Goal: Task Accomplishment & Management: Manage account settings

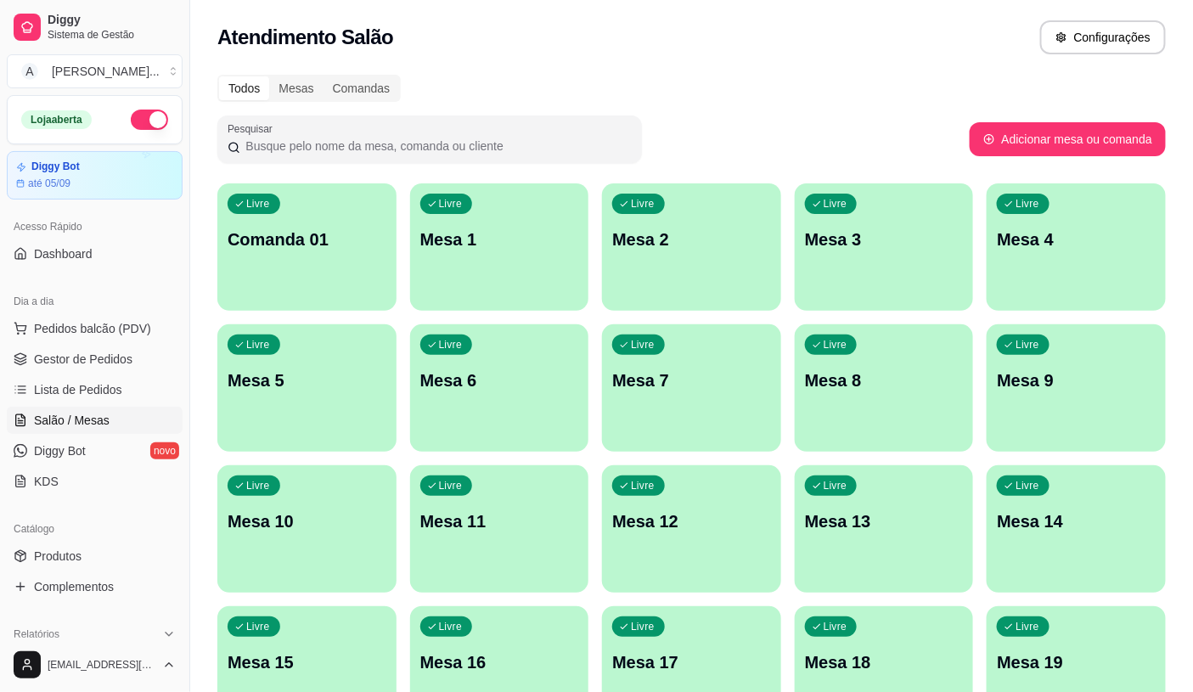
click at [7, 407] on link "Salão / Mesas" at bounding box center [95, 420] width 176 height 27
click at [104, 328] on span "Pedidos balcão (PDV)" at bounding box center [92, 328] width 117 height 17
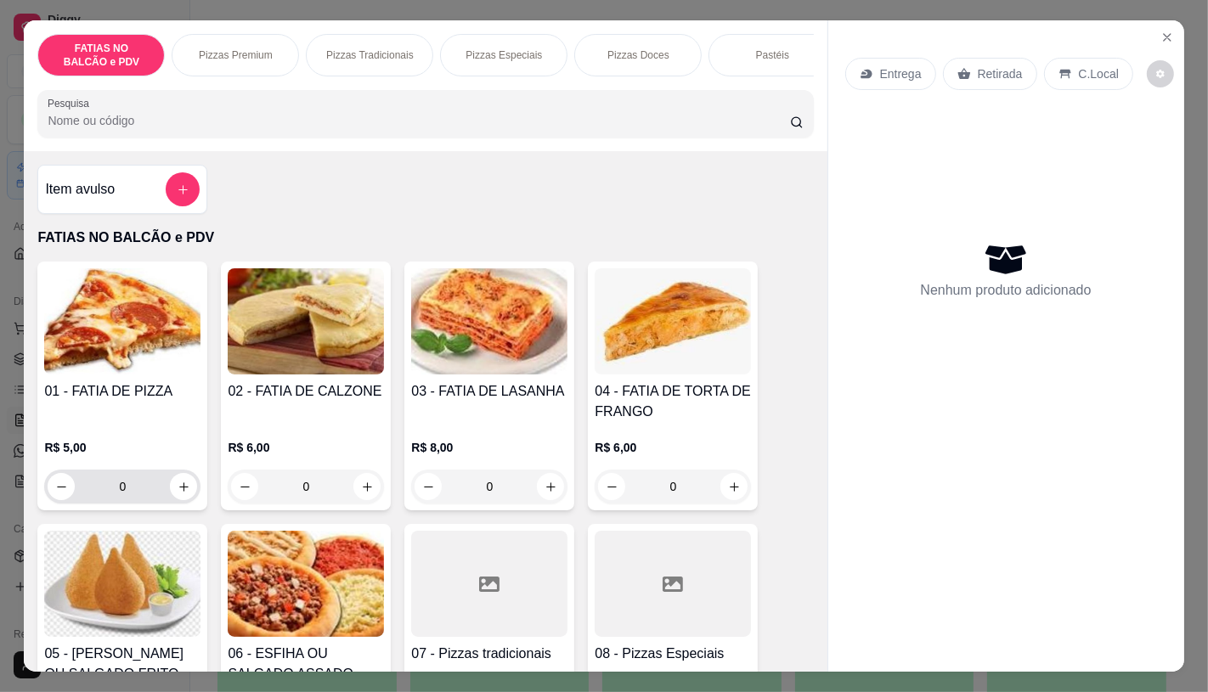
click at [134, 496] on input "0" at bounding box center [122, 487] width 95 height 34
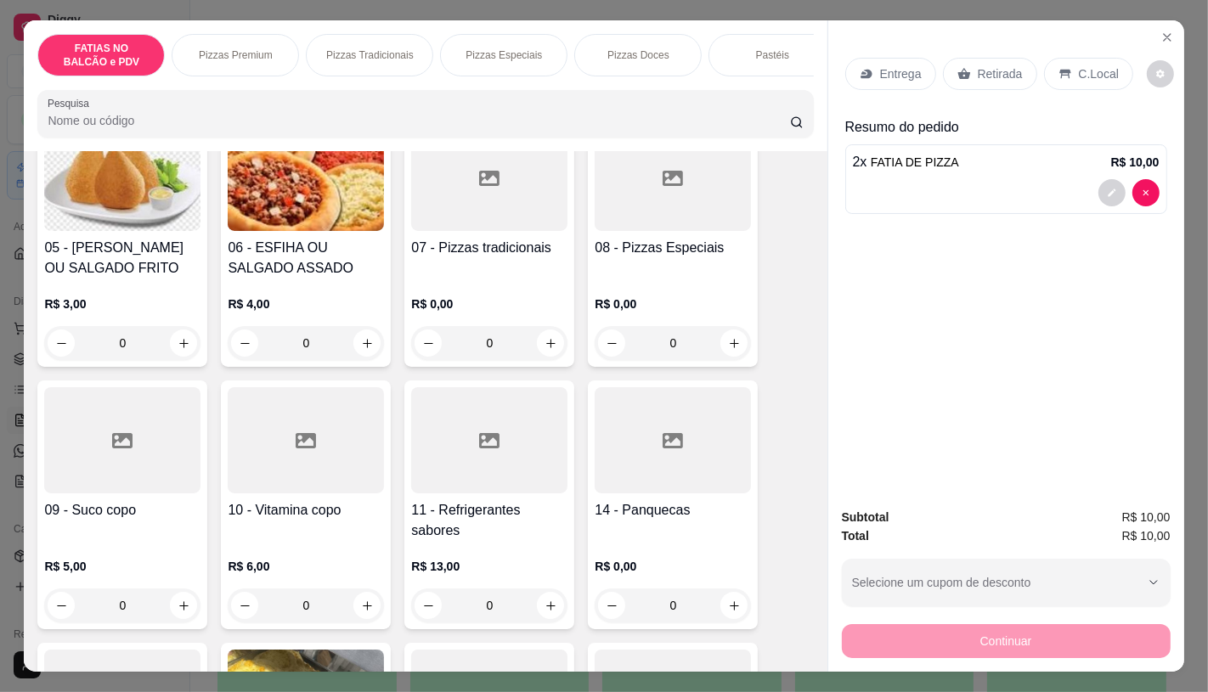
scroll to position [471, 0]
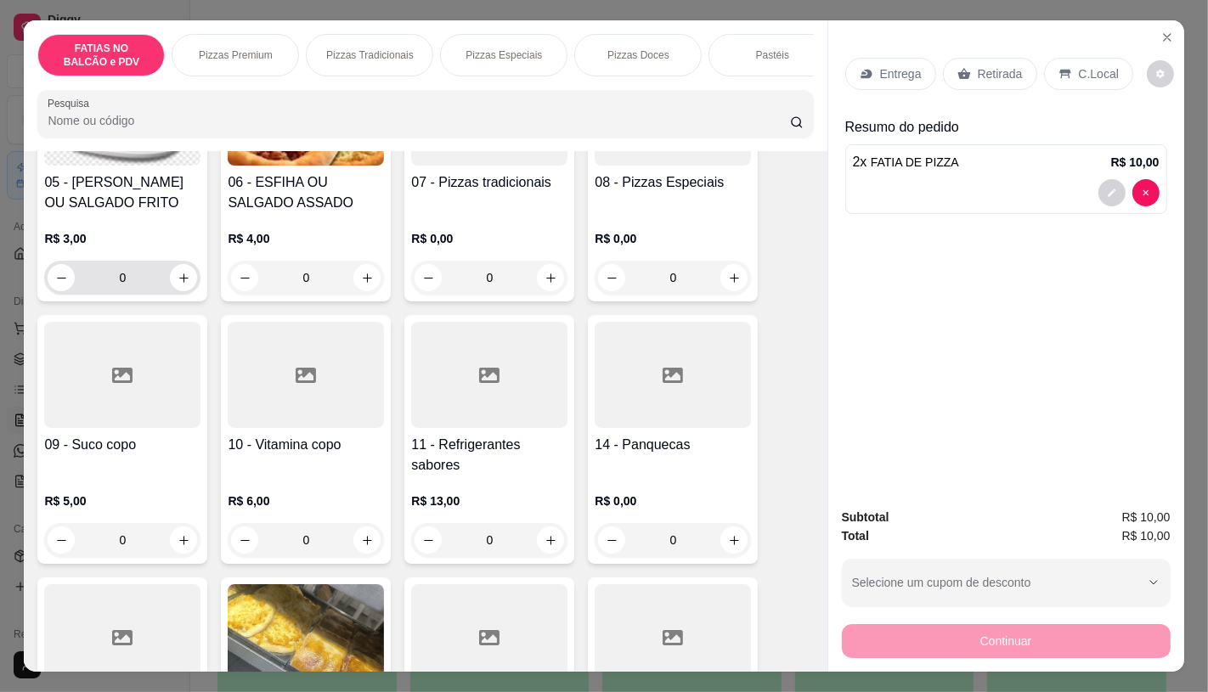
type input "2"
click at [141, 275] on input "0" at bounding box center [122, 278] width 95 height 34
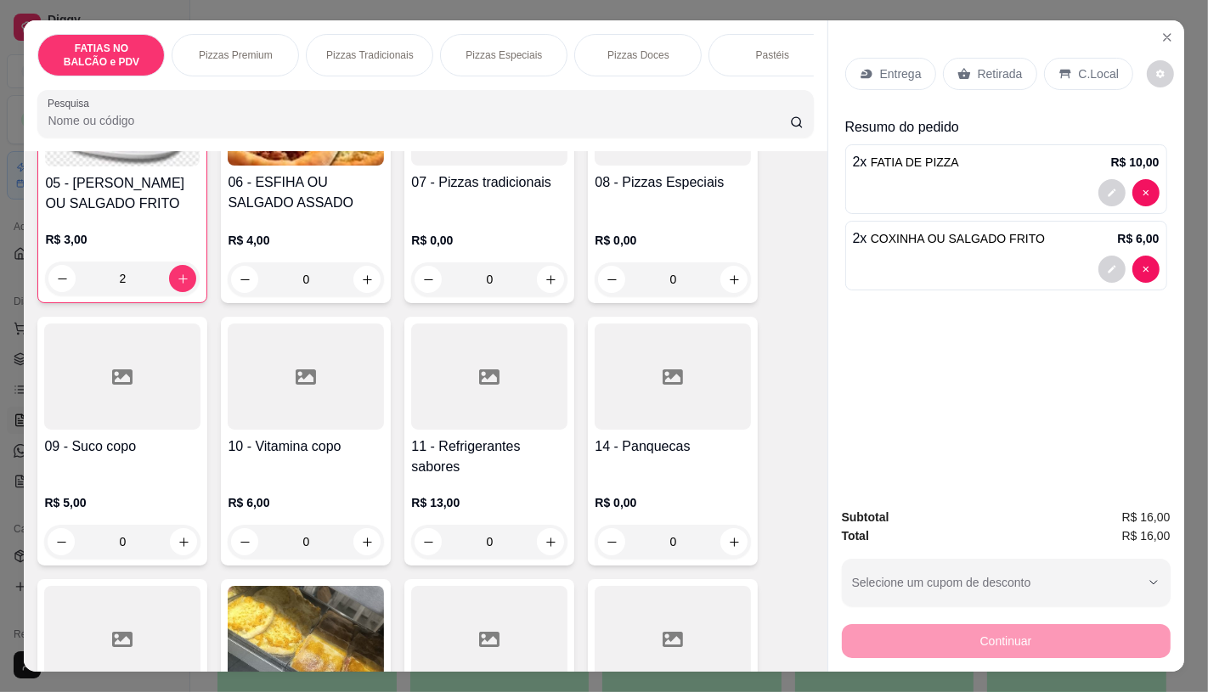
scroll to position [472, 0]
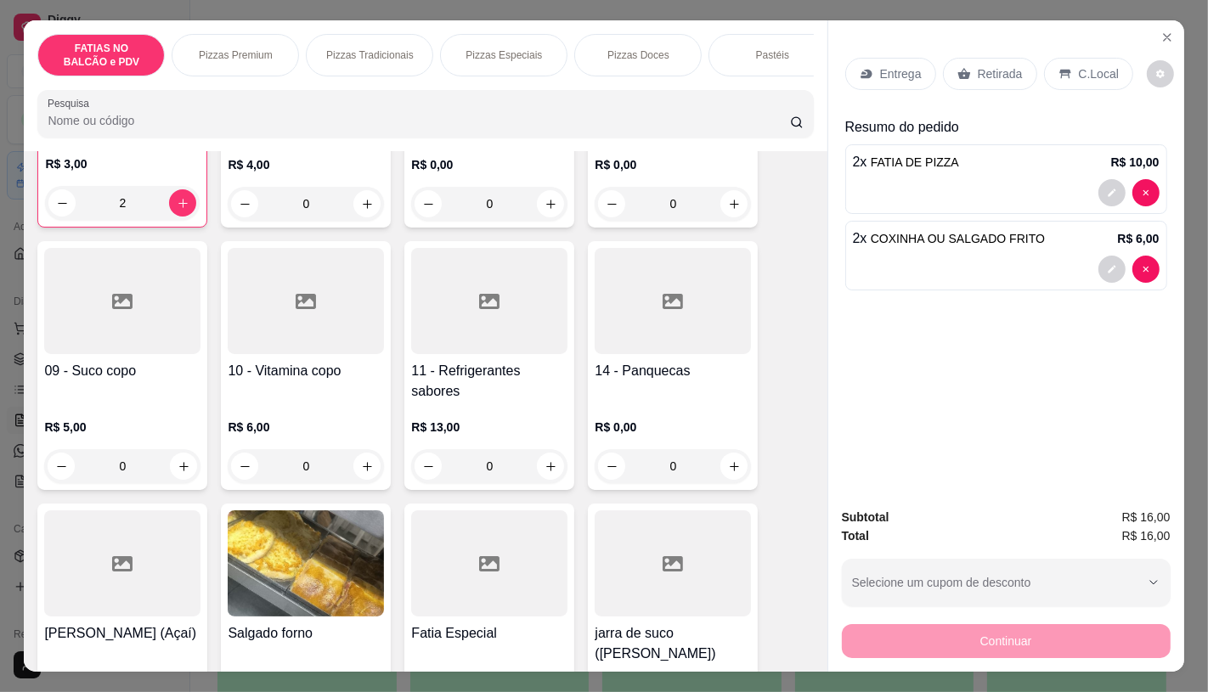
type input "2"
click at [473, 368] on h4 "11 - Refrigerantes sabores" at bounding box center [489, 381] width 156 height 41
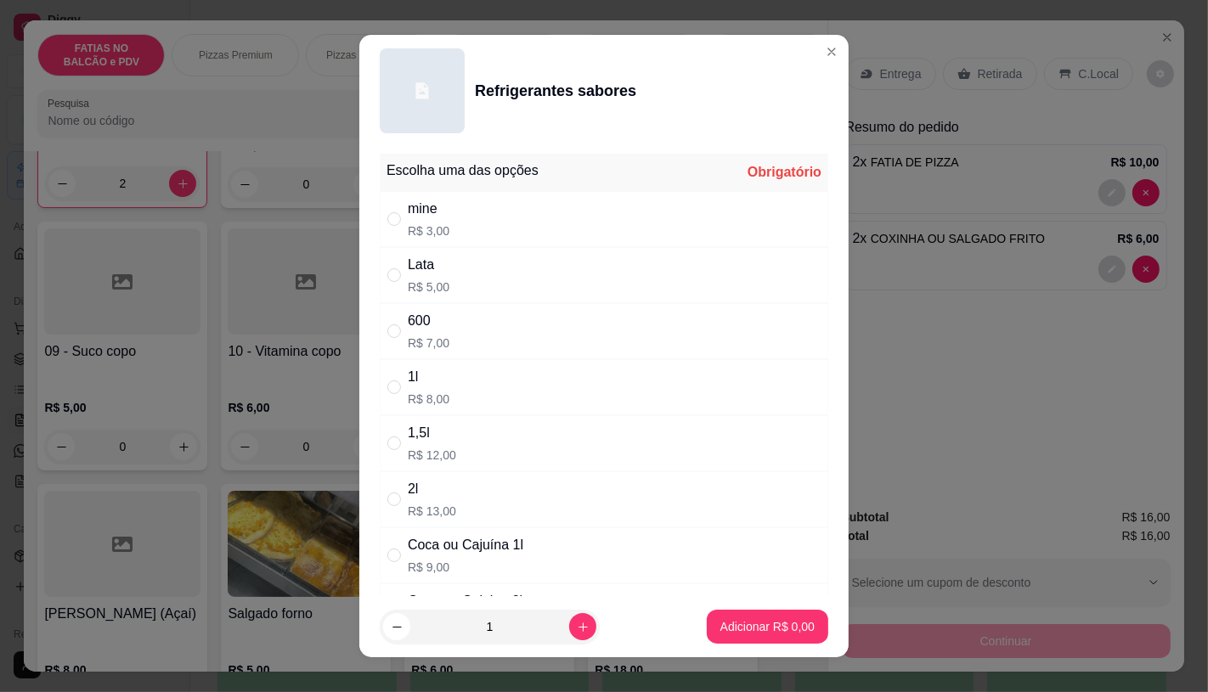
click at [417, 285] on p "R$ 5,00" at bounding box center [429, 287] width 42 height 17
radio input "true"
click at [734, 644] on footer "1 Adicionar R$ 5,00" at bounding box center [603, 626] width 489 height 61
click at [742, 630] on p "Adicionar R$ 5,00" at bounding box center [767, 626] width 94 height 17
type input "1"
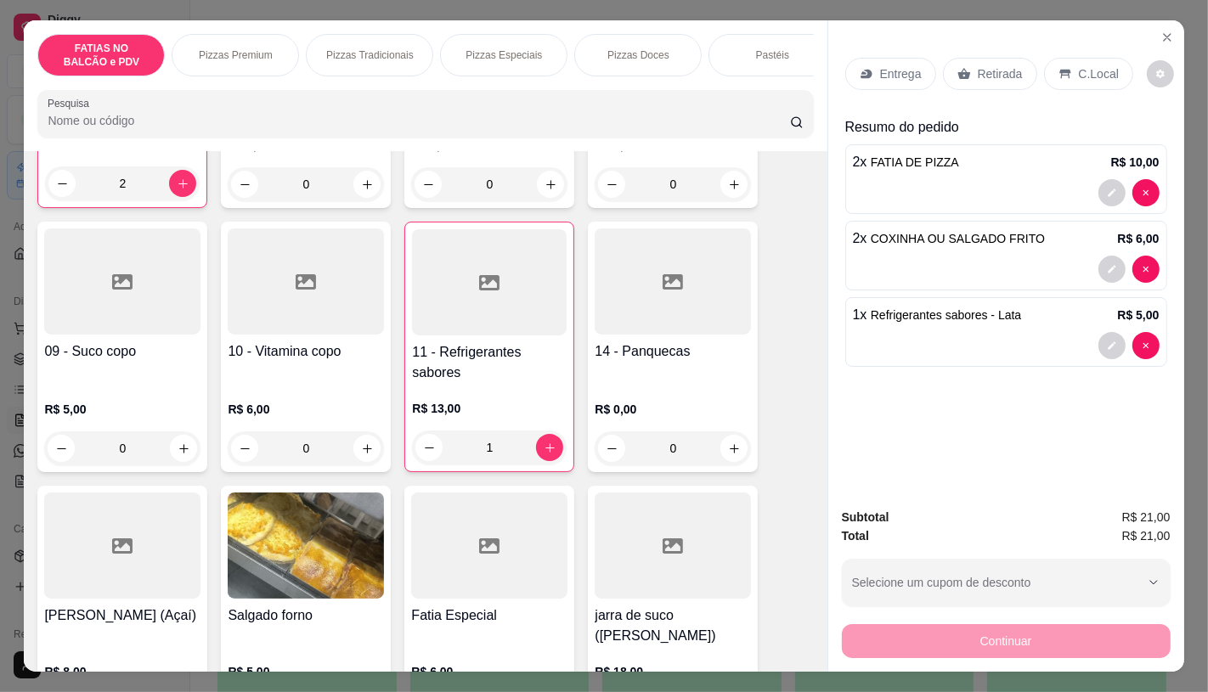
click at [950, 64] on div "Retirada" at bounding box center [990, 74] width 94 height 32
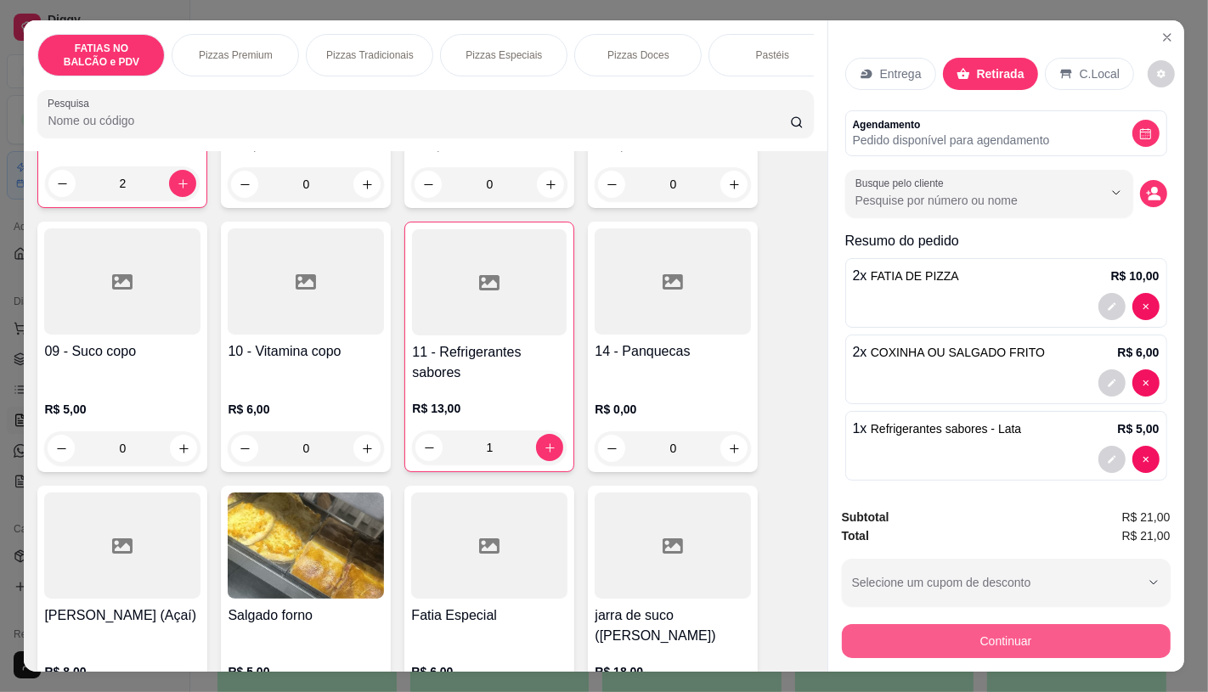
click at [924, 632] on button "Continuar" at bounding box center [1006, 641] width 329 height 34
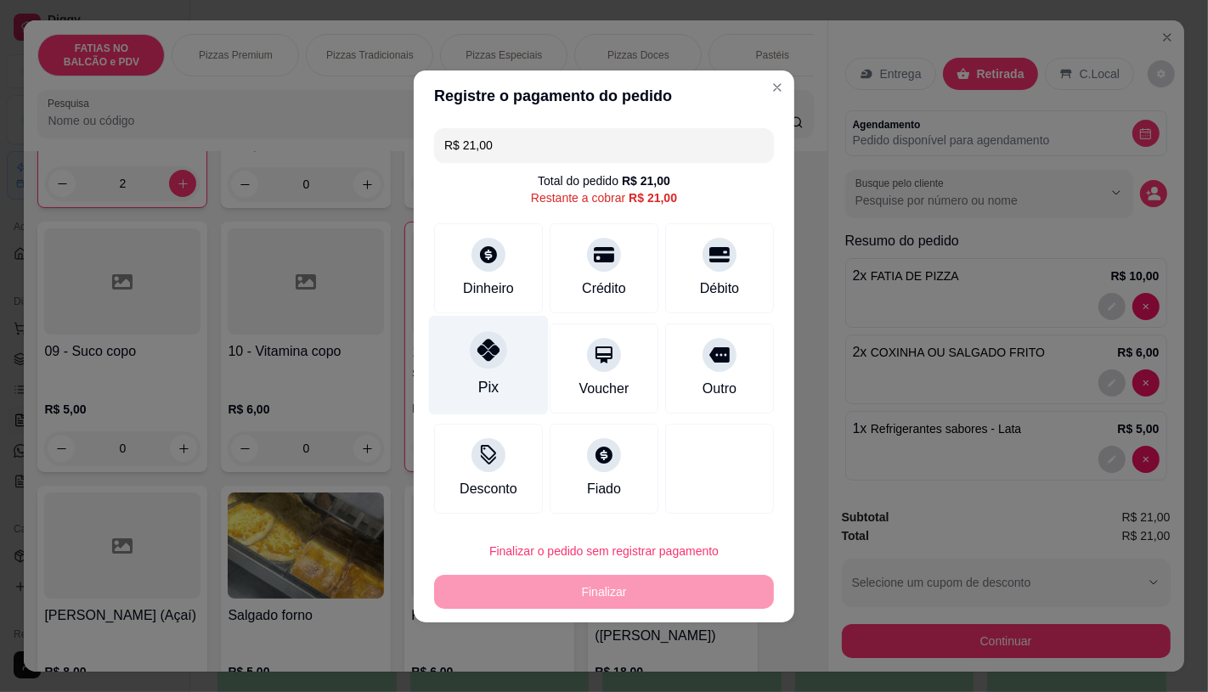
click at [510, 351] on div "Pix" at bounding box center [489, 364] width 120 height 99
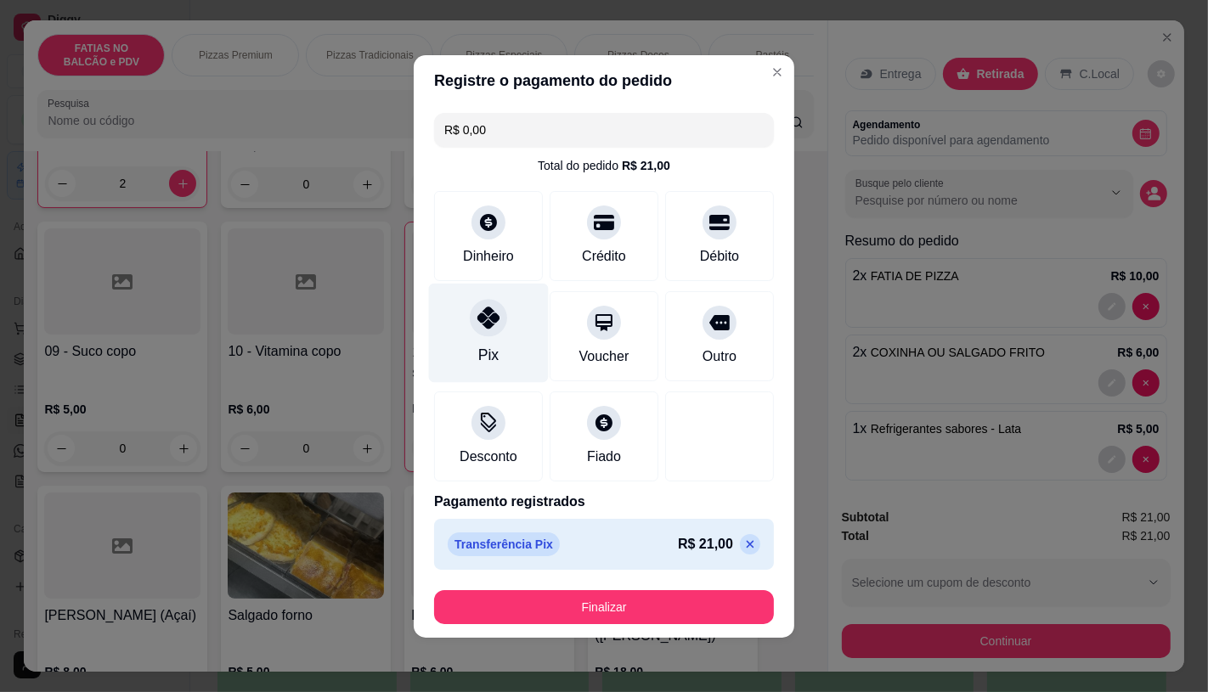
type input "R$ 0,00"
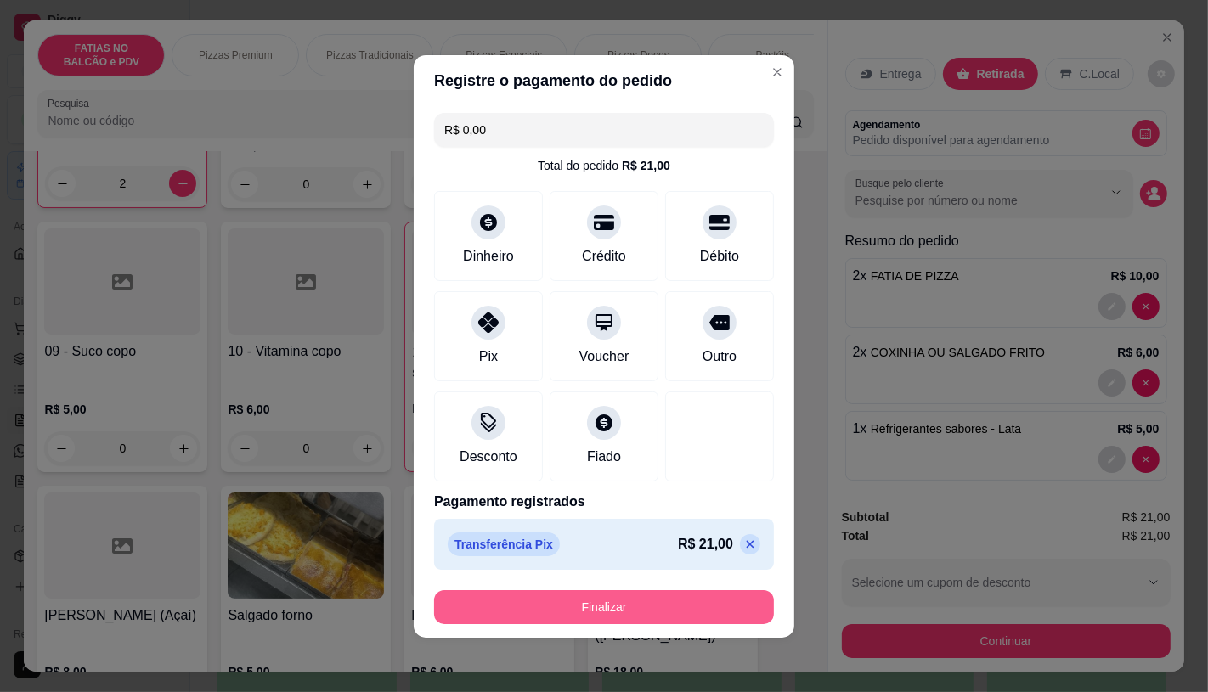
click at [567, 612] on button "Finalizar" at bounding box center [604, 607] width 340 height 34
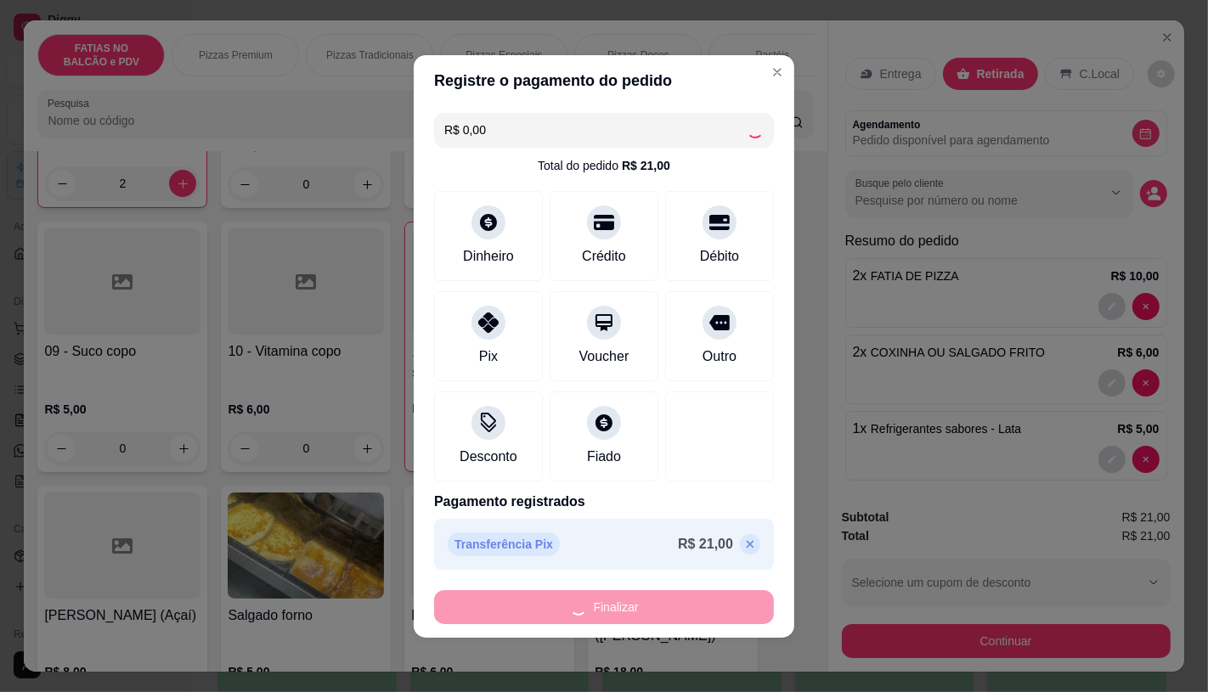
type input "0"
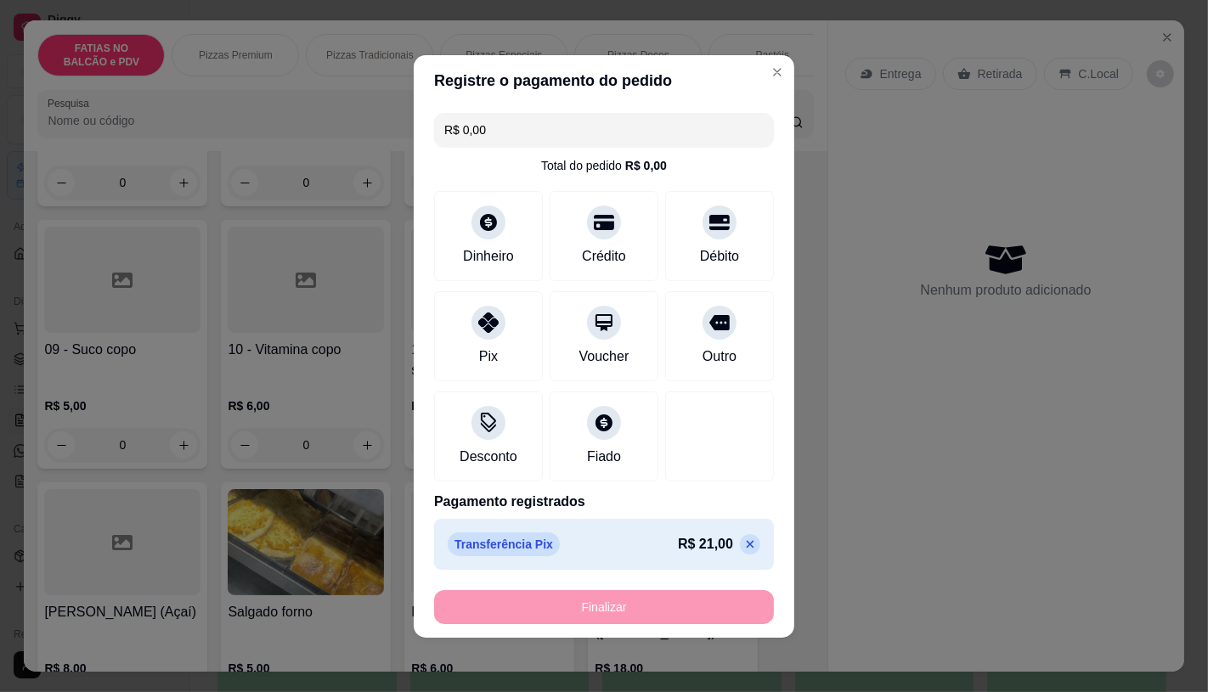
type input "-R$ 21,00"
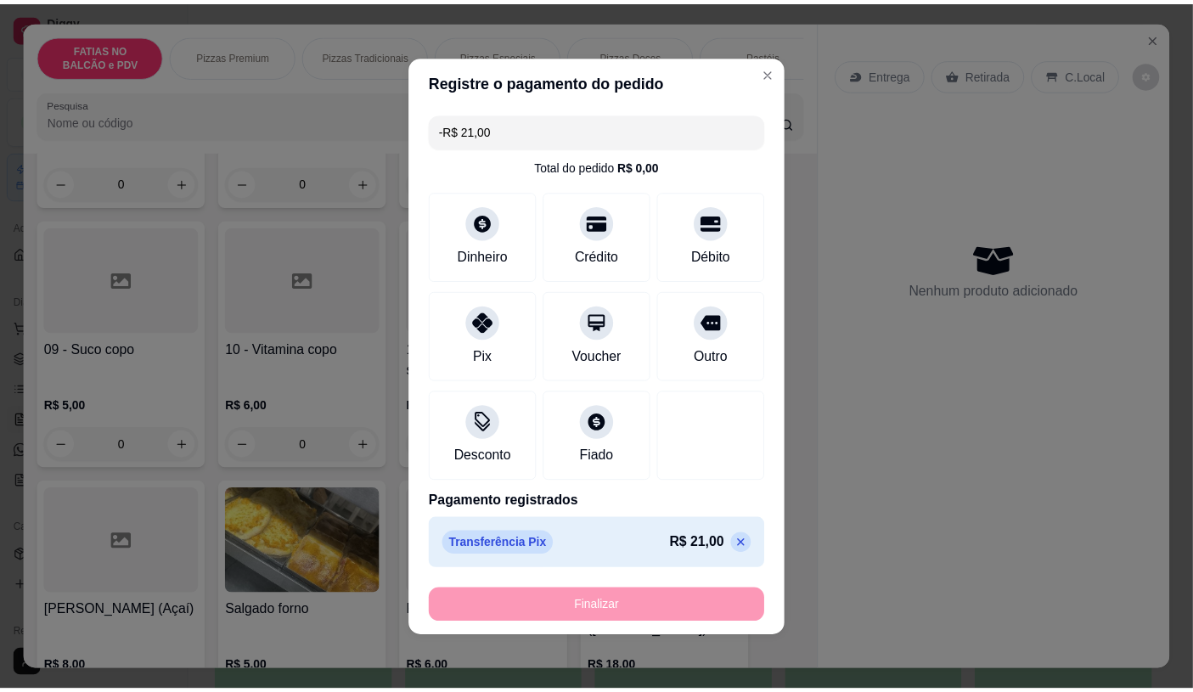
scroll to position [566, 0]
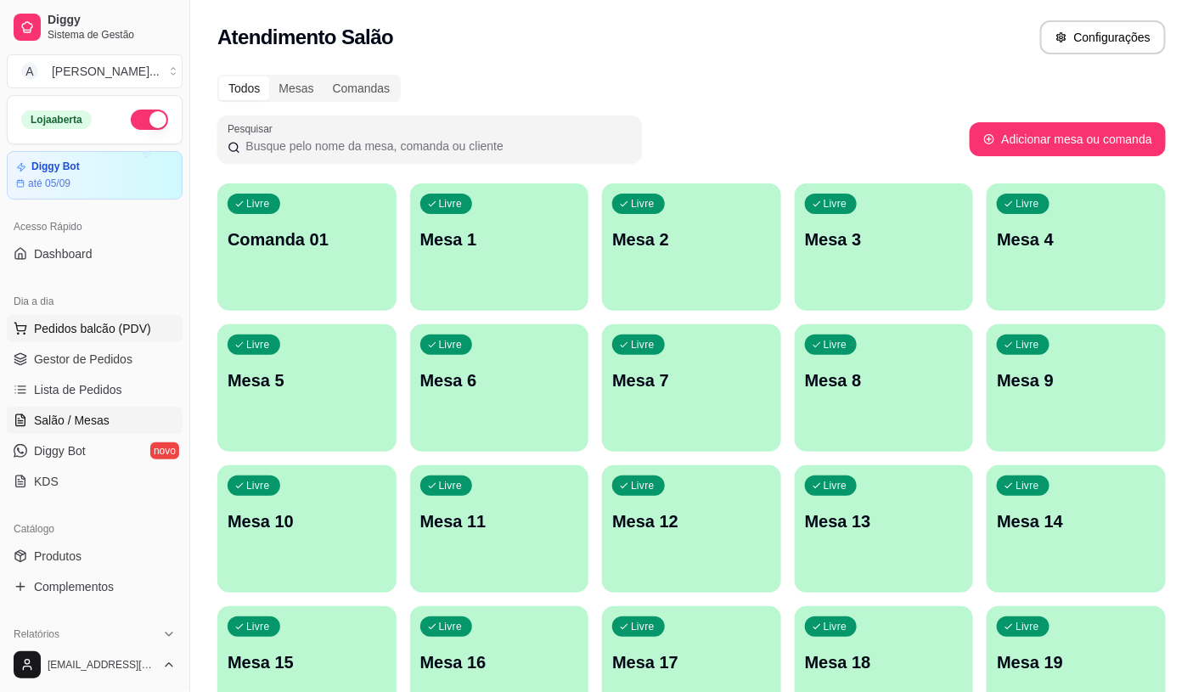
click at [87, 334] on span "Pedidos balcão (PDV)" at bounding box center [92, 328] width 117 height 17
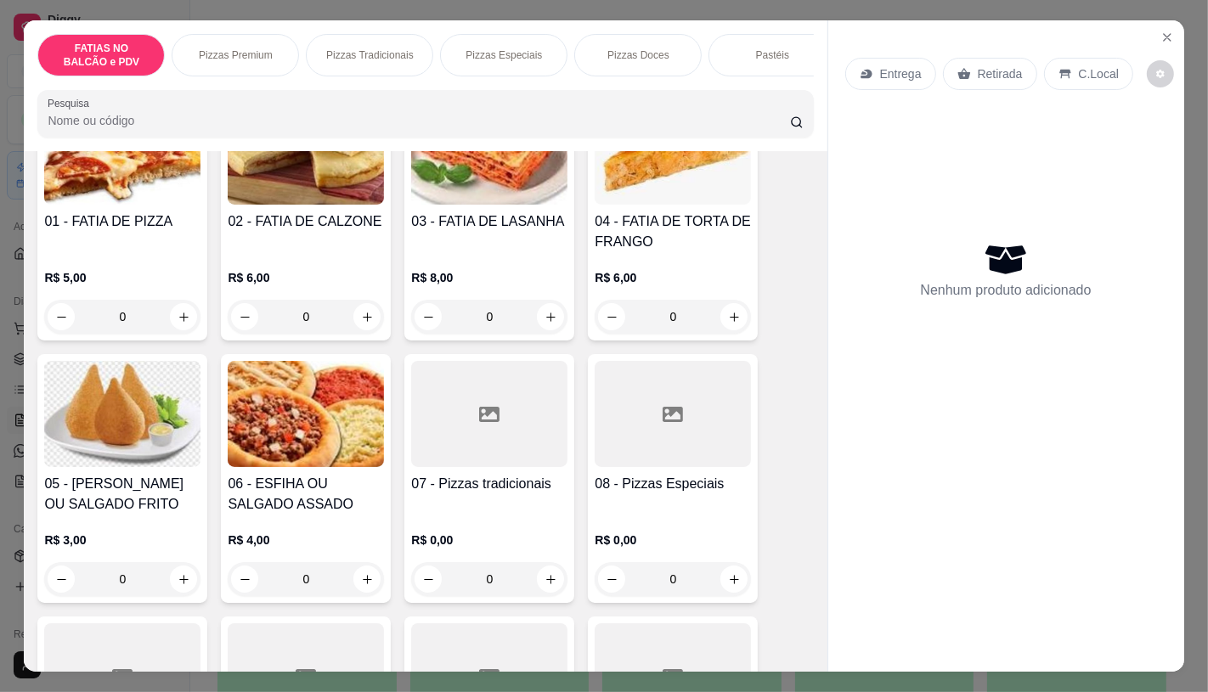
scroll to position [189, 0]
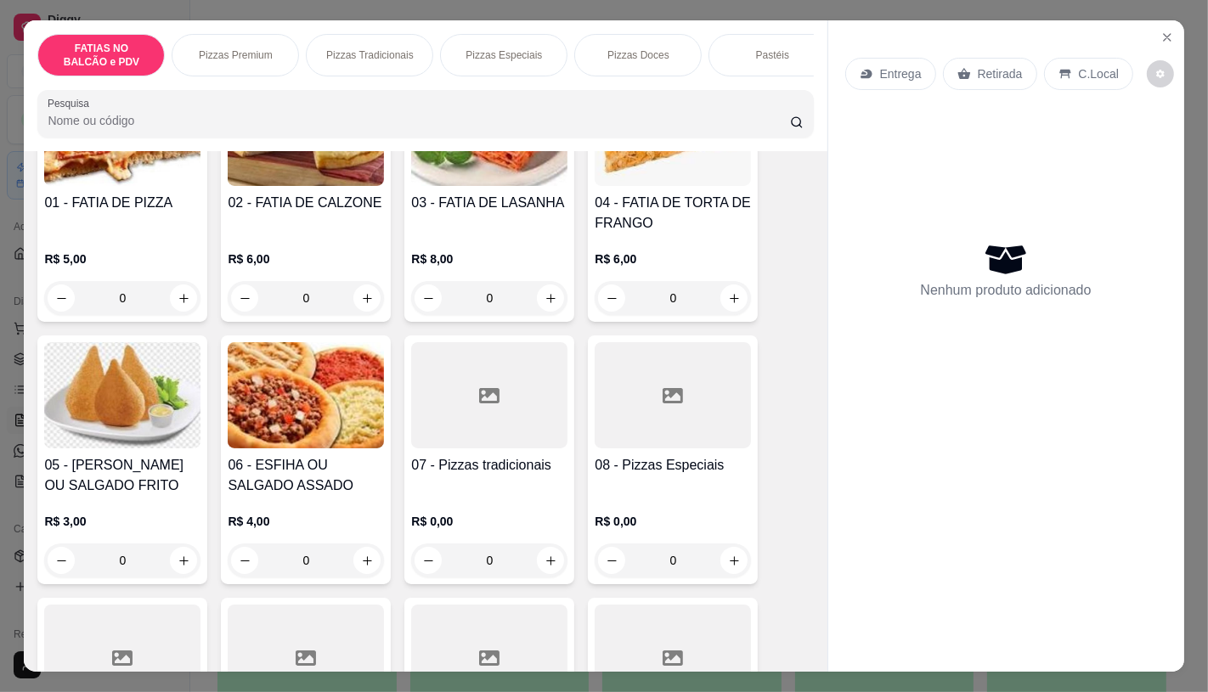
click at [133, 304] on input "0" at bounding box center [122, 298] width 95 height 34
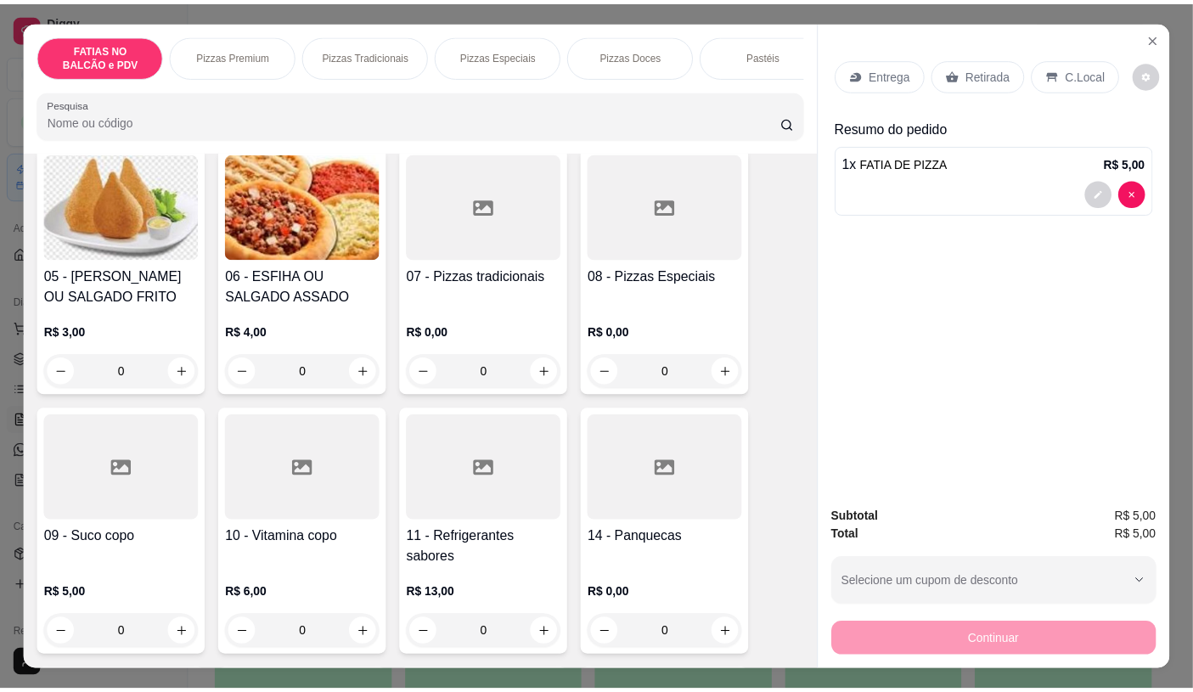
scroll to position [472, 0]
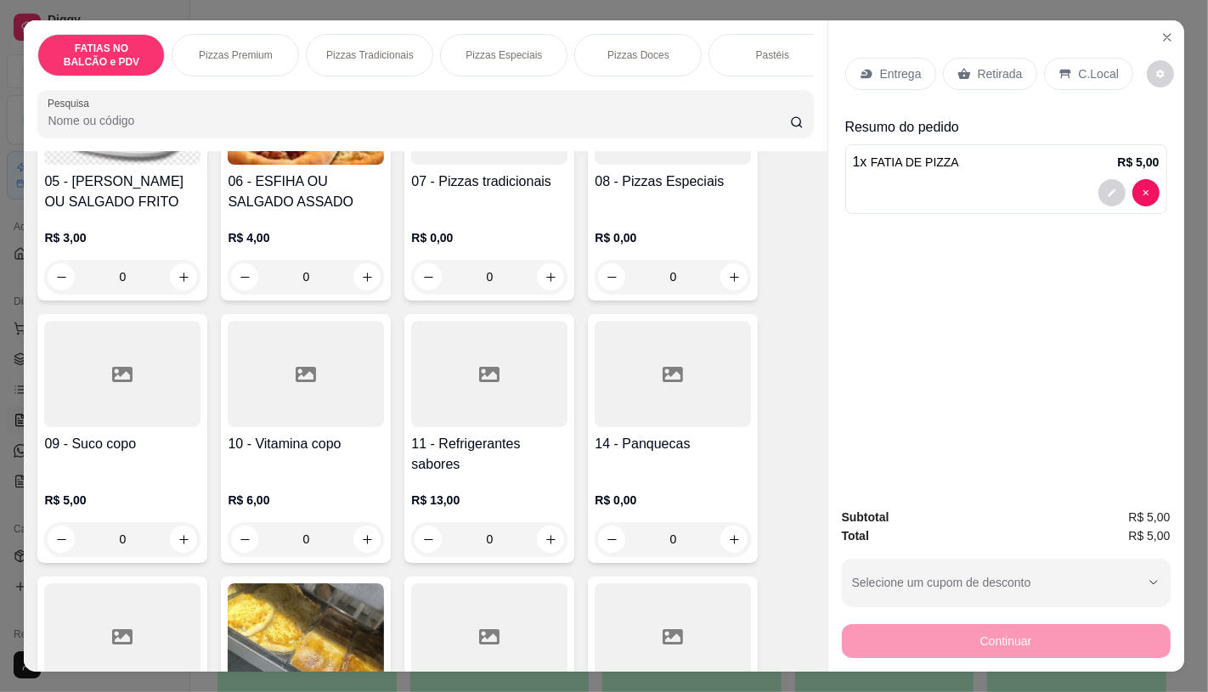
type input "1"
click at [111, 401] on div at bounding box center [122, 374] width 156 height 106
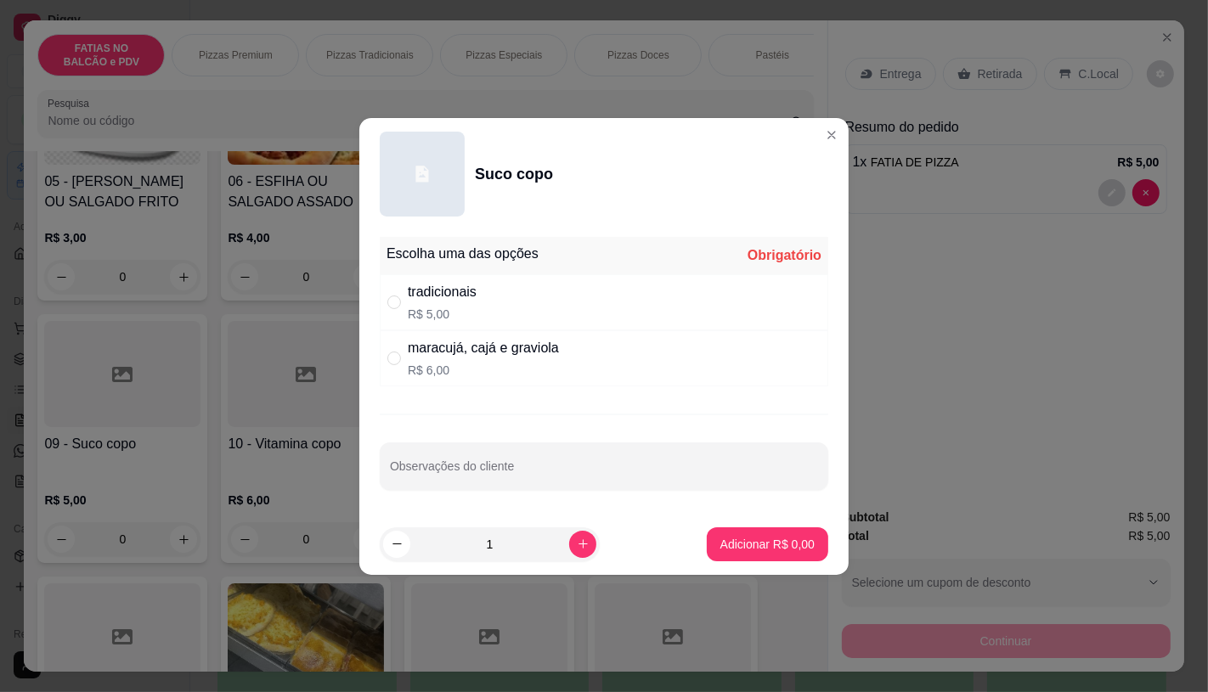
click at [472, 306] on p "R$ 5,00" at bounding box center [442, 314] width 69 height 17
radio input "true"
click at [747, 550] on p "Adicionar R$ 5,00" at bounding box center [767, 544] width 94 height 17
type input "1"
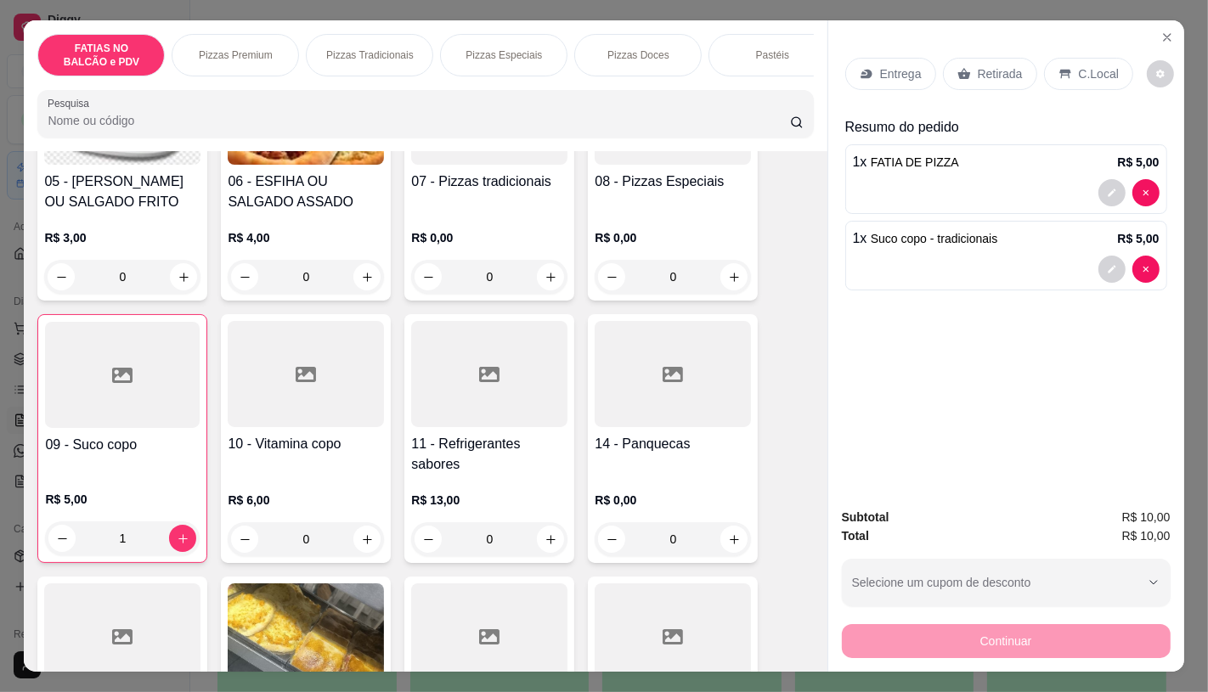
click at [987, 76] on div "Retirada" at bounding box center [990, 74] width 94 height 32
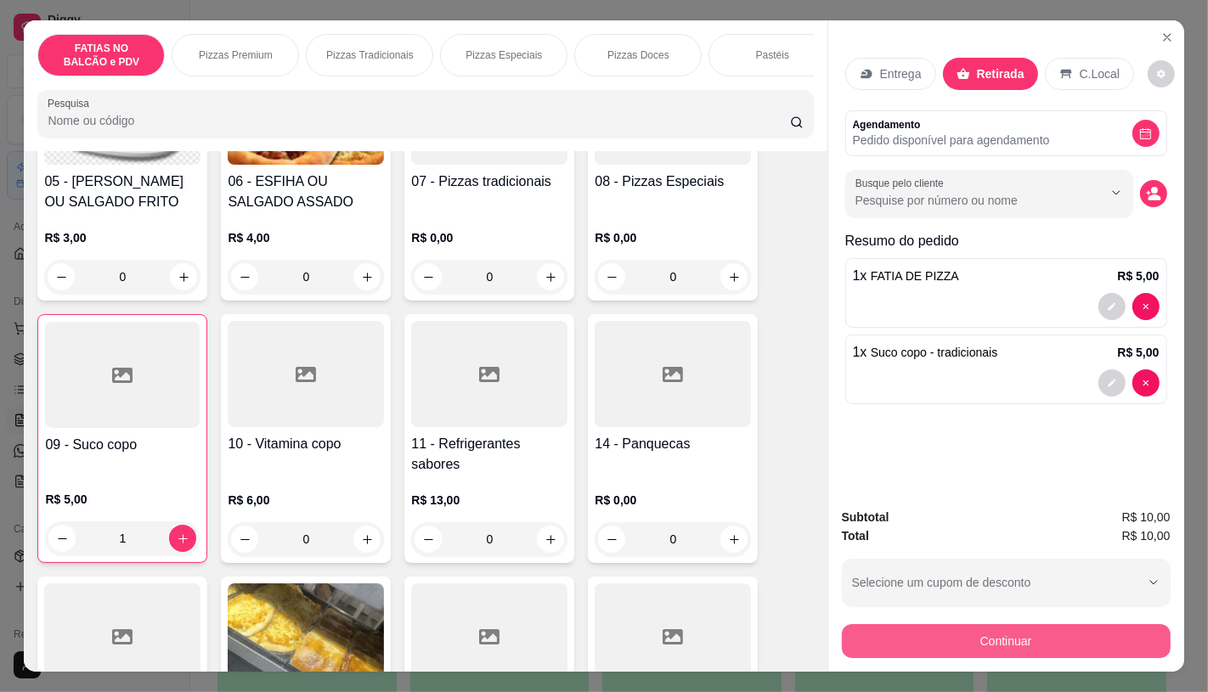
click at [995, 635] on button "Continuar" at bounding box center [1006, 641] width 329 height 34
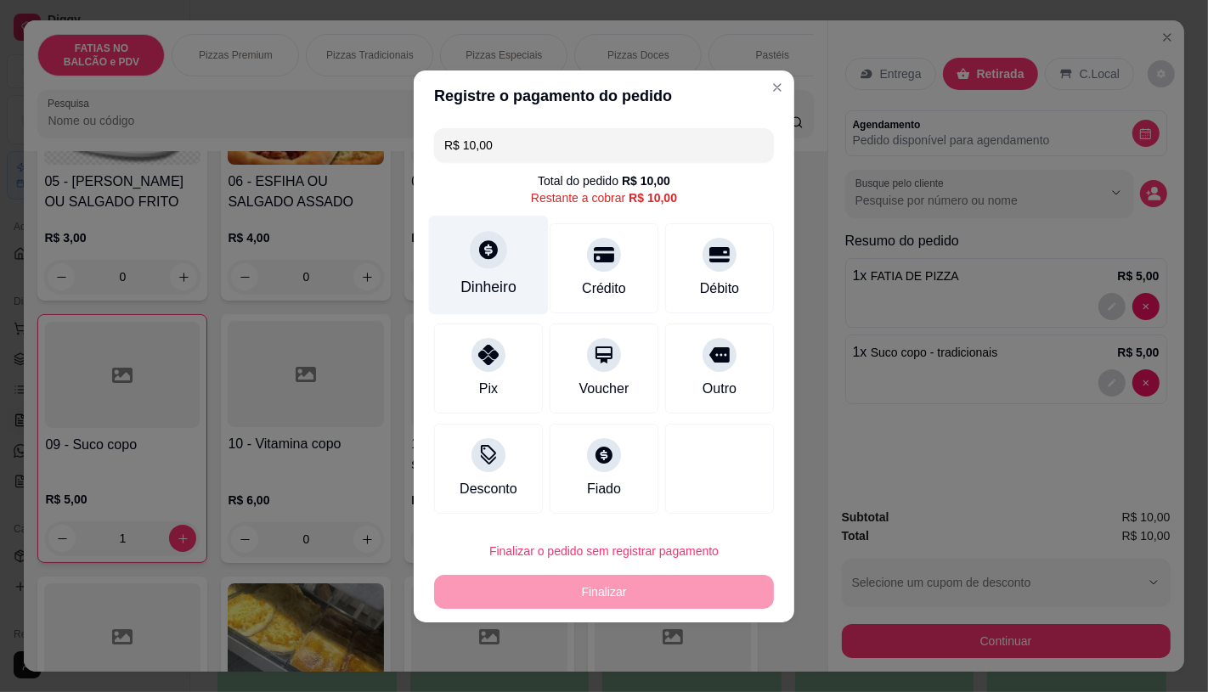
drag, startPoint x: 498, startPoint y: 303, endPoint x: 505, endPoint y: 312, distance: 10.9
click at [505, 312] on div "Dinheiro" at bounding box center [489, 264] width 120 height 99
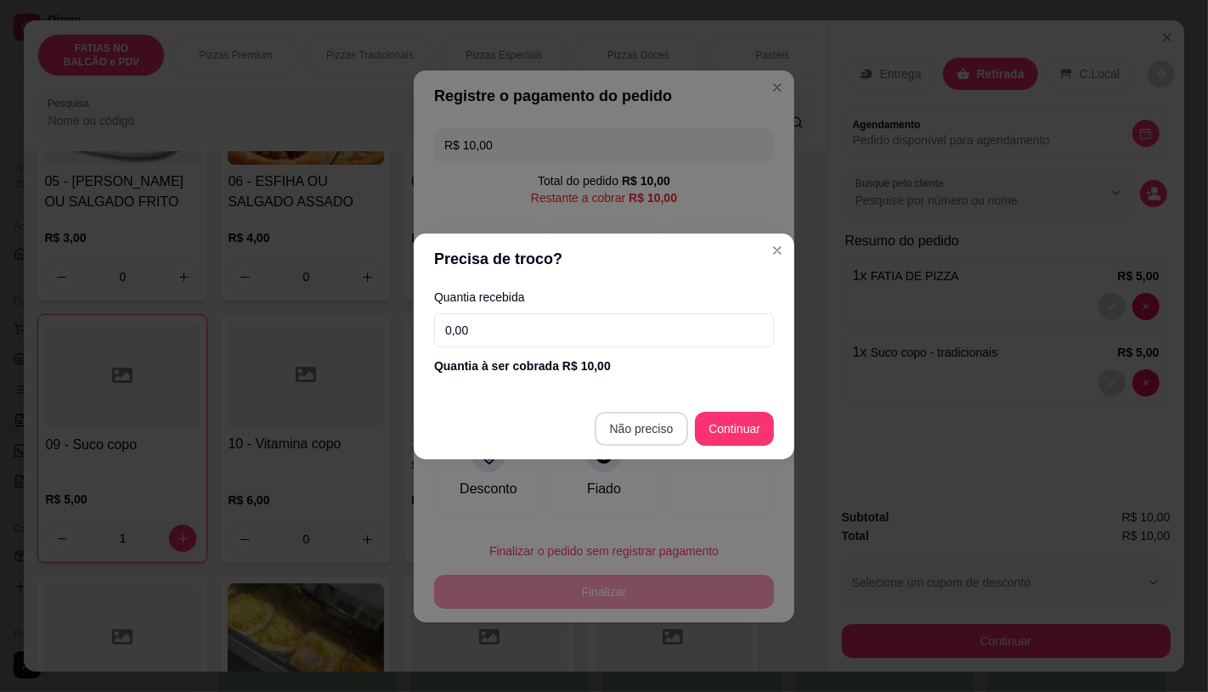
type input "R$ 0,00"
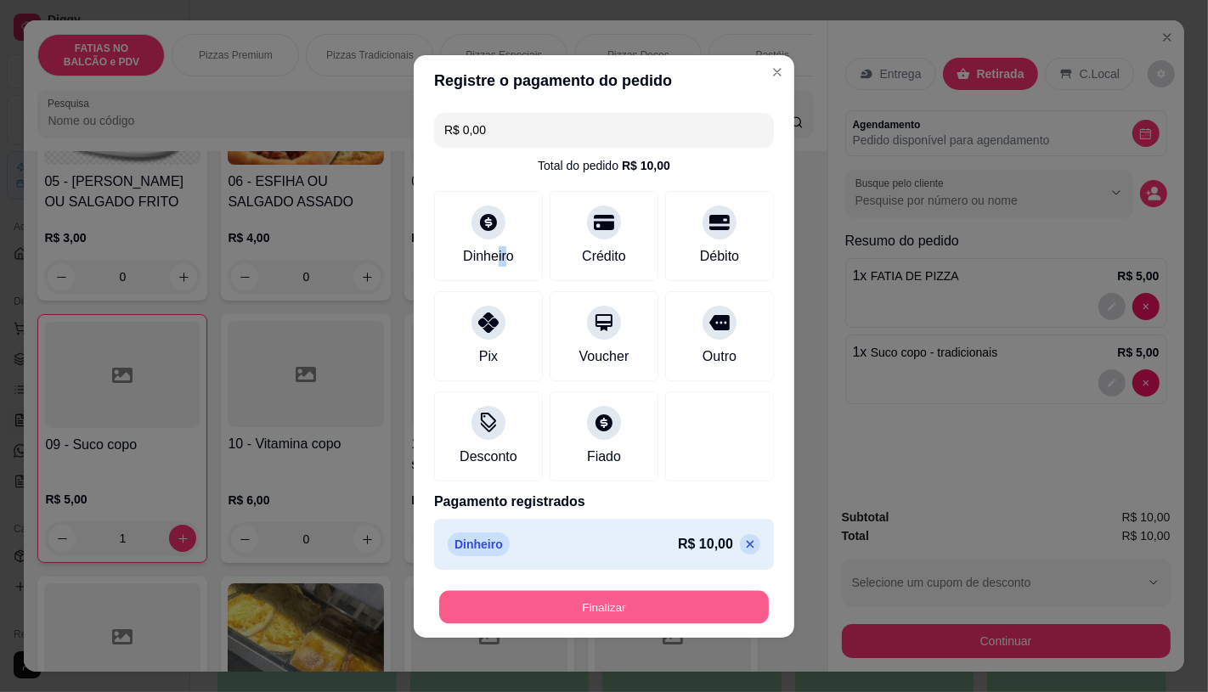
click at [623, 610] on button "Finalizar" at bounding box center [604, 606] width 330 height 33
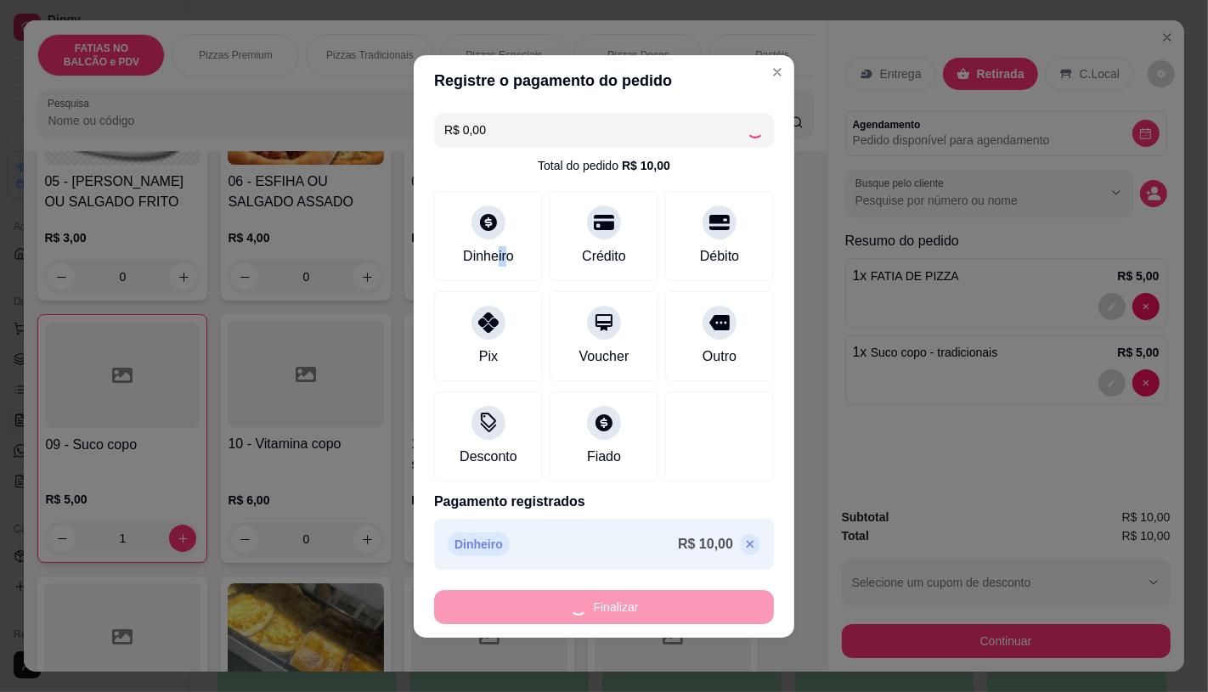
type input "0"
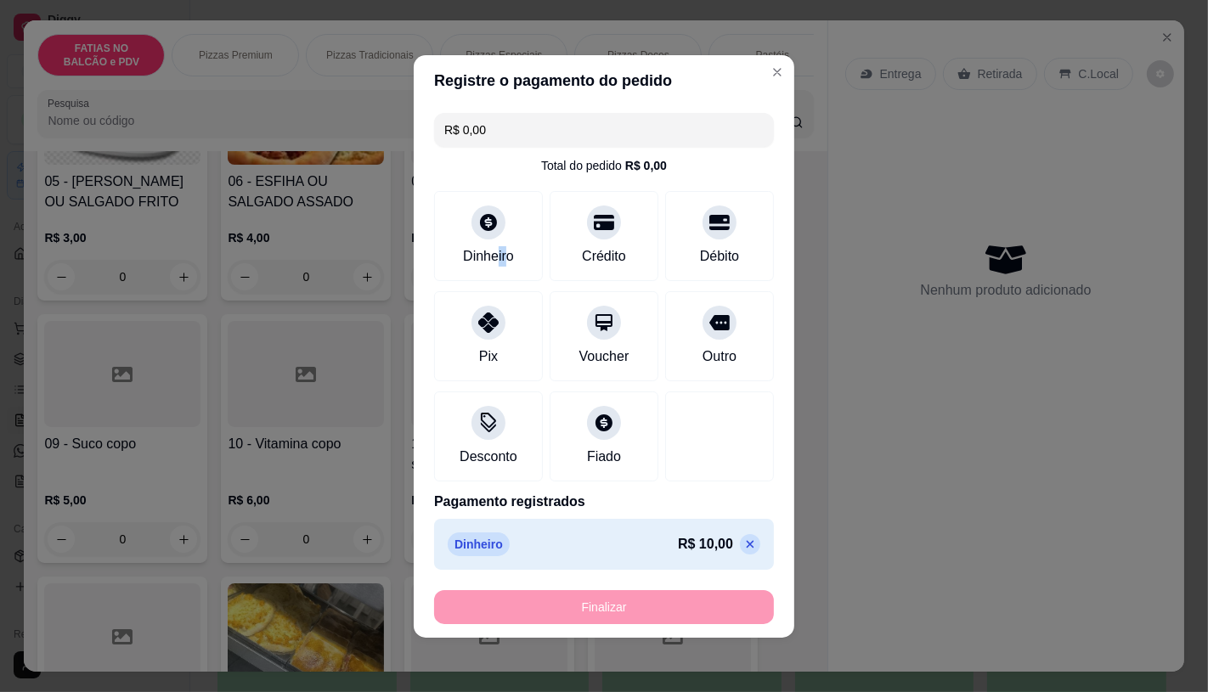
type input "-R$ 10,00"
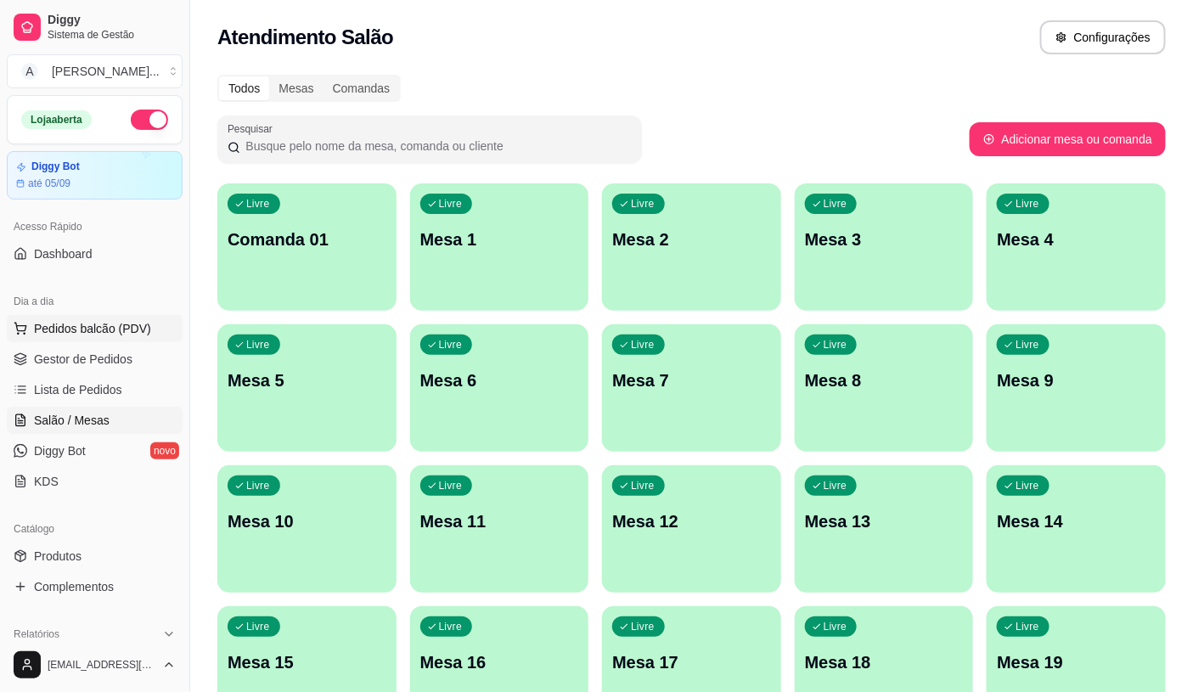
click at [126, 328] on span "Pedidos balcão (PDV)" at bounding box center [92, 328] width 117 height 17
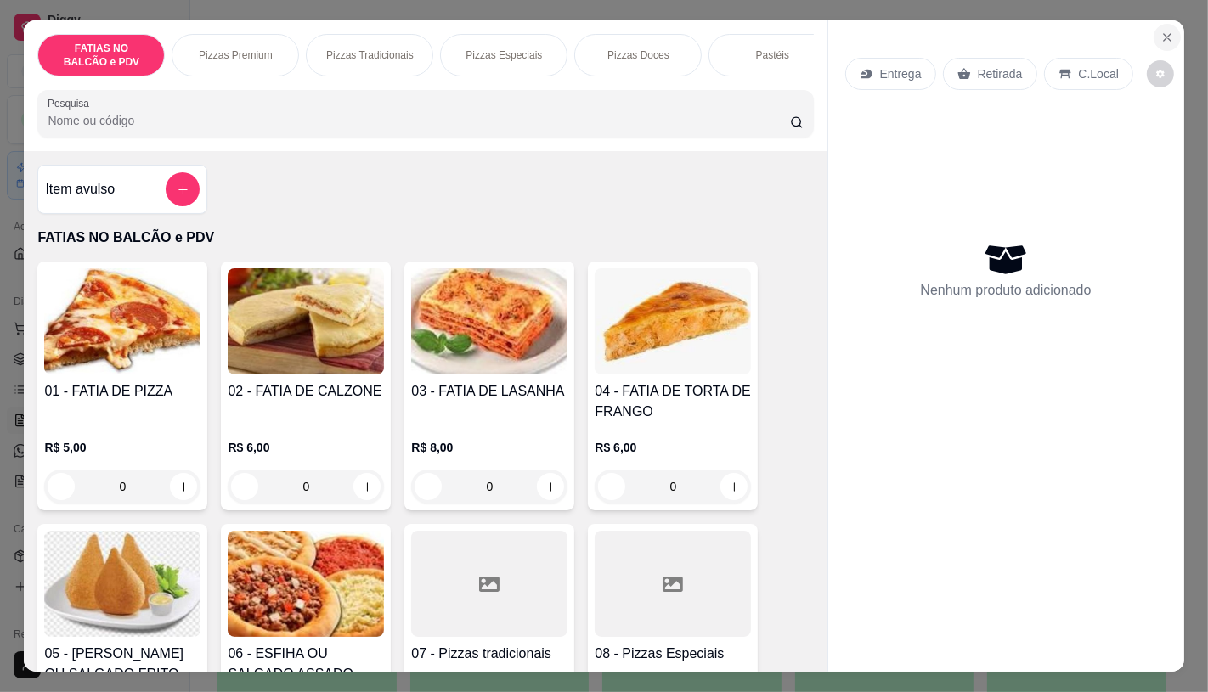
click at [1155, 38] on button "Close" at bounding box center [1167, 37] width 27 height 27
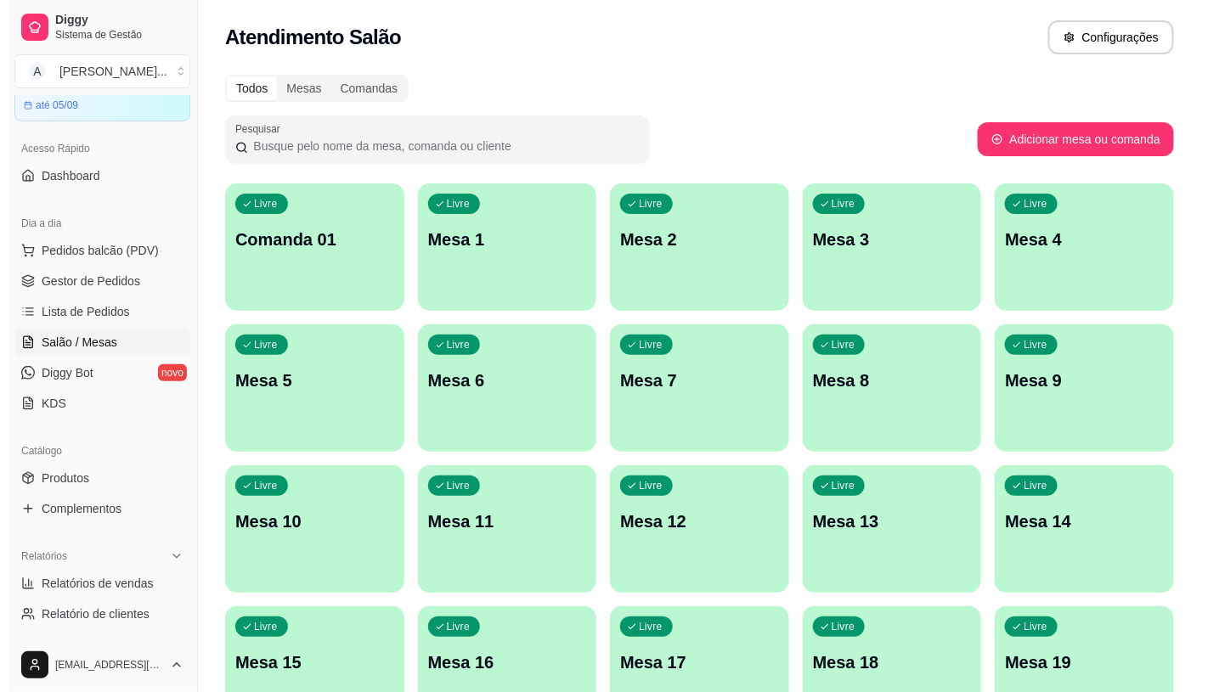
scroll to position [189, 0]
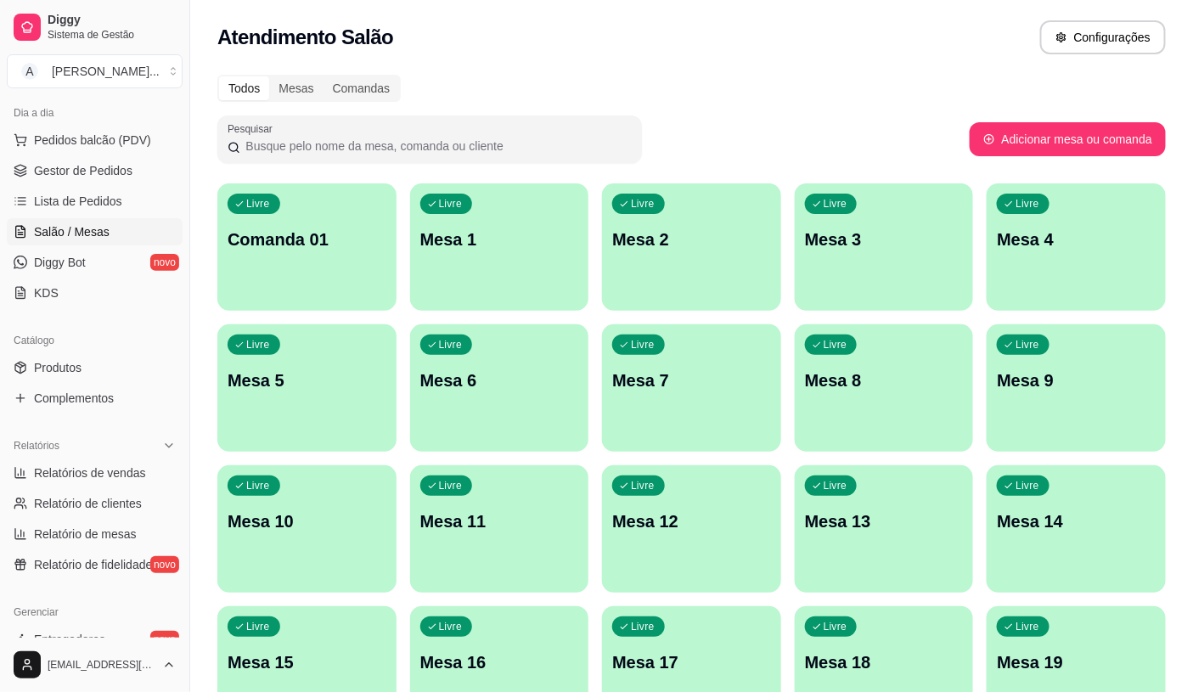
click at [99, 218] on link "Salão / Mesas" at bounding box center [95, 231] width 176 height 27
click at [114, 202] on span "Lista de Pedidos" at bounding box center [78, 201] width 88 height 17
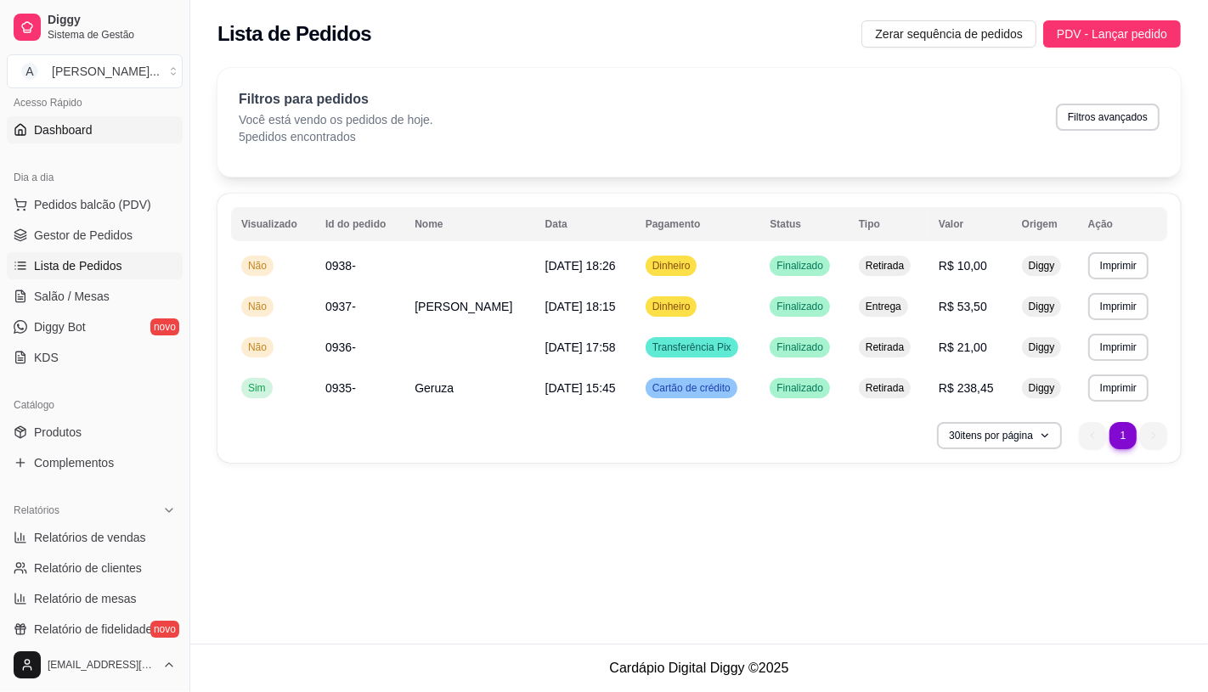
scroll to position [94, 0]
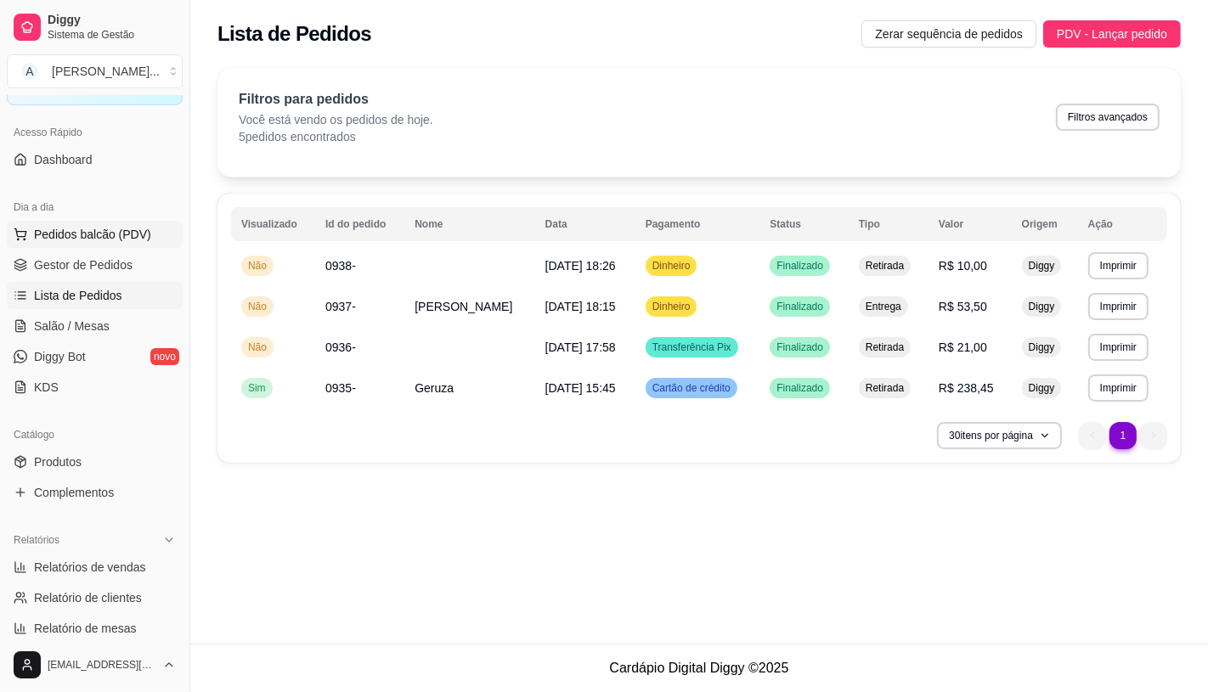
click at [127, 233] on span "Pedidos balcão (PDV)" at bounding box center [92, 234] width 117 height 17
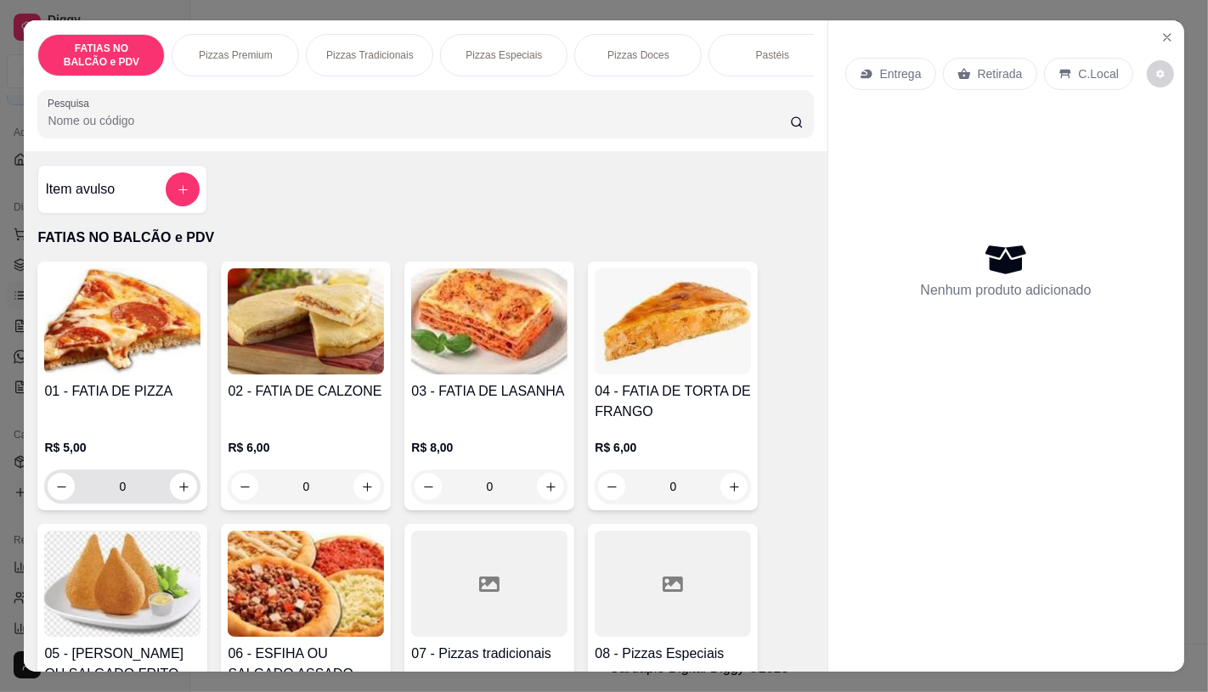
click at [155, 496] on input "0" at bounding box center [122, 487] width 95 height 34
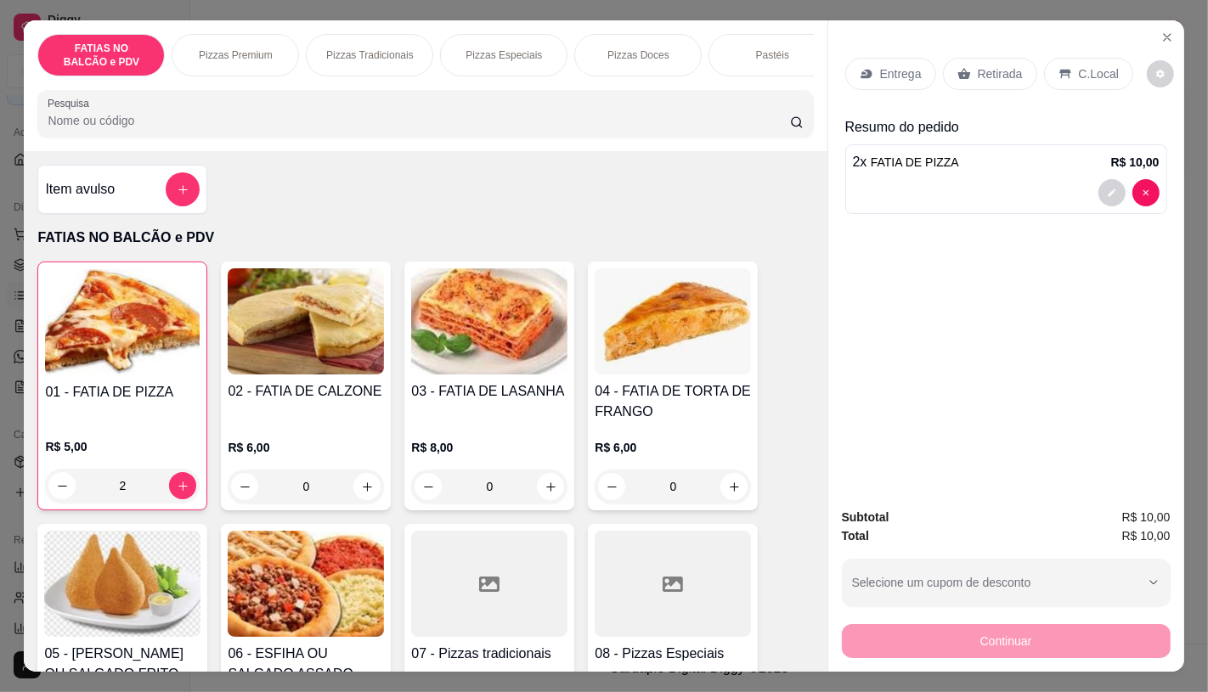
type input "2"
click at [979, 71] on p "Retirada" at bounding box center [1000, 73] width 45 height 17
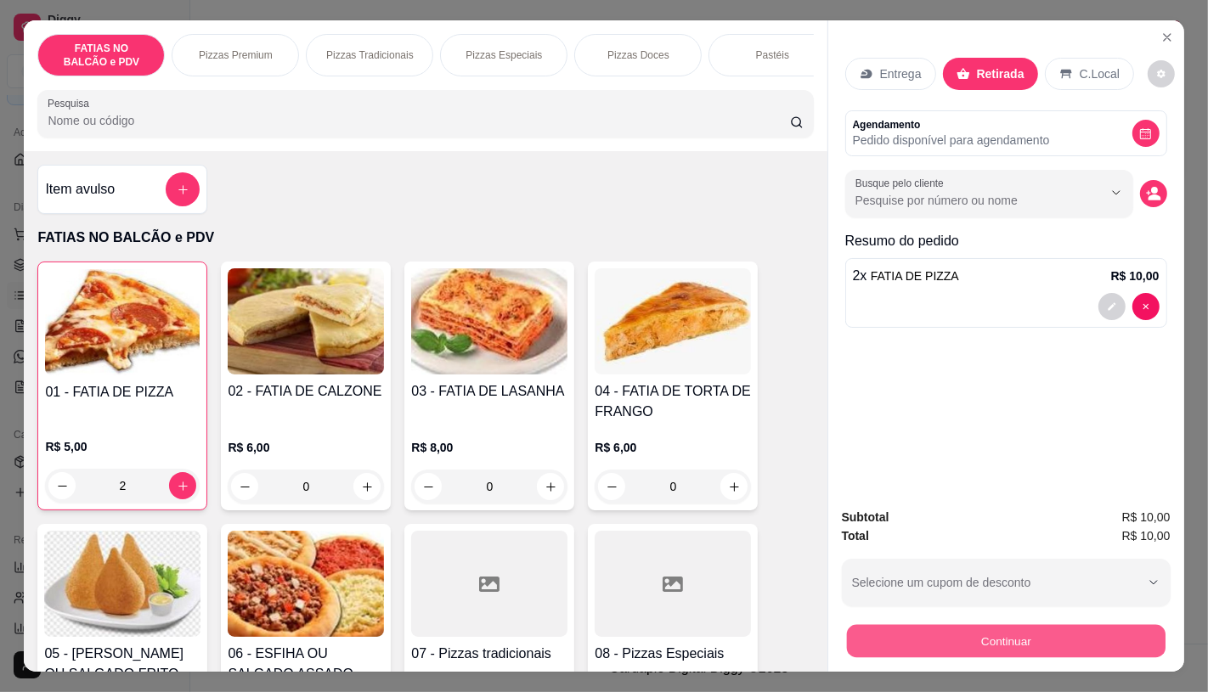
click at [928, 633] on button "Continuar" at bounding box center [1005, 640] width 319 height 33
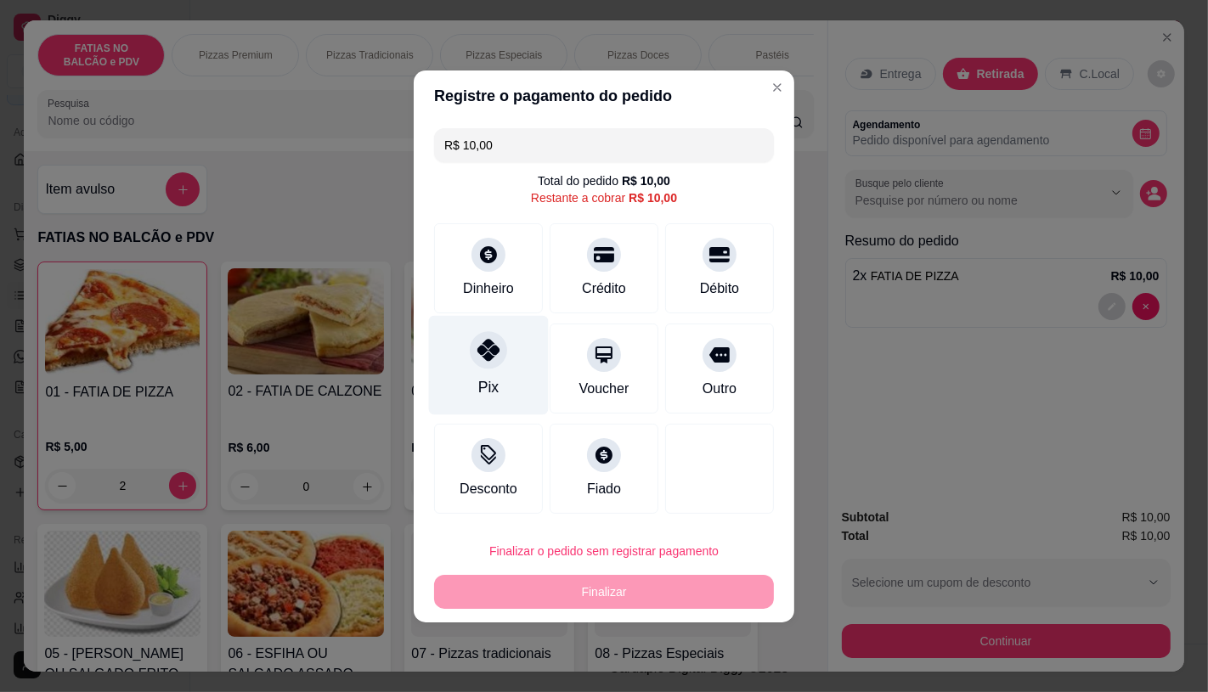
click at [494, 357] on icon at bounding box center [488, 350] width 22 height 22
type input "R$ 0,00"
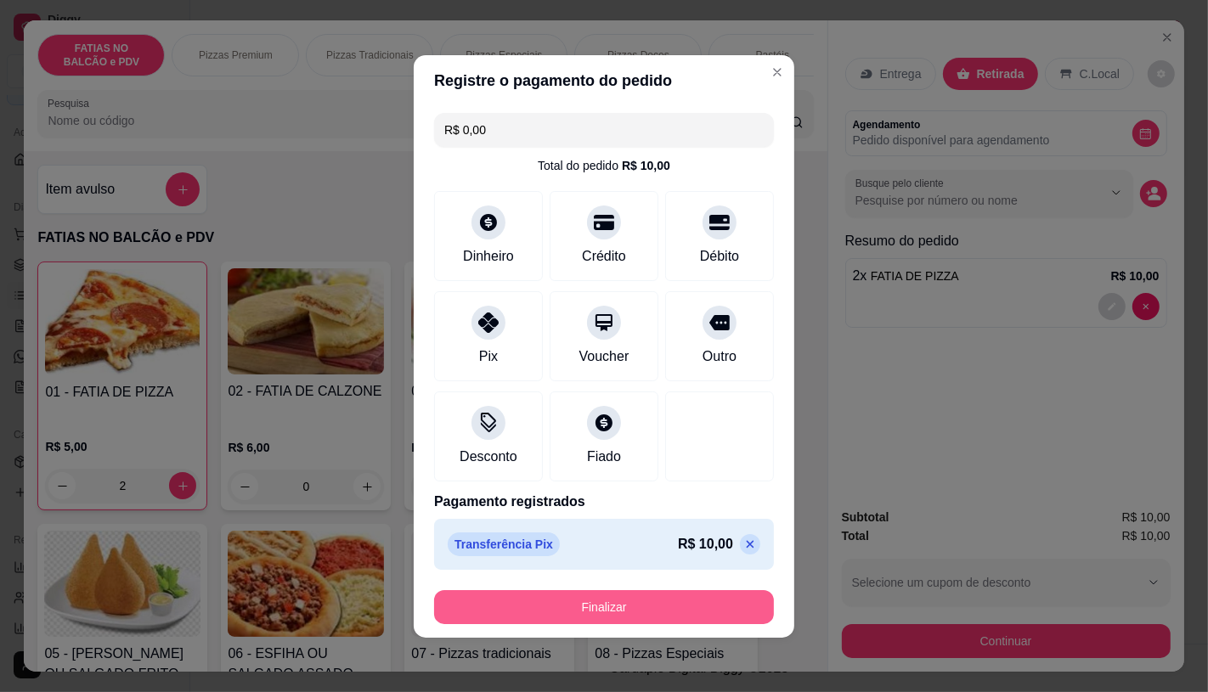
click at [584, 601] on button "Finalizar" at bounding box center [604, 607] width 340 height 34
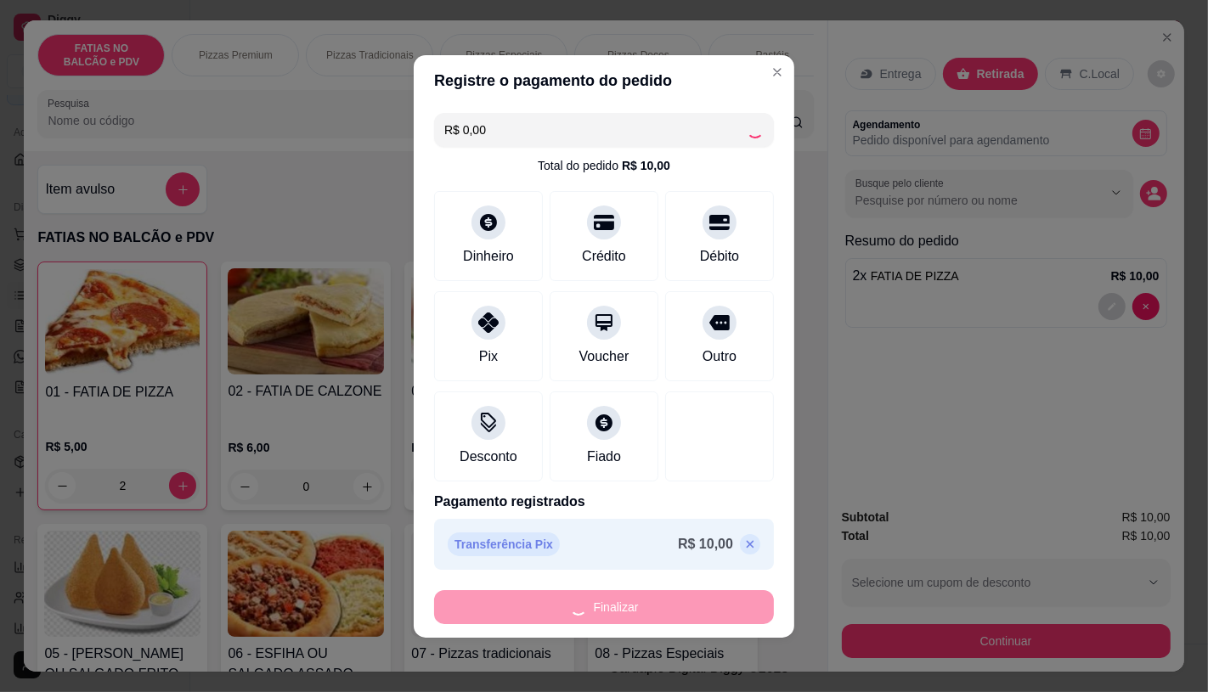
type input "0"
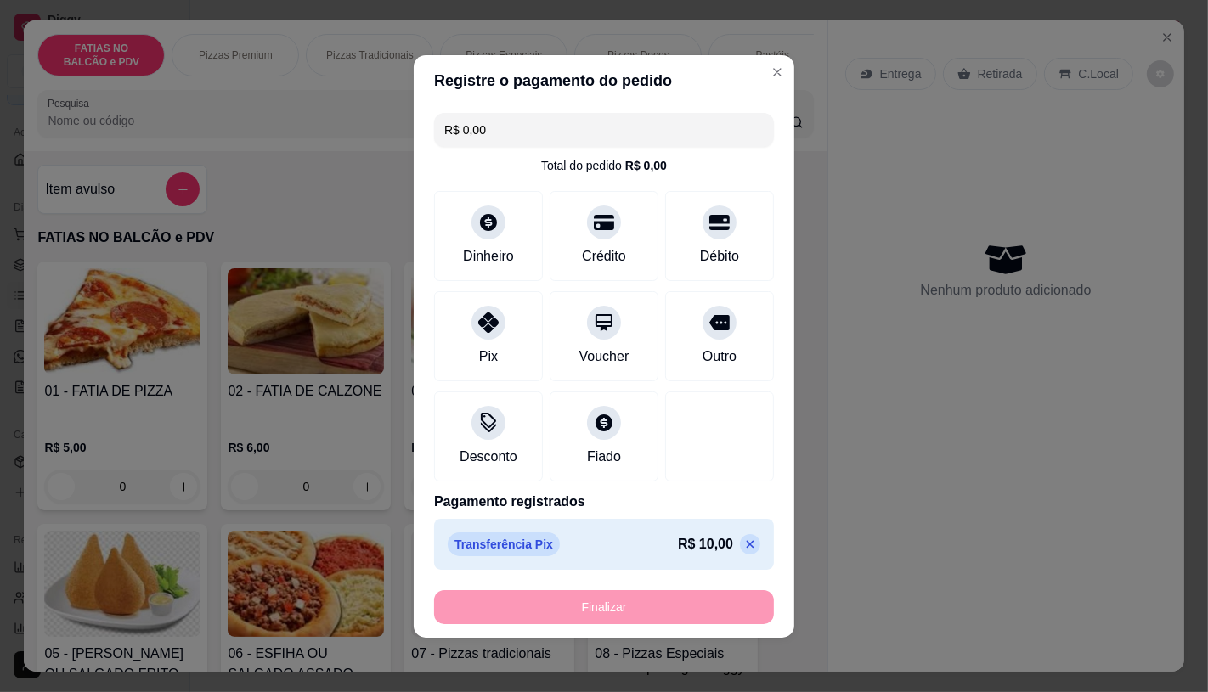
type input "-R$ 10,00"
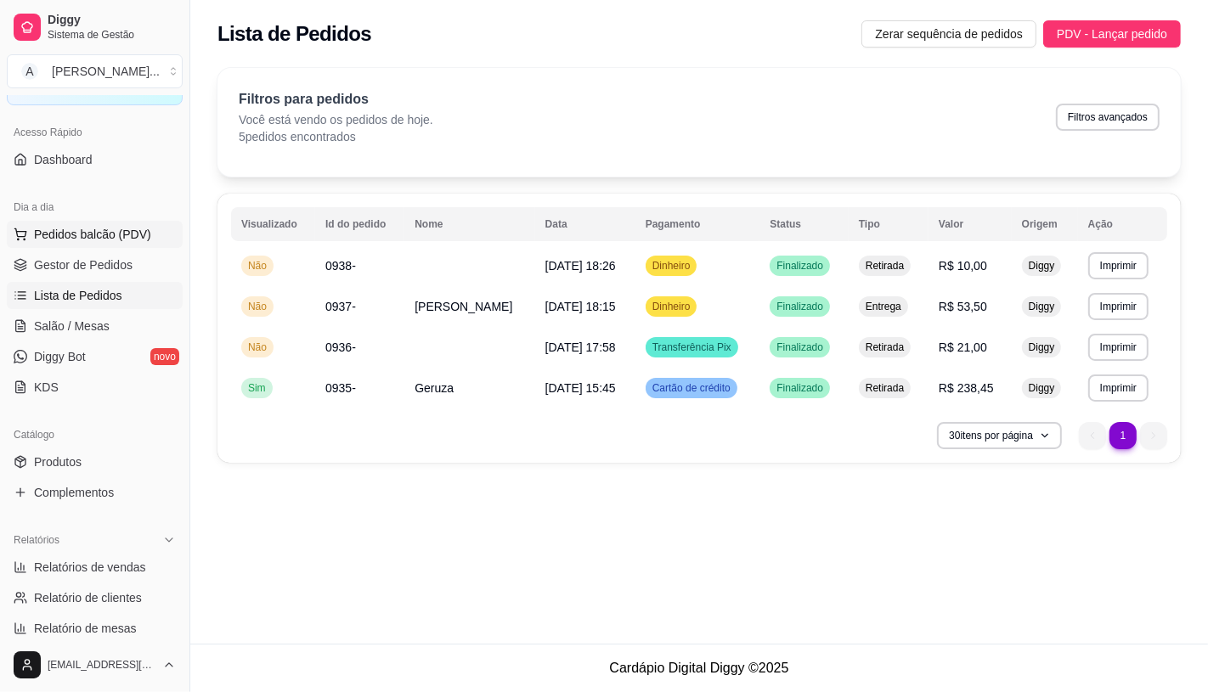
click at [78, 233] on span "Pedidos balcão (PDV)" at bounding box center [92, 234] width 117 height 17
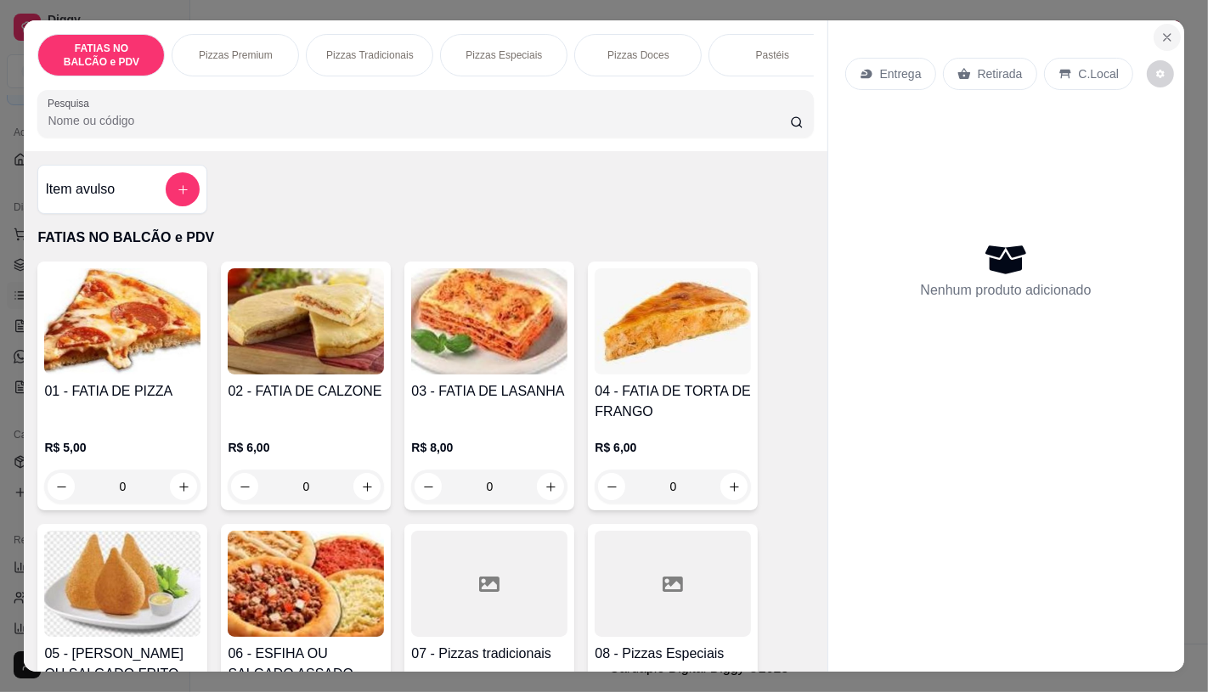
click at [1164, 34] on icon "Close" at bounding box center [1167, 37] width 7 height 7
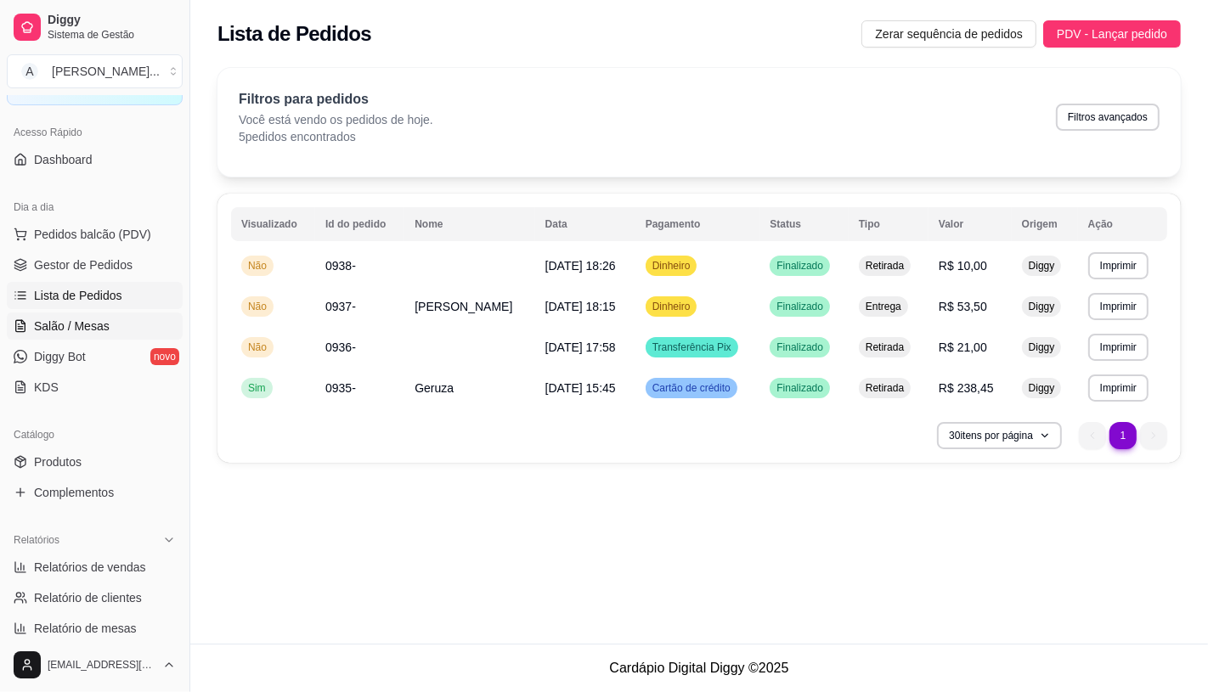
click at [93, 318] on span "Salão / Mesas" at bounding box center [72, 326] width 76 height 17
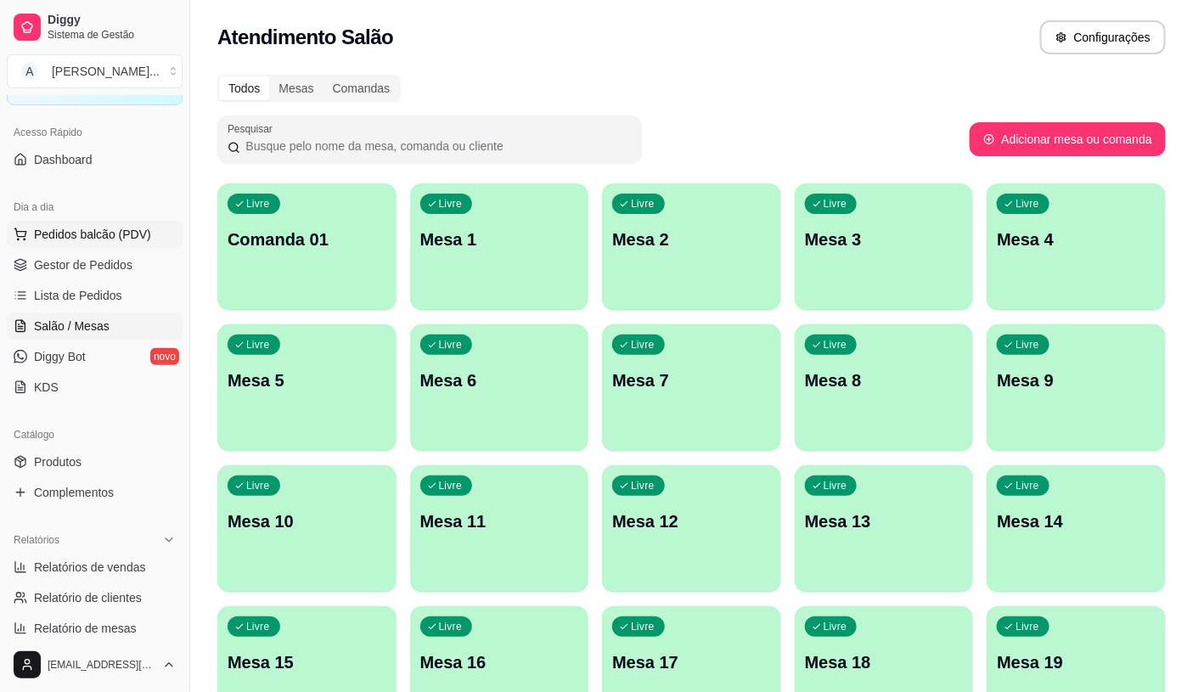
click at [87, 229] on span "Pedidos balcão (PDV)" at bounding box center [92, 234] width 117 height 17
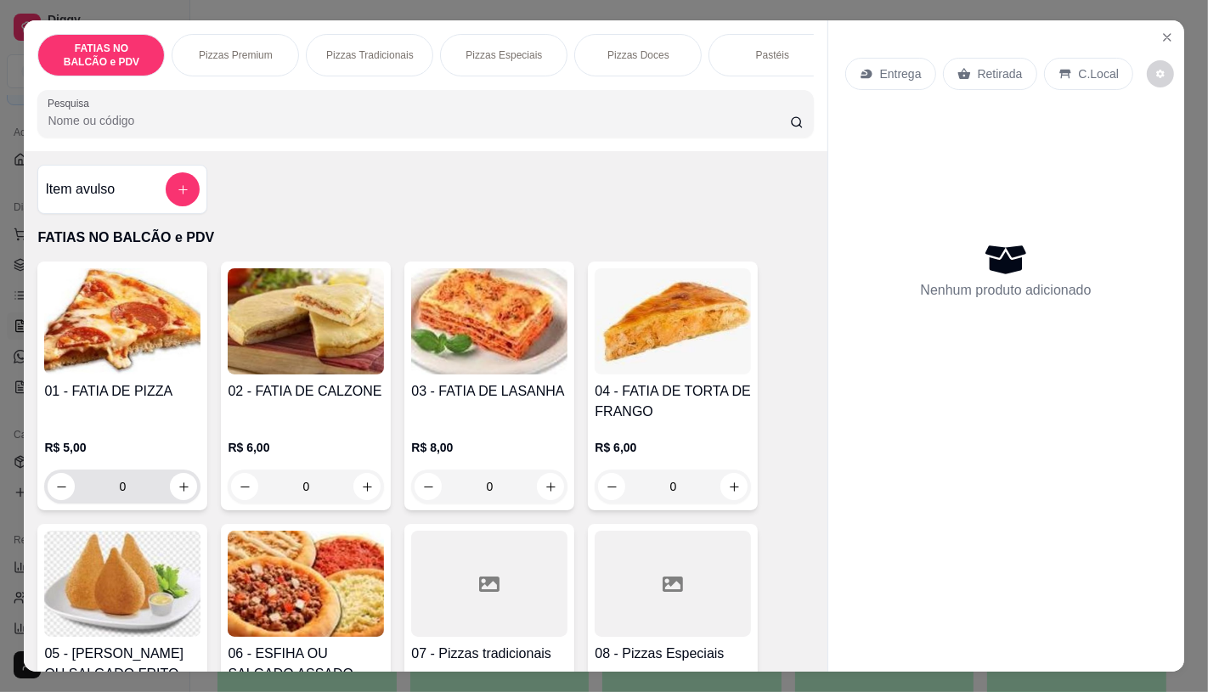
click at [138, 489] on input "0" at bounding box center [122, 487] width 95 height 34
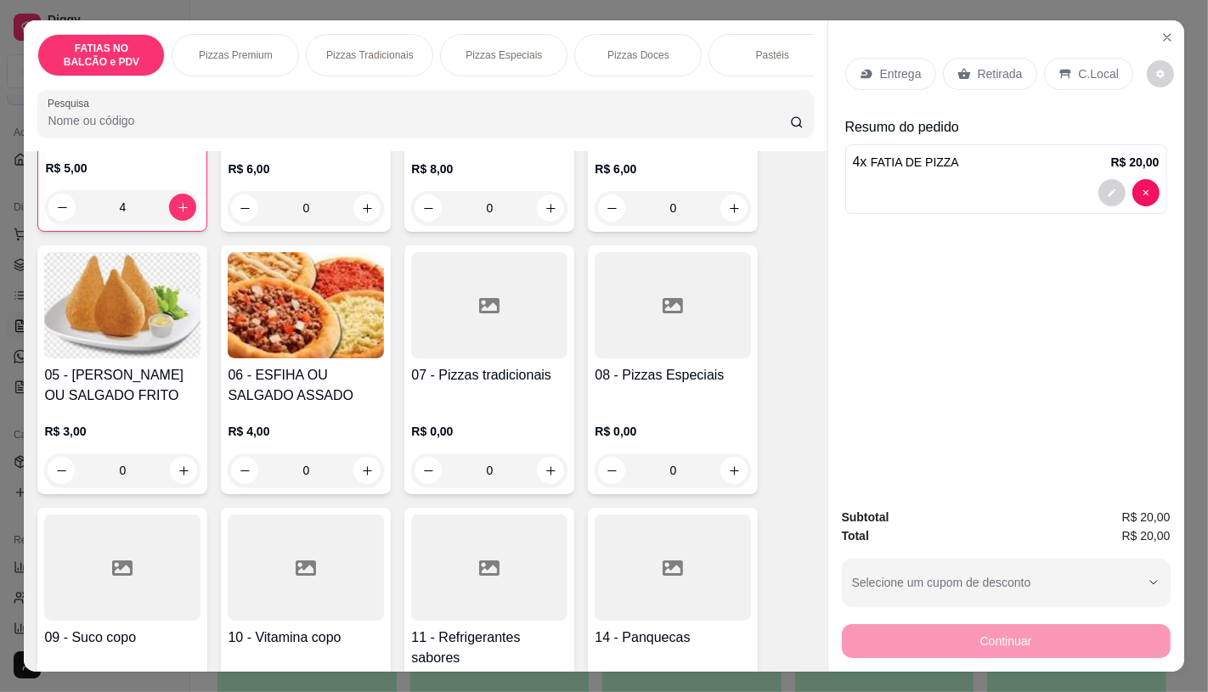
scroll to position [283, 0]
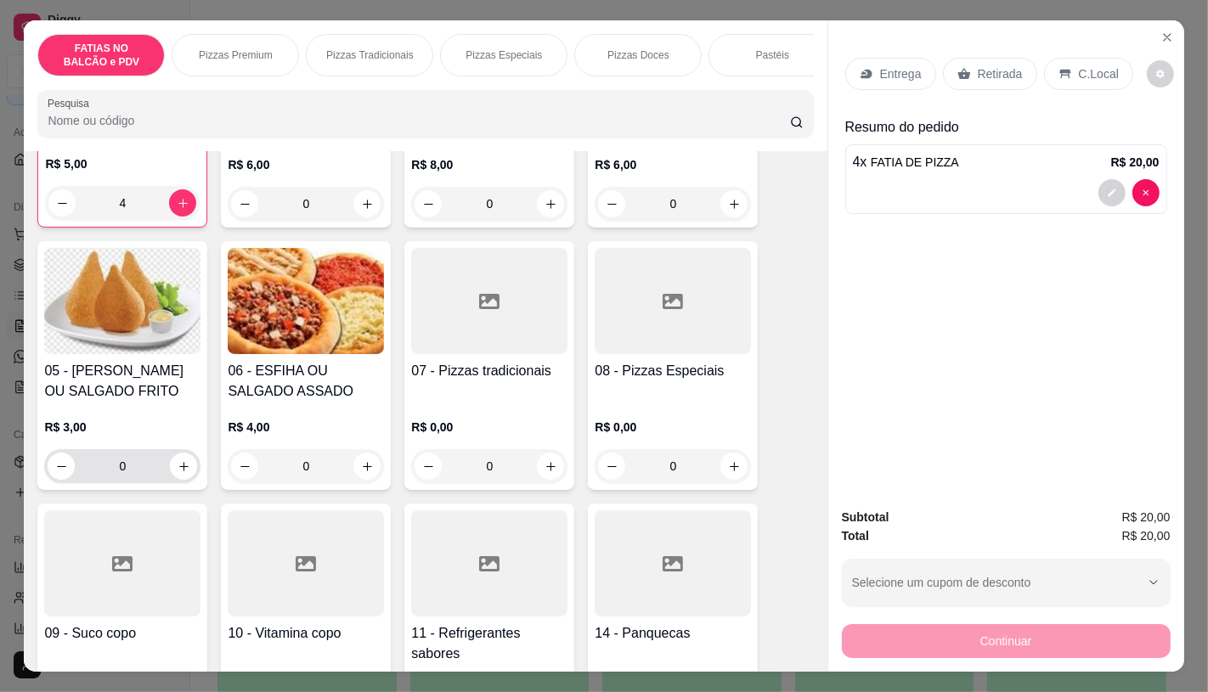
type input "4"
click at [131, 483] on input "0" at bounding box center [122, 466] width 95 height 34
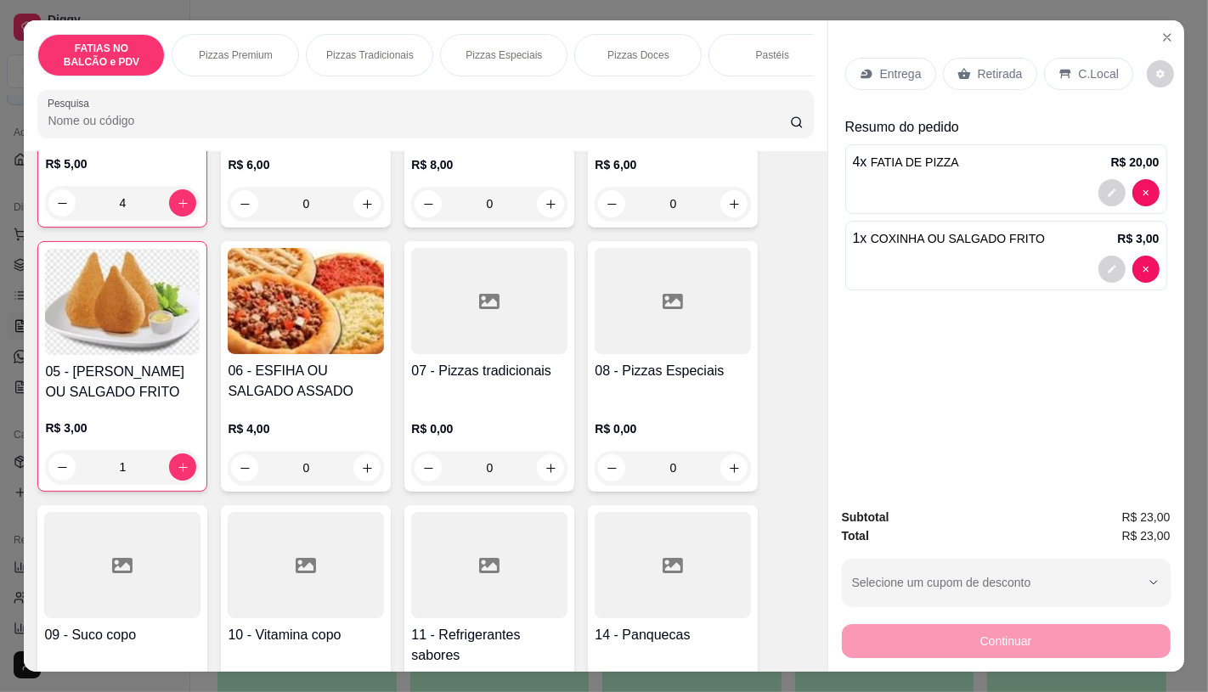
type input "1"
click at [1009, 44] on div "Entrega Retirada C.Local" at bounding box center [1006, 73] width 322 height 59
click at [991, 70] on p "Retirada" at bounding box center [1000, 73] width 45 height 17
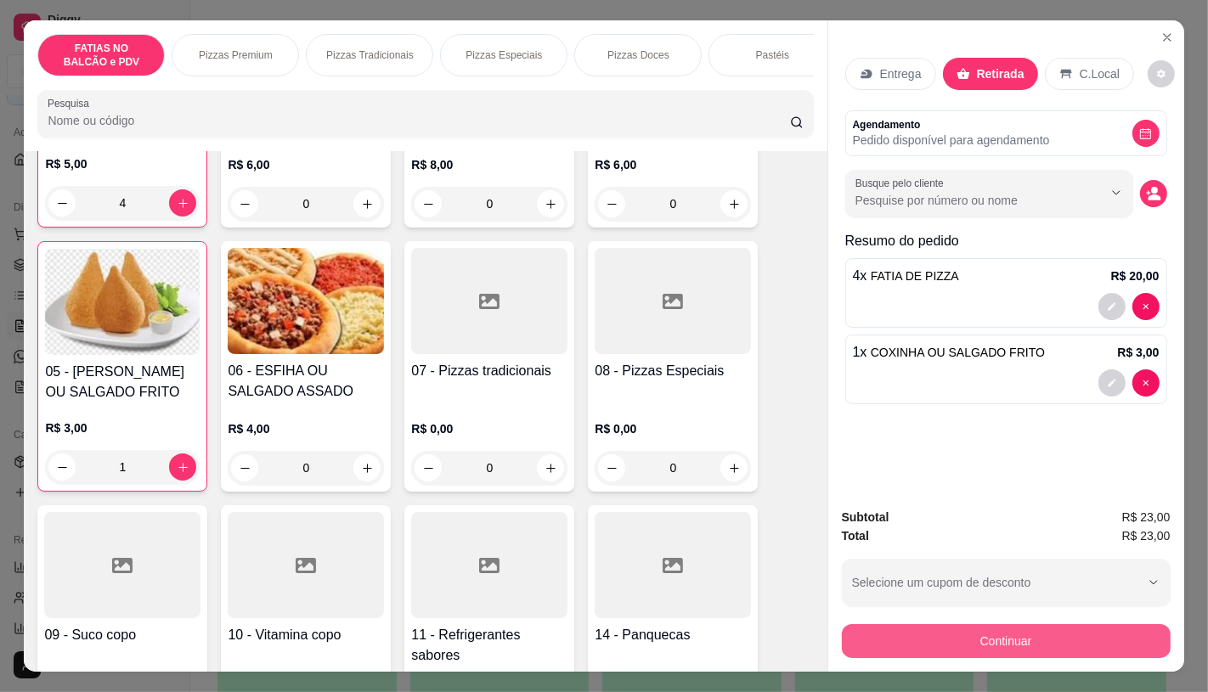
click at [971, 627] on button "Continuar" at bounding box center [1006, 641] width 329 height 34
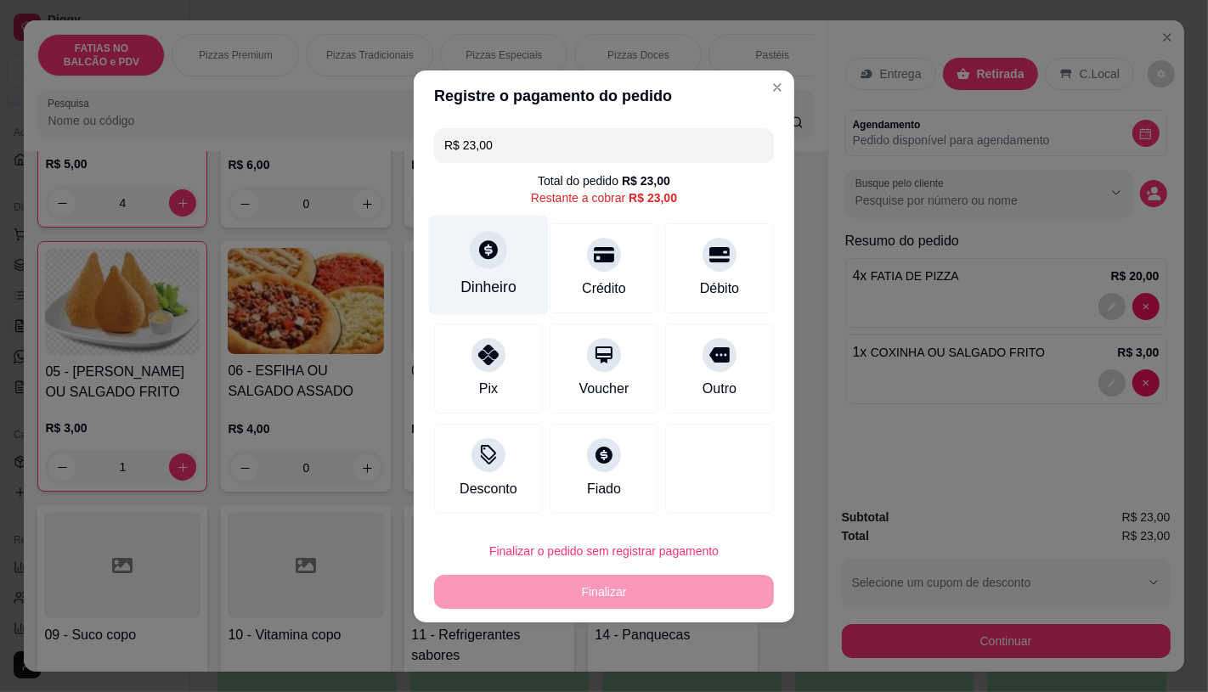
click at [502, 251] on div at bounding box center [488, 249] width 37 height 37
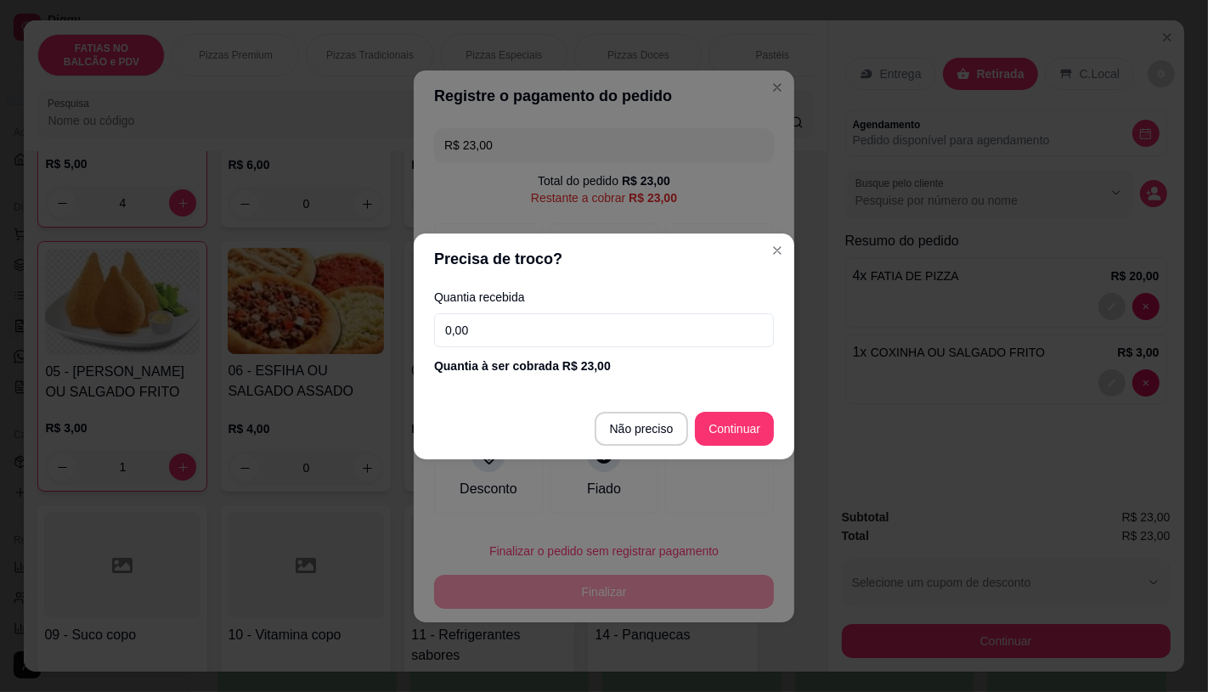
drag, startPoint x: 539, startPoint y: 336, endPoint x: 545, endPoint y: 327, distance: 11.6
click at [542, 331] on input "0,00" at bounding box center [604, 330] width 340 height 34
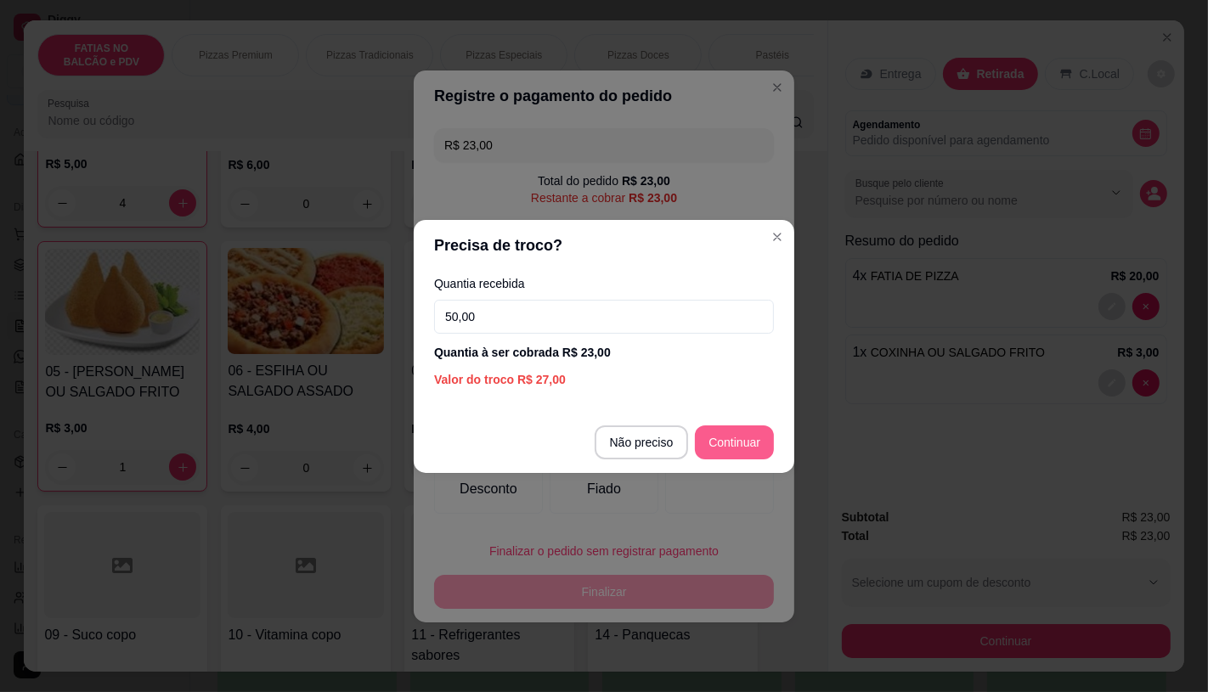
type input "50,00"
type input "R$ 0,00"
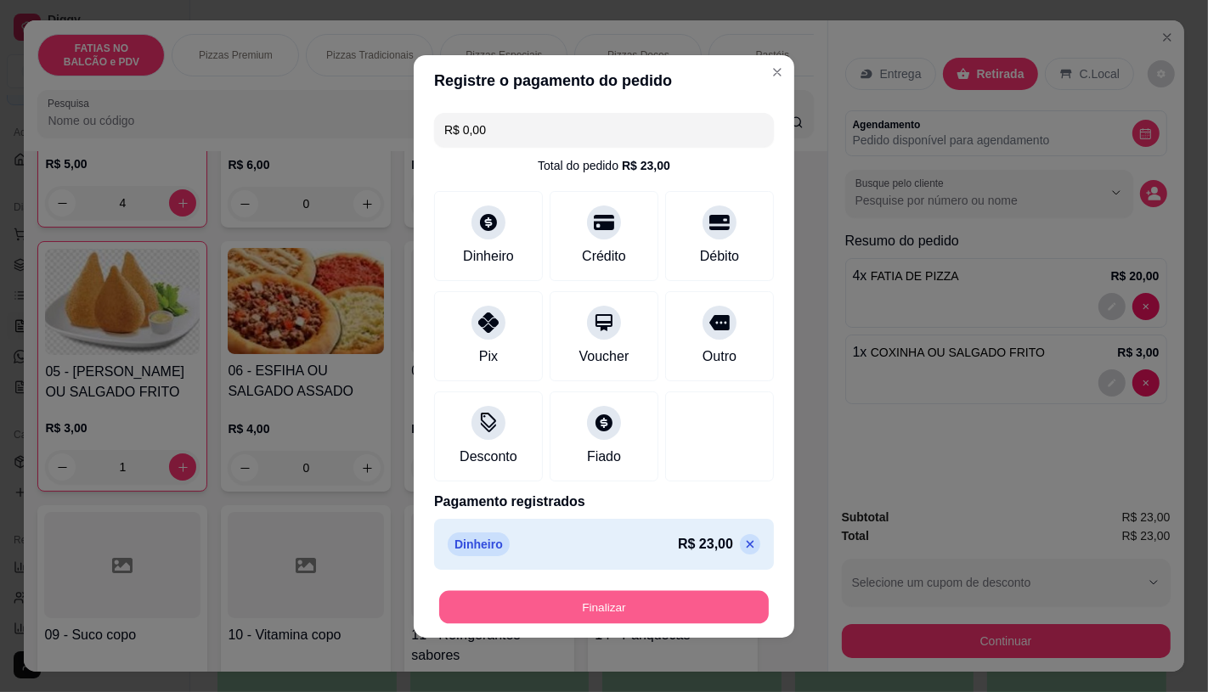
click at [650, 604] on button "Finalizar" at bounding box center [604, 606] width 330 height 33
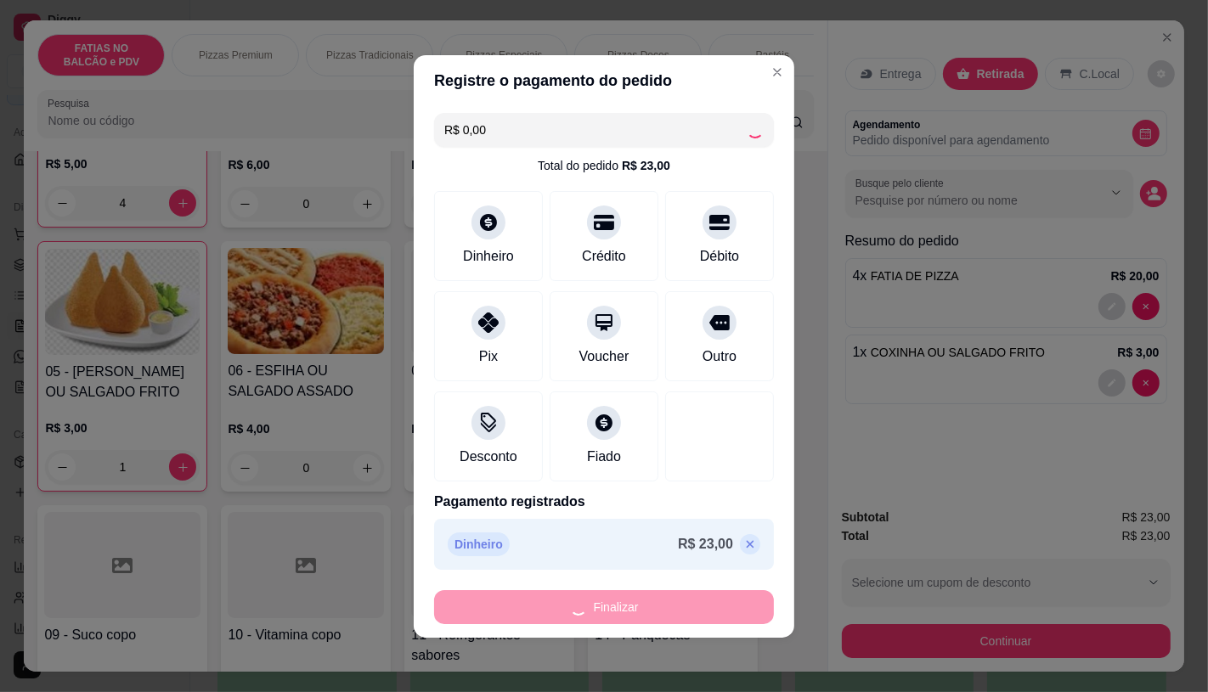
type input "0"
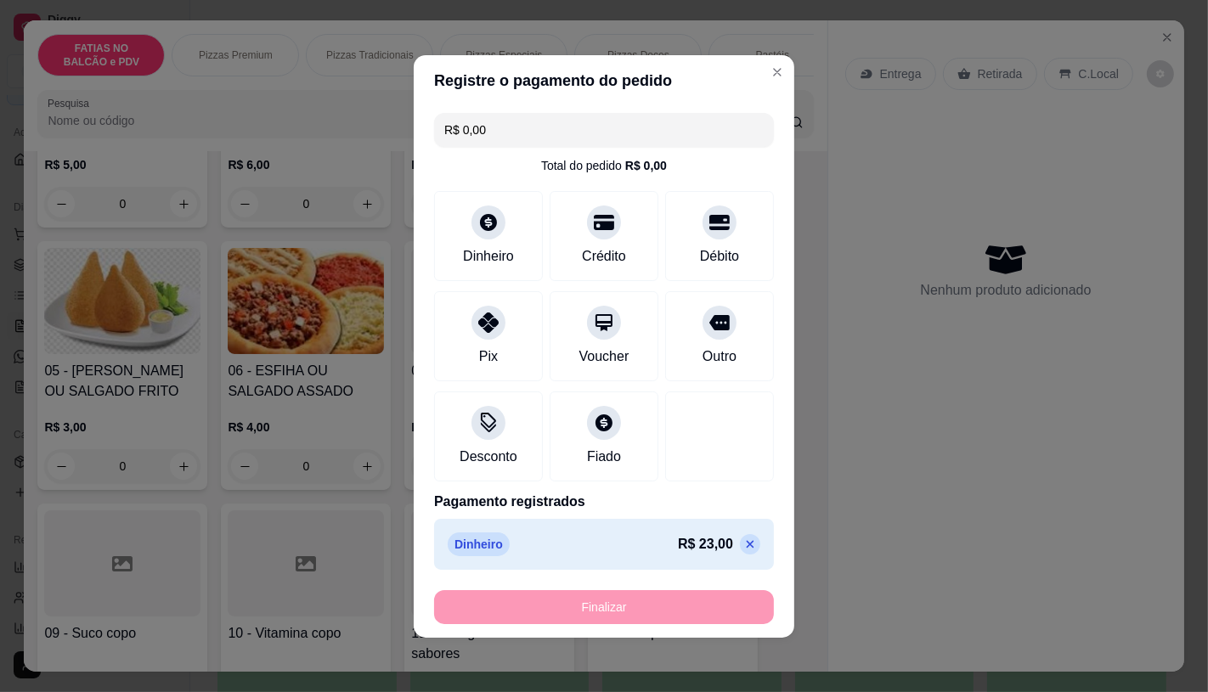
type input "-R$ 23,00"
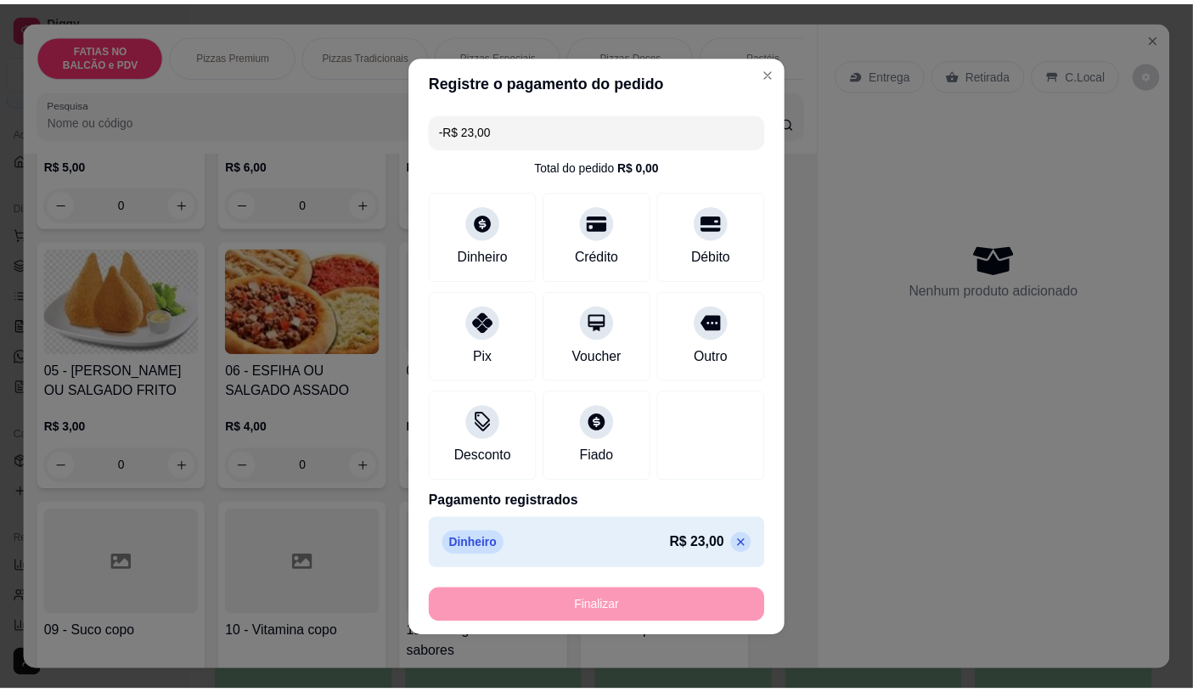
scroll to position [284, 0]
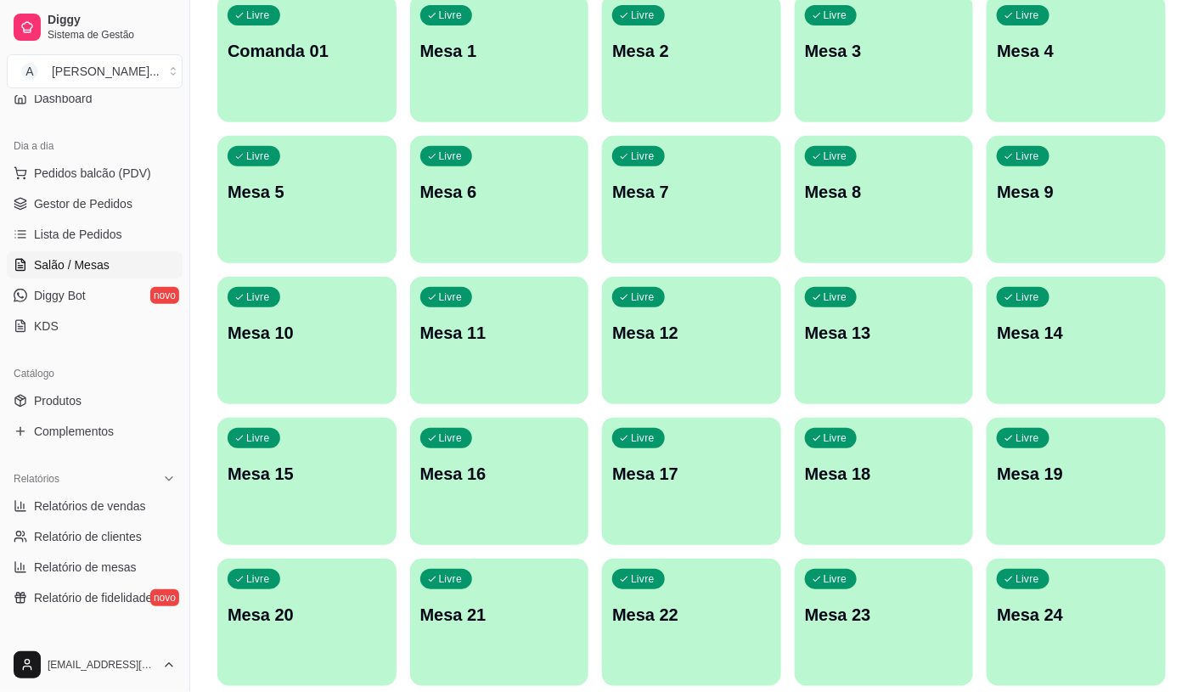
scroll to position [283, 0]
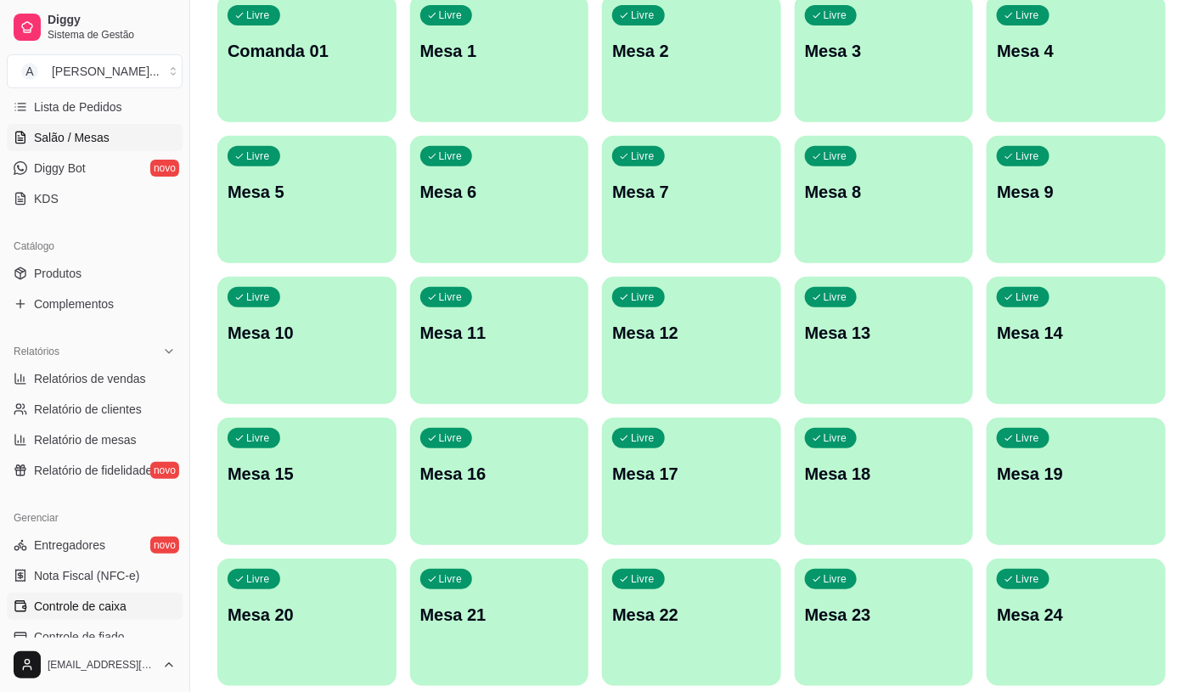
click at [96, 609] on span "Controle de caixa" at bounding box center [80, 606] width 93 height 17
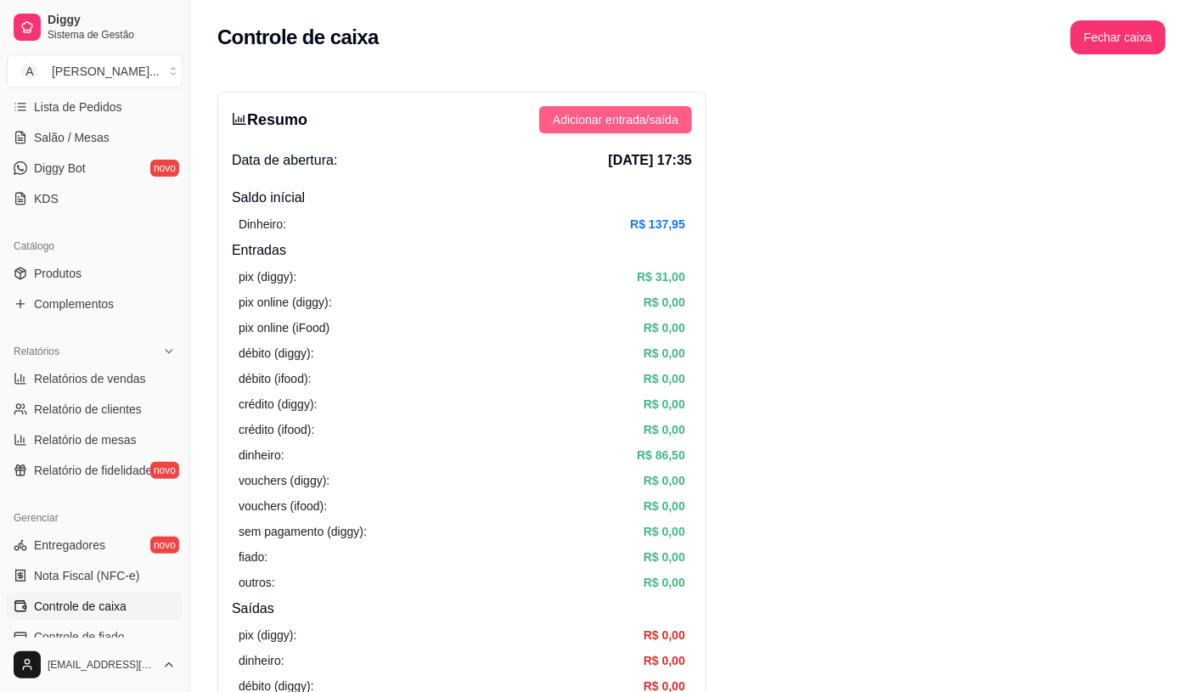
click at [646, 110] on span "Adicionar entrada/saída" at bounding box center [616, 119] width 126 height 19
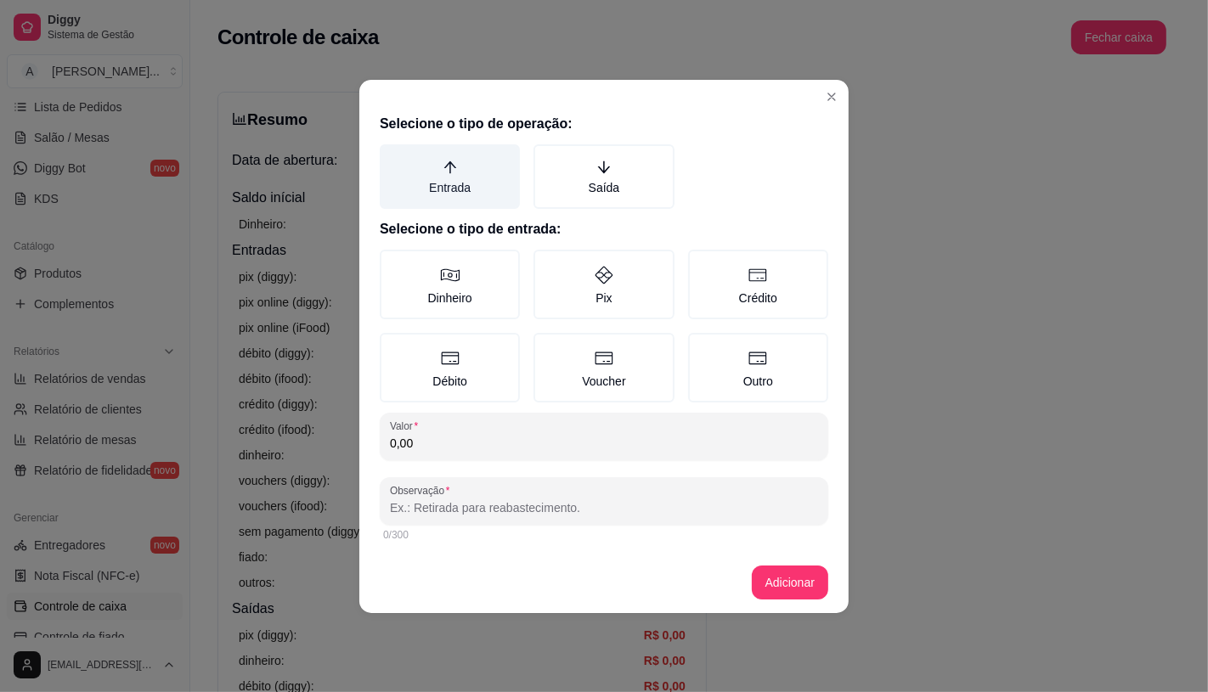
click at [464, 183] on label "Entrada" at bounding box center [450, 176] width 140 height 65
click at [392, 157] on button "Entrada" at bounding box center [386, 151] width 14 height 14
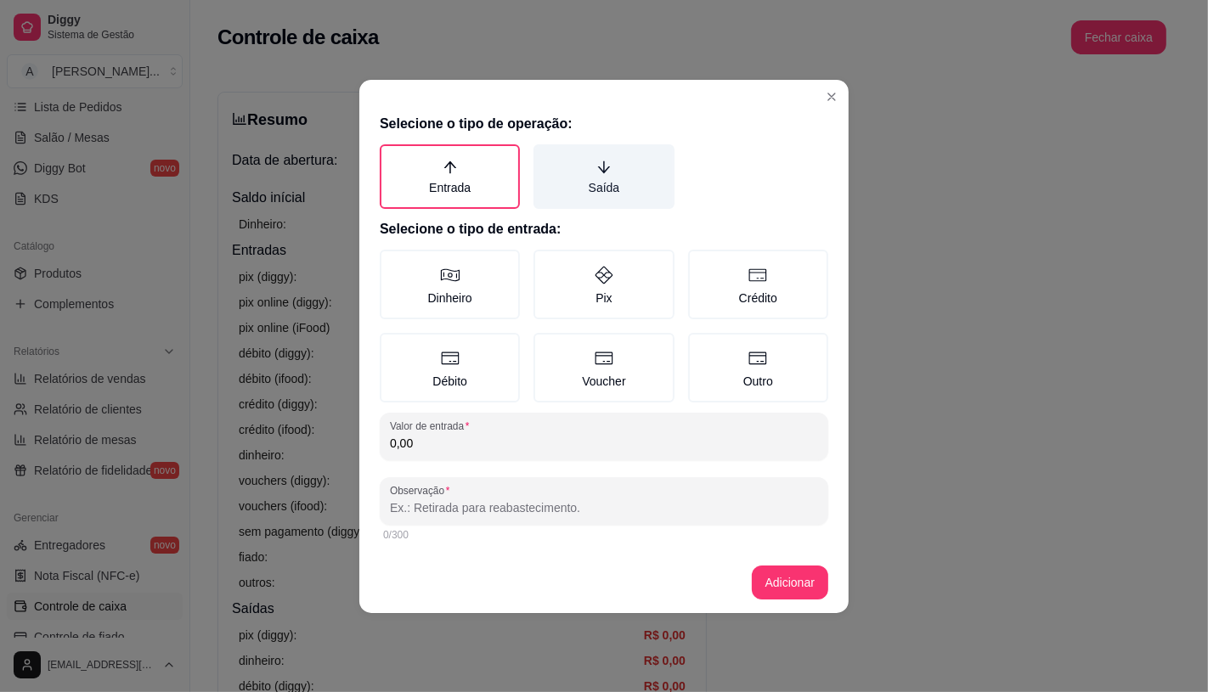
click at [574, 190] on label "Saída" at bounding box center [603, 176] width 140 height 65
click at [546, 157] on button "Saída" at bounding box center [540, 151] width 14 height 14
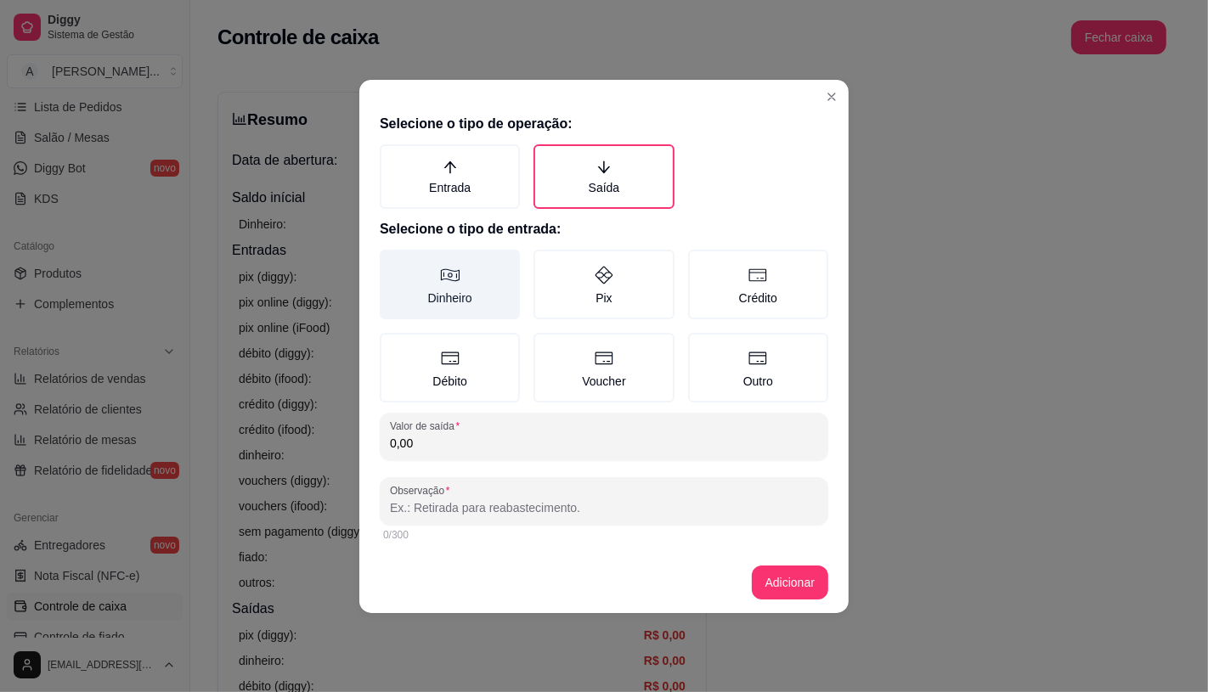
click at [485, 302] on label "Dinheiro" at bounding box center [450, 285] width 140 height 70
click at [392, 262] on button "Dinheiro" at bounding box center [386, 256] width 14 height 14
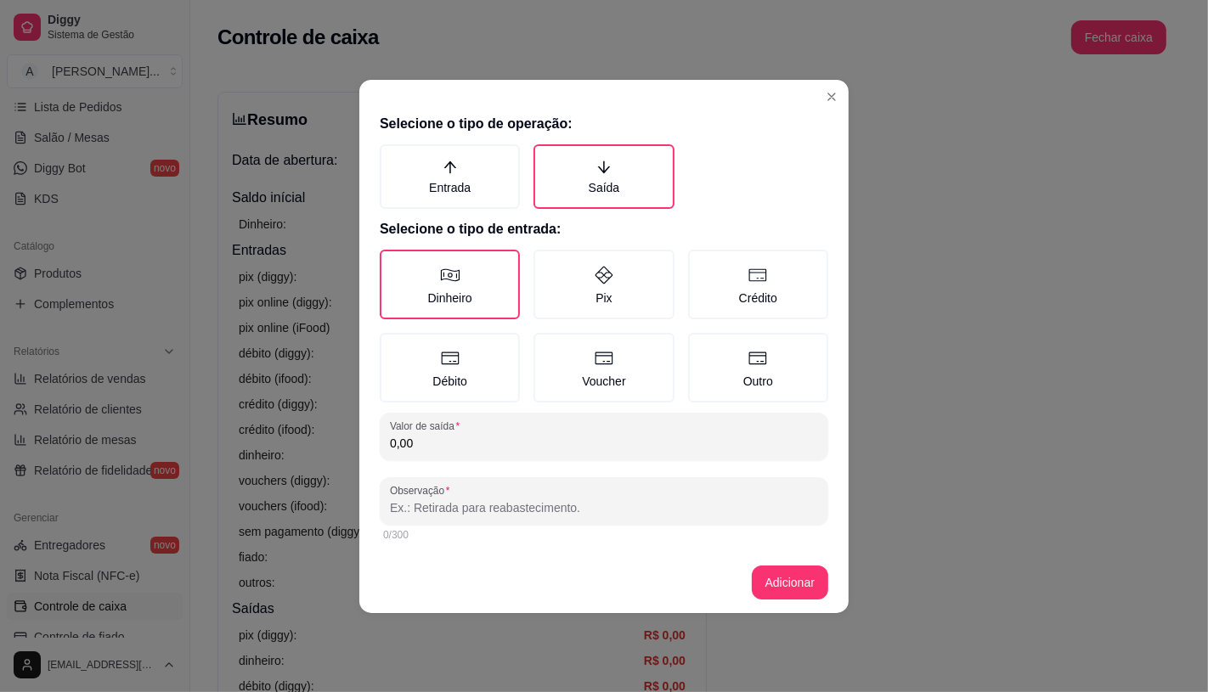
click at [471, 460] on div "Selecione o tipo de operação: Entrada Saída Selecione o tipo de entrada: Dinhei…" at bounding box center [603, 329] width 489 height 445
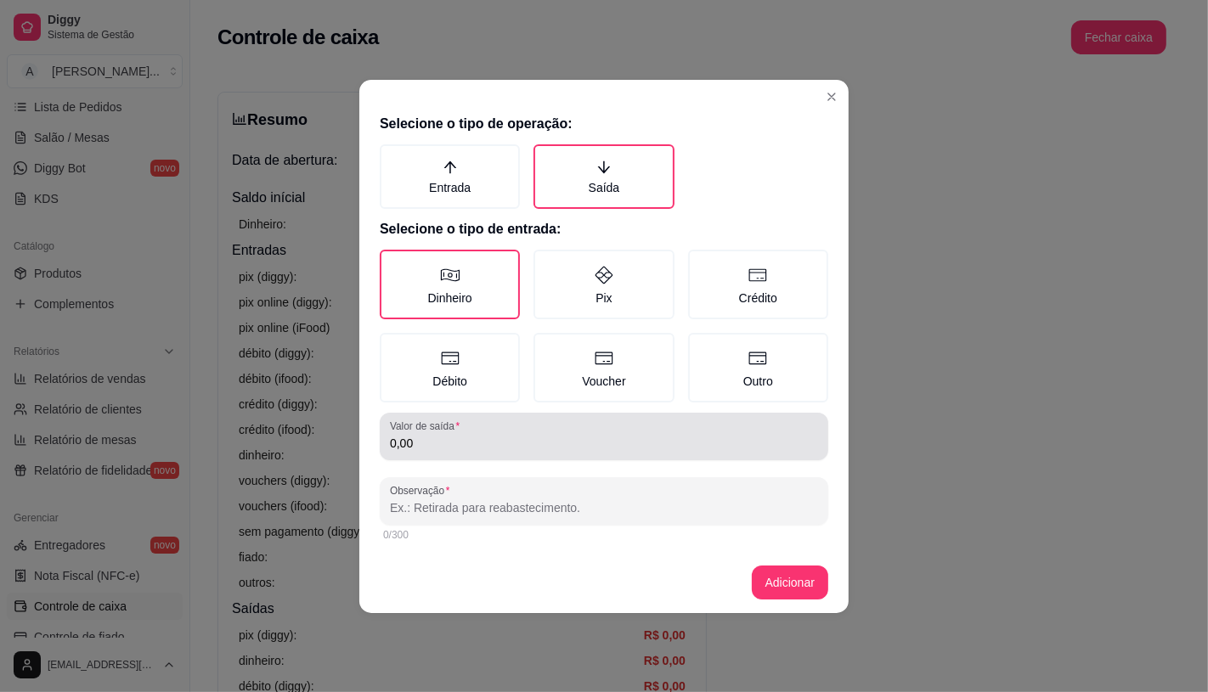
click at [482, 450] on div "0,00" at bounding box center [604, 437] width 428 height 34
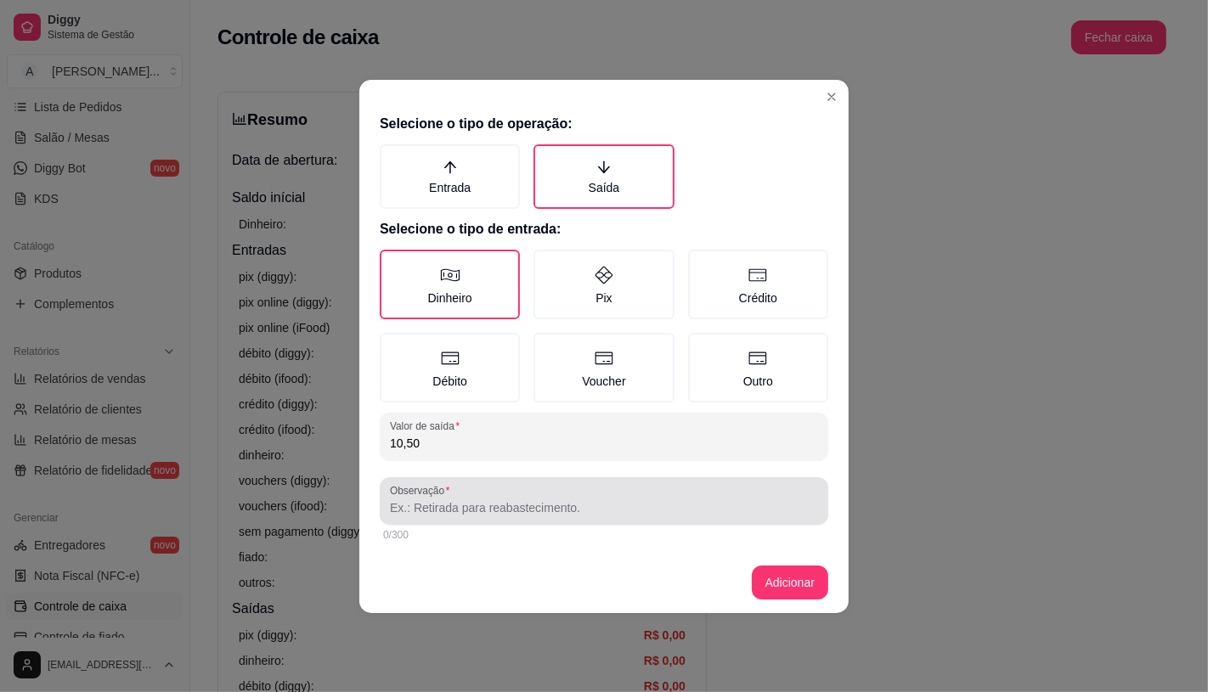
type input "10,50"
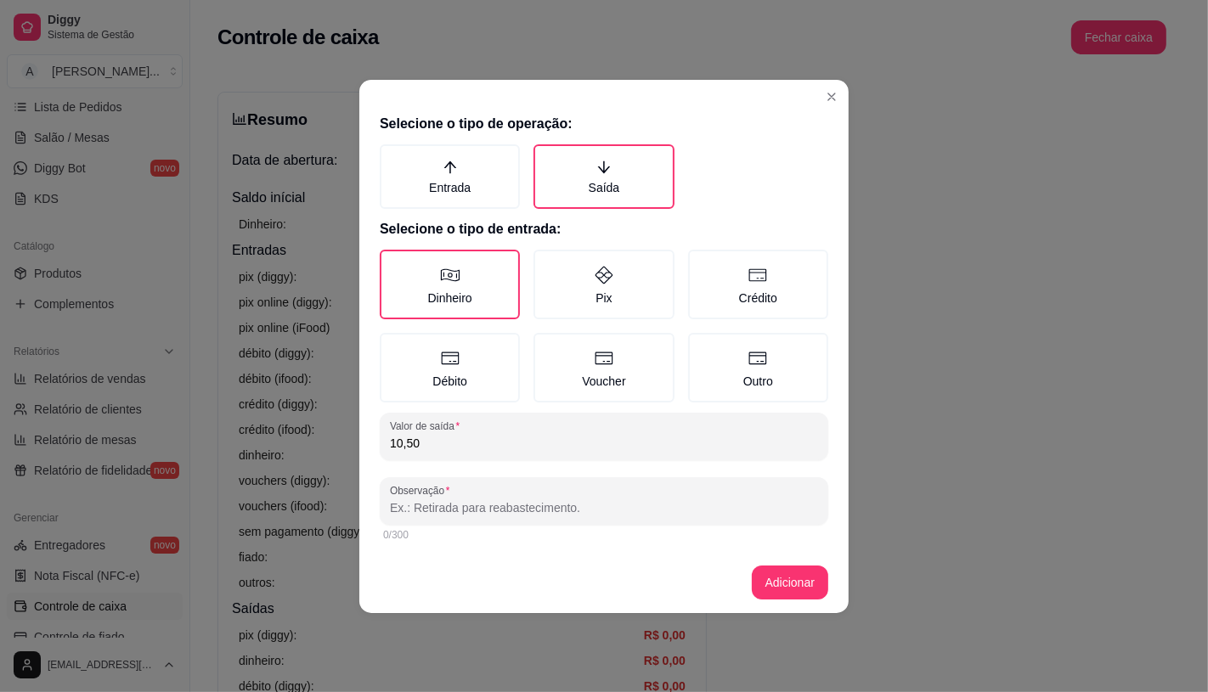
drag, startPoint x: 476, startPoint y: 507, endPoint x: 480, endPoint y: 448, distance: 58.8
click at [477, 504] on input "Observação" at bounding box center [604, 507] width 428 height 17
type input "Maionese"
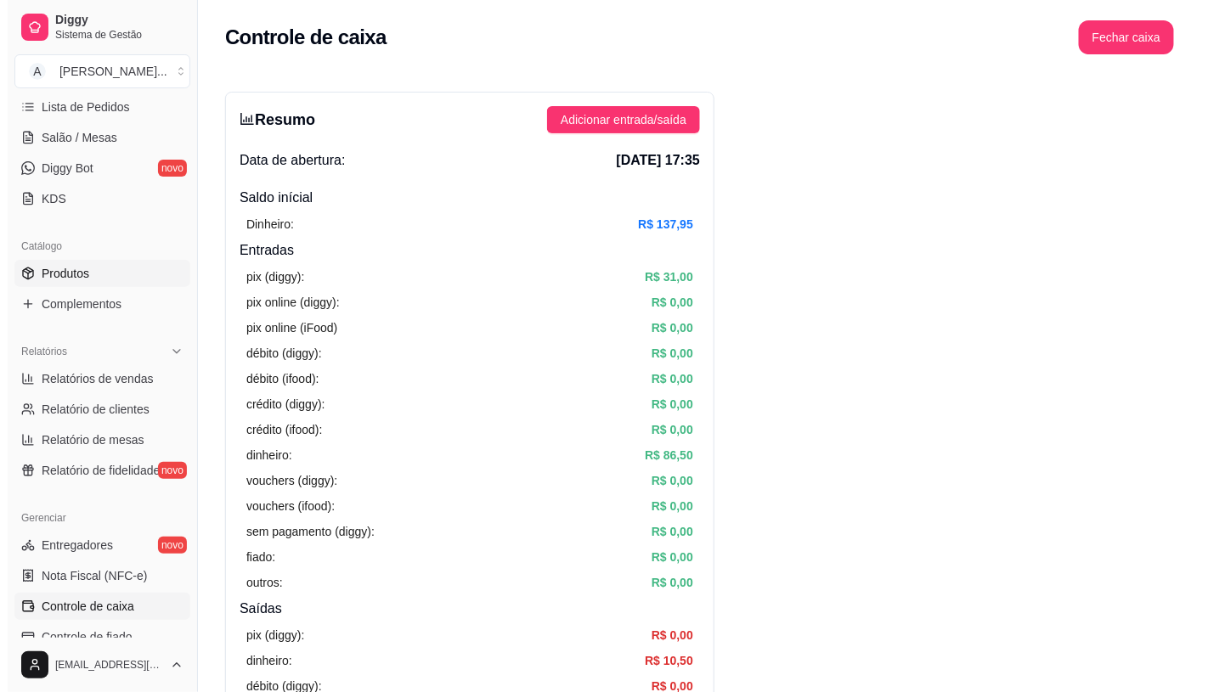
scroll to position [94, 0]
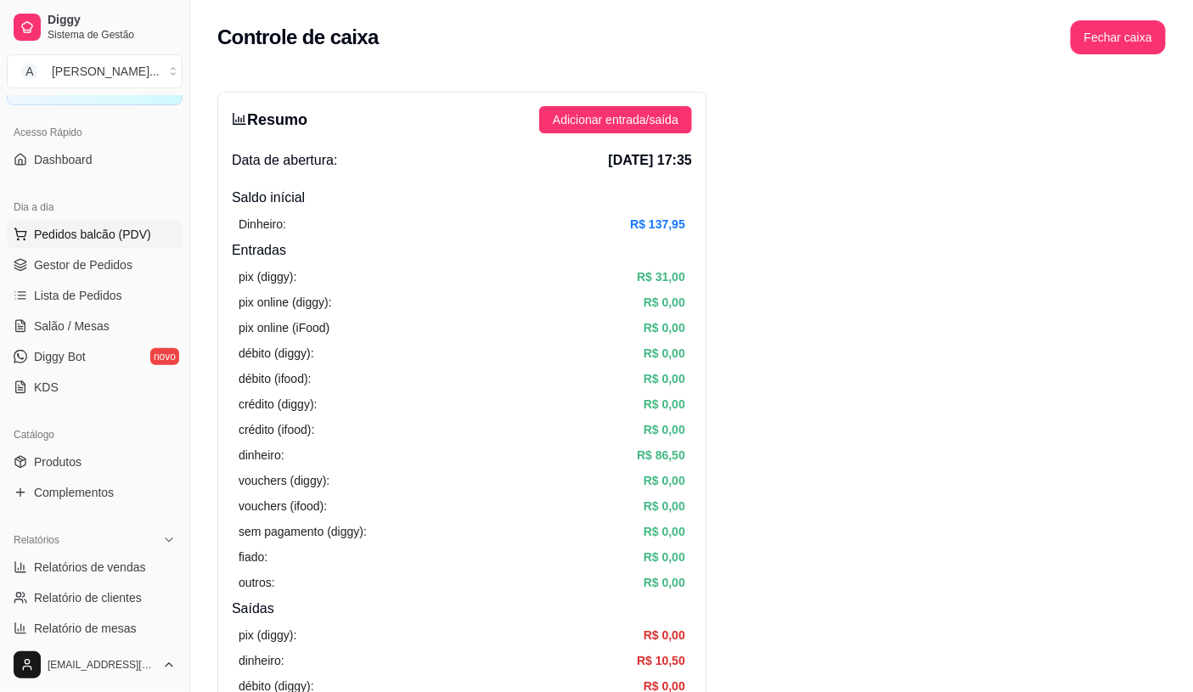
click at [129, 240] on span "Pedidos balcão (PDV)" at bounding box center [92, 234] width 117 height 17
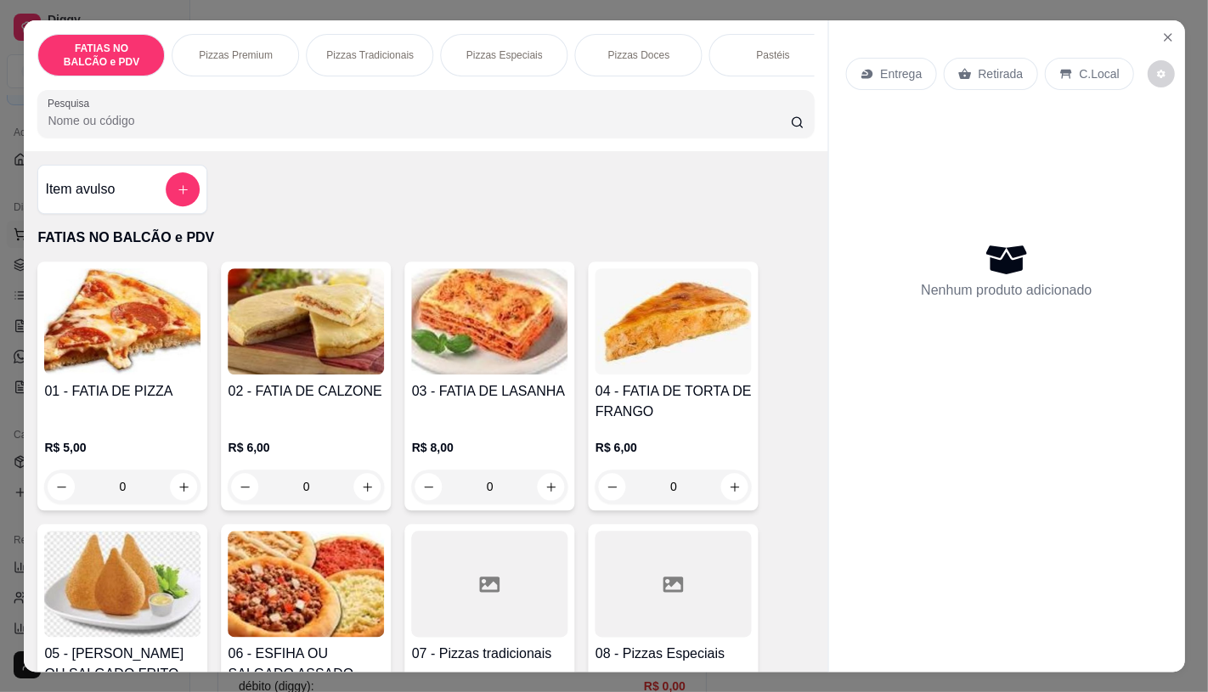
click at [127, 300] on img at bounding box center [122, 321] width 156 height 106
click at [1160, 31] on icon "Close" at bounding box center [1167, 38] width 14 height 14
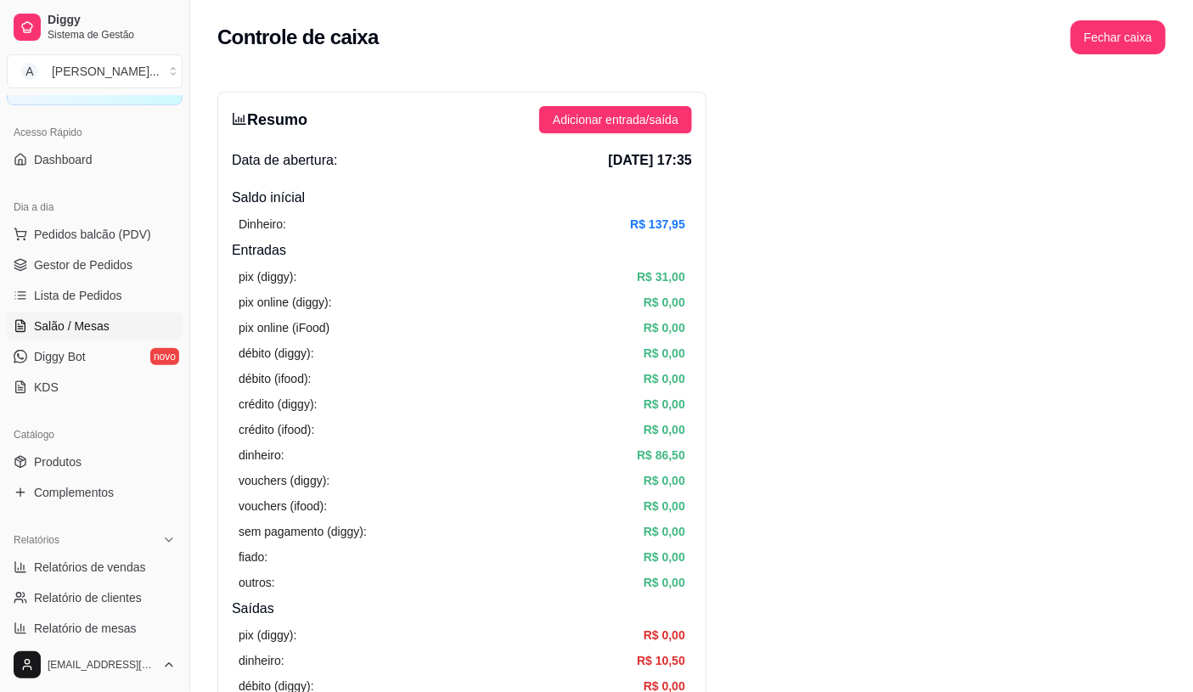
click at [82, 324] on span "Salão / Mesas" at bounding box center [72, 326] width 76 height 17
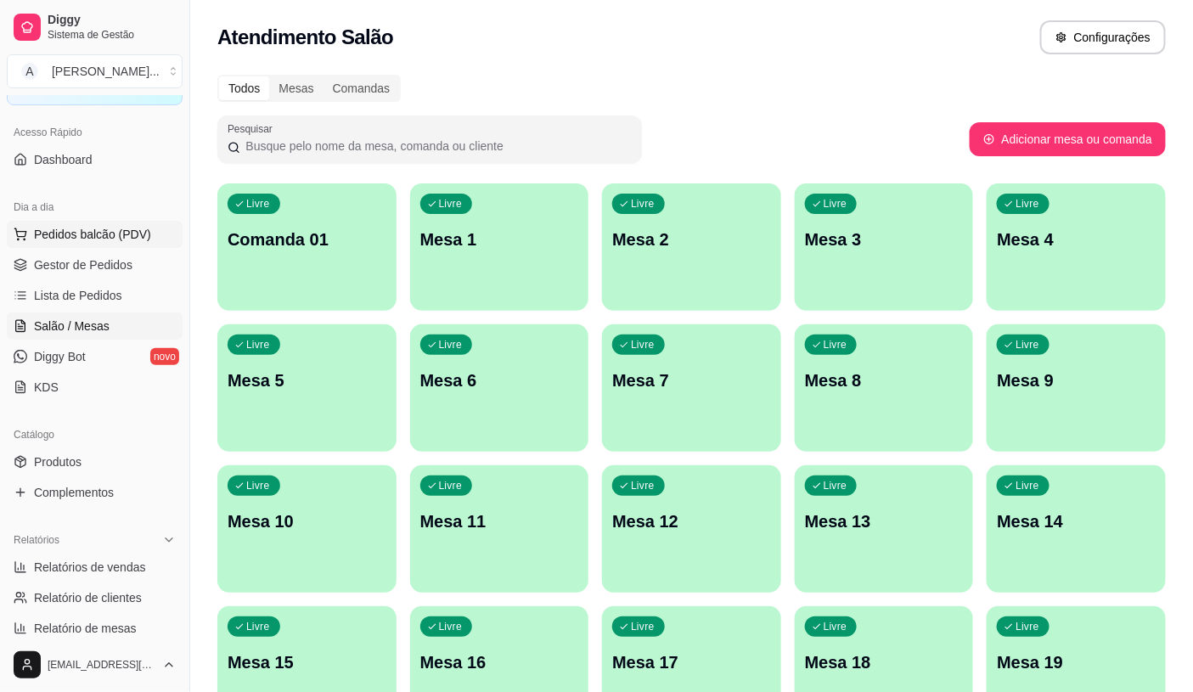
click at [87, 231] on span "Pedidos balcão (PDV)" at bounding box center [92, 234] width 117 height 17
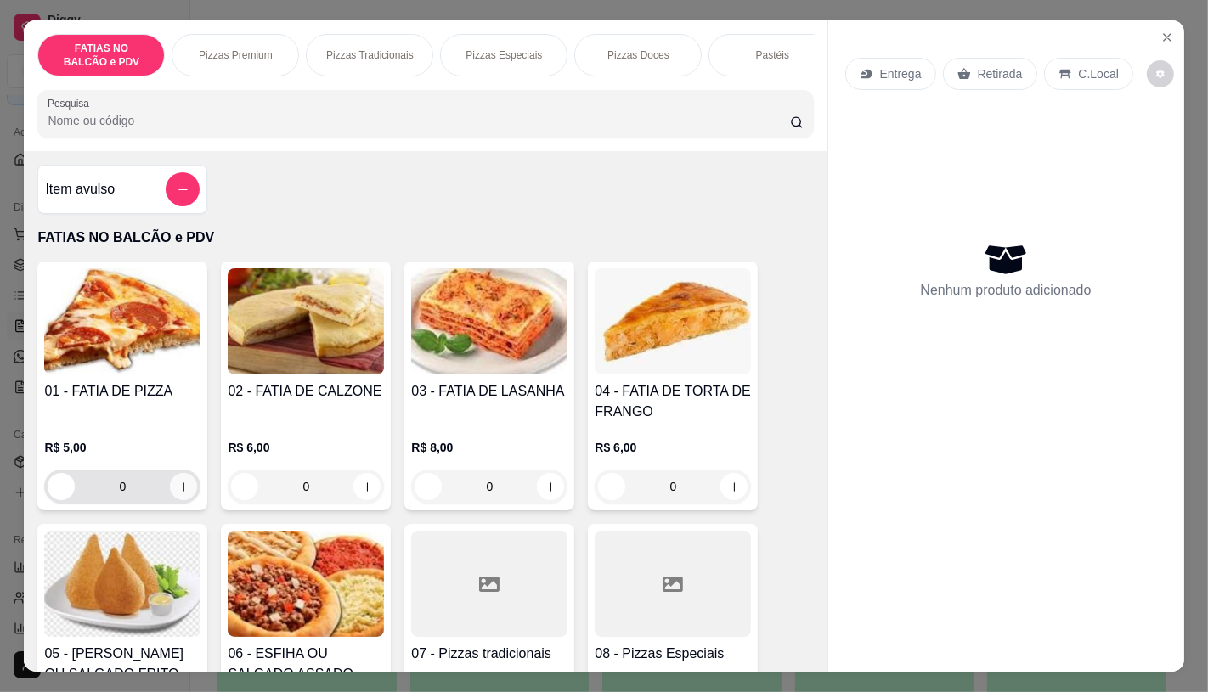
click at [178, 494] on icon "increase-product-quantity" at bounding box center [184, 487] width 13 height 13
click at [179, 492] on icon "increase-product-quantity" at bounding box center [183, 486] width 9 height 9
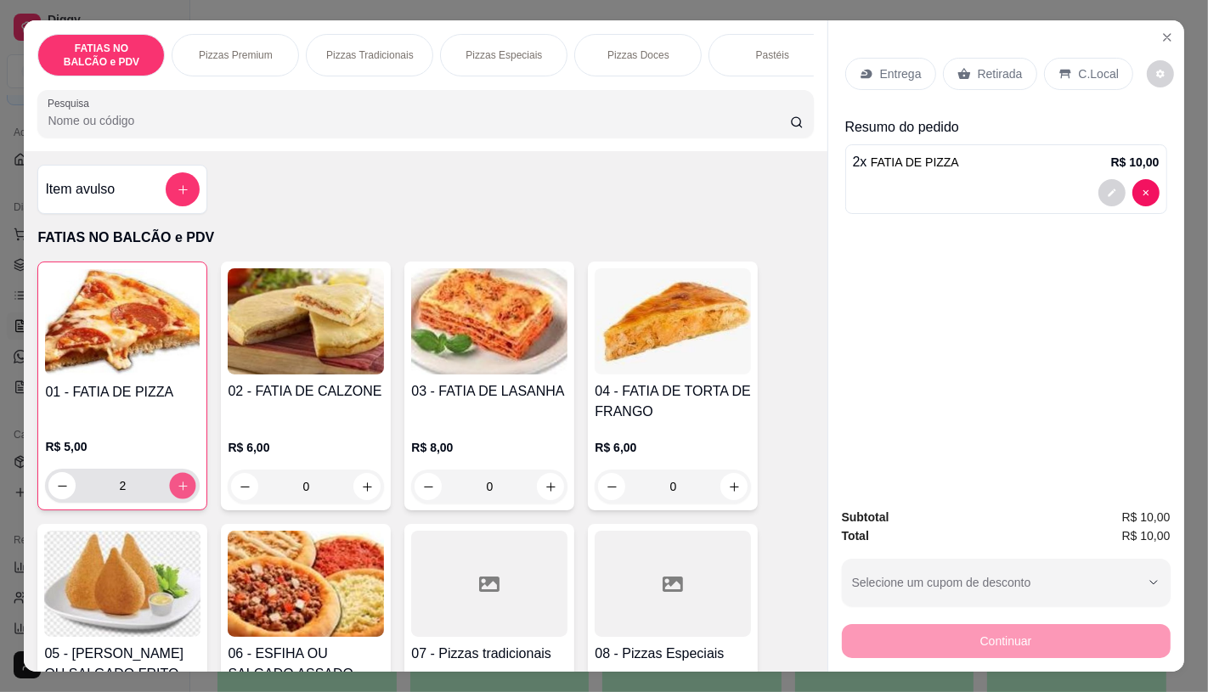
click at [177, 491] on icon "increase-product-quantity" at bounding box center [183, 486] width 13 height 13
click at [56, 490] on icon "decrease-product-quantity" at bounding box center [62, 486] width 13 height 13
type input "3"
click at [799, 87] on div "FATIAS NO BALCÃO e PDV Pizzas Premium Pizzas Tradicionais Pizzas Especiais Pizz…" at bounding box center [425, 85] width 803 height 131
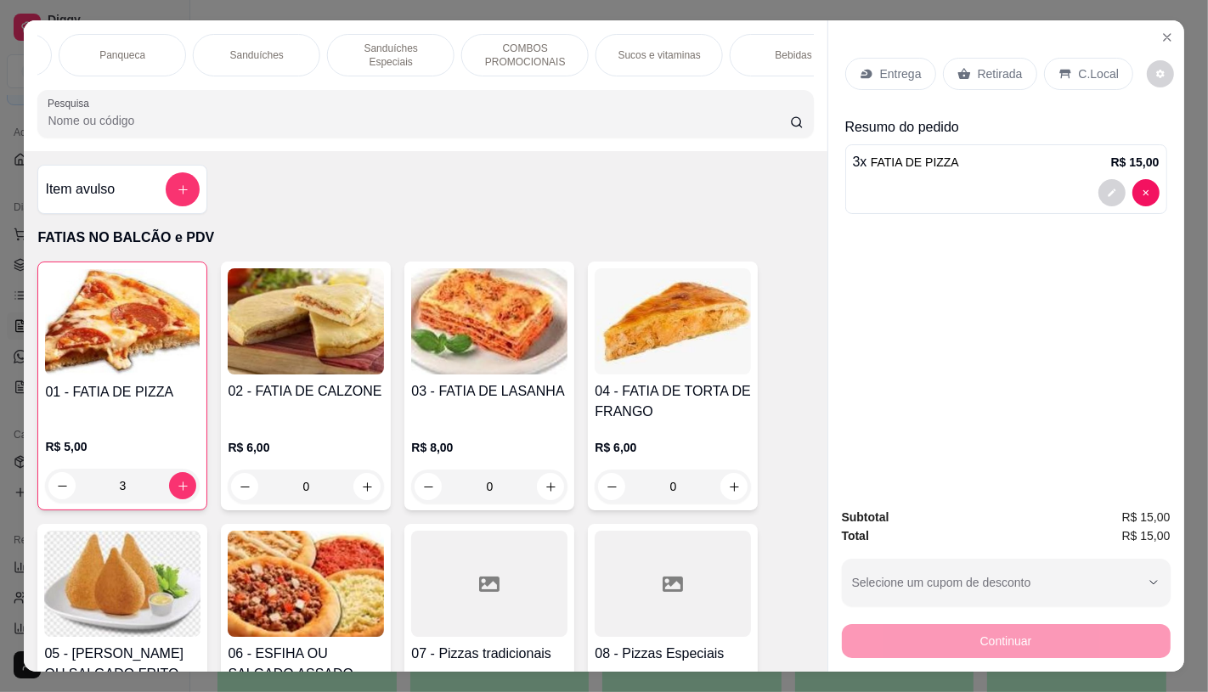
scroll to position [0, 1359]
click at [746, 54] on p "Bebidas" at bounding box center [755, 55] width 37 height 14
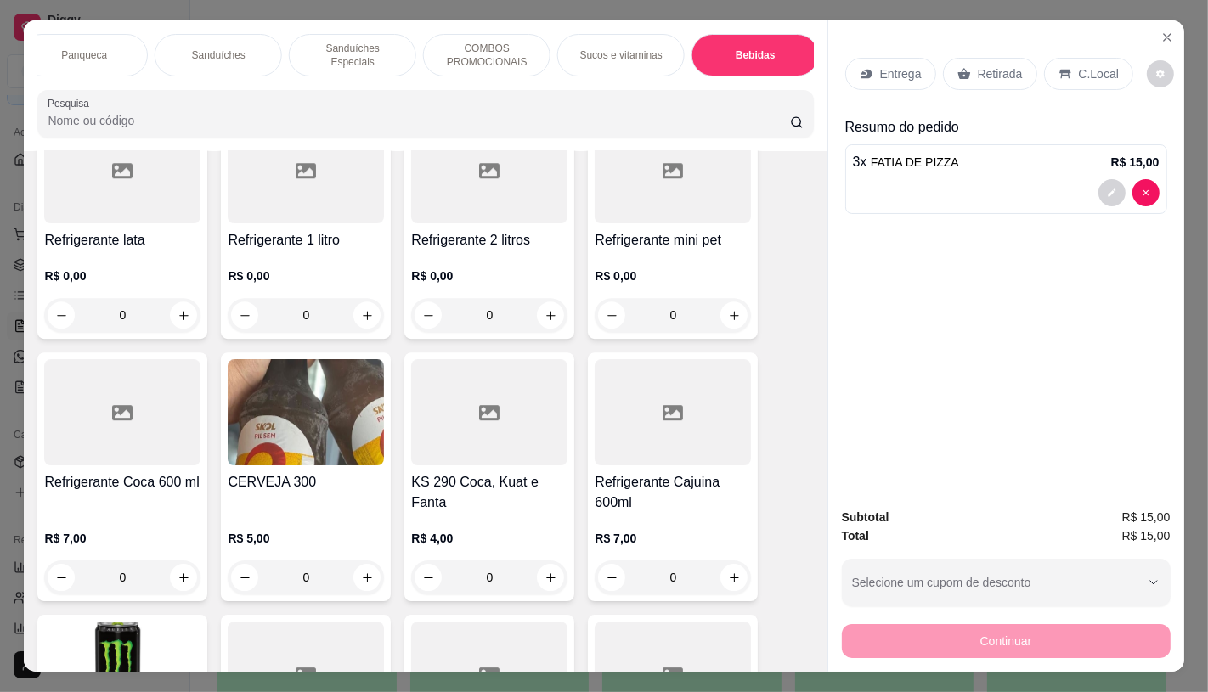
scroll to position [0, 0]
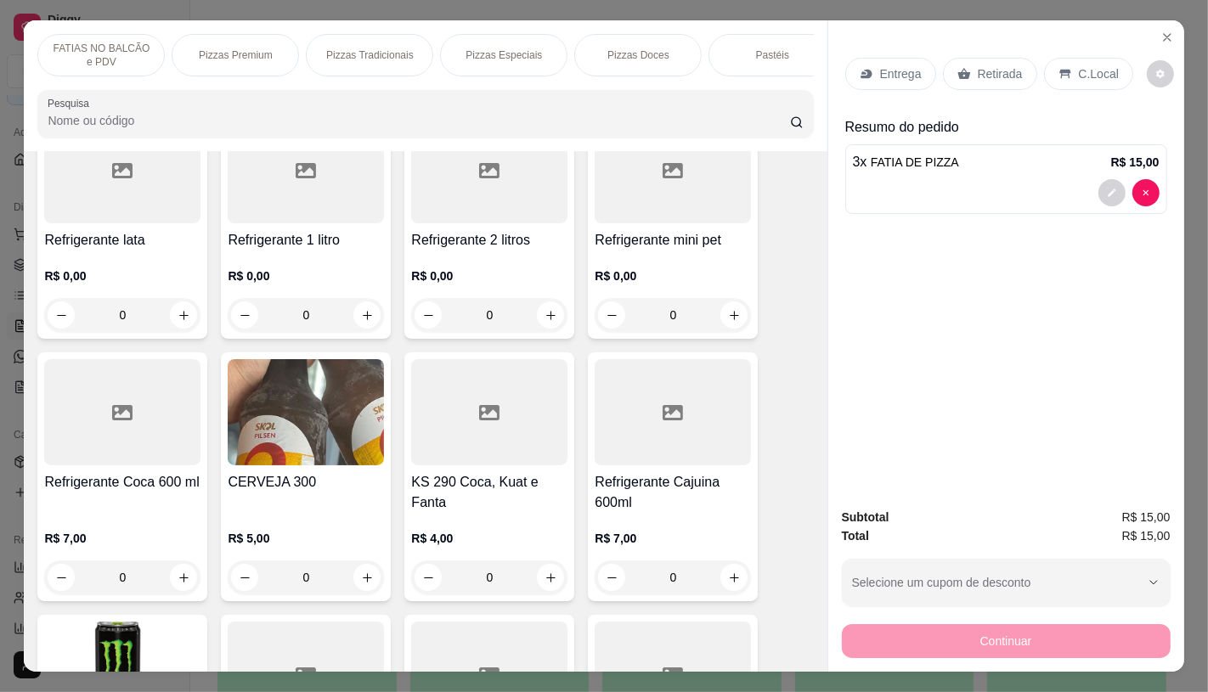
click at [80, 44] on p "FATIAS NO BALCÃO e PDV" at bounding box center [101, 55] width 99 height 27
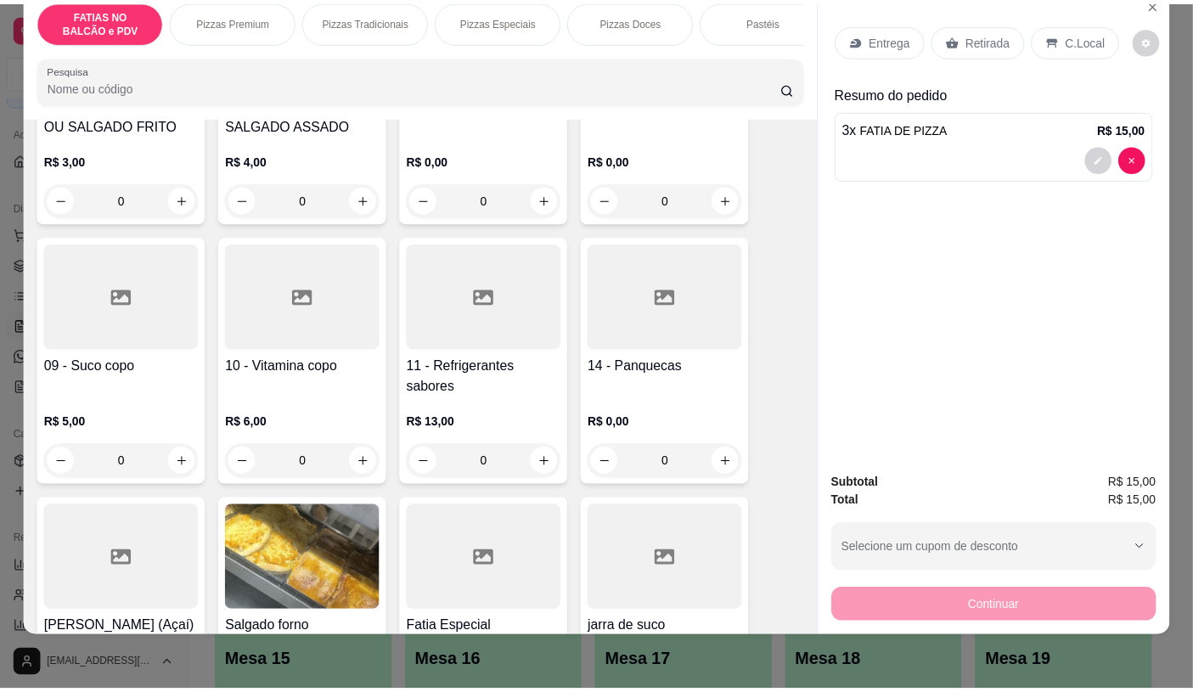
scroll to position [548, 0]
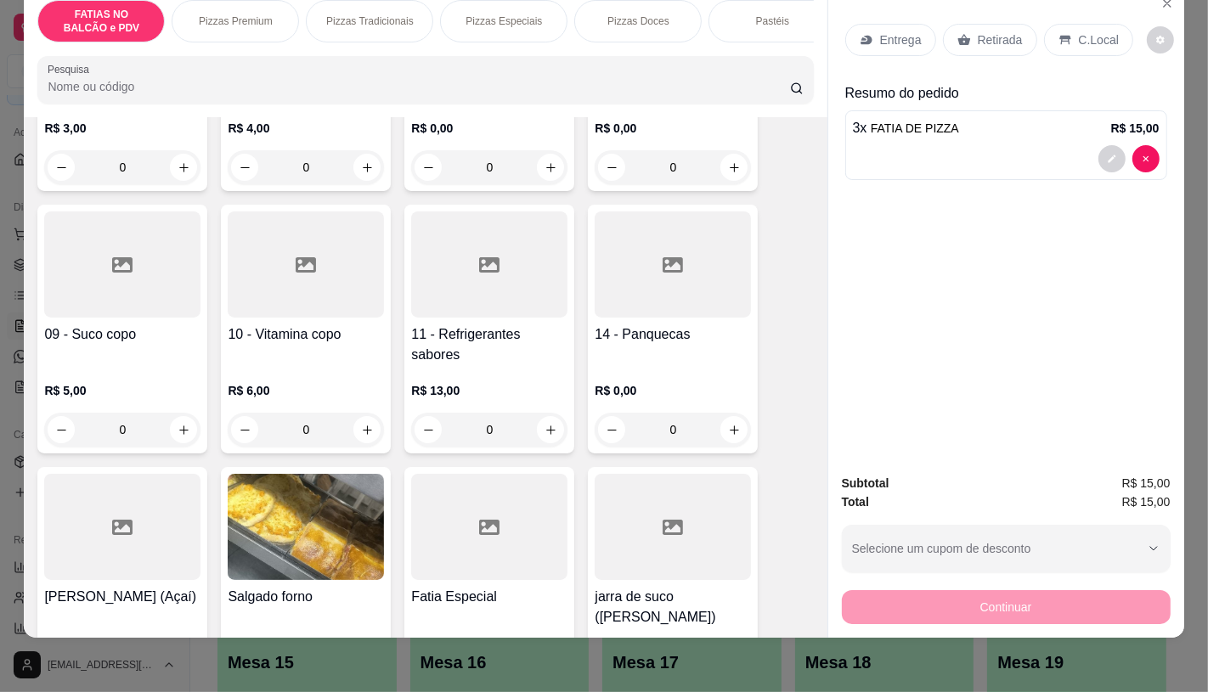
click at [463, 338] on h4 "11 - Refrigerantes sabores" at bounding box center [489, 344] width 156 height 41
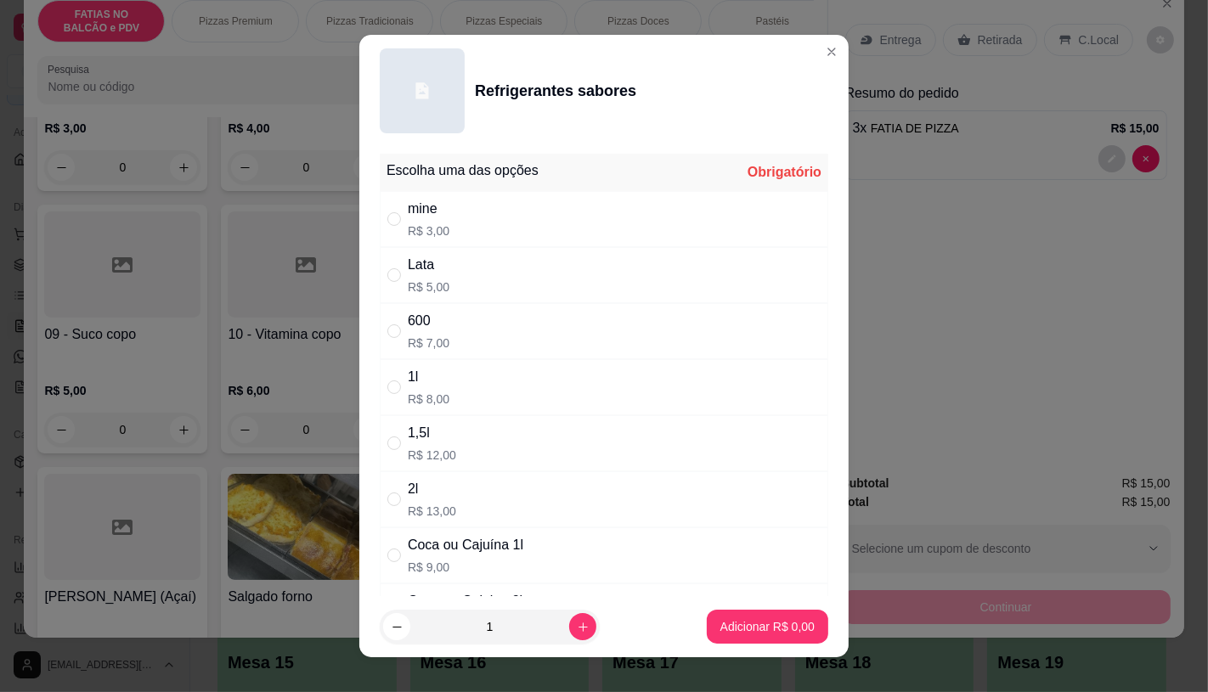
click at [420, 210] on div "mine" at bounding box center [429, 209] width 42 height 20
radio input "true"
click at [732, 617] on button "Adicionar R$ 3,00" at bounding box center [767, 627] width 121 height 34
type input "1"
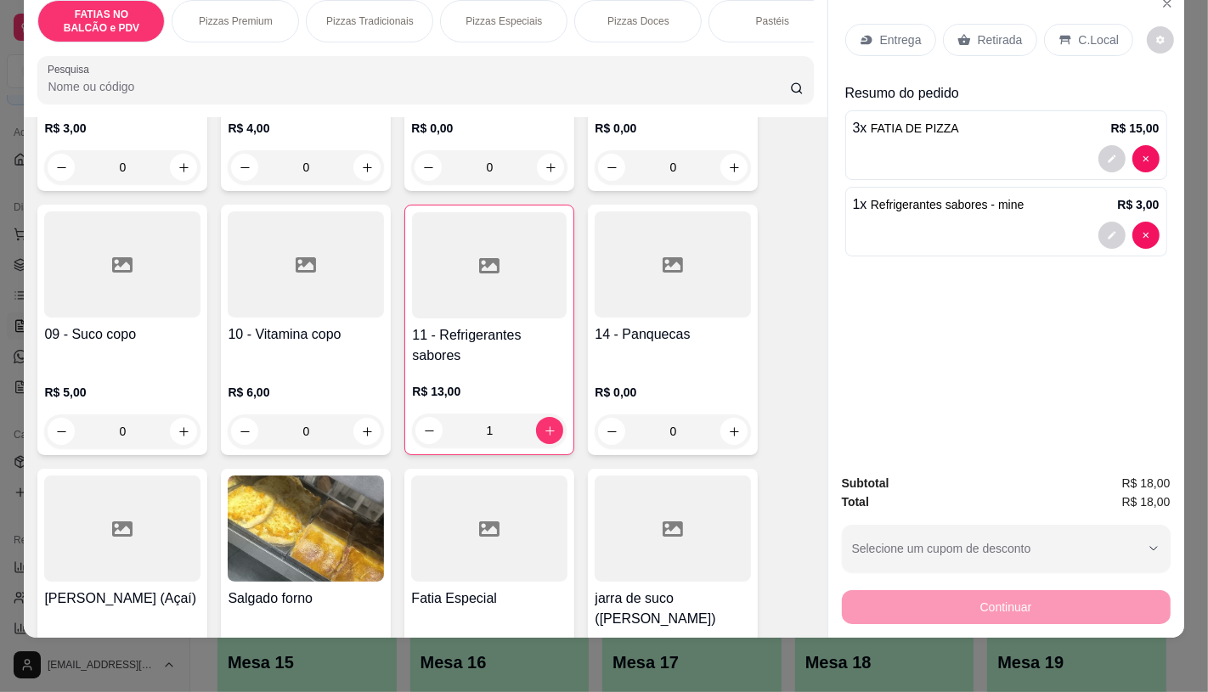
click at [965, 28] on div "Retirada" at bounding box center [990, 40] width 94 height 32
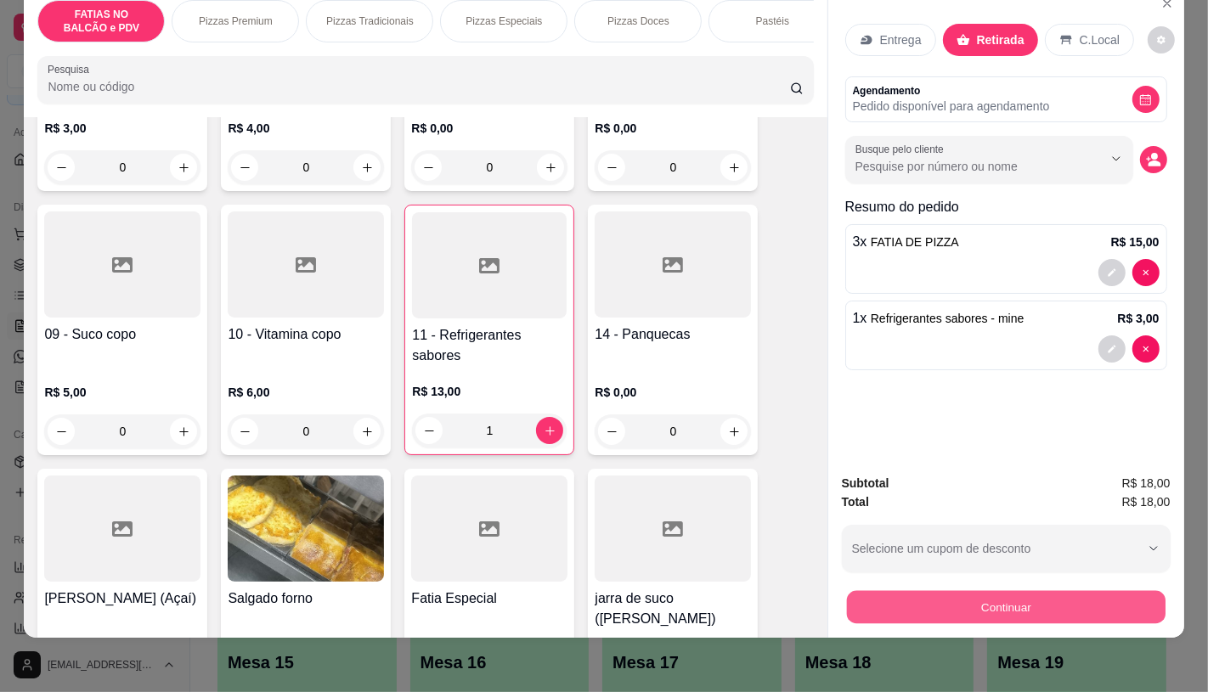
click at [914, 590] on button "Continuar" at bounding box center [1005, 606] width 319 height 33
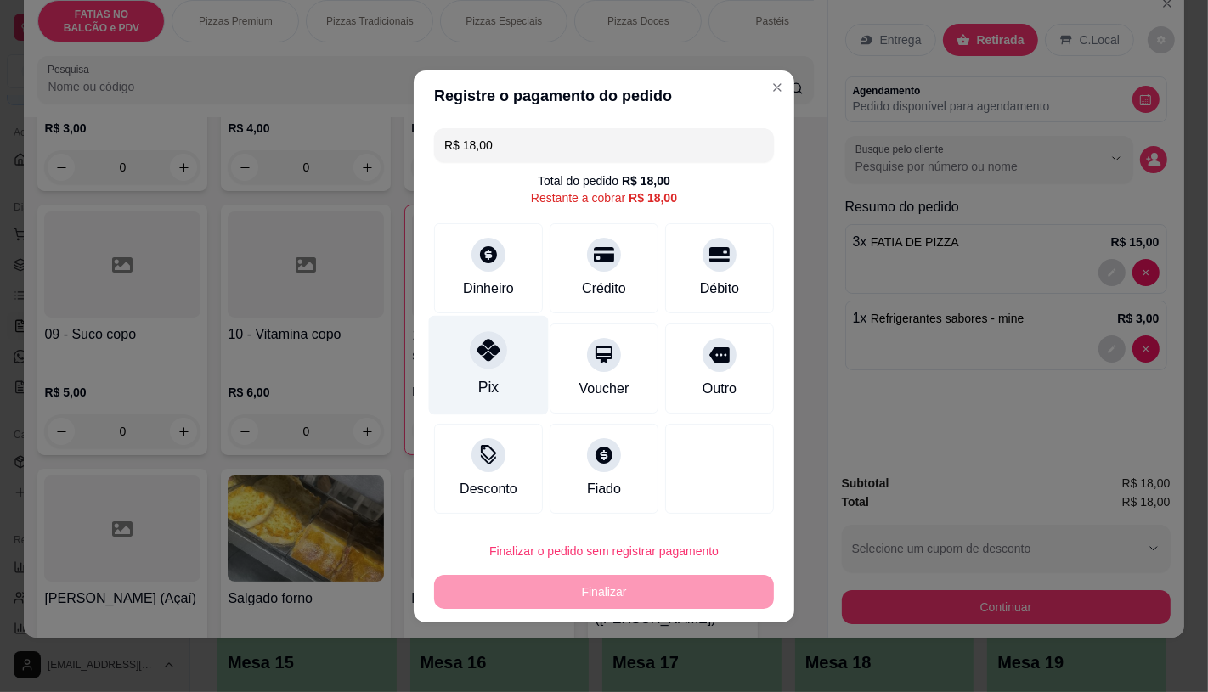
click at [499, 381] on div "Pix" at bounding box center [489, 364] width 120 height 99
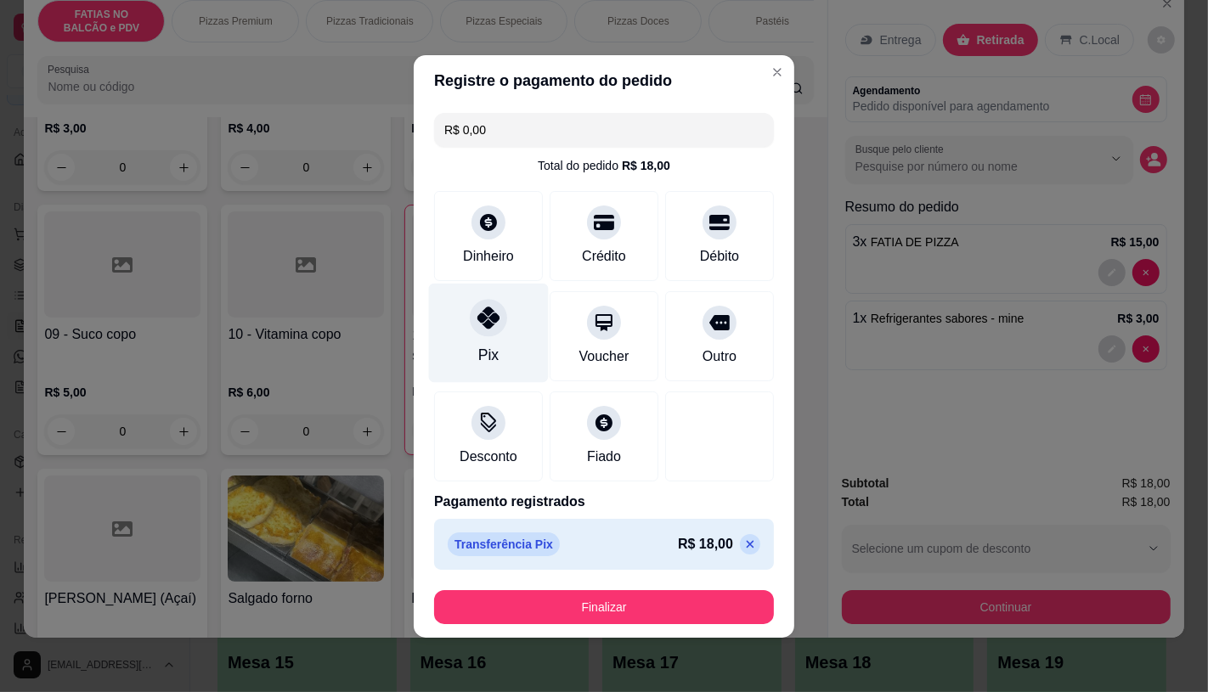
type input "R$ 0,00"
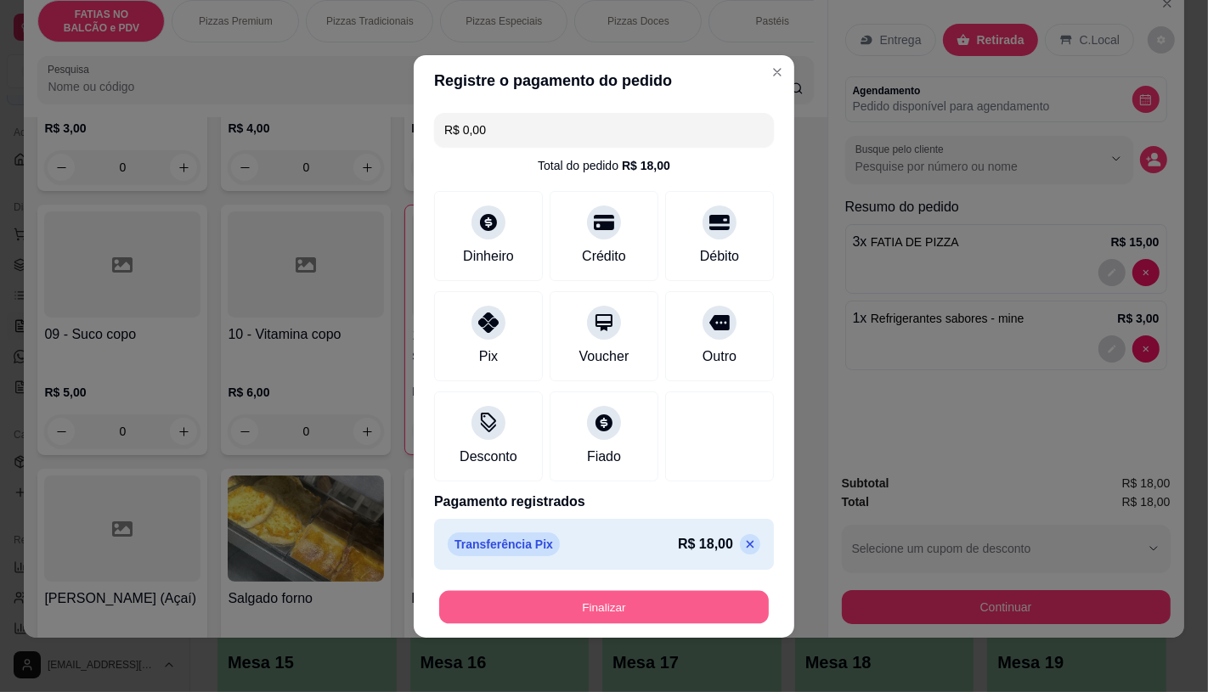
click at [659, 598] on button "Finalizar" at bounding box center [604, 606] width 330 height 33
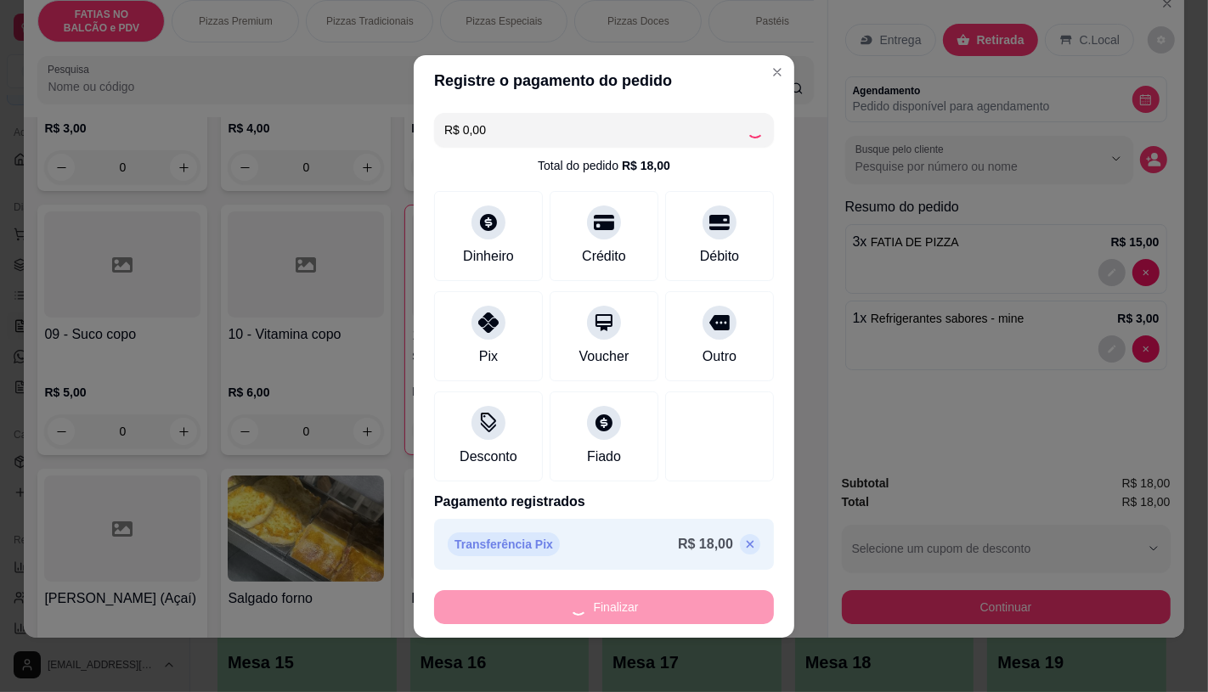
type input "0"
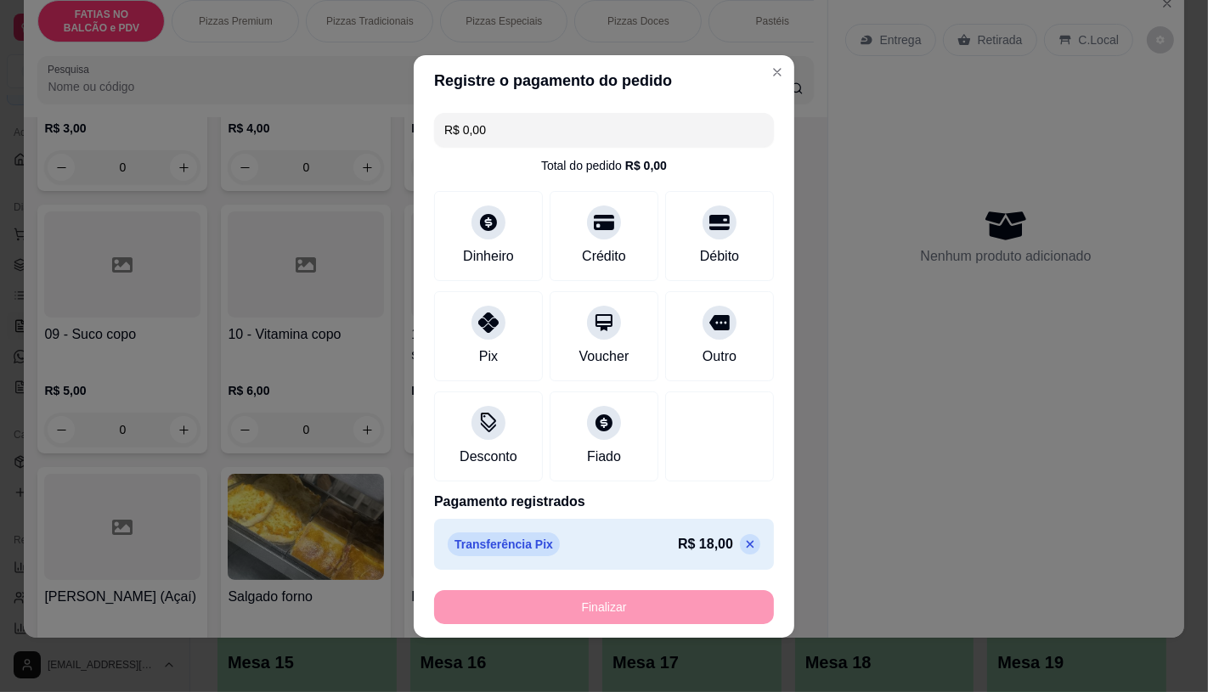
type input "-R$ 18,00"
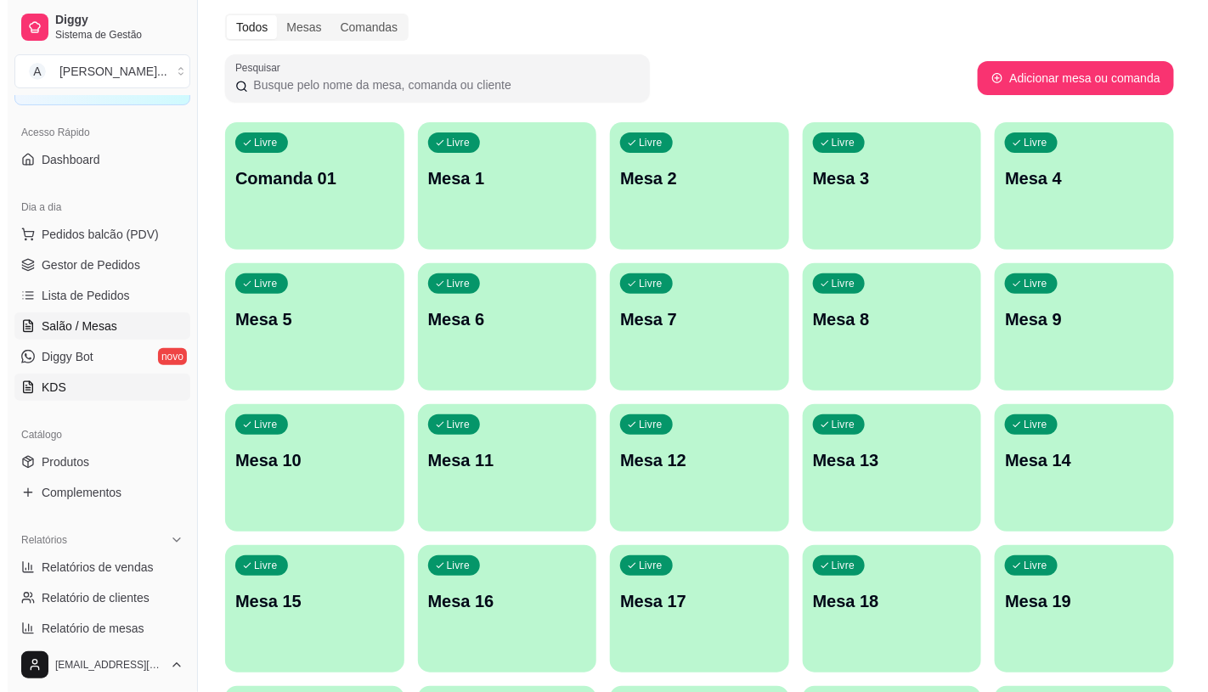
scroll to position [94, 0]
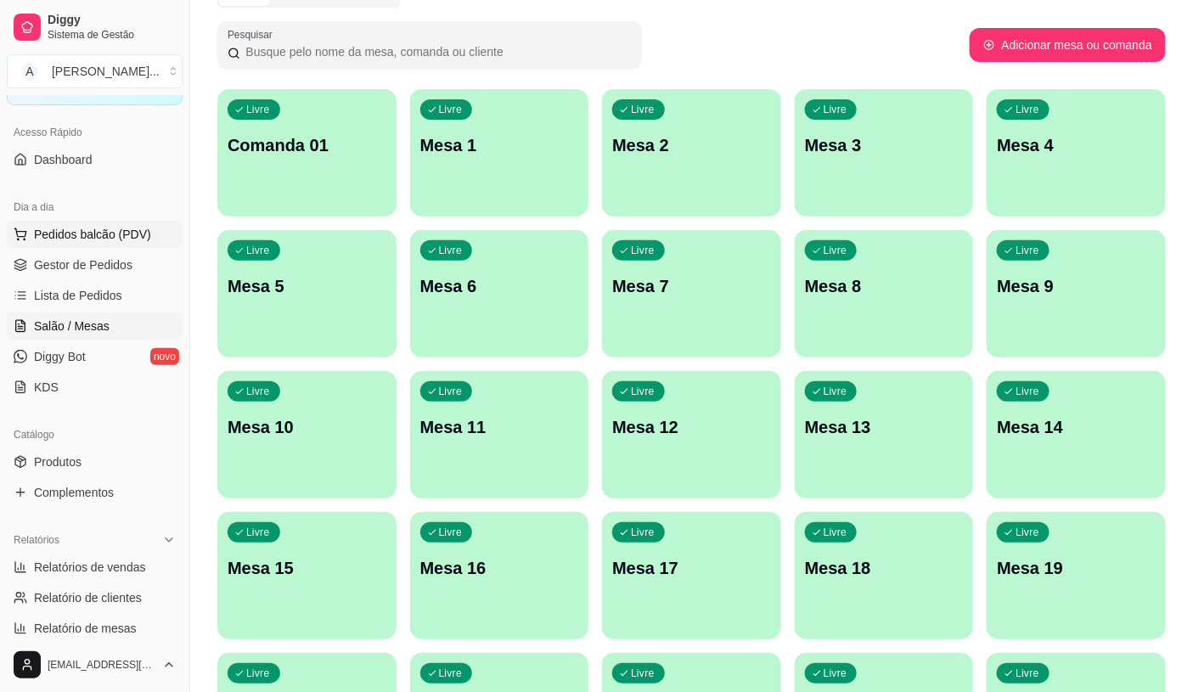
click at [109, 226] on span "Pedidos balcão (PDV)" at bounding box center [92, 234] width 117 height 17
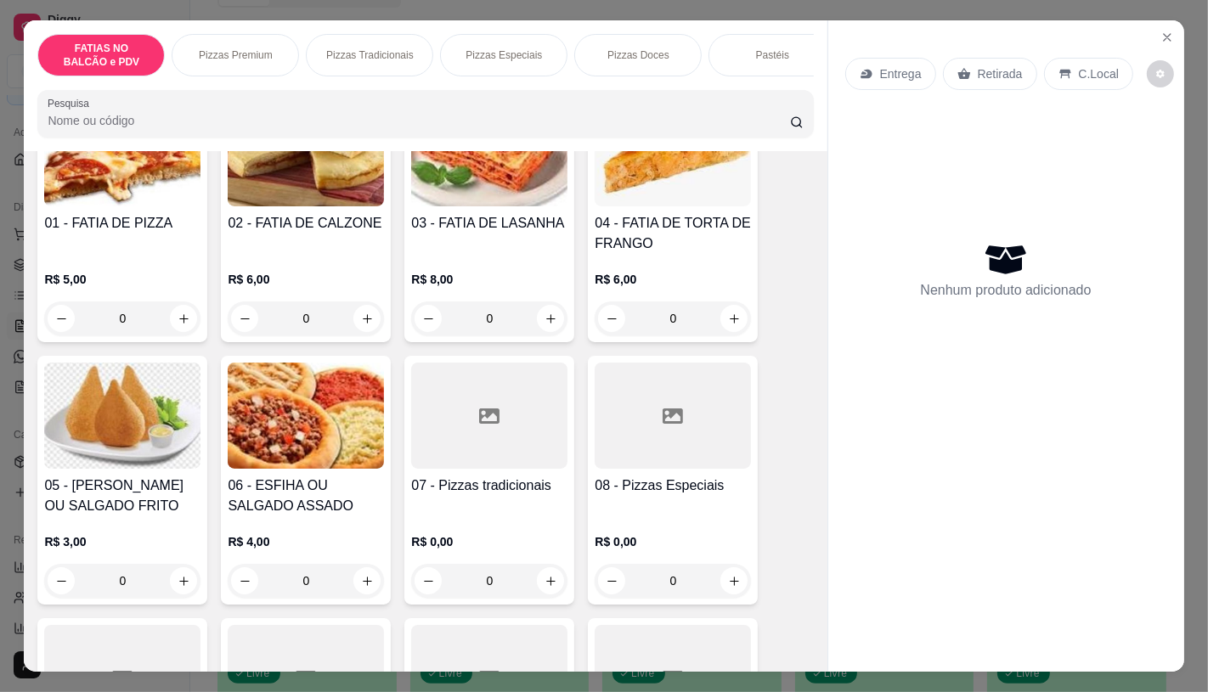
scroll to position [189, 0]
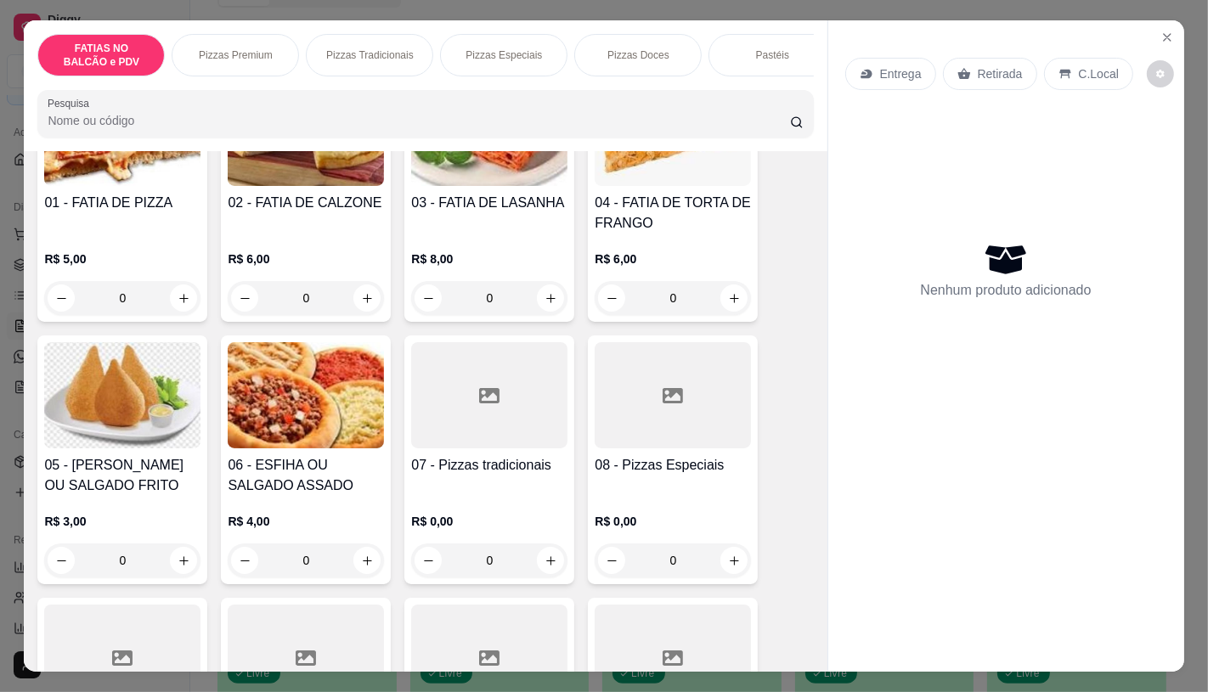
click at [680, 544] on div "R$ 0,00 0" at bounding box center [673, 545] width 156 height 65
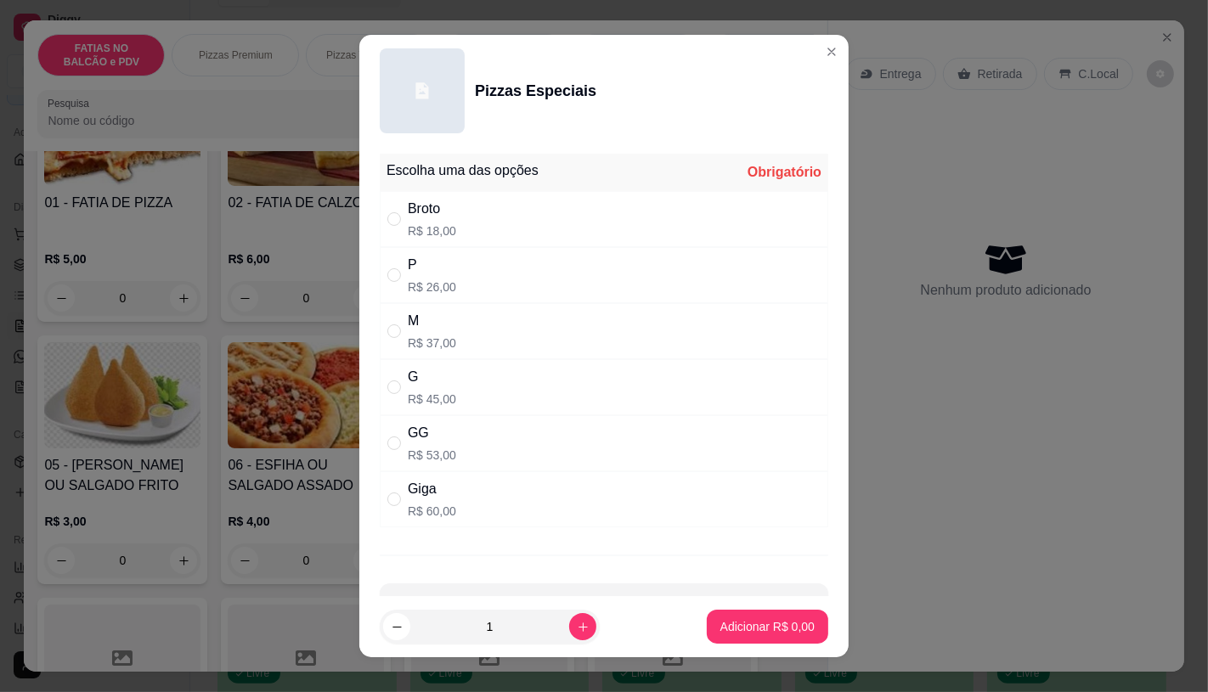
click at [444, 514] on p "R$ 60,00" at bounding box center [432, 511] width 48 height 17
radio input "true"
click at [776, 623] on p "Adicionar R$ 60,00" at bounding box center [764, 627] width 99 height 16
type input "1"
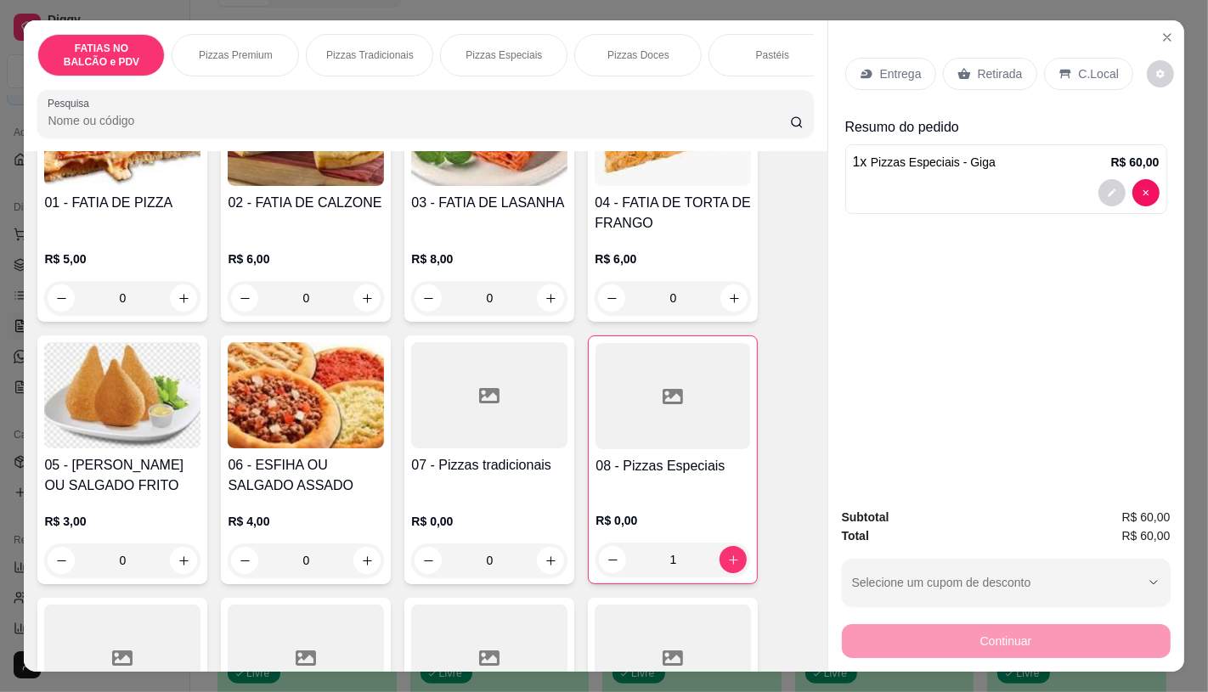
click at [652, 457] on div "08 - Pizzas Especiais R$ 0,00 1" at bounding box center [673, 460] width 170 height 249
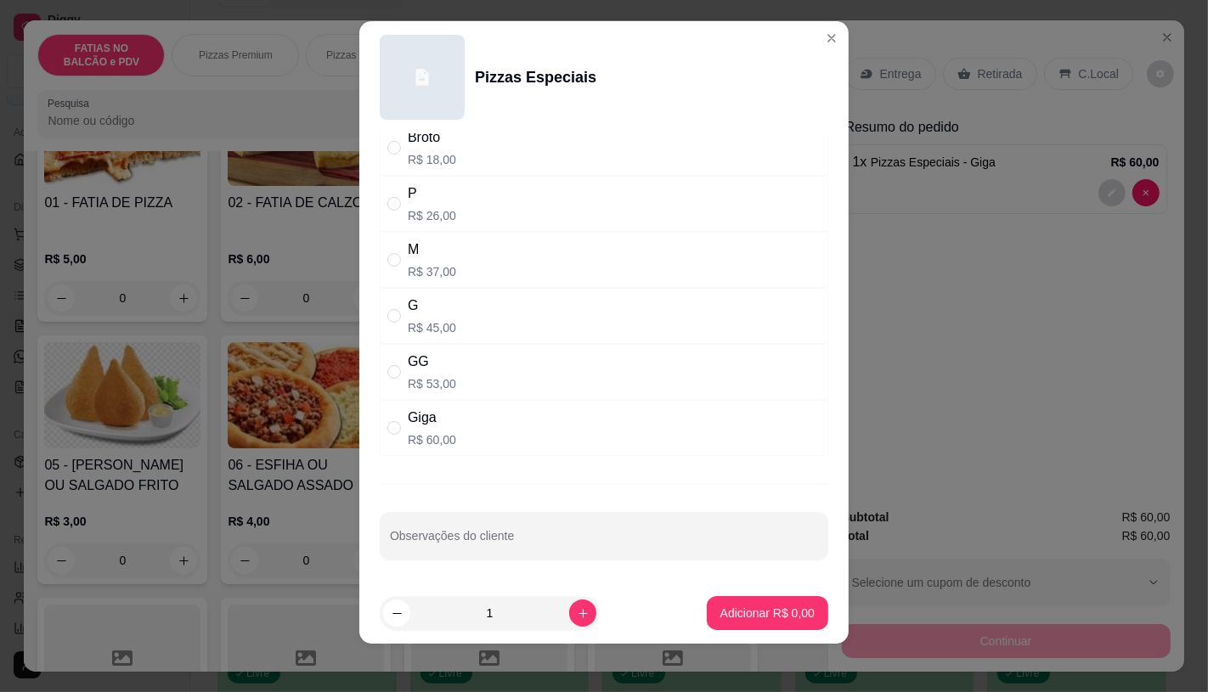
scroll to position [20, 0]
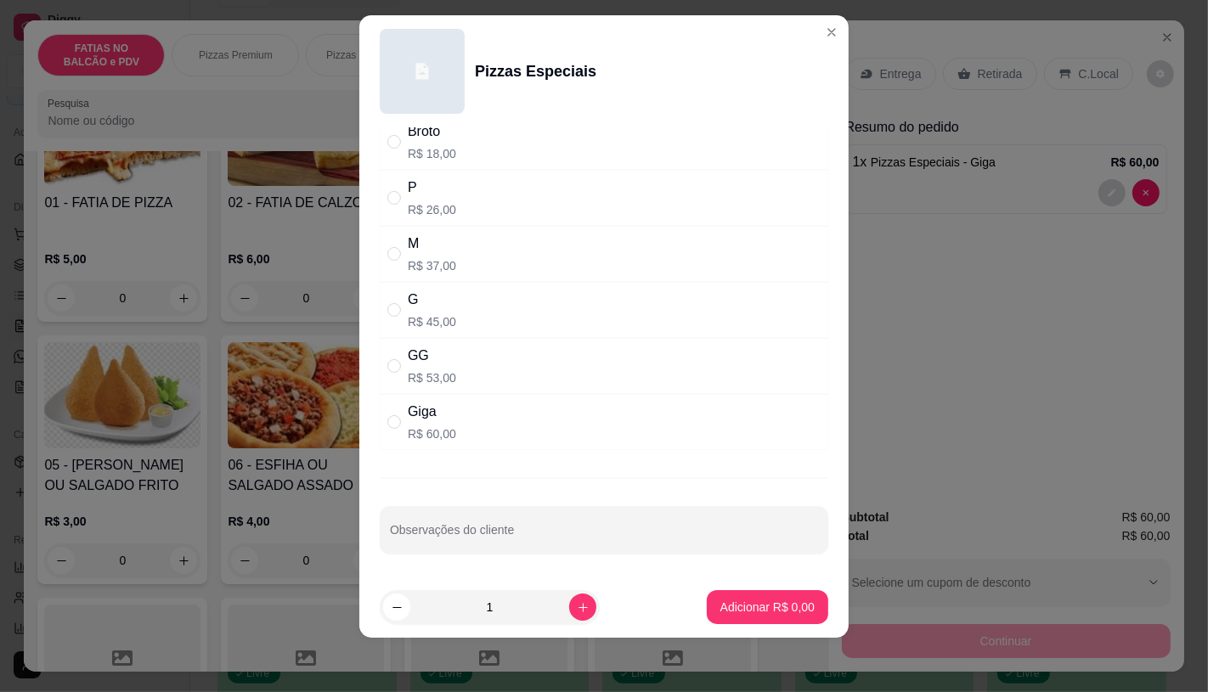
click at [411, 429] on p "R$ 60,00" at bounding box center [432, 434] width 48 height 17
radio input "true"
click at [719, 597] on button "Adicionar R$ 60,00" at bounding box center [764, 607] width 128 height 34
type input "2"
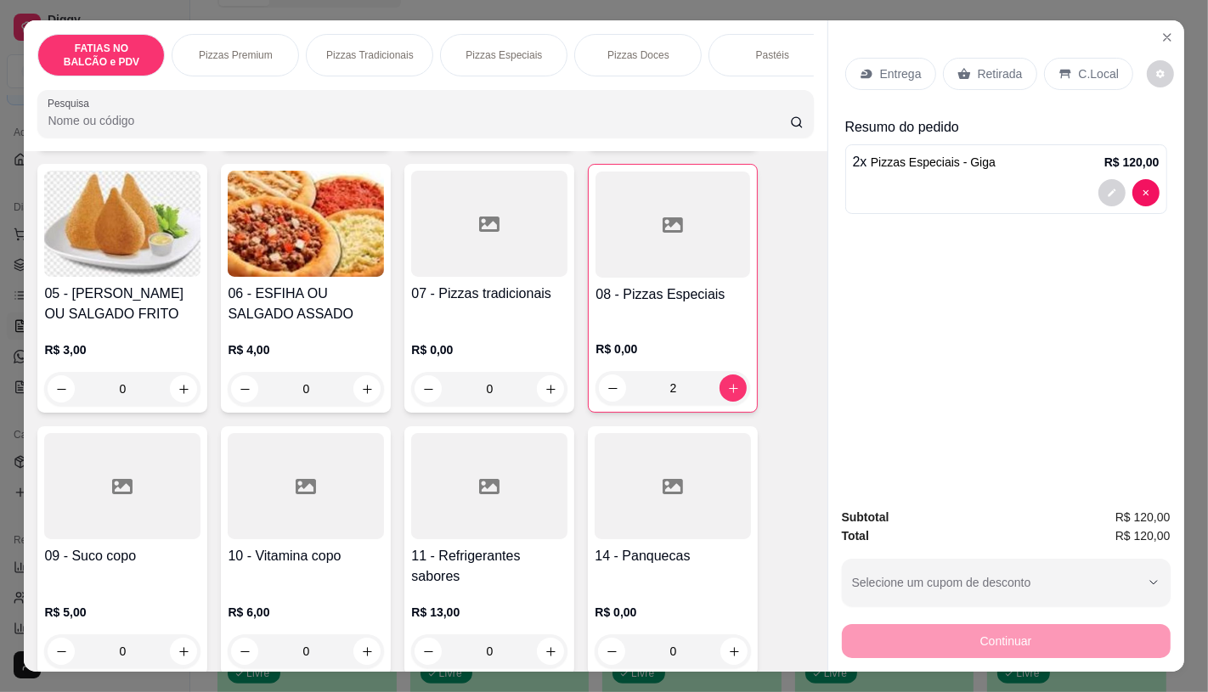
scroll to position [471, 0]
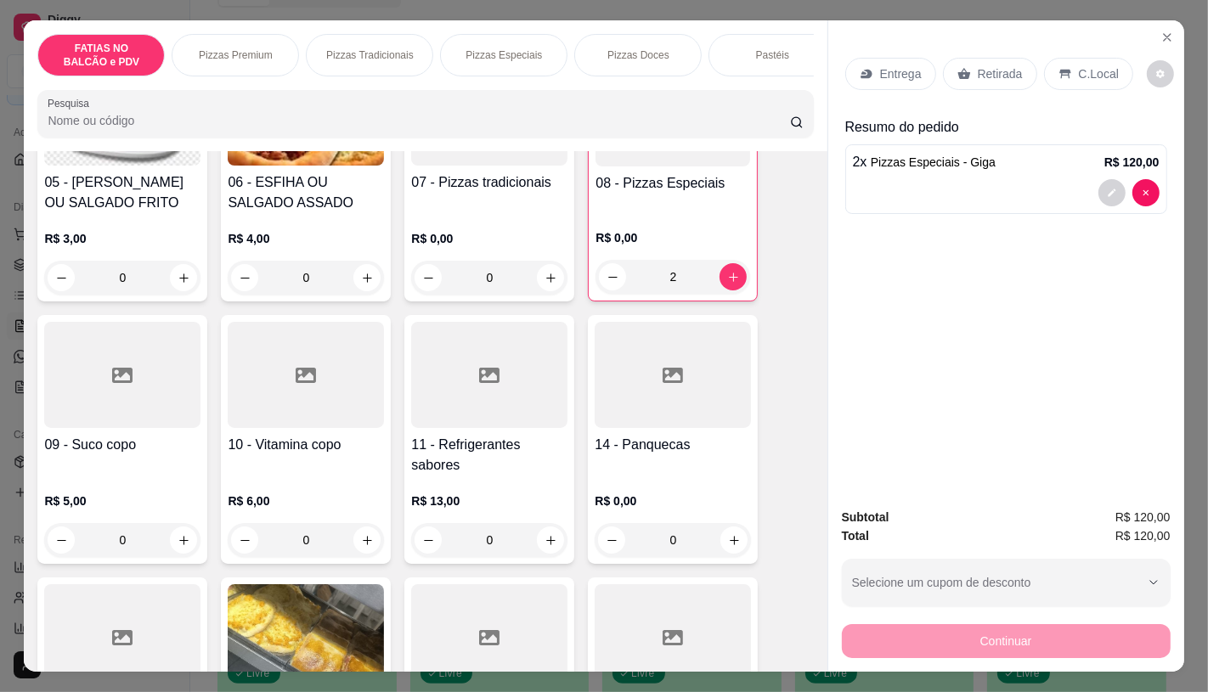
click at [428, 372] on div at bounding box center [489, 375] width 156 height 106
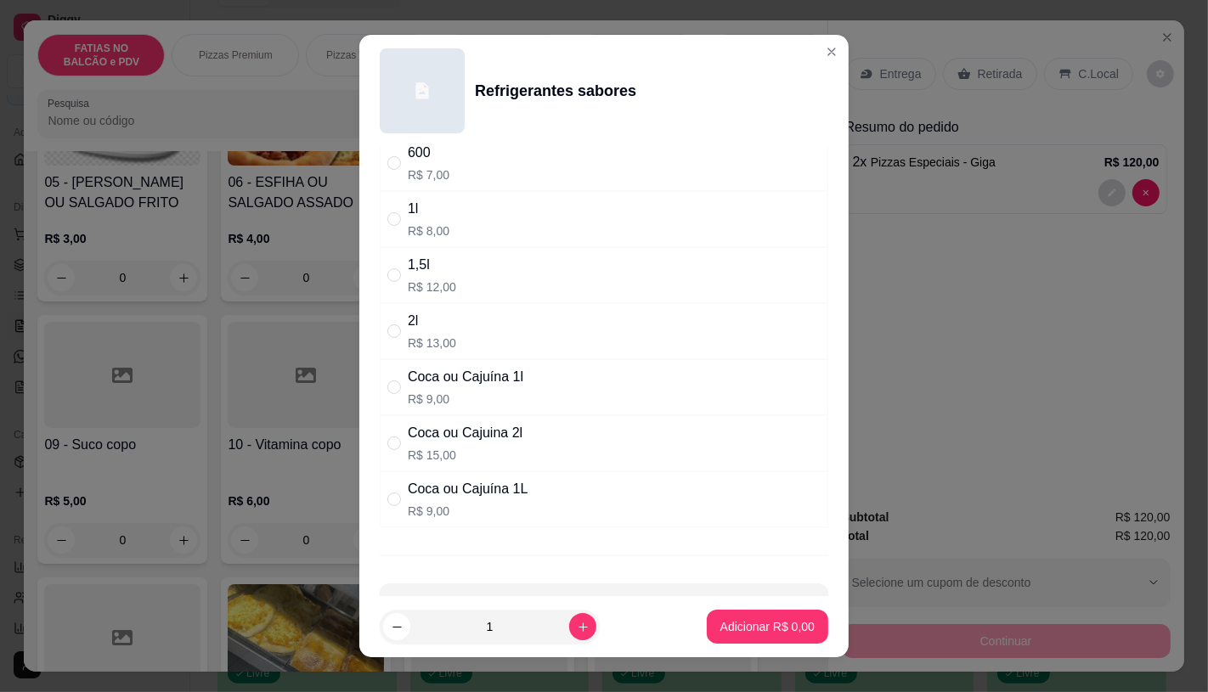
scroll to position [189, 0]
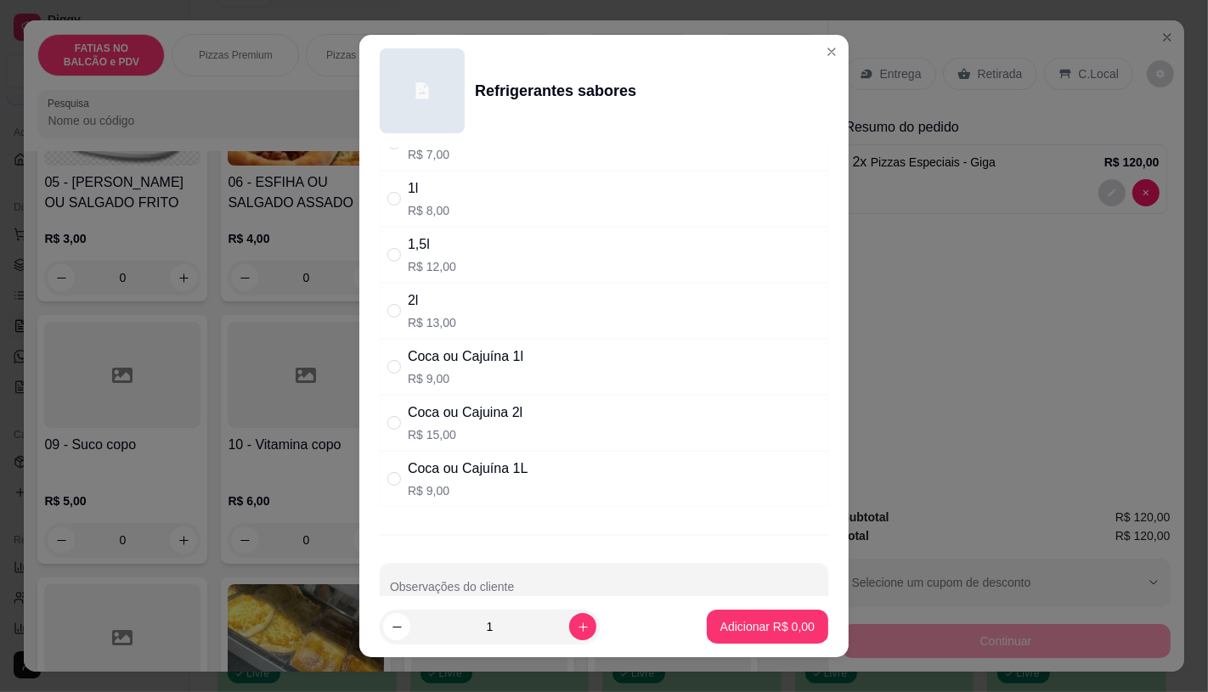
click at [501, 439] on p "R$ 15,00" at bounding box center [465, 434] width 115 height 17
radio input "true"
click at [709, 615] on button "Adicionar R$ 15,00" at bounding box center [764, 627] width 128 height 34
type input "1"
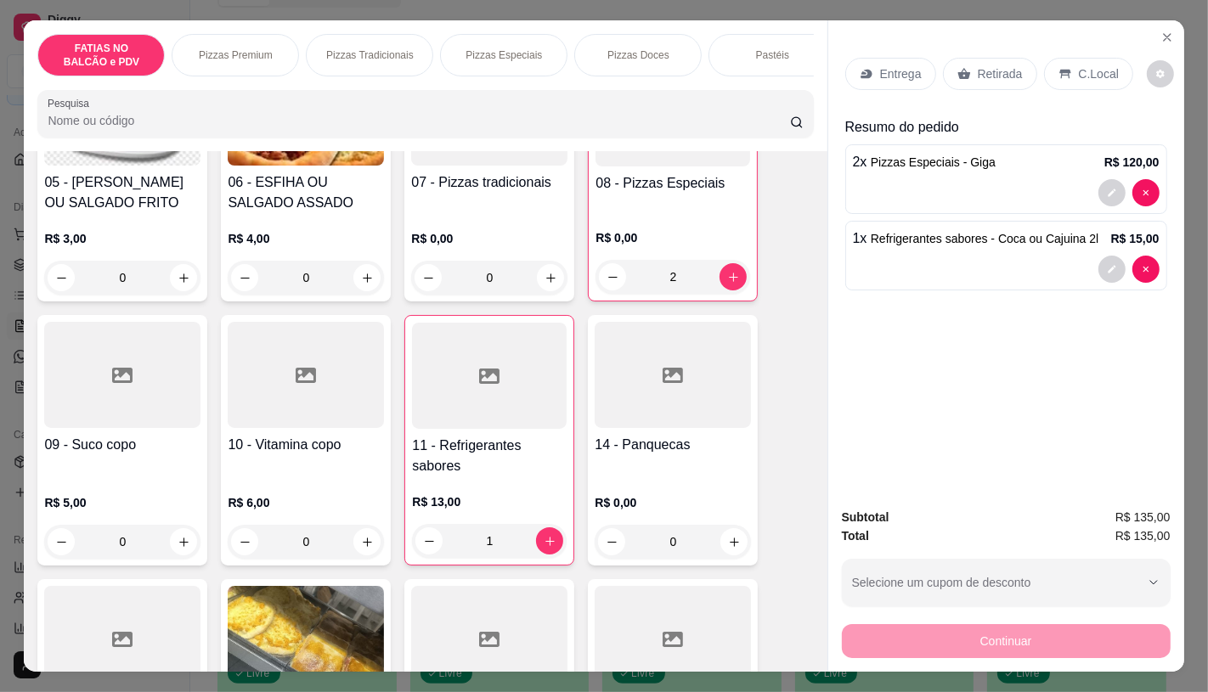
click at [983, 65] on p "Retirada" at bounding box center [1000, 73] width 45 height 17
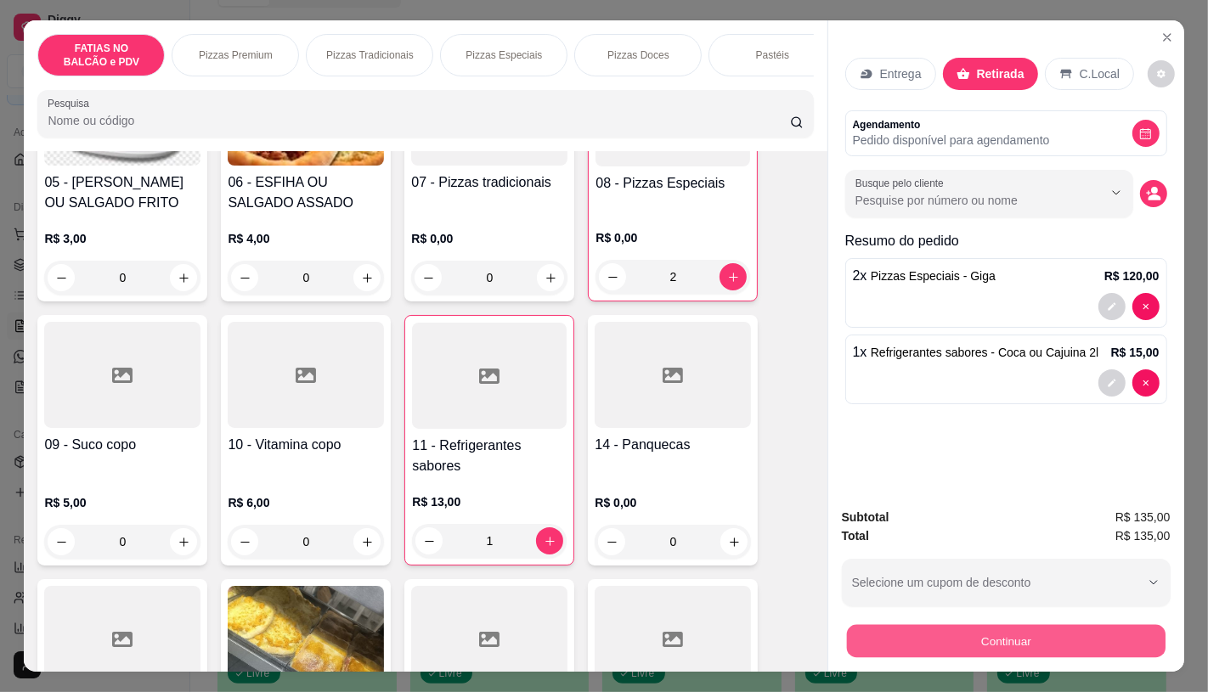
click at [1003, 624] on button "Continuar" at bounding box center [1005, 640] width 319 height 33
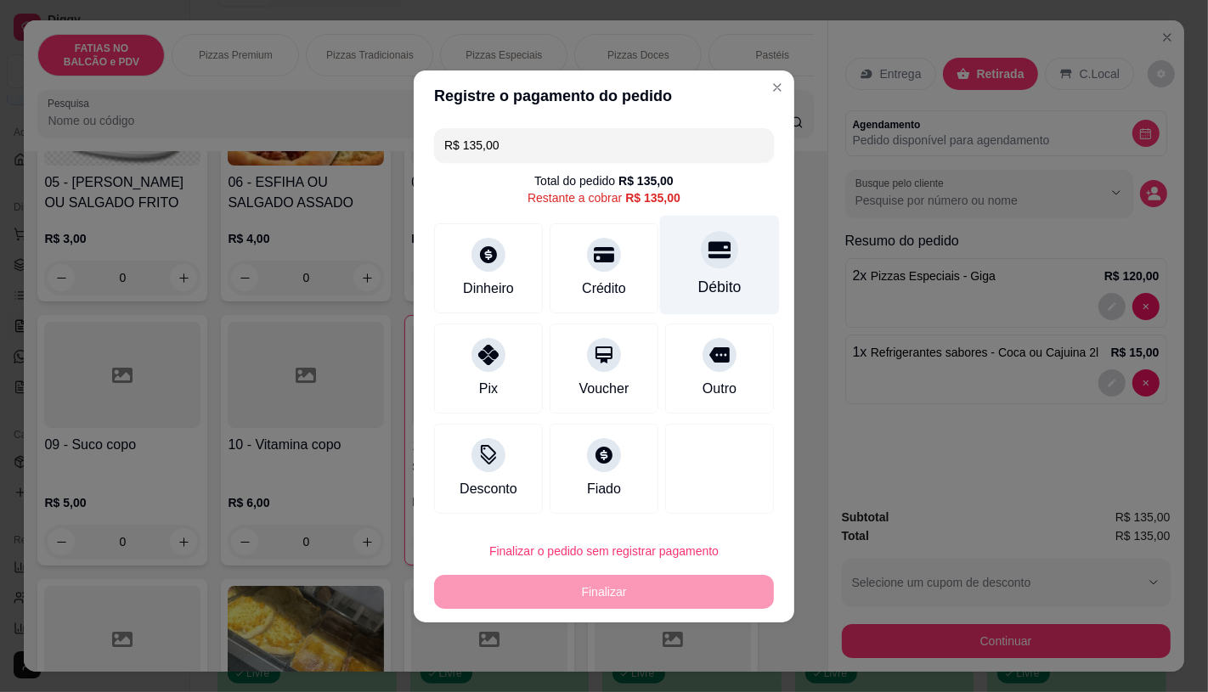
click at [708, 249] on icon at bounding box center [719, 249] width 22 height 17
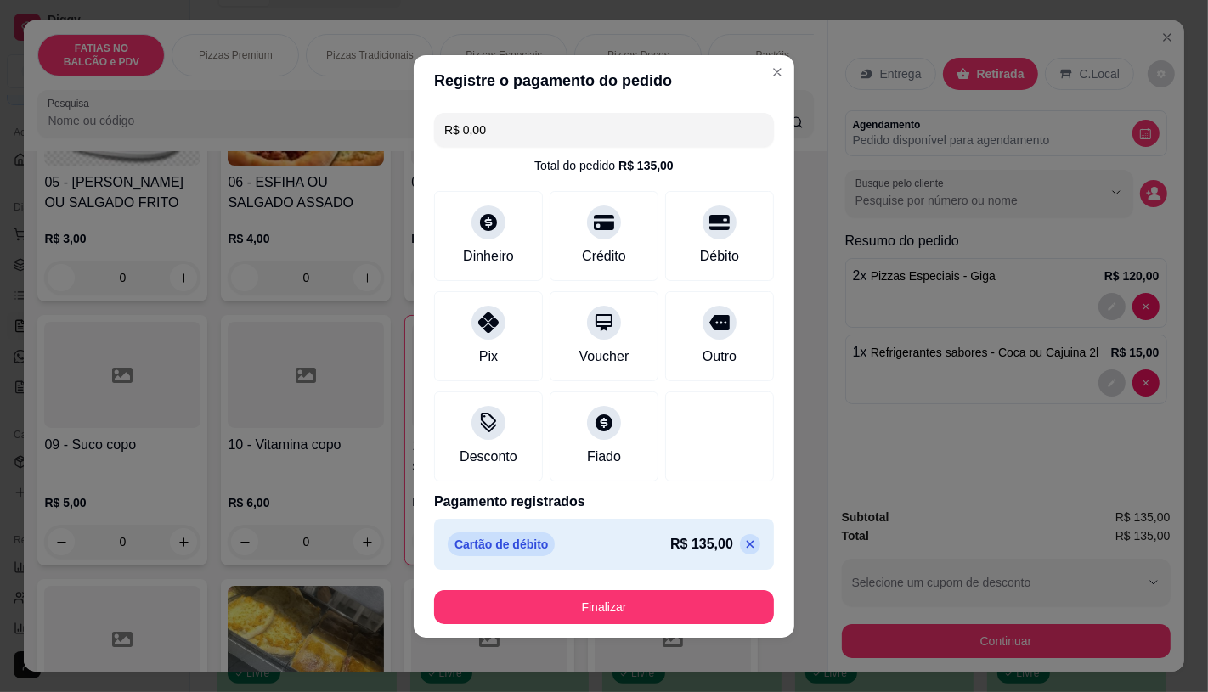
click at [743, 550] on icon at bounding box center [750, 545] width 14 height 14
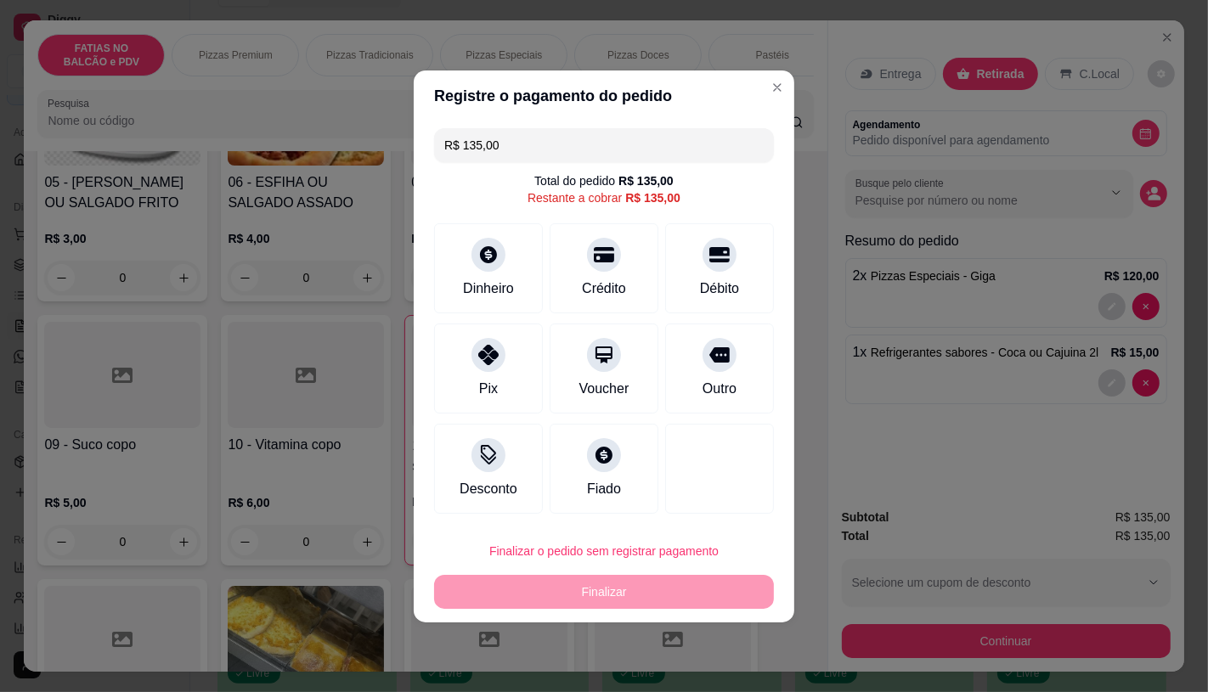
drag, startPoint x: 522, startPoint y: 136, endPoint x: 460, endPoint y: 154, distance: 64.5
click at [460, 154] on input "R$ 135,00" at bounding box center [603, 145] width 319 height 34
click at [701, 257] on div at bounding box center [719, 249] width 37 height 37
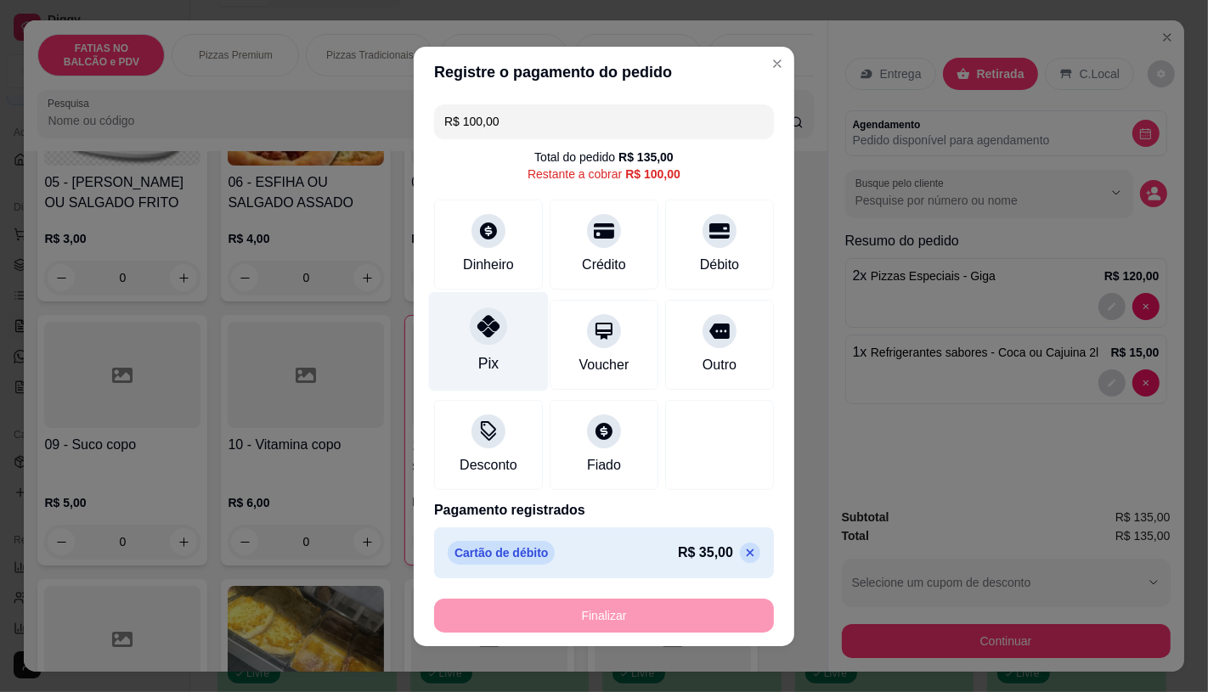
click at [499, 358] on div "Pix" at bounding box center [489, 340] width 120 height 99
type input "R$ 0,00"
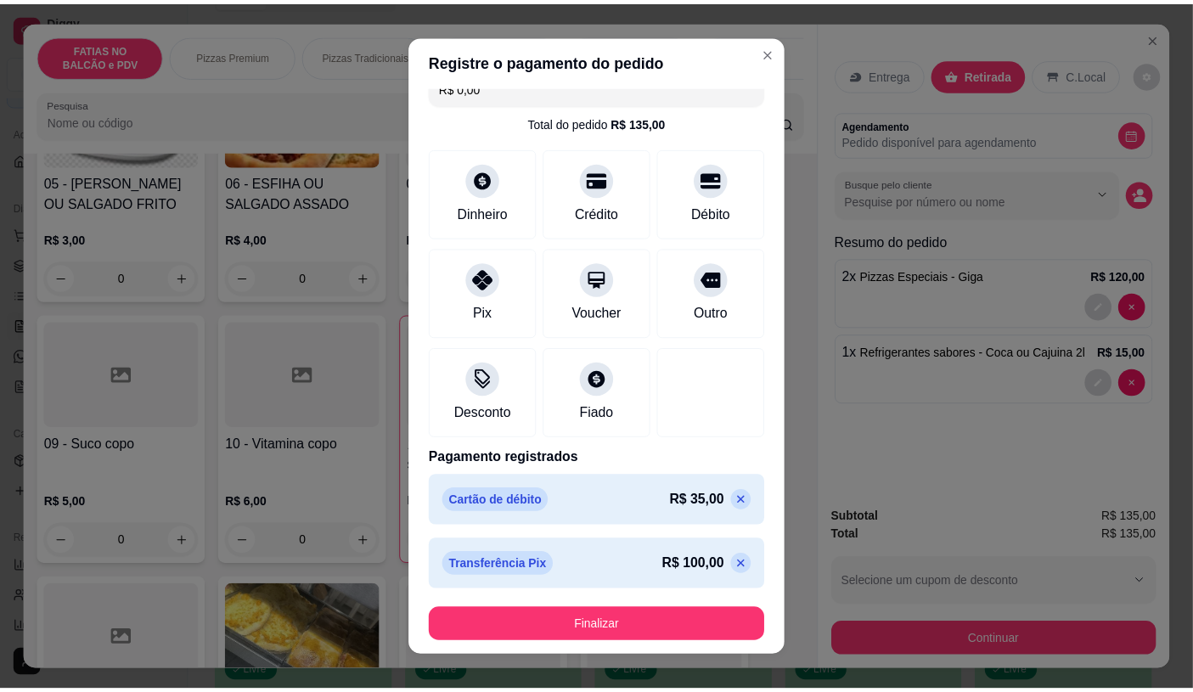
scroll to position [20, 0]
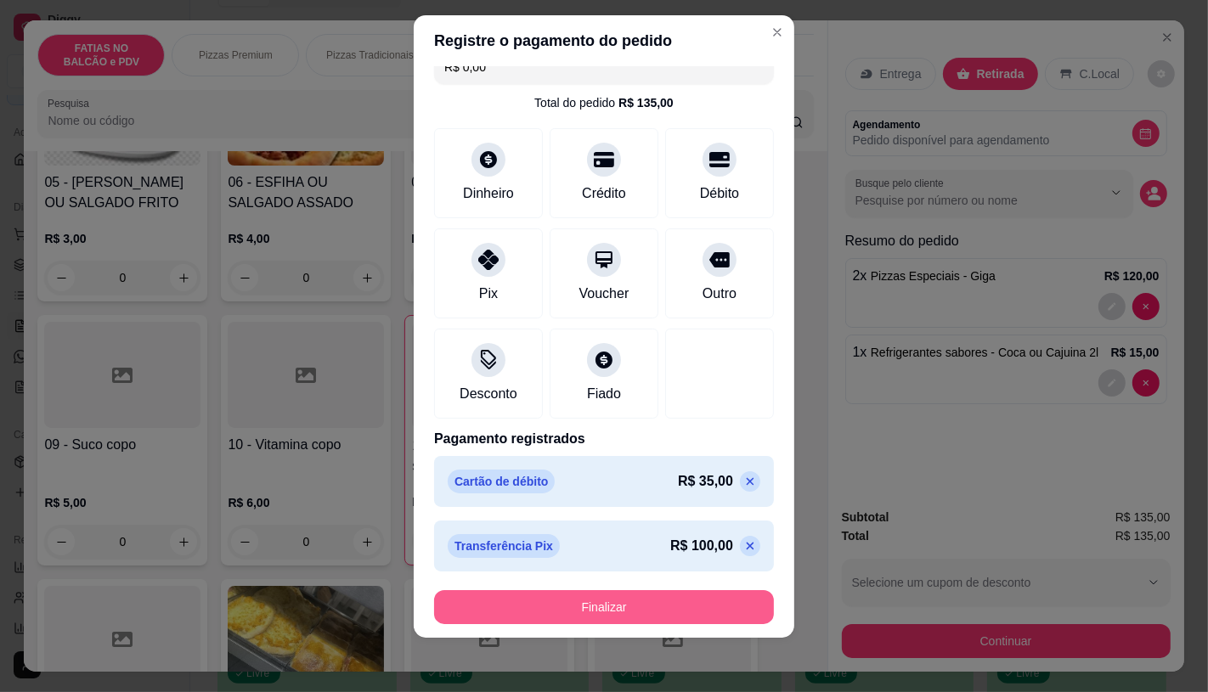
click at [658, 590] on div "Finalizar" at bounding box center [604, 607] width 340 height 34
click at [646, 590] on div "Finalizar" at bounding box center [604, 607] width 340 height 34
click at [590, 612] on button "Finalizar" at bounding box center [604, 607] width 340 height 34
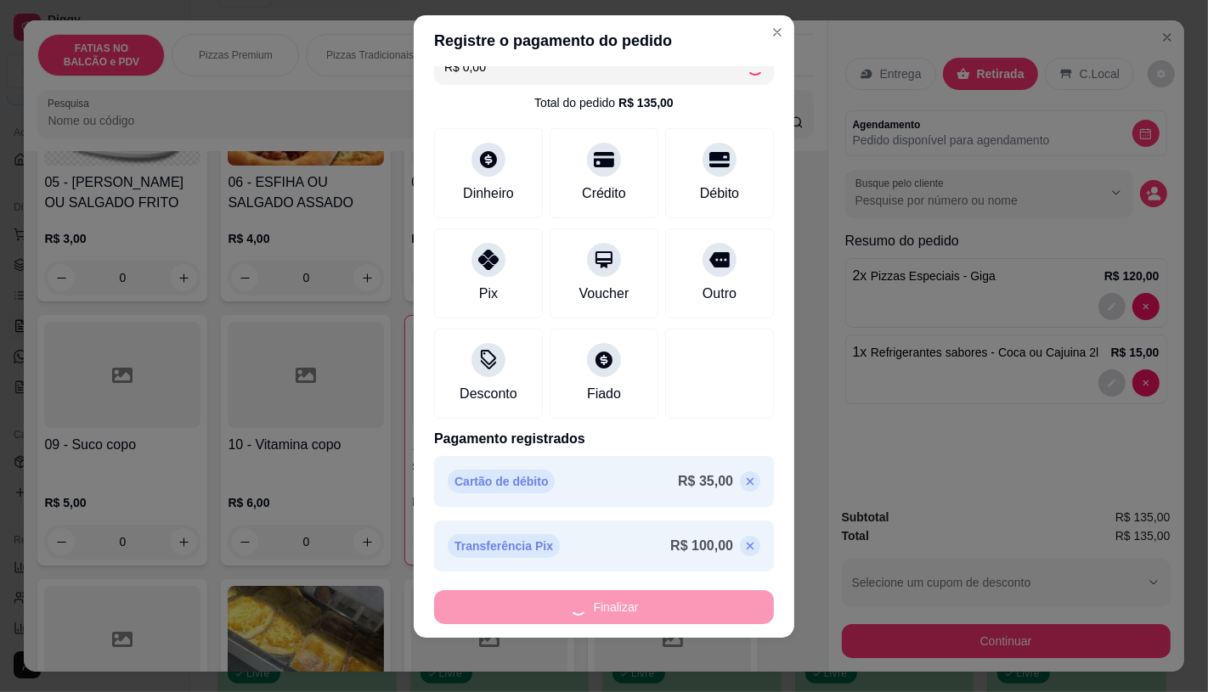
type input "0"
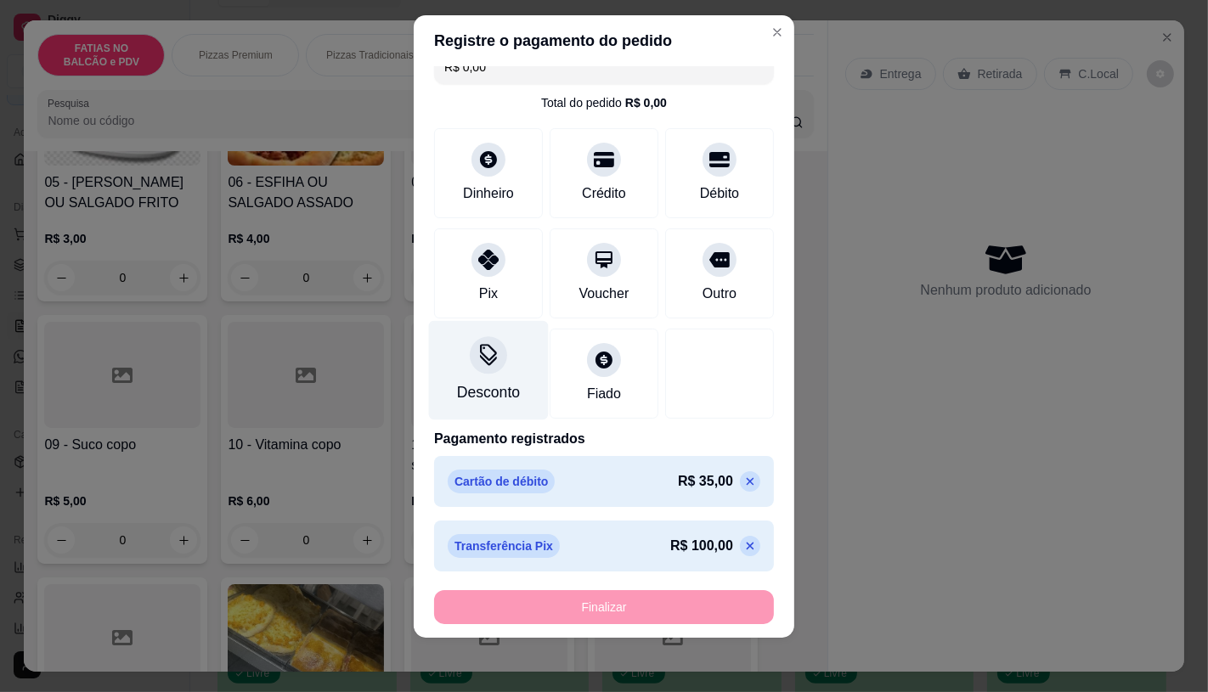
type input "-R$ 135,00"
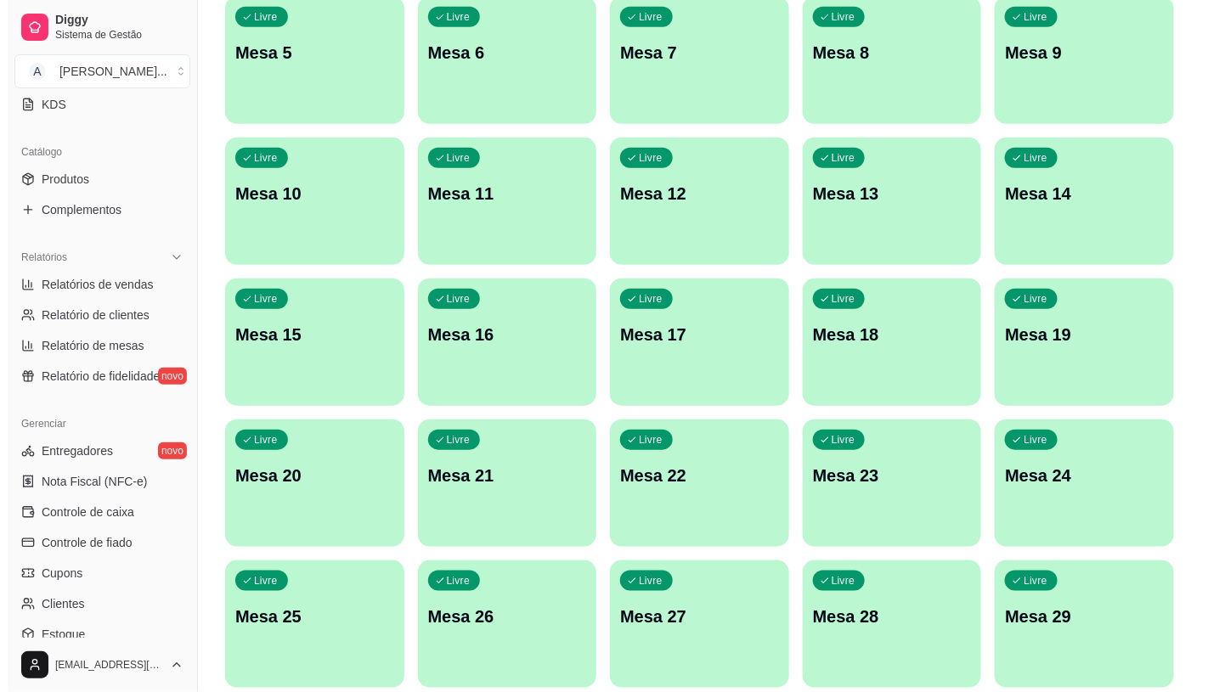
scroll to position [533, 0]
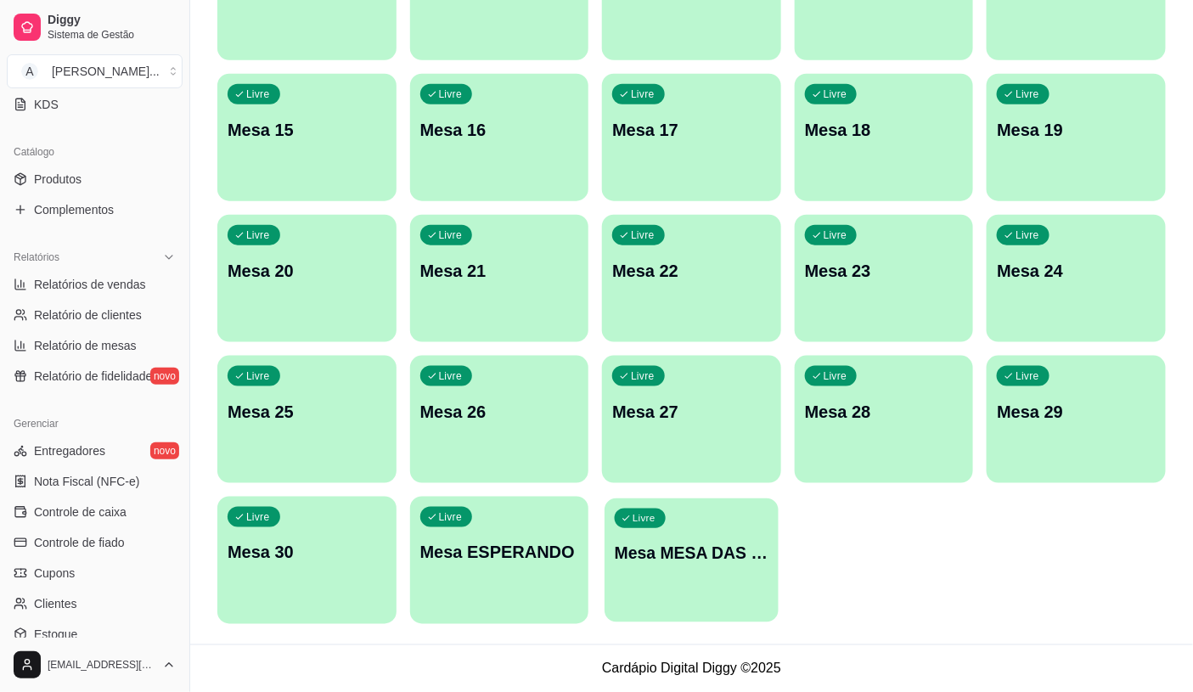
click at [674, 520] on div "Livre Mesa MESA DAS COMANDAS" at bounding box center [691, 551] width 173 height 104
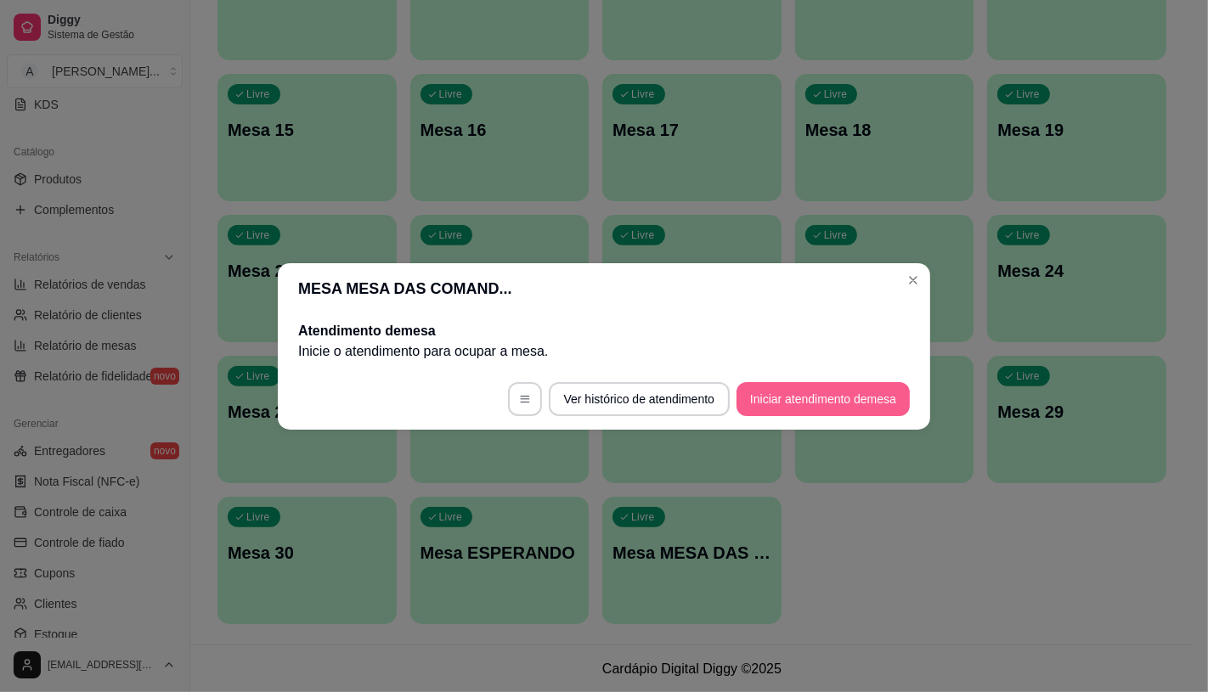
click at [794, 404] on button "Iniciar atendimento de mesa" at bounding box center [822, 399] width 173 height 34
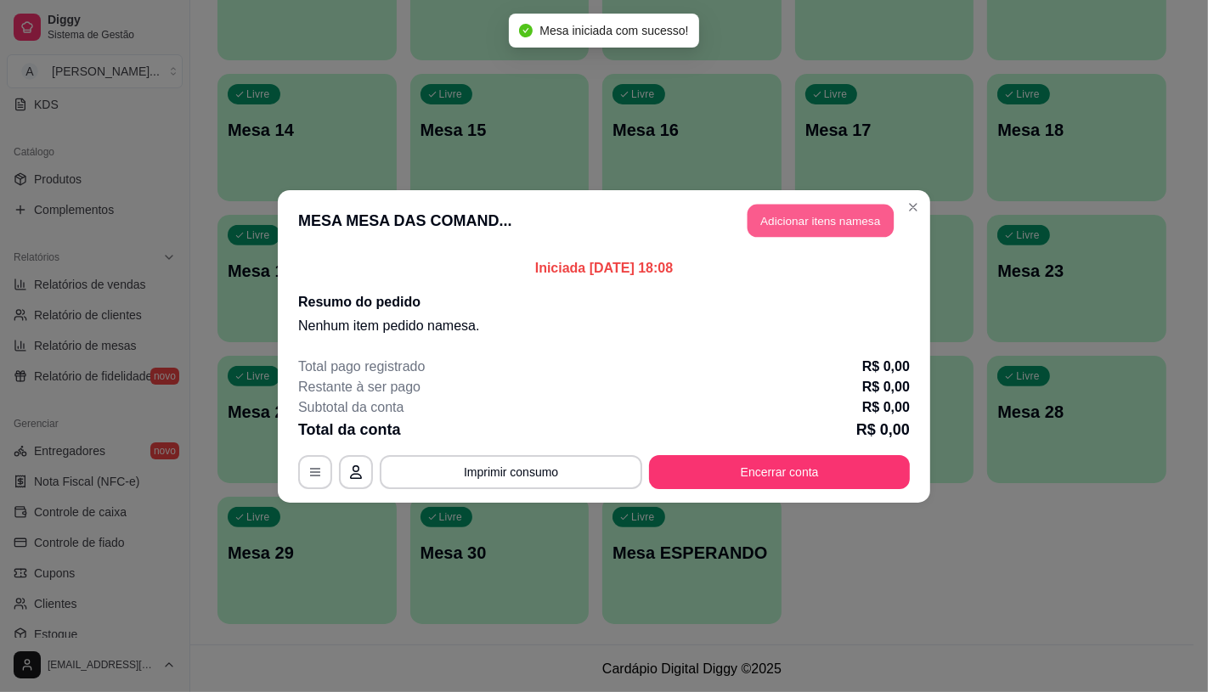
click at [812, 227] on button "Adicionar itens na mesa" at bounding box center [820, 220] width 146 height 33
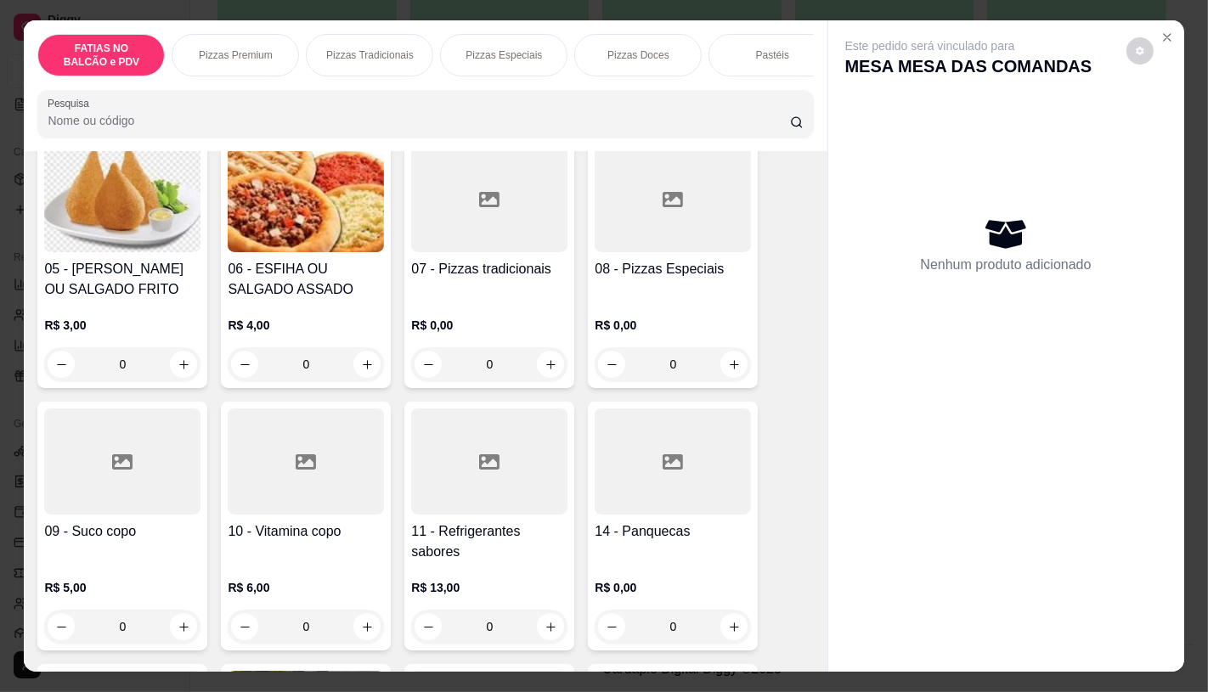
scroll to position [377, 0]
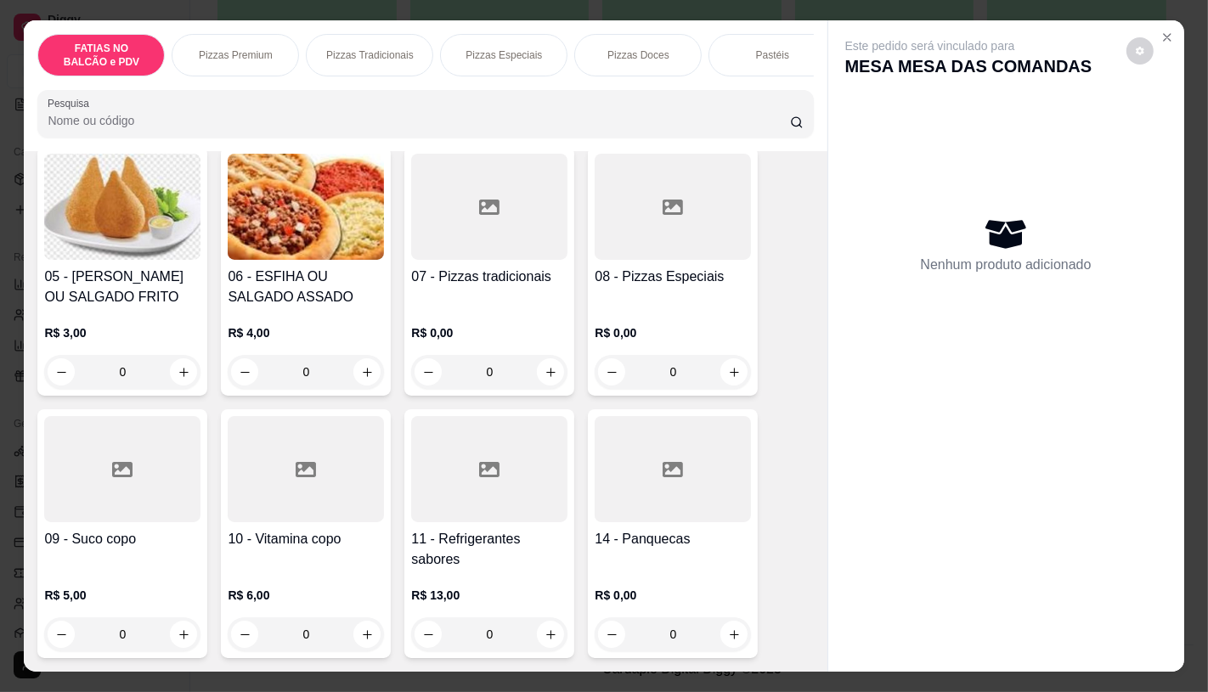
click at [674, 206] on icon at bounding box center [673, 207] width 20 height 15
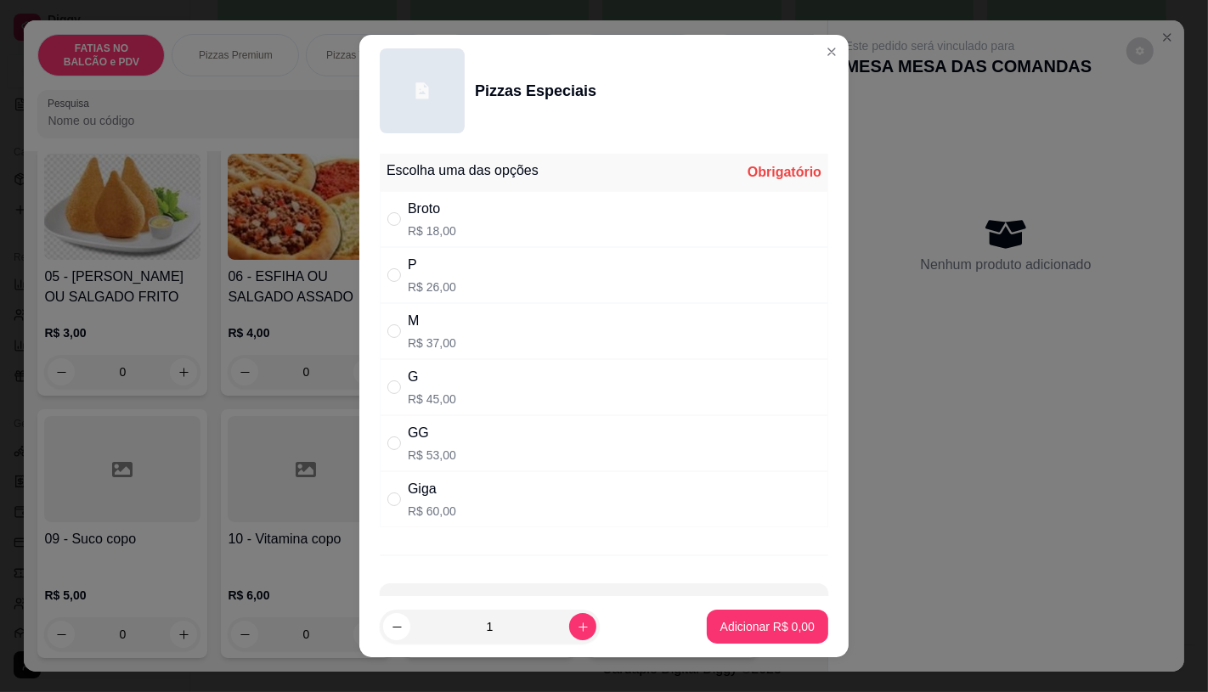
click at [455, 494] on div "Giga R$ 60,00" at bounding box center [604, 499] width 448 height 56
radio input "true"
click at [754, 629] on p "Adicionar R$ 60,00" at bounding box center [764, 627] width 99 height 16
type input "1"
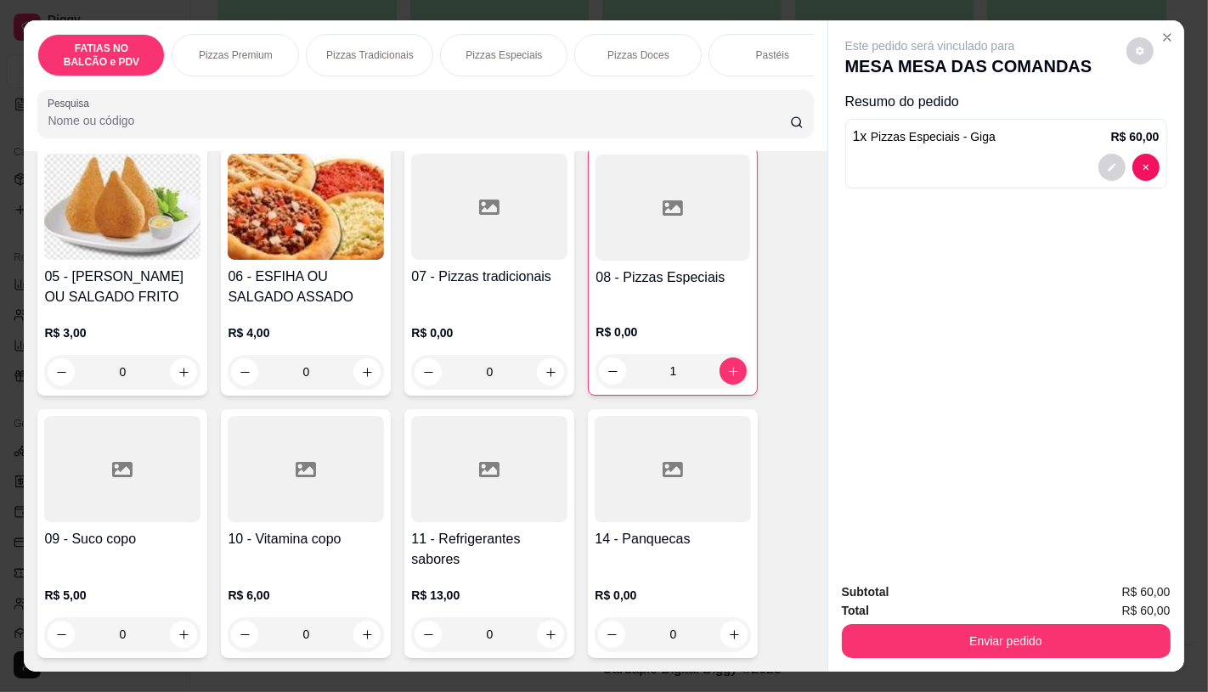
click at [682, 510] on div at bounding box center [673, 469] width 156 height 106
click at [708, 302] on div "08 - Pizzas Especiais" at bounding box center [672, 287] width 155 height 39
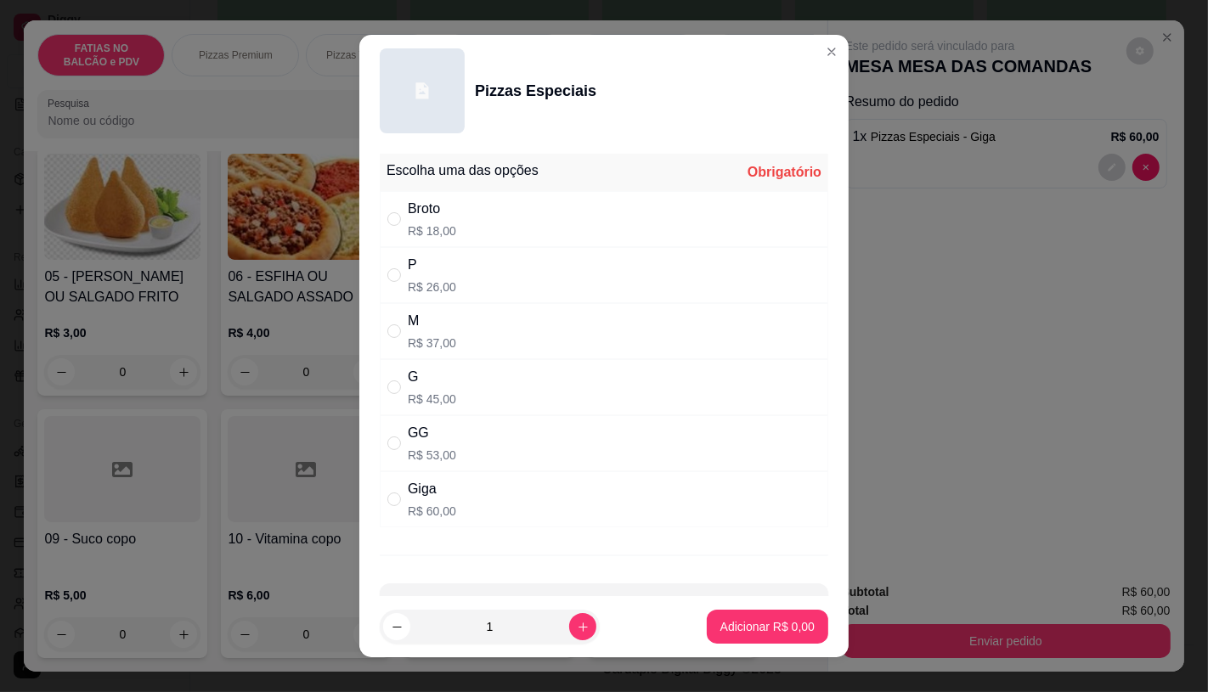
click at [427, 511] on p "R$ 60,00" at bounding box center [432, 511] width 48 height 17
radio input "true"
click at [770, 629] on p "Adicionar R$ 60,00" at bounding box center [764, 626] width 101 height 17
type input "2"
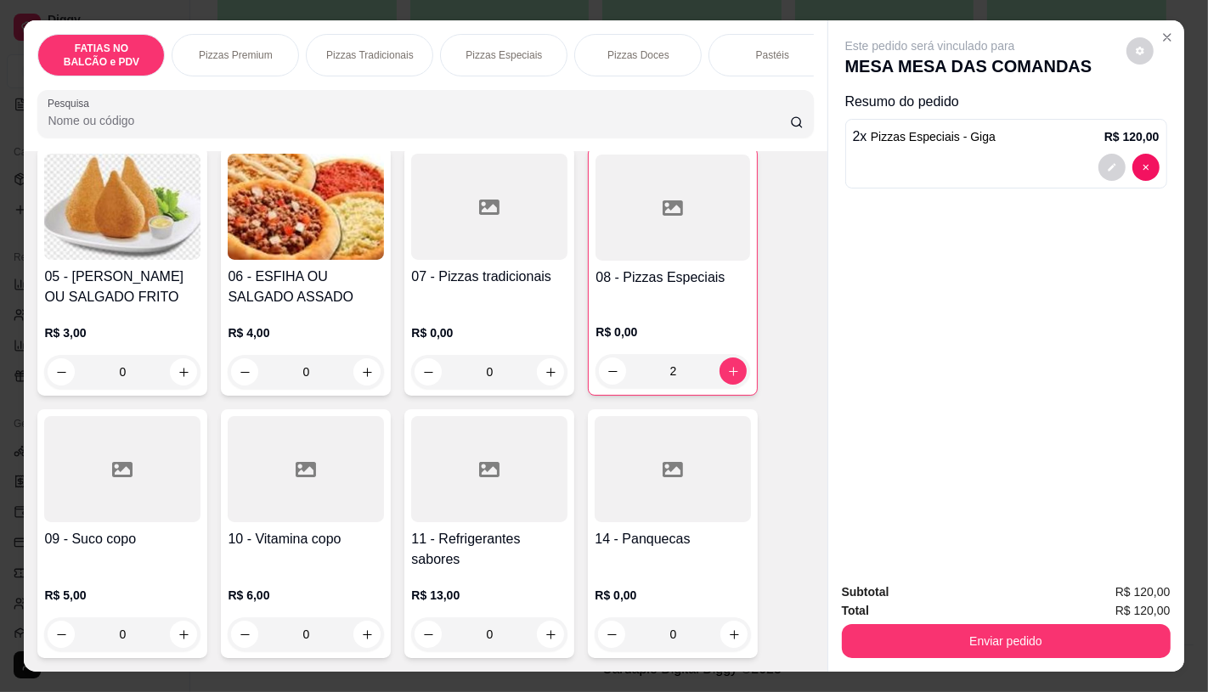
click at [727, 378] on div "2" at bounding box center [672, 371] width 155 height 34
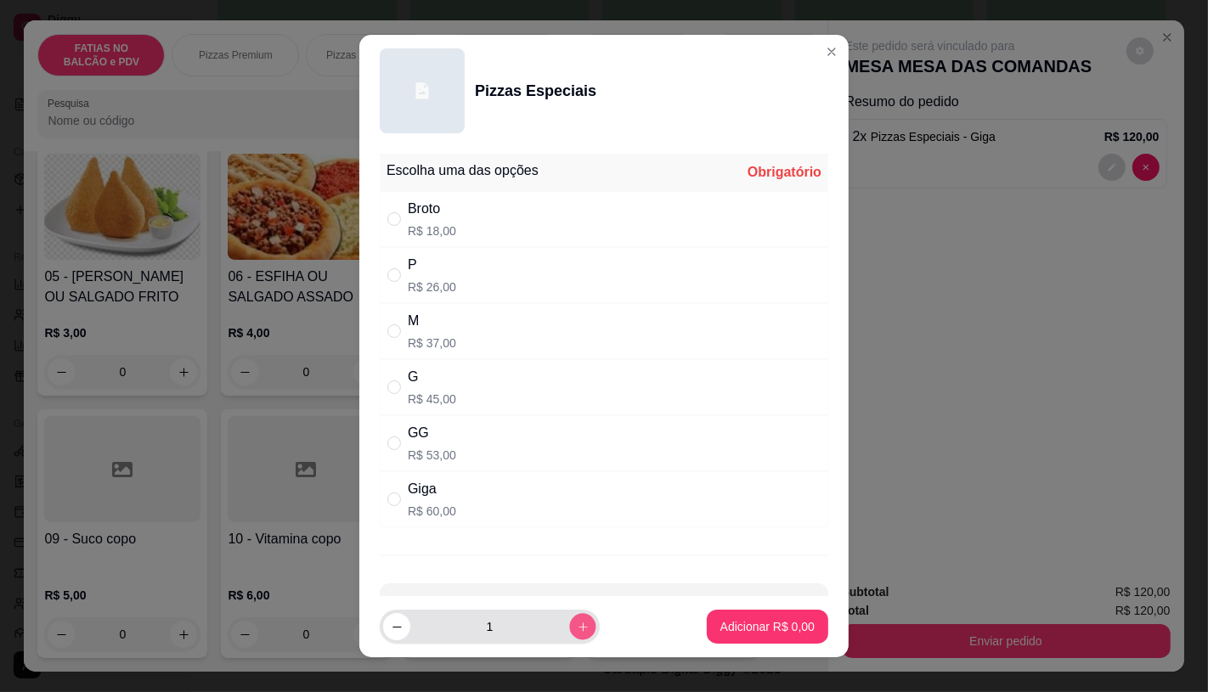
click at [577, 629] on icon "increase-product-quantity" at bounding box center [583, 627] width 13 height 13
type input "2"
click at [451, 490] on div "Giga R$ 60,00" at bounding box center [604, 499] width 448 height 56
radio input "true"
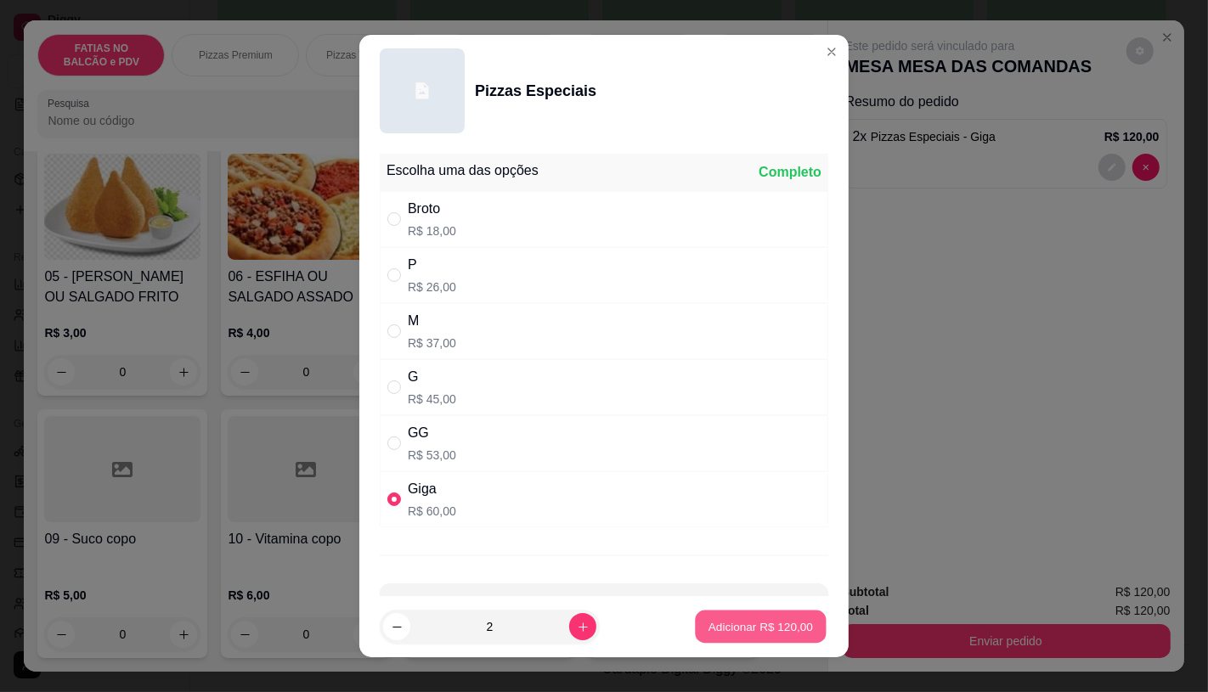
click at [764, 629] on p "Adicionar R$ 120,00" at bounding box center [760, 627] width 104 height 16
type input "4"
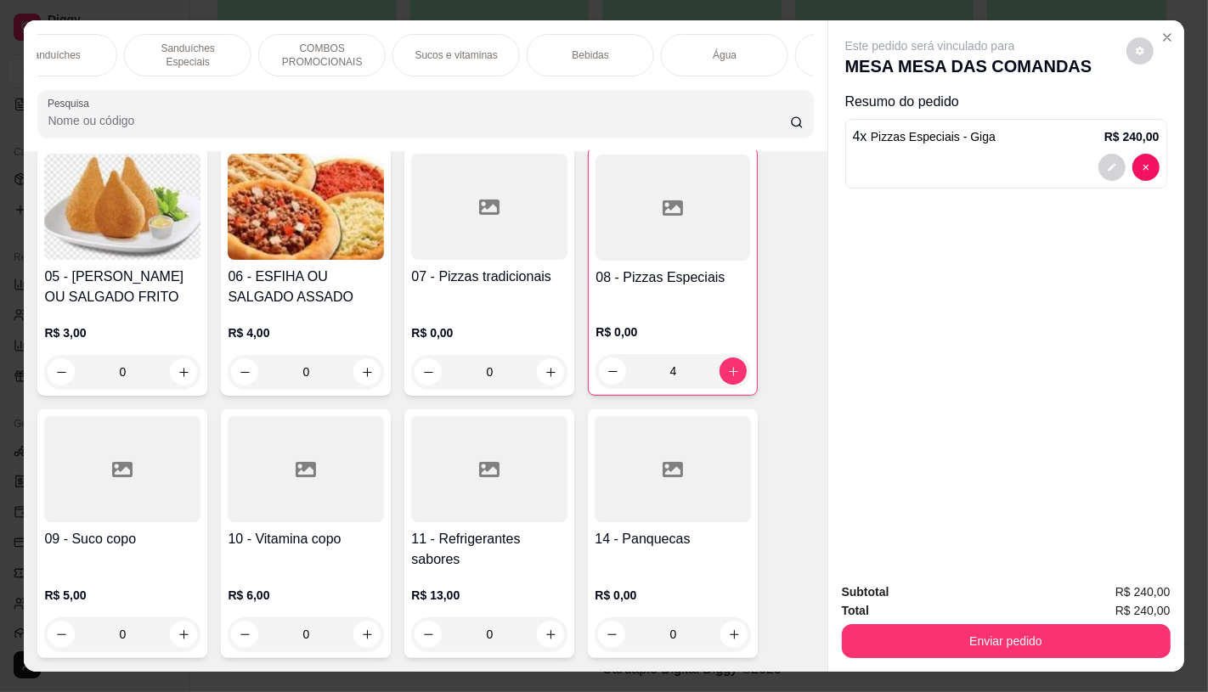
scroll to position [0, 1767]
click at [782, 52] on p "TAXAS DE ENTREGAS" at bounding box center [750, 55] width 99 height 27
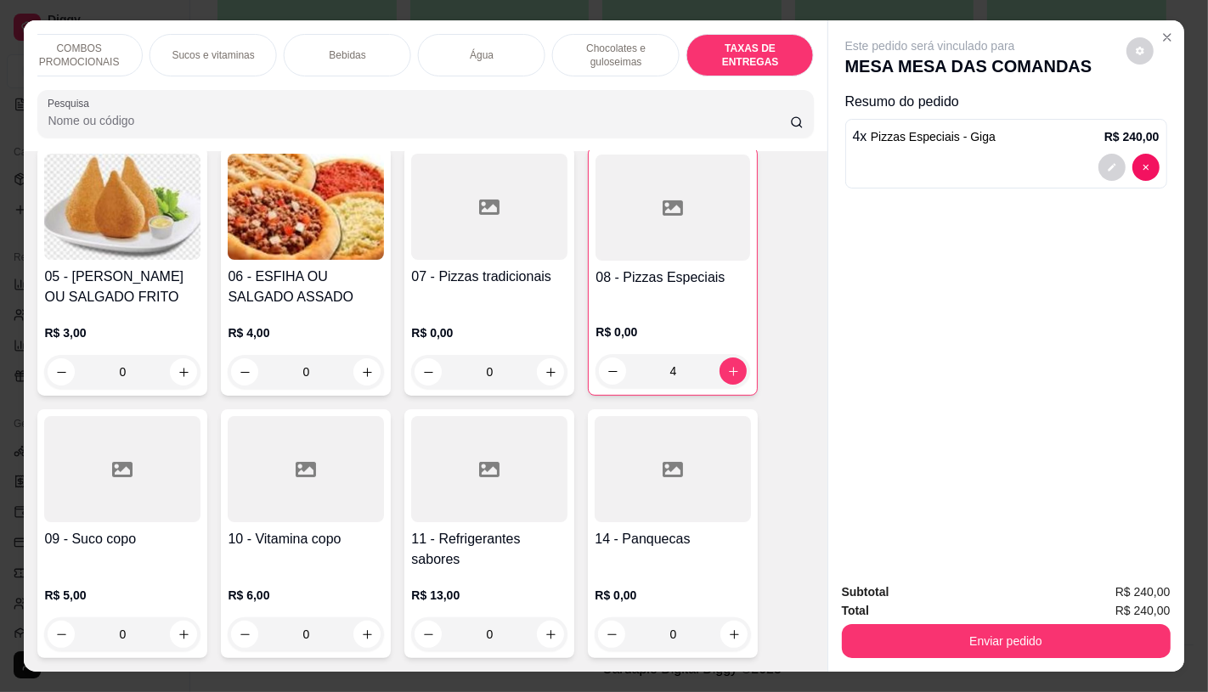
scroll to position [40, 0]
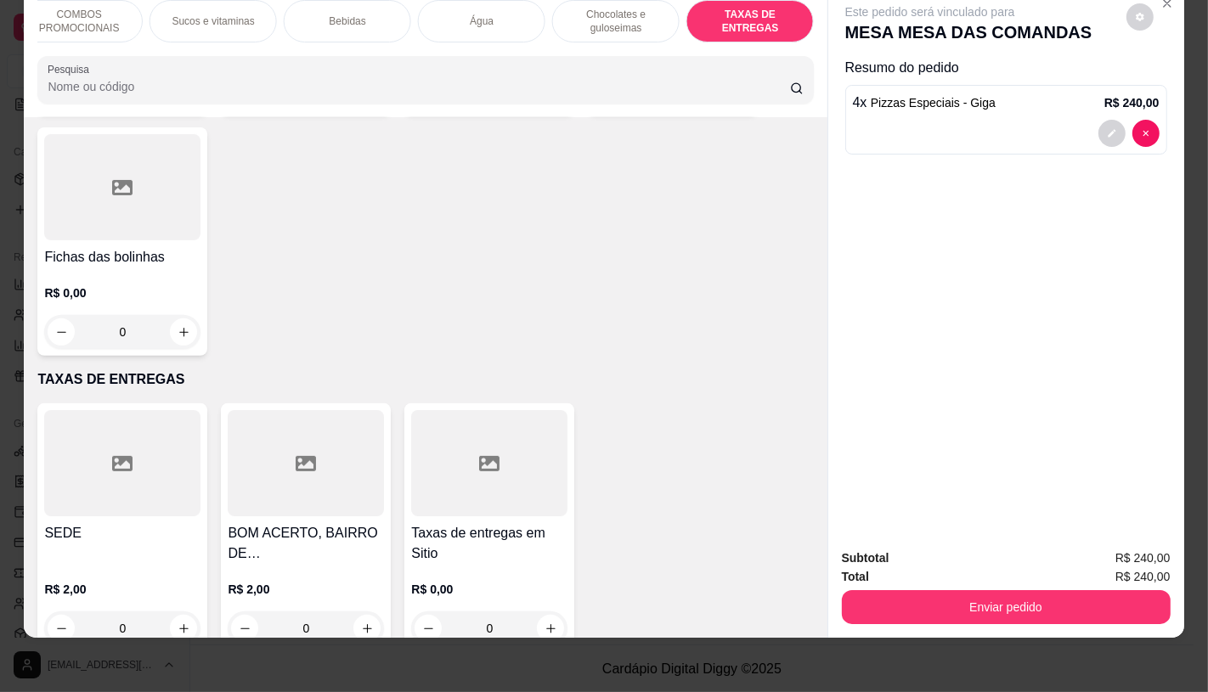
click at [44, 427] on div at bounding box center [122, 463] width 156 height 106
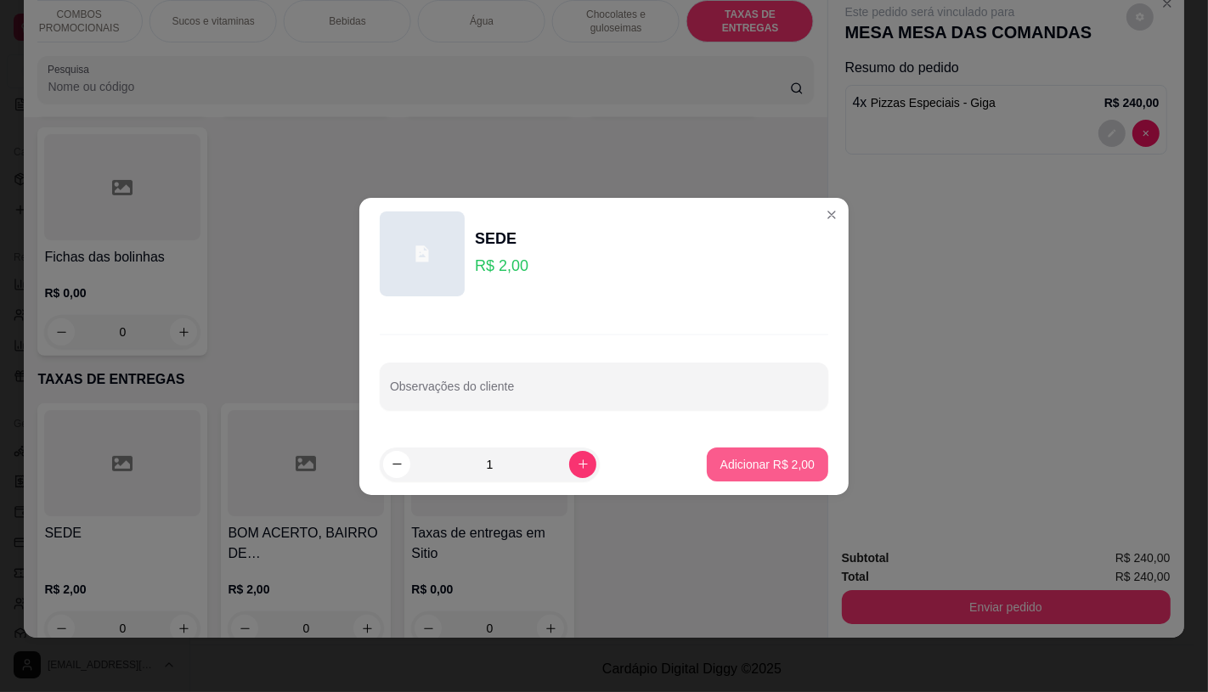
click at [749, 471] on p "Adicionar R$ 2,00" at bounding box center [767, 464] width 94 height 17
type input "1"
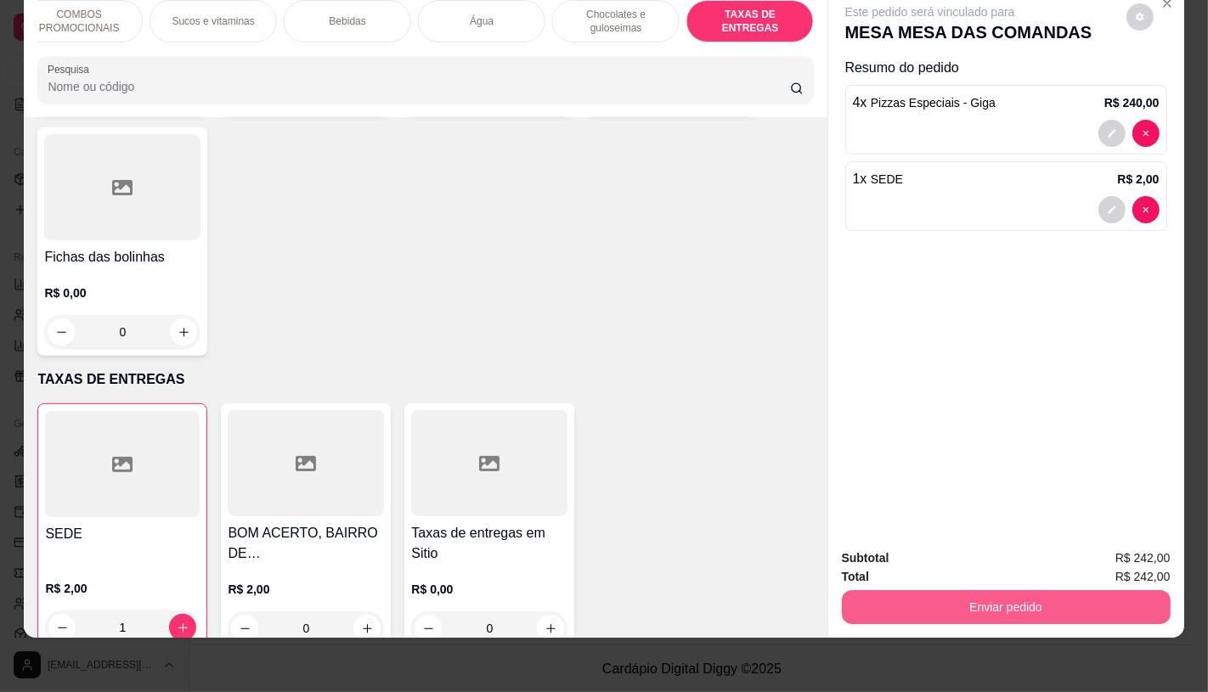
click at [1075, 595] on button "Enviar pedido" at bounding box center [1006, 607] width 329 height 34
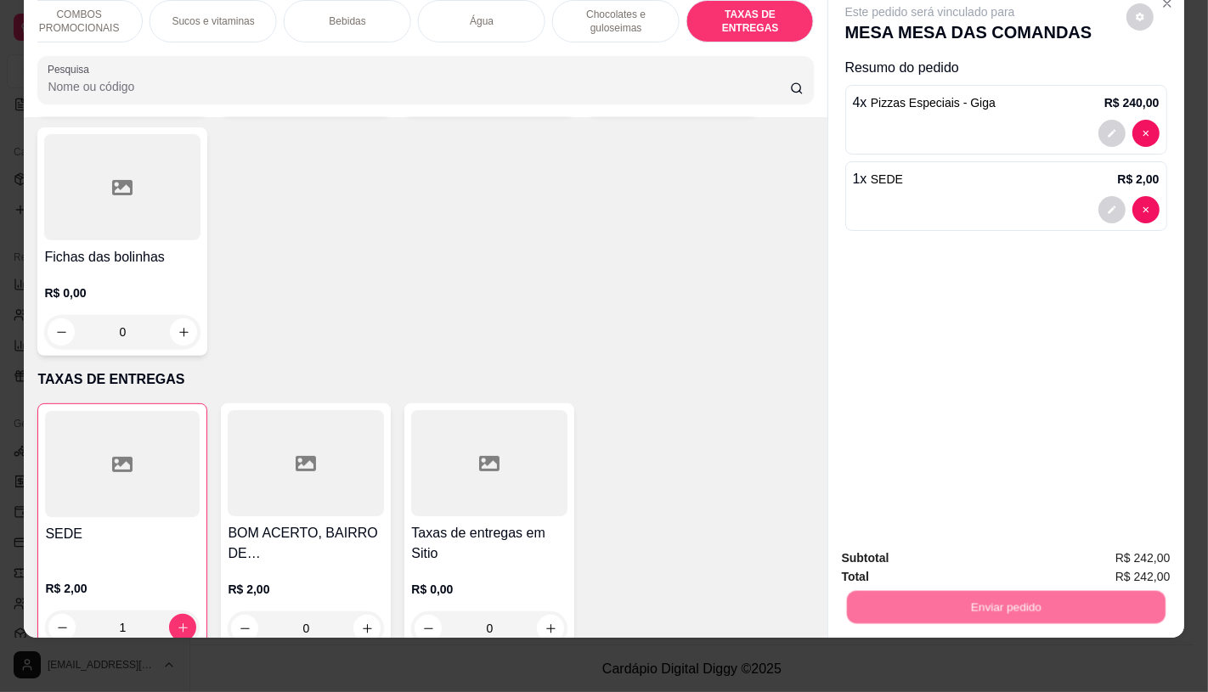
click at [892, 537] on button "Não registrar e enviar pedido" at bounding box center [948, 553] width 177 height 32
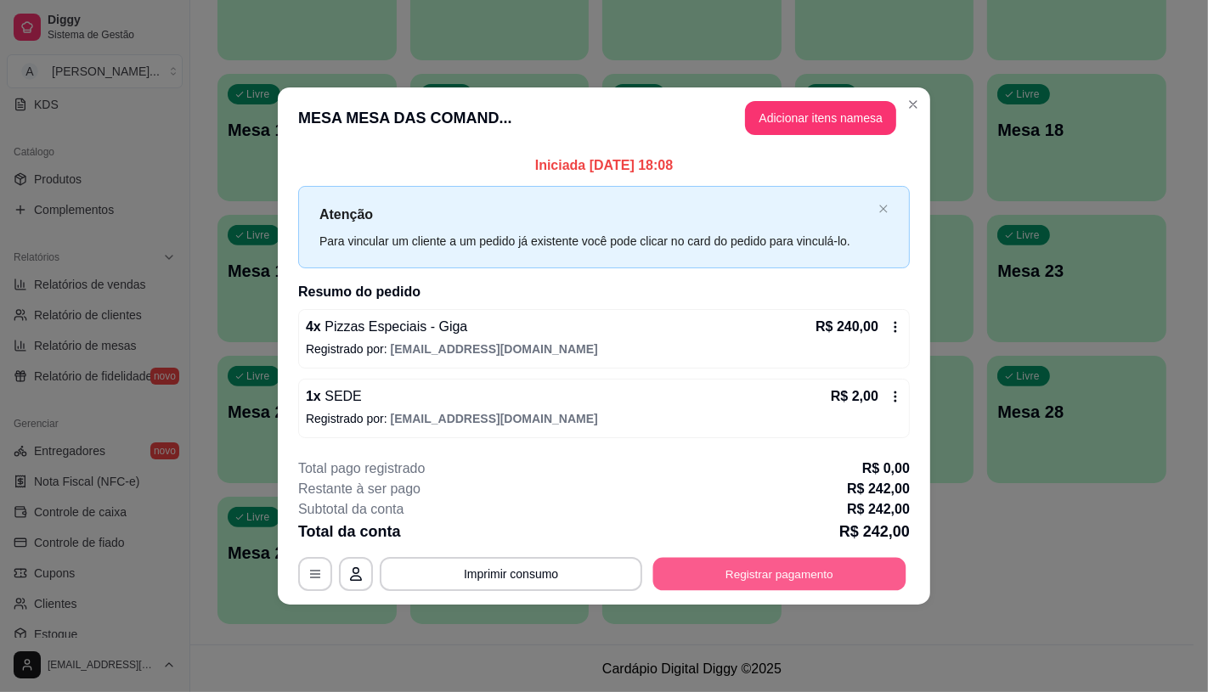
click at [705, 578] on button "Registrar pagamento" at bounding box center [779, 574] width 253 height 33
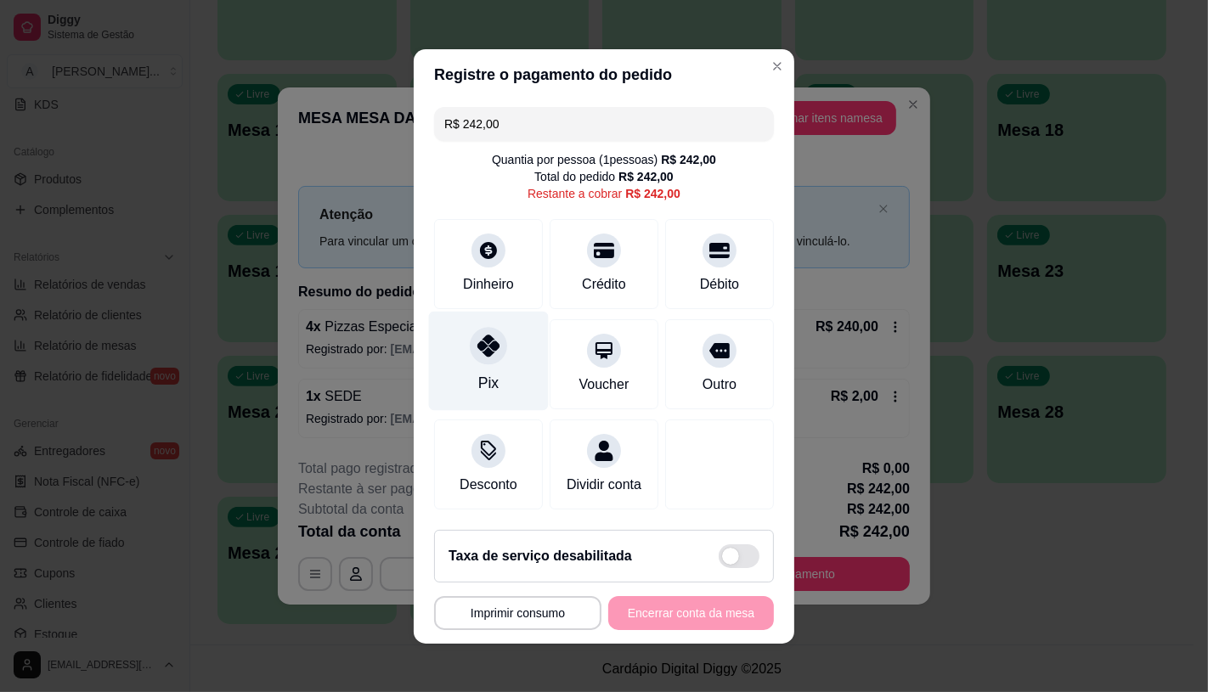
click at [436, 341] on div "Pix" at bounding box center [489, 360] width 120 height 99
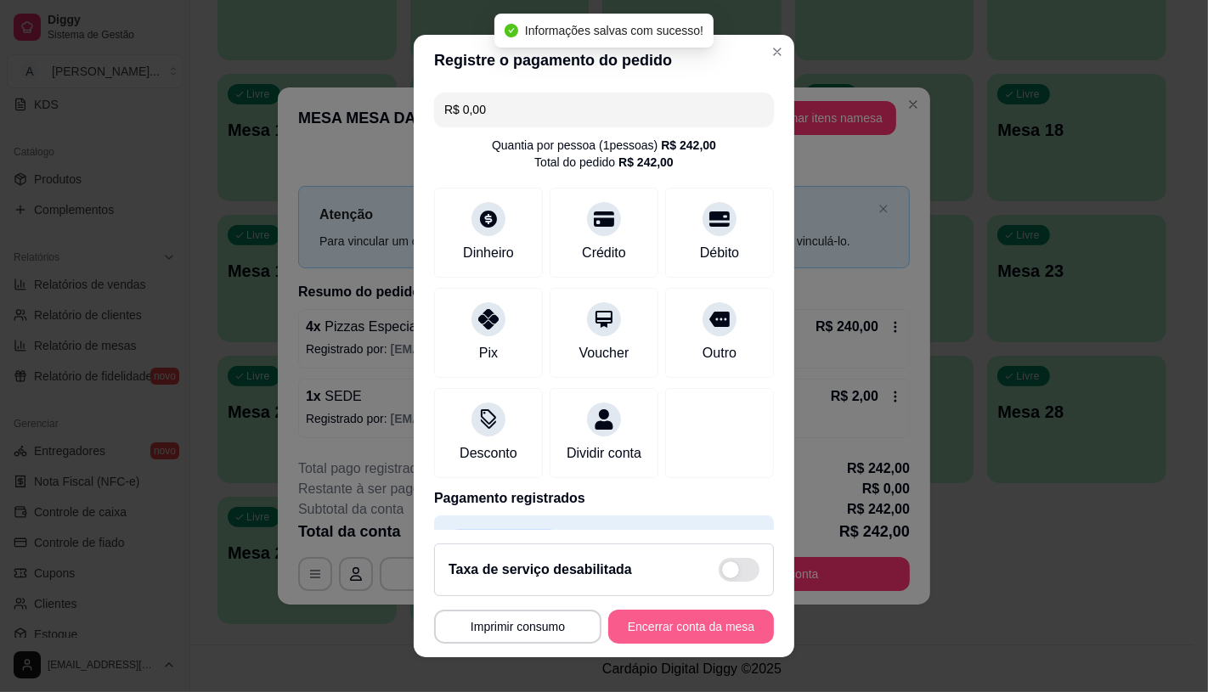
type input "R$ 0,00"
click at [665, 615] on button "Encerrar conta da mesa" at bounding box center [691, 627] width 166 height 34
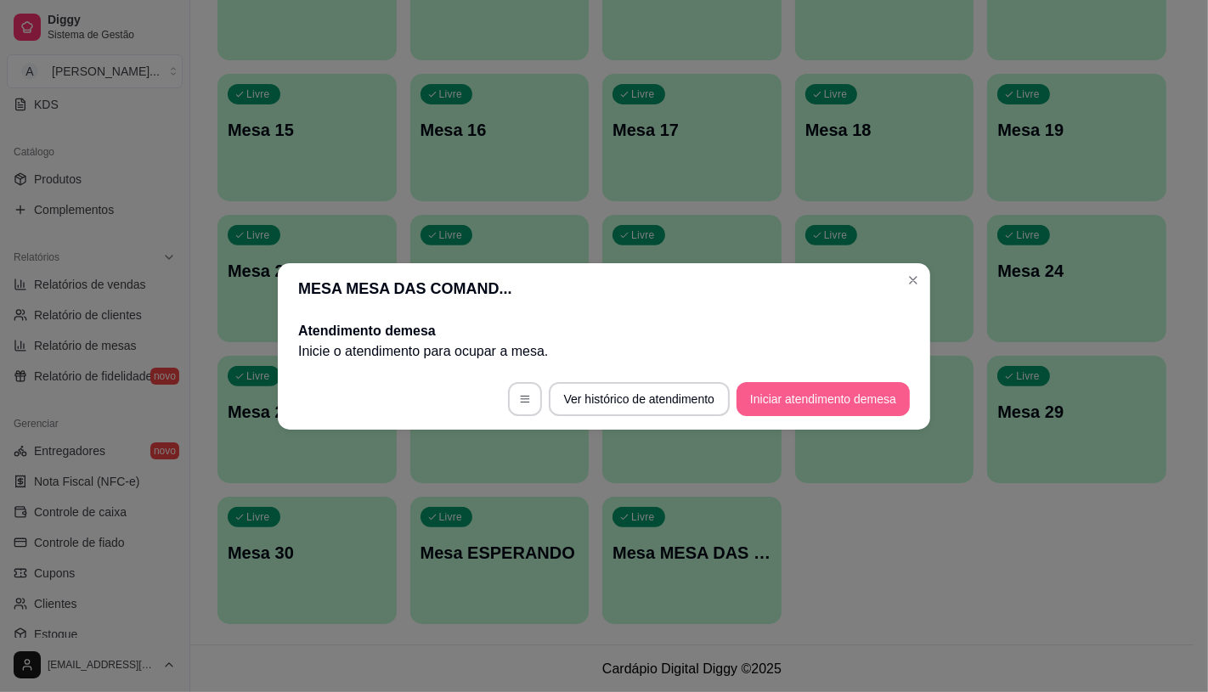
click at [821, 391] on button "Iniciar atendimento de mesa" at bounding box center [822, 399] width 173 height 34
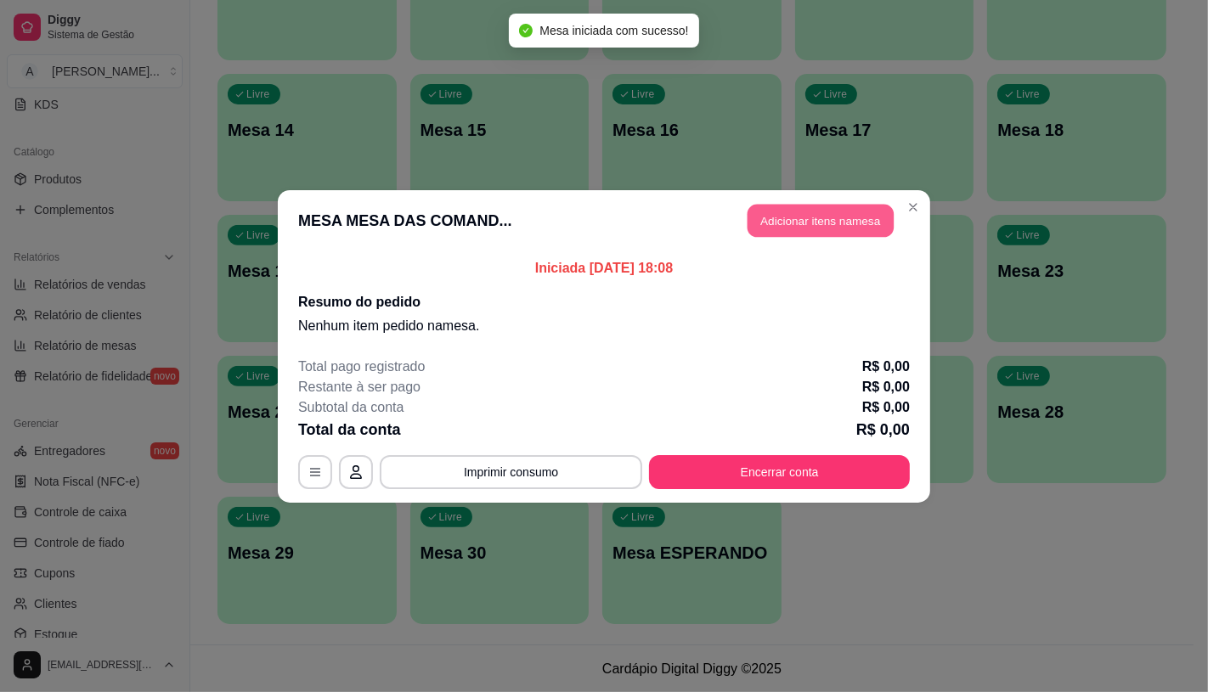
click at [795, 215] on button "Adicionar itens na mesa" at bounding box center [820, 220] width 146 height 33
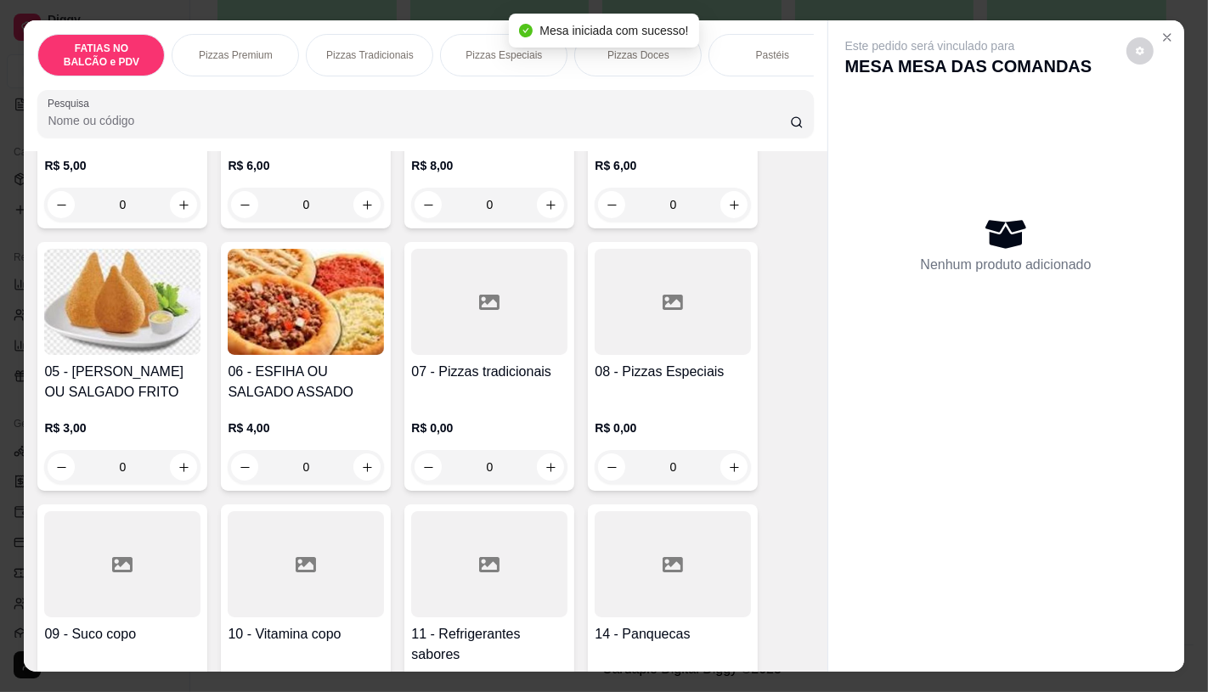
scroll to position [283, 0]
click at [482, 381] on h4 "07 - Pizzas tradicionais" at bounding box center [489, 371] width 156 height 20
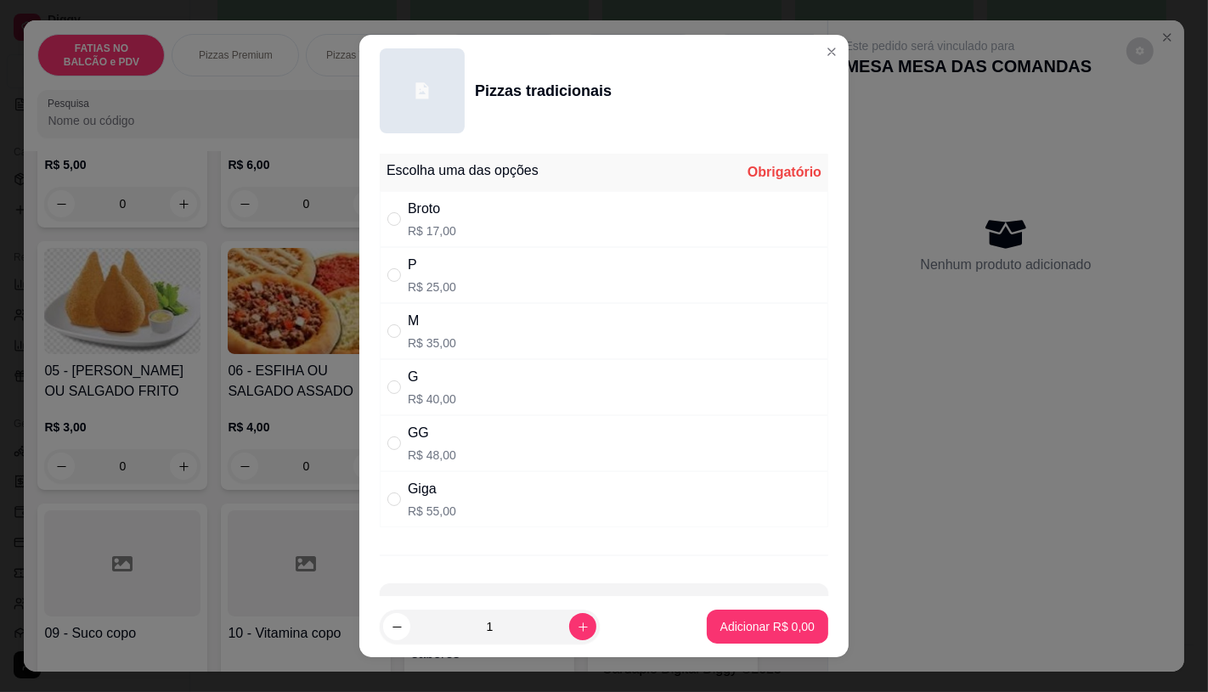
click at [465, 379] on div "G R$ 40,00" at bounding box center [604, 387] width 448 height 56
click at [490, 443] on div "GG R$ 48,00" at bounding box center [604, 443] width 448 height 56
radio input "false"
radio input "true"
click at [714, 626] on p "Adicionar R$ 48,00" at bounding box center [764, 626] width 101 height 17
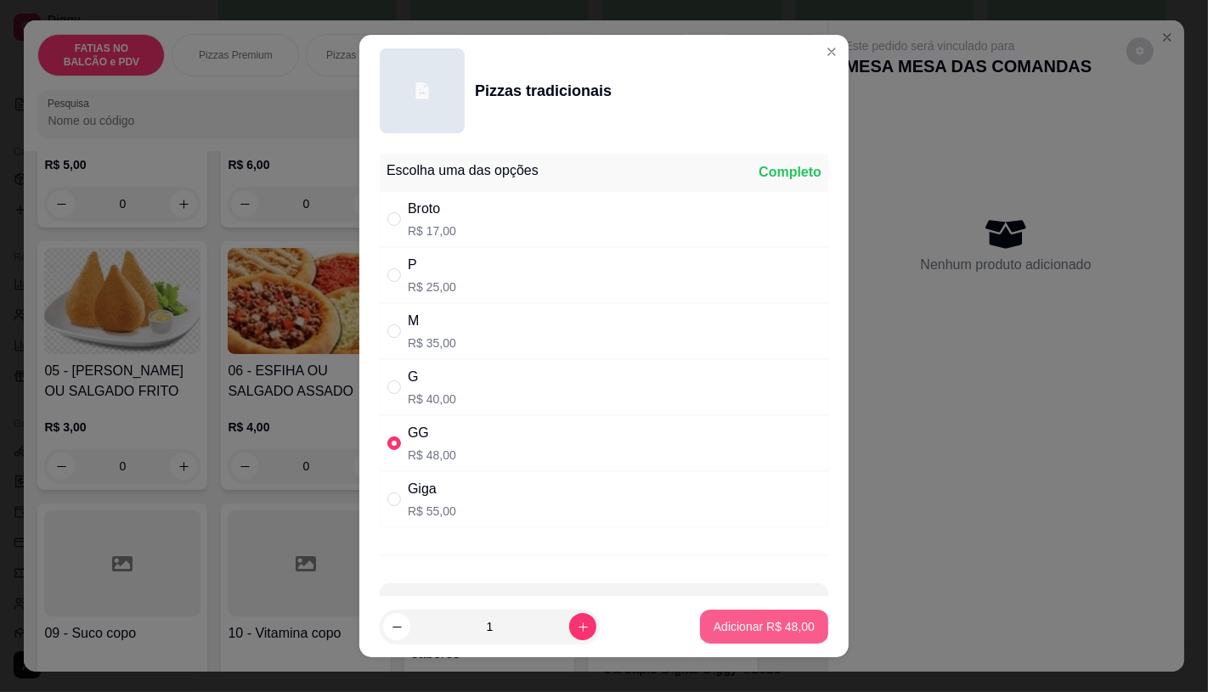
type input "1"
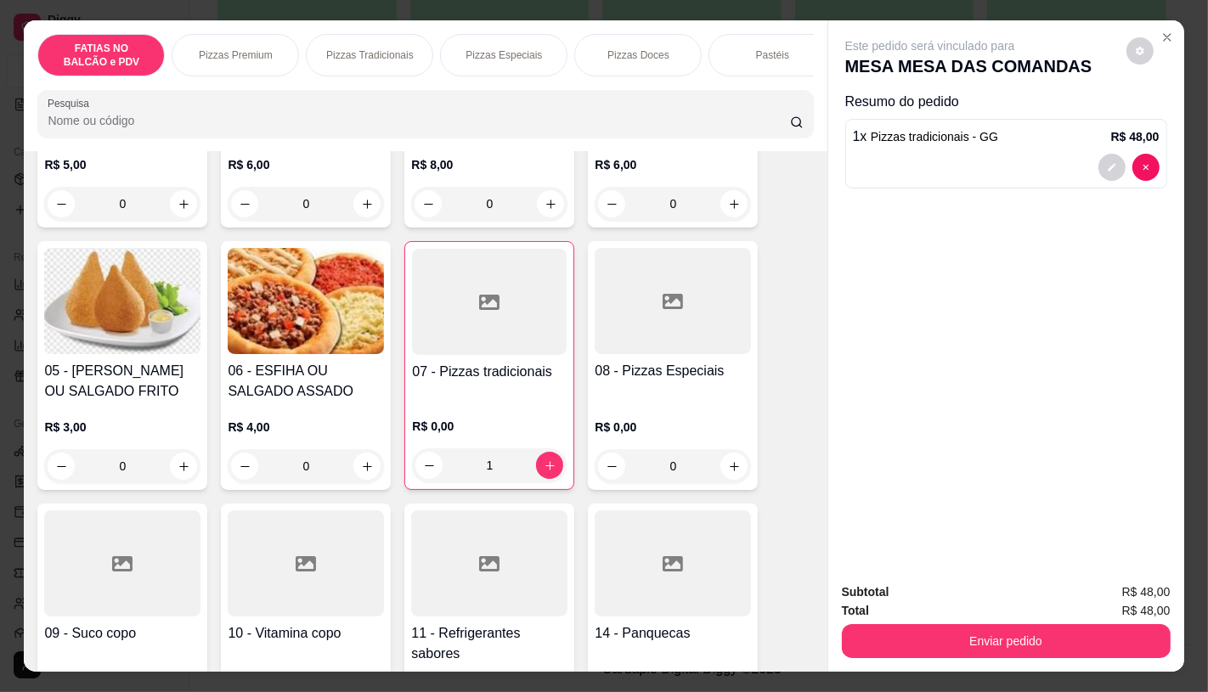
click at [702, 402] on div "08 - Pizzas Especiais" at bounding box center [673, 381] width 156 height 41
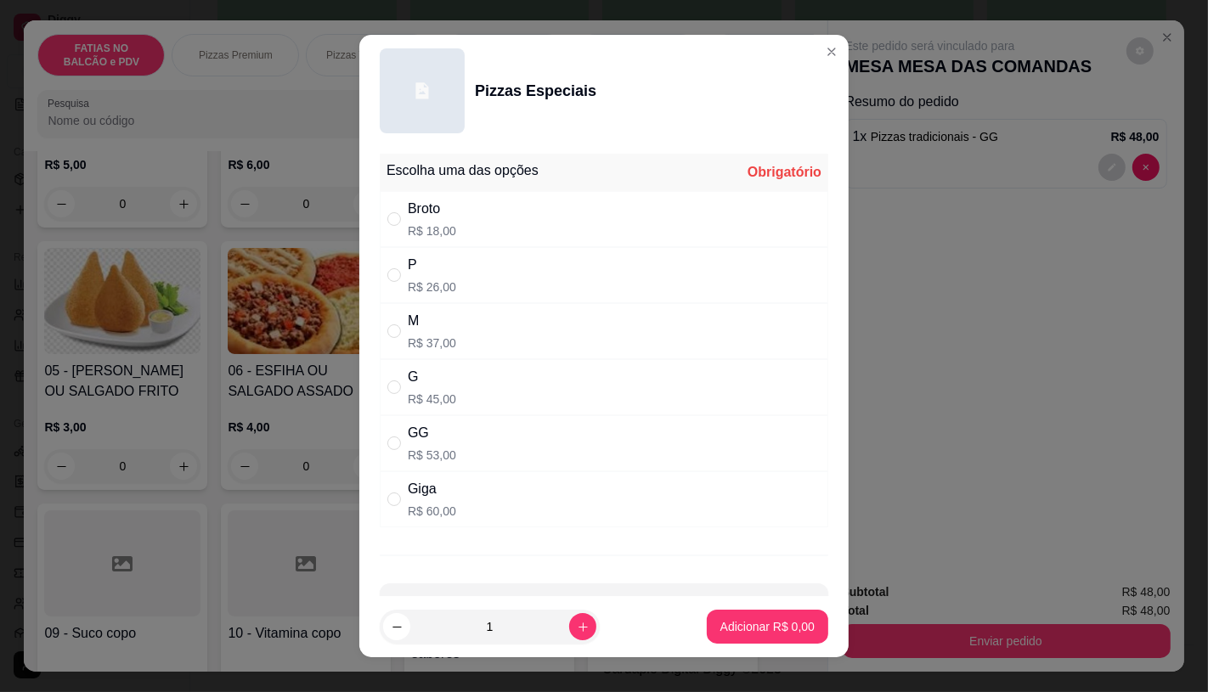
click at [477, 461] on div "GG R$ 53,00" at bounding box center [604, 443] width 448 height 56
radio input "true"
click at [750, 634] on p "Adicionar R$ 53,00" at bounding box center [764, 627] width 99 height 16
type input "1"
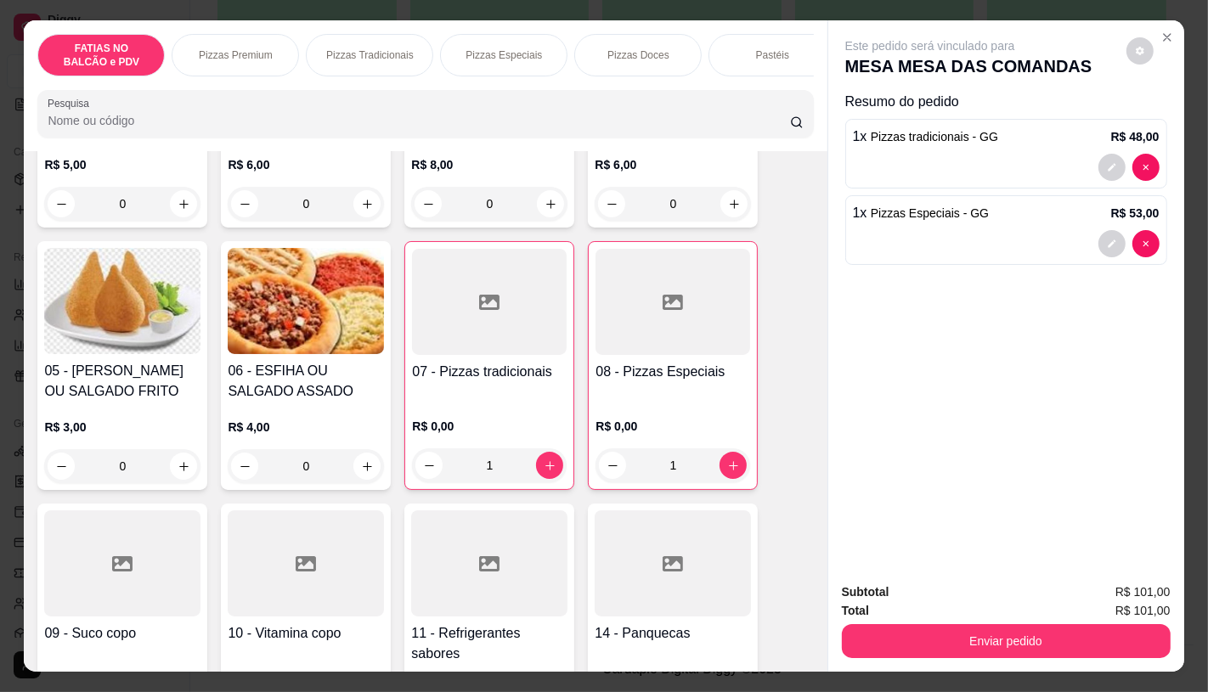
scroll to position [471, 0]
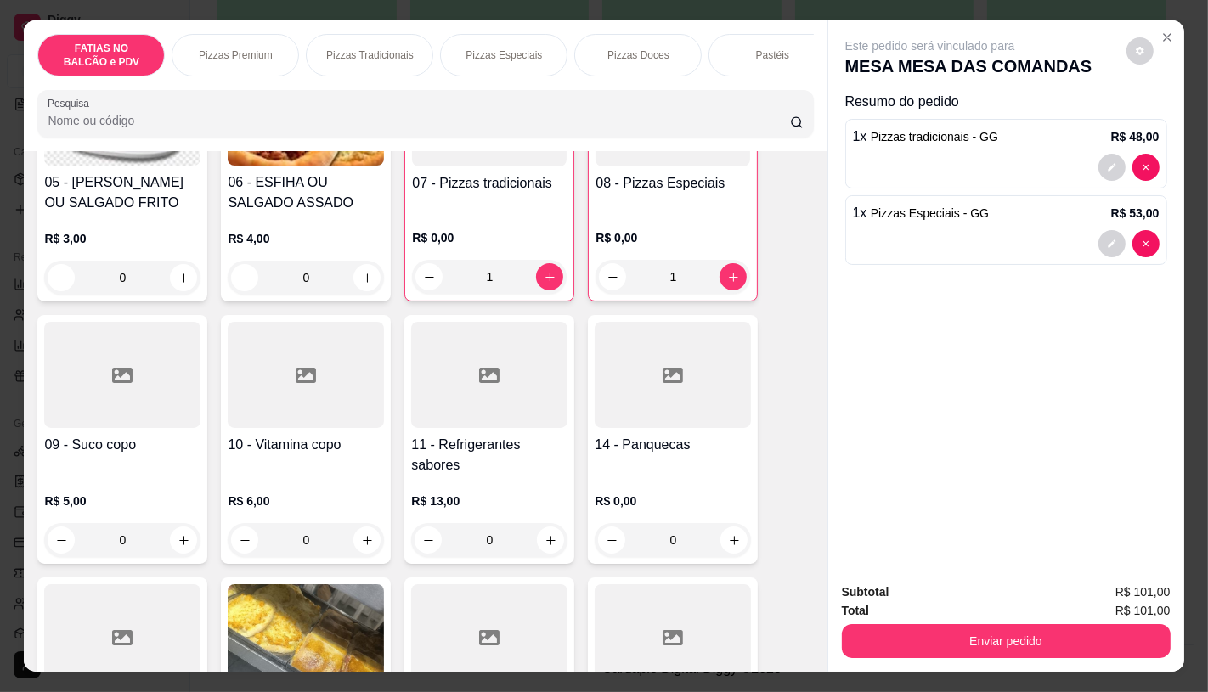
click at [494, 460] on h4 "11 - Refrigerantes sabores" at bounding box center [489, 455] width 156 height 41
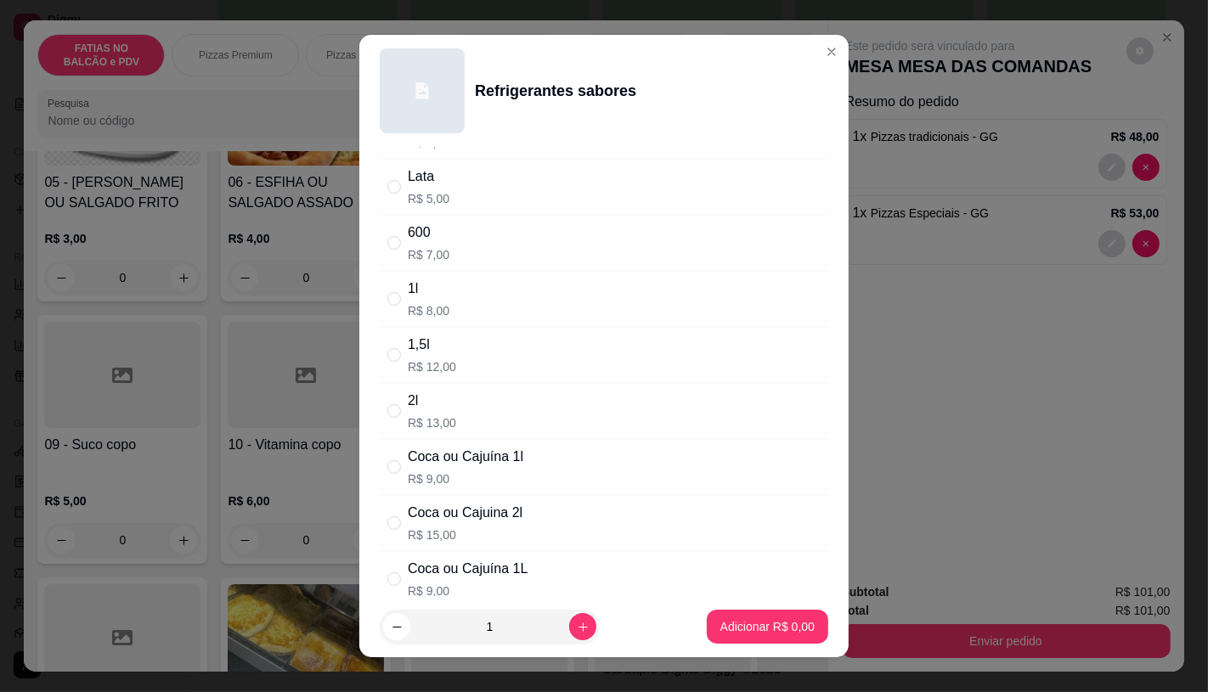
scroll to position [94, 0]
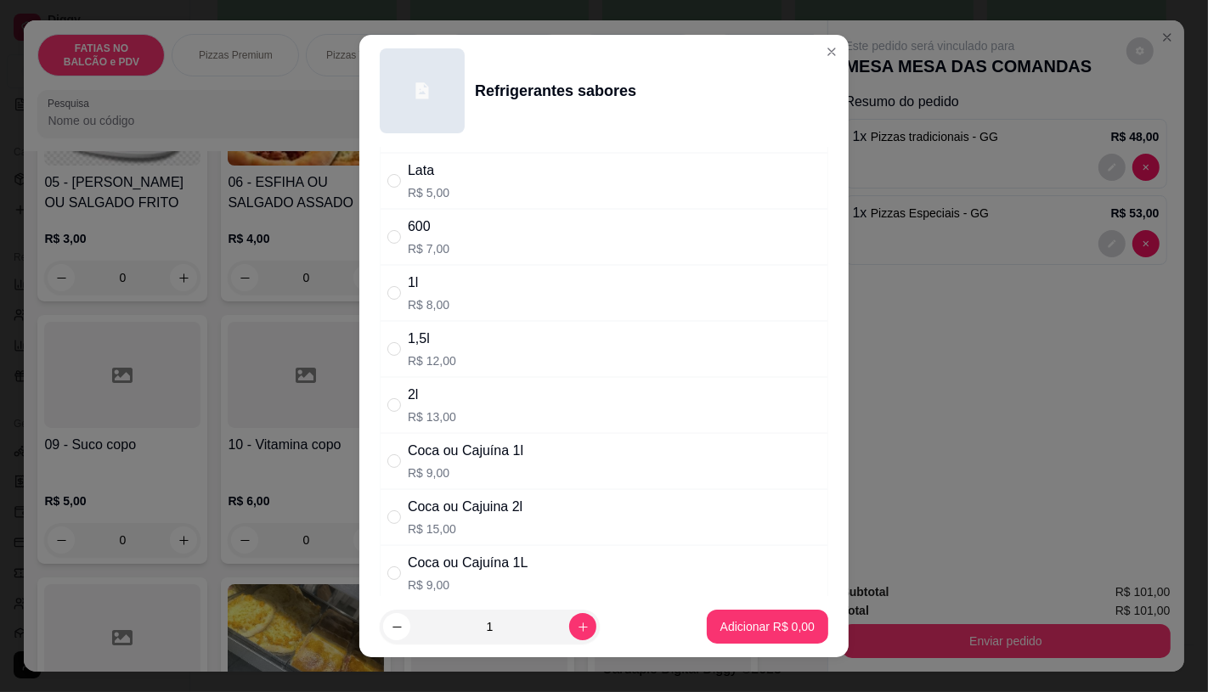
click at [484, 511] on div "Coca ou Cajuina 2l" at bounding box center [465, 507] width 115 height 20
radio input "true"
click at [761, 625] on p "Adicionar R$ 15,00" at bounding box center [764, 626] width 101 height 17
type input "1"
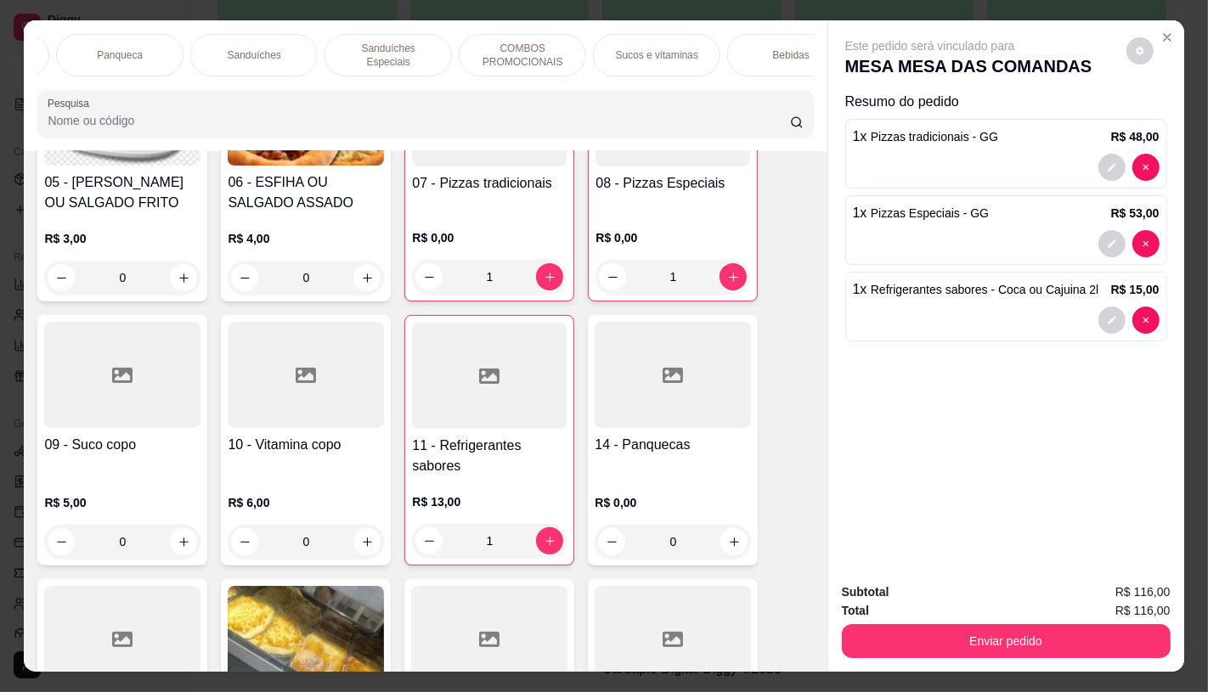
scroll to position [0, 1767]
click at [702, 55] on div "TAXAS DE ENTREGAS" at bounding box center [749, 55] width 127 height 42
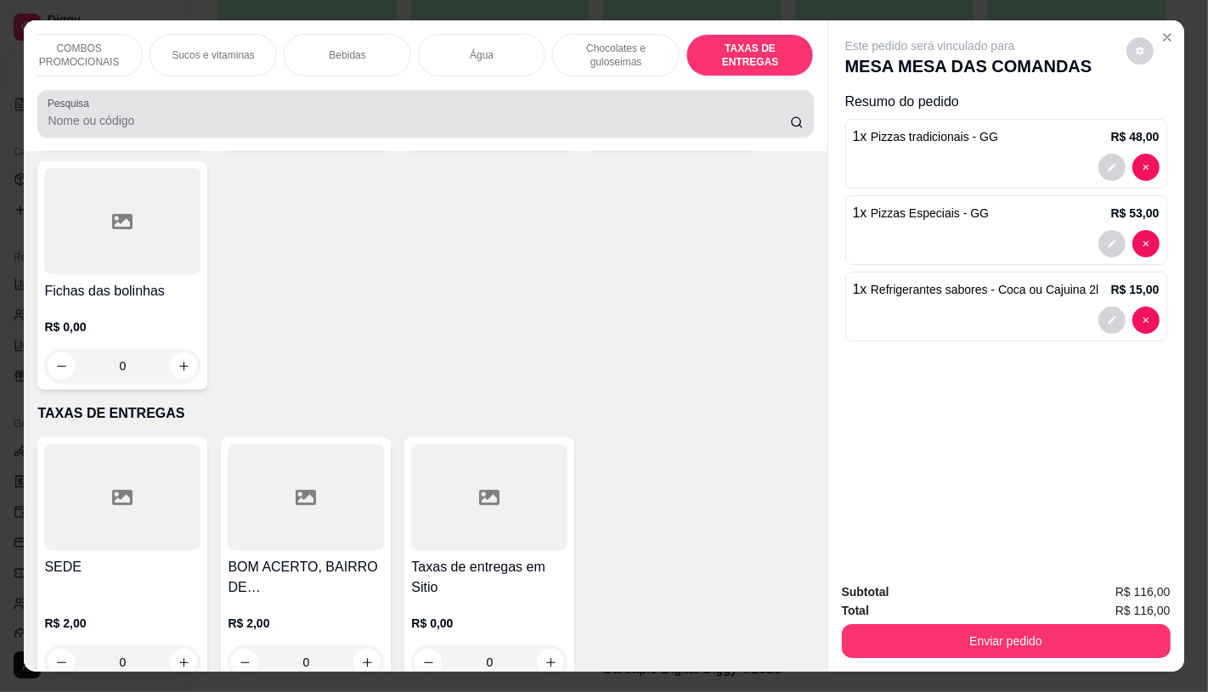
scroll to position [40, 0]
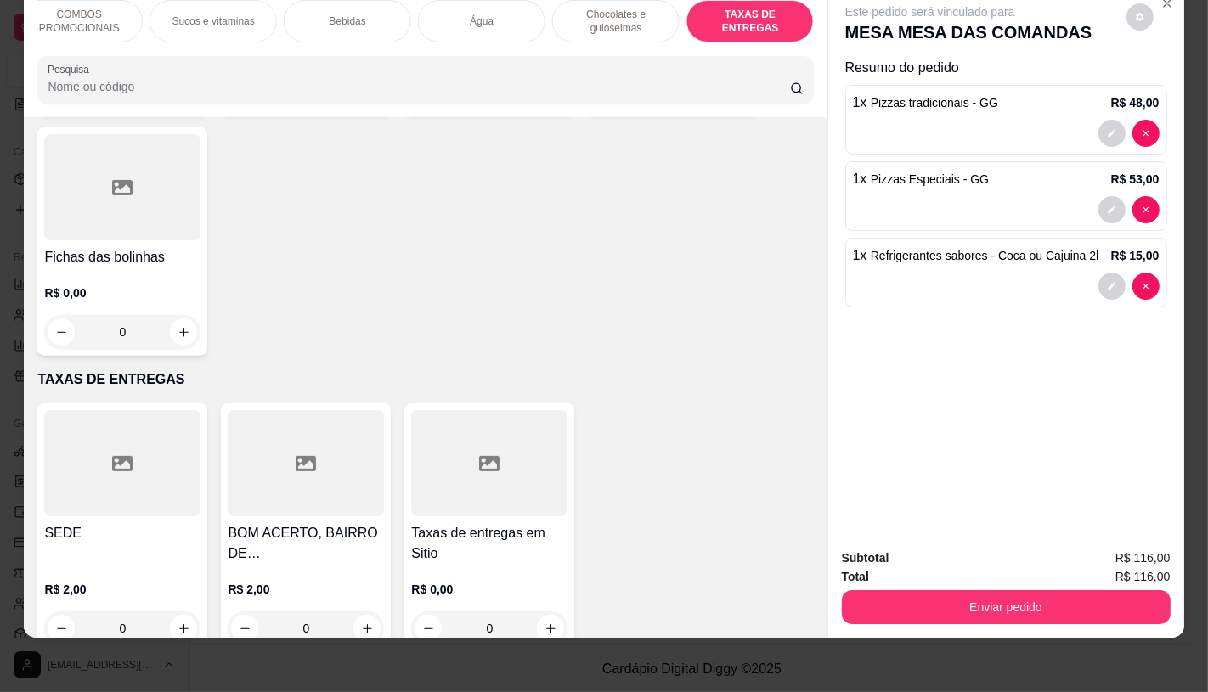
click at [123, 410] on div at bounding box center [122, 463] width 156 height 106
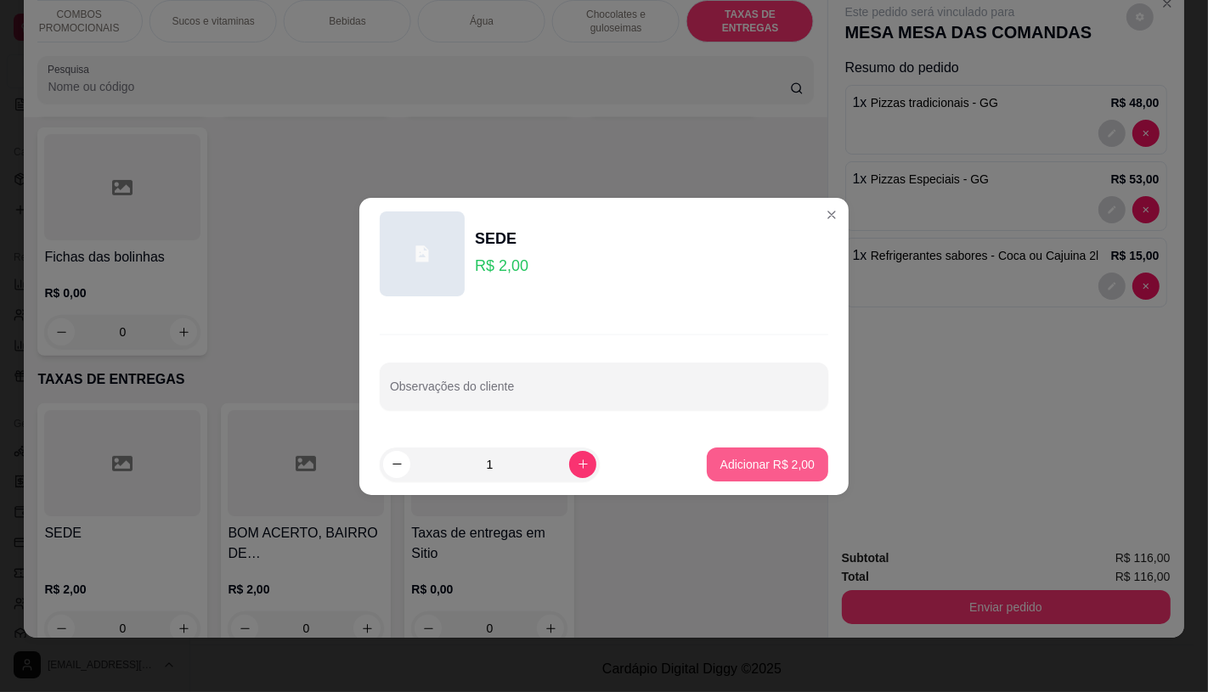
click at [736, 465] on p "Adicionar R$ 2,00" at bounding box center [767, 464] width 94 height 17
type input "1"
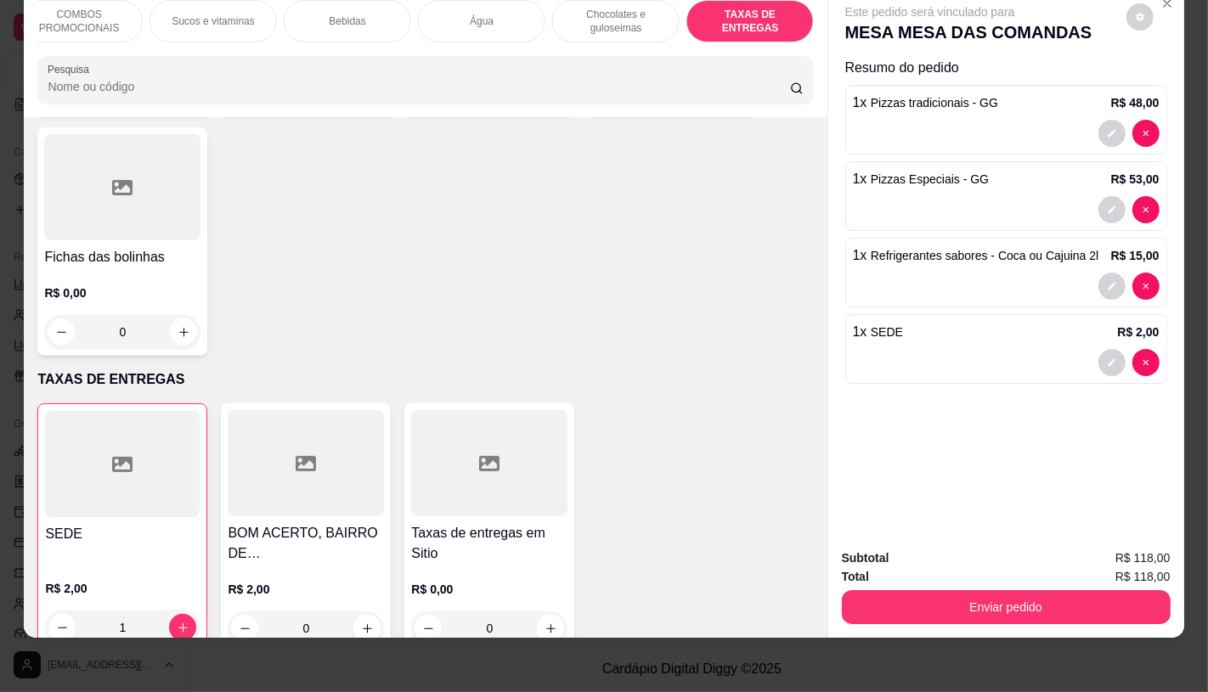
click at [1019, 607] on button "Enviar pedido" at bounding box center [1006, 607] width 329 height 34
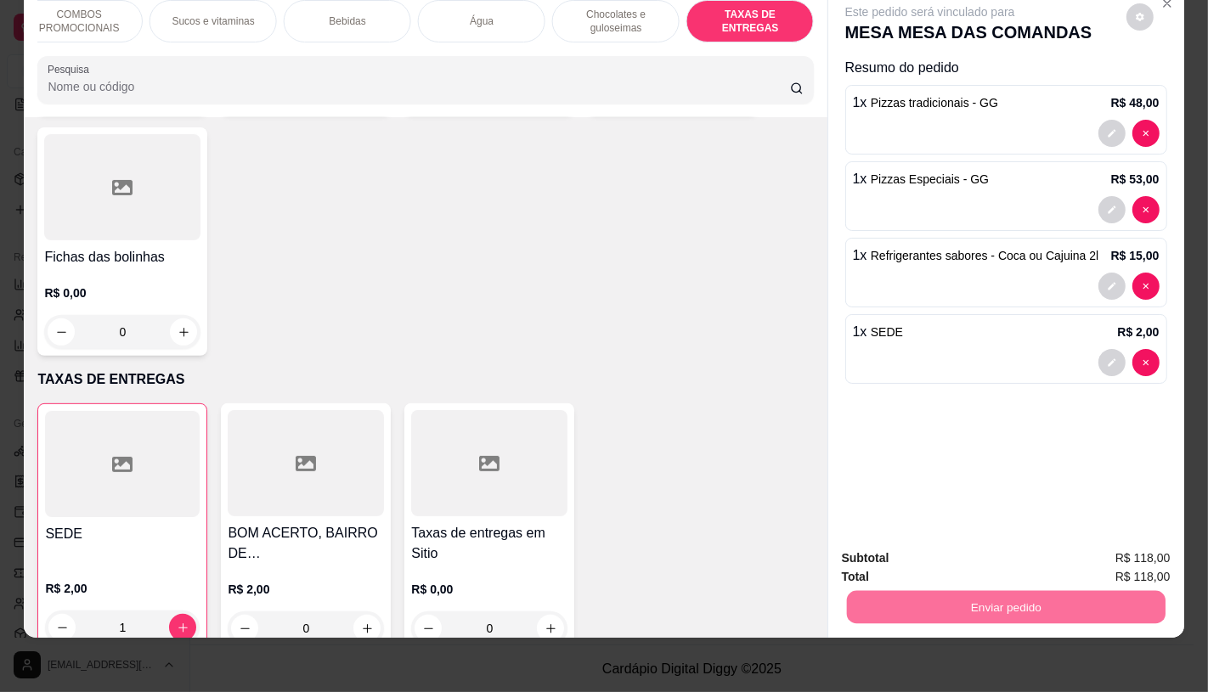
click at [1000, 561] on button "Não registrar e enviar pedido" at bounding box center [948, 553] width 177 height 32
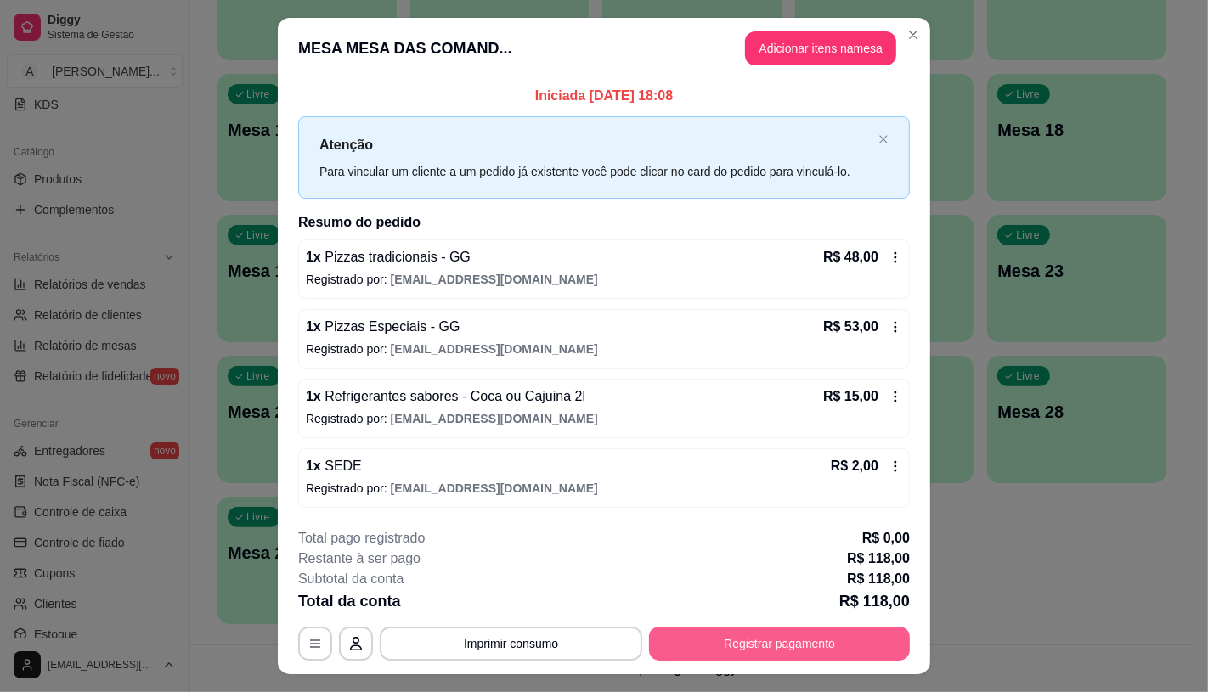
click at [850, 639] on button "Registrar pagamento" at bounding box center [779, 644] width 261 height 34
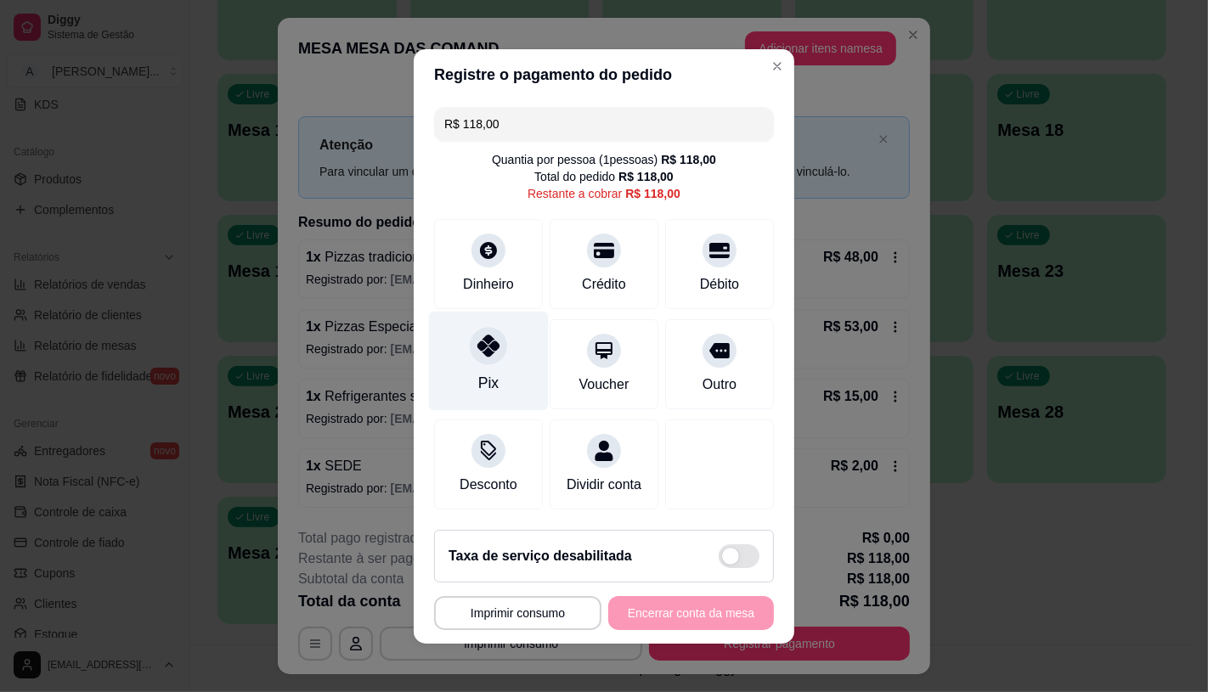
click at [493, 315] on div "Pix" at bounding box center [489, 360] width 120 height 99
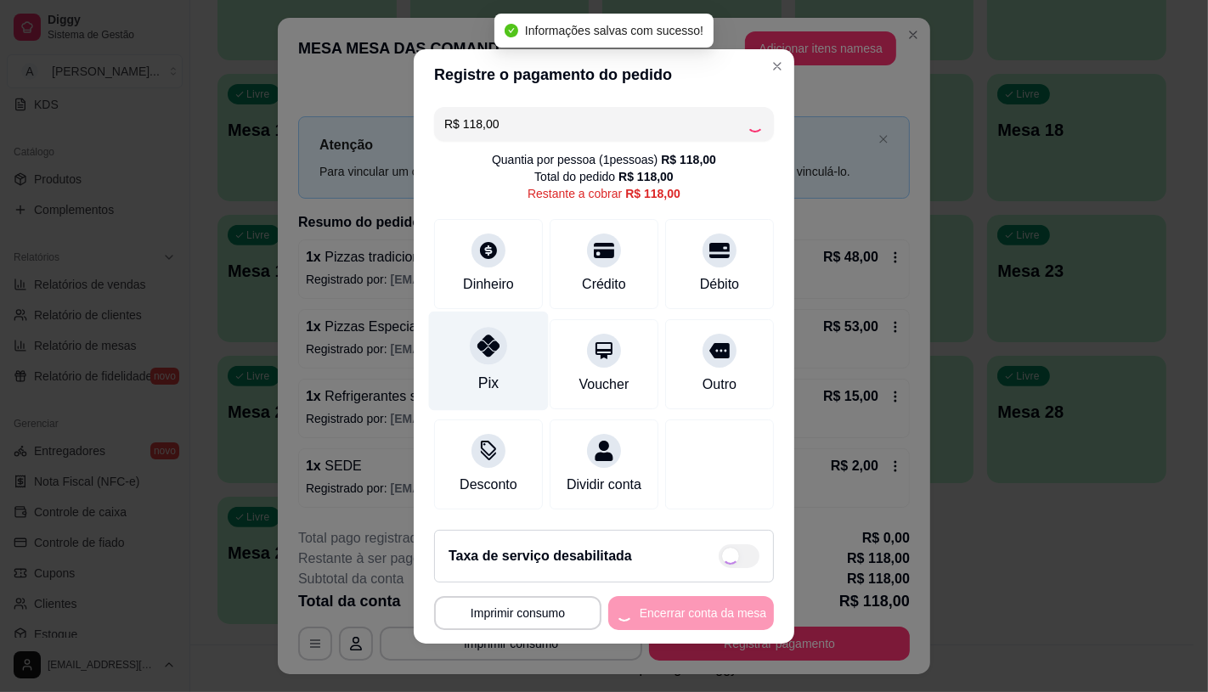
type input "R$ 0,00"
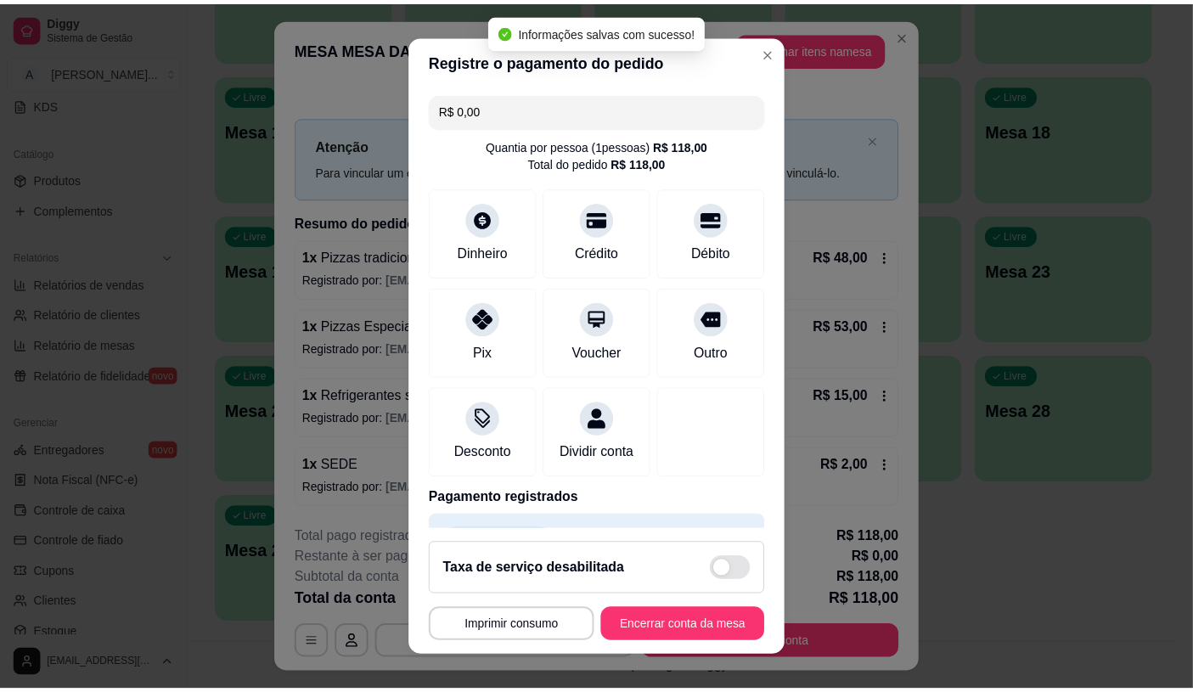
scroll to position [63, 0]
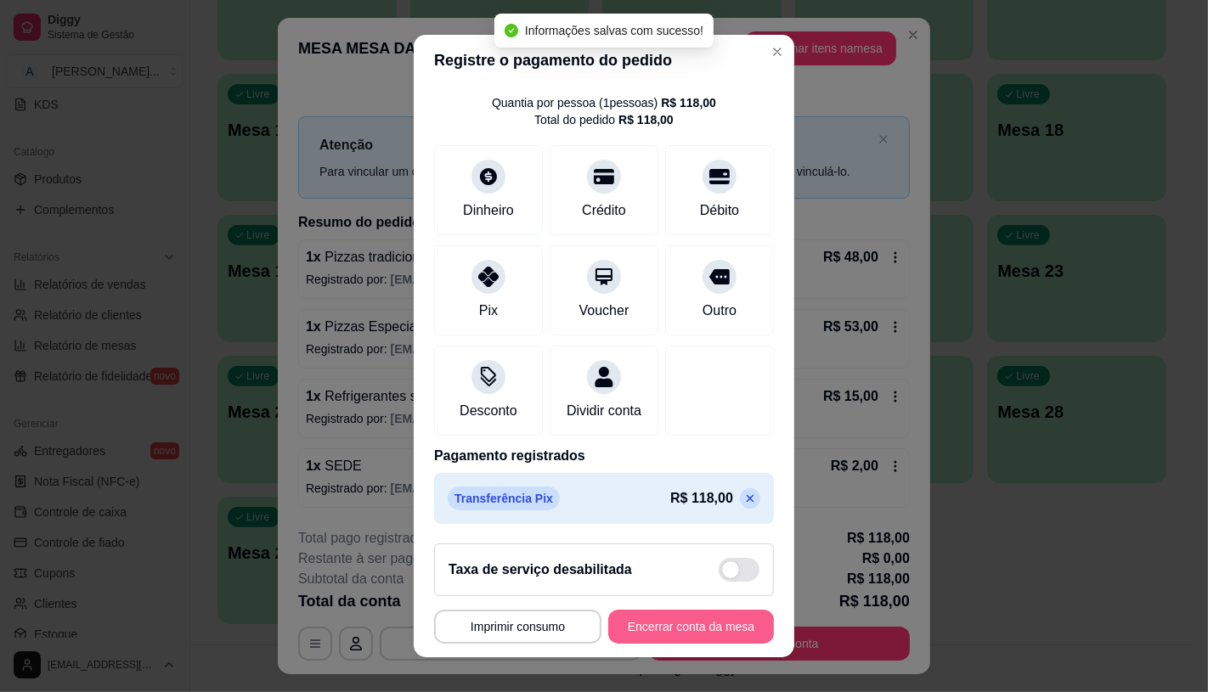
click at [680, 622] on button "Encerrar conta da mesa" at bounding box center [691, 627] width 166 height 34
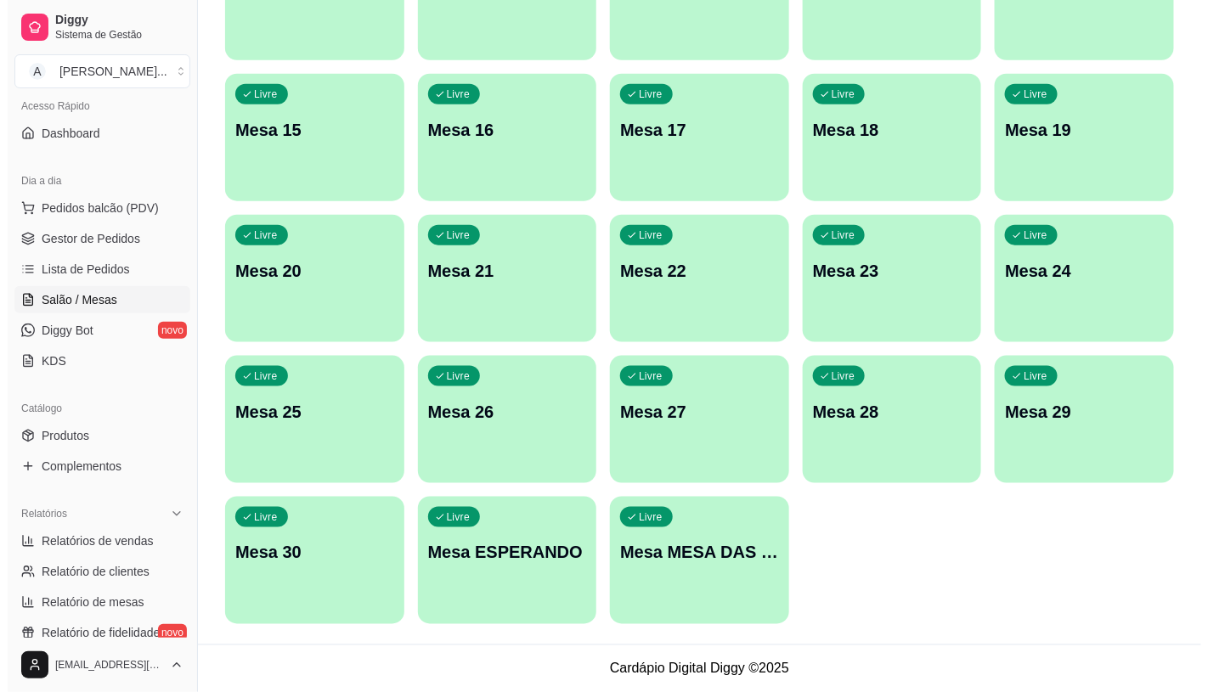
scroll to position [94, 0]
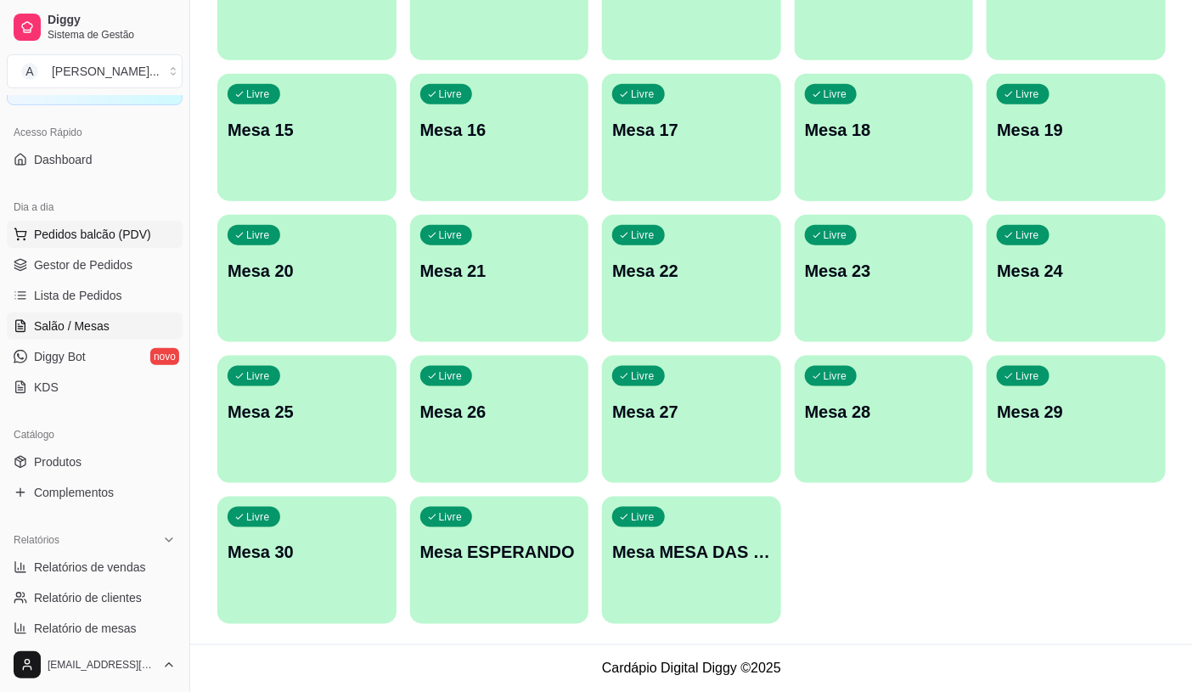
click at [70, 232] on span "Pedidos balcão (PDV)" at bounding box center [92, 234] width 117 height 17
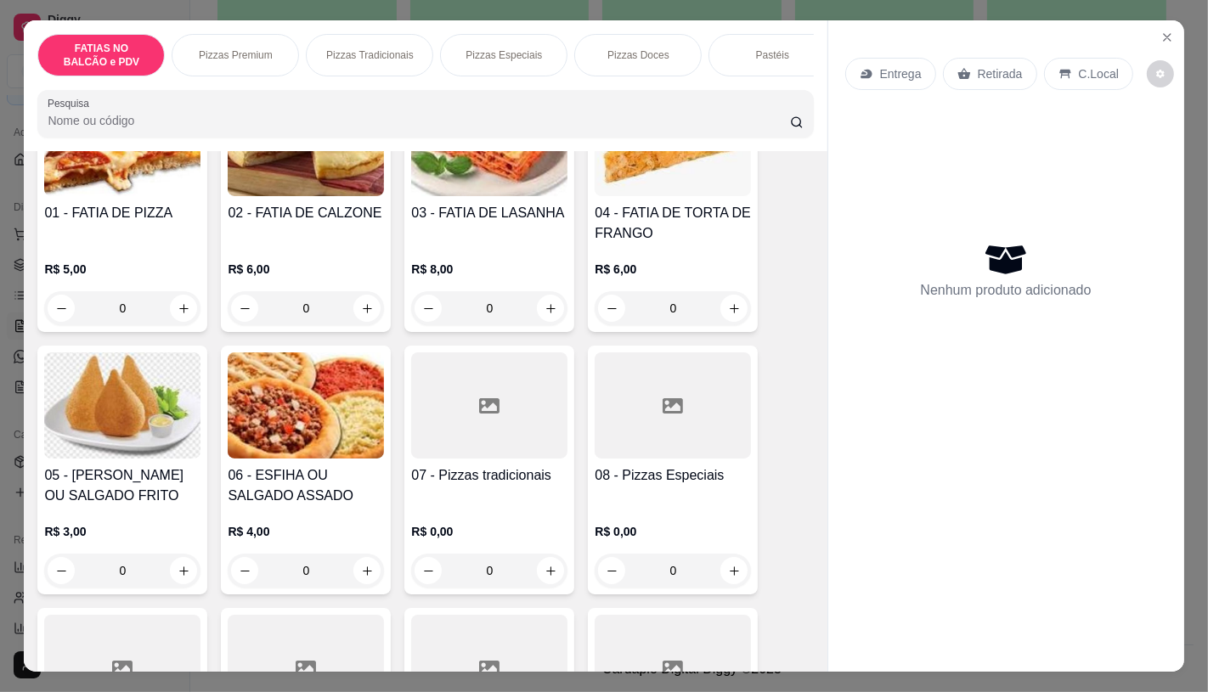
scroll to position [189, 0]
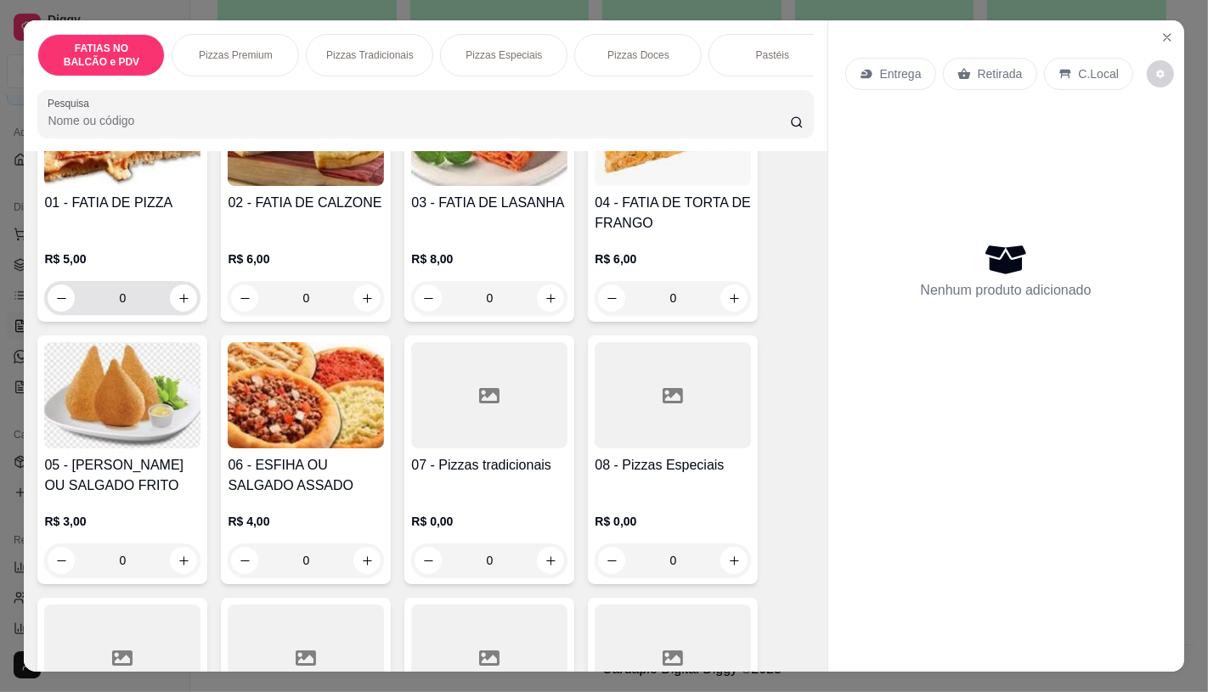
click at [146, 298] on input "0" at bounding box center [122, 298] width 95 height 34
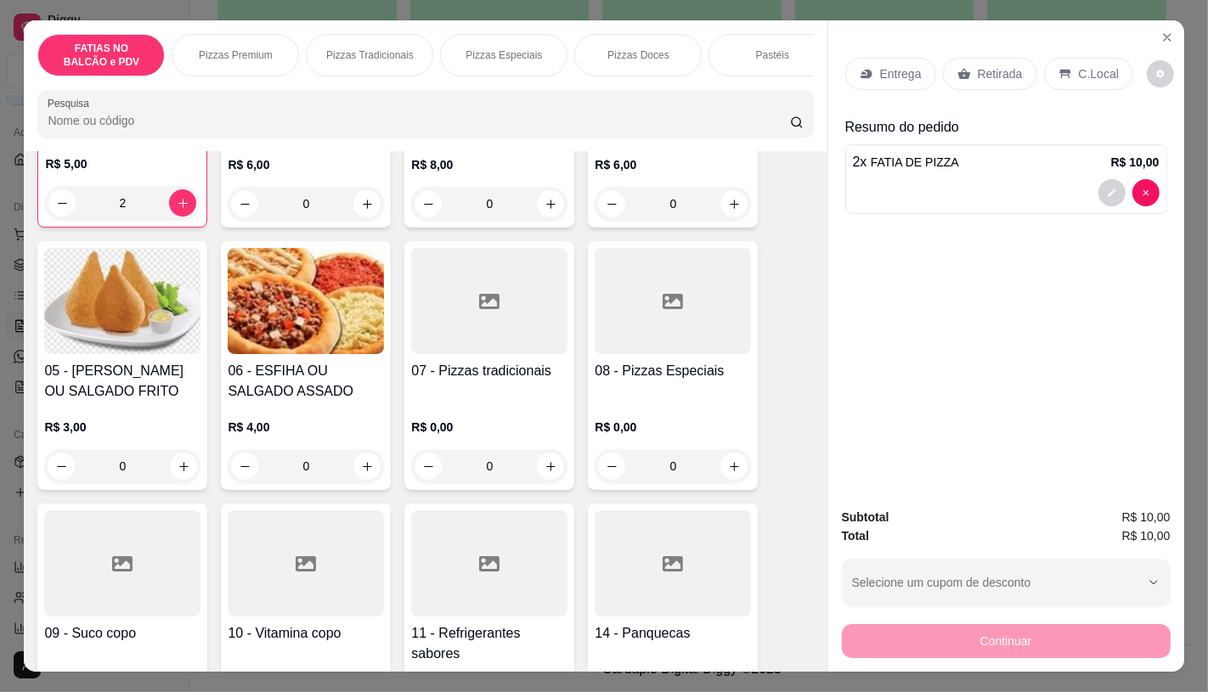
scroll to position [284, 0]
type input "2"
click at [132, 477] on input "0" at bounding box center [122, 465] width 95 height 34
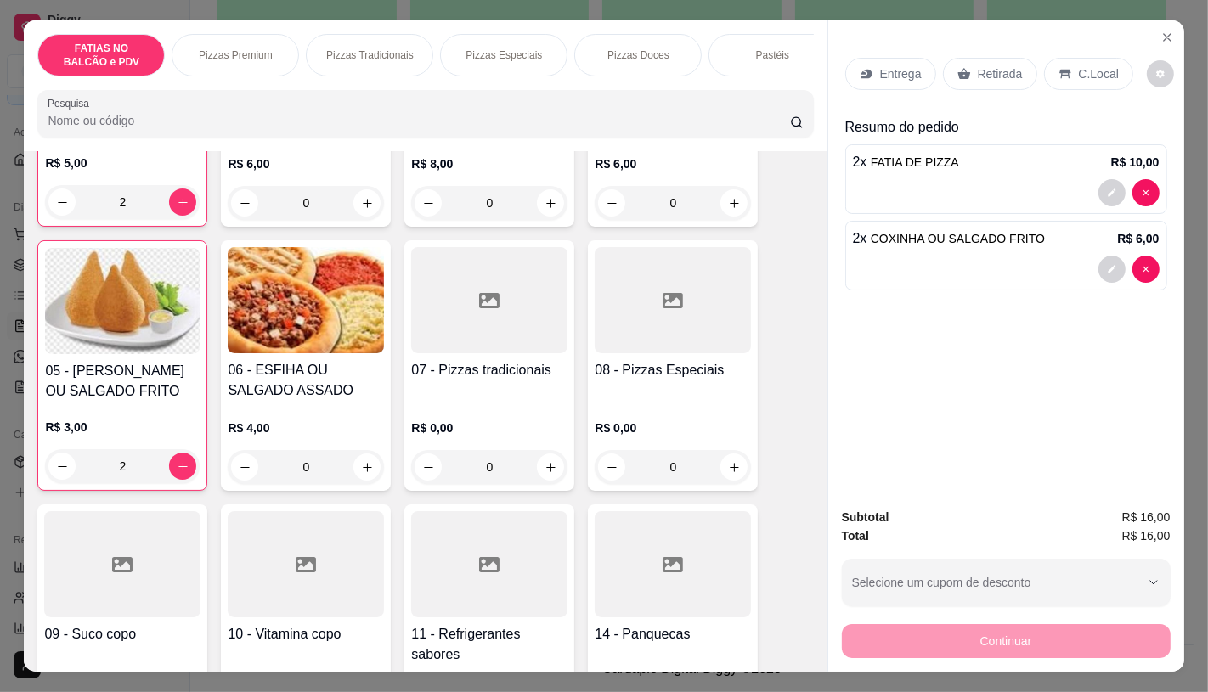
type input "2"
click at [488, 532] on div at bounding box center [489, 564] width 156 height 106
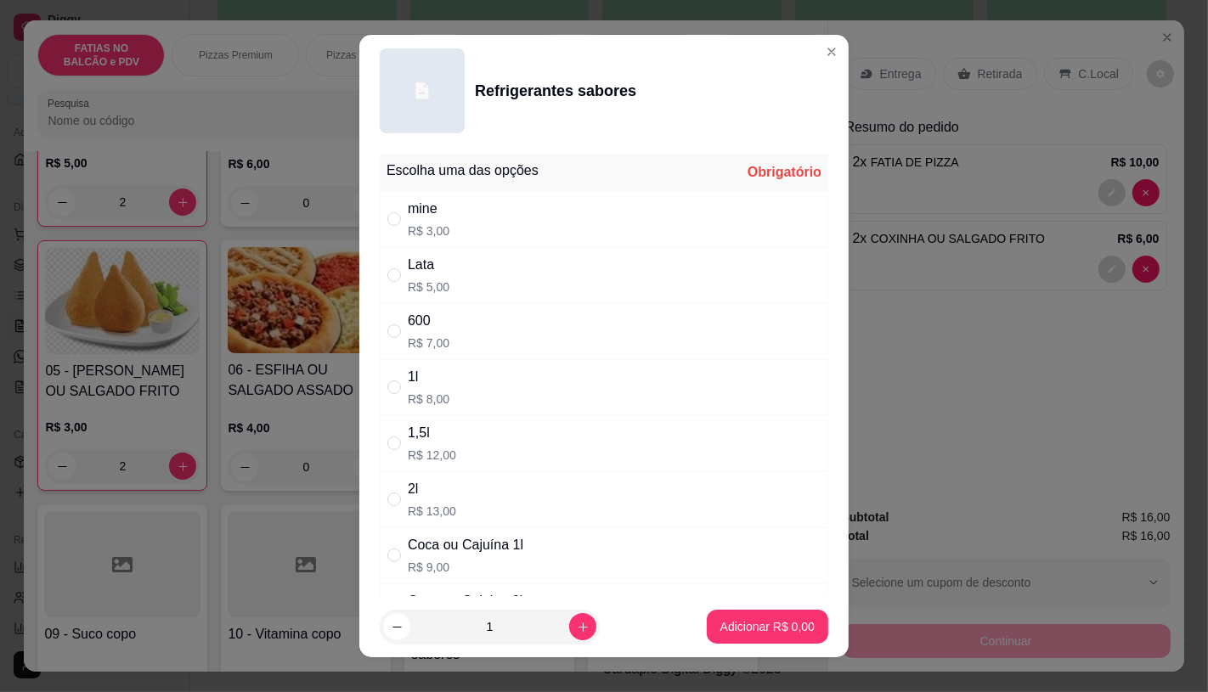
click at [408, 260] on div "Lata" at bounding box center [429, 265] width 42 height 20
radio input "true"
click at [577, 629] on icon "increase-product-quantity" at bounding box center [583, 627] width 13 height 13
type input "2"
click at [718, 617] on button "Adicionar R$ 10,00" at bounding box center [764, 627] width 125 height 33
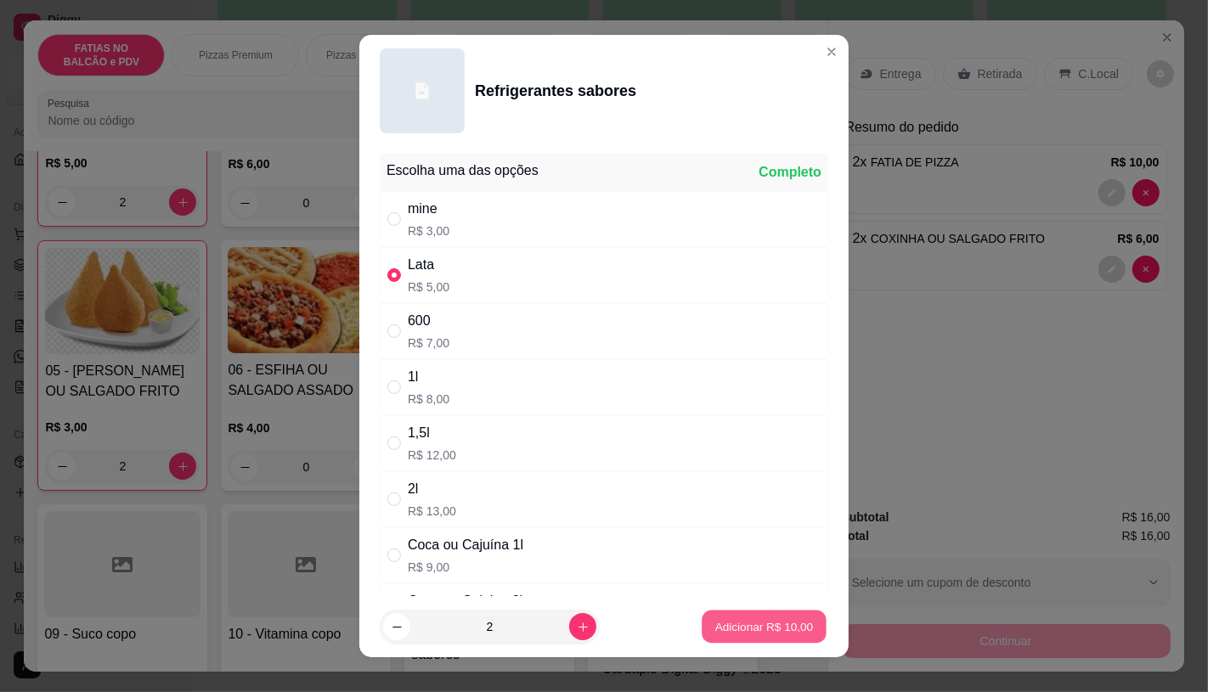
type input "2"
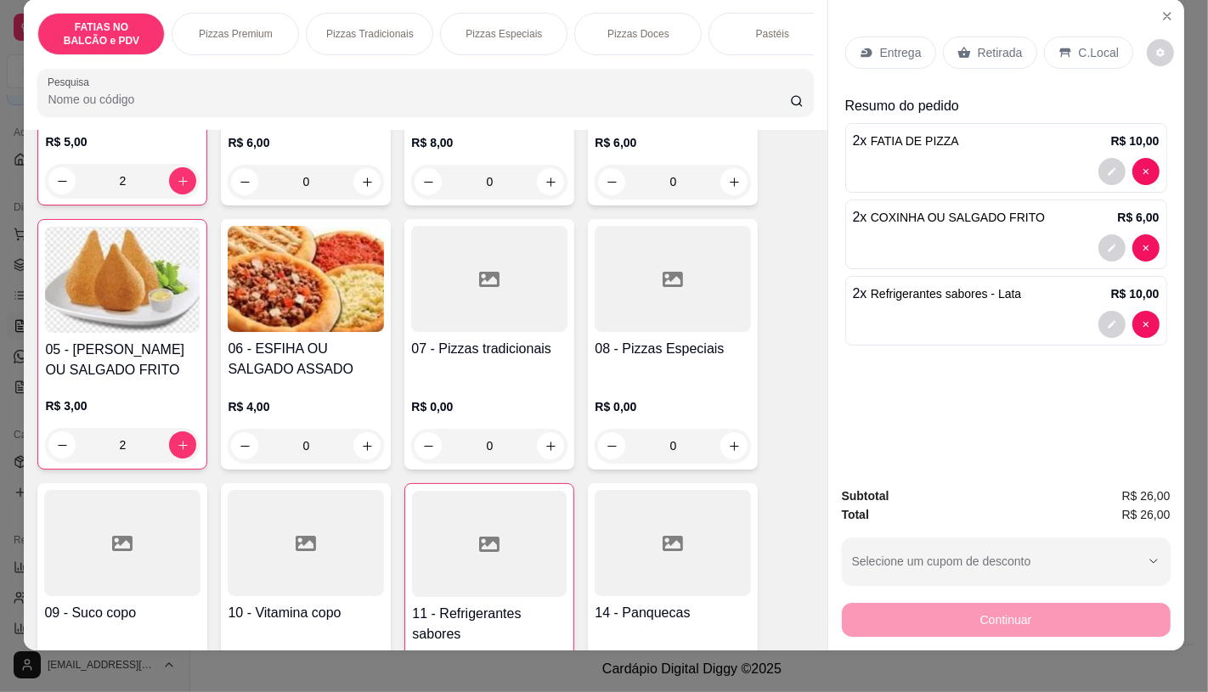
scroll to position [40, 0]
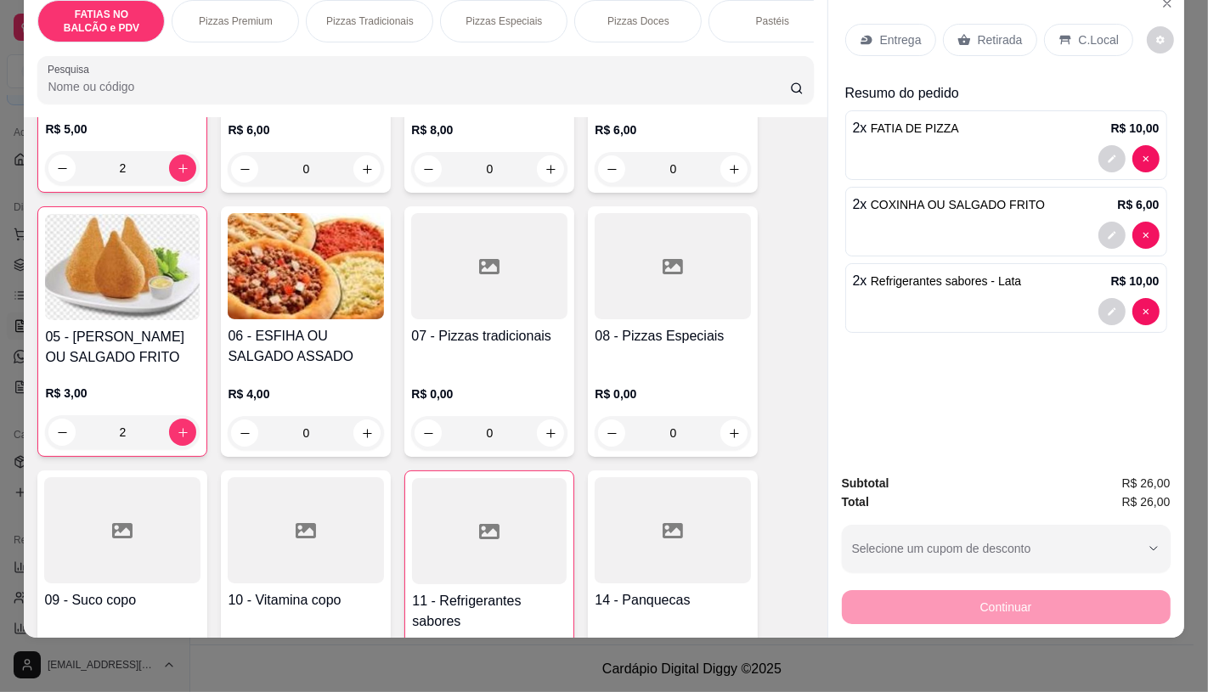
click at [973, 38] on div "Retirada" at bounding box center [990, 40] width 94 height 32
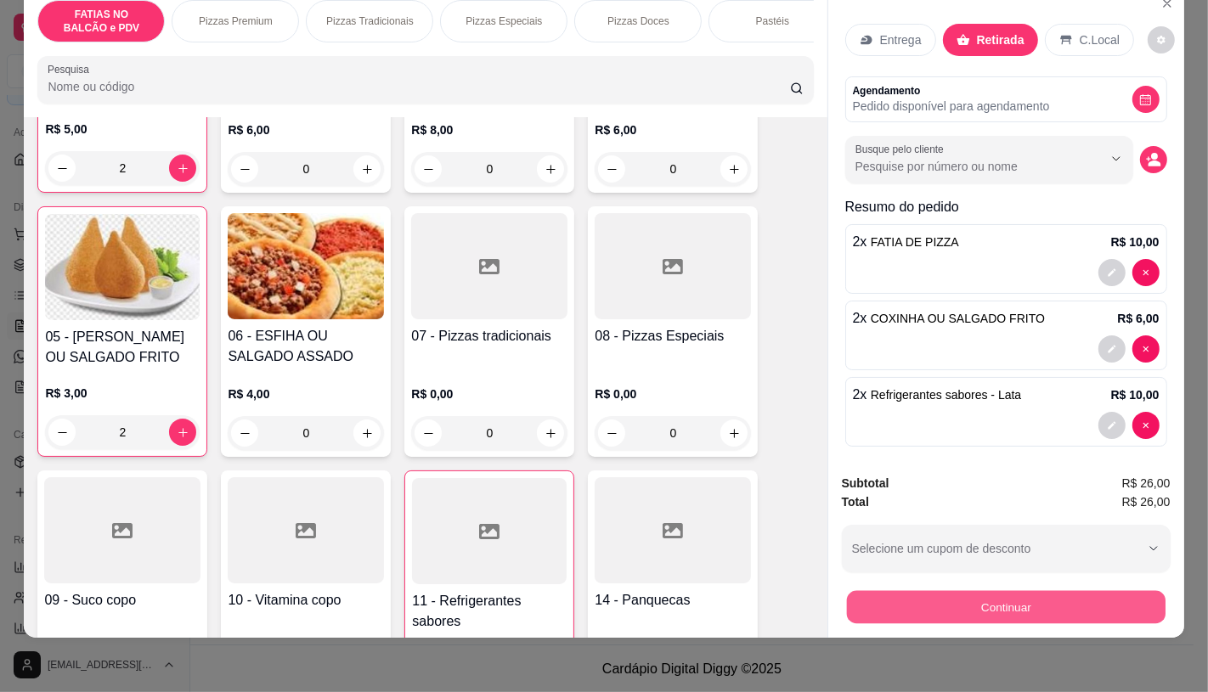
click at [986, 597] on button "Continuar" at bounding box center [1005, 606] width 319 height 33
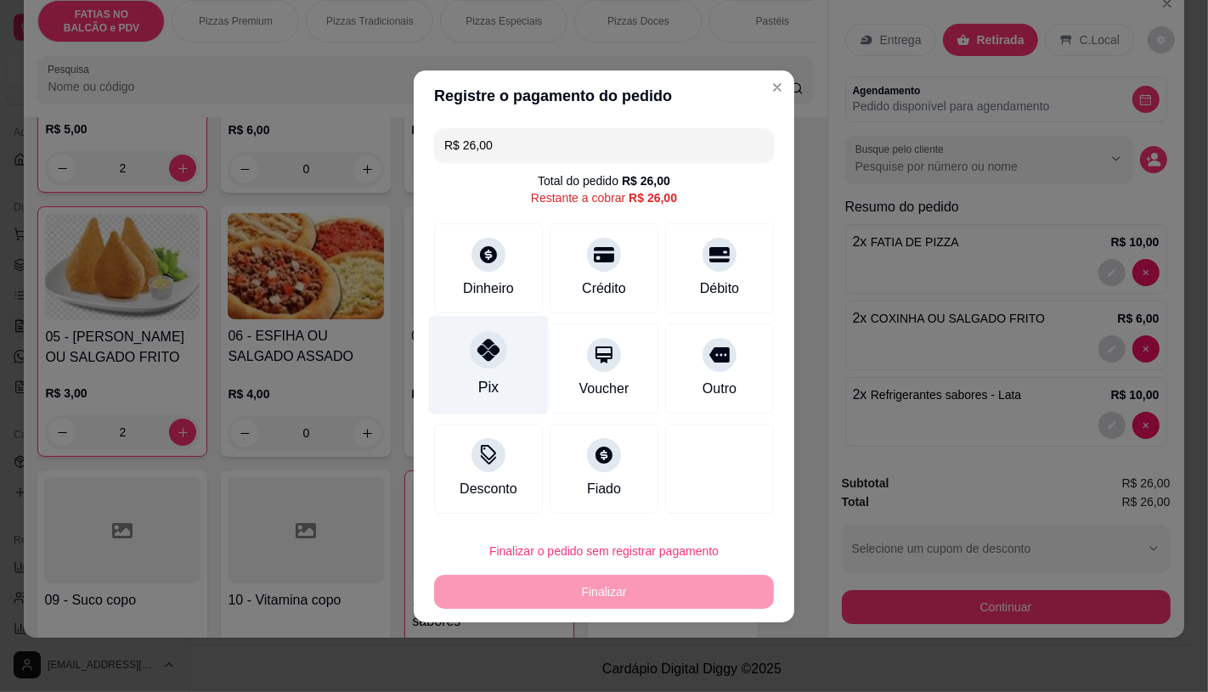
click at [508, 355] on div "Pix" at bounding box center [489, 364] width 120 height 99
type input "R$ 0,00"
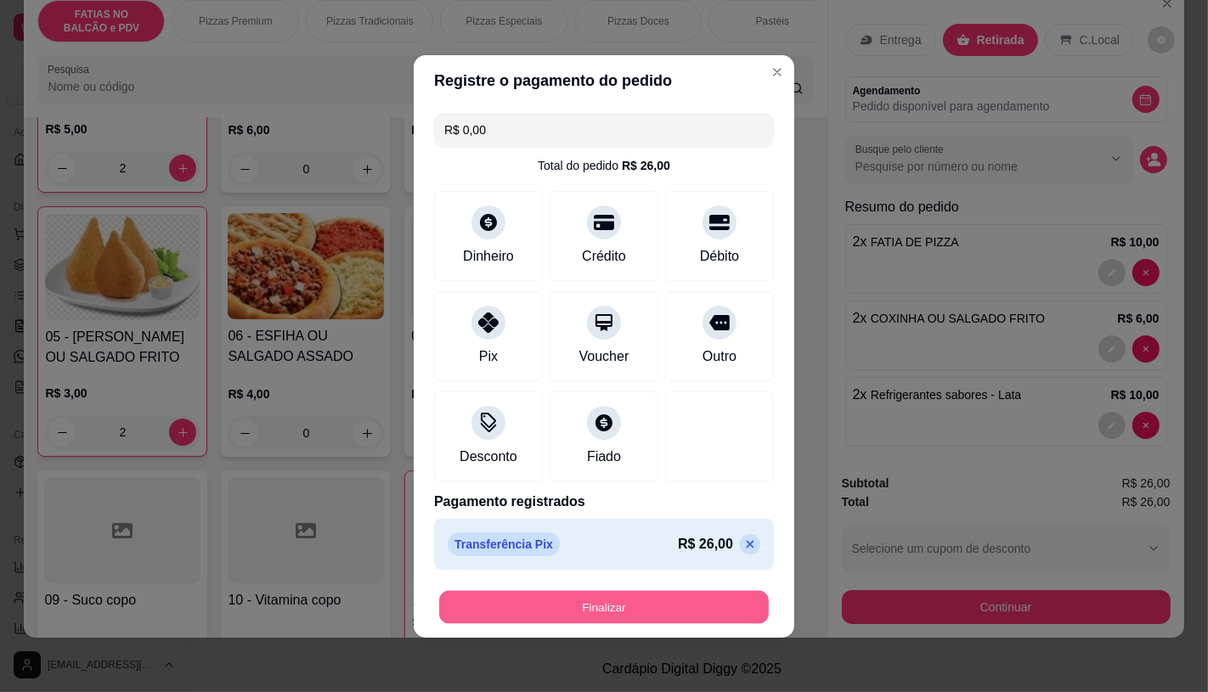
click at [555, 608] on button "Finalizar" at bounding box center [604, 606] width 330 height 33
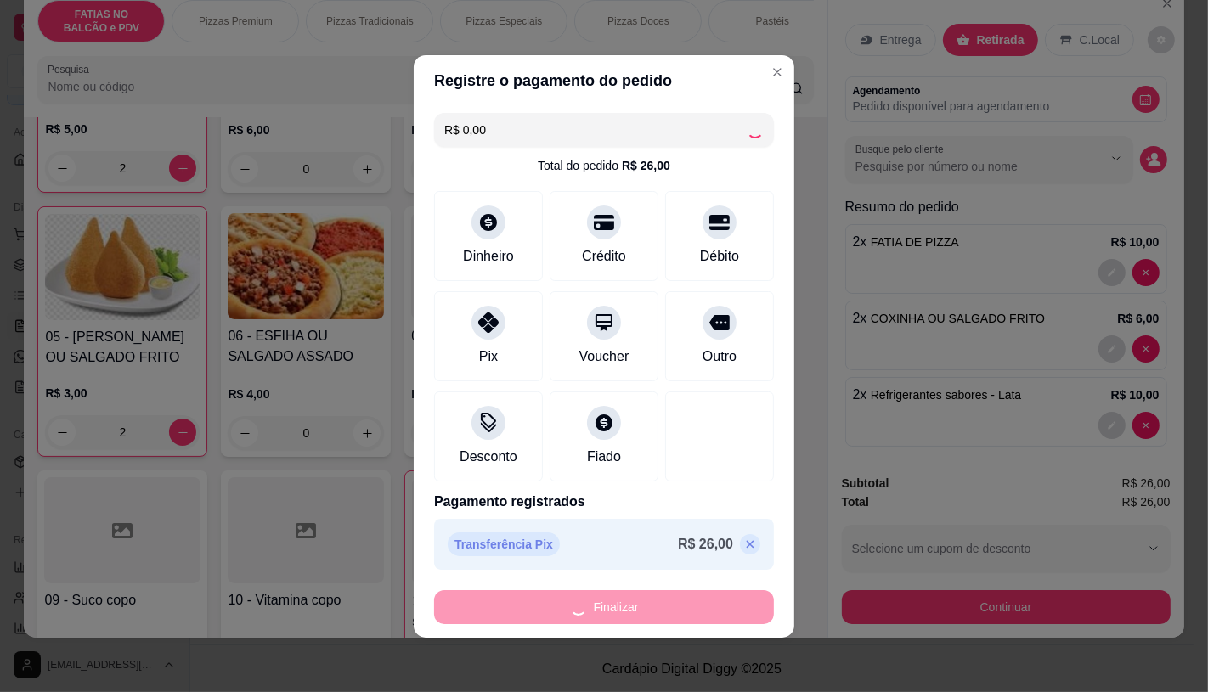
type input "0"
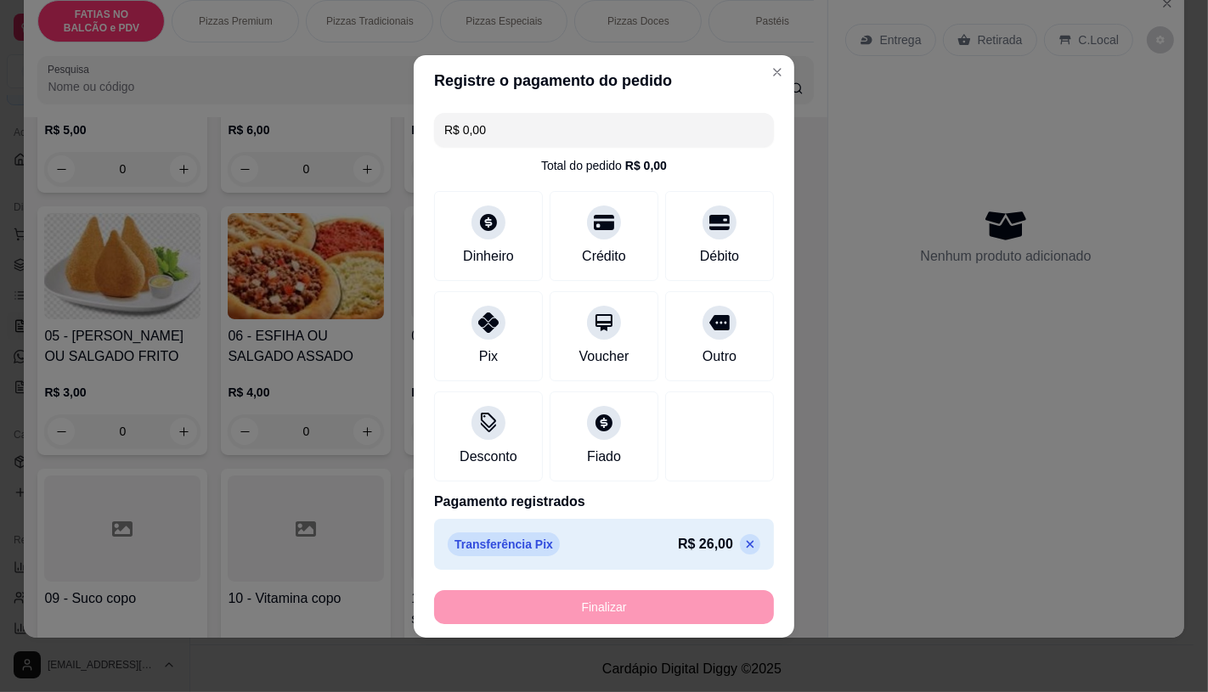
type input "-R$ 26,00"
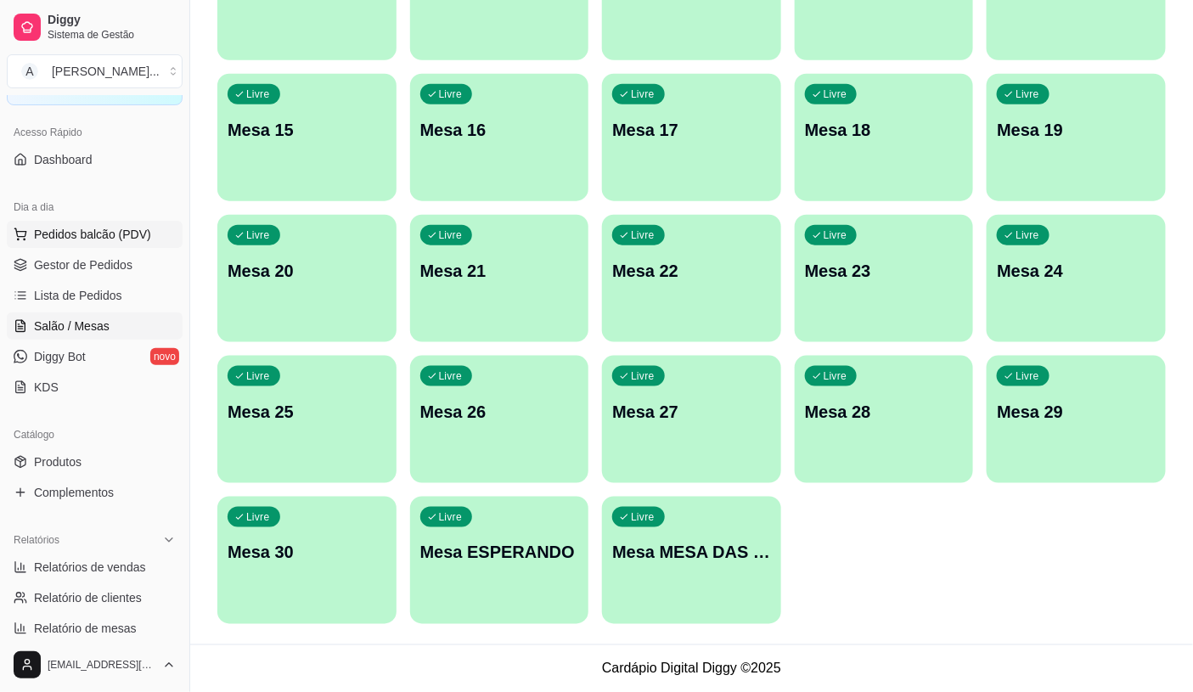
click at [99, 238] on span "Pedidos balcão (PDV)" at bounding box center [92, 234] width 117 height 17
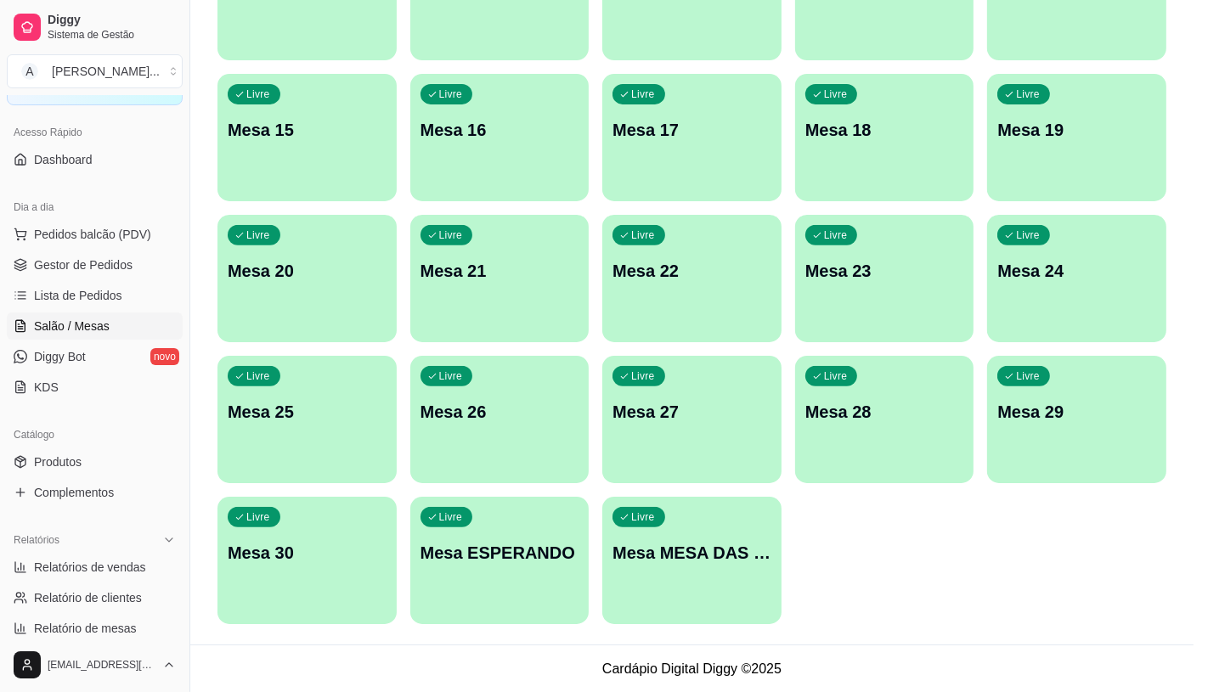
scroll to position [94, 0]
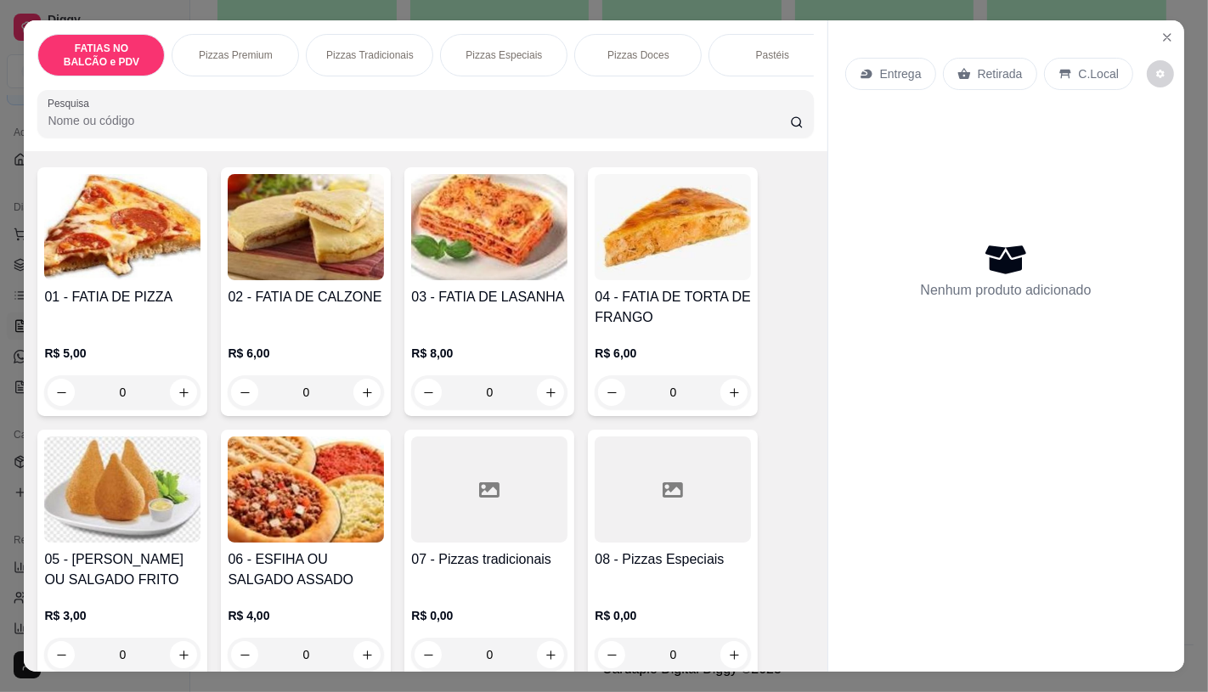
click at [116, 409] on input "0" at bounding box center [122, 392] width 95 height 34
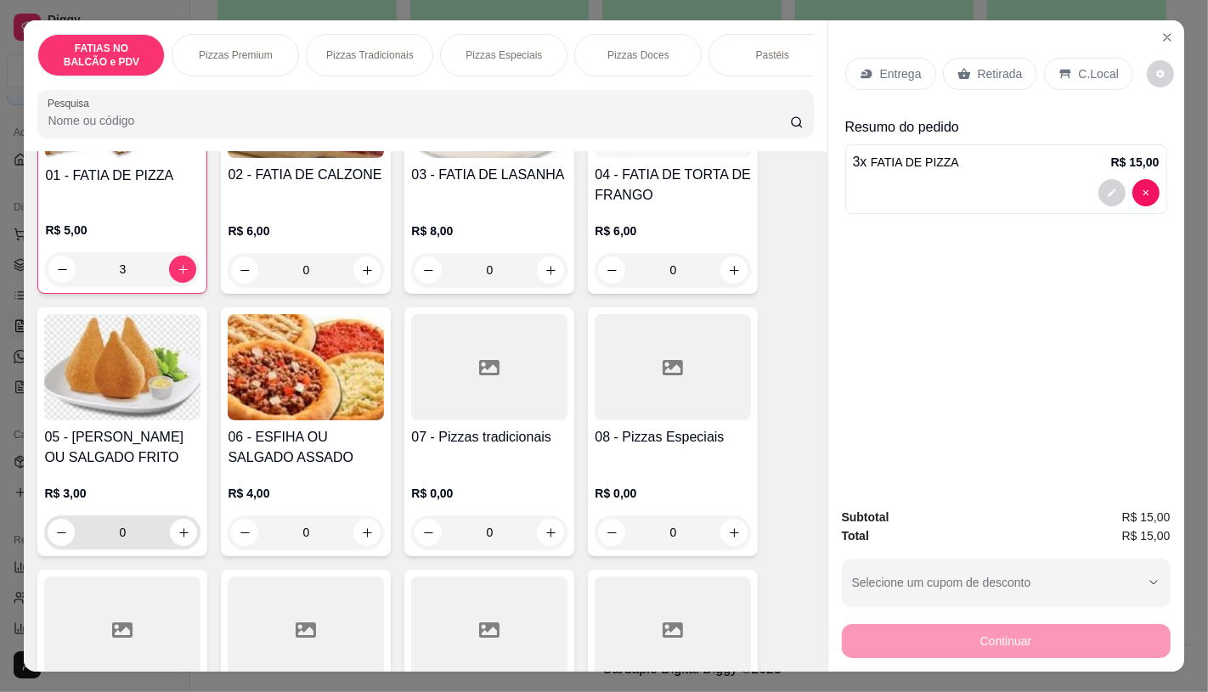
scroll to position [283, 0]
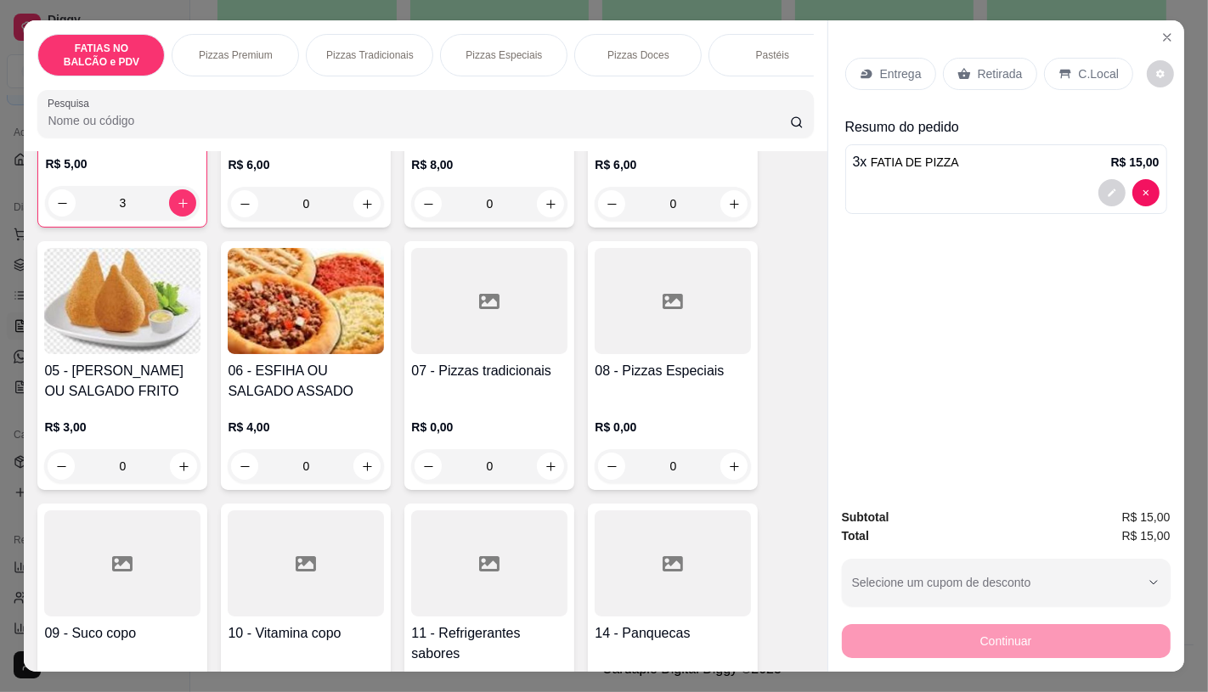
type input "3"
click at [126, 476] on input "0" at bounding box center [122, 466] width 95 height 34
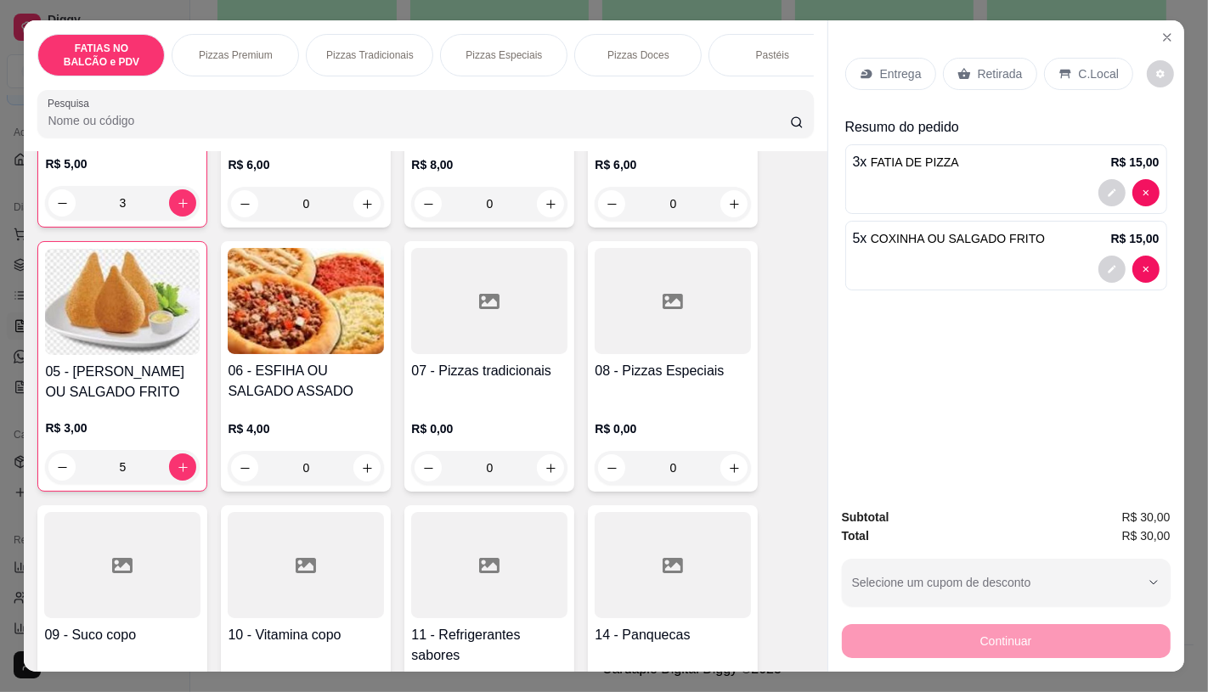
scroll to position [189, 0]
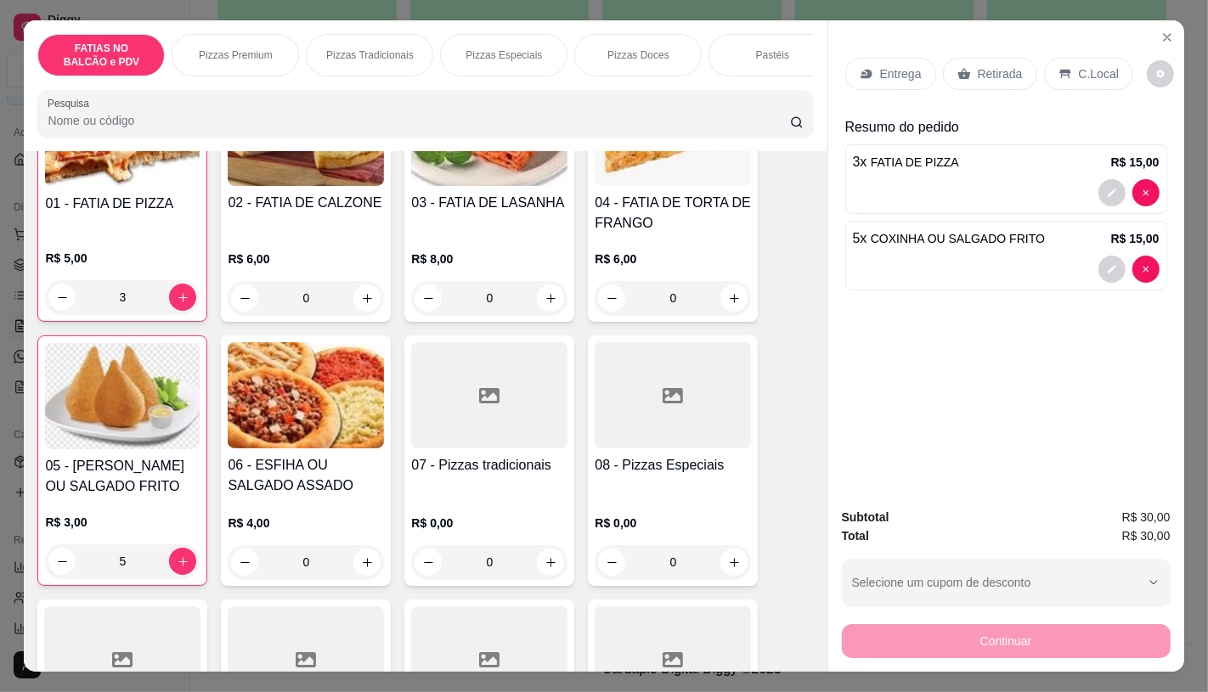
type input "5"
click at [1007, 71] on p "Retirada" at bounding box center [1000, 73] width 45 height 17
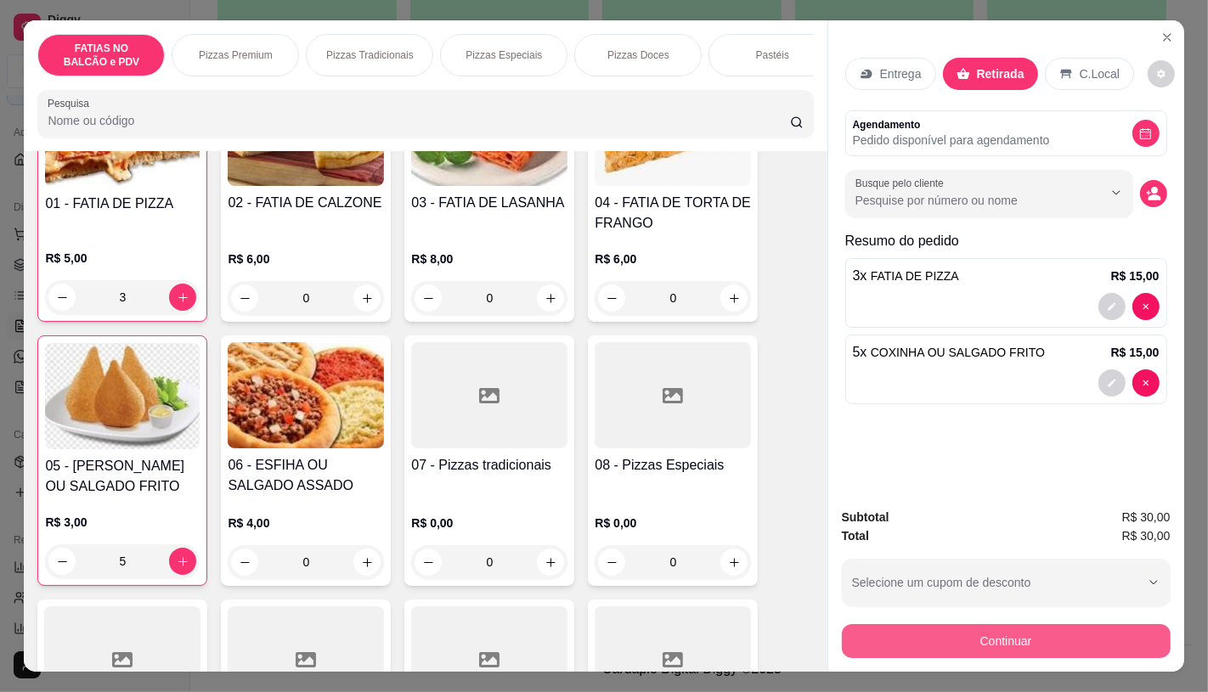
click at [1025, 635] on button "Continuar" at bounding box center [1006, 641] width 329 height 34
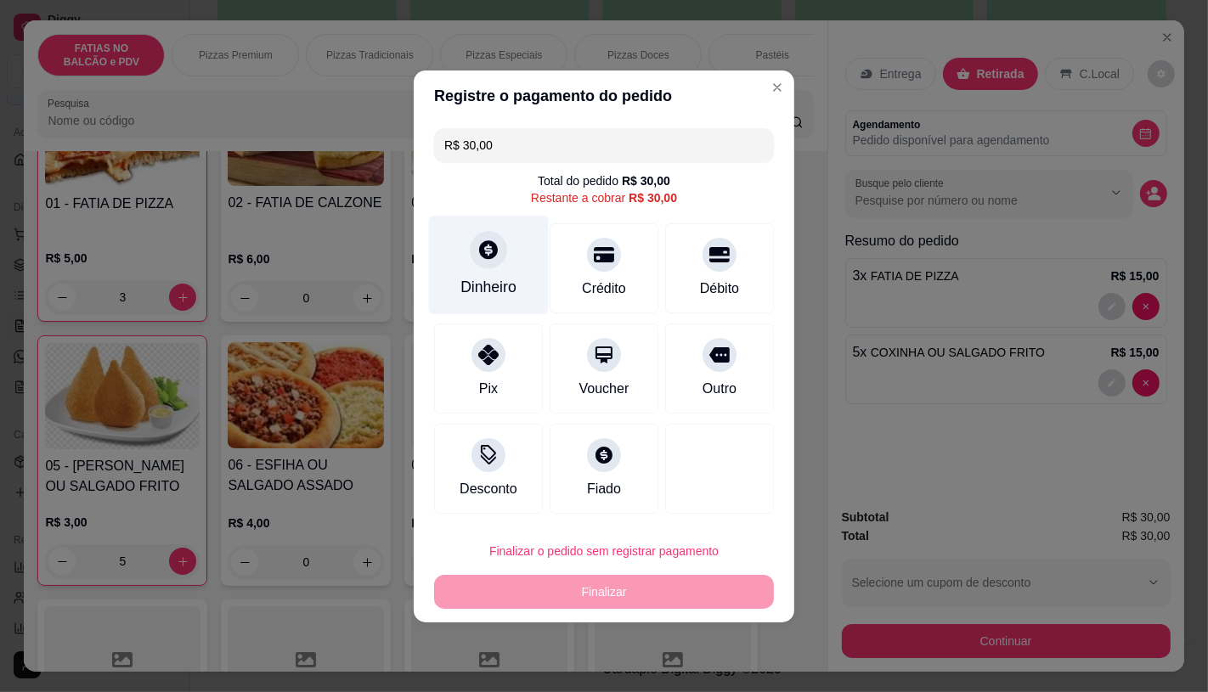
click at [491, 284] on div "Dinheiro" at bounding box center [488, 287] width 56 height 22
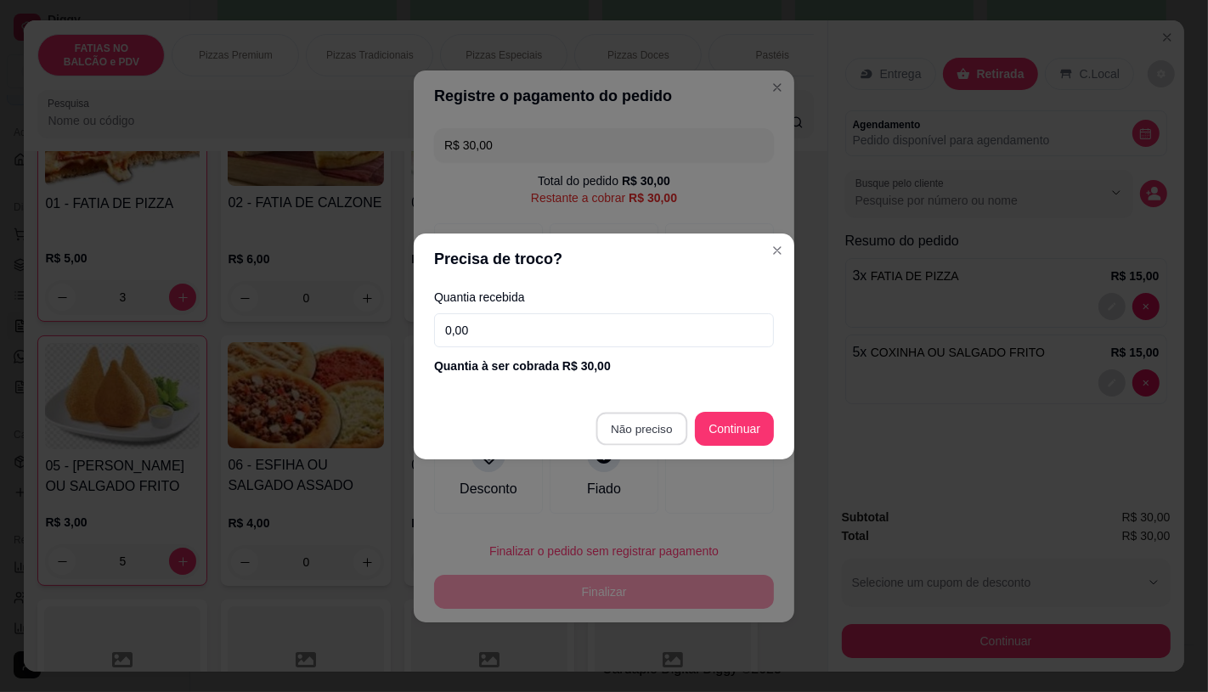
type input "R$ 0,00"
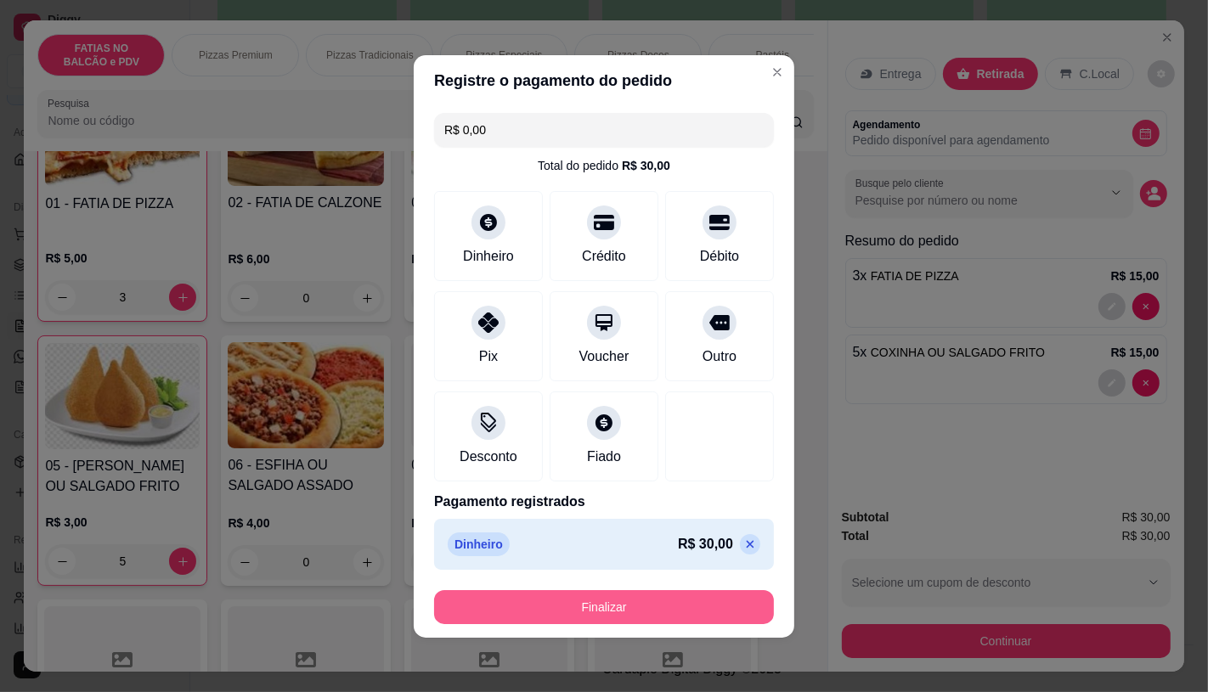
click at [680, 595] on button "Finalizar" at bounding box center [604, 607] width 340 height 34
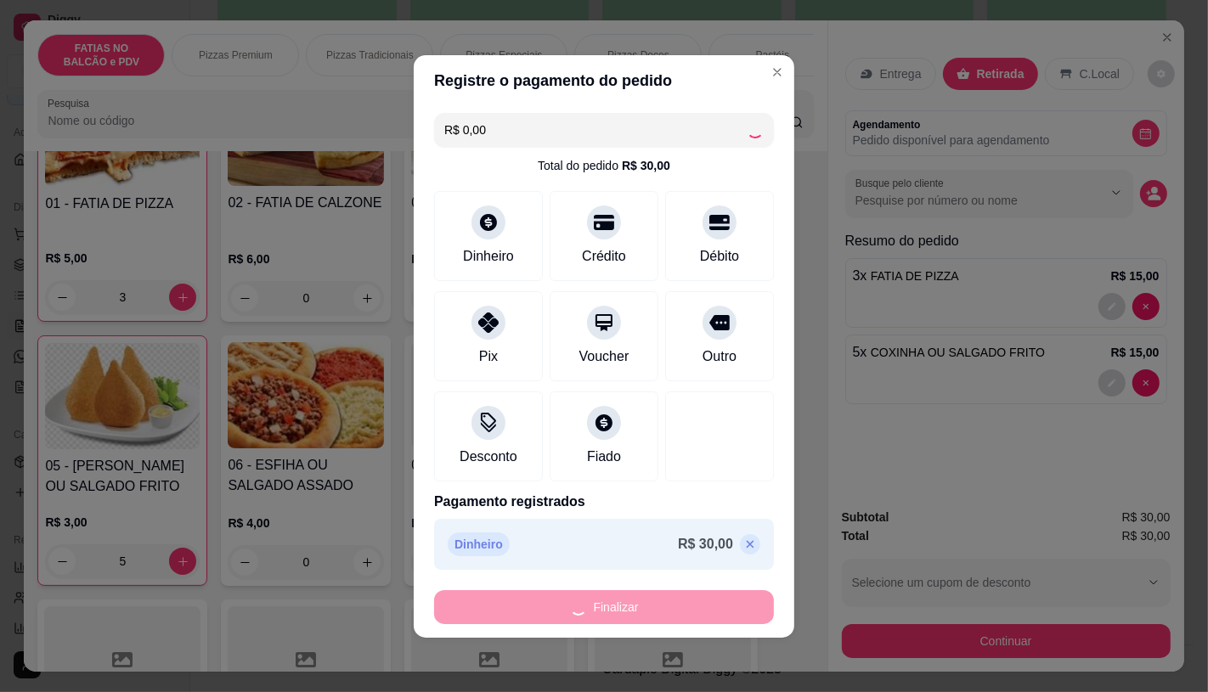
type input "0"
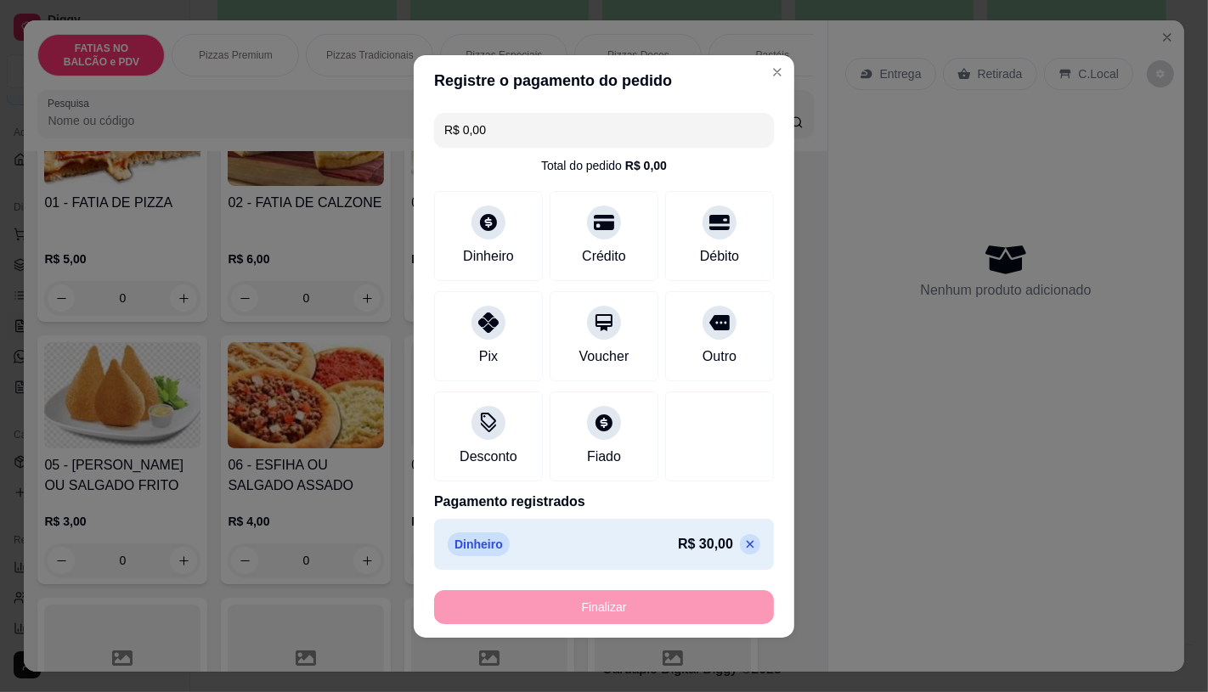
type input "-R$ 30,00"
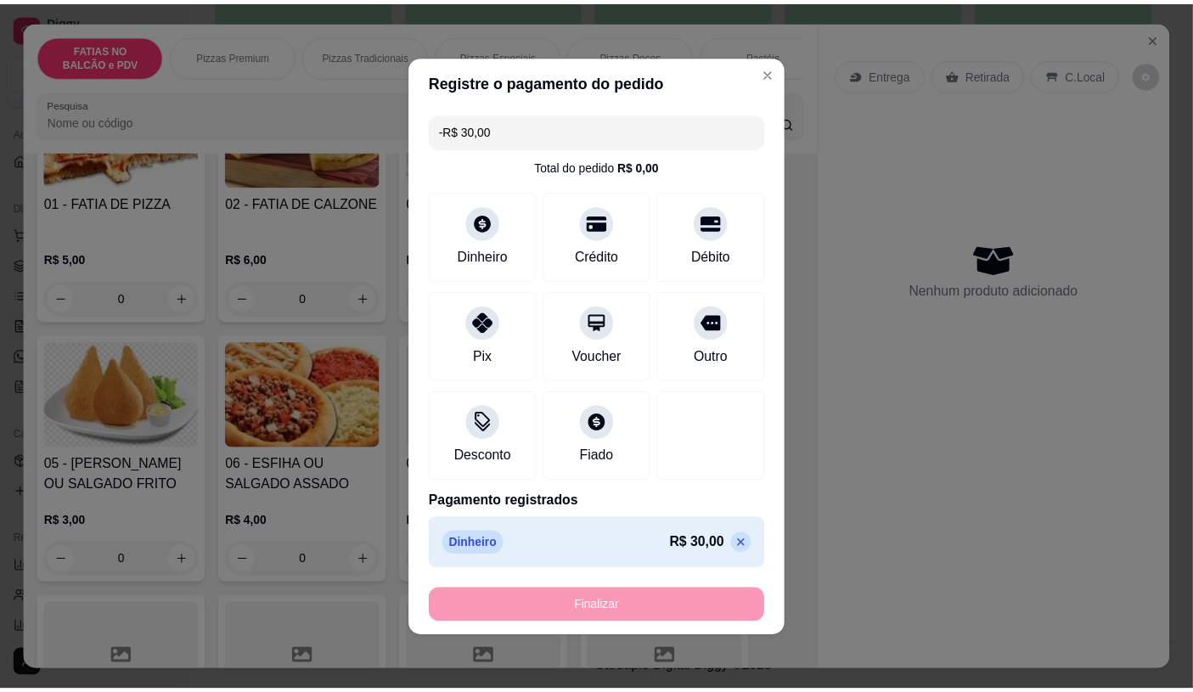
scroll to position [188, 0]
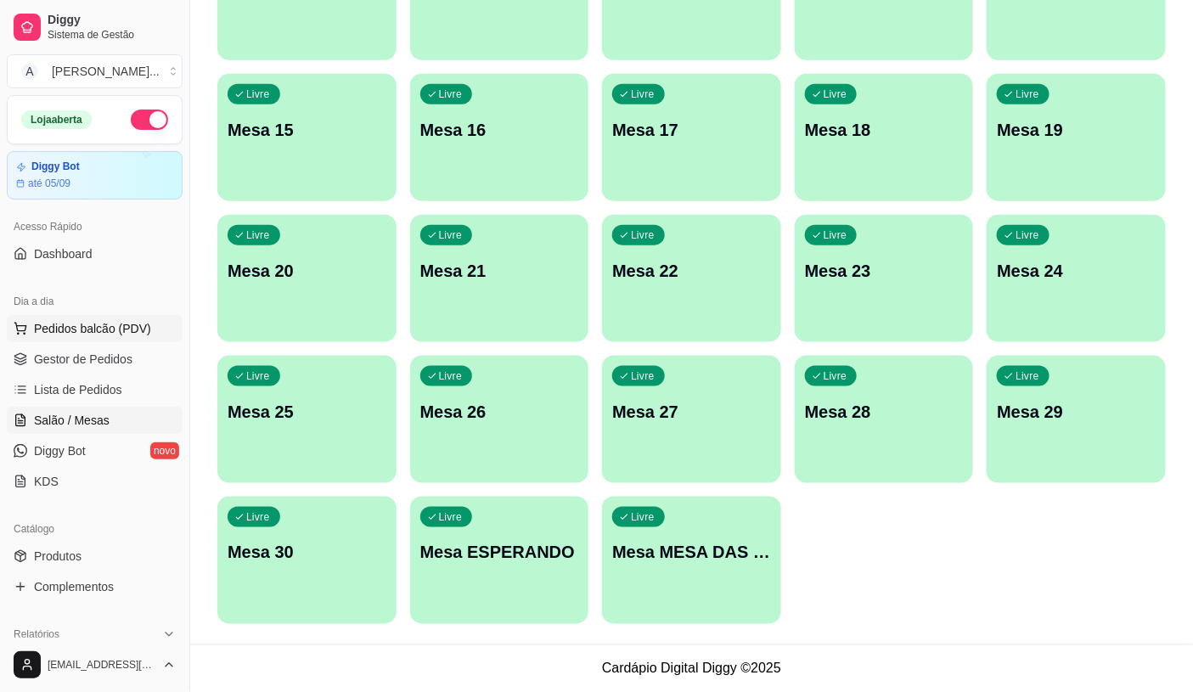
click at [63, 328] on span "Pedidos balcão (PDV)" at bounding box center [92, 328] width 117 height 17
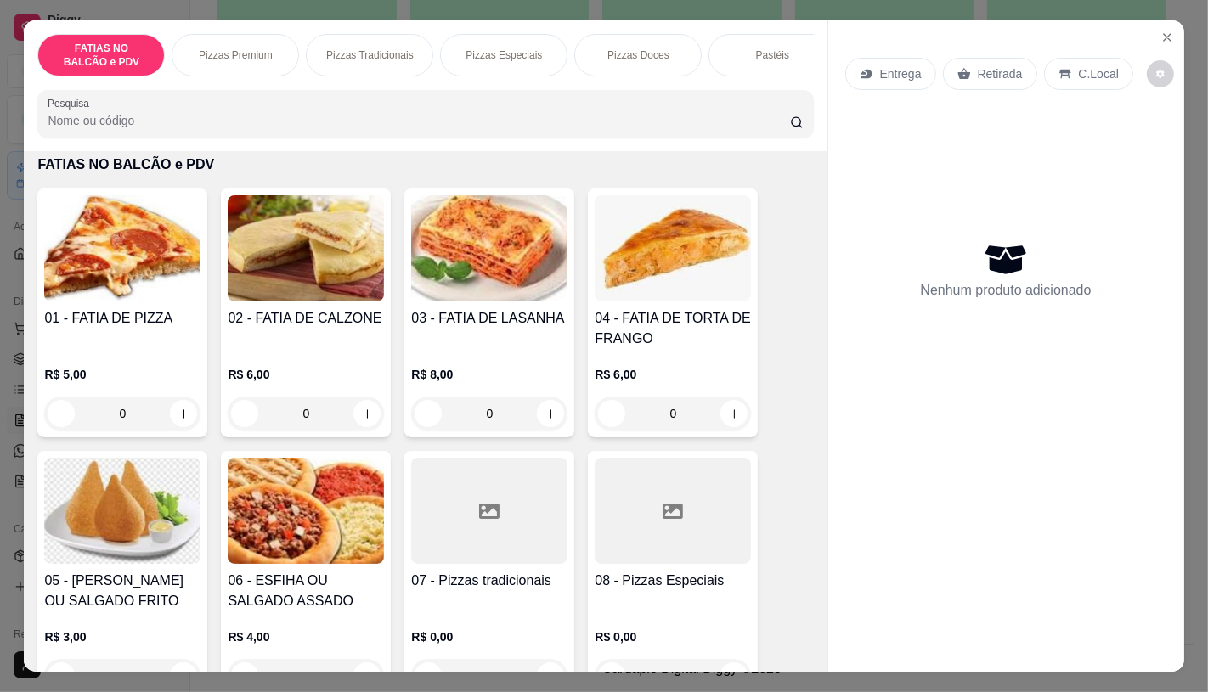
scroll to position [94, 0]
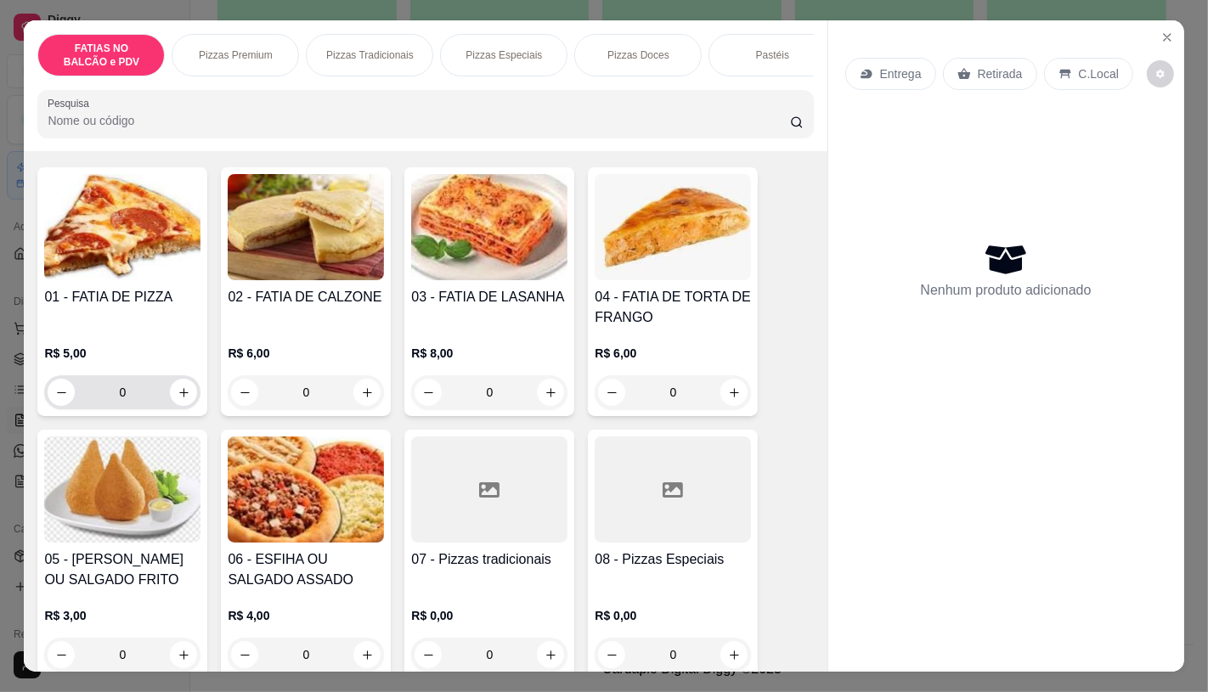
click at [125, 391] on input "0" at bounding box center [122, 392] width 95 height 34
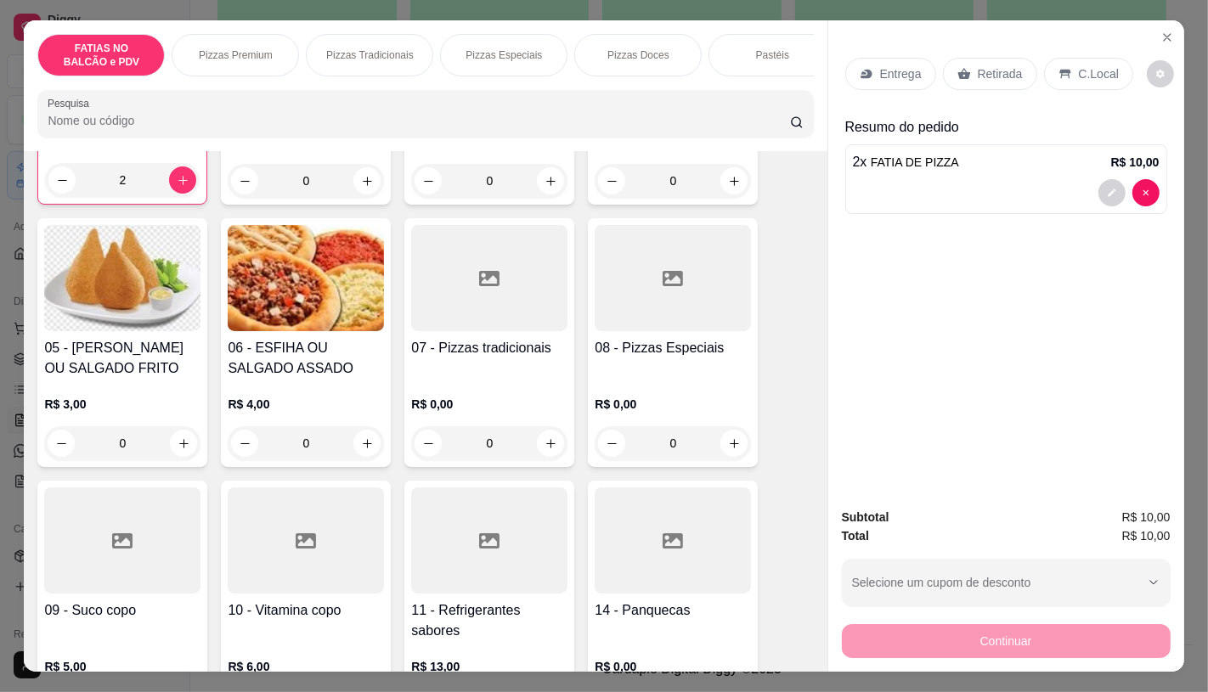
scroll to position [377, 0]
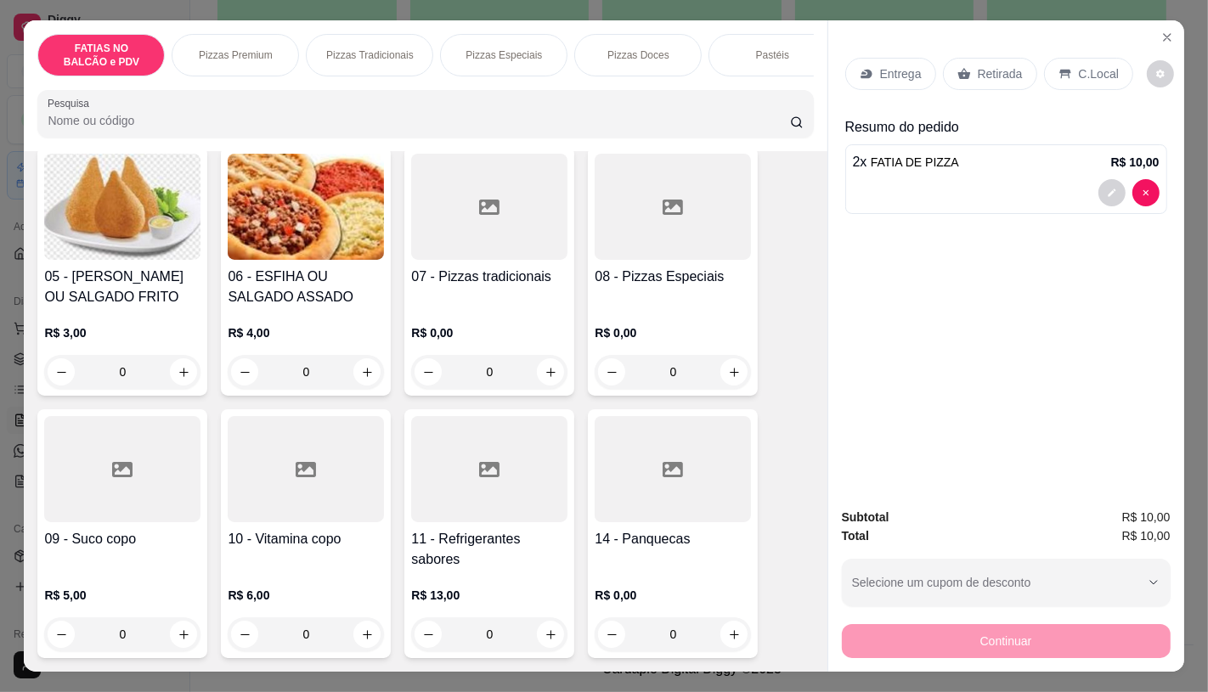
type input "2"
click at [473, 533] on div "11 - Refrigerantes sabores R$ 13,00 0" at bounding box center [489, 533] width 170 height 249
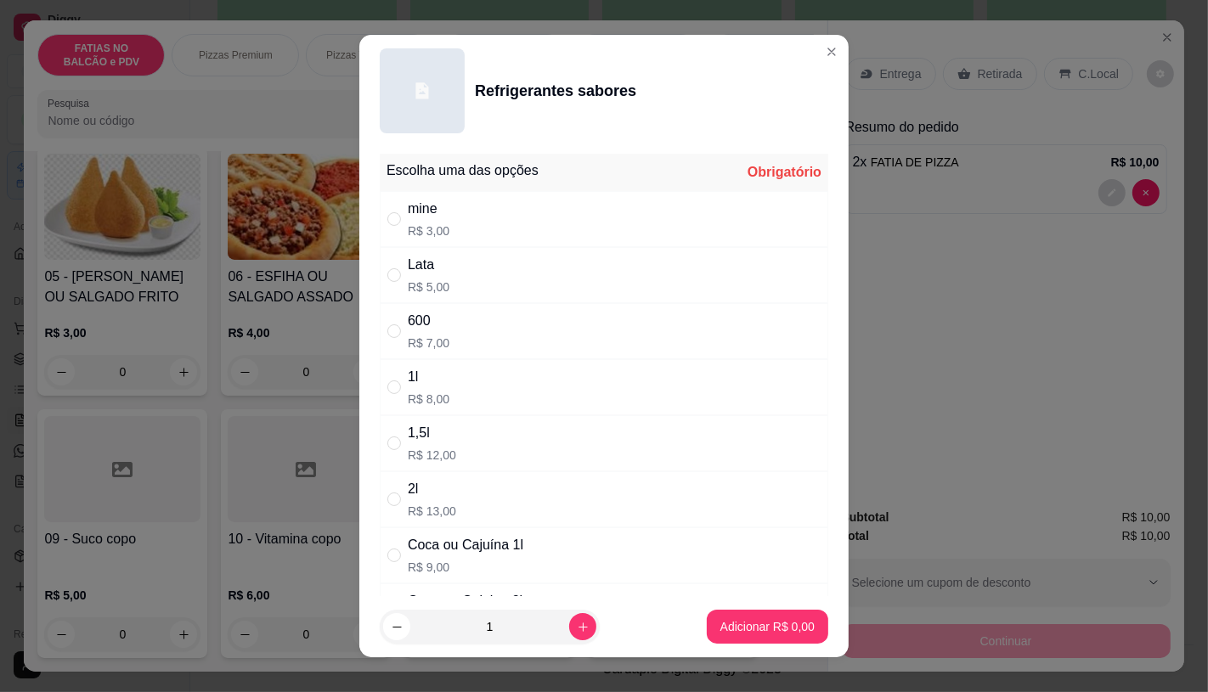
click at [438, 274] on div "Lata" at bounding box center [429, 265] width 42 height 20
radio input "true"
click at [741, 624] on p "Adicionar R$ 5,00" at bounding box center [767, 627] width 92 height 16
type input "1"
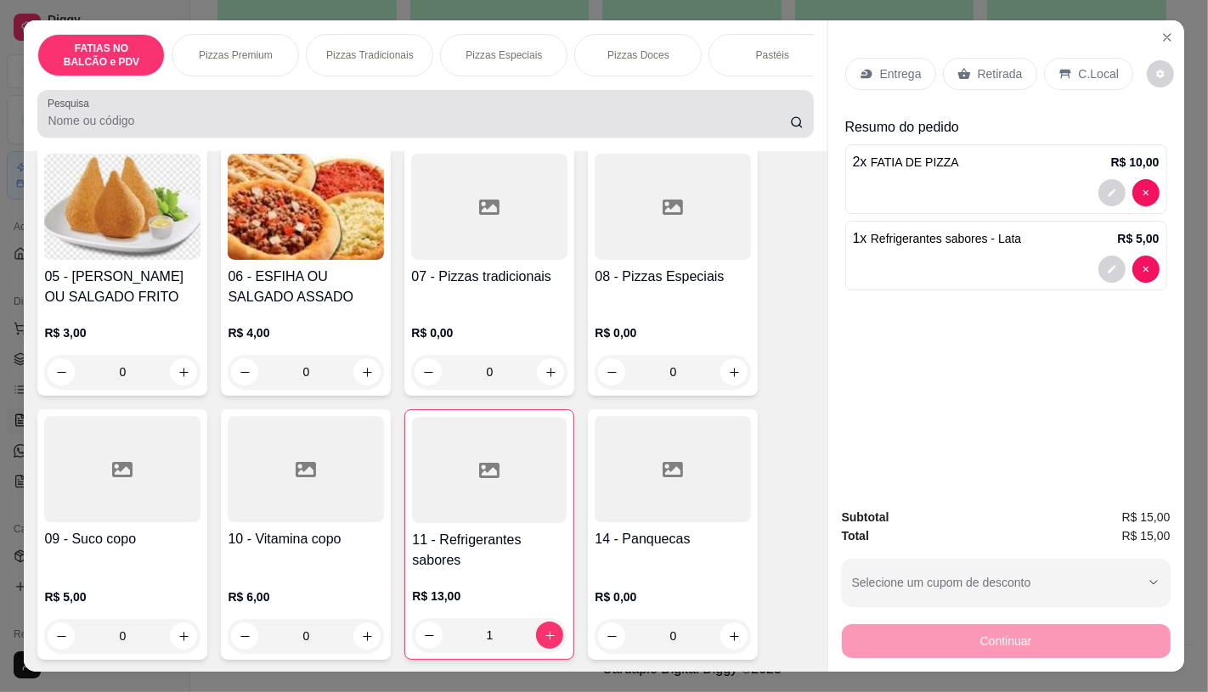
click at [191, 129] on input "Pesquisa" at bounding box center [419, 120] width 742 height 17
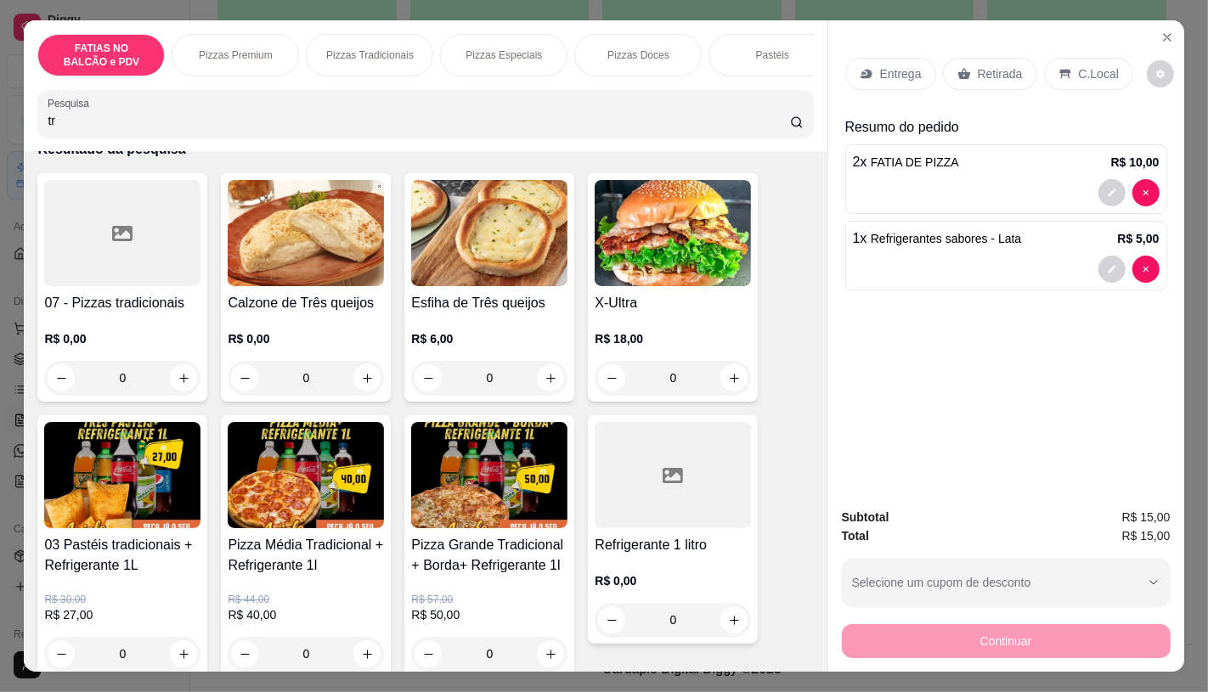
scroll to position [283, 0]
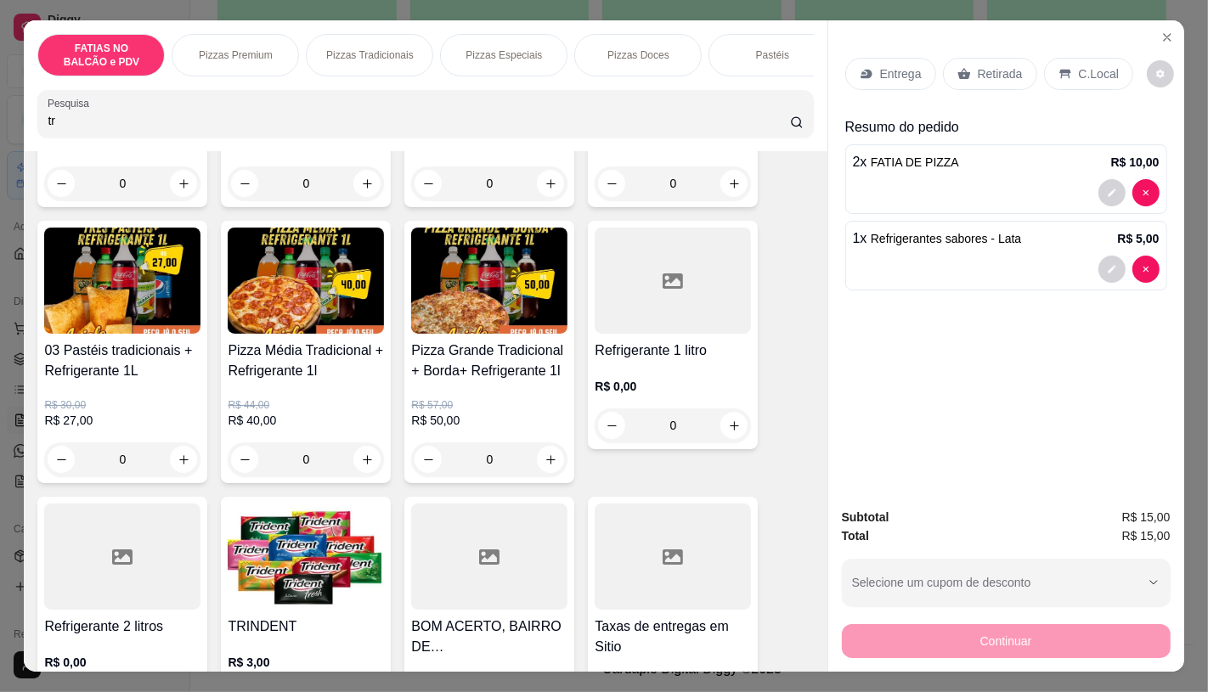
type input "tr"
click at [324, 536] on img at bounding box center [306, 557] width 156 height 106
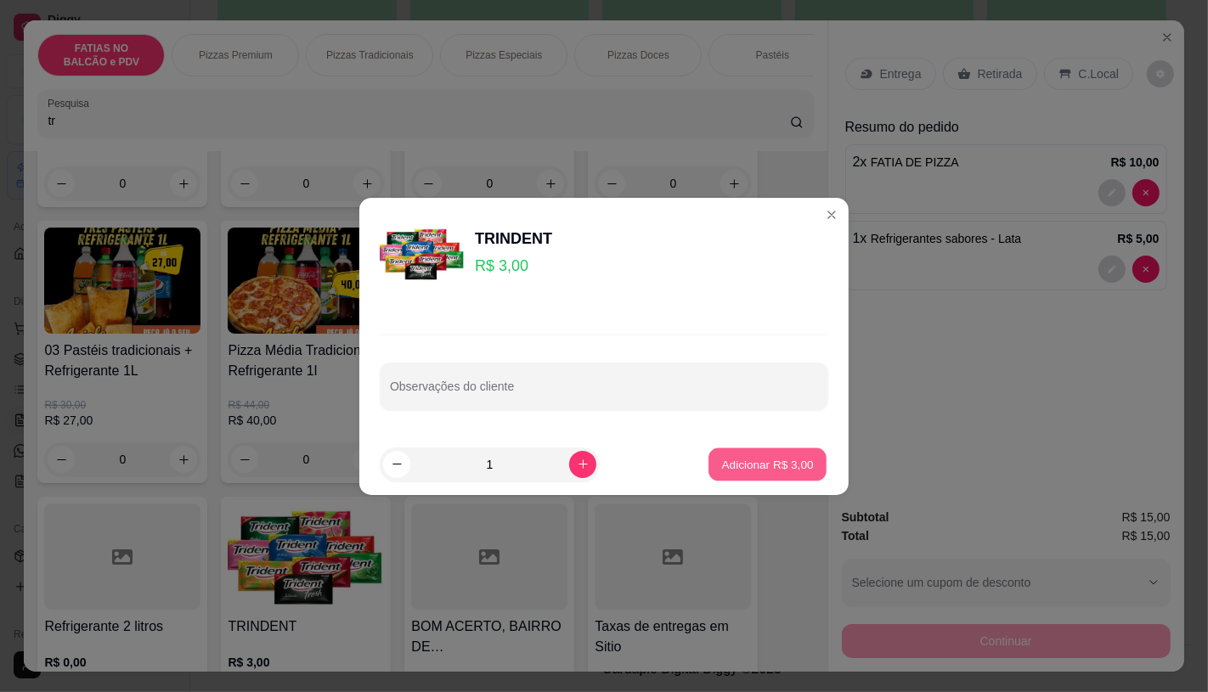
click at [739, 460] on p "Adicionar R$ 3,00" at bounding box center [767, 464] width 92 height 16
type input "1"
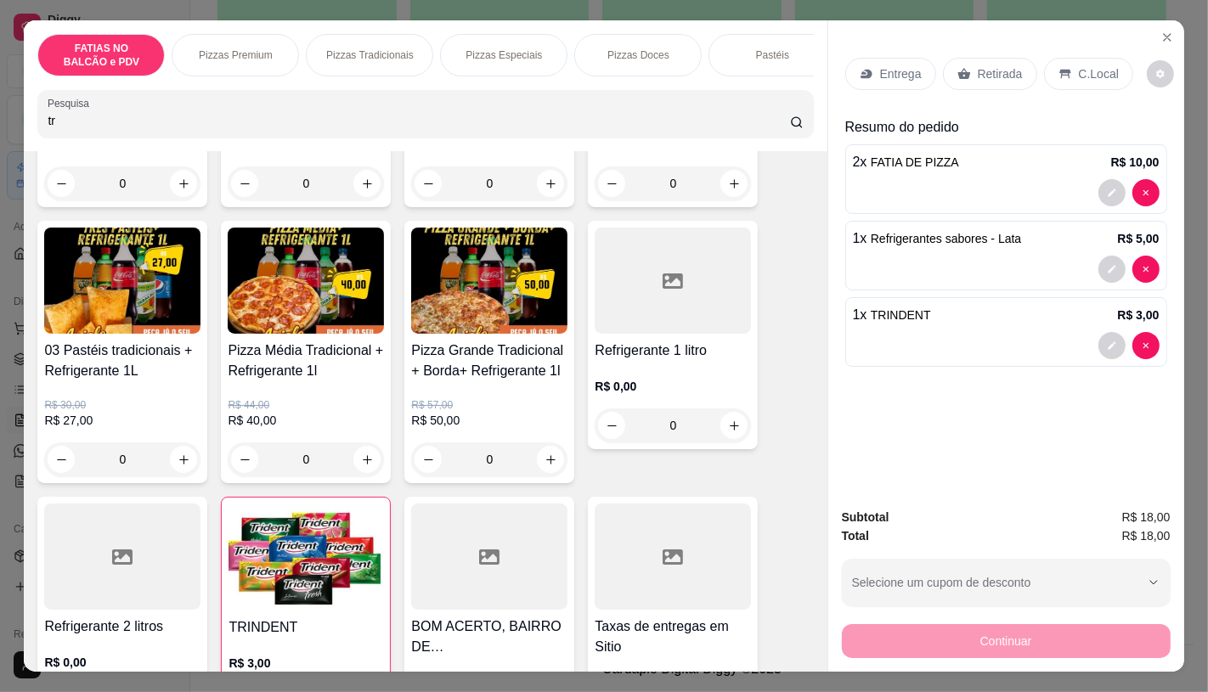
click at [1011, 58] on div "Retirada" at bounding box center [990, 74] width 94 height 32
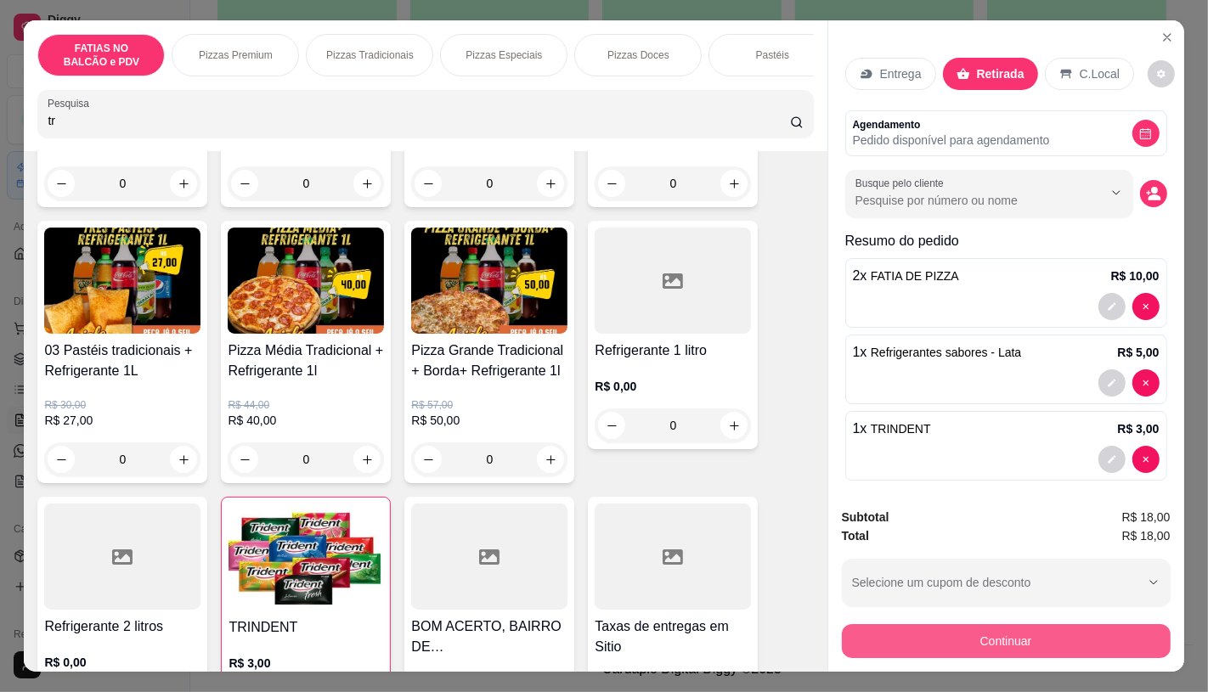
click at [953, 646] on button "Continuar" at bounding box center [1006, 641] width 329 height 34
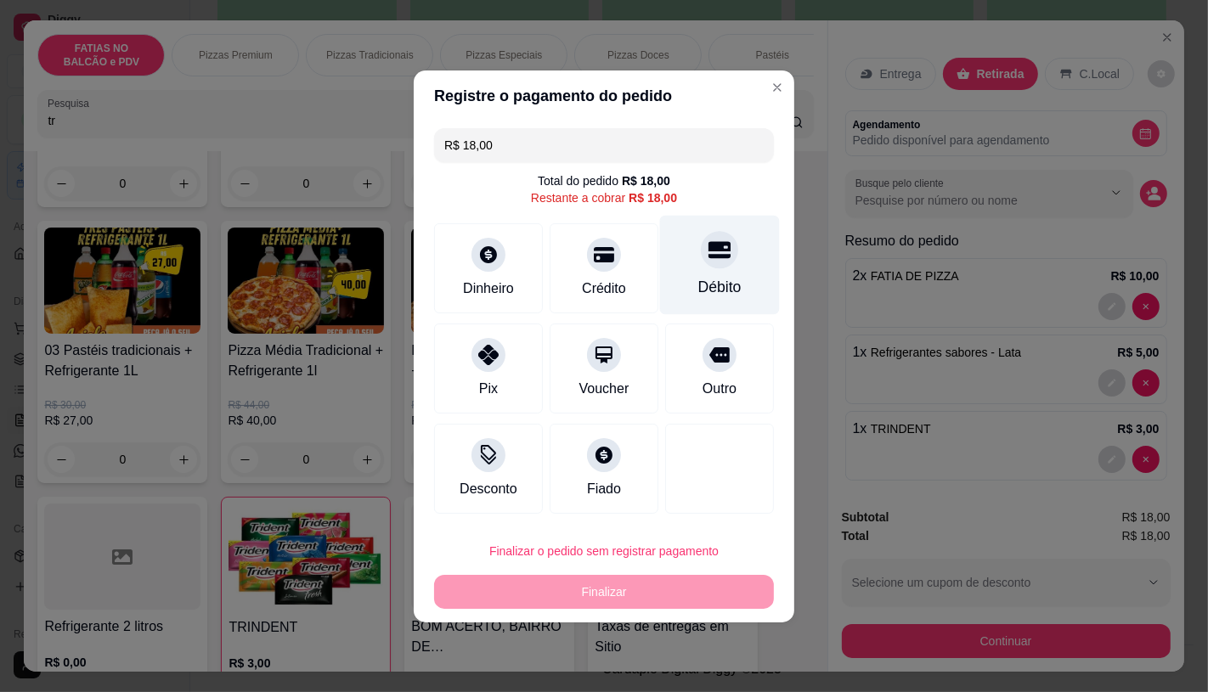
click at [680, 256] on div "Débito" at bounding box center [720, 264] width 120 height 99
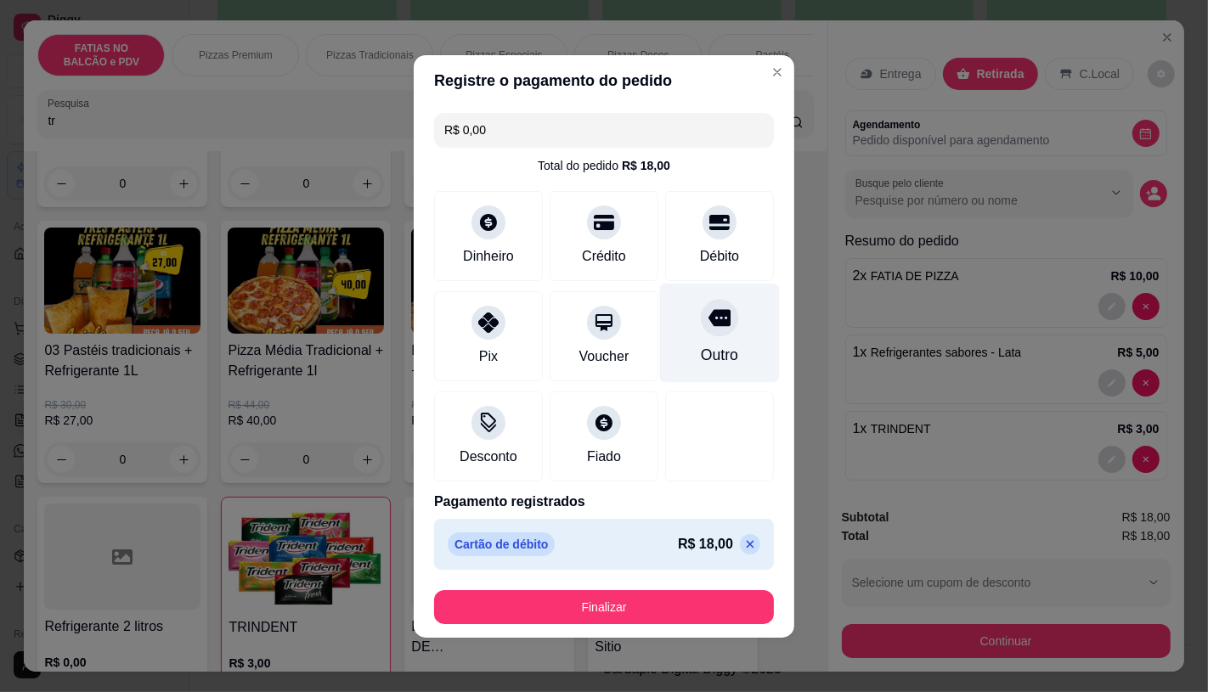
type input "R$ 0,00"
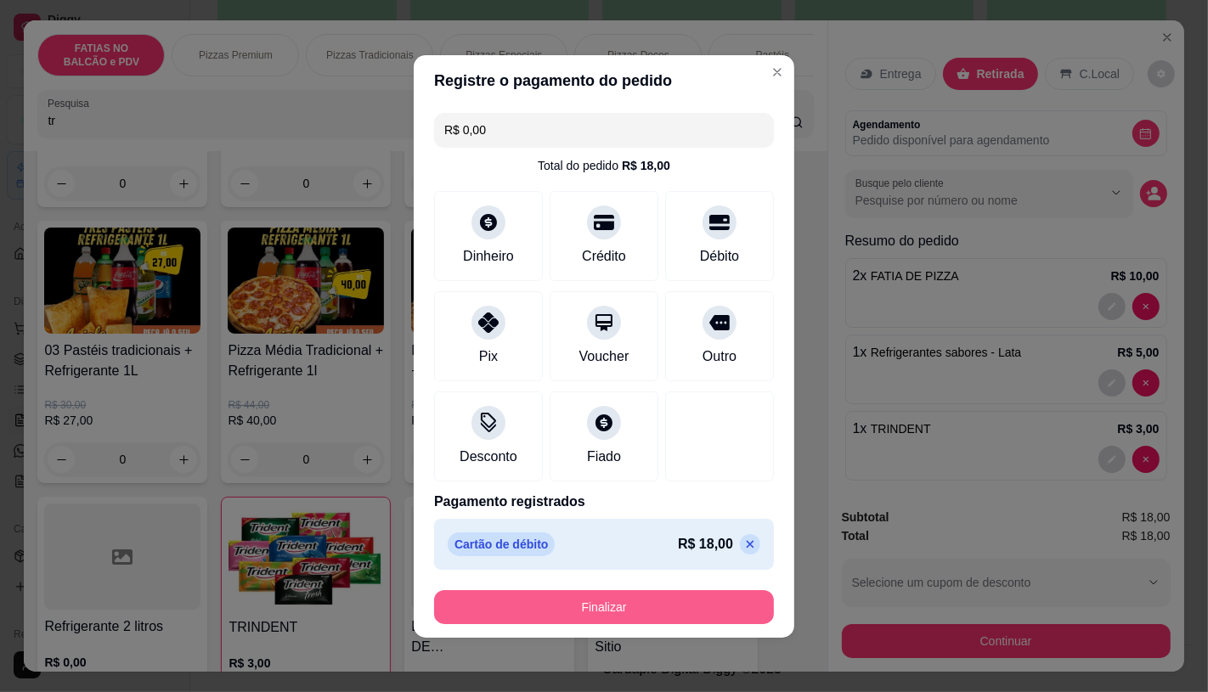
click at [666, 599] on button "Finalizar" at bounding box center [604, 607] width 340 height 34
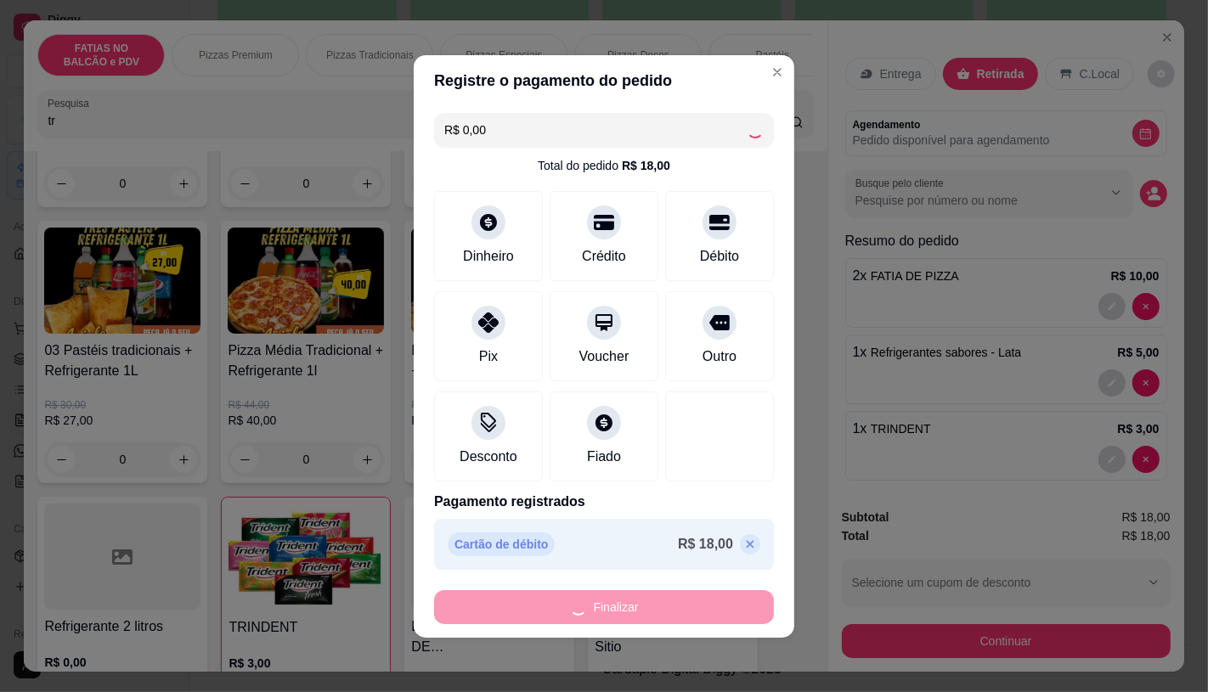
type input "0"
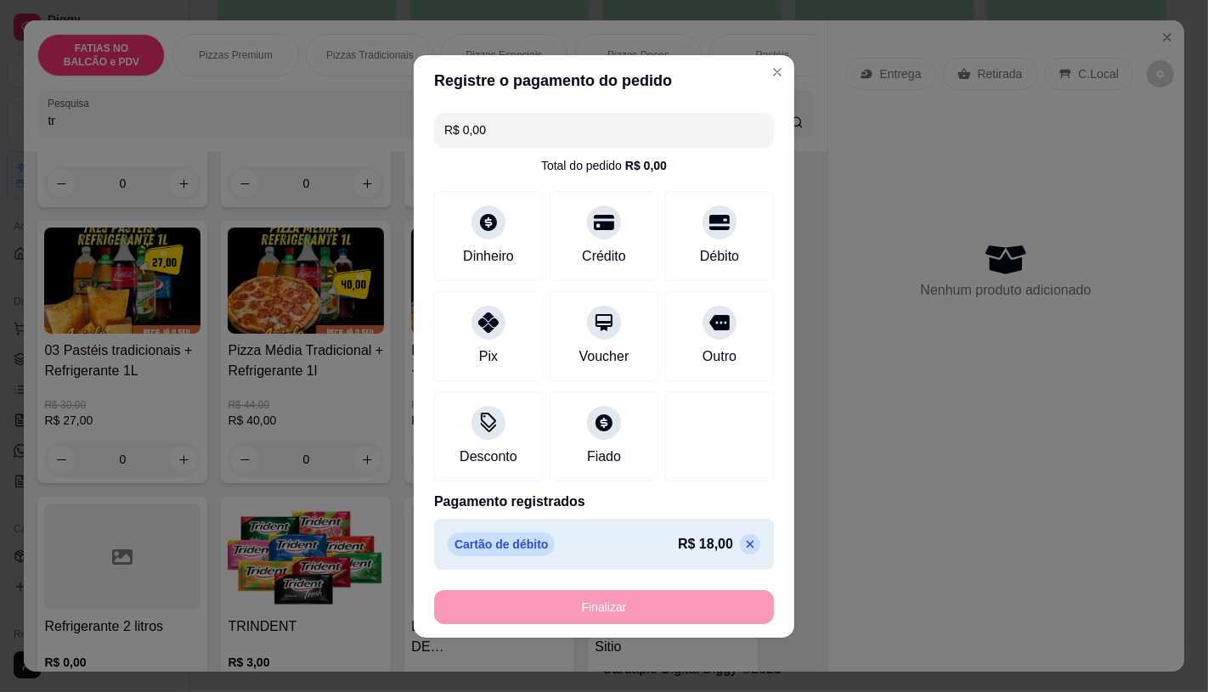
type input "-R$ 18,00"
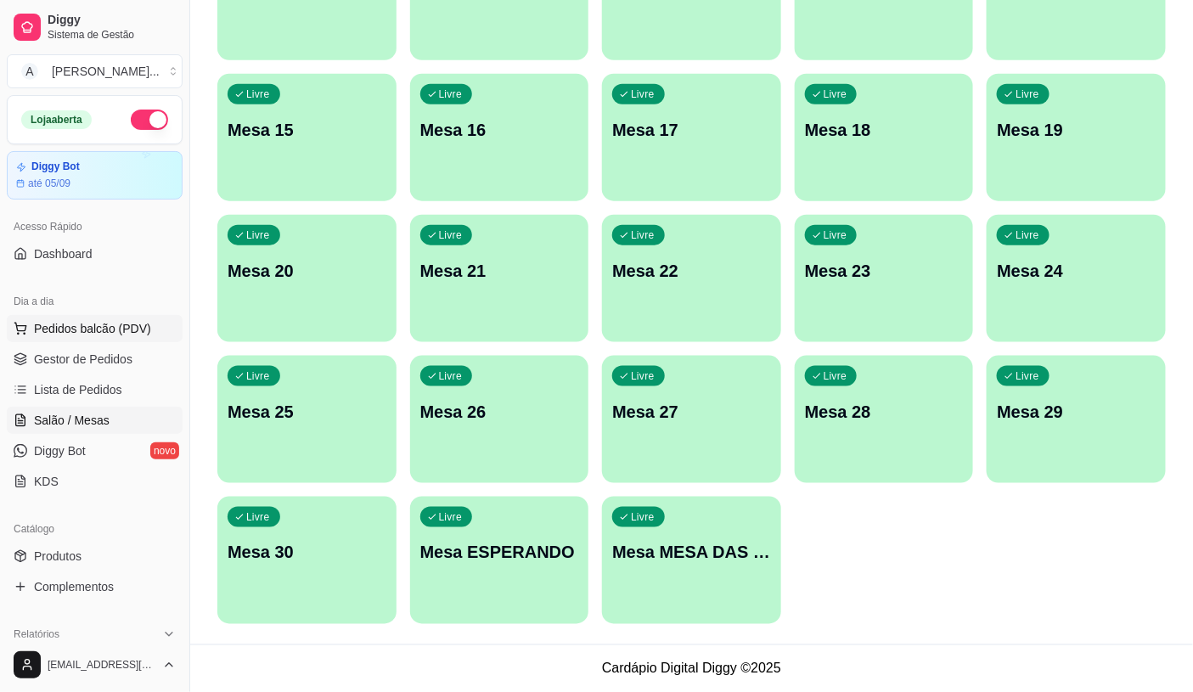
click at [63, 337] on button "Pedidos balcão (PDV)" at bounding box center [95, 328] width 176 height 27
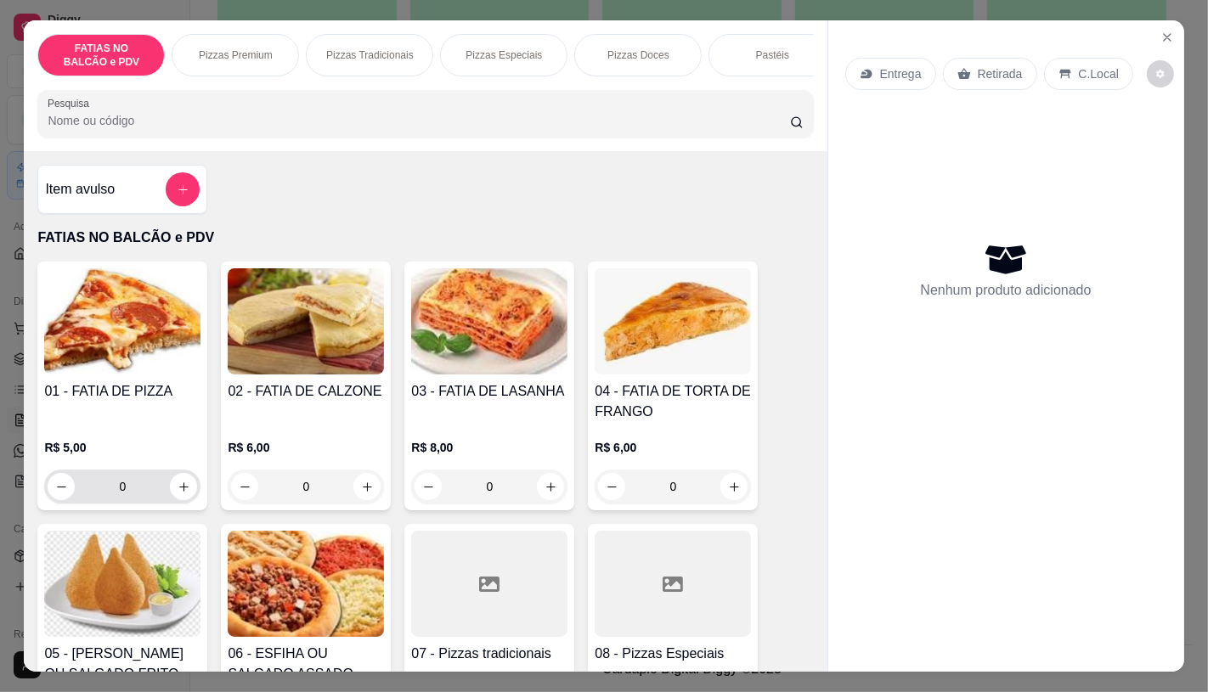
click at [145, 494] on input "0" at bounding box center [122, 487] width 95 height 34
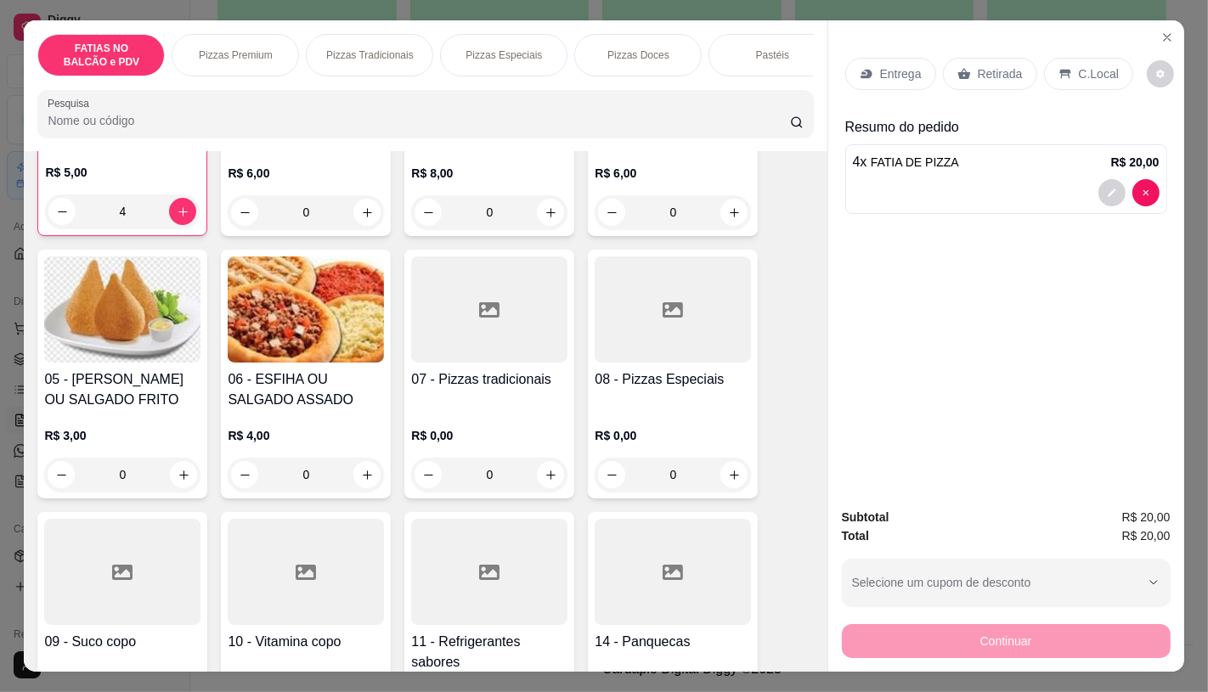
scroll to position [283, 0]
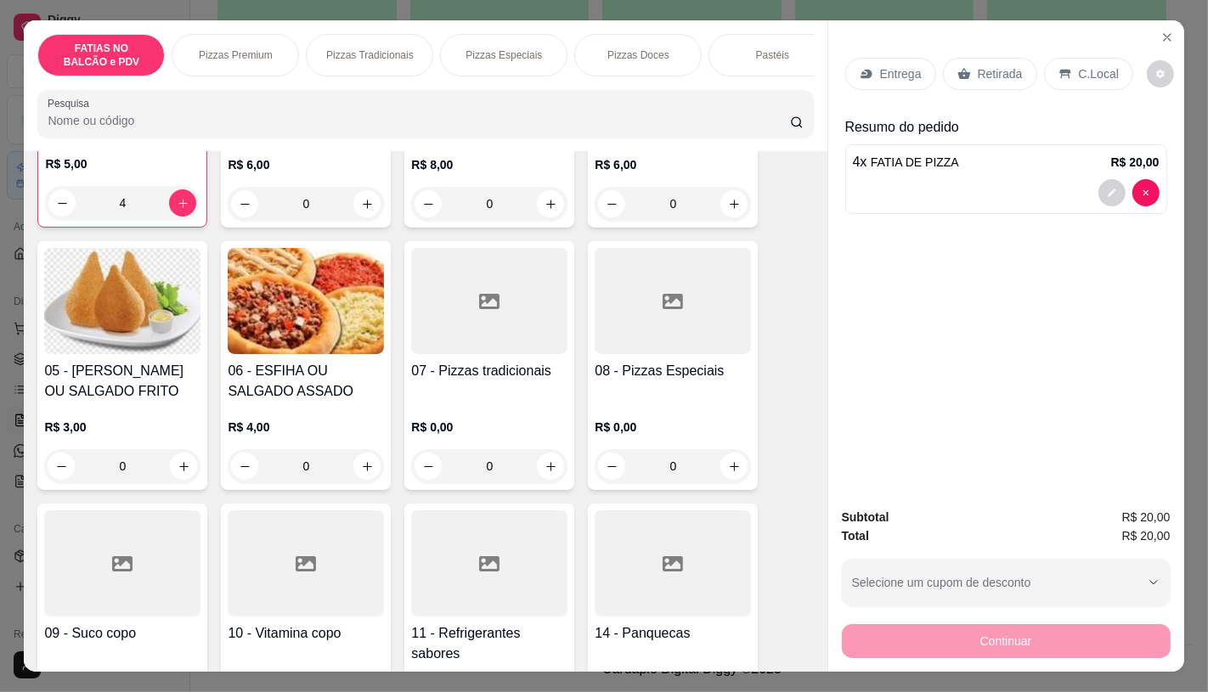
type input "4"
click at [463, 453] on div "R$ 0,00 0" at bounding box center [489, 451] width 156 height 65
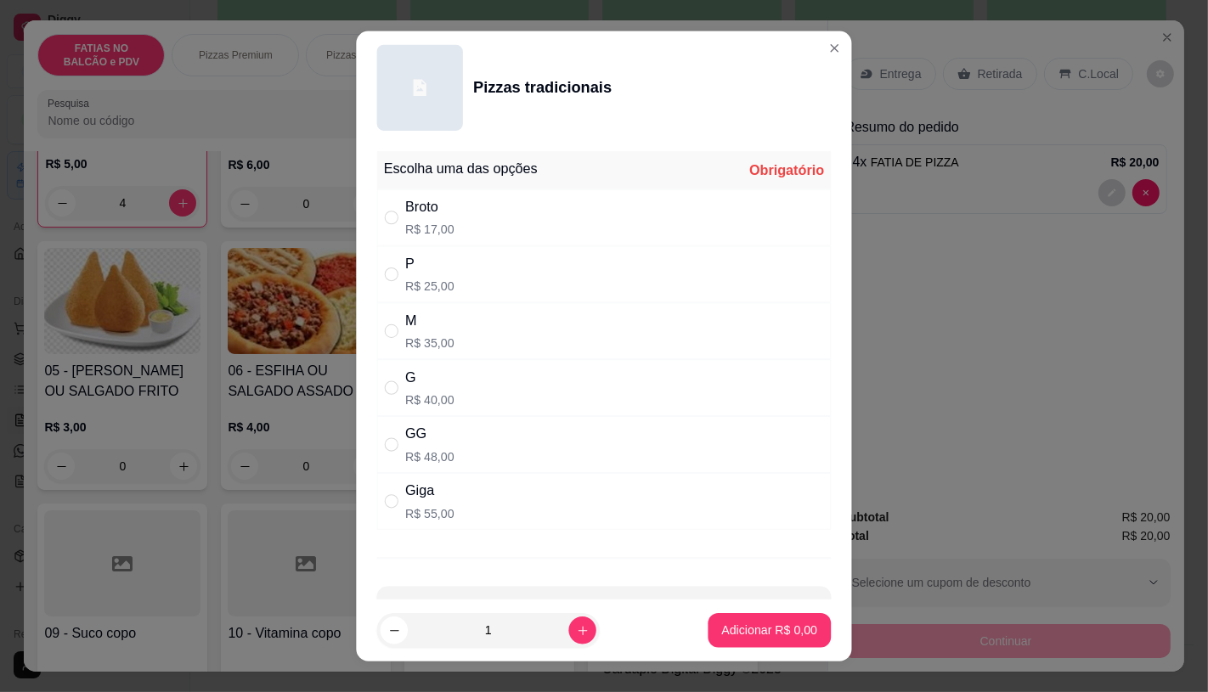
click at [474, 529] on div "Escolha uma das opções Obrigatório Broto R$ 17,00 P R$ 25,00 M R$ 35,00 G R$ 40…" at bounding box center [603, 371] width 495 height 455
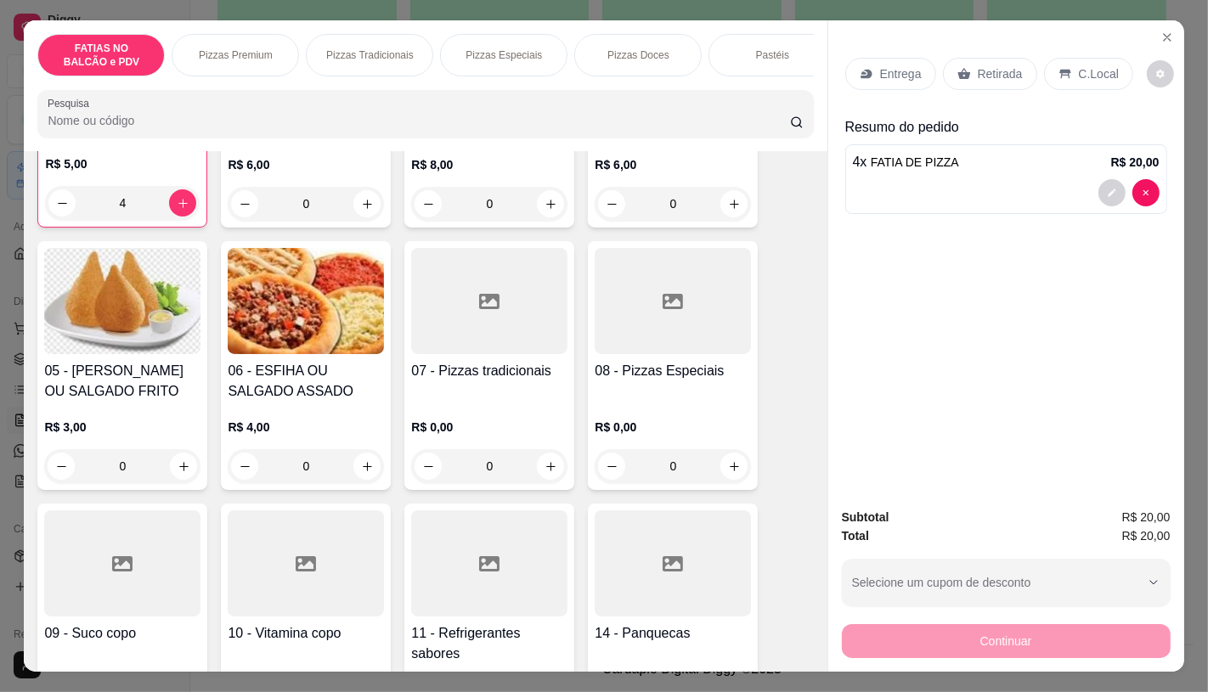
click at [514, 553] on div at bounding box center [489, 564] width 156 height 106
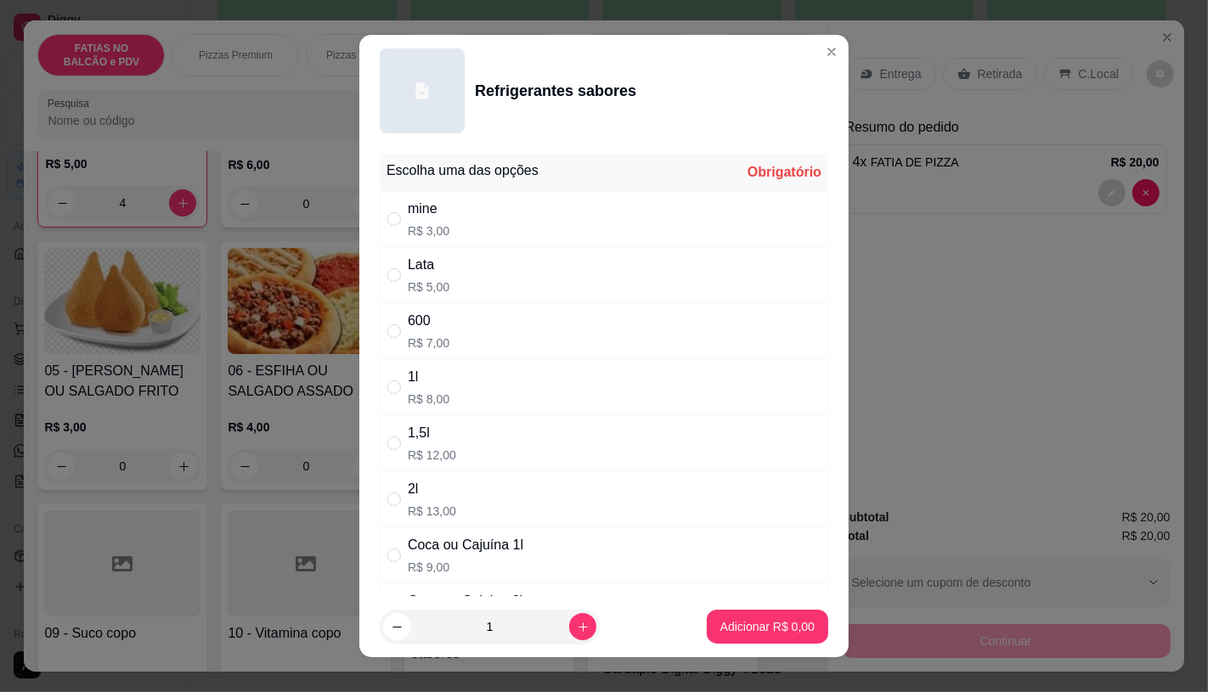
click at [417, 261] on div "Lata" at bounding box center [429, 265] width 42 height 20
radio input "true"
click at [577, 629] on icon "increase-product-quantity" at bounding box center [583, 627] width 13 height 13
type input "2"
click at [748, 630] on p "Adicionar R$ 10,00" at bounding box center [764, 627] width 99 height 16
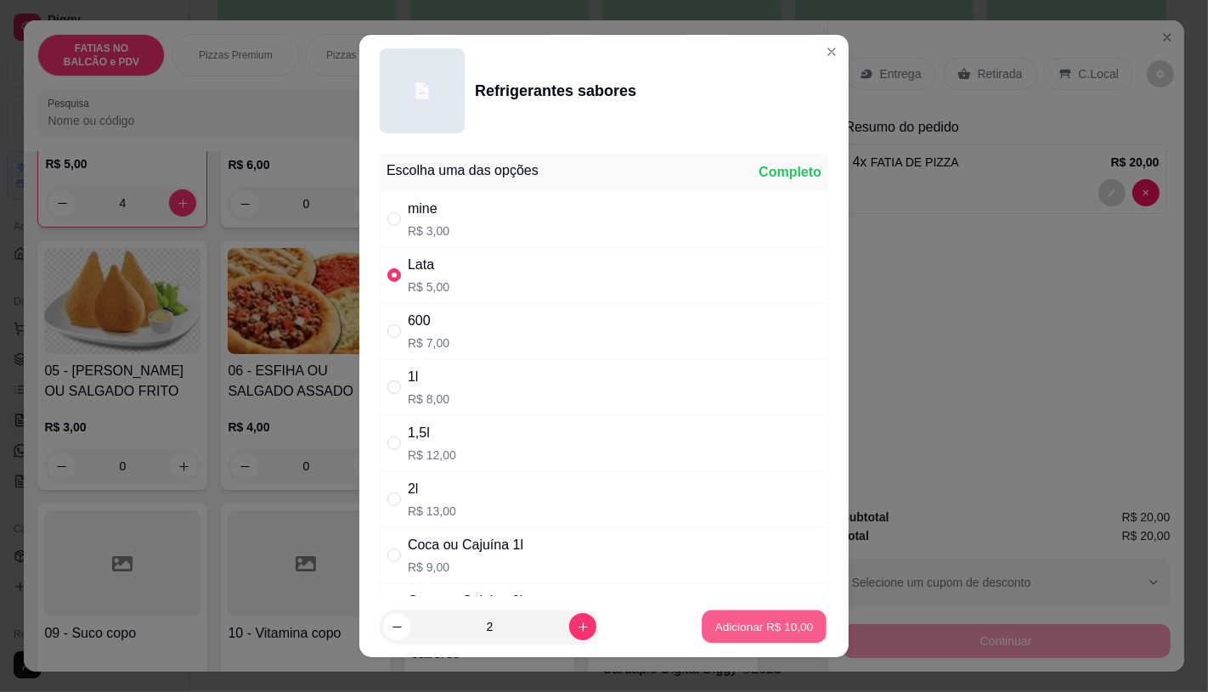
type input "2"
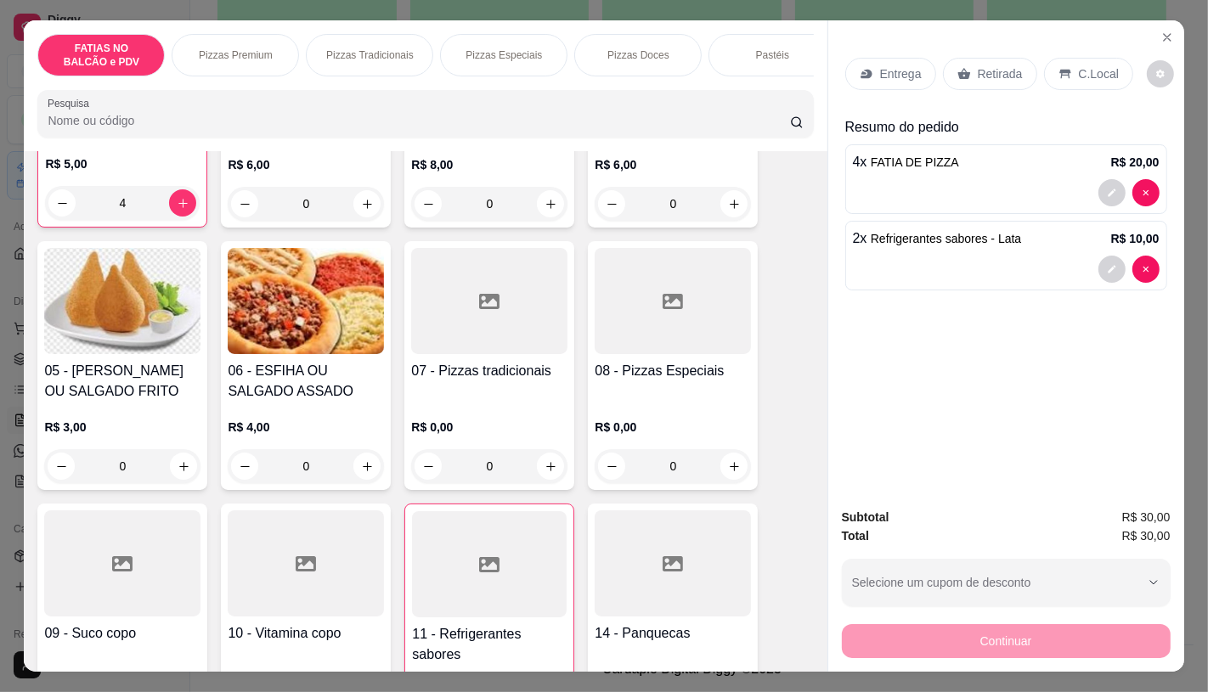
click at [1007, 65] on p "Retirada" at bounding box center [1000, 73] width 45 height 17
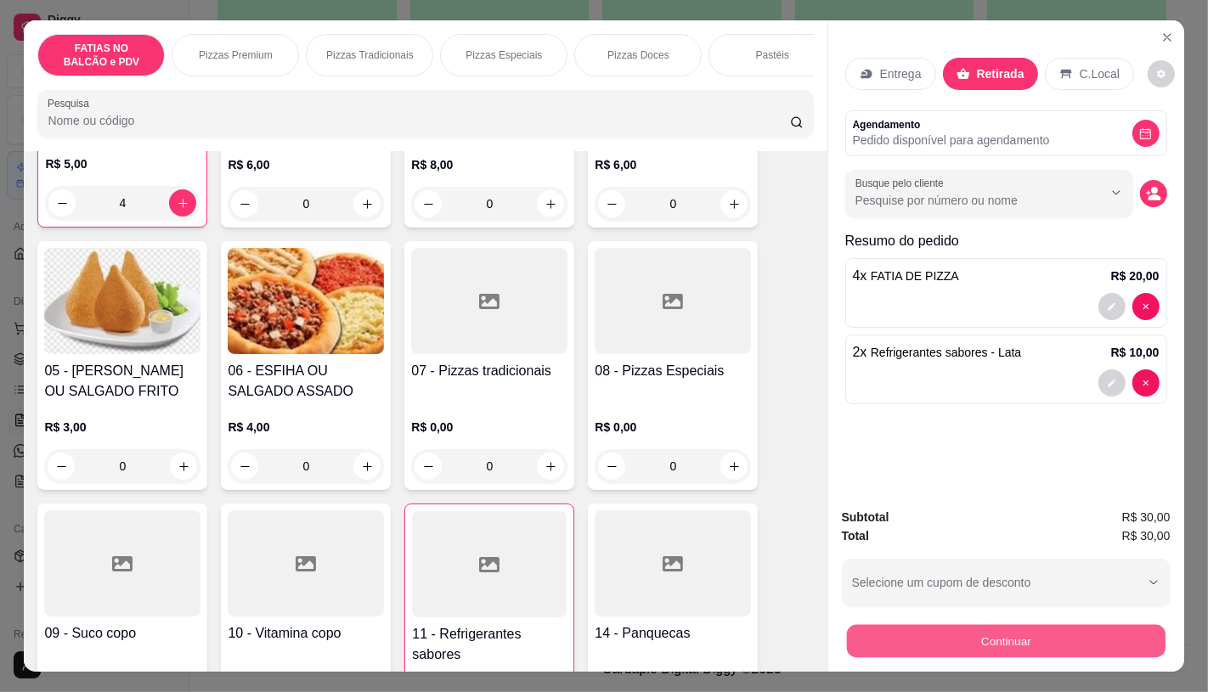
click at [945, 647] on button "Continuar" at bounding box center [1005, 640] width 319 height 33
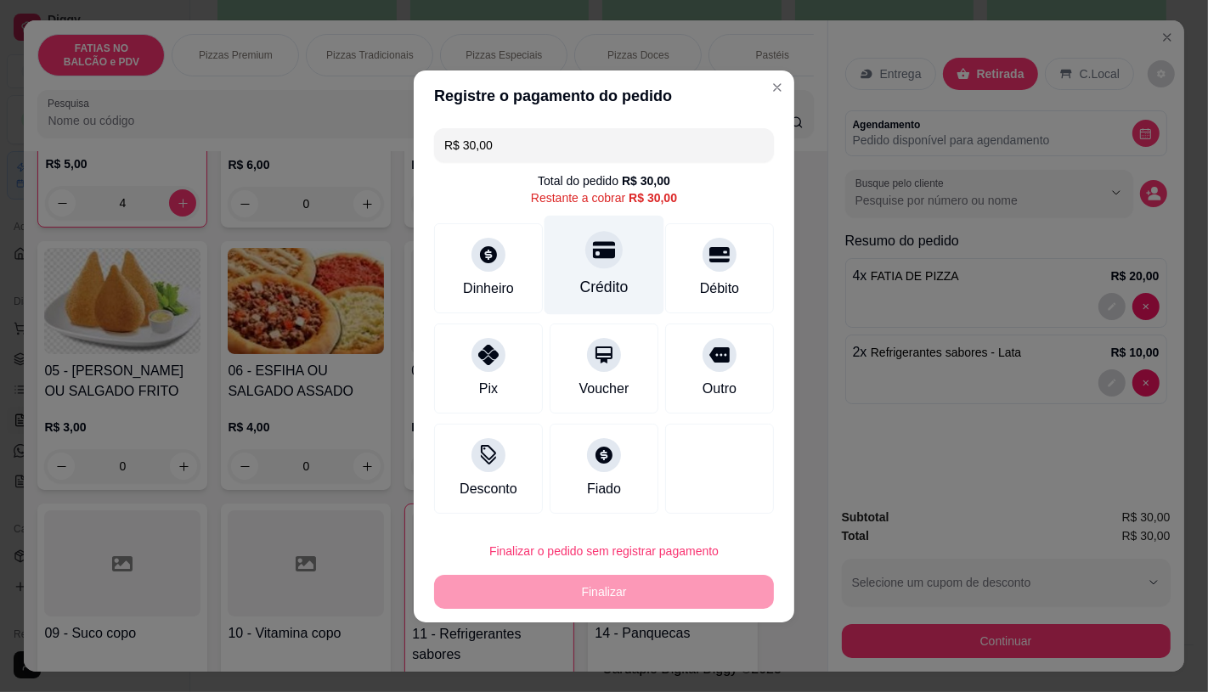
click at [622, 264] on div "Crédito" at bounding box center [604, 264] width 120 height 99
type input "R$ 0,00"
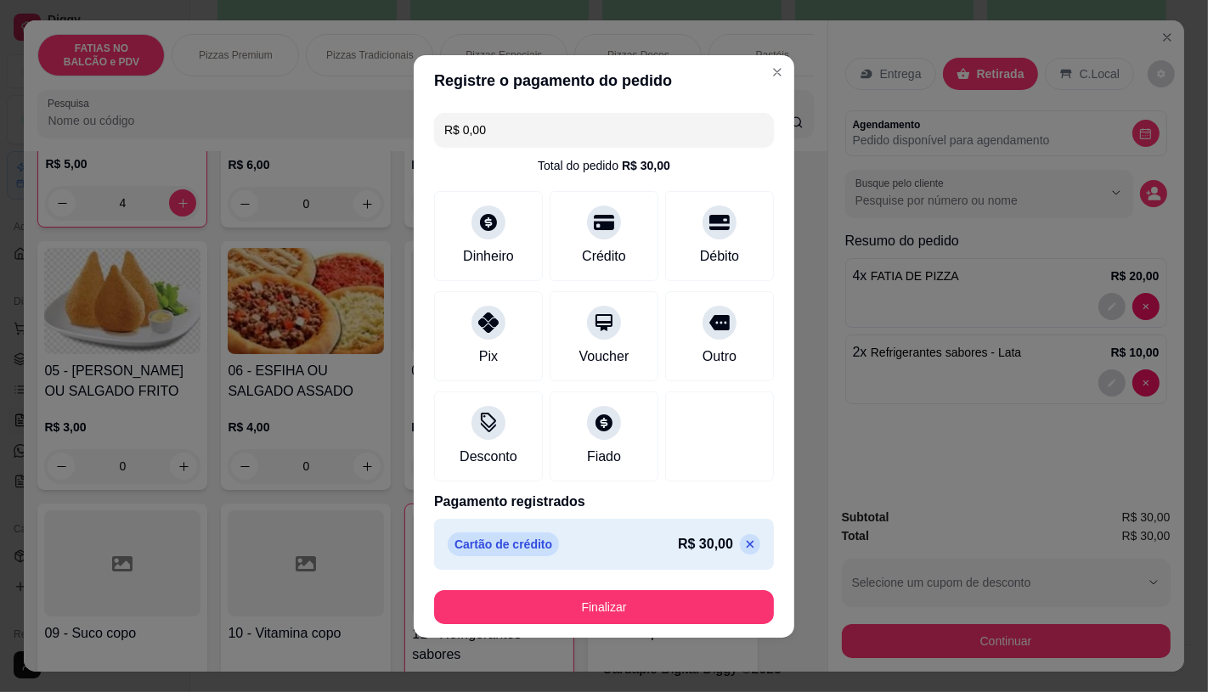
click at [638, 582] on footer "Finalizar" at bounding box center [604, 607] width 381 height 61
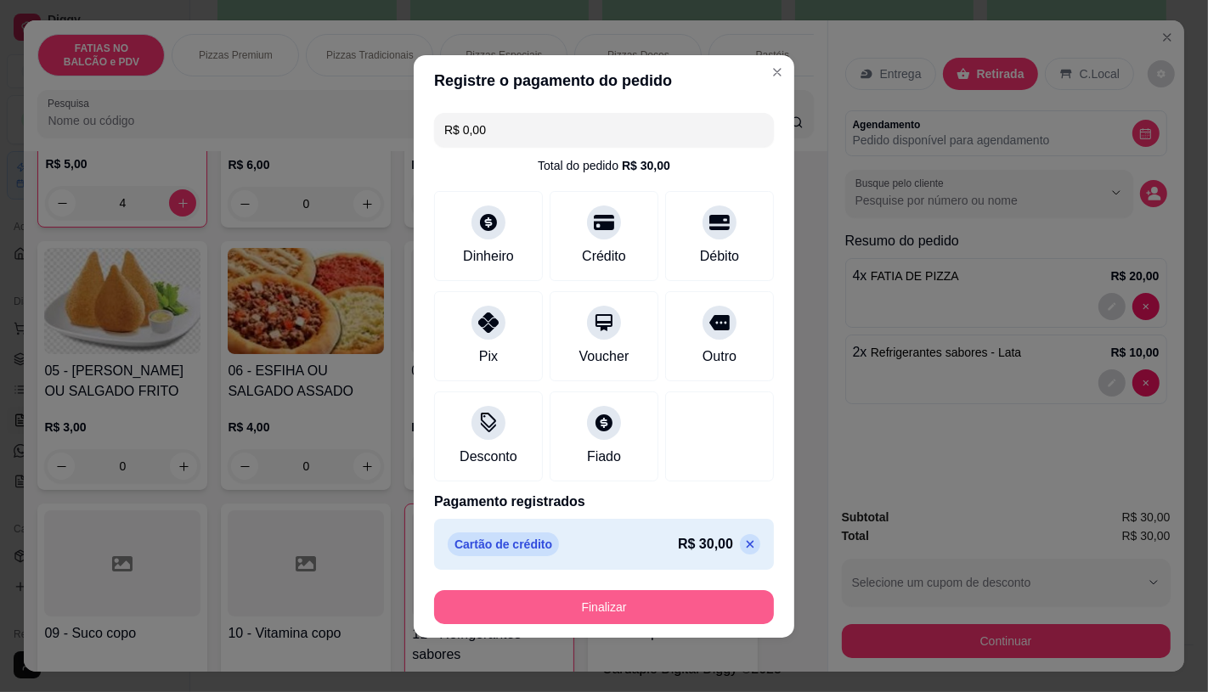
click at [658, 596] on button "Finalizar" at bounding box center [604, 607] width 340 height 34
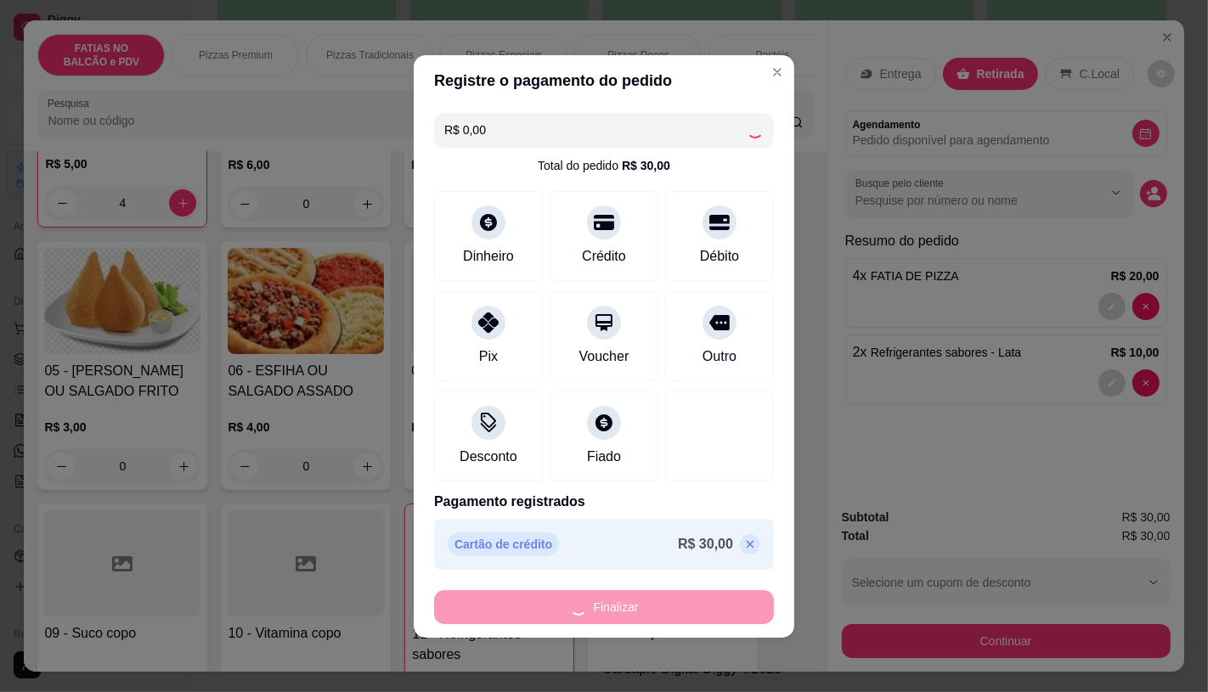
type input "0"
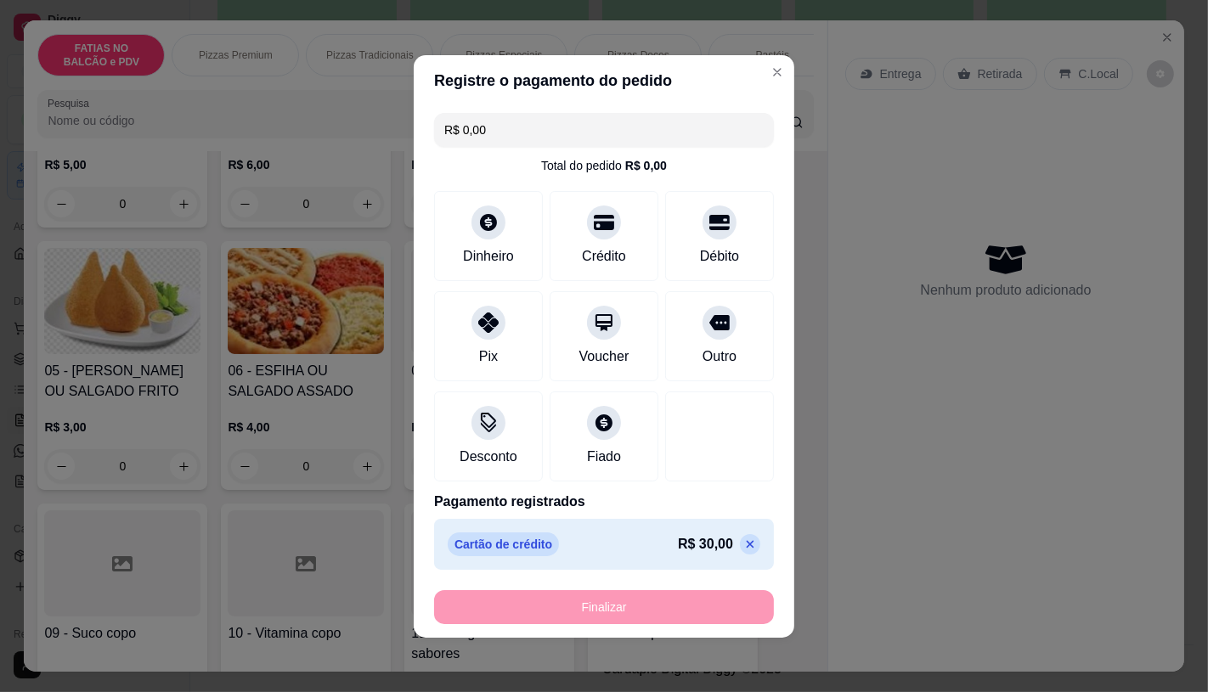
type input "-R$ 30,00"
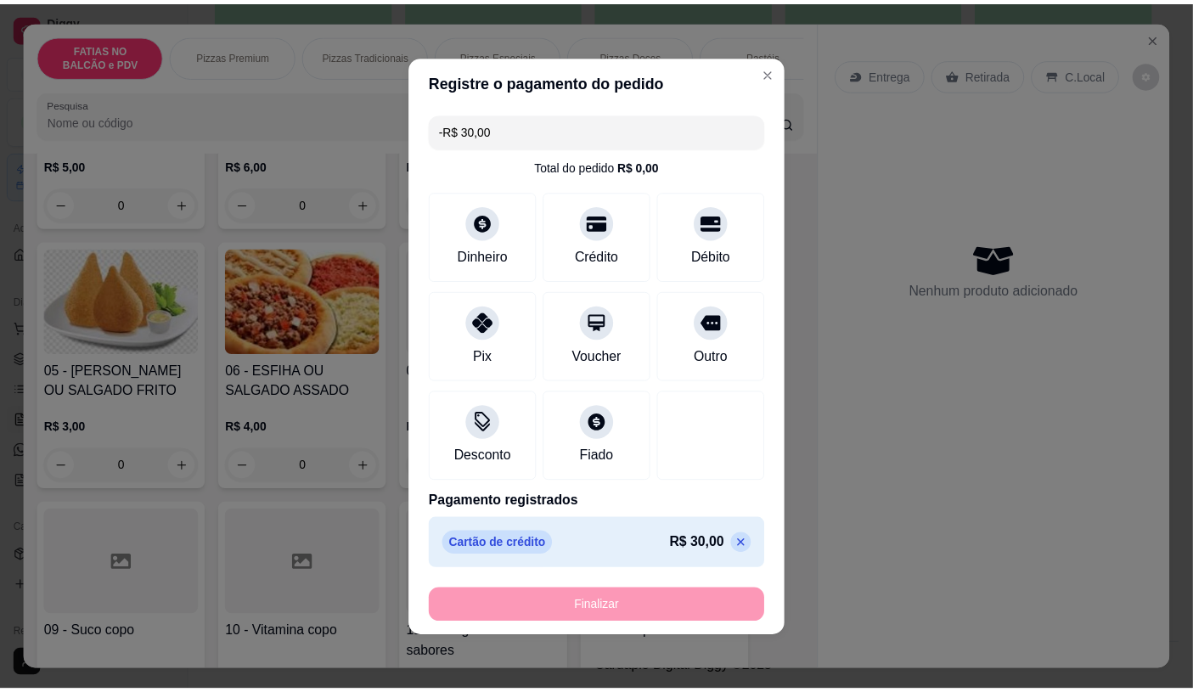
scroll to position [284, 0]
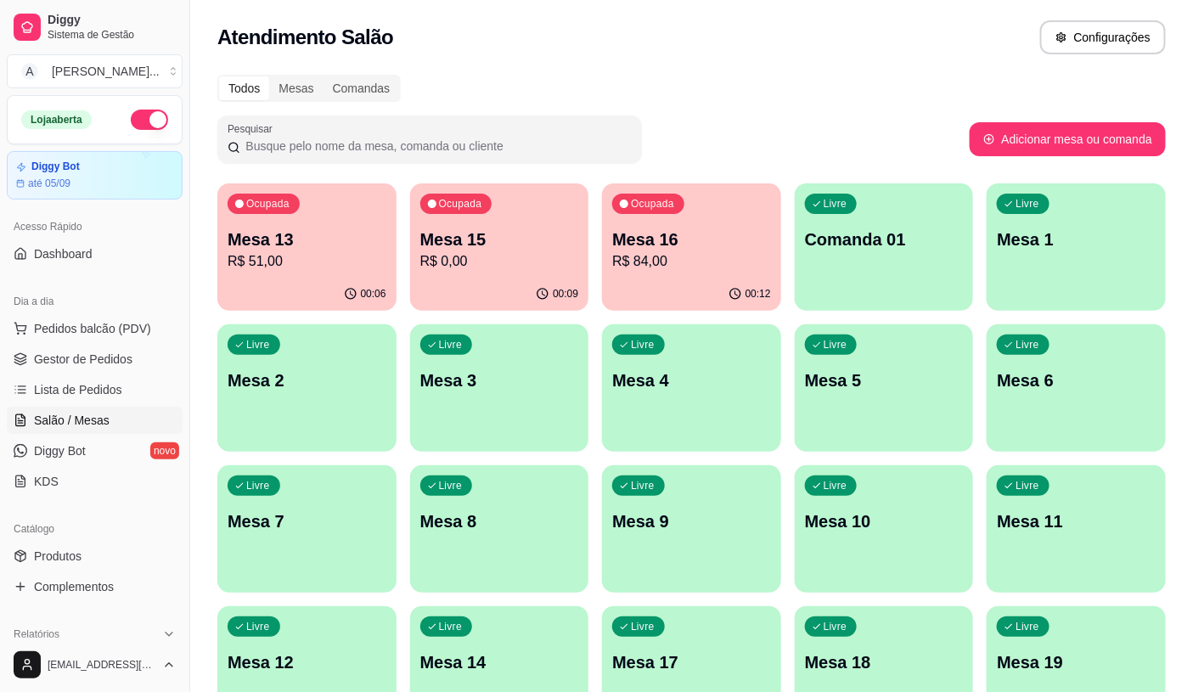
click at [520, 268] on p "R$ 0,00" at bounding box center [499, 261] width 159 height 20
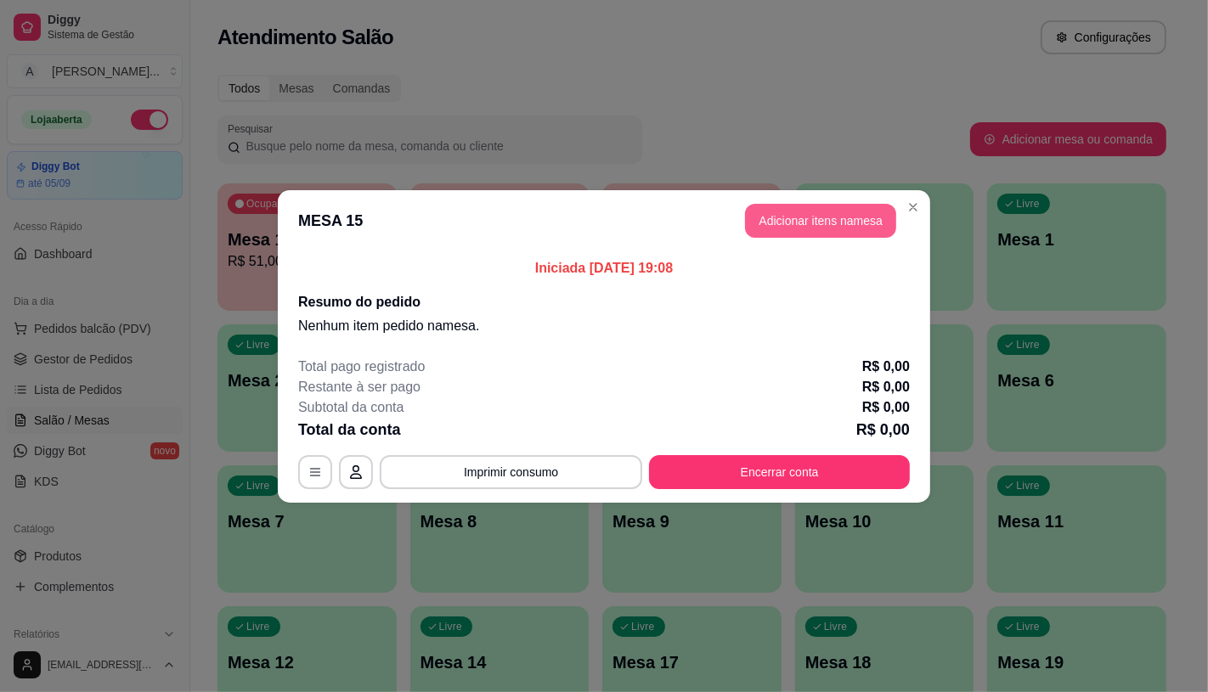
click at [888, 221] on button "Adicionar itens na mesa" at bounding box center [820, 221] width 151 height 34
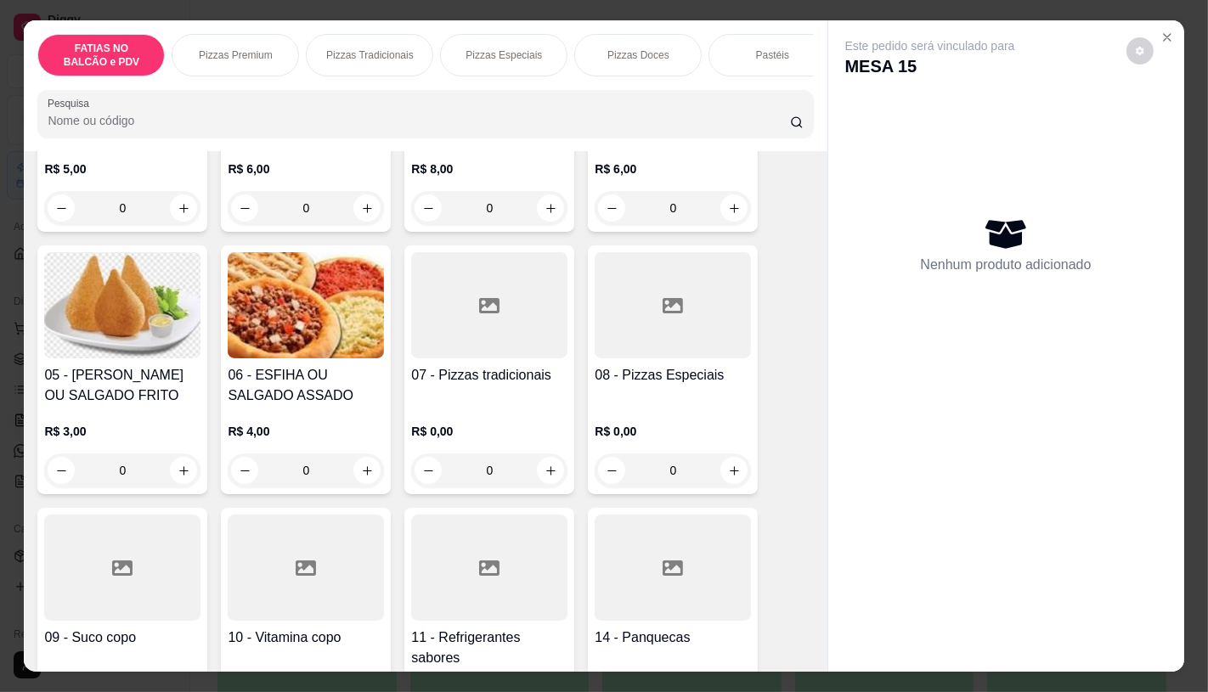
scroll to position [283, 0]
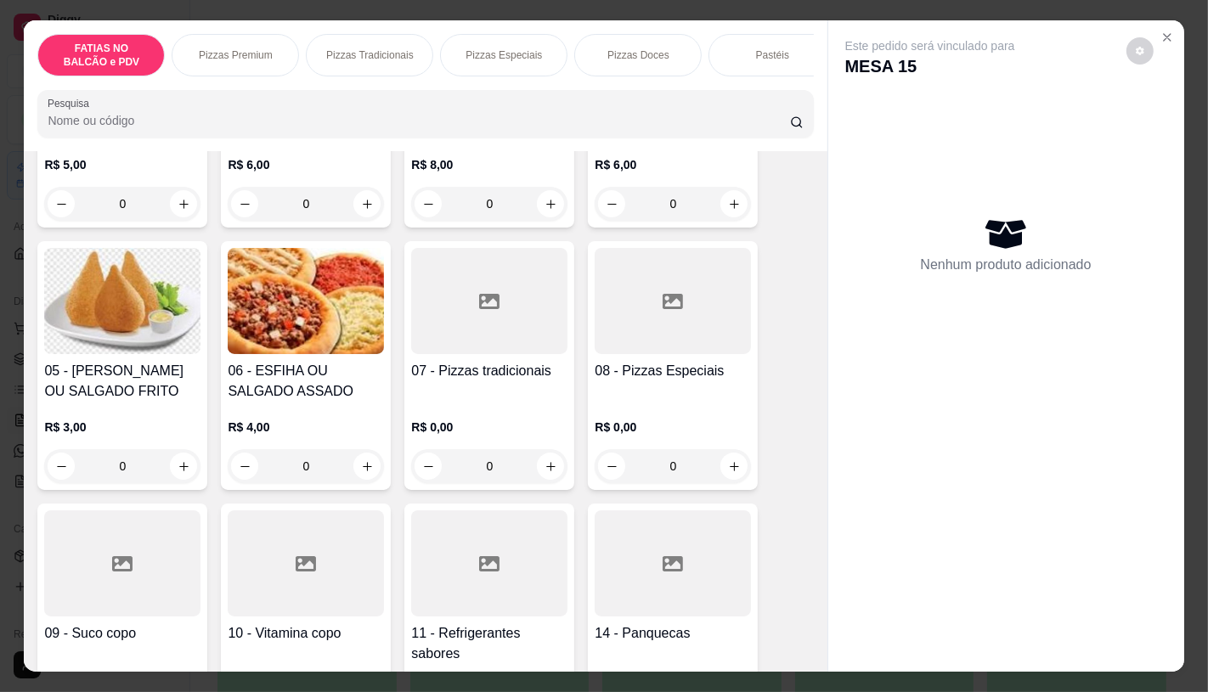
click at [149, 460] on input "0" at bounding box center [122, 466] width 95 height 34
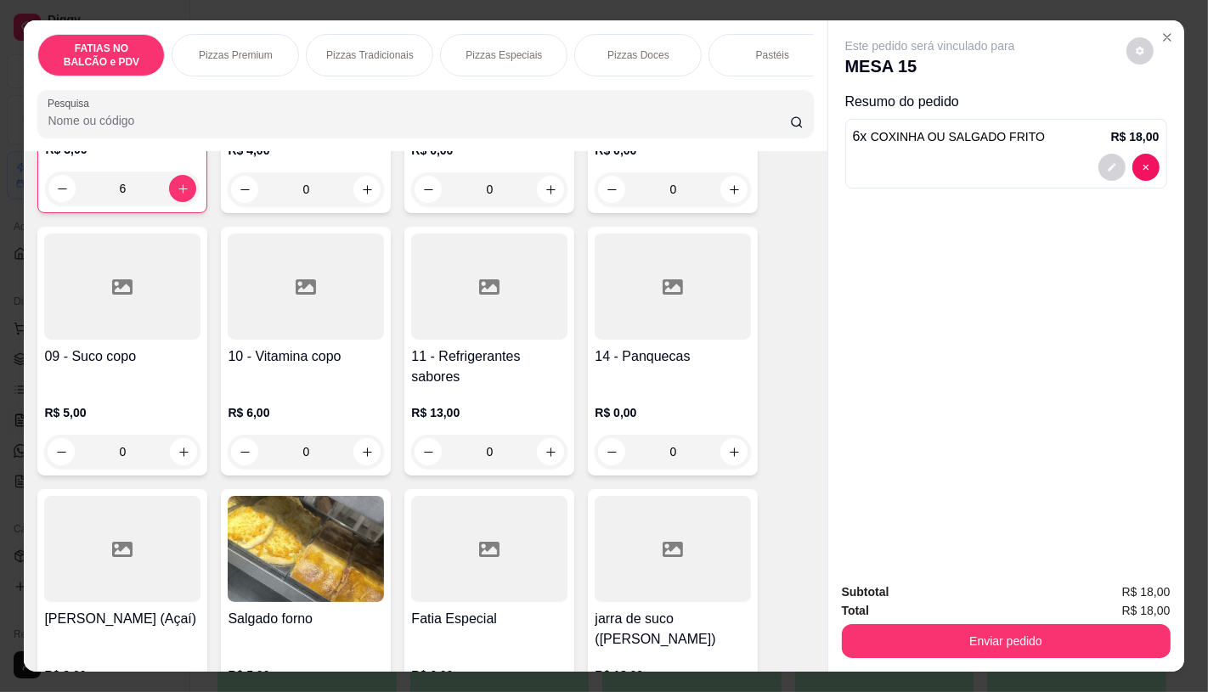
scroll to position [566, 0]
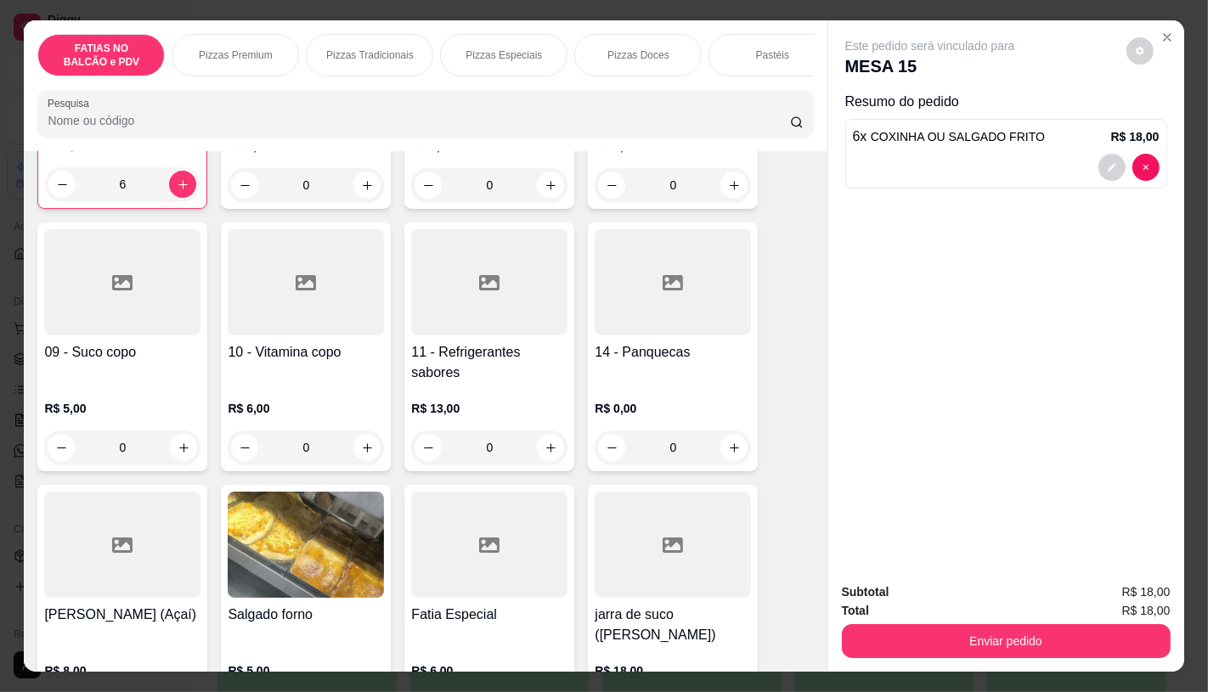
type input "6"
click at [478, 461] on div "0" at bounding box center [489, 448] width 156 height 34
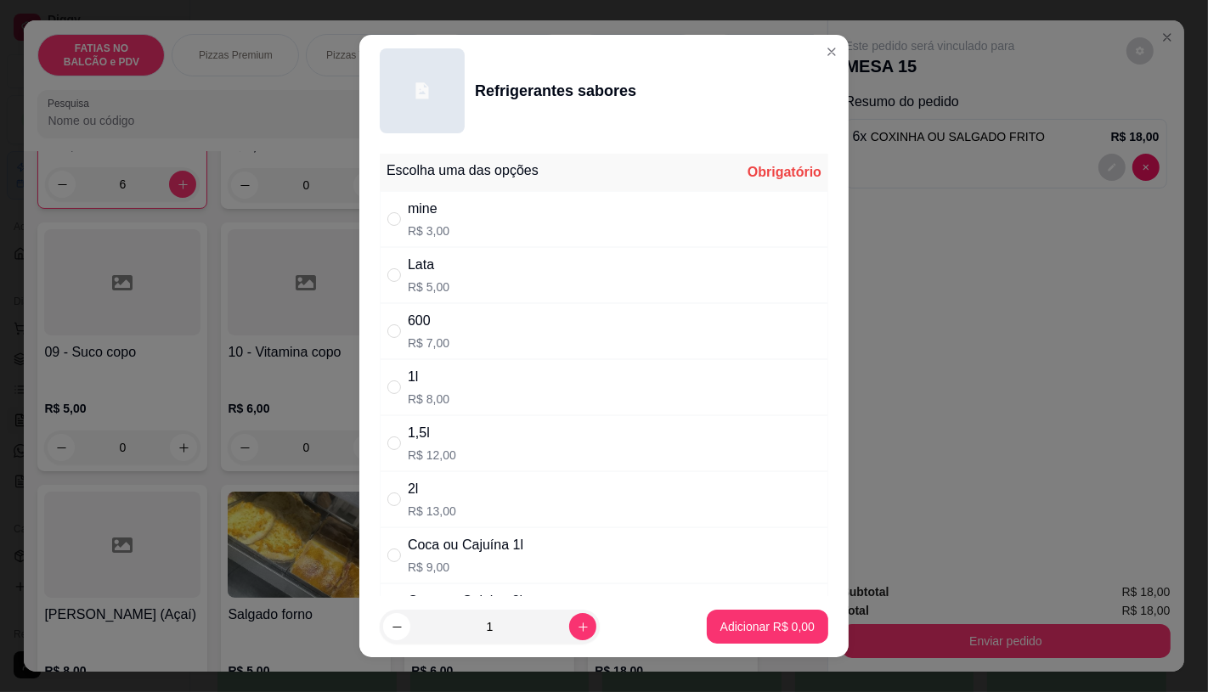
click at [448, 561] on p "R$ 9,00" at bounding box center [466, 567] width 116 height 17
radio input "true"
click at [708, 617] on button "Adicionar R$ 9,00" at bounding box center [767, 627] width 118 height 33
type input "1"
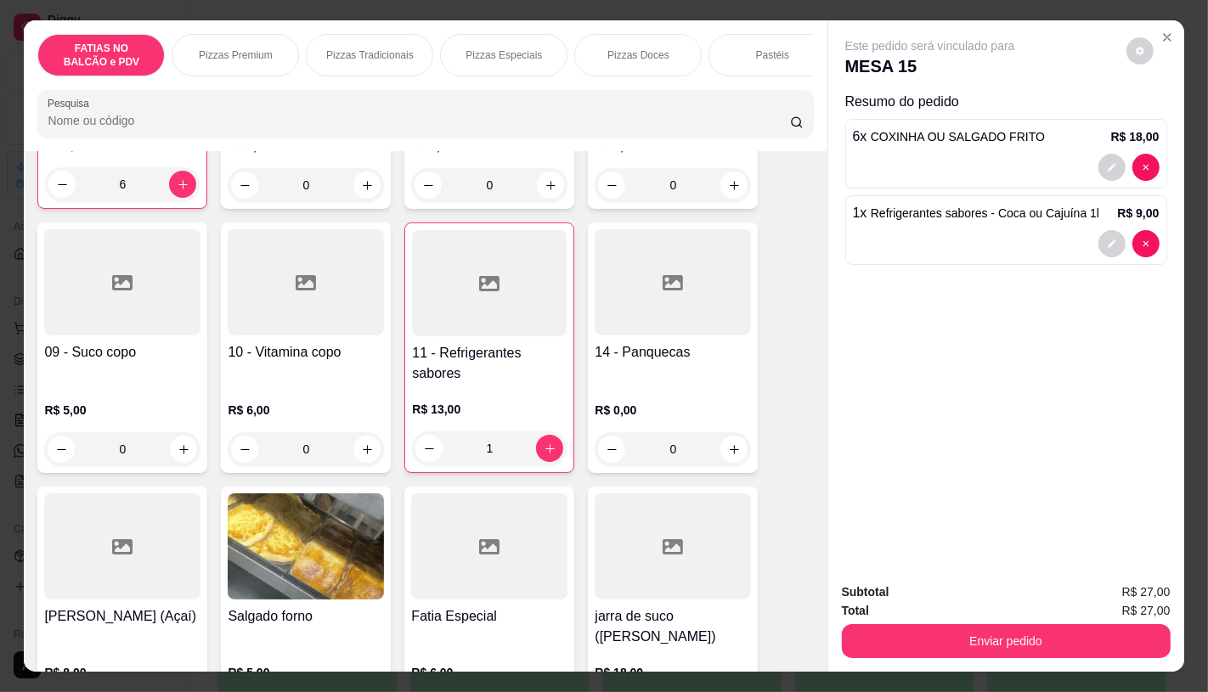
click at [378, 54] on p "Pizzas Tradicionais" at bounding box center [369, 55] width 87 height 14
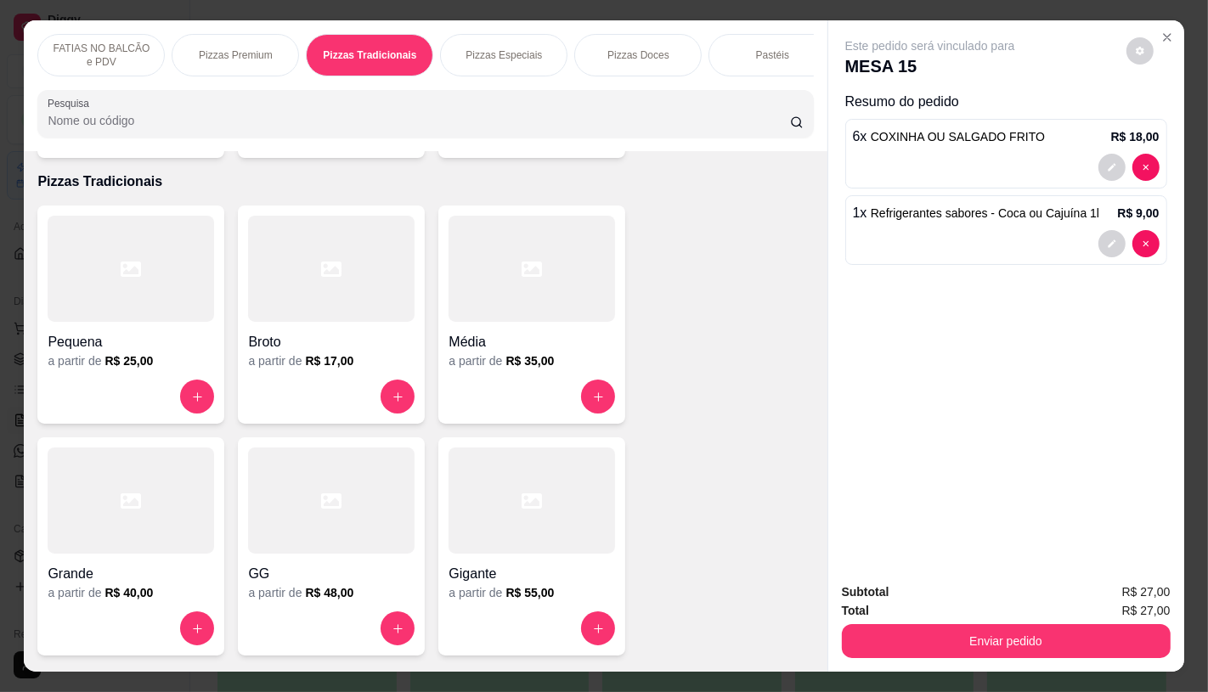
scroll to position [40, 0]
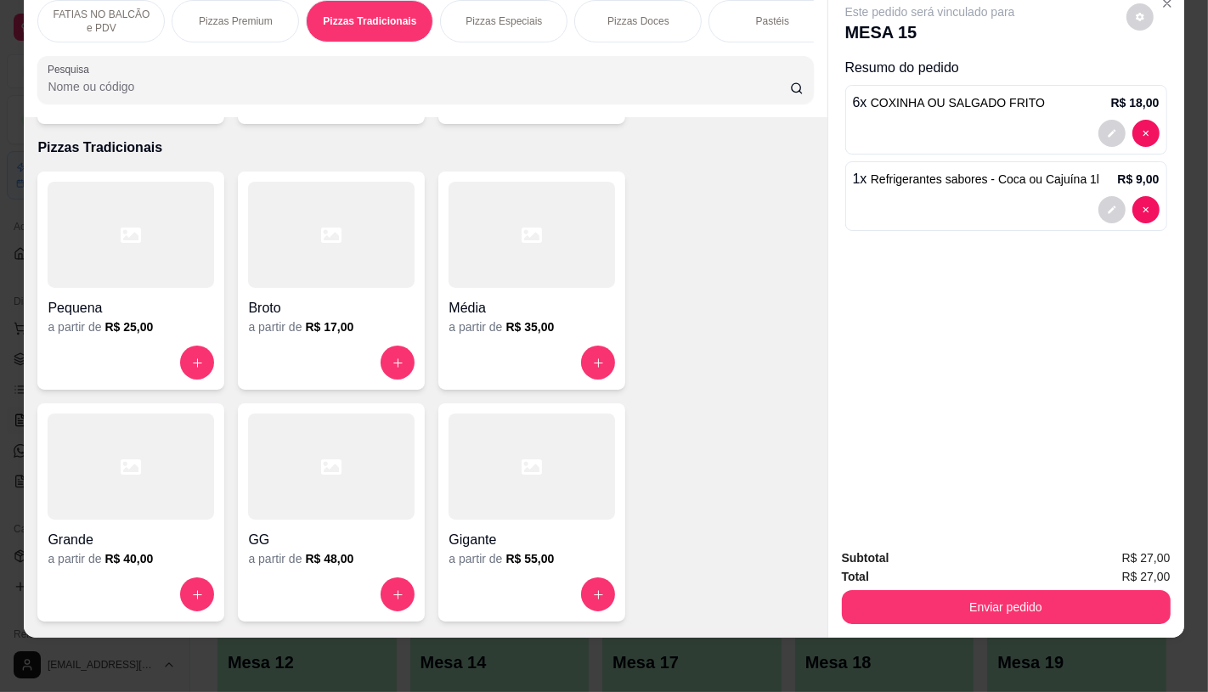
click at [539, 13] on div "Pizzas Especiais" at bounding box center [503, 21] width 127 height 42
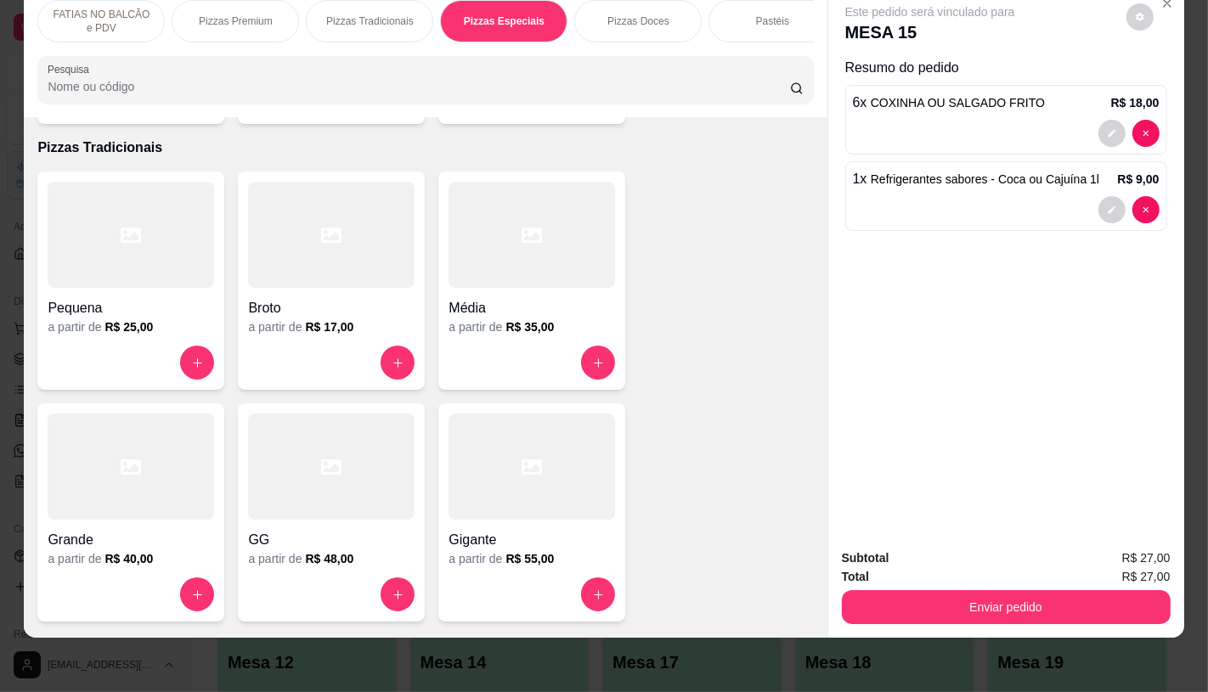
scroll to position [2381, 0]
click at [261, 234] on div at bounding box center [331, 235] width 166 height 106
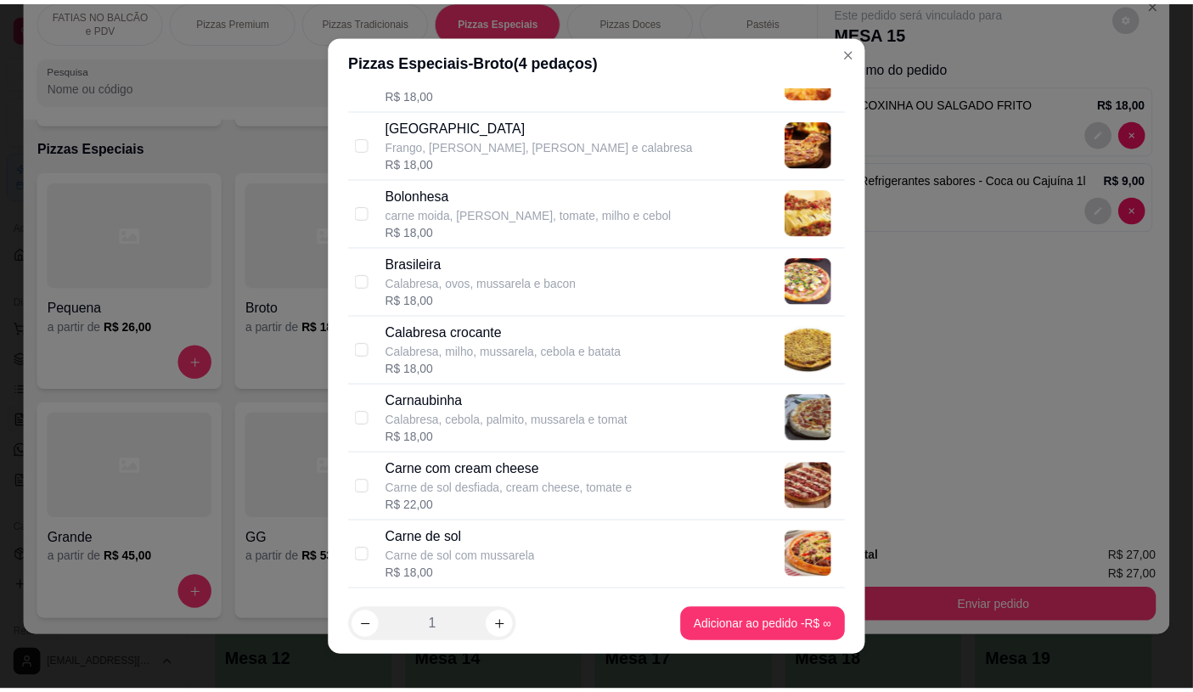
scroll to position [471, 0]
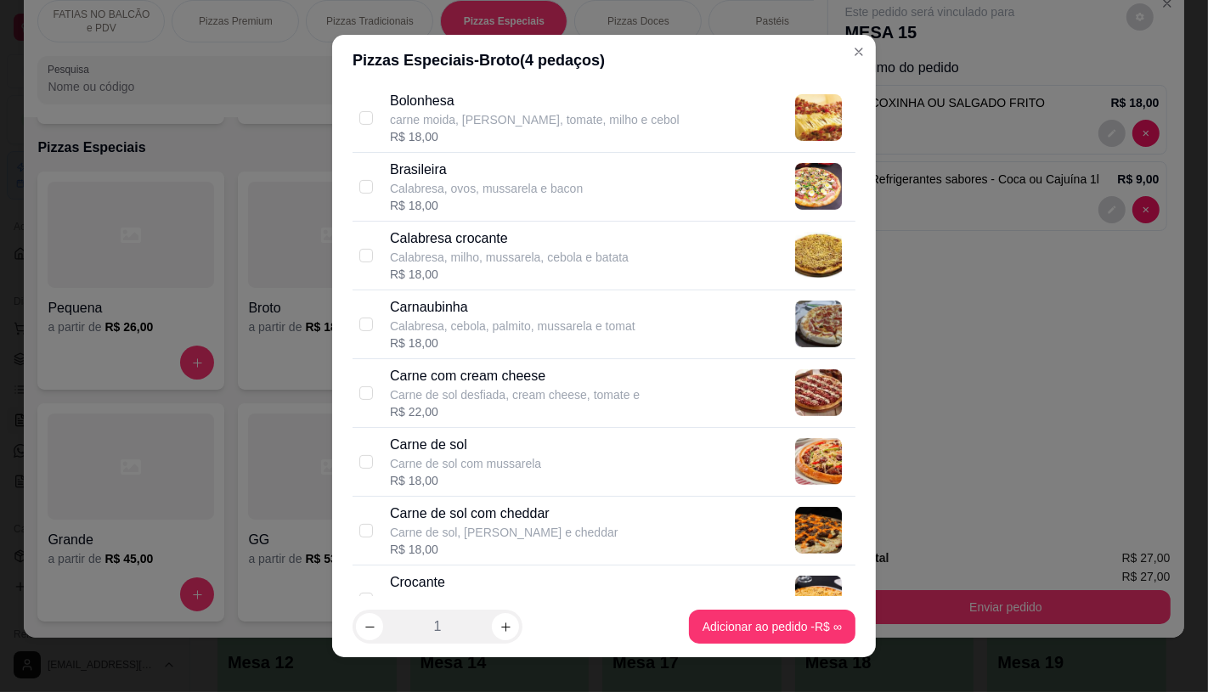
drag, startPoint x: 477, startPoint y: 448, endPoint x: 518, endPoint y: 451, distance: 40.9
click at [482, 448] on p "Carne de sol" at bounding box center [465, 445] width 151 height 20
checkbox input "true"
click at [786, 644] on footer "1 Adicionar ao pedido R$ 18,00" at bounding box center [604, 626] width 544 height 61
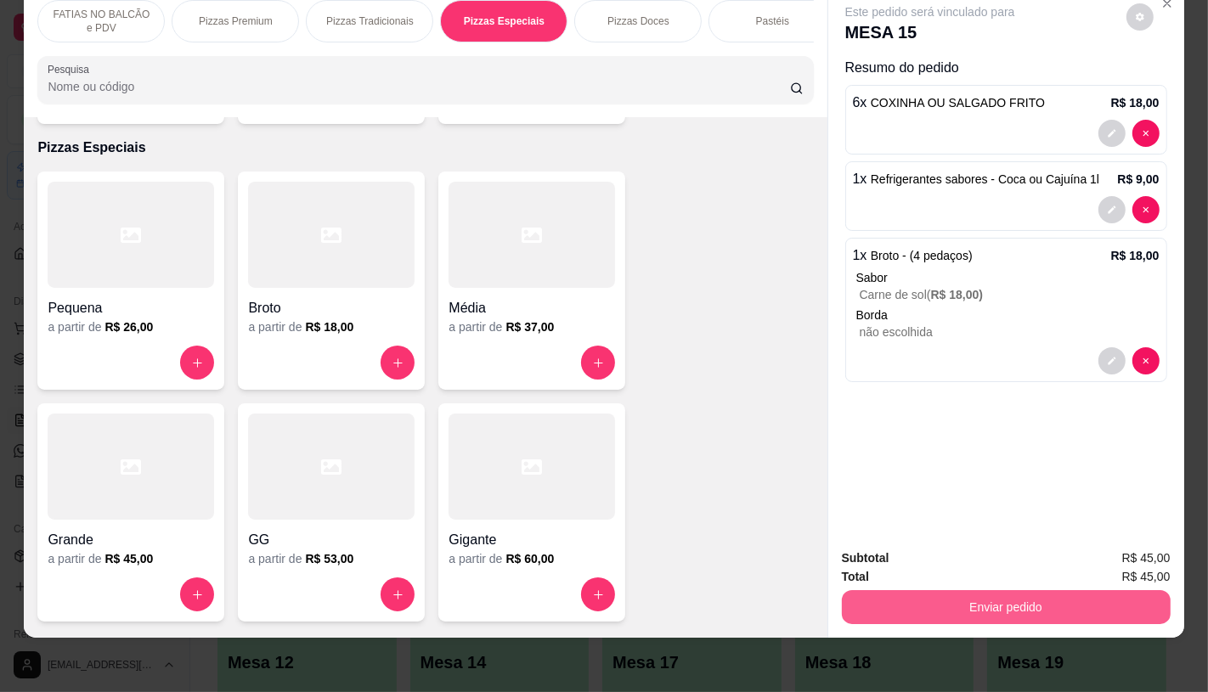
click at [974, 590] on button "Enviar pedido" at bounding box center [1006, 607] width 329 height 34
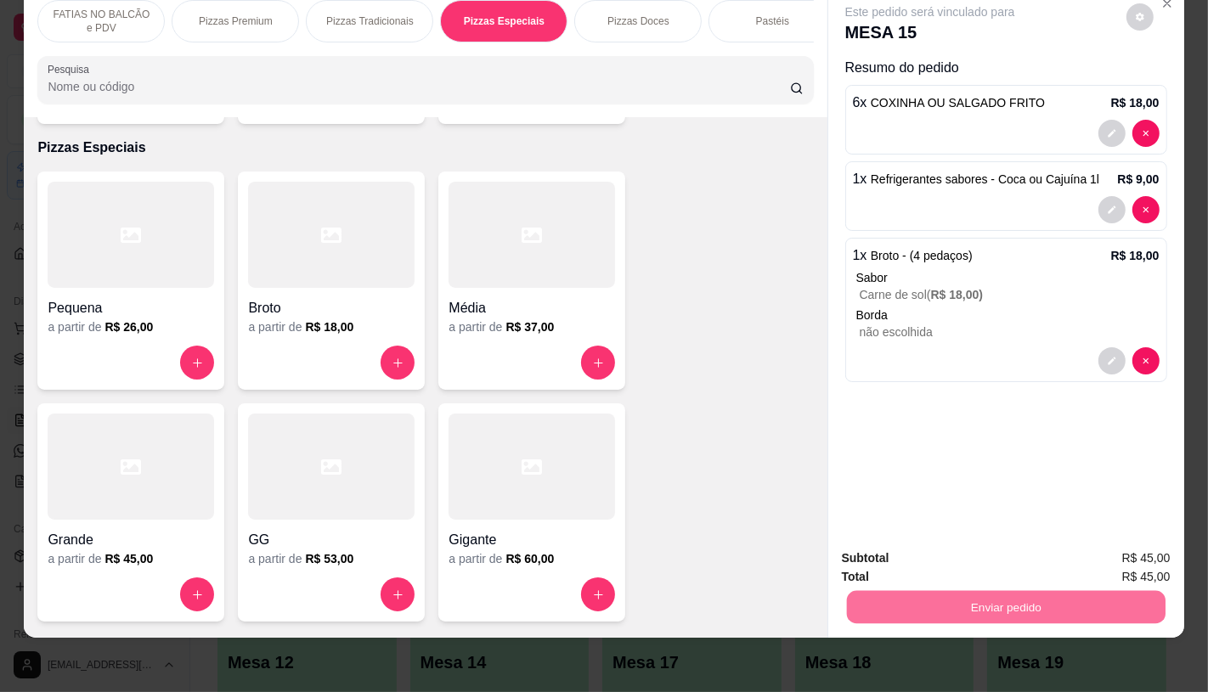
click at [899, 548] on button "Não registrar e enviar pedido" at bounding box center [948, 552] width 177 height 32
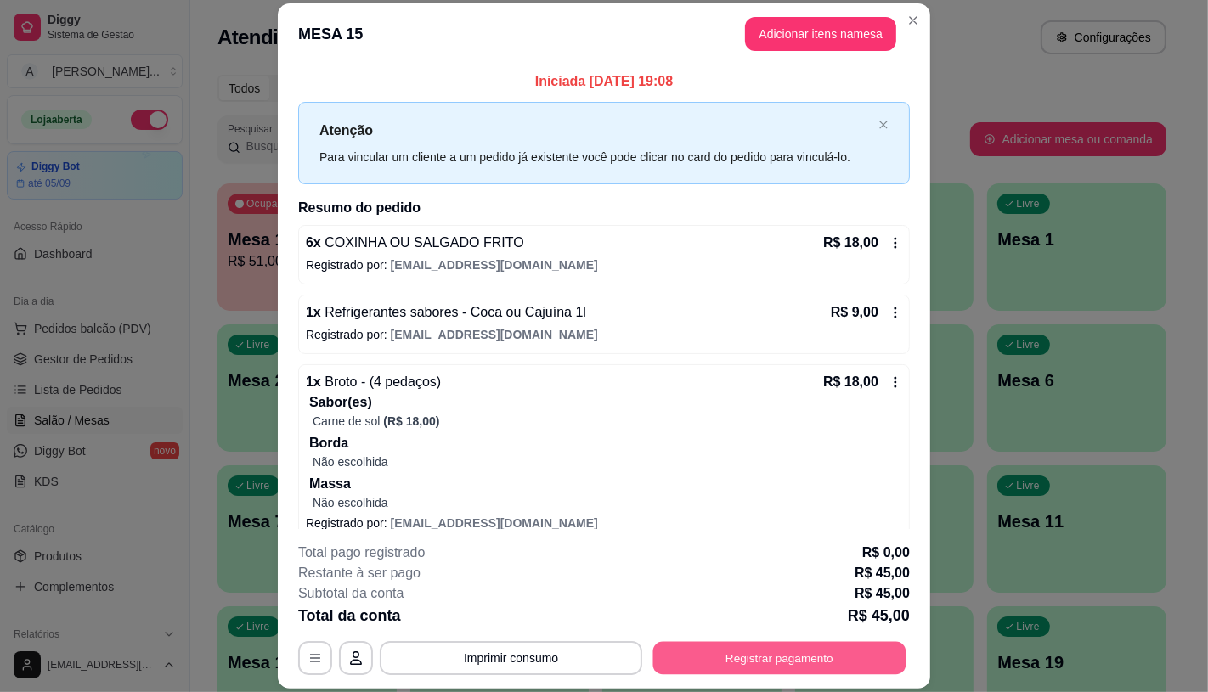
click at [788, 668] on button "Registrar pagamento" at bounding box center [779, 658] width 253 height 33
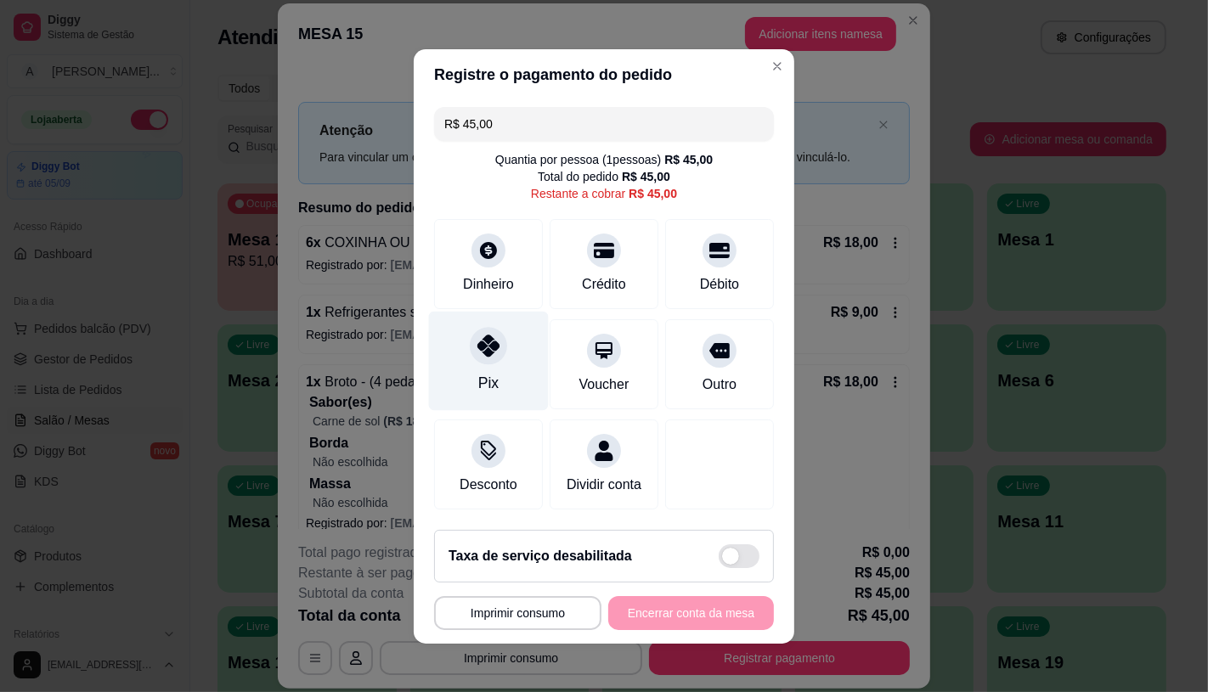
click at [497, 353] on div "Pix" at bounding box center [489, 360] width 120 height 99
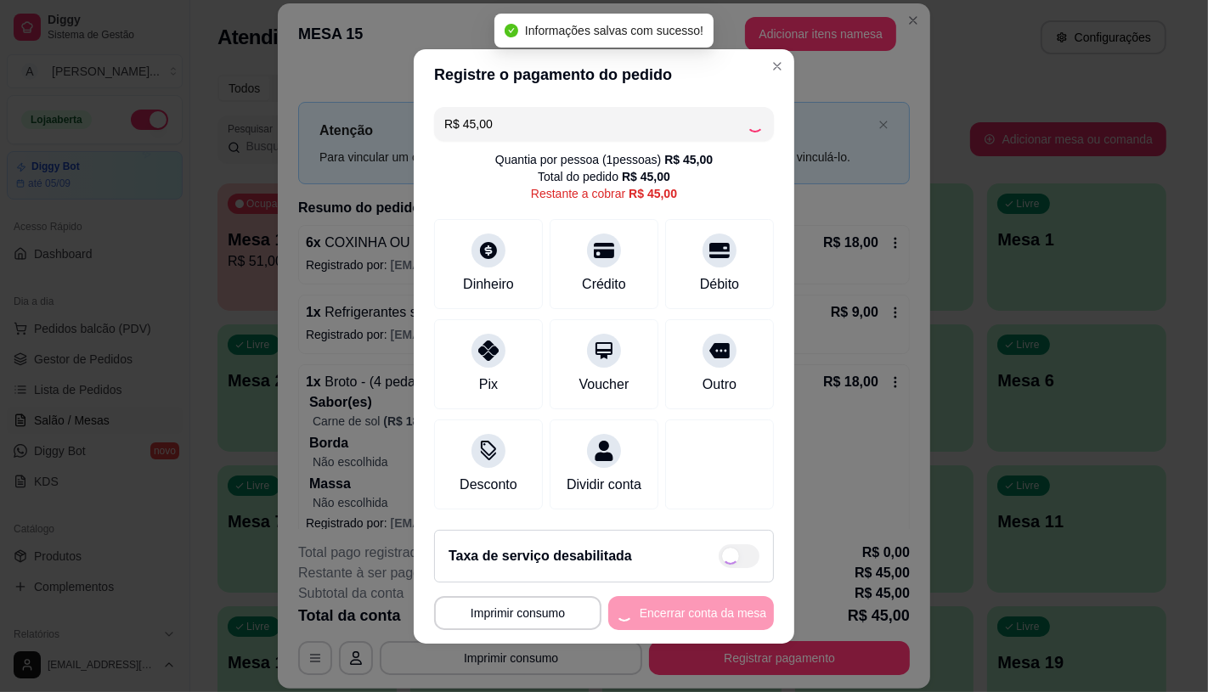
type input "R$ 0,00"
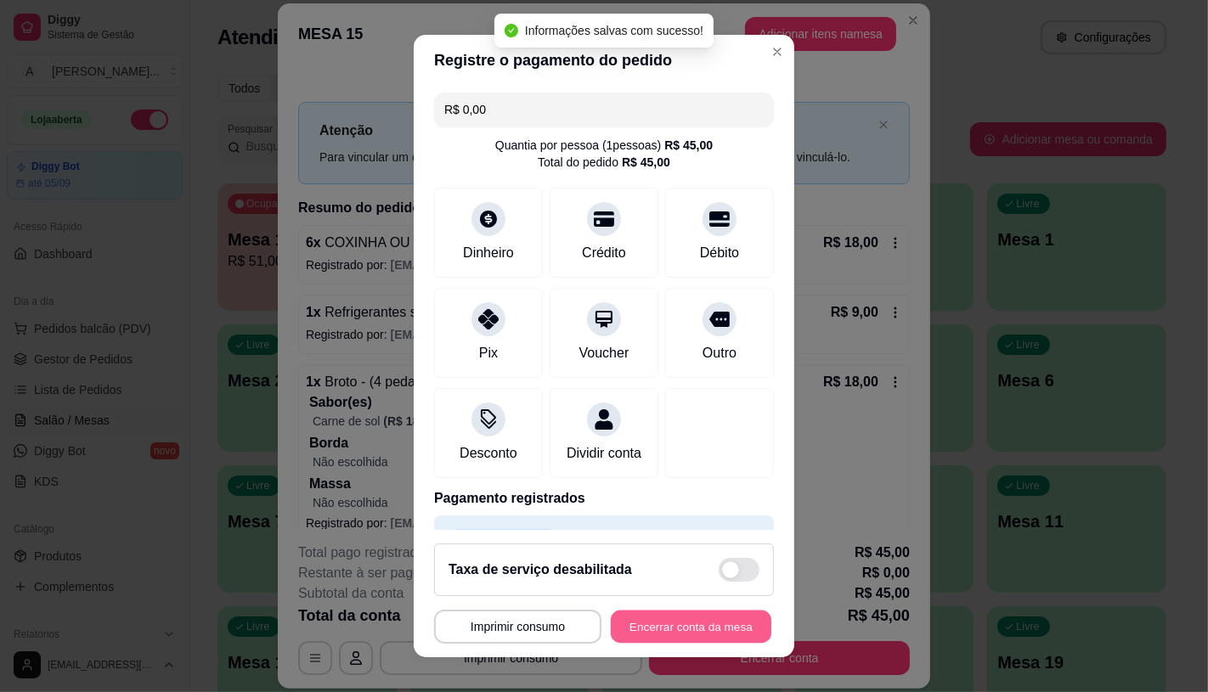
click at [686, 625] on button "Encerrar conta da mesa" at bounding box center [691, 627] width 161 height 33
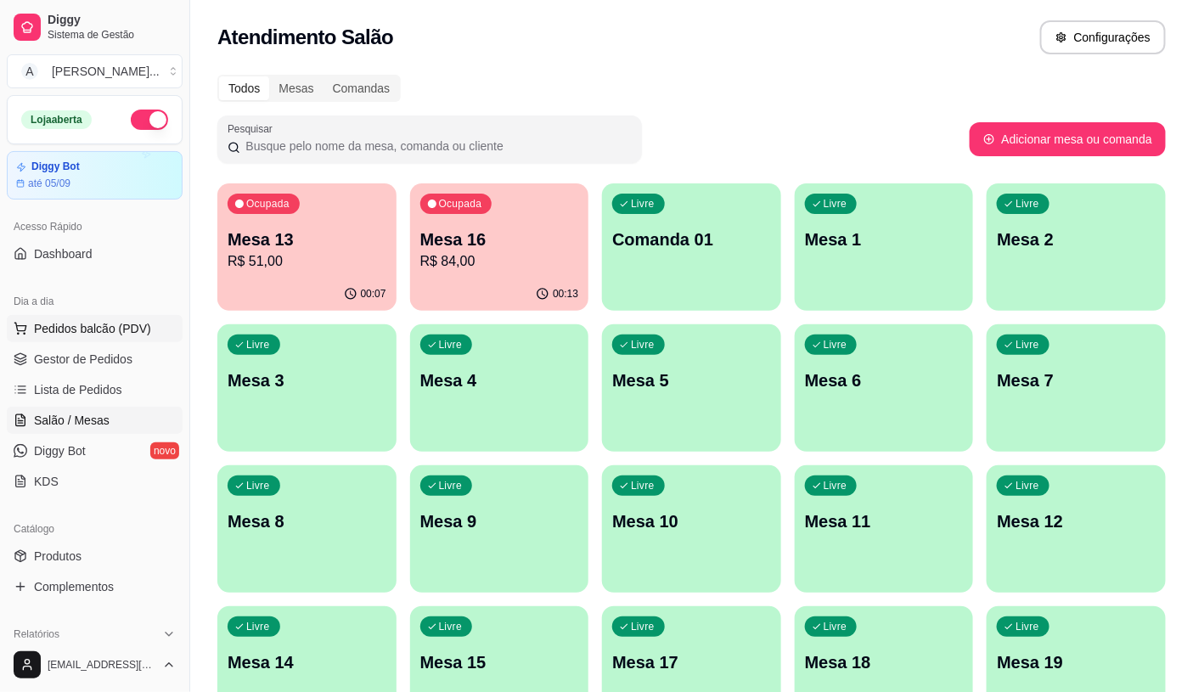
click at [82, 326] on span "Pedidos balcão (PDV)" at bounding box center [92, 328] width 117 height 17
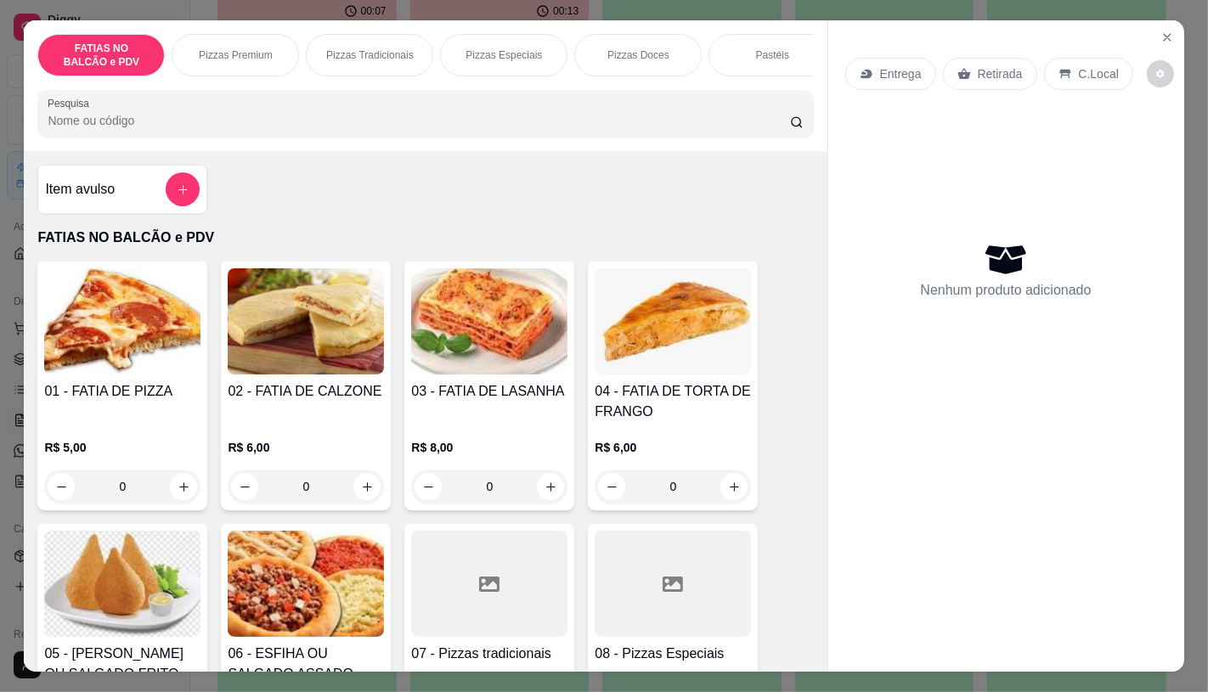
scroll to position [283, 0]
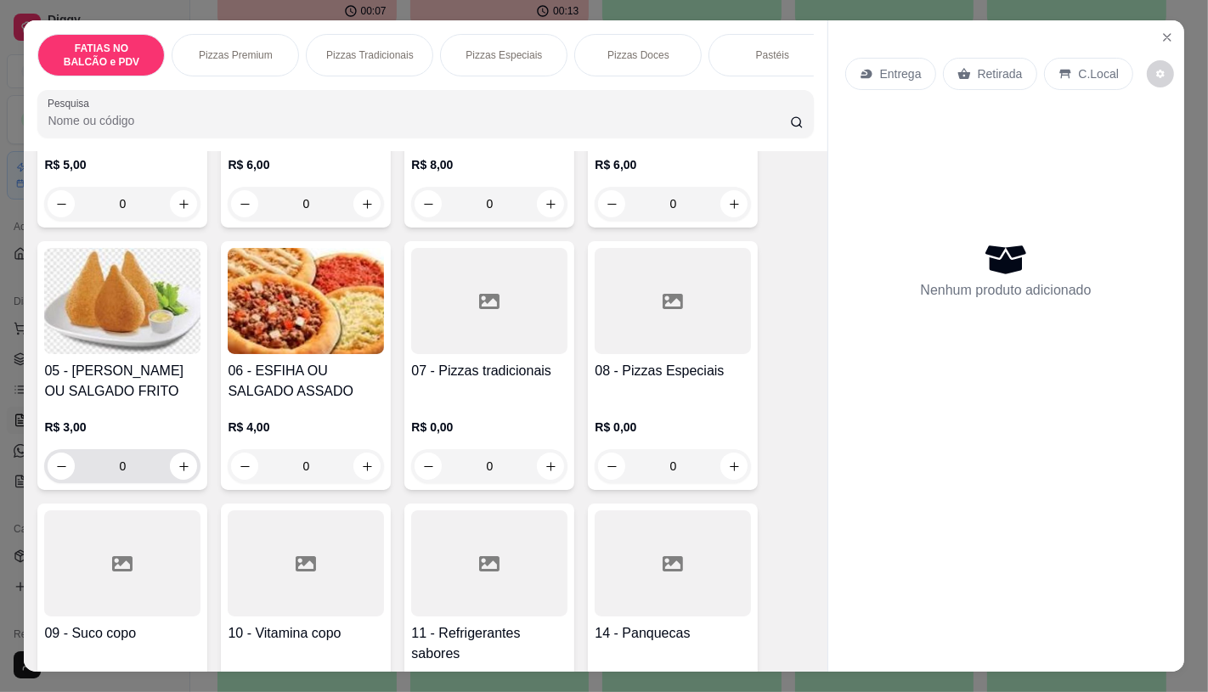
click at [134, 472] on input "0" at bounding box center [122, 466] width 95 height 34
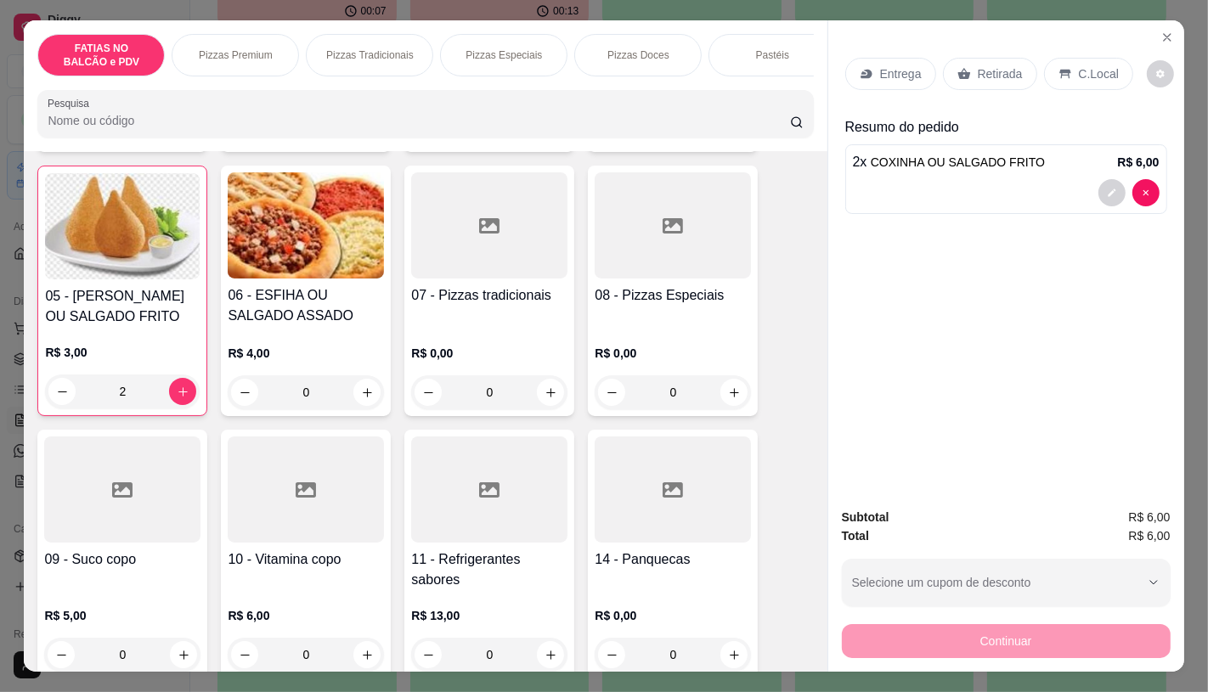
scroll to position [377, 0]
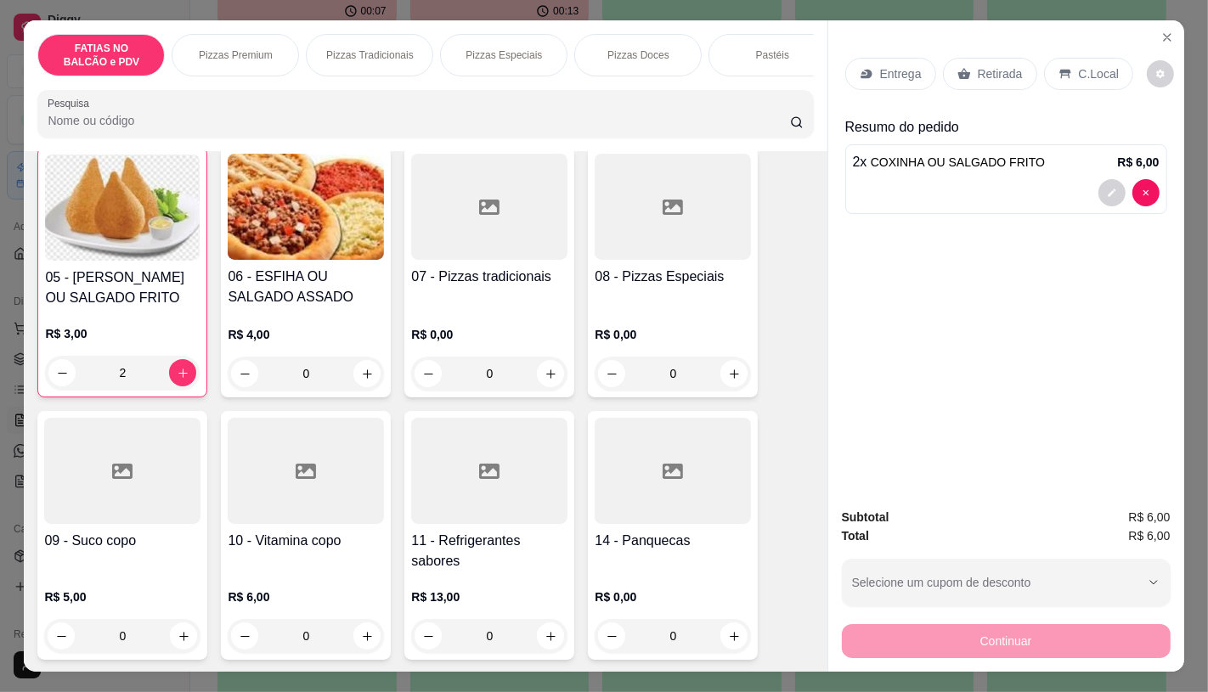
type input "2"
click at [285, 584] on div "R$ 6,00 0" at bounding box center [306, 613] width 156 height 82
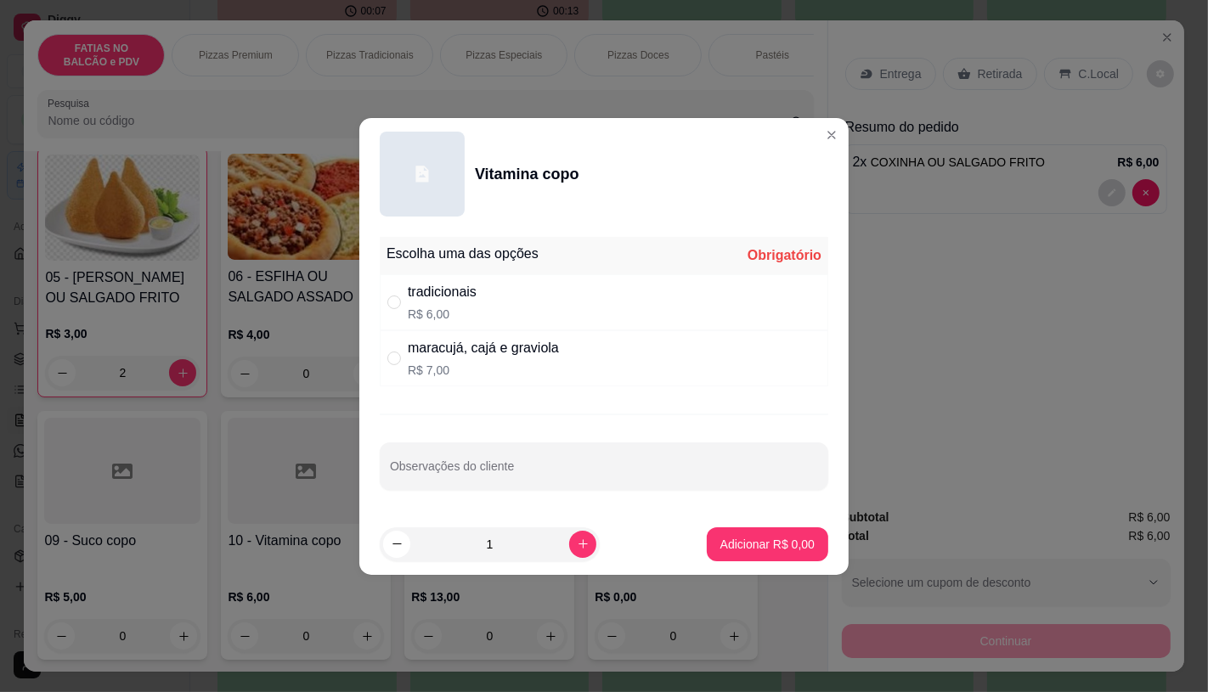
click at [451, 283] on div "tradicionais" at bounding box center [442, 292] width 69 height 20
radio input "true"
click at [744, 540] on p "Adicionar R$ 6,00" at bounding box center [767, 544] width 94 height 17
type input "1"
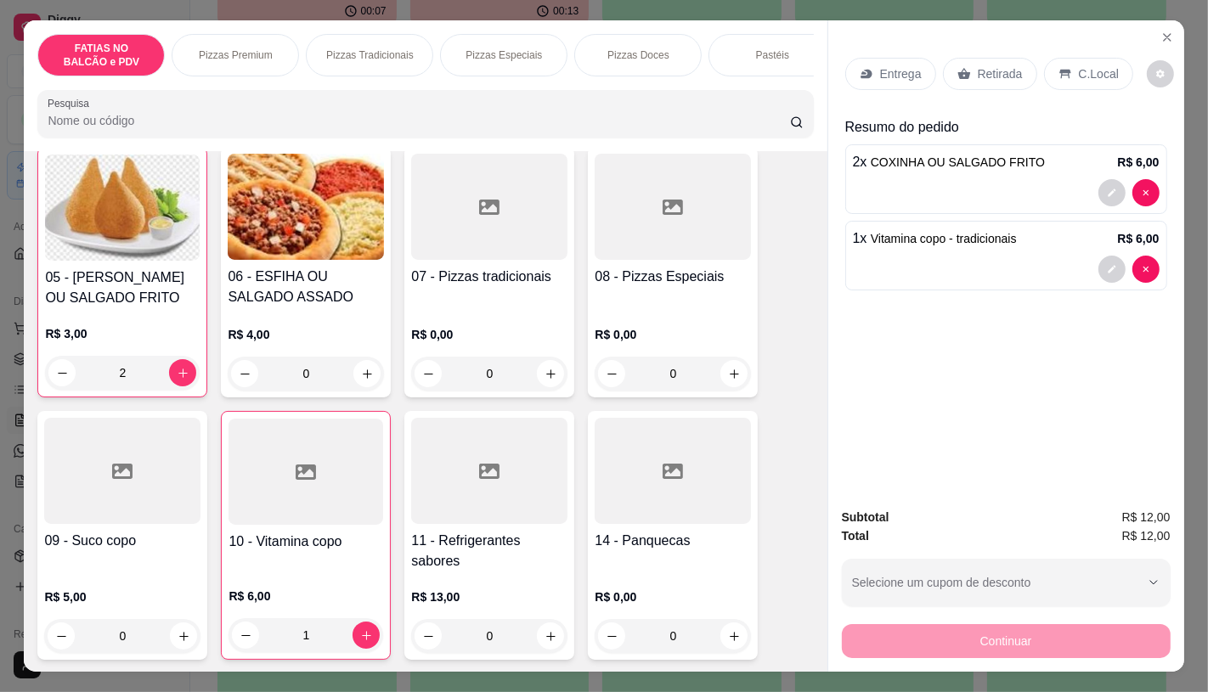
click at [950, 75] on div "Retirada" at bounding box center [990, 74] width 94 height 32
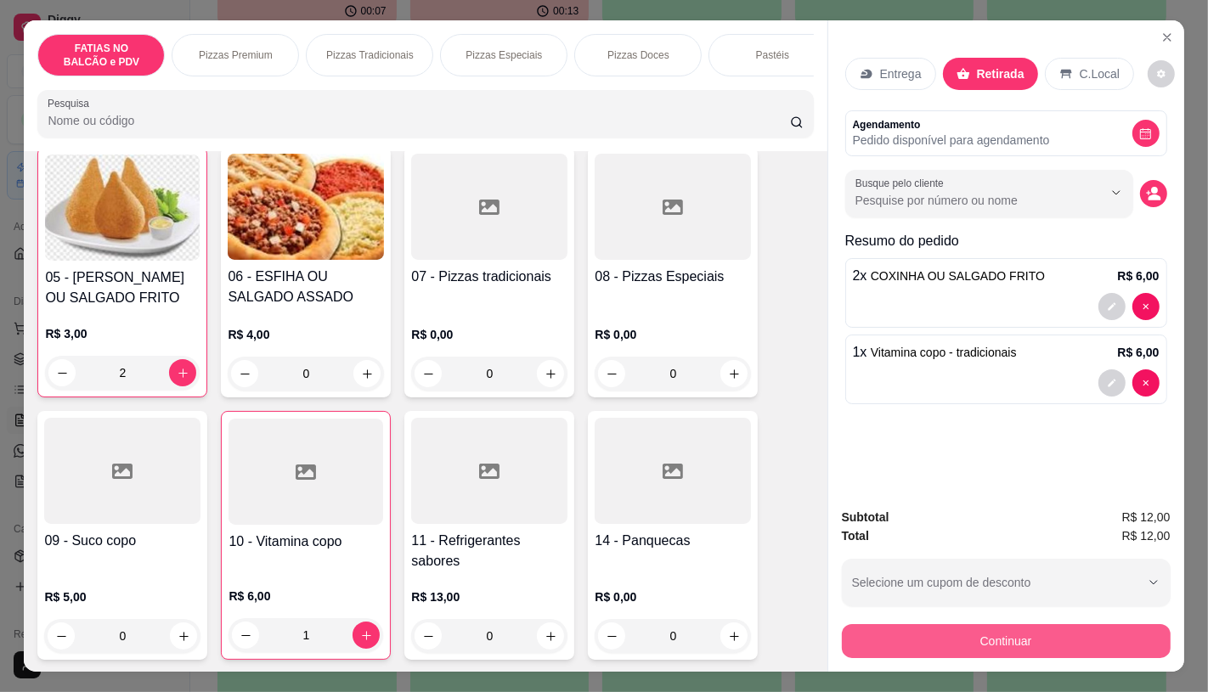
click at [1007, 640] on button "Continuar" at bounding box center [1006, 641] width 329 height 34
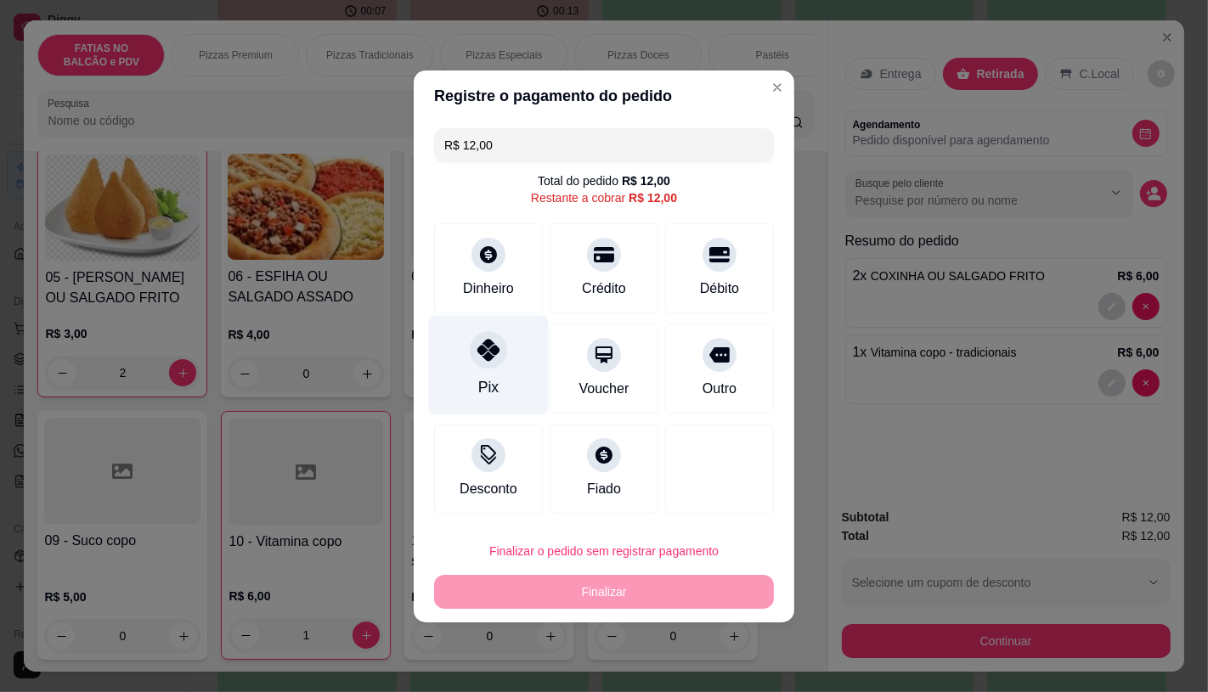
click at [499, 372] on div "Pix" at bounding box center [489, 364] width 120 height 99
type input "R$ 0,00"
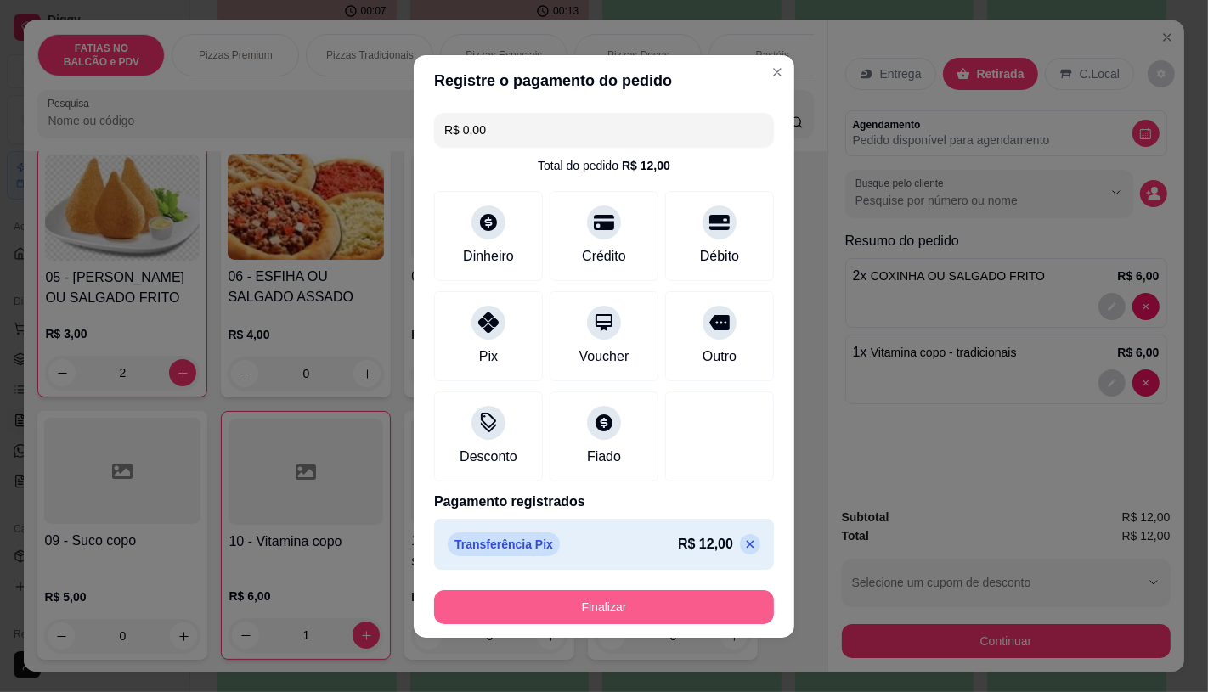
click at [561, 605] on button "Finalizar" at bounding box center [604, 607] width 340 height 34
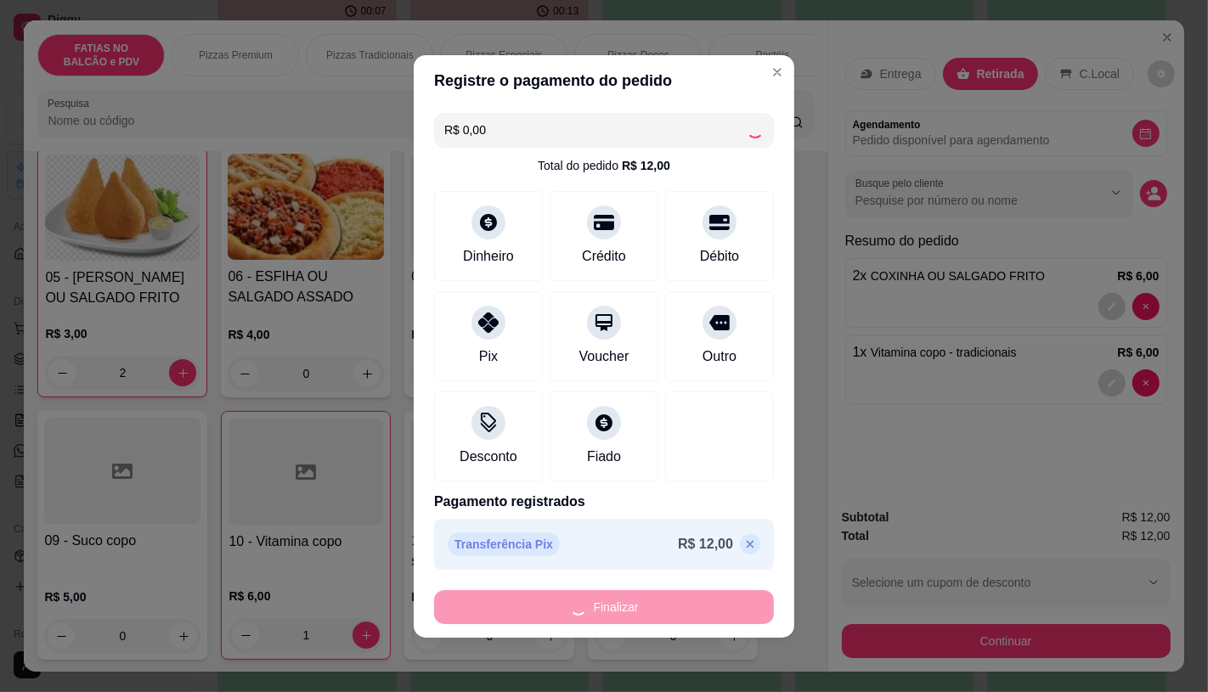
type input "0"
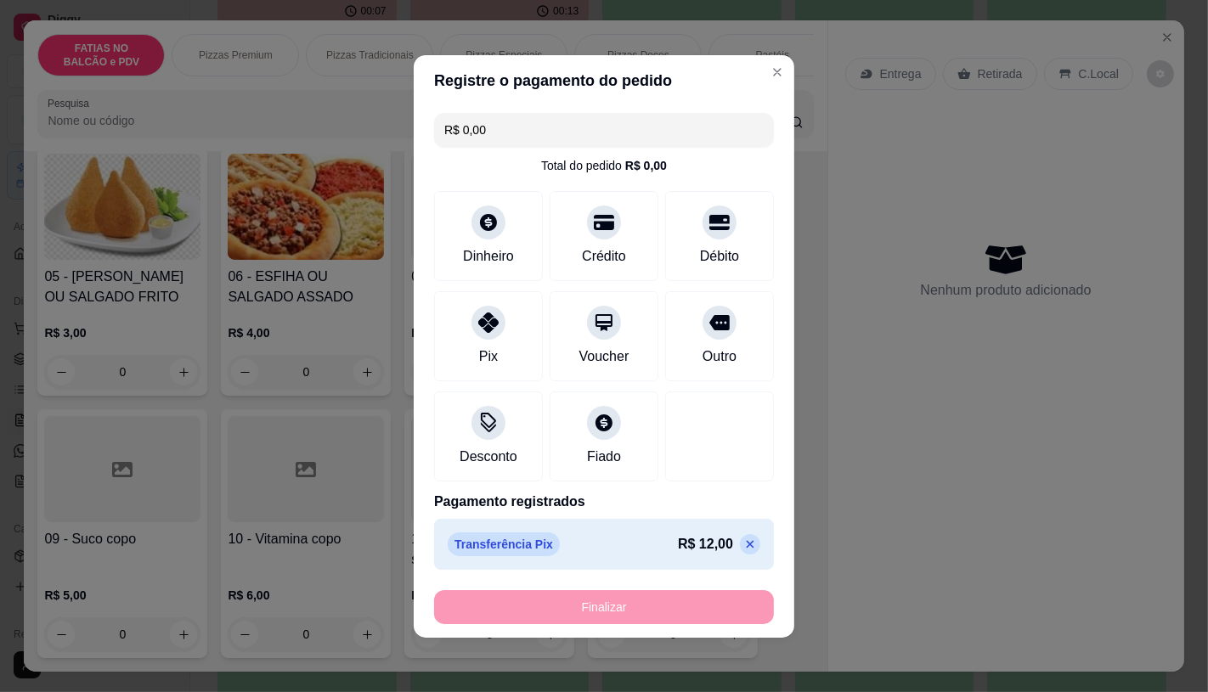
type input "-R$ 12,00"
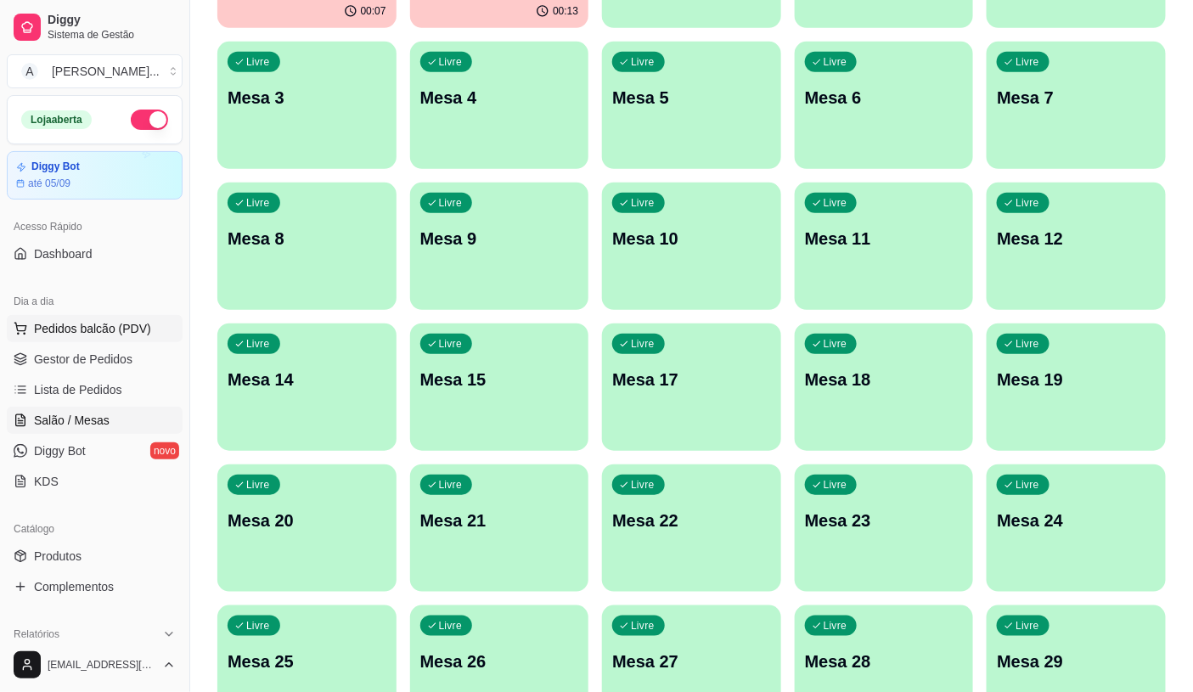
click at [116, 335] on span "Pedidos balcão (PDV)" at bounding box center [92, 328] width 117 height 17
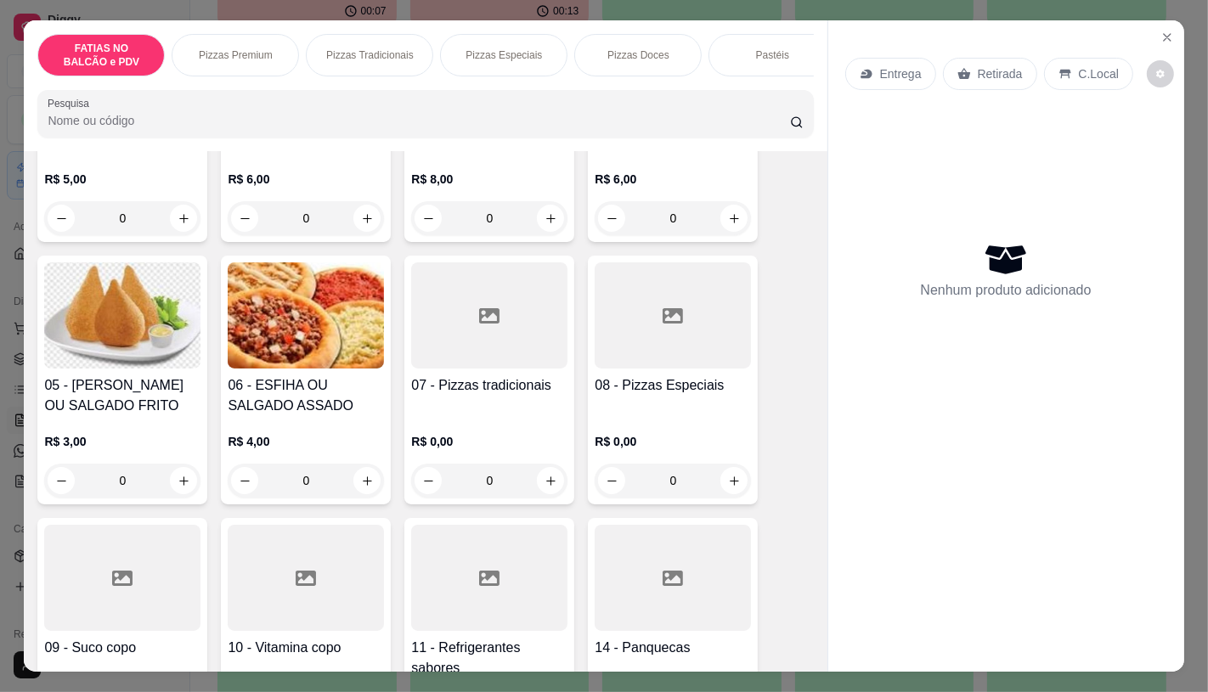
scroll to position [283, 0]
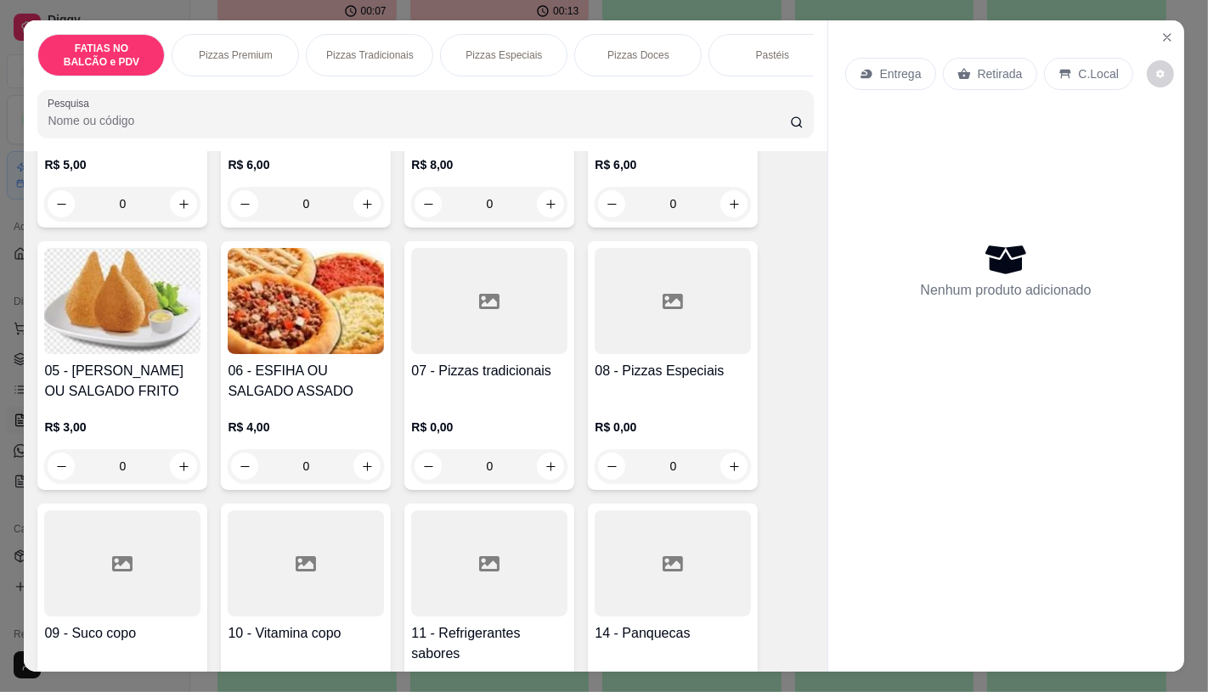
click at [638, 348] on div at bounding box center [673, 301] width 156 height 106
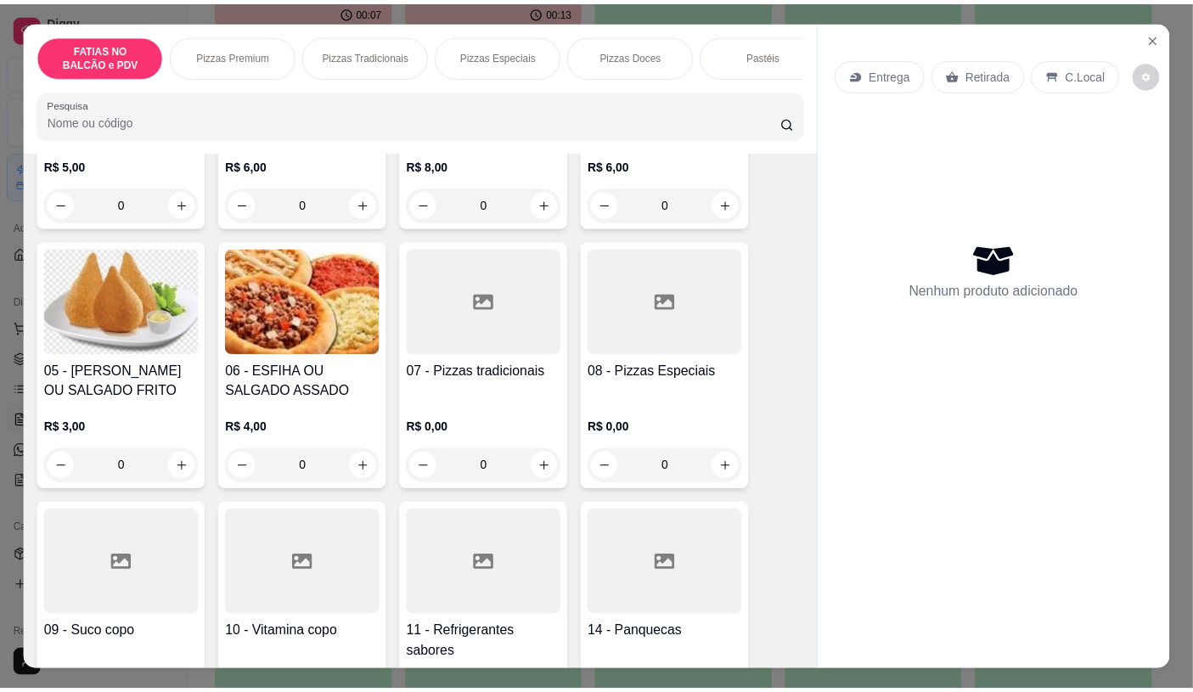
scroll to position [58, 0]
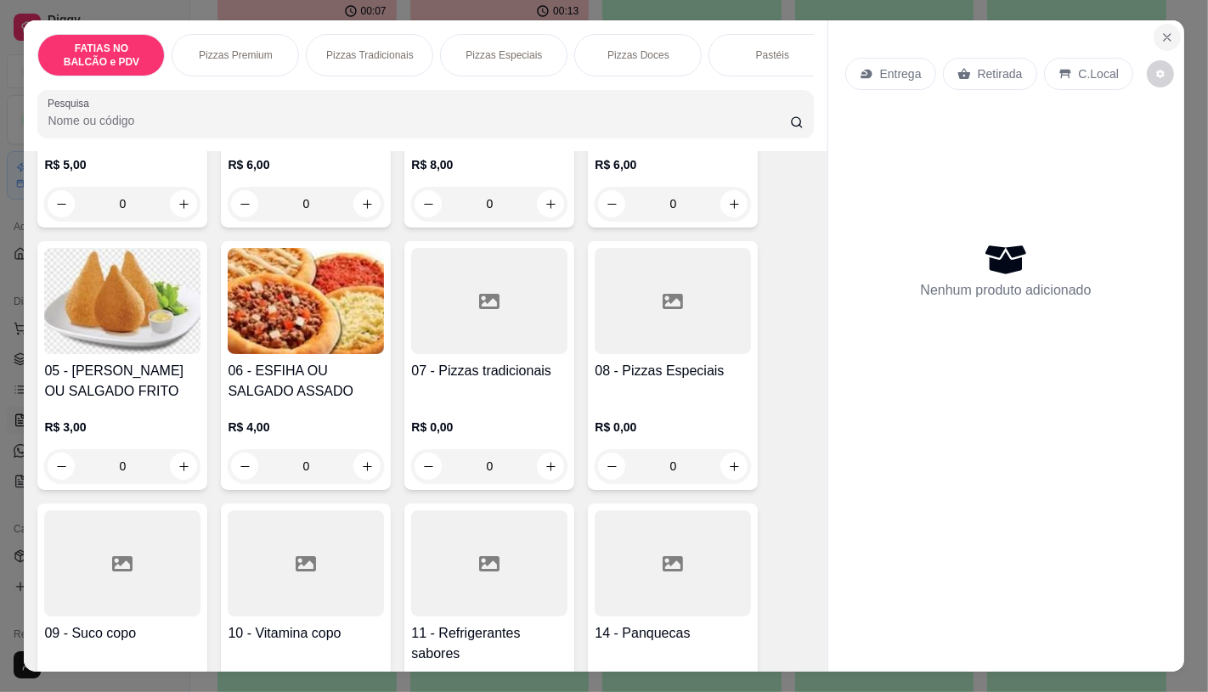
click at [1160, 35] on icon "Close" at bounding box center [1167, 38] width 14 height 14
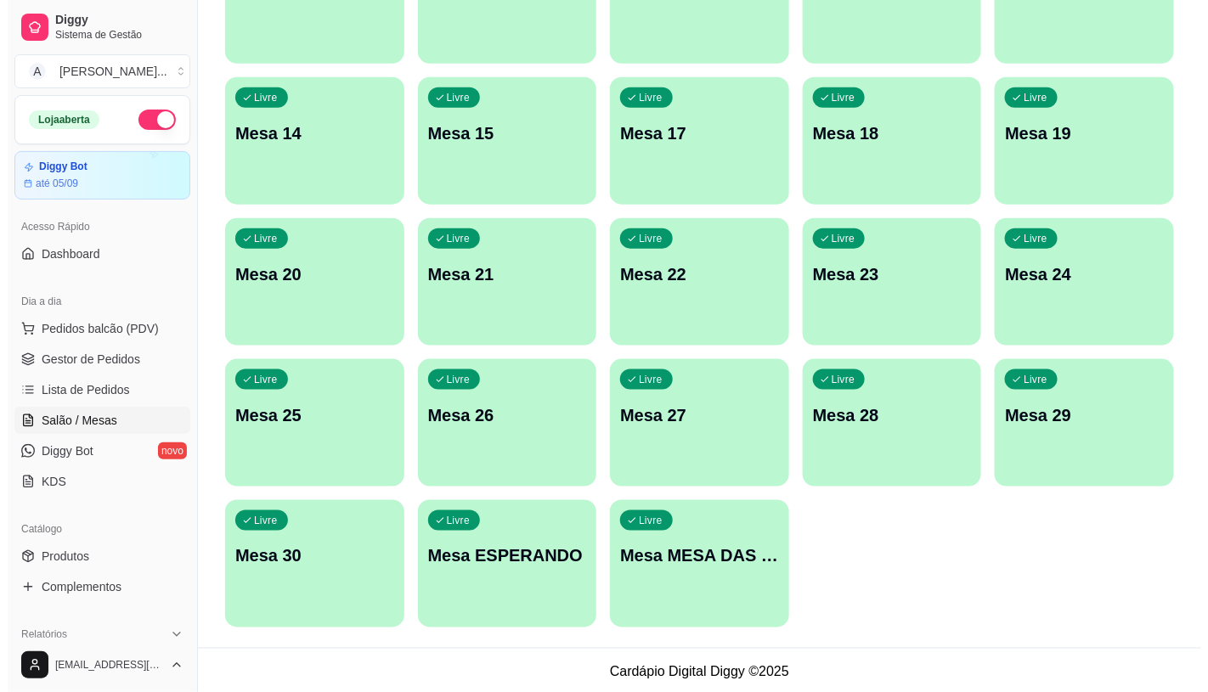
scroll to position [533, 0]
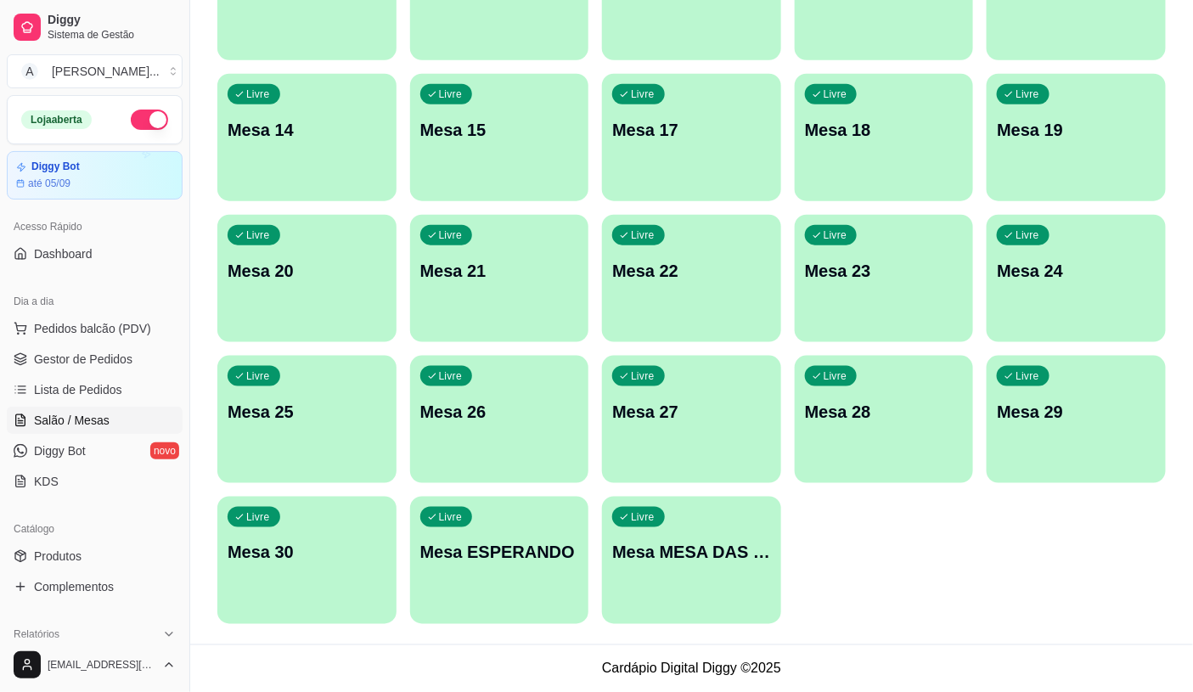
click at [743, 484] on div "Ocupada Mesa 13 R$ 51,00 00:07 Ocupada Mesa 16 R$ 84,00 00:13 Livre Comanda 01 …" at bounding box center [691, 137] width 949 height 973
click at [743, 508] on div "Livre Mesa MESA DAS COMANDAS" at bounding box center [691, 550] width 179 height 107
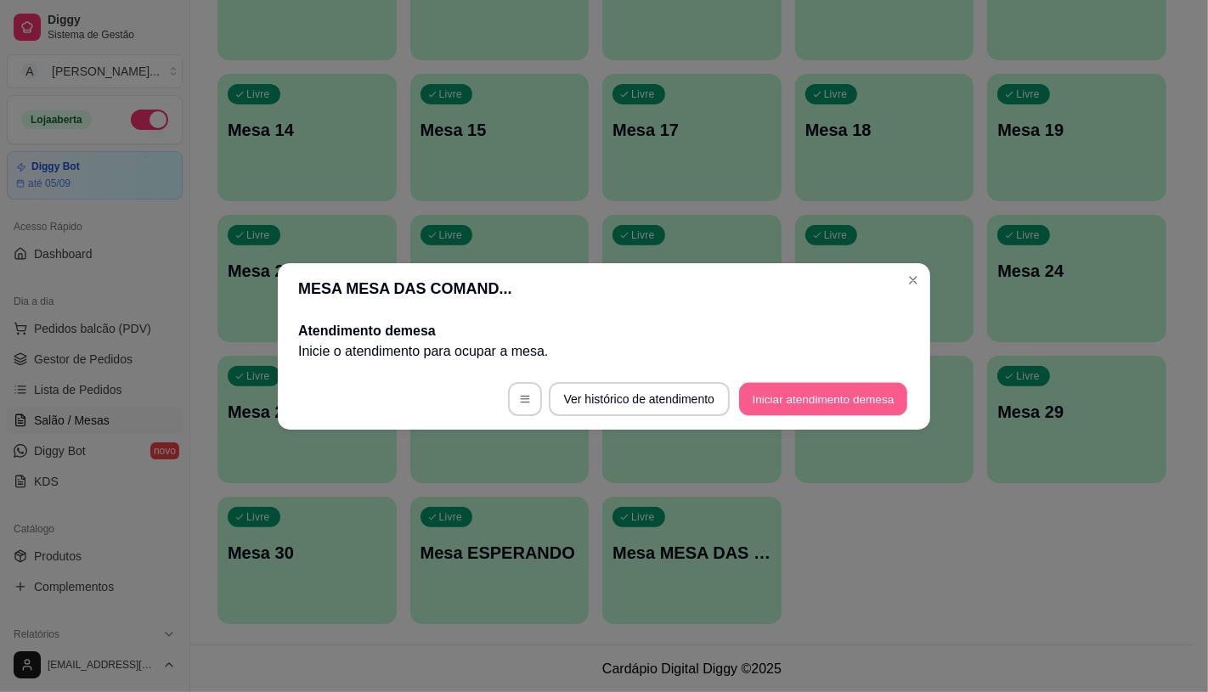
click at [777, 395] on button "Iniciar atendimento de mesa" at bounding box center [823, 398] width 168 height 33
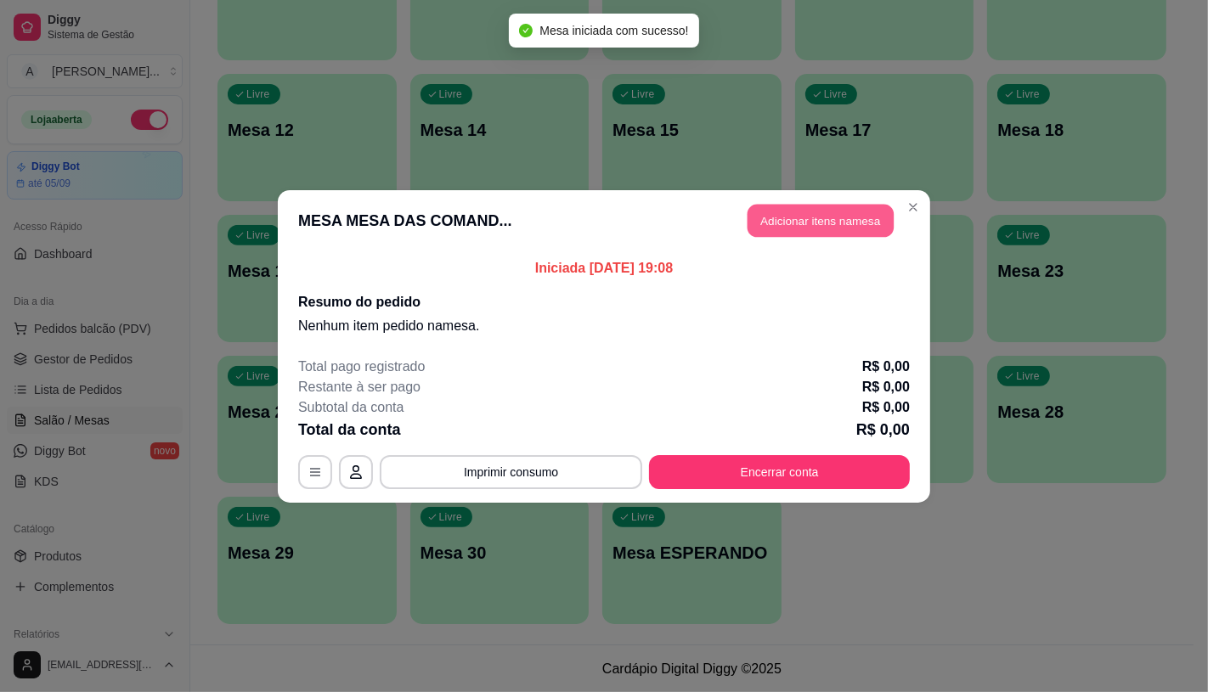
click at [798, 223] on button "Adicionar itens na mesa" at bounding box center [820, 220] width 146 height 33
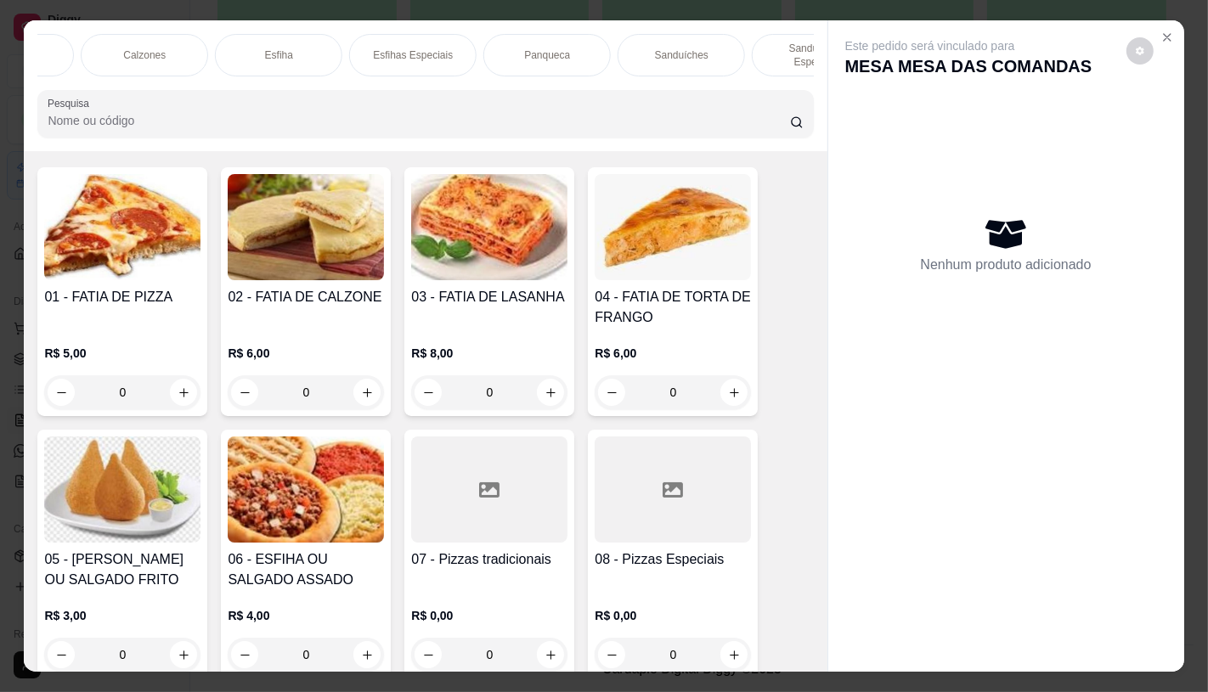
scroll to position [0, 1019]
click at [556, 48] on p "Sanduíches" at bounding box center [559, 55] width 54 height 14
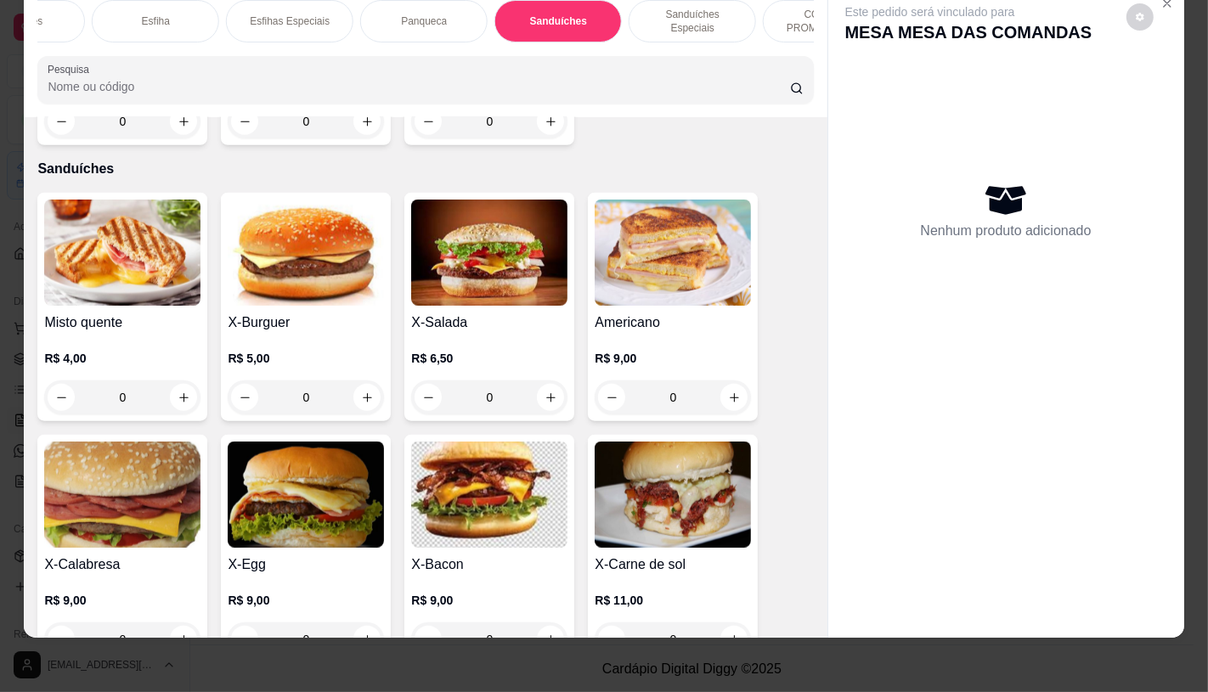
scroll to position [6960, 0]
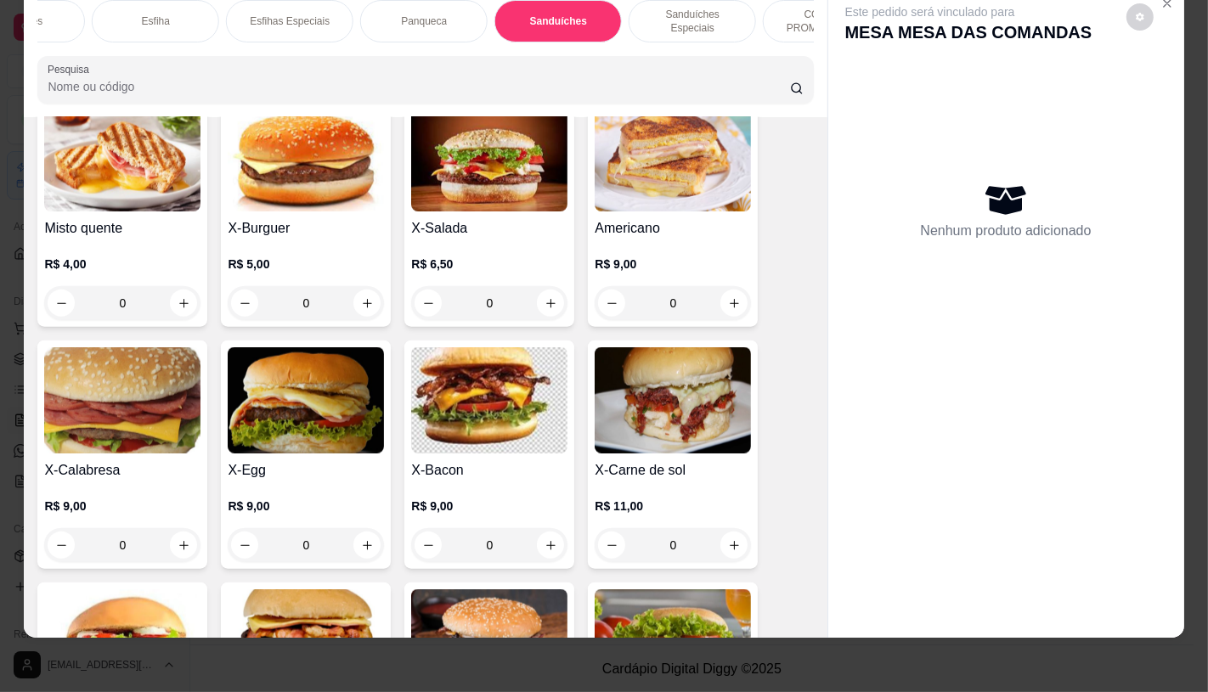
click at [280, 218] on h4 "X-Burguer" at bounding box center [306, 228] width 156 height 20
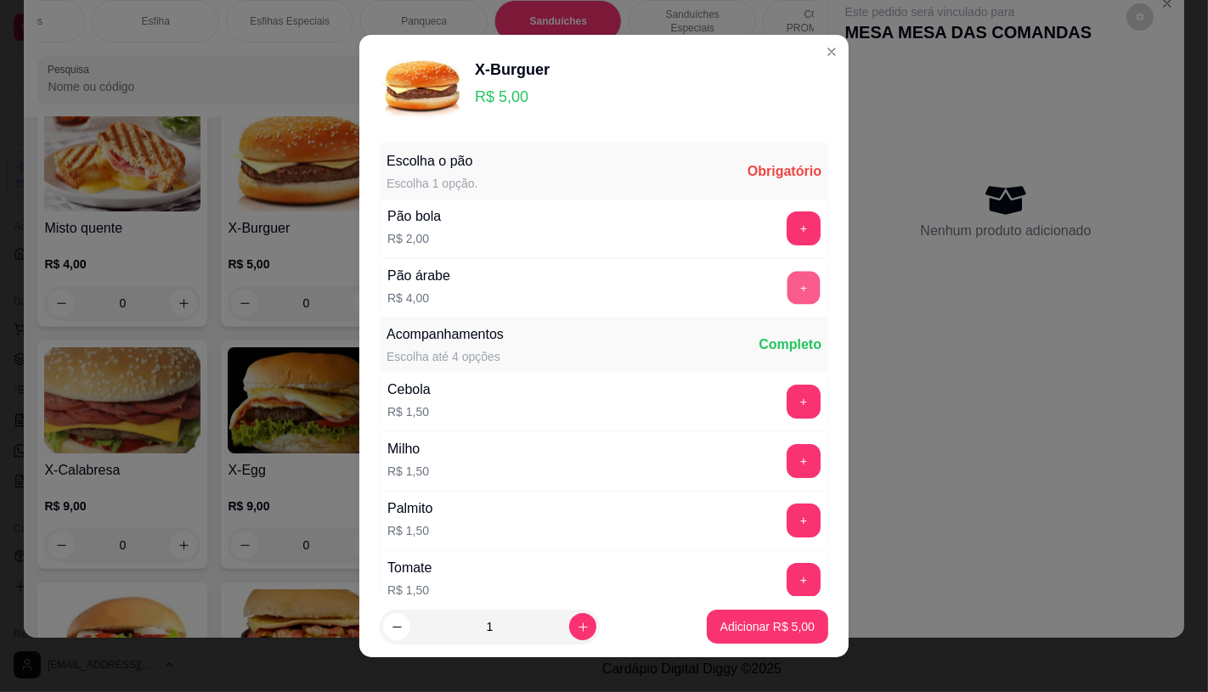
click at [787, 285] on button "+" at bounding box center [803, 287] width 33 height 33
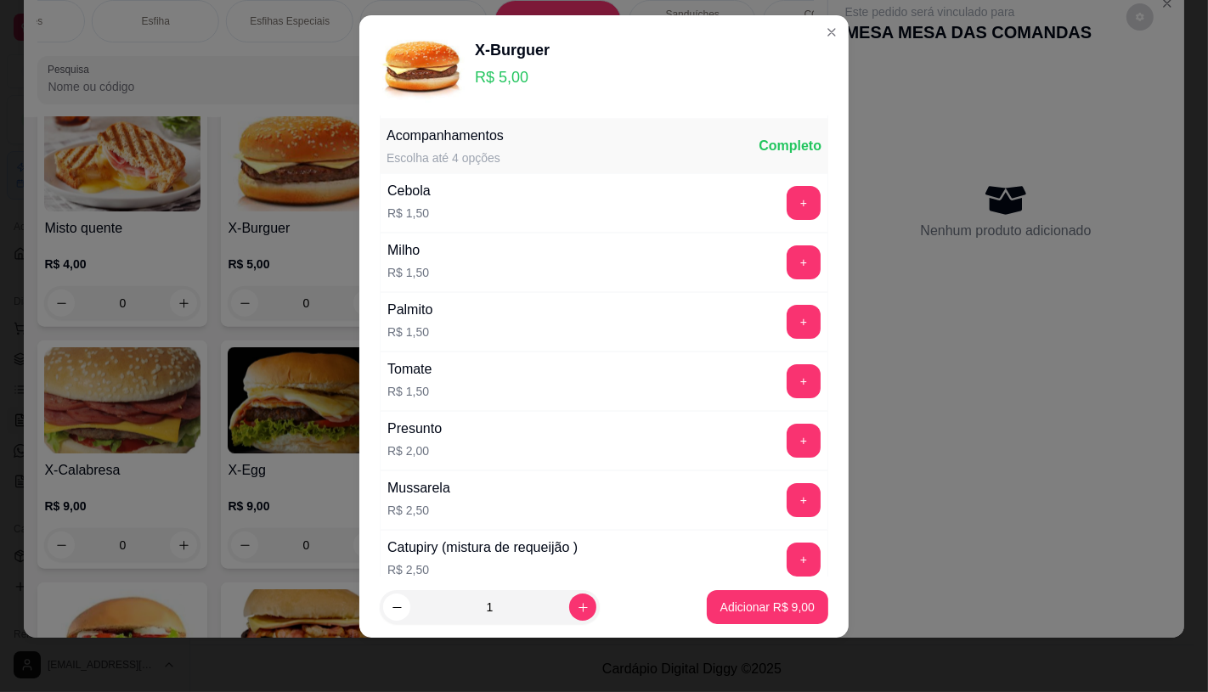
scroll to position [182, 0]
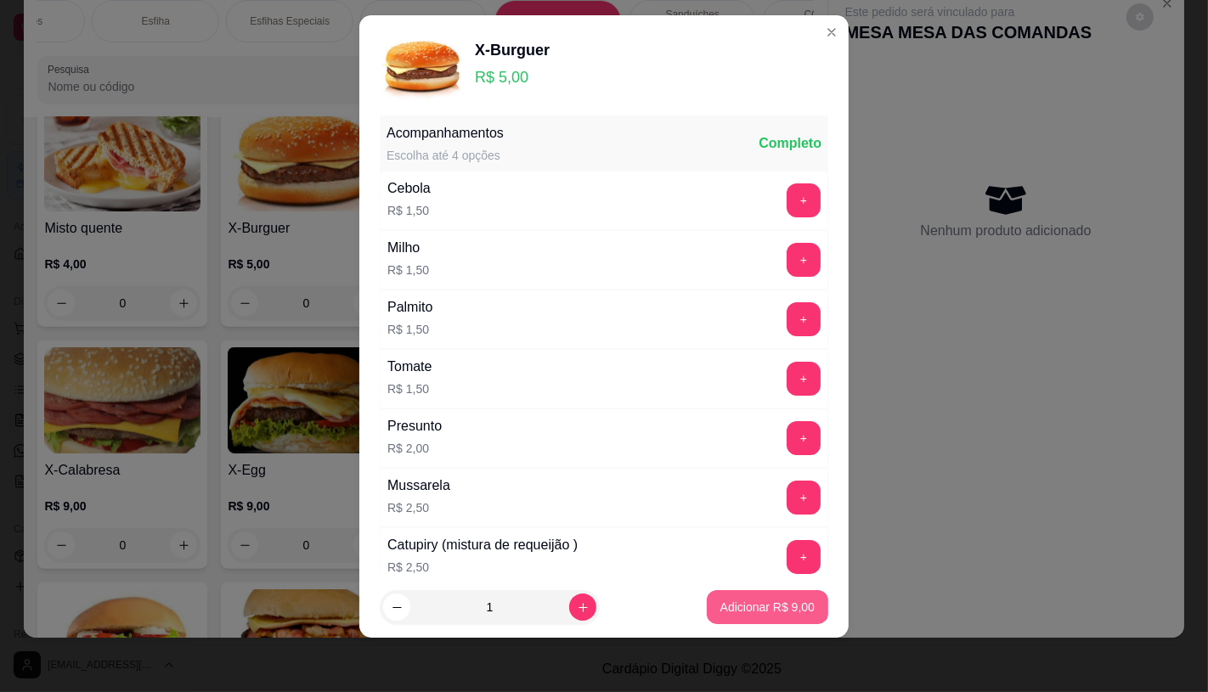
click at [745, 608] on p "Adicionar R$ 9,00" at bounding box center [767, 607] width 94 height 17
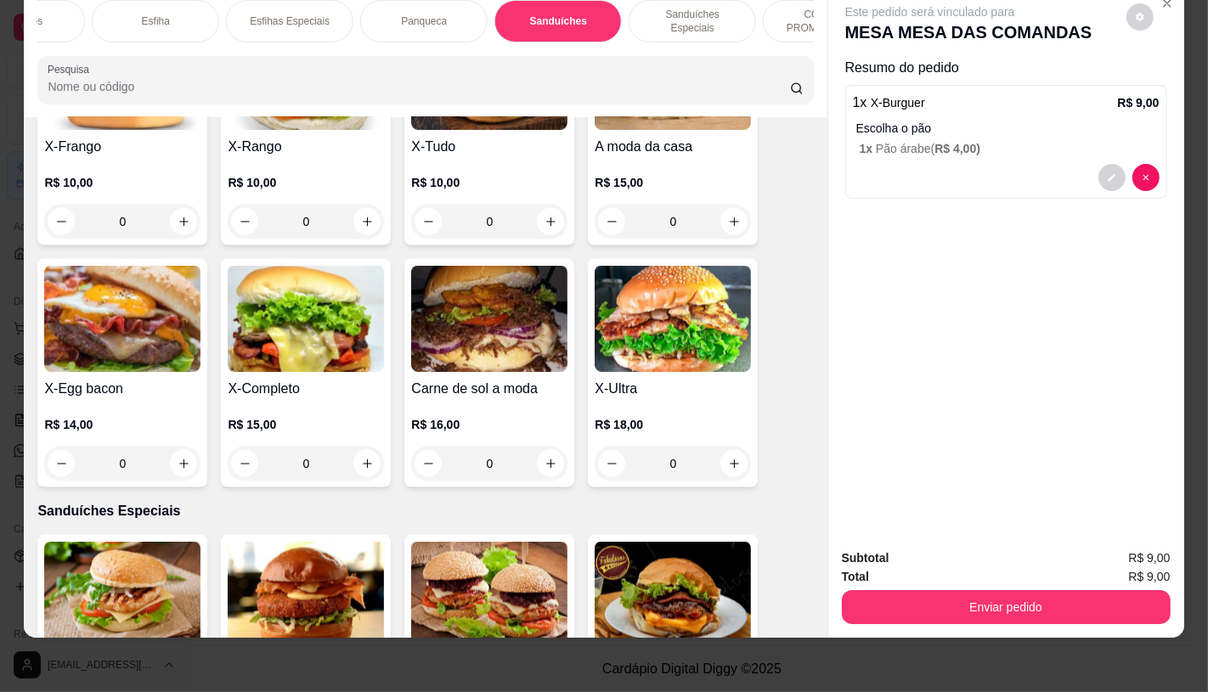
scroll to position [7527, 0]
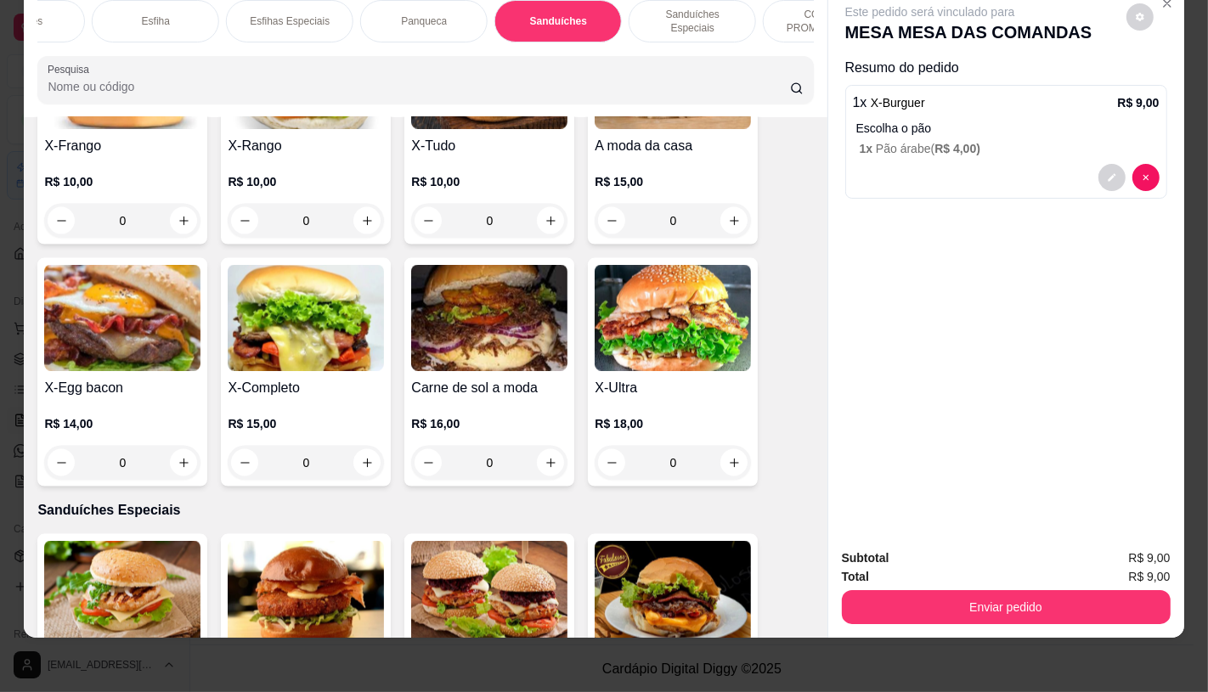
click at [285, 378] on h4 "X-Completo" at bounding box center [306, 388] width 156 height 20
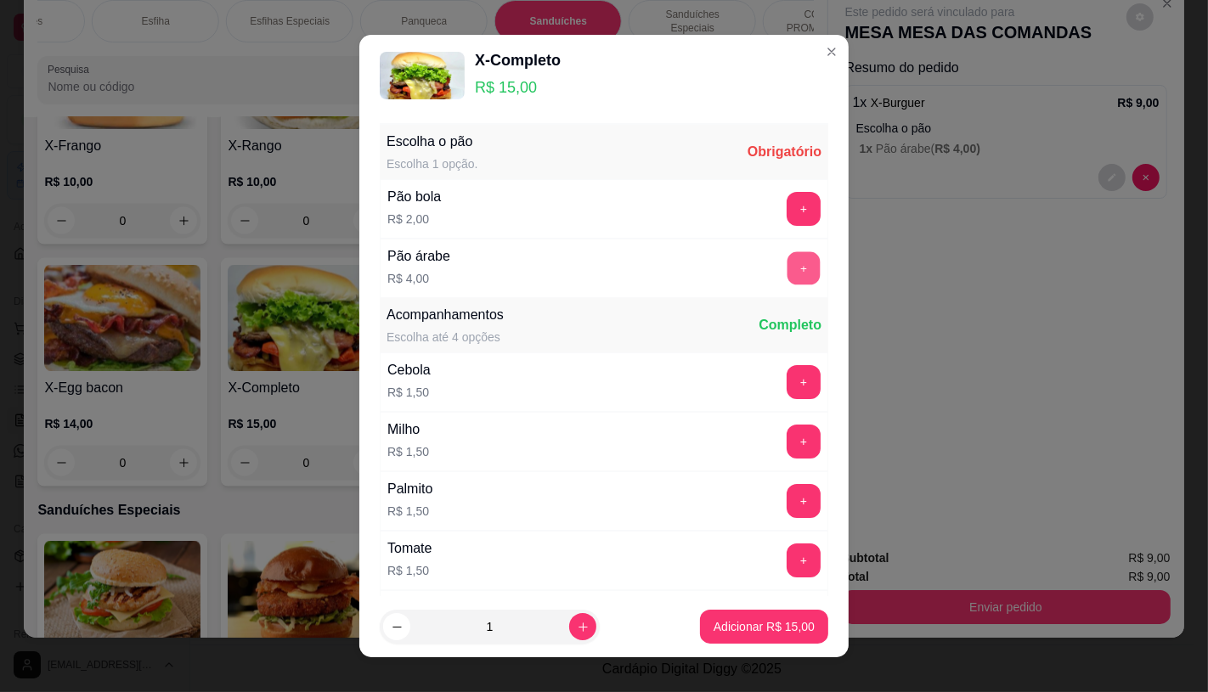
click at [787, 273] on button "+" at bounding box center [803, 267] width 33 height 33
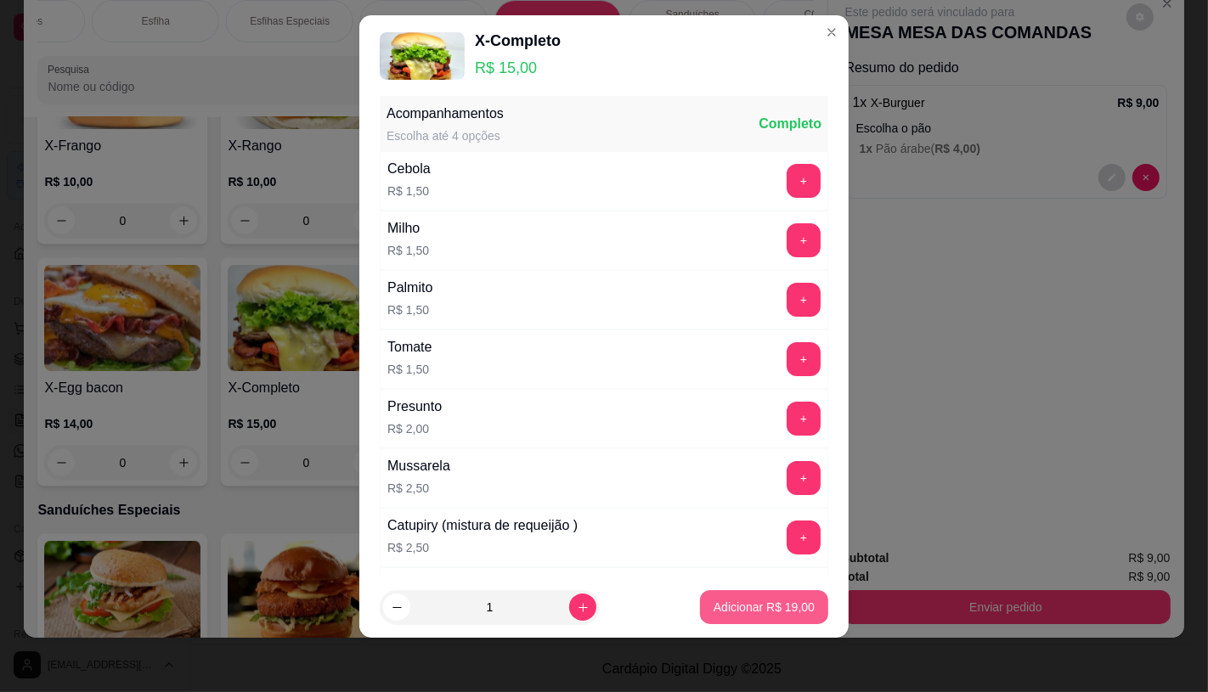
click at [757, 612] on p "Adicionar R$ 19,00" at bounding box center [764, 607] width 101 height 17
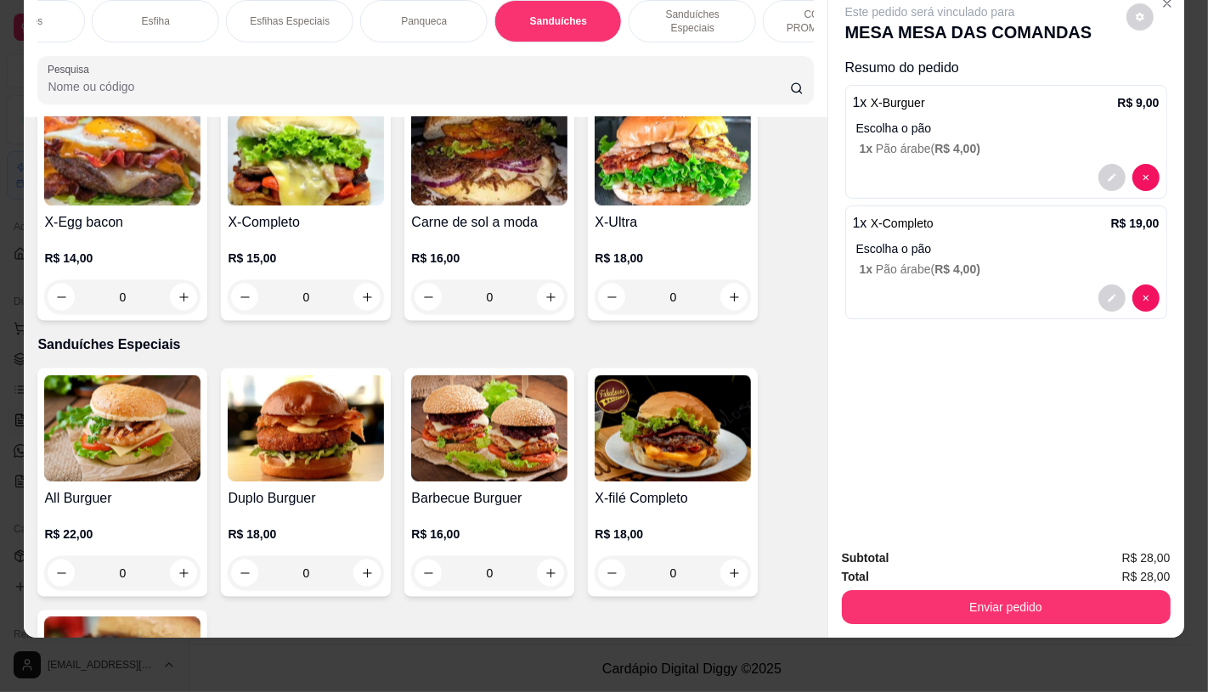
scroll to position [7715, 0]
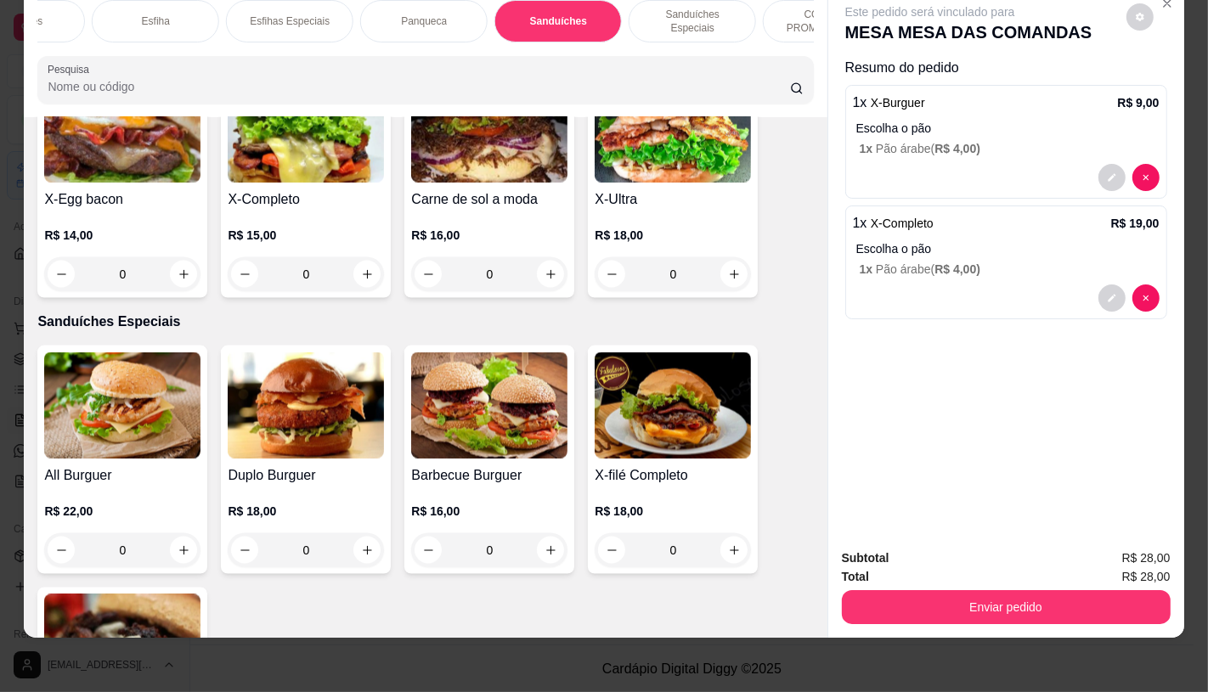
click at [320, 227] on p "R$ 15,00" at bounding box center [306, 235] width 156 height 17
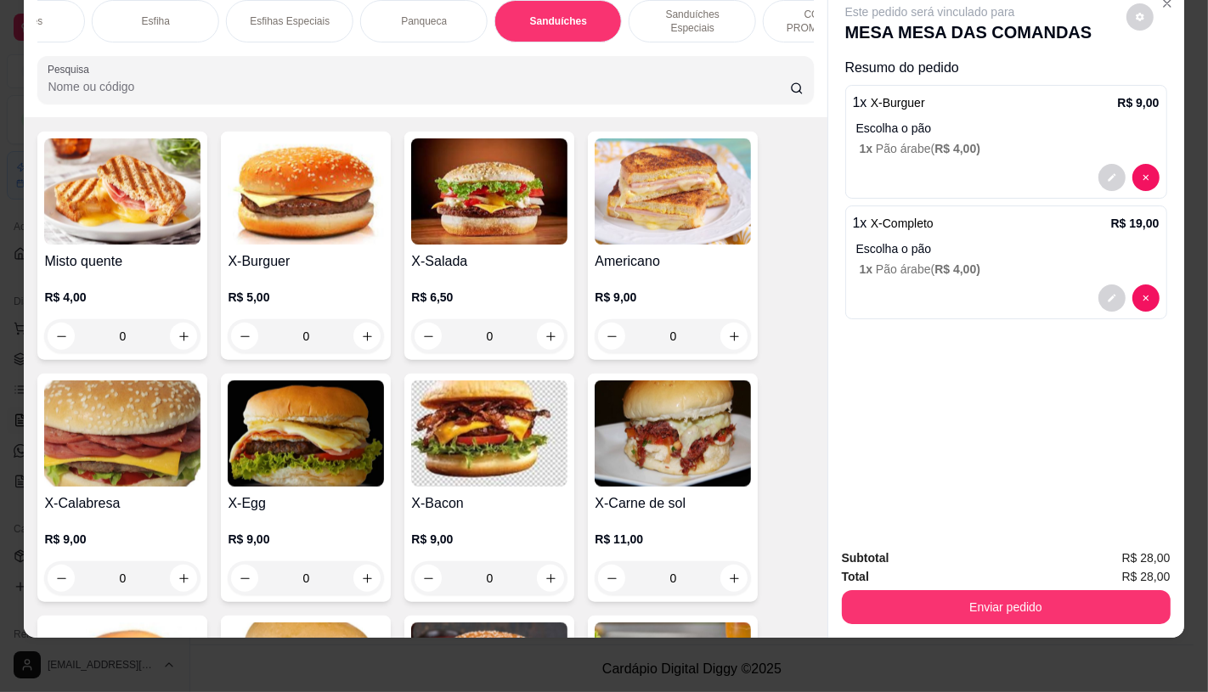
scroll to position [6866, 0]
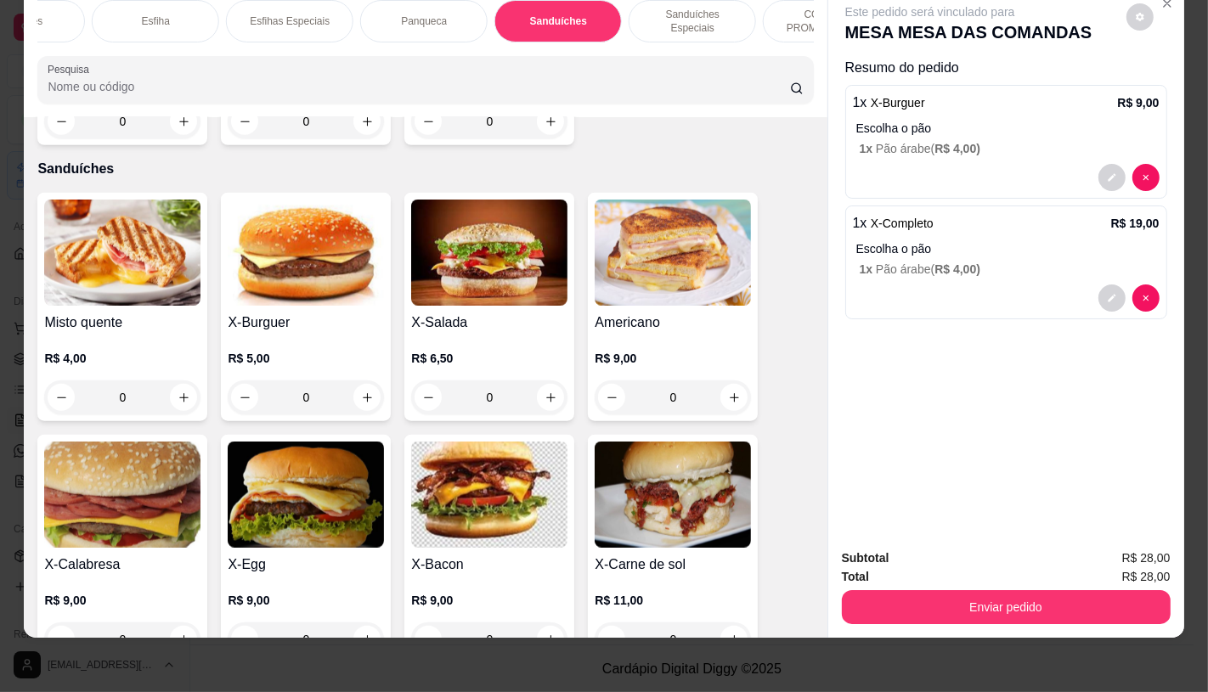
click at [75, 258] on img at bounding box center [122, 253] width 156 height 106
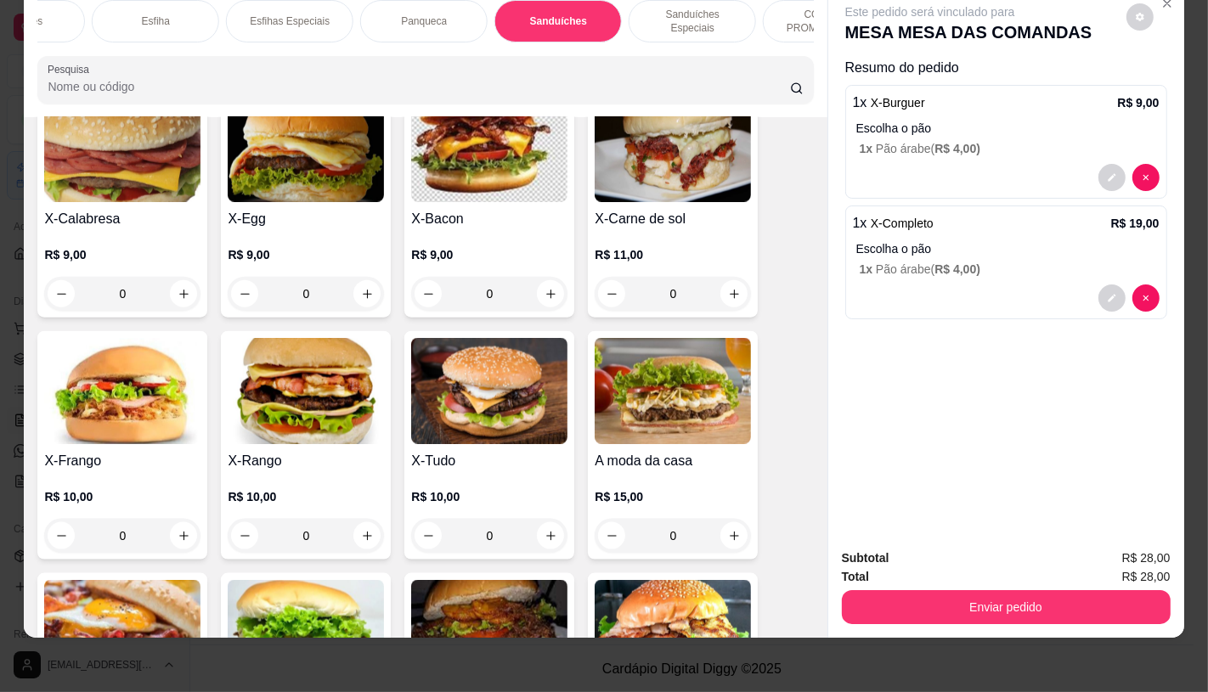
scroll to position [7243, 0]
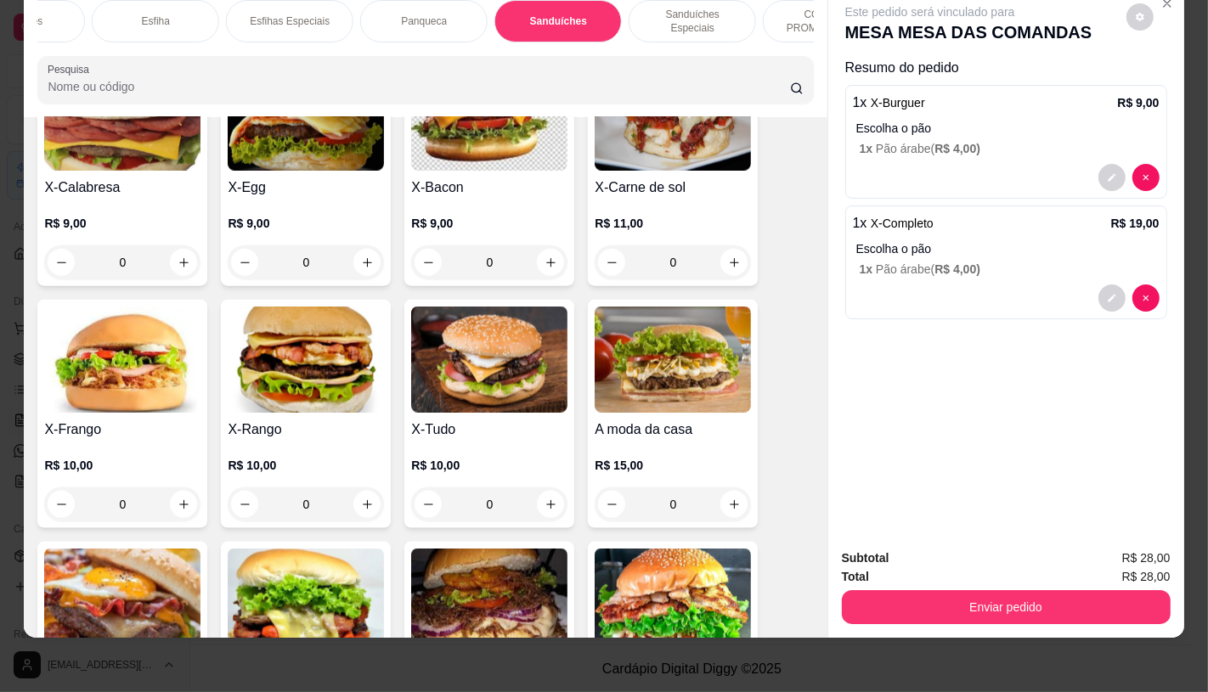
click at [177, 420] on h4 "X-Frango" at bounding box center [122, 430] width 156 height 20
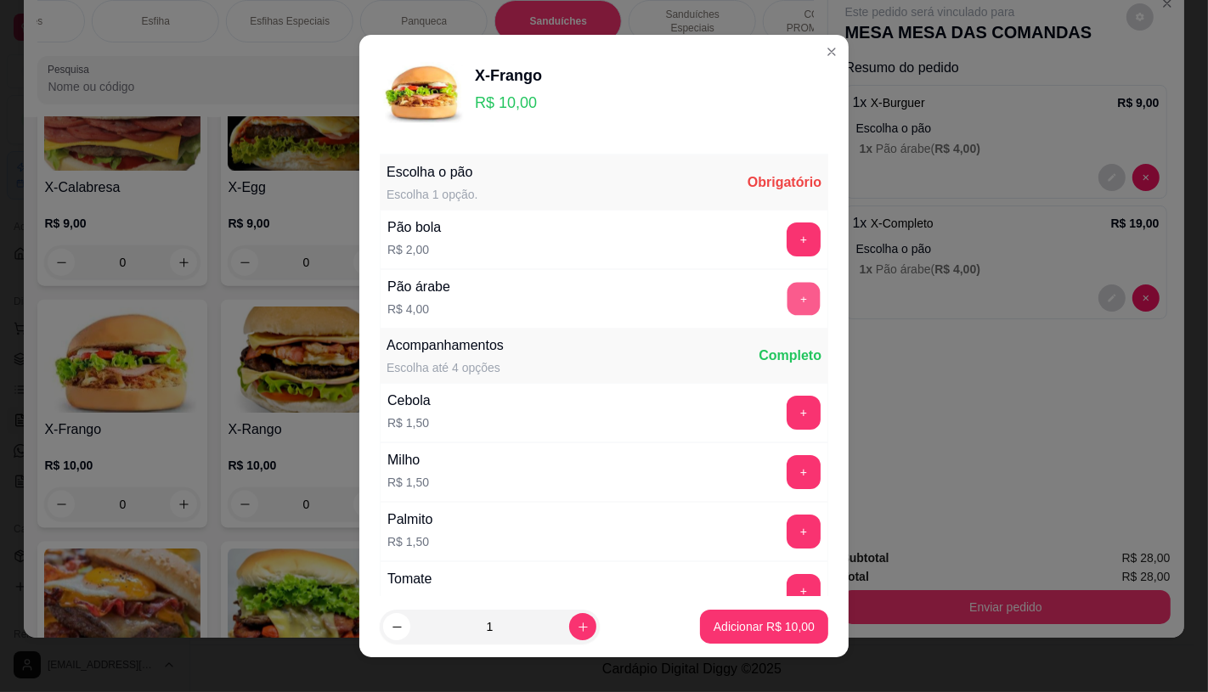
click at [787, 300] on button "+" at bounding box center [803, 298] width 33 height 33
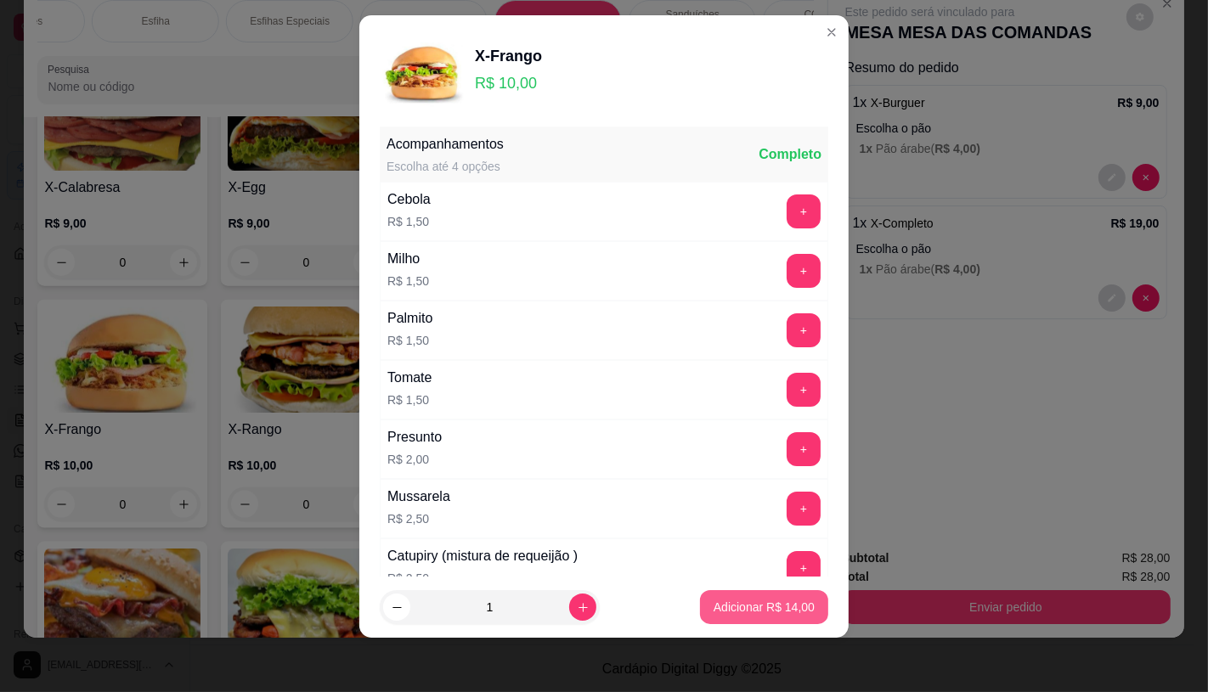
click at [767, 606] on p "Adicionar R$ 14,00" at bounding box center [764, 607] width 101 height 17
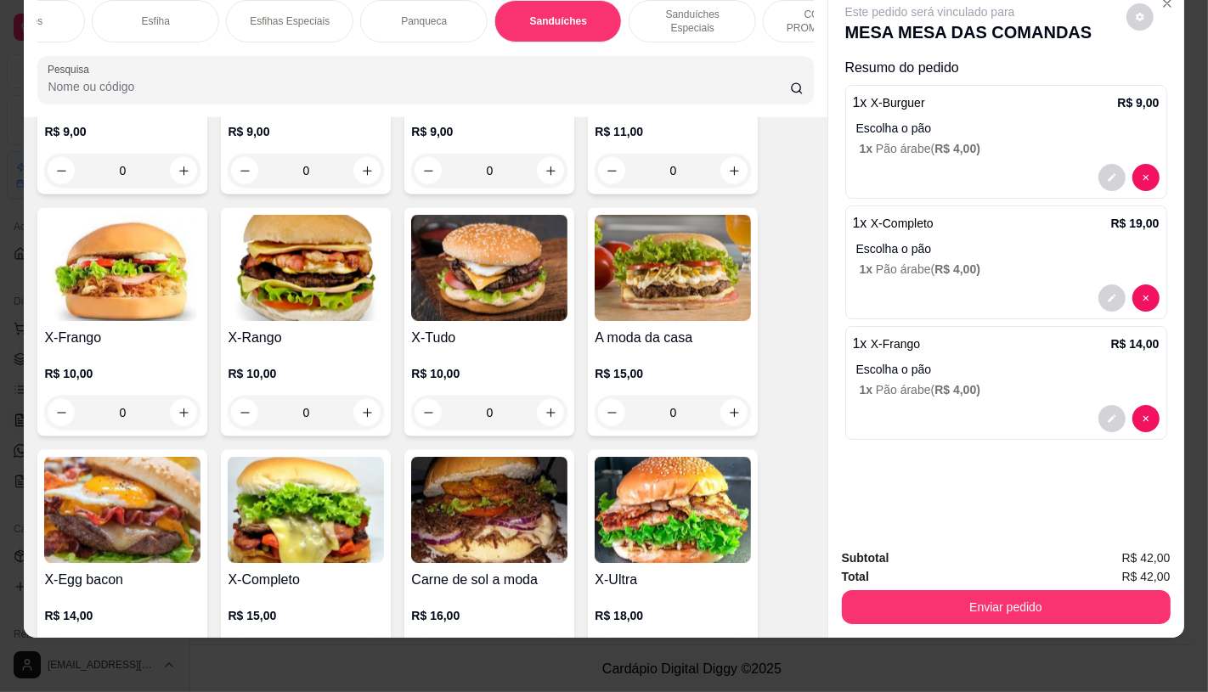
scroll to position [7337, 0]
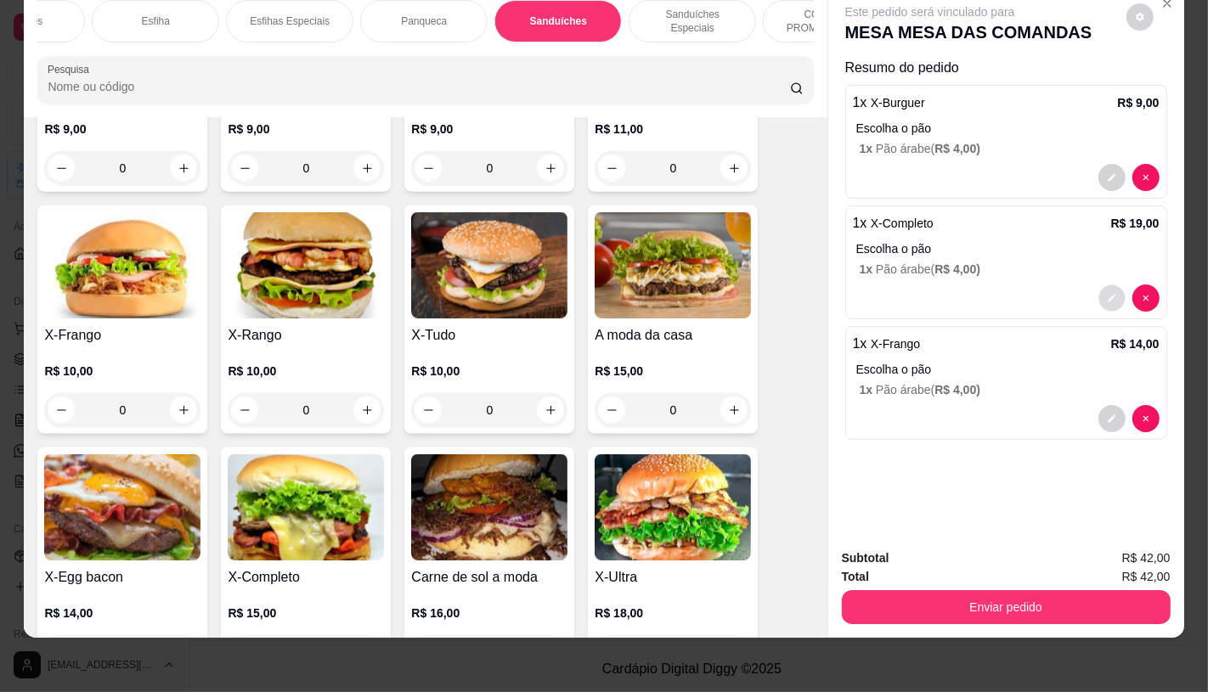
click at [1108, 294] on icon "decrease-product-quantity" at bounding box center [1112, 299] width 10 height 10
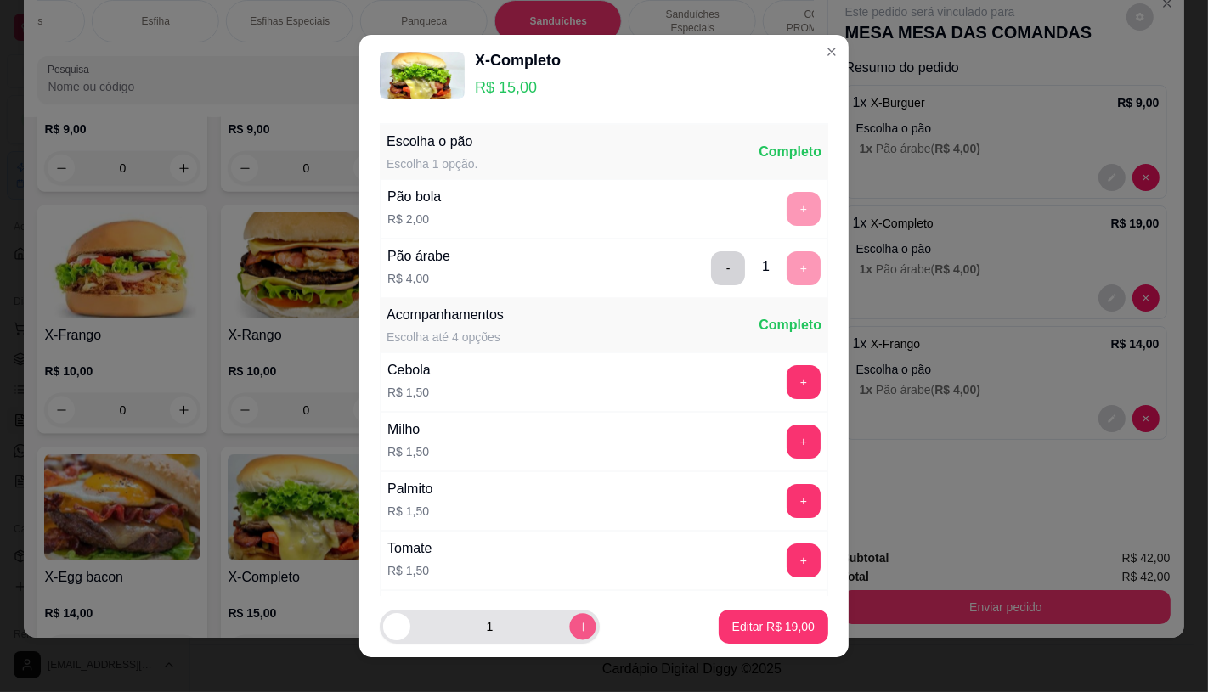
click at [569, 634] on button "increase-product-quantity" at bounding box center [582, 627] width 26 height 26
type input "2"
click at [784, 624] on p "Editar R$ 38,00" at bounding box center [773, 626] width 82 height 17
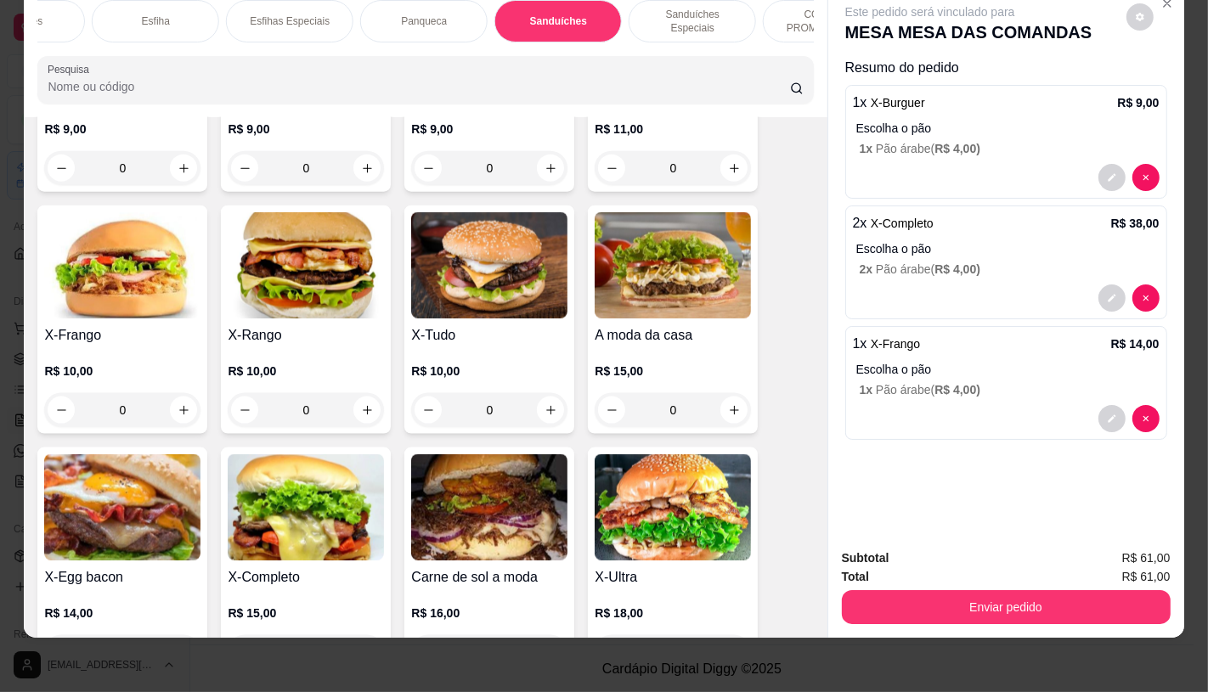
drag, startPoint x: 380, startPoint y: 47, endPoint x: 413, endPoint y: 38, distance: 34.2
click at [413, 38] on div "FATIAS NO BALCÃO e PDV Pizzas Premium Pizzas Tradicionais Pizzas Especiais Pizz…" at bounding box center [425, 51] width 803 height 131
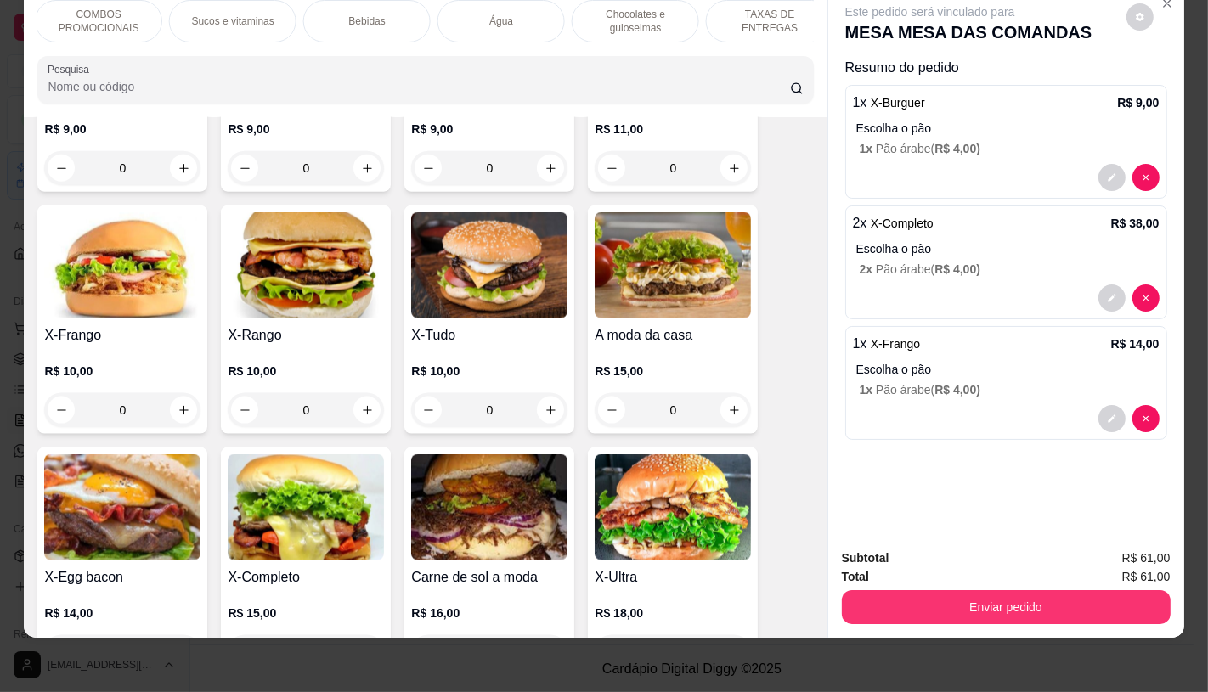
scroll to position [0, 1767]
click at [753, 13] on p "TAXAS DE ENTREGAS" at bounding box center [750, 21] width 99 height 27
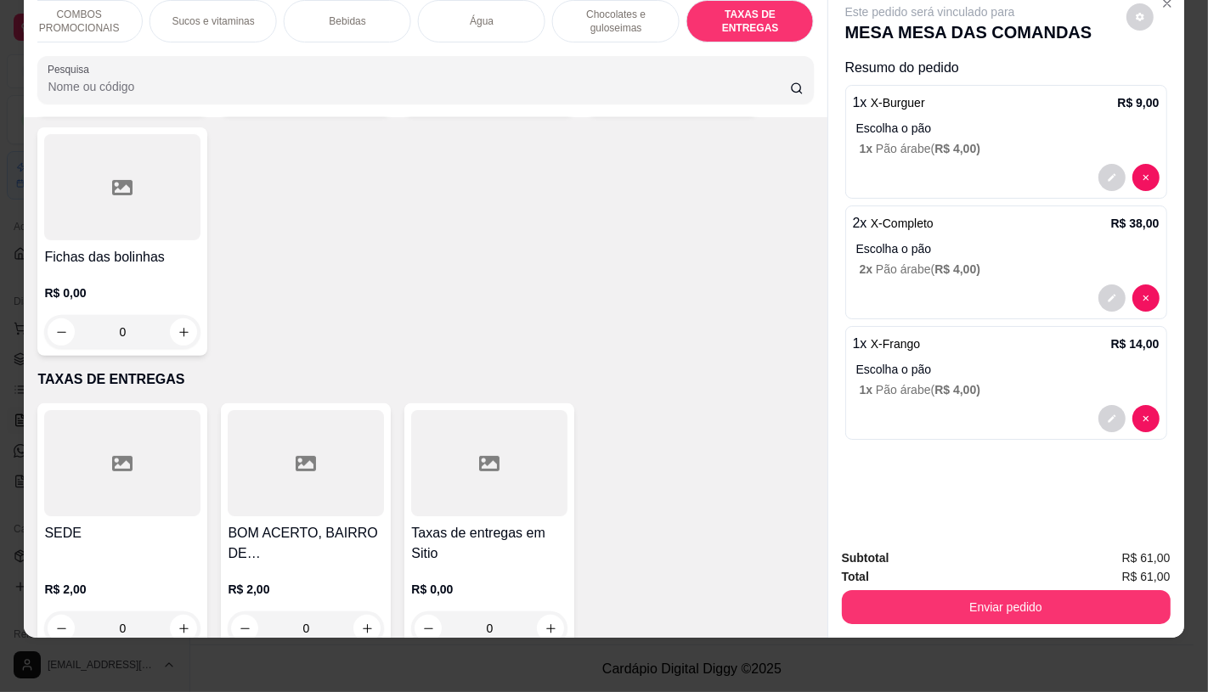
click at [79, 437] on div at bounding box center [122, 463] width 156 height 106
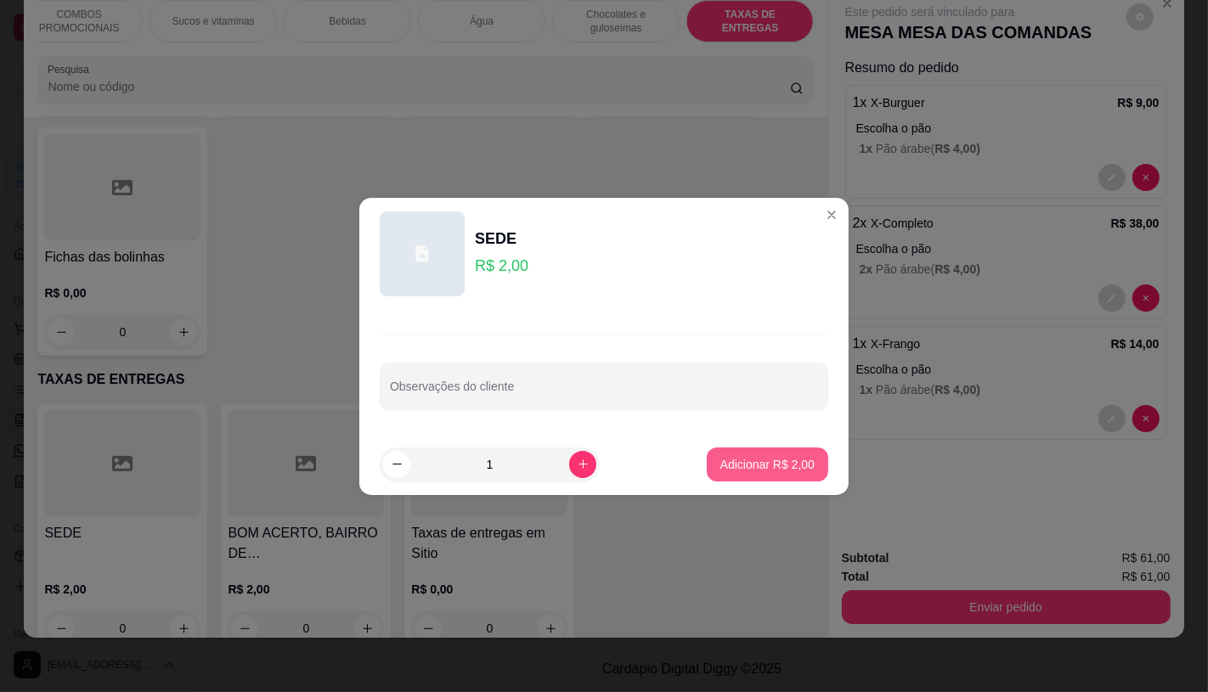
click at [727, 465] on p "Adicionar R$ 2,00" at bounding box center [767, 464] width 94 height 17
type input "1"
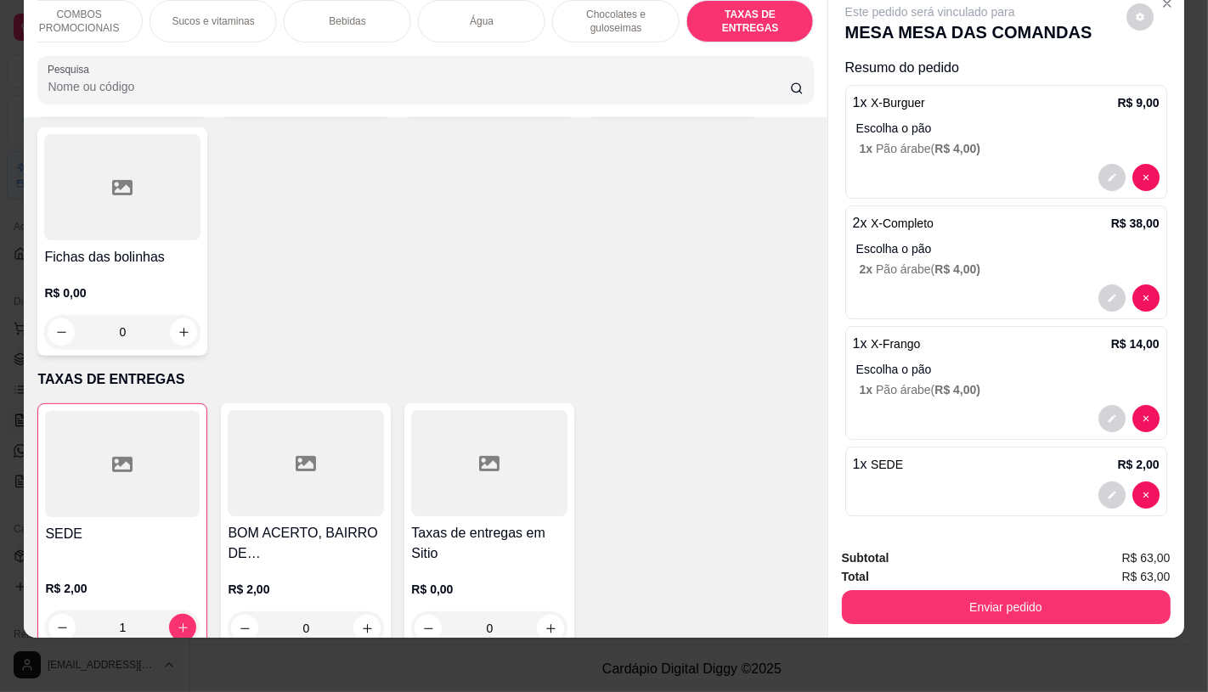
click at [996, 612] on div "Subtotal R$ 63,00 Total R$ 63,00 Enviar pedido" at bounding box center [1006, 586] width 356 height 103
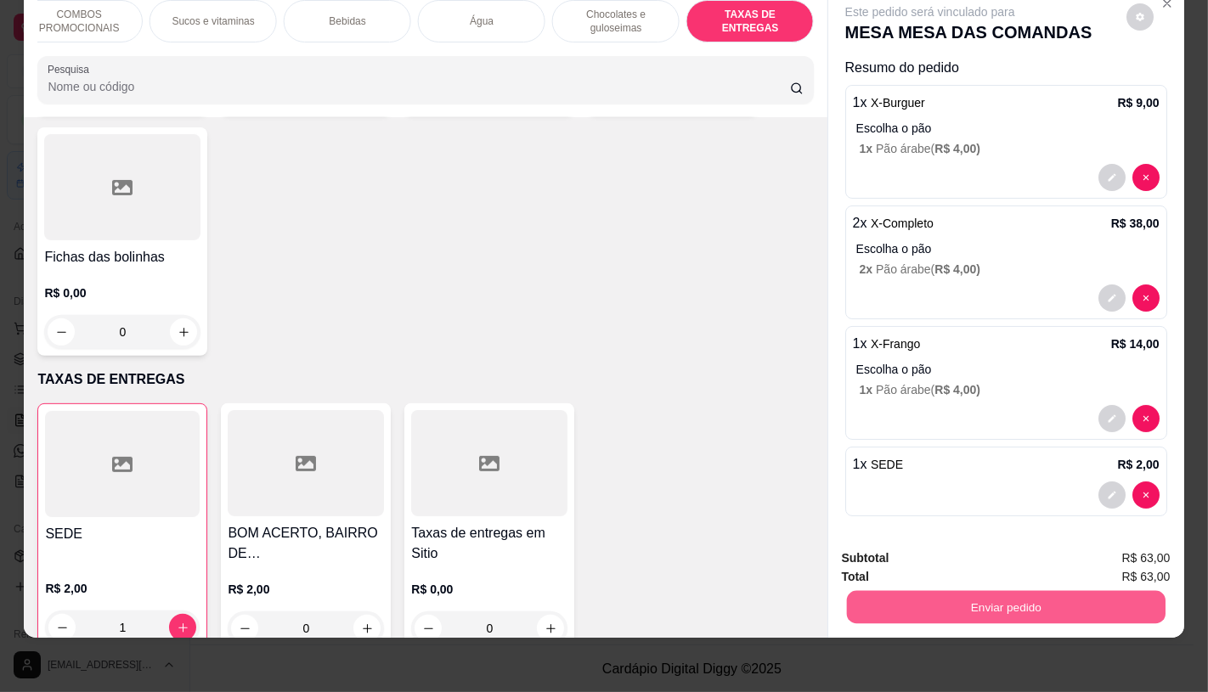
click at [931, 603] on button "Enviar pedido" at bounding box center [1005, 606] width 319 height 33
click at [895, 545] on button "Não registrar e enviar pedido" at bounding box center [948, 553] width 177 height 32
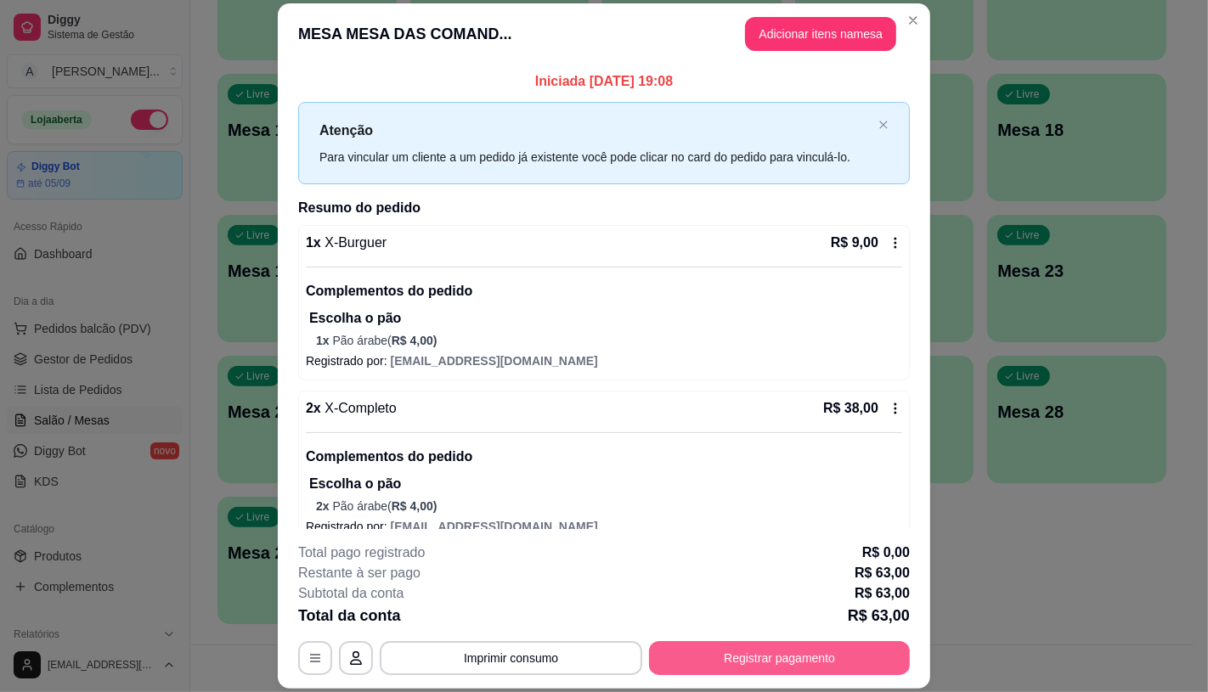
click at [737, 658] on button "Registrar pagamento" at bounding box center [779, 658] width 261 height 34
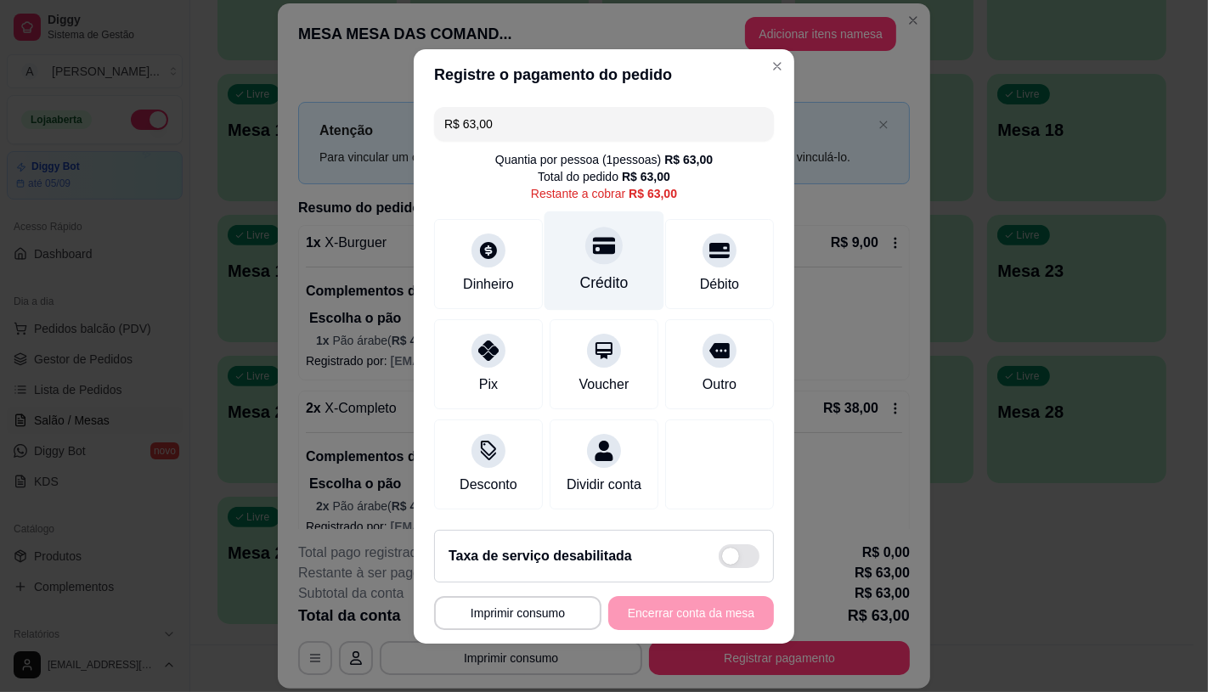
click at [585, 252] on div at bounding box center [603, 245] width 37 height 37
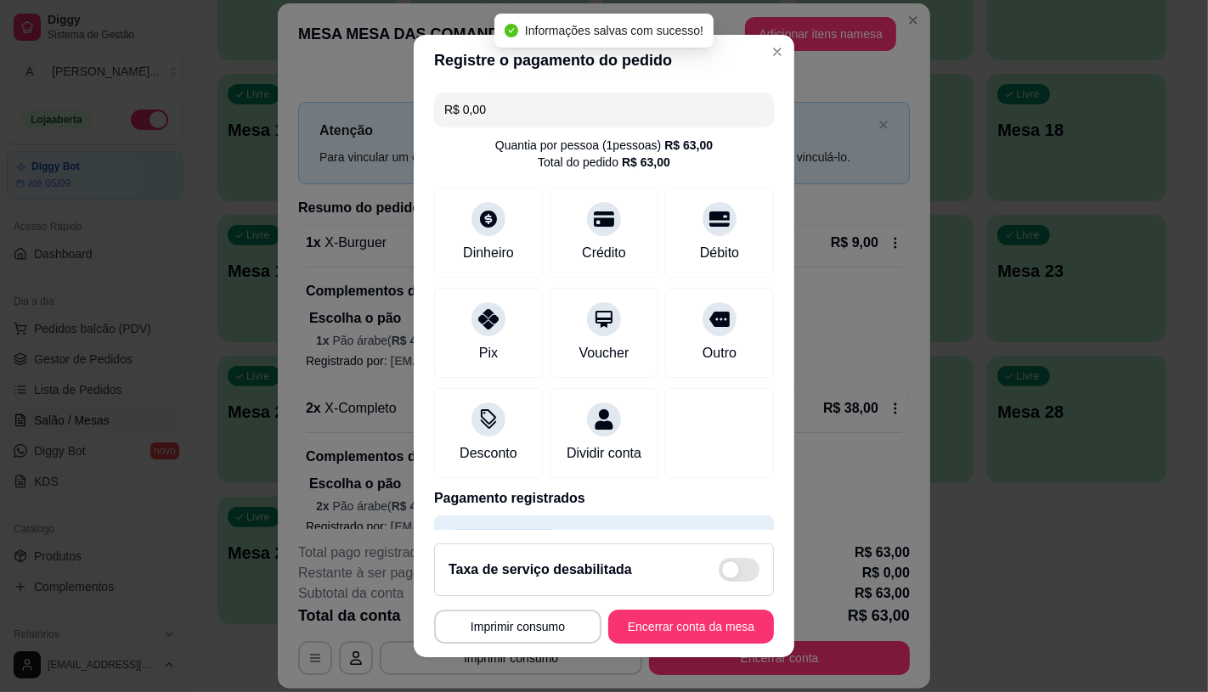
type input "R$ 0,00"
click at [666, 621] on button "Encerrar conta da mesa" at bounding box center [691, 627] width 161 height 33
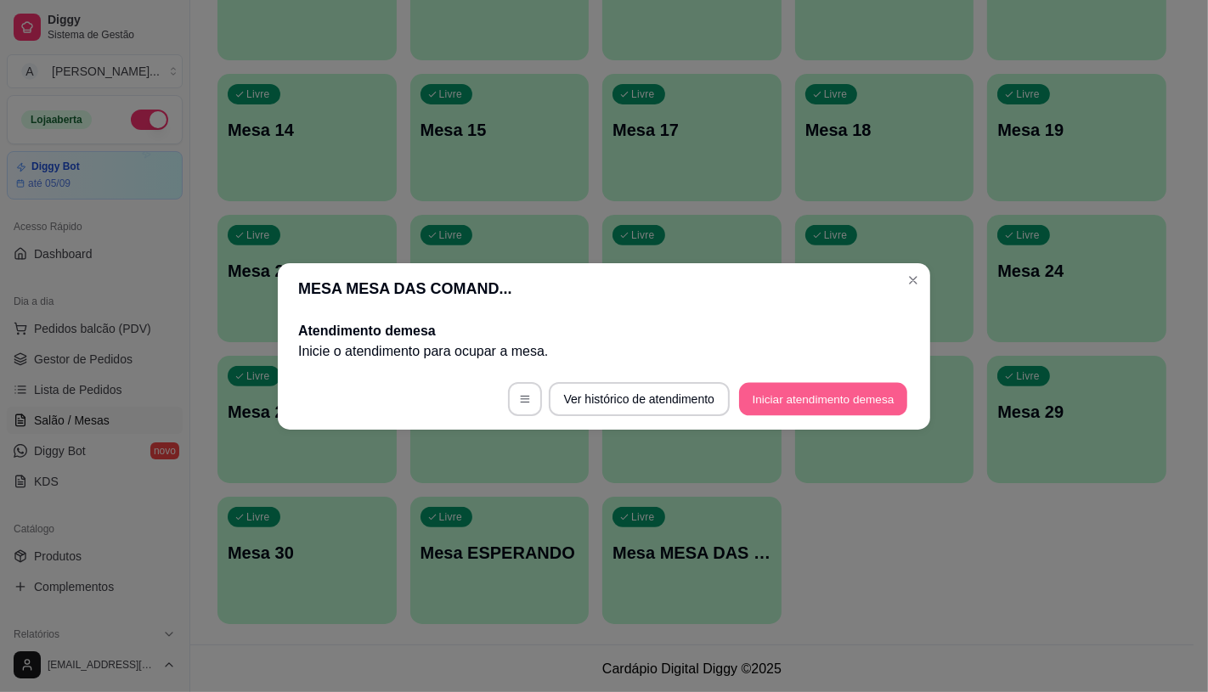
click at [863, 391] on button "Iniciar atendimento de mesa" at bounding box center [823, 398] width 168 height 33
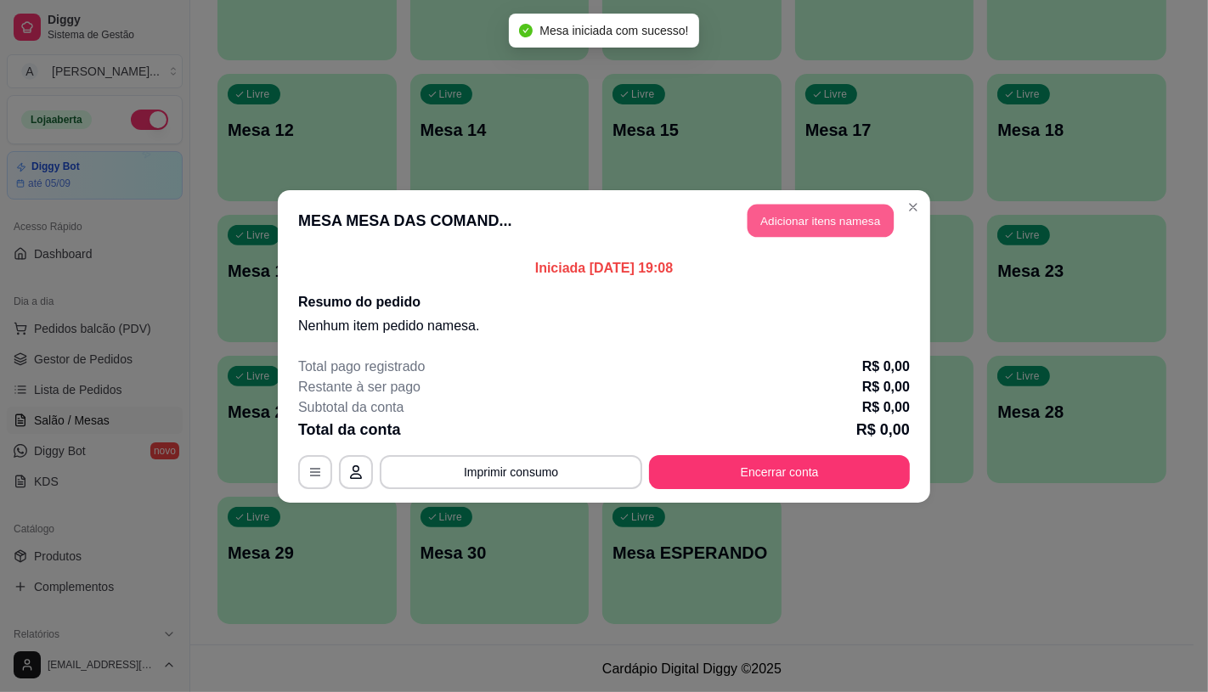
click at [812, 231] on button "Adicionar itens na mesa" at bounding box center [820, 220] width 146 height 33
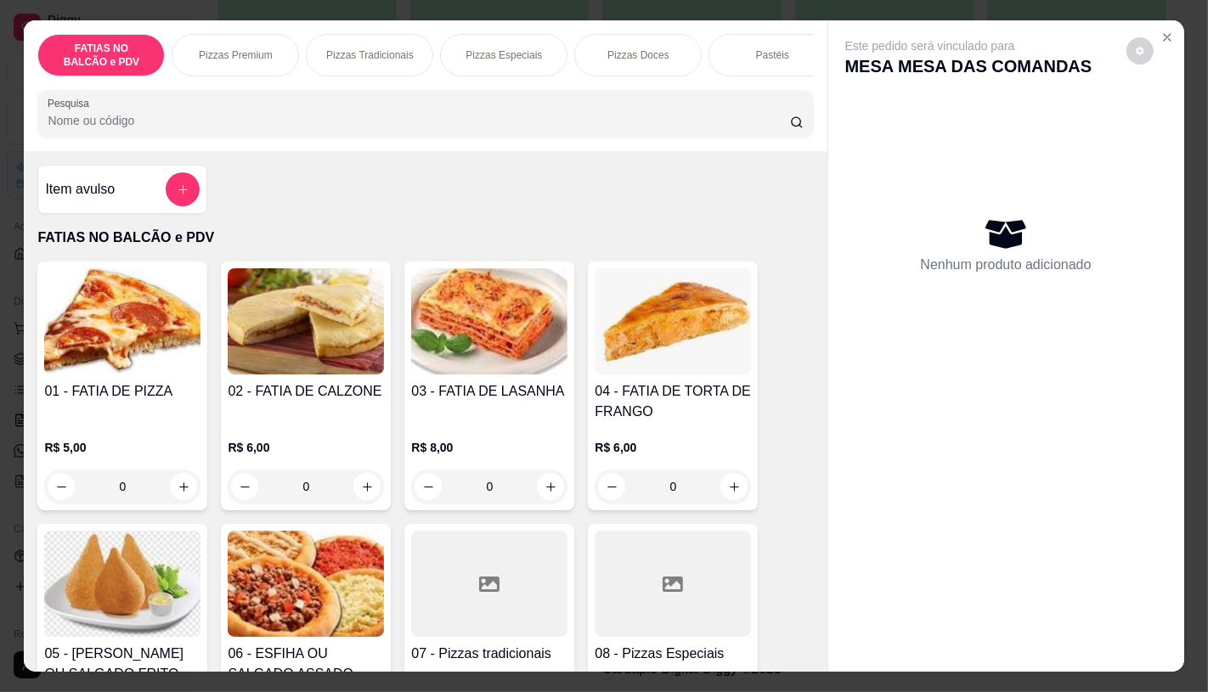
click at [456, 48] on div "Pizzas Especiais" at bounding box center [503, 55] width 127 height 42
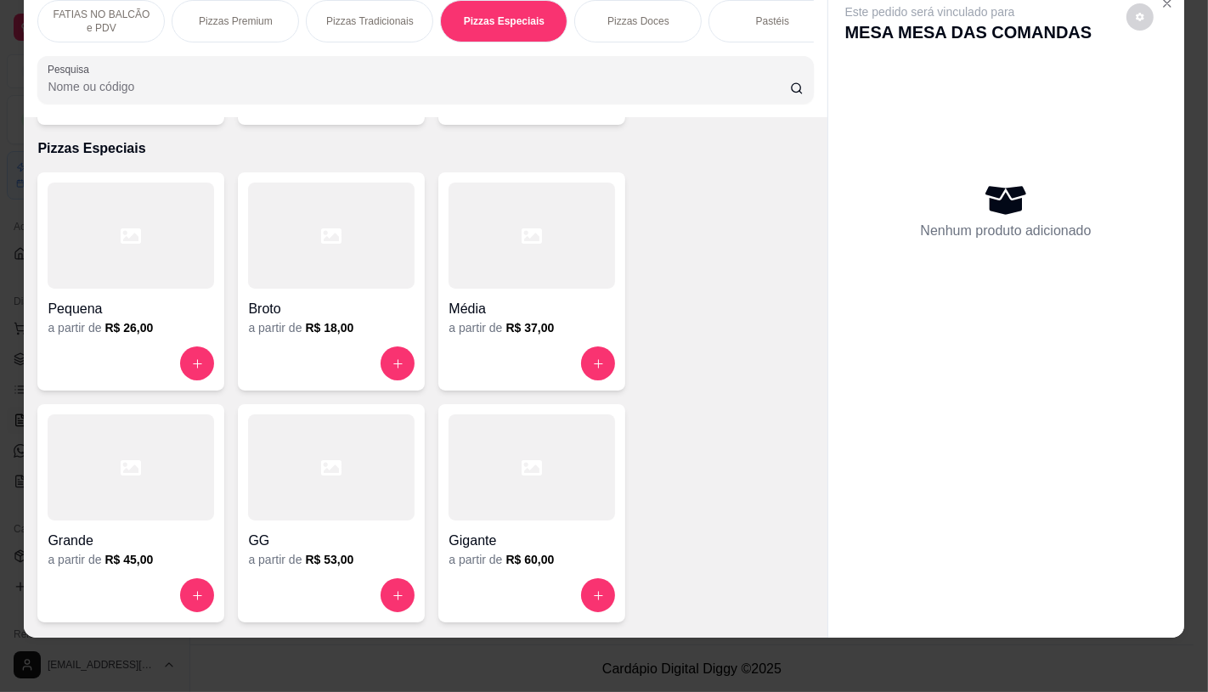
scroll to position [2472, 0]
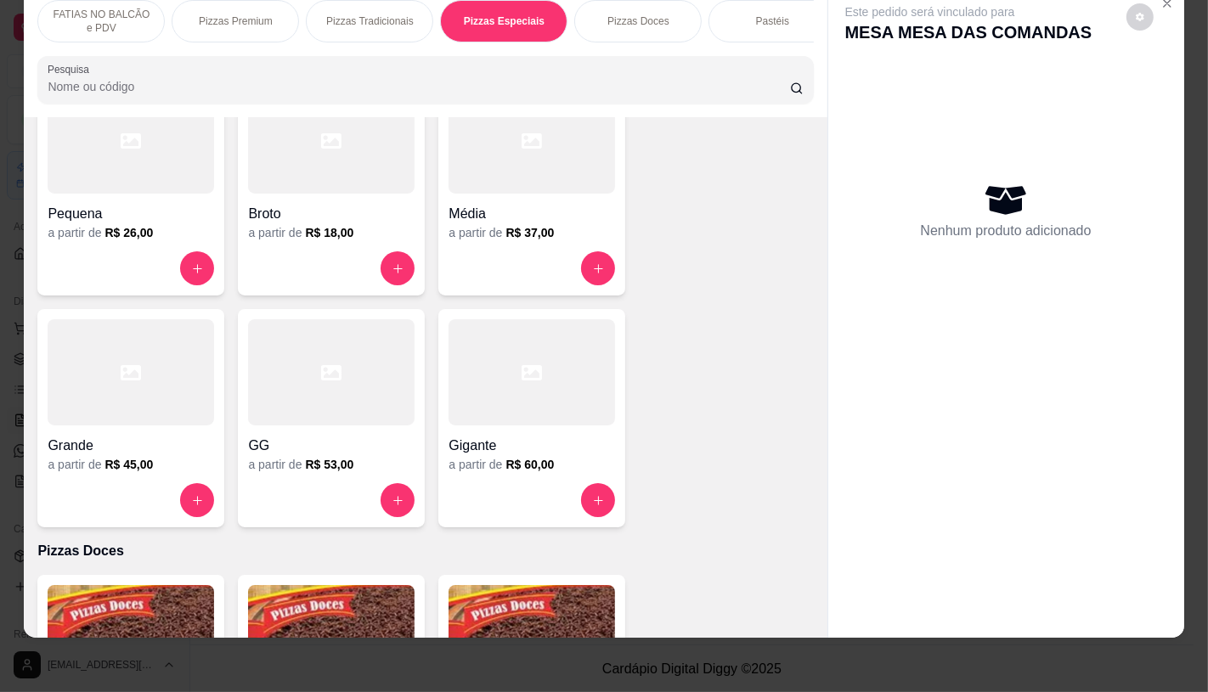
click at [333, 396] on div at bounding box center [331, 372] width 166 height 106
click at [121, 365] on icon at bounding box center [131, 372] width 20 height 15
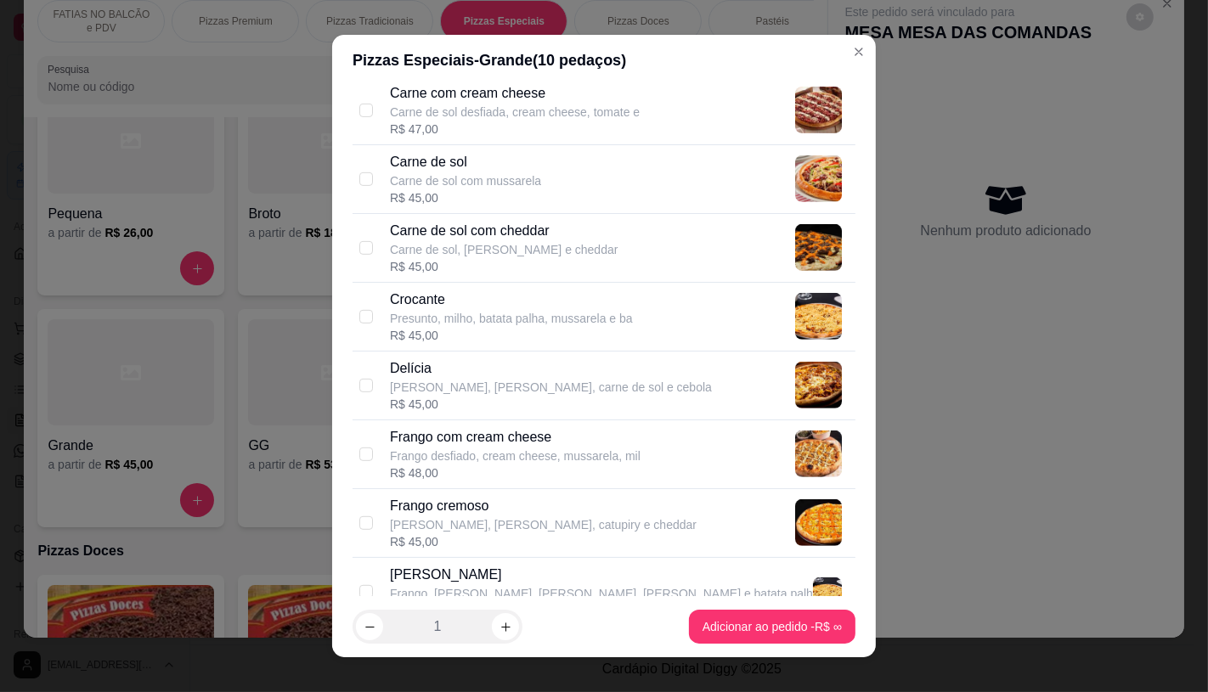
scroll to position [1038, 0]
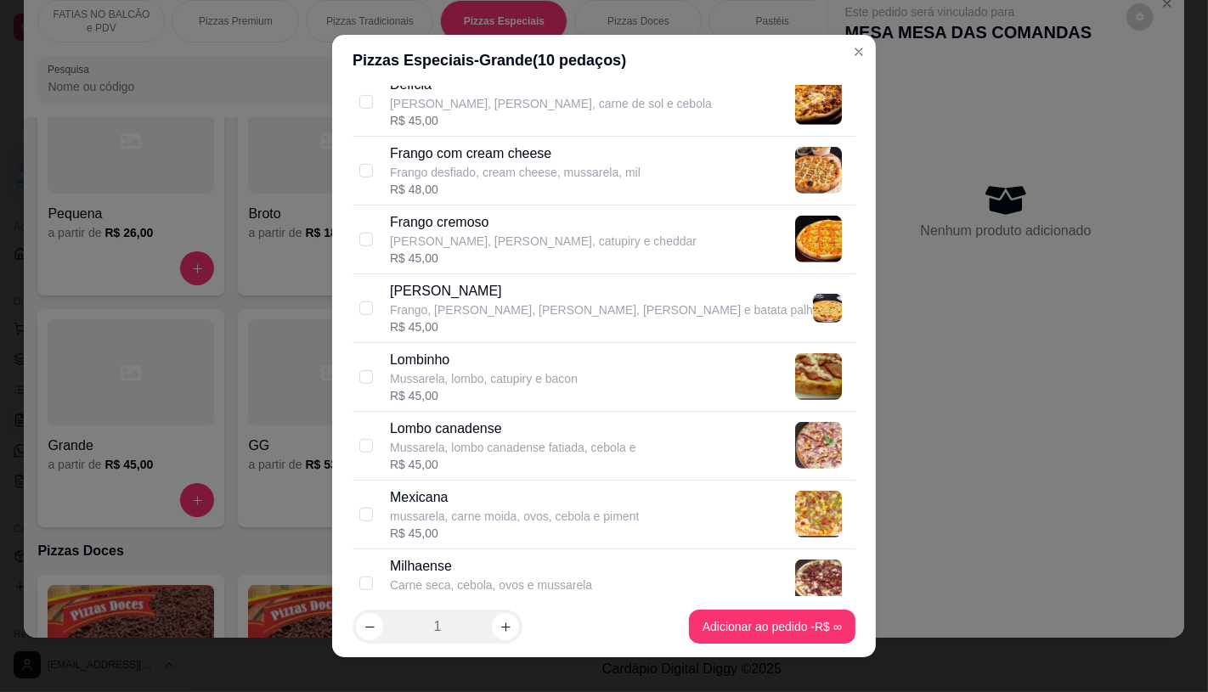
click at [423, 311] on p "Frango, milho, mussarela, bacon e batata palh" at bounding box center [601, 310] width 423 height 17
checkbox input "true"
click at [429, 247] on p "Frango, mussarela, catupiry e cheddar" at bounding box center [543, 241] width 307 height 17
checkbox input "true"
click at [430, 315] on p "Frango, milho, mussarela, bacon e batata palh" at bounding box center [601, 310] width 423 height 17
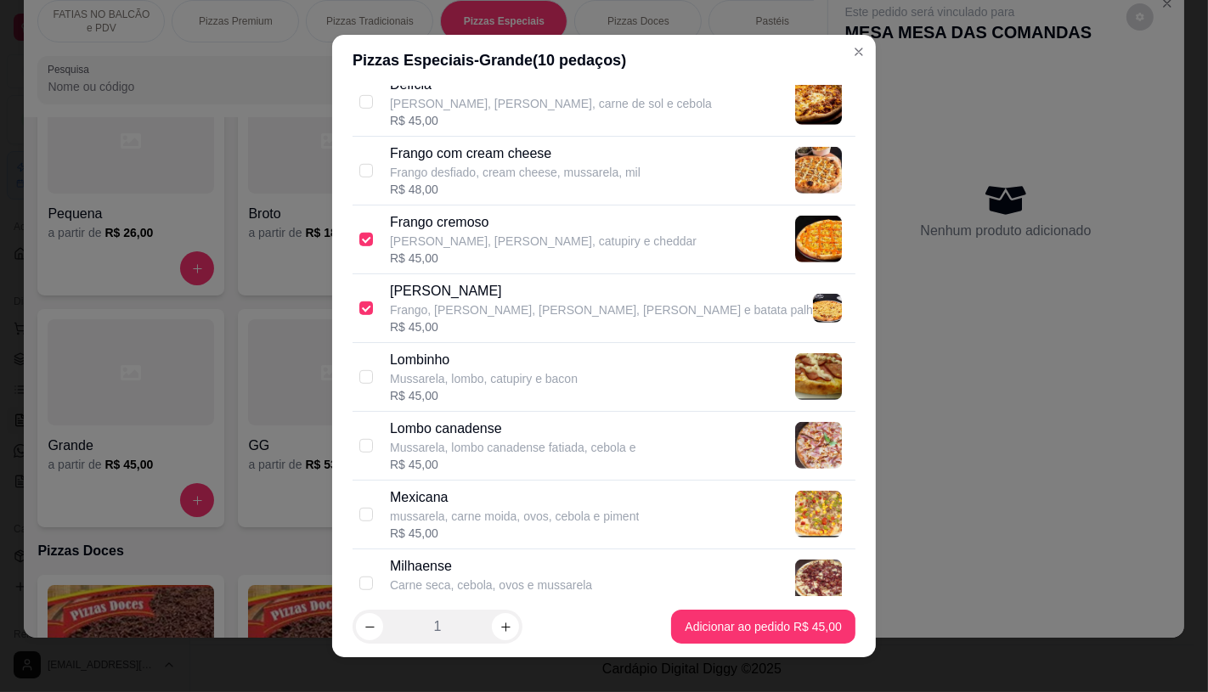
checkbox input "false"
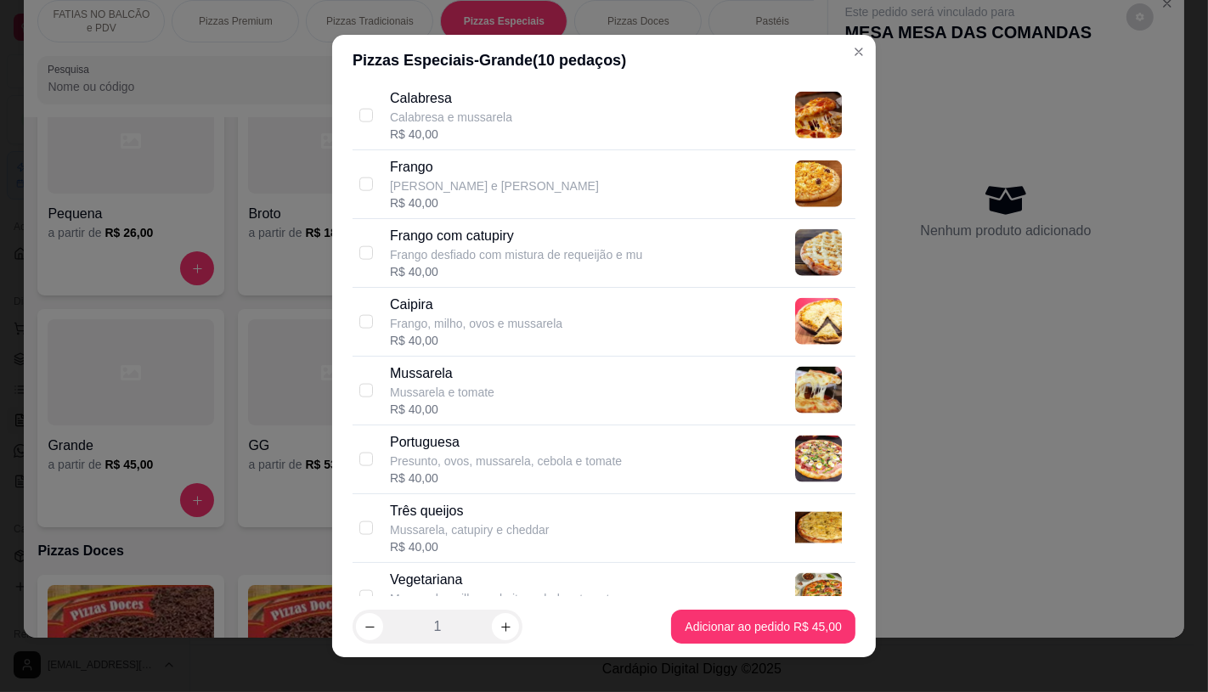
scroll to position [1887, 0]
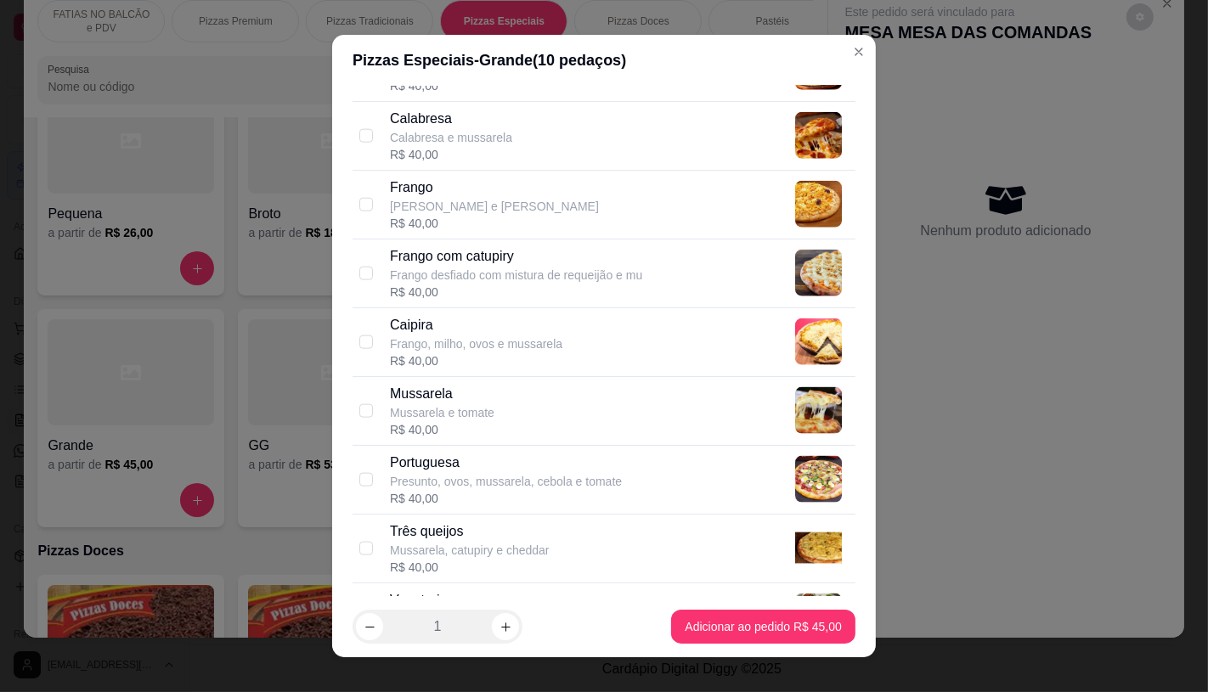
click at [421, 145] on div "Calabresa e mussarela" at bounding box center [451, 137] width 122 height 17
checkbox input "true"
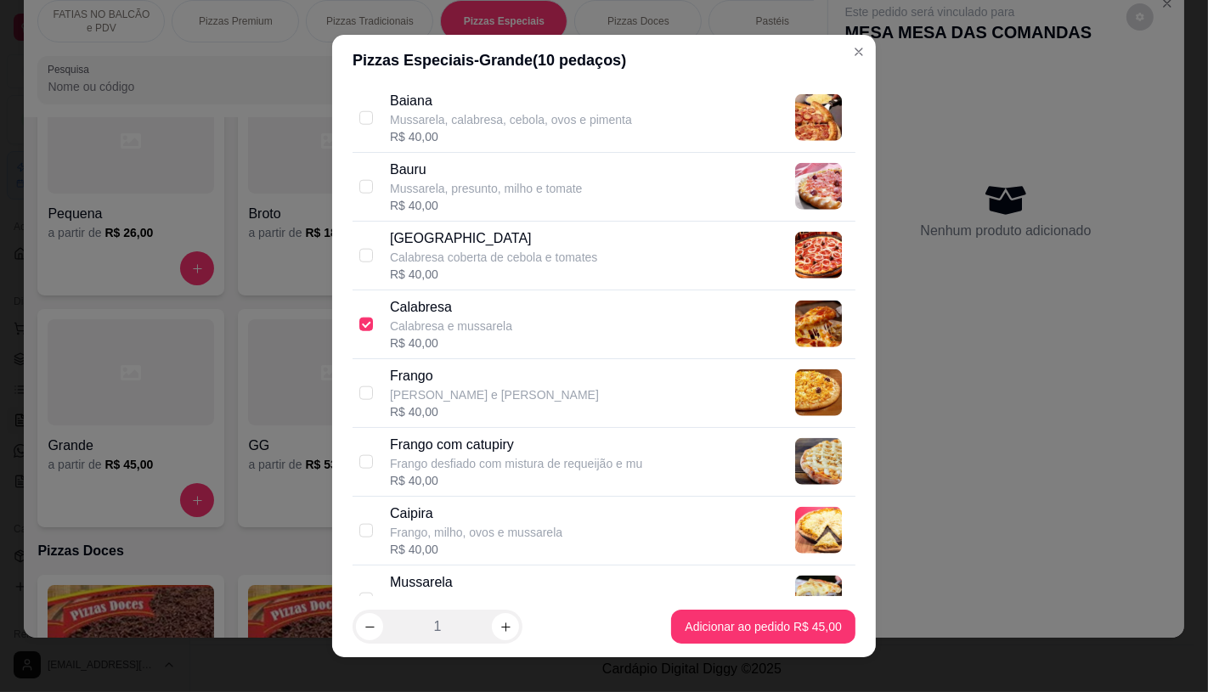
scroll to position [1604, 0]
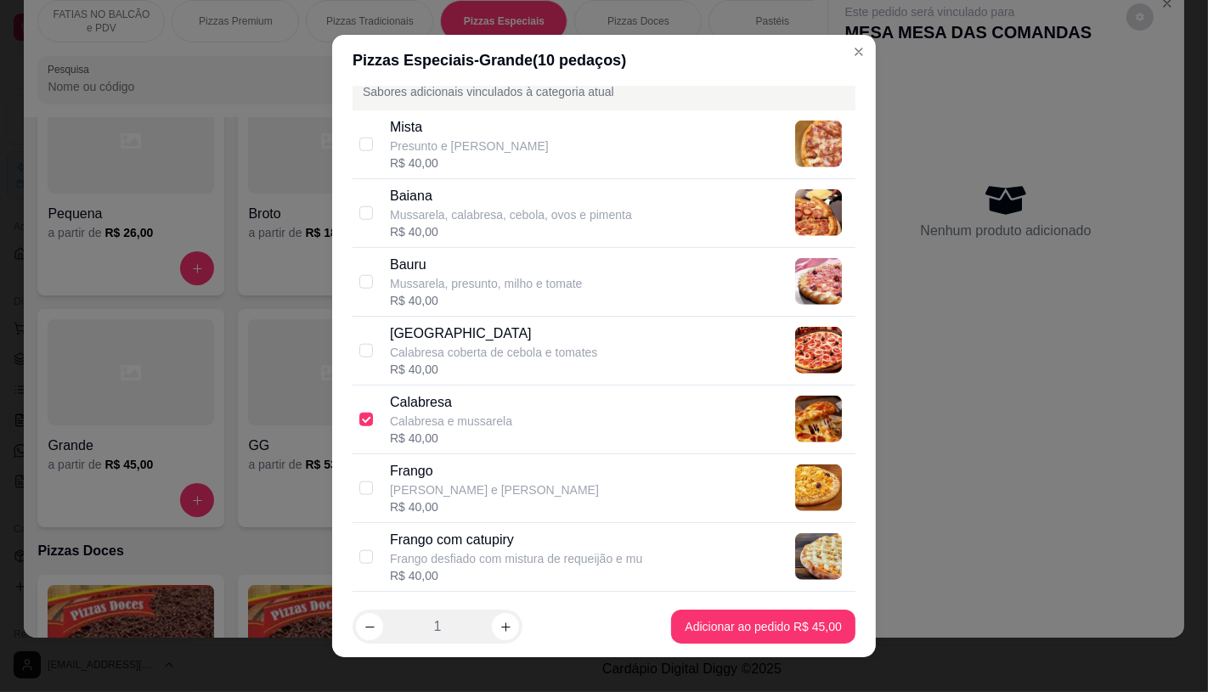
click at [421, 145] on div "Presunto e mussarela" at bounding box center [469, 146] width 159 height 17
checkbox input "true"
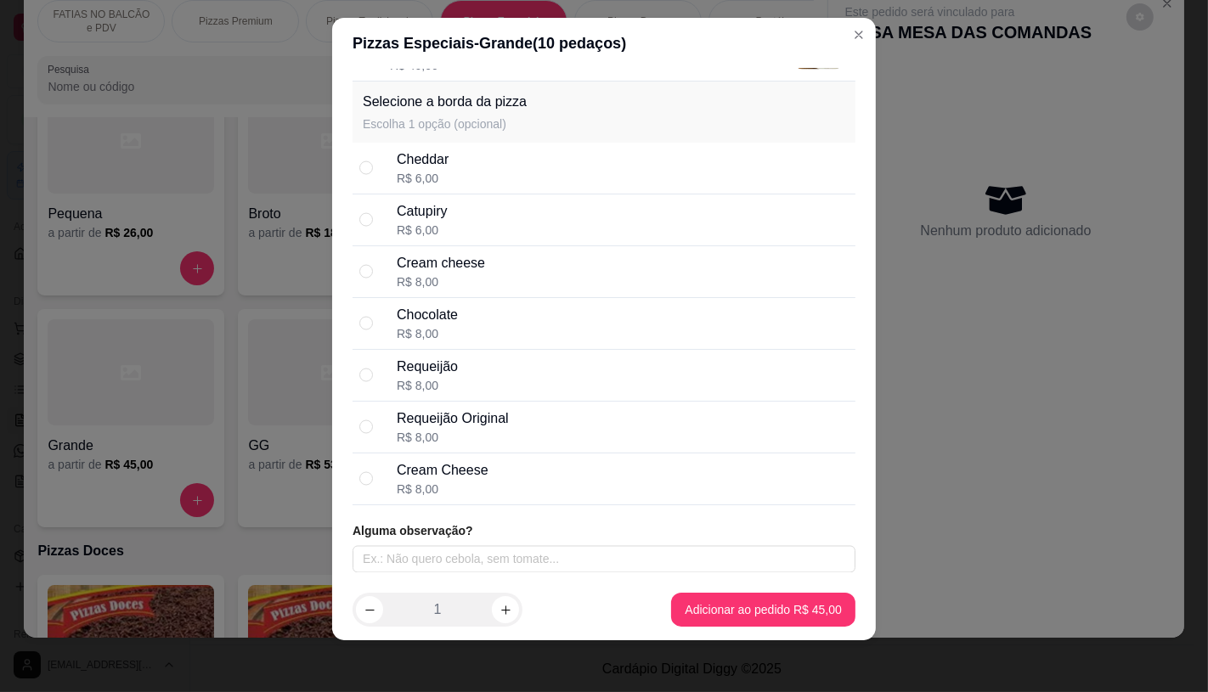
scroll to position [20, 0]
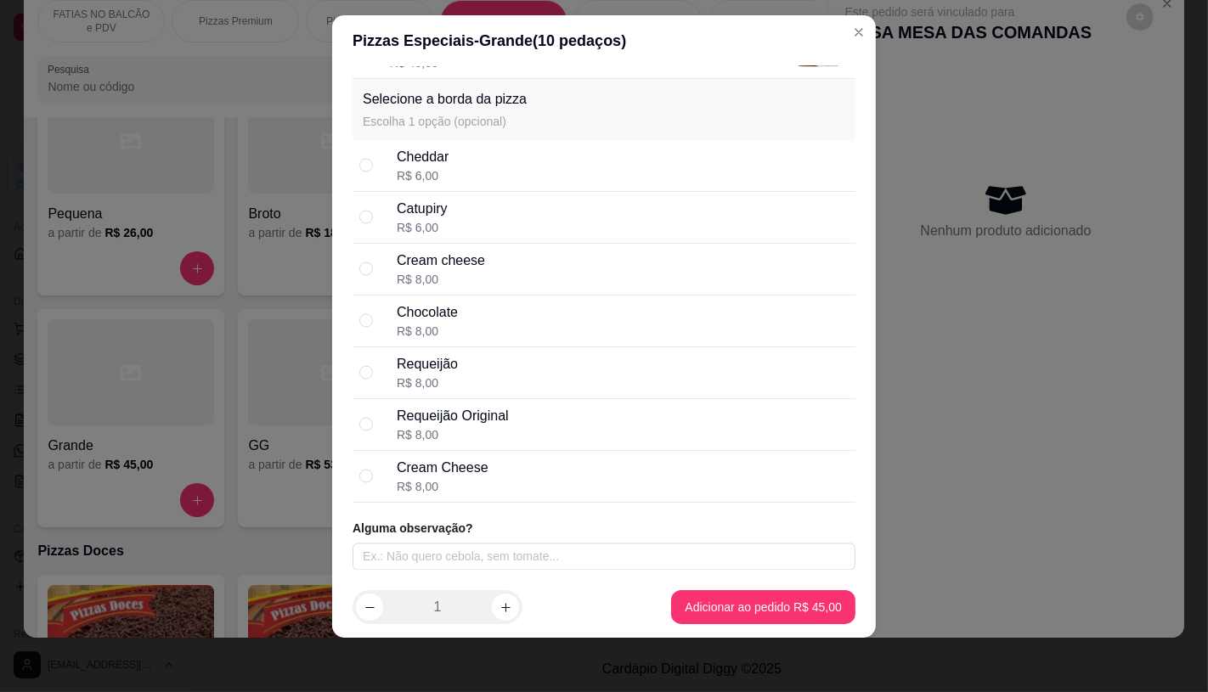
click at [430, 206] on div "Catupiry" at bounding box center [422, 209] width 51 height 20
radio input "true"
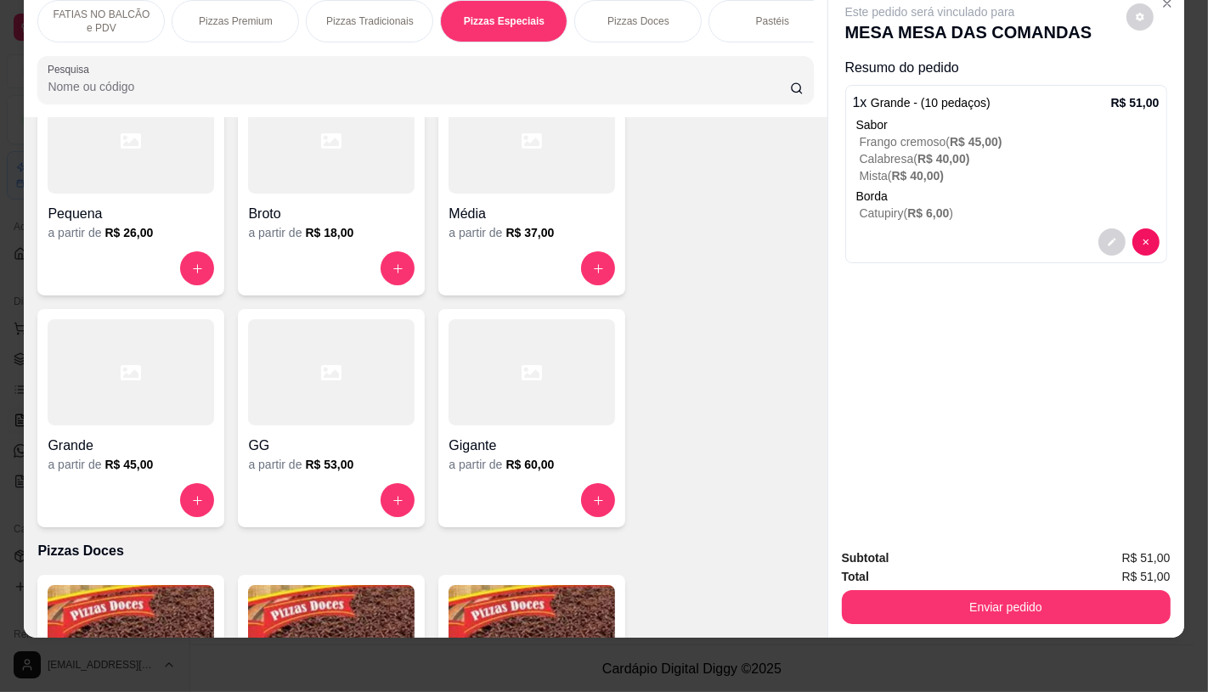
scroll to position [0, 1767]
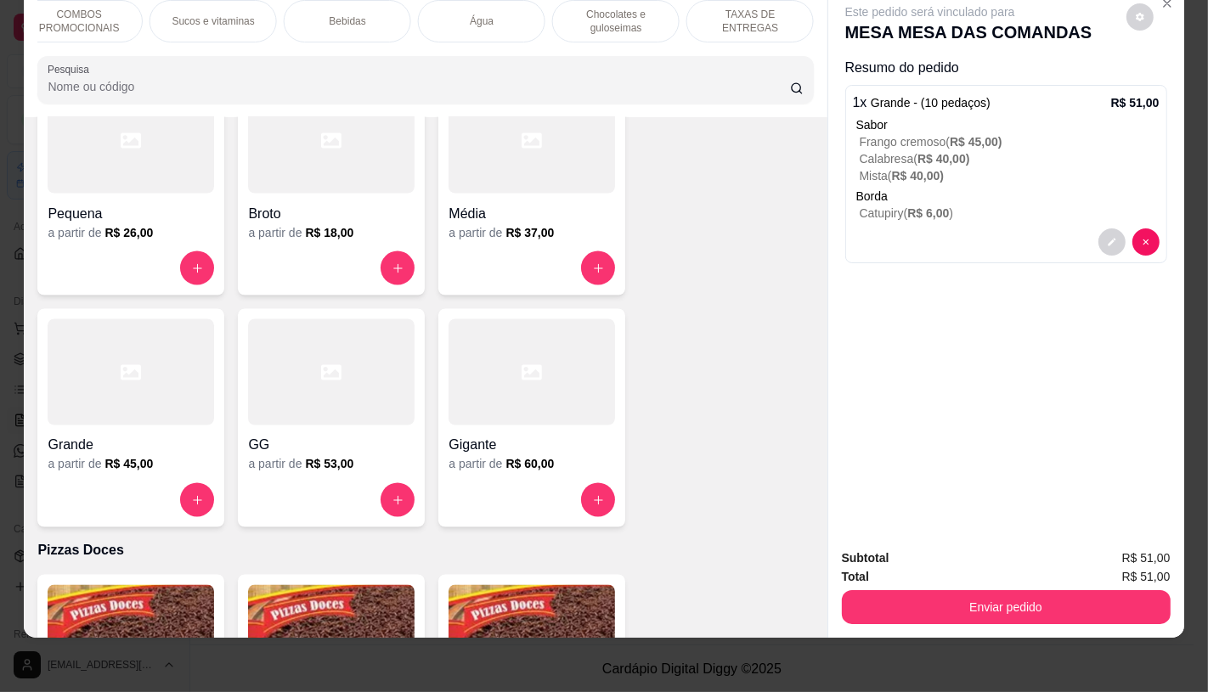
click at [797, 14] on div "TAXAS DE ENTREGAS" at bounding box center [749, 21] width 127 height 42
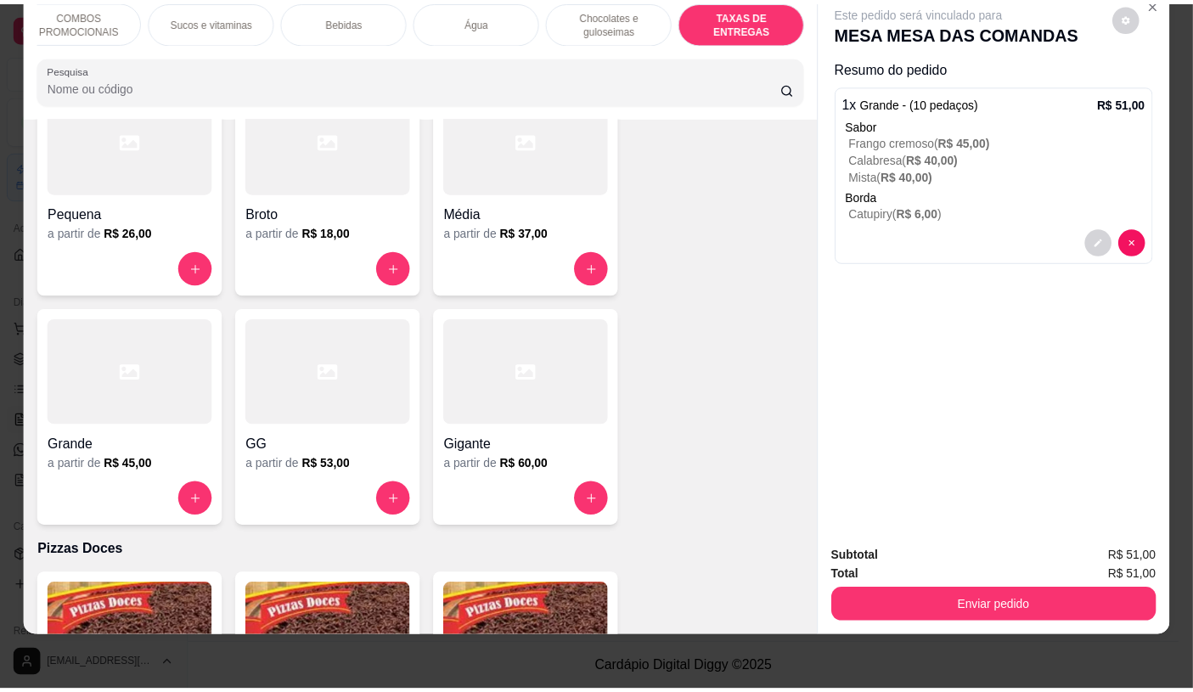
scroll to position [11359, 0]
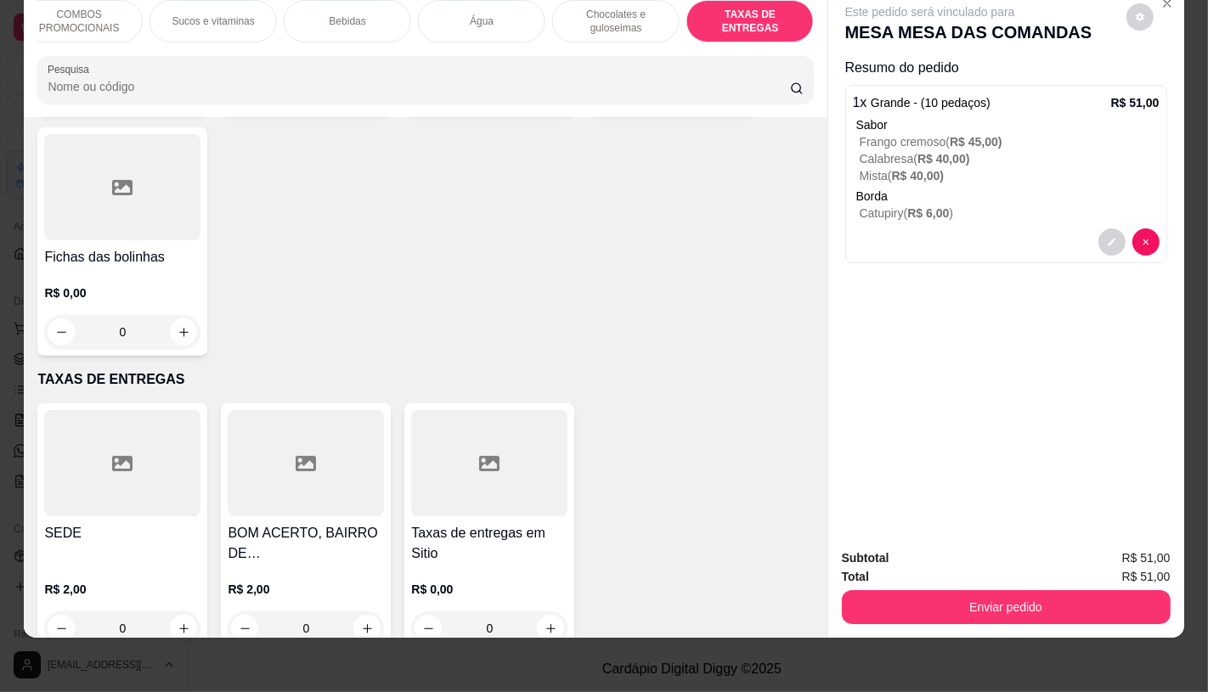
click at [518, 410] on div at bounding box center [489, 463] width 156 height 106
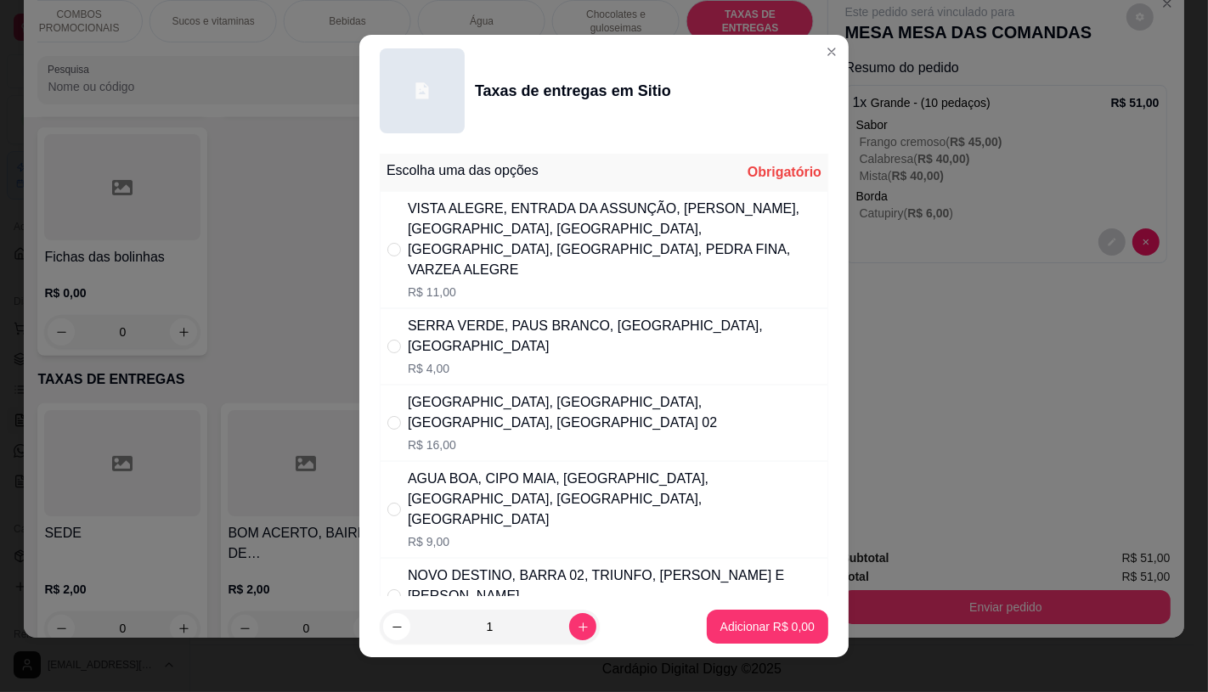
drag, startPoint x: 572, startPoint y: 182, endPoint x: 589, endPoint y: 210, distance: 32.8
click at [573, 183] on div "Escolha uma das opções Obrigatório" at bounding box center [604, 172] width 448 height 37
drag, startPoint x: 590, startPoint y: 216, endPoint x: 595, endPoint y: 226, distance: 11.4
click at [590, 217] on div "VISTA ALEGRE, ENTRADA DA ASSUNÇÃO, [PERSON_NAME], [GEOGRAPHIC_DATA], [GEOGRAPHI…" at bounding box center [614, 240] width 413 height 82
radio input "true"
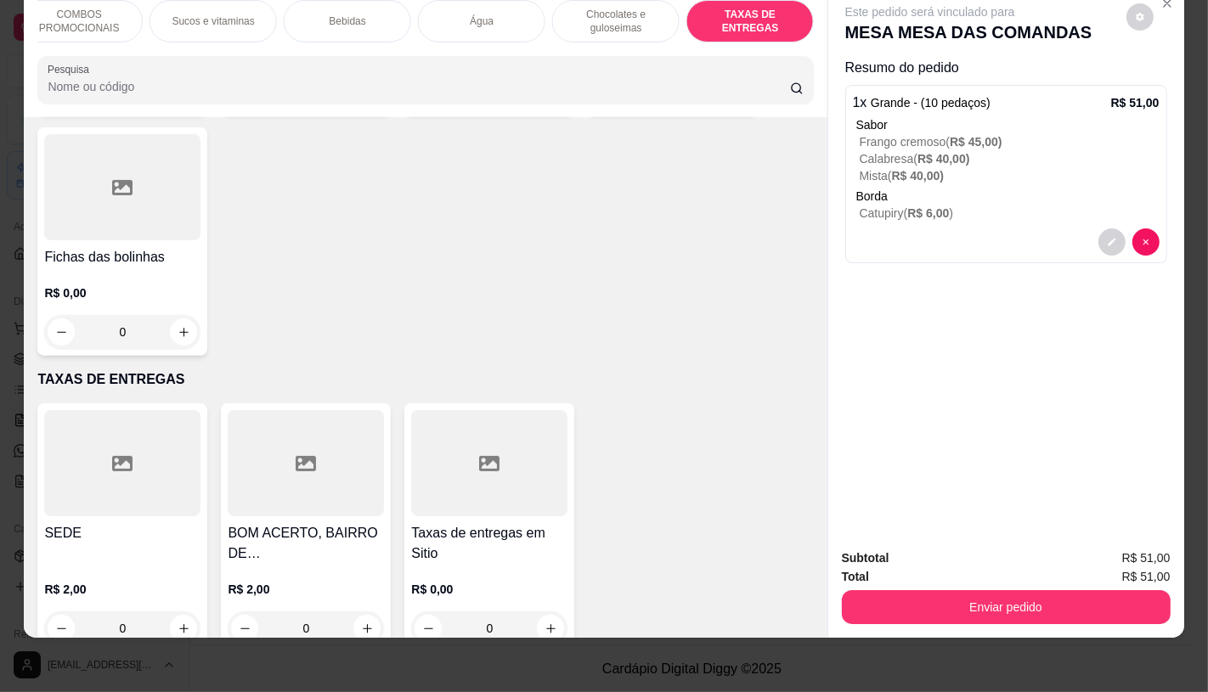
click at [744, 647] on div "FATIAS NO BALCÃO e PDV Pizzas Premium Pizzas Tradicionais Pizzas Especiais Pizz…" at bounding box center [604, 346] width 1208 height 692
click at [506, 471] on div at bounding box center [489, 463] width 156 height 106
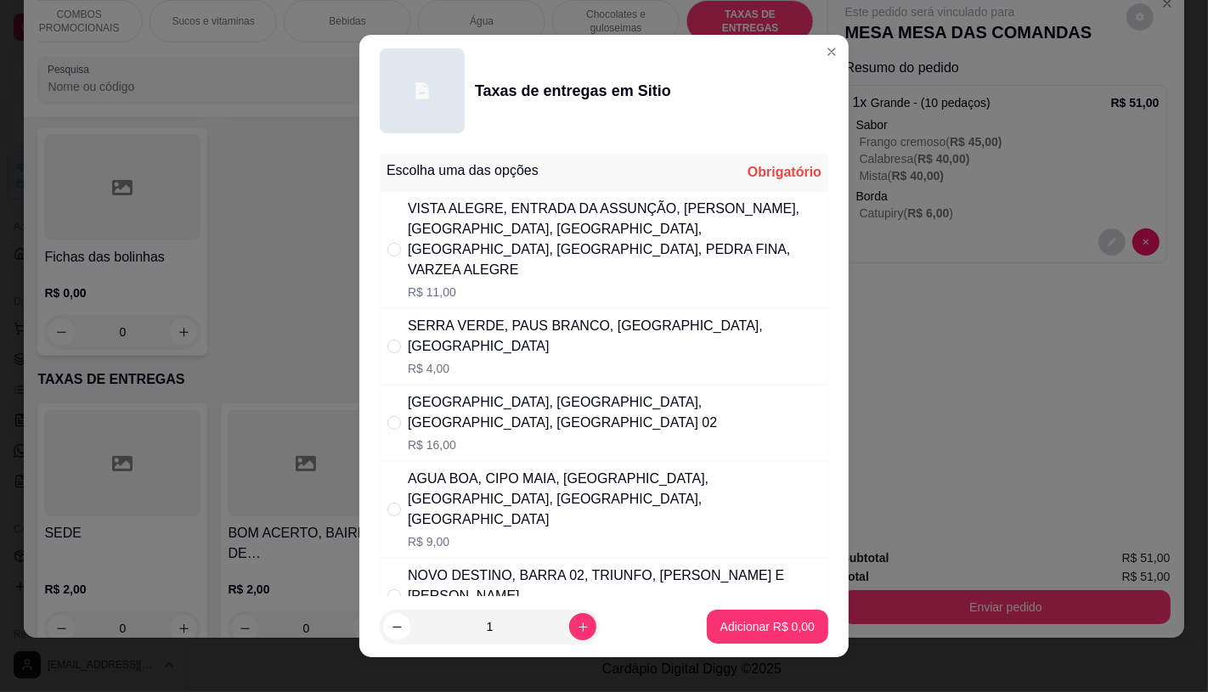
click at [530, 284] on div "VISTA ALEGRE, ENTRADA DA ASSUNÇÃO, VALENTIN, BELO MONTE, ALTO VISTOSO, CAMPO GR…" at bounding box center [604, 249] width 448 height 117
radio input "true"
click at [775, 627] on p "Adicionar R$ 11,00" at bounding box center [764, 626] width 101 height 17
type input "1"
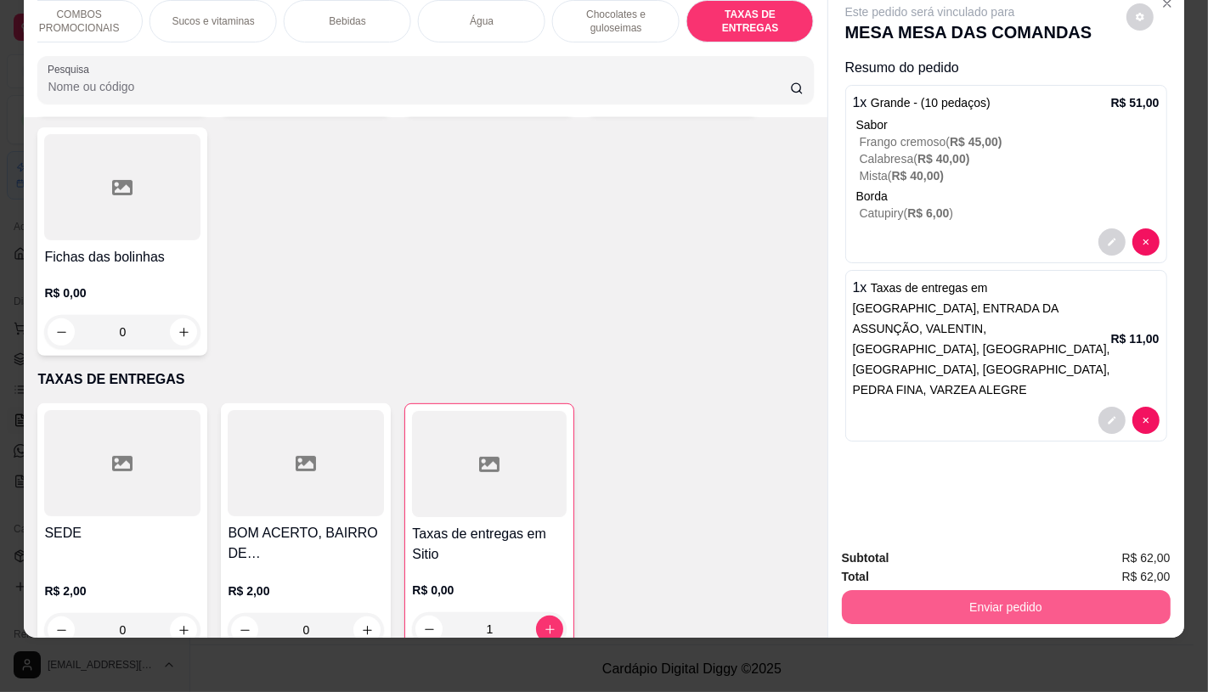
click at [983, 600] on button "Enviar pedido" at bounding box center [1006, 607] width 329 height 34
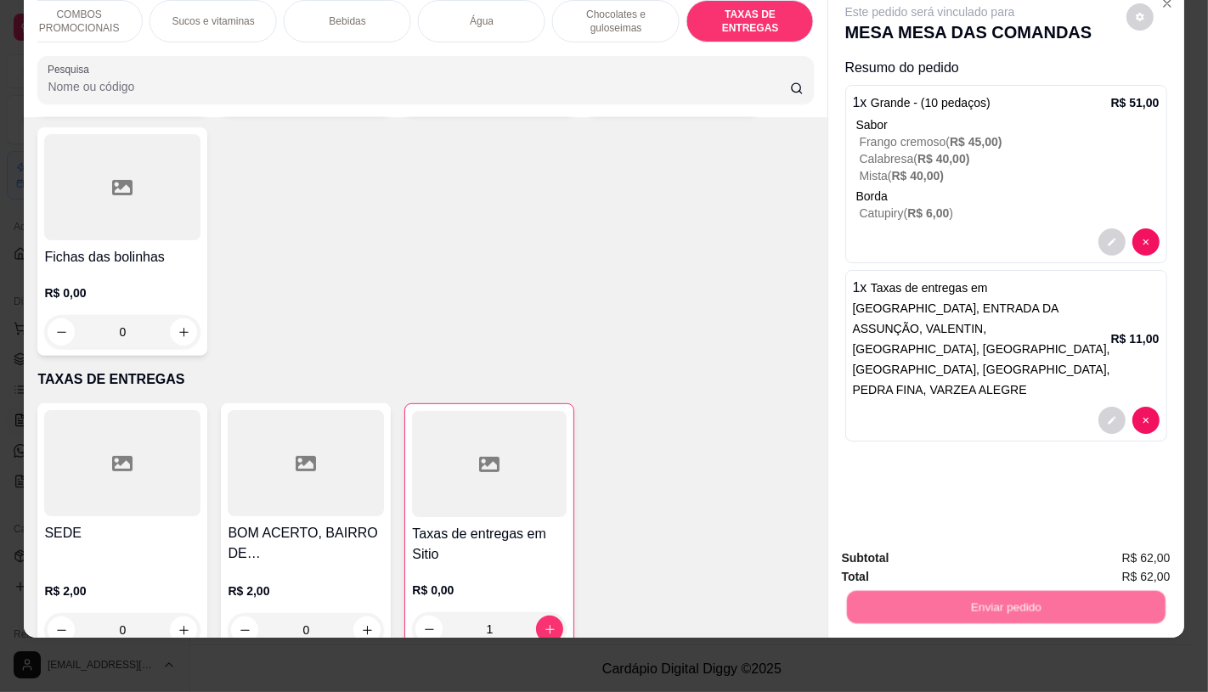
click at [951, 564] on button "Não registrar e enviar pedido" at bounding box center [949, 552] width 172 height 31
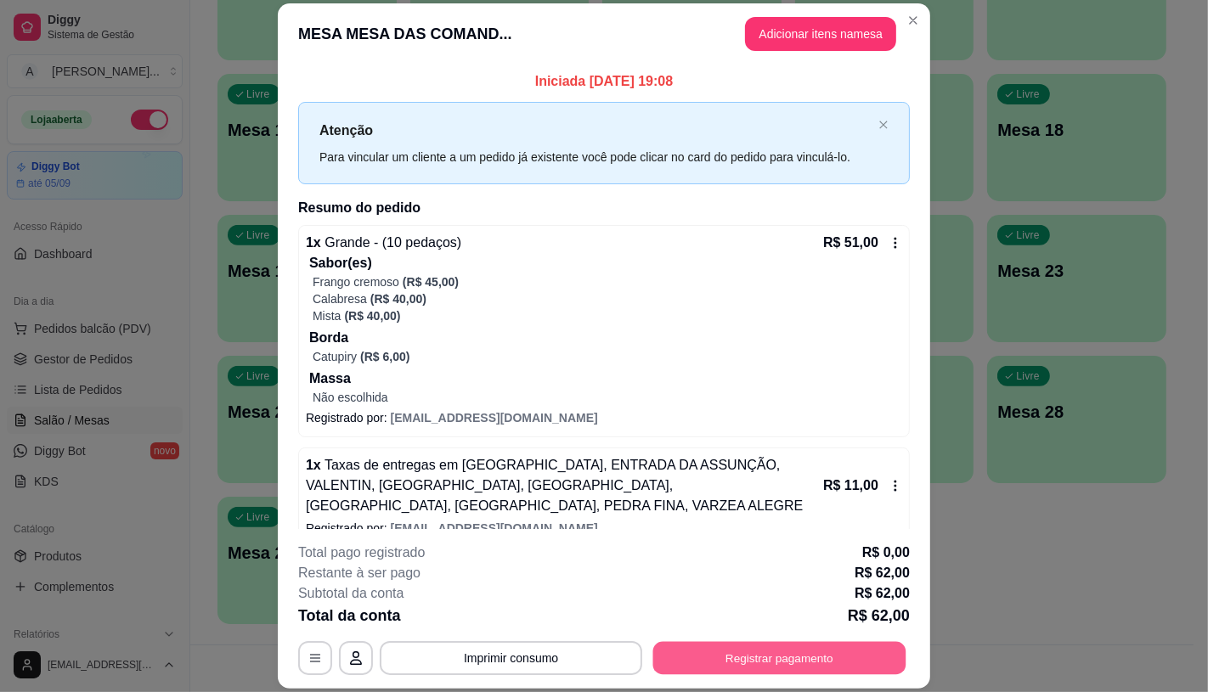
click at [751, 657] on button "Registrar pagamento" at bounding box center [779, 658] width 253 height 33
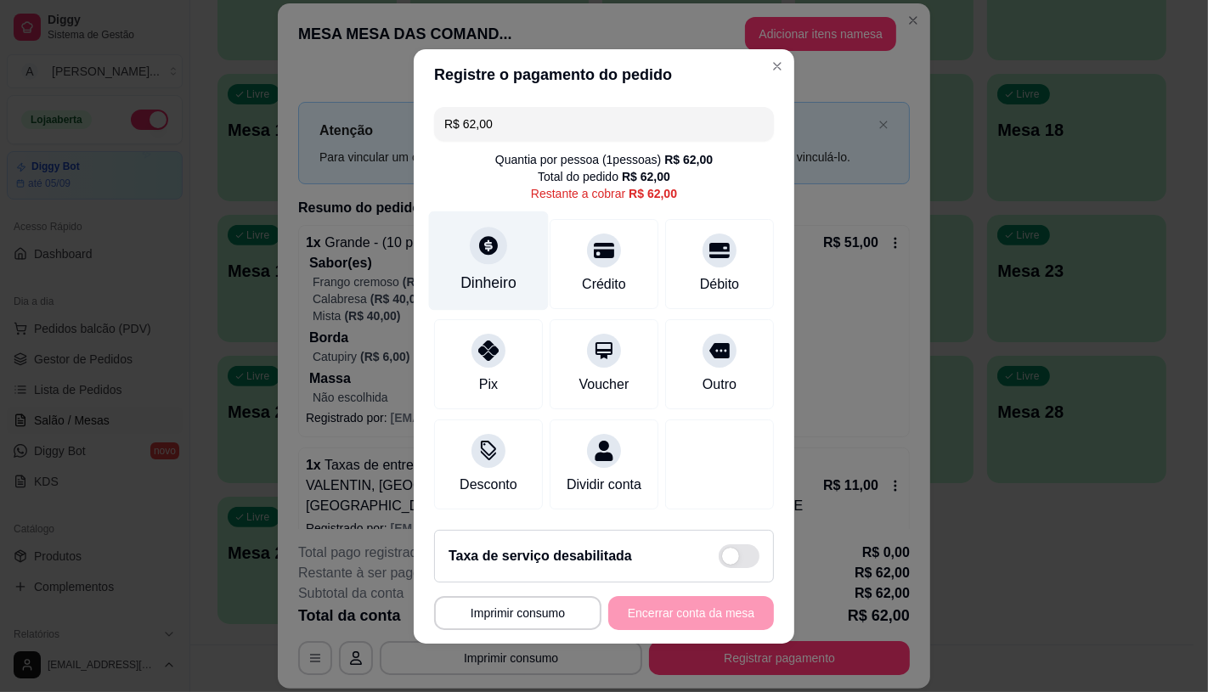
click at [491, 272] on div "Dinheiro" at bounding box center [488, 283] width 56 height 22
click at [706, 614] on div "**********" at bounding box center [604, 613] width 340 height 34
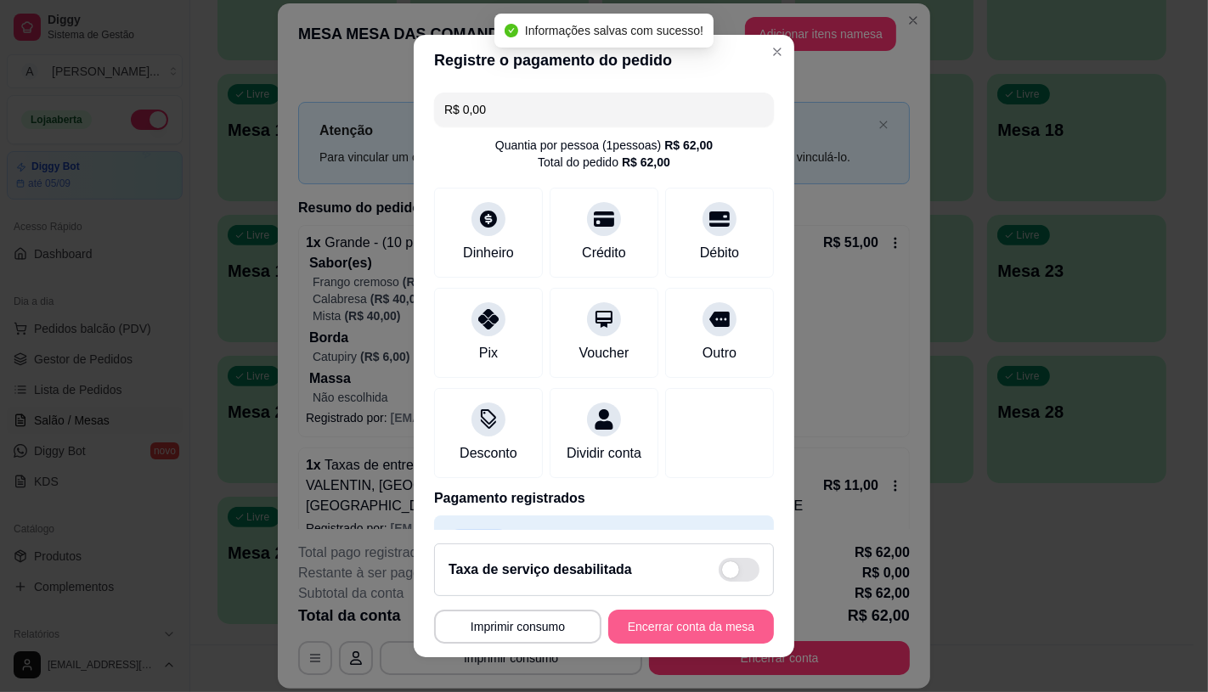
type input "R$ 0,00"
click at [736, 629] on button "Encerrar conta da mesa" at bounding box center [691, 627] width 161 height 33
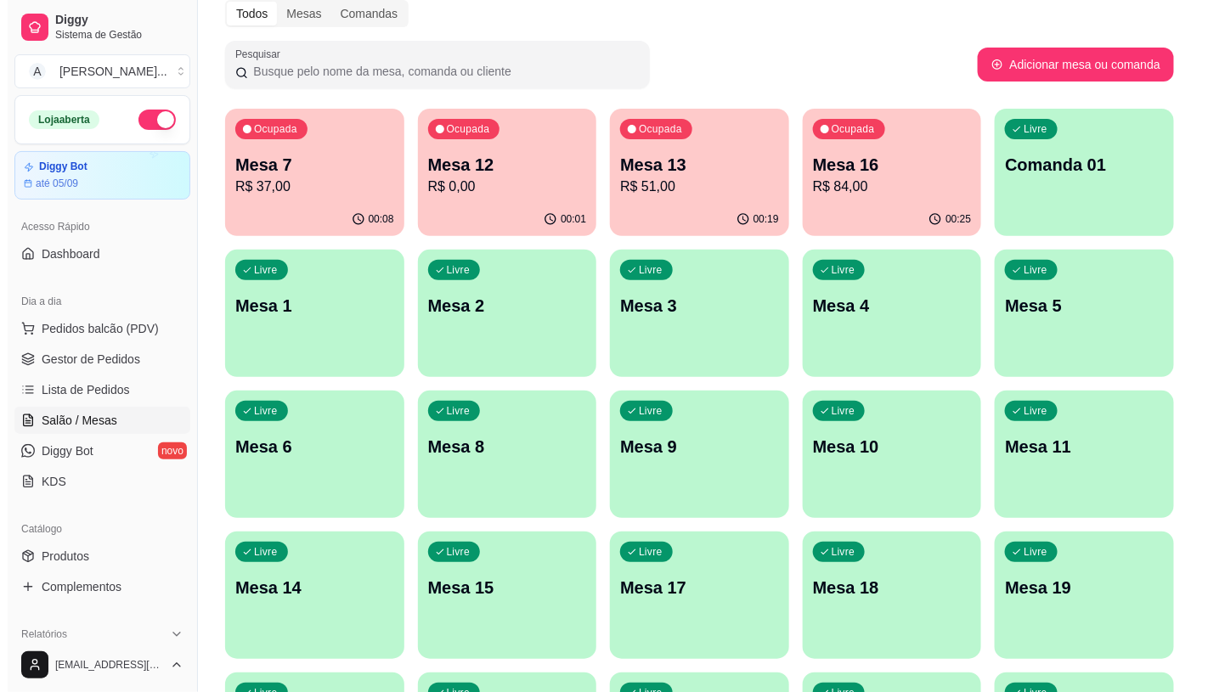
scroll to position [61, 0]
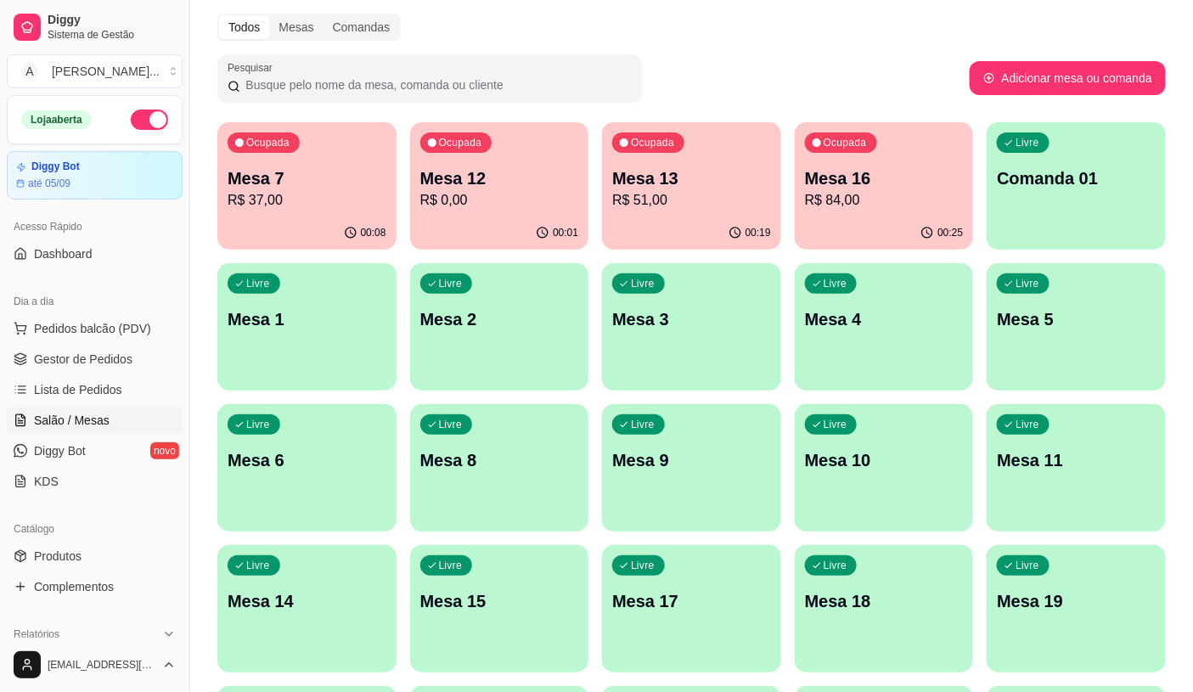
click at [911, 205] on p "R$ 84,00" at bounding box center [884, 200] width 159 height 20
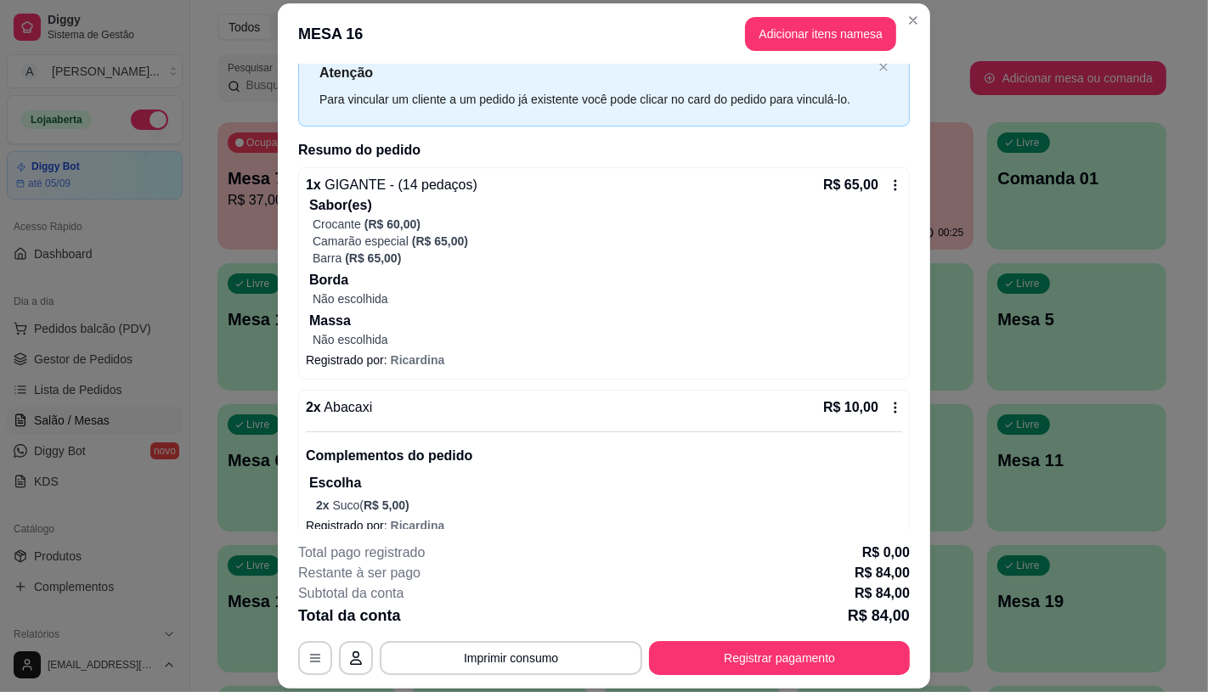
scroll to position [149, 0]
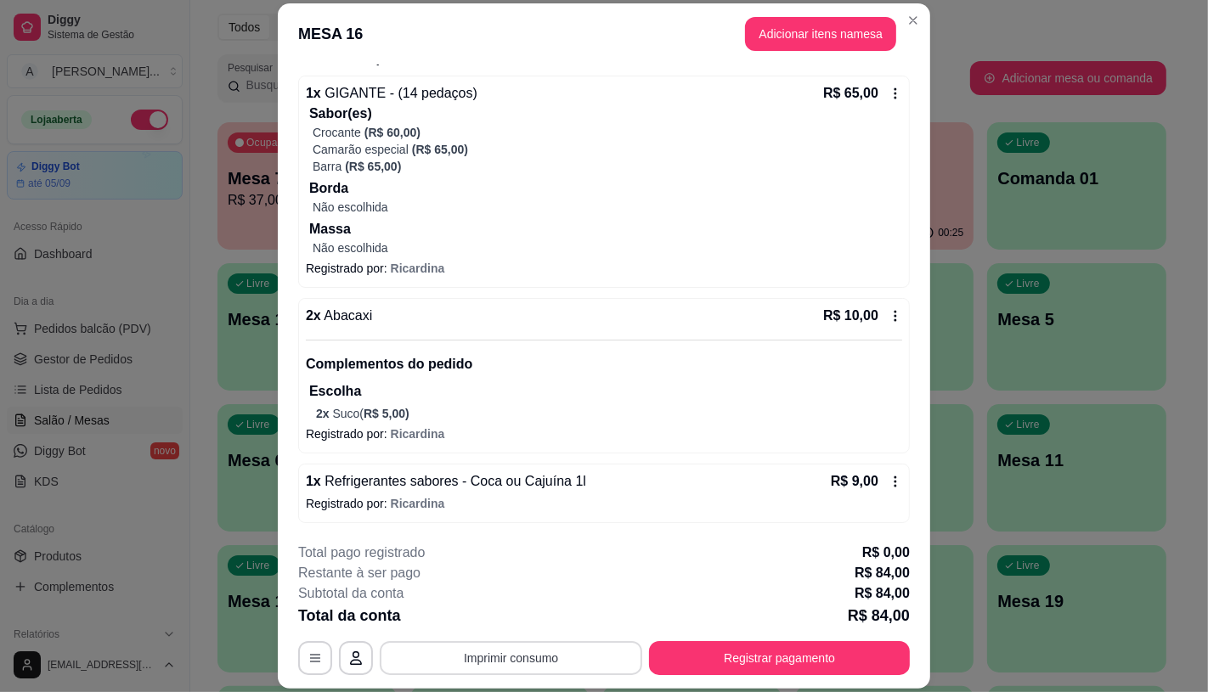
click at [573, 652] on button "Imprimir consumo" at bounding box center [511, 658] width 262 height 34
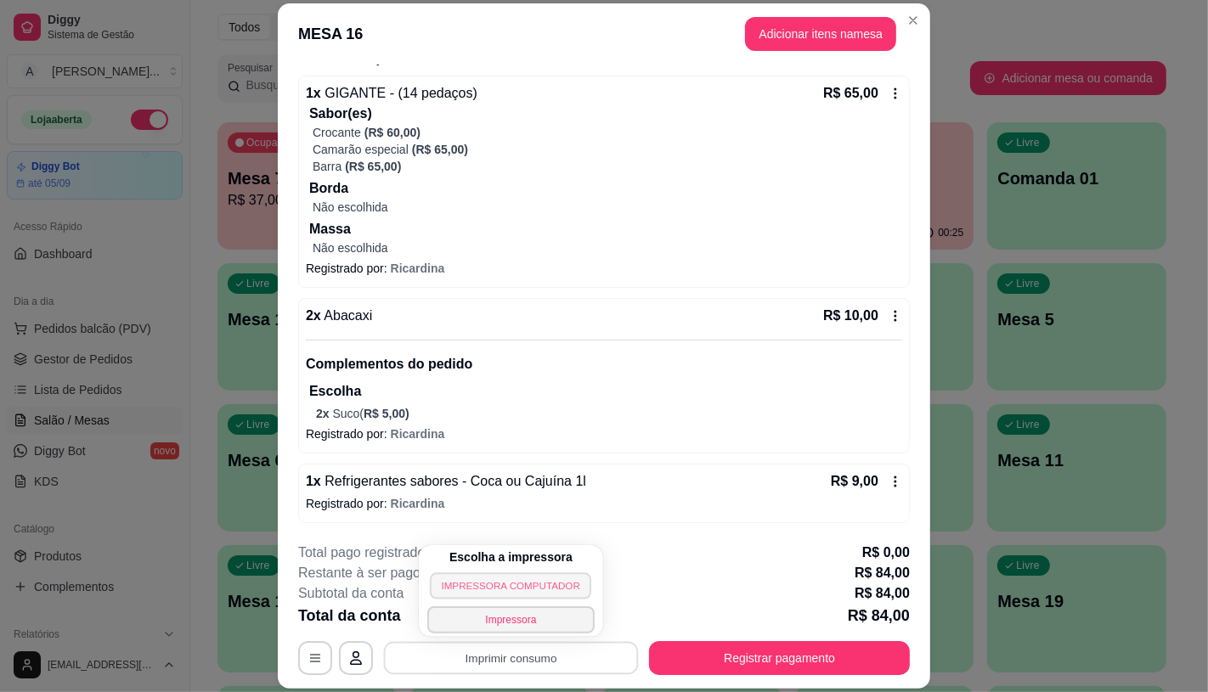
click at [515, 587] on button "IMPRESSORA COMPUTADOR" at bounding box center [511, 586] width 162 height 26
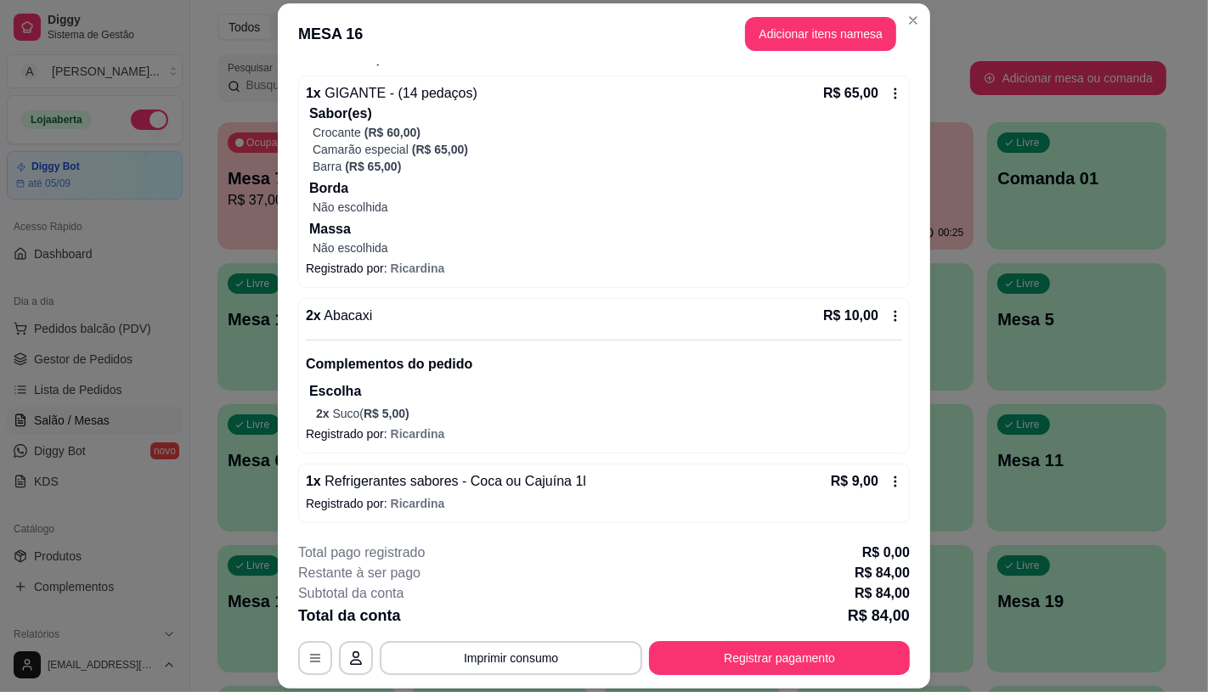
drag, startPoint x: 752, startPoint y: 635, endPoint x: 753, endPoint y: 649, distance: 14.5
click at [752, 640] on div "**********" at bounding box center [604, 609] width 612 height 133
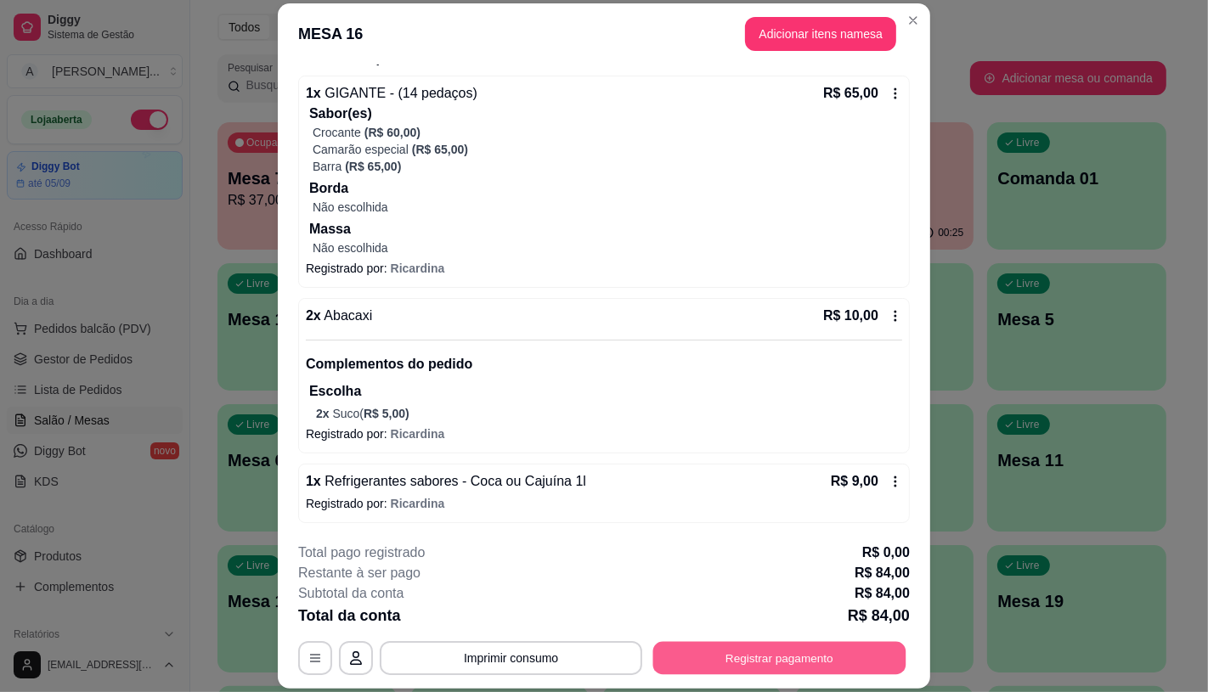
click at [753, 649] on button "Registrar pagamento" at bounding box center [779, 658] width 253 height 33
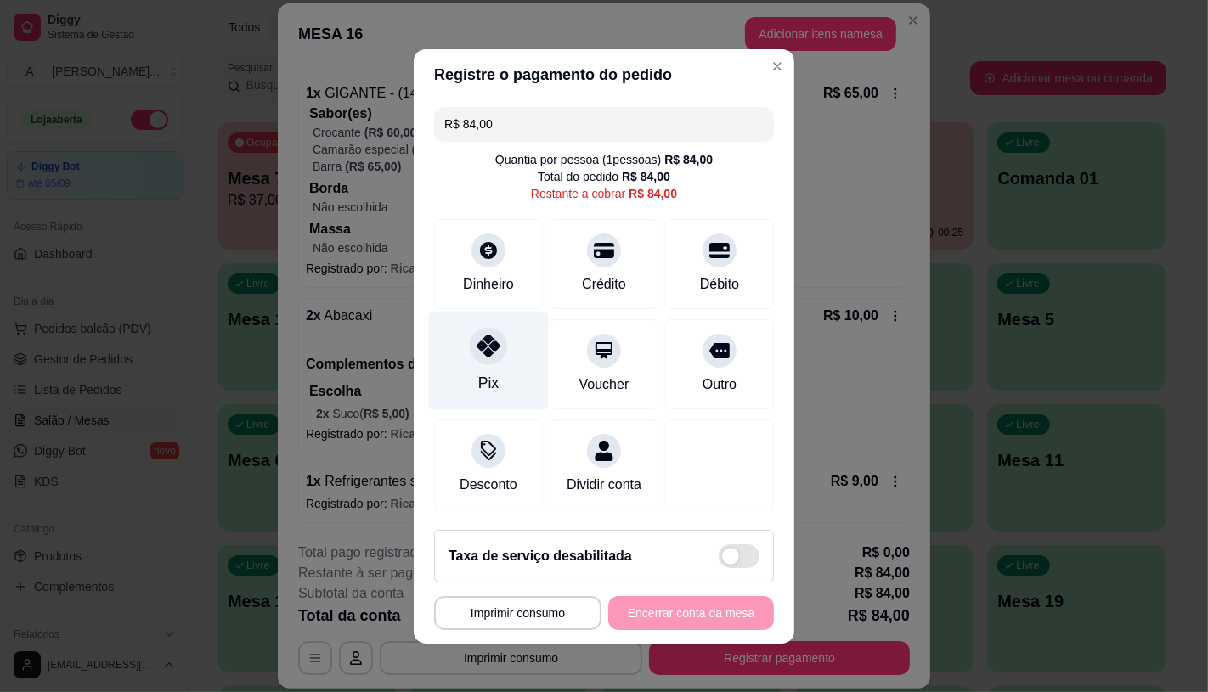
click at [473, 348] on div at bounding box center [488, 345] width 37 height 37
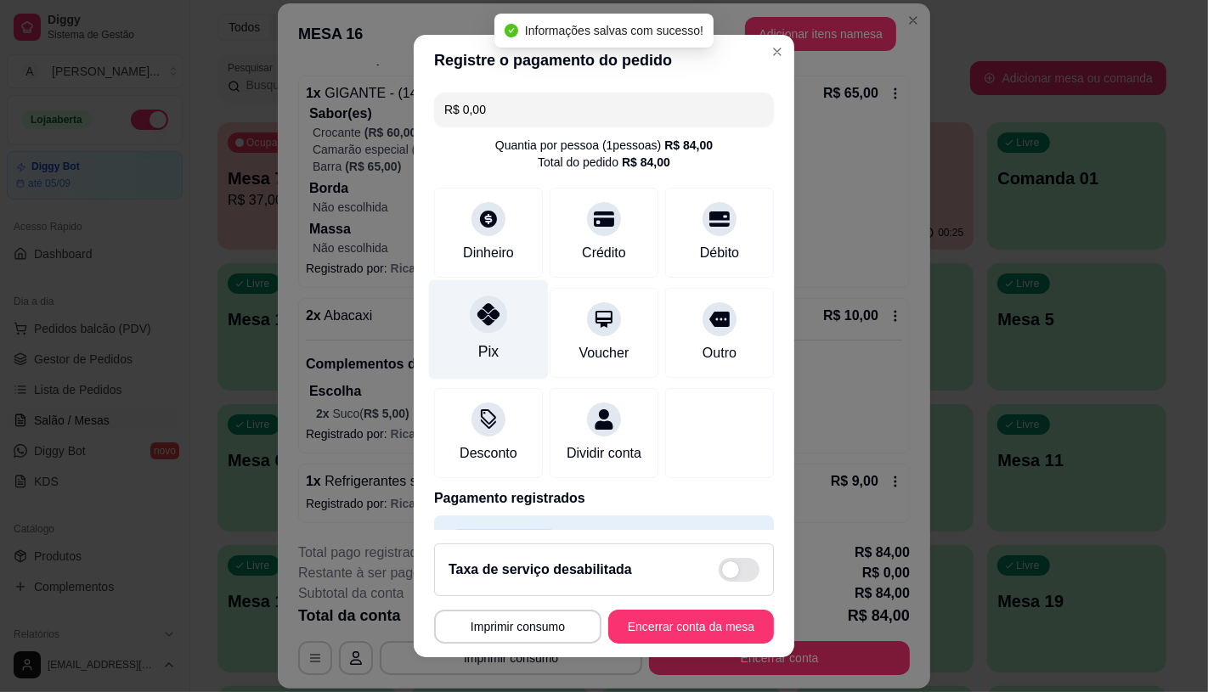
type input "R$ 0,00"
click at [693, 635] on button "Encerrar conta da mesa" at bounding box center [691, 627] width 166 height 34
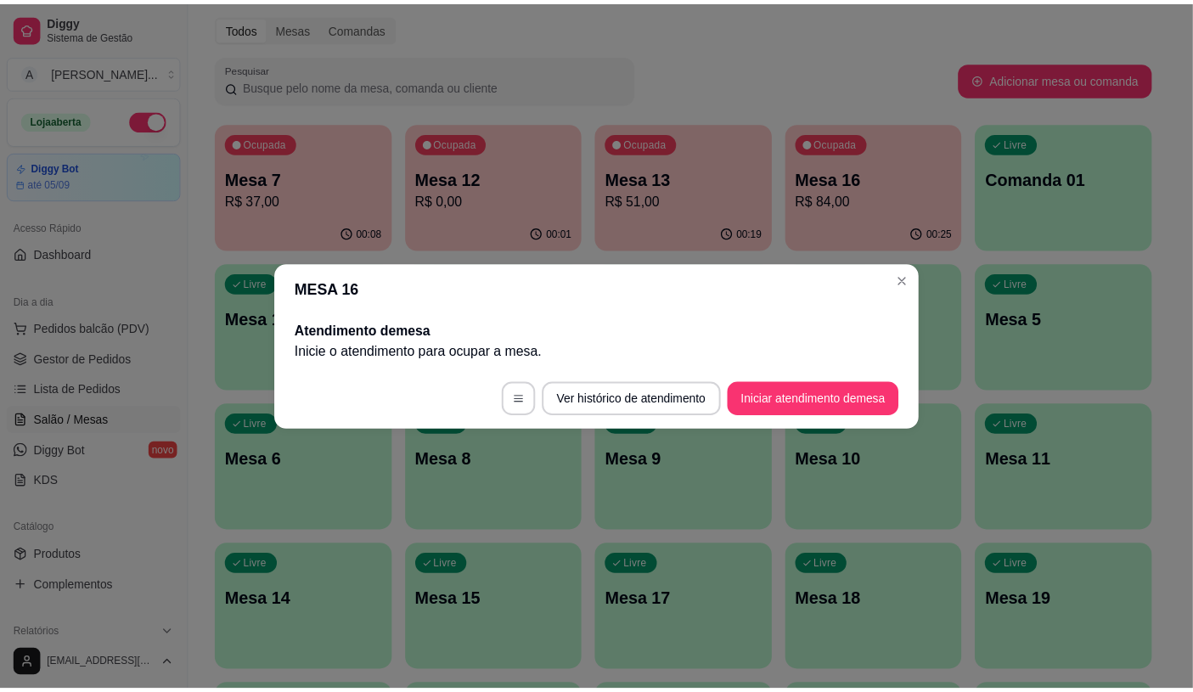
scroll to position [0, 0]
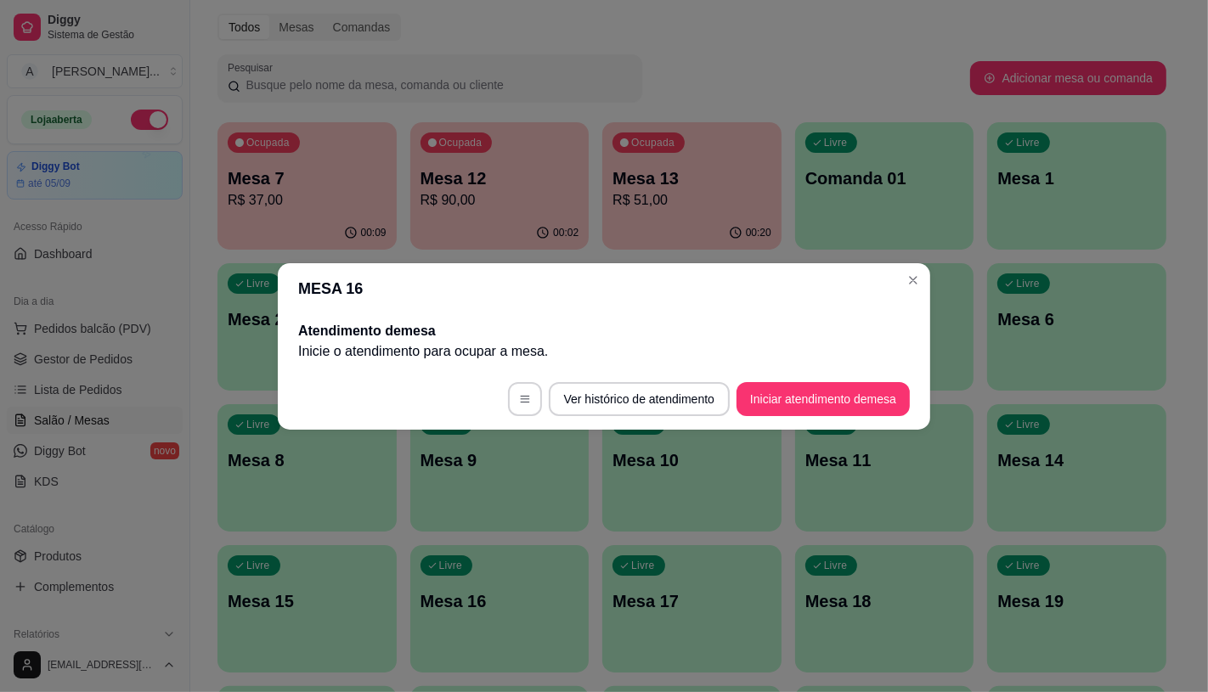
click at [927, 277] on header "MESA 16" at bounding box center [604, 288] width 652 height 51
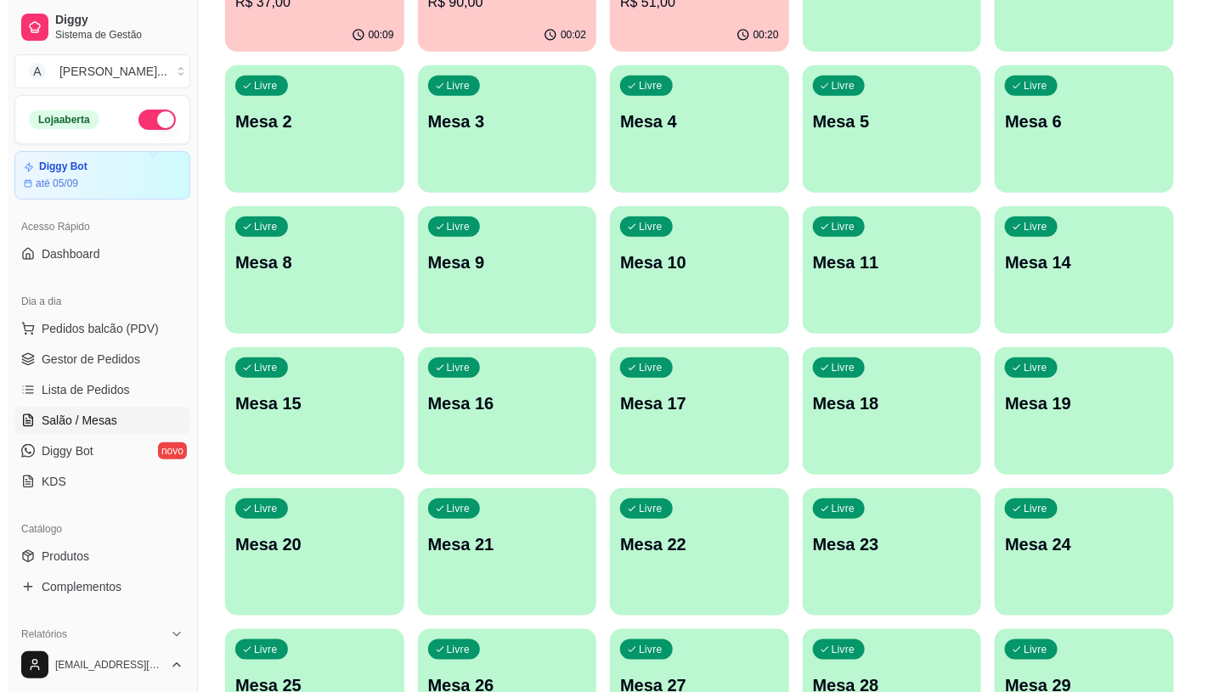
scroll to position [533, 0]
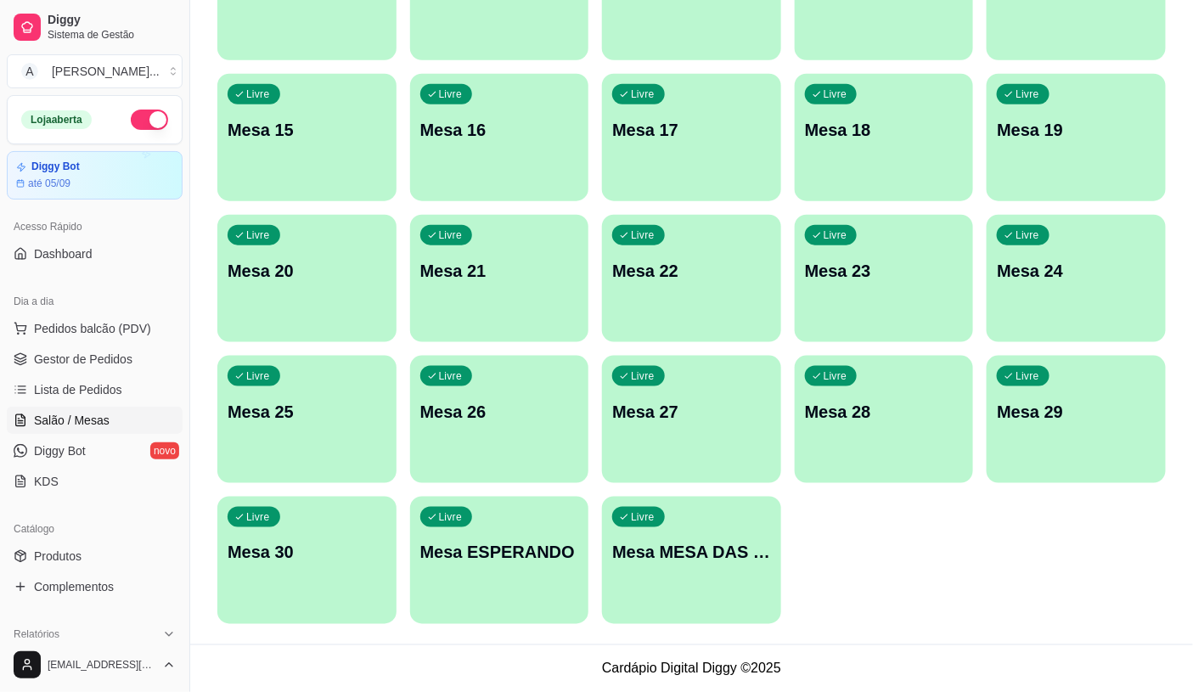
click at [725, 609] on div "button" at bounding box center [691, 614] width 179 height 20
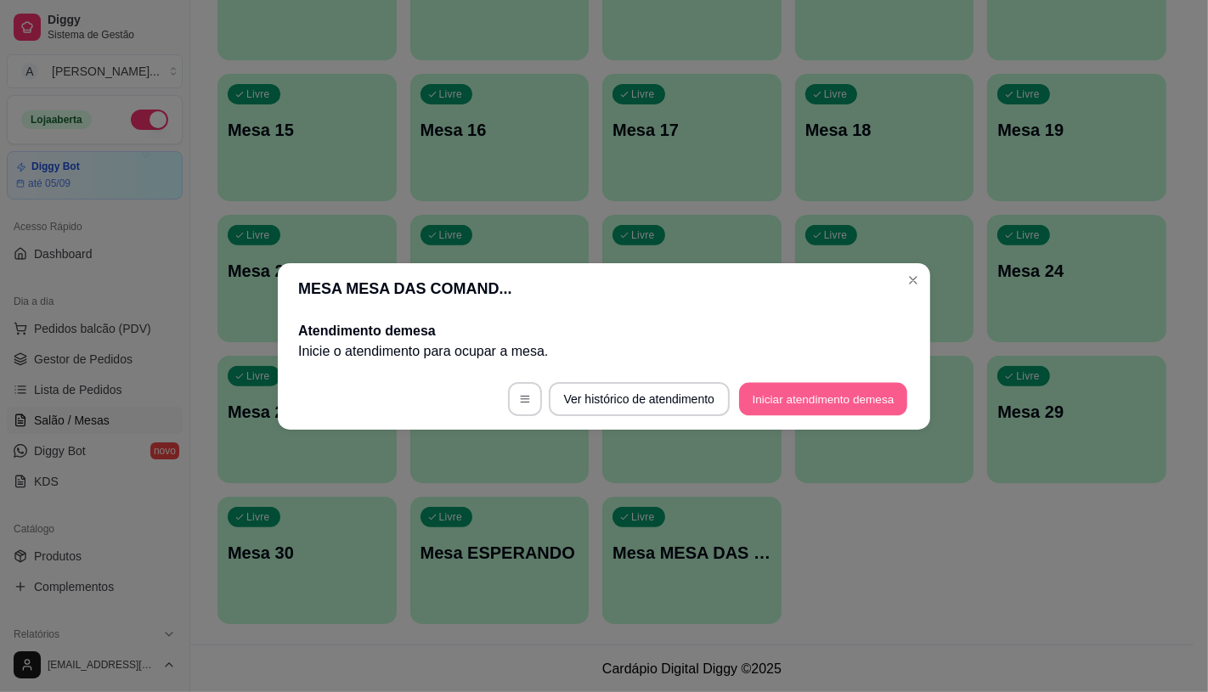
click at [813, 396] on button "Iniciar atendimento de mesa" at bounding box center [823, 398] width 168 height 33
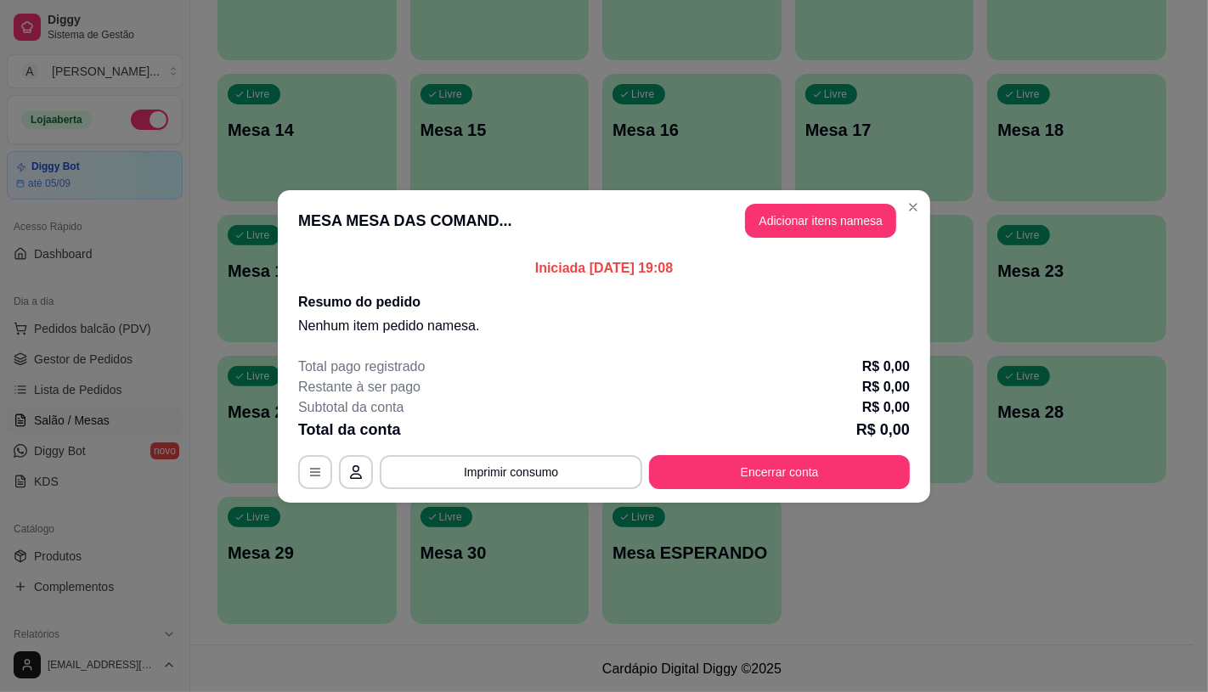
click at [848, 210] on button "Adicionar itens na mesa" at bounding box center [820, 221] width 151 height 34
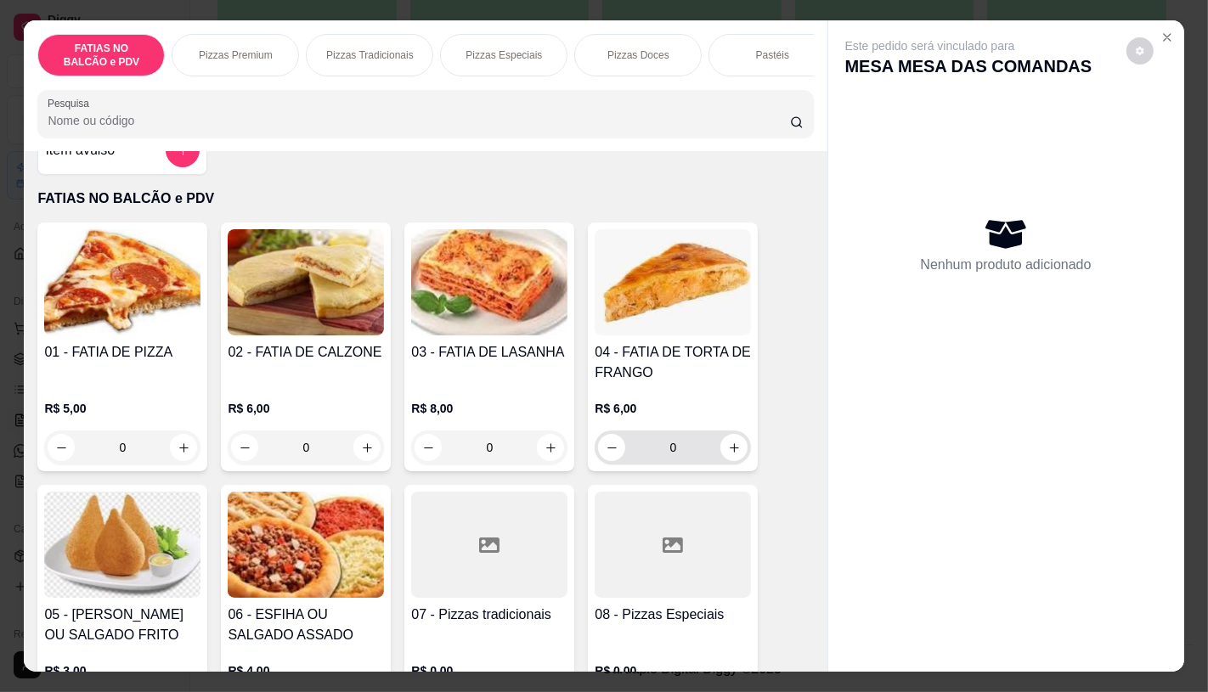
scroll to position [94, 0]
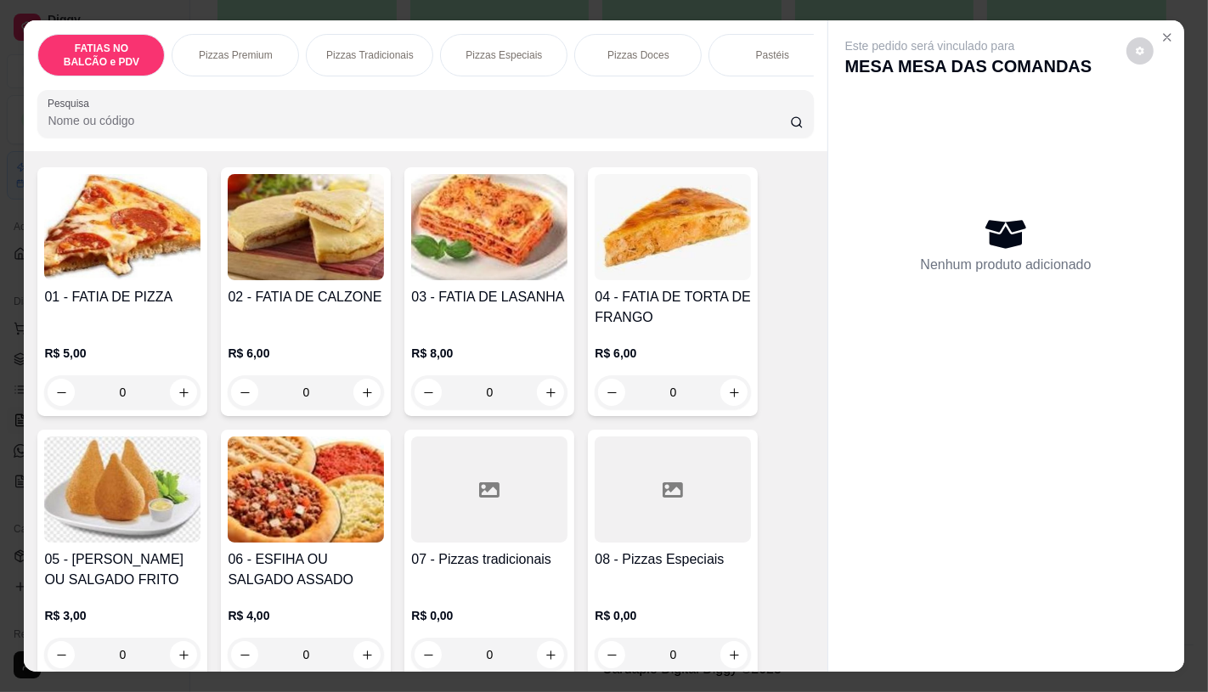
click at [666, 527] on div at bounding box center [673, 490] width 156 height 106
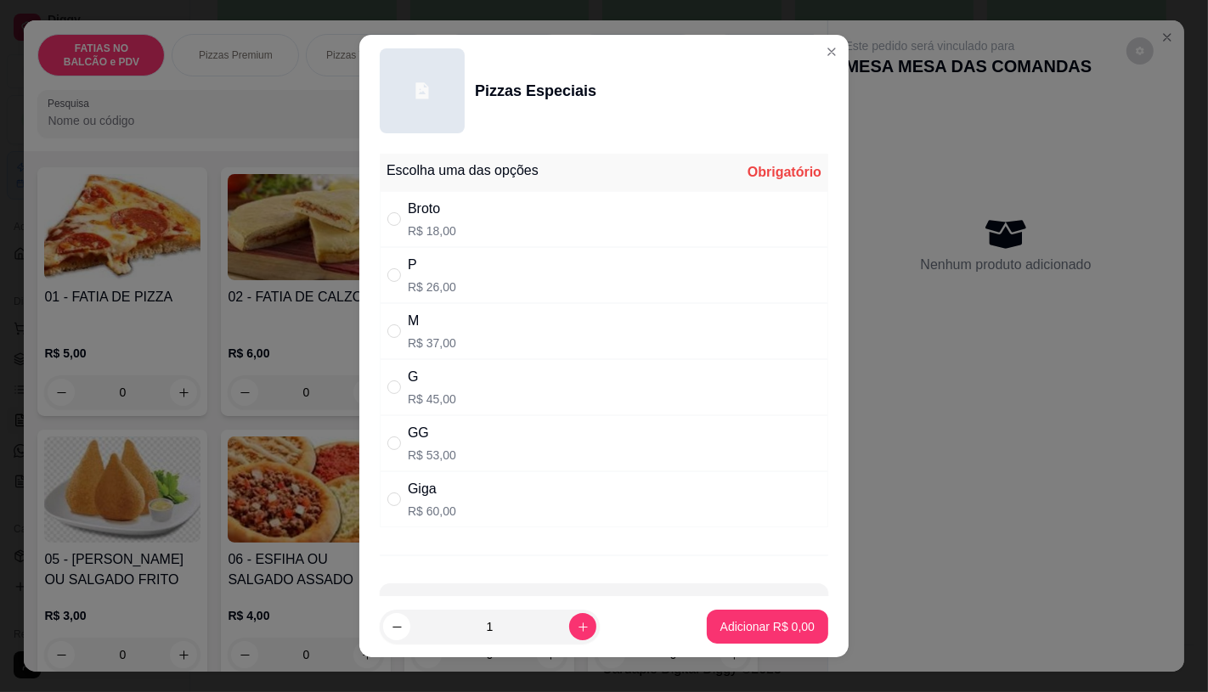
click at [417, 281] on p "R$ 26,00" at bounding box center [432, 287] width 48 height 17
radio input "true"
click at [750, 634] on p "Adicionar R$ 26,00" at bounding box center [764, 626] width 101 height 17
type input "1"
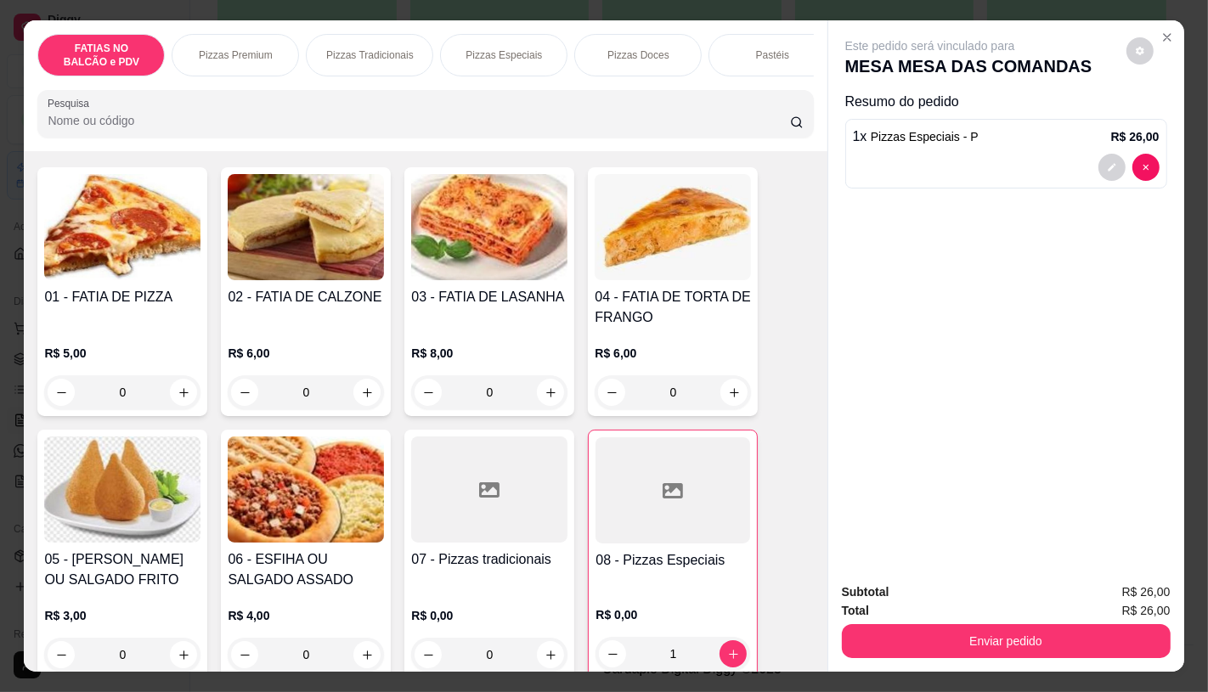
scroll to position [0, 1767]
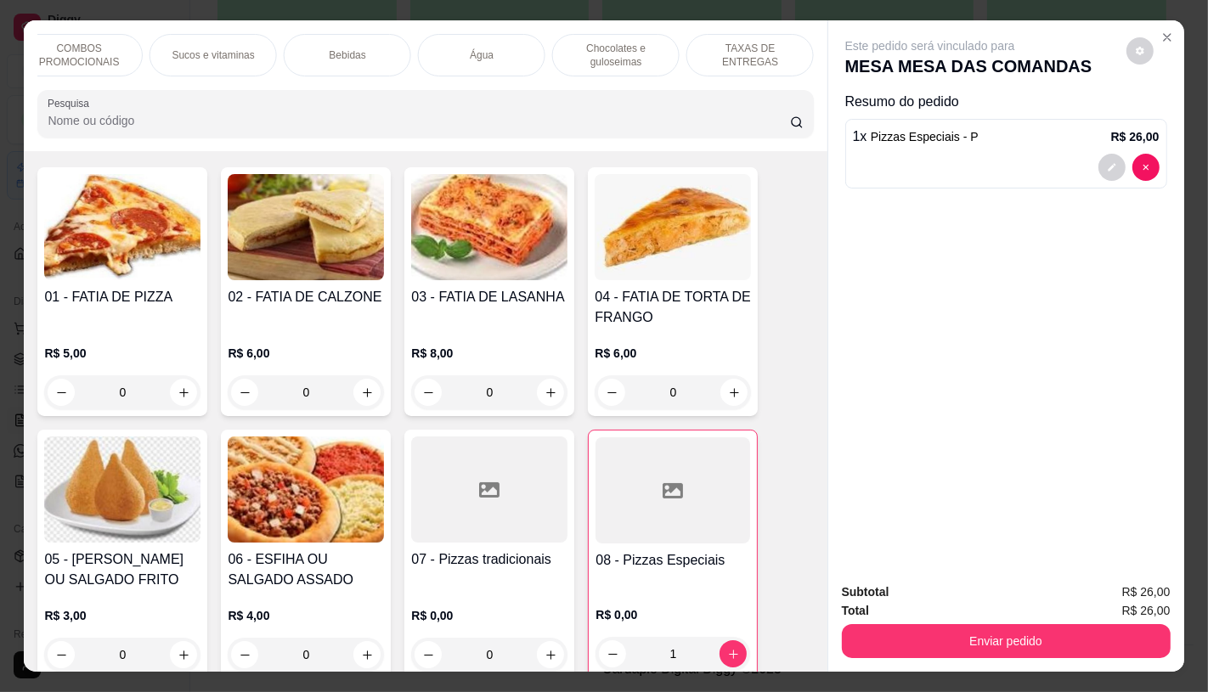
click at [761, 62] on div "TAXAS DE ENTREGAS" at bounding box center [749, 55] width 127 height 42
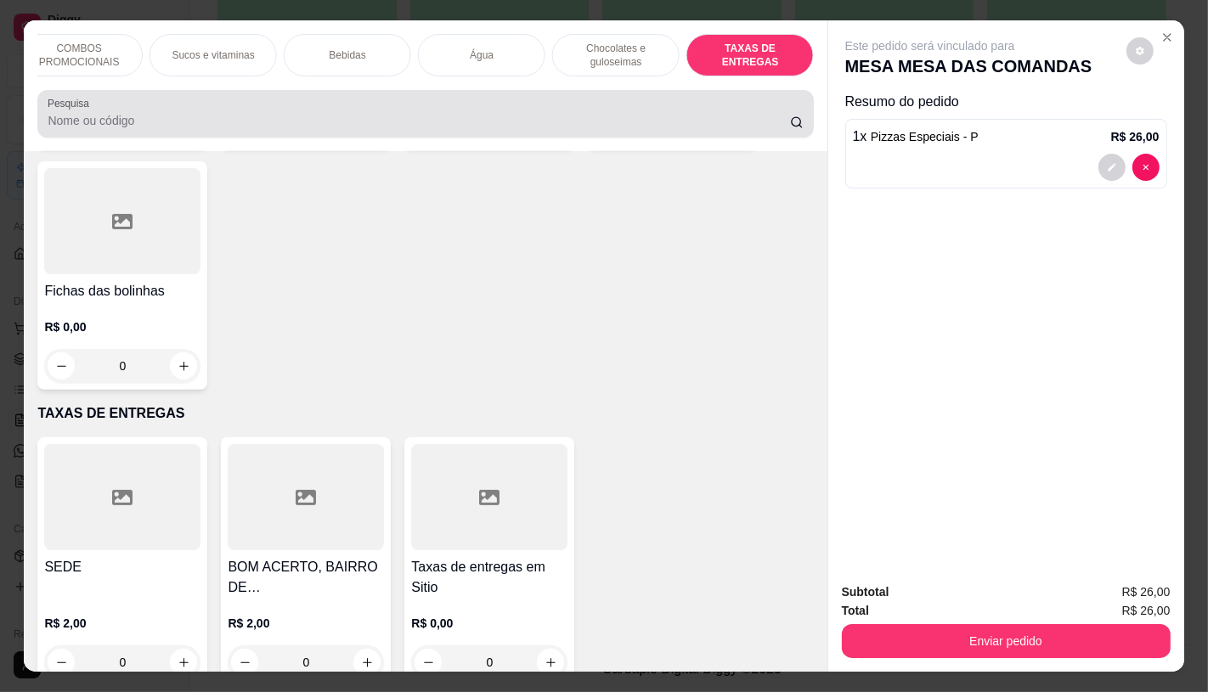
scroll to position [40, 0]
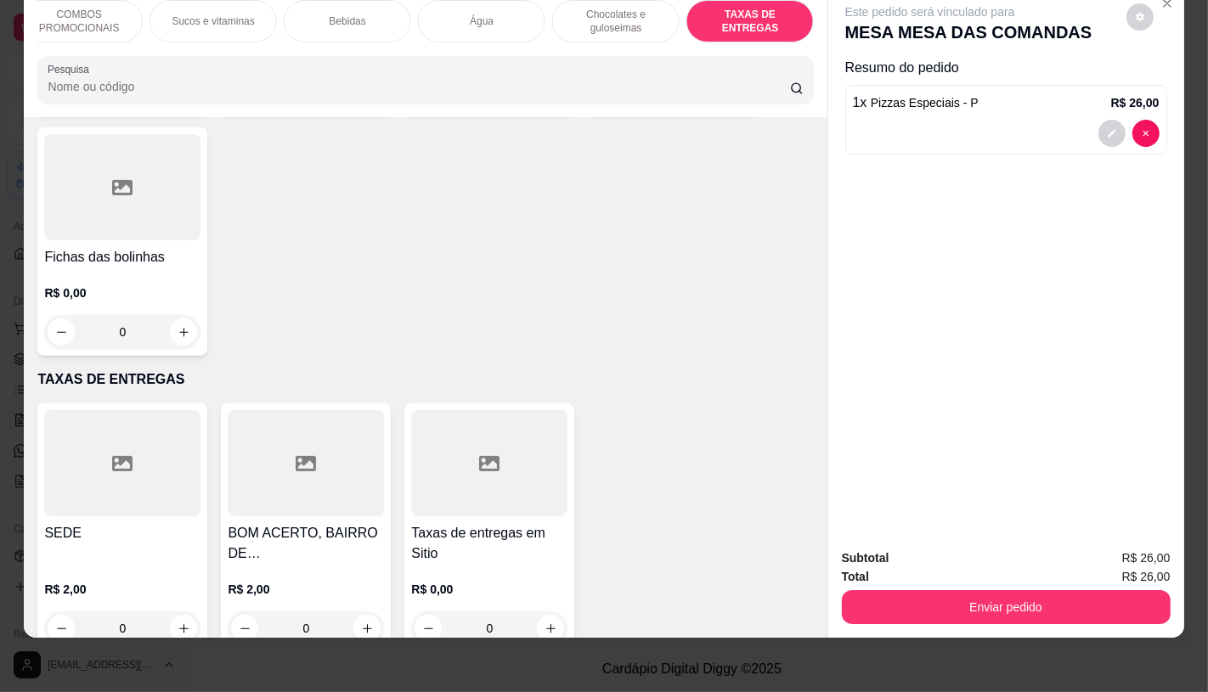
click at [512, 476] on div "Taxas de entregas em Sitio R$ 0,00 0" at bounding box center [489, 527] width 170 height 249
click at [79, 435] on div at bounding box center [122, 463] width 156 height 106
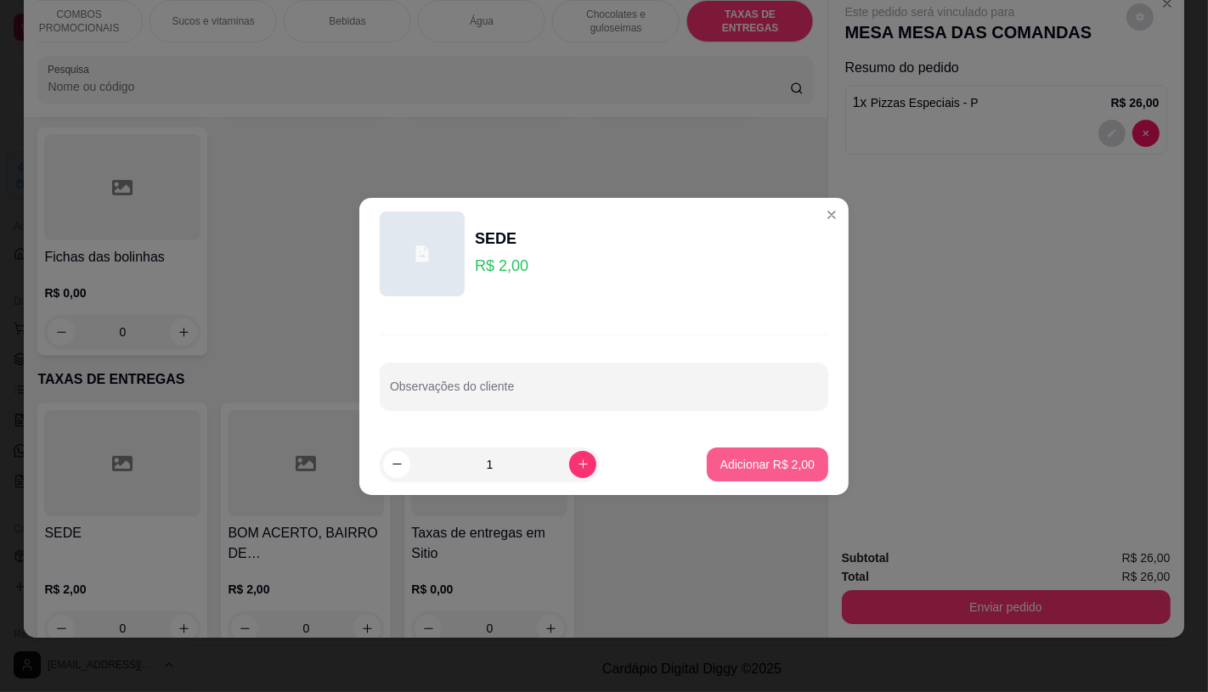
click at [786, 448] on button "Adicionar R$ 2,00" at bounding box center [767, 465] width 121 height 34
type input "1"
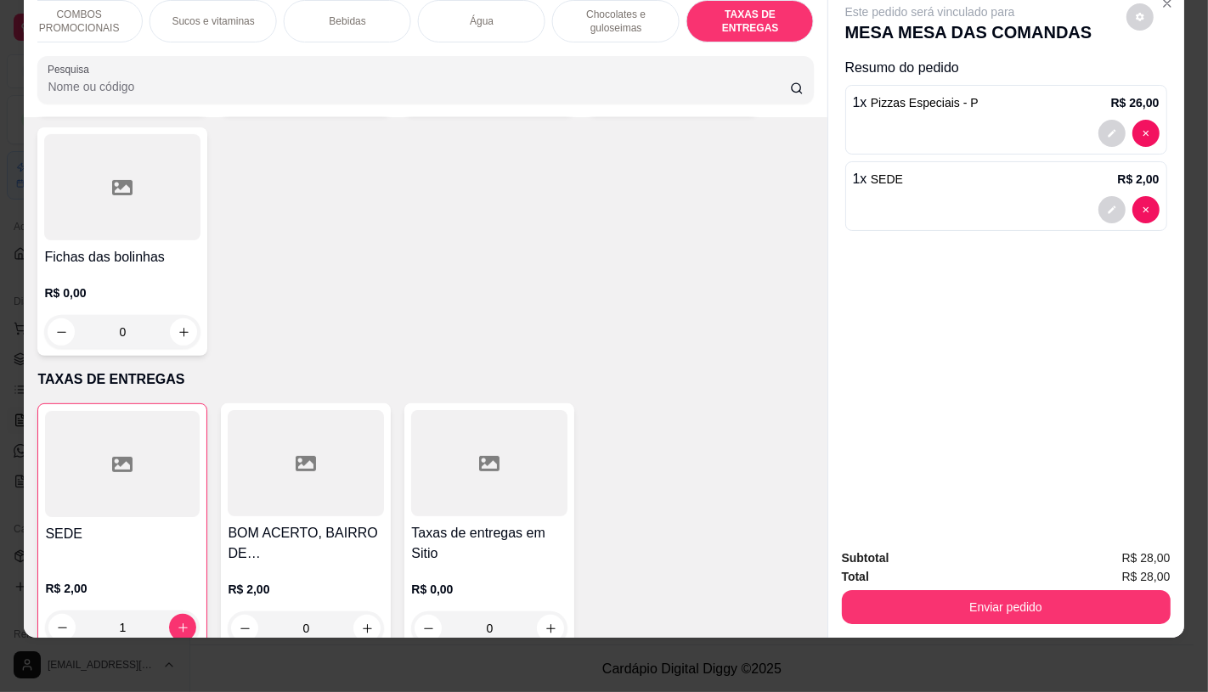
click at [881, 586] on div "Enviar pedido" at bounding box center [1006, 605] width 329 height 38
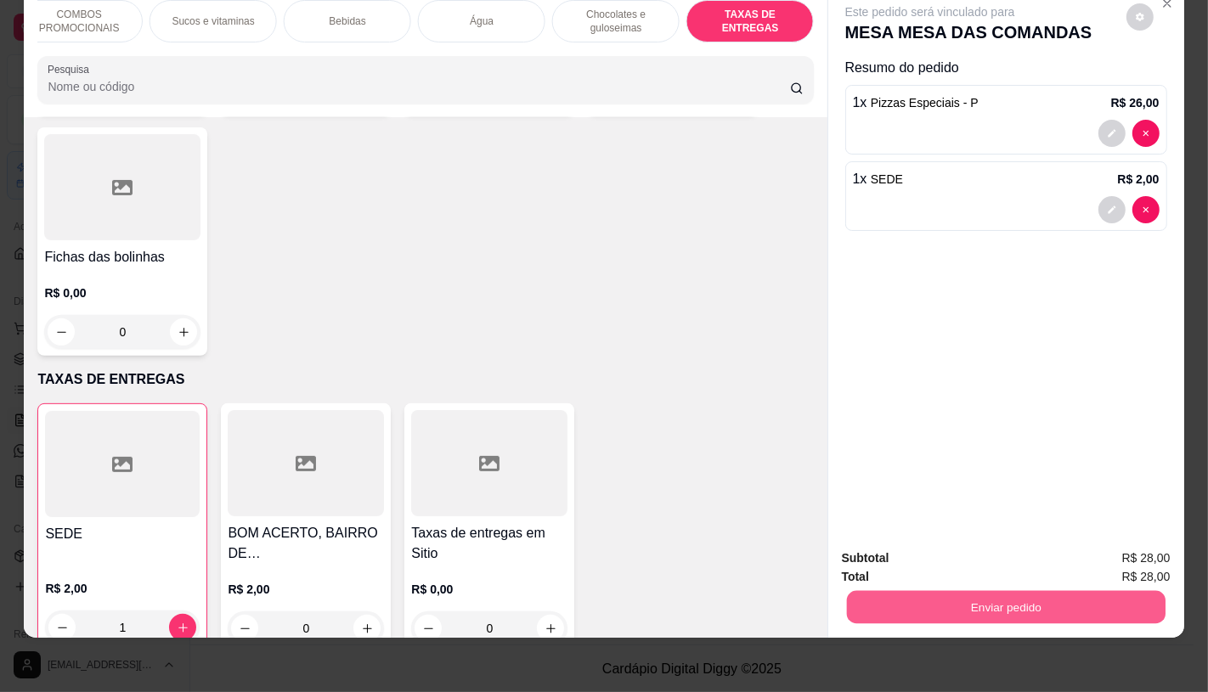
click at [914, 597] on button "Enviar pedido" at bounding box center [1005, 606] width 319 height 33
click at [928, 556] on button "Não registrar e enviar pedido" at bounding box center [948, 553] width 177 height 32
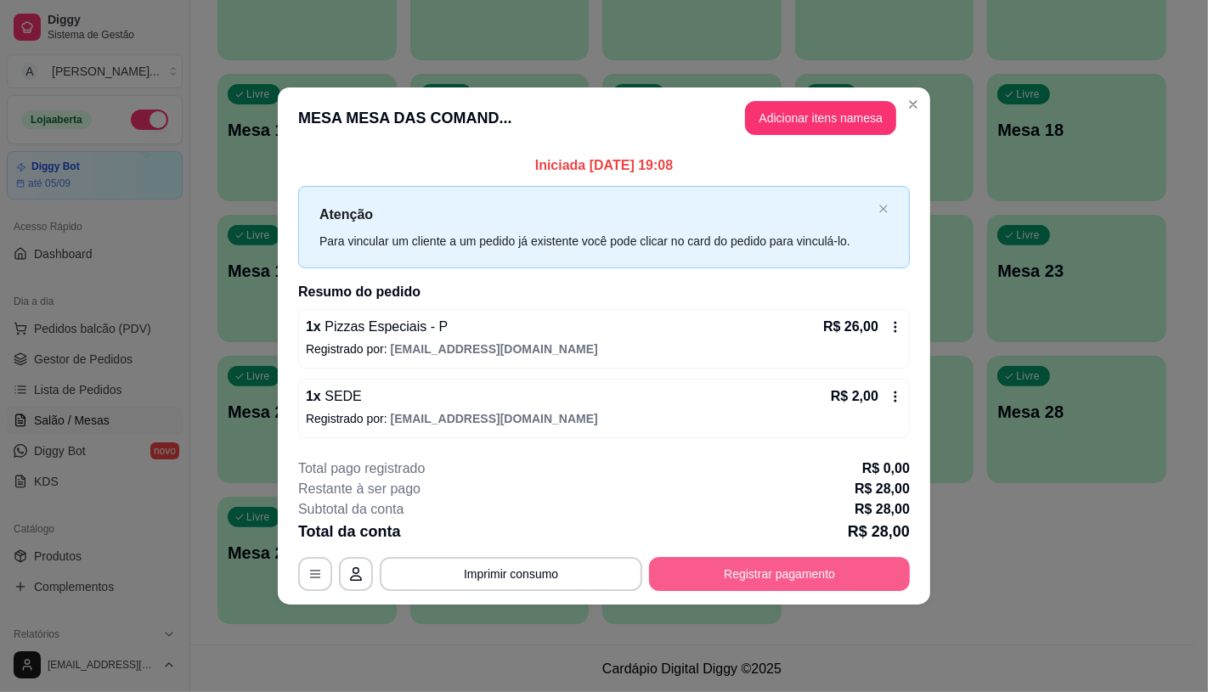
click at [817, 583] on button "Registrar pagamento" at bounding box center [779, 574] width 261 height 34
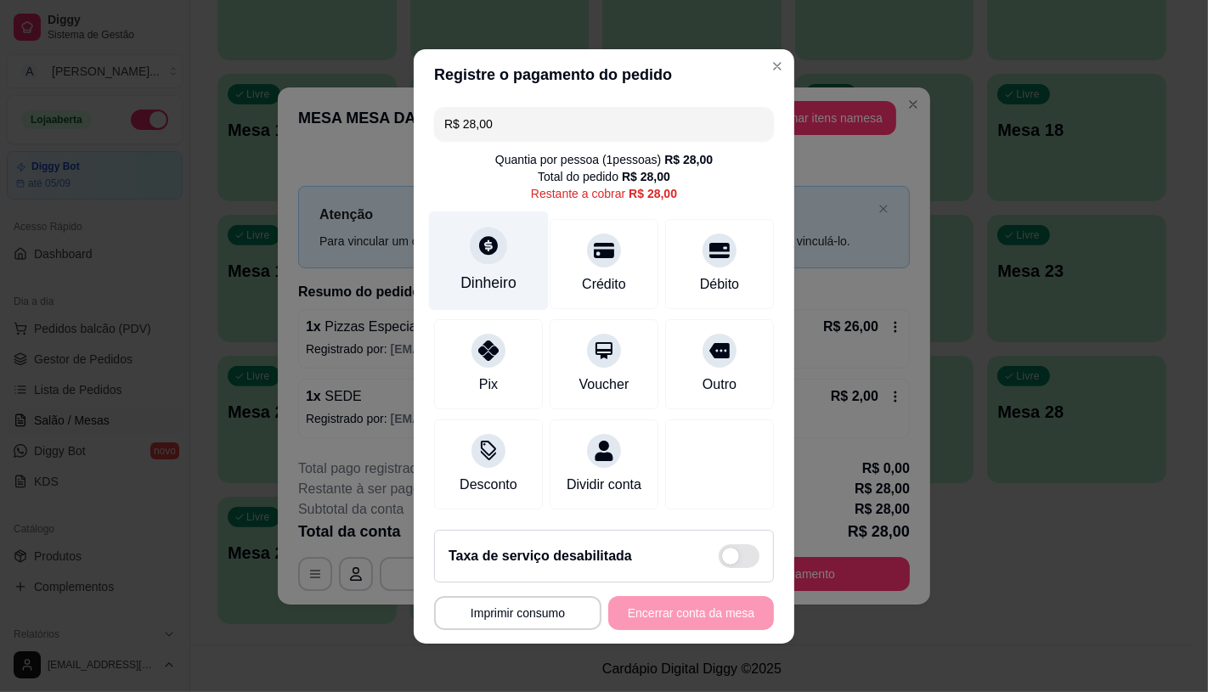
click at [480, 260] on div "Dinheiro" at bounding box center [489, 260] width 120 height 99
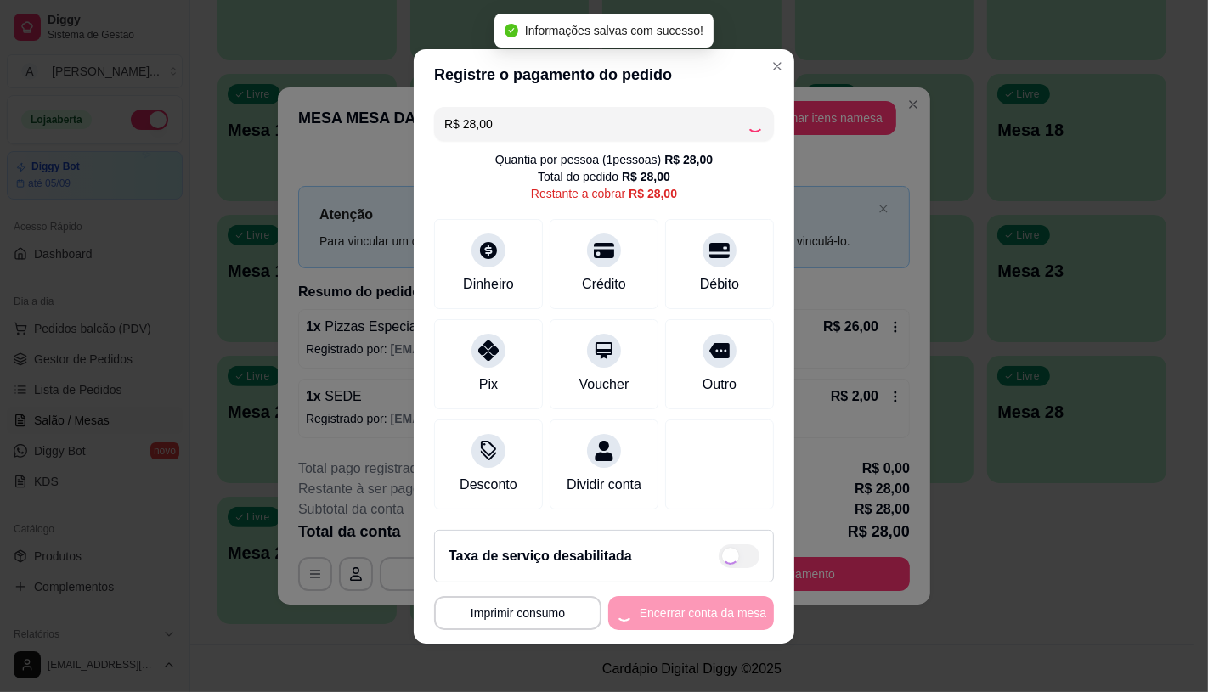
type input "R$ 0,00"
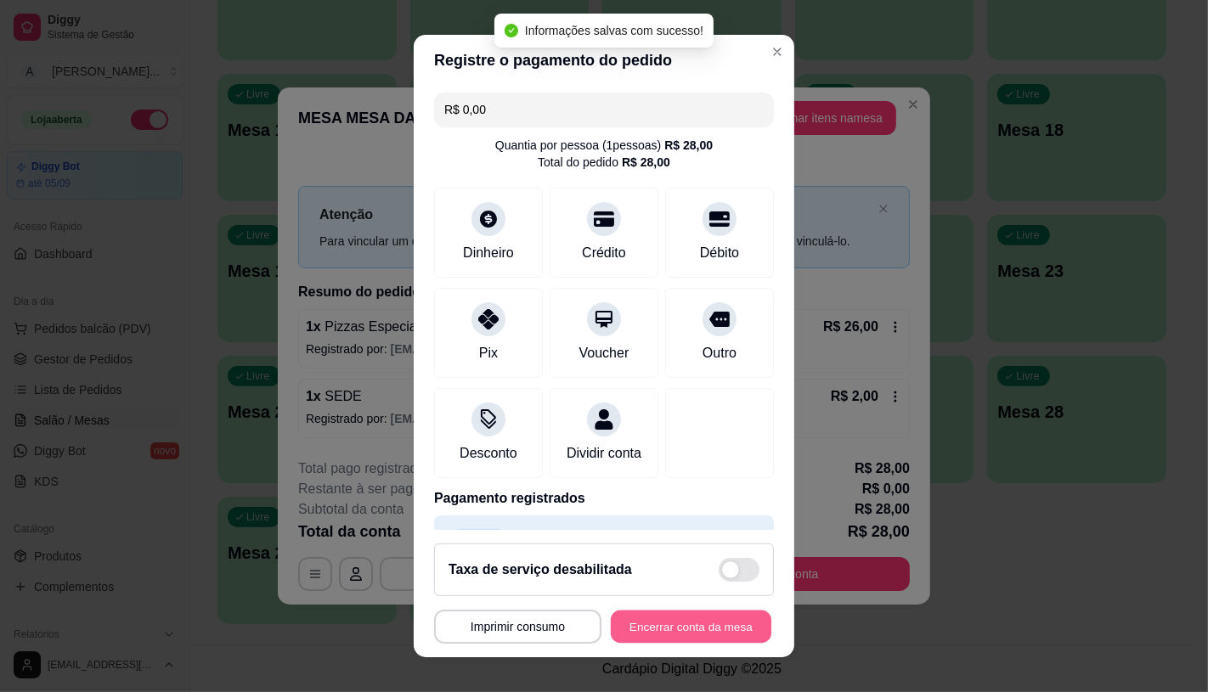
click at [674, 621] on button "Encerrar conta da mesa" at bounding box center [691, 627] width 161 height 33
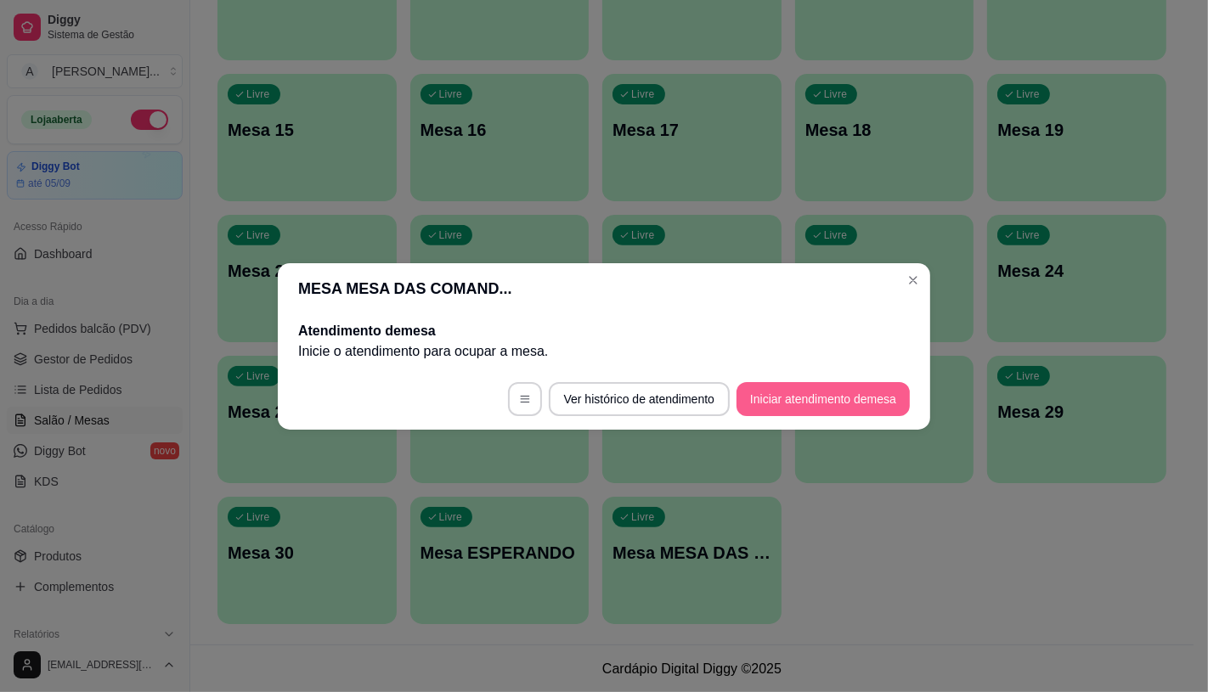
click at [896, 401] on button "Iniciar atendimento de mesa" at bounding box center [822, 399] width 173 height 34
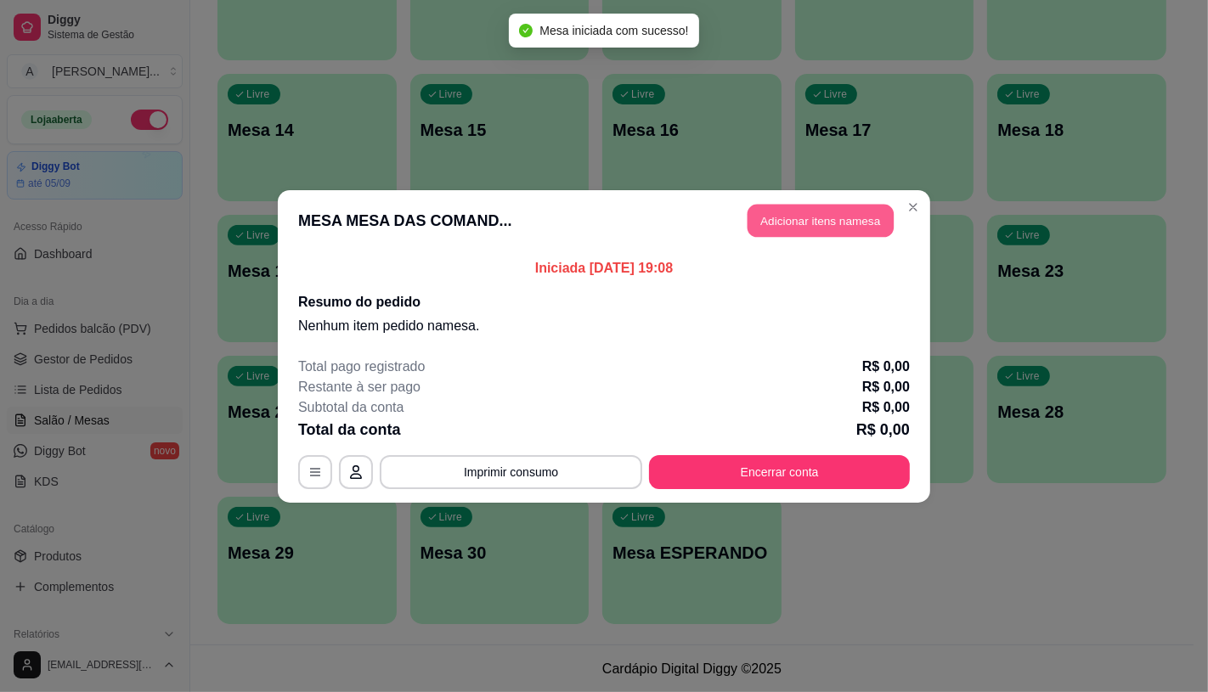
click at [842, 233] on button "Adicionar itens na mesa" at bounding box center [820, 220] width 146 height 33
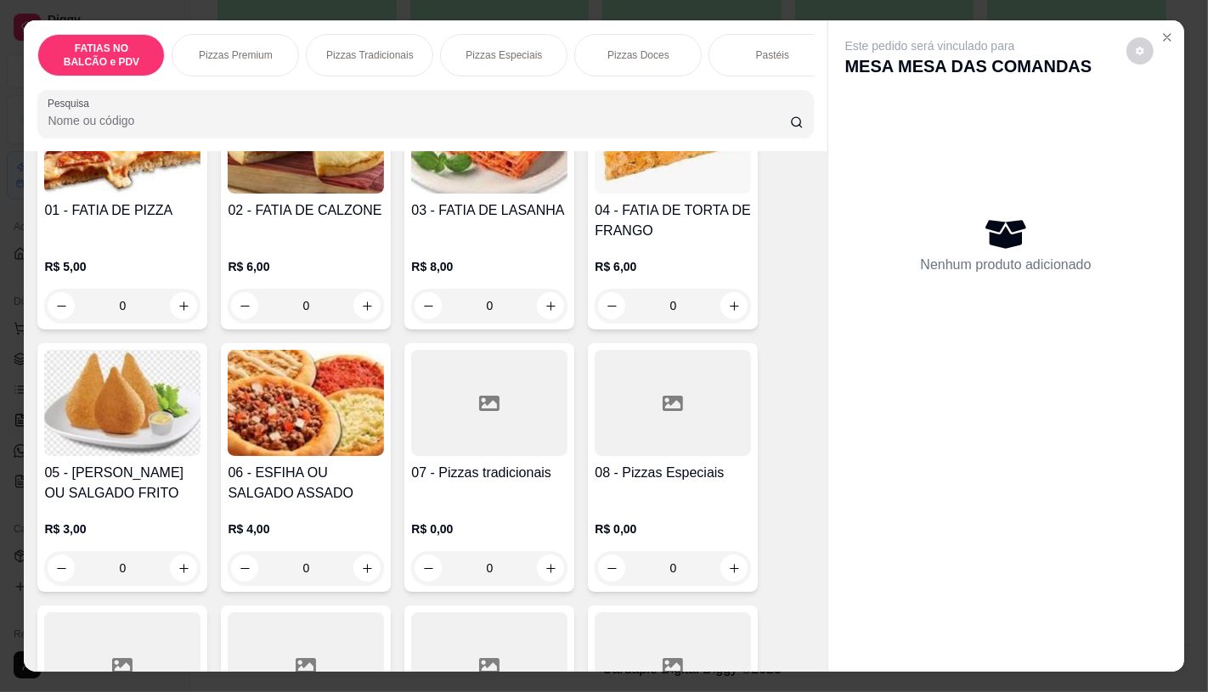
scroll to position [189, 0]
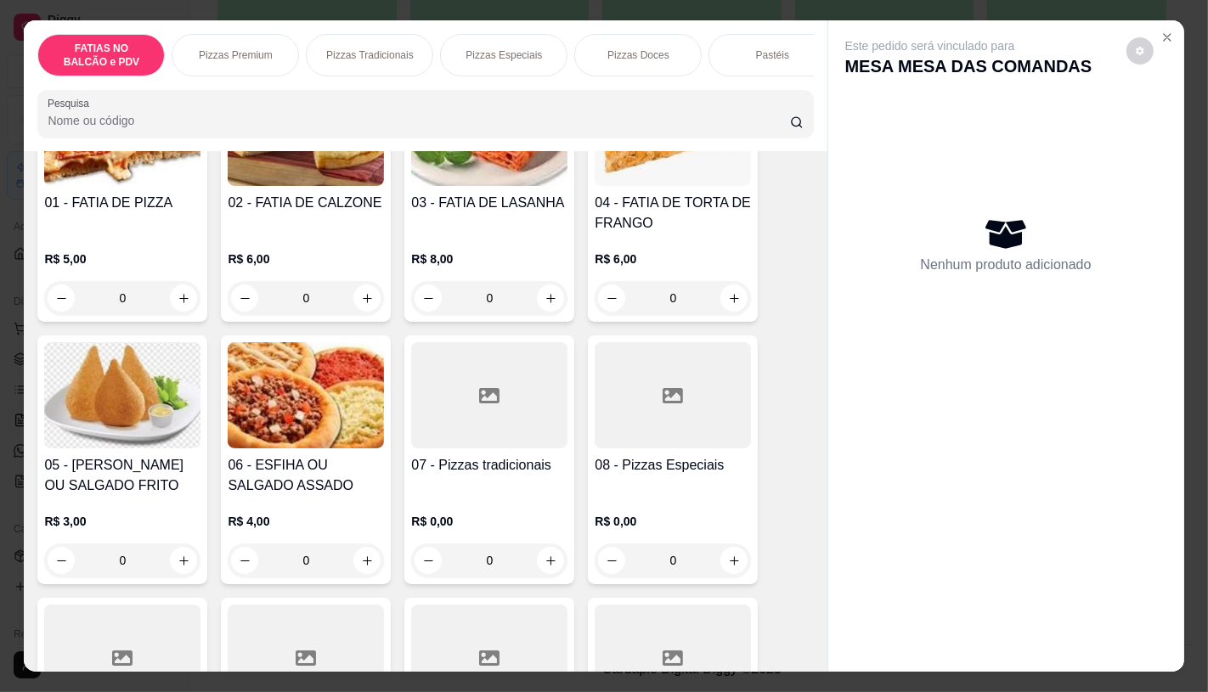
click at [683, 527] on p "R$ 0,00" at bounding box center [673, 521] width 156 height 17
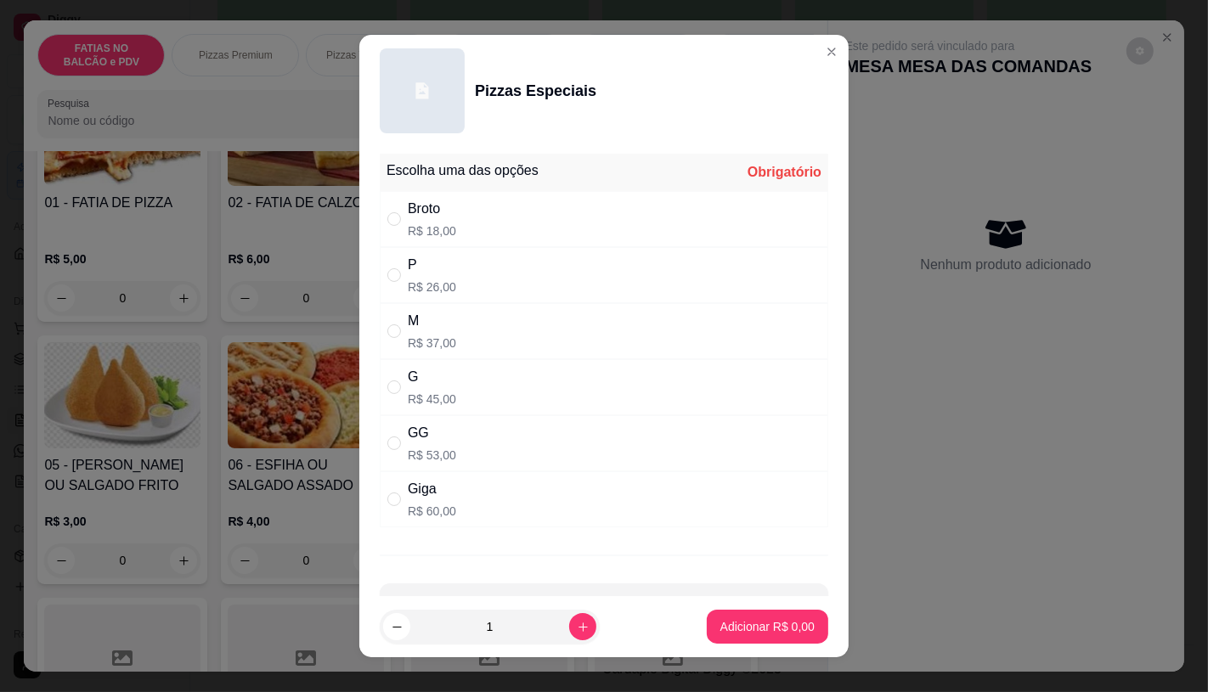
click at [460, 285] on div "P R$ 26,00" at bounding box center [604, 275] width 448 height 56
radio input "true"
click at [732, 623] on p "Adicionar R$ 26,00" at bounding box center [764, 627] width 99 height 16
type input "1"
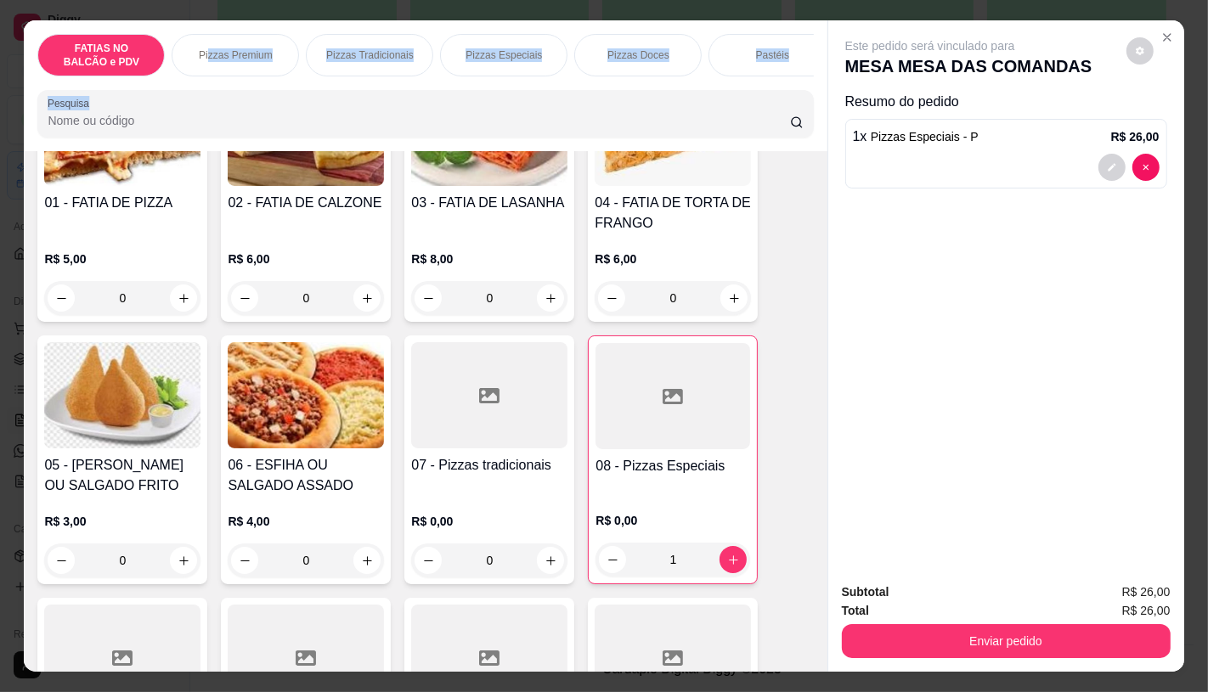
drag, startPoint x: 204, startPoint y: 69, endPoint x: 808, endPoint y: 111, distance: 605.4
click at [808, 111] on div "FATIAS NO BALCÃO e PDV Pizzas Premium Pizzas Tradicionais Pizzas Especiais Pizz…" at bounding box center [425, 85] width 803 height 131
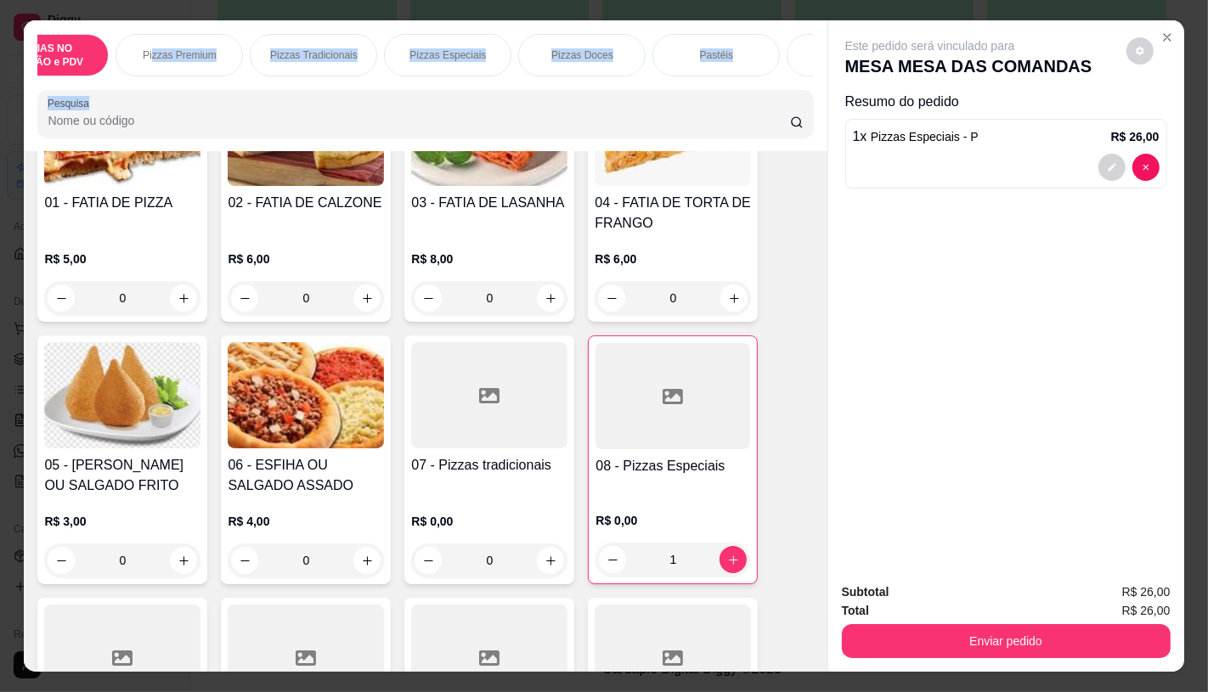
click at [783, 88] on div "FATIAS NO BALCÃO e PDV Pizzas Premium Pizzas Tradicionais Pizzas Especiais Pizz…" at bounding box center [425, 85] width 803 height 131
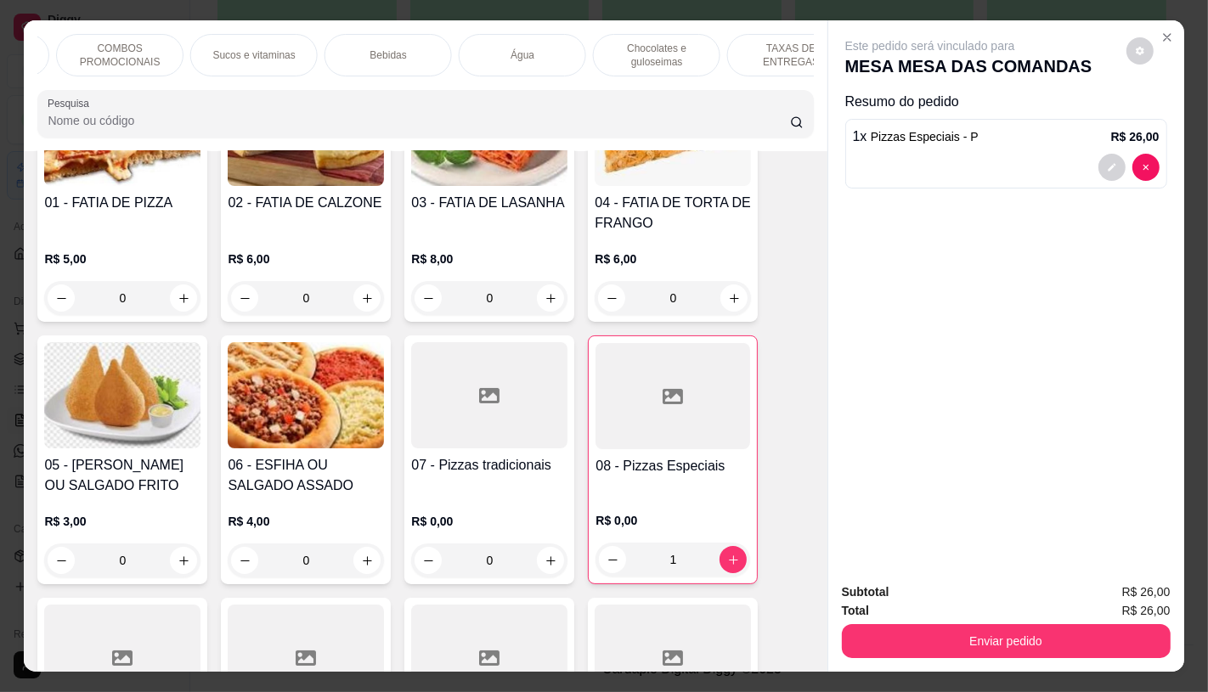
scroll to position [0, 1767]
click at [782, 54] on p "TAXAS DE ENTREGAS" at bounding box center [750, 55] width 99 height 27
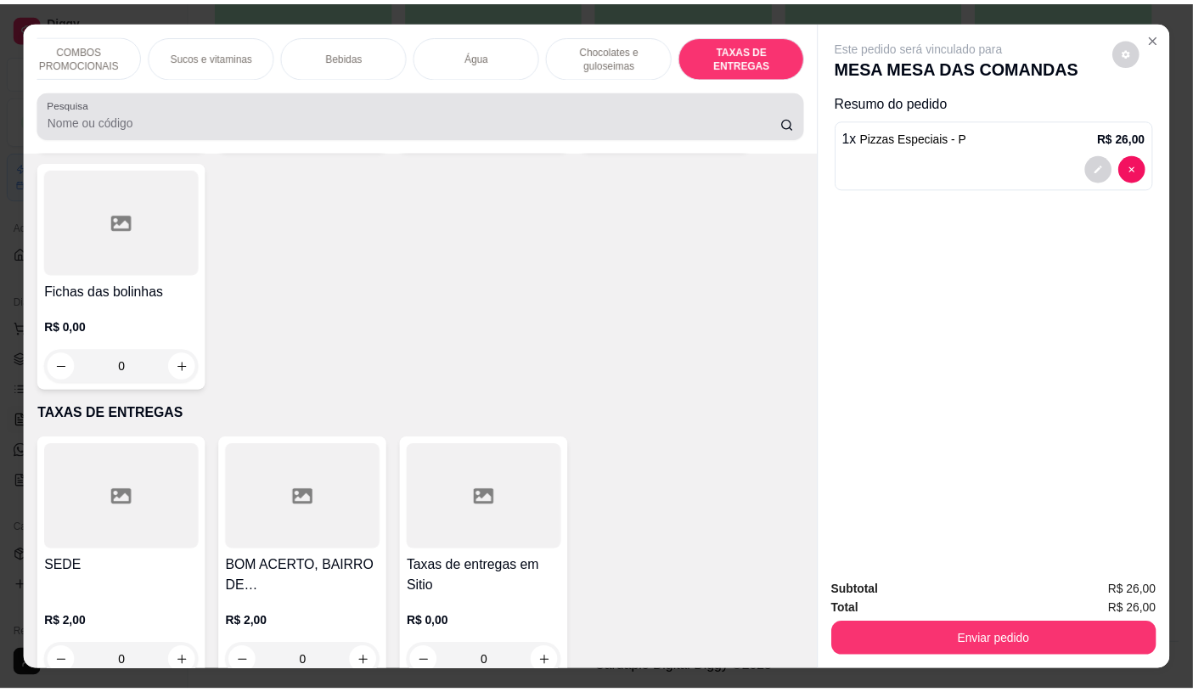
scroll to position [40, 0]
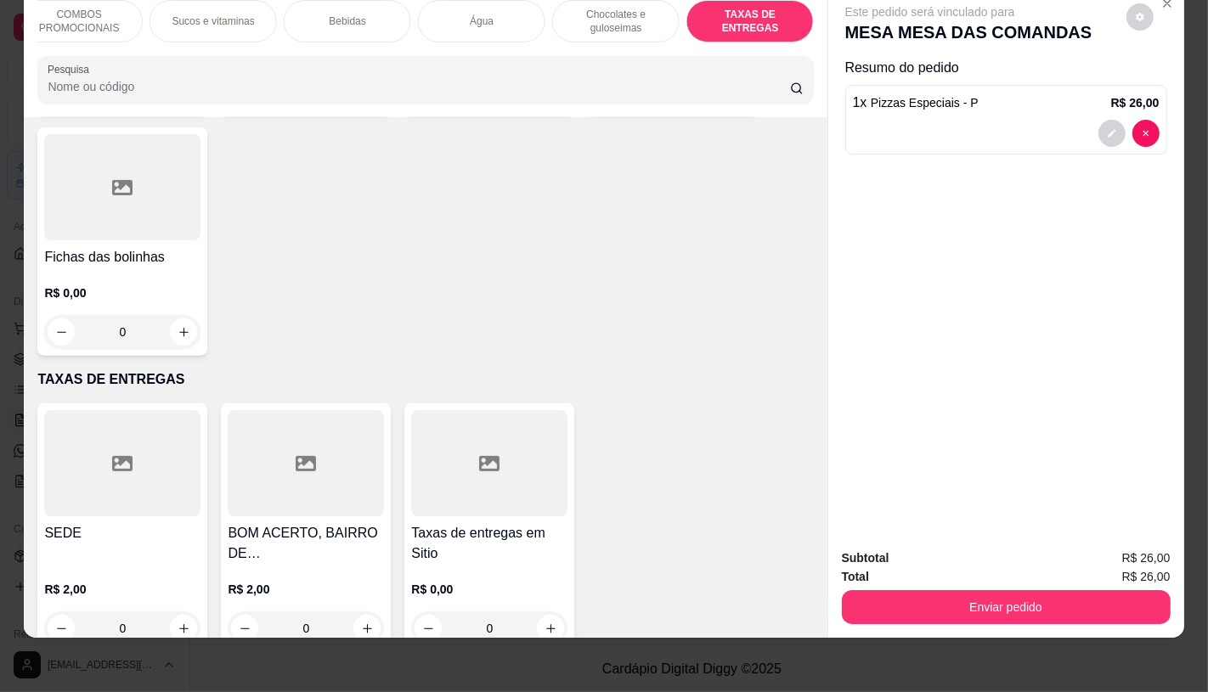
click at [143, 443] on div at bounding box center [122, 463] width 156 height 106
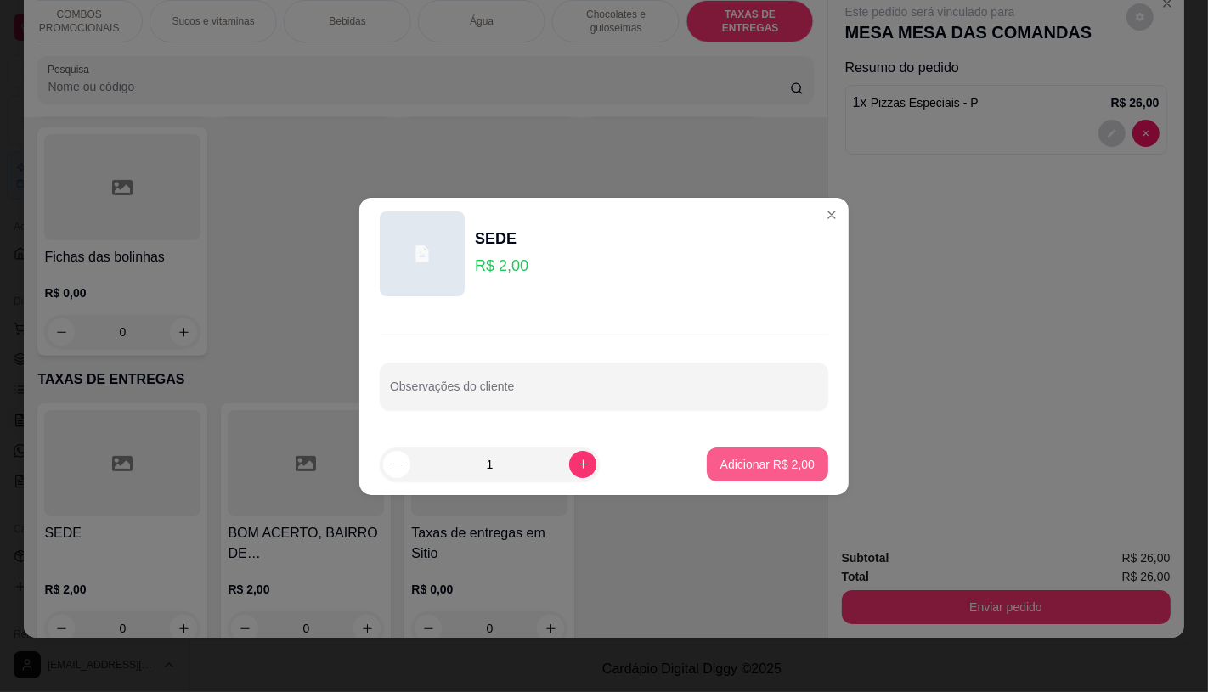
click at [722, 461] on p "Adicionar R$ 2,00" at bounding box center [767, 464] width 94 height 17
type input "1"
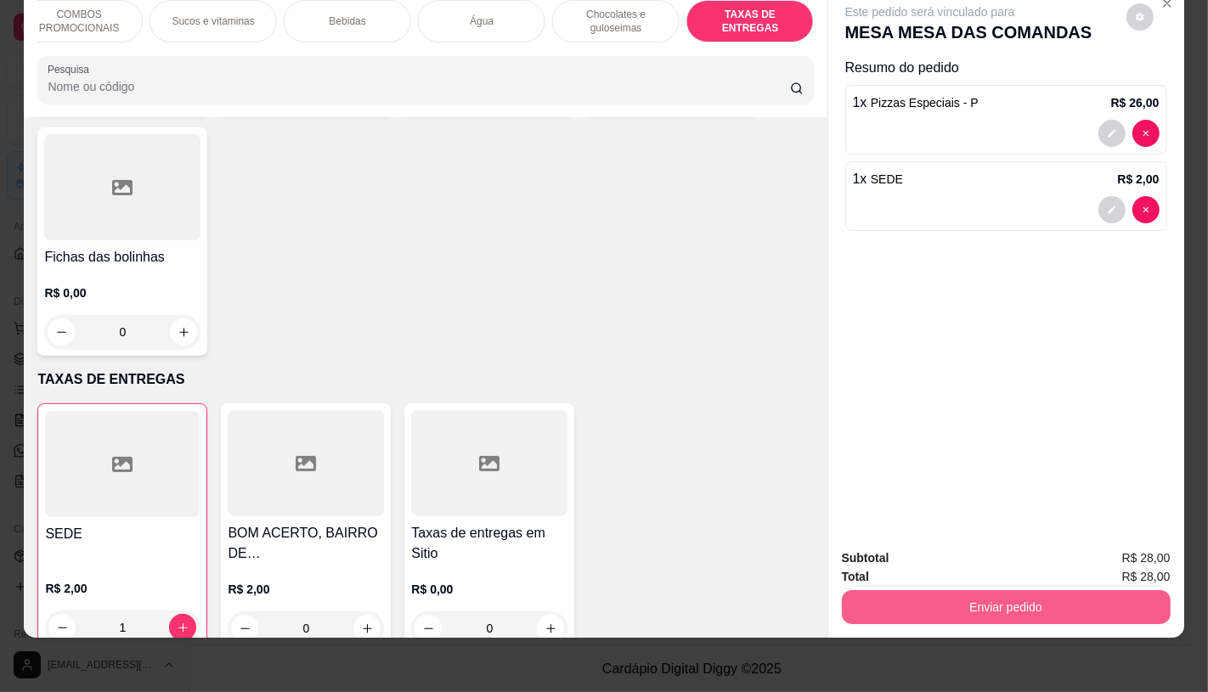
click at [974, 590] on button "Enviar pedido" at bounding box center [1006, 607] width 329 height 34
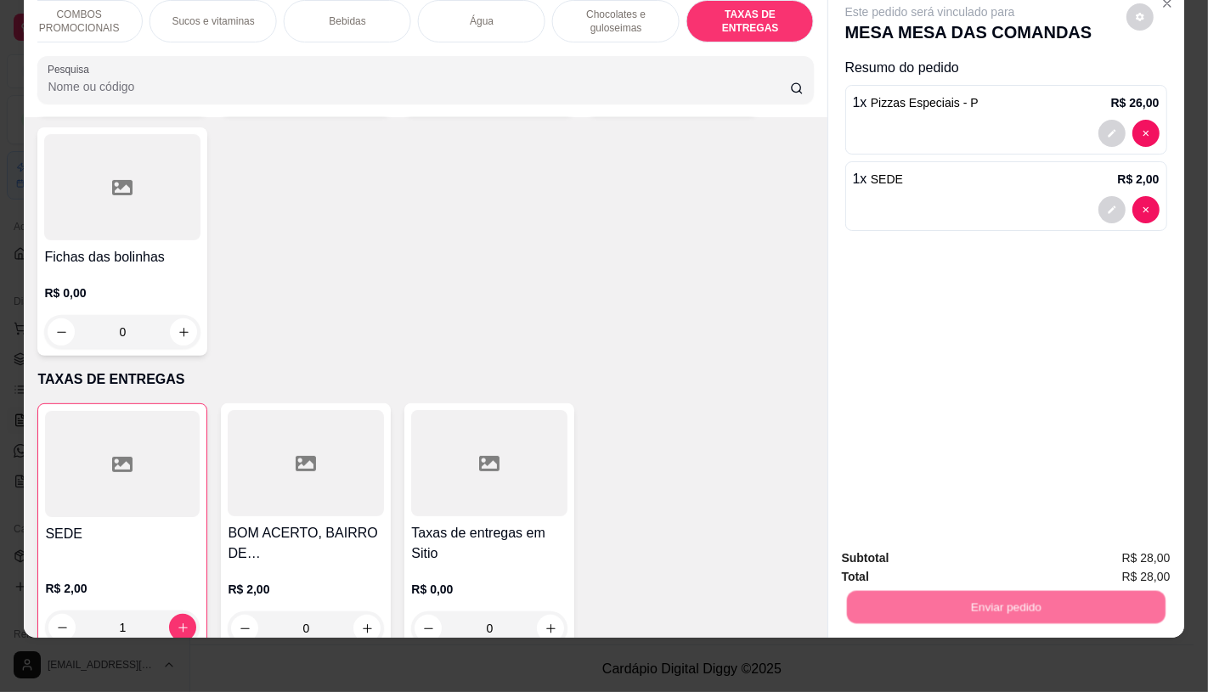
click at [903, 541] on button "Não registrar e enviar pedido" at bounding box center [949, 552] width 172 height 31
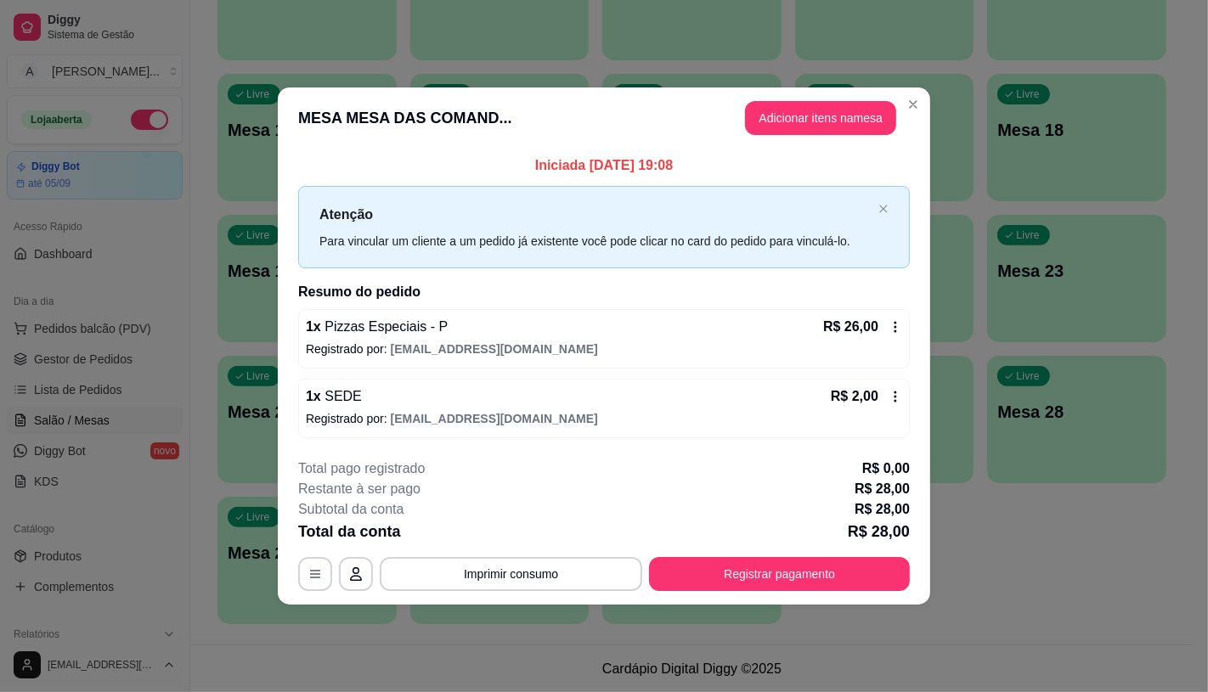
click at [793, 593] on footer "**********" at bounding box center [604, 525] width 652 height 160
click at [762, 566] on button "Registrar pagamento" at bounding box center [779, 574] width 261 height 34
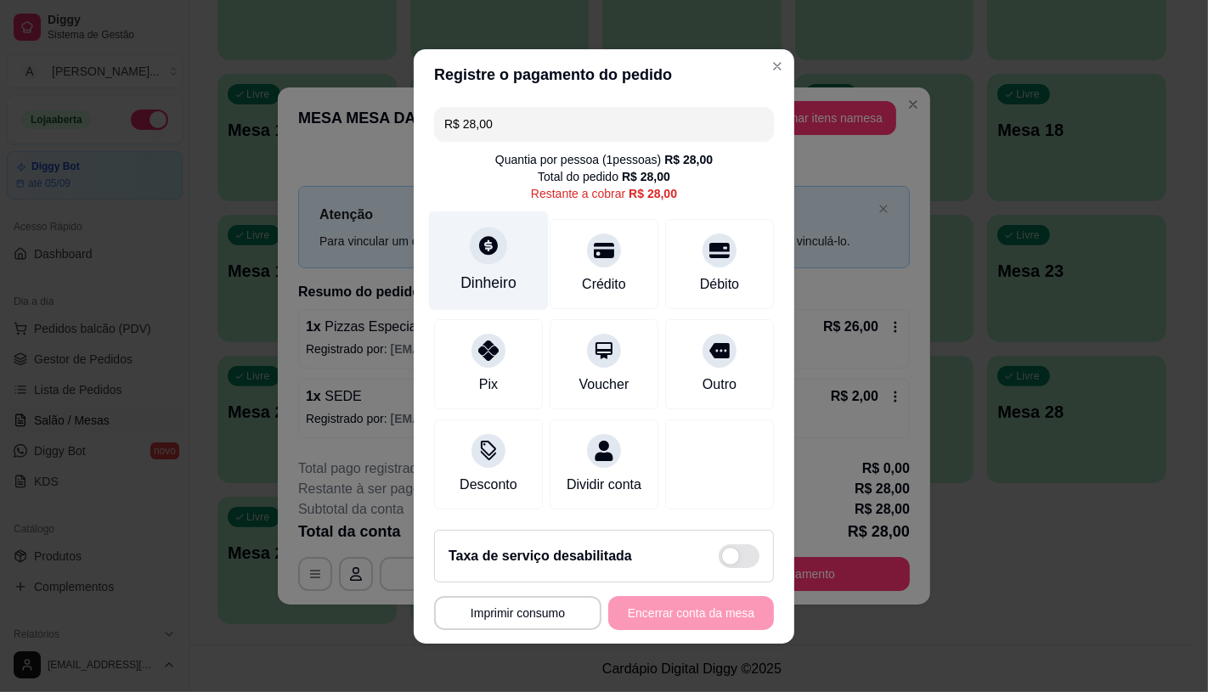
click at [496, 286] on div "Dinheiro" at bounding box center [489, 260] width 120 height 99
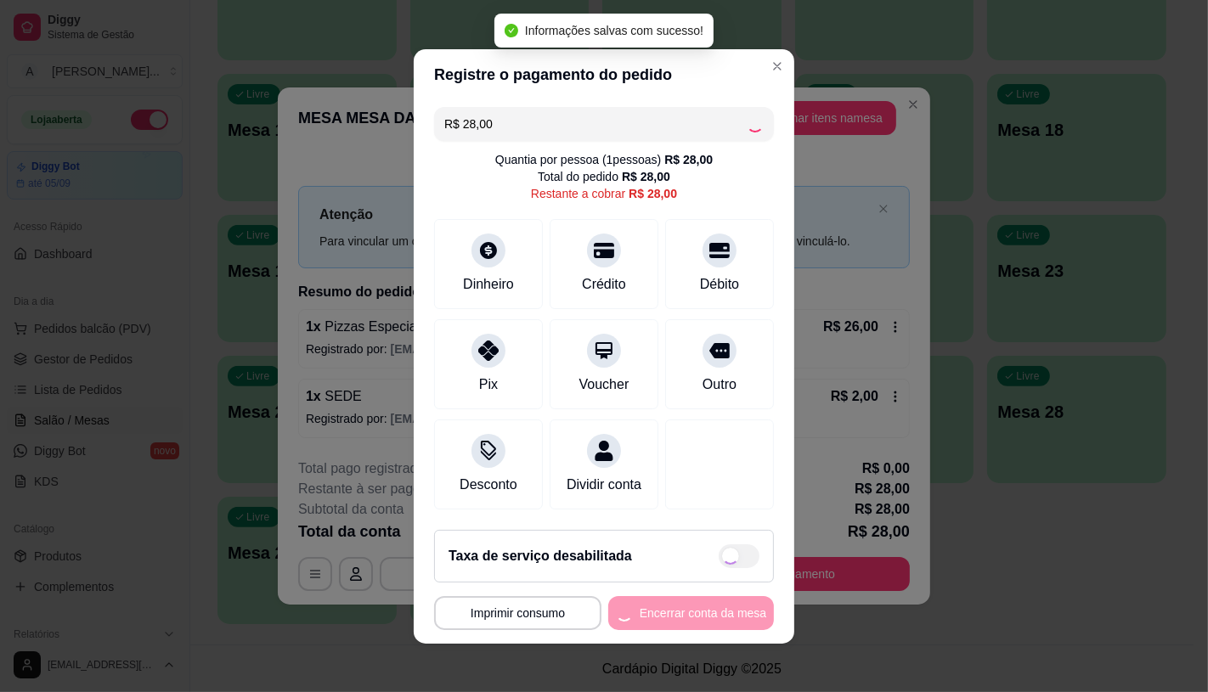
type input "R$ 0,00"
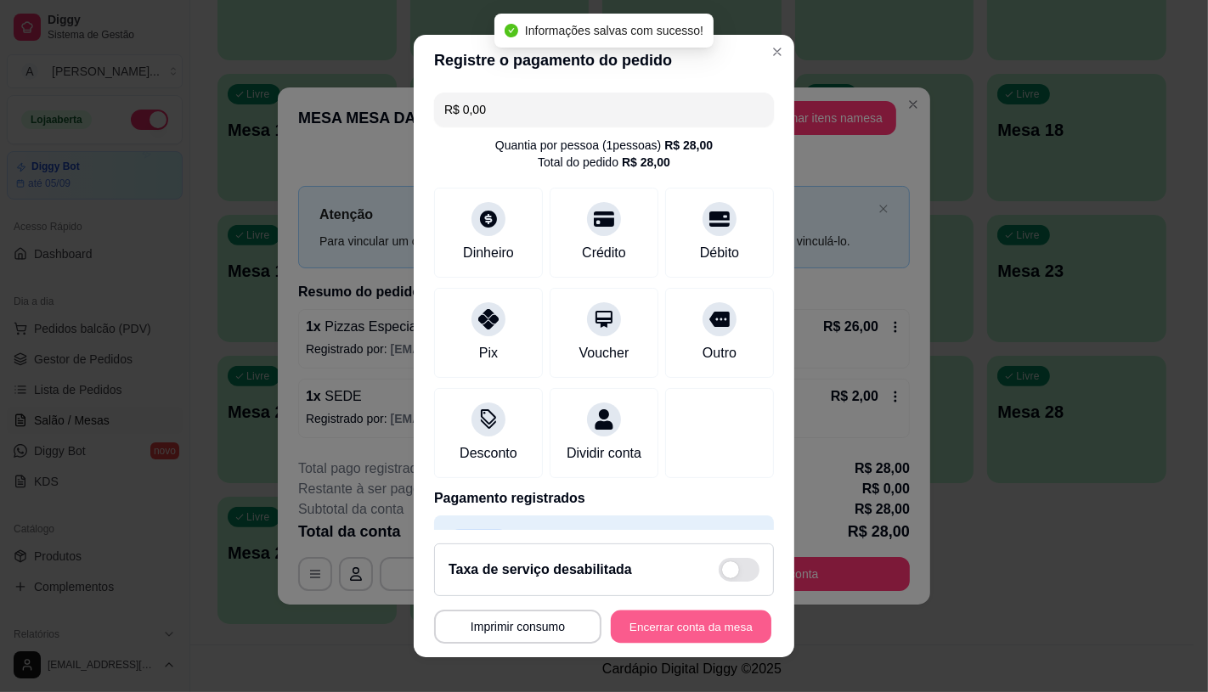
click at [709, 631] on button "Encerrar conta da mesa" at bounding box center [691, 627] width 161 height 33
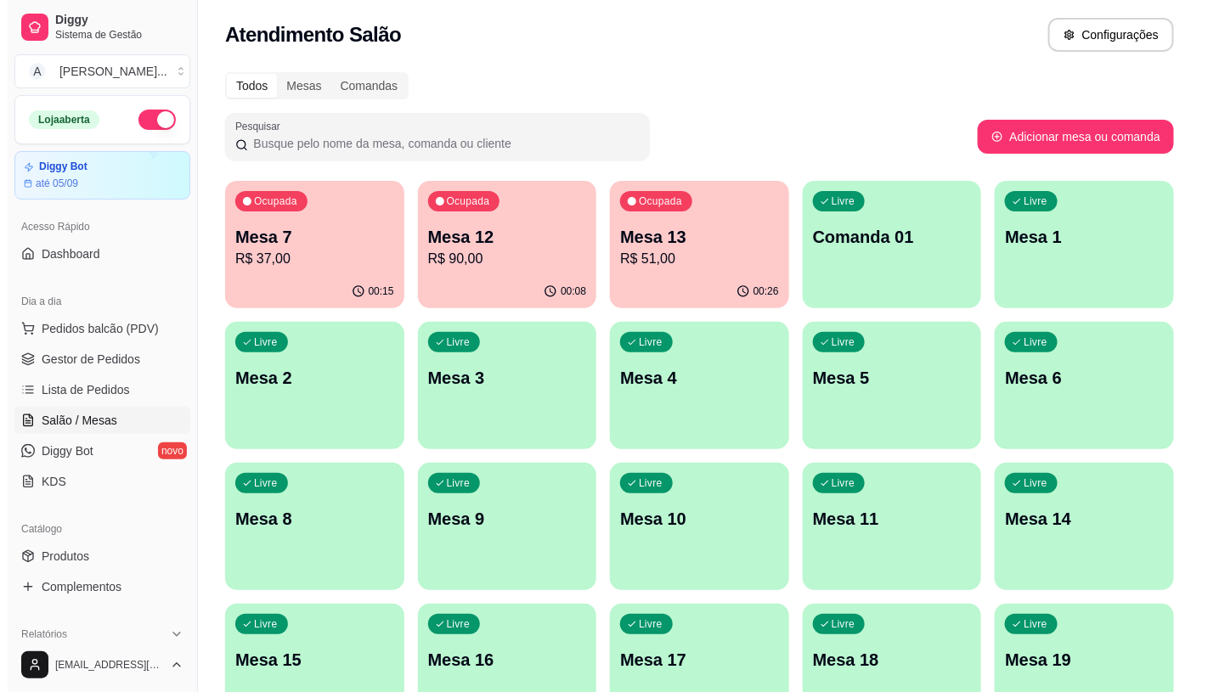
scroll to position [0, 0]
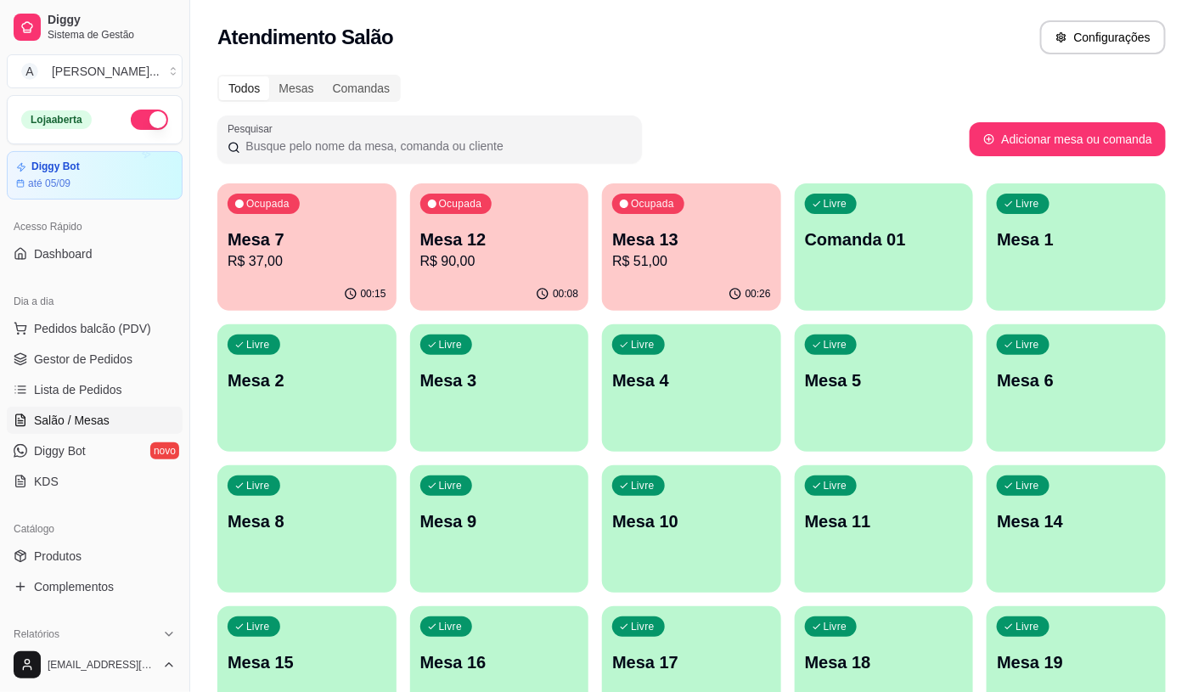
click at [457, 259] on p "R$ 90,00" at bounding box center [499, 261] width 159 height 20
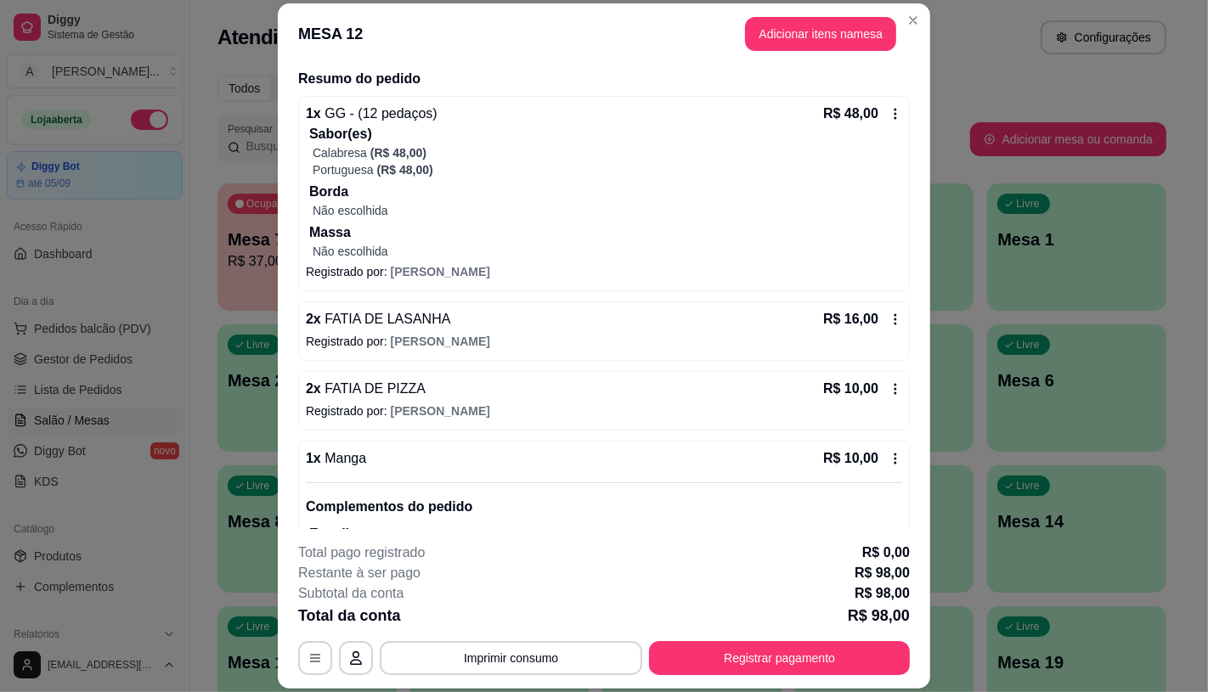
scroll to position [61, 0]
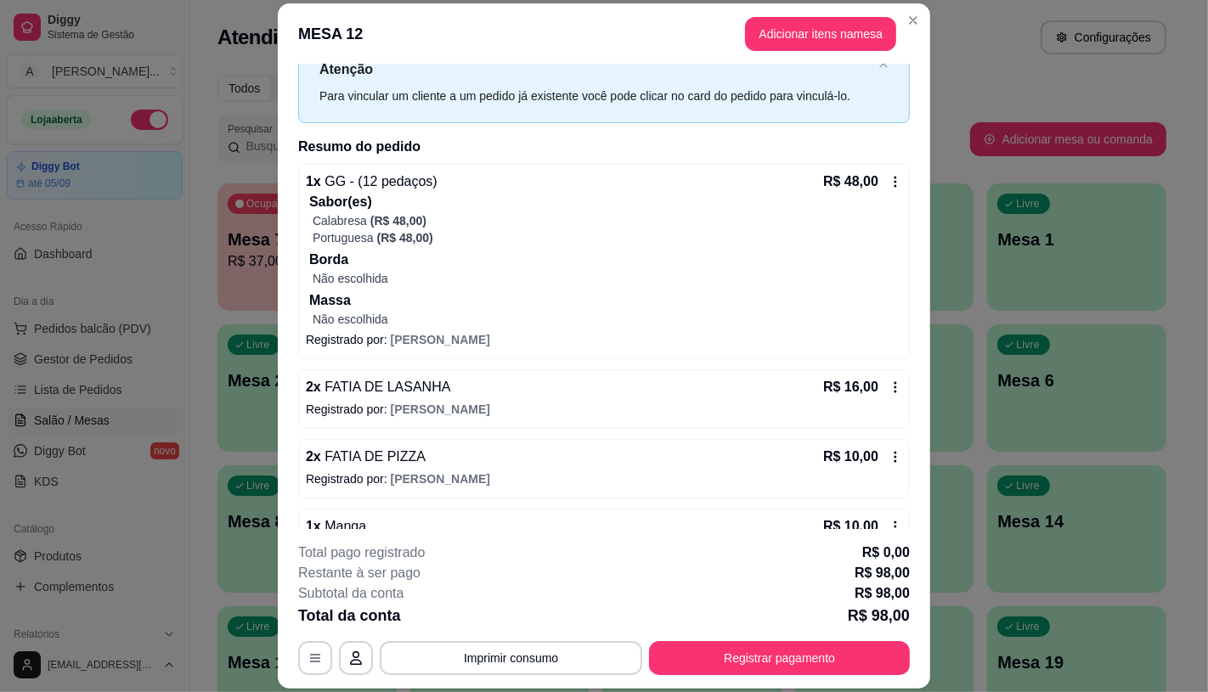
click at [862, 183] on div "R$ 48,00" at bounding box center [862, 182] width 79 height 20
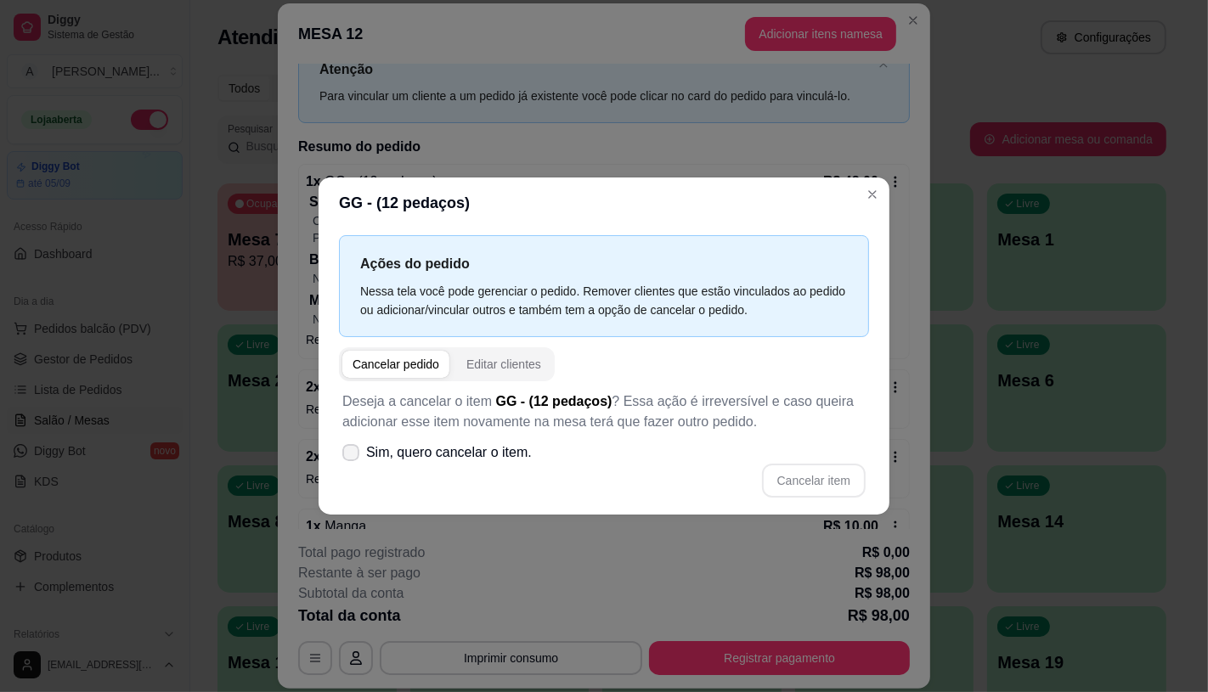
click at [420, 444] on span "Sim, quero cancelar o item." at bounding box center [449, 453] width 166 height 20
click at [353, 455] on input "Sim, quero cancelar o item." at bounding box center [346, 460] width 11 height 11
checkbox input "true"
click at [802, 476] on button "Cancelar item" at bounding box center [814, 481] width 104 height 34
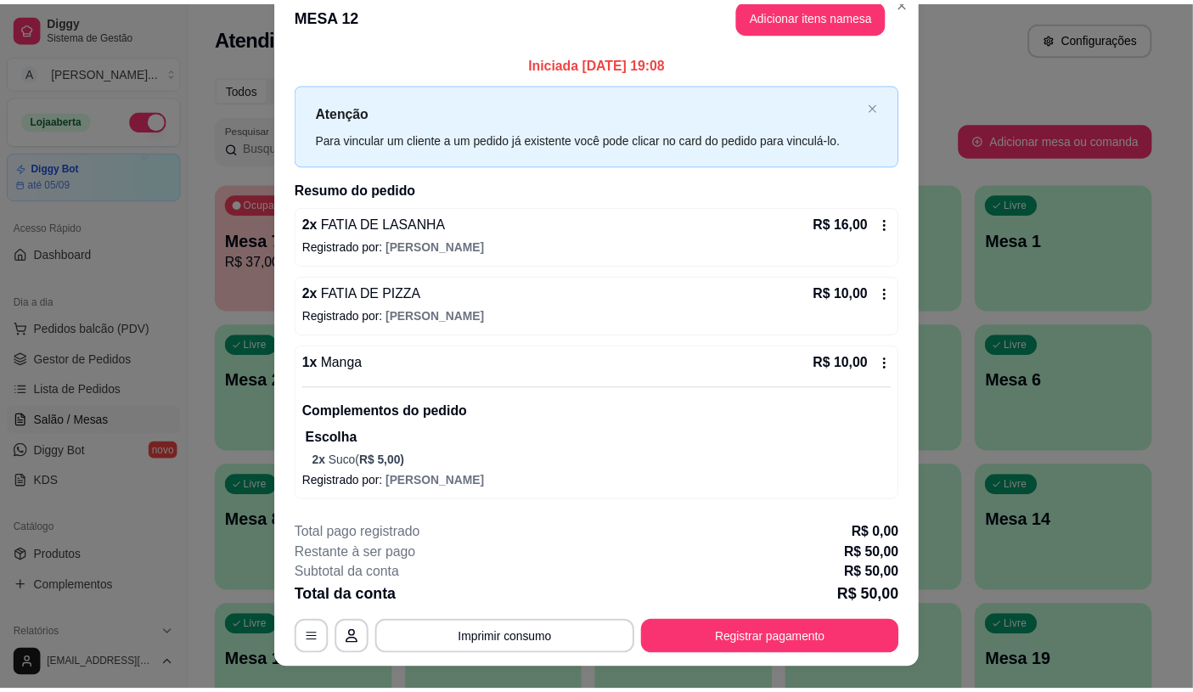
scroll to position [0, 0]
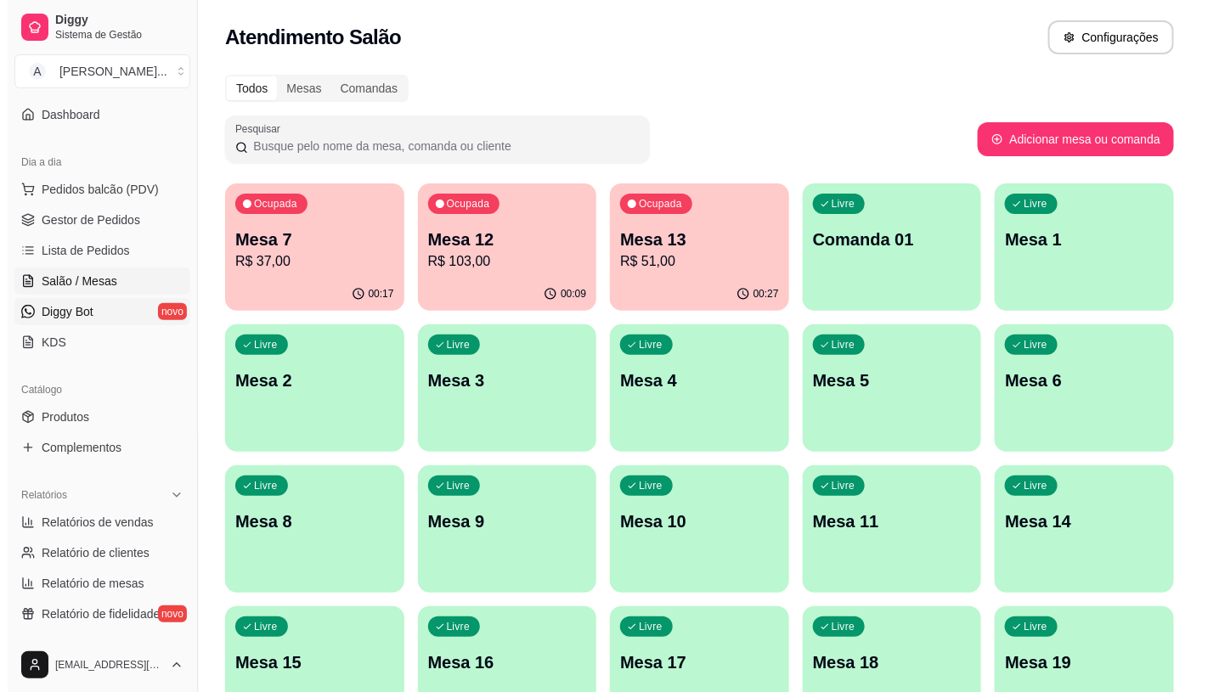
scroll to position [94, 0]
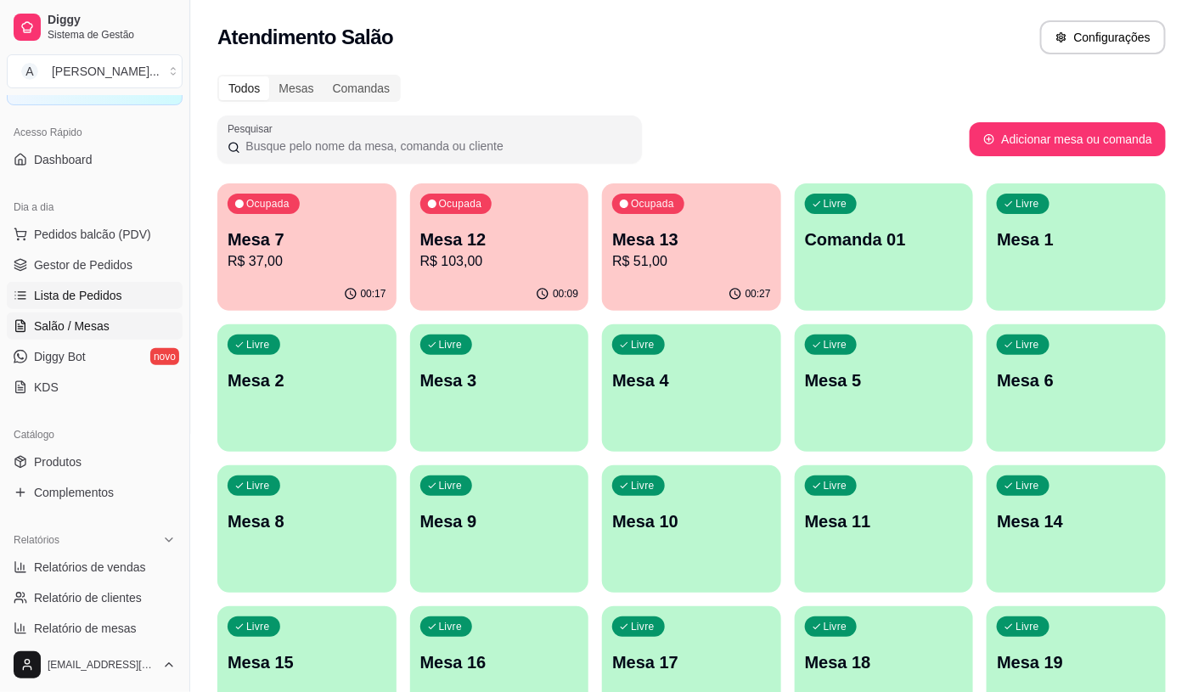
click at [124, 306] on link "Lista de Pedidos" at bounding box center [95, 295] width 176 height 27
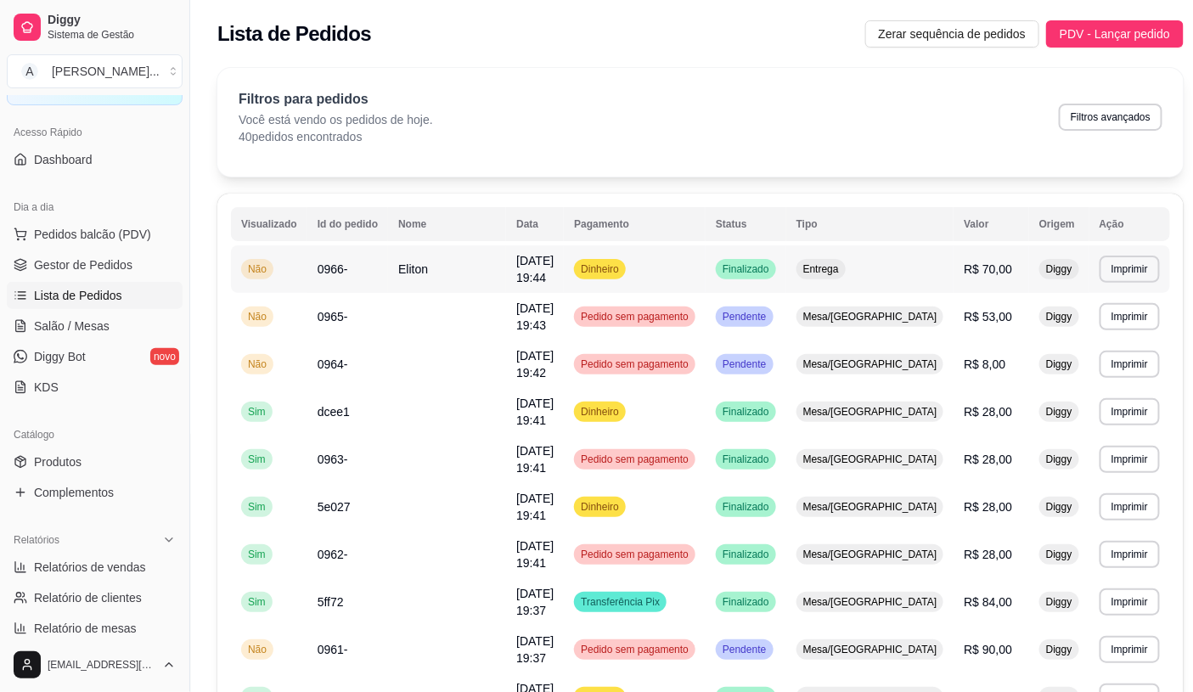
click at [706, 275] on td "Dinheiro" at bounding box center [635, 269] width 142 height 48
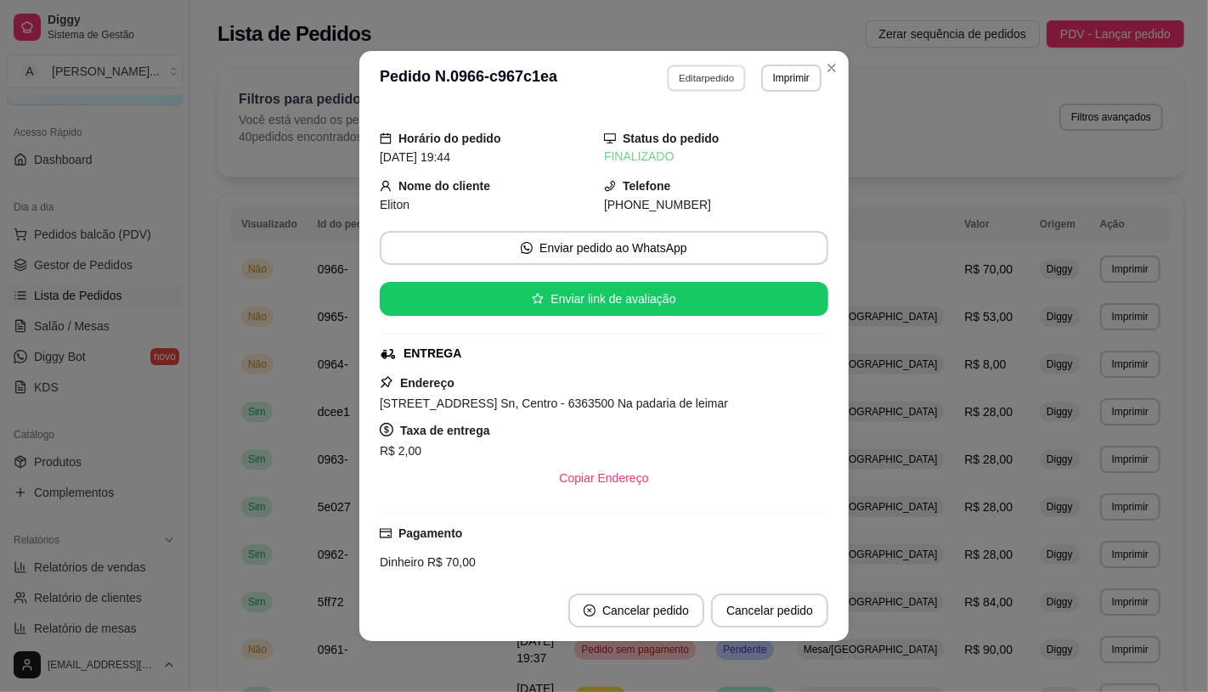
click at [699, 83] on button "Editar pedido" at bounding box center [707, 78] width 79 height 26
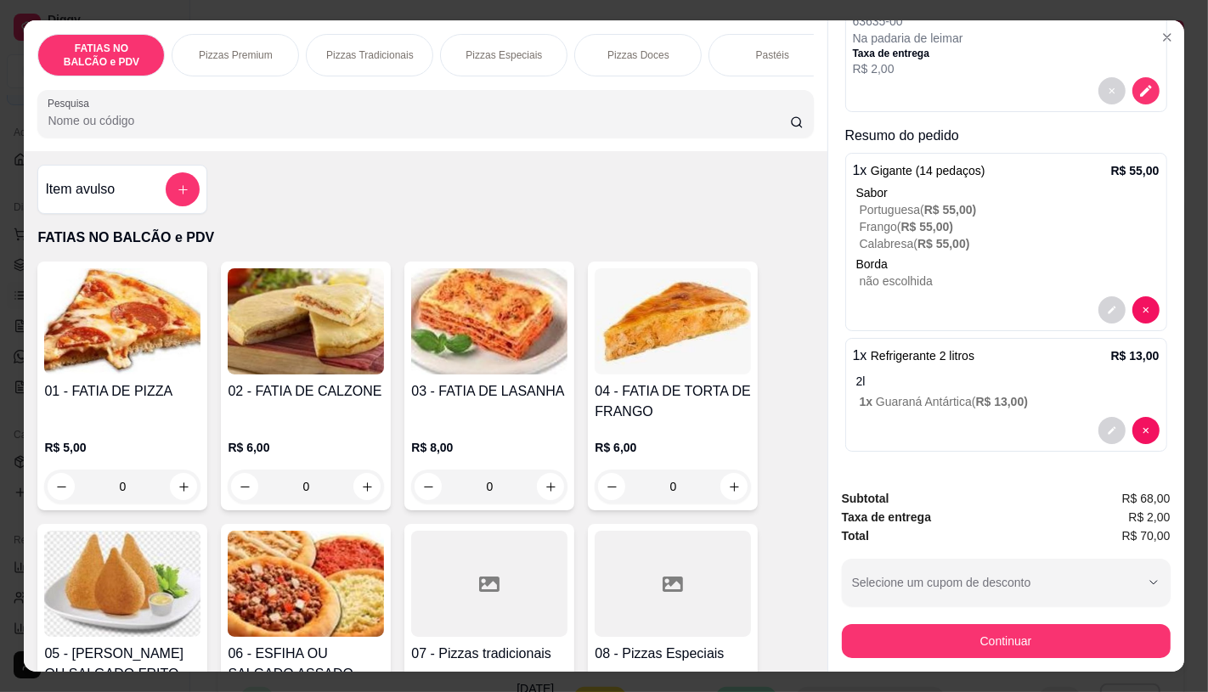
scroll to position [40, 0]
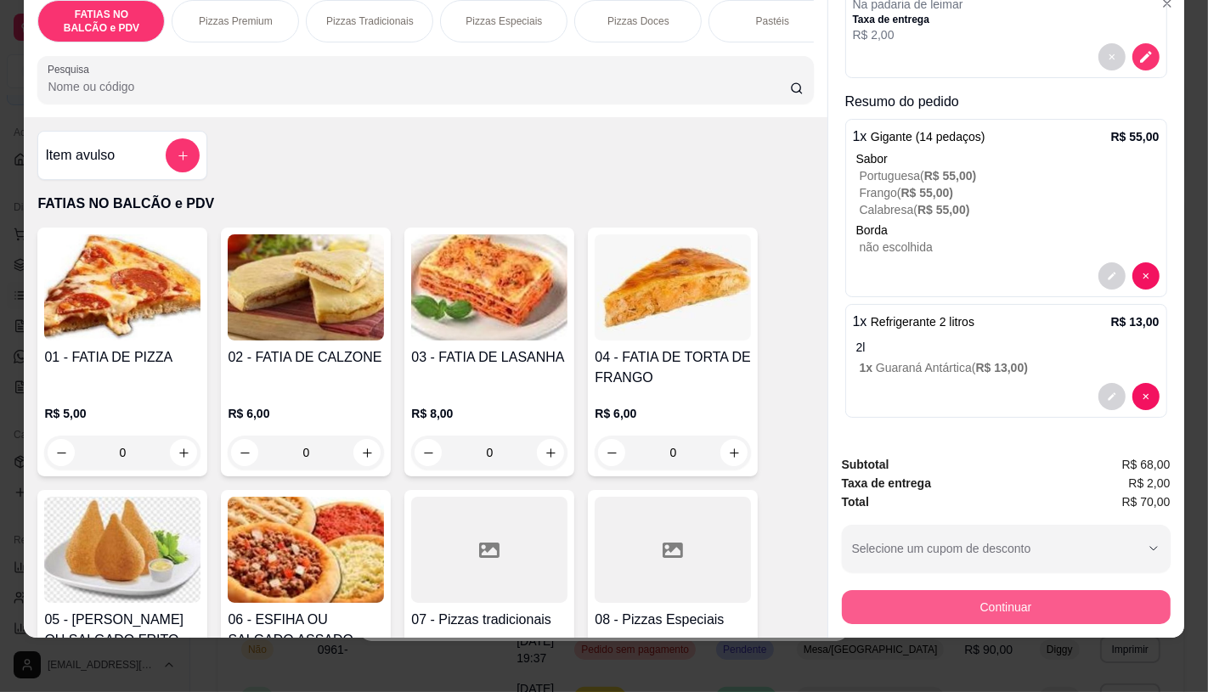
click at [990, 606] on button "Continuar" at bounding box center [1006, 607] width 329 height 34
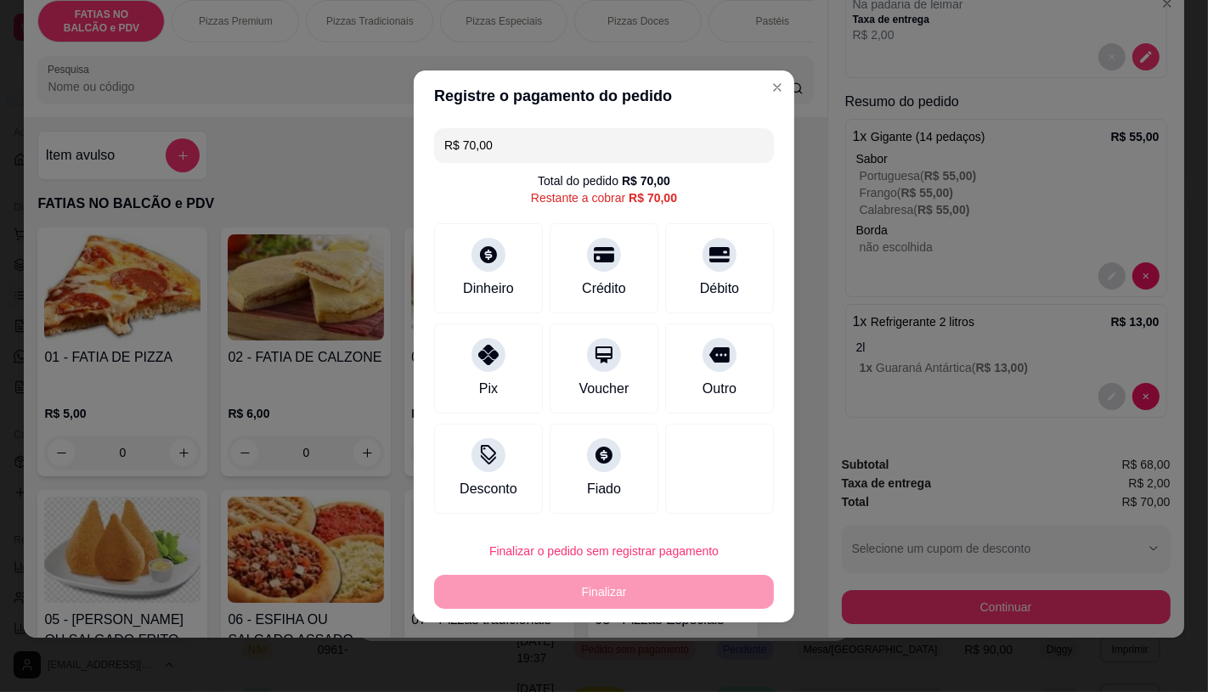
drag, startPoint x: 530, startPoint y: 149, endPoint x: 434, endPoint y: 153, distance: 96.0
click at [434, 153] on div "R$ 70,00" at bounding box center [604, 145] width 340 height 34
click at [516, 369] on div "Pix" at bounding box center [489, 364] width 120 height 99
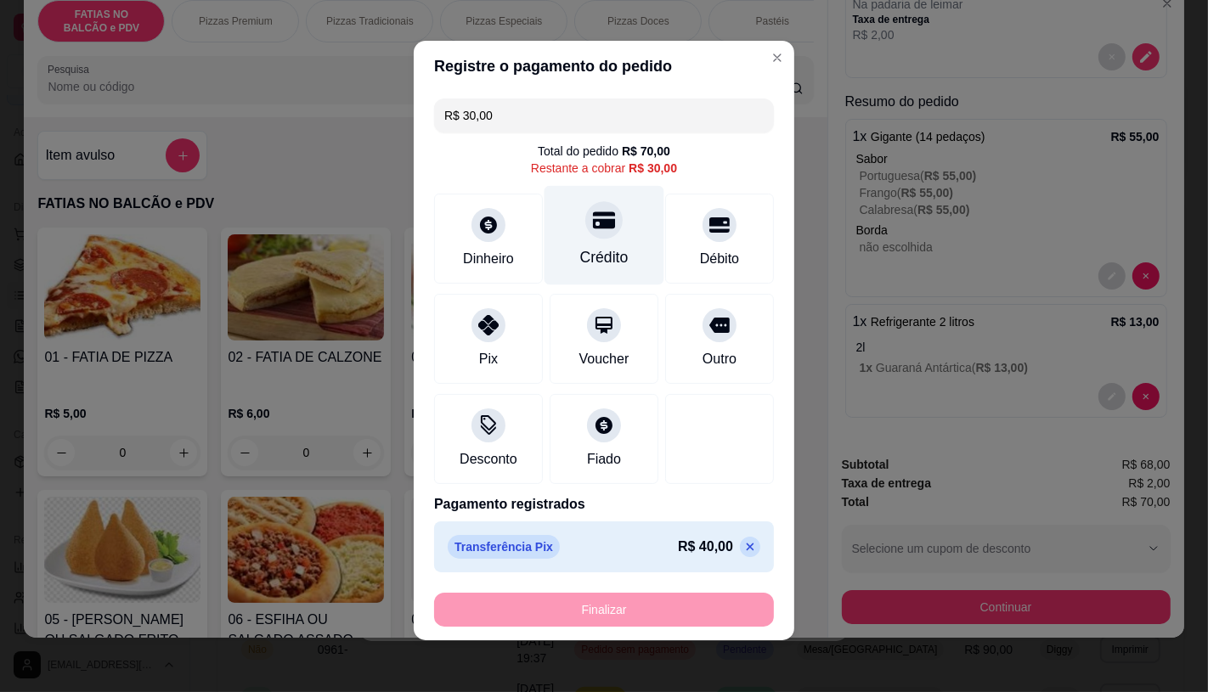
scroll to position [7, 0]
click at [555, 243] on div "Crédito" at bounding box center [604, 233] width 120 height 99
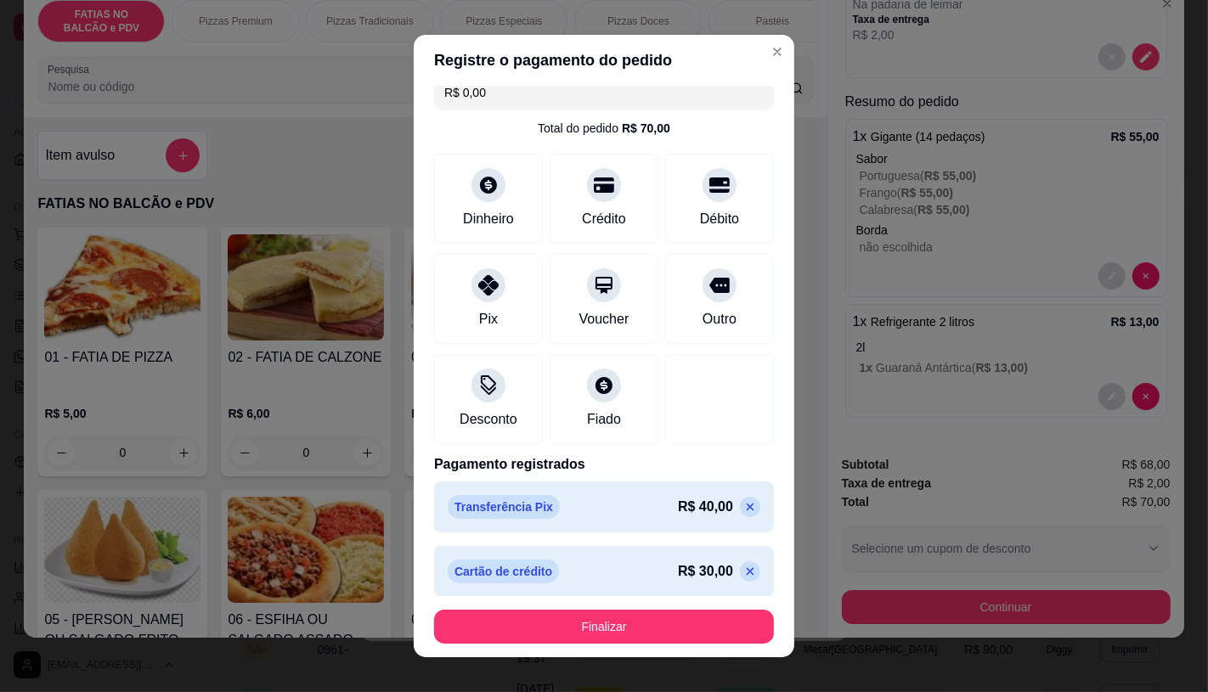
scroll to position [23, 0]
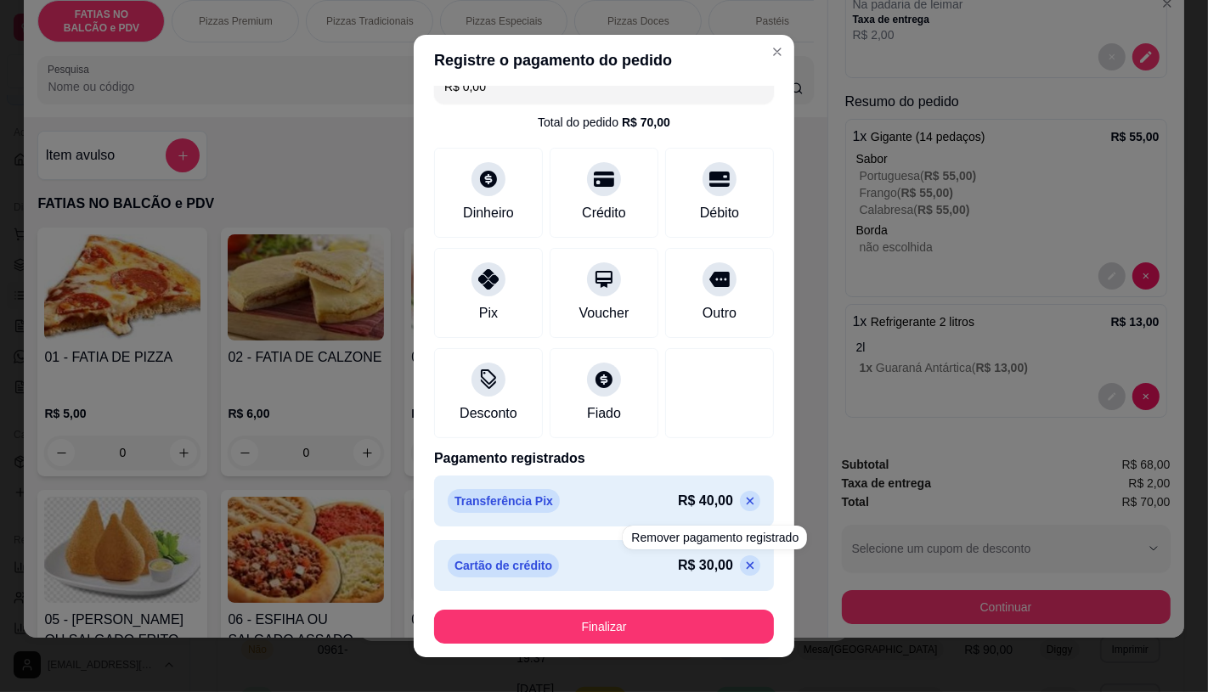
click at [729, 566] on div "Cartão de crédito R$ 30,00" at bounding box center [604, 565] width 340 height 51
click at [740, 566] on p at bounding box center [750, 566] width 20 height 20
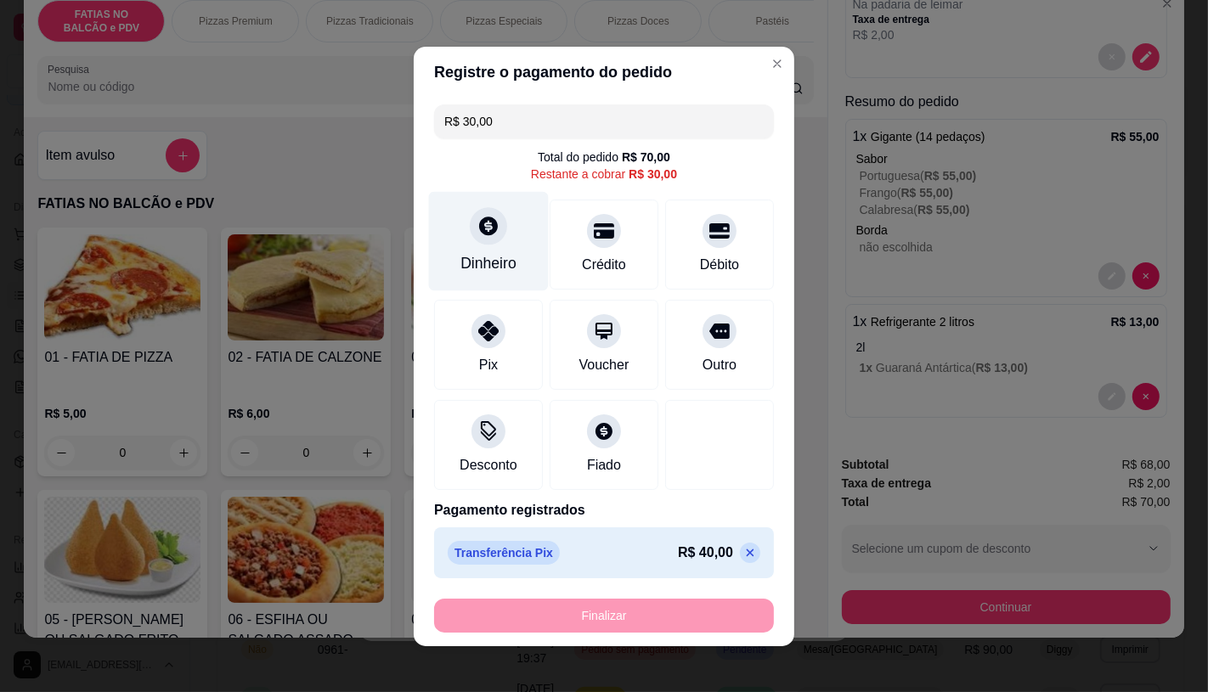
click at [499, 239] on div "Dinheiro" at bounding box center [489, 240] width 120 height 99
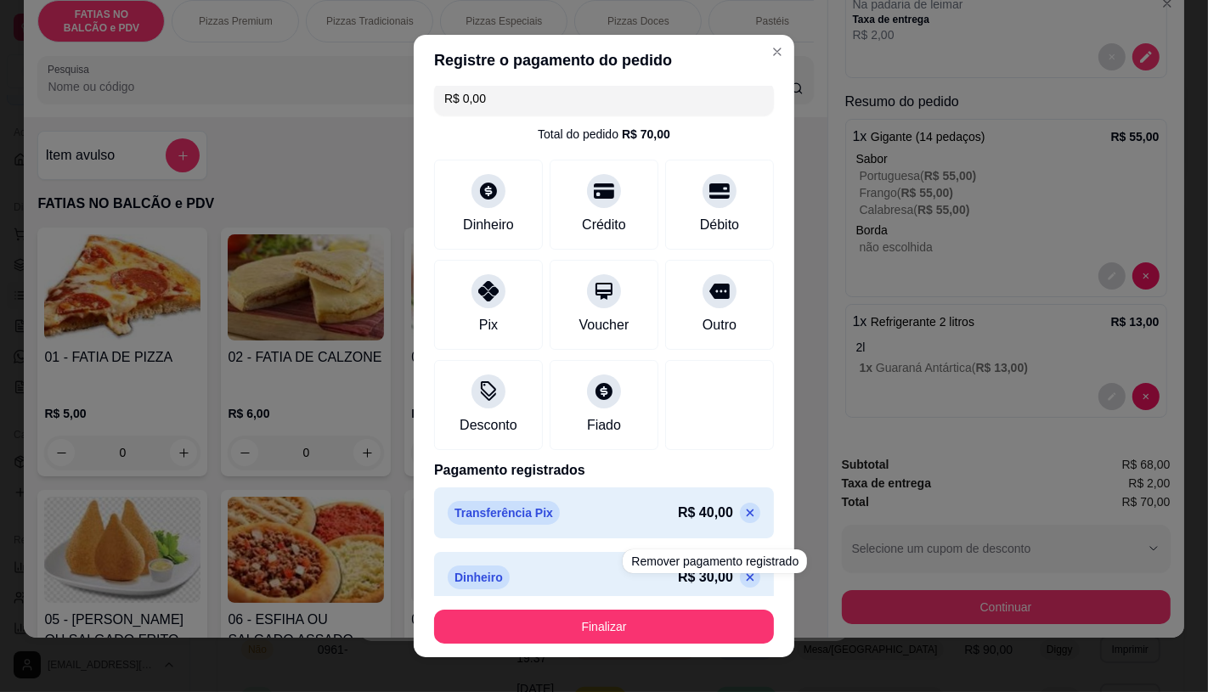
scroll to position [23, 0]
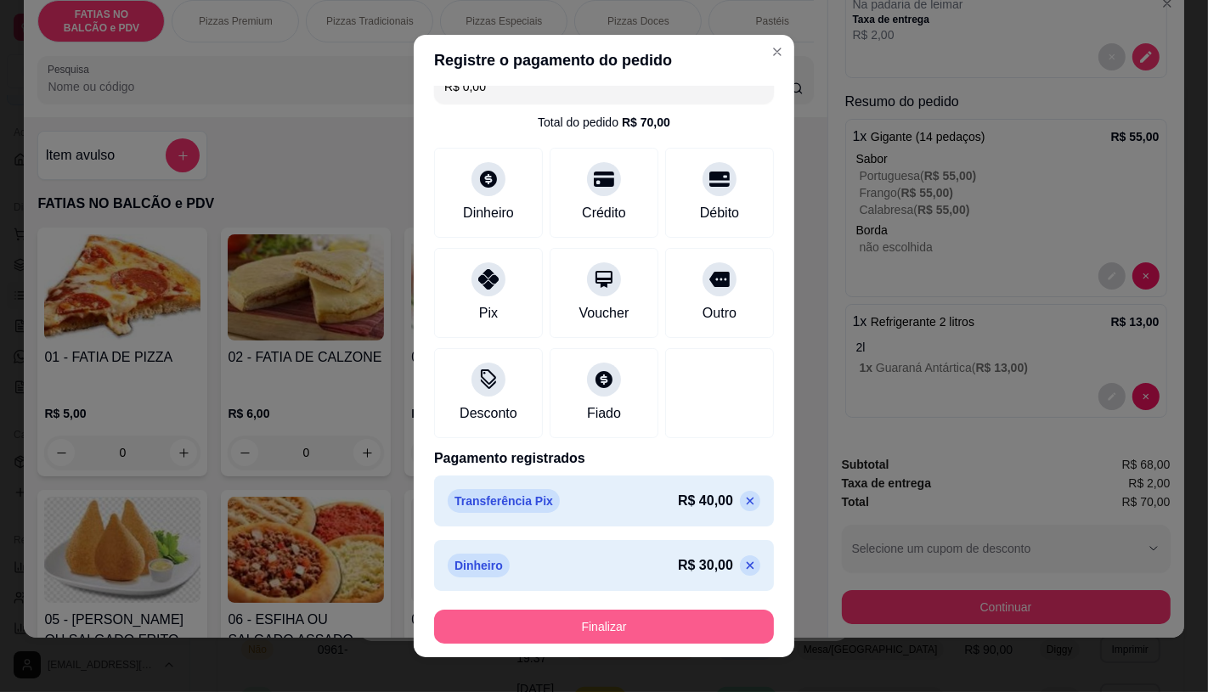
click at [567, 635] on button "Finalizar" at bounding box center [604, 627] width 340 height 34
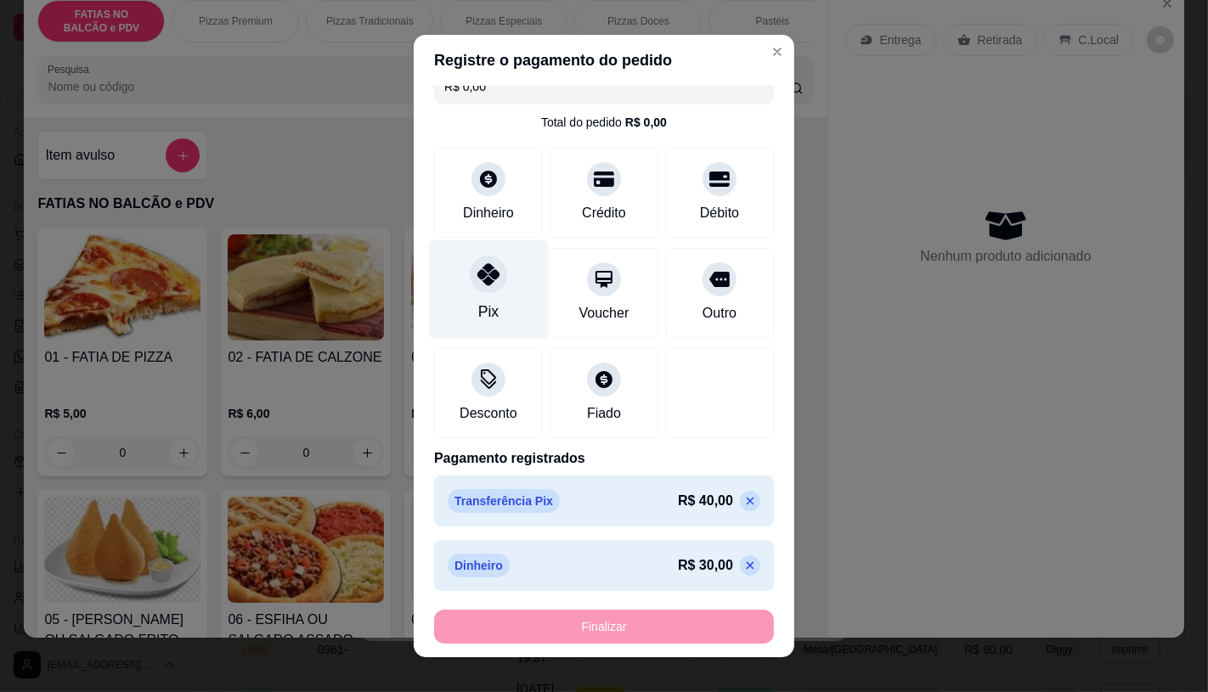
type input "-R$ 70,00"
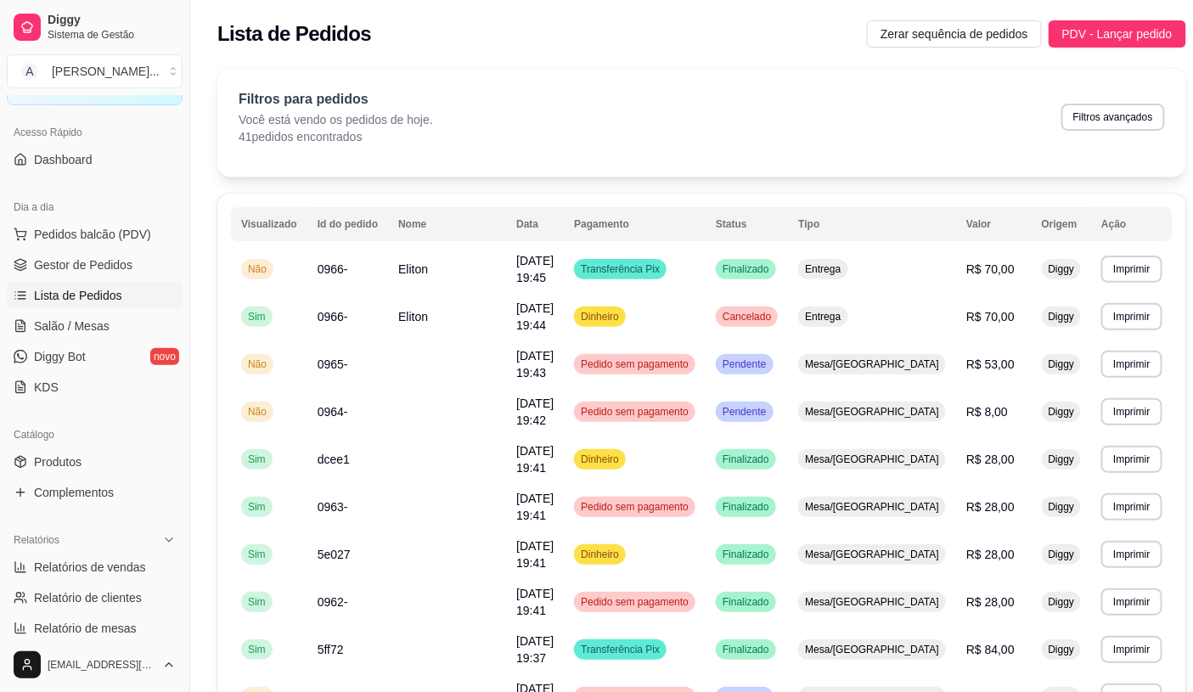
scroll to position [0, 0]
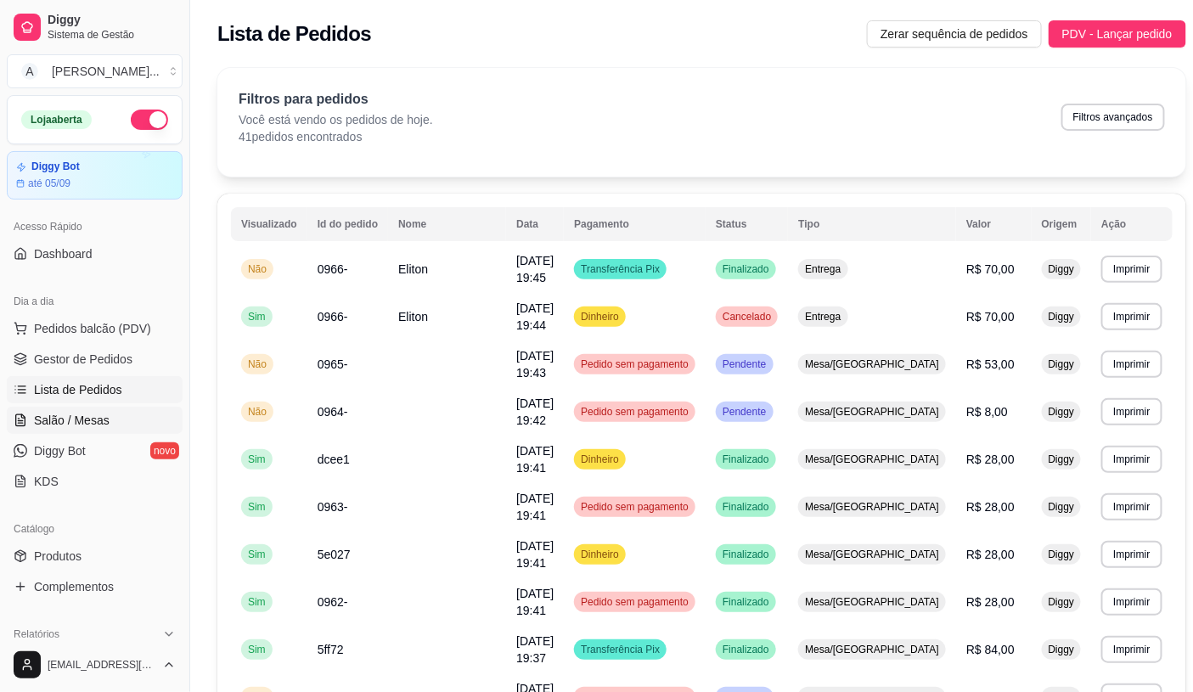
click at [90, 415] on span "Salão / Mesas" at bounding box center [72, 420] width 76 height 17
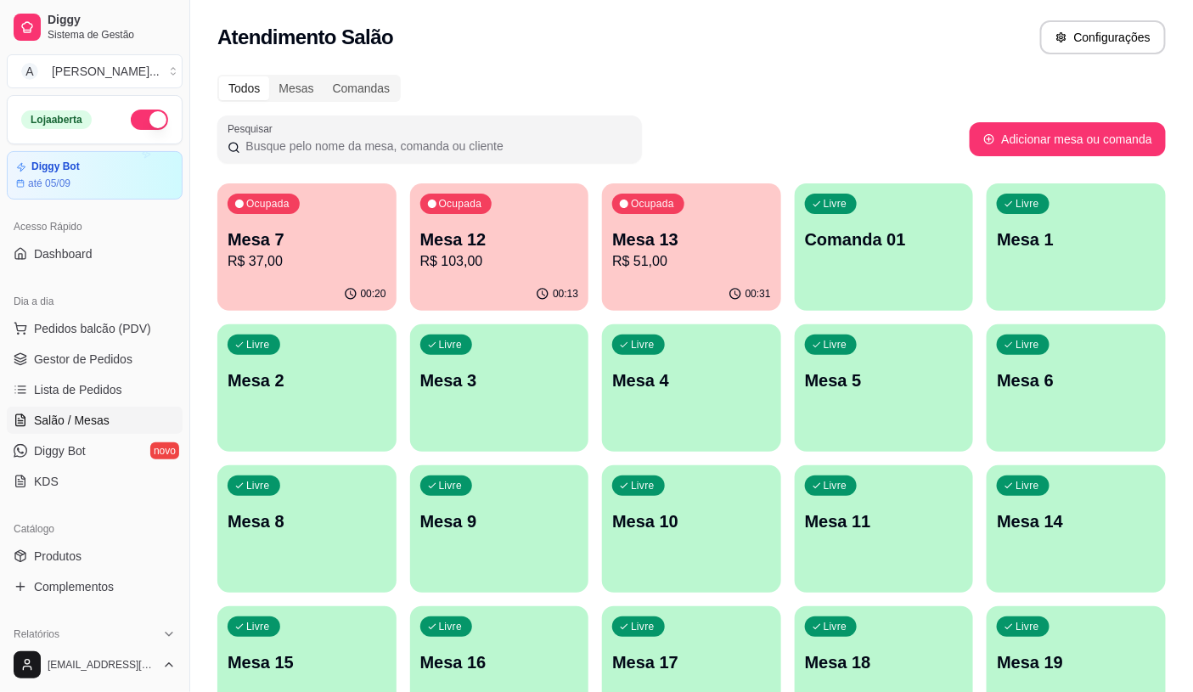
click at [894, 454] on div "Ocupada Mesa 7 R$ 37,00 00:20 Ocupada Mesa 12 R$ 103,00 00:13 Ocupada Mesa 13 R…" at bounding box center [691, 669] width 949 height 973
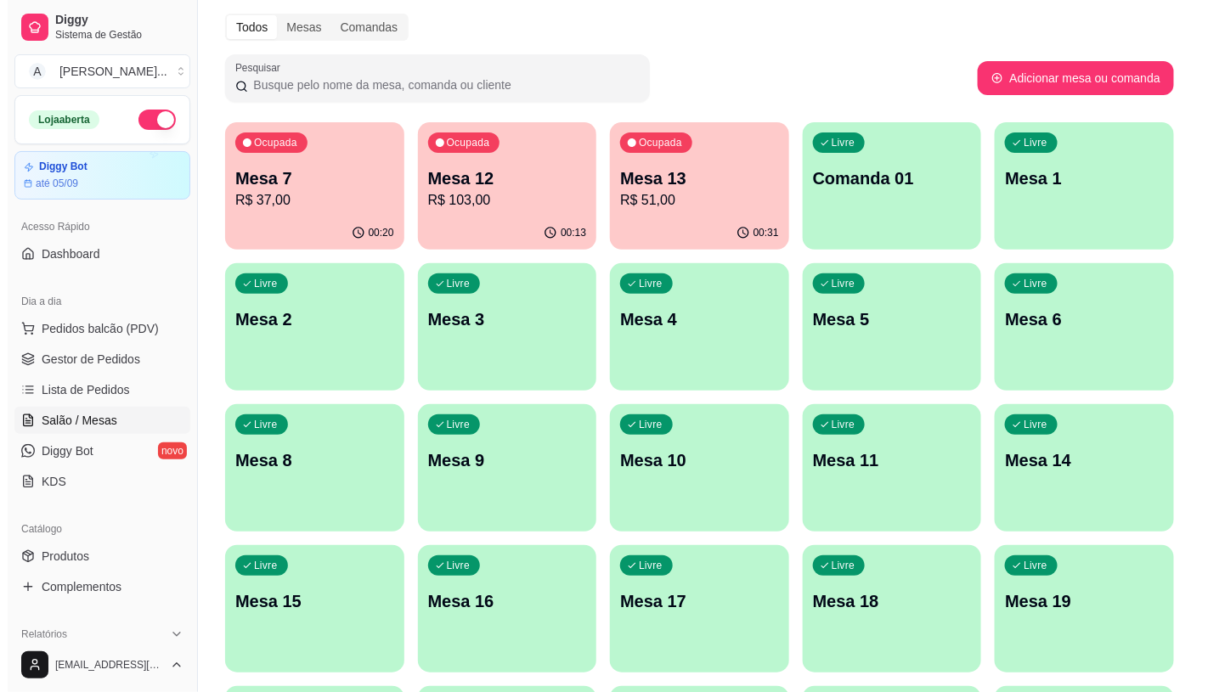
scroll to position [94, 0]
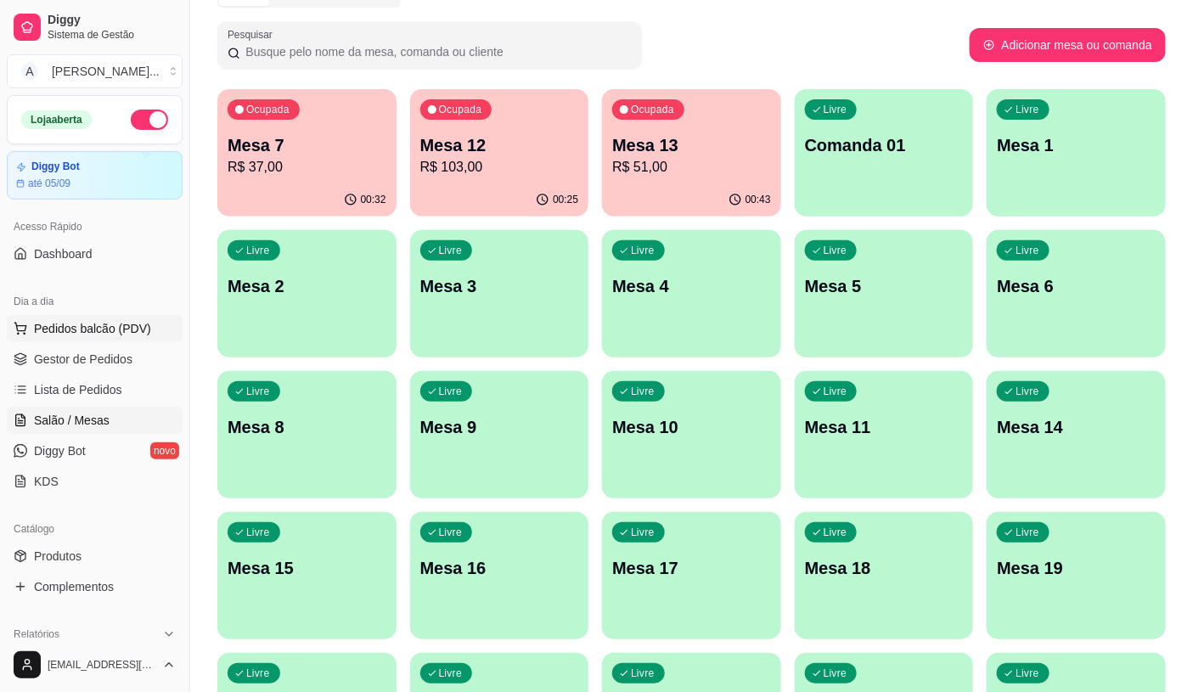
click at [104, 333] on span "Pedidos balcão (PDV)" at bounding box center [92, 328] width 117 height 17
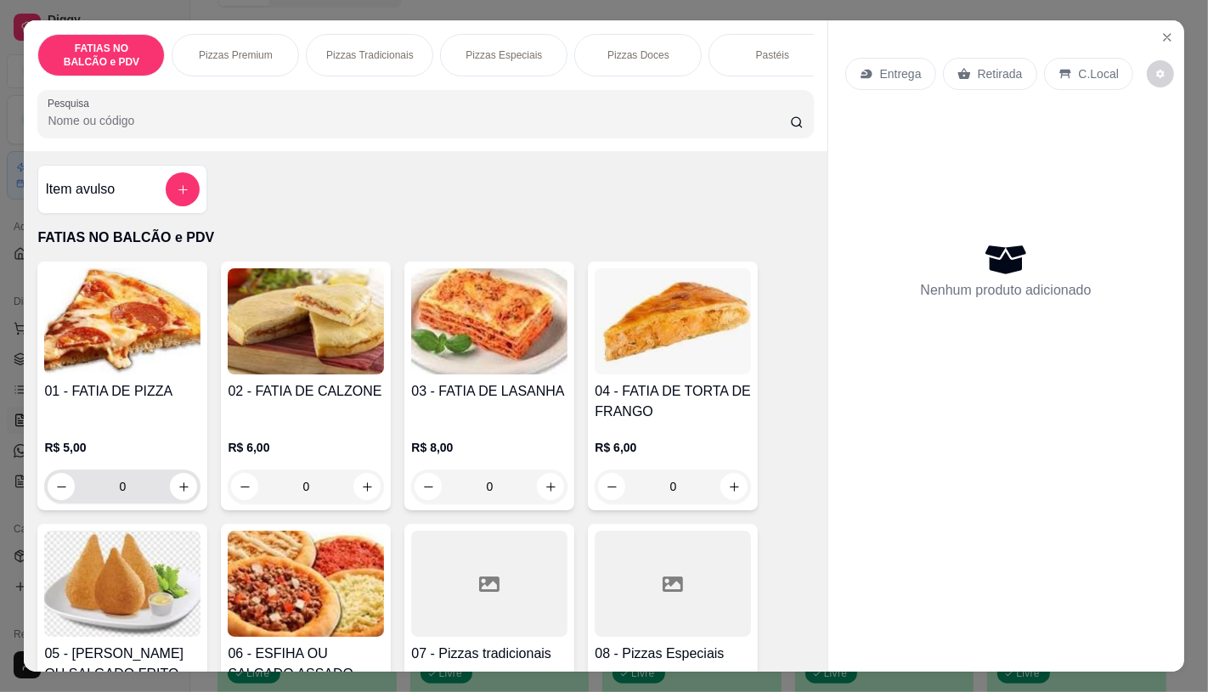
click at [150, 485] on input "0" at bounding box center [122, 487] width 95 height 34
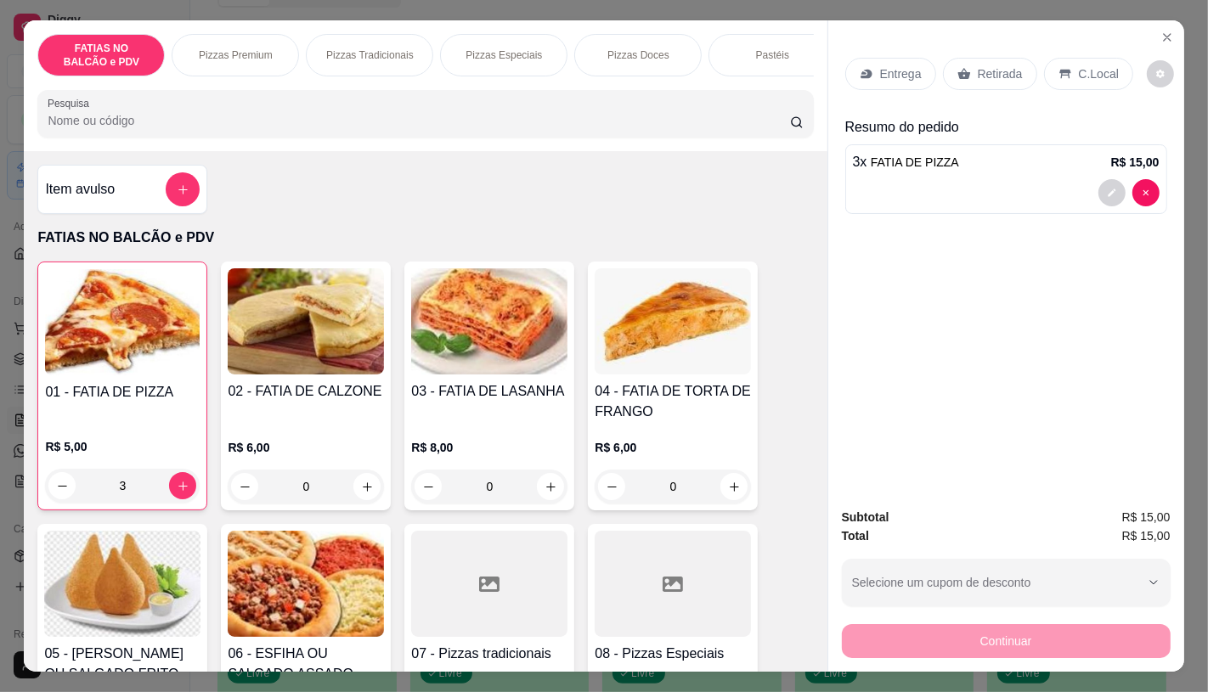
type input "3"
drag, startPoint x: 105, startPoint y: 86, endPoint x: 230, endPoint y: 64, distance: 126.8
click at [230, 64] on div "FATIAS NO BALCÃO e PDV Pizzas Premium Pizzas Tradicionais Pizzas Especiais Pizz…" at bounding box center [425, 85] width 803 height 131
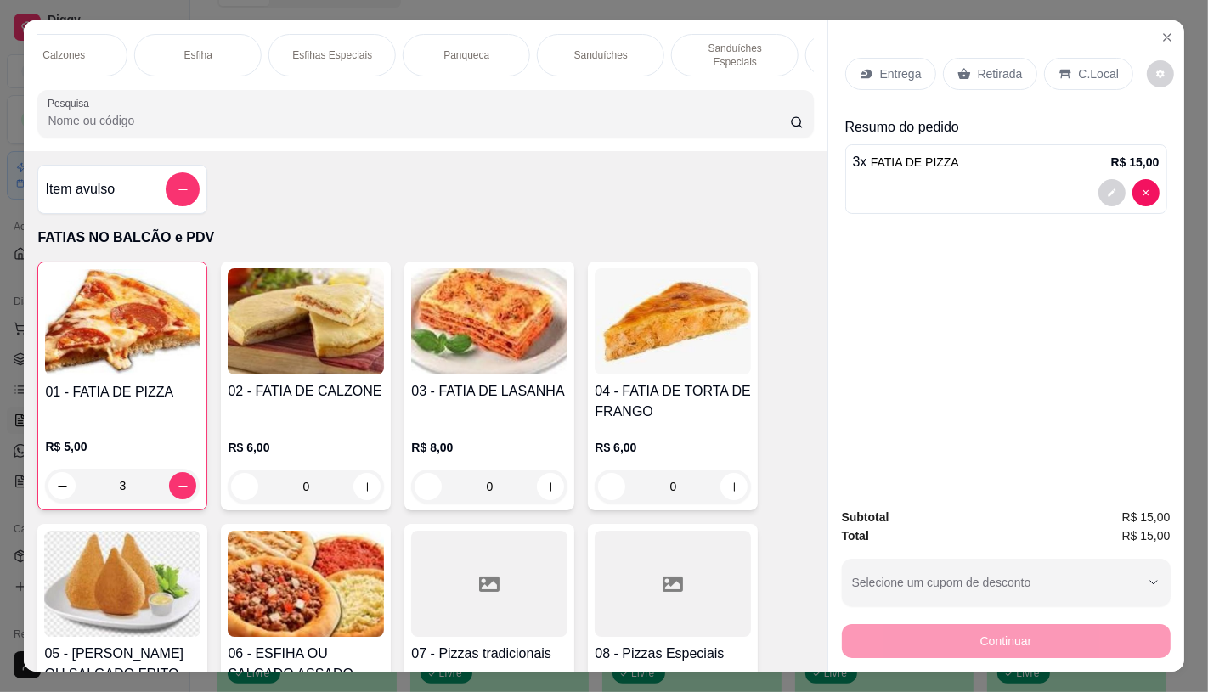
click at [443, 51] on p "Panqueca" at bounding box center [466, 55] width 46 height 14
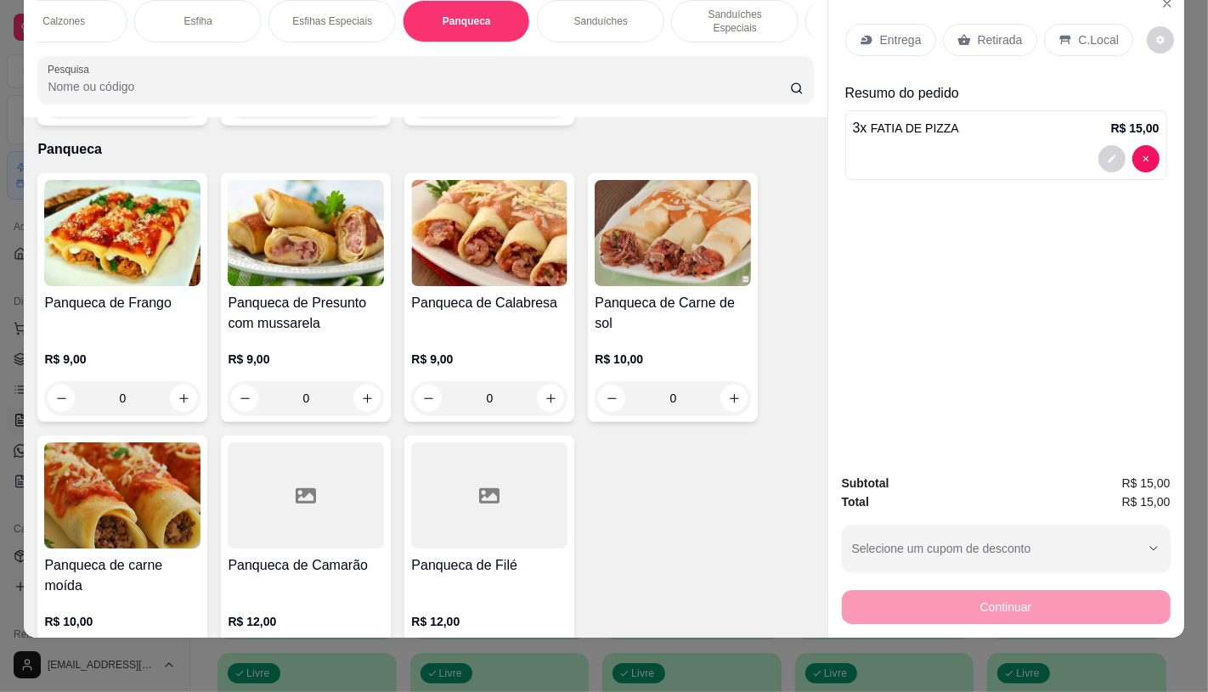
click at [228, 334] on div "R$ 9,00 0" at bounding box center [306, 375] width 156 height 82
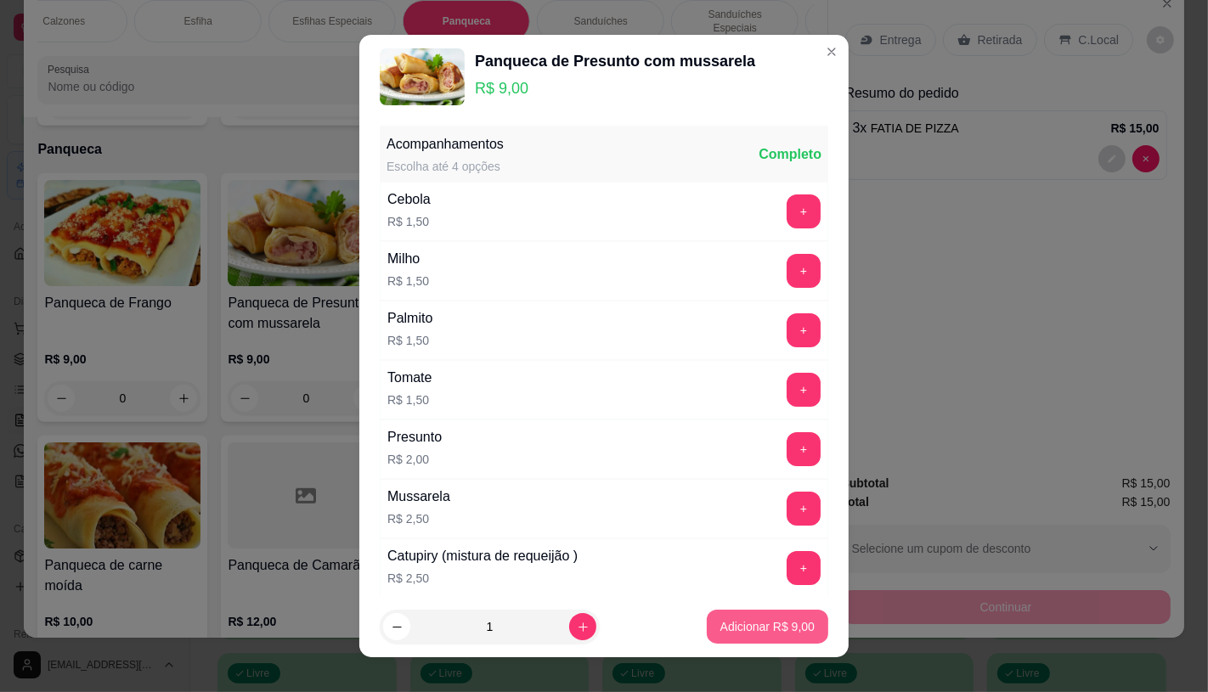
click at [742, 630] on p "Adicionar R$ 9,00" at bounding box center [767, 626] width 94 height 17
type input "1"
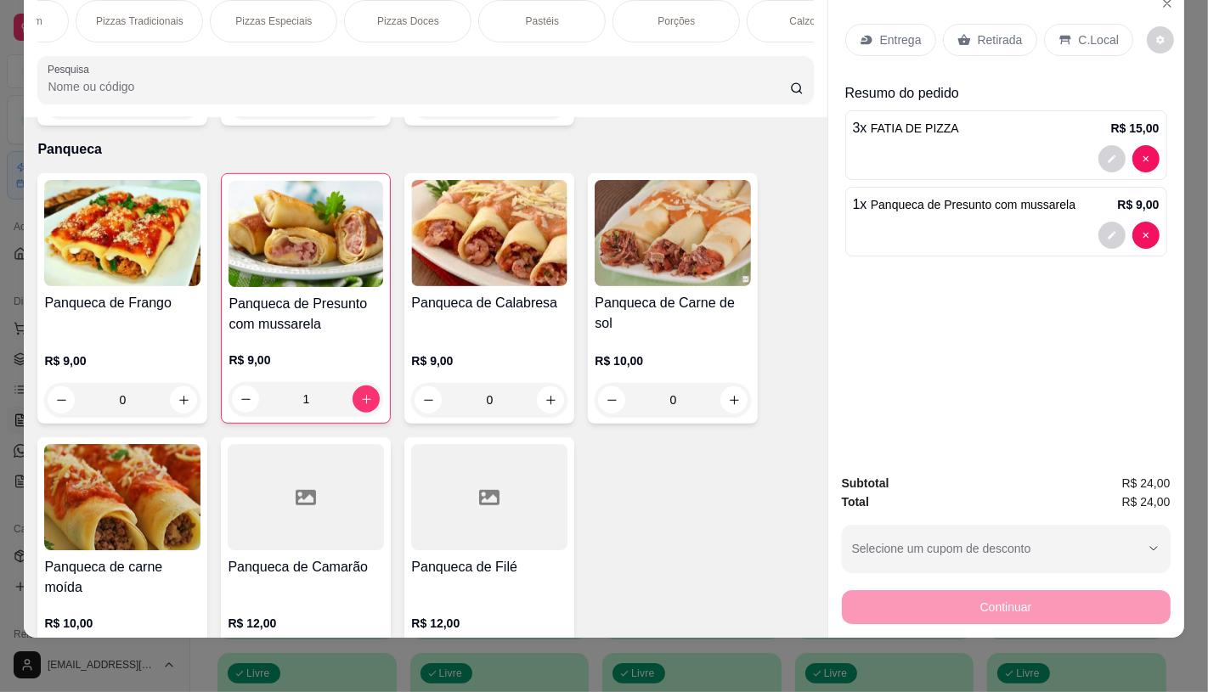
scroll to position [0, 0]
click at [74, 12] on p "FATIAS NO BALCÃO e PDV" at bounding box center [101, 21] width 99 height 27
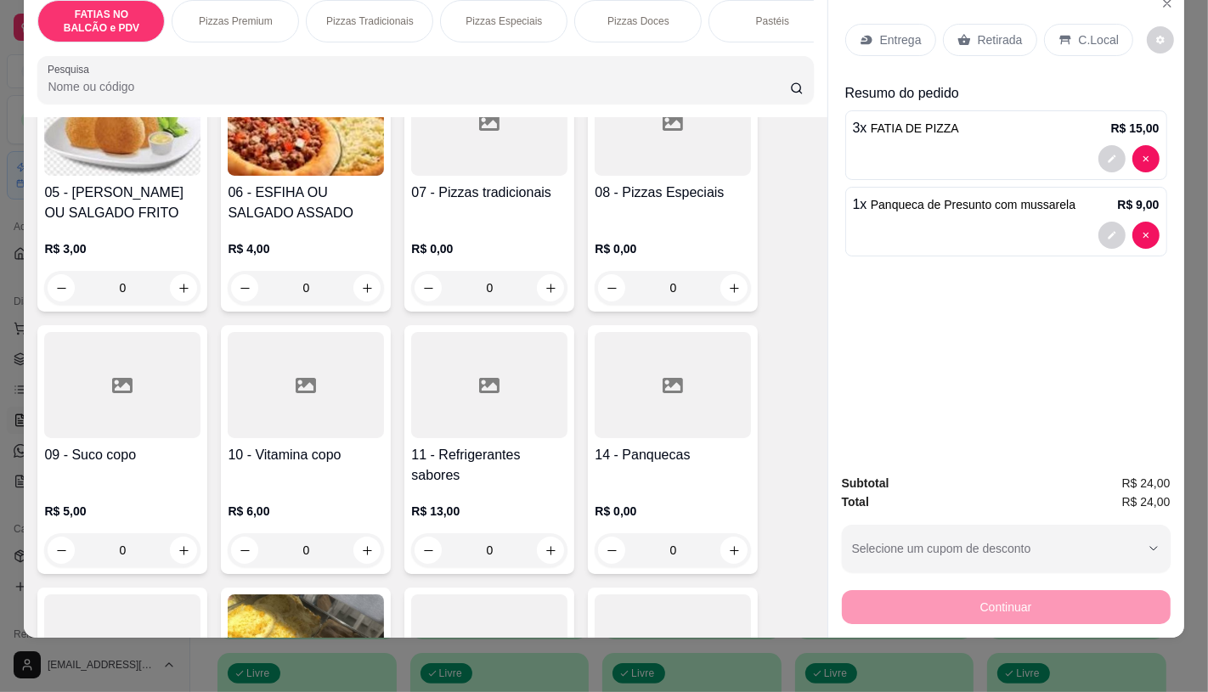
scroll to position [454, 0]
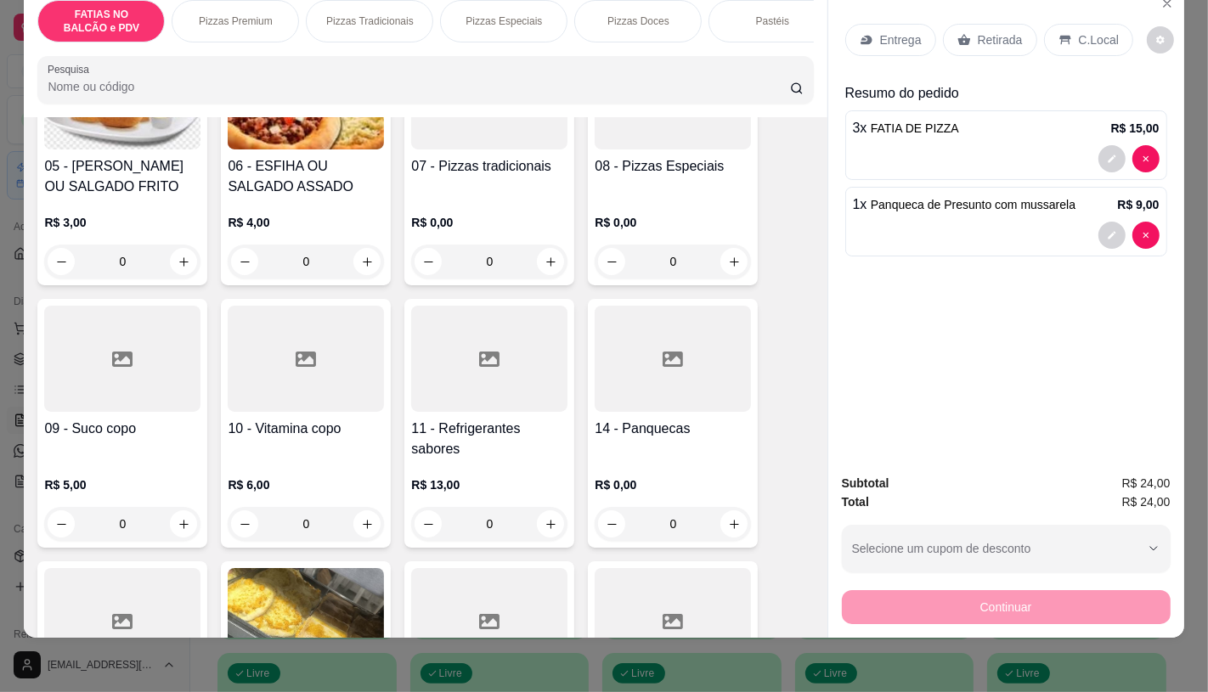
click at [527, 465] on div "R$ 13,00 0" at bounding box center [489, 501] width 156 height 82
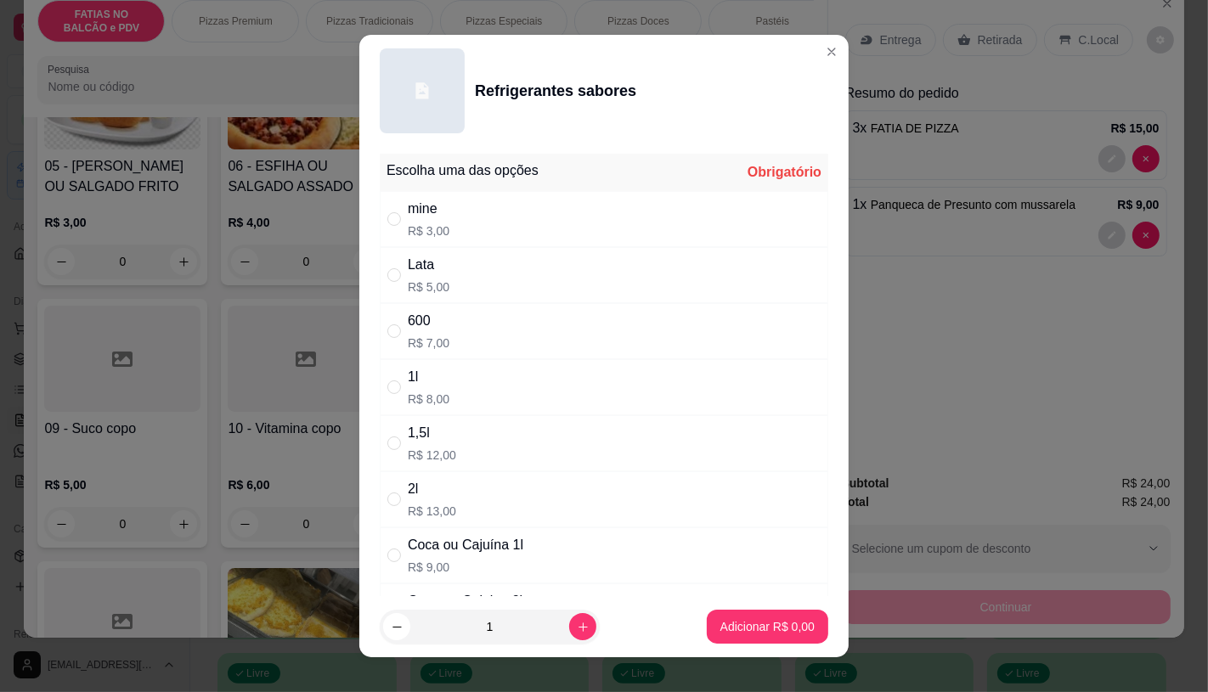
click at [450, 561] on p "R$ 9,00" at bounding box center [466, 567] width 116 height 17
radio input "true"
click at [760, 631] on p "Adicionar R$ 9,00" at bounding box center [767, 626] width 94 height 17
type input "1"
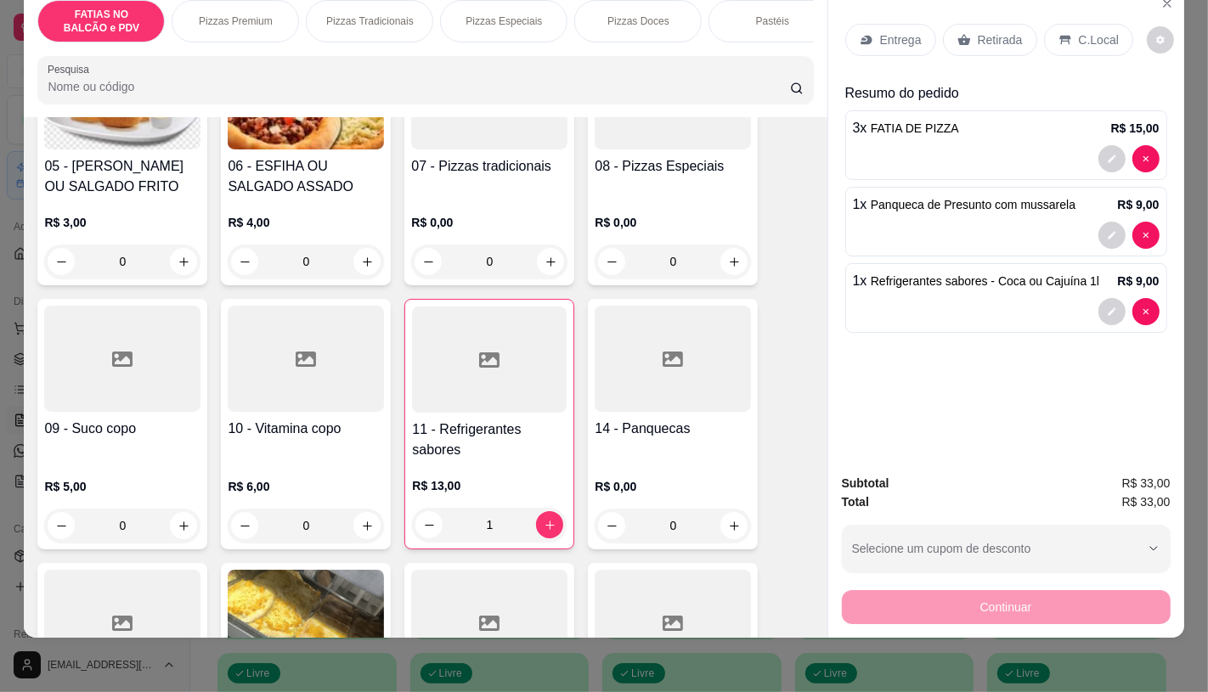
click at [987, 41] on div "Retirada" at bounding box center [990, 40] width 94 height 32
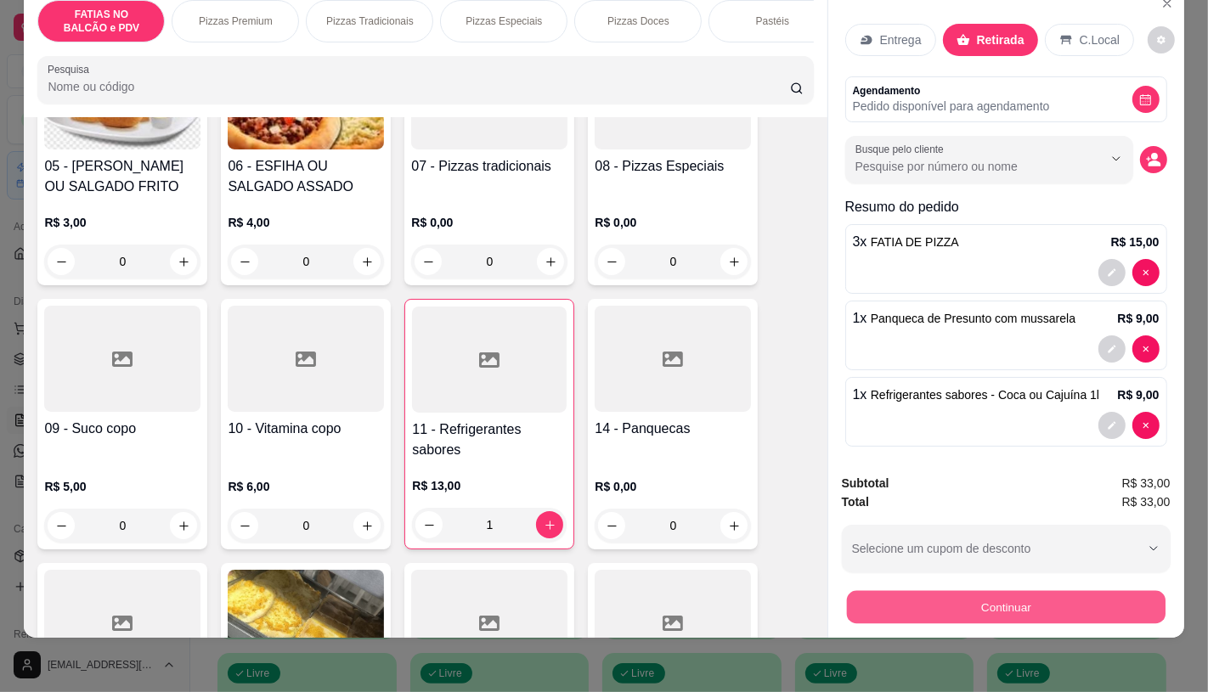
click at [981, 608] on button "Continuar" at bounding box center [1005, 606] width 319 height 33
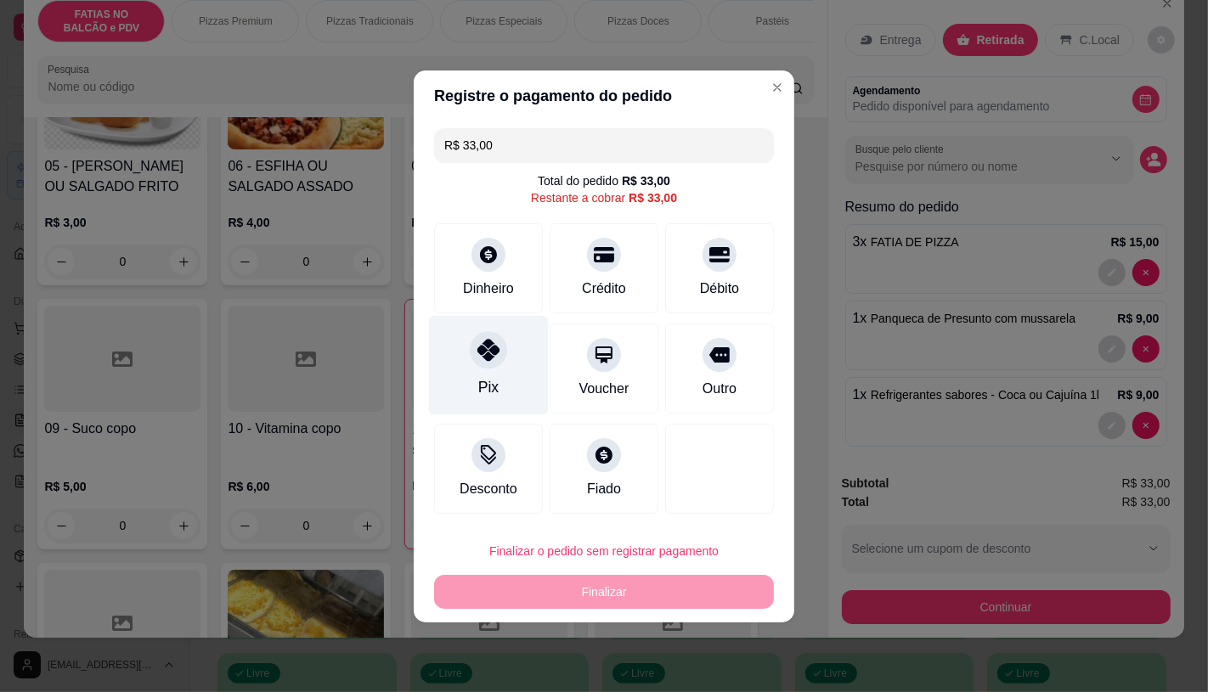
click at [493, 388] on div "Pix" at bounding box center [488, 387] width 20 height 22
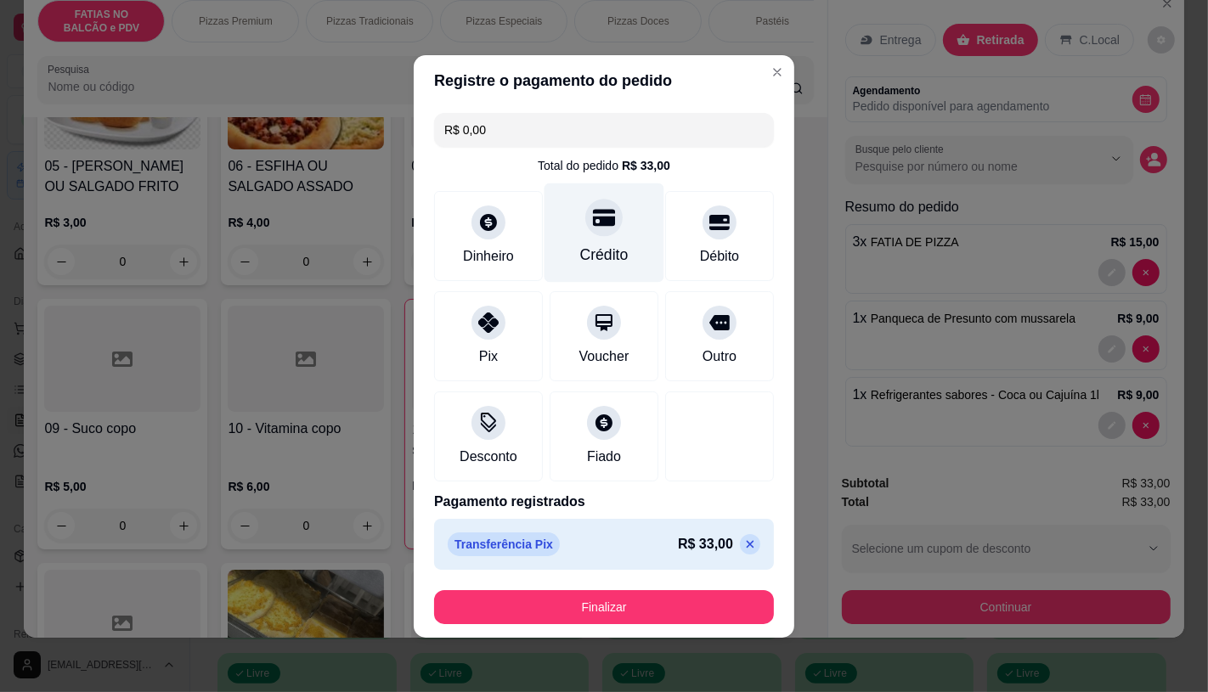
click at [615, 244] on div "Crédito" at bounding box center [604, 255] width 48 height 22
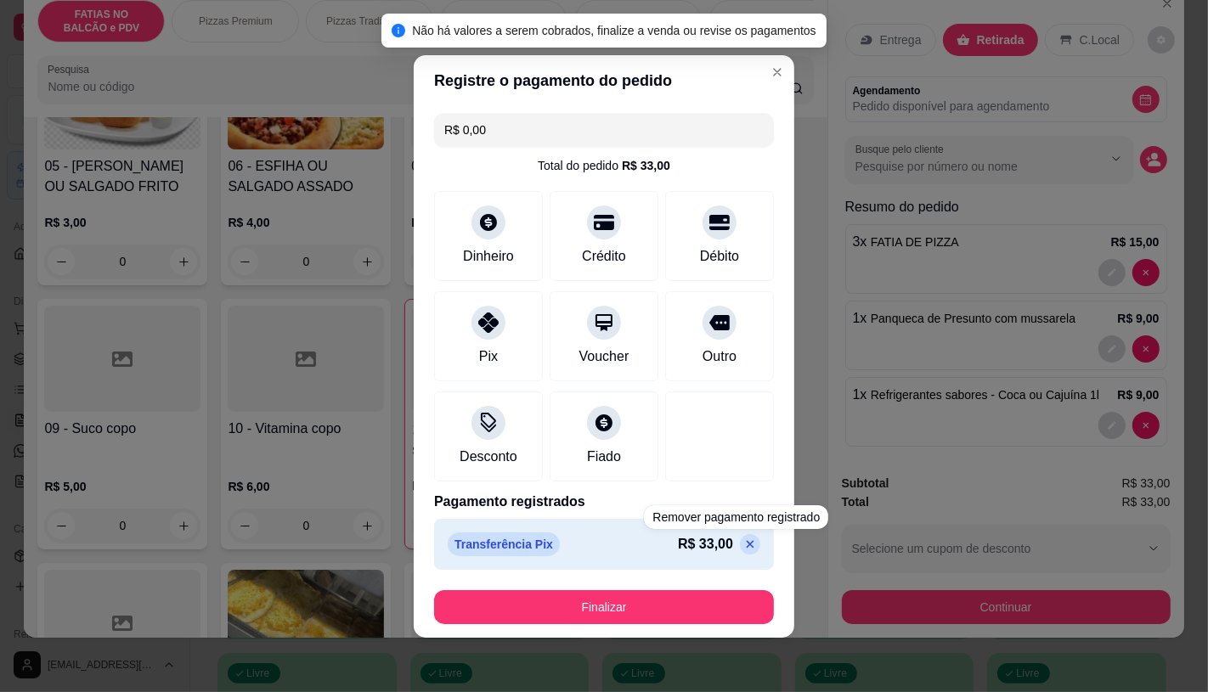
click at [727, 554] on div "R$ 33,00" at bounding box center [719, 544] width 82 height 20
click at [734, 527] on div "Remover pagamento registrado" at bounding box center [736, 517] width 184 height 24
click at [740, 554] on p at bounding box center [750, 544] width 20 height 20
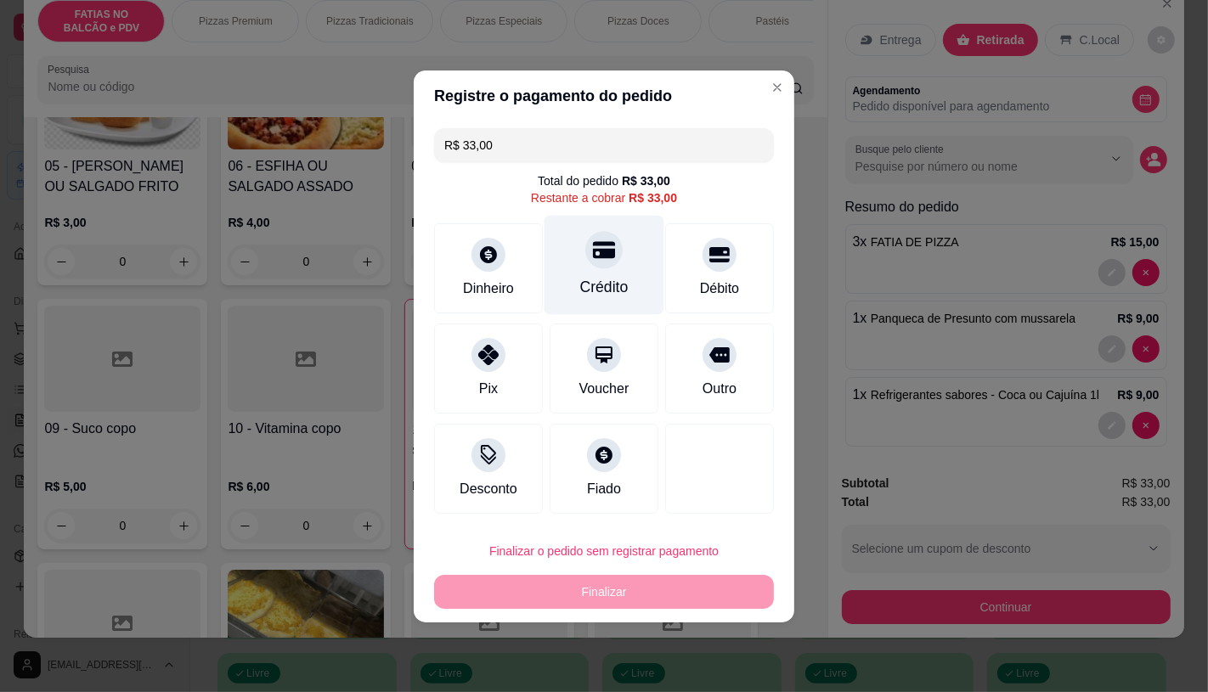
click at [582, 262] on div "Crédito" at bounding box center [604, 264] width 120 height 99
type input "R$ 0,00"
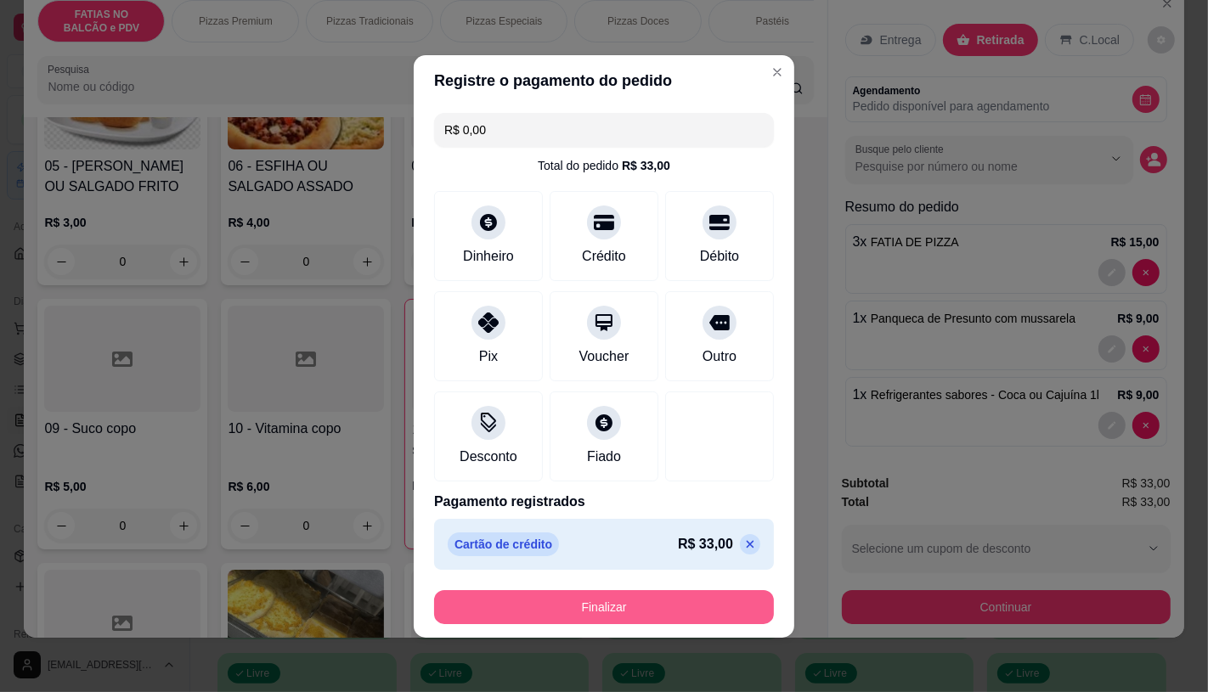
click at [580, 609] on button "Finalizar" at bounding box center [604, 607] width 340 height 34
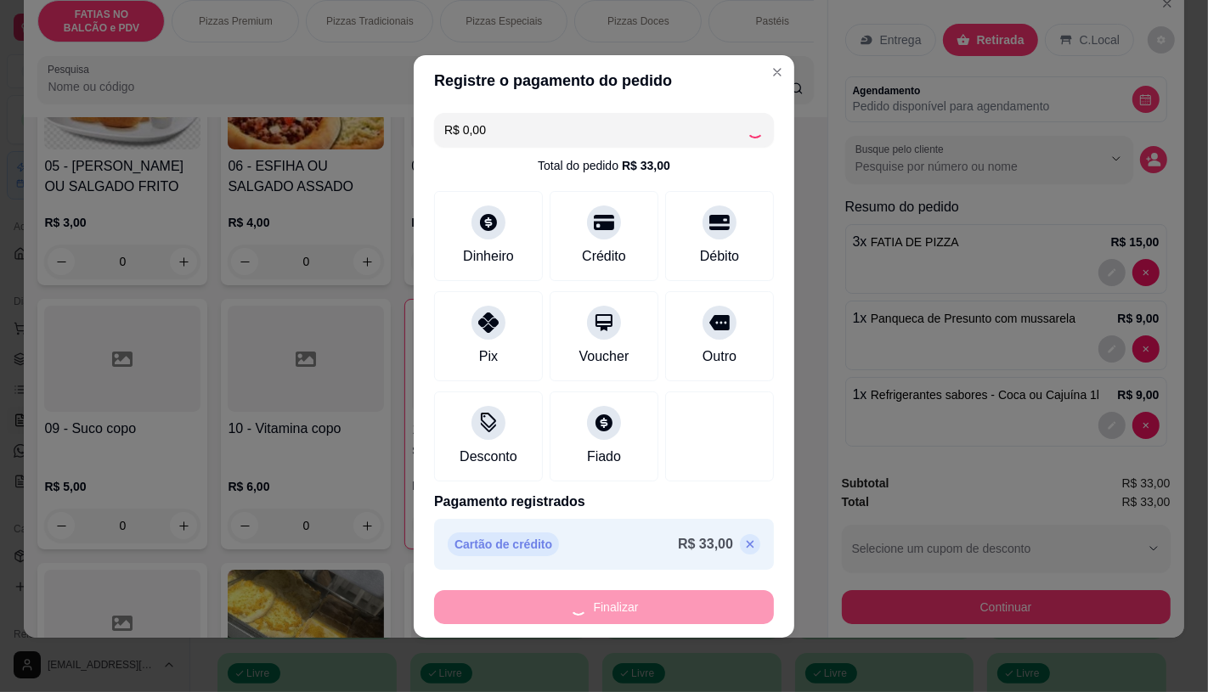
type input "0"
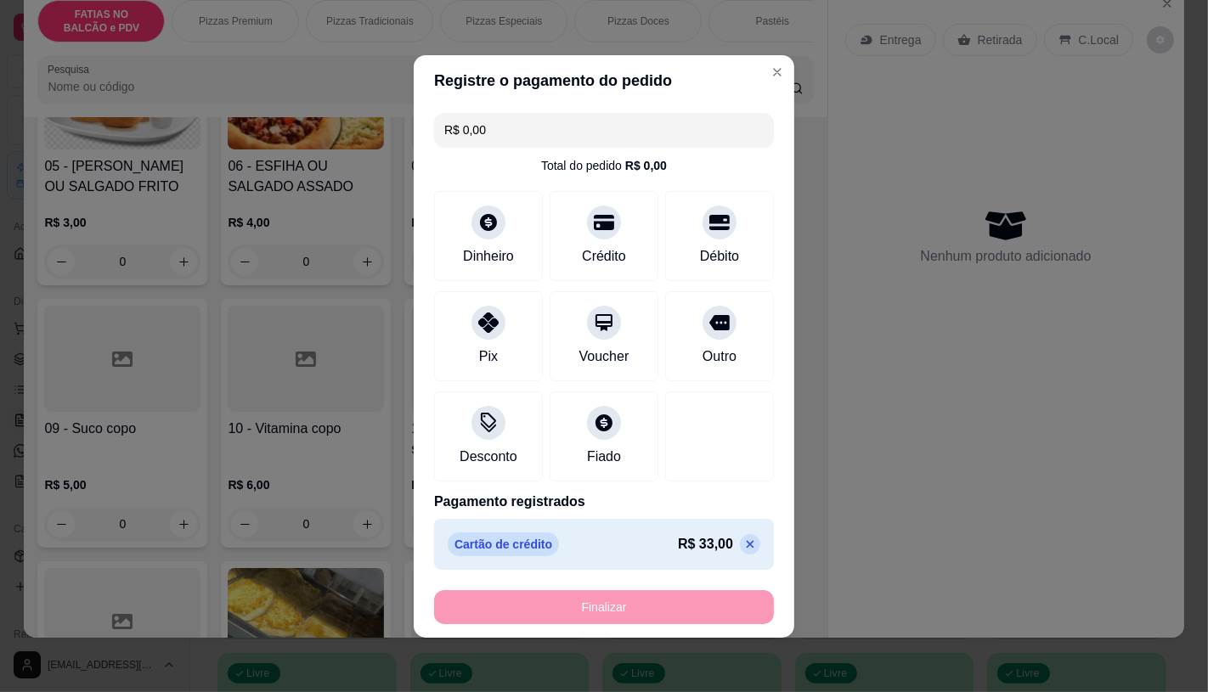
type input "-R$ 33,00"
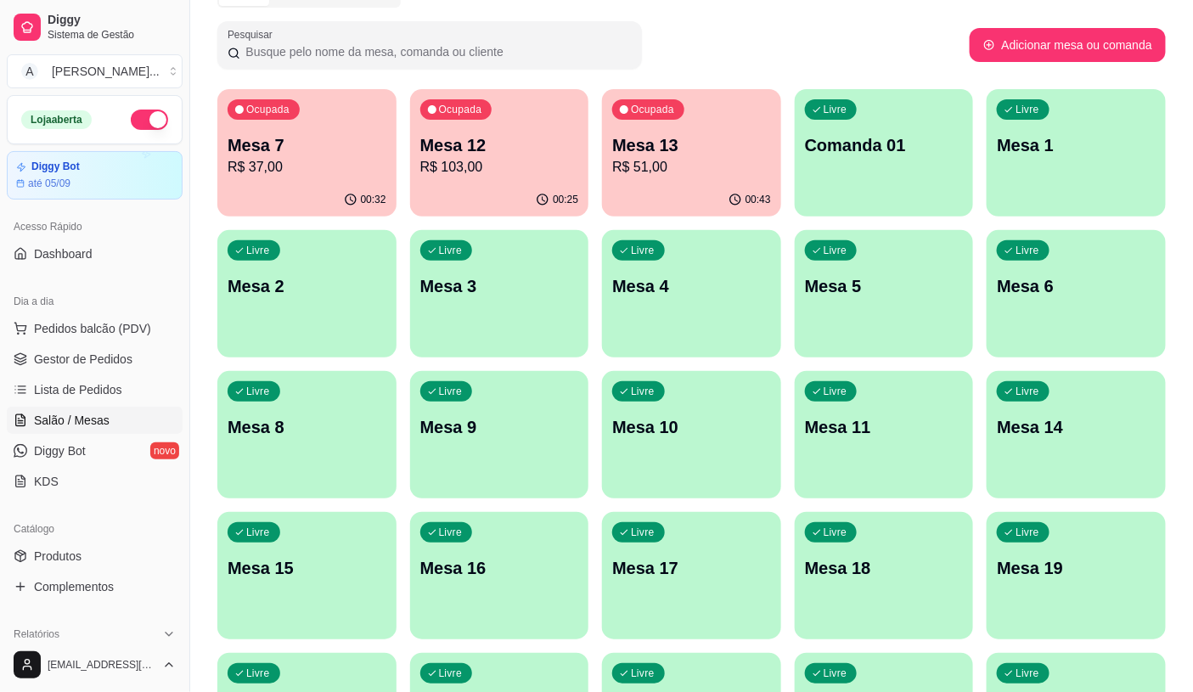
click at [736, 111] on div "Ocupada Mesa 13 R$ 51,00" at bounding box center [691, 136] width 179 height 94
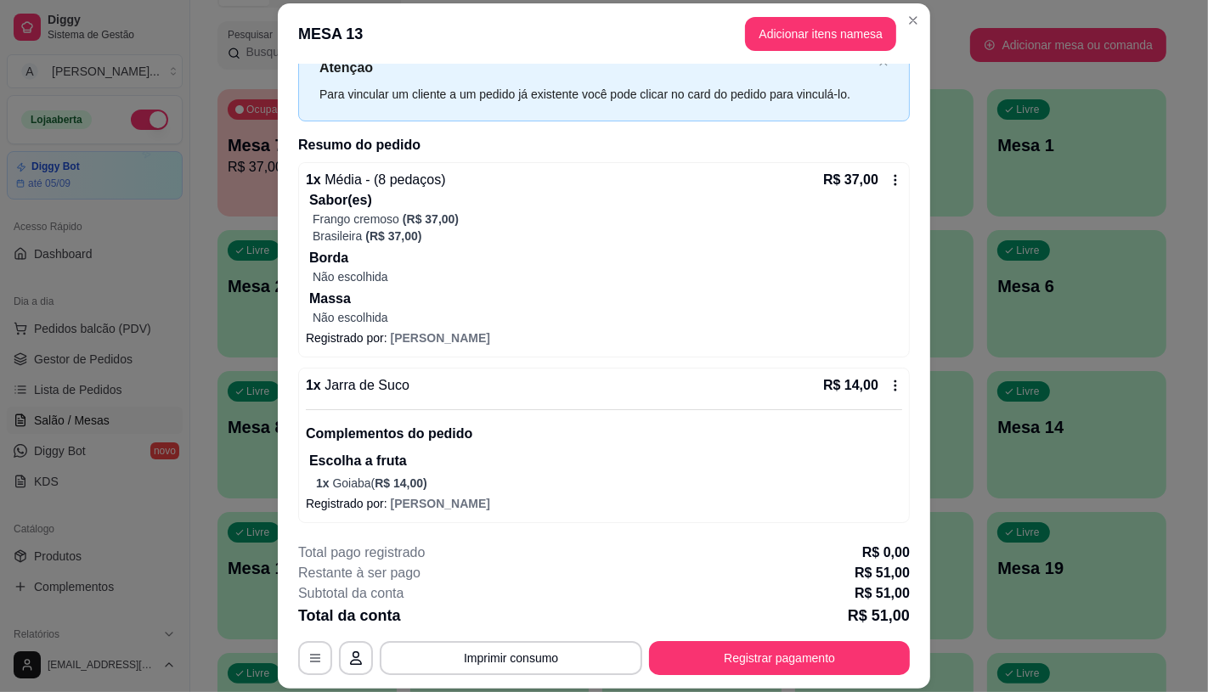
scroll to position [51, 0]
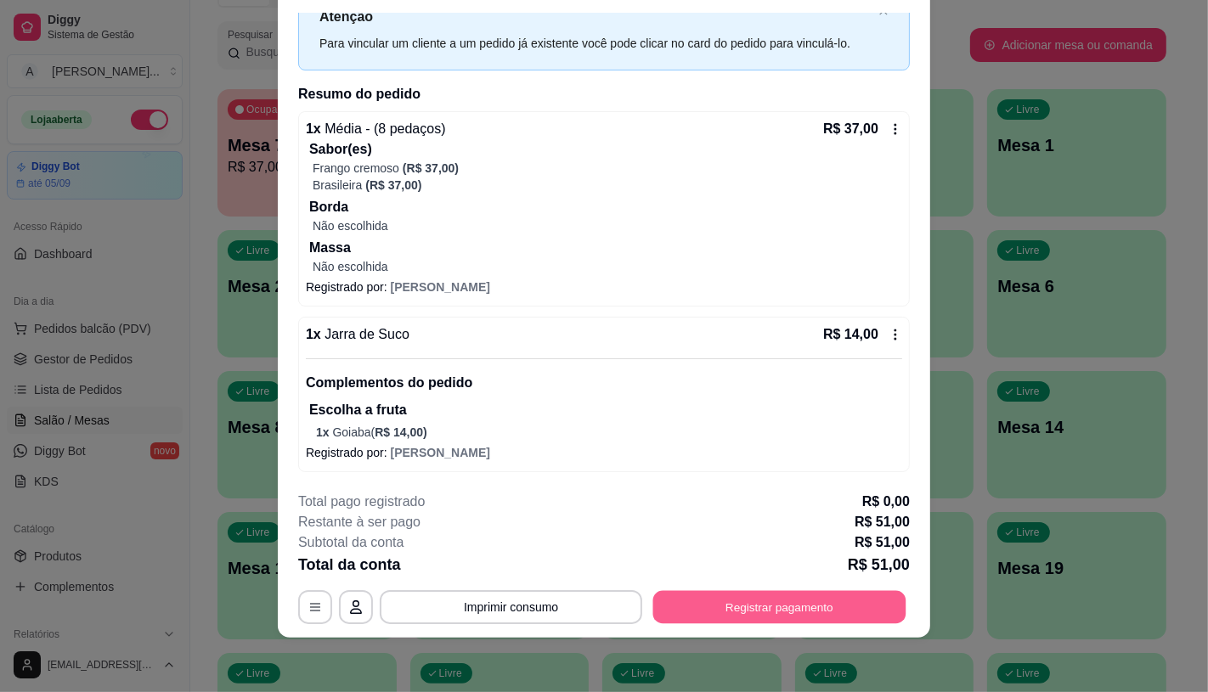
click at [709, 608] on button "Registrar pagamento" at bounding box center [779, 607] width 253 height 33
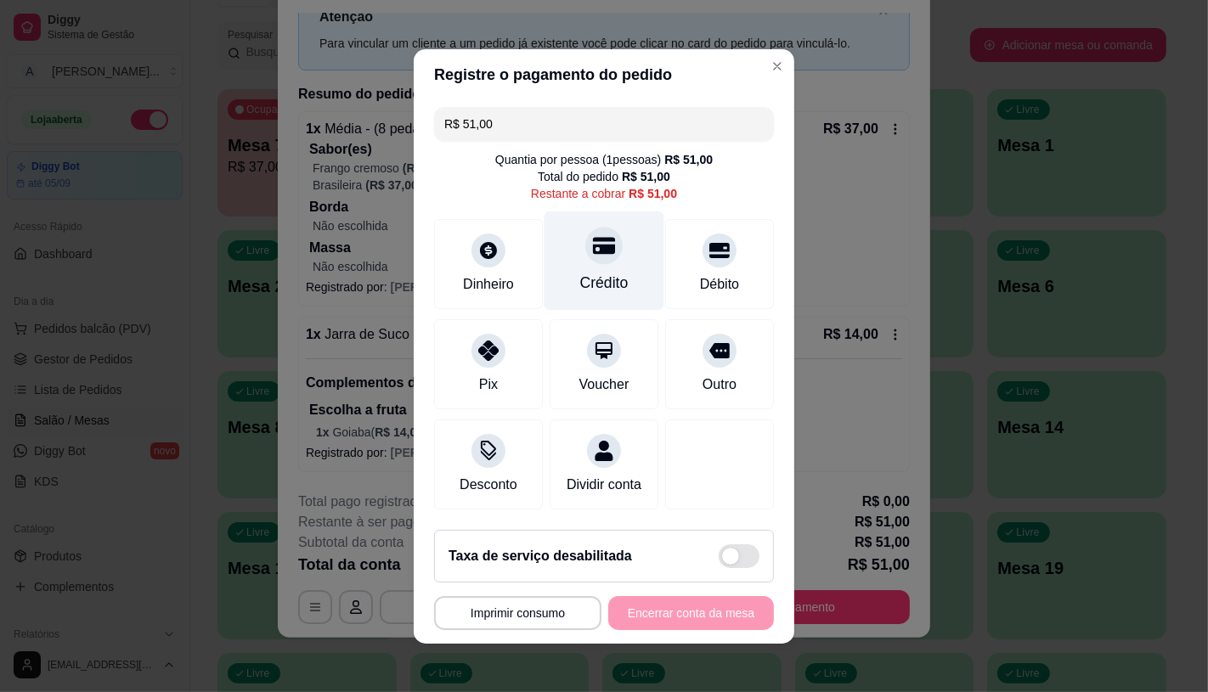
click at [580, 273] on div "Crédito" at bounding box center [604, 283] width 48 height 22
type input "R$ 0,00"
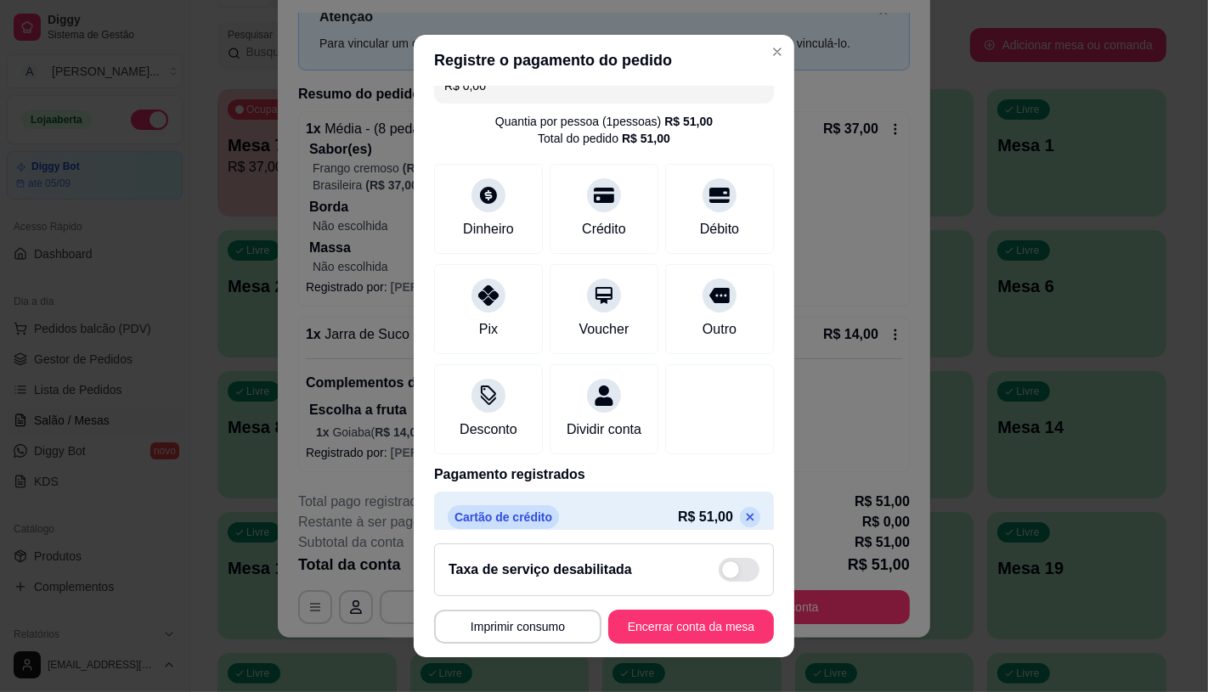
scroll to position [63, 0]
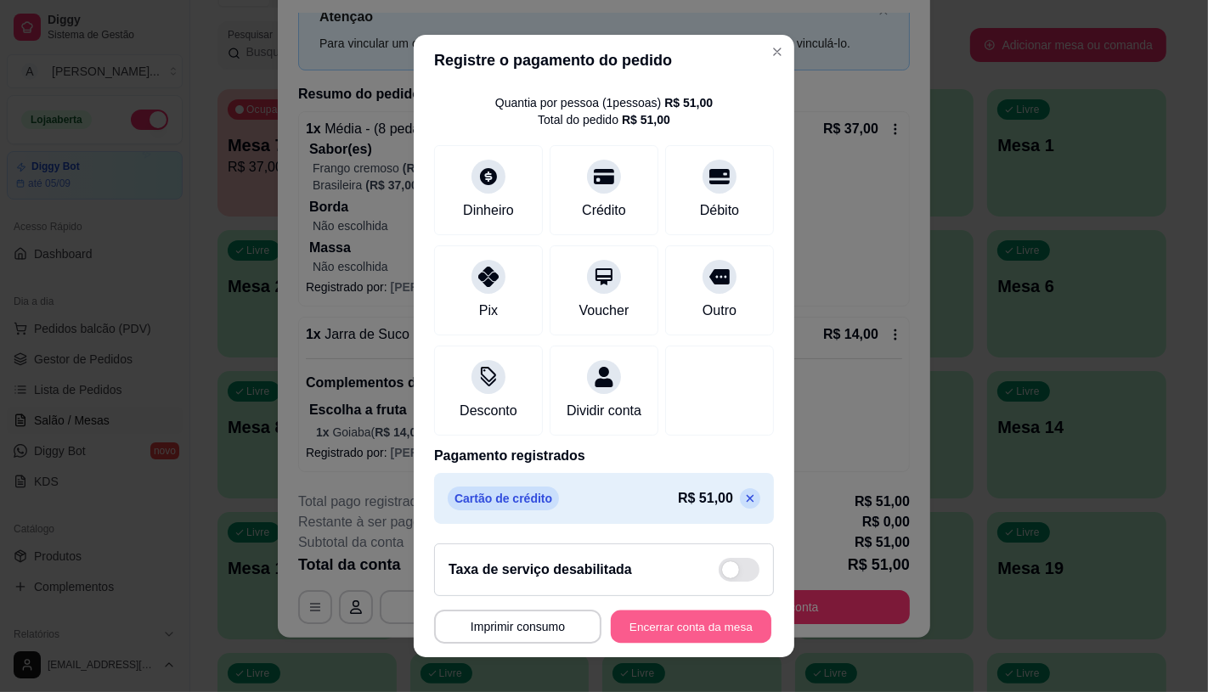
click at [663, 622] on button "Encerrar conta da mesa" at bounding box center [691, 627] width 161 height 33
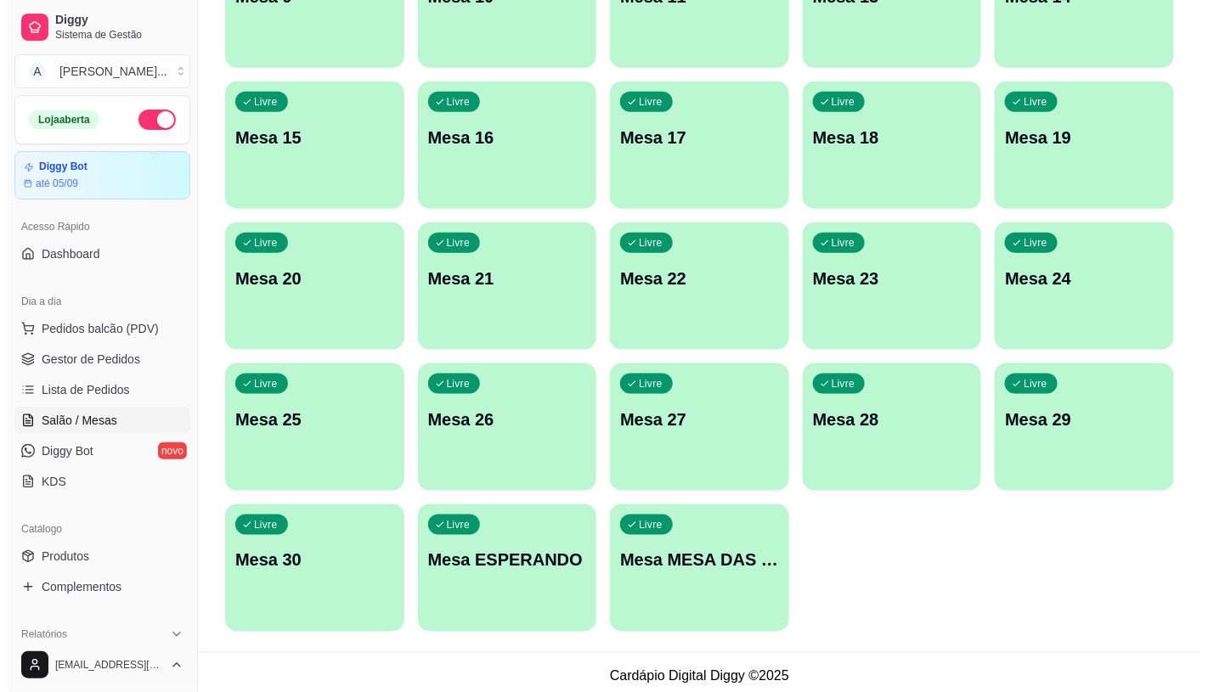
scroll to position [533, 0]
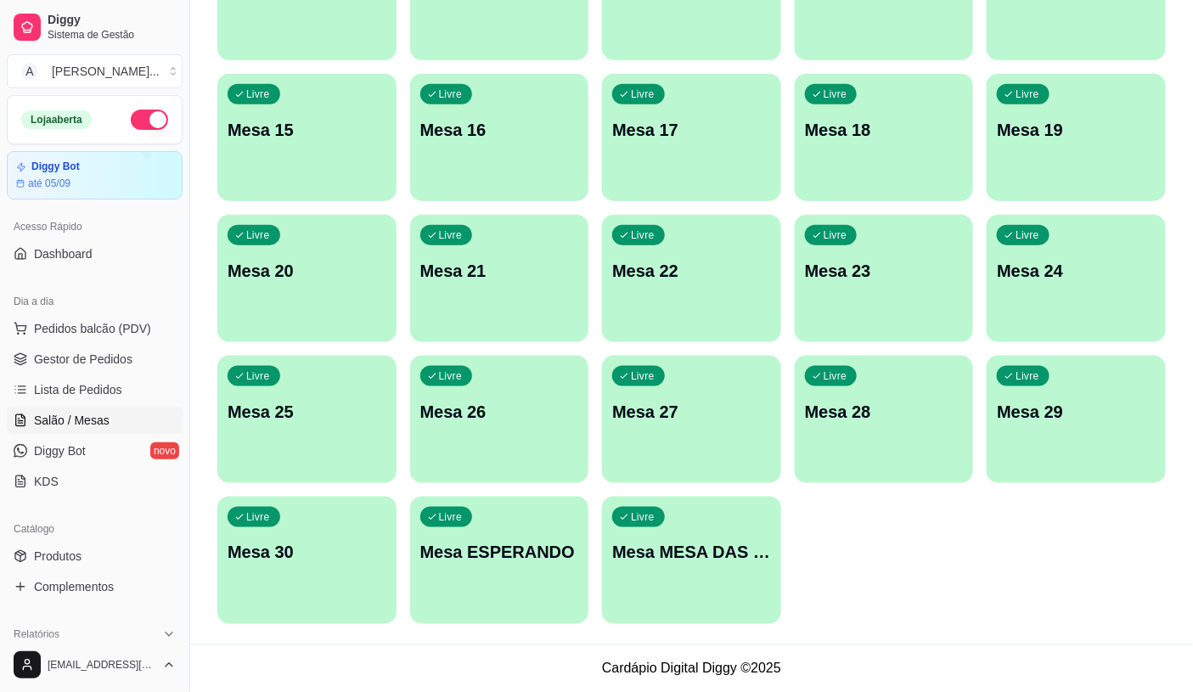
click at [720, 601] on div "Livre Mesa MESA DAS COMANDAS" at bounding box center [691, 550] width 179 height 107
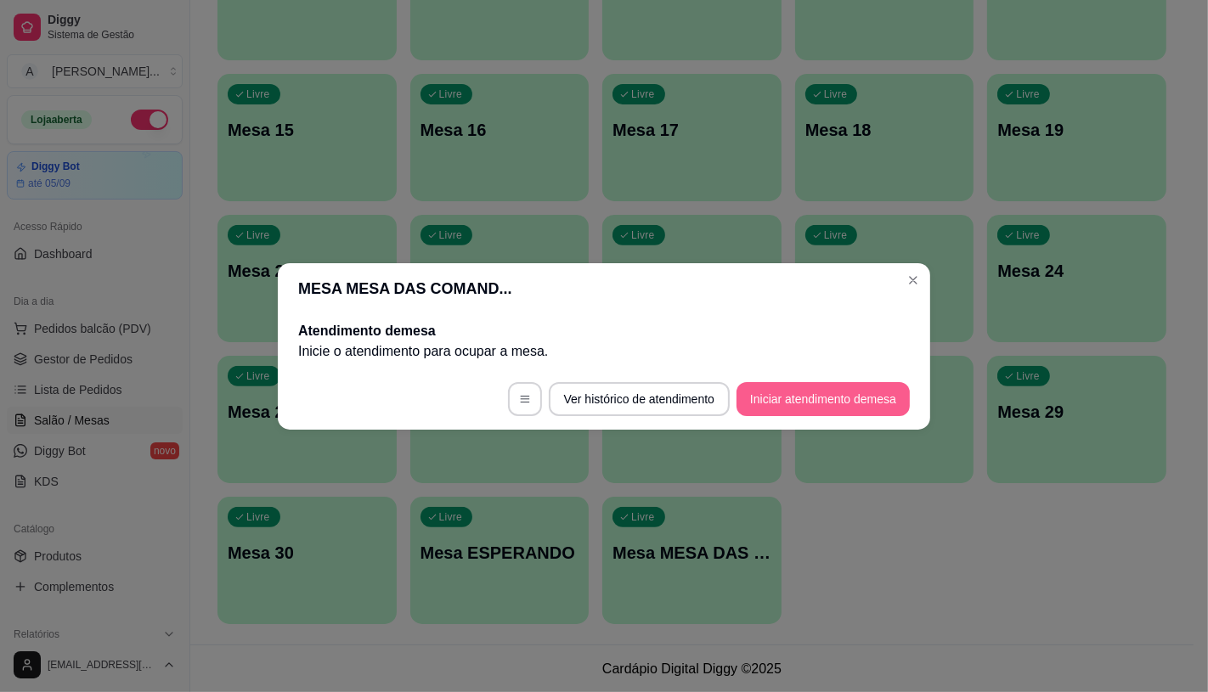
click at [829, 398] on button "Iniciar atendimento de mesa" at bounding box center [822, 399] width 173 height 34
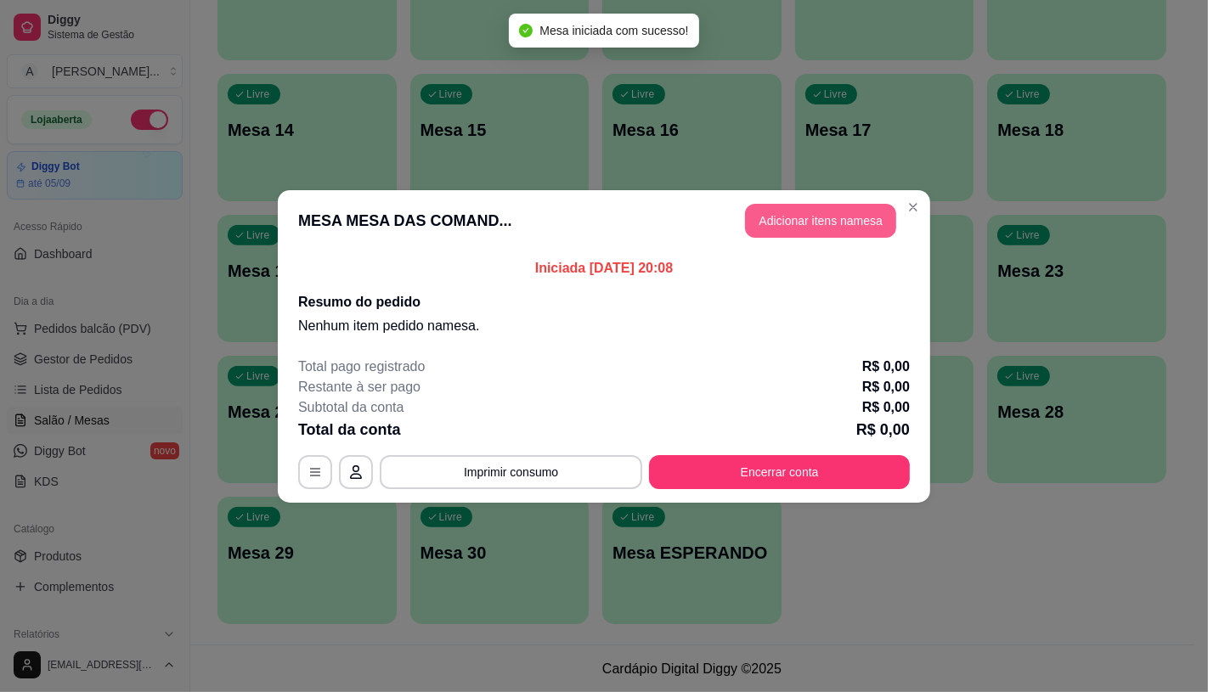
click at [829, 193] on header "MESA MESA DAS COMAND... Adicionar itens na mesa" at bounding box center [604, 220] width 652 height 61
click at [836, 230] on button "Adicionar itens na mesa" at bounding box center [820, 221] width 151 height 34
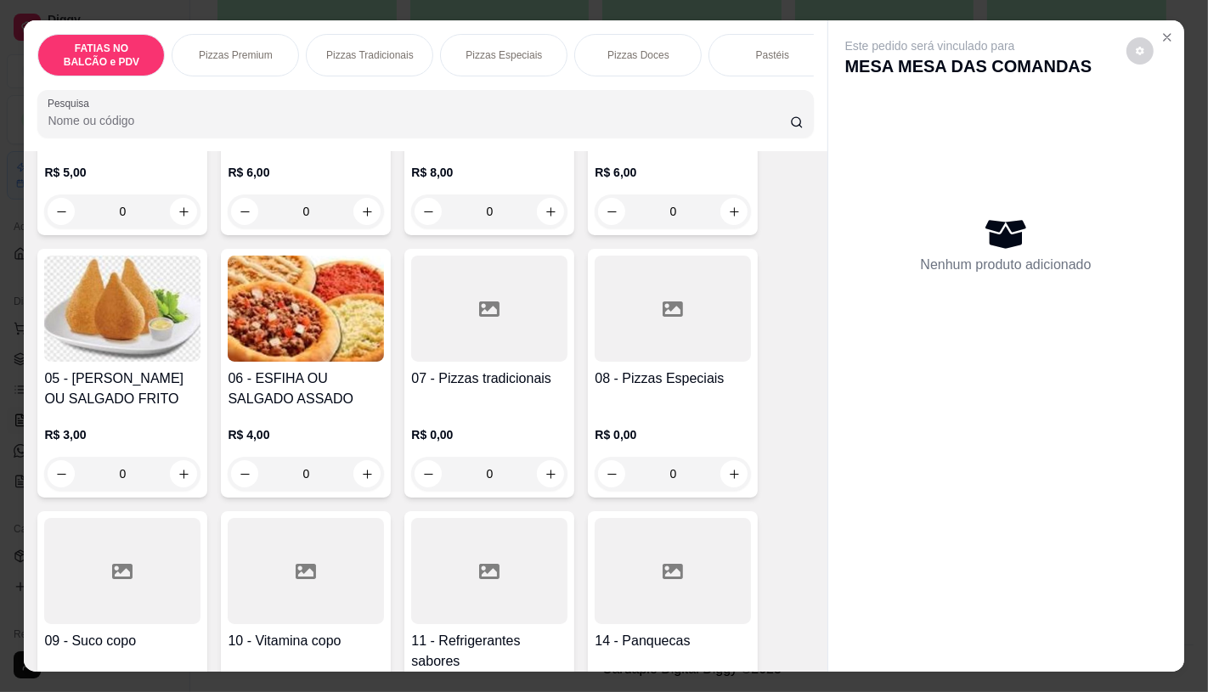
scroll to position [283, 0]
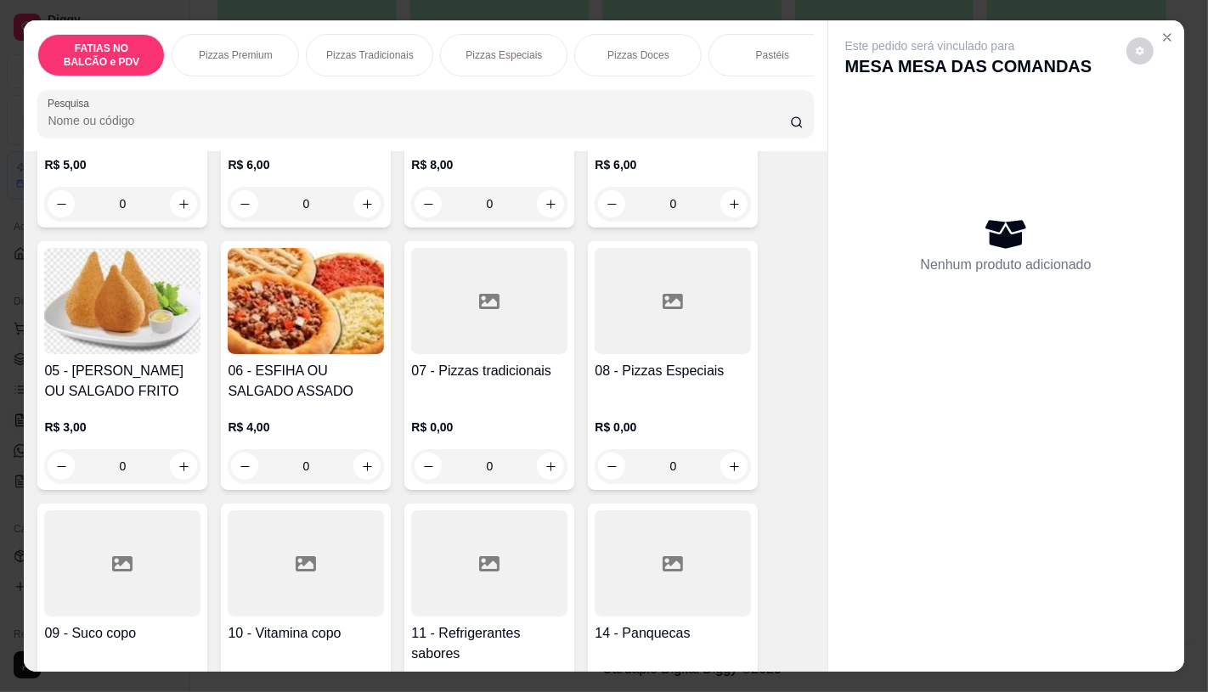
click at [464, 413] on div "R$ 0,00 0" at bounding box center [489, 443] width 156 height 82
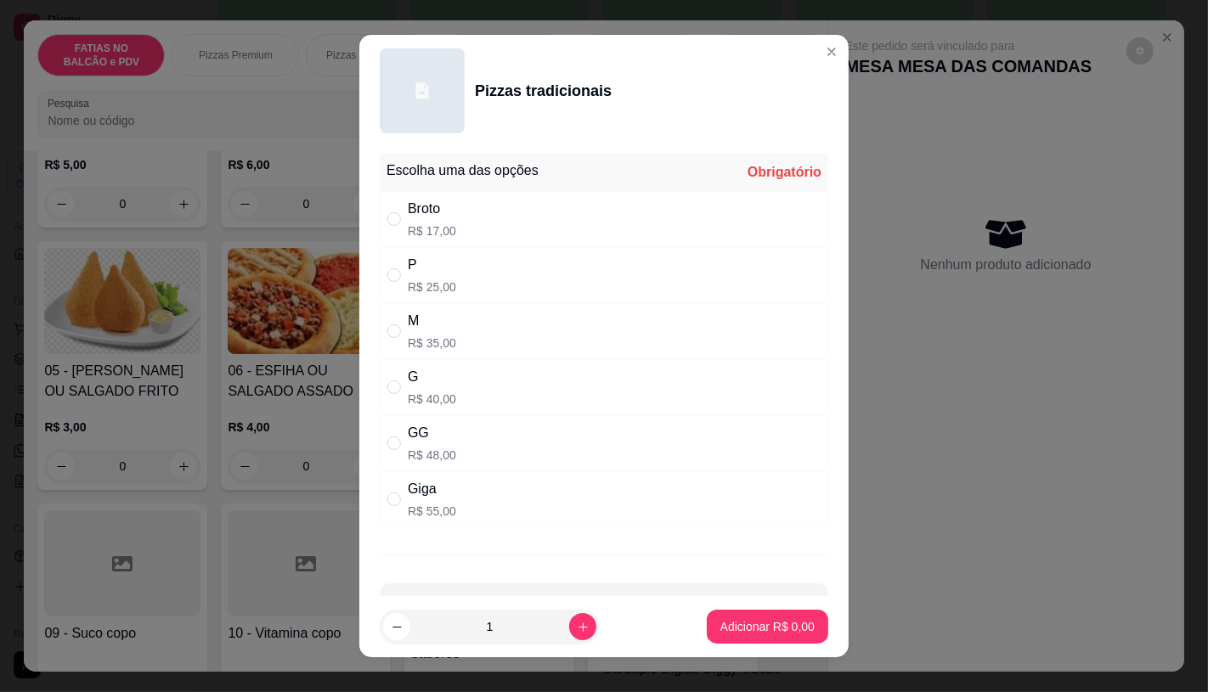
click at [410, 350] on p "R$ 35,00" at bounding box center [432, 343] width 48 height 17
radio input "true"
click at [746, 620] on p "Adicionar R$ 35,00" at bounding box center [764, 626] width 101 height 17
type input "1"
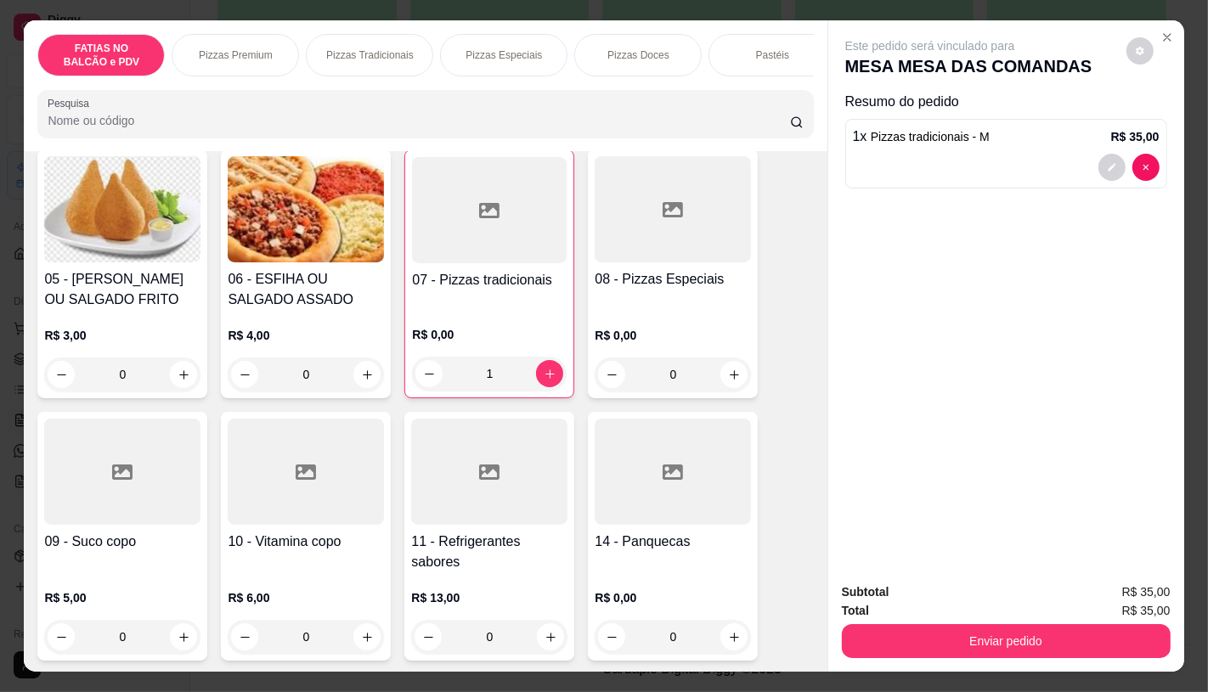
scroll to position [377, 0]
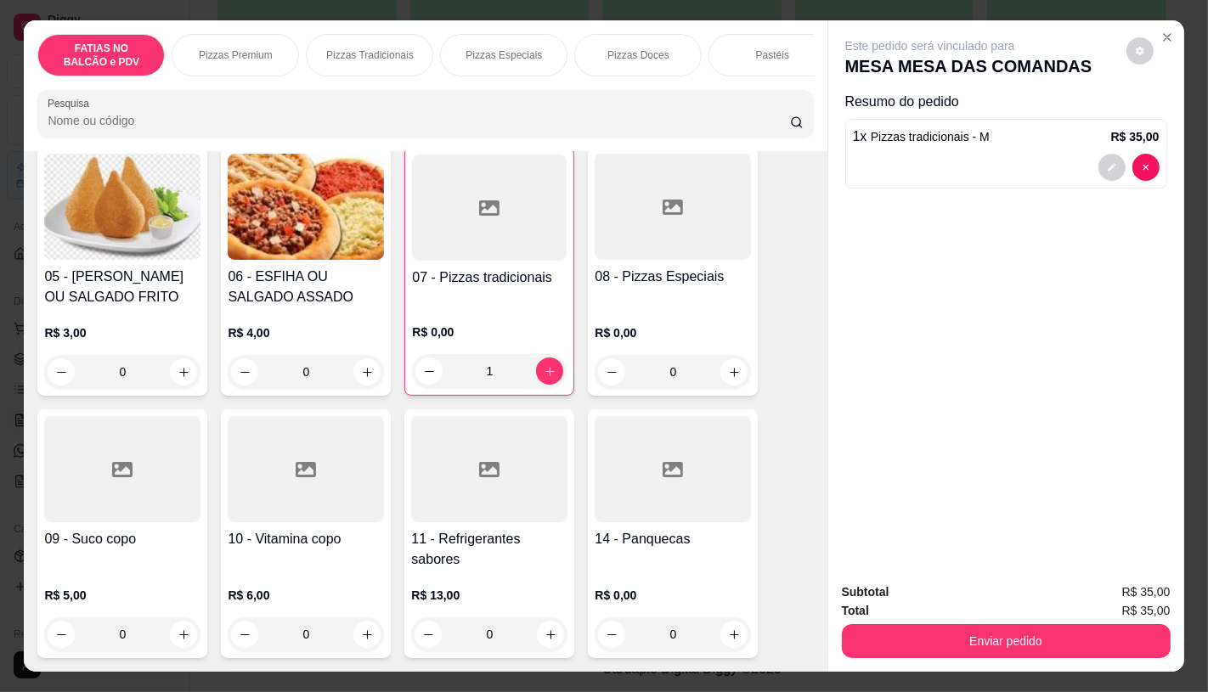
click at [522, 472] on div at bounding box center [489, 469] width 156 height 106
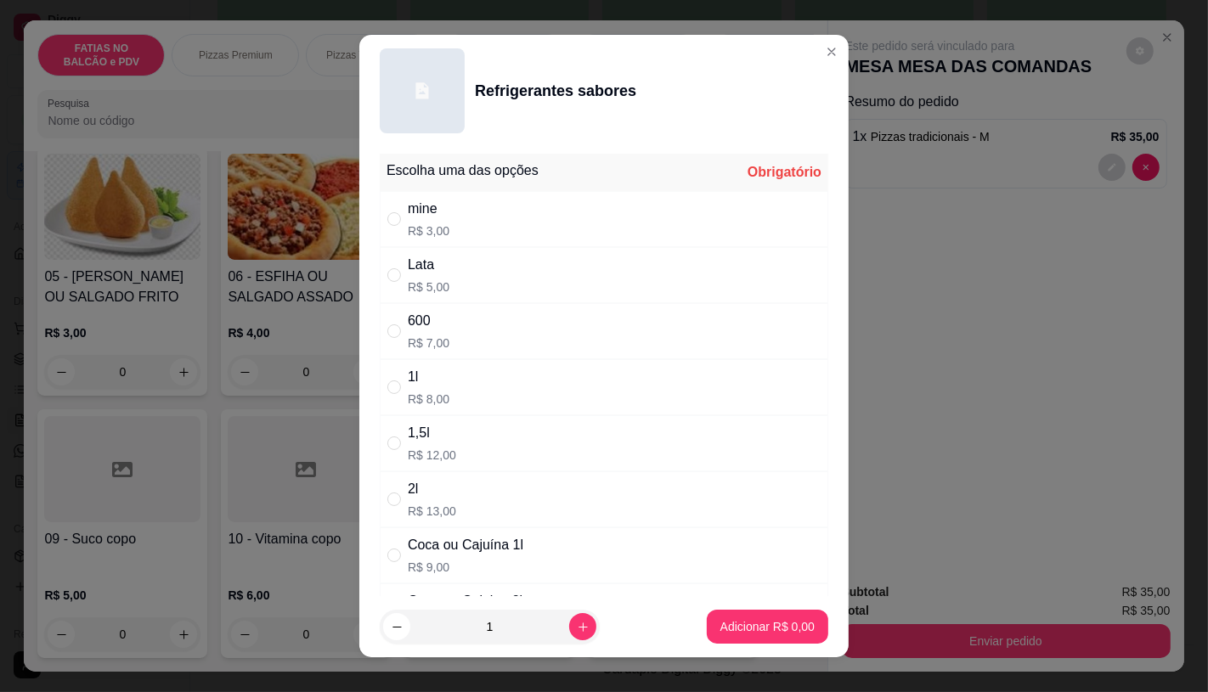
click at [408, 378] on div "1l" at bounding box center [429, 377] width 42 height 20
radio input "true"
click at [741, 618] on button "Adicionar R$ 8,00" at bounding box center [767, 627] width 121 height 34
type input "1"
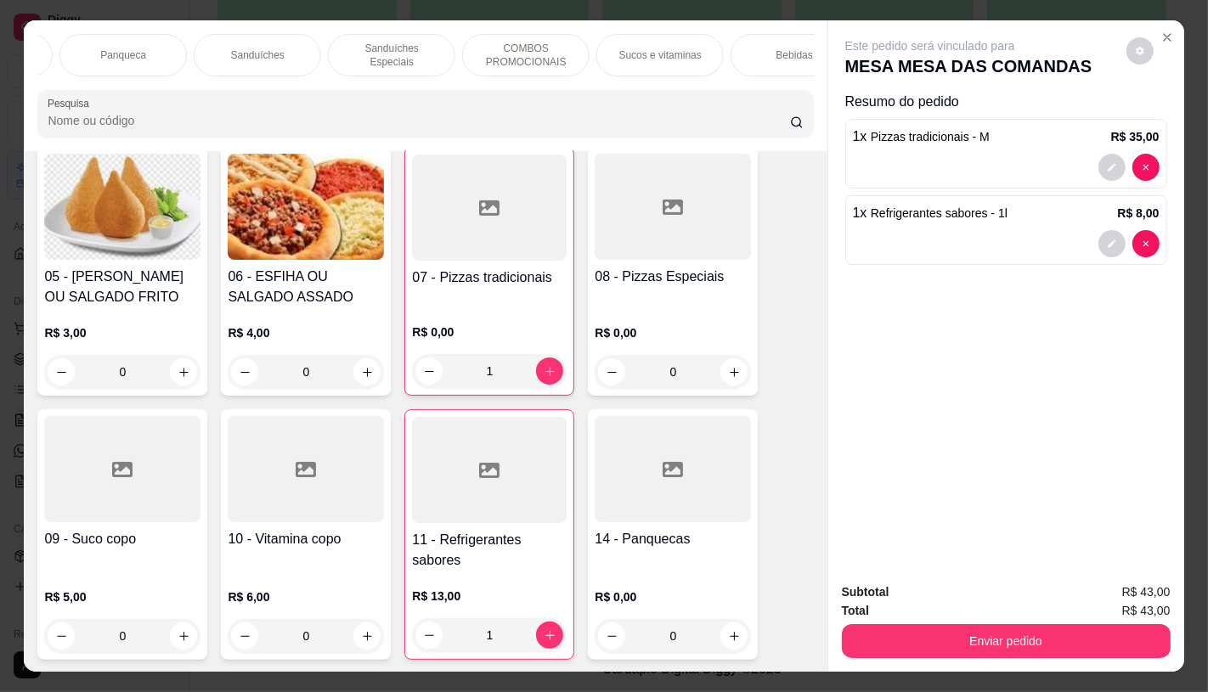
scroll to position [0, 1767]
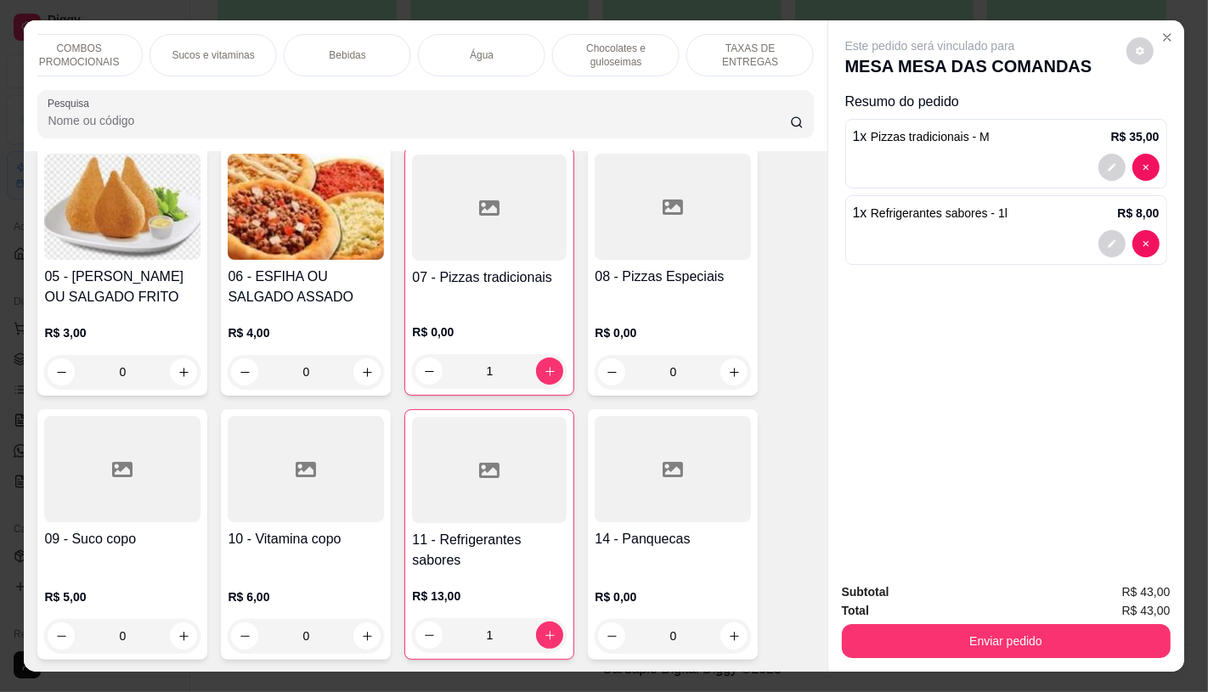
click at [742, 53] on p "TAXAS DE ENTREGAS" at bounding box center [750, 55] width 99 height 27
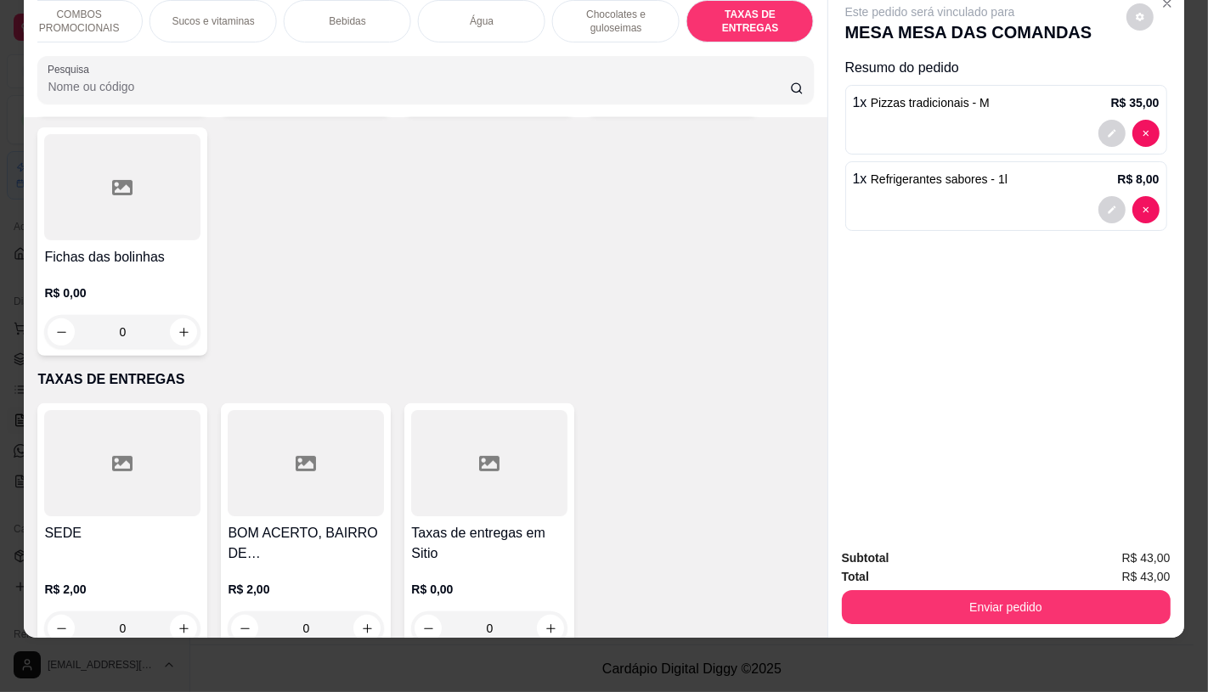
click at [138, 451] on div at bounding box center [122, 463] width 156 height 106
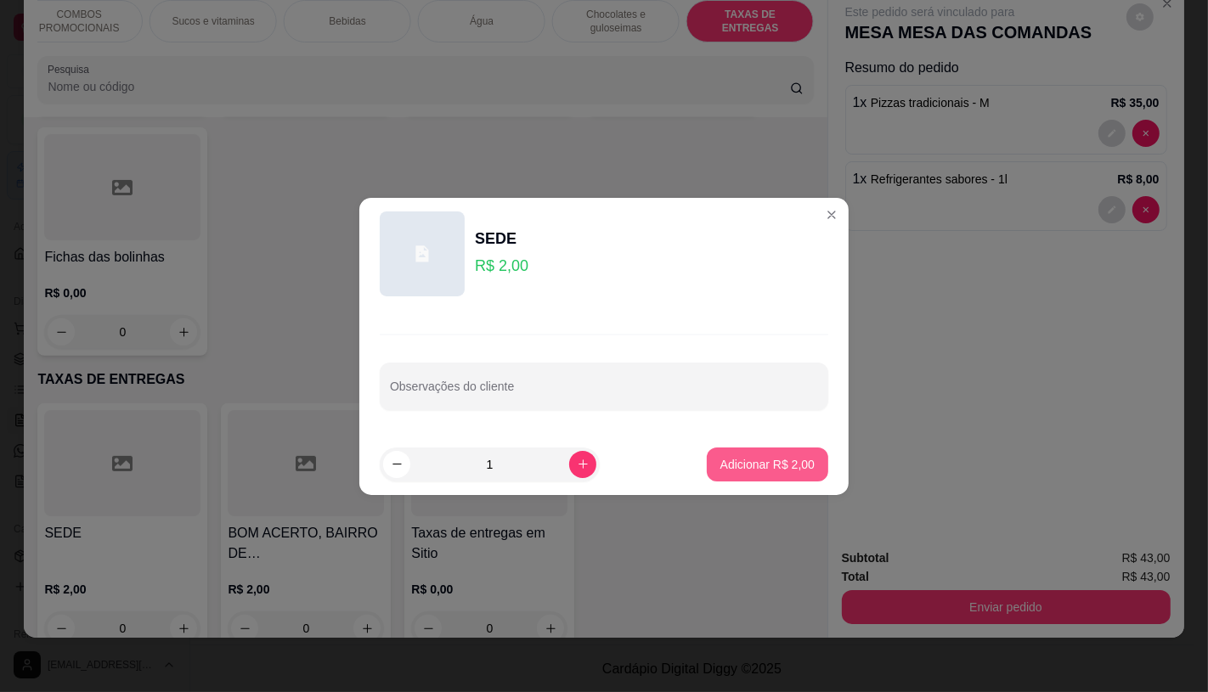
click at [762, 465] on p "Adicionar R$ 2,00" at bounding box center [767, 464] width 94 height 17
type input "1"
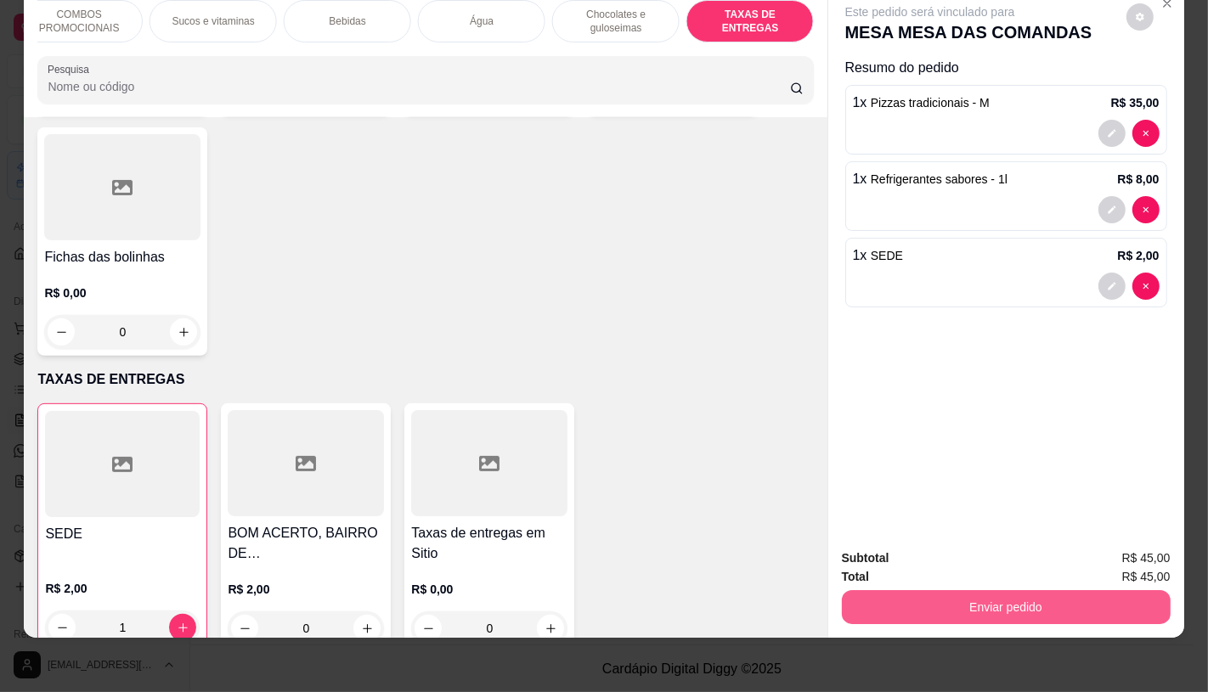
click at [912, 593] on button "Enviar pedido" at bounding box center [1006, 607] width 329 height 34
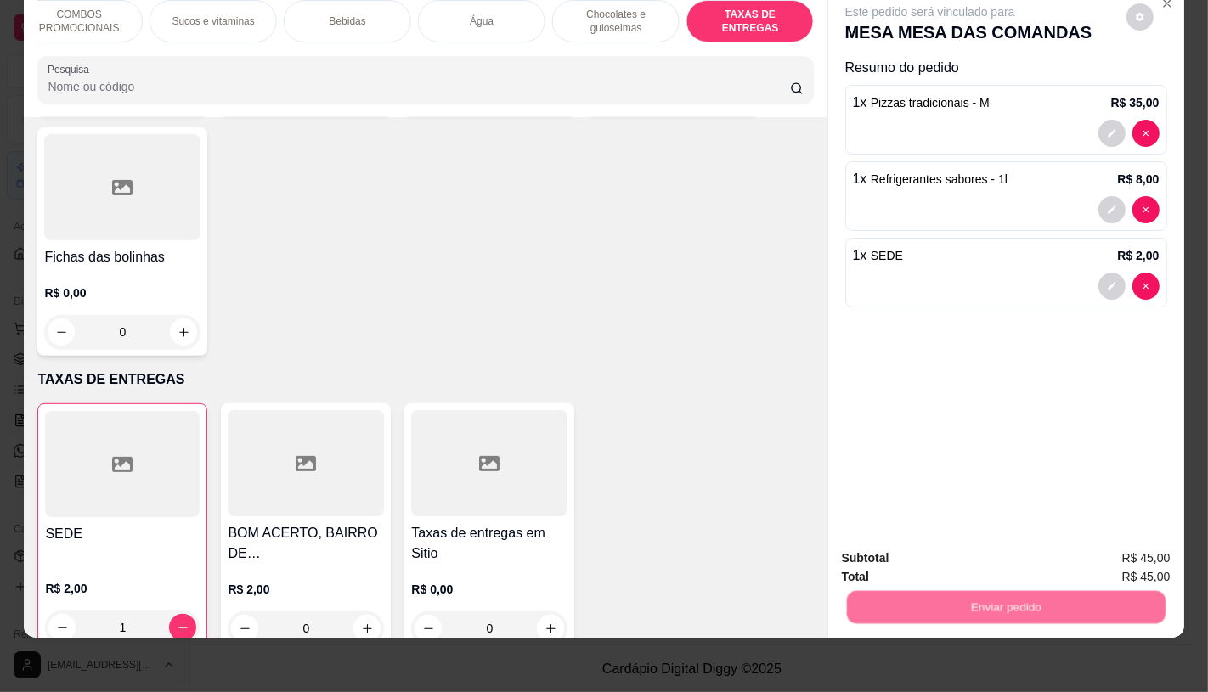
click at [928, 566] on button "Não registrar e enviar pedido" at bounding box center [949, 552] width 172 height 31
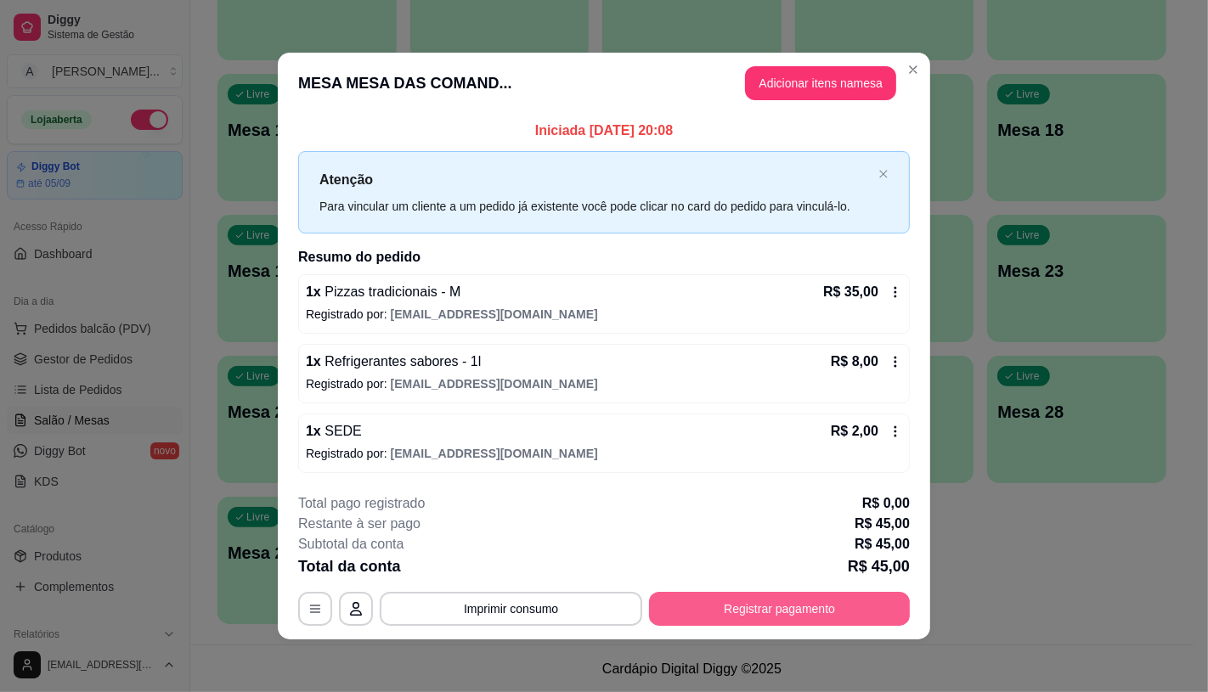
click at [783, 607] on button "Registrar pagamento" at bounding box center [779, 609] width 261 height 34
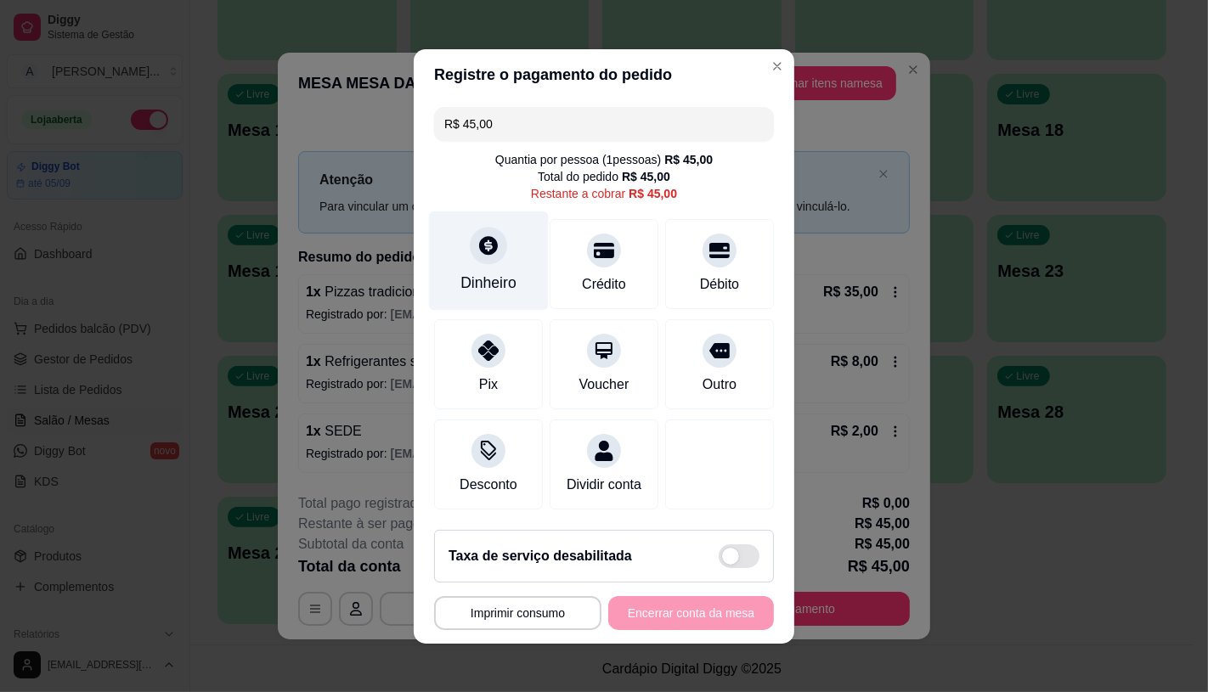
click at [506, 259] on div "Dinheiro" at bounding box center [489, 260] width 120 height 99
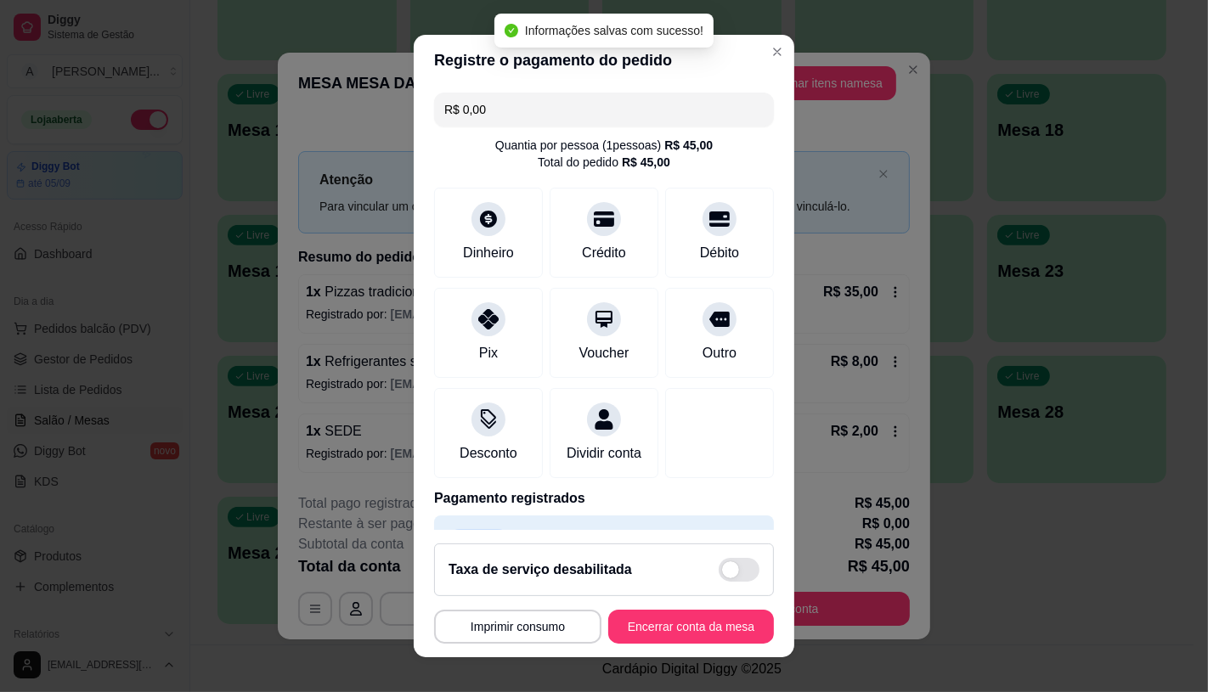
type input "R$ 0,00"
click at [691, 635] on button "Encerrar conta da mesa" at bounding box center [691, 627] width 161 height 33
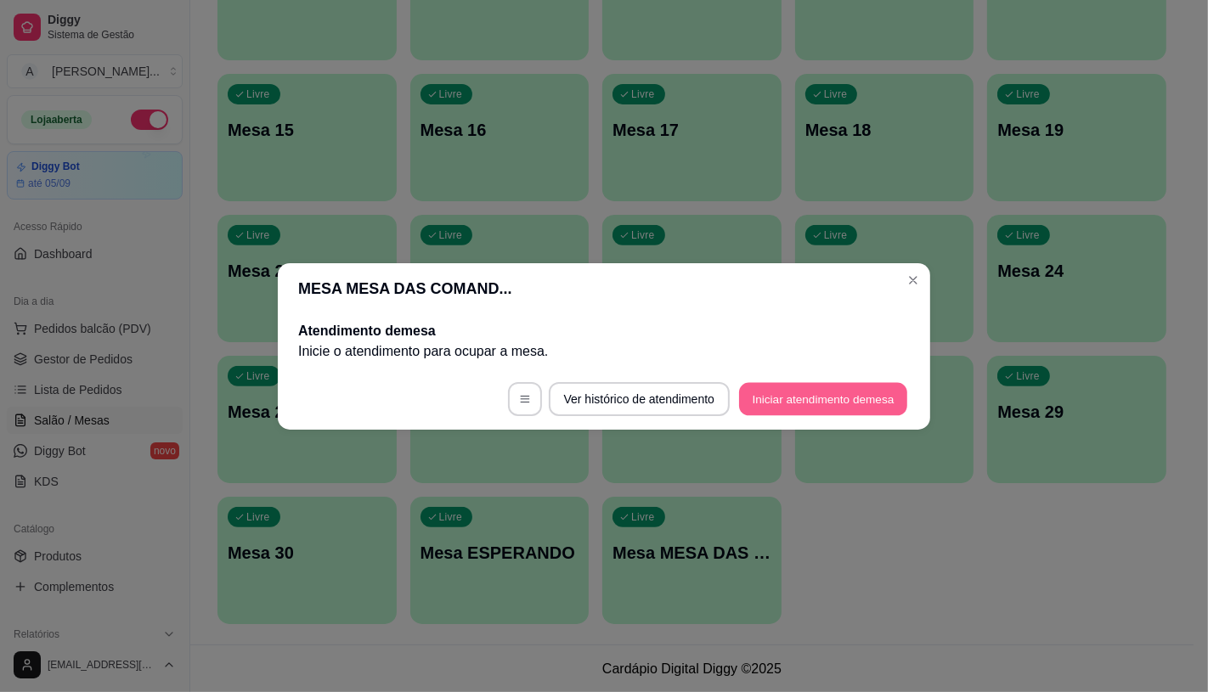
click at [816, 409] on button "Iniciar atendimento de mesa" at bounding box center [823, 398] width 168 height 33
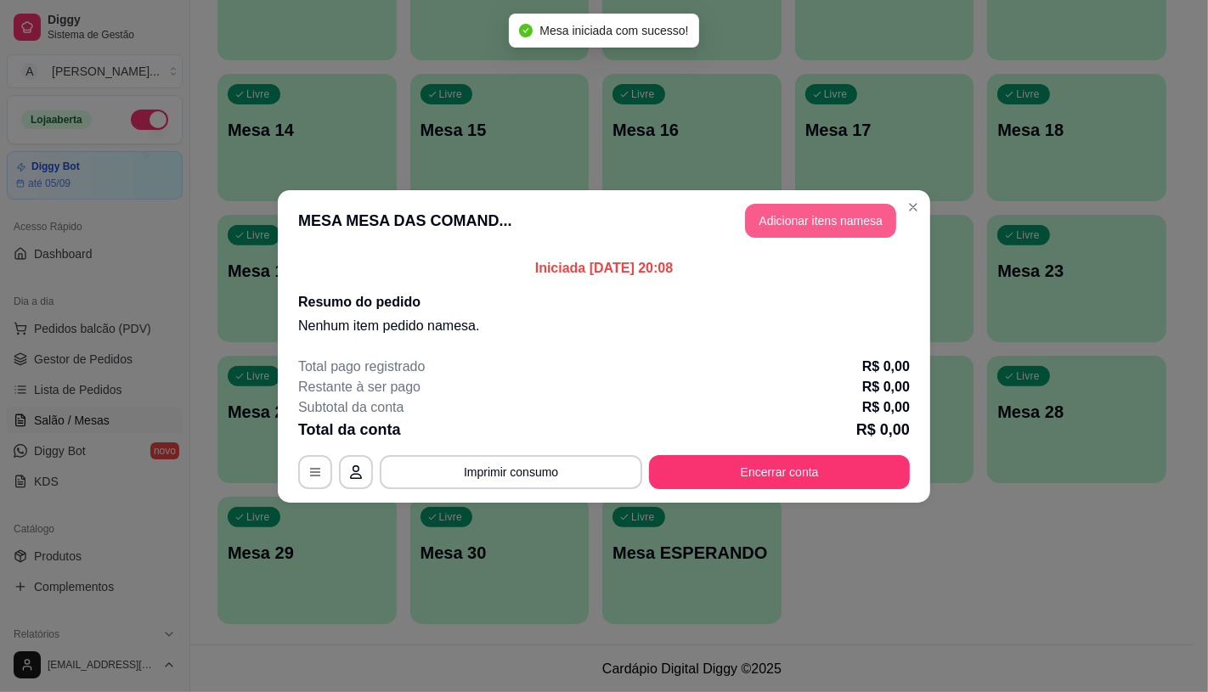
click at [819, 232] on button "Adicionar itens na mesa" at bounding box center [820, 221] width 151 height 34
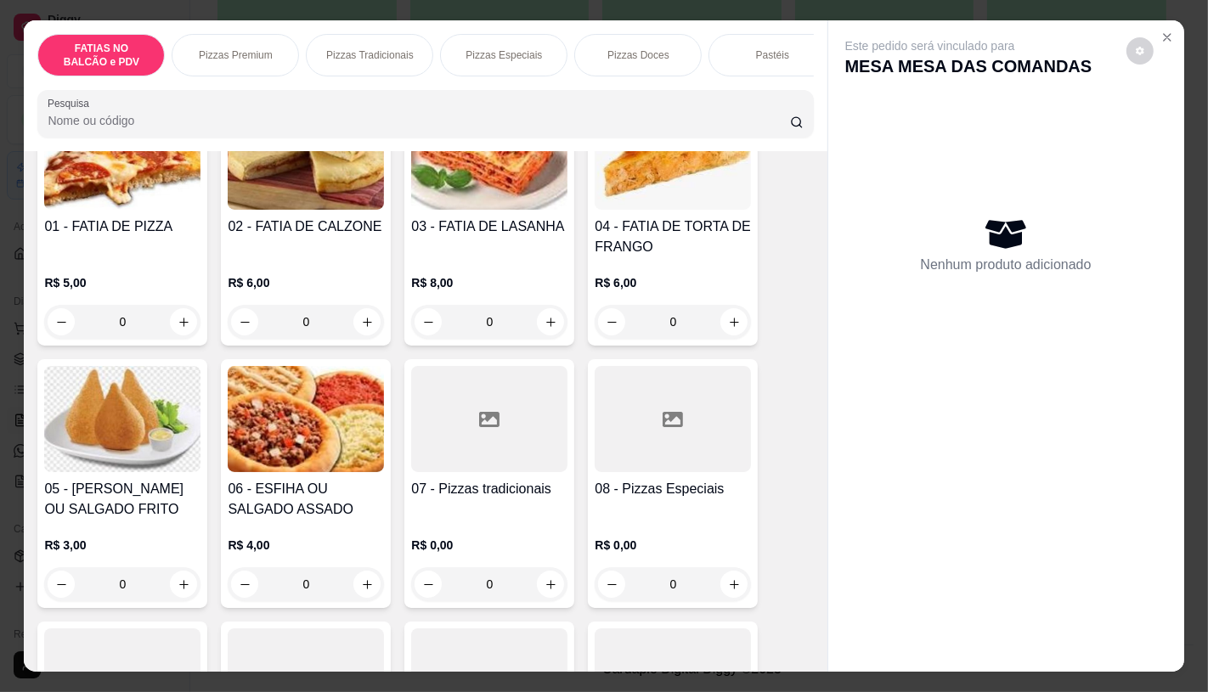
scroll to position [189, 0]
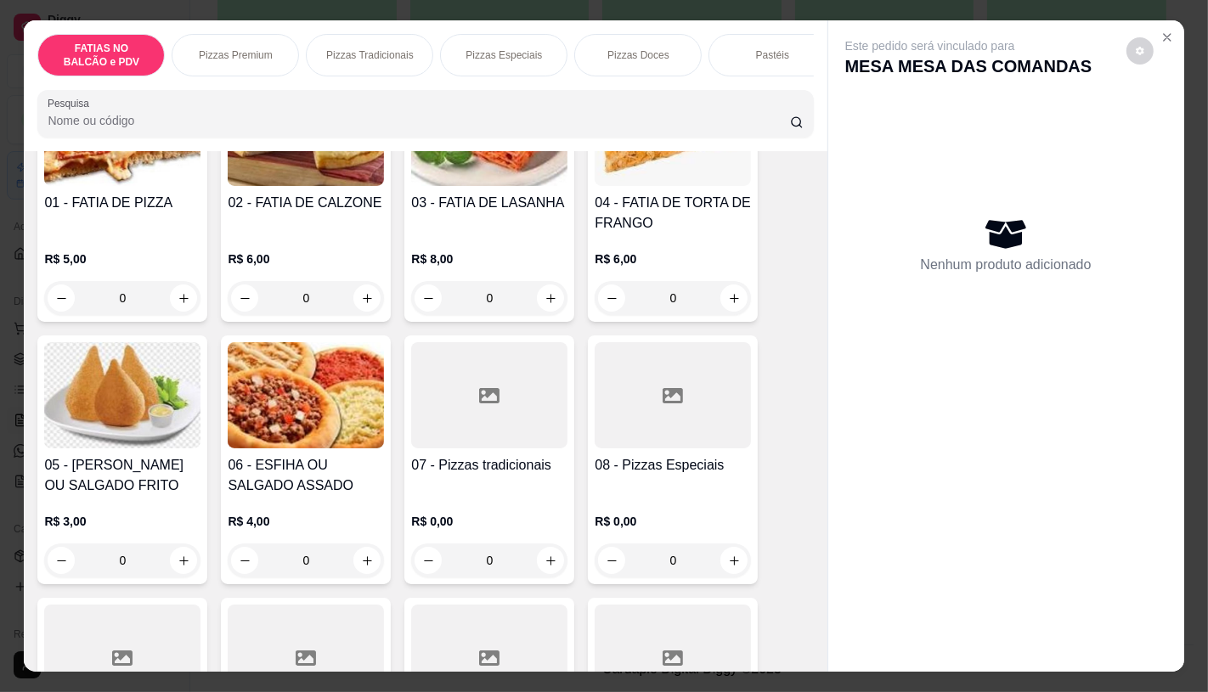
click at [634, 426] on div at bounding box center [673, 395] width 156 height 106
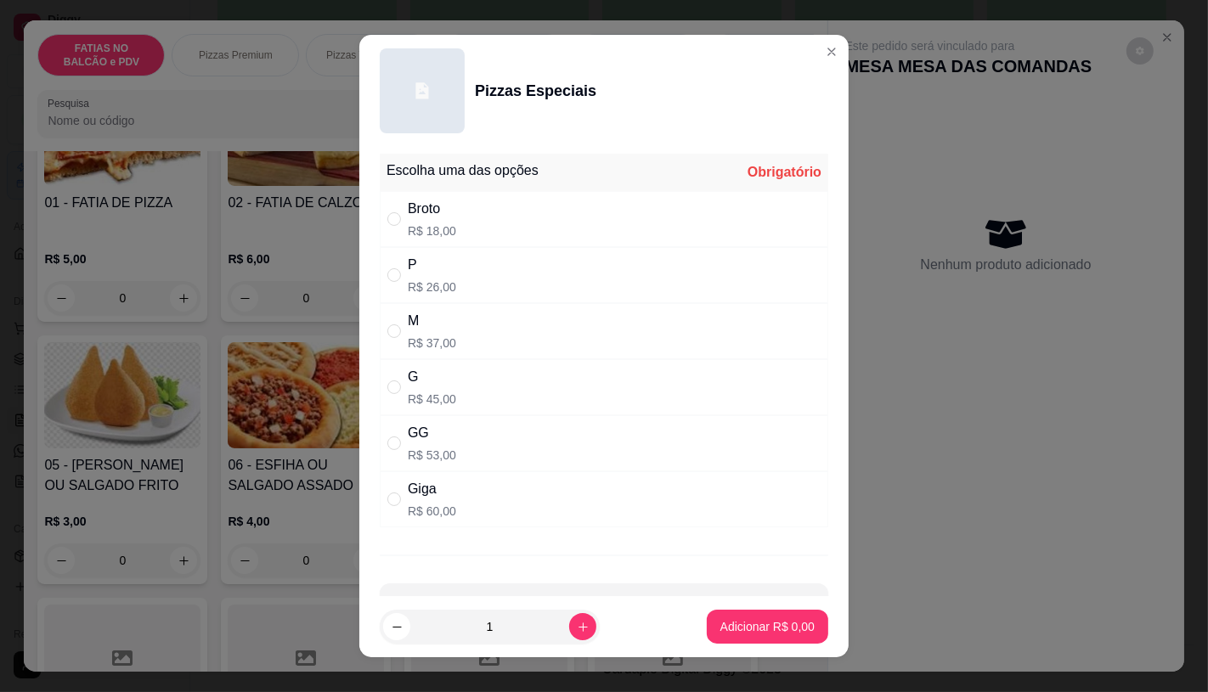
click at [482, 326] on div "M R$ 37,00" at bounding box center [604, 331] width 448 height 56
radio input "true"
click at [759, 633] on p "Adicionar R$ 37,00" at bounding box center [764, 627] width 99 height 16
type input "1"
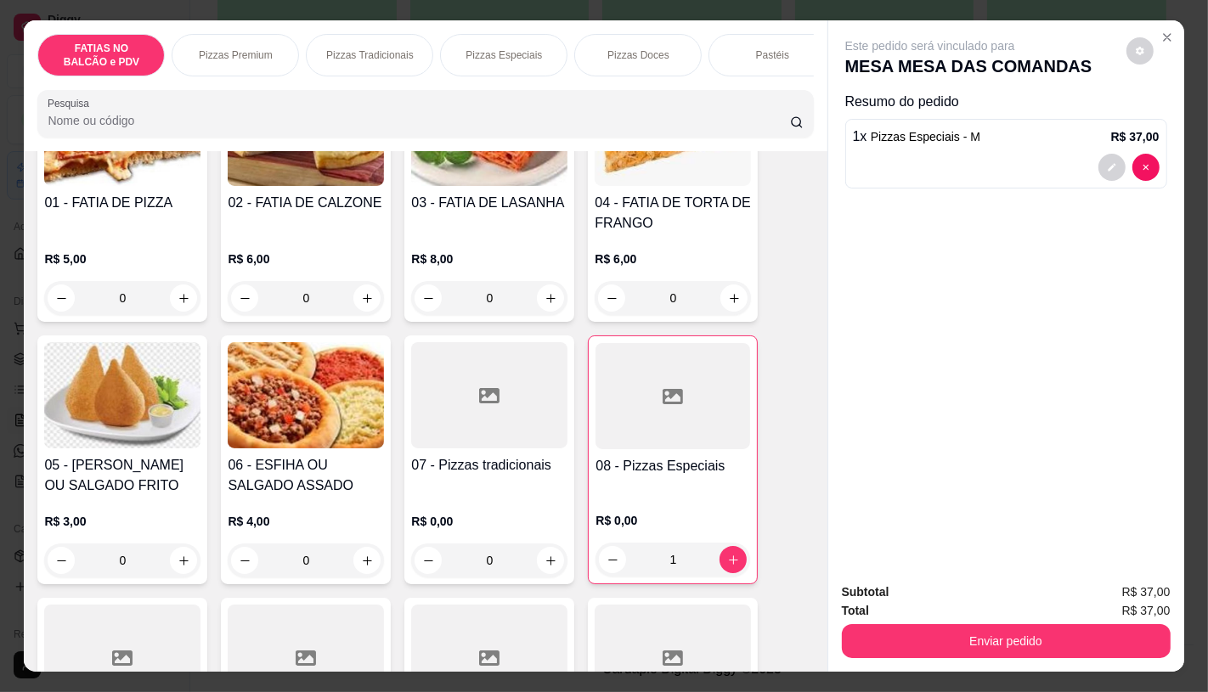
scroll to position [0, 1767]
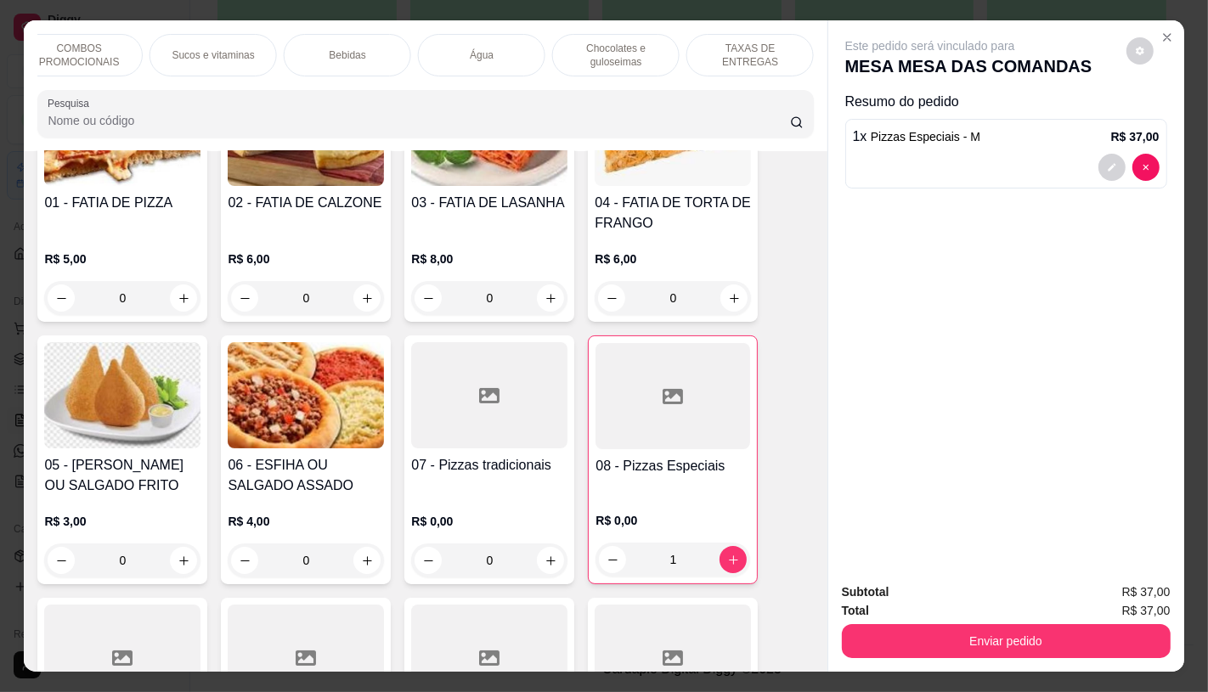
click at [744, 55] on div "TAXAS DE ENTREGAS" at bounding box center [749, 55] width 127 height 42
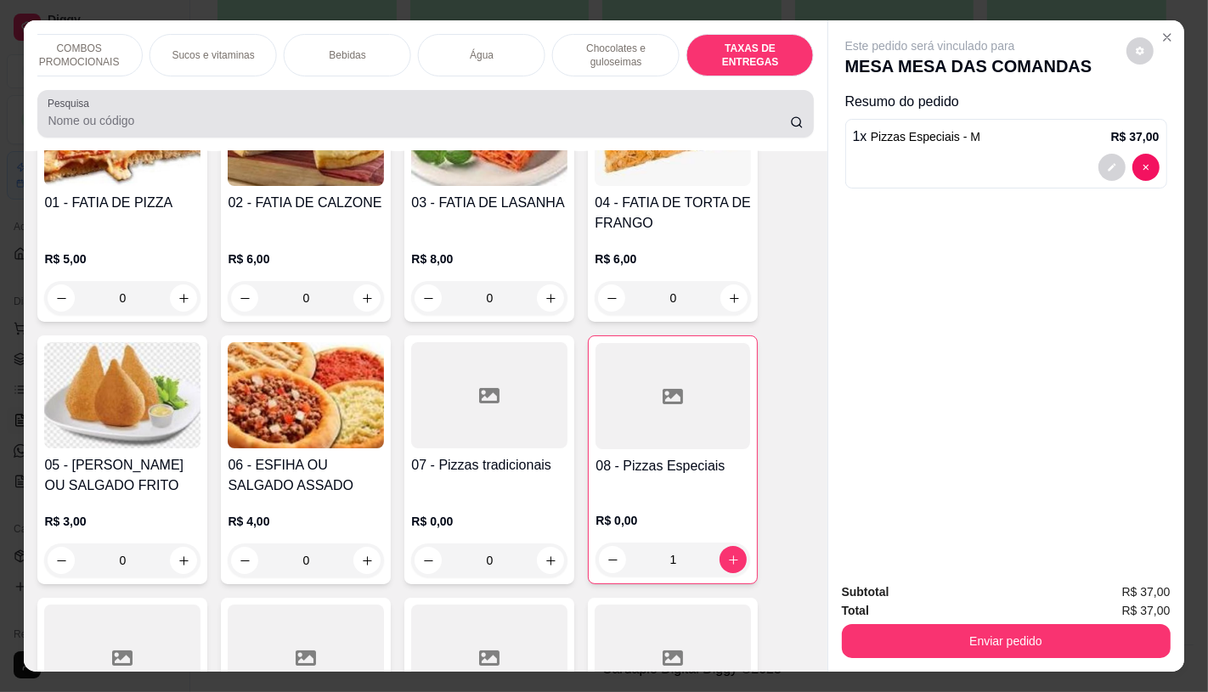
scroll to position [40, 0]
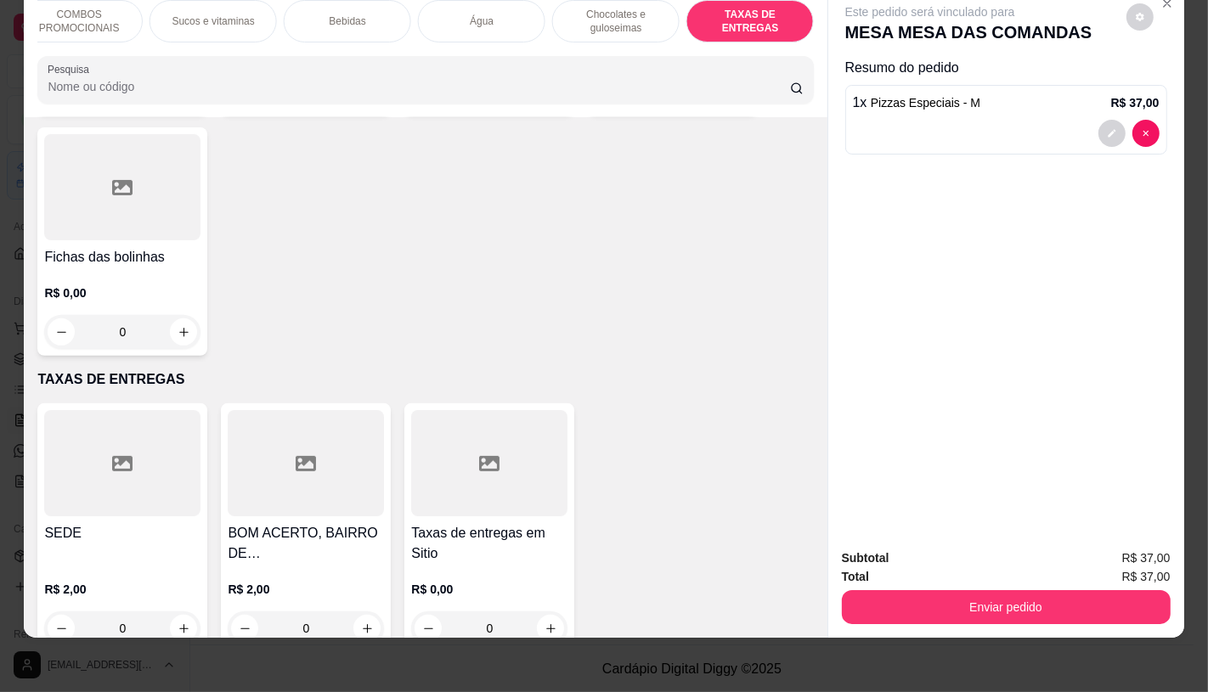
click at [454, 564] on div "R$ 0,00 0" at bounding box center [489, 605] width 156 height 82
click at [157, 419] on div at bounding box center [122, 463] width 156 height 106
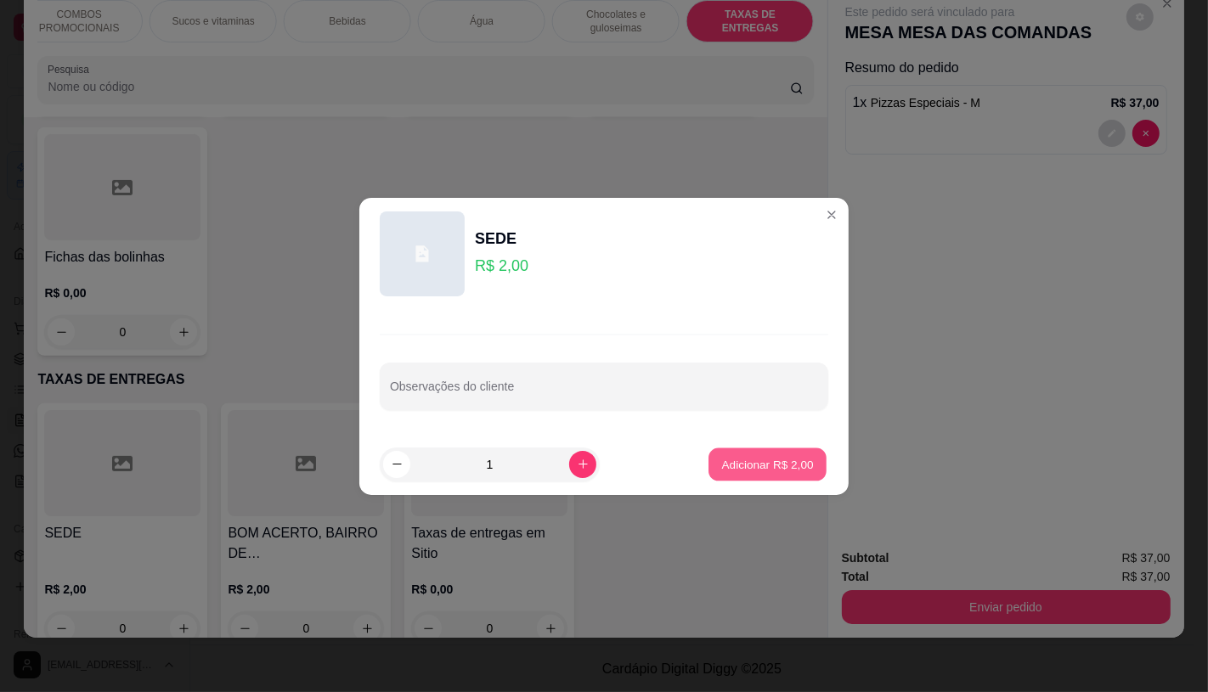
click at [793, 464] on p "Adicionar R$ 2,00" at bounding box center [767, 464] width 92 height 16
type input "1"
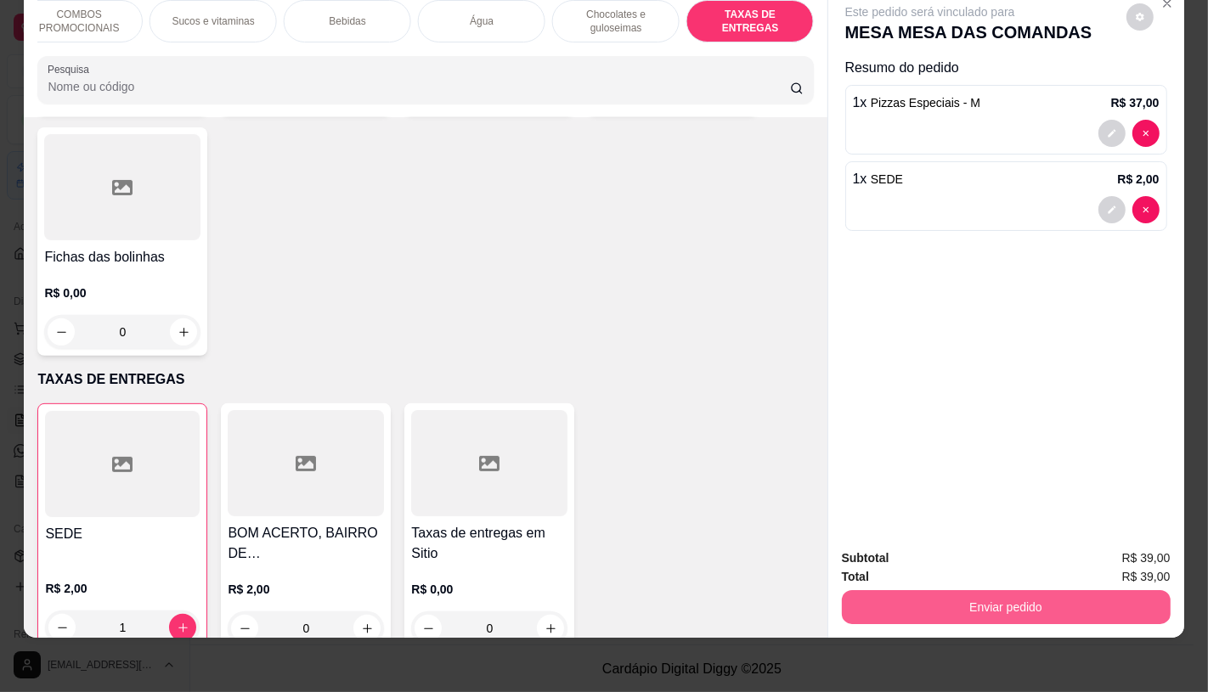
click at [1012, 605] on button "Enviar pedido" at bounding box center [1006, 607] width 329 height 34
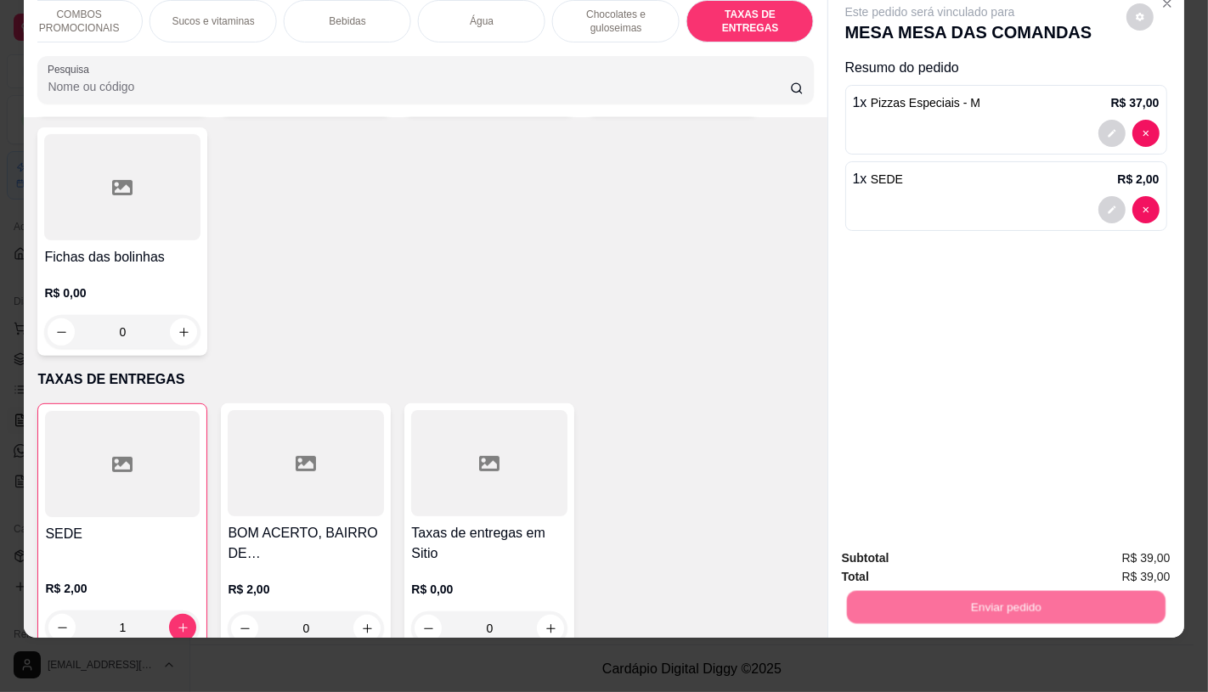
click at [884, 555] on button "Não registrar e enviar pedido" at bounding box center [948, 553] width 177 height 32
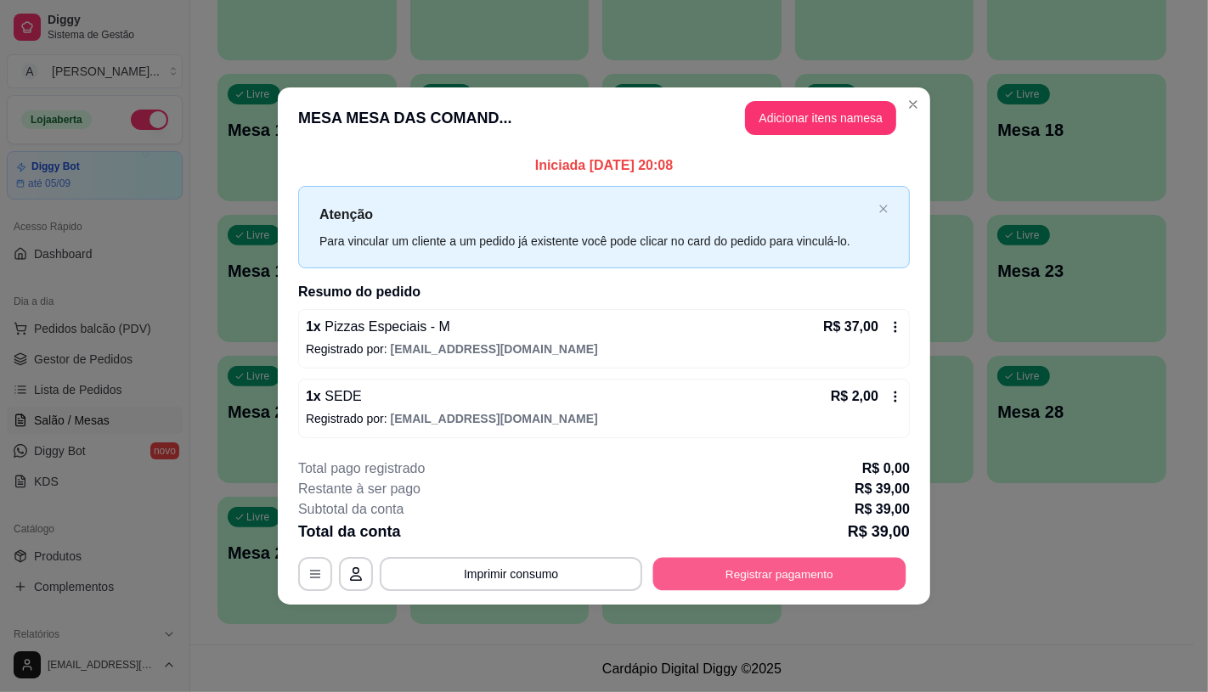
click at [801, 580] on button "Registrar pagamento" at bounding box center [779, 574] width 253 height 33
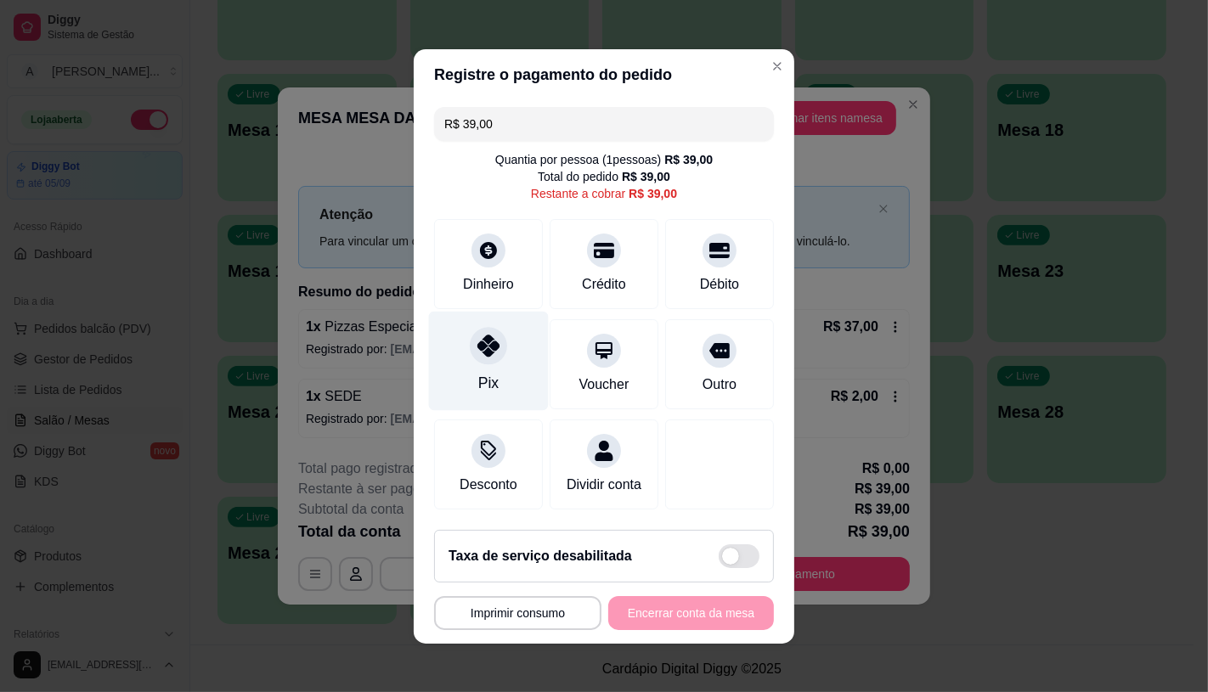
click at [479, 316] on div "Pix" at bounding box center [489, 360] width 120 height 99
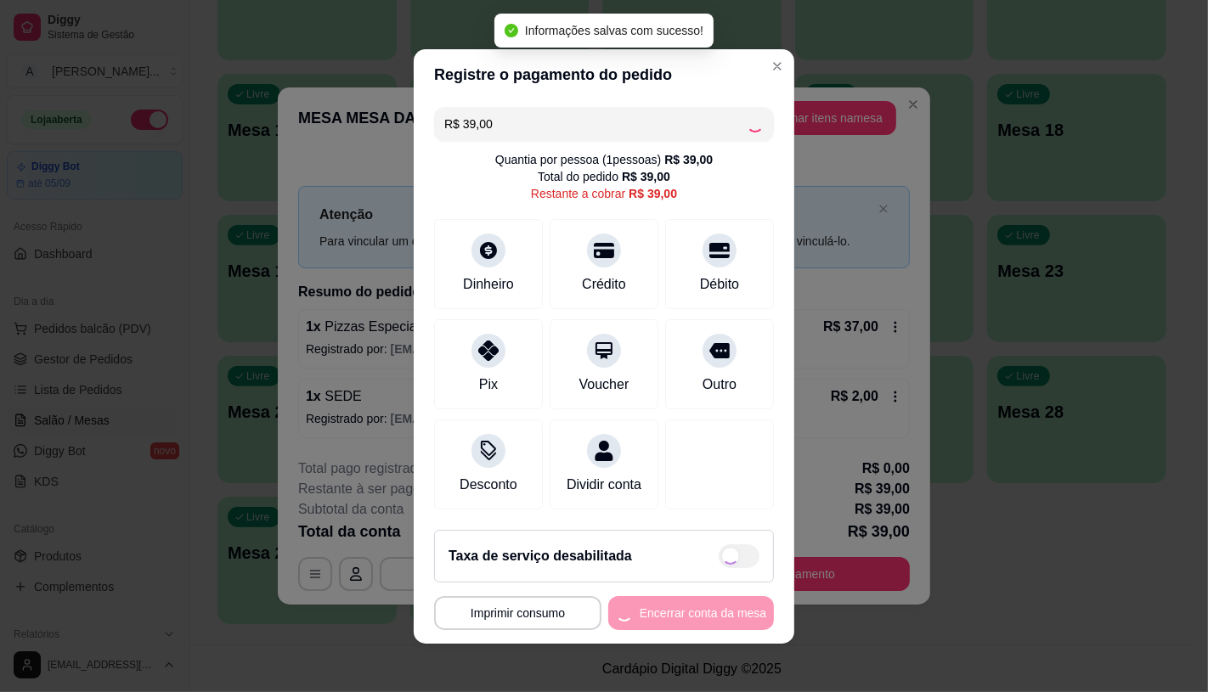
type input "R$ 0,00"
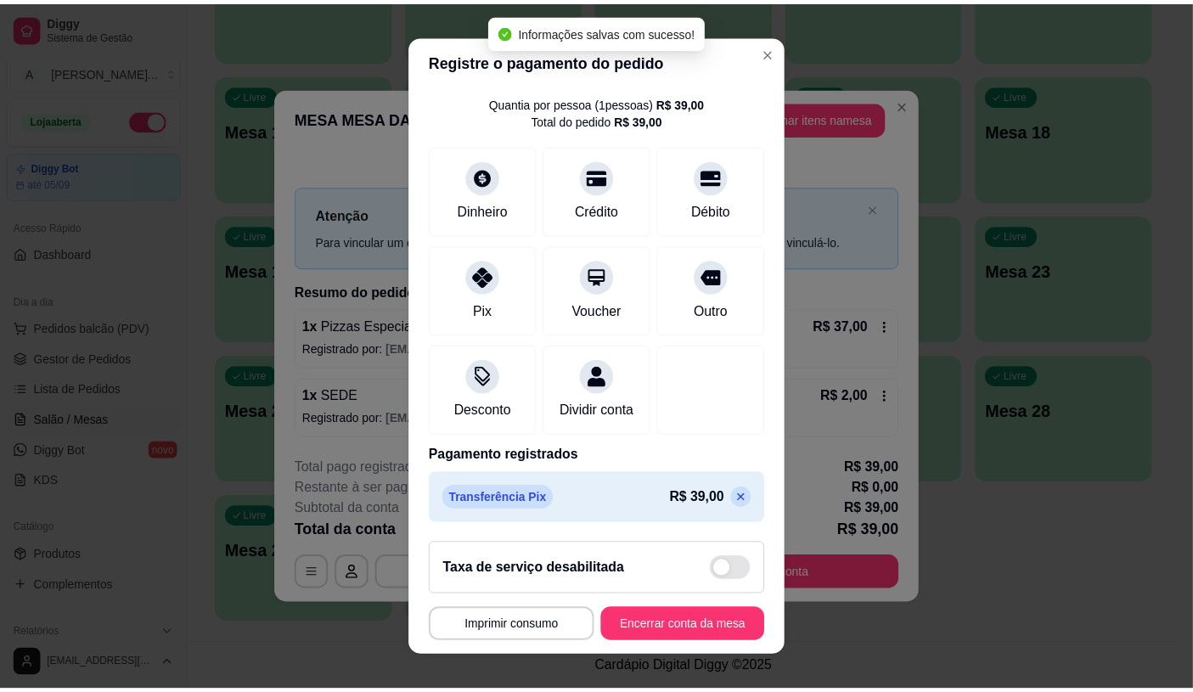
scroll to position [63, 0]
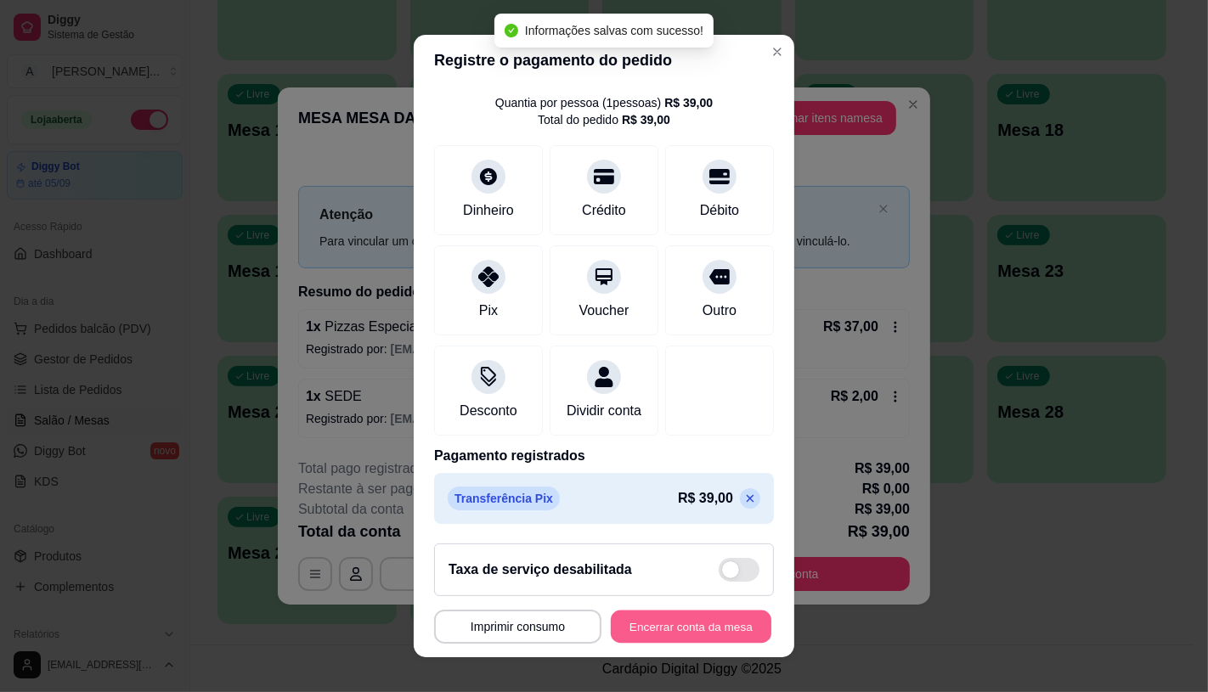
click at [646, 637] on button "Encerrar conta da mesa" at bounding box center [691, 627] width 161 height 33
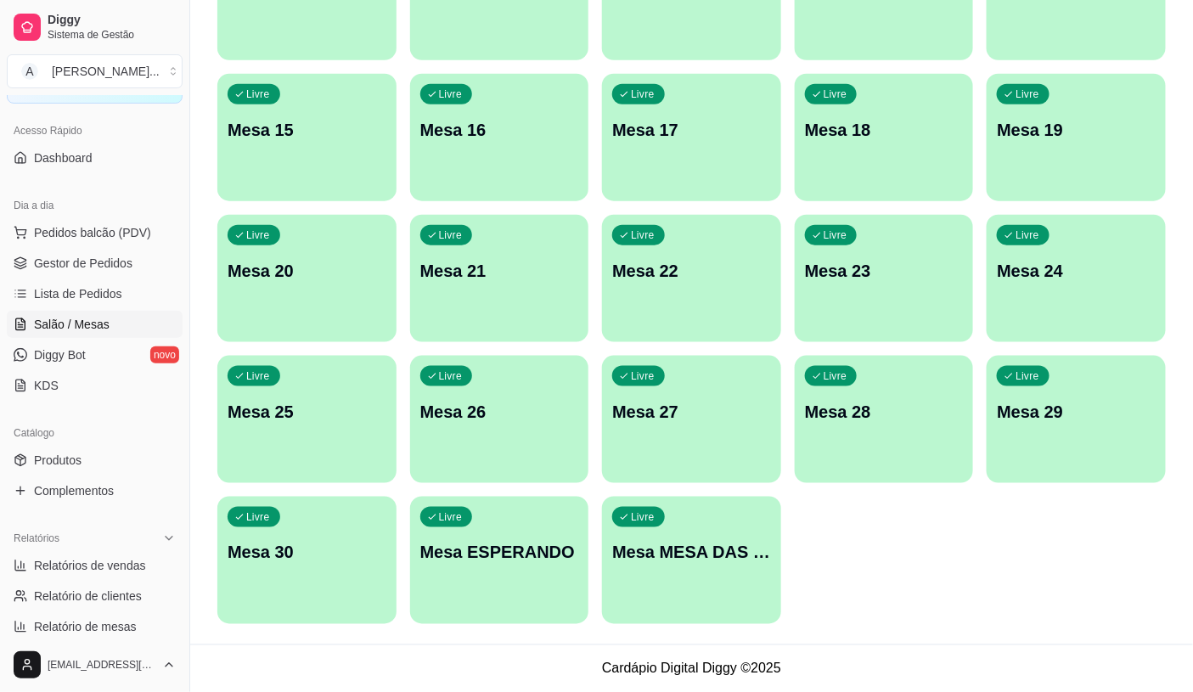
scroll to position [94, 0]
click at [96, 285] on link "Lista de Pedidos" at bounding box center [95, 295] width 176 height 27
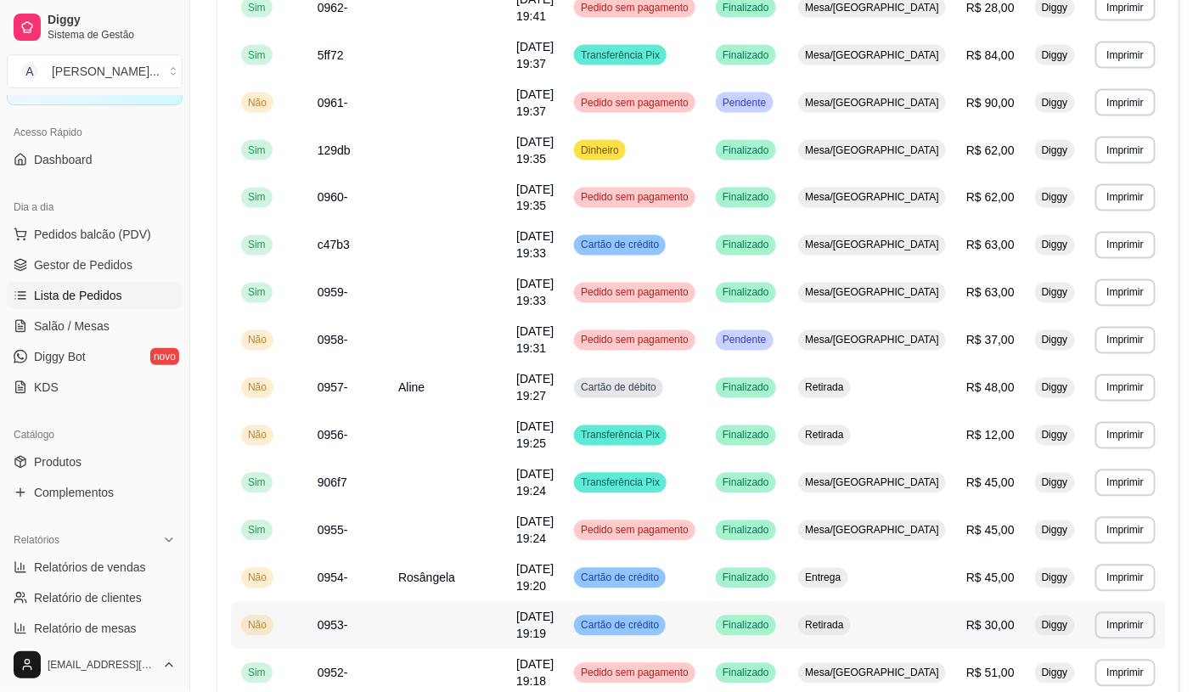
scroll to position [898, 0]
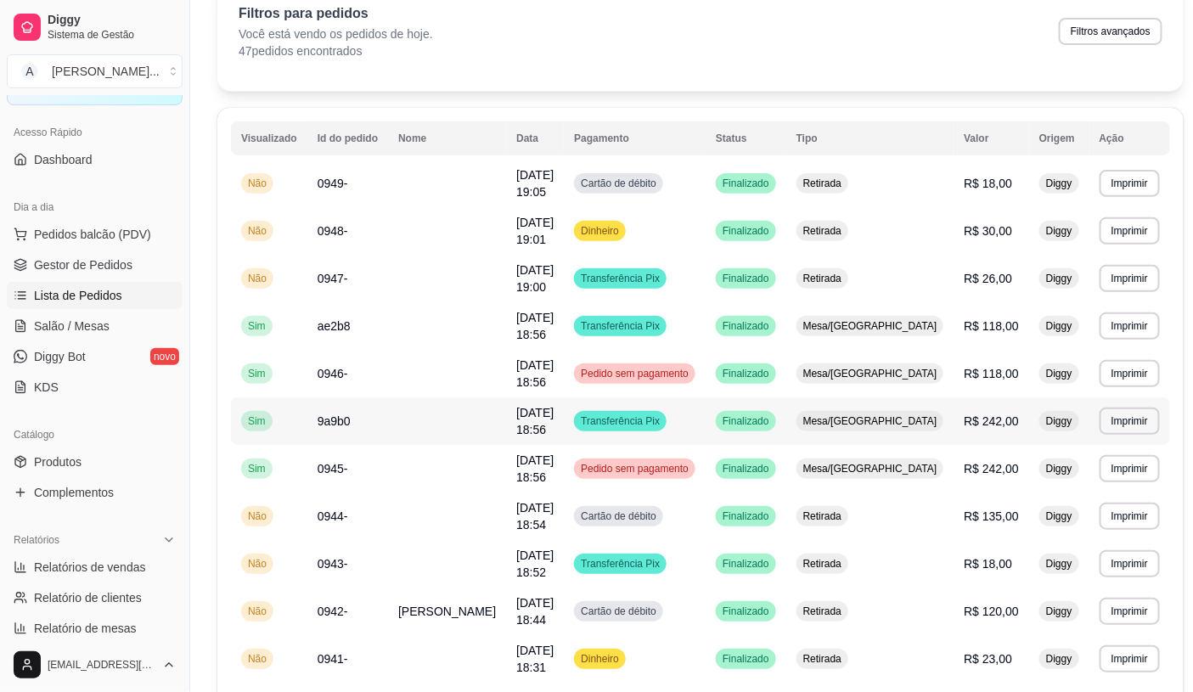
scroll to position [0, 0]
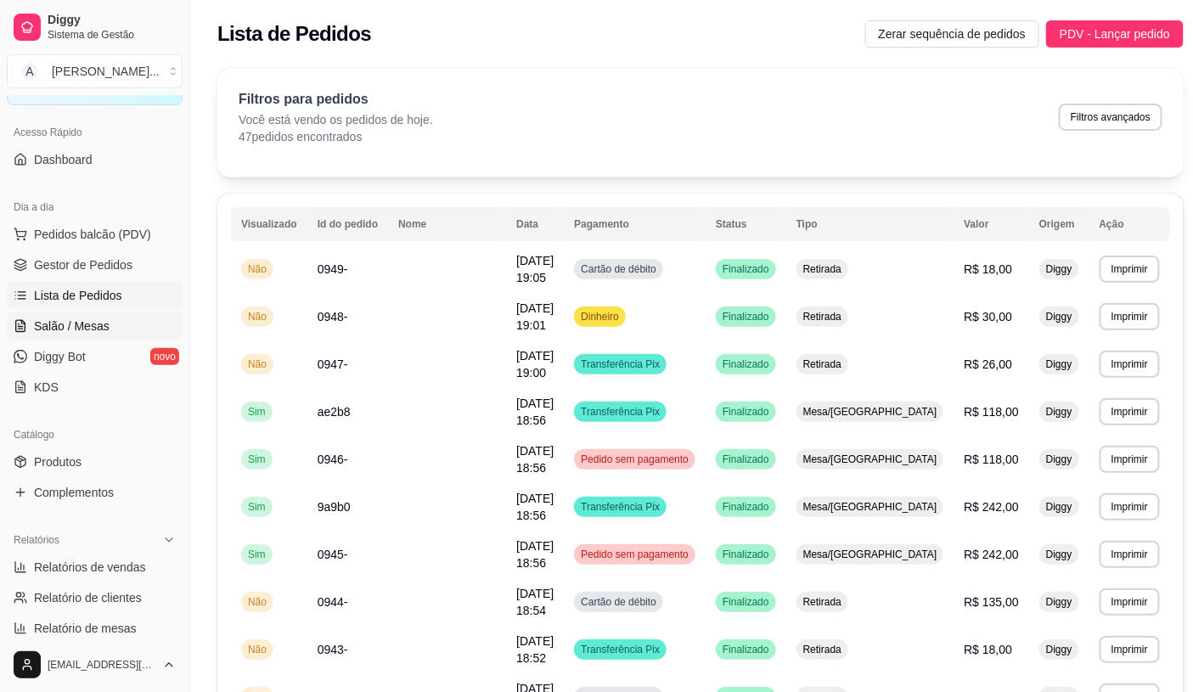
click at [124, 314] on link "Salão / Mesas" at bounding box center [95, 326] width 176 height 27
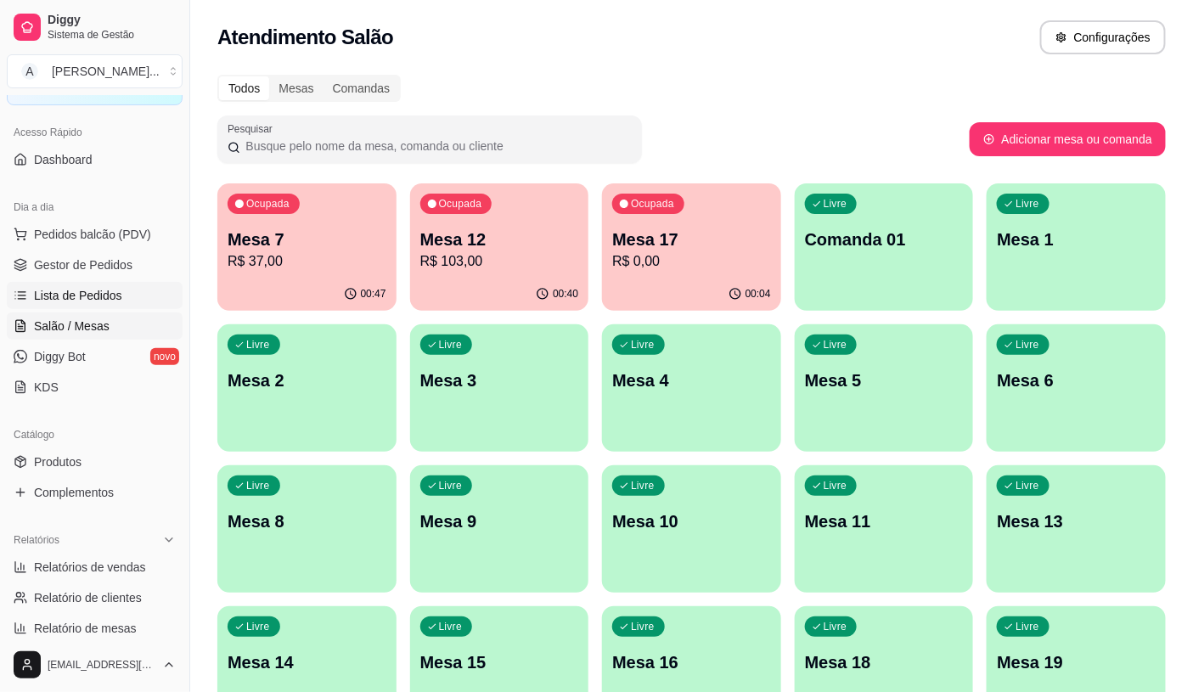
click at [90, 306] on link "Lista de Pedidos" at bounding box center [95, 295] width 176 height 27
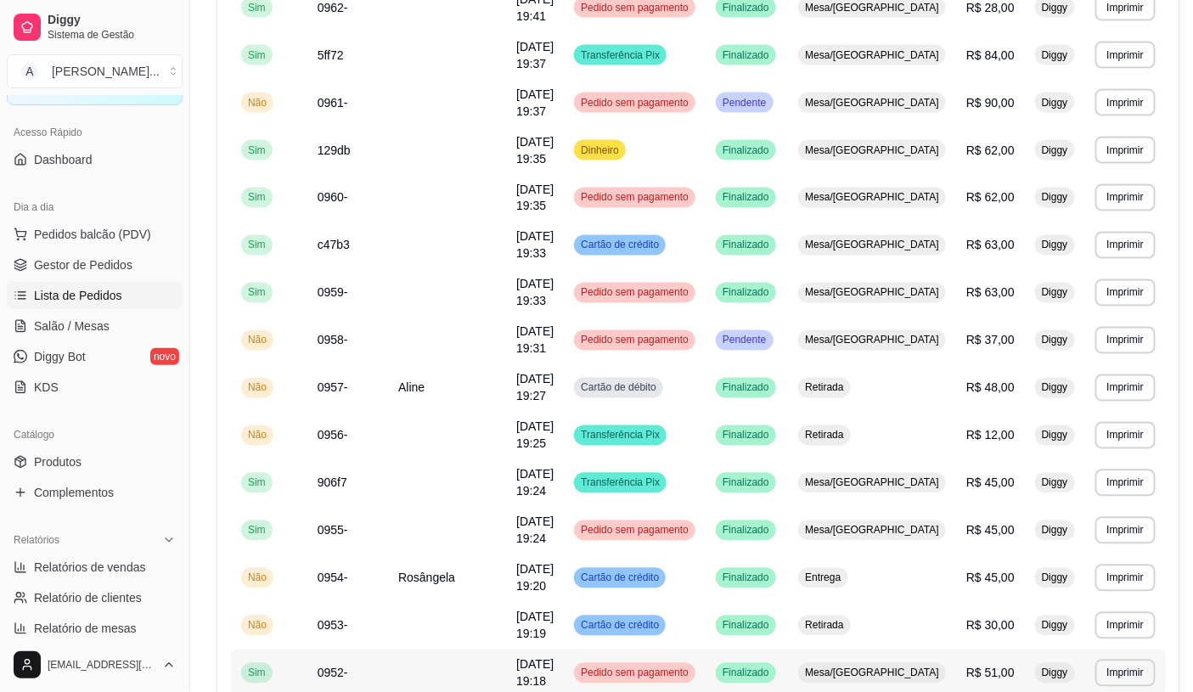
scroll to position [898, 0]
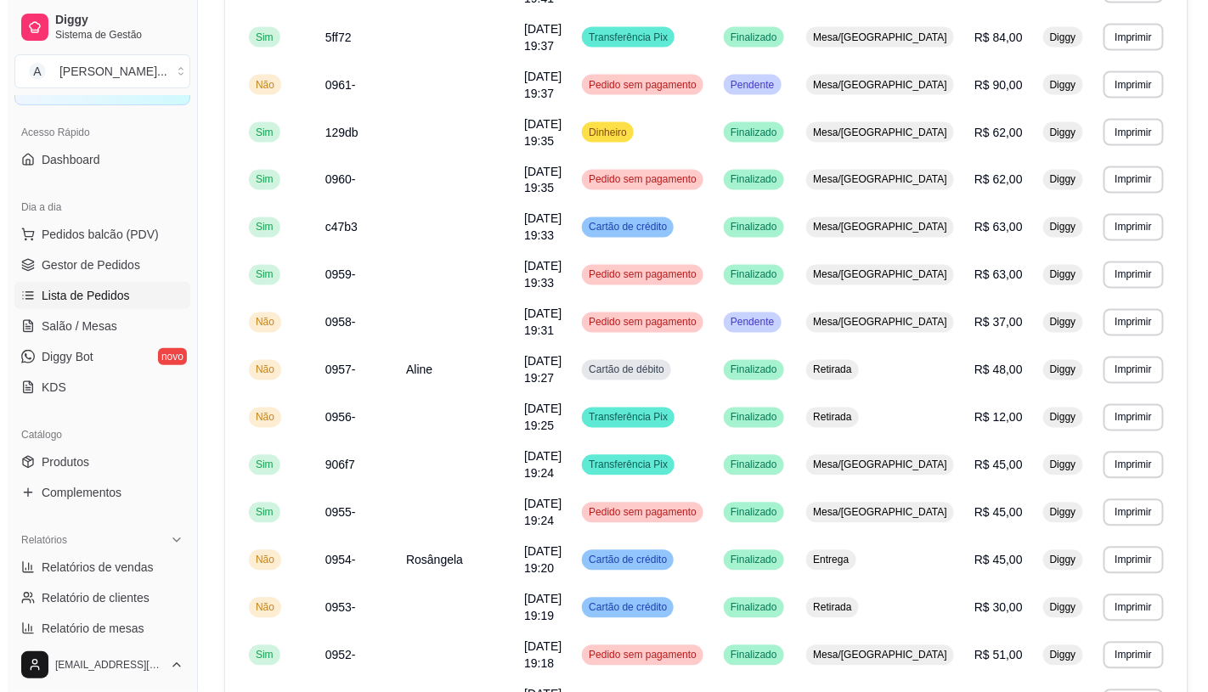
scroll to position [369, 0]
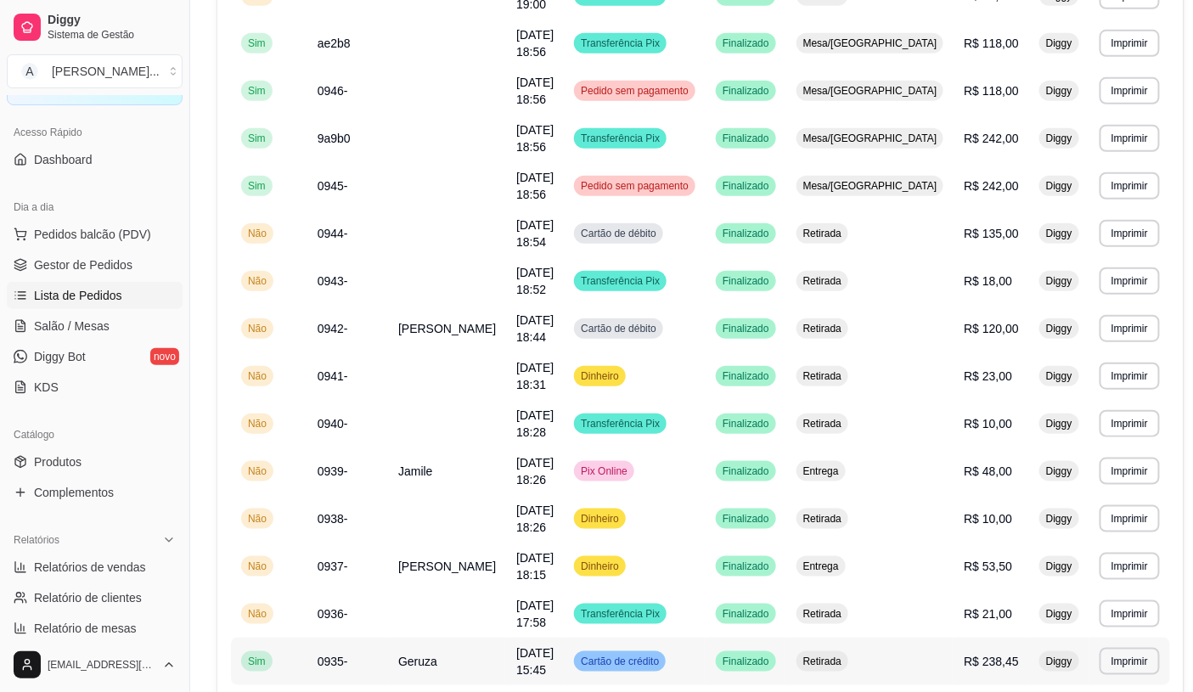
click at [363, 638] on td "0935-" at bounding box center [347, 662] width 81 height 48
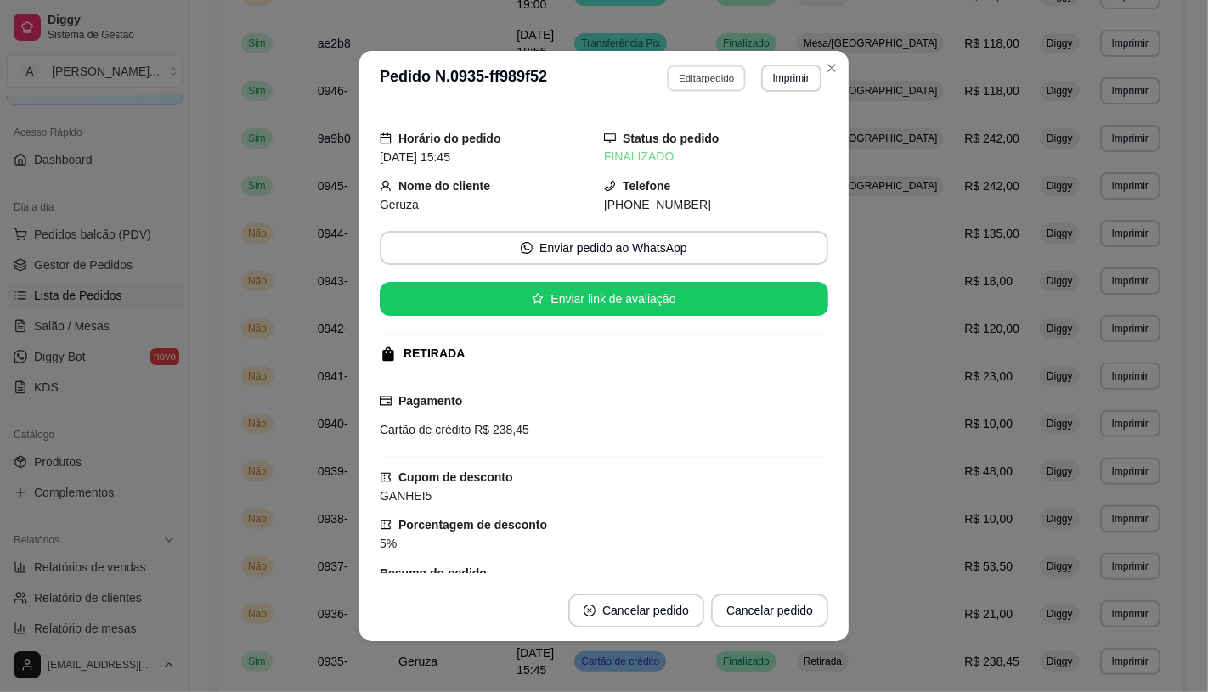
click at [699, 87] on button "Editar pedido" at bounding box center [707, 78] width 79 height 26
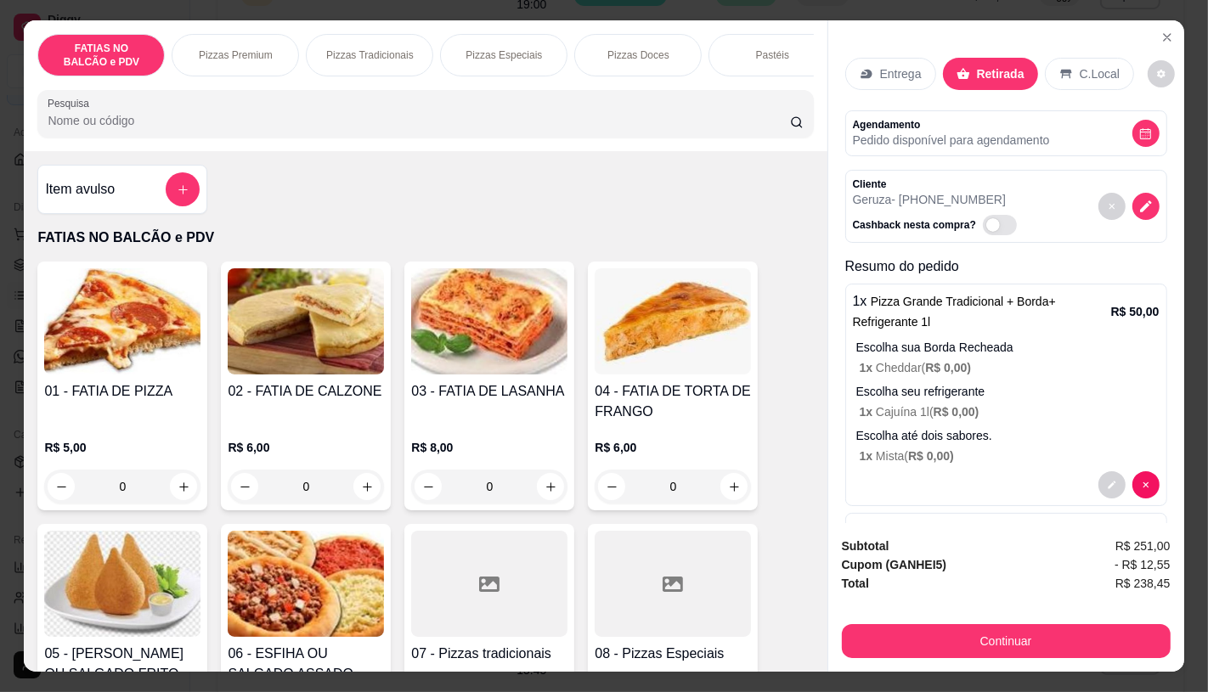
select select "67e81d9befc78553c9348680"
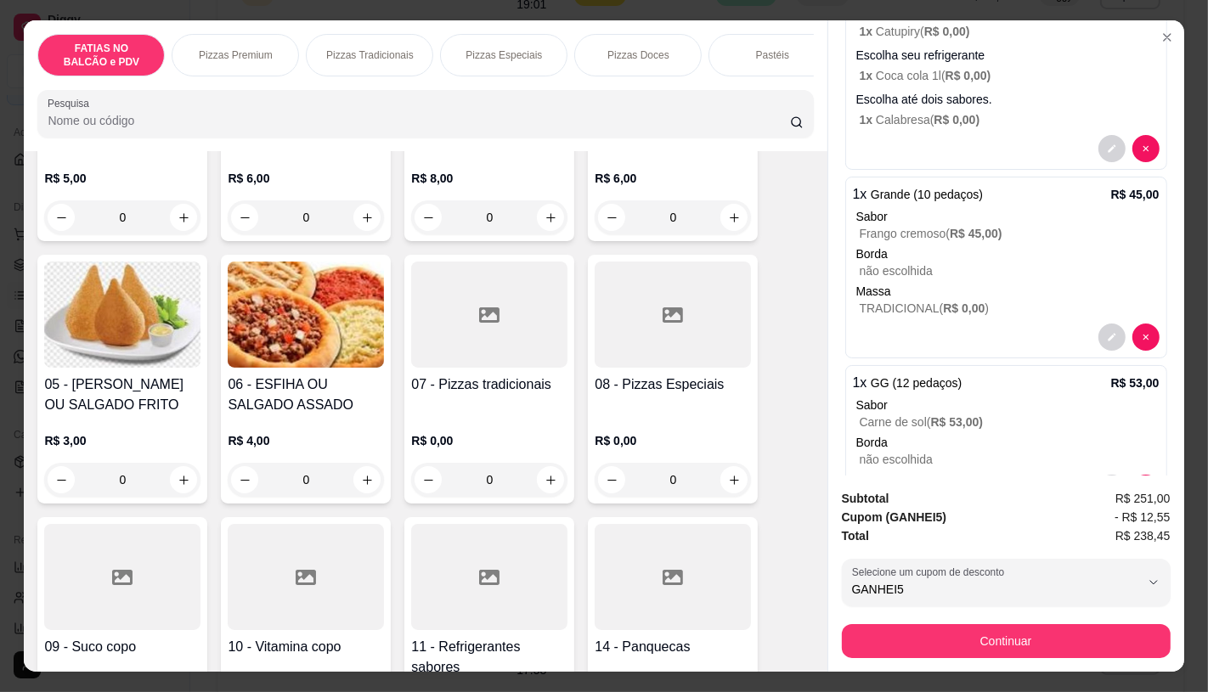
scroll to position [283, 0]
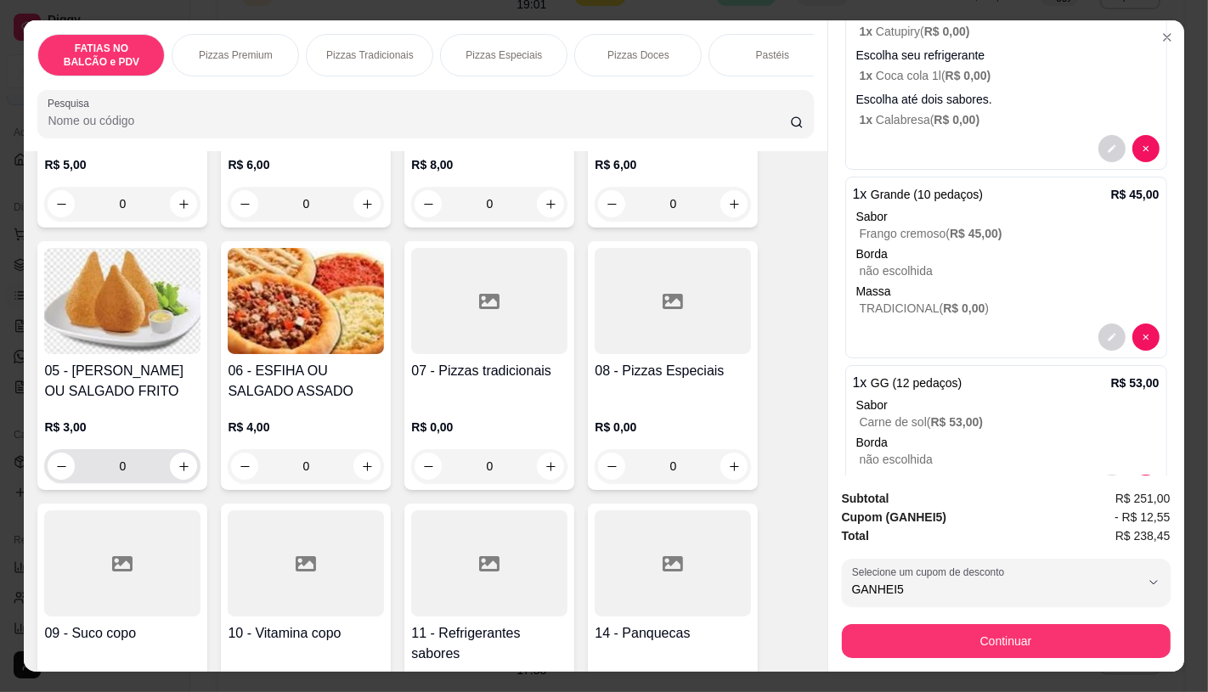
click at [139, 468] on input "0" at bounding box center [122, 466] width 95 height 34
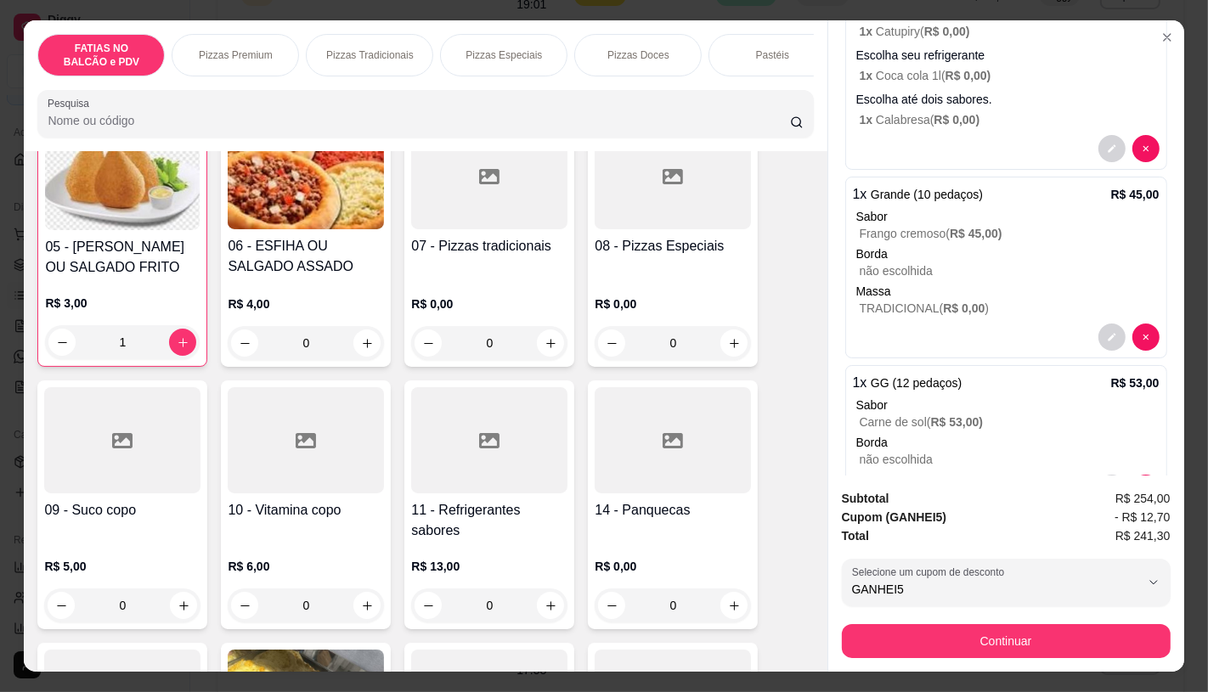
scroll to position [471, 0]
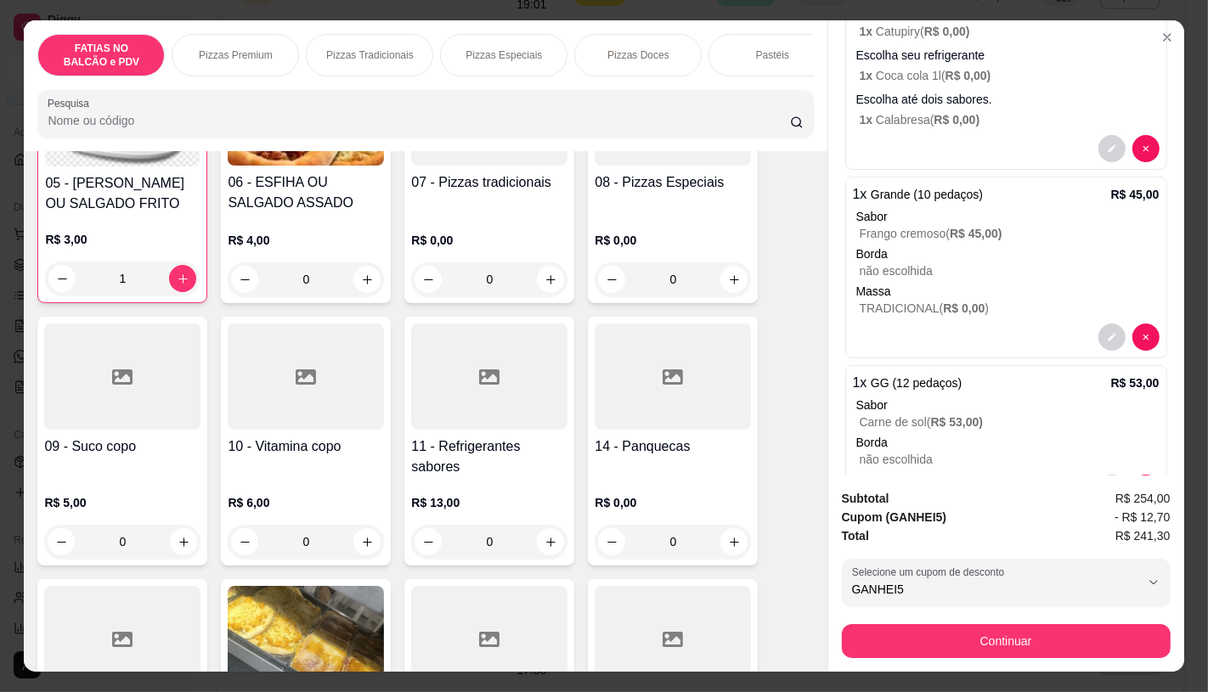
type input "1"
click at [488, 363] on div at bounding box center [489, 377] width 156 height 106
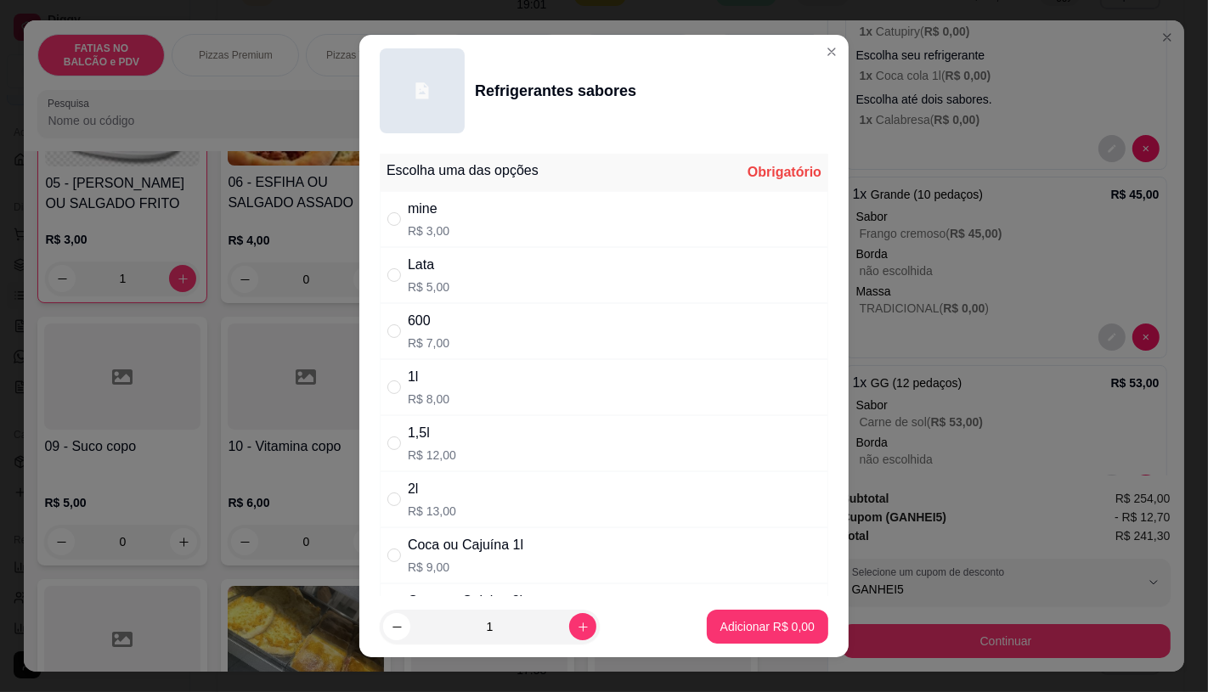
click at [443, 219] on div "mine R$ 3,00" at bounding box center [604, 219] width 448 height 56
radio input "true"
click at [786, 612] on button "Adicionar R$ 3,00" at bounding box center [767, 627] width 118 height 33
type input "1"
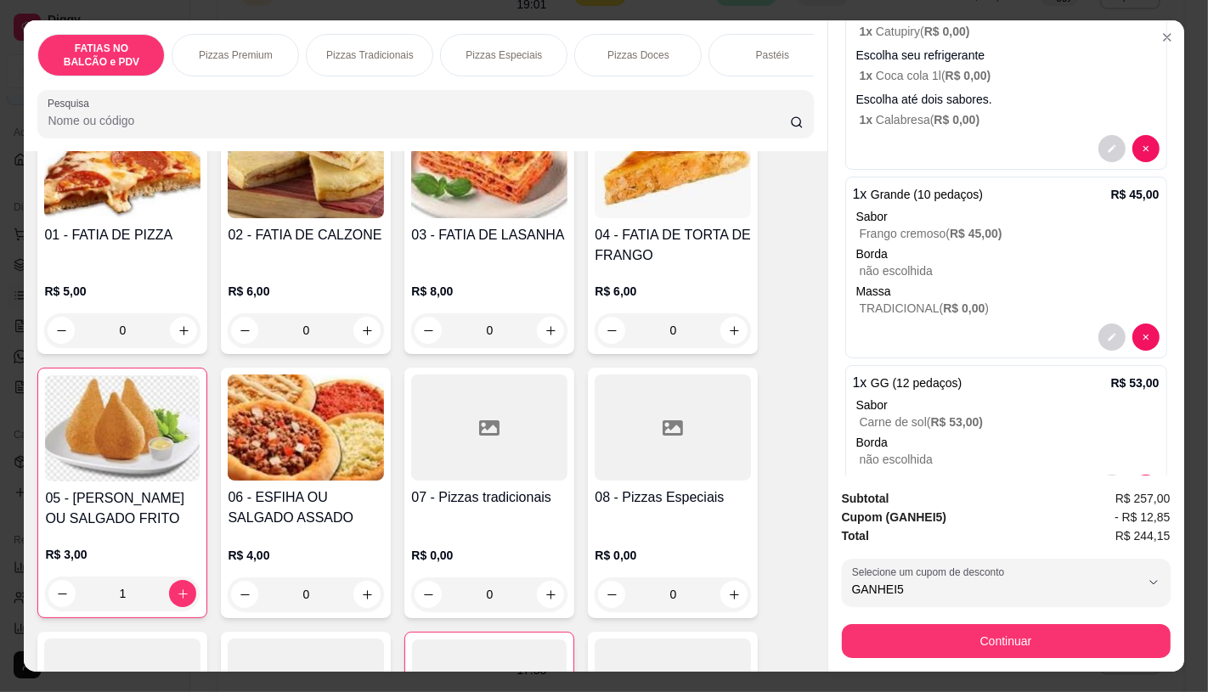
scroll to position [0, 0]
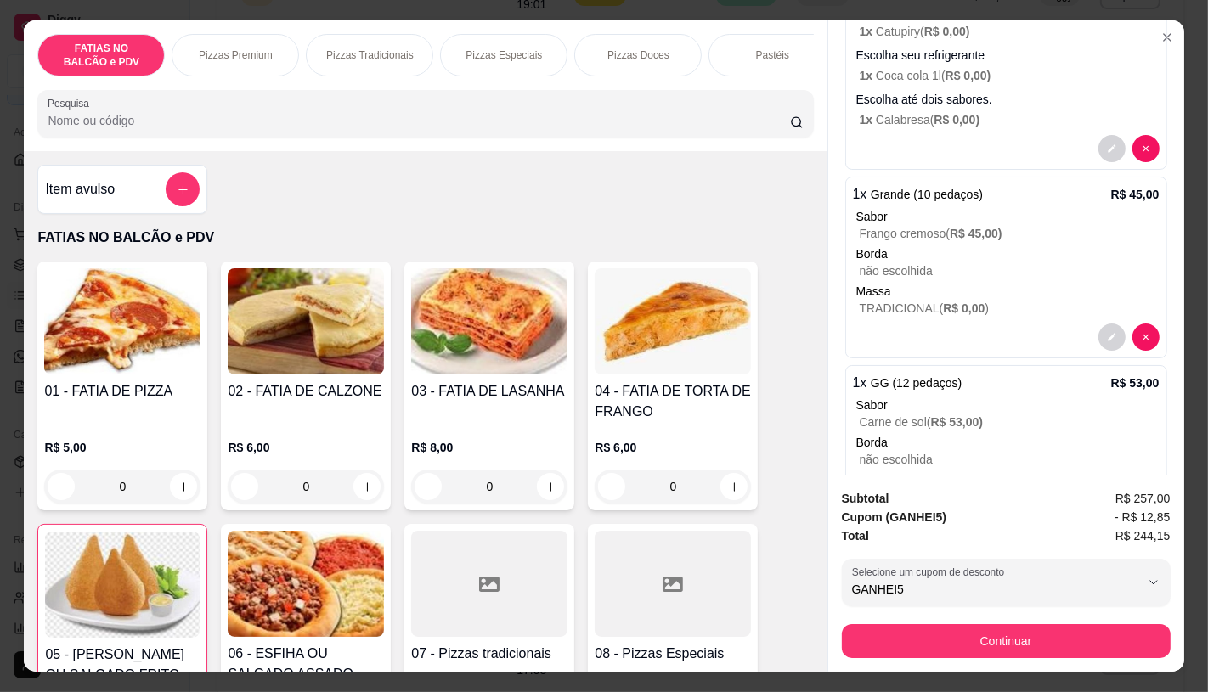
click at [158, 138] on div "Pesquisa" at bounding box center [425, 114] width 776 height 48
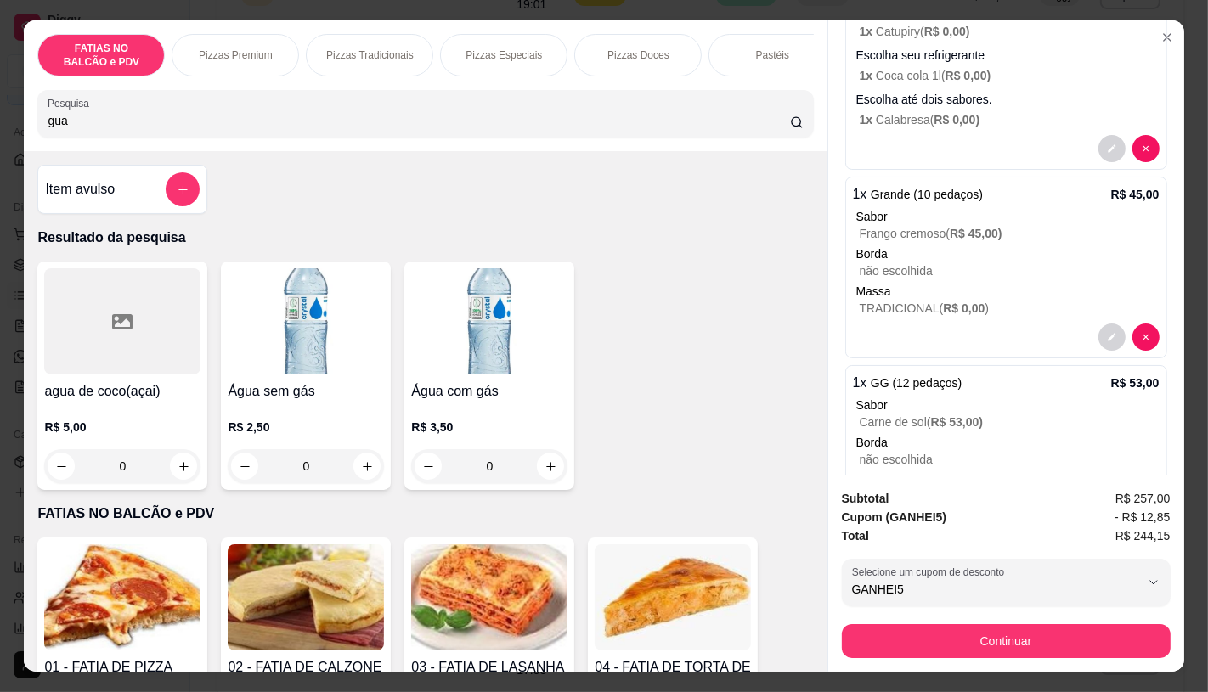
type input "gua"
click at [246, 362] on img at bounding box center [306, 321] width 156 height 106
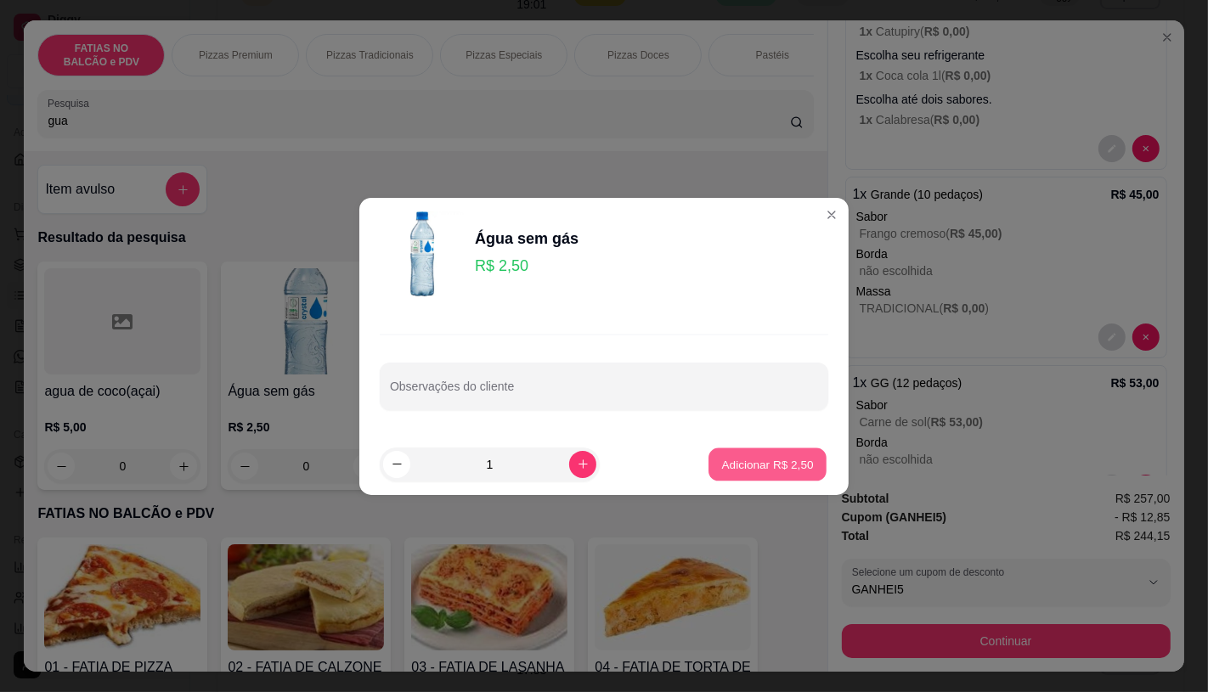
click at [753, 461] on p "Adicionar R$ 2,50" at bounding box center [767, 464] width 92 height 16
type input "1"
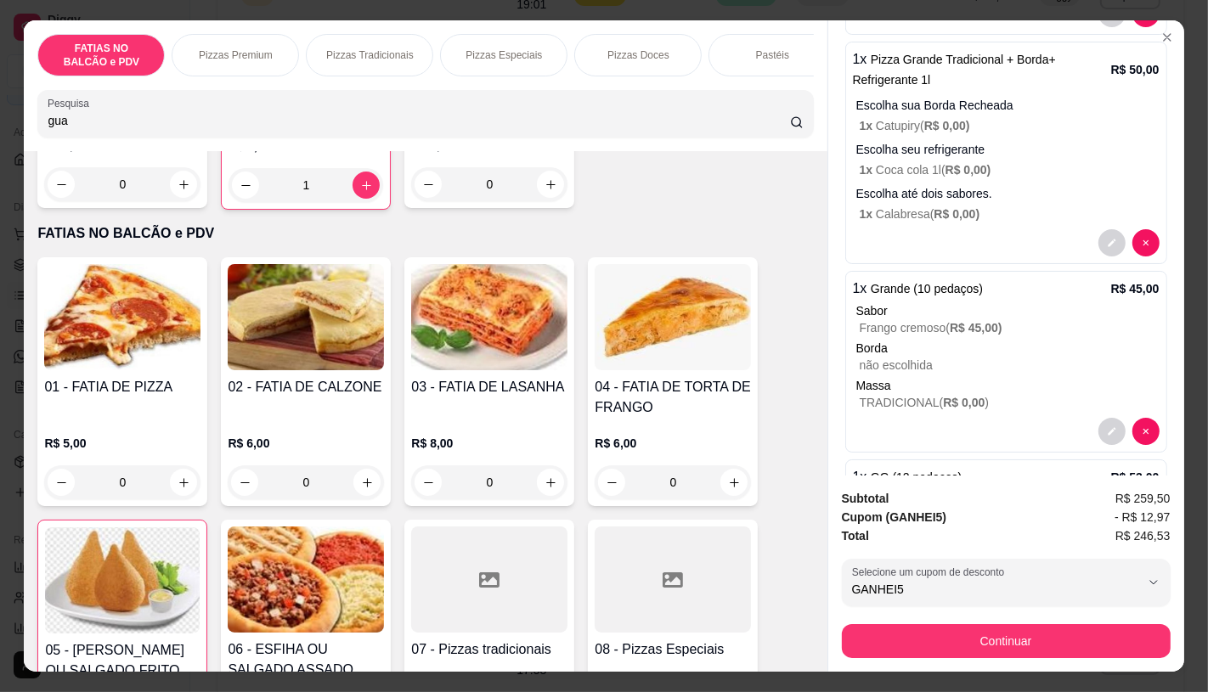
scroll to position [283, 0]
click at [138, 486] on input "0" at bounding box center [122, 482] width 95 height 34
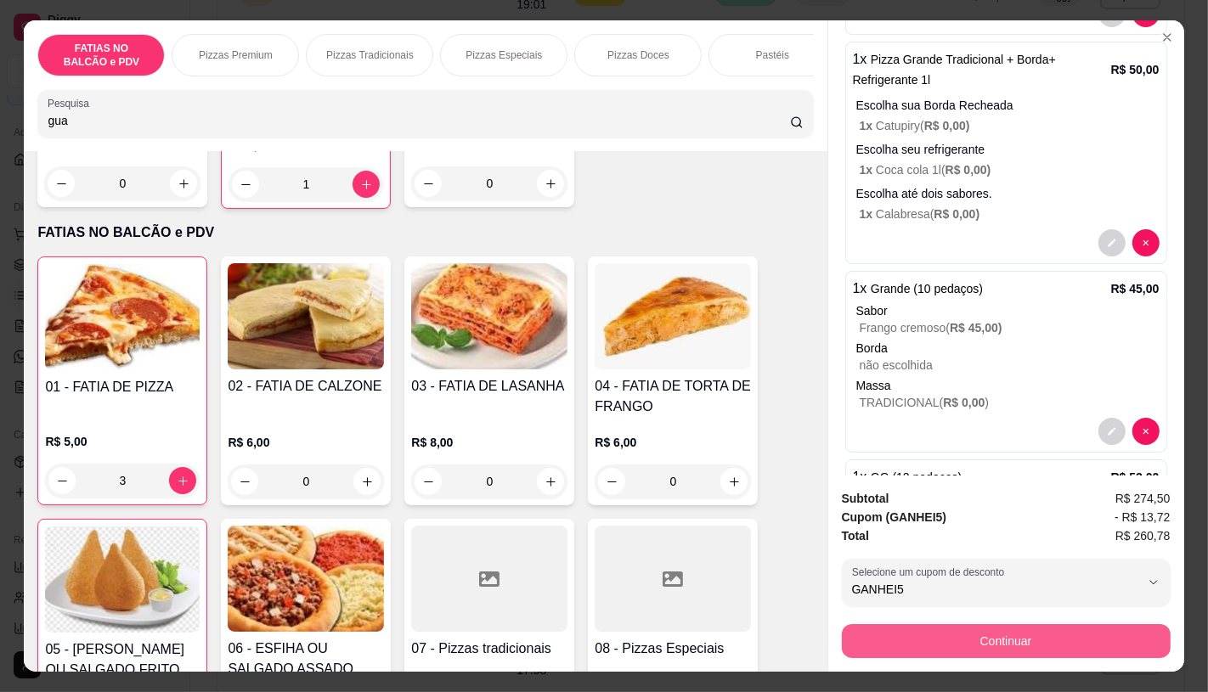
type input "3"
click at [1068, 649] on button "Continuar" at bounding box center [1006, 641] width 329 height 34
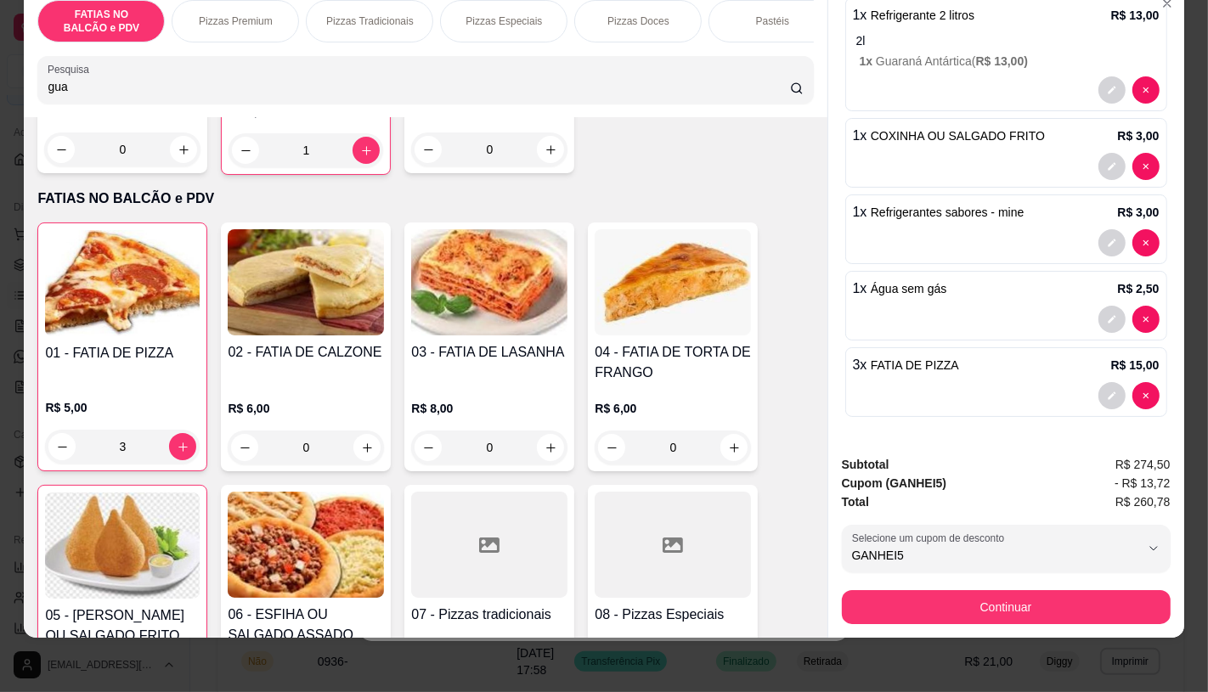
scroll to position [40, 0]
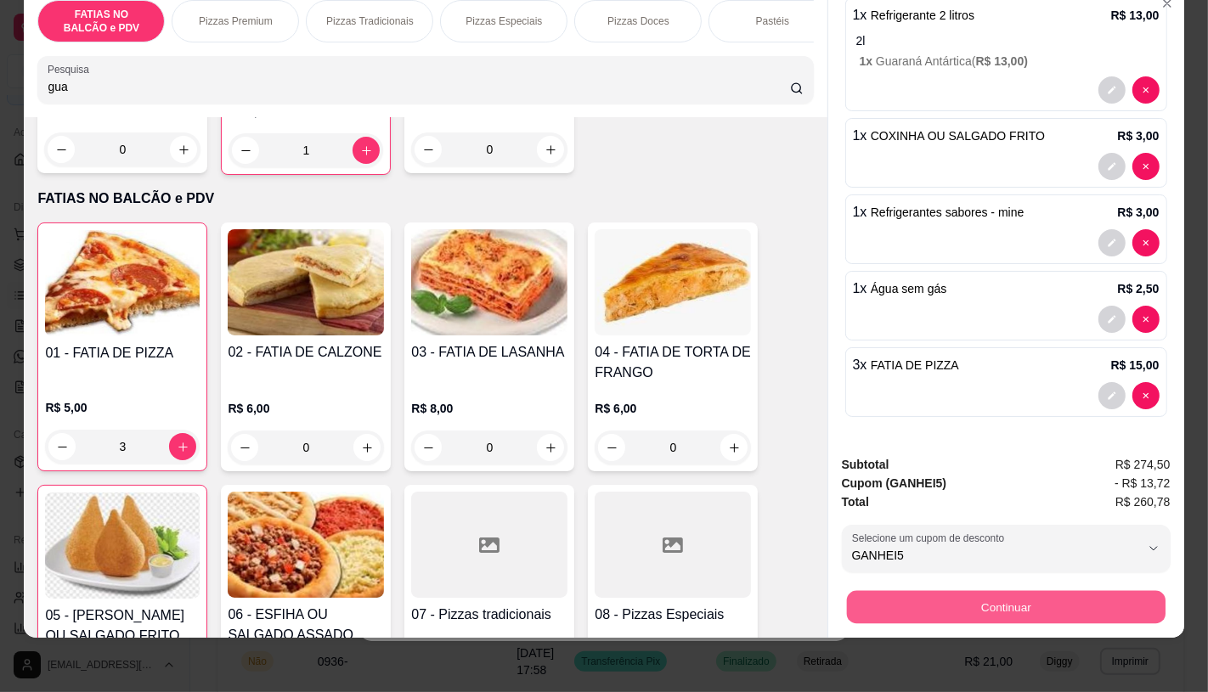
click at [972, 590] on button "Continuar" at bounding box center [1005, 606] width 319 height 33
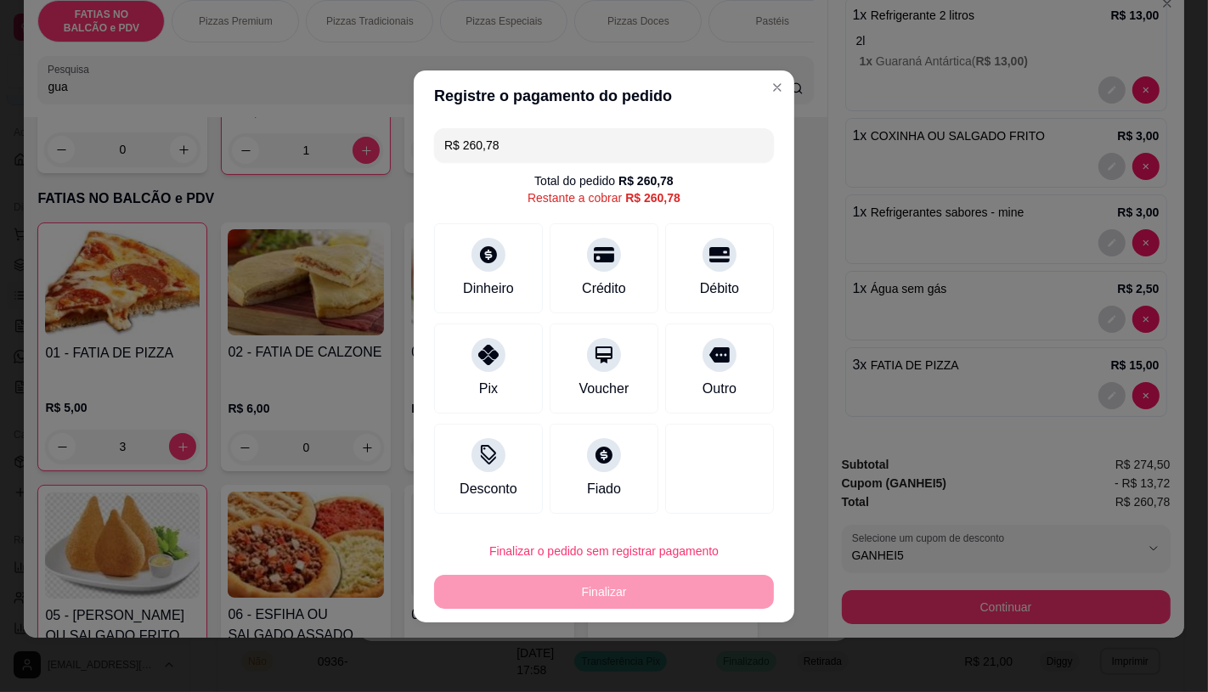
drag, startPoint x: 530, startPoint y: 151, endPoint x: 434, endPoint y: 155, distance: 96.1
click at [434, 155] on div "R$ 260,78" at bounding box center [604, 145] width 340 height 34
click at [582, 272] on div "Crédito" at bounding box center [604, 264] width 120 height 99
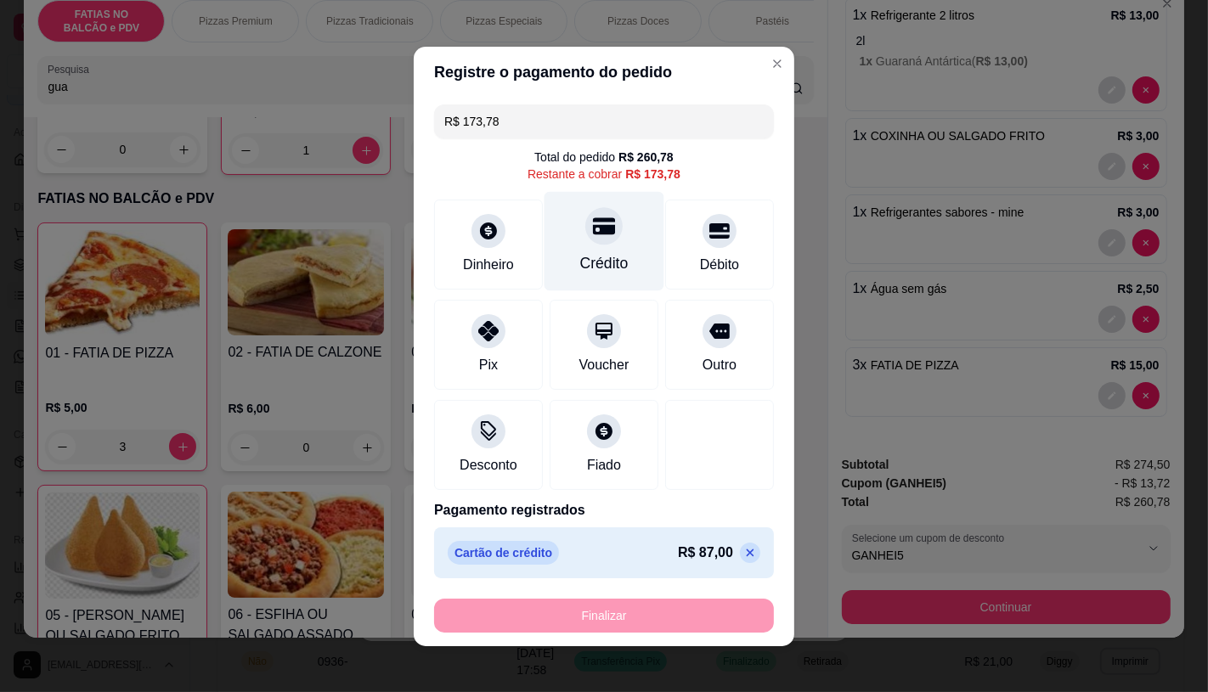
scroll to position [7, 0]
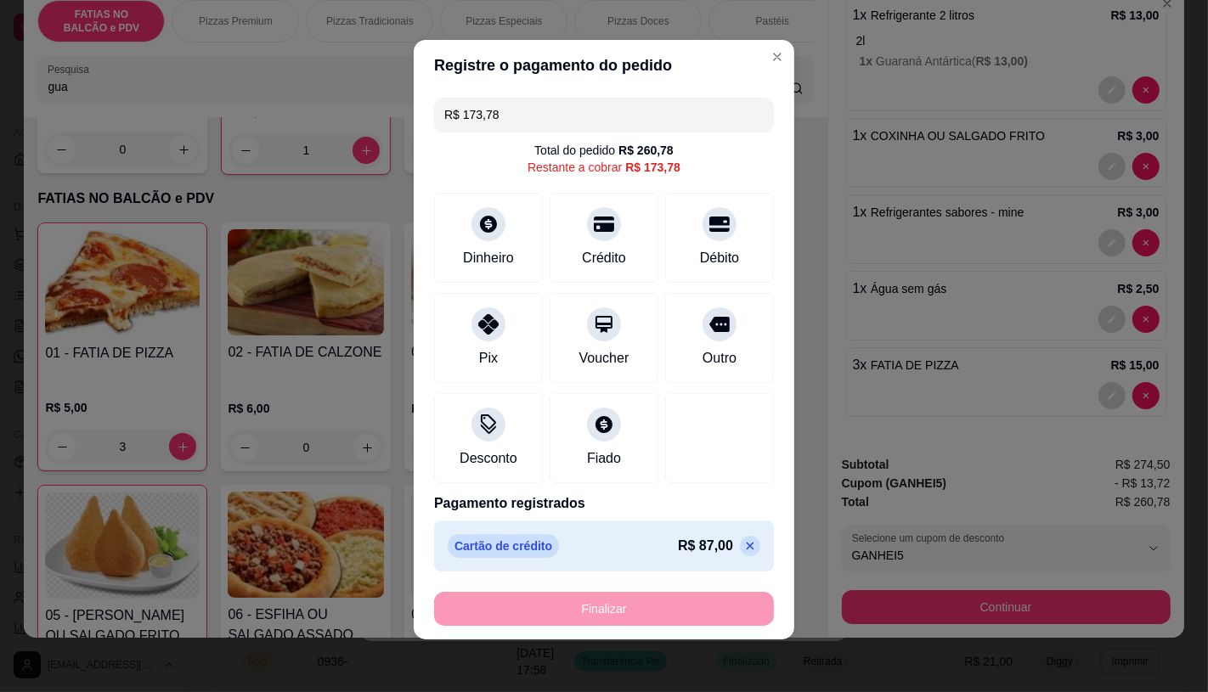
drag, startPoint x: 552, startPoint y: 110, endPoint x: 376, endPoint y: 112, distance: 175.8
click at [376, 112] on div "Registre o pagamento do pedido R$ 173,78 Total do pedido R$ 260,78 Restante a c…" at bounding box center [604, 346] width 1208 height 692
click at [607, 256] on div "Crédito" at bounding box center [604, 256] width 48 height 22
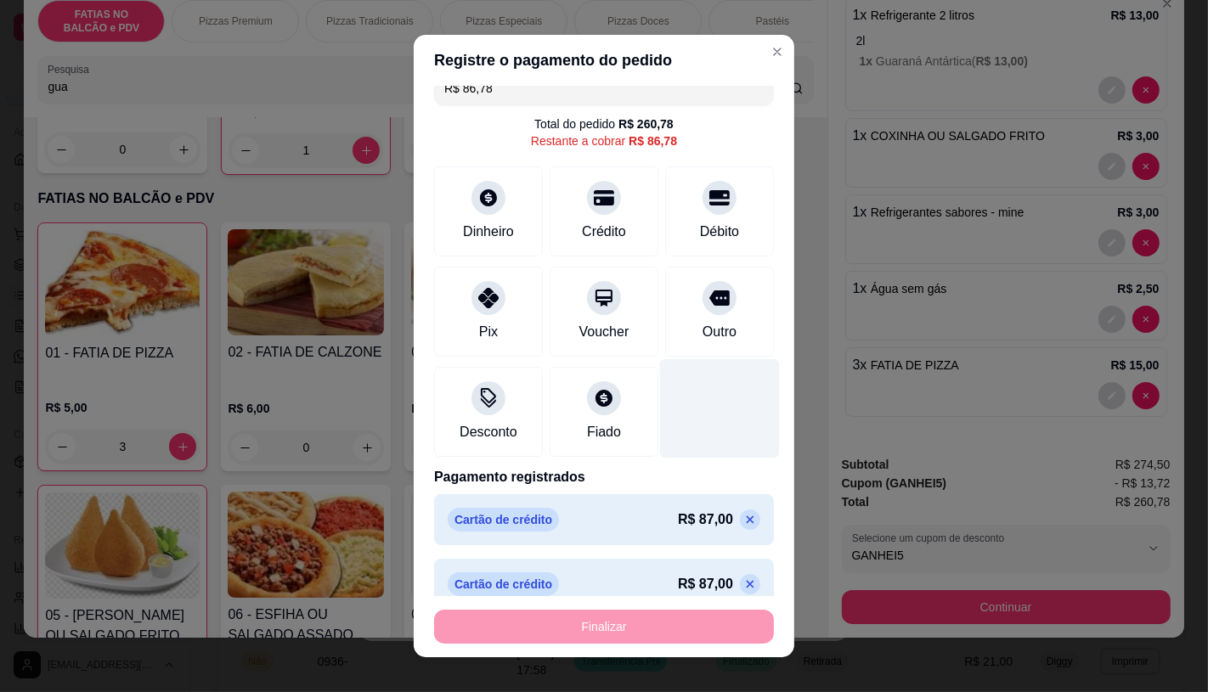
scroll to position [40, 0]
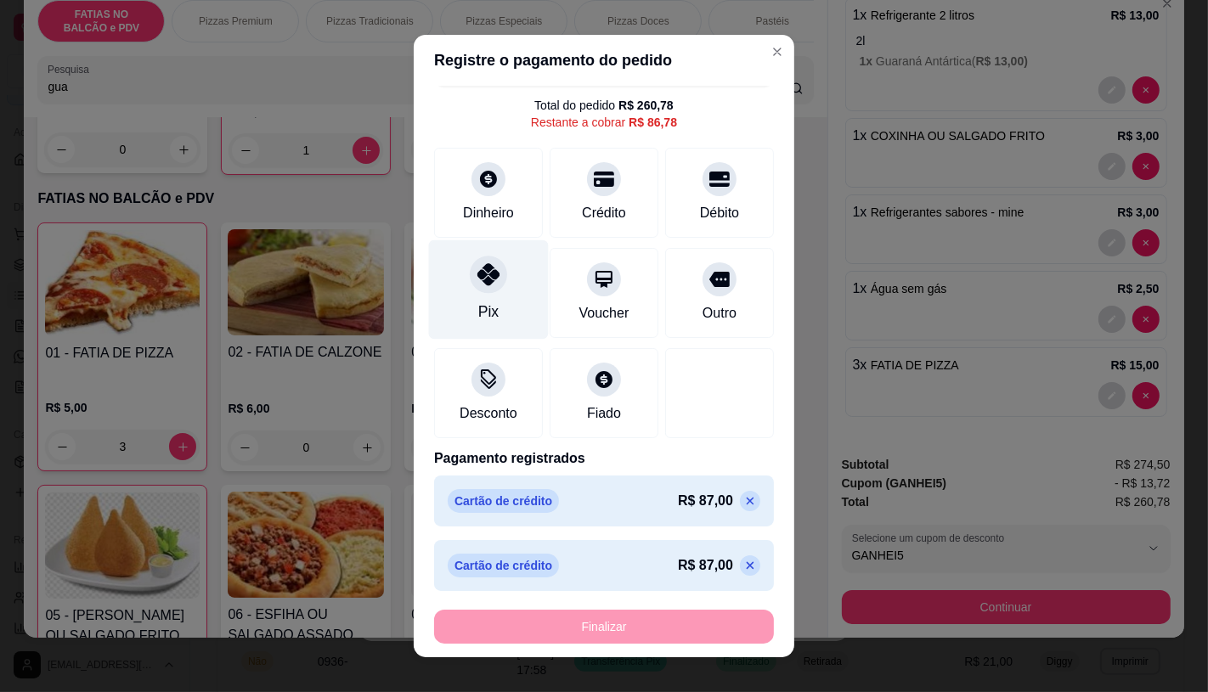
click at [429, 315] on div "Pix" at bounding box center [489, 289] width 120 height 99
type input "R$ 0,00"
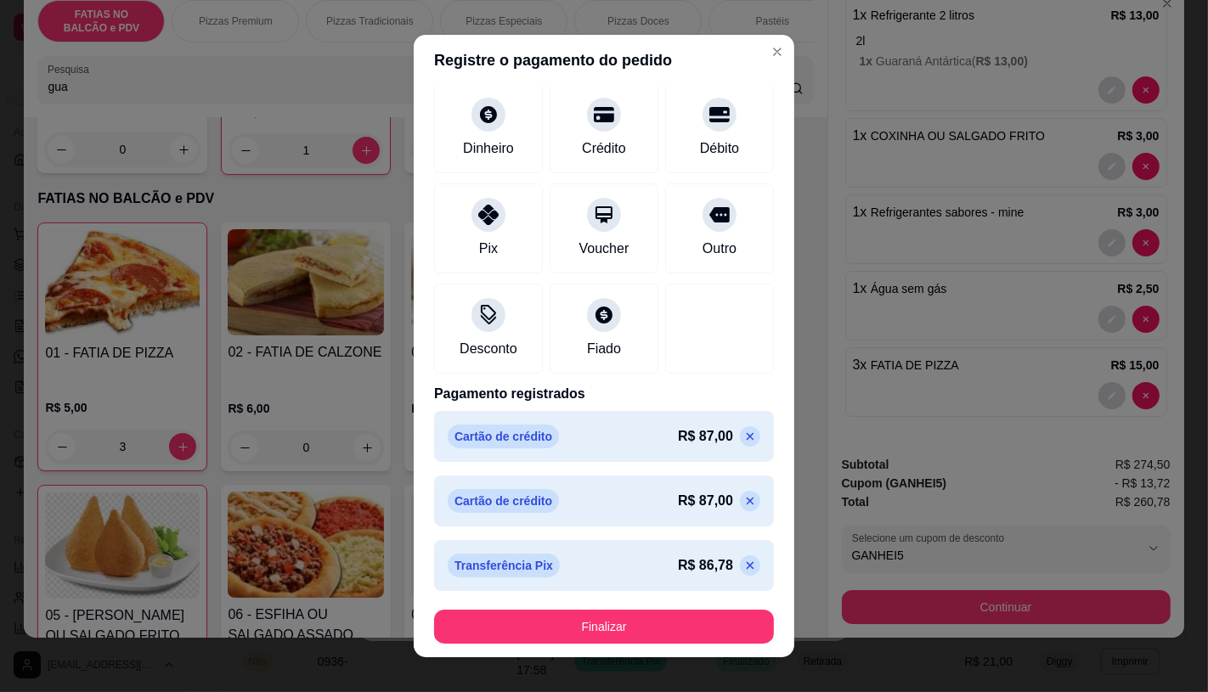
scroll to position [20, 0]
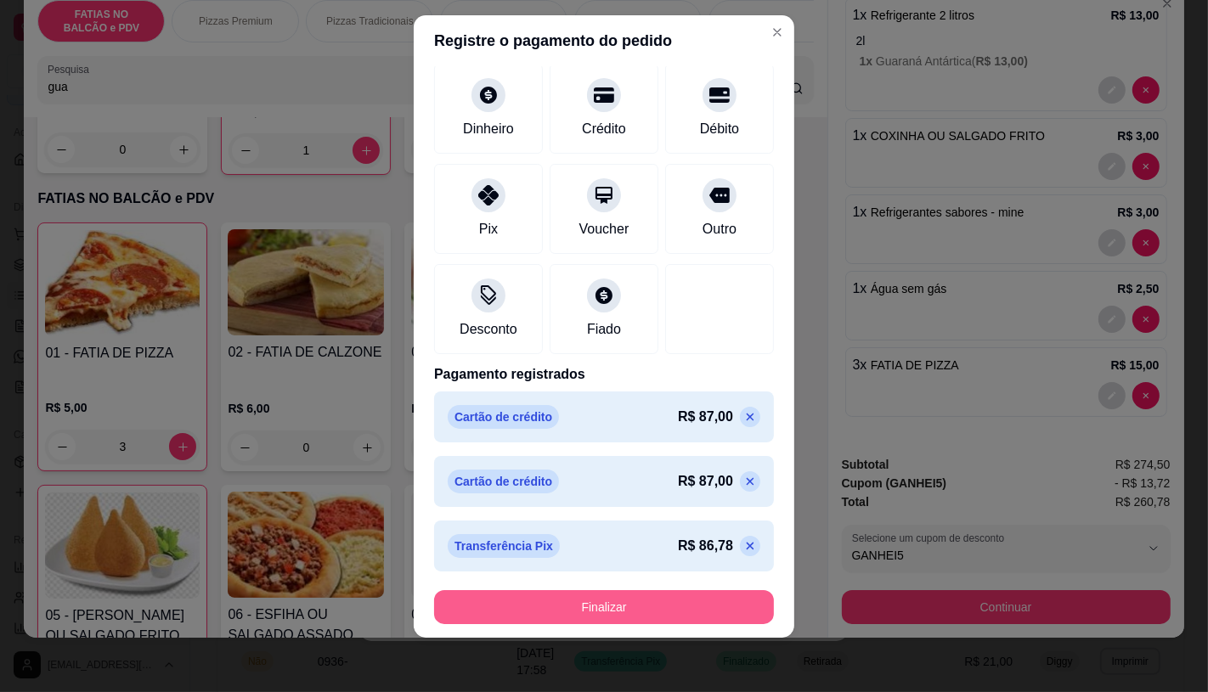
click at [663, 613] on button "Finalizar" at bounding box center [604, 607] width 340 height 34
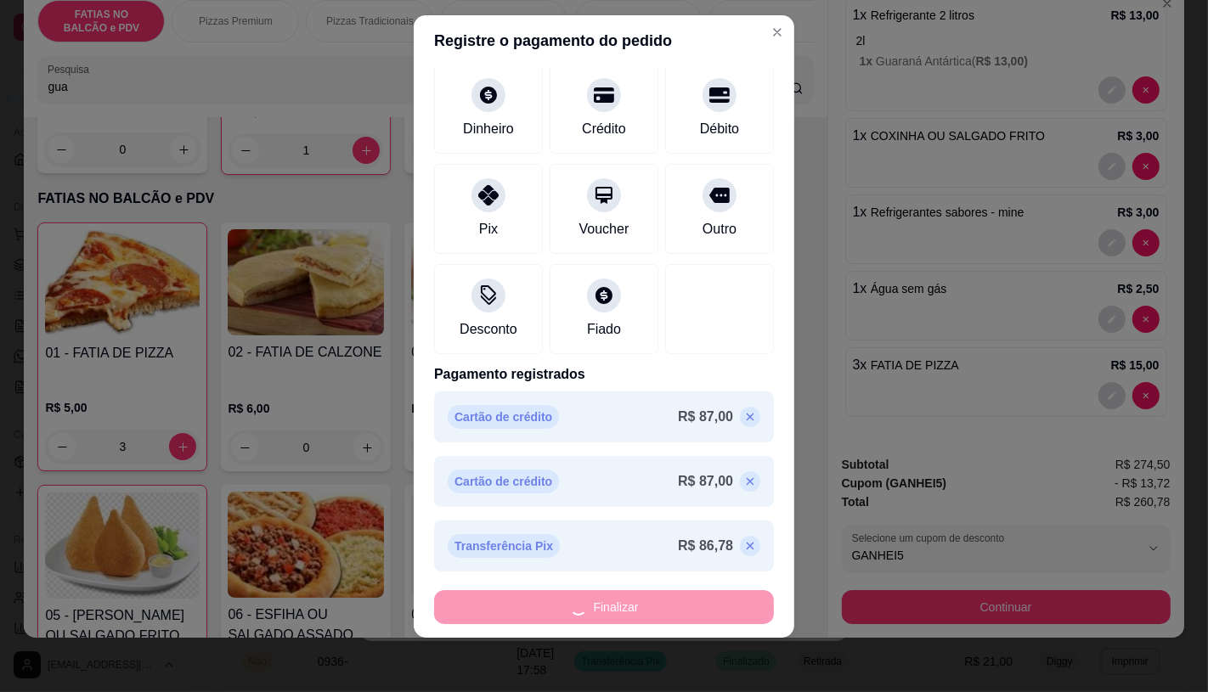
scroll to position [0, 0]
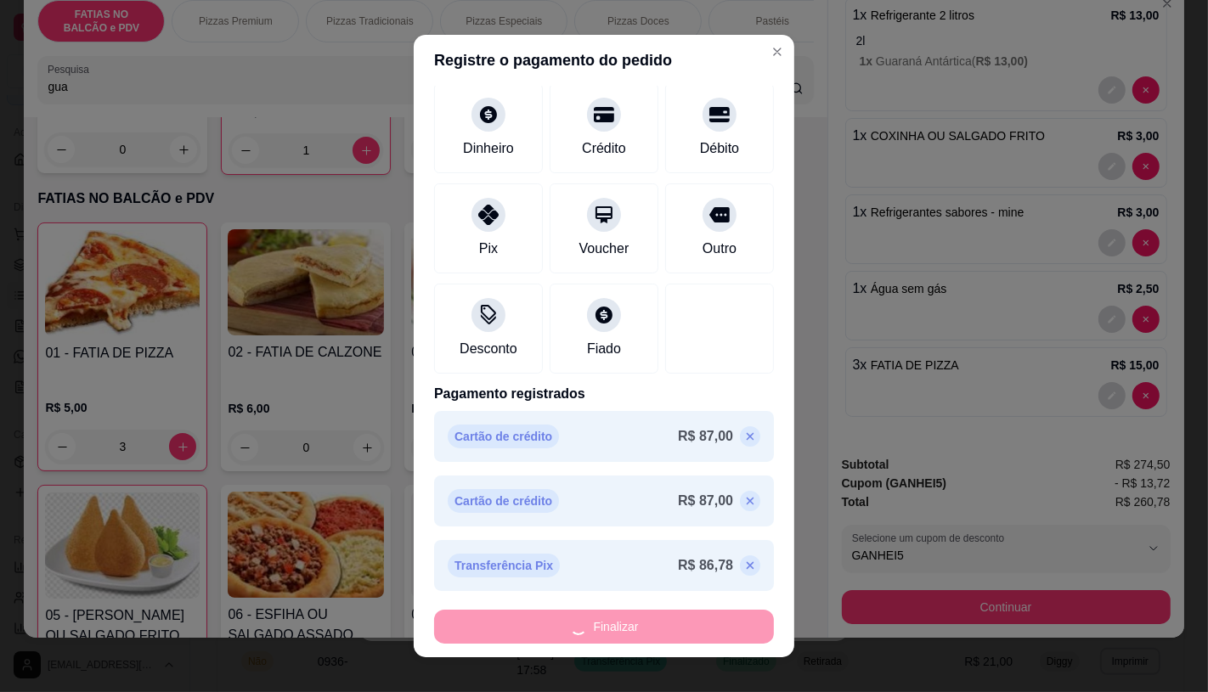
type input "0"
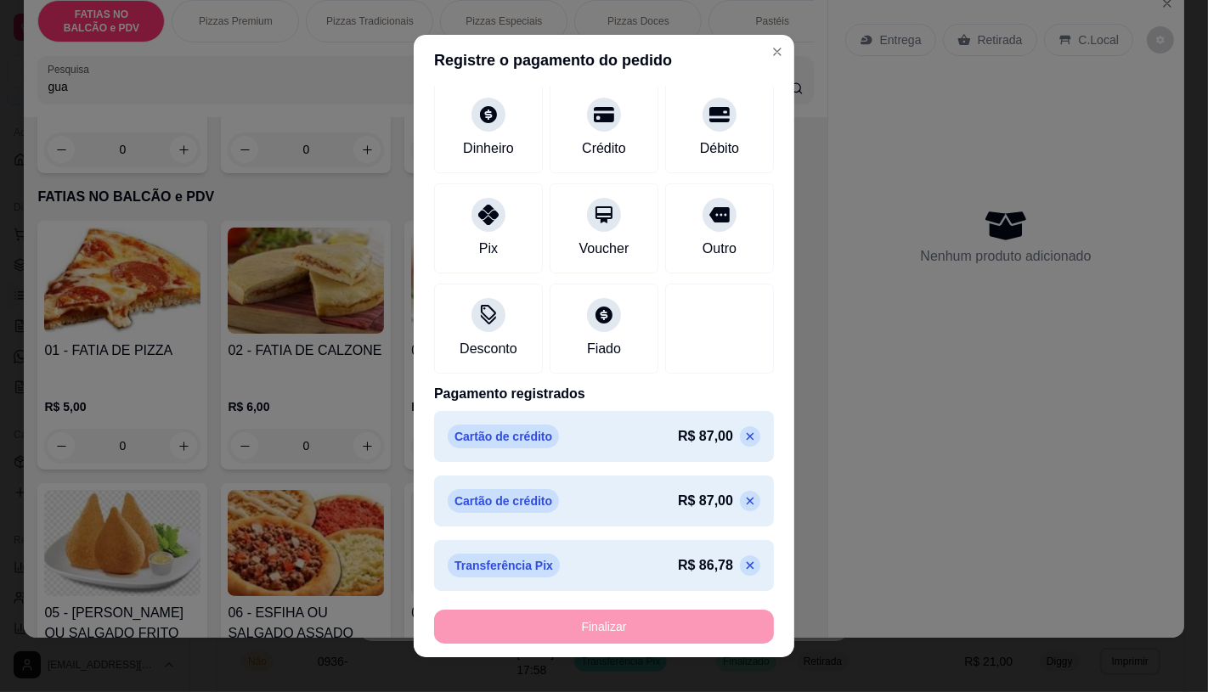
type input "-R$ 260,78"
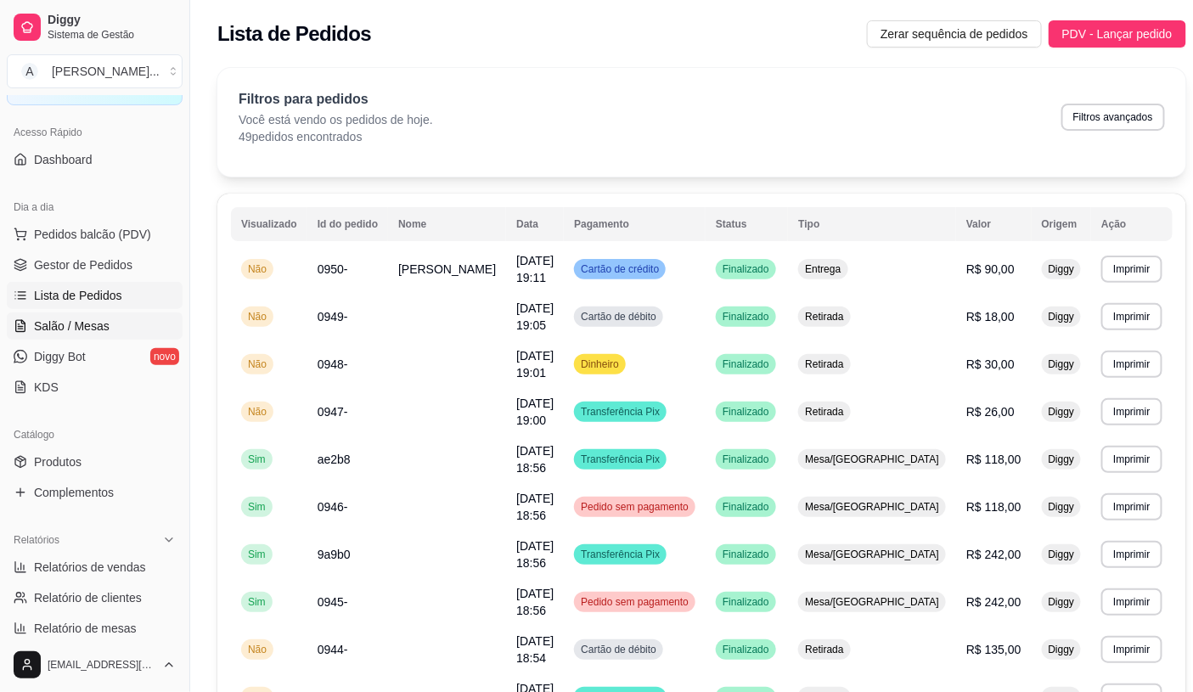
click at [94, 332] on span "Salão / Mesas" at bounding box center [72, 326] width 76 height 17
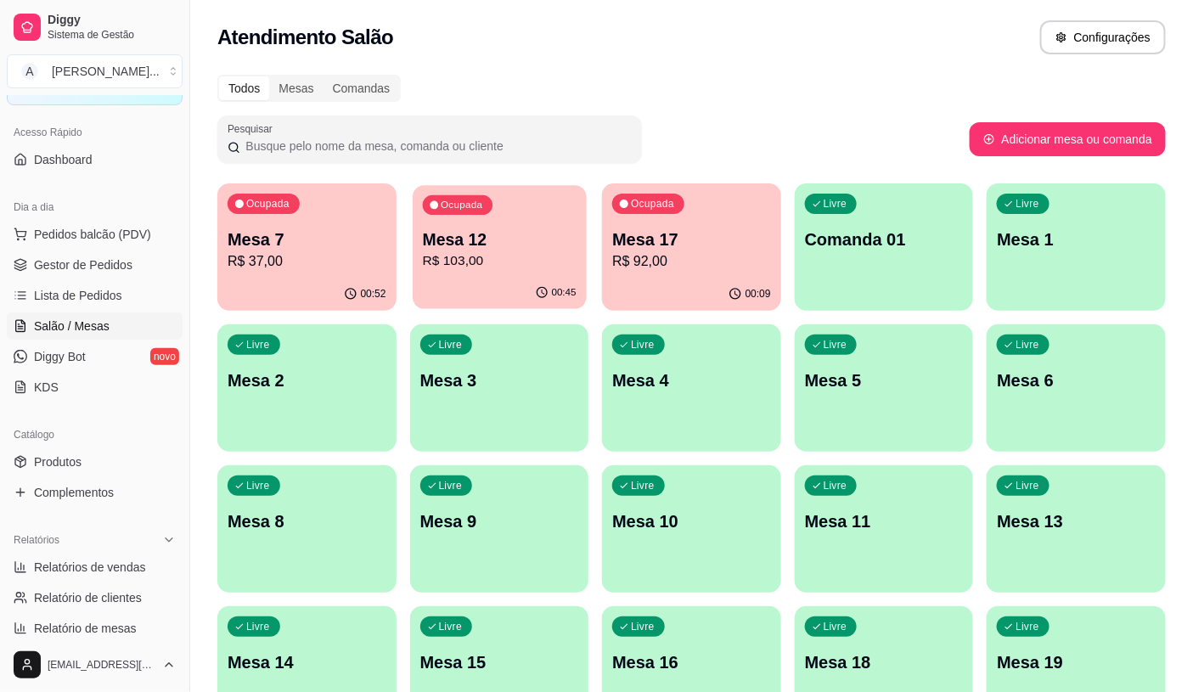
click at [498, 269] on p "R$ 103,00" at bounding box center [499, 261] width 154 height 20
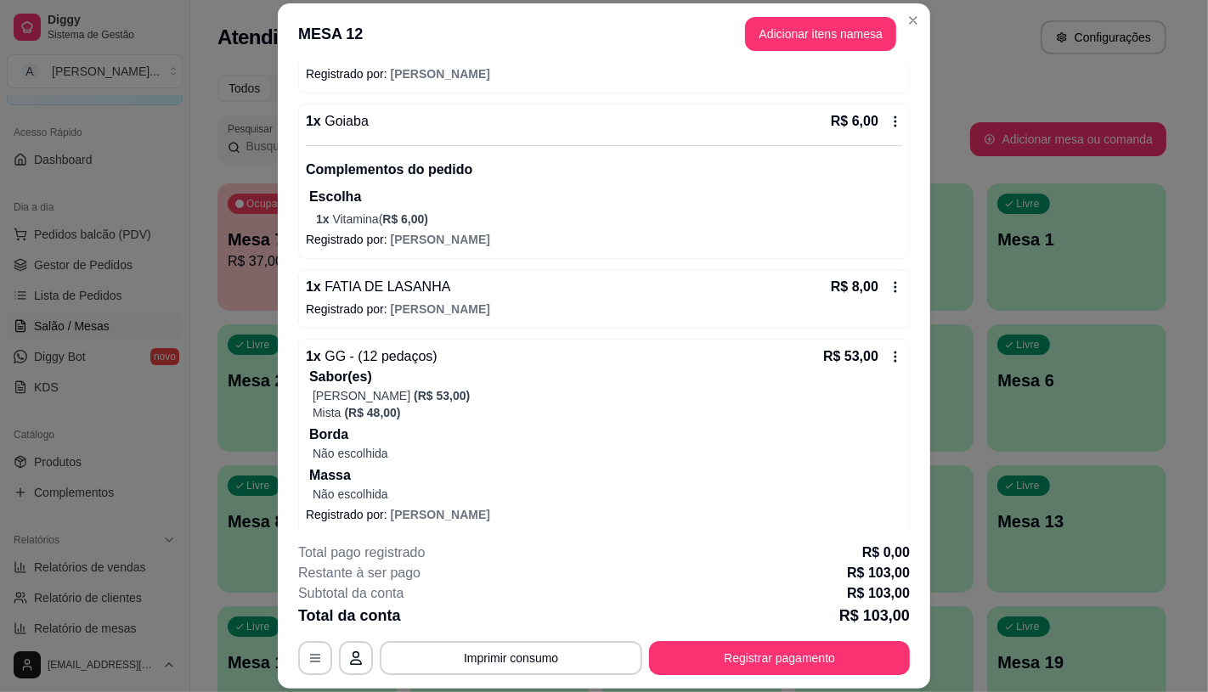
scroll to position [471, 0]
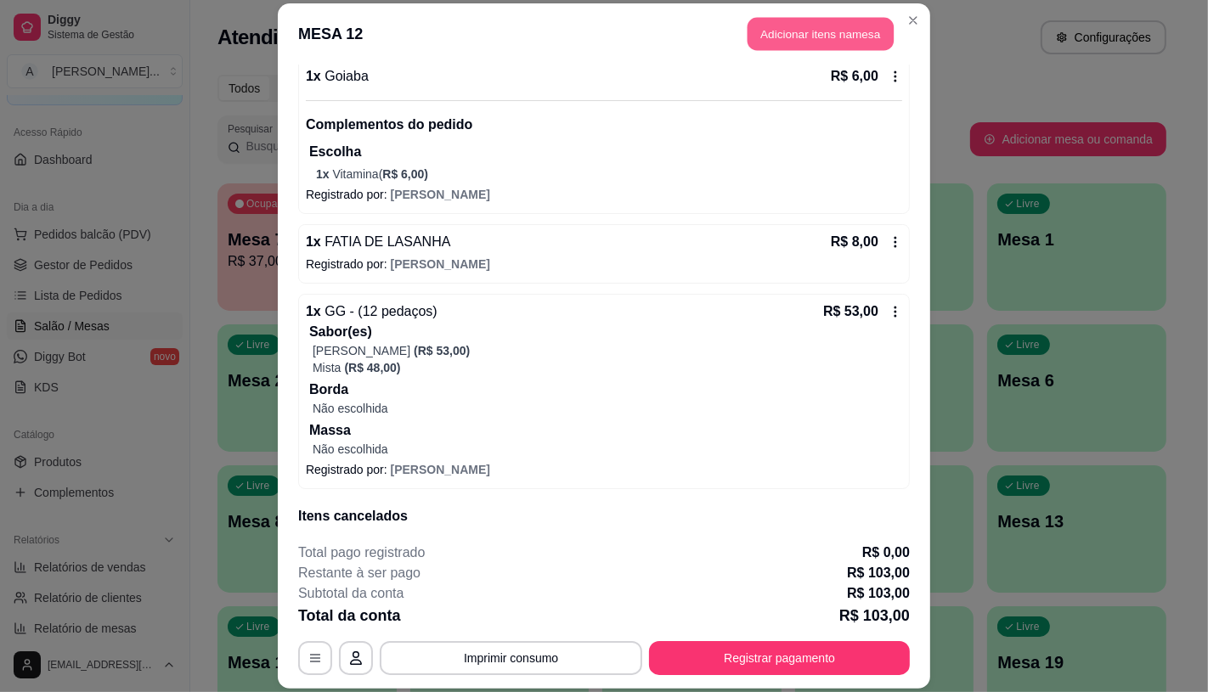
click at [793, 24] on button "Adicionar itens na mesa" at bounding box center [820, 34] width 146 height 33
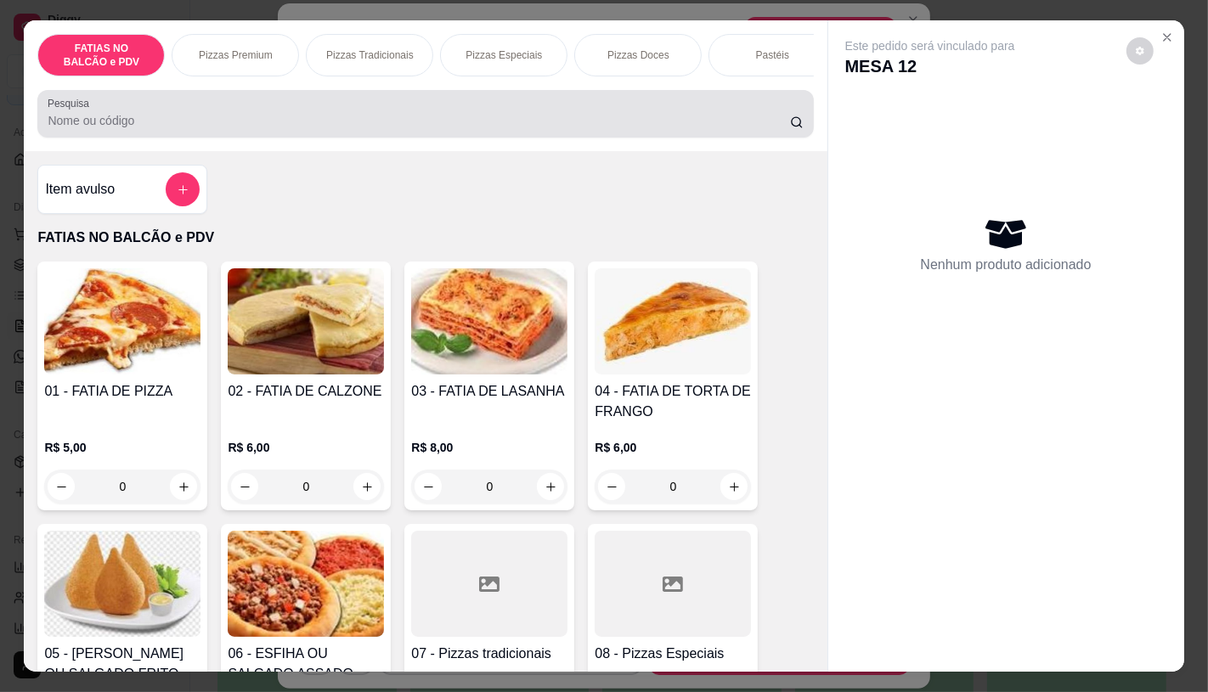
click at [272, 138] on div "Pesquisa" at bounding box center [425, 114] width 776 height 48
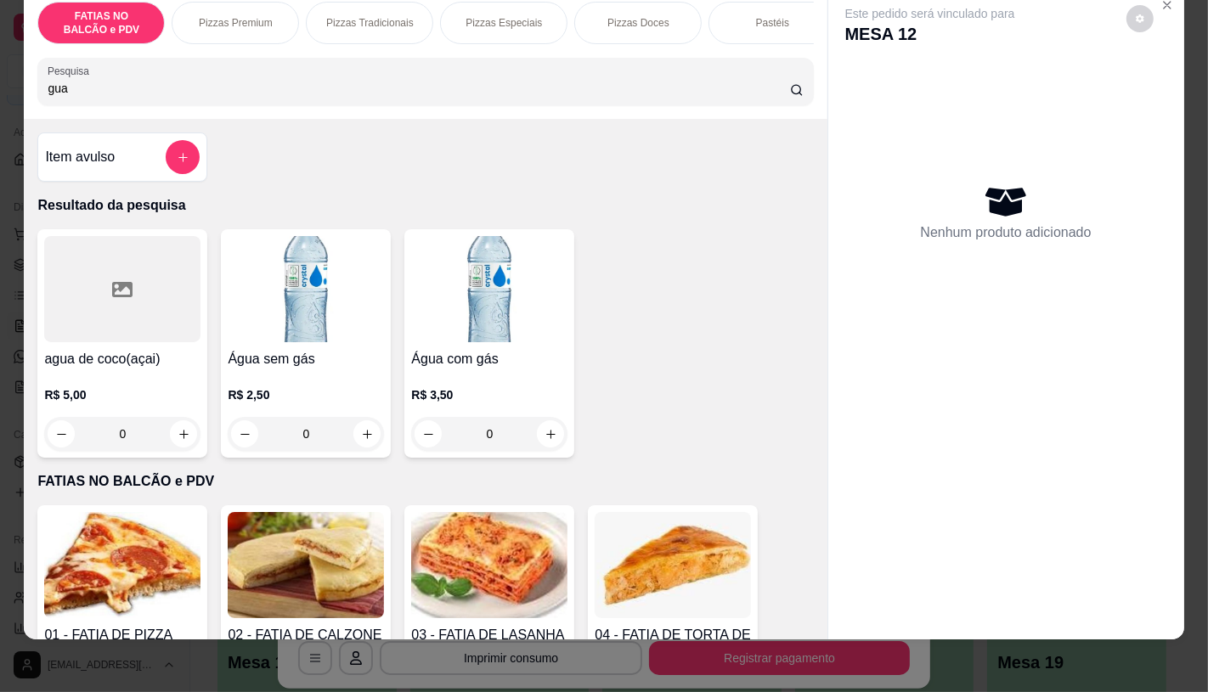
scroll to position [40, 0]
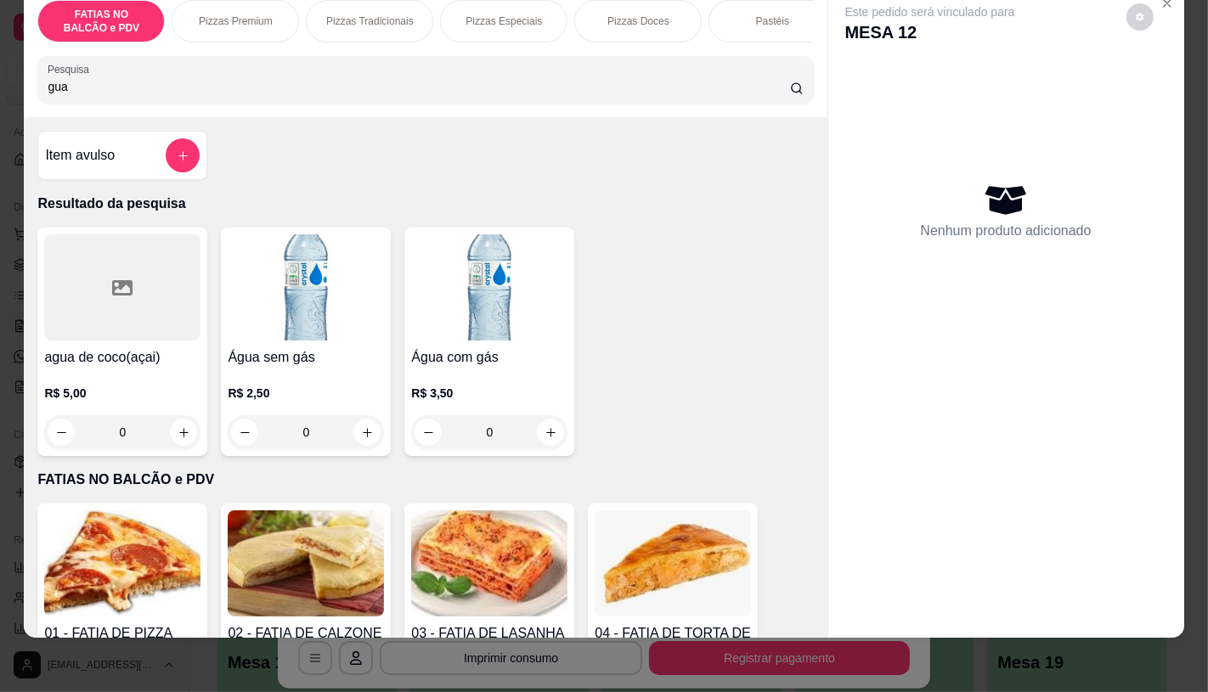
type input "gua"
click at [301, 301] on img at bounding box center [306, 287] width 156 height 106
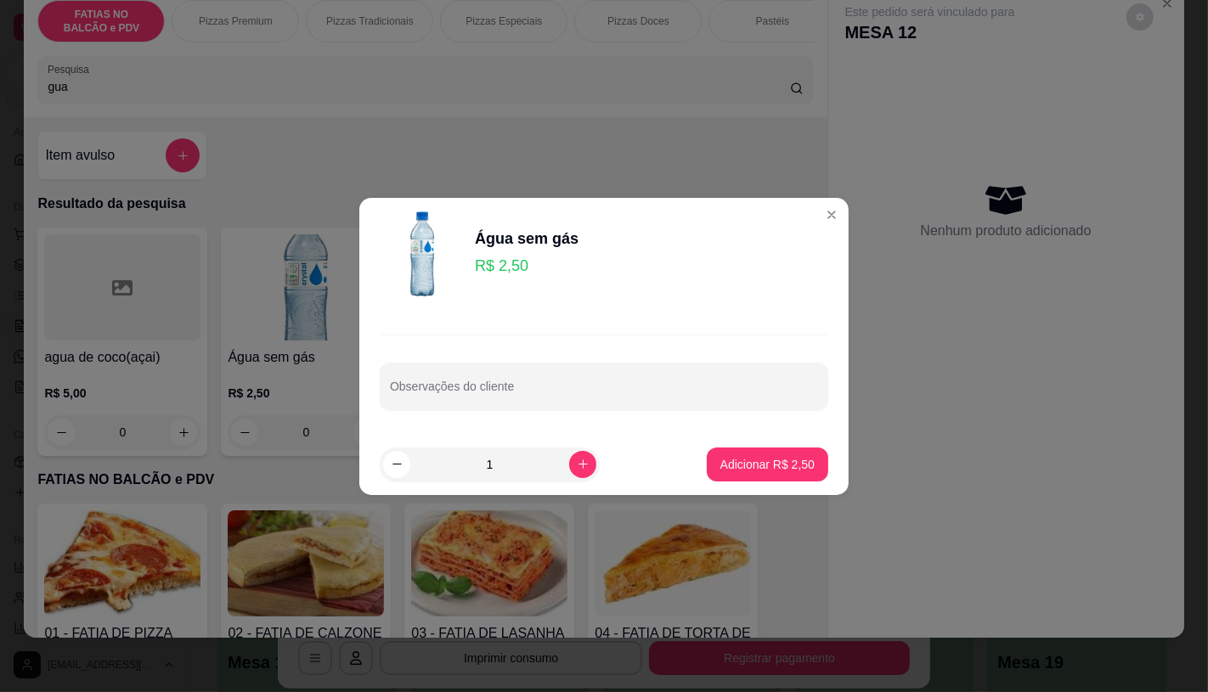
click at [735, 446] on footer "1 Adicionar R$ 2,50" at bounding box center [603, 464] width 489 height 61
click at [736, 453] on button "Adicionar R$ 2,50" at bounding box center [767, 465] width 121 height 34
type input "1"
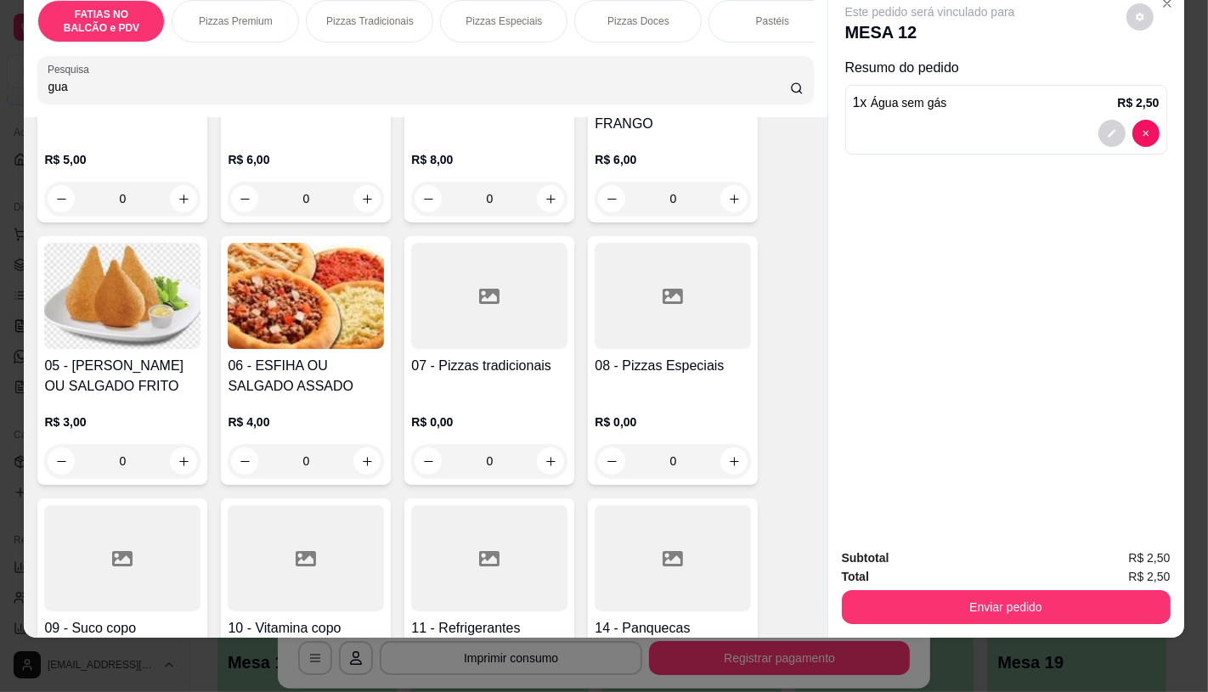
scroll to position [566, 0]
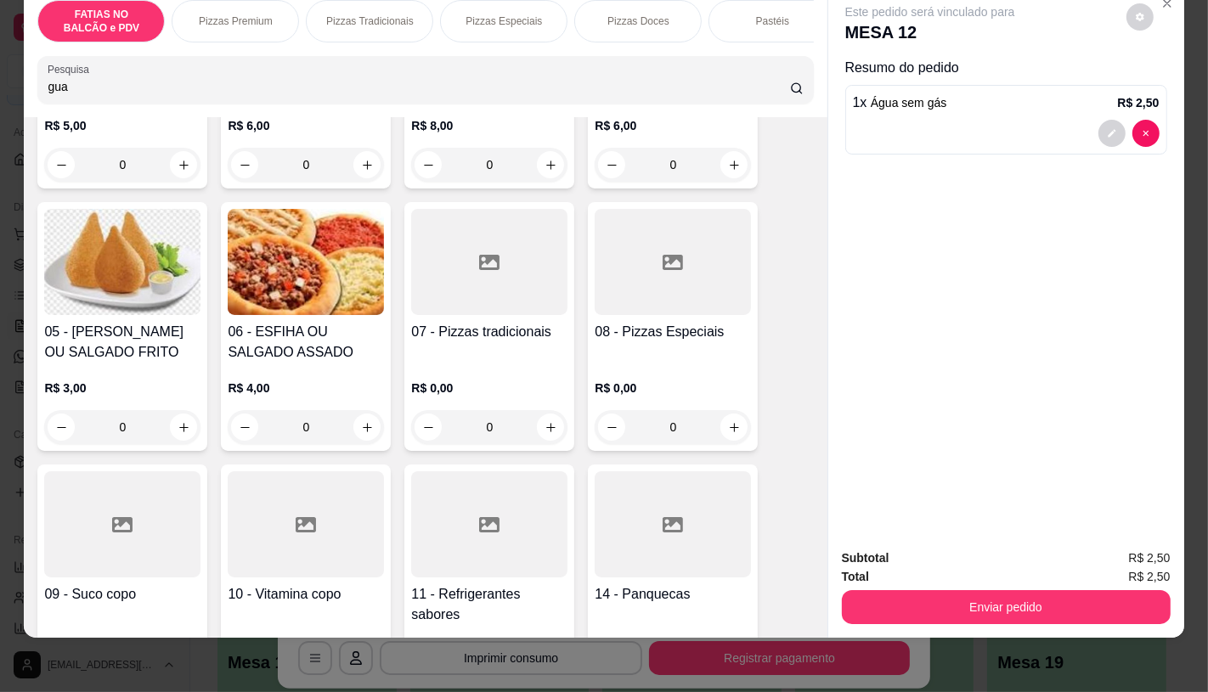
click at [465, 528] on div at bounding box center [489, 524] width 156 height 106
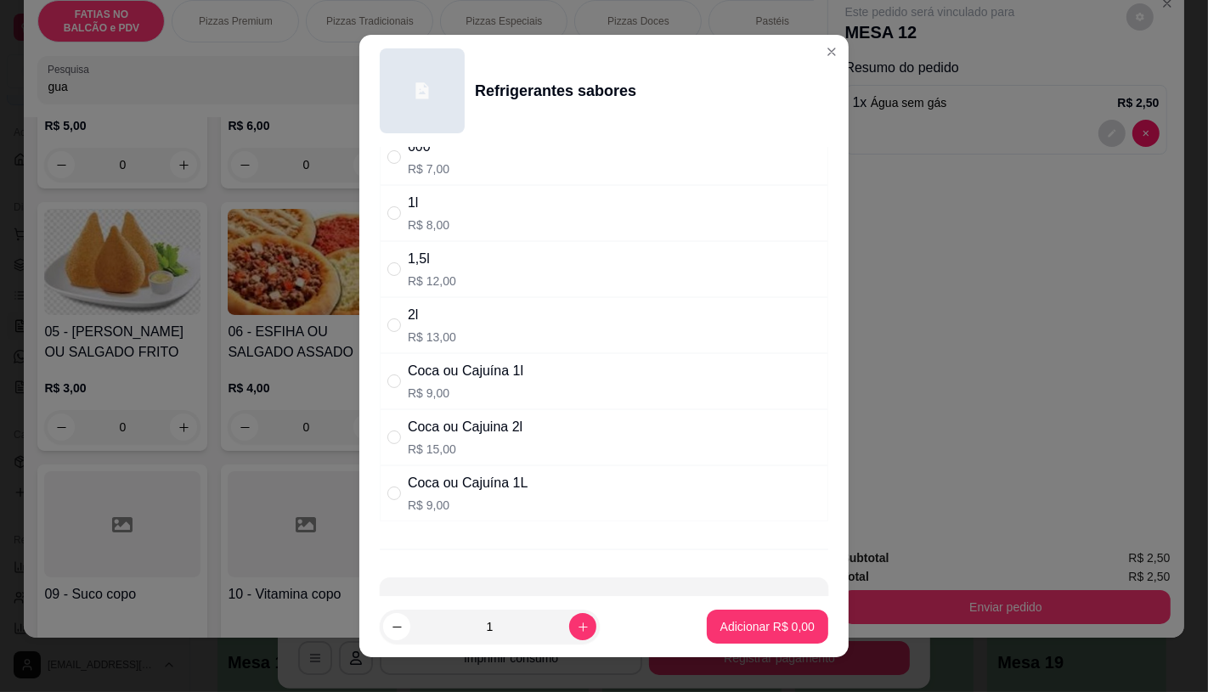
scroll to position [189, 0]
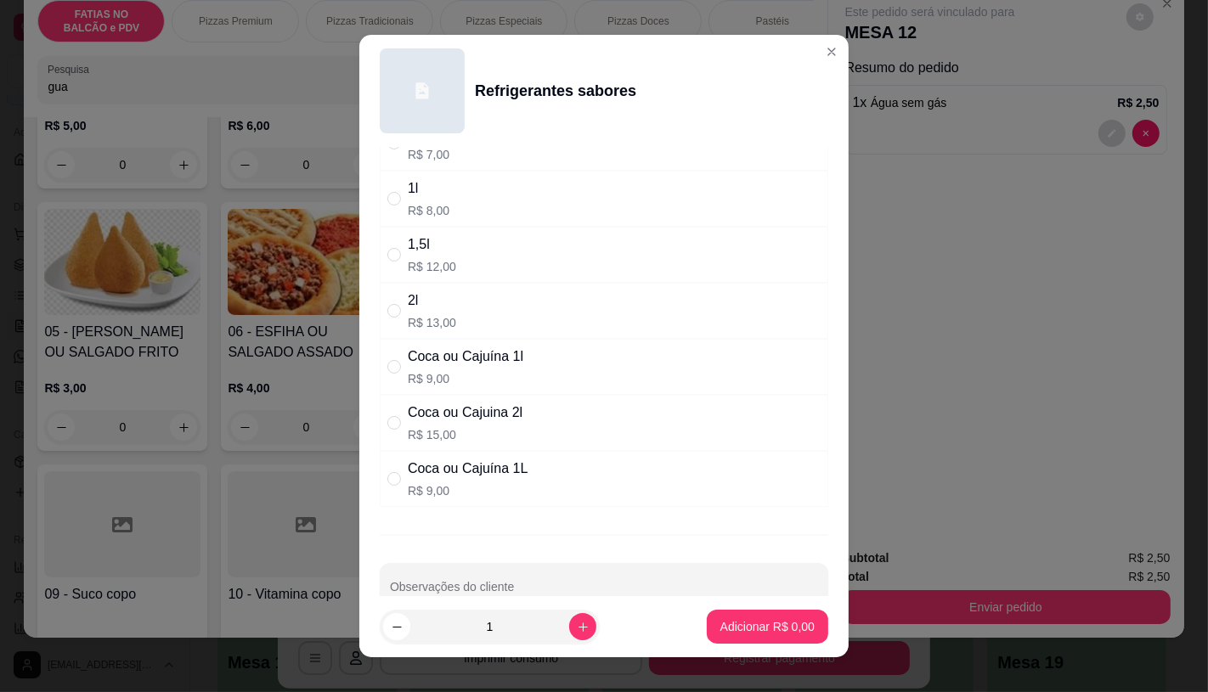
click at [443, 440] on p "R$ 15,00" at bounding box center [465, 434] width 115 height 17
radio input "true"
click at [794, 618] on button "Adicionar R$ 15,00" at bounding box center [764, 627] width 128 height 34
type input "1"
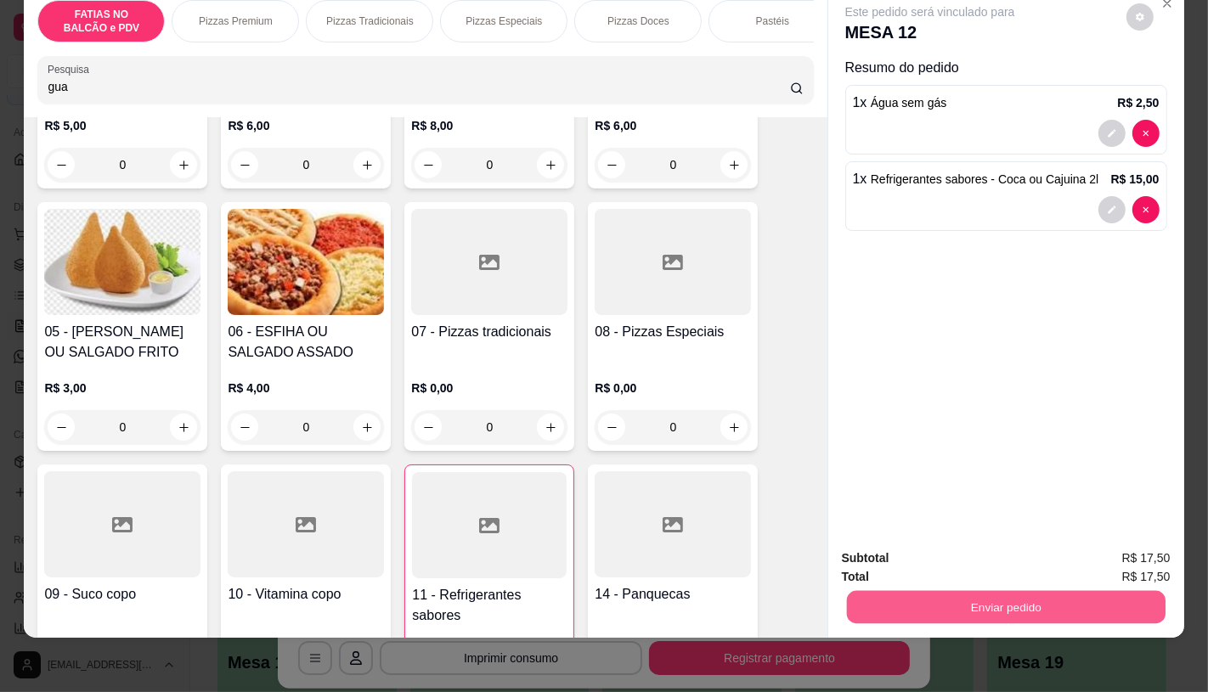
click at [953, 598] on button "Enviar pedido" at bounding box center [1005, 606] width 319 height 33
click at [866, 544] on button "Não registrar e enviar pedido" at bounding box center [948, 552] width 177 height 32
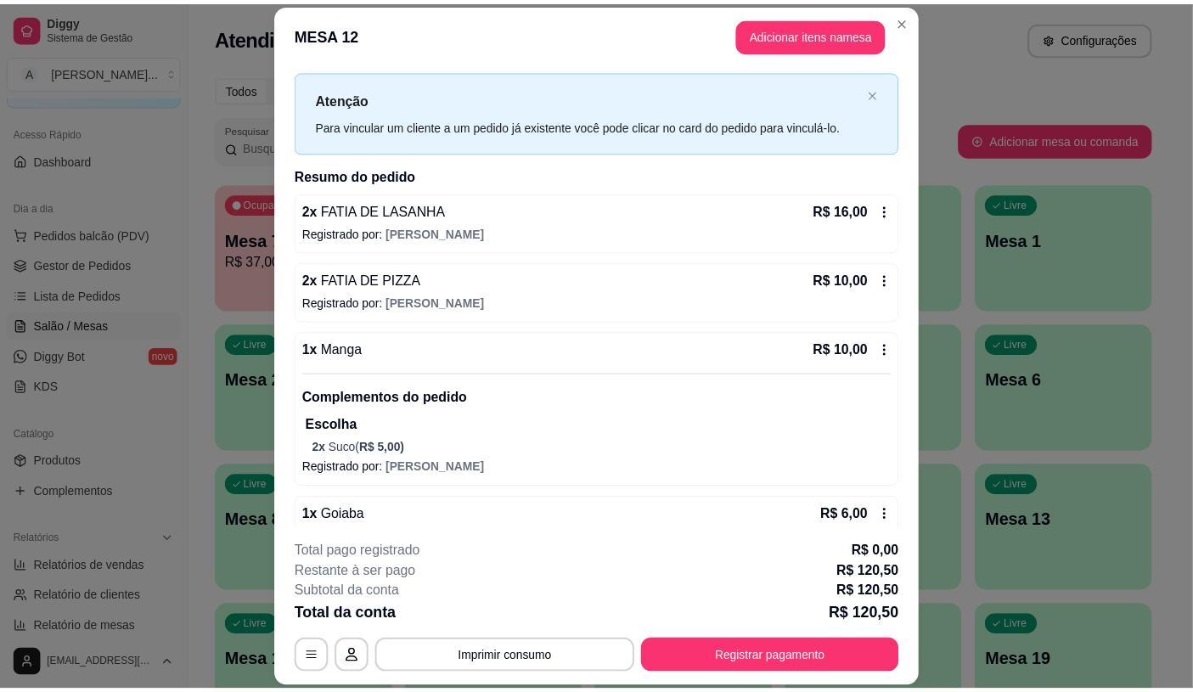
scroll to position [0, 0]
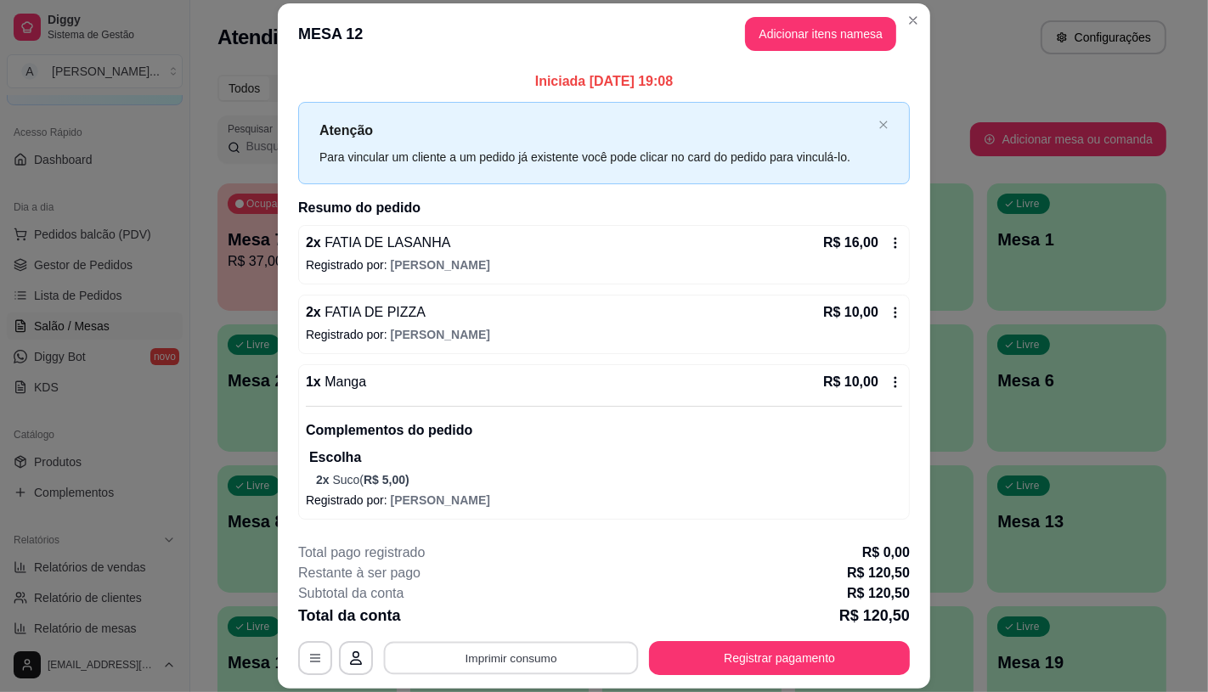
click at [482, 650] on button "Imprimir consumo" at bounding box center [511, 658] width 255 height 33
click at [833, 31] on button "Adicionar itens na mesa" at bounding box center [820, 34] width 151 height 34
click at [808, 38] on button "Adicionar itens na mesa" at bounding box center [820, 34] width 146 height 33
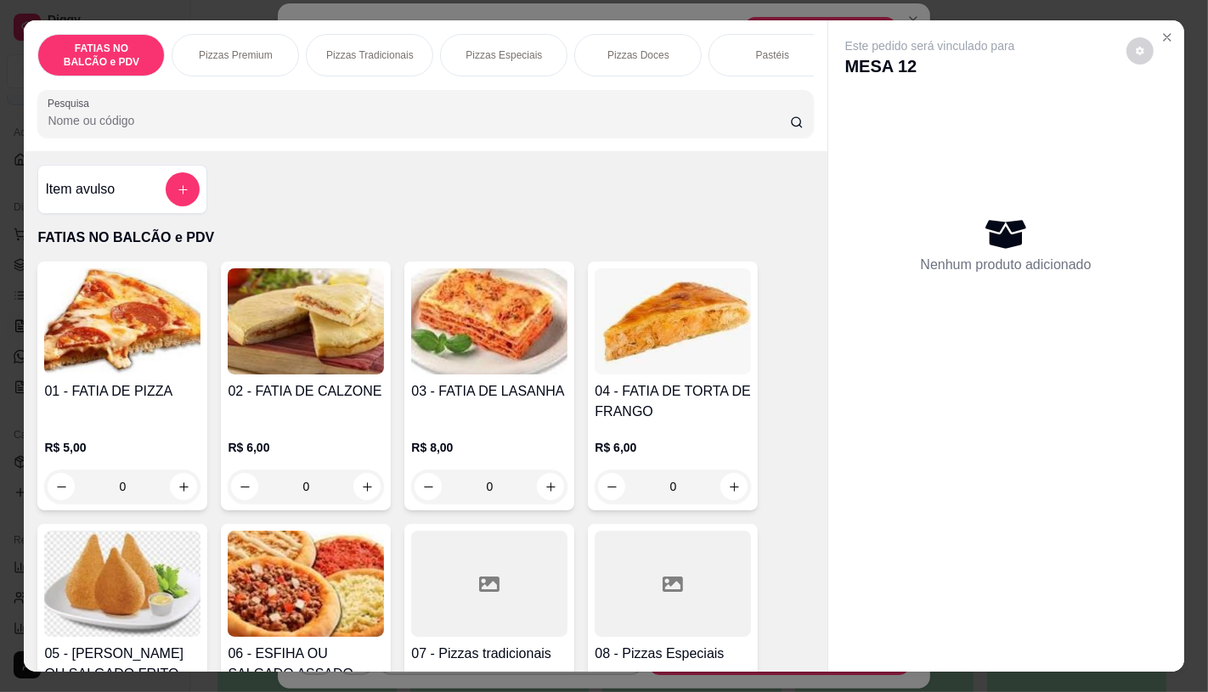
click at [179, 492] on icon "increase-product-quantity" at bounding box center [183, 486] width 9 height 9
type input "1"
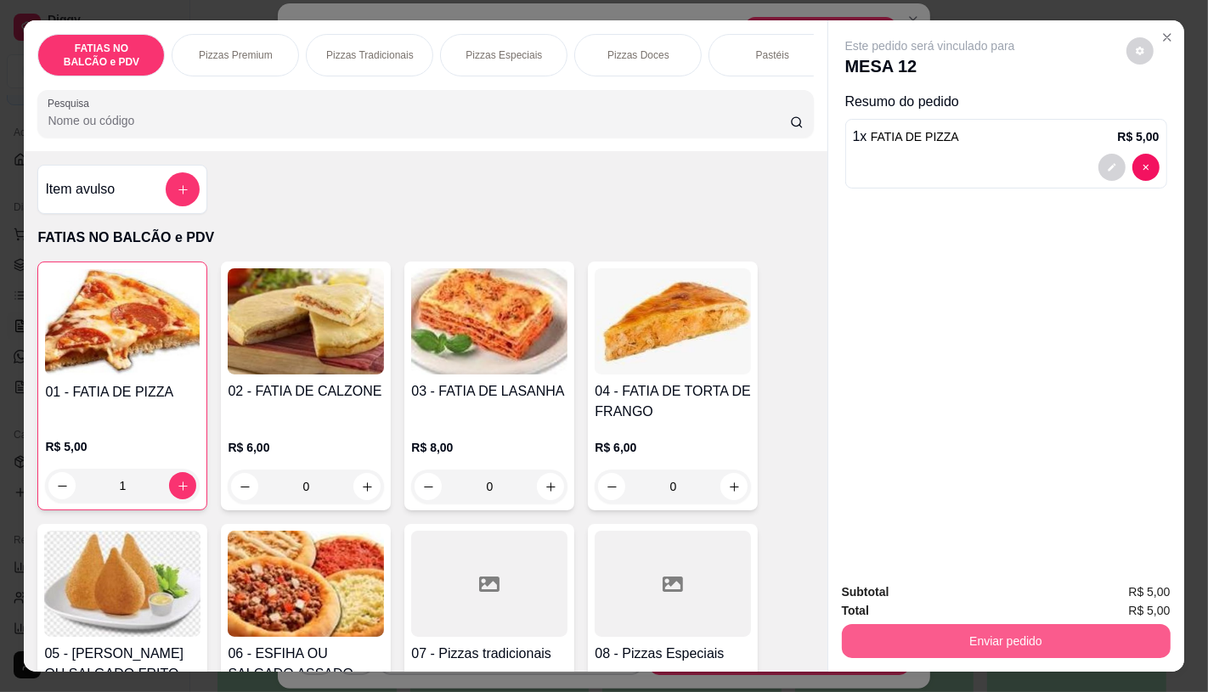
click at [1015, 639] on button "Enviar pedido" at bounding box center [1006, 641] width 329 height 34
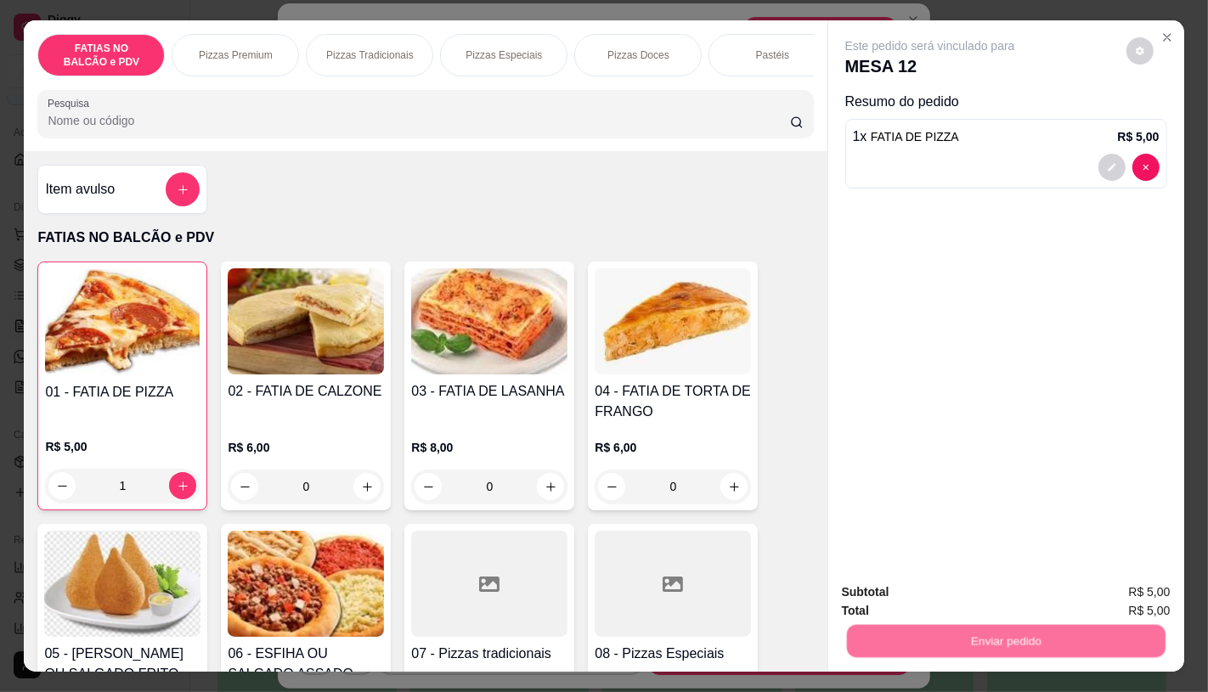
click at [966, 584] on button "Não registrar e enviar pedido" at bounding box center [948, 593] width 177 height 32
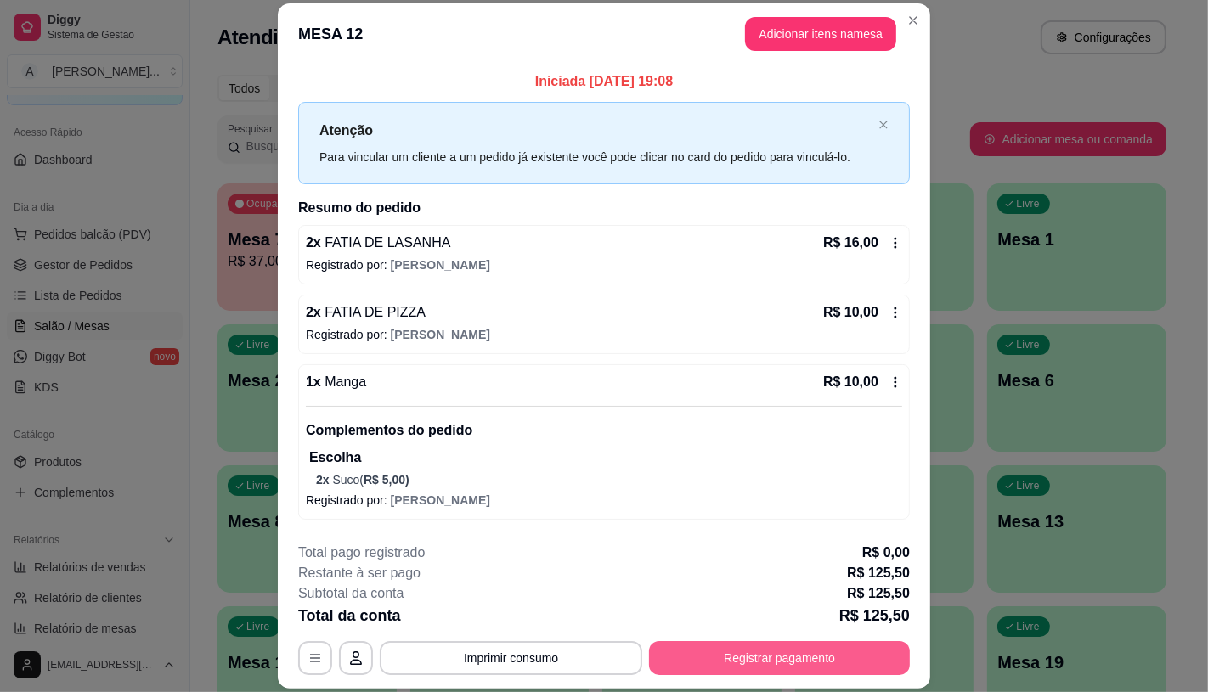
click at [858, 650] on button "Registrar pagamento" at bounding box center [779, 658] width 261 height 34
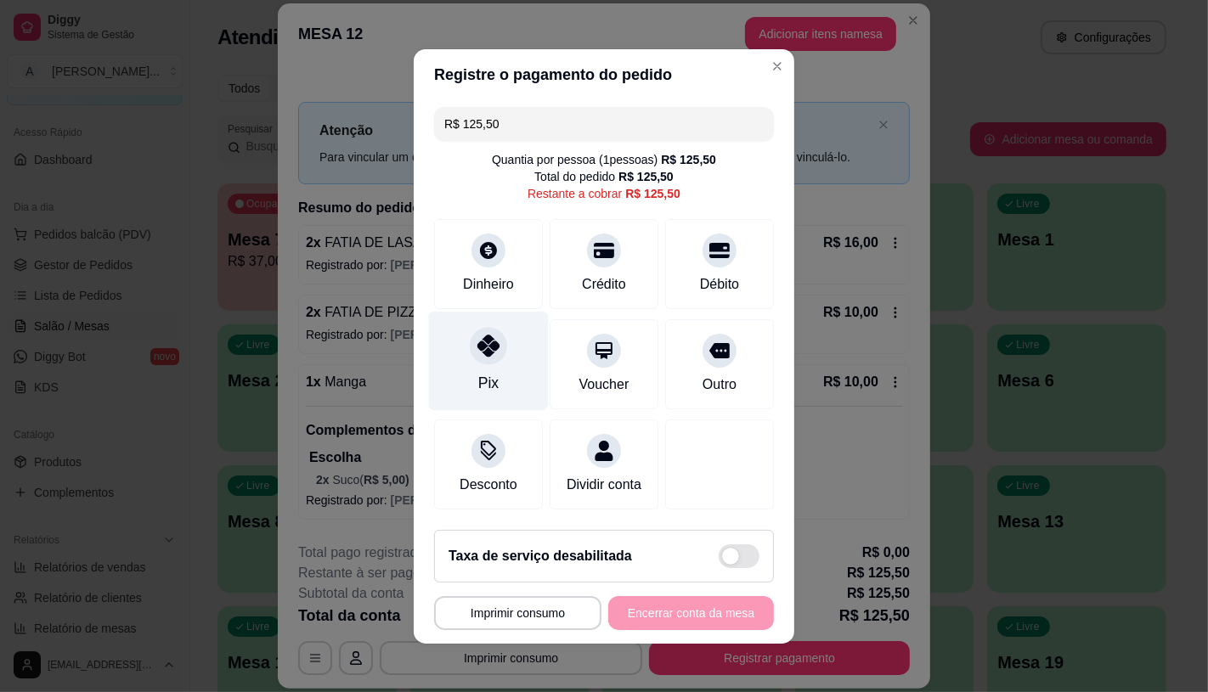
click at [470, 337] on div at bounding box center [488, 345] width 37 height 37
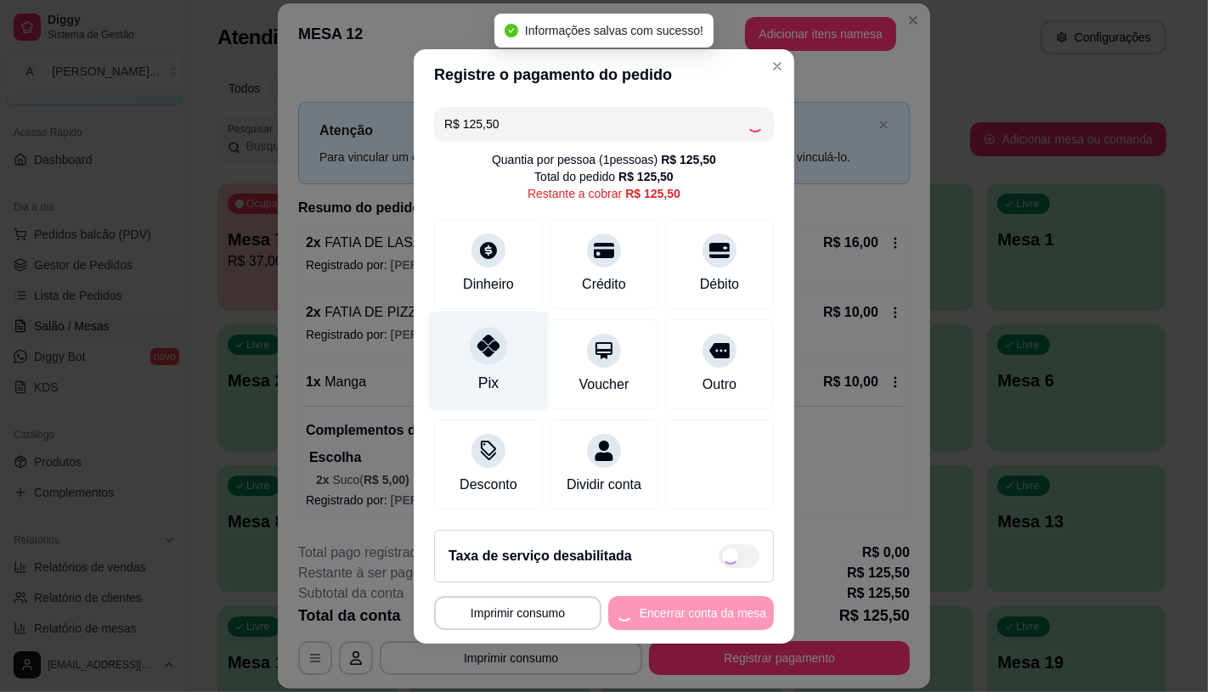
type input "R$ 0,00"
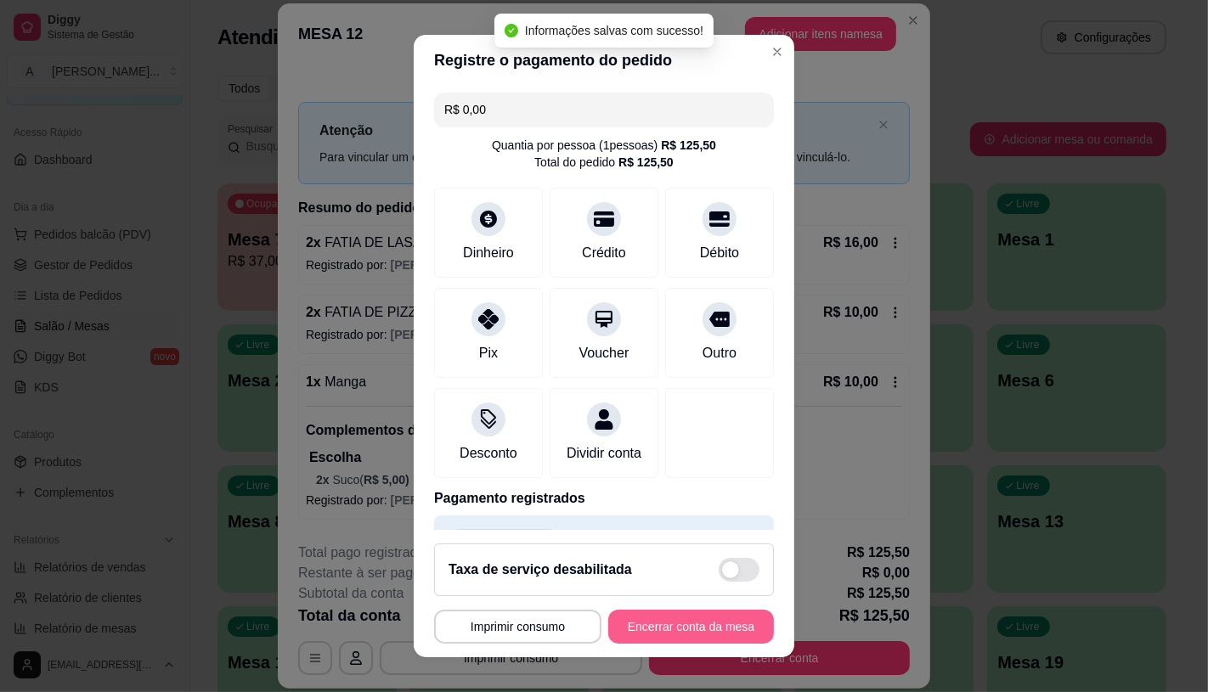
click at [665, 637] on button "Encerrar conta da mesa" at bounding box center [691, 627] width 166 height 34
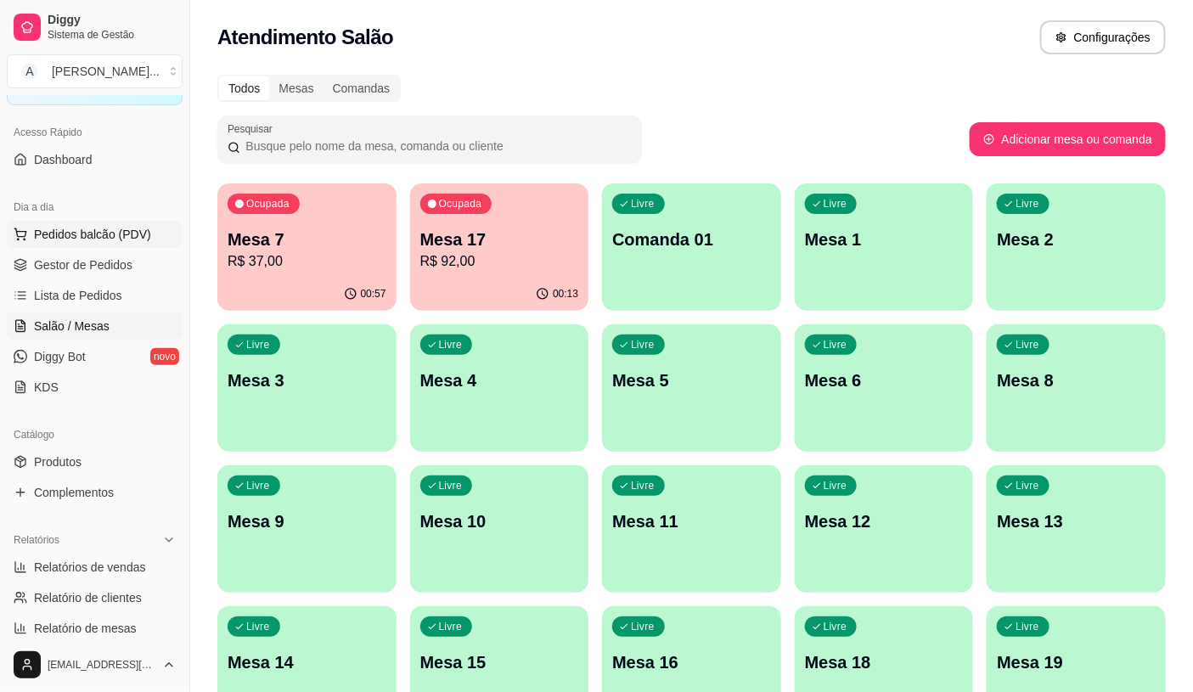
click at [133, 242] on span "Pedidos balcão (PDV)" at bounding box center [92, 234] width 117 height 17
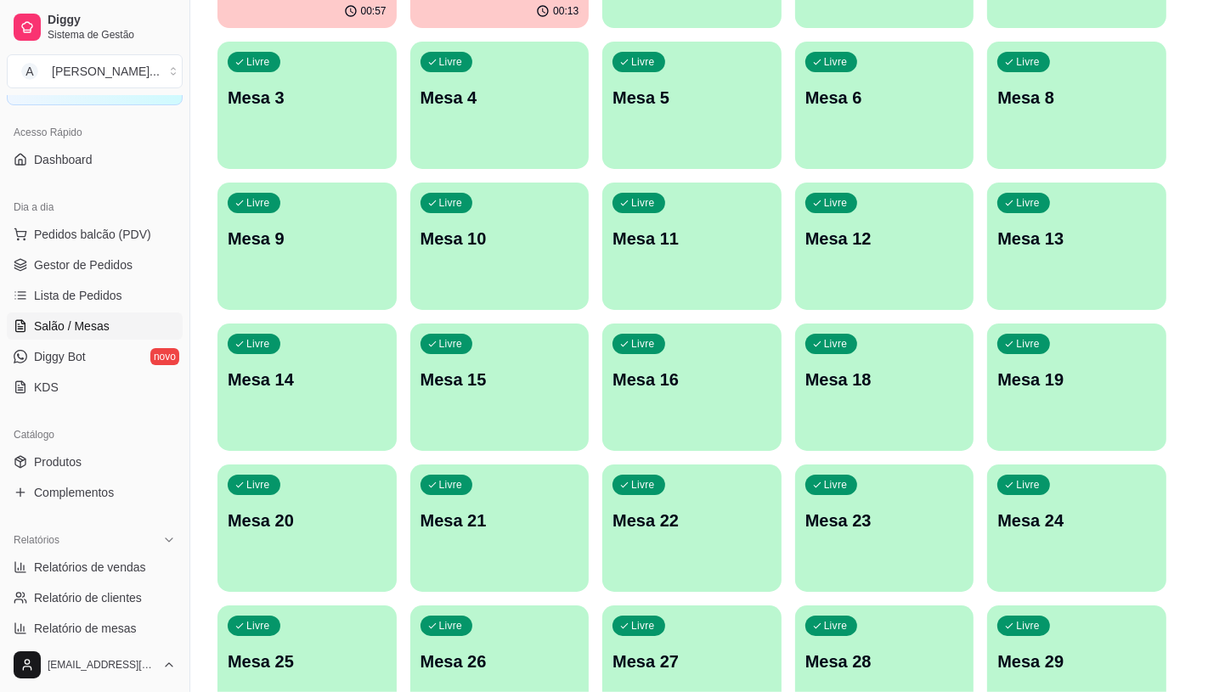
scroll to position [189, 0]
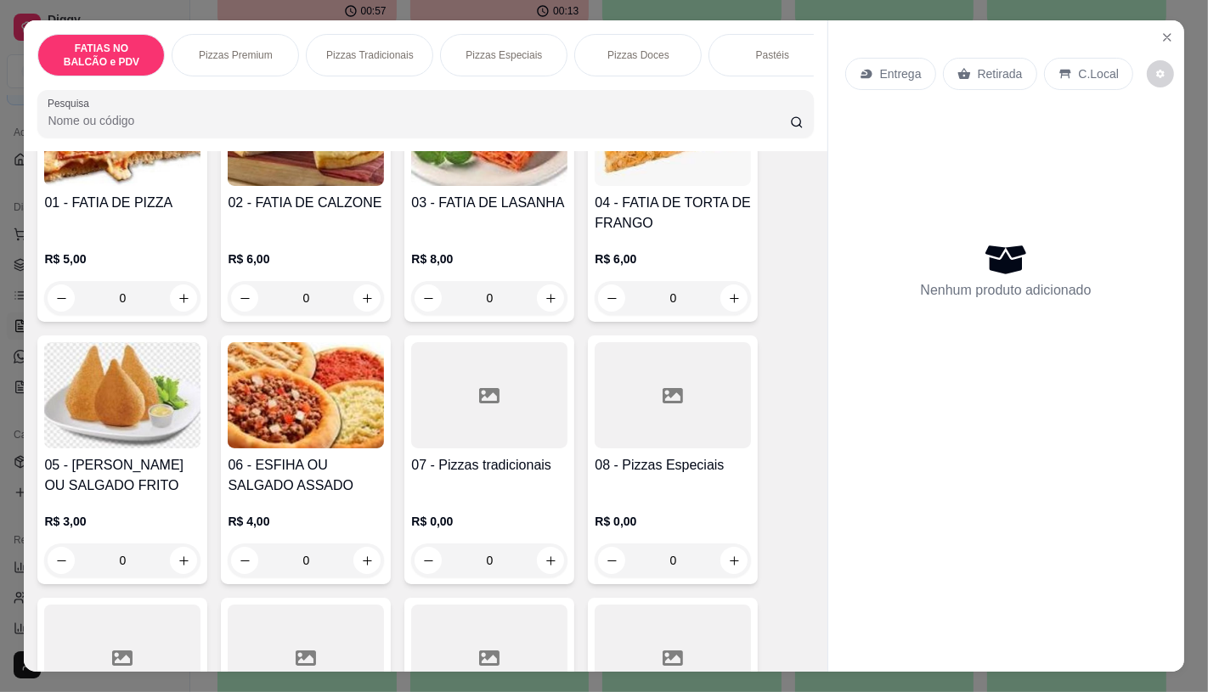
click at [471, 635] on div at bounding box center [489, 658] width 156 height 106
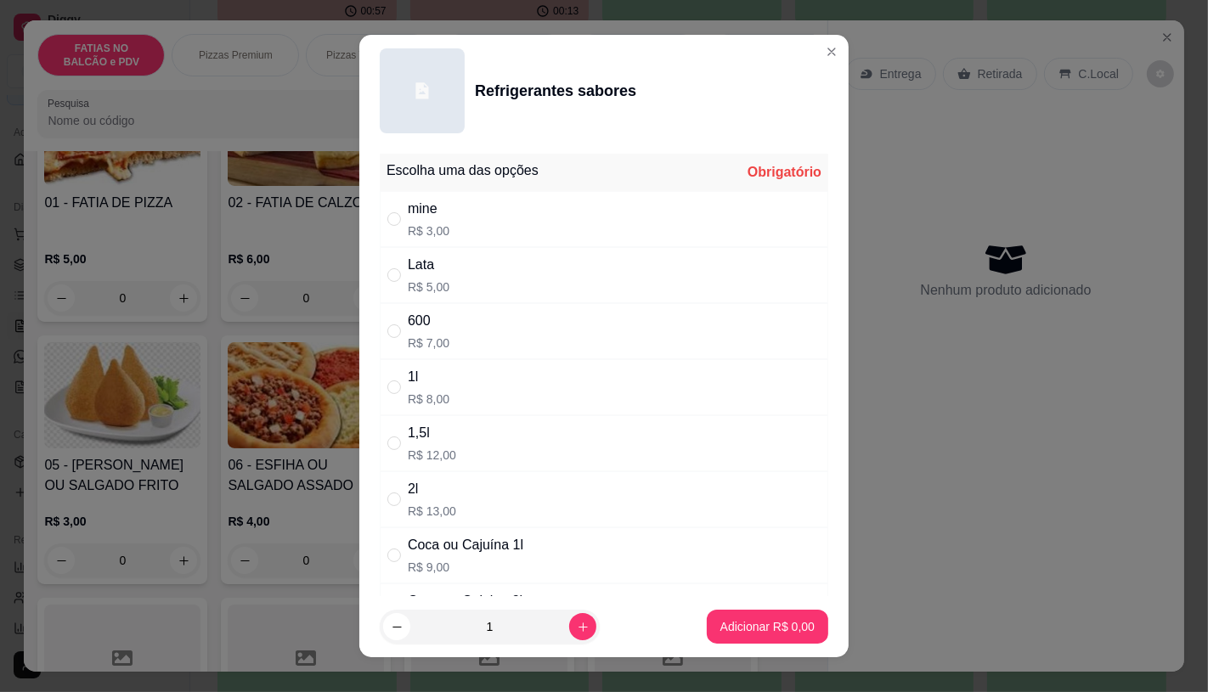
click at [387, 230] on div "mine R$ 3,00" at bounding box center [604, 219] width 448 height 56
radio input "true"
click at [721, 626] on p "Adicionar R$ 3,00" at bounding box center [767, 627] width 92 height 16
type input "1"
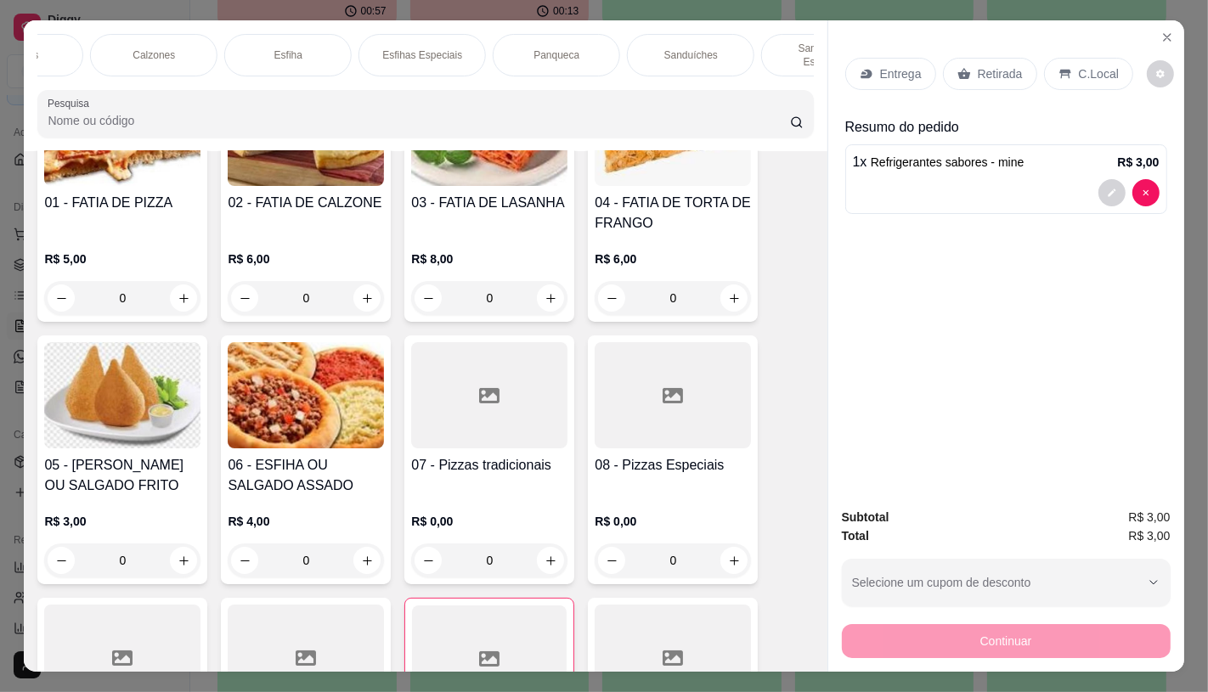
scroll to position [0, 893]
click at [527, 53] on p "Panqueca" at bounding box center [550, 55] width 46 height 14
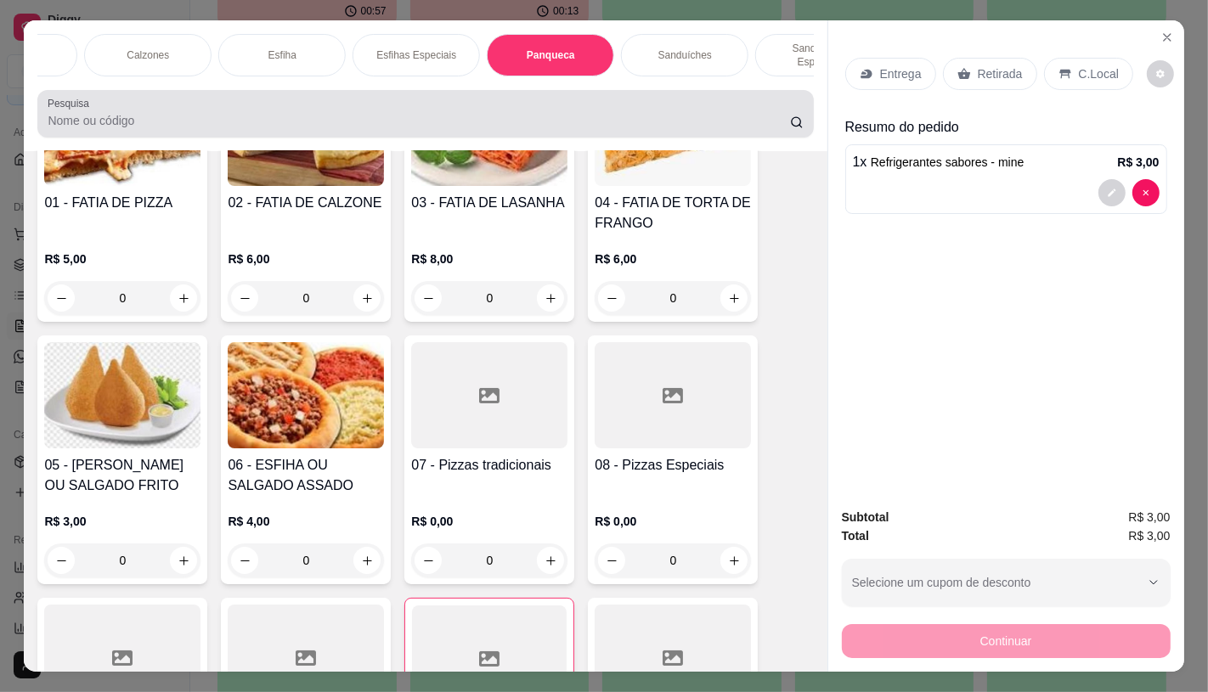
scroll to position [40, 0]
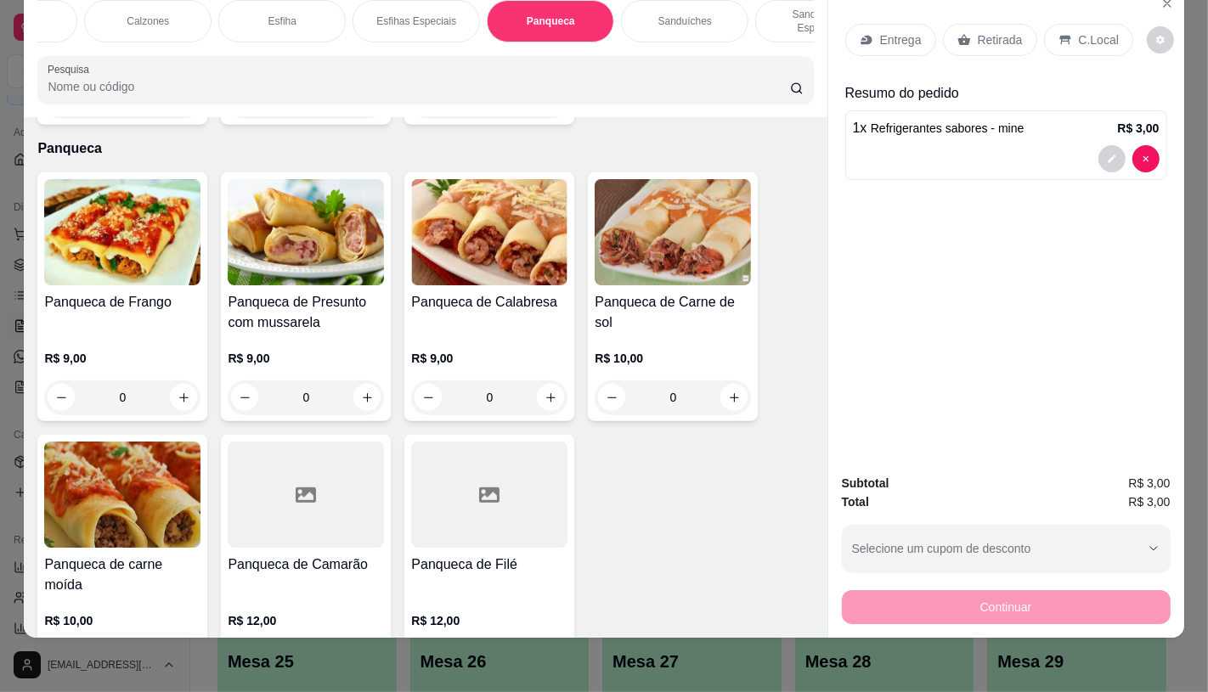
click at [120, 306] on div "Panqueca de Frango" at bounding box center [122, 312] width 156 height 41
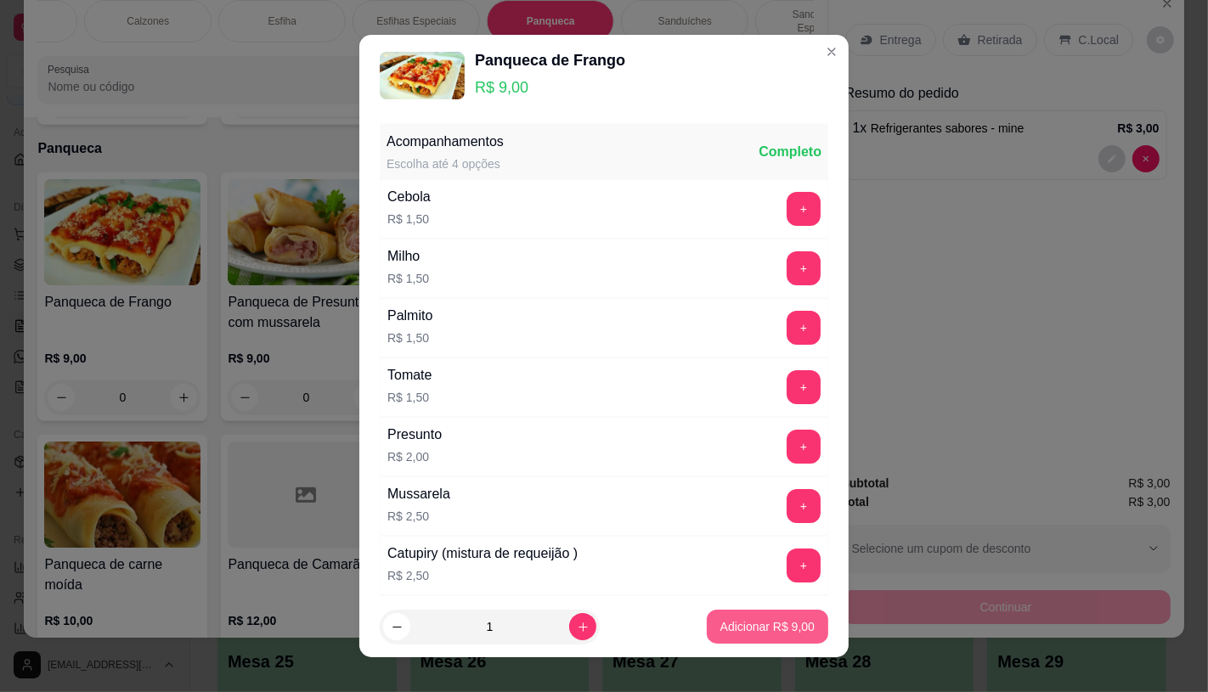
click at [731, 623] on p "Adicionar R$ 9,00" at bounding box center [767, 626] width 94 height 17
type input "1"
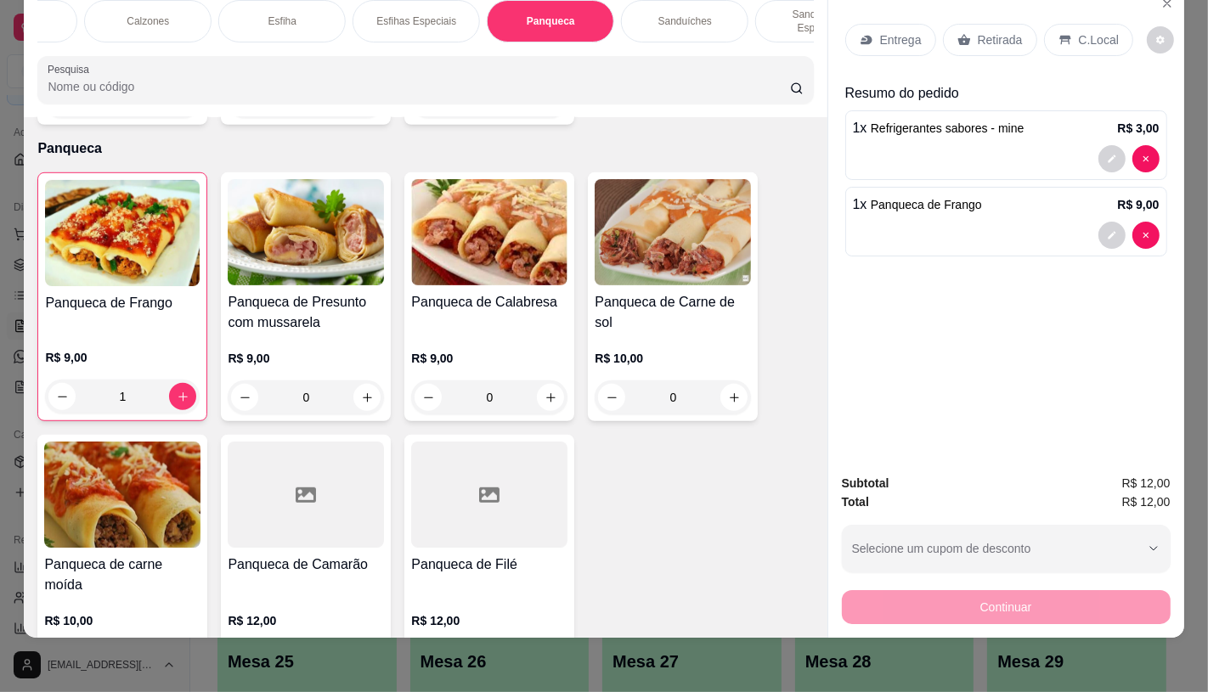
scroll to position [6423, 0]
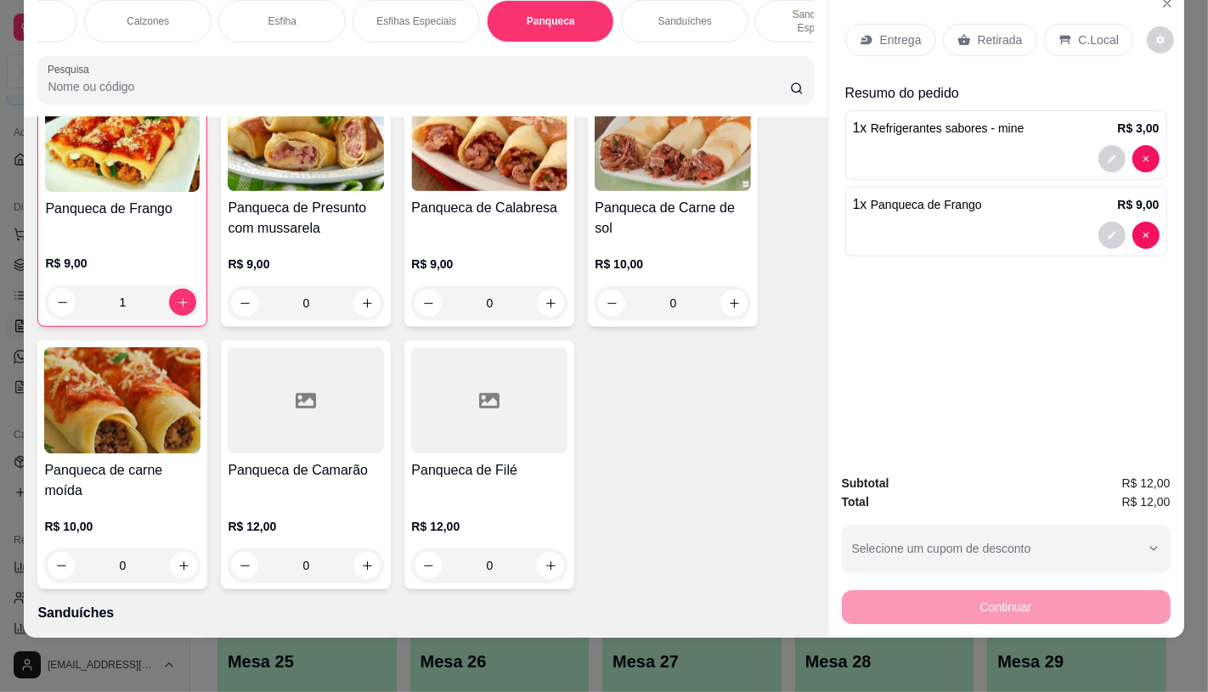
click at [1009, 31] on p "Retirada" at bounding box center [1000, 39] width 45 height 17
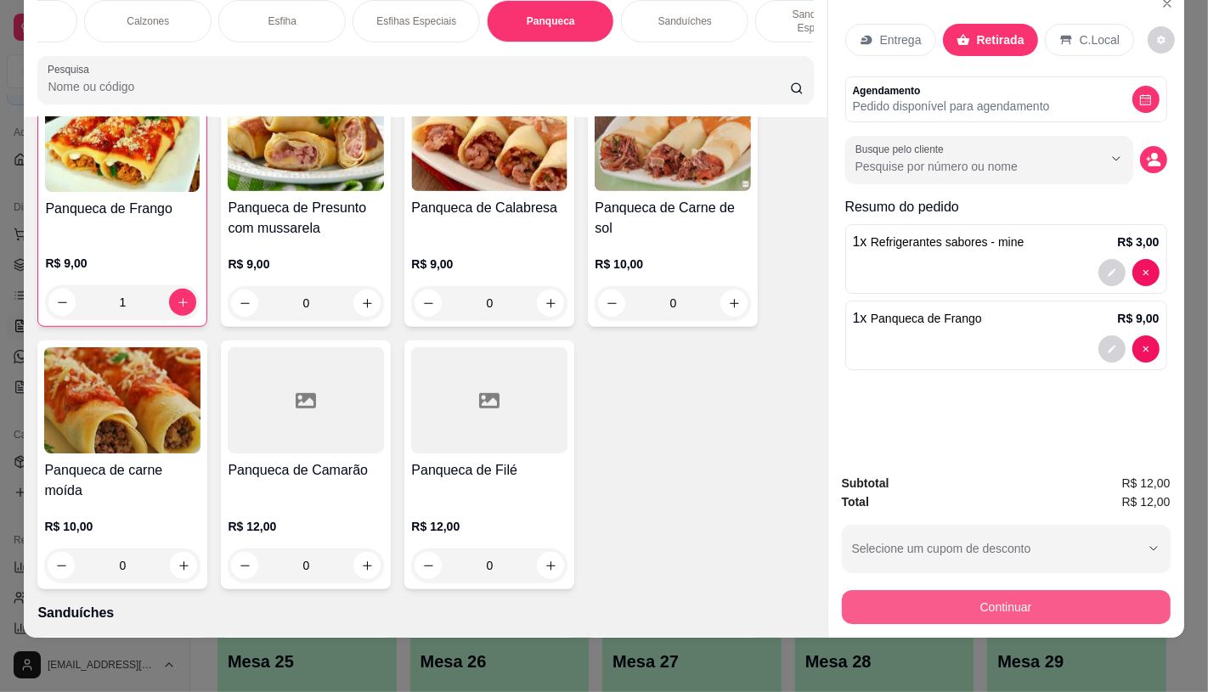
click at [928, 601] on button "Continuar" at bounding box center [1006, 607] width 329 height 34
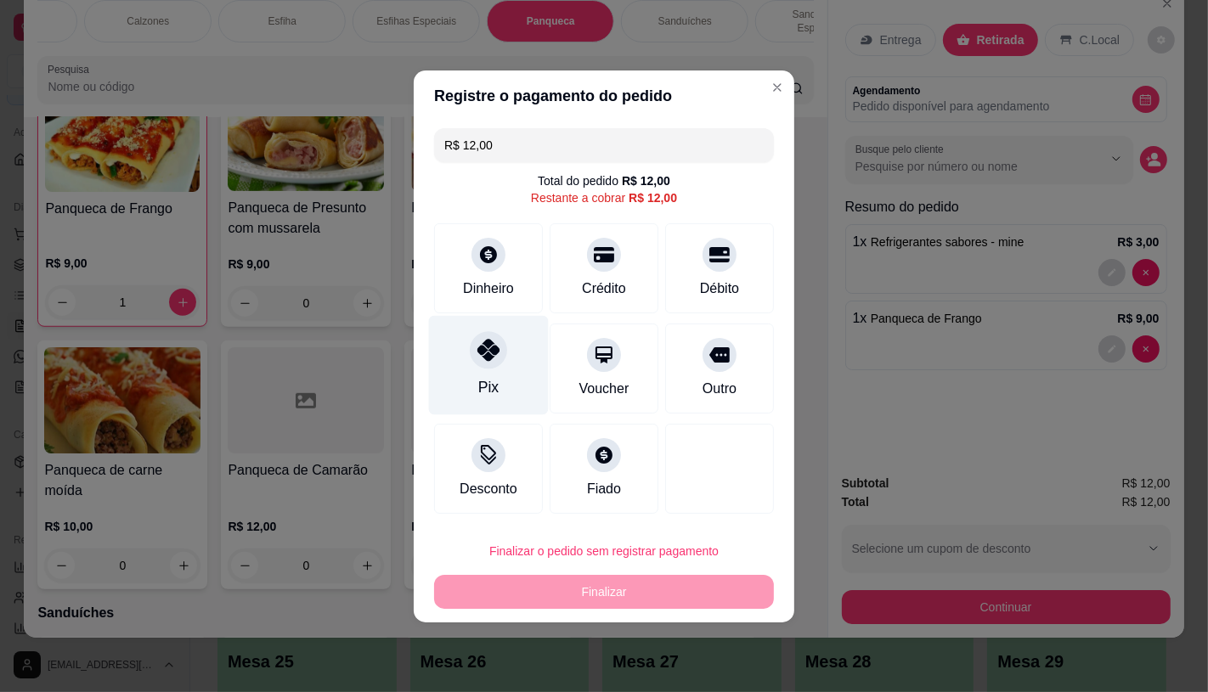
click at [498, 349] on div at bounding box center [488, 349] width 37 height 37
type input "R$ 0,00"
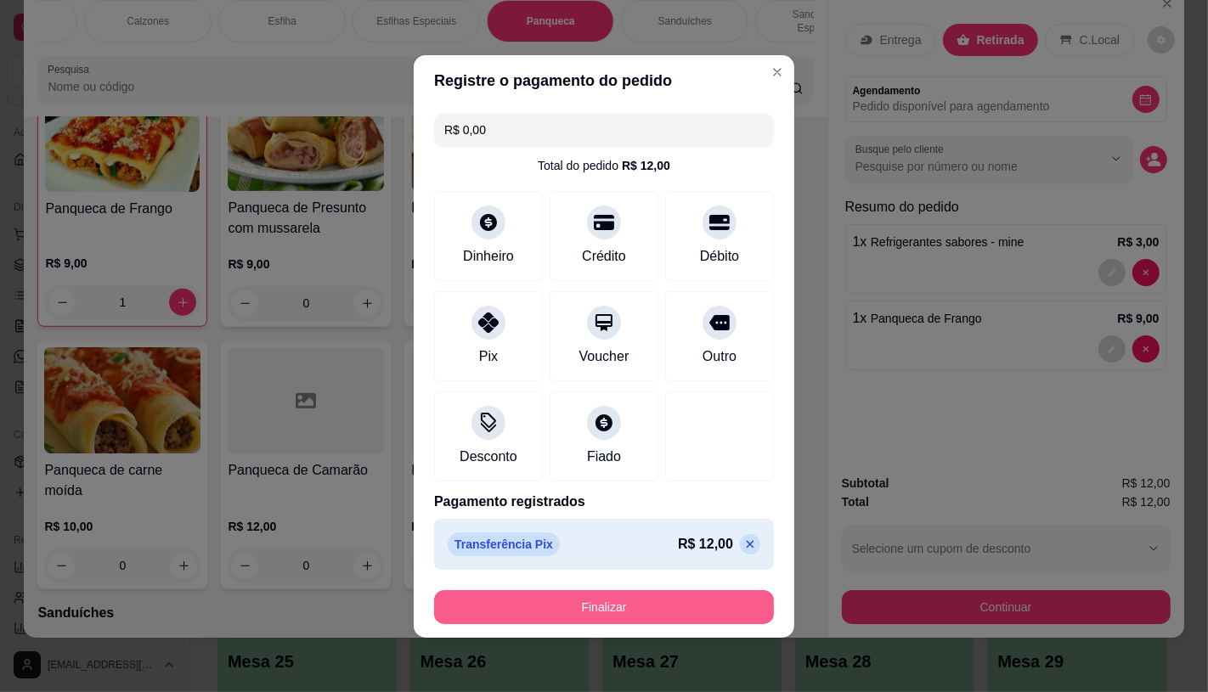
click at [617, 601] on button "Finalizar" at bounding box center [604, 607] width 340 height 34
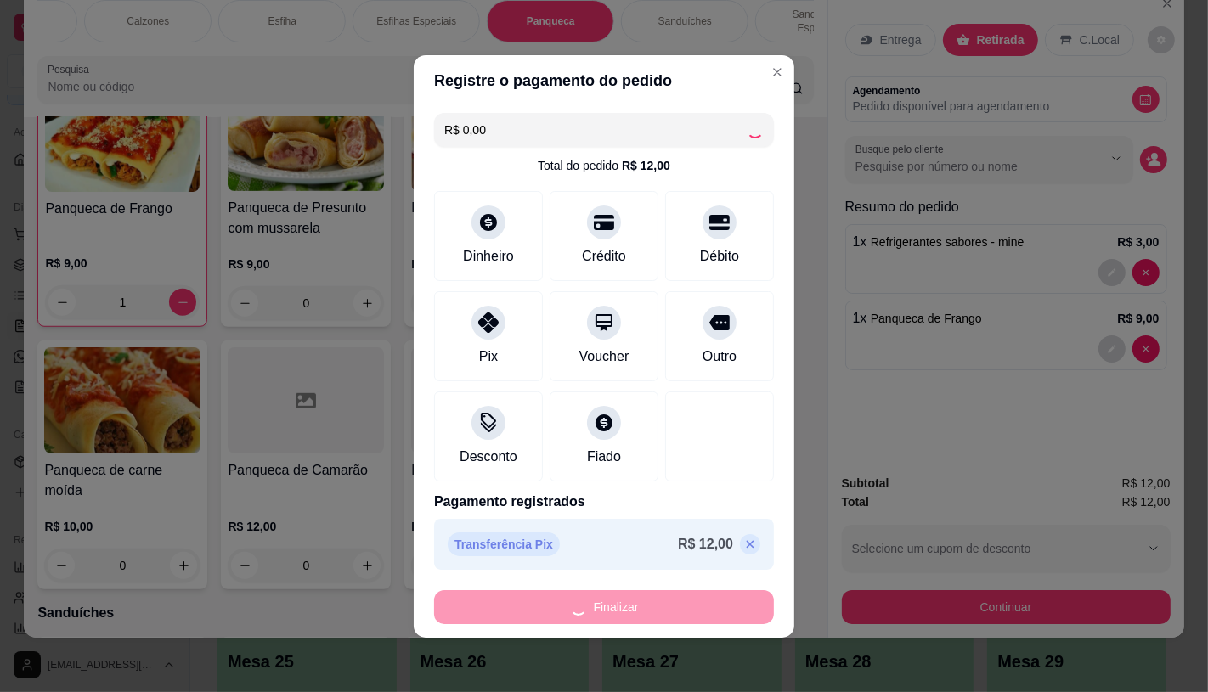
type input "0"
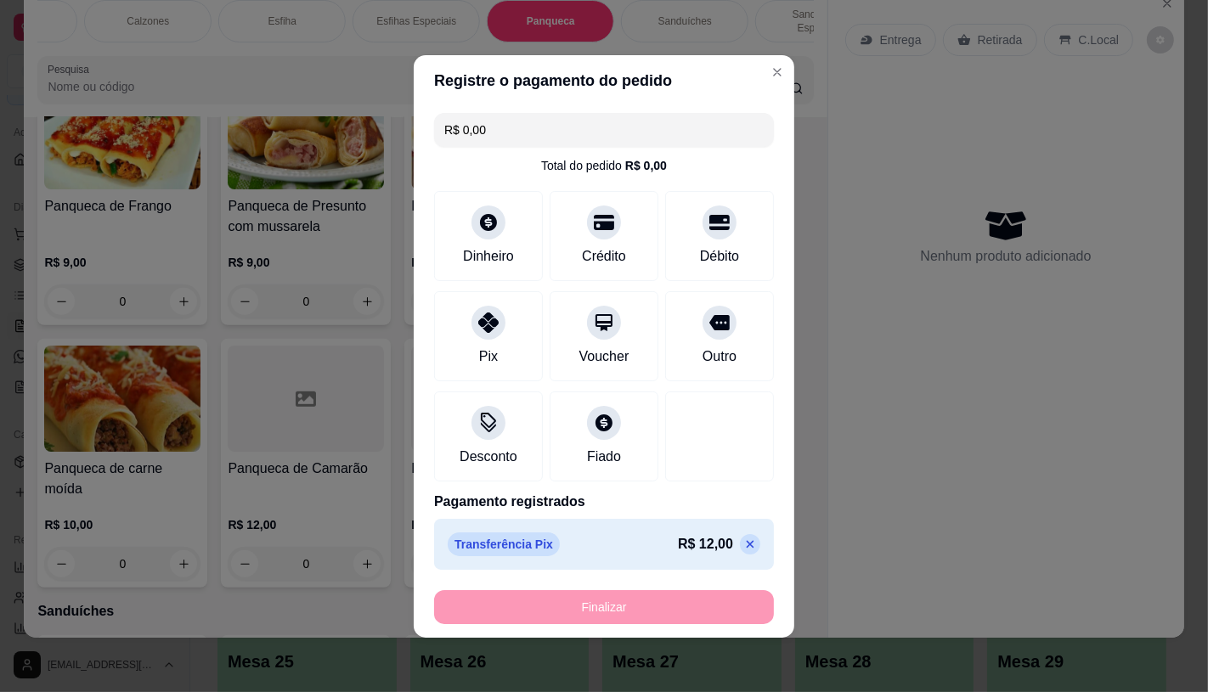
type input "-R$ 12,00"
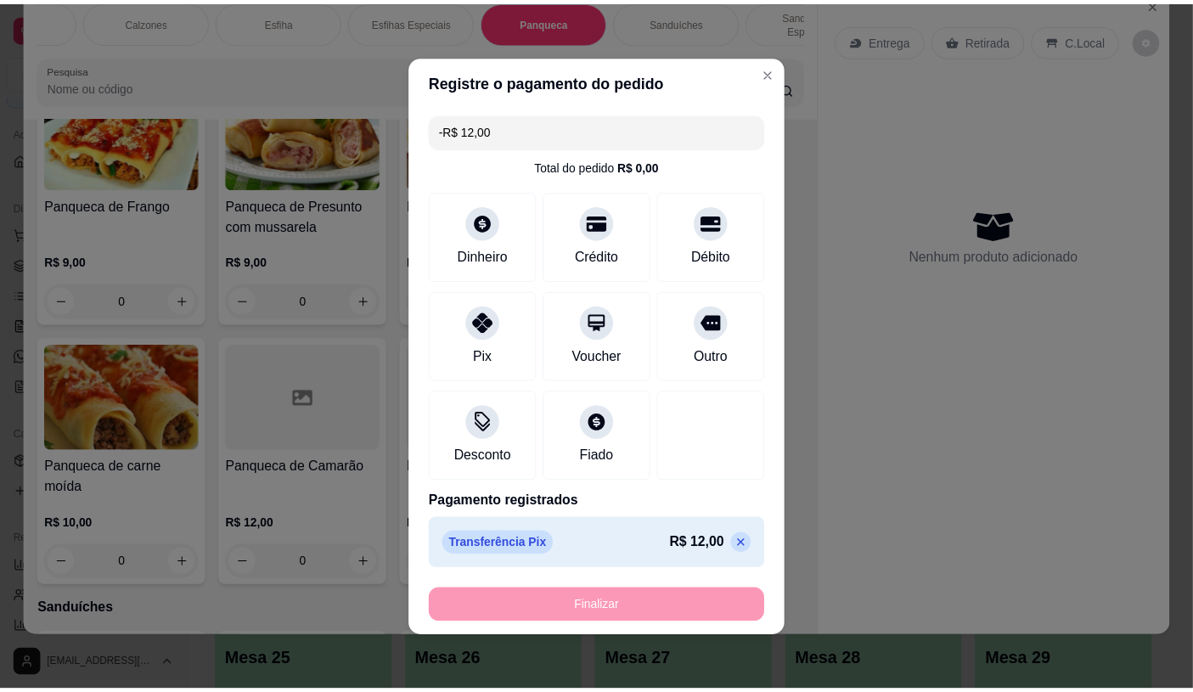
scroll to position [6420, 0]
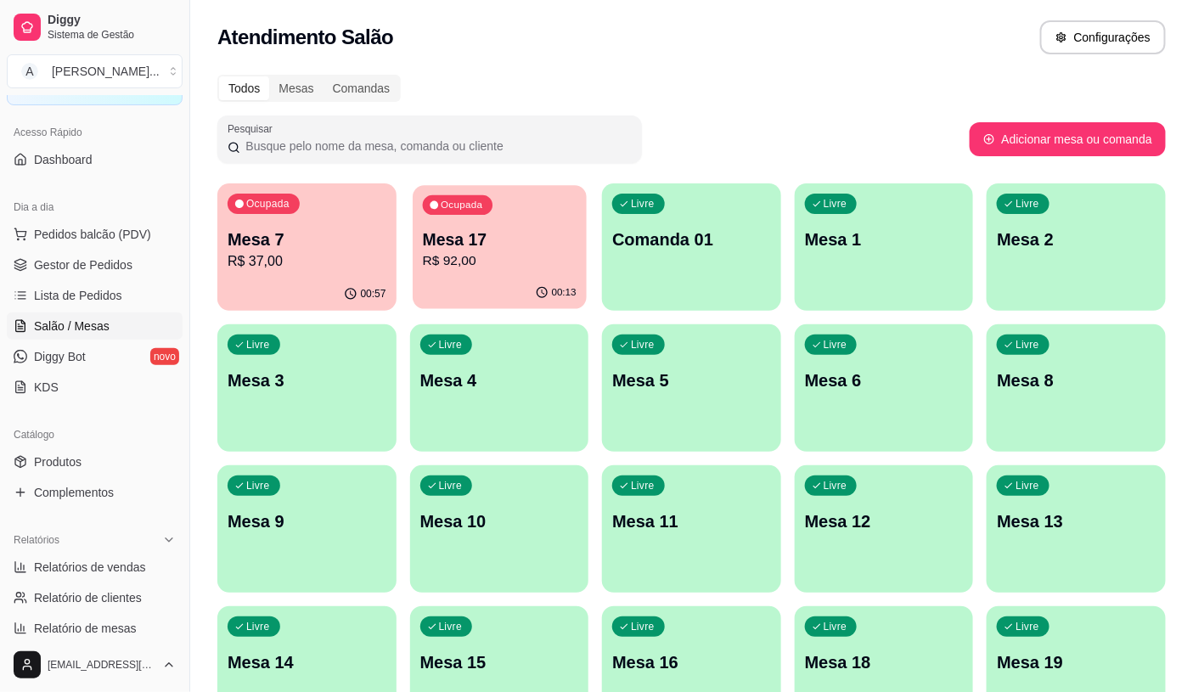
click at [457, 256] on p "R$ 92,00" at bounding box center [499, 261] width 154 height 20
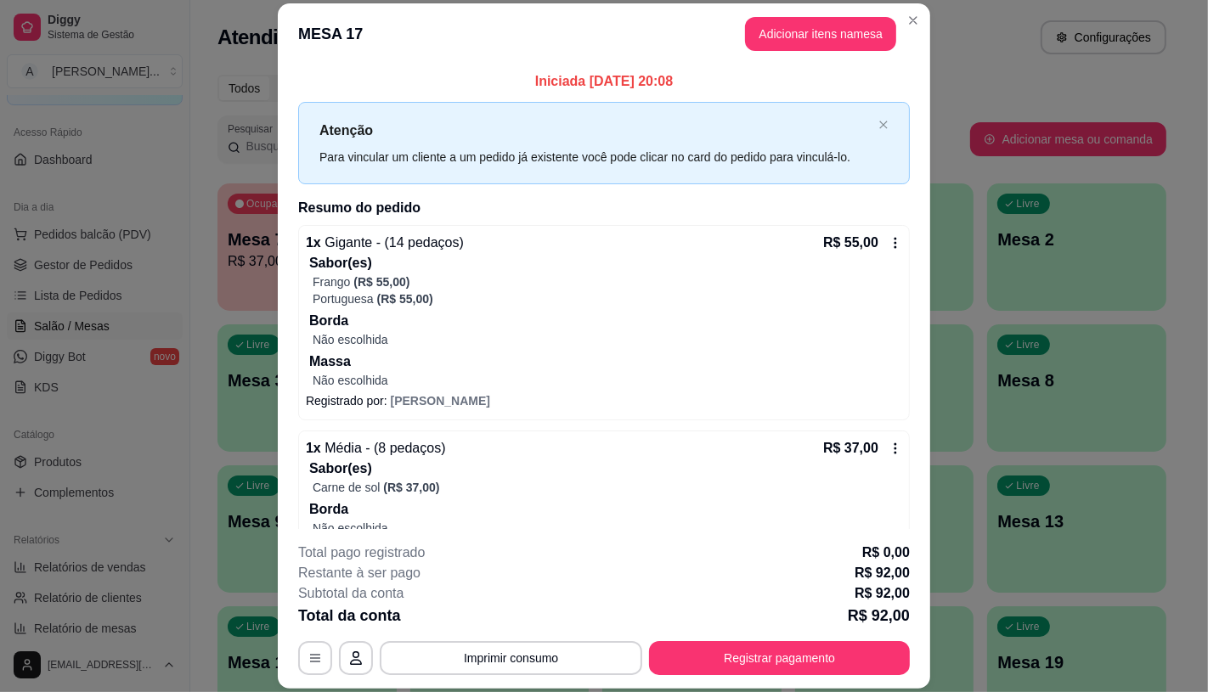
scroll to position [87, 0]
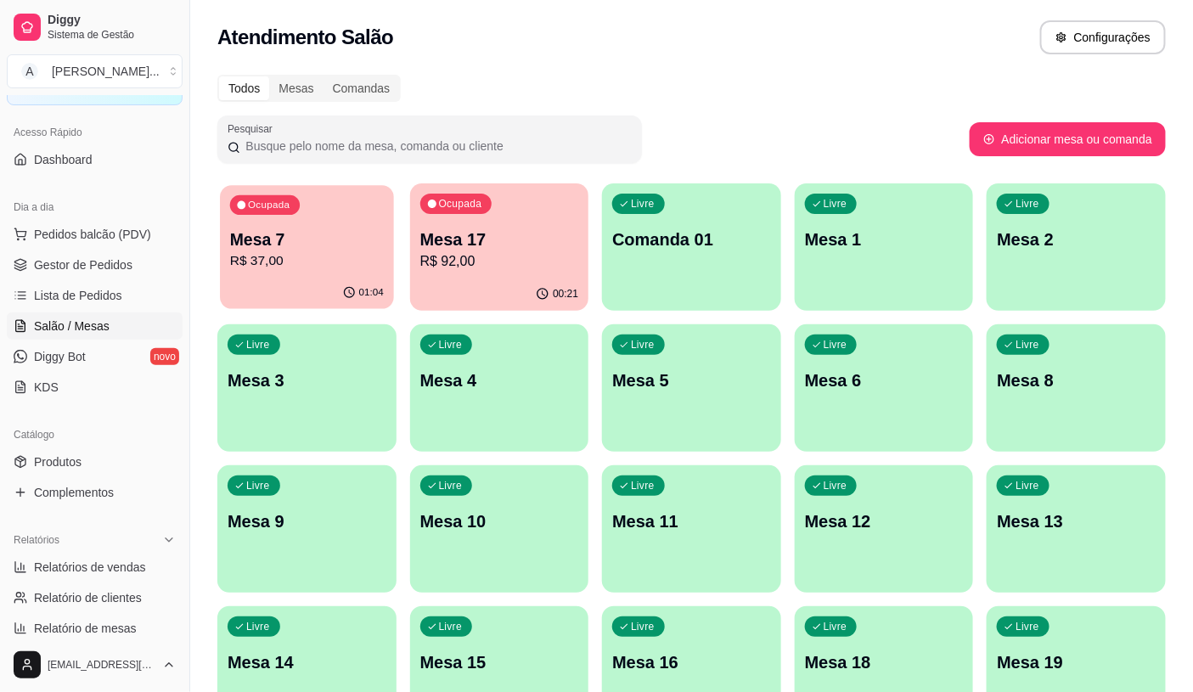
click at [298, 256] on p "R$ 37,00" at bounding box center [307, 261] width 154 height 20
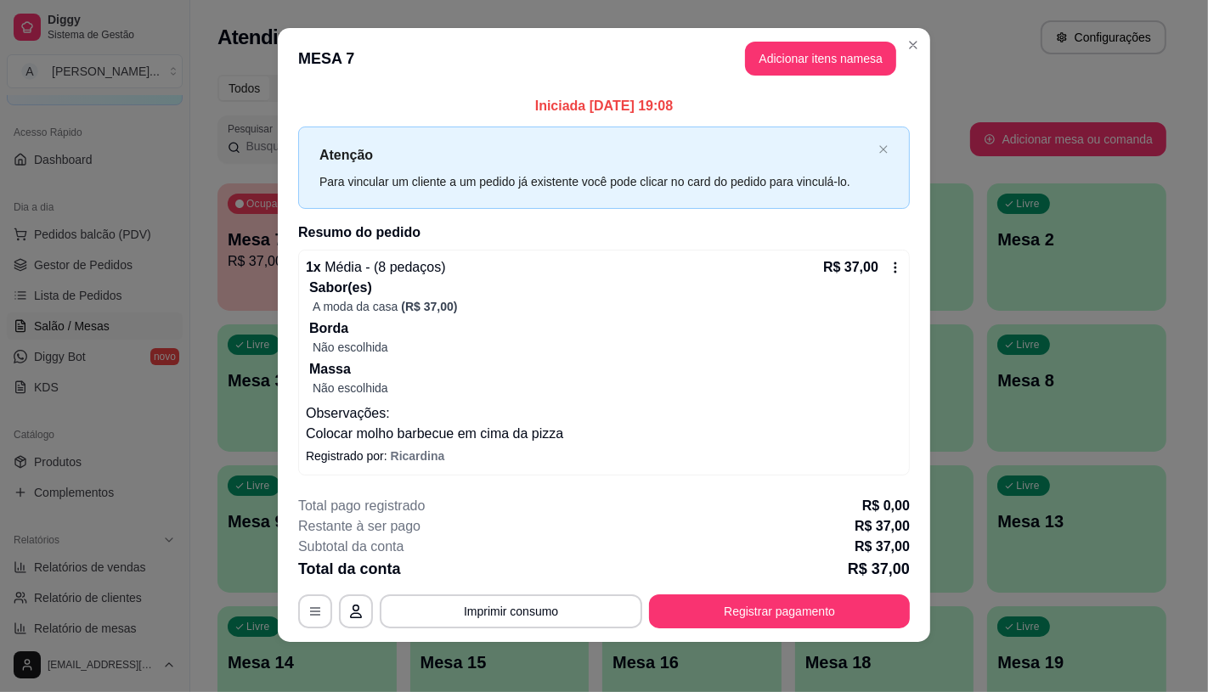
scroll to position [14, 0]
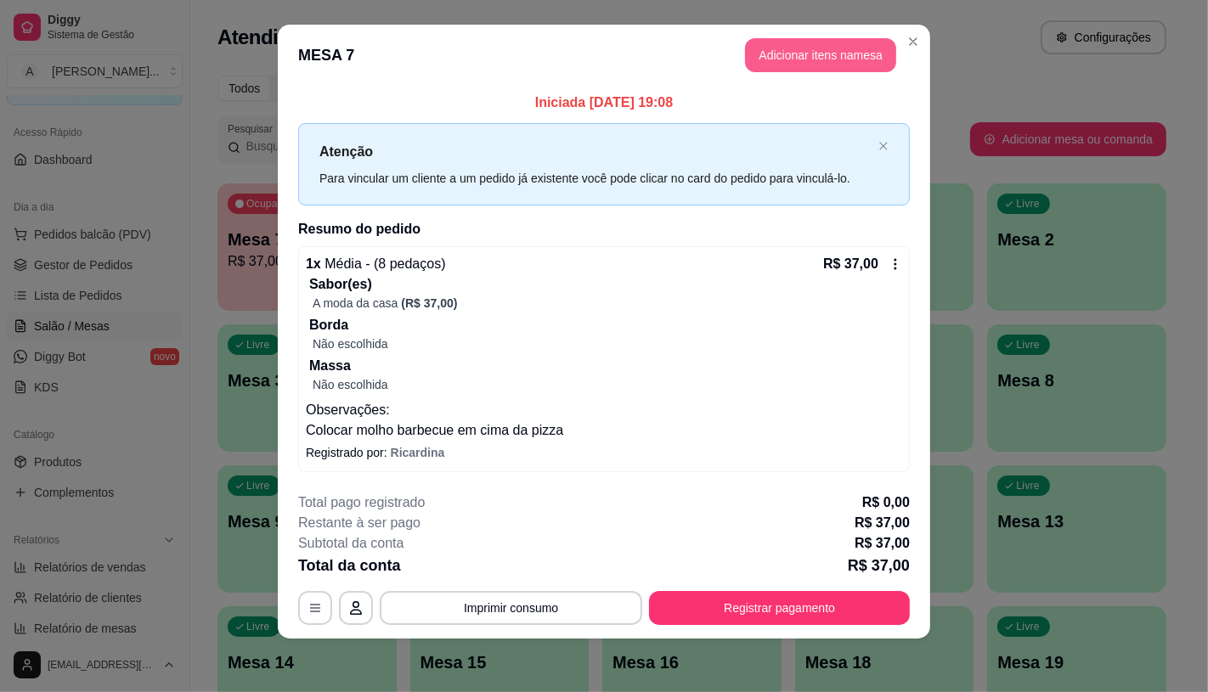
click at [812, 56] on button "Adicionar itens na mesa" at bounding box center [820, 55] width 151 height 34
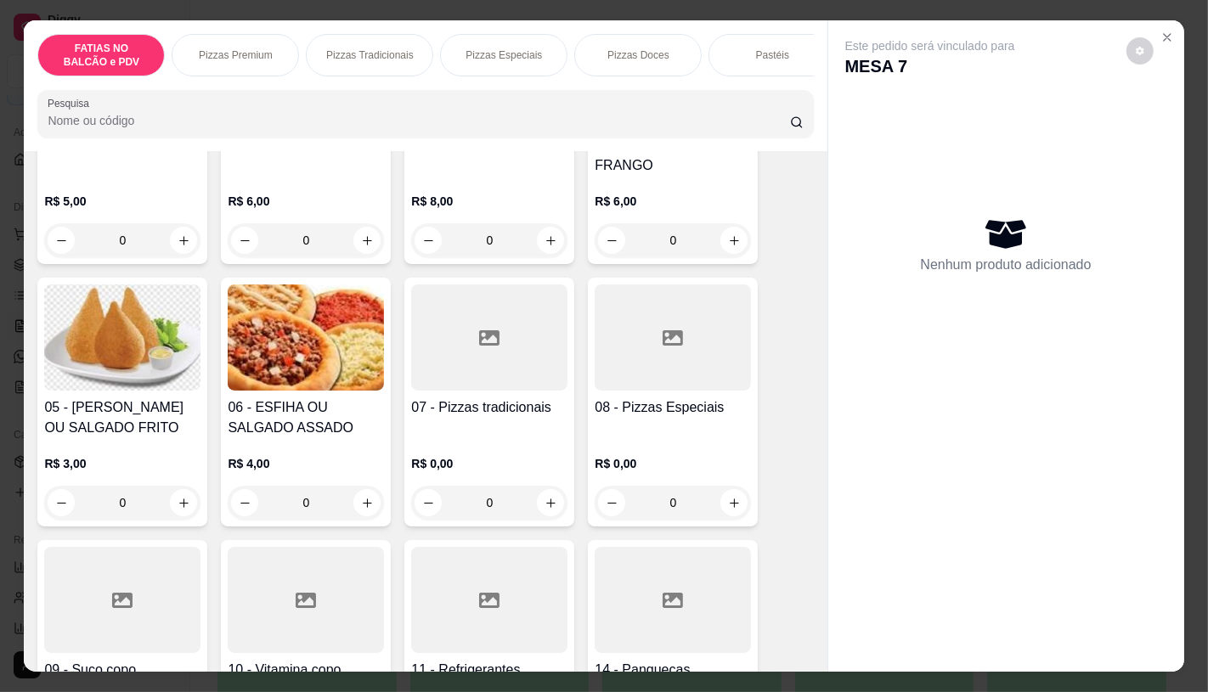
scroll to position [377, 0]
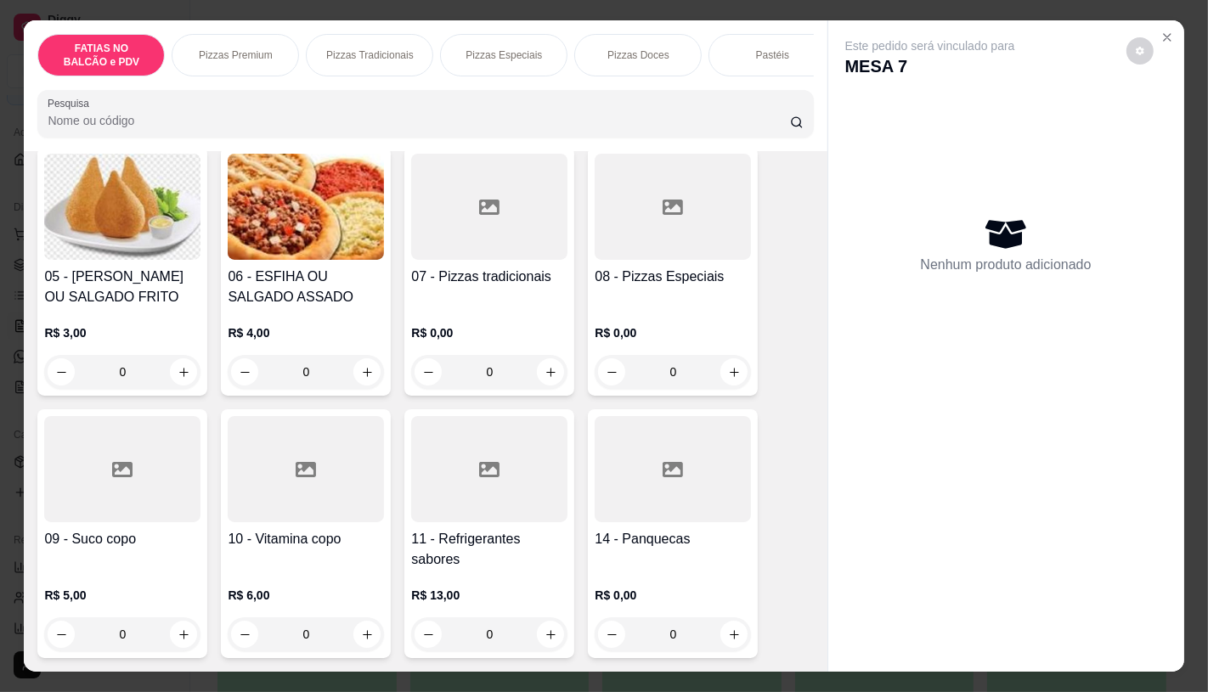
click at [457, 474] on div at bounding box center [489, 469] width 156 height 106
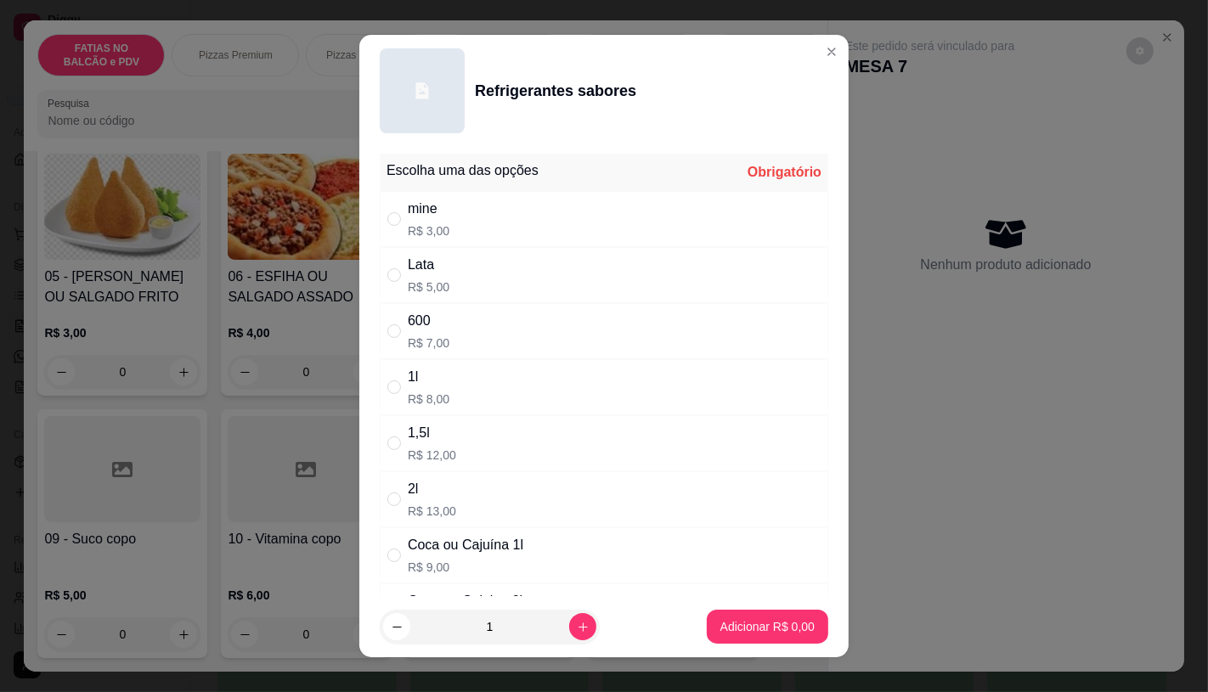
click at [431, 228] on p "R$ 3,00" at bounding box center [429, 231] width 42 height 17
radio input "true"
click at [761, 635] on button "Adicionar R$ 3,00" at bounding box center [767, 627] width 121 height 34
type input "1"
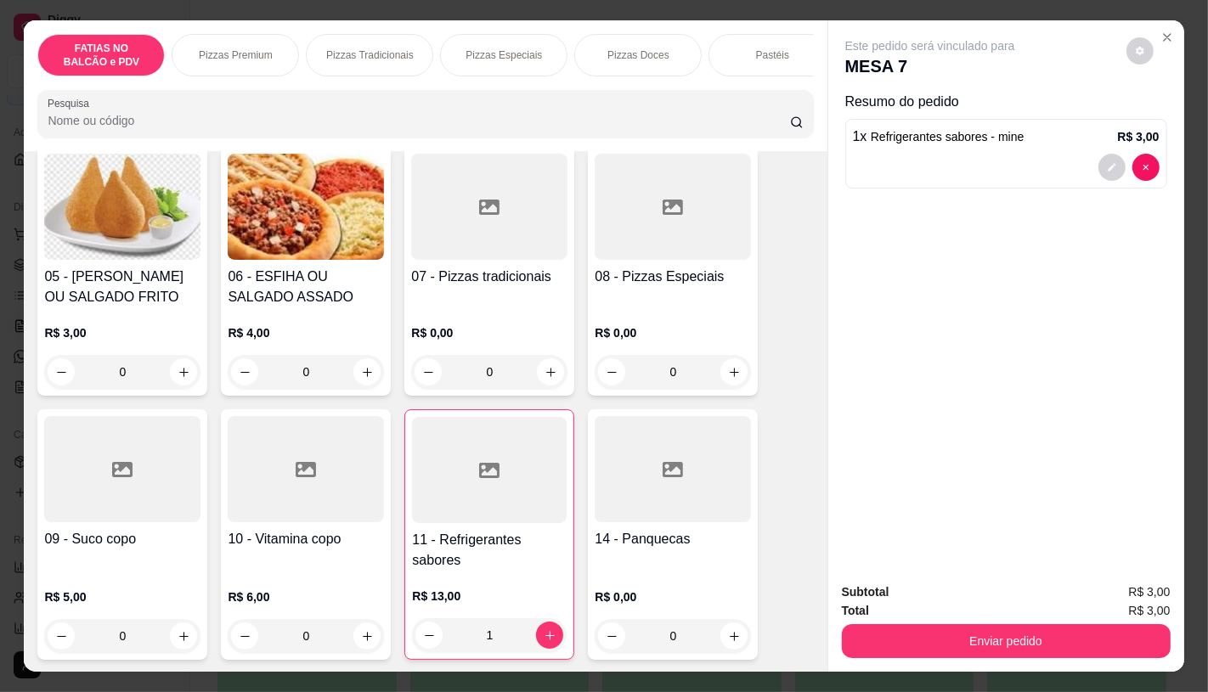
click at [514, 408] on div "01 - FATIA DE PIZZA R$ 5,00 0 02 - FATIA DE CALZONE R$ 6,00 0 03 - FATIA DE LAS…" at bounding box center [425, 524] width 776 height 1280
click at [512, 454] on div at bounding box center [489, 470] width 155 height 106
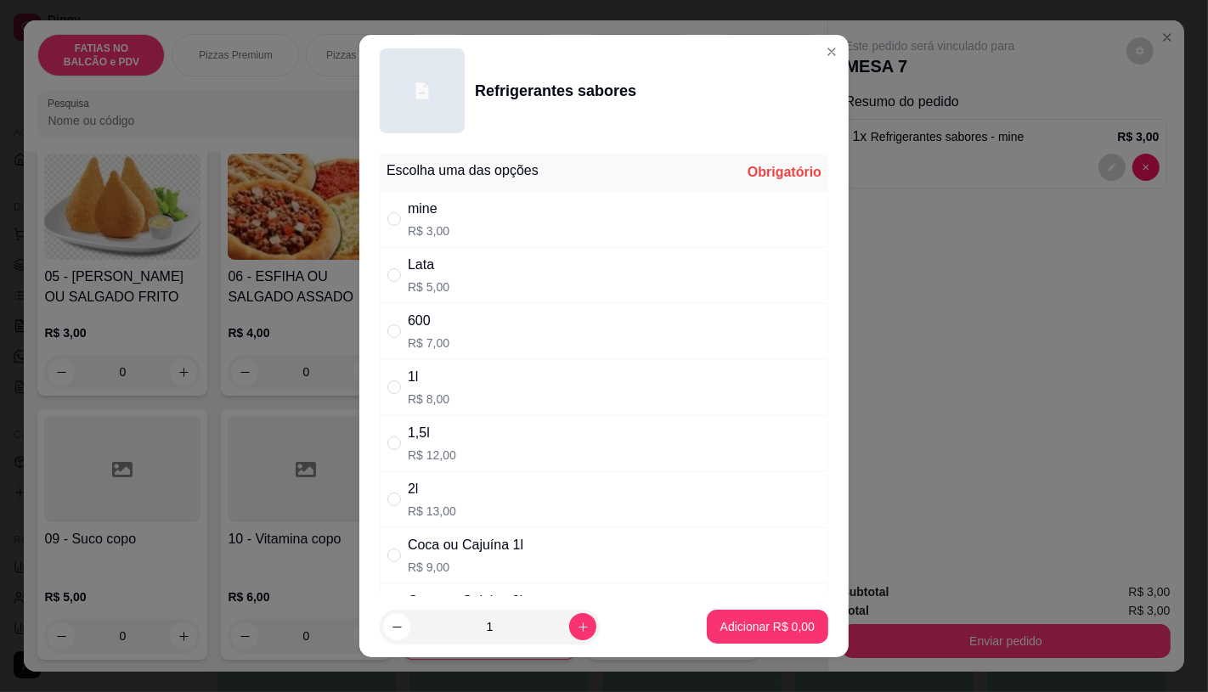
click at [399, 326] on div "" at bounding box center [397, 331] width 20 height 19
radio input "true"
click at [773, 618] on p "Adicionar R$ 7,00" at bounding box center [767, 626] width 94 height 17
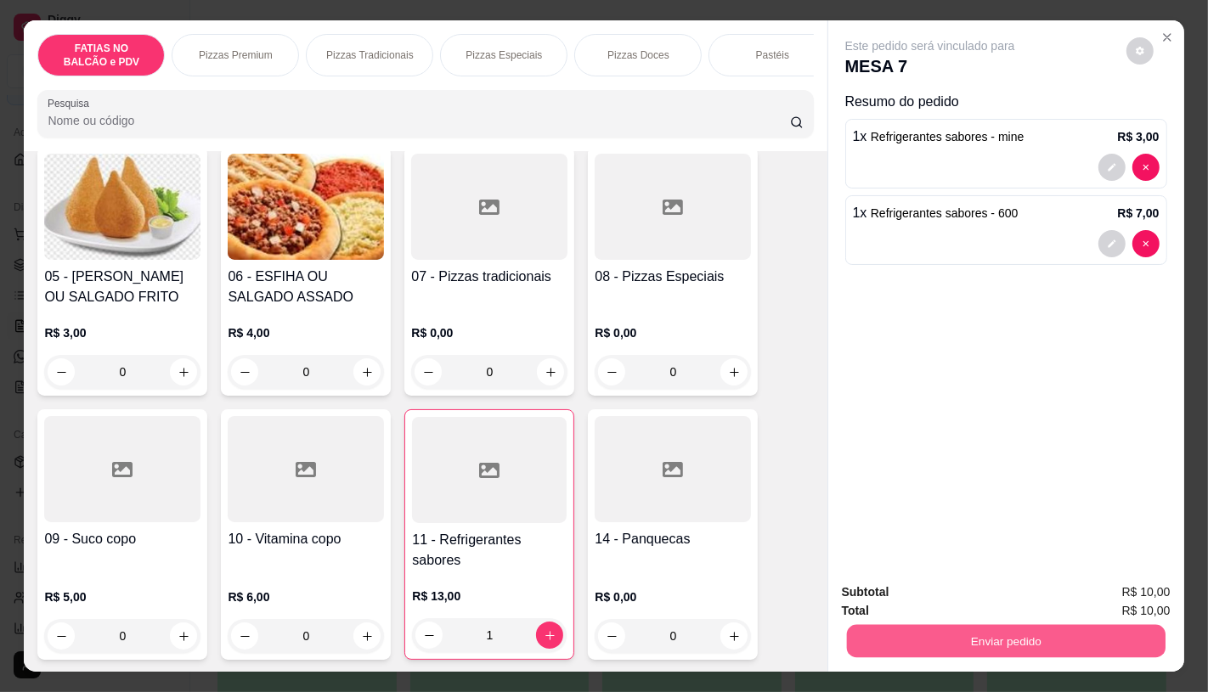
click at [1013, 647] on button "Enviar pedido" at bounding box center [1005, 640] width 319 height 33
click at [969, 606] on button "Não registrar e enviar pedido" at bounding box center [948, 593] width 177 height 32
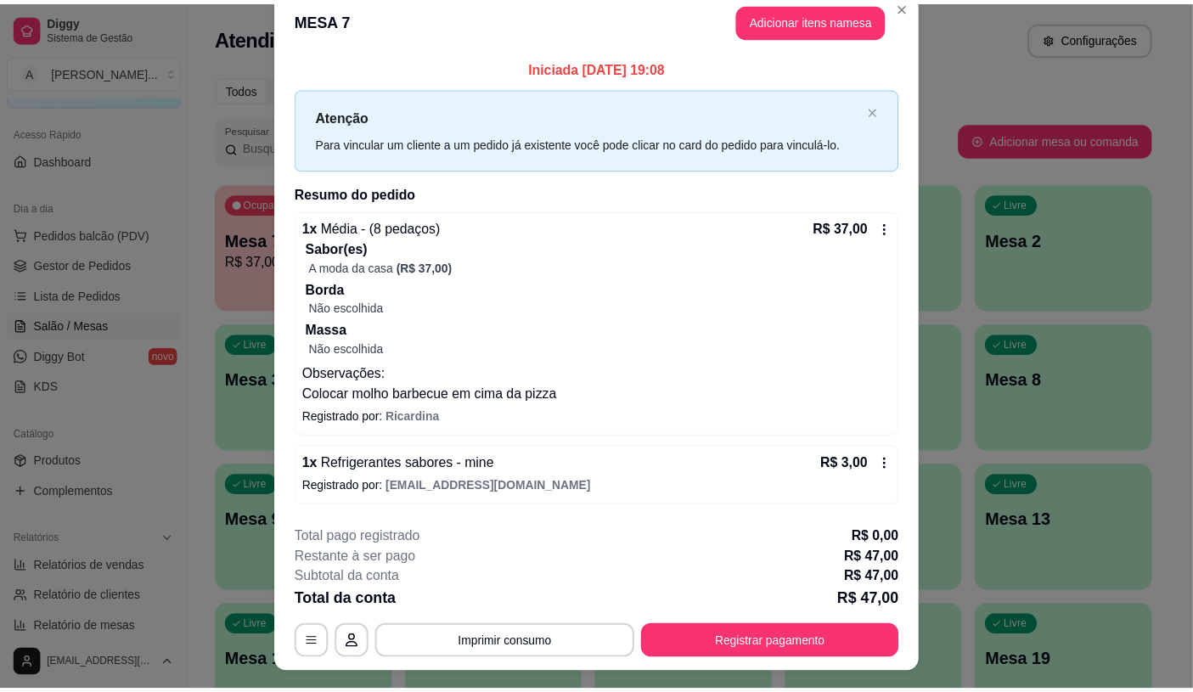
scroll to position [0, 0]
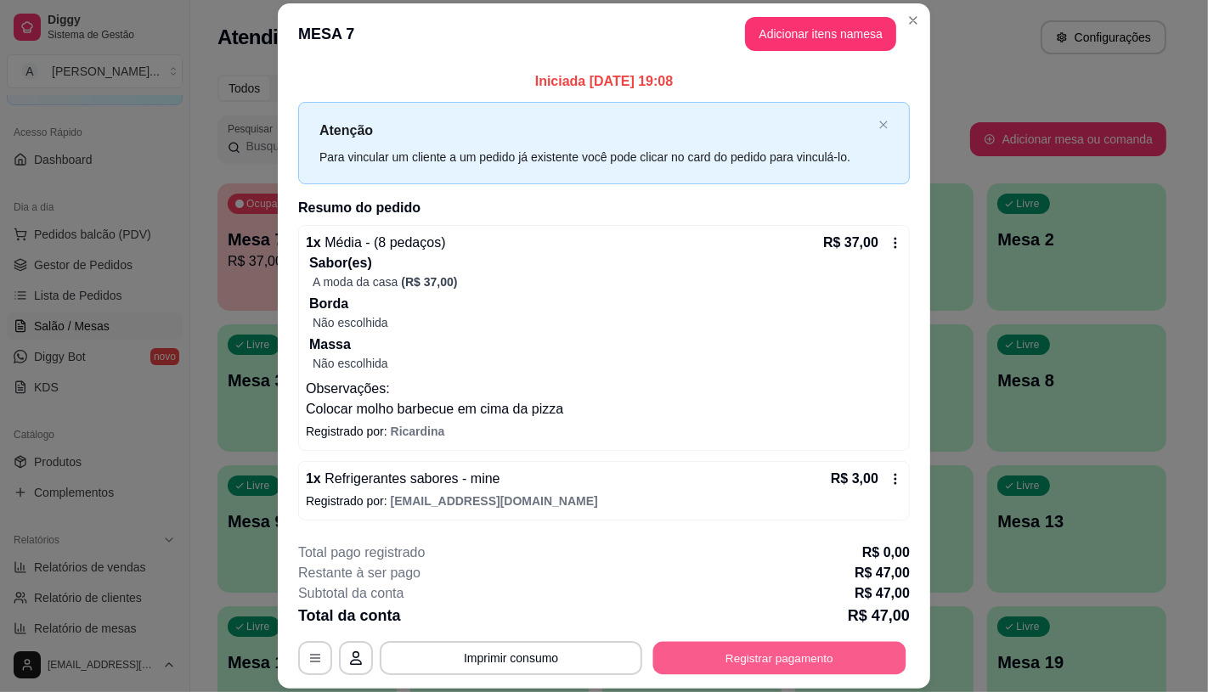
click at [770, 659] on button "Registrar pagamento" at bounding box center [779, 658] width 253 height 33
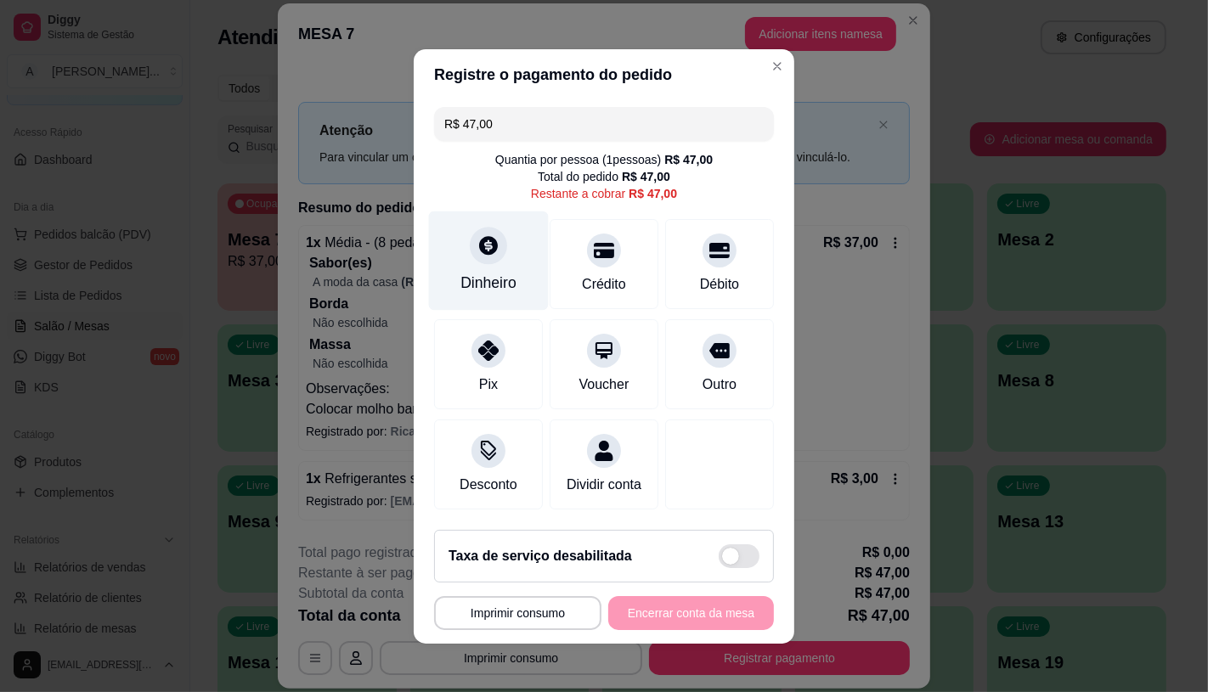
click at [519, 256] on div "Dinheiro" at bounding box center [489, 260] width 120 height 99
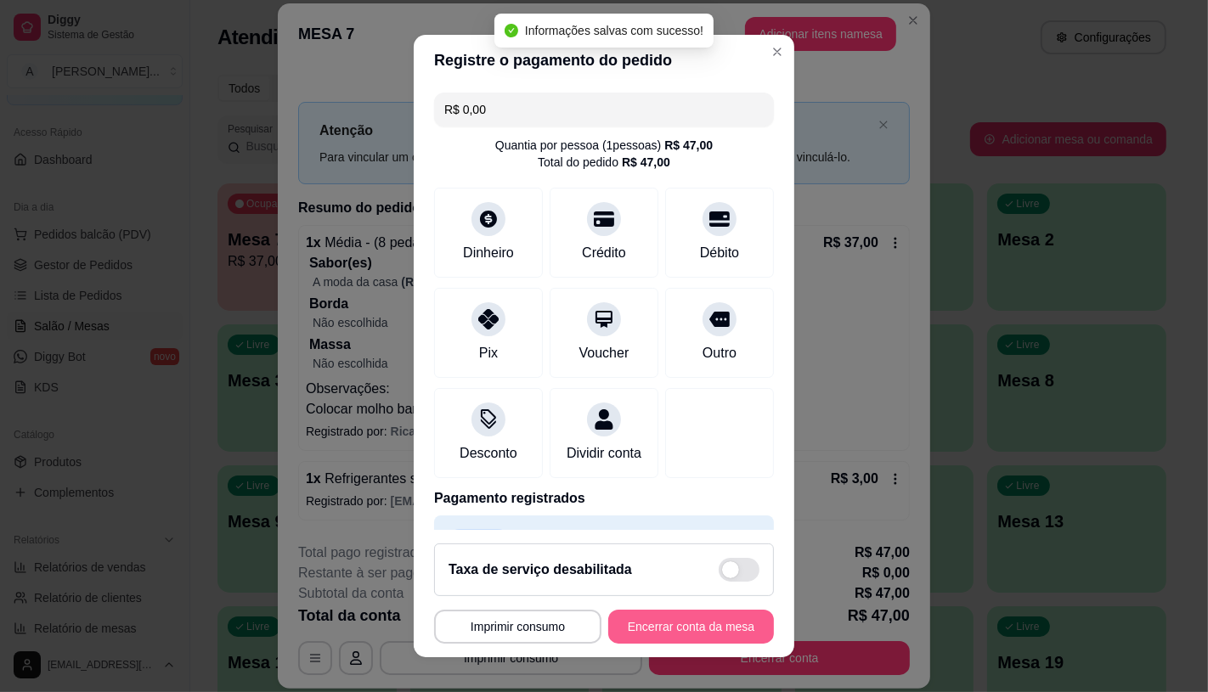
type input "R$ 0,00"
click at [686, 621] on button "Encerrar conta da mesa" at bounding box center [691, 627] width 161 height 33
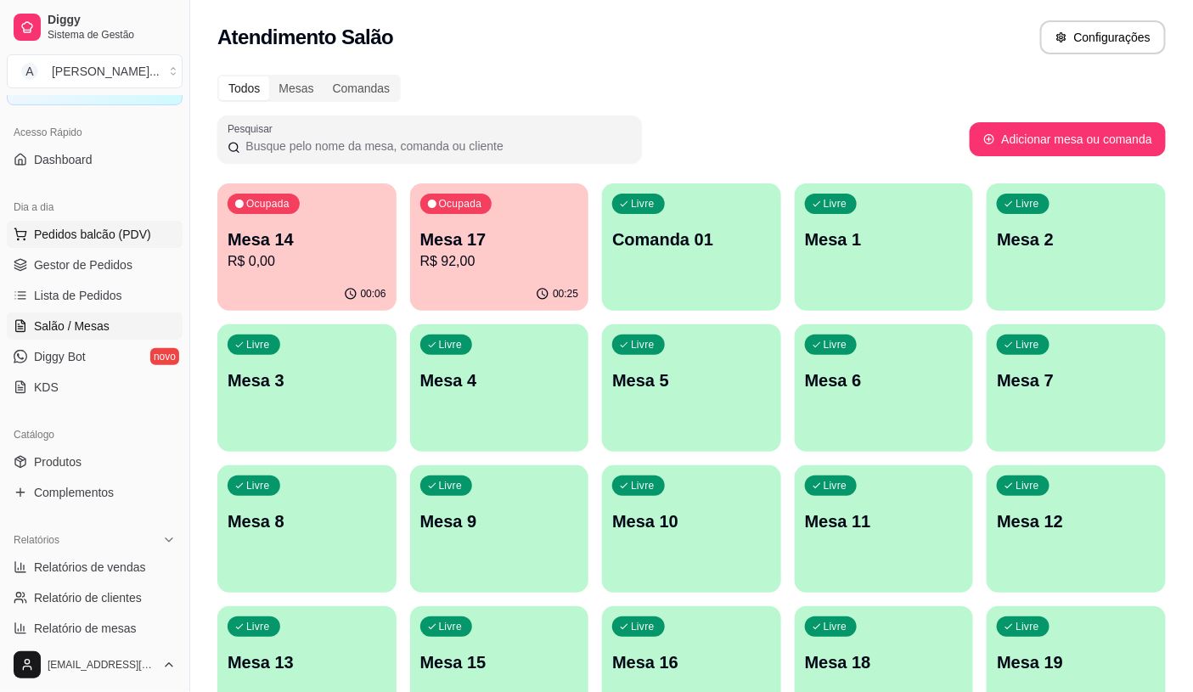
click at [82, 247] on button "Pedidos balcão (PDV)" at bounding box center [95, 234] width 176 height 27
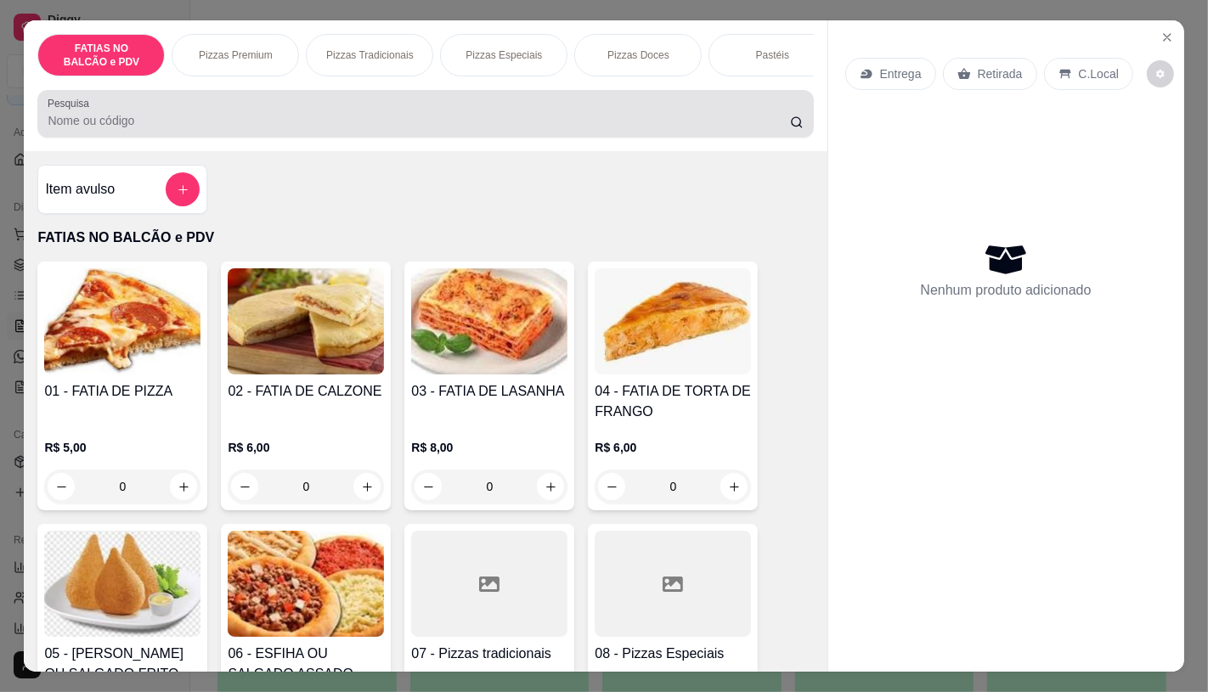
click at [258, 124] on input "Pesquisa" at bounding box center [419, 120] width 742 height 17
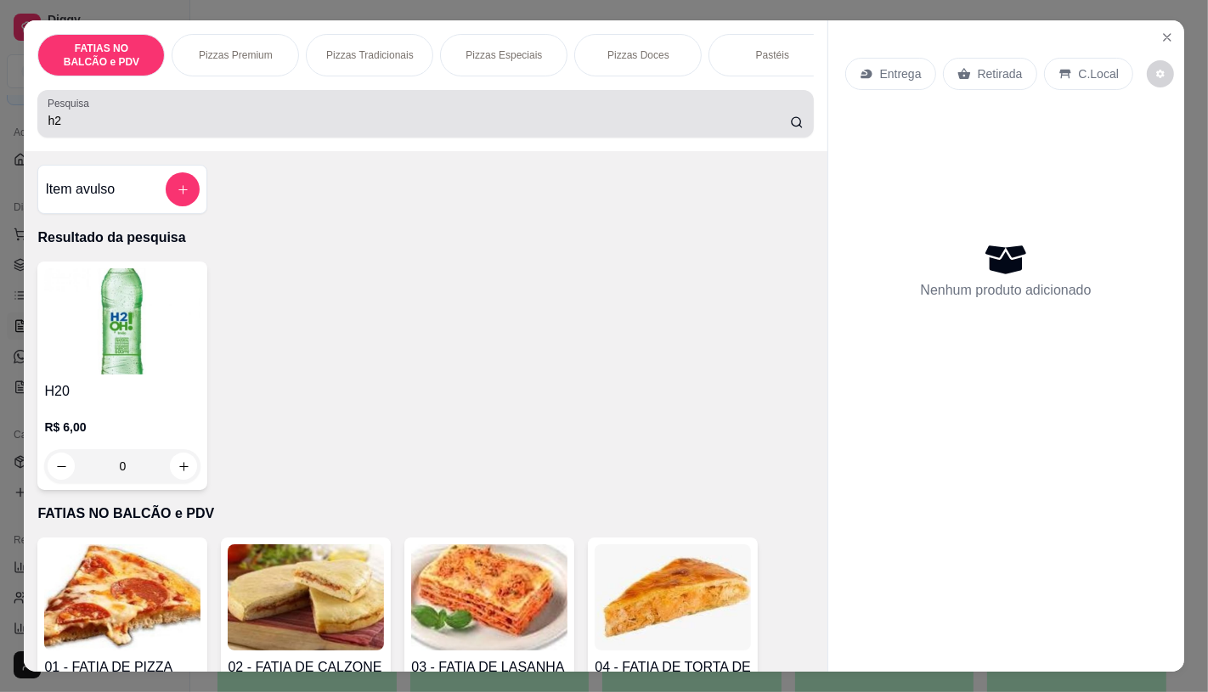
click at [270, 138] on div "Pesquisa h2" at bounding box center [425, 114] width 776 height 48
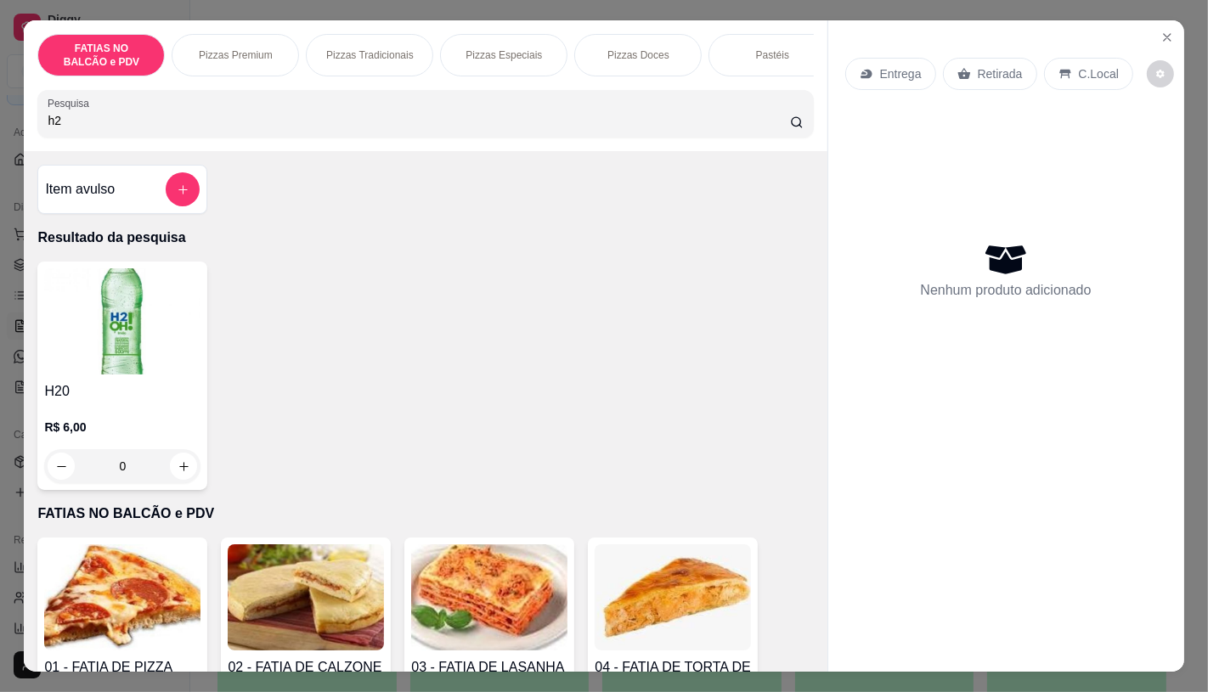
type input "h"
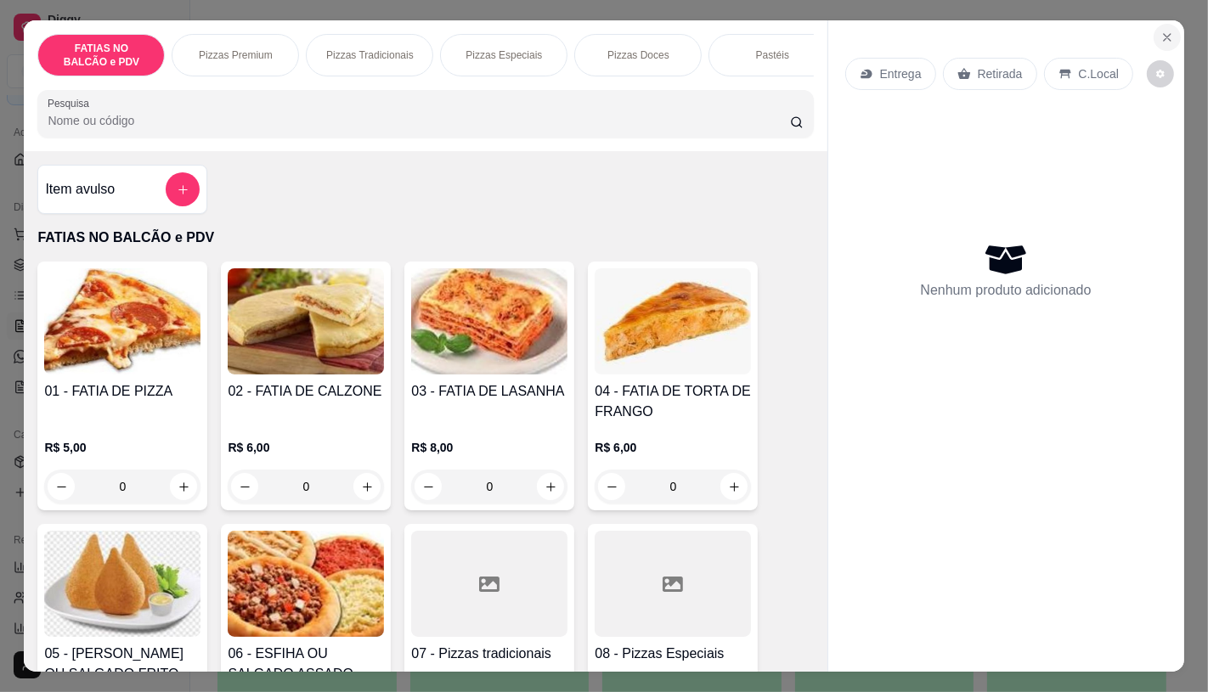
click at [1164, 39] on button "Close" at bounding box center [1167, 37] width 27 height 27
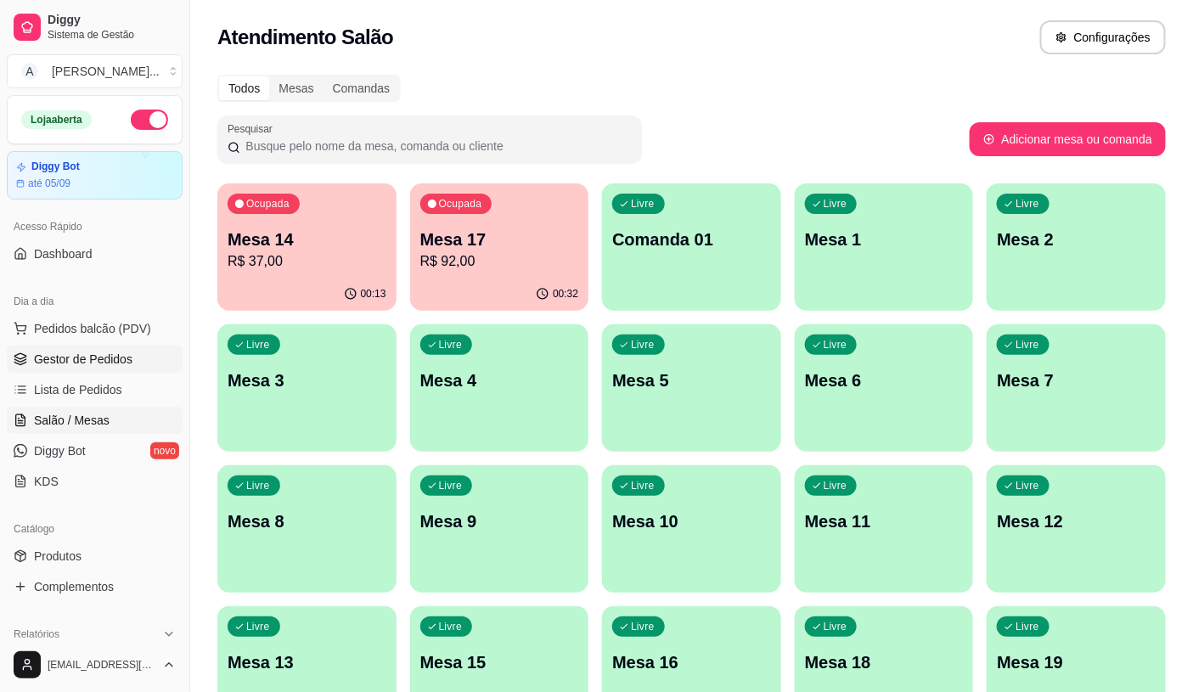
click at [89, 349] on link "Gestor de Pedidos" at bounding box center [95, 359] width 176 height 27
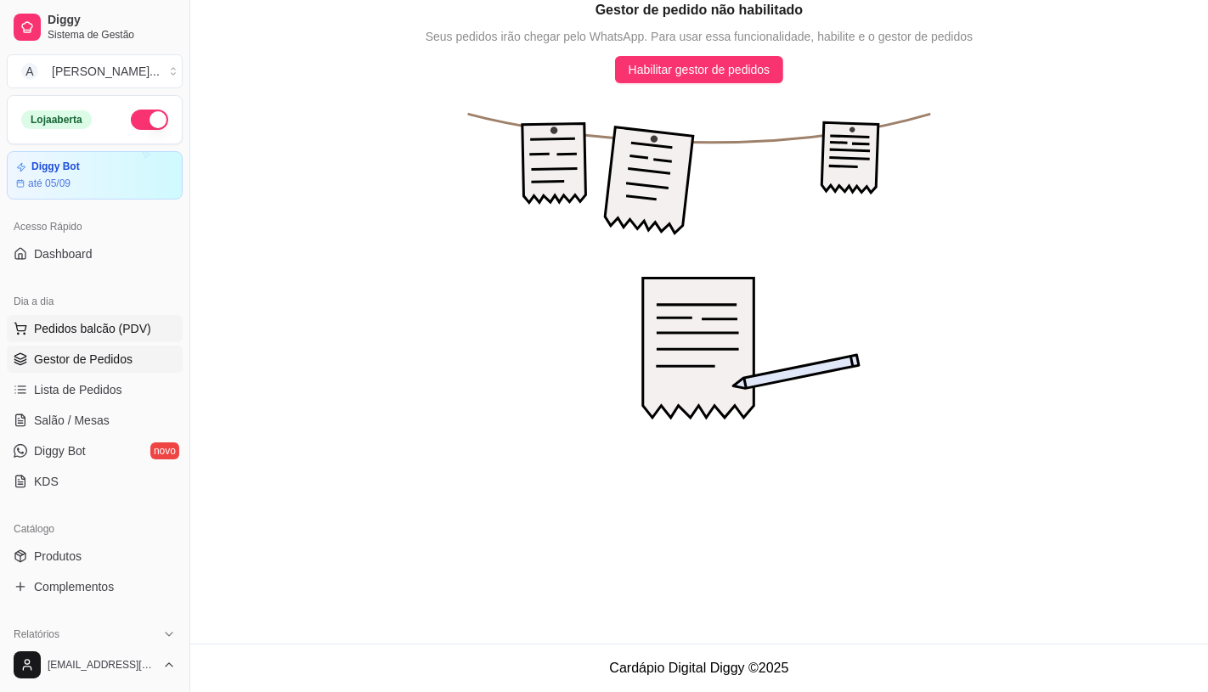
click at [111, 332] on span "Pedidos balcão (PDV)" at bounding box center [92, 328] width 117 height 17
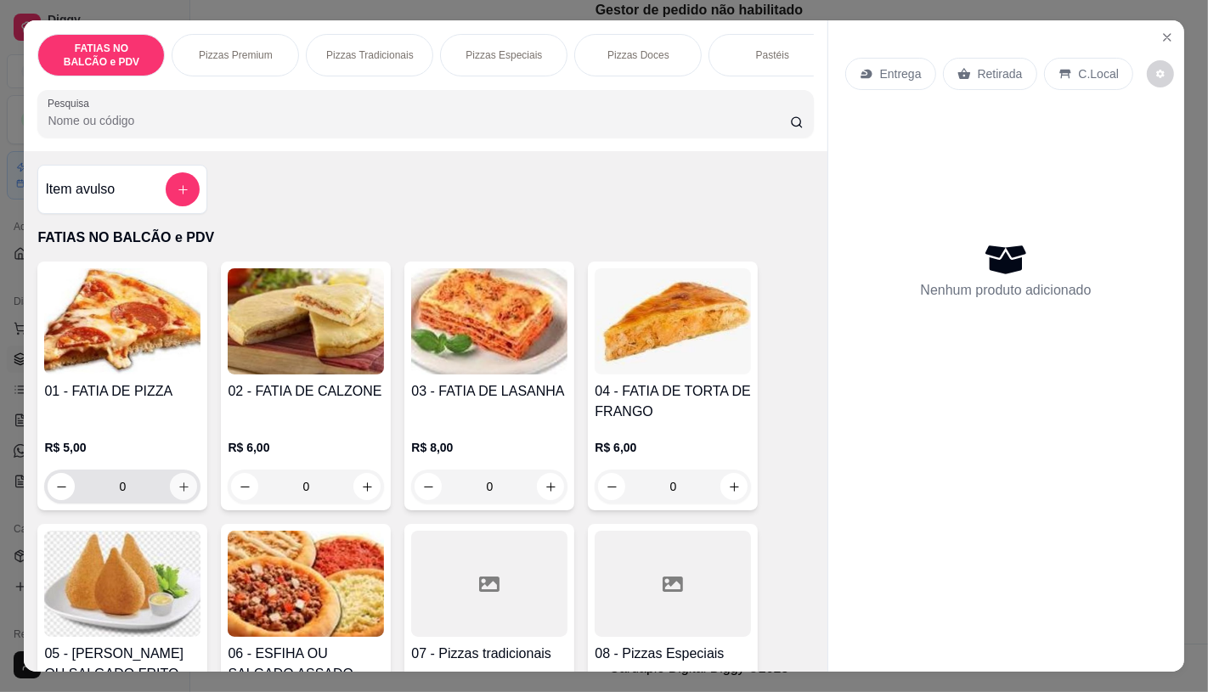
click at [155, 494] on input "0" at bounding box center [122, 487] width 95 height 34
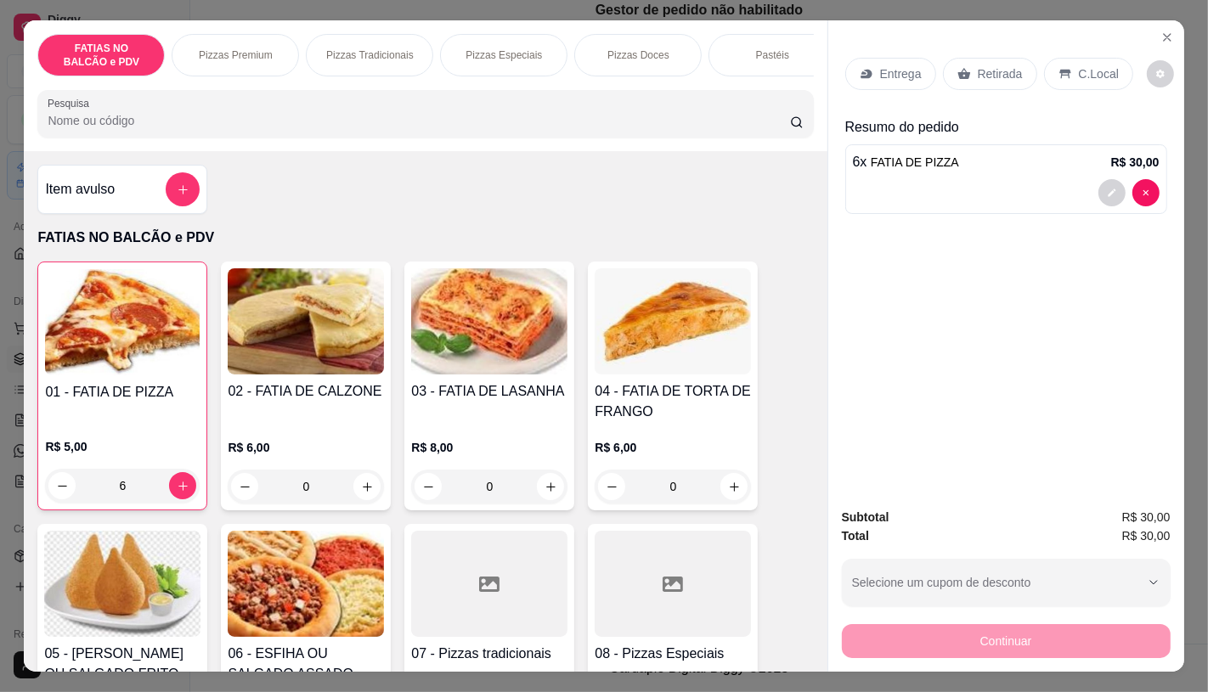
type input "6"
click at [990, 65] on p "Retirada" at bounding box center [1000, 73] width 45 height 17
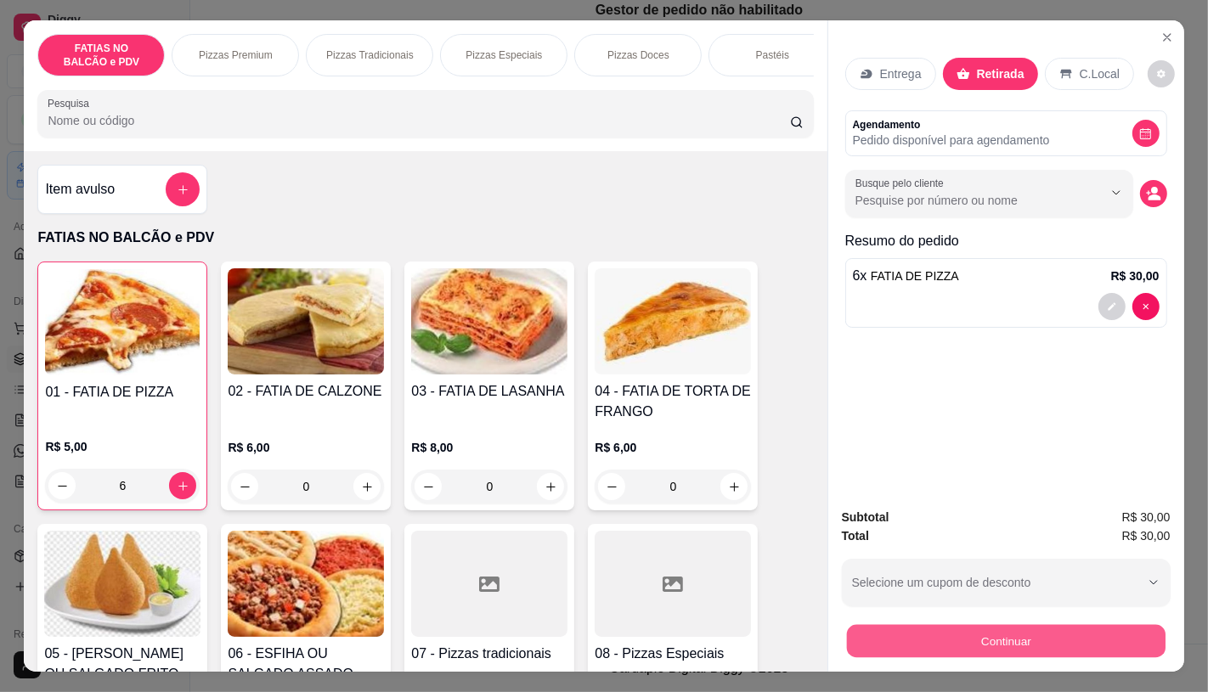
click at [996, 643] on button "Continuar" at bounding box center [1005, 640] width 319 height 33
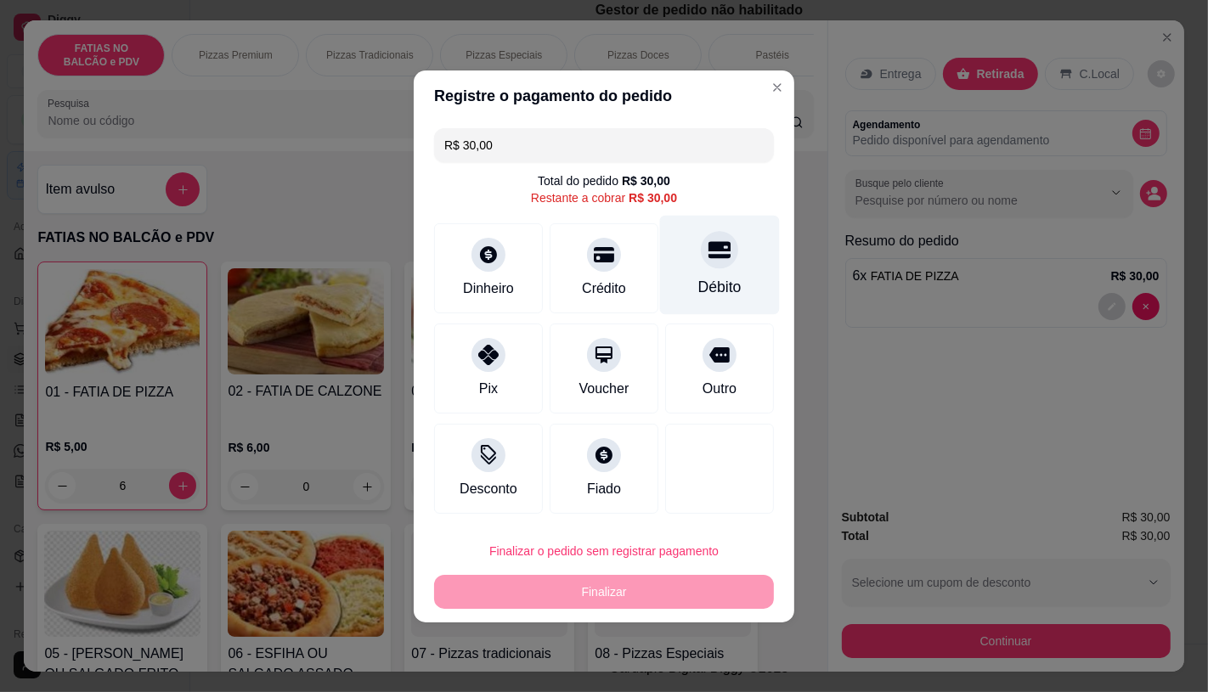
click at [708, 267] on div at bounding box center [719, 249] width 37 height 37
type input "R$ 0,00"
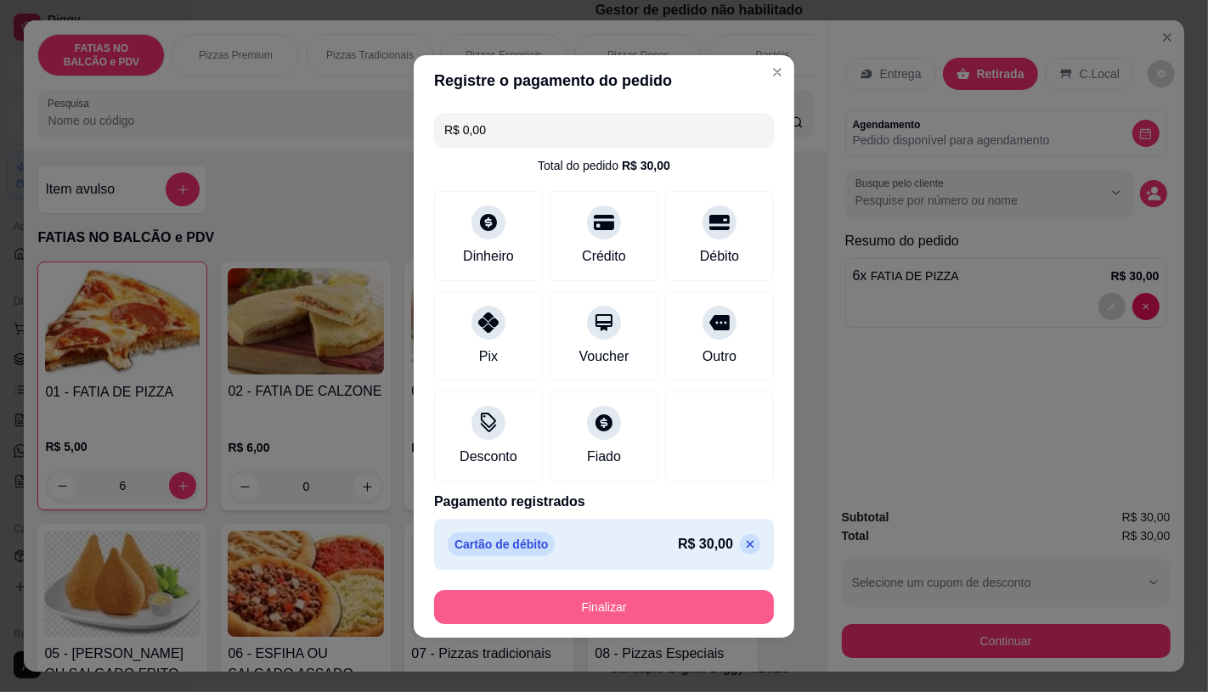
click at [656, 603] on button "Finalizar" at bounding box center [604, 607] width 340 height 34
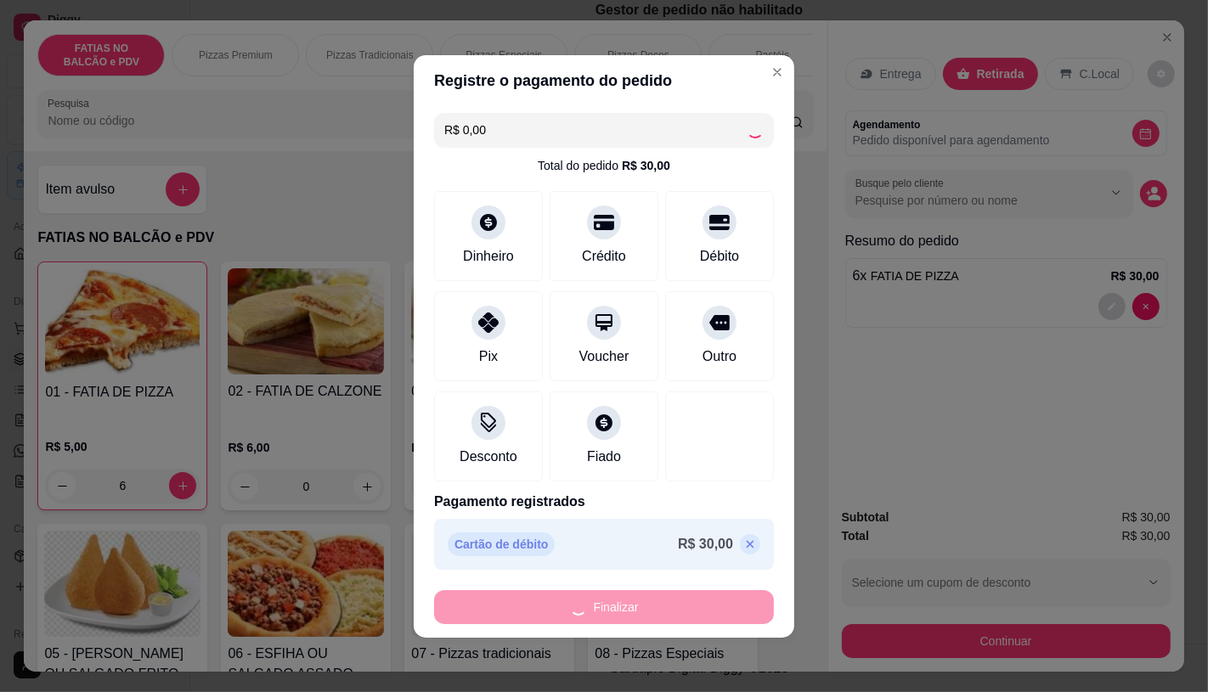
type input "0"
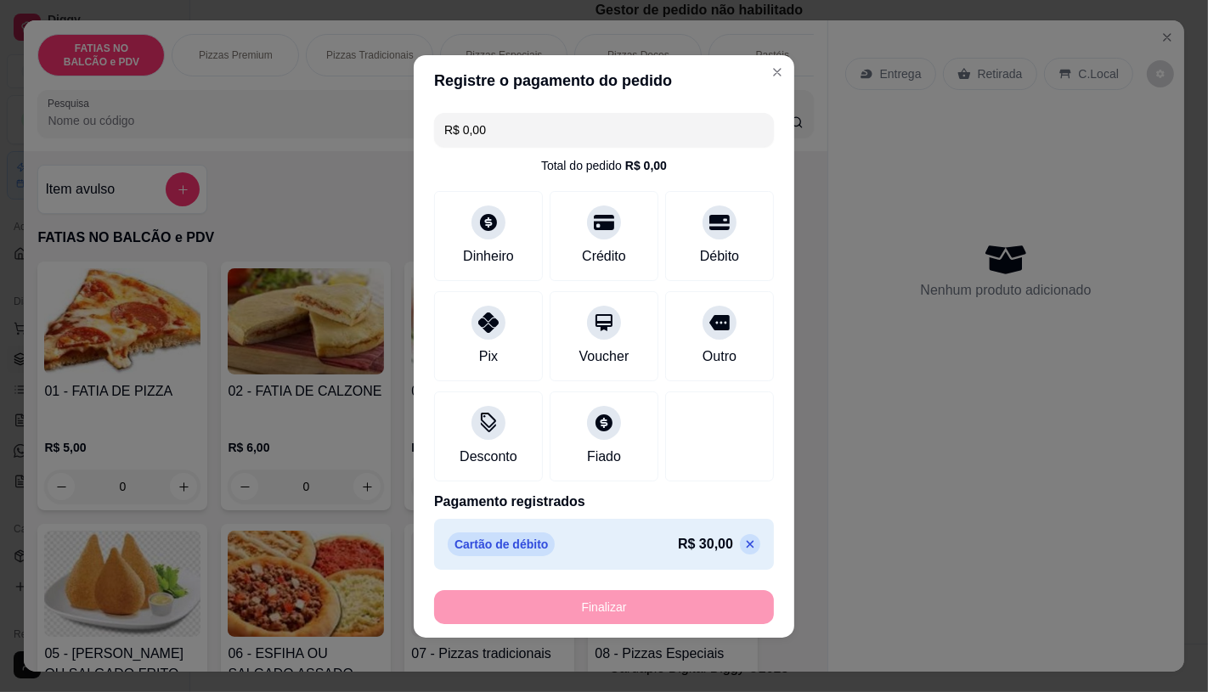
type input "-R$ 30,00"
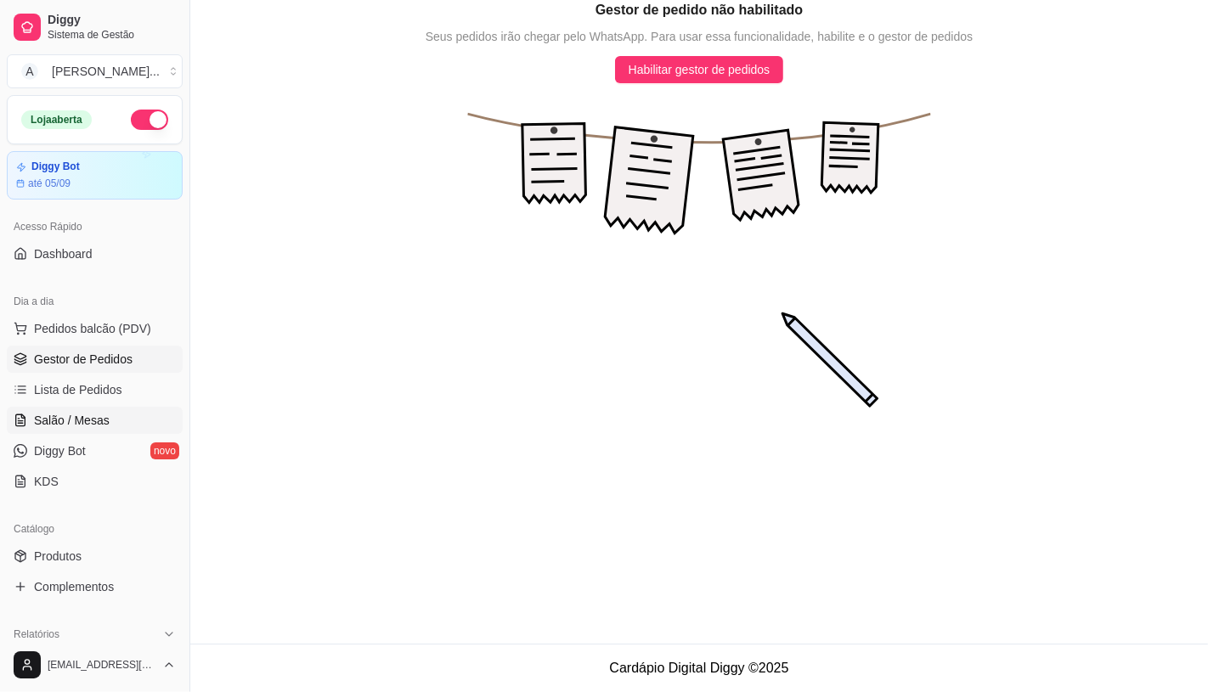
click at [136, 422] on link "Salão / Mesas" at bounding box center [95, 420] width 176 height 27
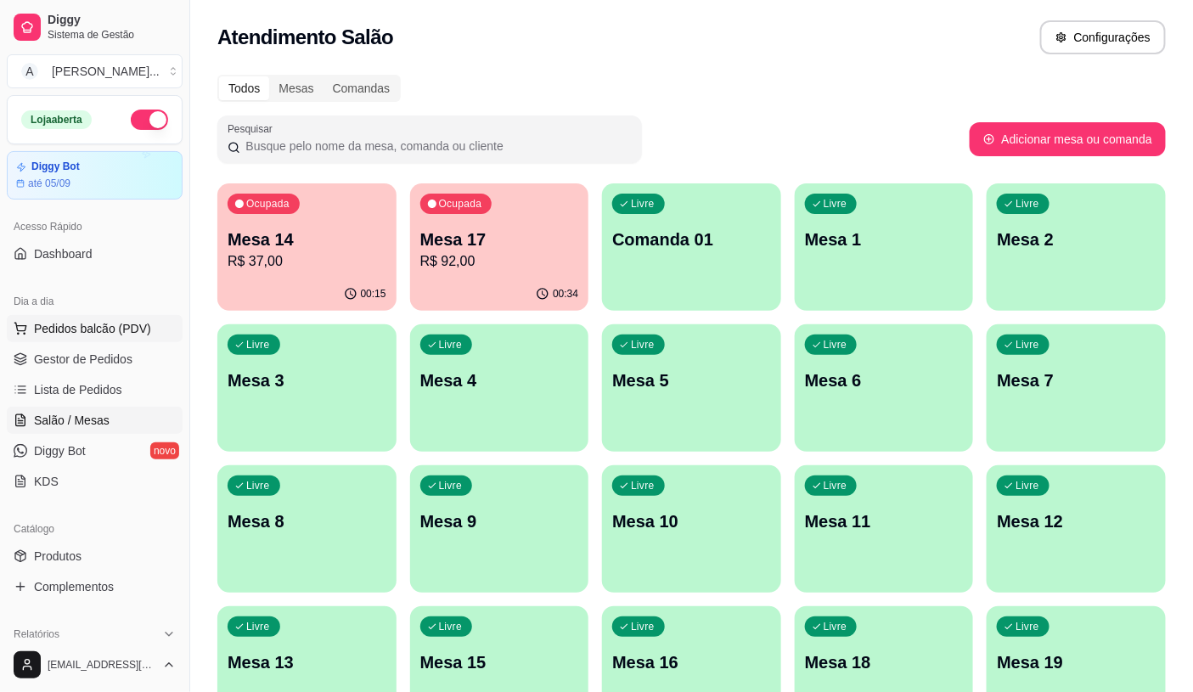
click at [35, 324] on span "Pedidos balcão (PDV)" at bounding box center [92, 328] width 117 height 17
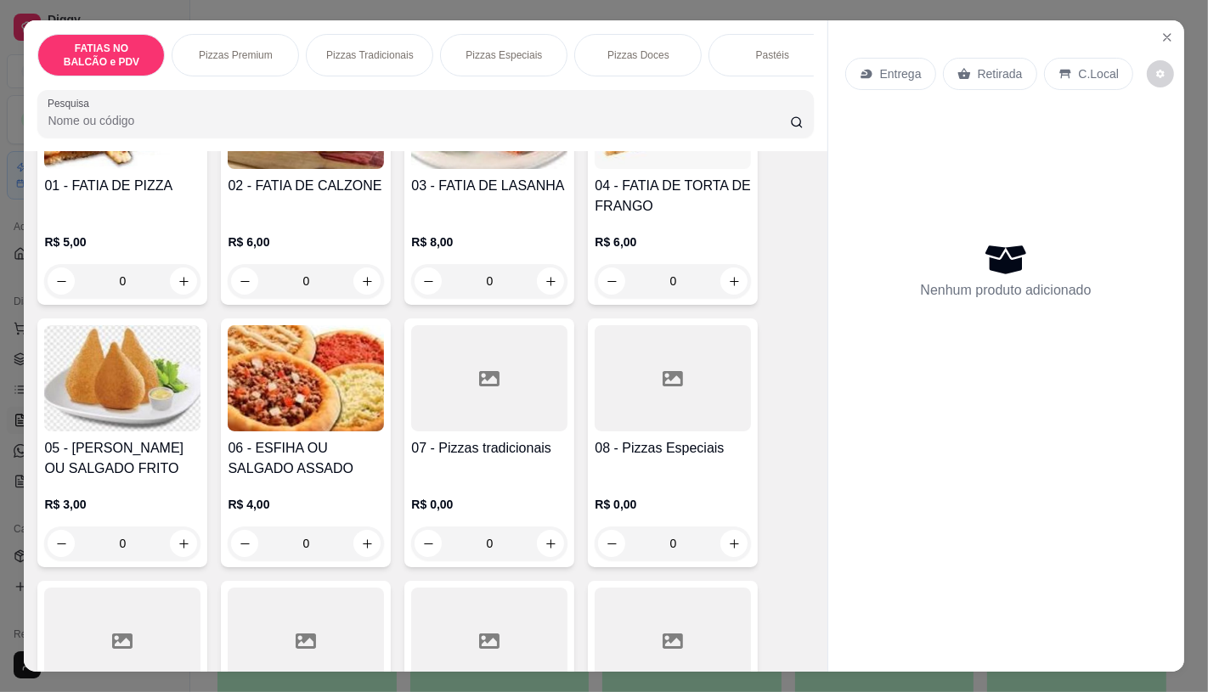
scroll to position [283, 0]
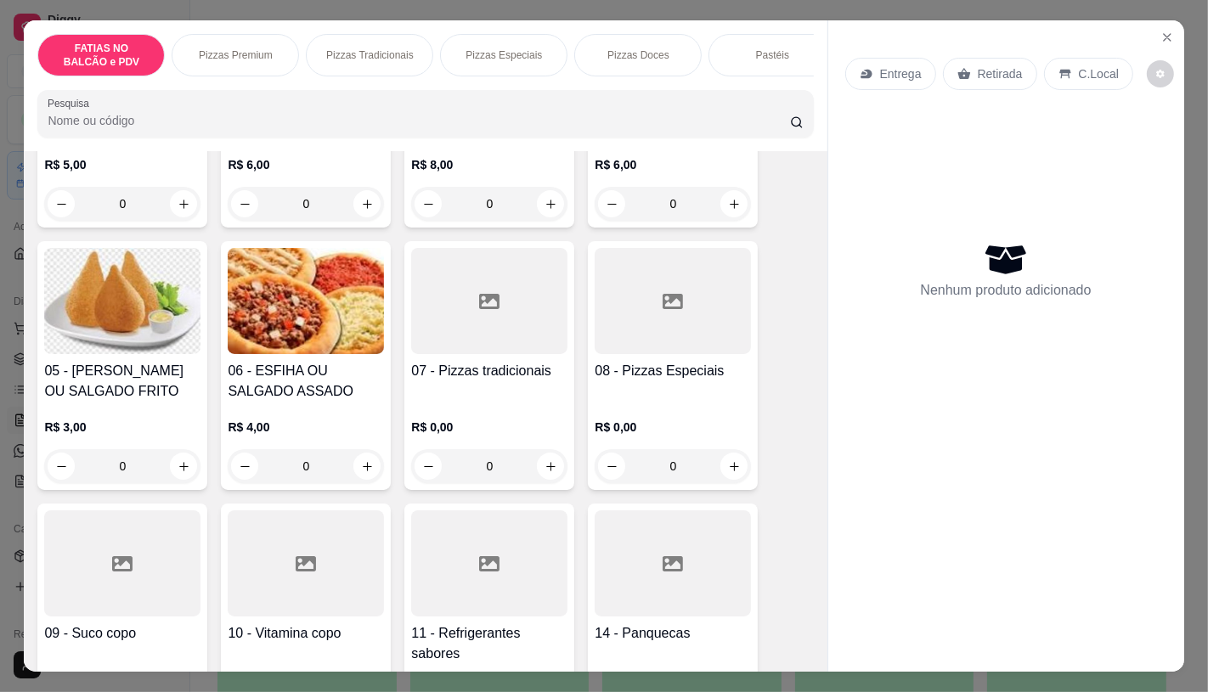
click at [491, 583] on div at bounding box center [489, 564] width 156 height 106
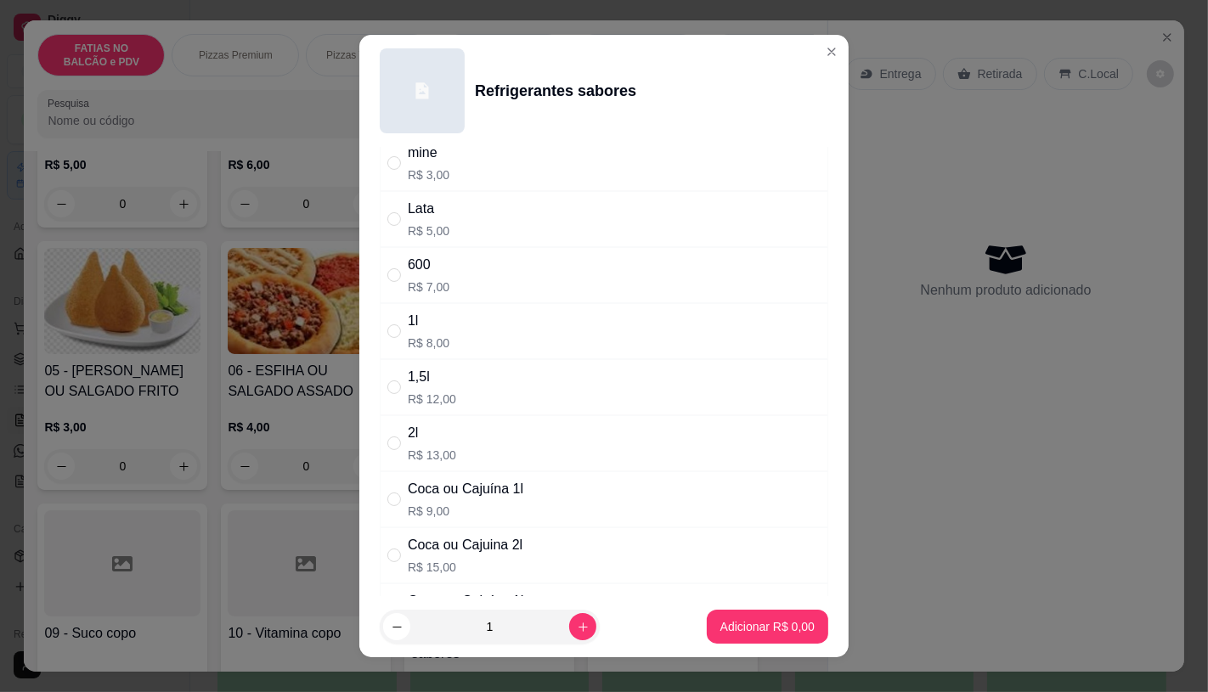
scroll to position [94, 0]
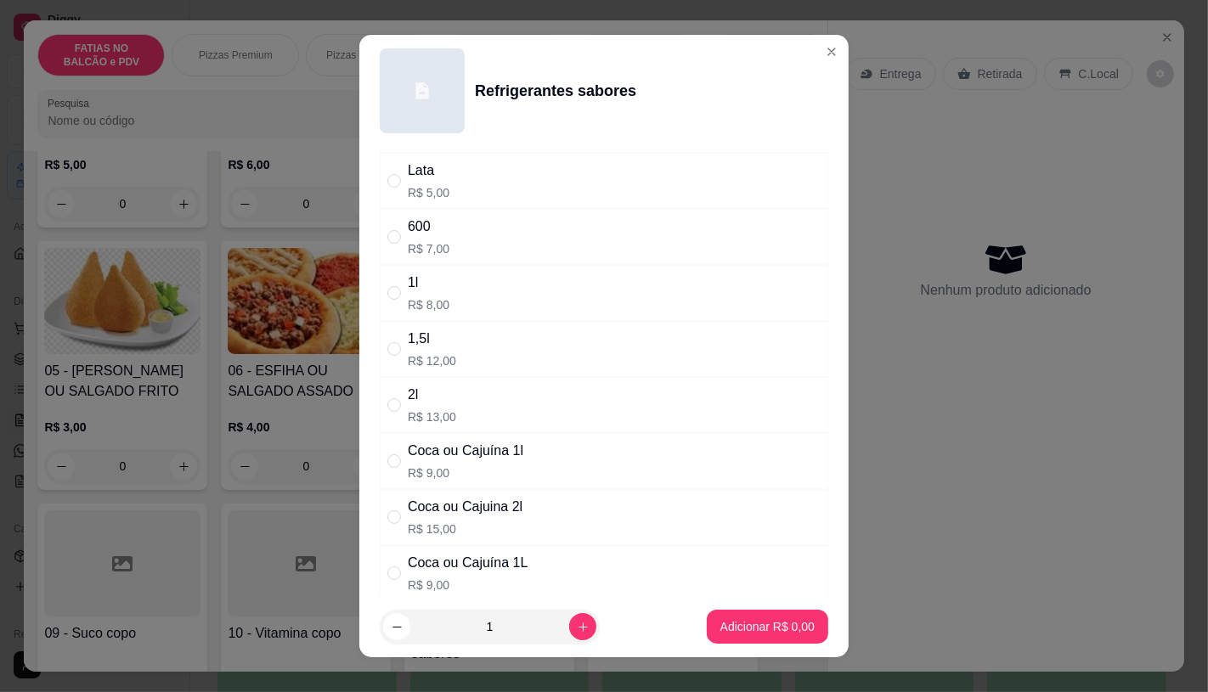
click at [480, 529] on p "R$ 15,00" at bounding box center [465, 529] width 115 height 17
radio input "true"
click at [700, 618] on button "Adicionar R$ 15,00" at bounding box center [764, 627] width 128 height 34
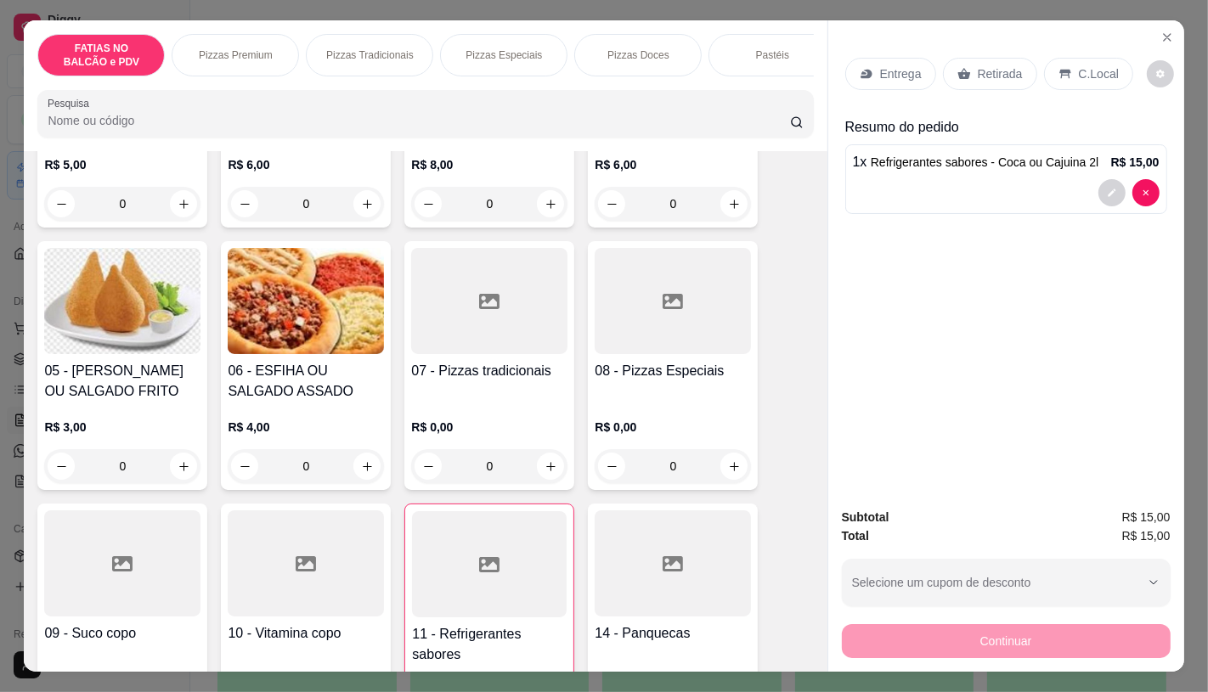
type input "1"
click at [1005, 70] on p "Retirada" at bounding box center [1000, 73] width 45 height 17
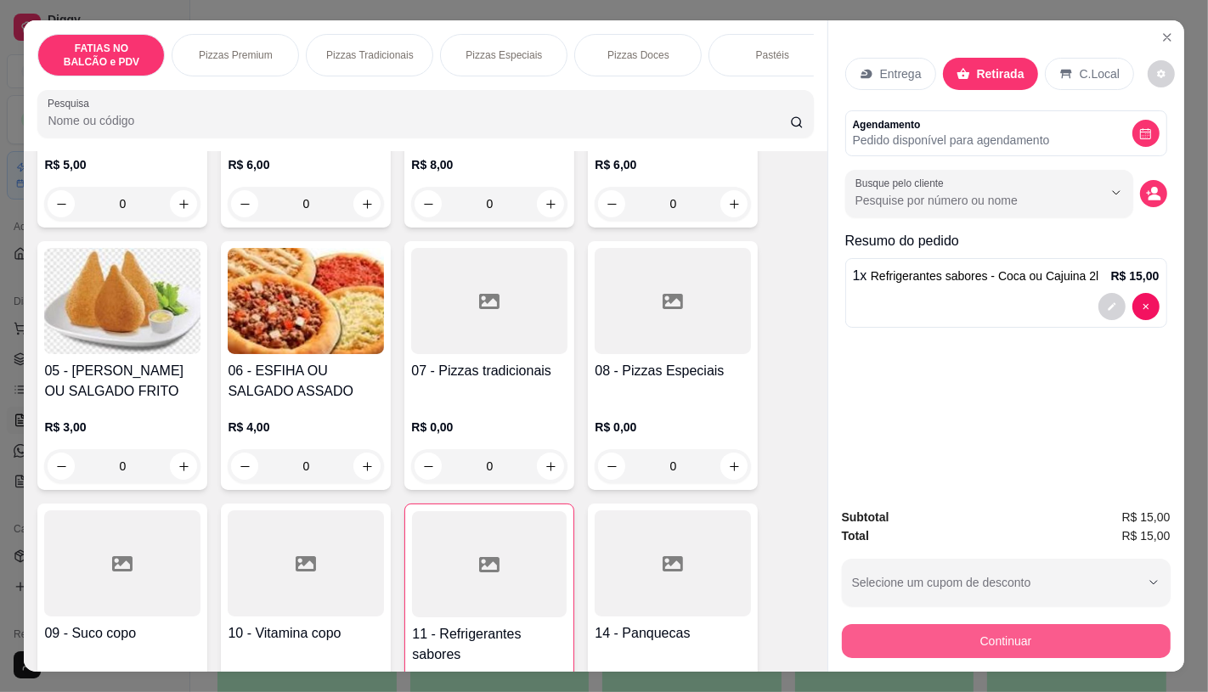
click at [1042, 629] on button "Continuar" at bounding box center [1006, 641] width 329 height 34
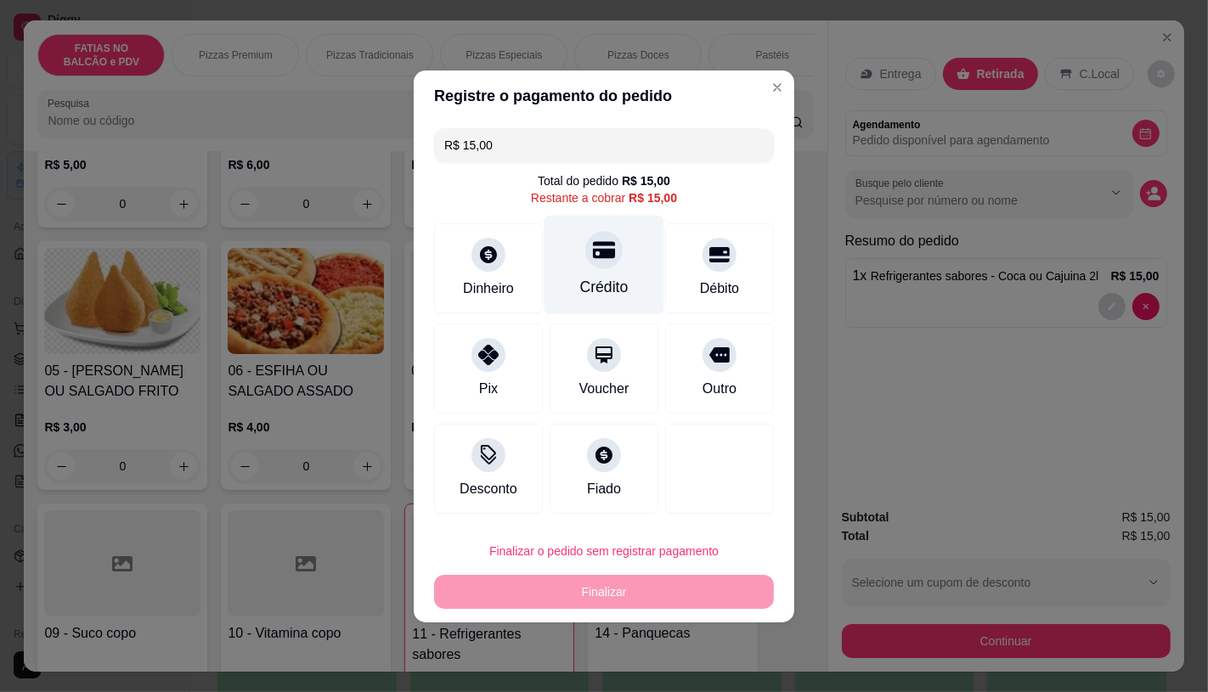
click at [593, 258] on icon at bounding box center [604, 250] width 22 height 22
type input "R$ 0,00"
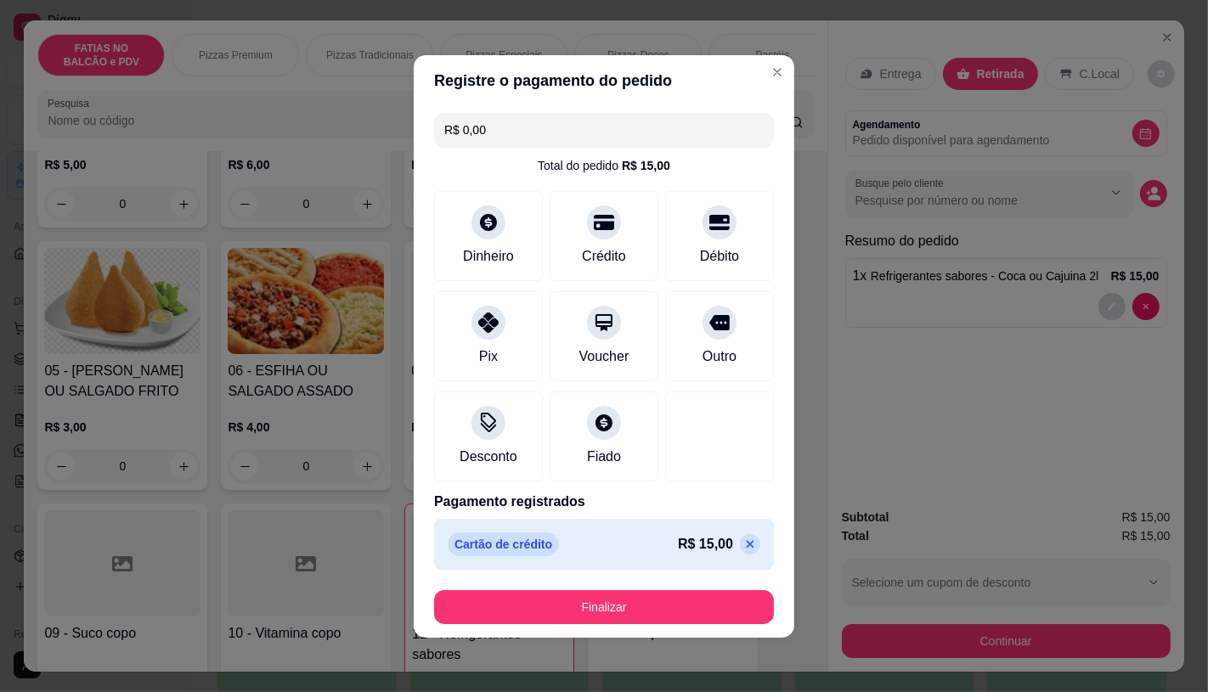
click at [659, 584] on footer "Finalizar" at bounding box center [604, 607] width 381 height 61
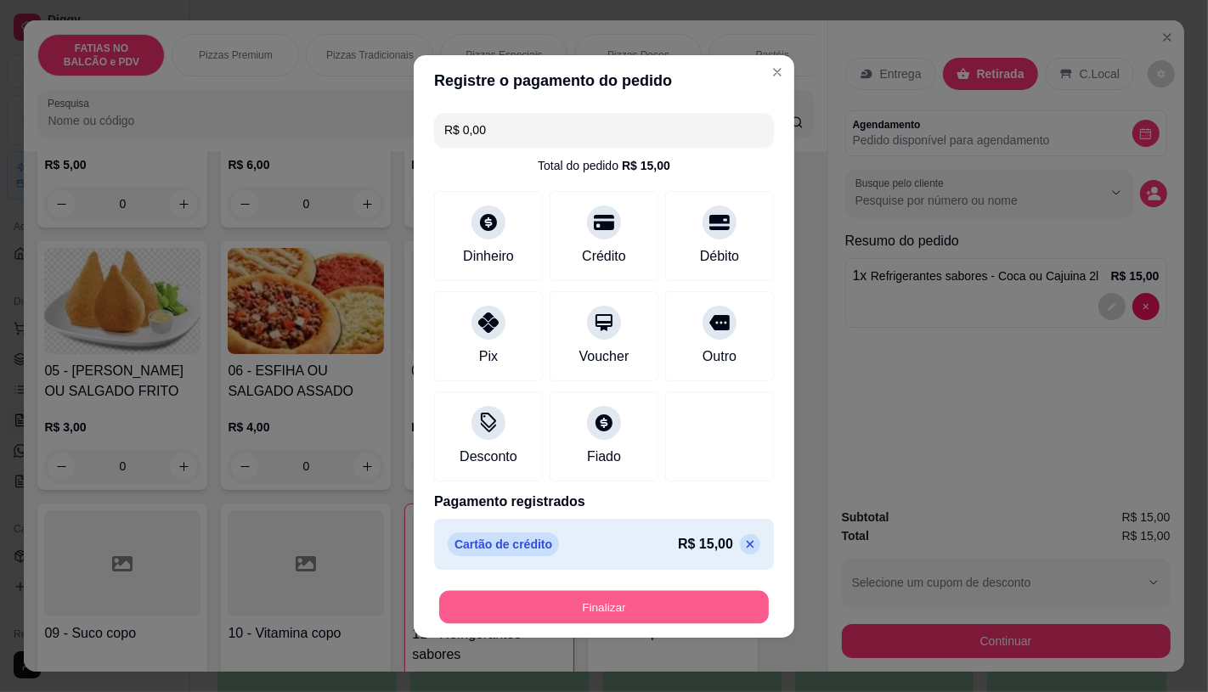
click at [663, 597] on button "Finalizar" at bounding box center [604, 606] width 330 height 33
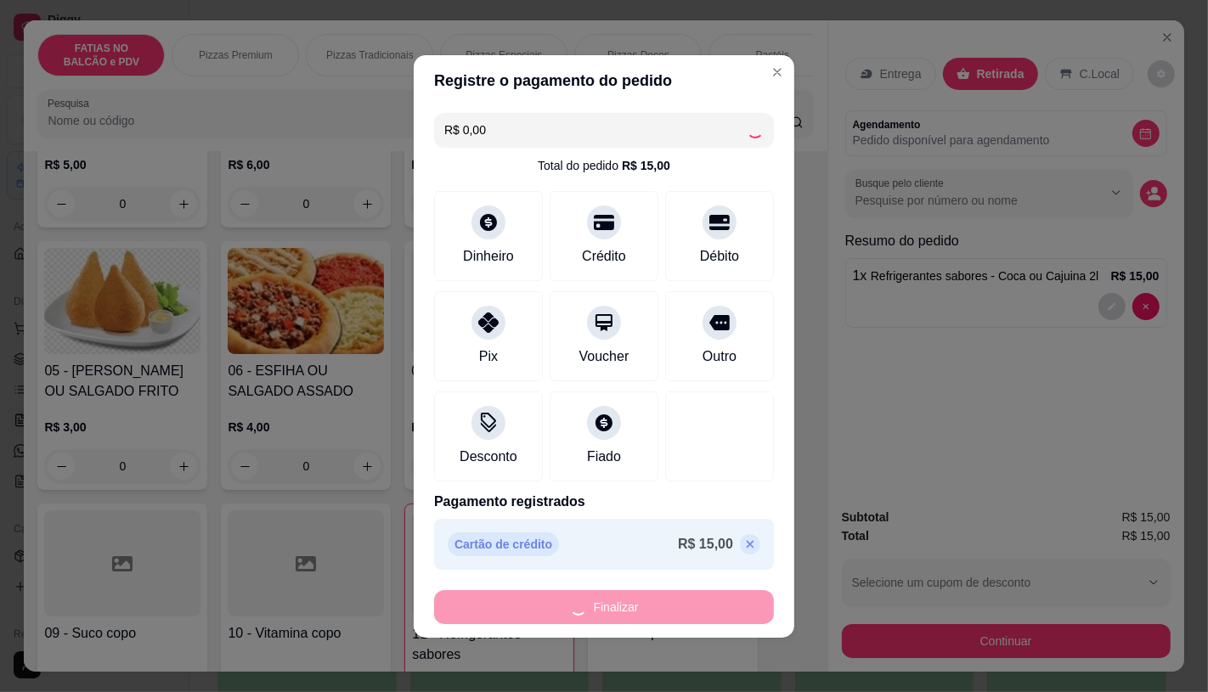
type input "0"
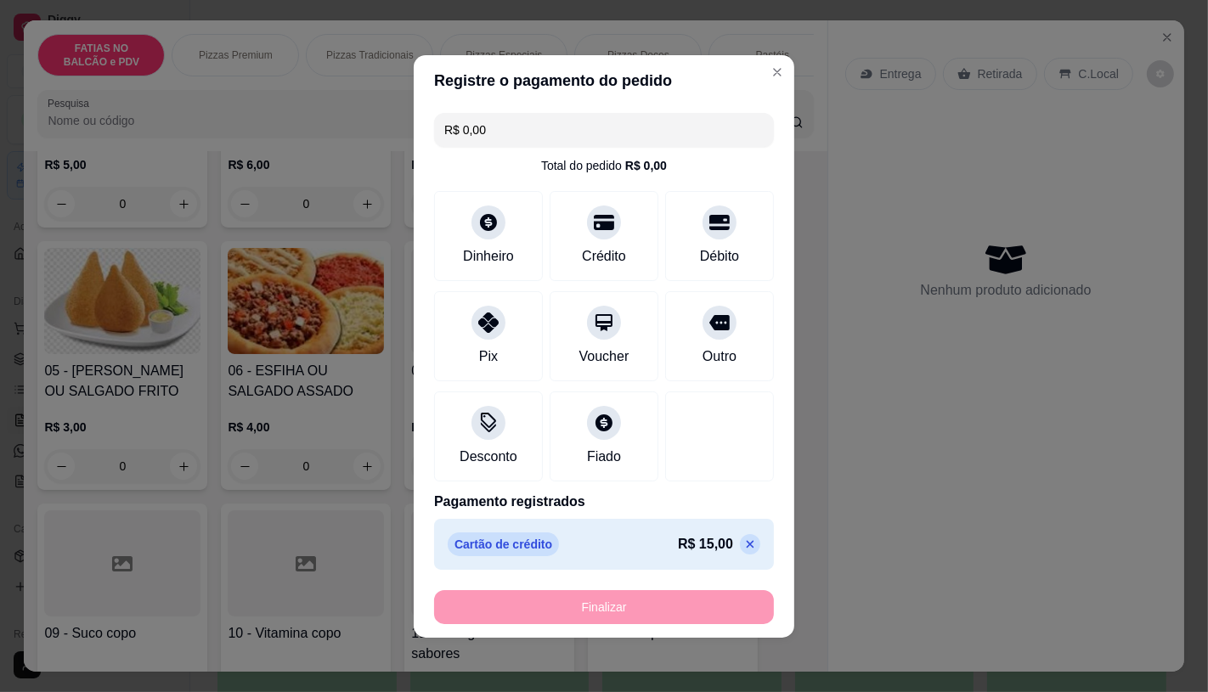
type input "-R$ 15,00"
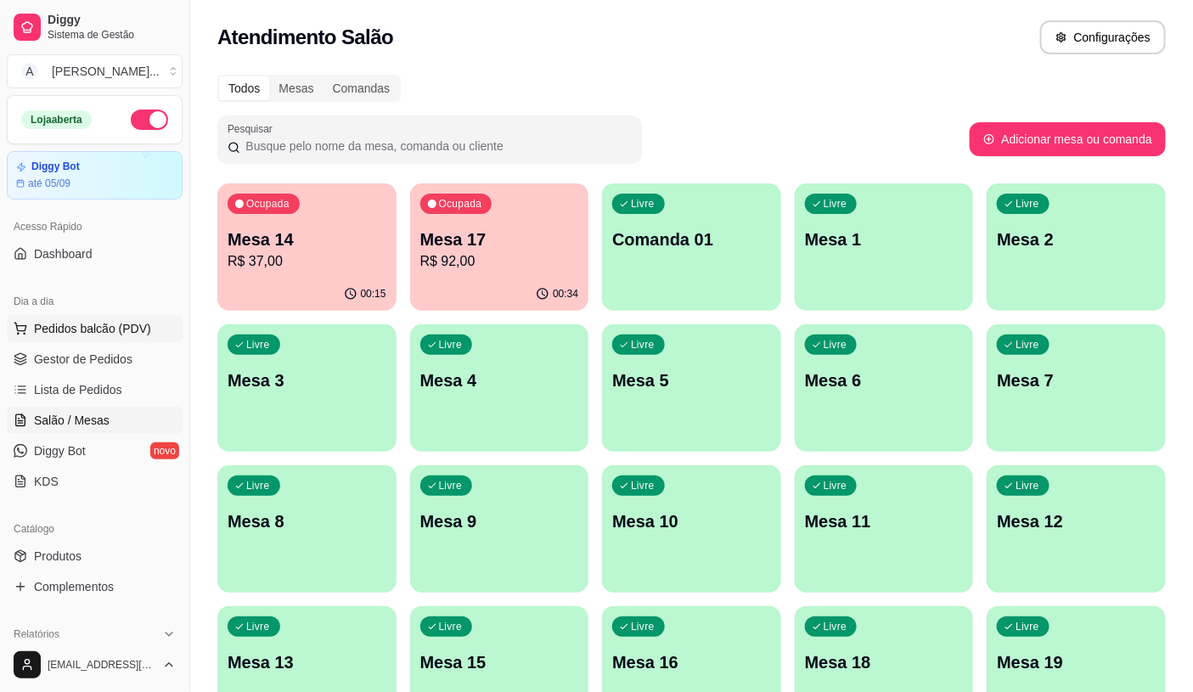
click at [99, 335] on span "Pedidos balcão (PDV)" at bounding box center [92, 328] width 117 height 17
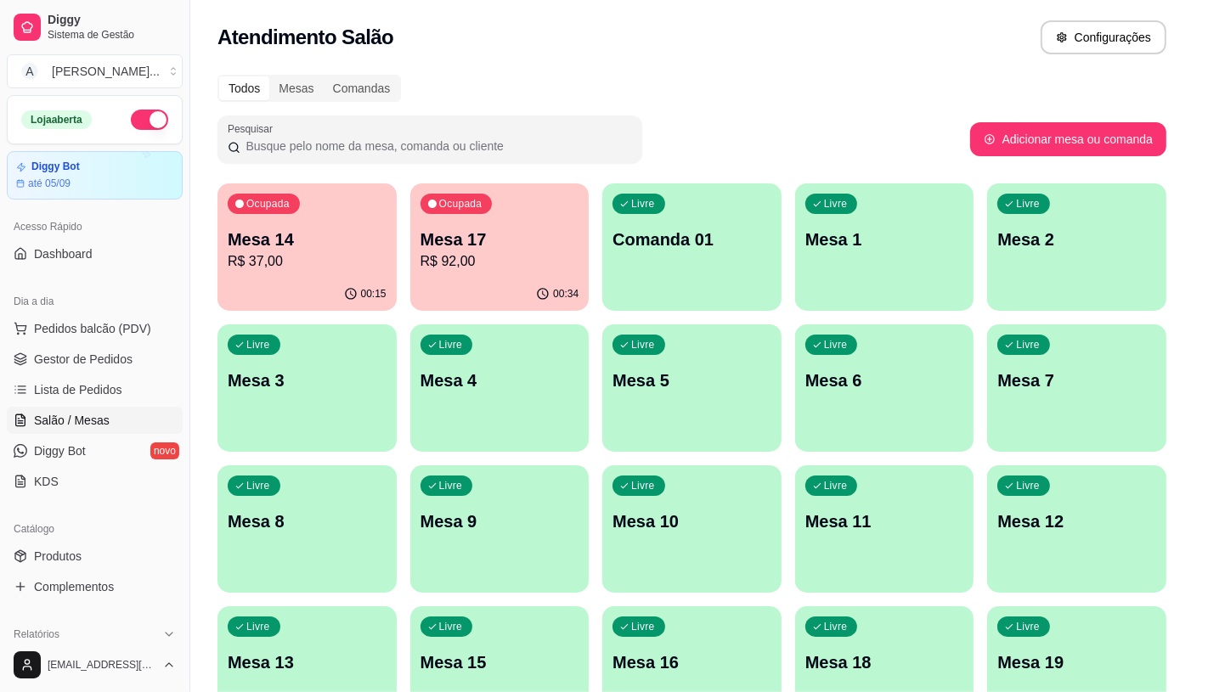
scroll to position [94, 0]
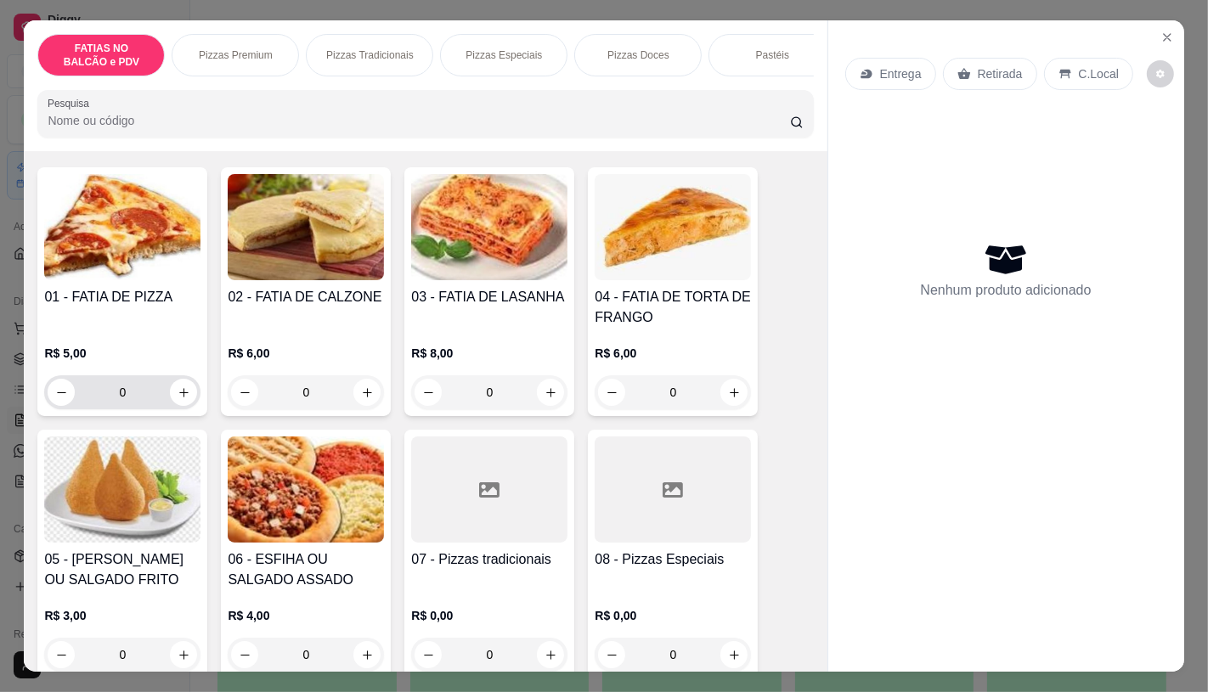
click at [138, 399] on input "0" at bounding box center [122, 392] width 95 height 34
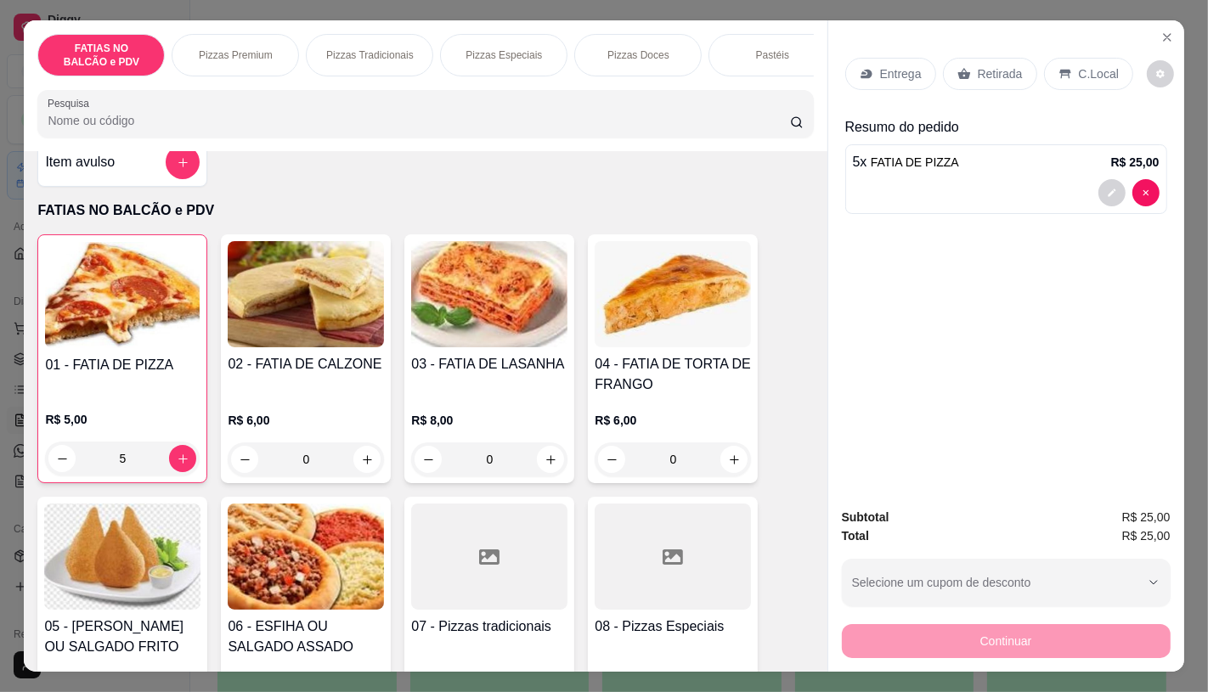
scroll to position [0, 0]
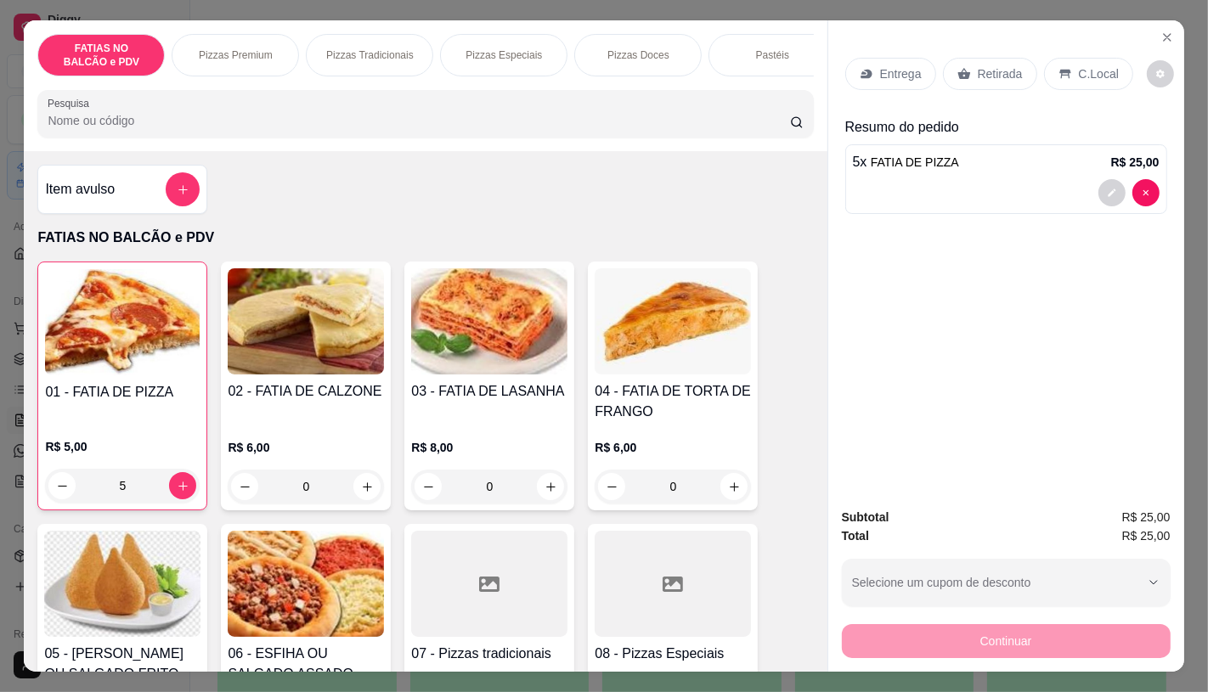
type input "5"
click at [994, 65] on p "Retirada" at bounding box center [1000, 73] width 45 height 17
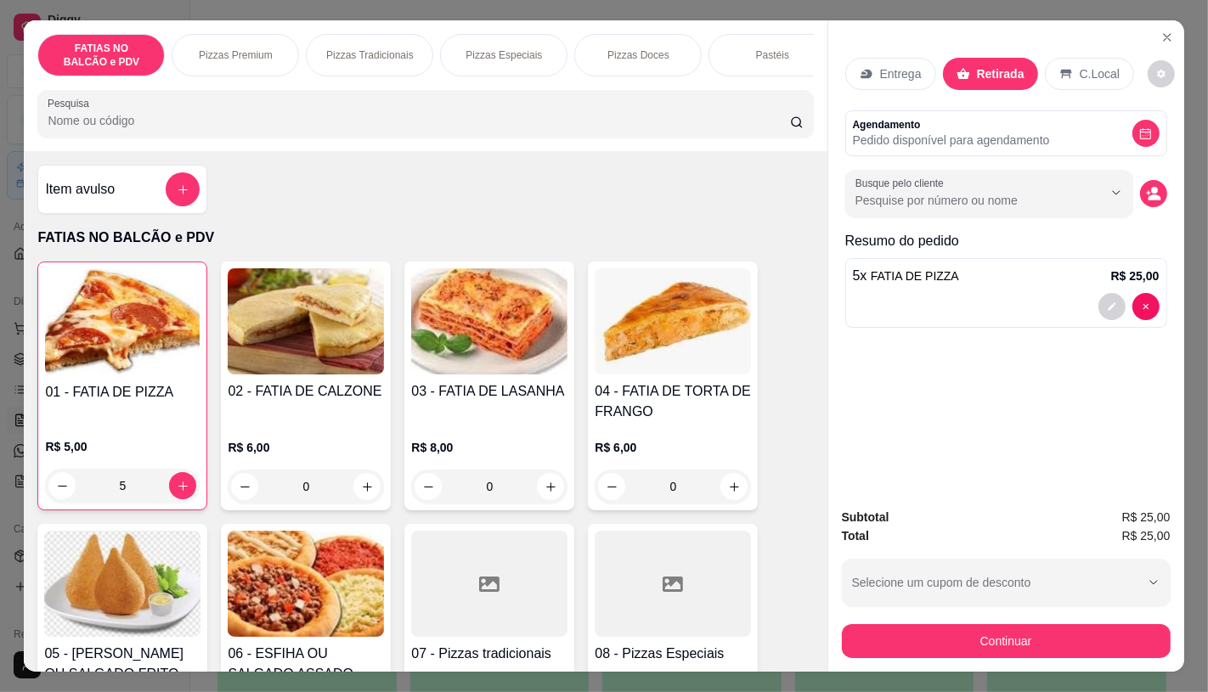
click at [936, 624] on button "Continuar" at bounding box center [1006, 641] width 329 height 34
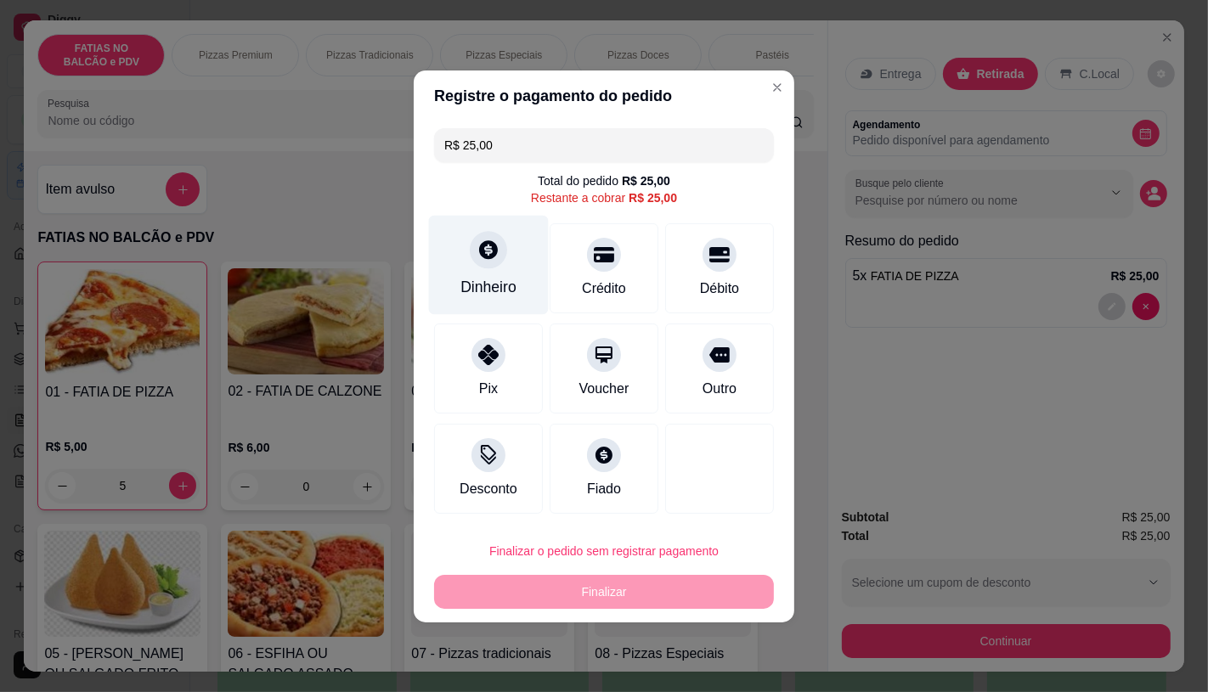
click at [470, 256] on div at bounding box center [488, 249] width 37 height 37
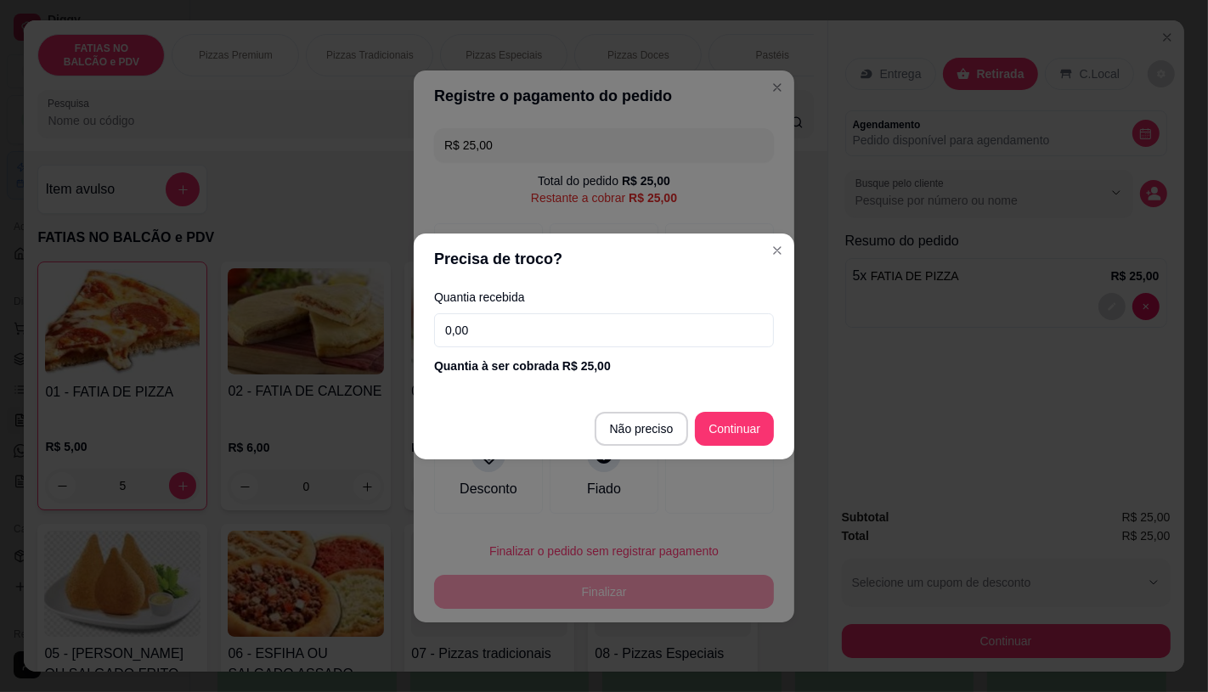
click at [555, 343] on input "0,00" at bounding box center [604, 330] width 340 height 34
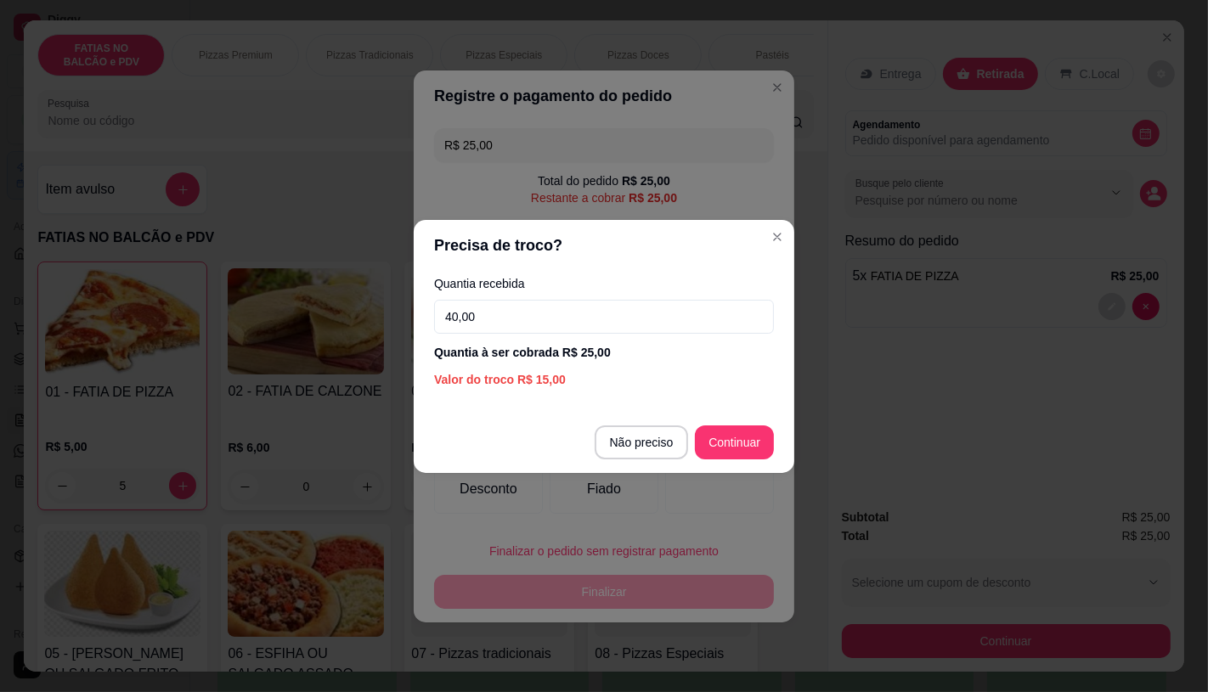
type input "40,00"
click at [703, 460] on footer "Não preciso Continuar" at bounding box center [604, 442] width 381 height 61
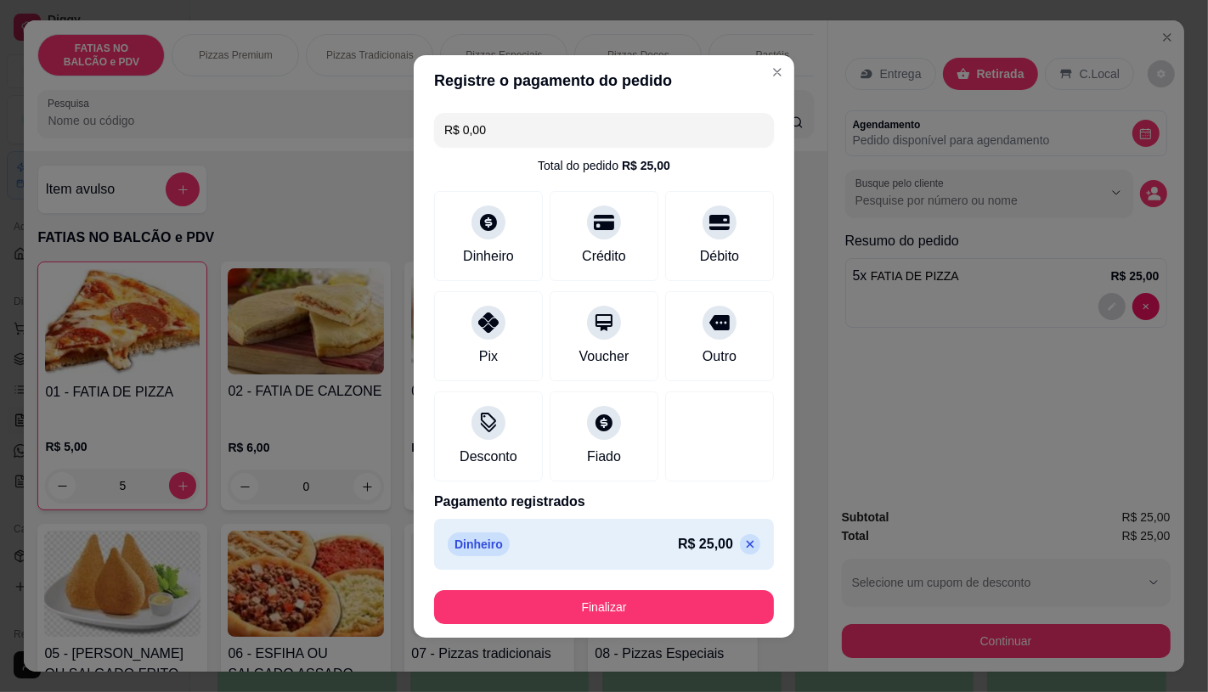
type input "R$ 0,00"
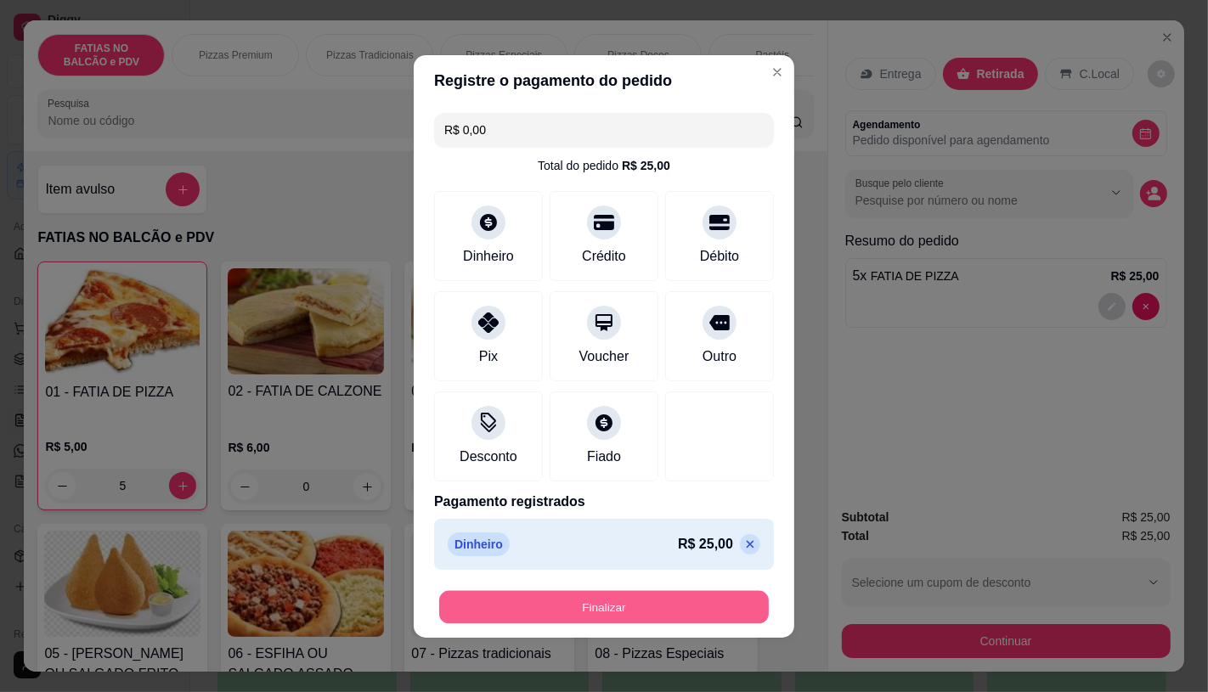
click at [681, 606] on button "Finalizar" at bounding box center [604, 606] width 330 height 33
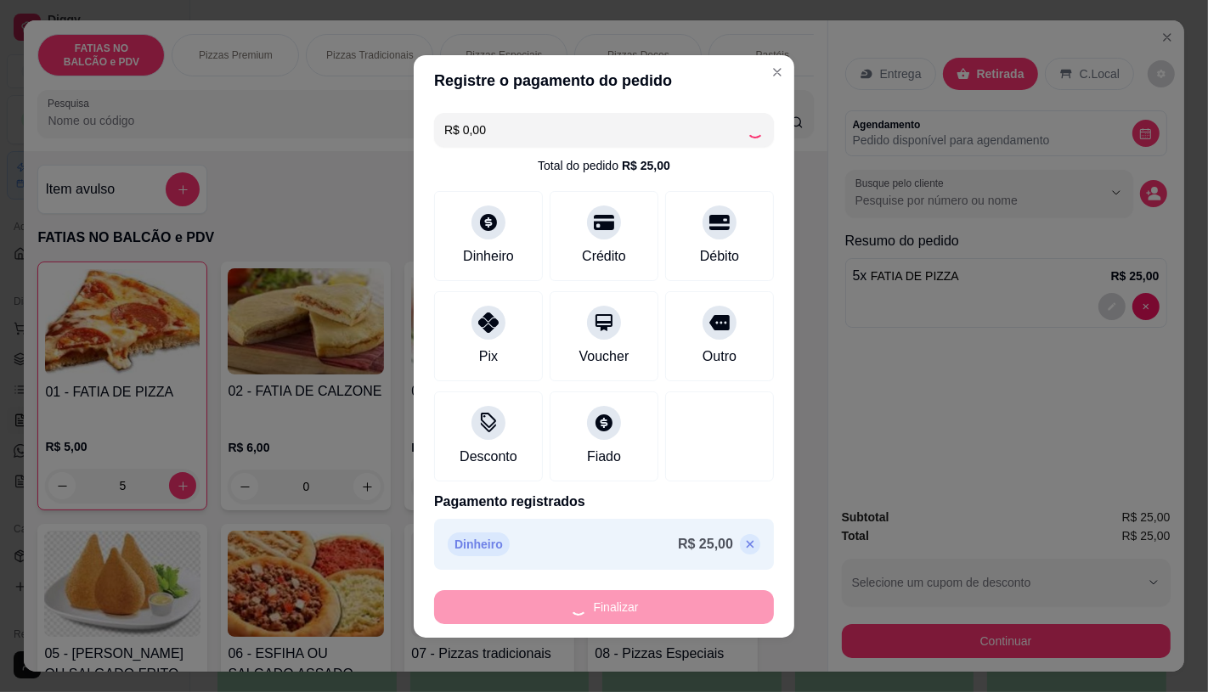
type input "0"
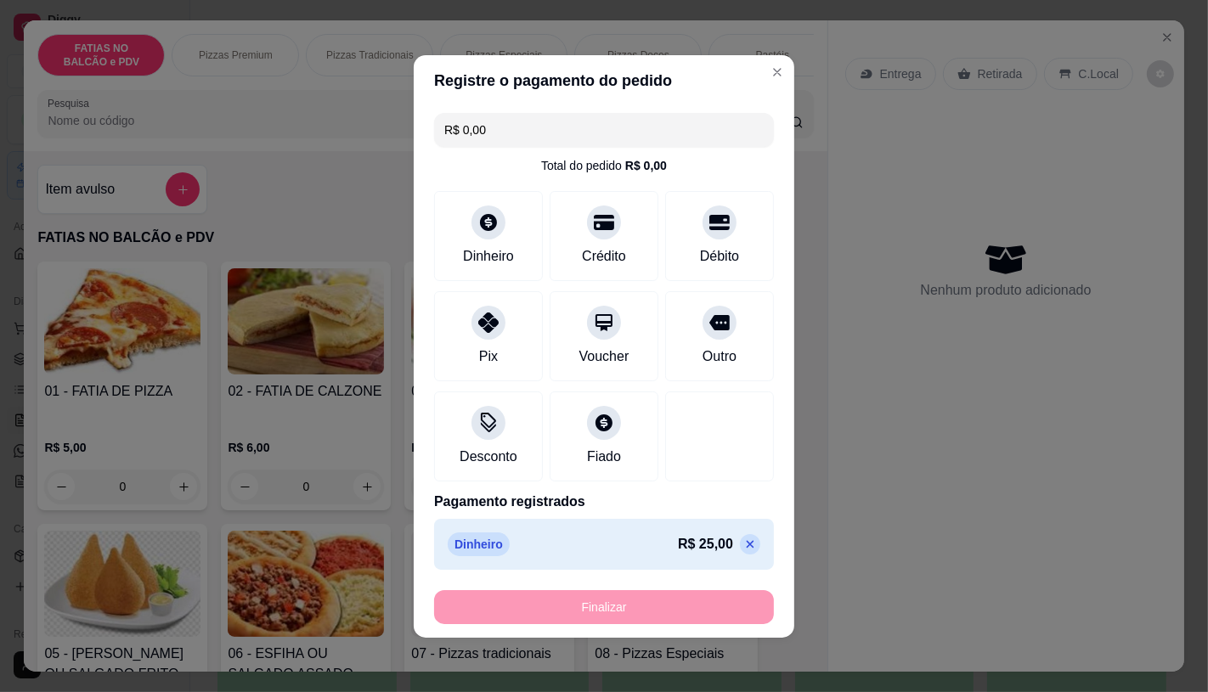
type input "-R$ 25,00"
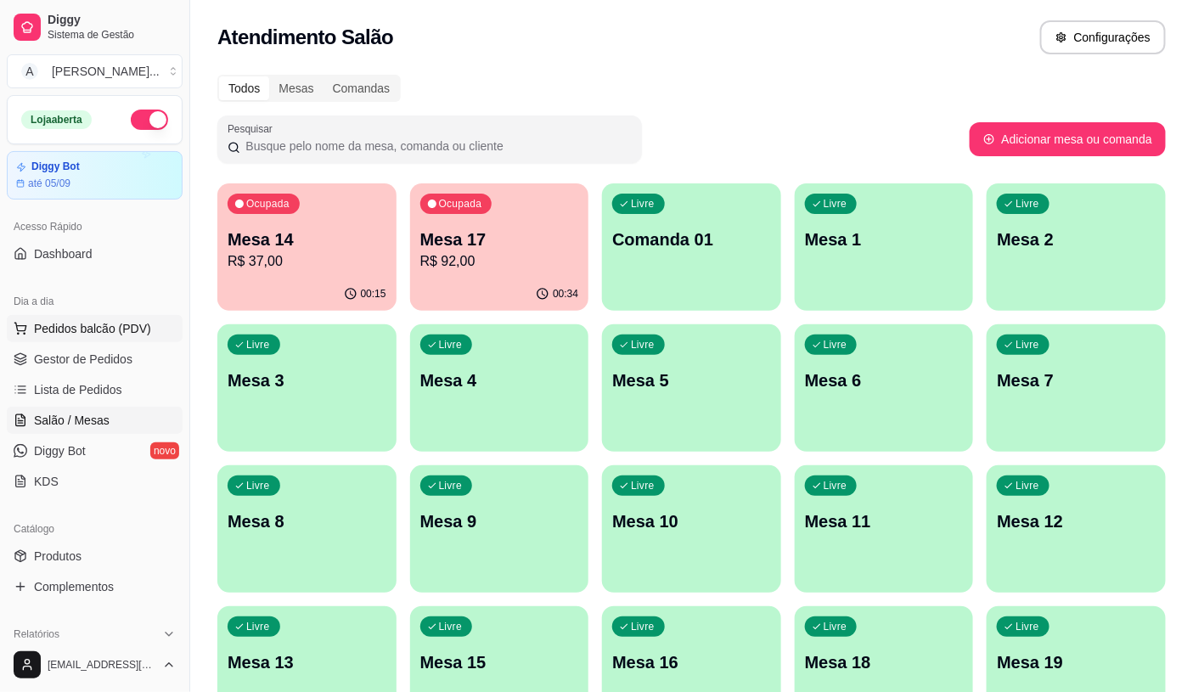
click at [120, 324] on span "Pedidos balcão (PDV)" at bounding box center [92, 328] width 117 height 17
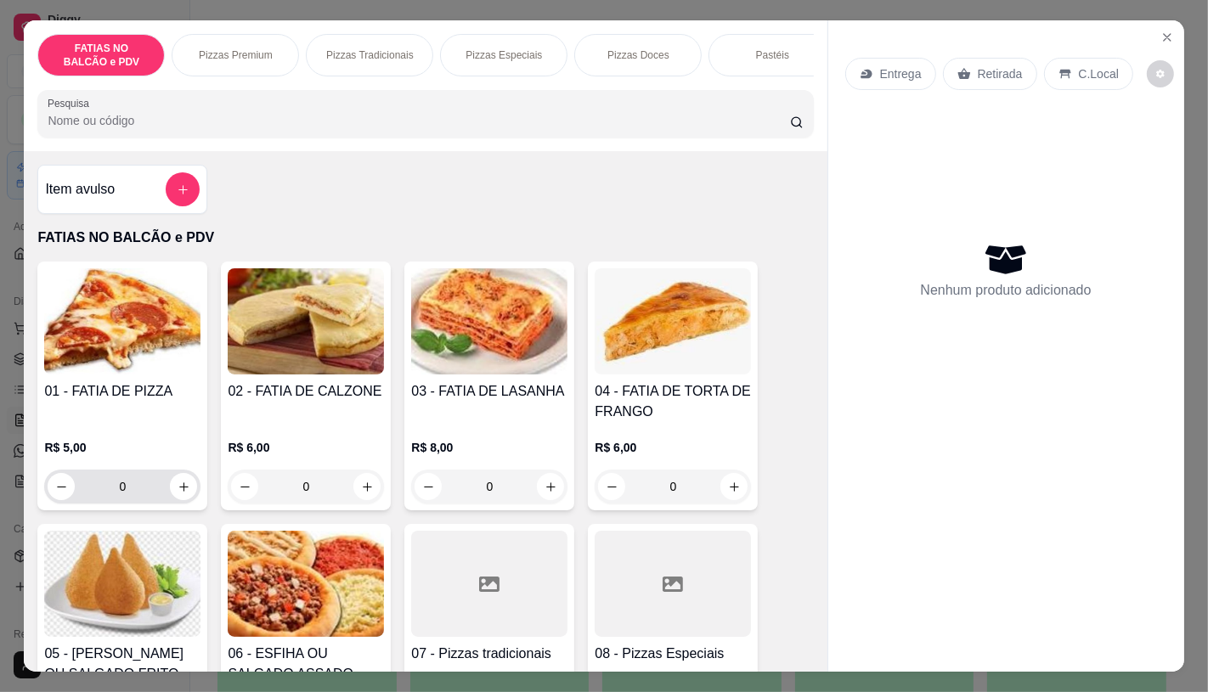
click at [140, 489] on input "0" at bounding box center [122, 487] width 95 height 34
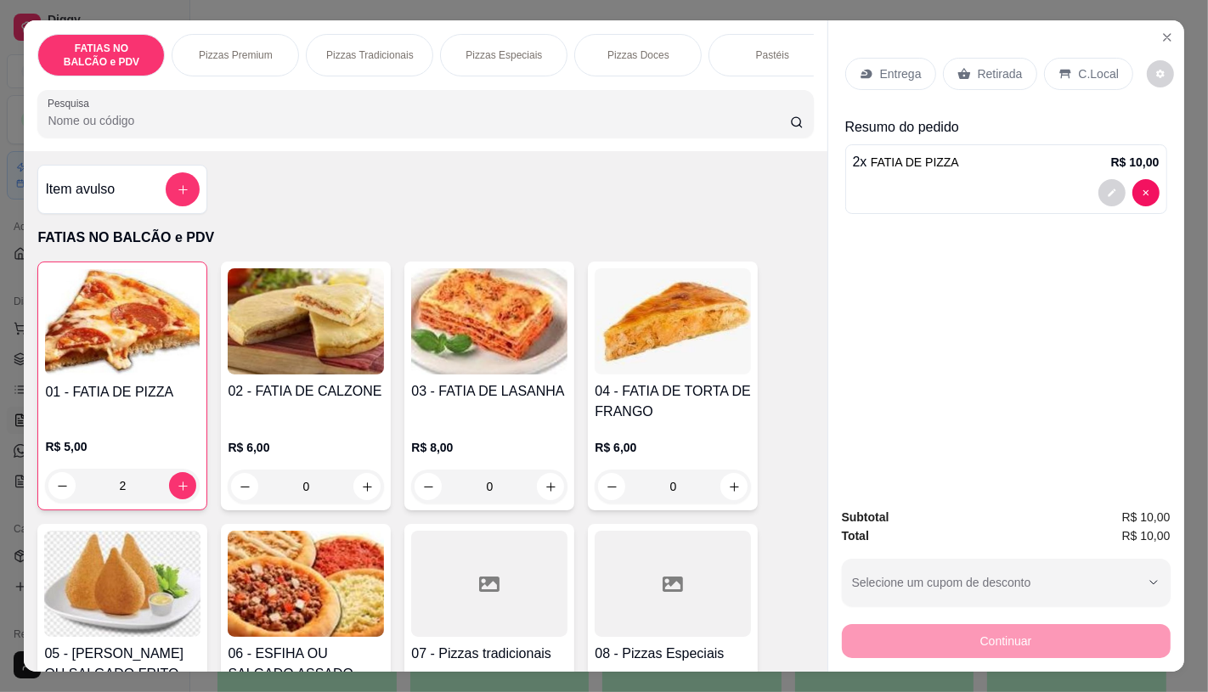
type input "2"
click at [957, 69] on icon at bounding box center [963, 74] width 13 height 11
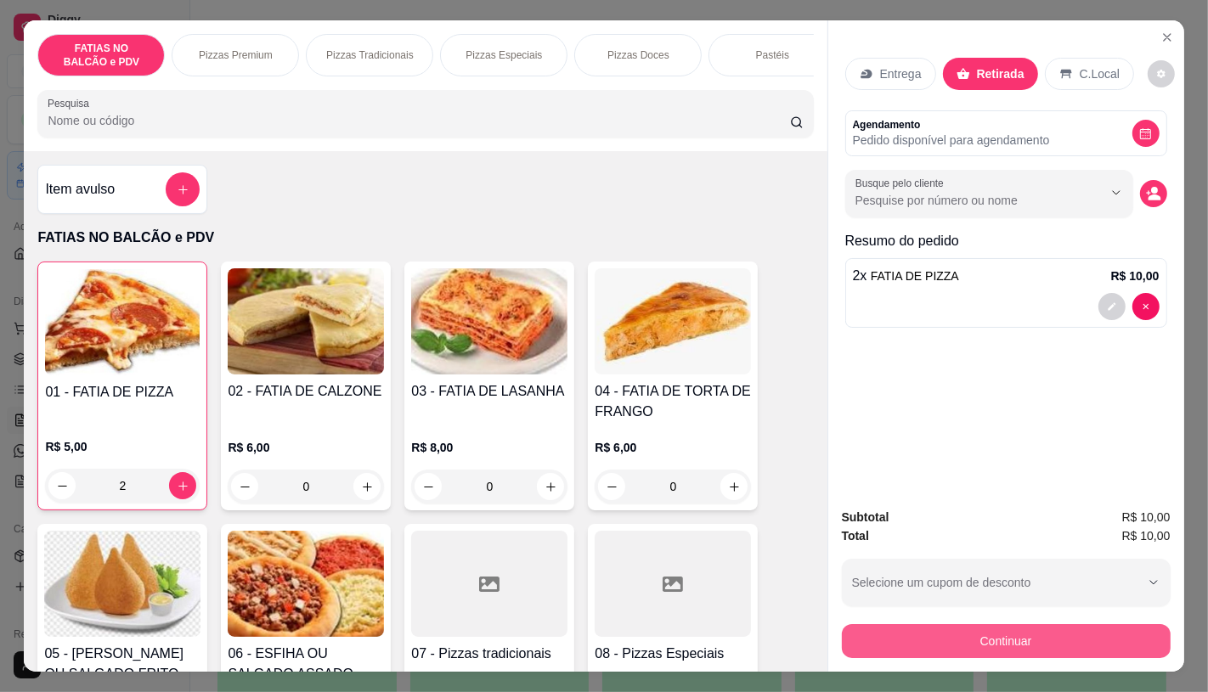
click at [1003, 642] on button "Continuar" at bounding box center [1006, 641] width 329 height 34
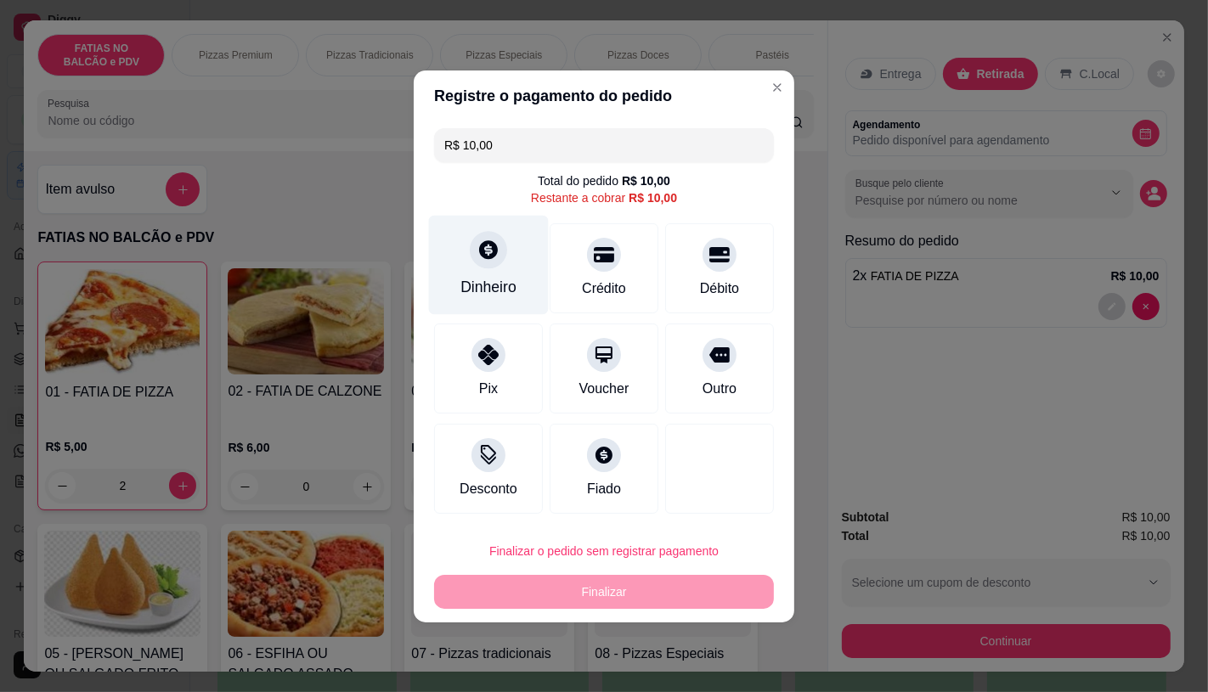
click at [499, 269] on div "Dinheiro" at bounding box center [489, 264] width 120 height 99
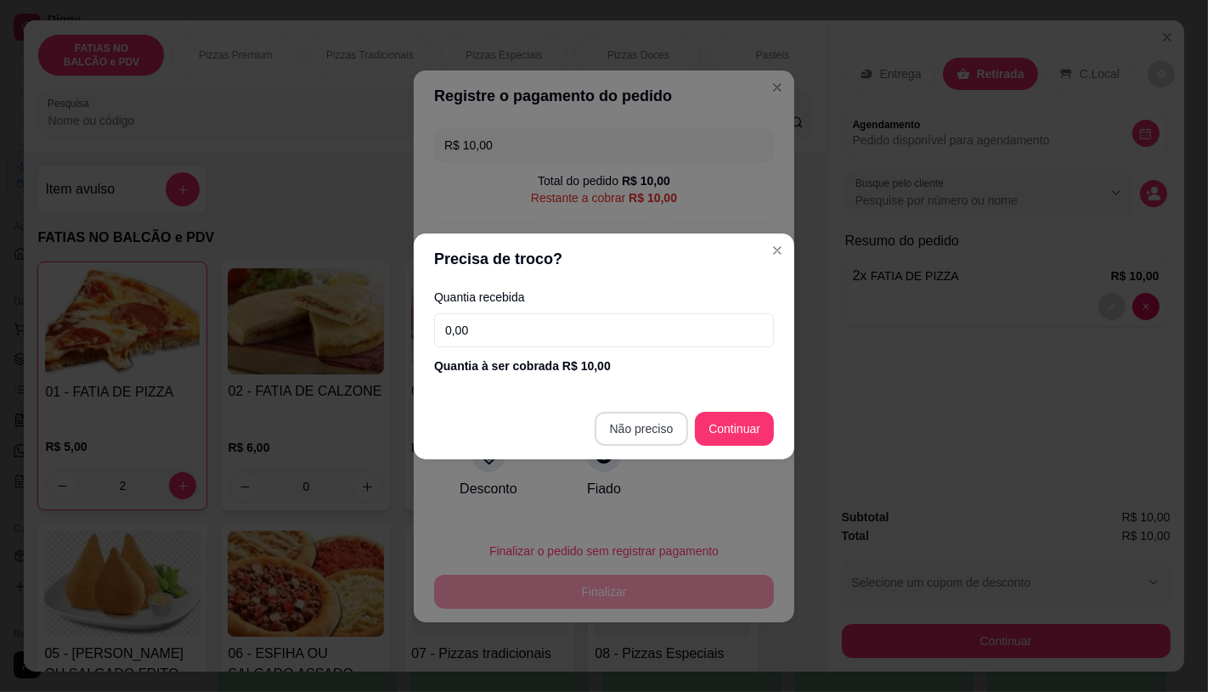
type input "R$ 0,00"
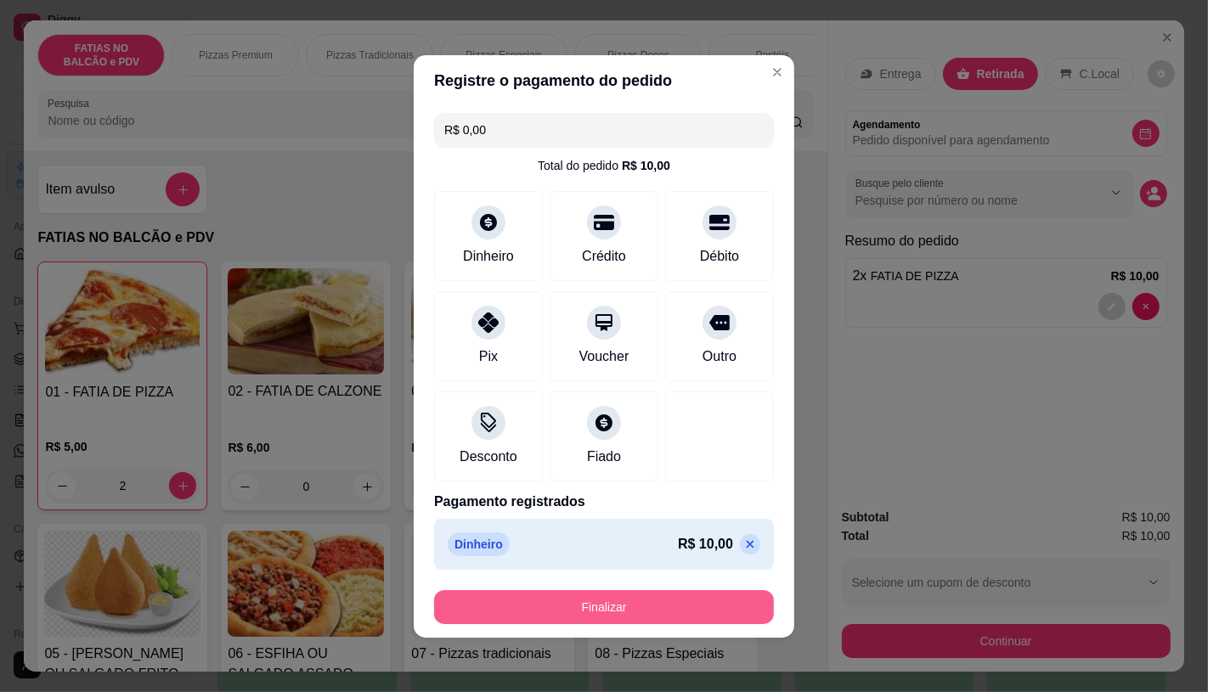
click at [508, 606] on button "Finalizar" at bounding box center [604, 607] width 340 height 34
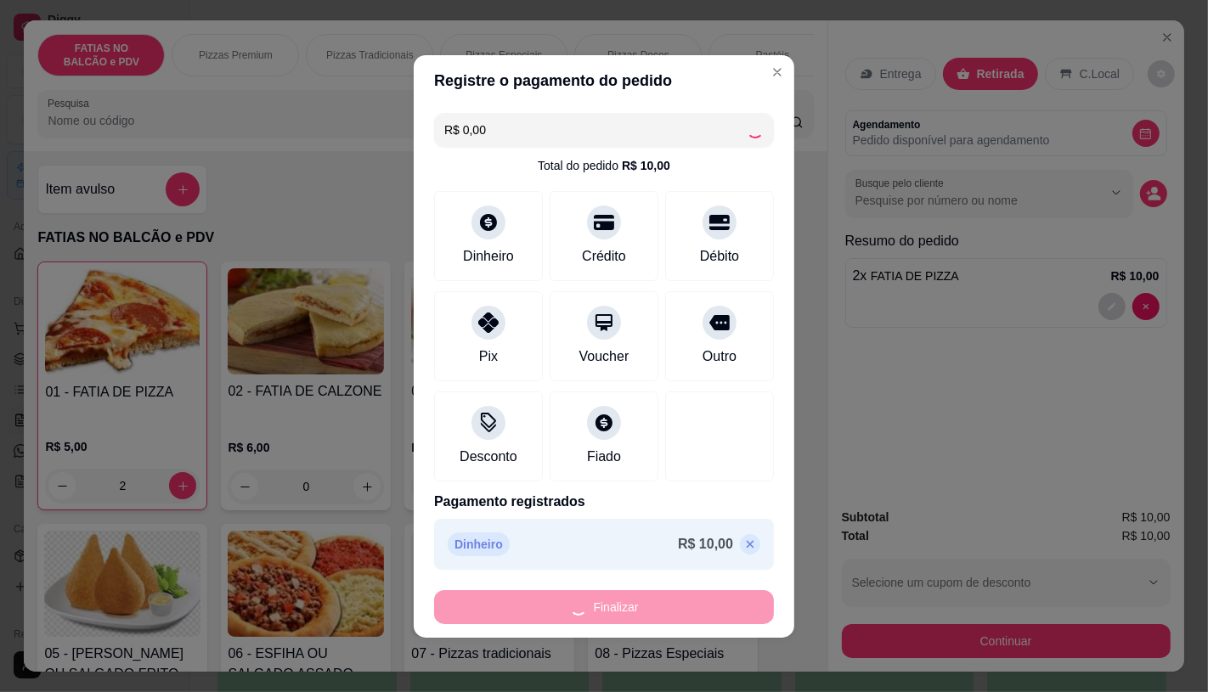
type input "0"
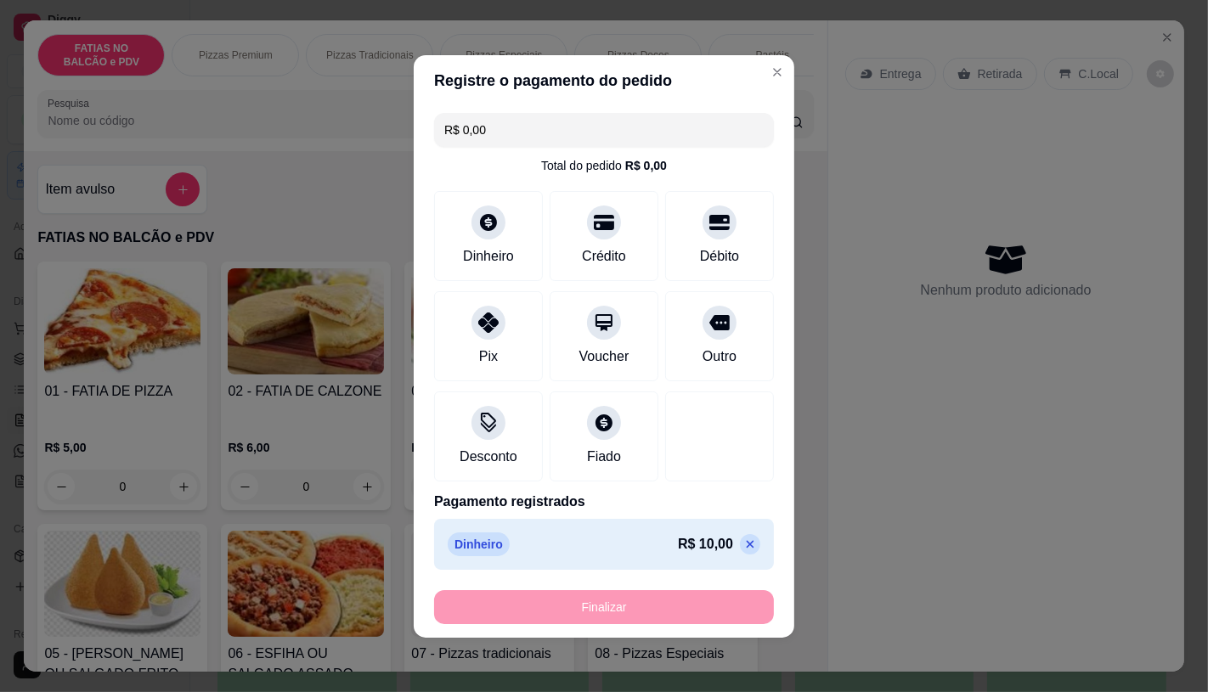
type input "-R$ 10,00"
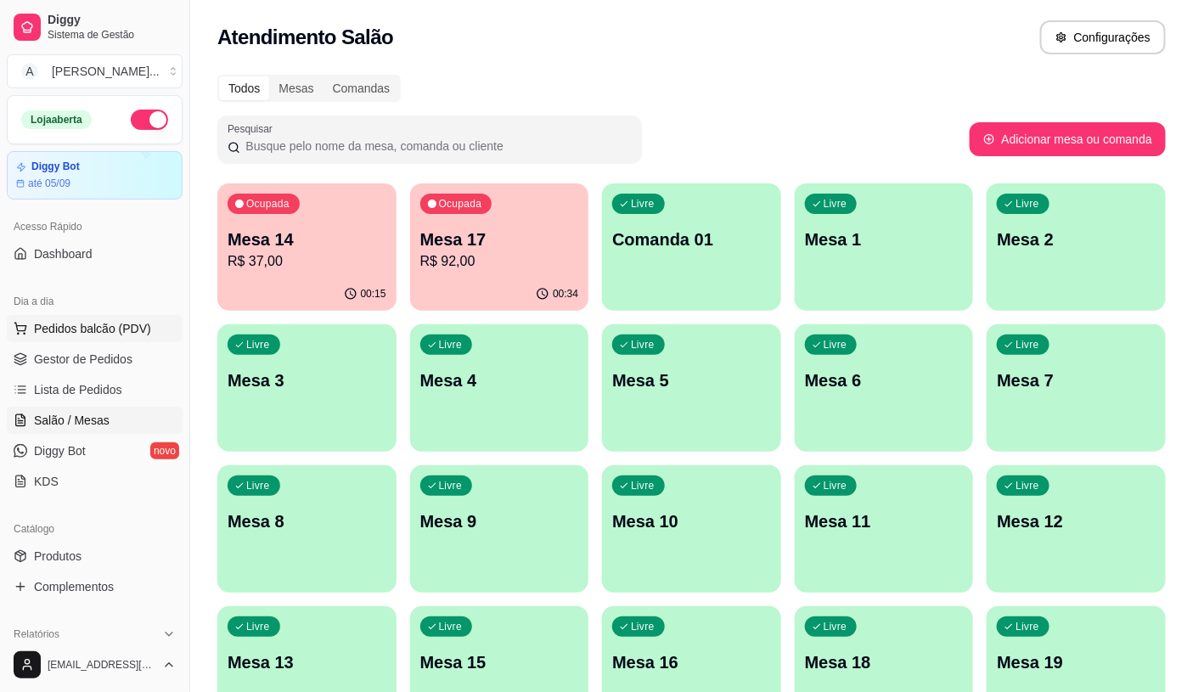
click at [99, 321] on span "Pedidos balcão (PDV)" at bounding box center [92, 328] width 117 height 17
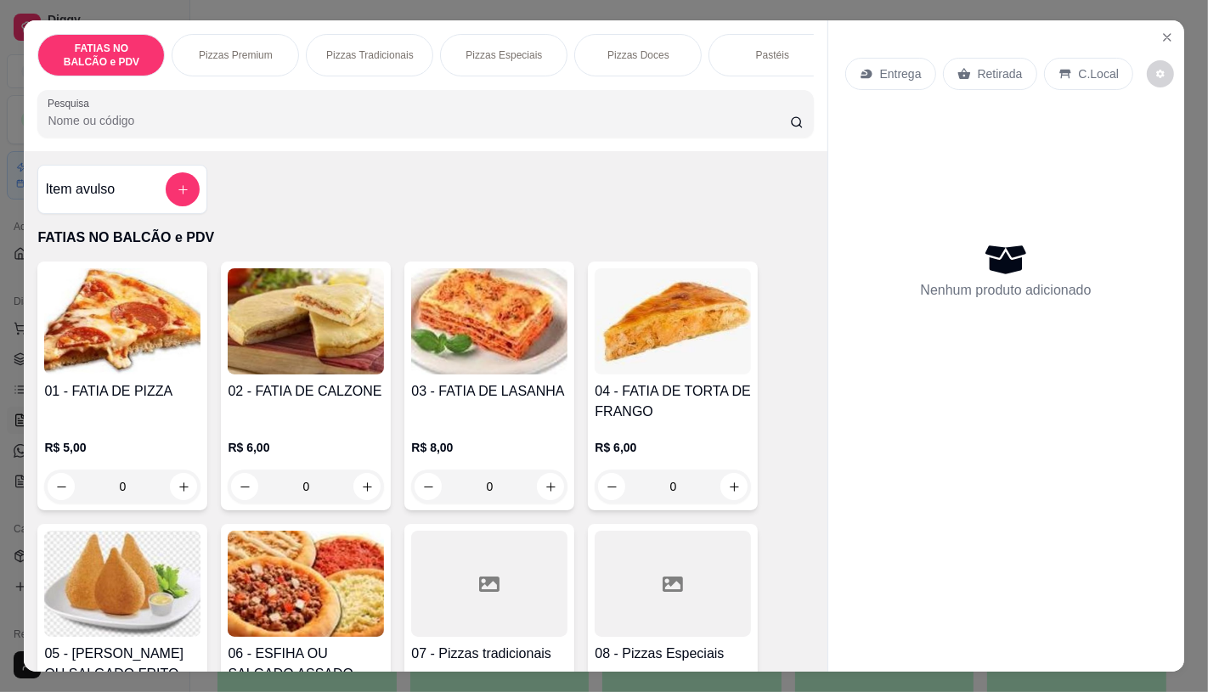
click at [153, 504] on input "0" at bounding box center [122, 487] width 95 height 34
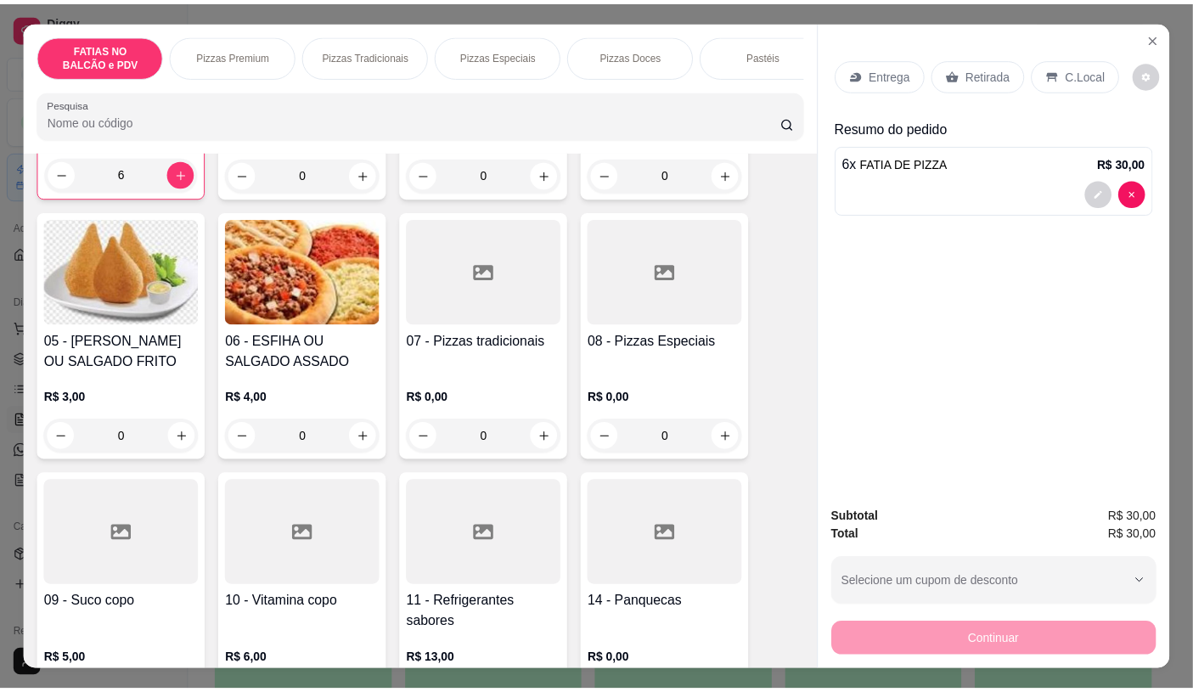
scroll to position [377, 0]
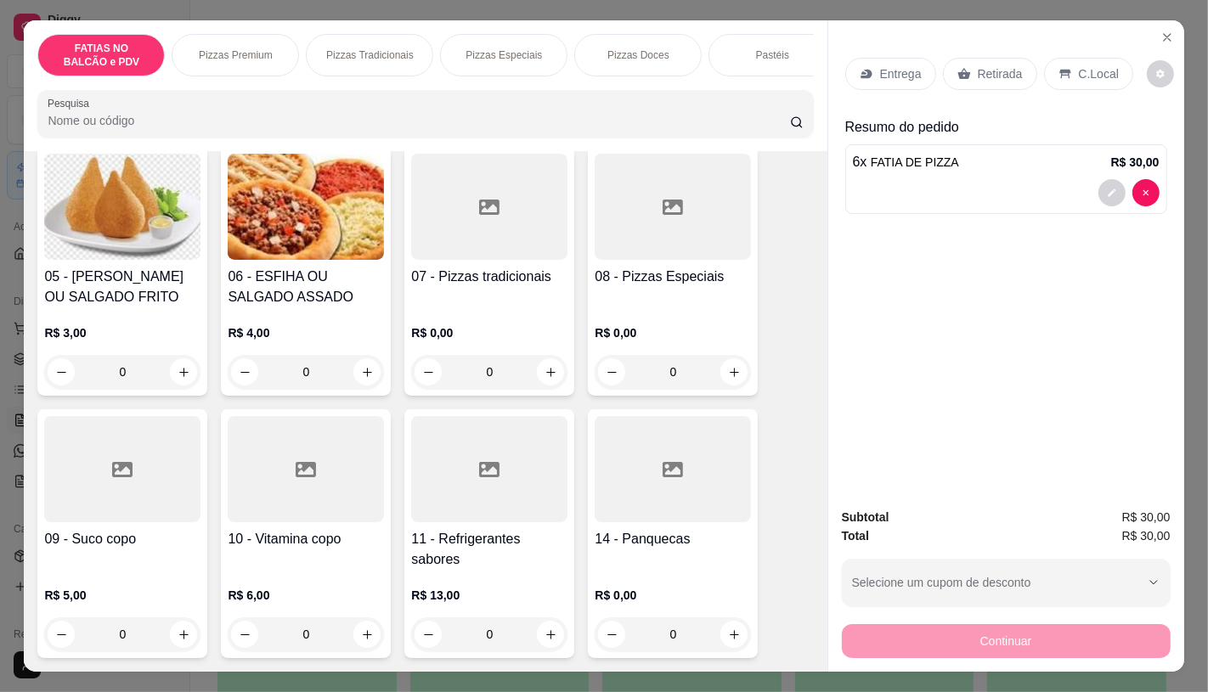
type input "6"
click at [467, 498] on div at bounding box center [489, 469] width 156 height 106
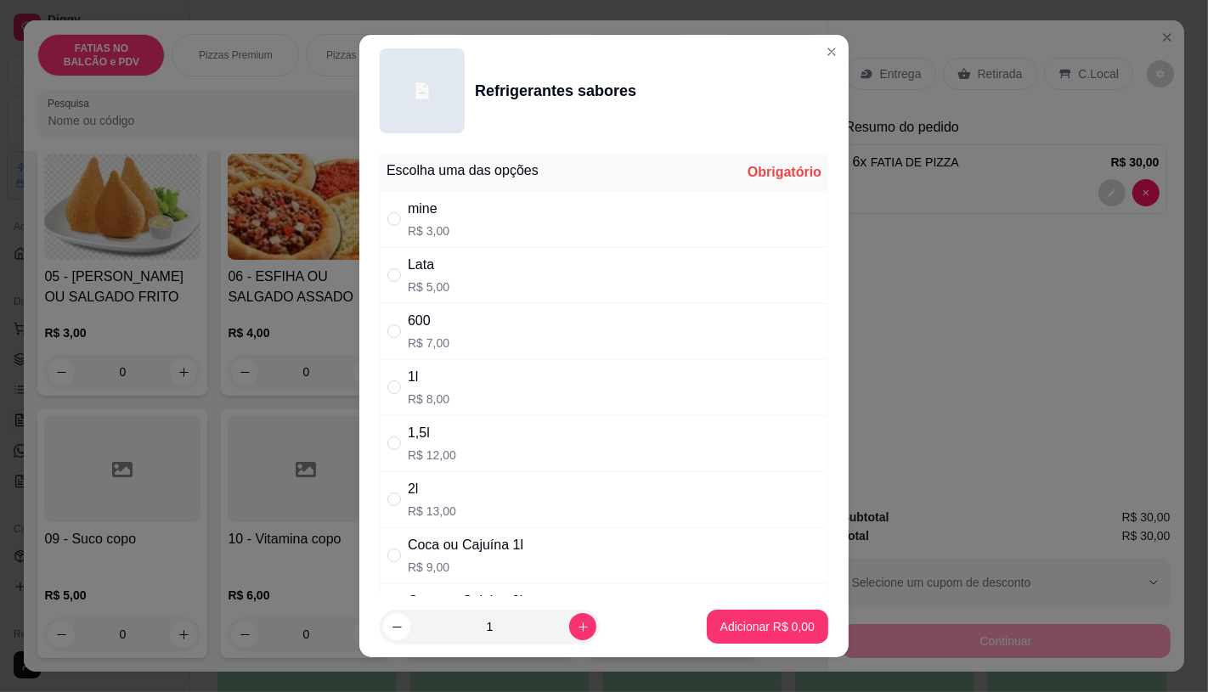
click at [431, 351] on p "R$ 7,00" at bounding box center [429, 343] width 42 height 17
radio input "true"
click at [767, 620] on p "Adicionar R$ 7,00" at bounding box center [767, 627] width 92 height 16
type input "1"
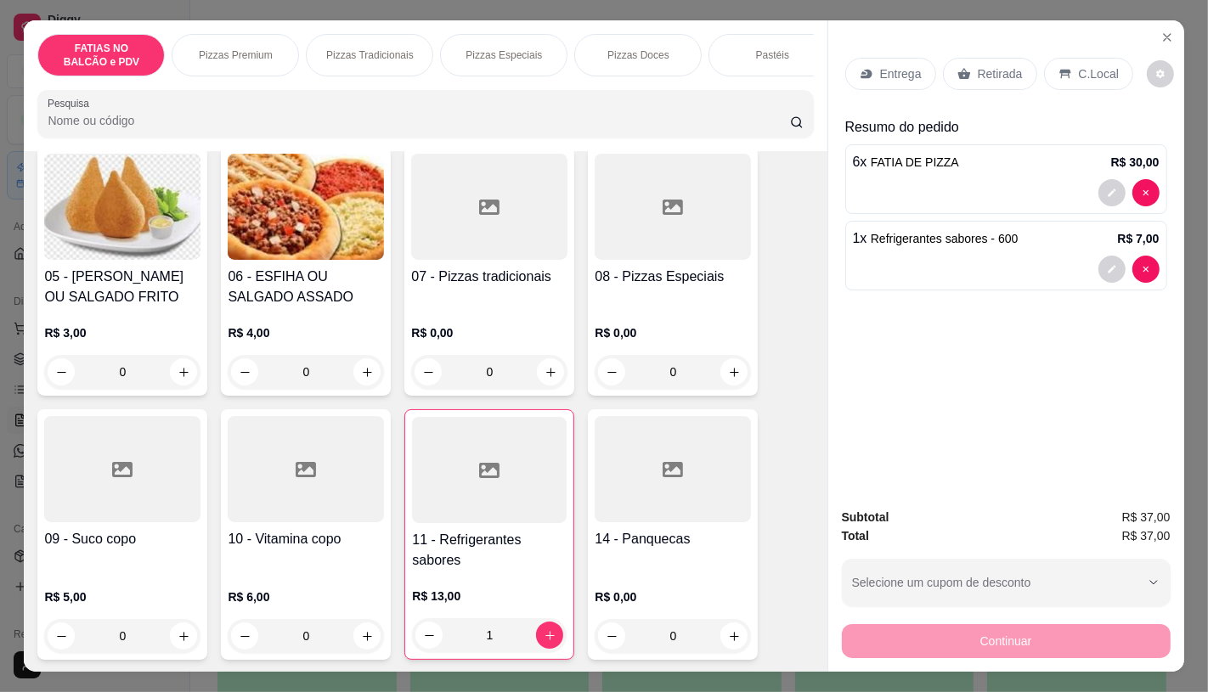
click at [978, 71] on p "Retirada" at bounding box center [1000, 73] width 45 height 17
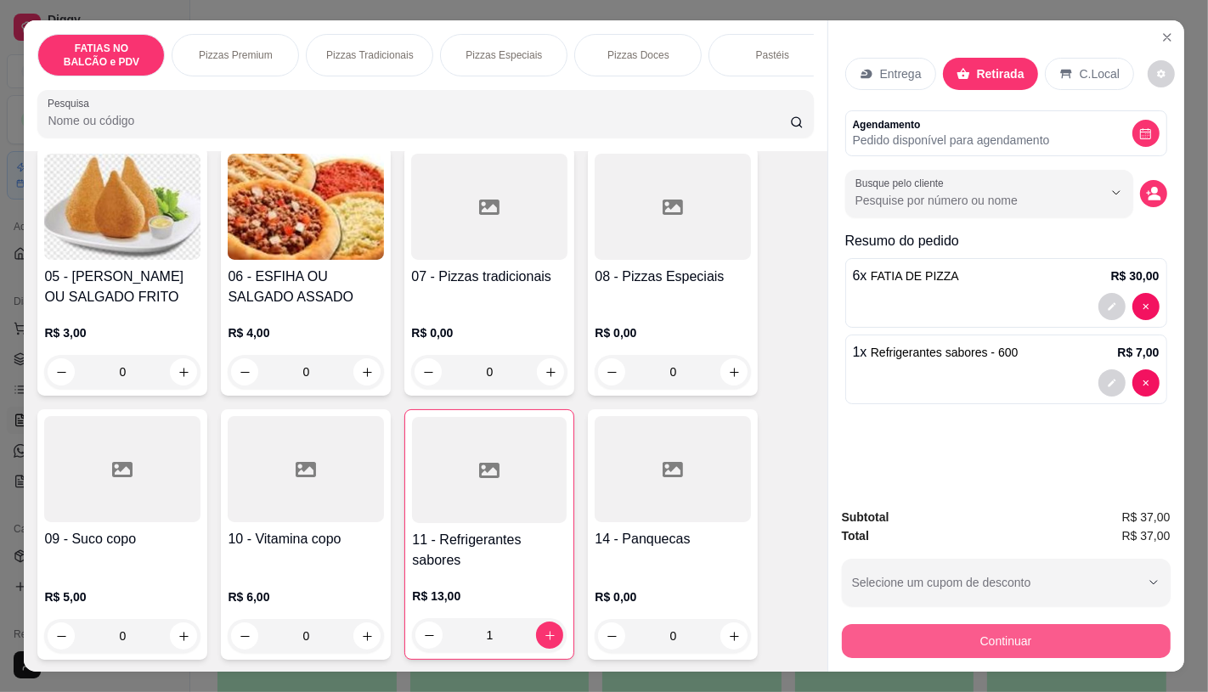
click at [1035, 629] on button "Continuar" at bounding box center [1006, 641] width 329 height 34
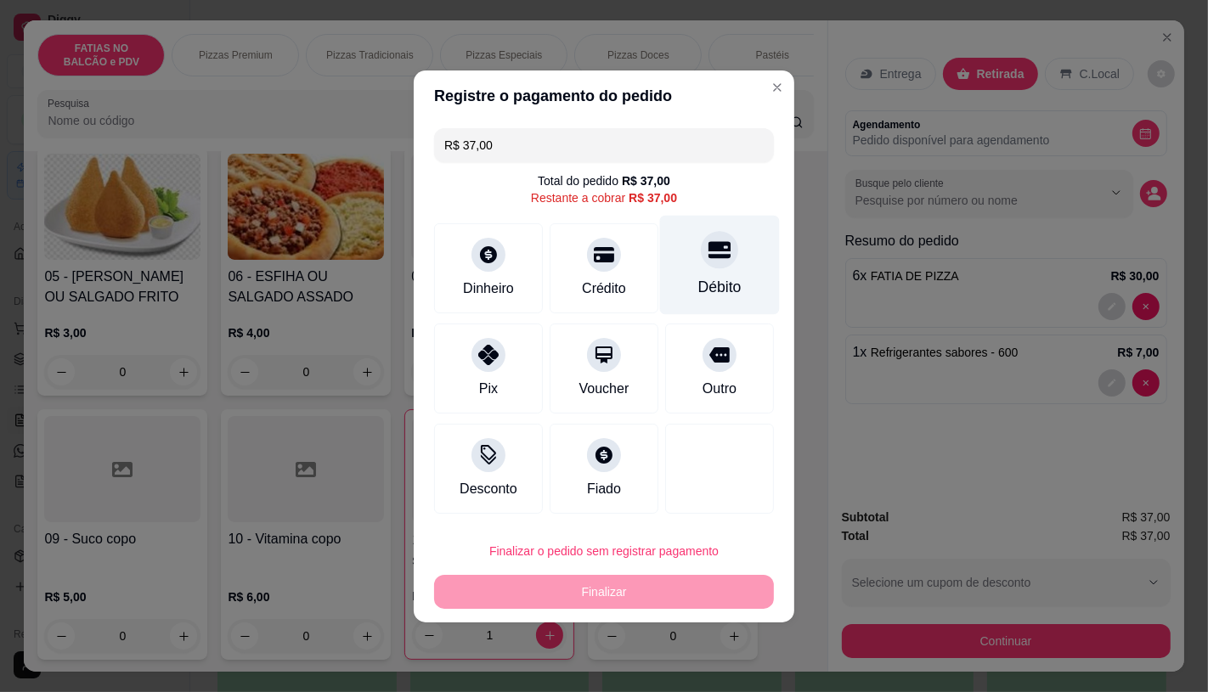
click at [753, 259] on div "Débito" at bounding box center [720, 264] width 120 height 99
type input "R$ 0,00"
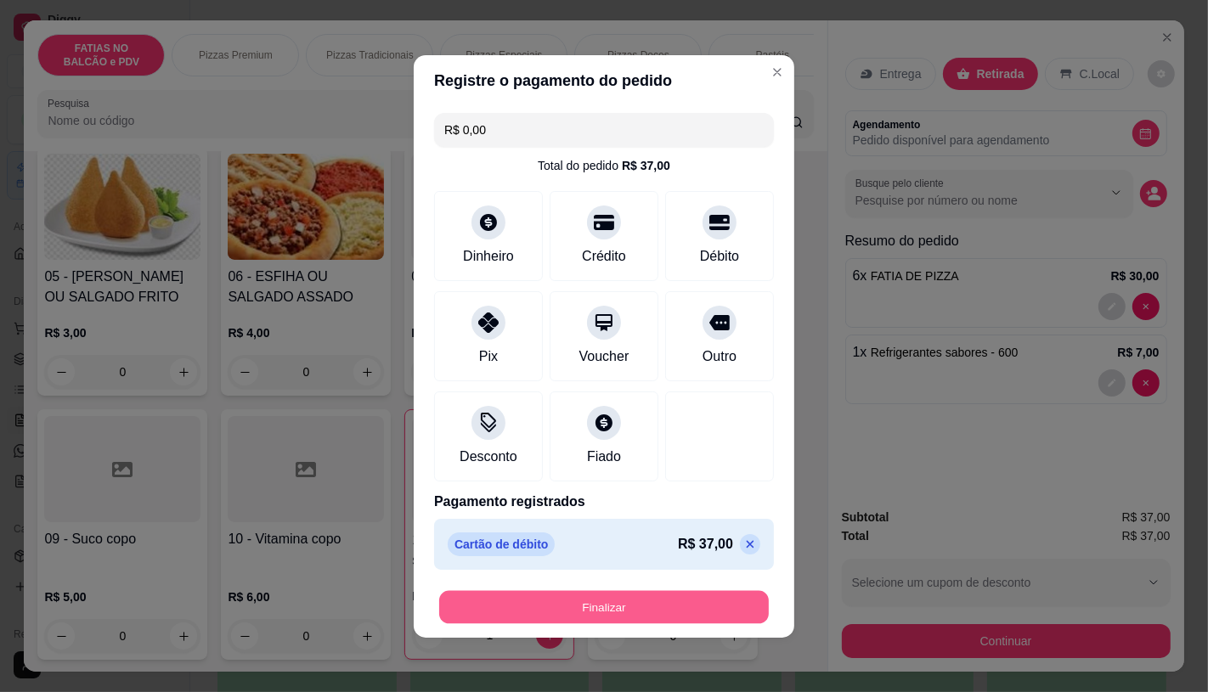
click at [676, 613] on button "Finalizar" at bounding box center [604, 606] width 330 height 33
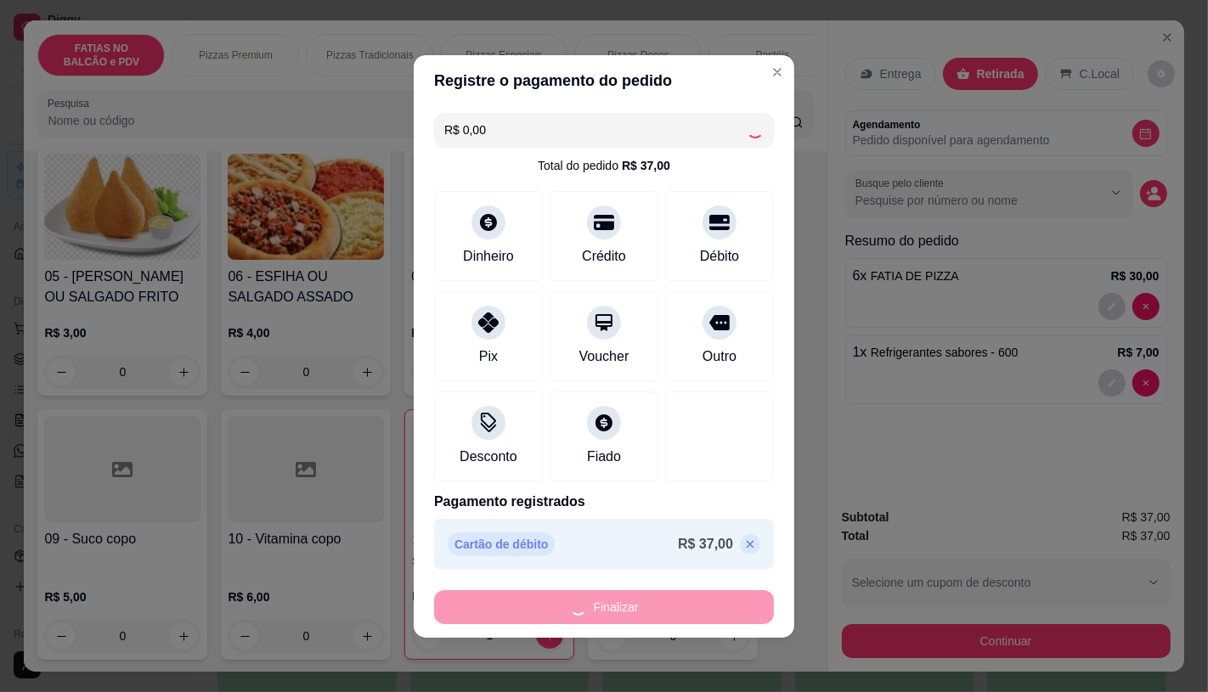
type input "0"
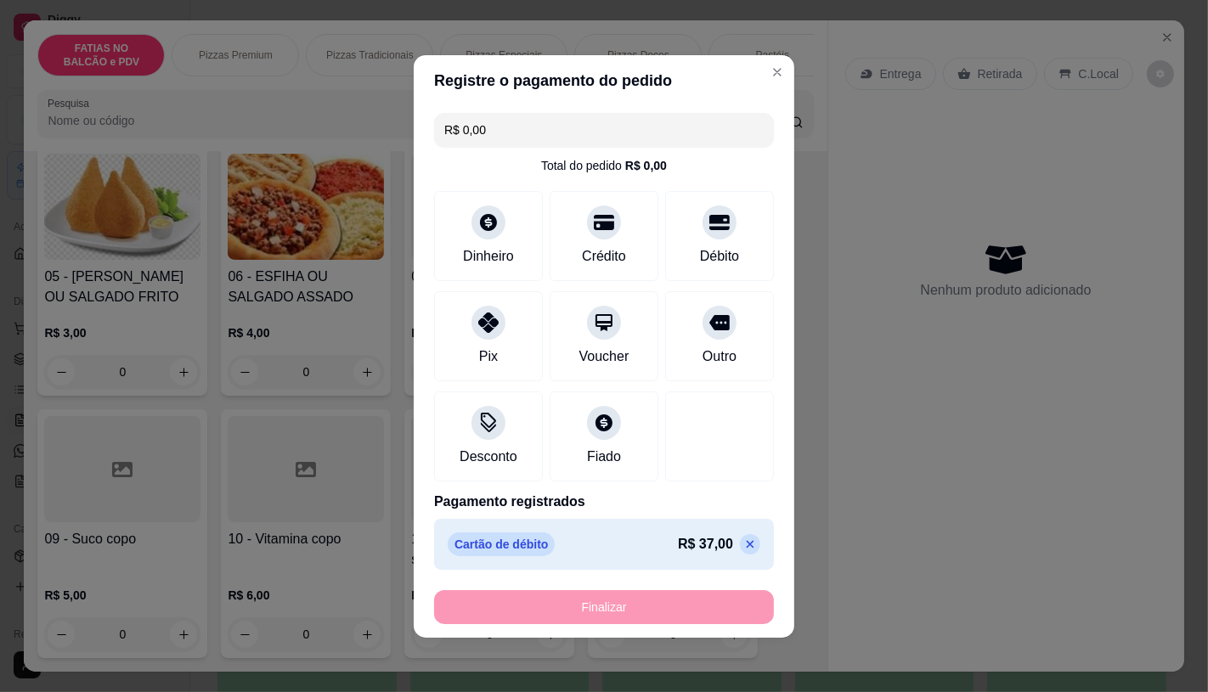
type input "-R$ 37,00"
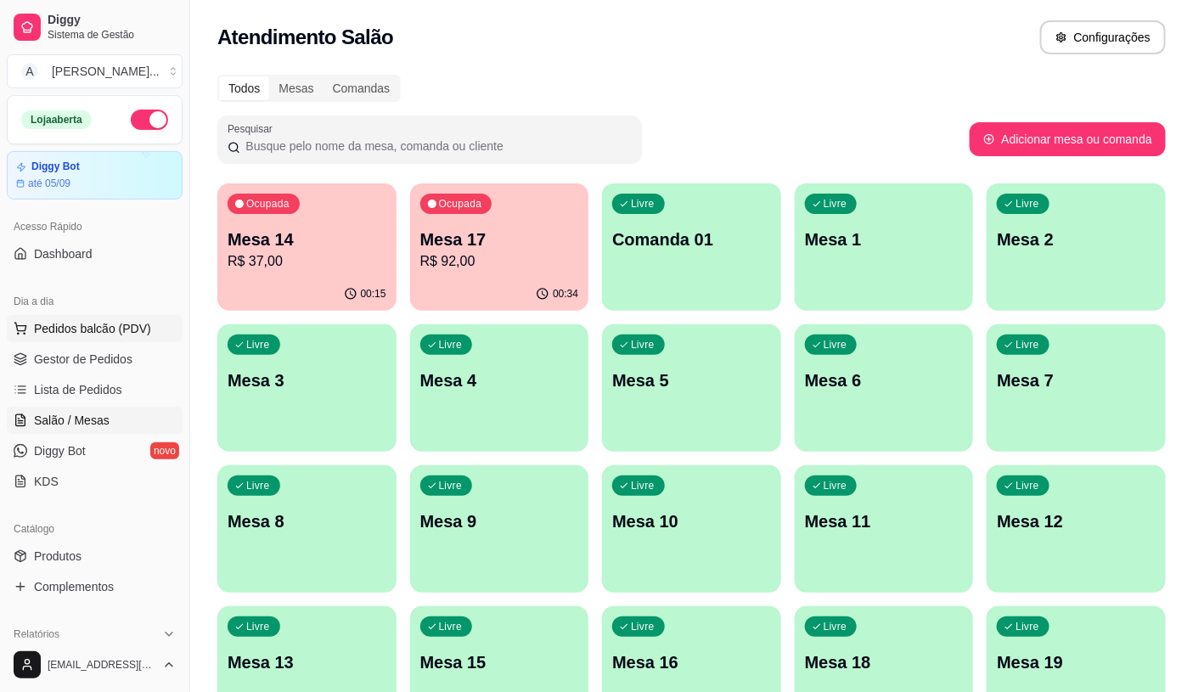
click at [106, 338] on button "Pedidos balcão (PDV)" at bounding box center [95, 328] width 176 height 27
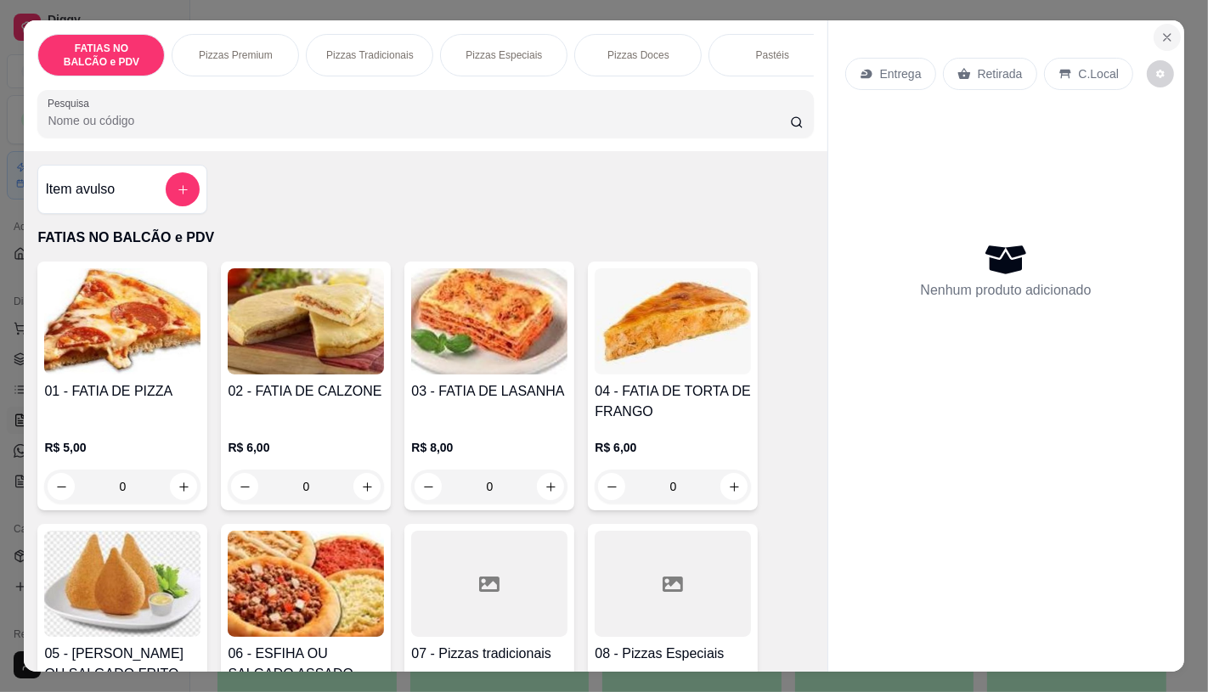
click at [1155, 24] on button "Close" at bounding box center [1167, 37] width 27 height 27
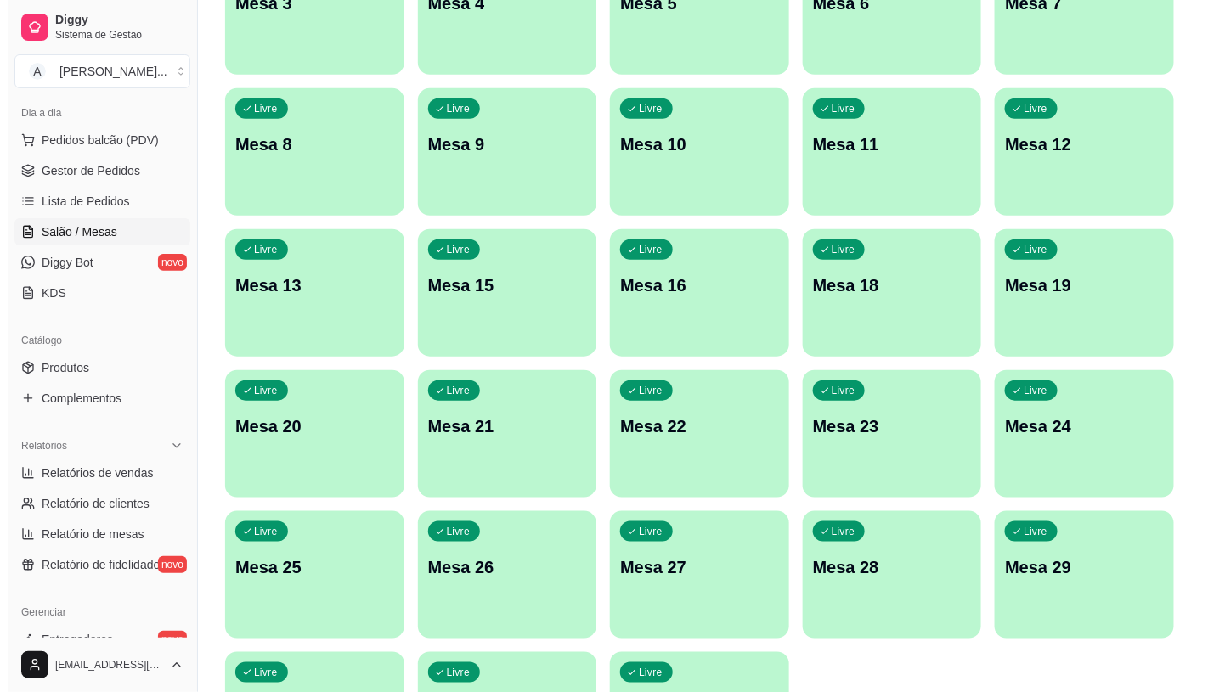
scroll to position [471, 0]
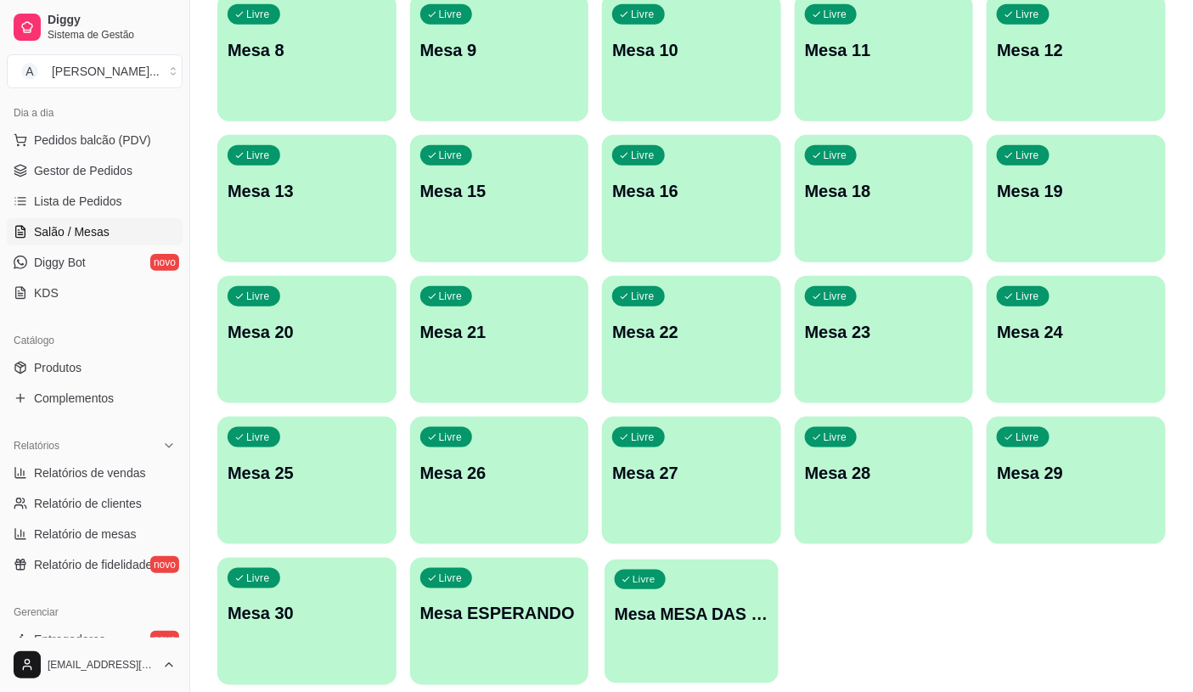
click at [698, 590] on div "Livre Mesa MESA DAS COMANDAS" at bounding box center [691, 612] width 173 height 104
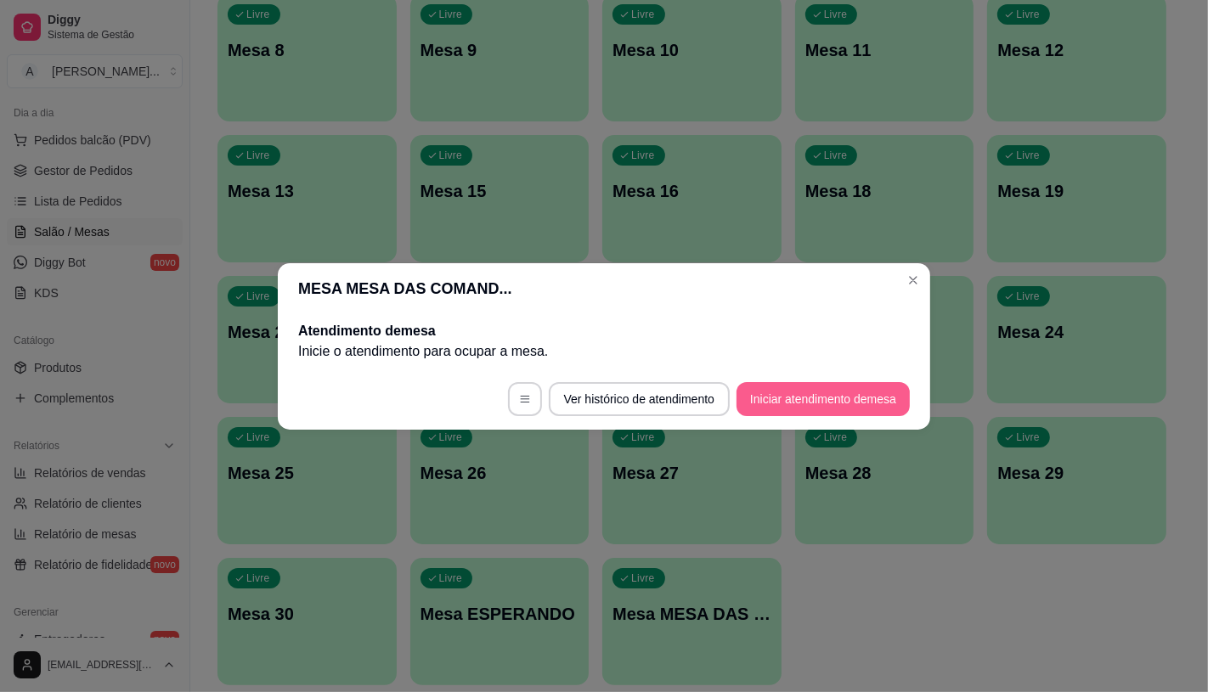
click at [817, 389] on button "Iniciar atendimento de mesa" at bounding box center [822, 399] width 173 height 34
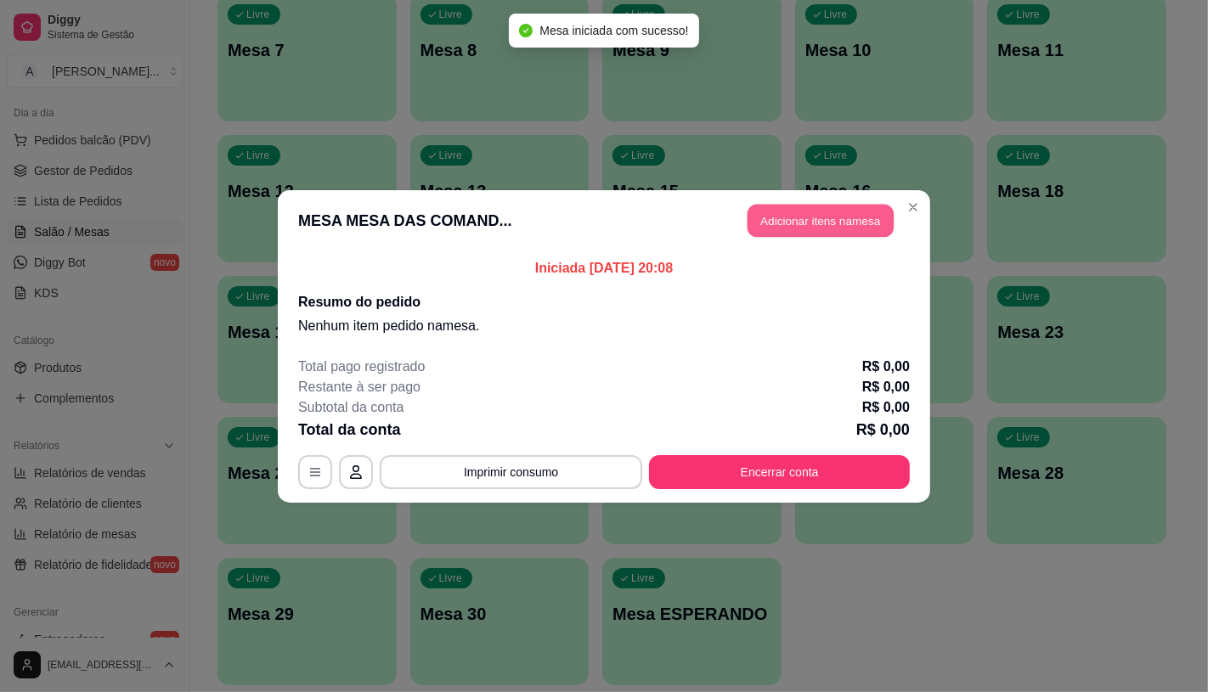
click at [768, 223] on button "Adicionar itens na mesa" at bounding box center [820, 220] width 146 height 33
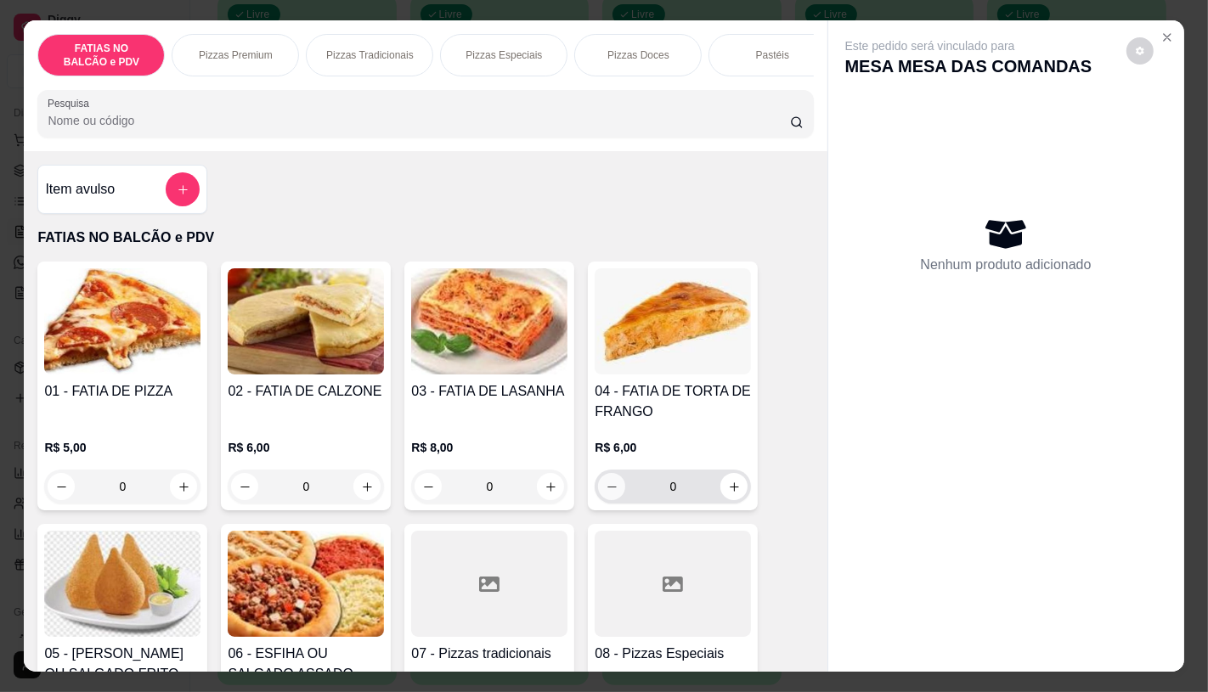
scroll to position [189, 0]
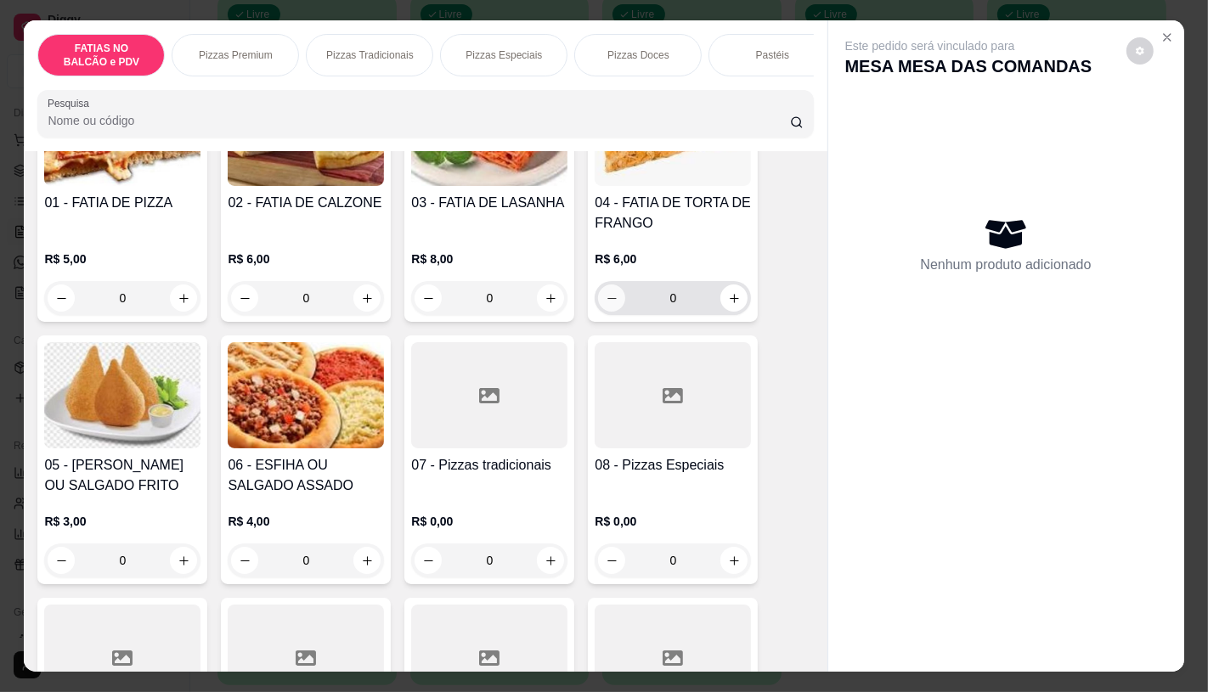
click at [600, 436] on div at bounding box center [673, 395] width 156 height 106
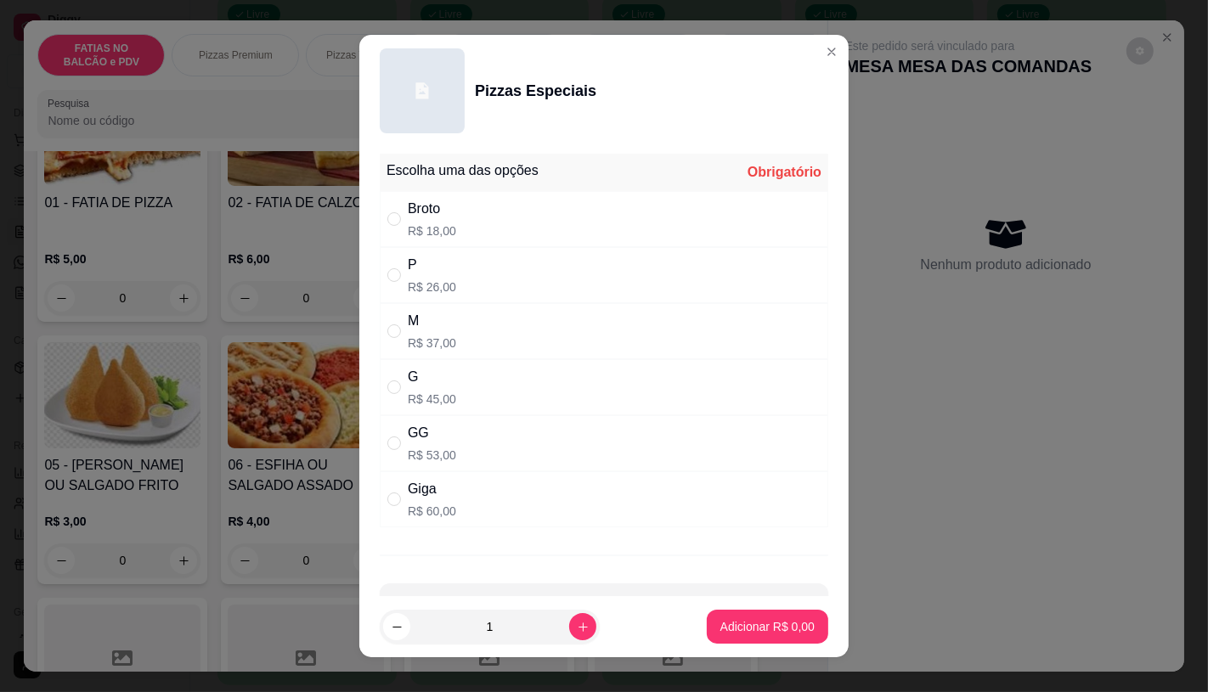
click at [482, 513] on div "Giga R$ 60,00" at bounding box center [604, 499] width 448 height 56
radio input "true"
click at [741, 627] on p "Adicionar R$ 60,00" at bounding box center [764, 626] width 101 height 17
type input "1"
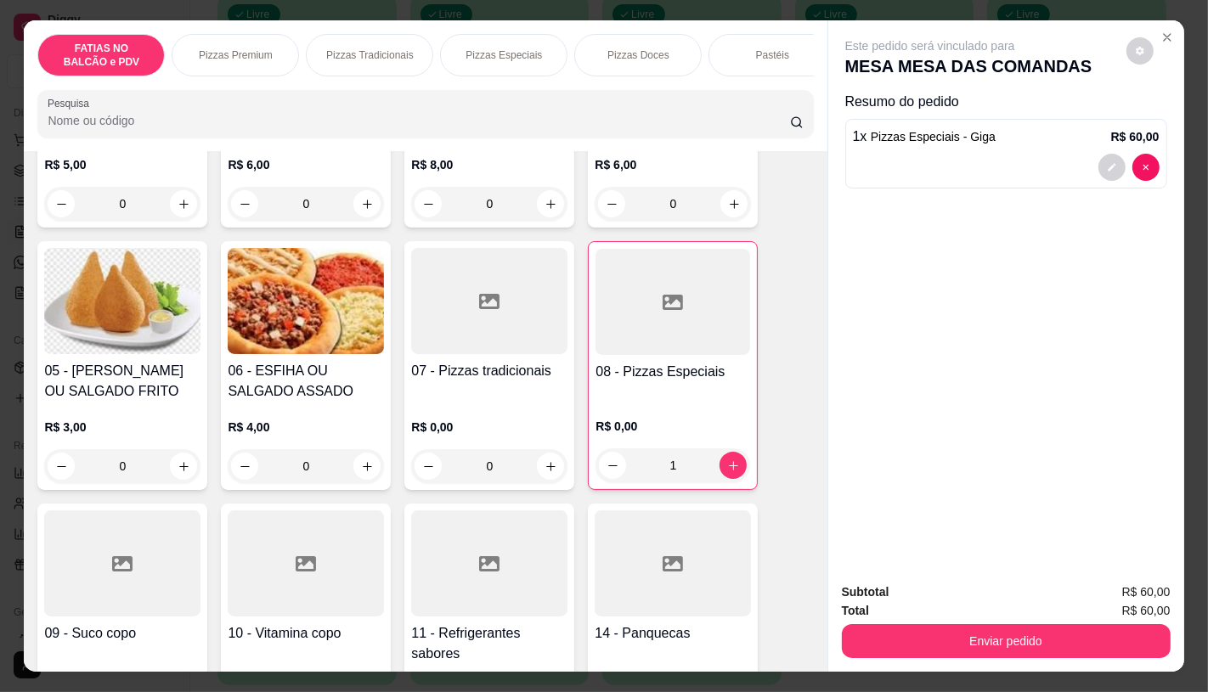
scroll to position [377, 0]
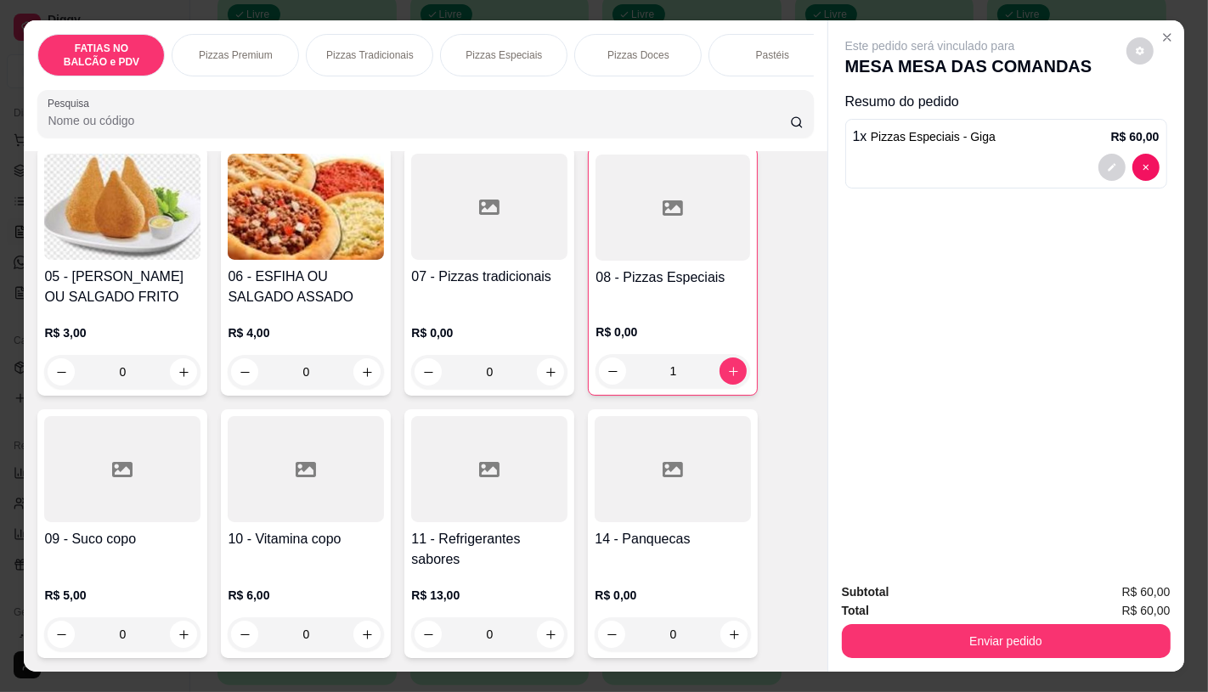
click at [488, 494] on div at bounding box center [489, 469] width 156 height 106
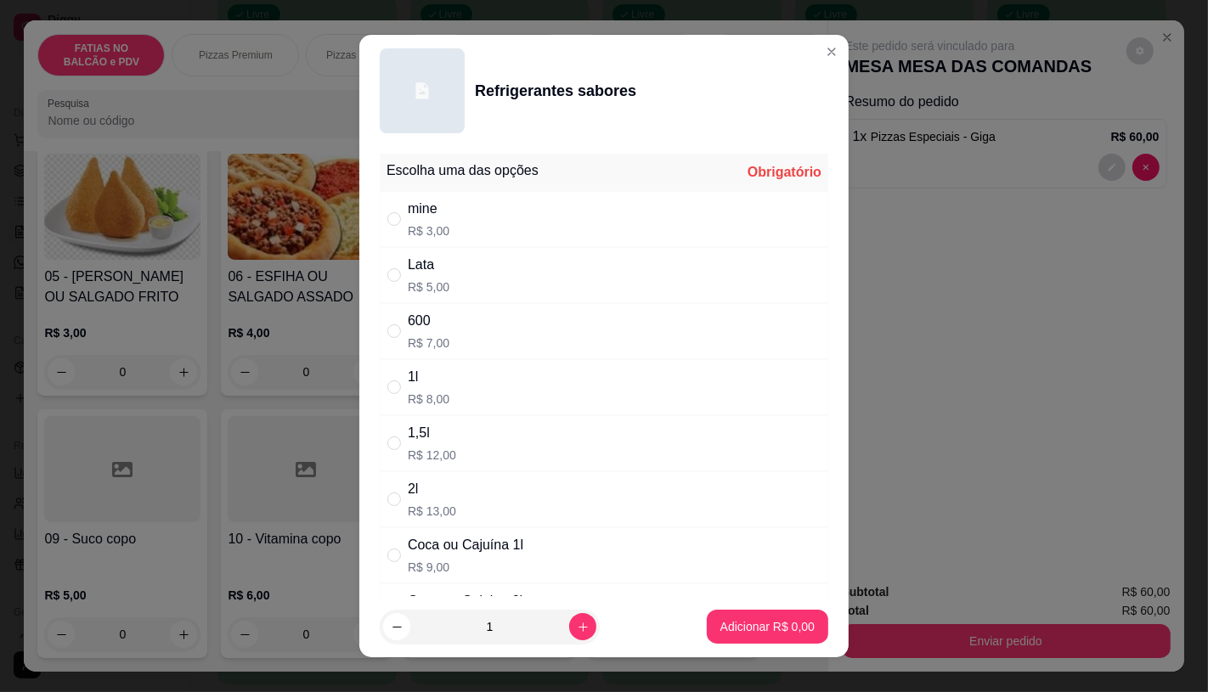
click at [436, 507] on p "R$ 13,00" at bounding box center [432, 511] width 48 height 17
radio input "true"
click at [702, 618] on button "Adicionar R$ 13,00" at bounding box center [764, 627] width 125 height 33
type input "1"
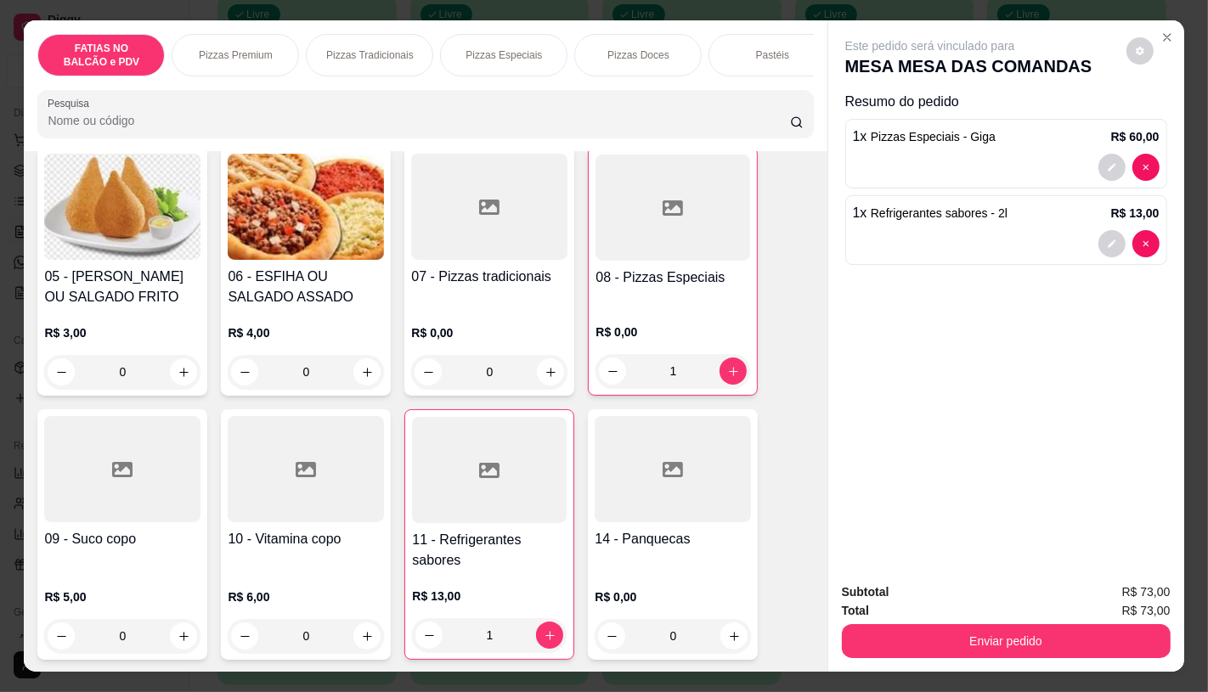
click at [290, 83] on div "FATIAS NO BALCÃO e PDV Pizzas Premium Pizzas Tradicionais Pizzas Especiais Pizz…" at bounding box center [425, 85] width 803 height 131
click at [697, 87] on div "FATIAS NO BALCÃO e PDV Pizzas Premium Pizzas Tradicionais Pizzas Especiais Pizz…" at bounding box center [425, 85] width 803 height 131
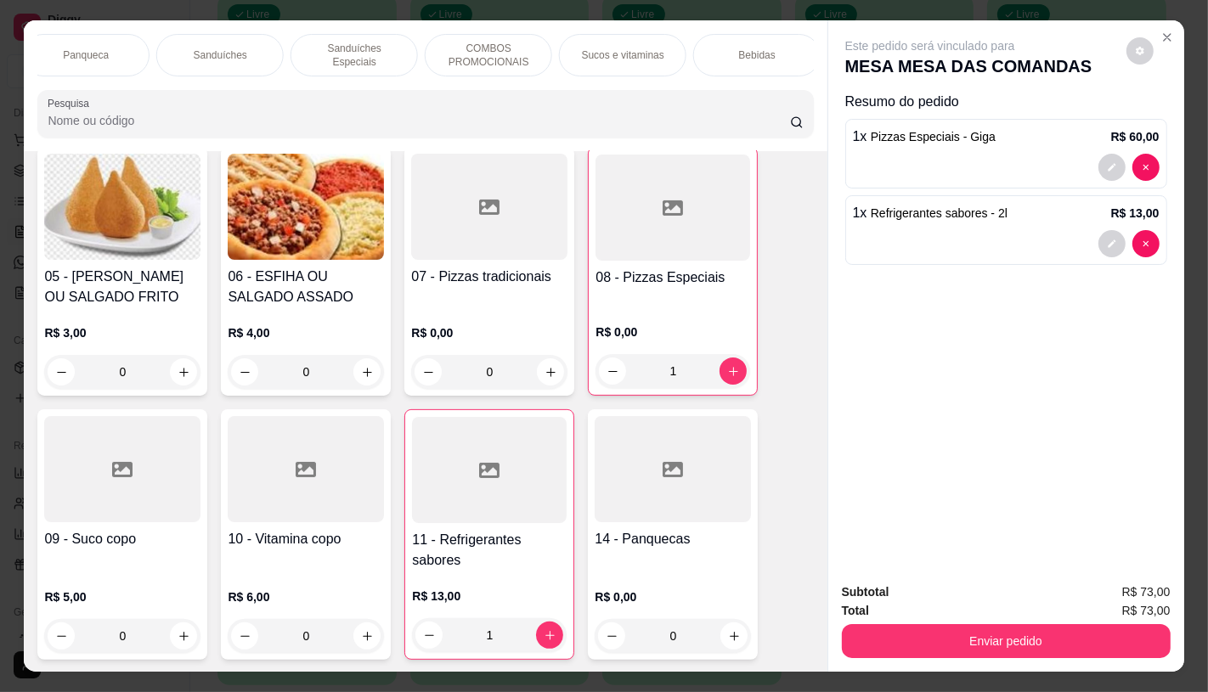
scroll to position [0, 1767]
click at [775, 44] on p "TAXAS DE ENTREGAS" at bounding box center [750, 55] width 99 height 27
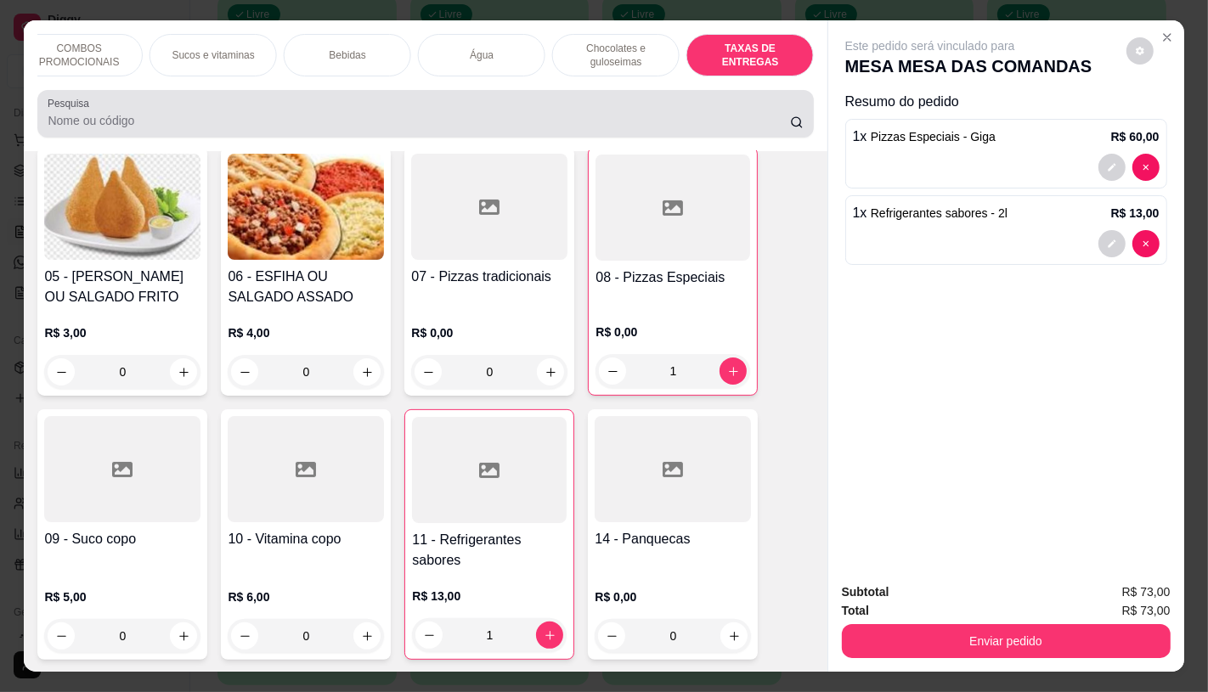
scroll to position [40, 0]
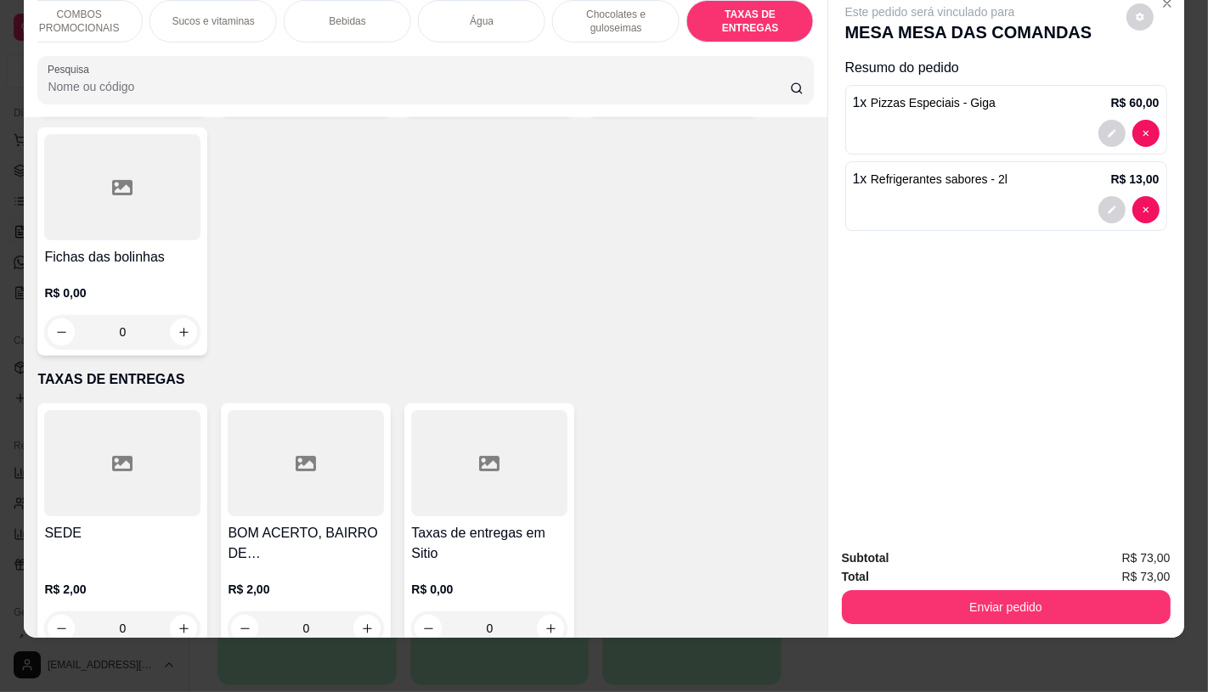
click at [312, 431] on div at bounding box center [306, 463] width 156 height 106
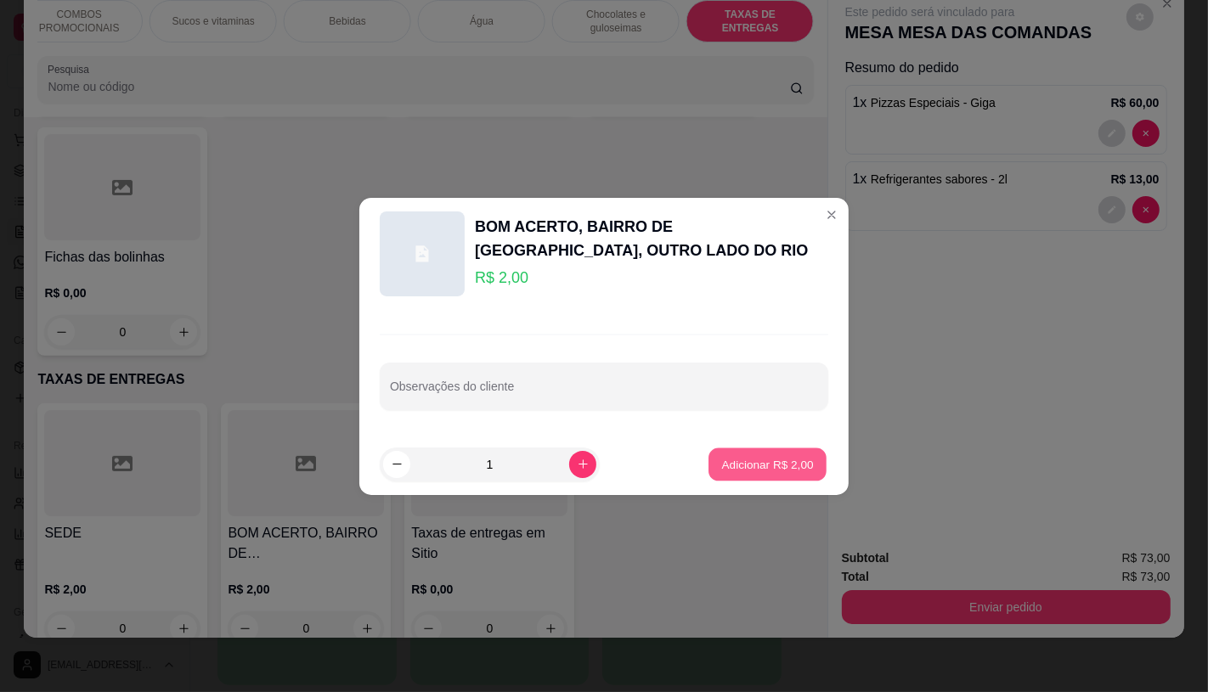
click at [721, 465] on p "Adicionar R$ 2,00" at bounding box center [767, 464] width 92 height 16
type input "1"
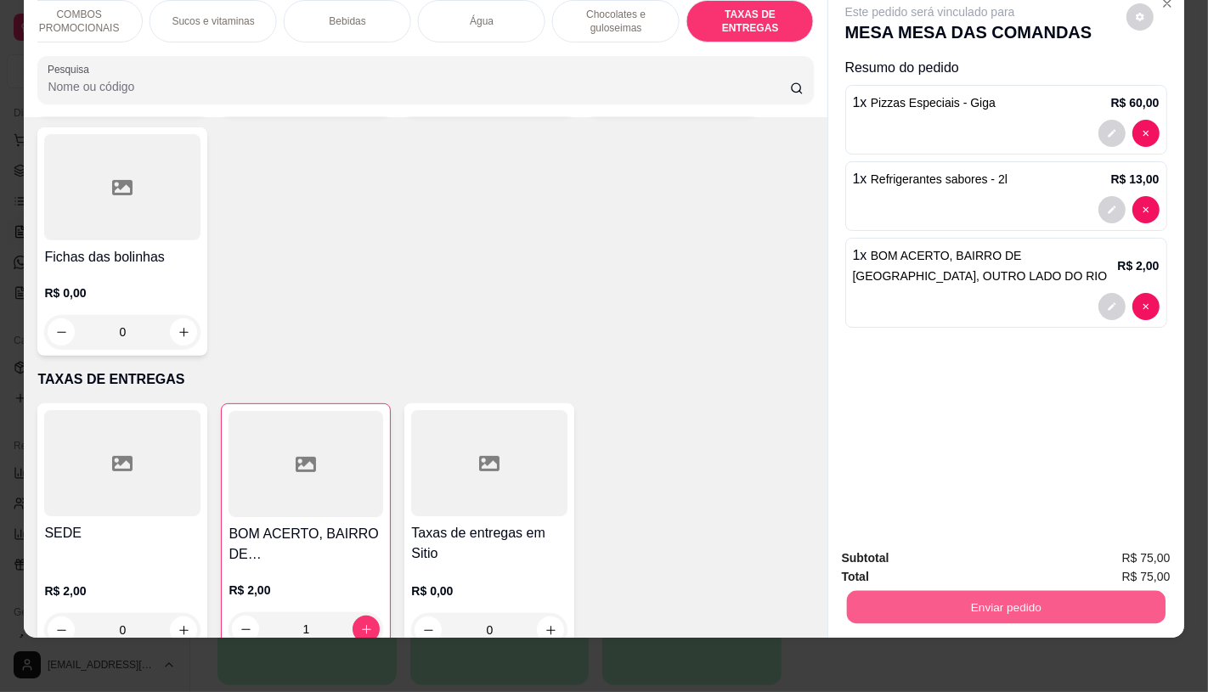
click at [979, 592] on button "Enviar pedido" at bounding box center [1005, 606] width 319 height 33
click at [972, 558] on button "Não registrar e enviar pedido" at bounding box center [949, 552] width 172 height 31
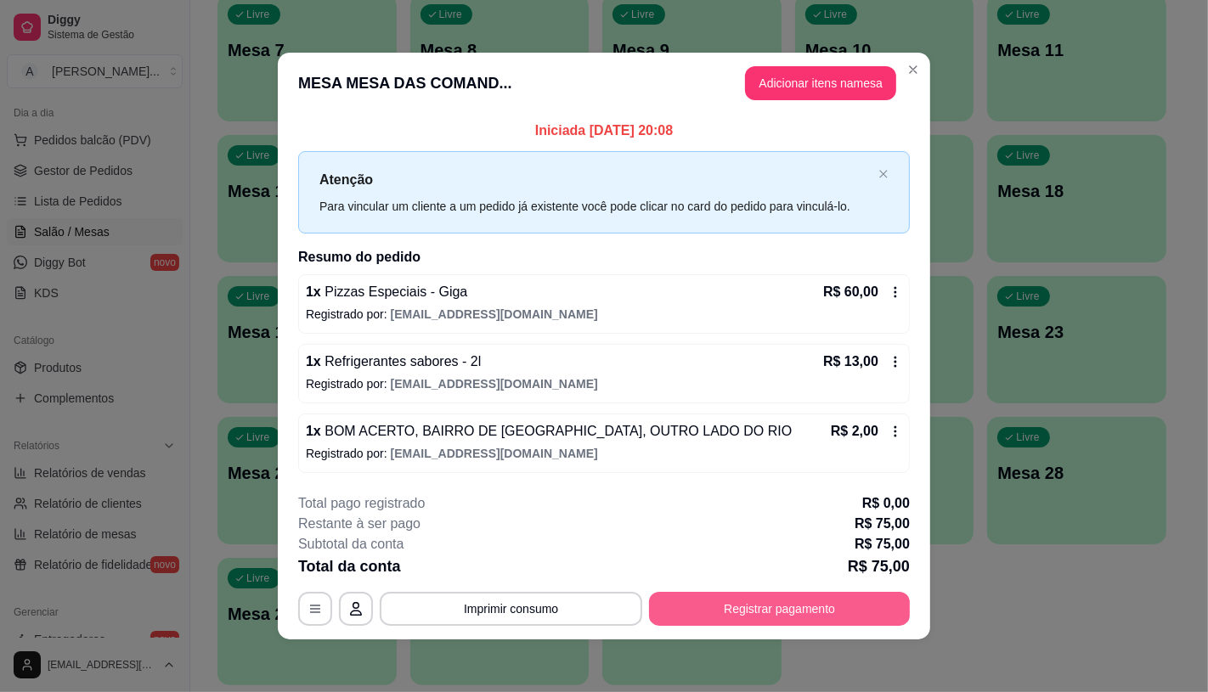
click at [828, 623] on button "Registrar pagamento" at bounding box center [779, 609] width 261 height 34
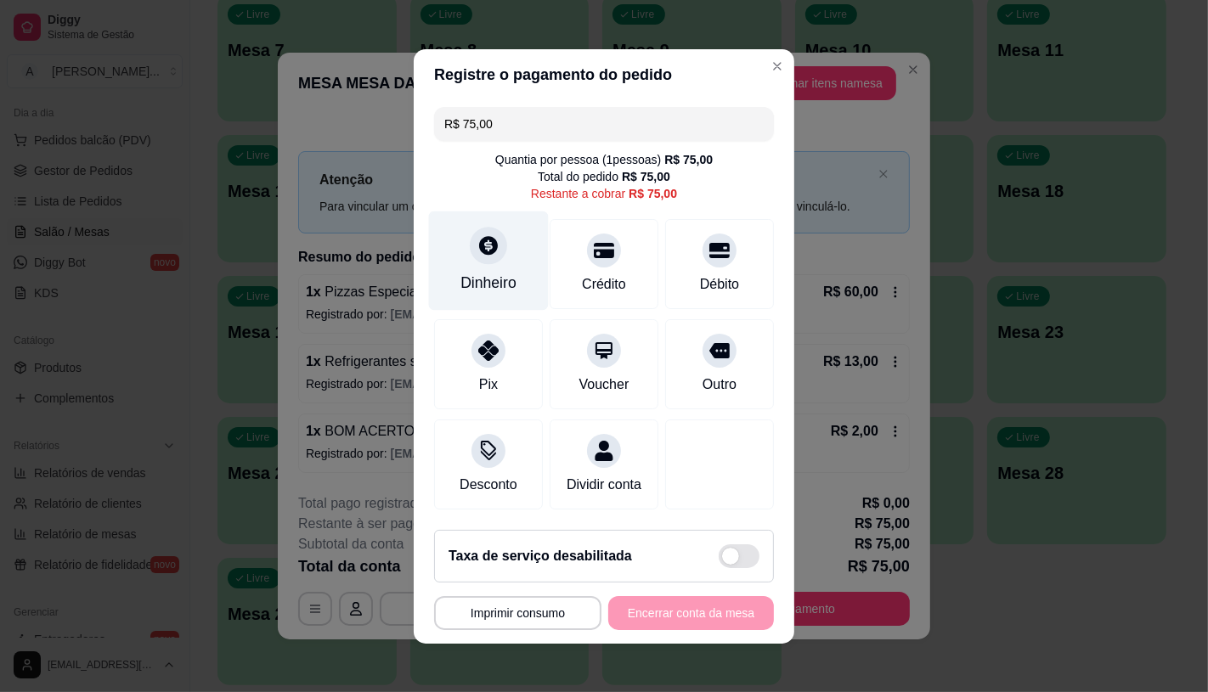
click at [479, 239] on icon at bounding box center [488, 245] width 19 height 19
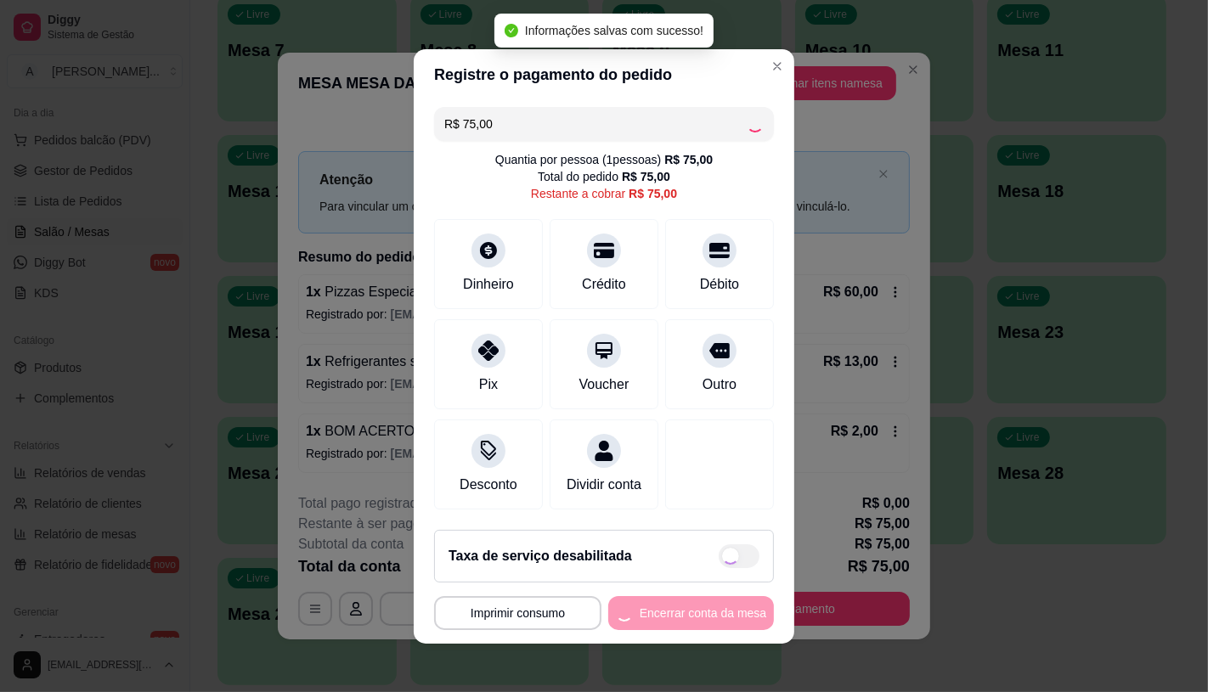
type input "R$ 0,00"
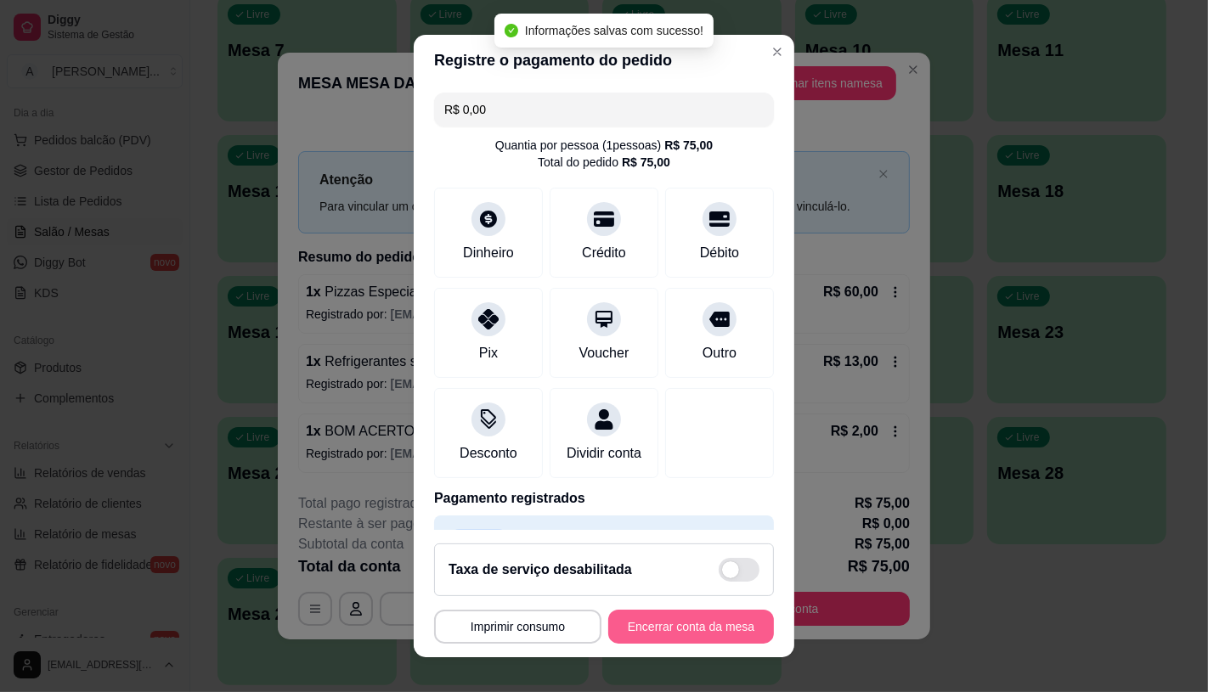
click at [712, 631] on button "Encerrar conta da mesa" at bounding box center [691, 627] width 166 height 34
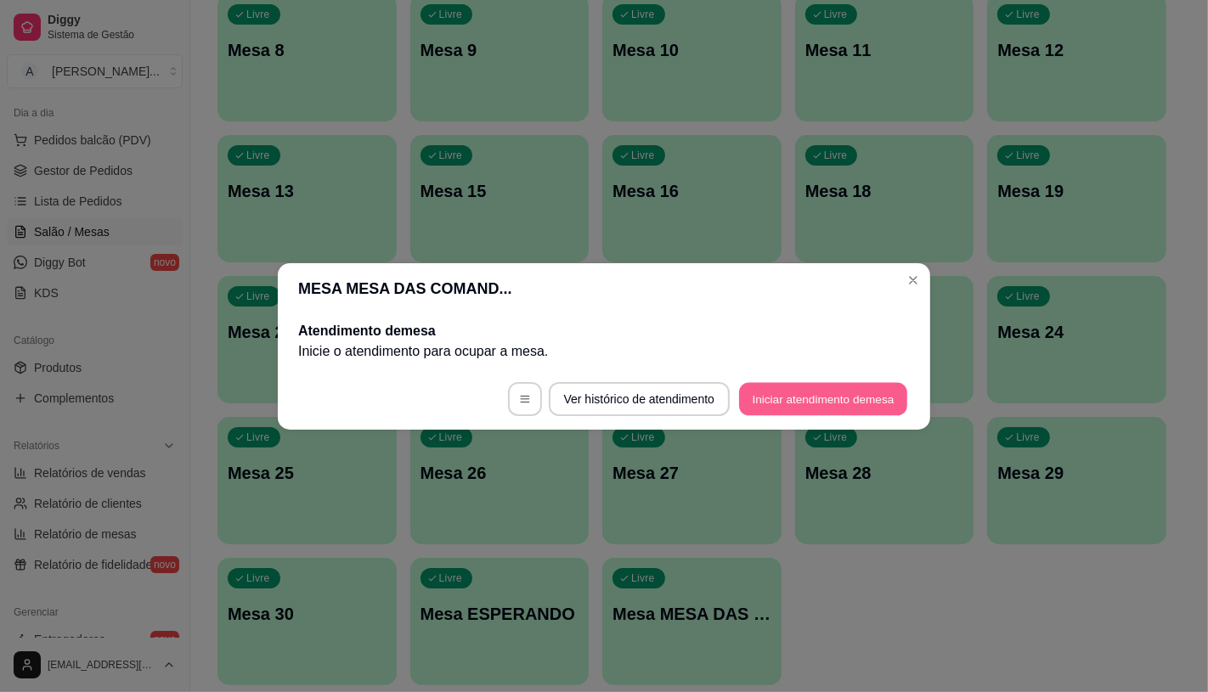
click at [838, 399] on button "Iniciar atendimento de mesa" at bounding box center [823, 398] width 168 height 33
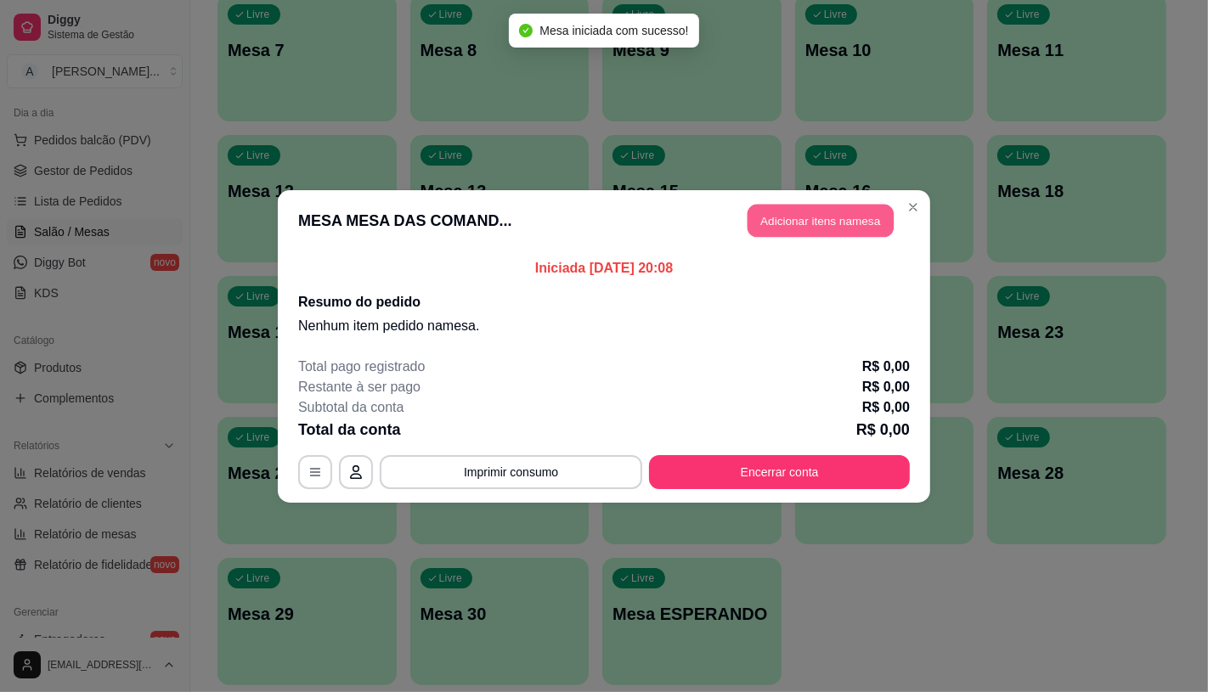
click at [826, 227] on button "Adicionar itens na mesa" at bounding box center [820, 220] width 146 height 33
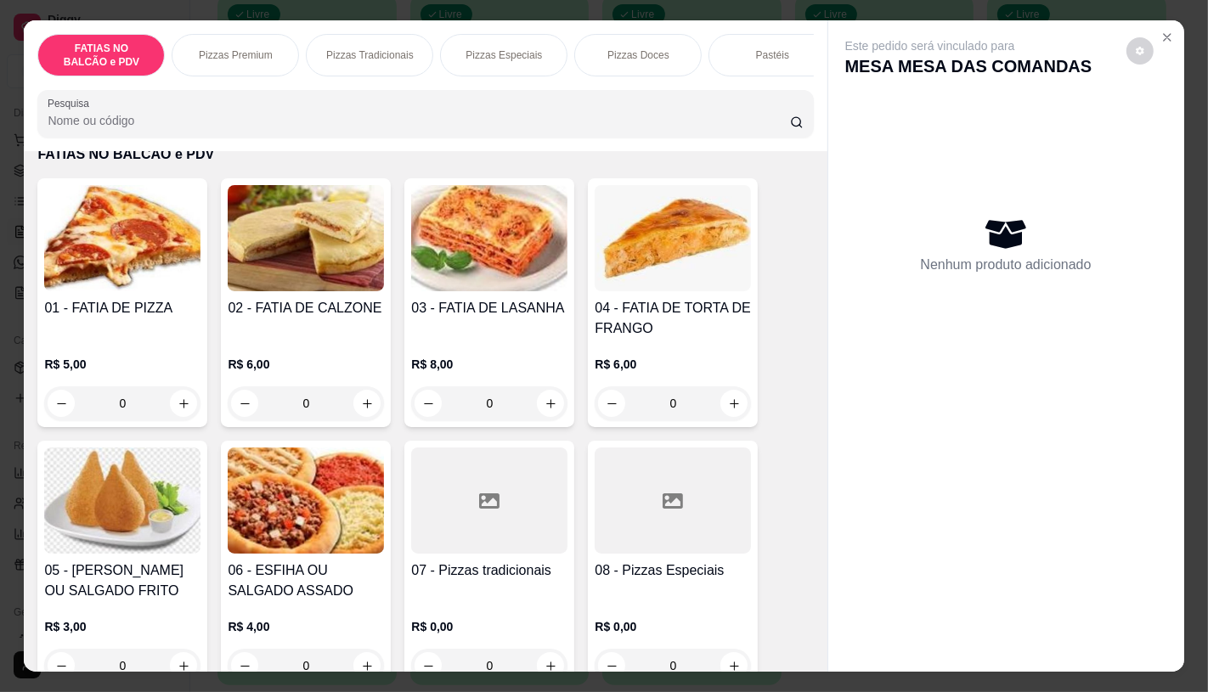
scroll to position [94, 0]
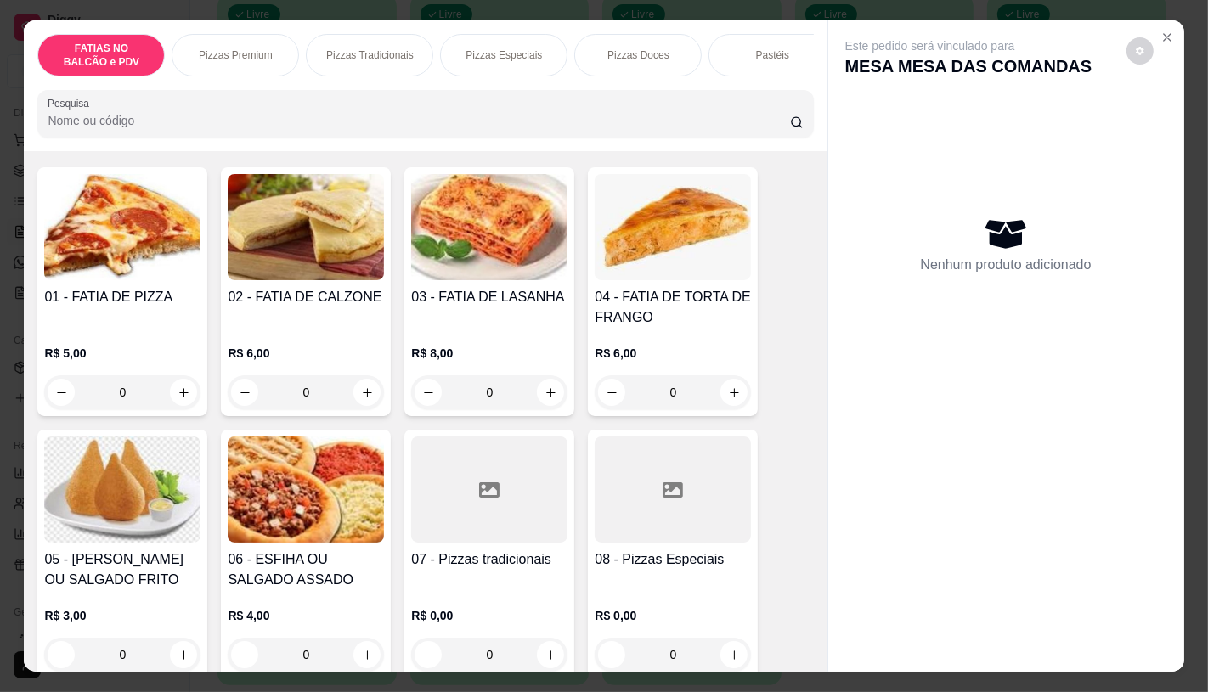
click at [439, 502] on div at bounding box center [489, 490] width 156 height 106
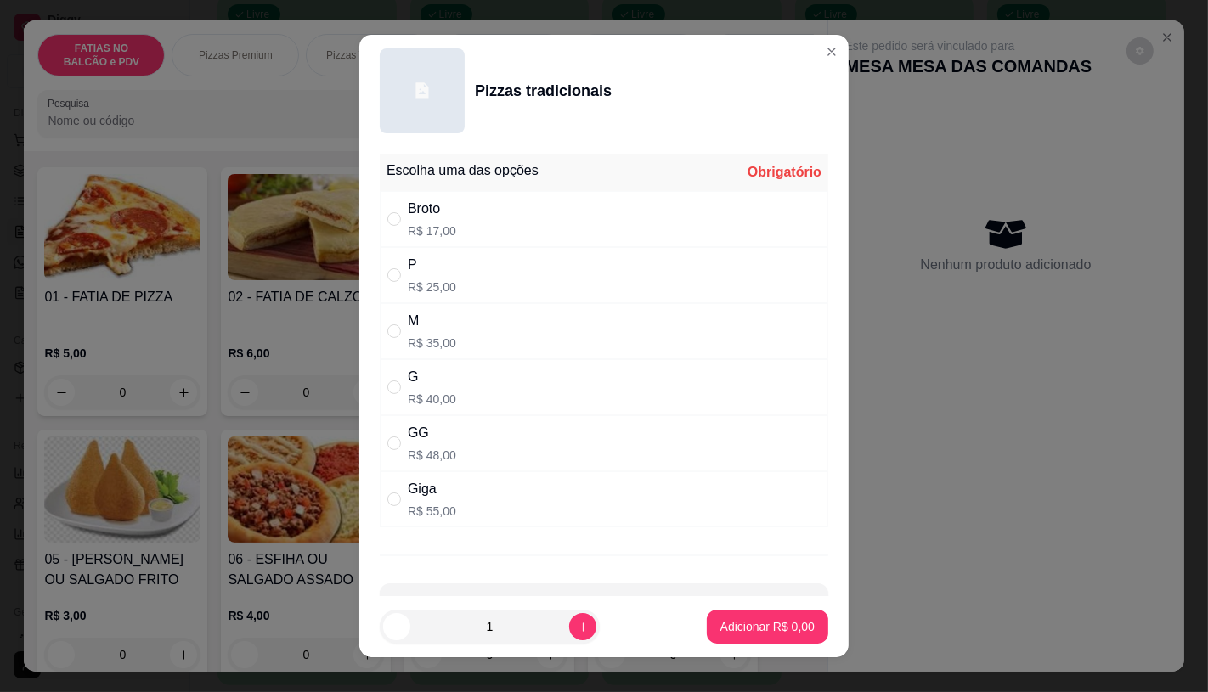
click at [495, 392] on div "G R$ 40,00" at bounding box center [604, 387] width 448 height 56
radio input "true"
click at [736, 637] on button "Adicionar R$ 40,00" at bounding box center [764, 627] width 128 height 34
type input "1"
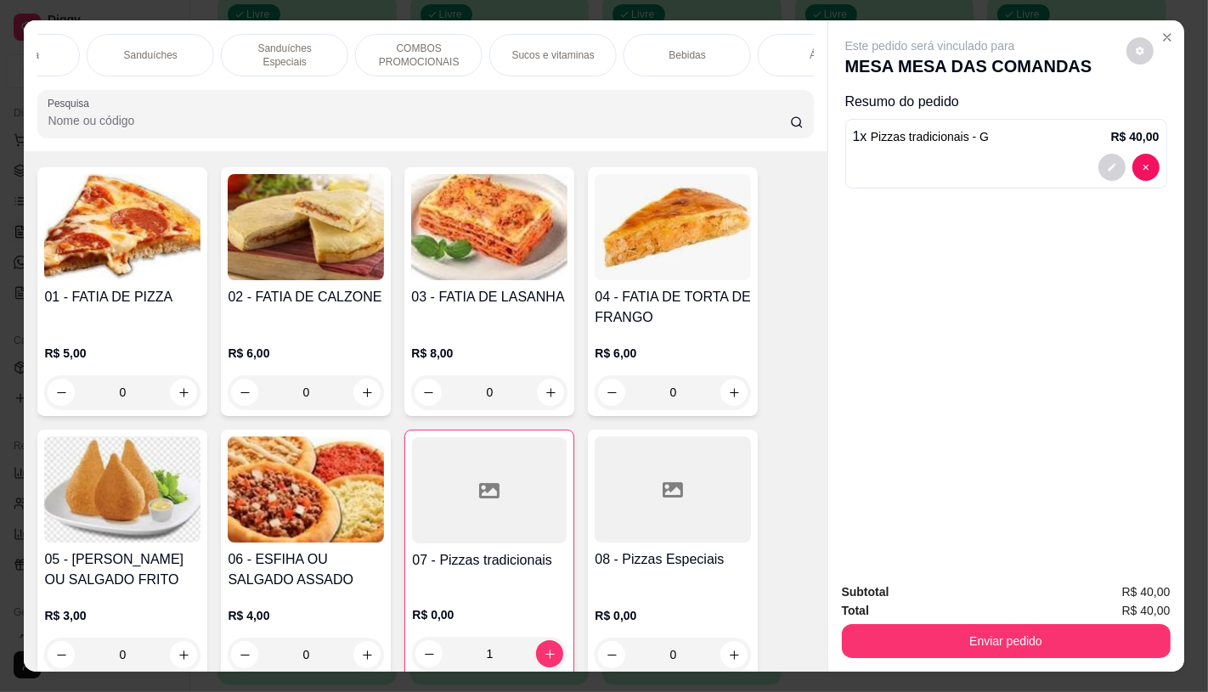
scroll to position [0, 1656]
click at [802, 51] on div "TAXAS DE ENTREGAS" at bounding box center [860, 55] width 127 height 42
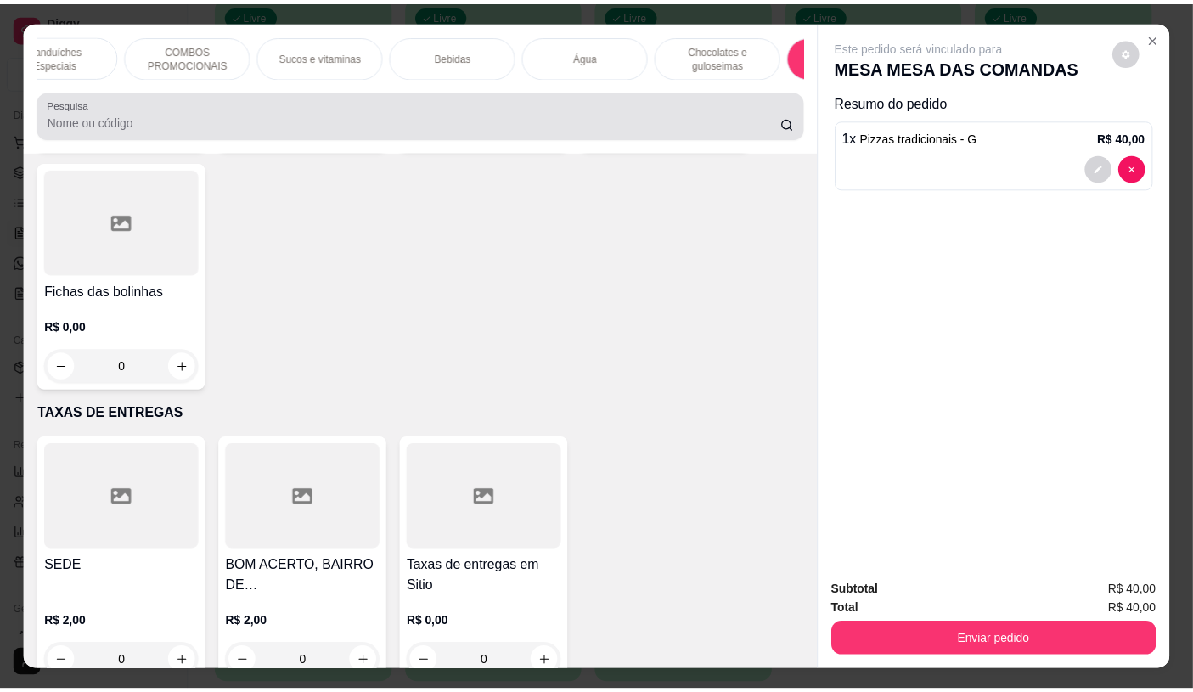
scroll to position [40, 0]
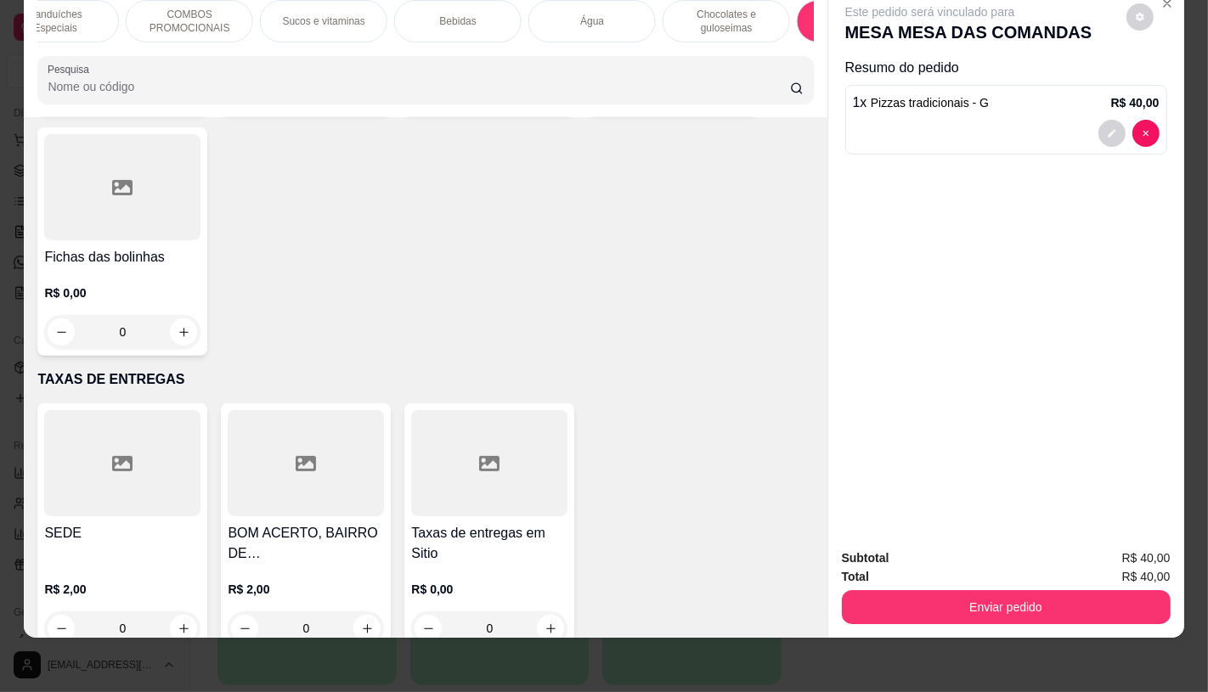
click at [474, 472] on div at bounding box center [489, 463] width 156 height 106
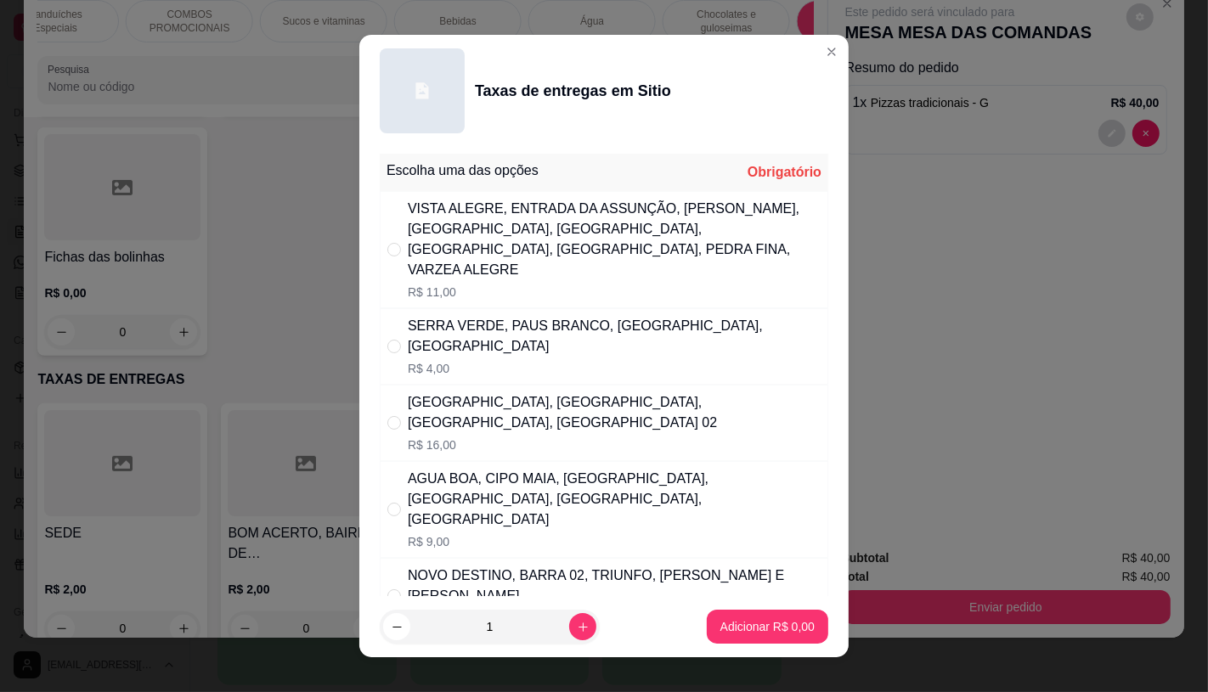
click at [472, 481] on div "AGUA BOA, CIPO MAIA, MORADA NOVA, MONTE BELO, BAIXA VERDE, VARZEA ALEGRE" at bounding box center [614, 499] width 413 height 61
radio input "true"
click at [726, 616] on button "Adicionar R$ 9,00" at bounding box center [767, 627] width 121 height 34
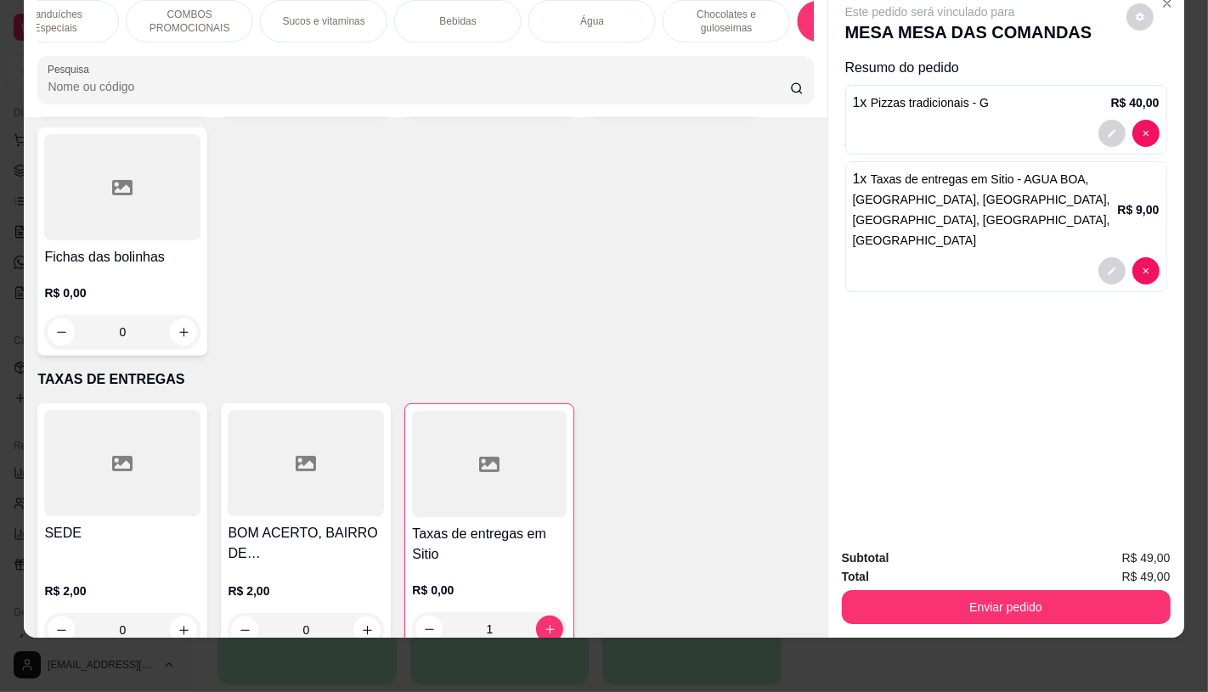
type input "1"
click at [945, 590] on button "Enviar pedido" at bounding box center [1006, 607] width 329 height 34
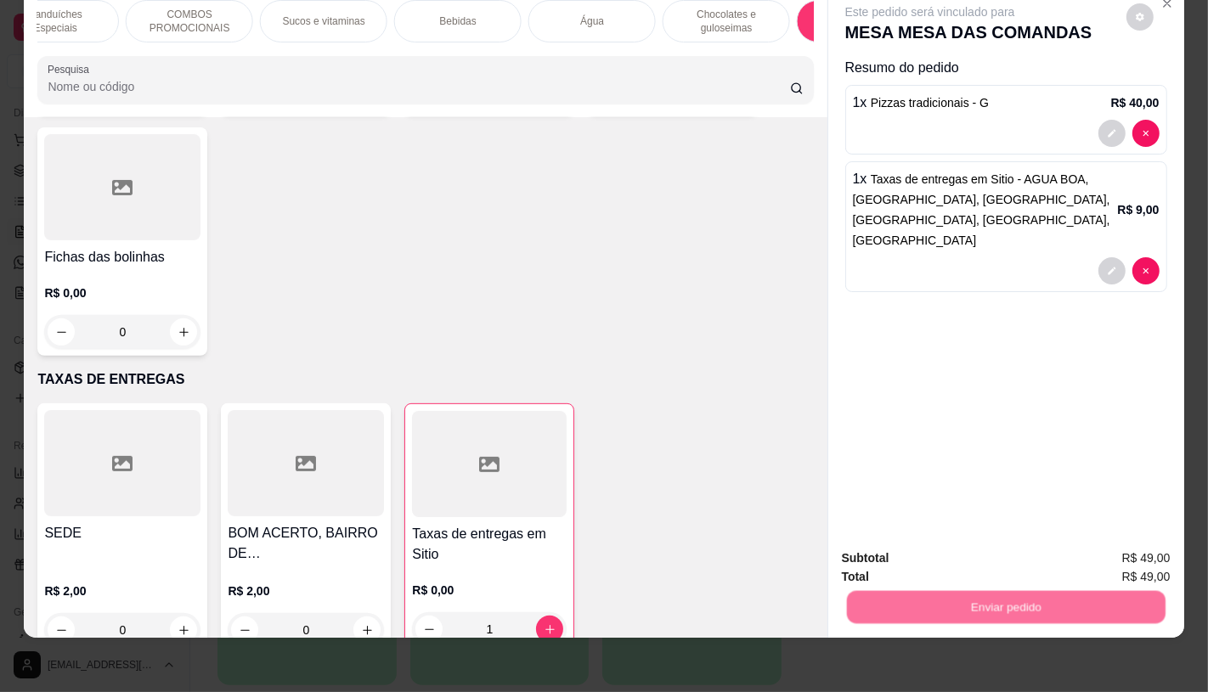
click at [943, 558] on button "Não registrar e enviar pedido" at bounding box center [948, 553] width 177 height 32
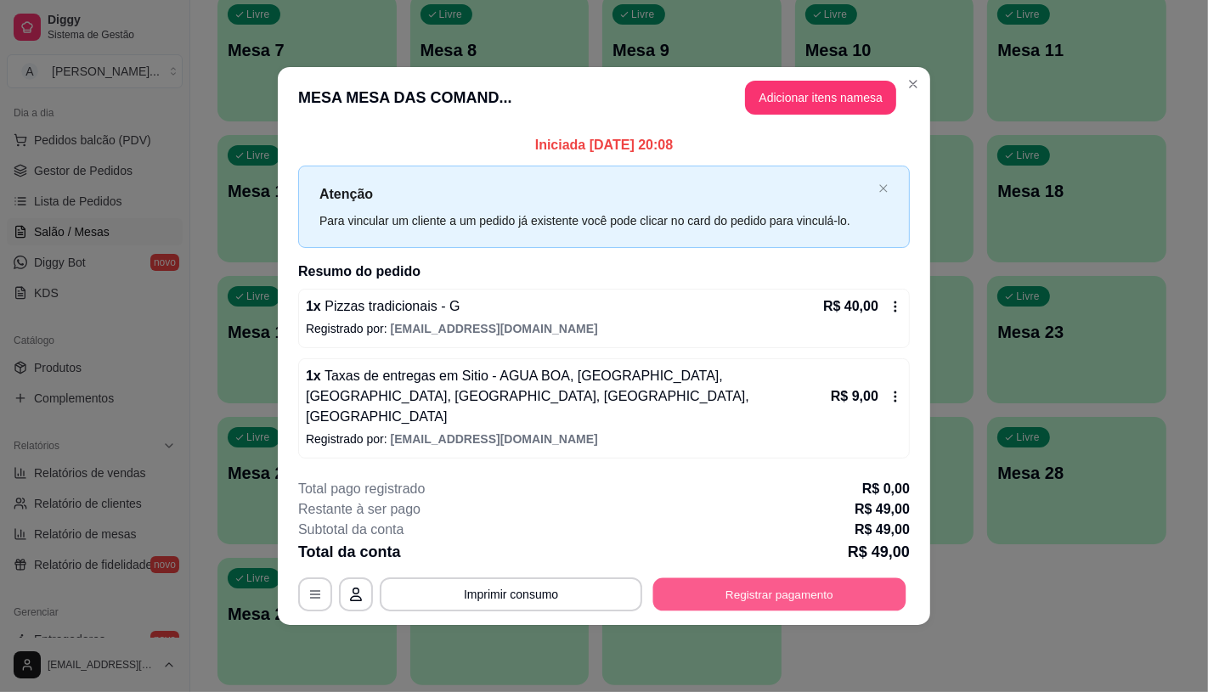
click at [790, 587] on button "Registrar pagamento" at bounding box center [779, 594] width 253 height 33
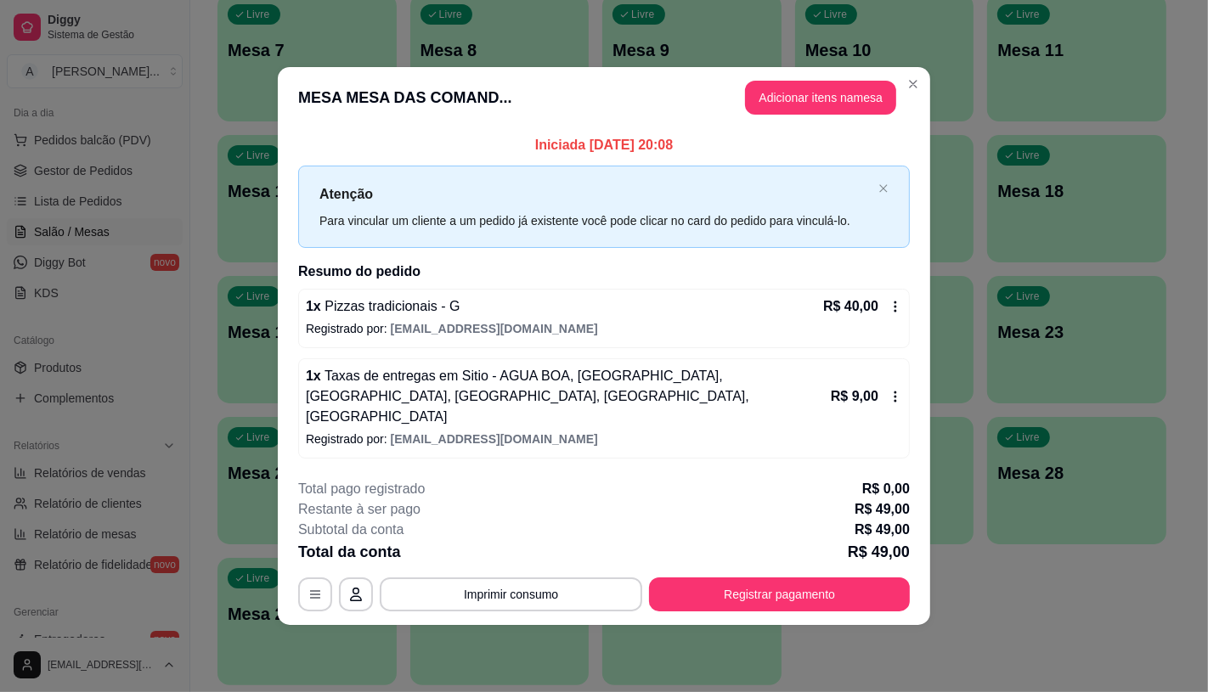
click at [482, 347] on div at bounding box center [488, 345] width 37 height 37
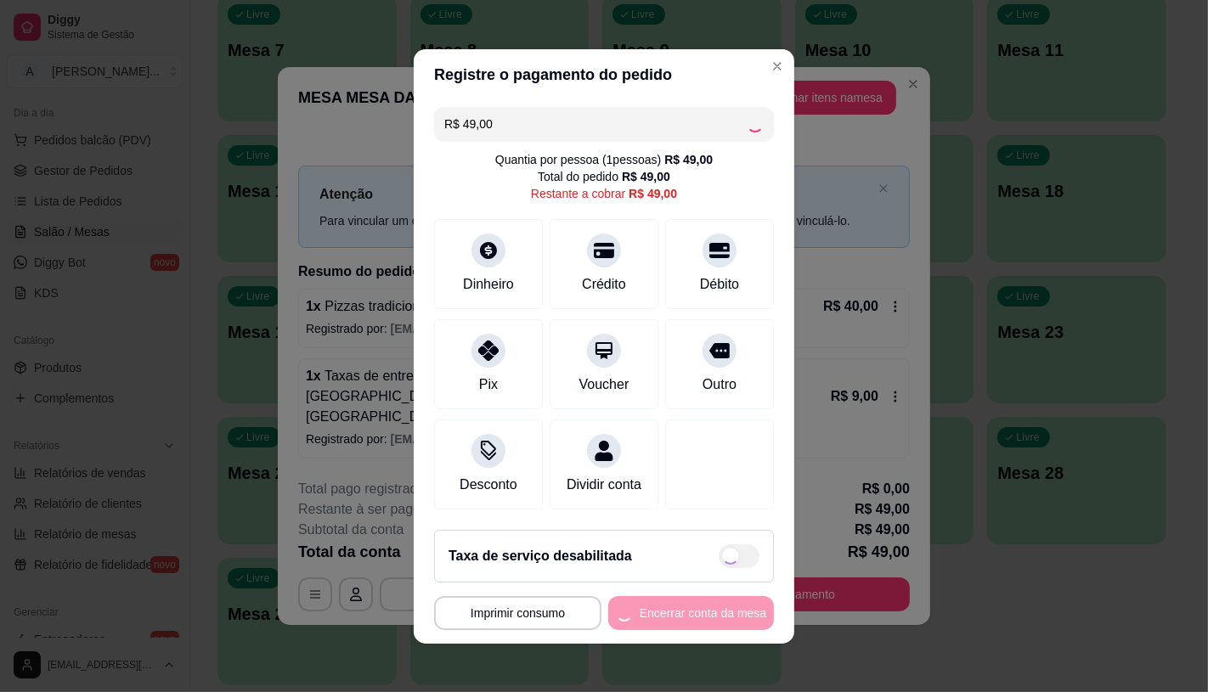
type input "R$ 0,00"
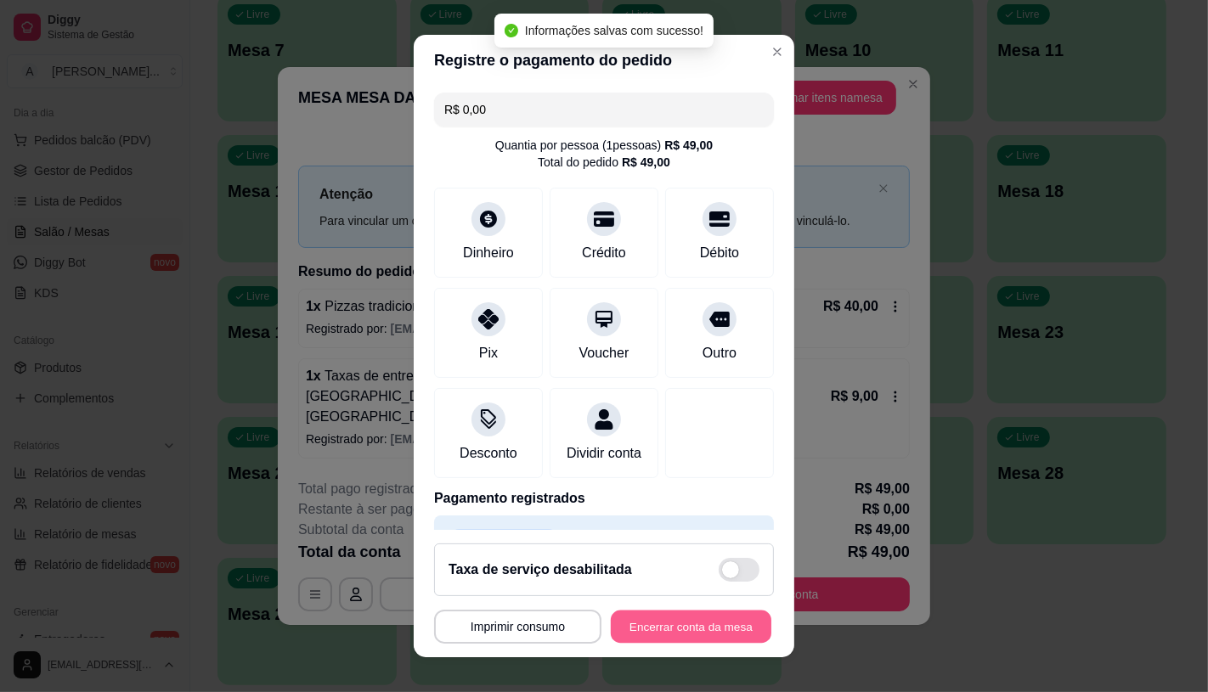
click at [654, 629] on button "Encerrar conta da mesa" at bounding box center [691, 627] width 161 height 33
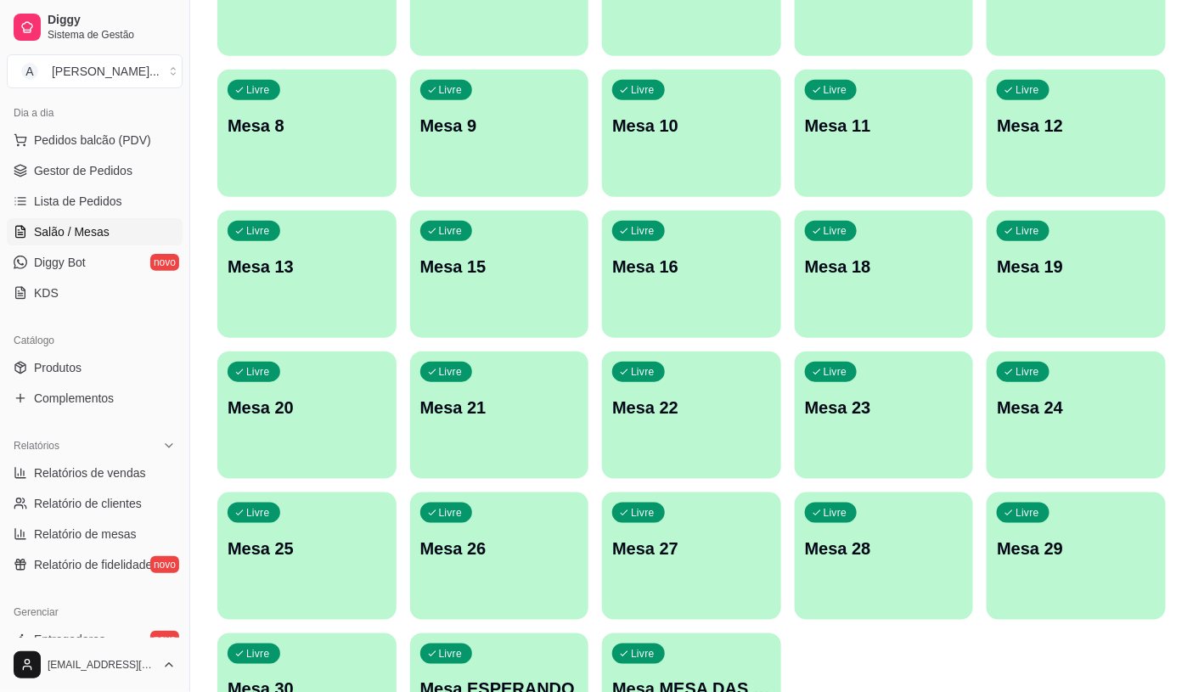
scroll to position [283, 0]
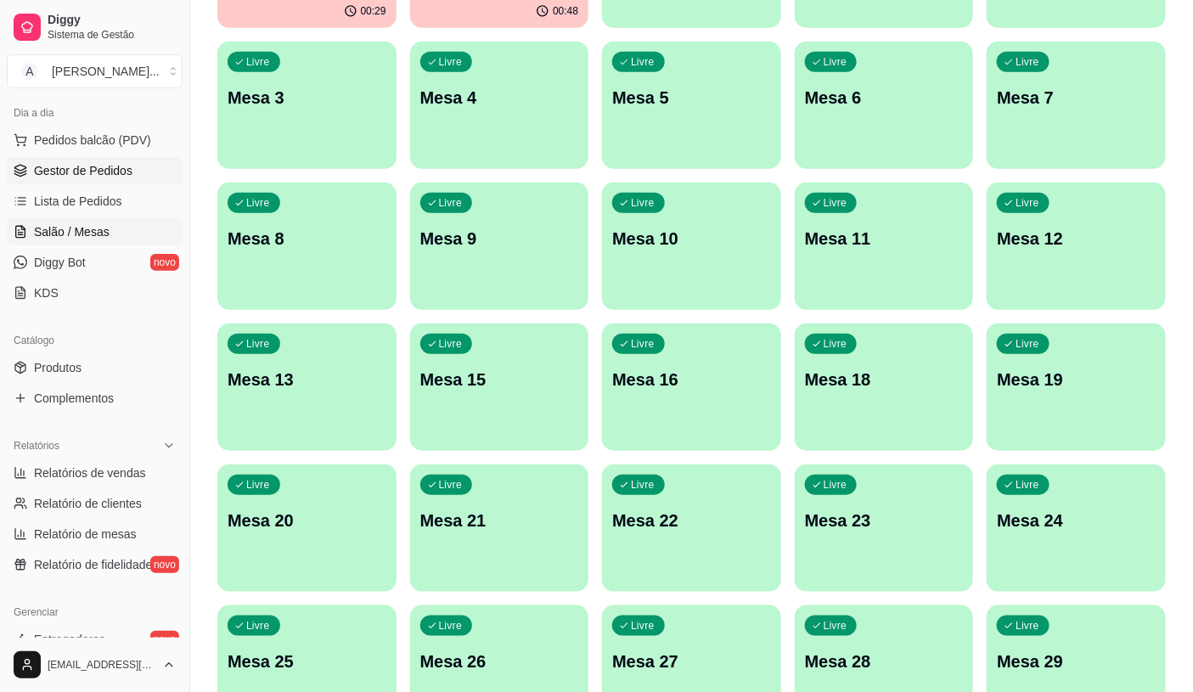
click at [129, 160] on link "Gestor de Pedidos" at bounding box center [95, 170] width 176 height 27
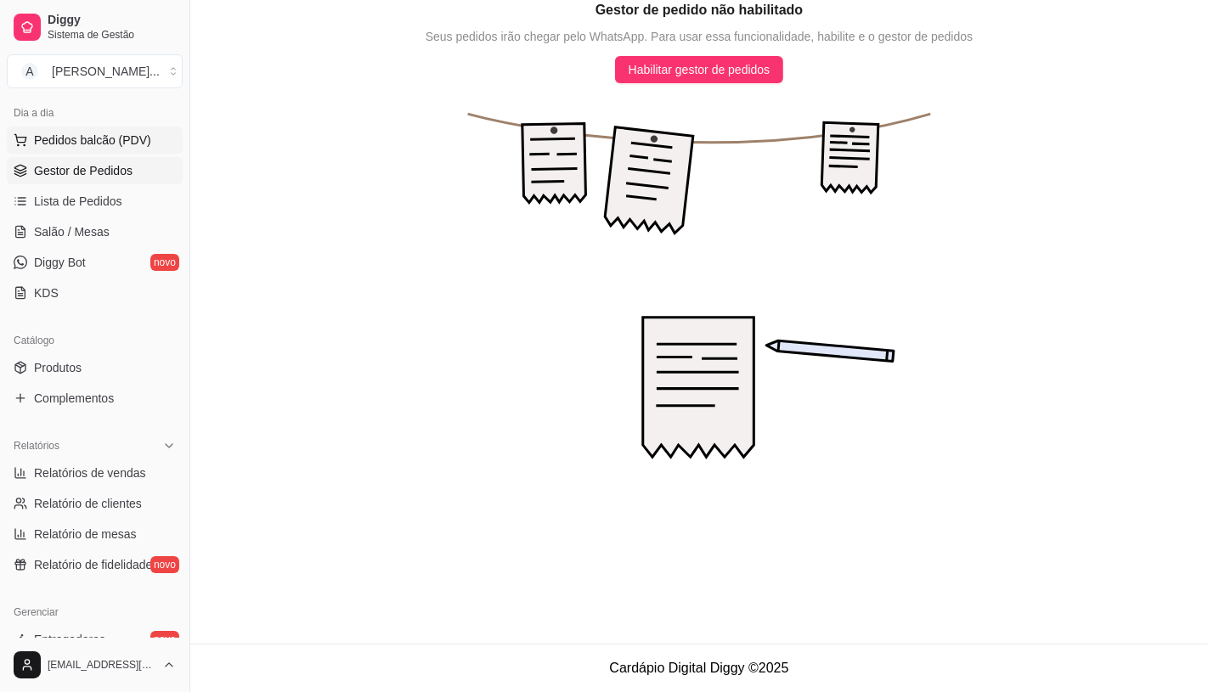
click at [126, 146] on span "Pedidos balcão (PDV)" at bounding box center [92, 140] width 117 height 17
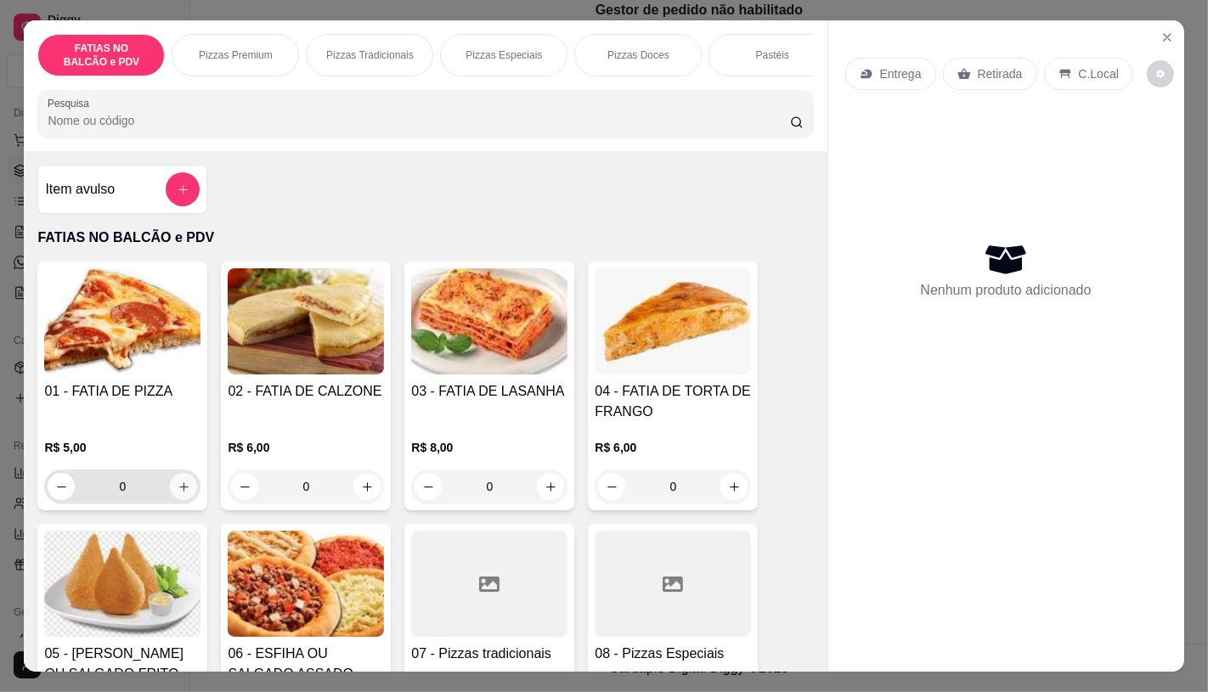
click at [170, 487] on button "increase-product-quantity" at bounding box center [183, 486] width 27 height 27
type input "1"
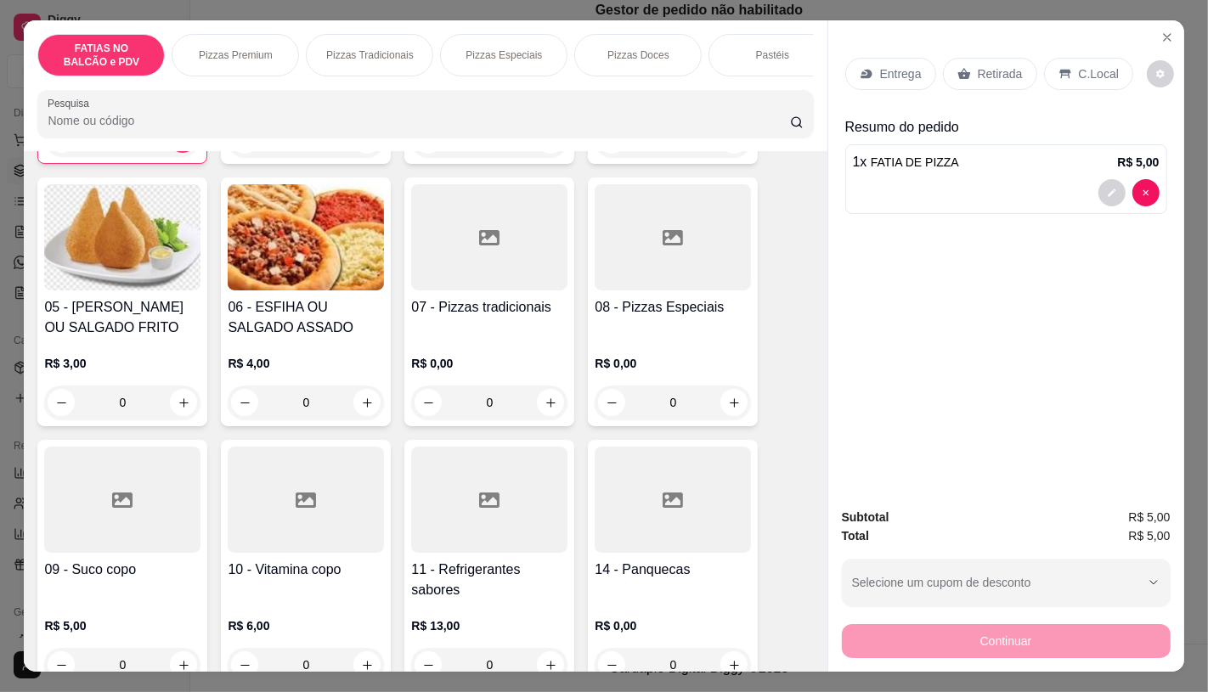
scroll to position [377, 0]
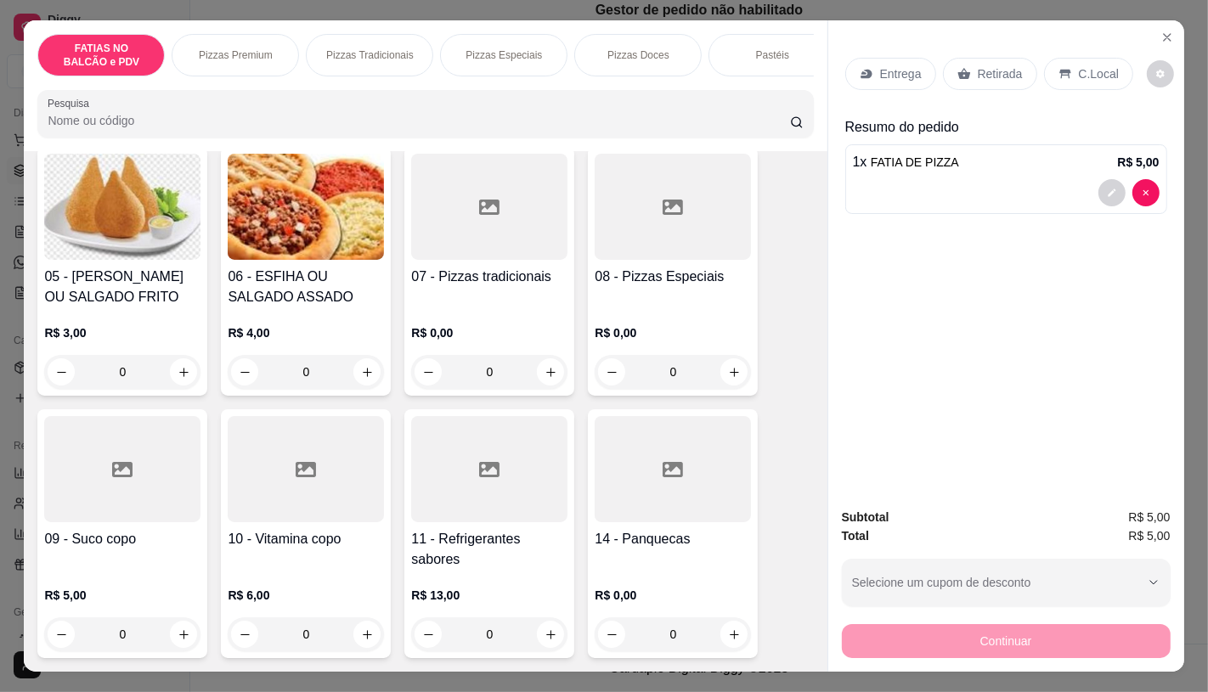
click at [504, 468] on div at bounding box center [489, 469] width 156 height 106
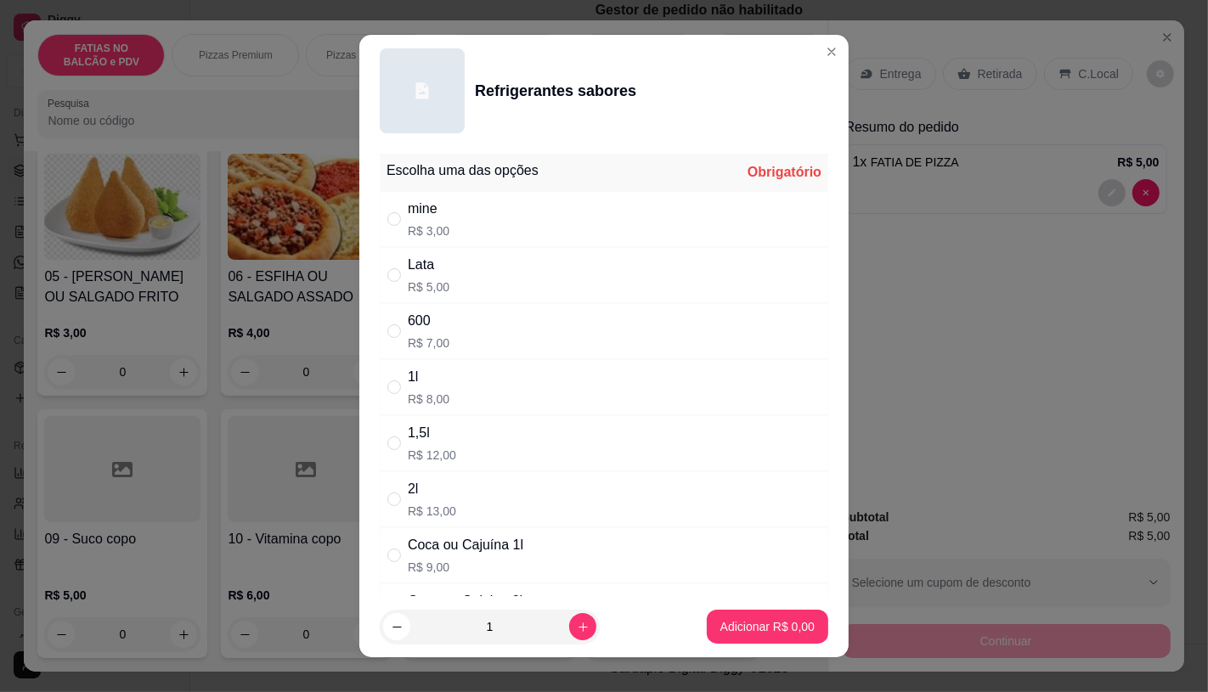
click at [417, 225] on p "R$ 3,00" at bounding box center [429, 231] width 42 height 17
radio input "true"
click at [721, 627] on p "Adicionar R$ 3,00" at bounding box center [767, 627] width 92 height 16
type input "1"
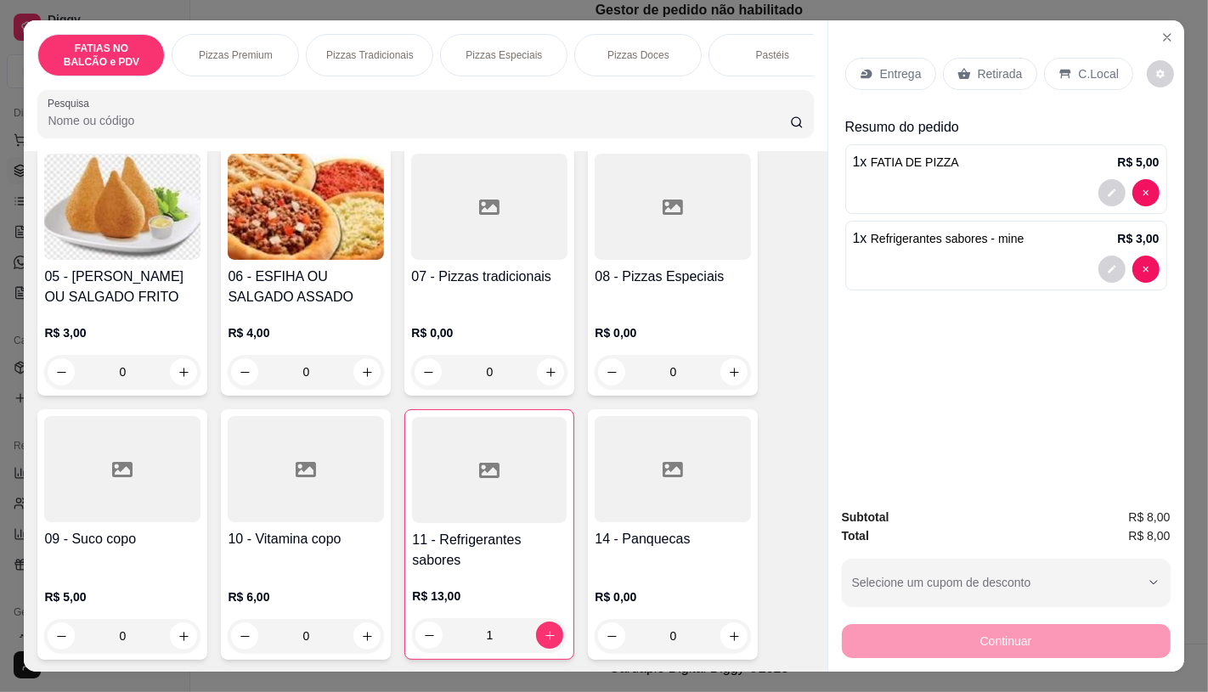
click at [985, 72] on p "Retirada" at bounding box center [1000, 73] width 45 height 17
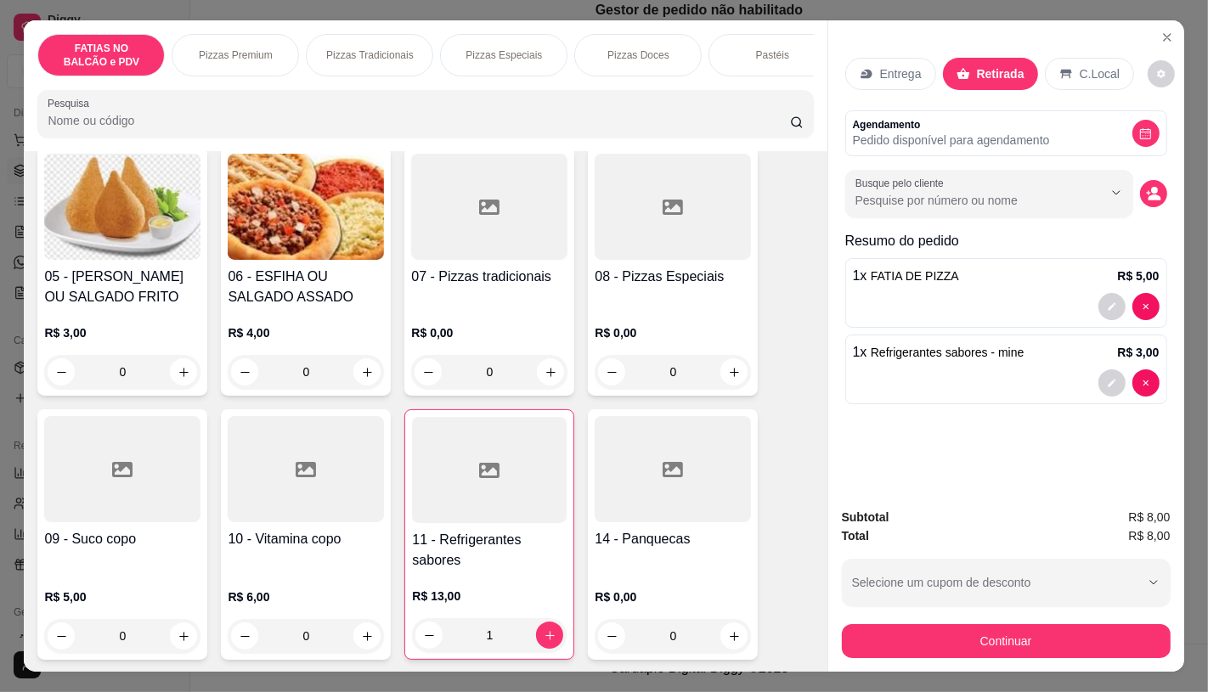
click at [991, 634] on button "Continuar" at bounding box center [1006, 641] width 329 height 34
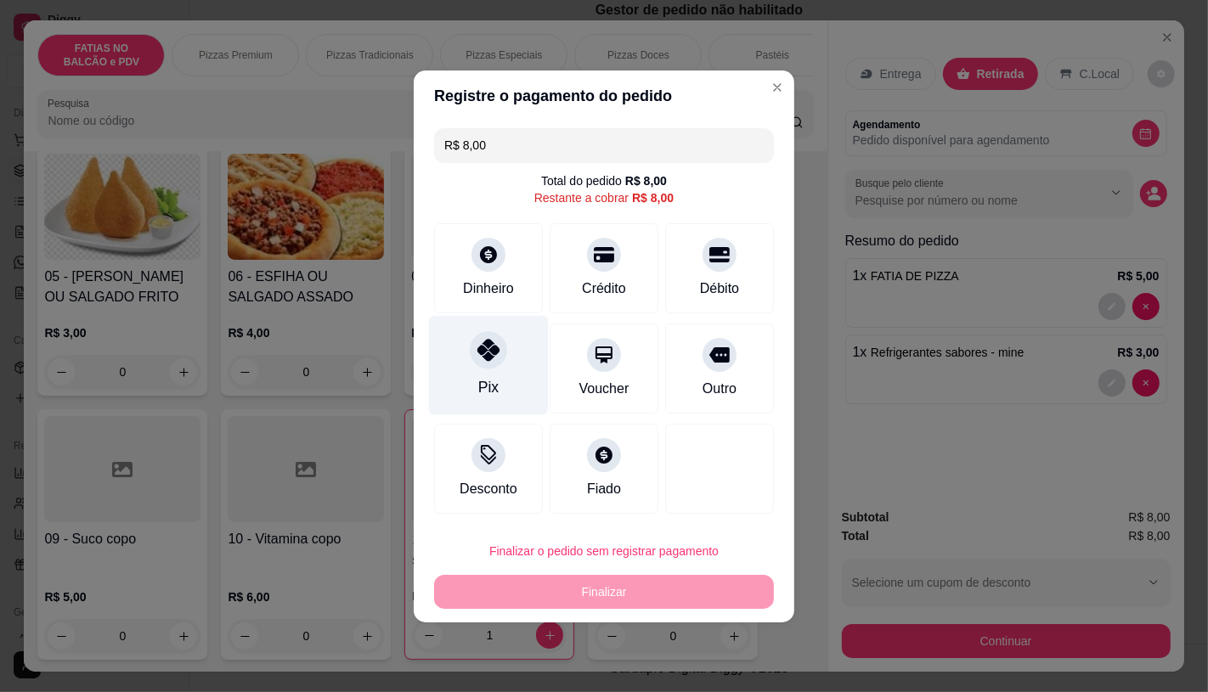
click at [496, 366] on div at bounding box center [488, 349] width 37 height 37
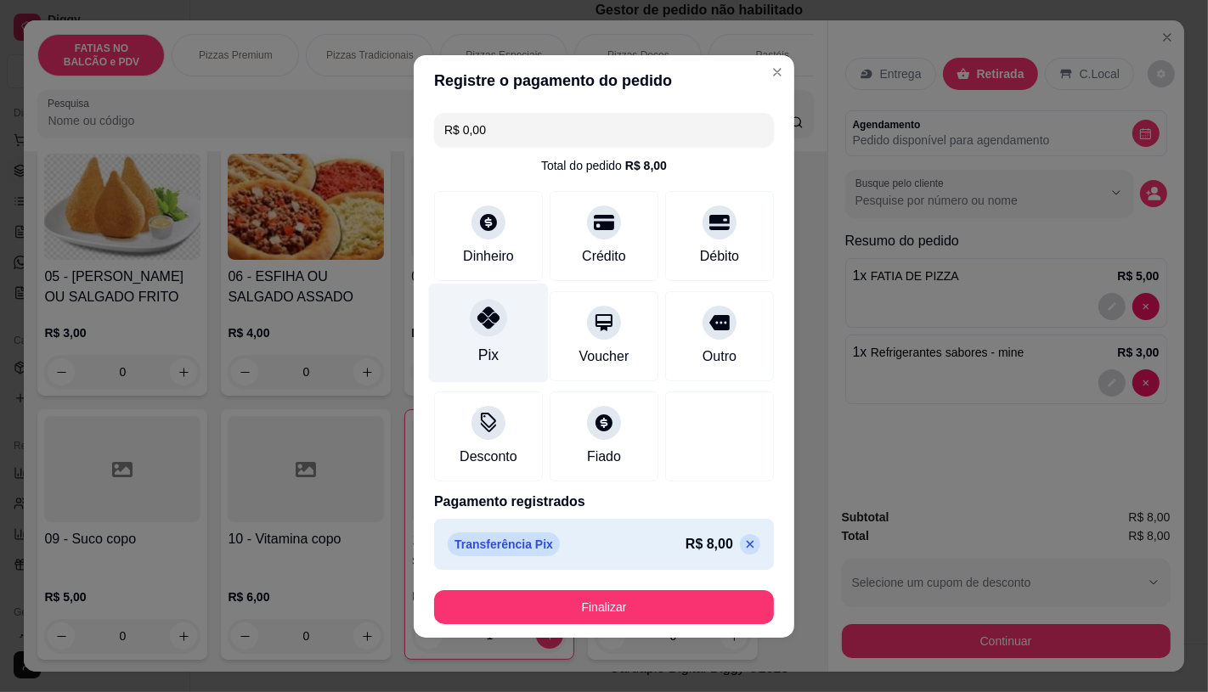
type input "R$ 0,00"
click at [623, 588] on footer "Finalizar" at bounding box center [604, 607] width 381 height 61
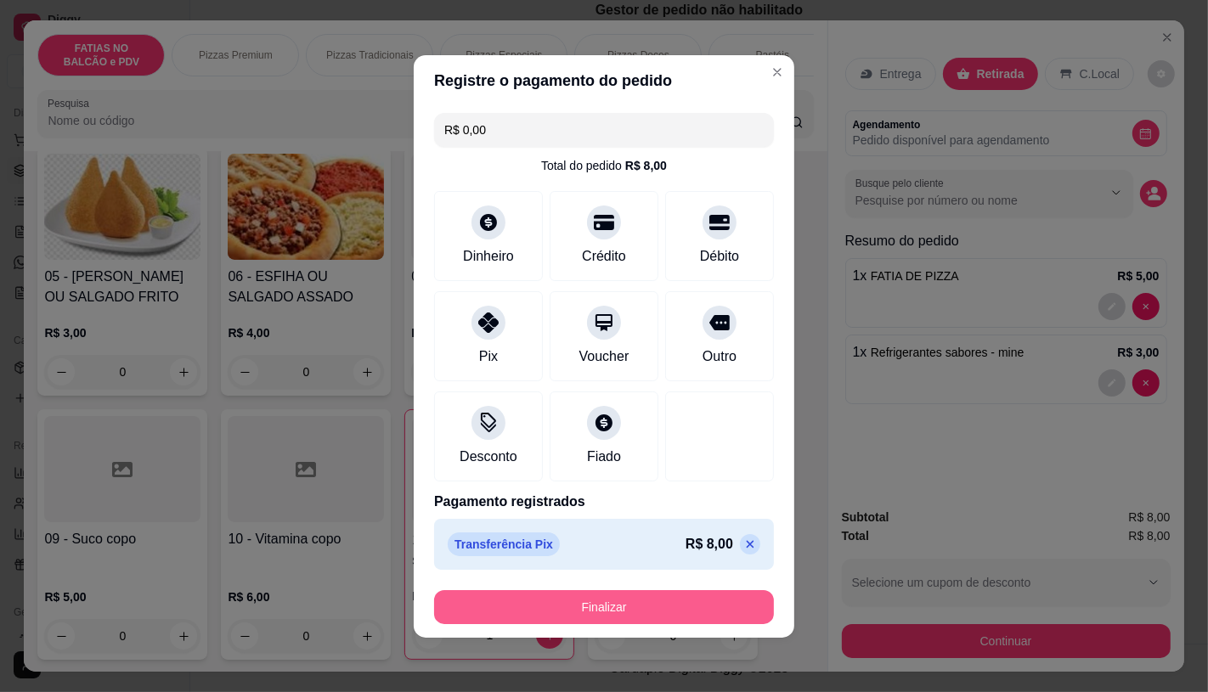
click at [633, 616] on button "Finalizar" at bounding box center [604, 607] width 340 height 34
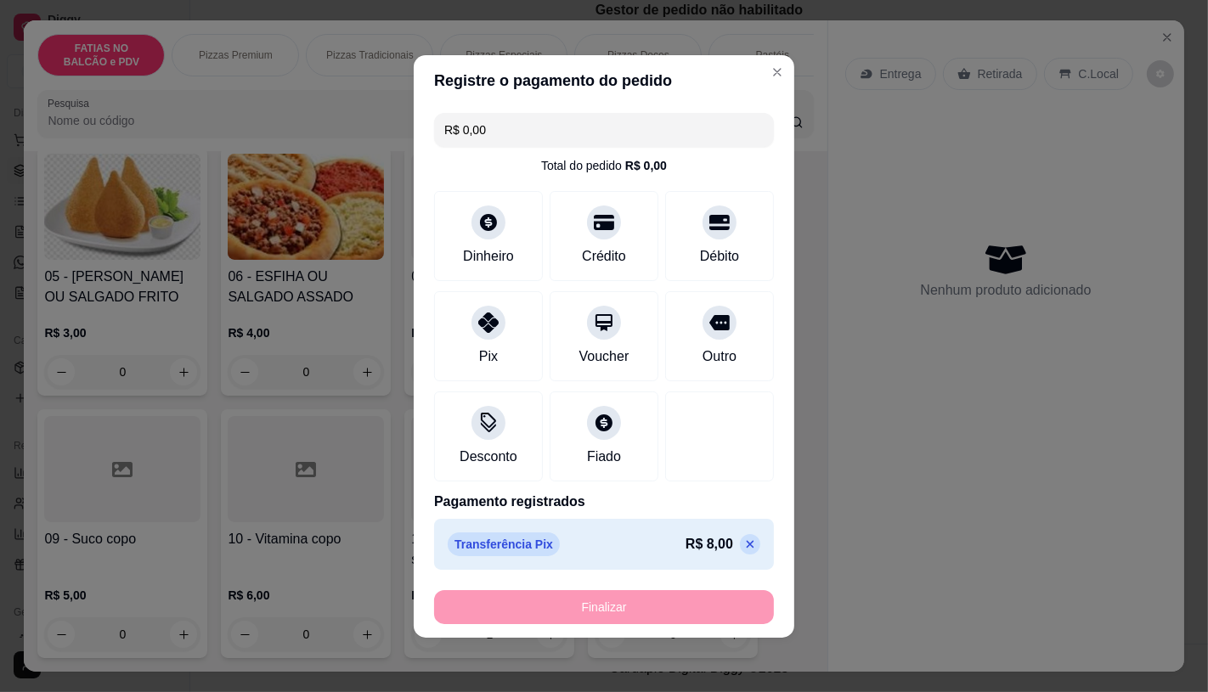
type input "0"
type input "-R$ 8,00"
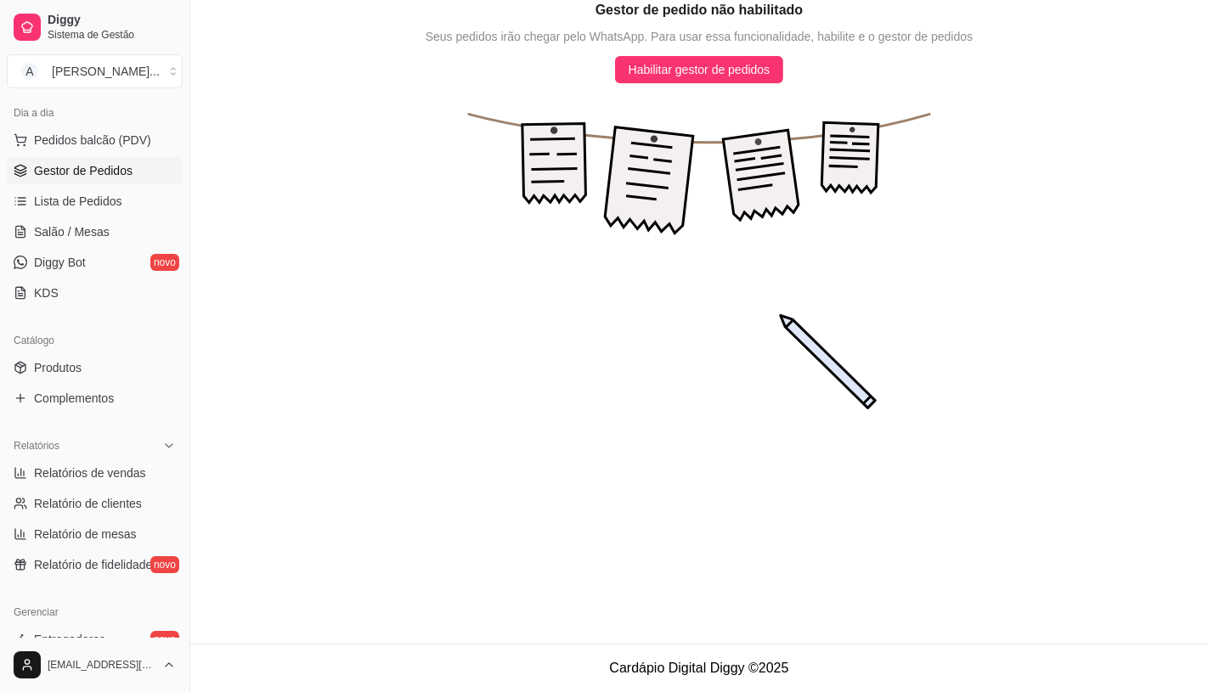
click at [166, 75] on button "A Aciole Lancho ..." at bounding box center [95, 71] width 176 height 34
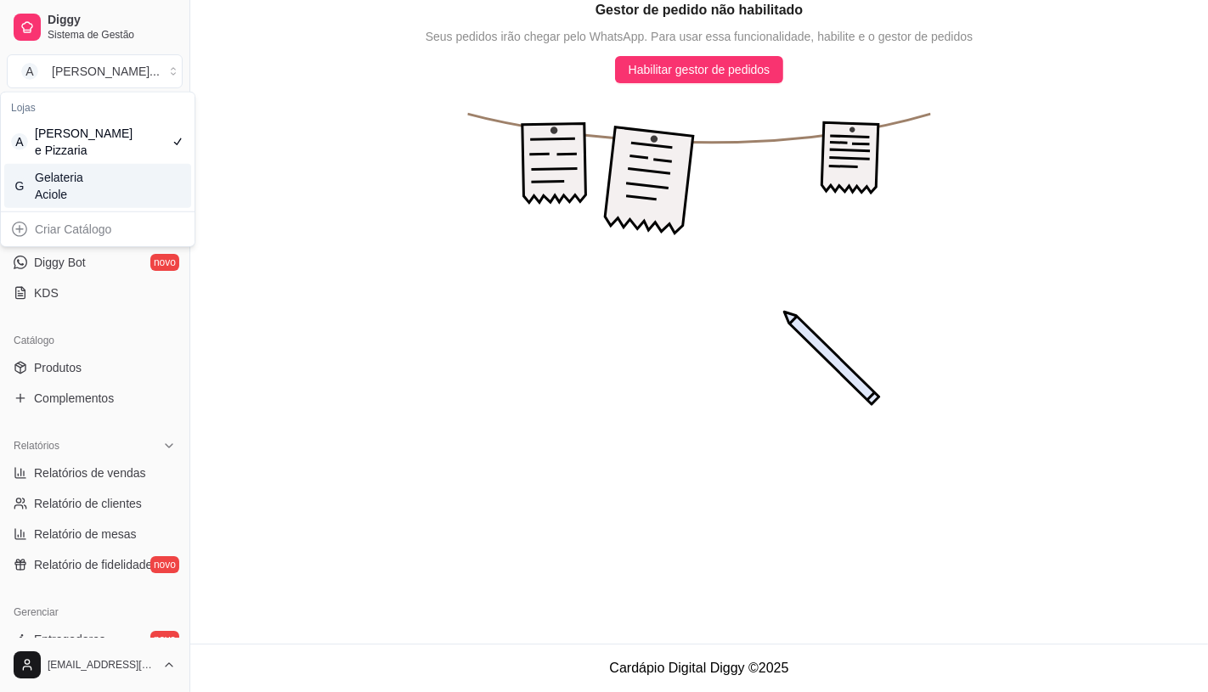
click at [117, 338] on div "Catálogo" at bounding box center [95, 340] width 176 height 27
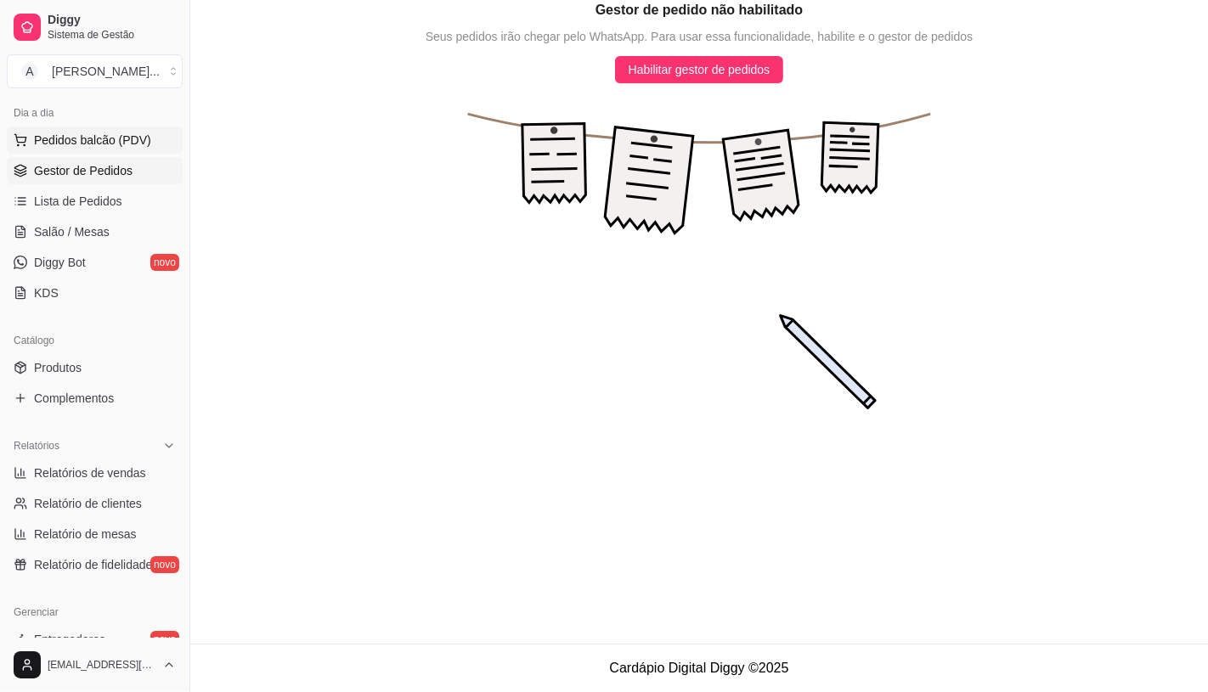
click at [87, 147] on span "Pedidos balcão (PDV)" at bounding box center [92, 140] width 117 height 17
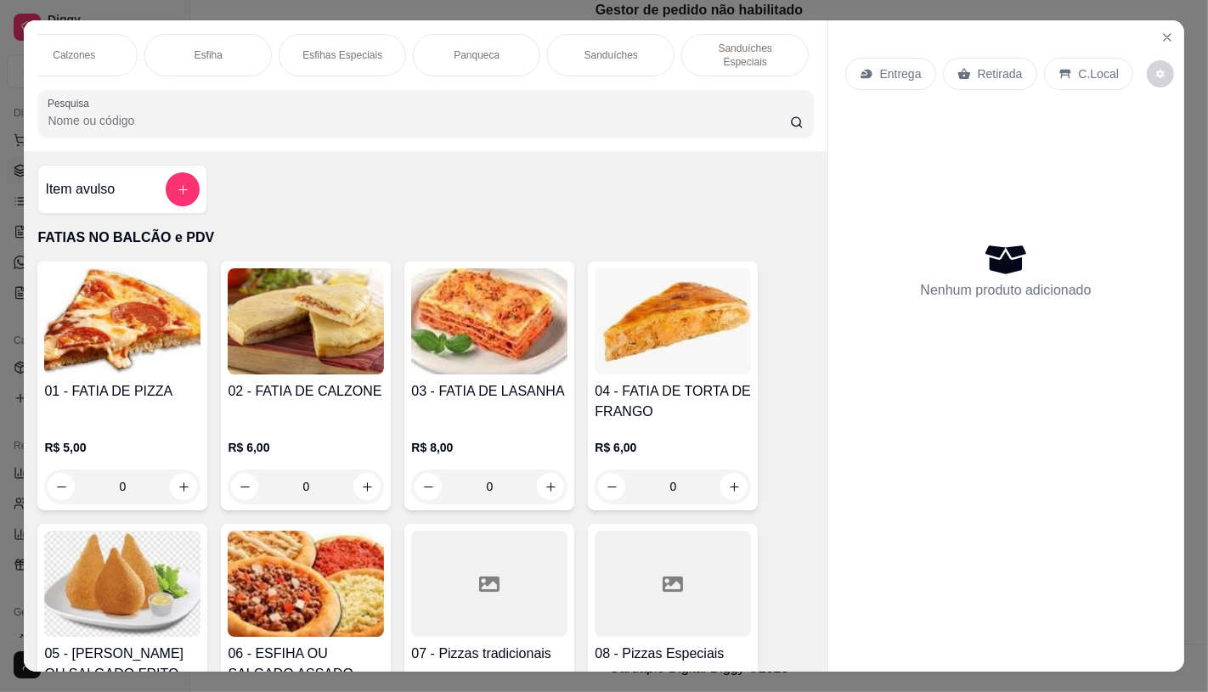
scroll to position [0, 1007]
click at [562, 58] on div "Sanduíches" at bounding box center [570, 55] width 127 height 42
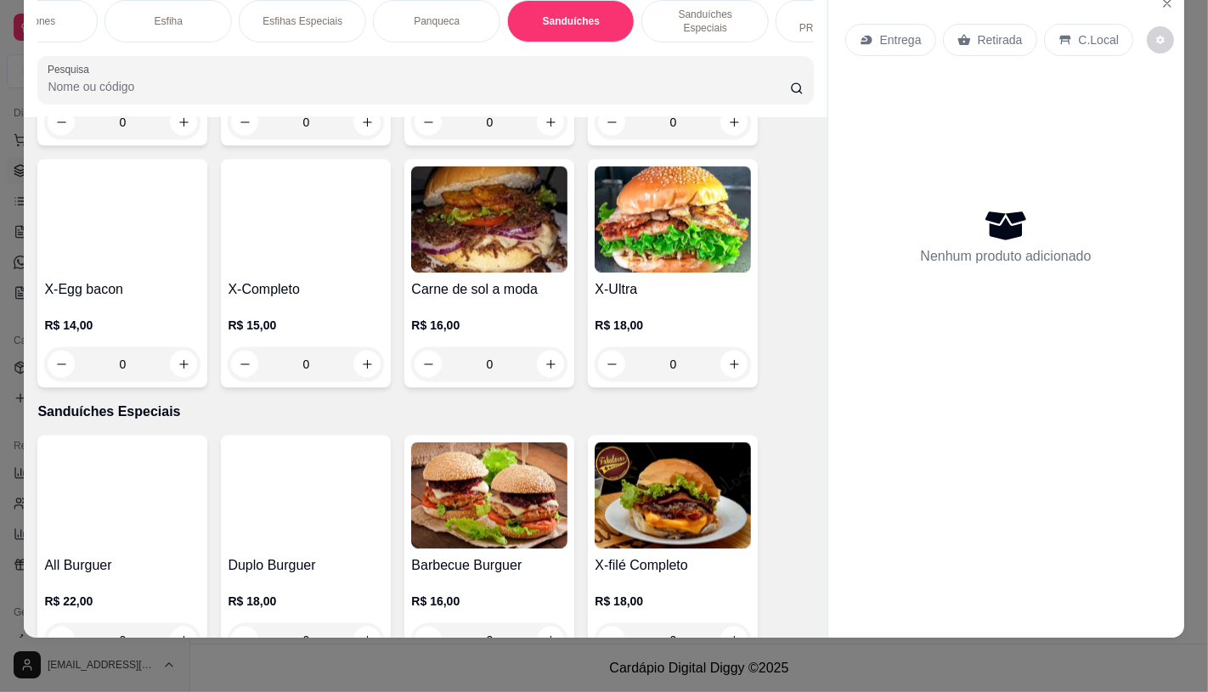
scroll to position [7810, 0]
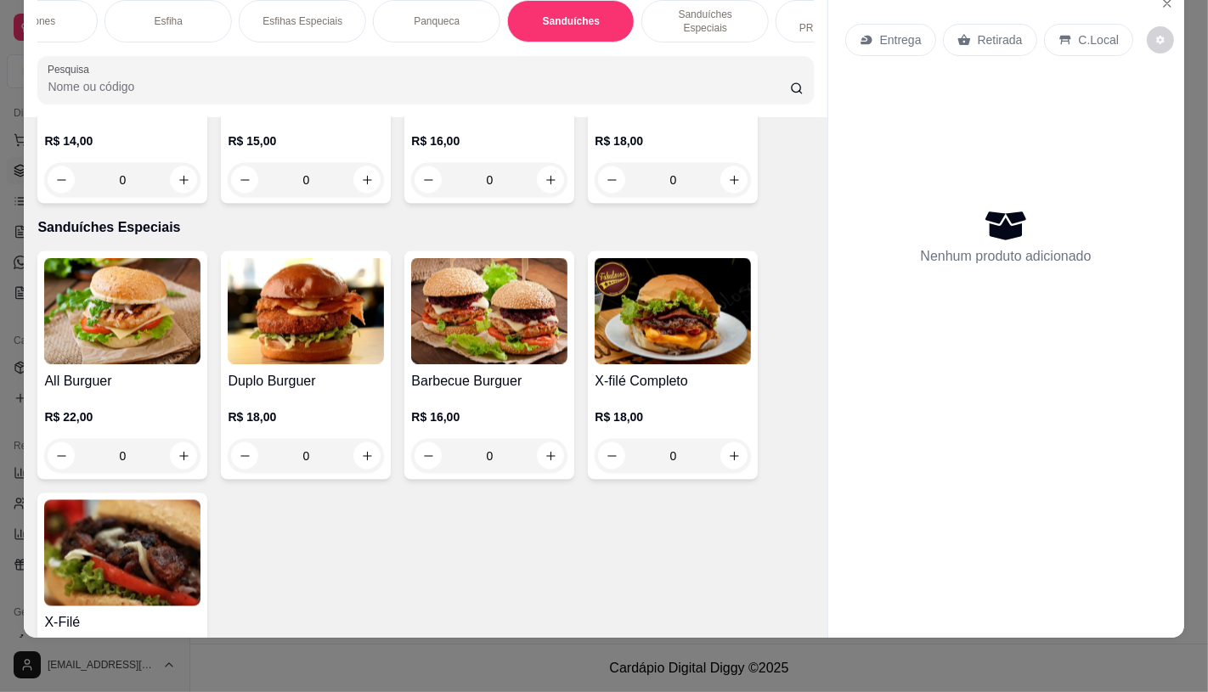
click at [103, 520] on img at bounding box center [122, 553] width 156 height 106
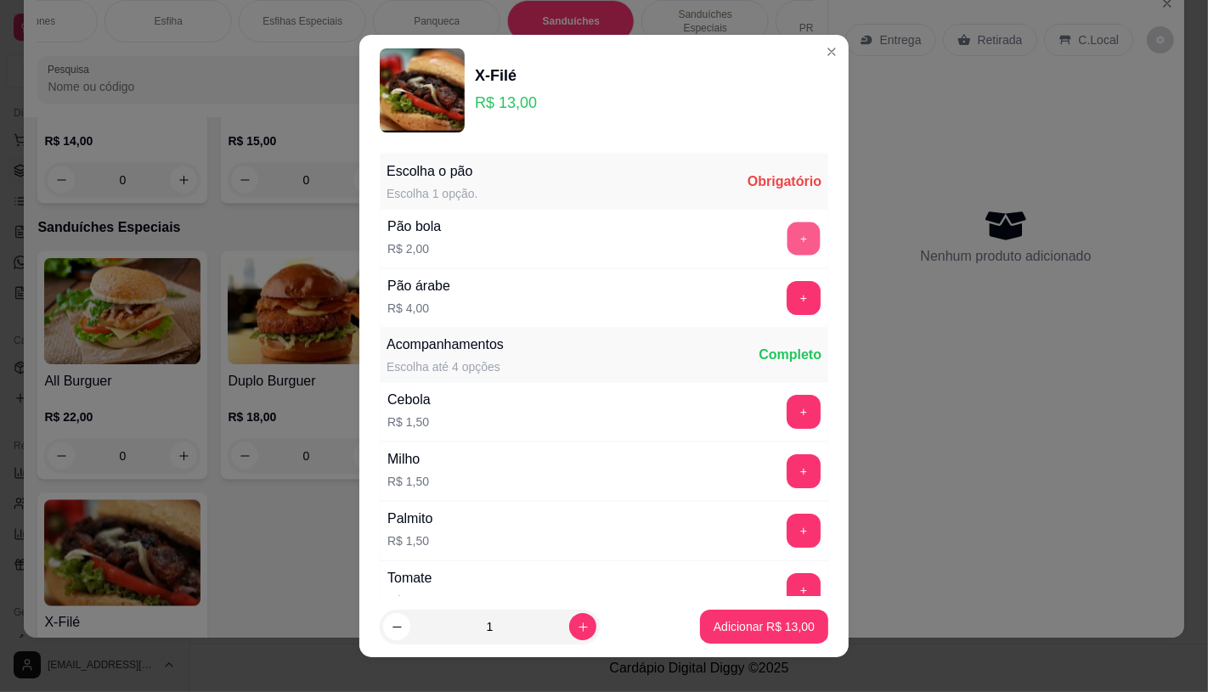
click at [787, 243] on button "+" at bounding box center [803, 239] width 33 height 33
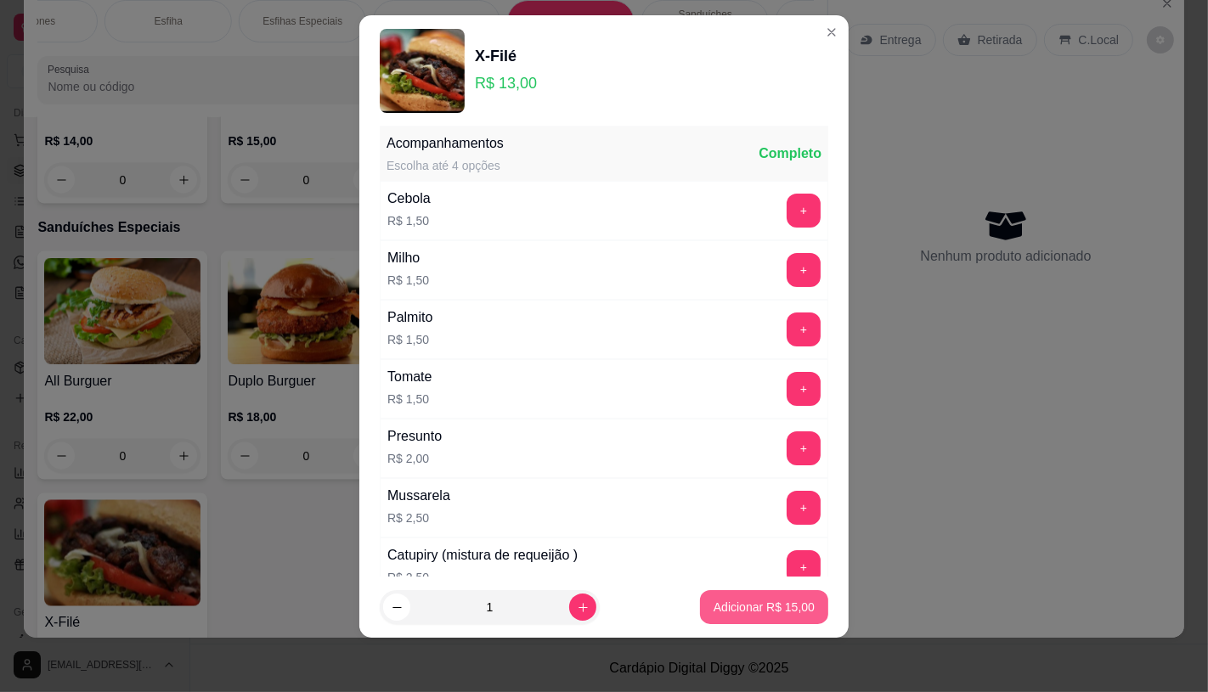
click at [748, 616] on button "Adicionar R$ 15,00" at bounding box center [764, 607] width 128 height 34
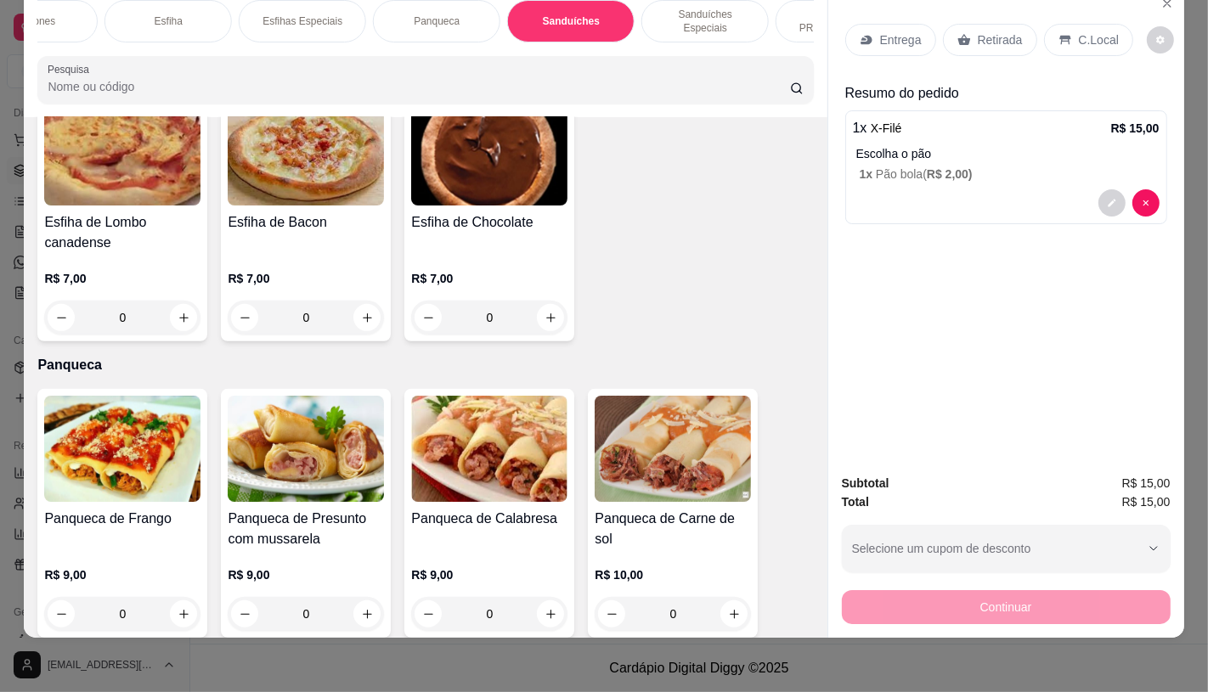
scroll to position [0, 0]
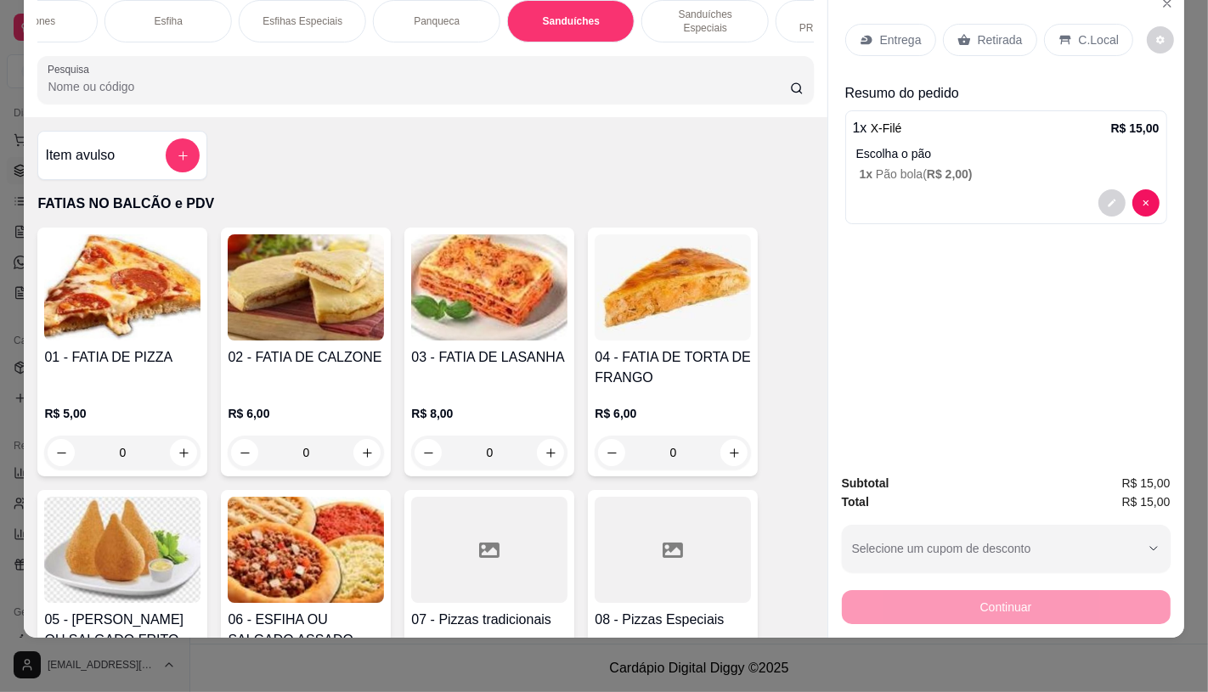
click at [143, 293] on img at bounding box center [122, 287] width 156 height 106
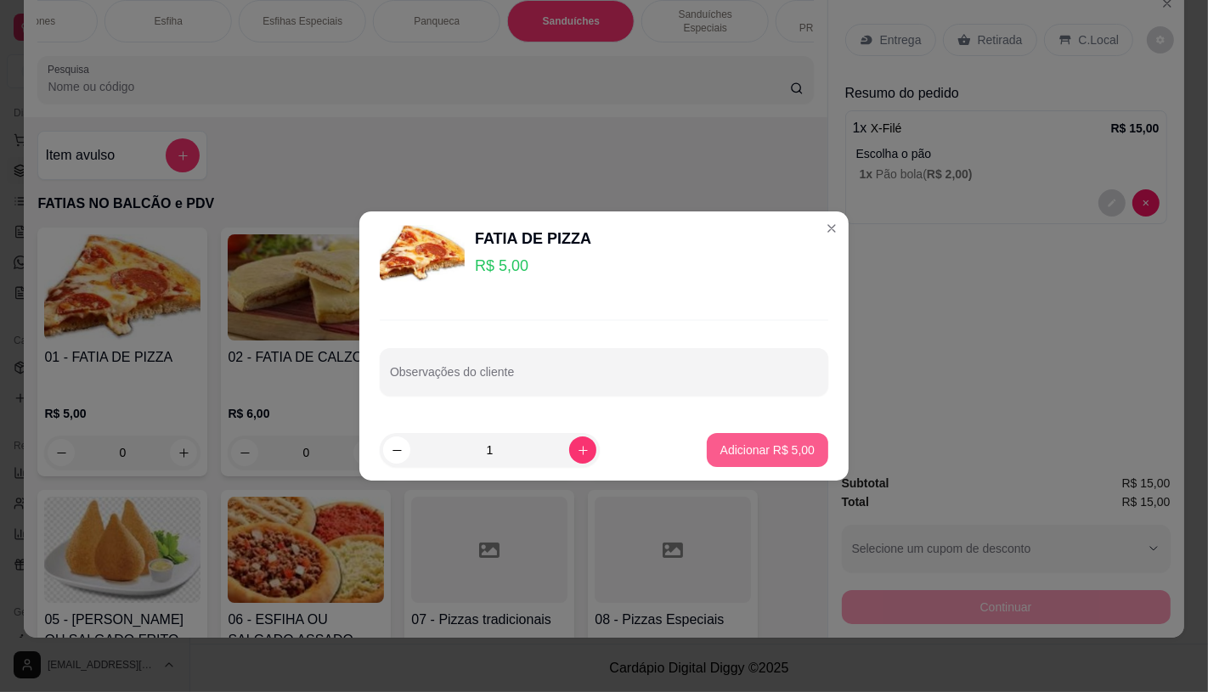
click at [748, 444] on p "Adicionar R$ 5,00" at bounding box center [767, 450] width 94 height 17
type input "1"
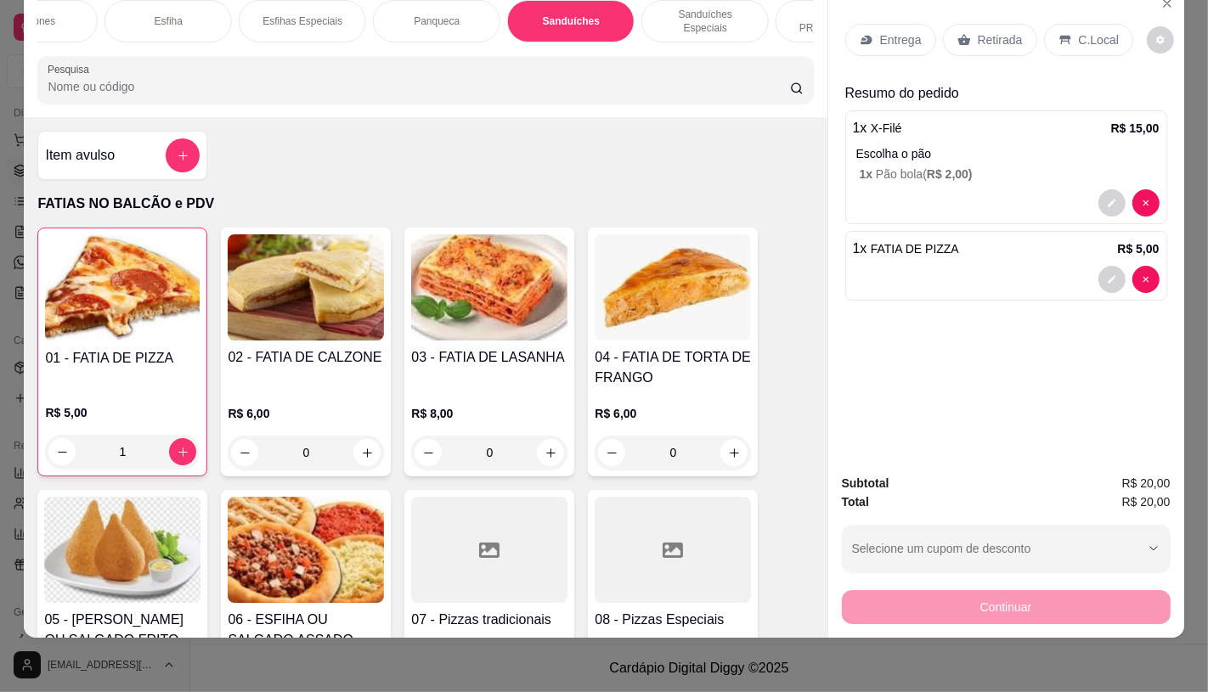
click at [1021, 24] on div "Retirada" at bounding box center [990, 40] width 94 height 32
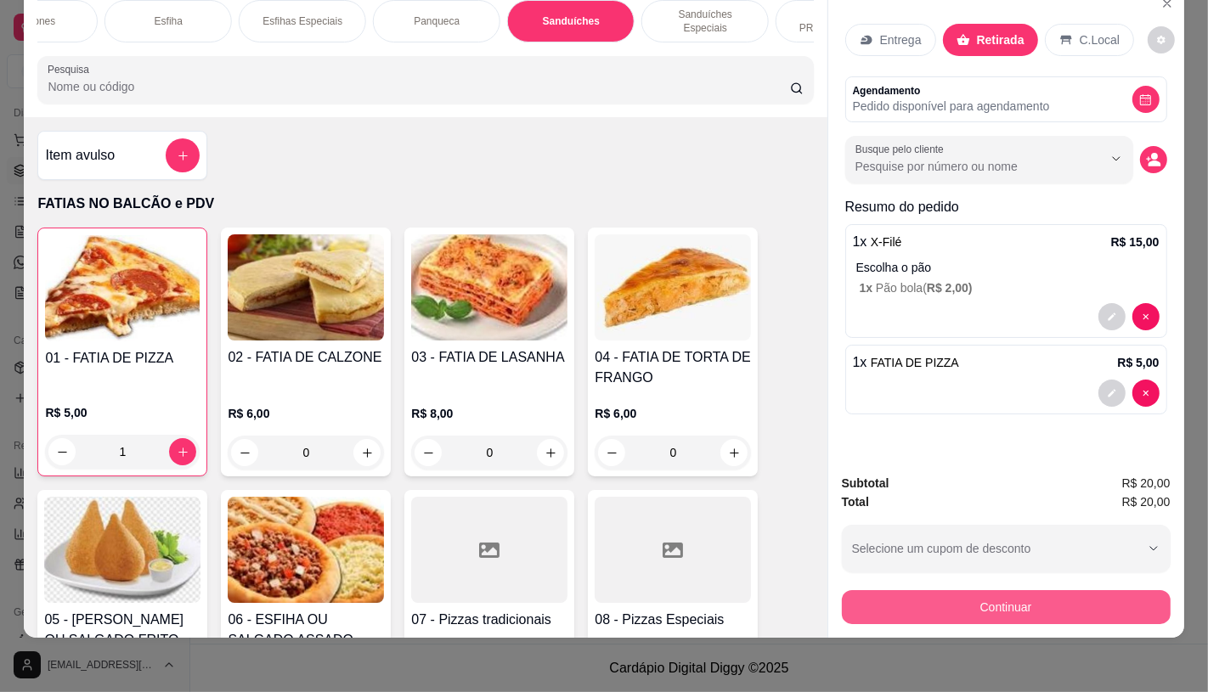
click at [967, 601] on button "Continuar" at bounding box center [1006, 607] width 329 height 34
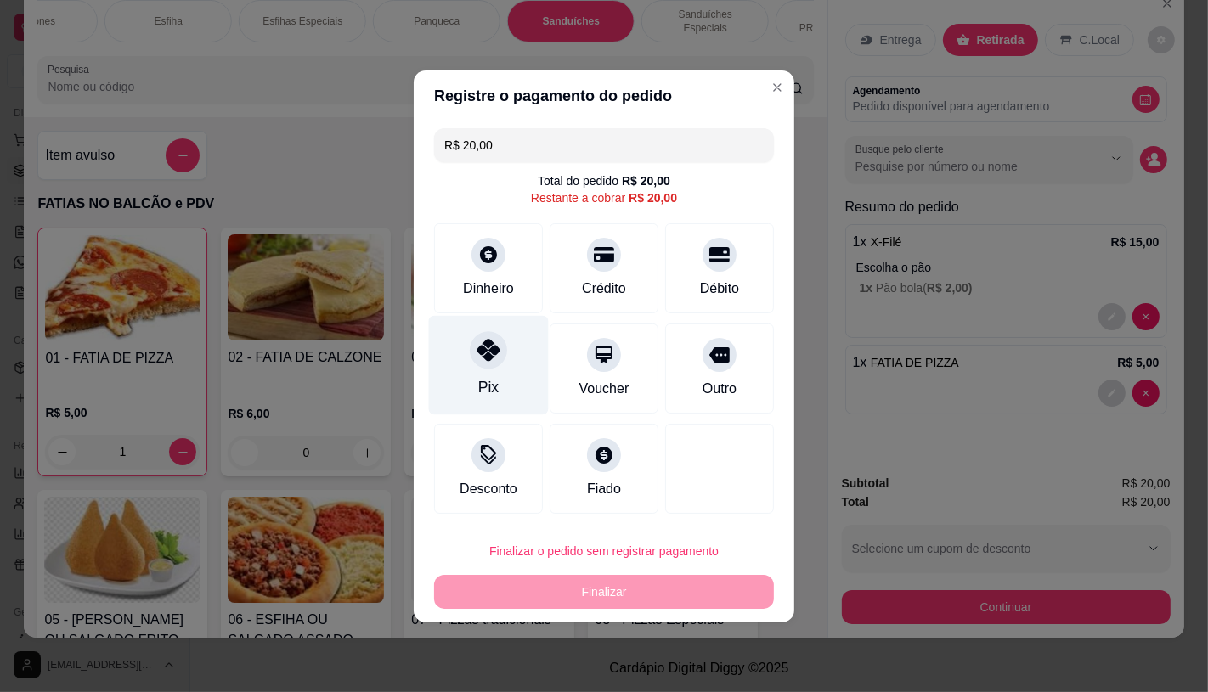
click at [476, 380] on div "Pix" at bounding box center [489, 364] width 120 height 99
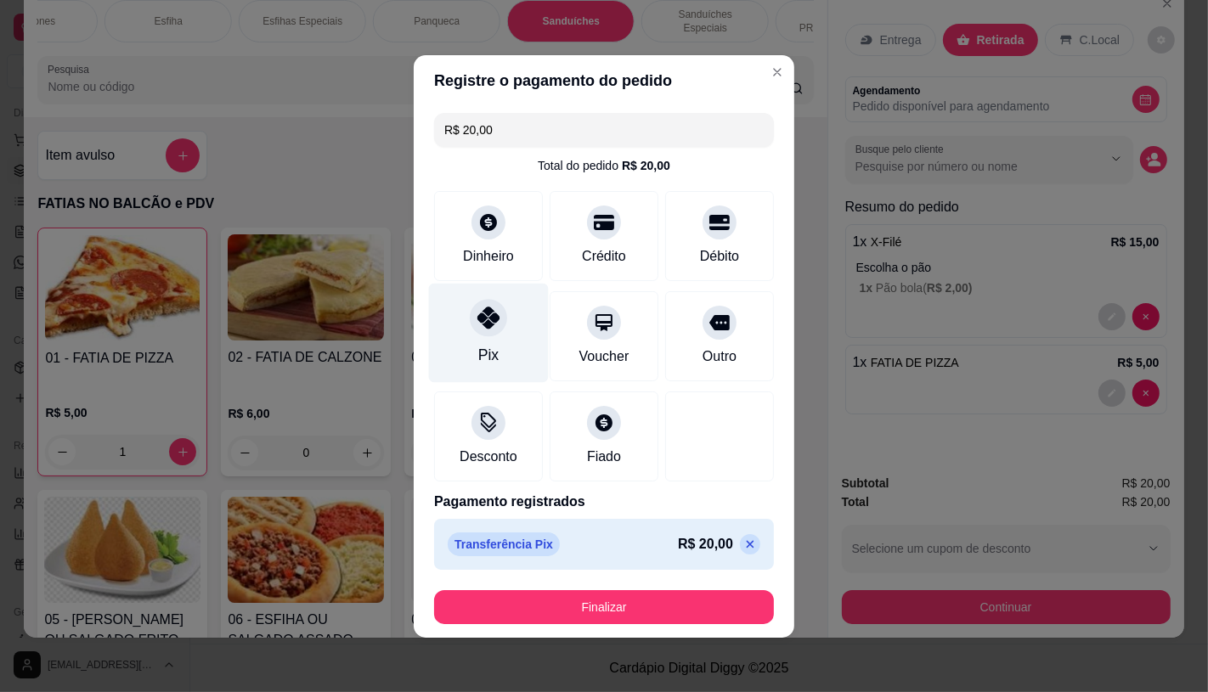
type input "R$ 0,00"
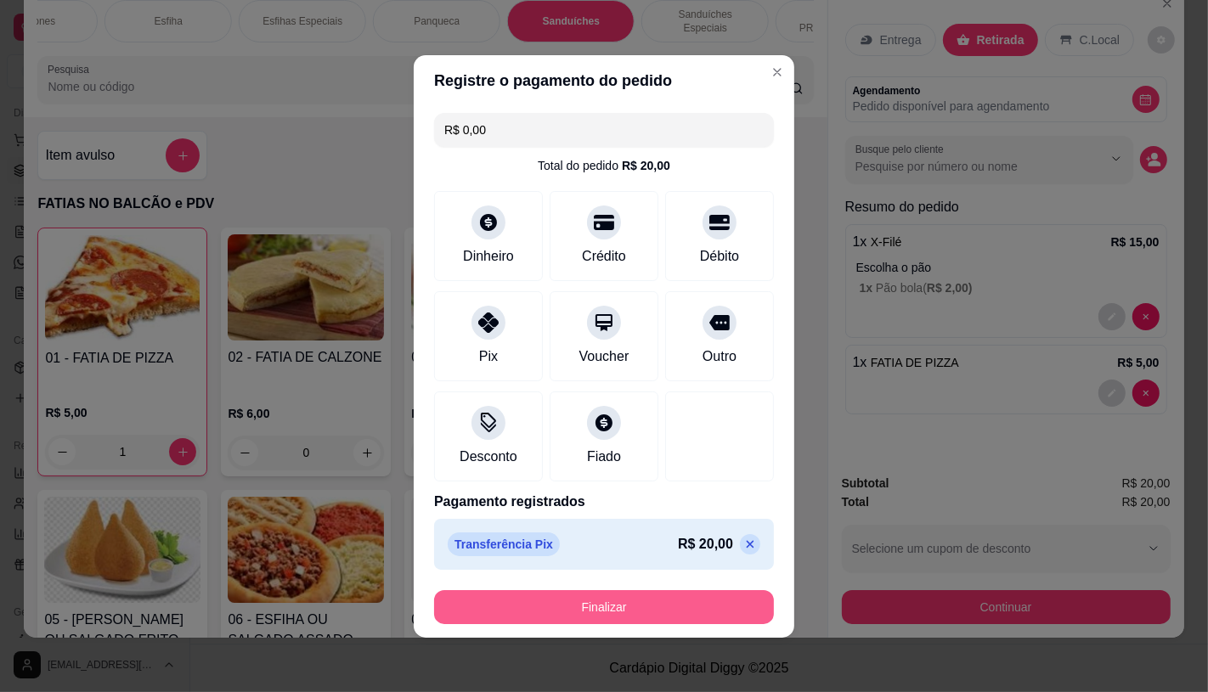
click at [539, 601] on button "Finalizar" at bounding box center [604, 607] width 340 height 34
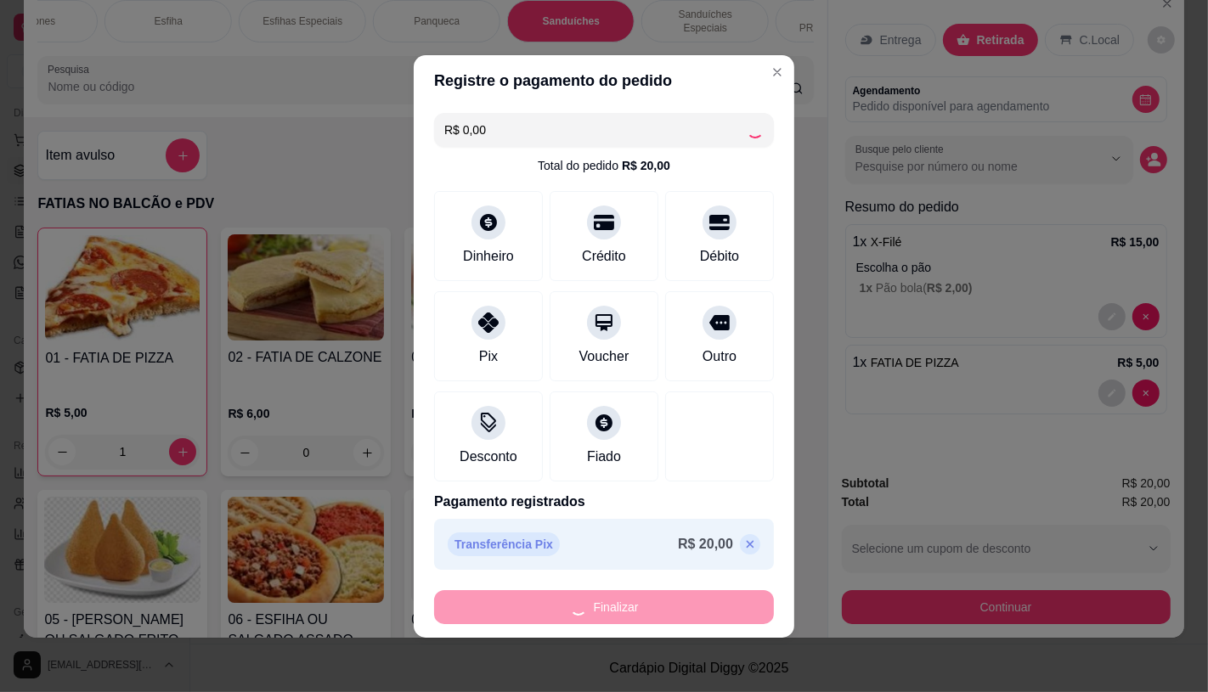
type input "0"
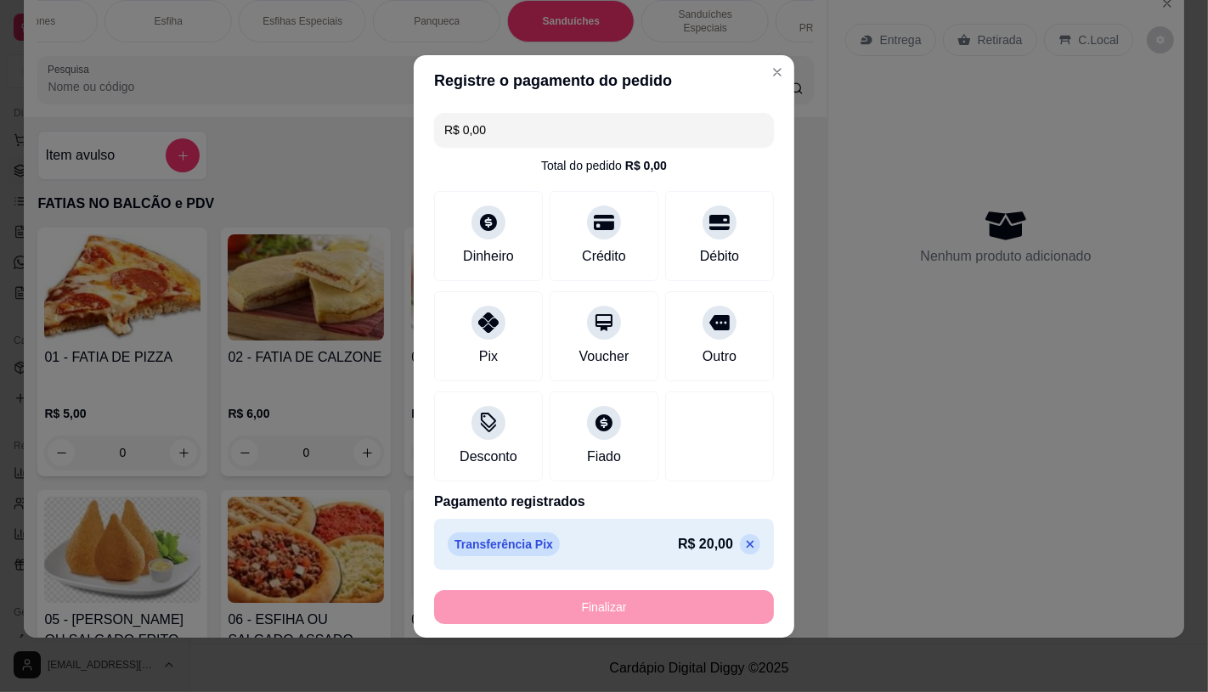
type input "-R$ 20,00"
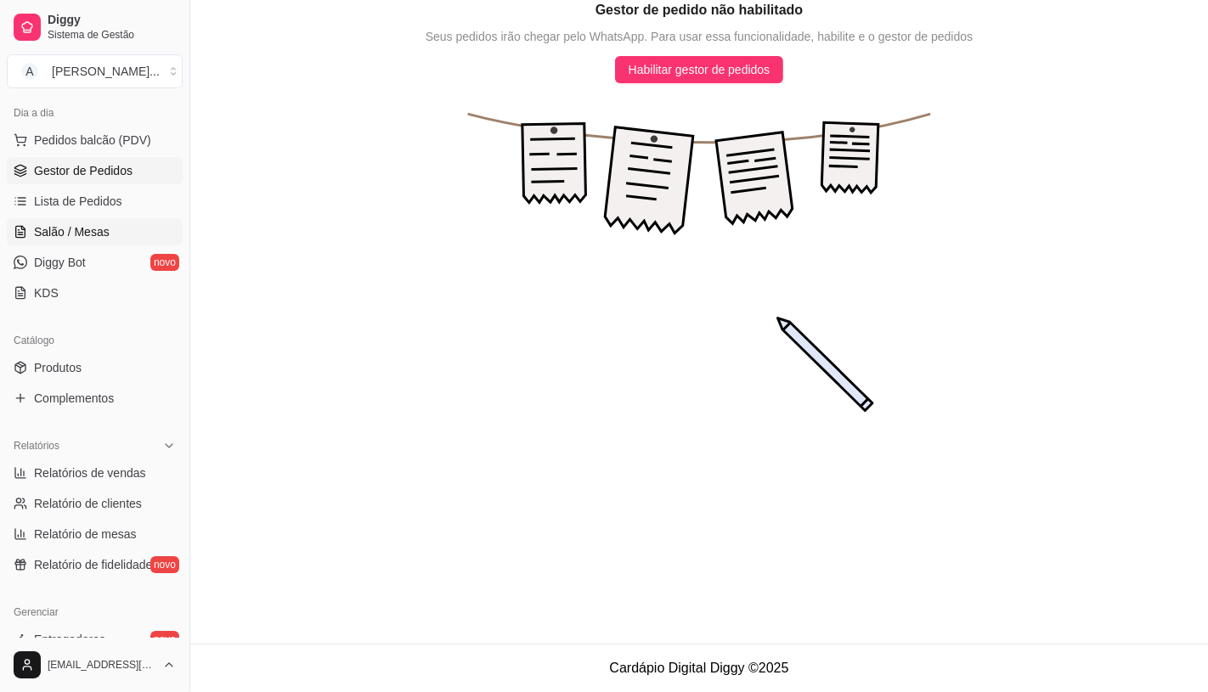
click at [107, 225] on link "Salão / Mesas" at bounding box center [95, 231] width 176 height 27
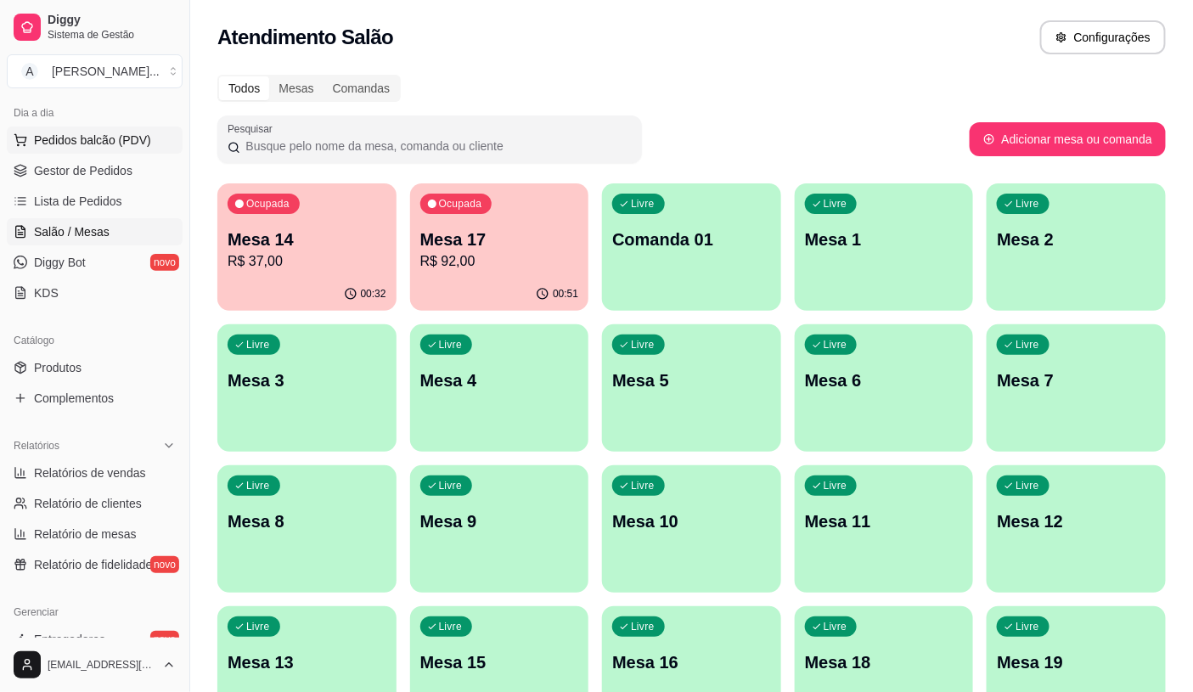
click at [48, 144] on span "Pedidos balcão (PDV)" at bounding box center [92, 140] width 117 height 17
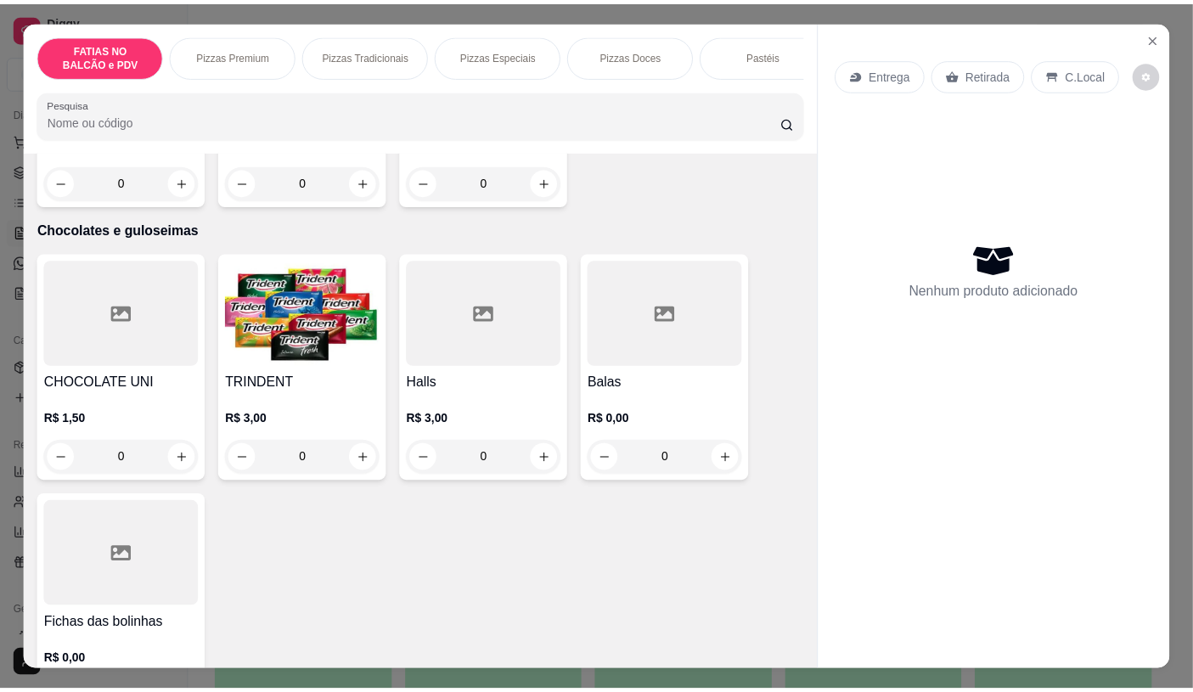
scroll to position [11043, 0]
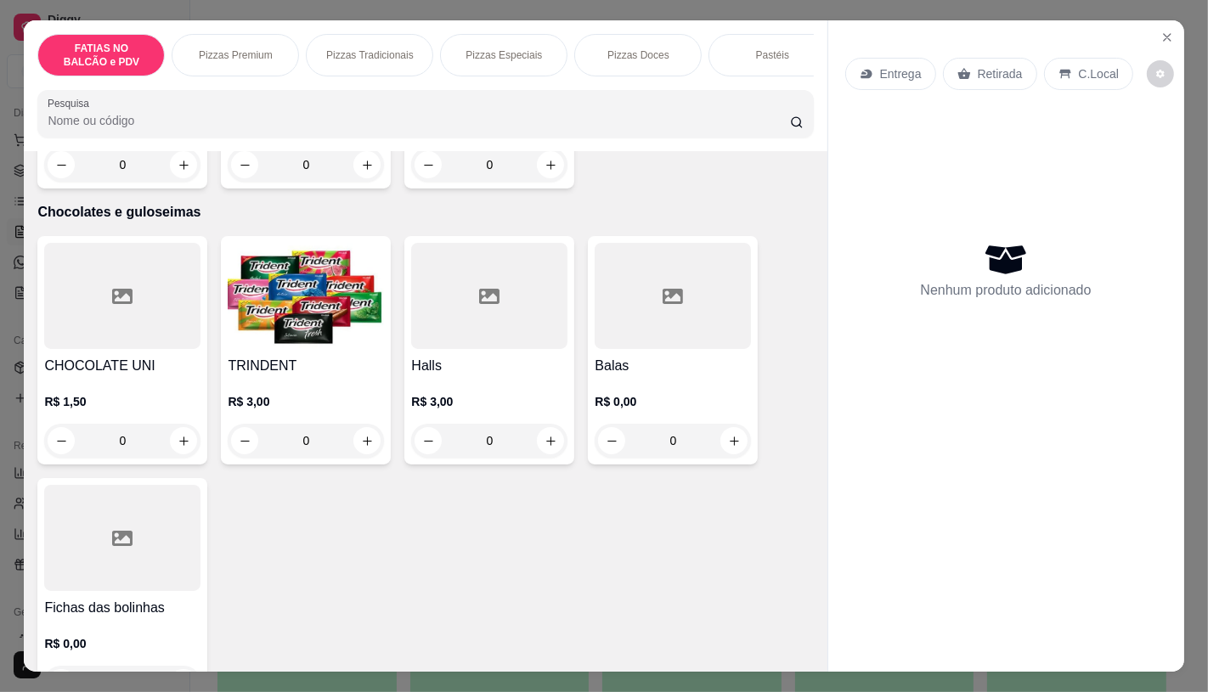
click at [558, 304] on div at bounding box center [489, 296] width 156 height 106
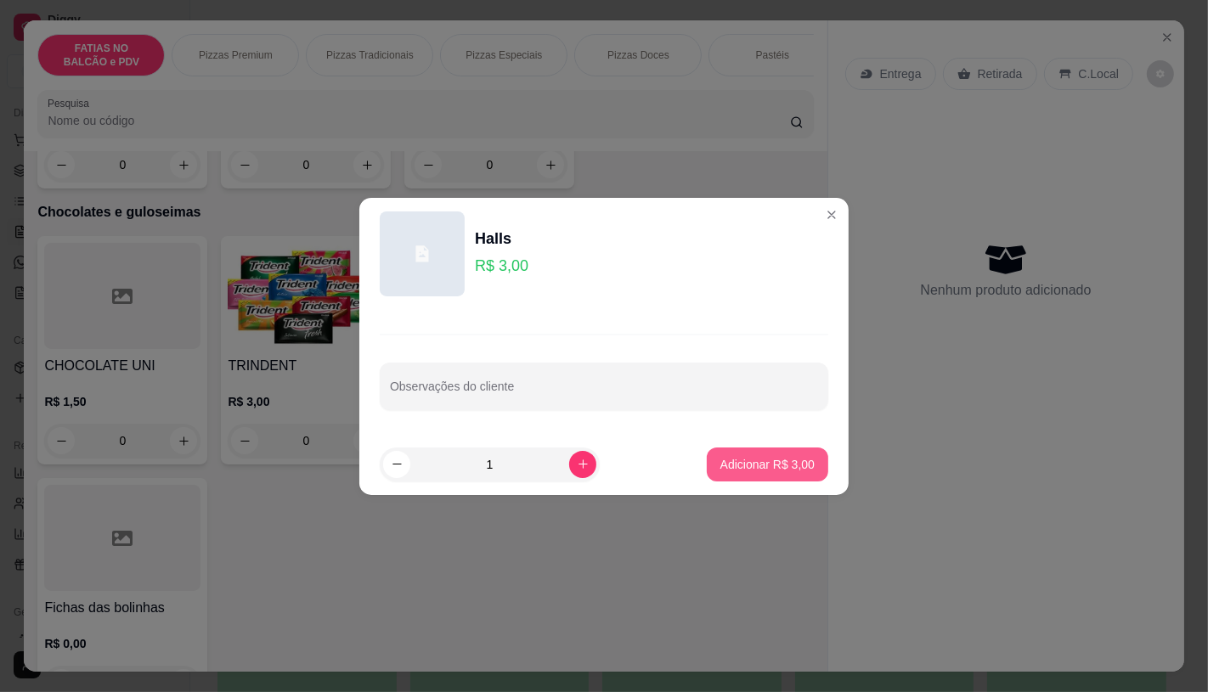
click at [733, 467] on p "Adicionar R$ 3,00" at bounding box center [767, 464] width 94 height 17
type input "1"
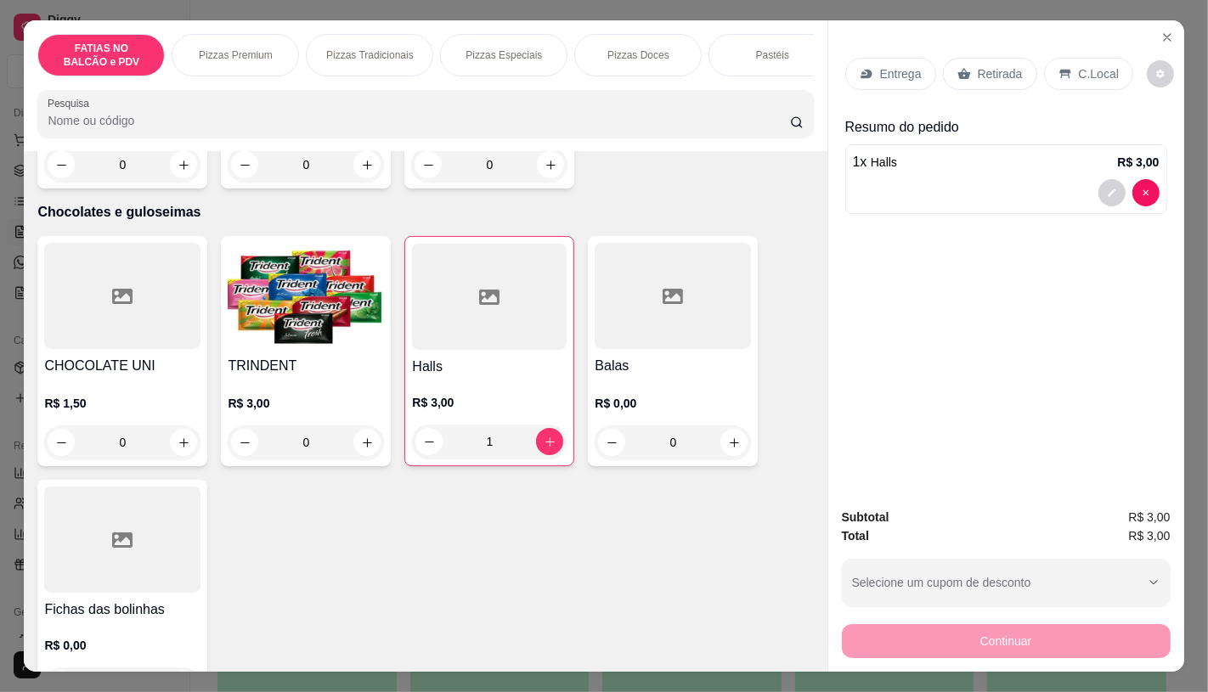
click at [957, 67] on icon at bounding box center [964, 74] width 14 height 14
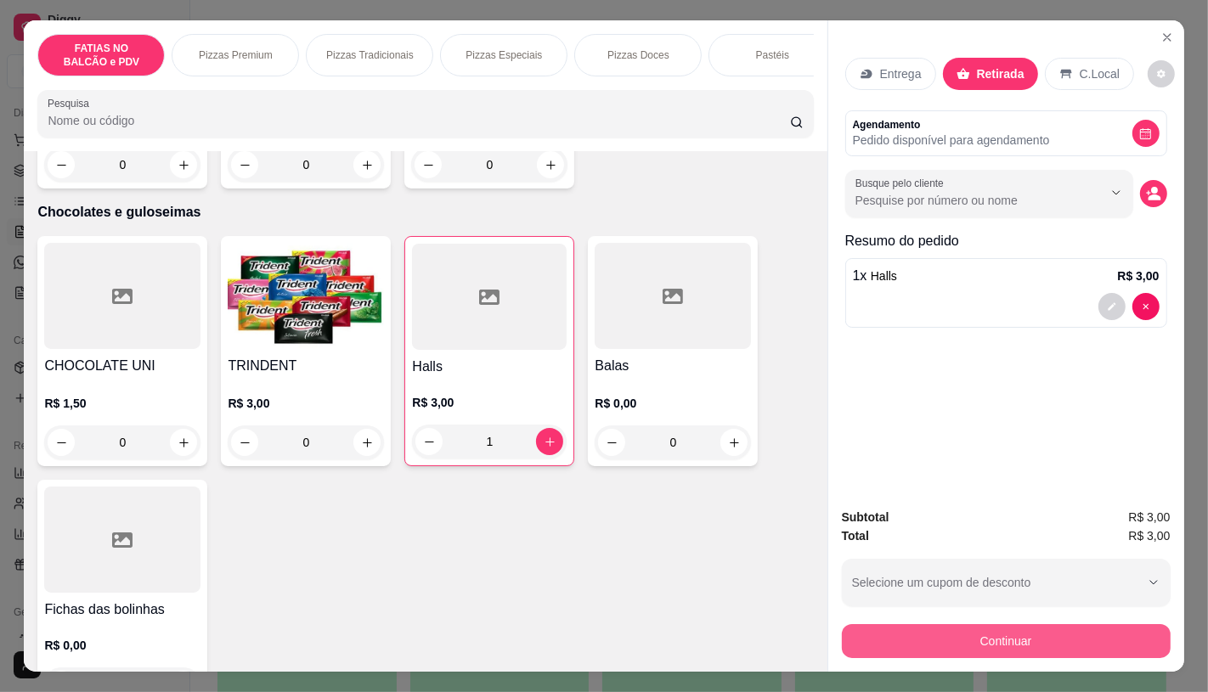
click at [951, 647] on button "Continuar" at bounding box center [1006, 641] width 329 height 34
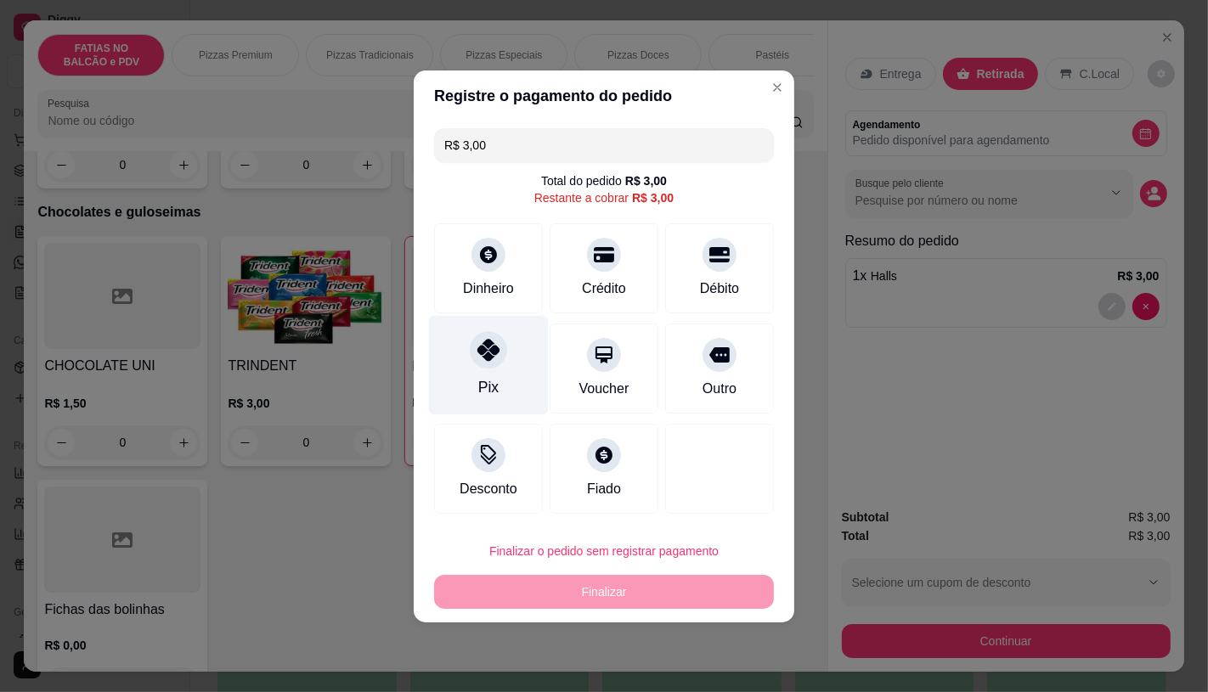
click at [497, 384] on div "Pix" at bounding box center [489, 364] width 120 height 99
type input "R$ 0,00"
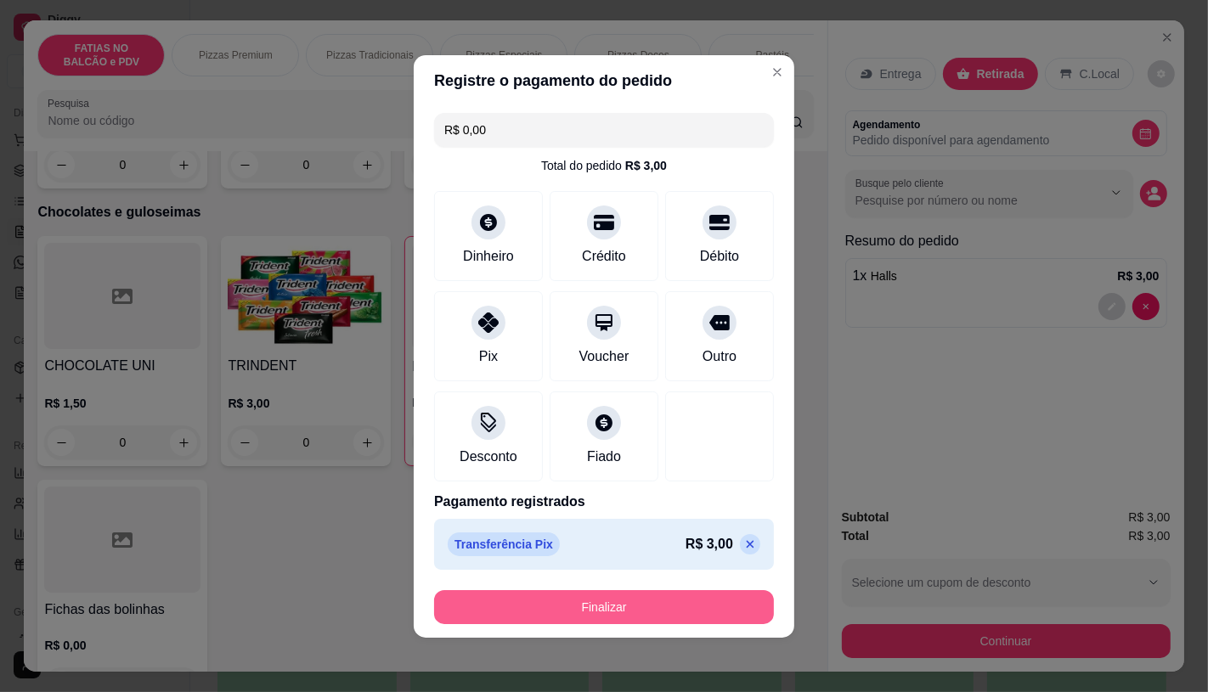
click at [607, 608] on button "Finalizar" at bounding box center [604, 607] width 340 height 34
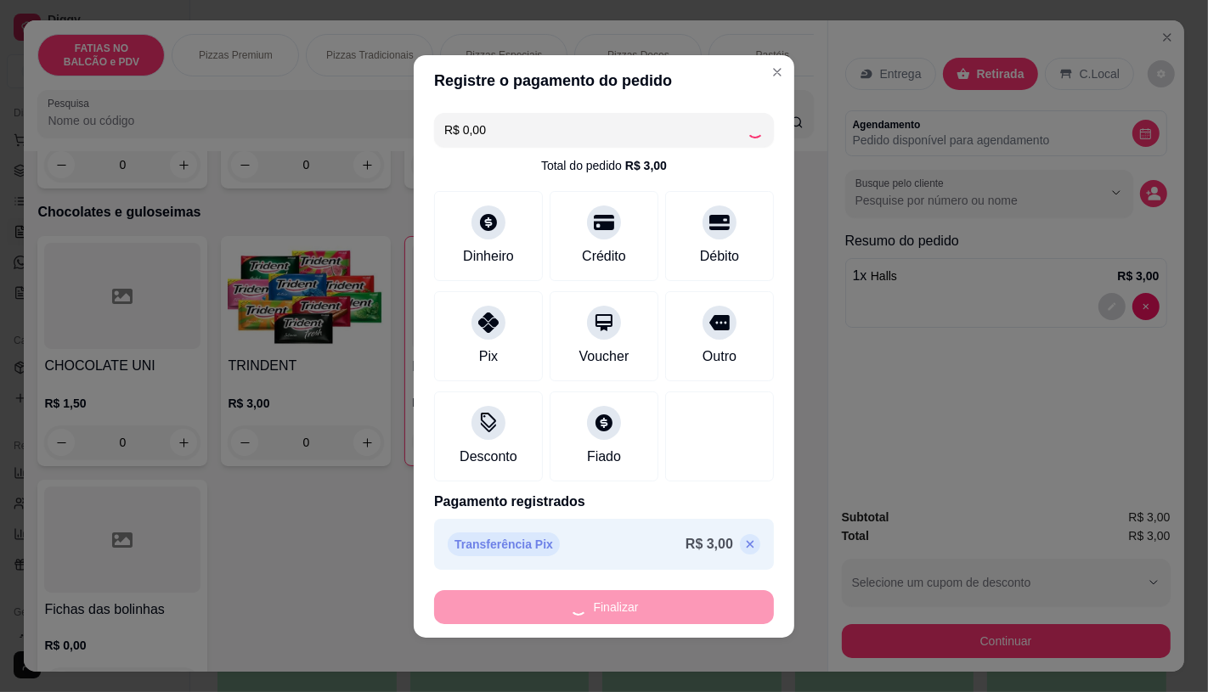
type input "0"
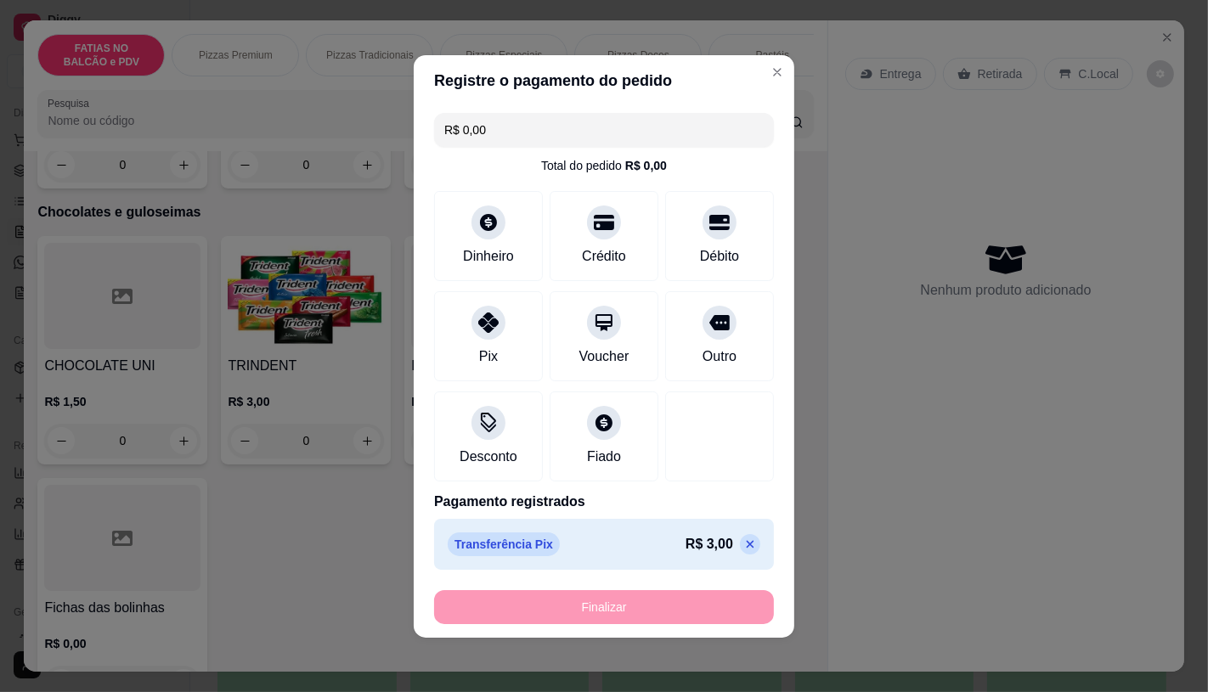
type input "-R$ 3,00"
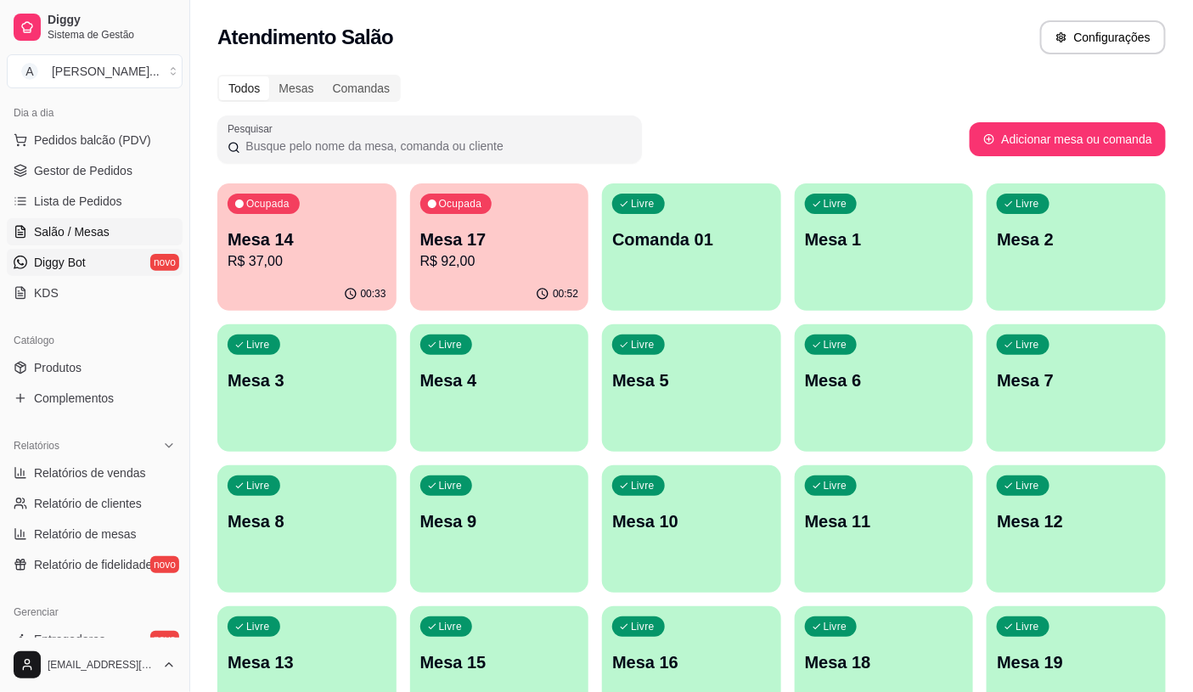
scroll to position [94, 0]
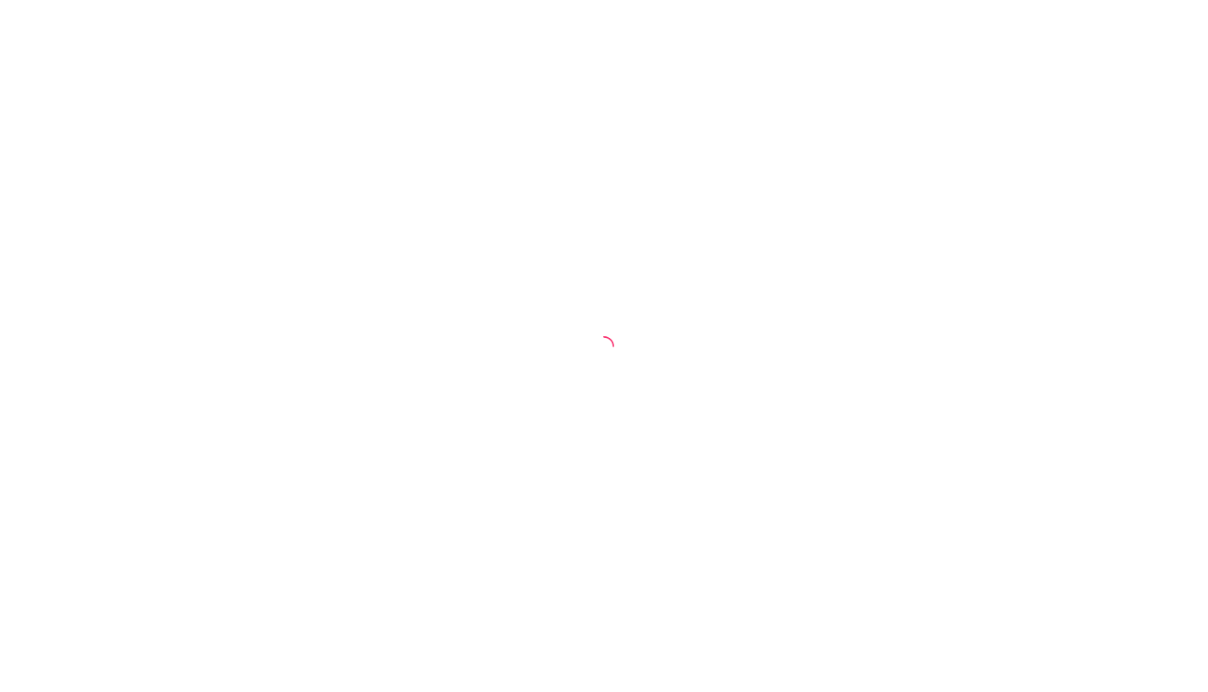
drag, startPoint x: 456, startPoint y: 258, endPoint x: 627, endPoint y: 82, distance: 245.1
drag, startPoint x: 627, startPoint y: 82, endPoint x: 337, endPoint y: 206, distance: 315.1
click at [337, 206] on div at bounding box center [604, 346] width 1208 height 692
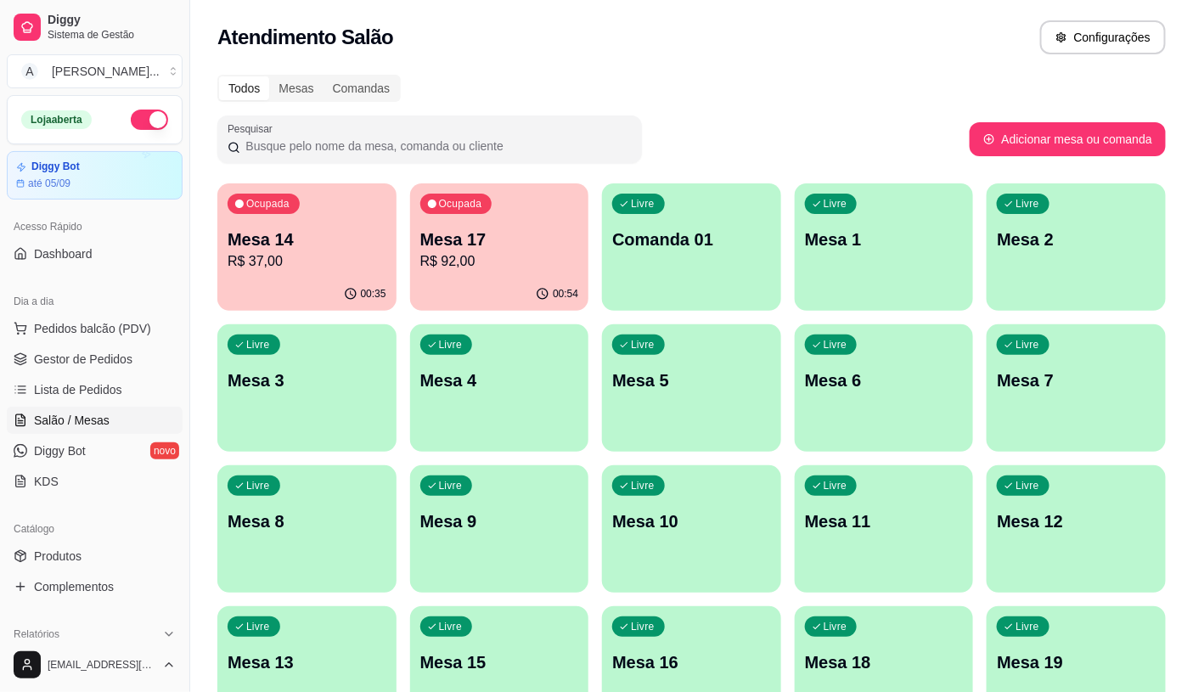
click at [278, 291] on div "00:35" at bounding box center [306, 294] width 179 height 33
click at [79, 341] on button "Pedidos balcão (PDV)" at bounding box center [95, 328] width 176 height 27
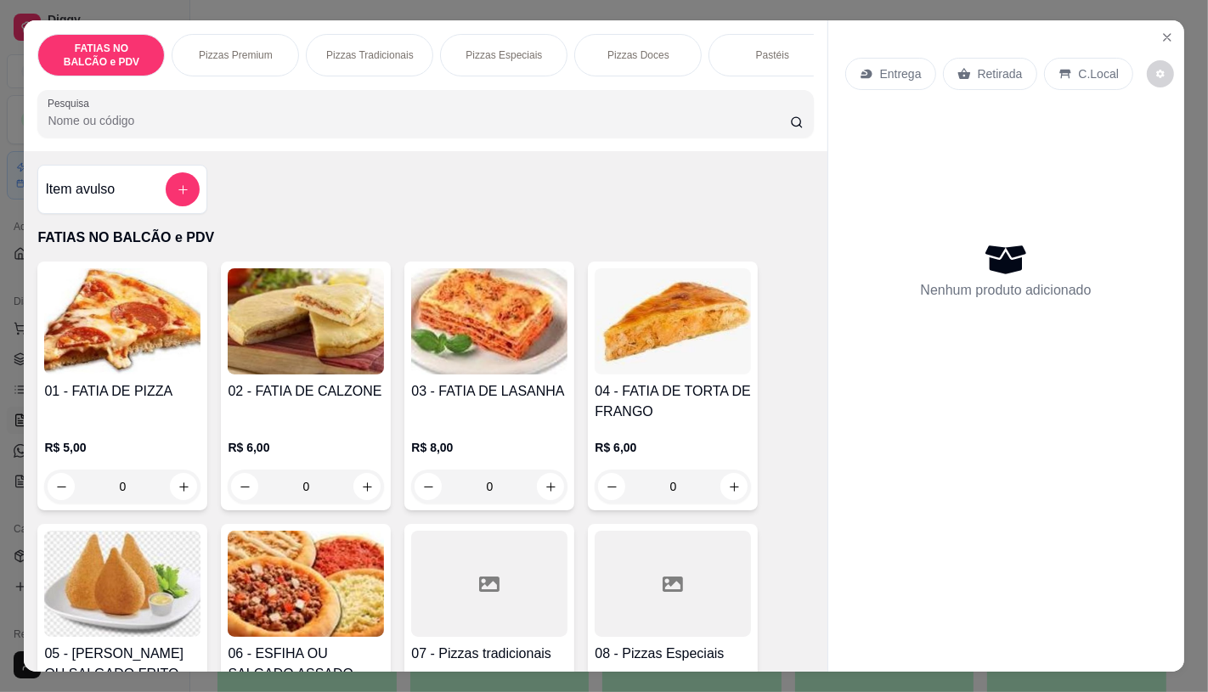
click at [149, 498] on input "0" at bounding box center [122, 487] width 95 height 34
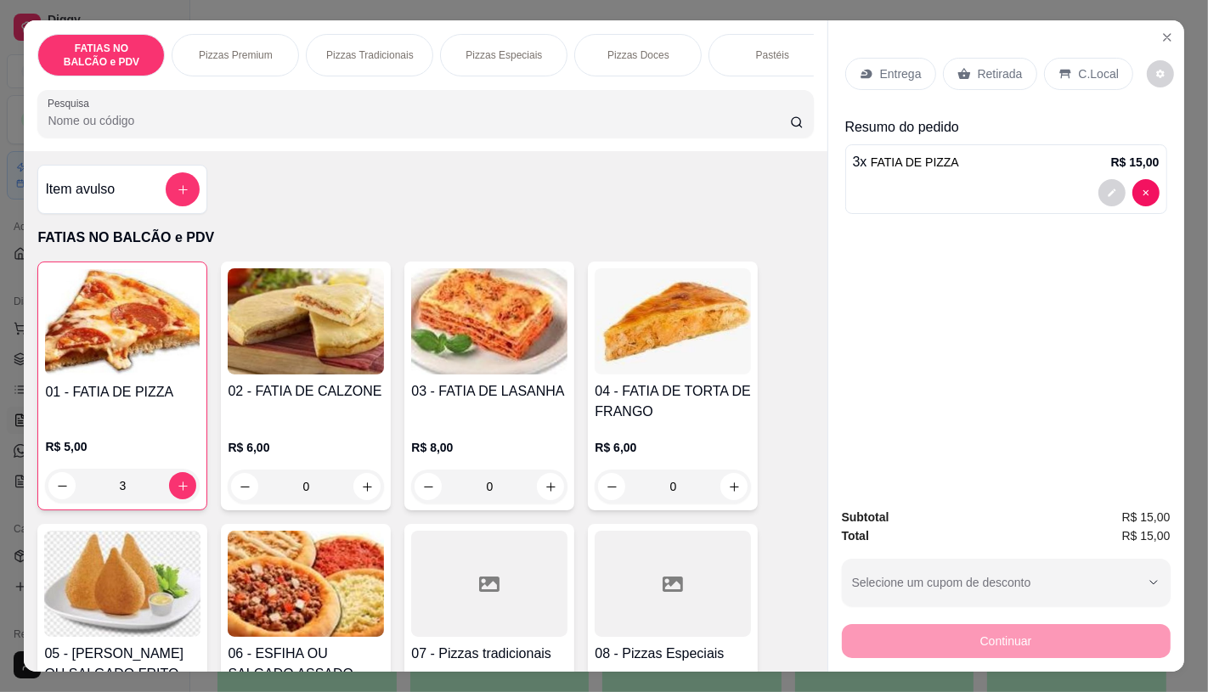
type input "3"
click at [978, 65] on p "Retirada" at bounding box center [1000, 73] width 45 height 17
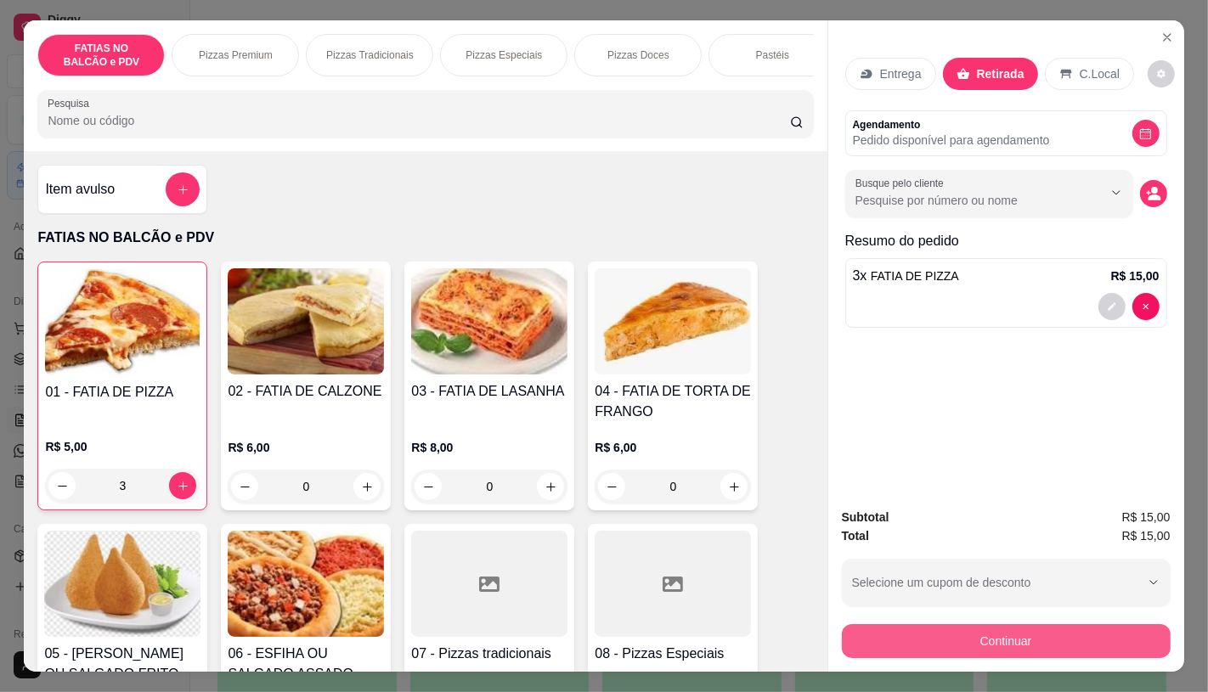
click at [964, 631] on button "Continuar" at bounding box center [1006, 641] width 329 height 34
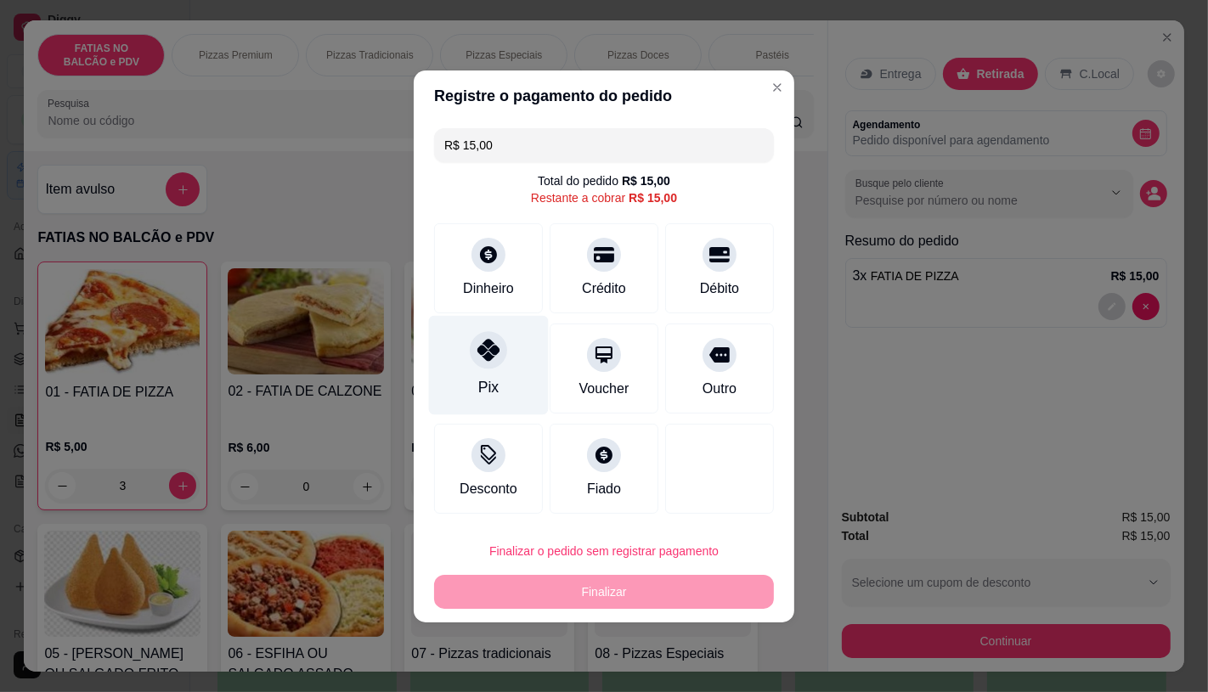
click at [502, 369] on div "Pix" at bounding box center [489, 364] width 120 height 99
type input "R$ 0,00"
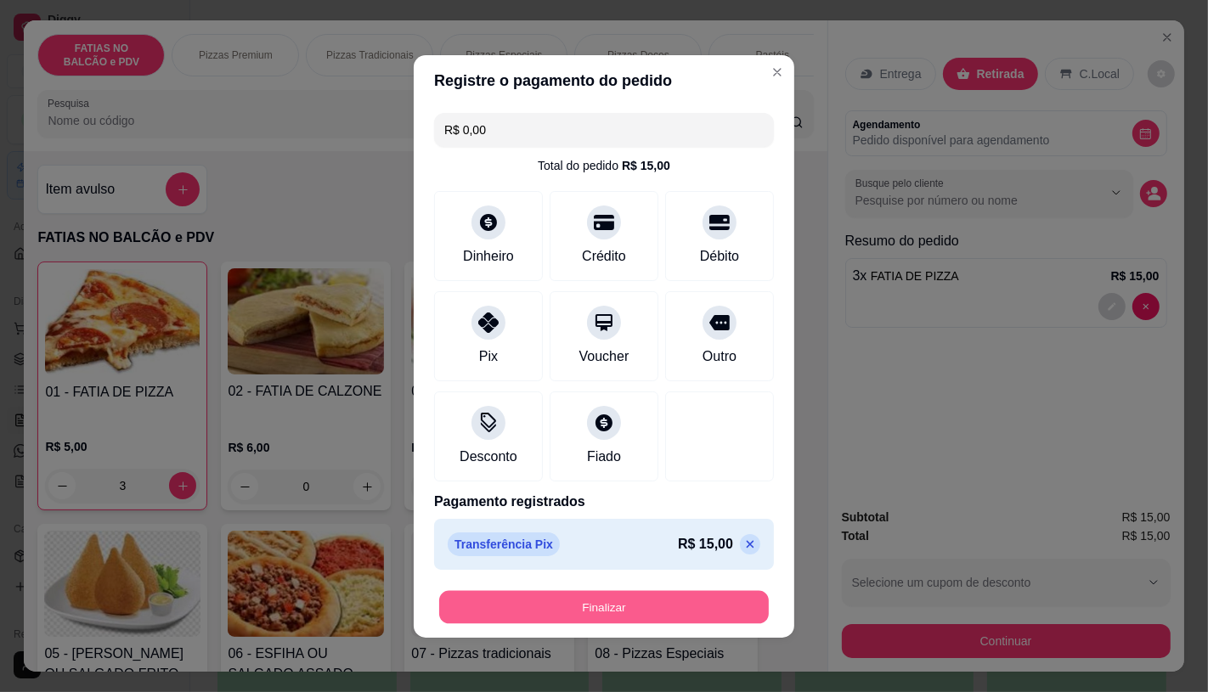
click at [618, 623] on button "Finalizar" at bounding box center [604, 606] width 330 height 33
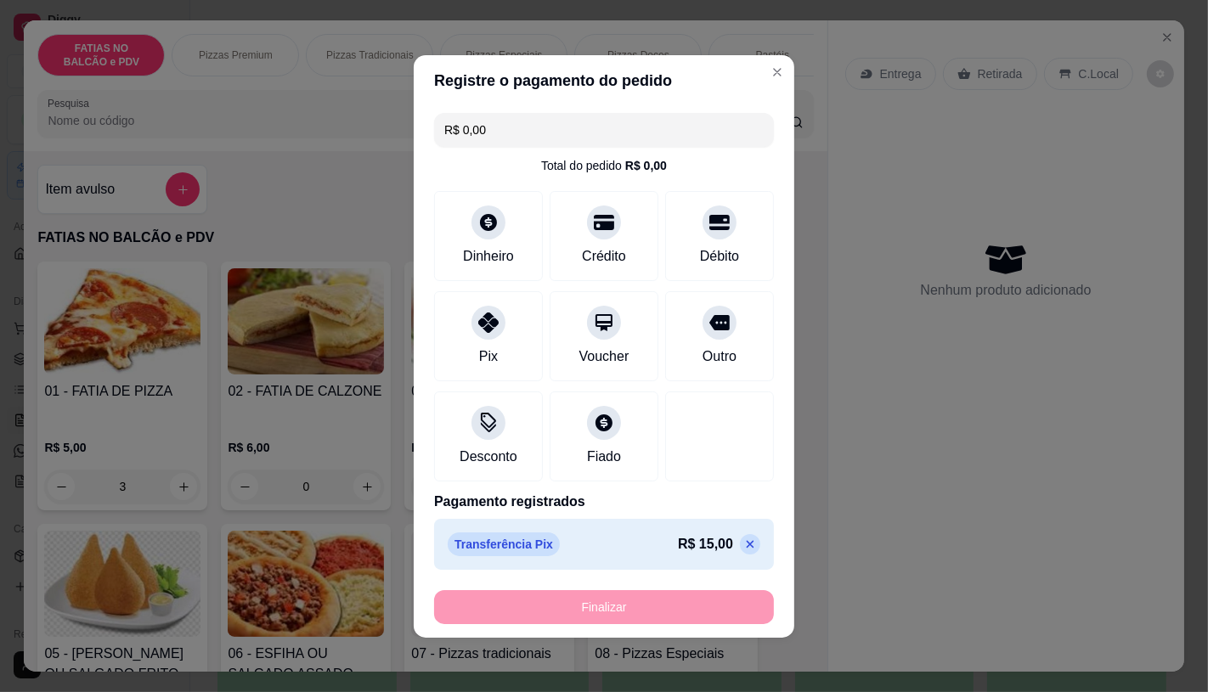
type input "0"
type input "-R$ 15,00"
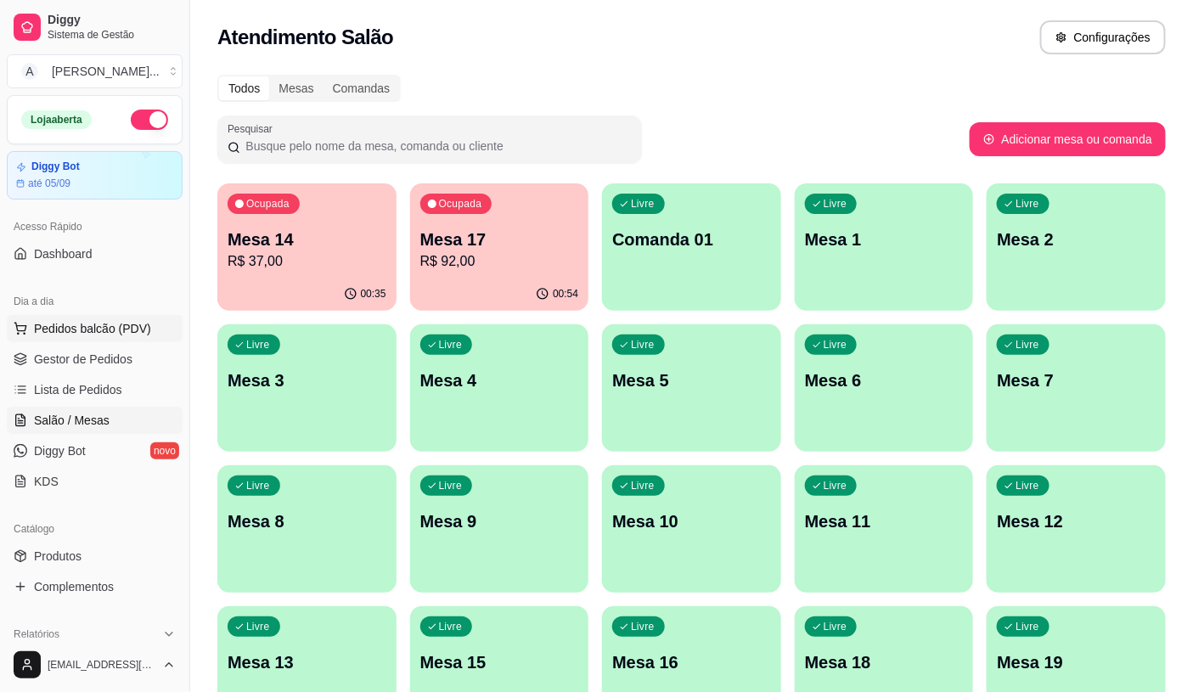
click at [141, 327] on span "Pedidos balcão (PDV)" at bounding box center [92, 328] width 117 height 17
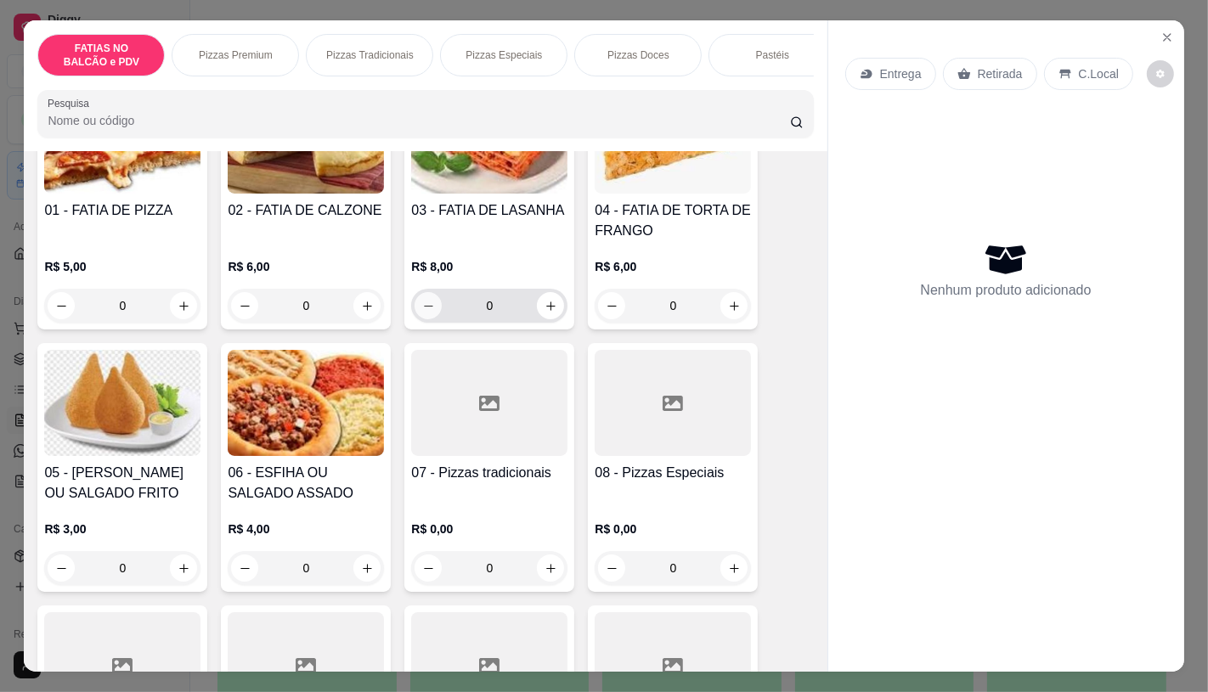
scroll to position [189, 0]
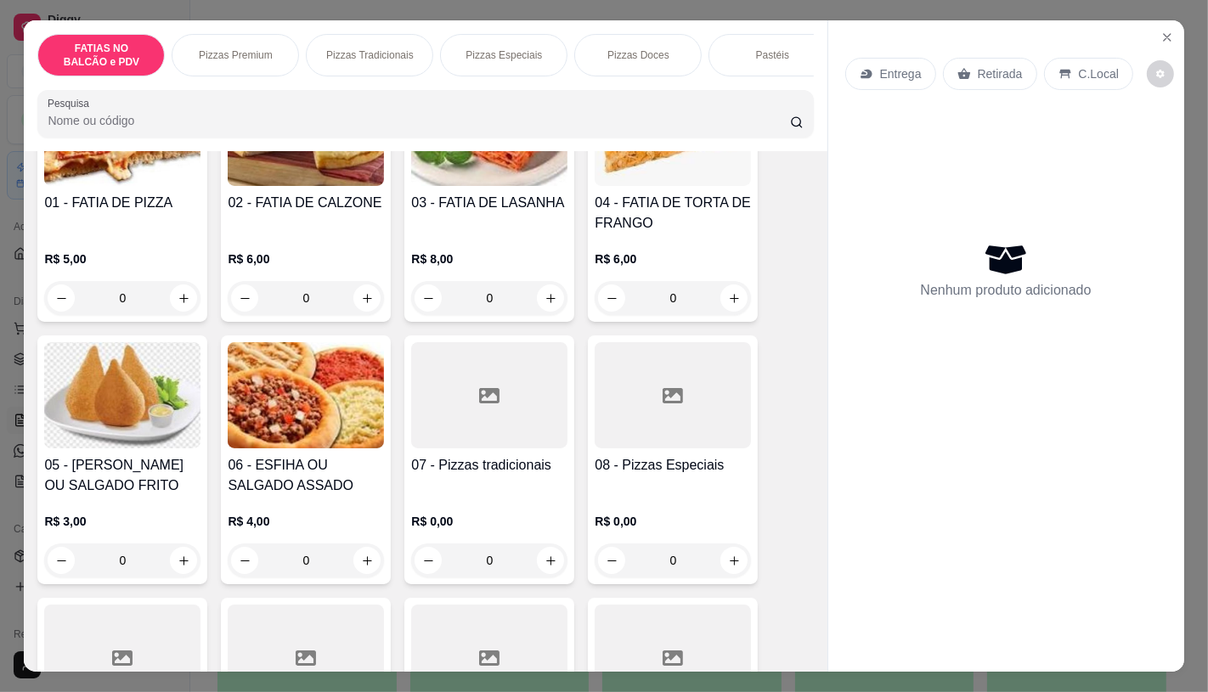
click at [638, 395] on div at bounding box center [673, 395] width 156 height 106
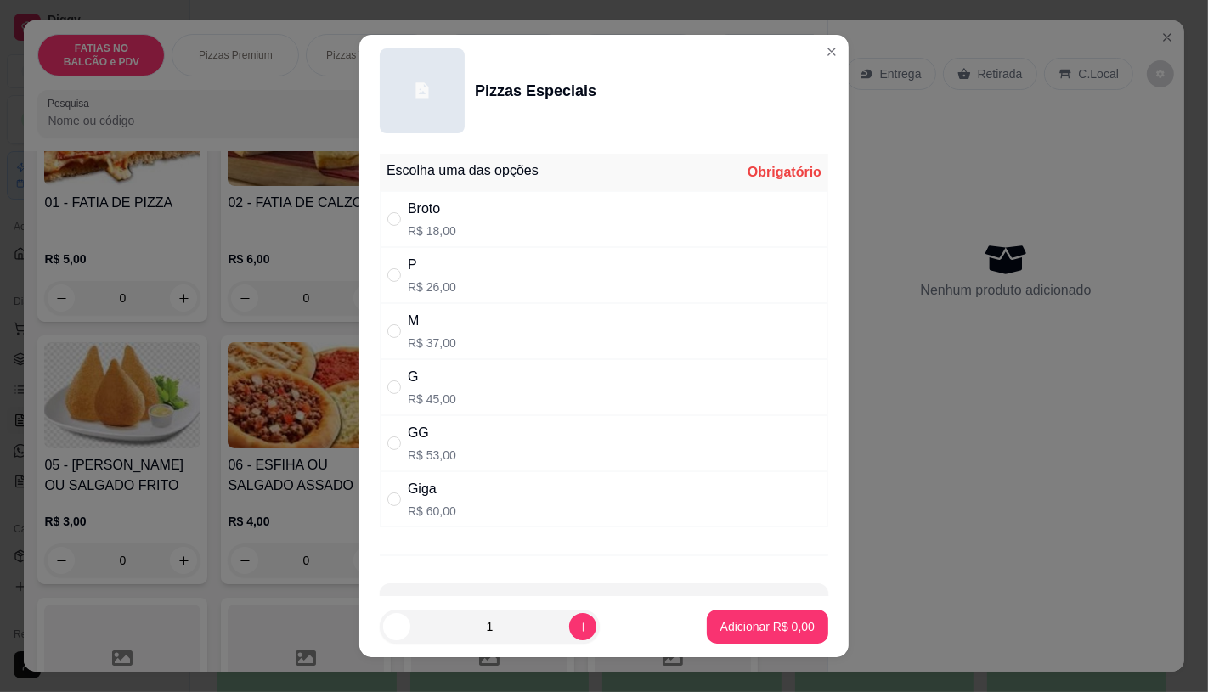
click at [496, 443] on div "GG R$ 53,00" at bounding box center [604, 443] width 448 height 56
radio input "true"
click at [728, 635] on p "Adicionar R$ 53,00" at bounding box center [764, 627] width 99 height 16
type input "1"
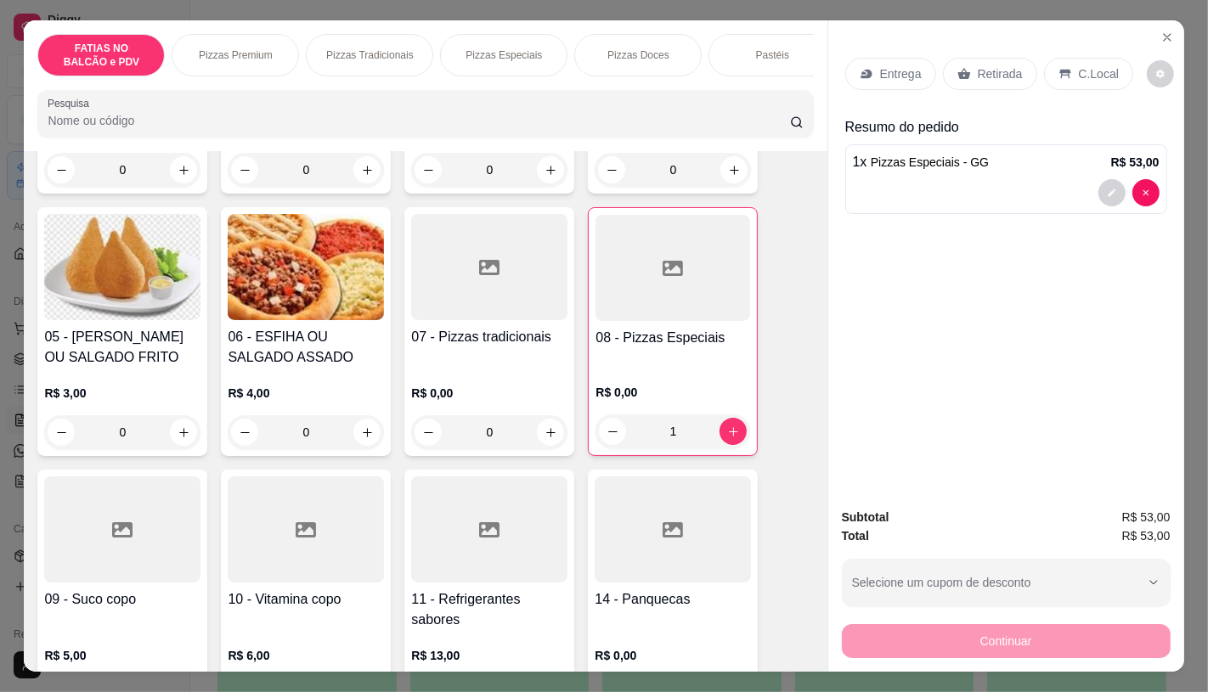
scroll to position [377, 0]
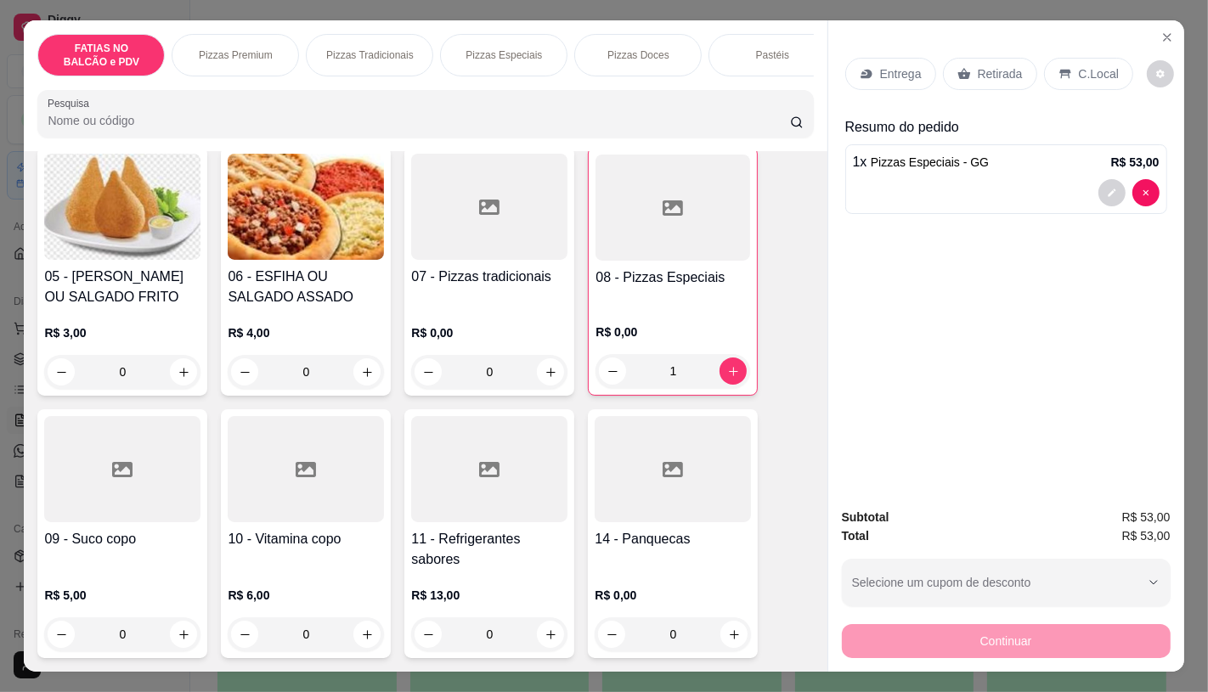
click at [478, 522] on div at bounding box center [489, 469] width 156 height 106
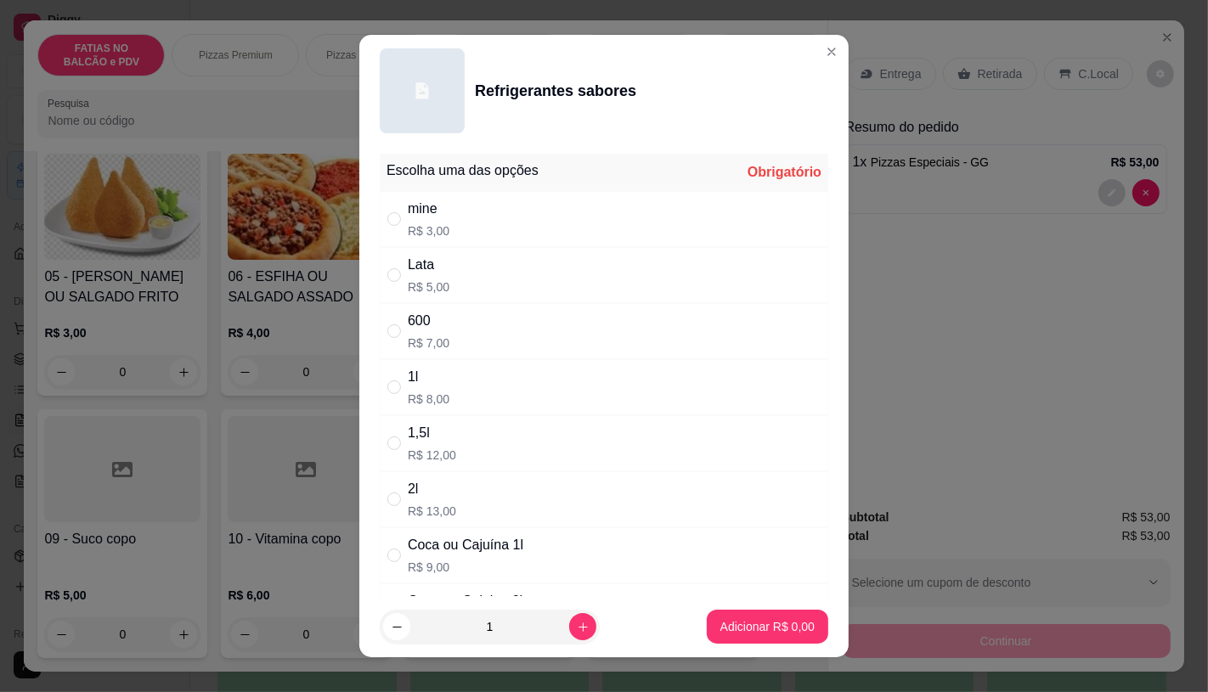
click at [482, 548] on div "Coca ou Cajuína 1l" at bounding box center [466, 545] width 116 height 20
radio input "true"
click at [766, 624] on p "Adicionar R$ 9,00" at bounding box center [767, 626] width 94 height 17
type input "1"
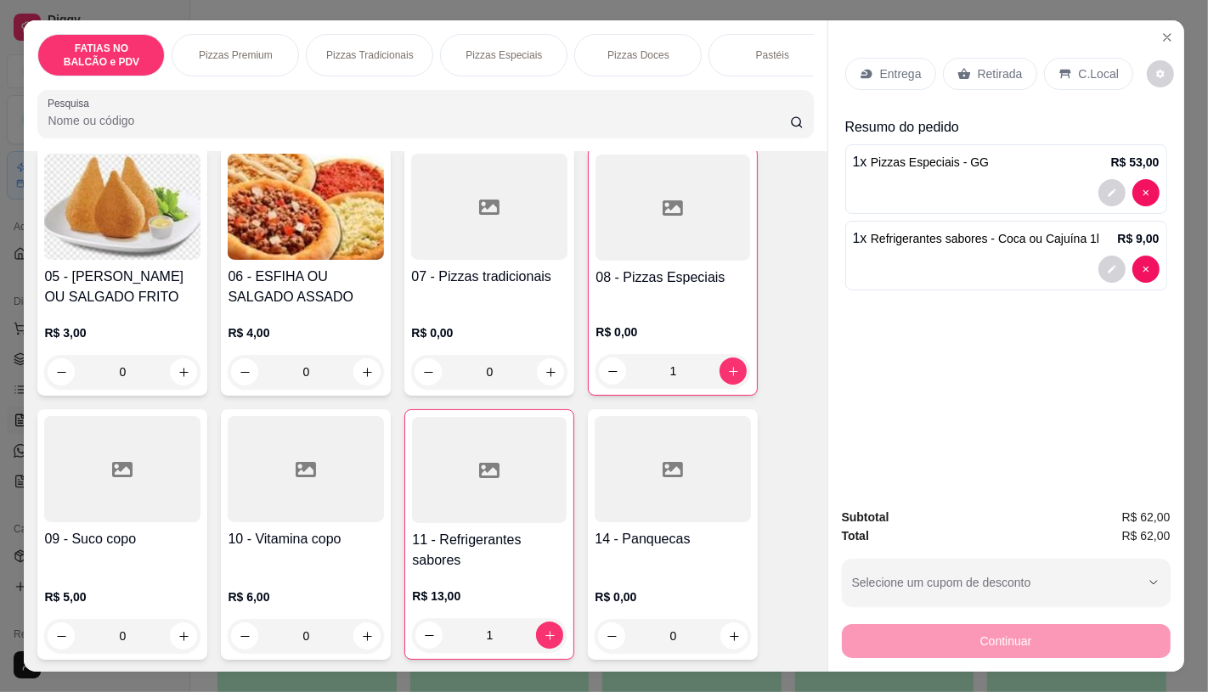
click at [984, 65] on p "Retirada" at bounding box center [1000, 73] width 45 height 17
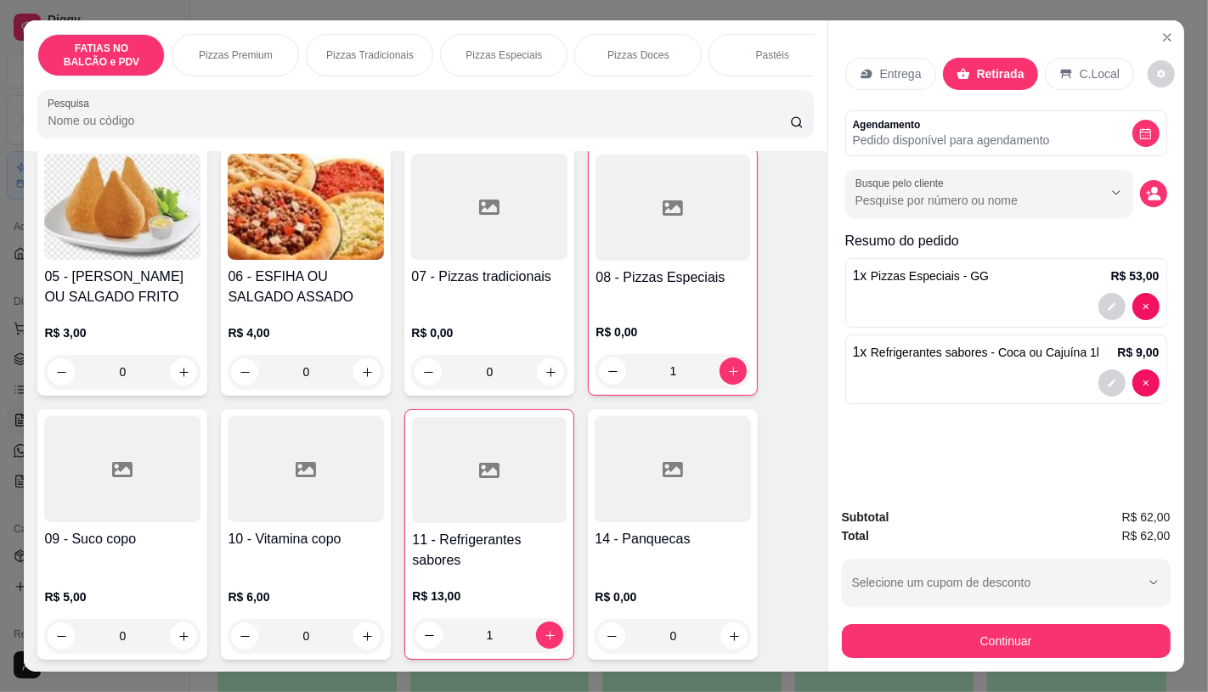
click at [1055, 659] on div "Subtotal R$ 62,00 Total R$ 62,00 Selecione um cupom de desconto GANHEI5 Selecio…" at bounding box center [1006, 583] width 356 height 178
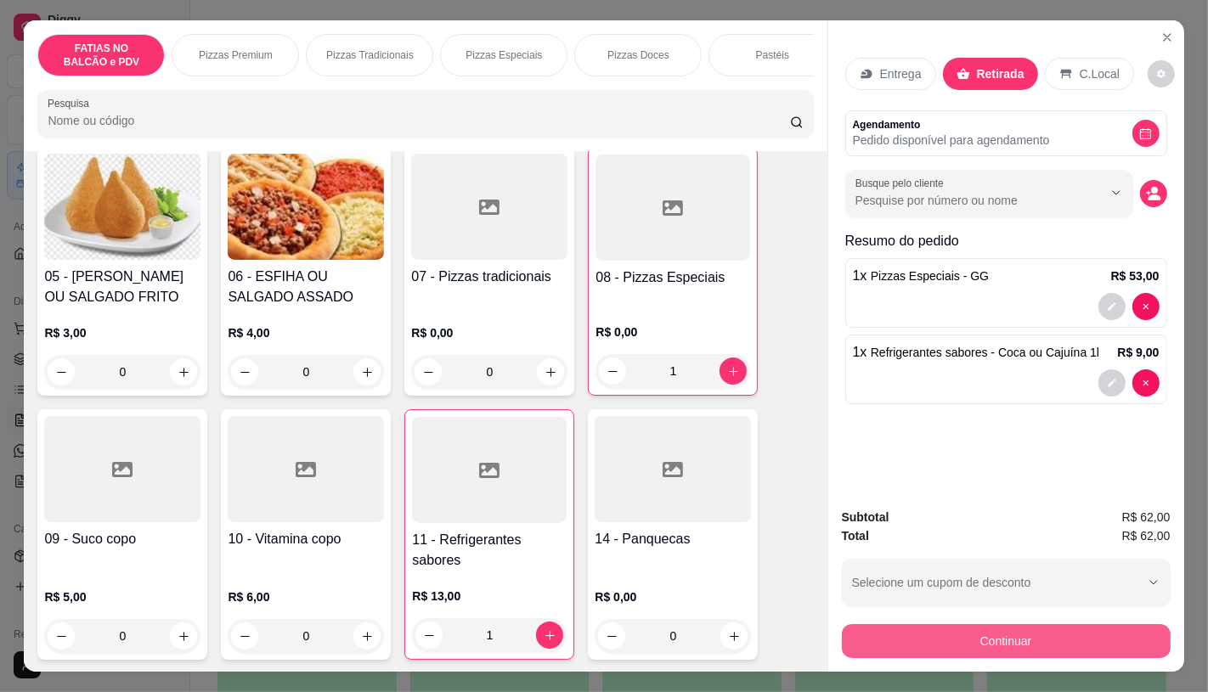
click at [1046, 638] on button "Continuar" at bounding box center [1006, 641] width 329 height 34
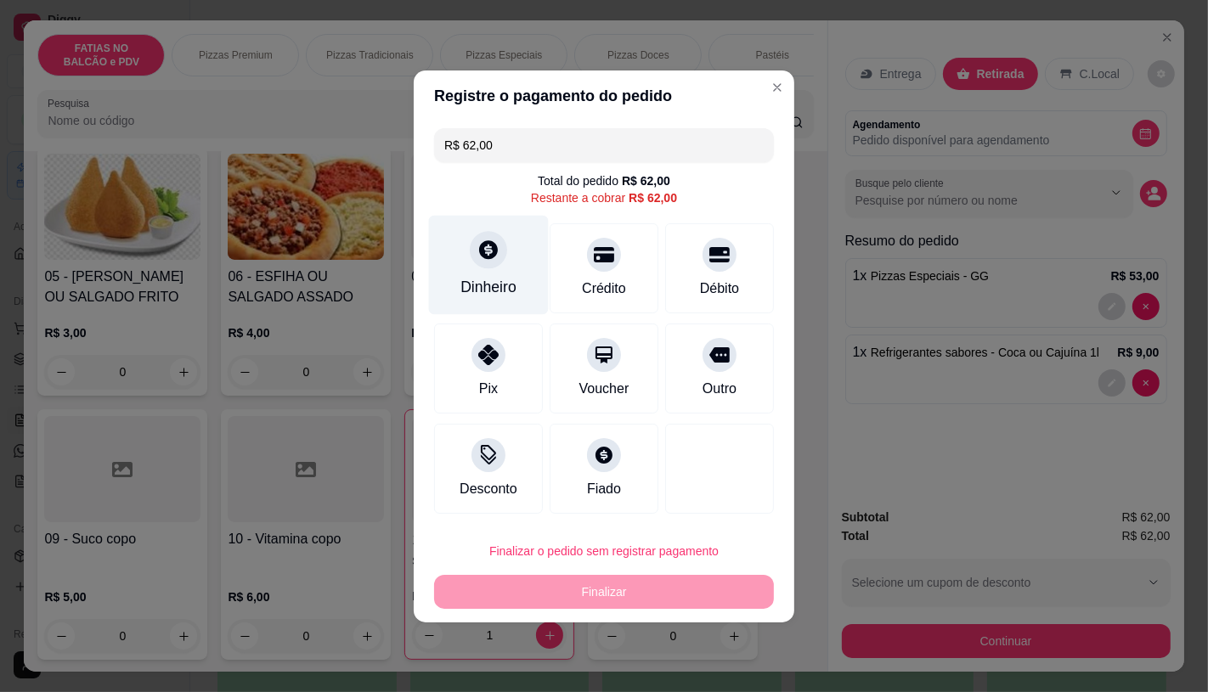
click at [489, 252] on icon at bounding box center [488, 249] width 19 height 19
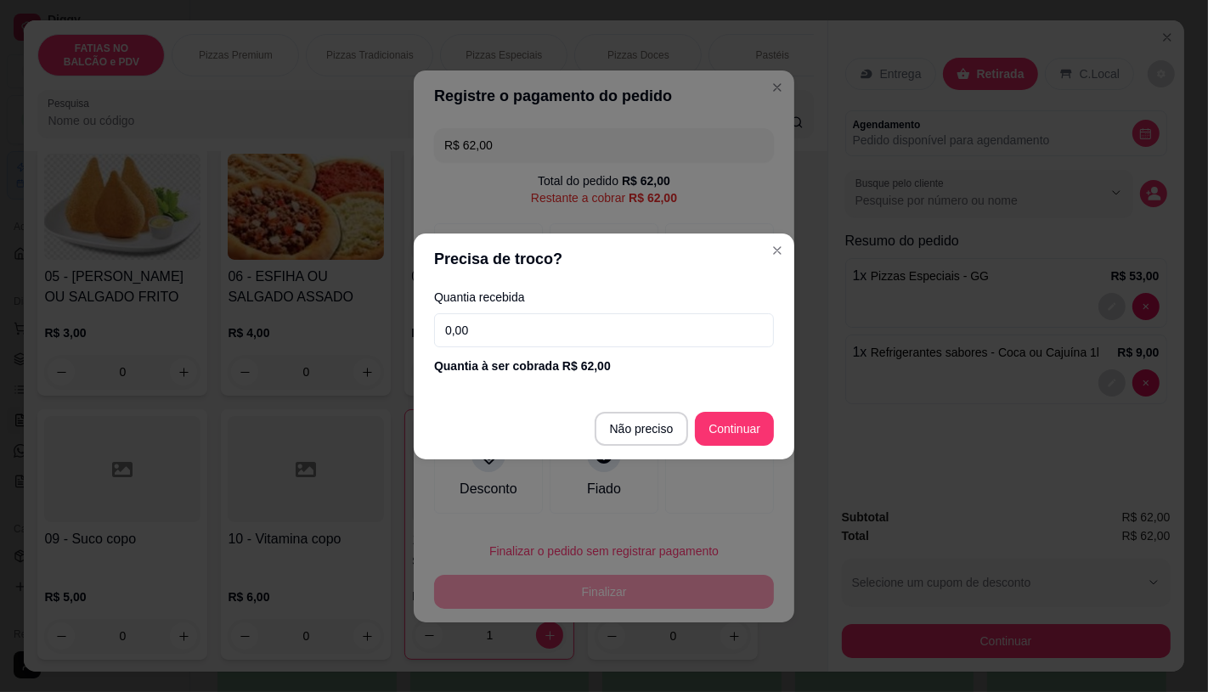
click at [618, 348] on div "Quantia recebida 0,00 Quantia à ser cobrada R$ 62,00" at bounding box center [604, 333] width 381 height 97
drag, startPoint x: 618, startPoint y: 333, endPoint x: 410, endPoint y: 343, distance: 208.4
click at [414, 343] on div "Quantia recebida 0,00 Quantia à ser cobrada R$ 62,00" at bounding box center [604, 333] width 381 height 97
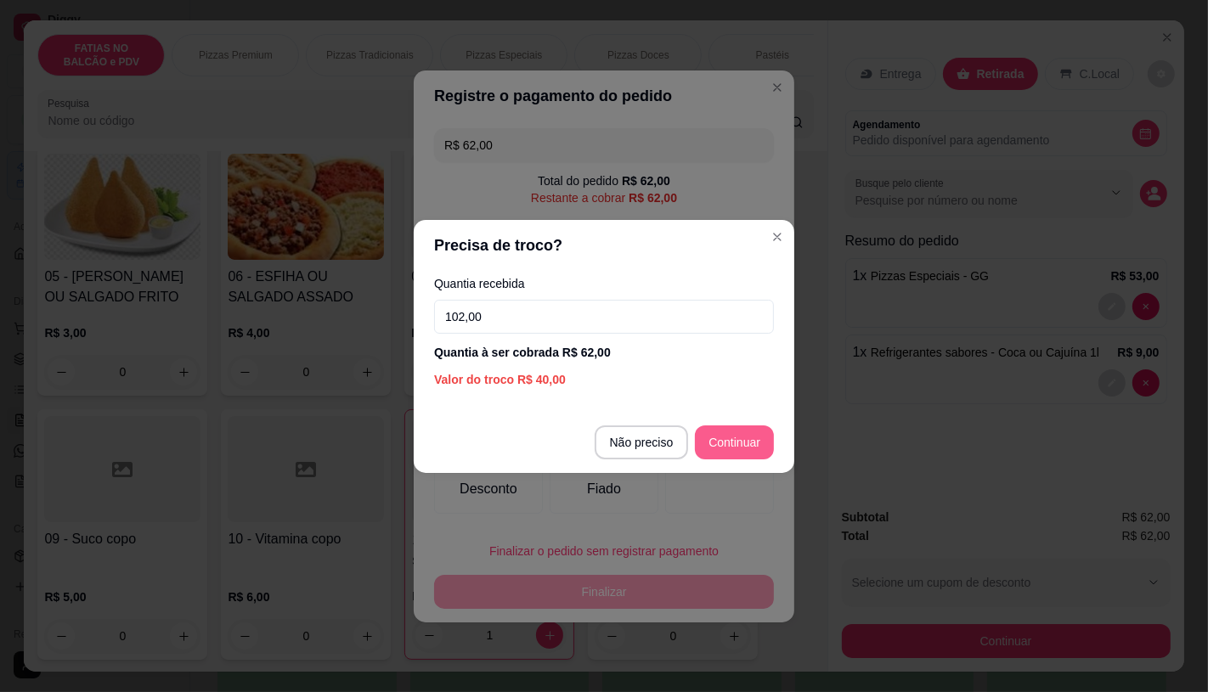
type input "102,00"
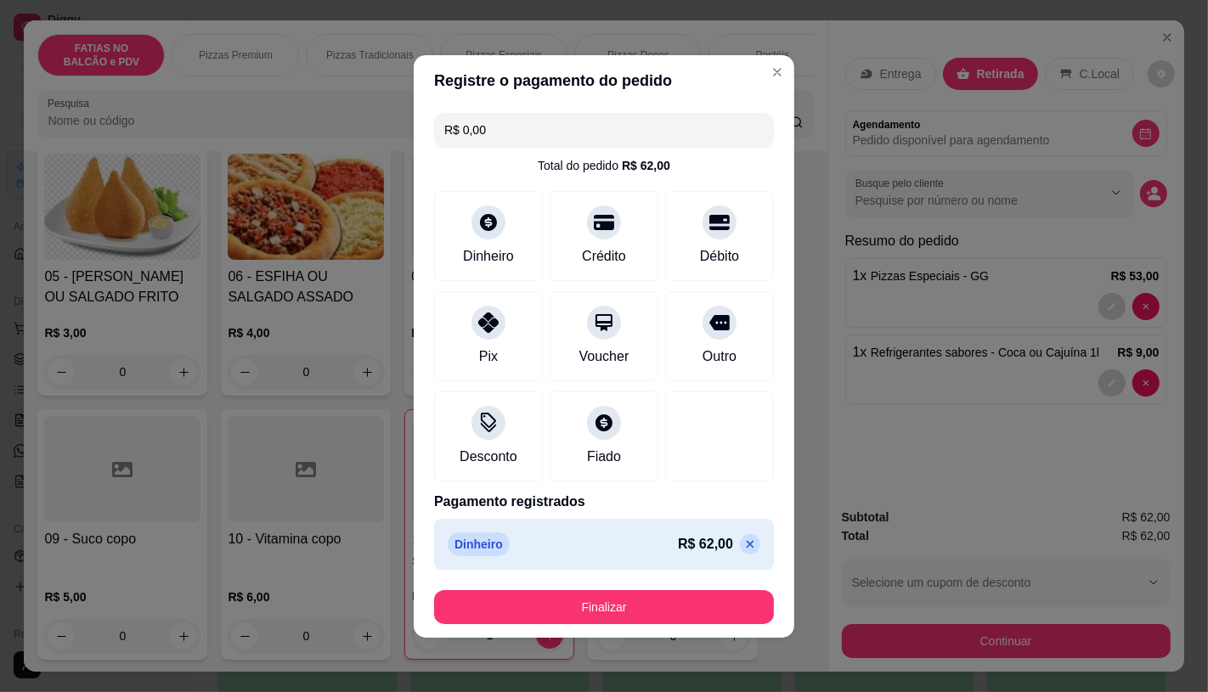
type input "R$ 0,00"
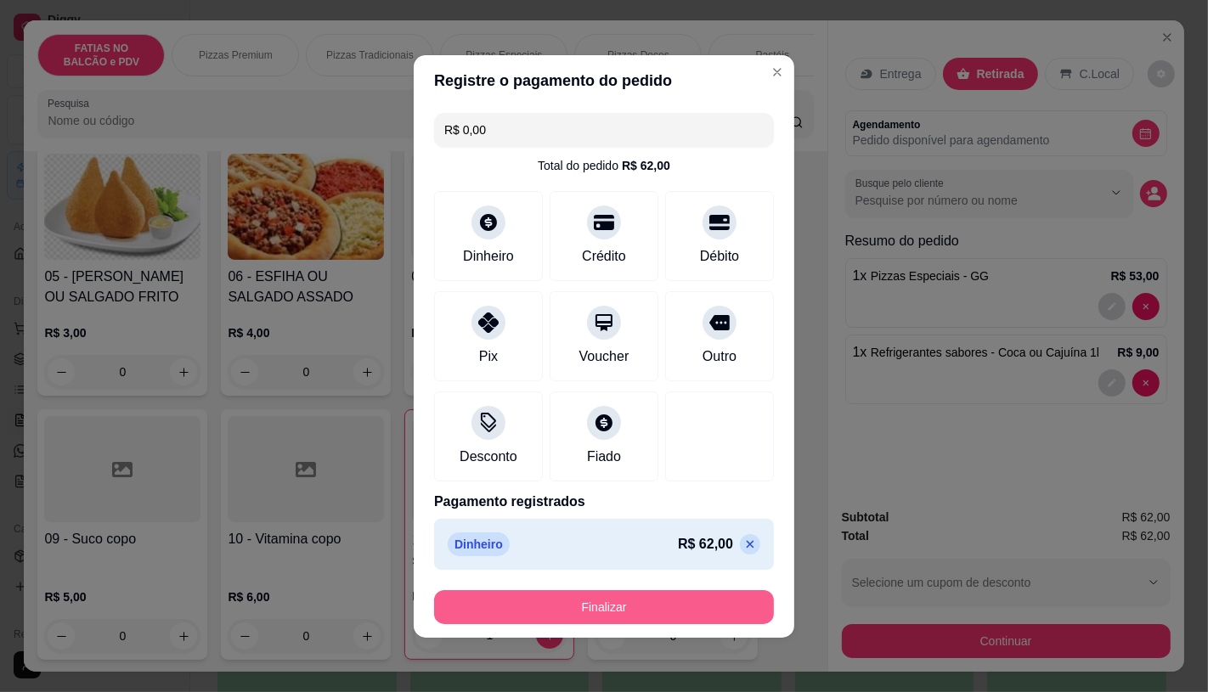
click at [661, 622] on button "Finalizar" at bounding box center [604, 607] width 340 height 34
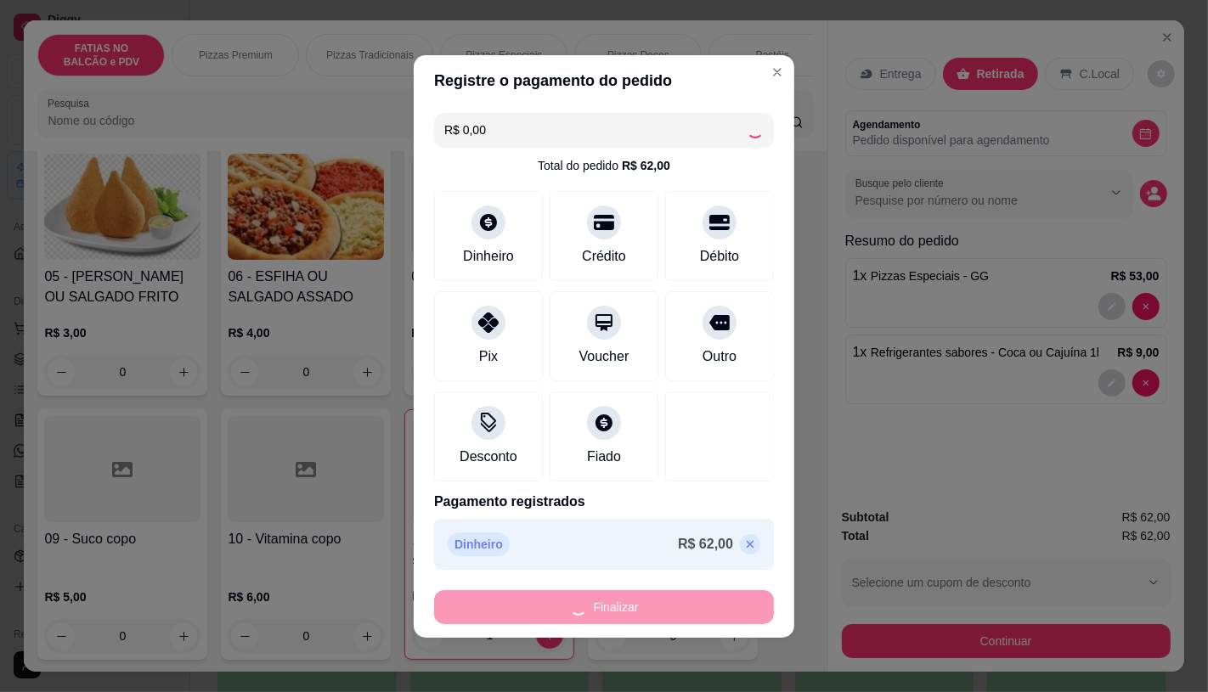
type input "0"
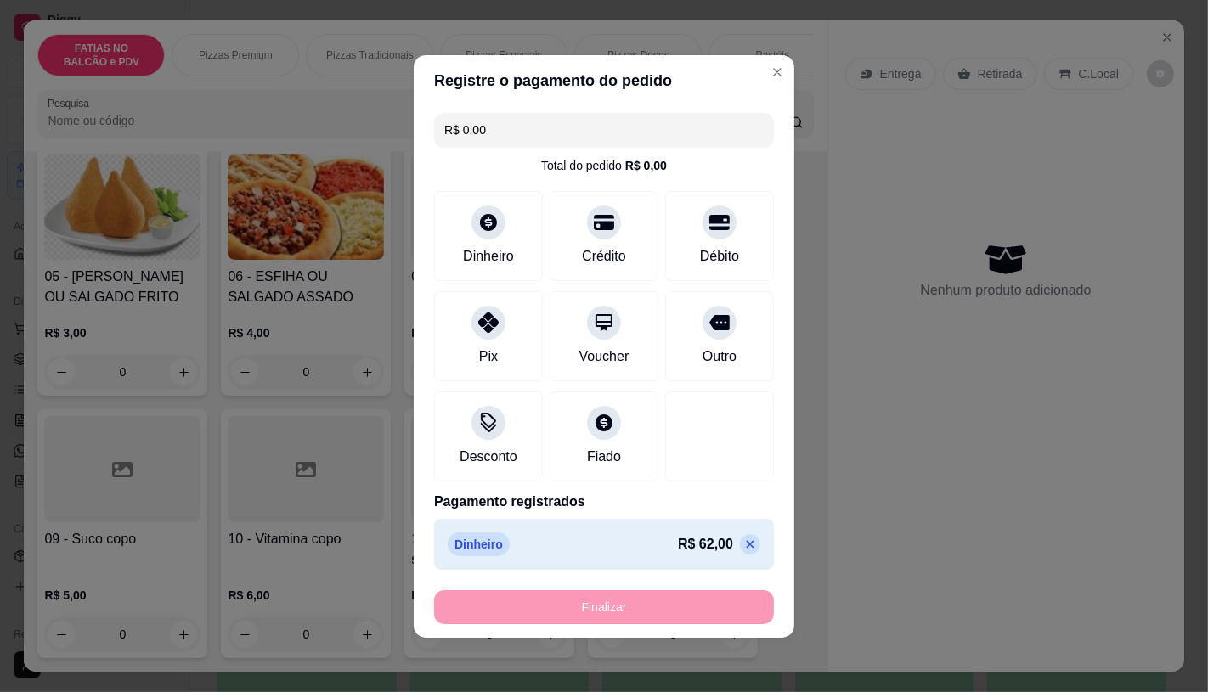
type input "-R$ 62,00"
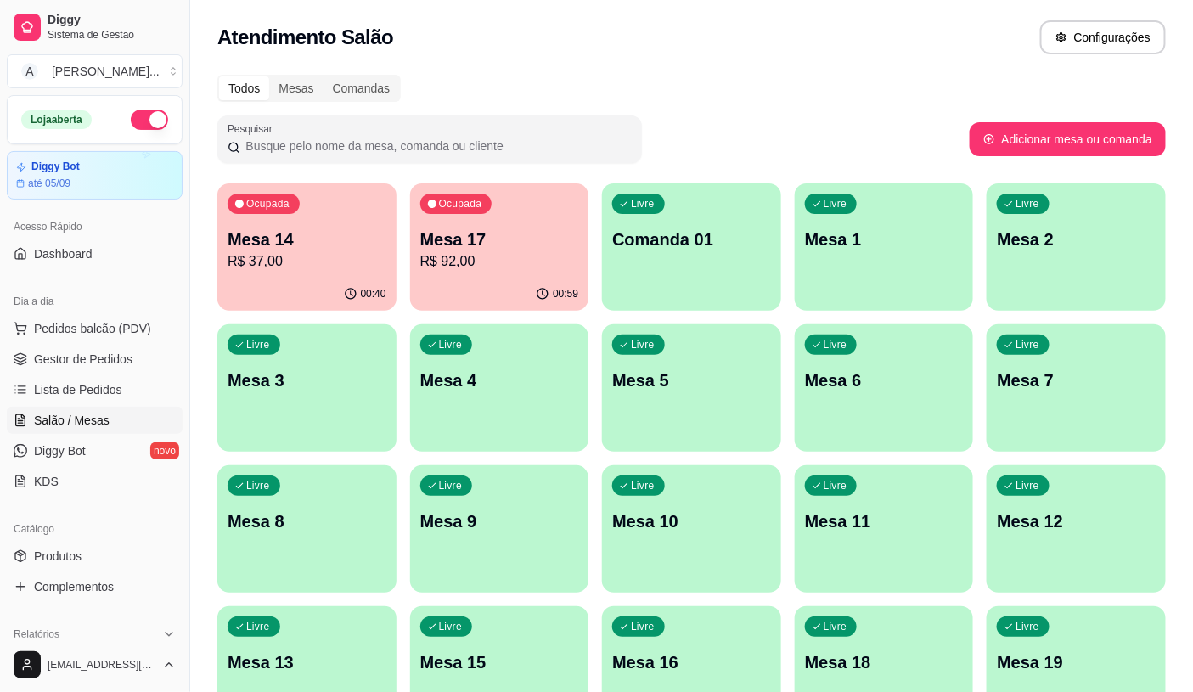
click at [494, 255] on p "R$ 92,00" at bounding box center [499, 261] width 159 height 20
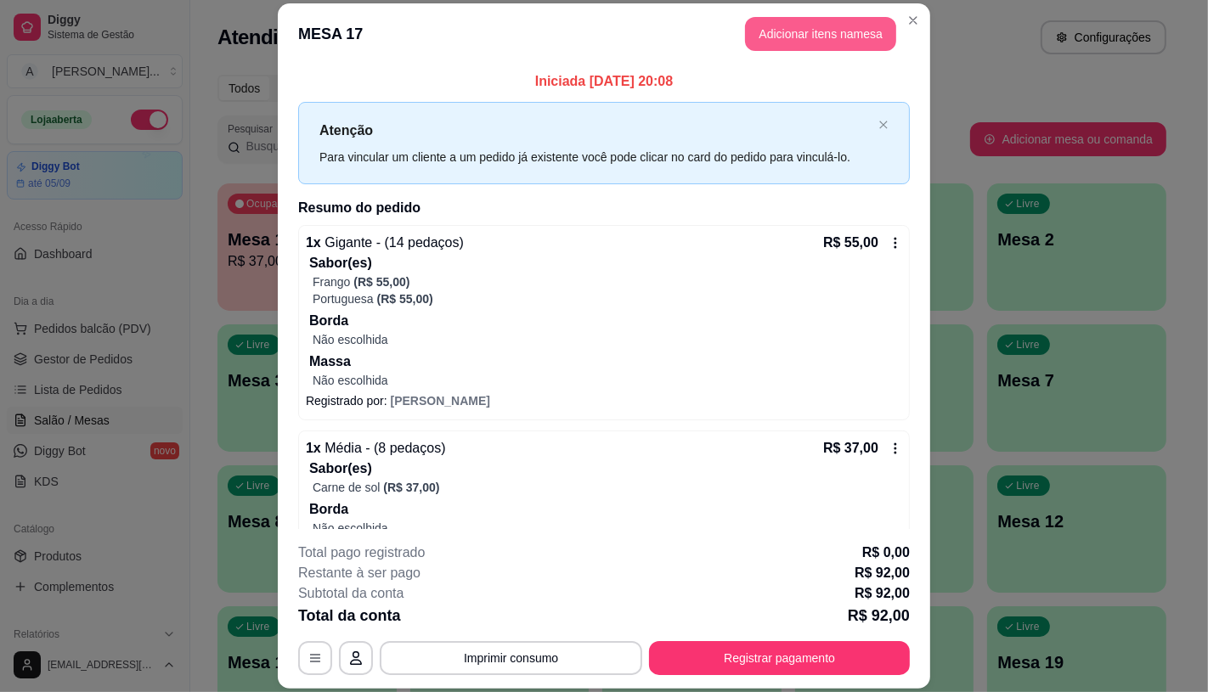
click at [843, 30] on button "Adicionar itens na mesa" at bounding box center [820, 34] width 151 height 34
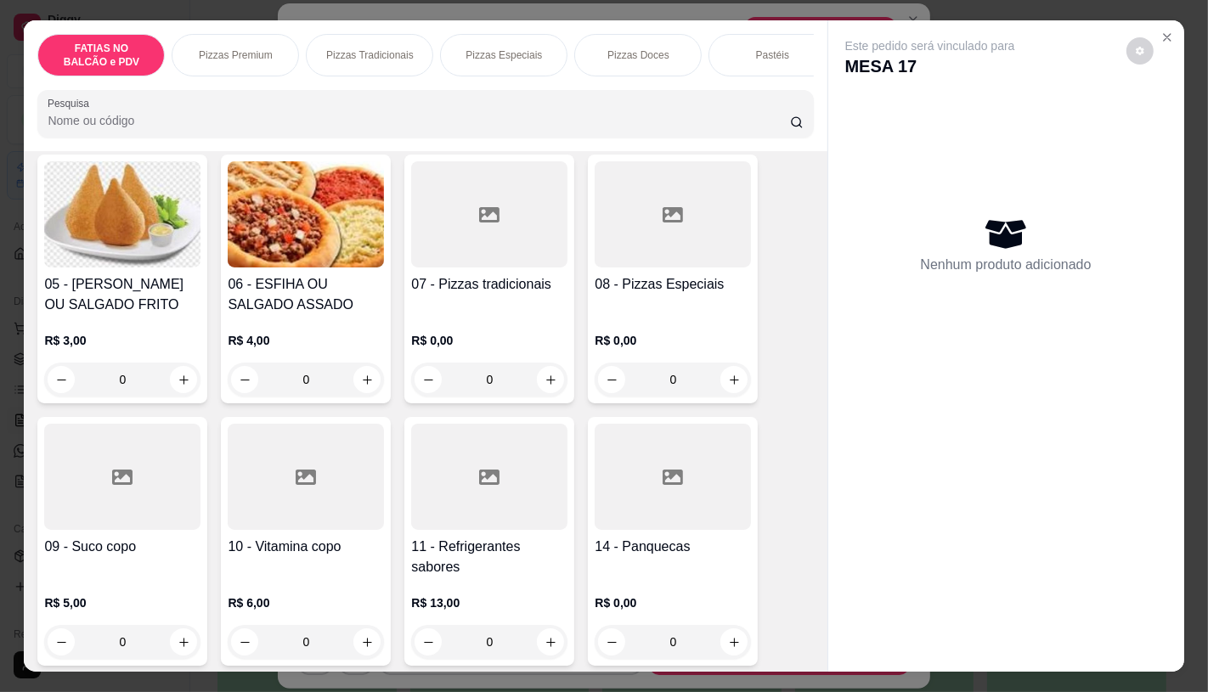
click at [477, 561] on h4 "11 - Refrigerantes sabores" at bounding box center [489, 557] width 156 height 41
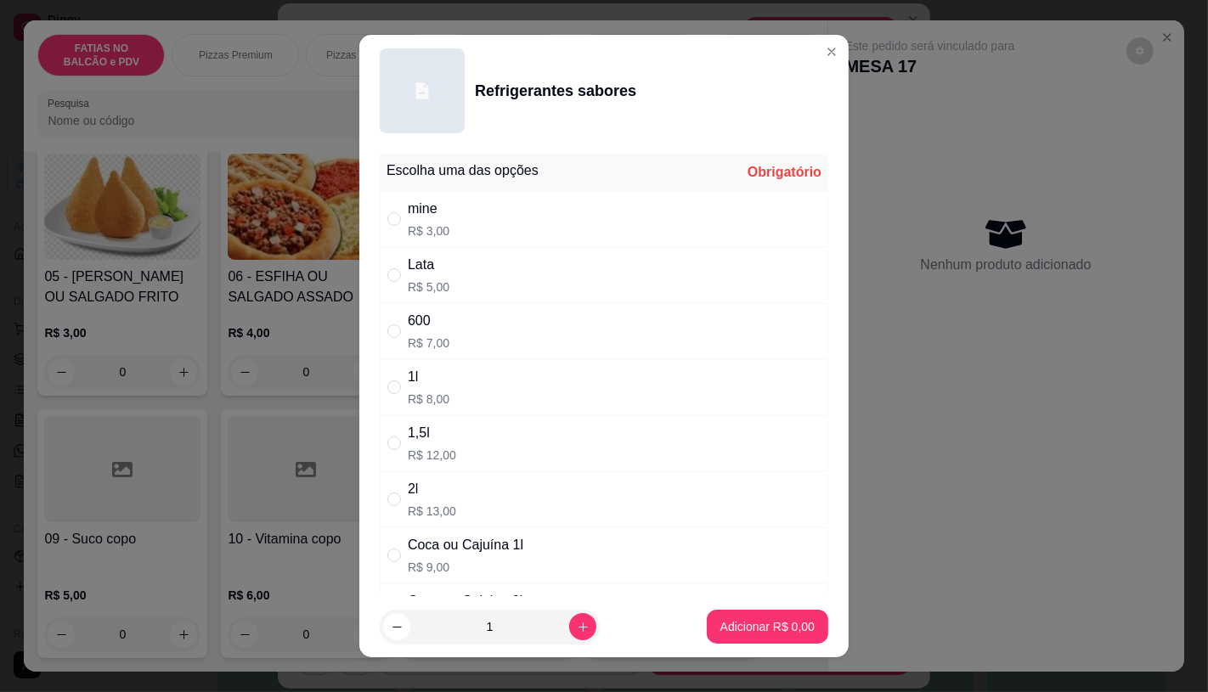
scroll to position [94, 0]
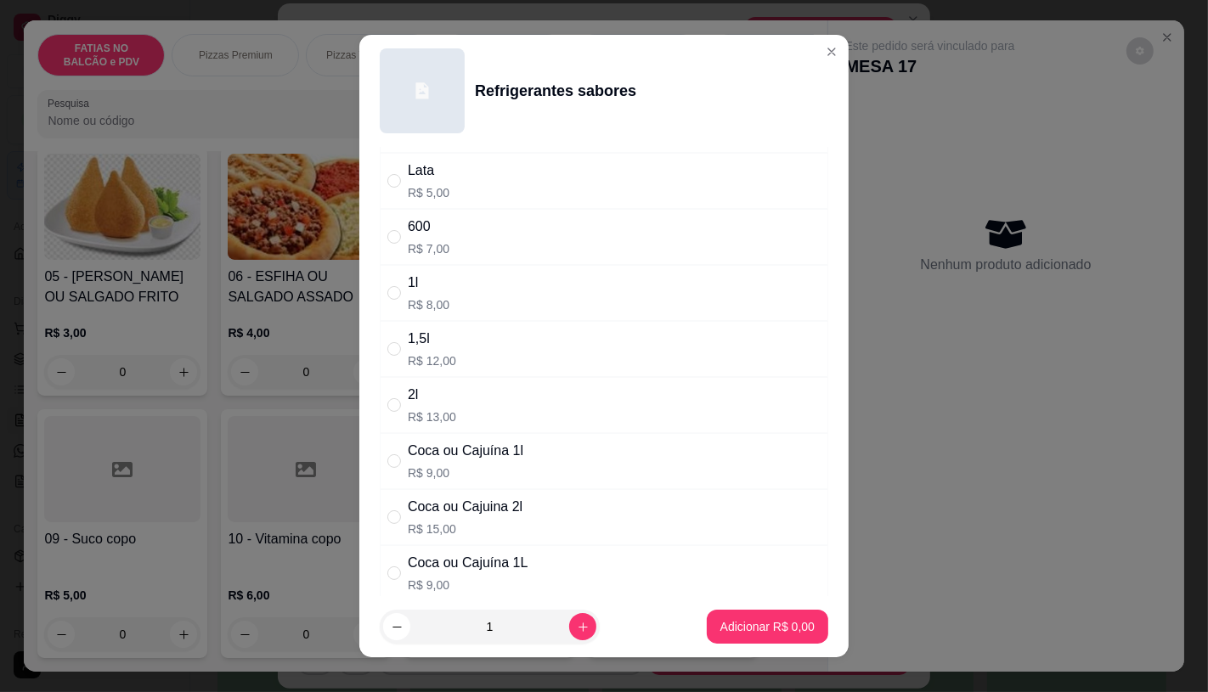
click at [437, 535] on p "R$ 15,00" at bounding box center [465, 529] width 115 height 17
radio input "true"
click at [731, 635] on p "Adicionar R$ 15,00" at bounding box center [764, 626] width 101 height 17
type input "1"
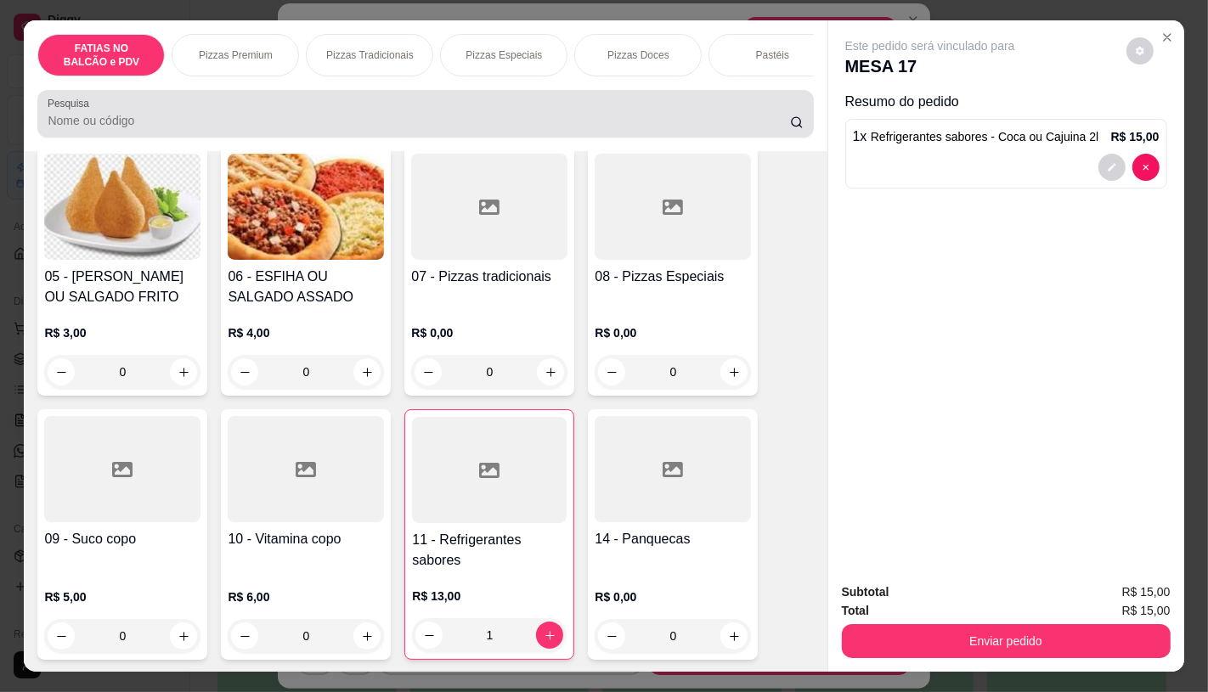
click at [344, 116] on div at bounding box center [425, 114] width 755 height 34
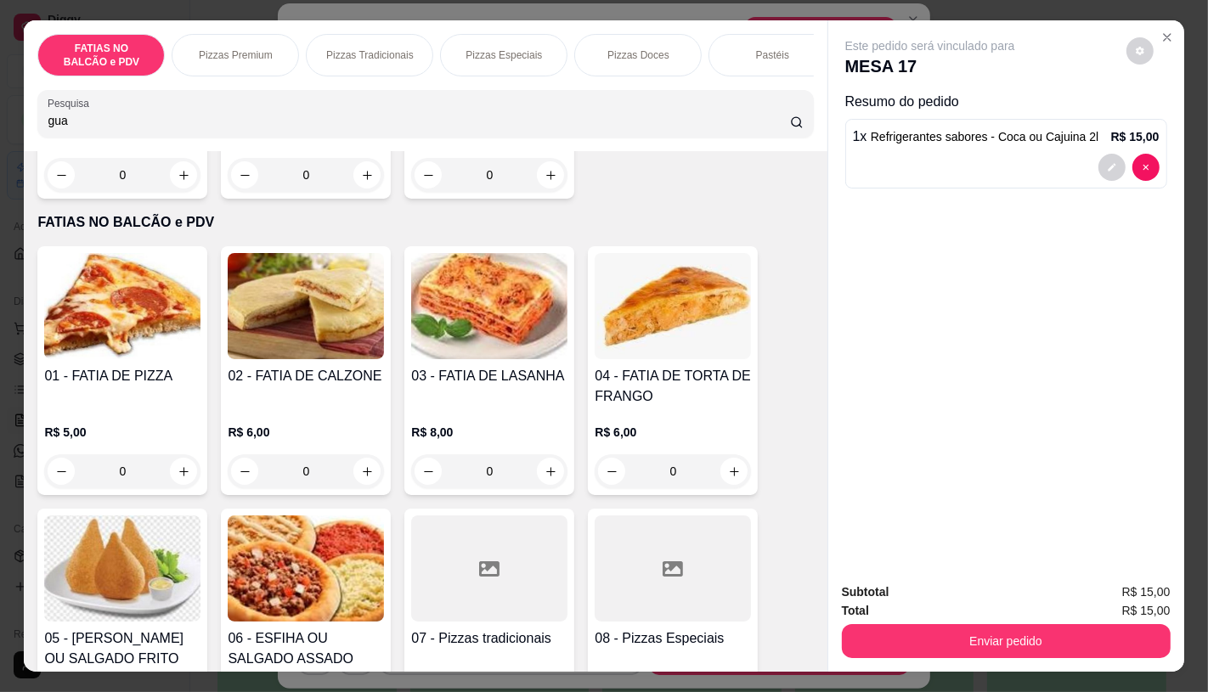
scroll to position [0, 0]
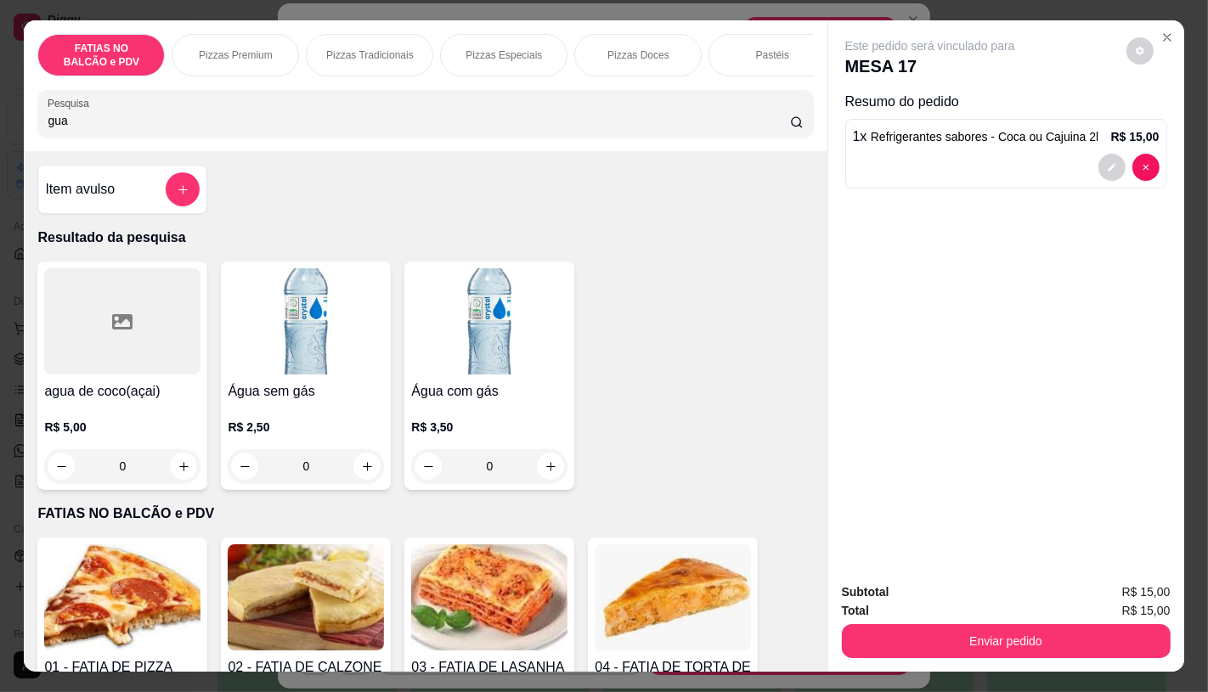
type input "gua"
click at [448, 427] on p "R$ 3,50" at bounding box center [489, 427] width 156 height 17
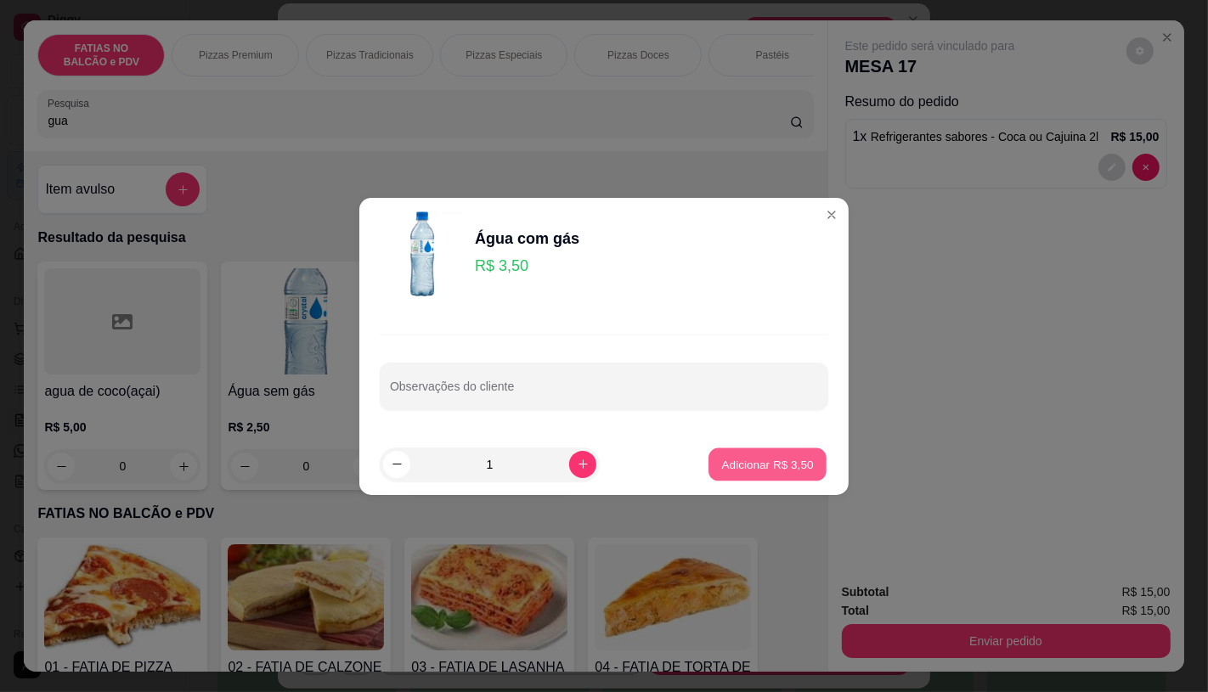
click at [735, 478] on button "Adicionar R$ 3,50" at bounding box center [767, 464] width 118 height 33
type input "1"
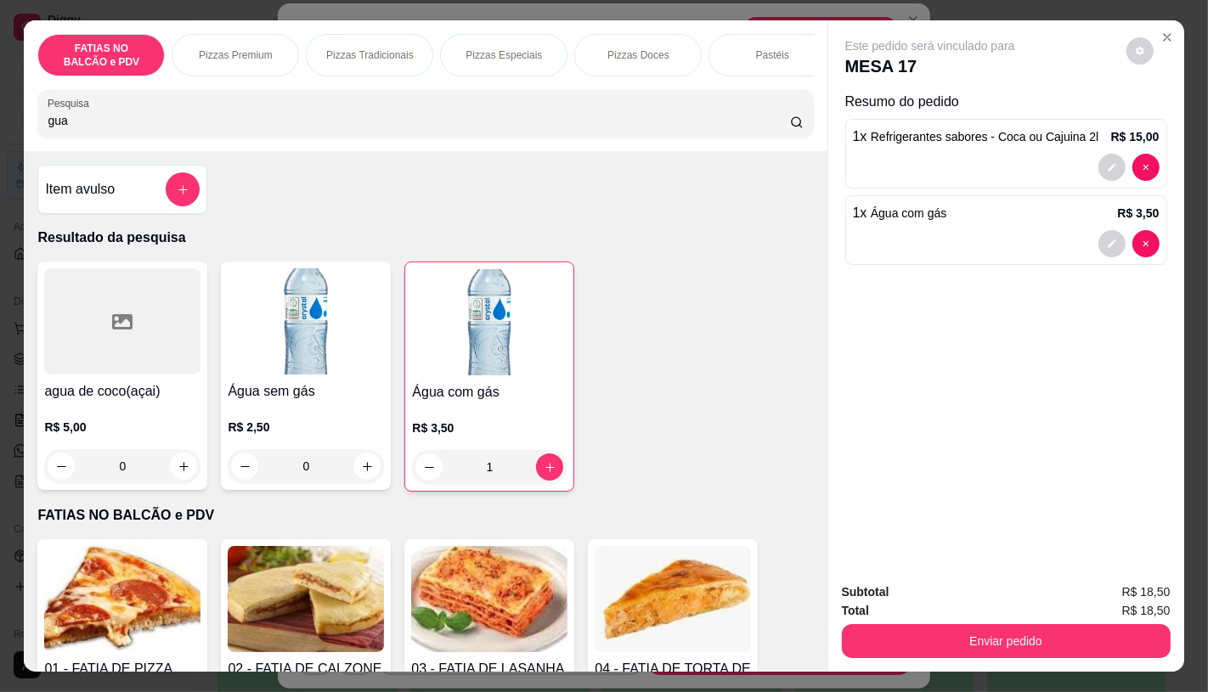
drag, startPoint x: 911, startPoint y: 613, endPoint x: 919, endPoint y: 627, distance: 15.6
click at [913, 620] on div "Enviar pedido" at bounding box center [1006, 639] width 329 height 38
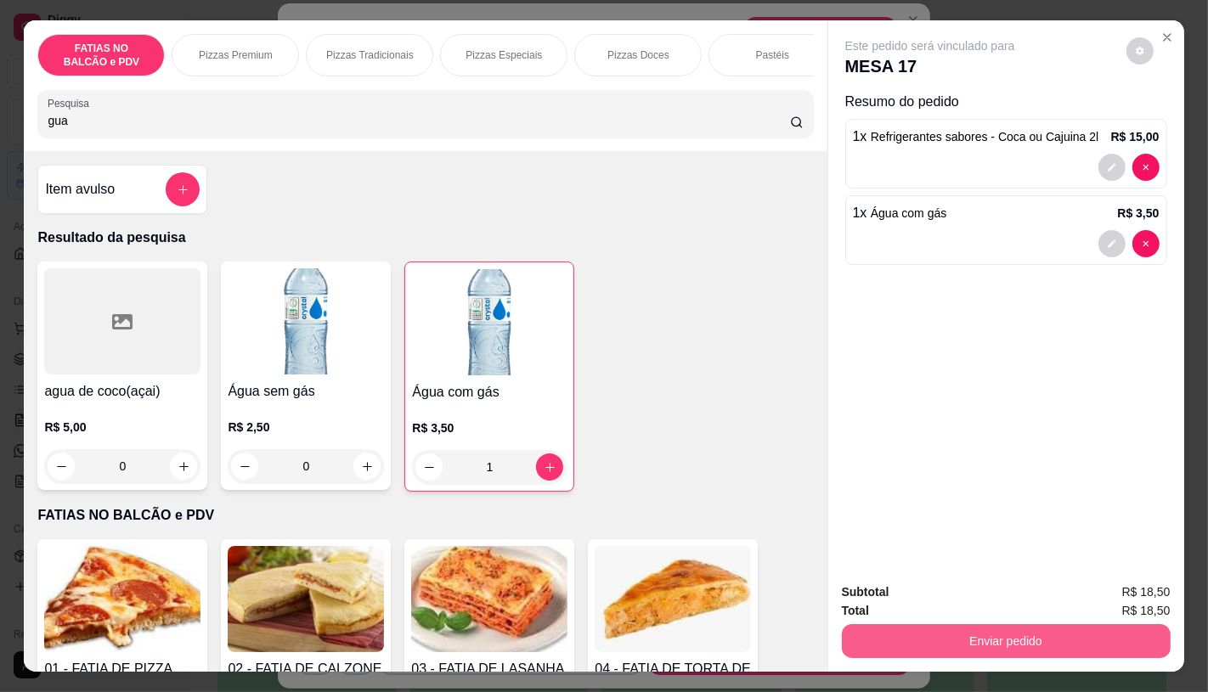
click at [921, 631] on button "Enviar pedido" at bounding box center [1006, 641] width 329 height 34
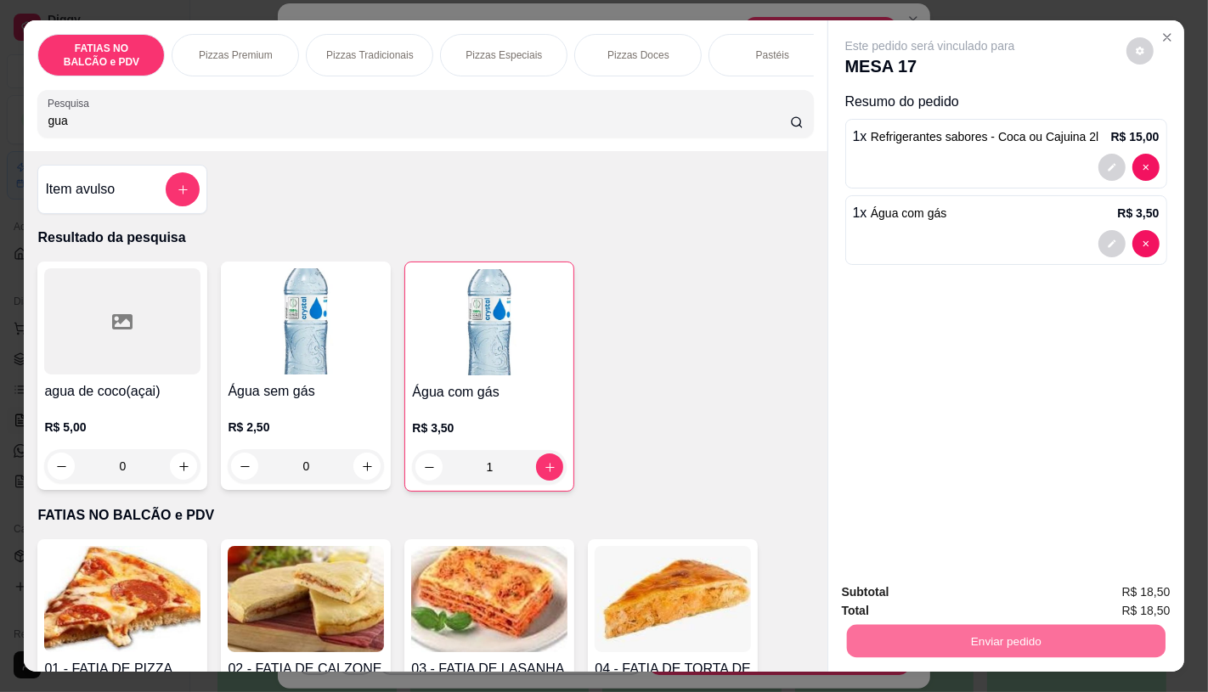
click at [882, 591] on button "Não registrar e enviar pedido" at bounding box center [948, 593] width 177 height 32
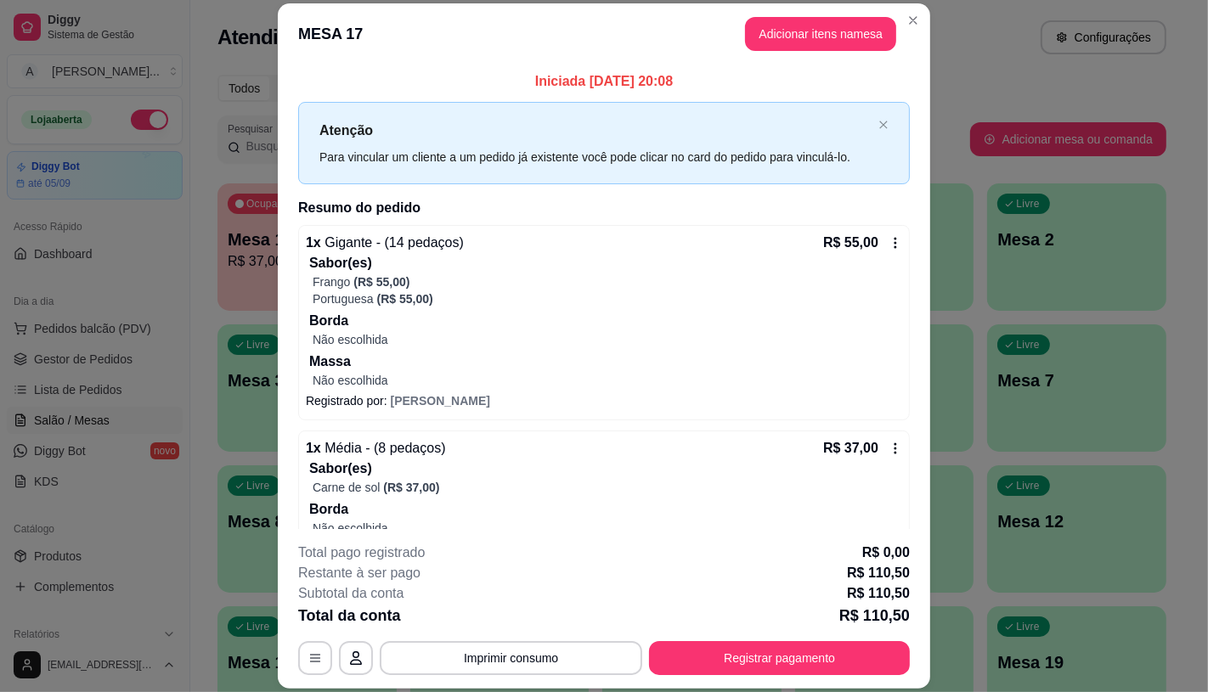
click at [736, 677] on footer "**********" at bounding box center [604, 609] width 652 height 160
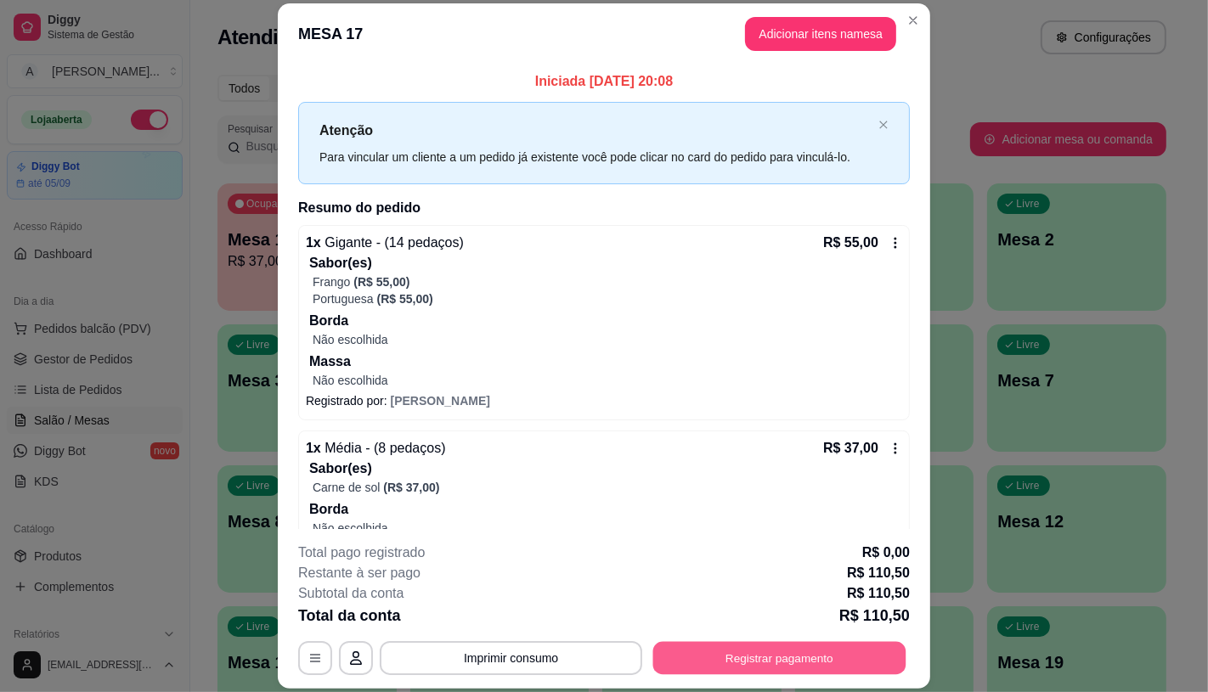
click at [736, 673] on button "Registrar pagamento" at bounding box center [779, 658] width 253 height 33
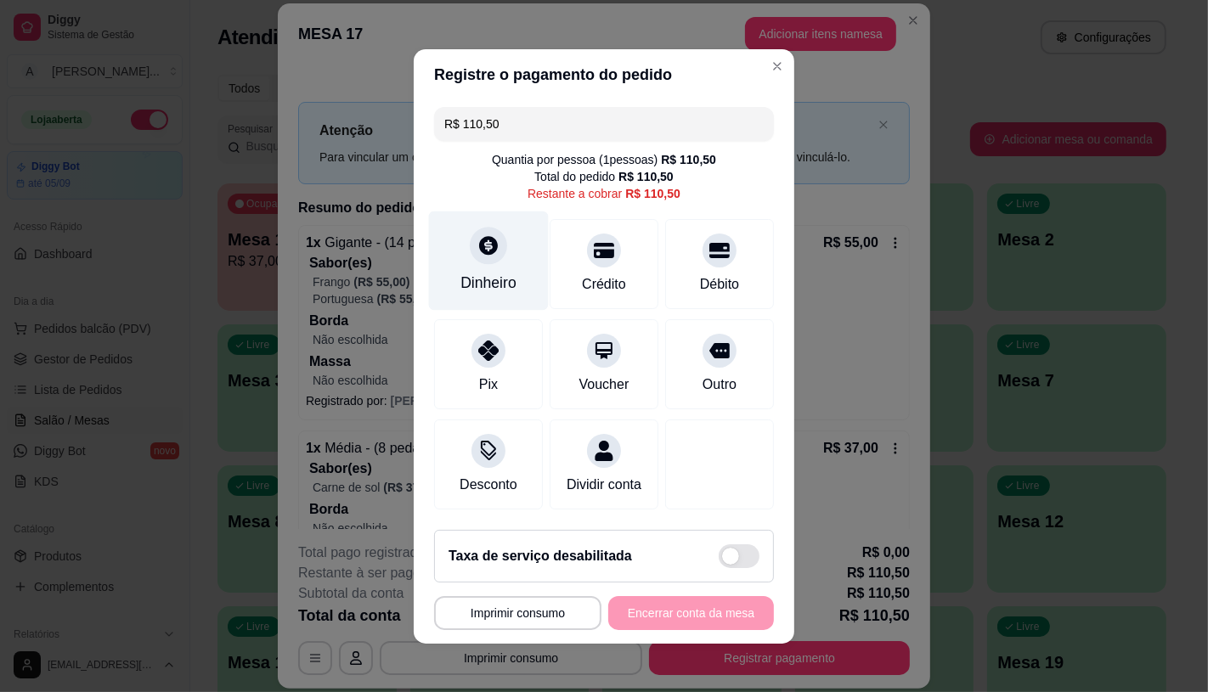
click at [477, 245] on icon at bounding box center [488, 245] width 22 height 22
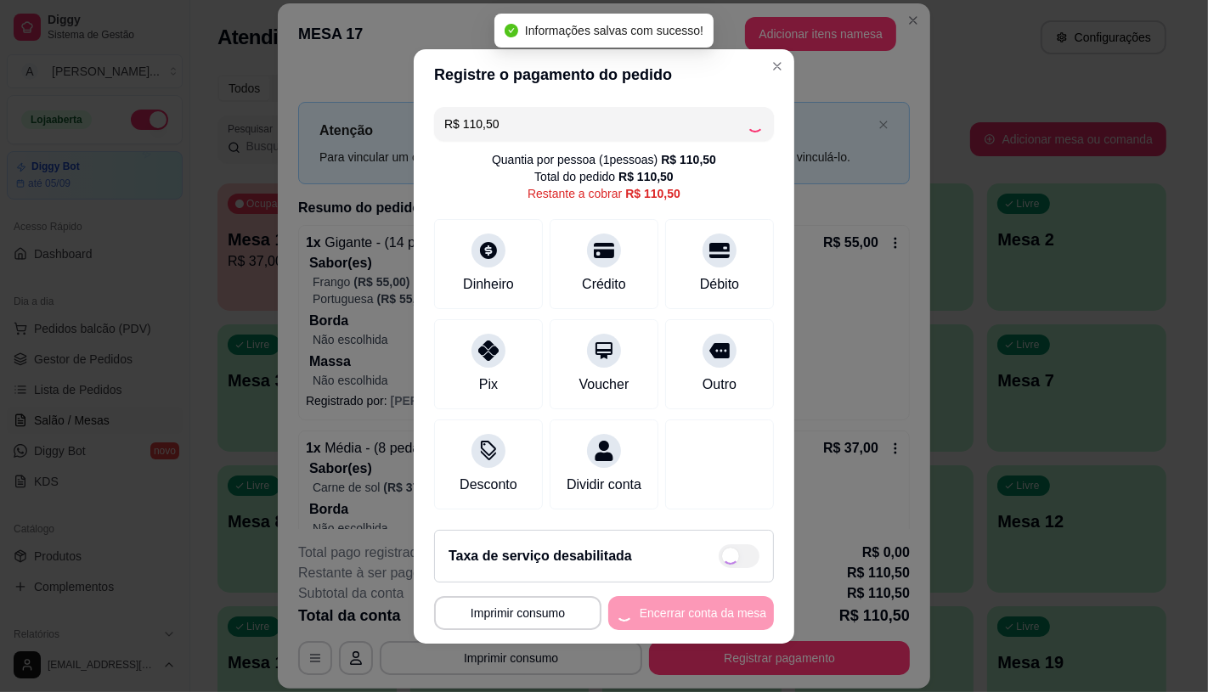
type input "R$ 0,00"
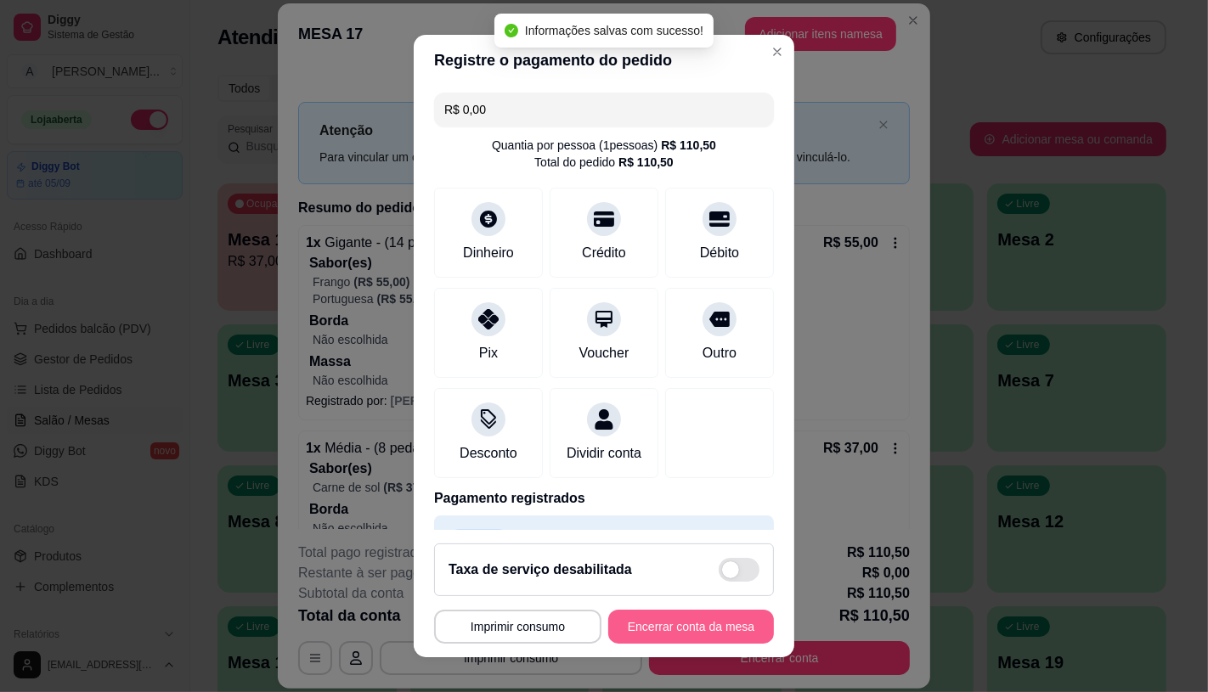
click at [709, 635] on button "Encerrar conta da mesa" at bounding box center [691, 627] width 166 height 34
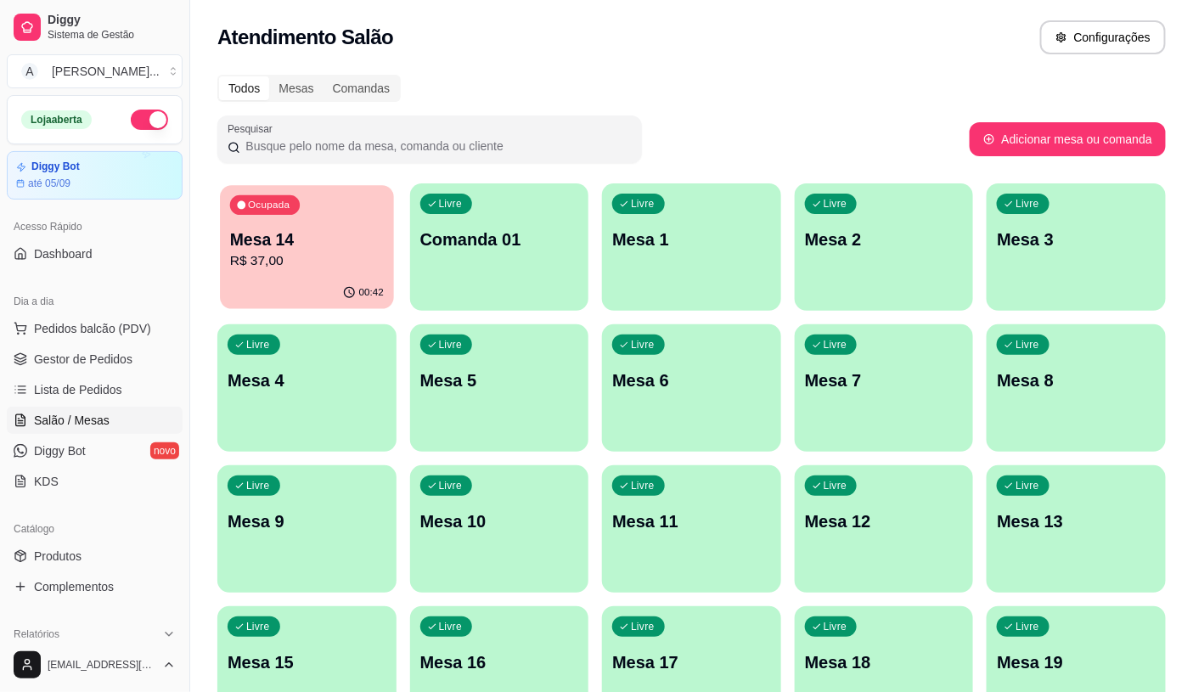
click at [233, 247] on p "Mesa 14" at bounding box center [307, 239] width 154 height 23
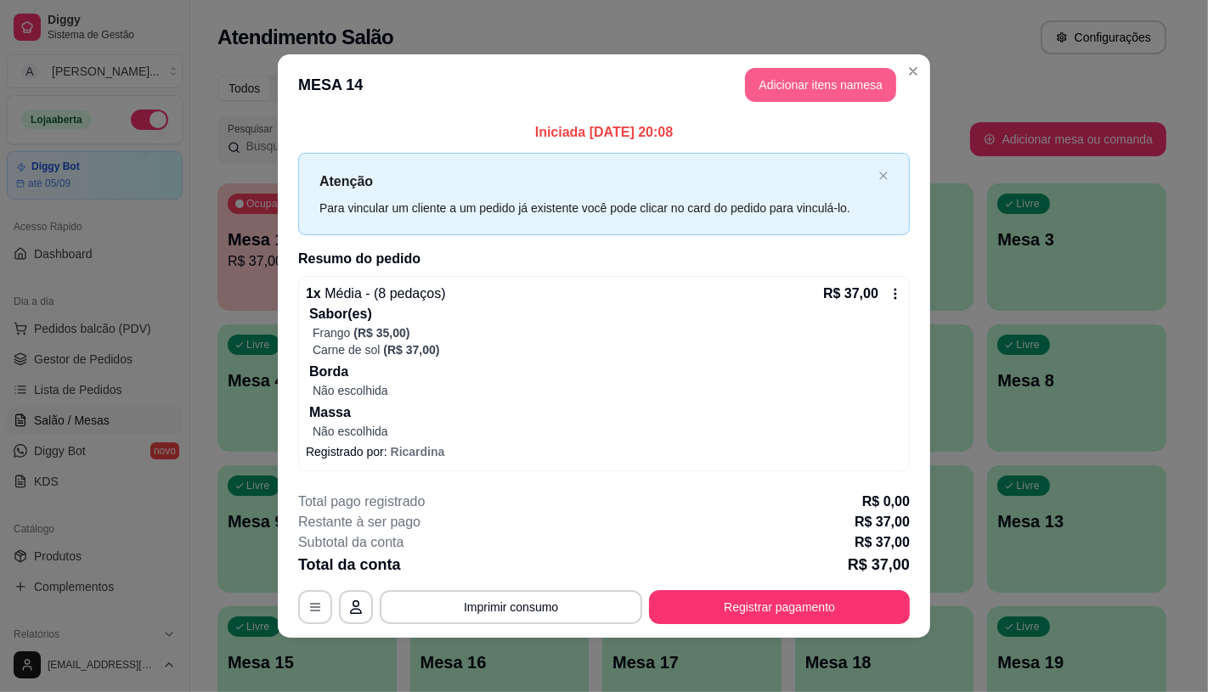
click at [808, 99] on button "Adicionar itens na mesa" at bounding box center [820, 85] width 151 height 34
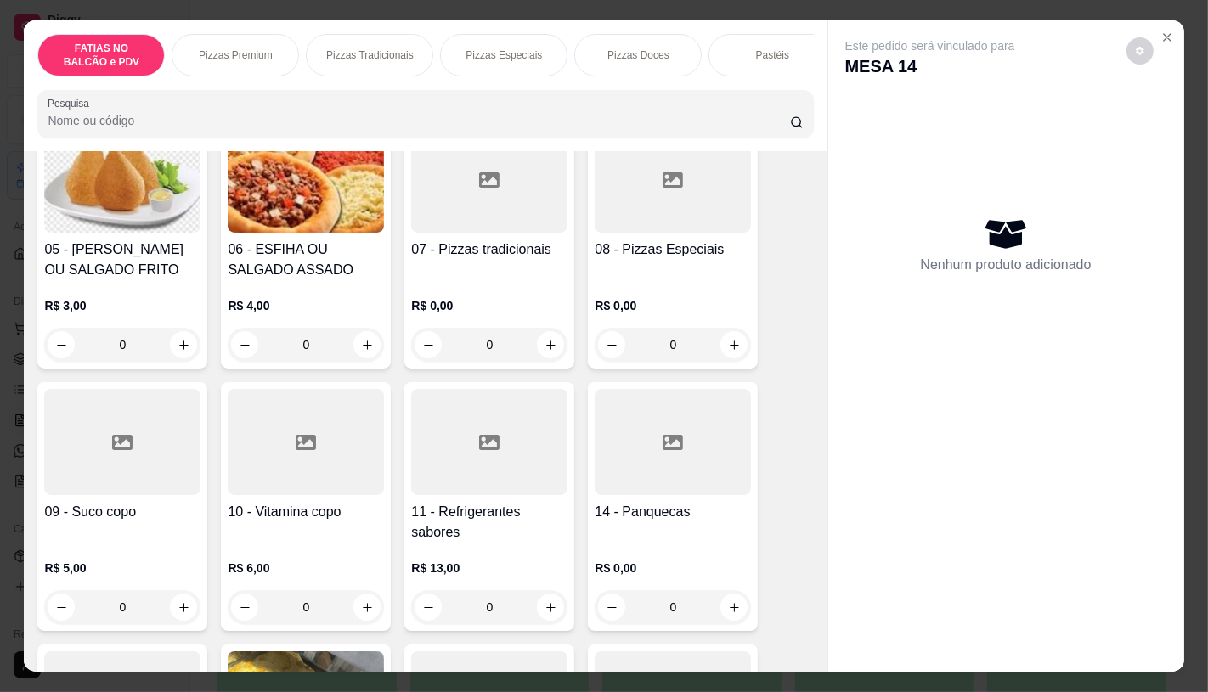
scroll to position [377, 0]
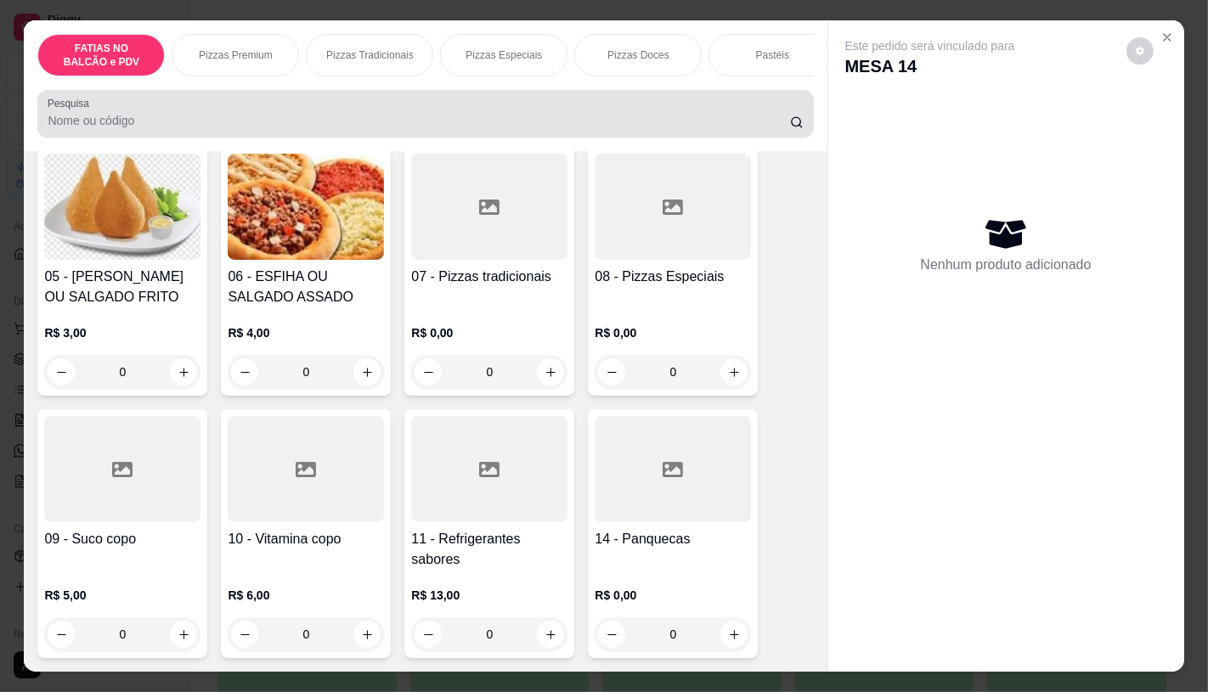
click at [251, 127] on input "Pesquisa" at bounding box center [419, 120] width 742 height 17
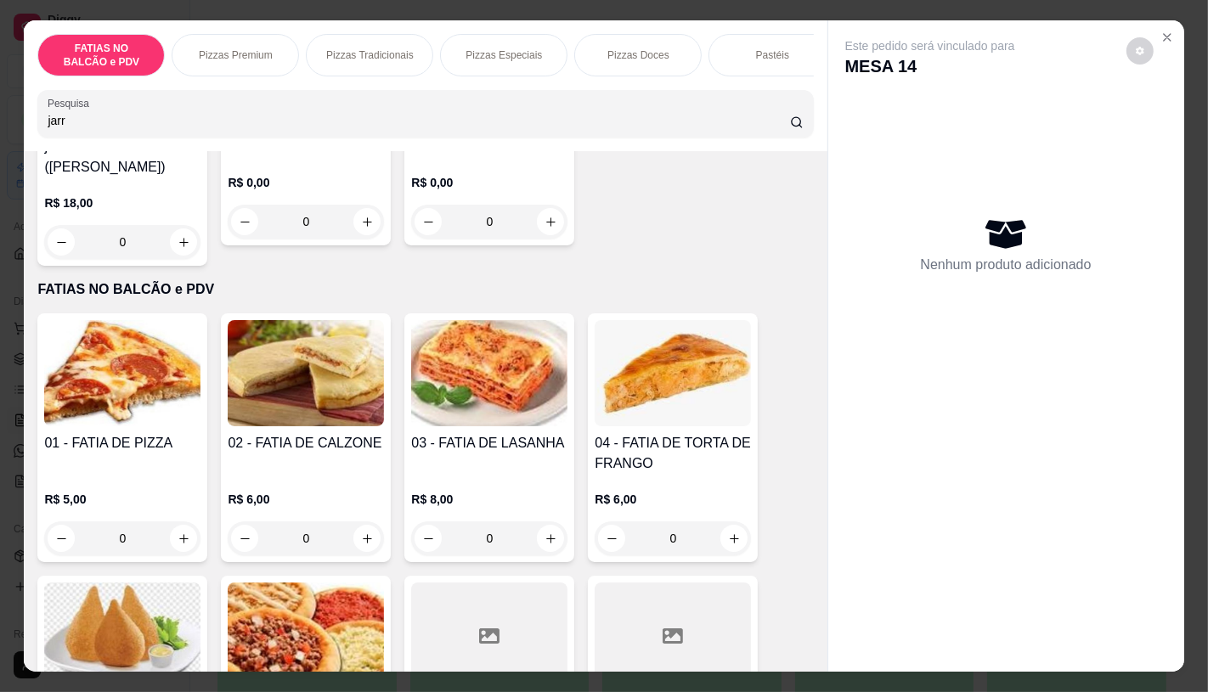
scroll to position [0, 0]
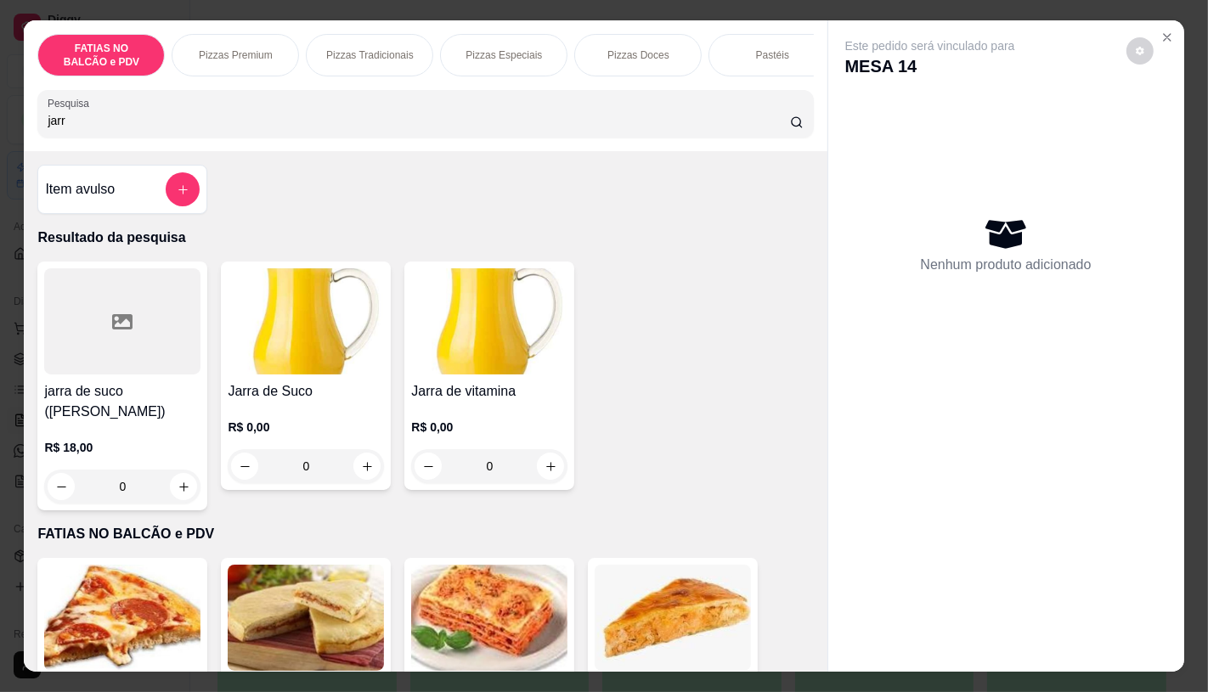
type input "jarr"
click at [321, 299] on img at bounding box center [306, 321] width 156 height 106
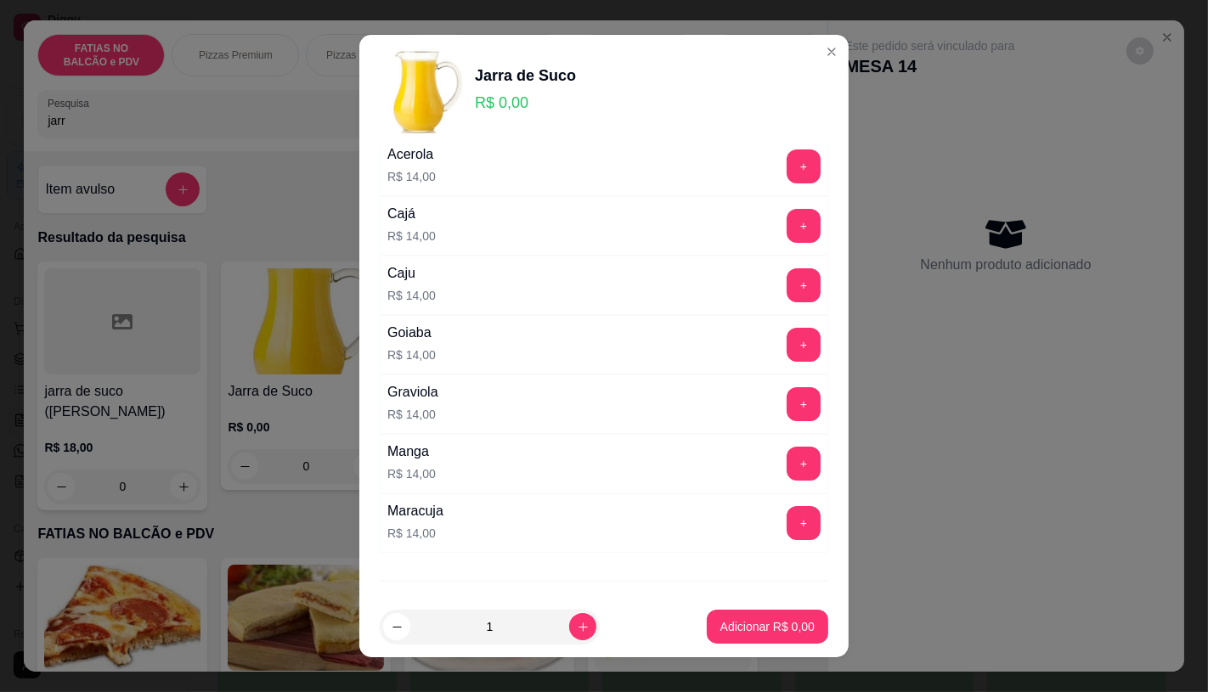
scroll to position [189, 0]
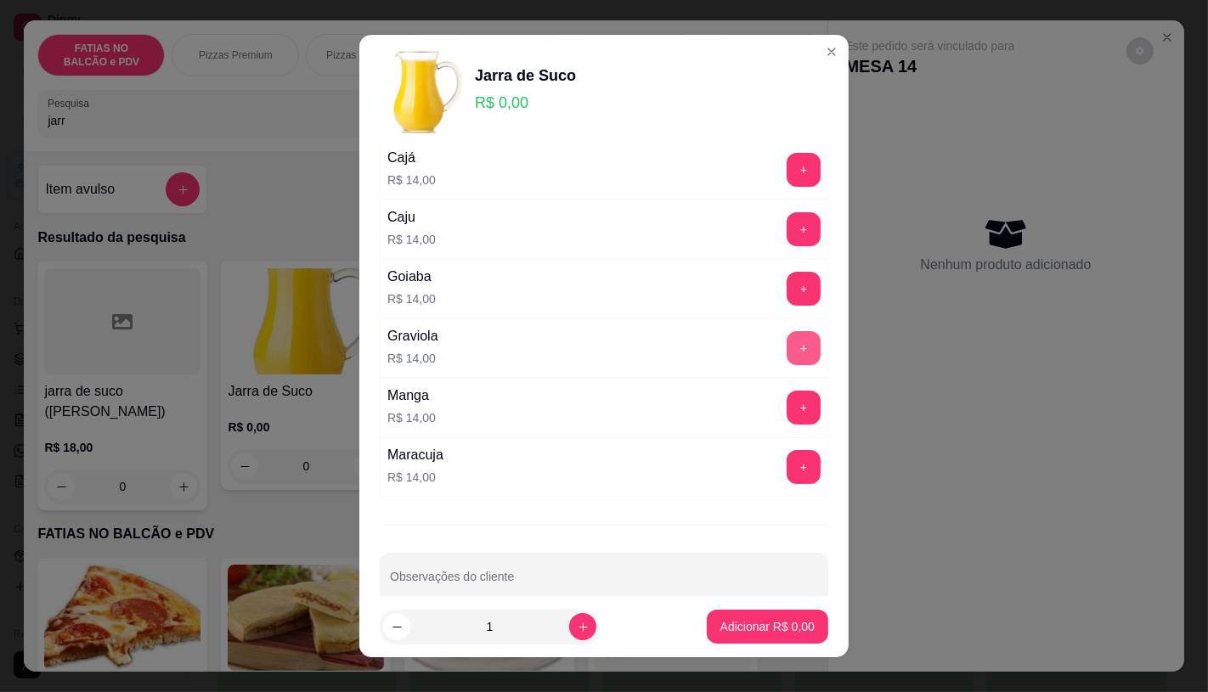
click at [787, 352] on button "+" at bounding box center [804, 348] width 34 height 34
click at [759, 623] on p "Adicionar R$ 14,00" at bounding box center [764, 626] width 101 height 17
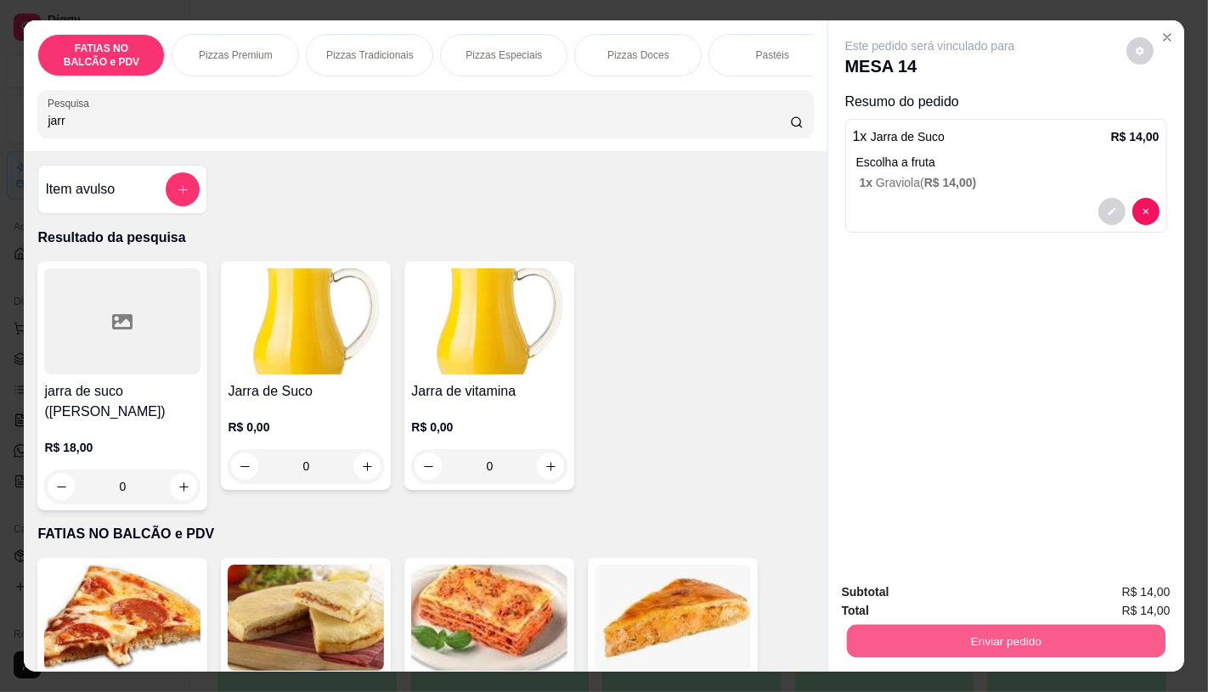
click at [884, 624] on button "Enviar pedido" at bounding box center [1005, 640] width 319 height 33
click at [868, 581] on button "Não registrar e enviar pedido" at bounding box center [948, 593] width 177 height 32
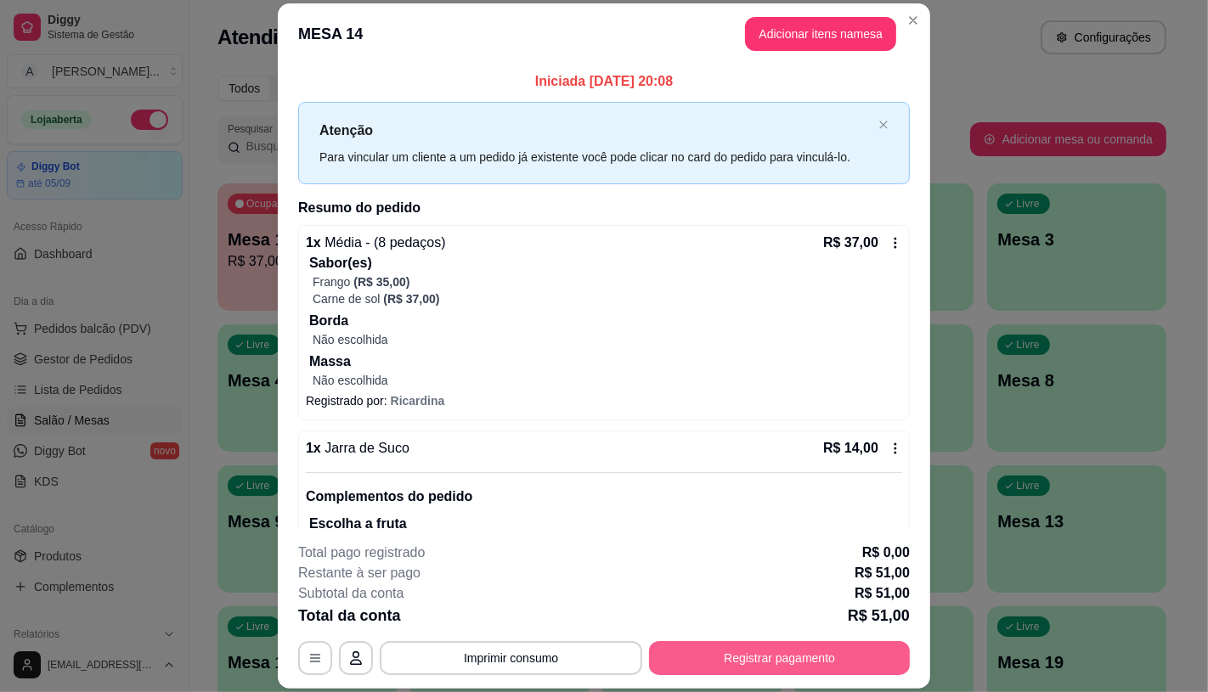
click at [882, 652] on button "Registrar pagamento" at bounding box center [779, 658] width 261 height 34
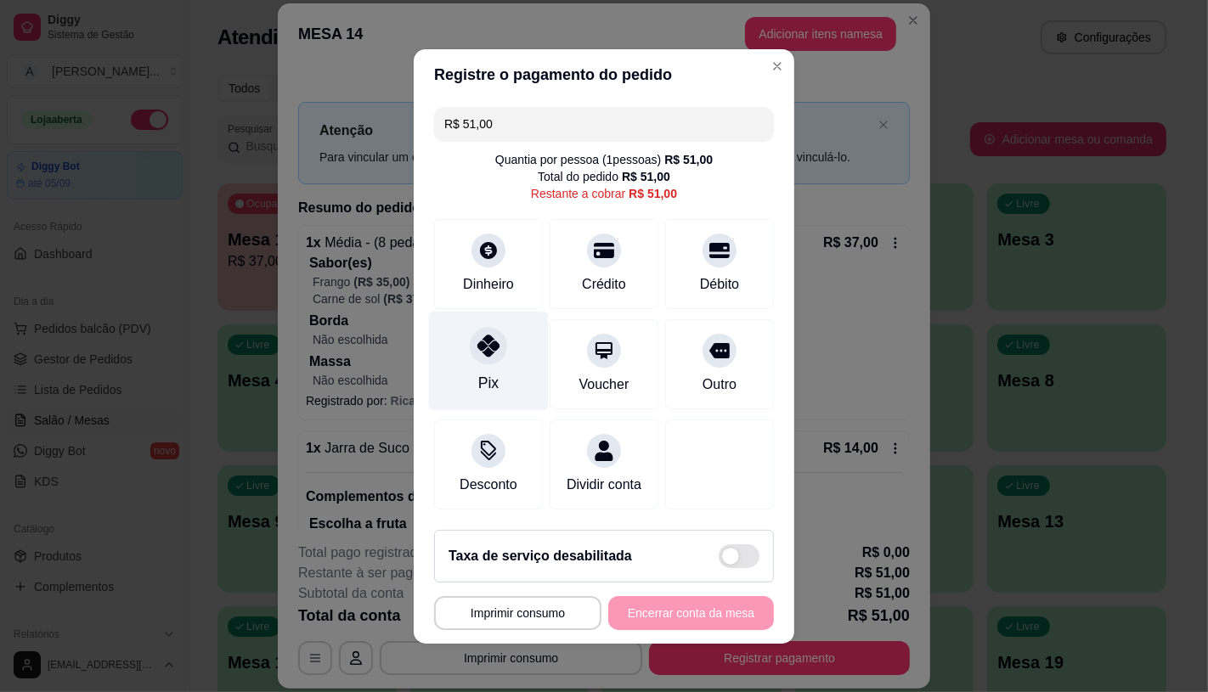
click at [499, 326] on div "Pix" at bounding box center [489, 360] width 120 height 99
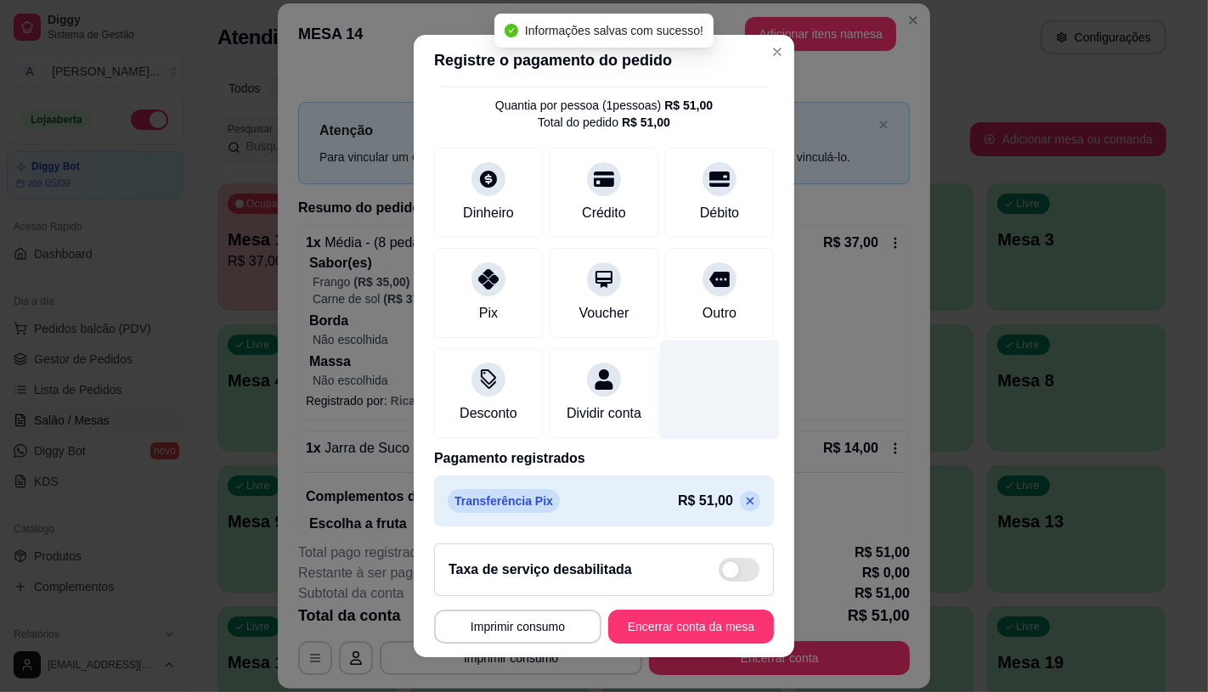
scroll to position [63, 0]
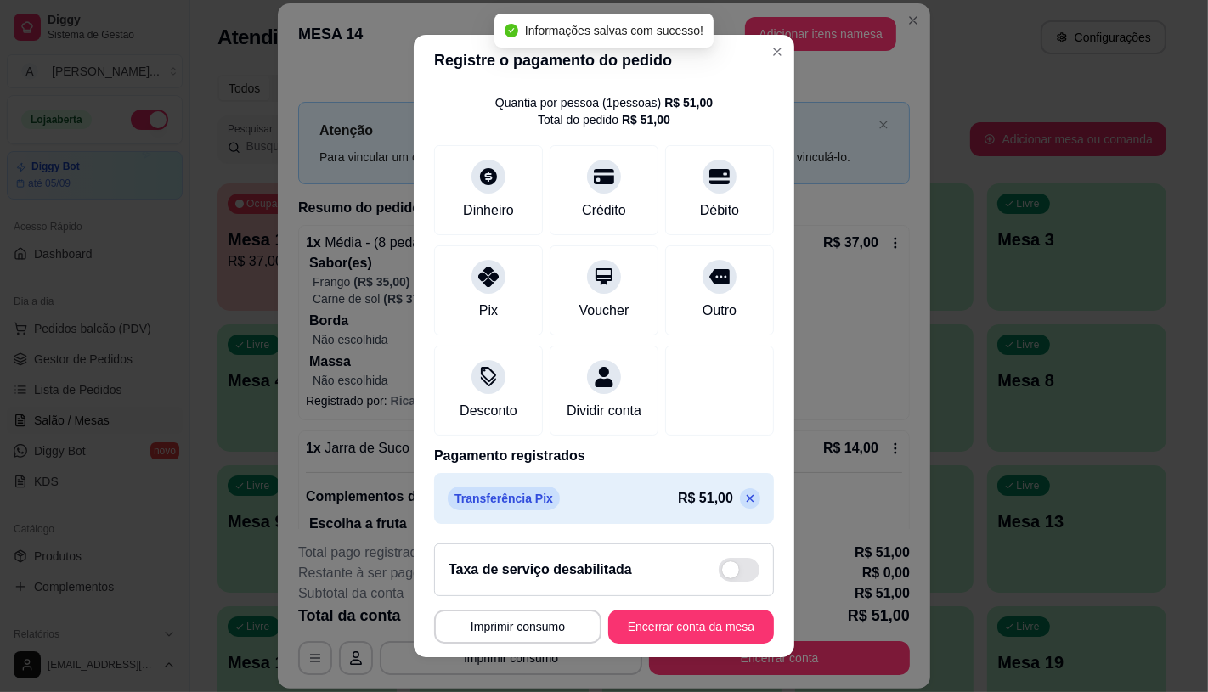
click at [703, 495] on div "R$ 51,00" at bounding box center [719, 498] width 82 height 20
click at [747, 496] on icon at bounding box center [751, 498] width 8 height 8
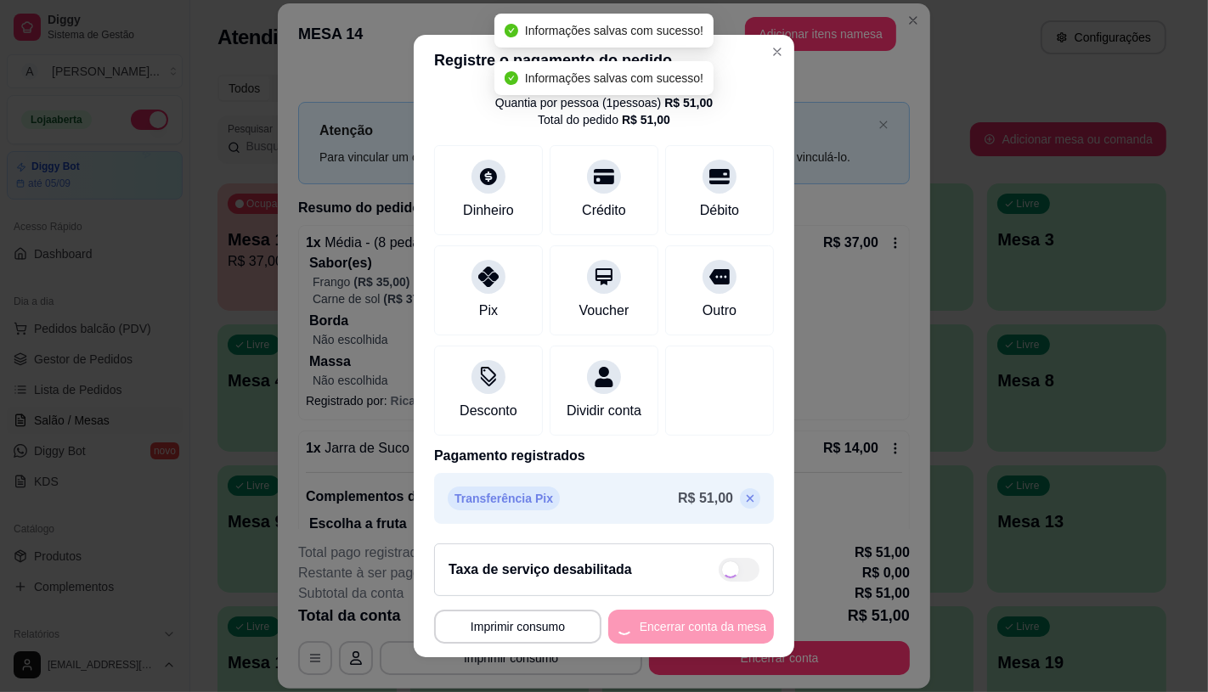
scroll to position [0, 0]
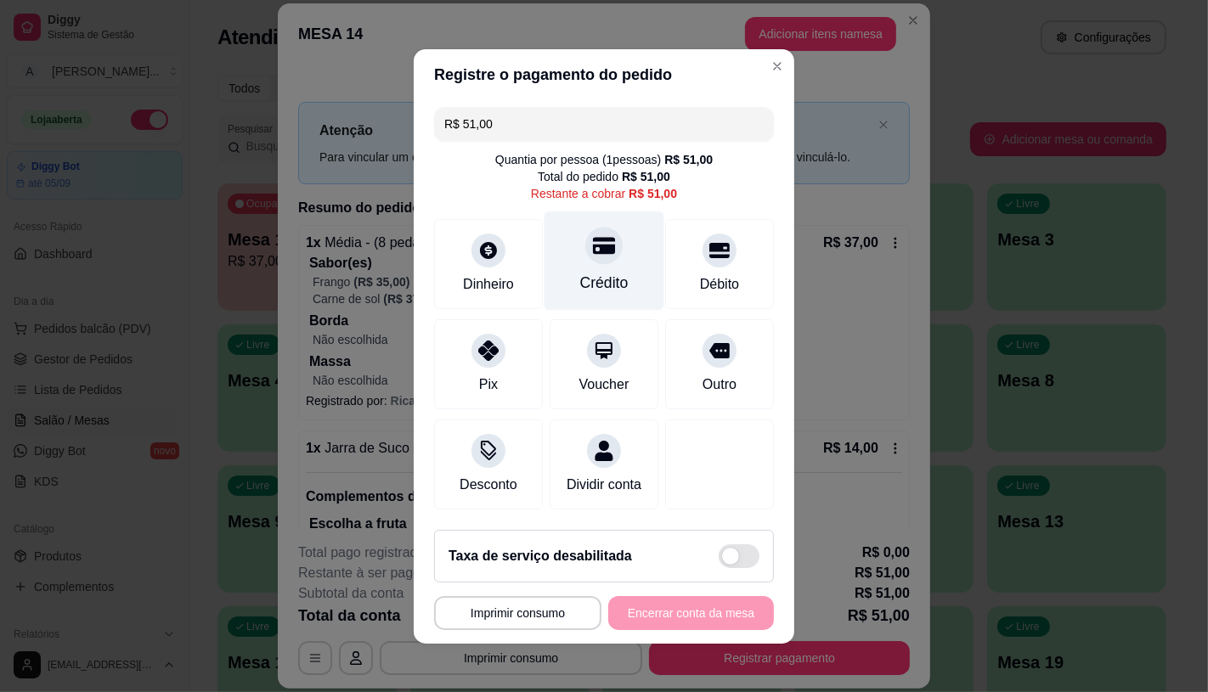
click at [586, 272] on div "Crédito" at bounding box center [604, 283] width 48 height 22
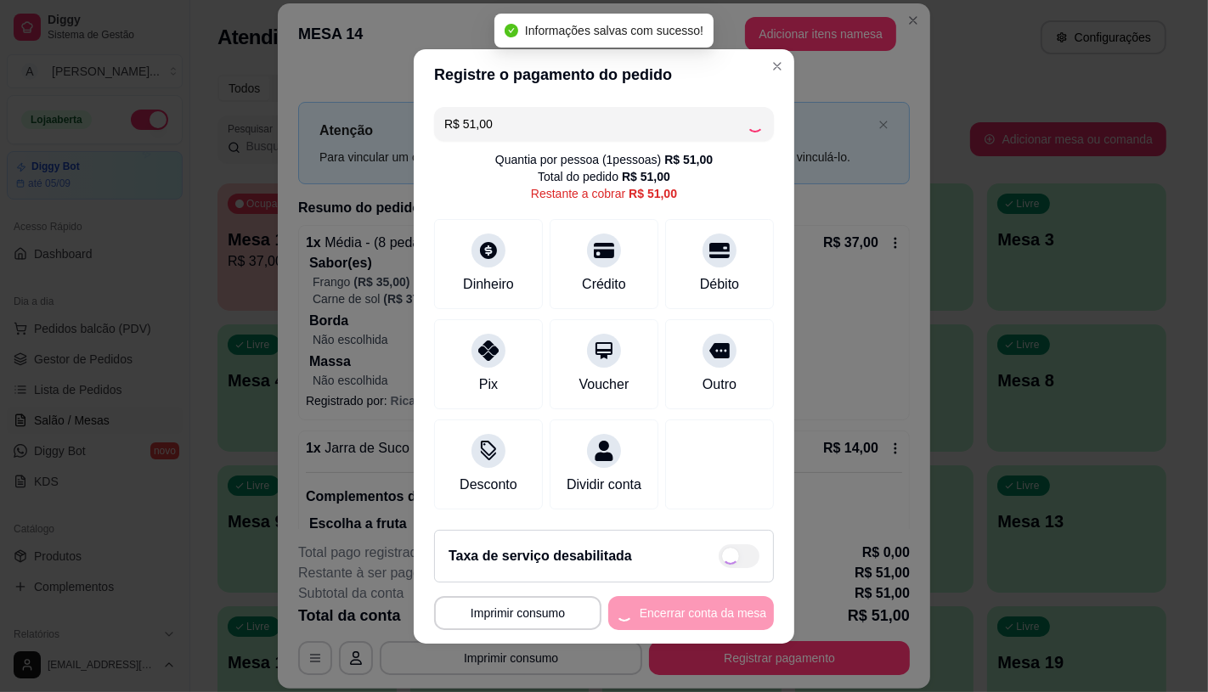
type input "R$ 0,00"
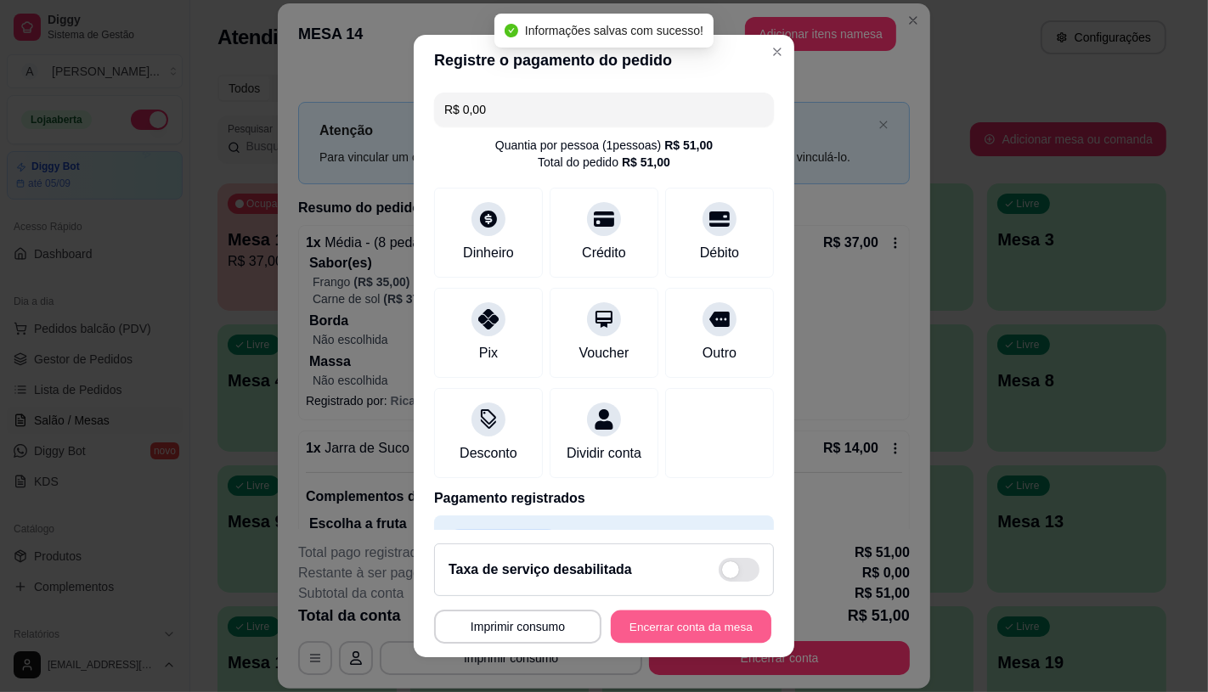
click at [701, 627] on button "Encerrar conta da mesa" at bounding box center [691, 627] width 161 height 33
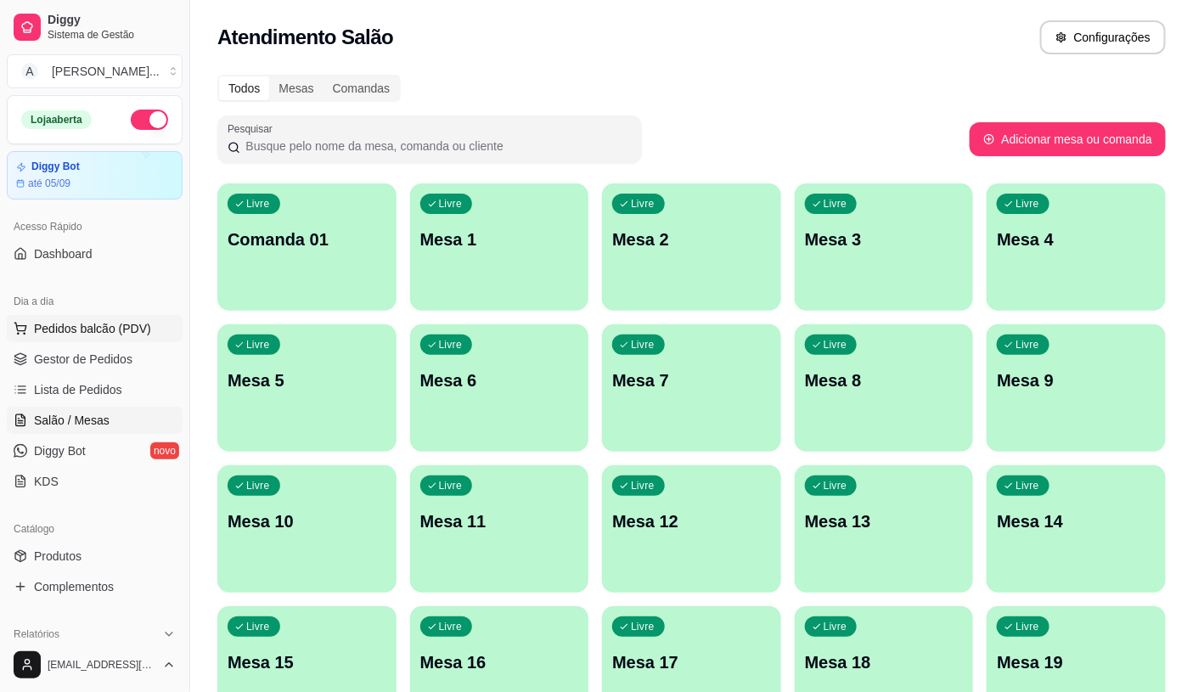
click at [94, 324] on span "Pedidos balcão (PDV)" at bounding box center [92, 328] width 117 height 17
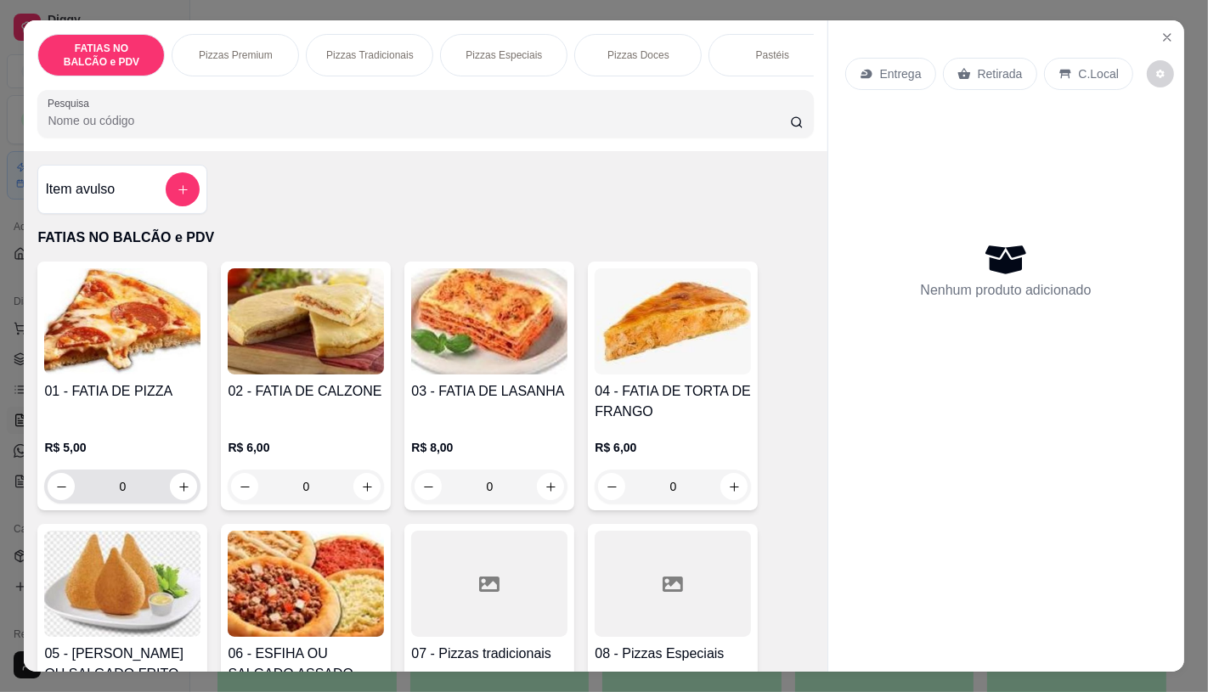
click at [117, 495] on input "0" at bounding box center [122, 487] width 95 height 34
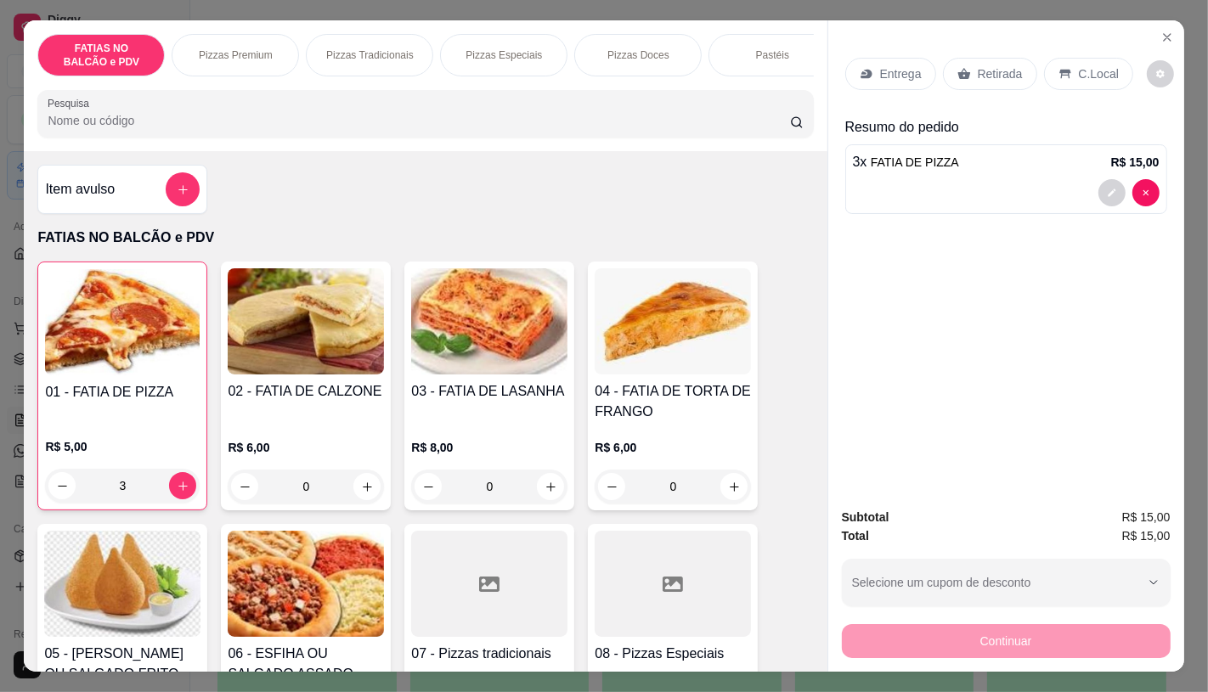
type input "3"
click at [968, 63] on div "Retirada" at bounding box center [990, 74] width 94 height 32
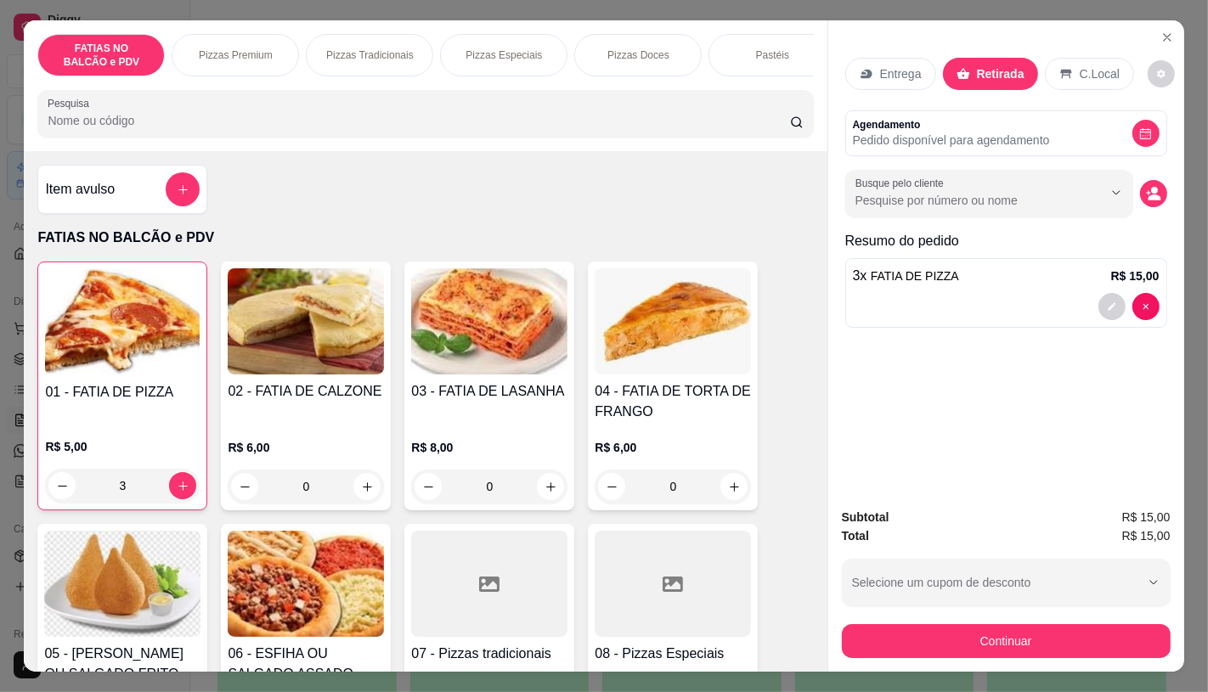
click at [956, 624] on button "Continuar" at bounding box center [1006, 641] width 329 height 34
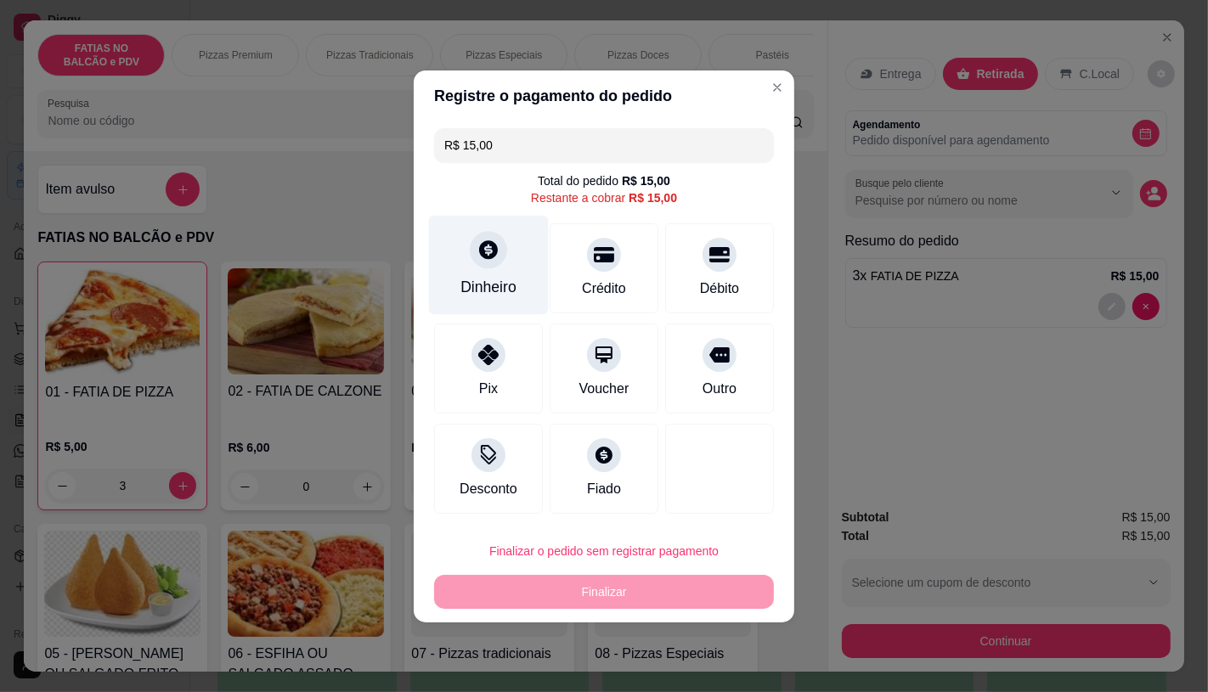
click at [533, 279] on div "Dinheiro" at bounding box center [489, 264] width 120 height 99
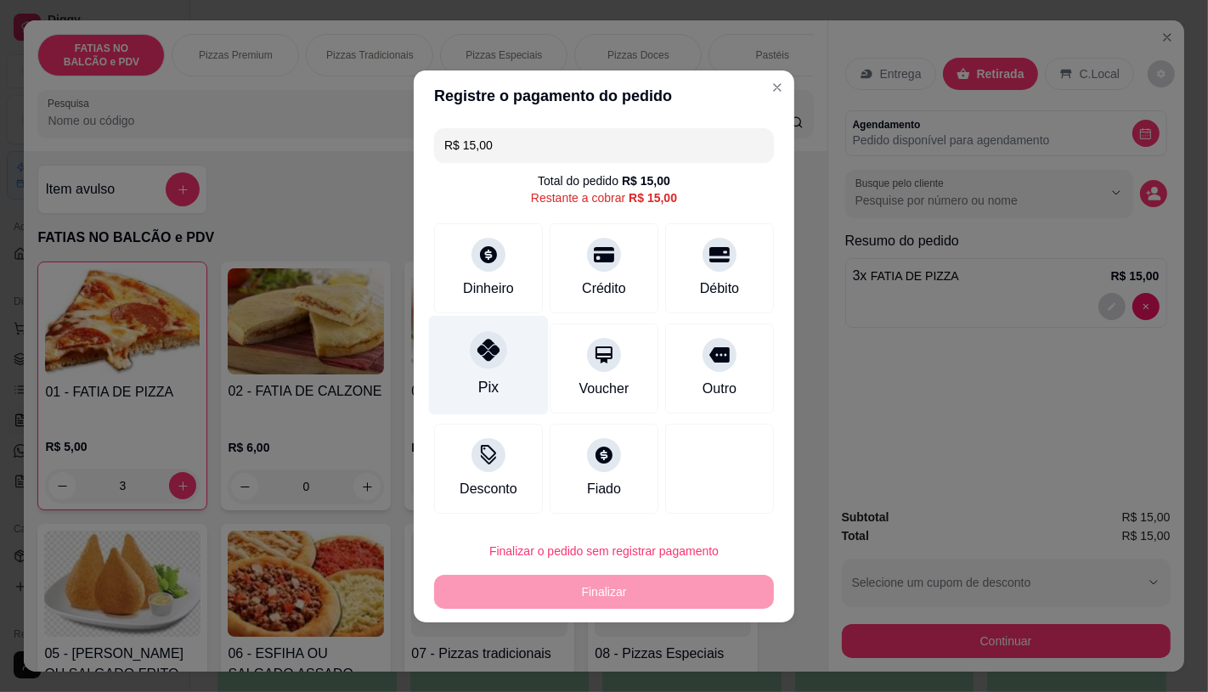
click at [495, 353] on icon at bounding box center [488, 350] width 22 height 22
type input "R$ 0,00"
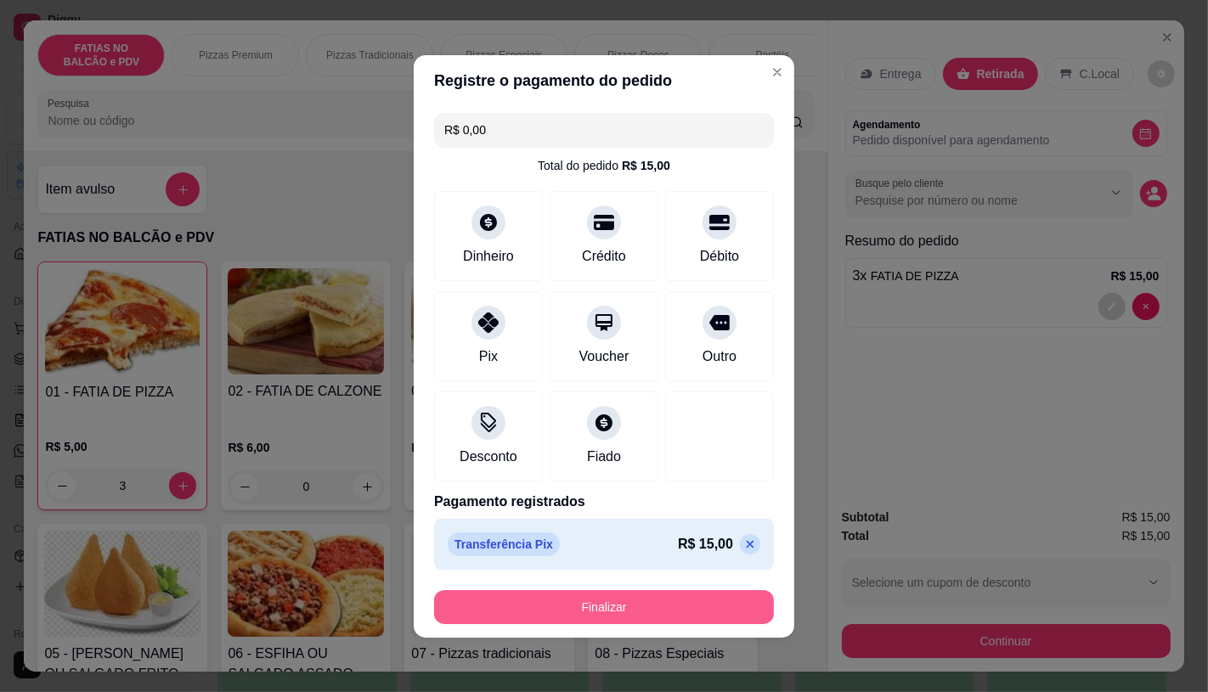
click at [717, 591] on footer "Finalizar" at bounding box center [604, 607] width 381 height 61
click at [716, 601] on button "Finalizar" at bounding box center [604, 606] width 330 height 33
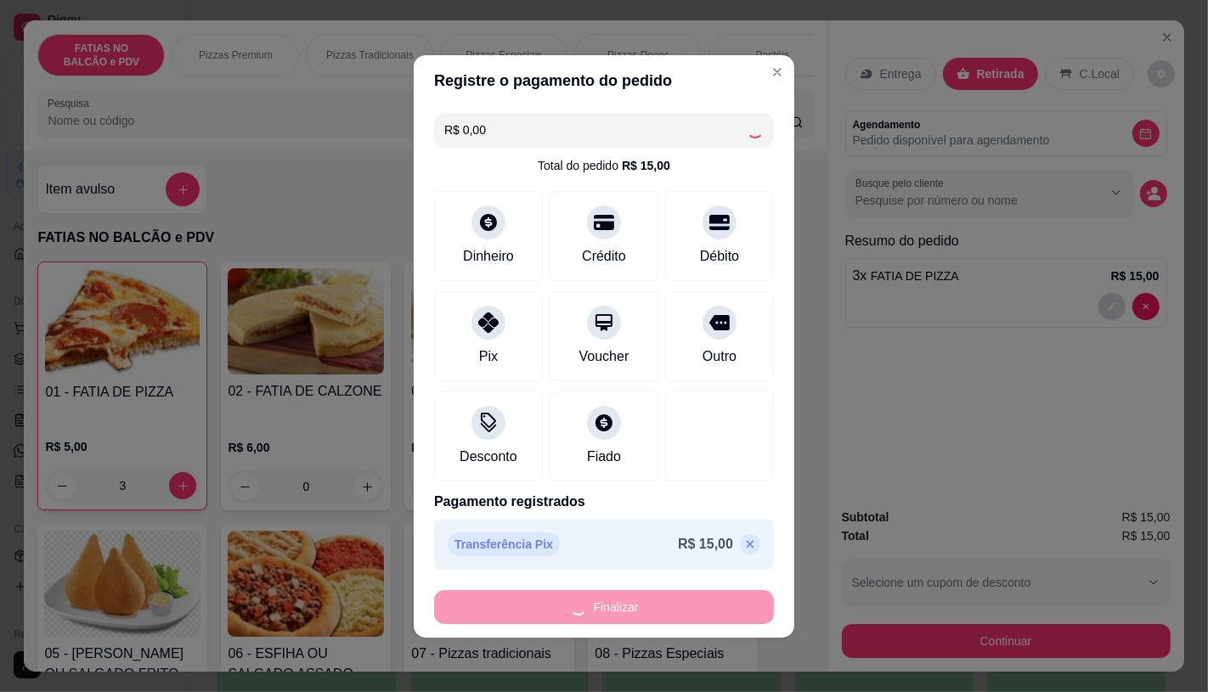
type input "0"
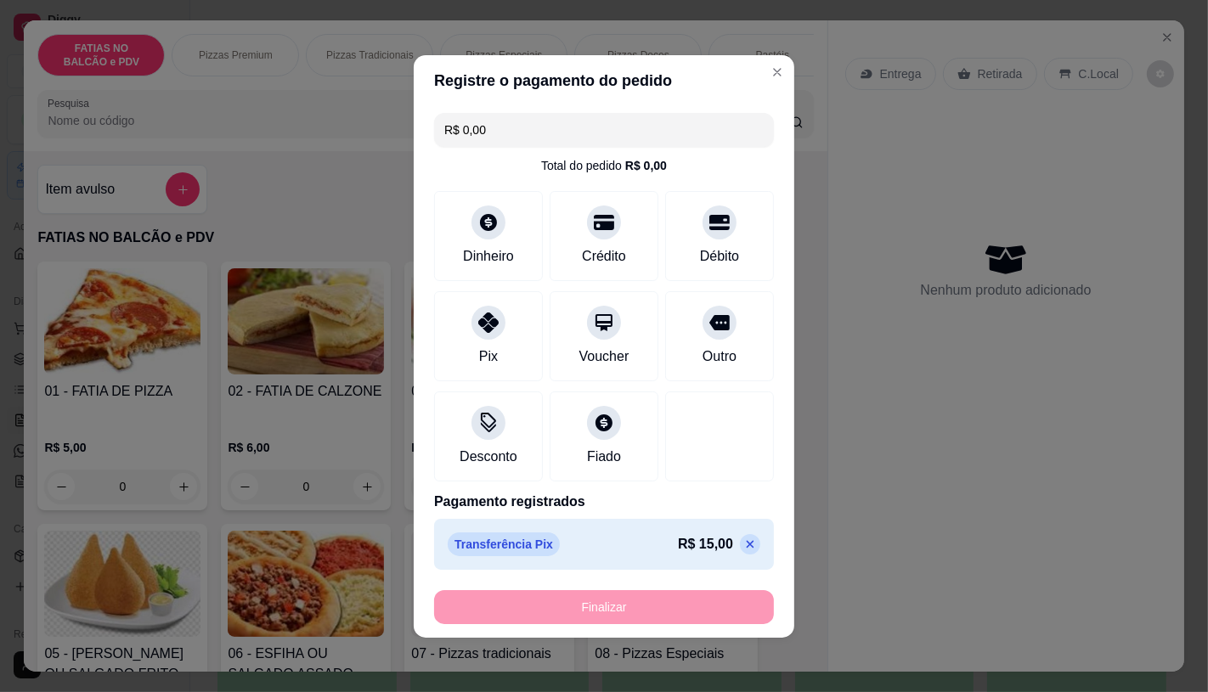
type input "-R$ 15,00"
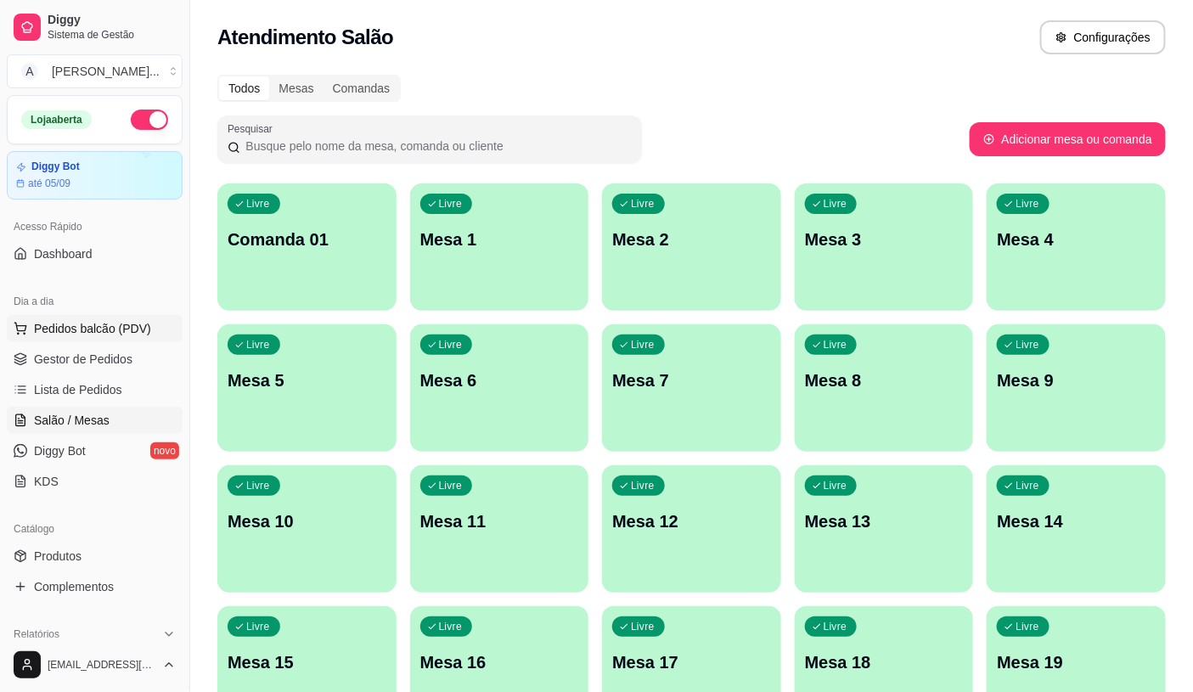
click at [126, 330] on span "Pedidos balcão (PDV)" at bounding box center [92, 328] width 117 height 17
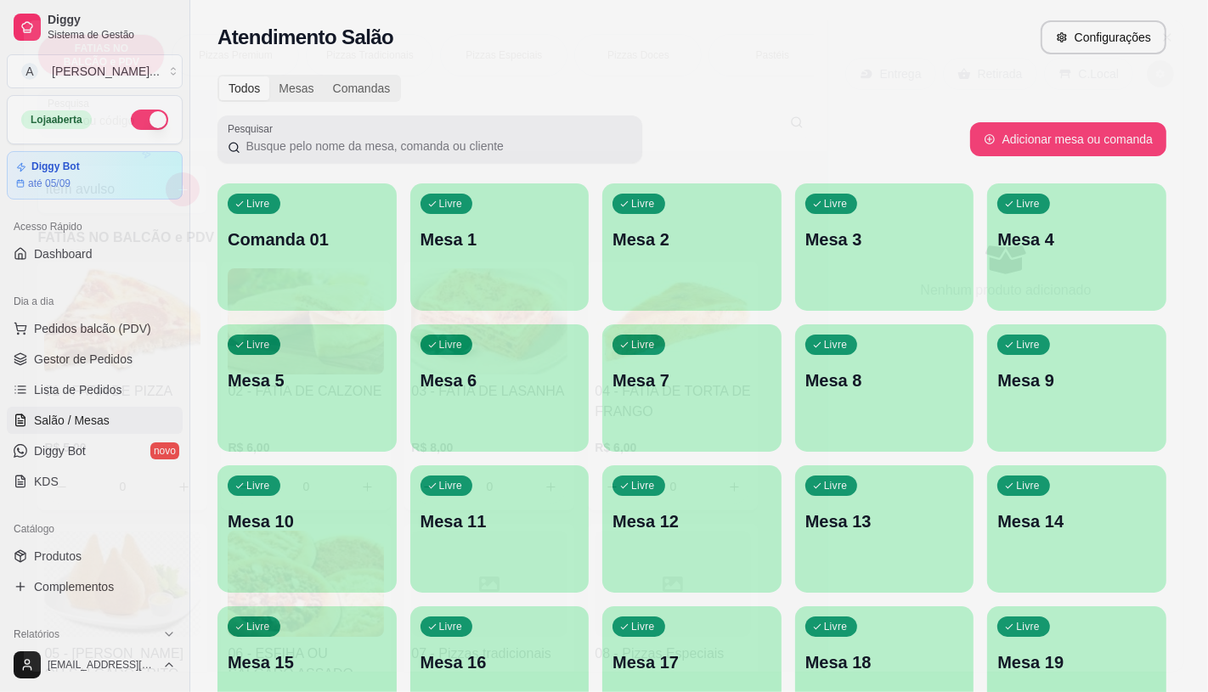
scroll to position [94, 0]
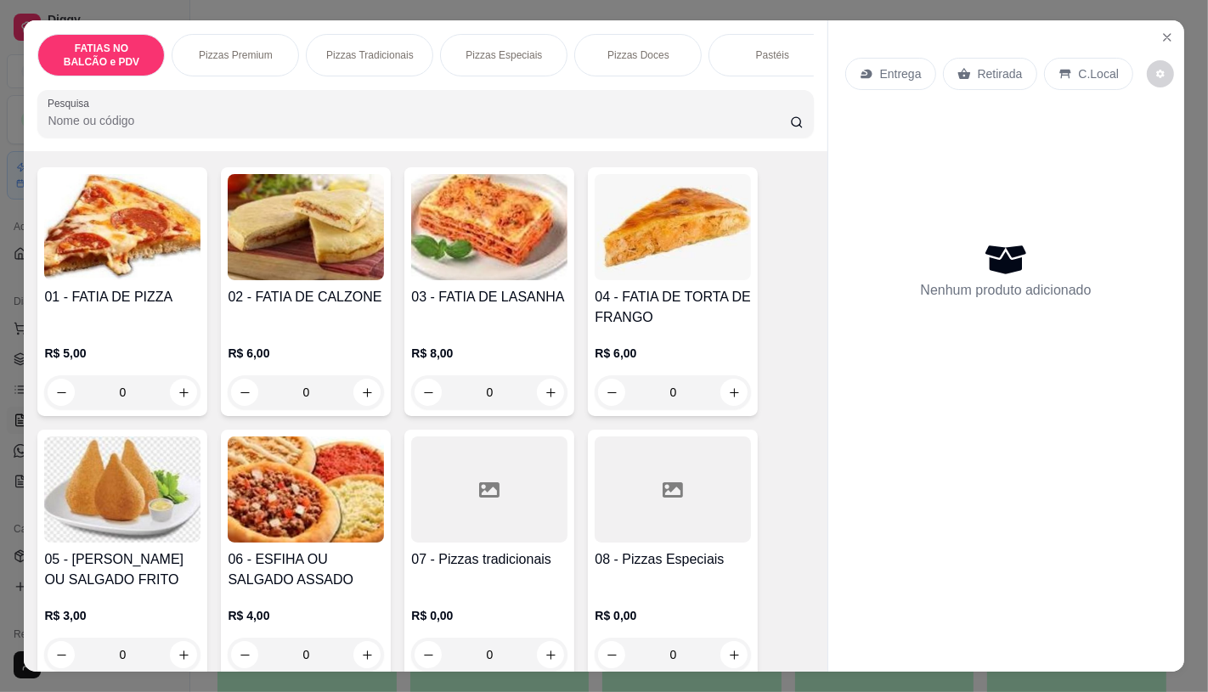
click at [126, 397] on input "0" at bounding box center [122, 392] width 95 height 34
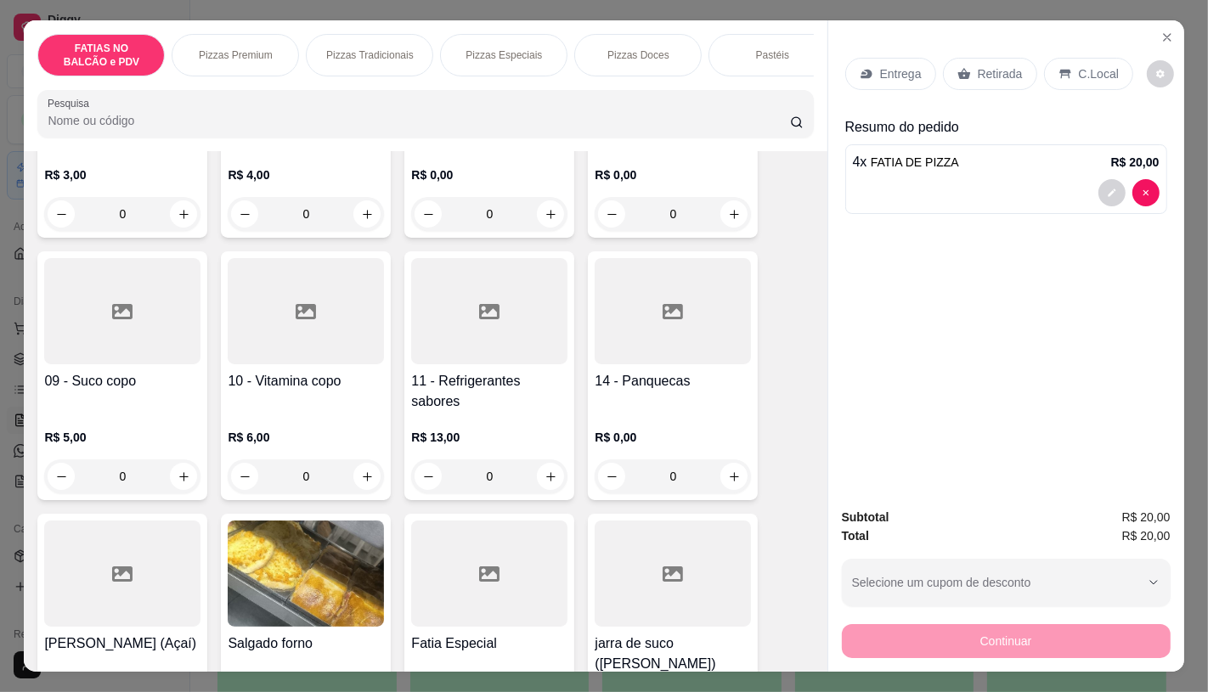
scroll to position [566, 0]
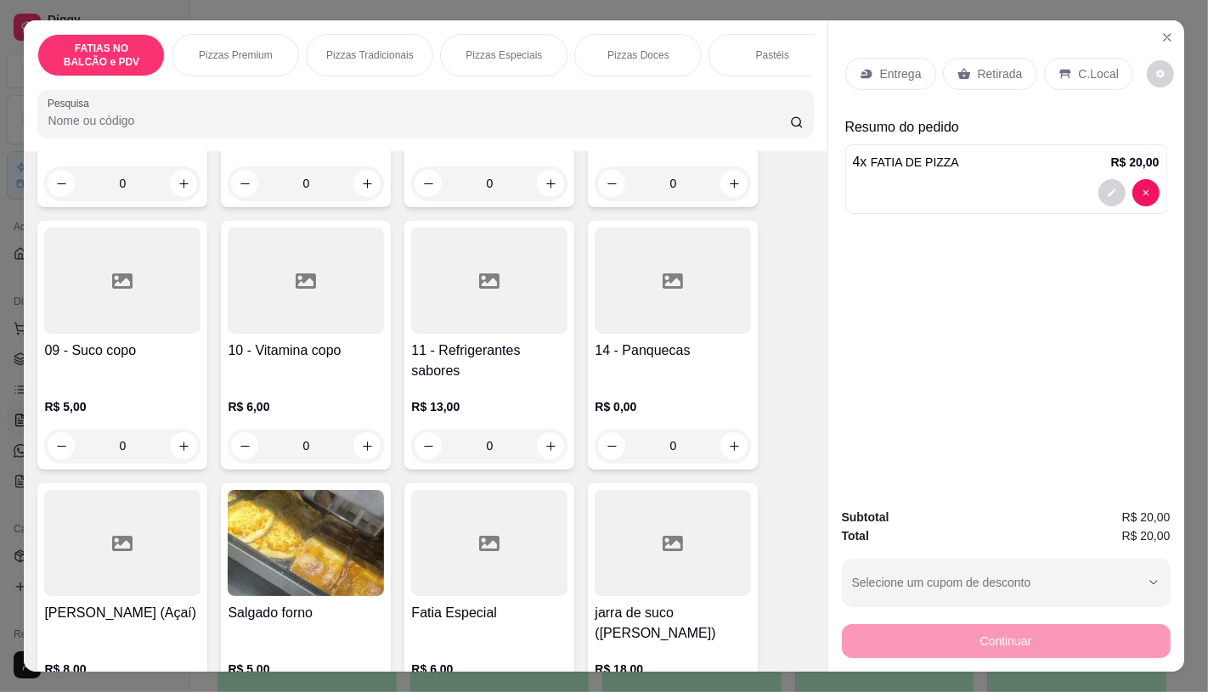
type input "4"
click at [478, 347] on h4 "11 - Refrigerantes sabores" at bounding box center [489, 361] width 156 height 41
click at [395, 311] on div "600 R$ 7,00" at bounding box center [604, 331] width 448 height 56
radio input "true"
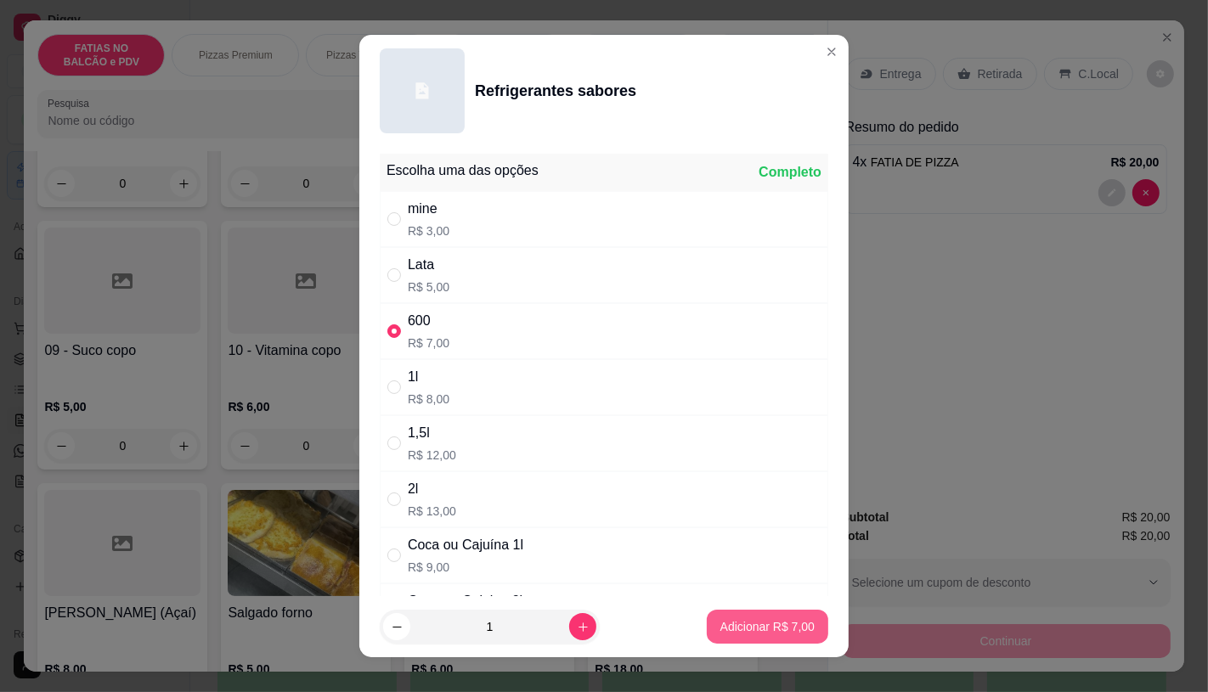
click at [756, 627] on p "Adicionar R$ 7,00" at bounding box center [767, 626] width 94 height 17
type input "1"
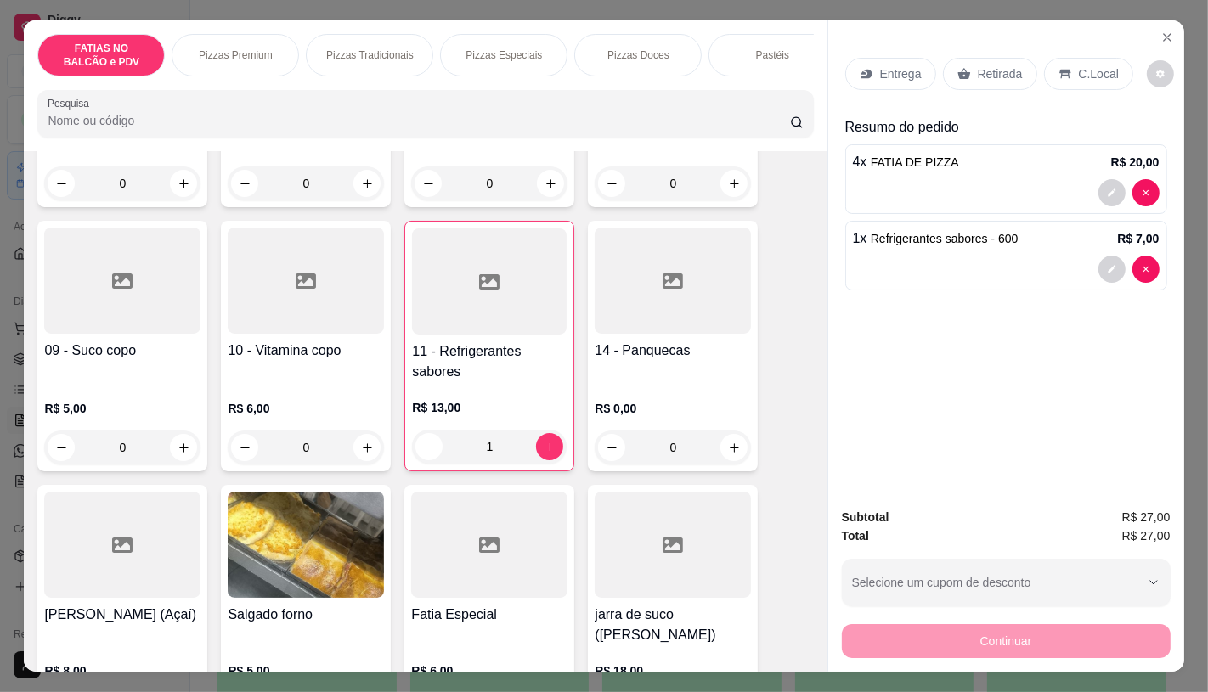
click at [1003, 69] on p "Retirada" at bounding box center [1000, 73] width 45 height 17
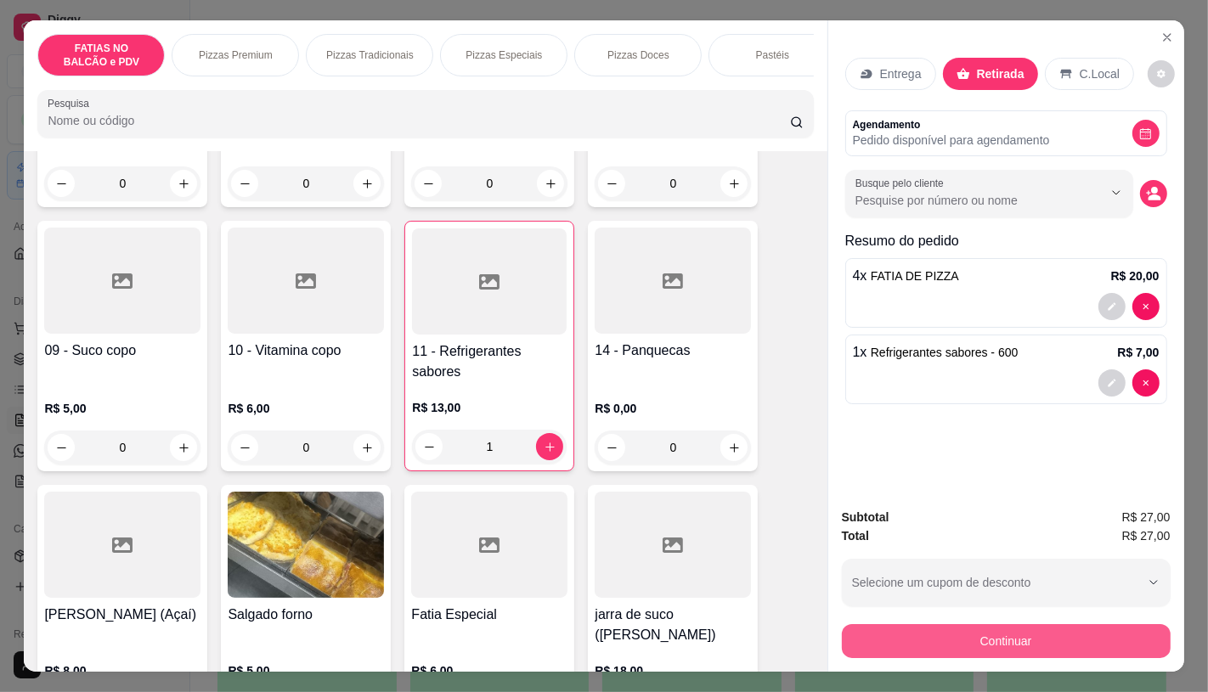
click at [1011, 647] on button "Continuar" at bounding box center [1006, 641] width 329 height 34
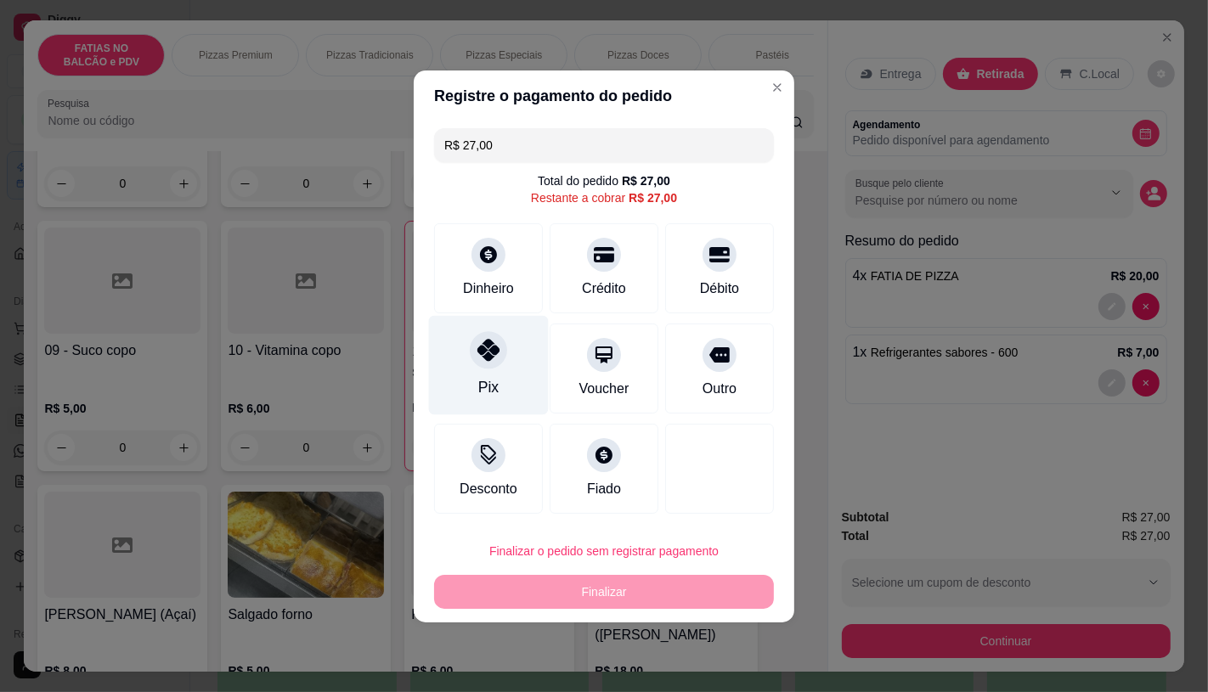
click at [511, 331] on div "Pix" at bounding box center [489, 364] width 120 height 99
type input "R$ 0,00"
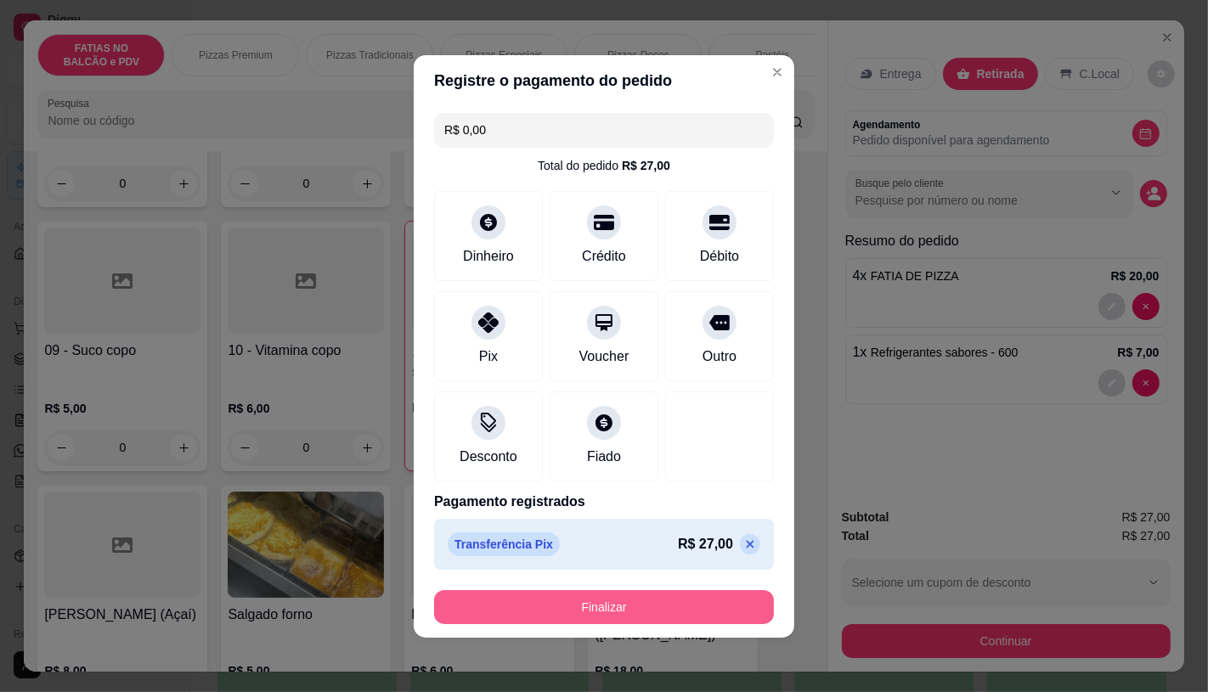
click at [720, 622] on button "Finalizar" at bounding box center [604, 607] width 340 height 34
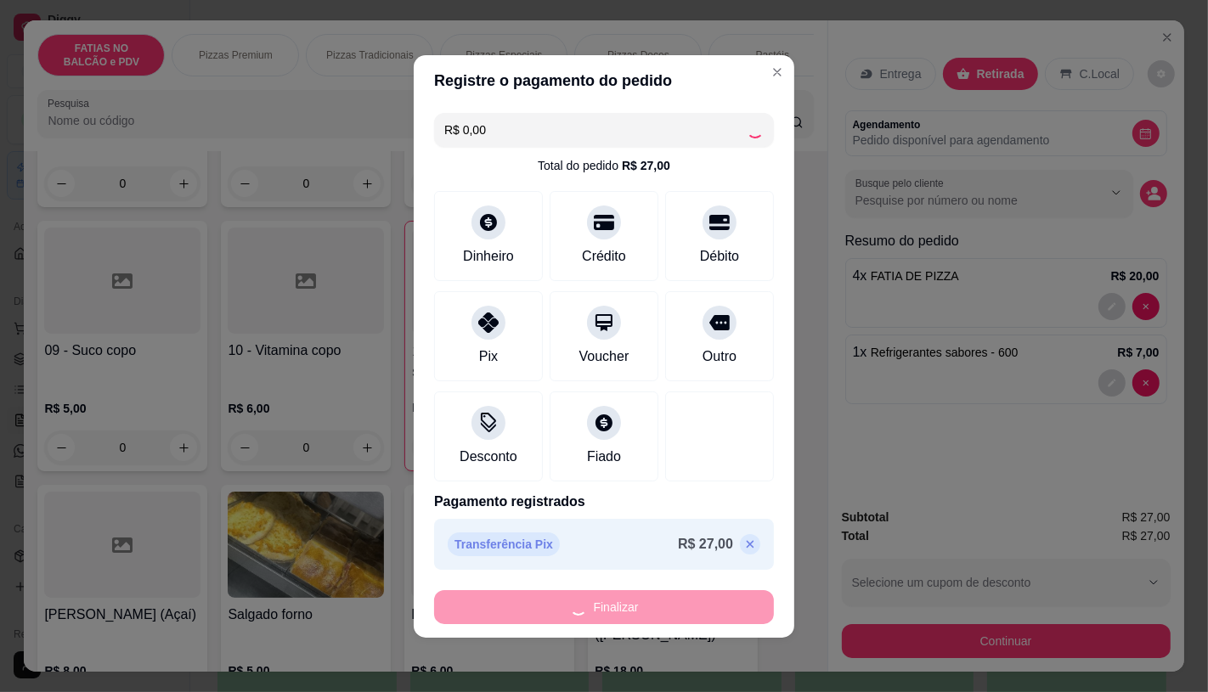
type input "0"
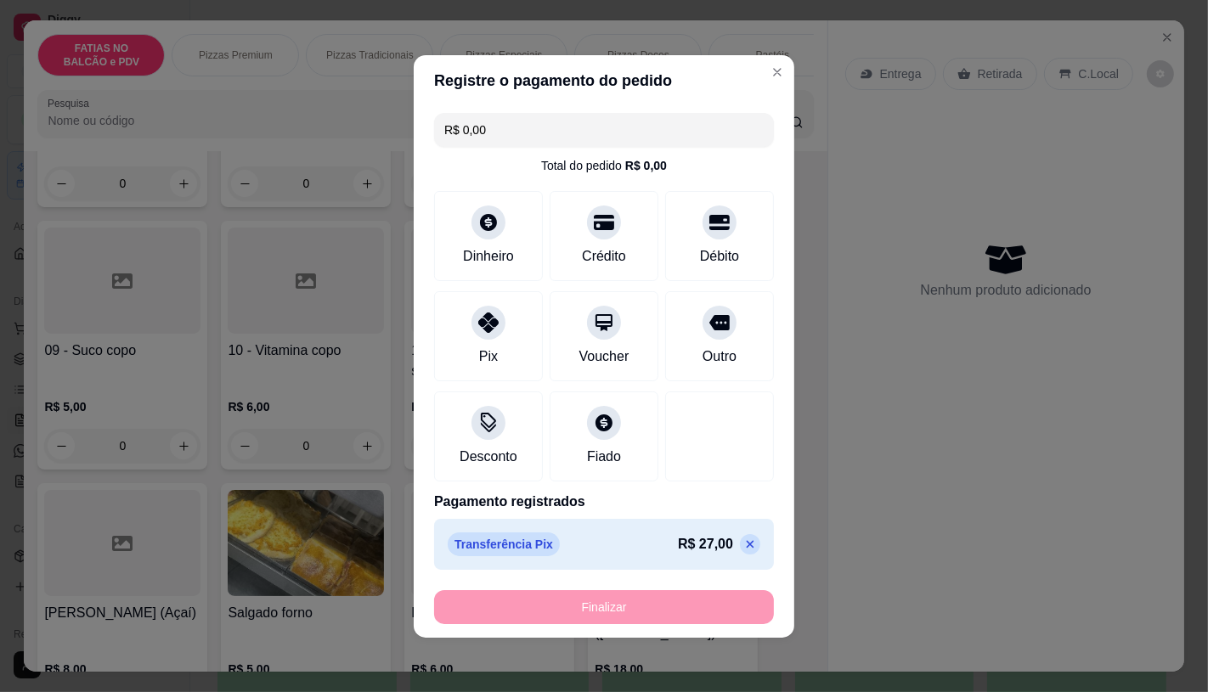
type input "-R$ 27,00"
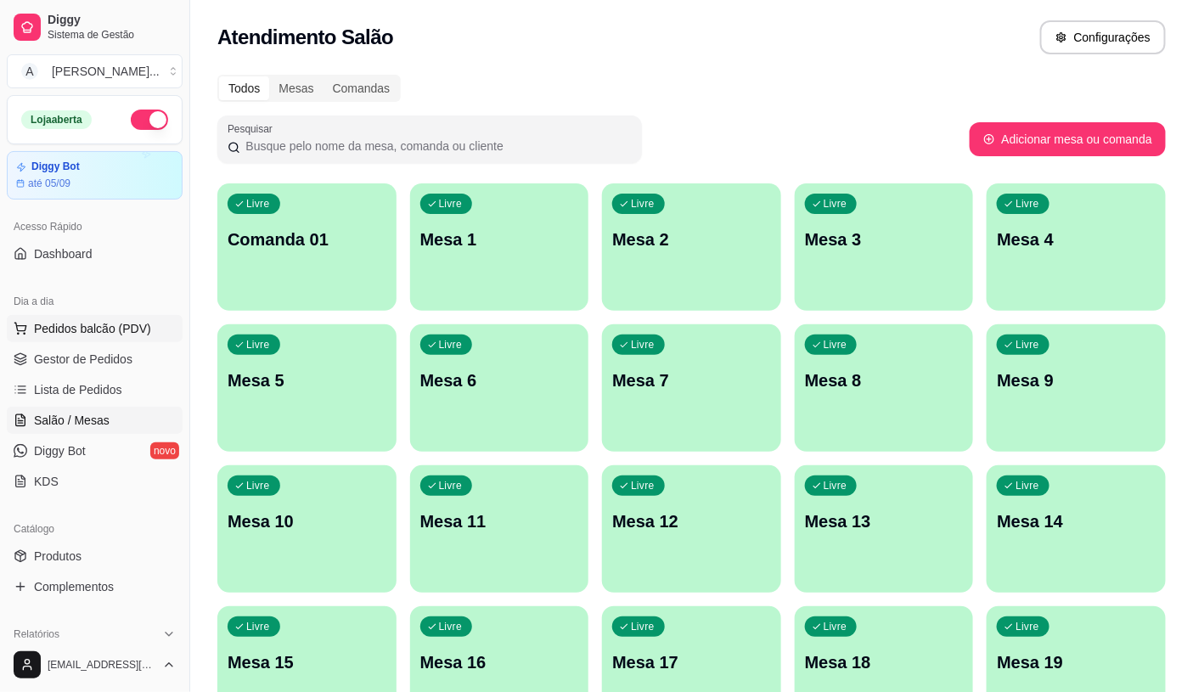
click at [107, 328] on span "Pedidos balcão (PDV)" at bounding box center [92, 328] width 117 height 17
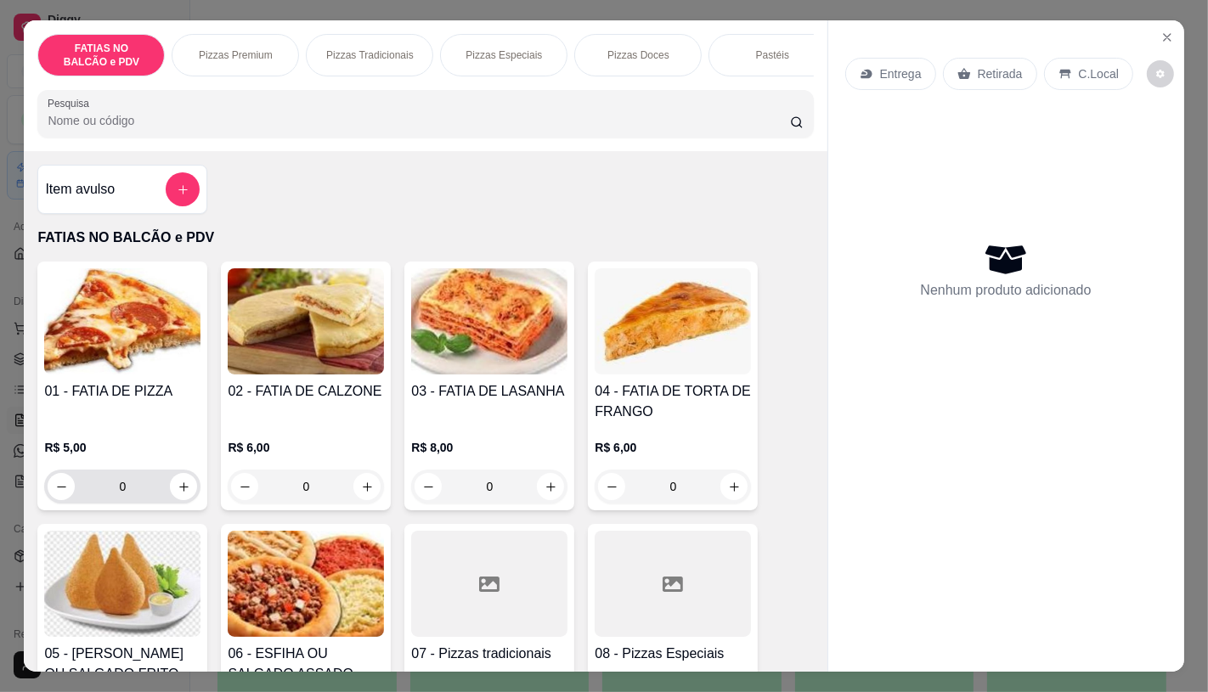
click at [147, 493] on input "0" at bounding box center [122, 487] width 95 height 34
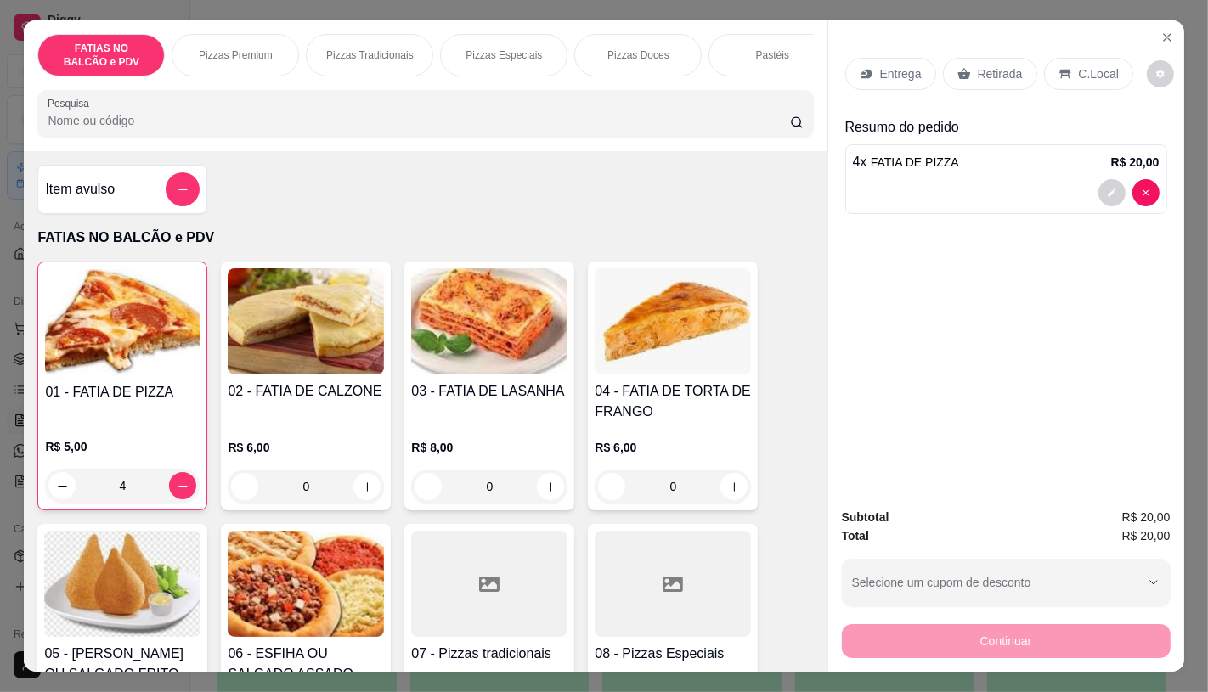
type input "4"
click at [992, 82] on div "Retirada" at bounding box center [990, 74] width 94 height 32
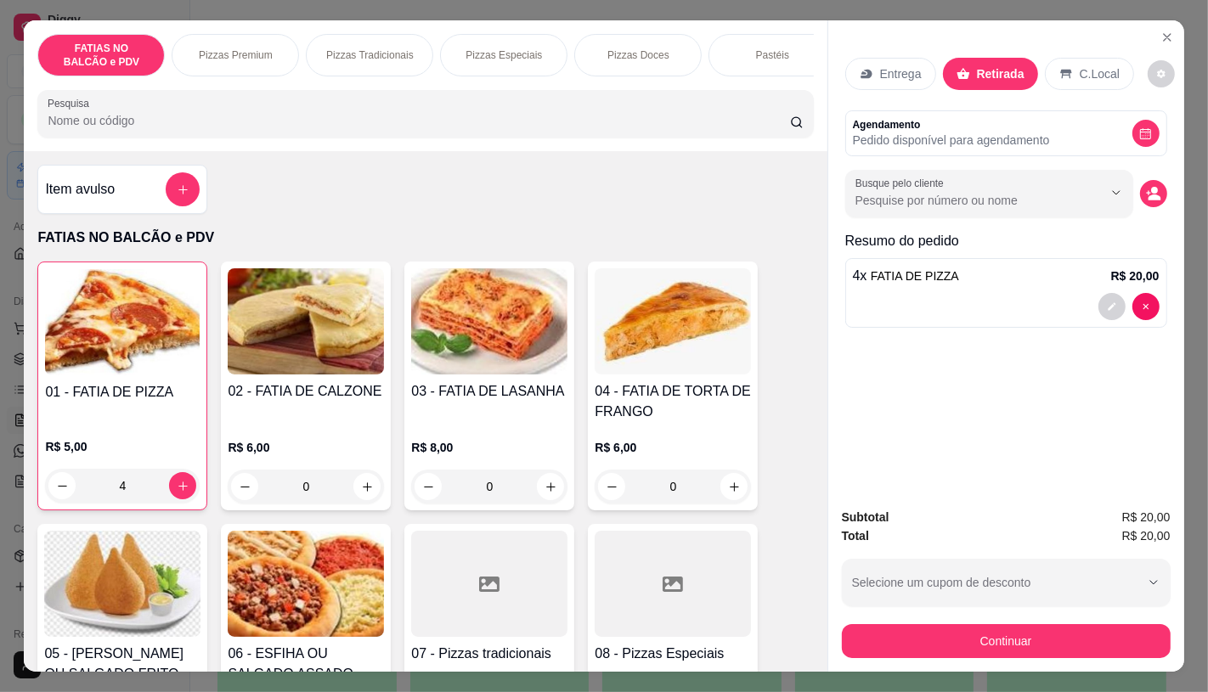
click at [992, 75] on p "Retirada" at bounding box center [1001, 73] width 48 height 17
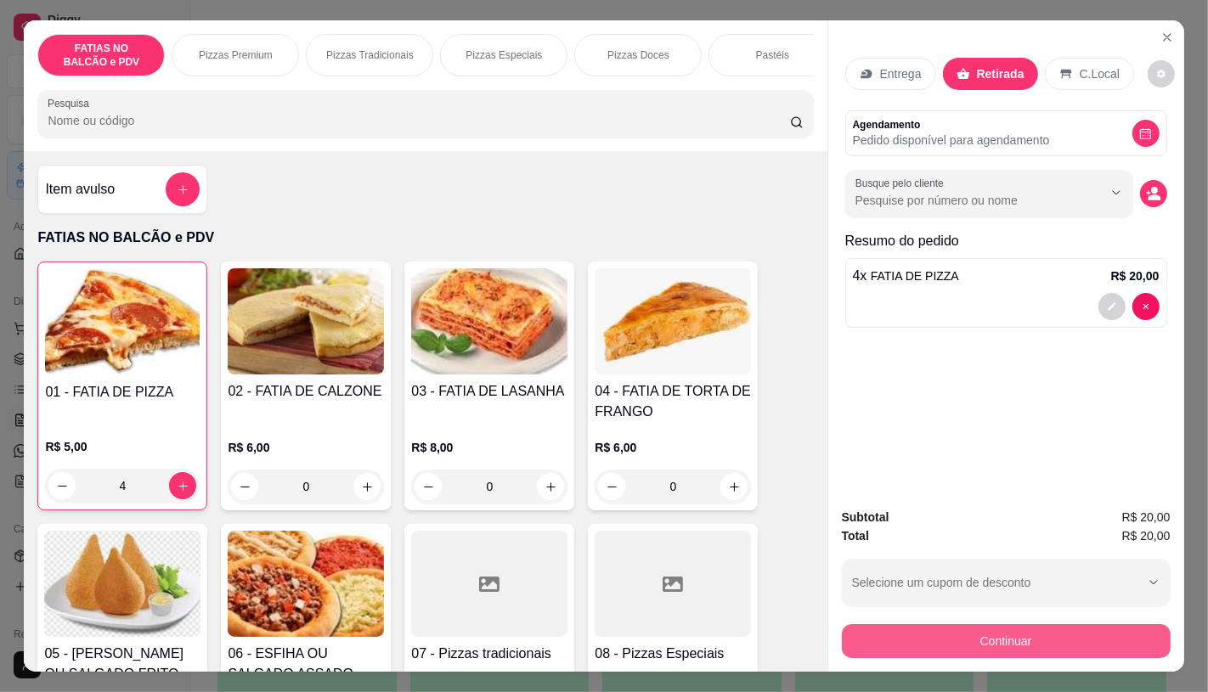
click at [1024, 624] on button "Continuar" at bounding box center [1006, 641] width 329 height 34
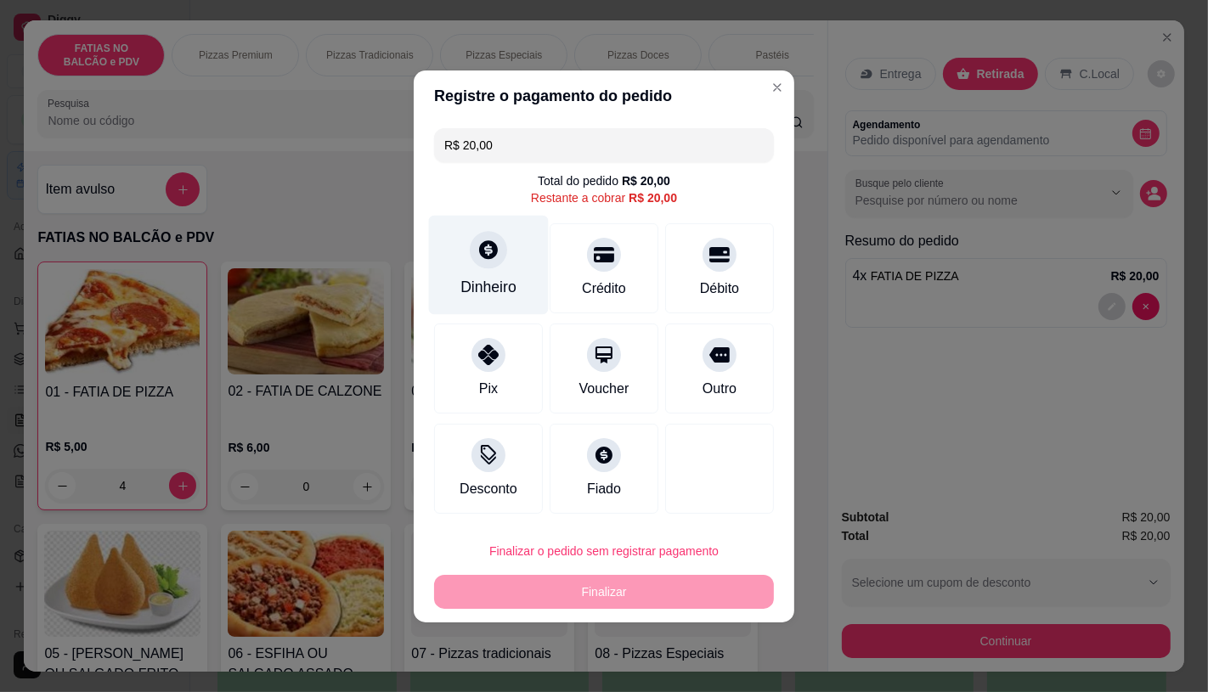
click at [513, 270] on div "Dinheiro" at bounding box center [489, 264] width 120 height 99
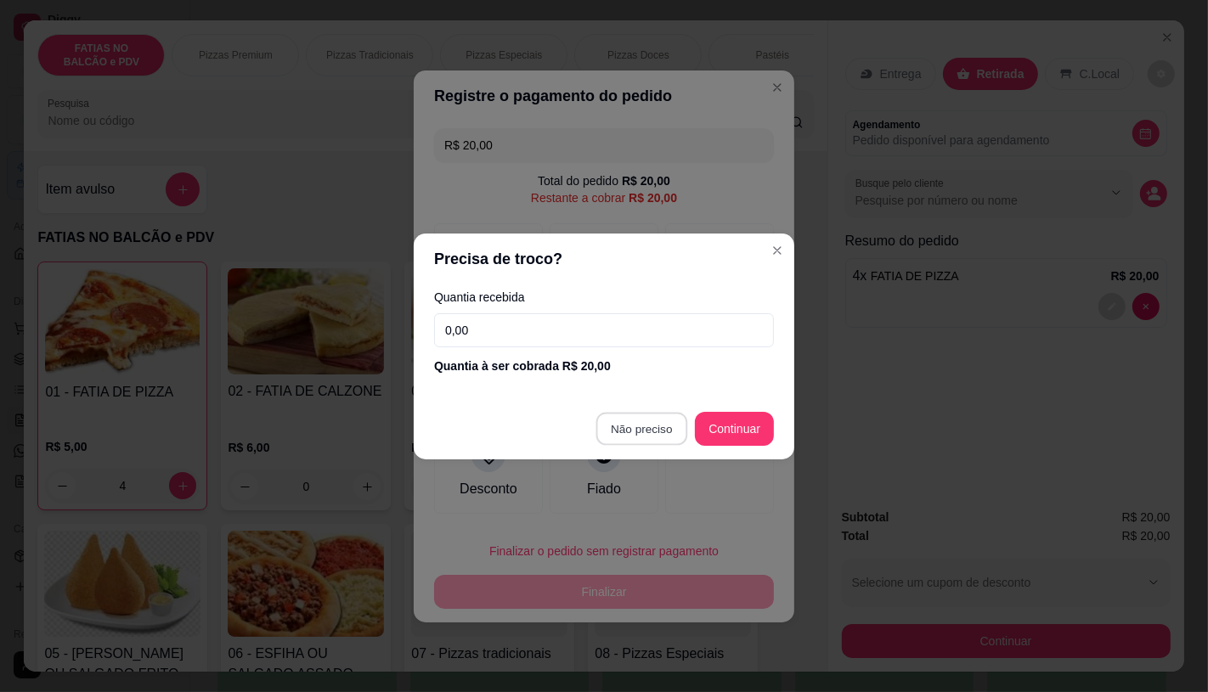
type input "R$ 0,00"
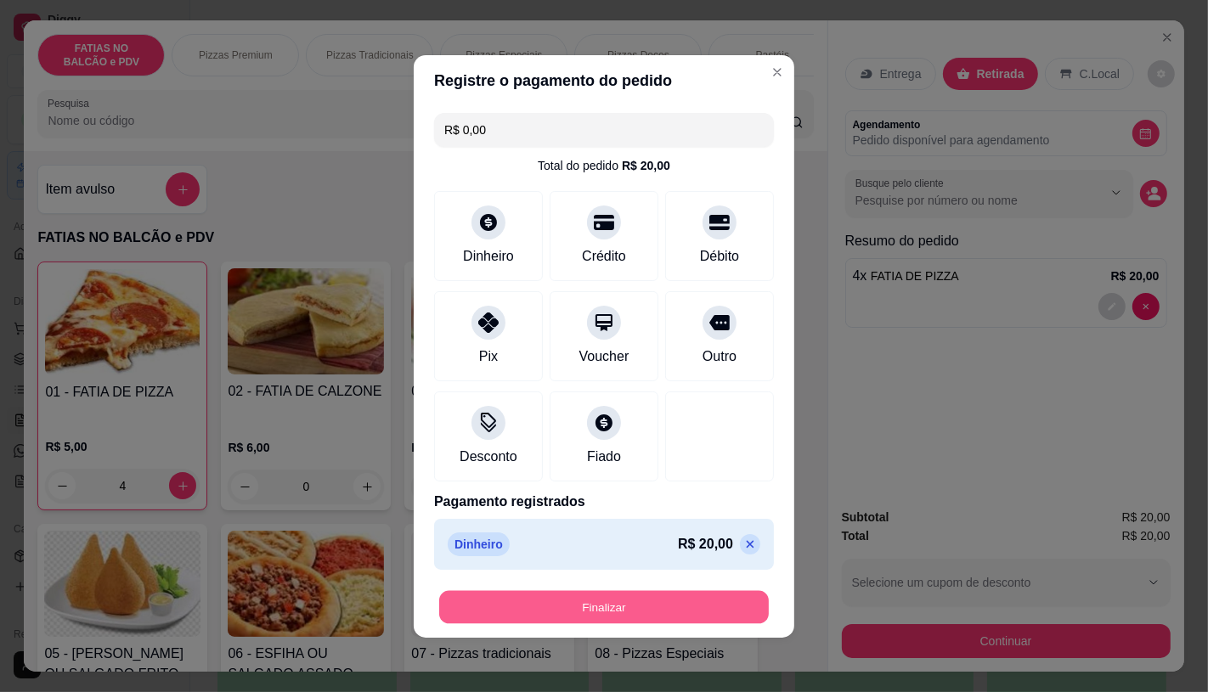
click at [651, 618] on button "Finalizar" at bounding box center [604, 606] width 330 height 33
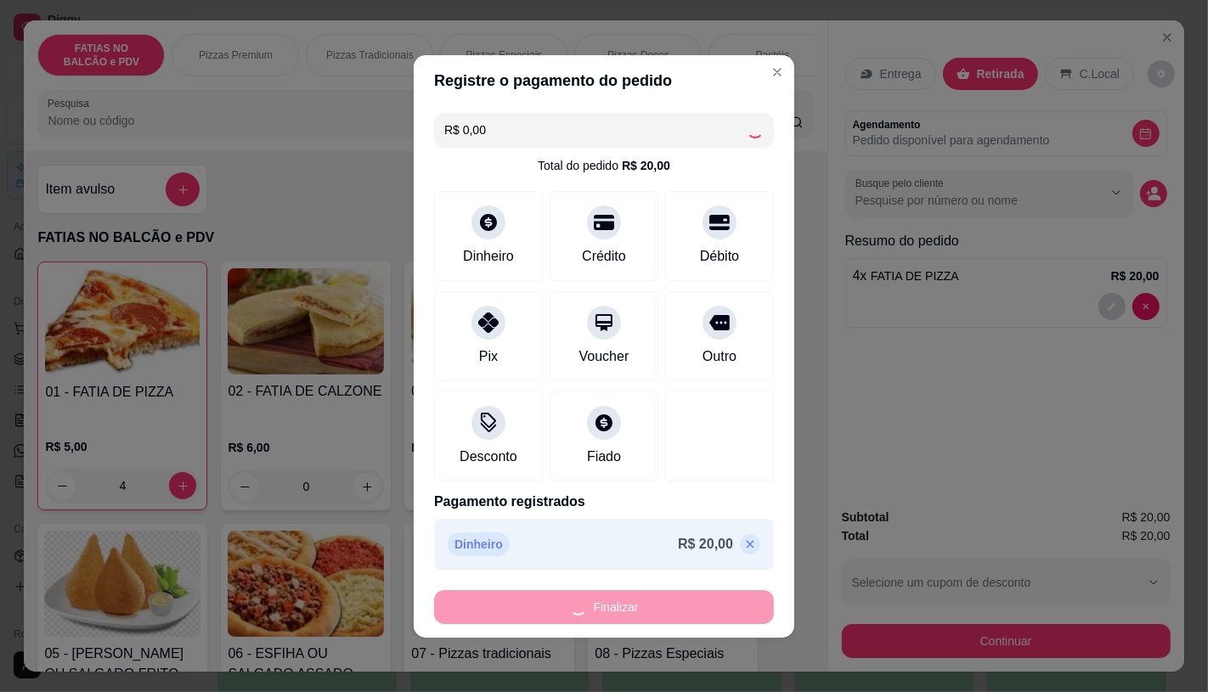
type input "0"
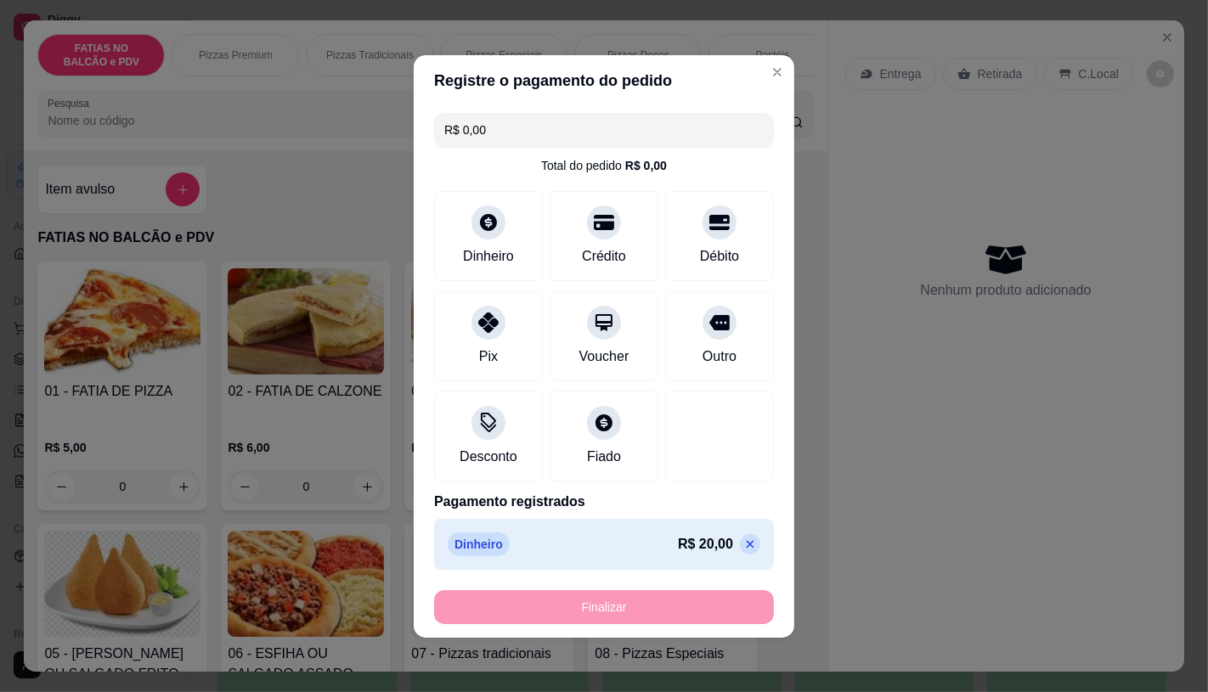
type input "-R$ 20,00"
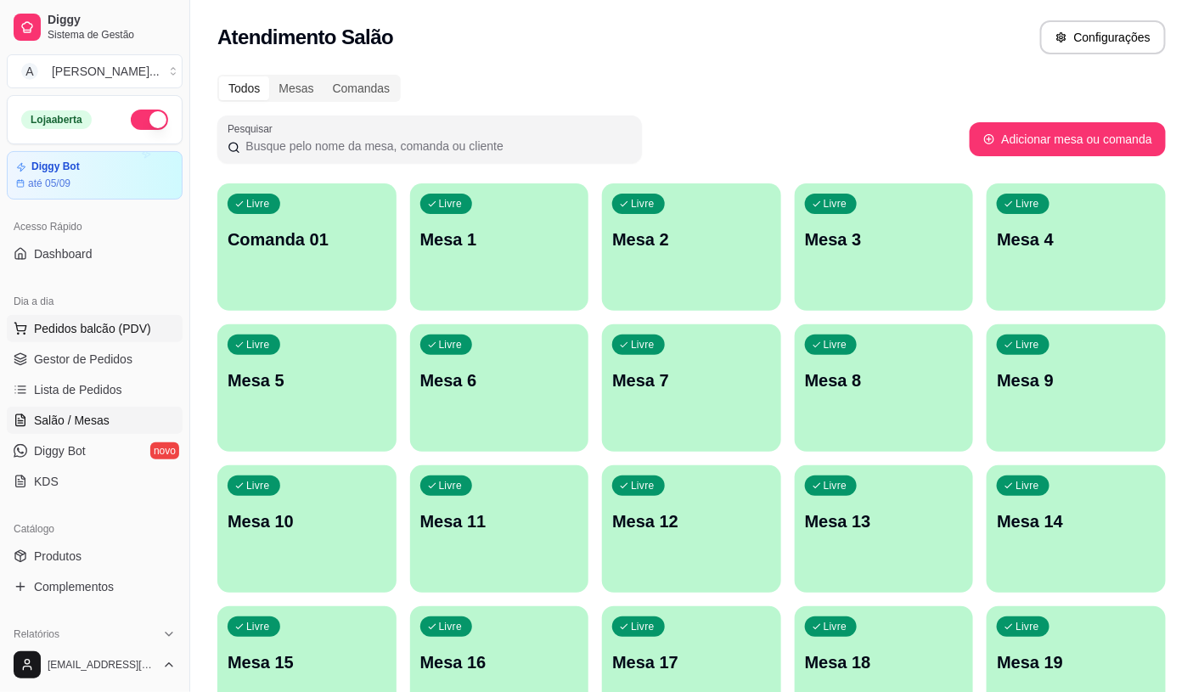
click at [76, 341] on button "Pedidos balcão (PDV)" at bounding box center [95, 328] width 176 height 27
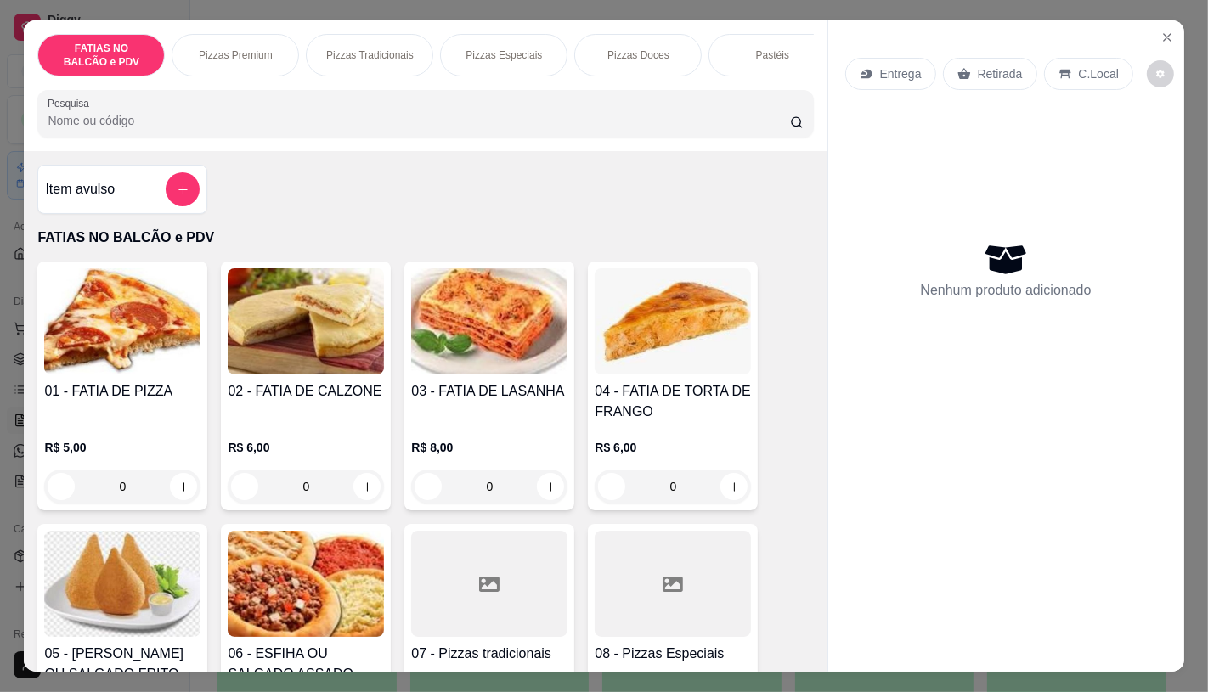
scroll to position [94, 0]
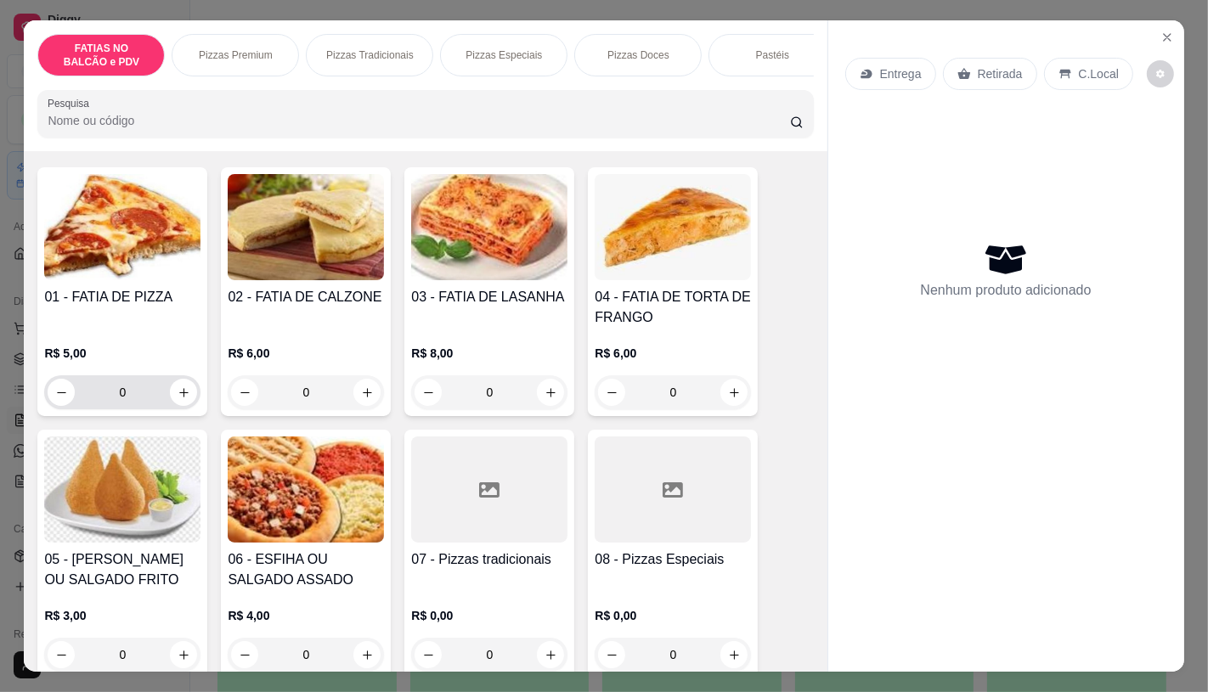
click at [131, 397] on input "0" at bounding box center [122, 392] width 95 height 34
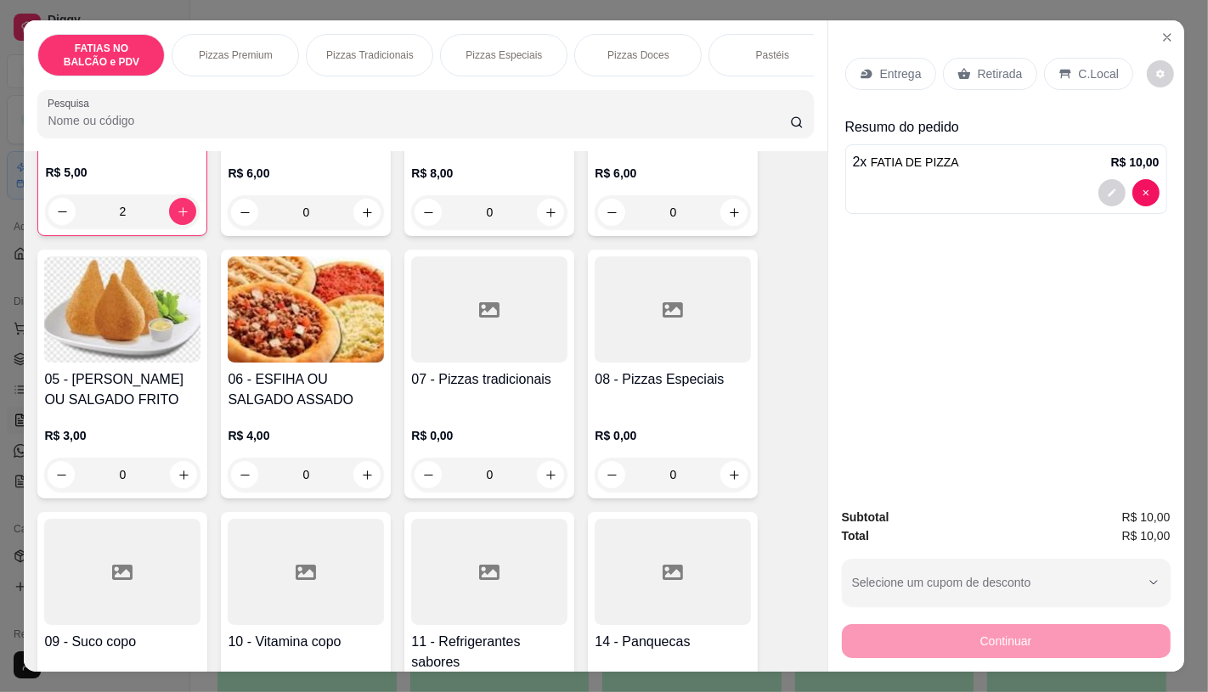
scroll to position [283, 0]
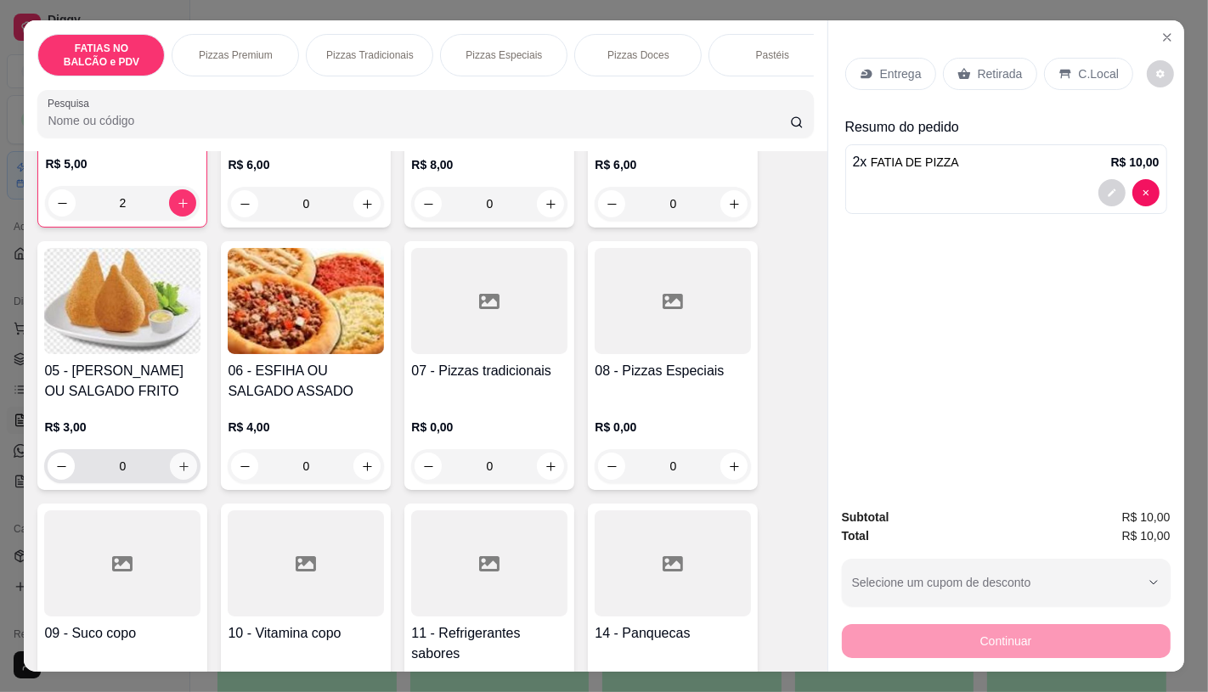
type input "2"
click at [174, 461] on button "increase-product-quantity" at bounding box center [184, 467] width 26 height 26
type input "1"
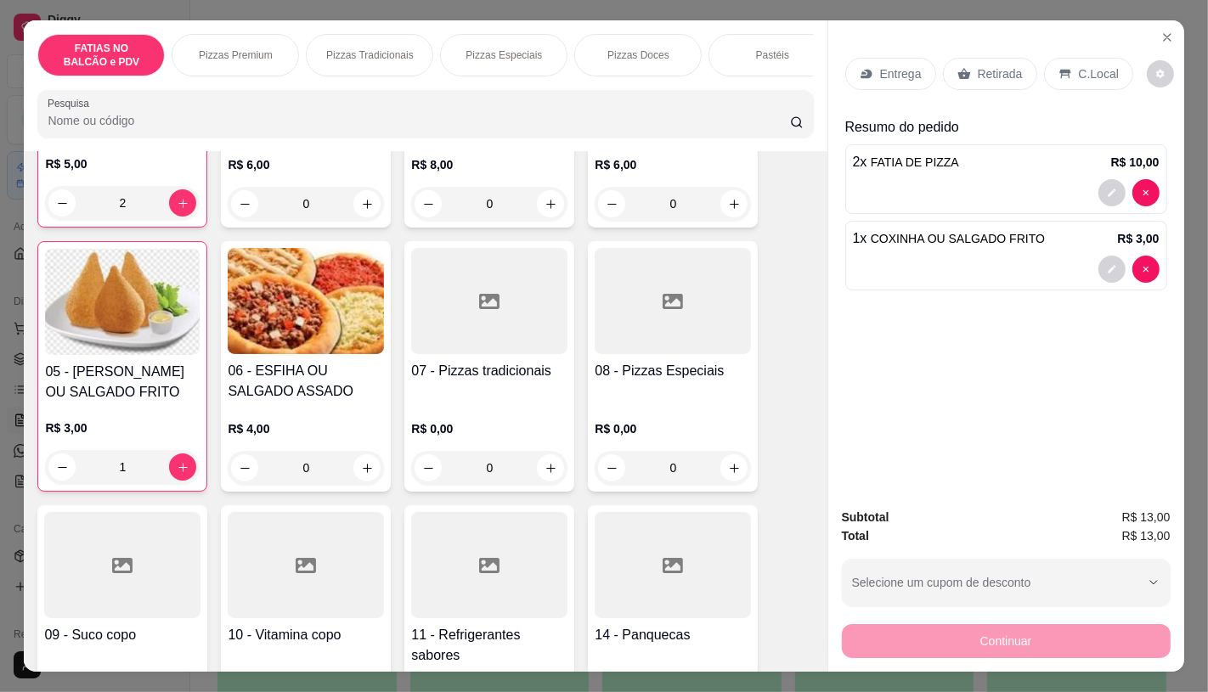
click at [998, 58] on div "Retirada" at bounding box center [990, 74] width 94 height 32
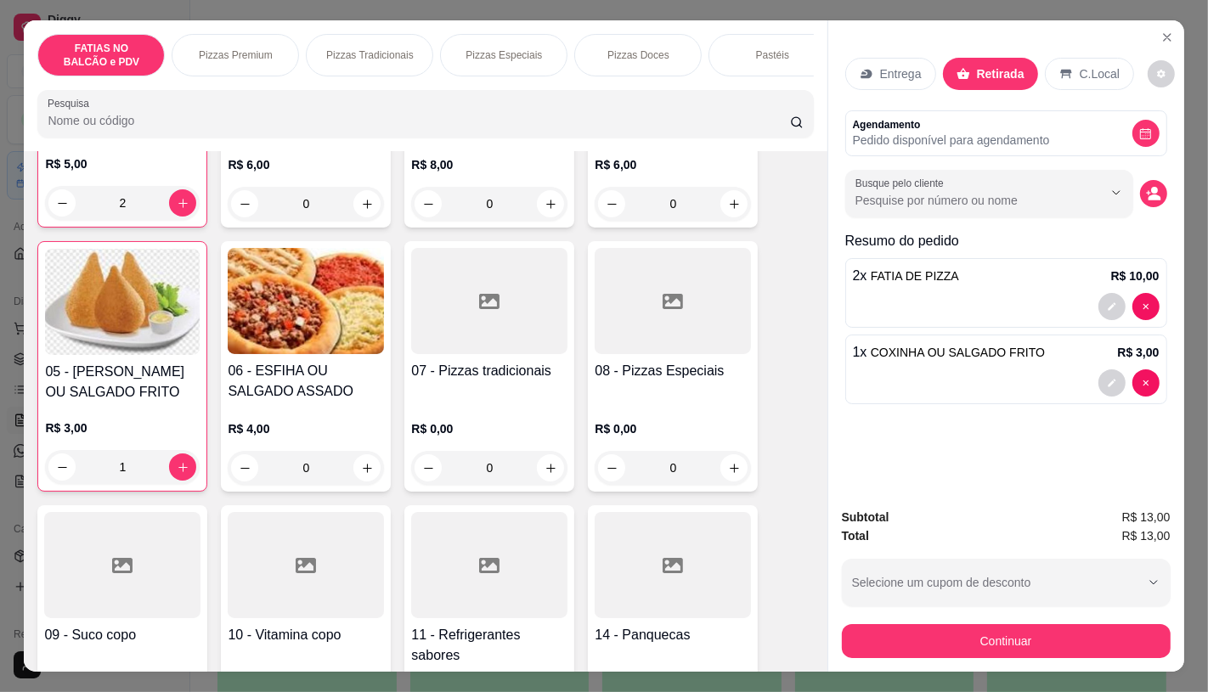
click at [930, 620] on div "Continuar" at bounding box center [1006, 639] width 329 height 38
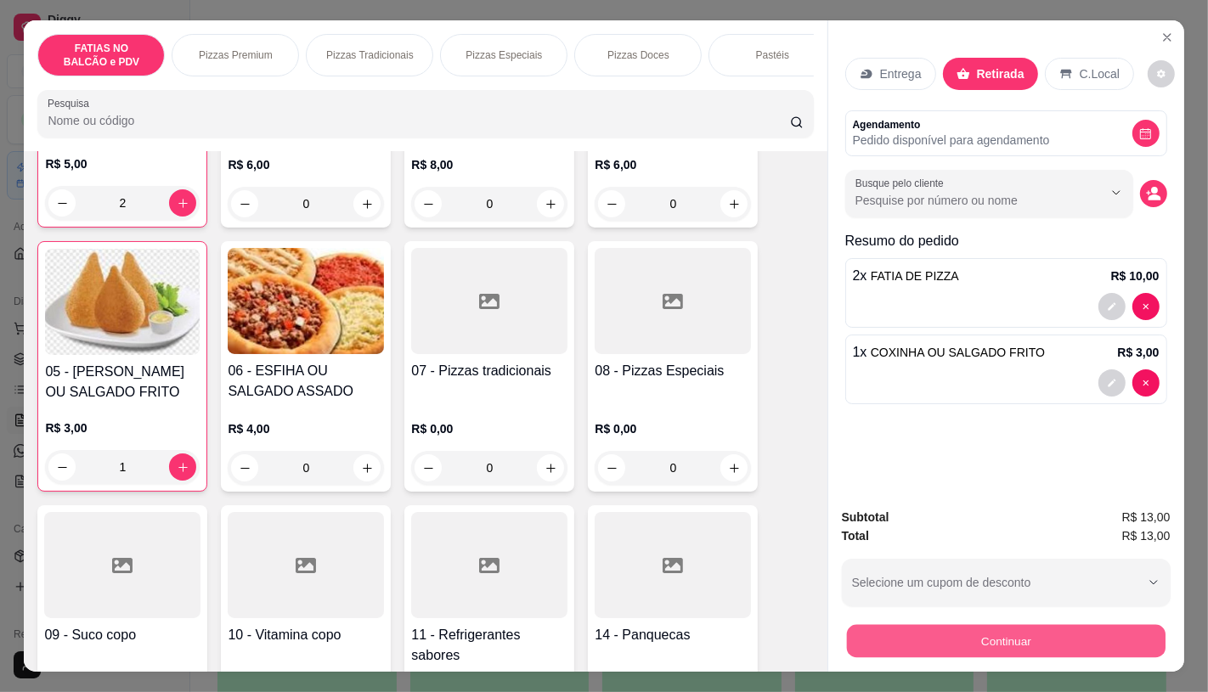
click at [927, 625] on button "Continuar" at bounding box center [1005, 640] width 319 height 33
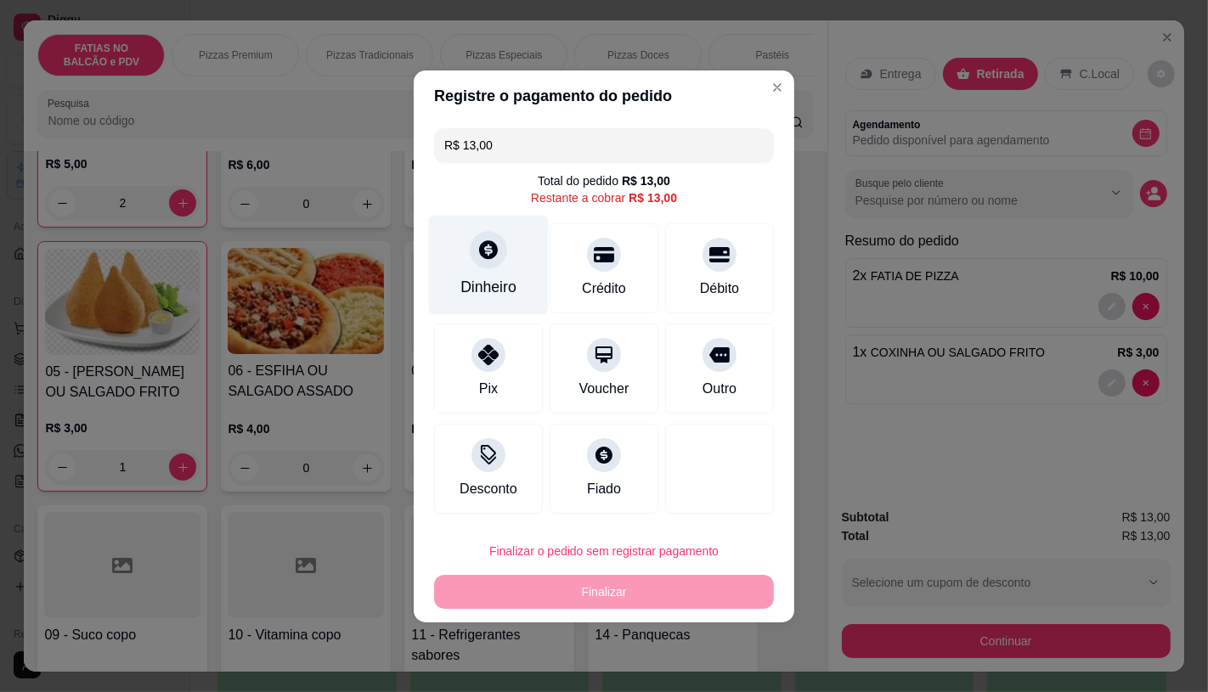
click at [480, 241] on icon at bounding box center [488, 250] width 22 height 22
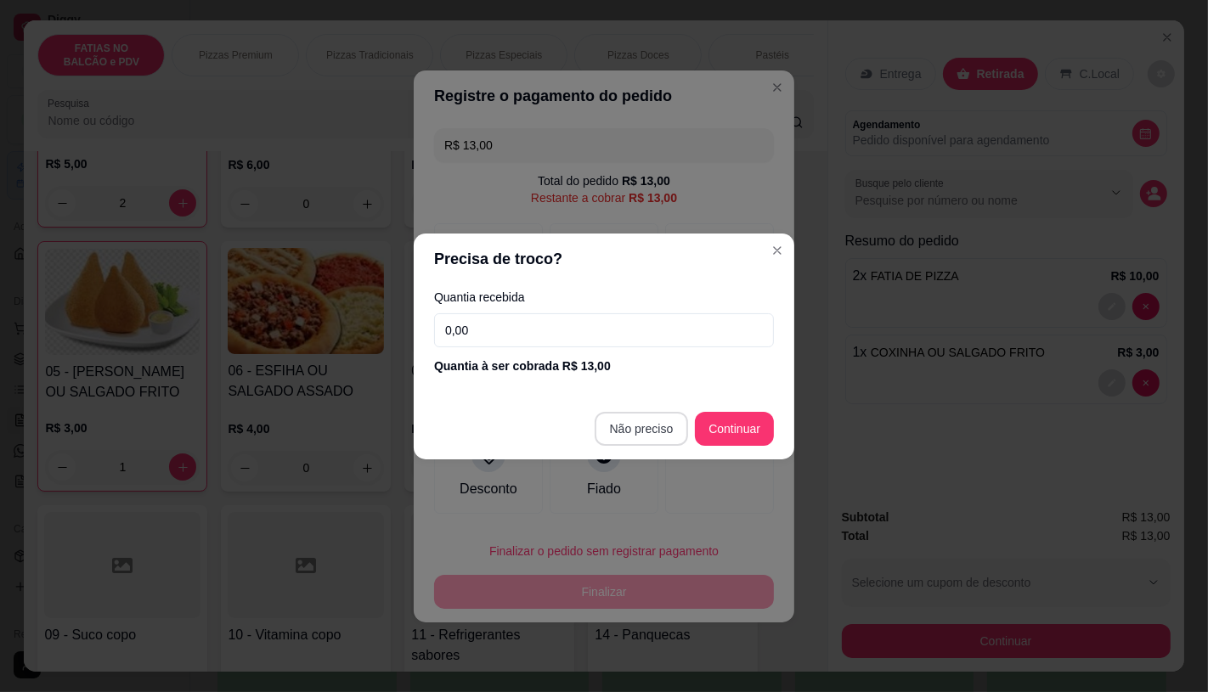
type input "R$ 0,00"
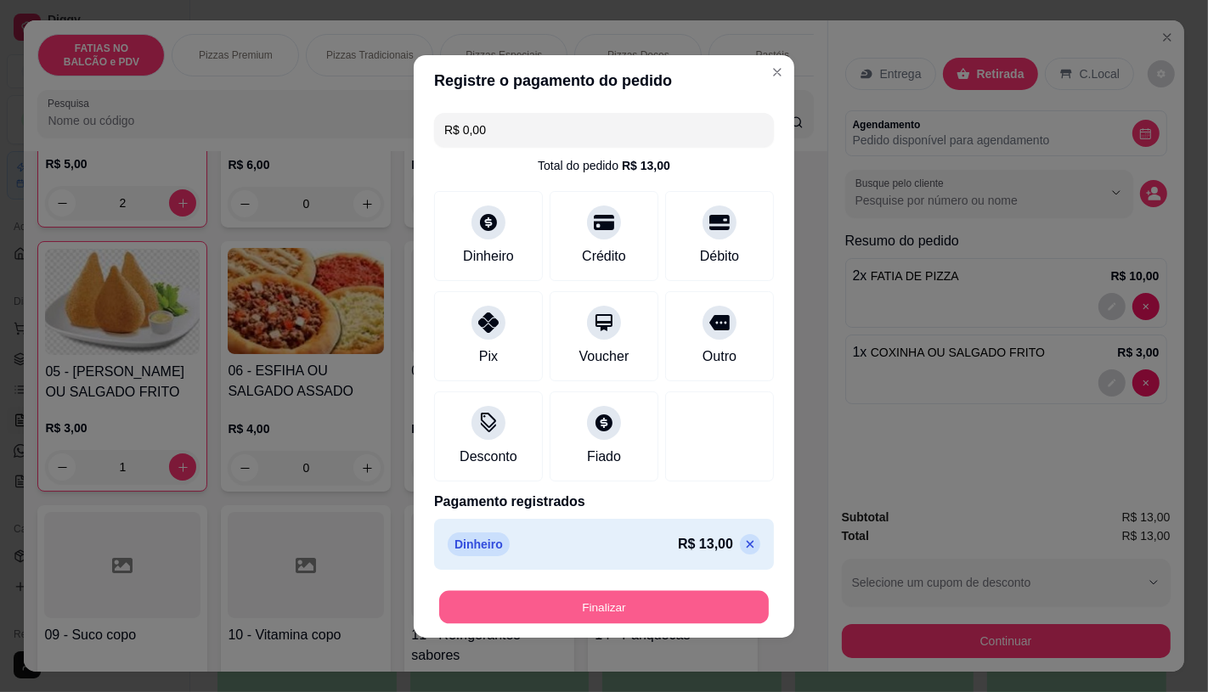
click at [633, 609] on button "Finalizar" at bounding box center [604, 606] width 330 height 33
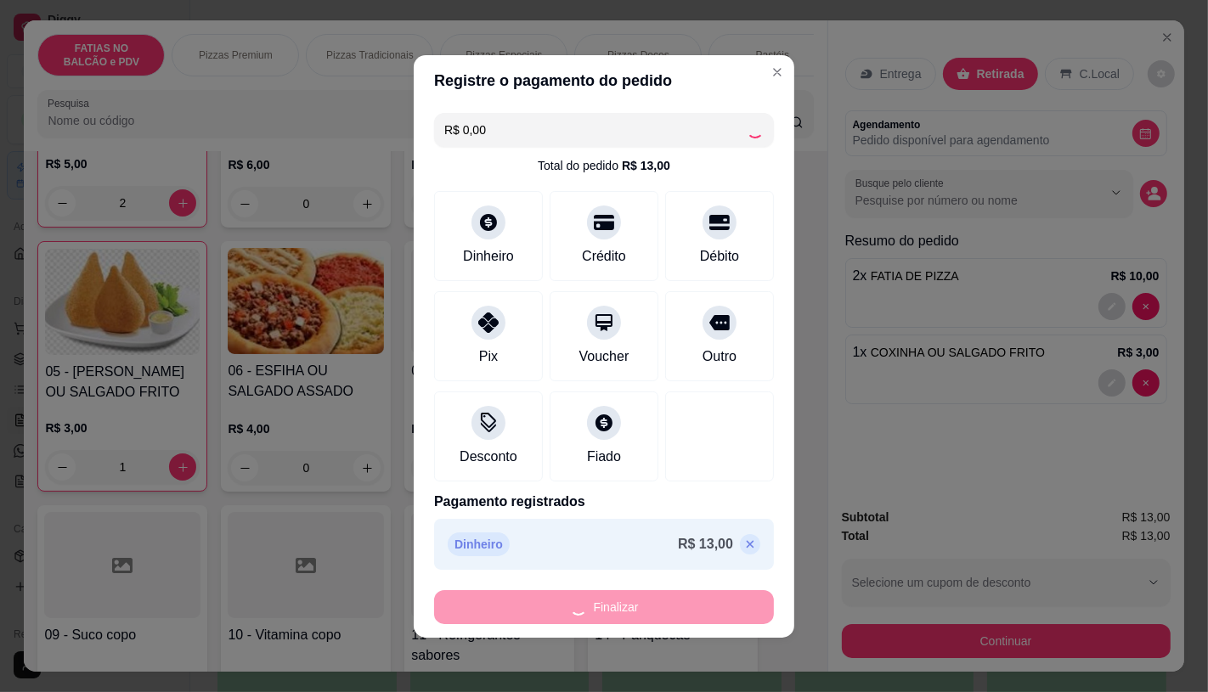
type input "0"
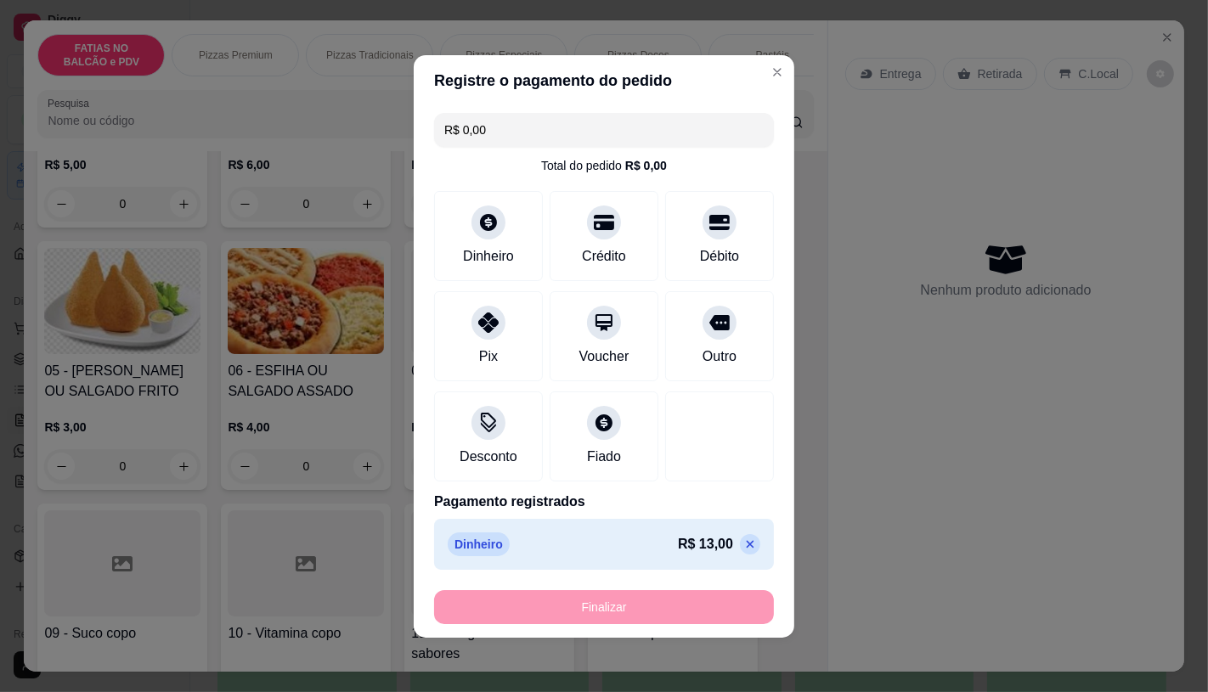
type input "-R$ 13,00"
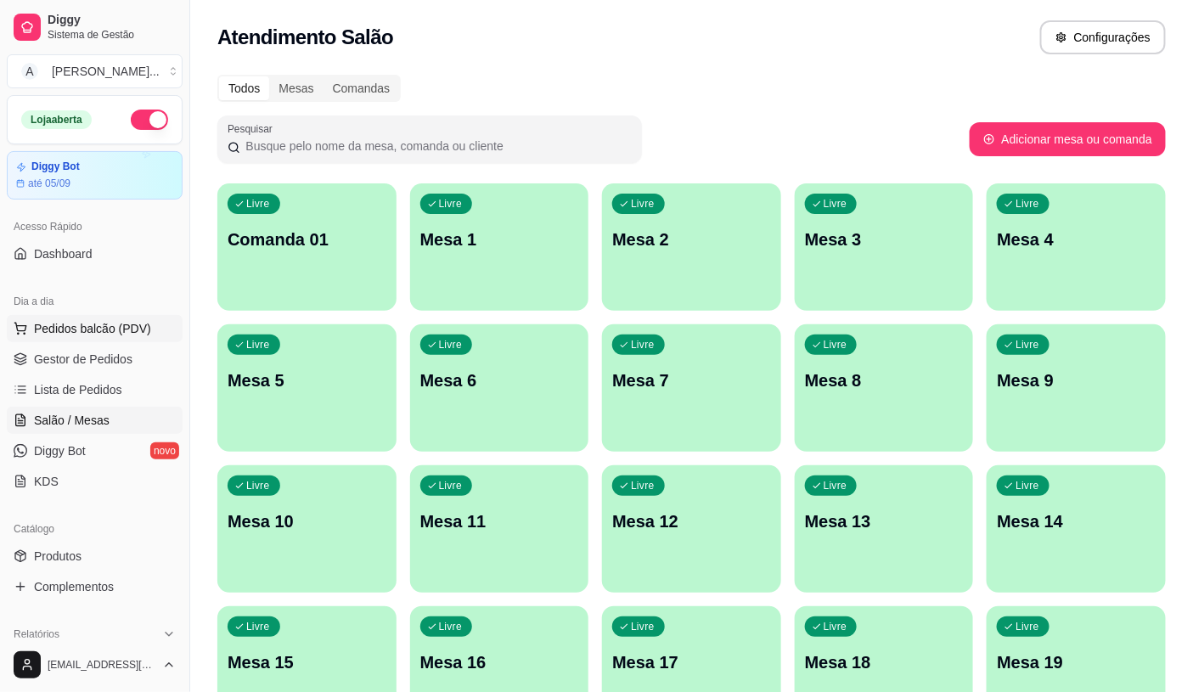
click at [92, 318] on button "Pedidos balcão (PDV)" at bounding box center [95, 328] width 176 height 27
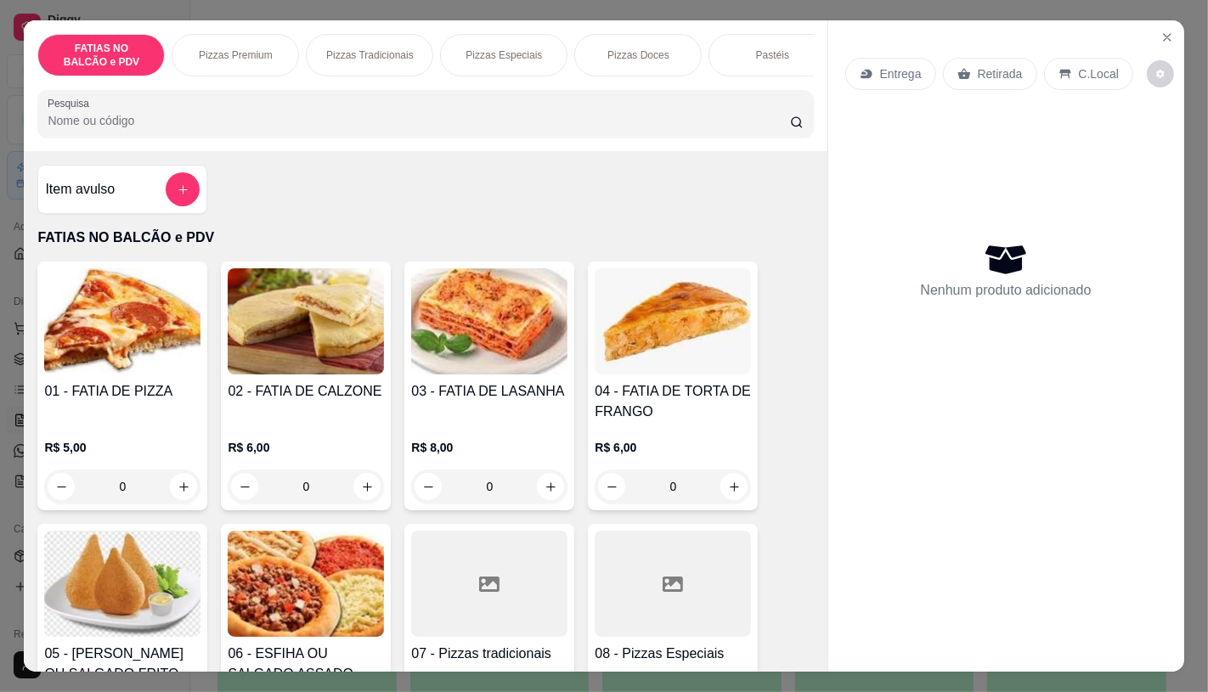
click at [131, 499] on input "0" at bounding box center [122, 487] width 95 height 34
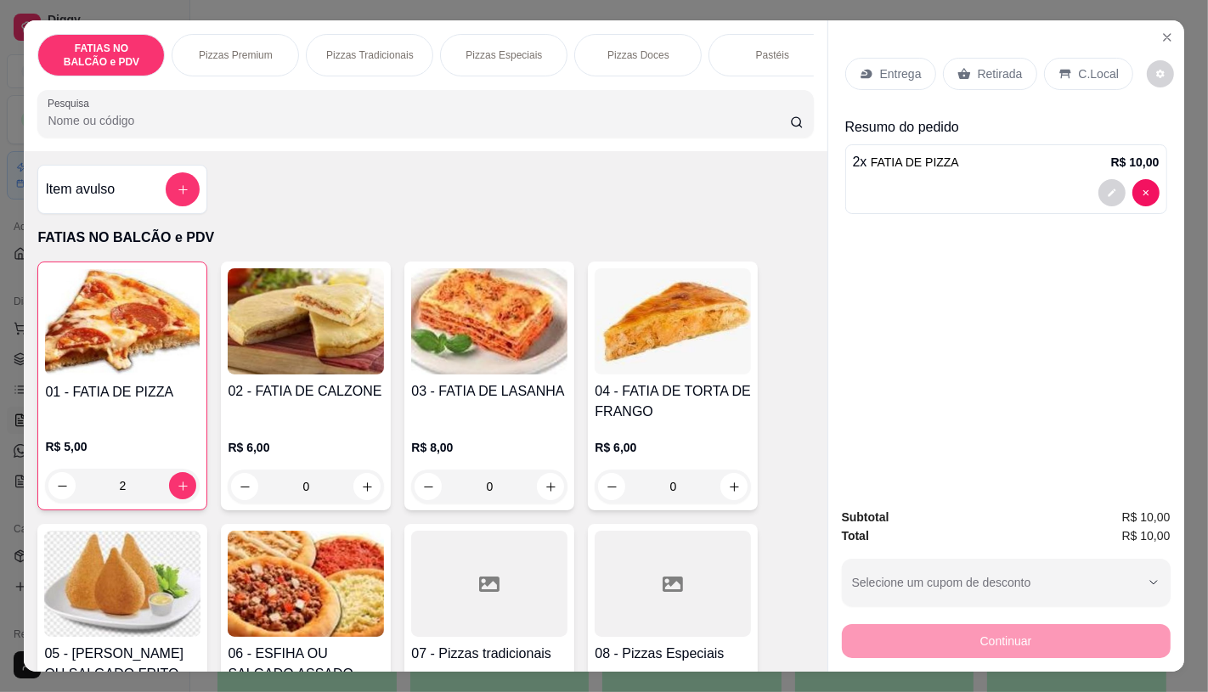
type input "2"
drag, startPoint x: 977, startPoint y: 53, endPoint x: 1045, endPoint y: 320, distance: 276.1
click at [978, 58] on div "Retirada" at bounding box center [990, 74] width 94 height 32
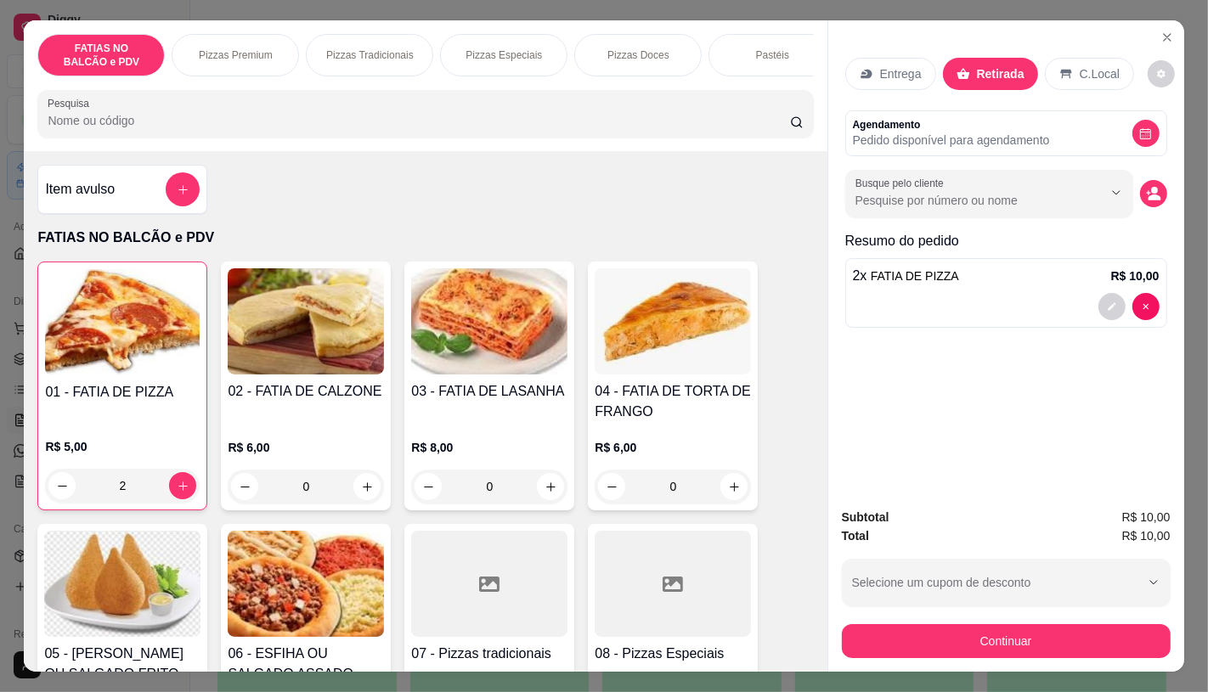
click at [839, 663] on div "Subtotal R$ 10,00 Total R$ 10,00 Selecione um cupom de desconto GANHEI5 Selecio…" at bounding box center [1006, 583] width 356 height 178
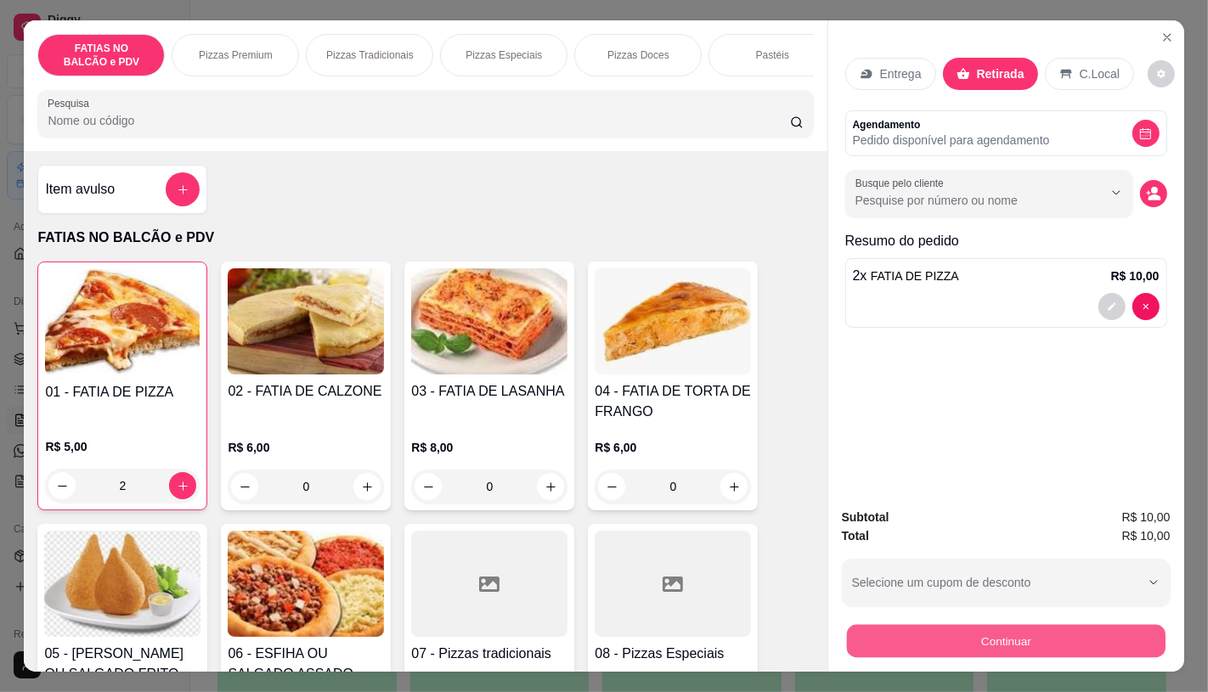
click at [858, 647] on button "Continuar" at bounding box center [1005, 640] width 319 height 33
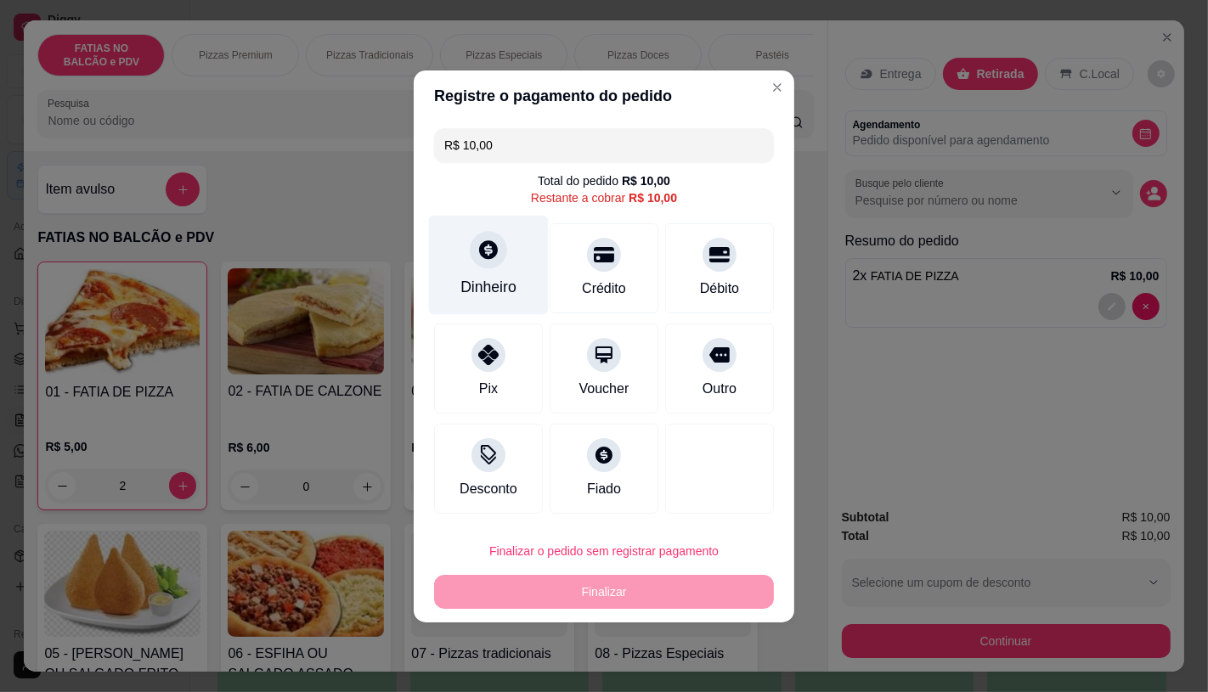
click at [487, 268] on div at bounding box center [488, 249] width 37 height 37
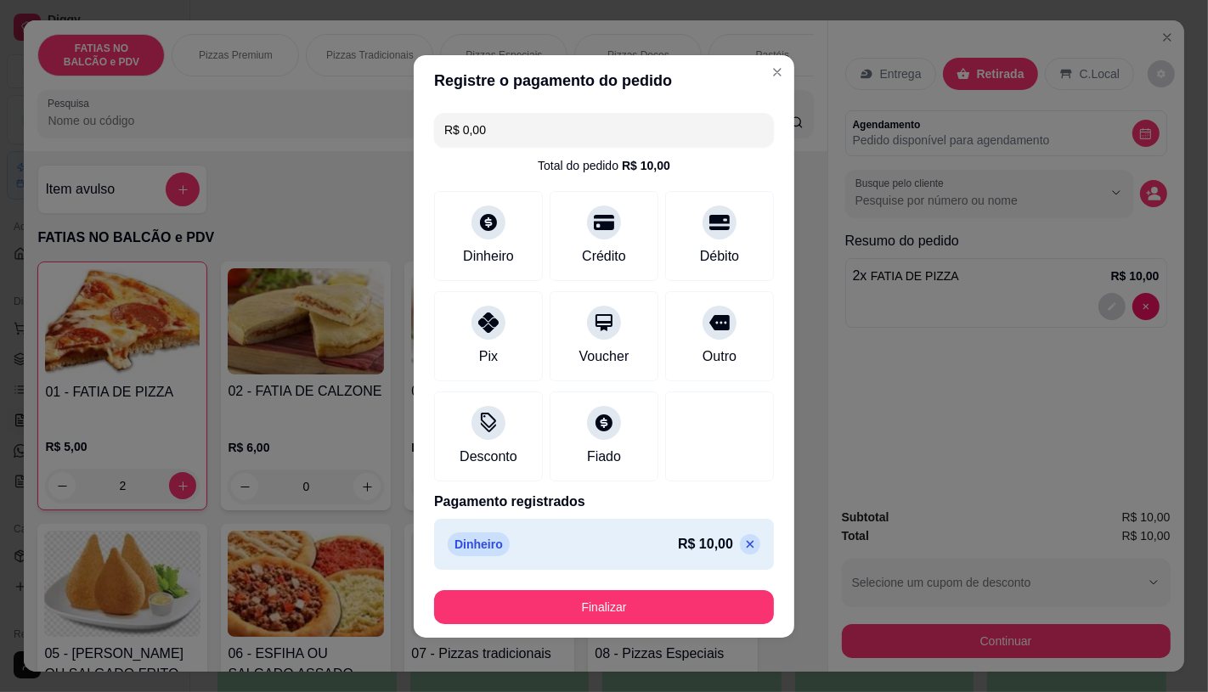
type input "R$ 0,00"
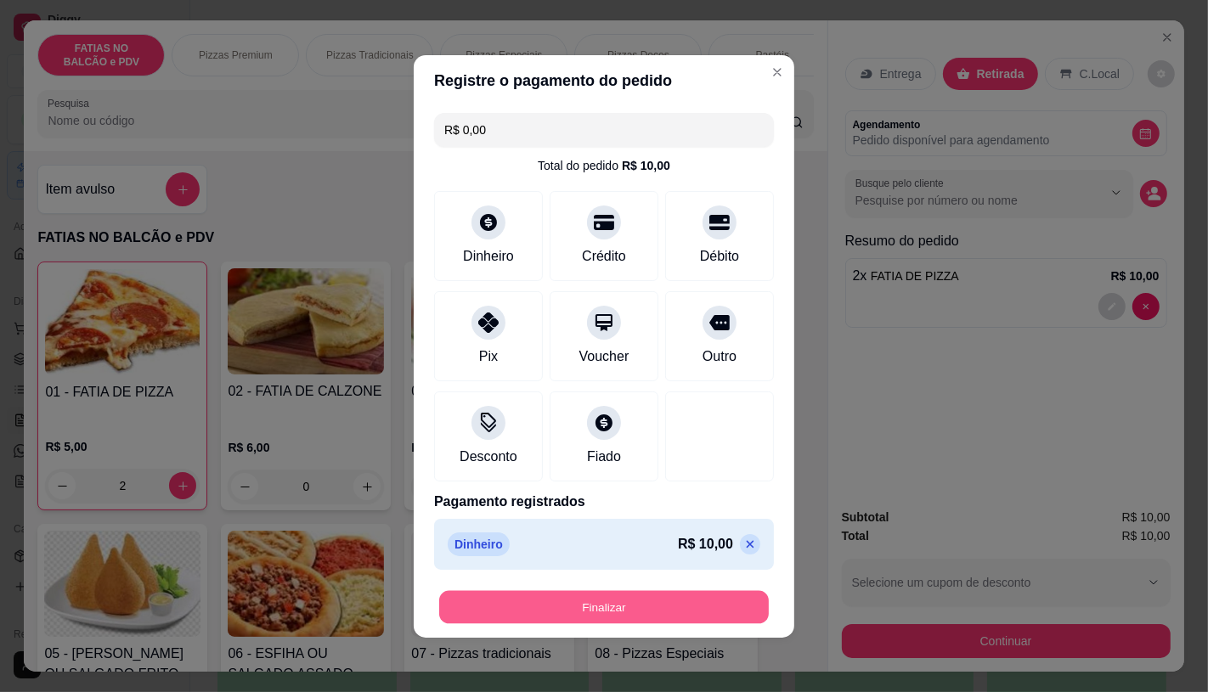
click at [652, 590] on button "Finalizar" at bounding box center [604, 606] width 330 height 33
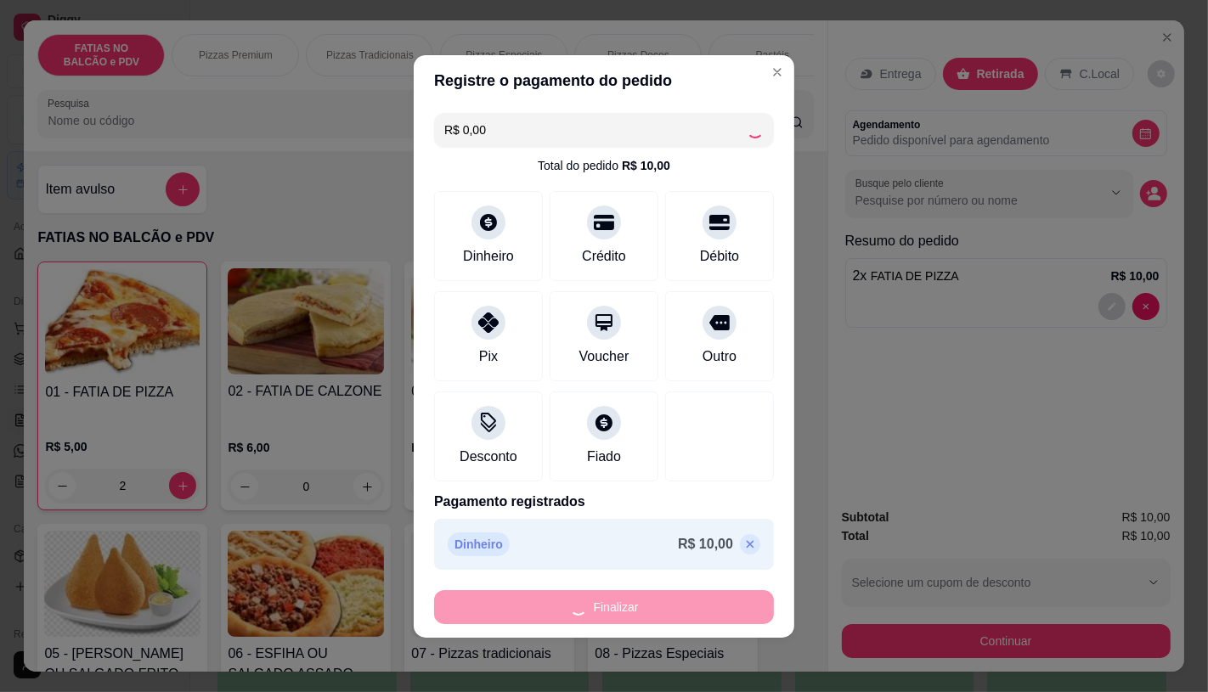
type input "0"
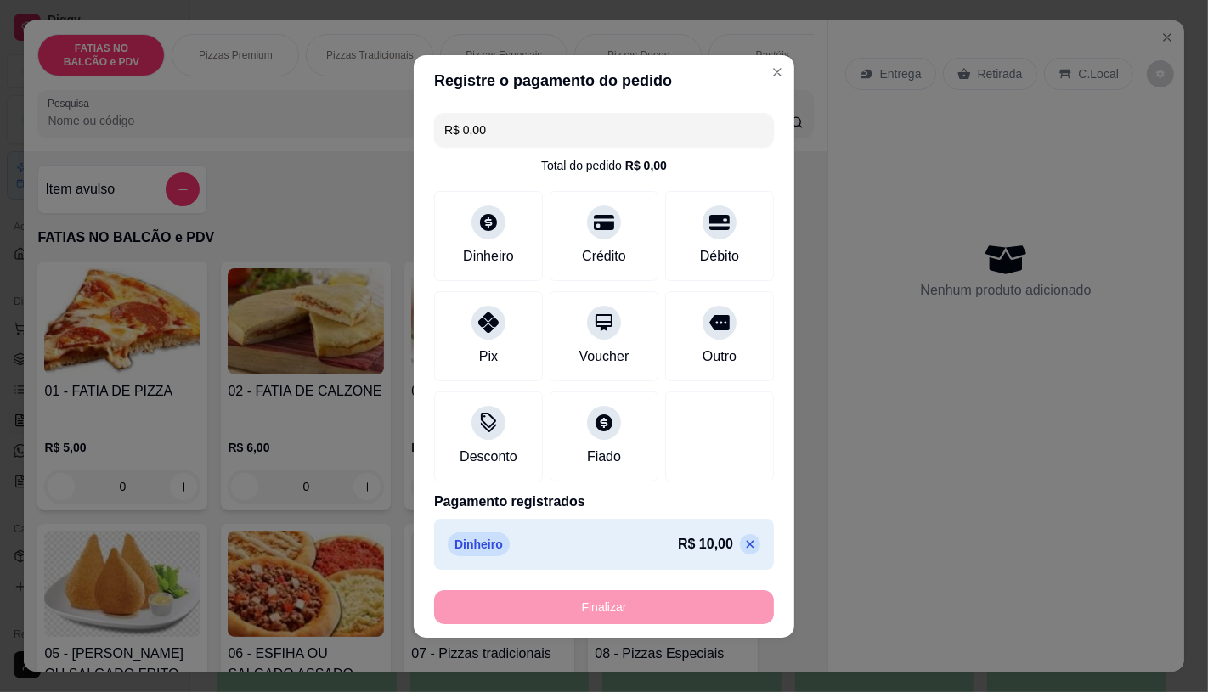
type input "-R$ 10,00"
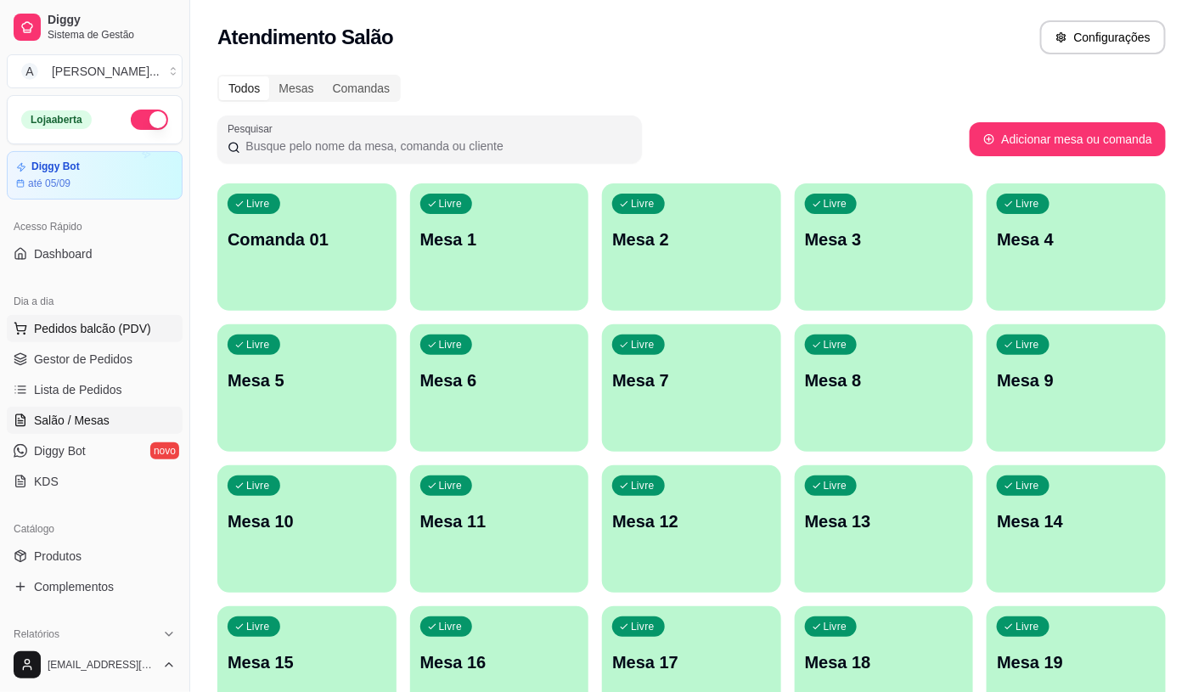
click at [90, 329] on span "Pedidos balcão (PDV)" at bounding box center [92, 328] width 117 height 17
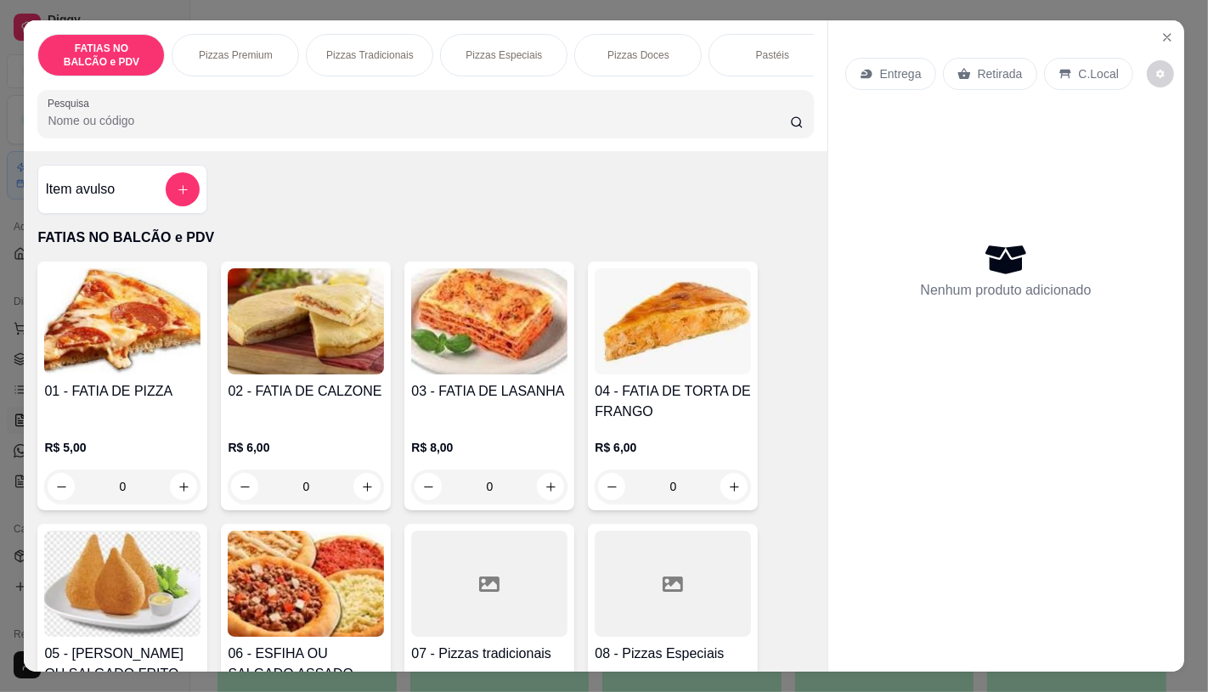
click at [272, 48] on div "Pizzas Premium" at bounding box center [235, 55] width 127 height 42
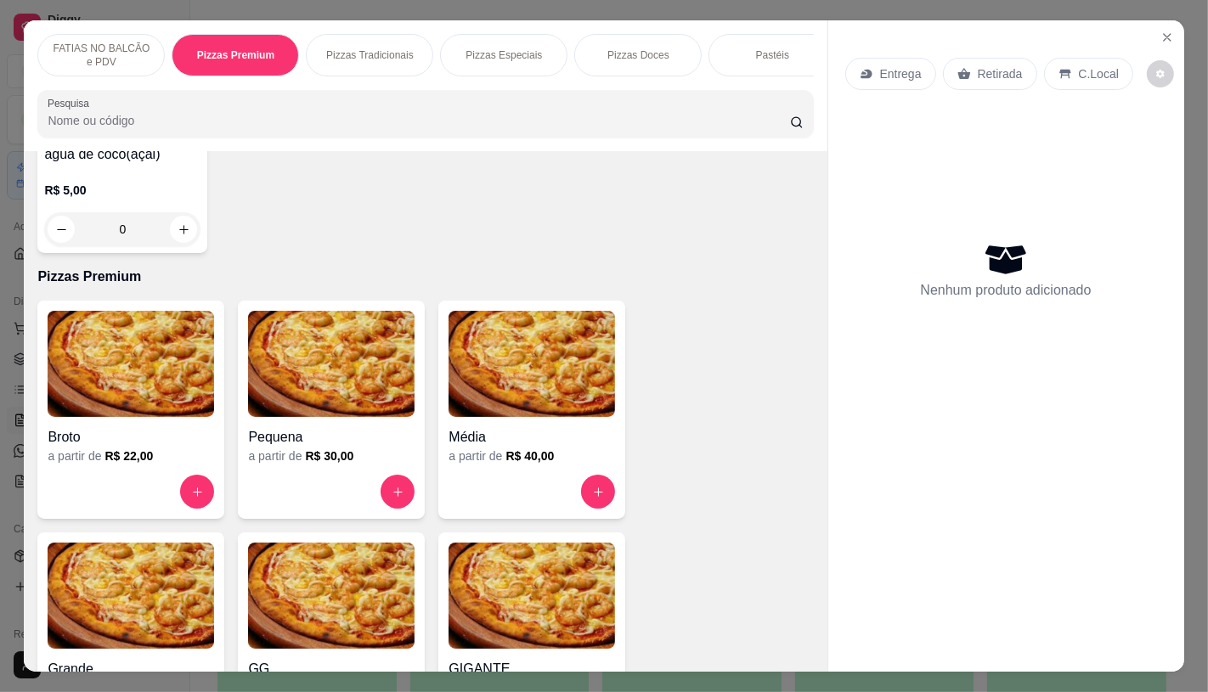
click at [95, 56] on p "FATIAS NO BALCÃO e PDV" at bounding box center [101, 55] width 99 height 27
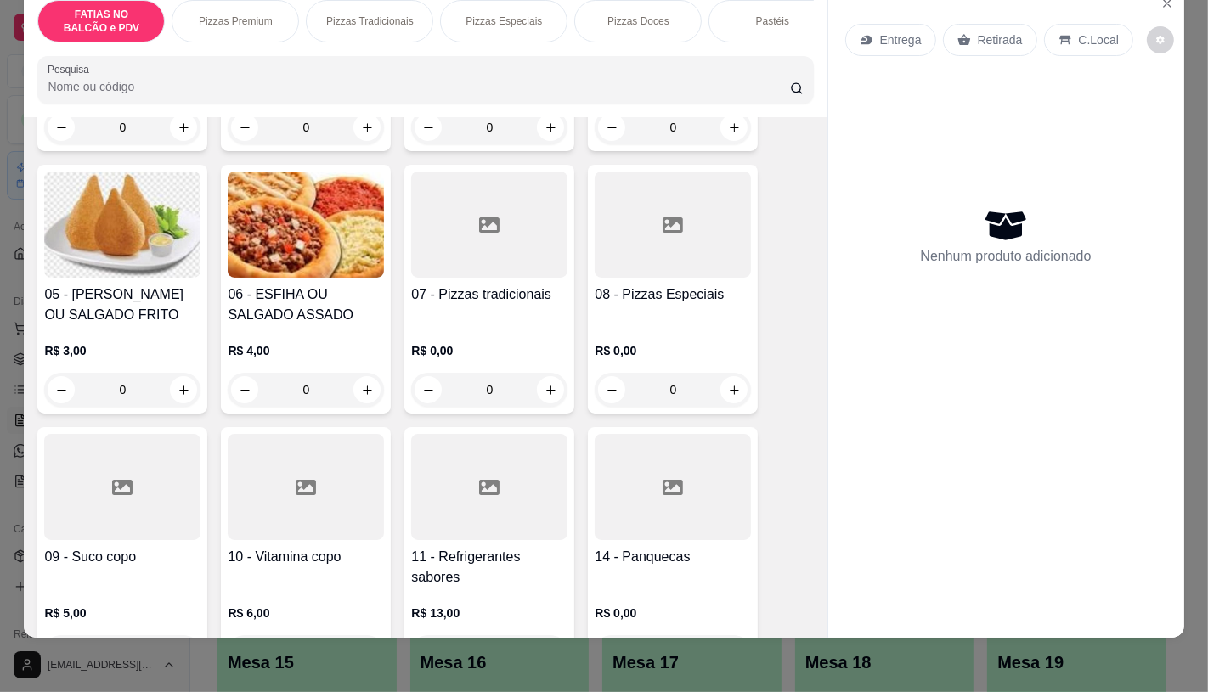
scroll to position [359, 0]
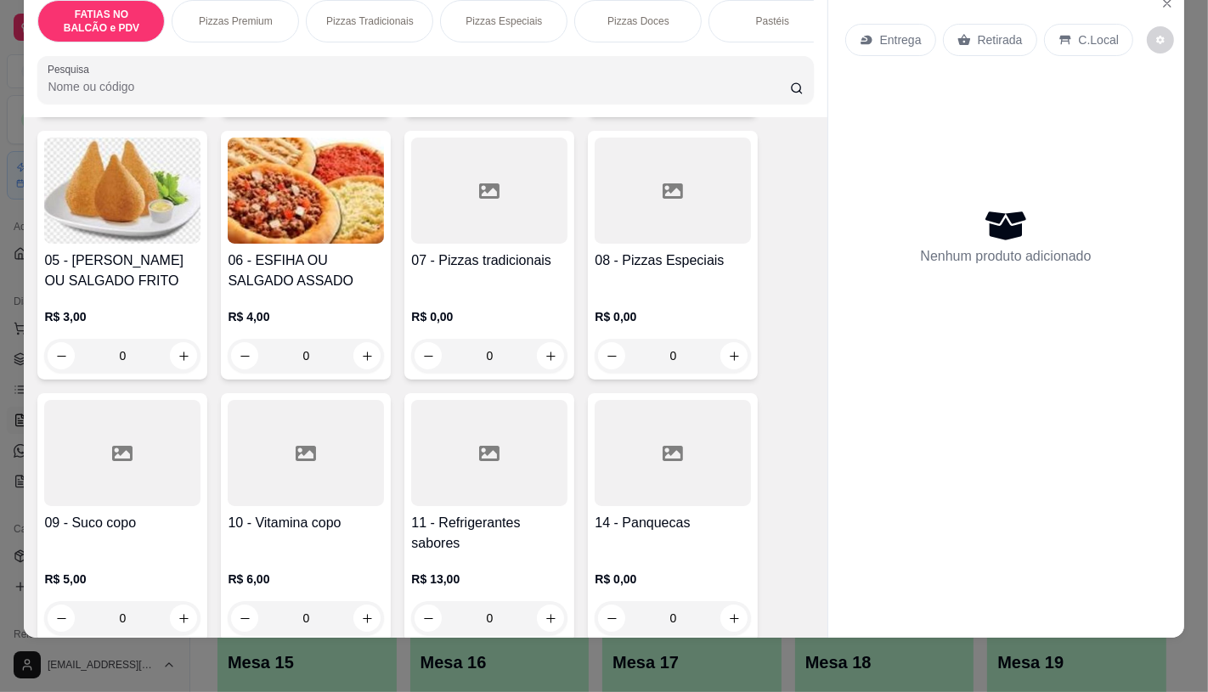
click at [491, 550] on h4 "11 - Refrigerantes sabores" at bounding box center [489, 533] width 156 height 41
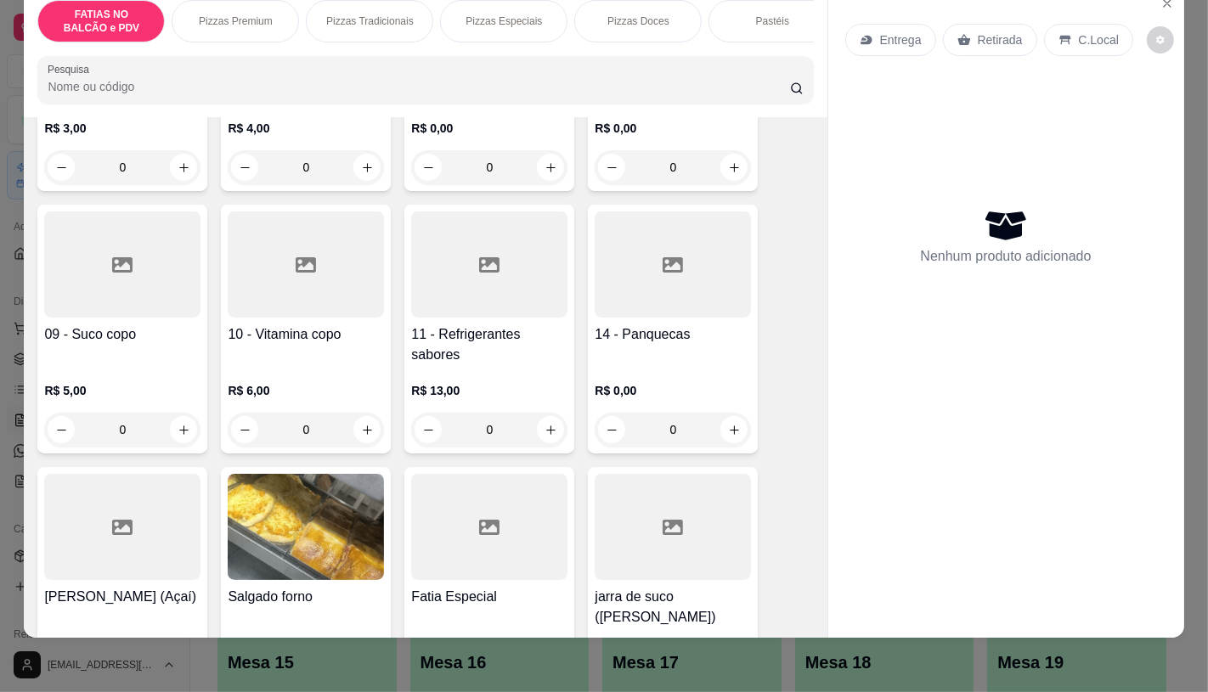
scroll to position [0, 0]
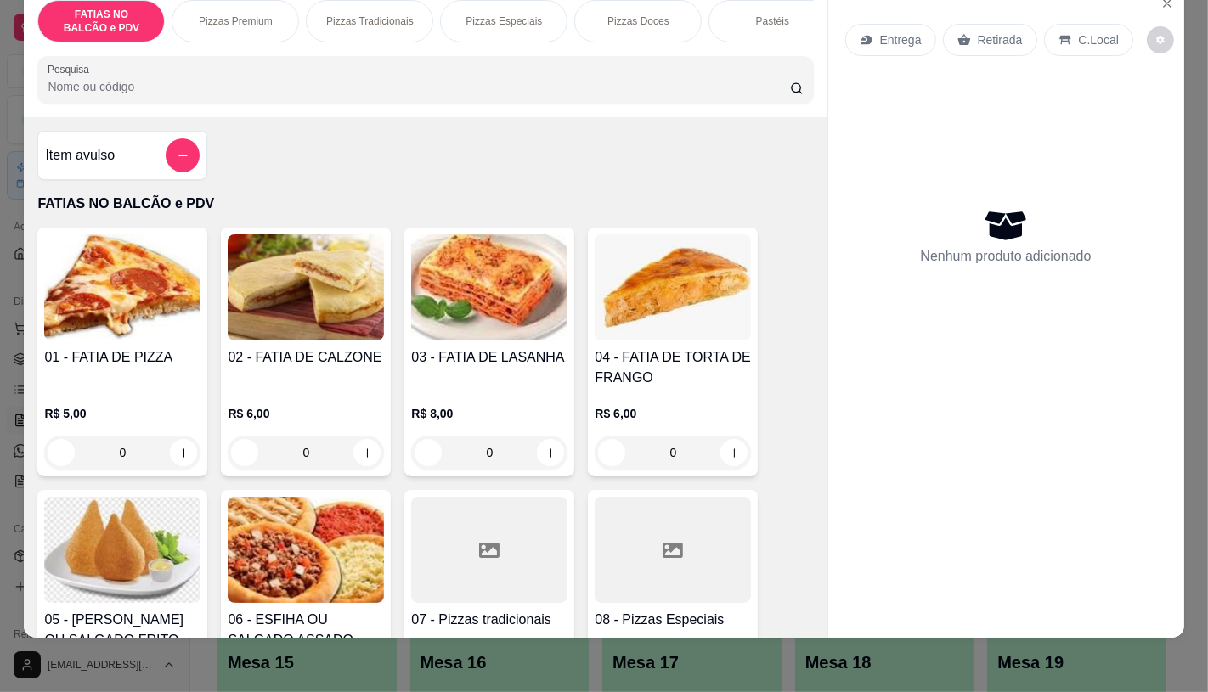
click at [464, 559] on div at bounding box center [489, 550] width 156 height 106
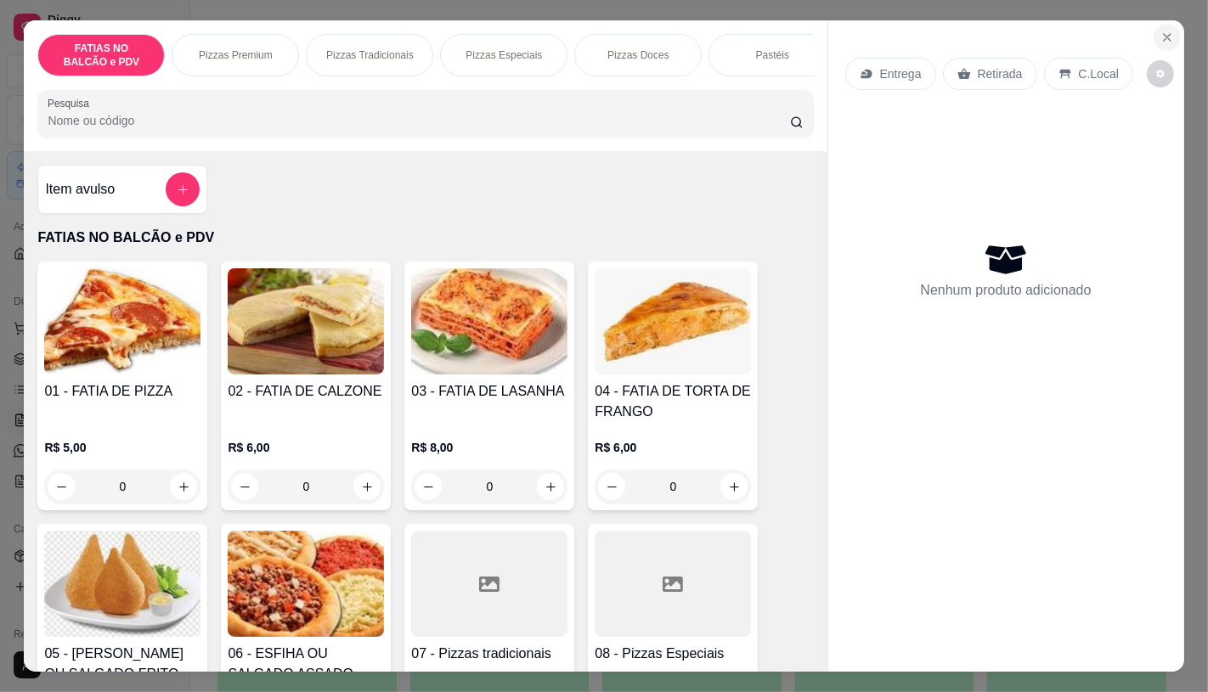
click at [1161, 31] on icon "Close" at bounding box center [1167, 38] width 14 height 14
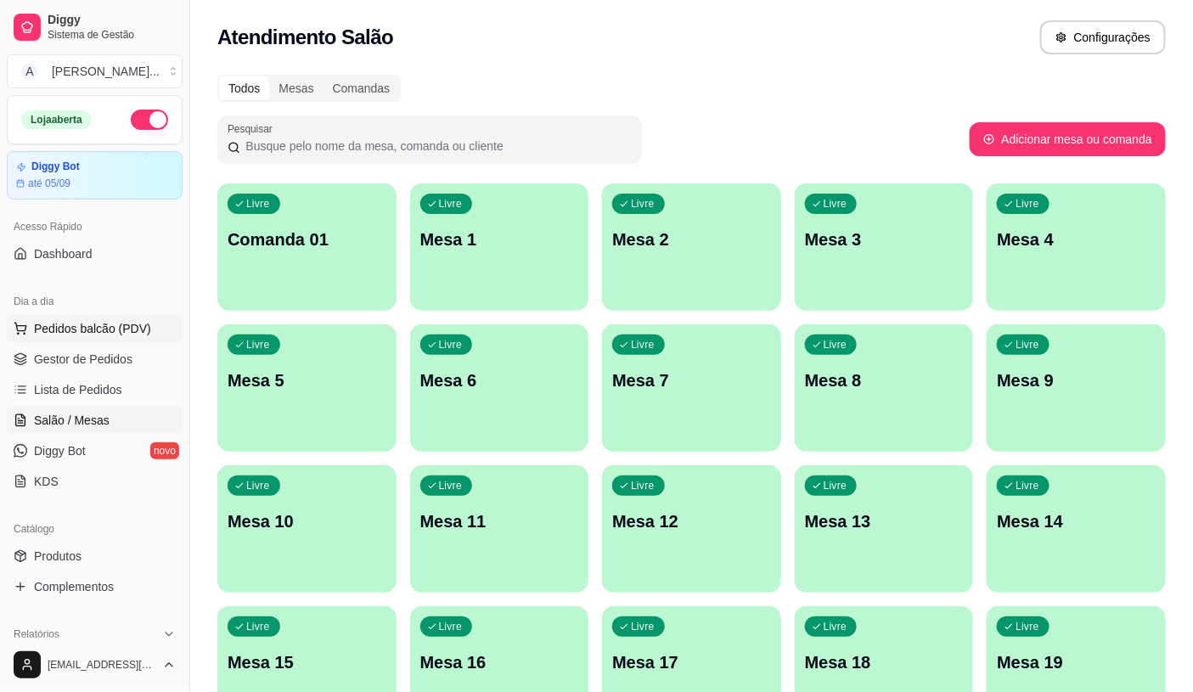
click at [85, 330] on span "Pedidos balcão (PDV)" at bounding box center [92, 328] width 117 height 17
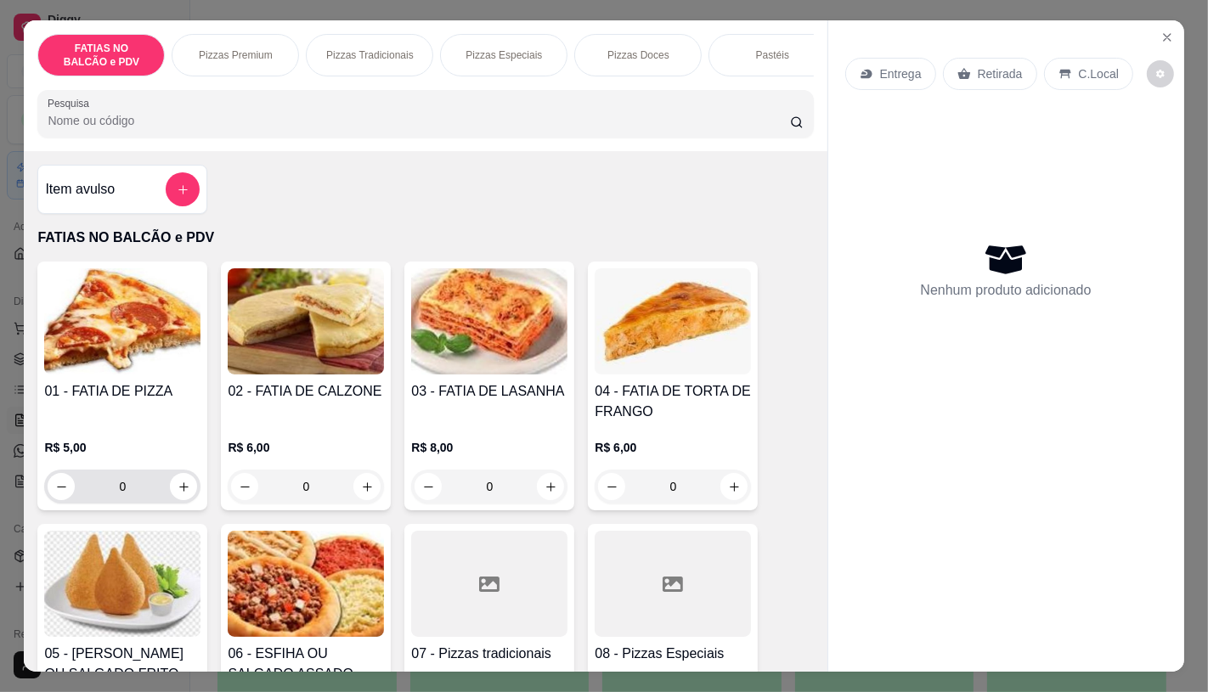
click at [166, 504] on div "0" at bounding box center [122, 487] width 149 height 34
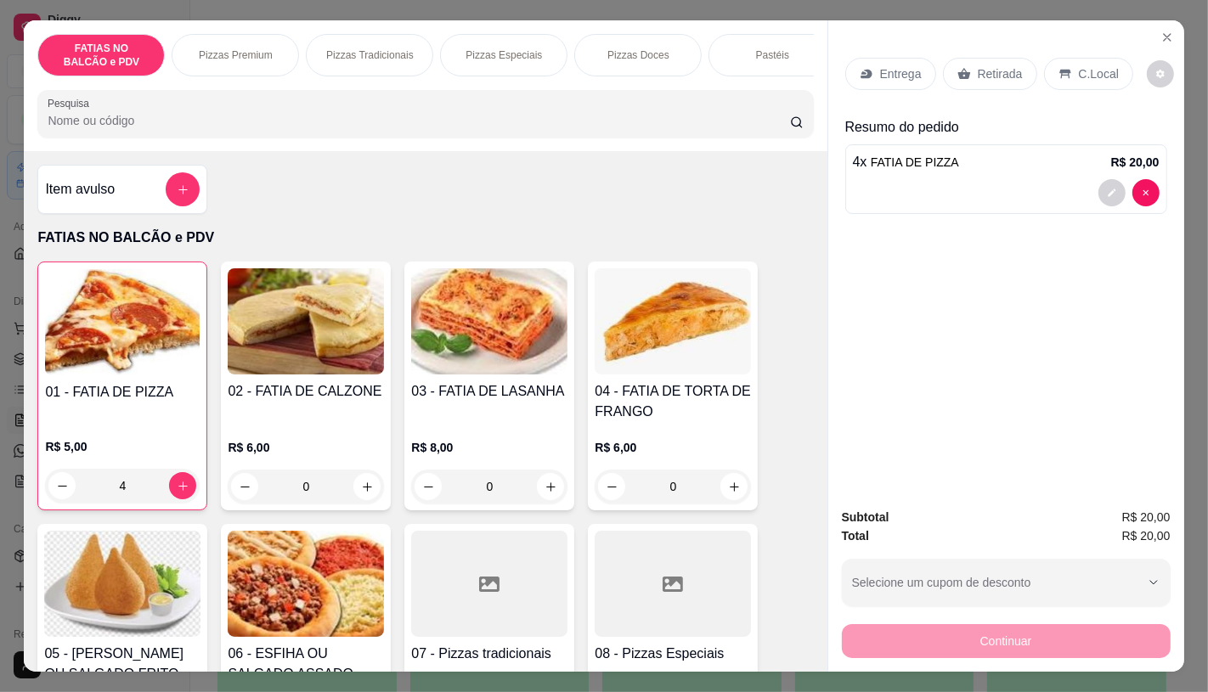
type input "4"
click at [1013, 81] on div "Retirada" at bounding box center [990, 74] width 94 height 32
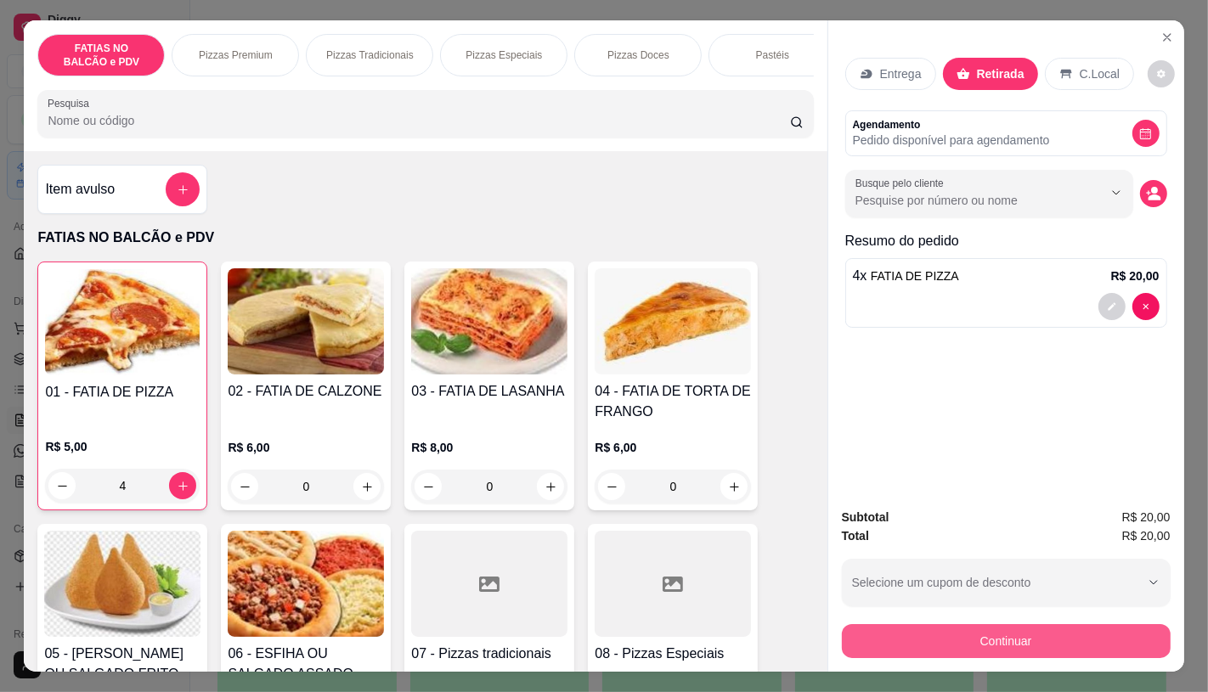
click at [1088, 646] on button "Continuar" at bounding box center [1006, 641] width 329 height 34
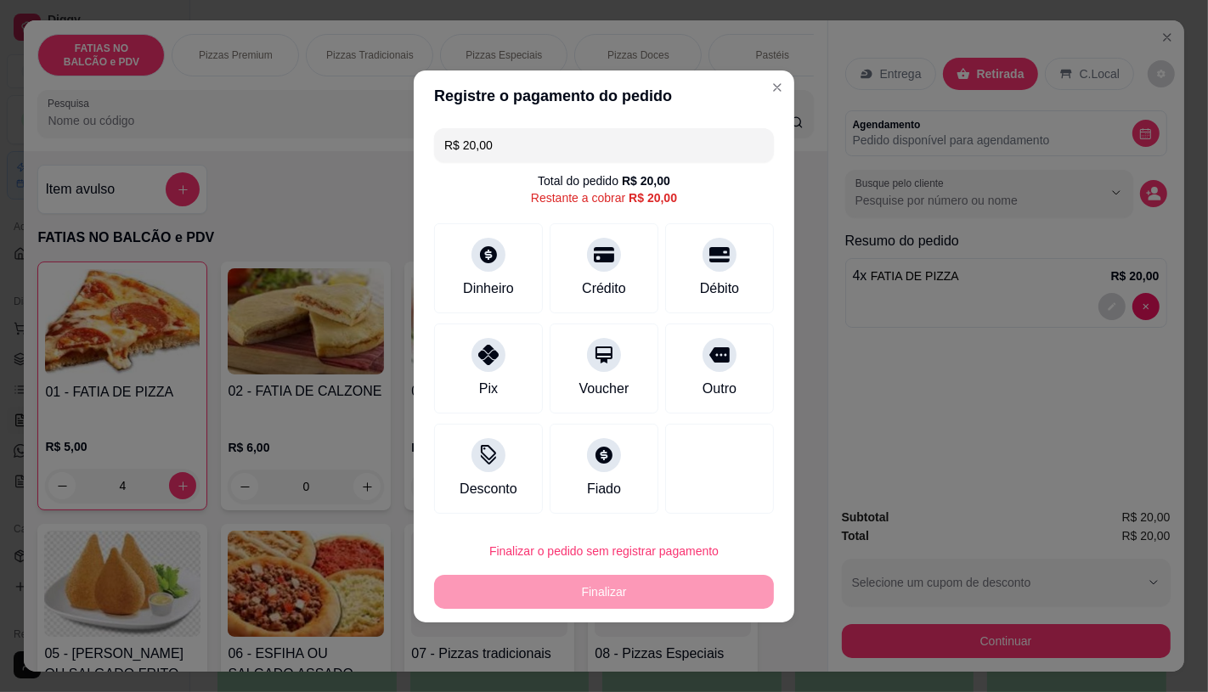
click at [584, 383] on div "Voucher" at bounding box center [604, 389] width 50 height 20
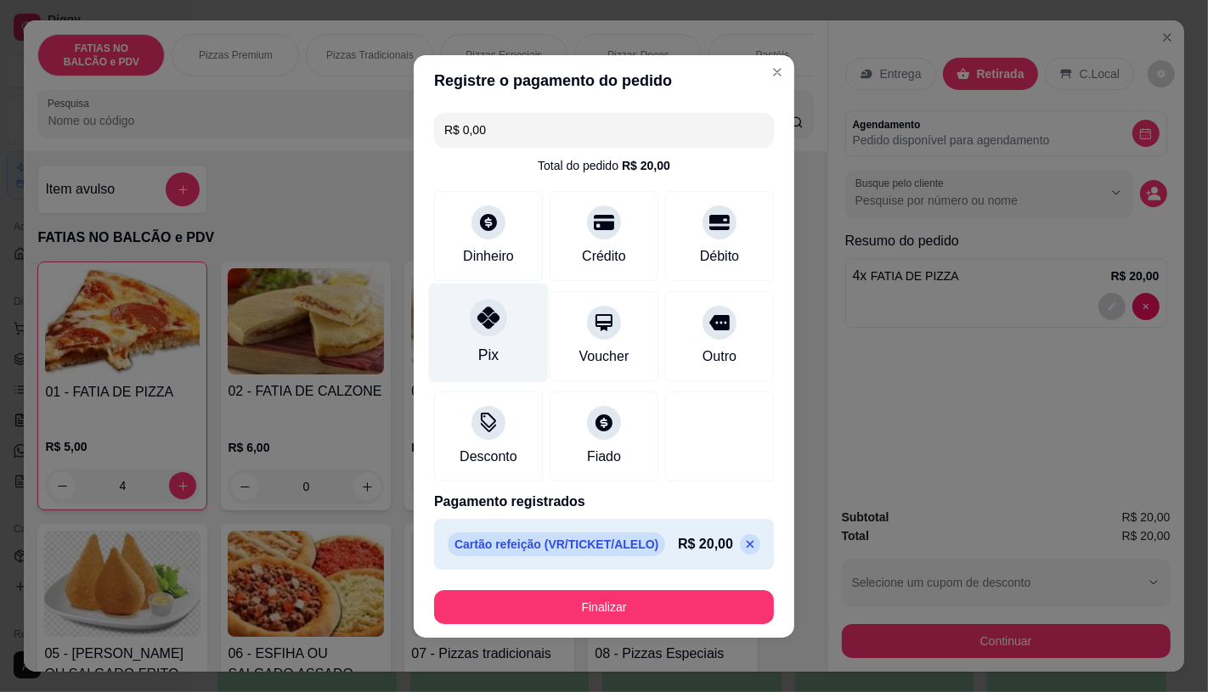
click at [516, 359] on div "Pix" at bounding box center [489, 332] width 120 height 99
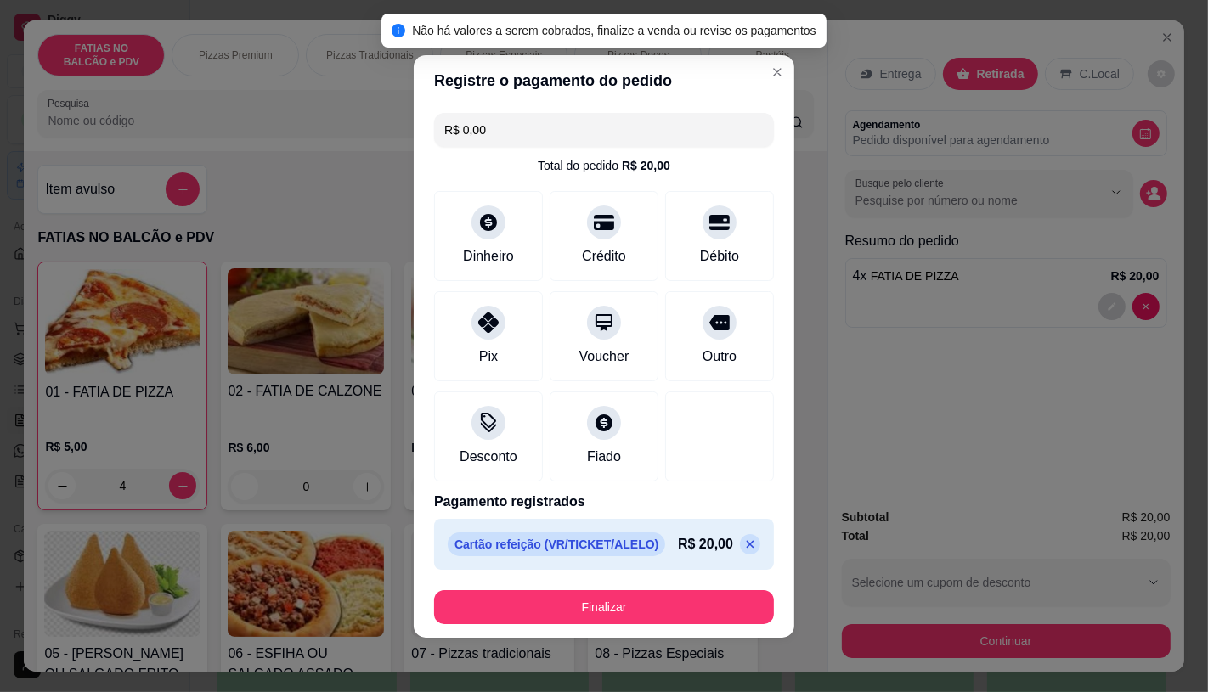
click at [740, 552] on p at bounding box center [750, 544] width 20 height 20
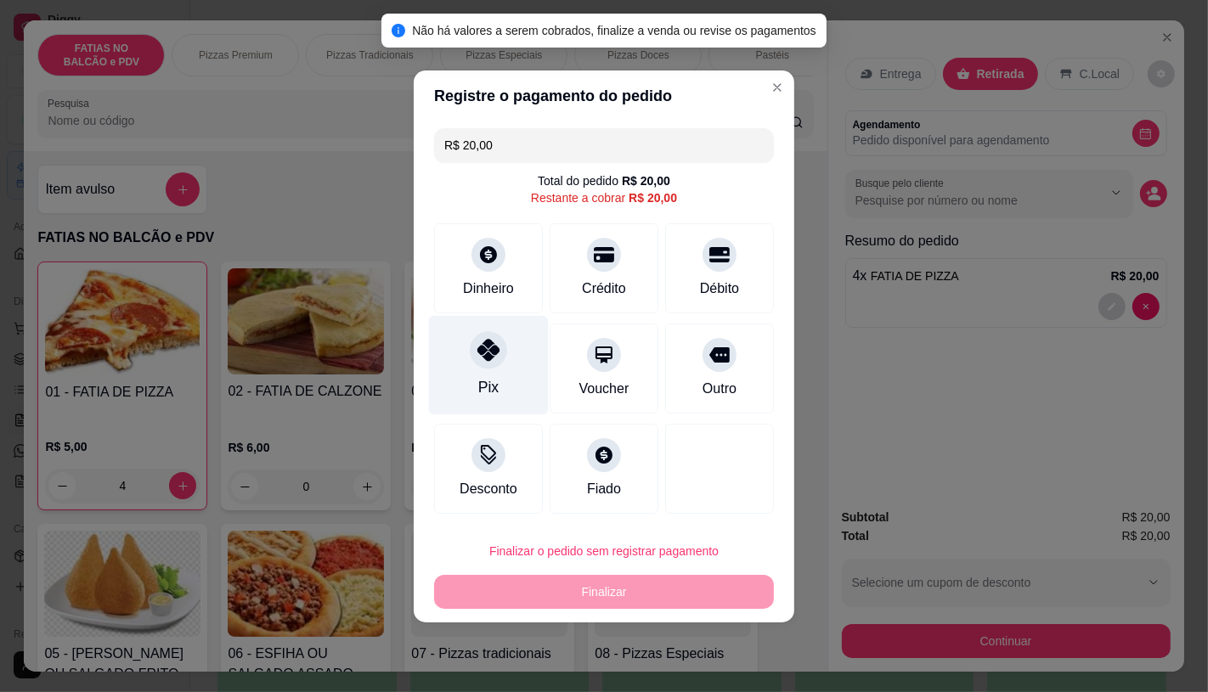
click at [480, 369] on div "Pix" at bounding box center [489, 364] width 120 height 99
type input "R$ 0,00"
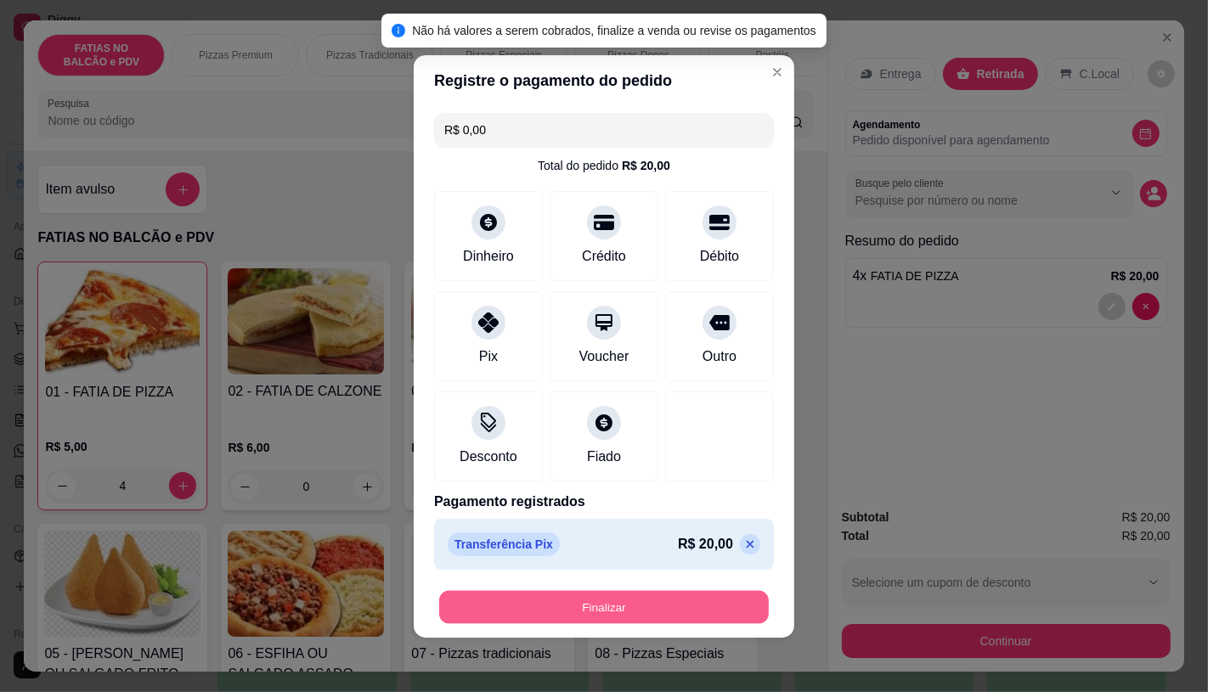
click at [647, 610] on button "Finalizar" at bounding box center [604, 606] width 330 height 33
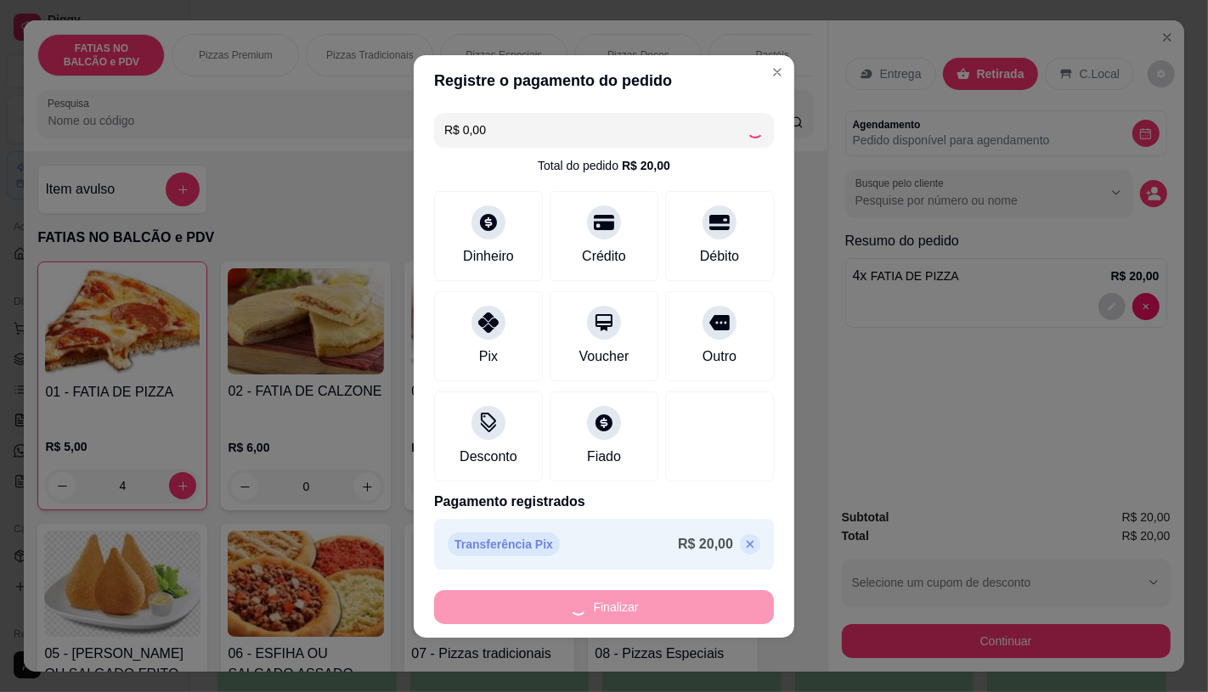
type input "0"
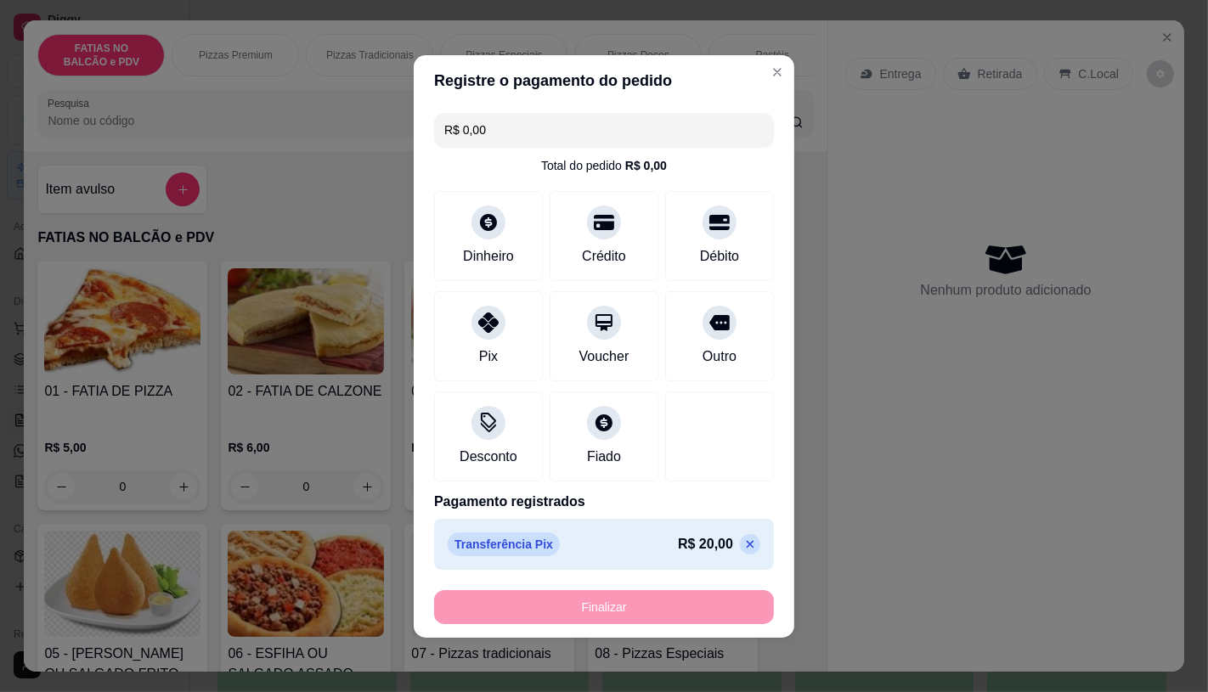
type input "-R$ 20,00"
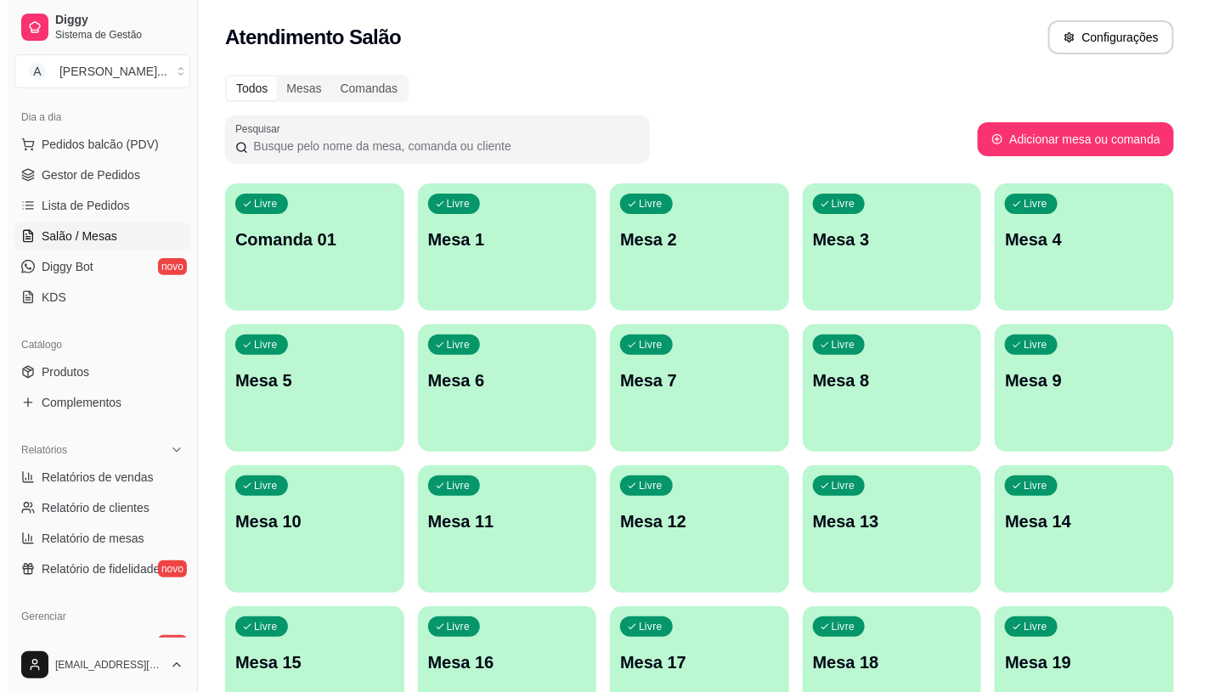
scroll to position [189, 0]
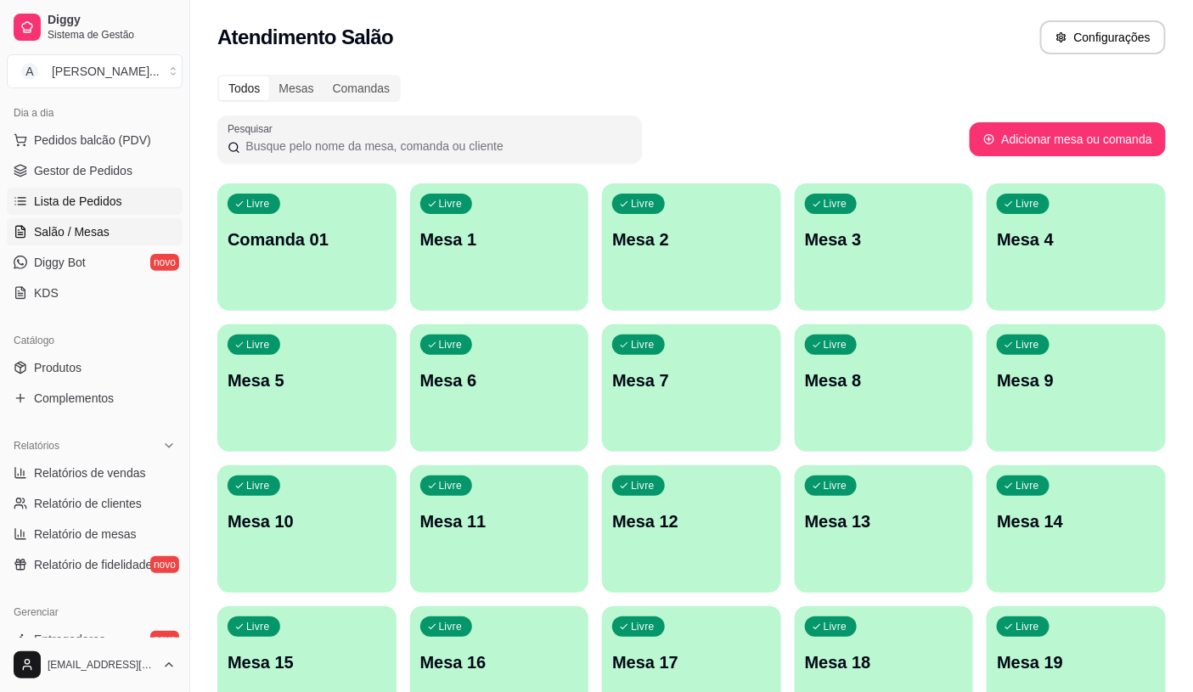
click at [59, 197] on span "Lista de Pedidos" at bounding box center [78, 201] width 88 height 17
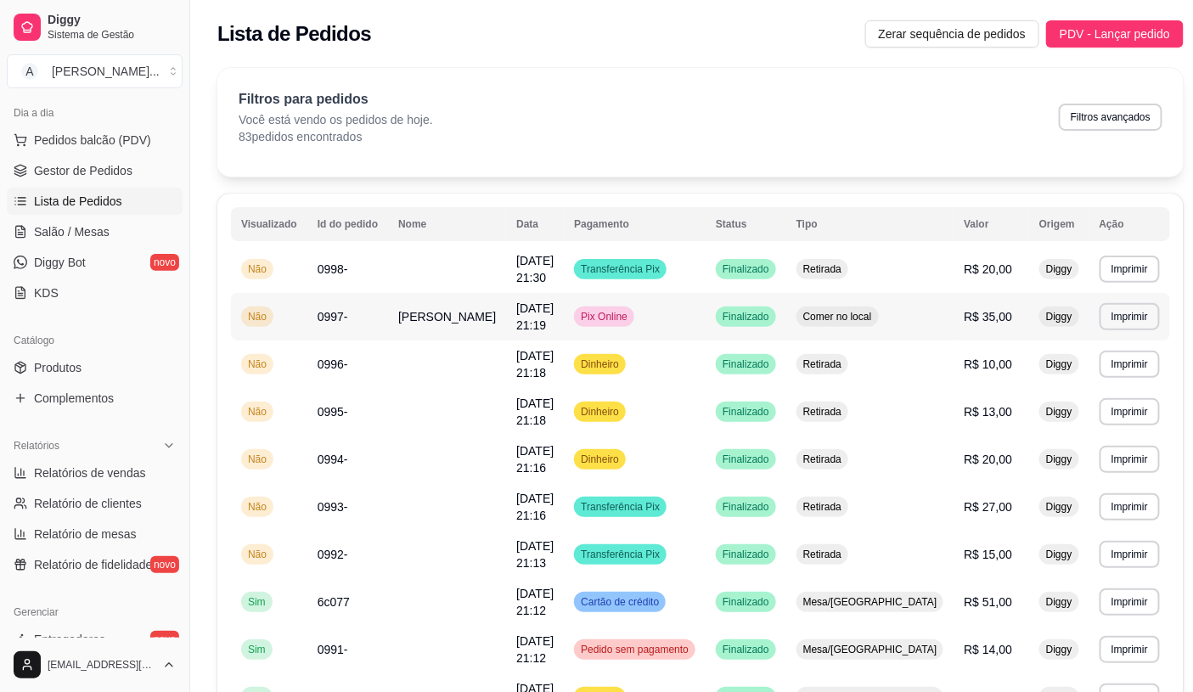
click at [852, 310] on span "Comer no local" at bounding box center [838, 317] width 76 height 14
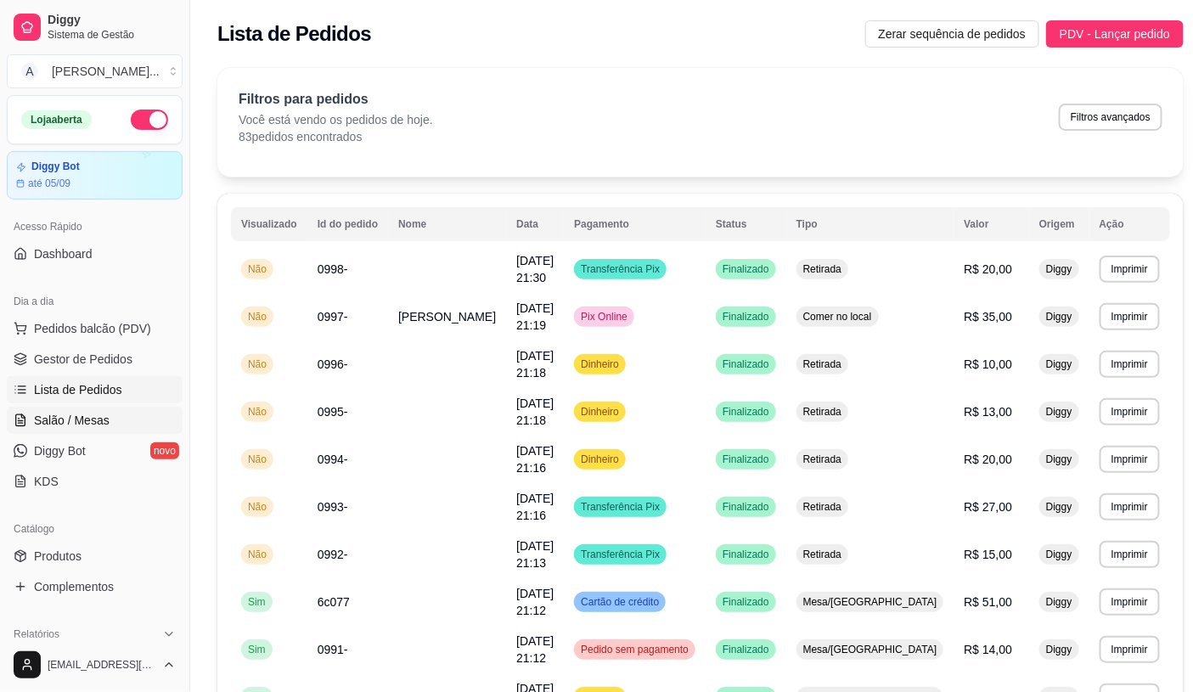
click at [89, 420] on span "Salão / Mesas" at bounding box center [72, 420] width 76 height 17
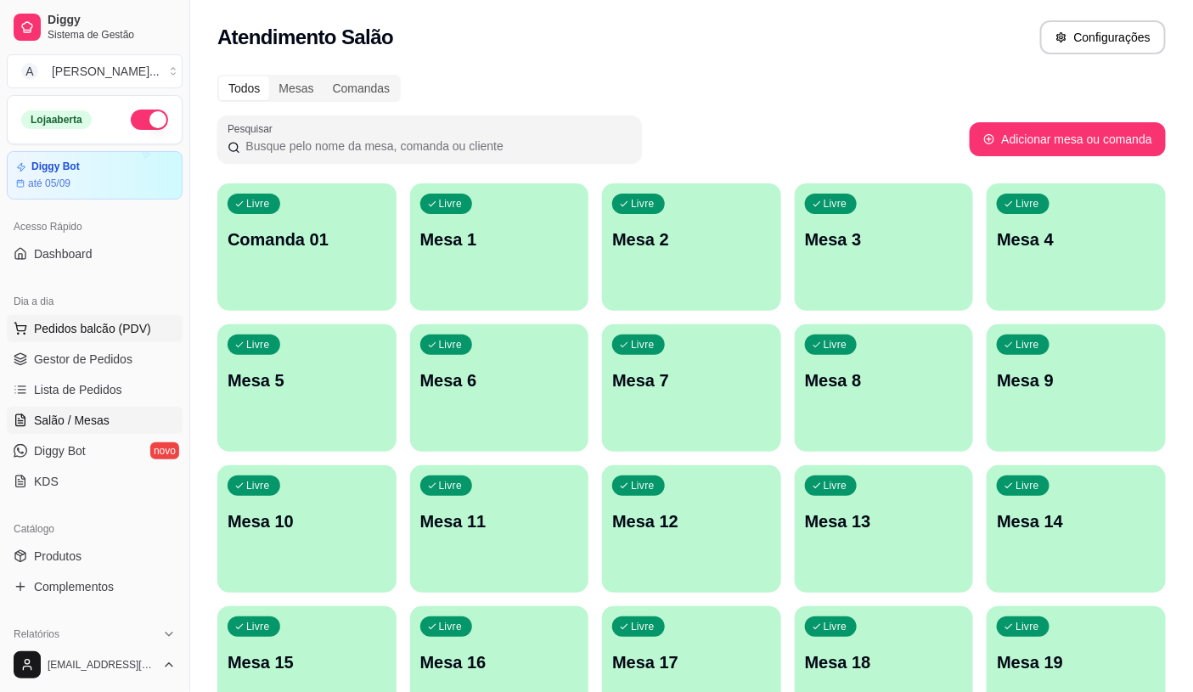
click at [128, 318] on button "Pedidos balcão (PDV)" at bounding box center [95, 328] width 176 height 27
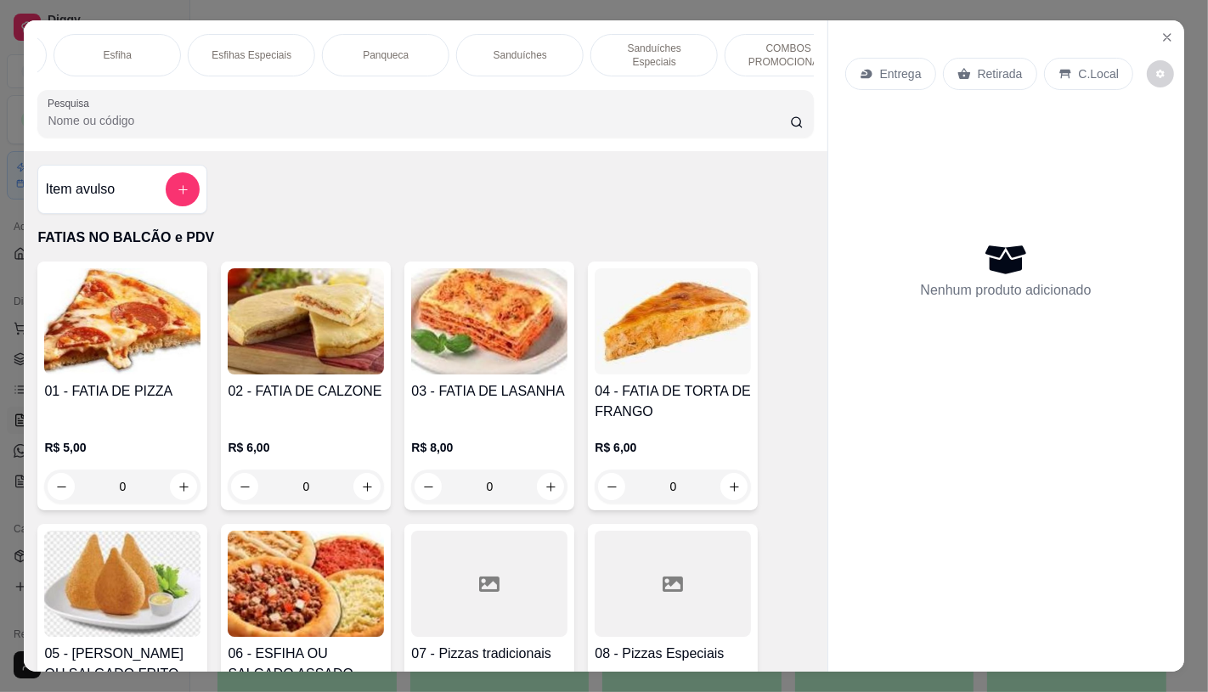
scroll to position [0, 1167]
click at [264, 48] on p "Panqueca" at bounding box center [276, 55] width 46 height 14
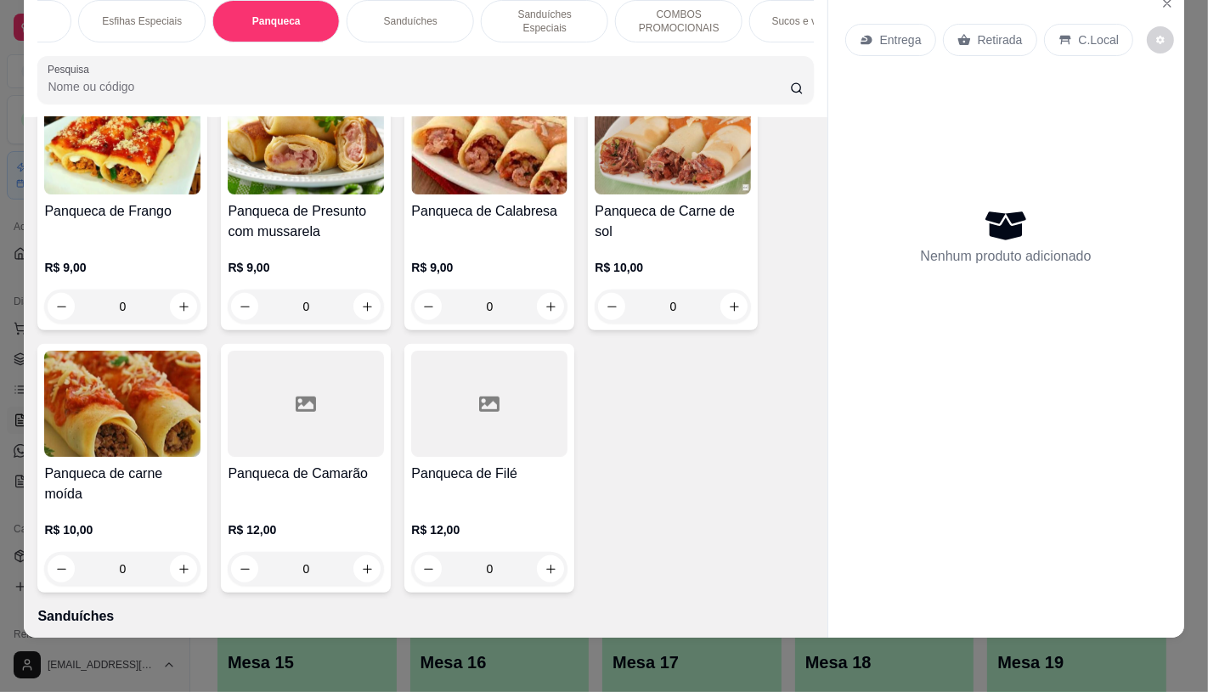
scroll to position [6422, 0]
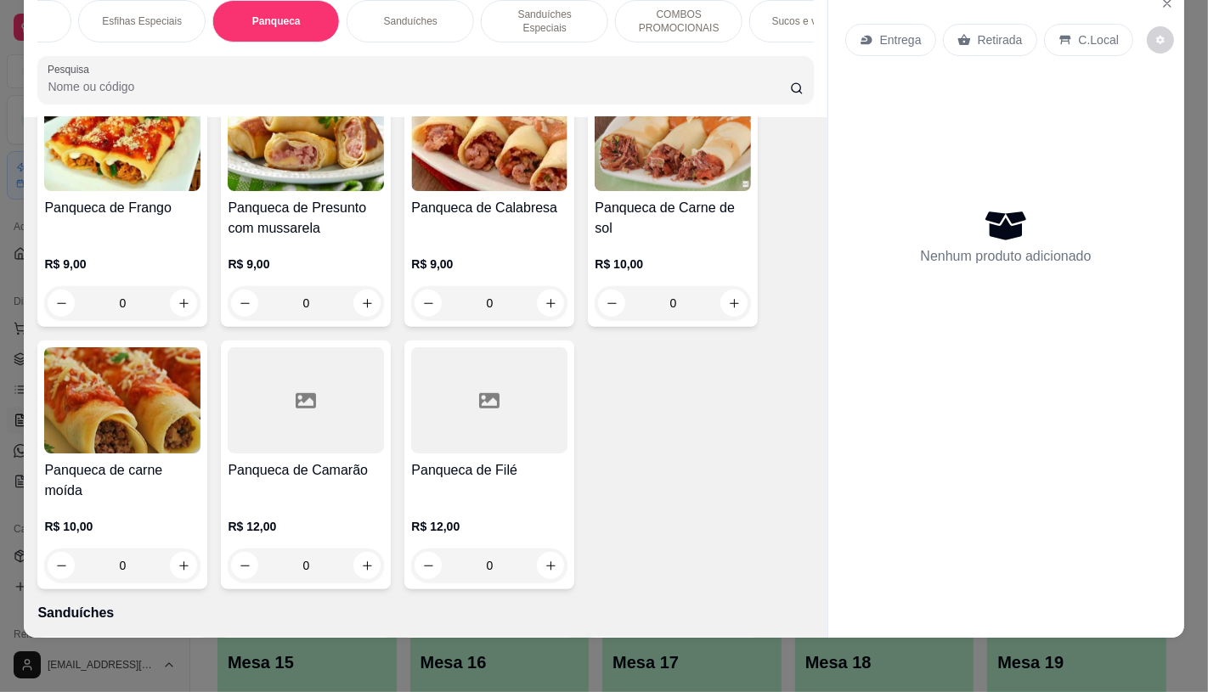
click at [715, 200] on div "Panqueca de Carne de sol" at bounding box center [673, 218] width 156 height 41
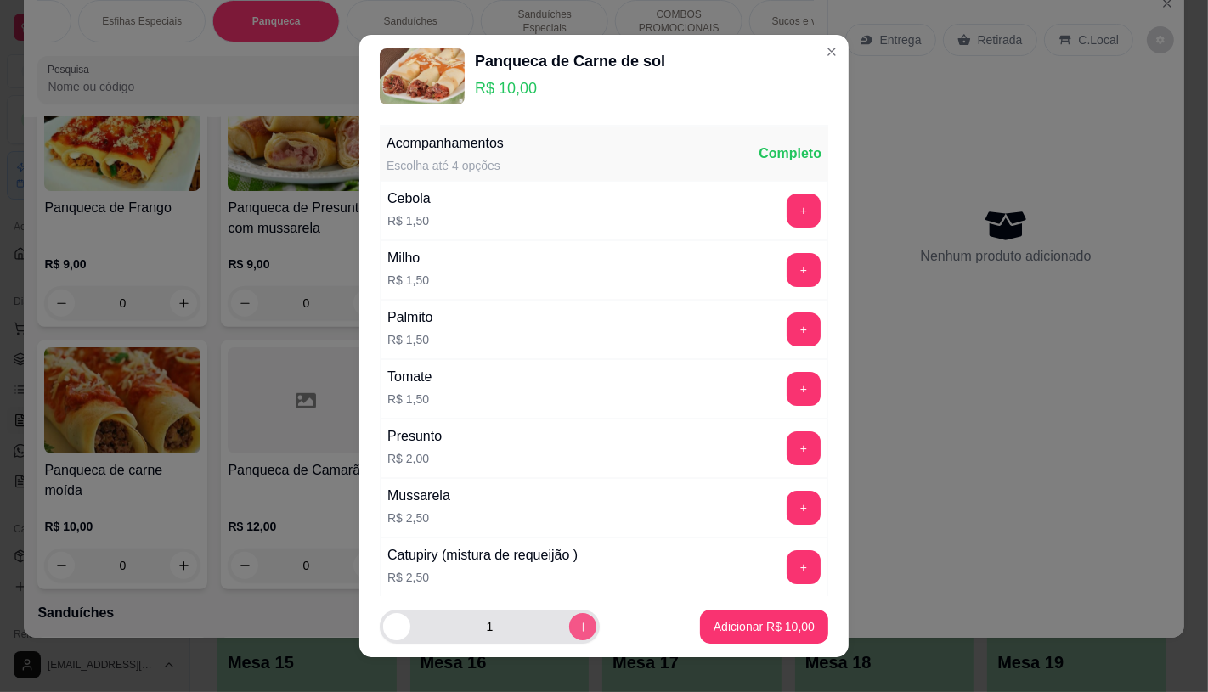
click at [569, 626] on button "increase-product-quantity" at bounding box center [582, 626] width 27 height 27
type input "3"
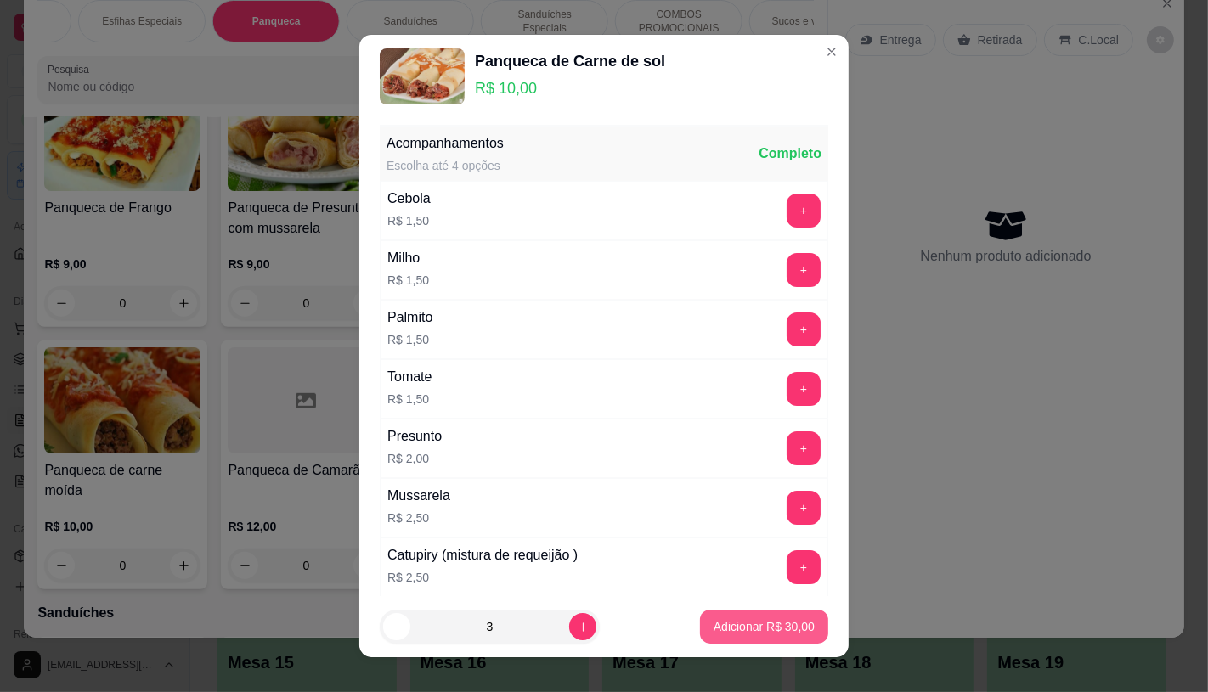
click at [722, 620] on p "Adicionar R$ 30,00" at bounding box center [764, 626] width 101 height 17
type input "3"
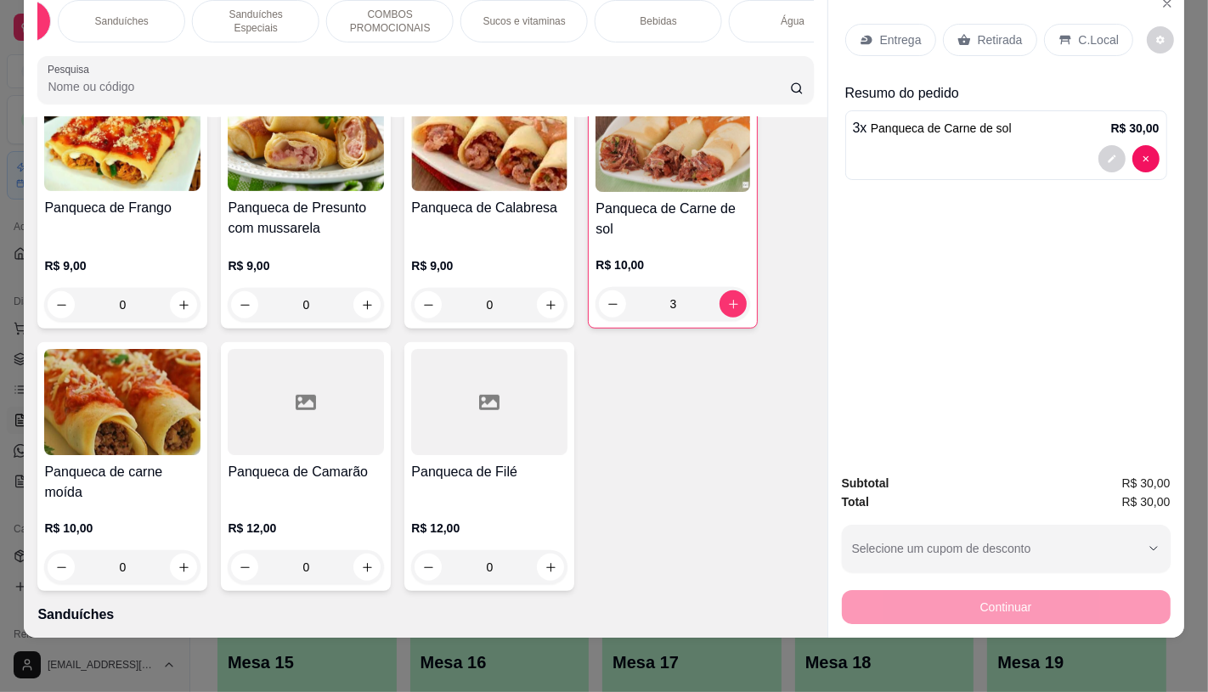
scroll to position [0, 1767]
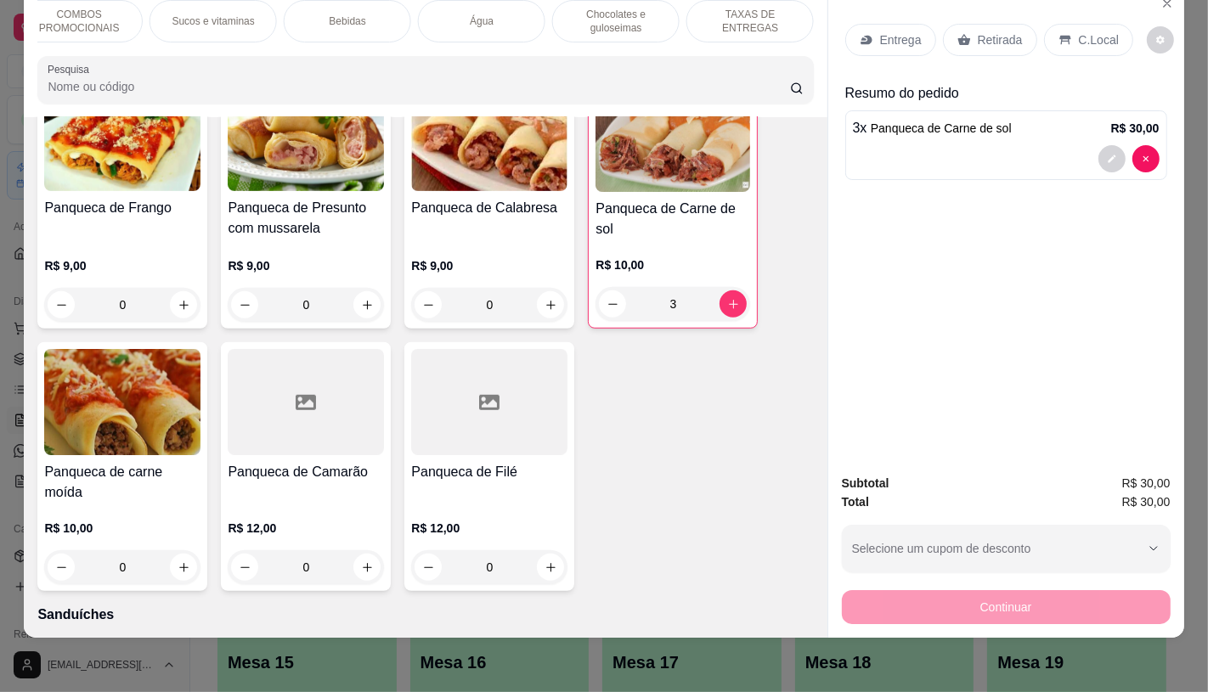
click at [753, 8] on p "TAXAS DE ENTREGAS" at bounding box center [750, 21] width 99 height 27
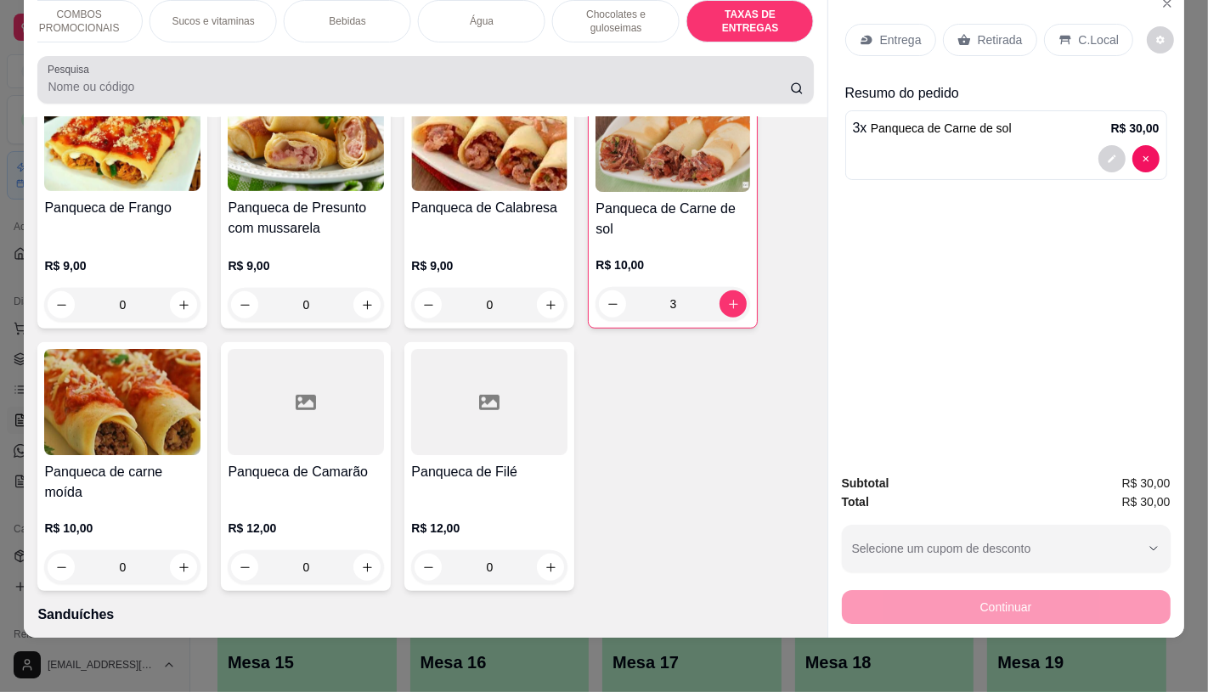
scroll to position [11361, 0]
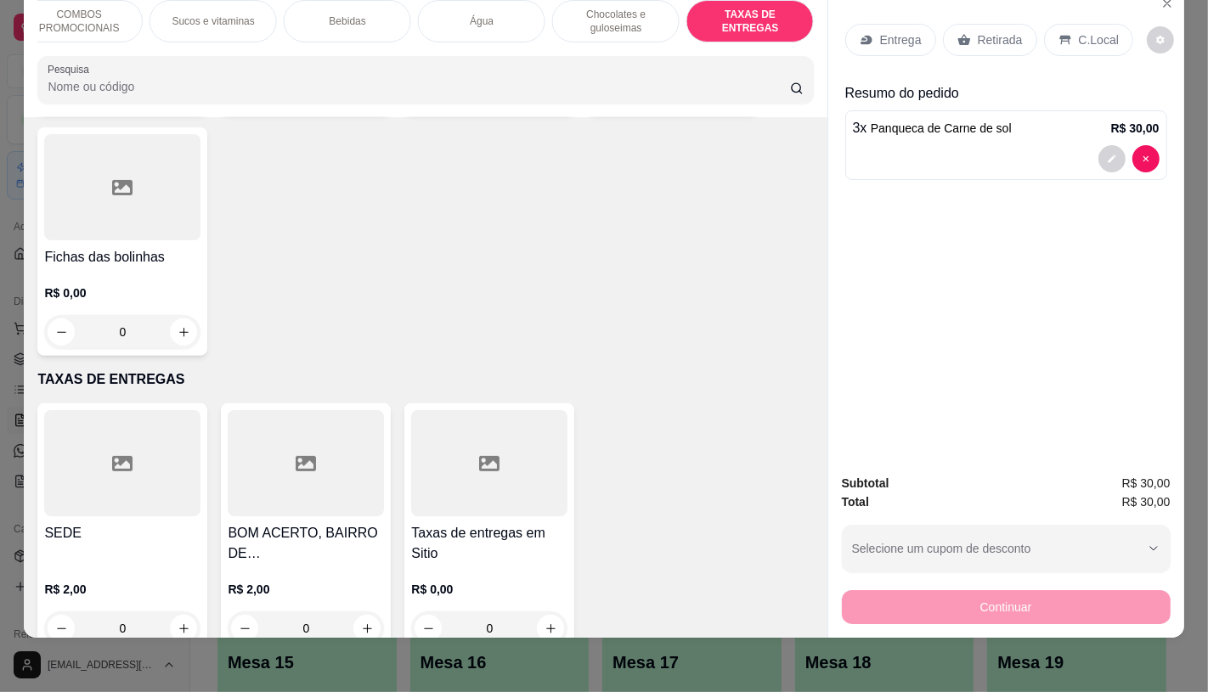
click at [195, 461] on div "SEDE R$ 2,00 0" at bounding box center [122, 527] width 170 height 249
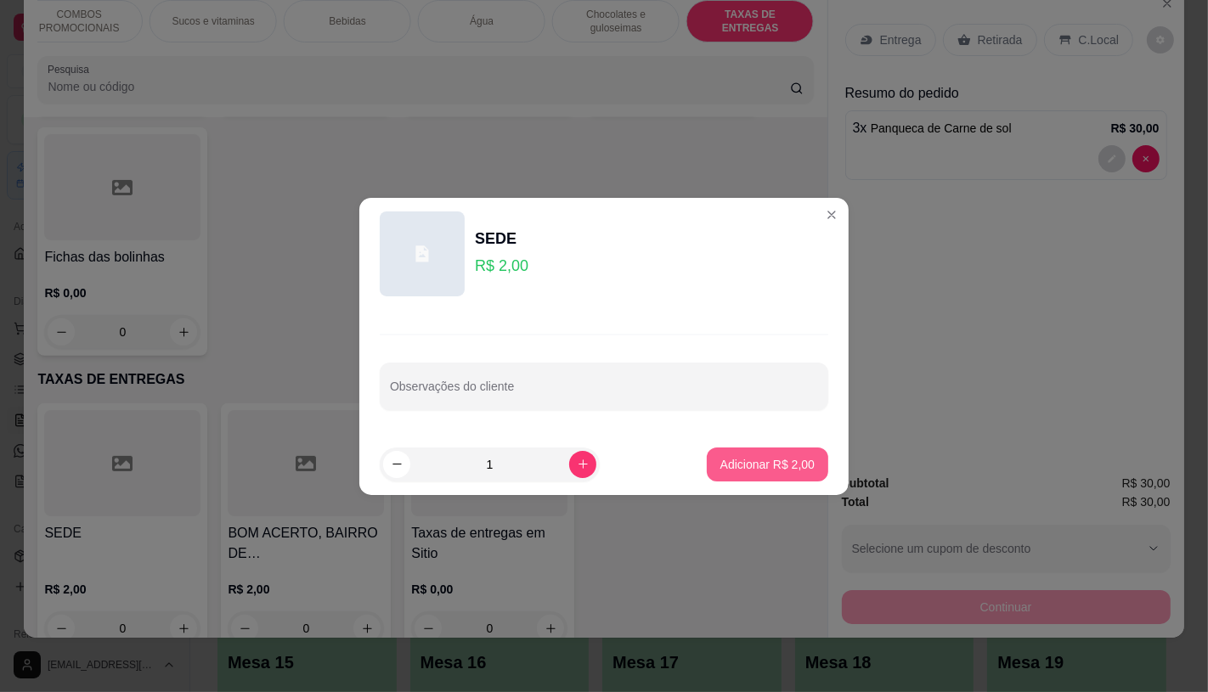
click at [731, 450] on button "Adicionar R$ 2,00" at bounding box center [767, 465] width 121 height 34
type input "1"
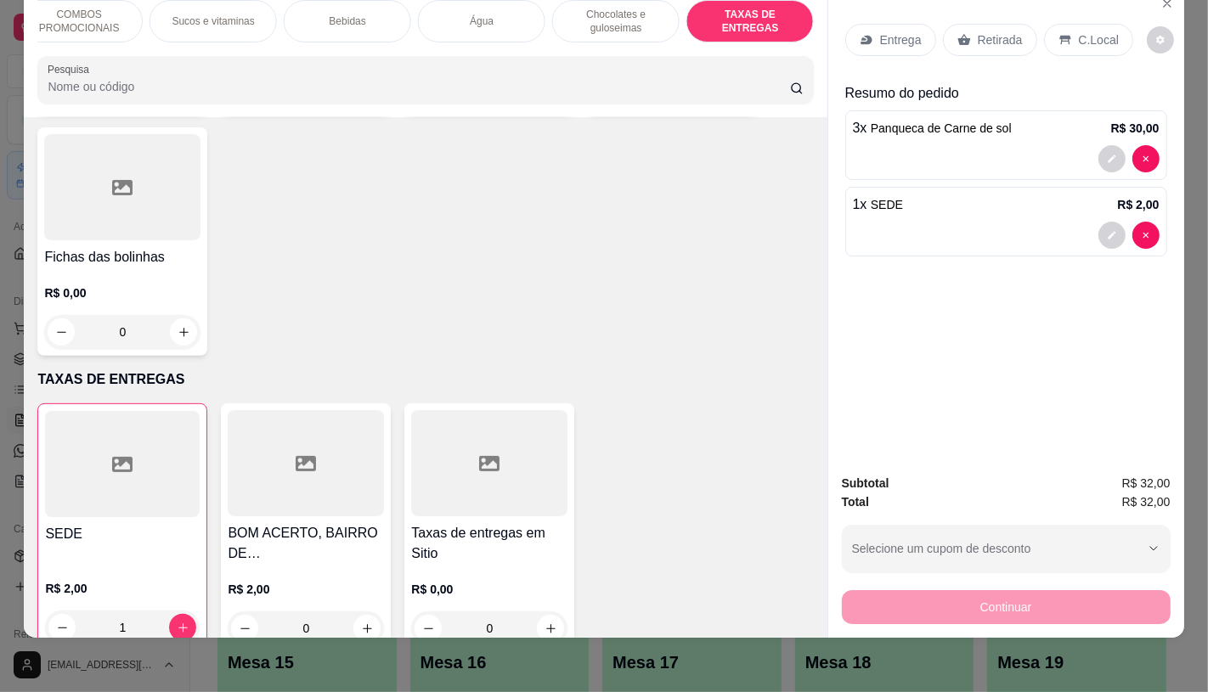
click at [1000, 595] on div "Continuar" at bounding box center [1006, 605] width 329 height 38
click at [994, 31] on p "Retirada" at bounding box center [1000, 39] width 45 height 17
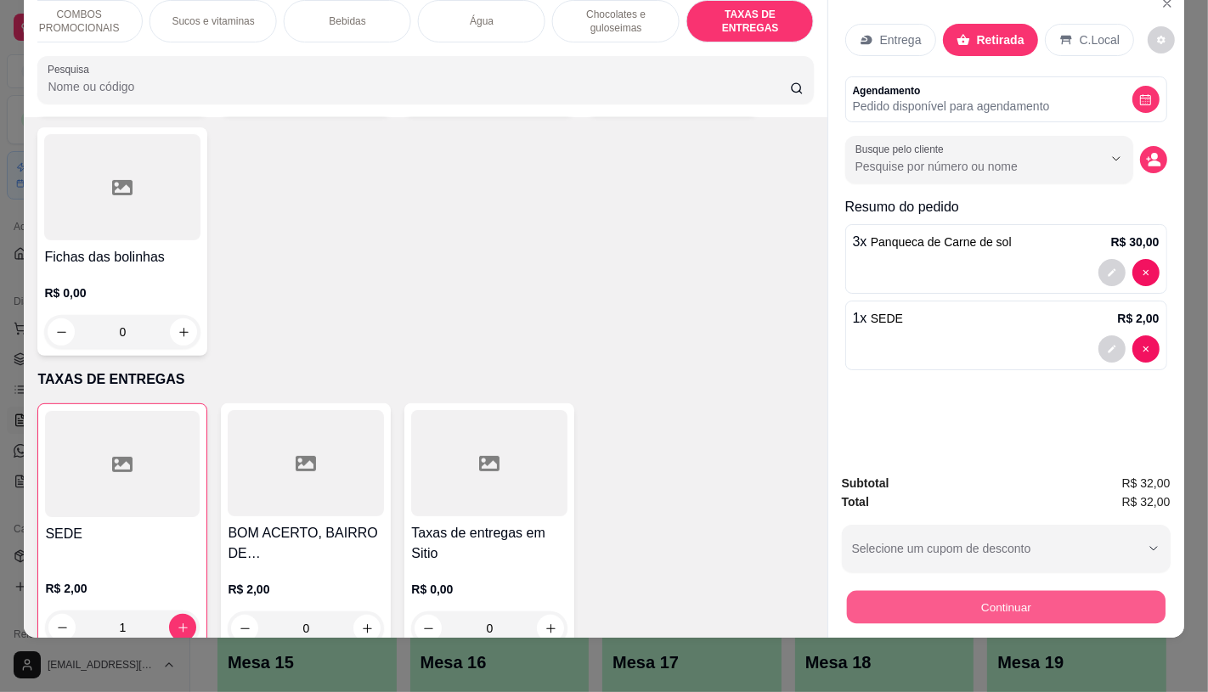
click at [953, 592] on button "Continuar" at bounding box center [1005, 606] width 319 height 33
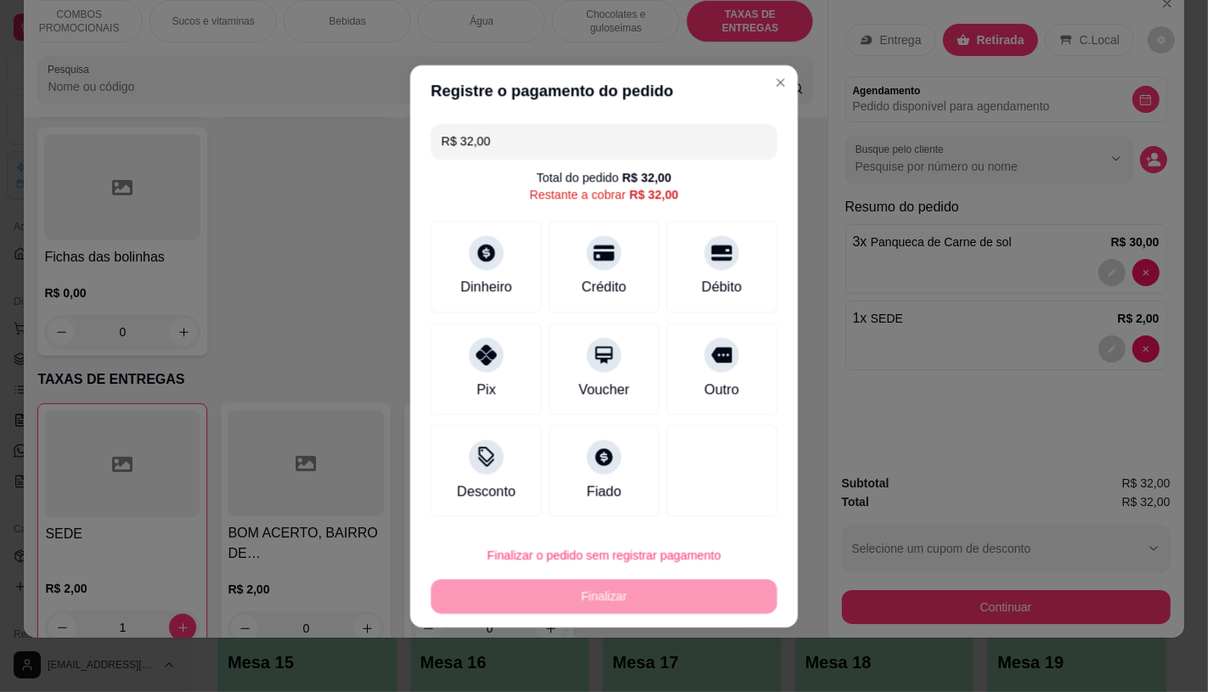
scroll to position [0, 0]
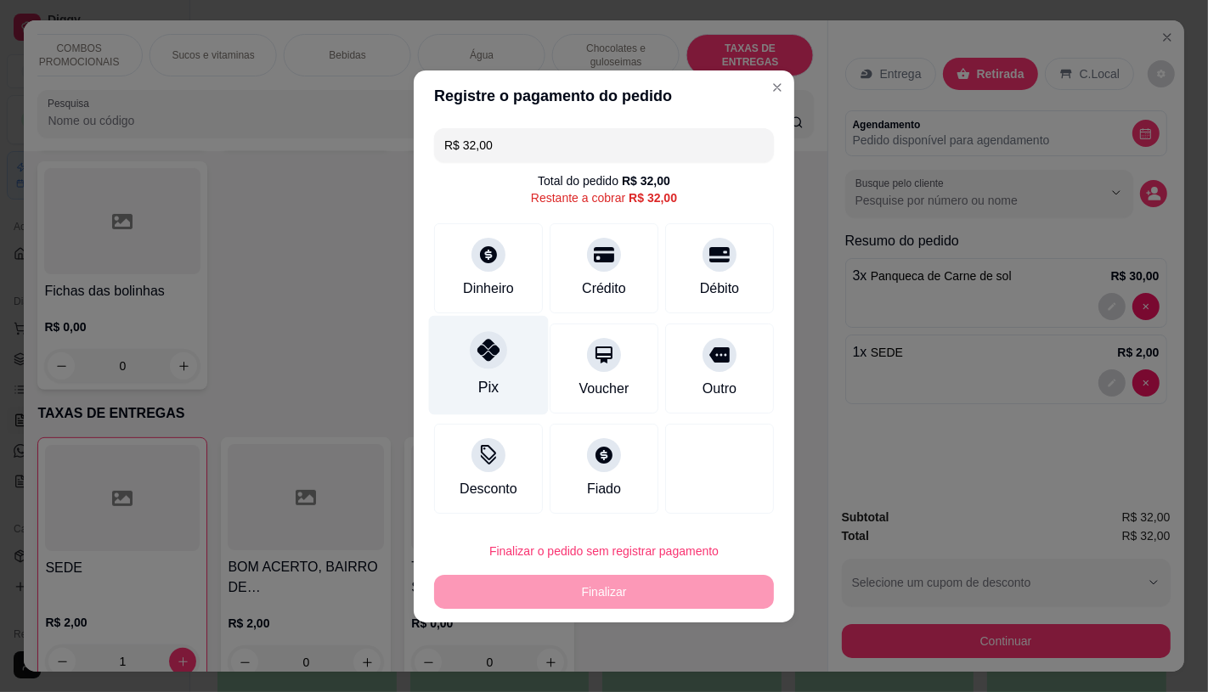
click at [520, 370] on div "Pix" at bounding box center [489, 364] width 120 height 99
type input "R$ 0,00"
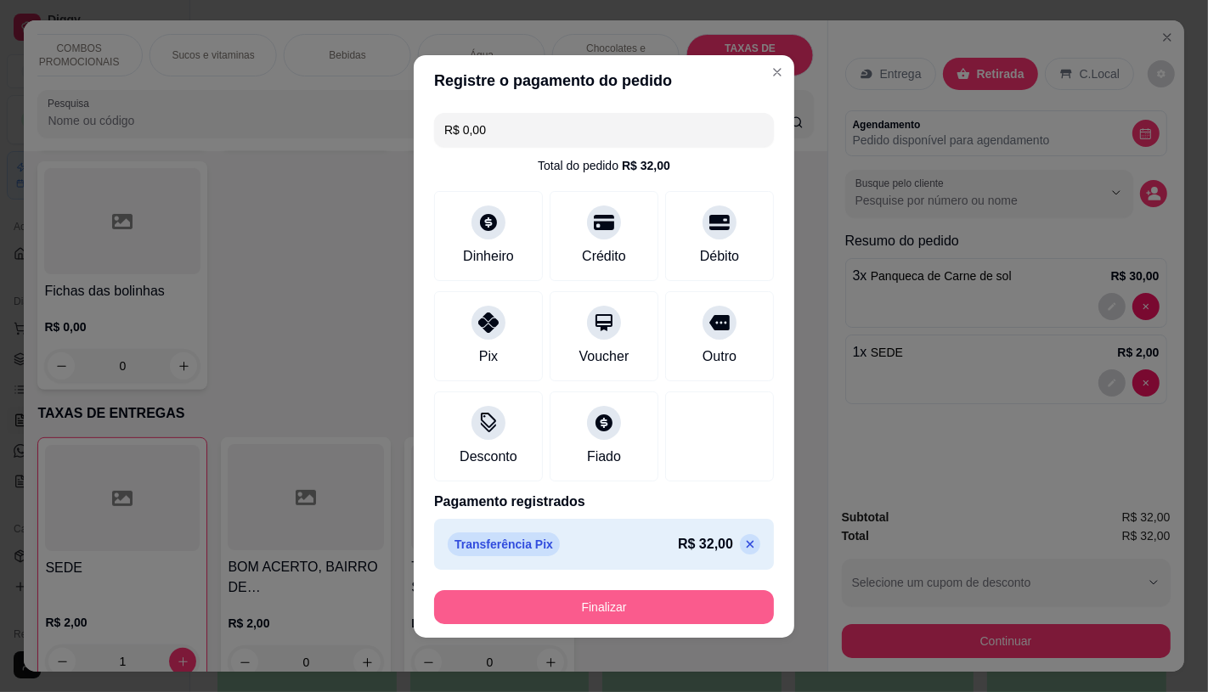
click at [632, 614] on button "Finalizar" at bounding box center [604, 607] width 340 height 34
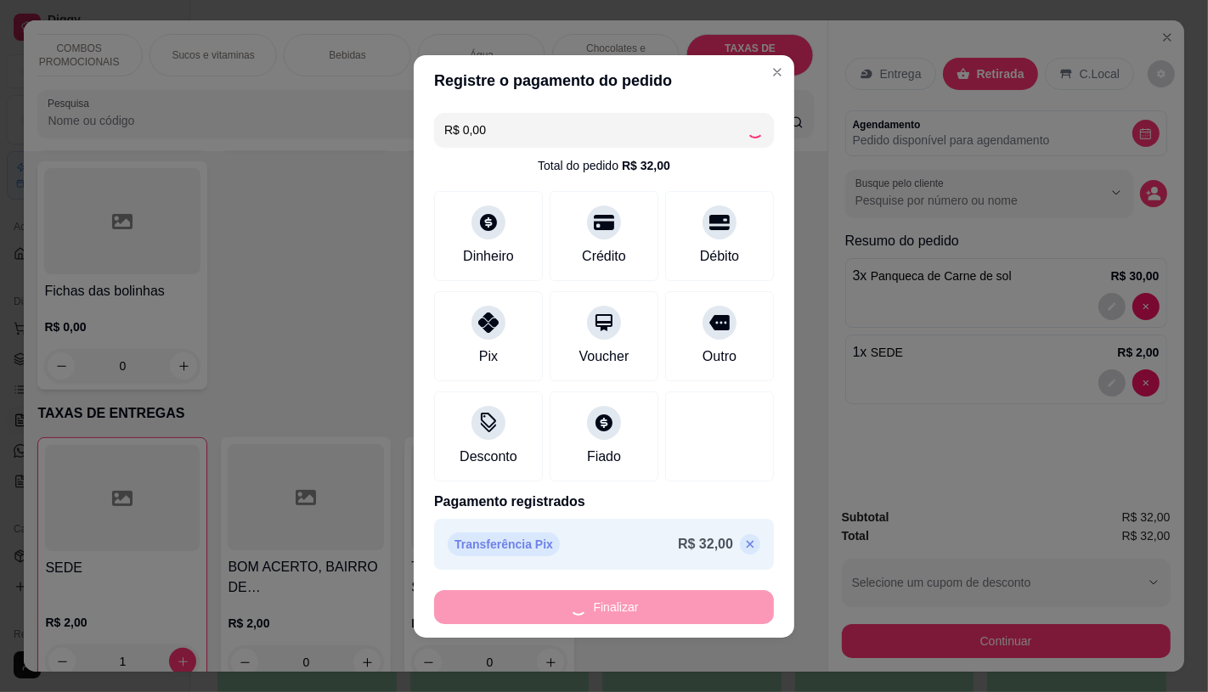
type input "0"
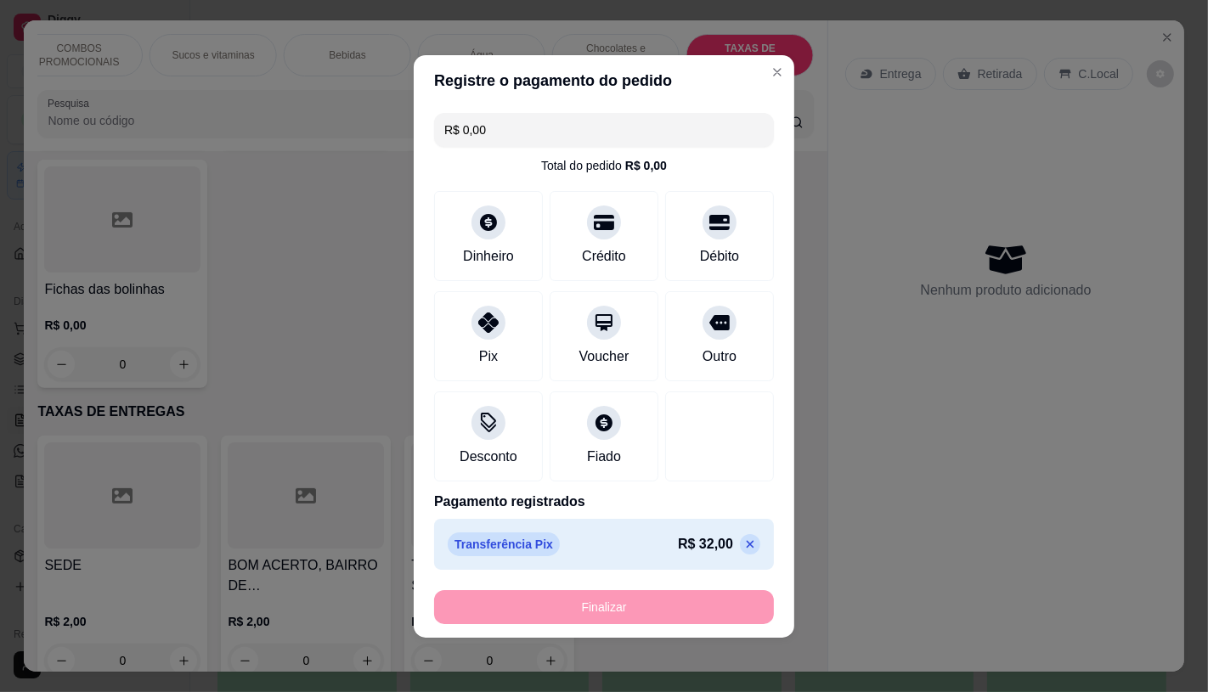
type input "-R$ 32,00"
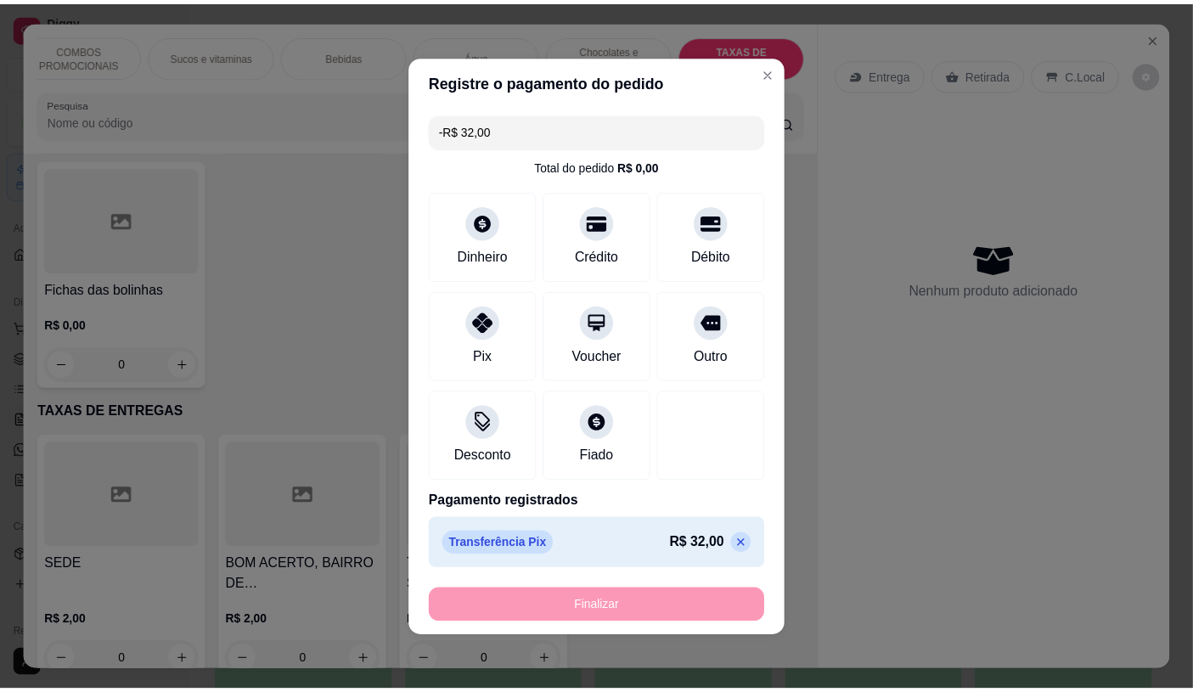
scroll to position [11359, 0]
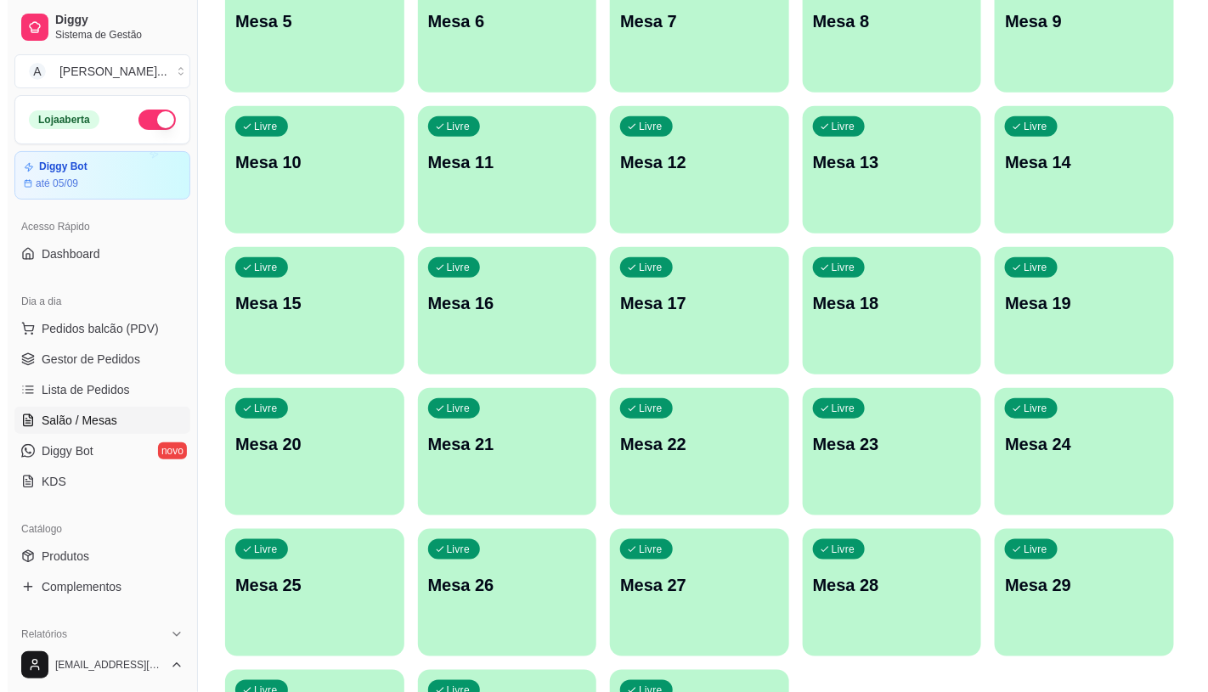
scroll to position [471, 0]
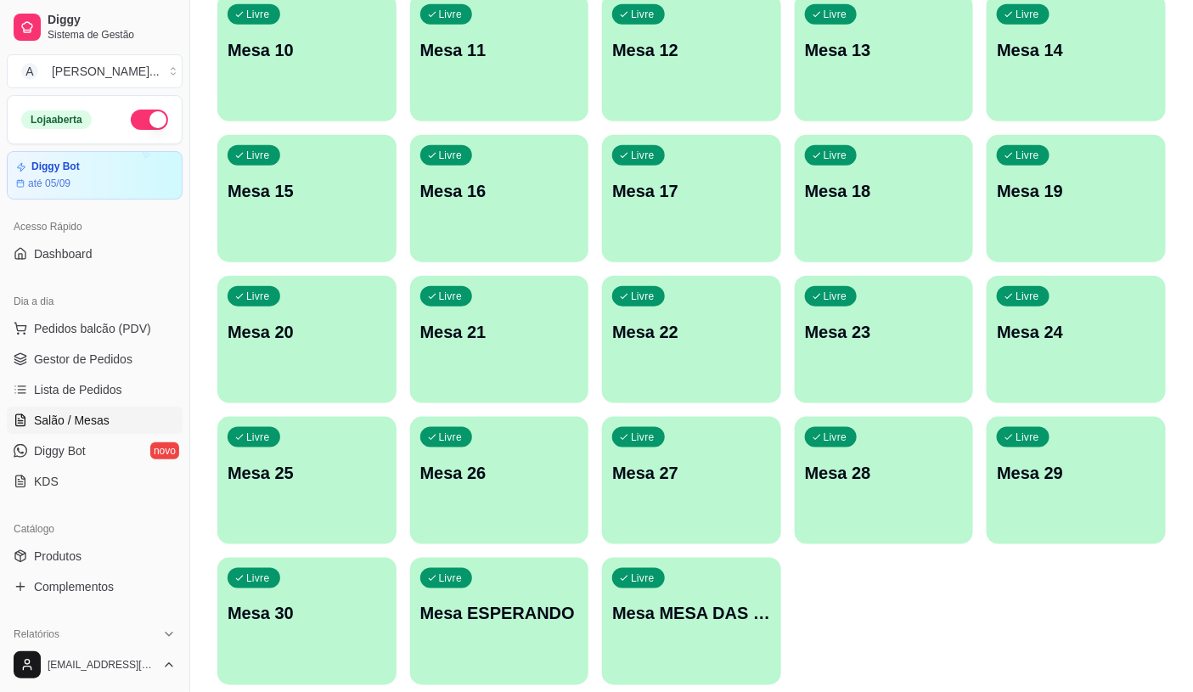
click at [701, 613] on p "Mesa MESA DAS COMANDAS" at bounding box center [691, 614] width 159 height 24
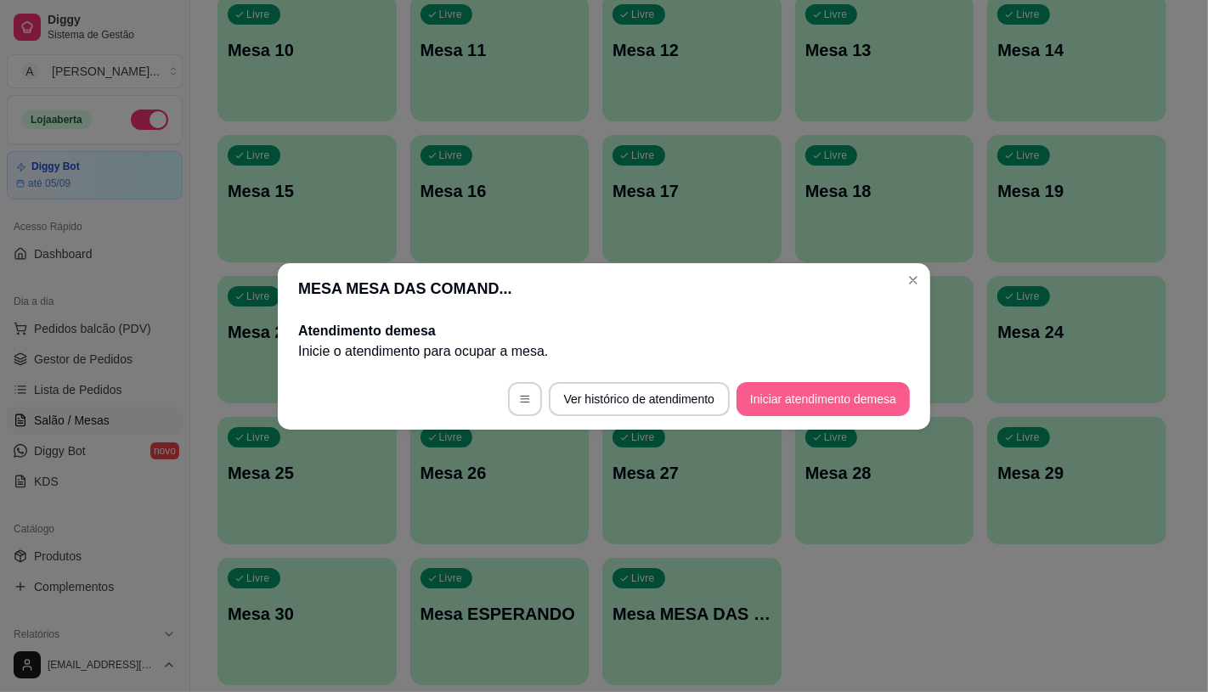
click at [875, 393] on button "Iniciar atendimento de mesa" at bounding box center [822, 399] width 173 height 34
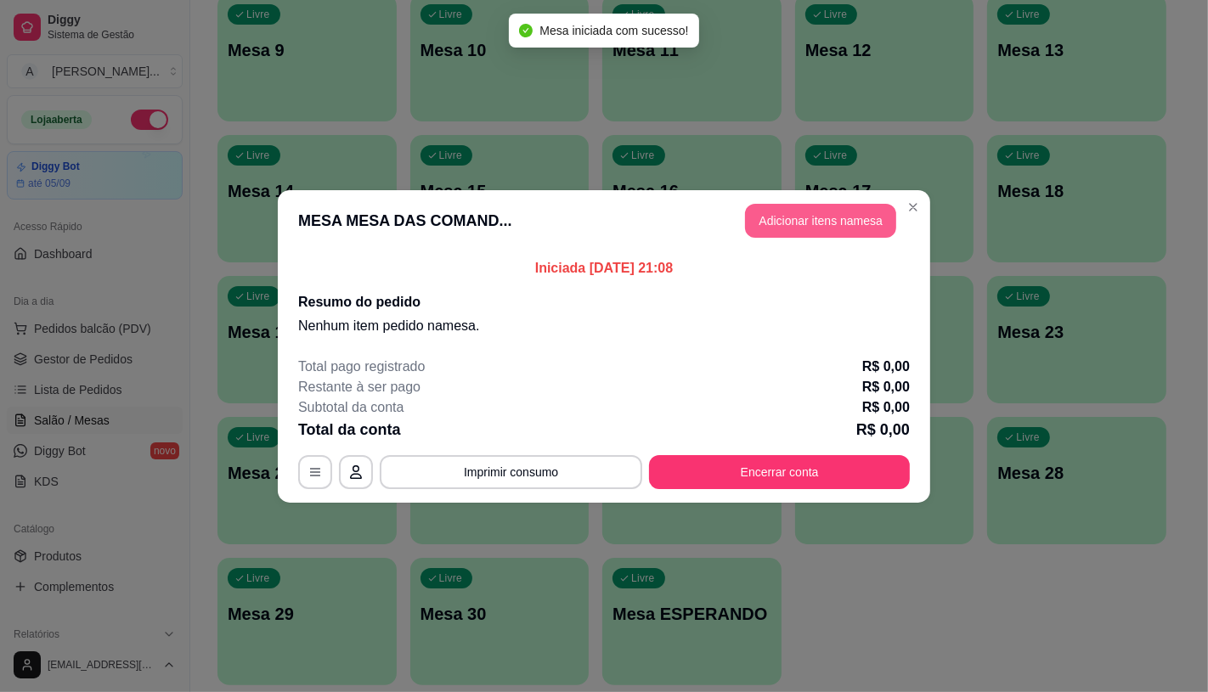
click at [871, 221] on button "Adicionar itens na mesa" at bounding box center [820, 221] width 151 height 34
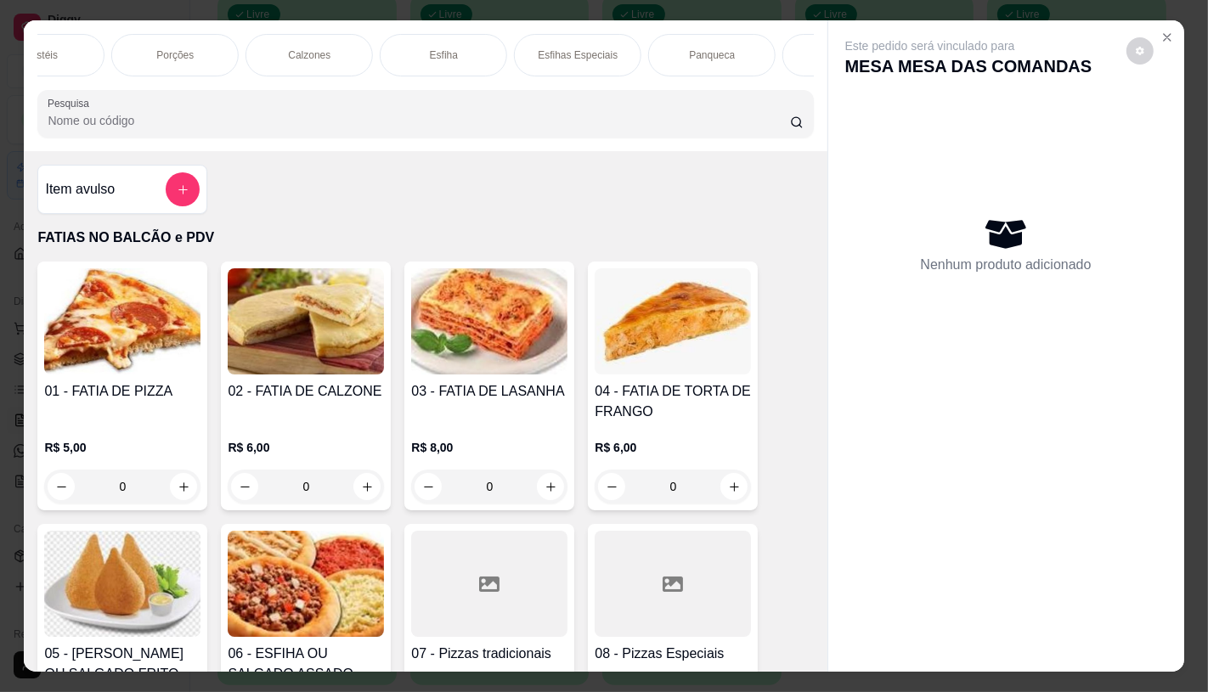
scroll to position [0, 831]
click at [711, 34] on div "Sanduíches" at bounding box center [746, 55] width 127 height 42
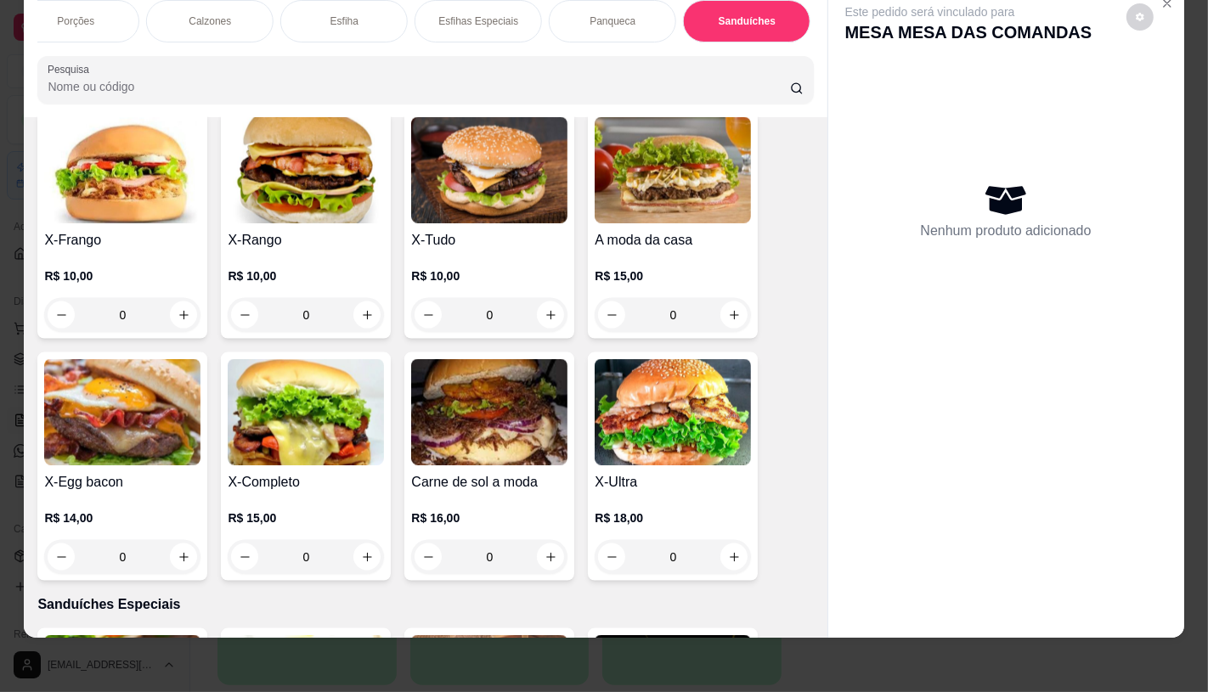
scroll to position [7527, 0]
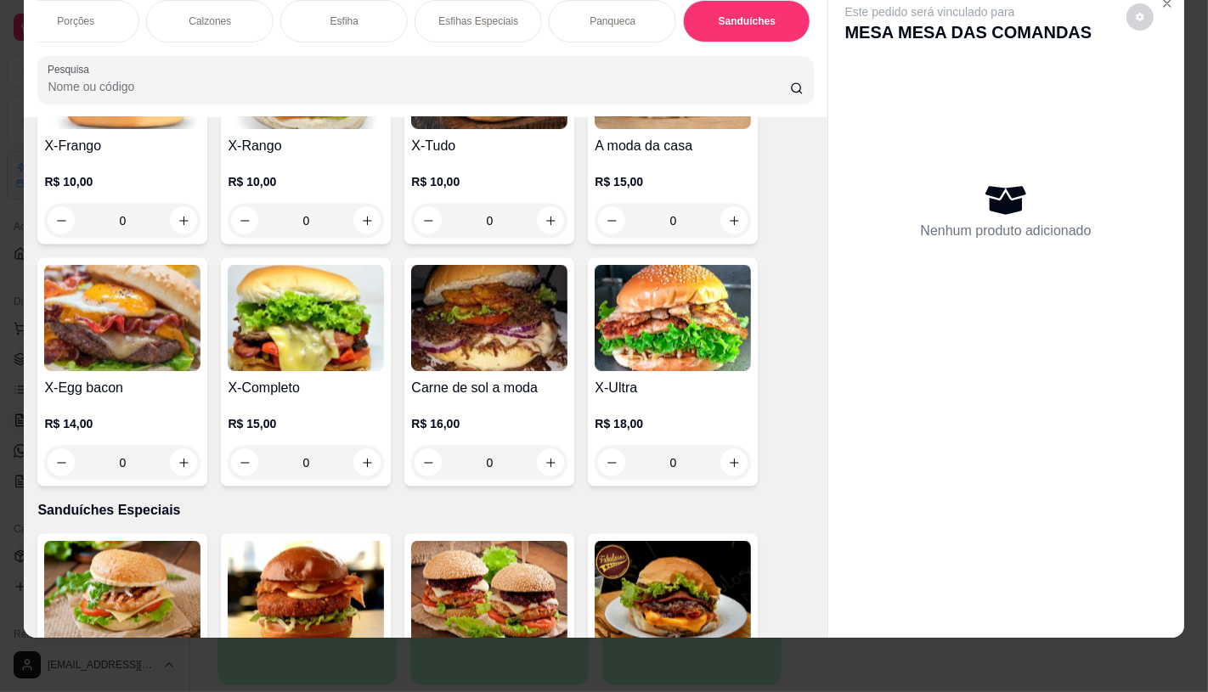
click at [291, 398] on div "R$ 15,00 0" at bounding box center [306, 439] width 156 height 82
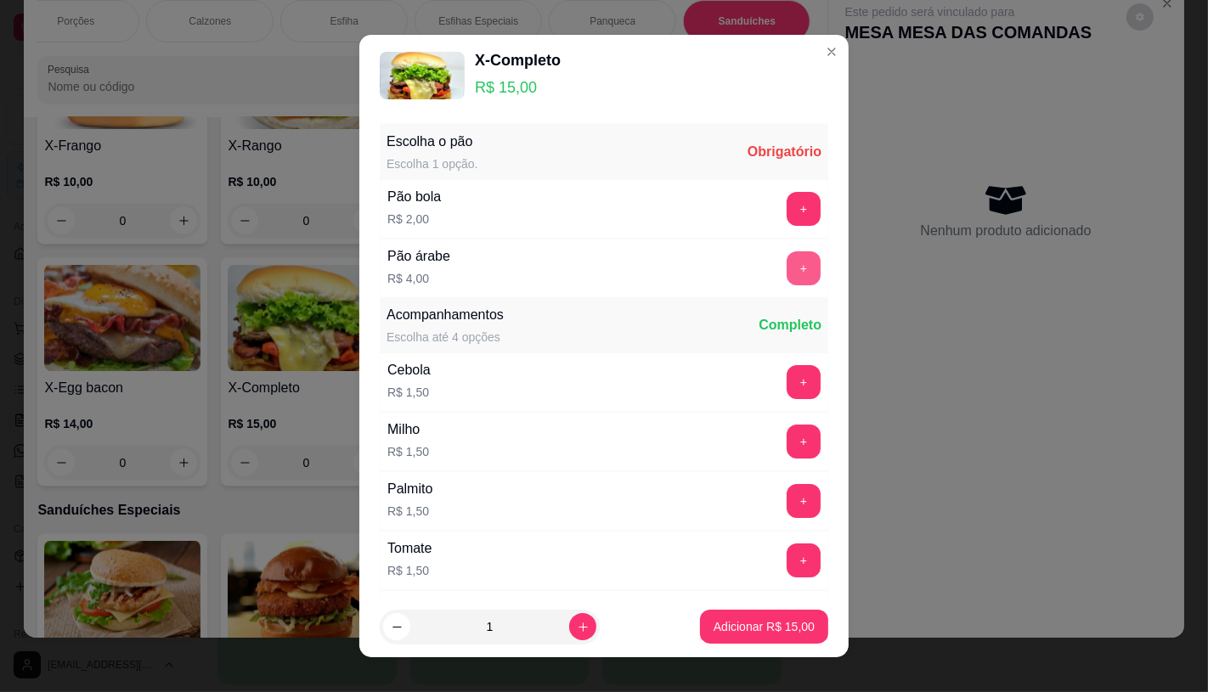
click at [787, 272] on button "+" at bounding box center [804, 268] width 34 height 34
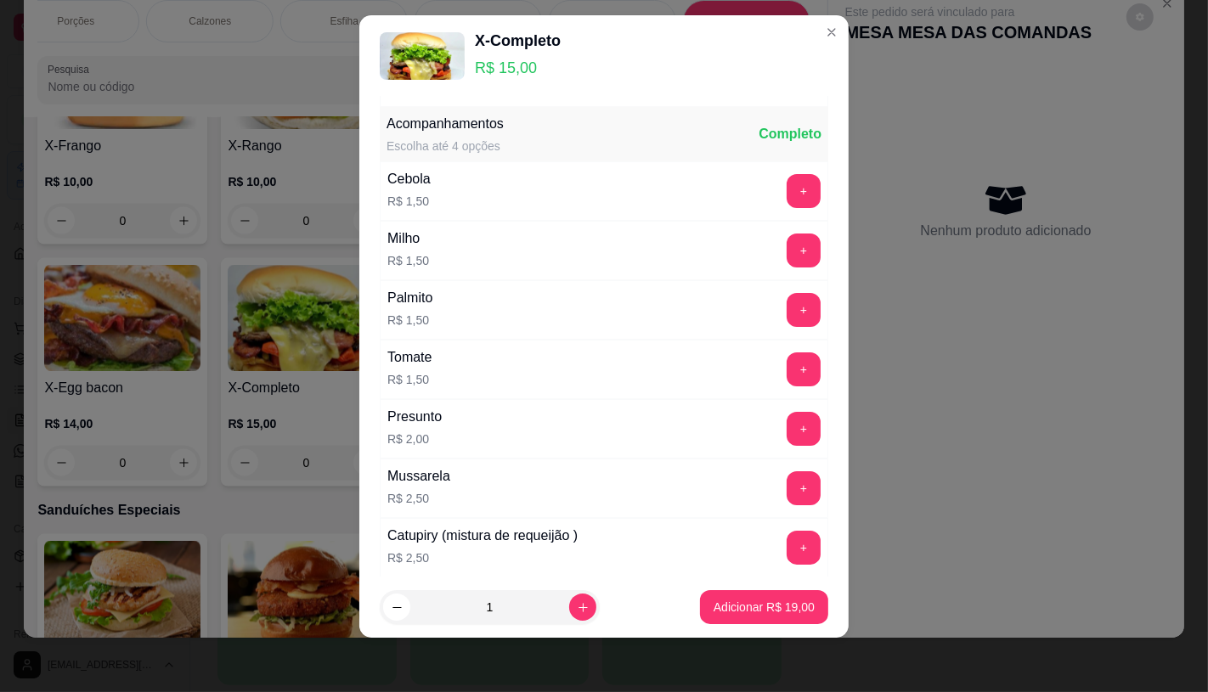
scroll to position [182, 0]
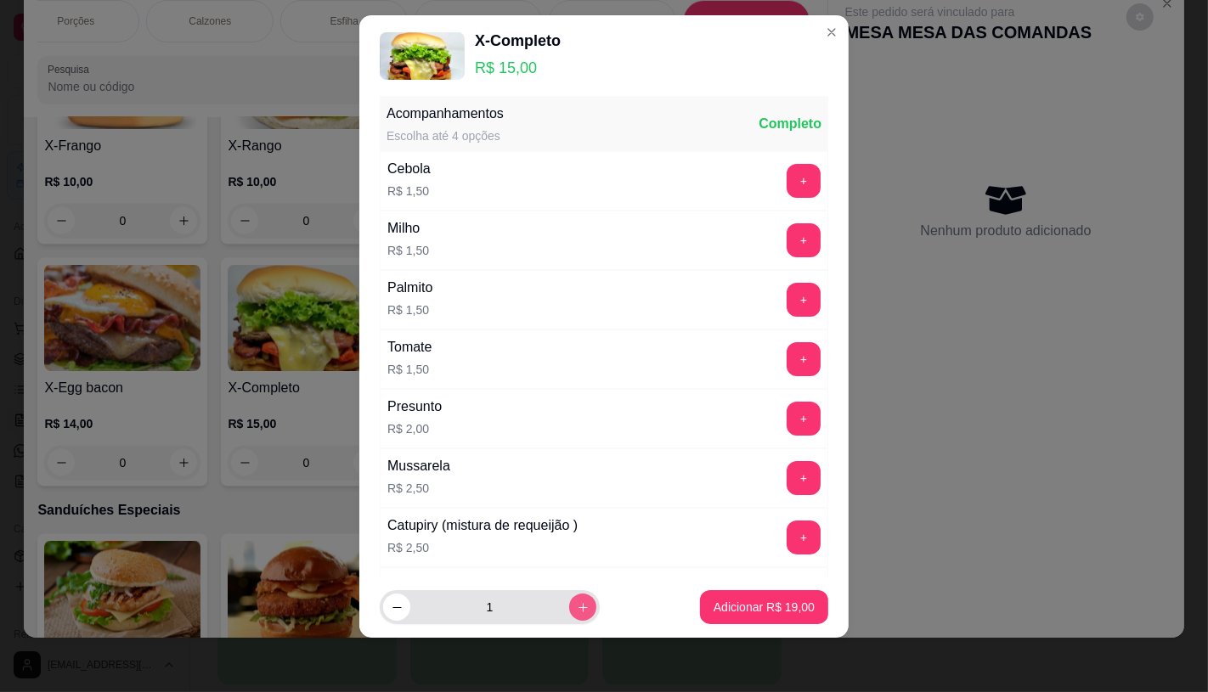
click at [573, 608] on button "increase-product-quantity" at bounding box center [582, 607] width 27 height 27
type input "2"
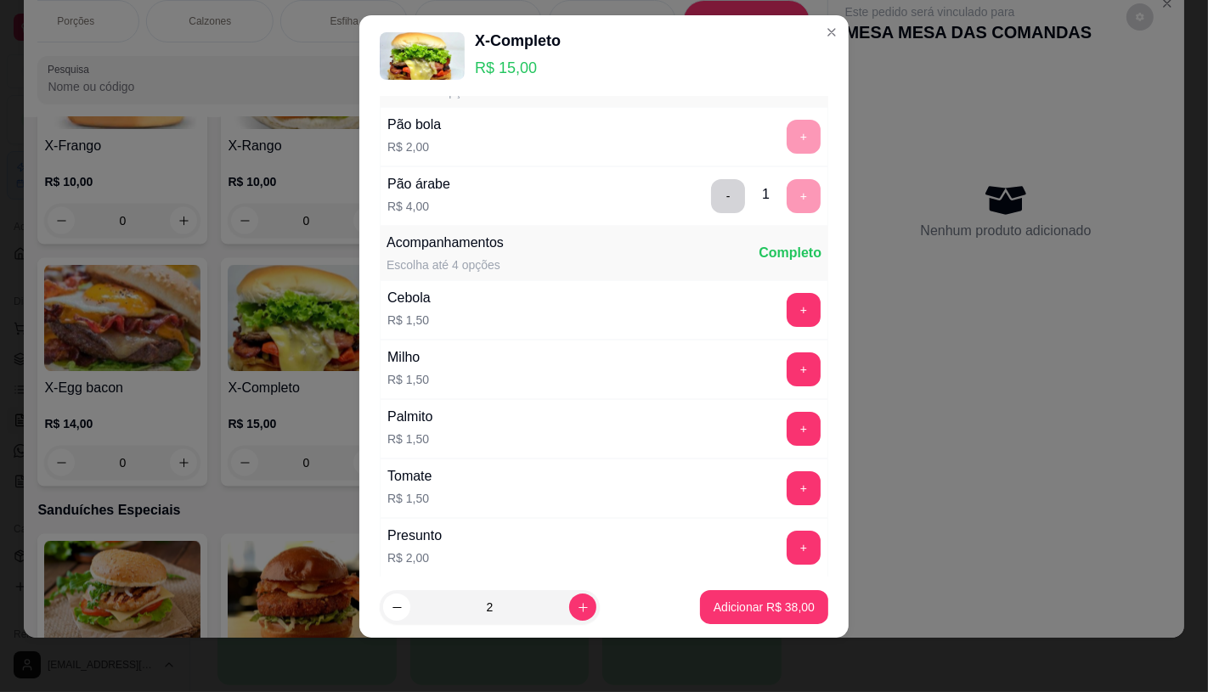
scroll to position [0, 0]
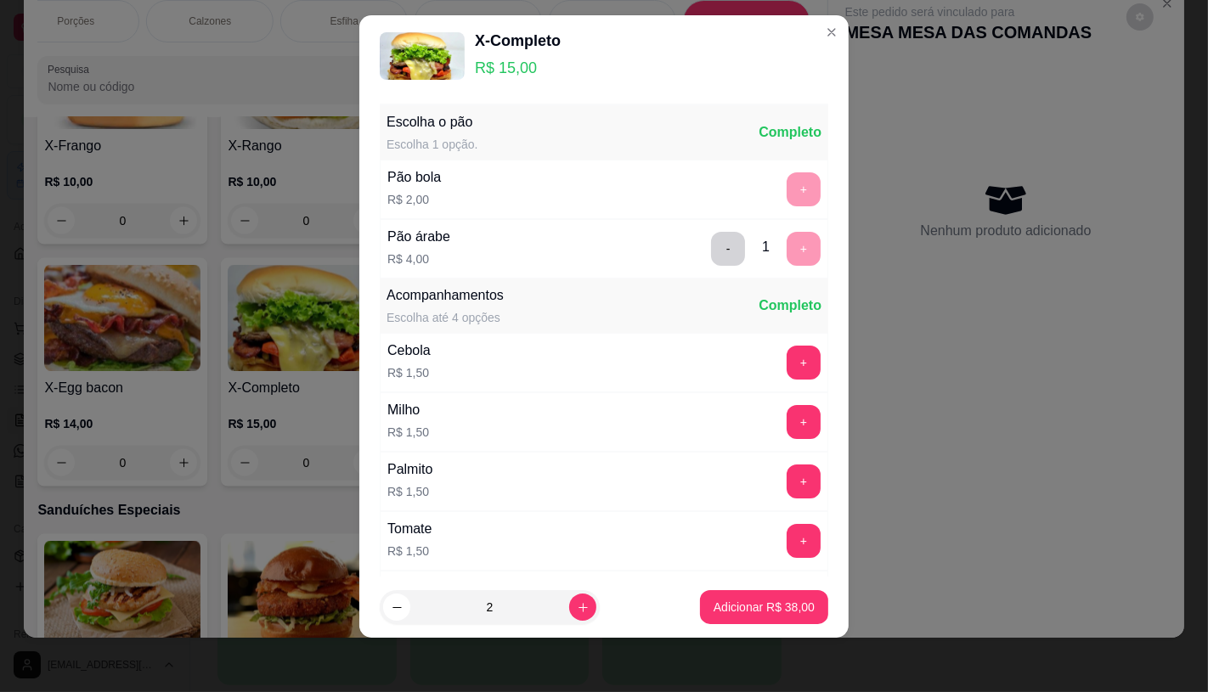
click at [758, 249] on div "- 1 +" at bounding box center [765, 249] width 123 height 34
click at [745, 595] on button "Adicionar R$ 38,00" at bounding box center [764, 607] width 128 height 34
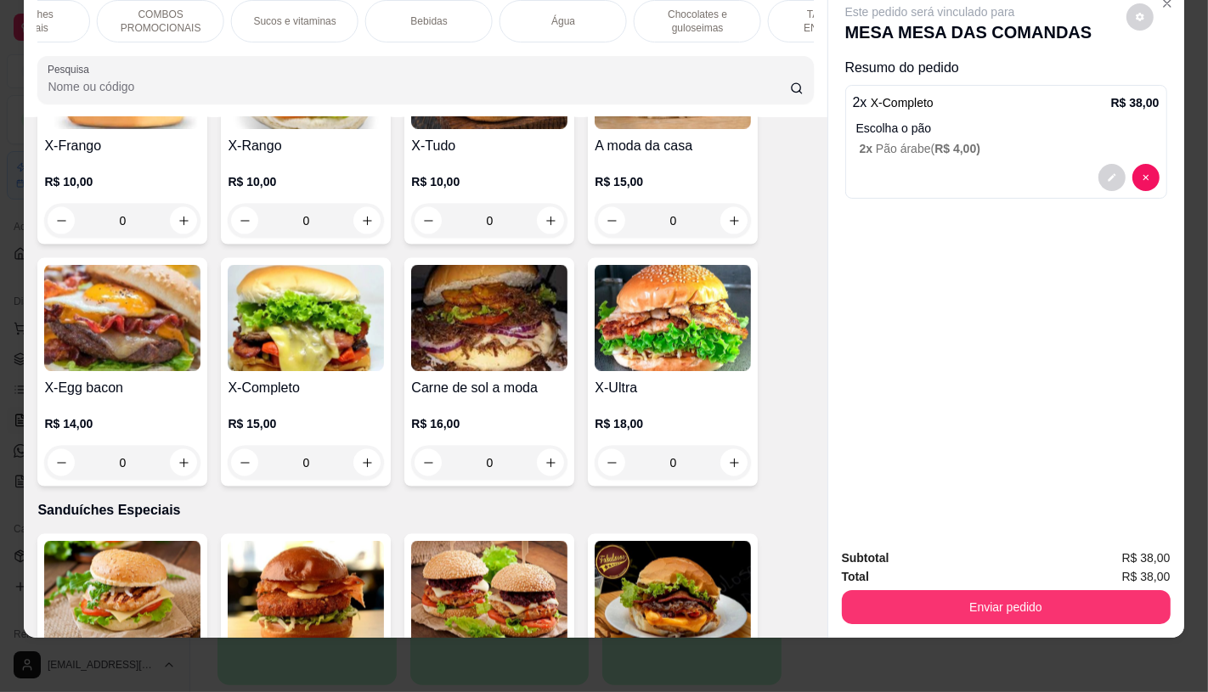
scroll to position [0, 1767]
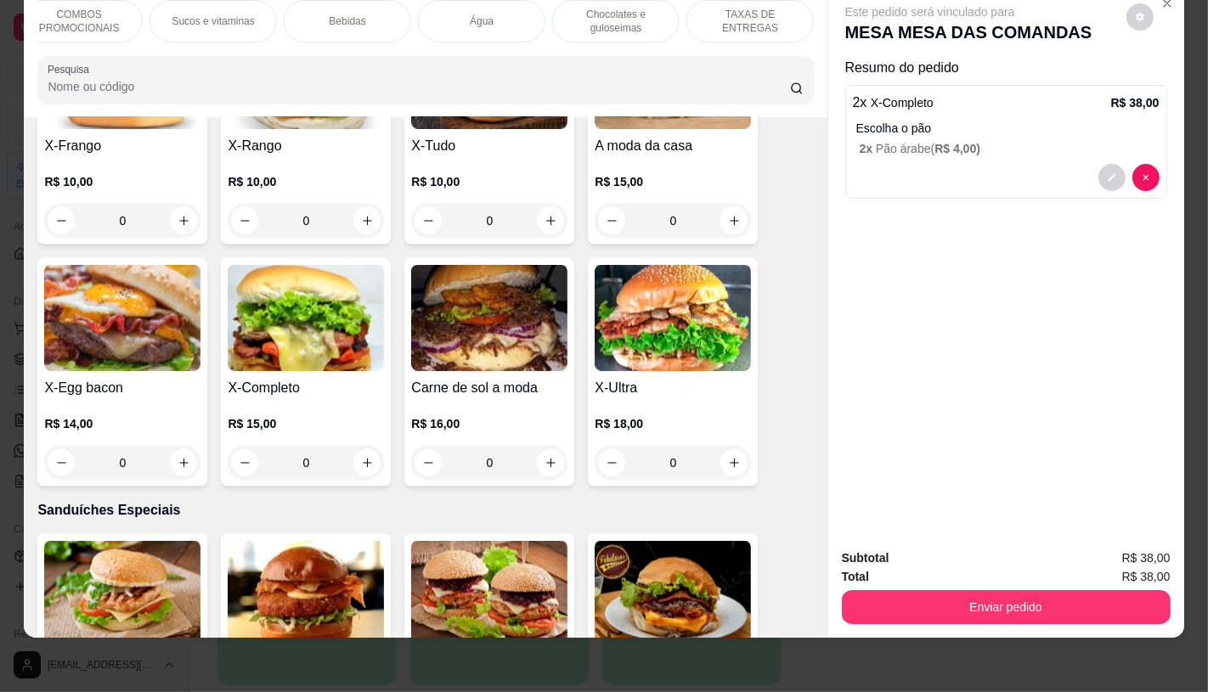
click at [766, 8] on p "TAXAS DE ENTREGAS" at bounding box center [750, 21] width 99 height 27
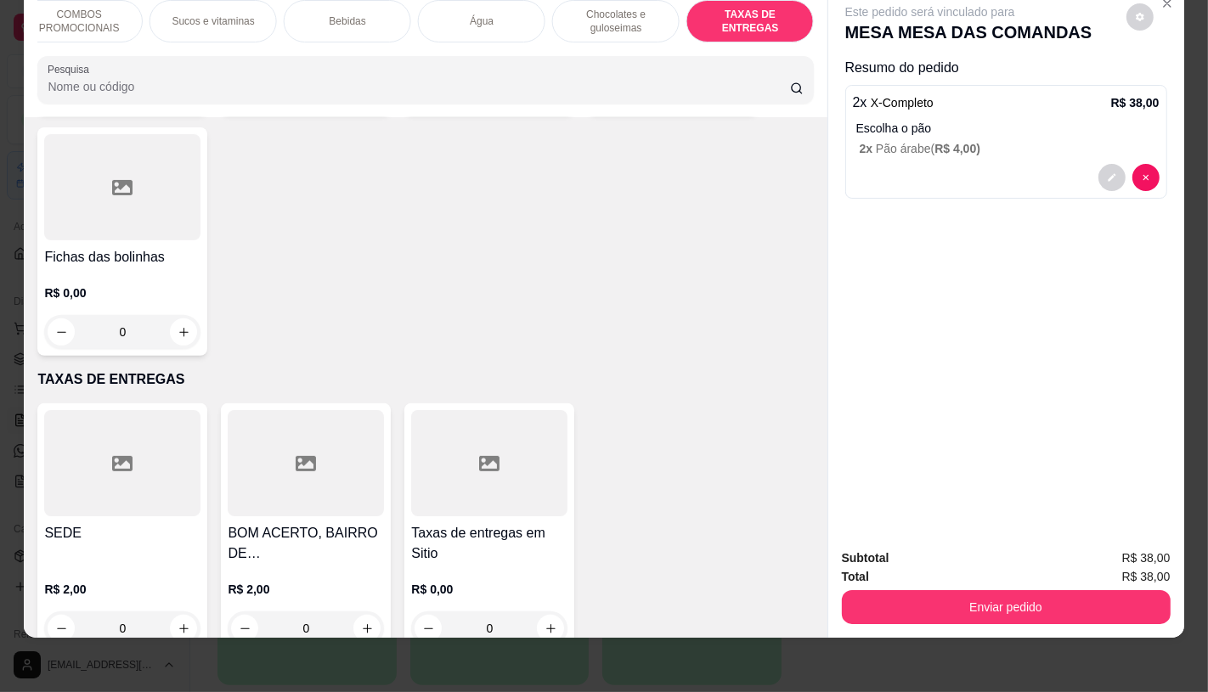
click at [98, 444] on div at bounding box center [122, 463] width 156 height 106
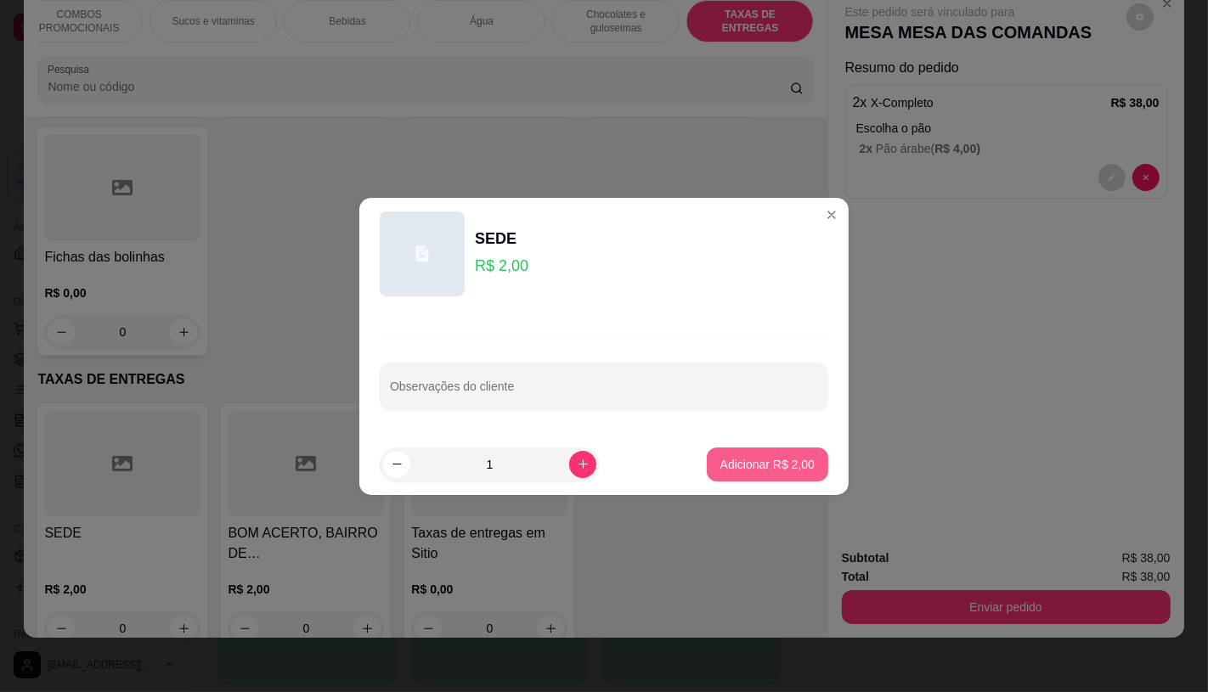
click at [767, 465] on p "Adicionar R$ 2,00" at bounding box center [767, 464] width 94 height 17
type input "1"
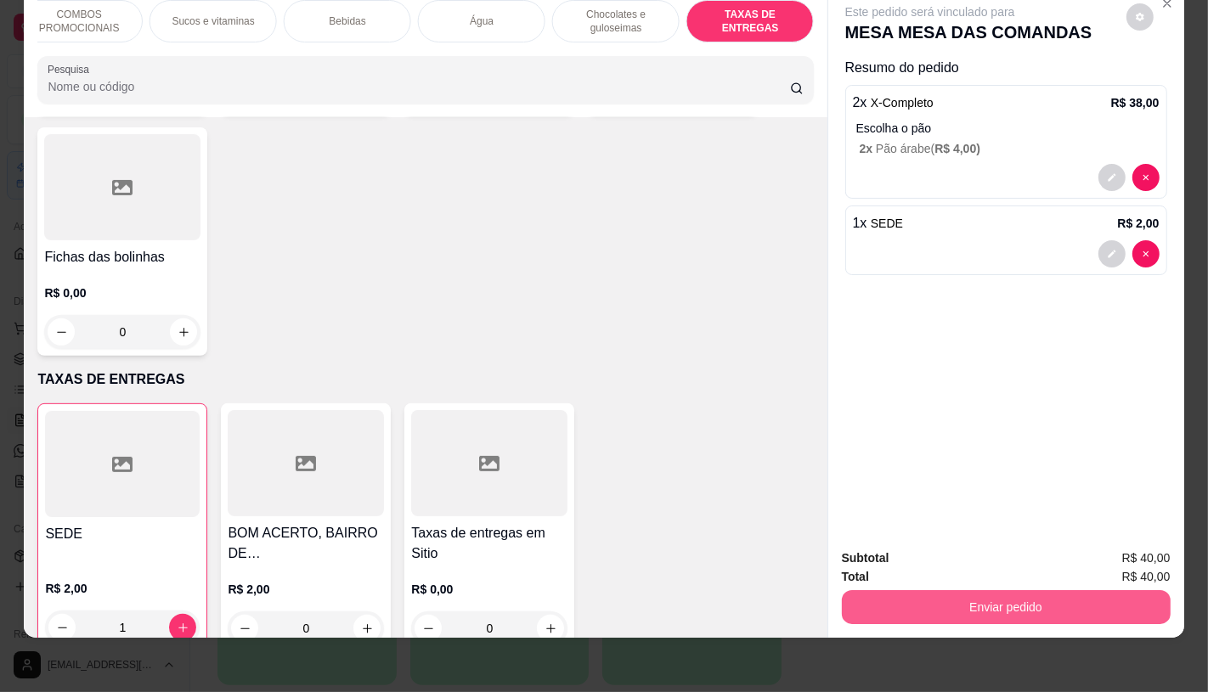
click at [935, 590] on button "Enviar pedido" at bounding box center [1006, 607] width 329 height 34
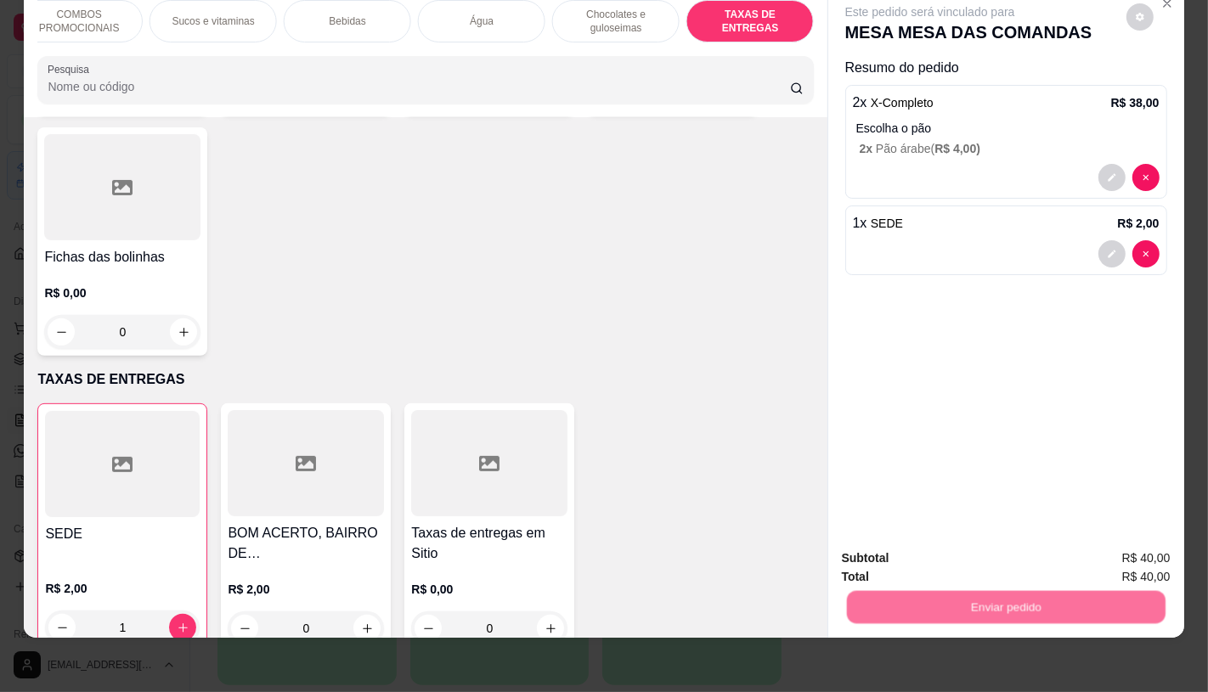
click at [900, 536] on button "Não registrar e enviar pedido" at bounding box center [948, 552] width 177 height 32
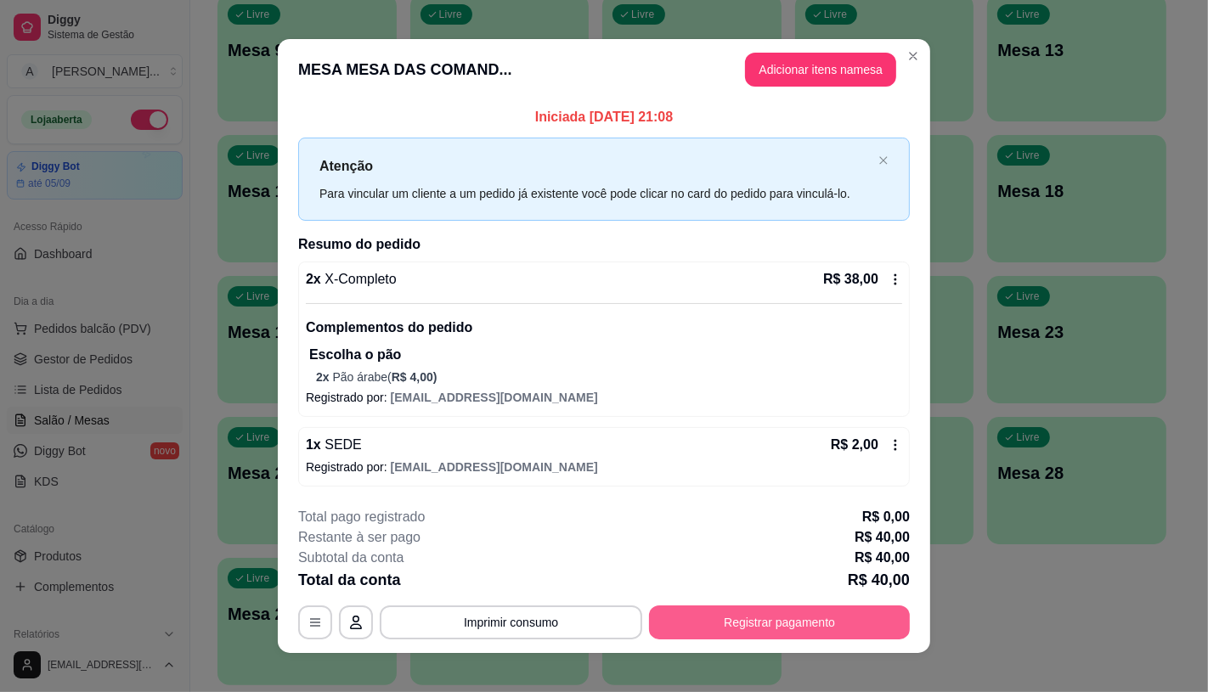
click at [888, 626] on button "Registrar pagamento" at bounding box center [779, 623] width 261 height 34
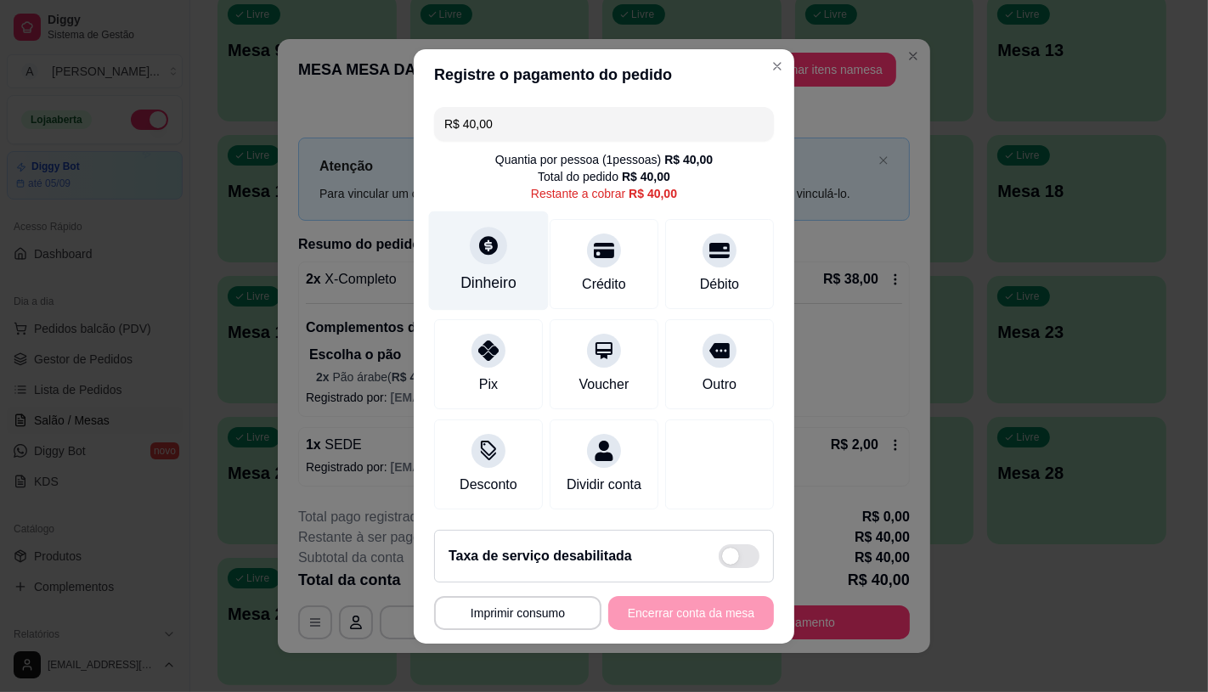
click at [484, 227] on div at bounding box center [488, 245] width 37 height 37
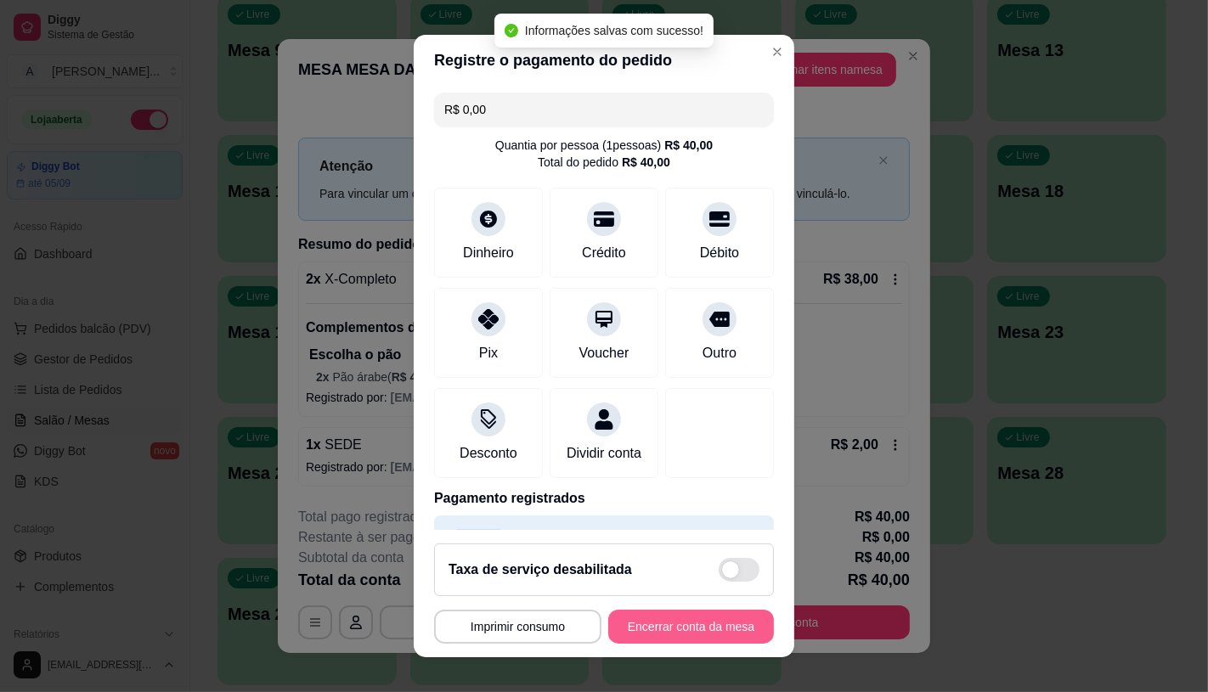
type input "R$ 0,00"
click at [697, 629] on button "Encerrar conta da mesa" at bounding box center [691, 627] width 166 height 34
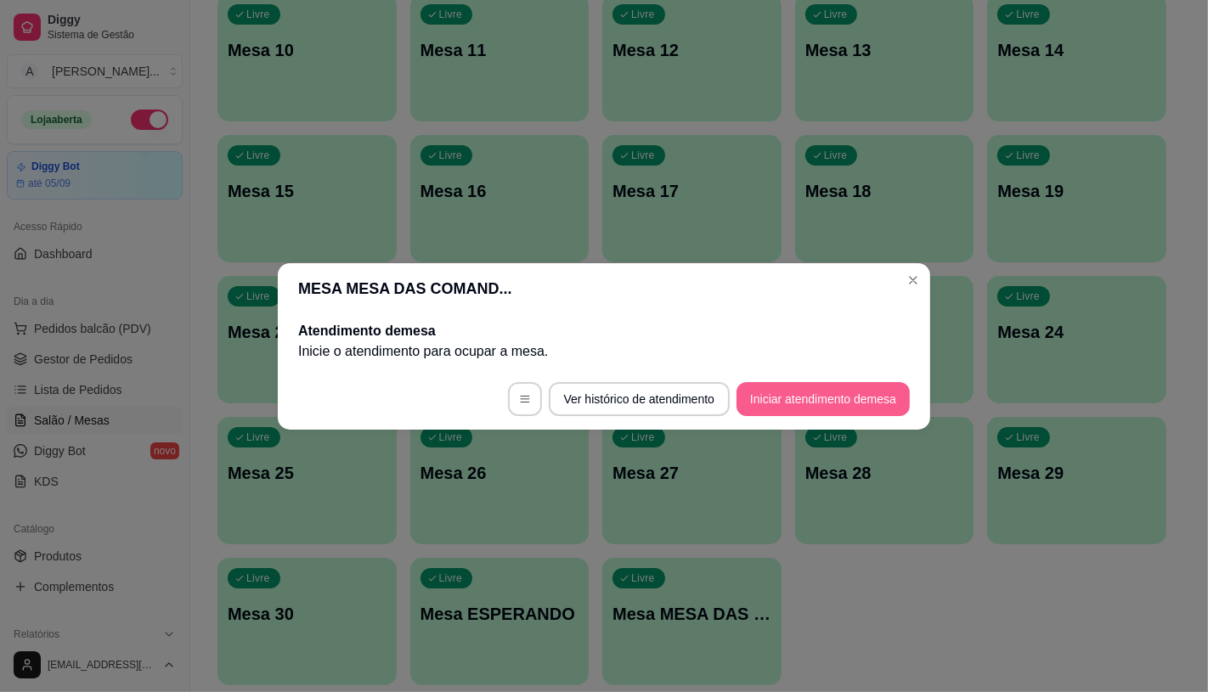
click at [799, 403] on button "Iniciar atendimento de mesa" at bounding box center [822, 399] width 173 height 34
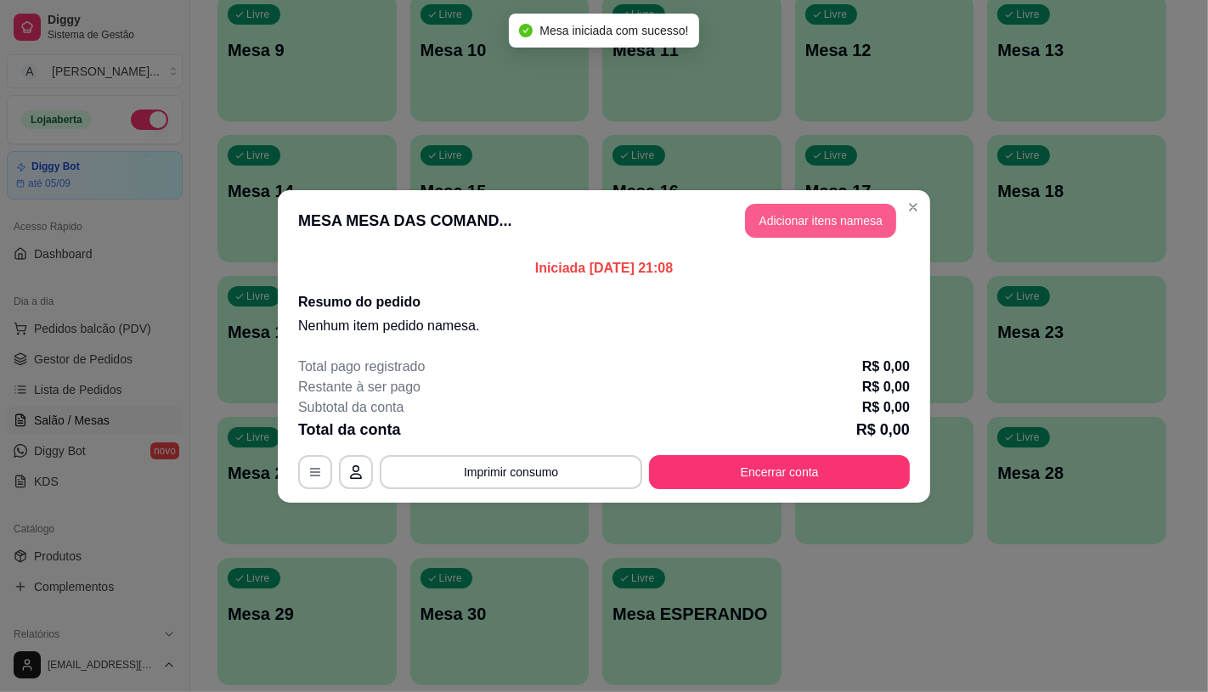
click at [801, 213] on button "Adicionar itens na mesa" at bounding box center [820, 221] width 151 height 34
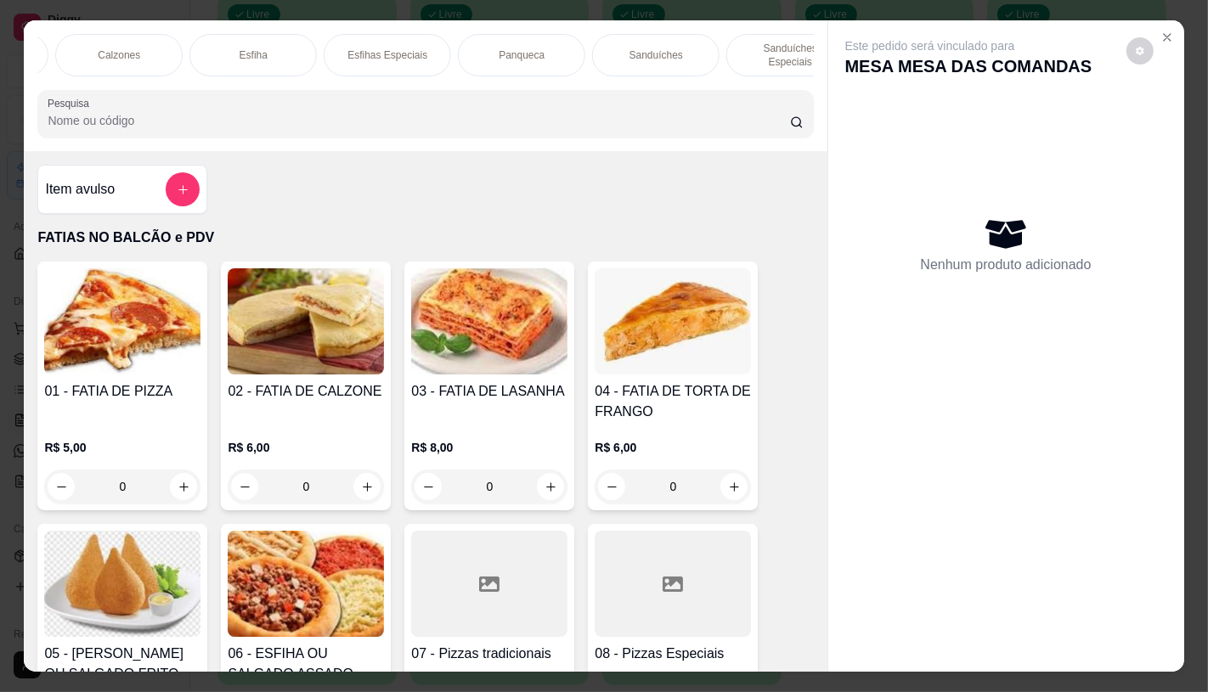
scroll to position [0, 967]
click at [454, 48] on p "Panqueca" at bounding box center [477, 55] width 46 height 14
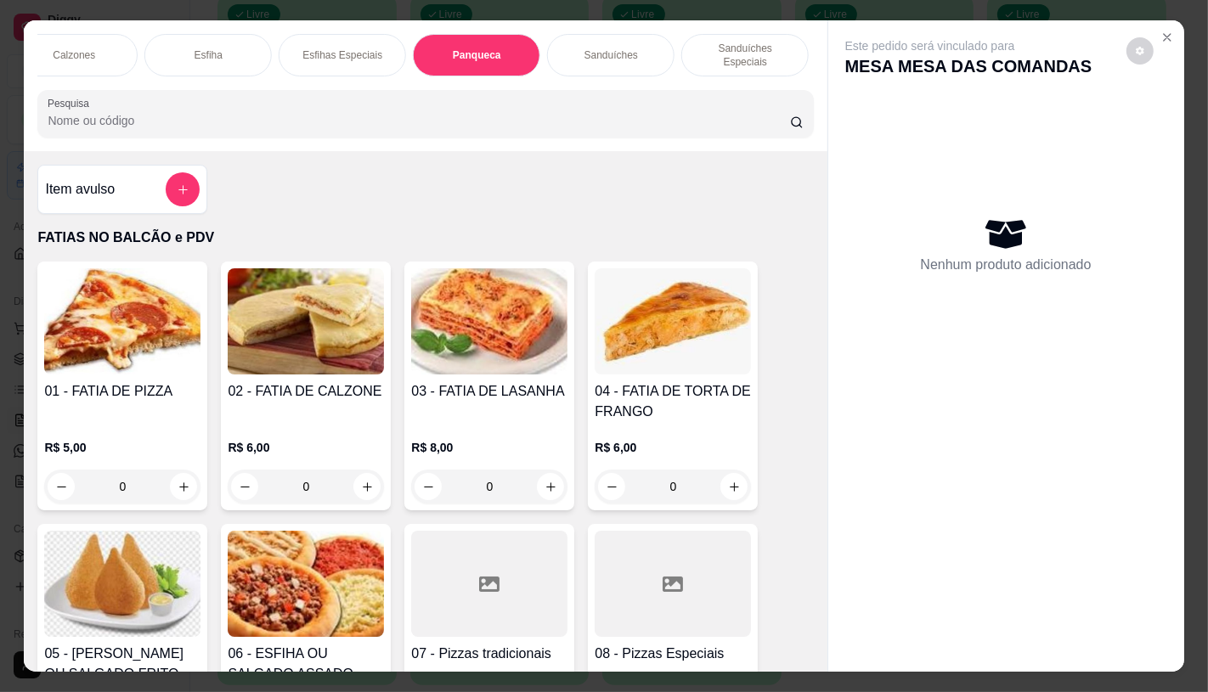
scroll to position [40, 0]
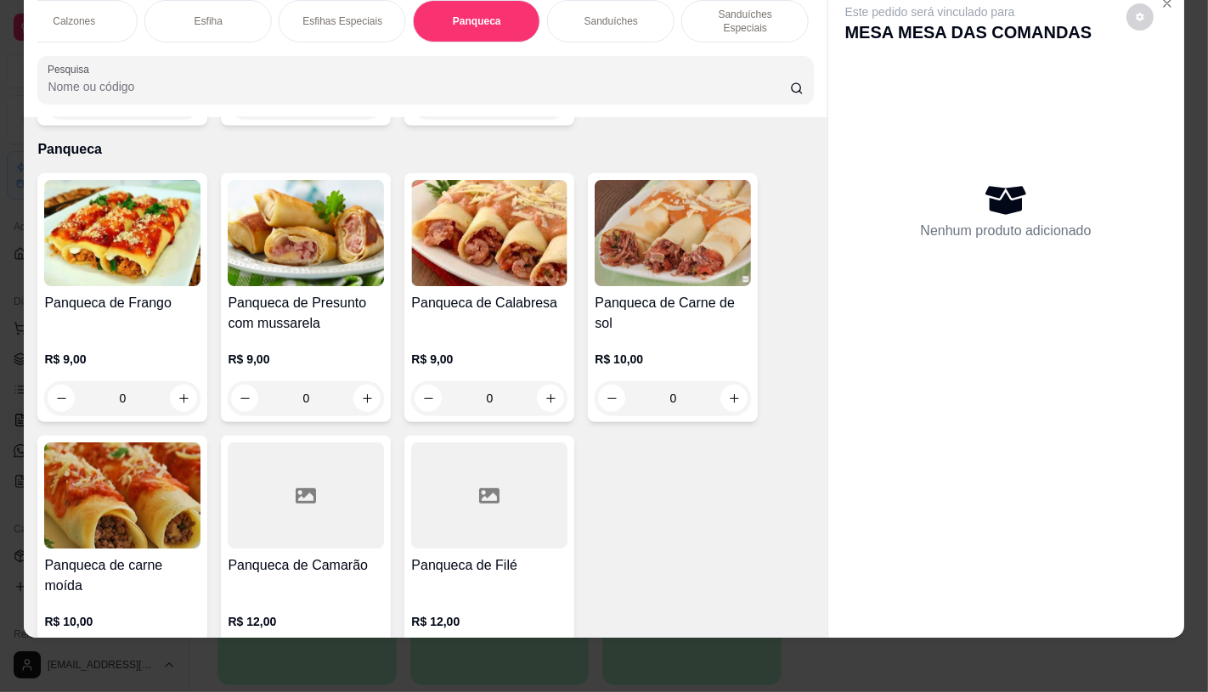
click at [488, 246] on img at bounding box center [489, 233] width 156 height 106
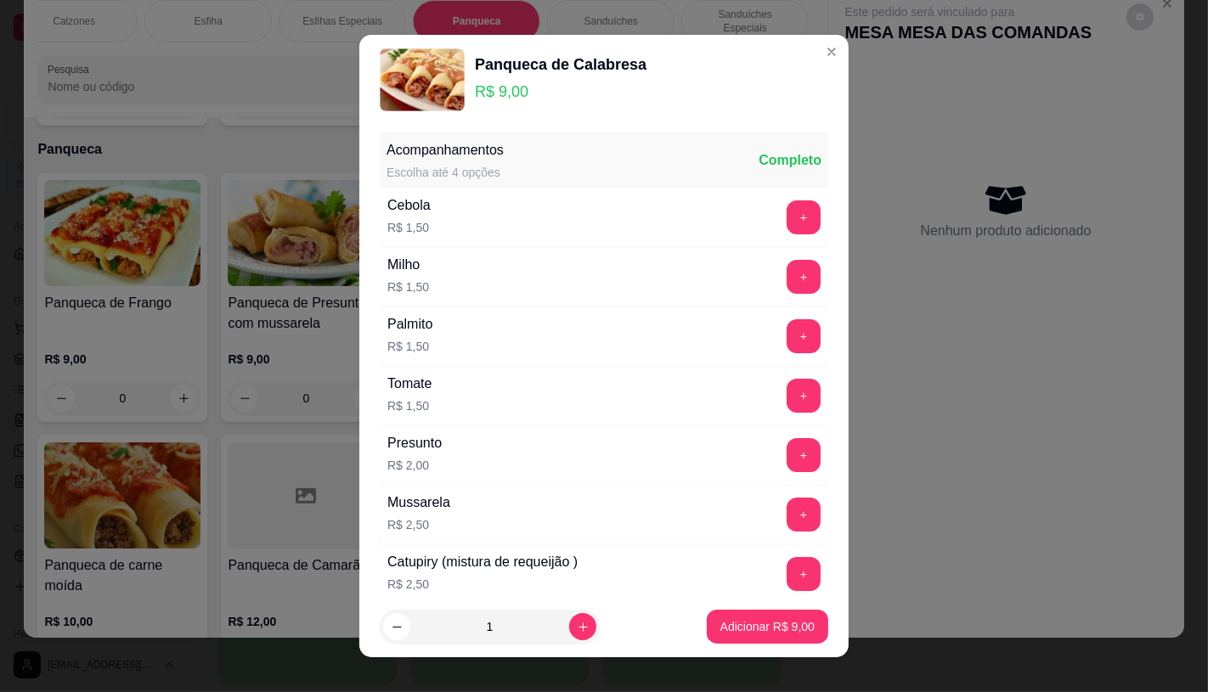
click at [732, 606] on footer "1 Adicionar R$ 9,00" at bounding box center [603, 626] width 489 height 61
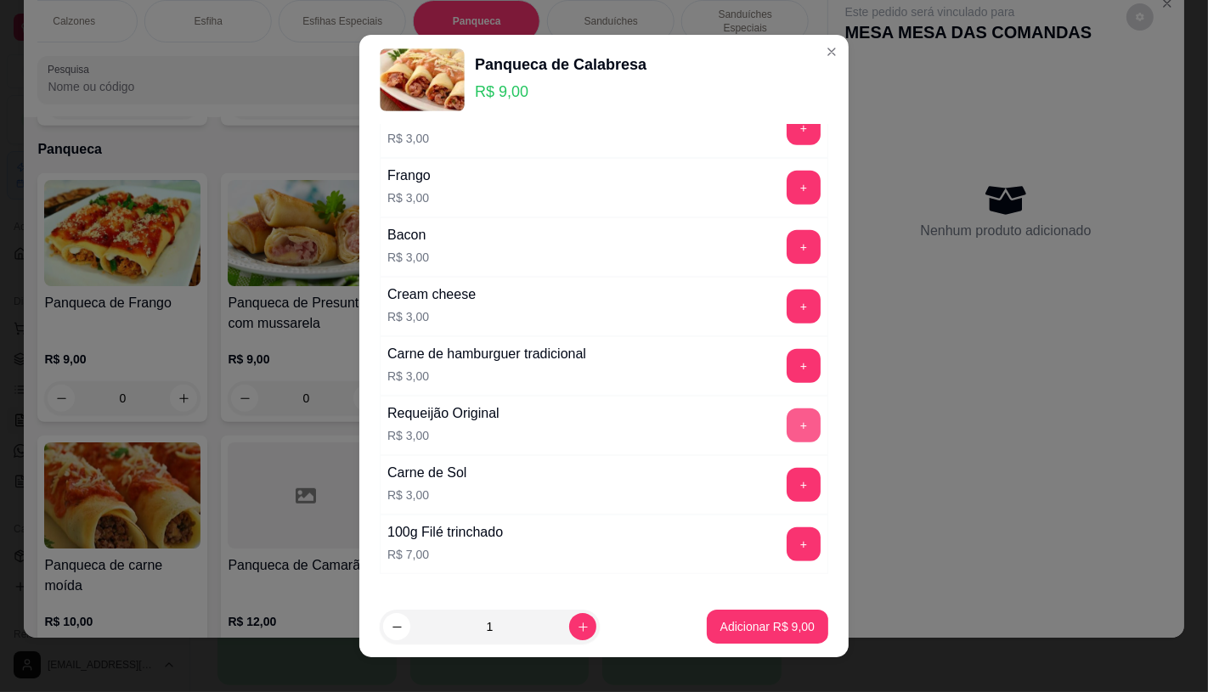
scroll to position [754, 0]
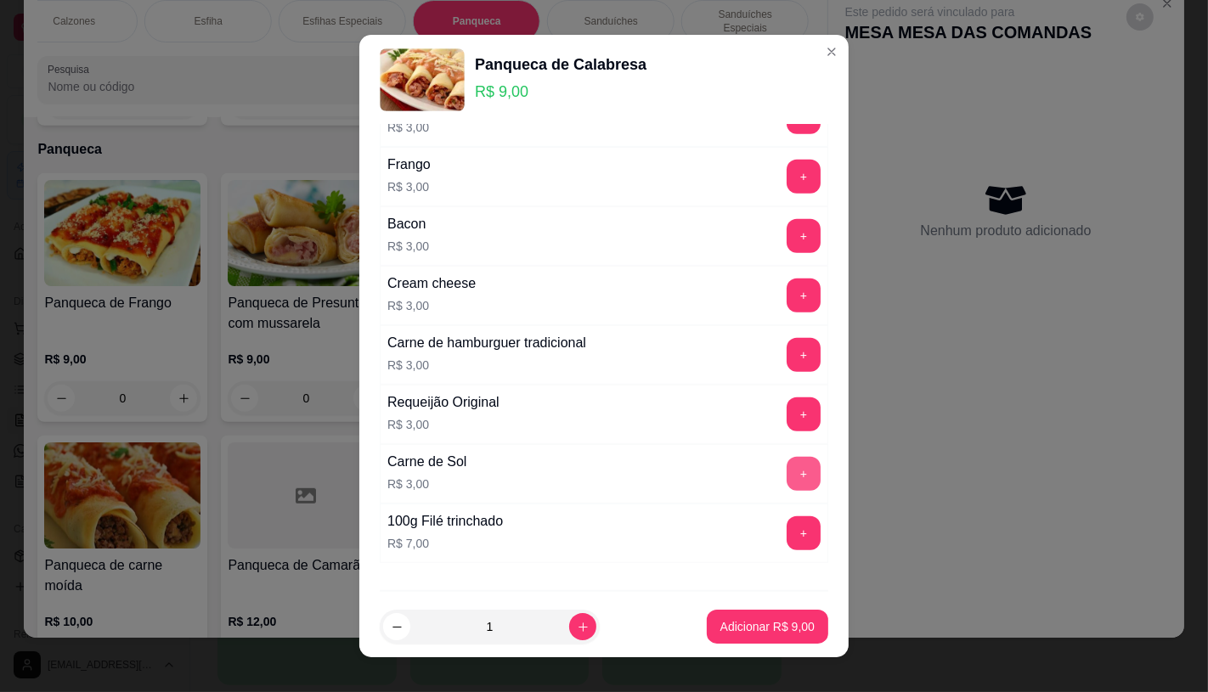
click at [787, 488] on button "+" at bounding box center [804, 474] width 34 height 34
click at [752, 604] on footer "1 Adicionar R$ 12,00" at bounding box center [603, 626] width 489 height 61
click at [752, 619] on p "Adicionar R$ 12,00" at bounding box center [764, 627] width 99 height 16
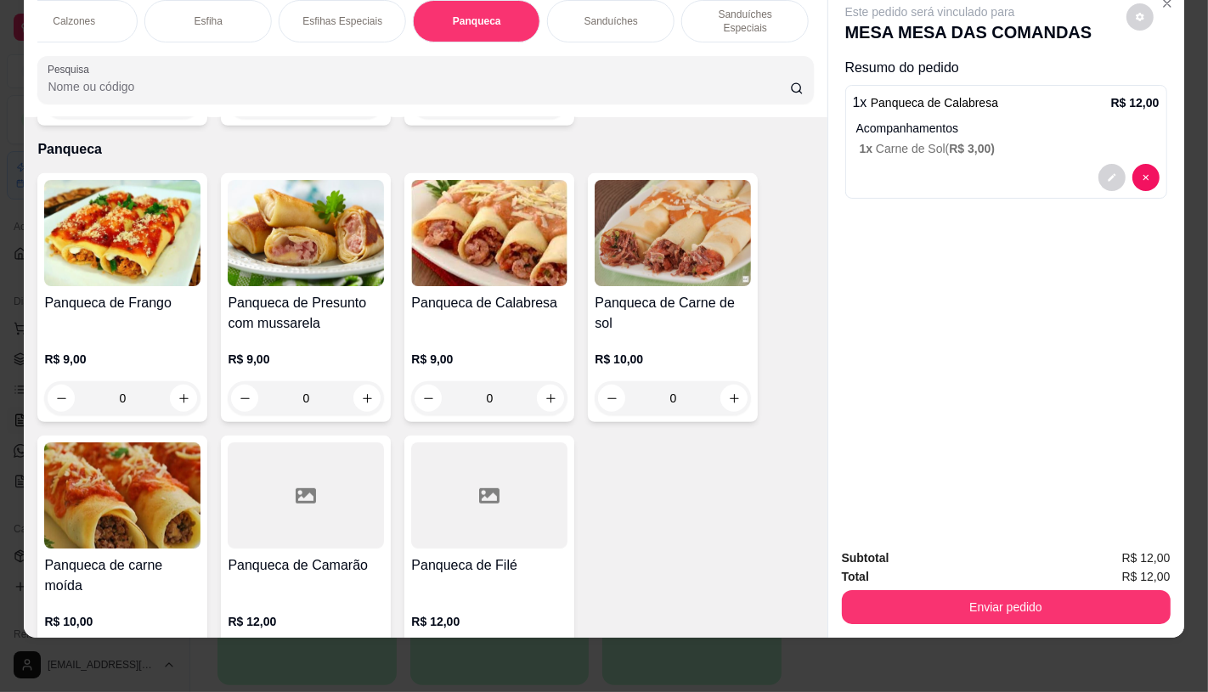
scroll to position [0, 1767]
click at [708, 14] on div "TAXAS DE ENTREGAS" at bounding box center [749, 21] width 127 height 42
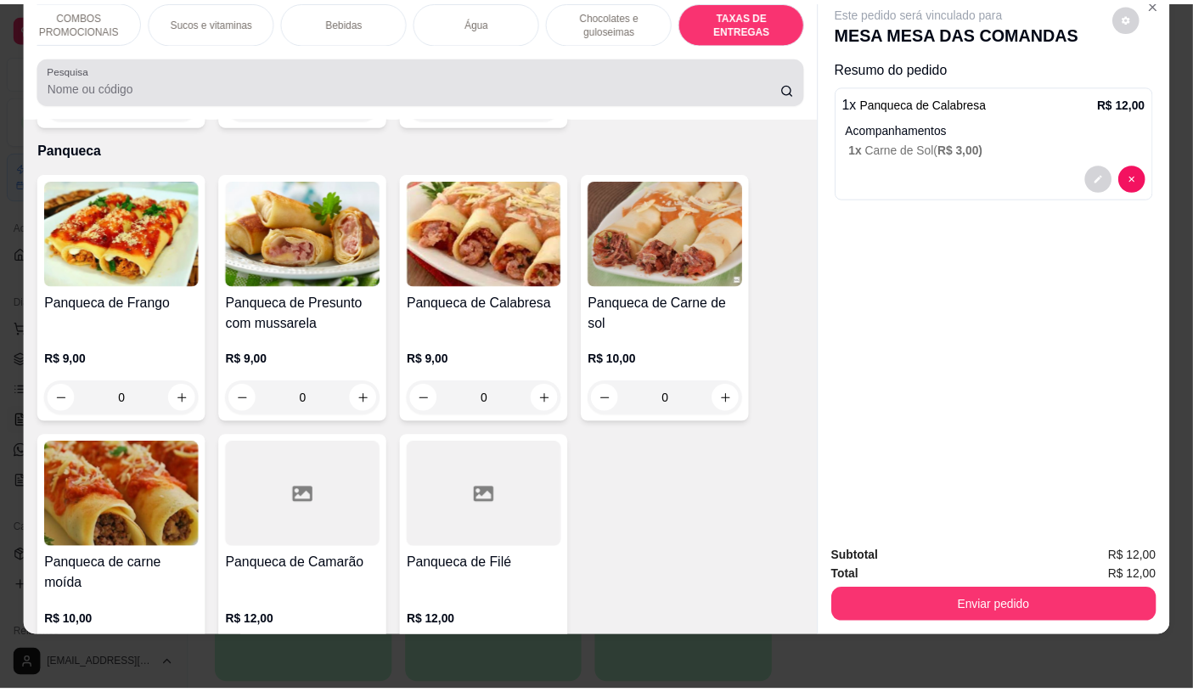
scroll to position [11359, 0]
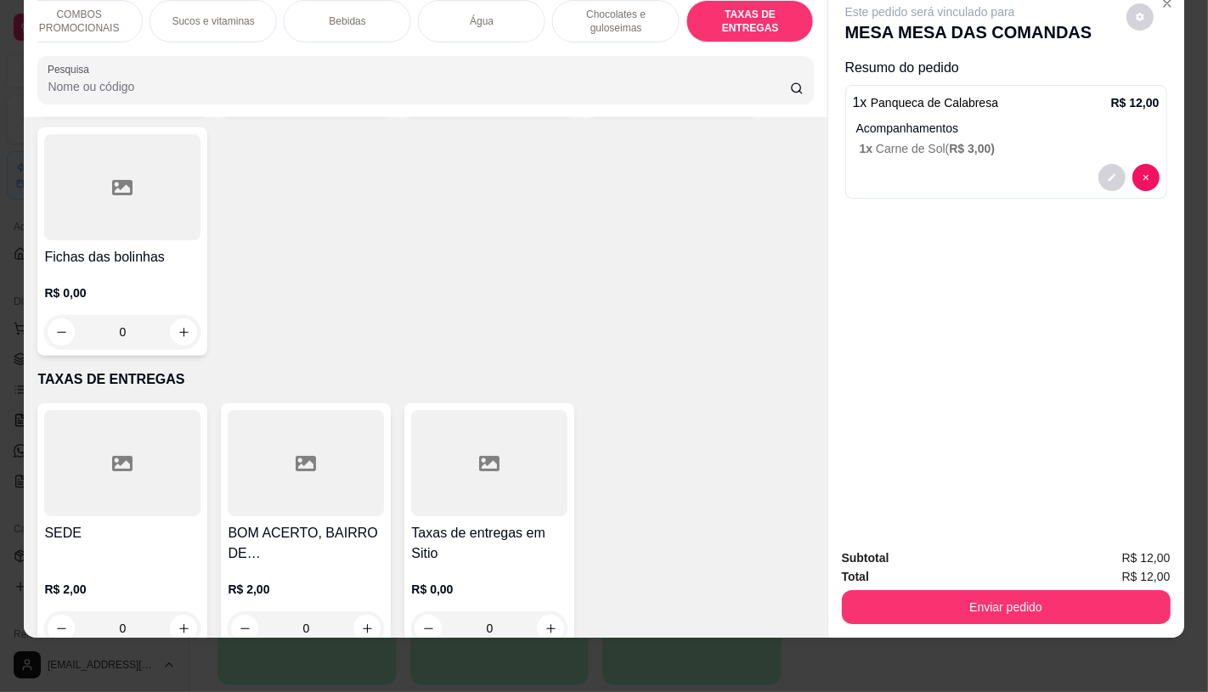
click at [171, 414] on div at bounding box center [122, 463] width 156 height 106
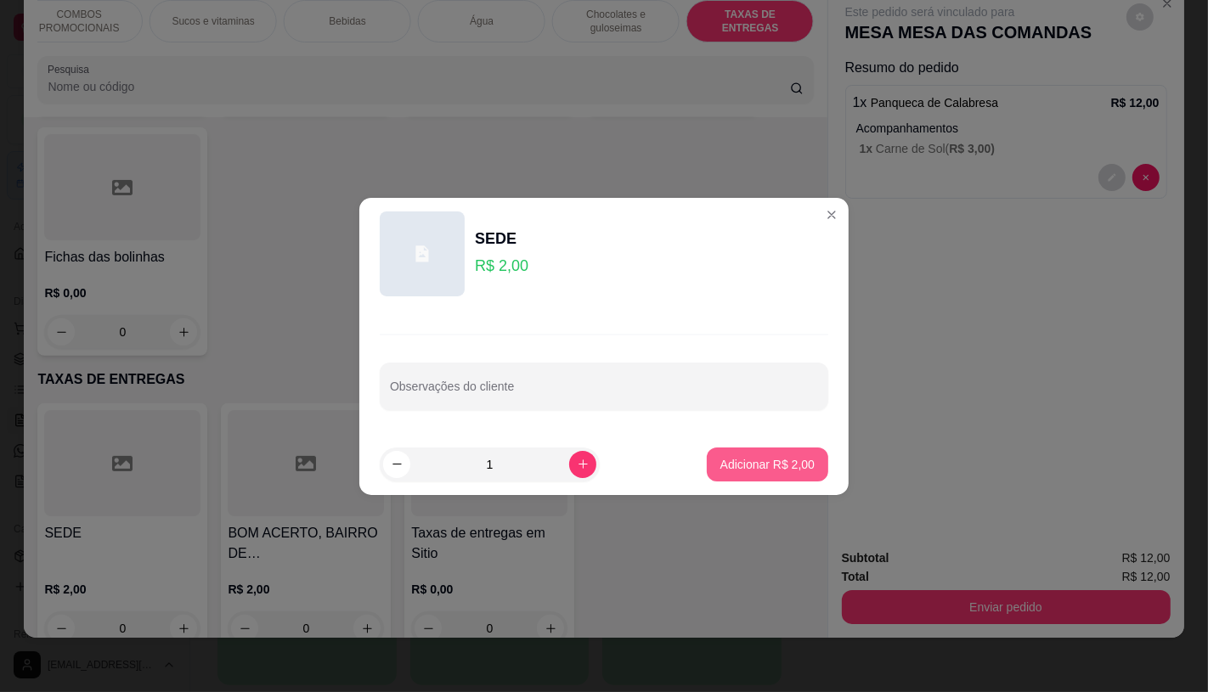
click at [707, 463] on div "Adicionar R$ 2,00" at bounding box center [767, 465] width 121 height 34
click at [760, 465] on p "Adicionar R$ 2,00" at bounding box center [767, 464] width 92 height 16
type input "1"
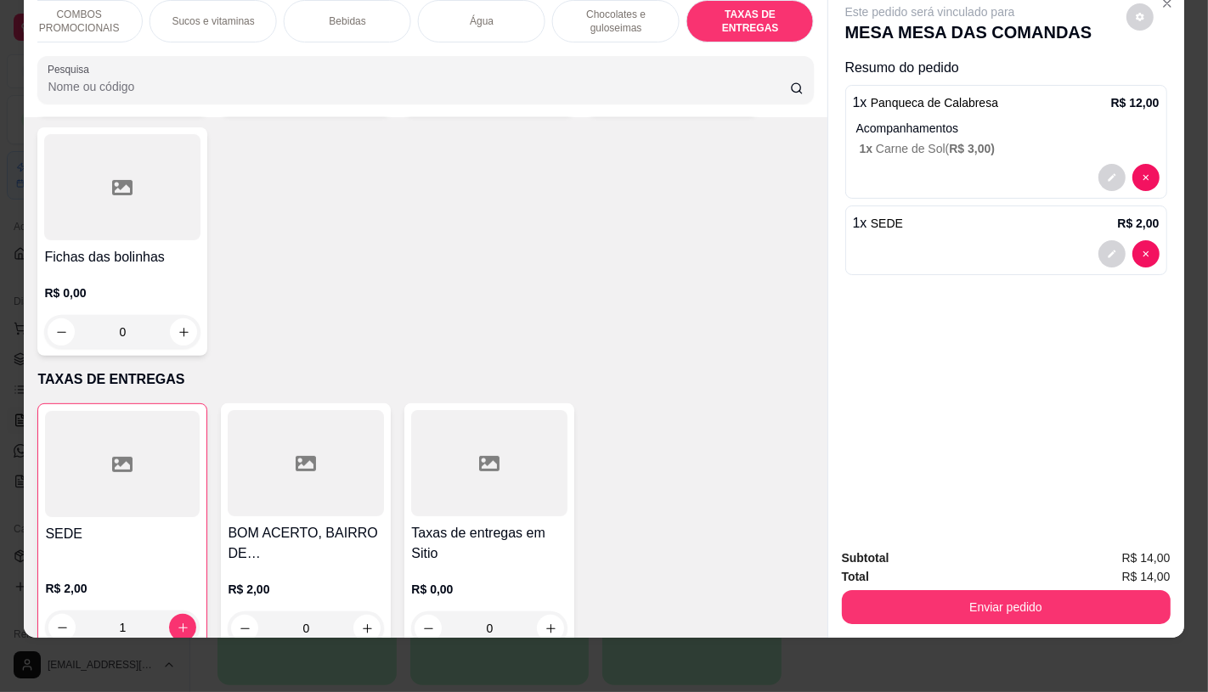
click at [1057, 616] on div "Subtotal R$ 14,00 Total R$ 14,00 Enviar pedido" at bounding box center [1006, 586] width 356 height 103
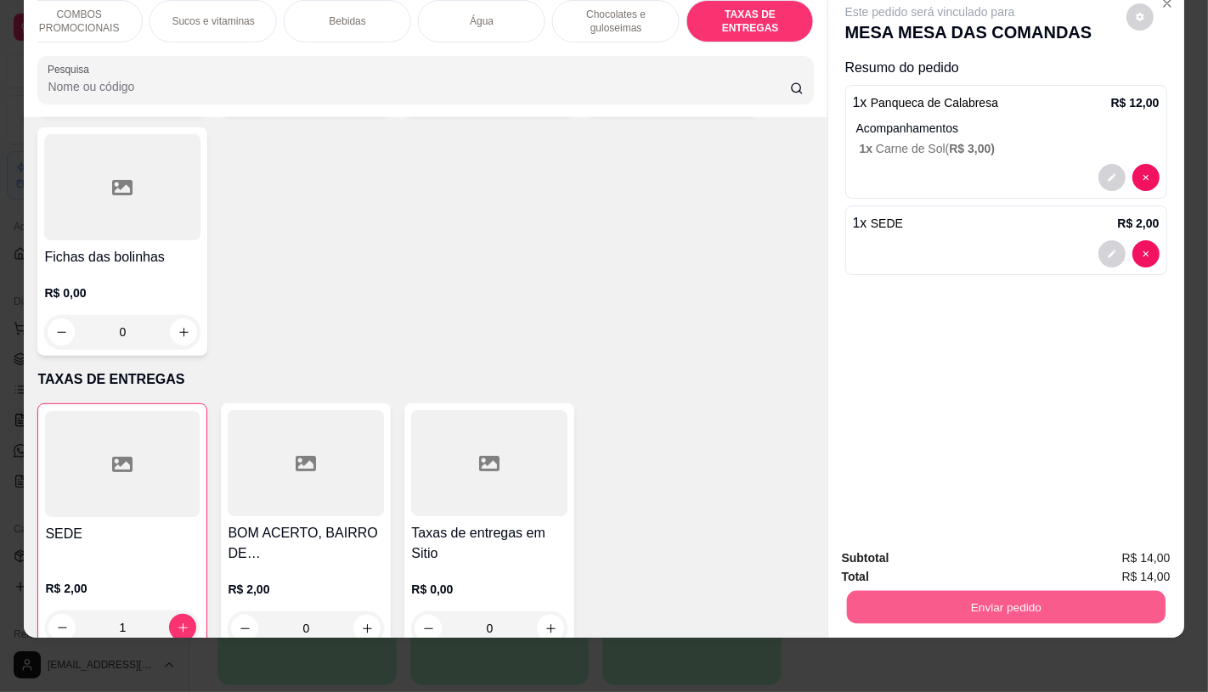
click at [1036, 605] on button "Enviar pedido" at bounding box center [1005, 606] width 319 height 33
click at [955, 561] on button "Não registrar e enviar pedido" at bounding box center [948, 553] width 177 height 32
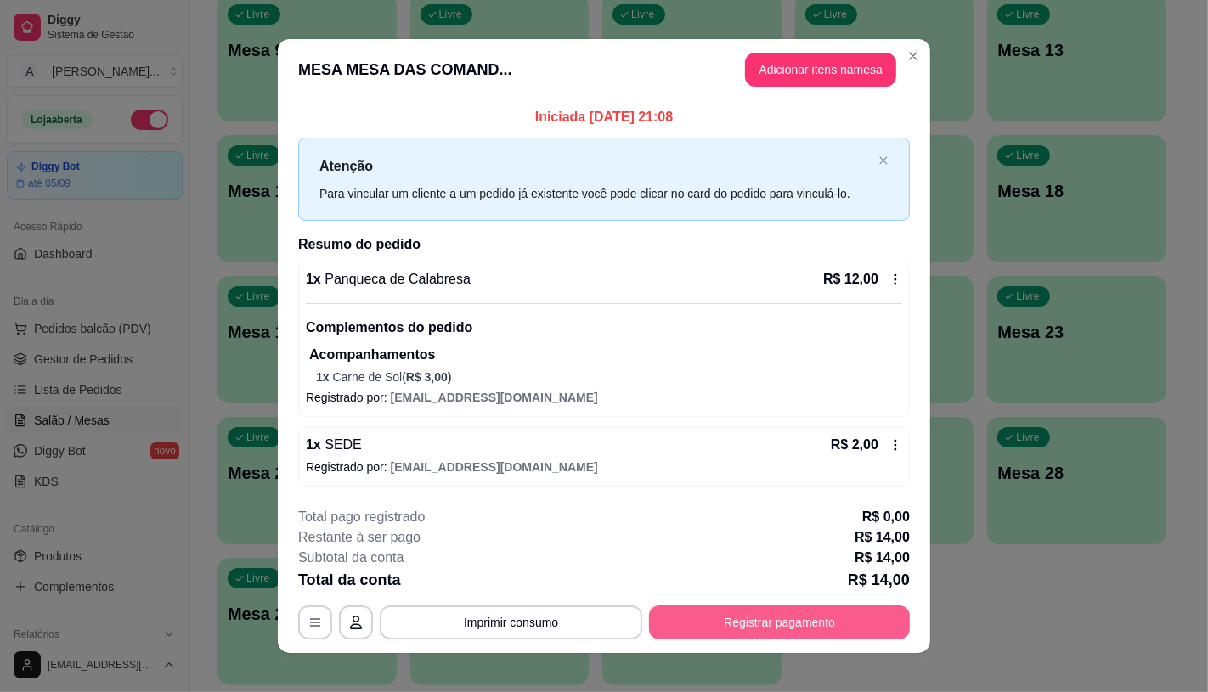
click at [748, 631] on button "Registrar pagamento" at bounding box center [779, 623] width 261 height 34
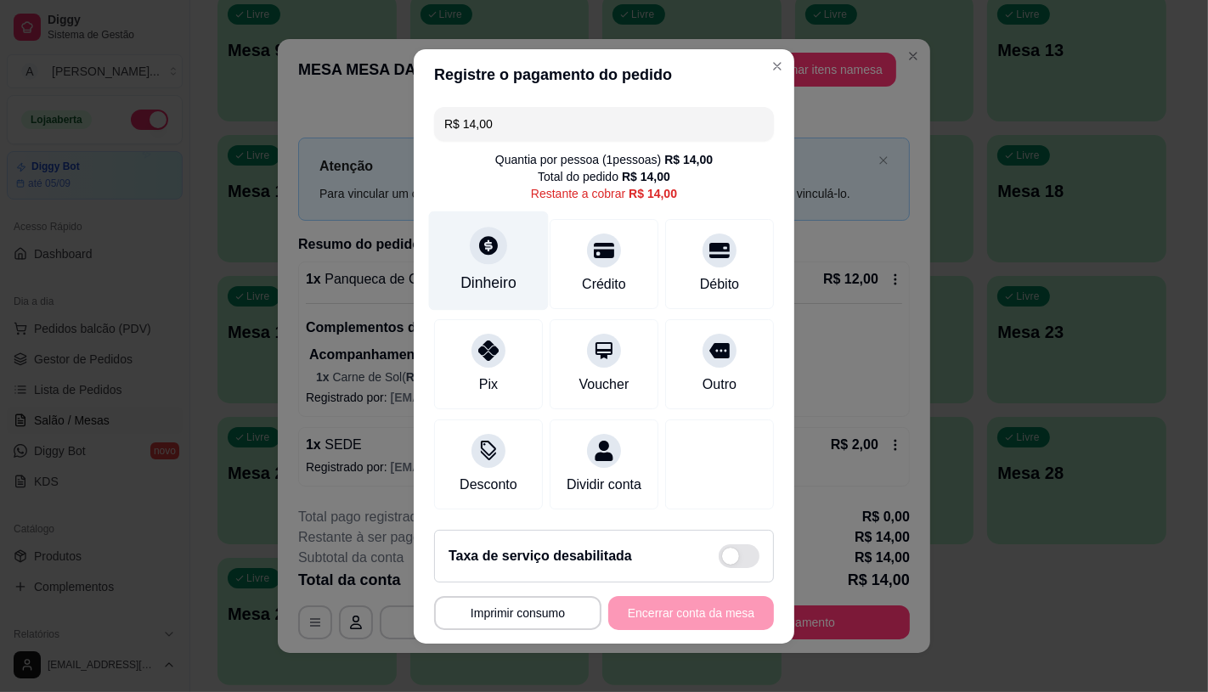
click at [459, 255] on div "Dinheiro" at bounding box center [489, 260] width 120 height 99
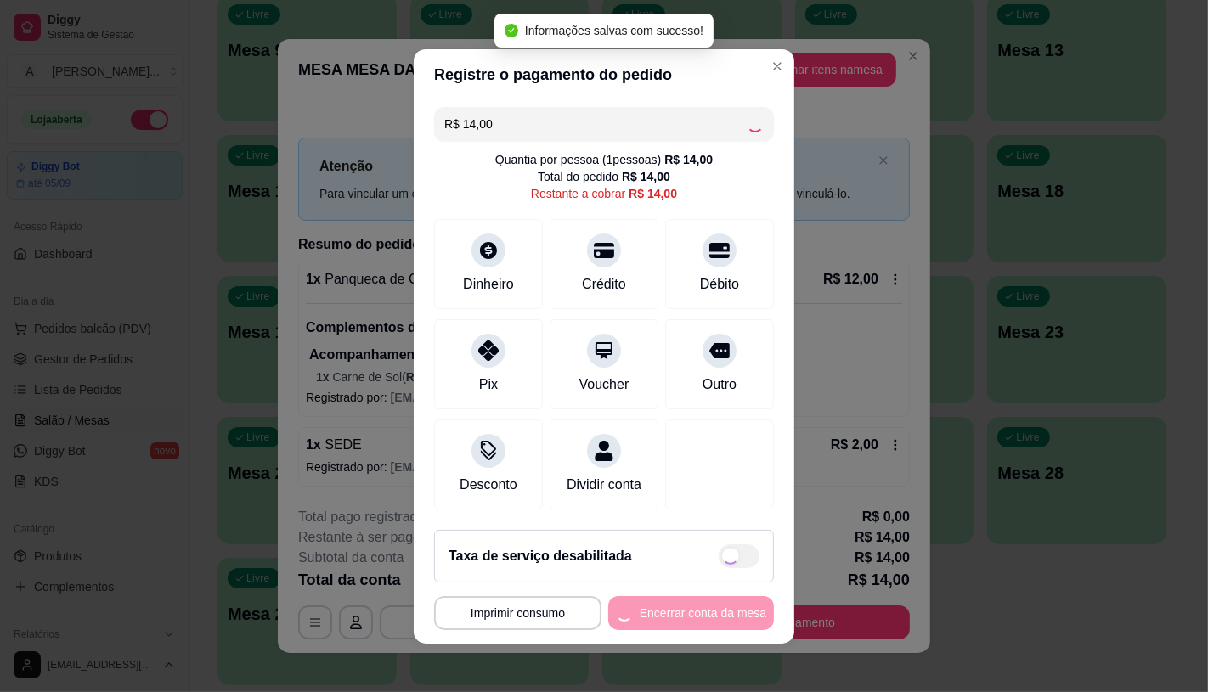
type input "R$ 0,00"
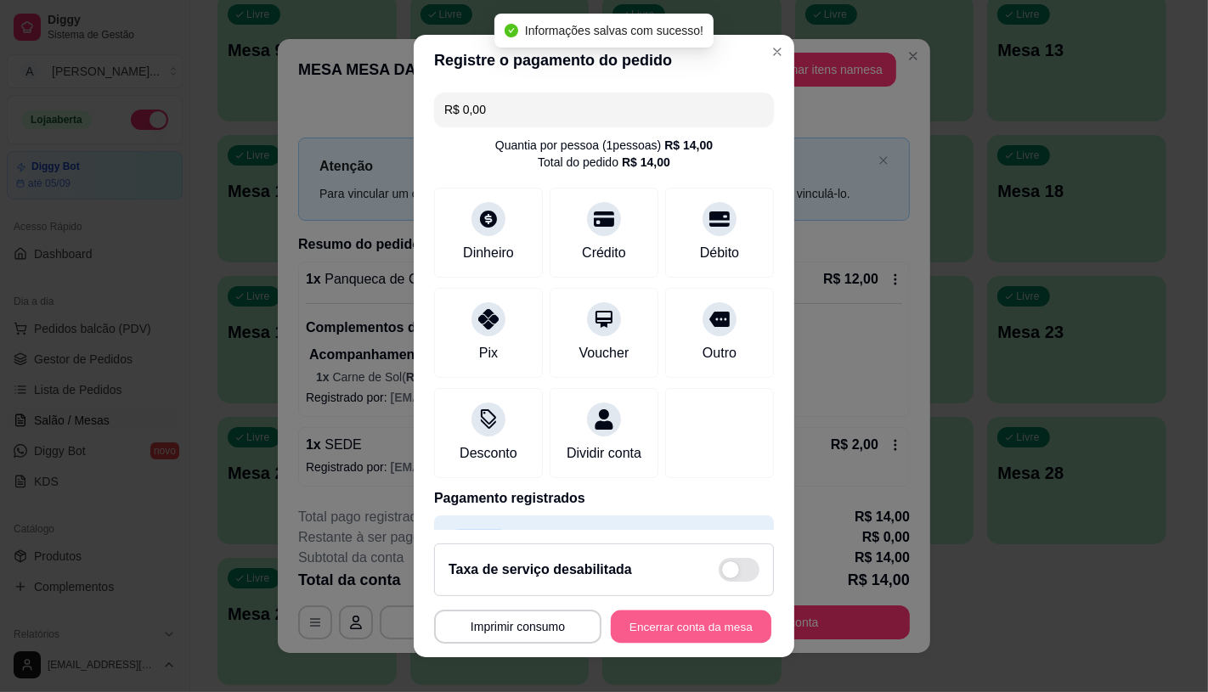
click at [715, 618] on button "Encerrar conta da mesa" at bounding box center [691, 627] width 161 height 33
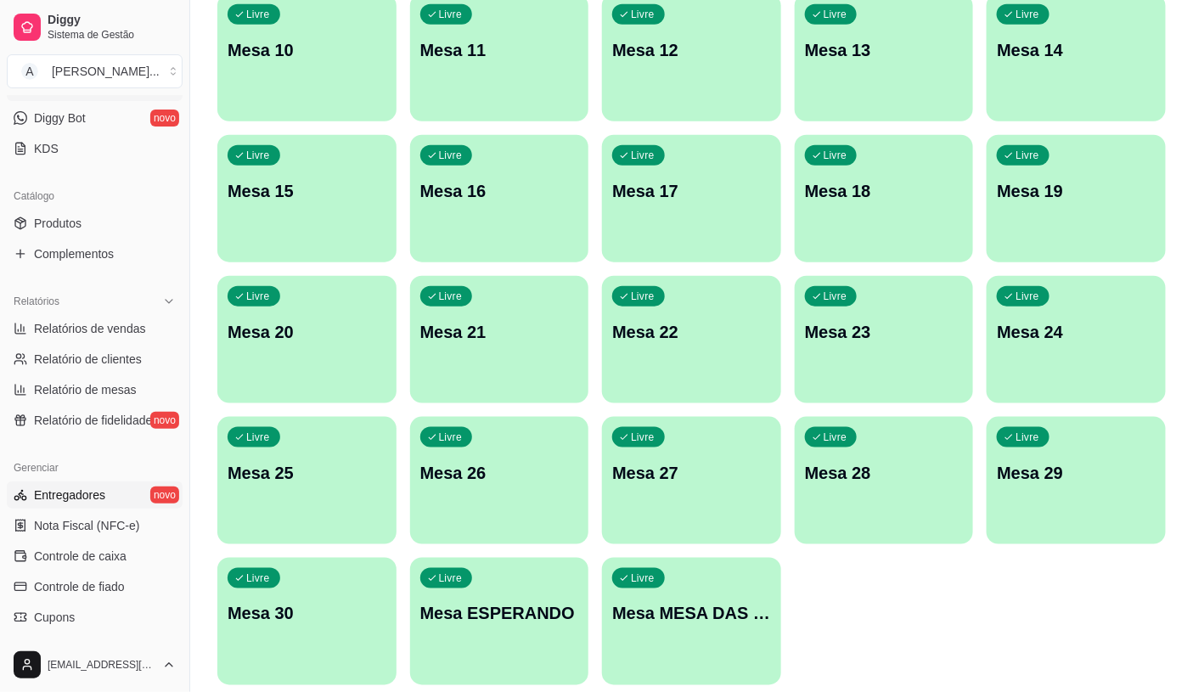
scroll to position [377, 0]
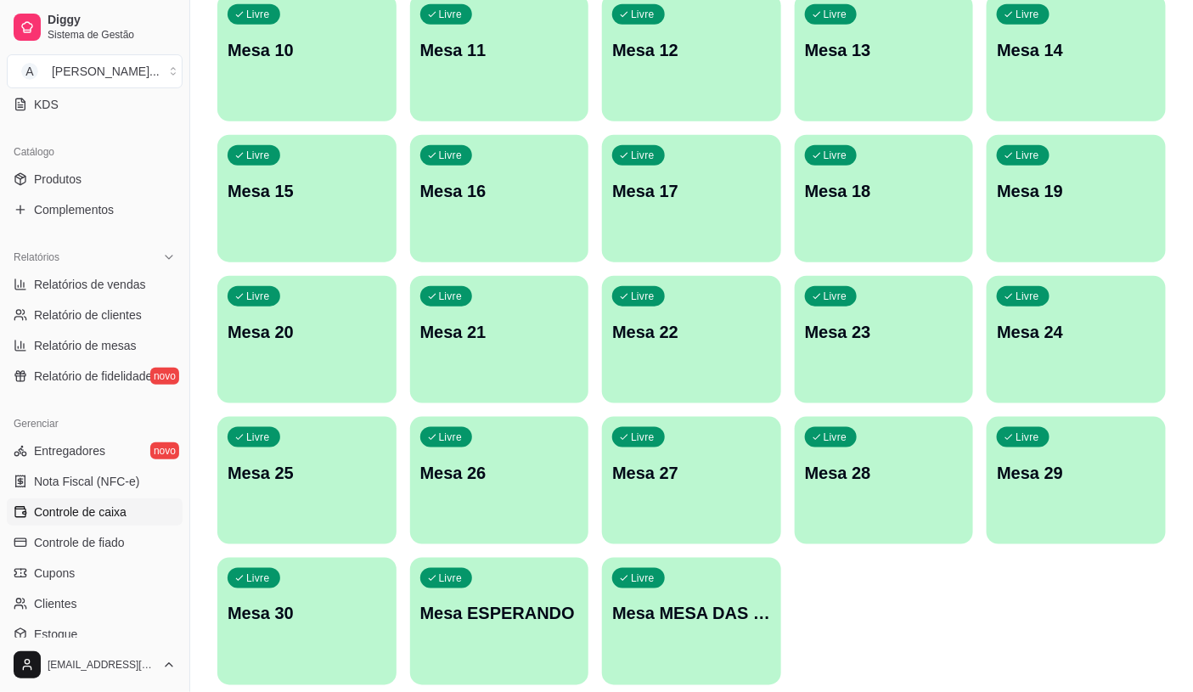
click at [109, 511] on span "Controle de caixa" at bounding box center [80, 512] width 93 height 17
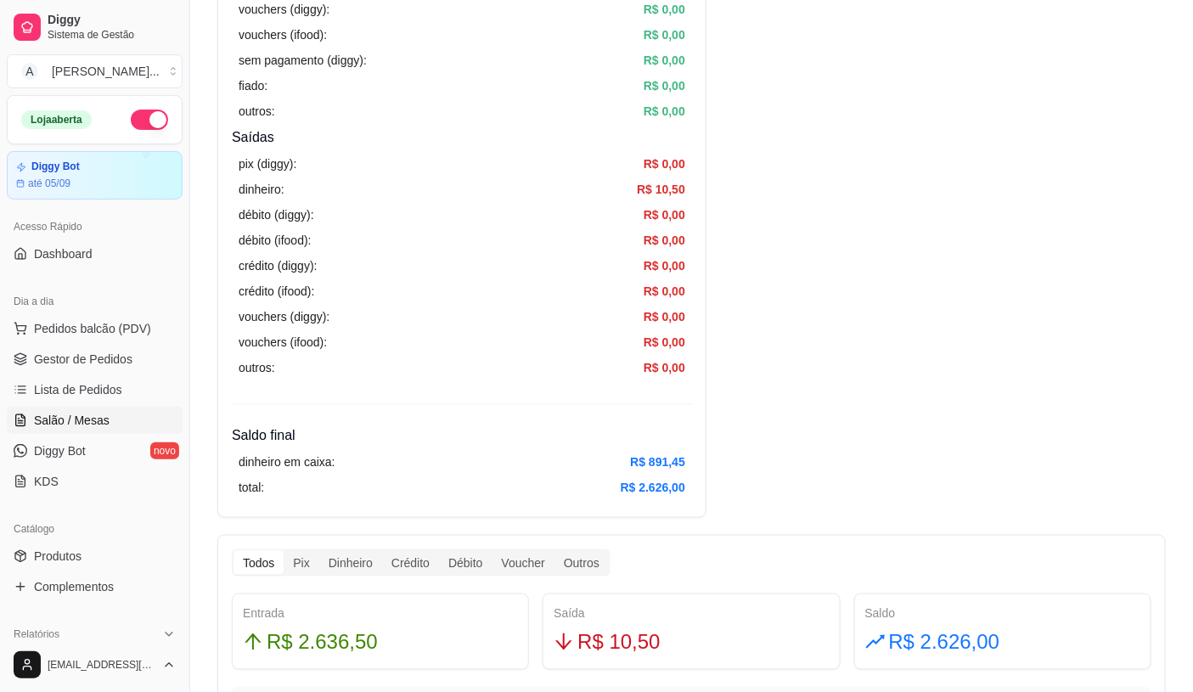
click at [106, 412] on link "Salão / Mesas" at bounding box center [95, 420] width 176 height 27
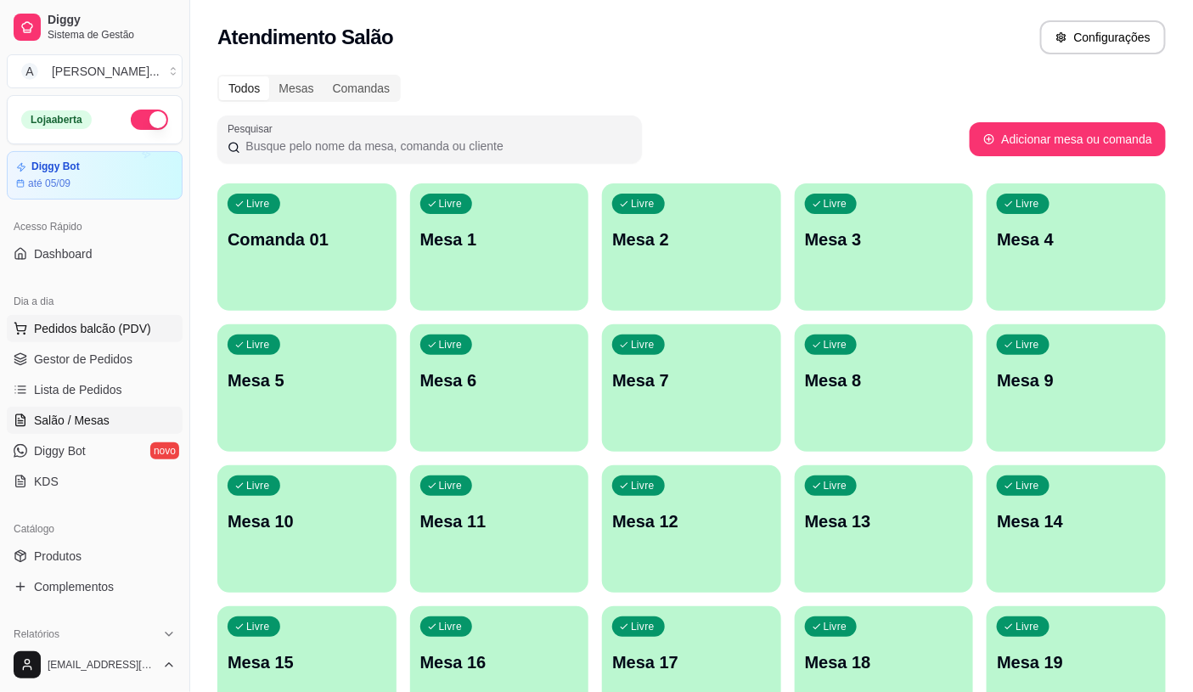
click at [62, 332] on span "Pedidos balcão (PDV)" at bounding box center [92, 328] width 117 height 17
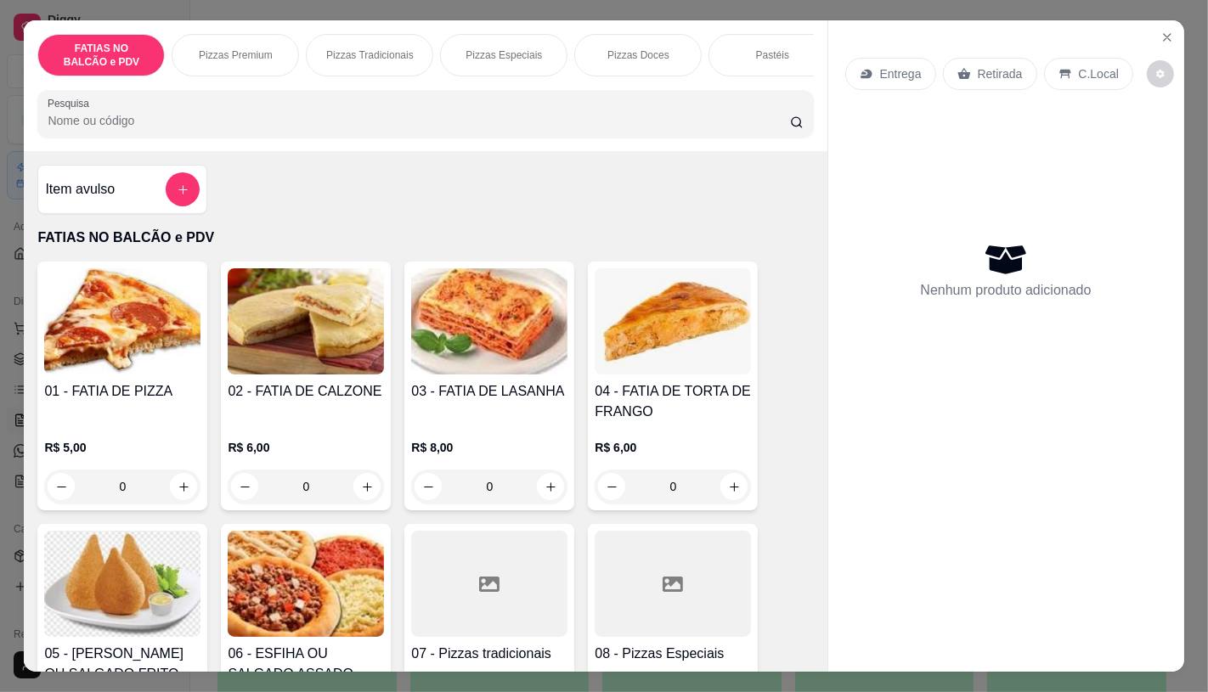
click at [125, 501] on input "0" at bounding box center [122, 487] width 95 height 34
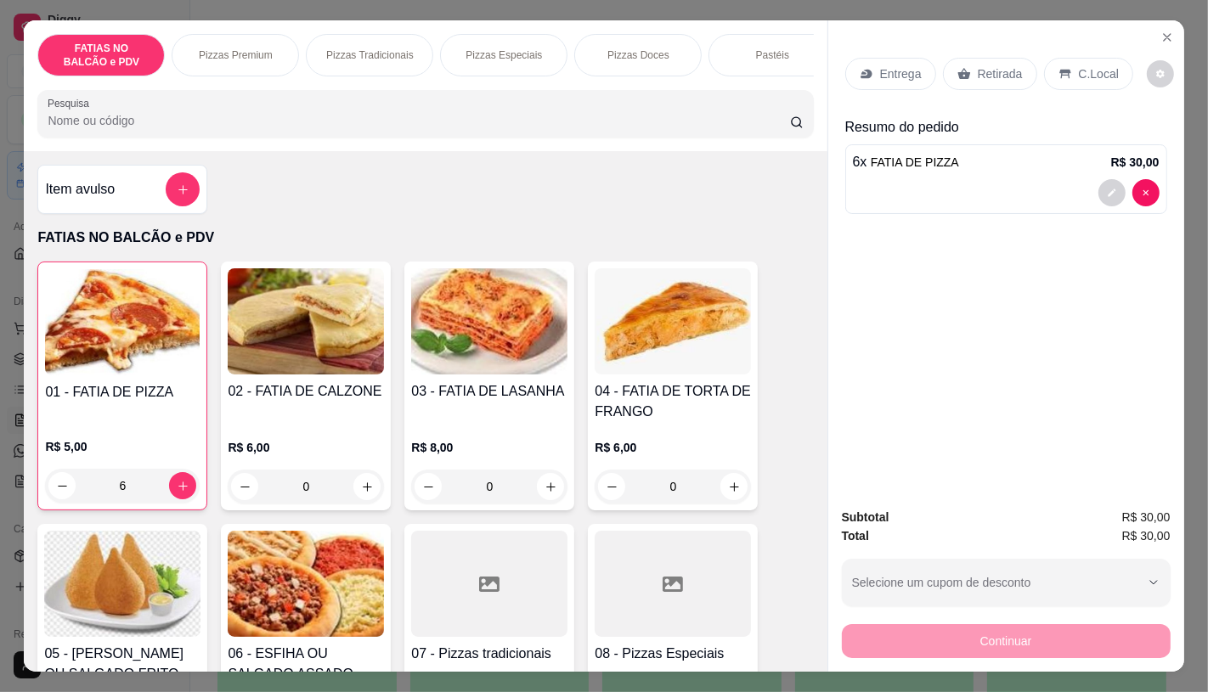
type input "6"
click at [981, 77] on div "Retirada" at bounding box center [990, 74] width 94 height 32
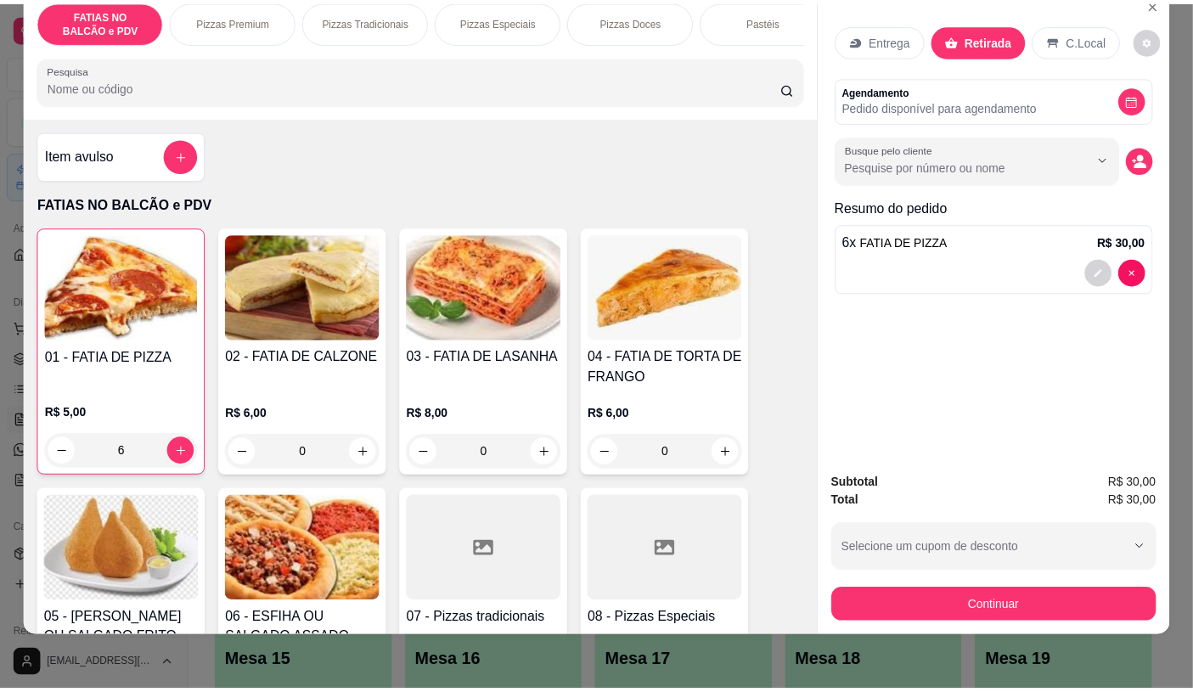
scroll to position [40, 0]
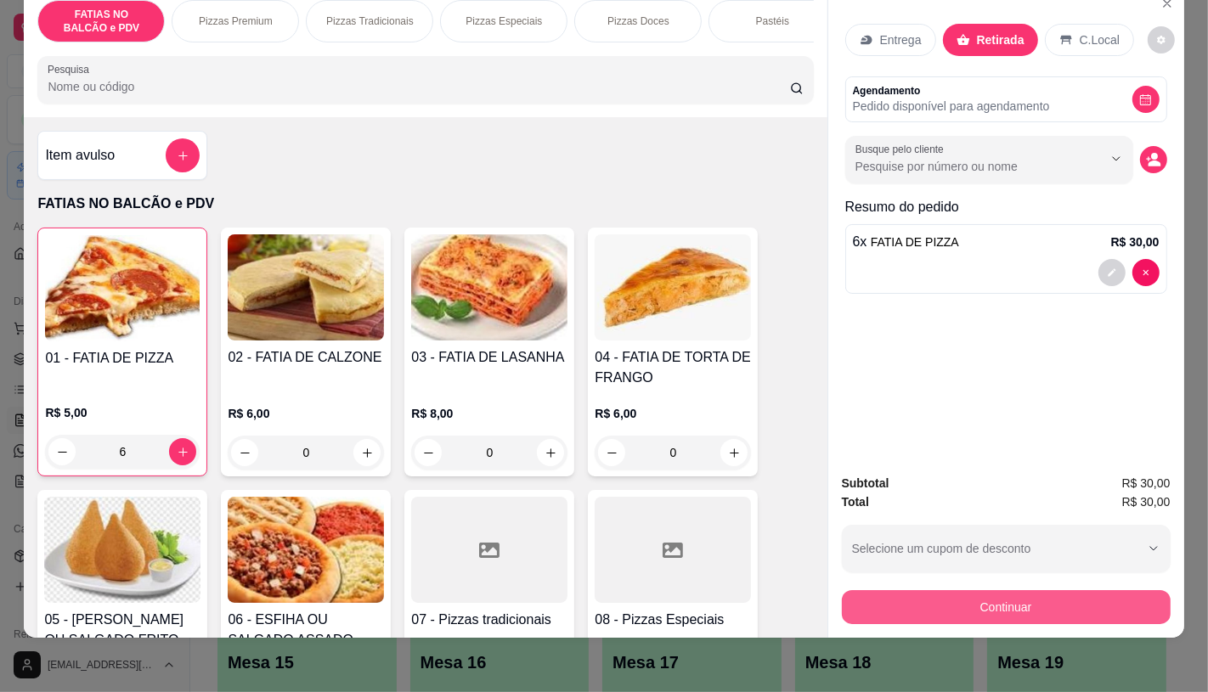
click at [1096, 593] on button "Continuar" at bounding box center [1006, 607] width 329 height 34
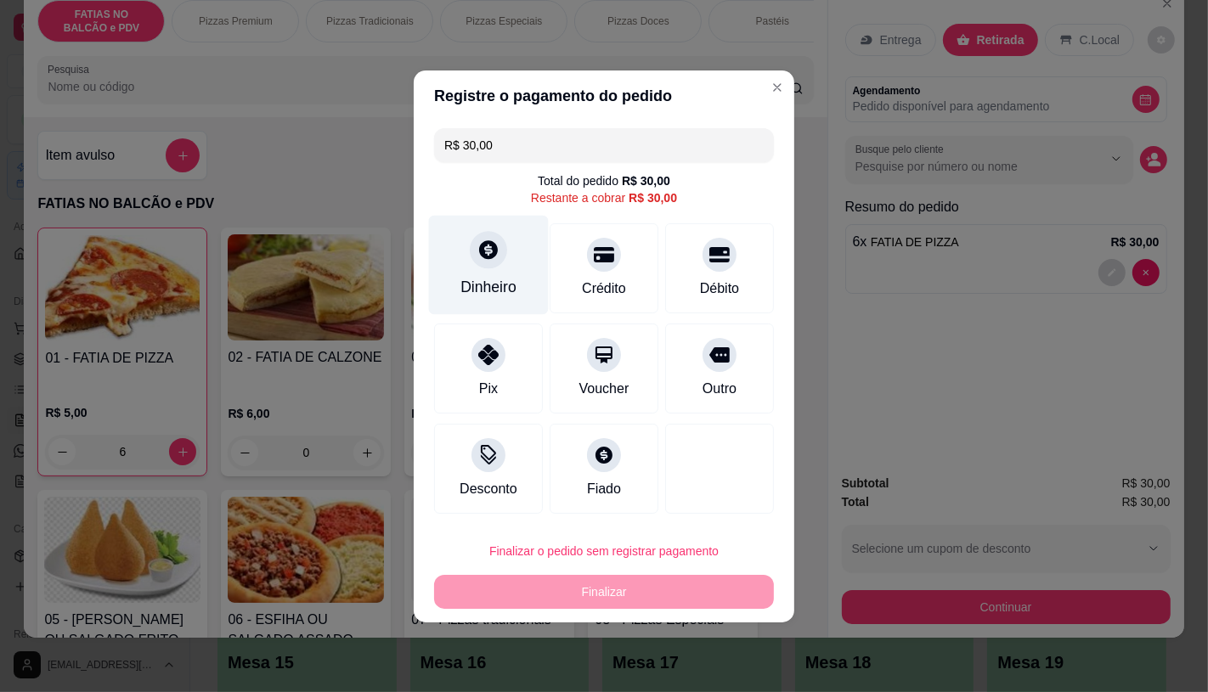
click at [499, 240] on div "Dinheiro" at bounding box center [489, 264] width 120 height 99
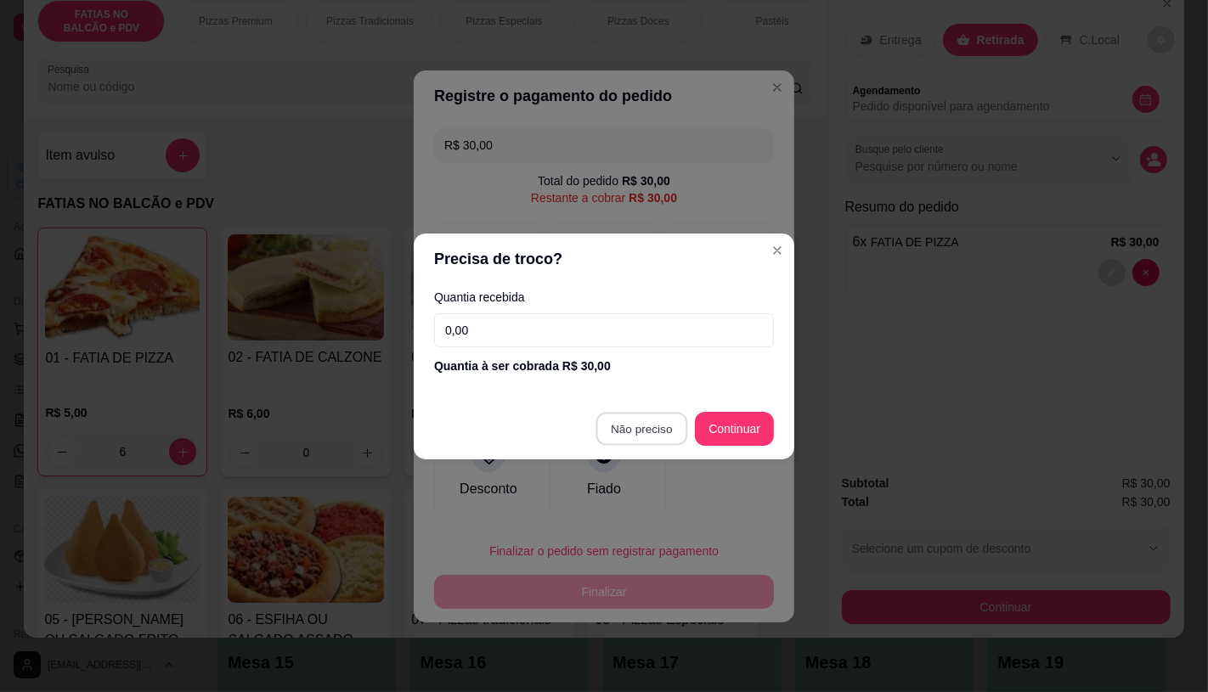
type input "R$ 0,00"
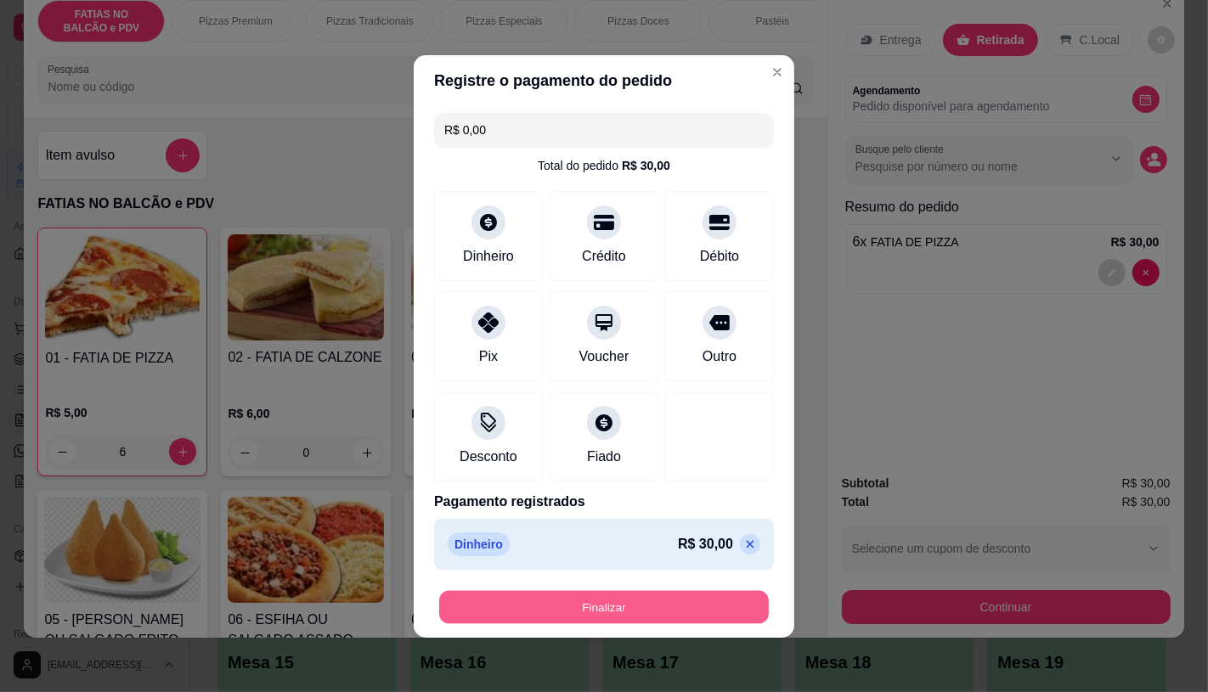
click at [578, 603] on button "Finalizar" at bounding box center [604, 606] width 330 height 33
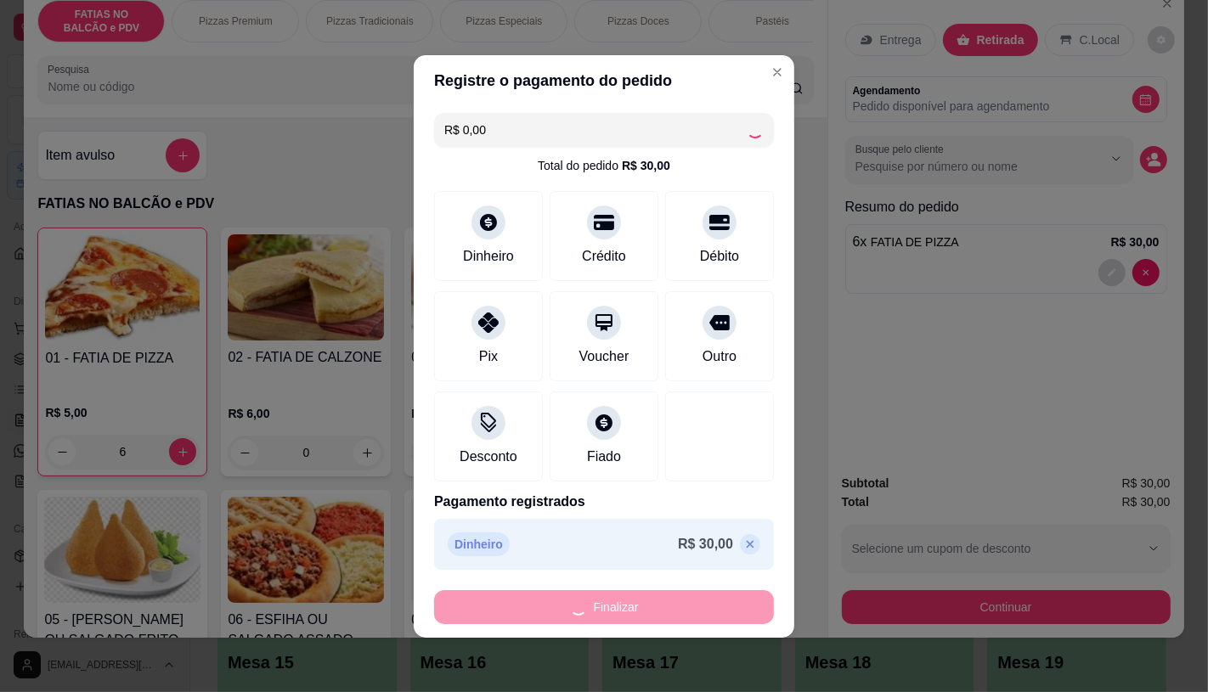
type input "0"
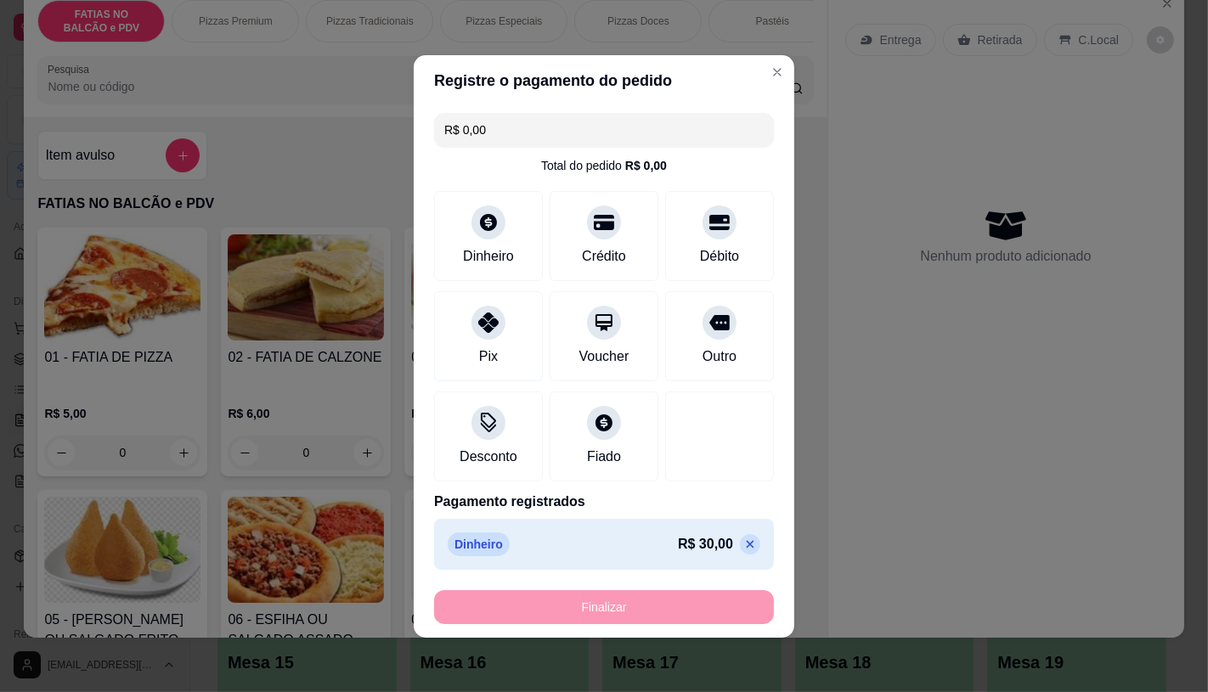
type input "-R$ 30,00"
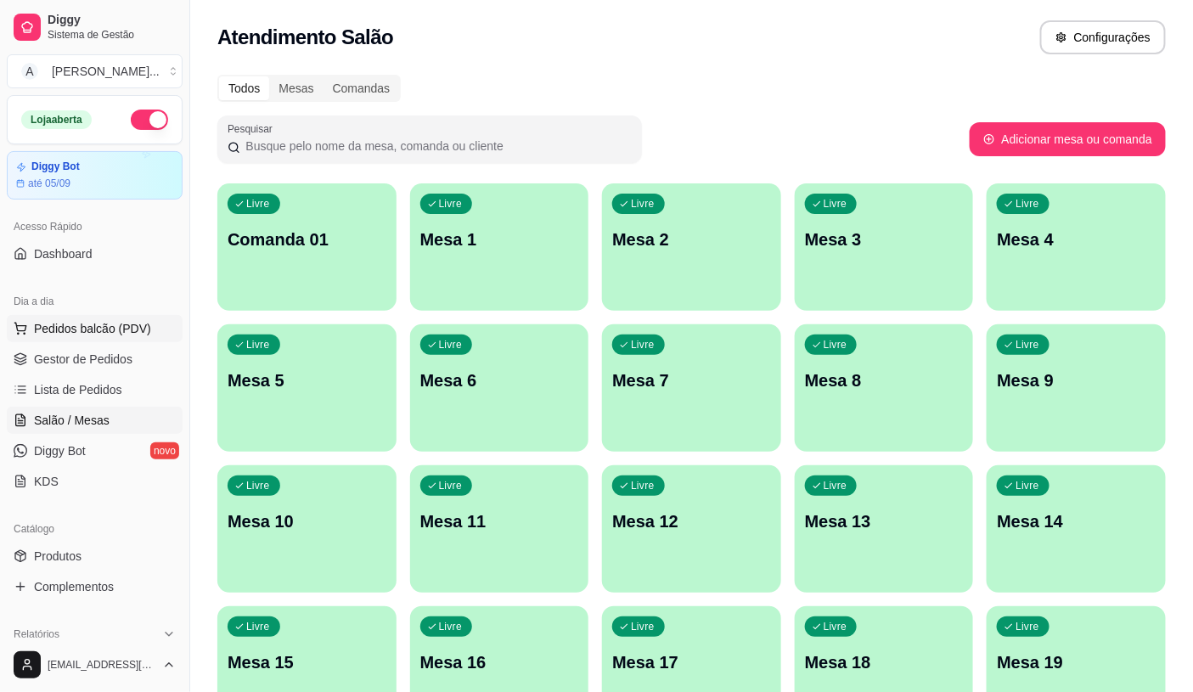
click at [99, 324] on span "Pedidos balcão (PDV)" at bounding box center [92, 328] width 117 height 17
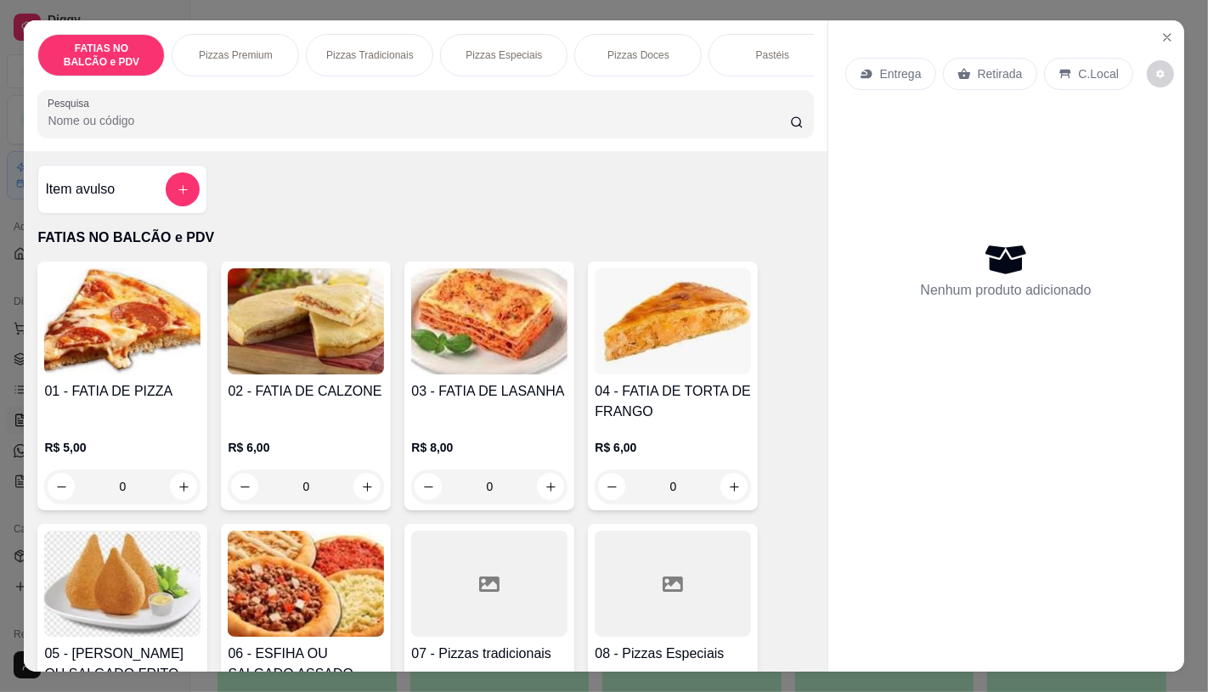
click at [134, 496] on input "0" at bounding box center [122, 487] width 95 height 34
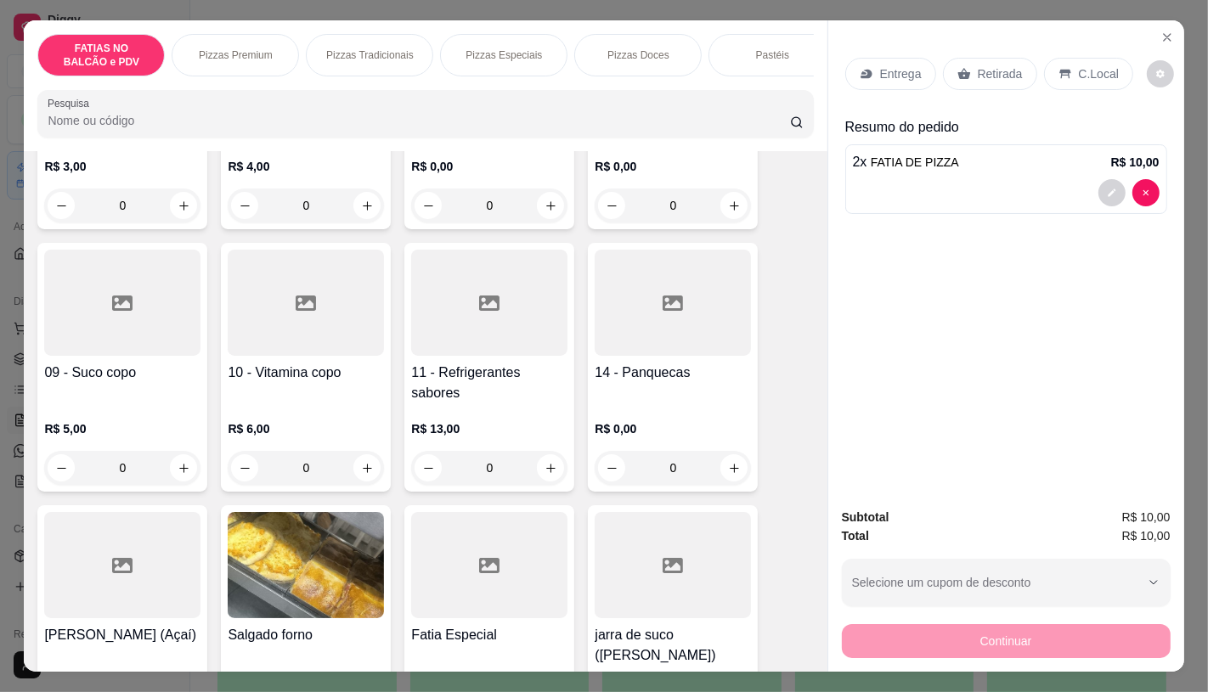
scroll to position [566, 0]
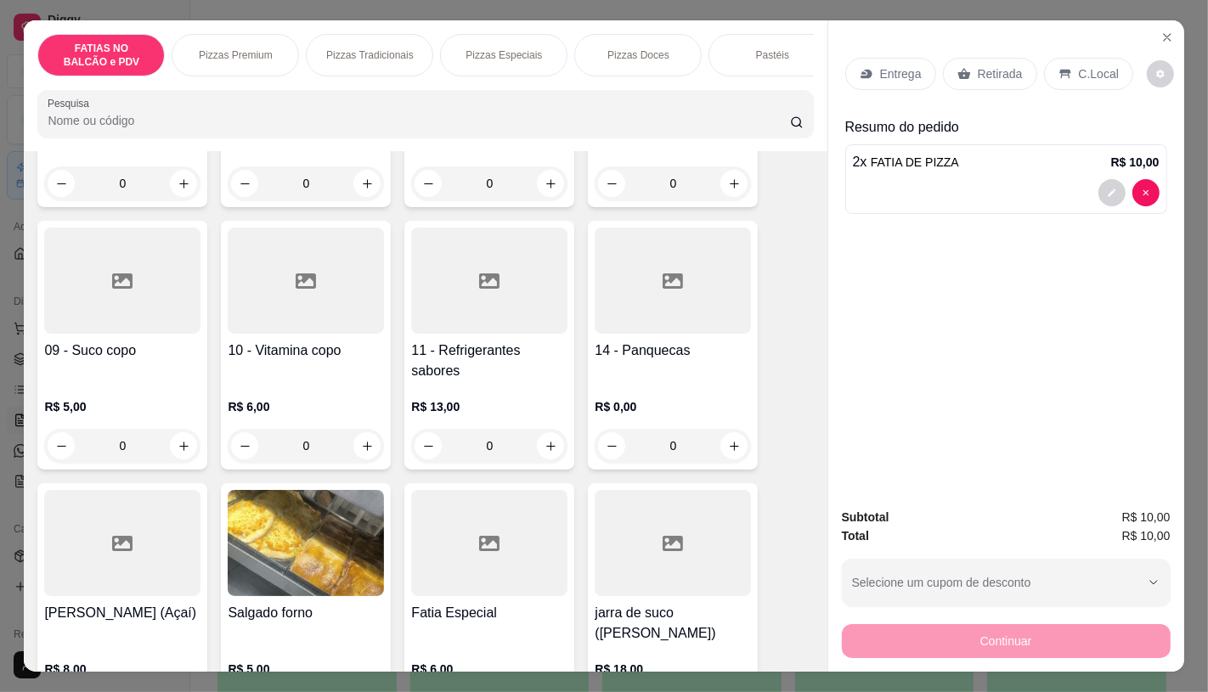
type input "2"
click at [293, 266] on div at bounding box center [306, 281] width 156 height 106
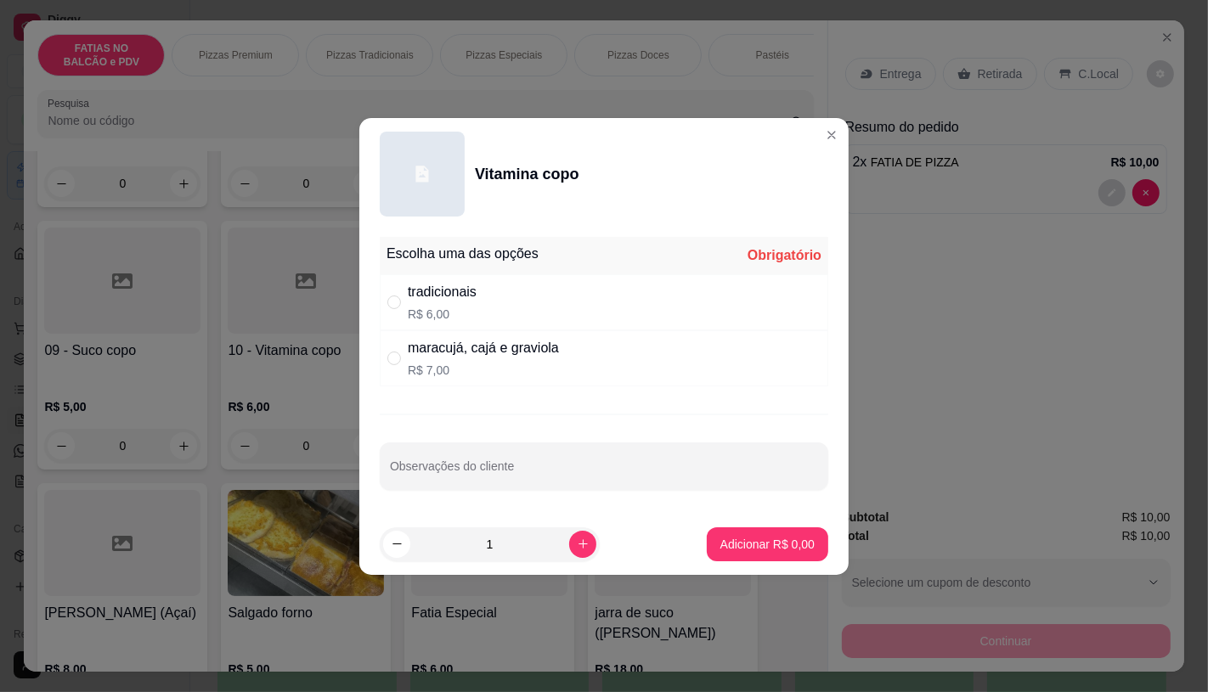
click at [461, 310] on p "R$ 6,00" at bounding box center [442, 314] width 69 height 17
radio input "true"
click at [798, 557] on button "Adicionar R$ 6,00" at bounding box center [767, 543] width 118 height 33
type input "1"
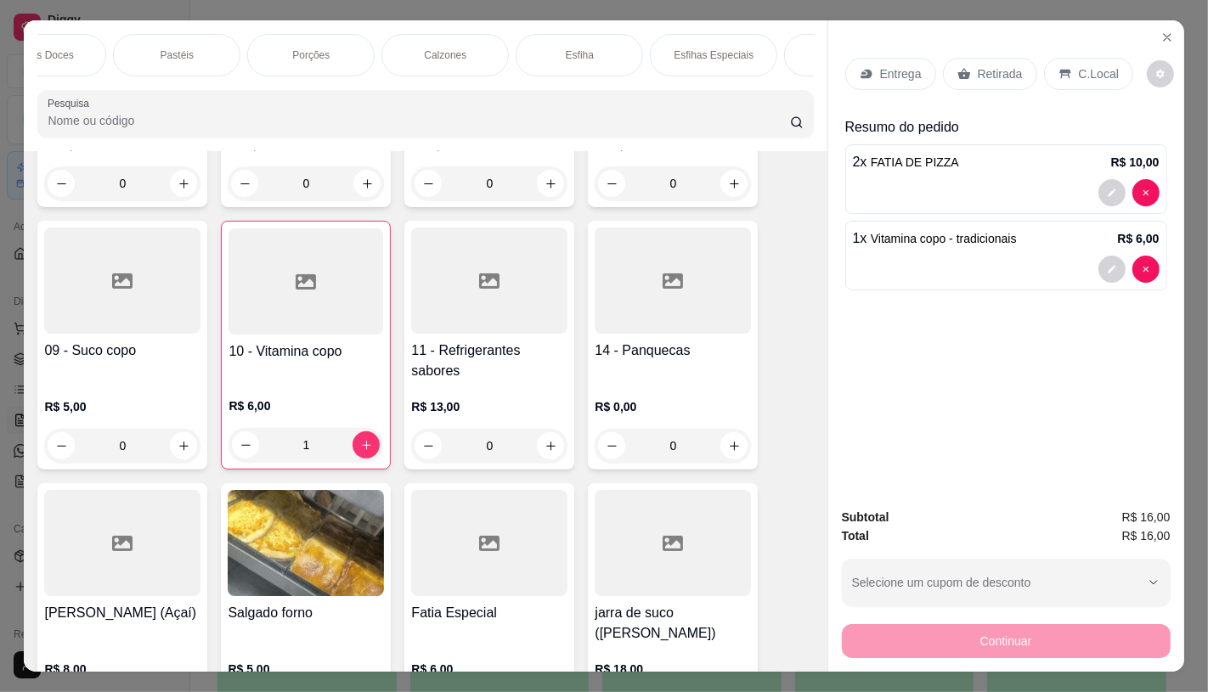
scroll to position [0, 689]
click at [231, 49] on div "Porções" at bounding box center [217, 55] width 127 height 42
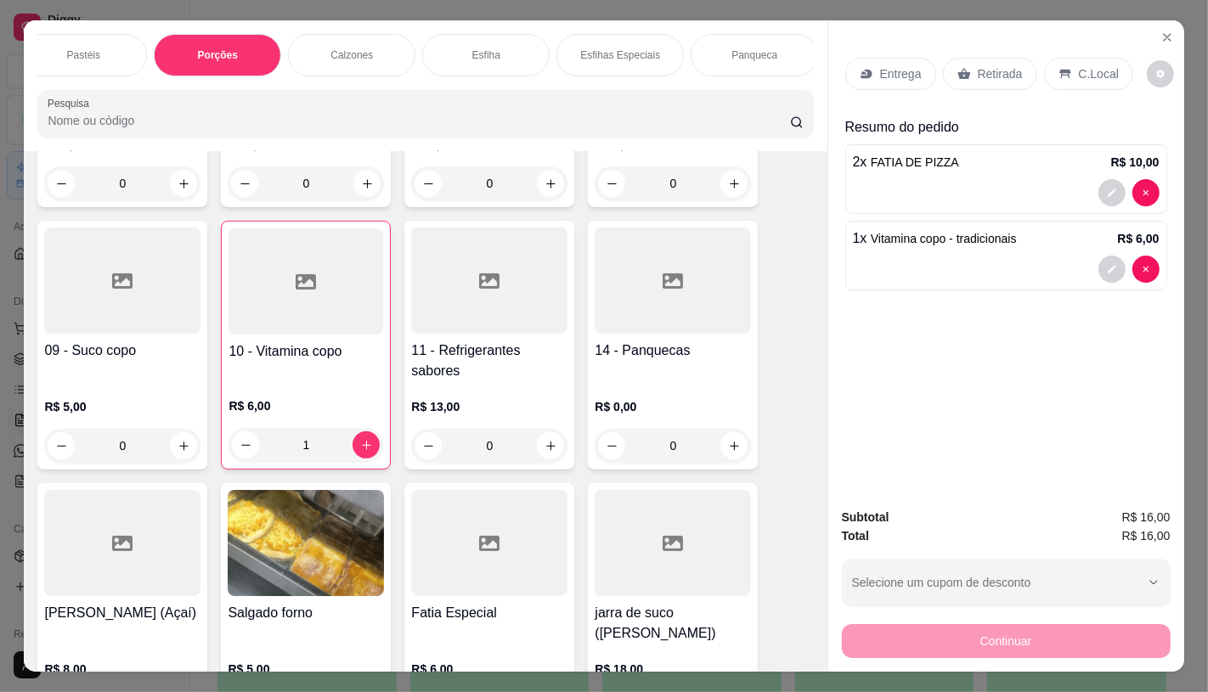
scroll to position [40, 0]
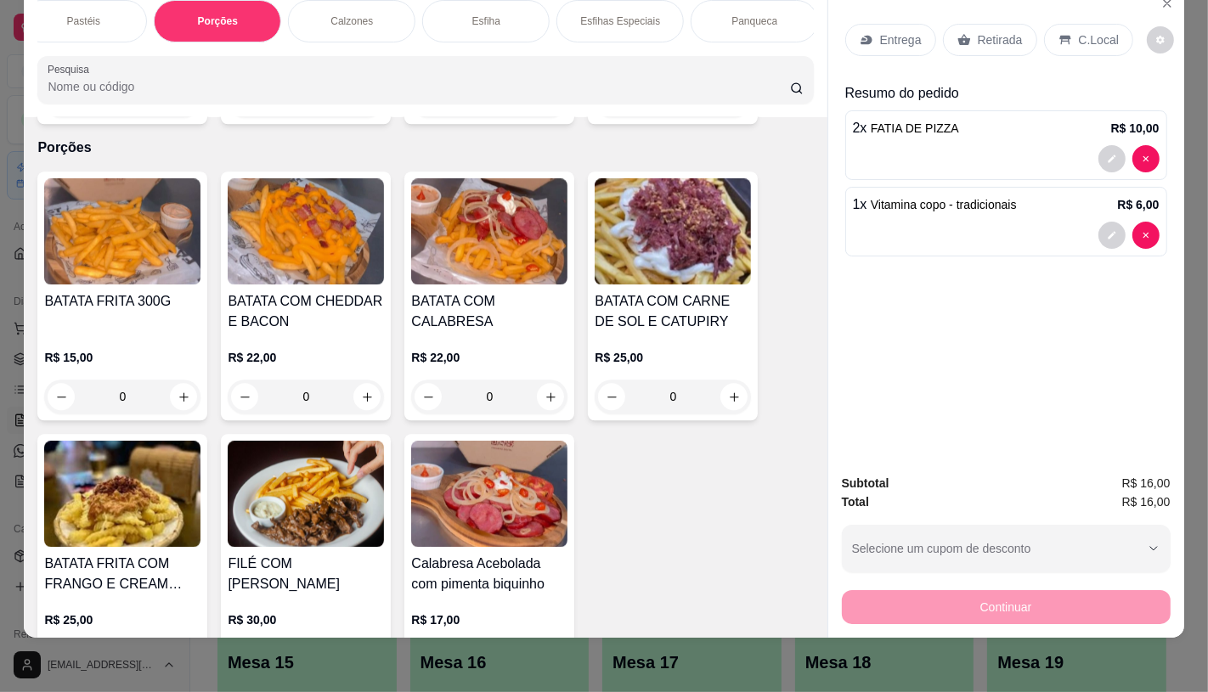
click at [781, 14] on div "Panqueca" at bounding box center [754, 21] width 127 height 42
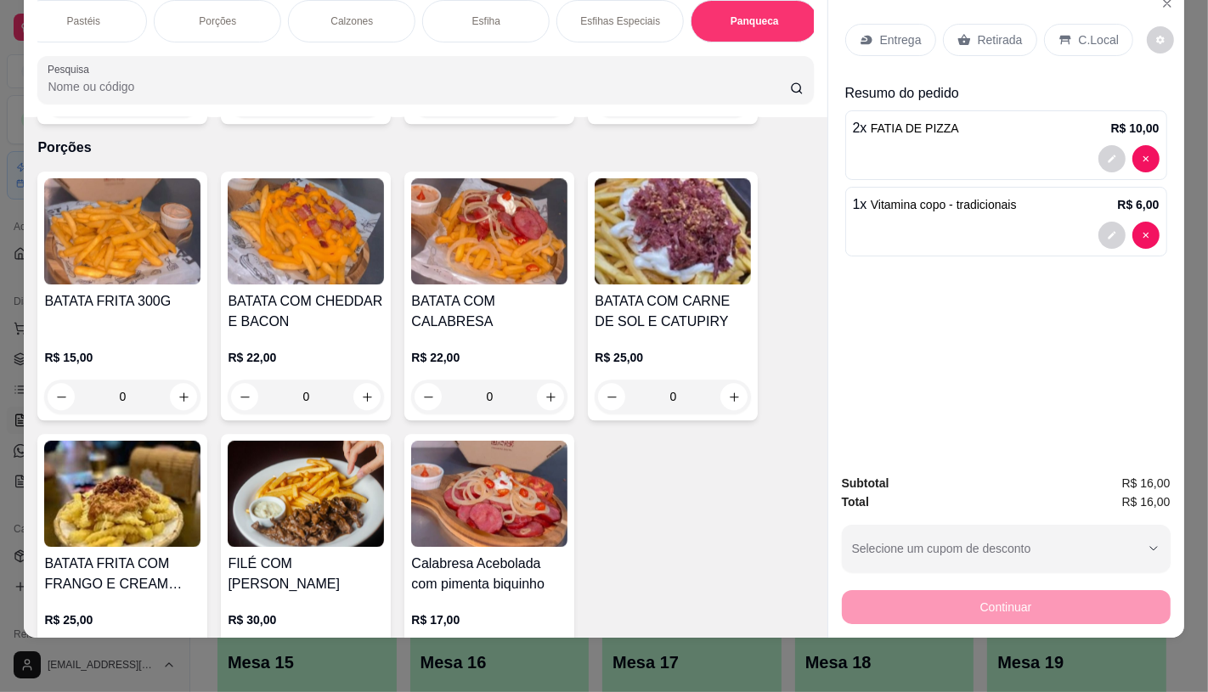
scroll to position [6327, 0]
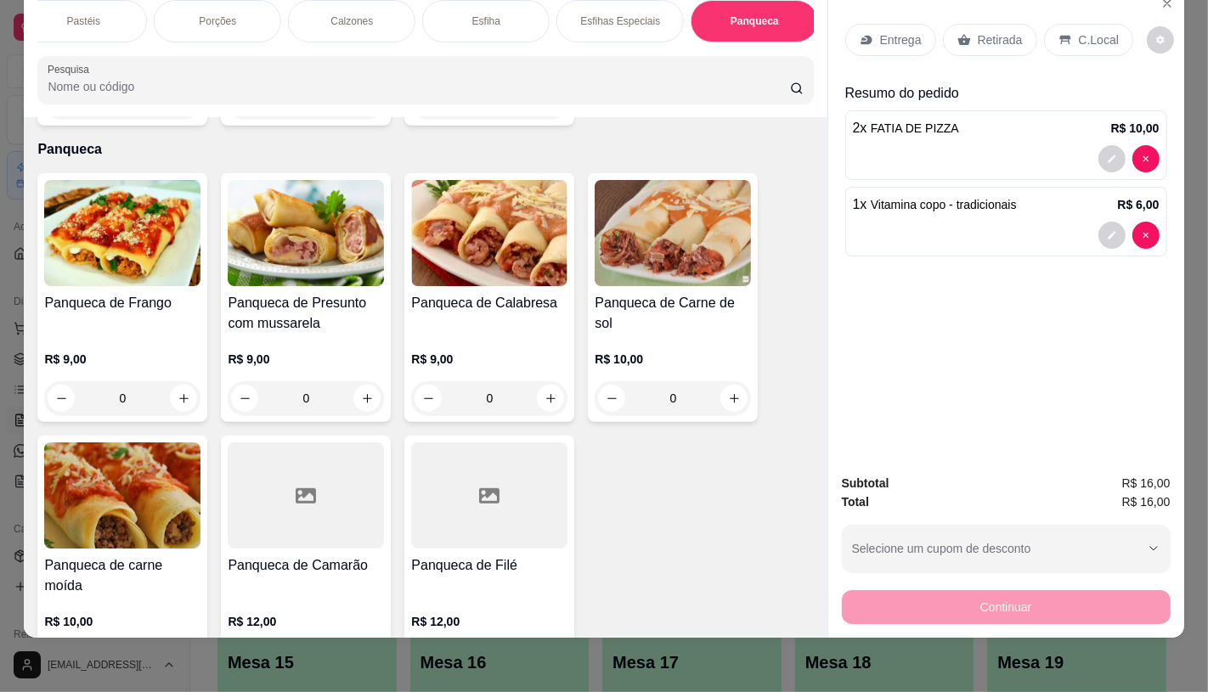
click at [355, 215] on img at bounding box center [306, 233] width 156 height 106
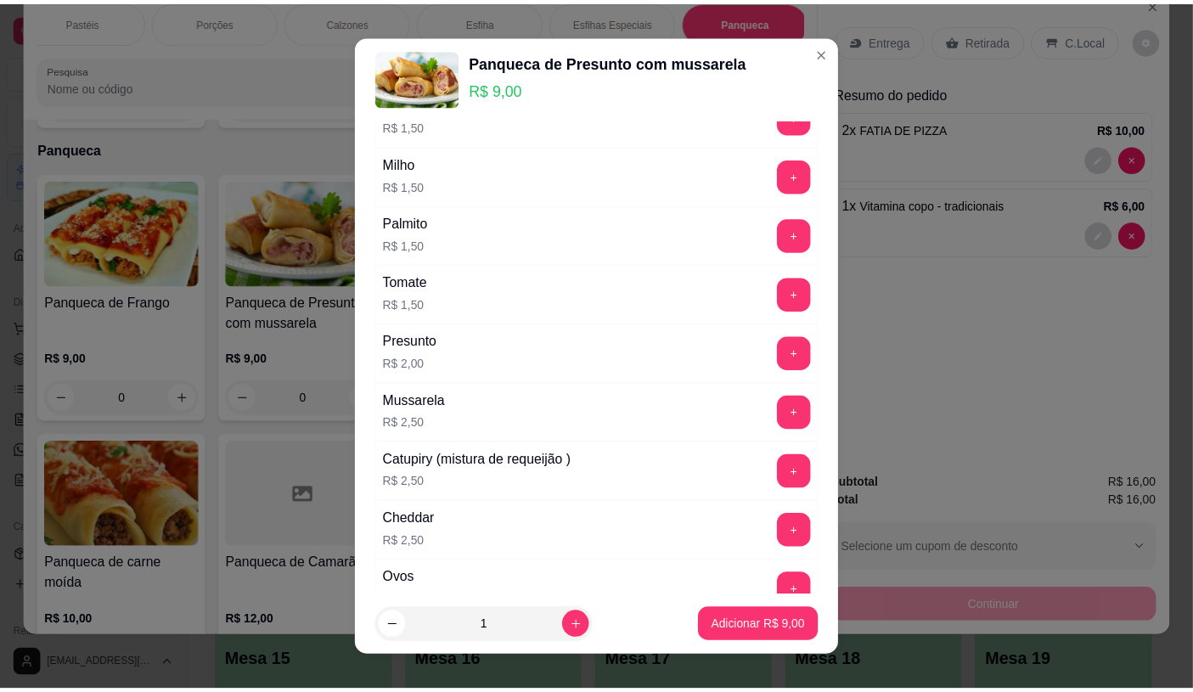
scroll to position [189, 0]
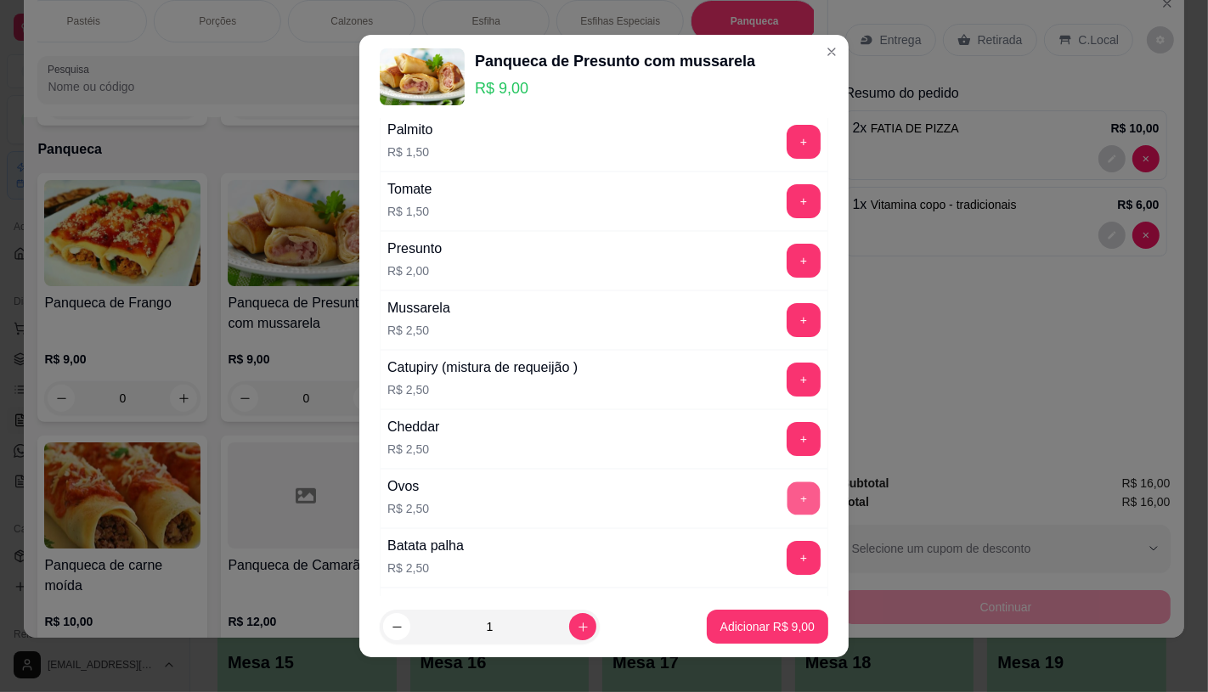
click at [787, 493] on button "+" at bounding box center [803, 498] width 33 height 33
click at [761, 638] on button "Adicionar R$ 11,50" at bounding box center [764, 627] width 125 height 33
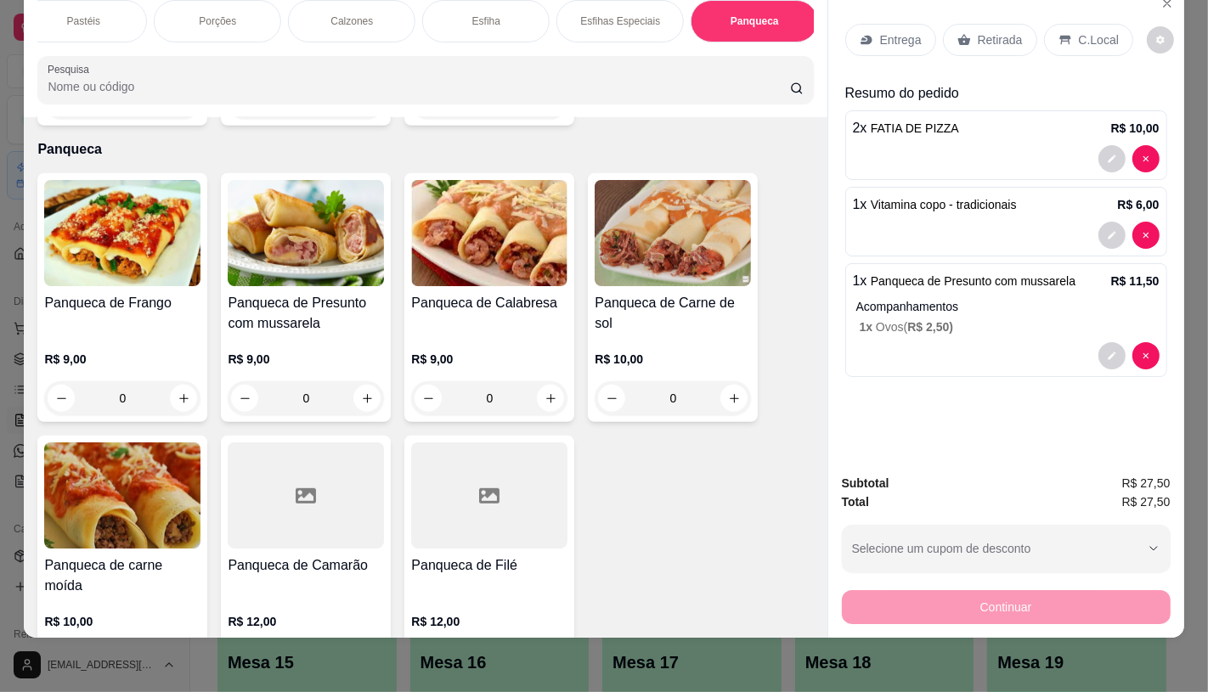
click at [980, 31] on p "Retirada" at bounding box center [1000, 39] width 45 height 17
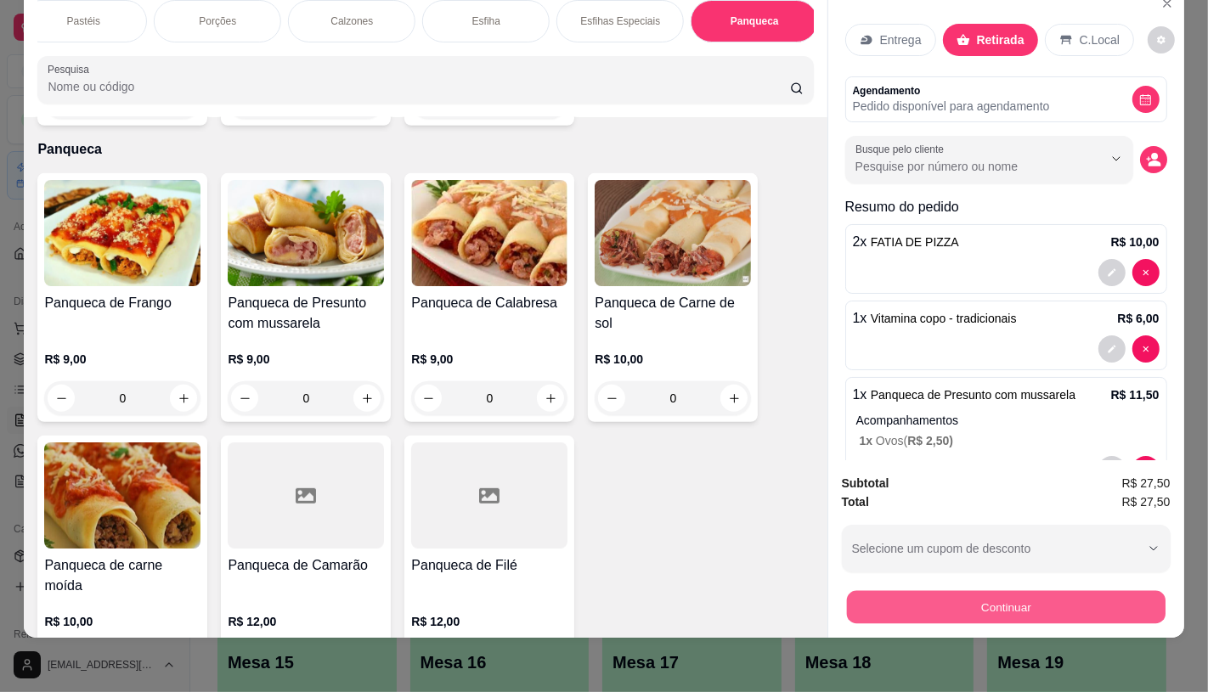
click at [990, 598] on button "Continuar" at bounding box center [1005, 606] width 319 height 33
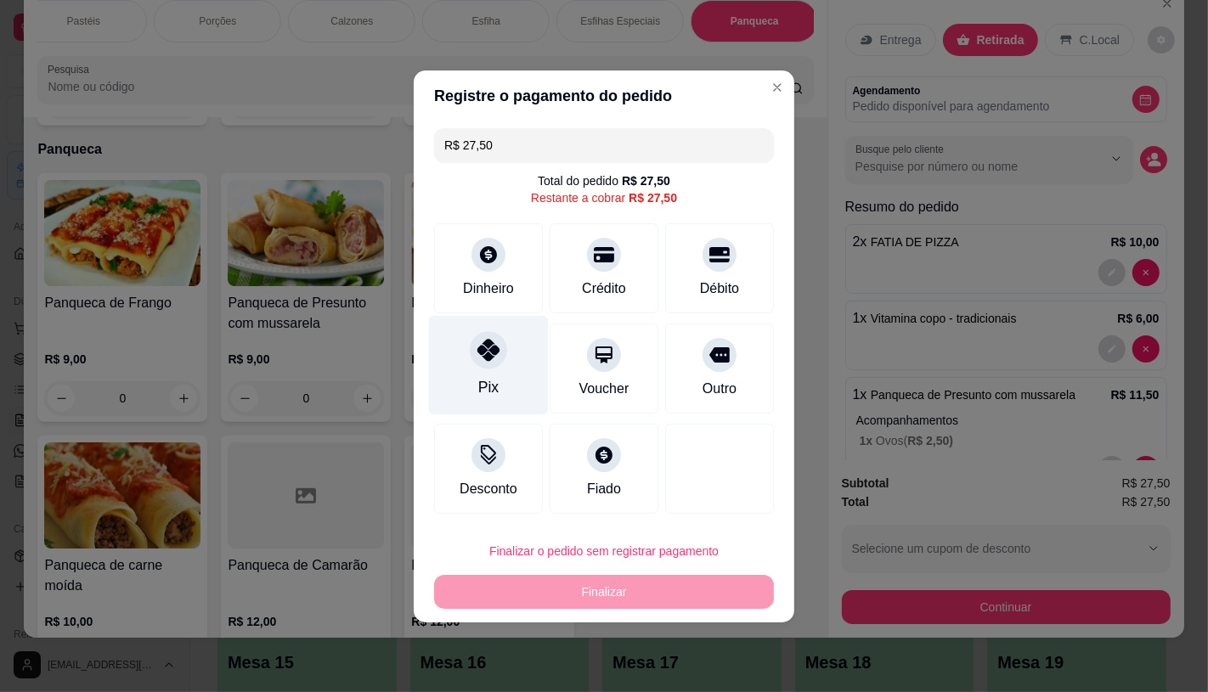
click at [507, 381] on div "Pix" at bounding box center [489, 364] width 120 height 99
type input "R$ 0,00"
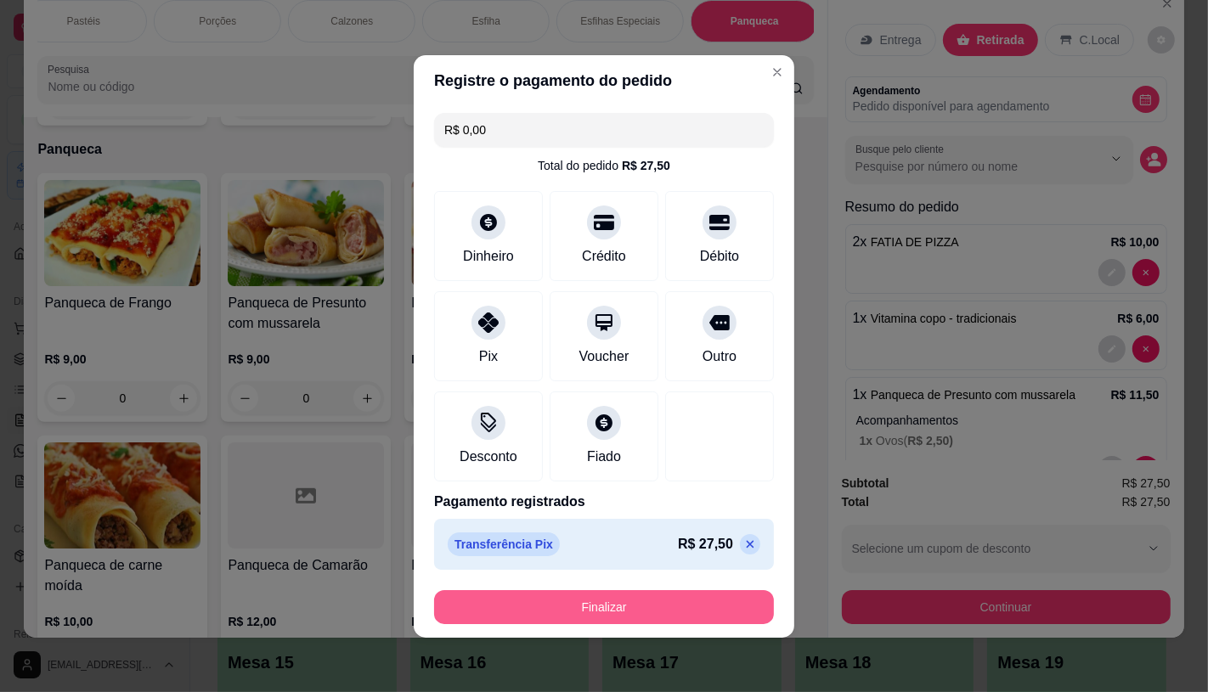
click at [661, 592] on button "Finalizar" at bounding box center [604, 607] width 340 height 34
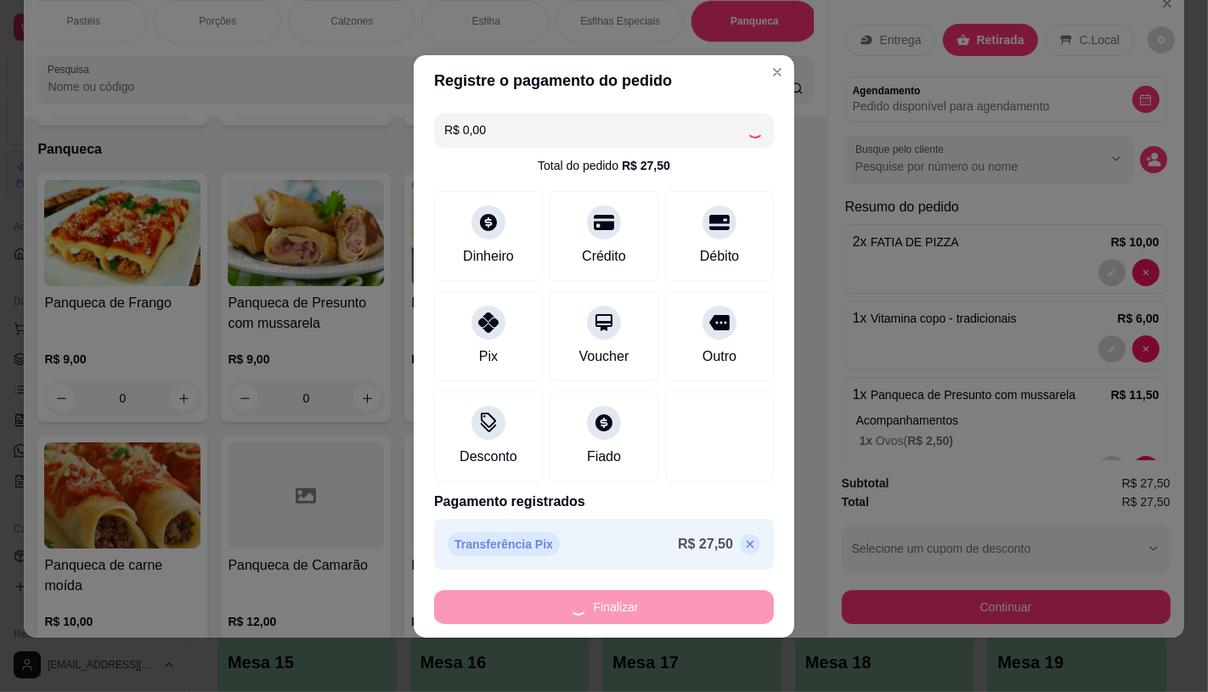
type input "0"
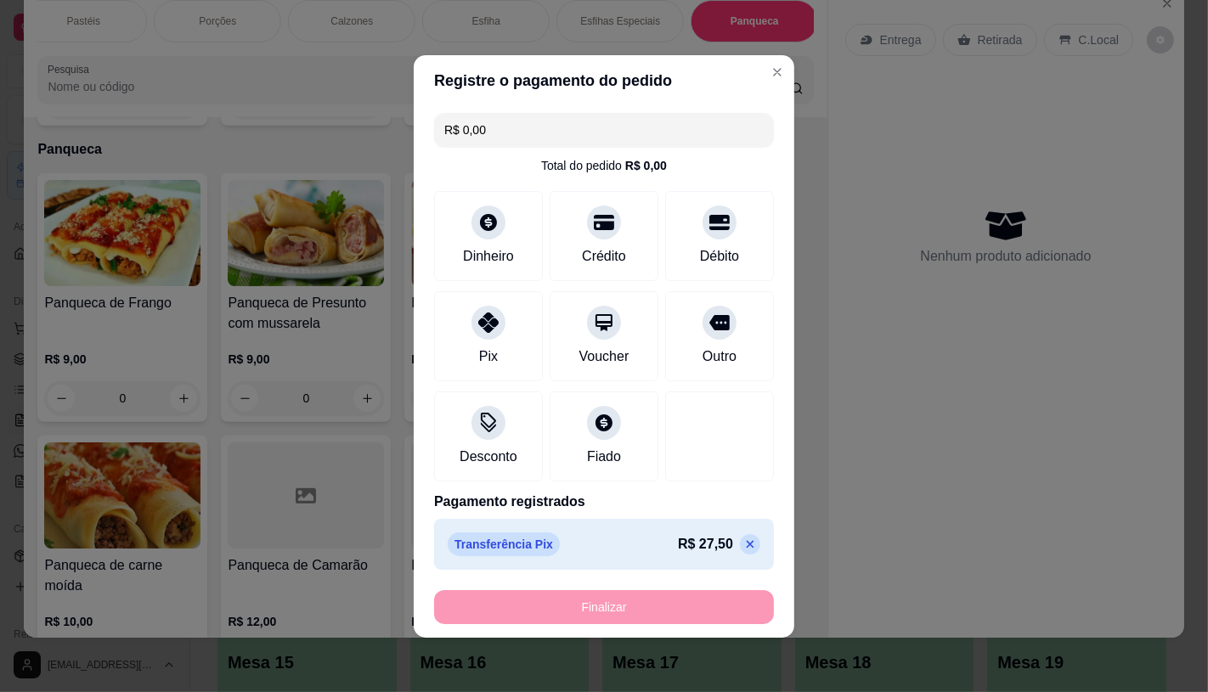
type input "-R$ 27,50"
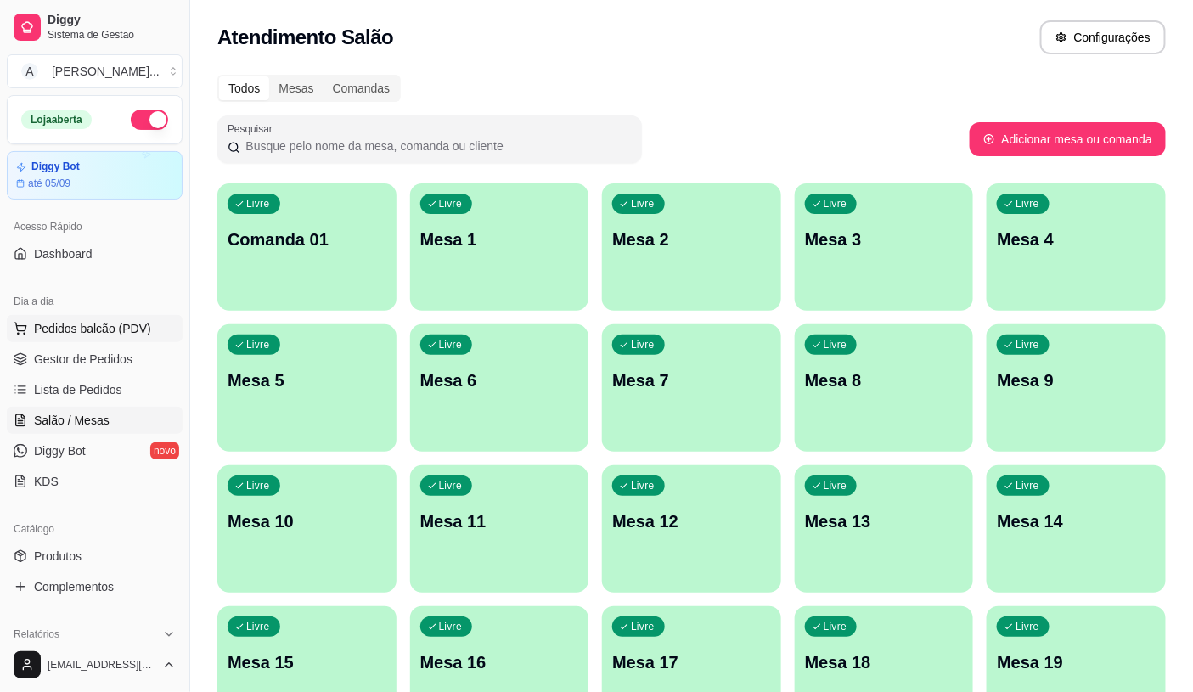
click at [94, 334] on span "Pedidos balcão (PDV)" at bounding box center [92, 328] width 117 height 17
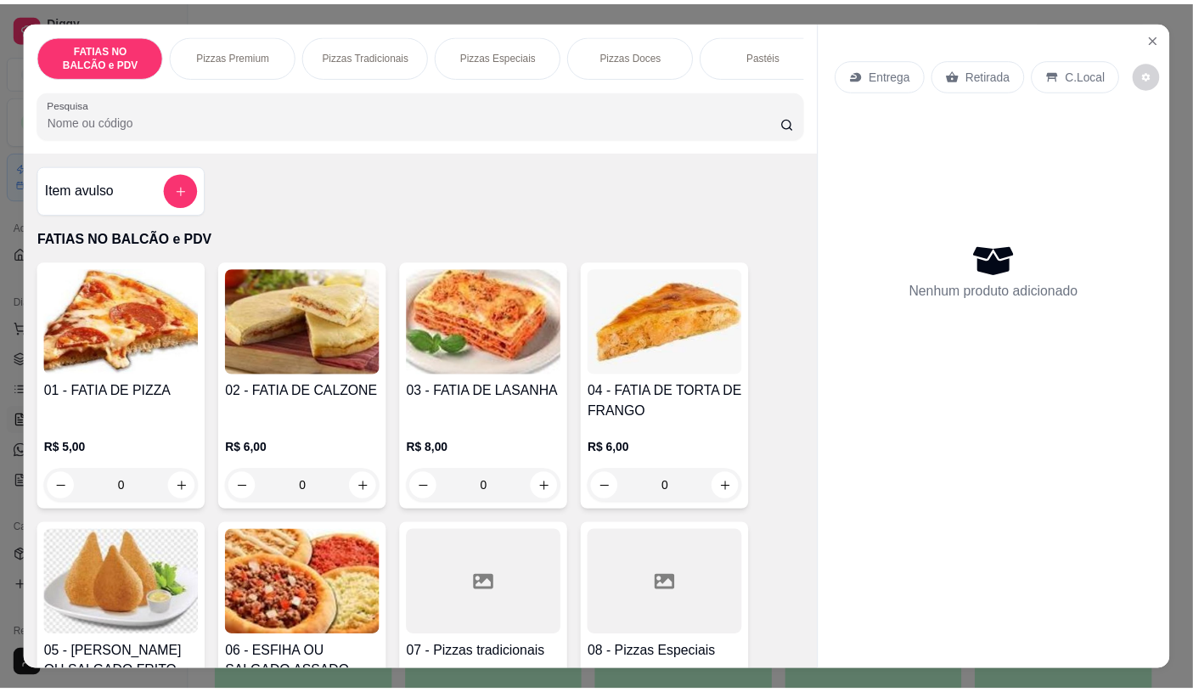
scroll to position [94, 0]
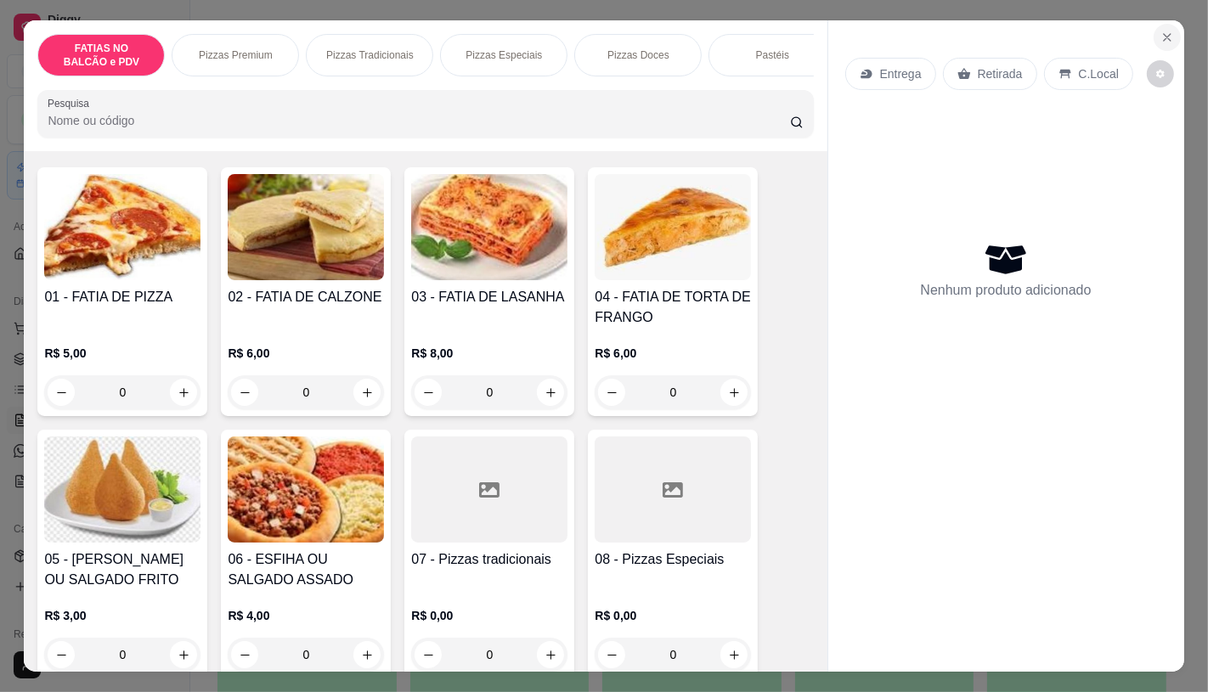
click at [1165, 38] on button "Close" at bounding box center [1167, 37] width 27 height 27
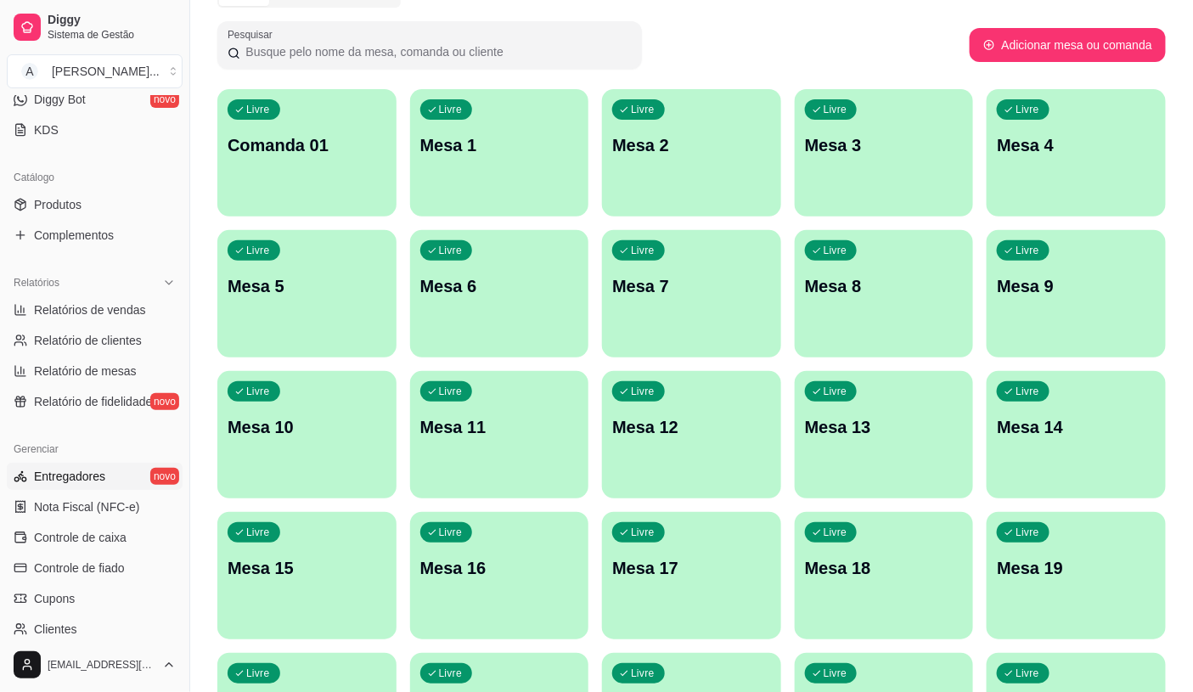
scroll to position [377, 0]
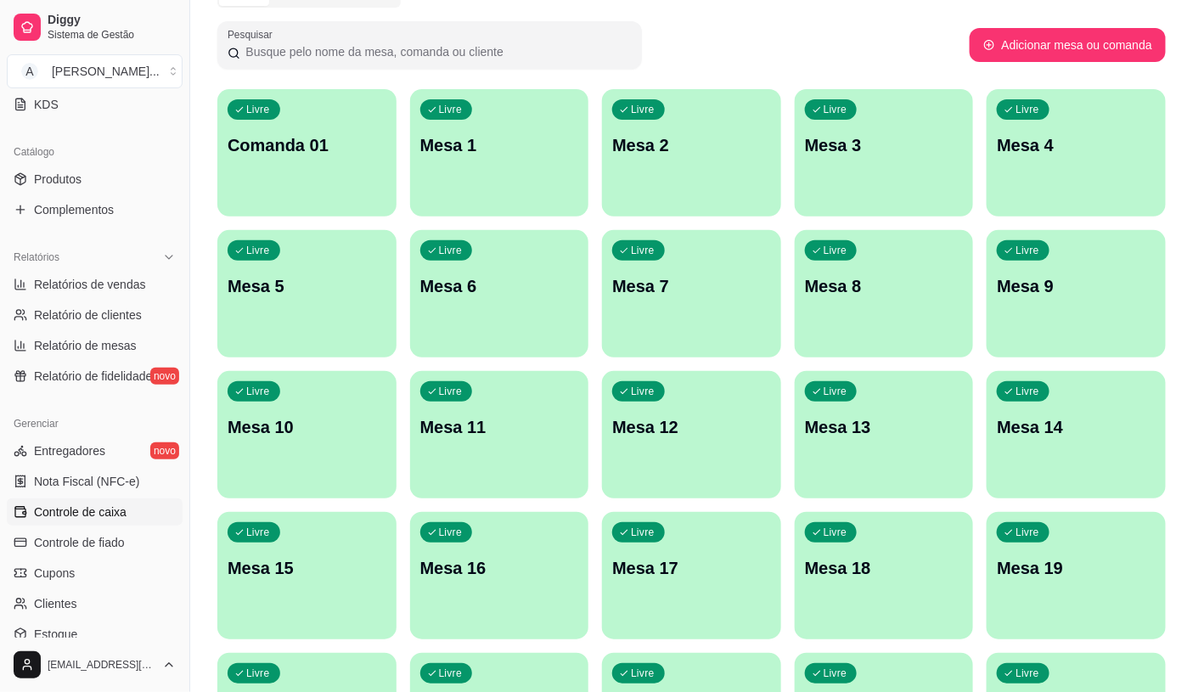
click at [116, 505] on span "Controle de caixa" at bounding box center [80, 512] width 93 height 17
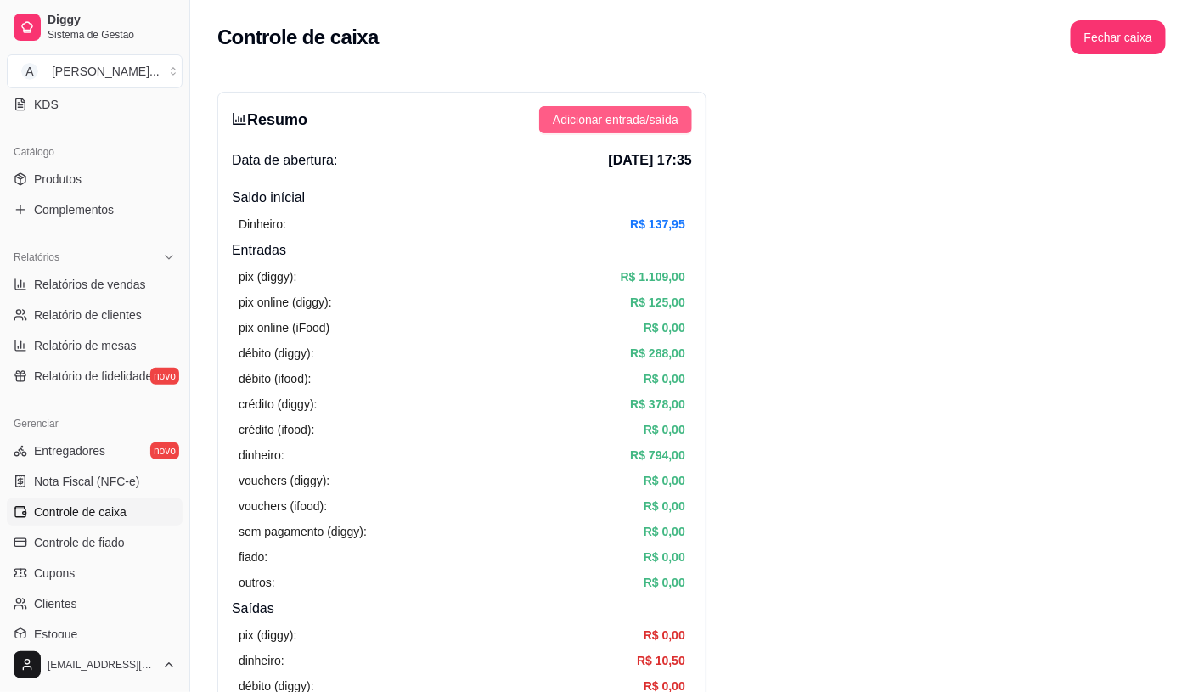
click at [639, 122] on span "Adicionar entrada/saída" at bounding box center [616, 119] width 126 height 19
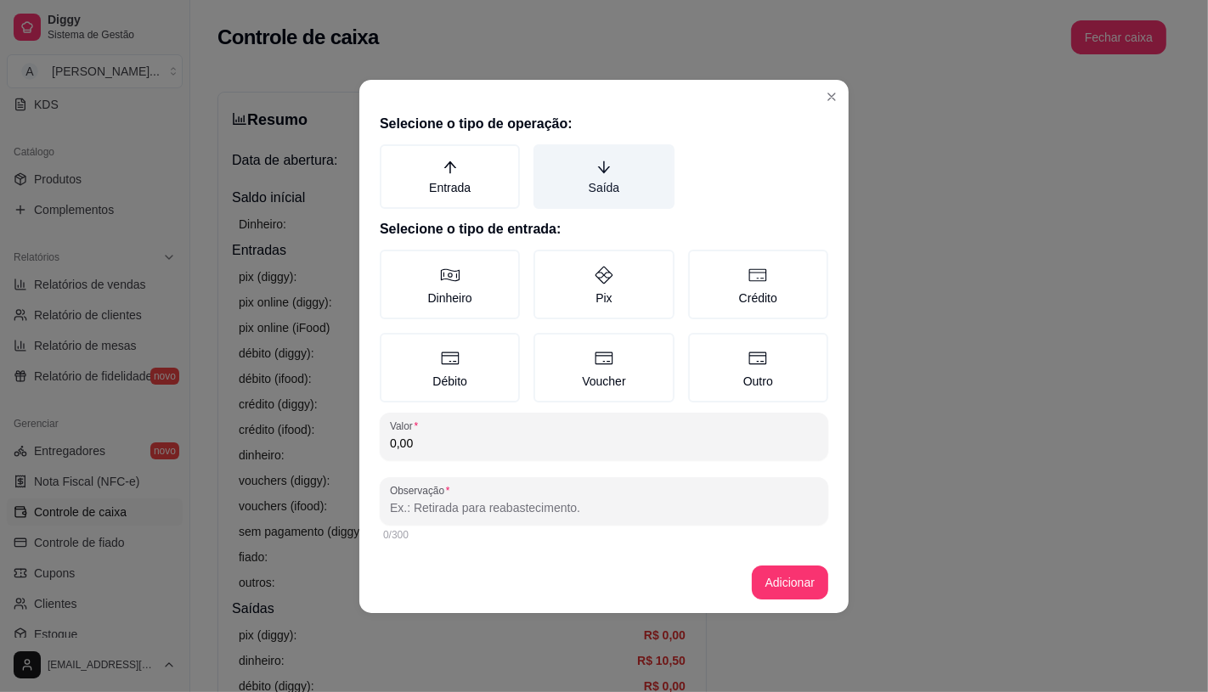
click at [613, 178] on label "Saída" at bounding box center [603, 176] width 140 height 65
click at [546, 157] on button "Saída" at bounding box center [540, 151] width 14 height 14
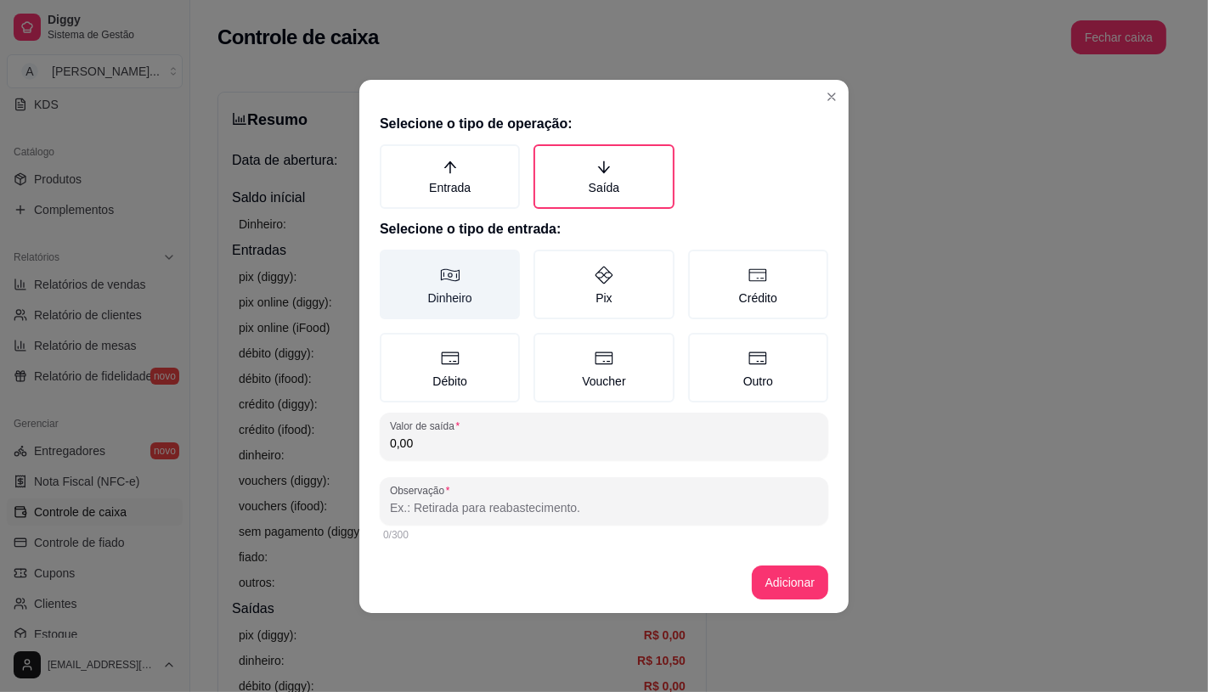
click at [474, 274] on label "Dinheiro" at bounding box center [450, 285] width 140 height 70
click at [392, 262] on button "Dinheiro" at bounding box center [386, 256] width 14 height 14
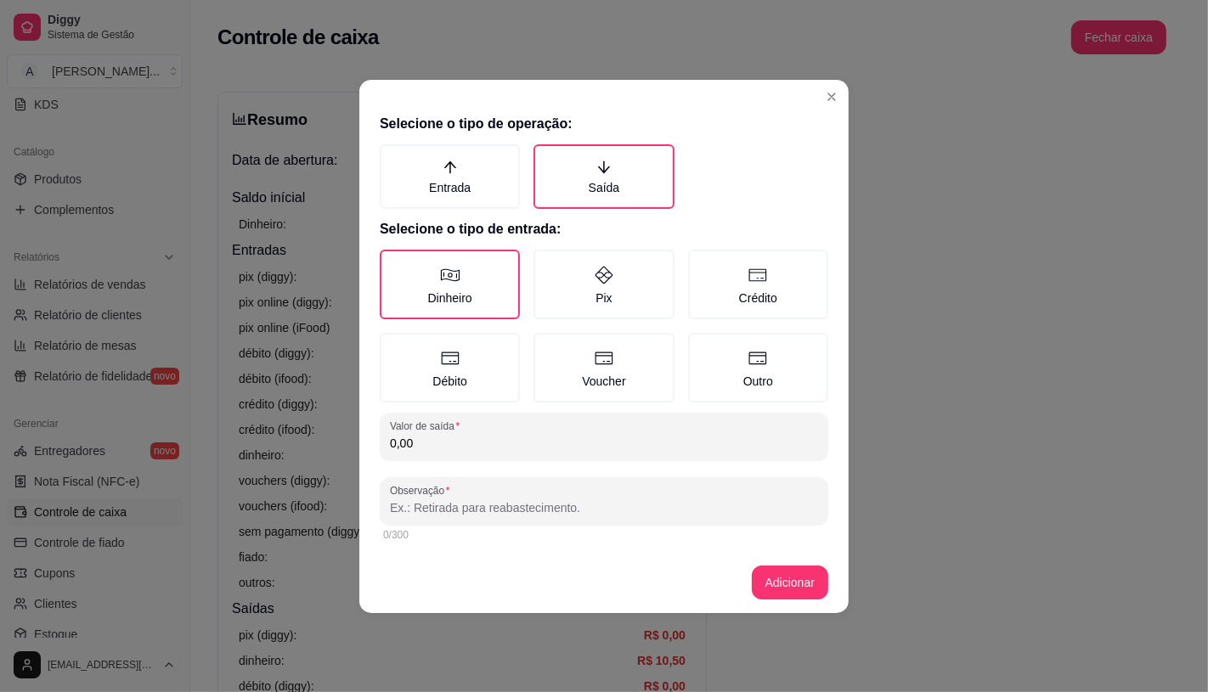
click at [513, 447] on input "0,00" at bounding box center [604, 443] width 428 height 17
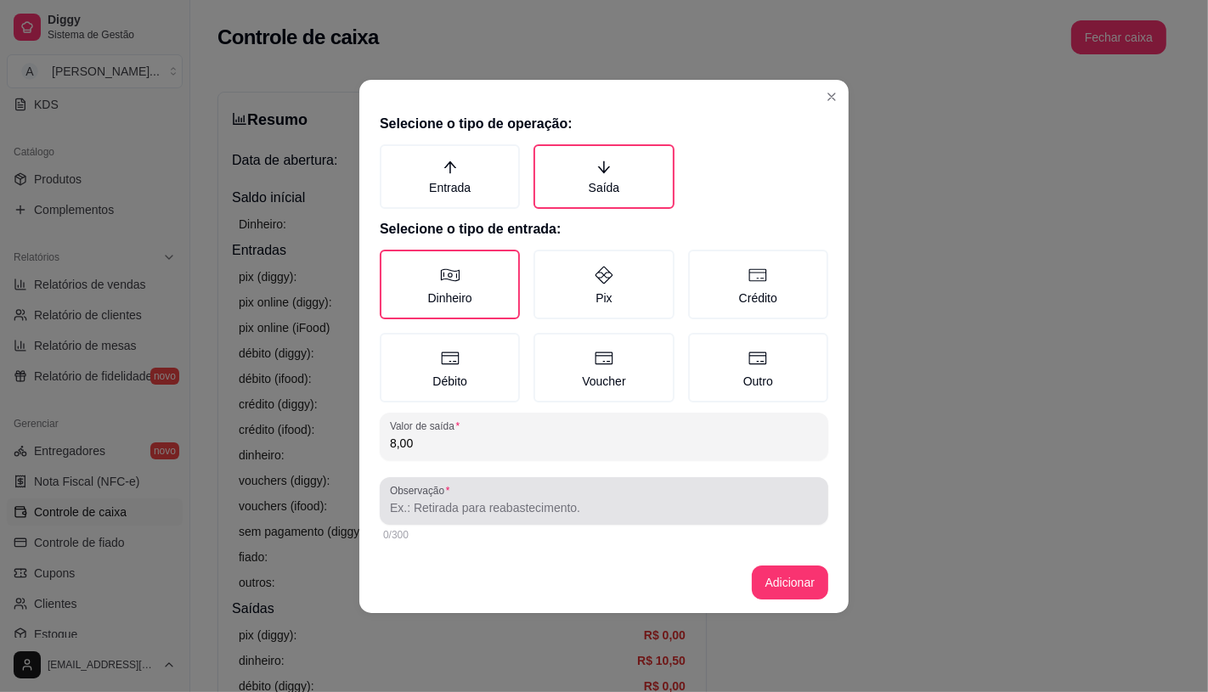
type input "8,00"
click at [522, 518] on div "Observação" at bounding box center [604, 501] width 448 height 48
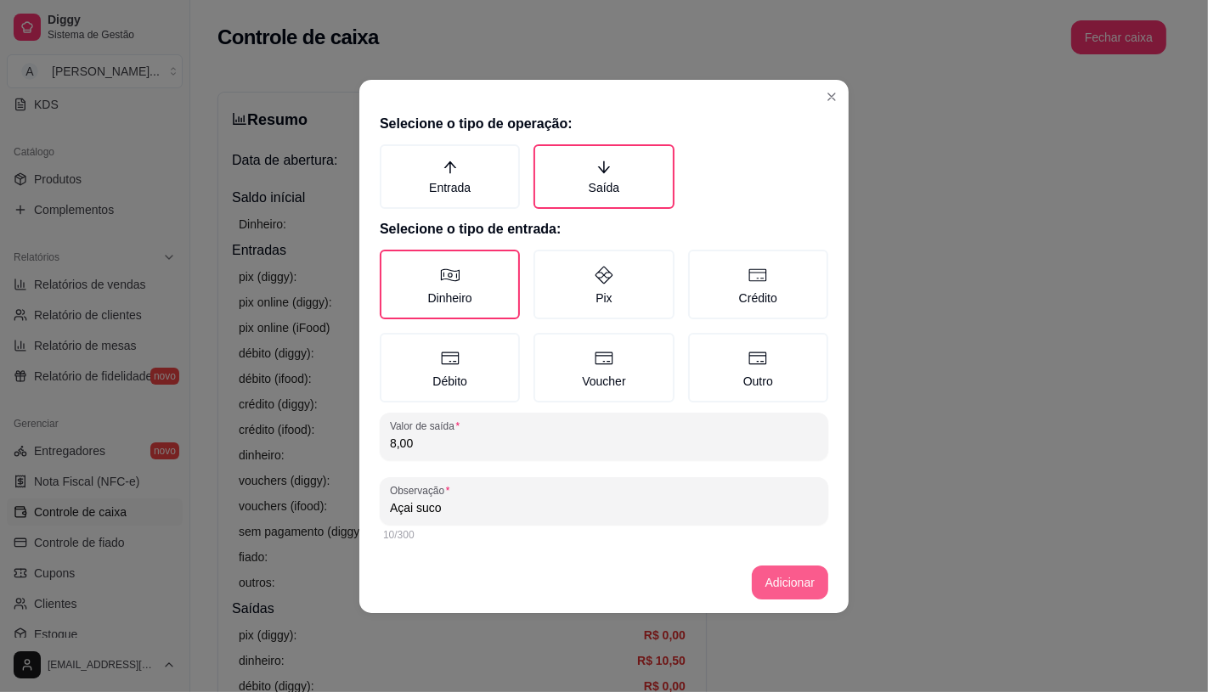
type input "Açai suco"
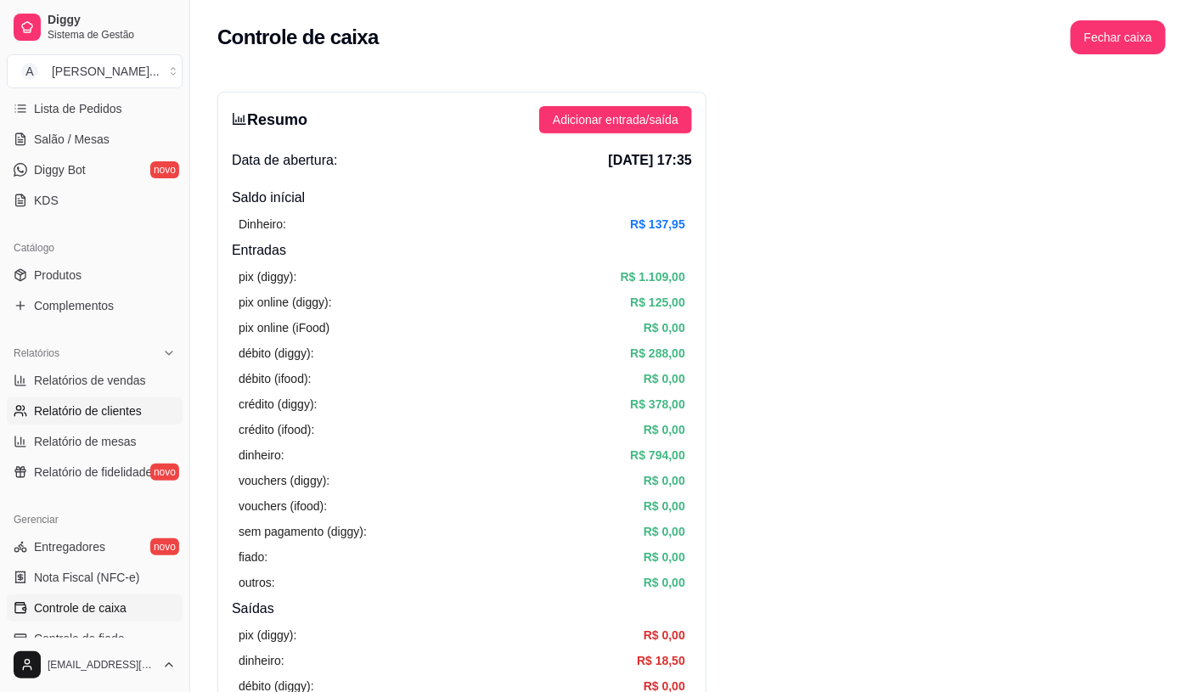
scroll to position [94, 0]
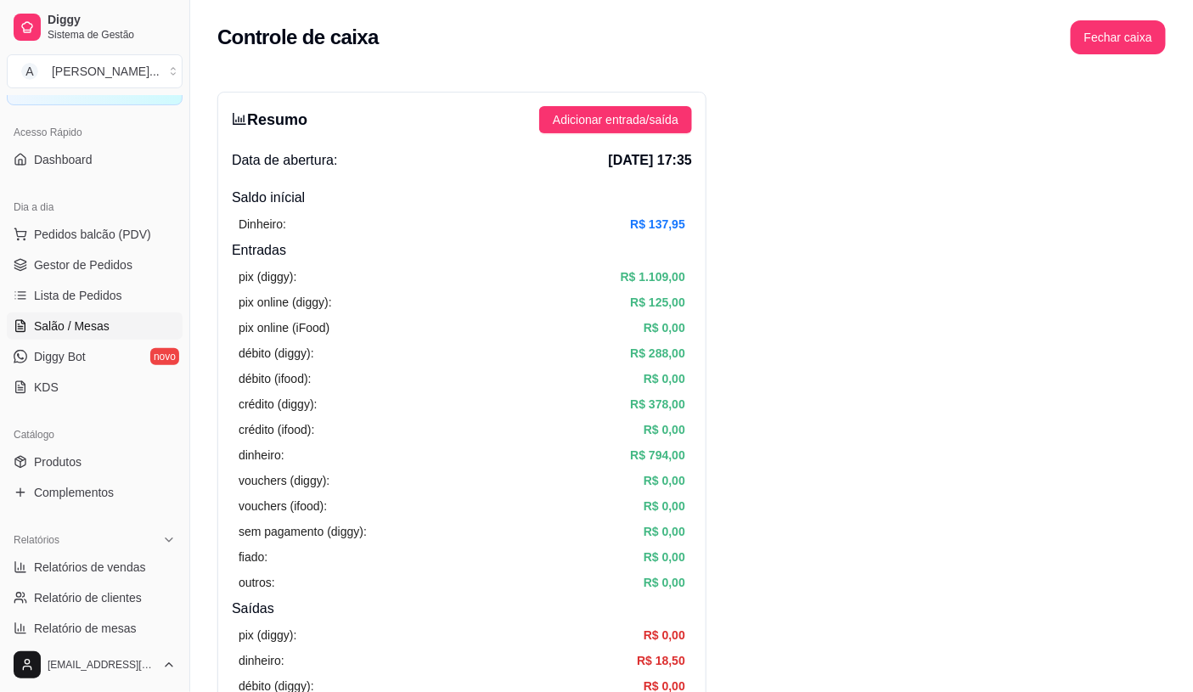
click at [133, 336] on link "Salão / Mesas" at bounding box center [95, 326] width 176 height 27
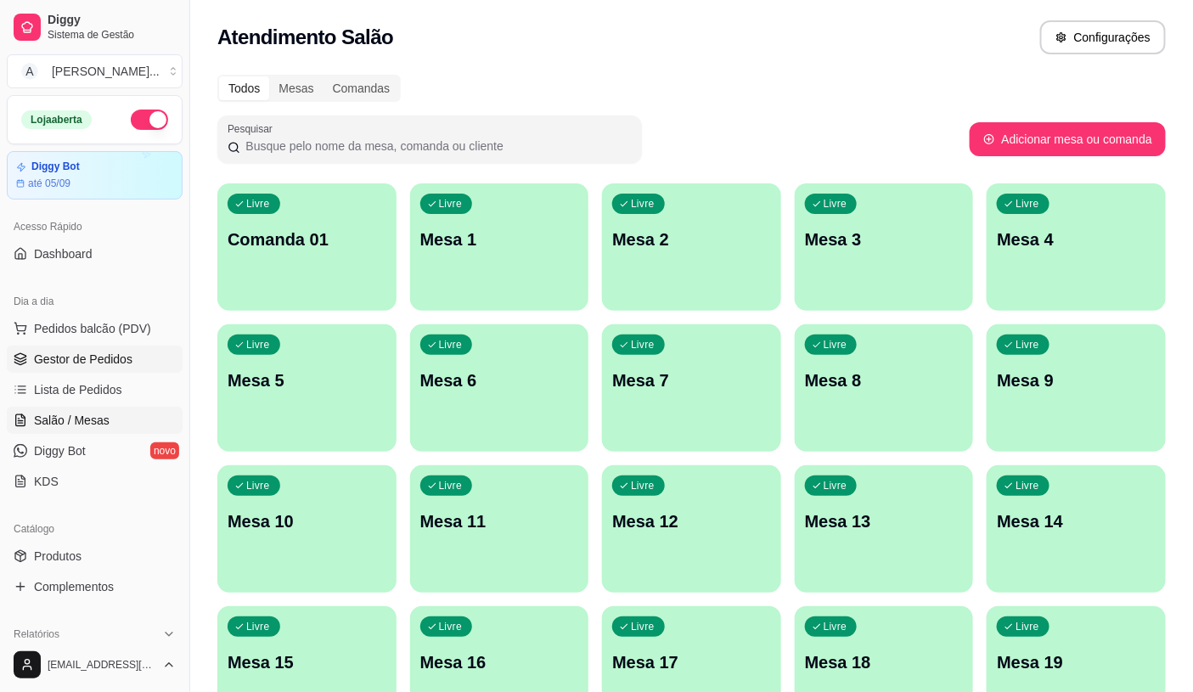
click at [108, 346] on link "Gestor de Pedidos" at bounding box center [95, 359] width 176 height 27
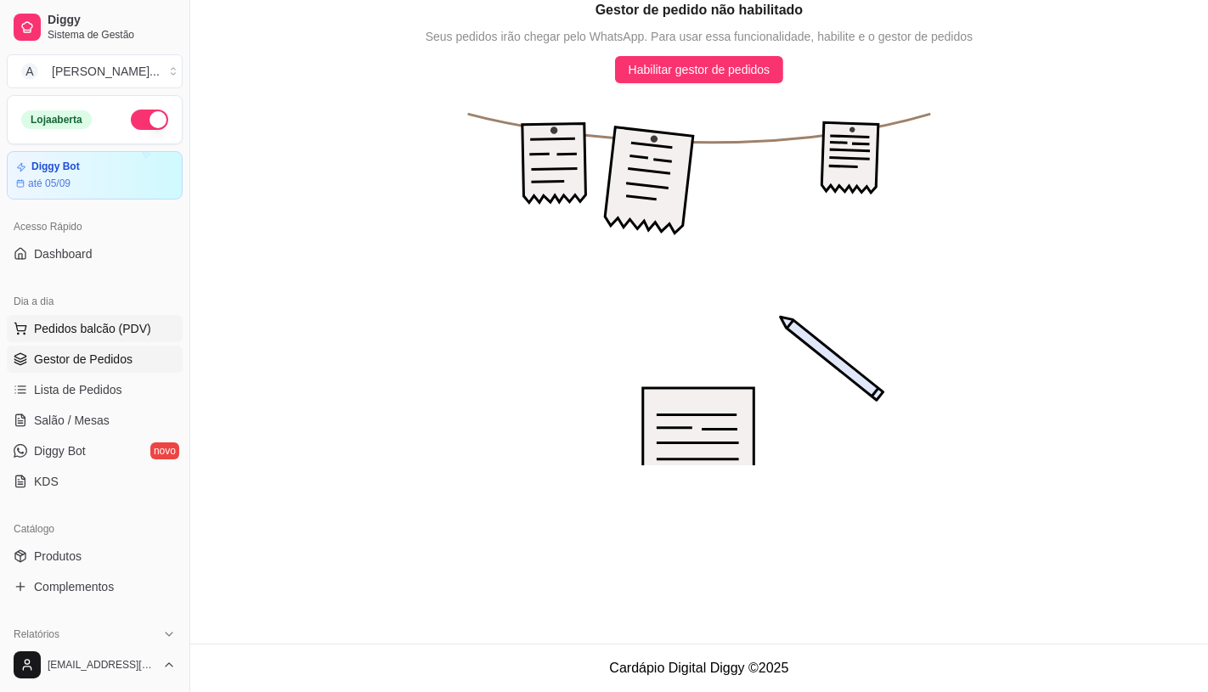
click at [105, 326] on span "Pedidos balcão (PDV)" at bounding box center [92, 328] width 117 height 17
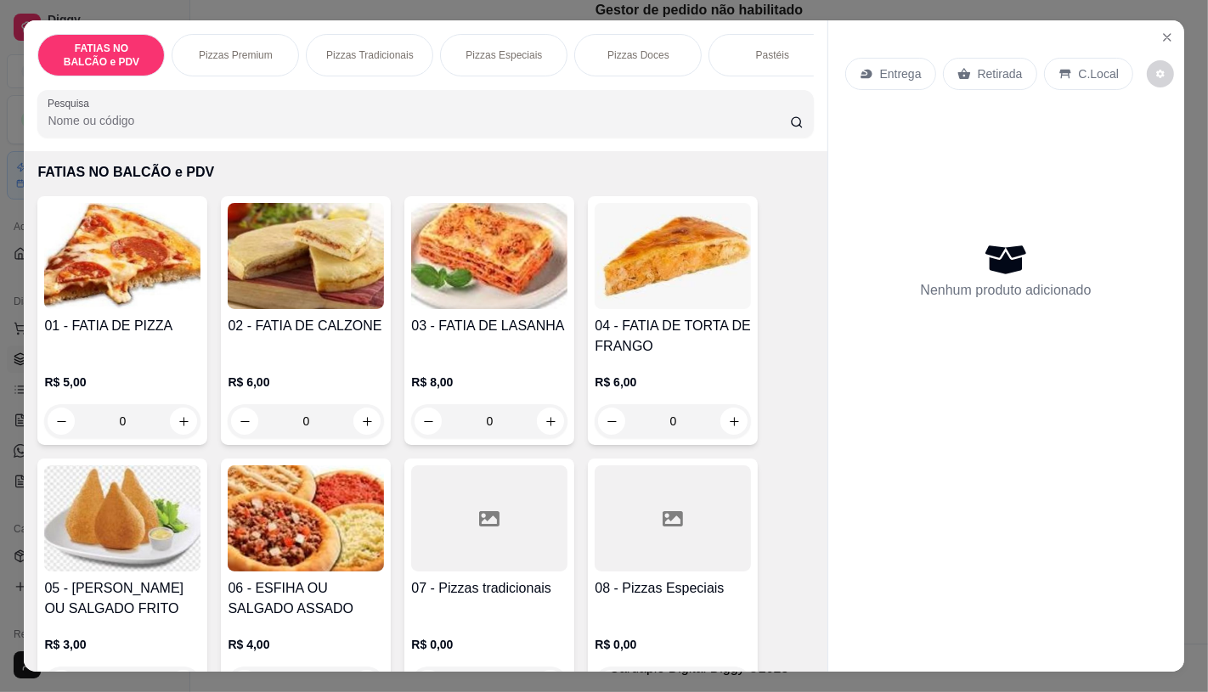
scroll to position [94, 0]
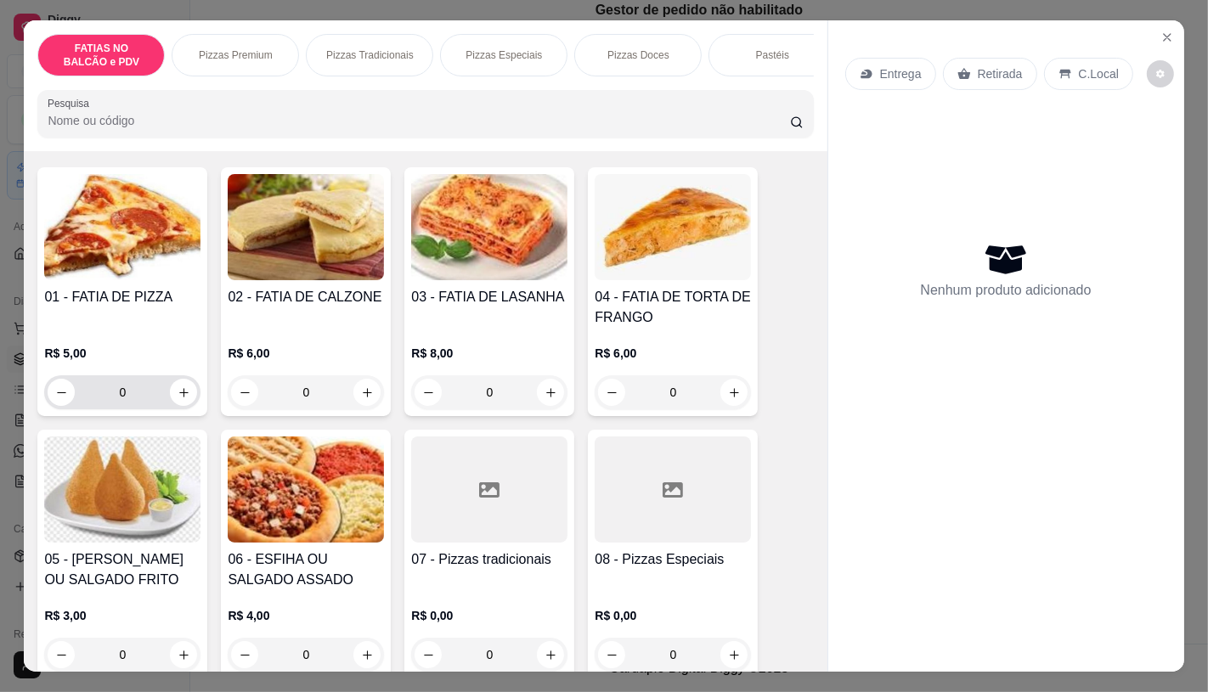
click at [142, 391] on input "0" at bounding box center [122, 392] width 95 height 34
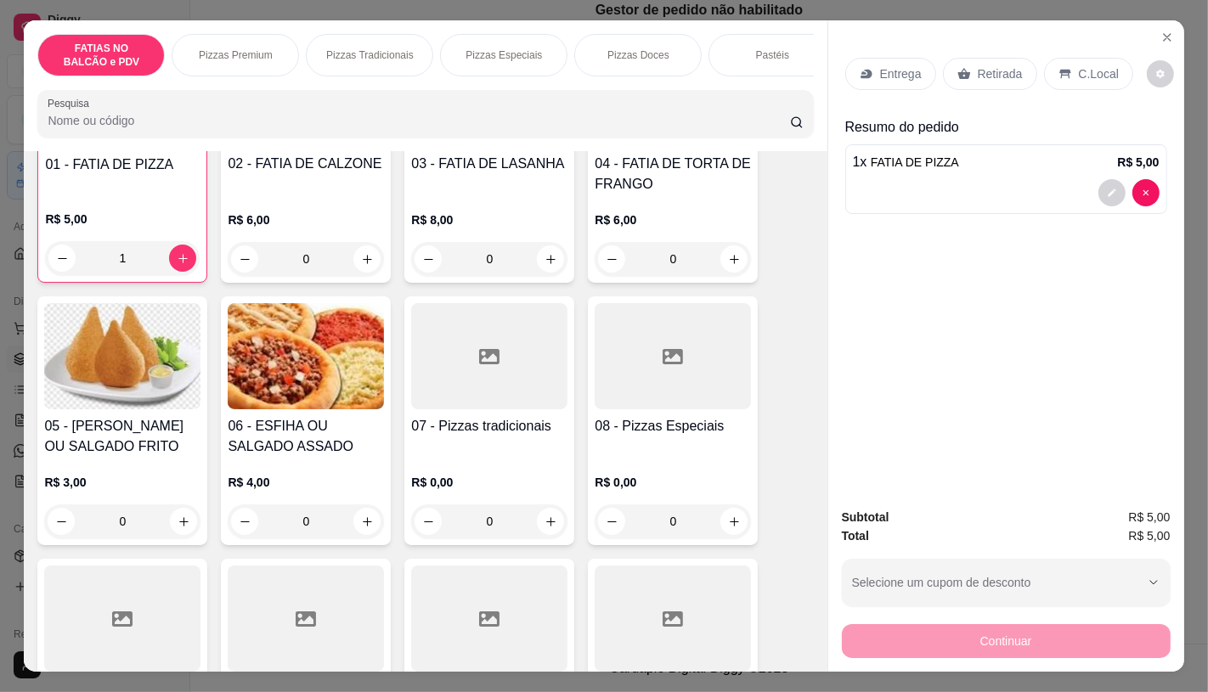
scroll to position [283, 0]
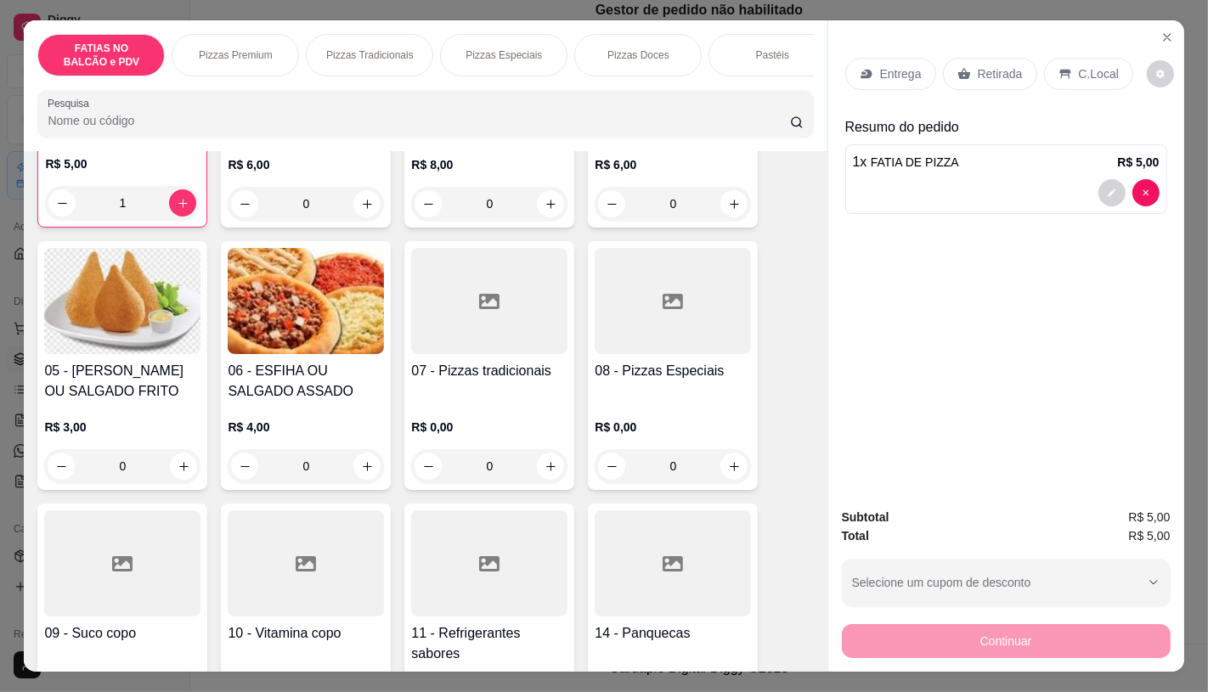
type input "1"
click at [495, 533] on div at bounding box center [489, 564] width 156 height 106
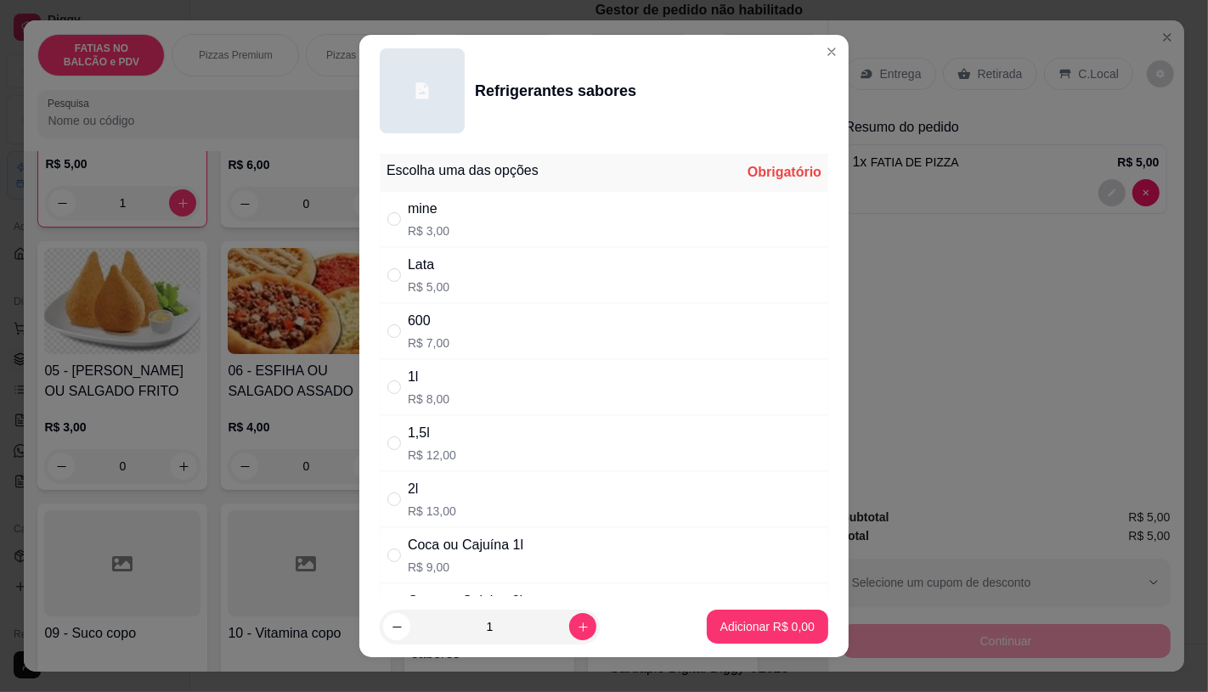
click at [417, 364] on div "1l R$ 8,00" at bounding box center [604, 387] width 448 height 56
radio input "true"
click at [791, 615] on button "Adicionar R$ 8,00" at bounding box center [767, 627] width 121 height 34
type input "1"
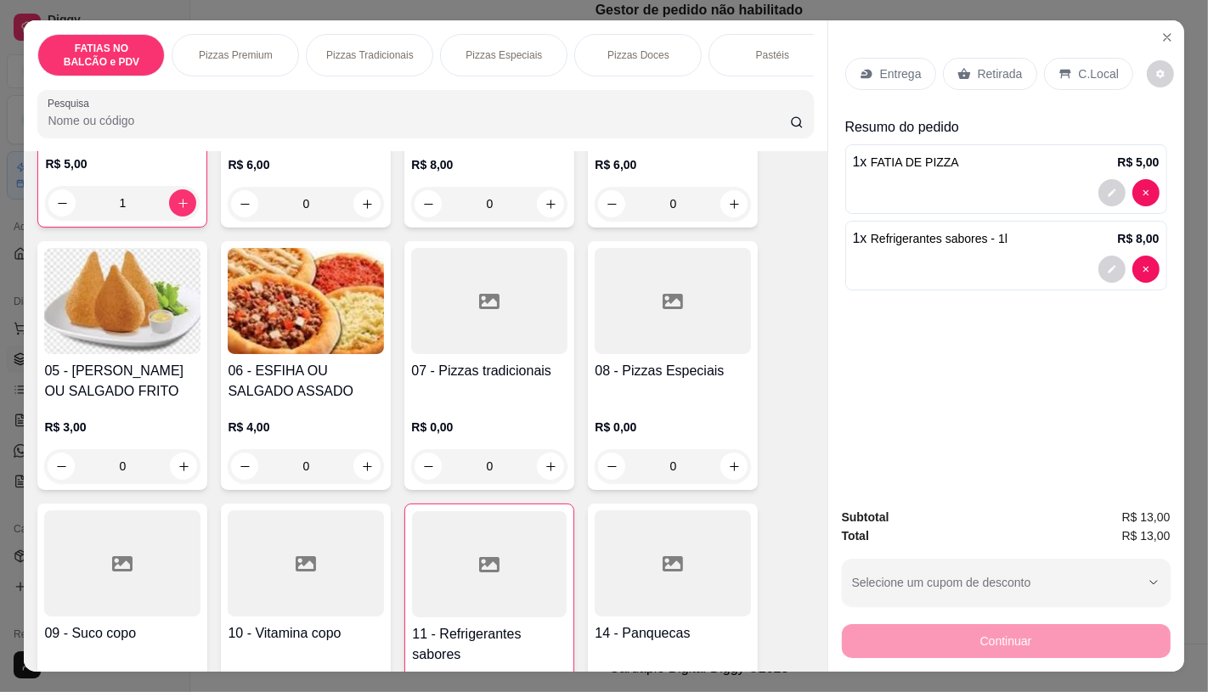
click at [943, 65] on div "Retirada" at bounding box center [990, 74] width 94 height 32
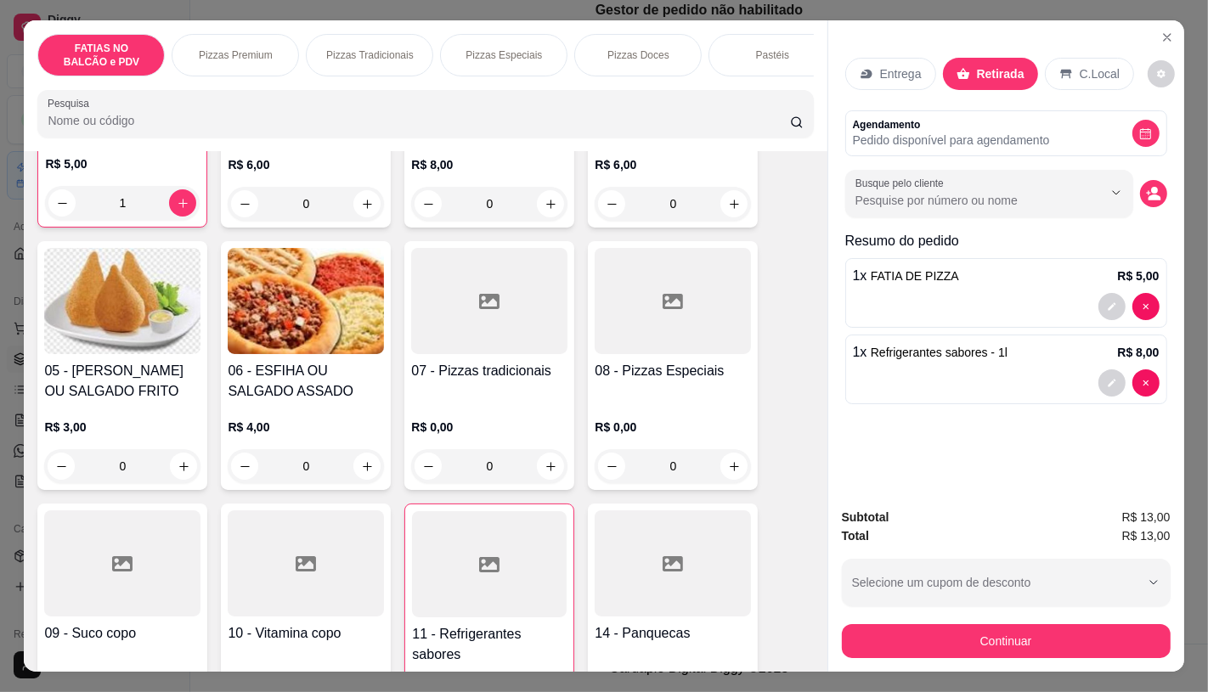
click at [1037, 641] on button "Continuar" at bounding box center [1006, 641] width 329 height 34
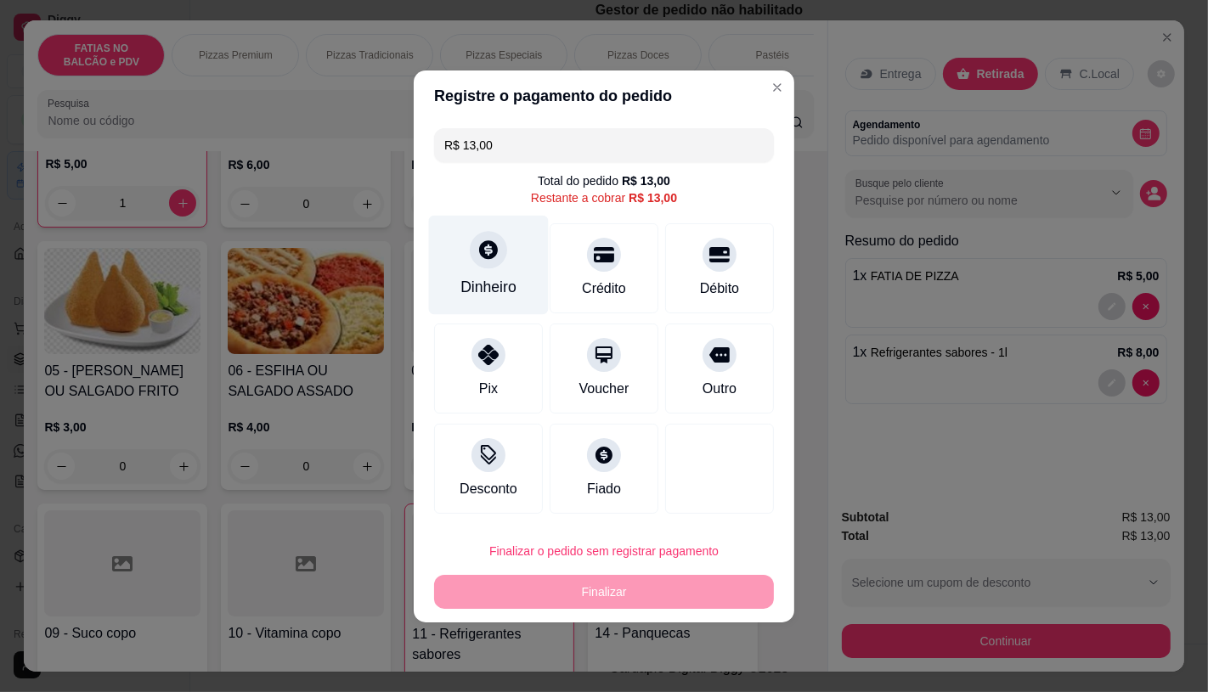
click at [512, 272] on div "Dinheiro" at bounding box center [489, 264] width 120 height 99
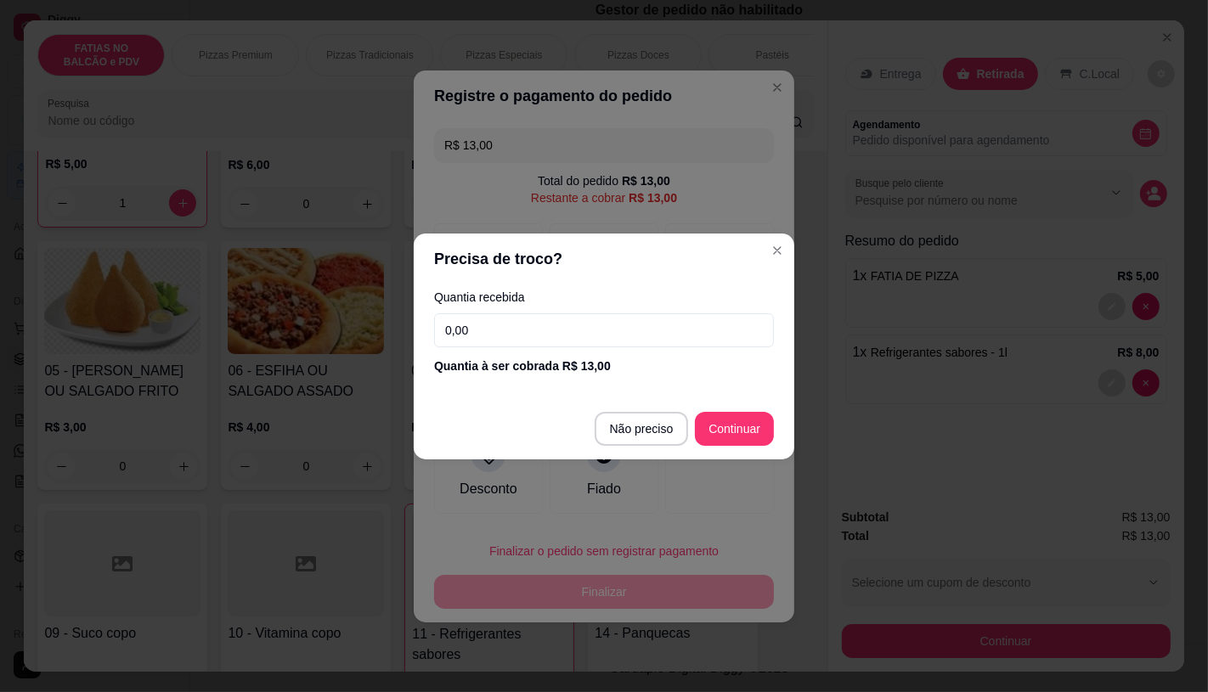
click at [553, 315] on input "0,00" at bounding box center [604, 330] width 340 height 34
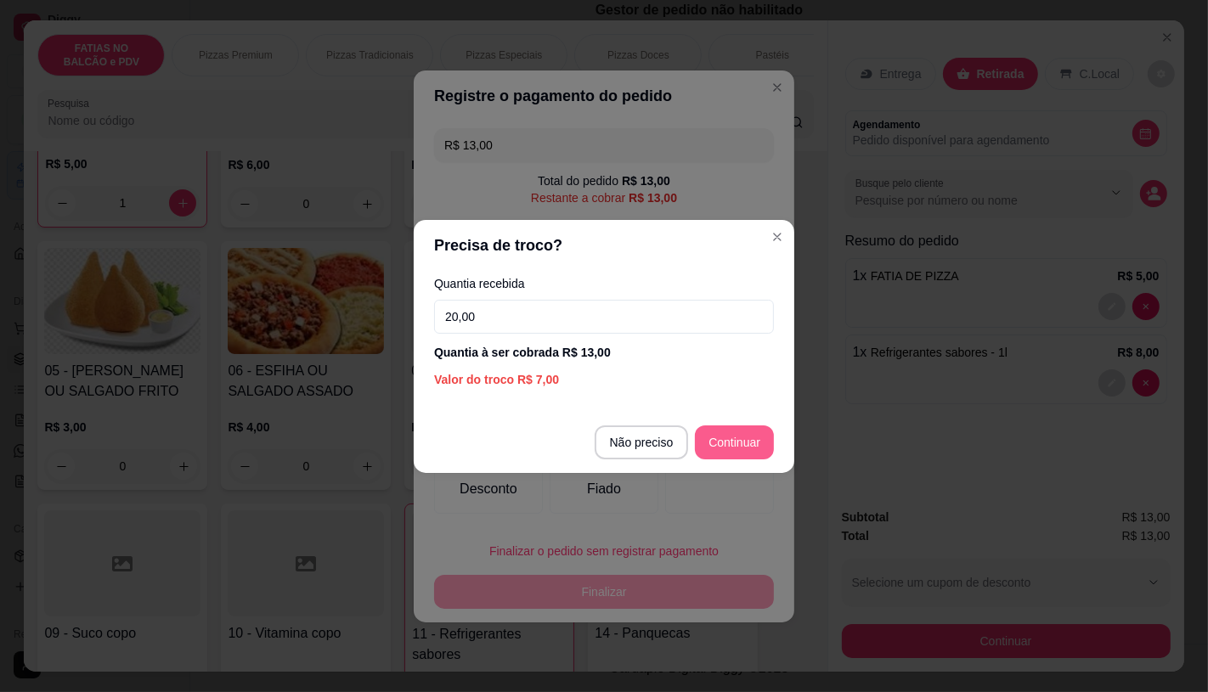
type input "20,00"
type input "R$ 0,00"
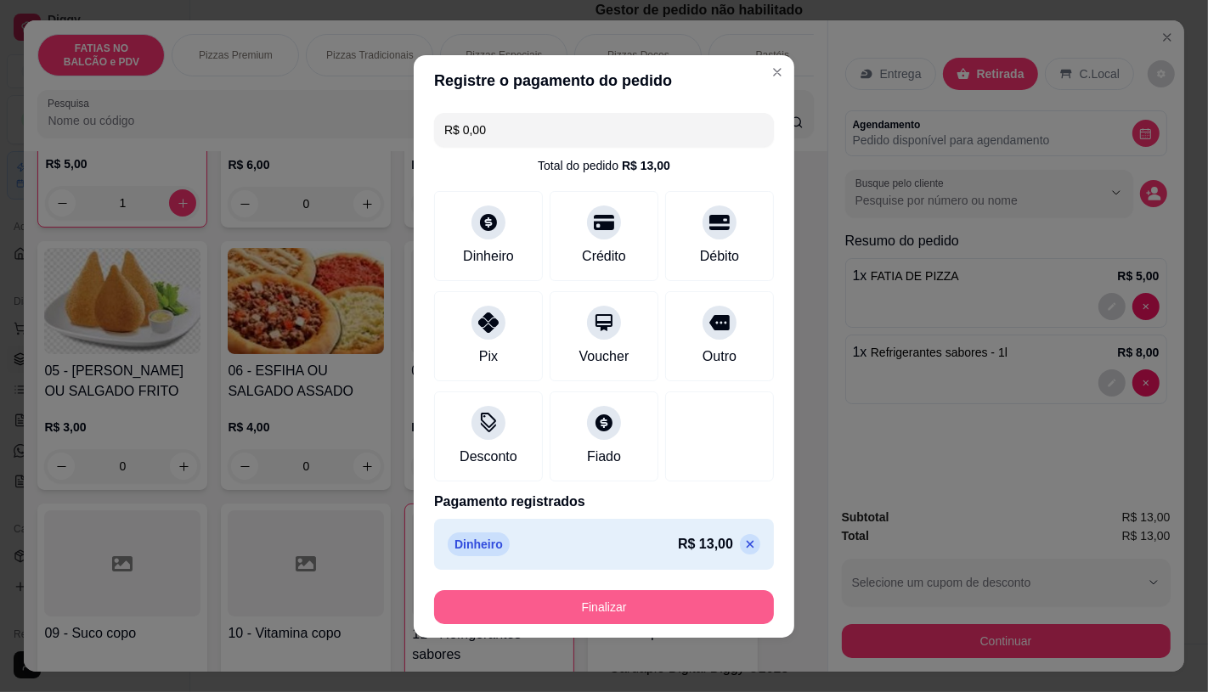
click at [708, 617] on button "Finalizar" at bounding box center [604, 607] width 340 height 34
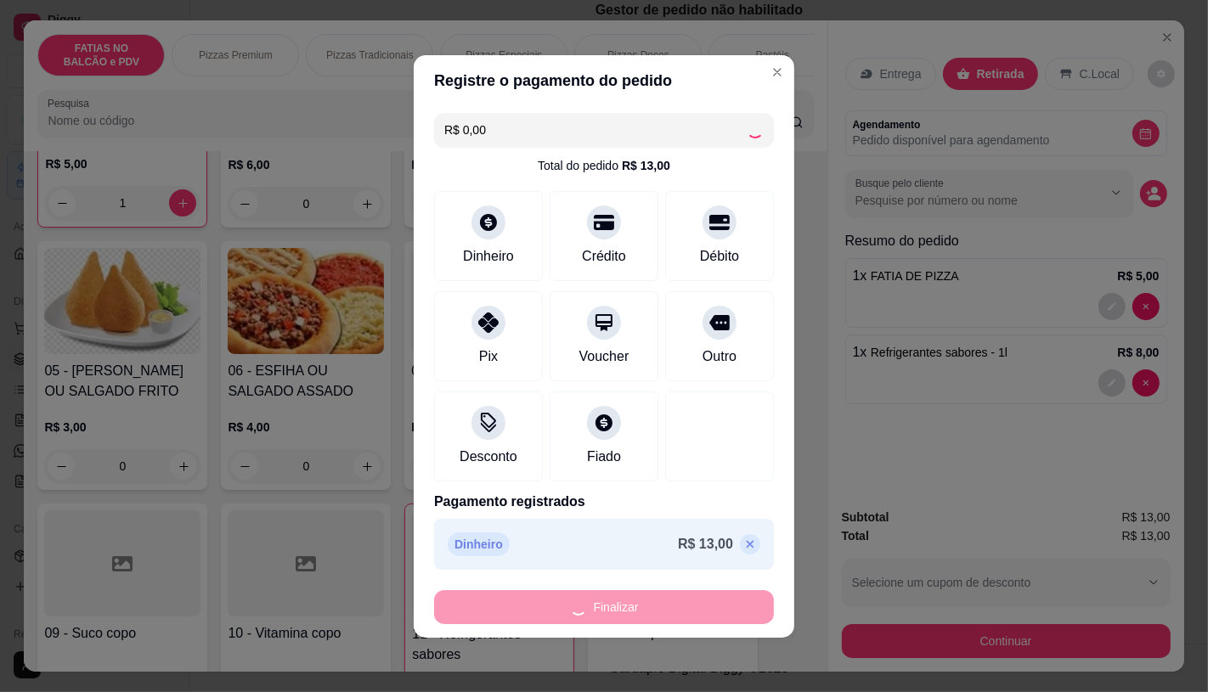
type input "0"
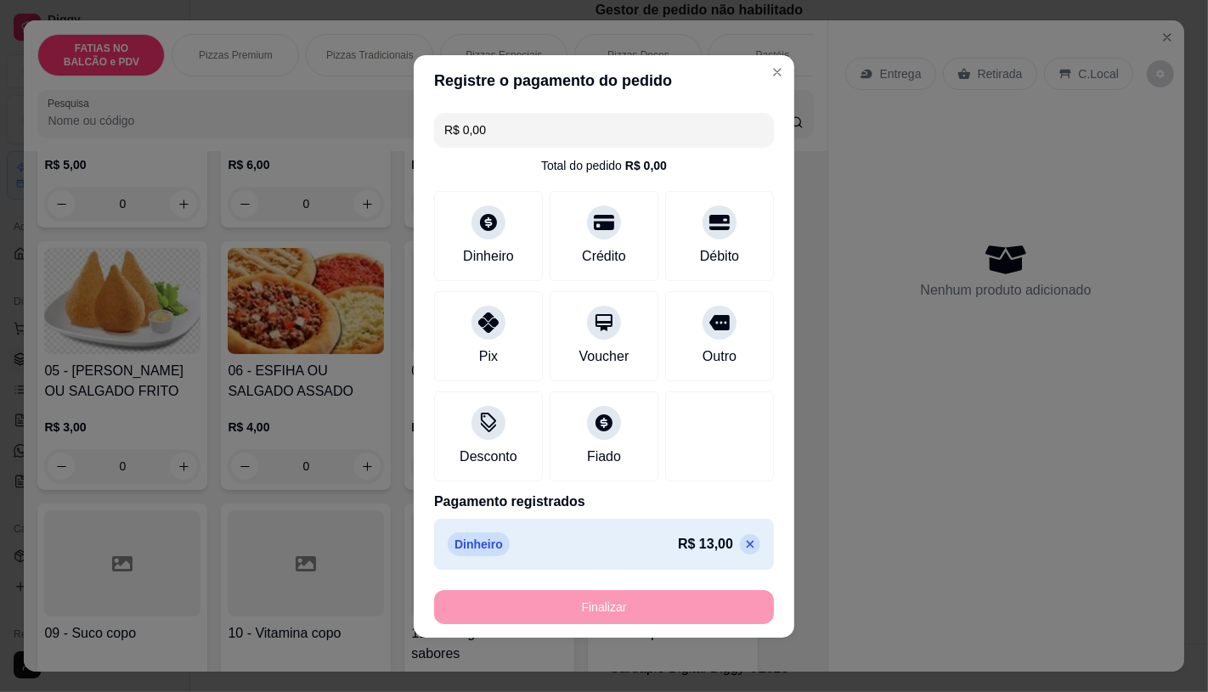
type input "-R$ 13,00"
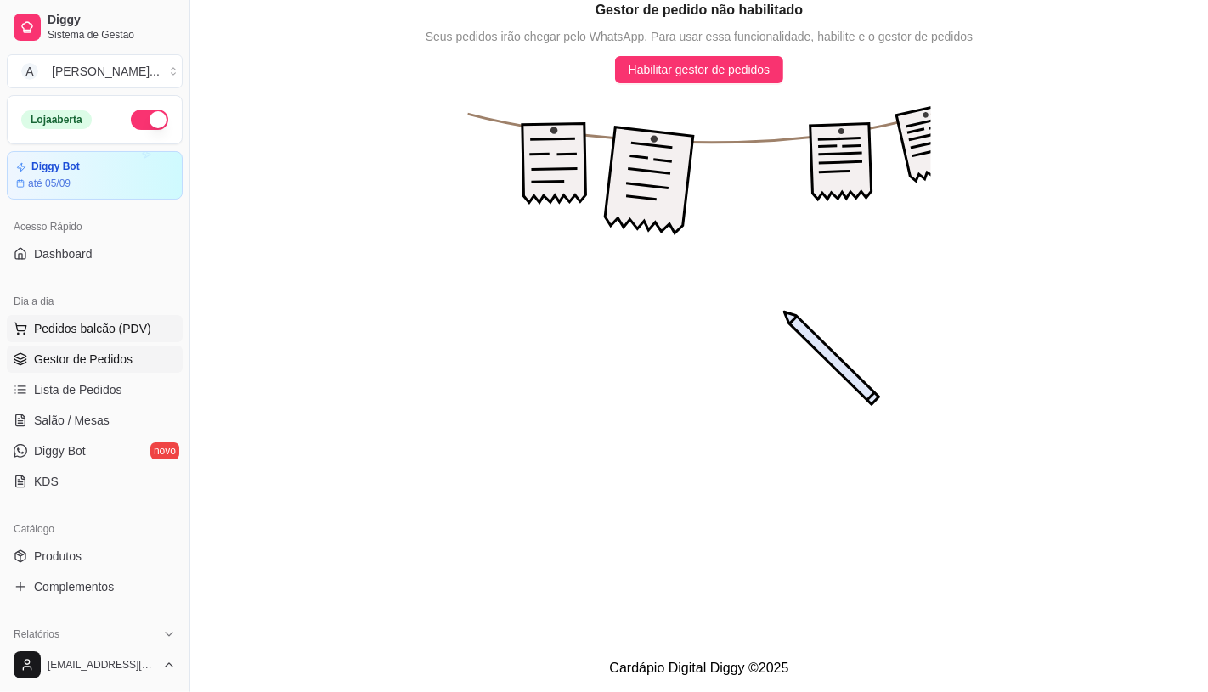
click at [87, 338] on button "Pedidos balcão (PDV)" at bounding box center [95, 328] width 176 height 27
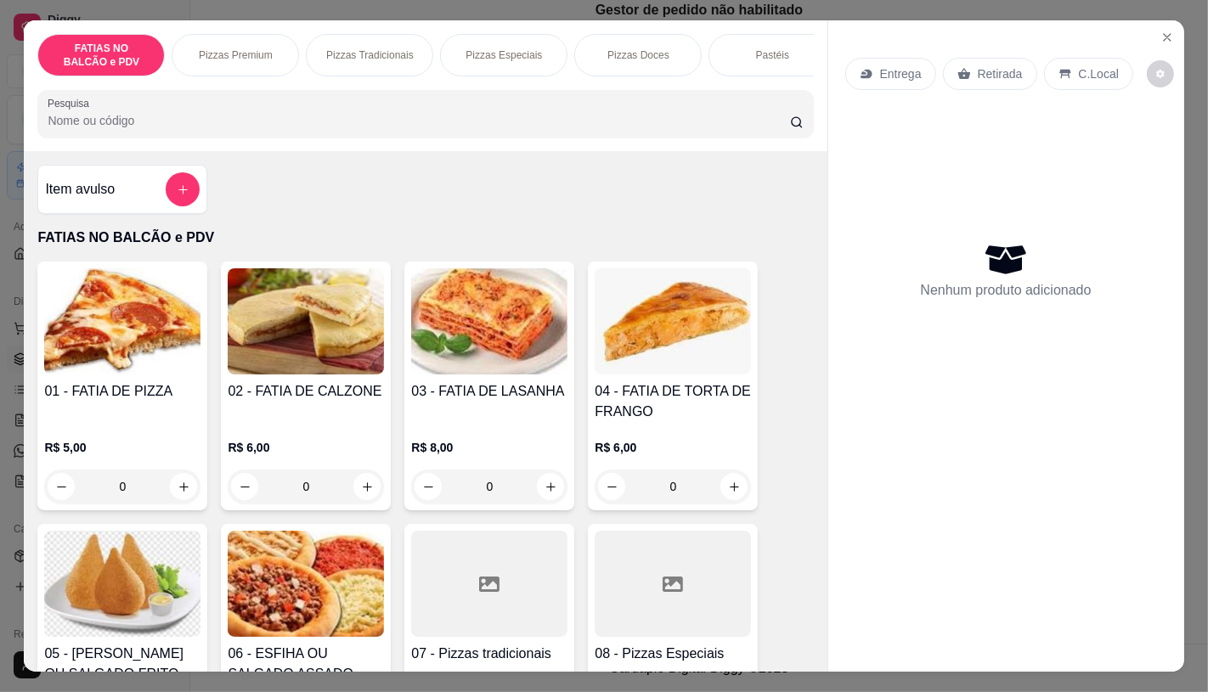
click at [259, 62] on div "Pizzas Premium" at bounding box center [235, 55] width 127 height 42
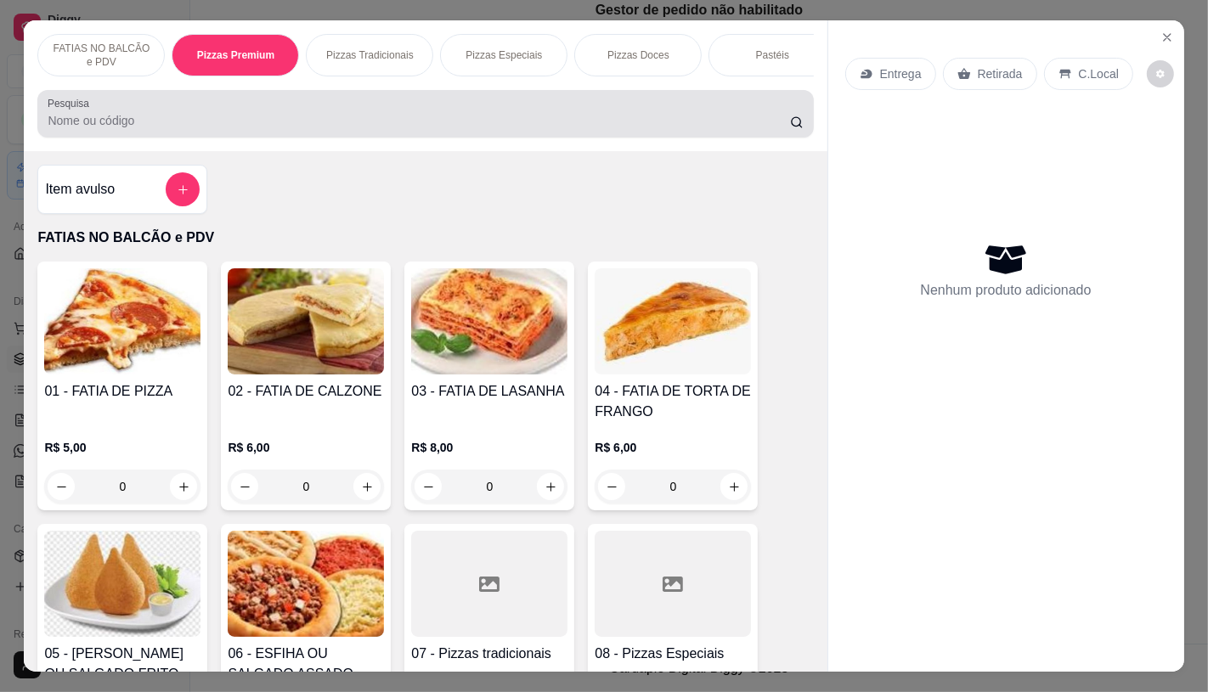
scroll to position [40, 0]
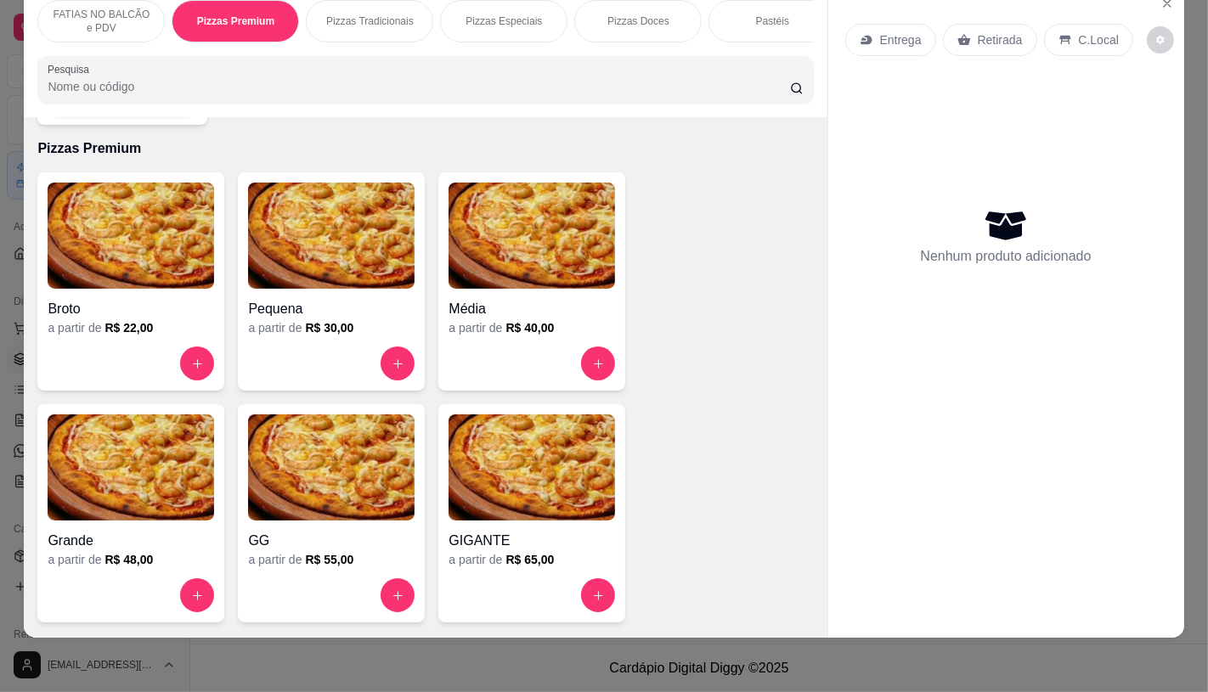
click at [350, 477] on img at bounding box center [331, 468] width 166 height 106
click at [398, 19] on div "Pizzas Tradicionais" at bounding box center [369, 21] width 127 height 42
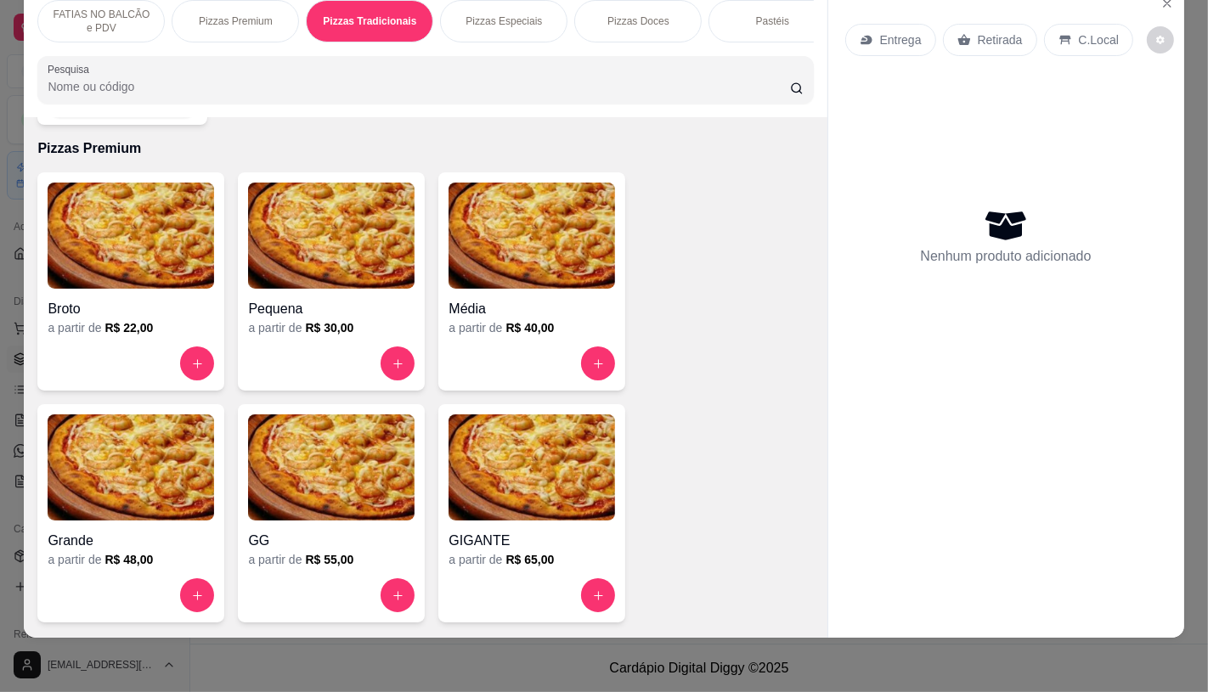
scroll to position [1880, 0]
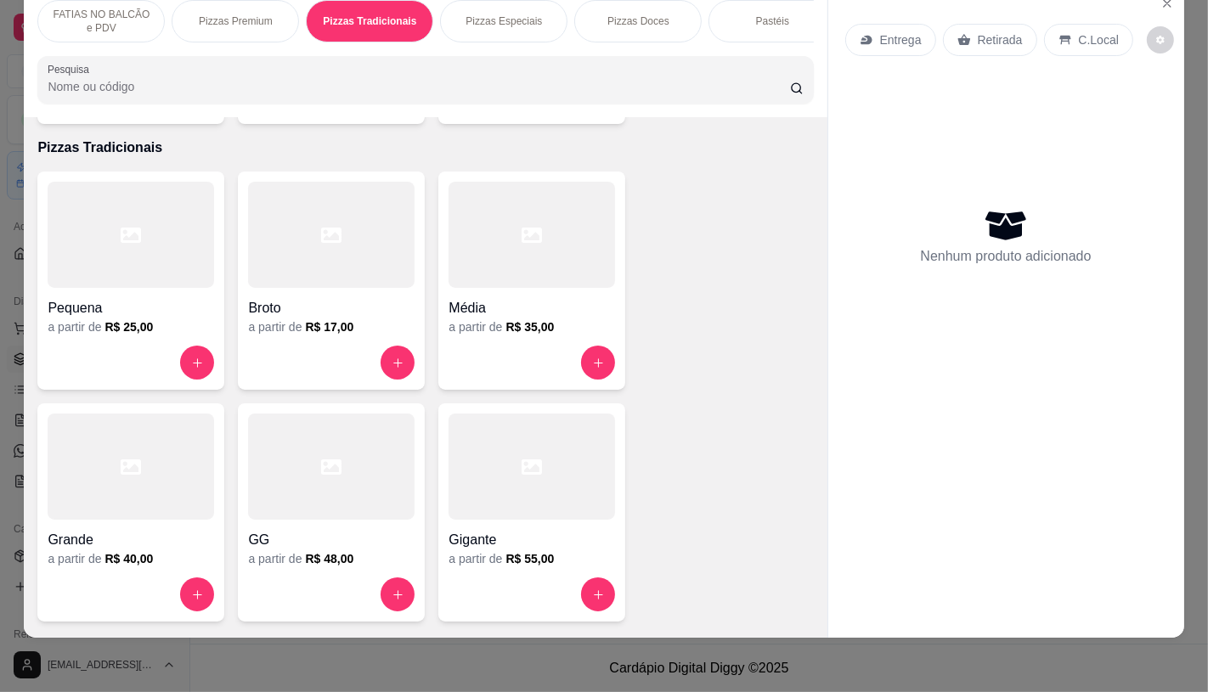
click at [516, 14] on p "Pizzas Especiais" at bounding box center [503, 21] width 76 height 14
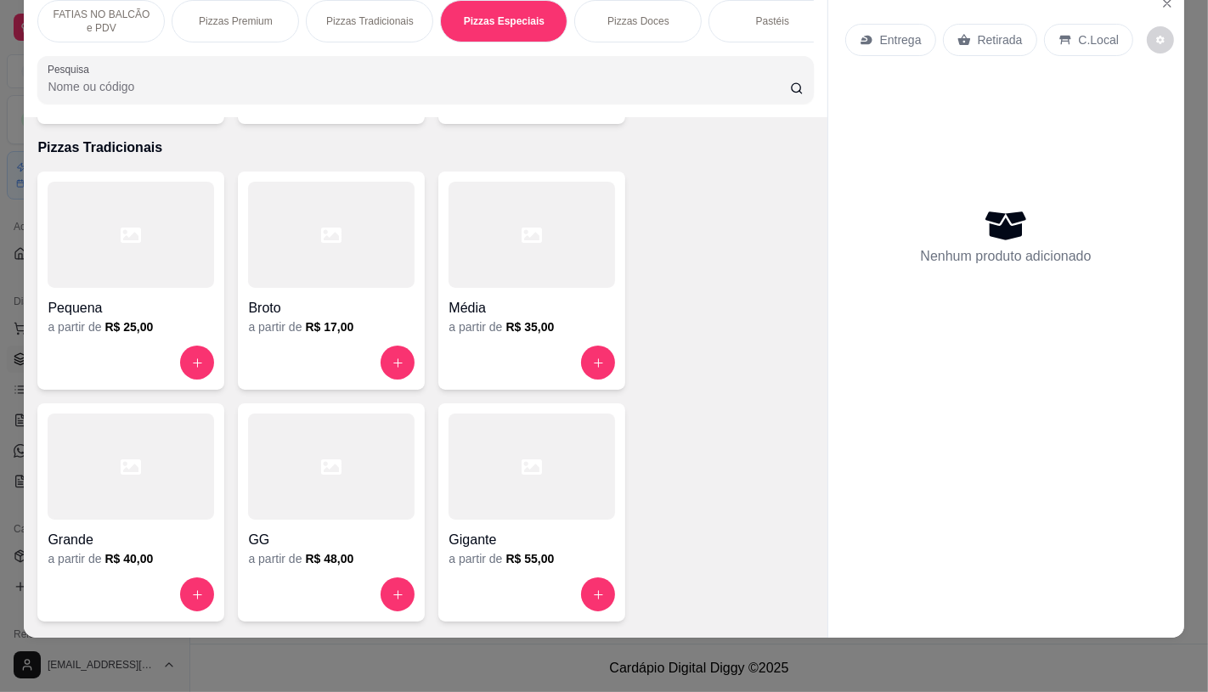
scroll to position [2377, 0]
click at [343, 14] on p "Pizzas Tradicionais" at bounding box center [369, 21] width 87 height 14
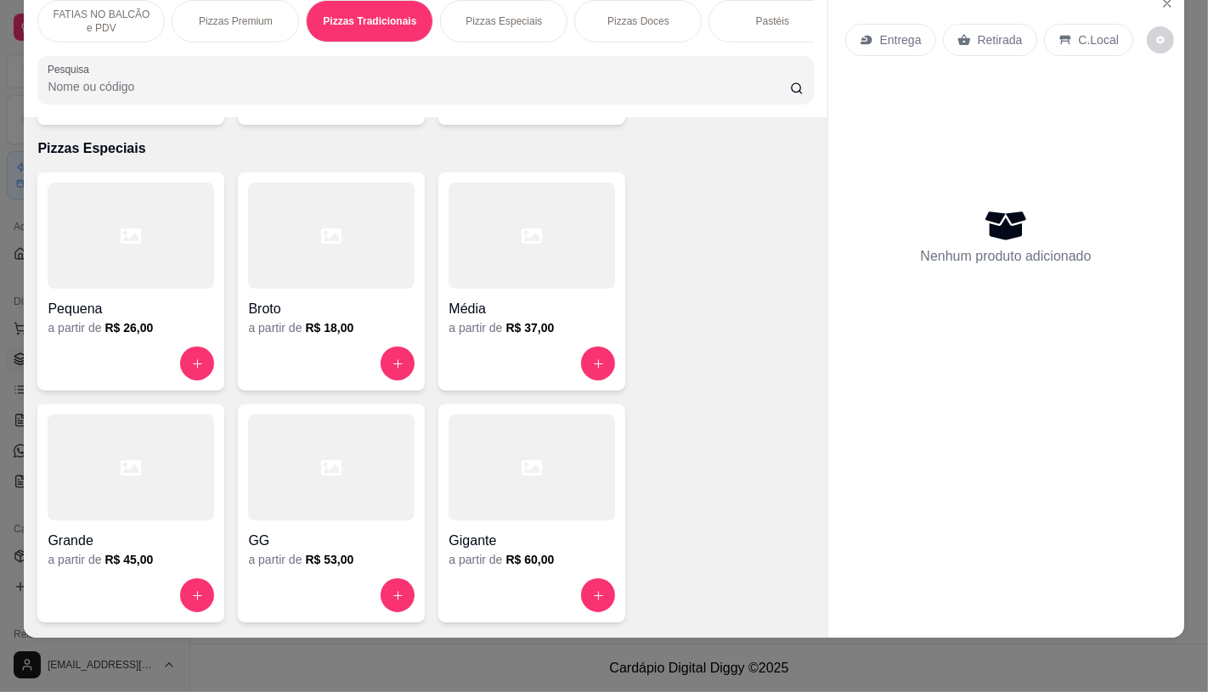
scroll to position [1880, 0]
click at [79, 234] on div at bounding box center [131, 235] width 166 height 106
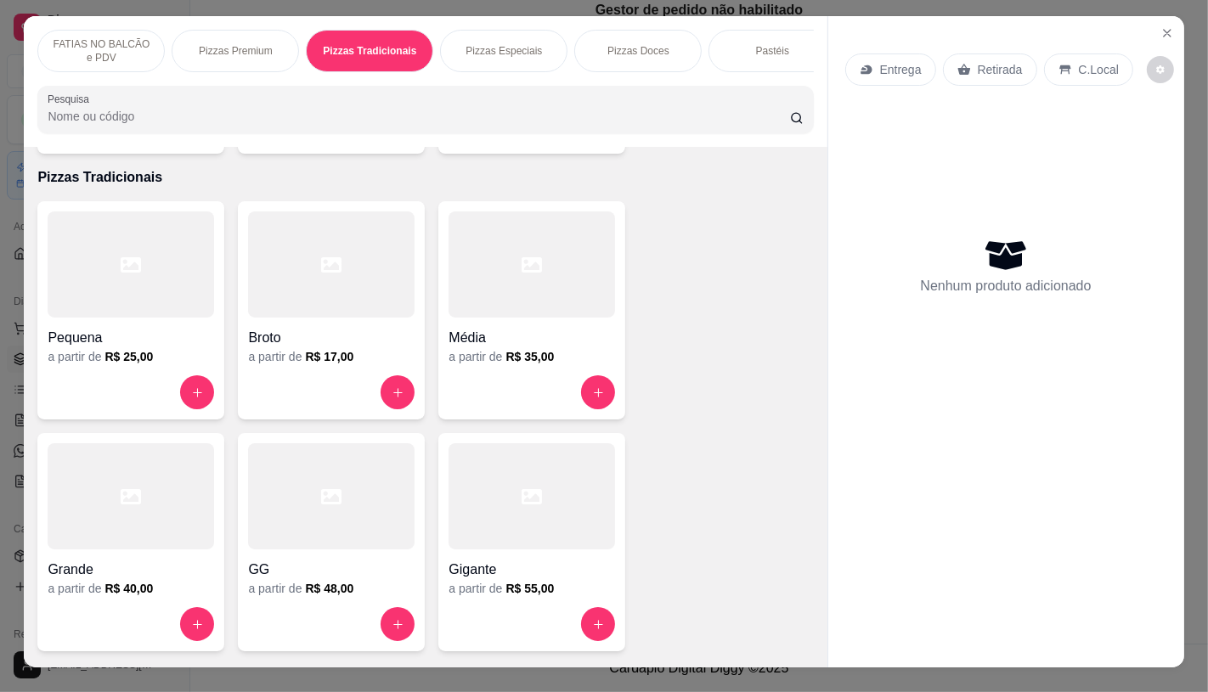
scroll to position [0, 0]
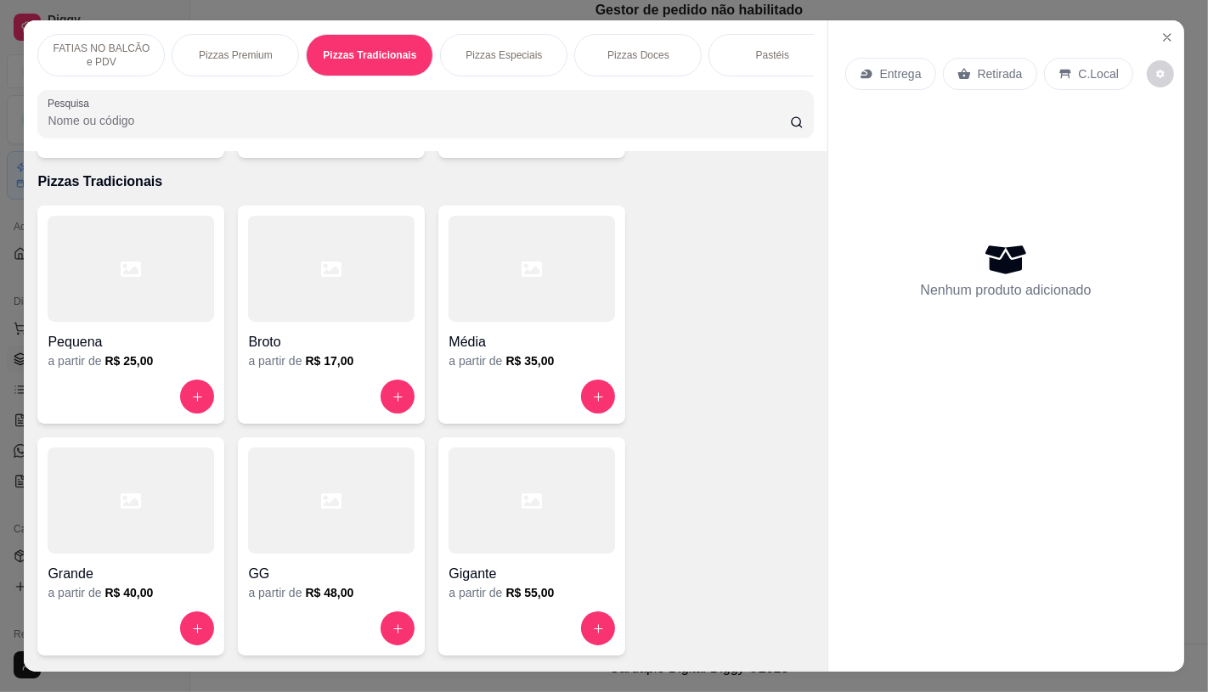
click at [110, 65] on div "FATIAS NO BALCÃO e PDV" at bounding box center [100, 55] width 127 height 42
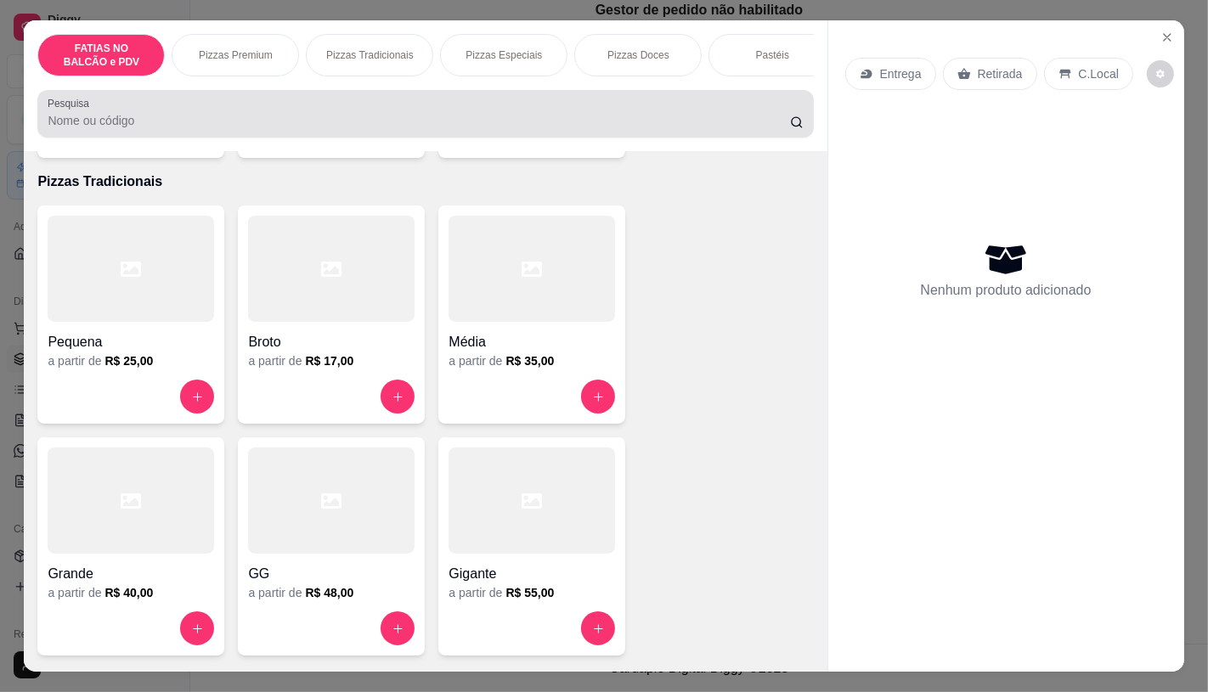
scroll to position [40, 0]
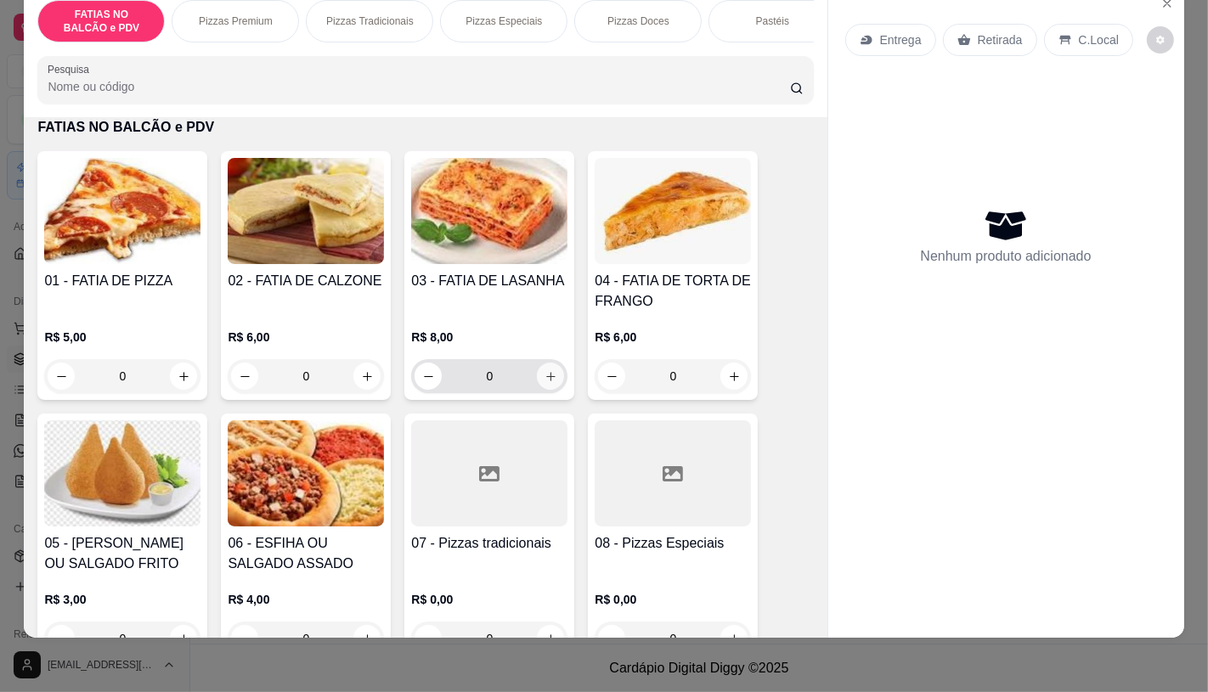
click at [550, 384] on button "increase-product-quantity" at bounding box center [550, 376] width 27 height 27
type input "1"
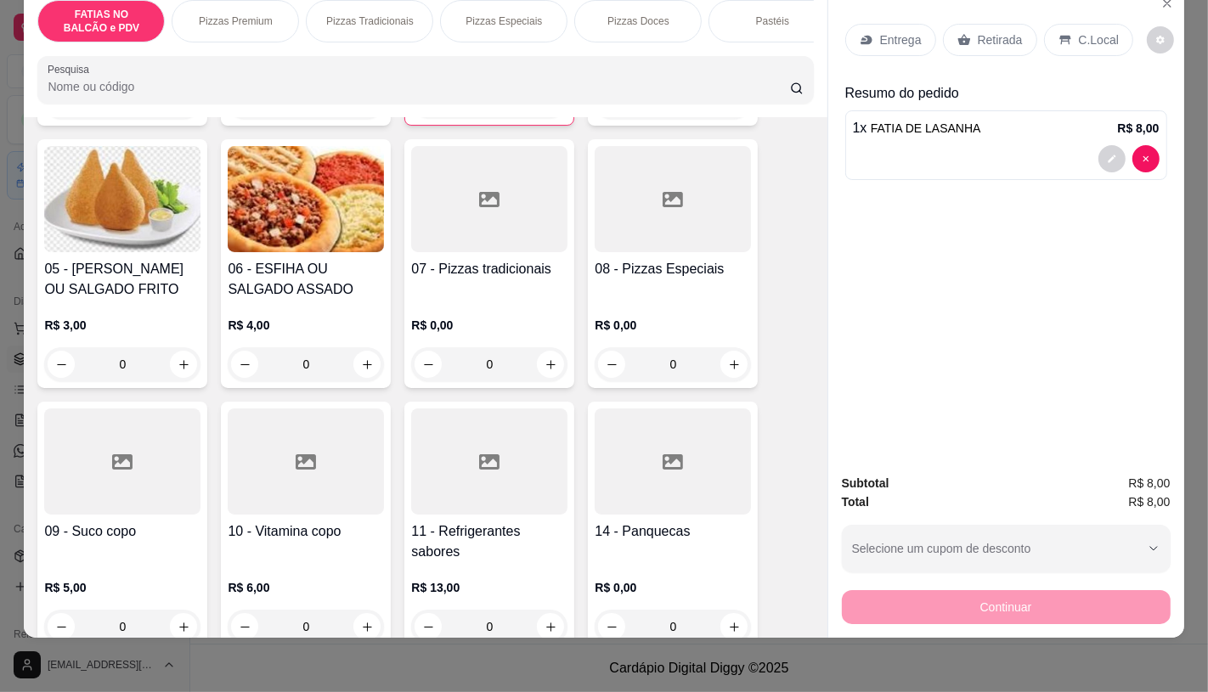
scroll to position [454, 0]
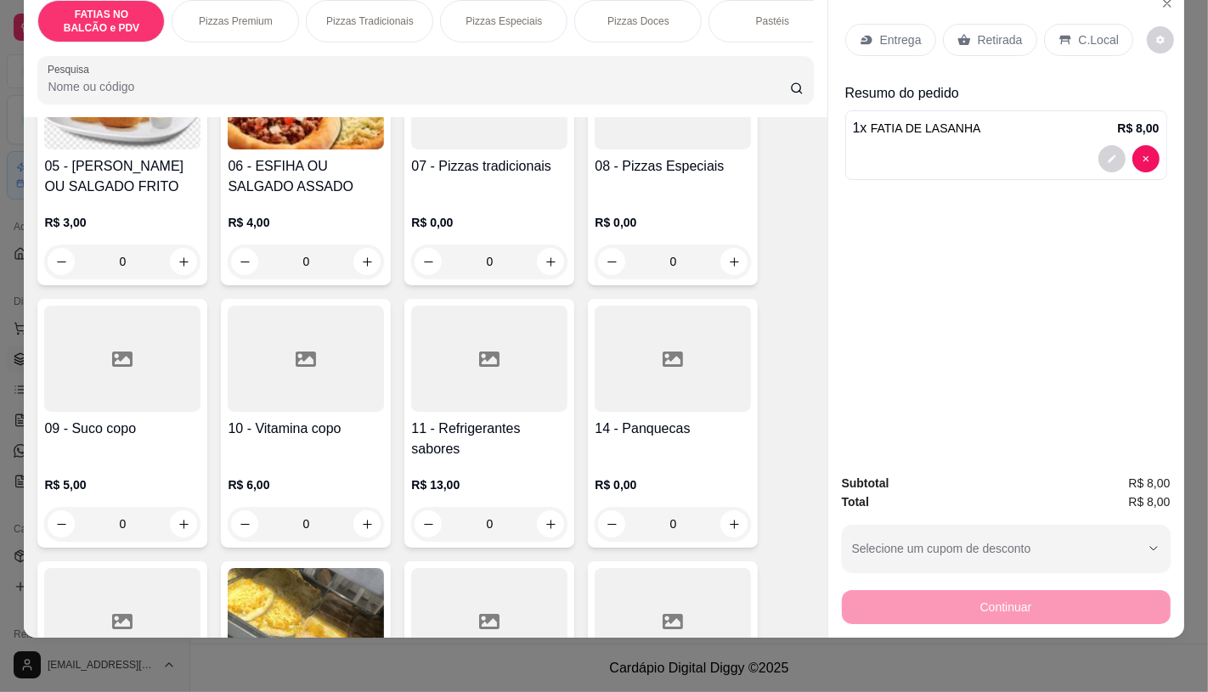
click at [485, 433] on h4 "11 - Refrigerantes sabores" at bounding box center [489, 439] width 156 height 41
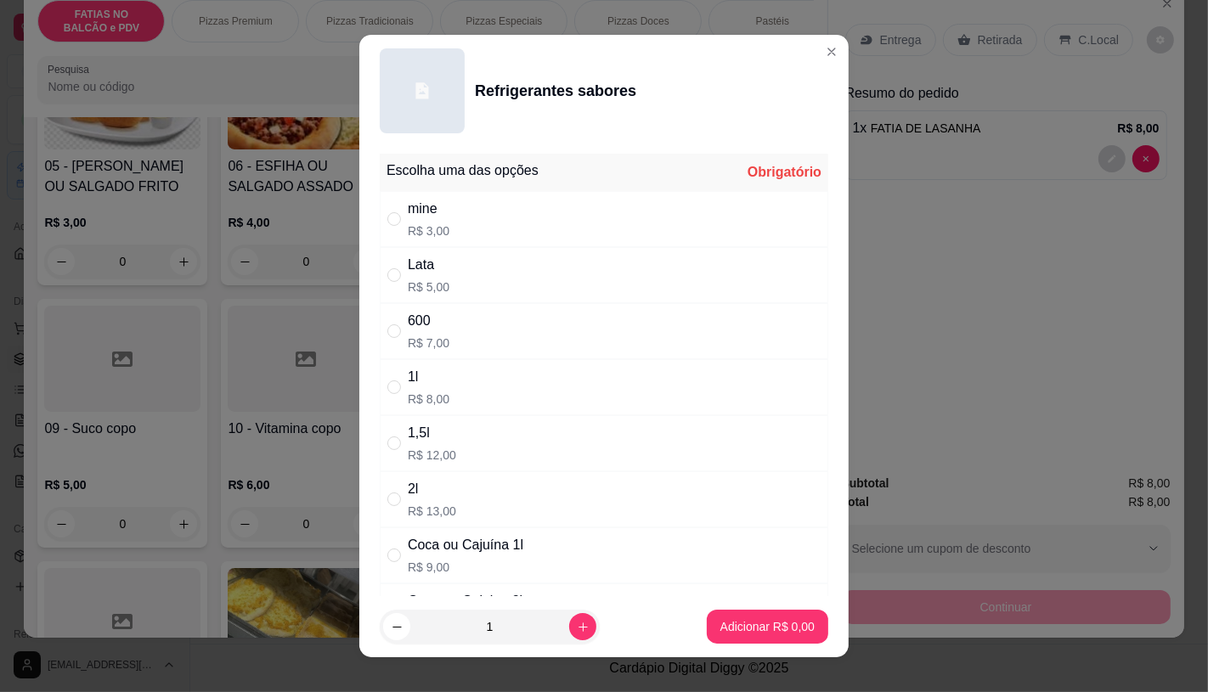
click at [465, 535] on div "Coca ou Cajuína 1l" at bounding box center [466, 545] width 116 height 20
radio input "true"
click at [744, 641] on button "Adicionar R$ 9,00" at bounding box center [767, 627] width 121 height 34
type input "1"
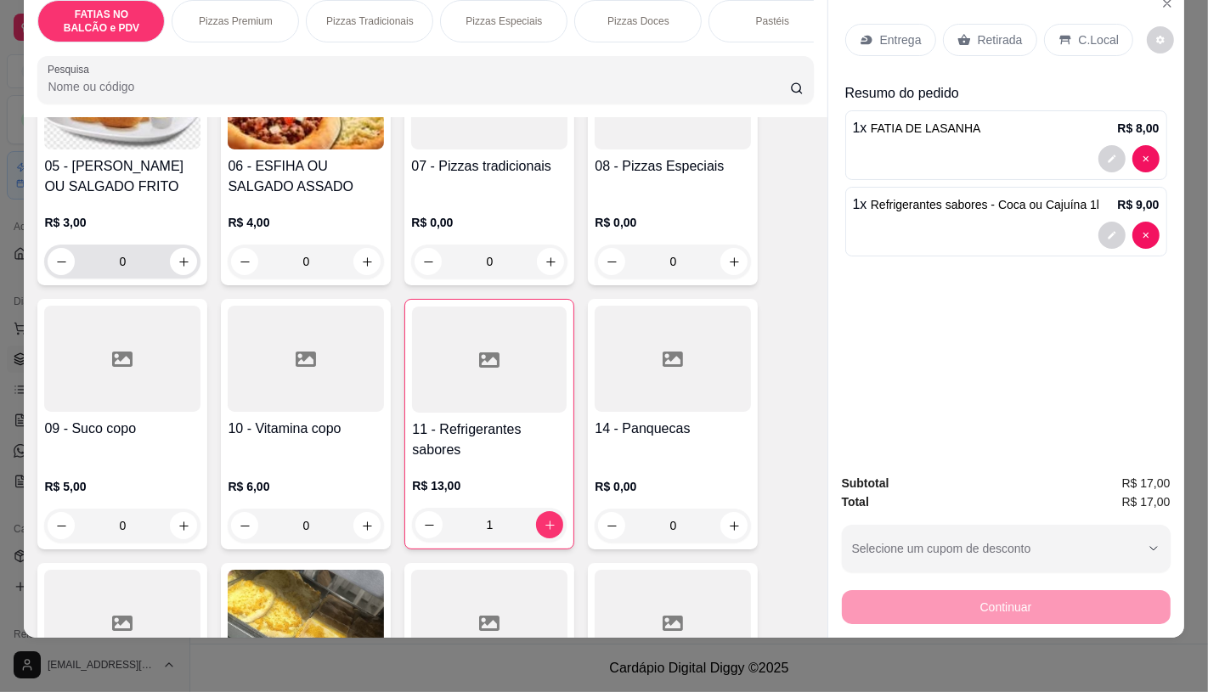
click at [185, 273] on div "0" at bounding box center [122, 262] width 149 height 34
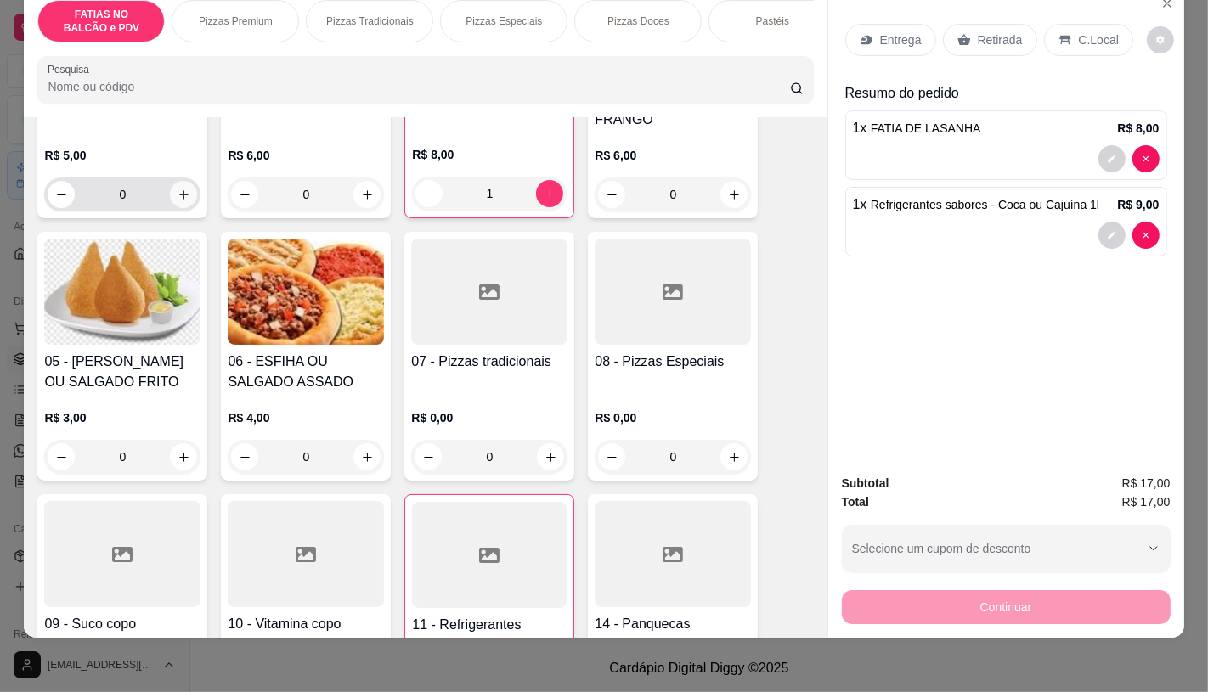
scroll to position [171, 0]
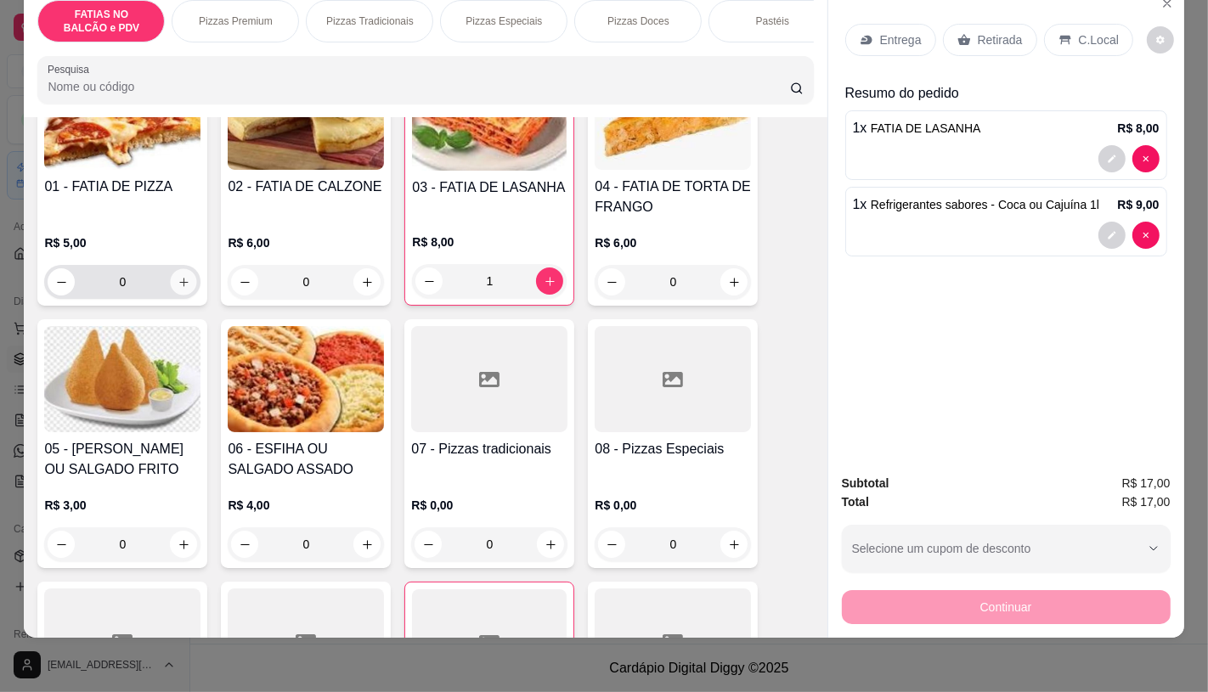
click at [182, 274] on button "increase-product-quantity" at bounding box center [184, 282] width 26 height 26
type input "1"
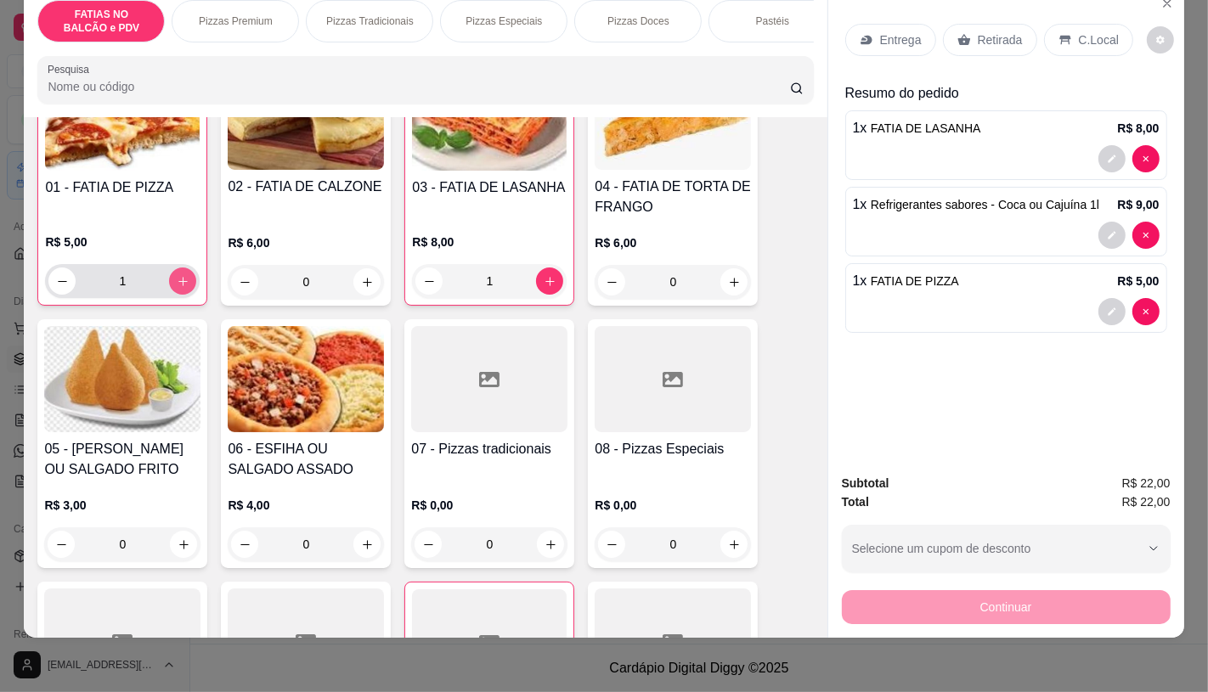
scroll to position [172, 0]
click at [943, 25] on div "Retirada" at bounding box center [990, 40] width 94 height 32
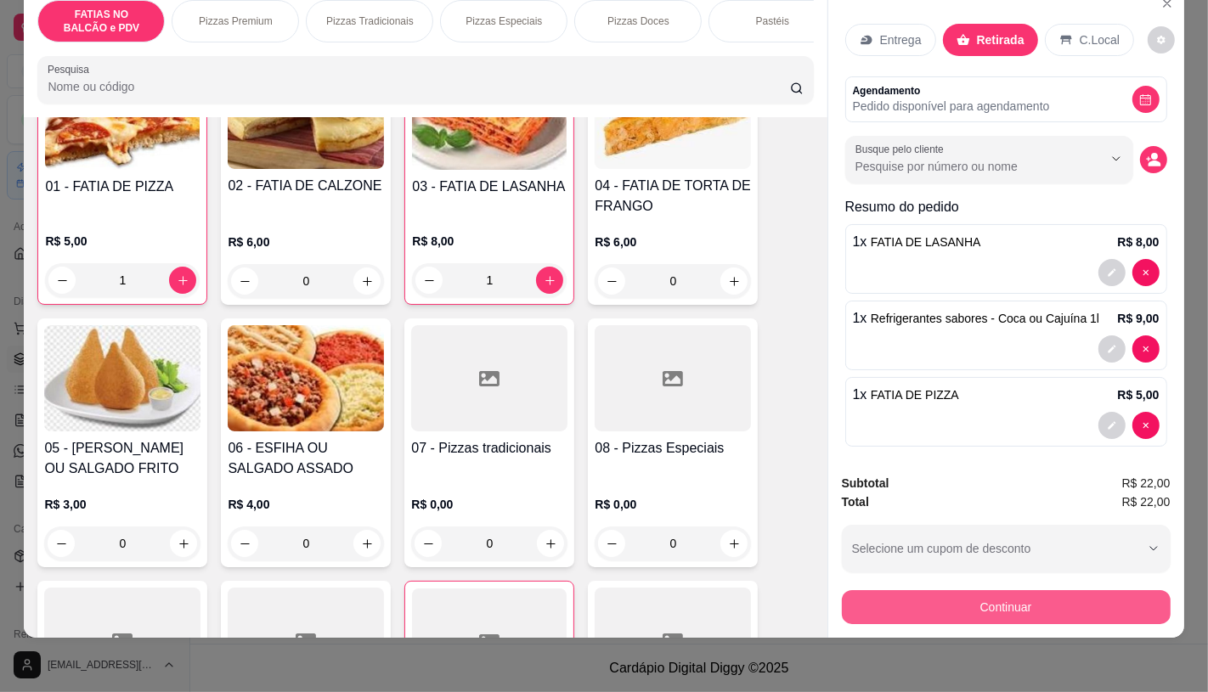
click at [926, 593] on button "Continuar" at bounding box center [1006, 607] width 329 height 34
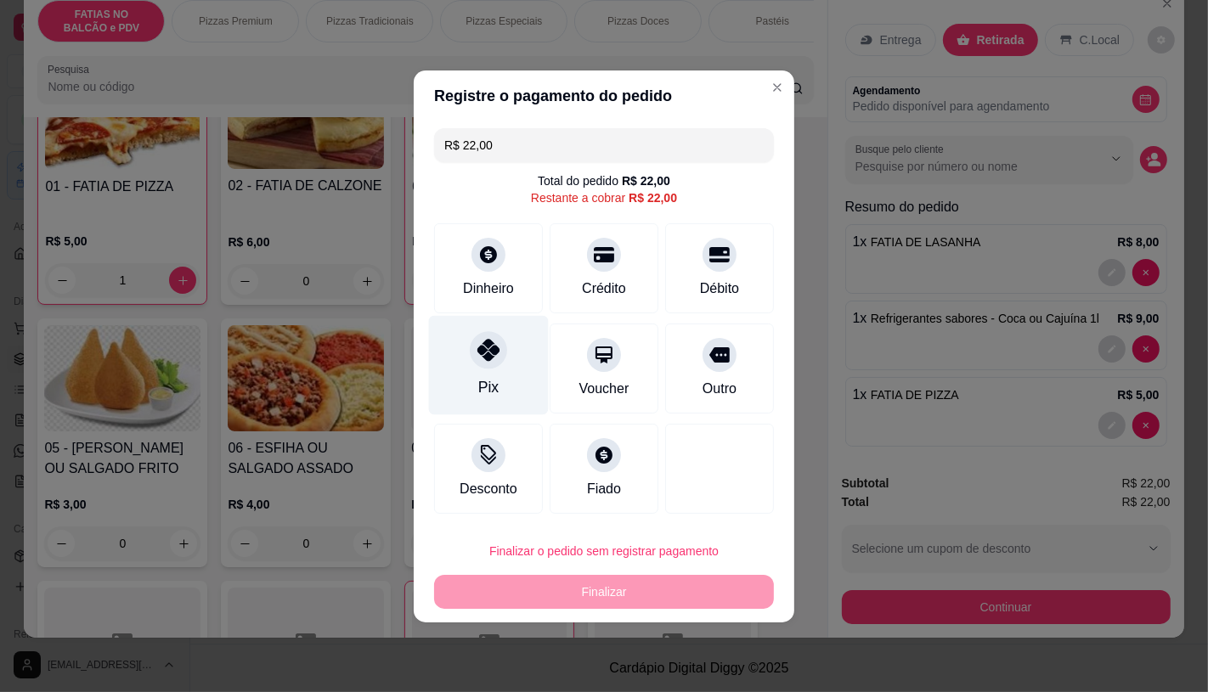
click at [505, 381] on div "Pix" at bounding box center [489, 364] width 120 height 99
type input "R$ 0,00"
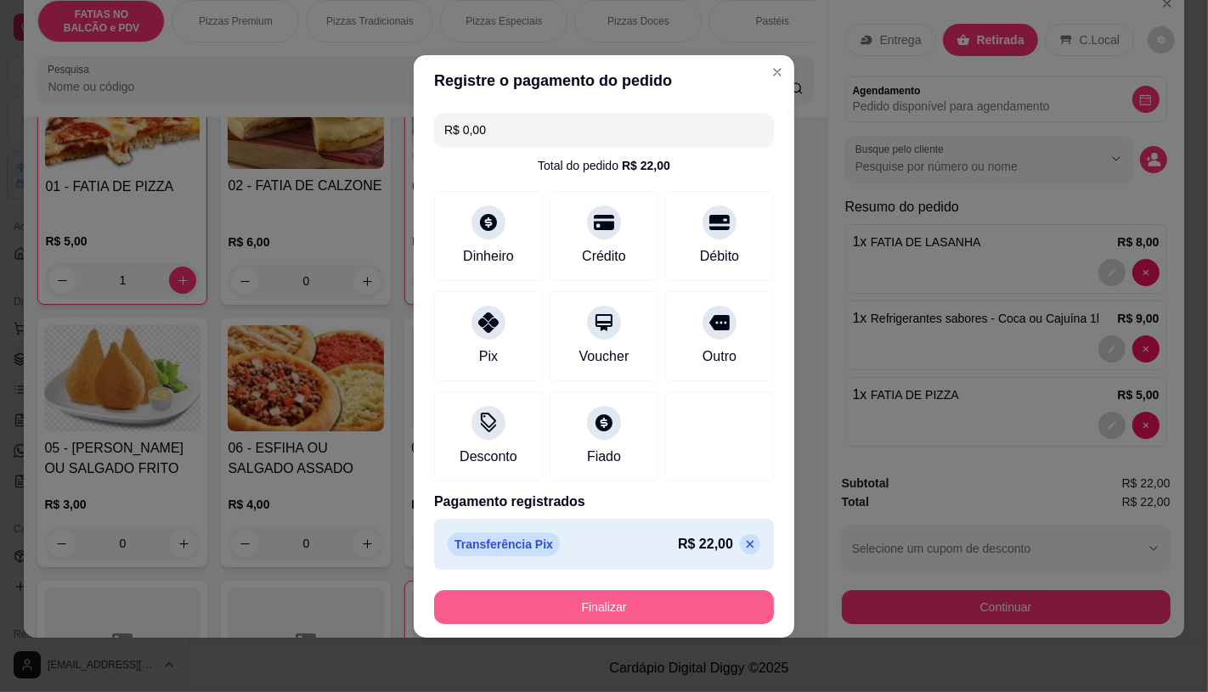
click at [554, 595] on button "Finalizar" at bounding box center [604, 607] width 340 height 34
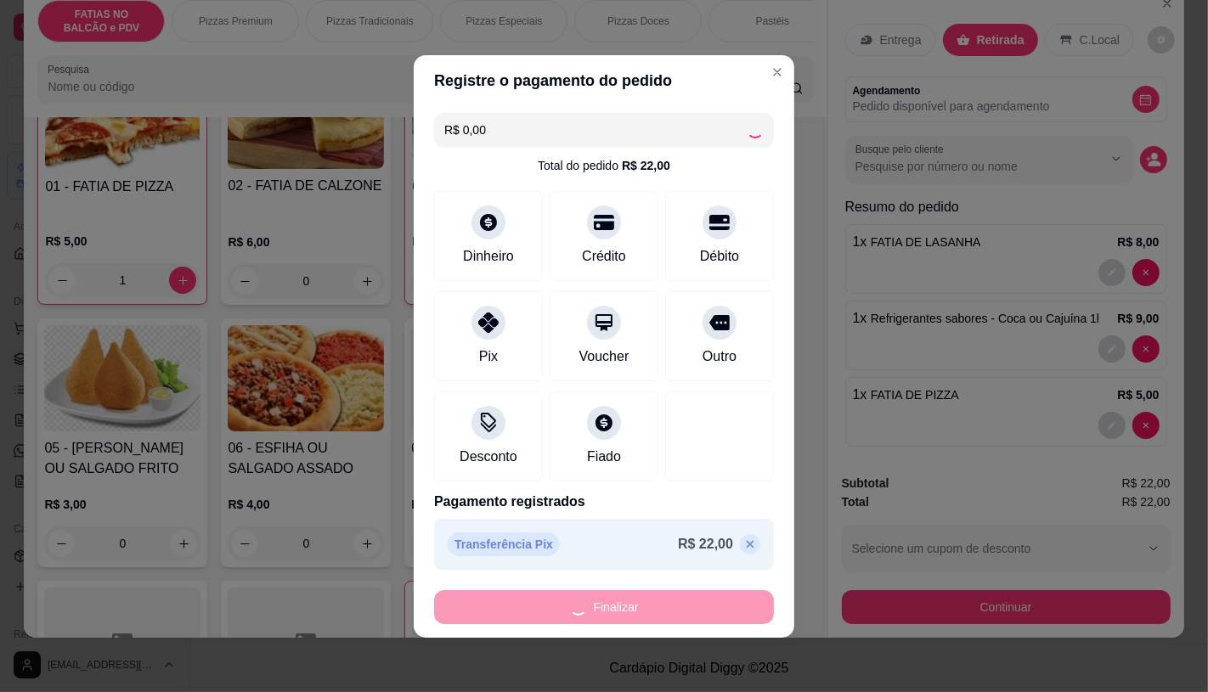
type input "0"
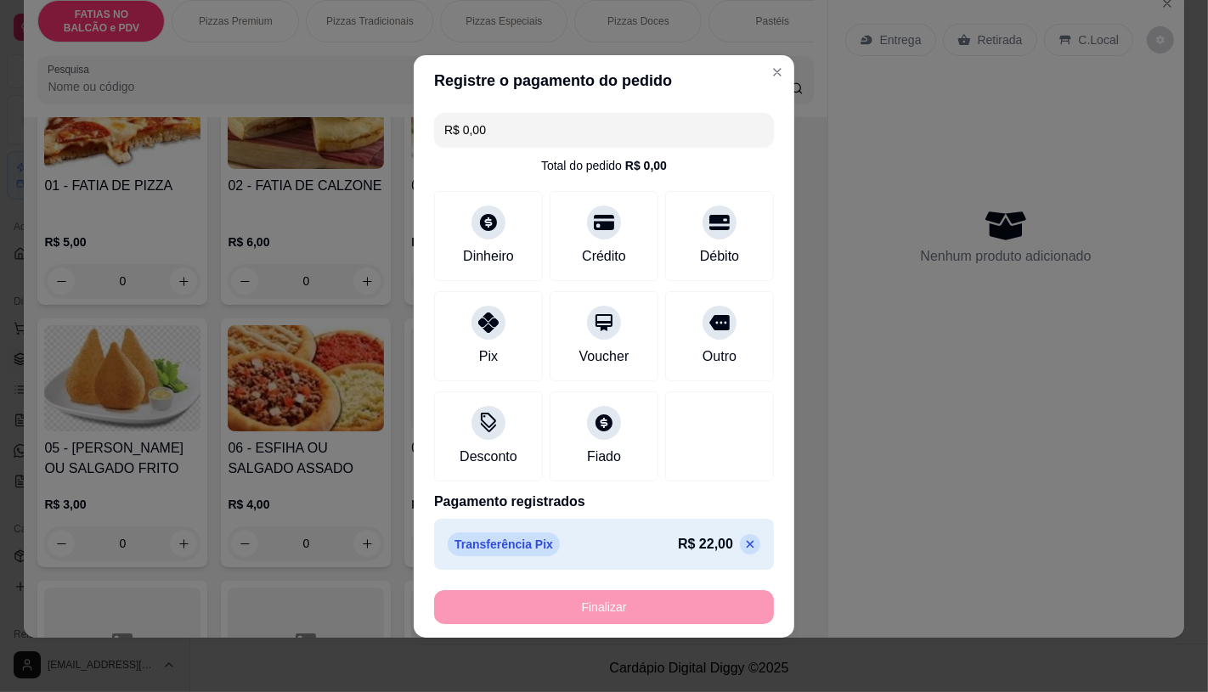
type input "-R$ 22,00"
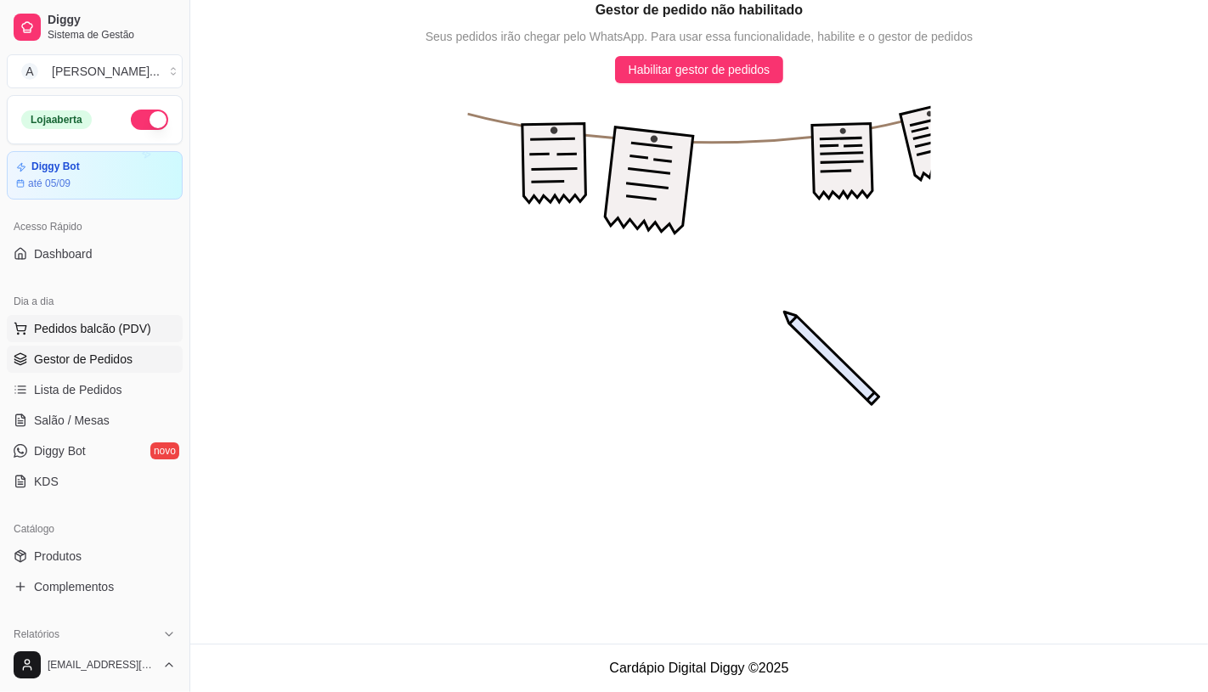
click at [100, 319] on button "Pedidos balcão (PDV)" at bounding box center [95, 328] width 176 height 27
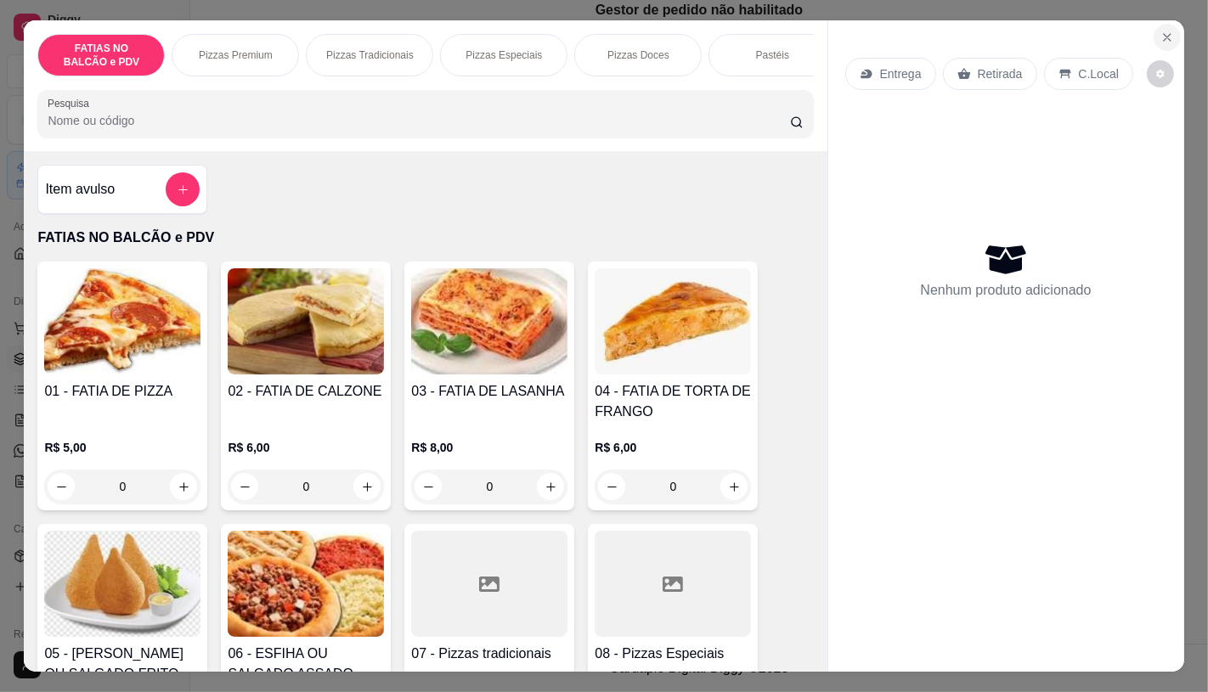
click at [1160, 31] on icon "Close" at bounding box center [1167, 38] width 14 height 14
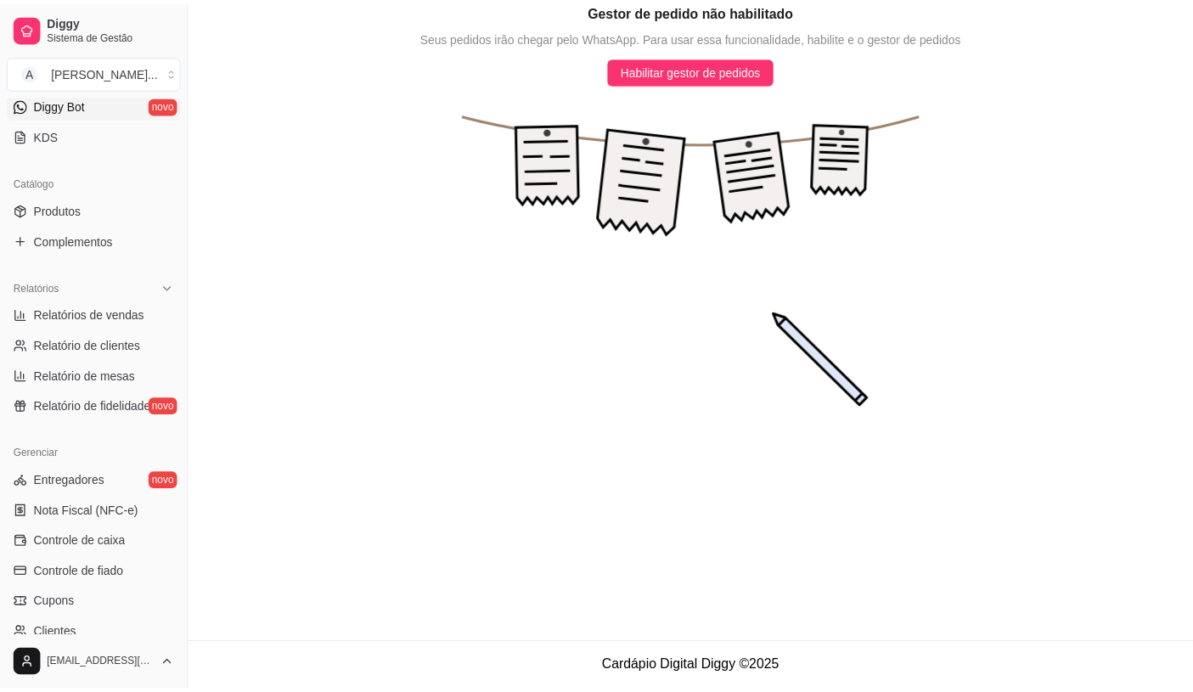
scroll to position [377, 0]
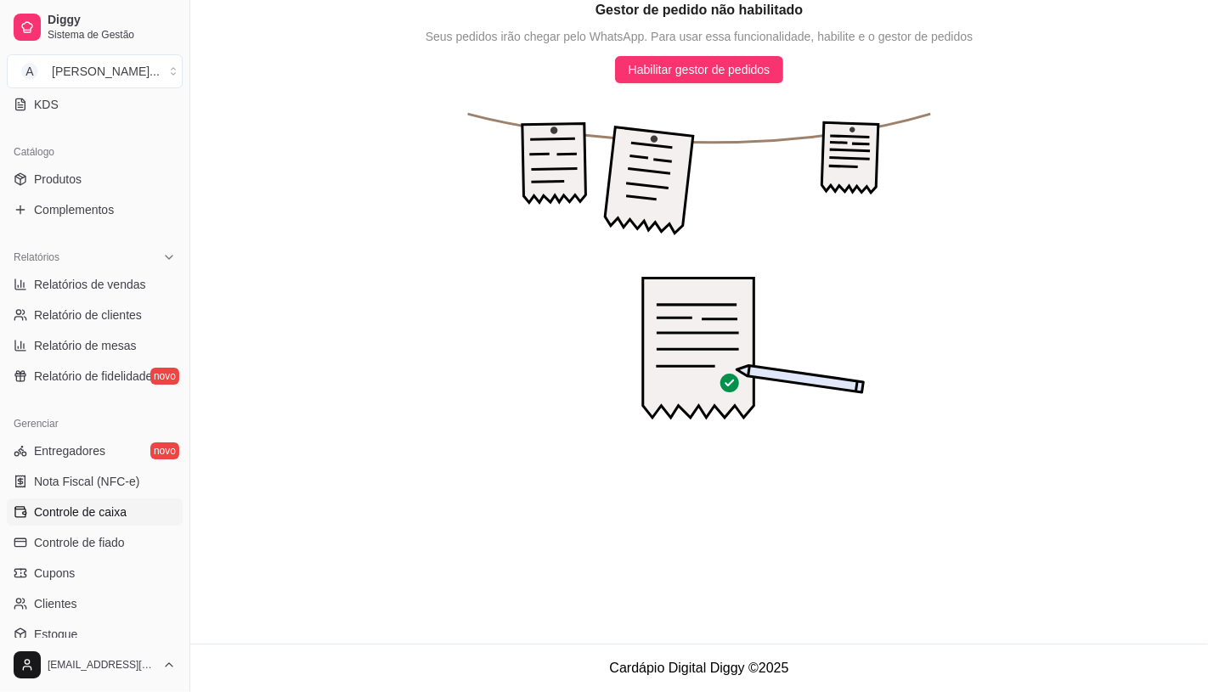
click at [107, 512] on span "Controle de caixa" at bounding box center [80, 512] width 93 height 17
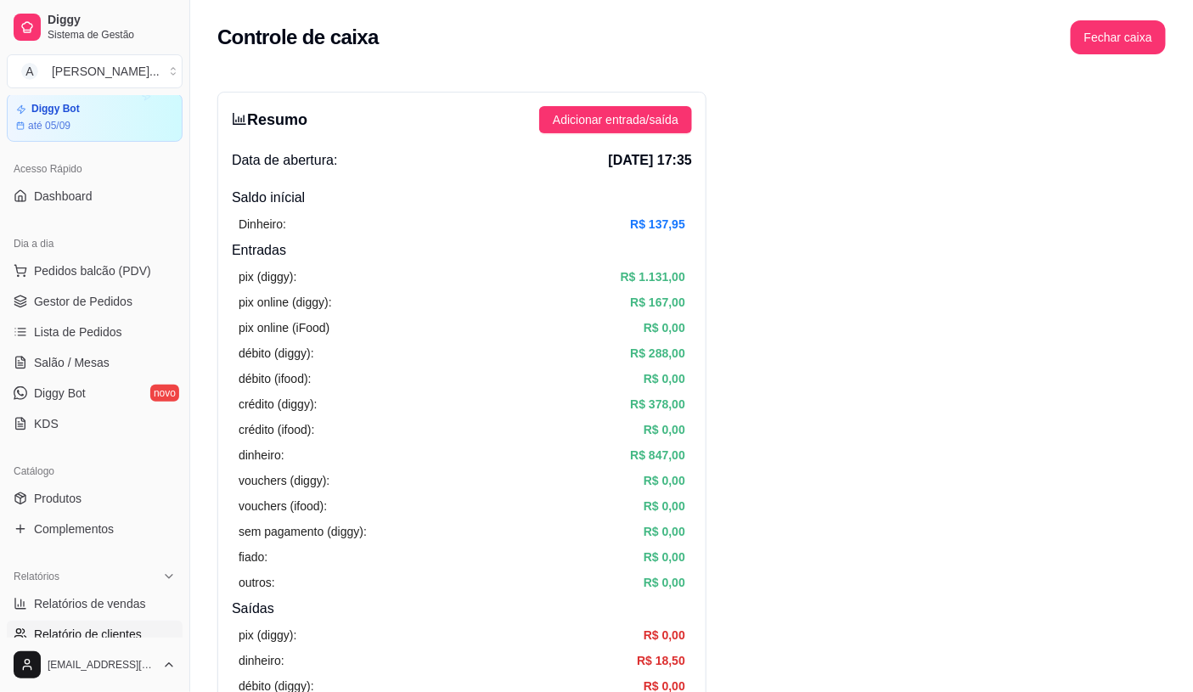
scroll to position [57, 0]
click at [105, 358] on span "Salão / Mesas" at bounding box center [72, 363] width 76 height 17
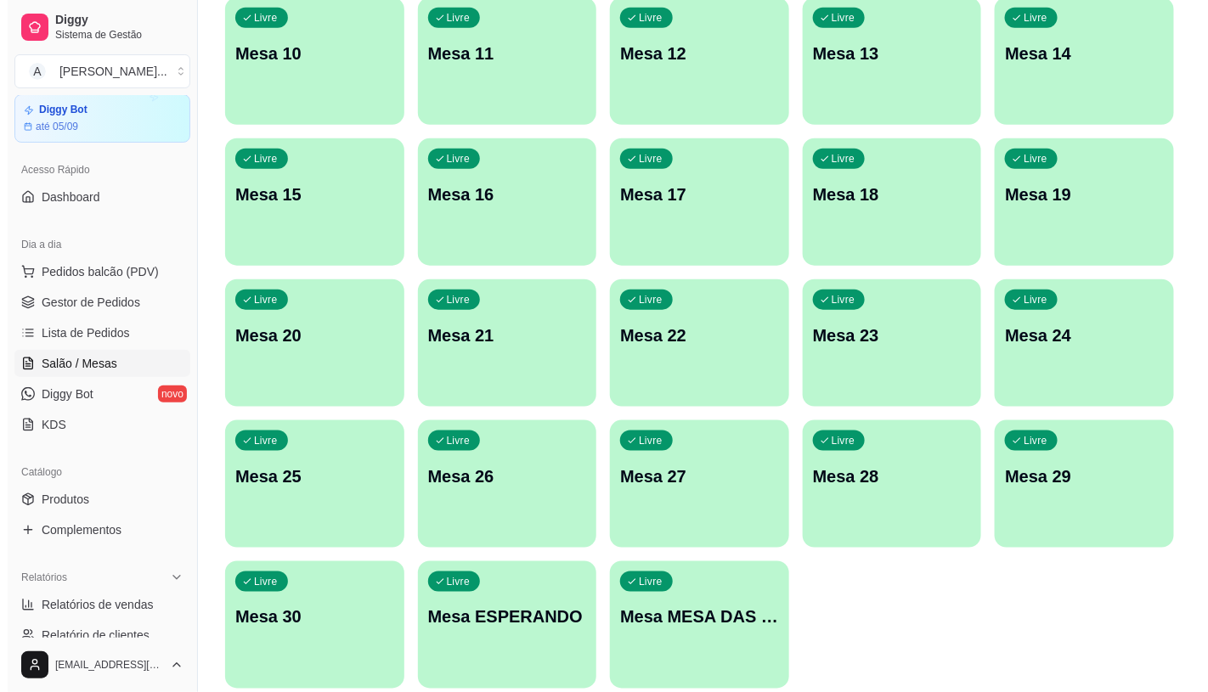
scroll to position [471, 0]
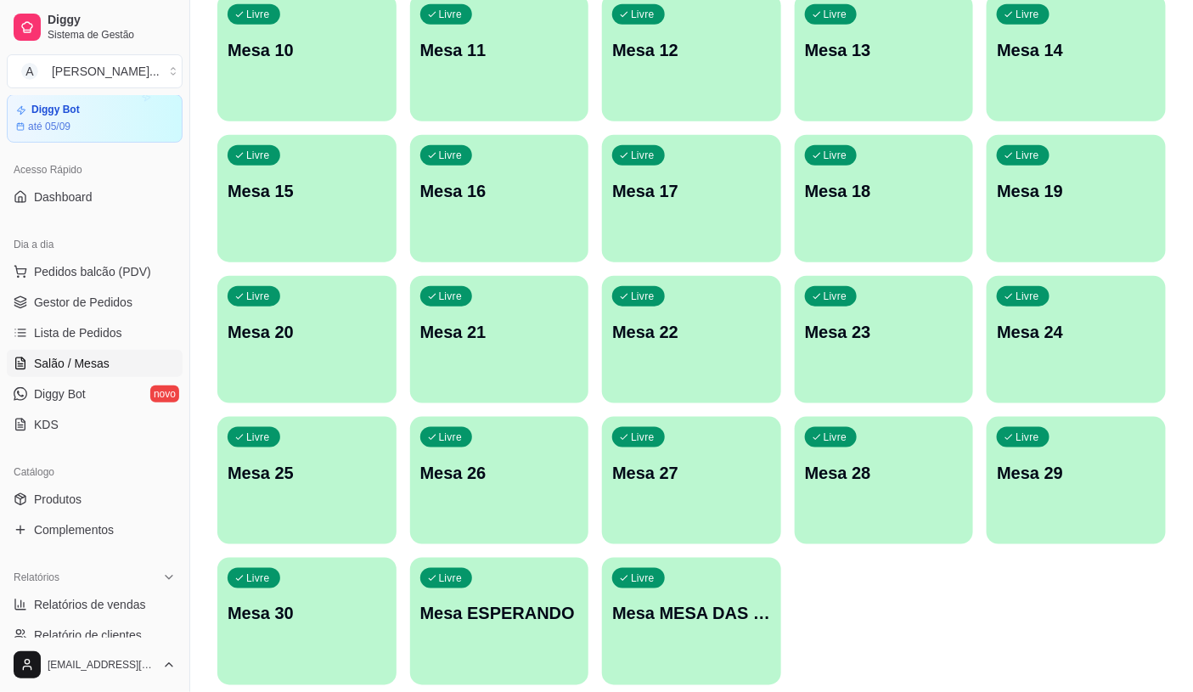
click at [706, 641] on div "Livre Mesa MESA DAS COMANDAS" at bounding box center [691, 611] width 179 height 107
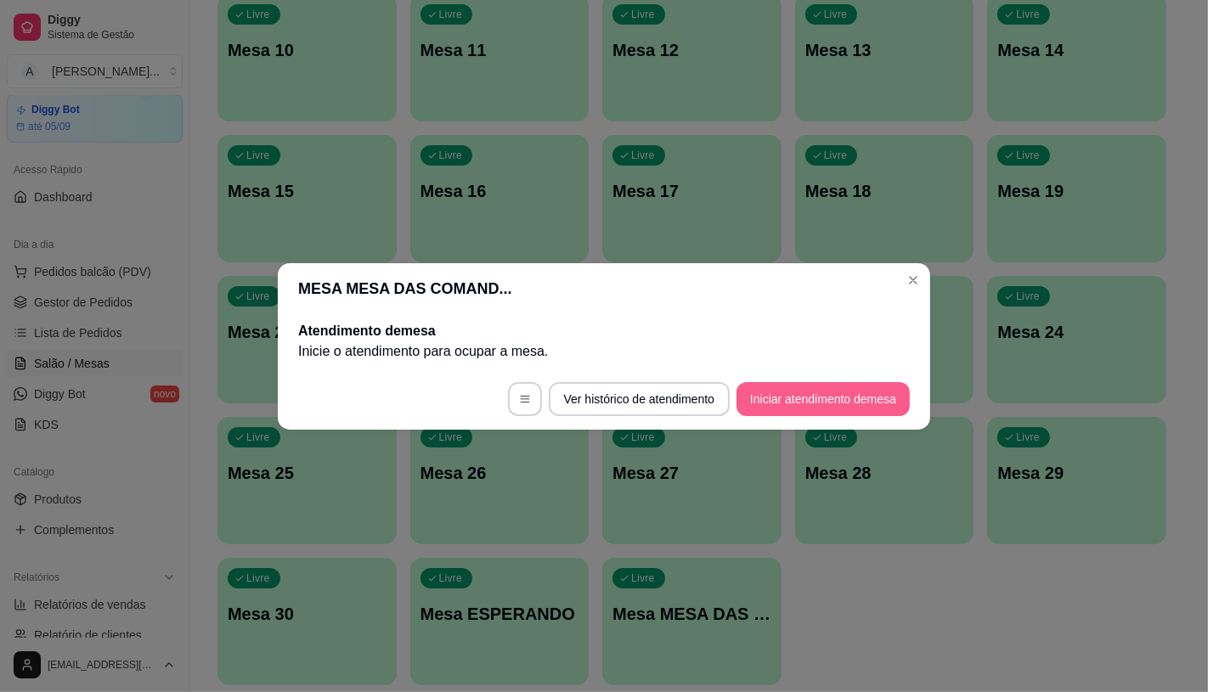
click at [835, 392] on button "Iniciar atendimento de mesa" at bounding box center [822, 399] width 173 height 34
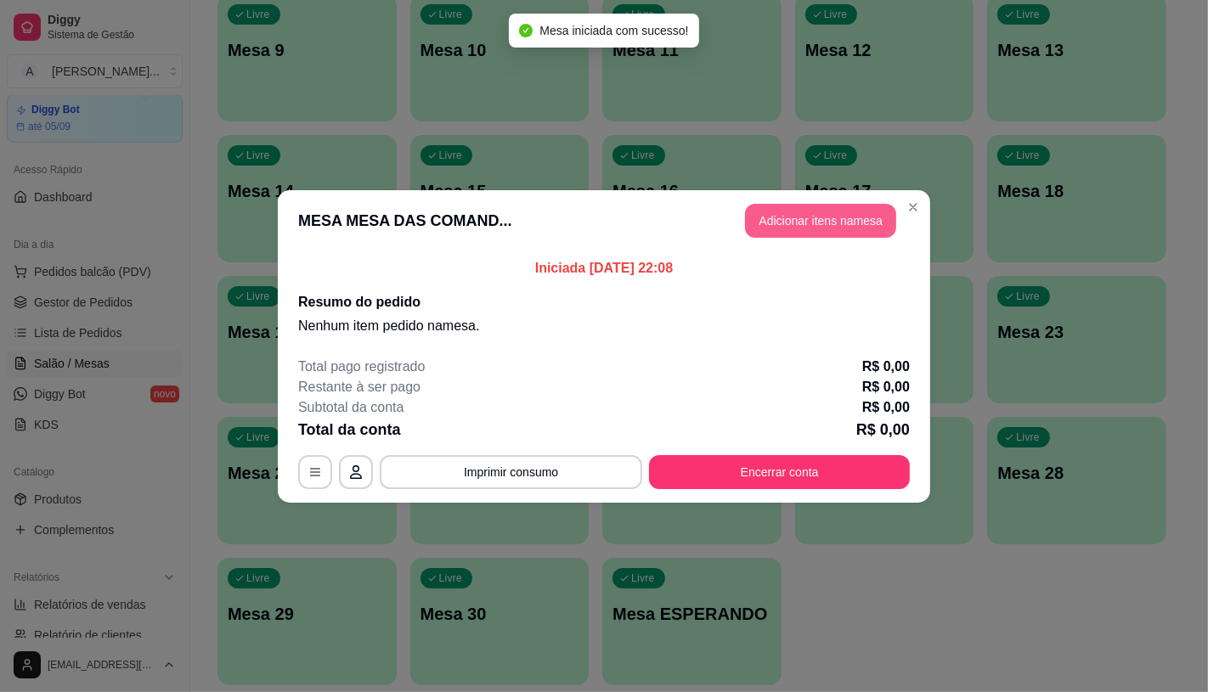
click at [813, 224] on button "Adicionar itens na mesa" at bounding box center [820, 221] width 151 height 34
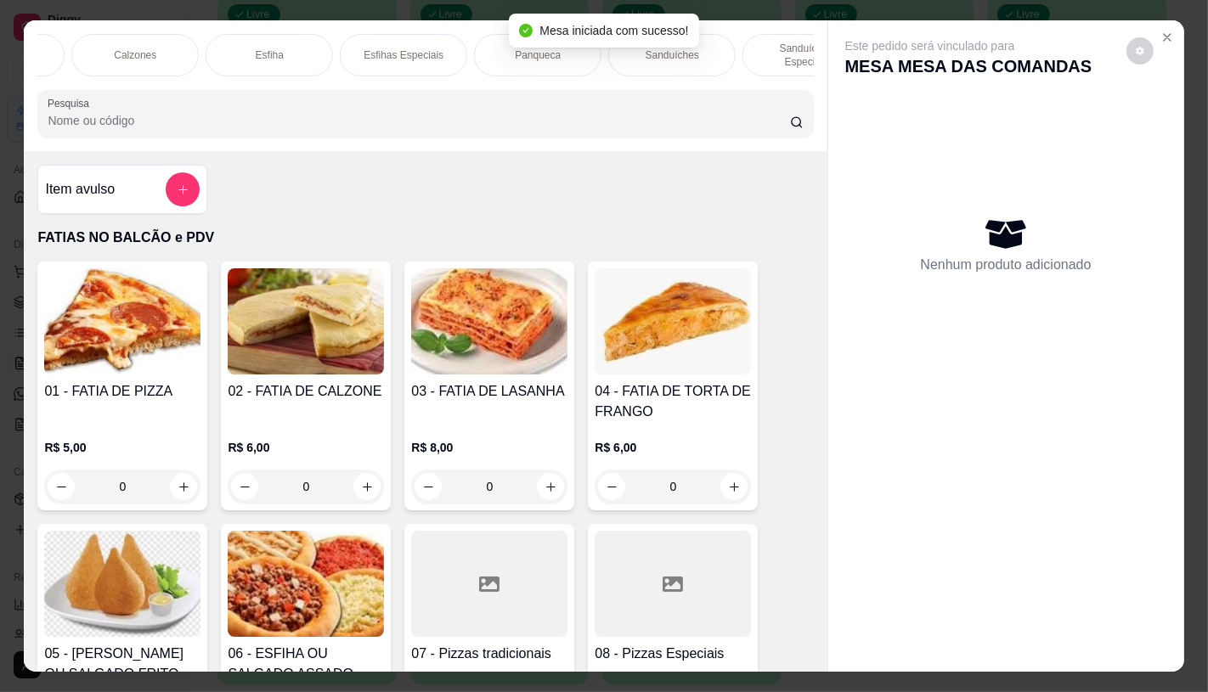
scroll to position [0, 938]
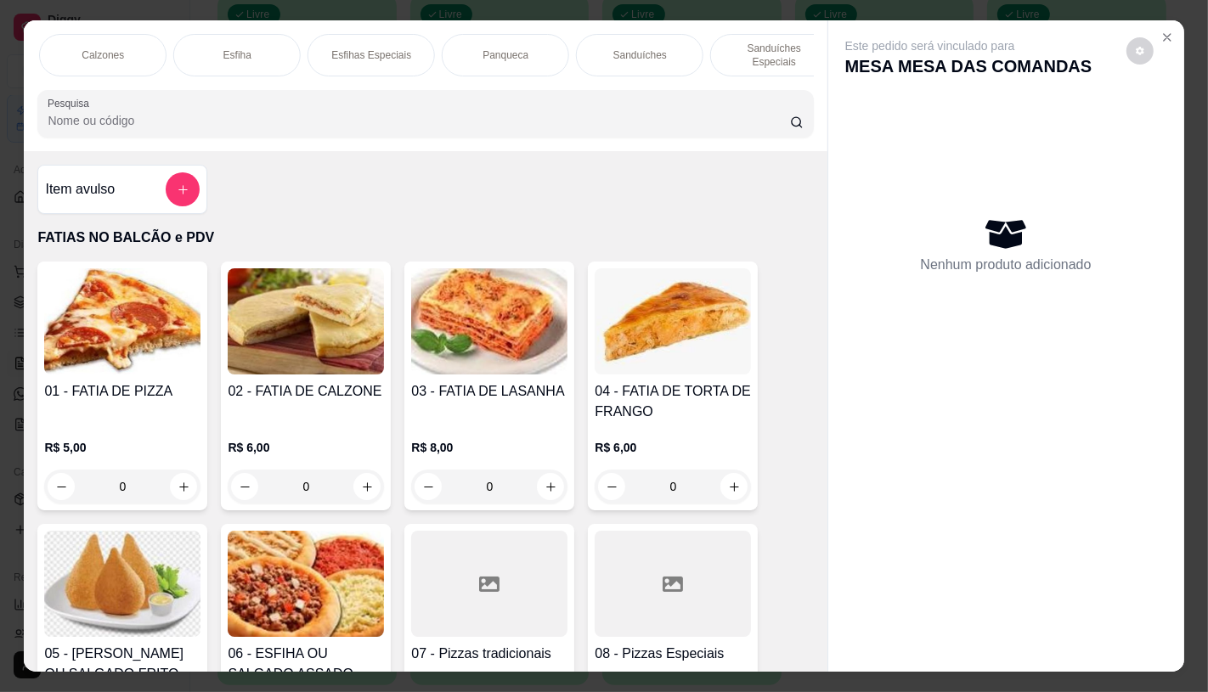
click at [506, 56] on div "Panqueca" at bounding box center [505, 55] width 127 height 42
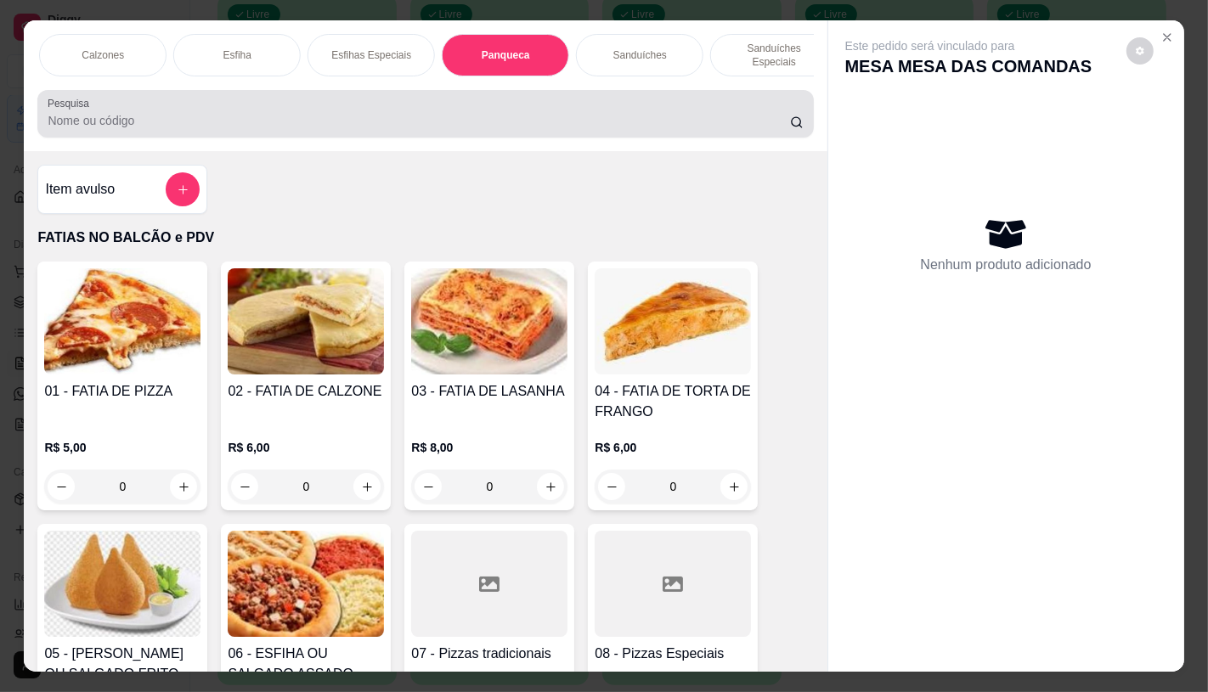
scroll to position [40, 0]
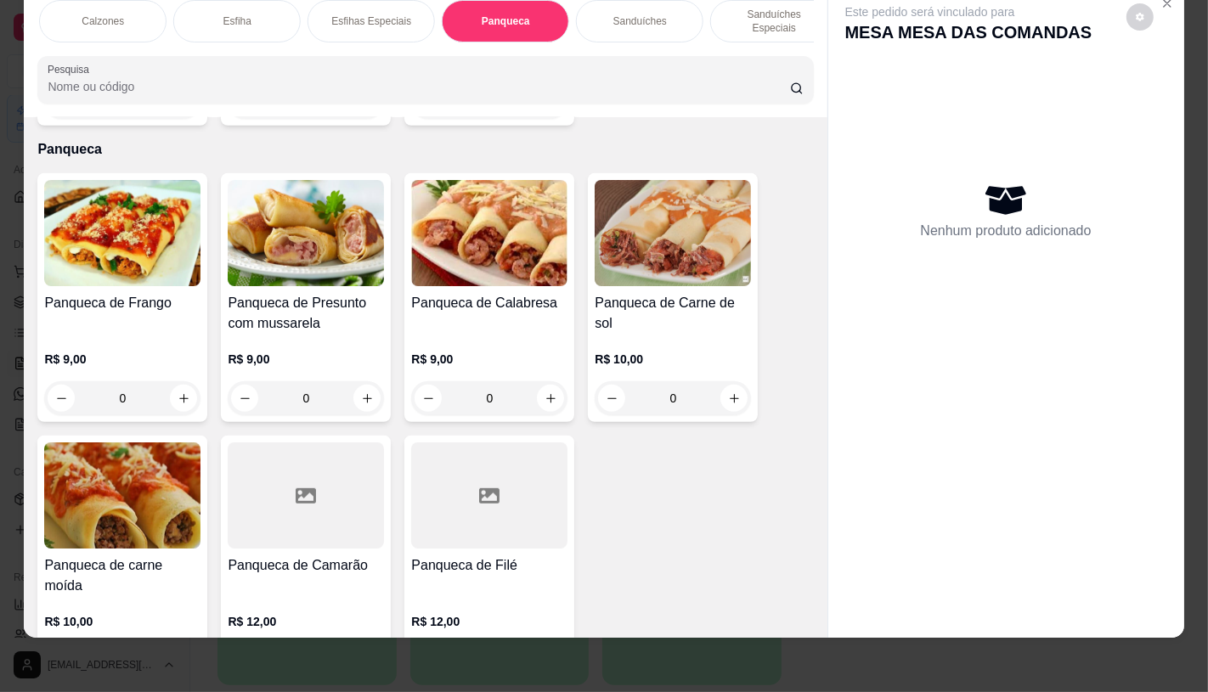
click at [116, 334] on div "R$ 9,00 0" at bounding box center [122, 375] width 156 height 82
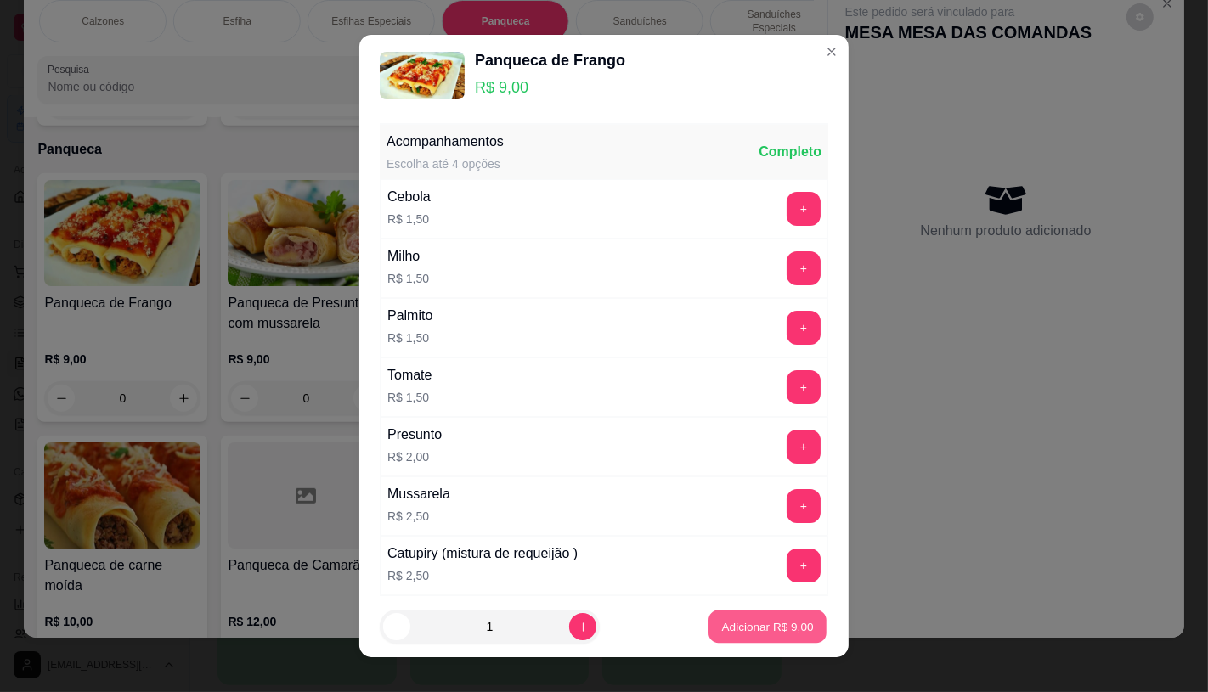
click at [737, 634] on p "Adicionar R$ 9,00" at bounding box center [767, 627] width 92 height 16
type input "1"
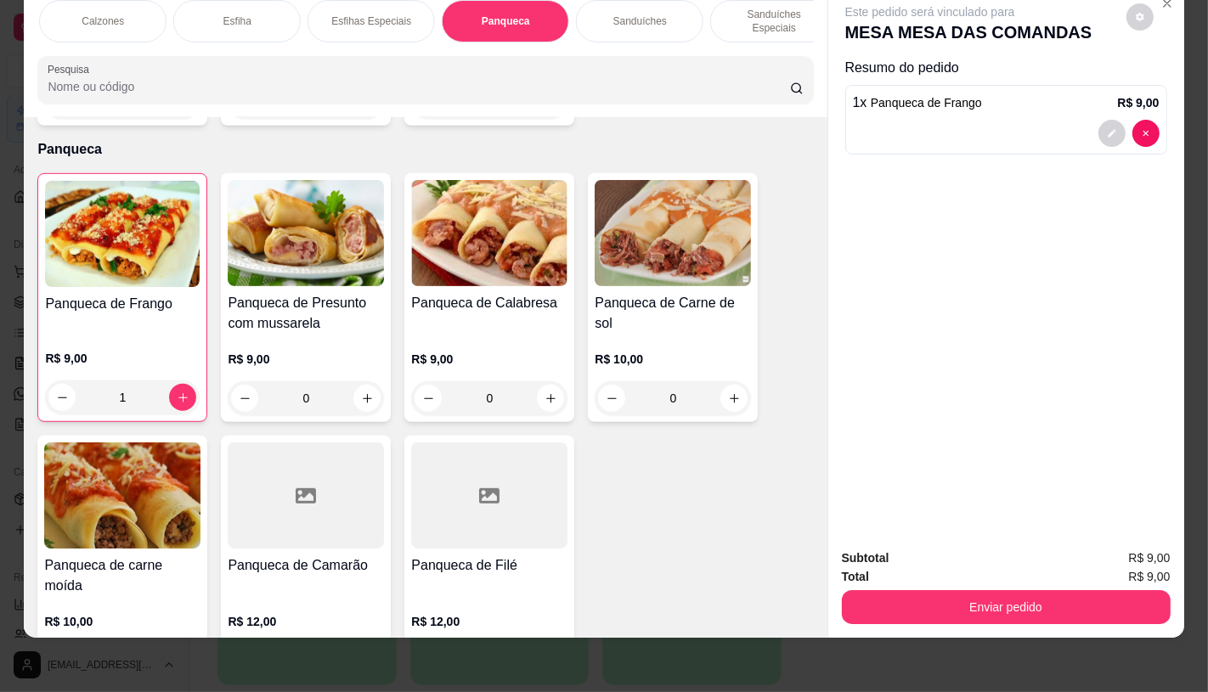
scroll to position [0, 1767]
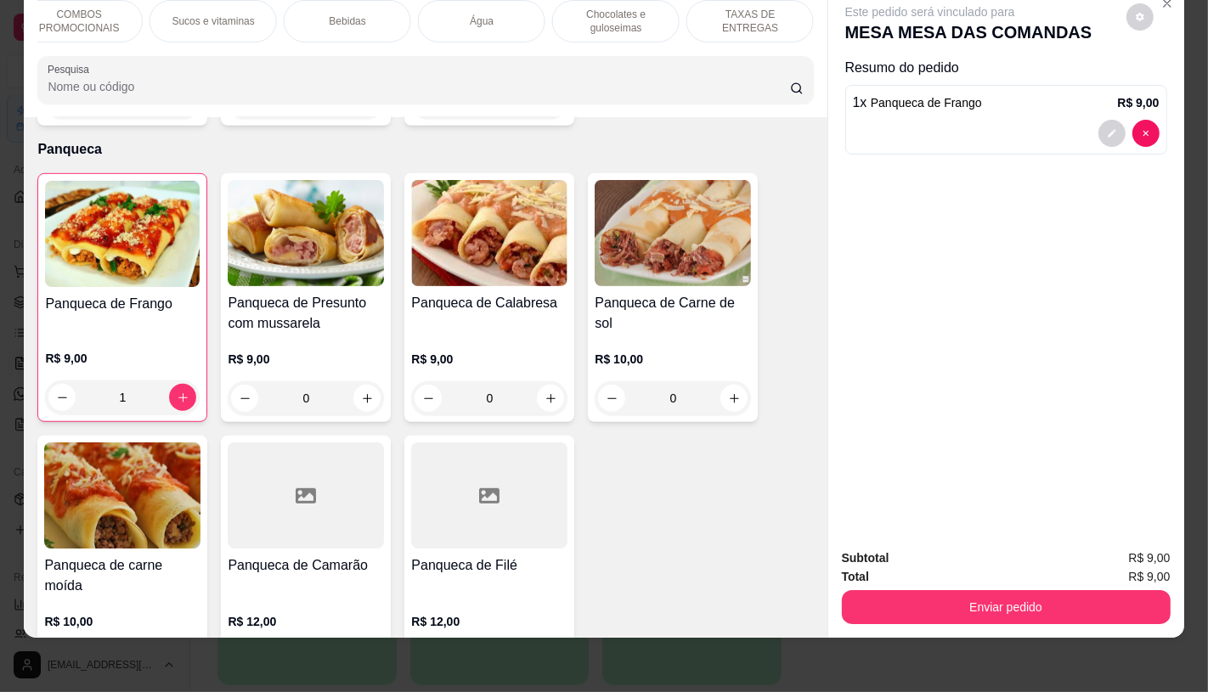
click at [751, 10] on p "TAXAS DE ENTREGAS" at bounding box center [750, 21] width 99 height 27
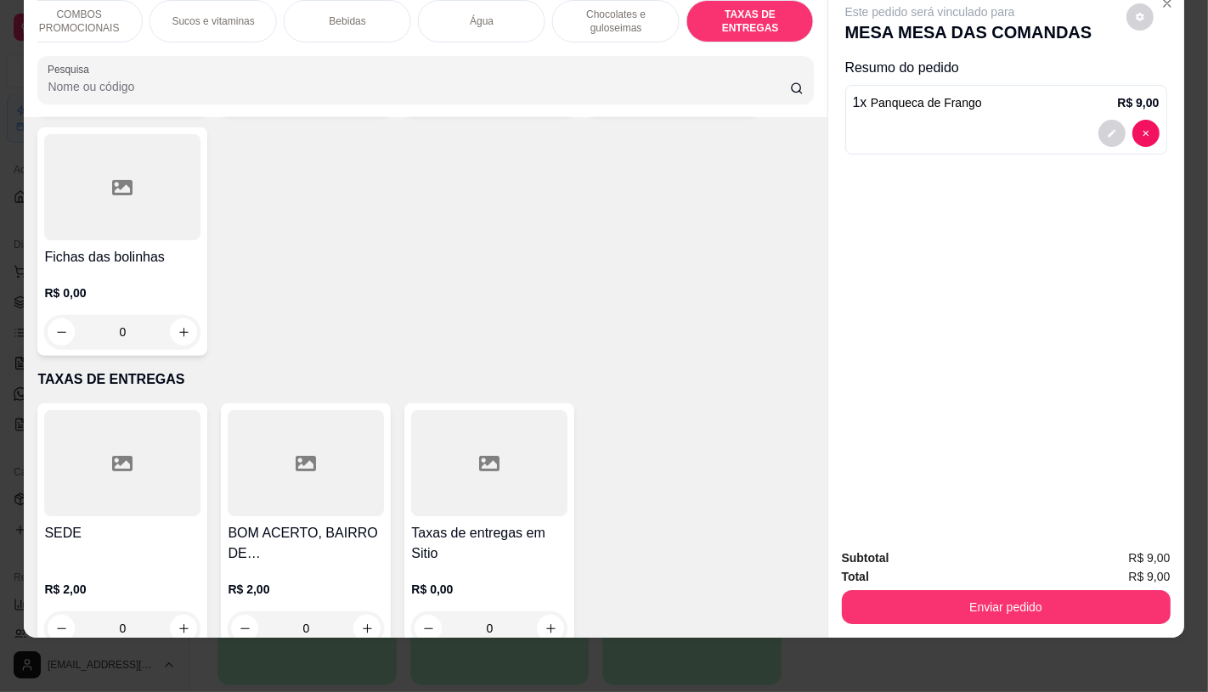
click at [474, 478] on div "Taxas de entregas em Sitio R$ 0,00 0" at bounding box center [489, 527] width 170 height 249
click at [133, 456] on div at bounding box center [122, 463] width 156 height 106
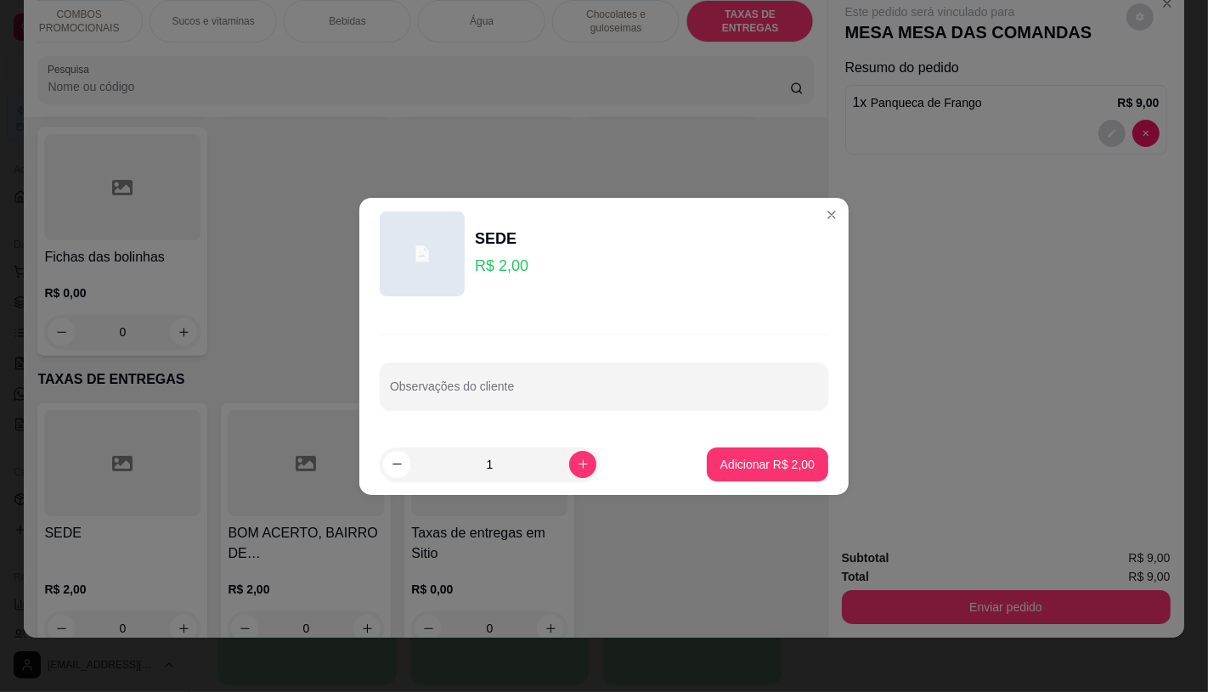
click at [777, 479] on button "Adicionar R$ 2,00" at bounding box center [767, 465] width 121 height 34
type input "1"
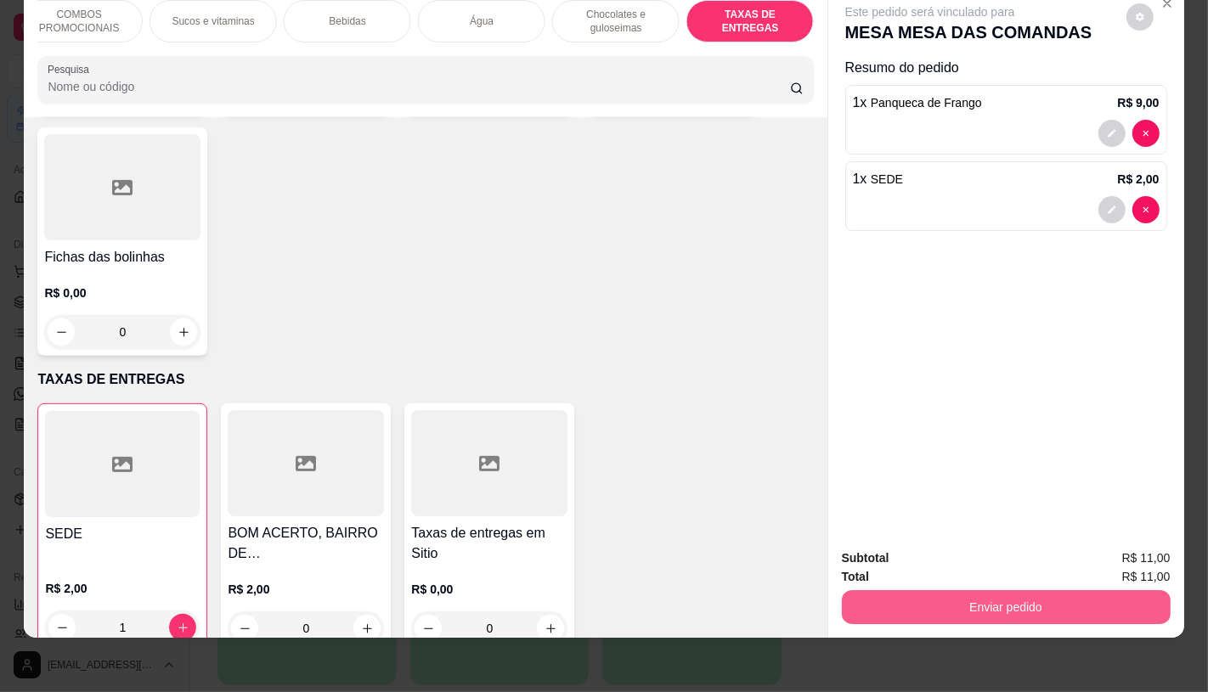
click at [980, 599] on button "Enviar pedido" at bounding box center [1006, 607] width 329 height 34
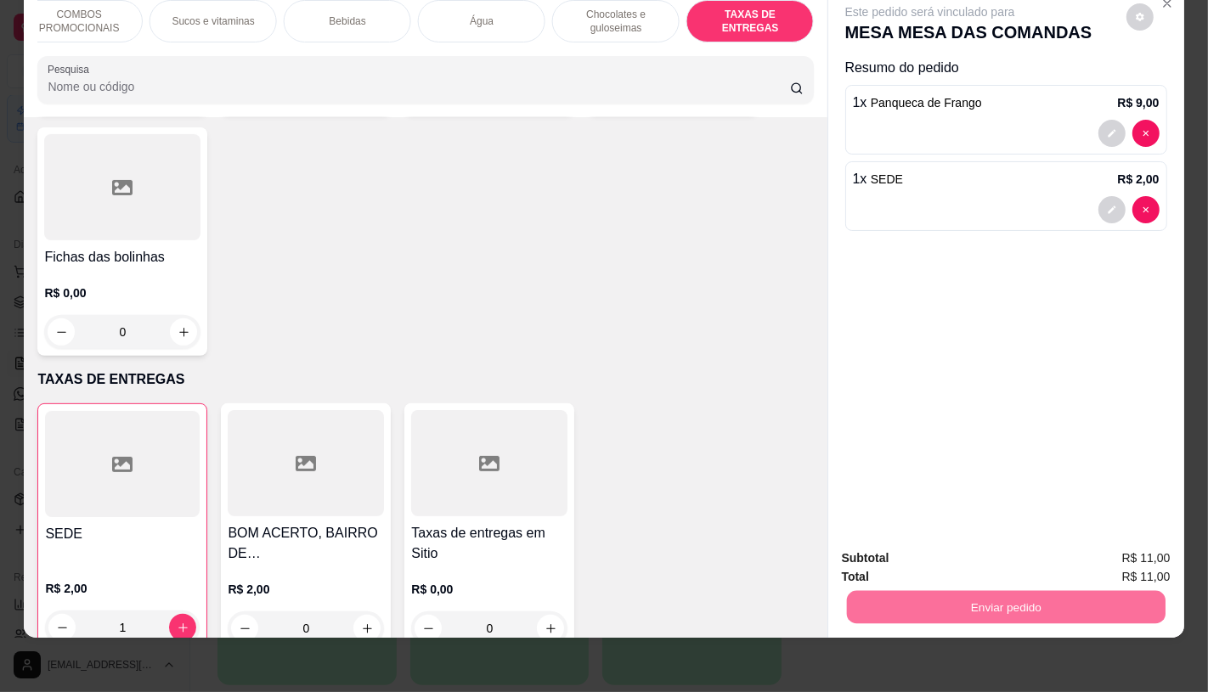
click at [979, 561] on button "Não registrar e enviar pedido" at bounding box center [949, 551] width 172 height 31
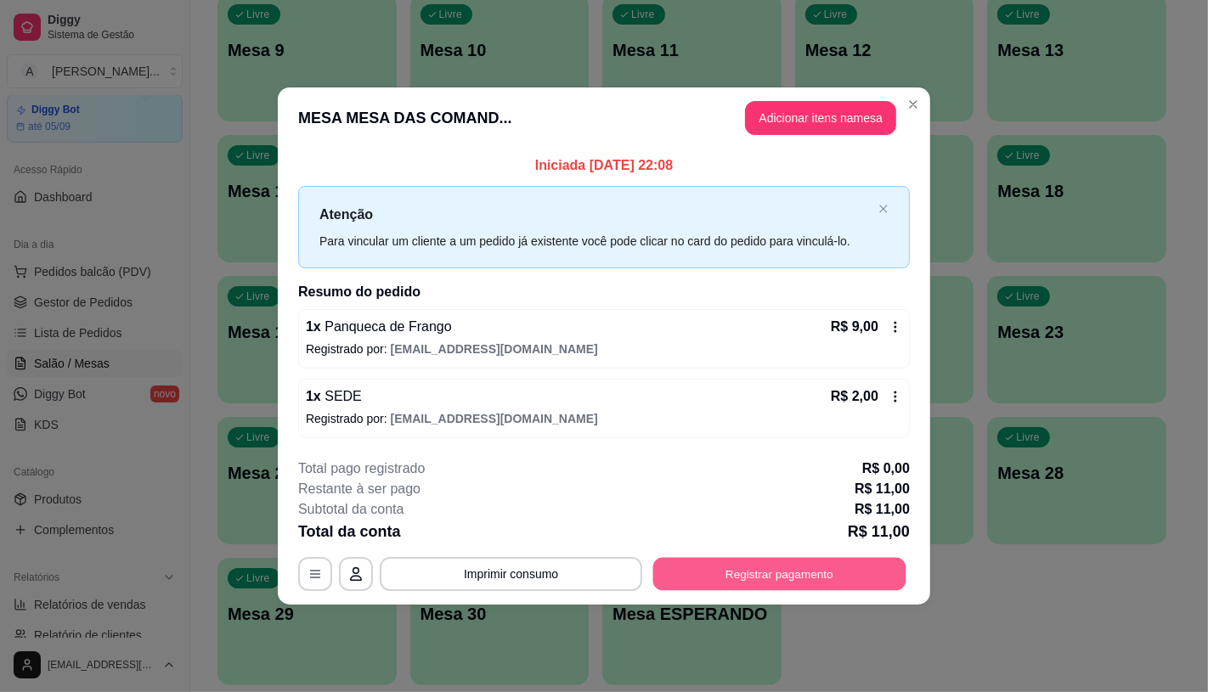
click at [894, 580] on button "Registrar pagamento" at bounding box center [779, 574] width 253 height 33
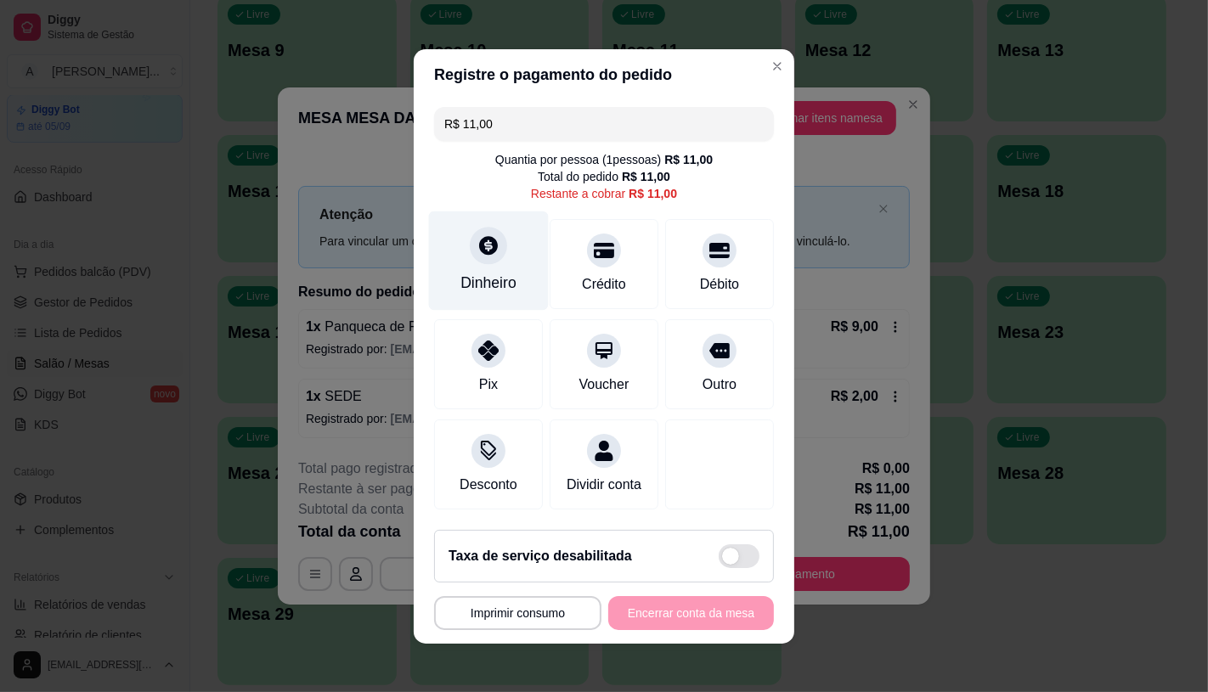
click at [479, 236] on icon at bounding box center [488, 245] width 19 height 19
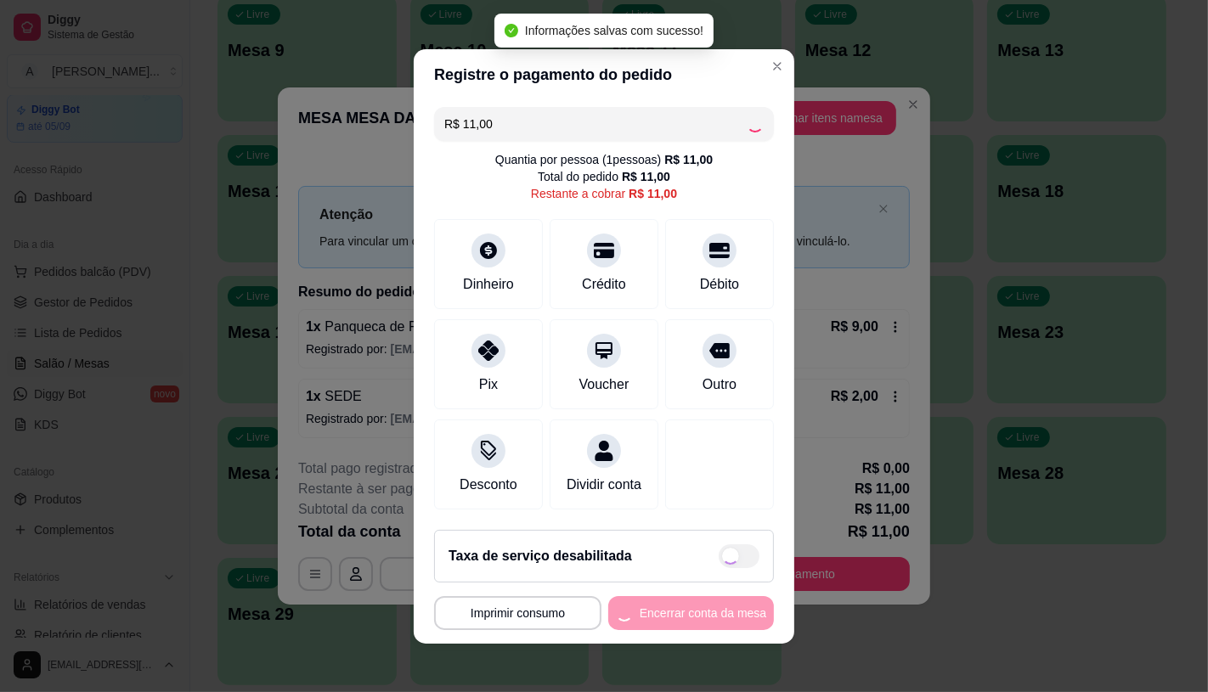
type input "R$ 0,00"
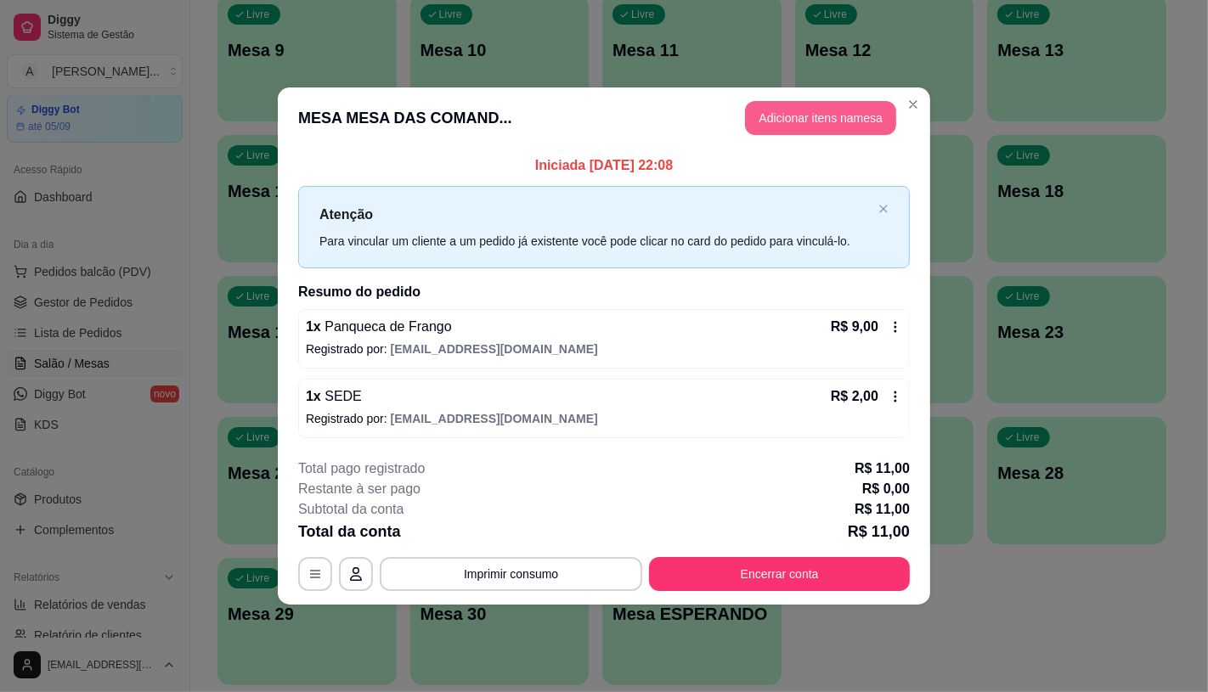
click at [781, 112] on button "Adicionar itens na mesa" at bounding box center [820, 118] width 151 height 34
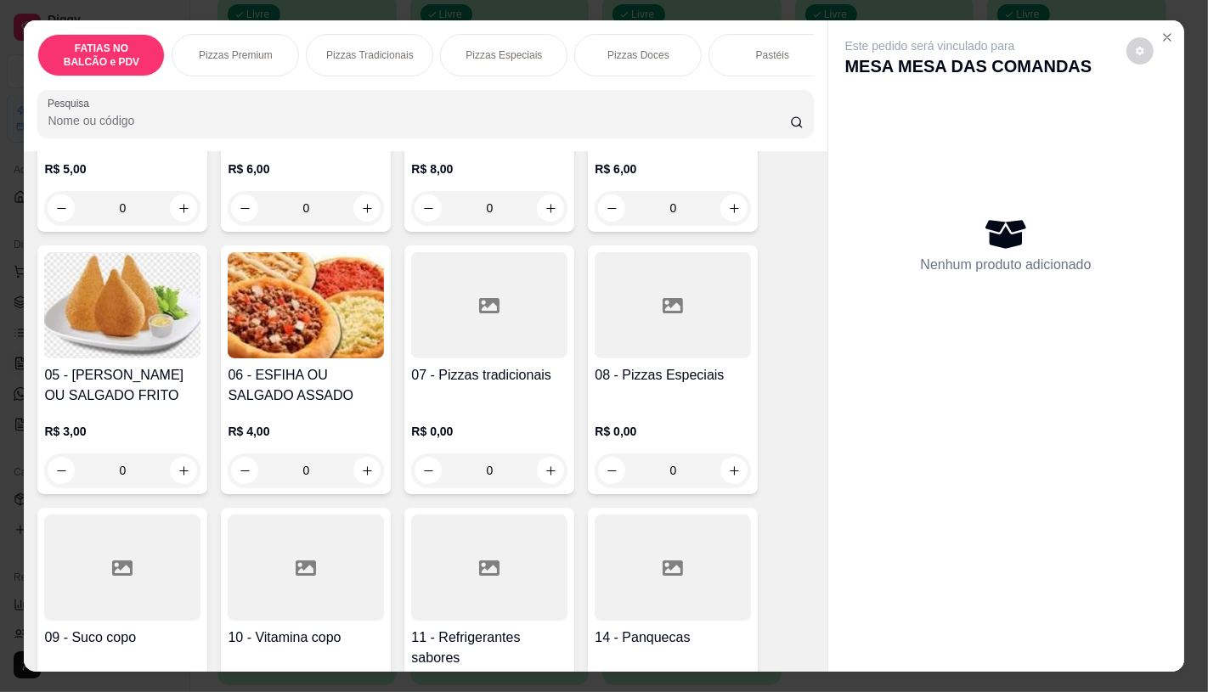
scroll to position [283, 0]
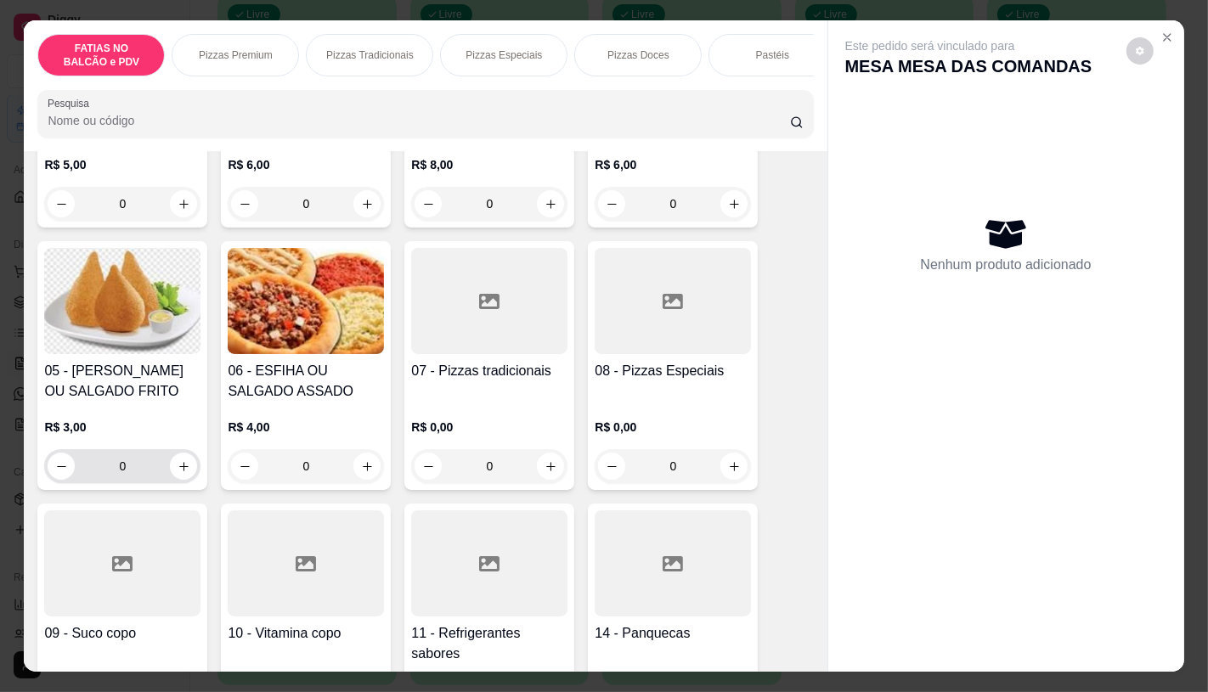
click at [148, 482] on input "0" at bounding box center [122, 466] width 95 height 34
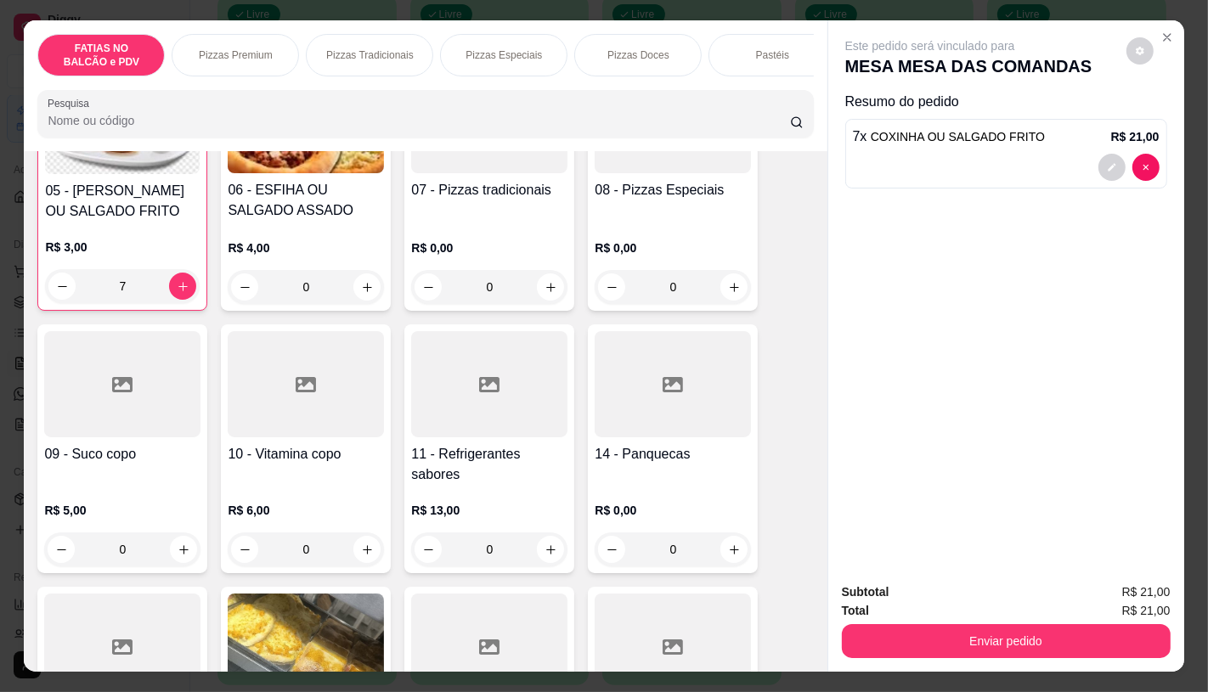
scroll to position [471, 0]
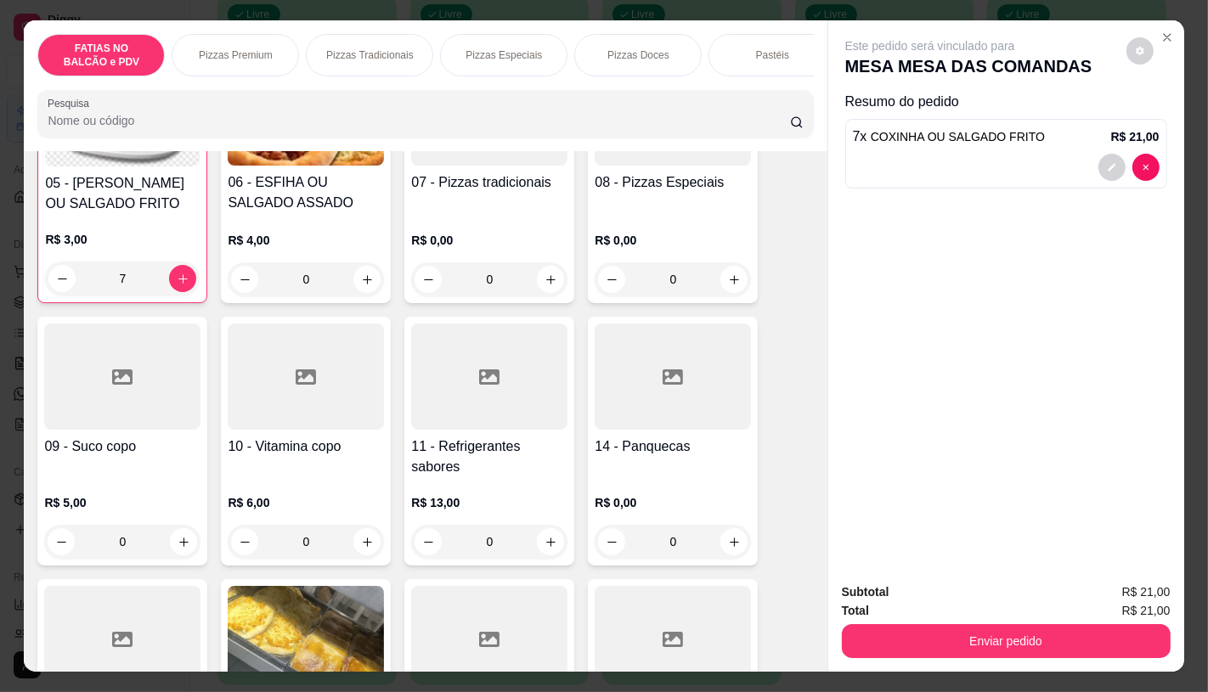
type input "7"
click at [482, 447] on h4 "11 - Refrigerantes sabores" at bounding box center [489, 457] width 156 height 41
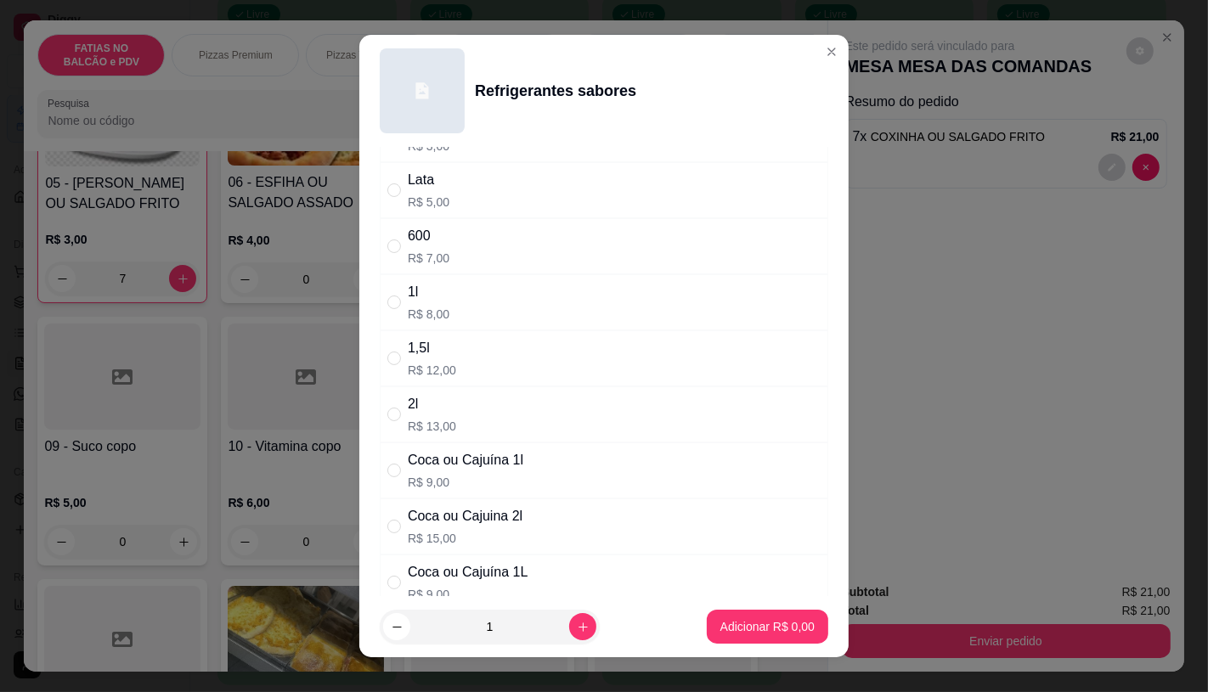
scroll to position [189, 0]
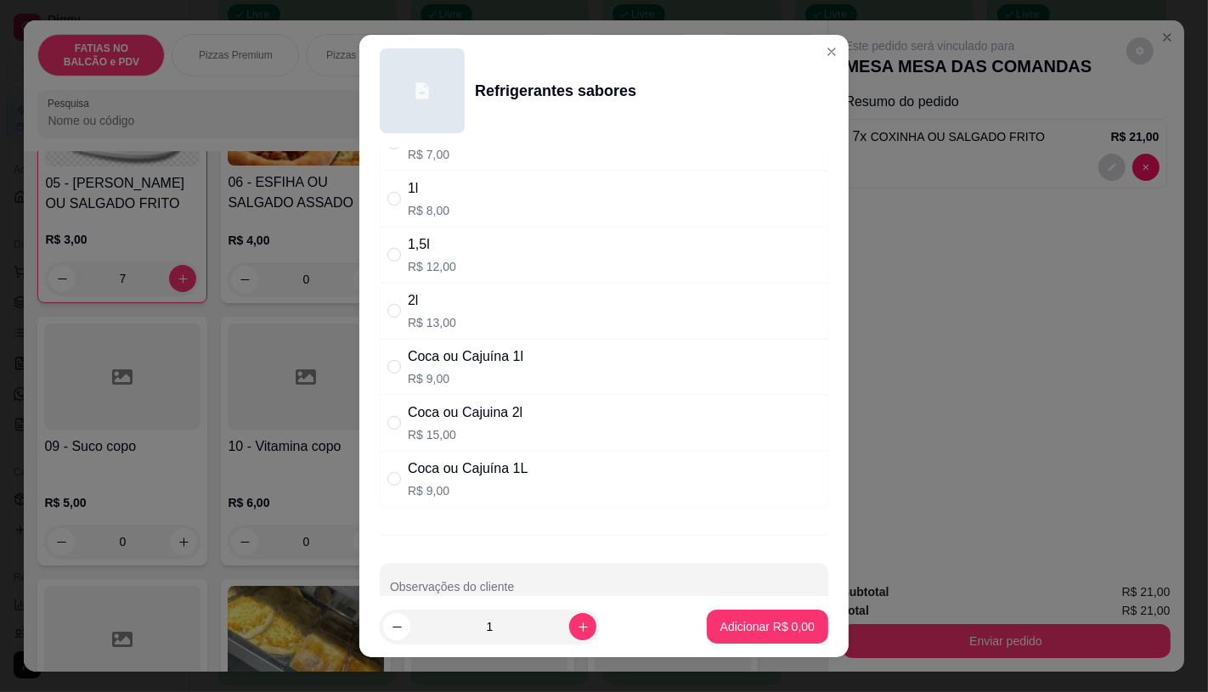
click at [434, 437] on p "R$ 15,00" at bounding box center [465, 434] width 115 height 17
radio input "true"
click at [791, 623] on p "Adicionar R$ 15,00" at bounding box center [764, 626] width 101 height 17
type input "1"
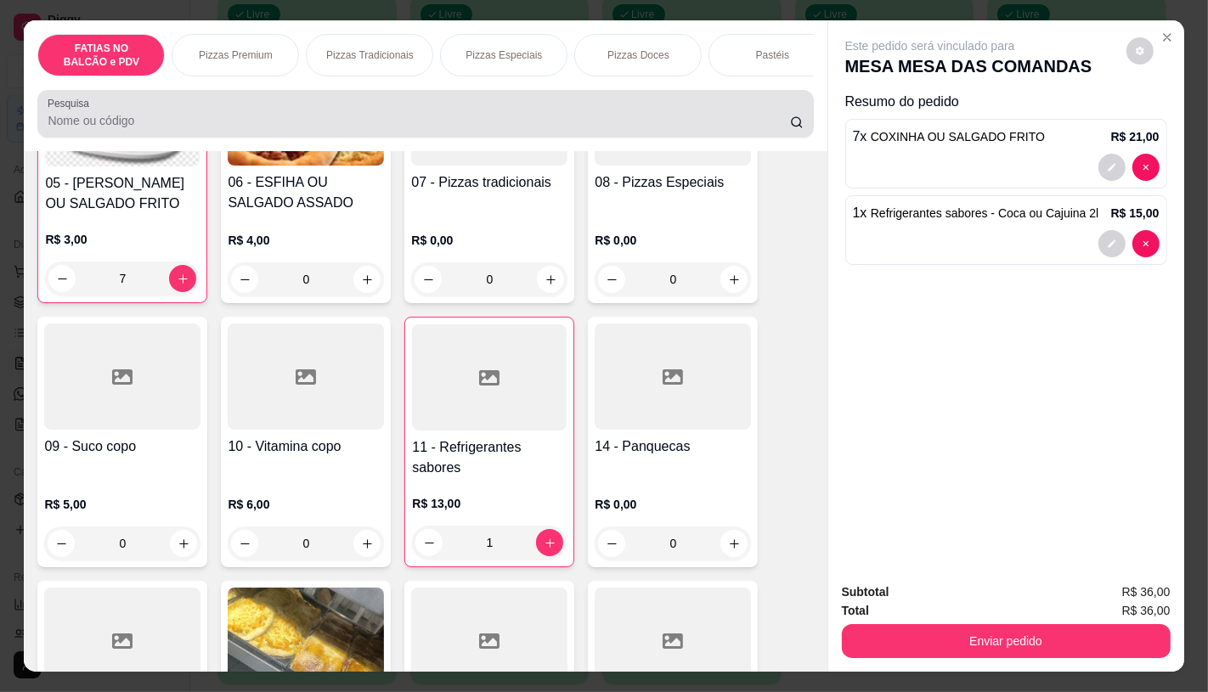
click at [257, 129] on input "Pesquisa" at bounding box center [419, 120] width 742 height 17
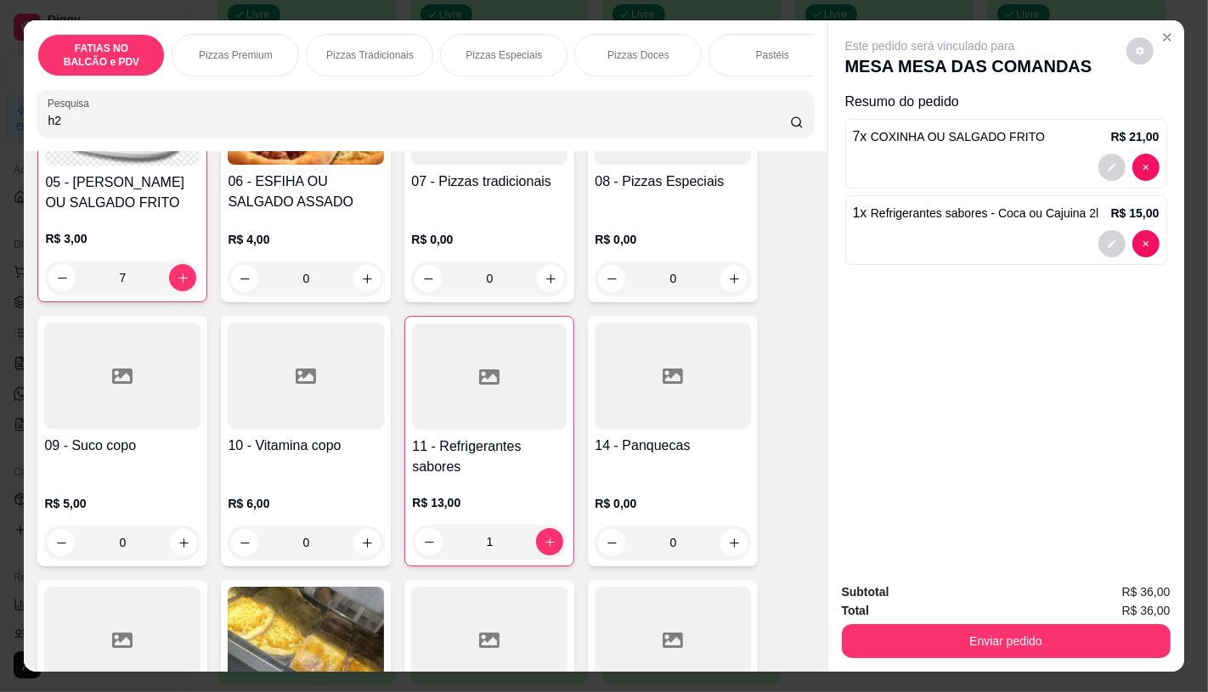
scroll to position [0, 0]
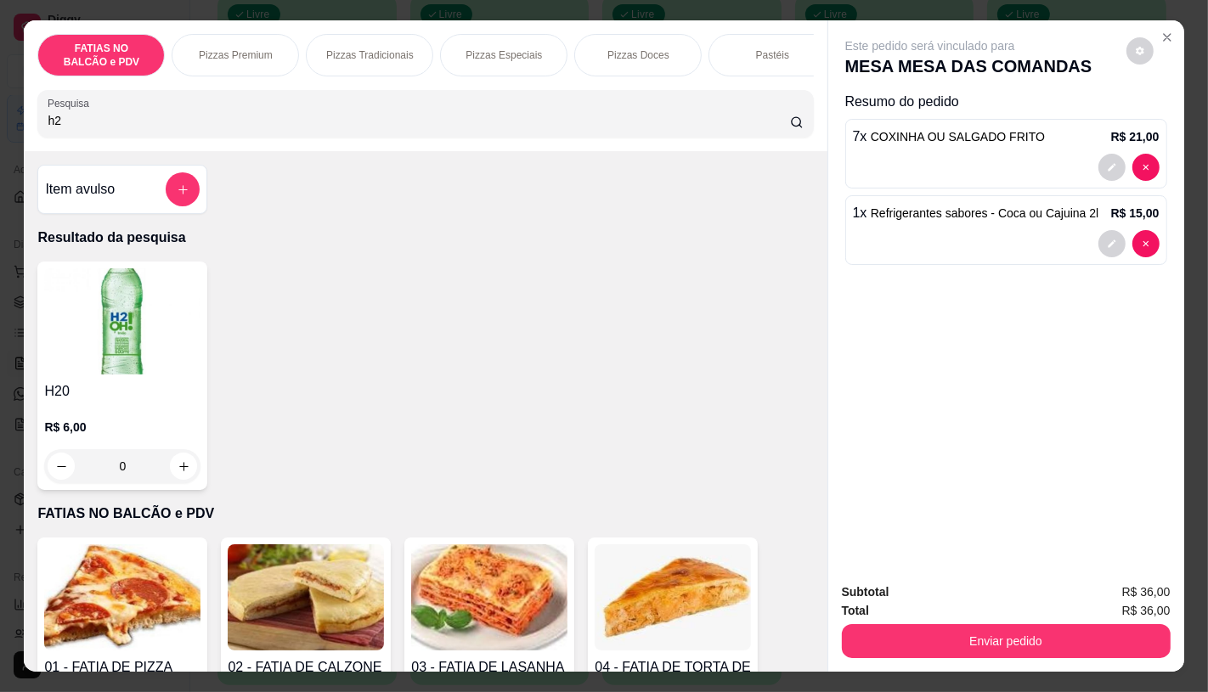
type input "h2"
click at [88, 336] on img at bounding box center [122, 321] width 156 height 106
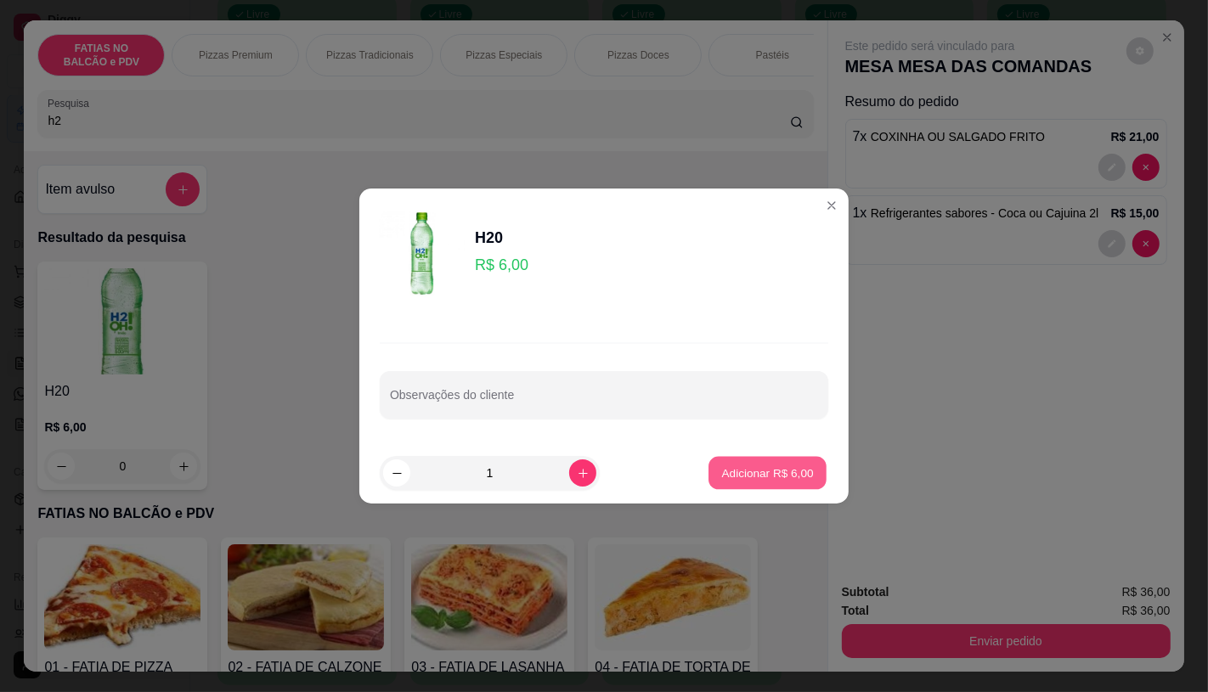
click at [803, 467] on button "Adicionar R$ 6,00" at bounding box center [767, 473] width 118 height 33
type input "1"
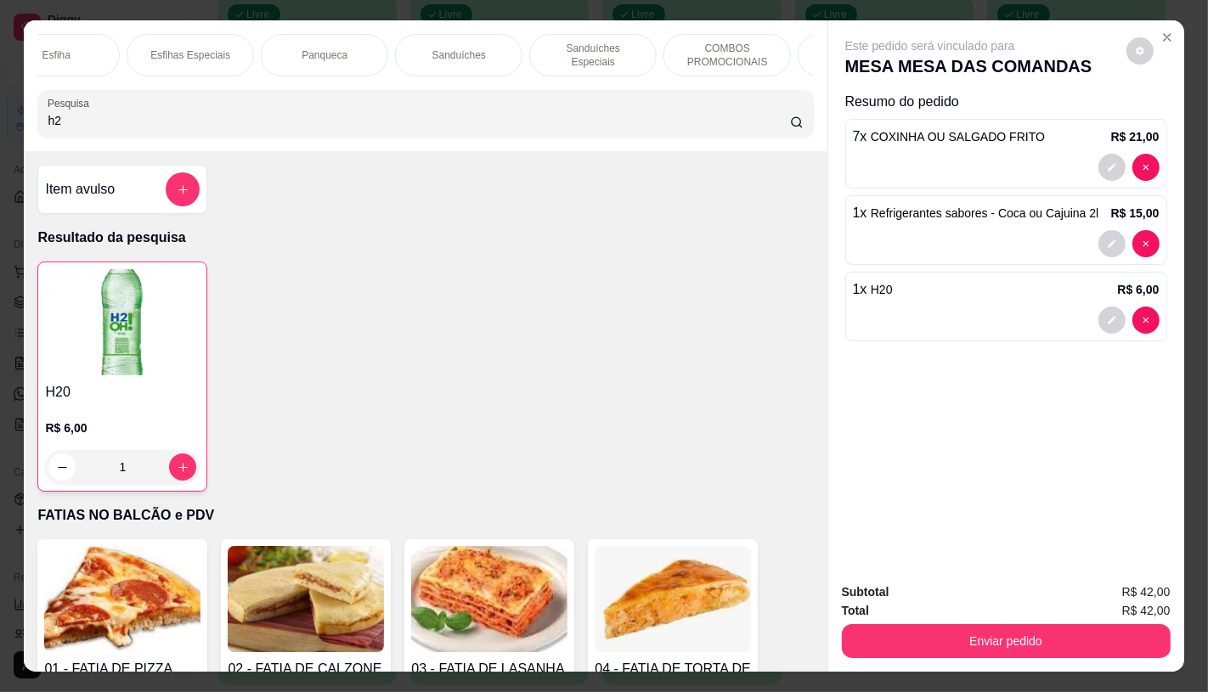
scroll to position [0, 1767]
click at [766, 47] on p "TAXAS DE ENTREGAS" at bounding box center [750, 55] width 99 height 27
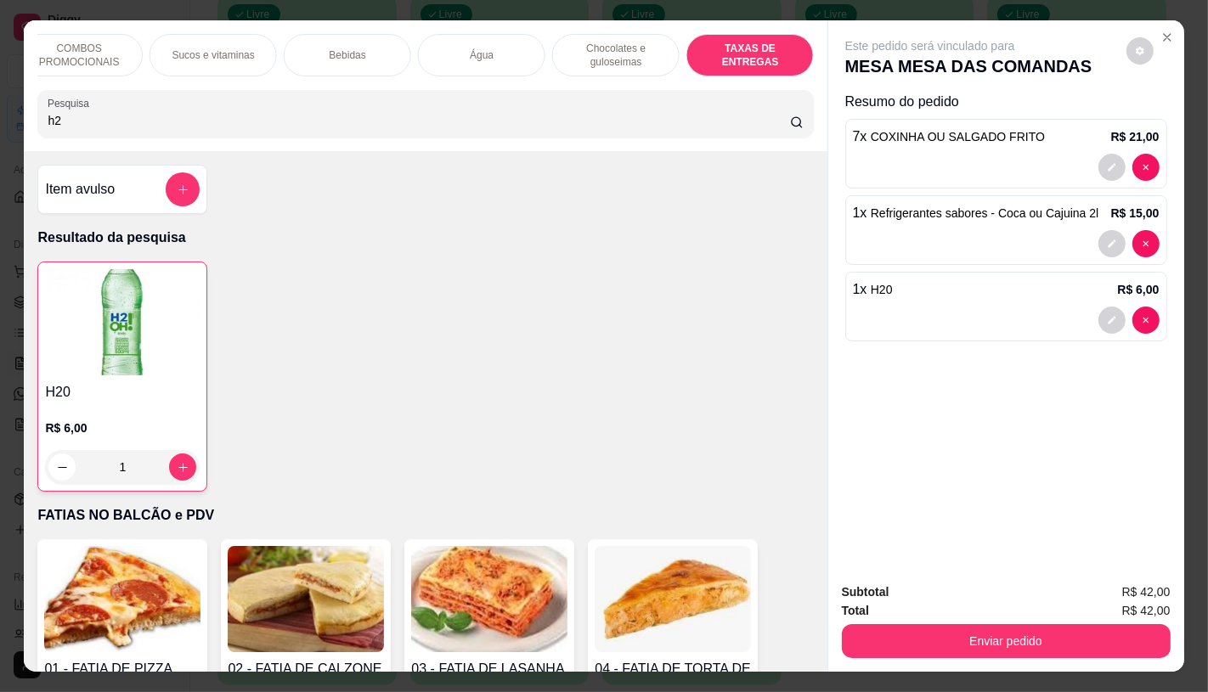
scroll to position [40, 0]
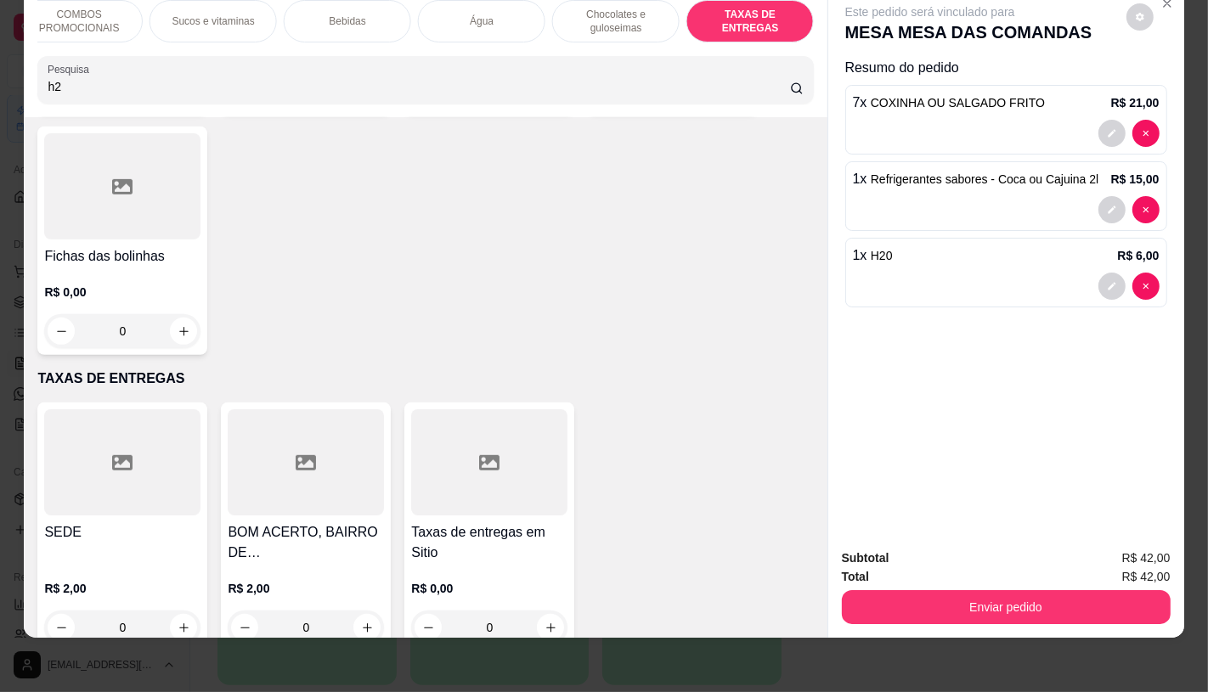
click at [183, 430] on div at bounding box center [122, 462] width 156 height 106
click at [514, 465] on div at bounding box center [489, 462] width 156 height 106
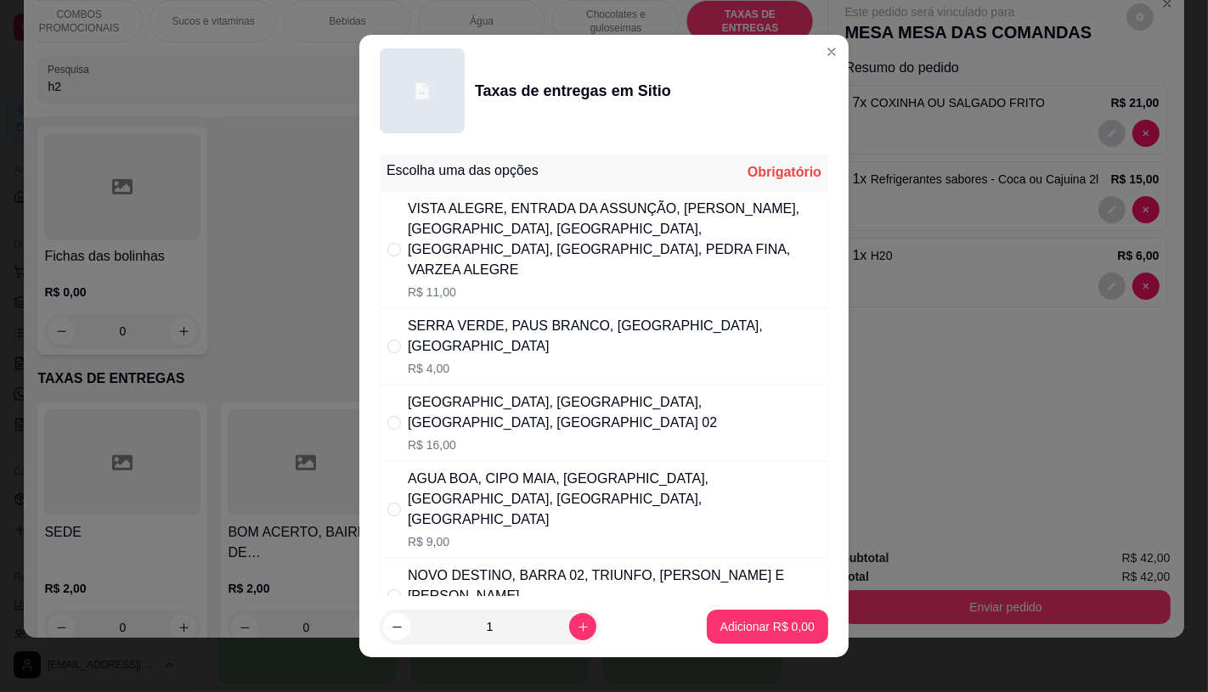
click at [516, 319] on div "SERRA VERDE, PAUS BRANCO, [GEOGRAPHIC_DATA], [GEOGRAPHIC_DATA]" at bounding box center [614, 336] width 413 height 41
radio input "true"
click at [708, 610] on div "Adicionar R$ 4,00" at bounding box center [767, 627] width 121 height 34
click at [770, 632] on p "Adicionar R$ 4,00" at bounding box center [767, 626] width 94 height 17
type input "1"
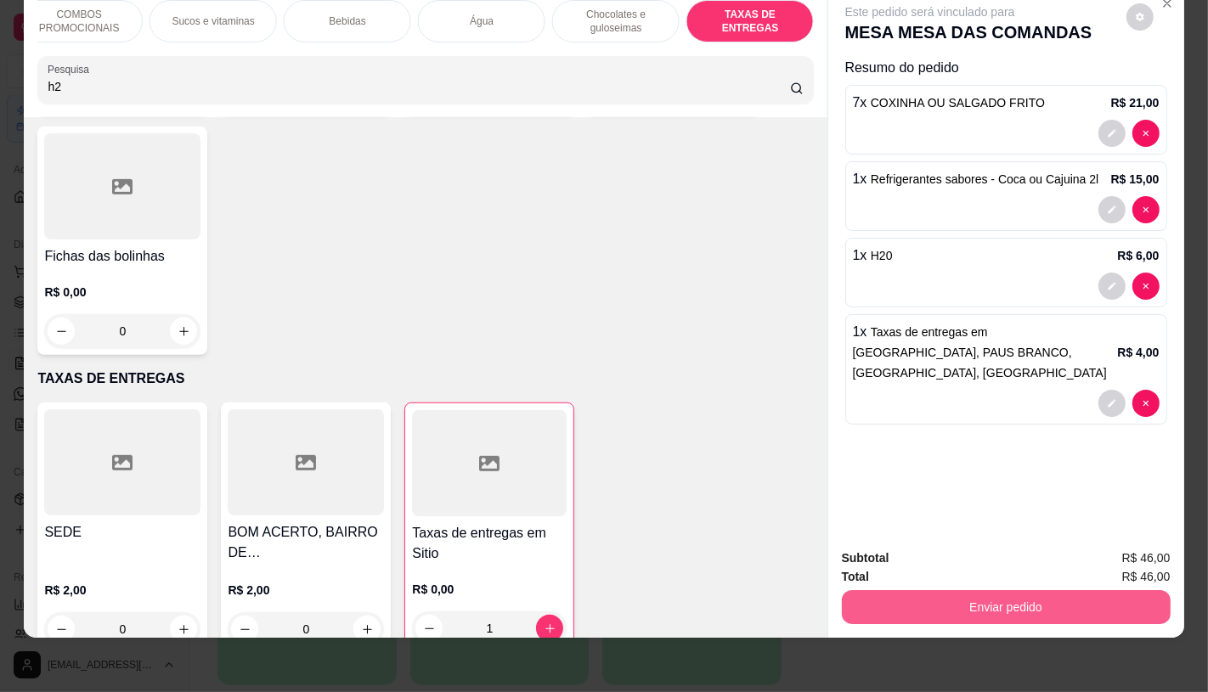
click at [932, 590] on button "Enviar pedido" at bounding box center [1006, 607] width 329 height 34
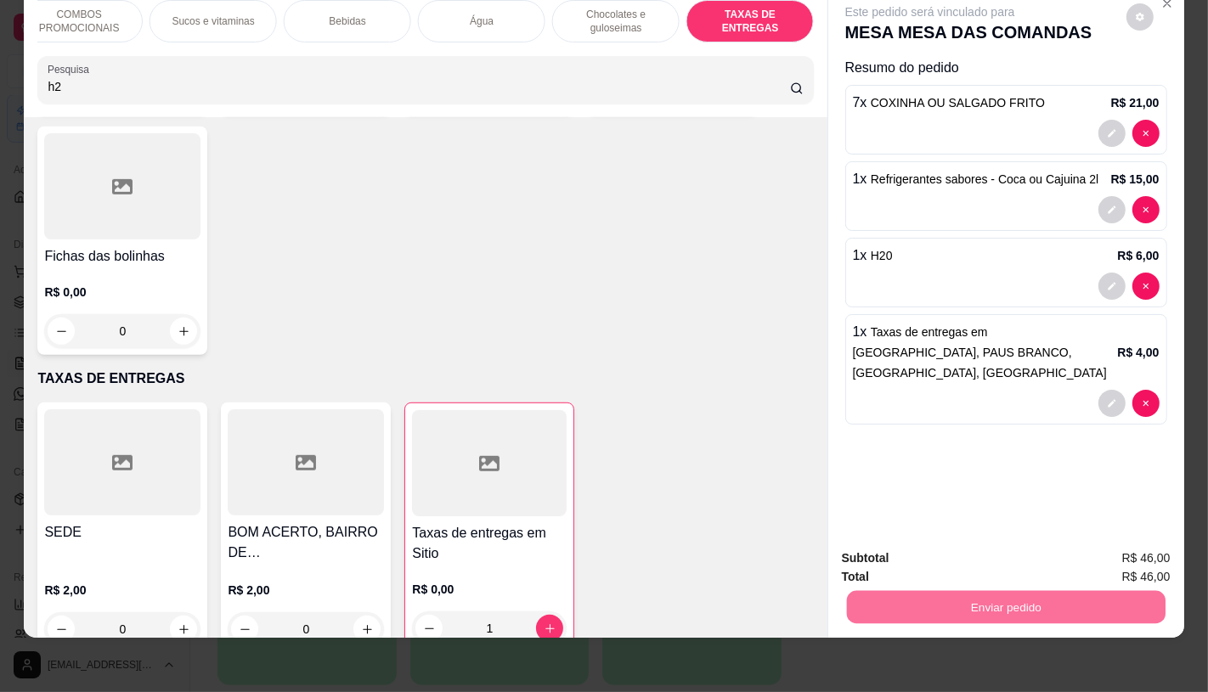
click at [919, 564] on button "Não registrar e enviar pedido" at bounding box center [949, 552] width 172 height 31
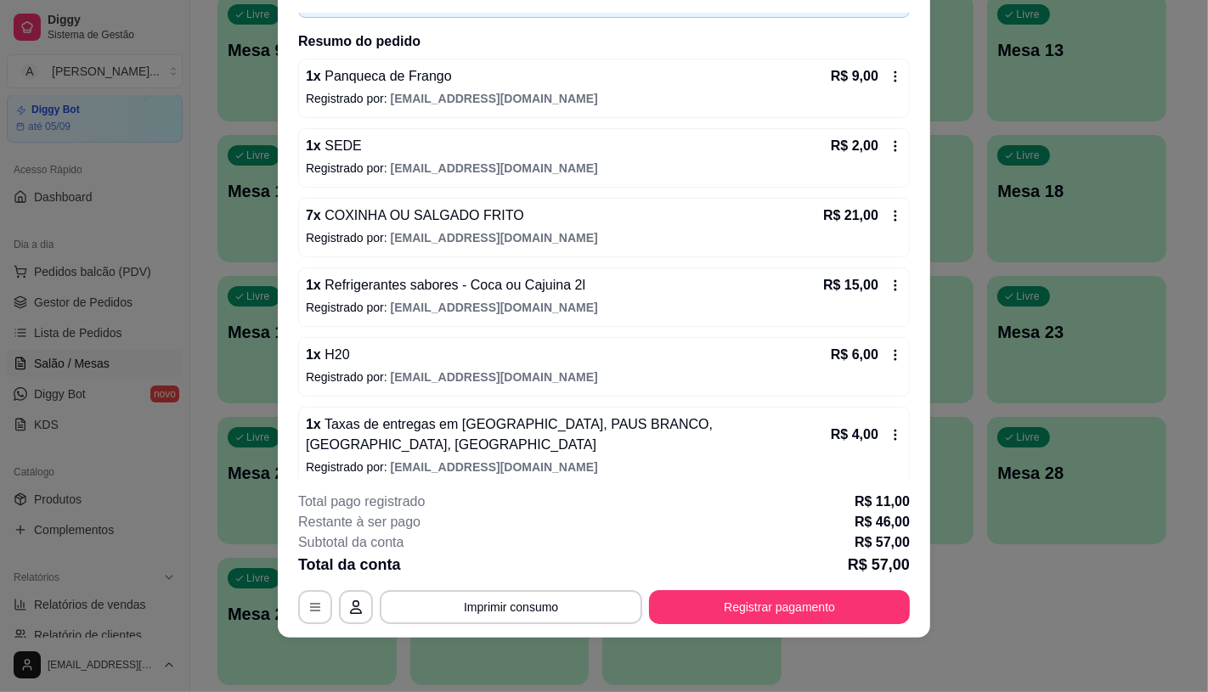
scroll to position [131, 0]
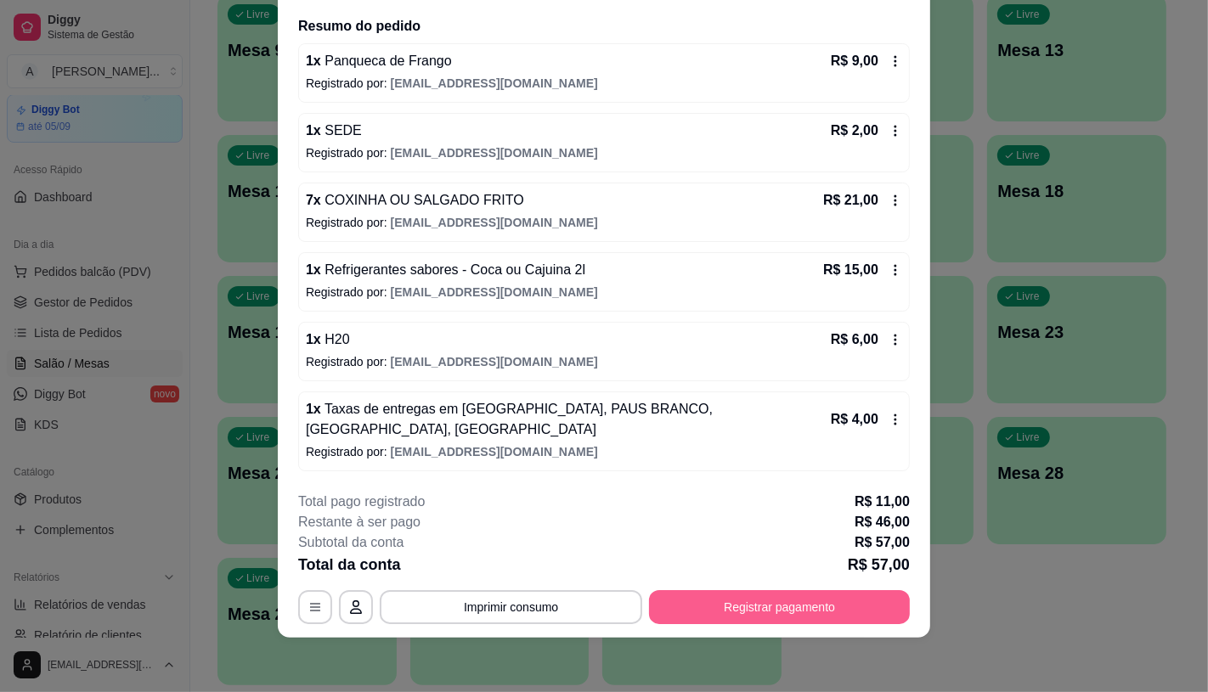
click at [822, 607] on button "Registrar pagamento" at bounding box center [779, 607] width 261 height 34
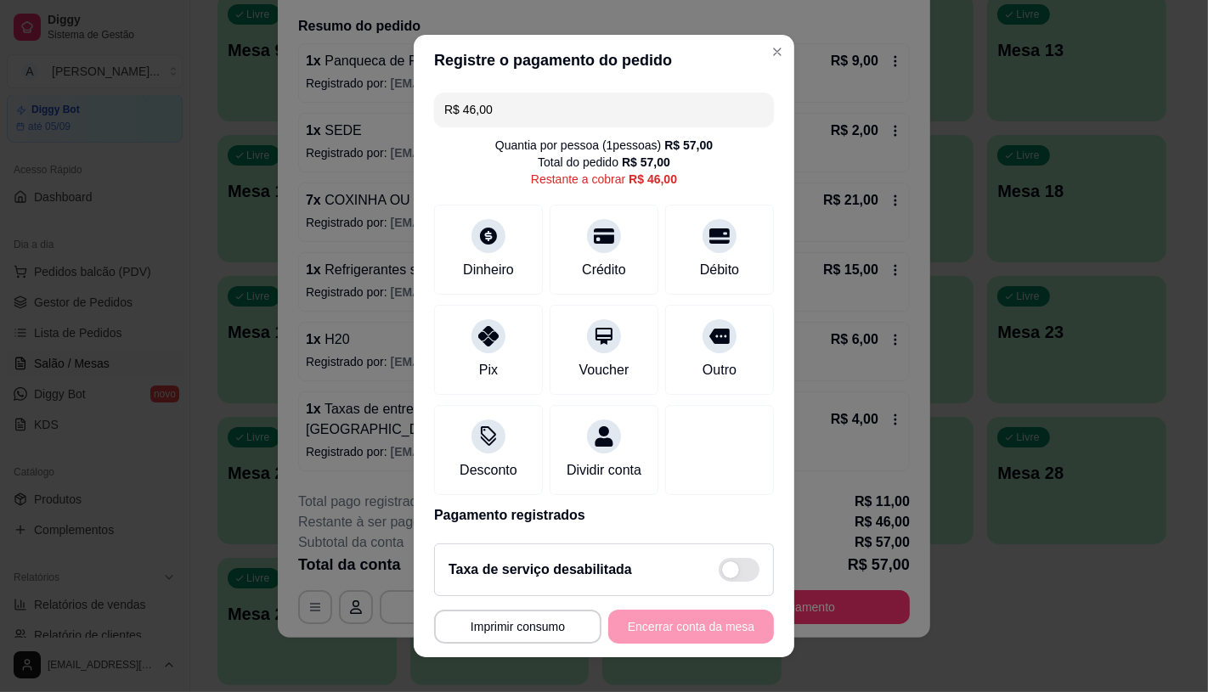
drag, startPoint x: 567, startPoint y: 98, endPoint x: 342, endPoint y: 110, distance: 225.5
click at [343, 109] on div "**********" at bounding box center [604, 346] width 1208 height 692
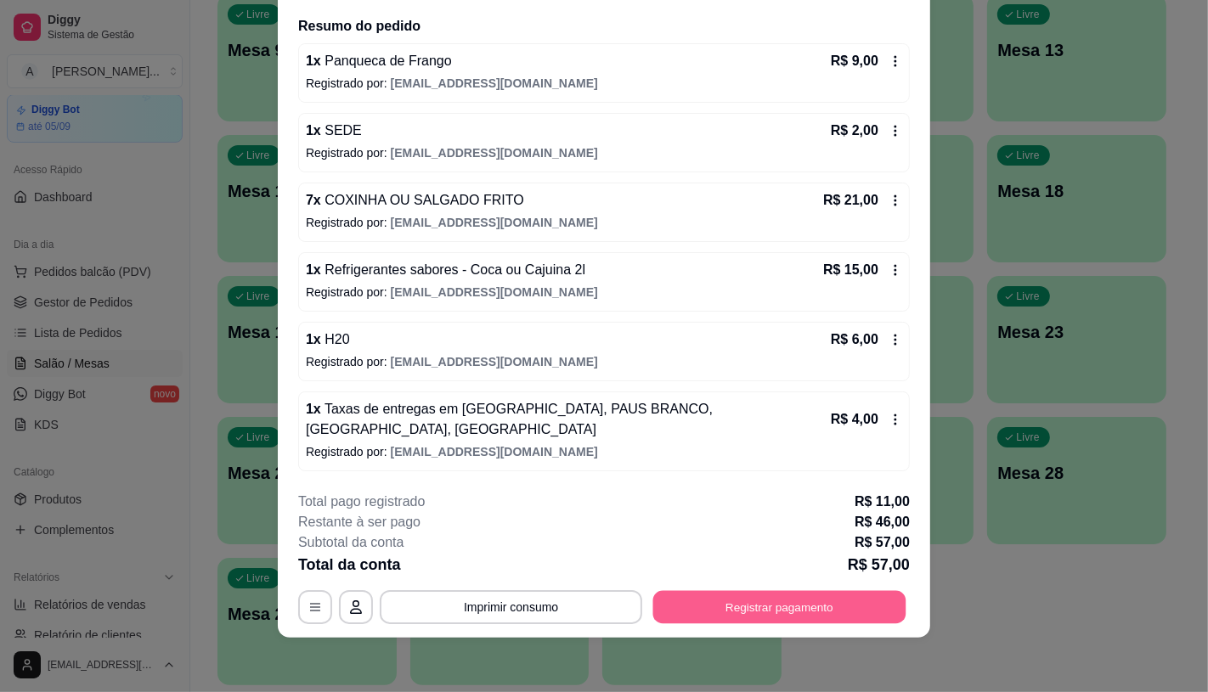
click at [811, 604] on button "Registrar pagamento" at bounding box center [779, 607] width 253 height 33
click at [794, 608] on button "Registrar pagamento" at bounding box center [779, 607] width 261 height 34
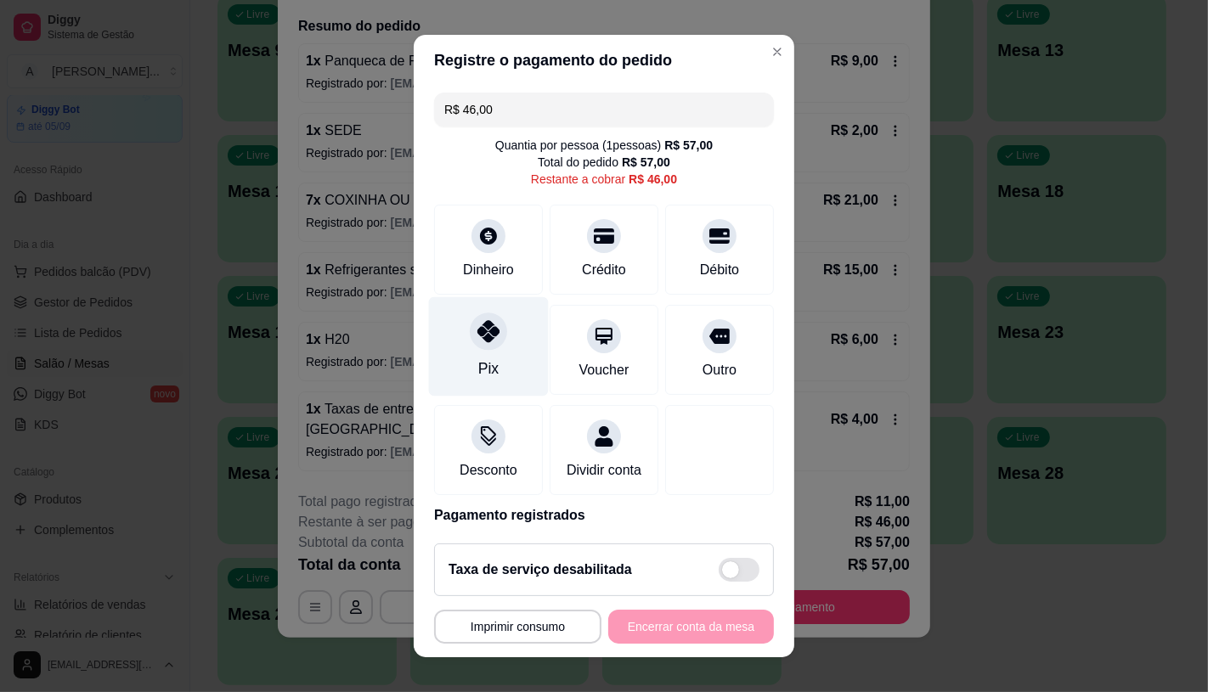
click at [488, 351] on div "Pix" at bounding box center [489, 345] width 120 height 99
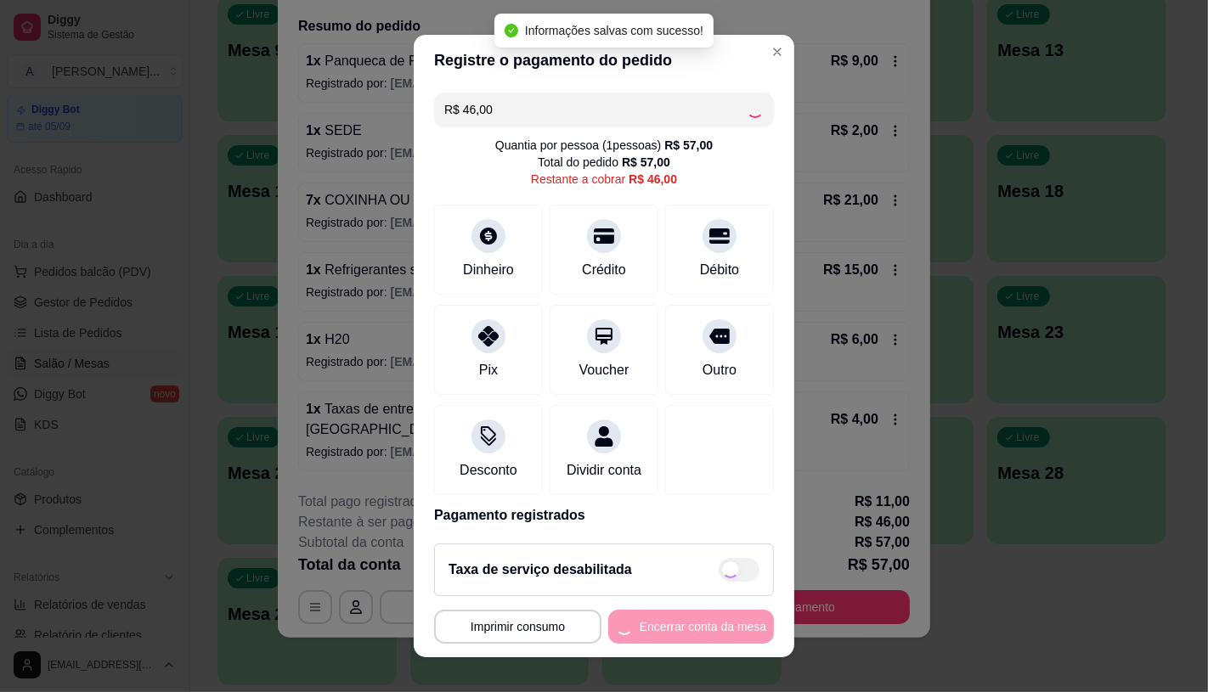
type input "R$ 0,00"
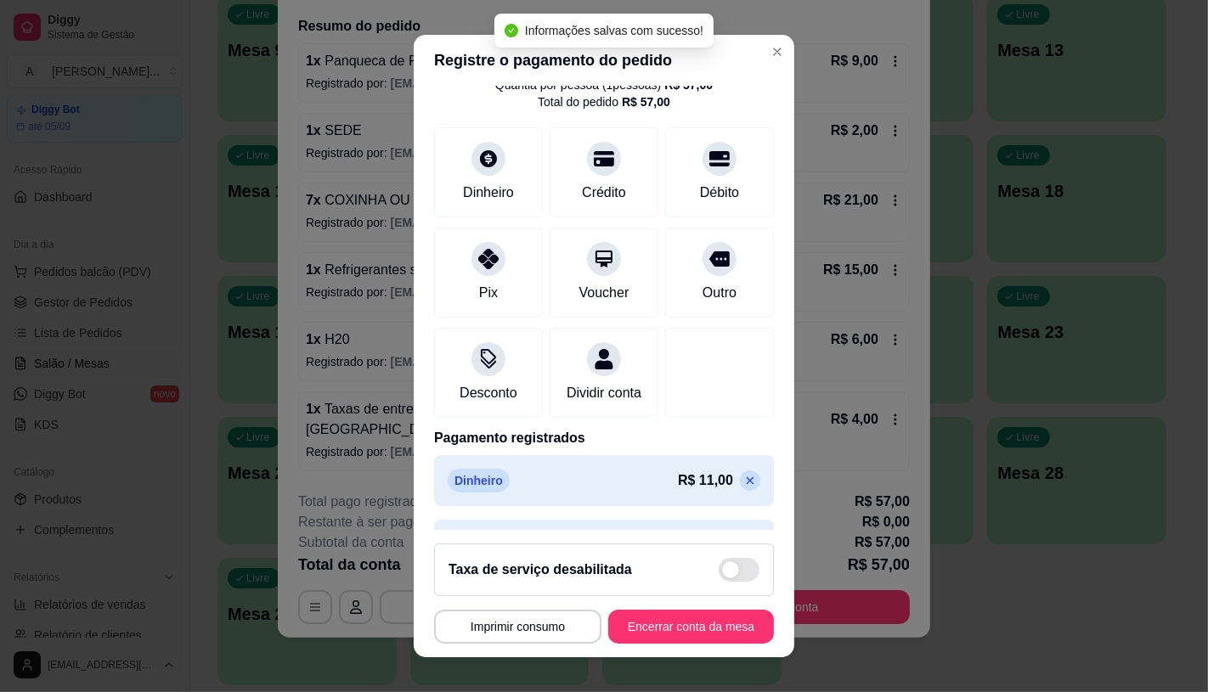
scroll to position [128, 0]
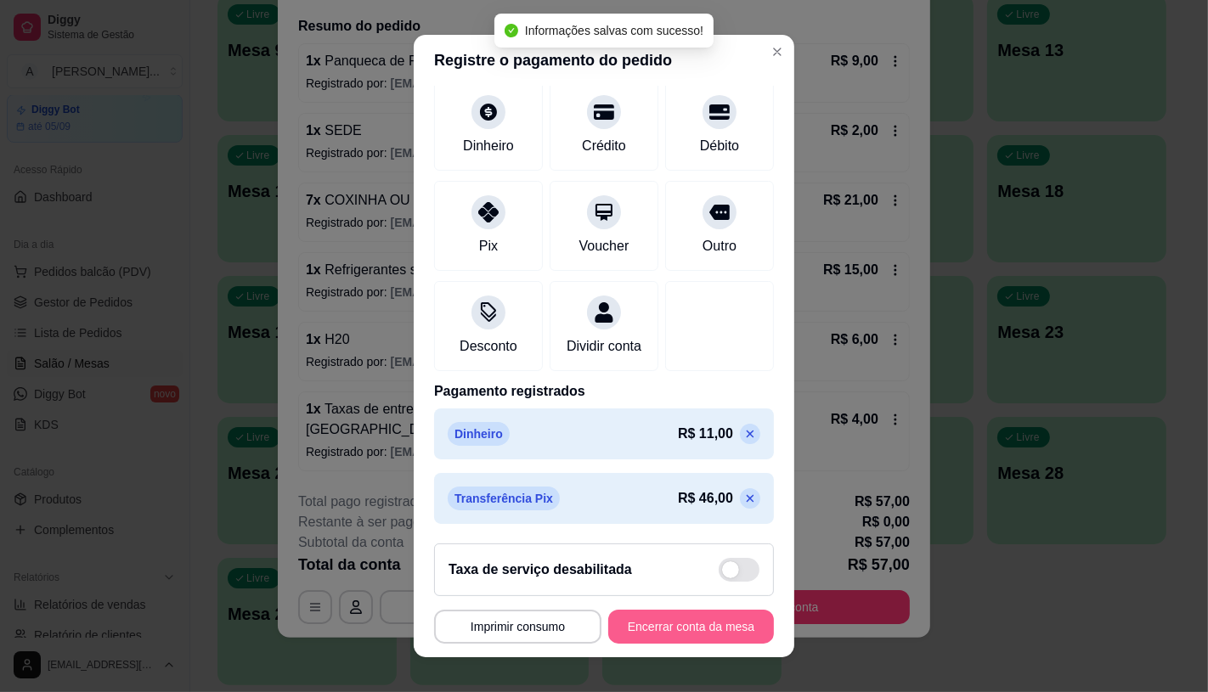
click at [737, 630] on button "Encerrar conta da mesa" at bounding box center [691, 627] width 166 height 34
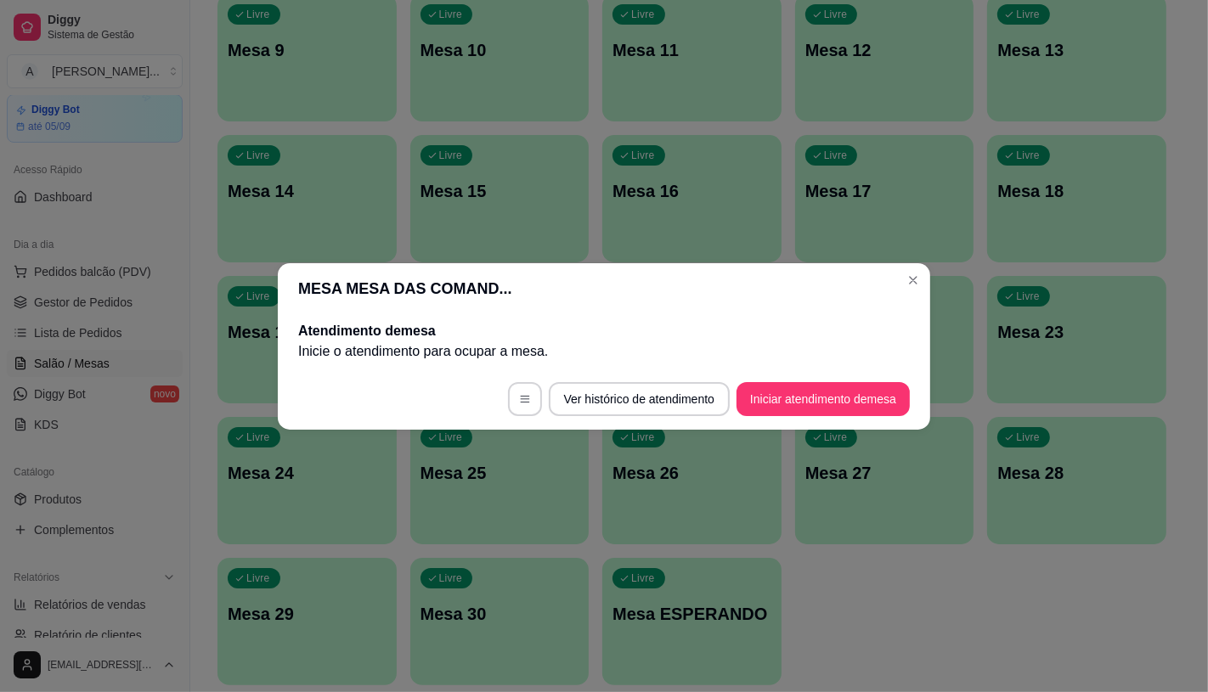
scroll to position [0, 0]
click at [784, 399] on button "Iniciar atendimento de mesa" at bounding box center [822, 399] width 173 height 34
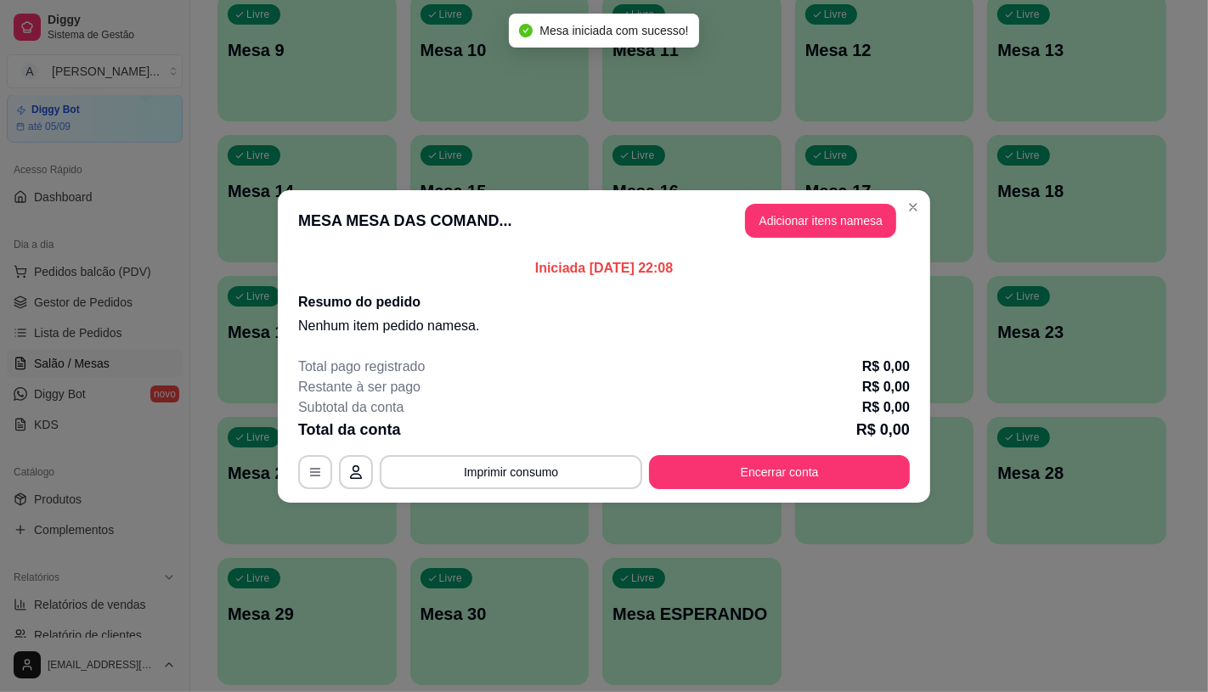
click at [784, 248] on header "MESA MESA DAS COMAND... Adicionar itens na mesa" at bounding box center [604, 220] width 652 height 61
click at [784, 241] on header "MESA MESA DAS COMAND... Adicionar itens na mesa" at bounding box center [604, 220] width 652 height 61
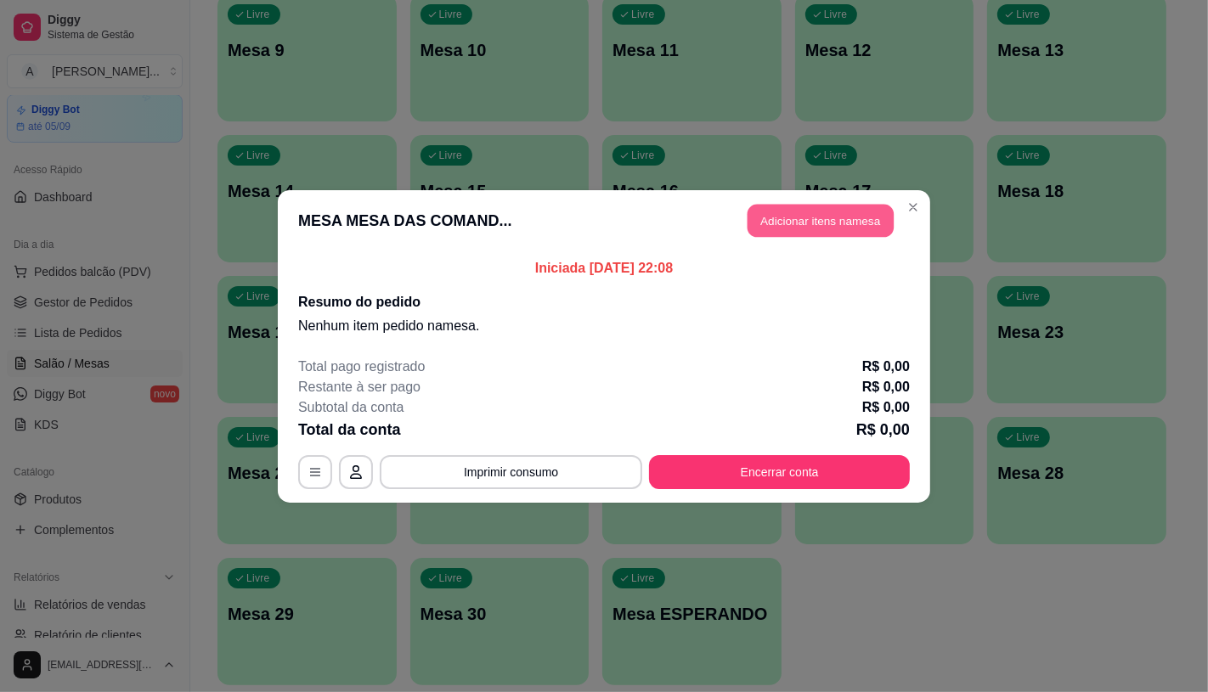
click at [784, 234] on button "Adicionar itens na mesa" at bounding box center [820, 220] width 146 height 33
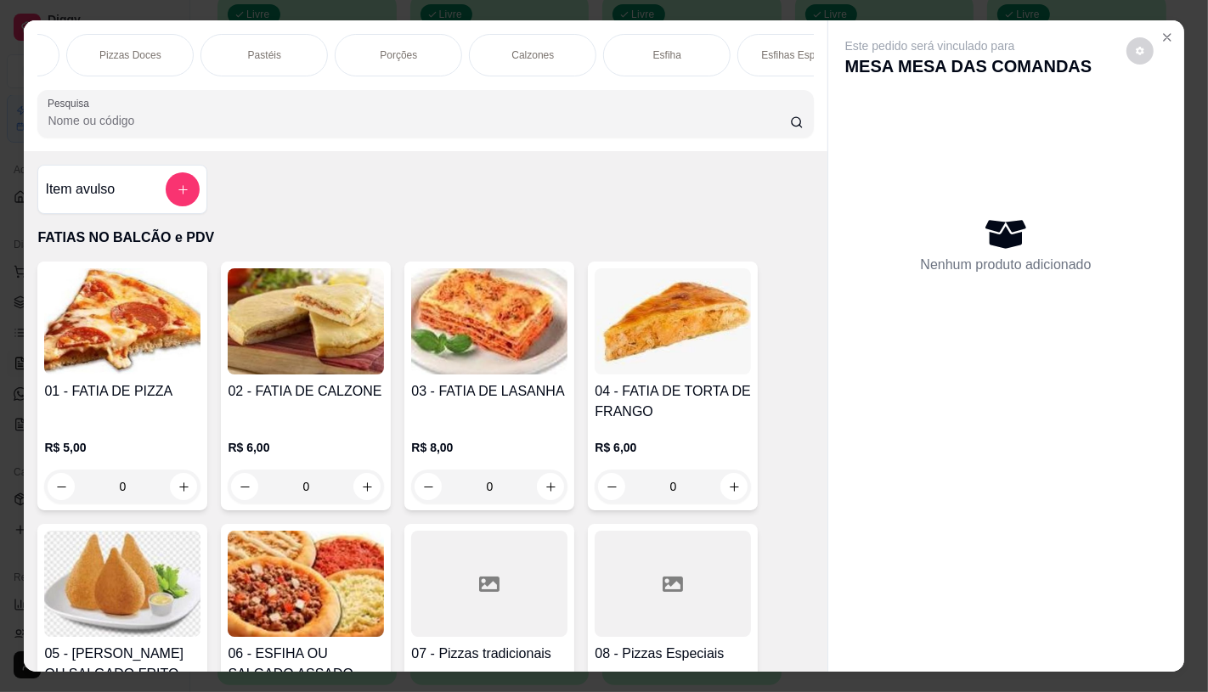
scroll to position [0, 491]
click at [290, 34] on div "Pastéis" at bounding box center [280, 55] width 127 height 42
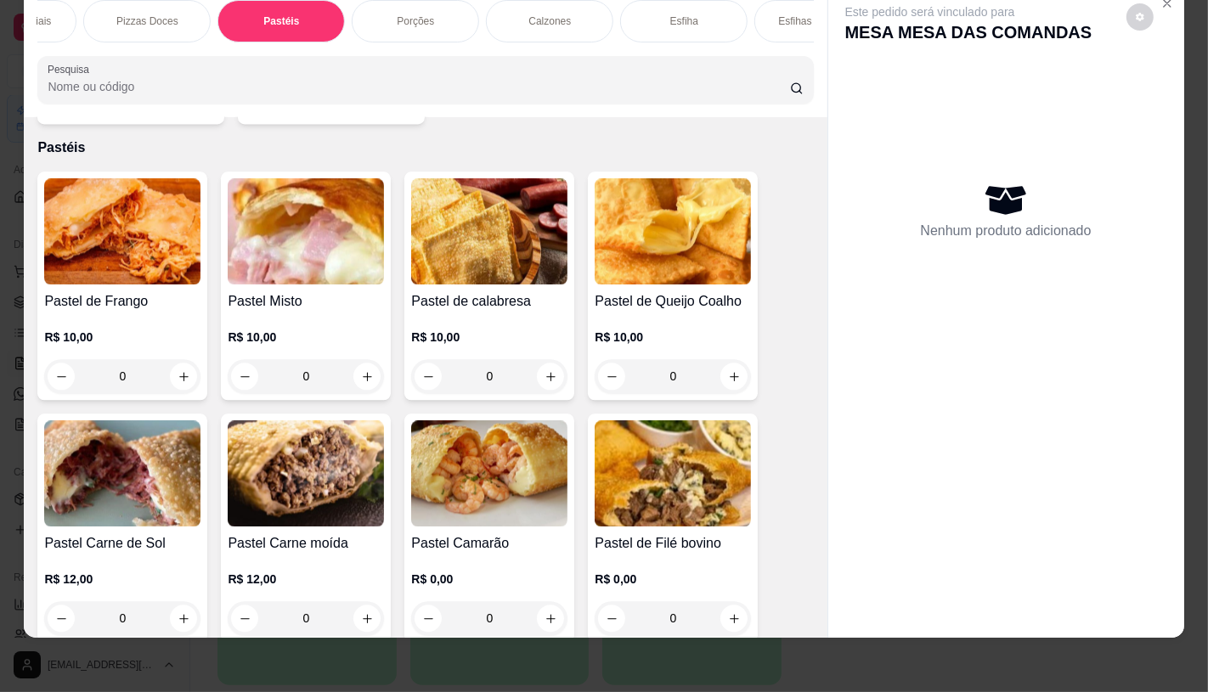
click at [143, 182] on img at bounding box center [122, 231] width 156 height 106
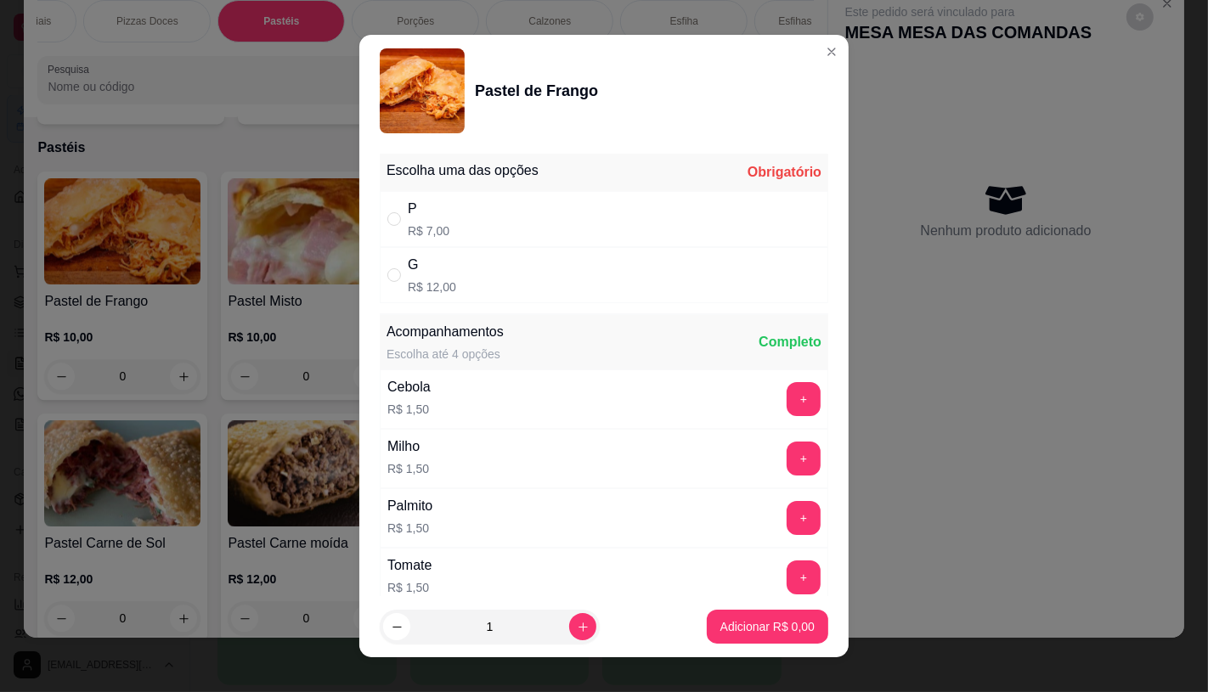
click at [438, 283] on p "R$ 12,00" at bounding box center [432, 287] width 48 height 17
radio input "true"
click at [725, 623] on p "Adicionar R$ 12,00" at bounding box center [764, 626] width 101 height 17
type input "1"
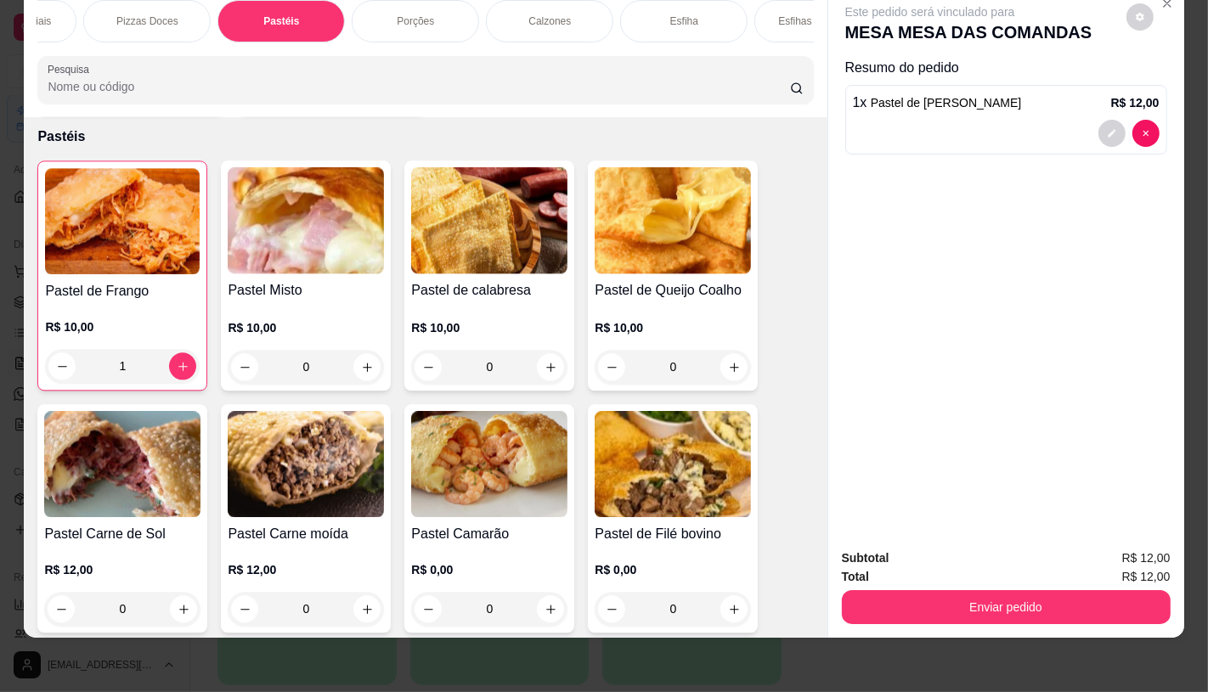
scroll to position [3373, 0]
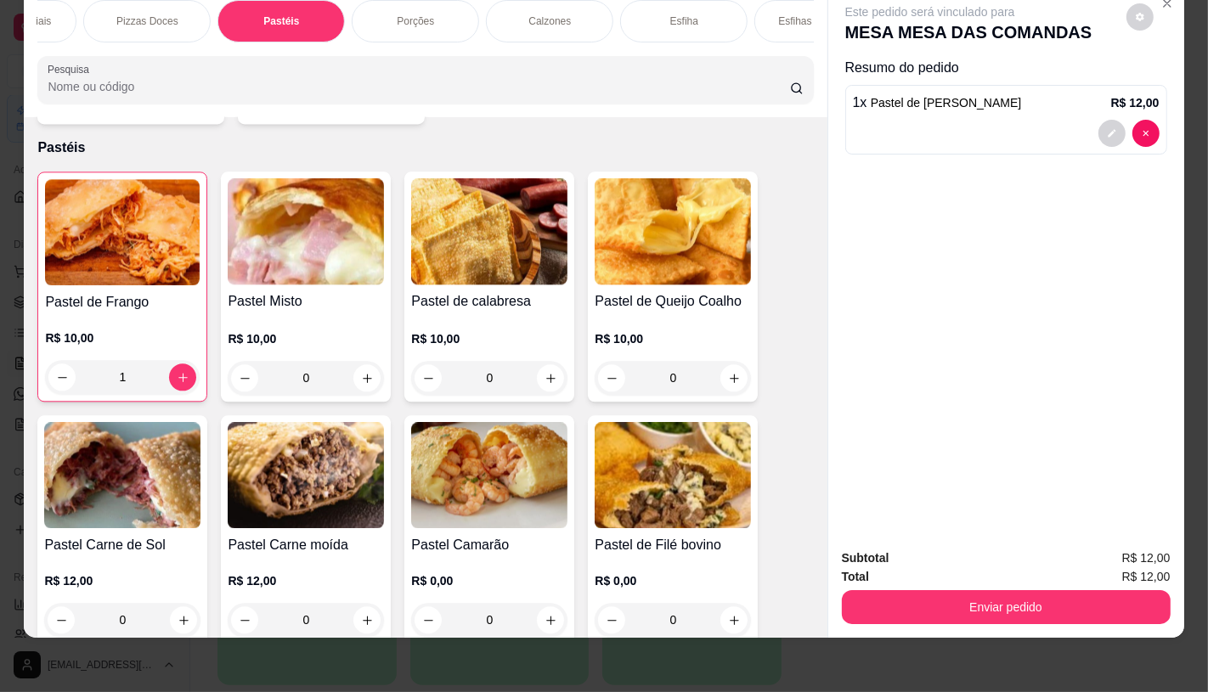
click at [635, 223] on img at bounding box center [673, 231] width 156 height 106
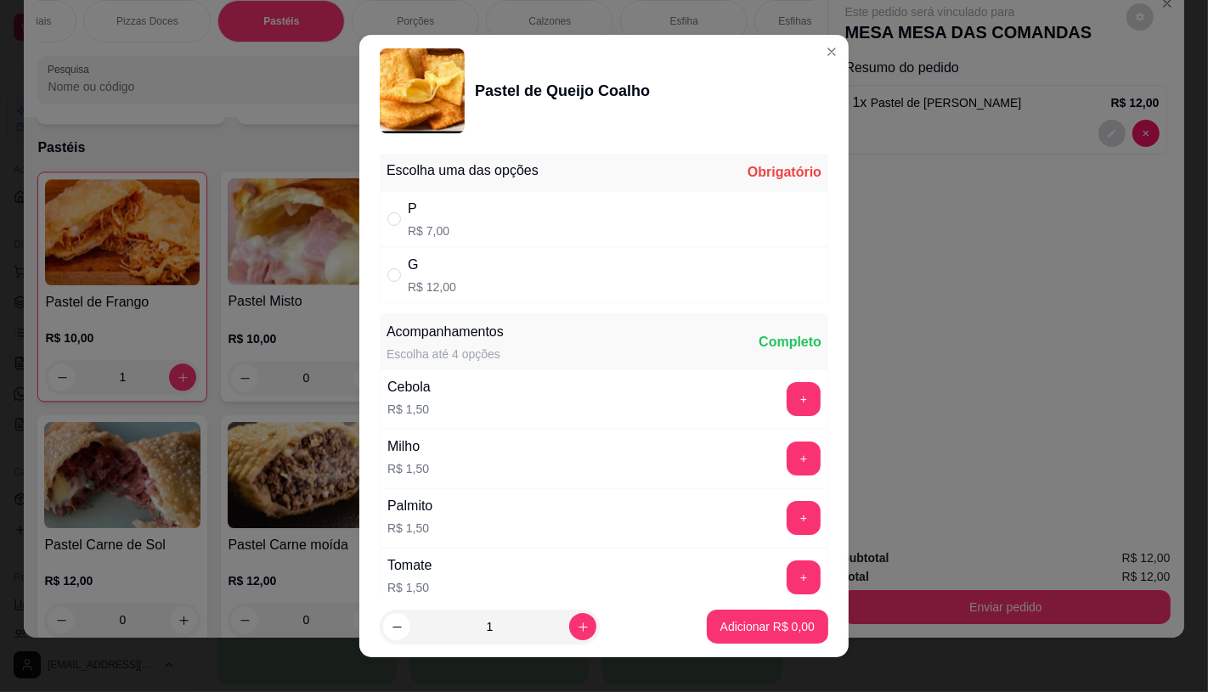
click at [486, 295] on div "G R$ 12,00" at bounding box center [604, 275] width 448 height 56
radio input "true"
click at [759, 621] on p "Adicionar R$ 12,00" at bounding box center [764, 627] width 99 height 16
type input "1"
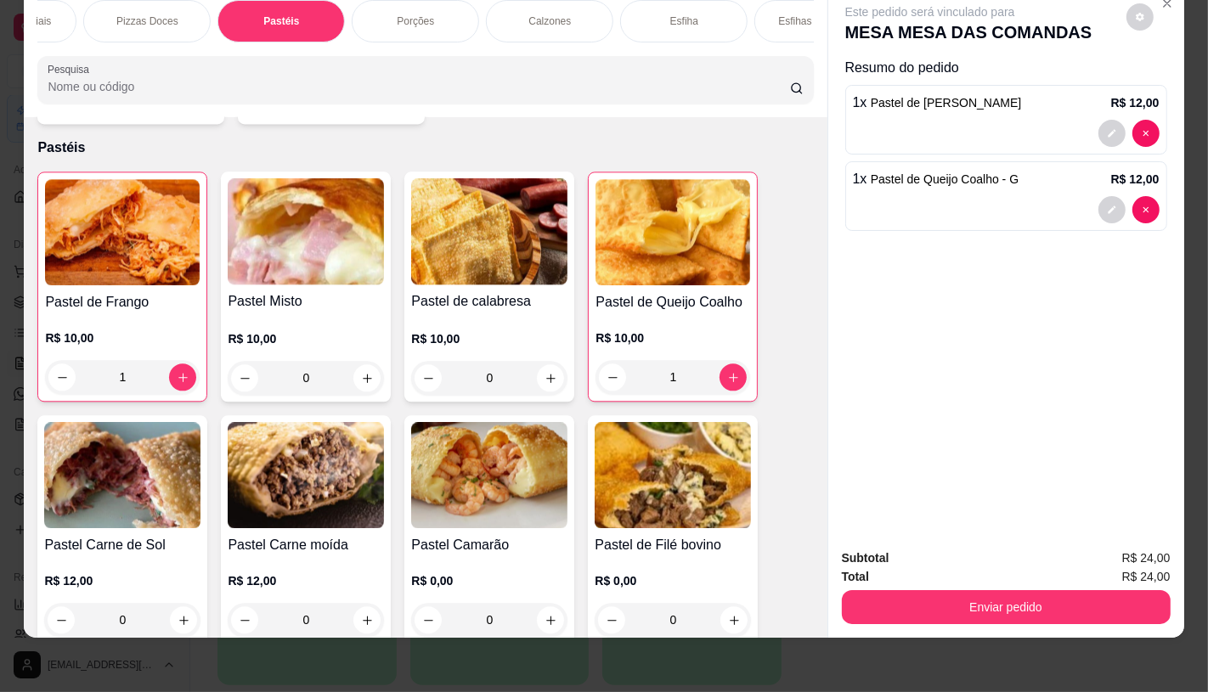
scroll to position [0, 77]
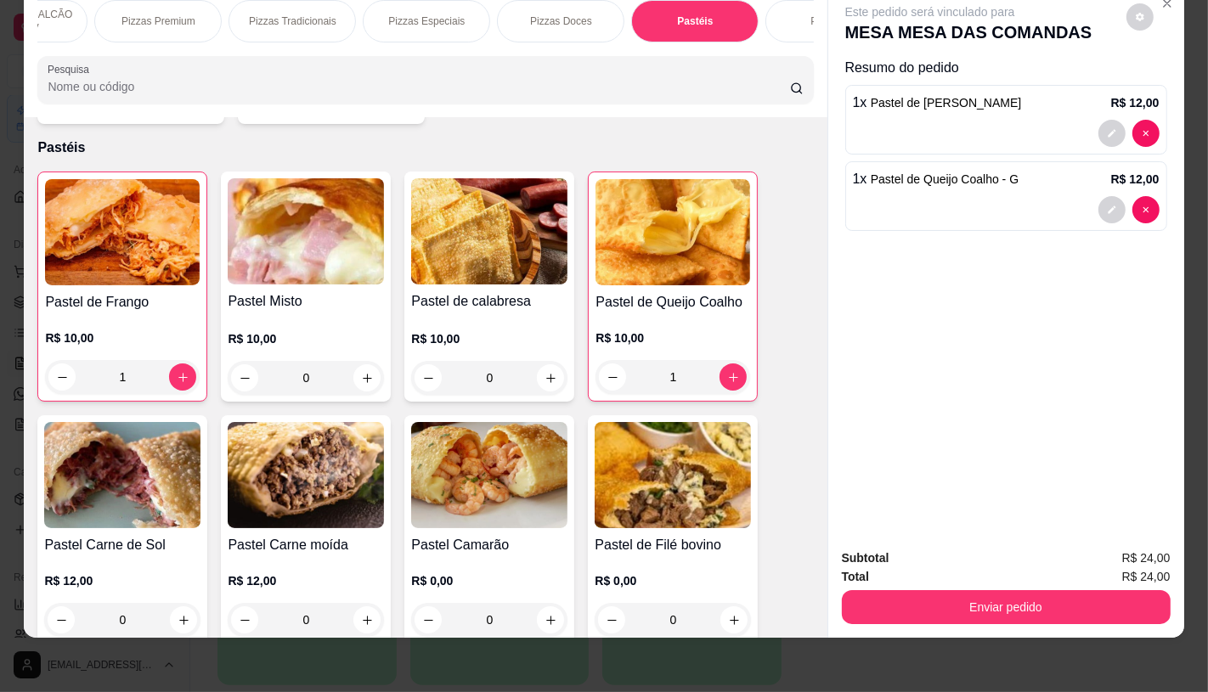
click at [52, 8] on p "FATIAS NO BALCÃO e PDV" at bounding box center [24, 21] width 99 height 27
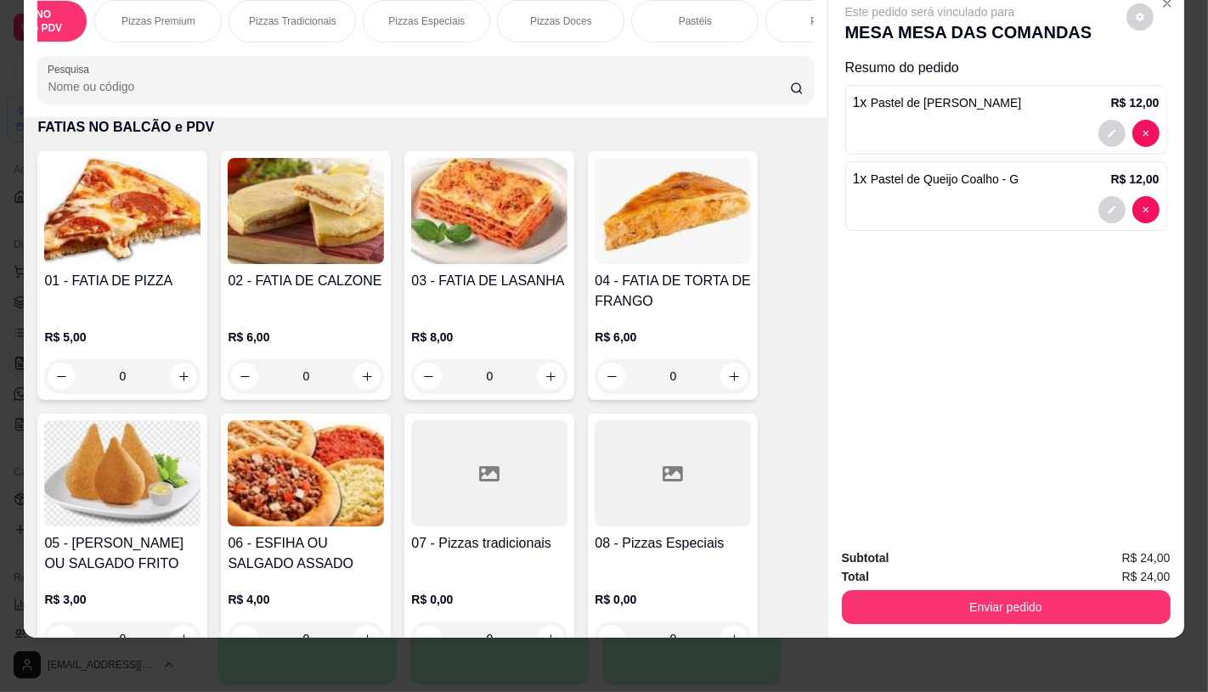
scroll to position [265, 0]
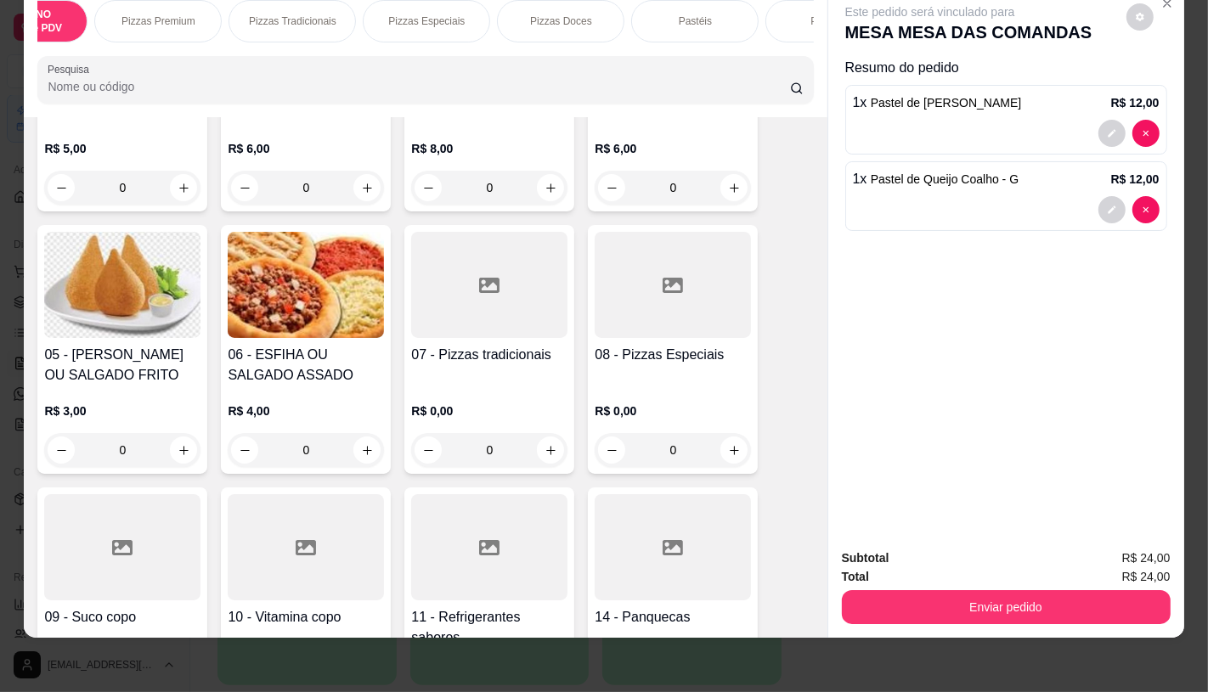
click at [486, 532] on div at bounding box center [489, 547] width 156 height 106
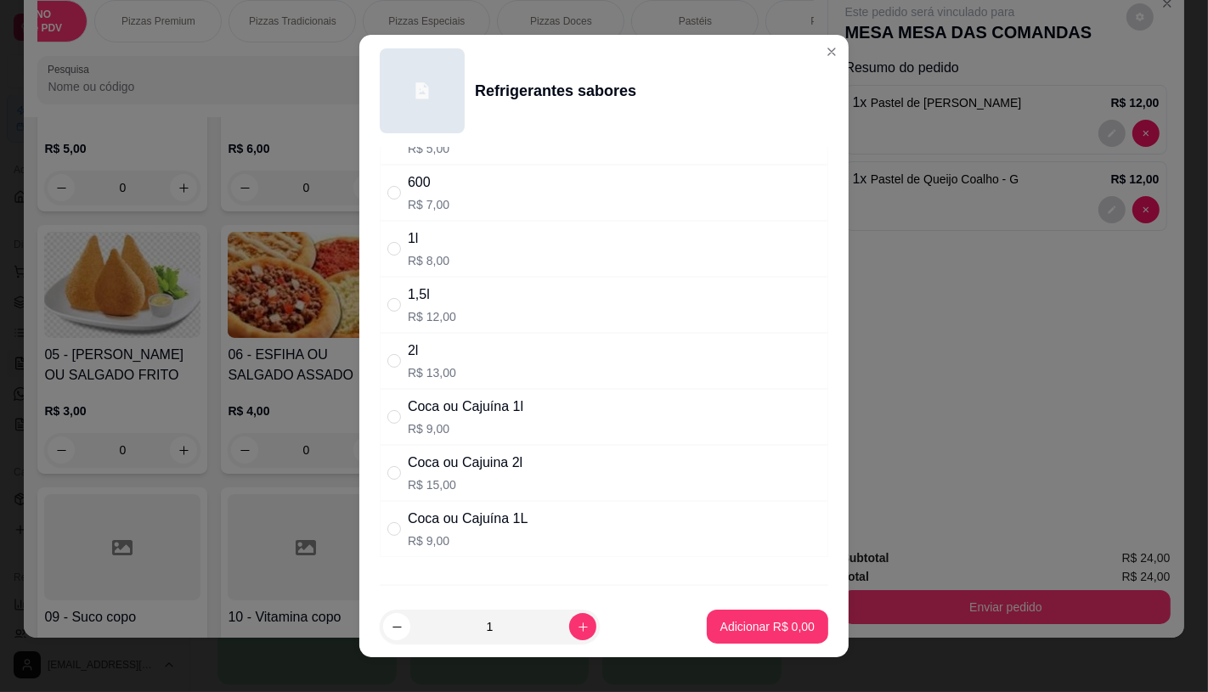
scroll to position [227, 0]
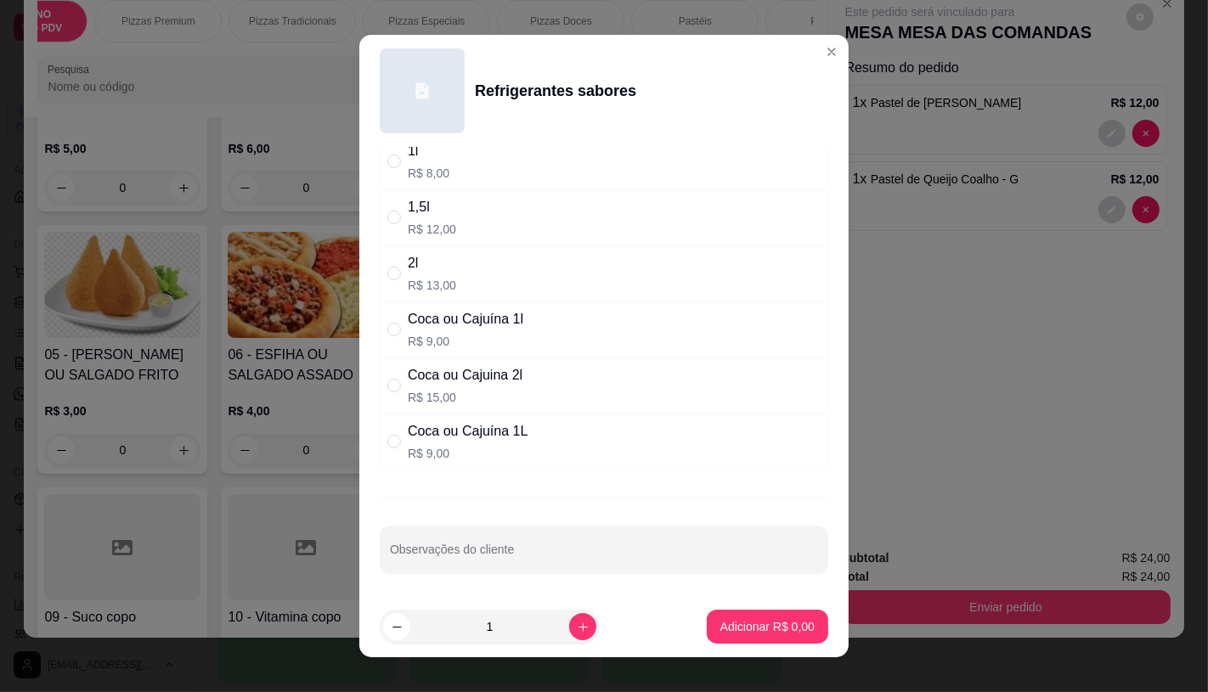
click at [464, 403] on p "R$ 15,00" at bounding box center [465, 397] width 115 height 17
radio input "true"
click at [725, 619] on p "Adicionar R$ 15,00" at bounding box center [764, 627] width 99 height 16
type input "1"
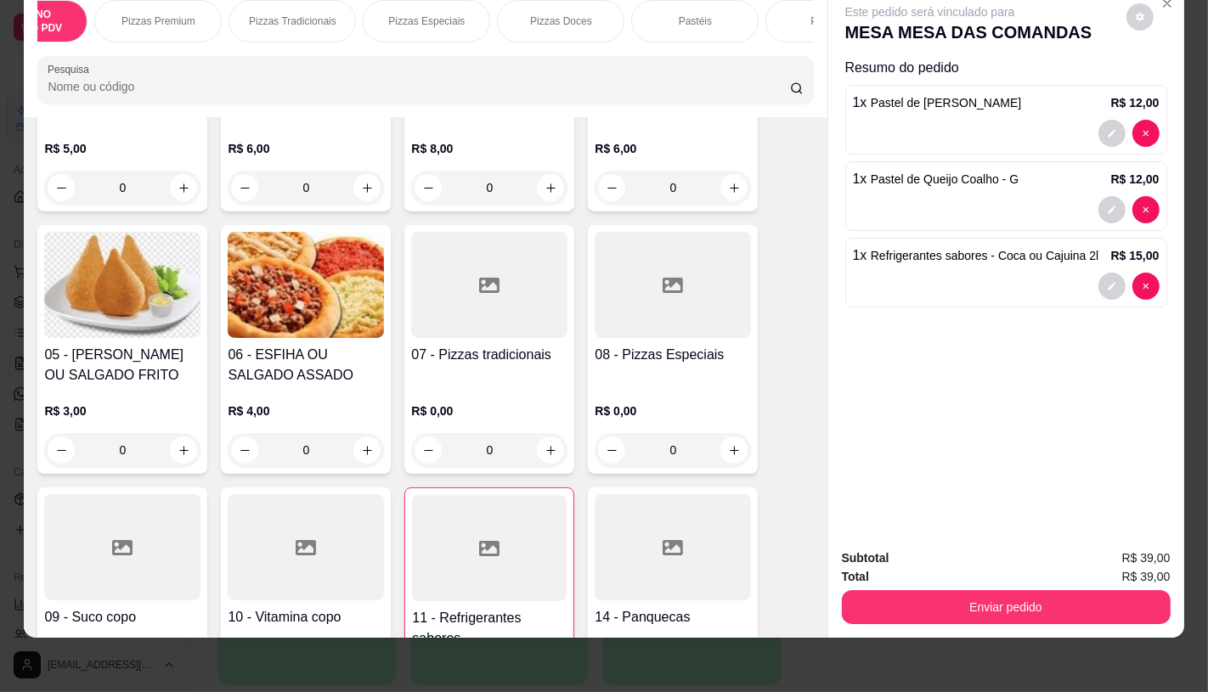
scroll to position [0, 1767]
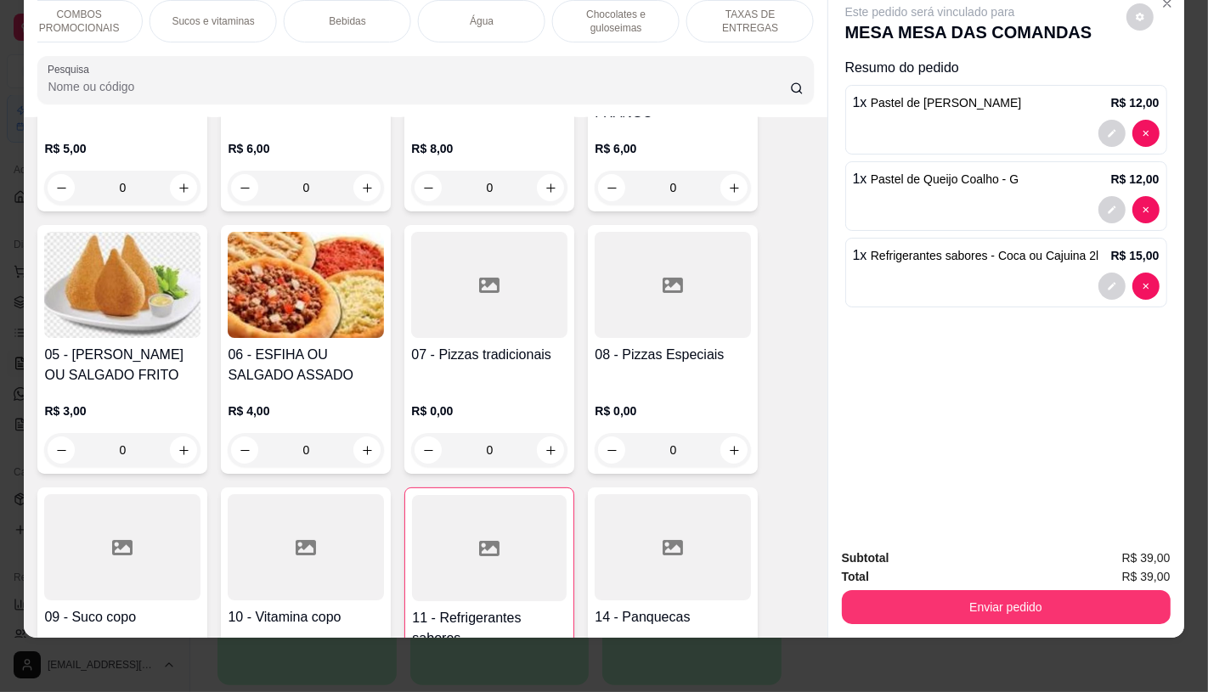
click at [756, 8] on p "TAXAS DE ENTREGAS" at bounding box center [750, 21] width 99 height 27
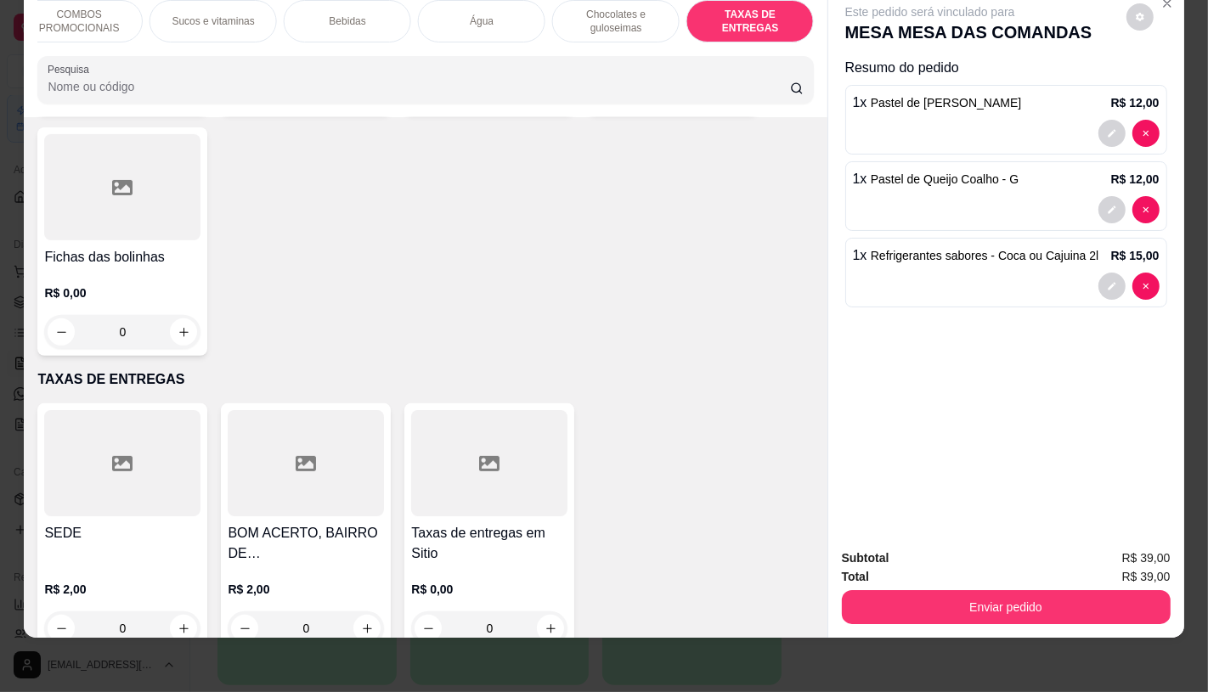
click at [71, 471] on div at bounding box center [122, 463] width 156 height 106
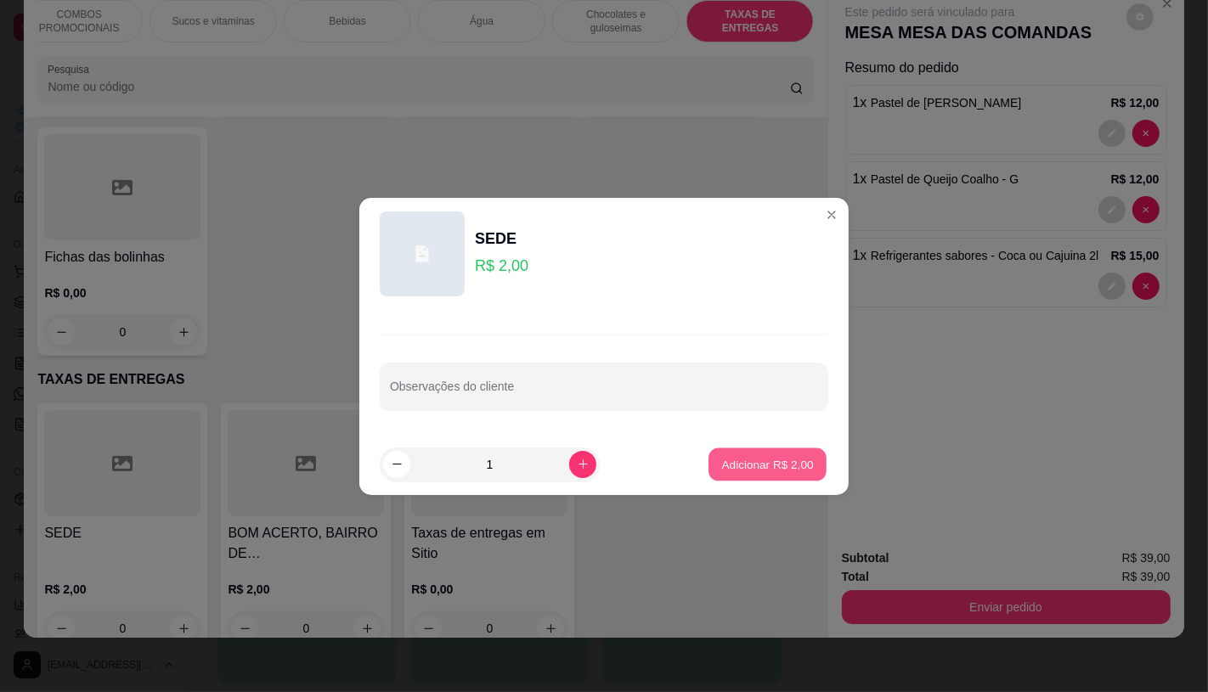
click at [736, 468] on p "Adicionar R$ 2,00" at bounding box center [767, 464] width 92 height 16
type input "1"
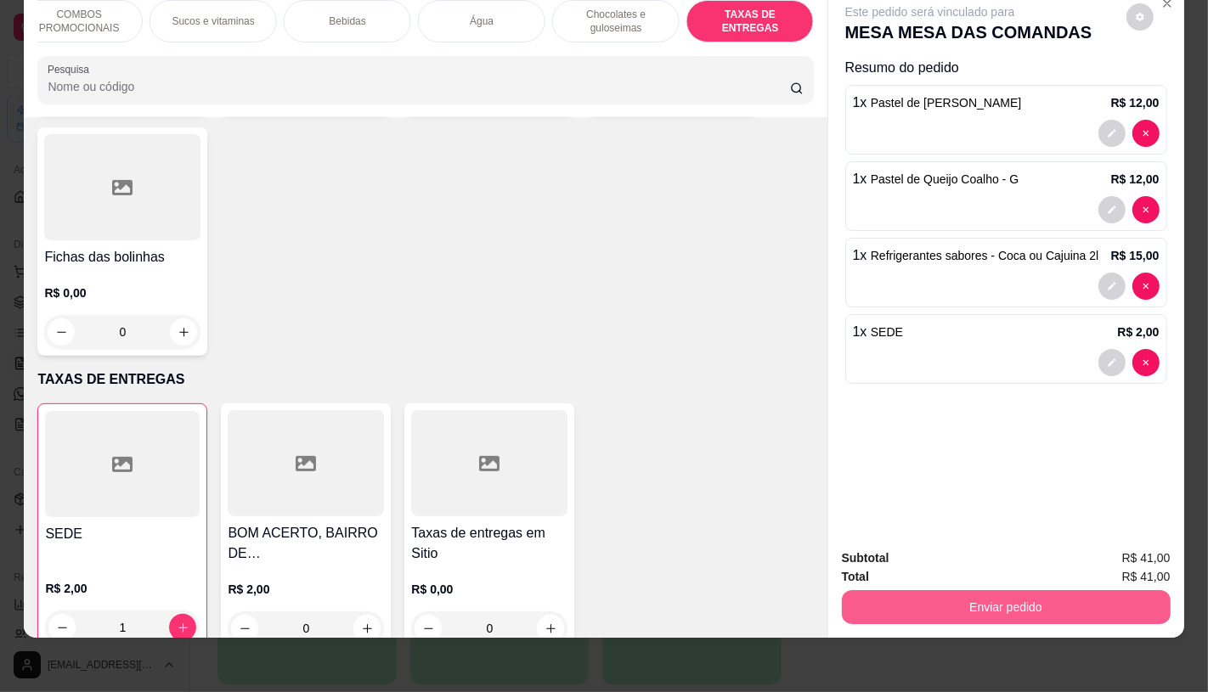
click at [894, 590] on button "Enviar pedido" at bounding box center [1006, 607] width 329 height 34
click at [881, 591] on button "Enviar pedido" at bounding box center [1006, 607] width 329 height 34
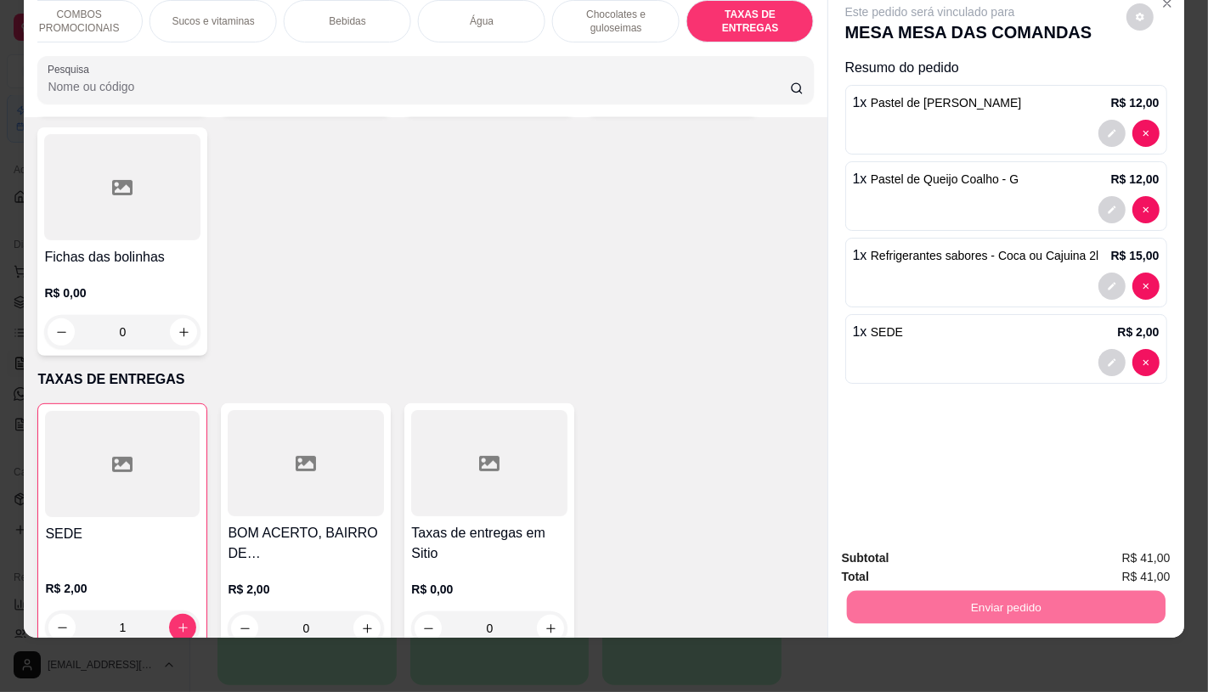
click at [894, 544] on button "Não registrar e enviar pedido" at bounding box center [948, 553] width 177 height 32
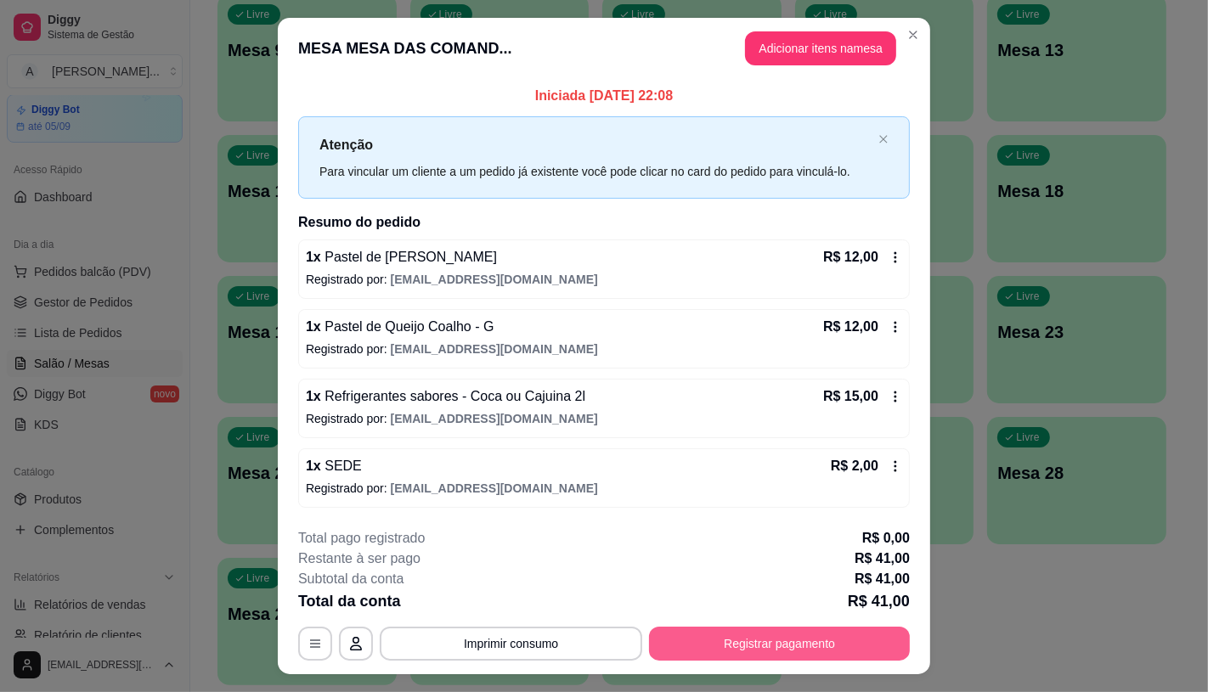
click at [768, 646] on button "Registrar pagamento" at bounding box center [779, 644] width 261 height 34
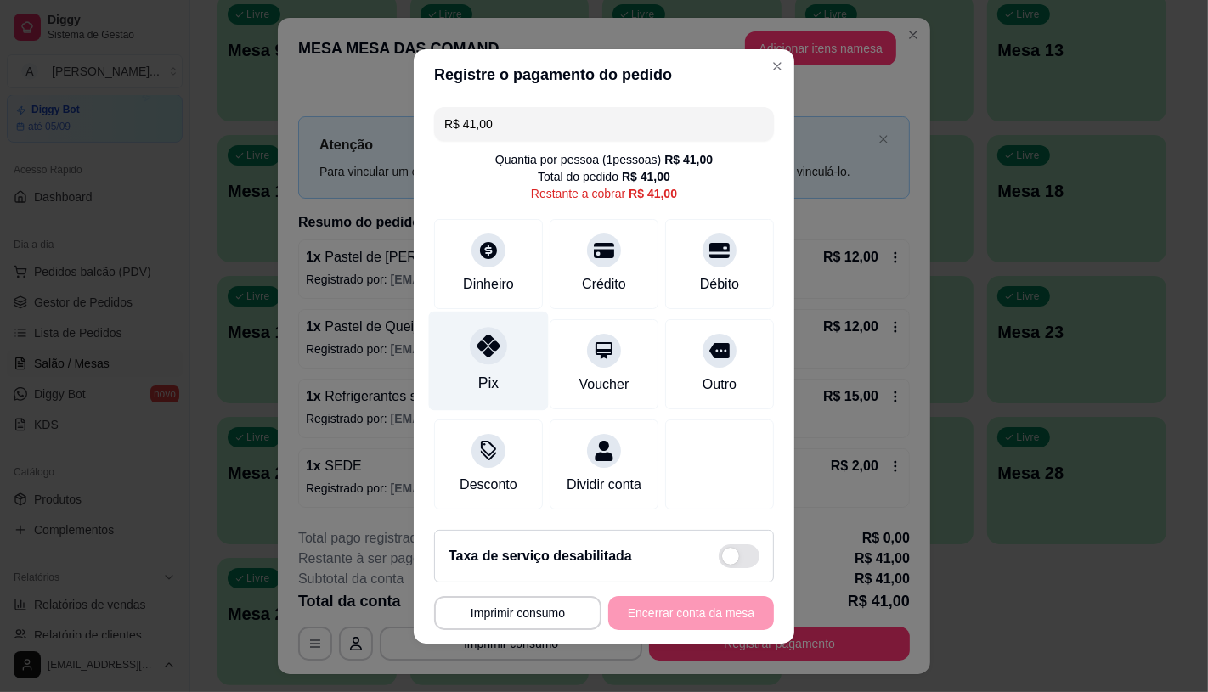
click at [482, 372] on div "Pix" at bounding box center [488, 383] width 20 height 22
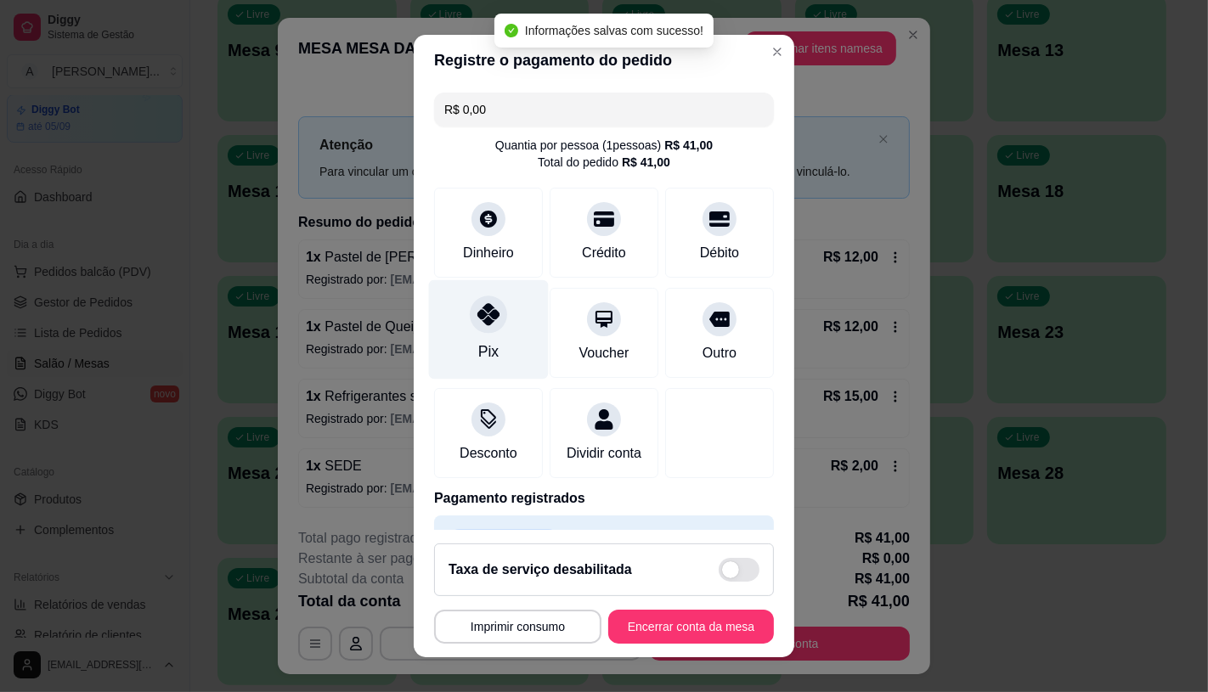
type input "R$ 0,00"
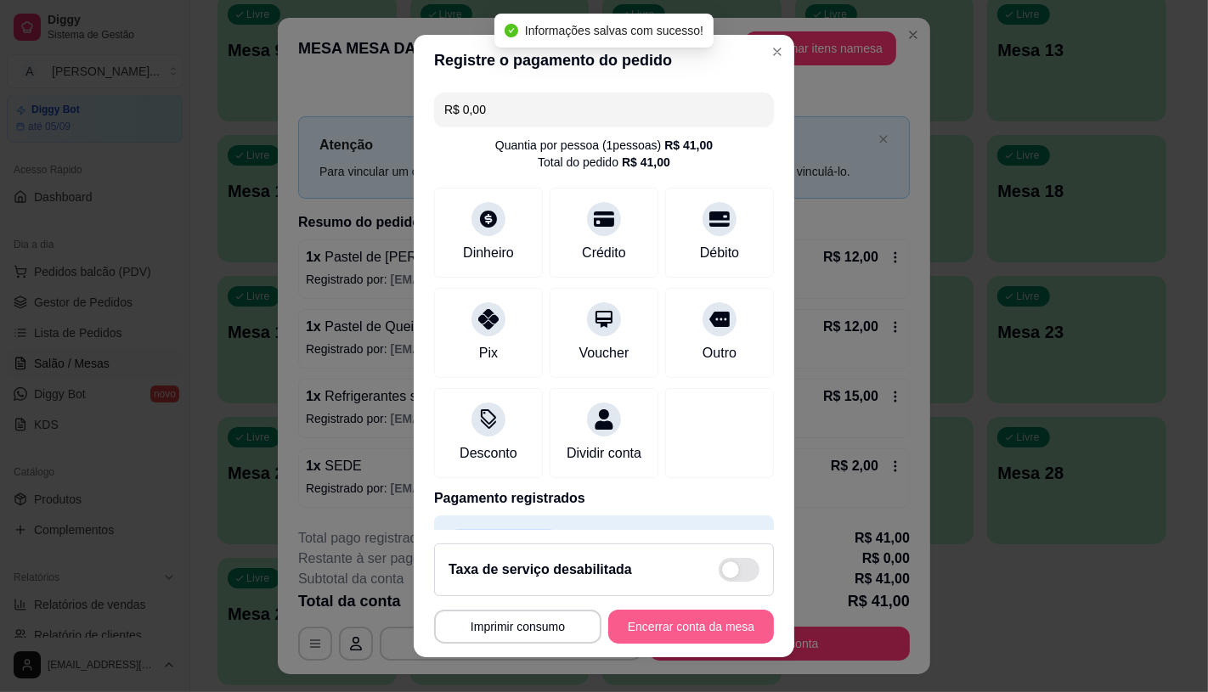
click at [642, 629] on button "Encerrar conta da mesa" at bounding box center [691, 627] width 166 height 34
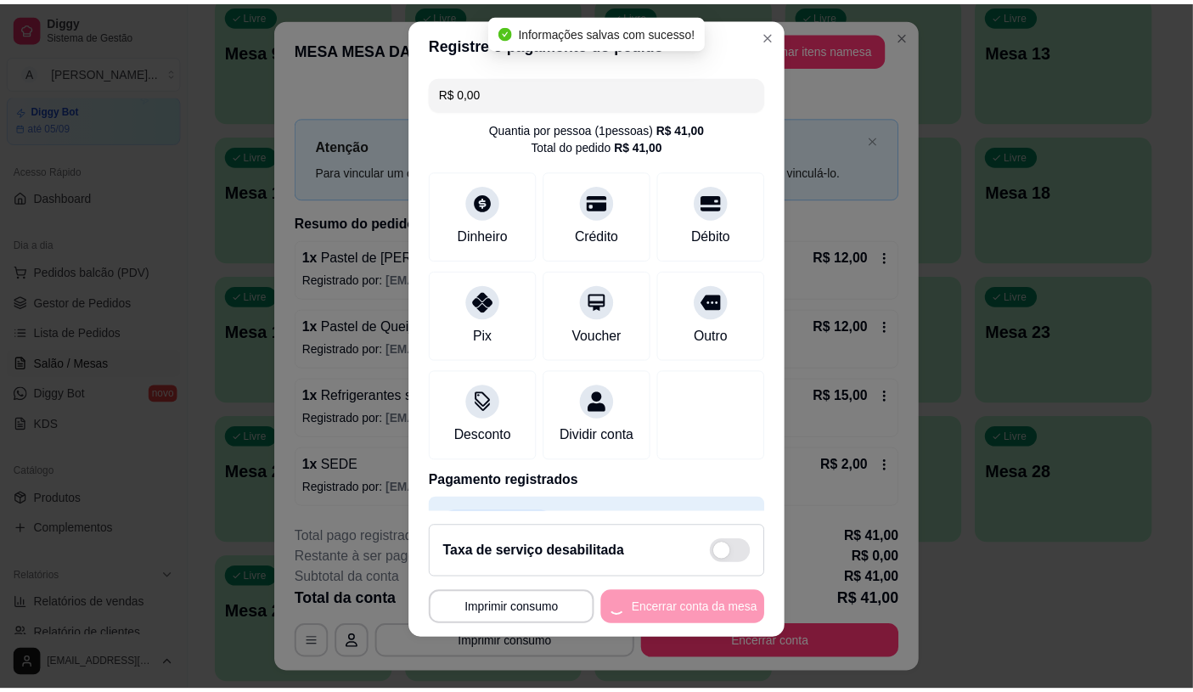
scroll to position [0, 0]
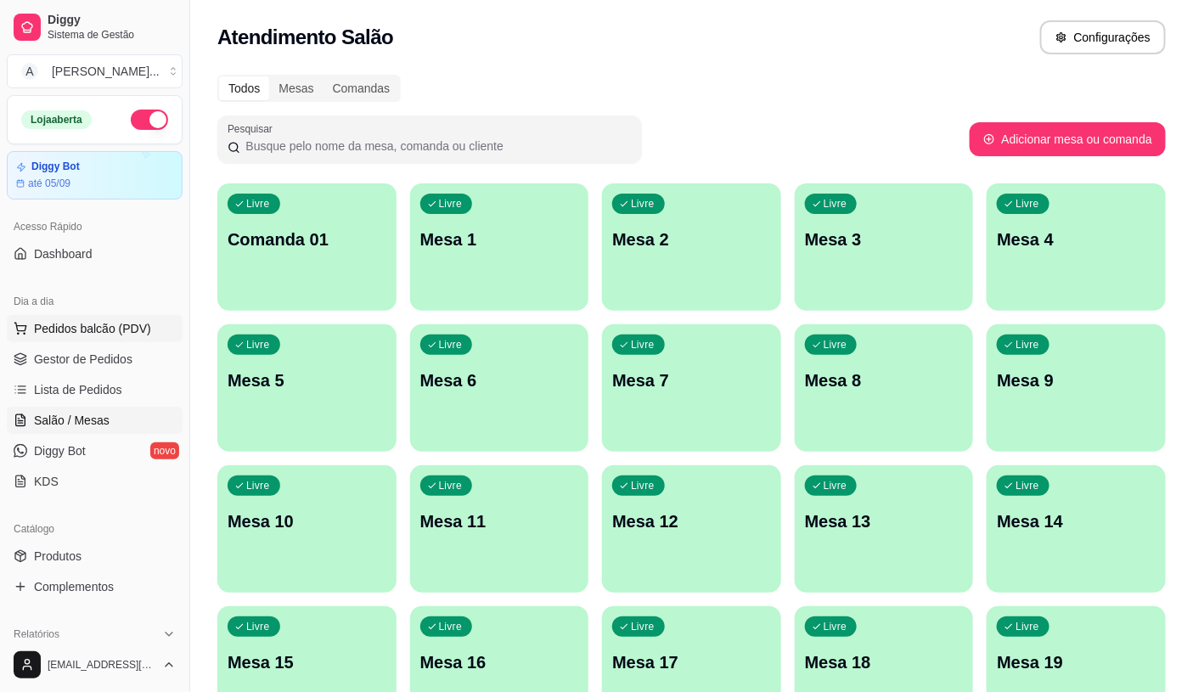
click at [99, 319] on button "Pedidos balcão (PDV)" at bounding box center [95, 328] width 176 height 27
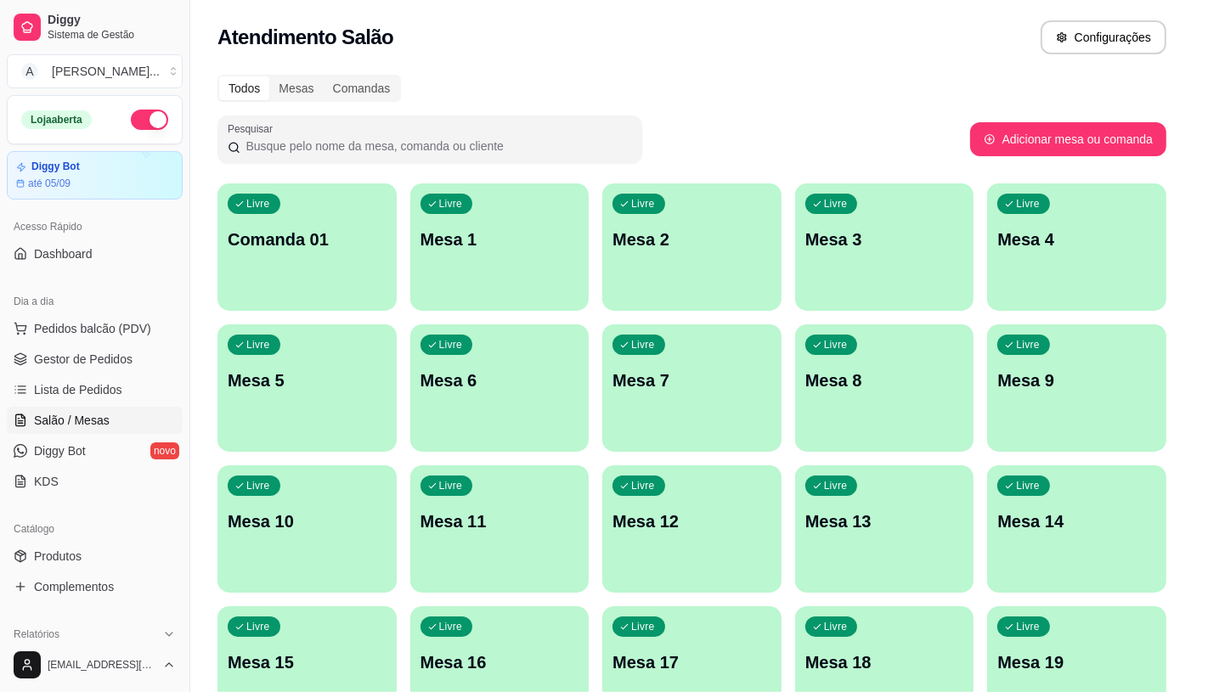
scroll to position [94, 0]
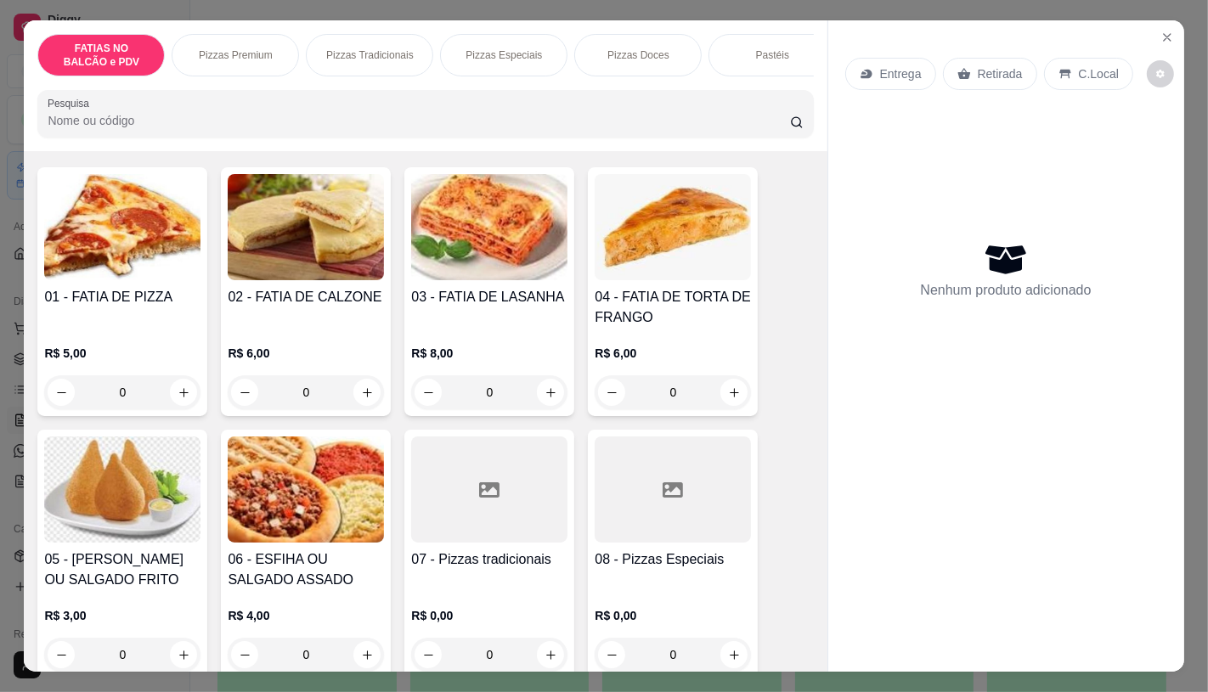
click at [140, 399] on input "0" at bounding box center [122, 392] width 95 height 34
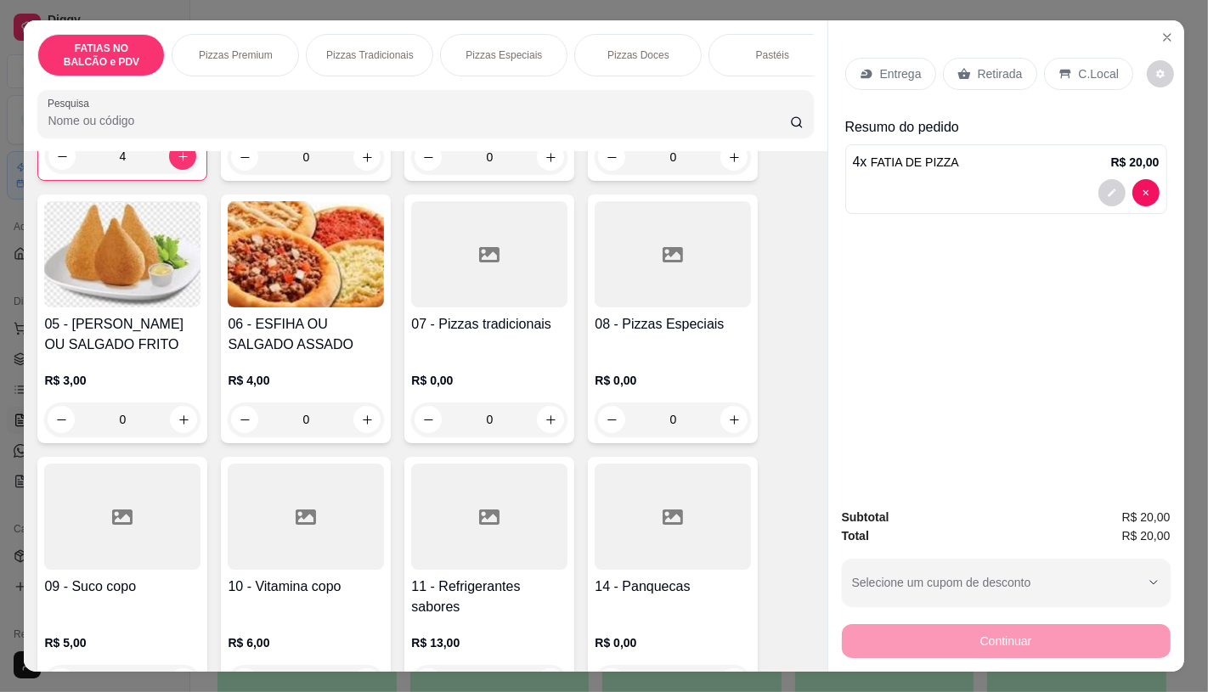
scroll to position [377, 0]
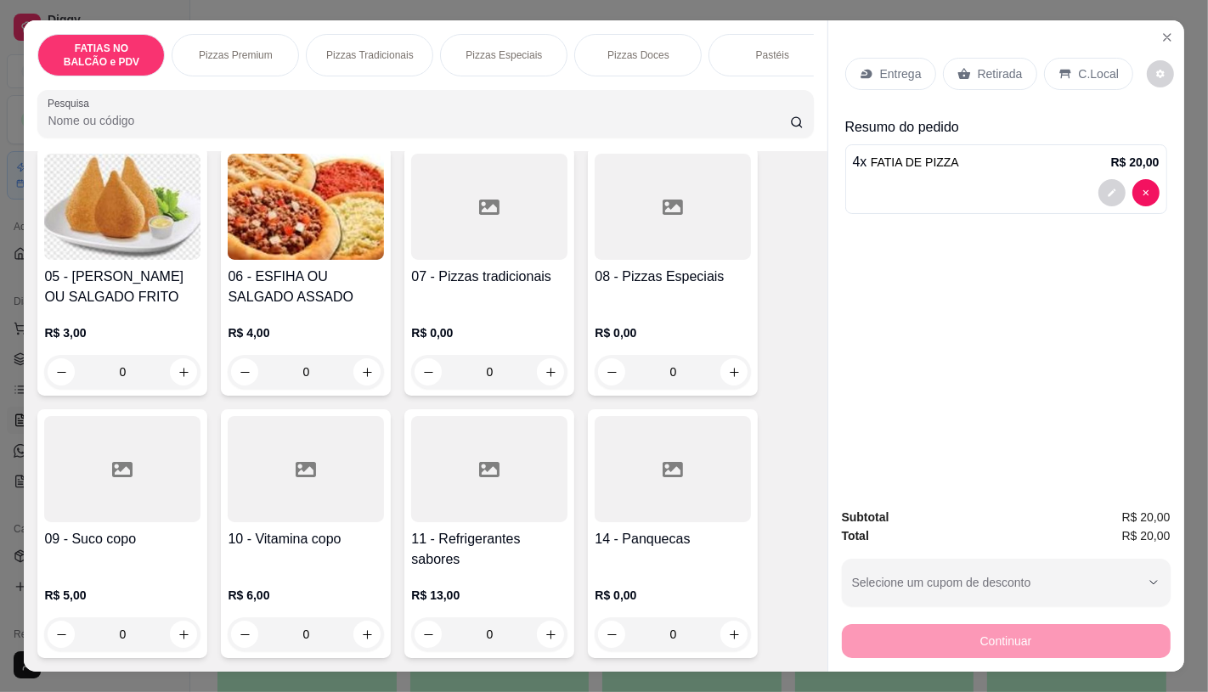
type input "4"
click at [117, 478] on icon at bounding box center [122, 470] width 20 height 20
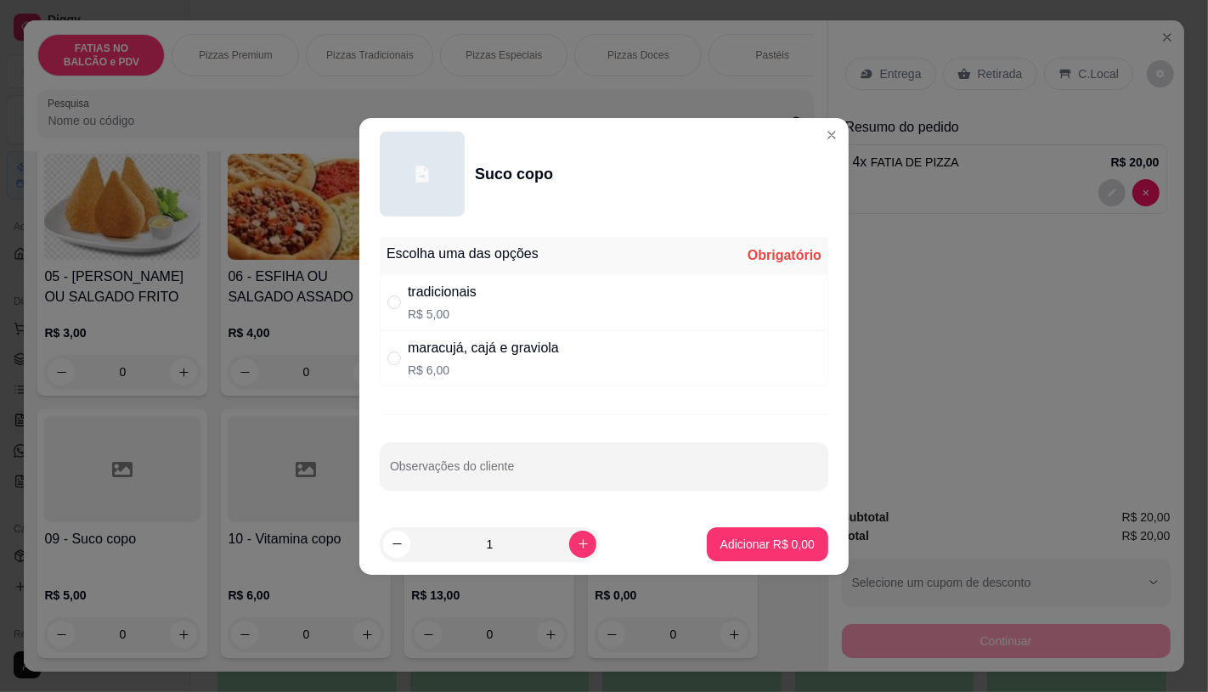
click at [440, 358] on div "maracujá, cajá e graviola R$ 6,00" at bounding box center [483, 358] width 151 height 41
radio input "true"
click at [577, 542] on icon "increase-product-quantity" at bounding box center [583, 544] width 13 height 13
type input "2"
click at [728, 545] on p "Adicionar R$ 12,00" at bounding box center [764, 544] width 101 height 17
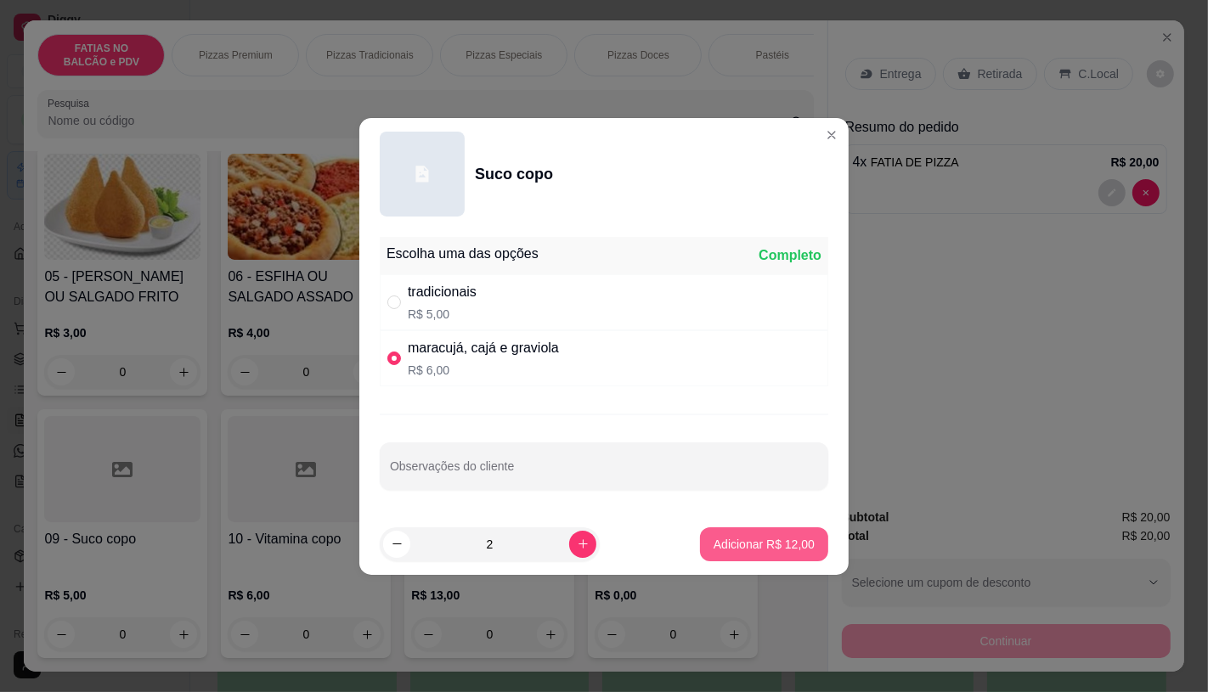
type input "2"
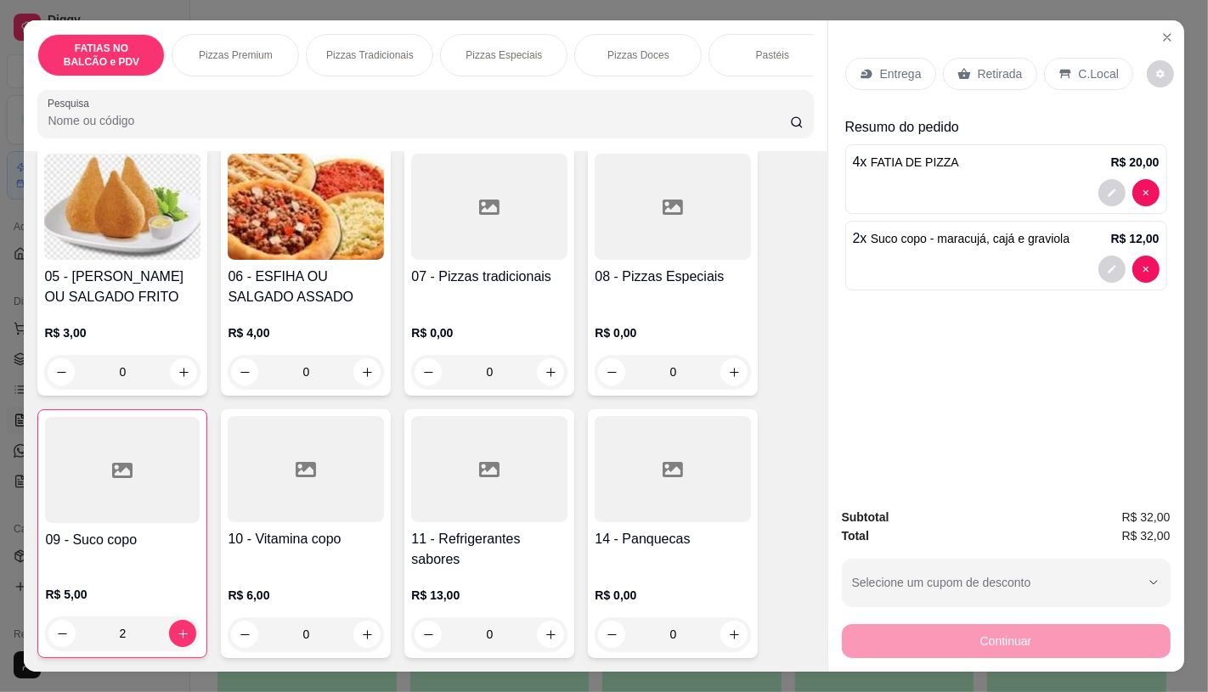
click at [1094, 68] on p "C.Local" at bounding box center [1099, 73] width 40 height 17
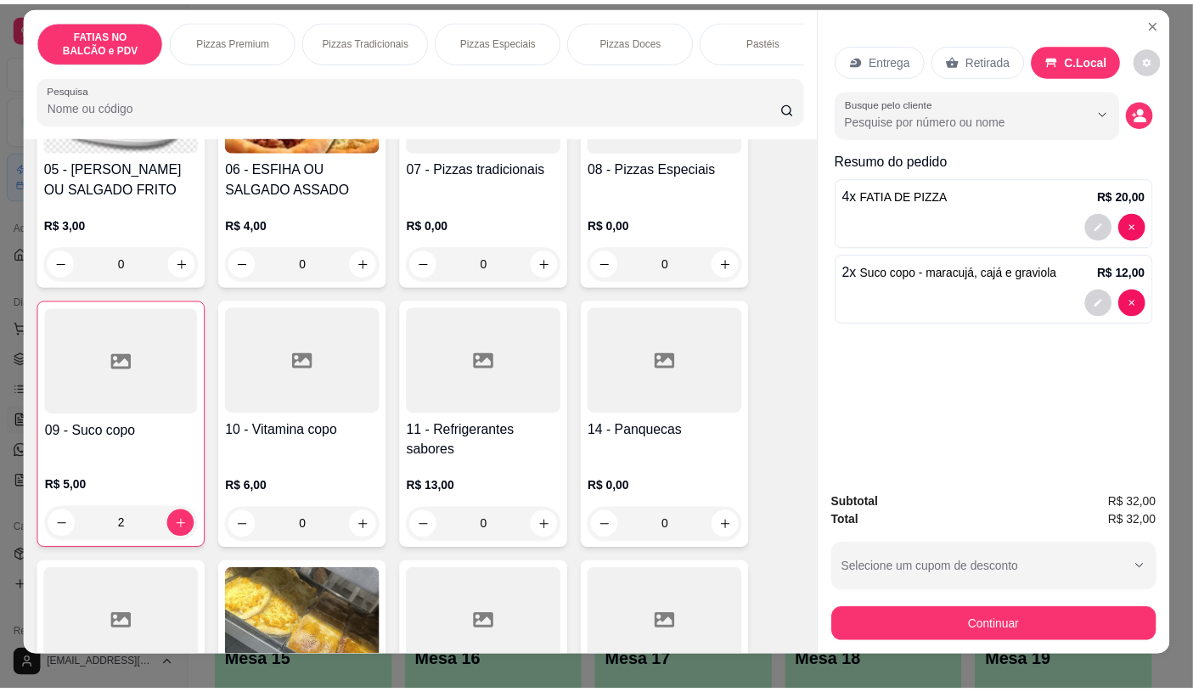
scroll to position [0, 0]
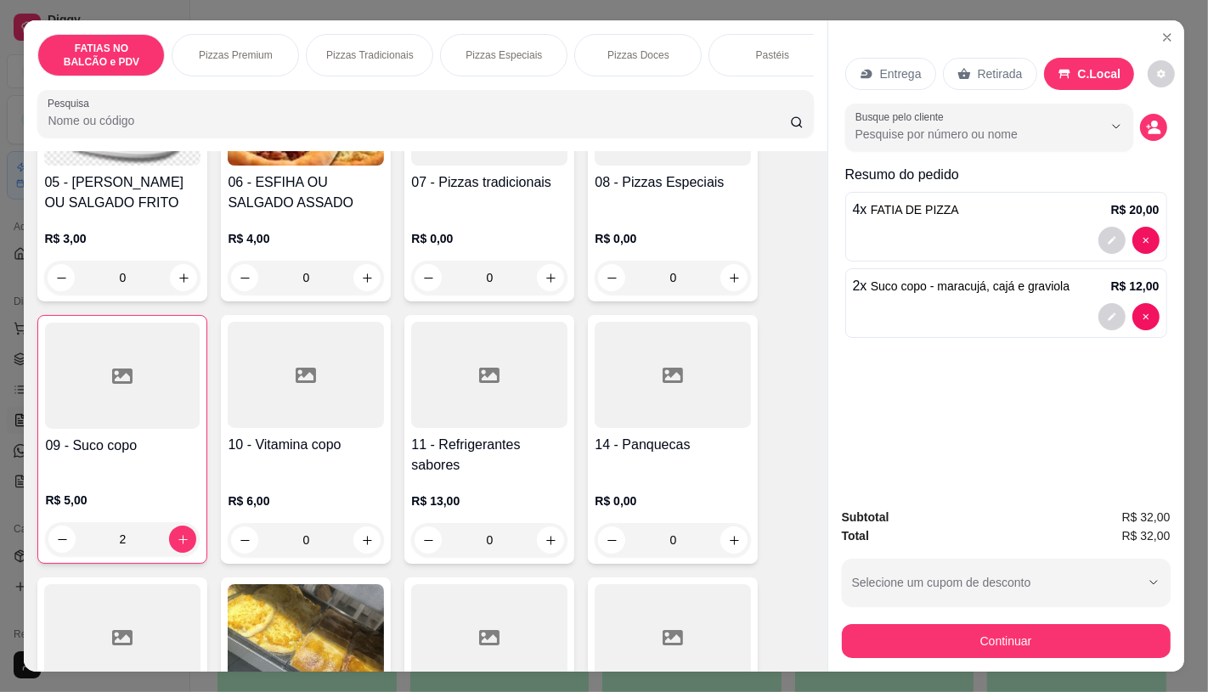
click at [984, 65] on p "Retirada" at bounding box center [1000, 73] width 45 height 17
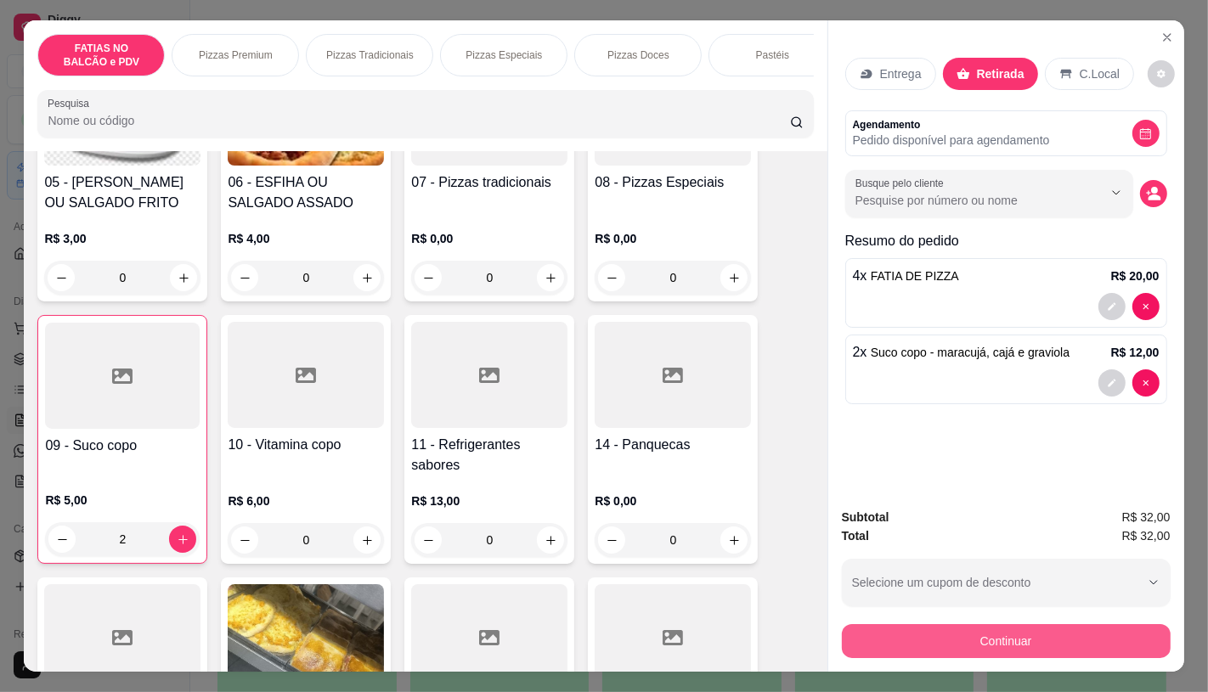
click at [1013, 632] on button "Continuar" at bounding box center [1006, 641] width 329 height 34
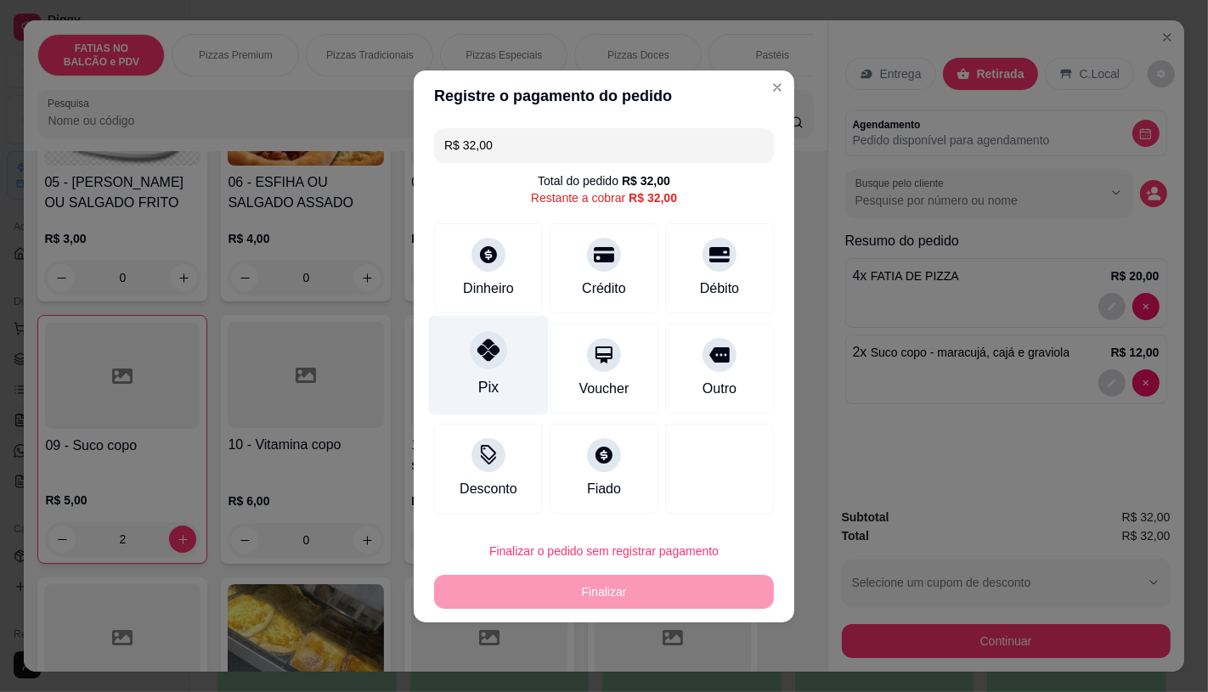
click at [494, 383] on div "Pix" at bounding box center [488, 387] width 20 height 22
type input "R$ 0,00"
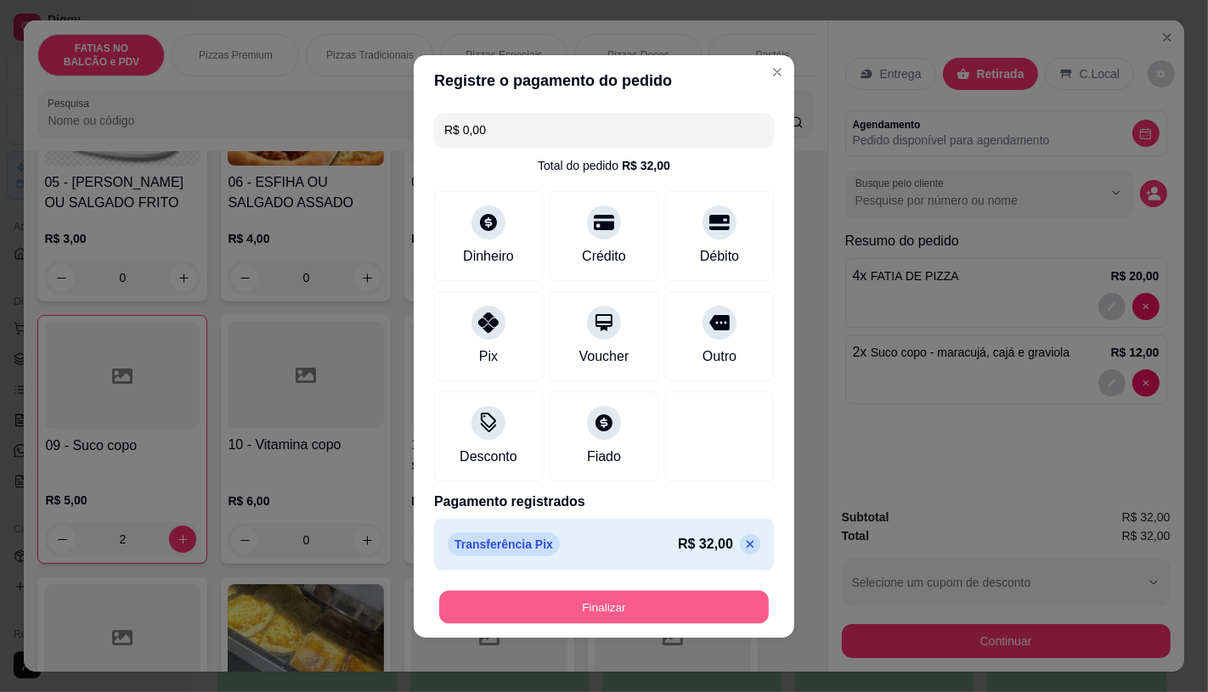
click at [621, 599] on button "Finalizar" at bounding box center [604, 606] width 330 height 33
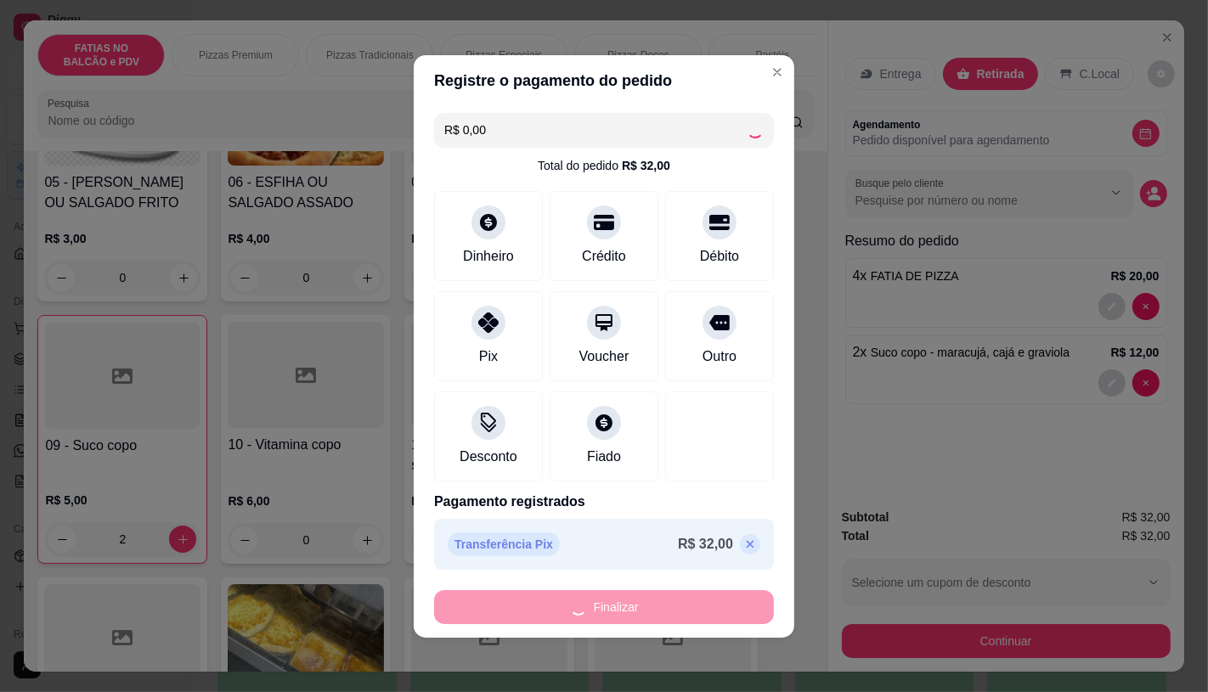
type input "0"
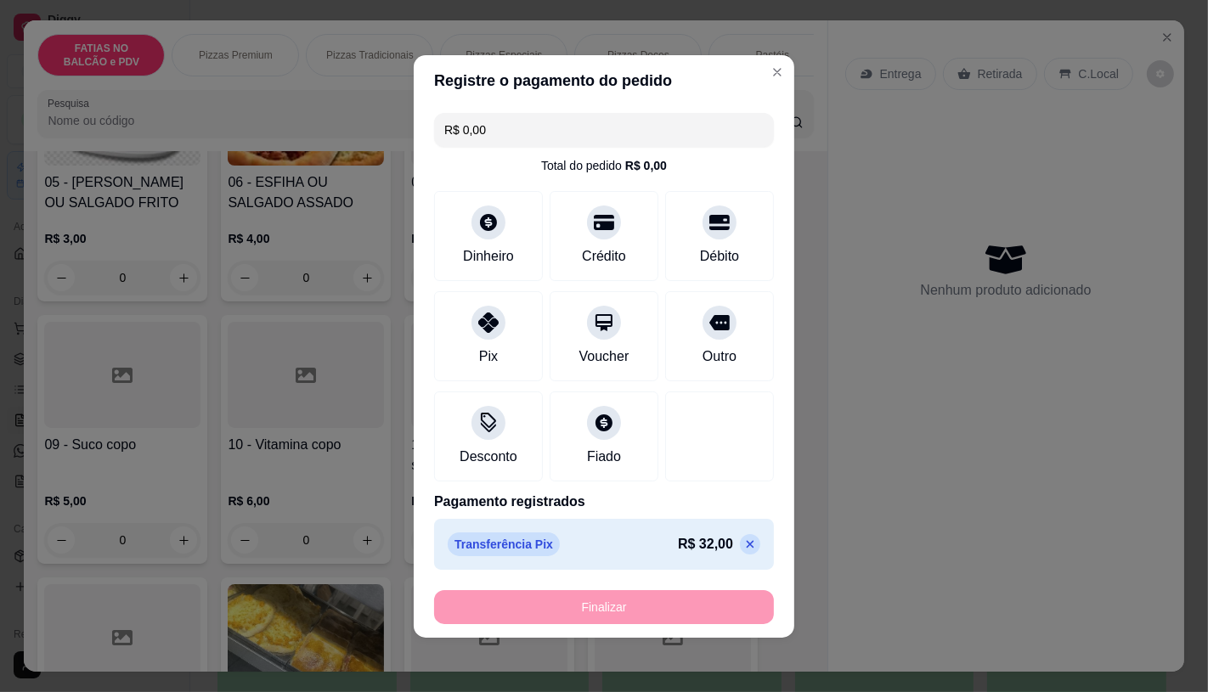
type input "-R$ 32,00"
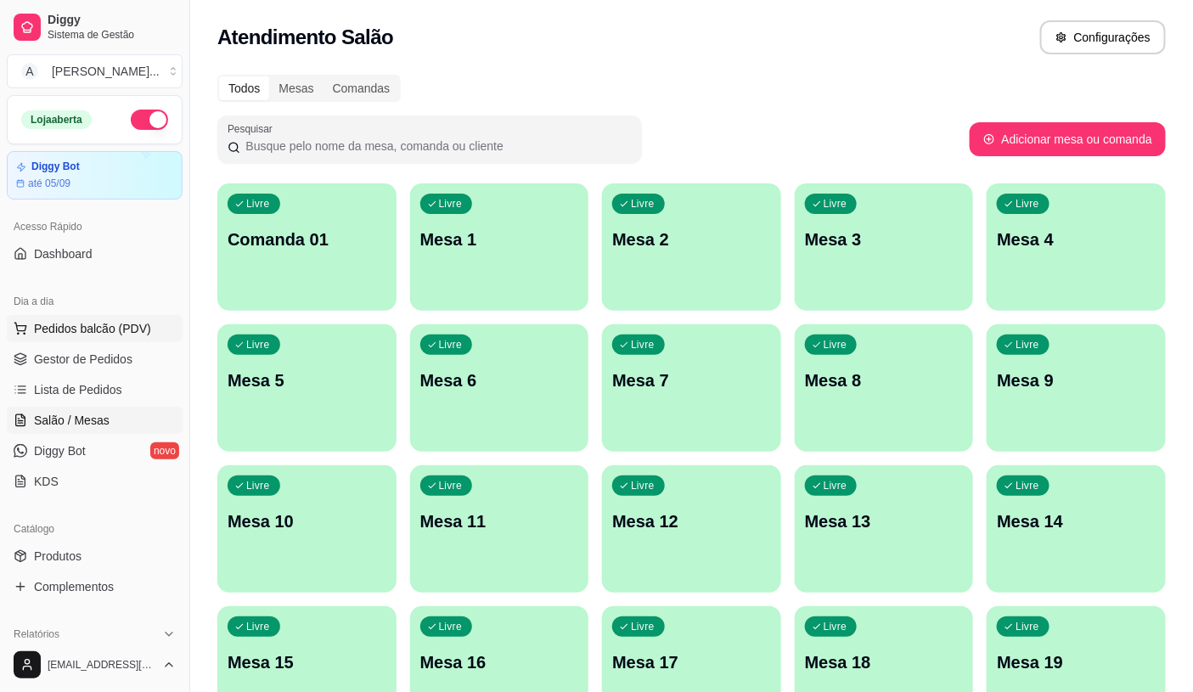
click at [129, 335] on span "Pedidos balcão (PDV)" at bounding box center [92, 328] width 117 height 17
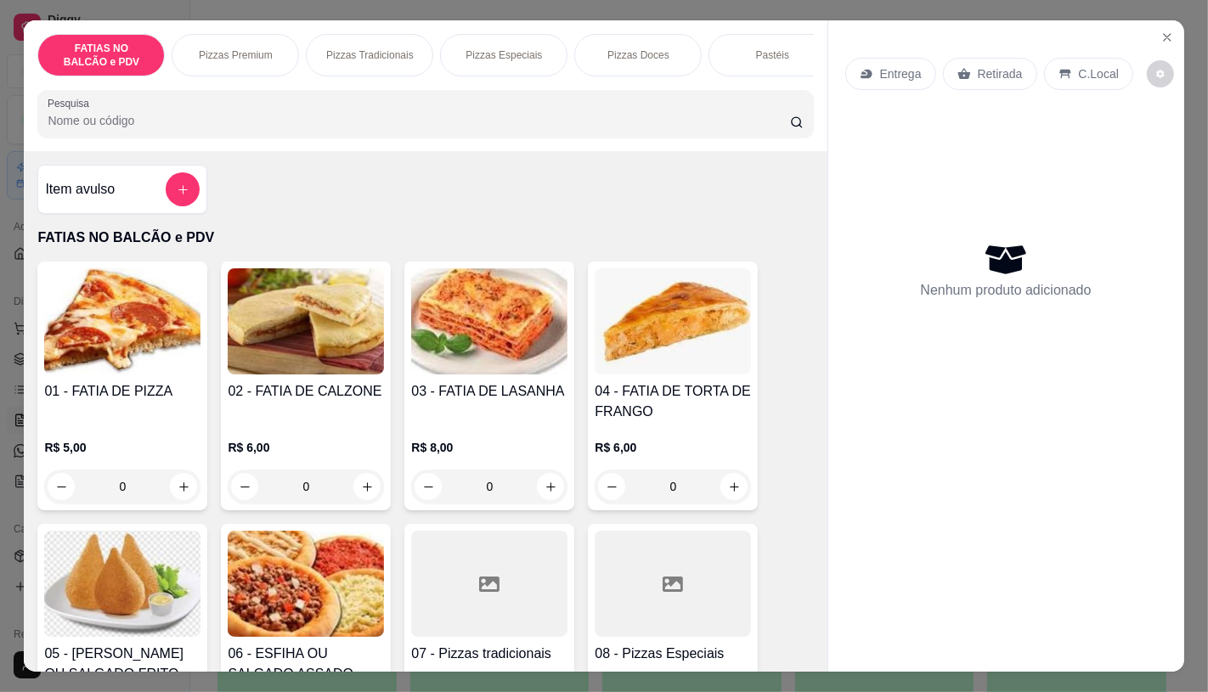
click at [150, 487] on input "0" at bounding box center [122, 487] width 95 height 34
click at [180, 494] on icon "increase-product-quantity" at bounding box center [184, 487] width 13 height 13
type input "1"
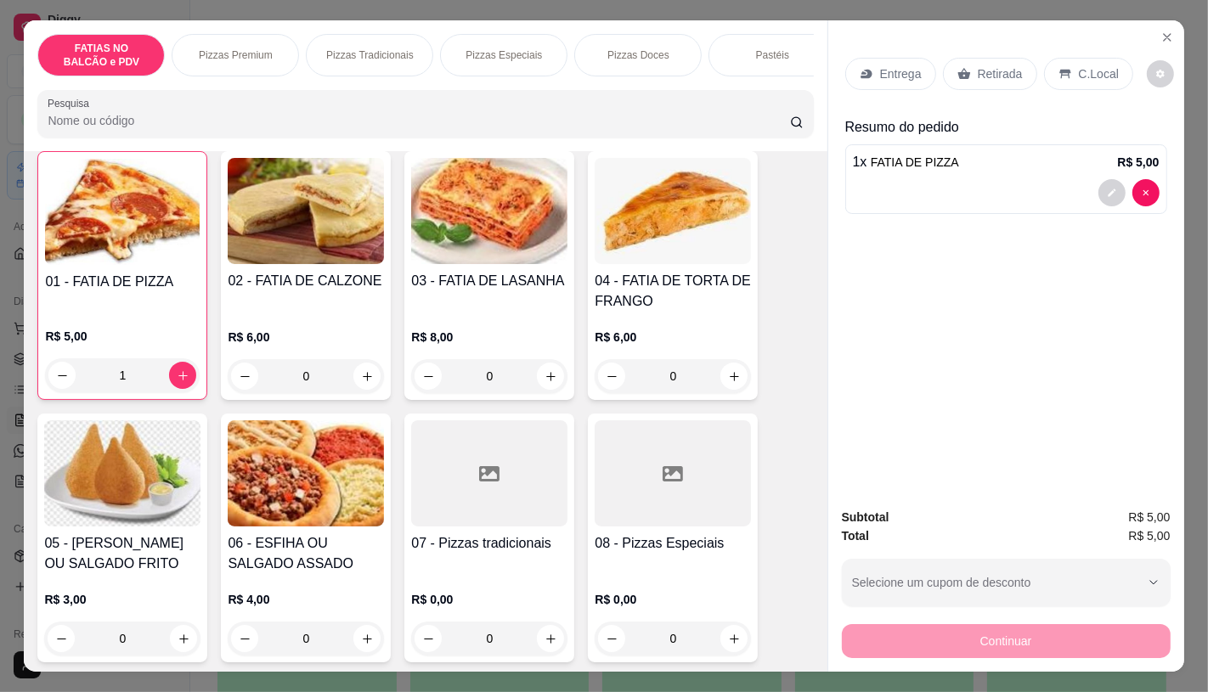
scroll to position [189, 0]
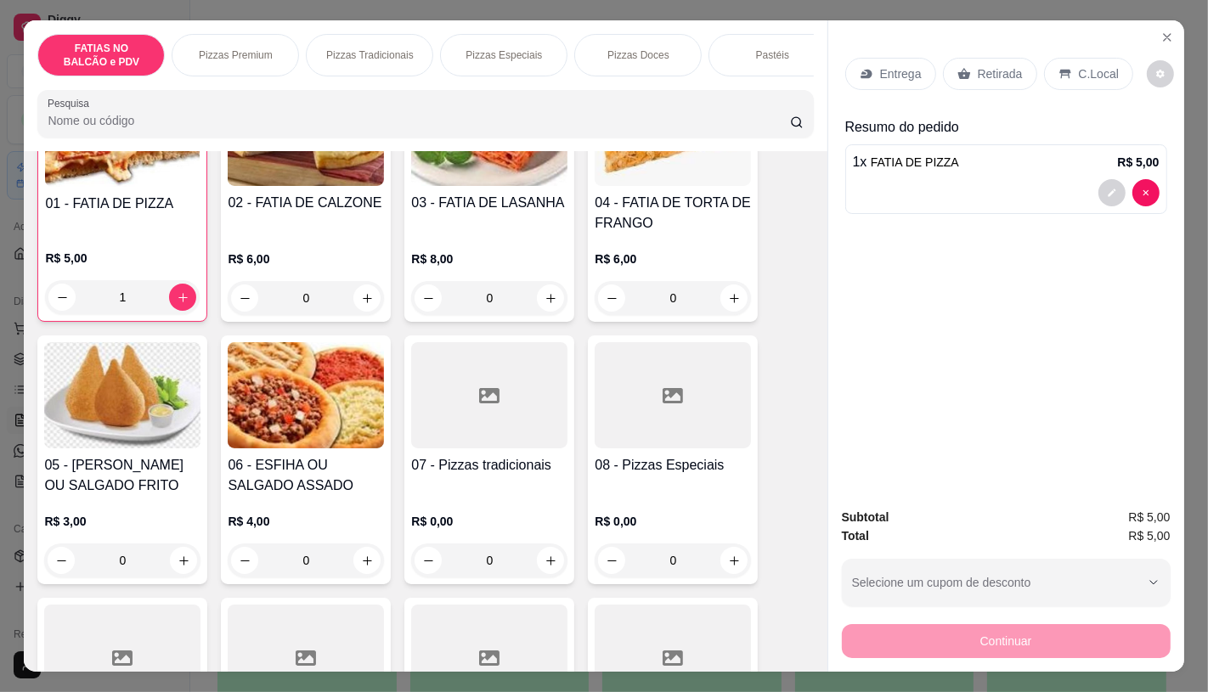
click at [496, 539] on div "R$ 0,00 0" at bounding box center [489, 545] width 156 height 65
click at [442, 635] on div at bounding box center [489, 658] width 156 height 106
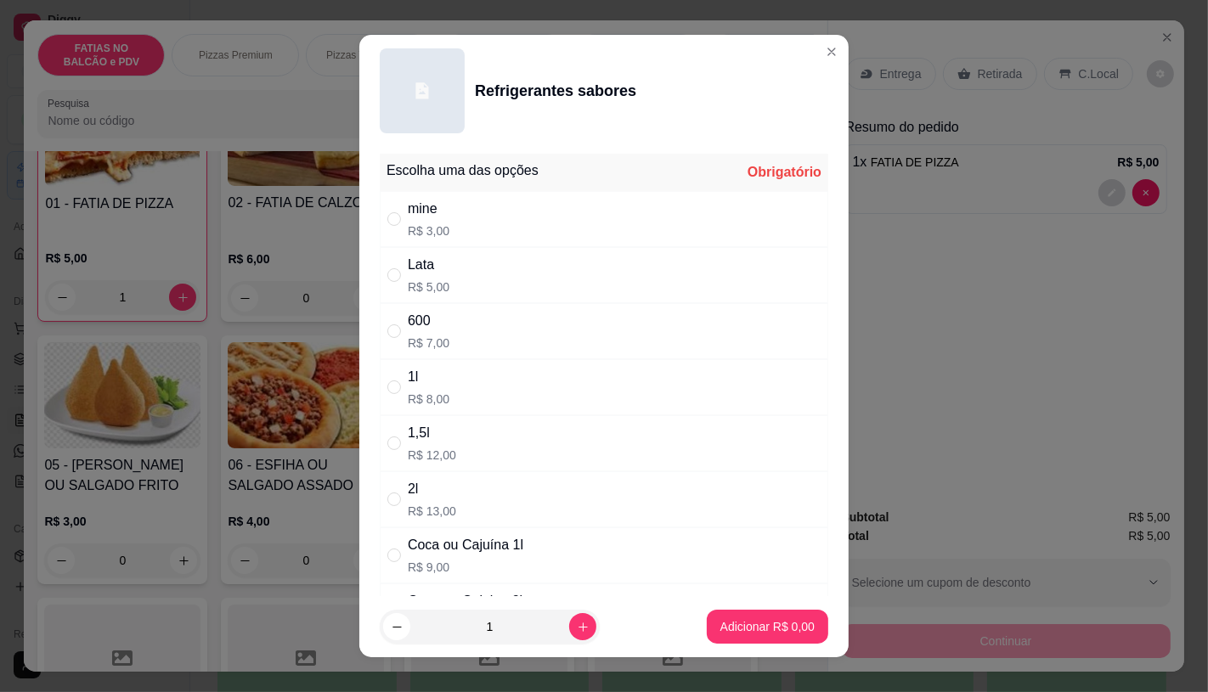
click at [426, 291] on p "R$ 5,00" at bounding box center [429, 287] width 42 height 17
radio input "true"
click at [779, 629] on p "Adicionar R$ 5,00" at bounding box center [767, 627] width 92 height 16
type input "1"
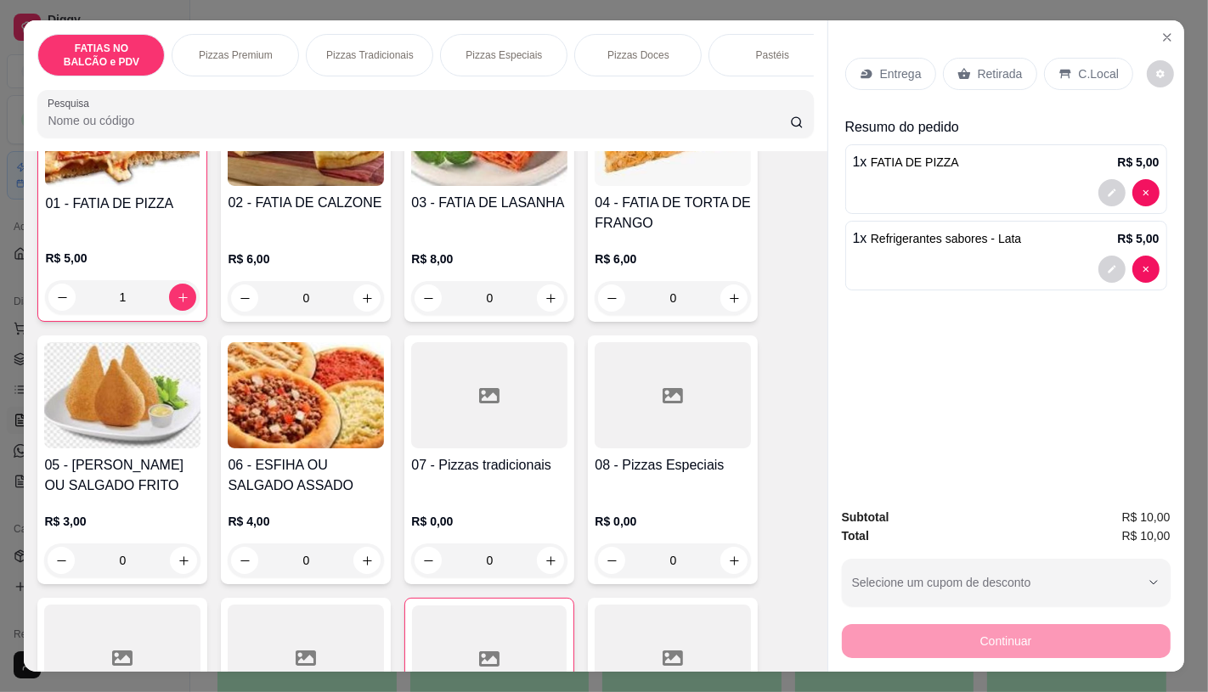
click at [987, 68] on p "Retirada" at bounding box center [1000, 73] width 45 height 17
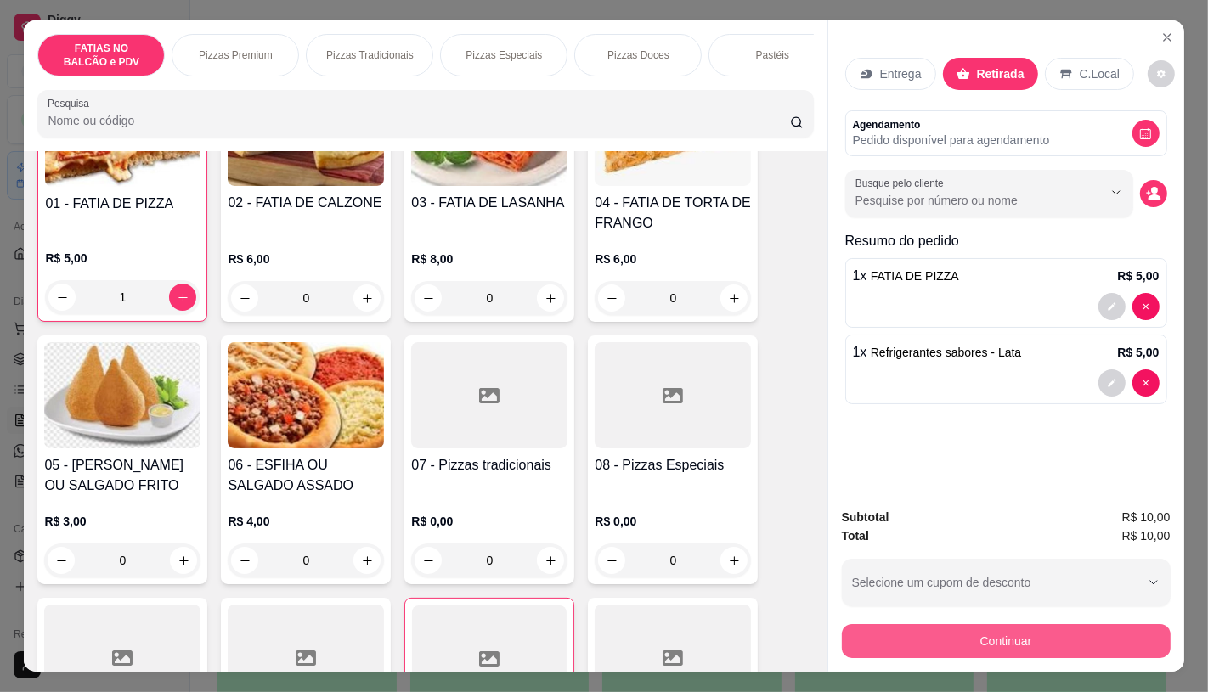
click at [952, 624] on button "Continuar" at bounding box center [1006, 641] width 329 height 34
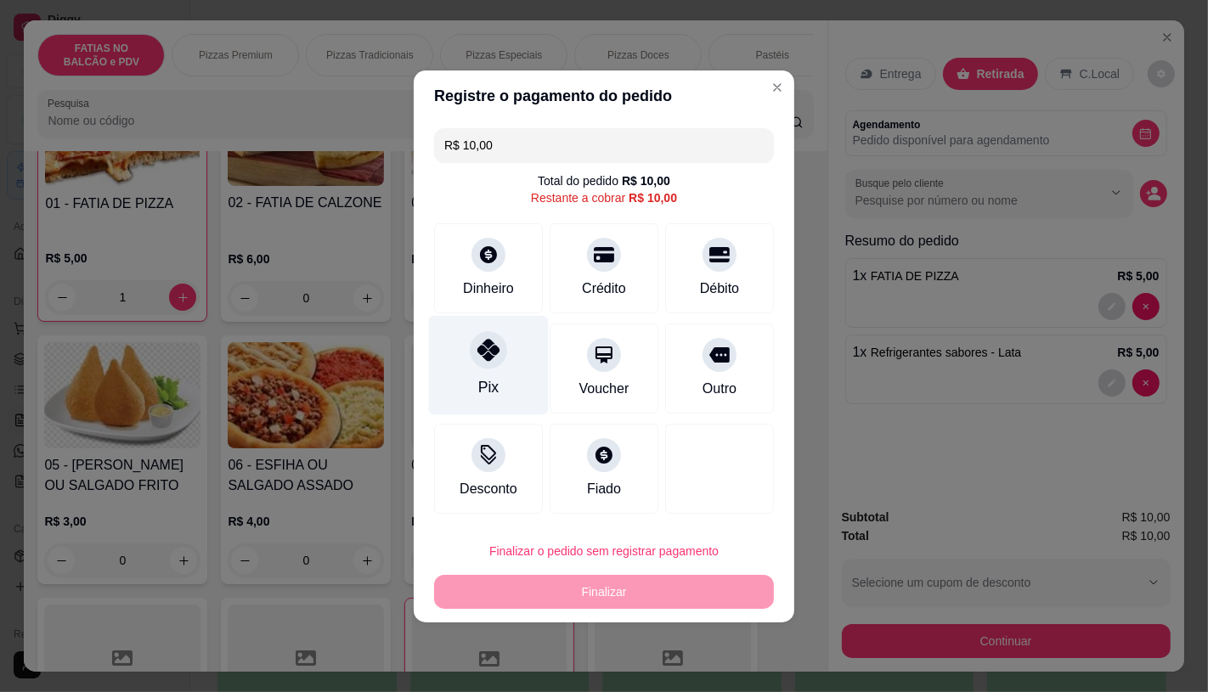
click at [514, 375] on div "Pix" at bounding box center [489, 364] width 120 height 99
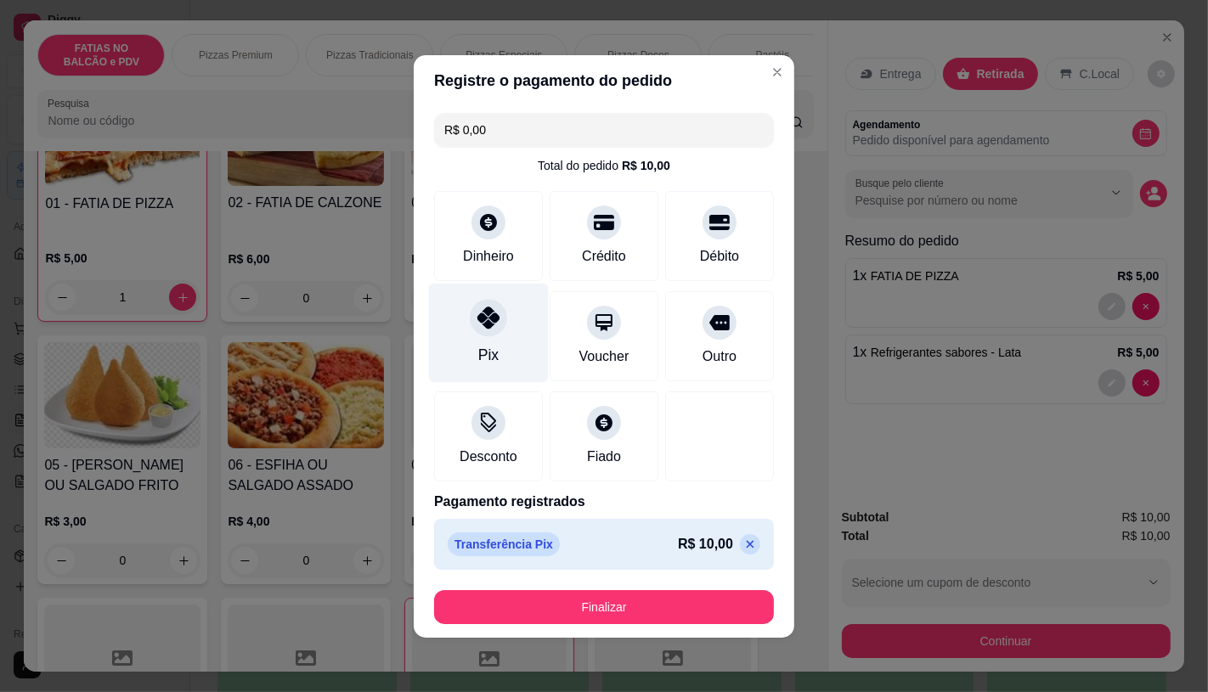
type input "R$ 0,00"
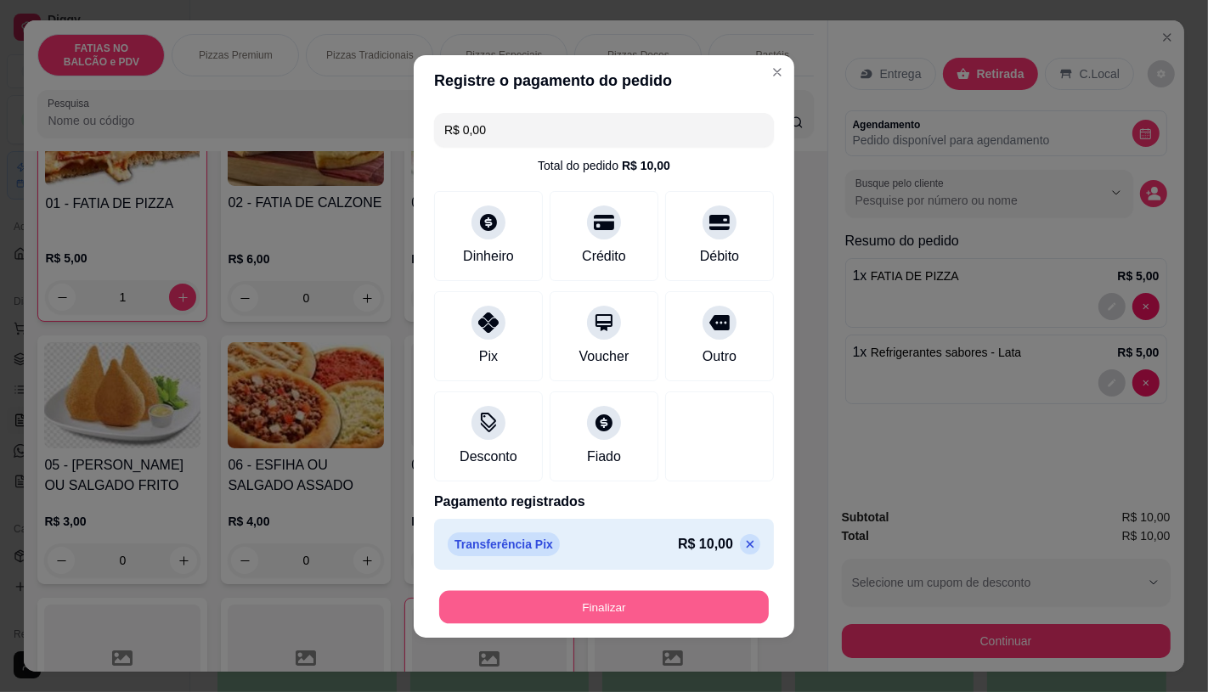
click at [608, 591] on button "Finalizar" at bounding box center [604, 606] width 330 height 33
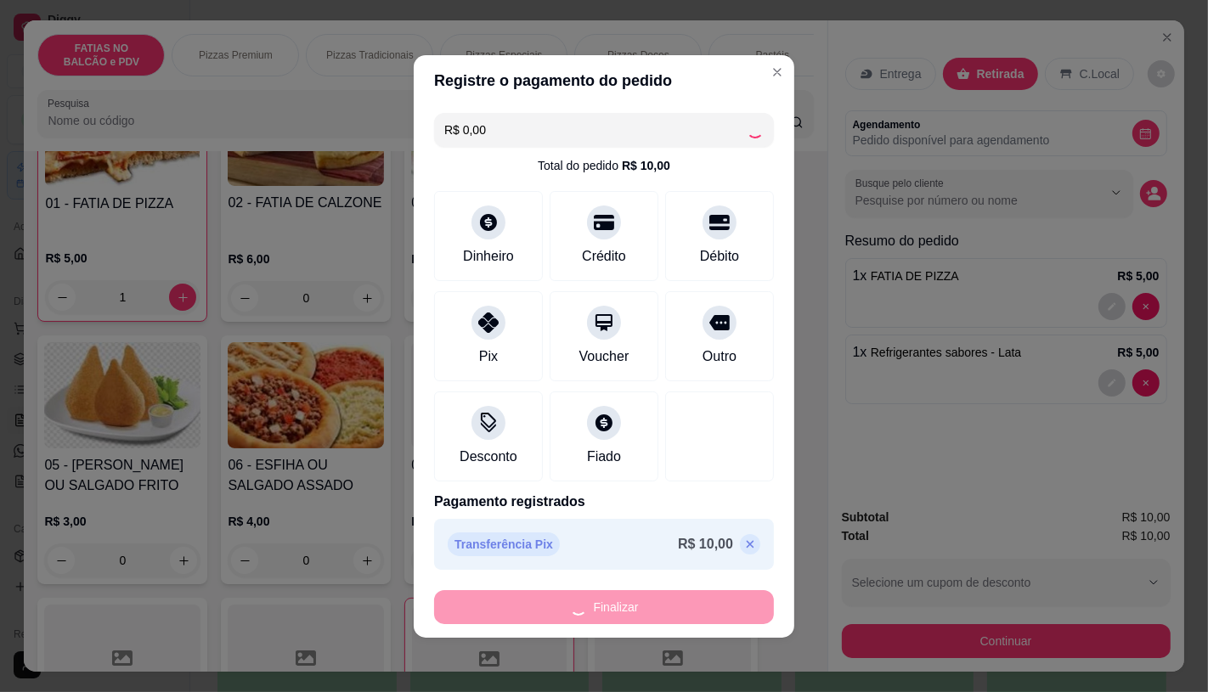
type input "0"
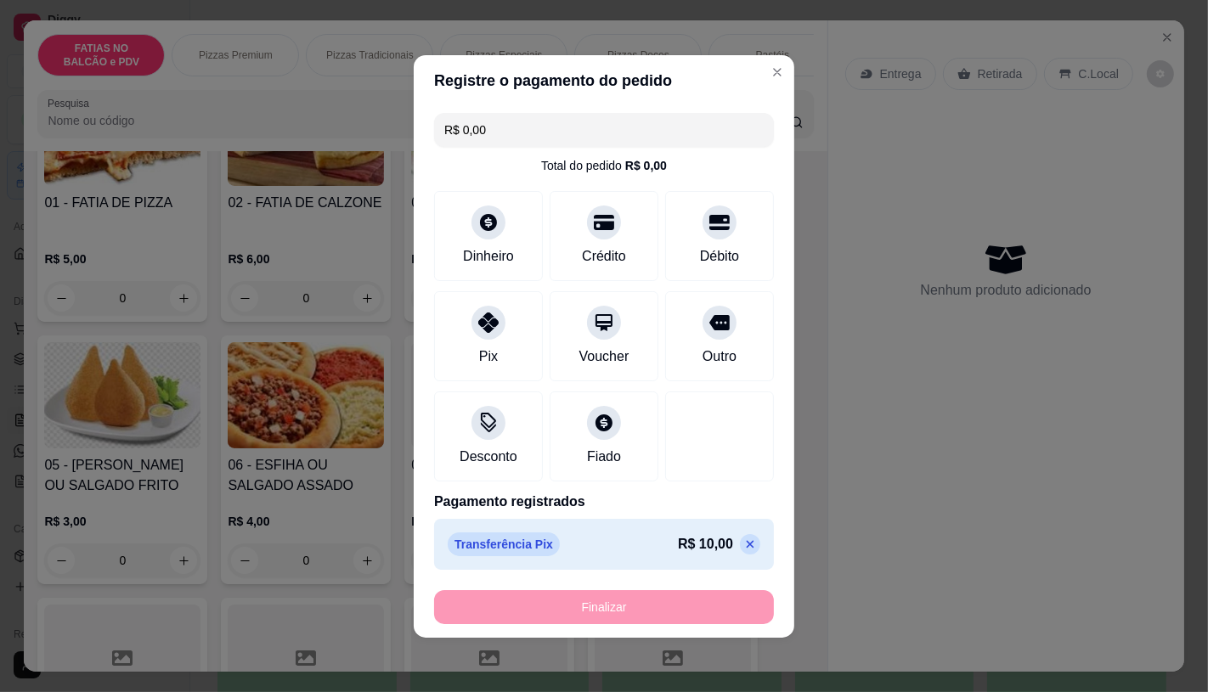
type input "-R$ 10,00"
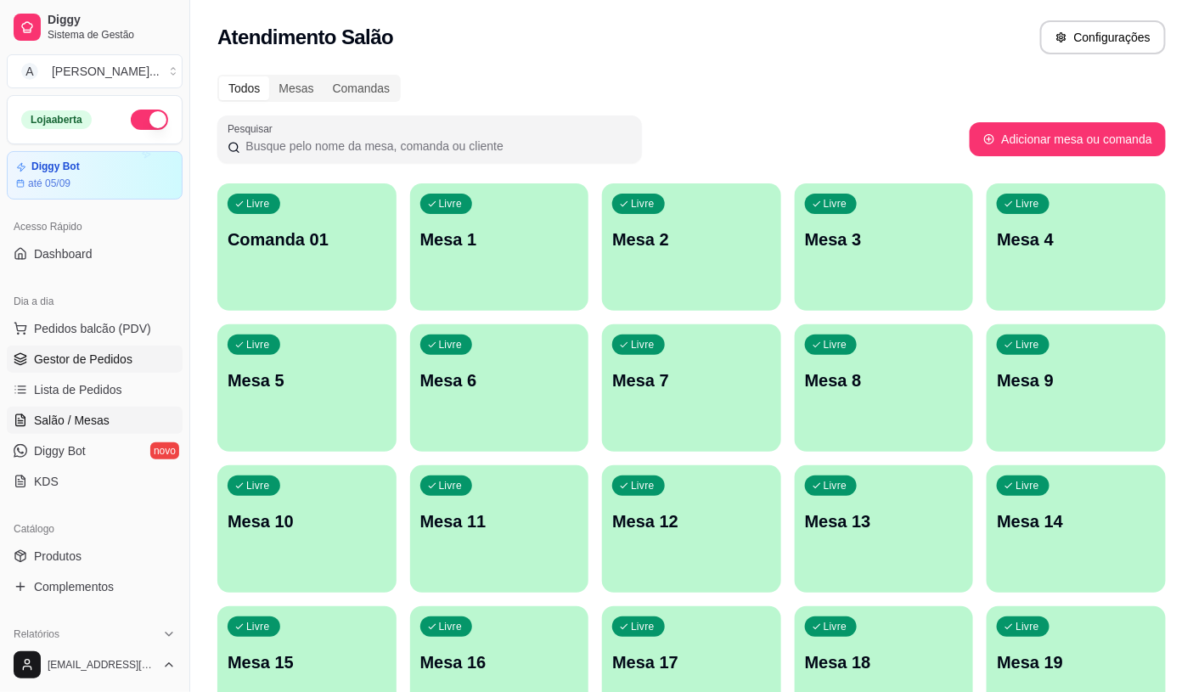
click at [146, 346] on link "Gestor de Pedidos" at bounding box center [95, 359] width 176 height 27
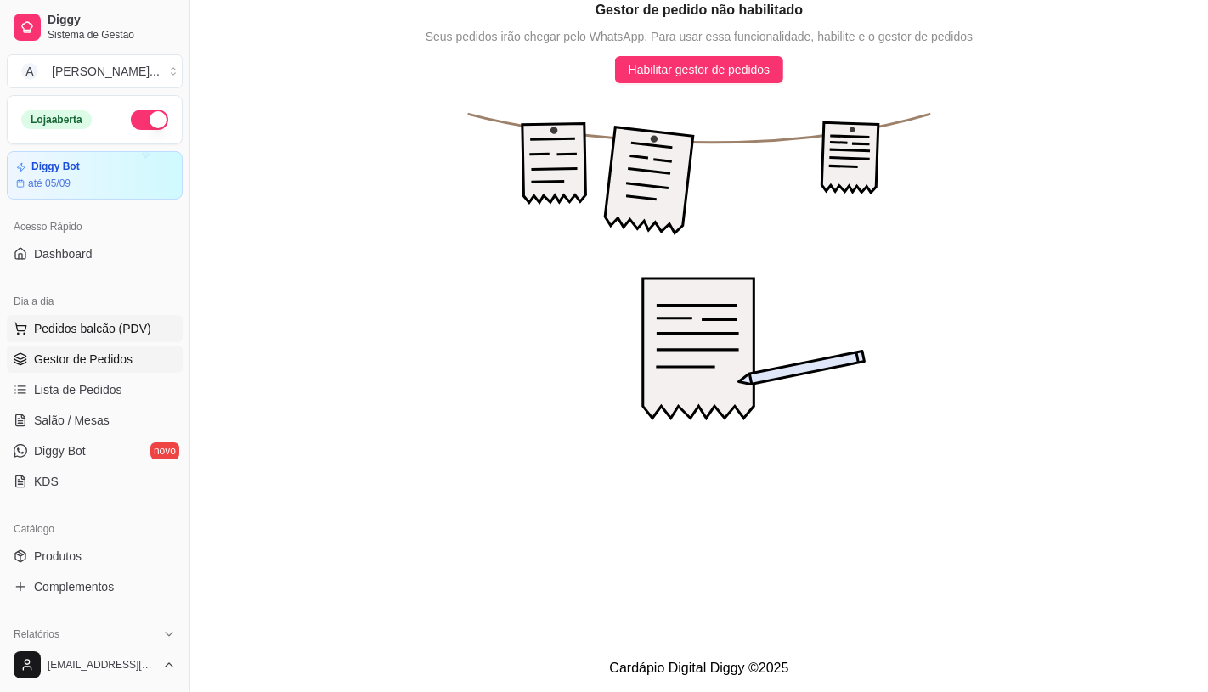
click at [146, 341] on button "Pedidos balcão (PDV)" at bounding box center [95, 328] width 176 height 27
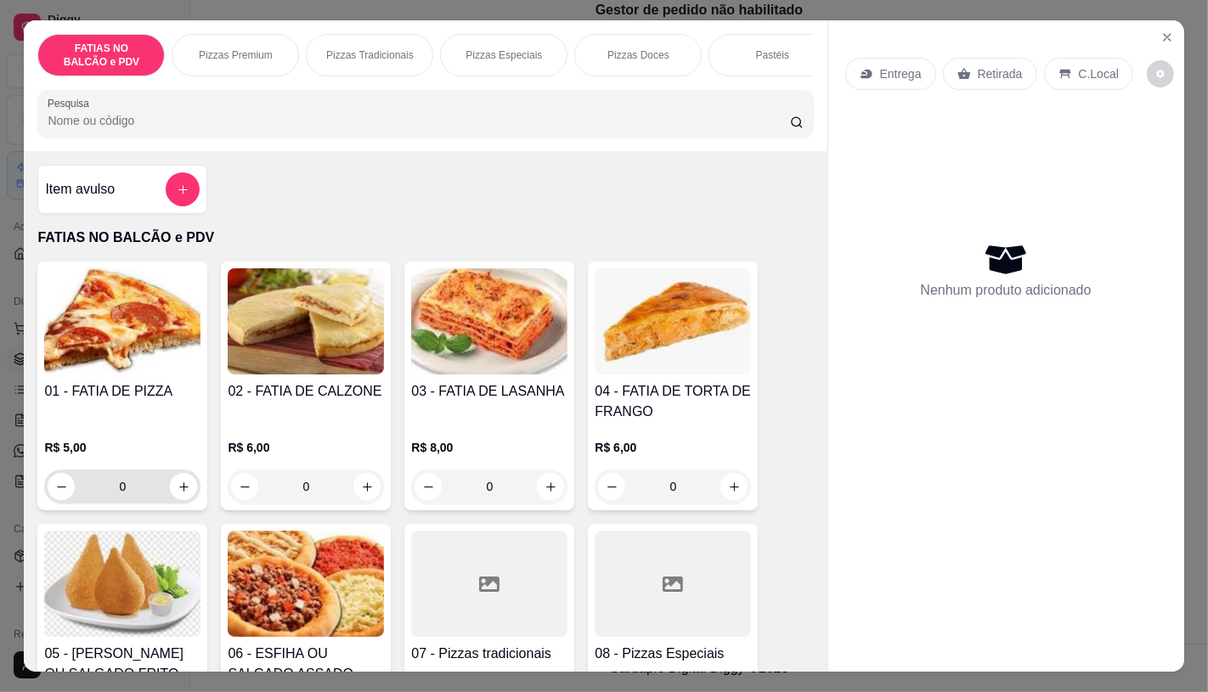
click at [144, 494] on input "0" at bounding box center [122, 487] width 95 height 34
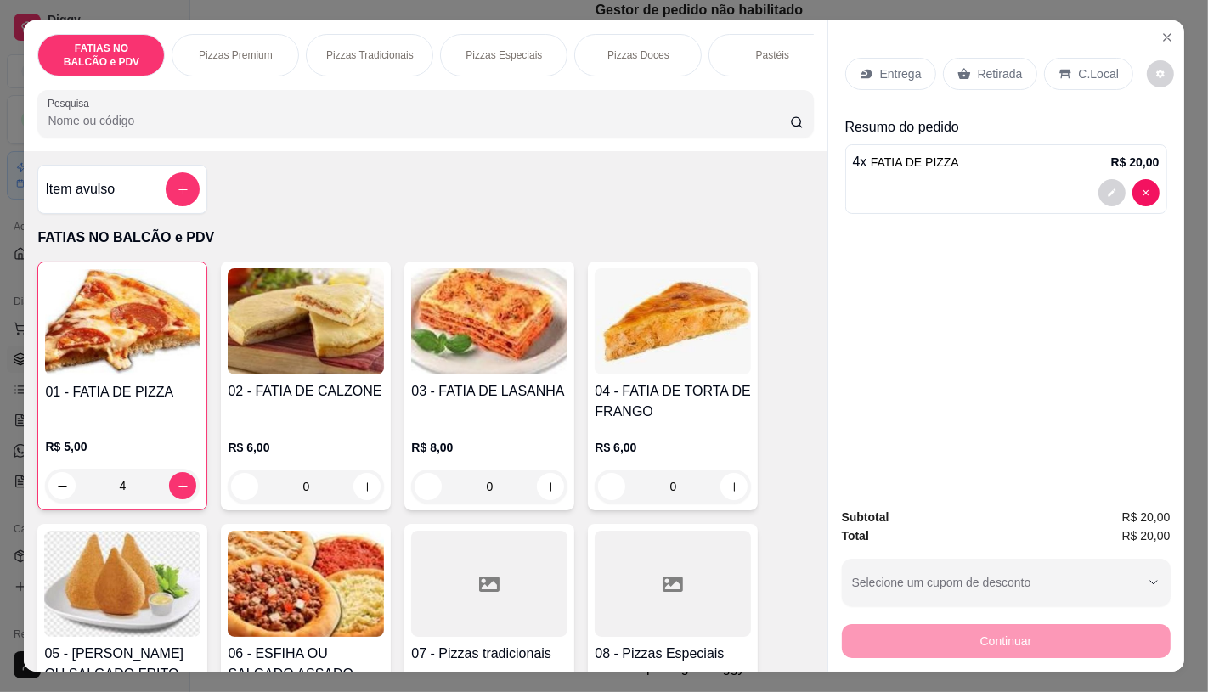
type input "4"
click at [987, 48] on div "Entrega Retirada C.Local" at bounding box center [1006, 73] width 322 height 59
click at [988, 65] on p "Retirada" at bounding box center [1000, 73] width 45 height 17
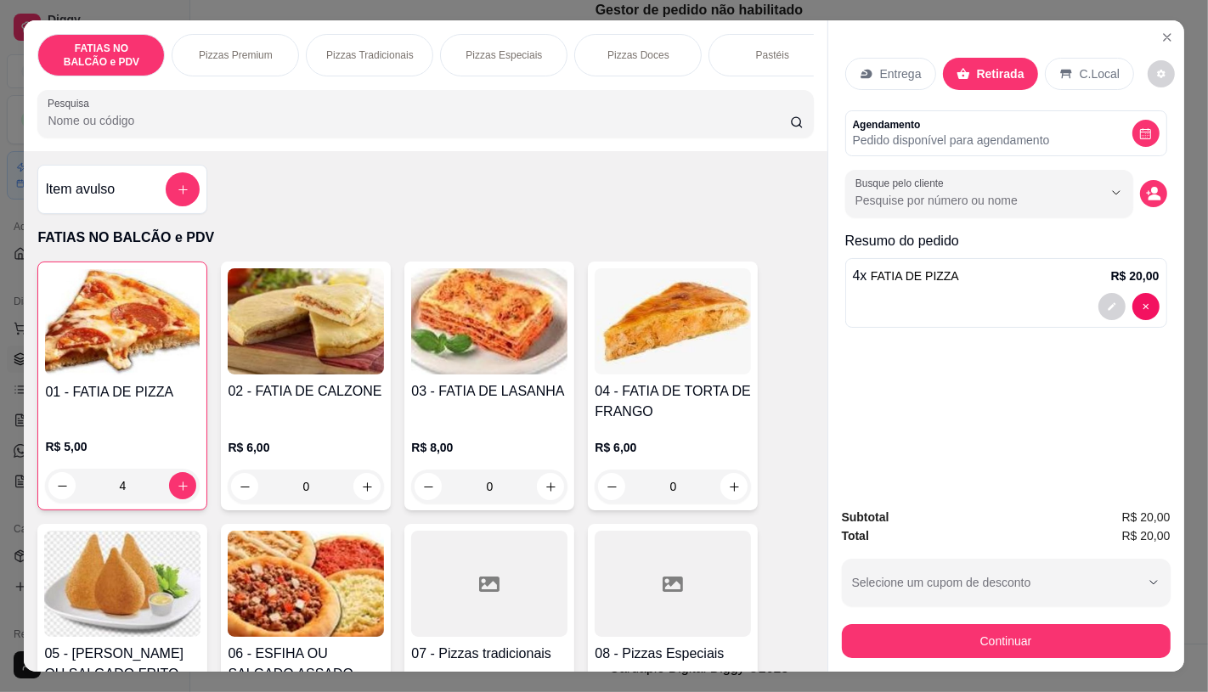
click at [924, 620] on div "Continuar" at bounding box center [1006, 639] width 329 height 38
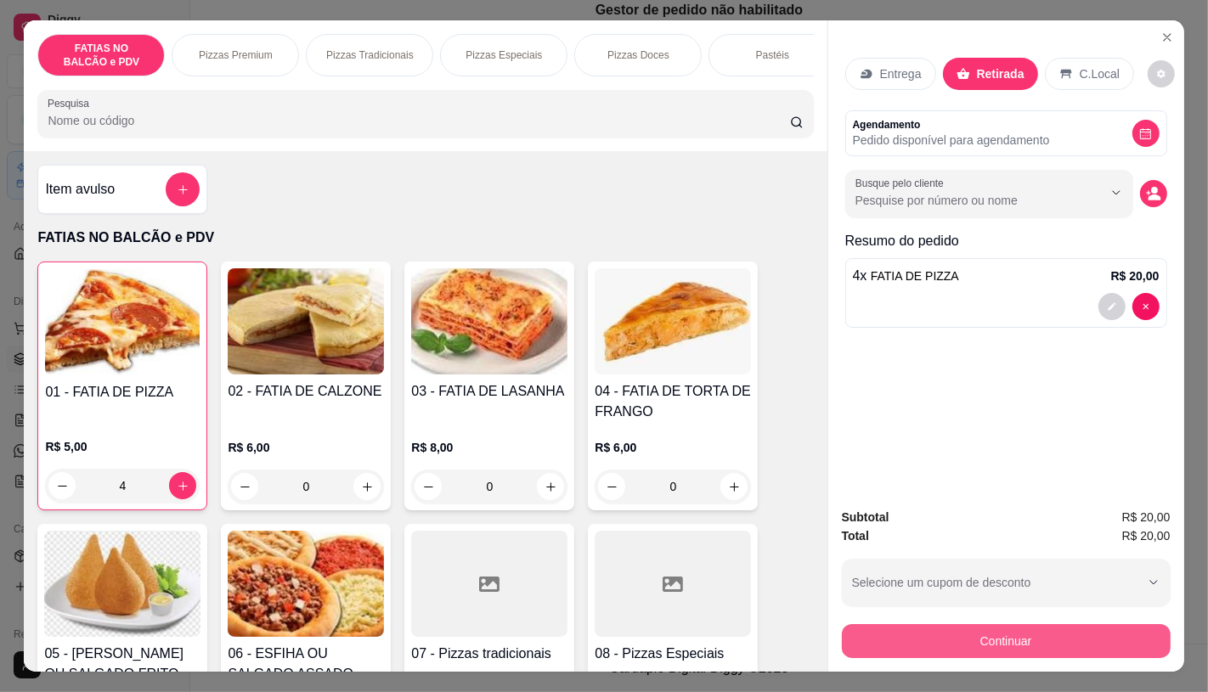
click at [928, 624] on button "Continuar" at bounding box center [1006, 641] width 329 height 34
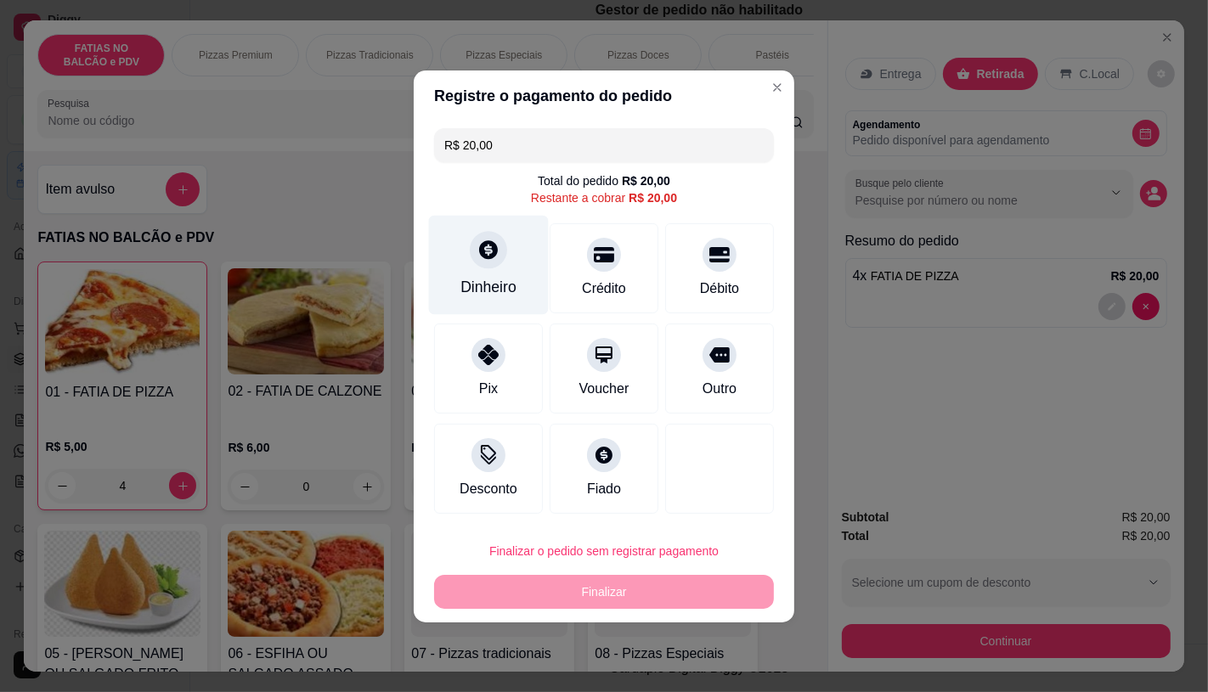
click at [465, 277] on div "Dinheiro" at bounding box center [488, 287] width 56 height 22
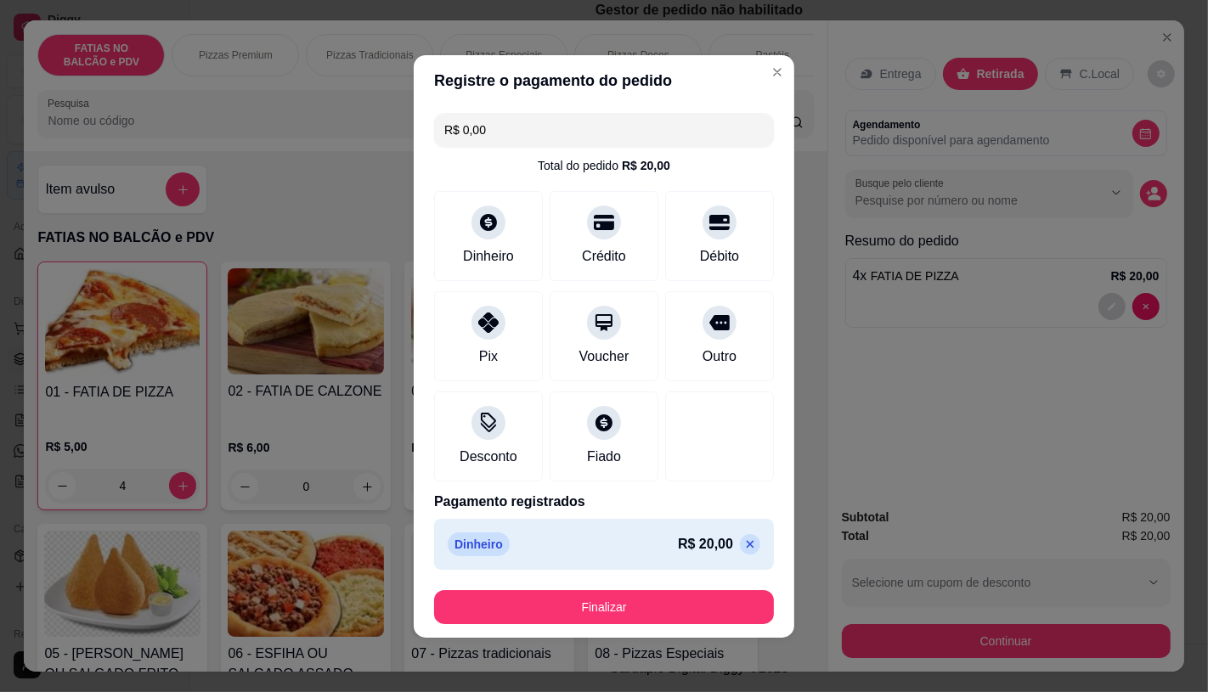
type input "R$ 0,00"
drag, startPoint x: 601, startPoint y: 580, endPoint x: 601, endPoint y: 590, distance: 9.4
click at [601, 590] on footer "Finalizar" at bounding box center [604, 607] width 381 height 61
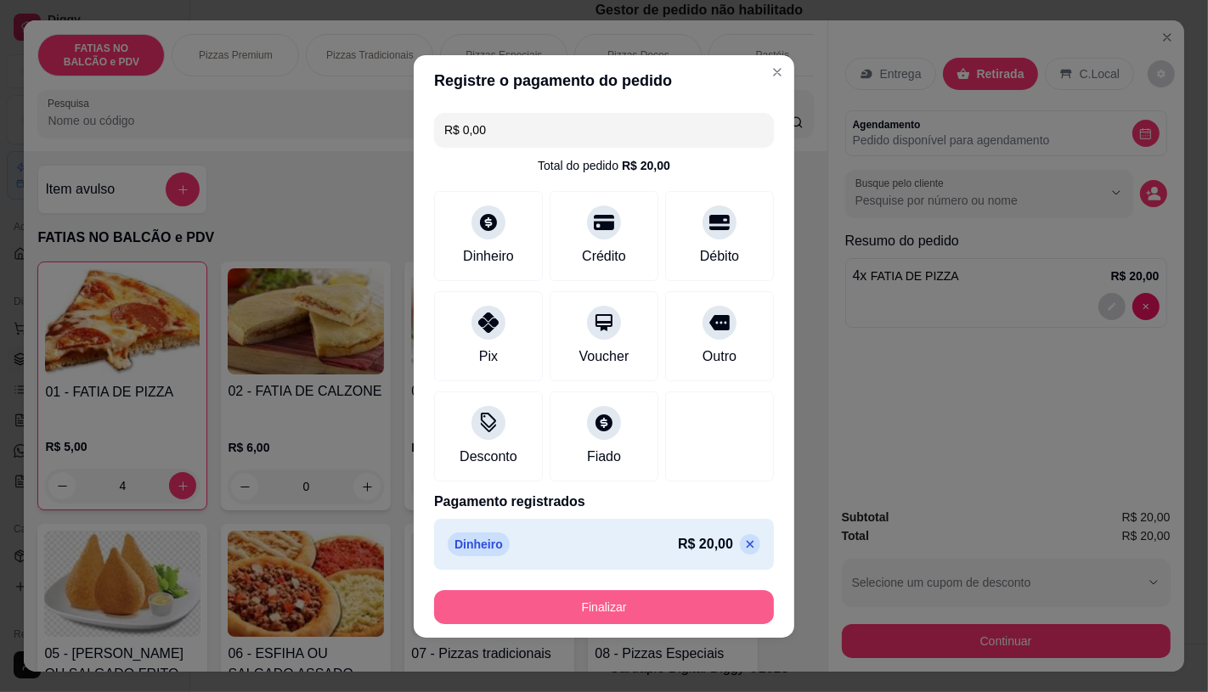
click at [601, 590] on button "Finalizar" at bounding box center [604, 607] width 340 height 34
click at [616, 623] on div "Finalizar" at bounding box center [604, 607] width 340 height 34
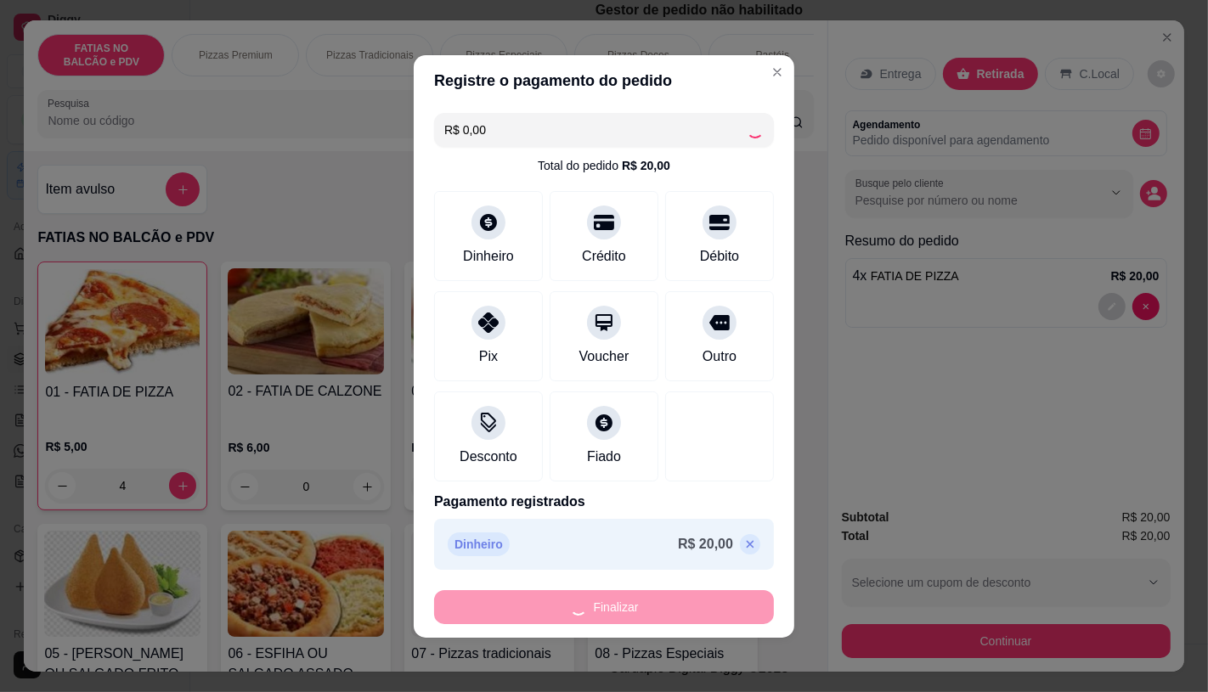
type input "0"
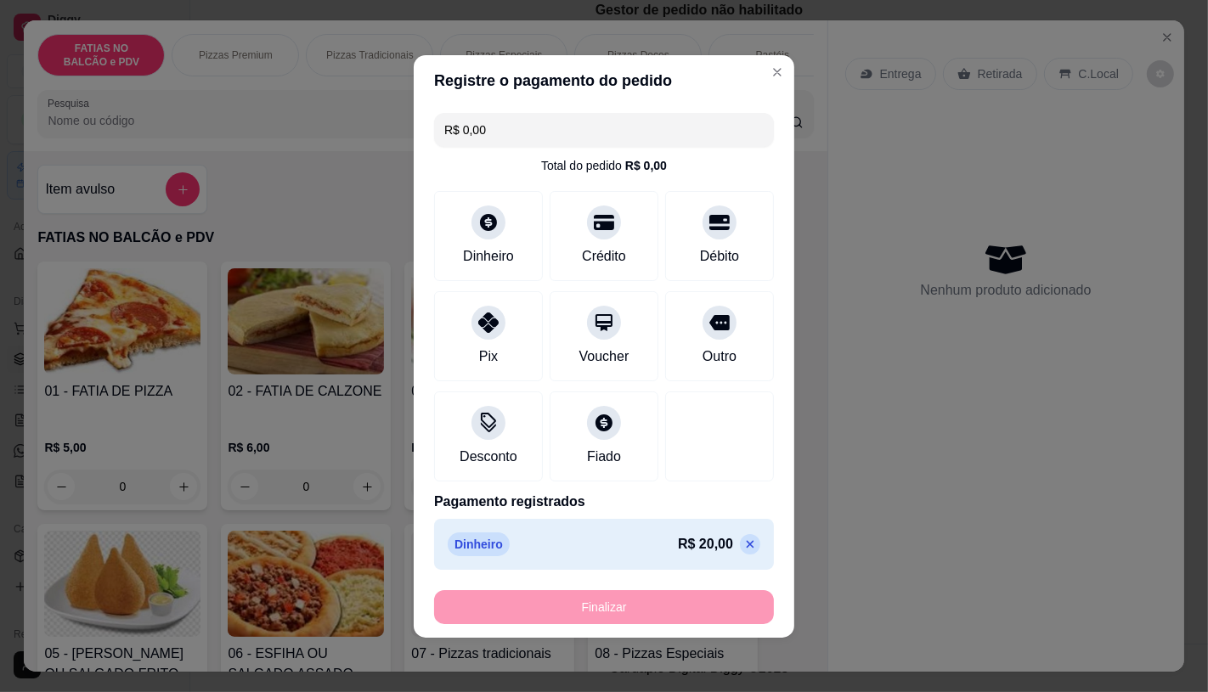
type input "-R$ 20,00"
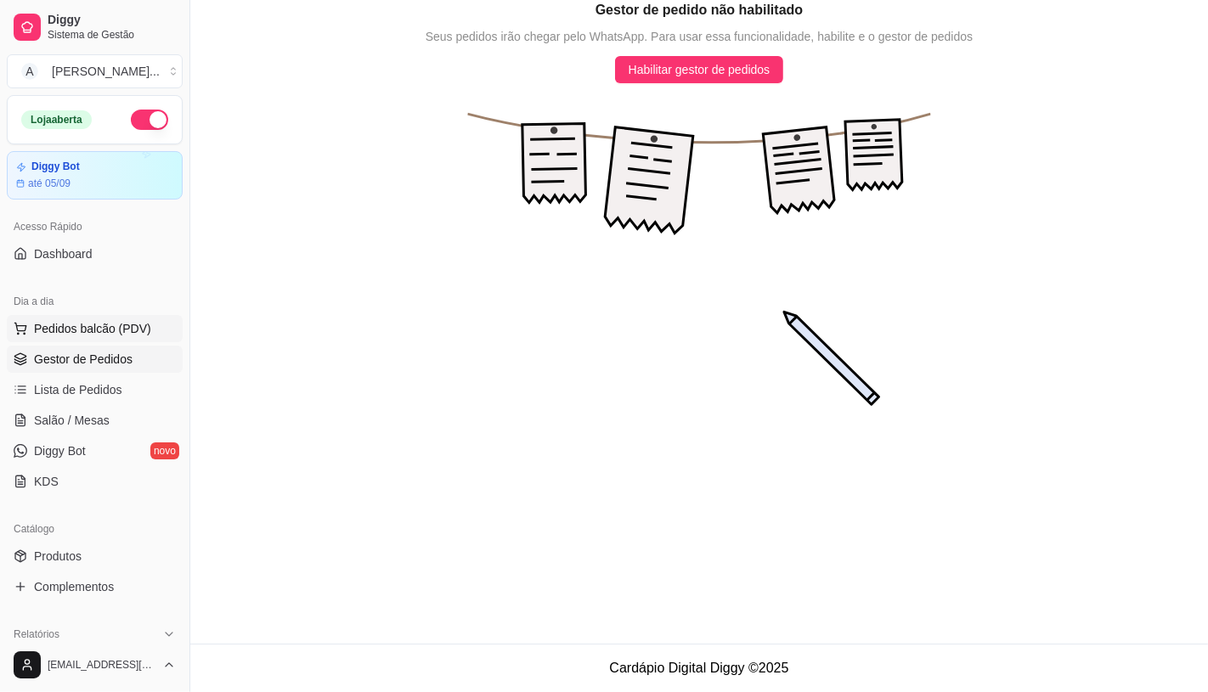
click at [121, 317] on button "Pedidos balcão (PDV)" at bounding box center [95, 328] width 176 height 27
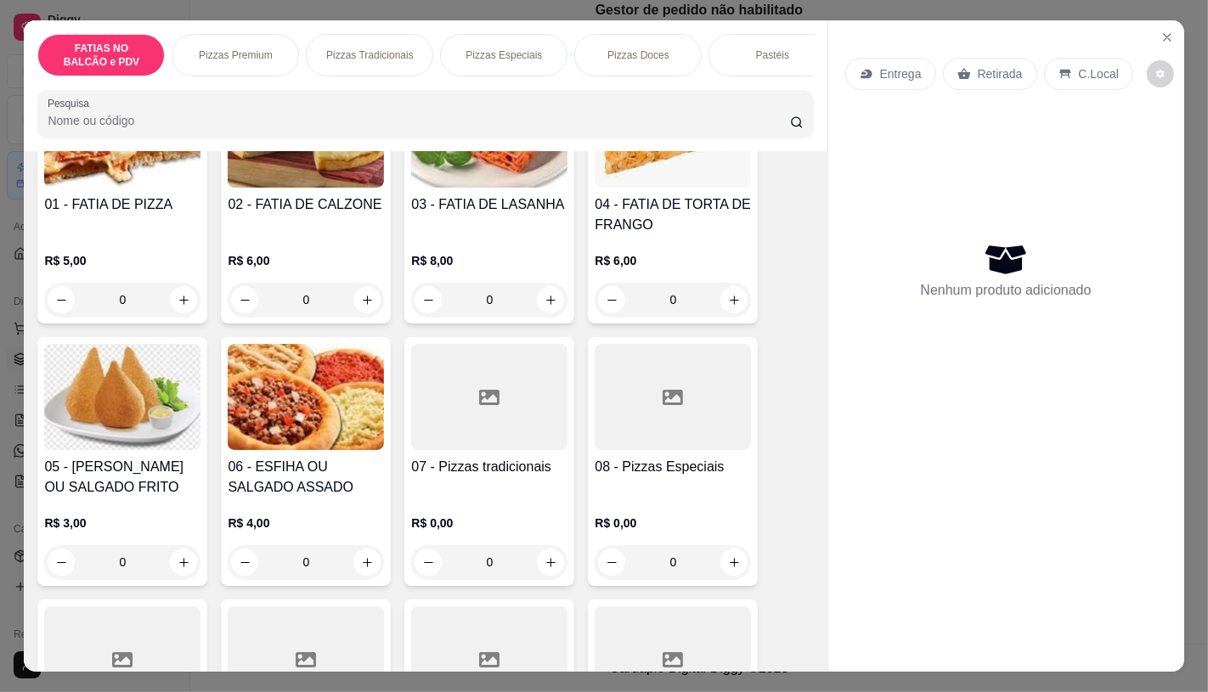
scroll to position [189, 0]
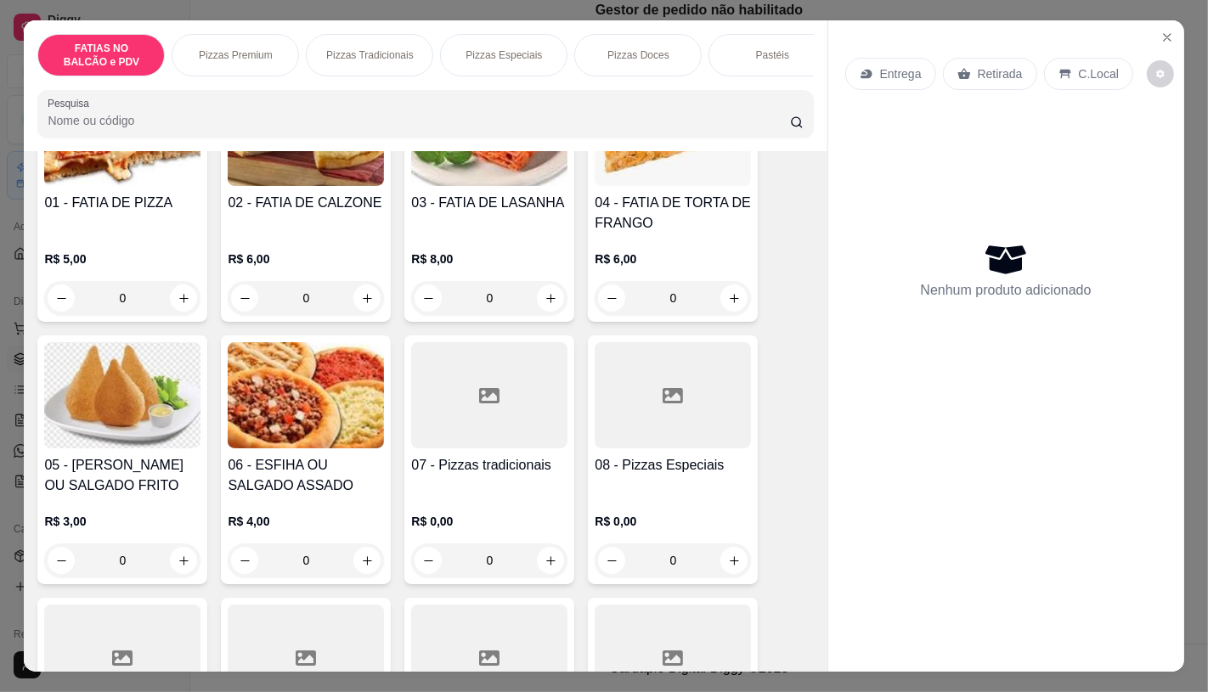
click at [655, 416] on div at bounding box center [673, 395] width 156 height 106
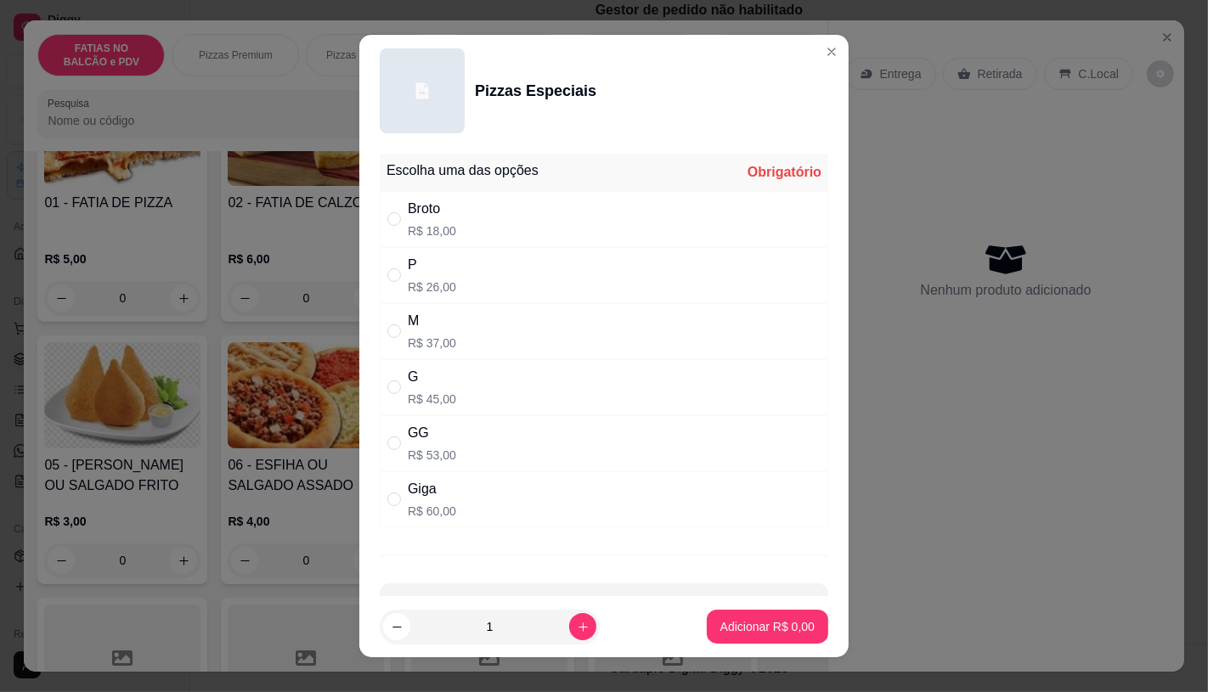
click at [408, 400] on p "R$ 45,00" at bounding box center [432, 399] width 48 height 17
radio input "true"
click at [725, 635] on button "Adicionar R$ 45,00" at bounding box center [764, 627] width 128 height 34
type input "1"
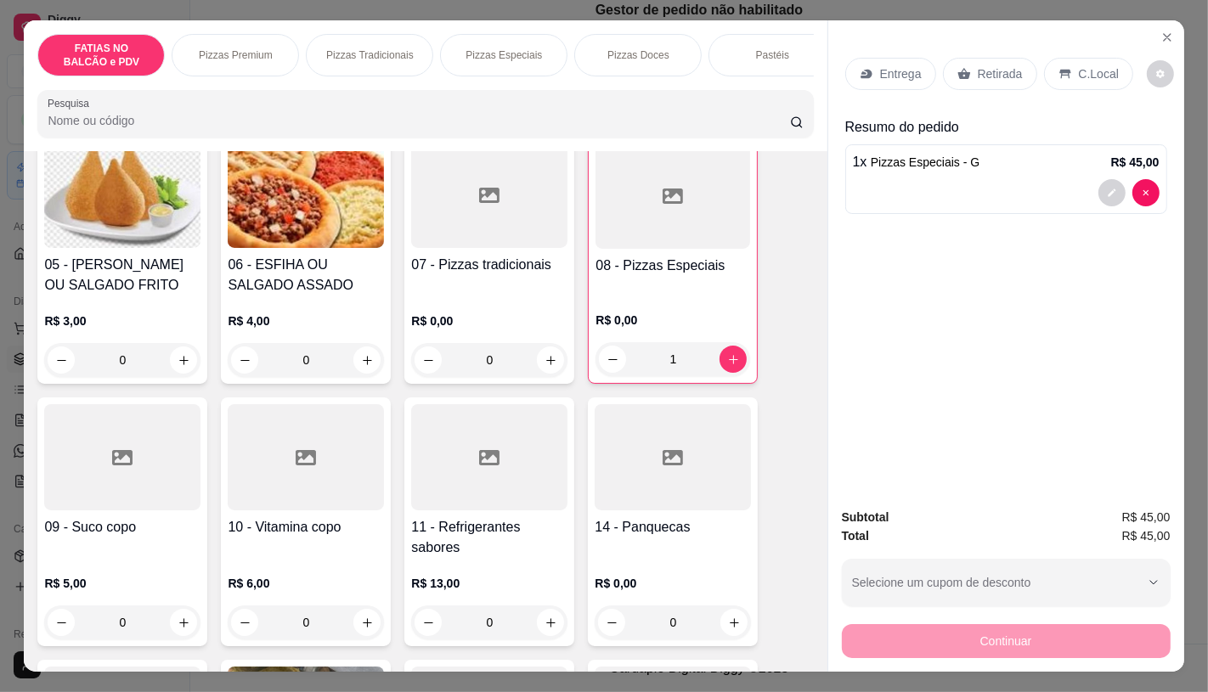
scroll to position [471, 0]
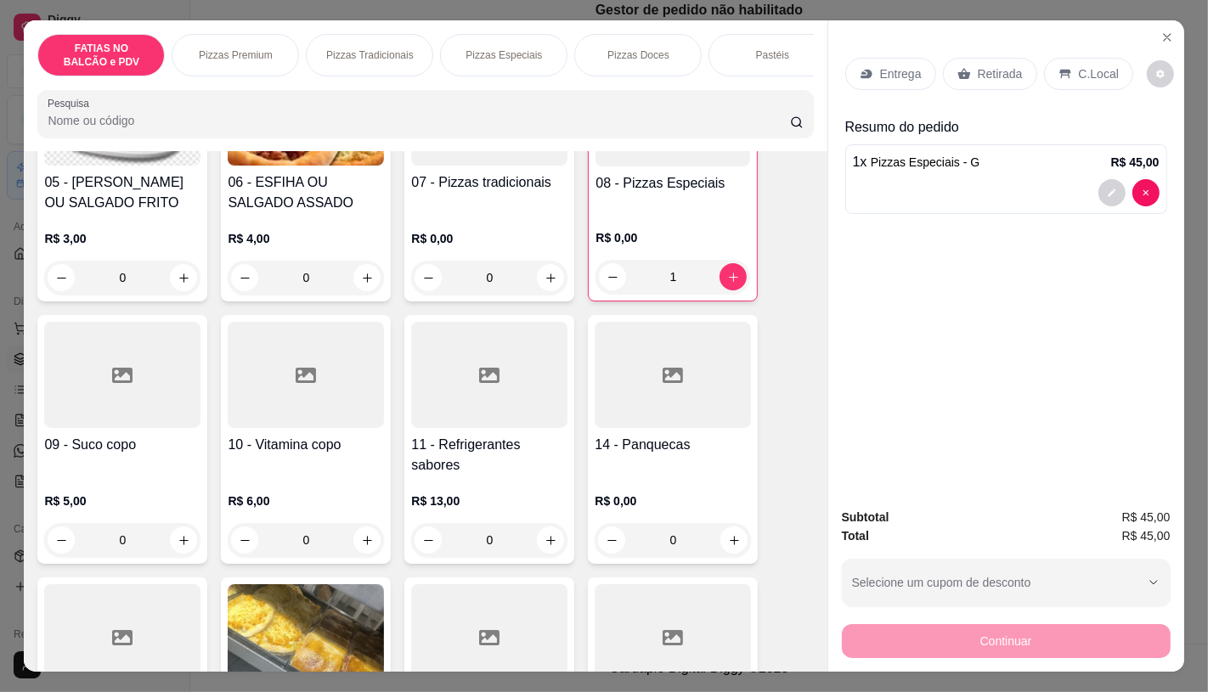
click at [477, 400] on div at bounding box center [489, 375] width 156 height 106
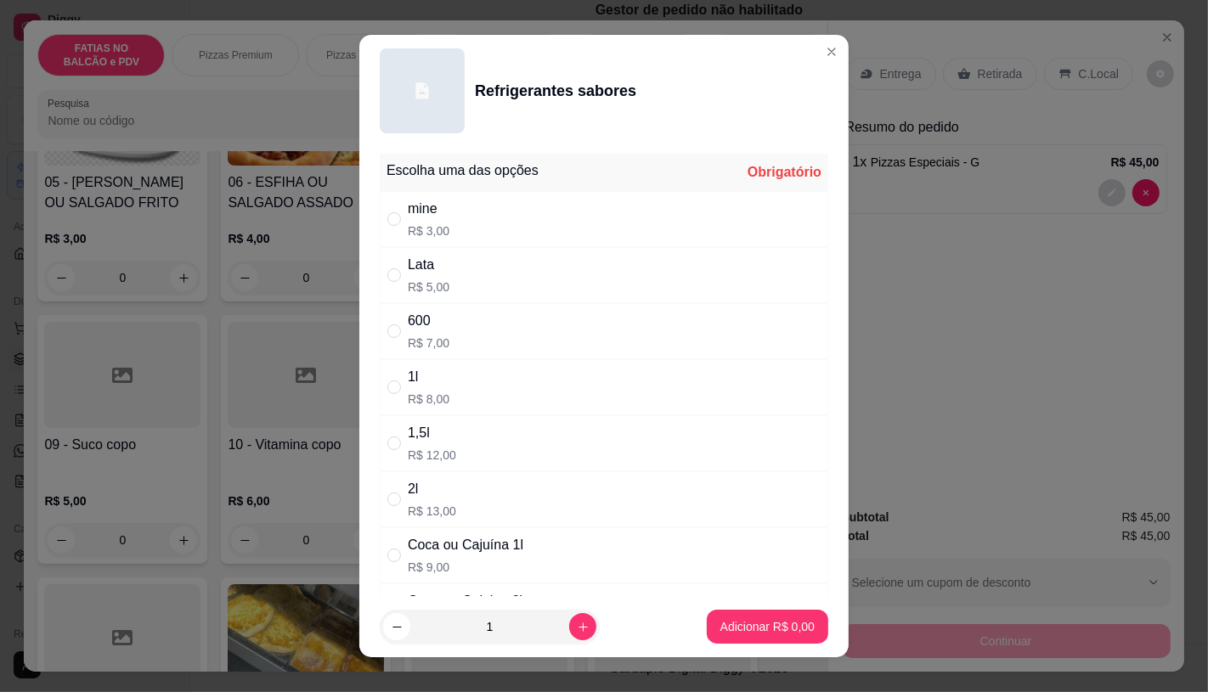
click at [453, 569] on p "R$ 9,00" at bounding box center [466, 567] width 116 height 17
radio input "true"
click at [577, 630] on icon "increase-product-quantity" at bounding box center [583, 627] width 13 height 13
type input "2"
click at [733, 626] on p "Adicionar R$ 18,00" at bounding box center [764, 626] width 101 height 17
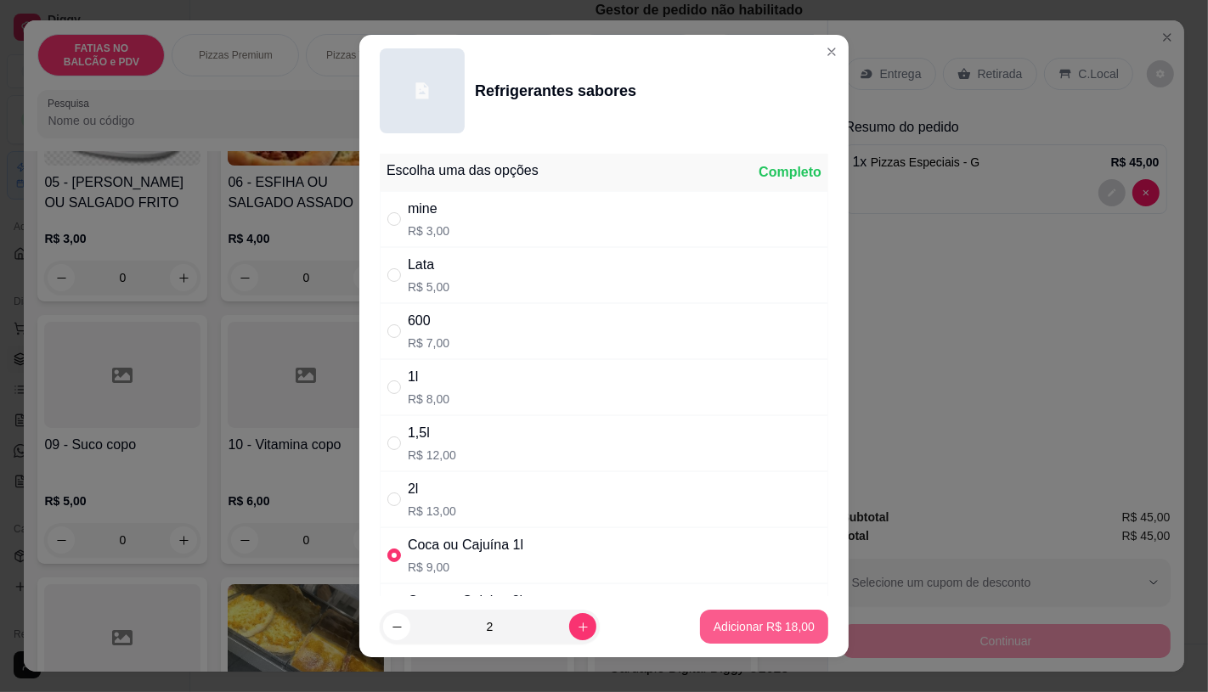
type input "2"
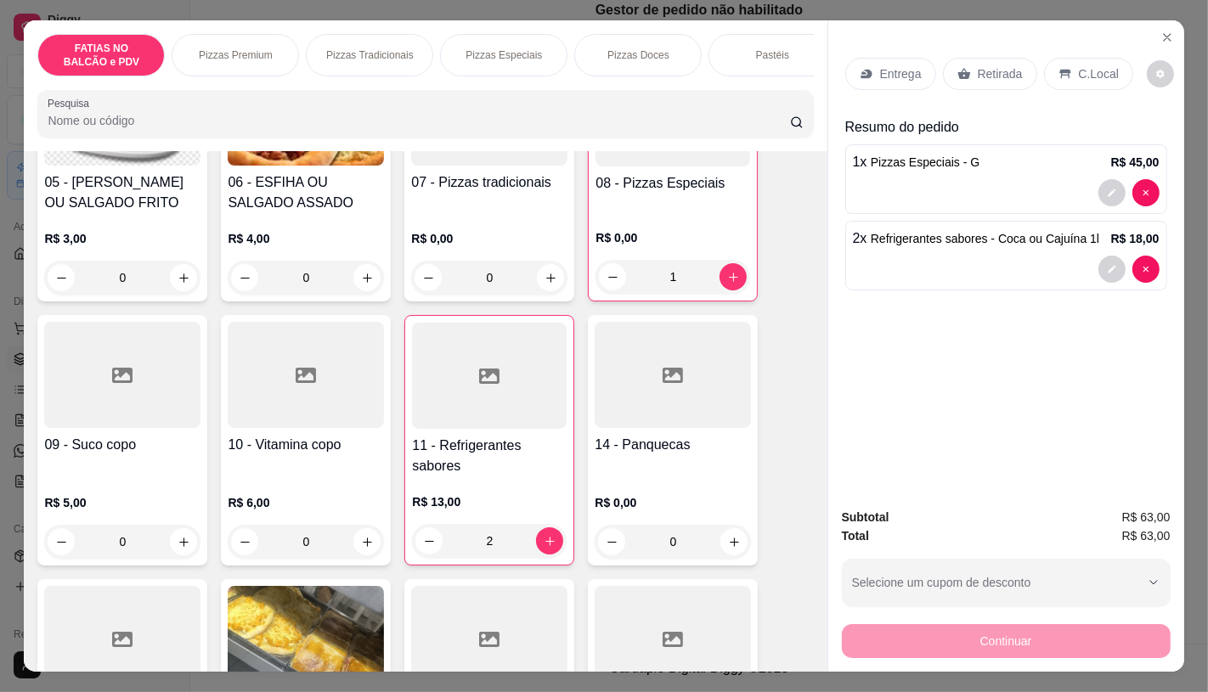
click at [997, 73] on p "Retirada" at bounding box center [1000, 73] width 45 height 17
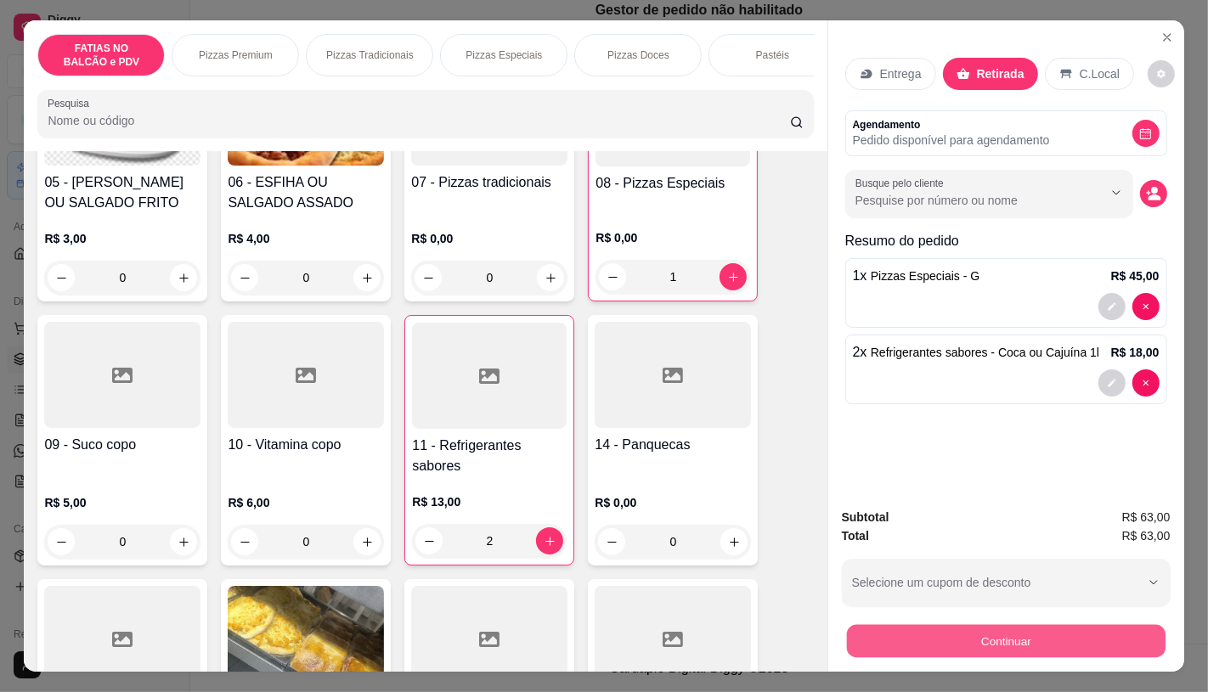
click at [1021, 639] on button "Continuar" at bounding box center [1005, 640] width 319 height 33
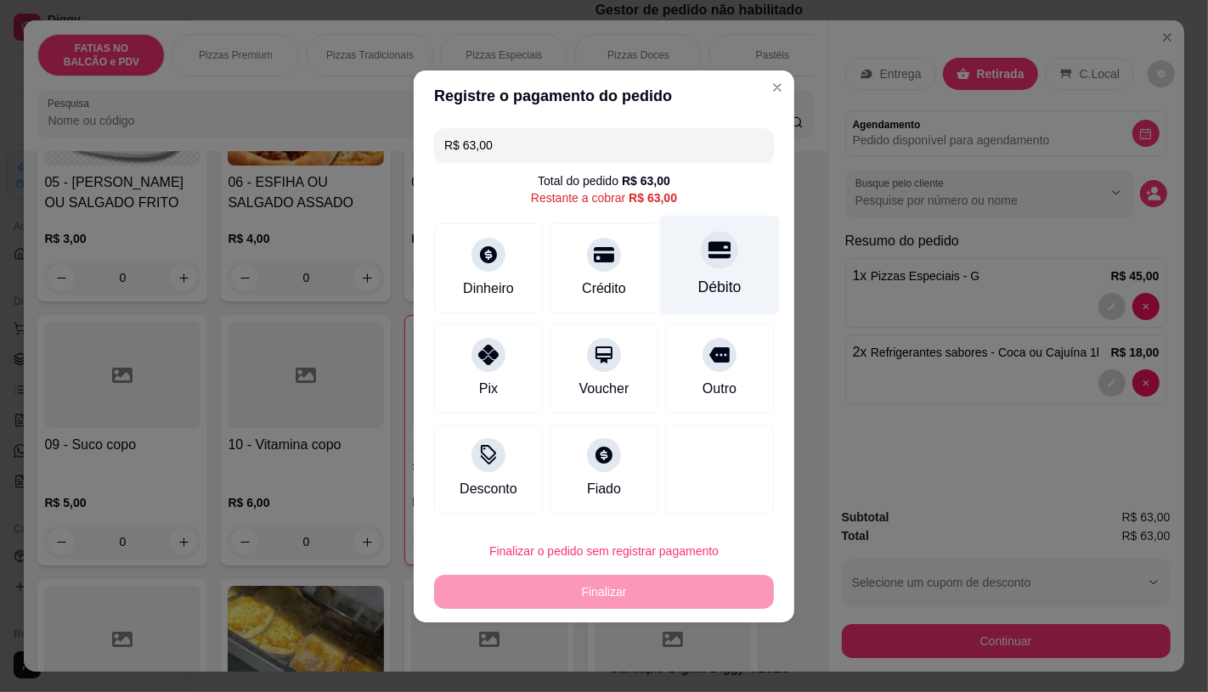
click at [701, 259] on div at bounding box center [719, 249] width 37 height 37
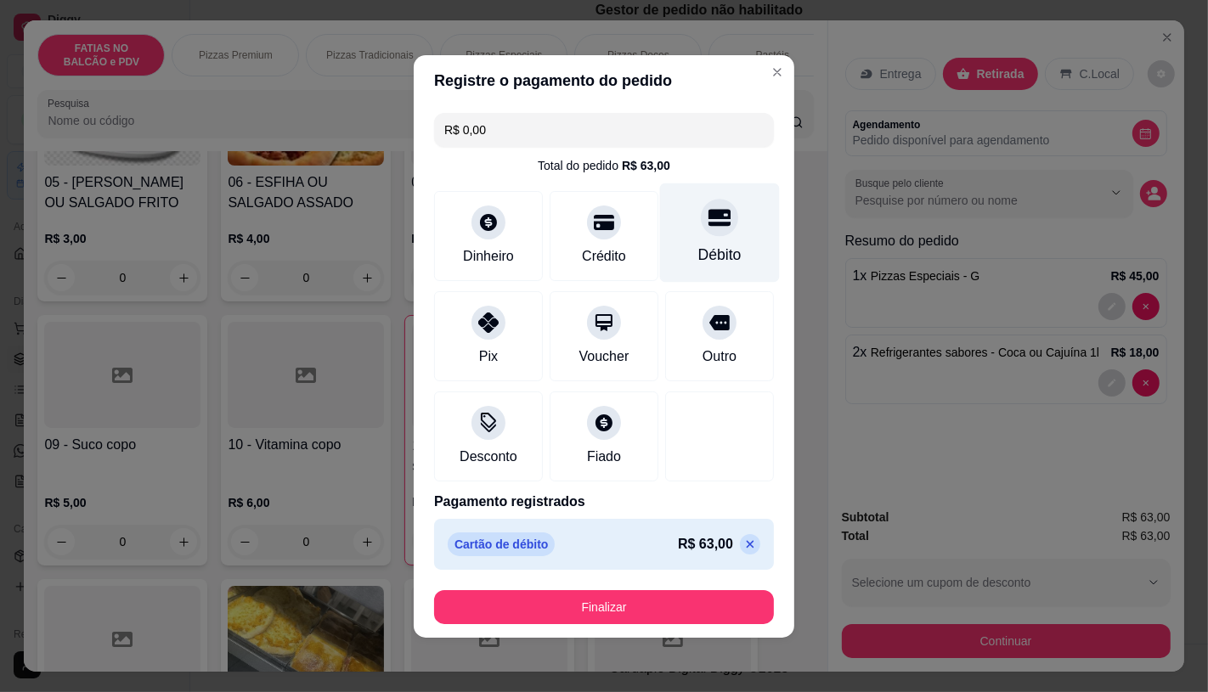
type input "R$ 0,00"
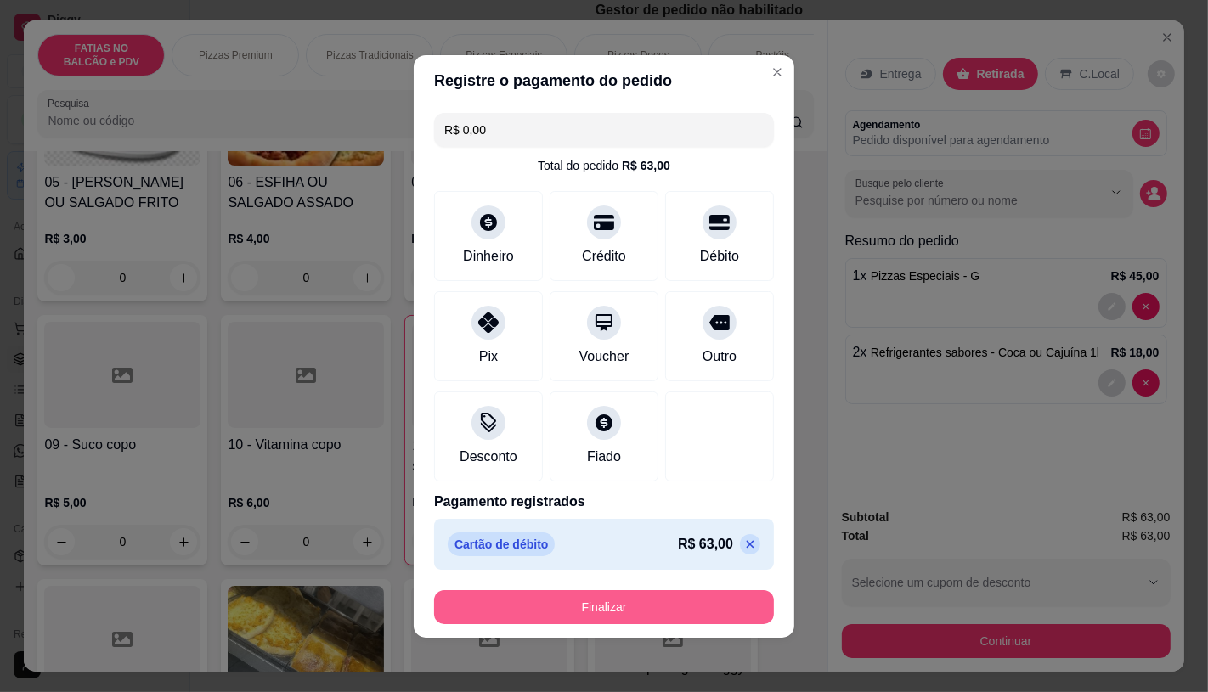
click at [685, 608] on button "Finalizar" at bounding box center [604, 607] width 340 height 34
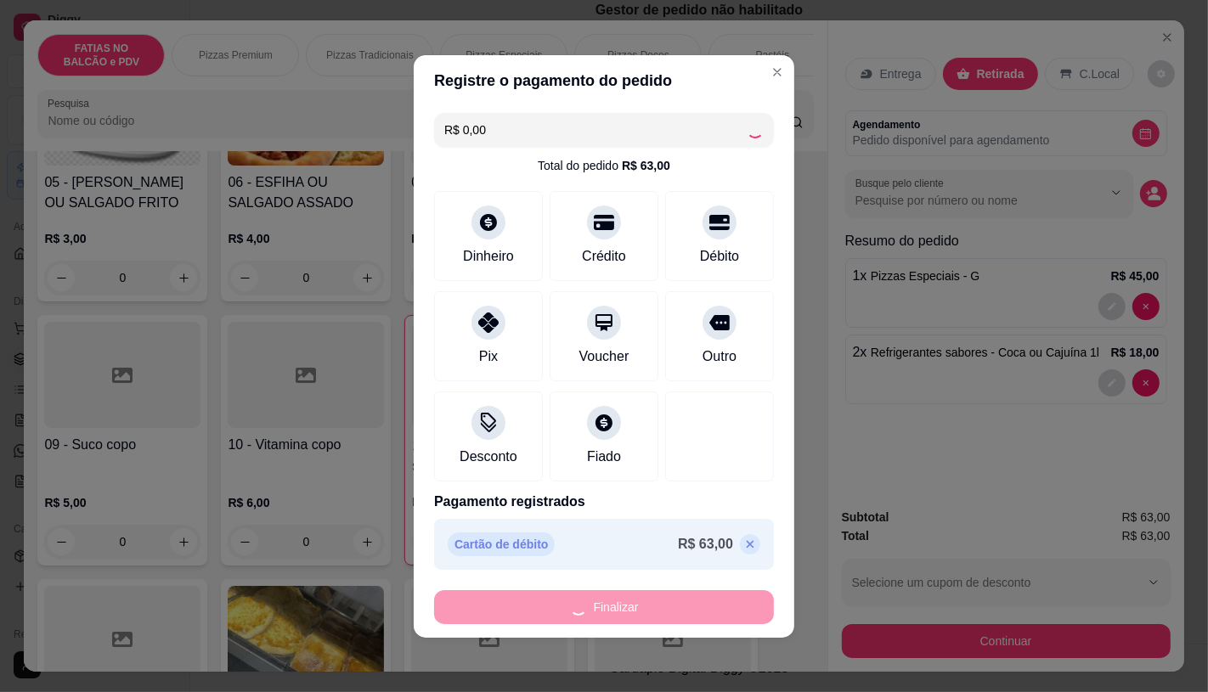
type input "0"
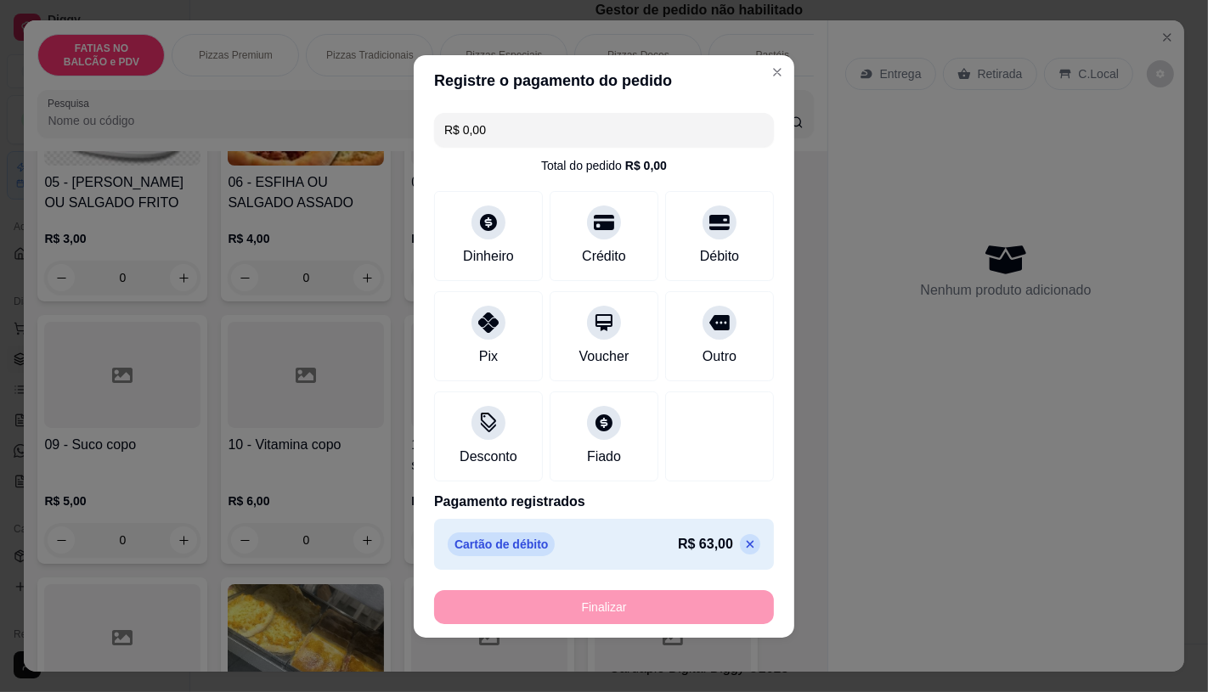
type input "-R$ 63,00"
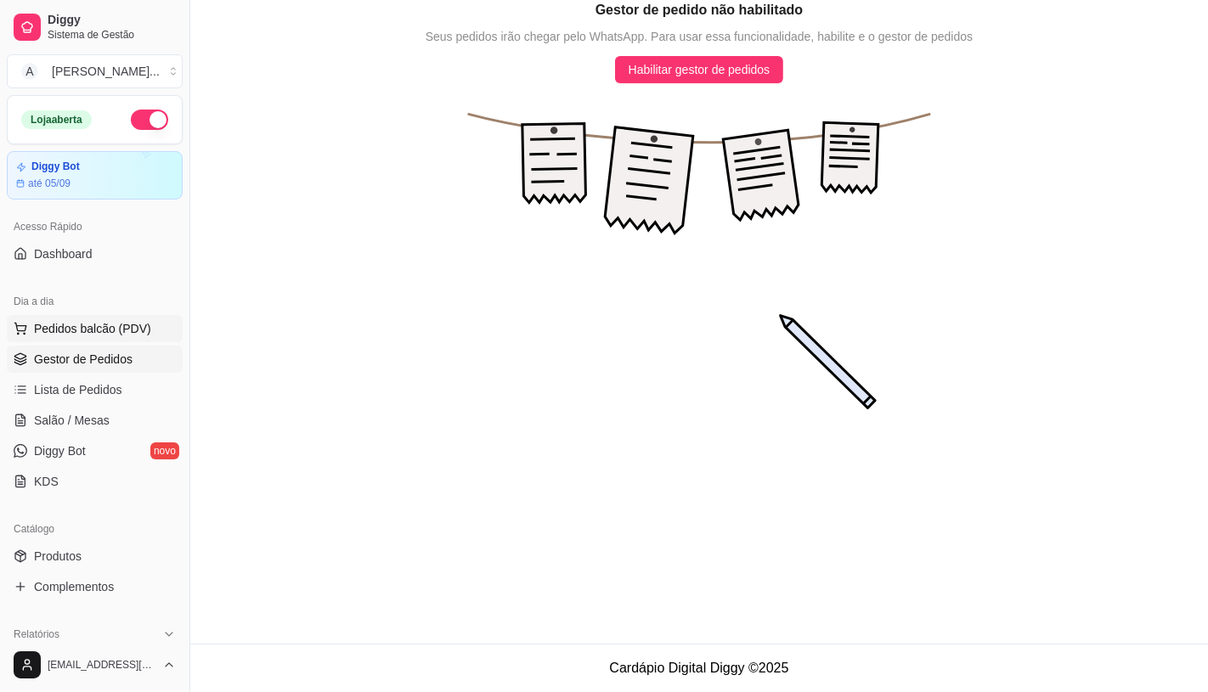
click at [121, 319] on button "Pedidos balcão (PDV)" at bounding box center [95, 328] width 176 height 27
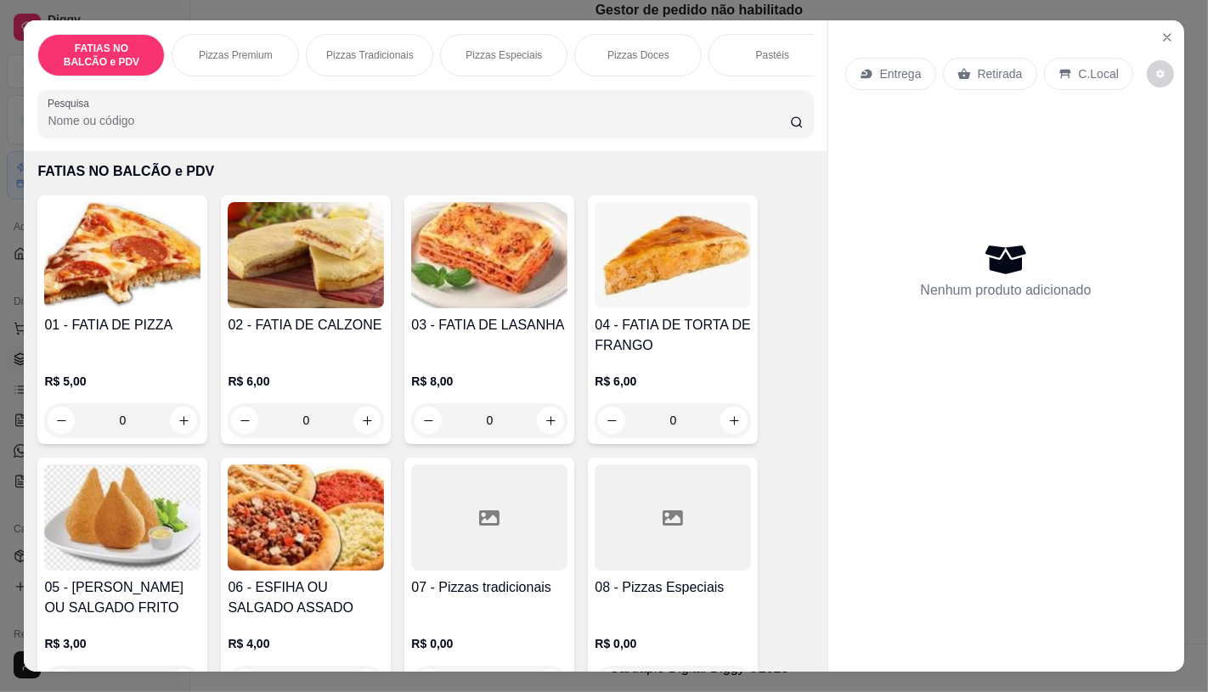
scroll to position [94, 0]
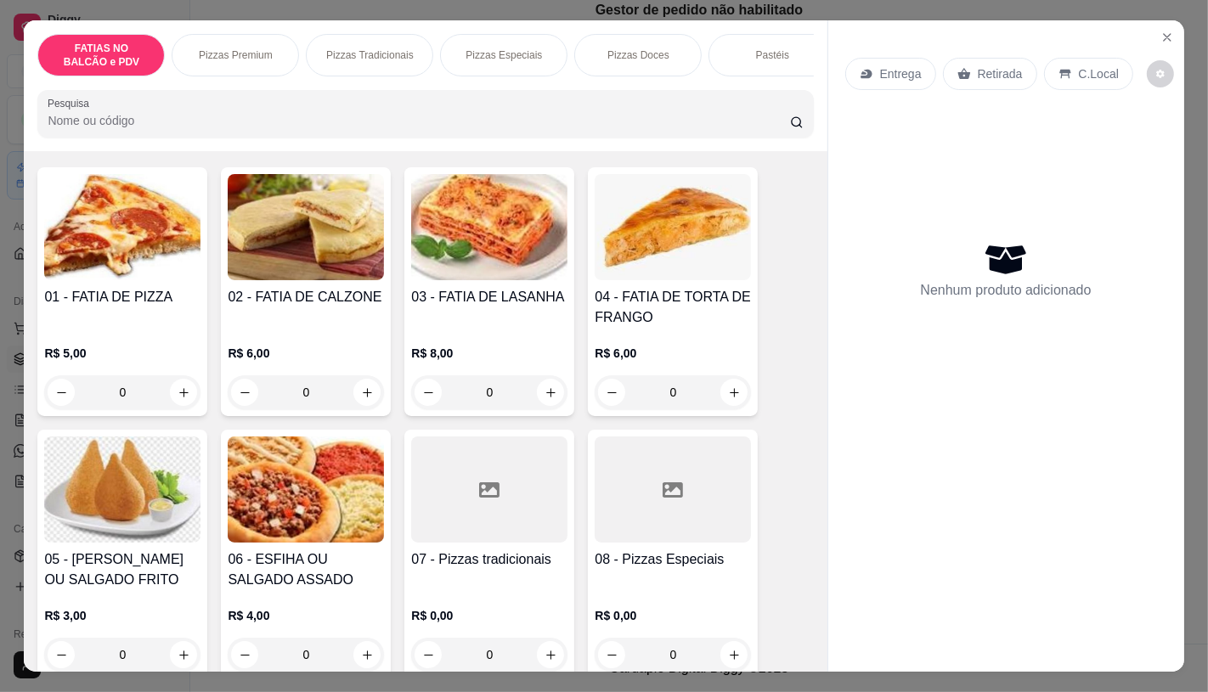
click at [148, 406] on input "0" at bounding box center [122, 392] width 95 height 34
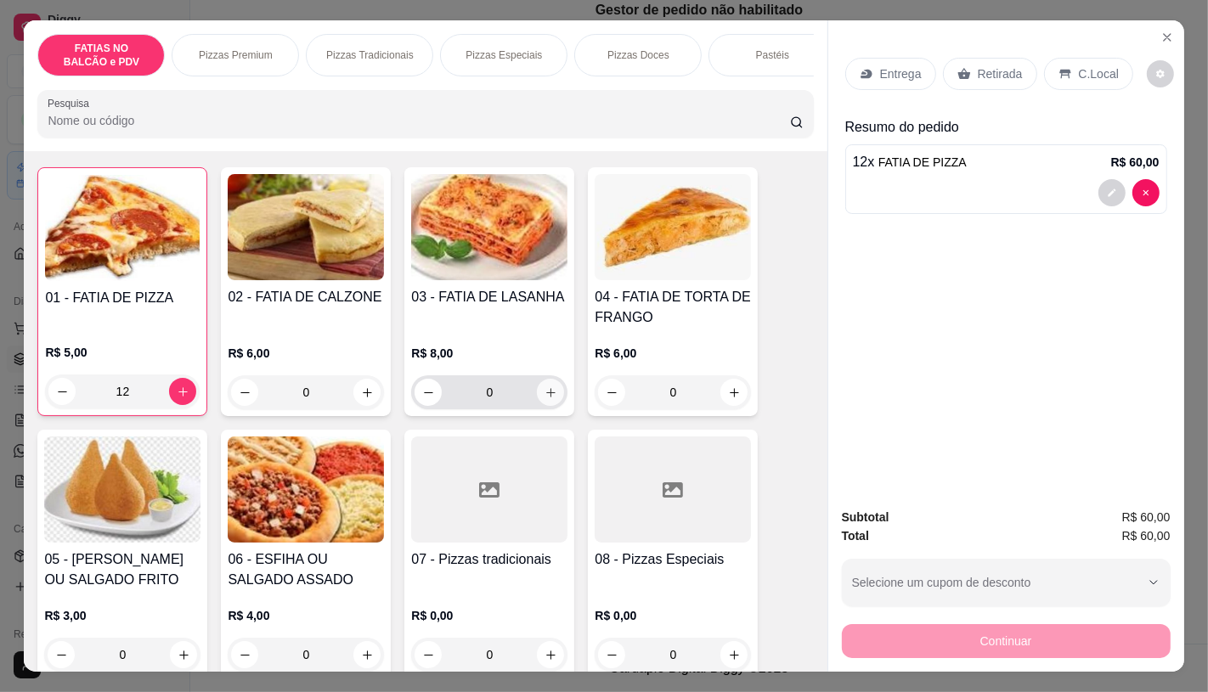
type input "12"
click at [547, 389] on button "increase-product-quantity" at bounding box center [550, 392] width 27 height 27
type input "1"
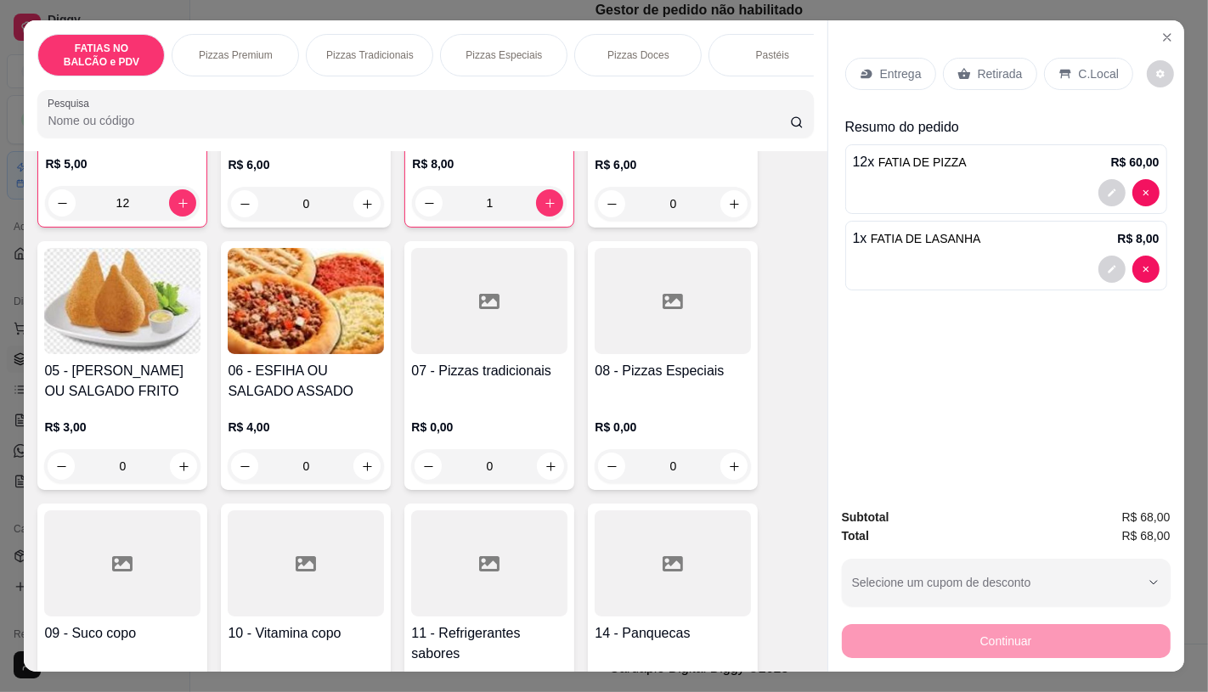
scroll to position [377, 0]
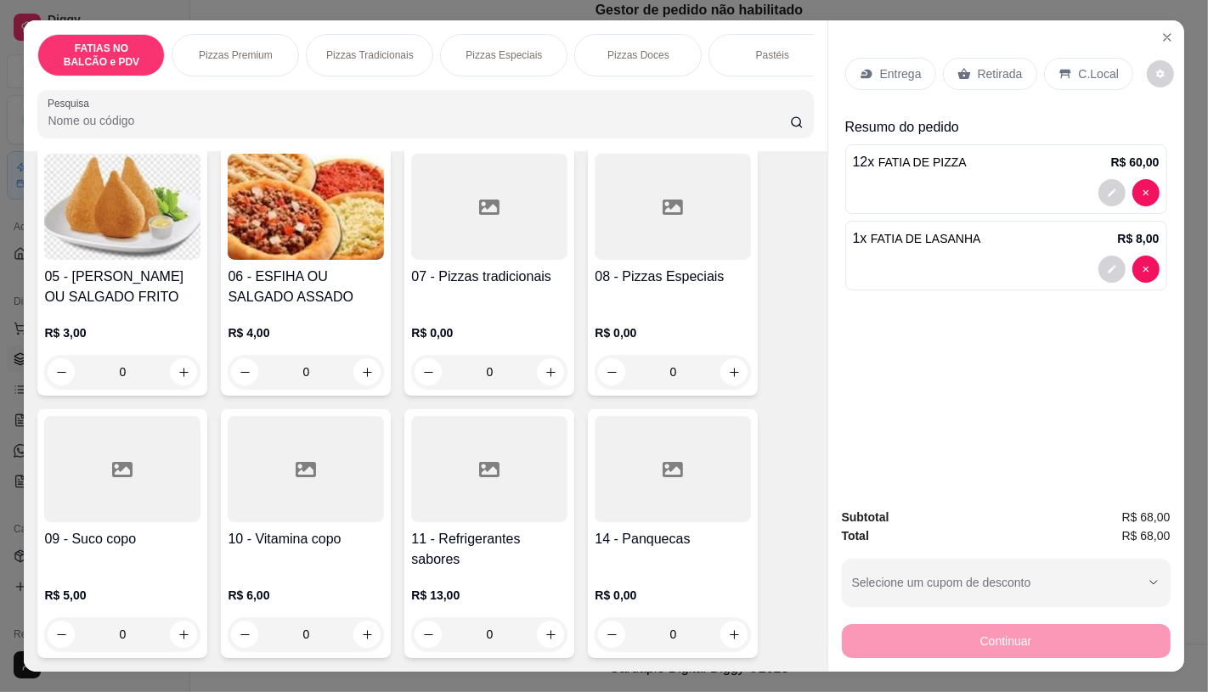
click at [479, 477] on icon at bounding box center [489, 469] width 20 height 15
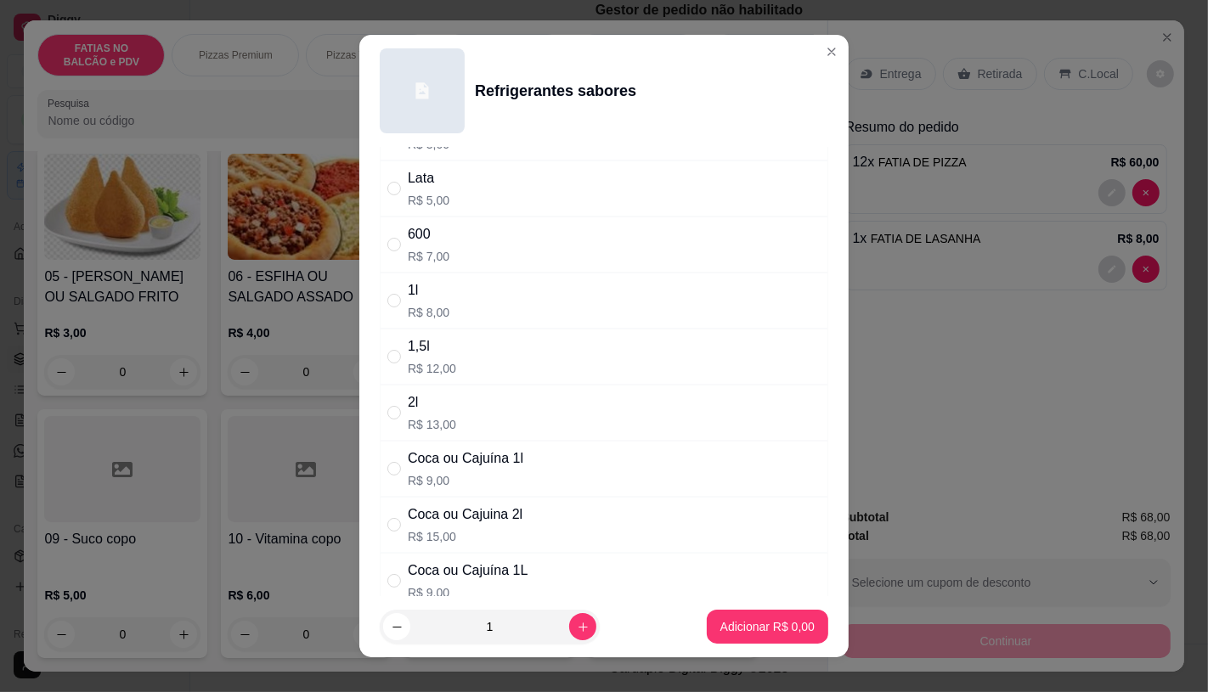
scroll to position [94, 0]
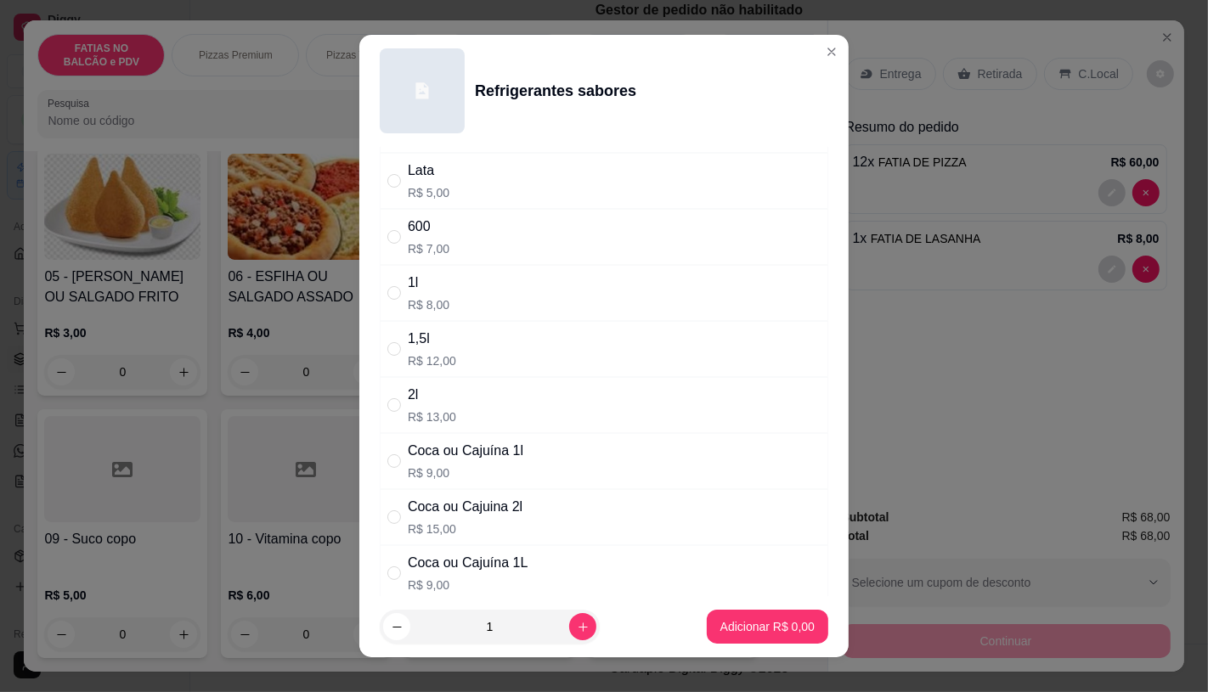
click at [428, 453] on div "Coca ou Cajuína 1l" at bounding box center [466, 451] width 116 height 20
radio input "true"
click at [577, 632] on icon "increase-product-quantity" at bounding box center [583, 627] width 13 height 13
type input "2"
click at [725, 625] on p "Adicionar R$ 18,00" at bounding box center [764, 627] width 99 height 16
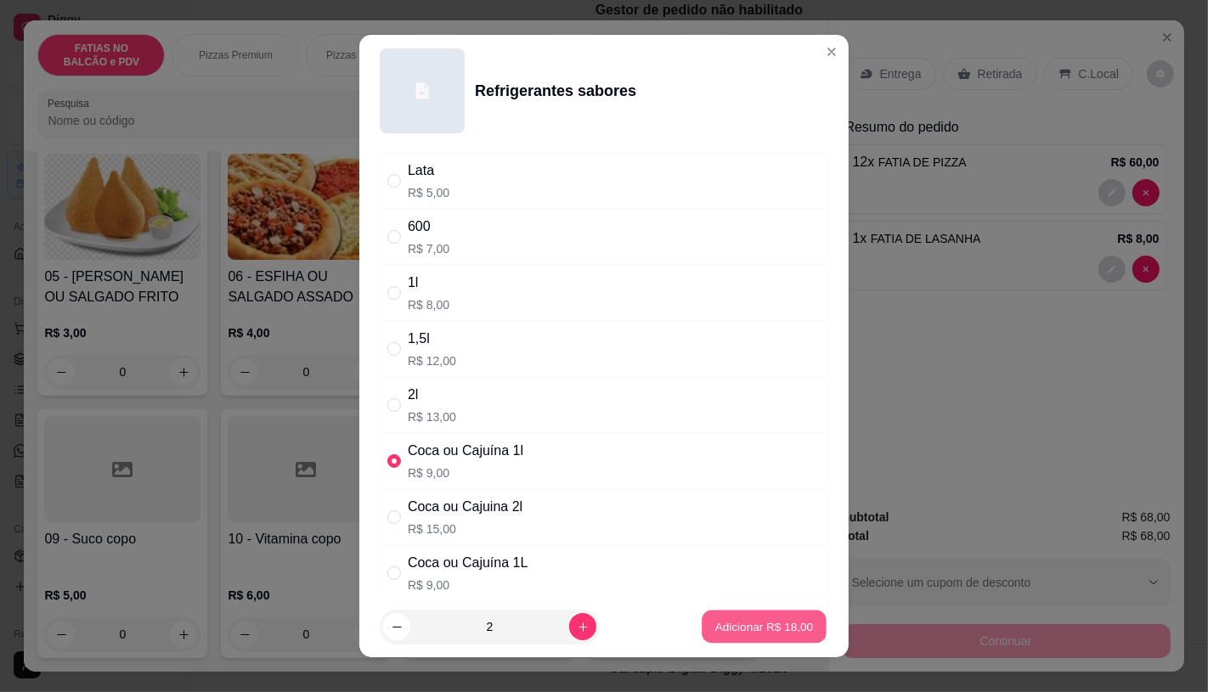
type input "2"
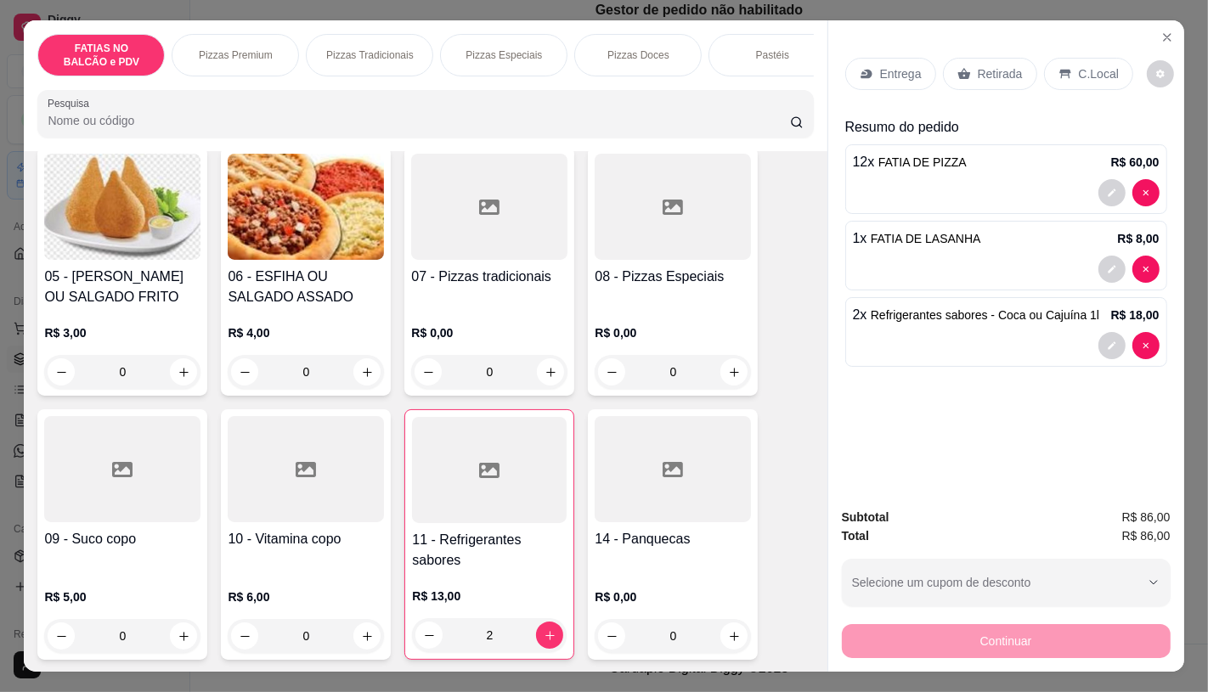
click at [973, 78] on div "Retirada" at bounding box center [990, 74] width 94 height 32
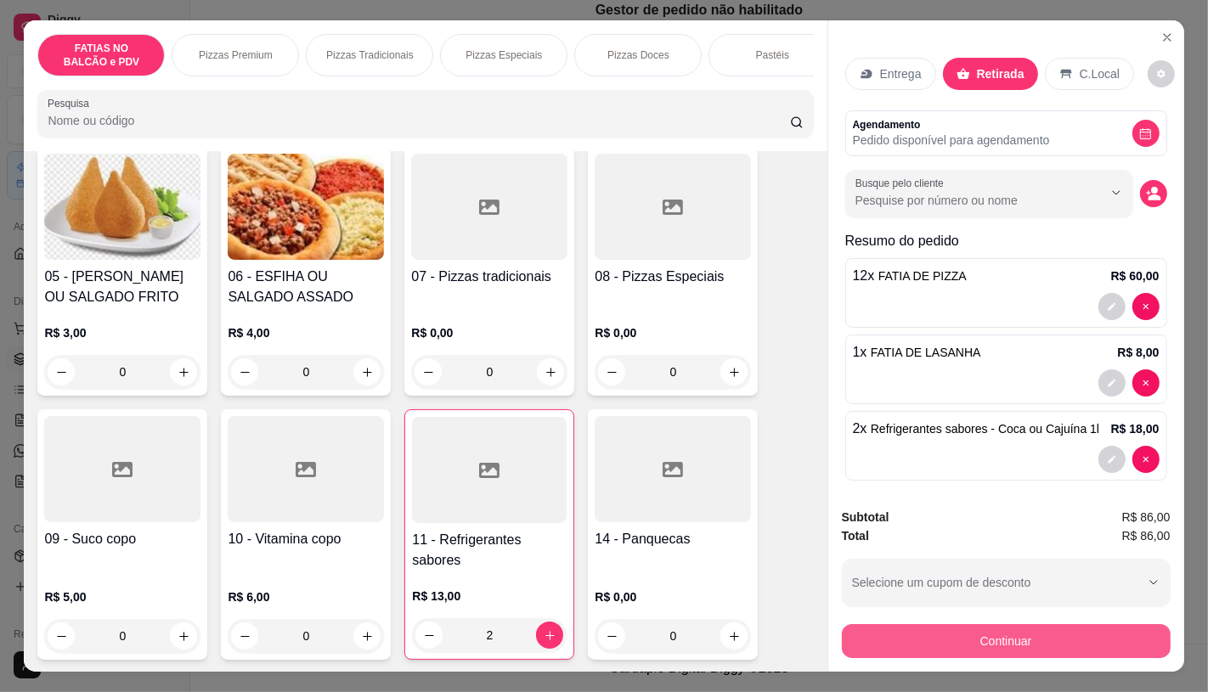
click at [966, 624] on button "Continuar" at bounding box center [1006, 641] width 329 height 34
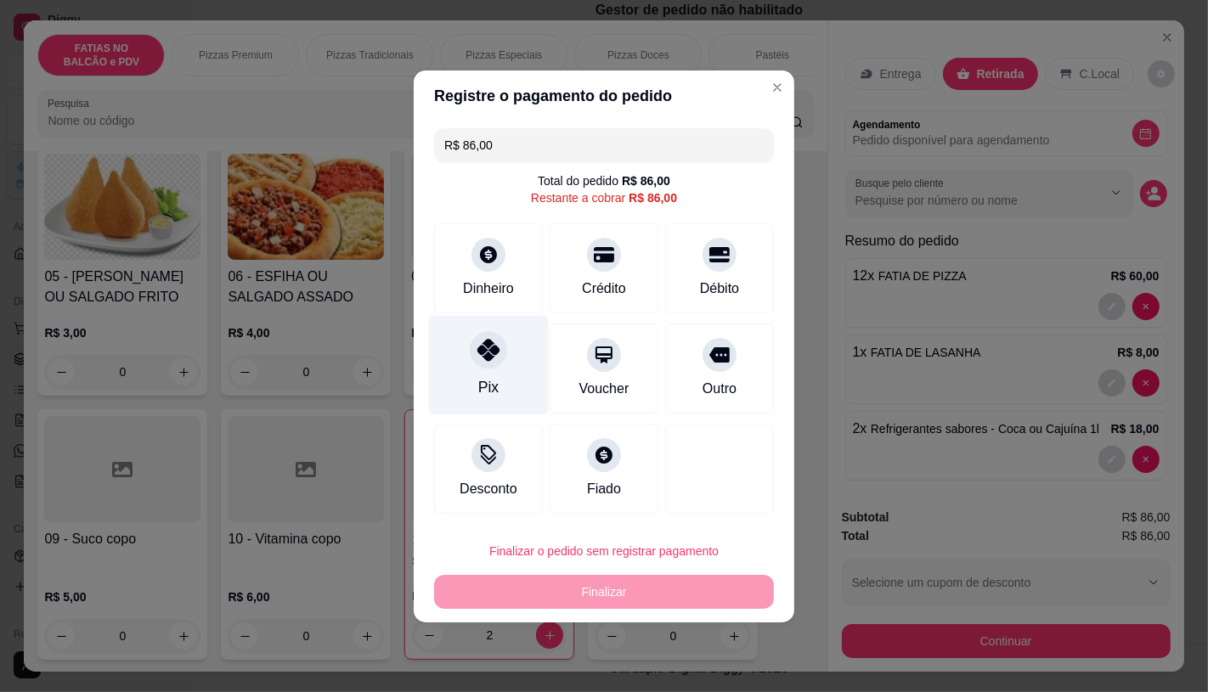
click at [472, 369] on div "Pix" at bounding box center [489, 364] width 120 height 99
type input "R$ 0,00"
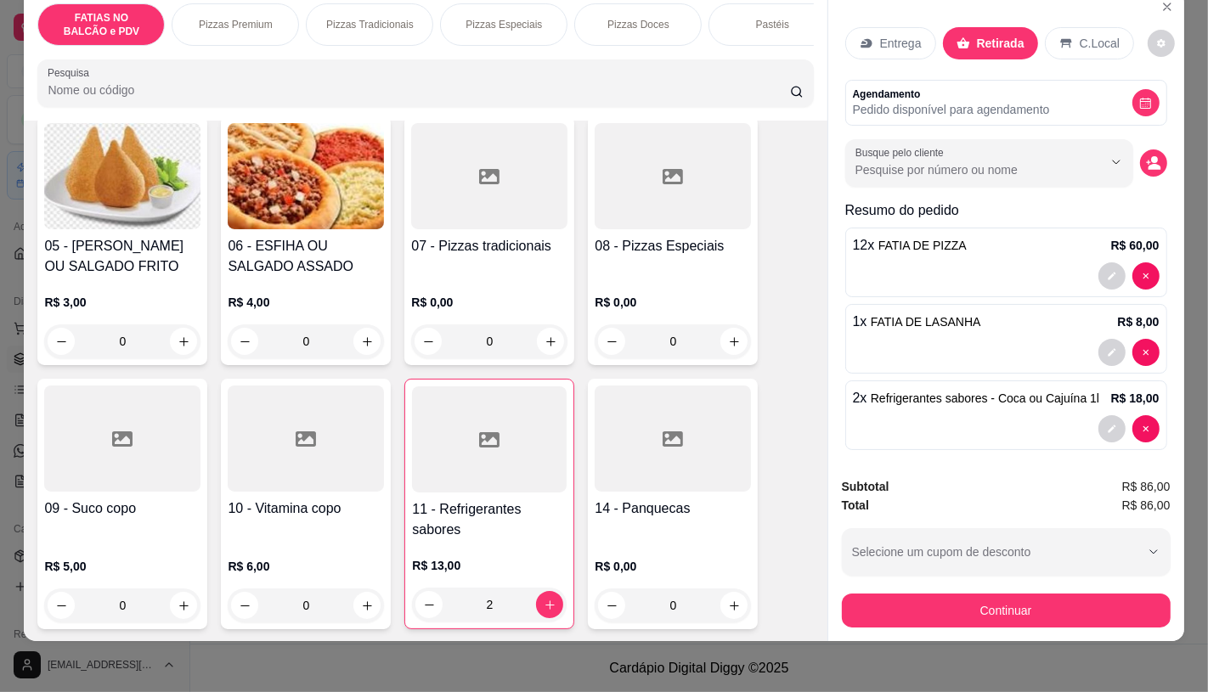
scroll to position [0, 0]
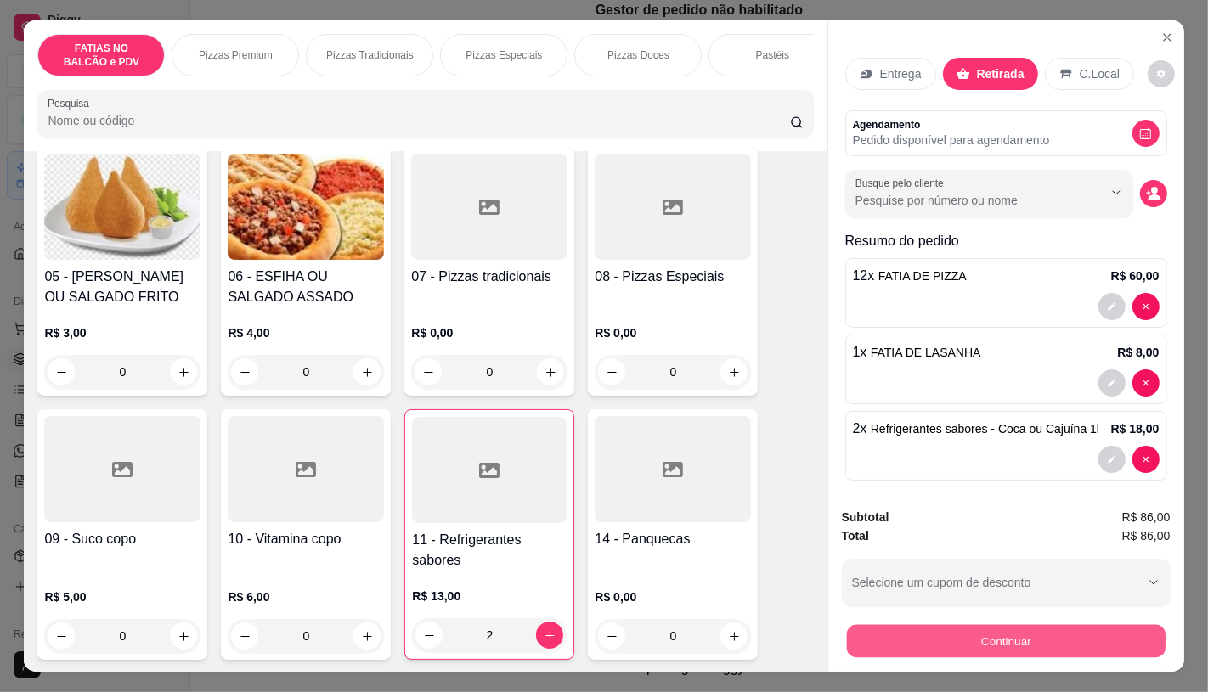
click at [933, 646] on button "Continuar" at bounding box center [1005, 640] width 319 height 33
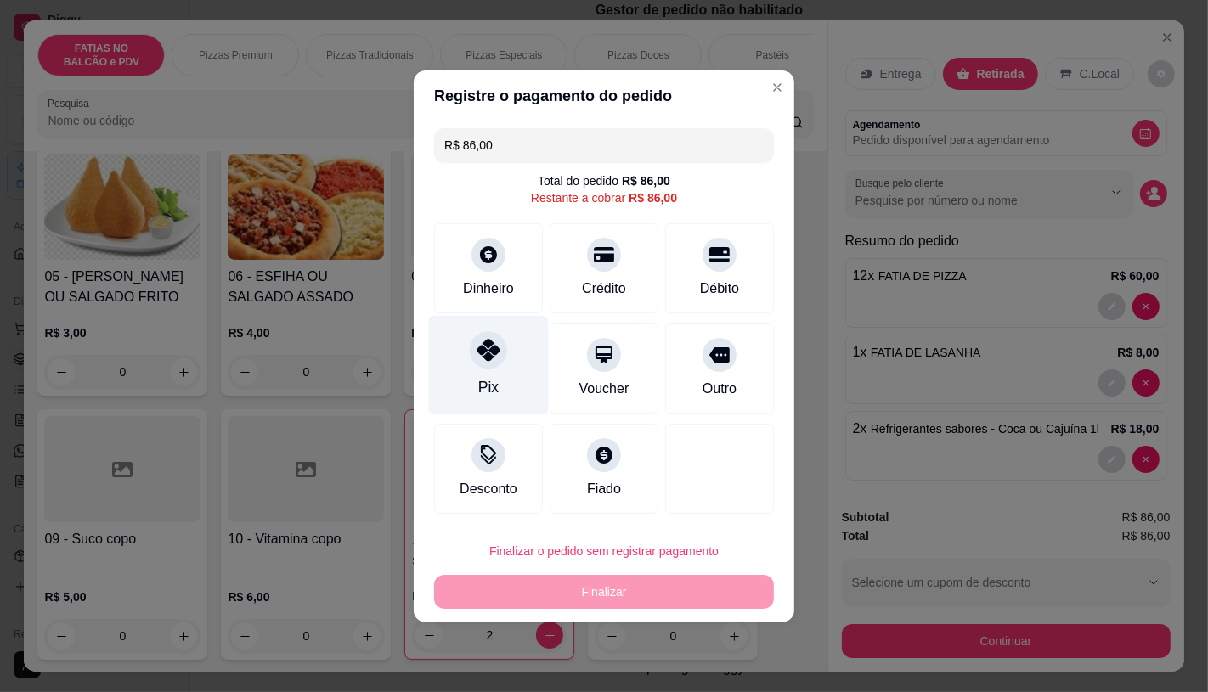
click at [455, 385] on div "Pix" at bounding box center [489, 364] width 120 height 99
type input "R$ 0,00"
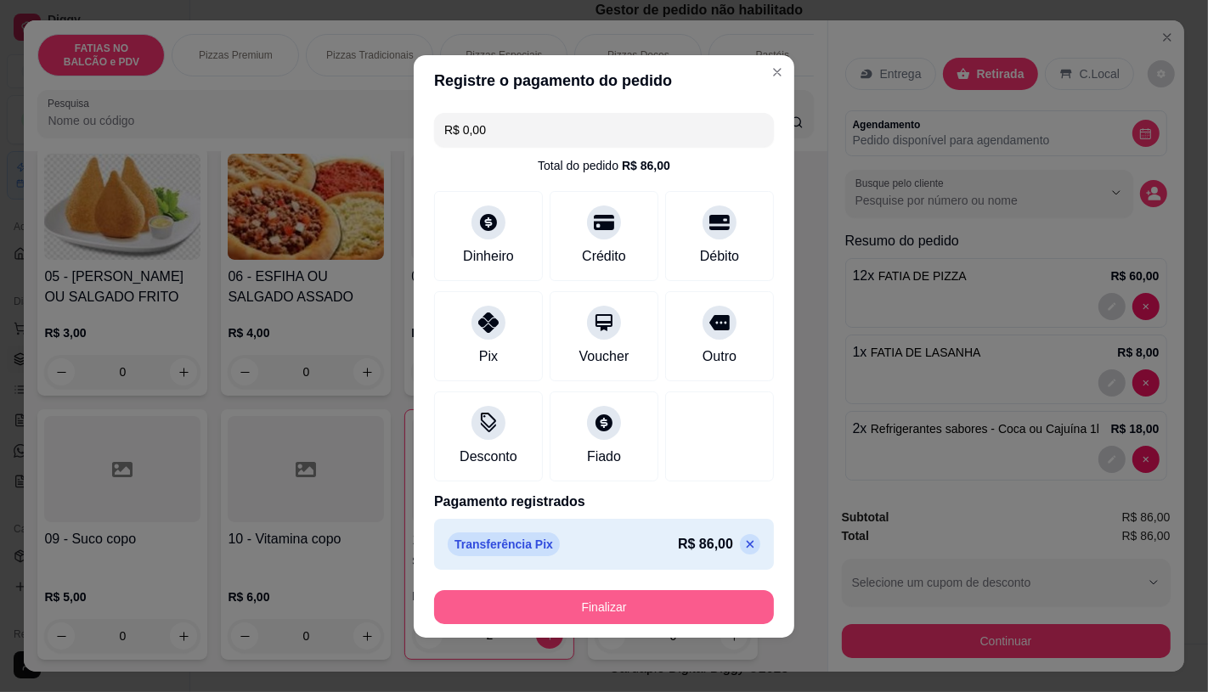
click at [565, 605] on button "Finalizar" at bounding box center [604, 607] width 340 height 34
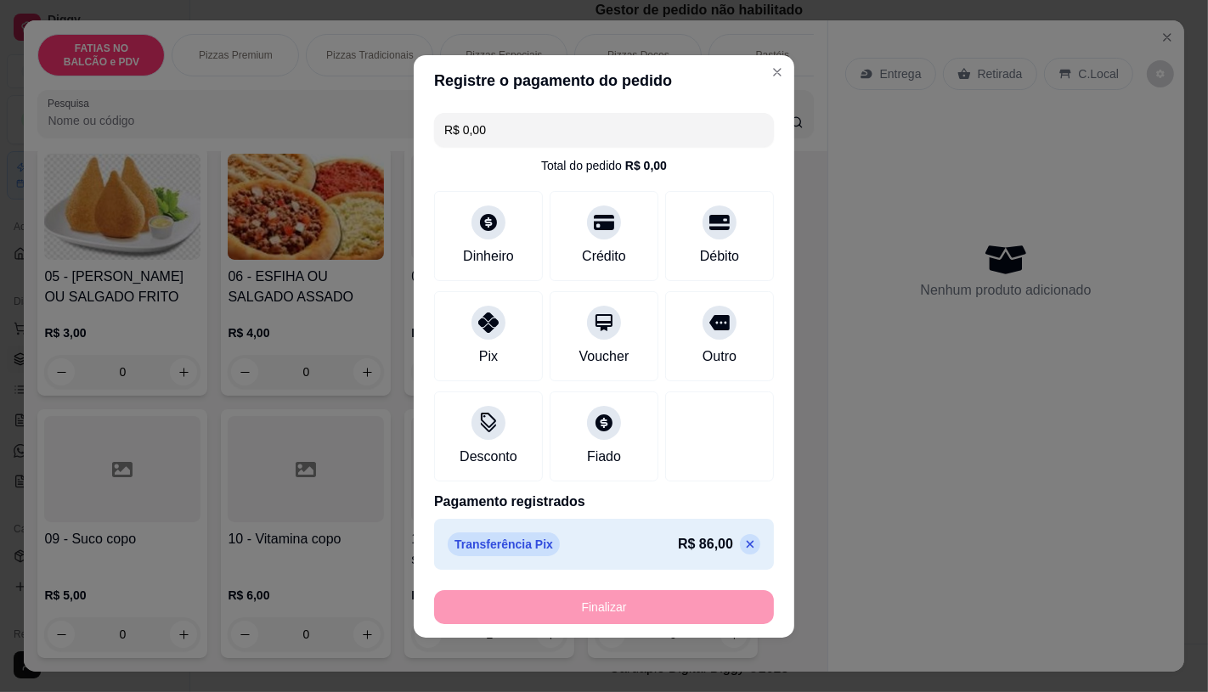
type input "0"
type input "-R$ 86,00"
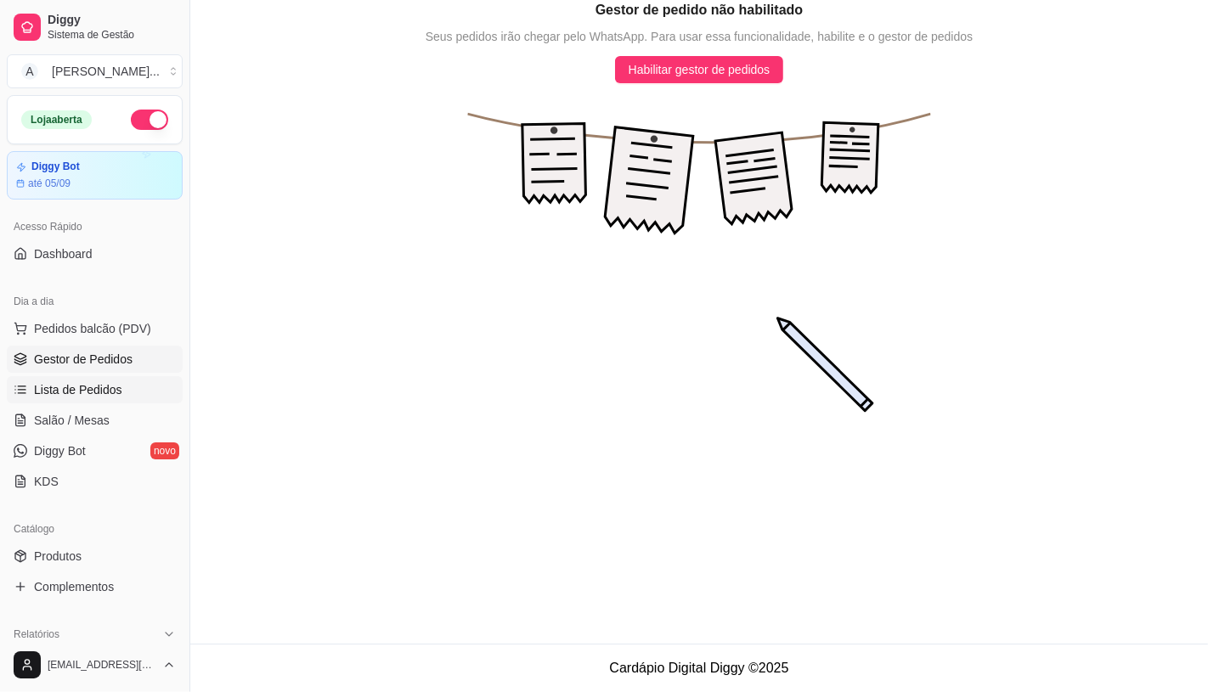
click at [90, 387] on span "Lista de Pedidos" at bounding box center [78, 389] width 88 height 17
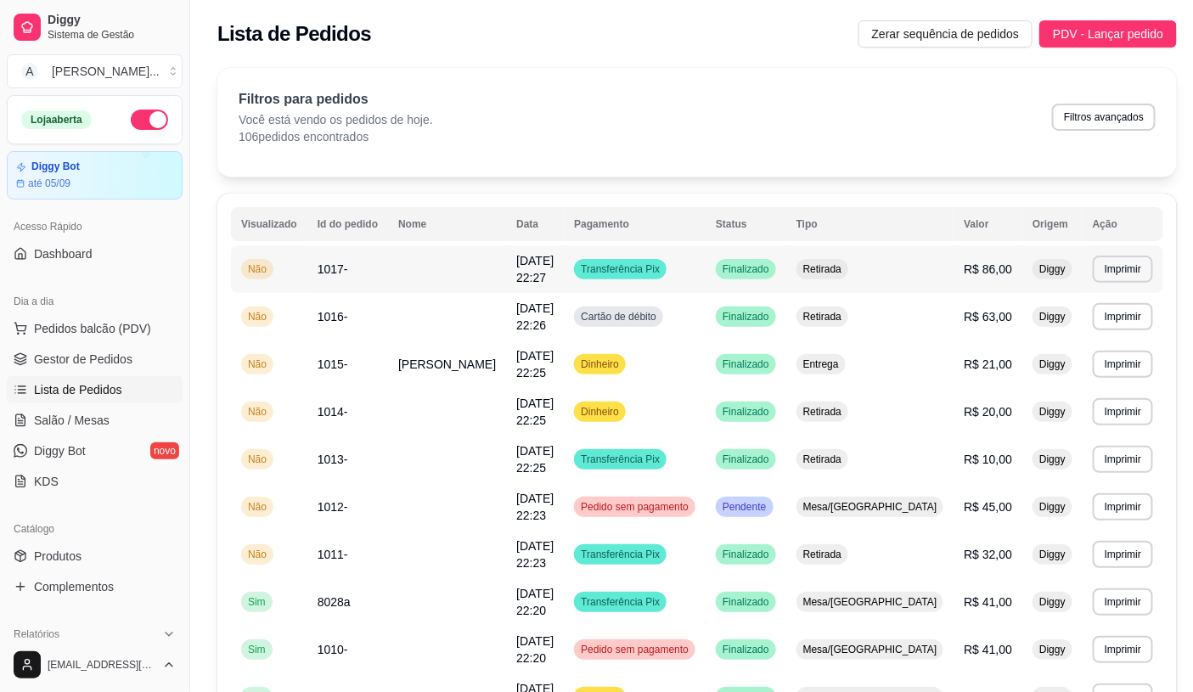
click at [849, 274] on div "Retirada" at bounding box center [823, 269] width 52 height 20
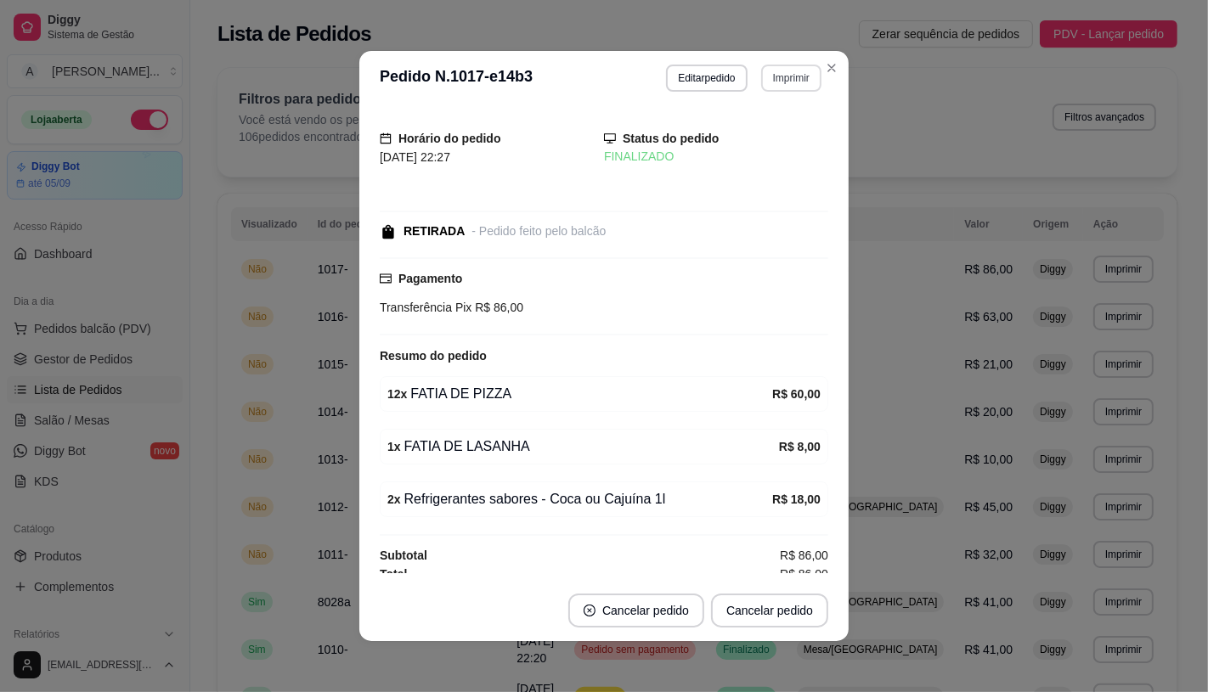
click at [761, 79] on button "Imprimir" at bounding box center [791, 78] width 60 height 27
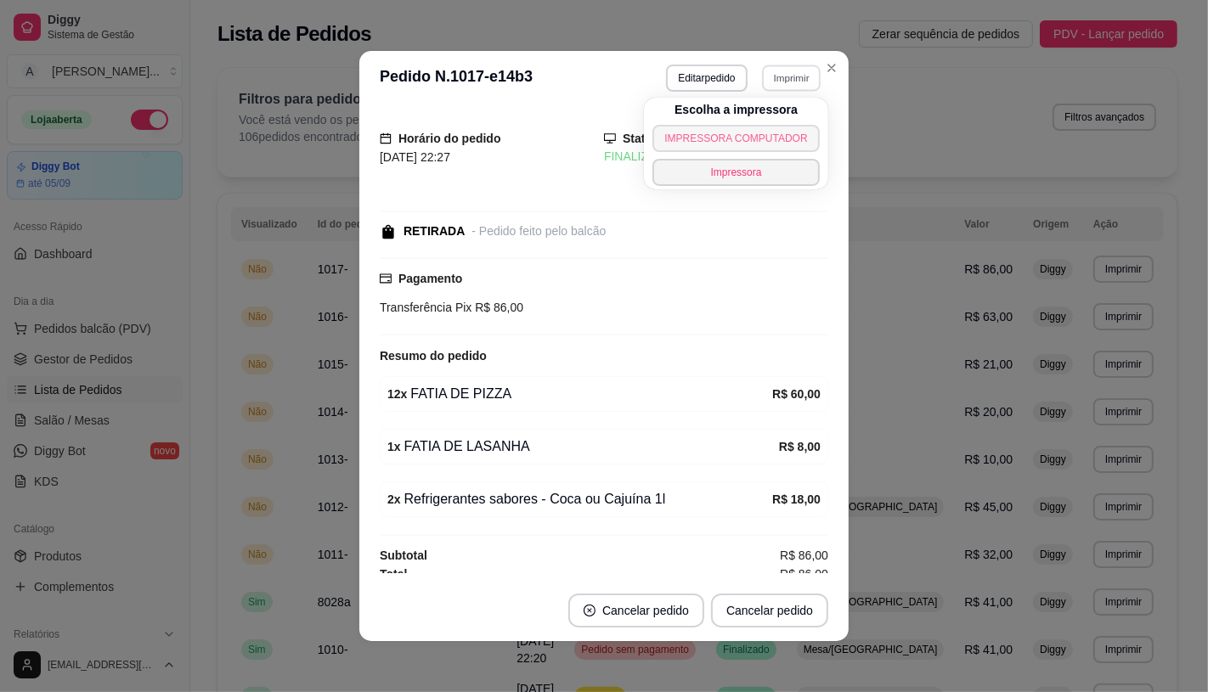
click at [759, 129] on button "IMPRESSORA COMPUTADOR" at bounding box center [735, 138] width 166 height 27
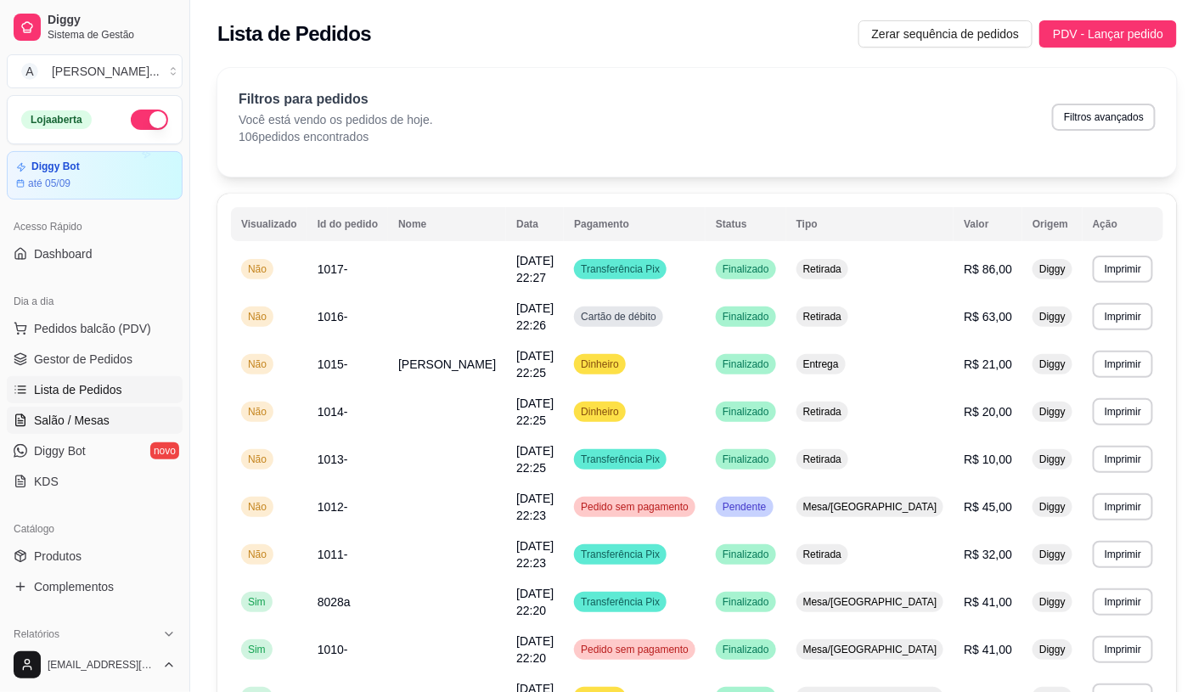
drag, startPoint x: 110, startPoint y: 428, endPoint x: 107, endPoint y: 411, distance: 17.3
click at [110, 427] on link "Salão / Mesas" at bounding box center [95, 420] width 176 height 27
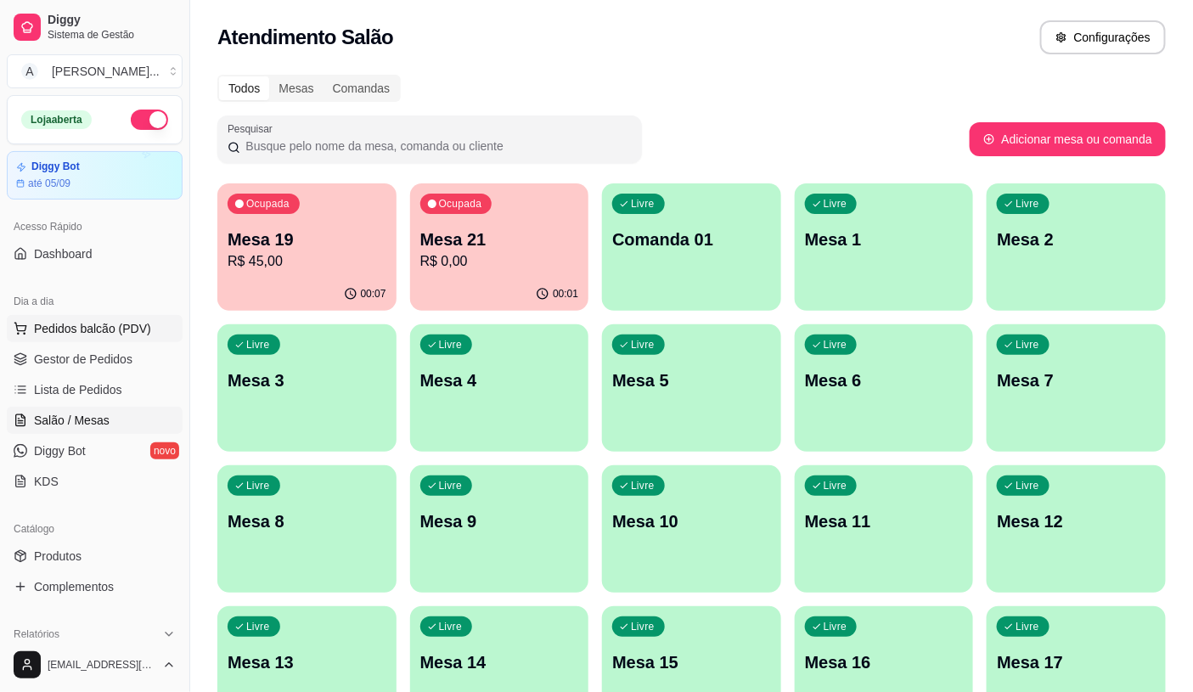
click at [92, 331] on span "Pedidos balcão (PDV)" at bounding box center [92, 328] width 117 height 17
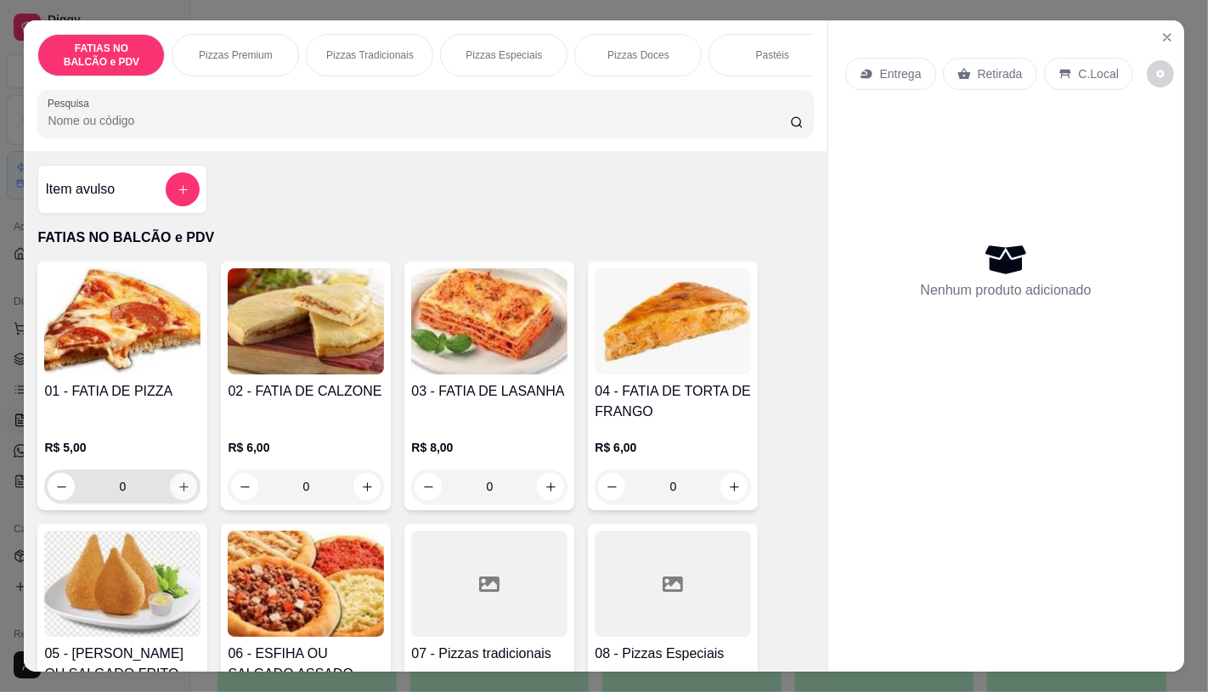
click at [179, 492] on icon "increase-product-quantity" at bounding box center [183, 486] width 9 height 9
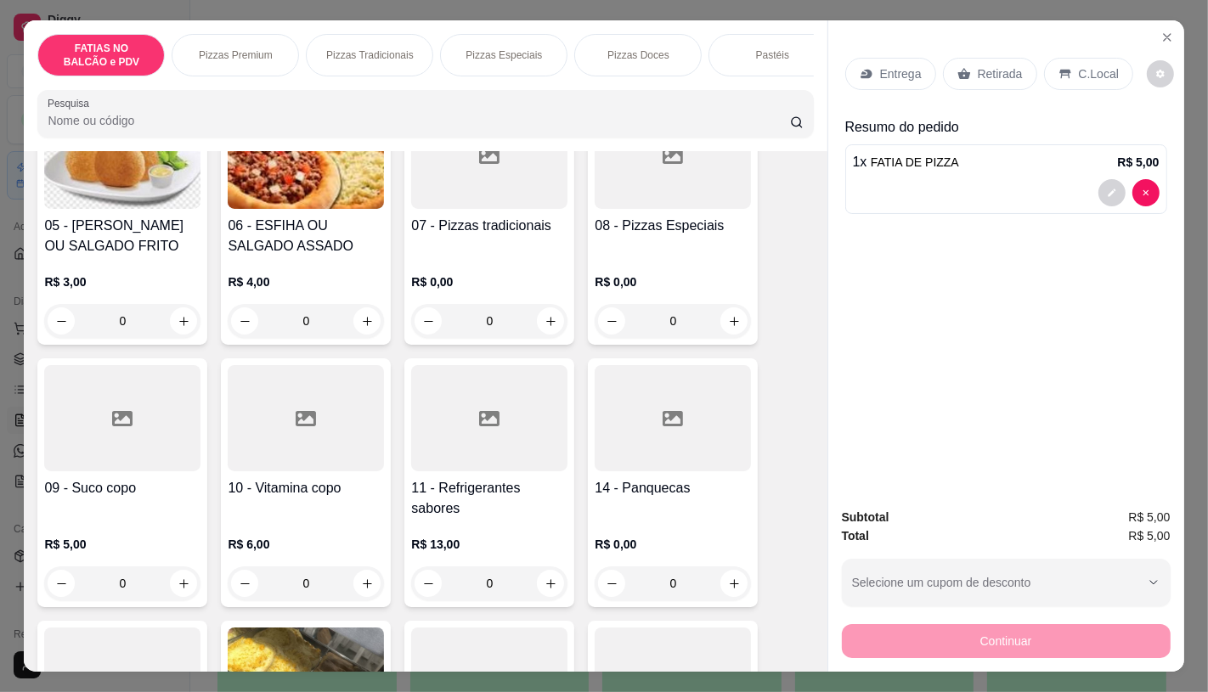
scroll to position [471, 0]
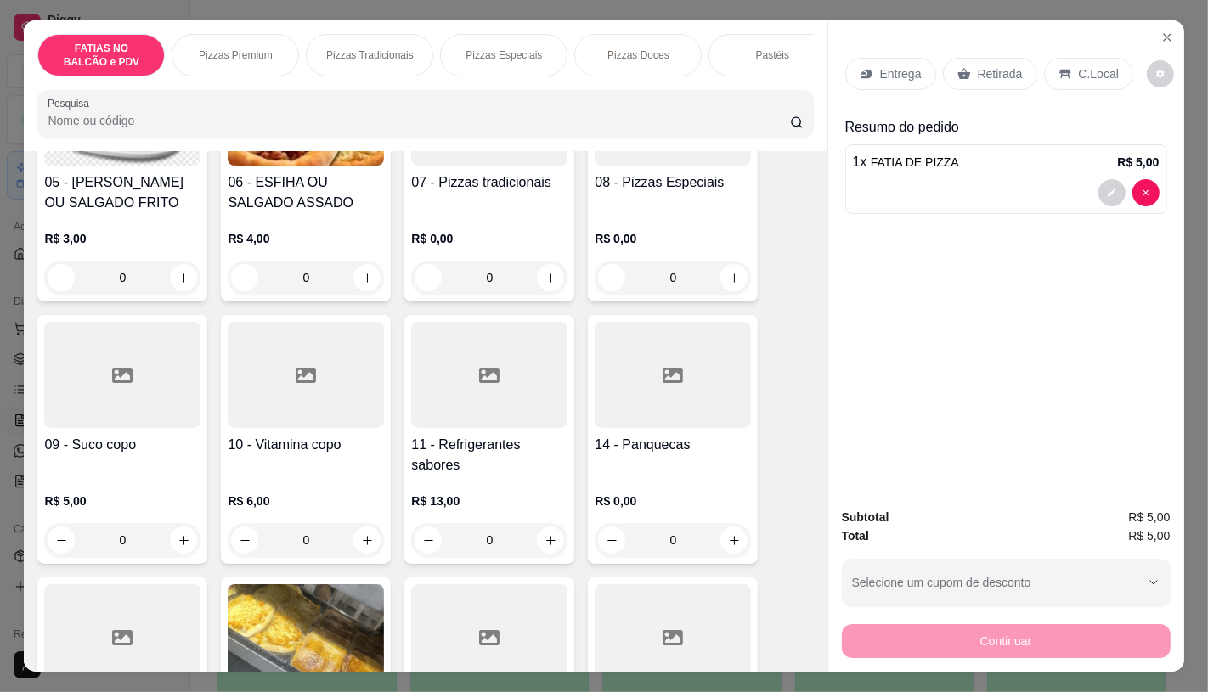
click at [539, 554] on div "0" at bounding box center [489, 540] width 156 height 34
type input "0"
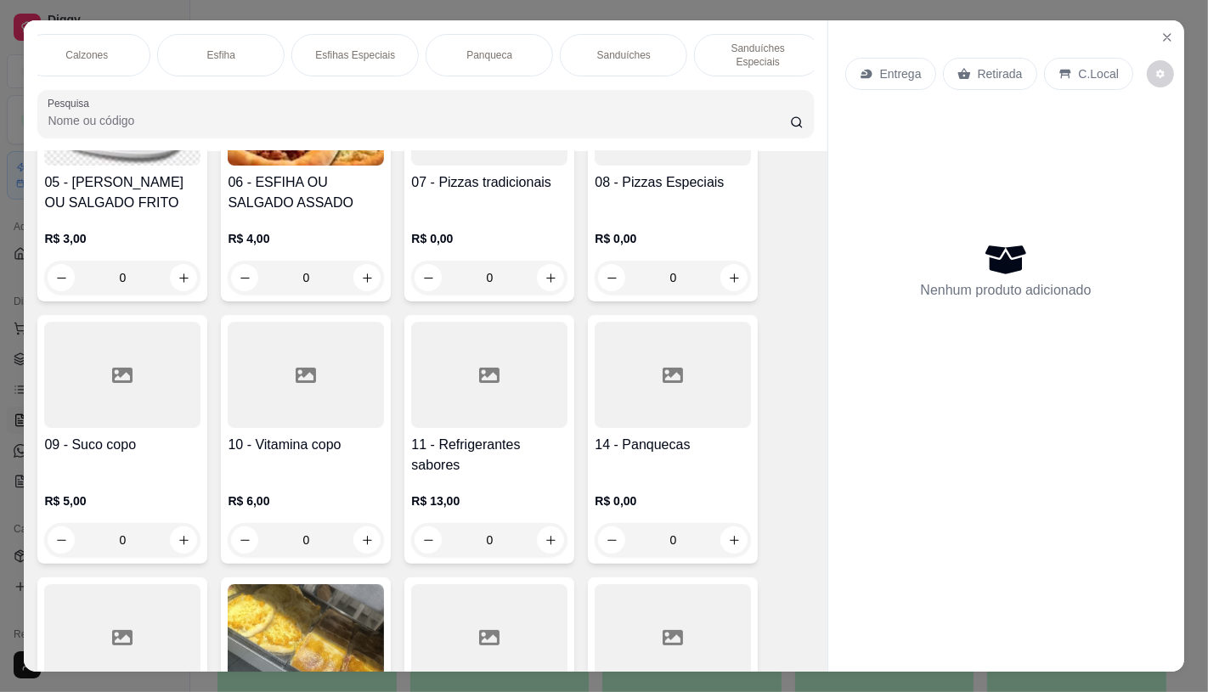
scroll to position [0, 962]
click at [447, 61] on div "Panqueca" at bounding box center [481, 55] width 127 height 42
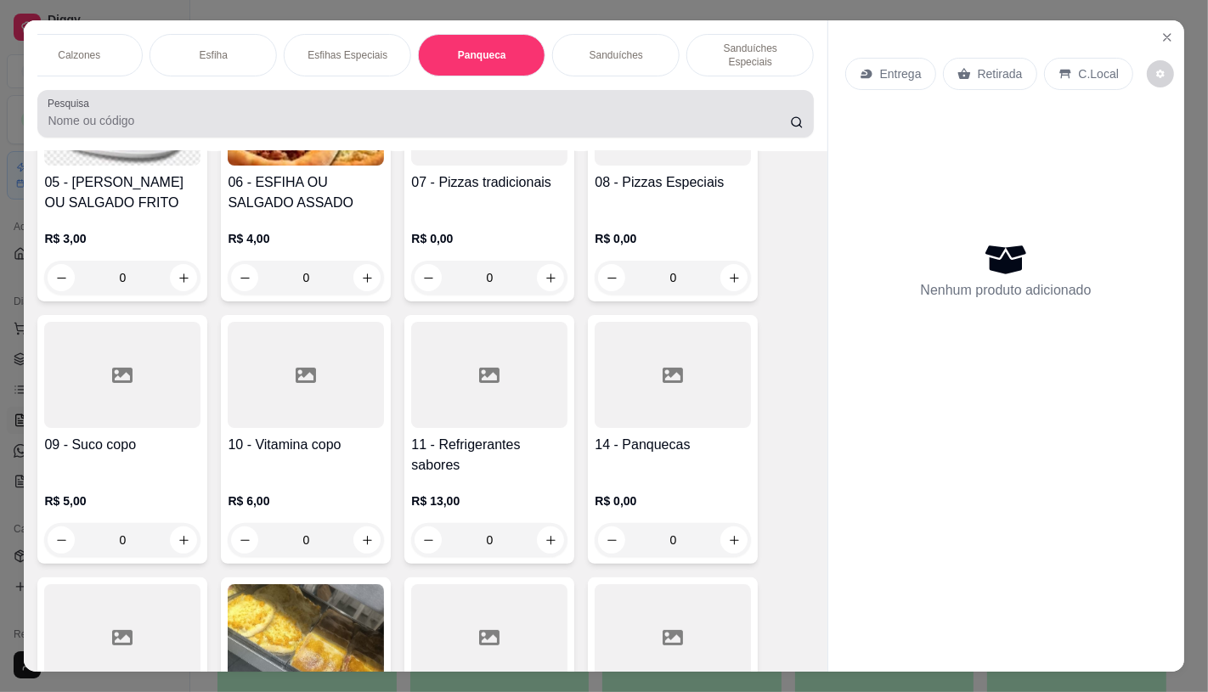
scroll to position [40, 0]
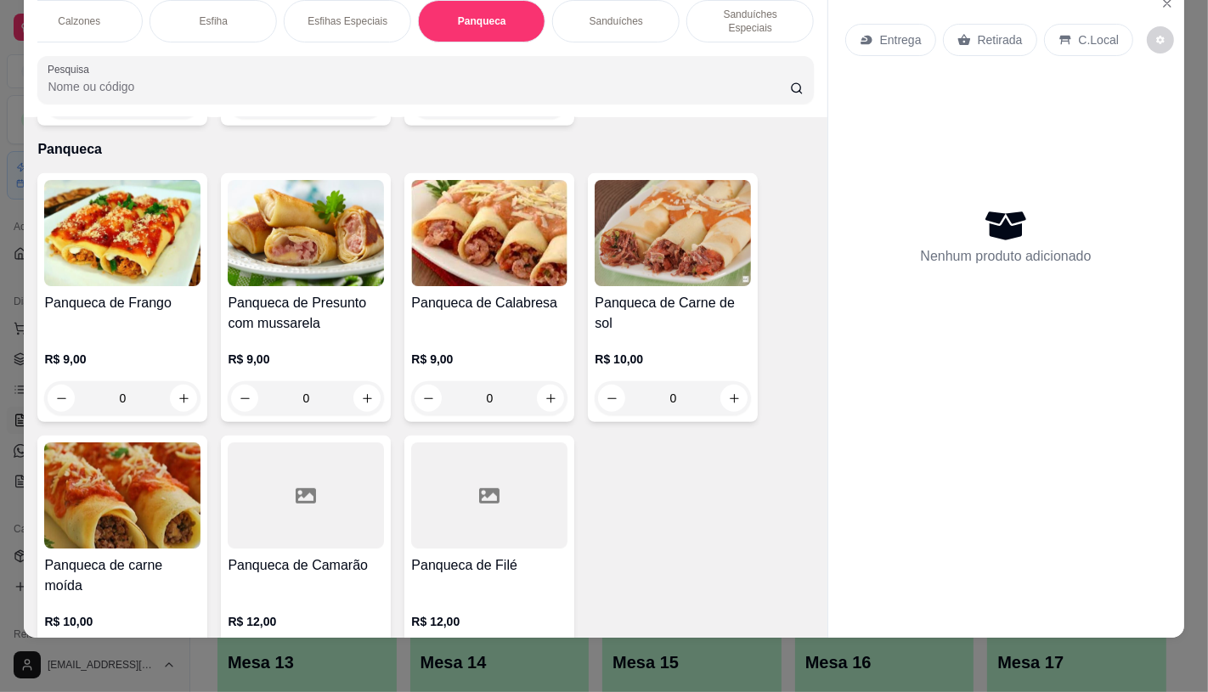
click at [183, 293] on h4 "Panqueca de Frango" at bounding box center [122, 303] width 156 height 20
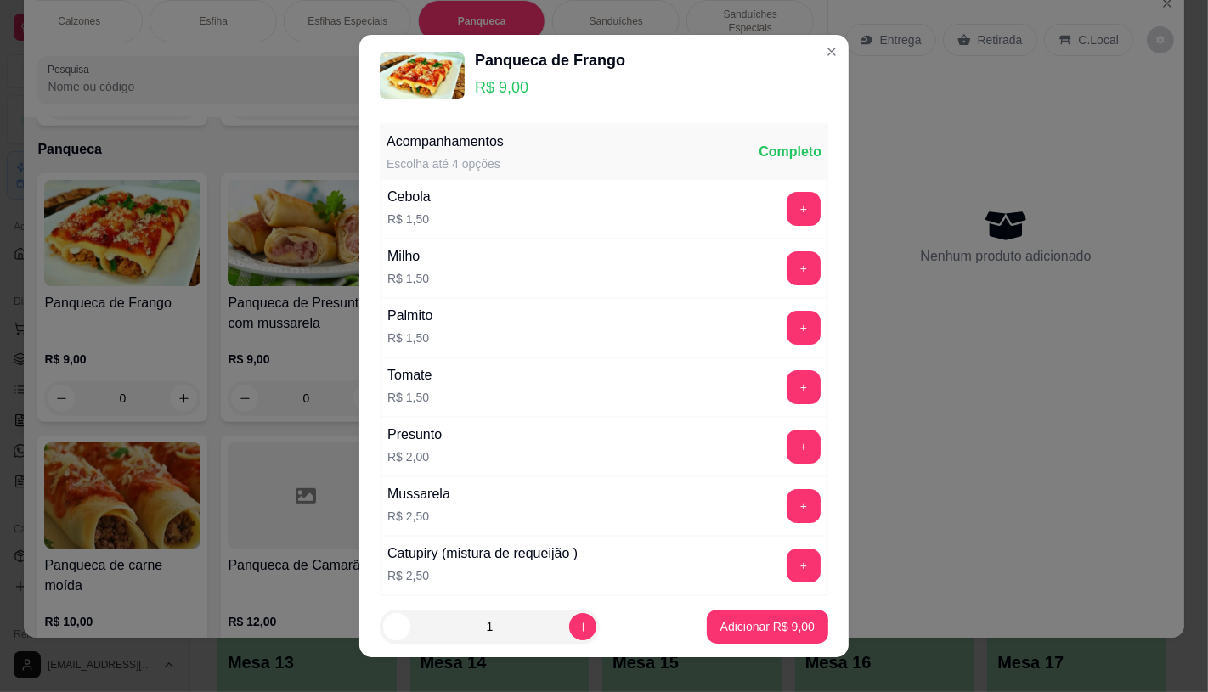
click at [729, 627] on p "Adicionar R$ 9,00" at bounding box center [767, 626] width 94 height 17
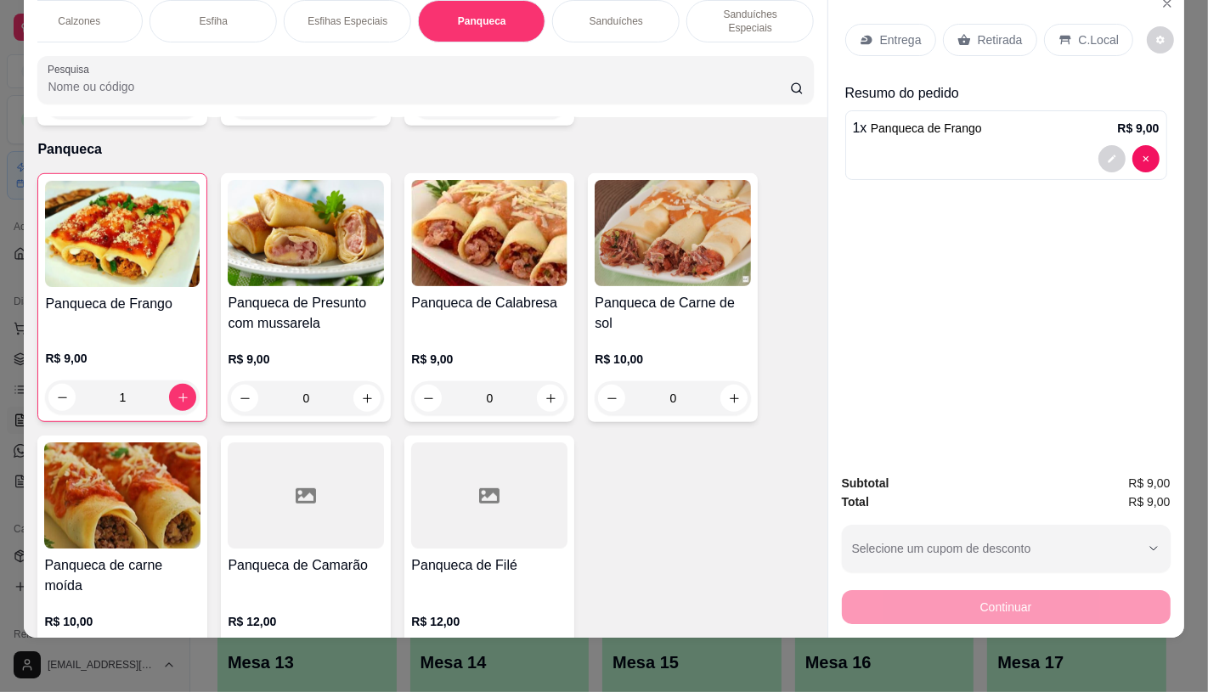
type input "1"
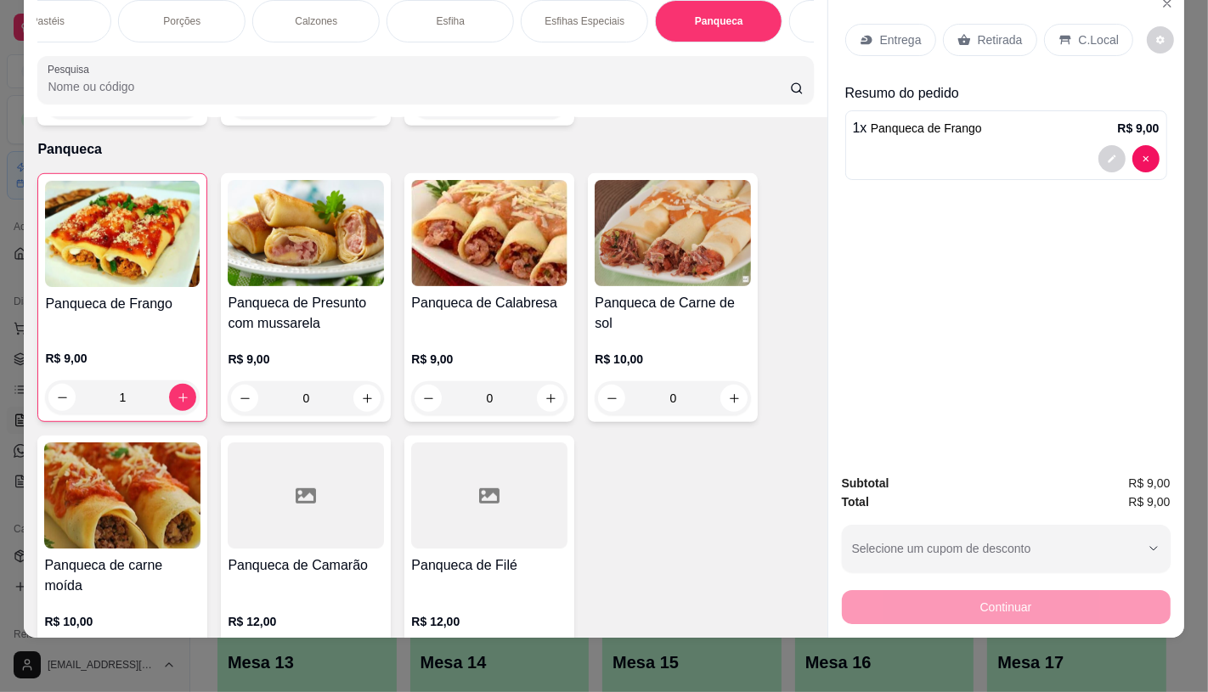
scroll to position [0, 22]
click at [54, 13] on p "FATIAS NO BALCÃO e PDV" at bounding box center [79, 21] width 99 height 27
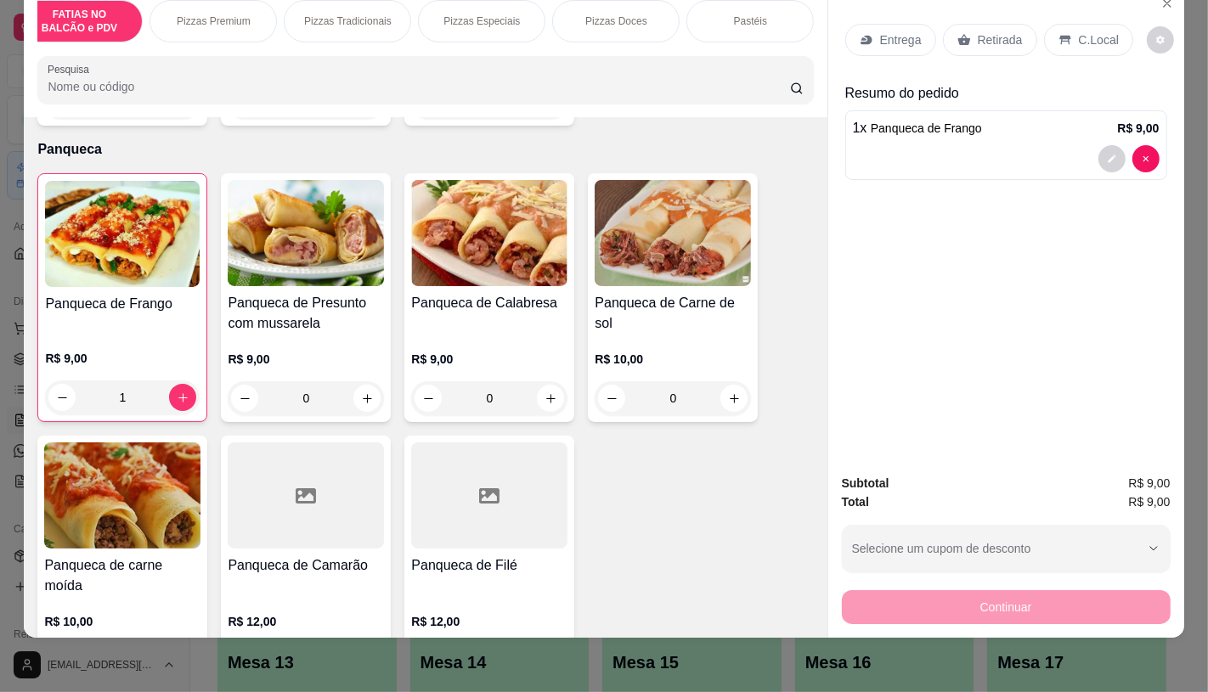
scroll to position [76, 0]
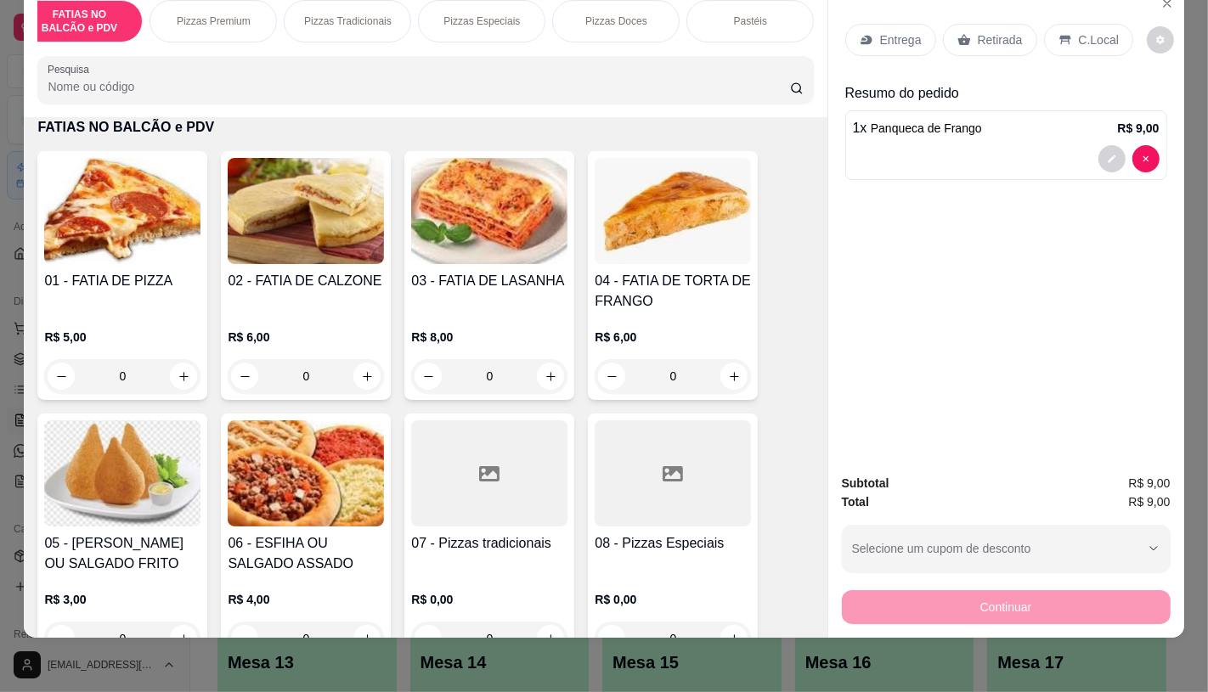
click at [177, 257] on img at bounding box center [122, 211] width 156 height 106
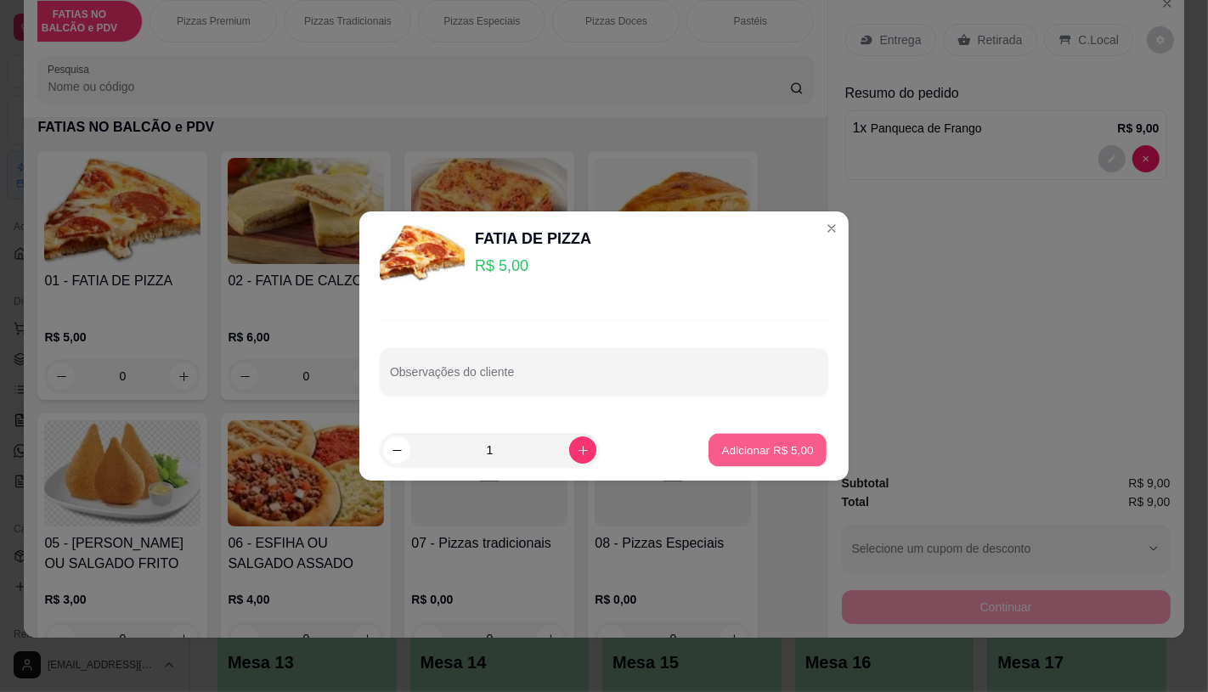
click at [777, 453] on p "Adicionar R$ 5,00" at bounding box center [767, 451] width 92 height 16
type input "1"
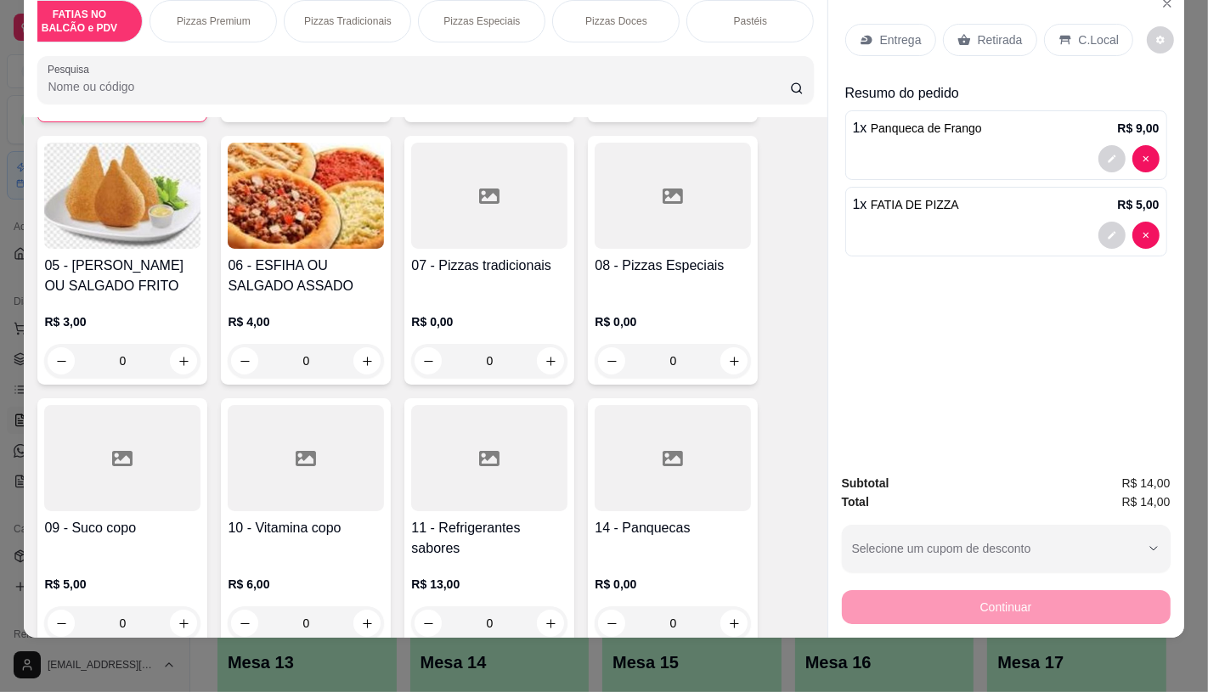
scroll to position [359, 0]
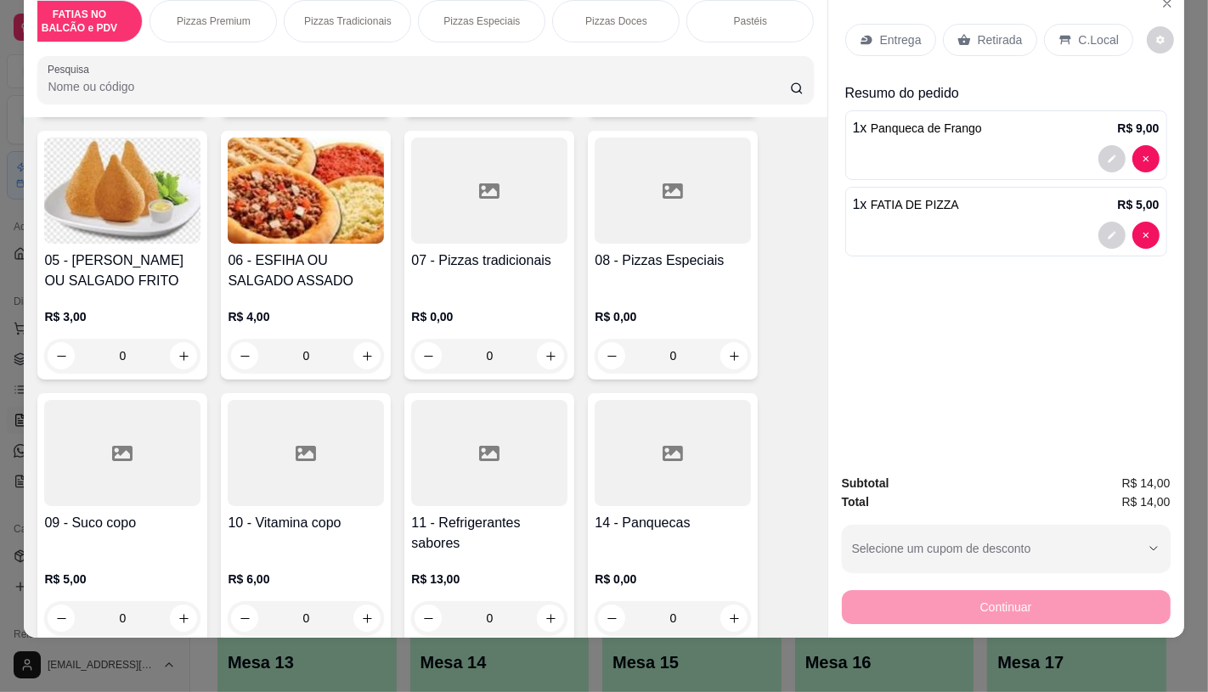
click at [513, 470] on div at bounding box center [489, 453] width 156 height 106
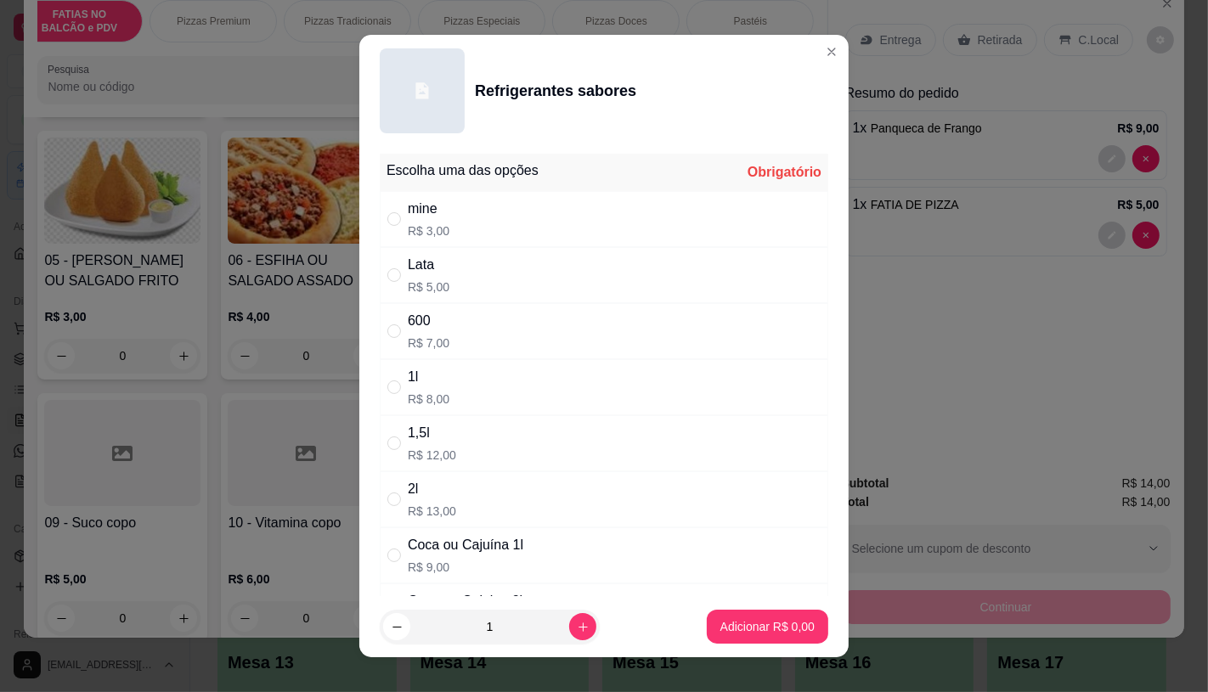
click at [444, 266] on div "Lata R$ 5,00" at bounding box center [604, 275] width 448 height 56
radio input "true"
click at [742, 629] on p "Adicionar R$ 5,00" at bounding box center [767, 626] width 94 height 17
type input "1"
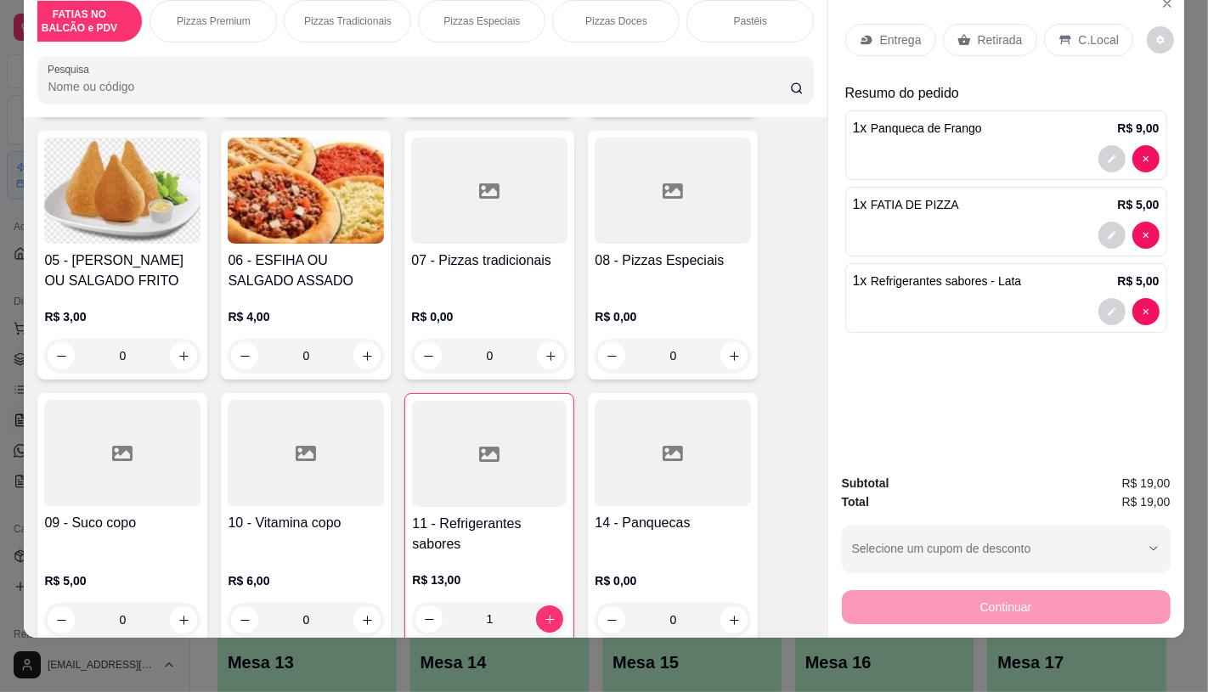
click at [974, 39] on div "Retirada" at bounding box center [990, 40] width 94 height 32
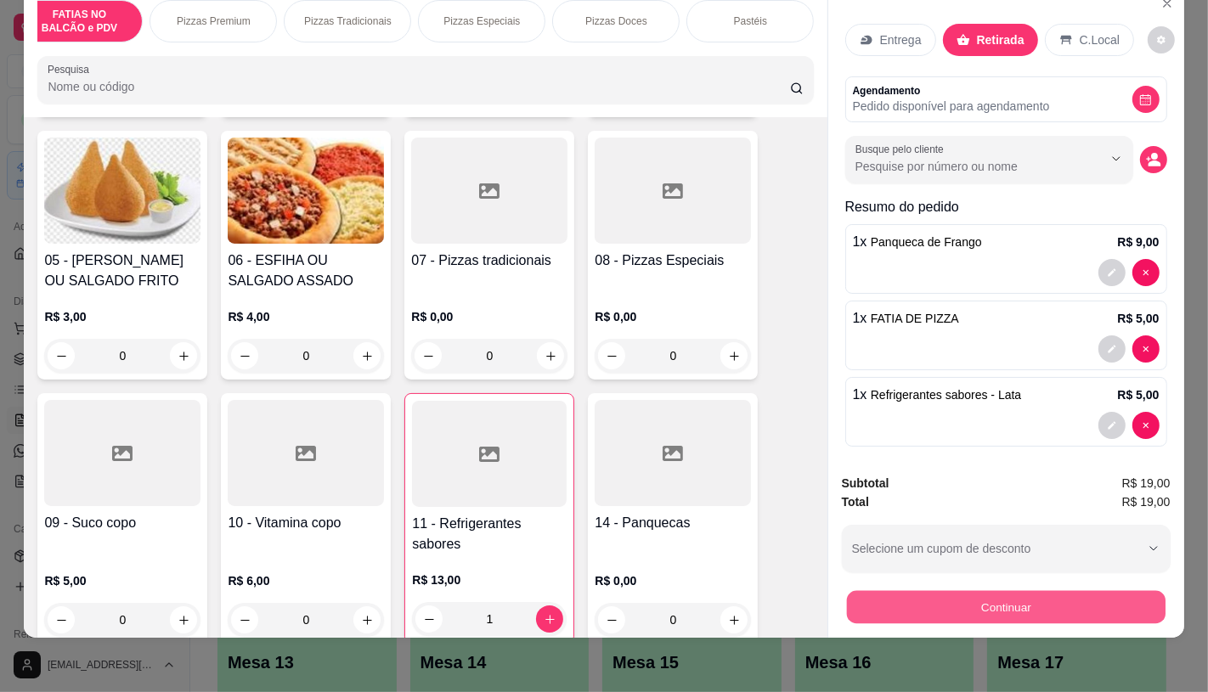
click at [972, 595] on button "Continuar" at bounding box center [1005, 606] width 319 height 33
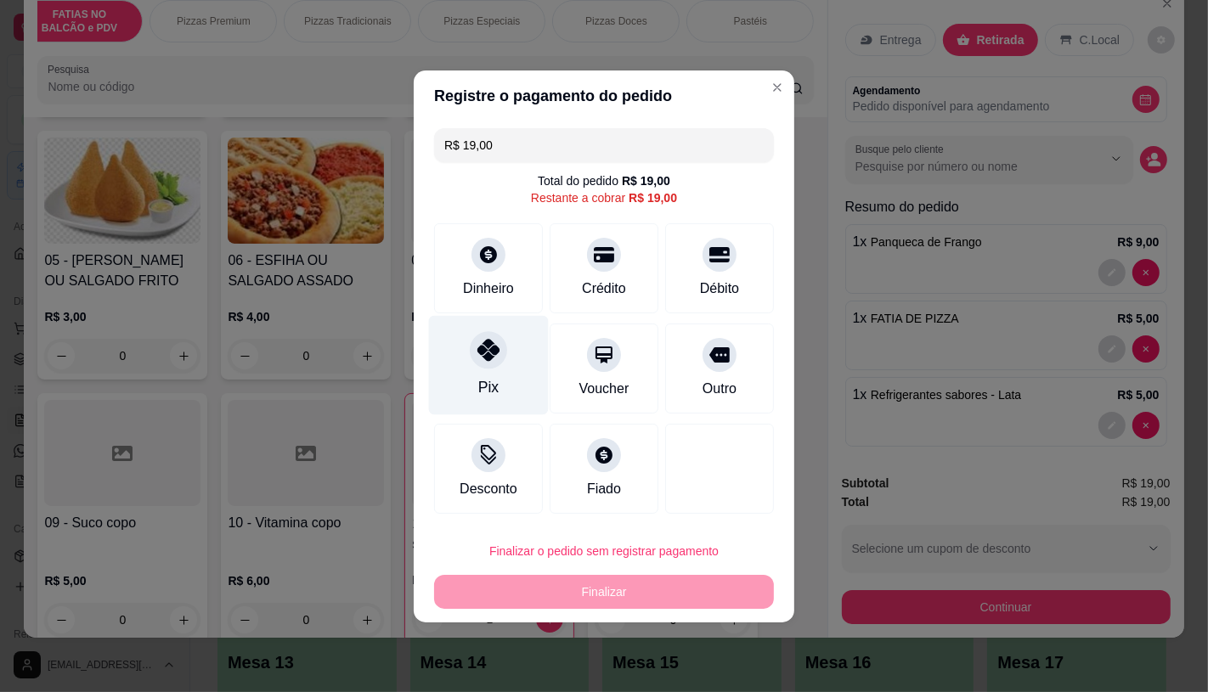
click at [462, 360] on div "Pix" at bounding box center [489, 364] width 120 height 99
type input "R$ 0,00"
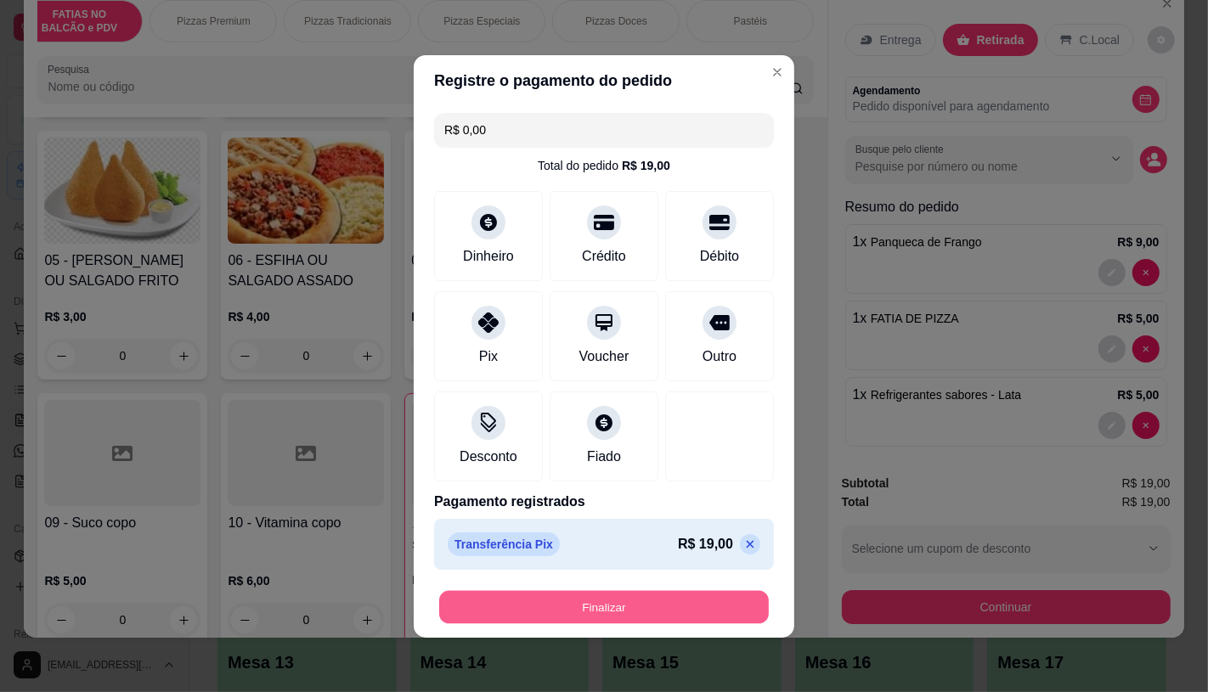
click at [593, 610] on button "Finalizar" at bounding box center [604, 606] width 330 height 33
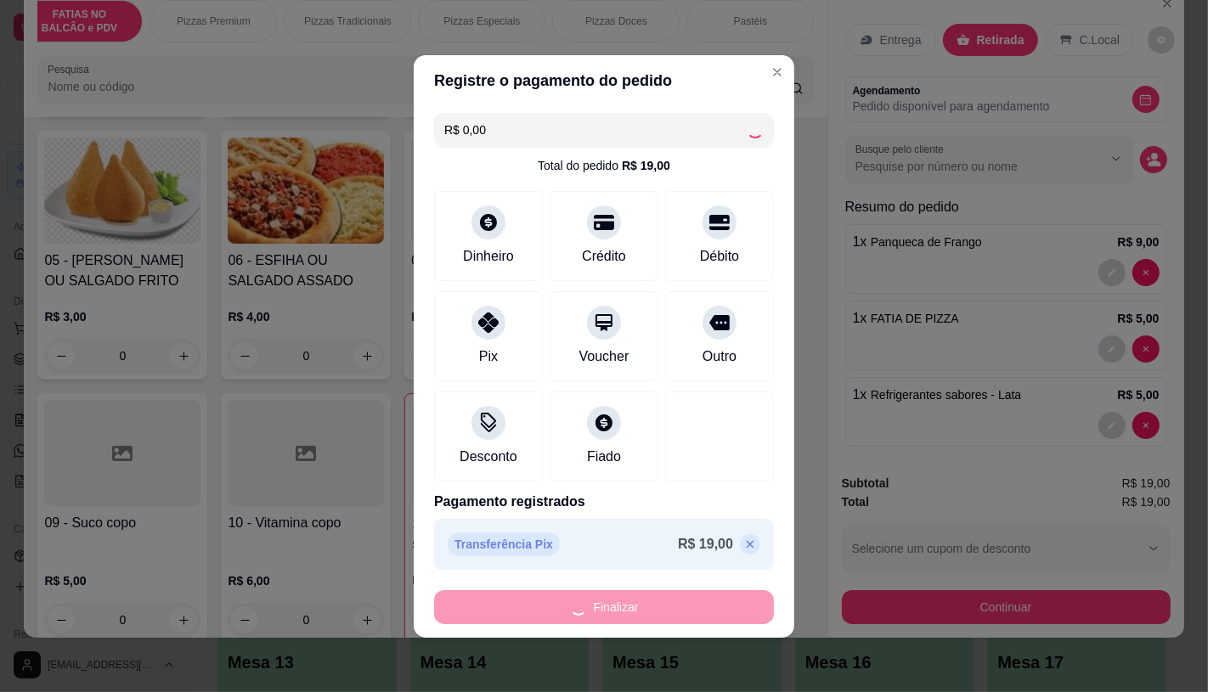
type input "0"
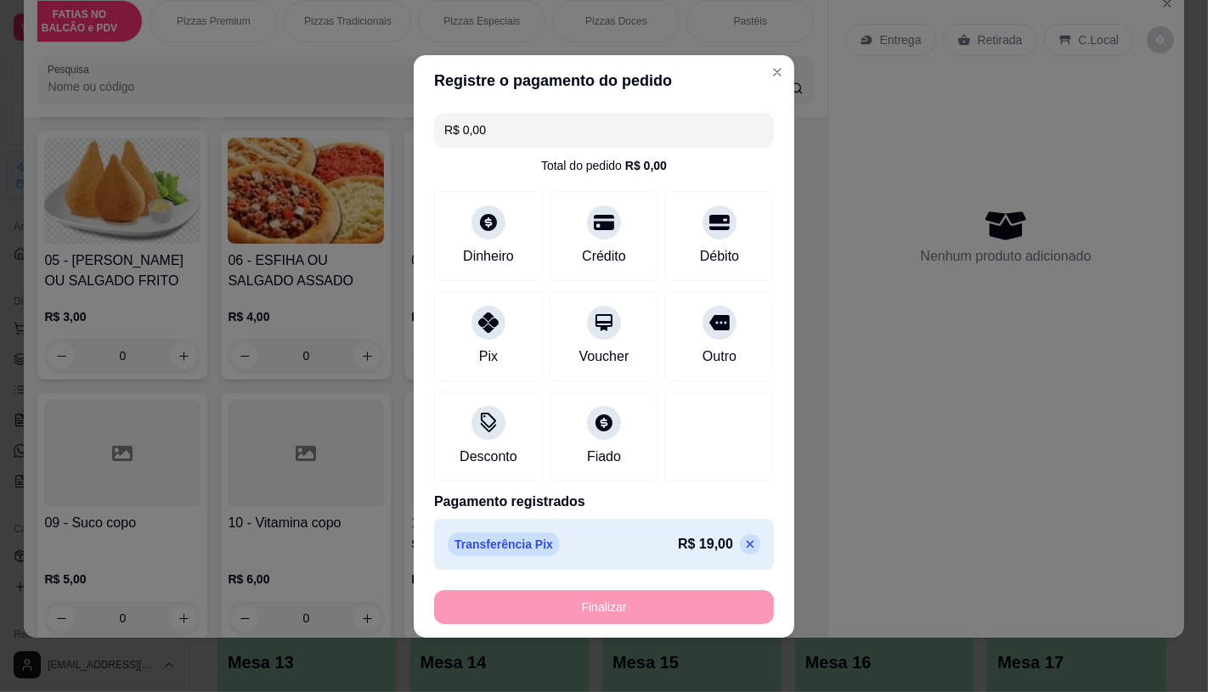
type input "-R$ 19,00"
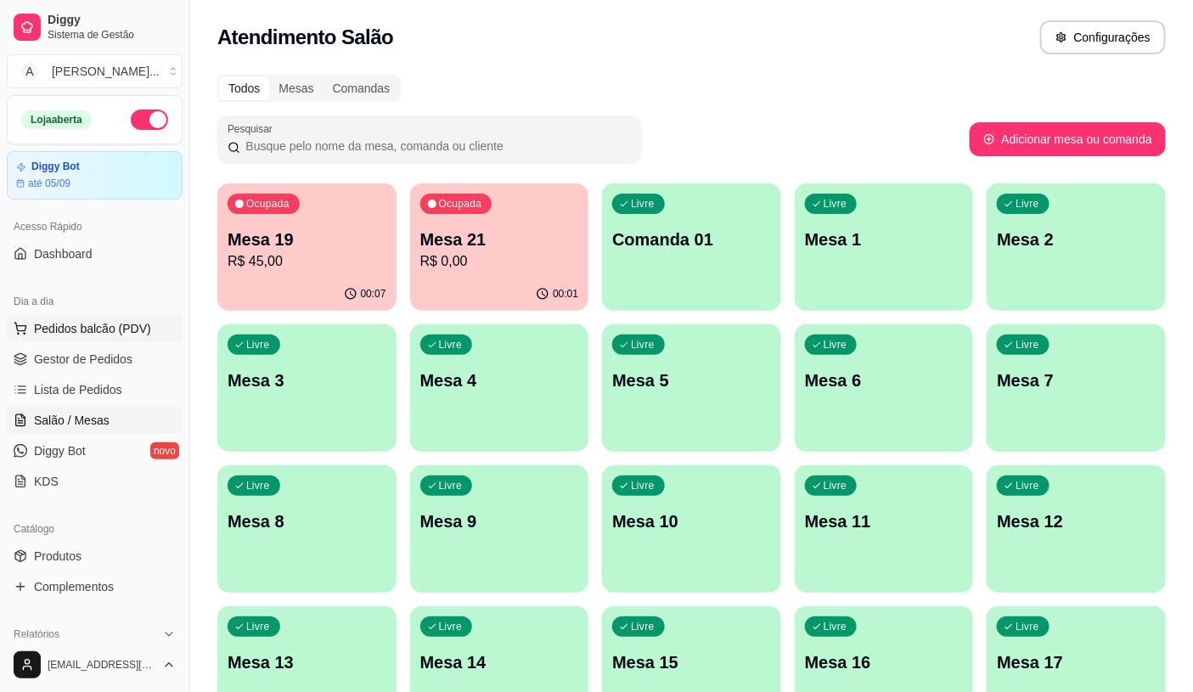
click at [149, 331] on button "Pedidos balcão (PDV)" at bounding box center [95, 328] width 176 height 27
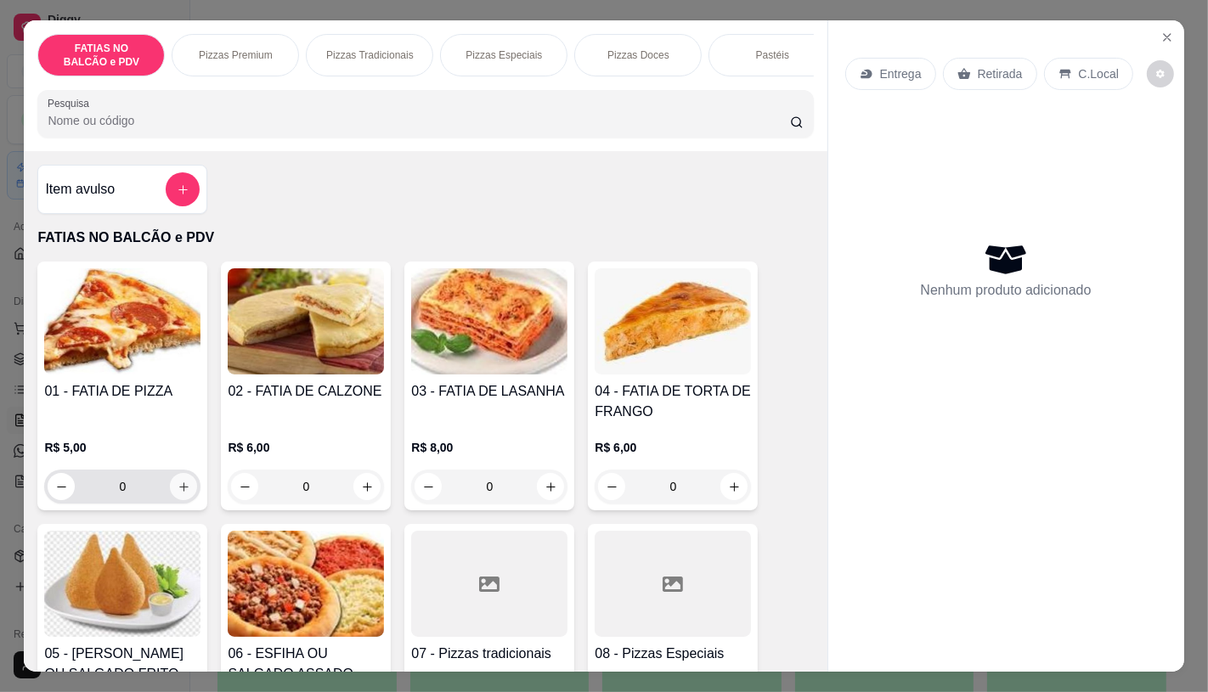
click at [178, 489] on icon "increase-product-quantity" at bounding box center [184, 487] width 13 height 13
type input "1"
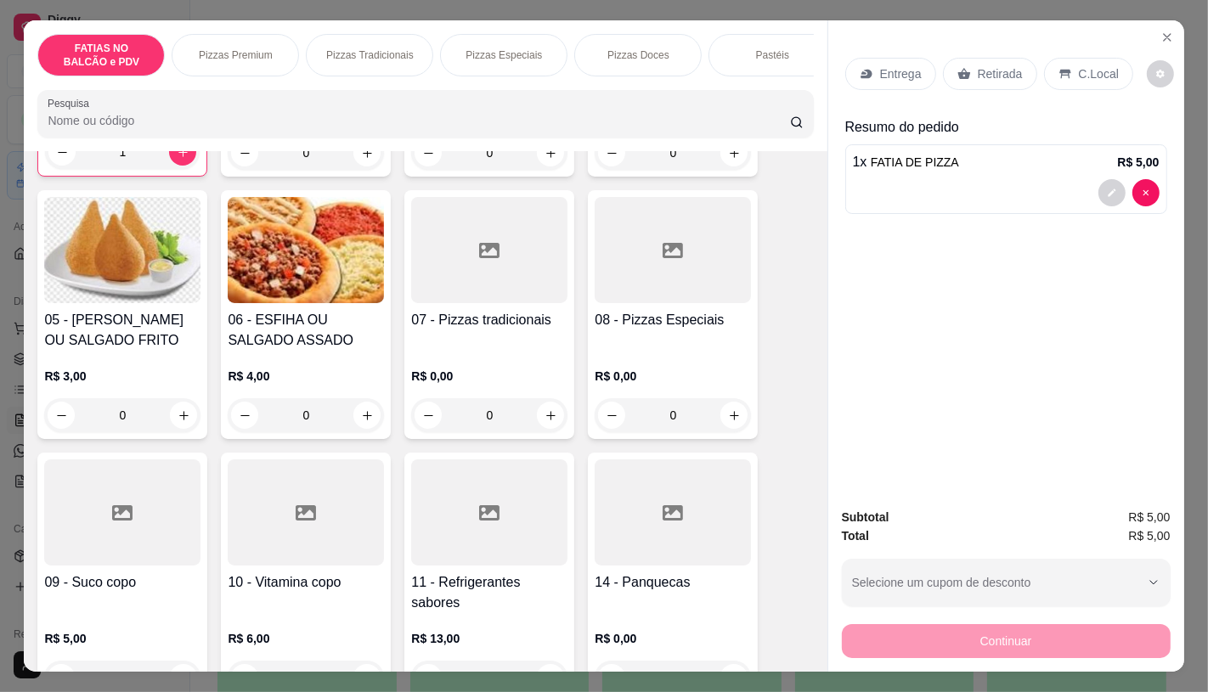
scroll to position [377, 0]
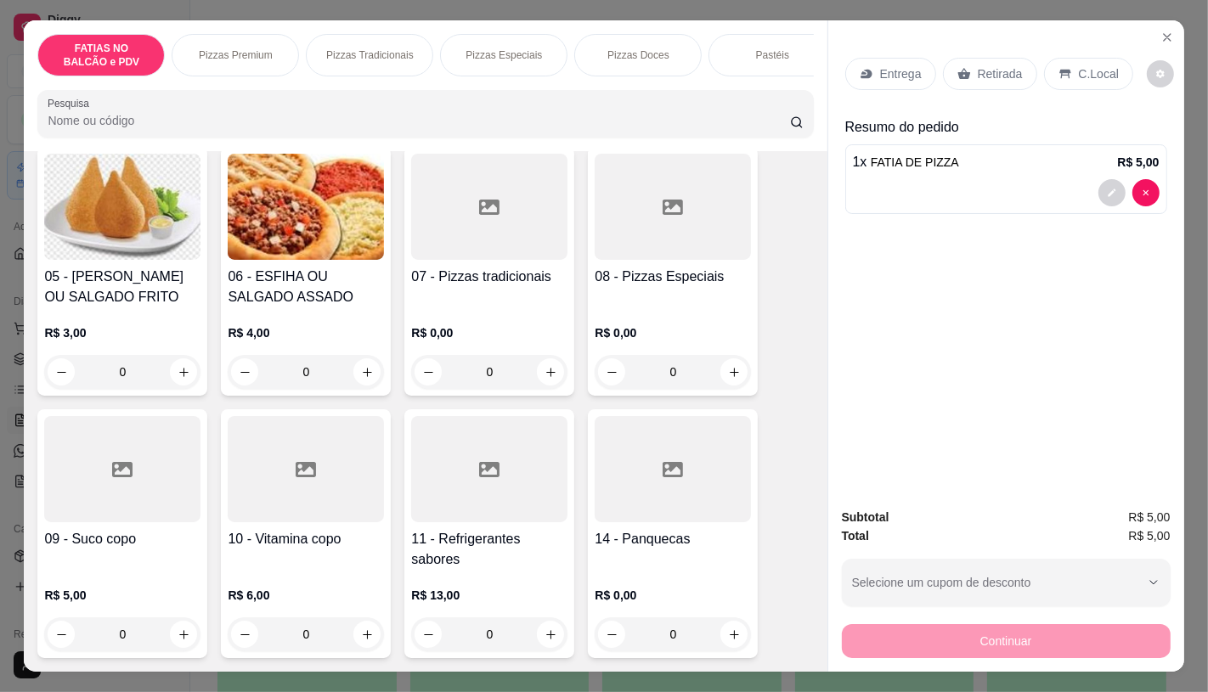
click at [544, 648] on div "0" at bounding box center [489, 635] width 156 height 34
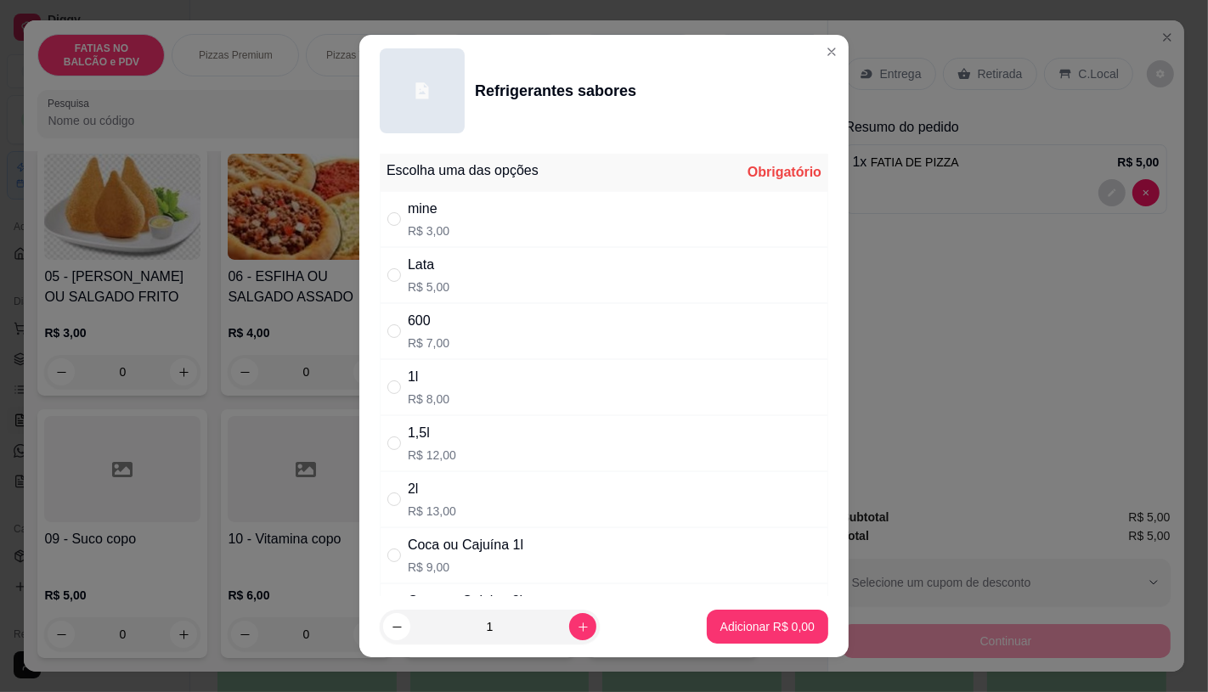
click at [417, 267] on div "Lata" at bounding box center [429, 265] width 42 height 20
radio input "true"
click at [748, 644] on footer "1 Adicionar R$ 5,00" at bounding box center [603, 626] width 489 height 61
click at [762, 632] on p "Adicionar R$ 5,00" at bounding box center [767, 627] width 92 height 16
type input "1"
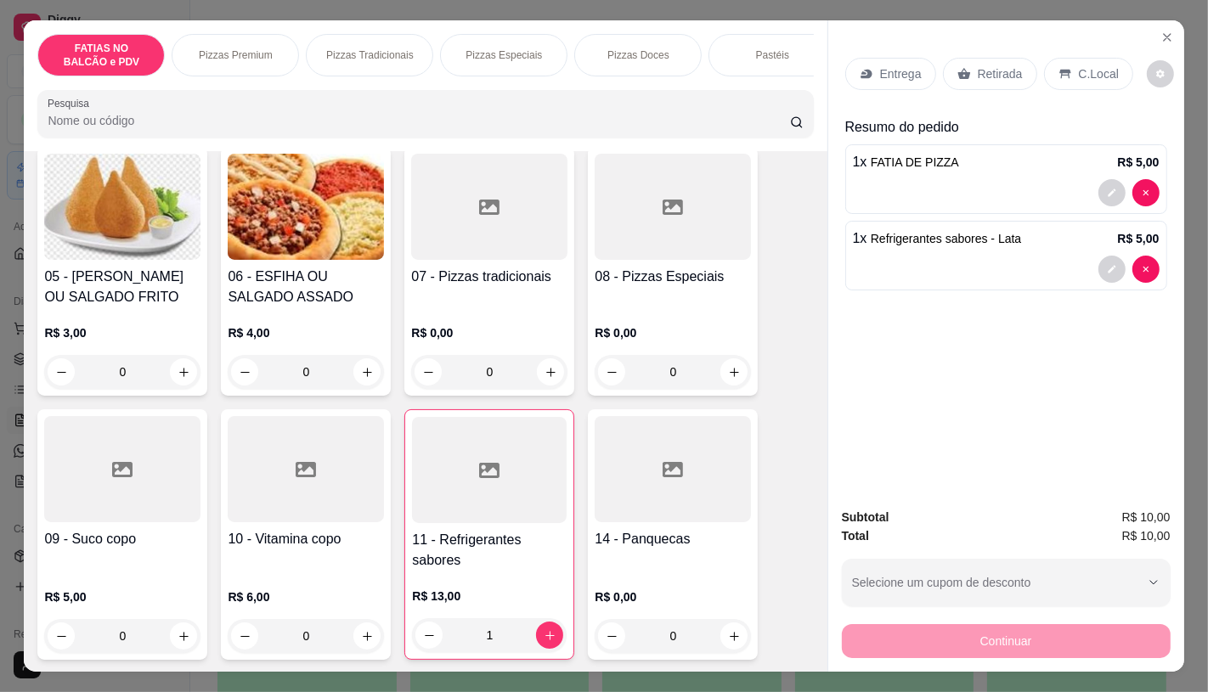
click at [978, 71] on p "Retirada" at bounding box center [1000, 73] width 45 height 17
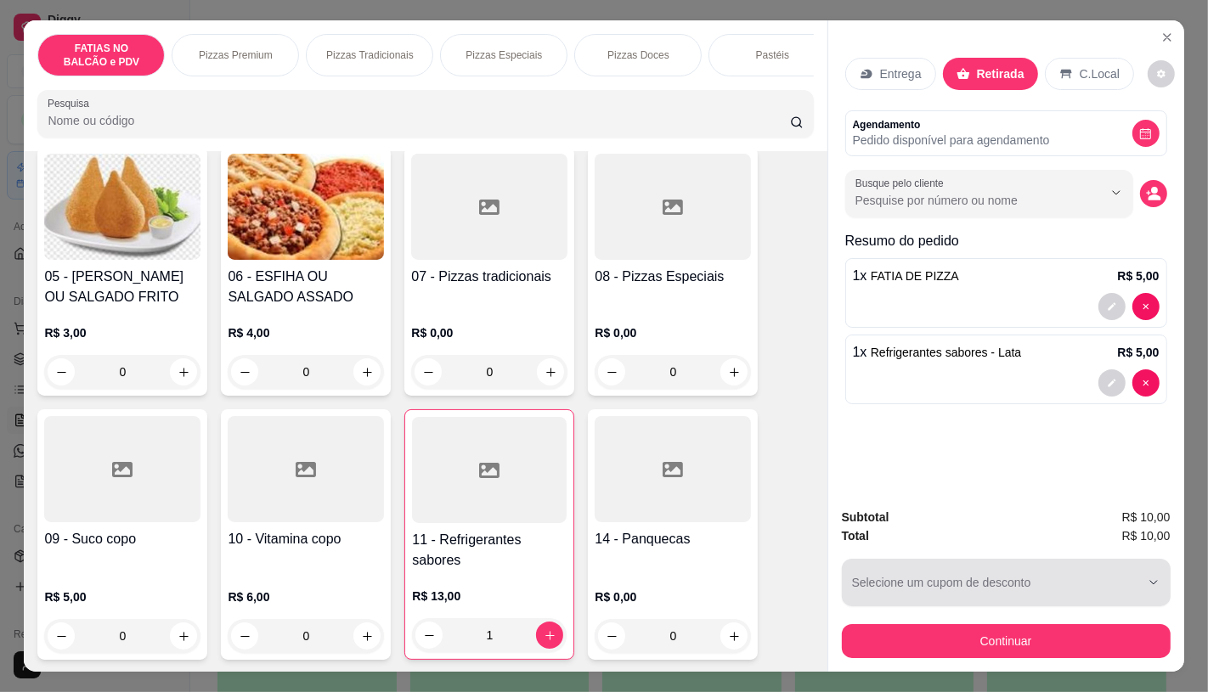
click at [906, 609] on div "Subtotal R$ 10,00 Total R$ 10,00 Selecione um cupom de desconto GANHEI5 Selecio…" at bounding box center [1006, 583] width 329 height 150
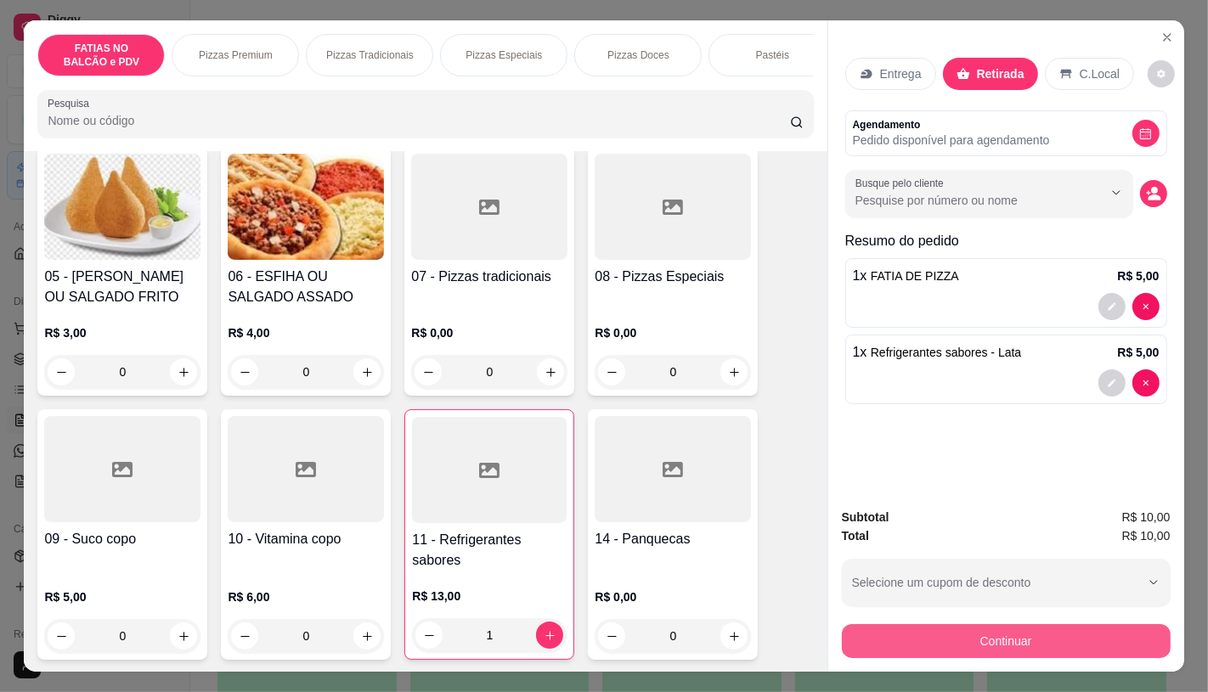
click at [907, 629] on button "Continuar" at bounding box center [1006, 641] width 329 height 34
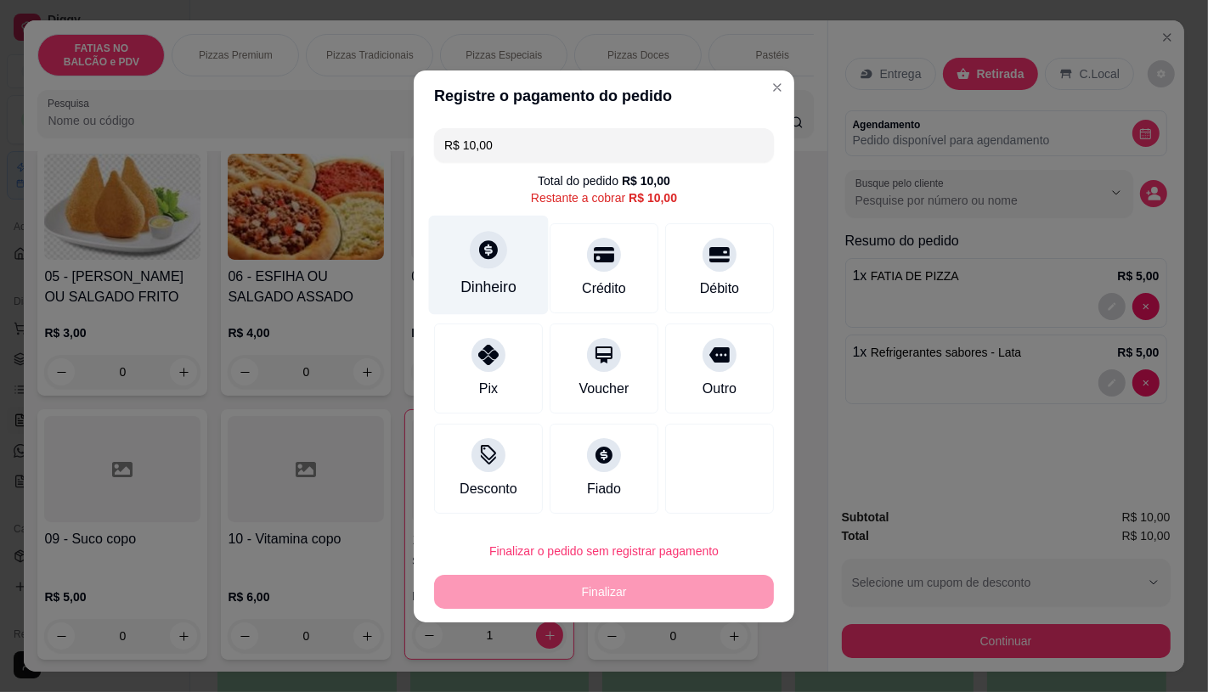
click at [481, 264] on div at bounding box center [488, 249] width 37 height 37
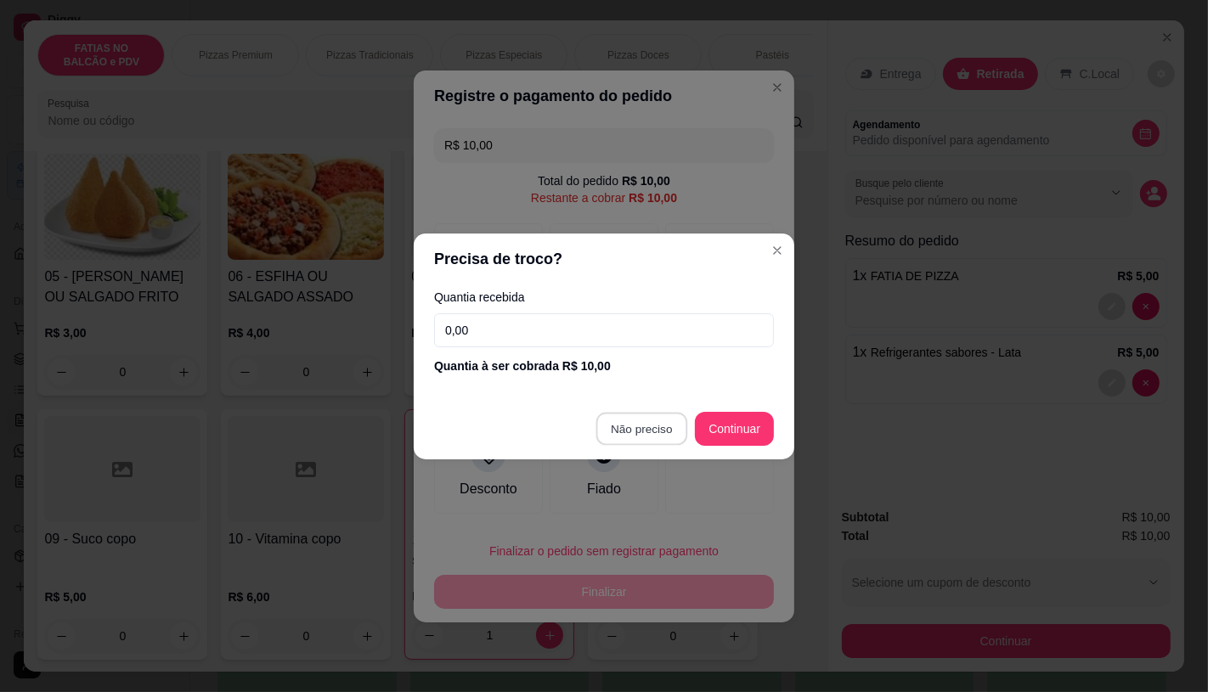
type input "R$ 0,00"
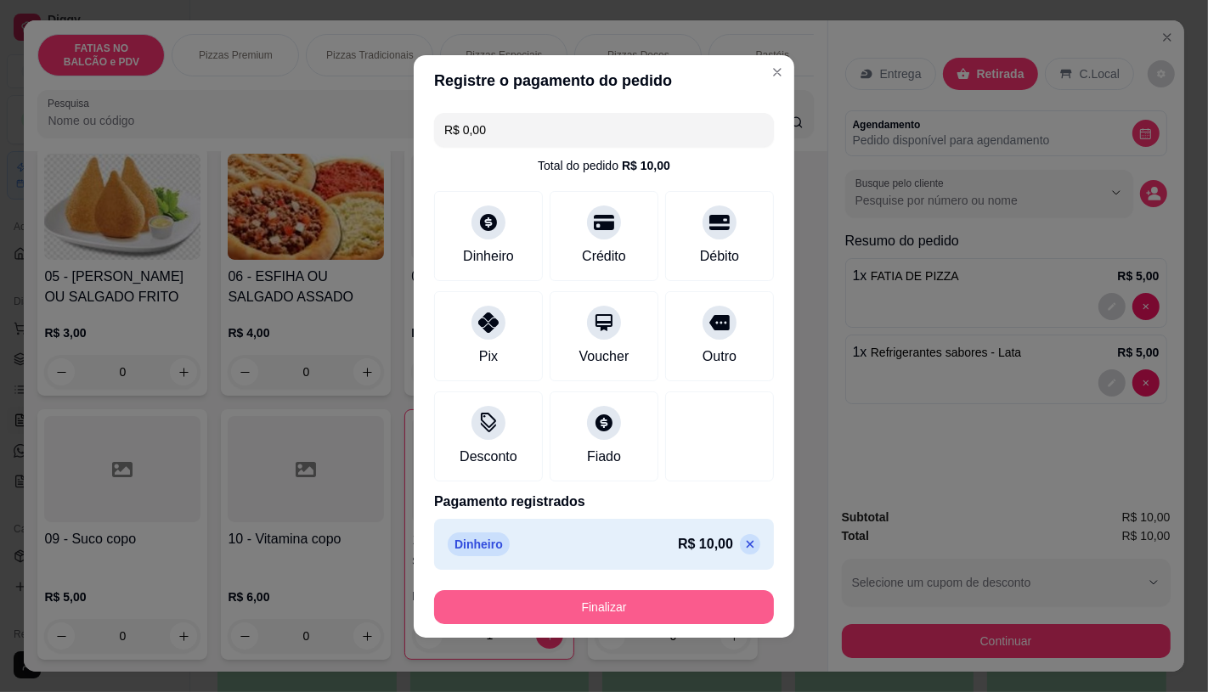
click at [709, 607] on button "Finalizar" at bounding box center [604, 607] width 340 height 34
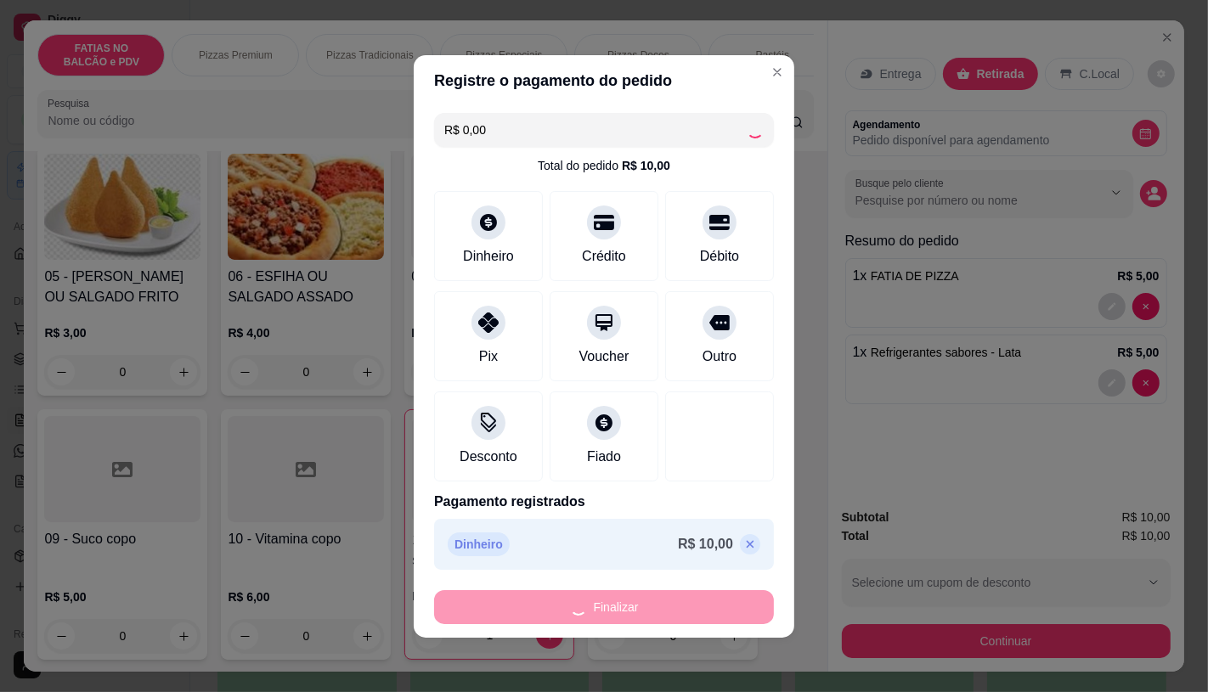
type input "0"
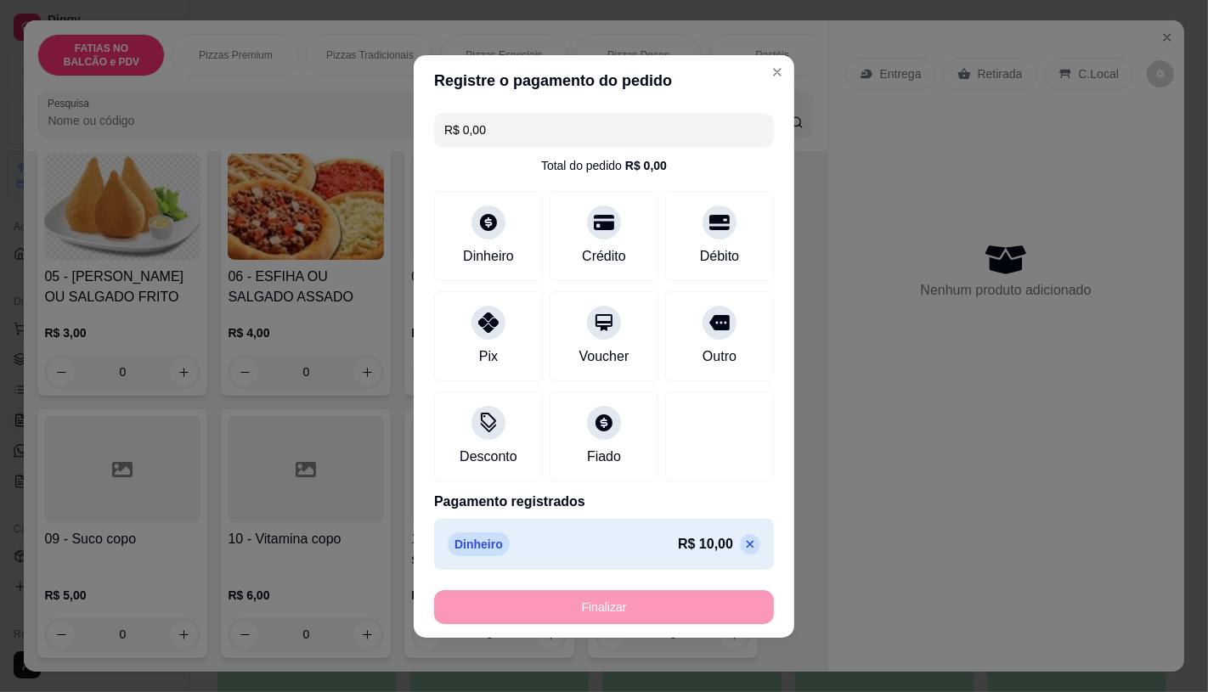
type input "-R$ 10,00"
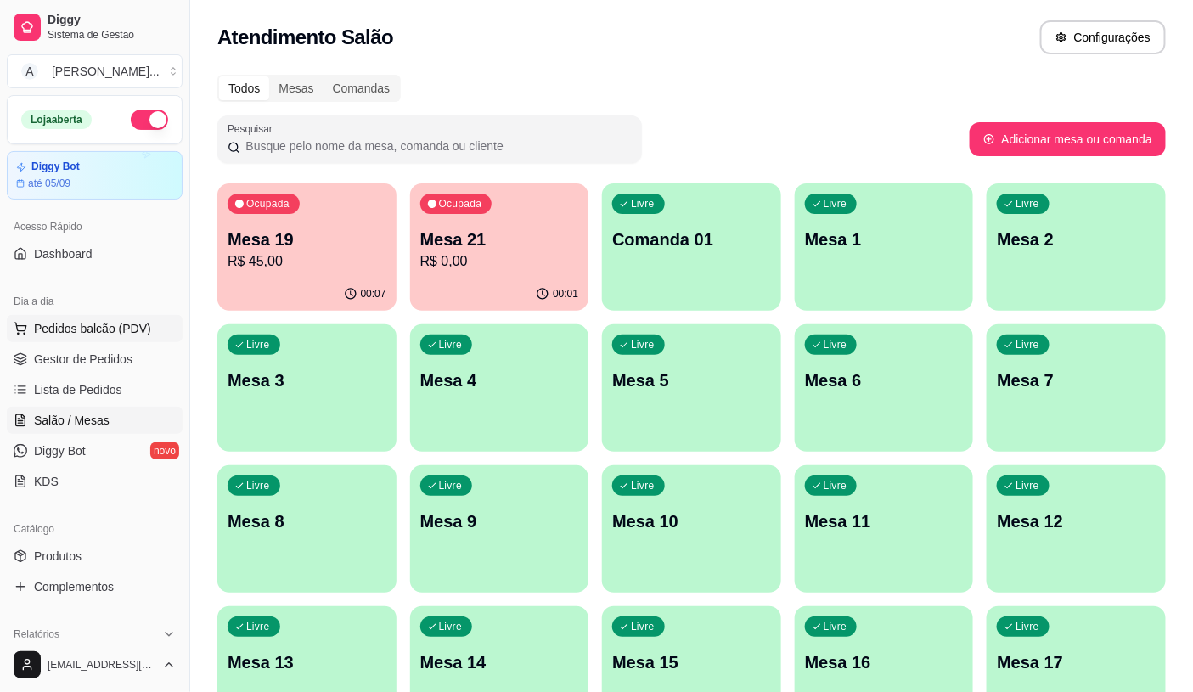
click at [160, 317] on button "Pedidos balcão (PDV)" at bounding box center [95, 328] width 176 height 27
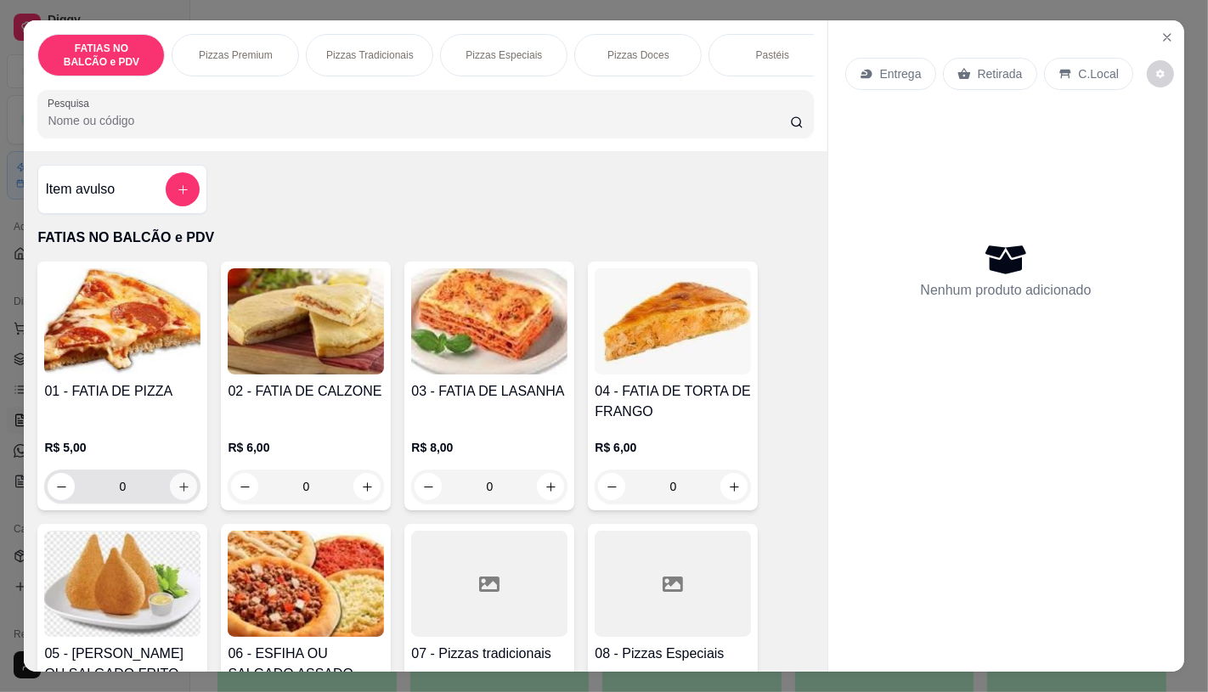
click at [178, 494] on icon "increase-product-quantity" at bounding box center [184, 487] width 13 height 13
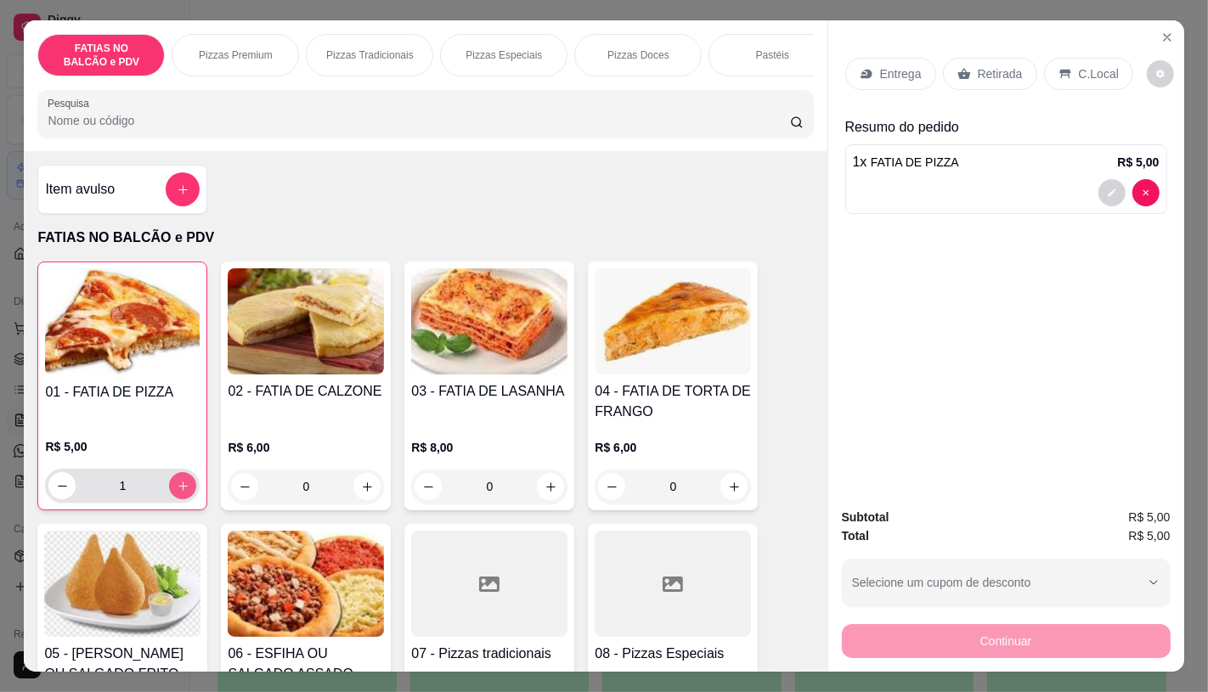
click at [178, 491] on icon "increase-product-quantity" at bounding box center [182, 486] width 9 height 9
type input "2"
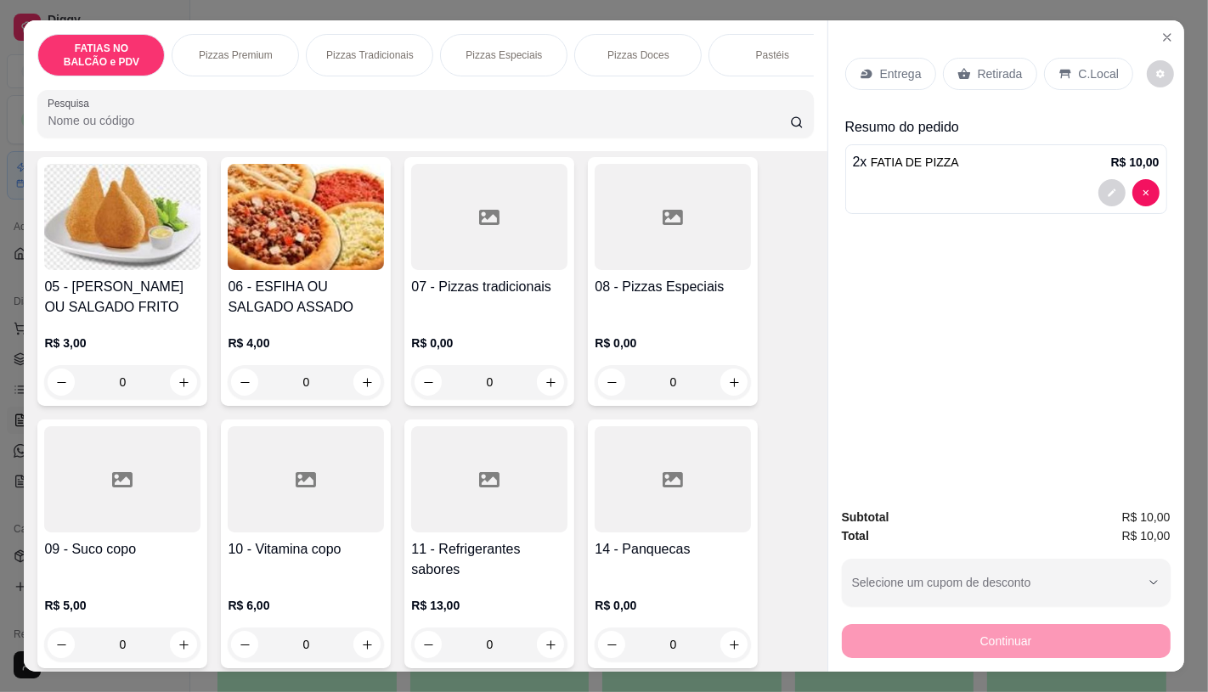
scroll to position [377, 0]
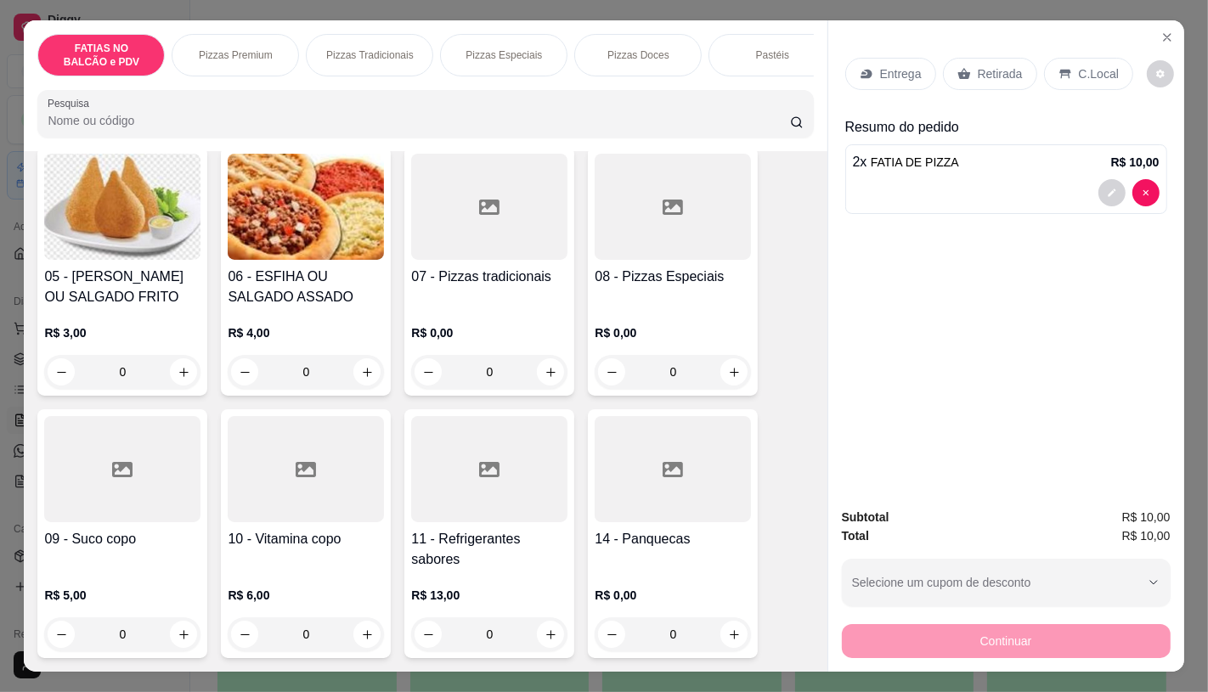
click at [463, 593] on p "R$ 13,00" at bounding box center [489, 595] width 156 height 17
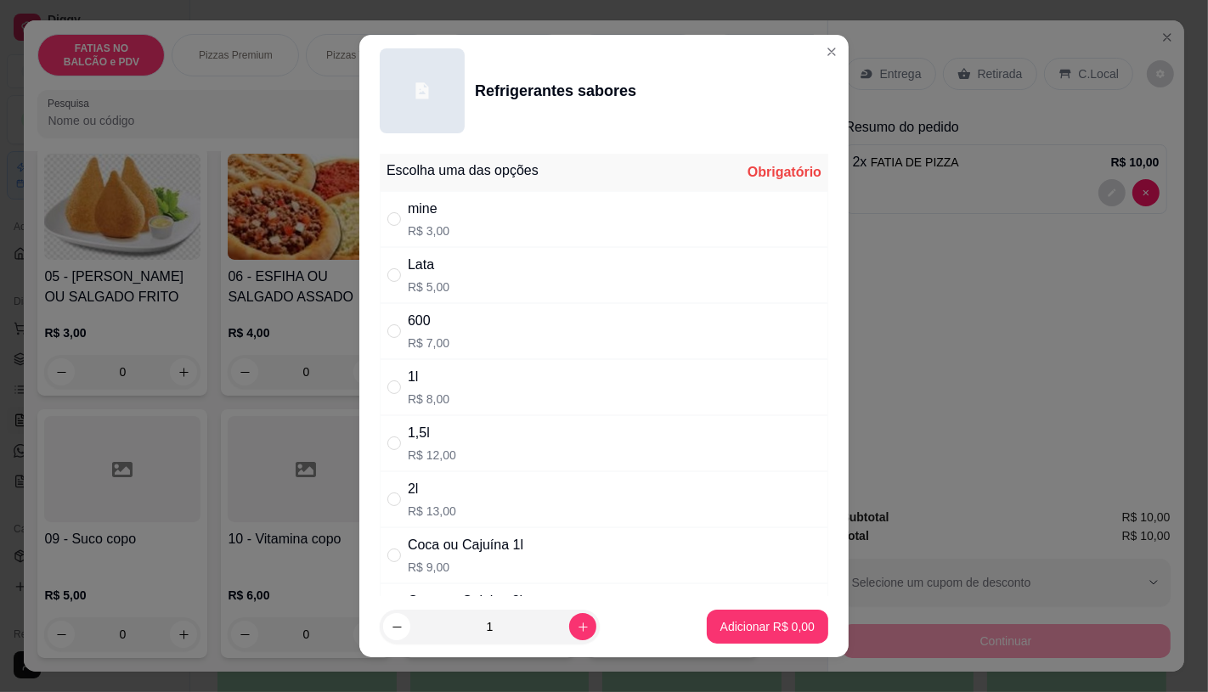
click at [429, 330] on div "600" at bounding box center [429, 321] width 42 height 20
radio input "true"
click at [749, 621] on p "Adicionar R$ 7,00" at bounding box center [767, 626] width 94 height 17
type input "1"
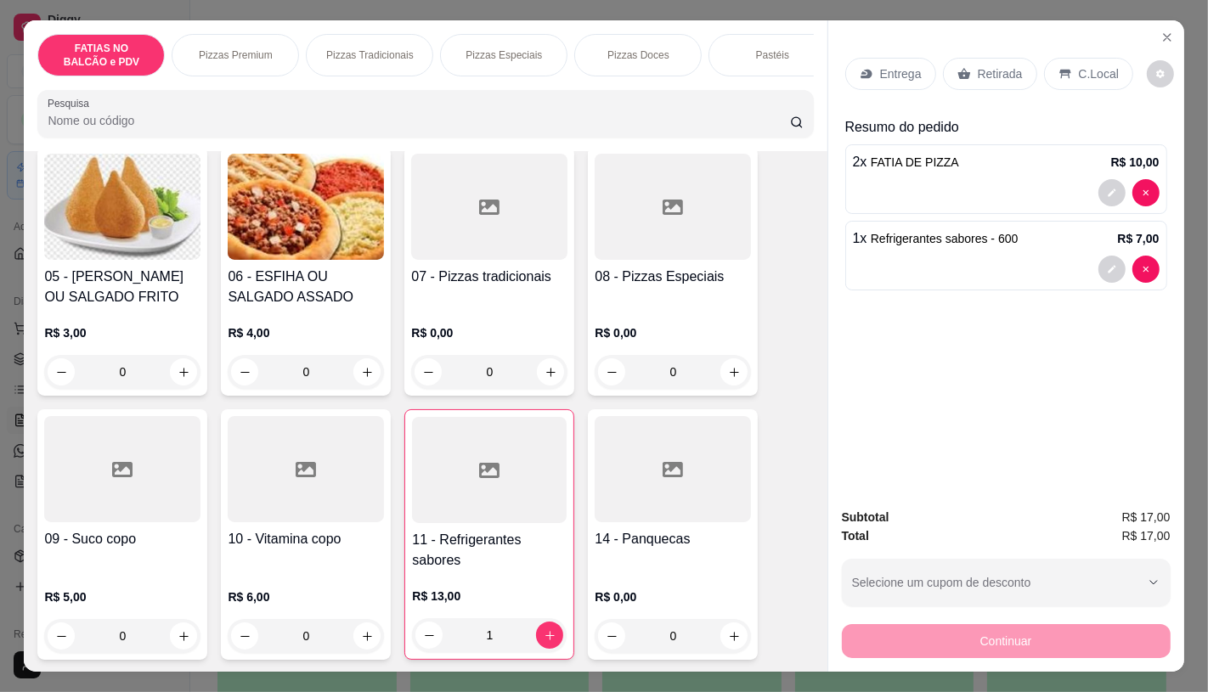
click at [987, 83] on div "Entrega Retirada C.Local" at bounding box center [1006, 73] width 322 height 59
click at [985, 71] on p "Retirada" at bounding box center [1000, 73] width 45 height 17
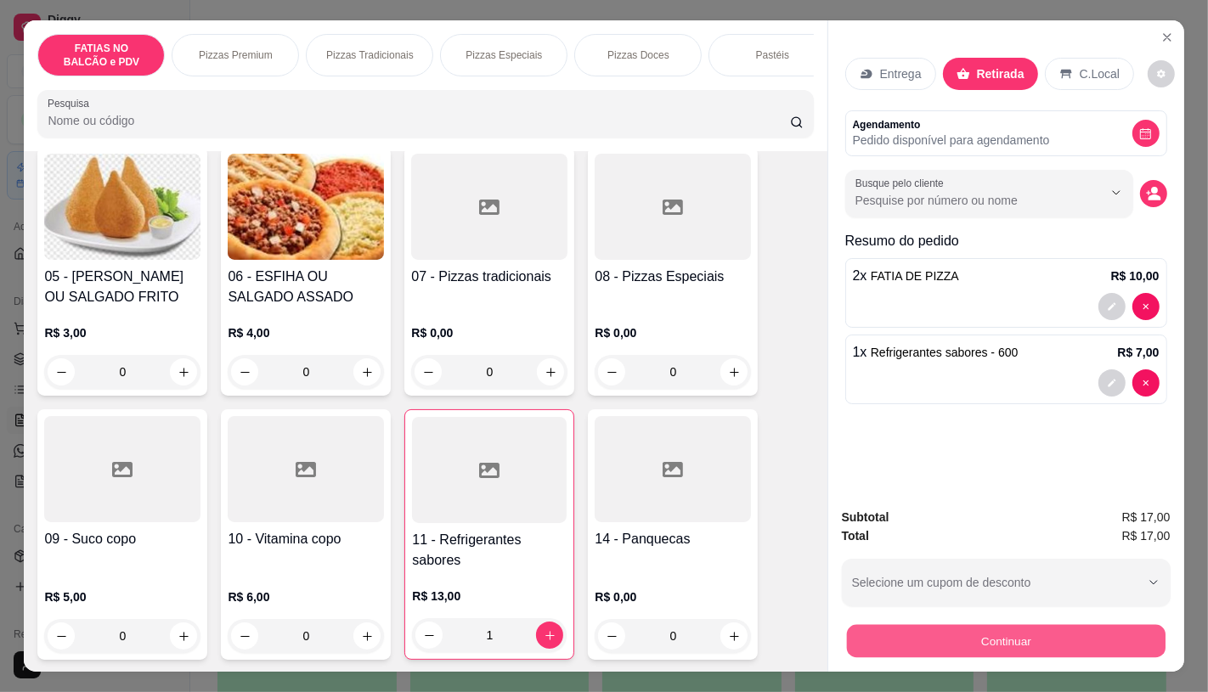
click at [941, 640] on button "Continuar" at bounding box center [1005, 640] width 319 height 33
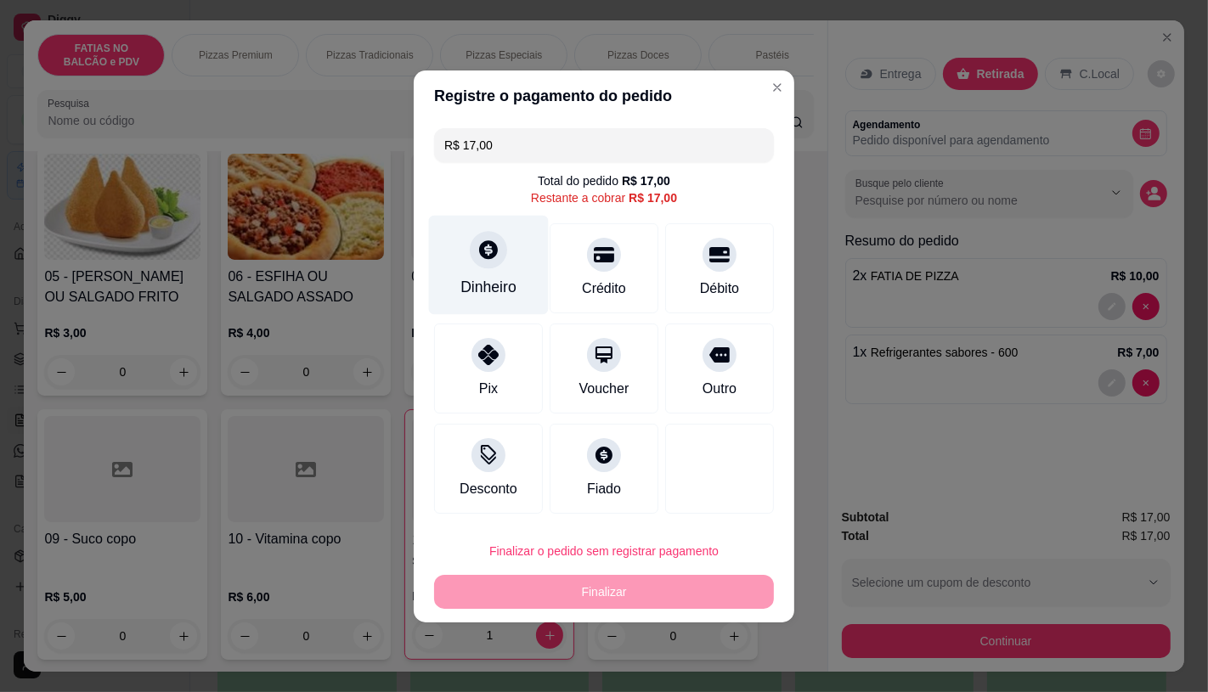
click at [499, 284] on div "Dinheiro" at bounding box center [488, 287] width 56 height 22
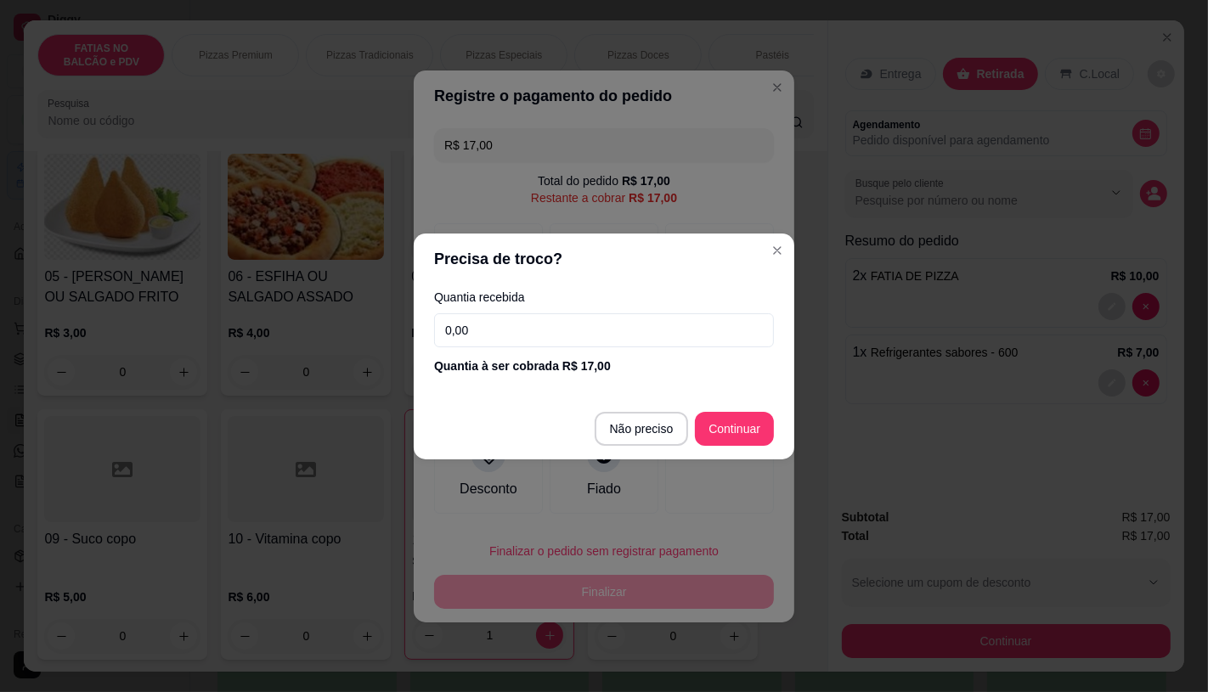
click at [554, 316] on input "0,00" at bounding box center [604, 330] width 340 height 34
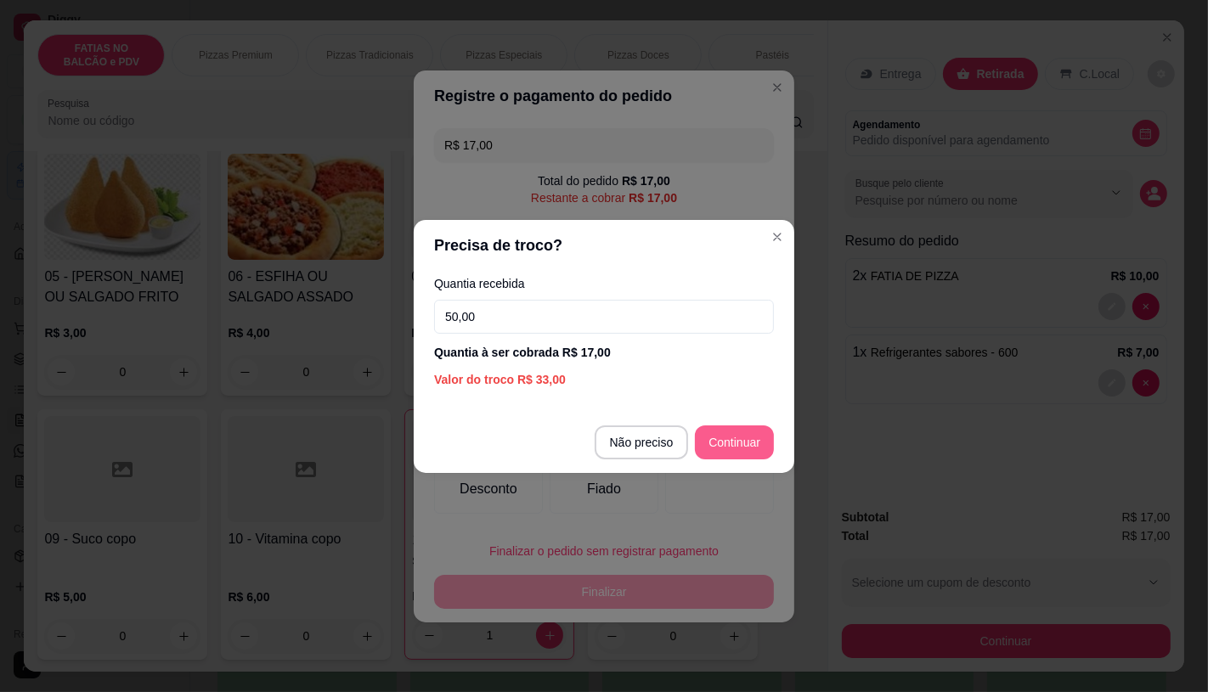
type input "50,00"
type input "R$ 0,00"
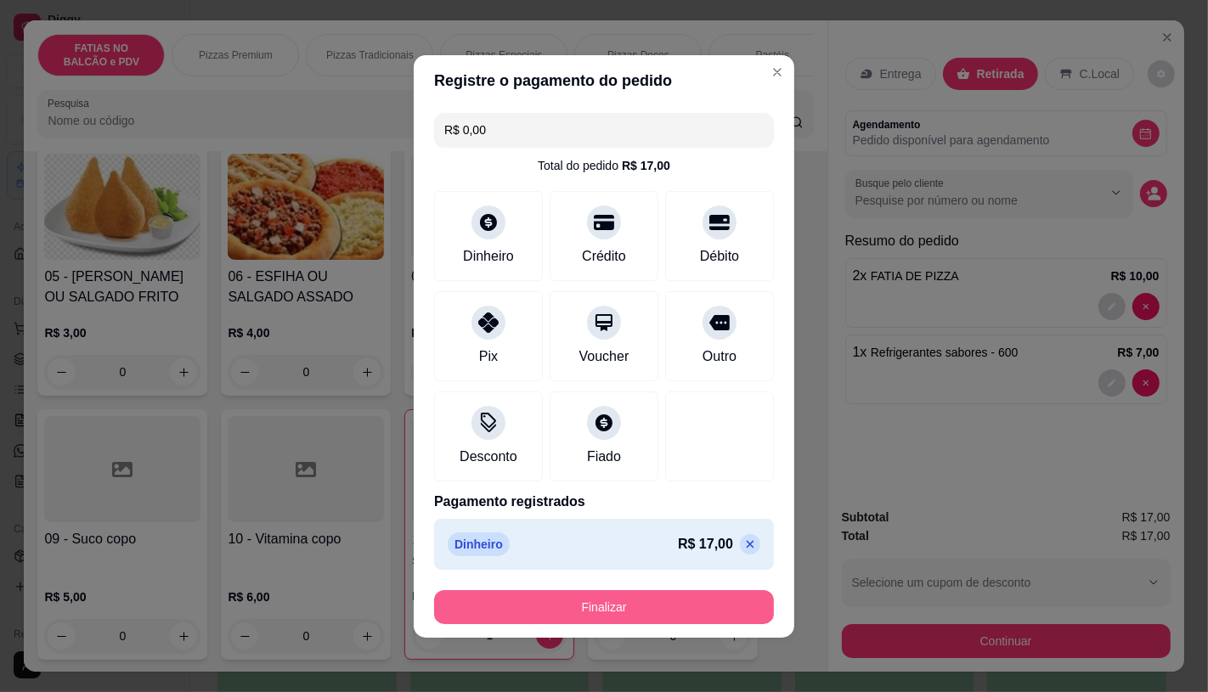
click at [553, 604] on button "Finalizar" at bounding box center [604, 607] width 340 height 34
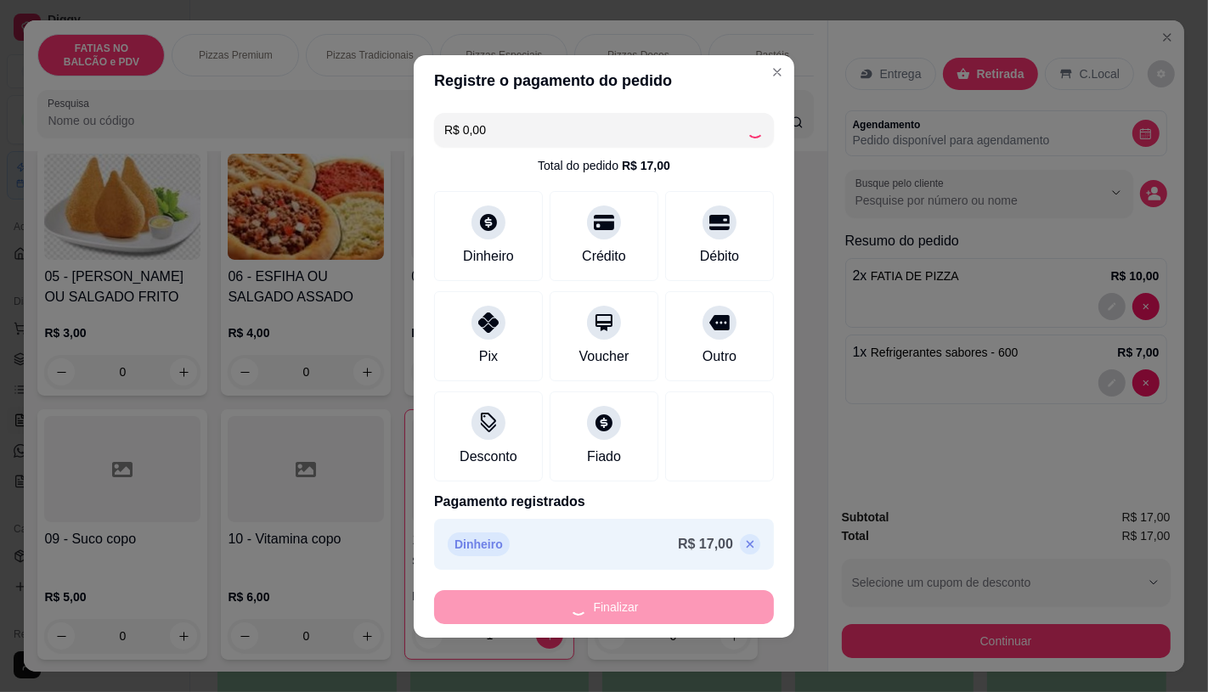
type input "0"
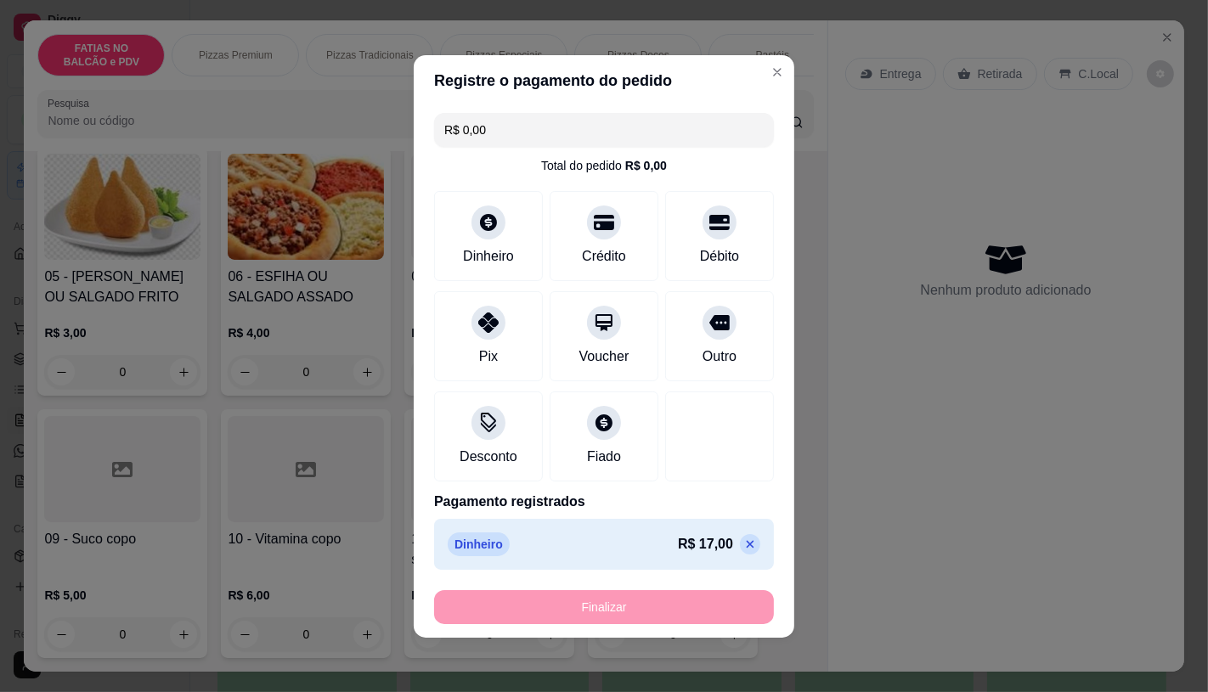
type input "-R$ 17,00"
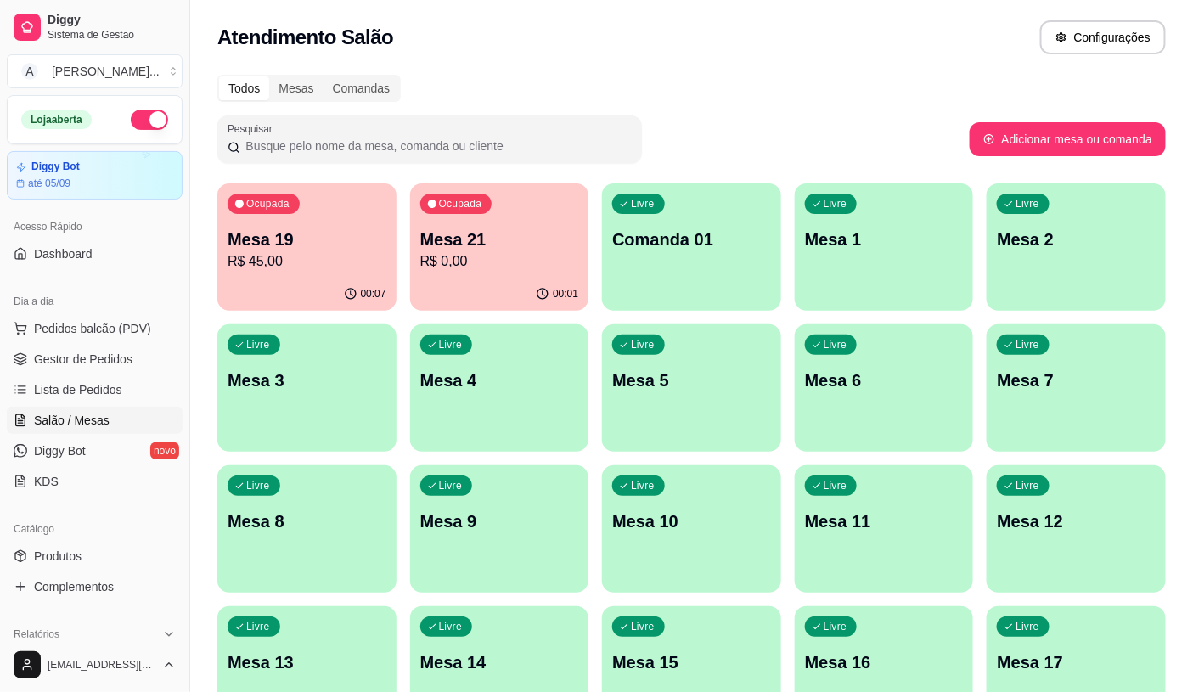
click at [92, 310] on div "Dia a dia" at bounding box center [95, 301] width 176 height 27
click at [97, 320] on span "Pedidos balcão (PDV)" at bounding box center [92, 328] width 117 height 17
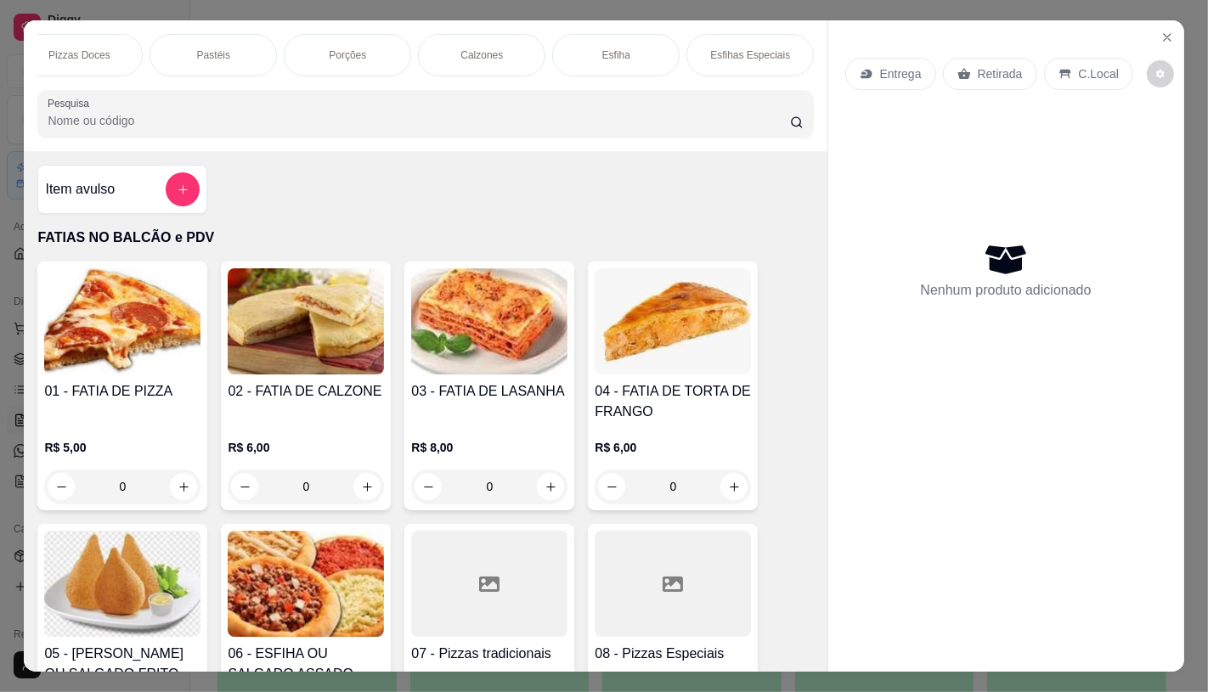
scroll to position [0, 725]
click at [696, 51] on p "Panqueca" at bounding box center [719, 55] width 46 height 14
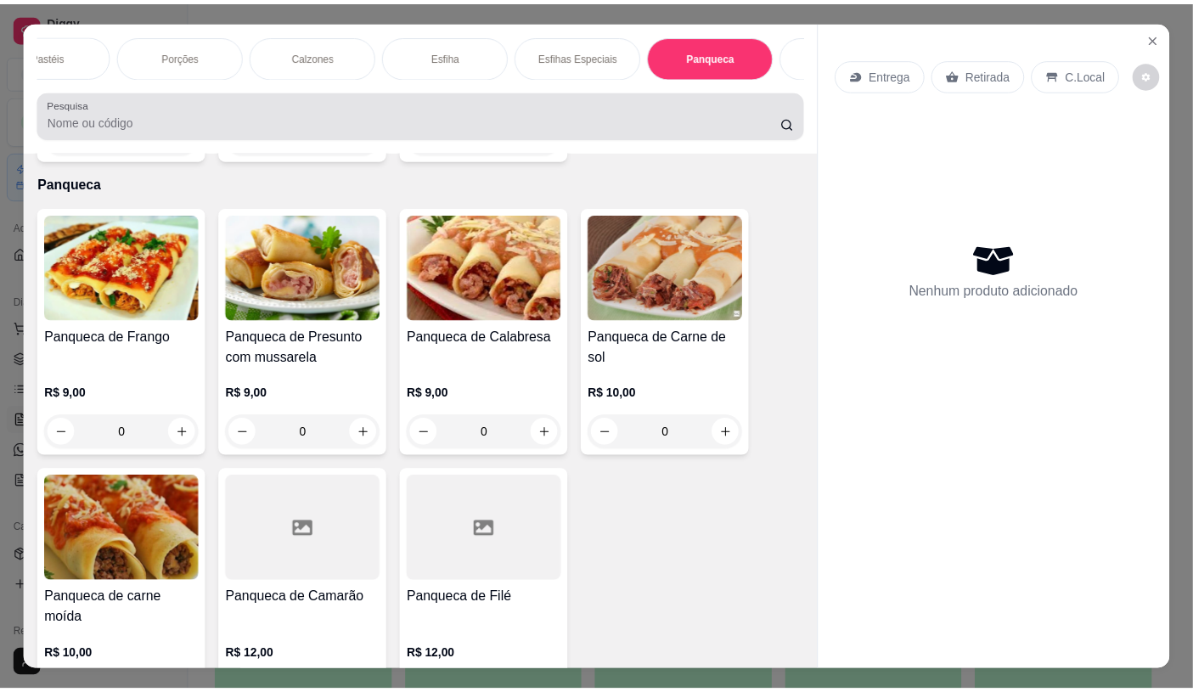
scroll to position [40, 0]
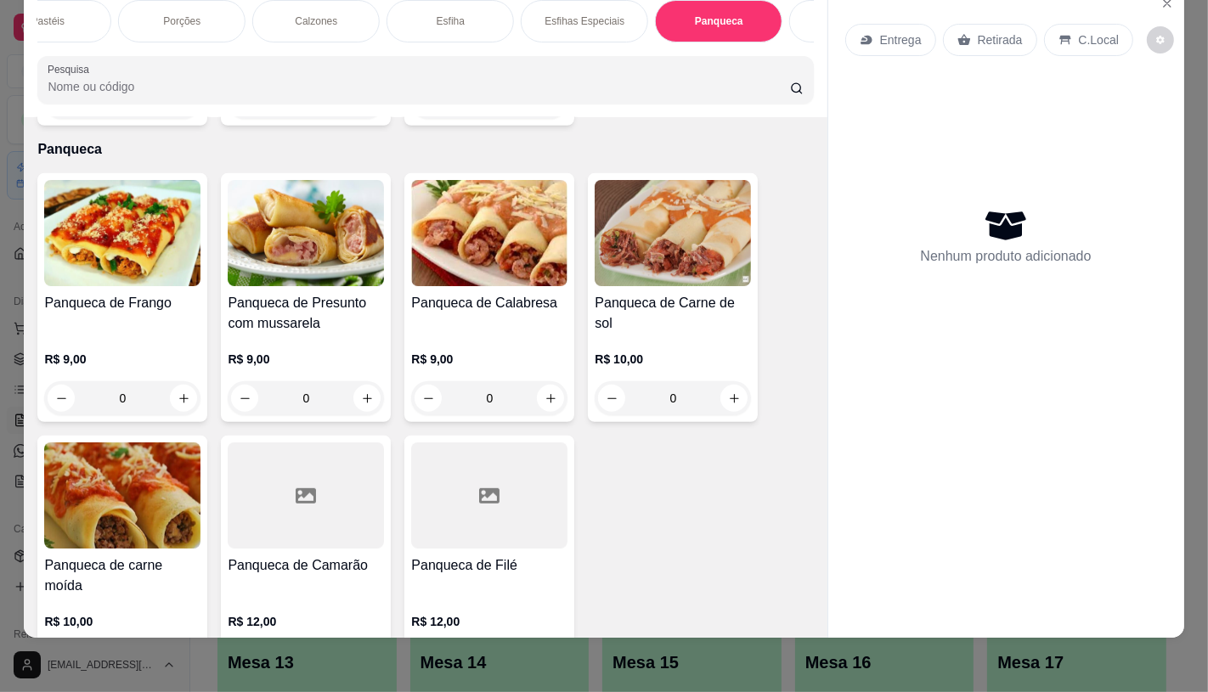
click at [114, 334] on div "R$ 9,00 0" at bounding box center [122, 375] width 156 height 82
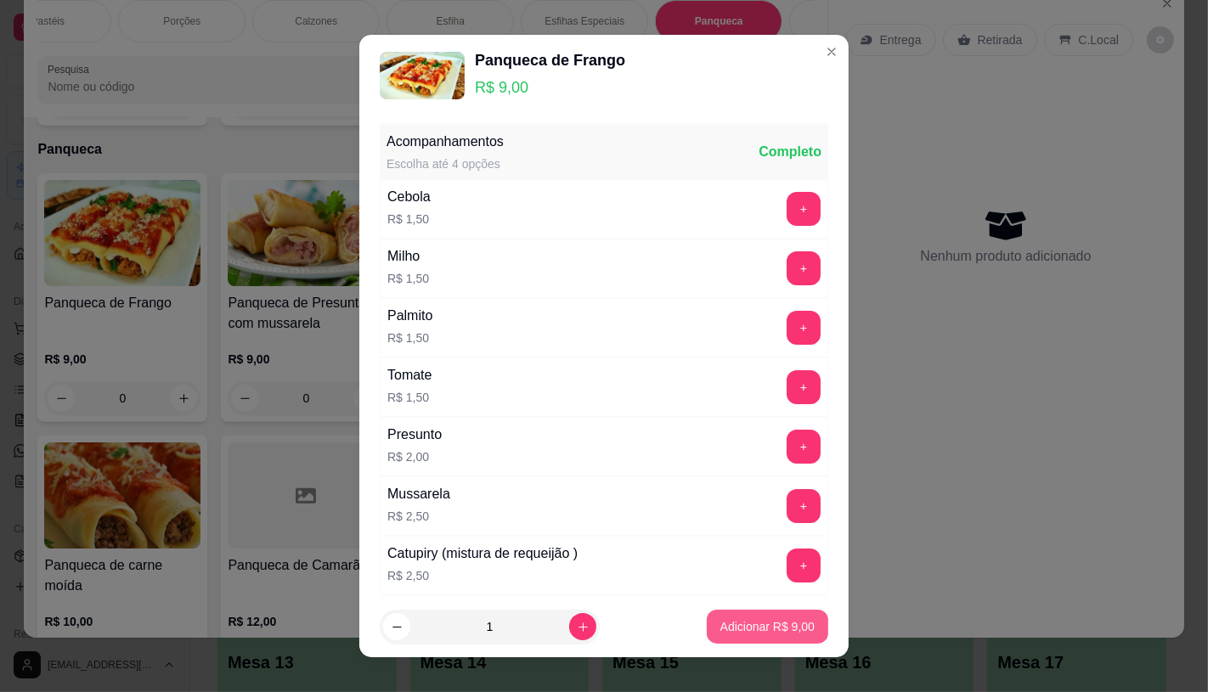
click at [744, 620] on p "Adicionar R$ 9,00" at bounding box center [767, 626] width 94 height 17
type input "1"
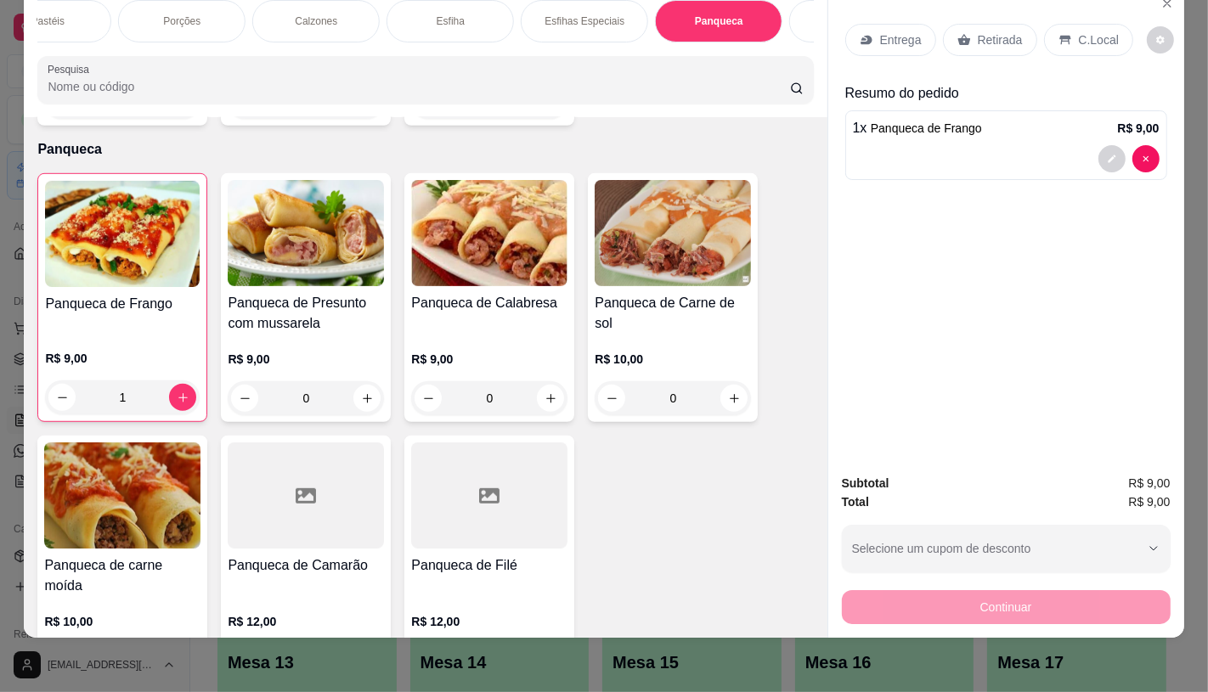
click at [957, 35] on icon at bounding box center [963, 40] width 13 height 11
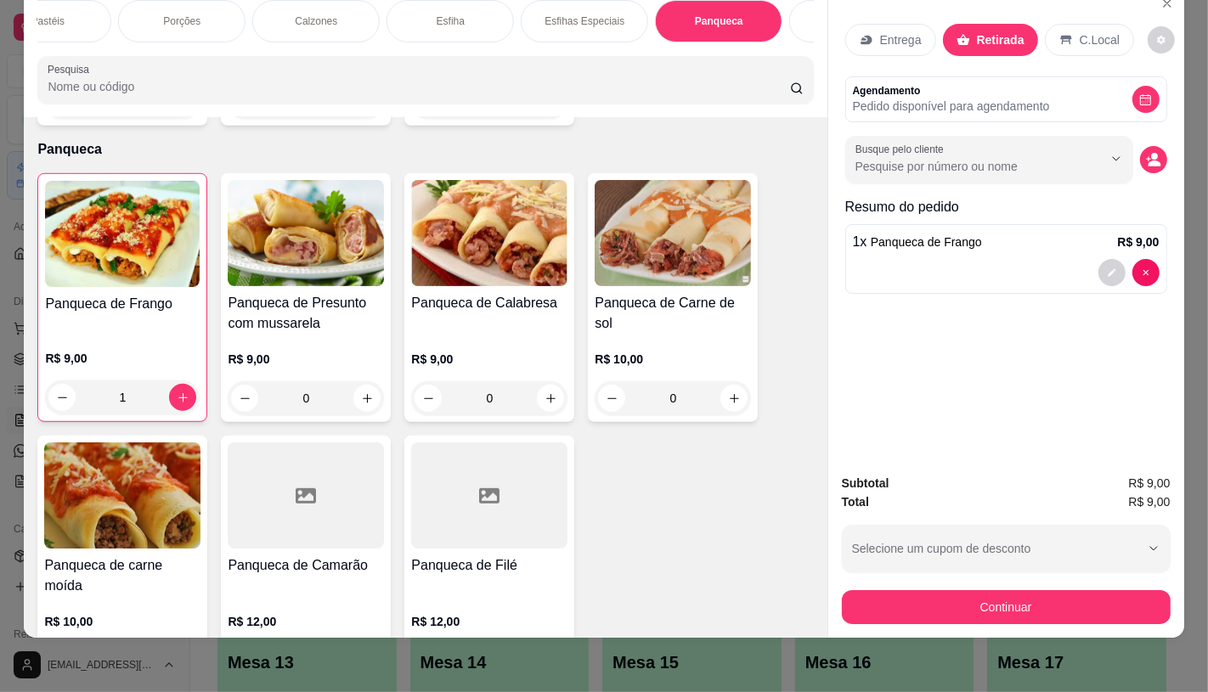
click at [879, 565] on div "Subtotal R$ 9,00 Total R$ 9,00 Selecione um cupom de desconto GANHEI5 Selecione…" at bounding box center [1006, 549] width 329 height 150
click at [886, 590] on button "Continuar" at bounding box center [1006, 607] width 329 height 34
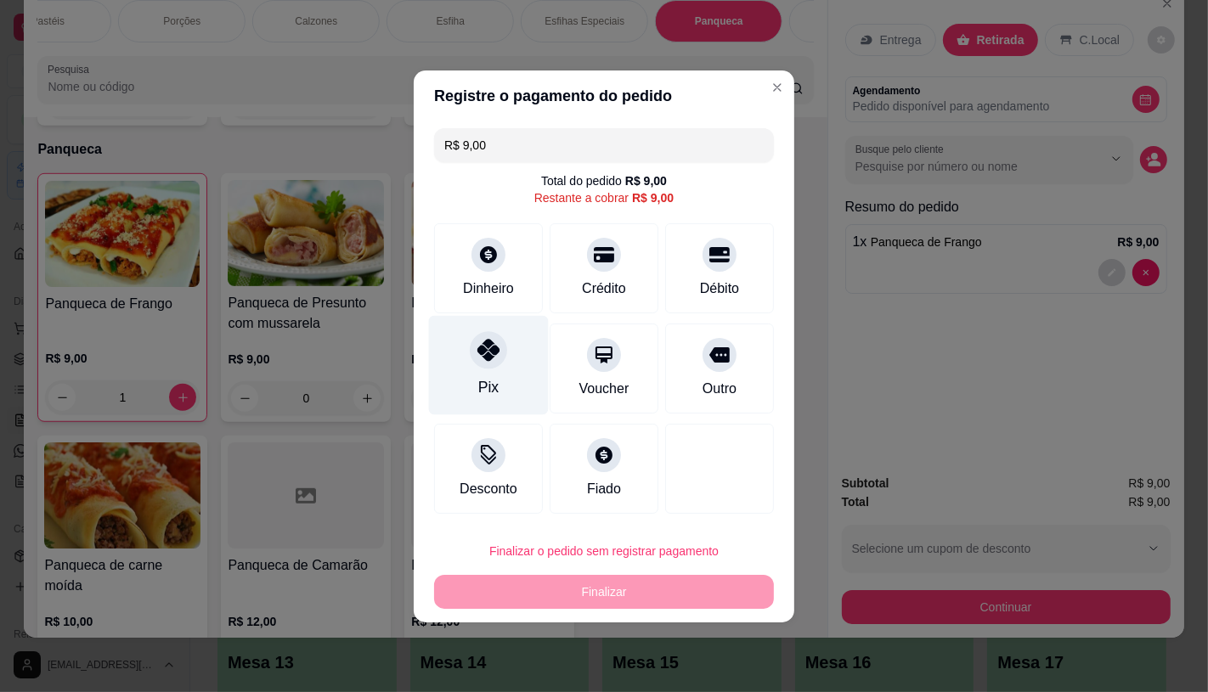
click at [532, 386] on div "Pix" at bounding box center [489, 364] width 120 height 99
type input "R$ 0,00"
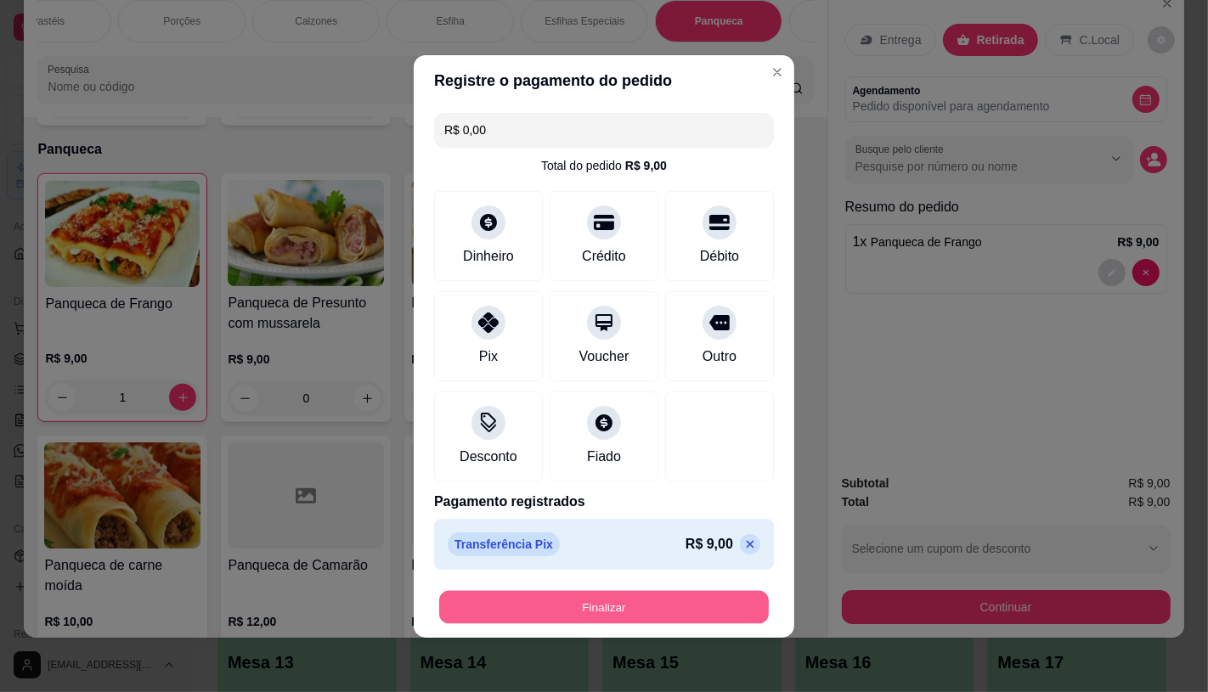
click at [680, 596] on button "Finalizar" at bounding box center [604, 606] width 330 height 33
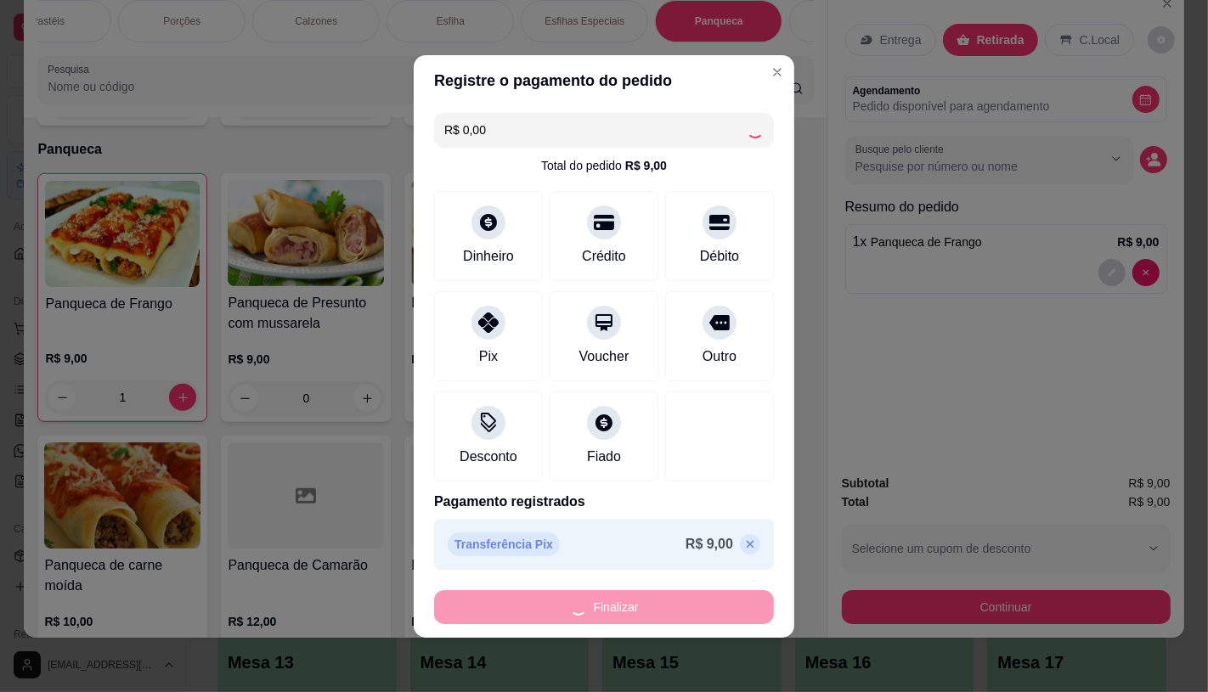
type input "0"
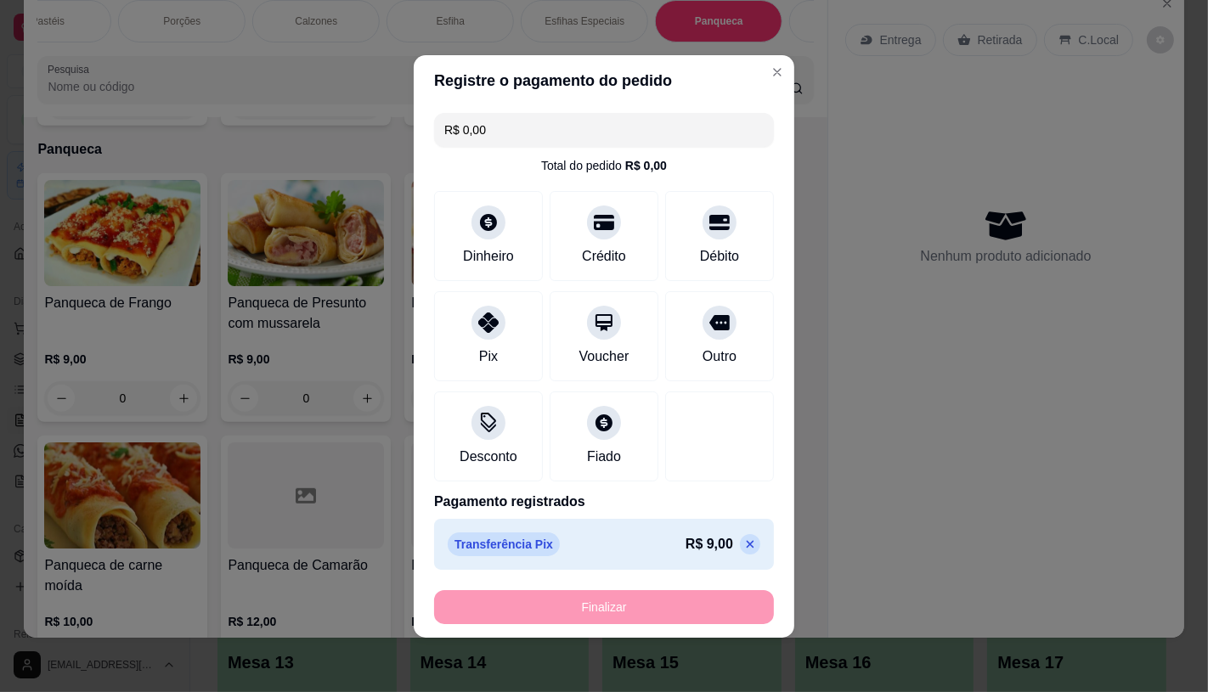
type input "-R$ 9,00"
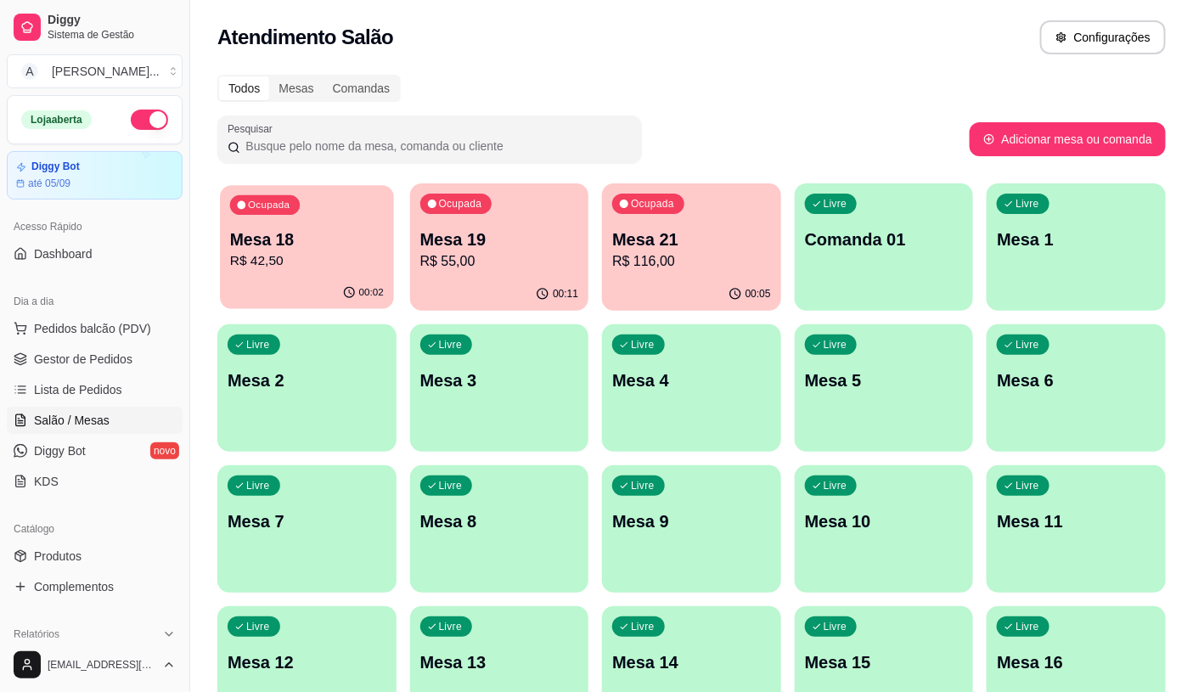
click at [341, 244] on p "Mesa 18" at bounding box center [307, 239] width 154 height 23
click at [104, 327] on span "Pedidos balcão (PDV)" at bounding box center [92, 328] width 117 height 17
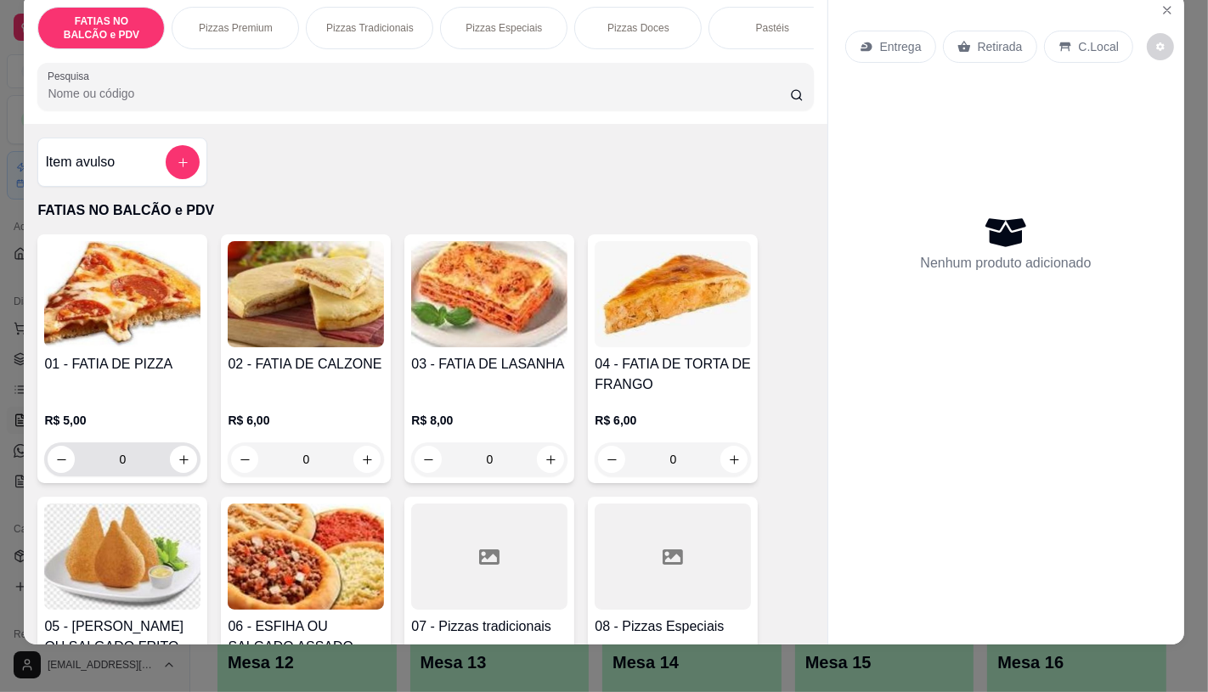
scroll to position [40, 0]
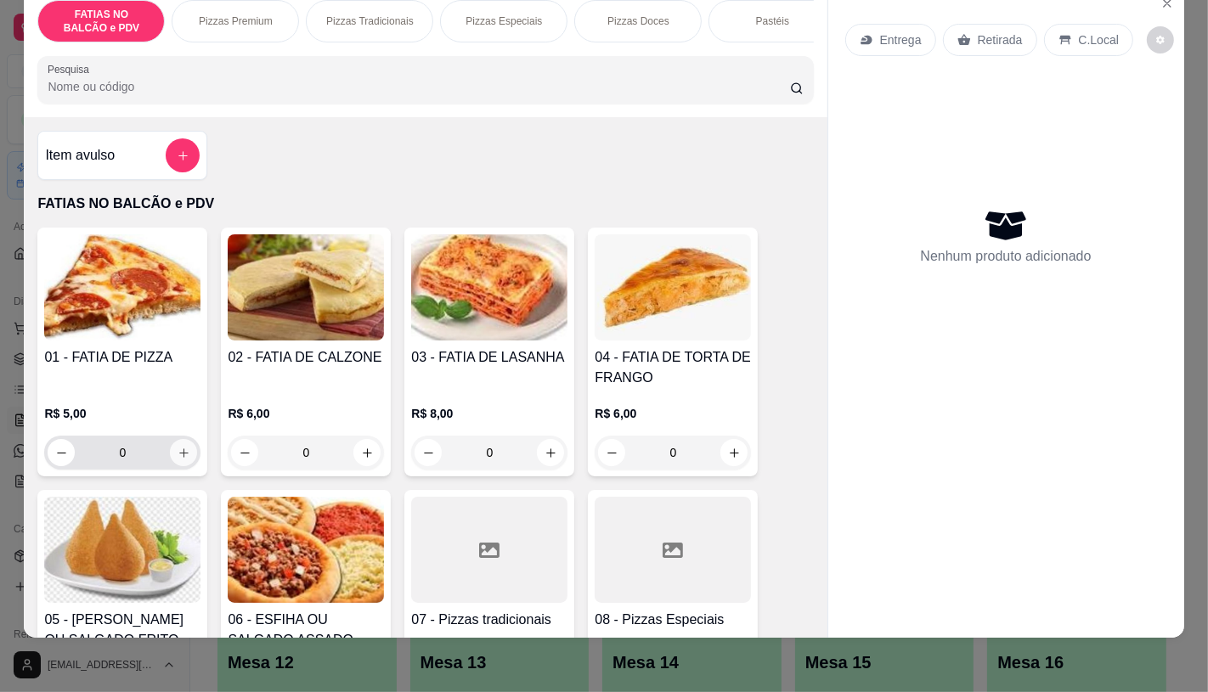
click at [172, 460] on button "increase-product-quantity" at bounding box center [183, 452] width 27 height 27
type input "2"
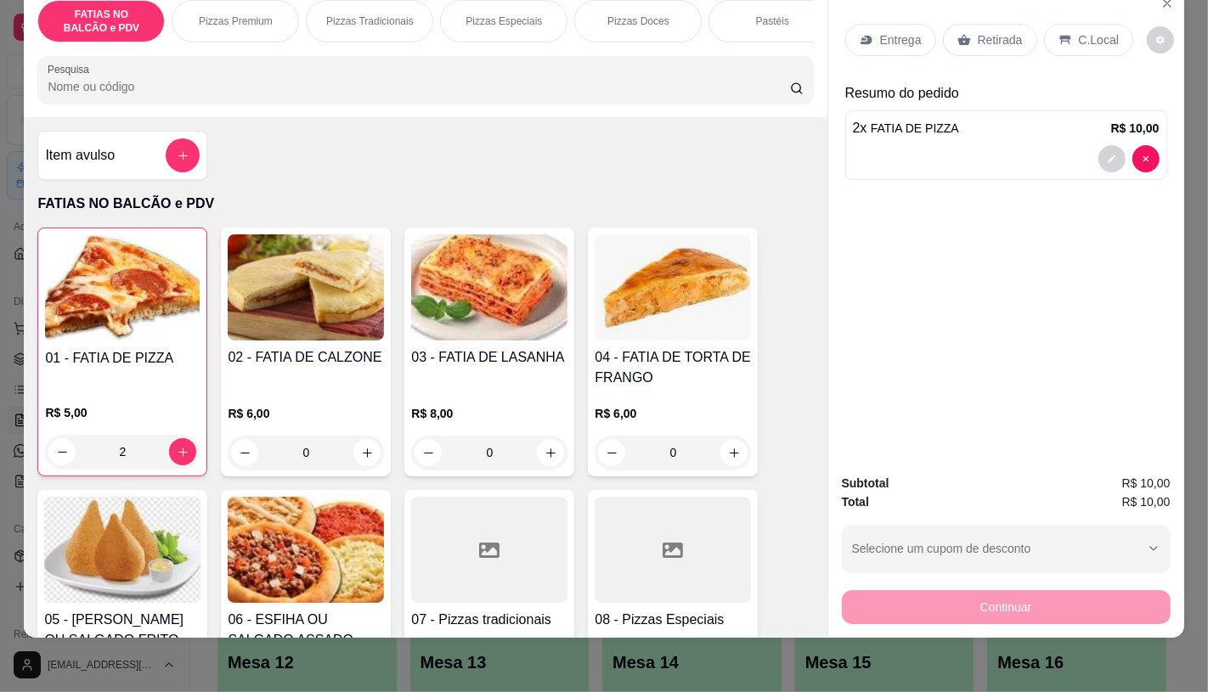
click at [978, 31] on p "Retirada" at bounding box center [1000, 39] width 45 height 17
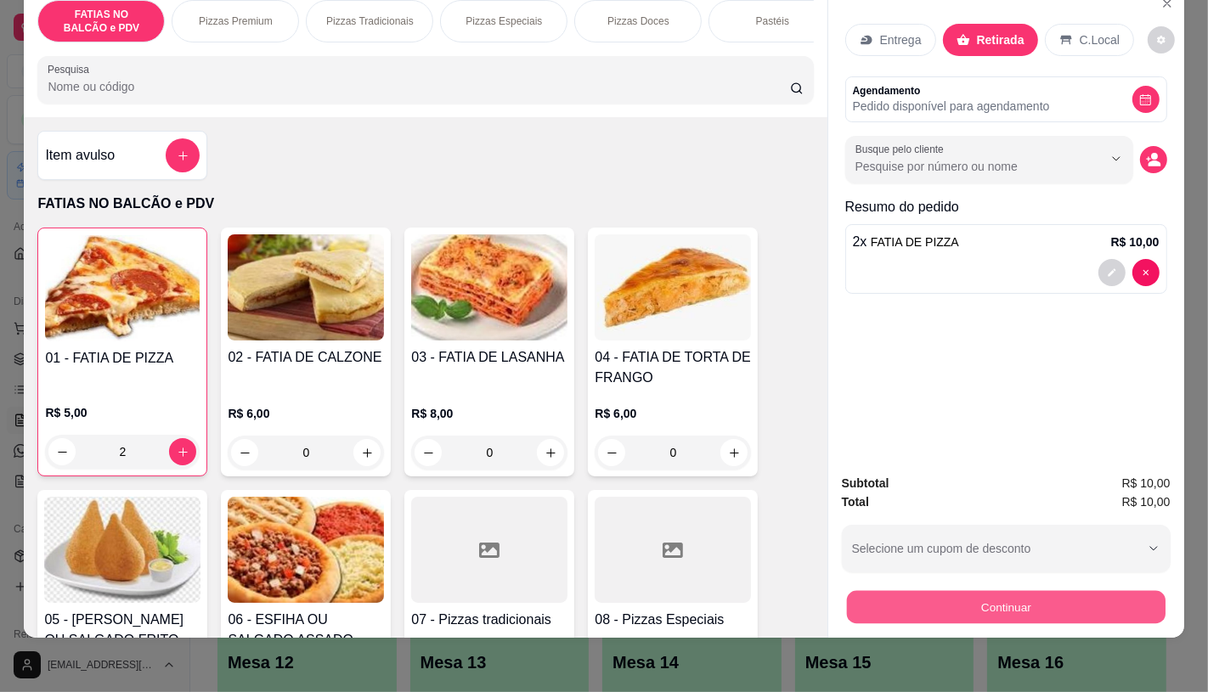
click at [943, 590] on button "Continuar" at bounding box center [1005, 606] width 319 height 33
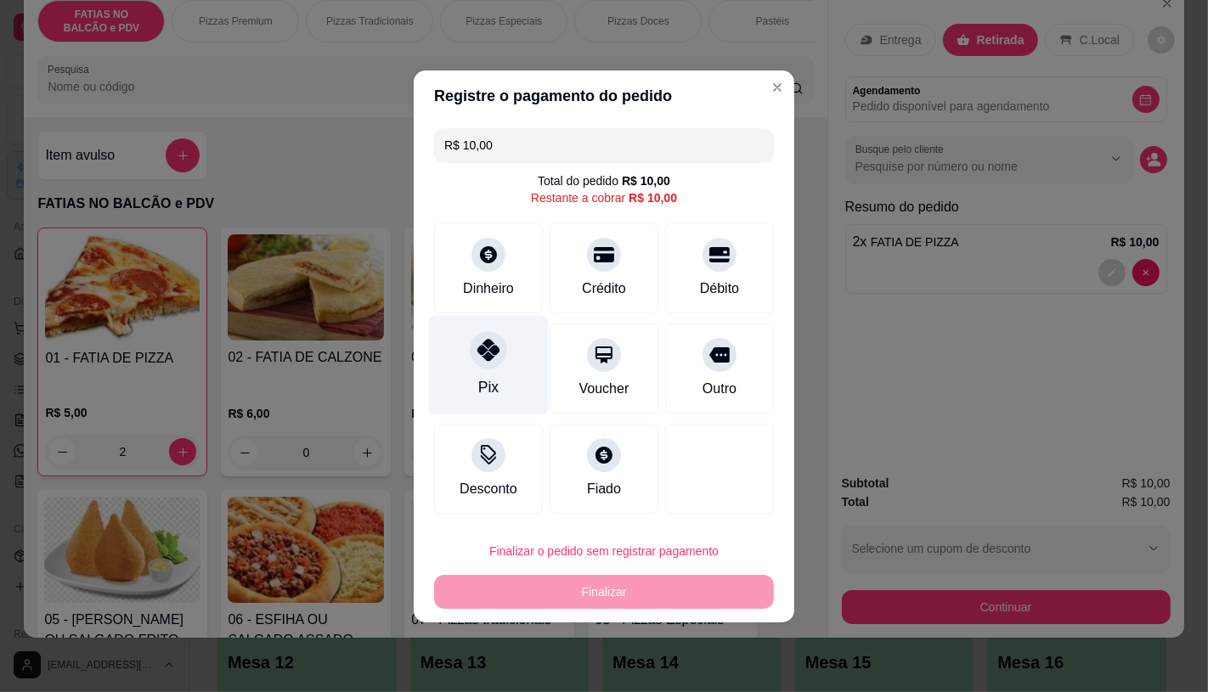
click at [539, 336] on div "Pix" at bounding box center [489, 364] width 120 height 99
type input "R$ 0,00"
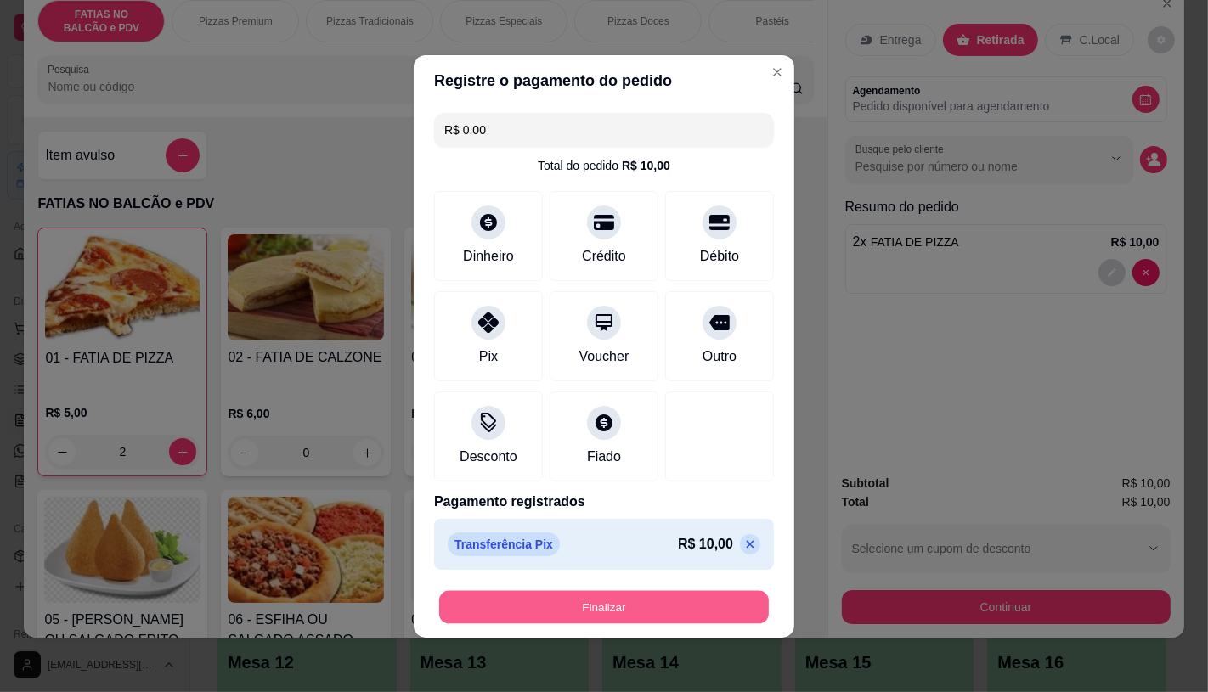
click at [630, 615] on button "Finalizar" at bounding box center [604, 606] width 330 height 33
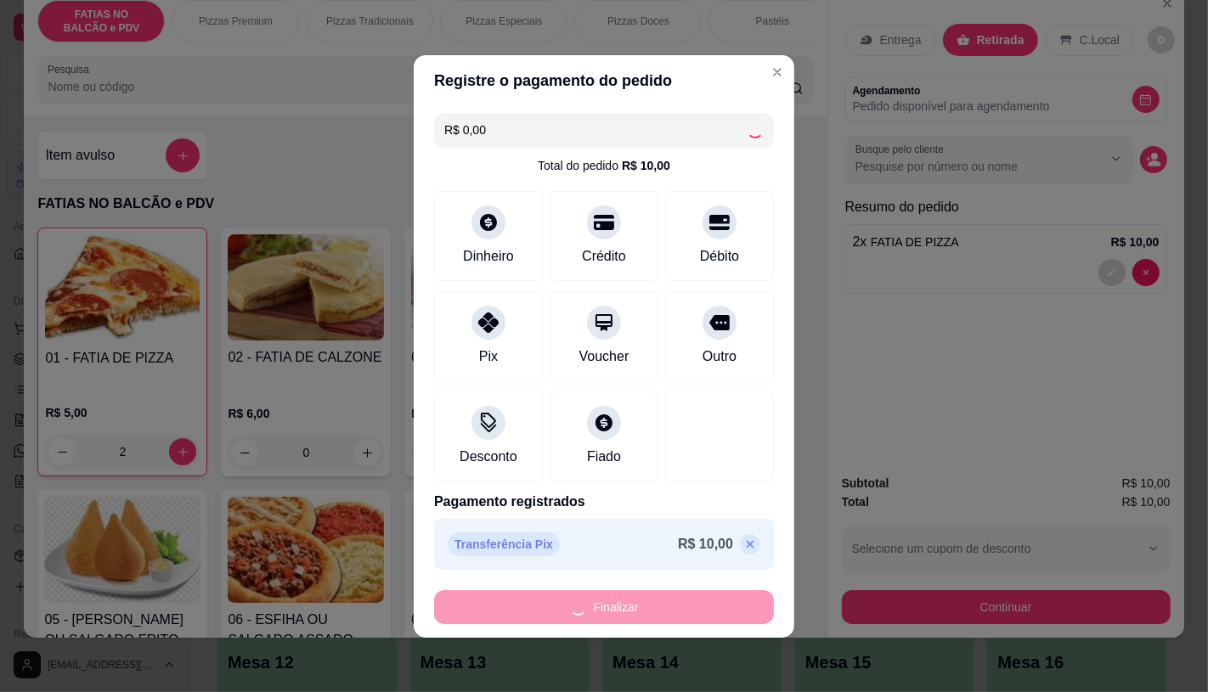
type input "0"
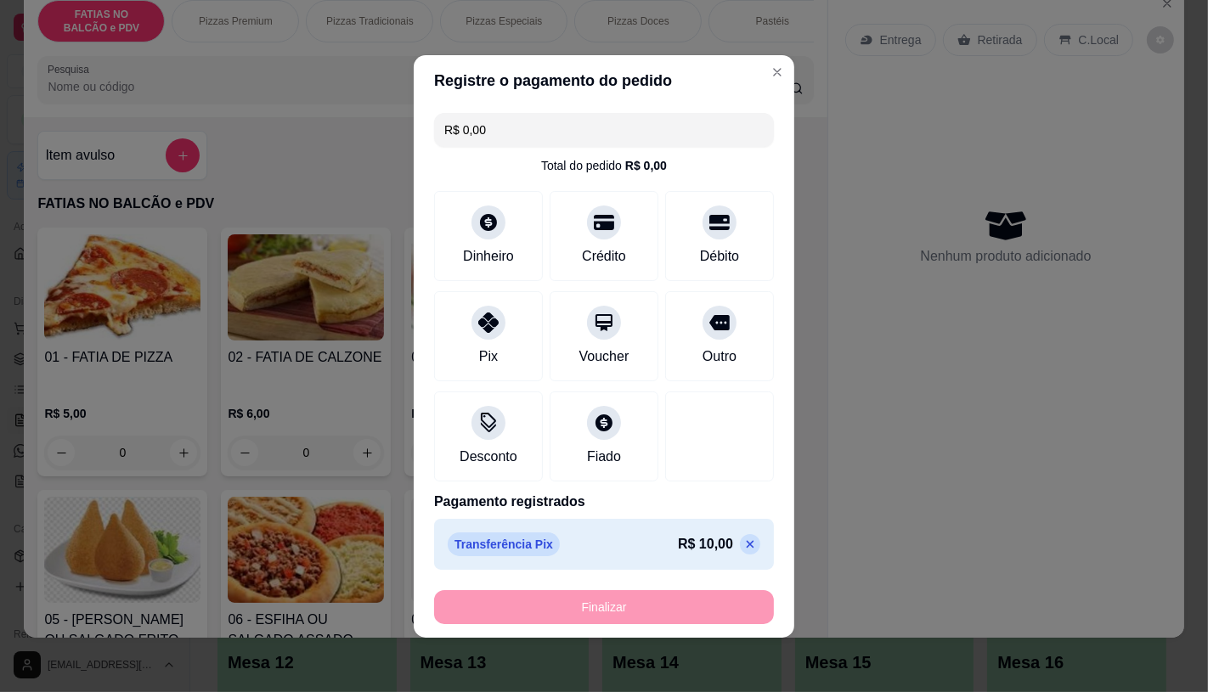
type input "-R$ 10,00"
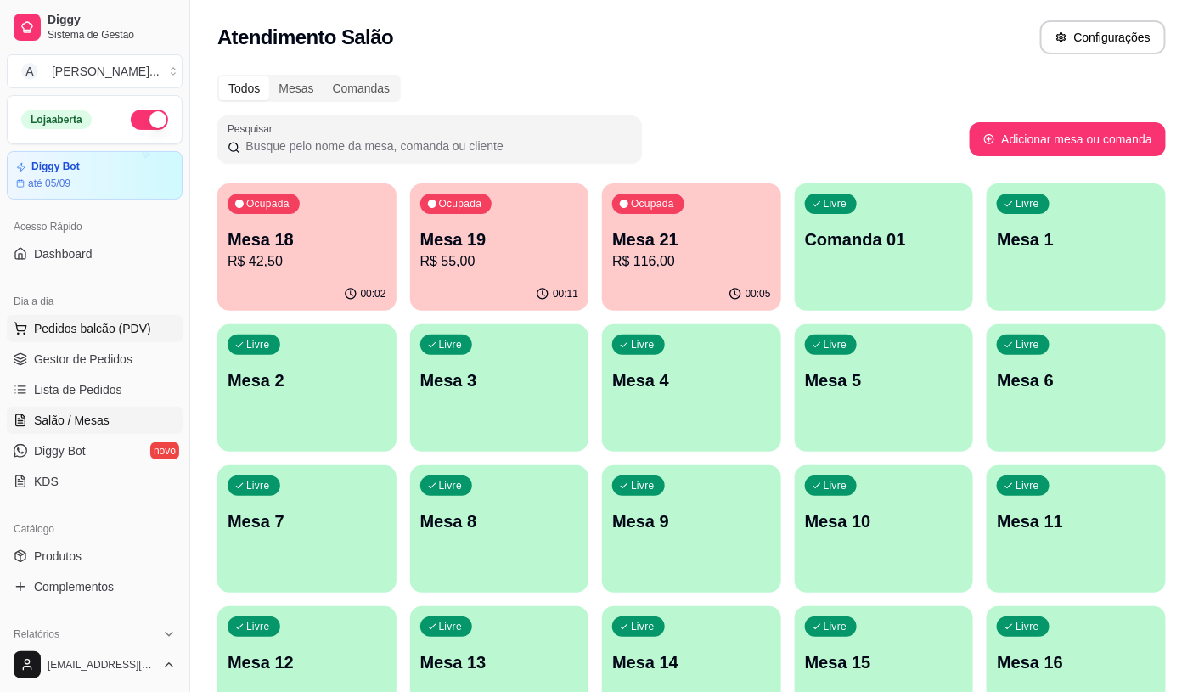
click at [81, 327] on span "Pedidos balcão (PDV)" at bounding box center [92, 328] width 117 height 17
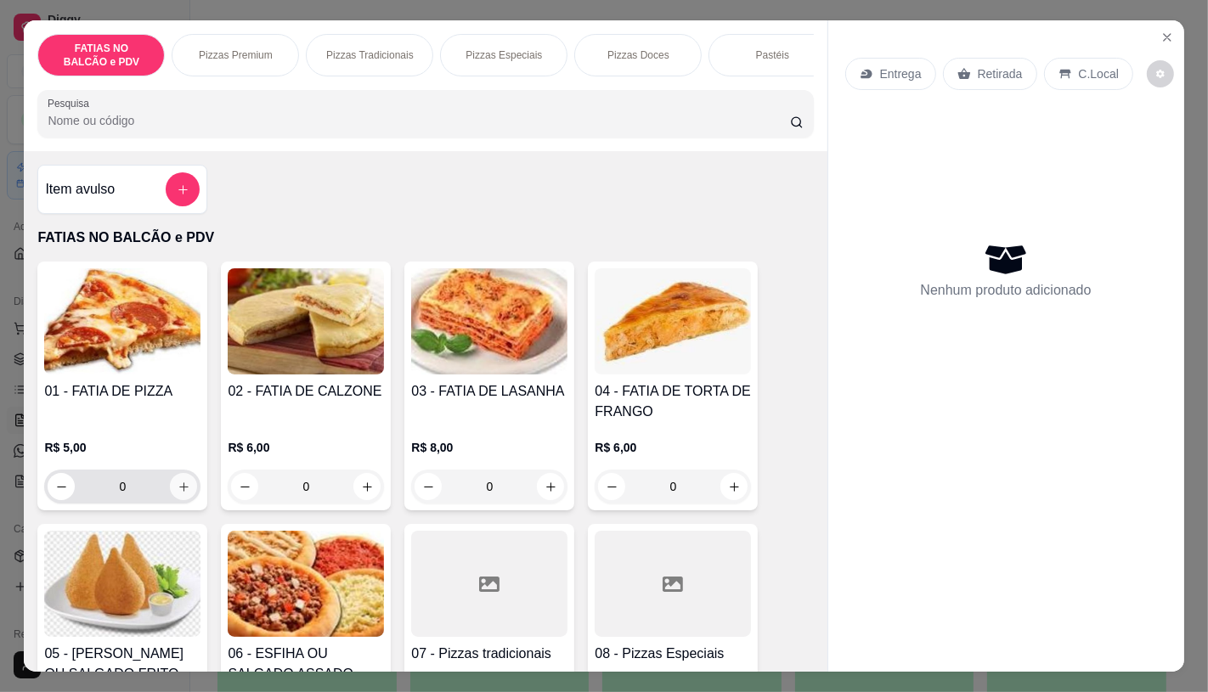
click at [179, 490] on icon "increase-product-quantity" at bounding box center [183, 486] width 9 height 9
type input "1"
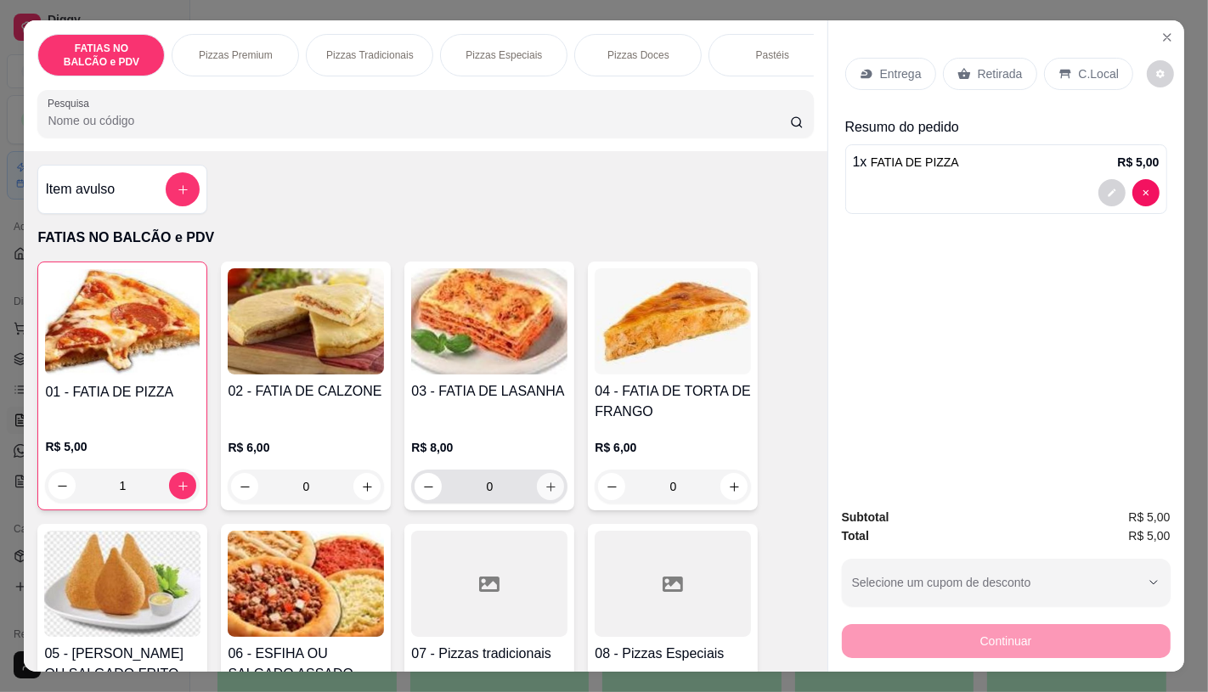
click at [544, 490] on icon "increase-product-quantity" at bounding box center [550, 487] width 13 height 13
type input "1"
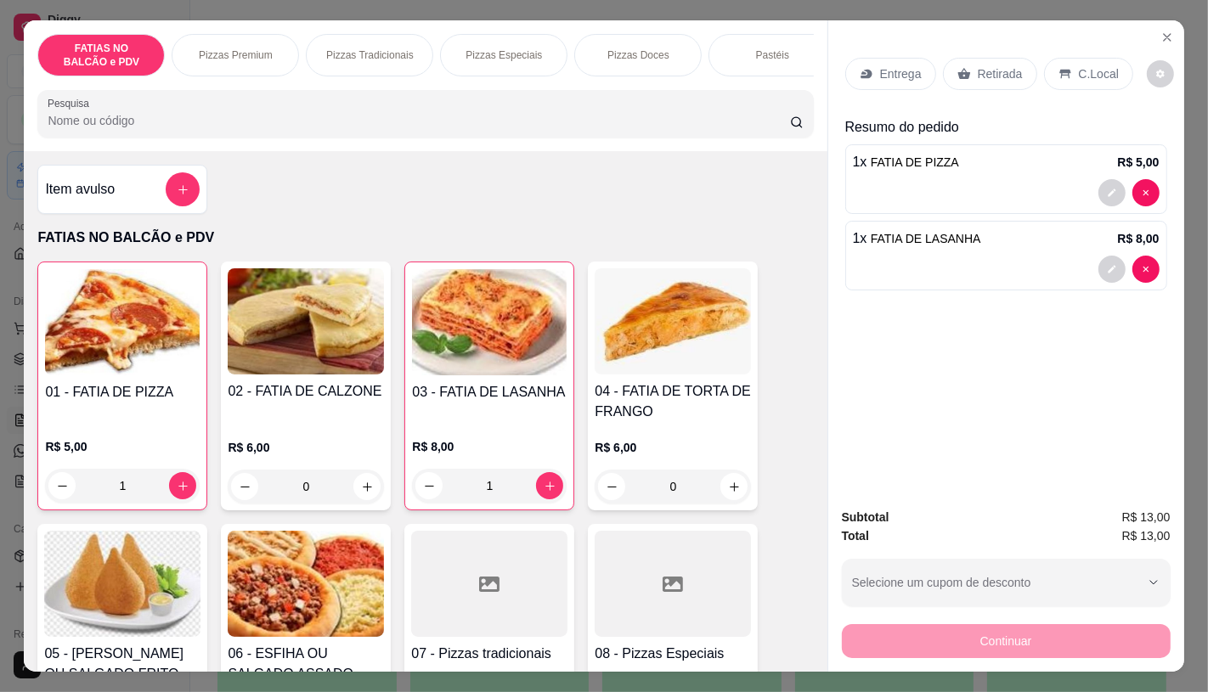
scroll to position [283, 0]
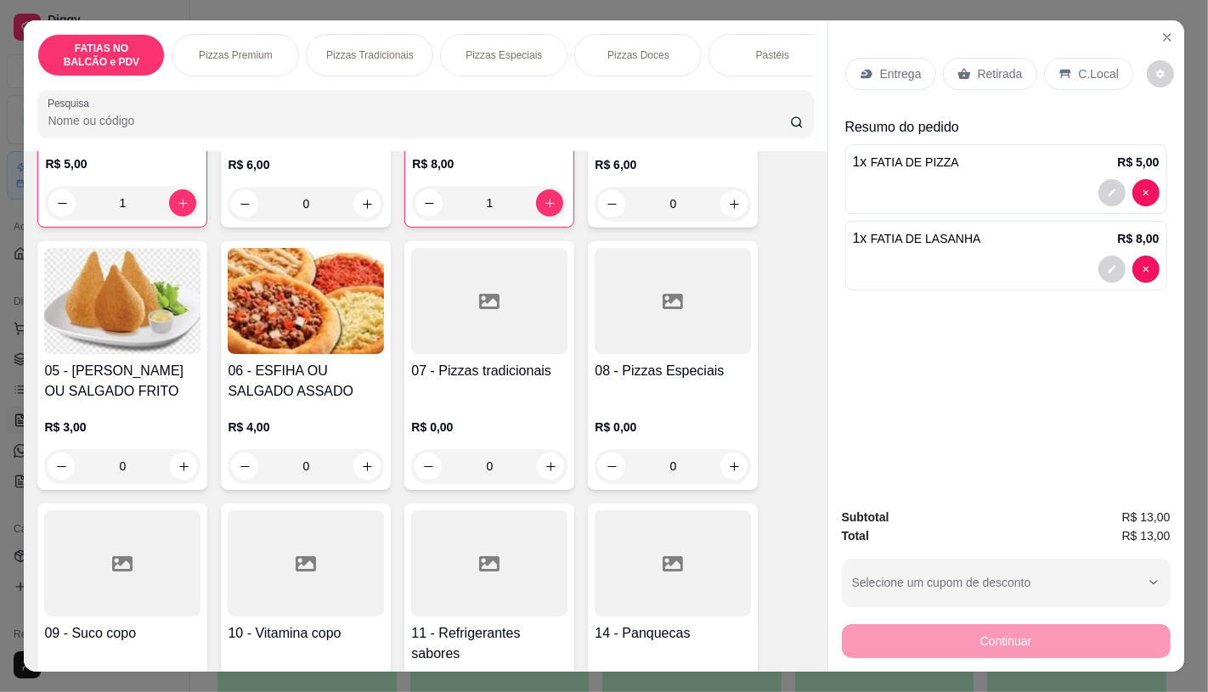
click at [497, 547] on div at bounding box center [489, 564] width 156 height 106
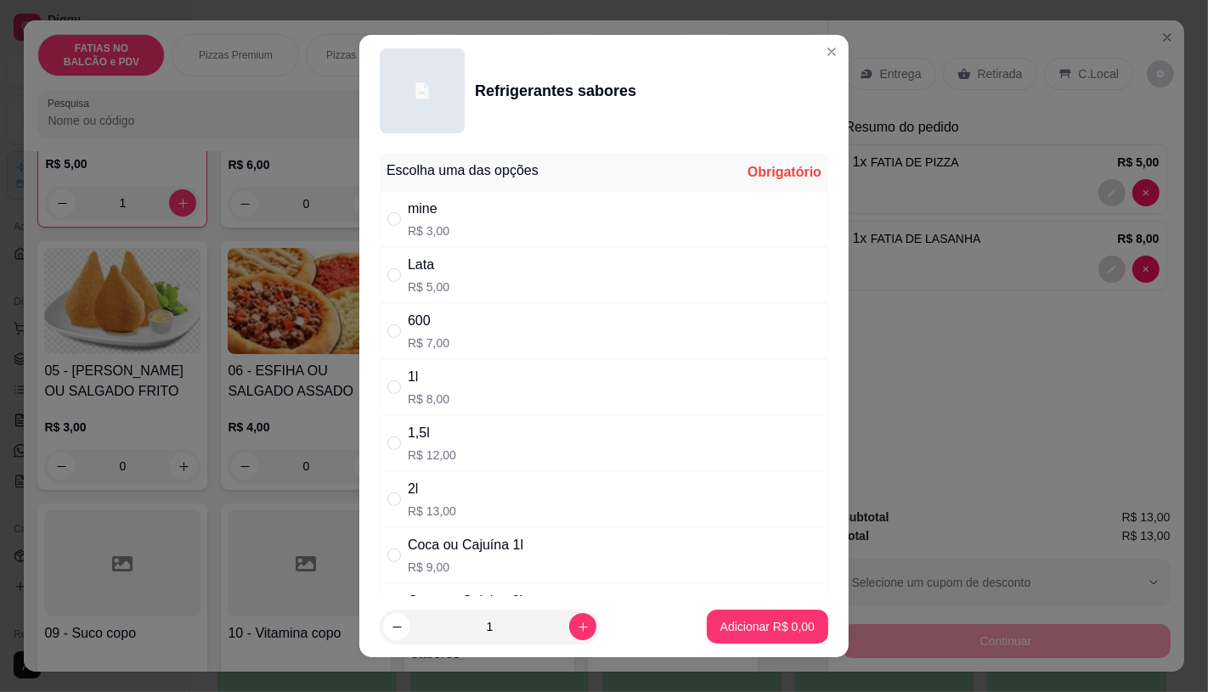
click at [426, 277] on div "Lata R$ 5,00" at bounding box center [429, 275] width 42 height 41
radio input "true"
click at [751, 633] on p "Adicionar R$ 5,00" at bounding box center [767, 626] width 94 height 17
type input "1"
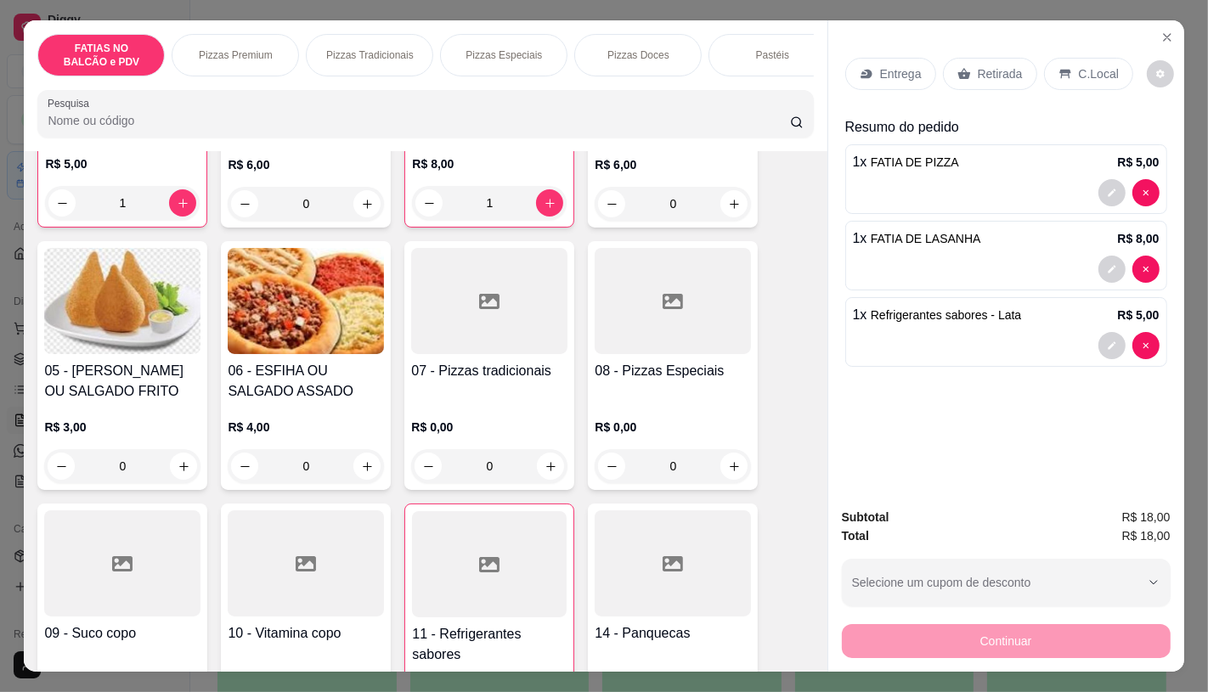
click at [1030, 71] on div "Entrega Retirada C.Local" at bounding box center [989, 74] width 288 height 32
click at [996, 66] on p "Retirada" at bounding box center [1000, 73] width 45 height 17
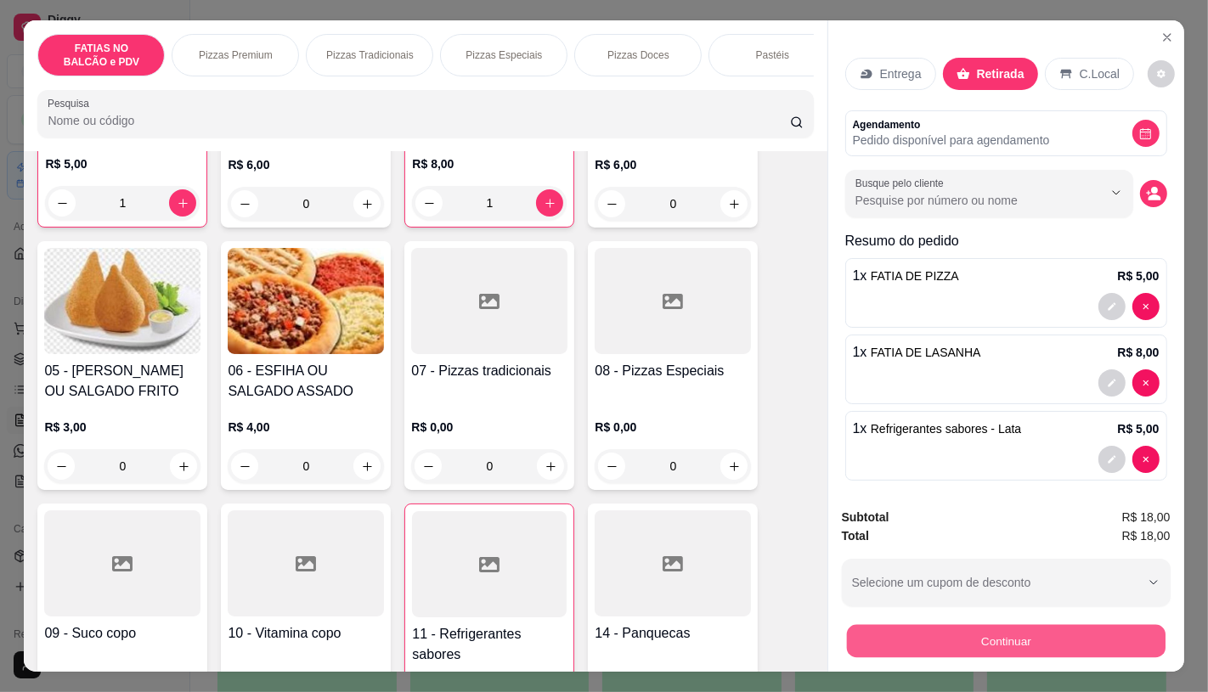
click at [1030, 640] on button "Continuar" at bounding box center [1005, 640] width 319 height 33
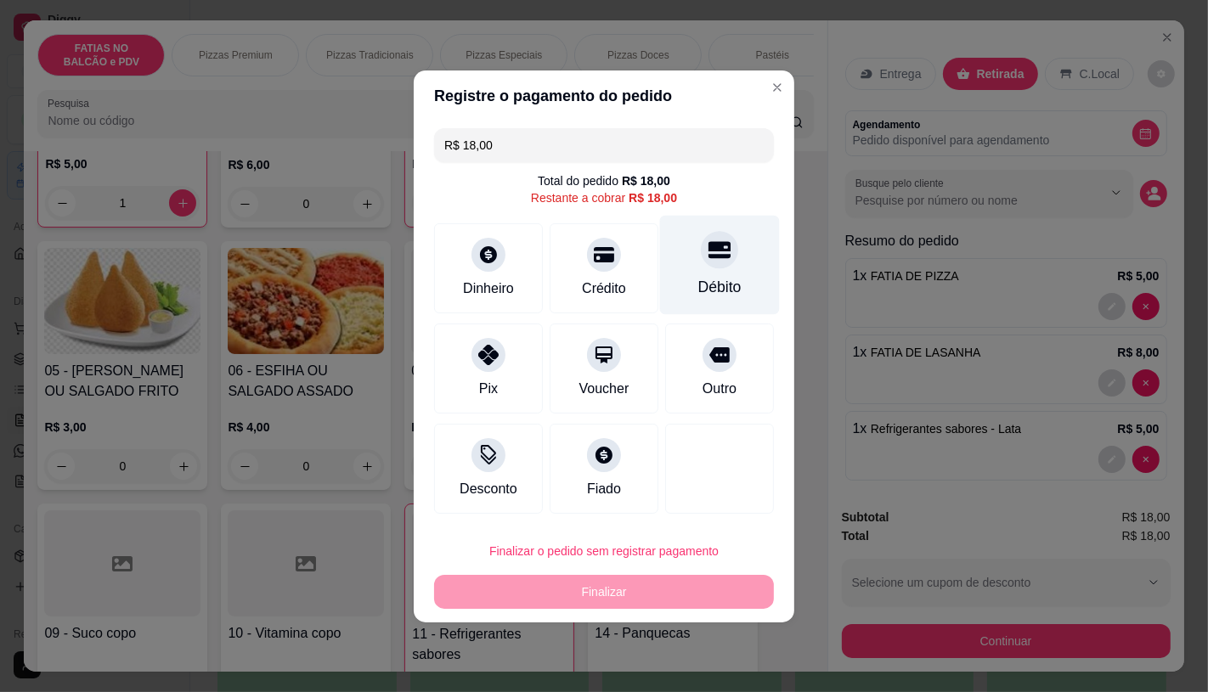
click at [701, 259] on div at bounding box center [719, 249] width 37 height 37
type input "R$ 0,00"
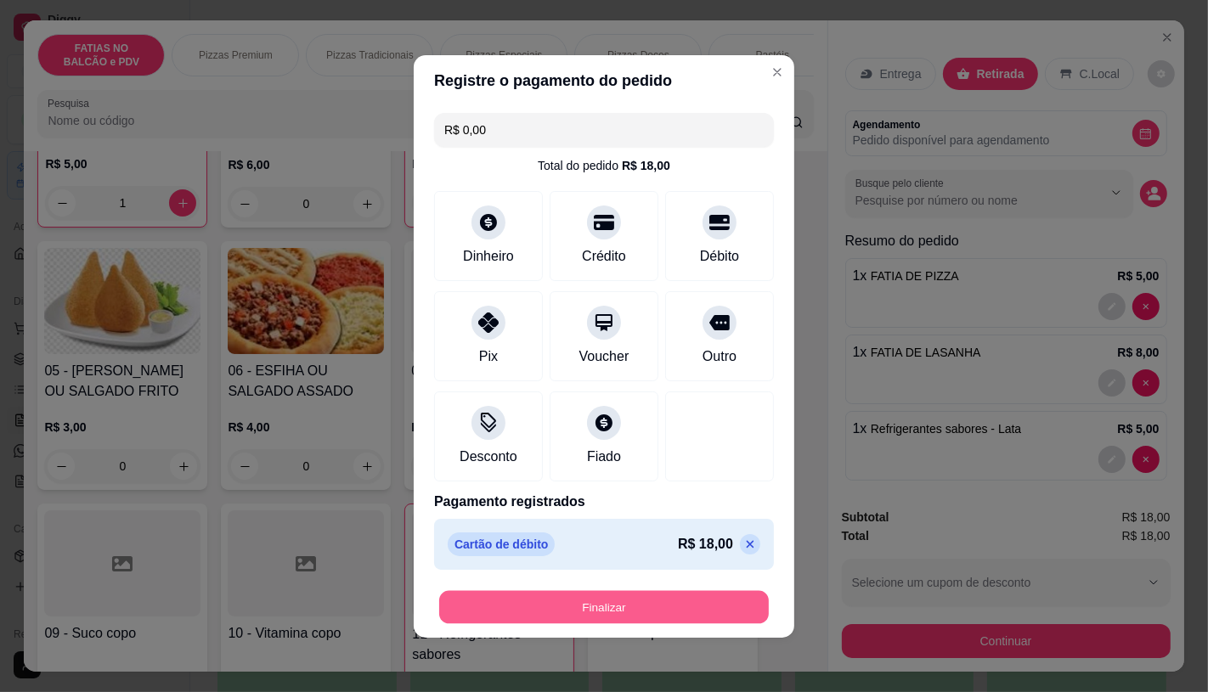
click at [607, 612] on button "Finalizar" at bounding box center [604, 606] width 330 height 33
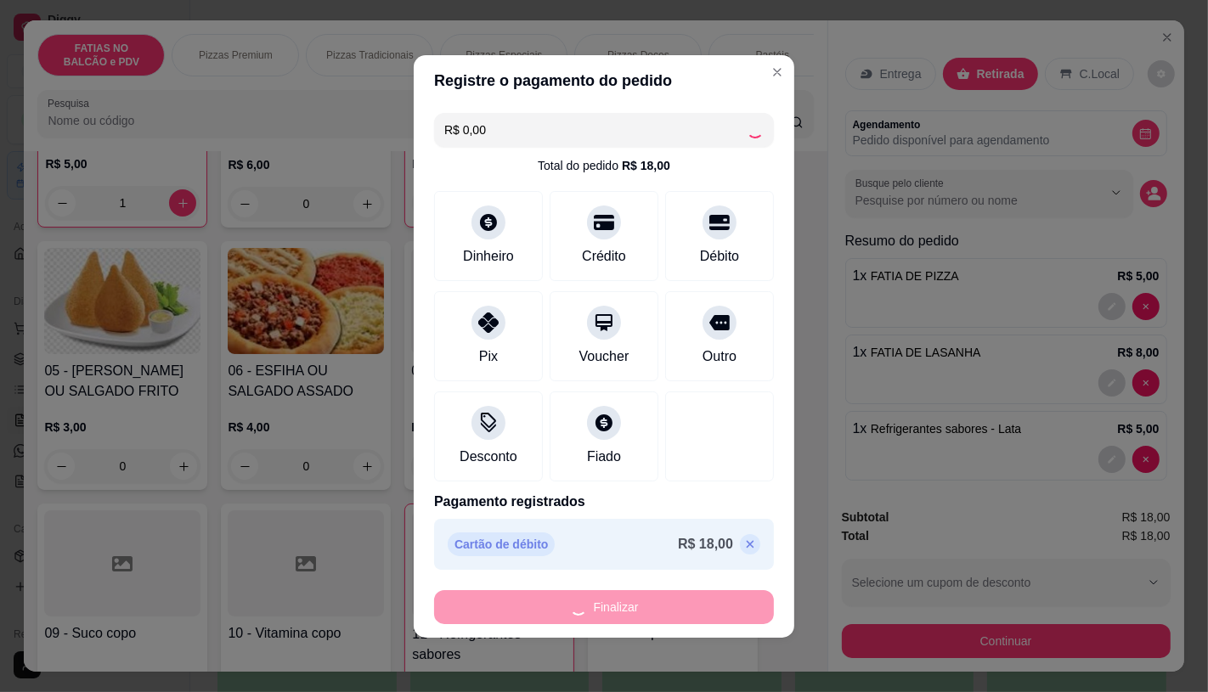
type input "0"
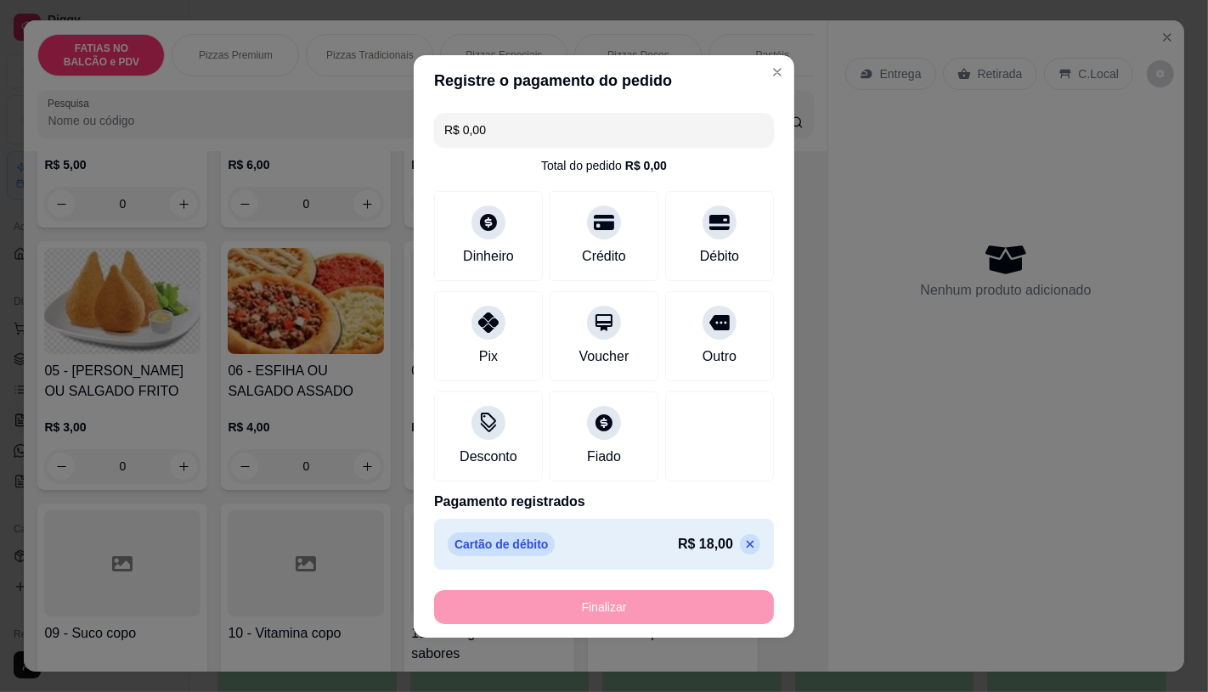
type input "-R$ 18,00"
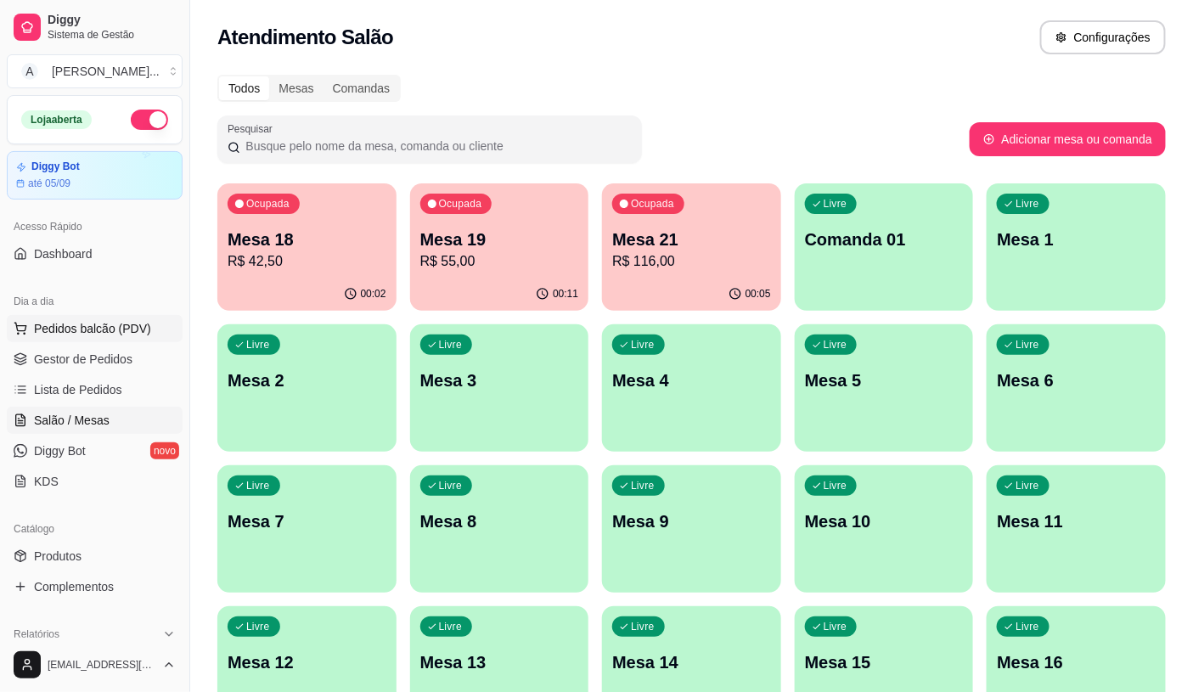
click at [51, 333] on span "Pedidos balcão (PDV)" at bounding box center [92, 328] width 117 height 17
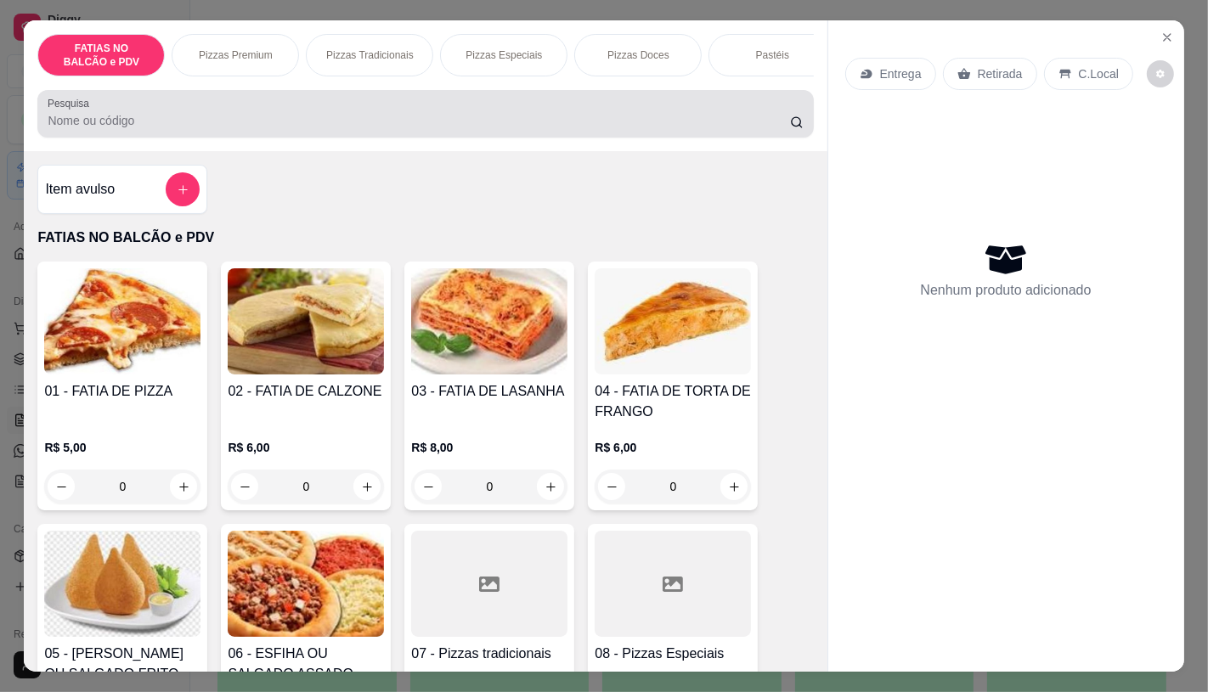
click at [207, 129] on input "Pesquisa" at bounding box center [419, 120] width 742 height 17
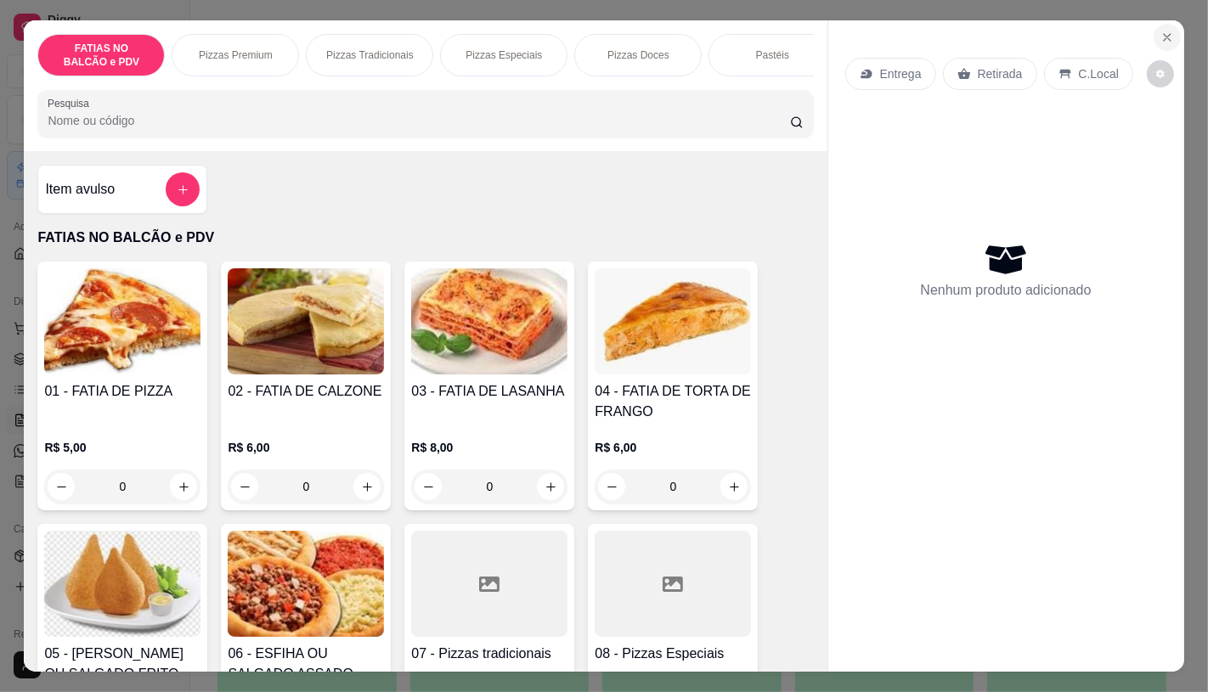
click at [1164, 34] on icon "Close" at bounding box center [1167, 37] width 7 height 7
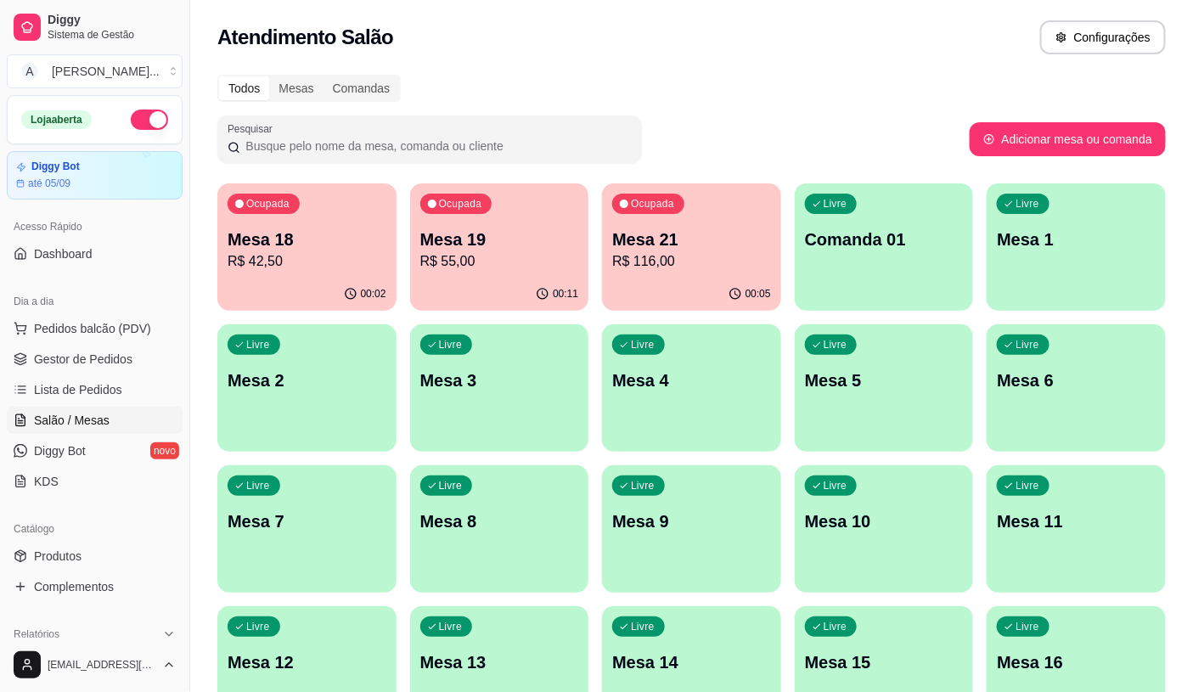
click at [349, 264] on p "R$ 42,50" at bounding box center [307, 261] width 159 height 20
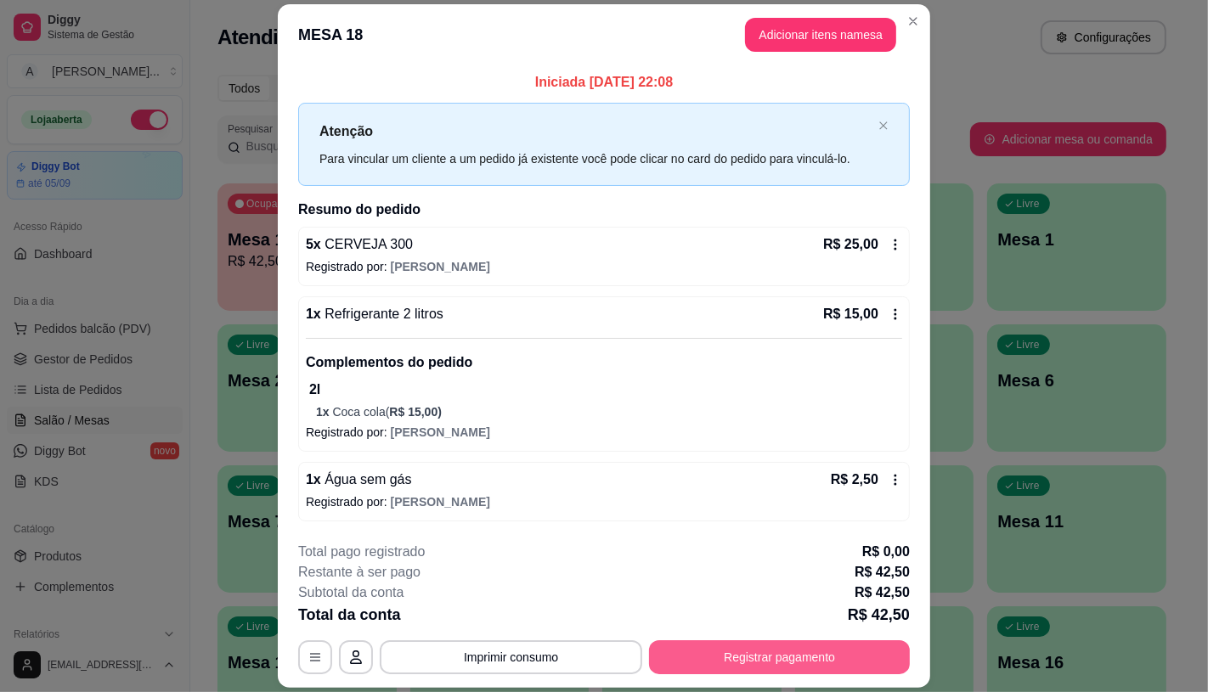
click at [760, 652] on button "Registrar pagamento" at bounding box center [779, 657] width 261 height 34
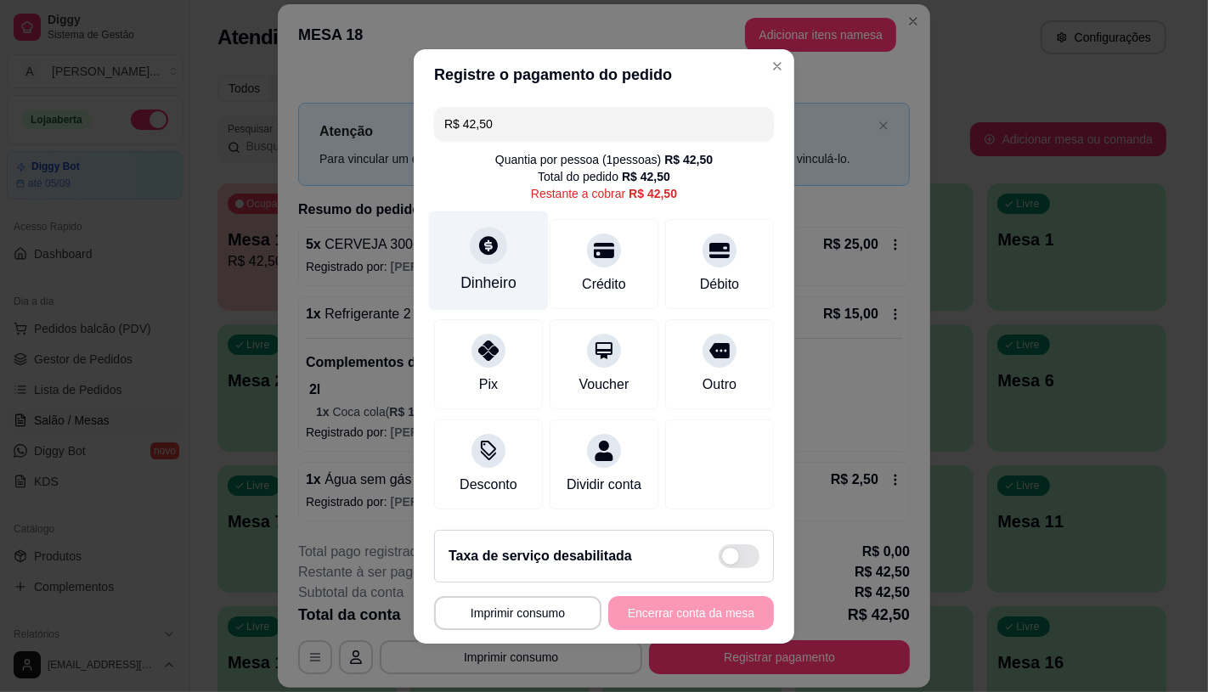
click at [482, 261] on div "Dinheiro" at bounding box center [489, 260] width 120 height 99
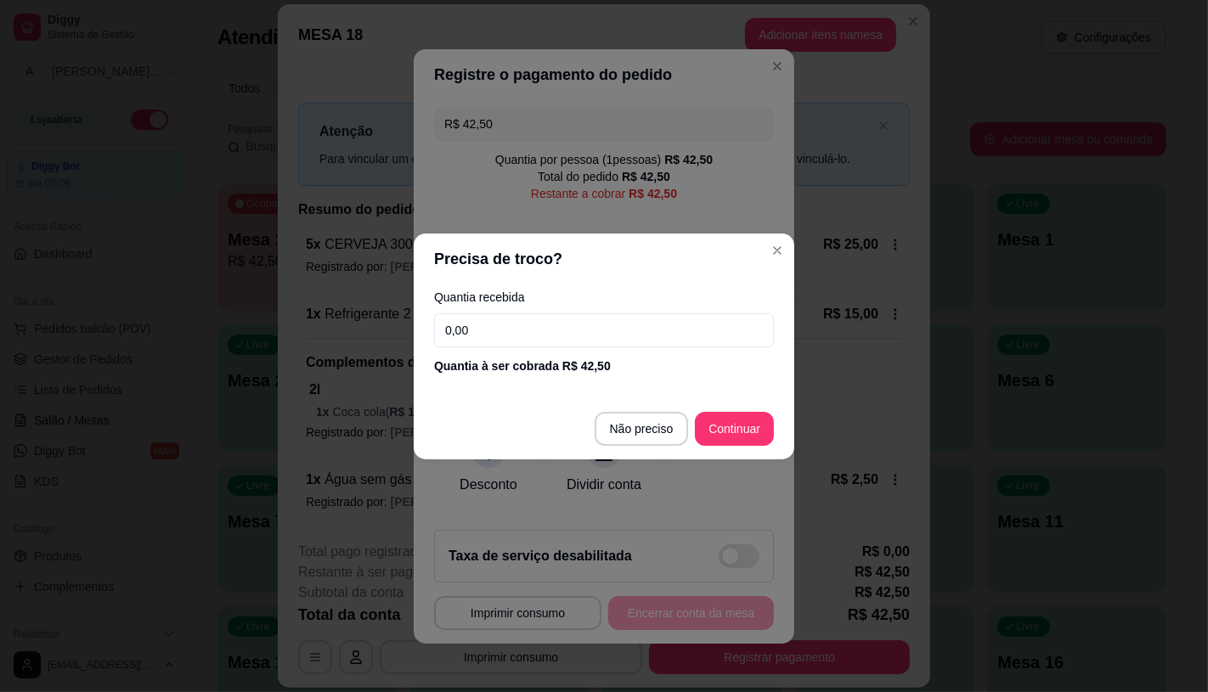
click at [540, 338] on input "0,00" at bounding box center [604, 330] width 340 height 34
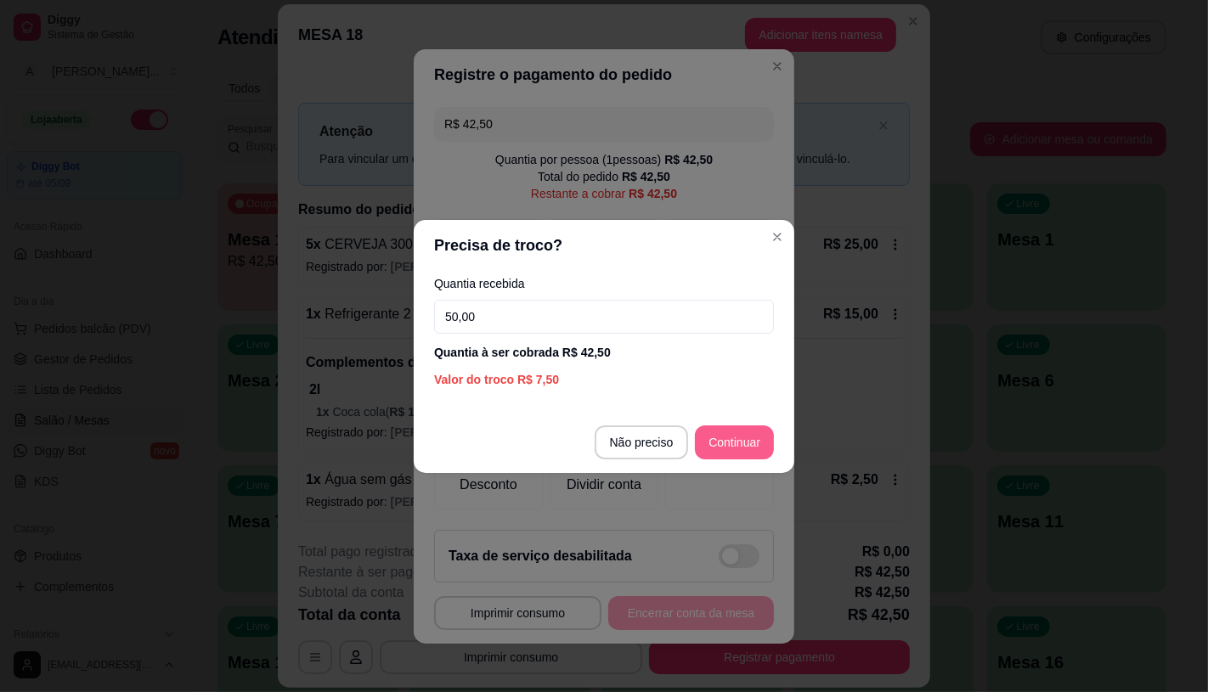
type input "50,00"
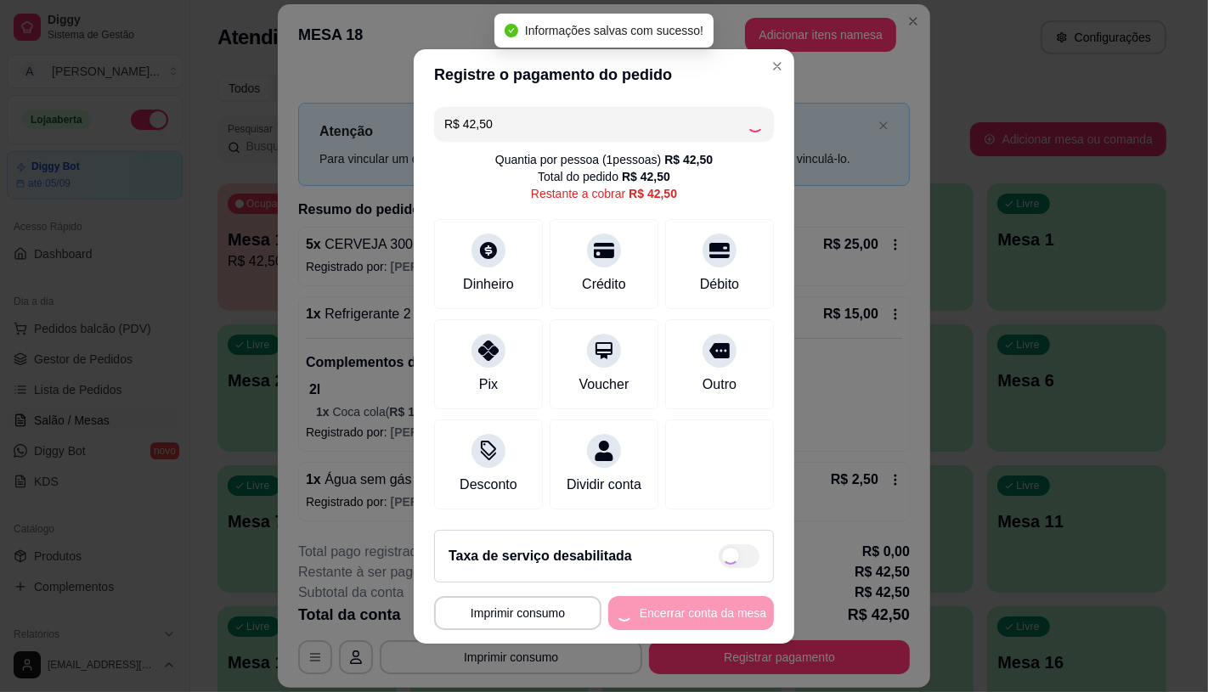
type input "R$ 0,00"
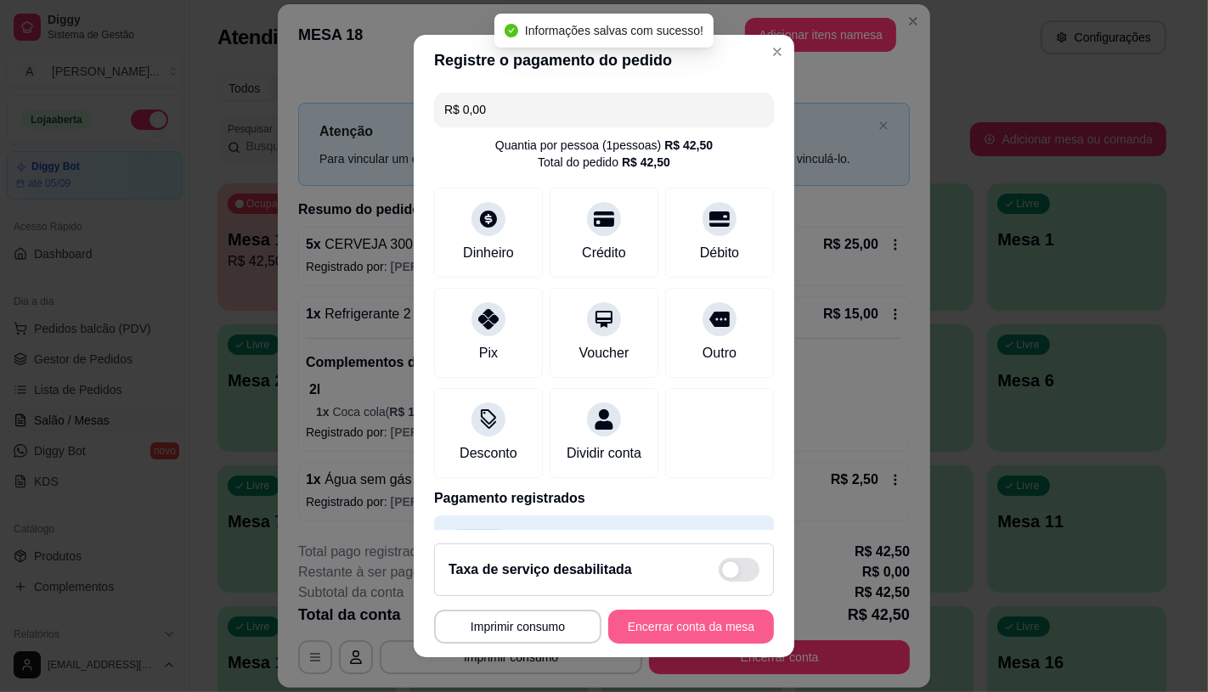
click at [719, 634] on button "Encerrar conta da mesa" at bounding box center [691, 627] width 166 height 34
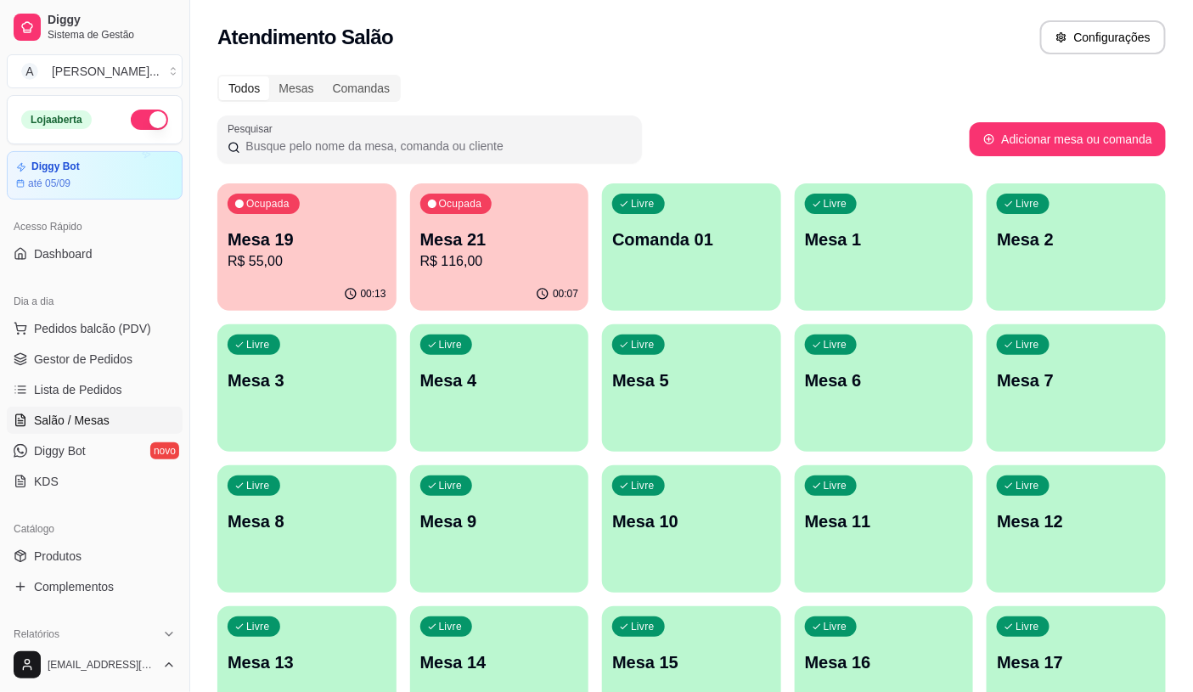
click at [316, 272] on div "Ocupada Mesa 19 R$ 55,00" at bounding box center [306, 230] width 179 height 94
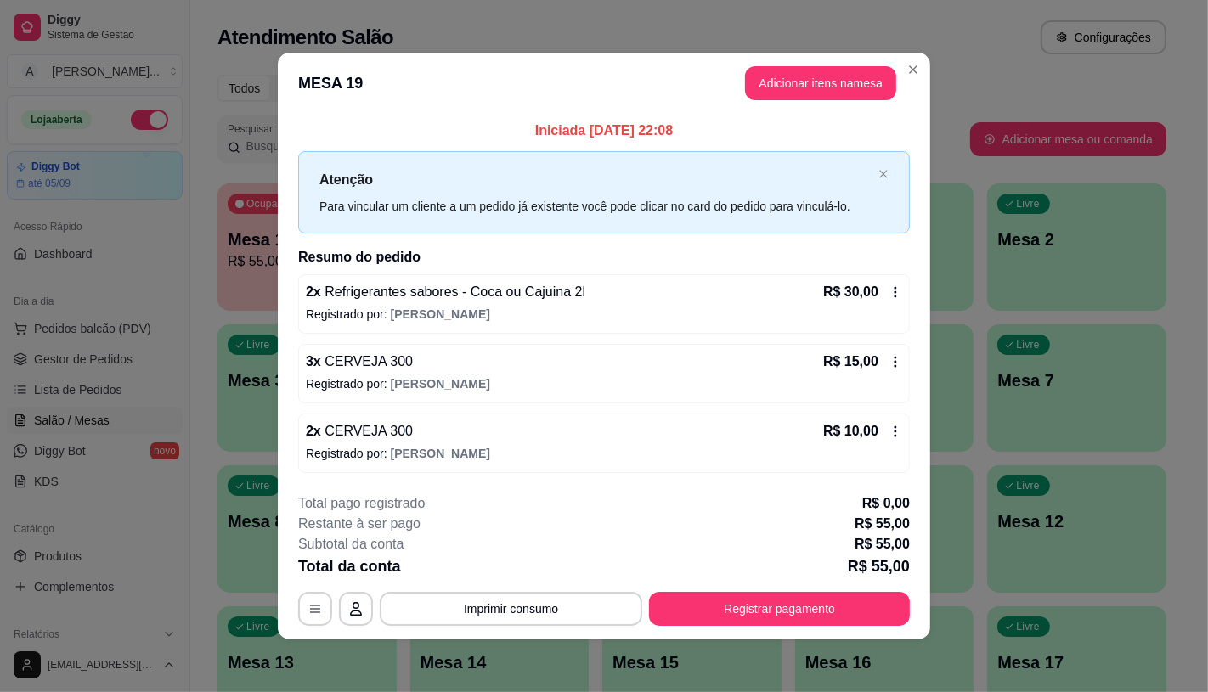
scroll to position [2, 0]
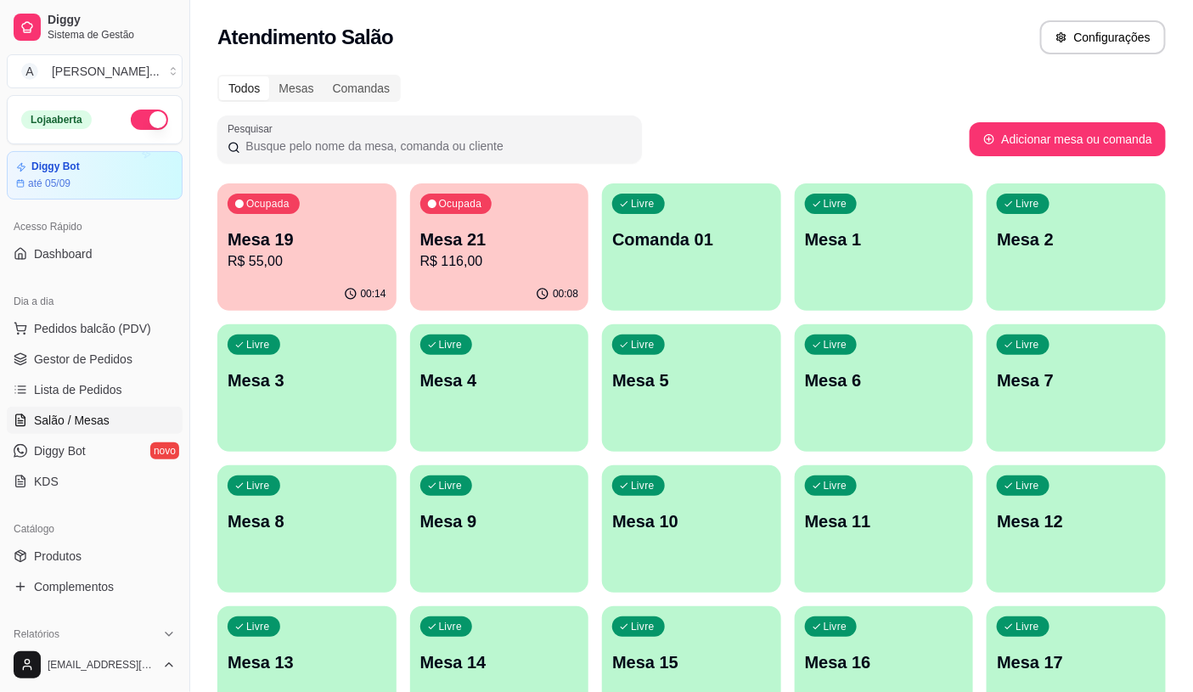
click at [482, 72] on div "Todos Mesas Comandas Pesquisar Adicionar mesa ou comanda Ocupada Mesa 19 R$ 55,…" at bounding box center [691, 621] width 1003 height 1113
click at [494, 267] on p "R$ 116,00" at bounding box center [499, 261] width 159 height 20
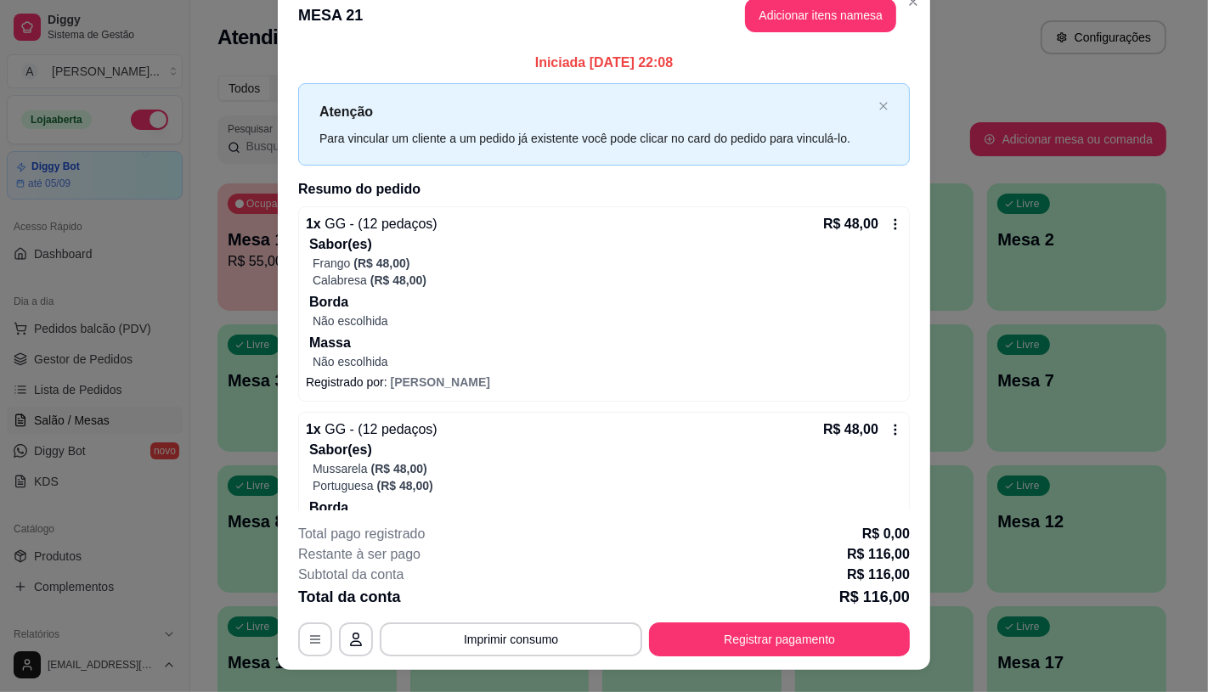
scroll to position [0, 0]
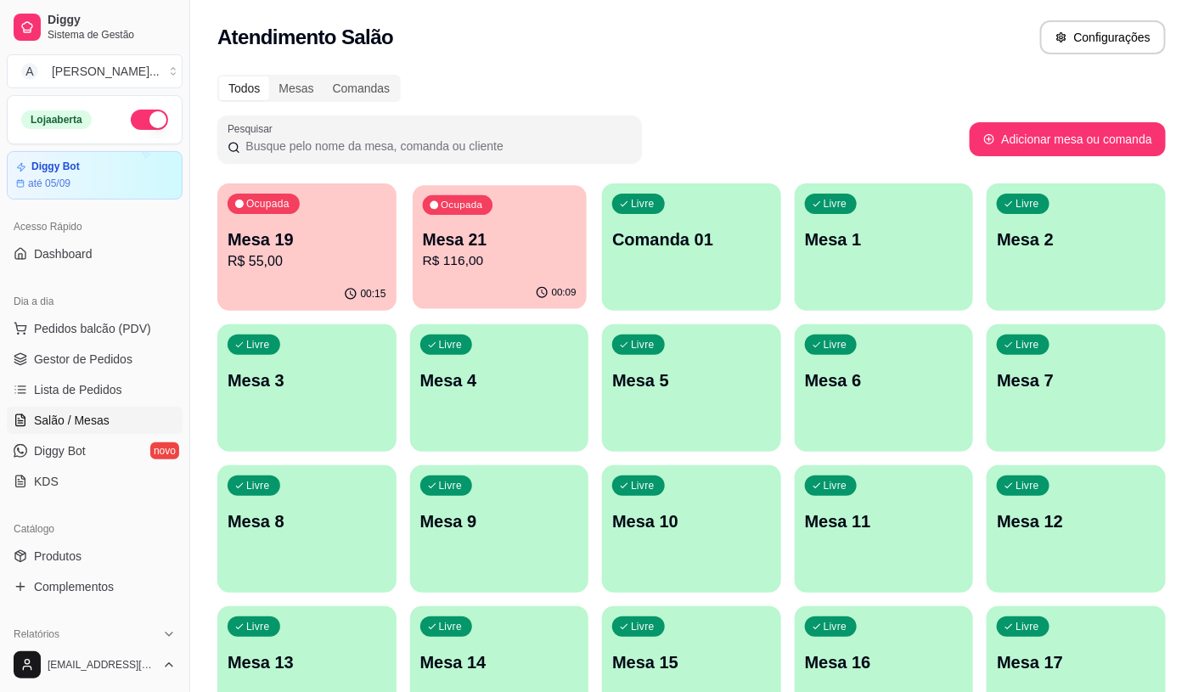
click at [499, 240] on p "Mesa 21" at bounding box center [499, 239] width 154 height 23
click at [144, 327] on span "Pedidos balcão (PDV)" at bounding box center [92, 328] width 117 height 17
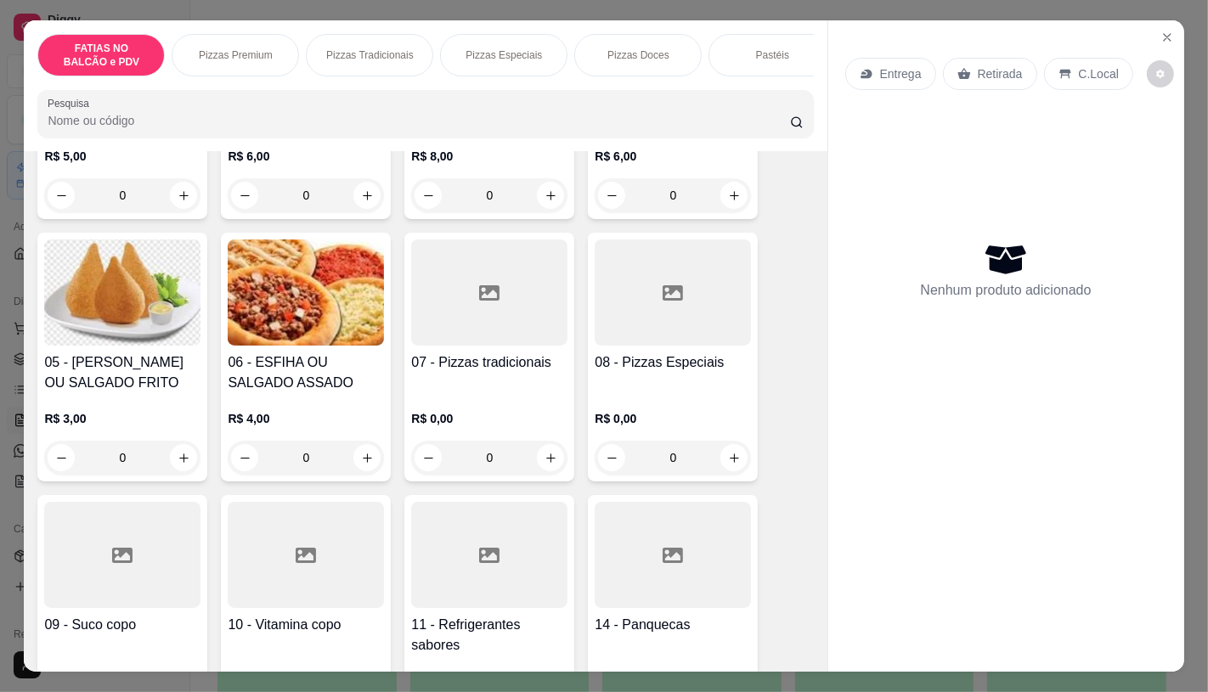
scroll to position [377, 0]
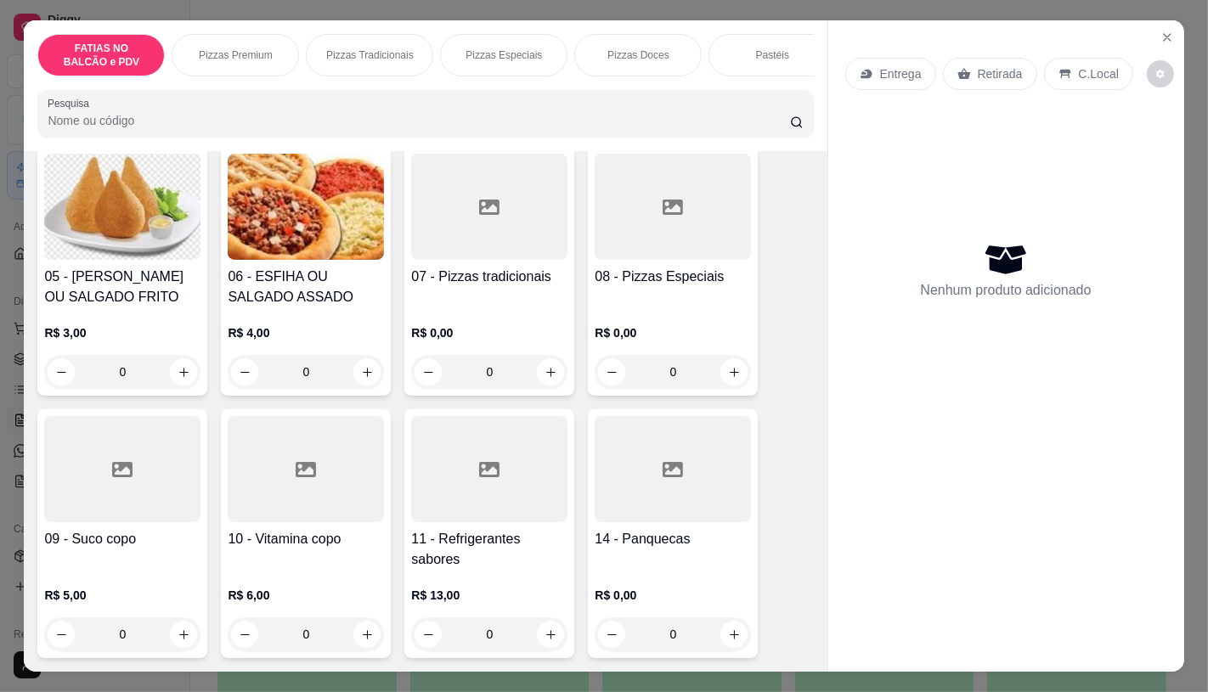
click at [238, 465] on div at bounding box center [306, 469] width 156 height 106
click at [102, 507] on div at bounding box center [122, 469] width 156 height 106
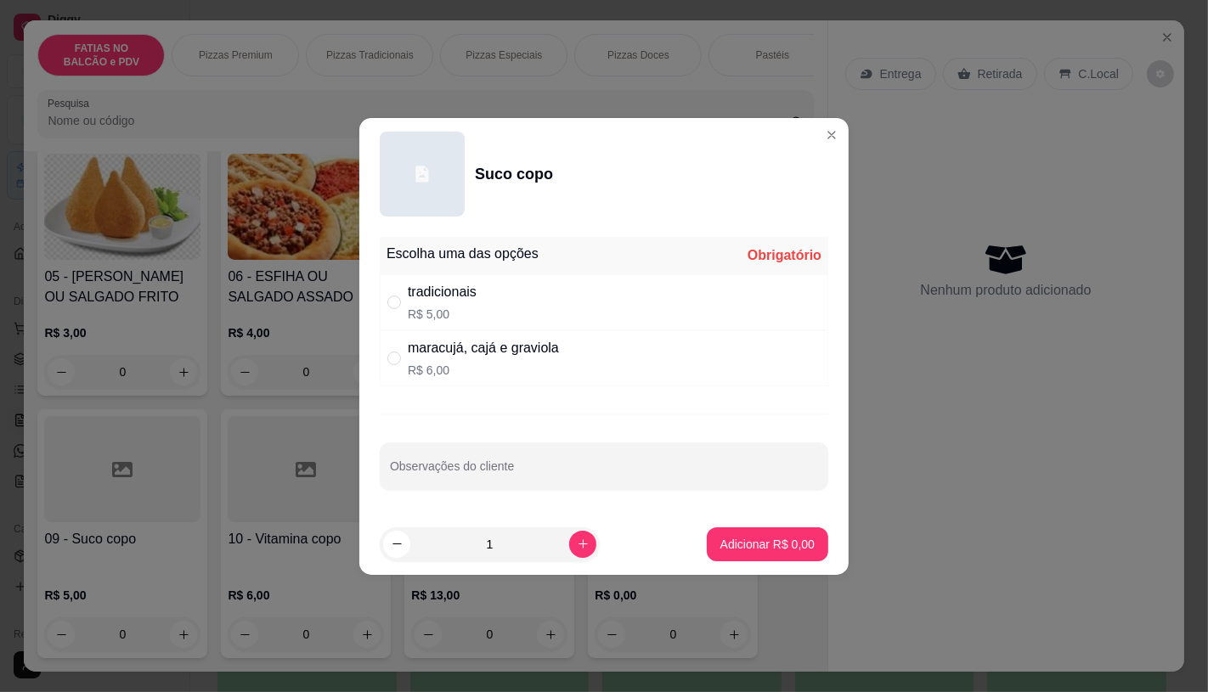
click at [479, 318] on div "tradicionais R$ 5,00" at bounding box center [604, 302] width 448 height 56
radio input "true"
click at [725, 546] on p "Adicionar R$ 5,00" at bounding box center [767, 544] width 94 height 17
type input "1"
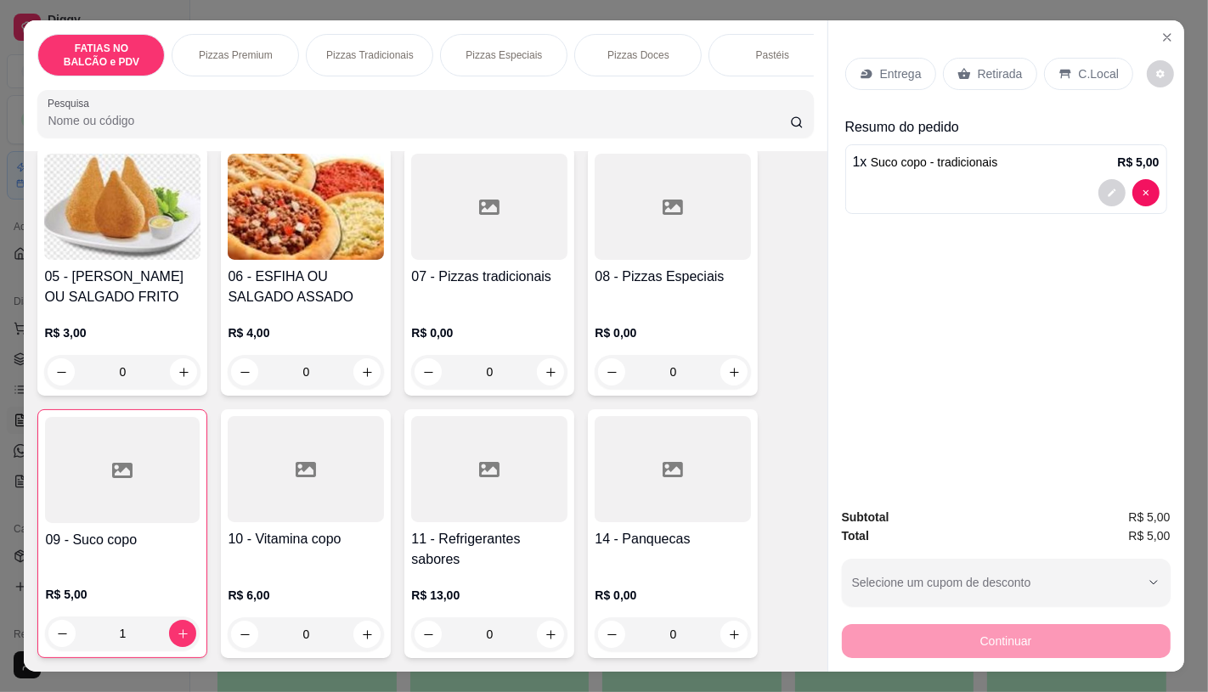
click at [464, 552] on h4 "11 - Refrigerantes sabores" at bounding box center [489, 549] width 156 height 41
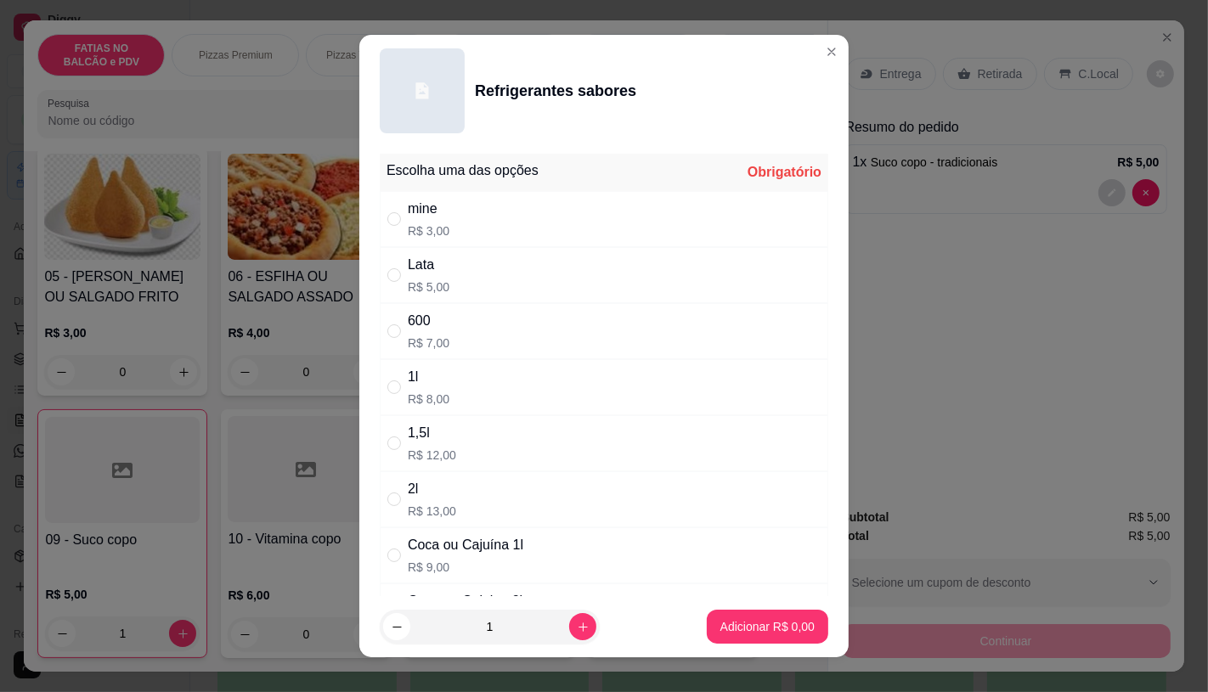
click at [408, 378] on div "1l" at bounding box center [429, 377] width 42 height 20
drag, startPoint x: 439, startPoint y: 525, endPoint x: 440, endPoint y: 542, distance: 17.0
click at [439, 527] on div "2l R$ 13,00" at bounding box center [604, 499] width 448 height 56
radio input "false"
click at [440, 555] on div "Coca ou Cajuína 1l" at bounding box center [466, 545] width 116 height 20
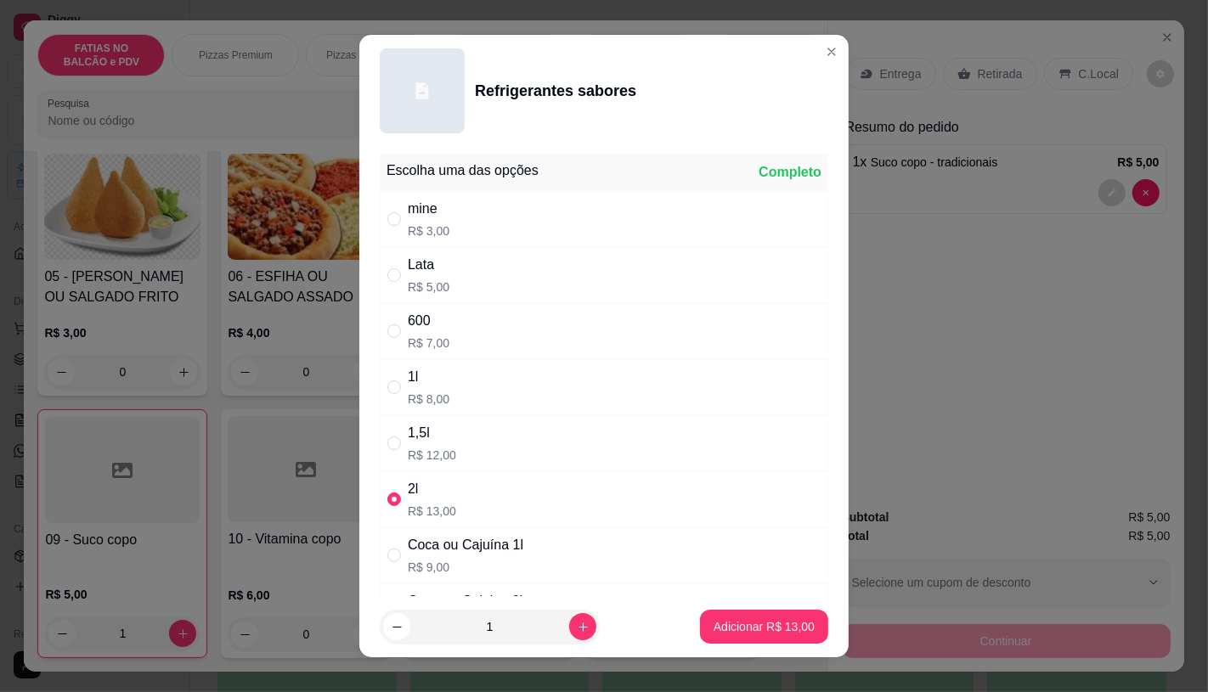
radio input "false"
radio input "true"
click at [749, 632] on p "Adicionar R$ 9,00" at bounding box center [767, 626] width 94 height 17
type input "1"
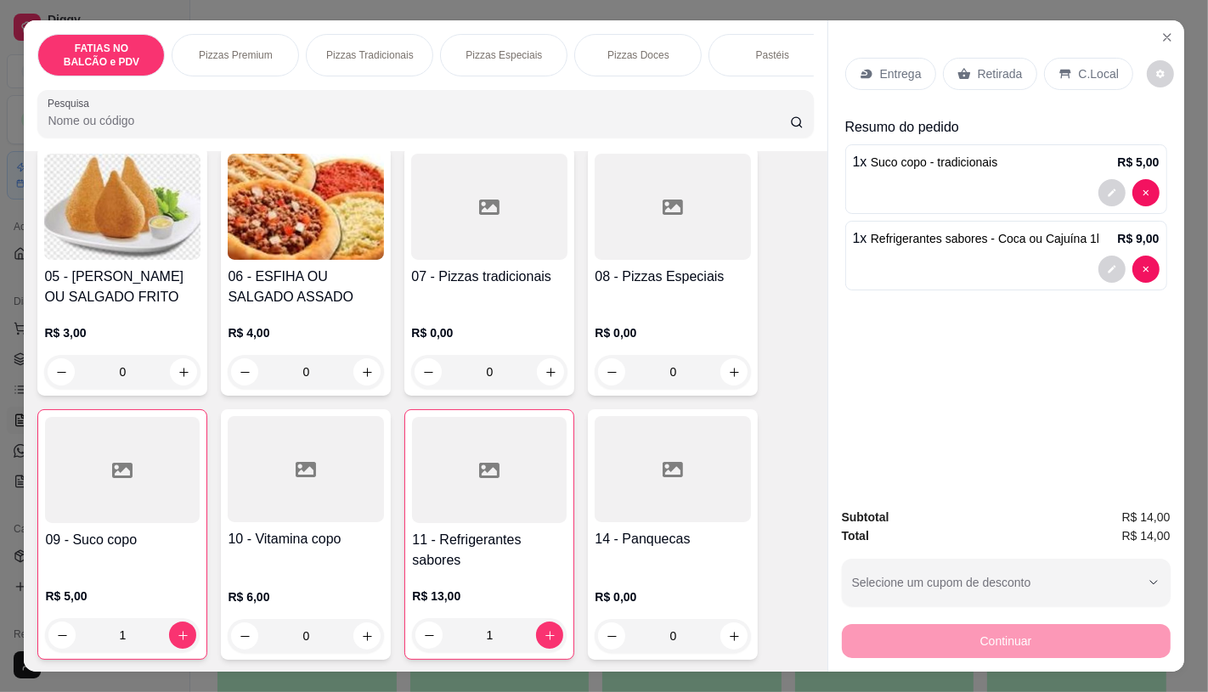
click at [639, 260] on div at bounding box center [673, 207] width 156 height 106
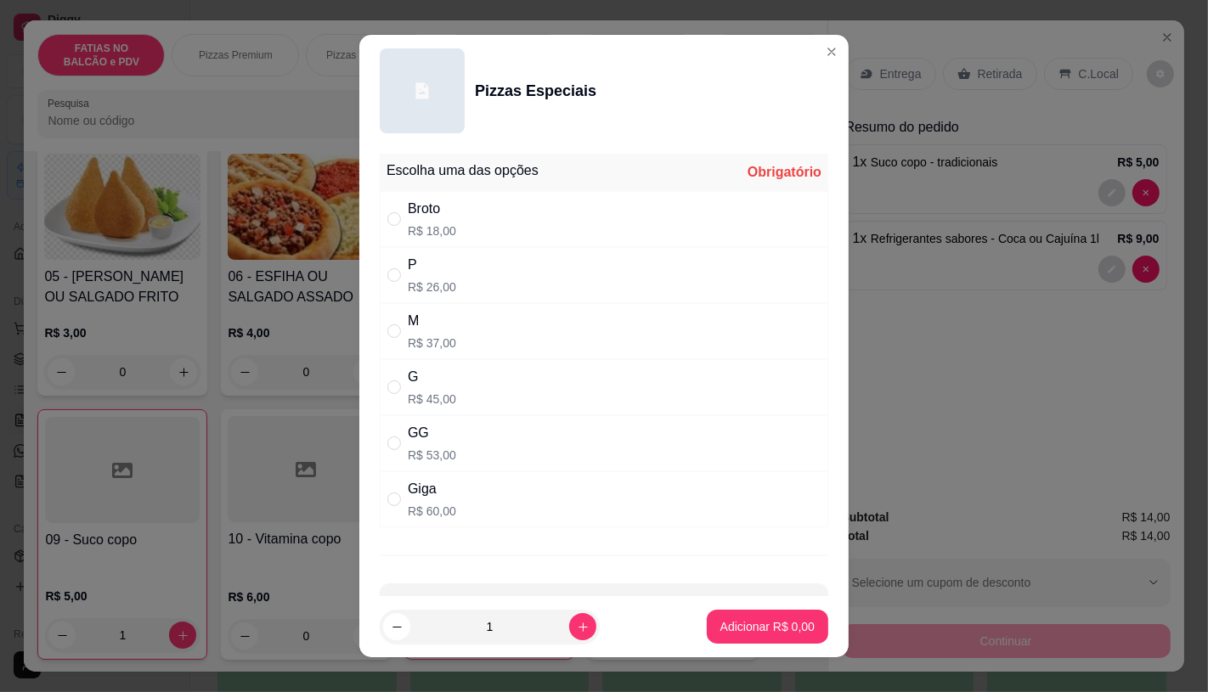
click at [447, 337] on div "M R$ 37,00" at bounding box center [604, 331] width 448 height 56
radio input "true"
click at [746, 629] on p "Adicionar R$ 37,00" at bounding box center [764, 626] width 101 height 17
type input "1"
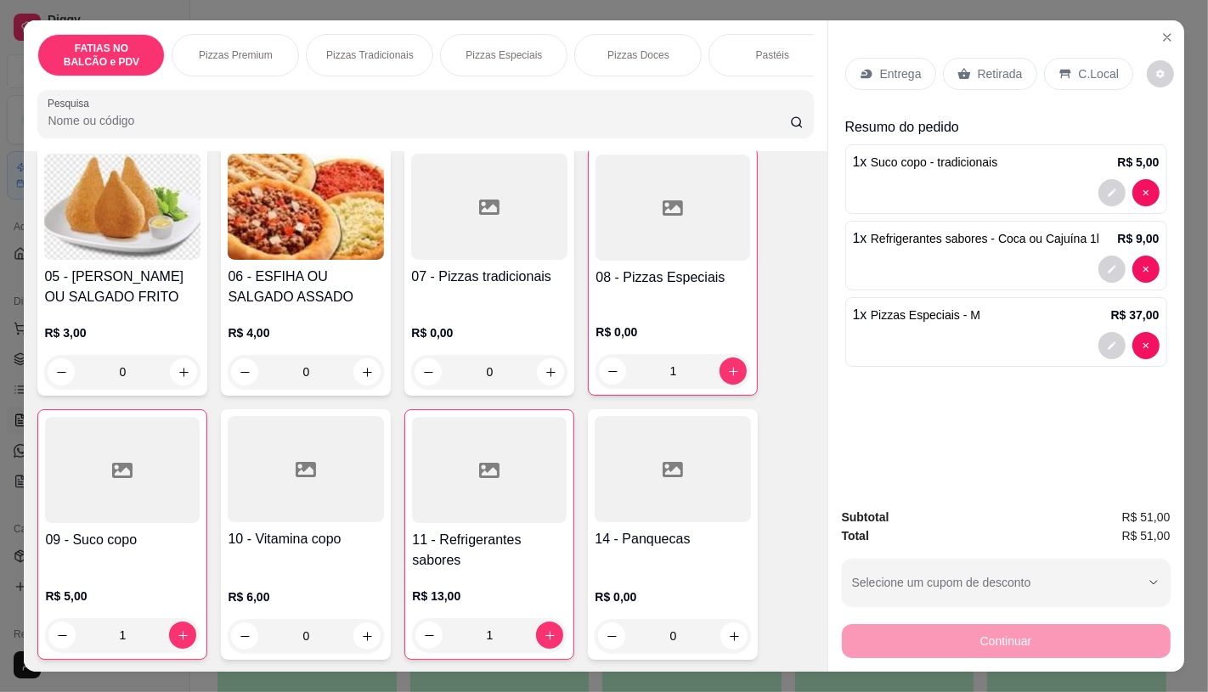
click at [155, 307] on h4 "05 - [PERSON_NAME] OU SALGADO FRITO" at bounding box center [122, 287] width 156 height 41
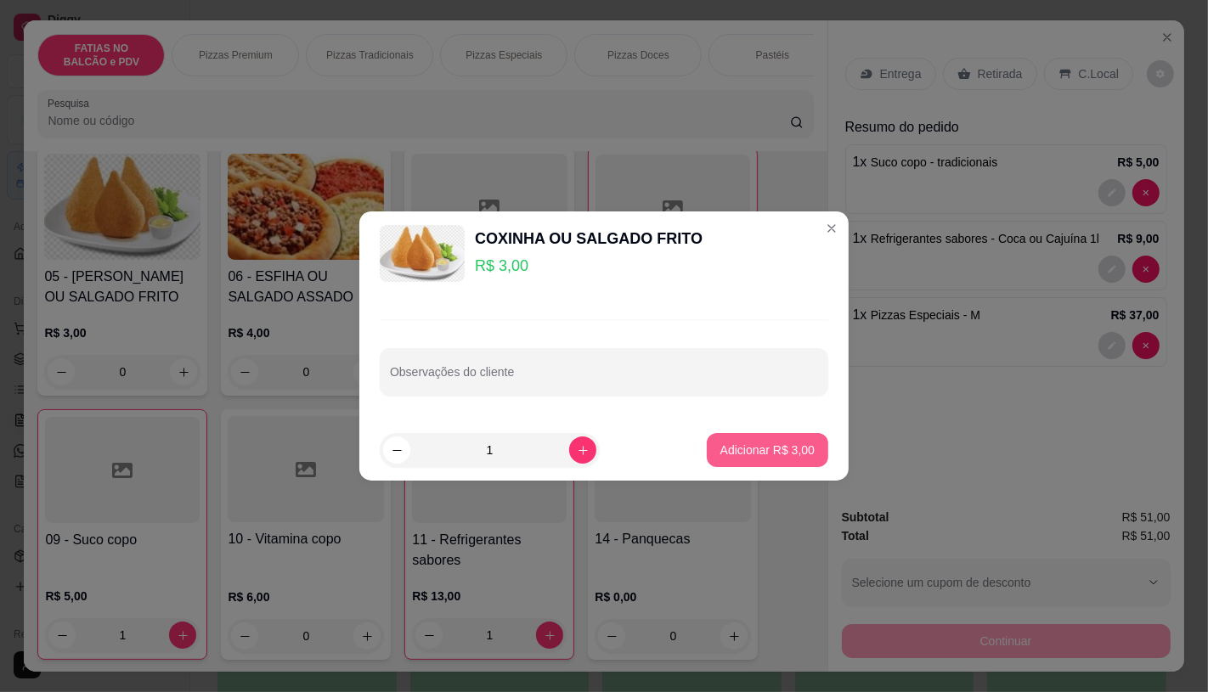
click at [756, 445] on p "Adicionar R$ 3,00" at bounding box center [767, 450] width 94 height 17
type input "1"
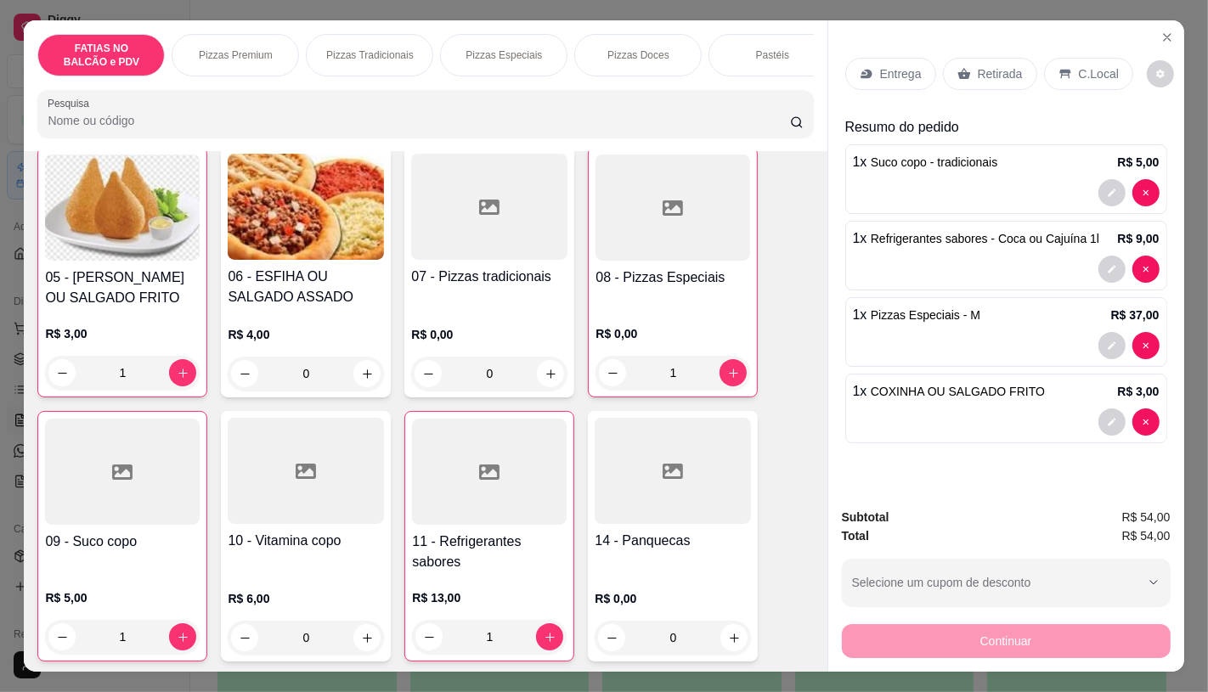
scroll to position [378, 0]
click at [1025, 62] on div "Retirada" at bounding box center [990, 74] width 94 height 32
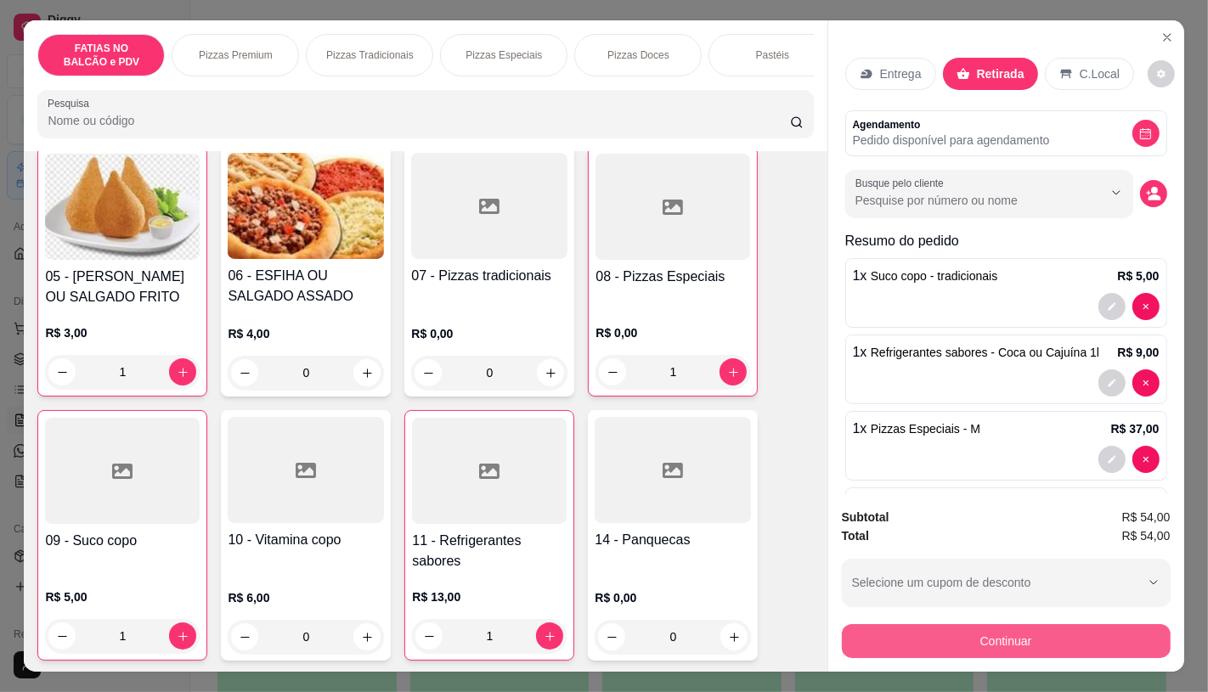
click at [1002, 630] on button "Continuar" at bounding box center [1006, 641] width 329 height 34
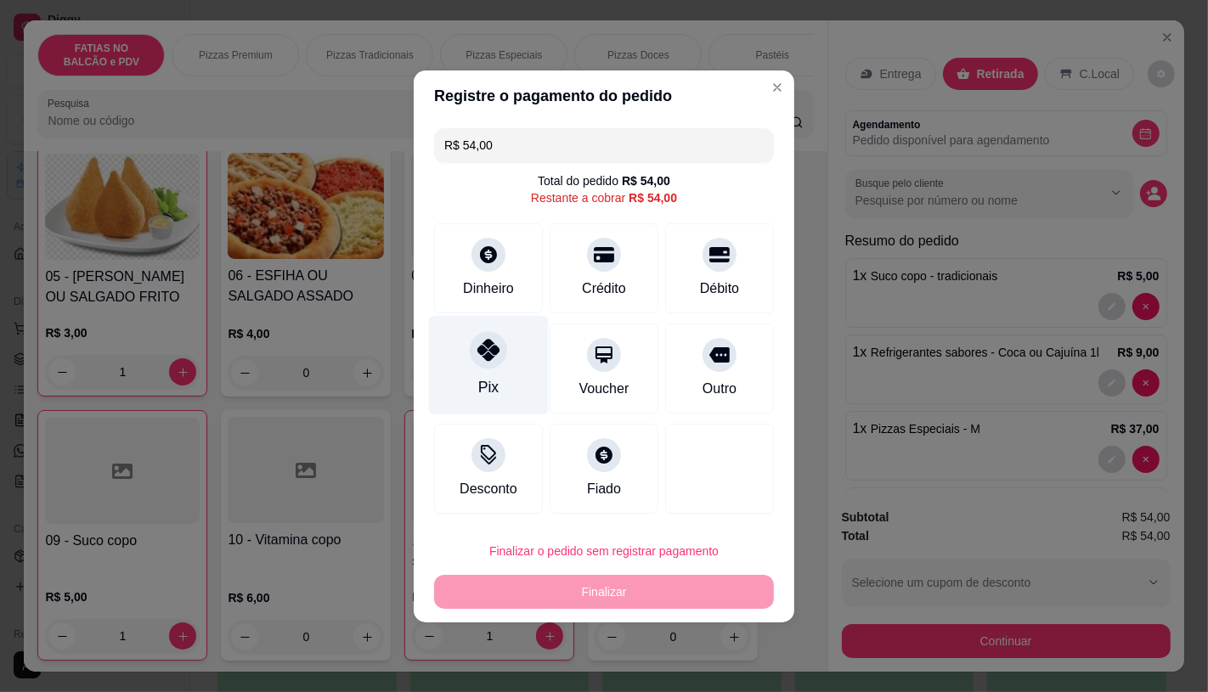
click at [527, 368] on div "Pix" at bounding box center [489, 364] width 120 height 99
type input "R$ 0,00"
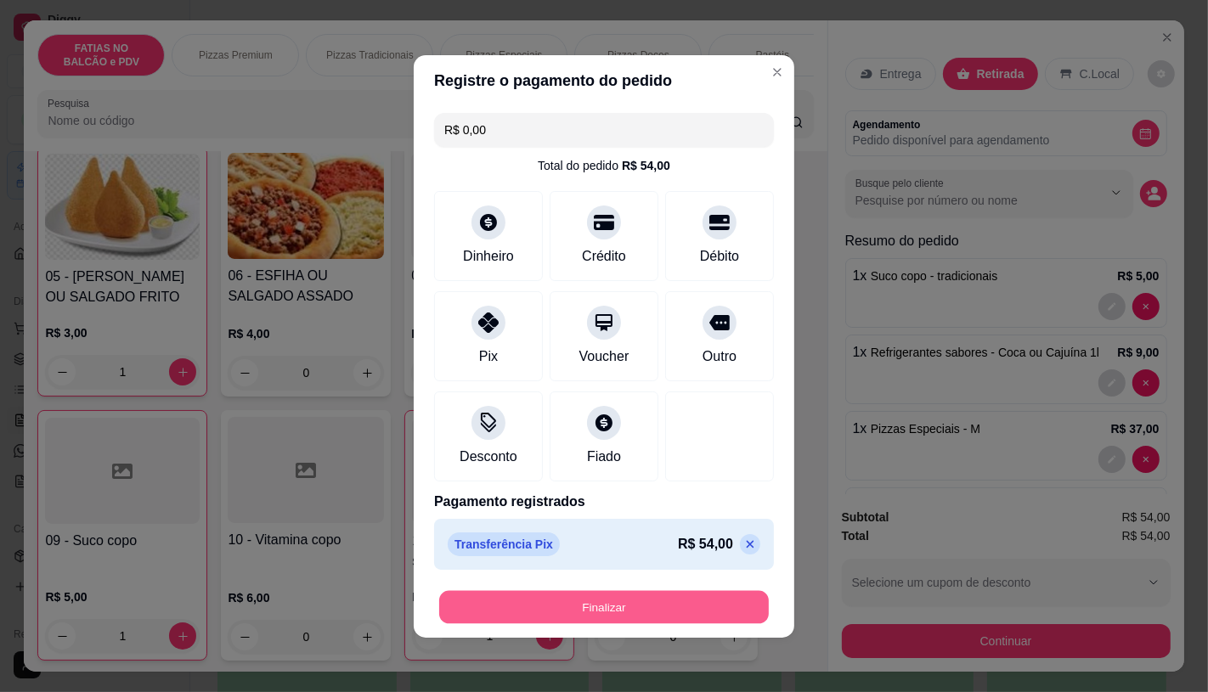
click at [643, 608] on button "Finalizar" at bounding box center [604, 606] width 330 height 33
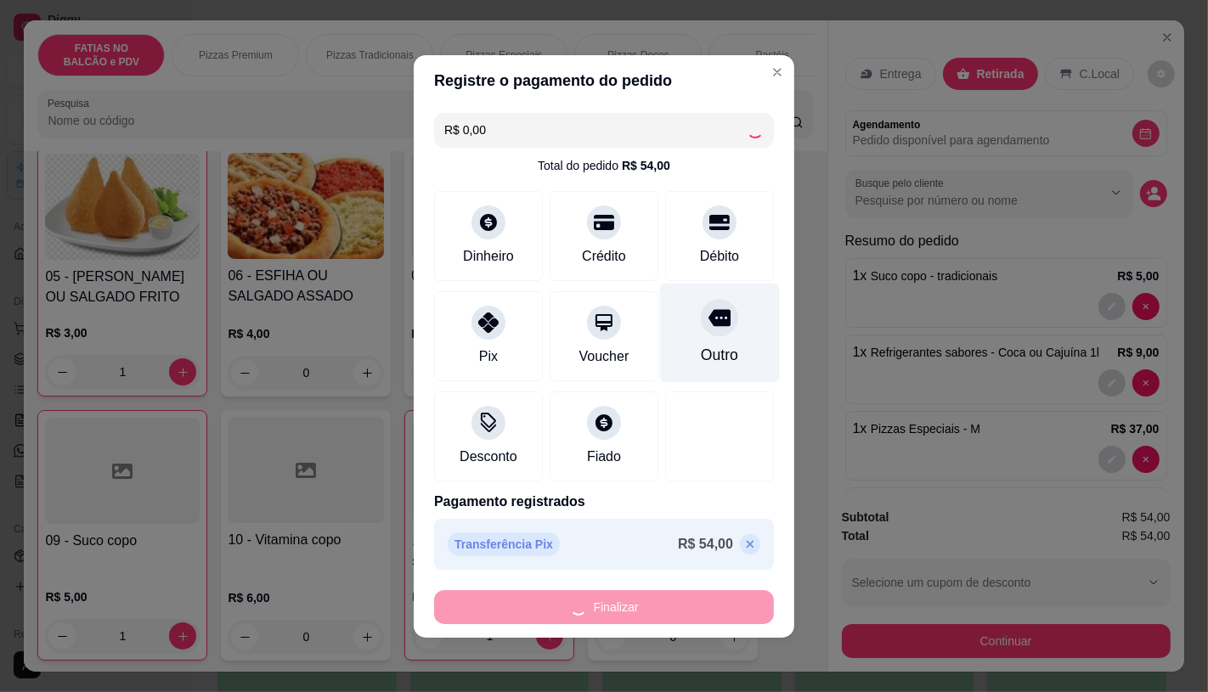
type input "0"
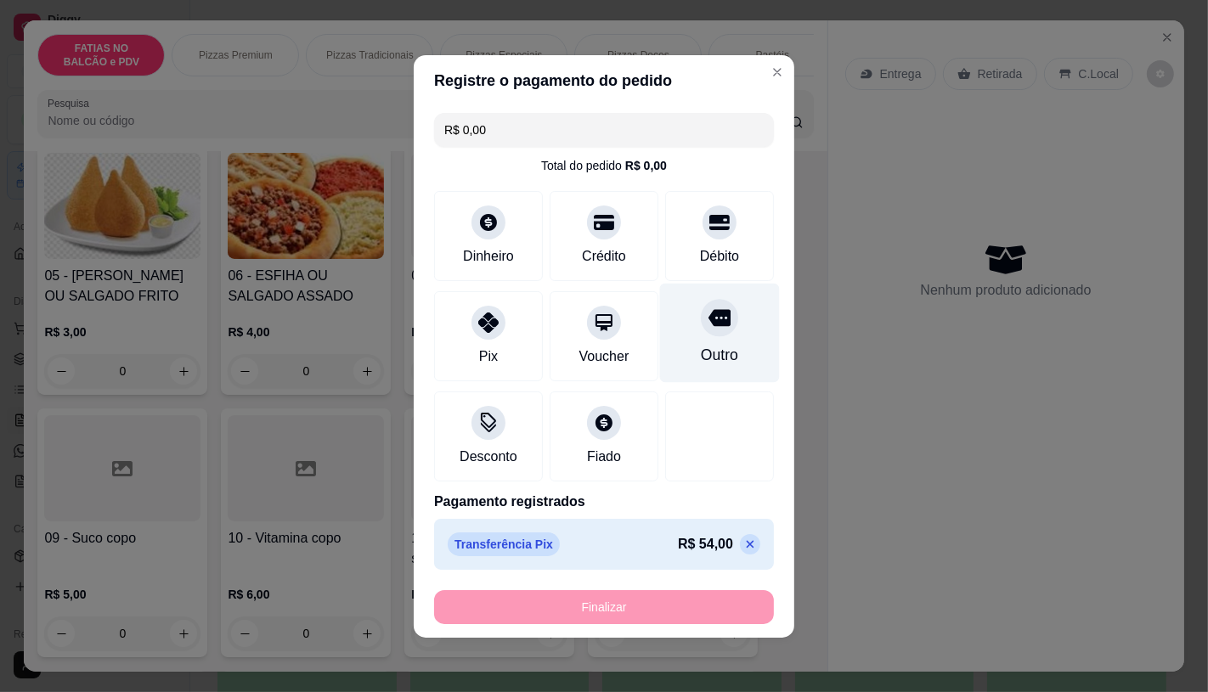
type input "-R$ 54,00"
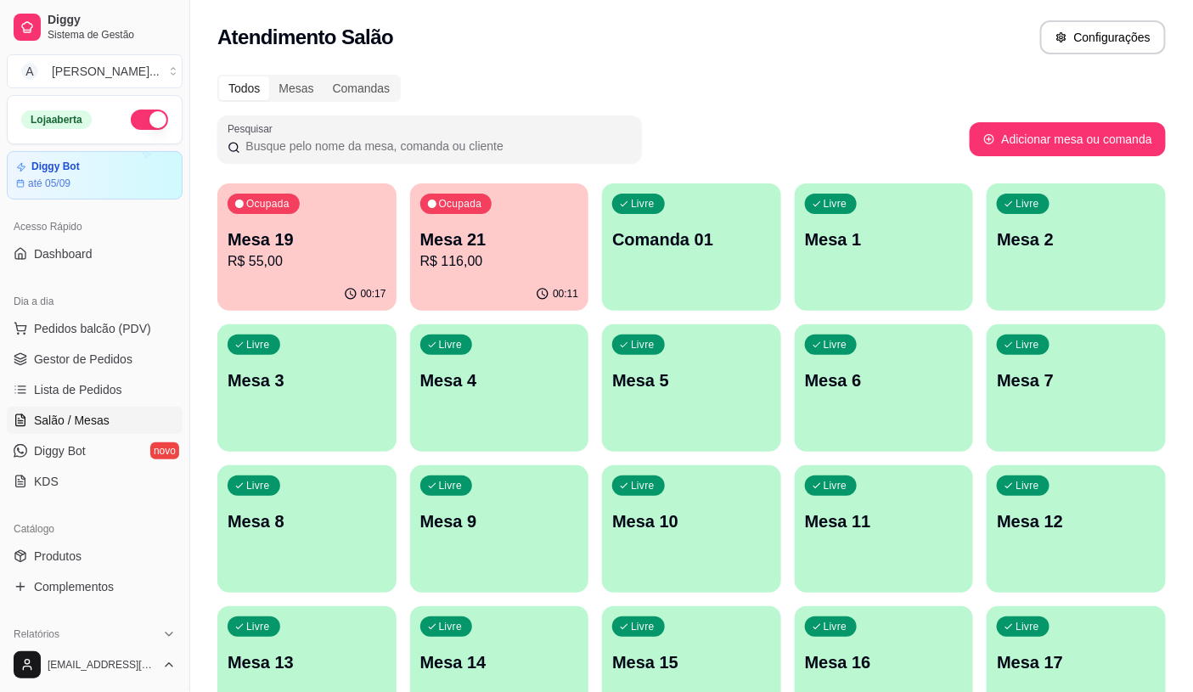
click at [456, 264] on p "R$ 116,00" at bounding box center [499, 261] width 159 height 20
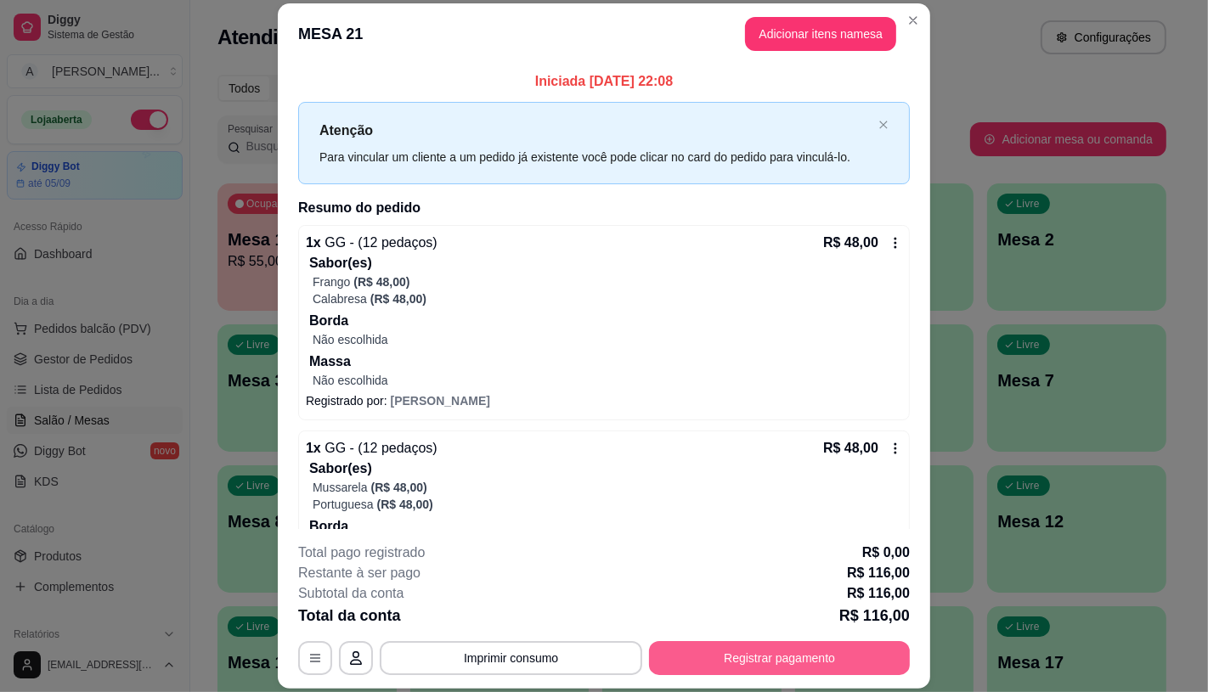
click at [733, 673] on button "Registrar pagamento" at bounding box center [779, 658] width 261 height 34
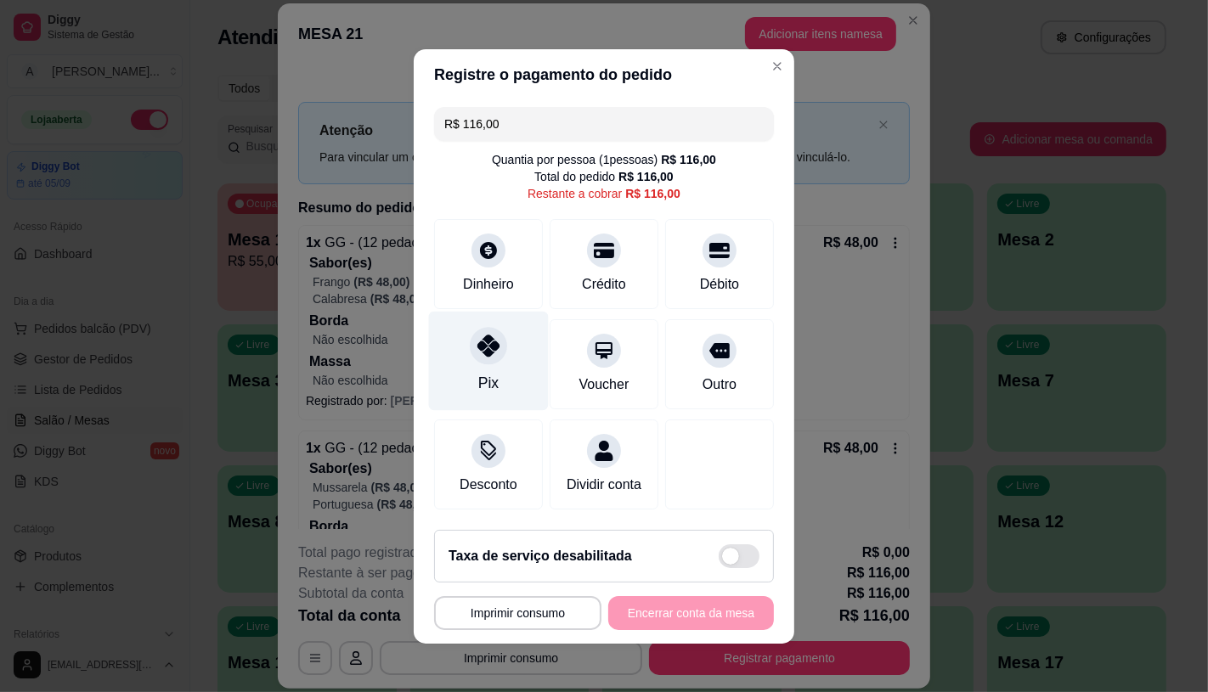
click at [468, 352] on div "Pix" at bounding box center [489, 360] width 120 height 99
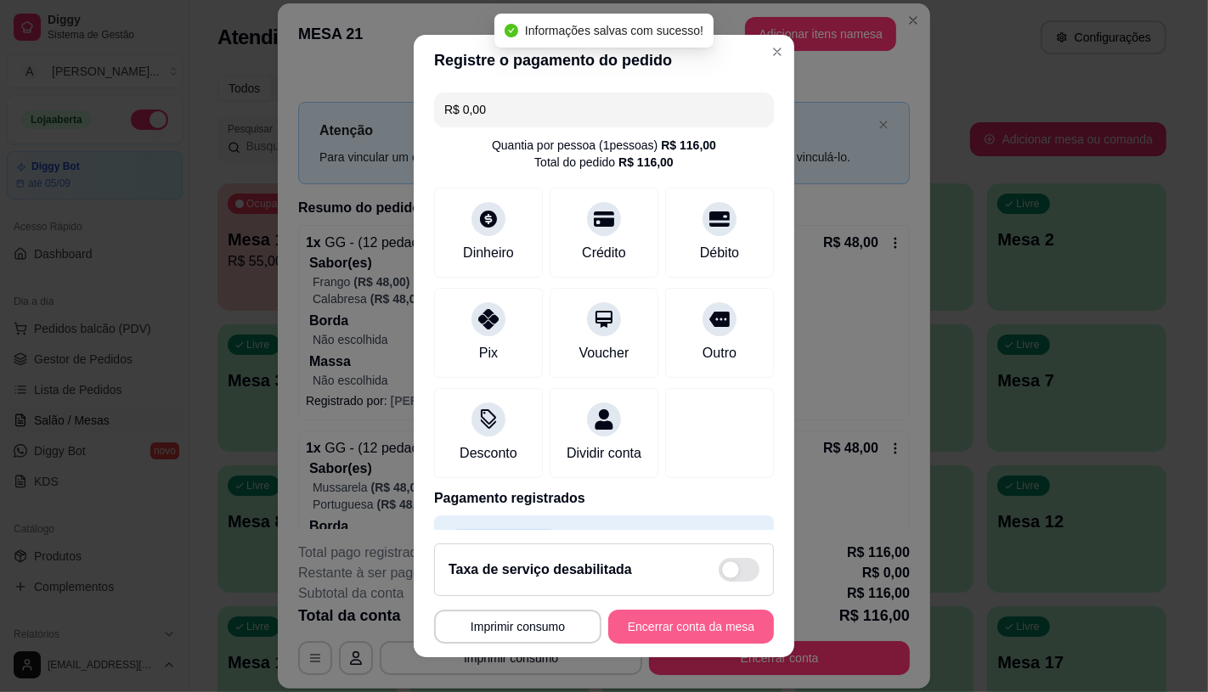
type input "R$ 0,00"
click at [651, 623] on button "Encerrar conta da mesa" at bounding box center [691, 627] width 166 height 34
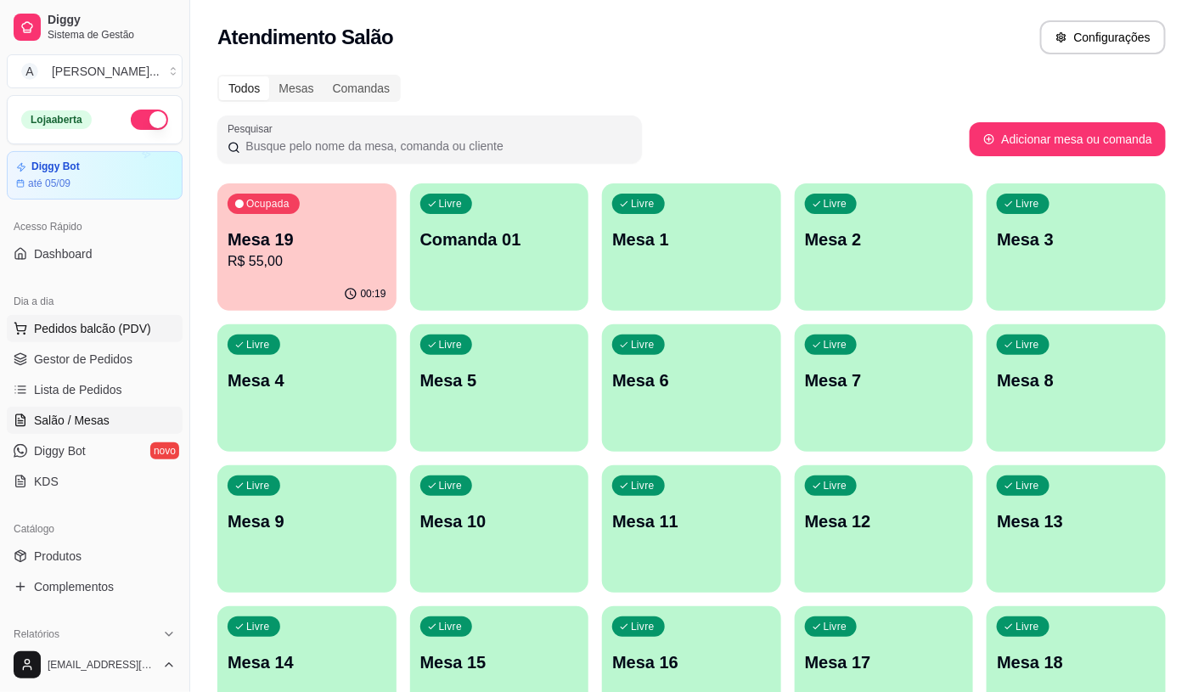
click at [99, 329] on span "Pedidos balcão (PDV)" at bounding box center [92, 328] width 117 height 17
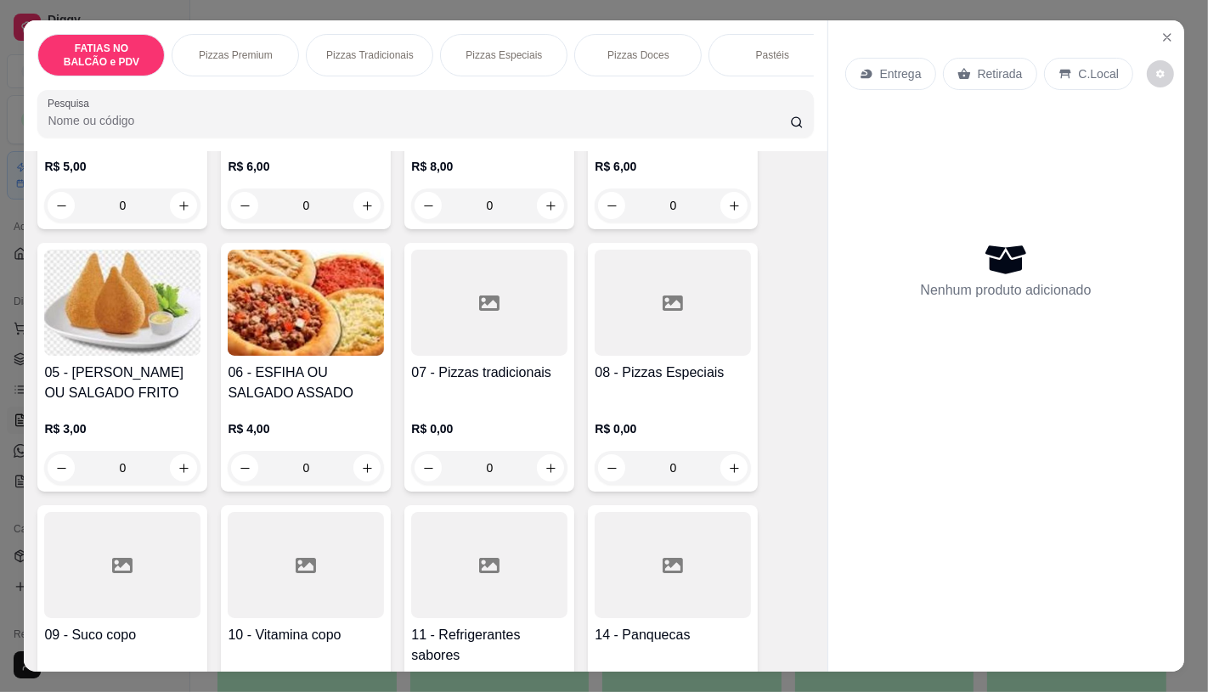
scroll to position [283, 0]
click at [489, 572] on icon at bounding box center [489, 563] width 20 height 15
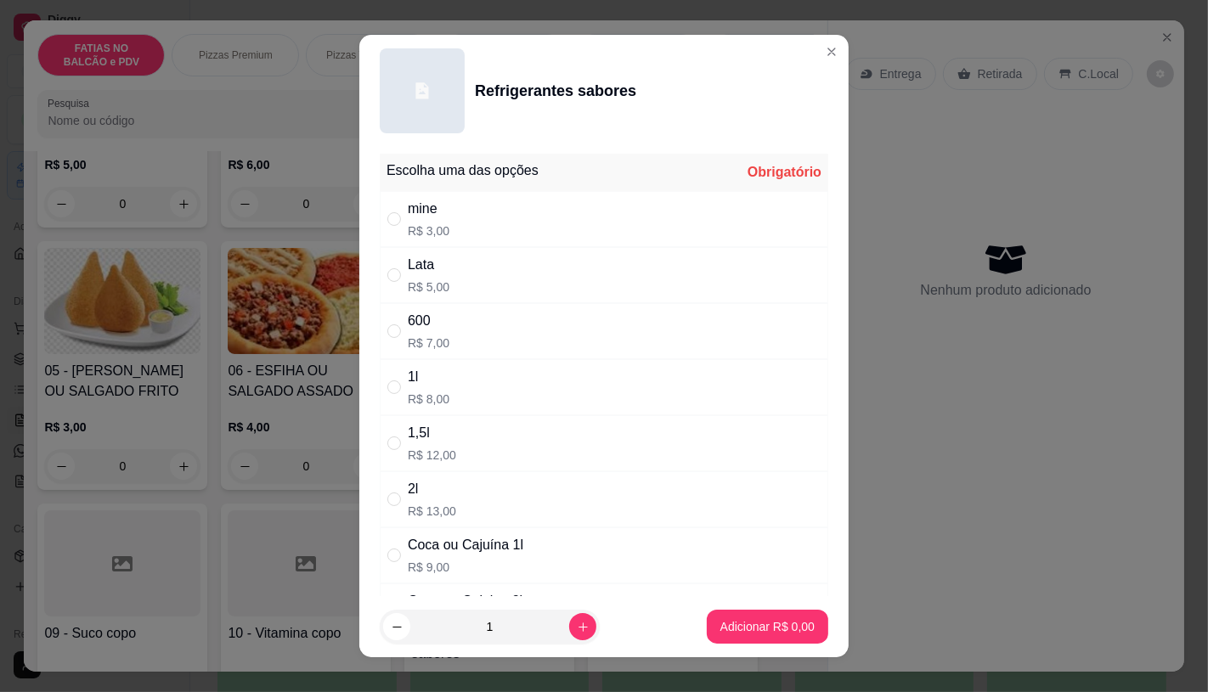
click at [435, 542] on div "Coca ou Cajuína 1l" at bounding box center [466, 545] width 116 height 20
radio input "true"
click at [742, 627] on p "Adicionar R$ 9,00" at bounding box center [767, 626] width 94 height 17
type input "1"
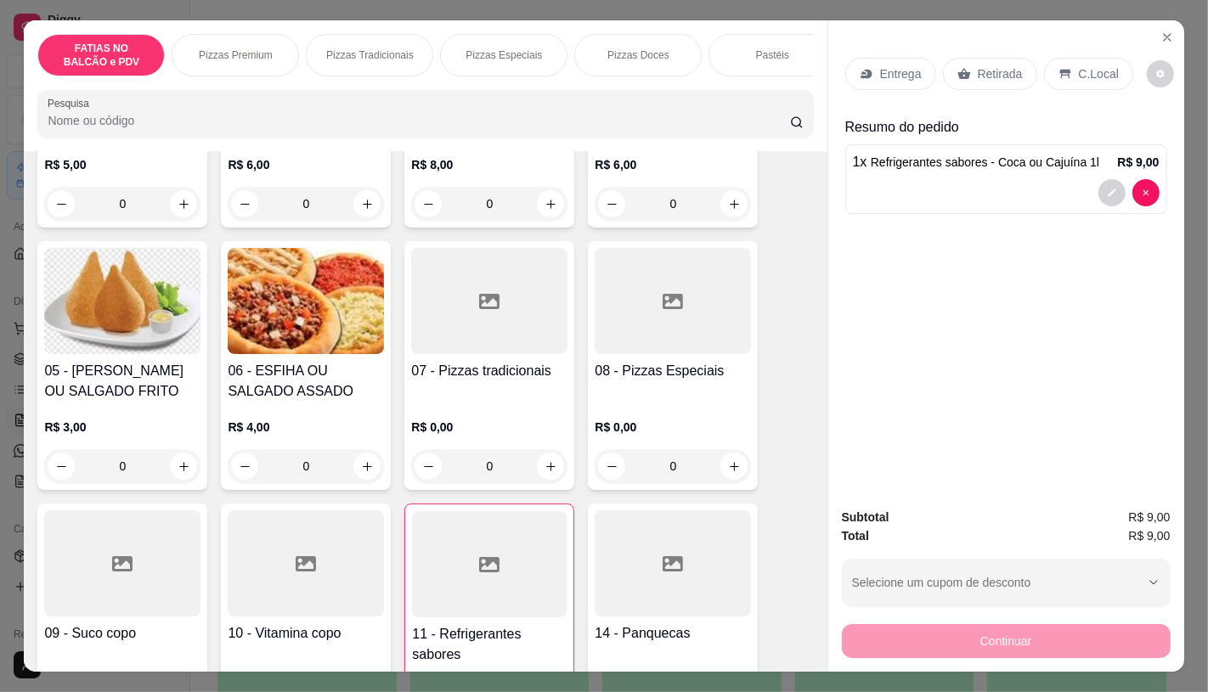
click at [443, 559] on div at bounding box center [489, 564] width 155 height 106
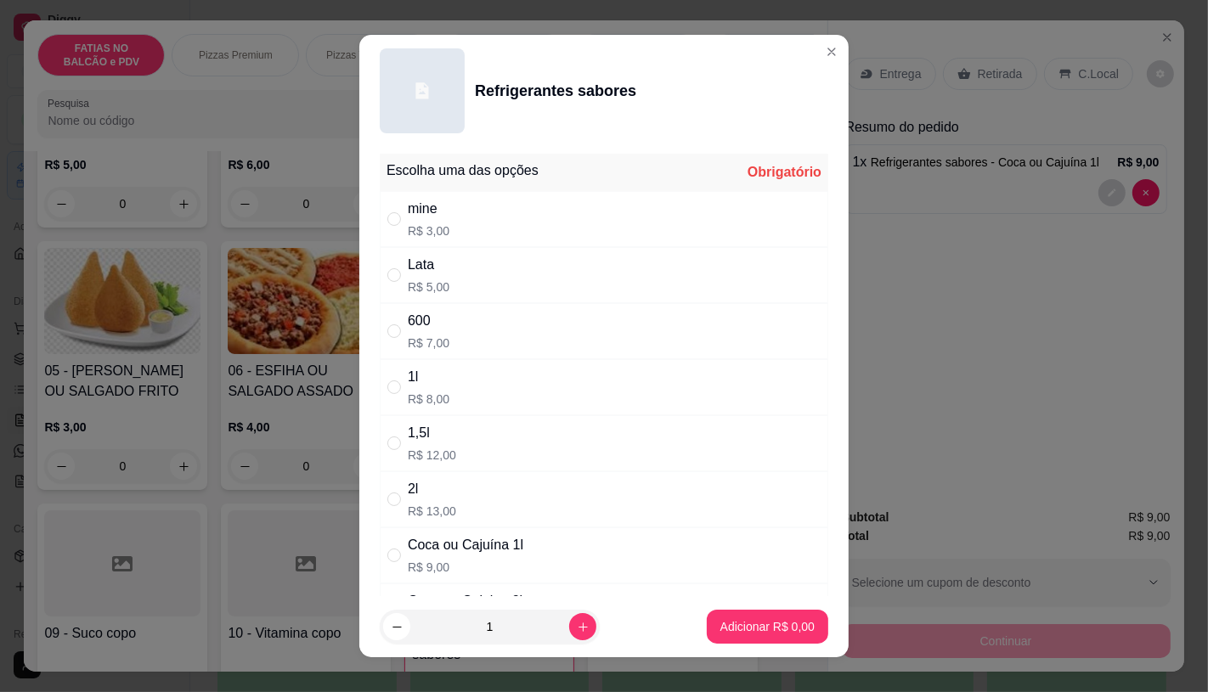
click at [439, 272] on div "Lata" at bounding box center [429, 265] width 42 height 20
radio input "true"
click at [753, 631] on p "Adicionar R$ 5,00" at bounding box center [767, 627] width 92 height 16
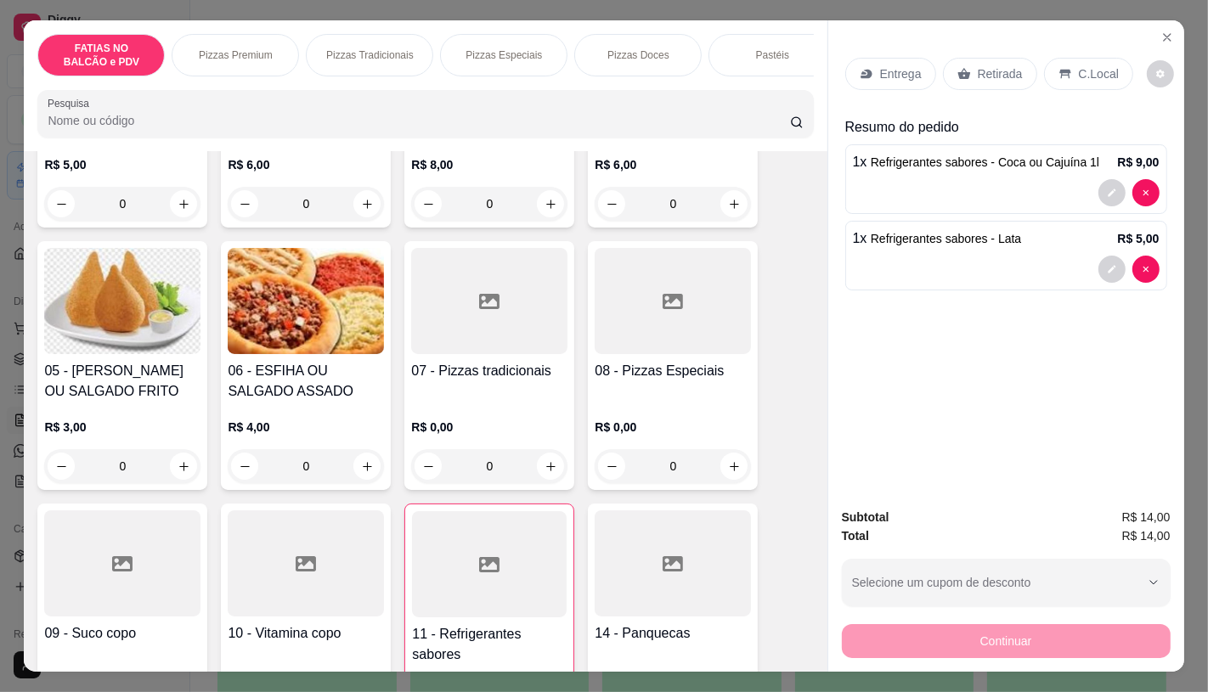
click at [496, 368] on h4 "07 - Pizzas tradicionais" at bounding box center [489, 371] width 156 height 20
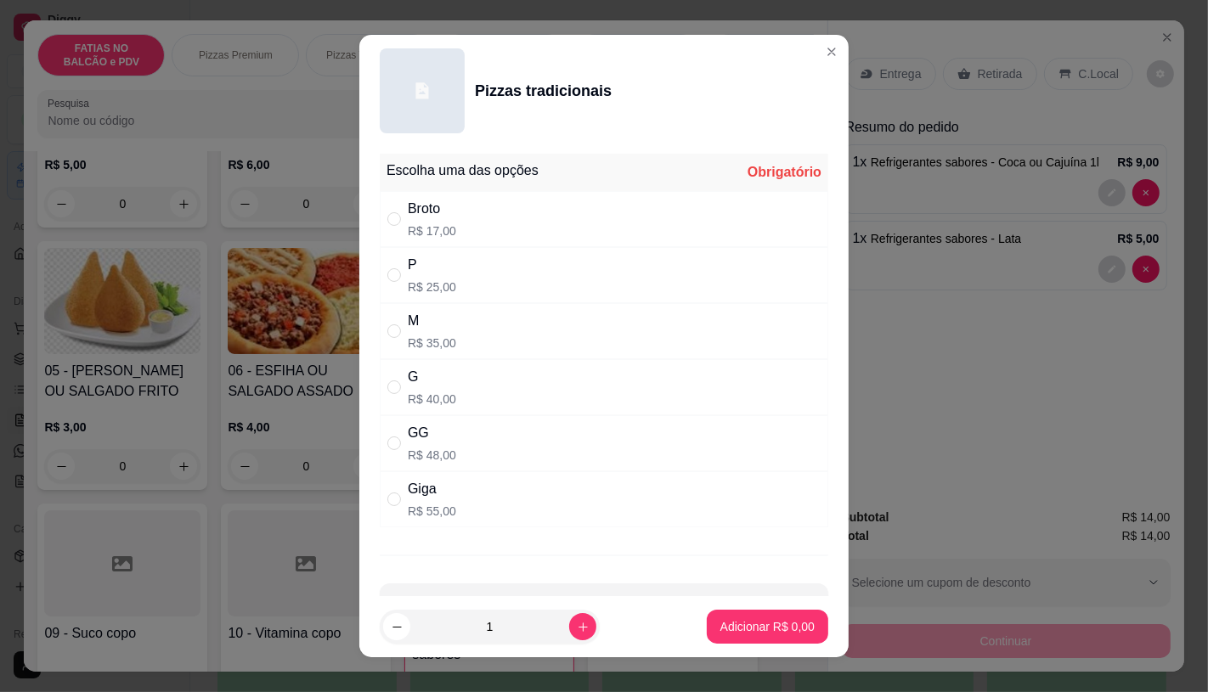
click at [412, 392] on p "R$ 40,00" at bounding box center [432, 399] width 48 height 17
radio input "true"
click at [746, 618] on button "Adicionar R$ 40,00" at bounding box center [764, 627] width 125 height 33
type input "1"
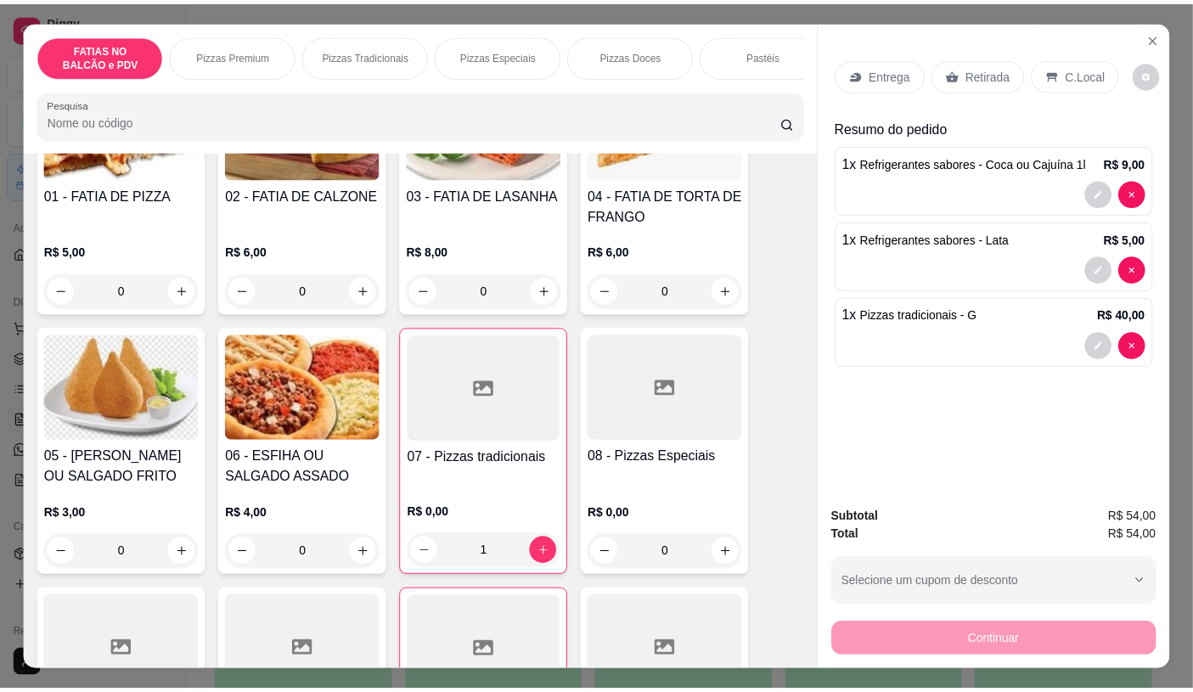
scroll to position [189, 0]
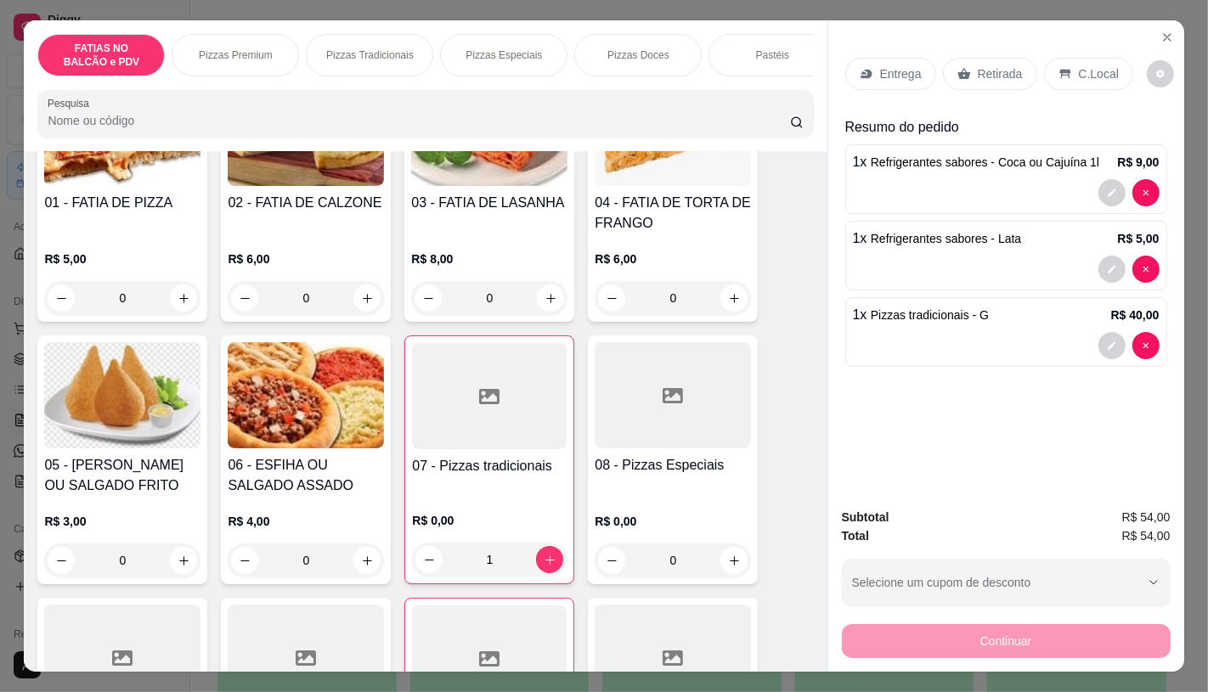
click at [966, 58] on div "Retirada" at bounding box center [990, 74] width 94 height 32
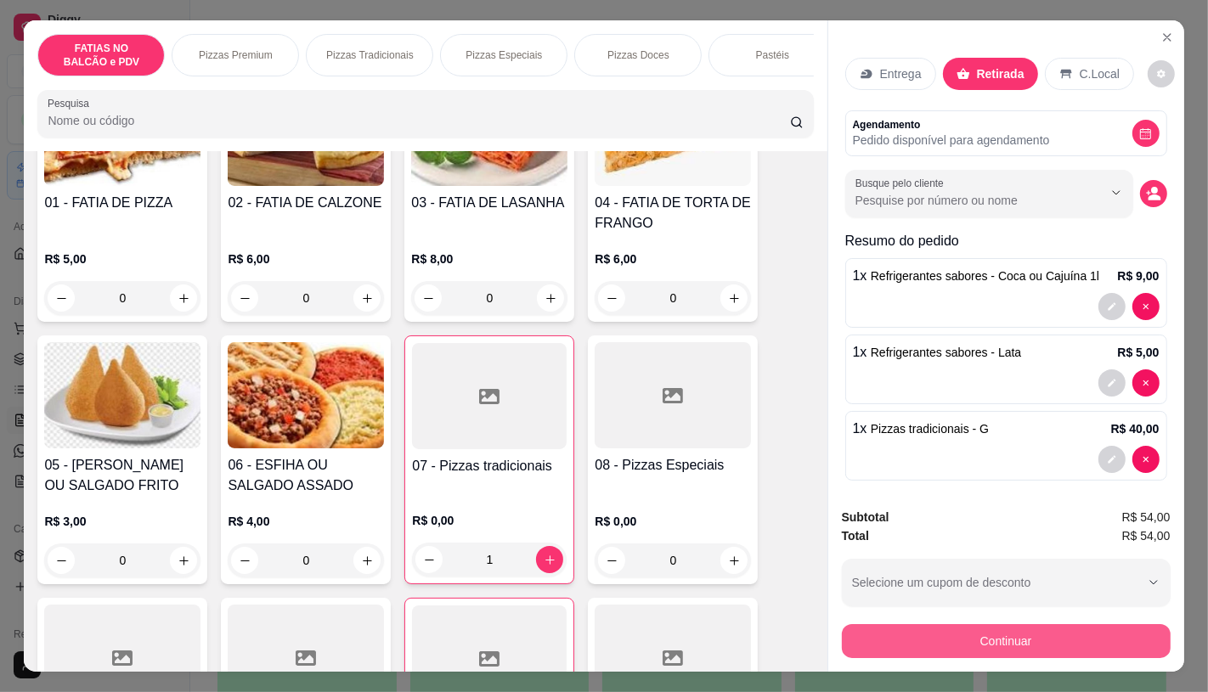
click at [956, 641] on button "Continuar" at bounding box center [1006, 641] width 329 height 34
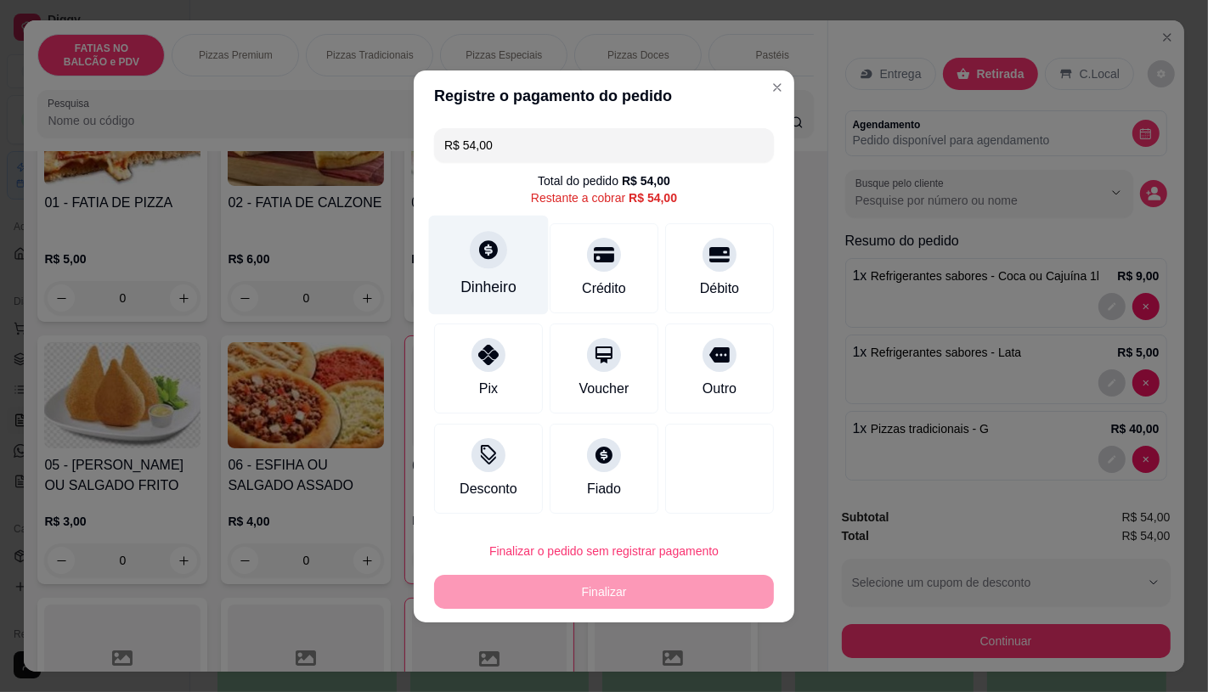
click at [507, 262] on div "Dinheiro" at bounding box center [489, 264] width 120 height 99
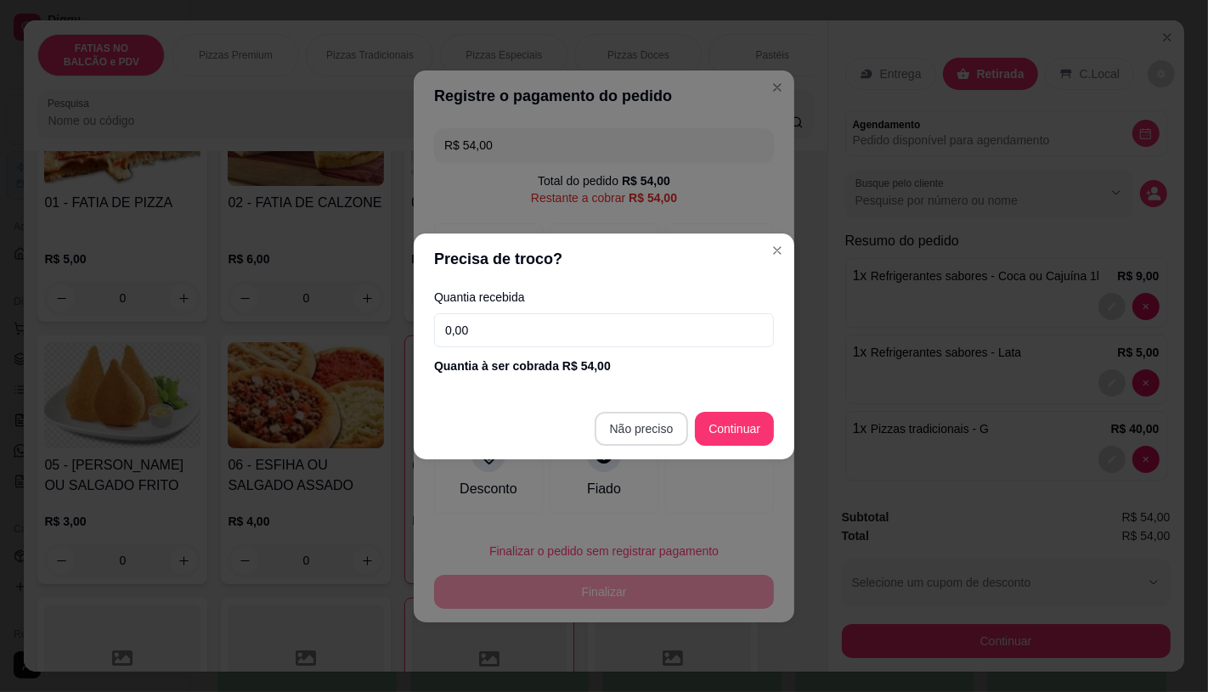
type input "R$ 0,00"
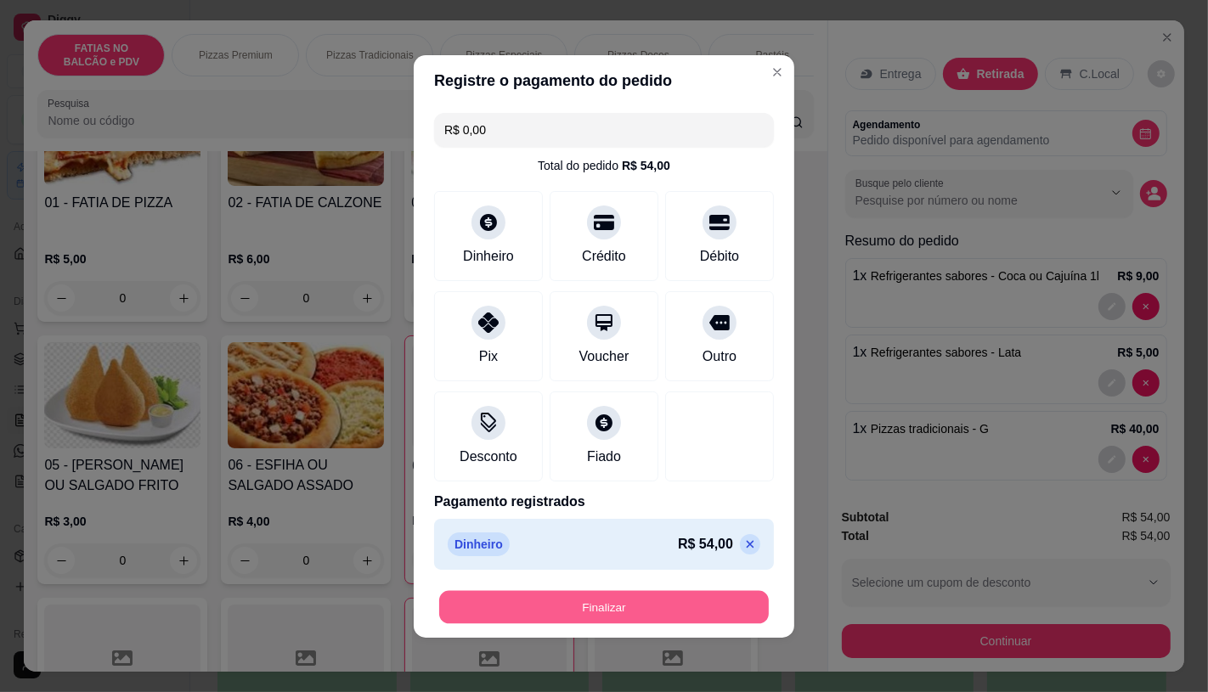
click at [707, 607] on button "Finalizar" at bounding box center [604, 606] width 330 height 33
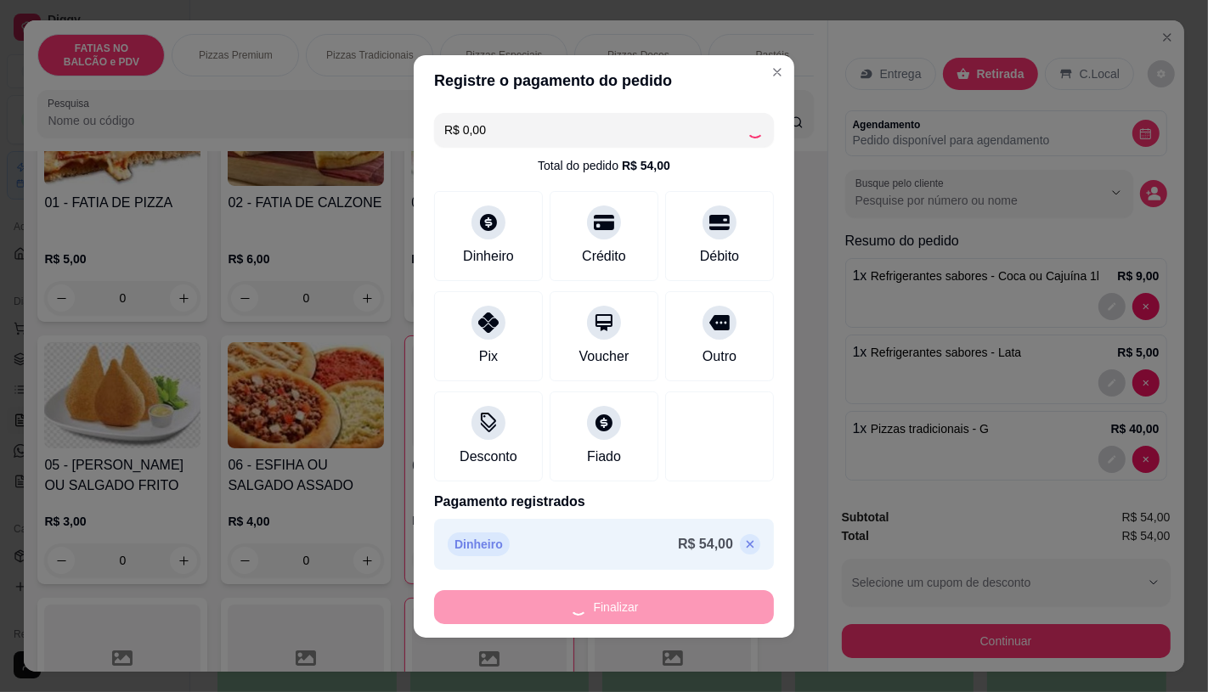
type input "0"
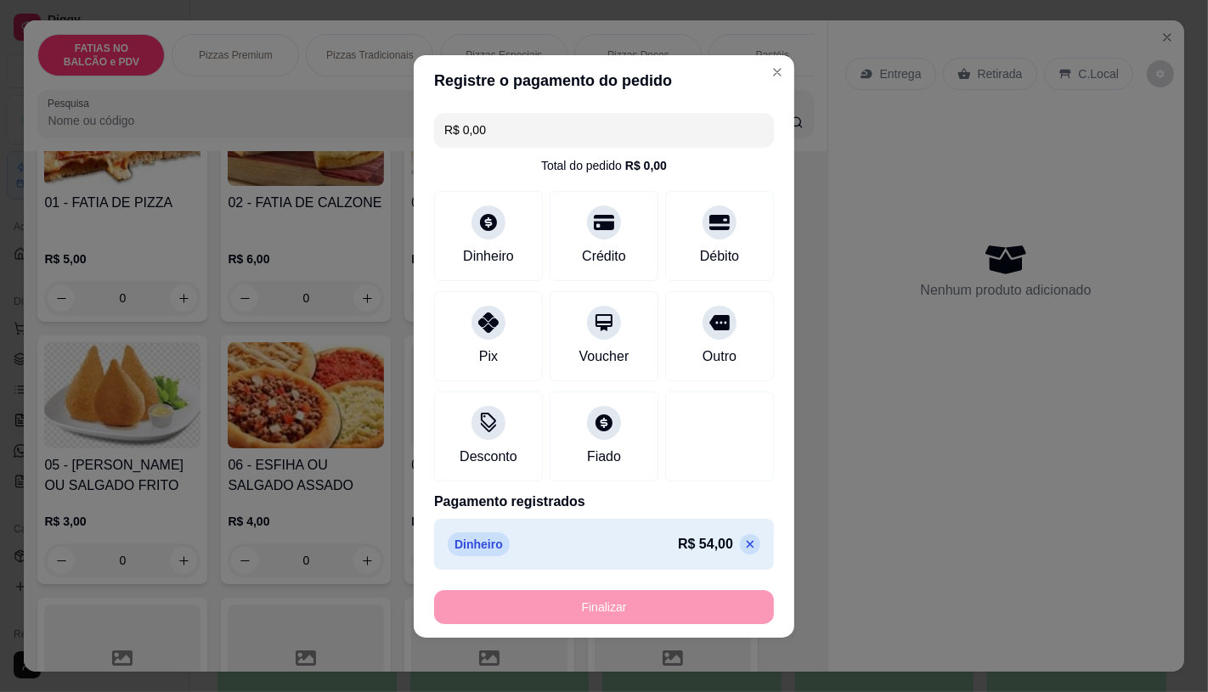
type input "-R$ 54,00"
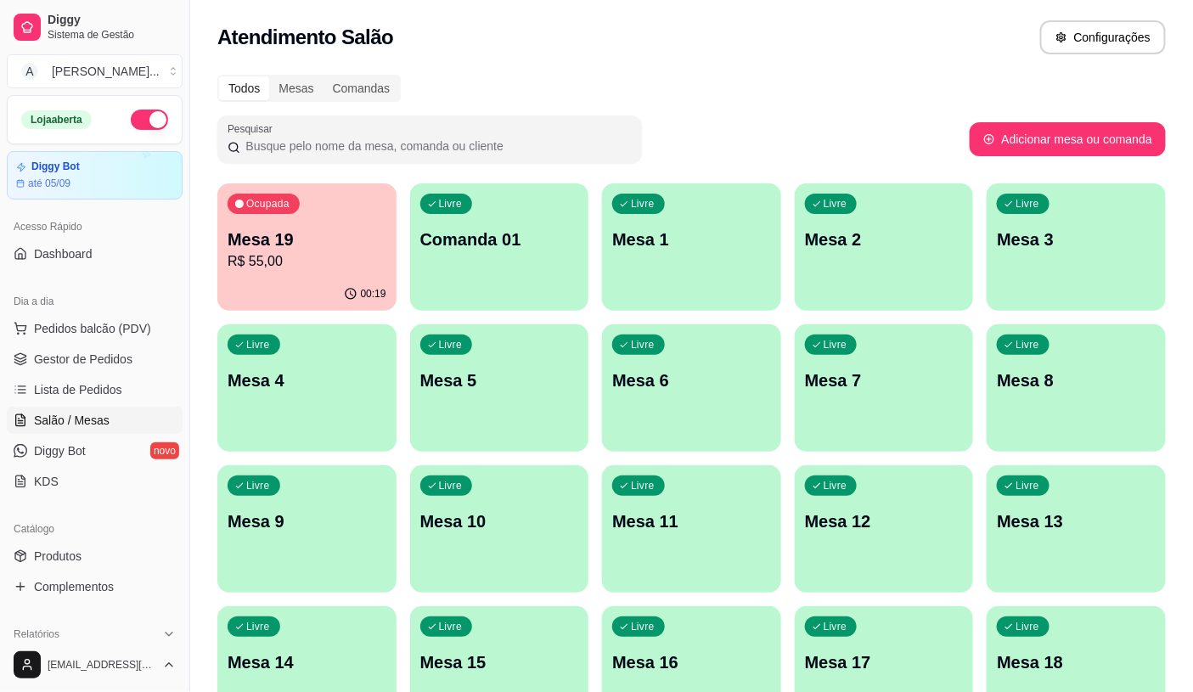
click at [72, 308] on div "Dia a dia" at bounding box center [95, 301] width 176 height 27
drag, startPoint x: 73, startPoint y: 319, endPoint x: 82, endPoint y: 316, distance: 9.9
click at [79, 319] on button "Pedidos balcão (PDV)" at bounding box center [95, 328] width 176 height 27
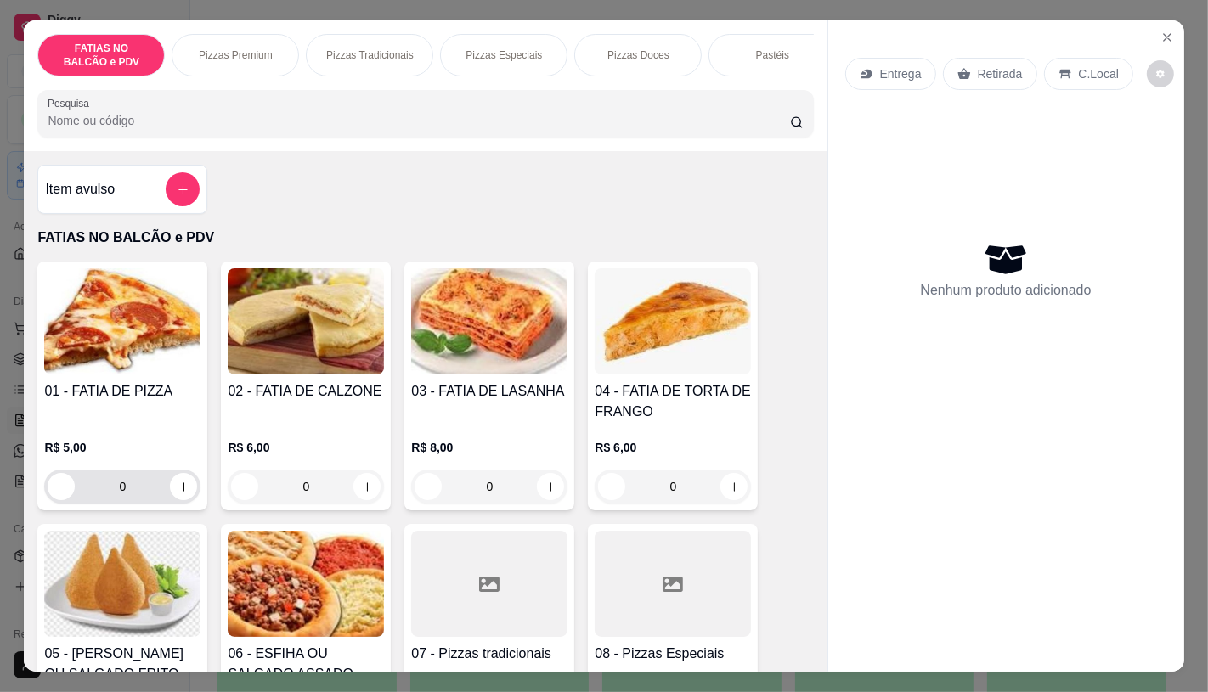
click at [134, 488] on input "0" at bounding box center [122, 487] width 95 height 34
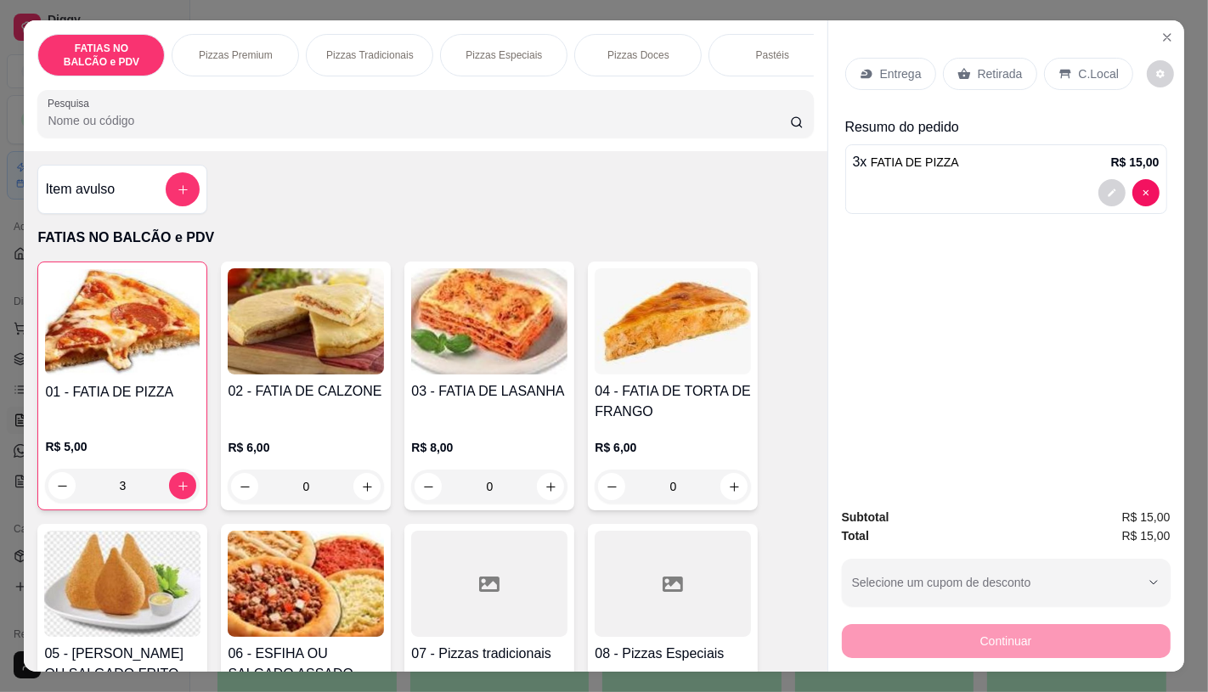
type input "3"
click at [963, 58] on div "Retirada" at bounding box center [990, 74] width 94 height 32
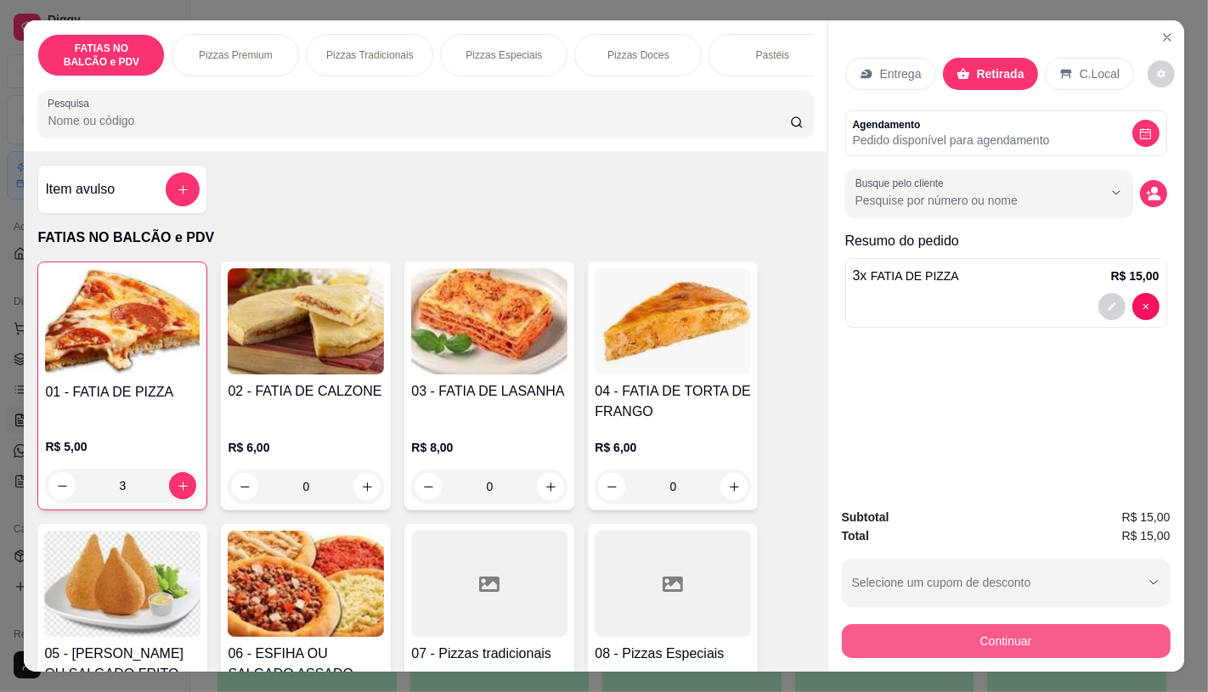
click at [1026, 640] on button "Continuar" at bounding box center [1006, 641] width 329 height 34
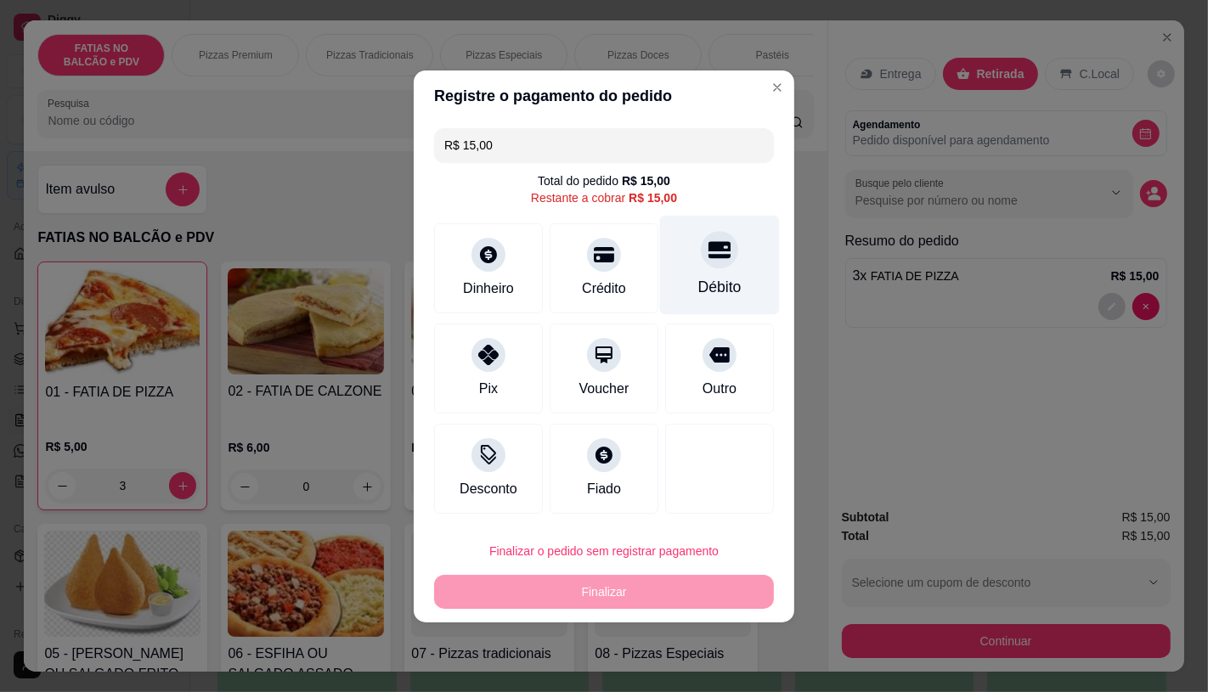
click at [698, 277] on div "Débito" at bounding box center [719, 287] width 43 height 22
type input "R$ 0,00"
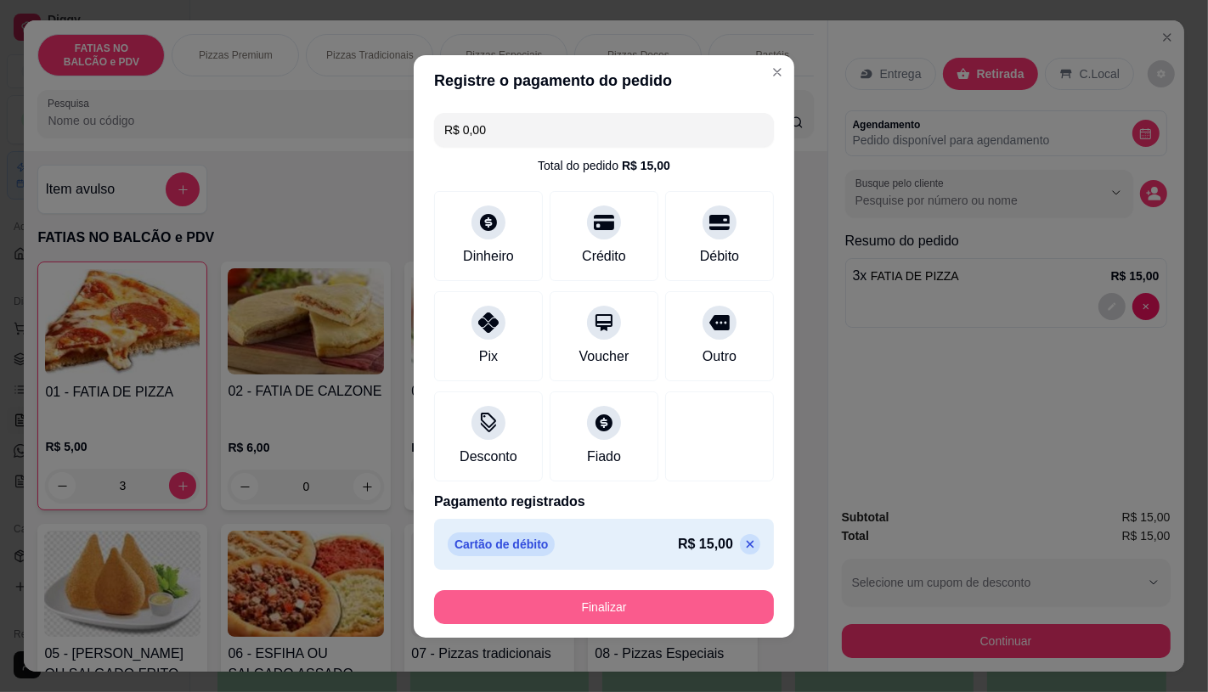
click at [610, 606] on button "Finalizar" at bounding box center [604, 607] width 340 height 34
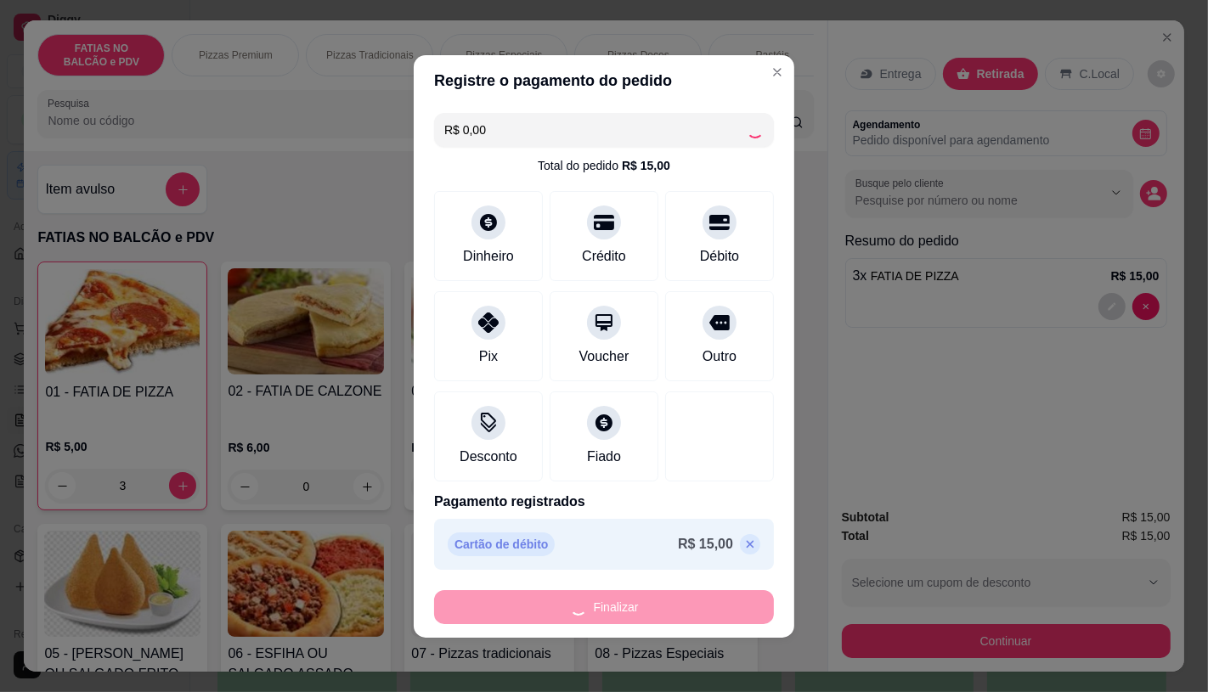
type input "0"
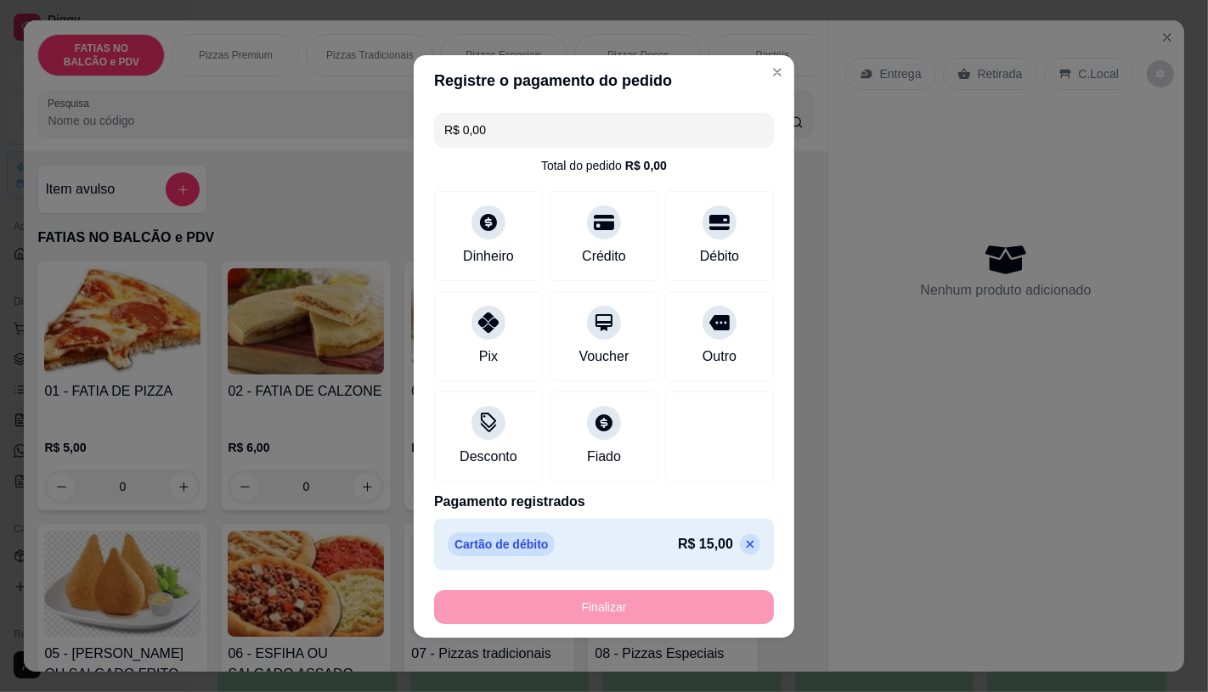
type input "-R$ 15,00"
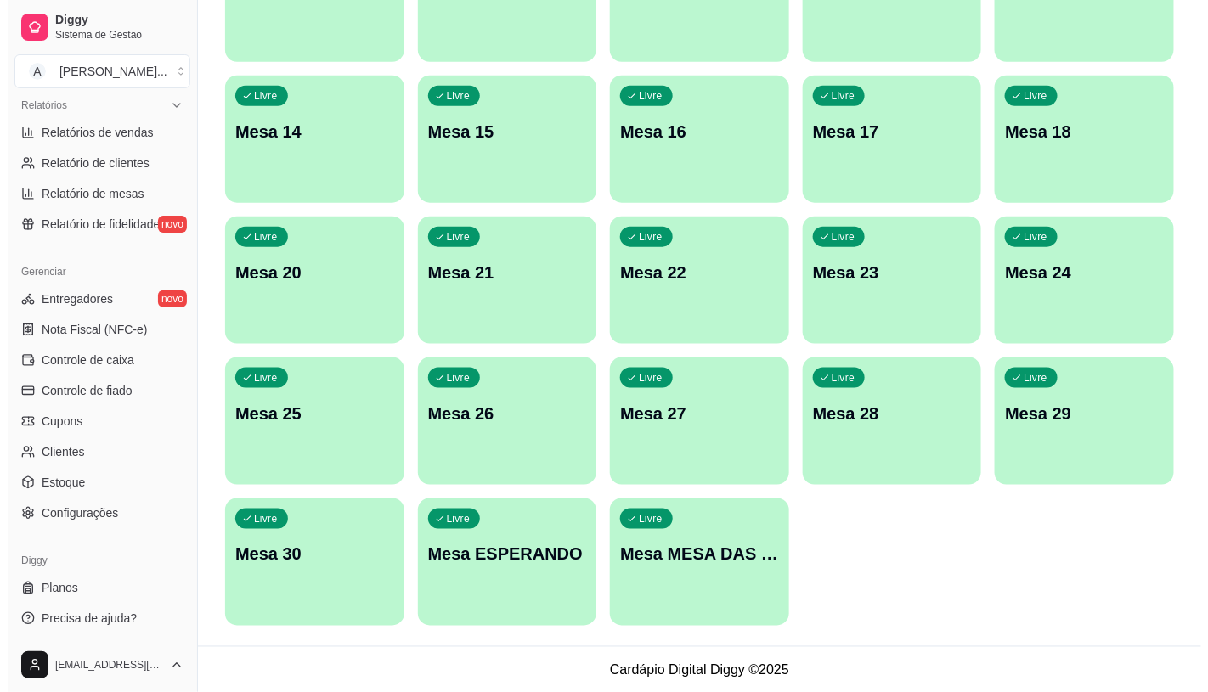
scroll to position [533, 0]
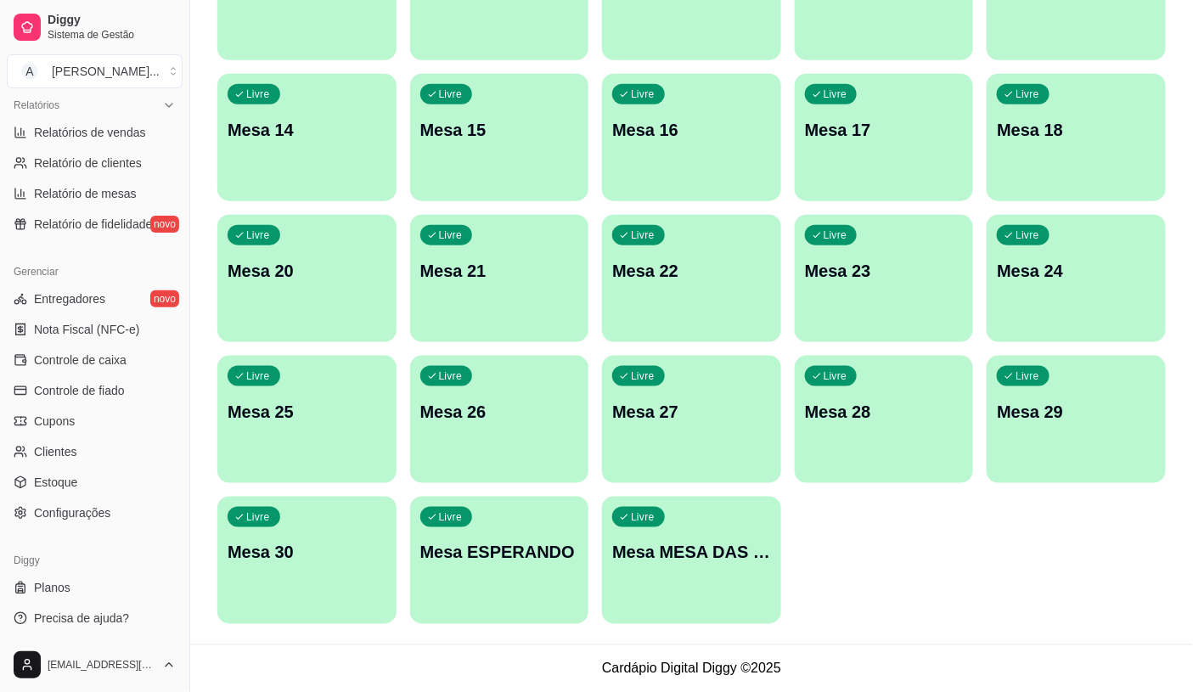
click at [646, 533] on div "Livre Mesa MESA DAS COMANDAS" at bounding box center [691, 550] width 179 height 107
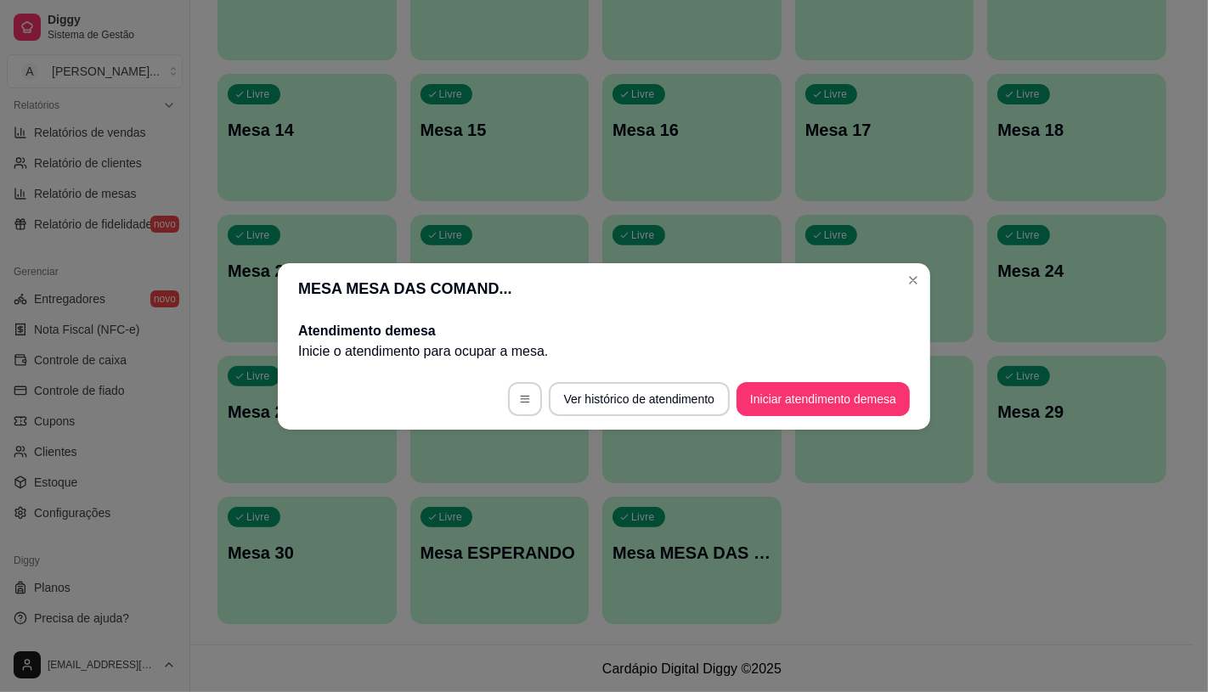
click at [805, 415] on button "Iniciar atendimento de mesa" at bounding box center [822, 399] width 173 height 34
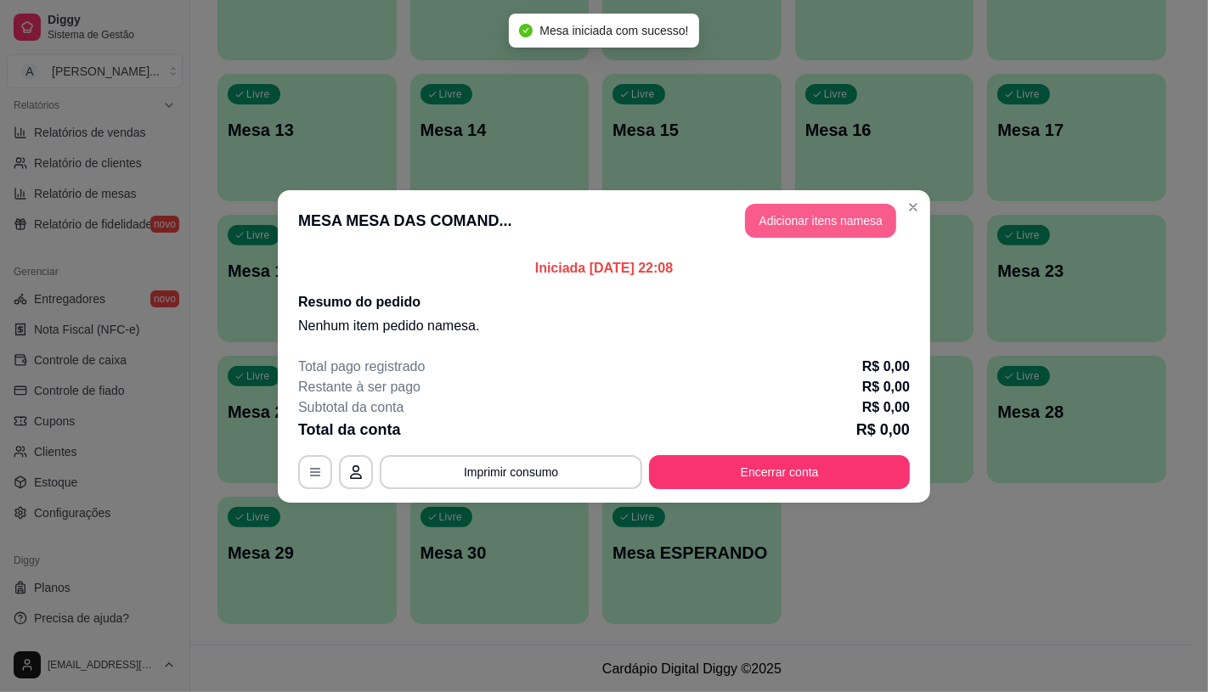
click at [793, 222] on button "Adicionar itens na mesa" at bounding box center [820, 221] width 151 height 34
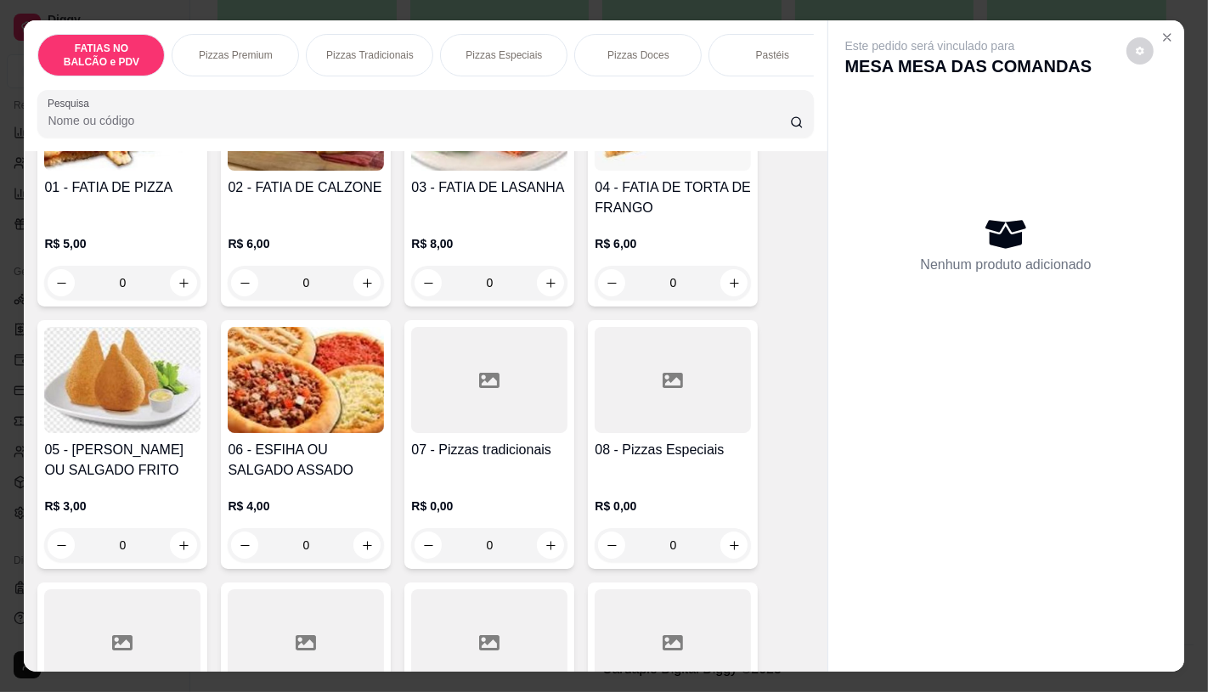
scroll to position [283, 0]
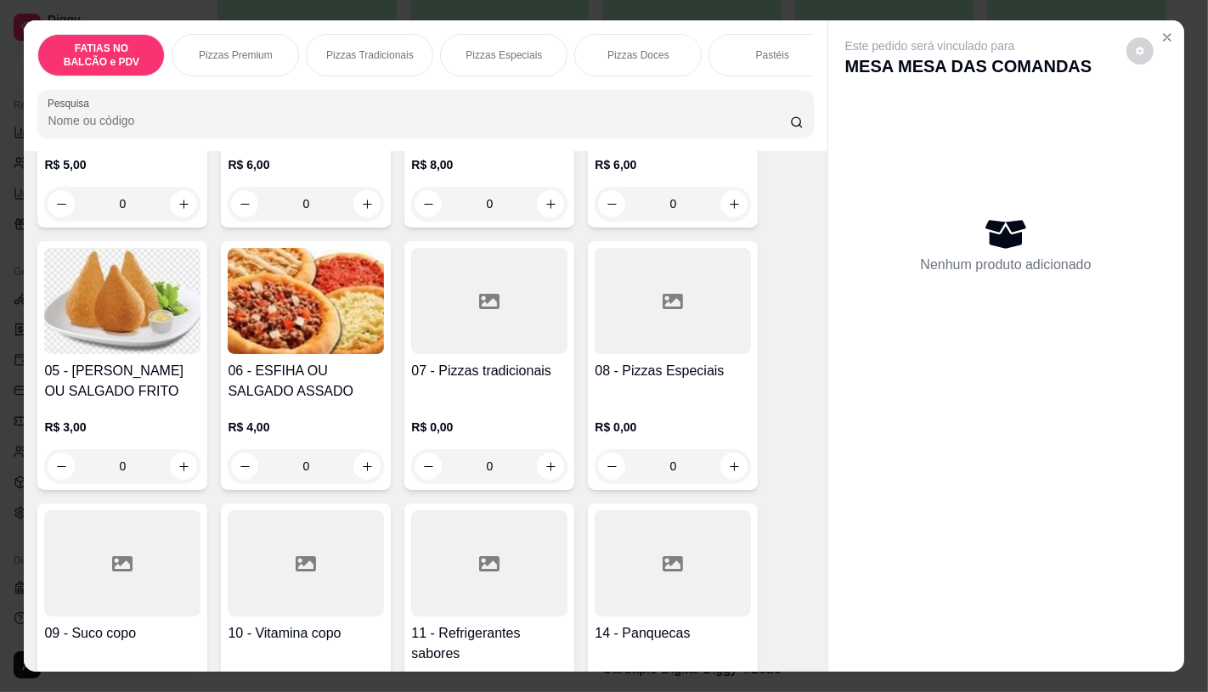
click at [667, 389] on div "08 - Pizzas Especiais" at bounding box center [673, 381] width 156 height 41
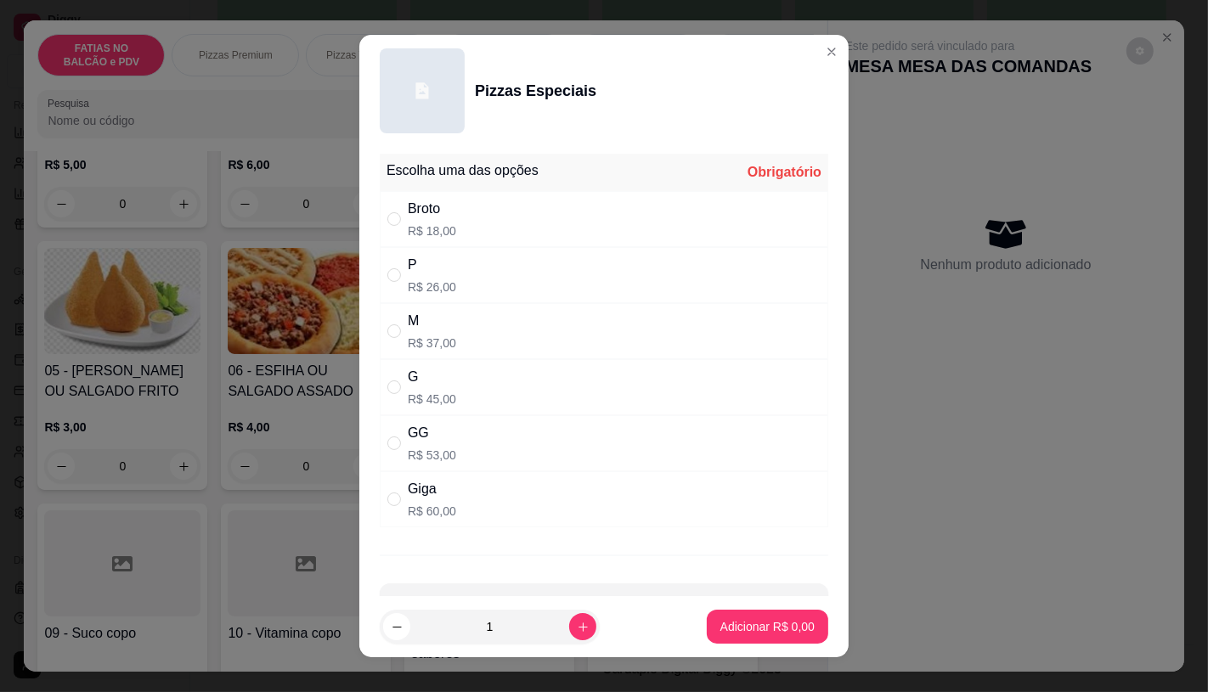
click at [445, 386] on div "G" at bounding box center [432, 377] width 48 height 20
radio input "true"
click at [736, 639] on button "Adicionar R$ 45,00" at bounding box center [764, 627] width 125 height 33
type input "1"
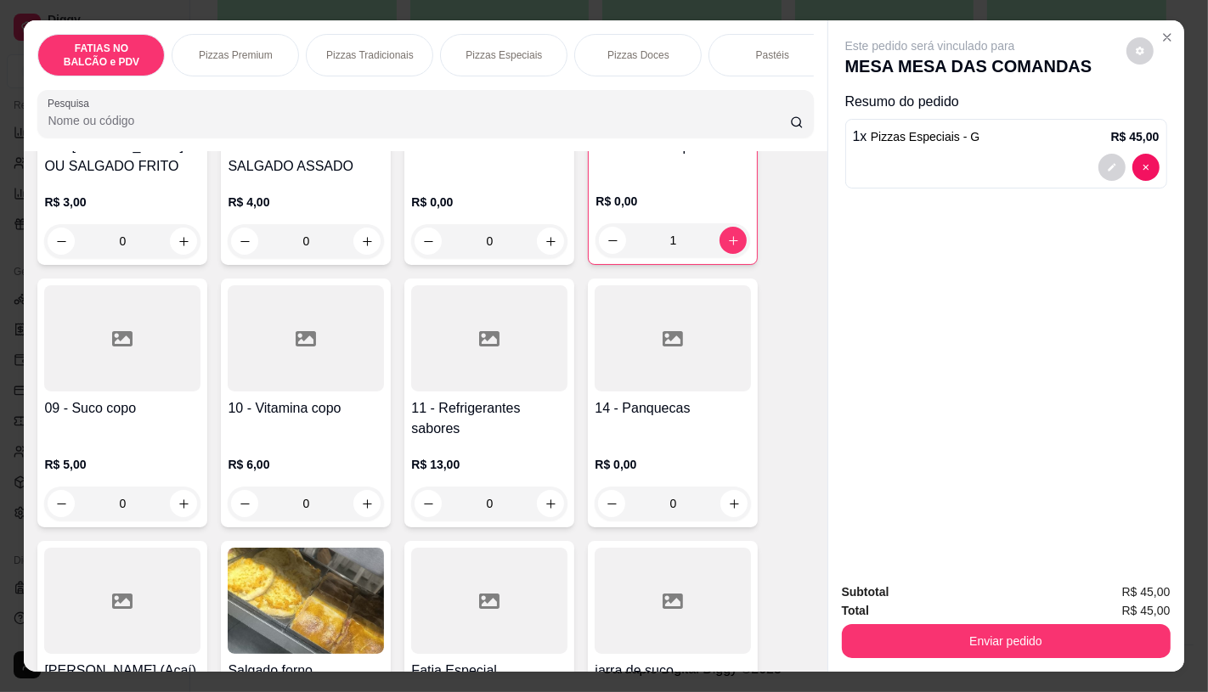
scroll to position [566, 0]
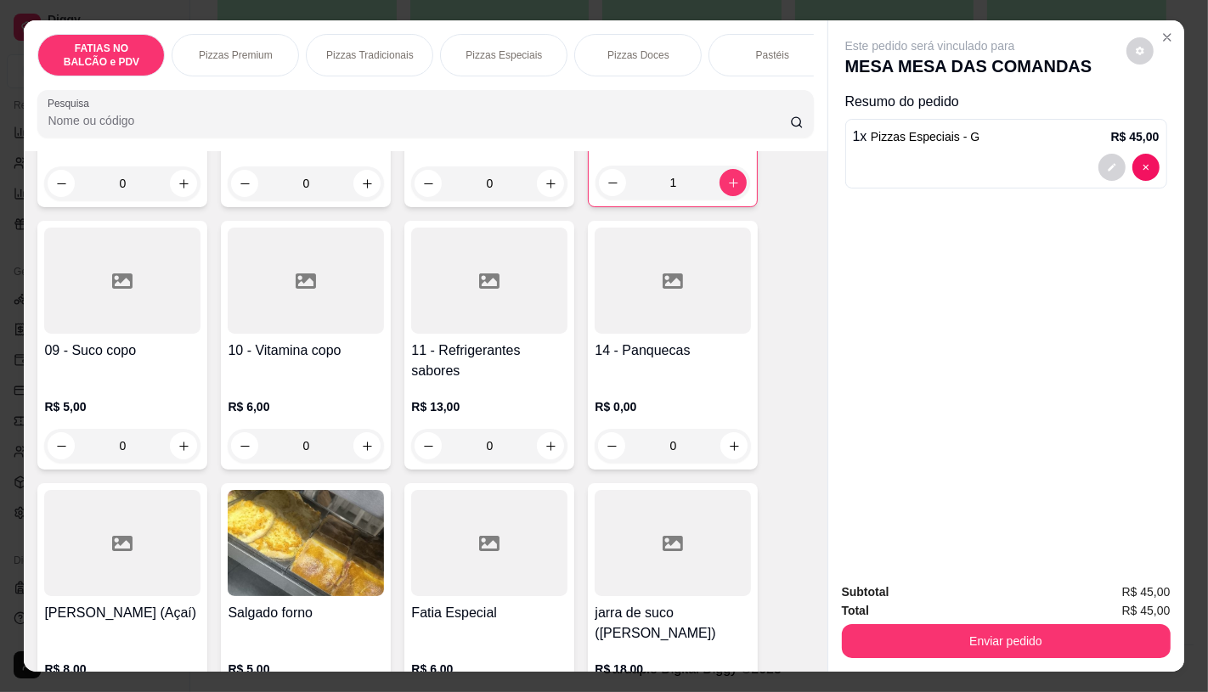
click at [484, 426] on div "R$ 13,00 0" at bounding box center [489, 430] width 156 height 65
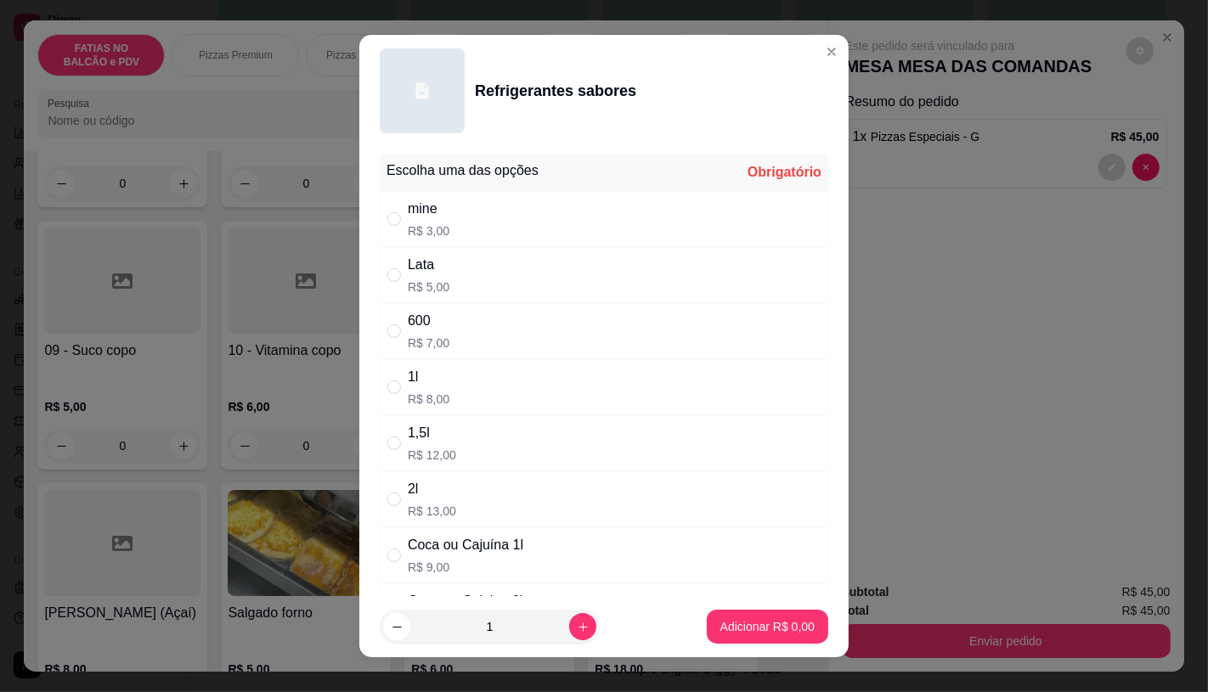
click at [432, 386] on div "1l" at bounding box center [429, 377] width 42 height 20
radio input "true"
click at [720, 618] on p "Adicionar R$ 8,00" at bounding box center [767, 626] width 94 height 17
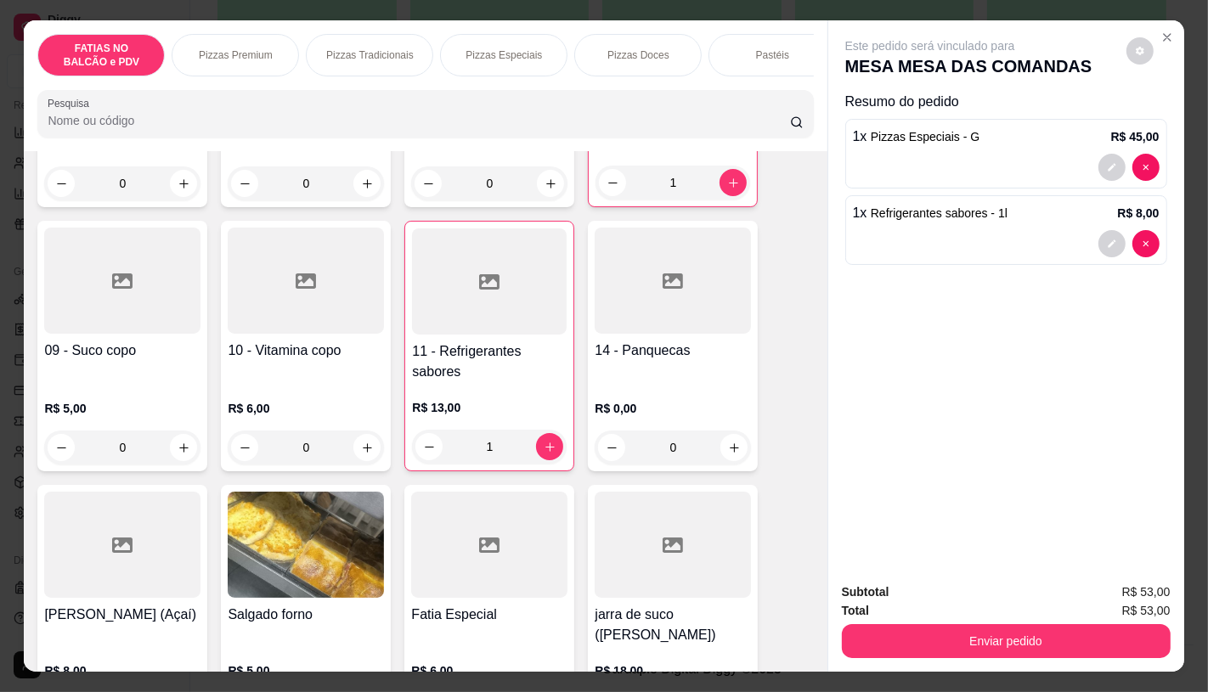
type input "1"
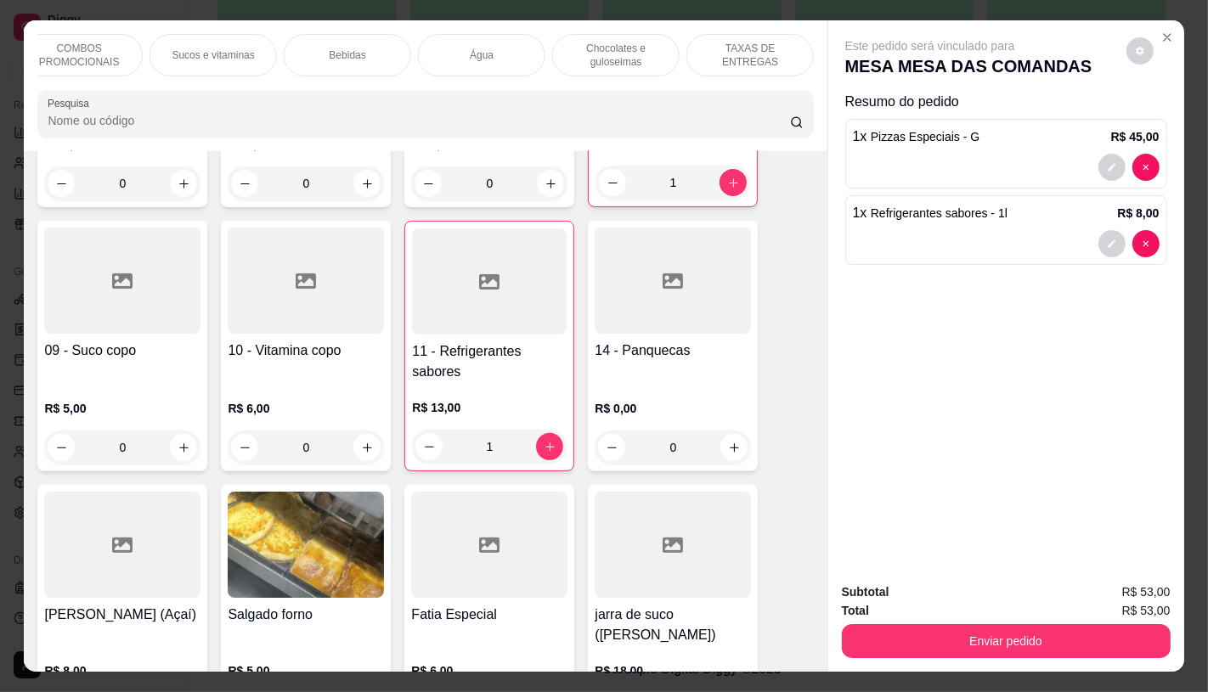
click at [770, 42] on p "TAXAS DE ENTREGAS" at bounding box center [750, 55] width 99 height 27
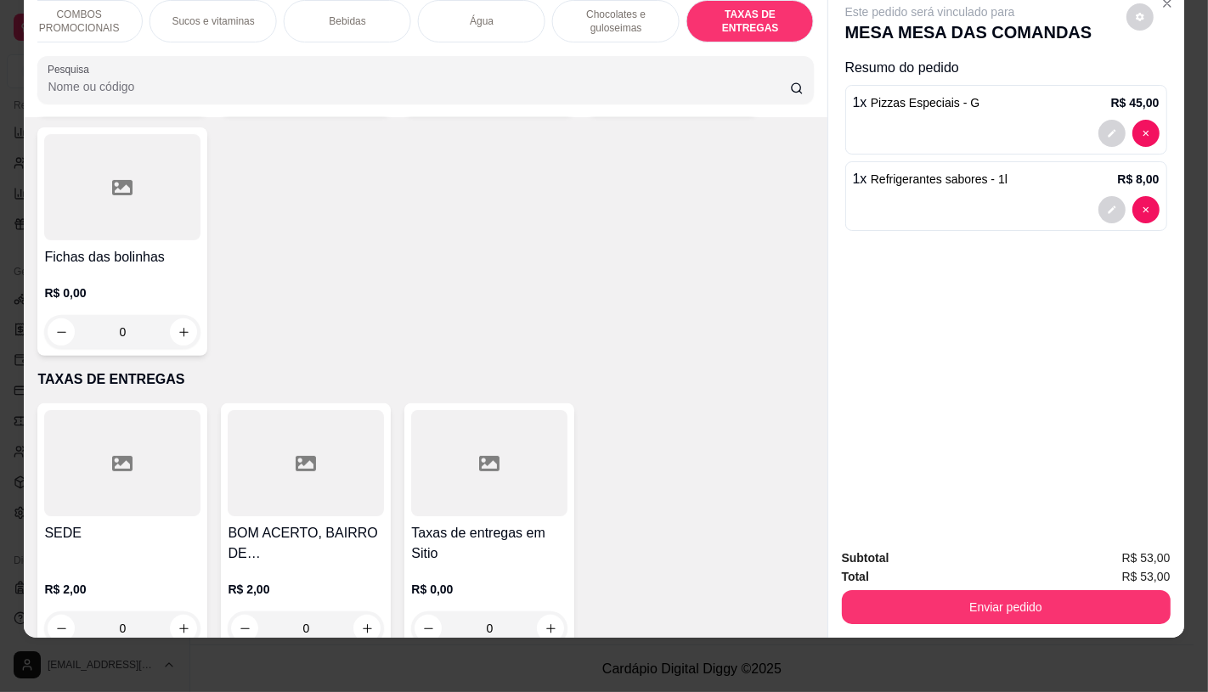
click at [421, 461] on div at bounding box center [489, 463] width 156 height 106
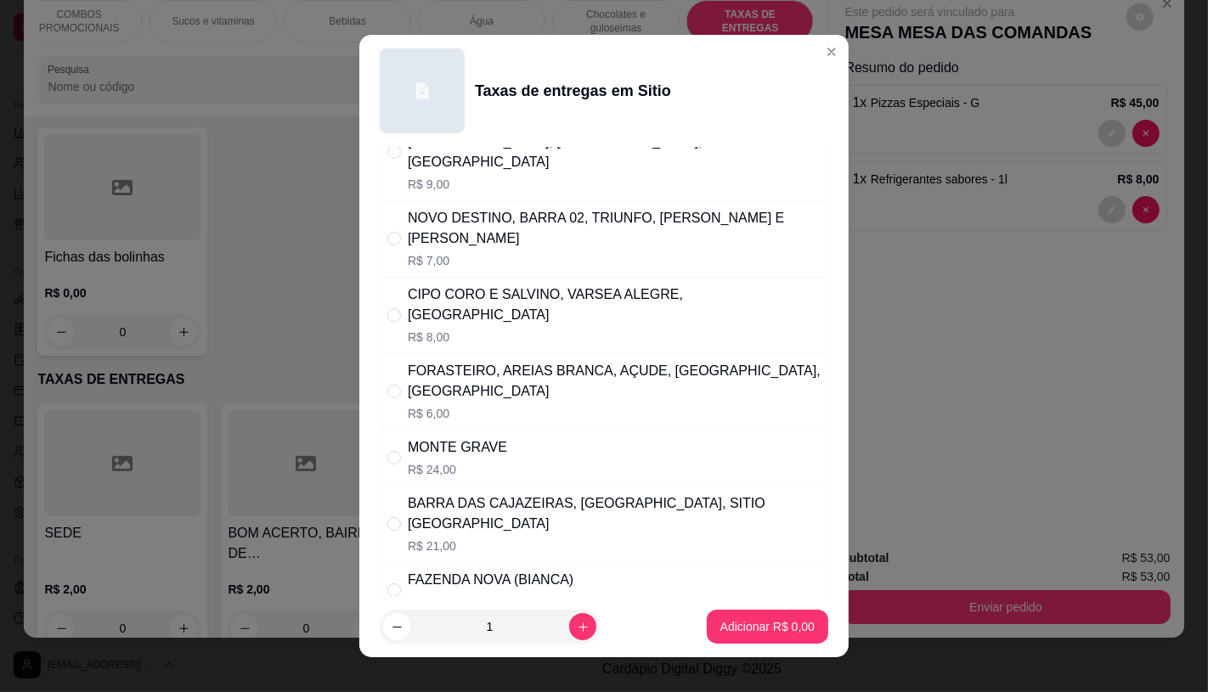
scroll to position [94, 0]
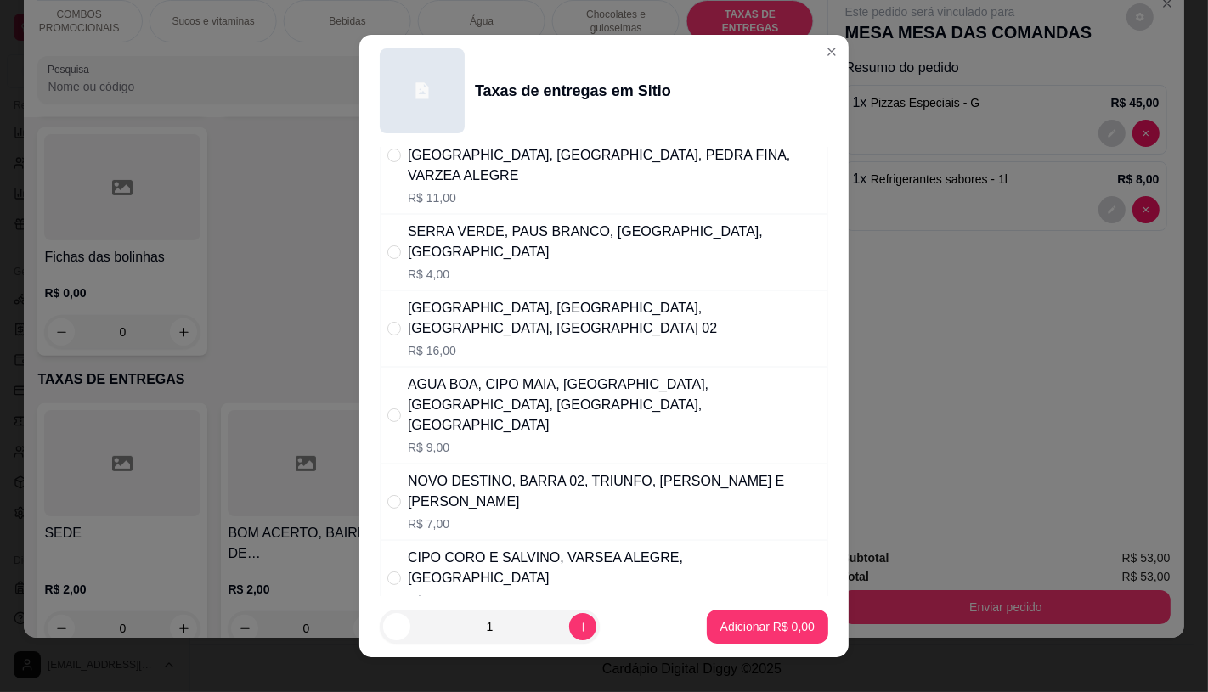
click at [565, 377] on div "AGUA BOA, CIPO MAIA, [GEOGRAPHIC_DATA], [GEOGRAPHIC_DATA], [GEOGRAPHIC_DATA], […" at bounding box center [614, 405] width 413 height 61
radio input "true"
click at [756, 624] on p "Adicionar R$ 9,00" at bounding box center [767, 626] width 94 height 17
type input "1"
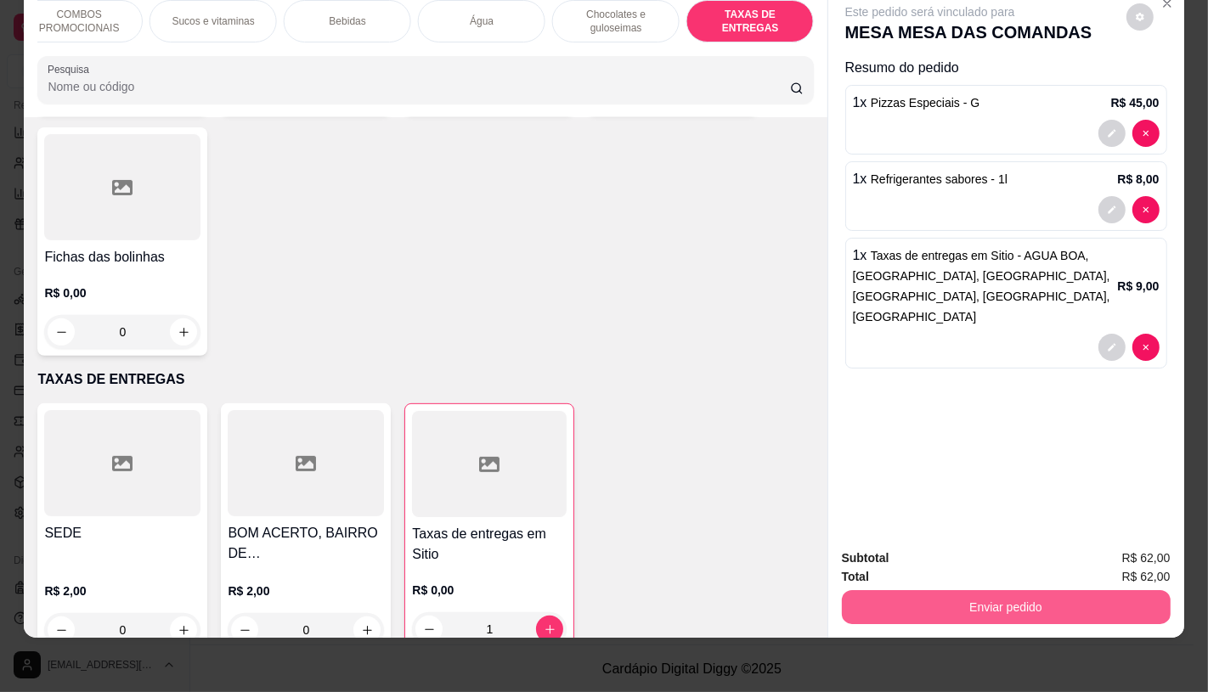
click at [969, 609] on button "Enviar pedido" at bounding box center [1006, 607] width 329 height 34
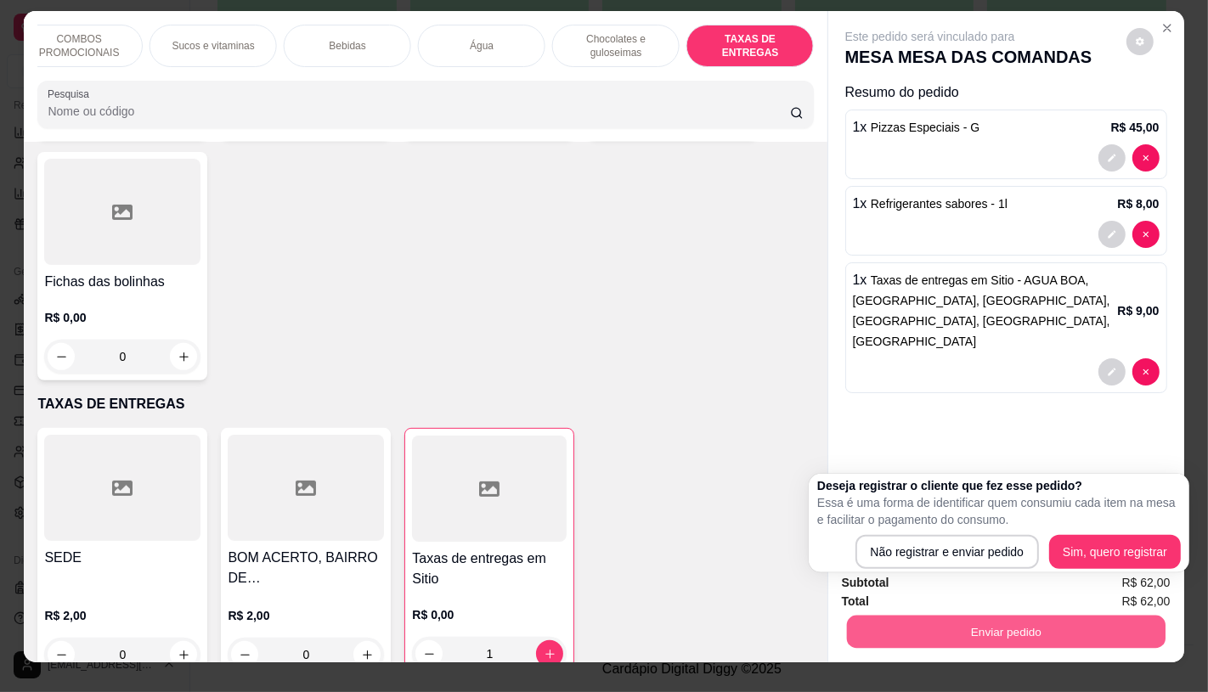
scroll to position [0, 0]
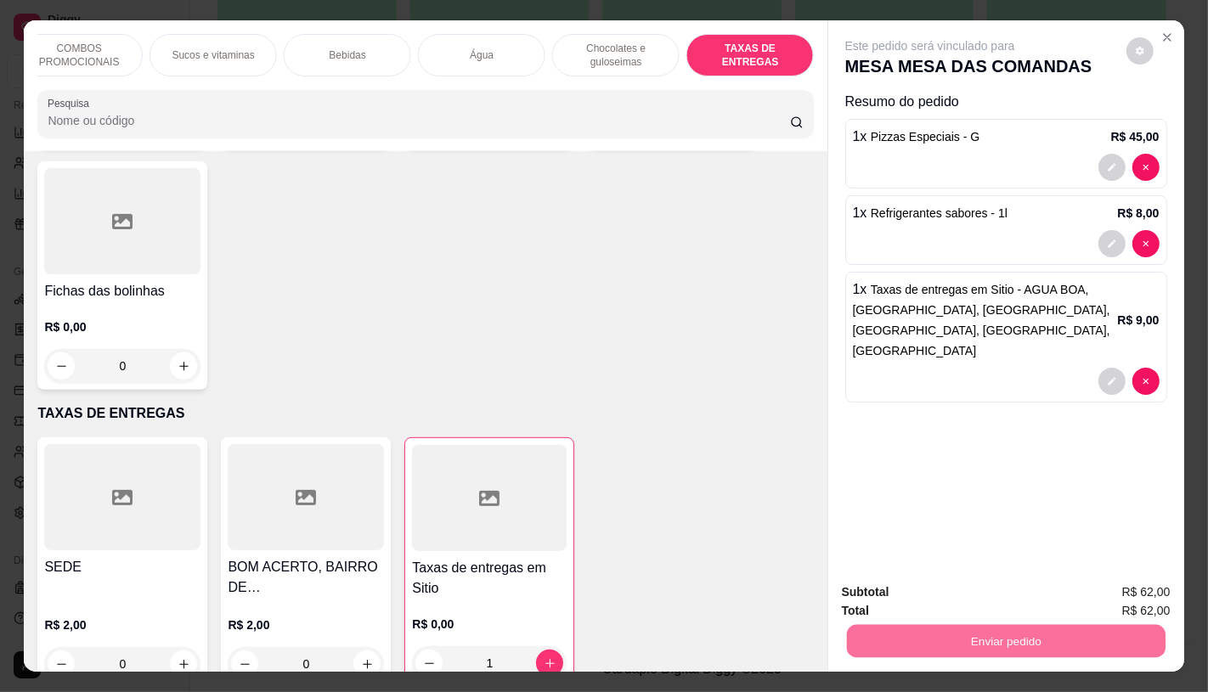
click at [943, 563] on button "Não registrar e enviar pedido" at bounding box center [948, 553] width 177 height 32
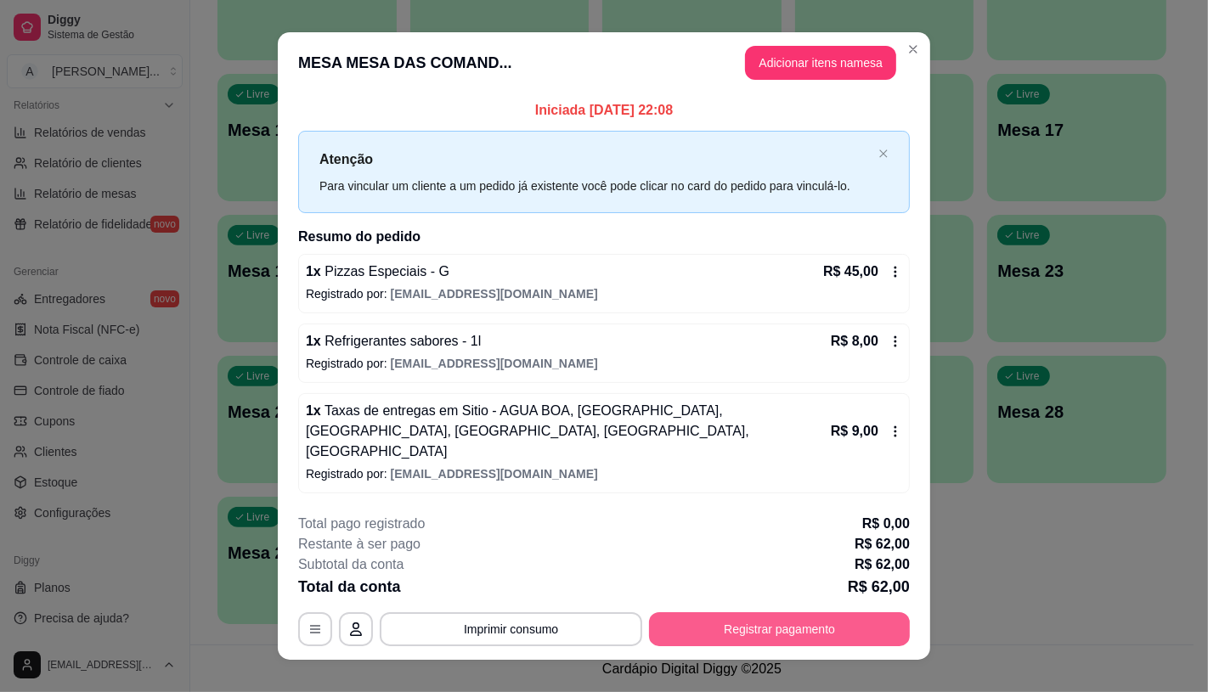
click at [818, 622] on button "Registrar pagamento" at bounding box center [779, 629] width 261 height 34
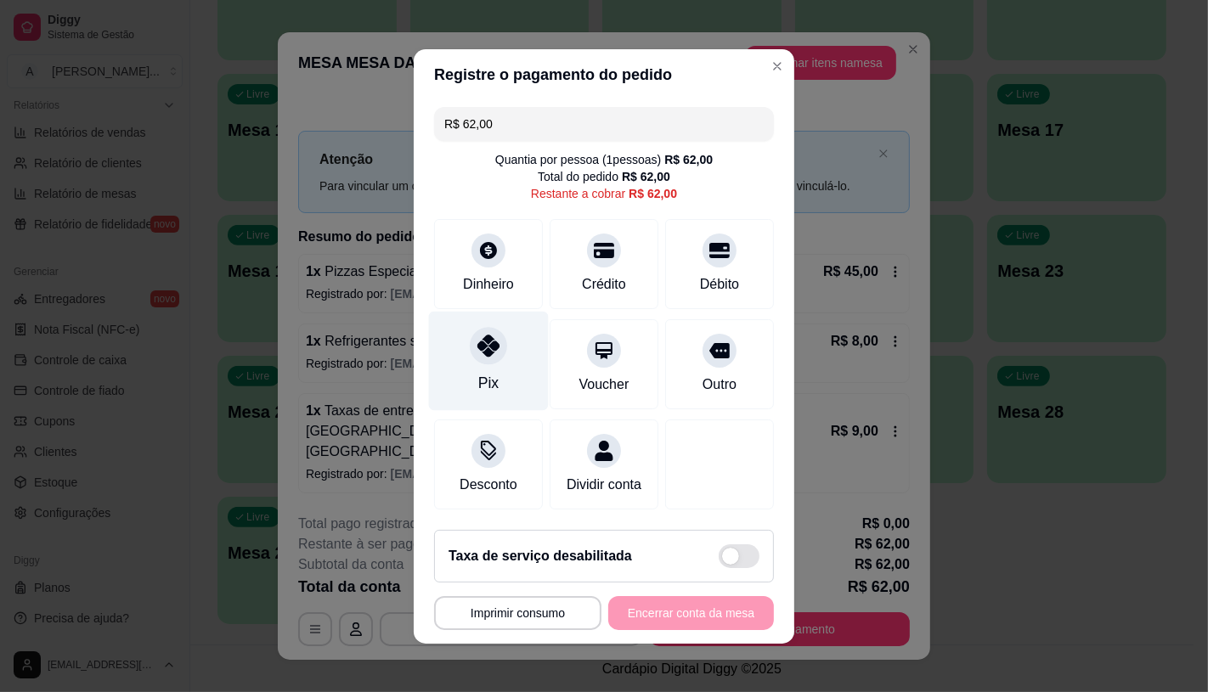
click at [462, 347] on div "Pix" at bounding box center [489, 360] width 120 height 99
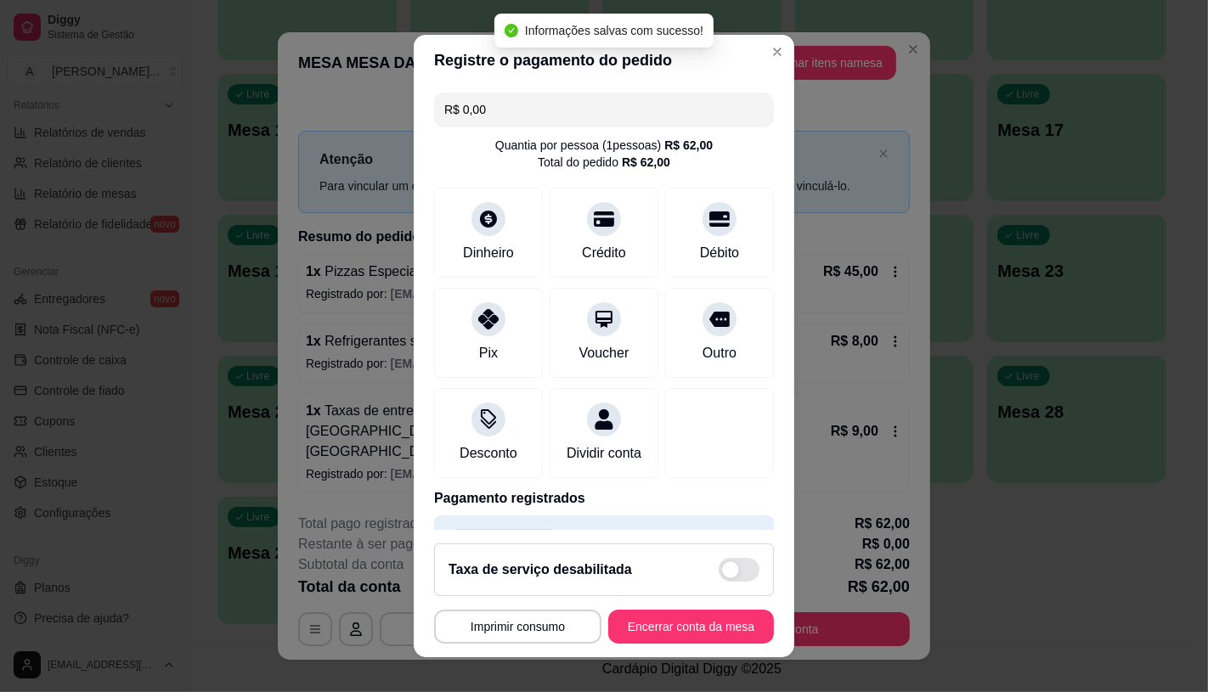
type input "R$ 0,00"
click at [694, 620] on button "Encerrar conta da mesa" at bounding box center [691, 627] width 166 height 34
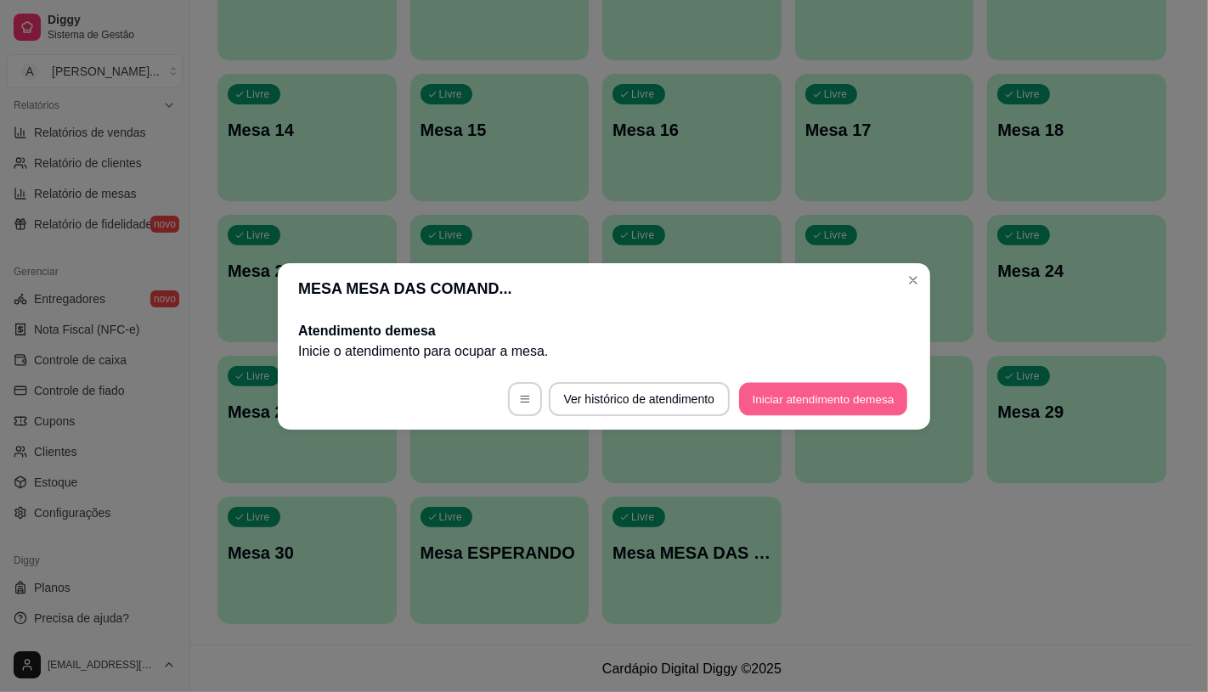
click at [775, 392] on button "Iniciar atendimento de mesa" at bounding box center [823, 398] width 168 height 33
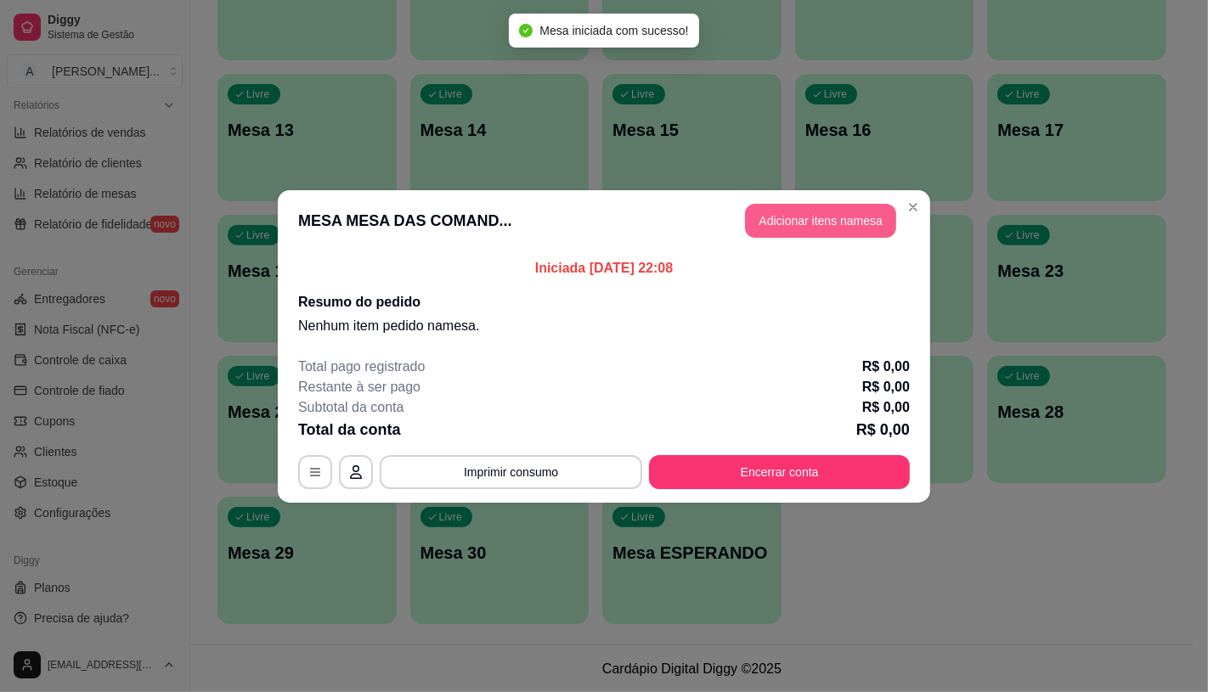
click at [824, 228] on button "Adicionar itens na mesa" at bounding box center [820, 221] width 151 height 34
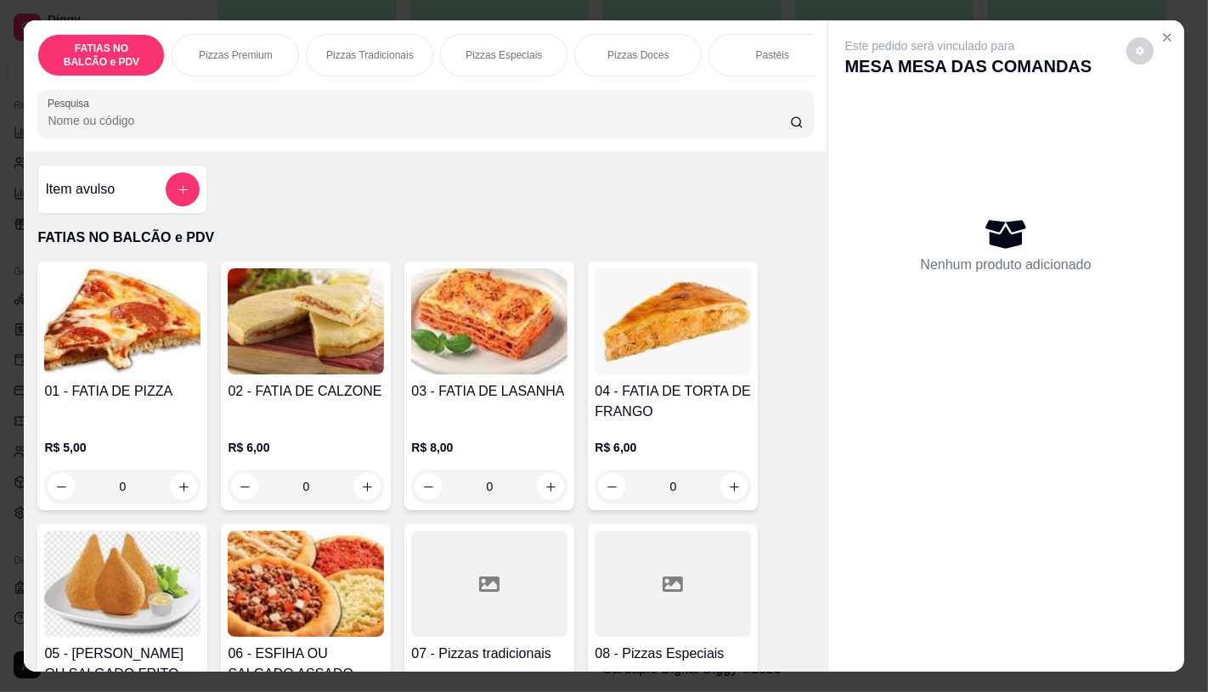
click at [251, 55] on div "Pizzas Premium" at bounding box center [235, 55] width 127 height 42
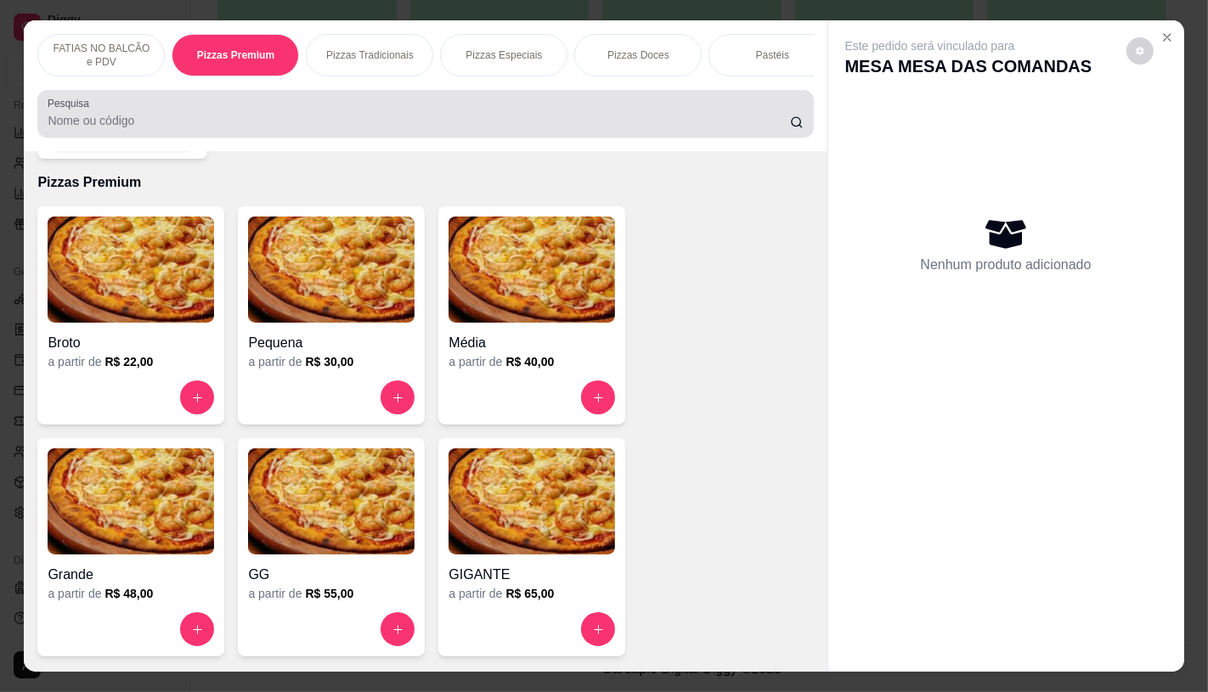
scroll to position [40, 0]
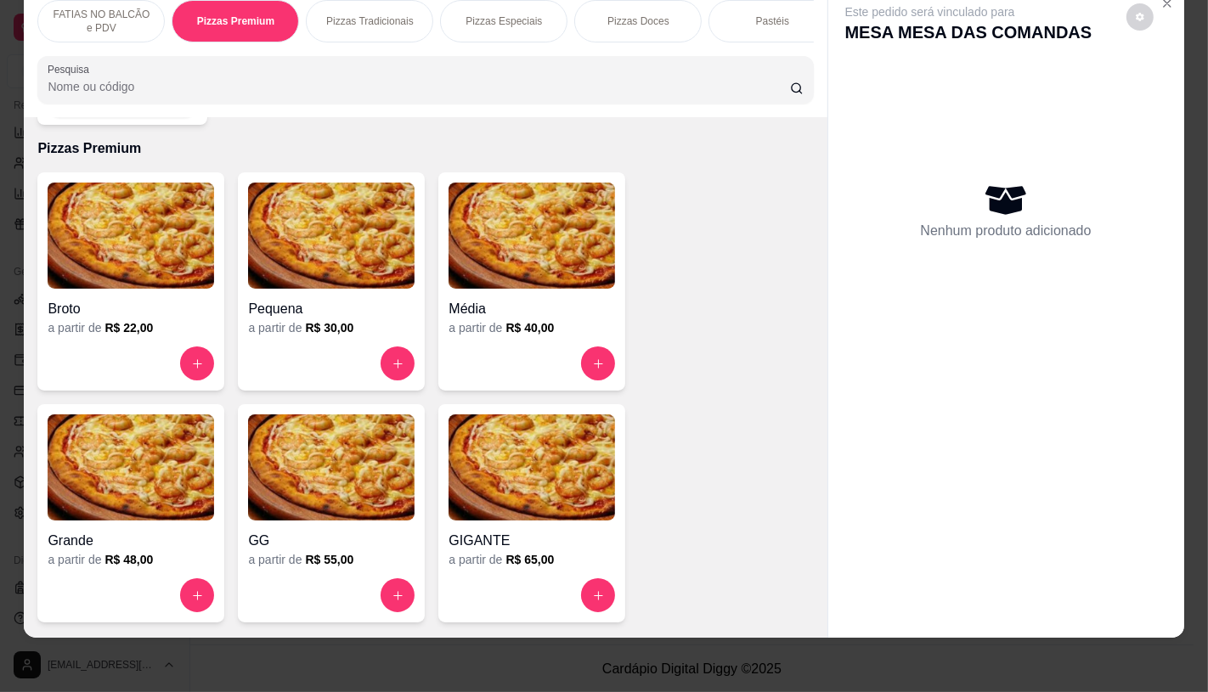
click at [514, 240] on img at bounding box center [531, 236] width 166 height 106
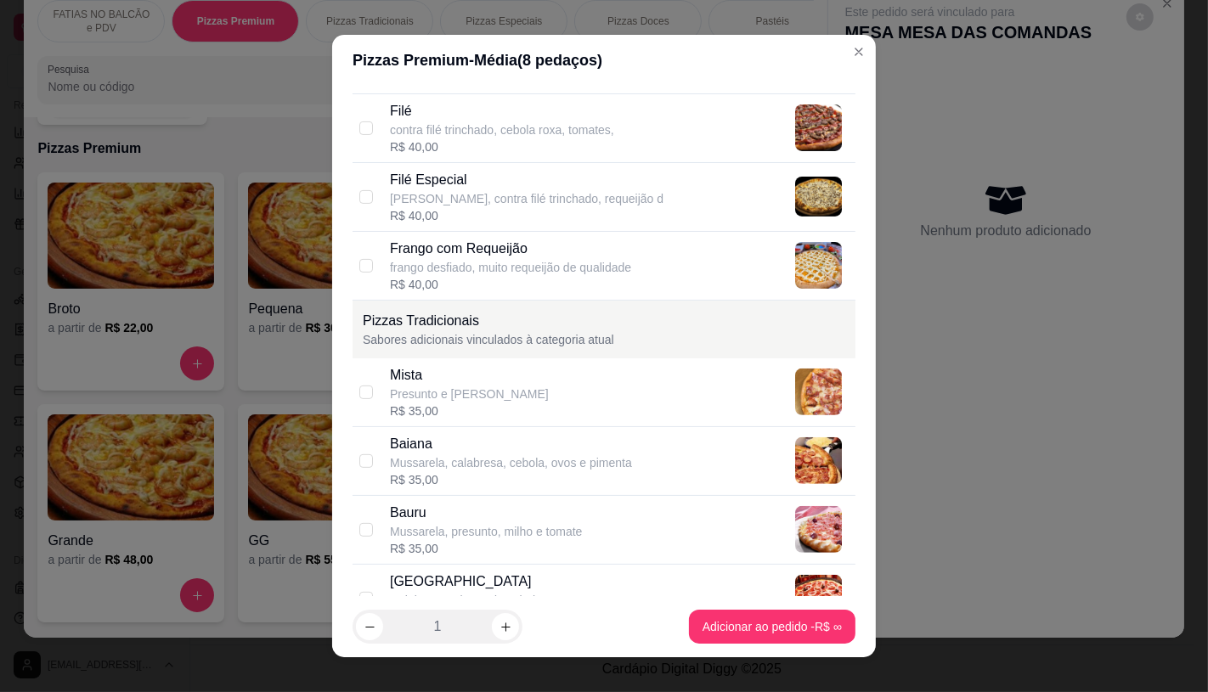
scroll to position [471, 0]
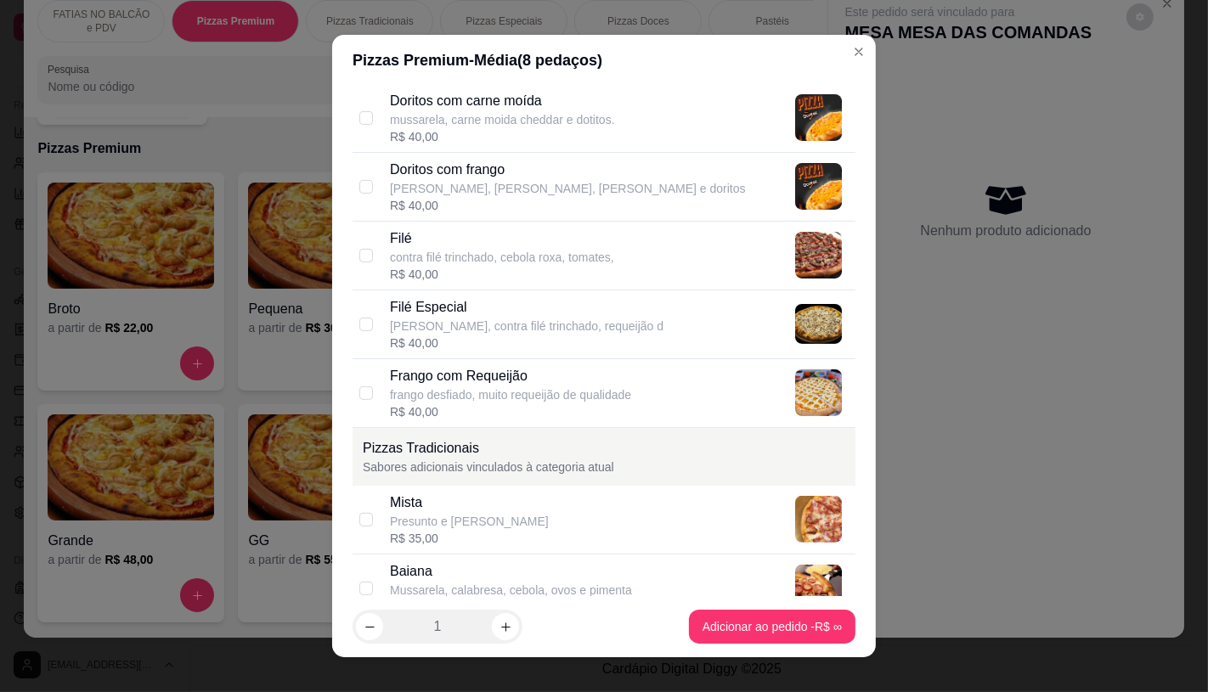
click at [459, 265] on p "contra filé trinchado, cebola roxa, tomates," at bounding box center [502, 257] width 224 height 17
checkbox input "true"
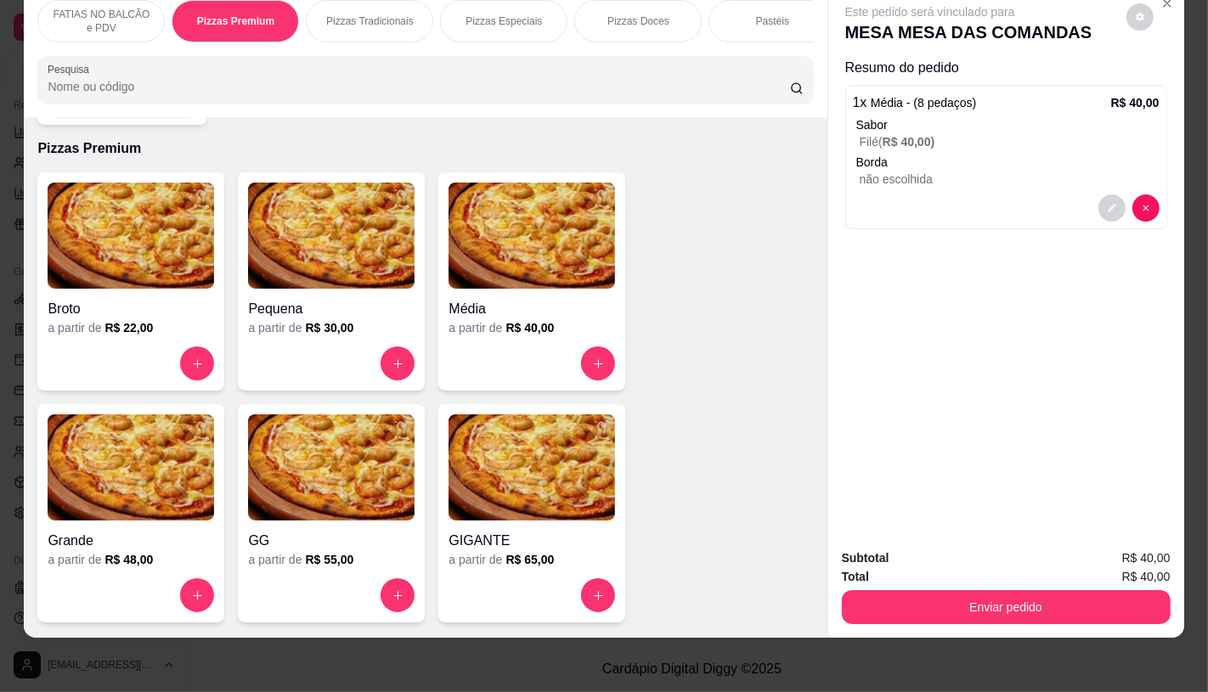
scroll to position [0, 1767]
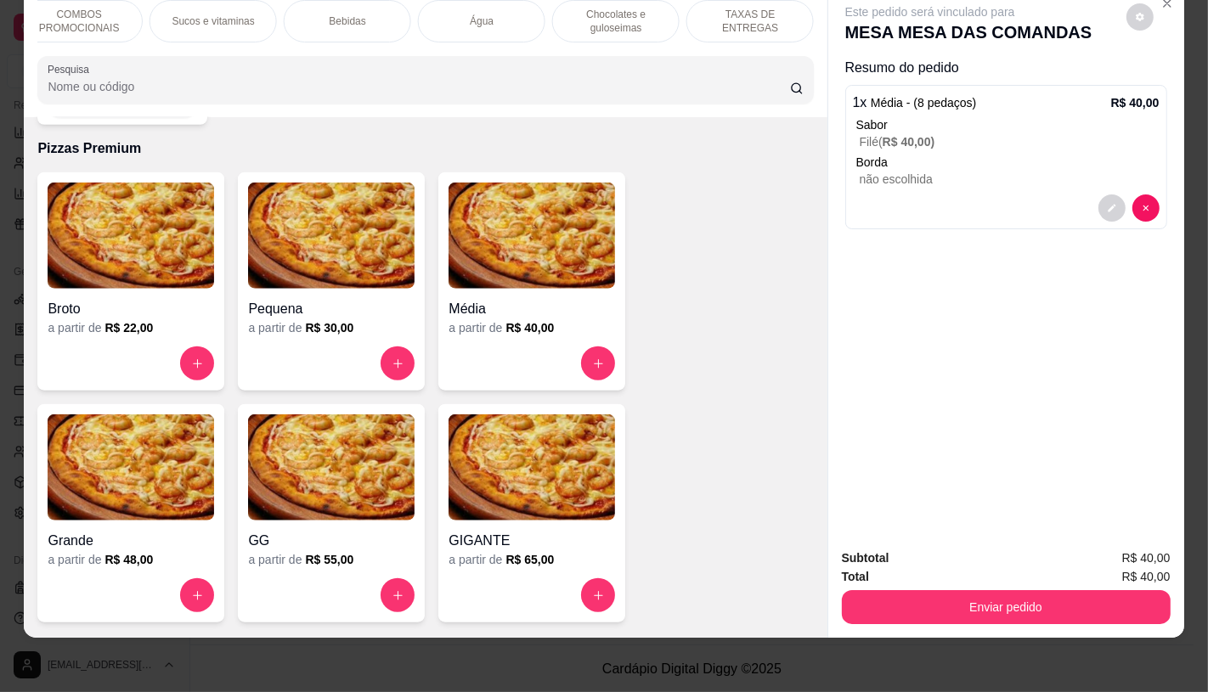
click at [761, 23] on div "TAXAS DE ENTREGAS" at bounding box center [749, 21] width 127 height 42
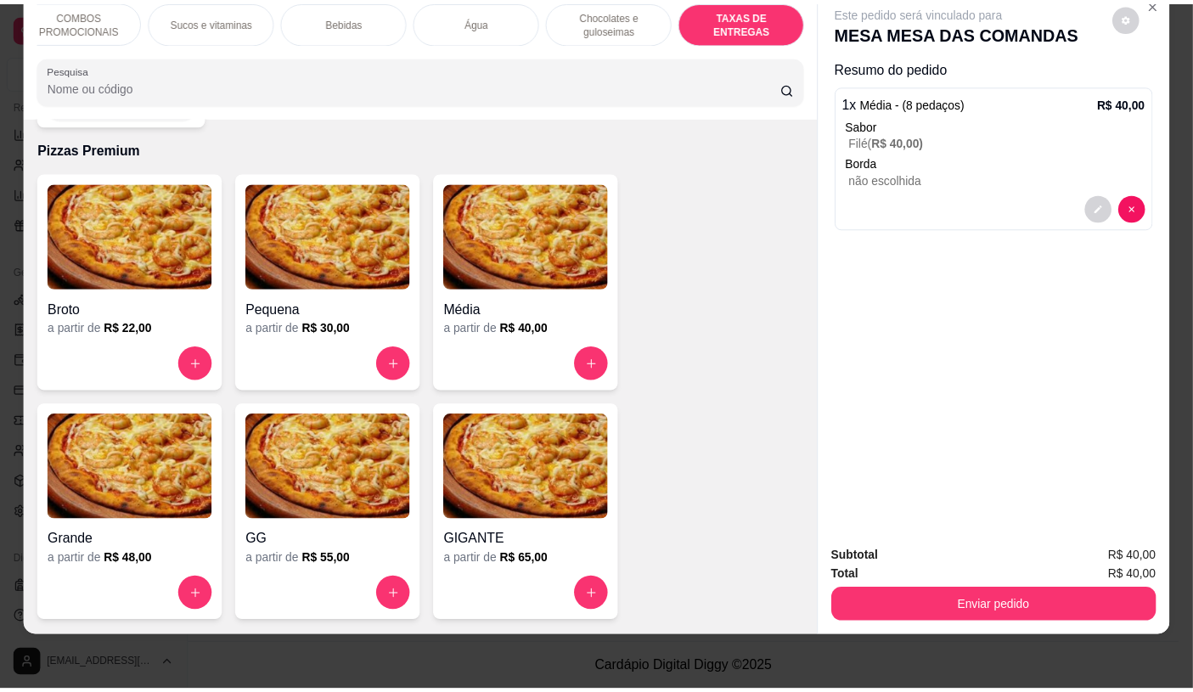
scroll to position [11359, 0]
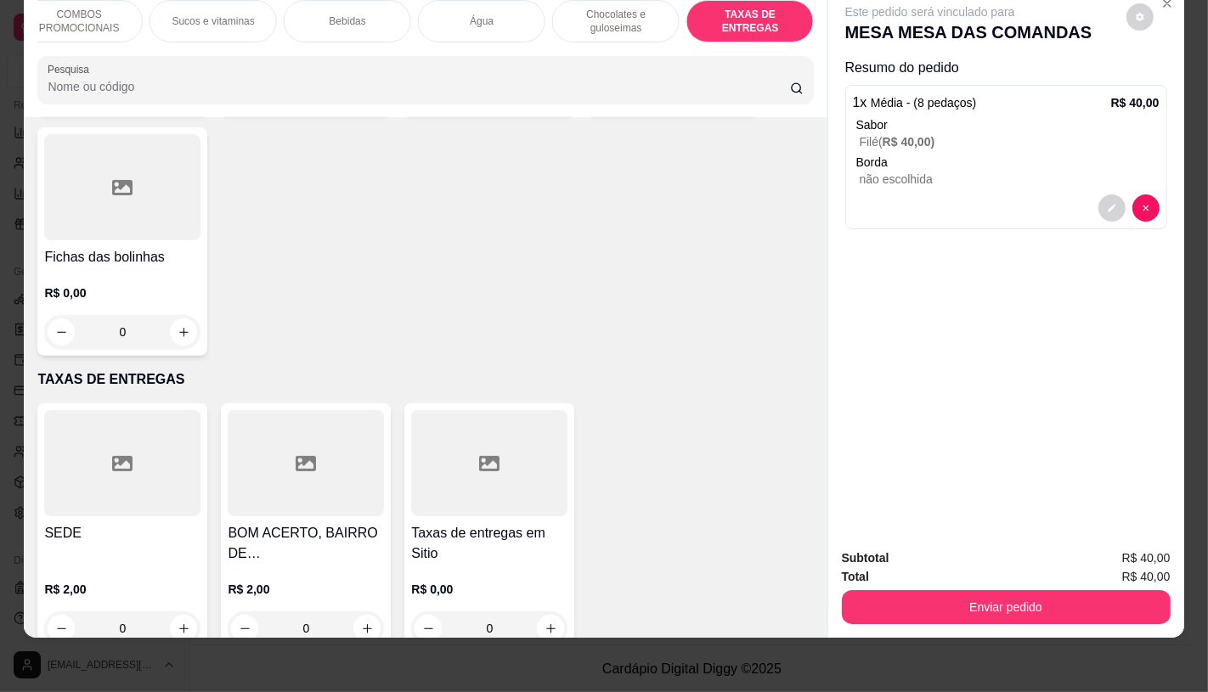
click at [151, 434] on div at bounding box center [122, 463] width 156 height 106
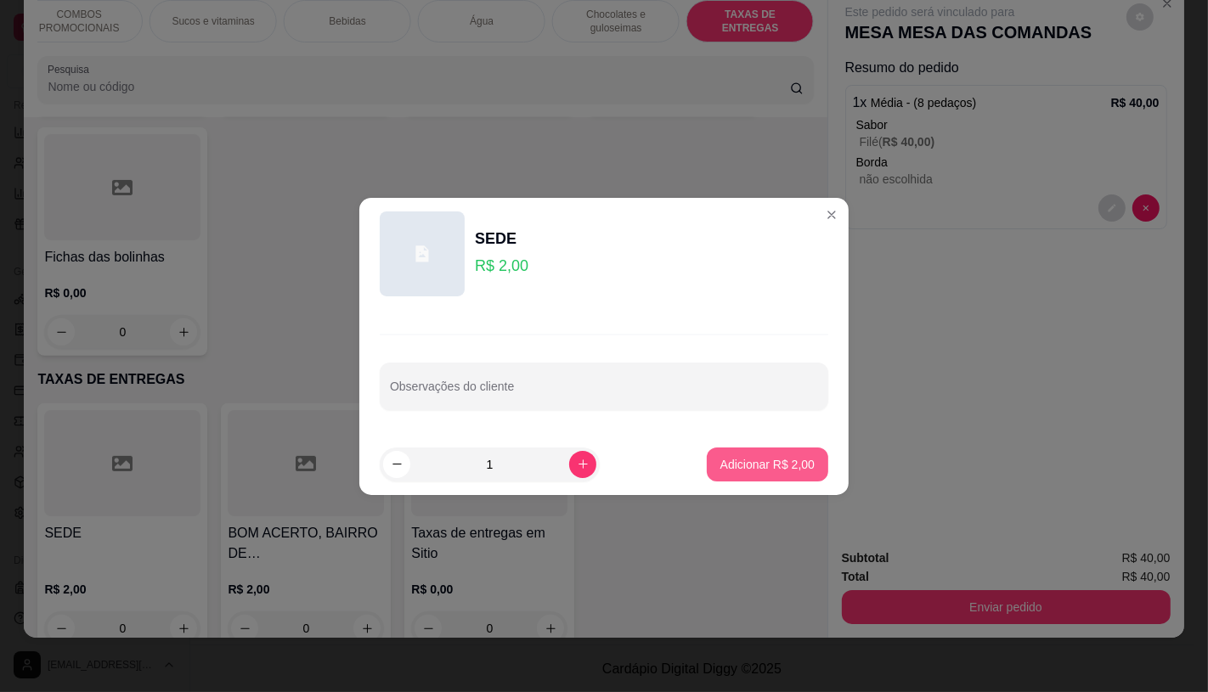
click at [739, 467] on p "Adicionar R$ 2,00" at bounding box center [767, 464] width 94 height 17
type input "1"
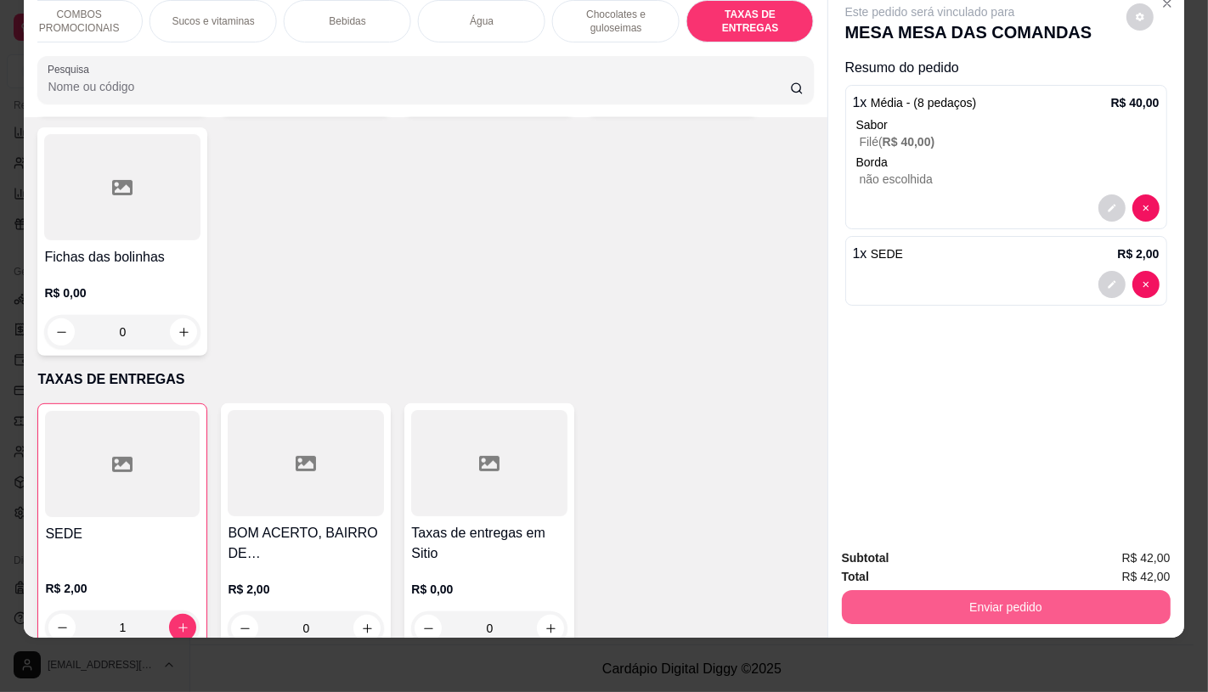
click at [951, 592] on button "Enviar pedido" at bounding box center [1006, 607] width 329 height 34
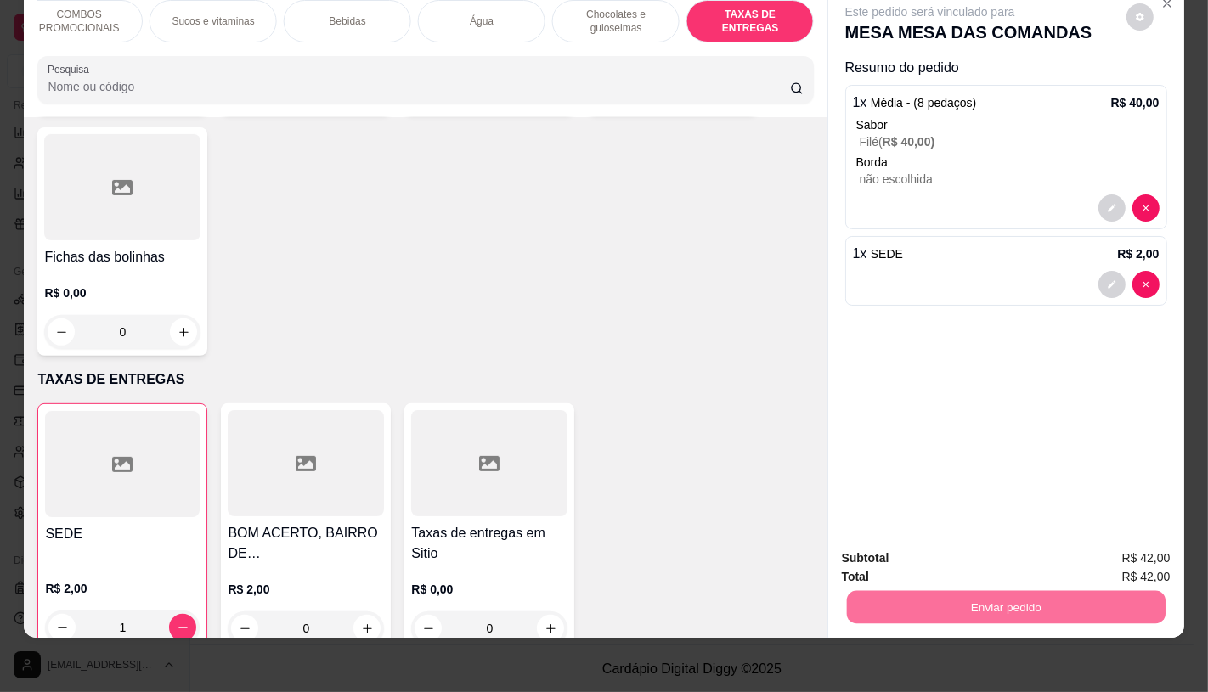
click at [917, 550] on button "Não registrar e enviar pedido" at bounding box center [948, 553] width 177 height 32
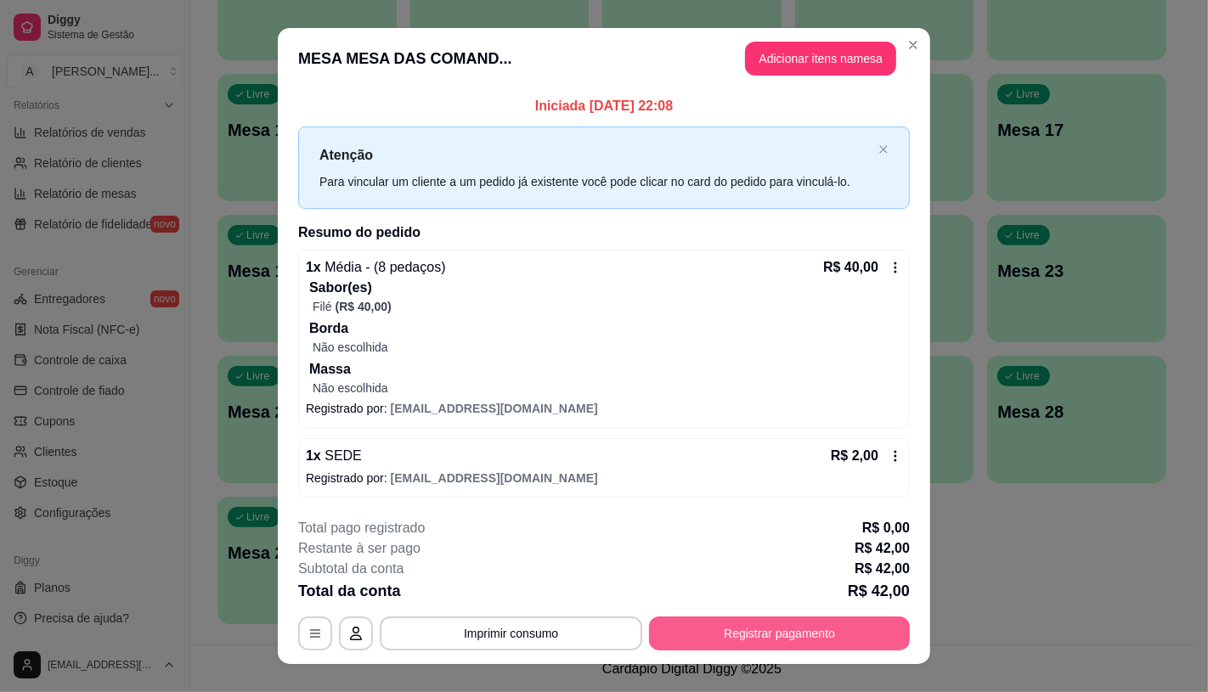
click at [698, 635] on button "Registrar pagamento" at bounding box center [779, 634] width 261 height 34
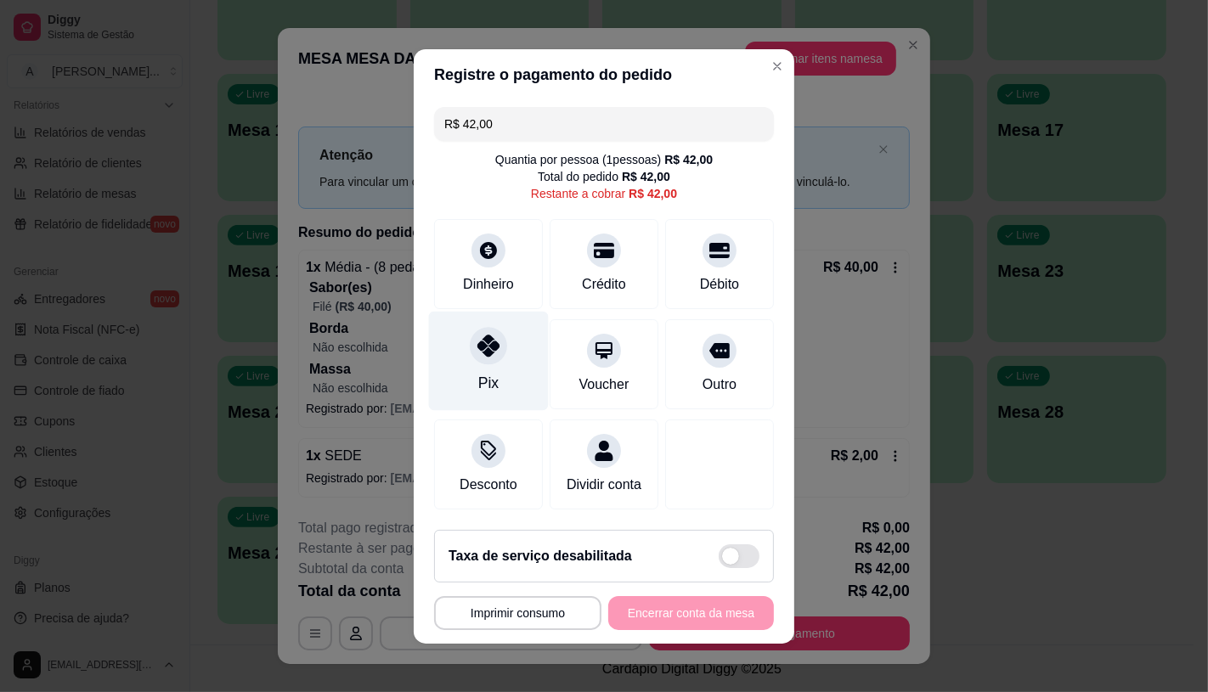
click at [477, 358] on div "Pix" at bounding box center [489, 360] width 120 height 99
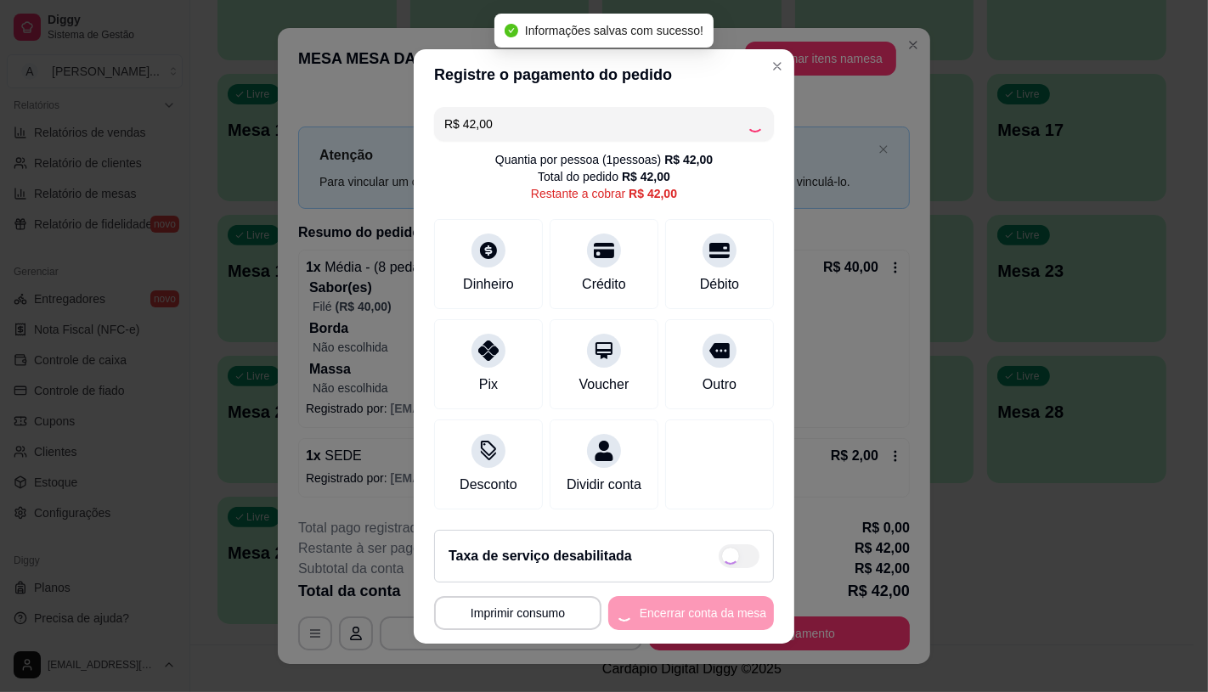
type input "R$ 0,00"
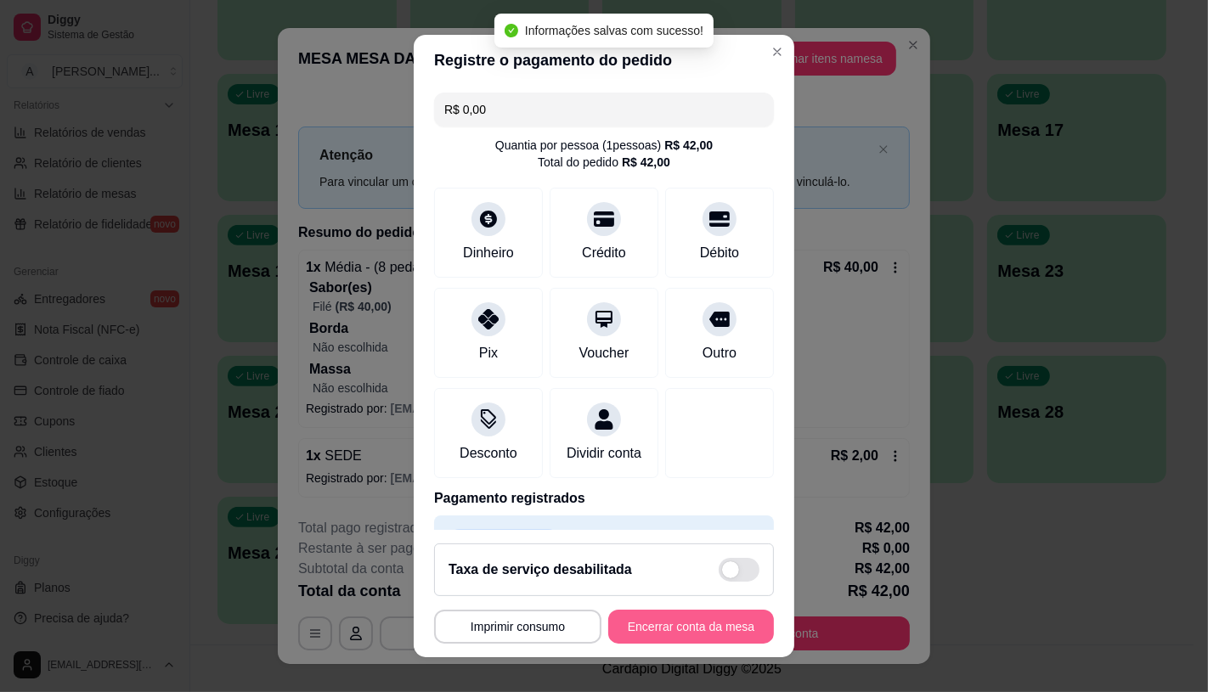
click at [635, 627] on button "Encerrar conta da mesa" at bounding box center [691, 627] width 166 height 34
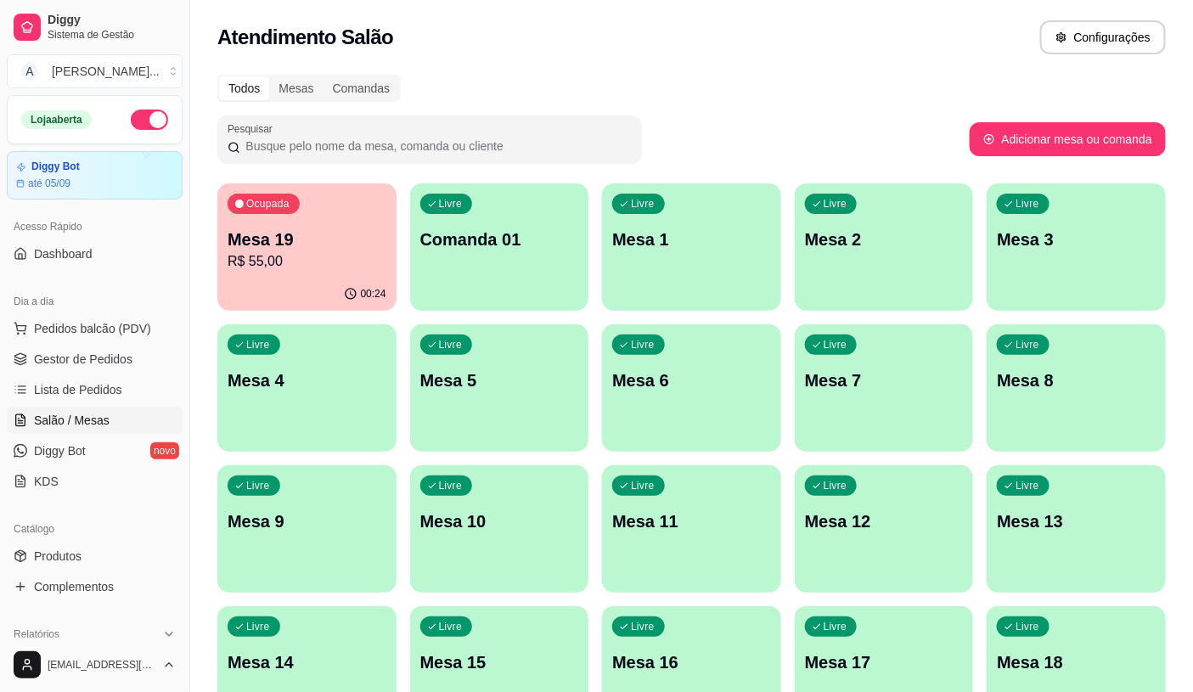
click at [336, 273] on div "Ocupada Mesa 19 R$ 55,00" at bounding box center [306, 230] width 179 height 94
click at [268, 255] on p "R$ 209,00" at bounding box center [307, 261] width 154 height 20
click at [73, 375] on ul "Pedidos balcão (PDV) Gestor de Pedidos Lista de Pedidos Salão / Mesas Diggy Bot…" at bounding box center [95, 405] width 176 height 180
click at [77, 386] on span "Lista de Pedidos" at bounding box center [78, 389] width 88 height 17
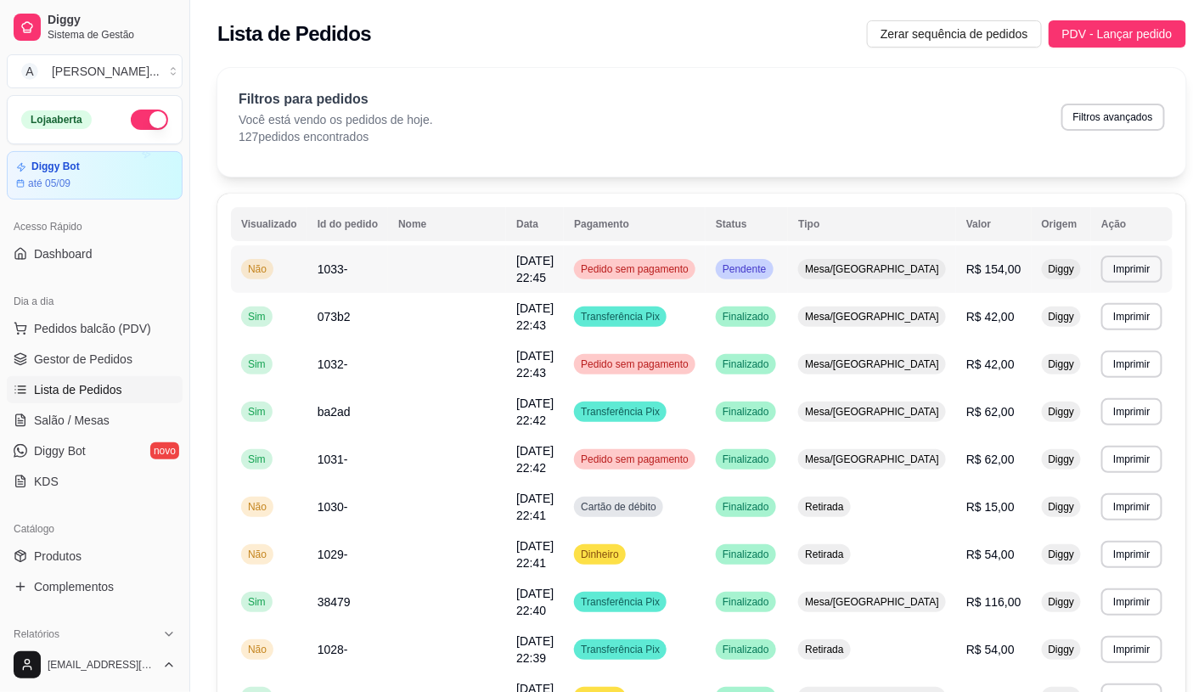
click at [921, 272] on span "Mesa/[GEOGRAPHIC_DATA]" at bounding box center [872, 269] width 141 height 14
click at [706, 312] on td "Transferência Pix" at bounding box center [635, 317] width 142 height 48
click at [122, 325] on span "Pedidos balcão (PDV)" at bounding box center [92, 328] width 117 height 17
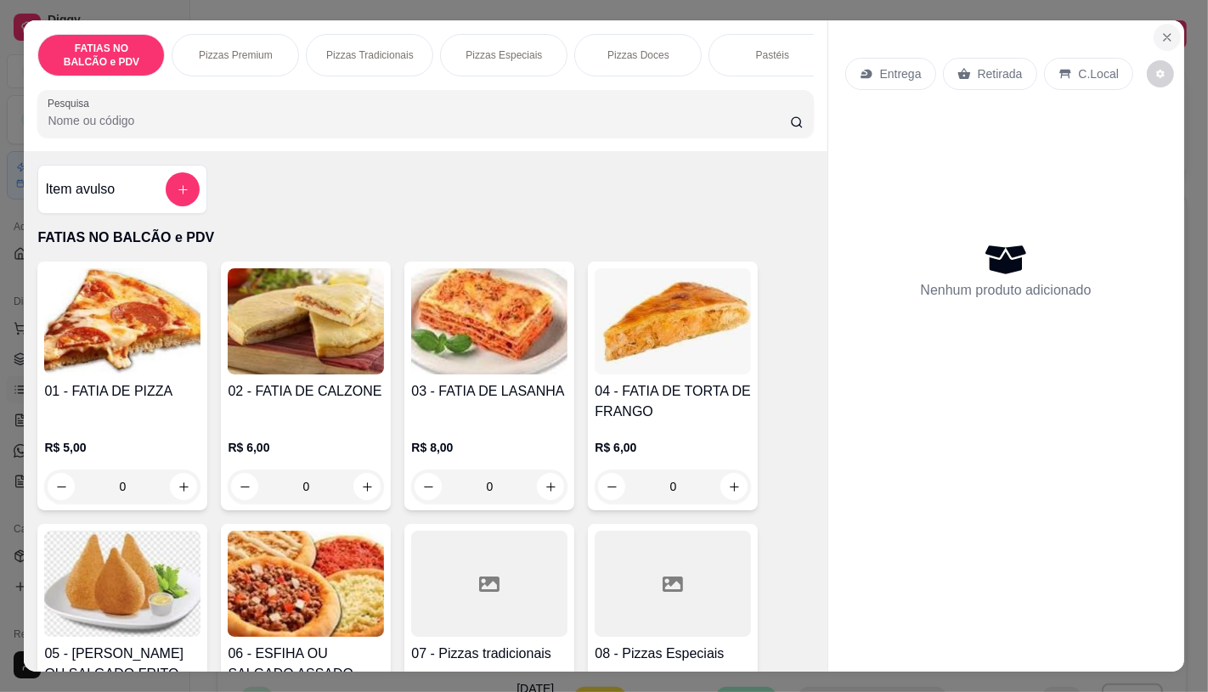
click at [1166, 31] on icon "Close" at bounding box center [1167, 38] width 14 height 14
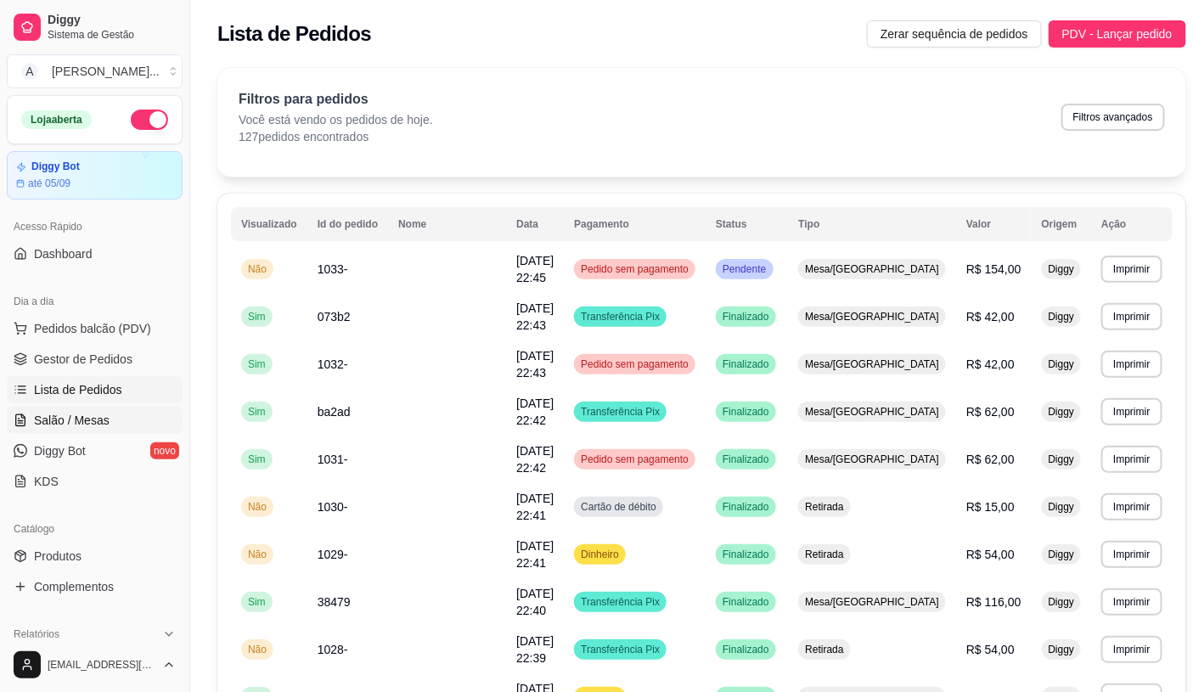
click at [82, 416] on span "Salão / Mesas" at bounding box center [72, 420] width 76 height 17
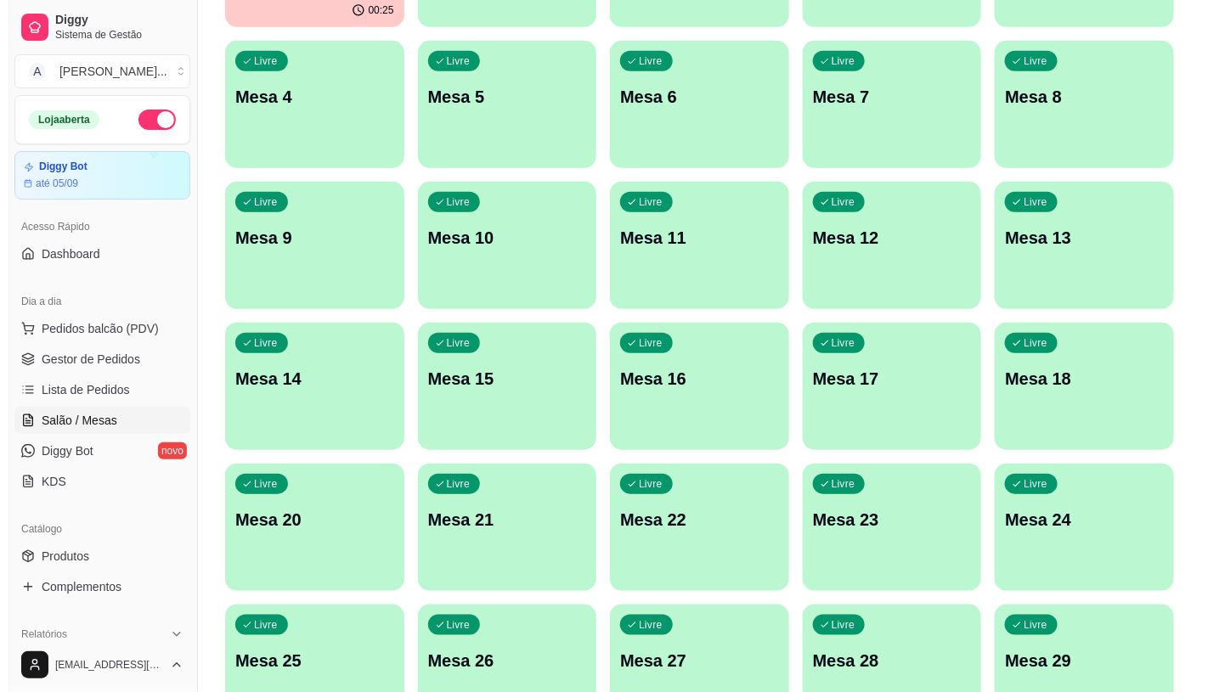
scroll to position [533, 0]
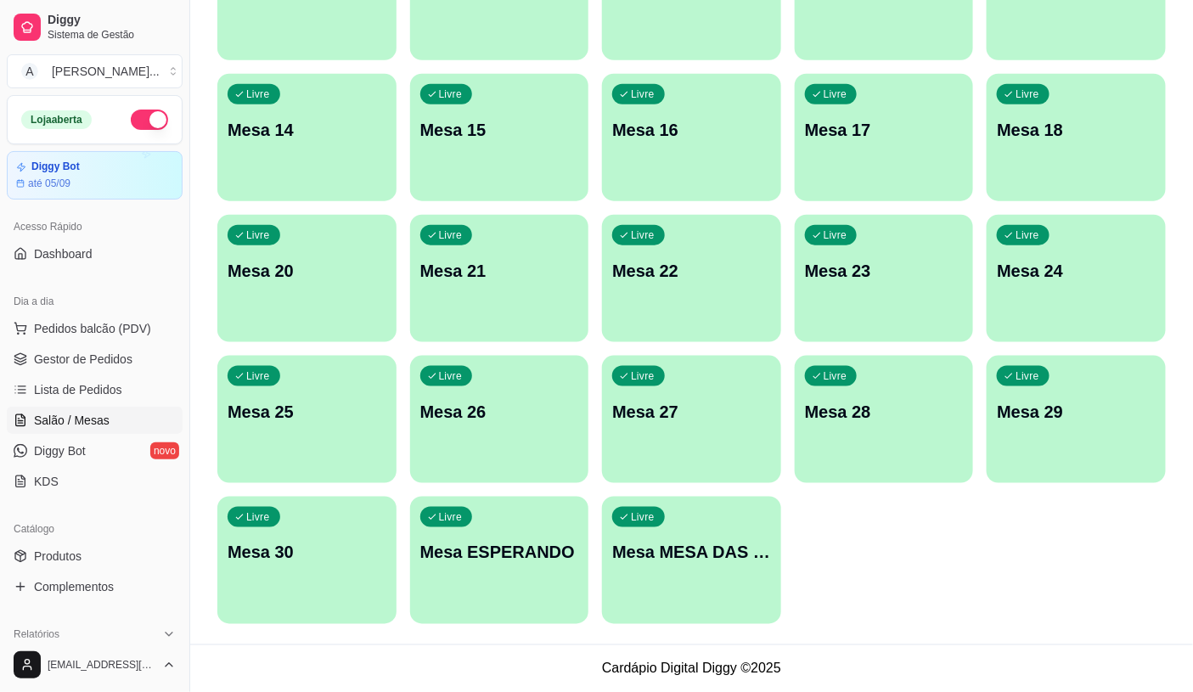
click at [641, 578] on div "Livre Mesa MESA DAS COMANDAS" at bounding box center [691, 550] width 179 height 107
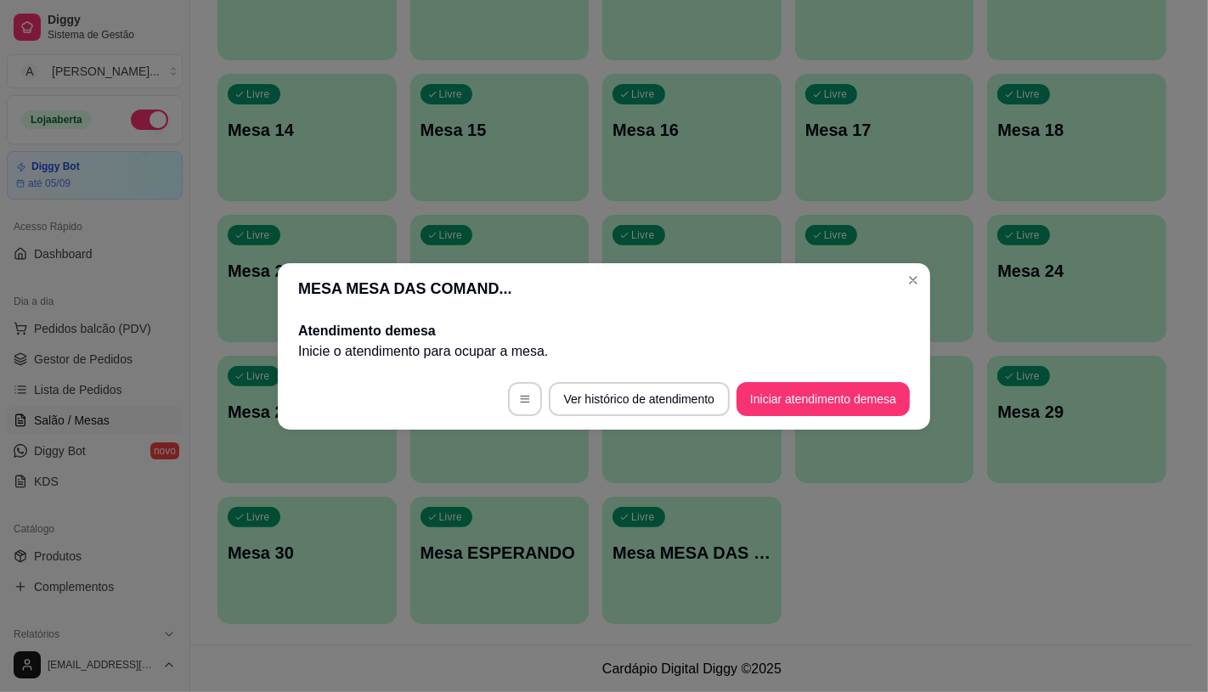
click at [811, 377] on footer "Ver histórico de atendimento Iniciar atendimento de mesa" at bounding box center [604, 399] width 652 height 61
click at [811, 395] on button "Iniciar atendimento de mesa" at bounding box center [823, 398] width 168 height 33
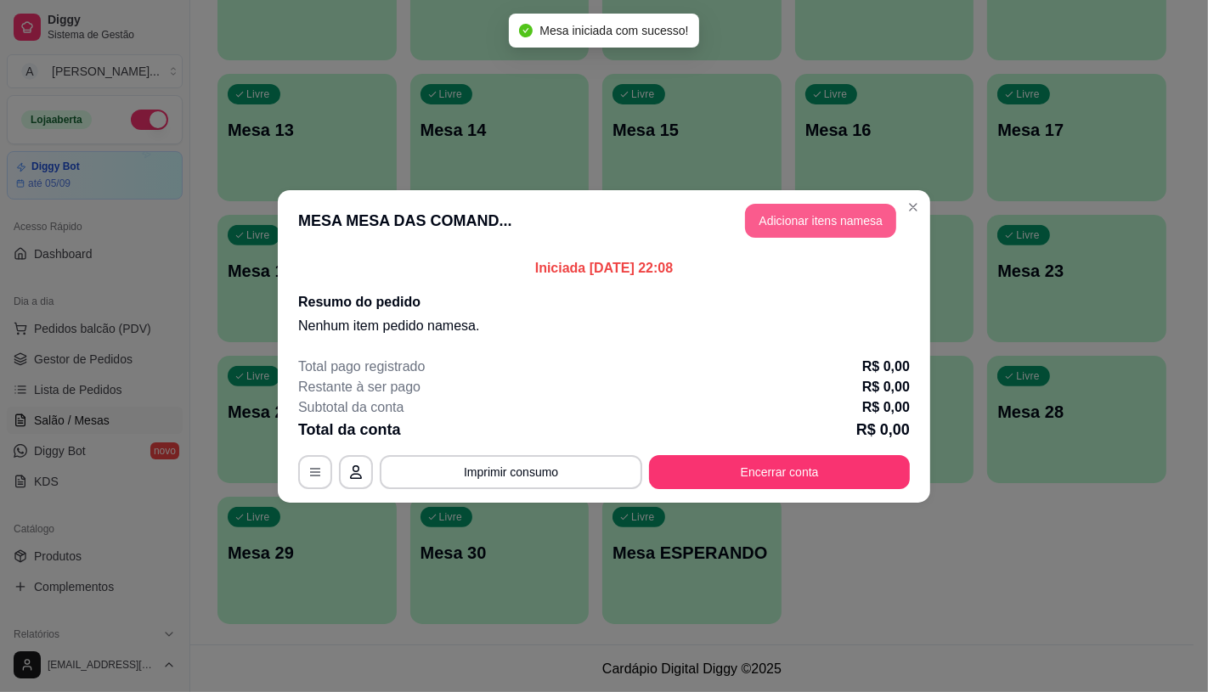
click at [813, 206] on button "Adicionar itens na mesa" at bounding box center [820, 221] width 151 height 34
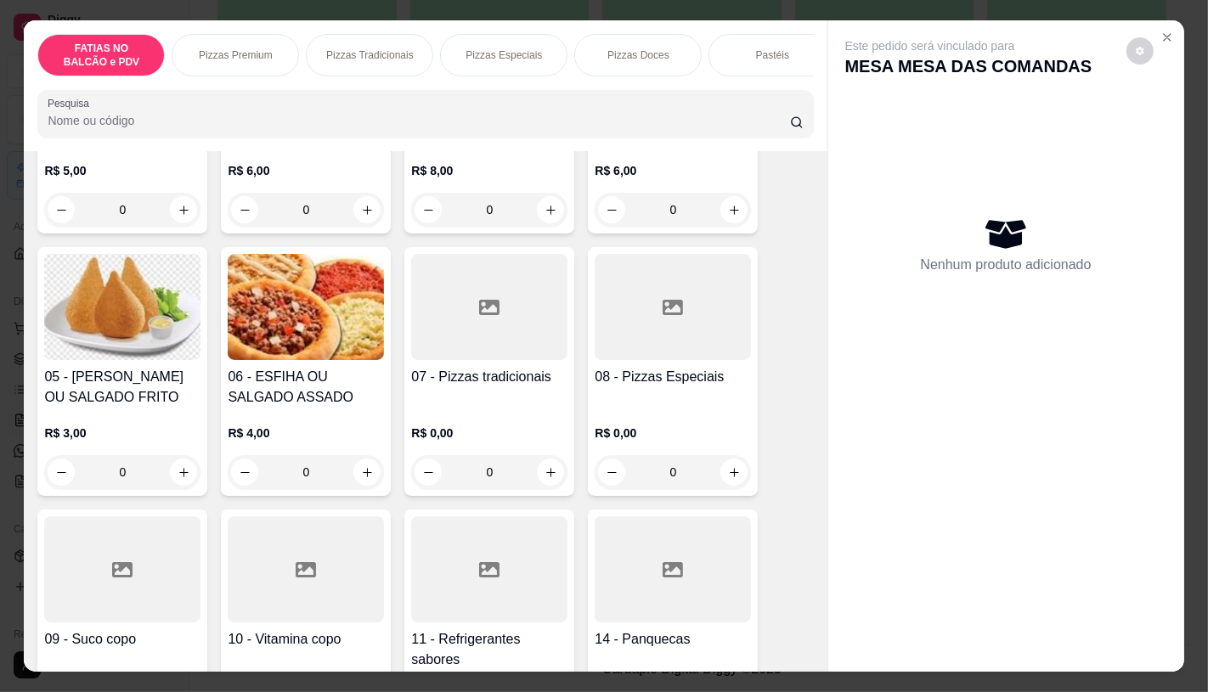
scroll to position [283, 0]
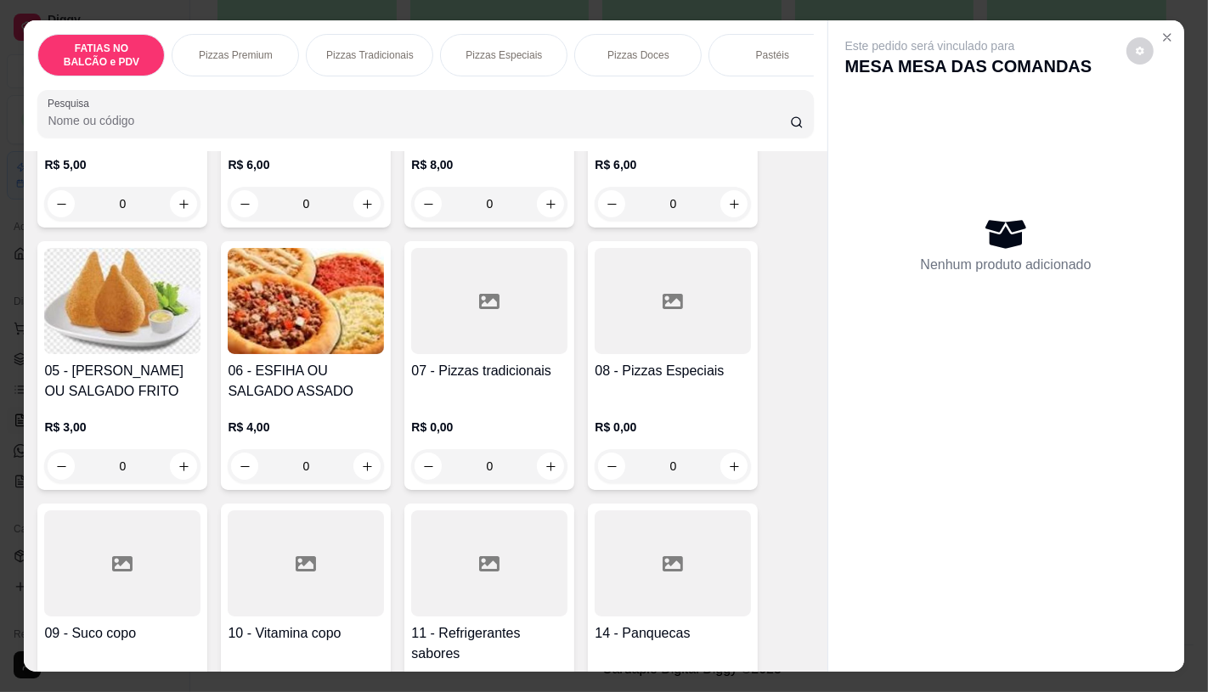
click at [548, 353] on div at bounding box center [489, 301] width 156 height 106
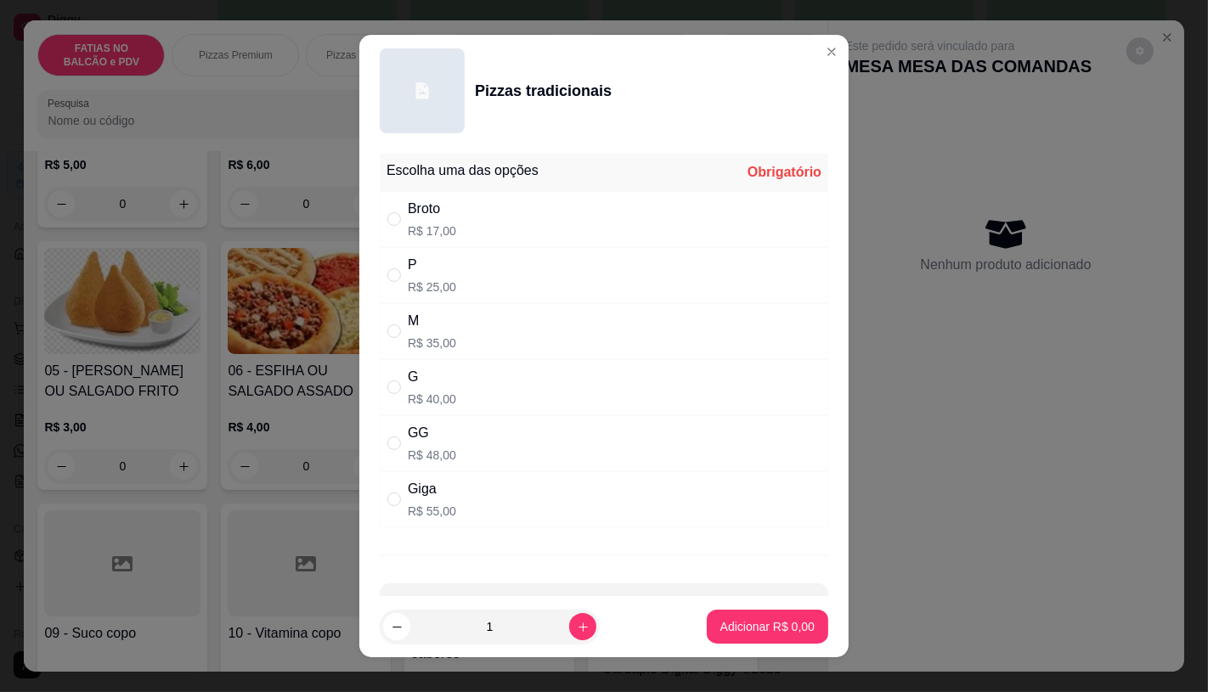
click at [476, 347] on div "M R$ 35,00" at bounding box center [604, 331] width 448 height 56
radio input "true"
click at [745, 637] on button "Adicionar R$ 35,00" at bounding box center [764, 627] width 125 height 33
type input "1"
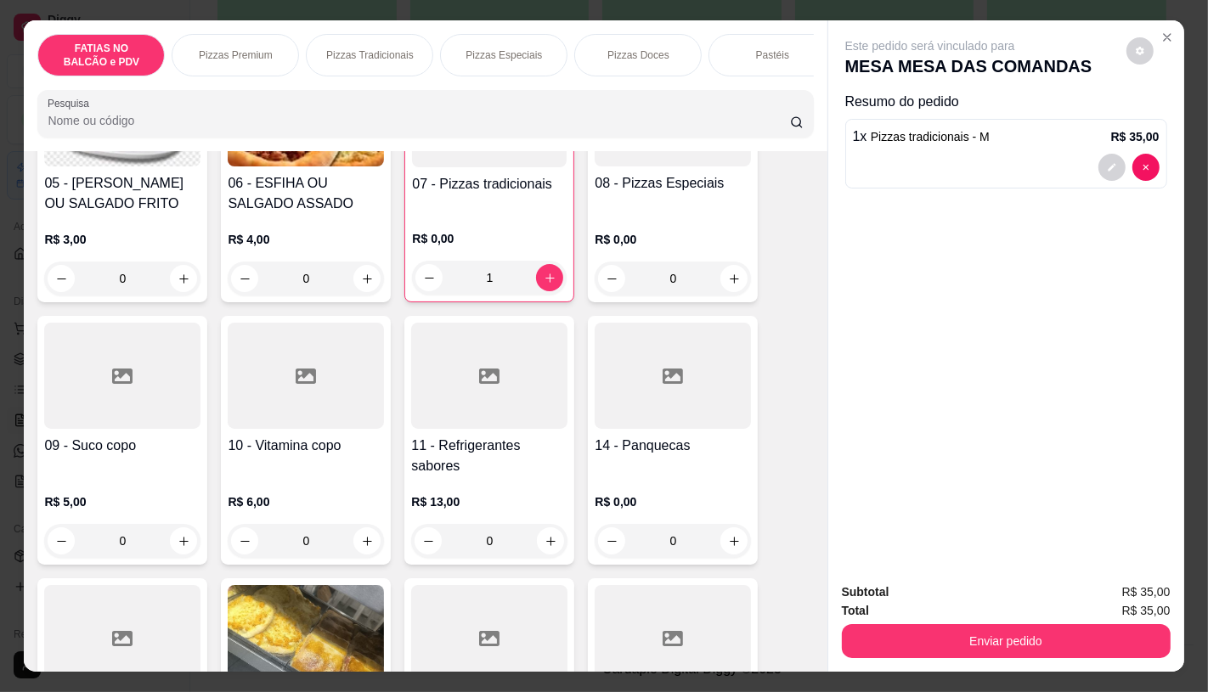
scroll to position [471, 0]
click at [489, 469] on h4 "11 - Refrigerantes sabores" at bounding box center [489, 455] width 156 height 41
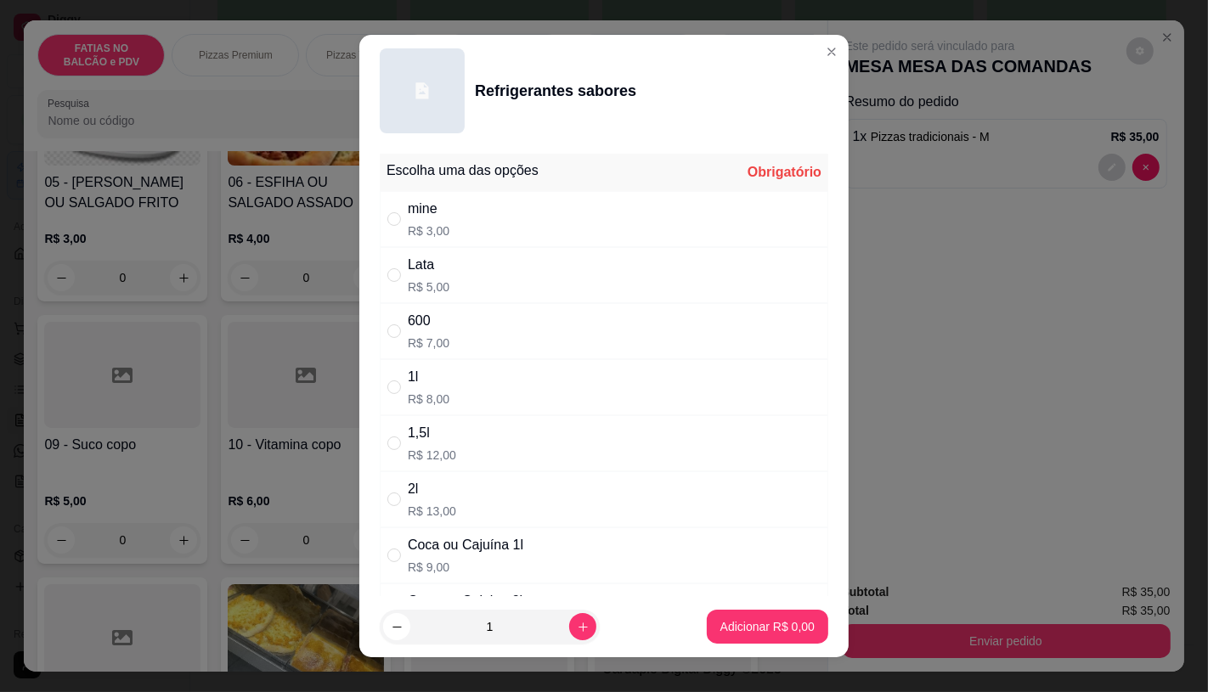
click at [431, 326] on div "600" at bounding box center [429, 321] width 42 height 20
radio input "true"
click at [577, 630] on icon "increase-product-quantity" at bounding box center [583, 627] width 13 height 13
type input "2"
click at [742, 629] on p "Adicionar R$ 14,00" at bounding box center [764, 626] width 101 height 17
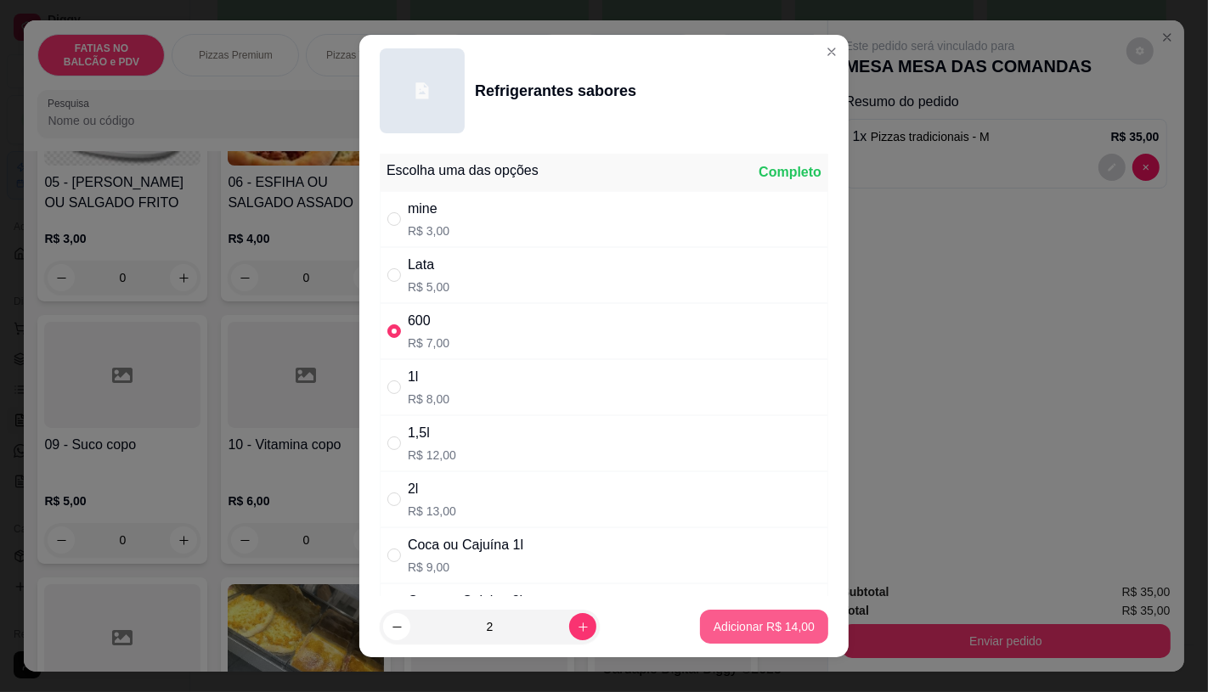
type input "2"
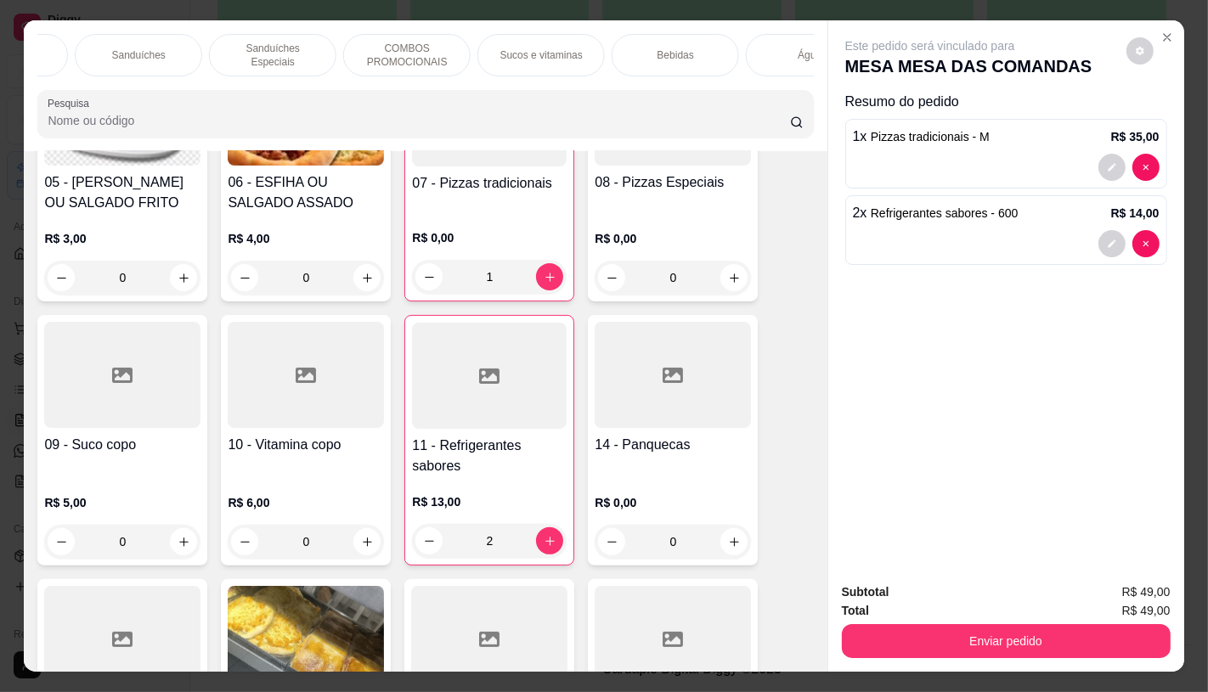
scroll to position [0, 1165]
click at [420, 58] on div "Sanduíches" at bounding box center [412, 55] width 127 height 42
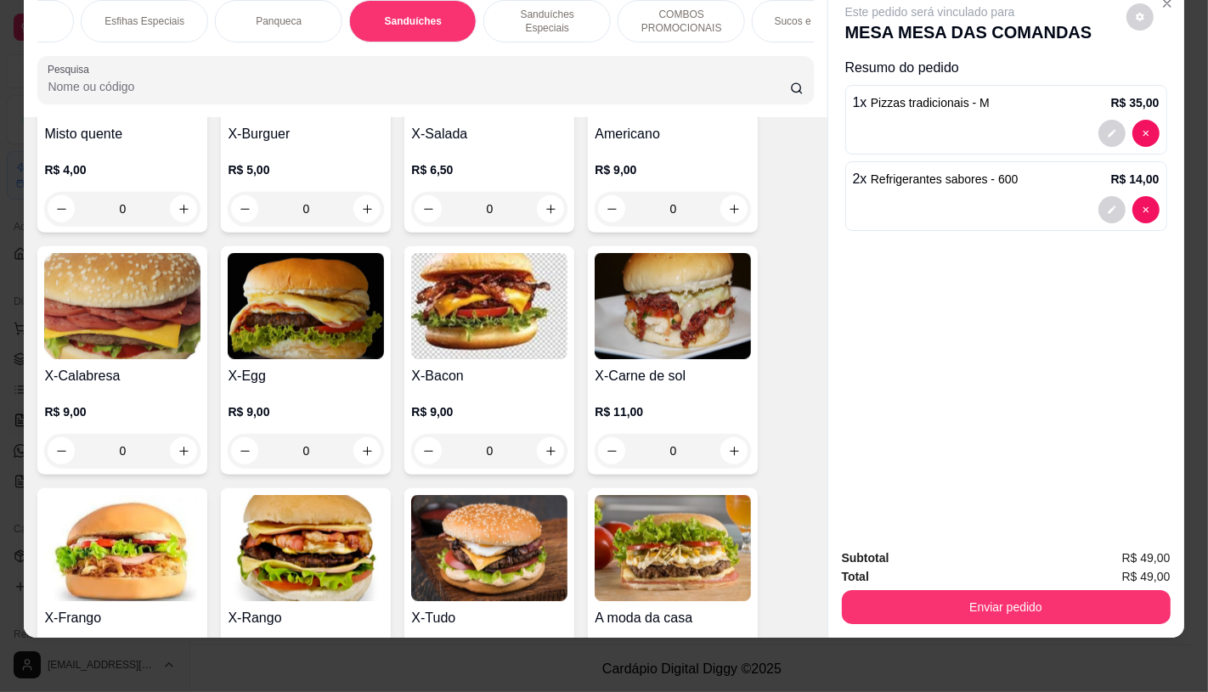
scroll to position [7150, 0]
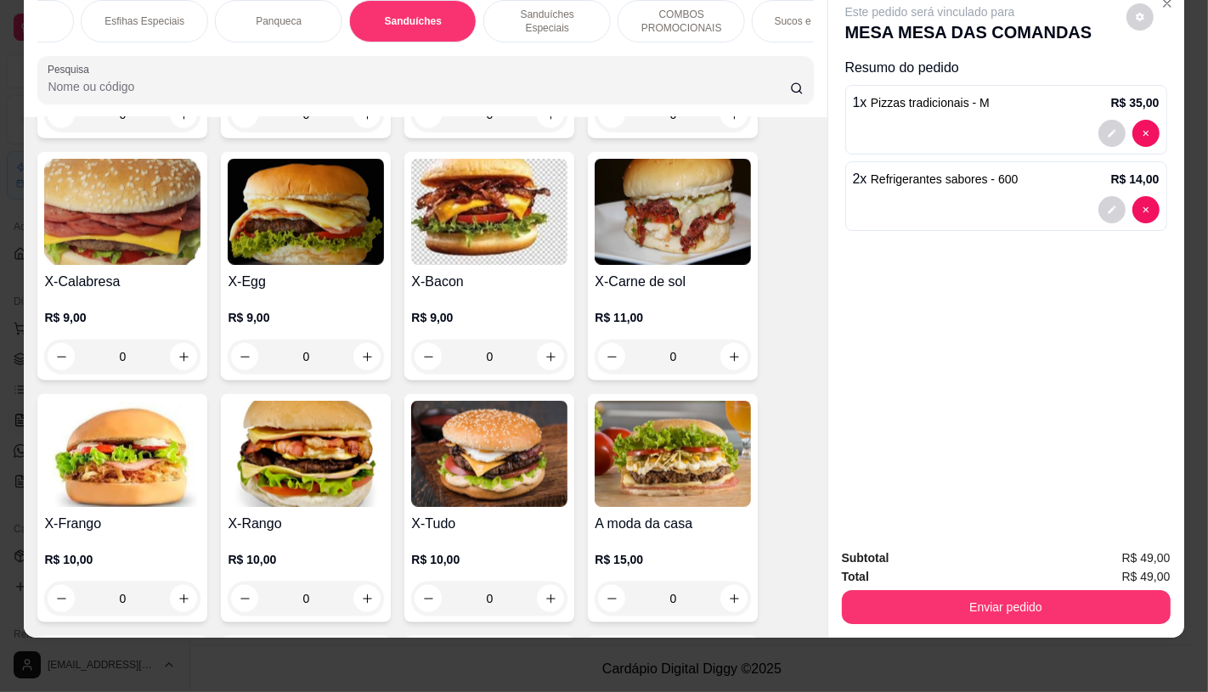
click at [451, 401] on img at bounding box center [489, 454] width 156 height 106
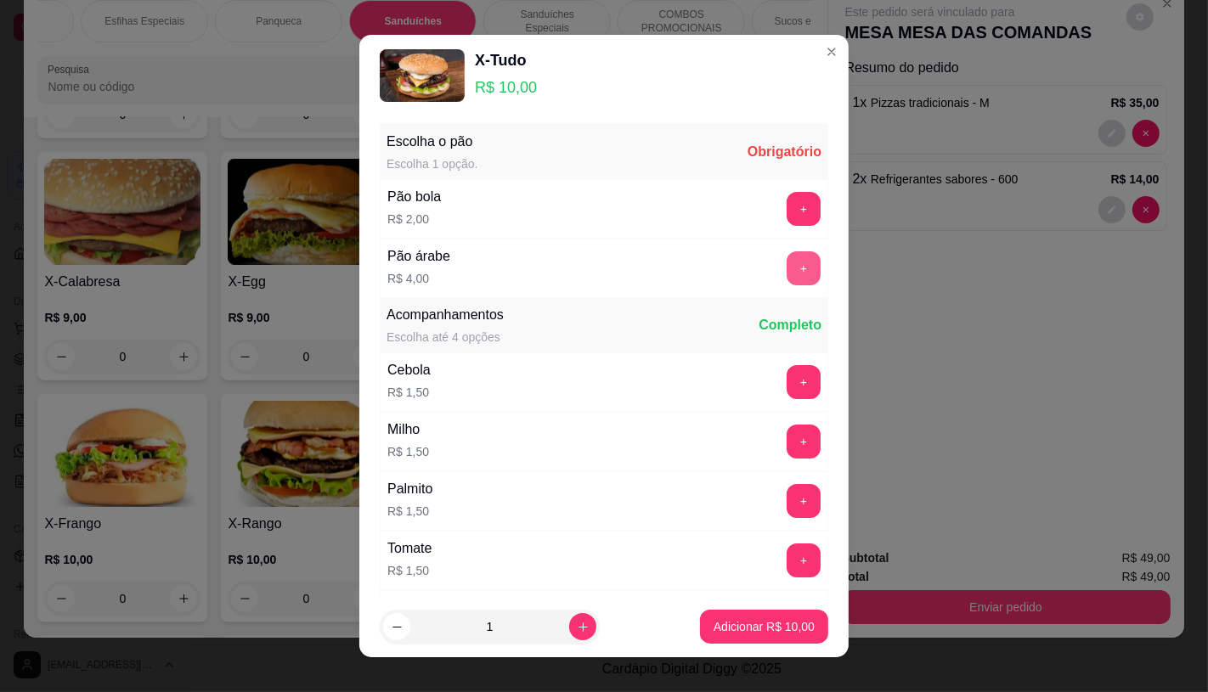
click at [787, 262] on button "+" at bounding box center [804, 268] width 34 height 34
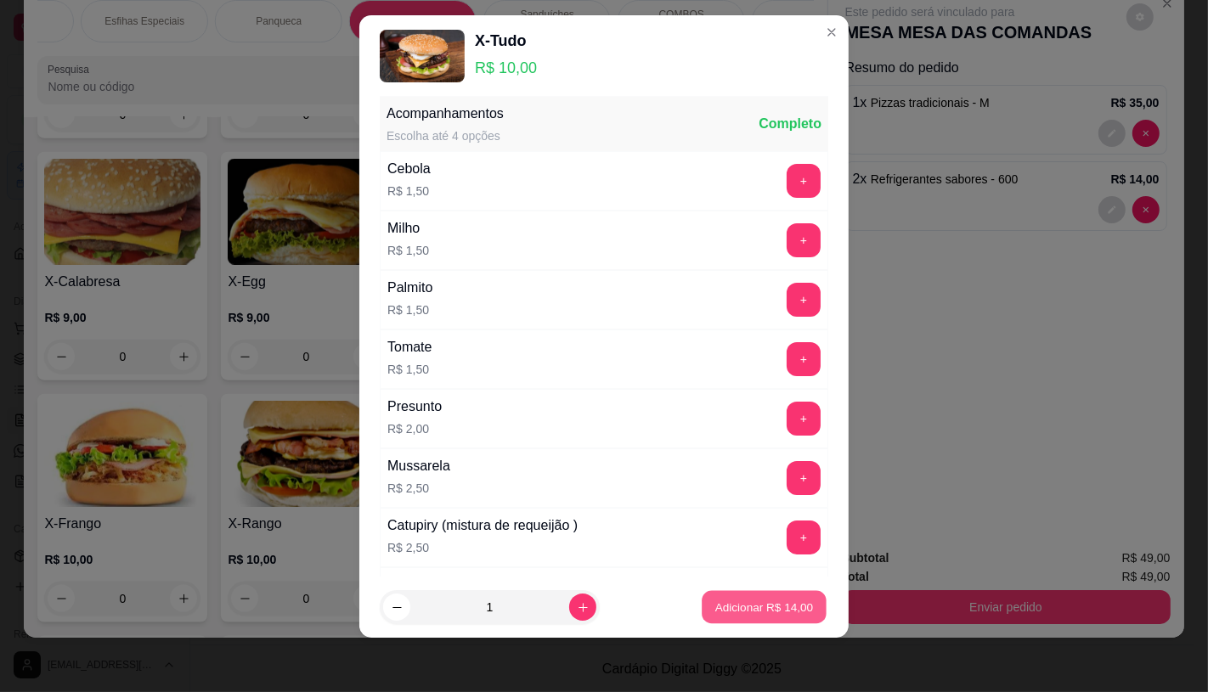
click at [759, 608] on p "Adicionar R$ 14,00" at bounding box center [764, 608] width 99 height 16
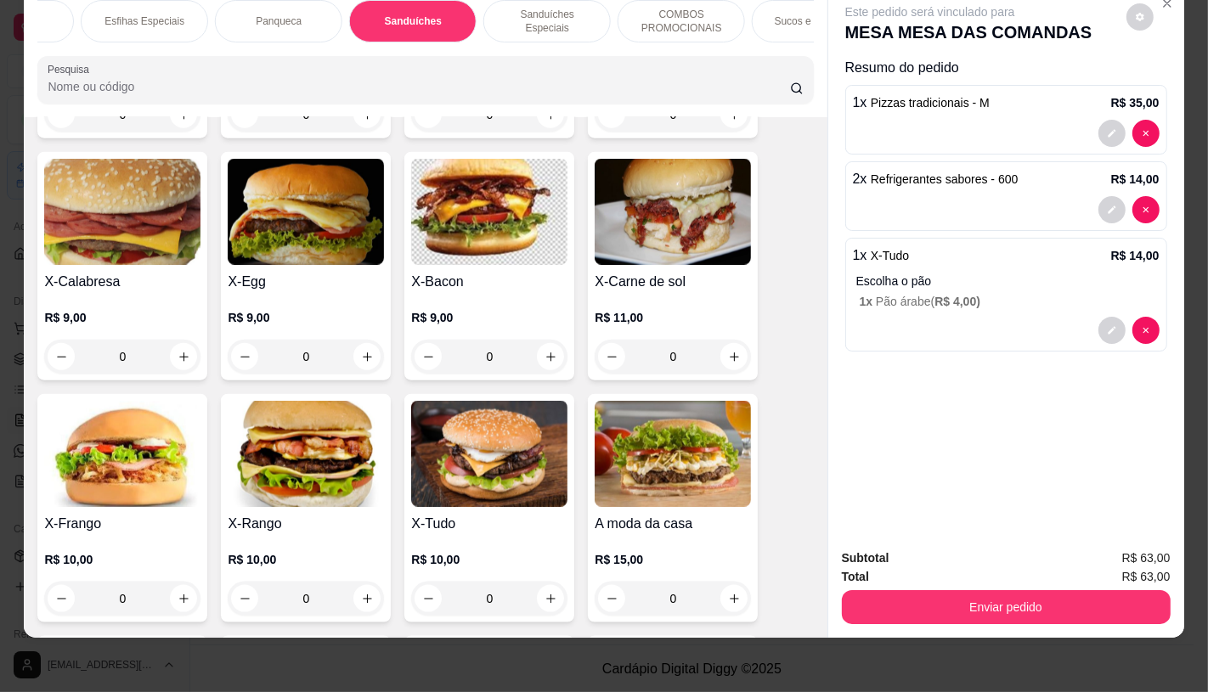
scroll to position [0, 1767]
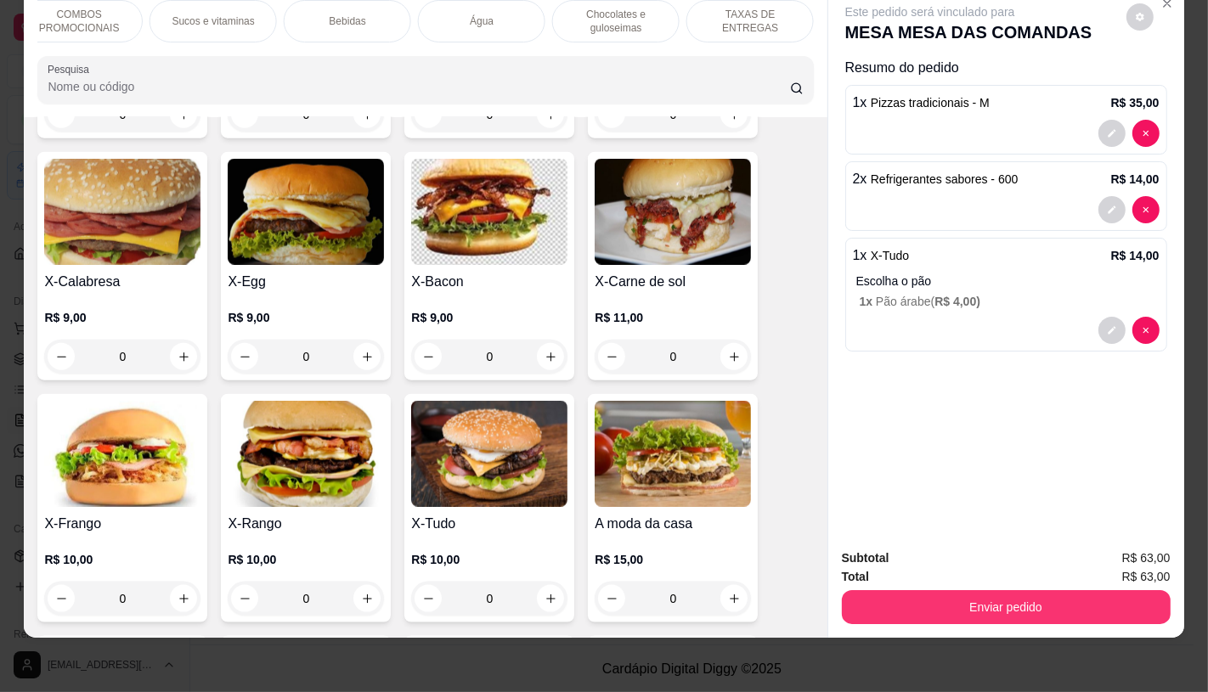
click at [790, 14] on p "TAXAS DE ENTREGAS" at bounding box center [750, 21] width 99 height 27
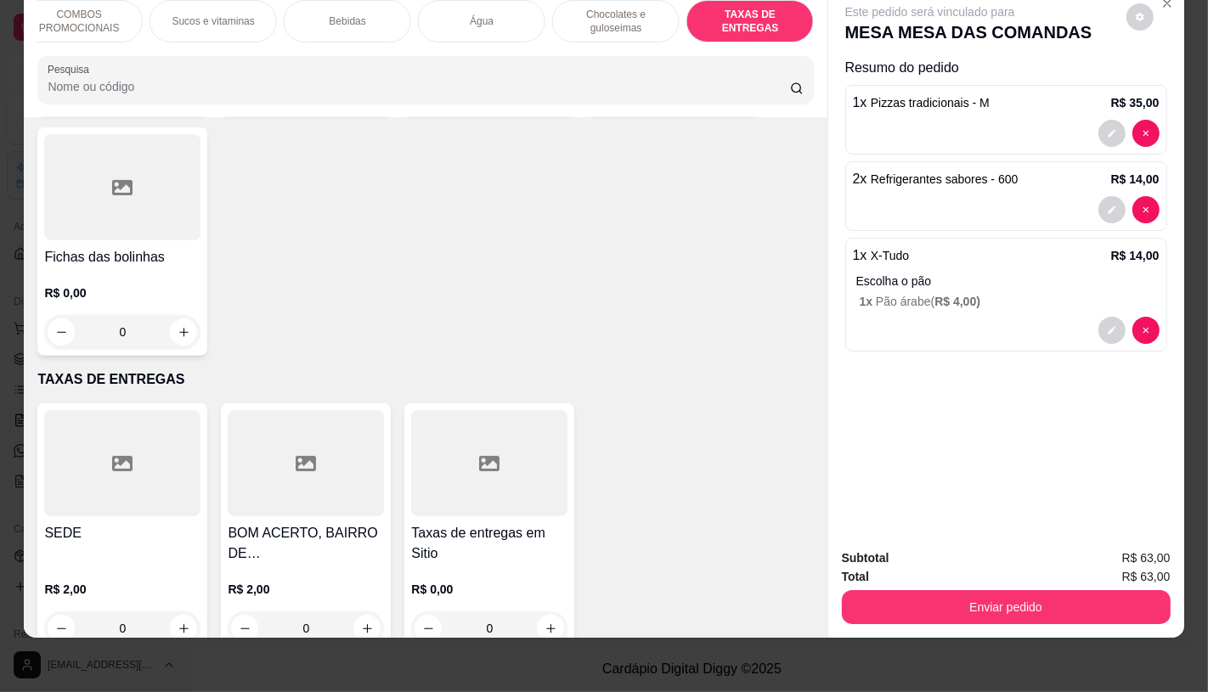
click at [44, 410] on div at bounding box center [122, 463] width 156 height 106
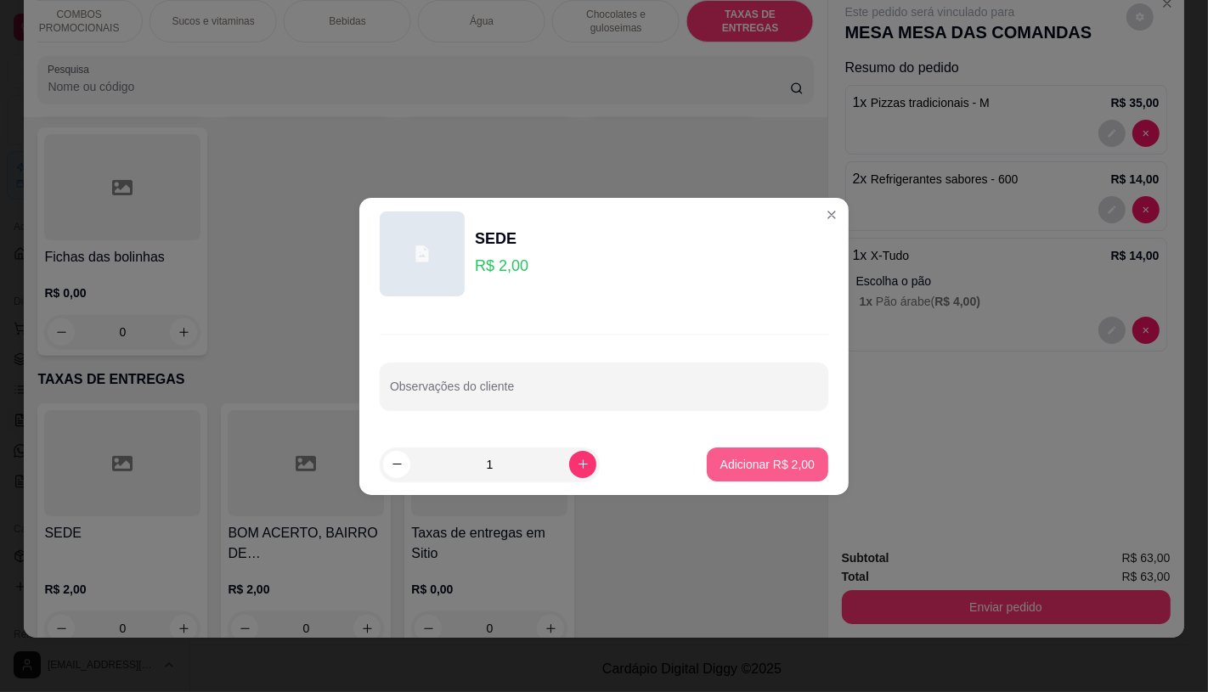
click at [720, 471] on p "Adicionar R$ 2,00" at bounding box center [767, 464] width 94 height 17
type input "1"
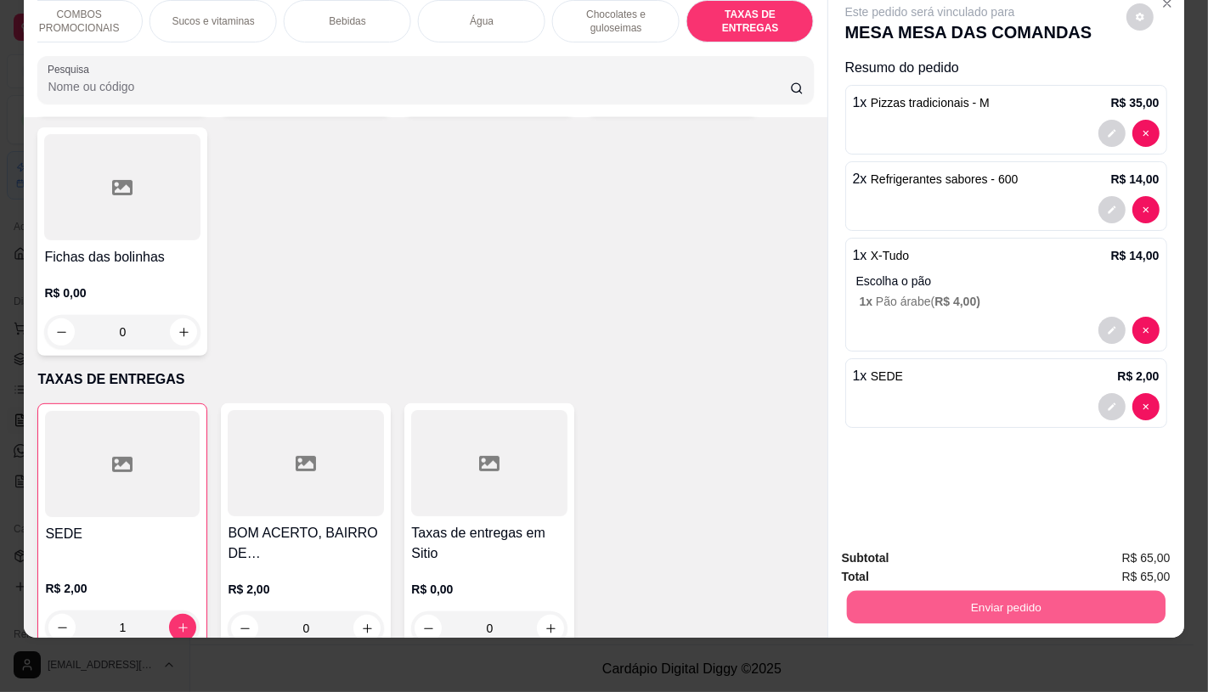
click at [1058, 593] on button "Enviar pedido" at bounding box center [1005, 606] width 319 height 33
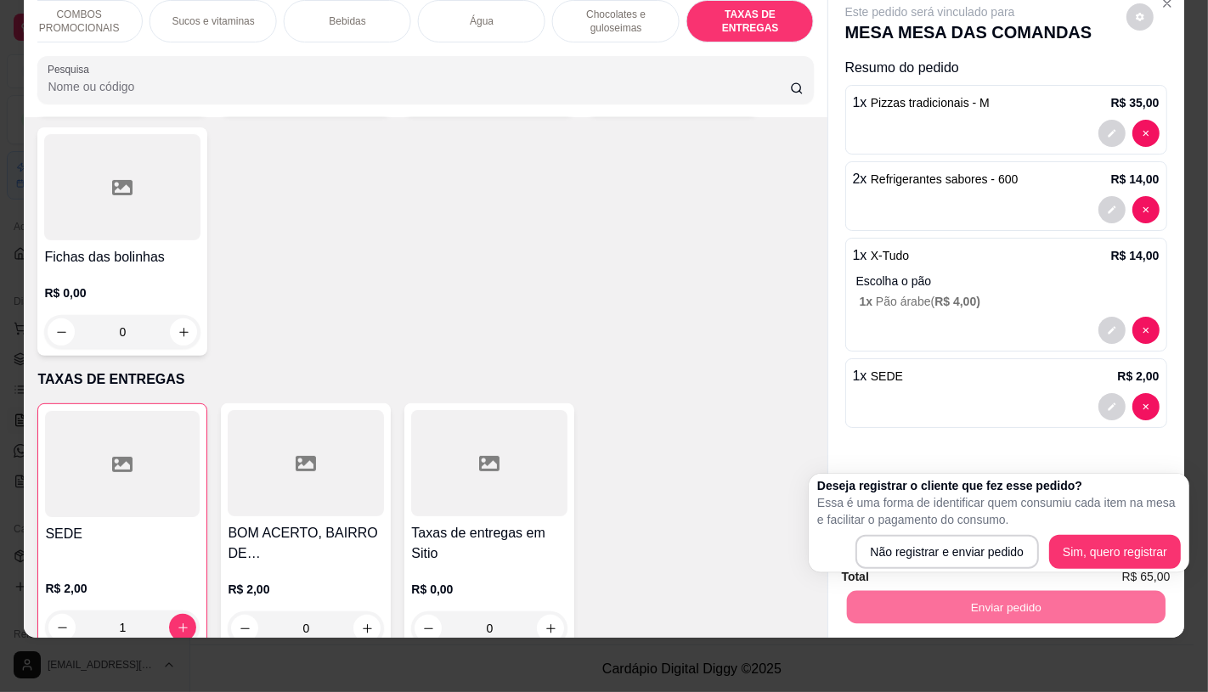
click at [1021, 521] on p "Essa é uma forma de identificar quem consumiu cada item na mesa e facilitar o p…" at bounding box center [999, 511] width 364 height 34
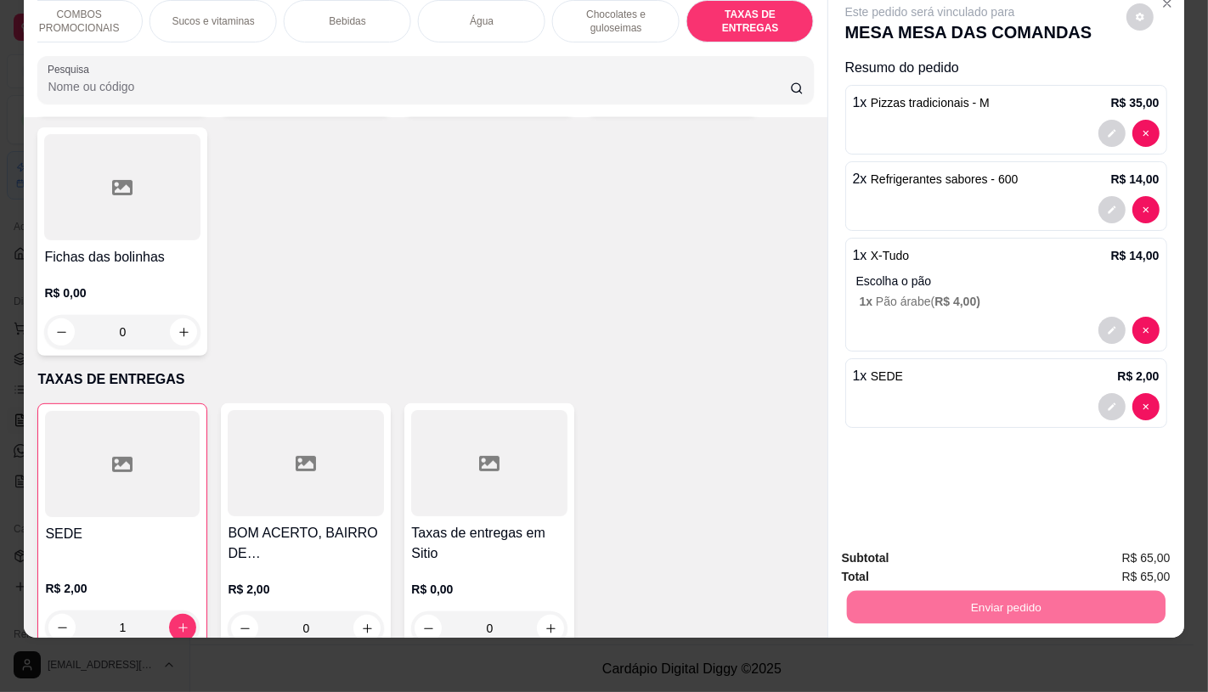
click at [1013, 554] on button "Não registrar e enviar pedido" at bounding box center [949, 552] width 172 height 31
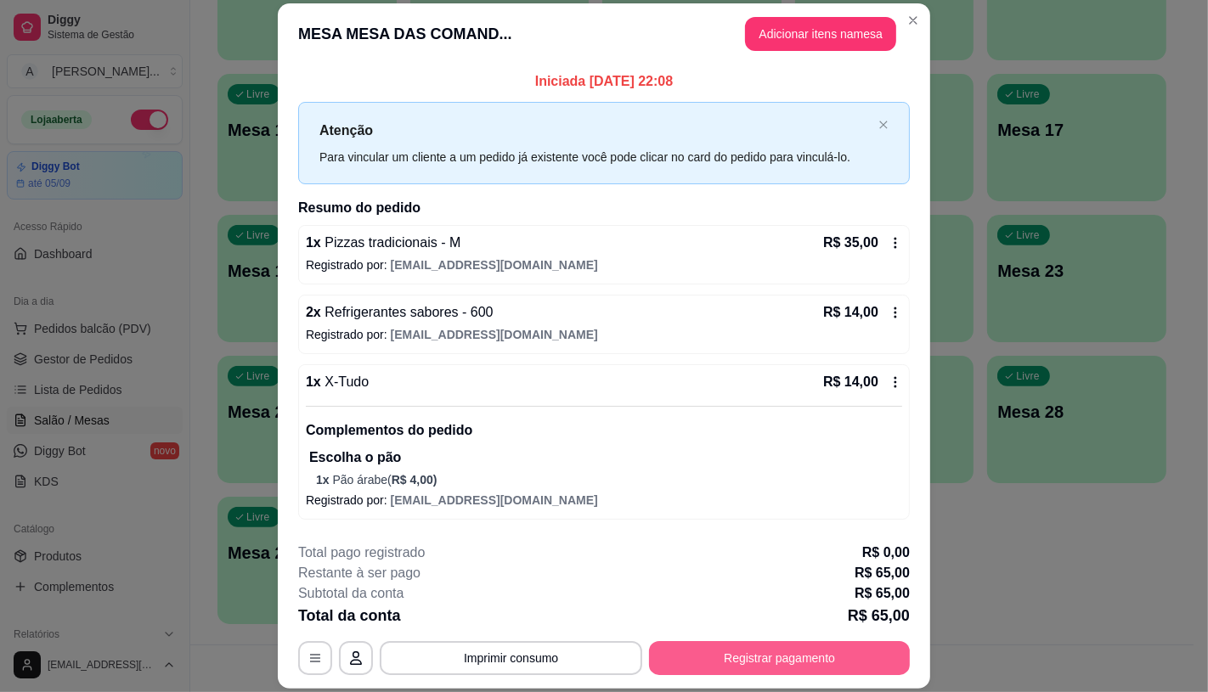
click at [771, 657] on button "Registrar pagamento" at bounding box center [779, 658] width 261 height 34
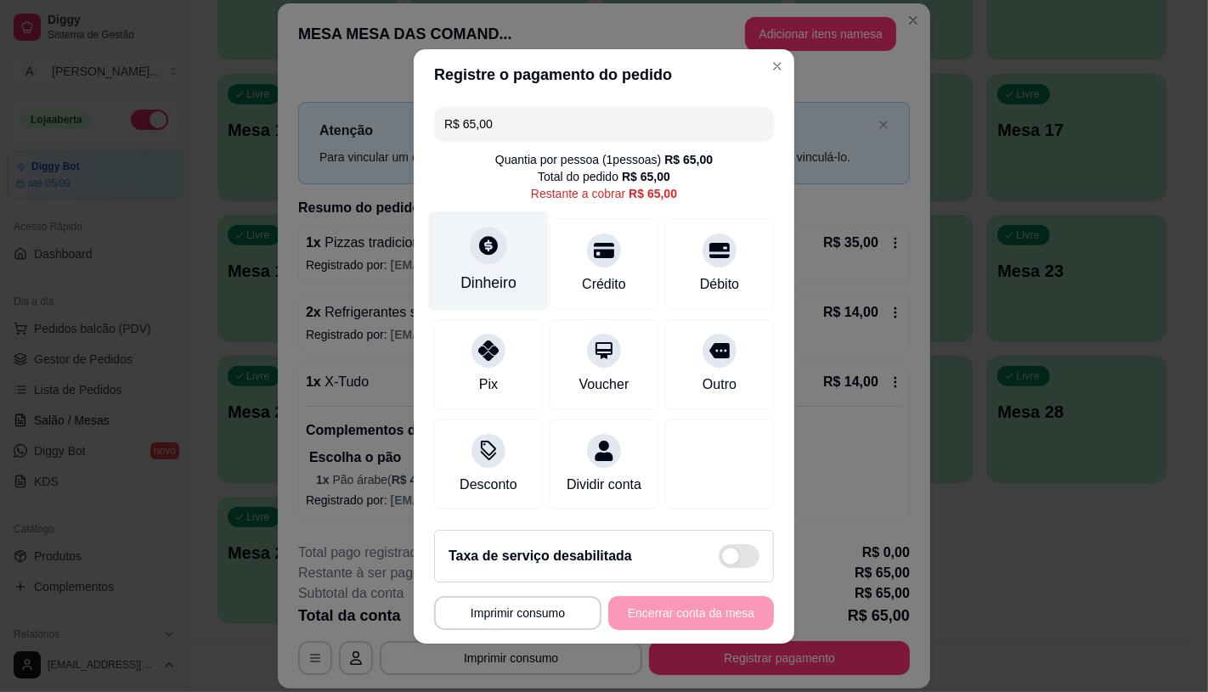
click at [443, 248] on div "Dinheiro" at bounding box center [489, 260] width 120 height 99
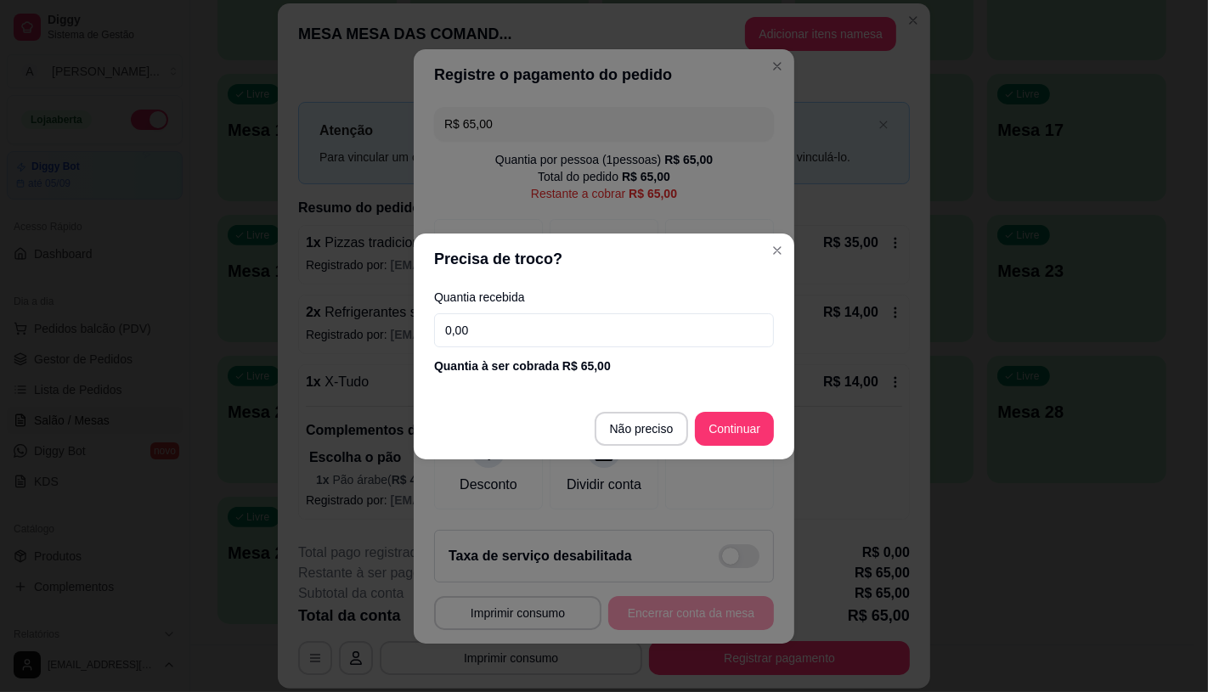
click at [664, 401] on footer "Não preciso Continuar" at bounding box center [604, 428] width 381 height 61
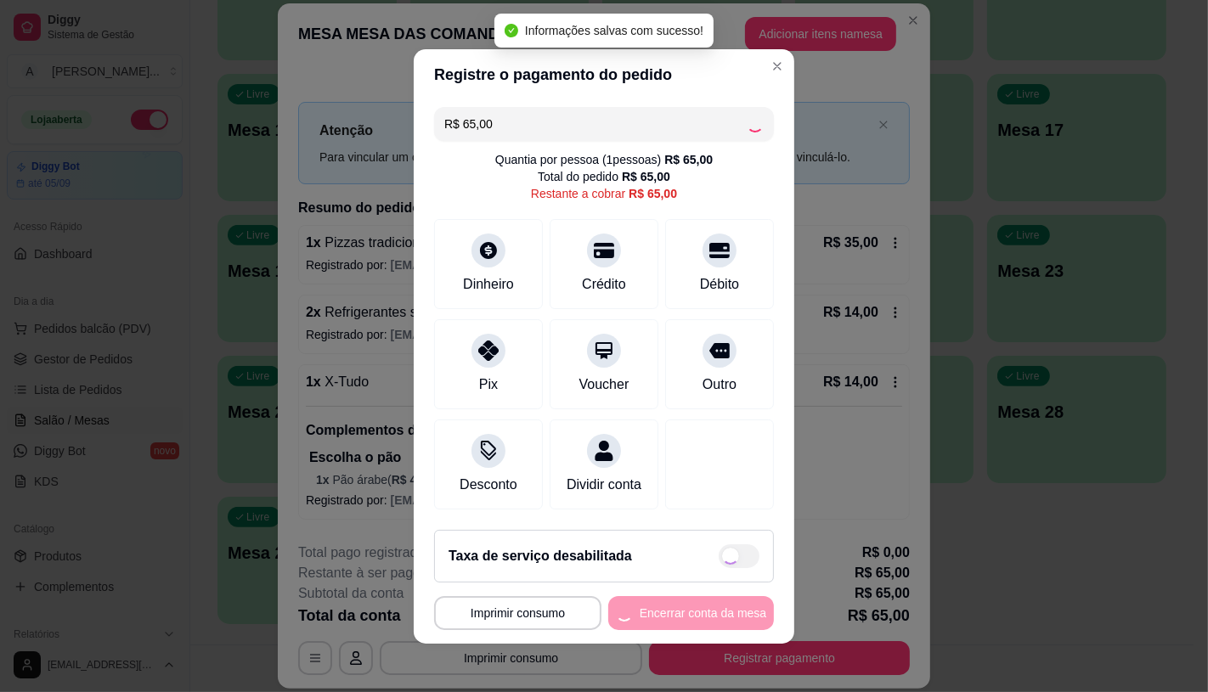
type input "R$ 0,00"
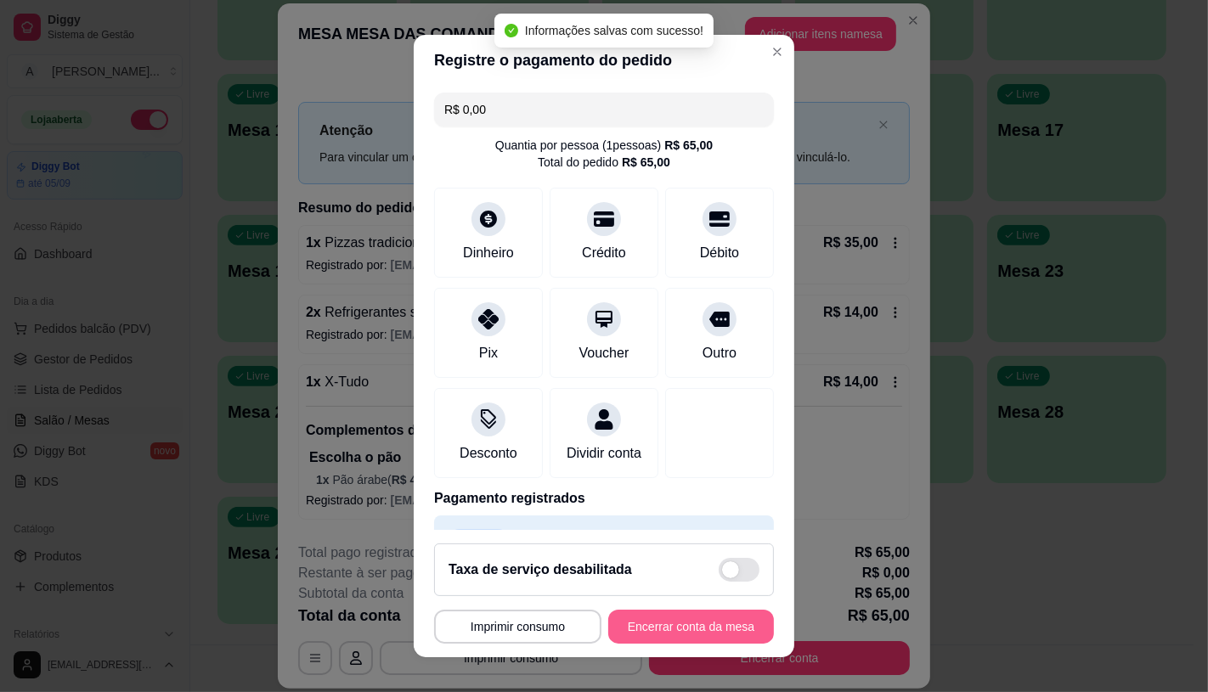
click at [685, 616] on button "Encerrar conta da mesa" at bounding box center [691, 627] width 166 height 34
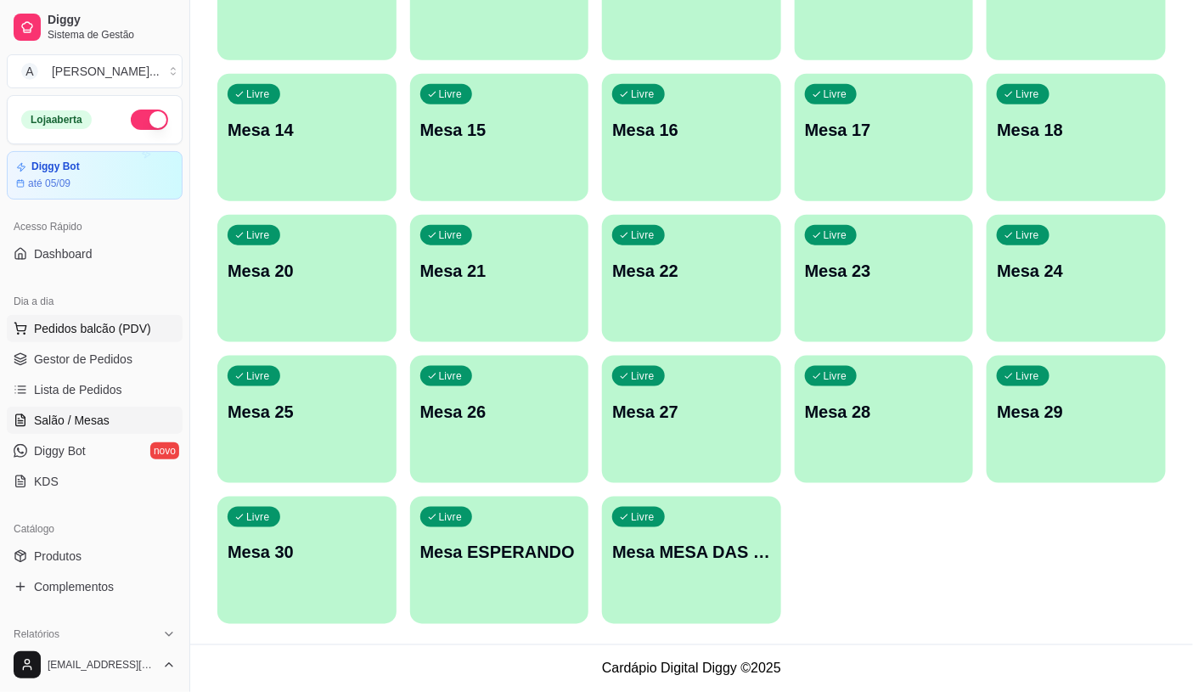
click at [36, 335] on span "Pedidos balcão (PDV)" at bounding box center [92, 328] width 117 height 17
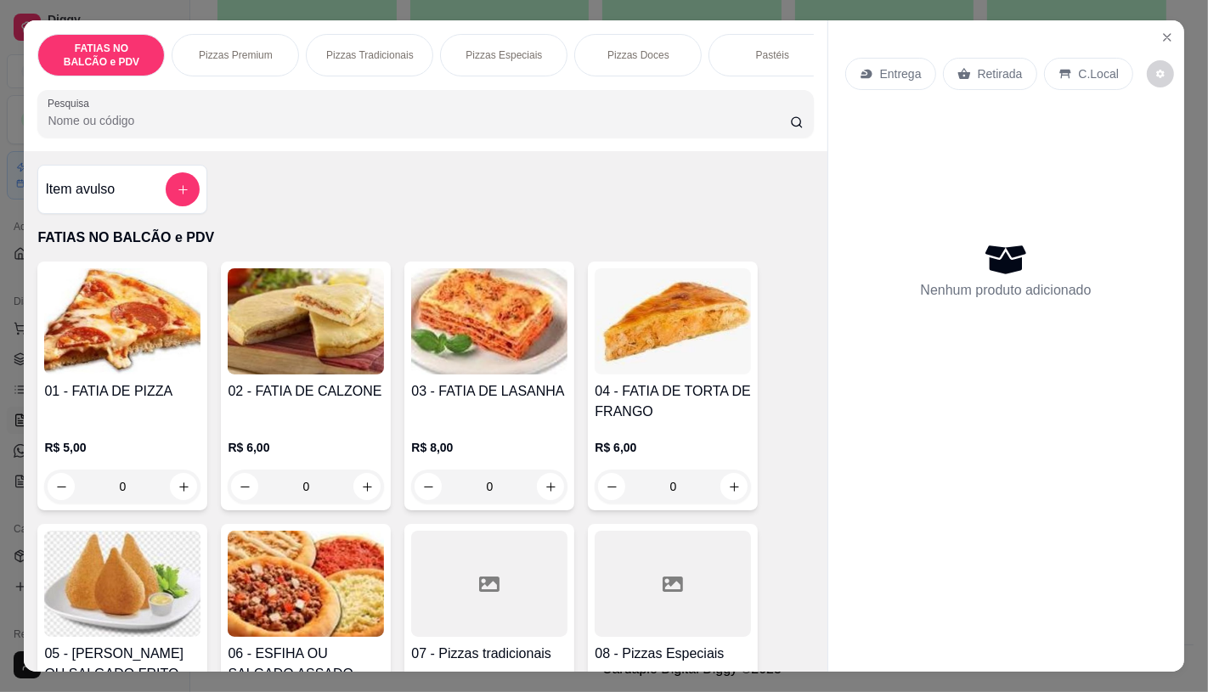
click at [126, 499] on input "0" at bounding box center [122, 487] width 95 height 34
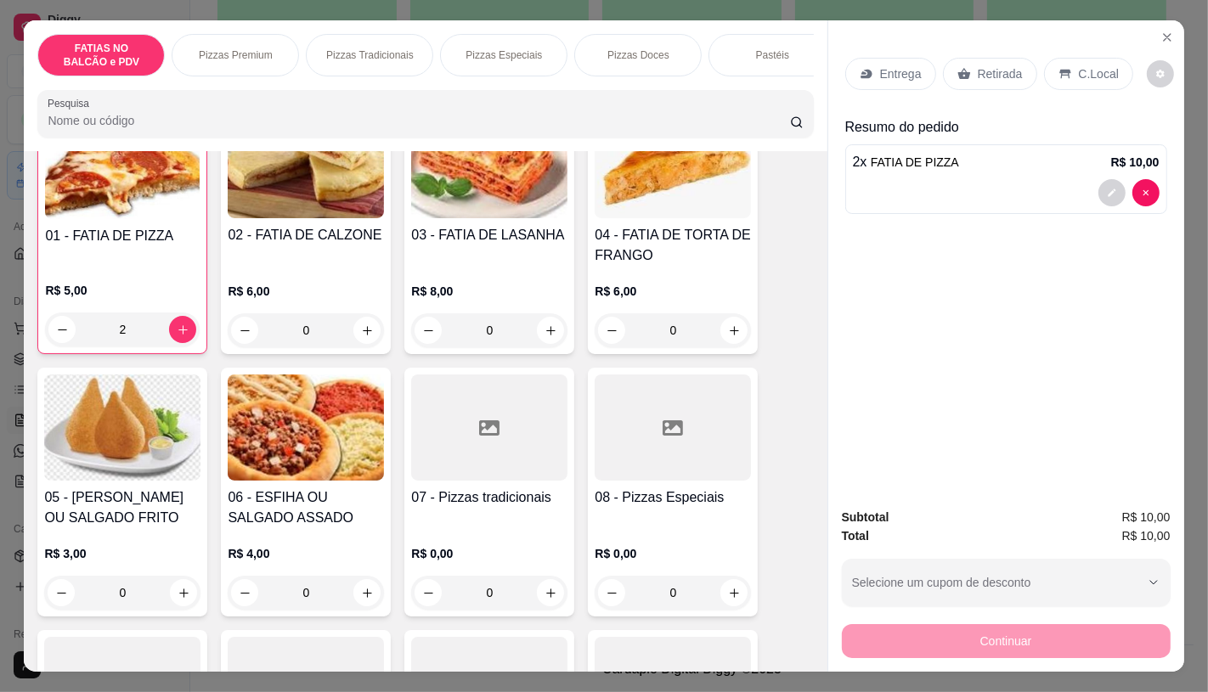
scroll to position [189, 0]
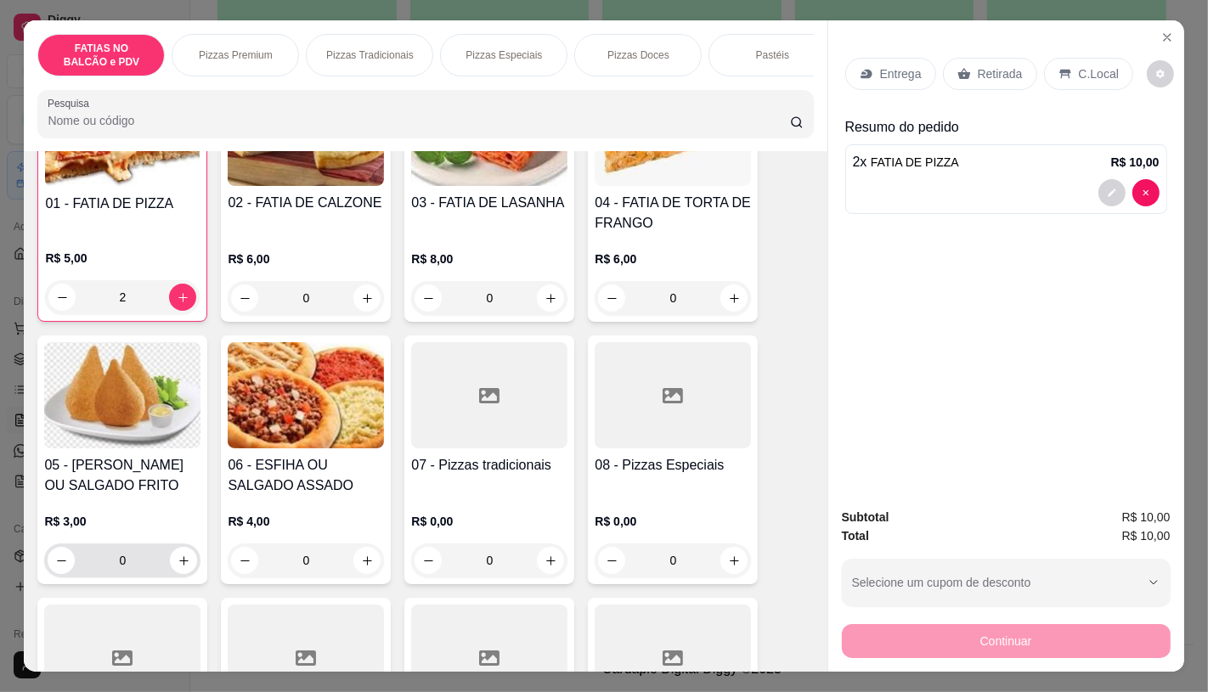
type input "2"
click at [127, 567] on input "0" at bounding box center [122, 561] width 95 height 34
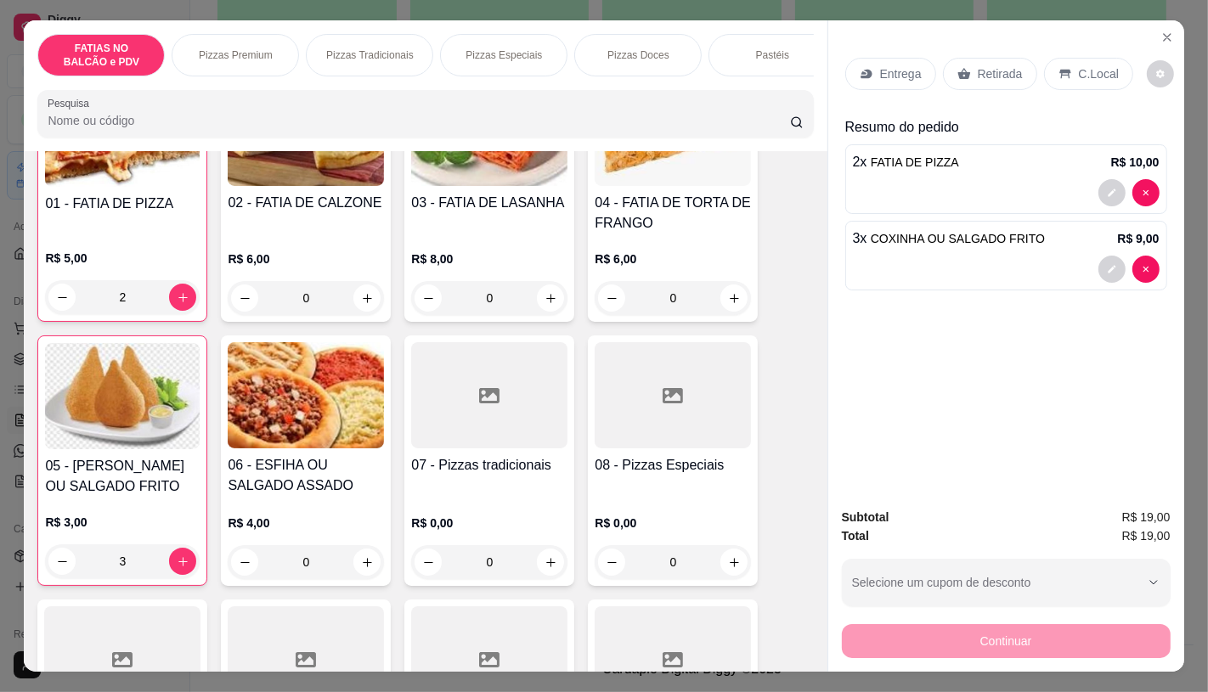
type input "3"
click at [985, 65] on p "Retirada" at bounding box center [1000, 73] width 45 height 17
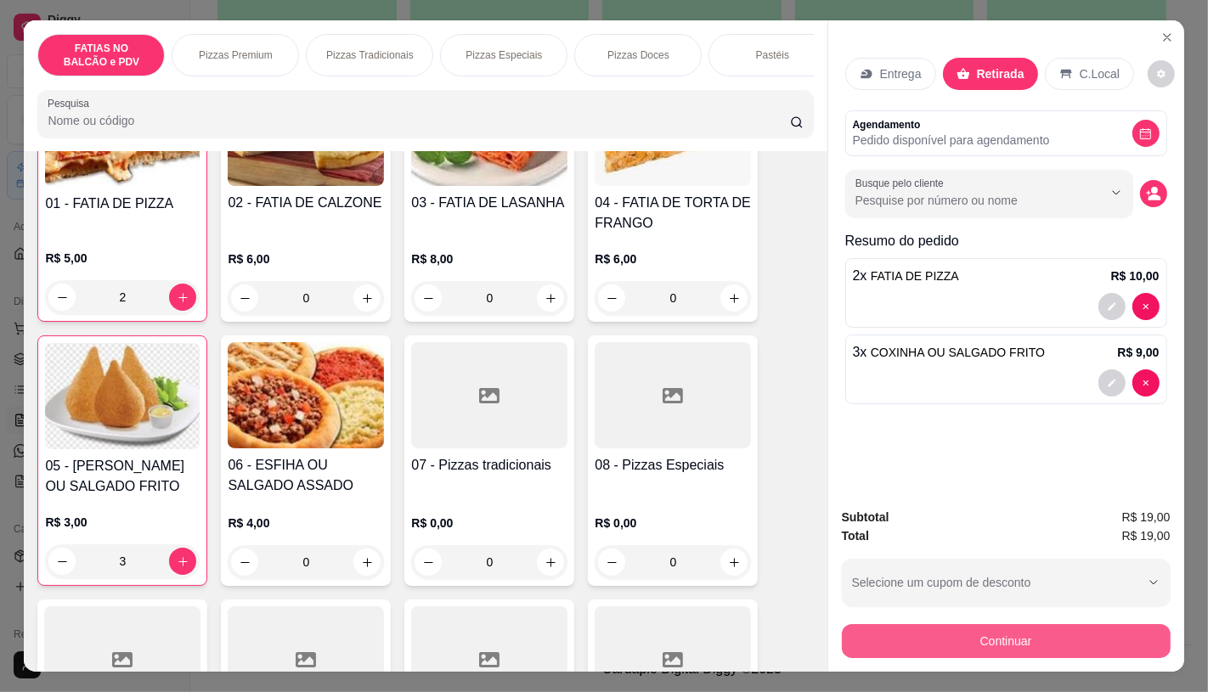
click at [948, 632] on button "Continuar" at bounding box center [1006, 641] width 329 height 34
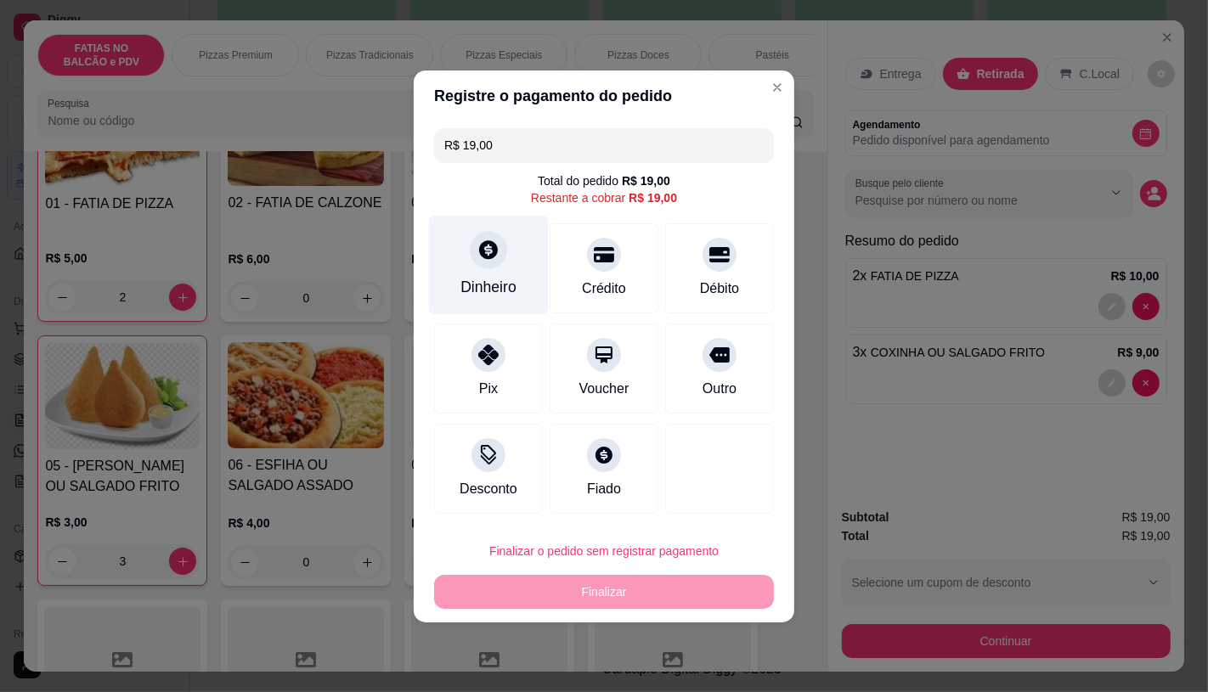
click at [482, 265] on div at bounding box center [488, 249] width 37 height 37
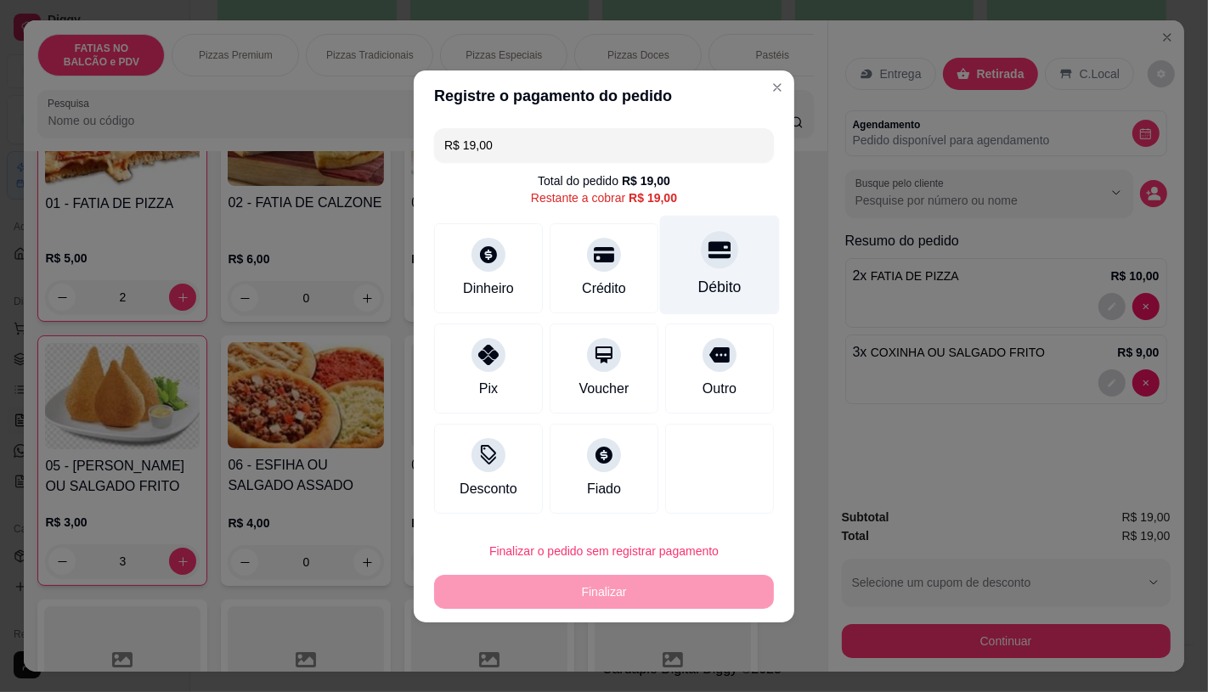
click at [725, 282] on div "Débito" at bounding box center [719, 287] width 43 height 22
type input "R$ 0,00"
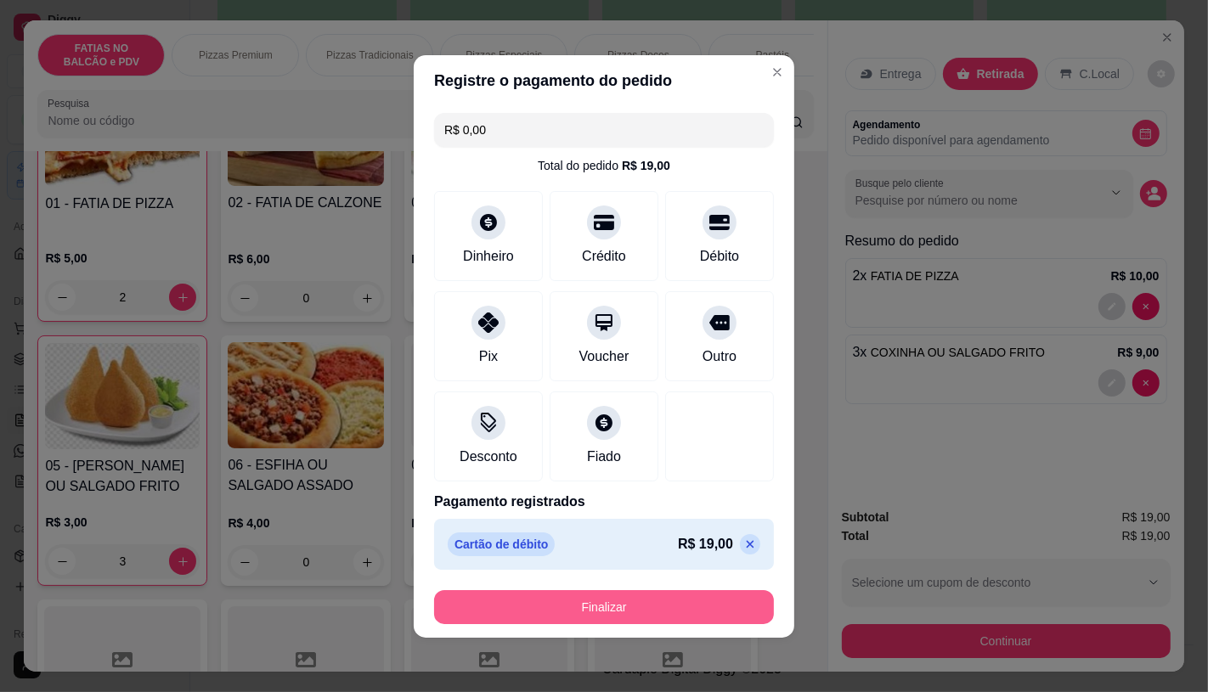
click at [615, 595] on button "Finalizar" at bounding box center [604, 607] width 340 height 34
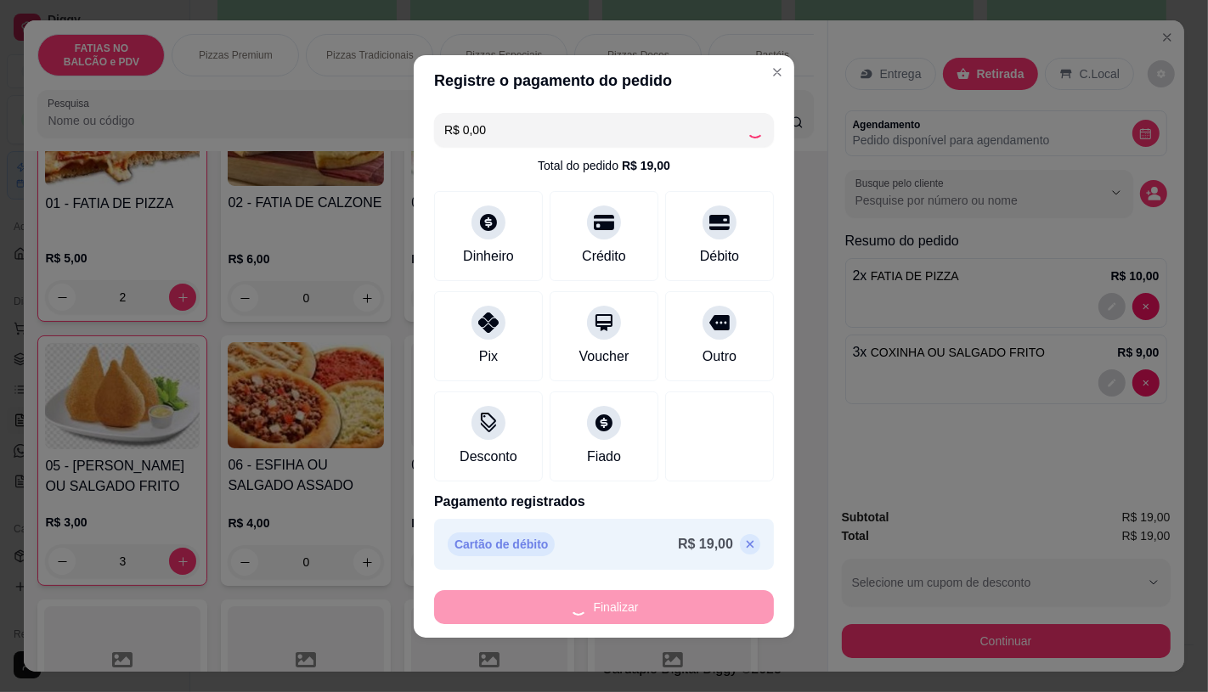
type input "0"
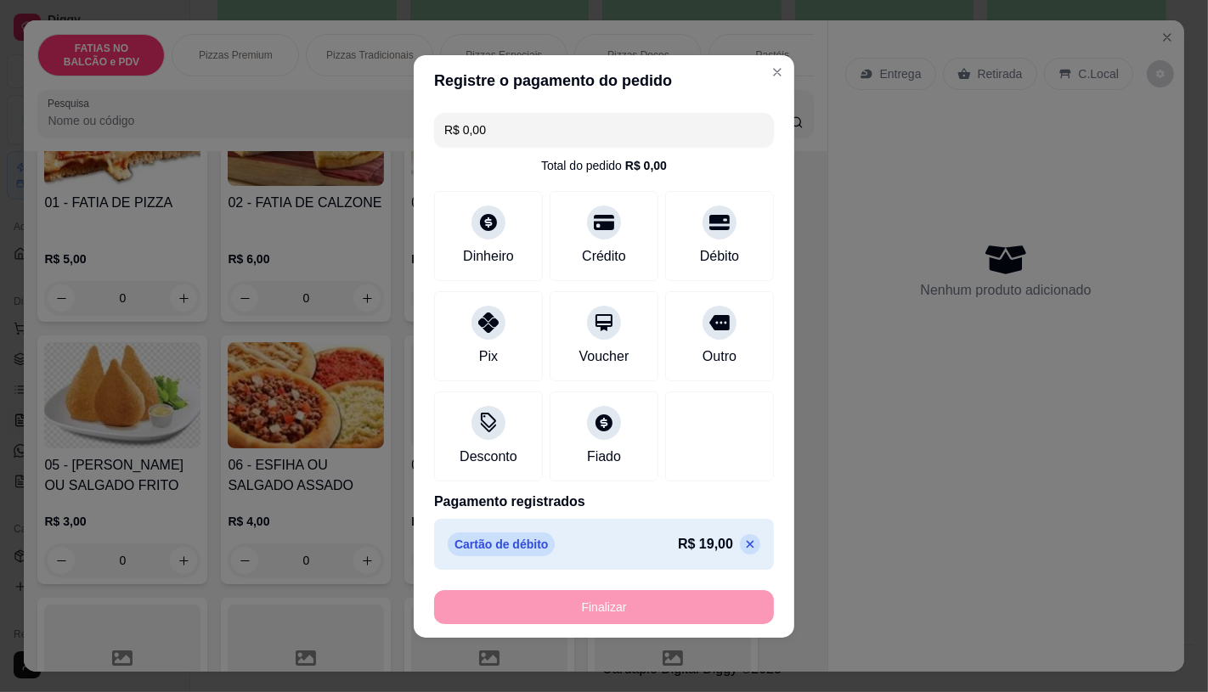
type input "-R$ 19,00"
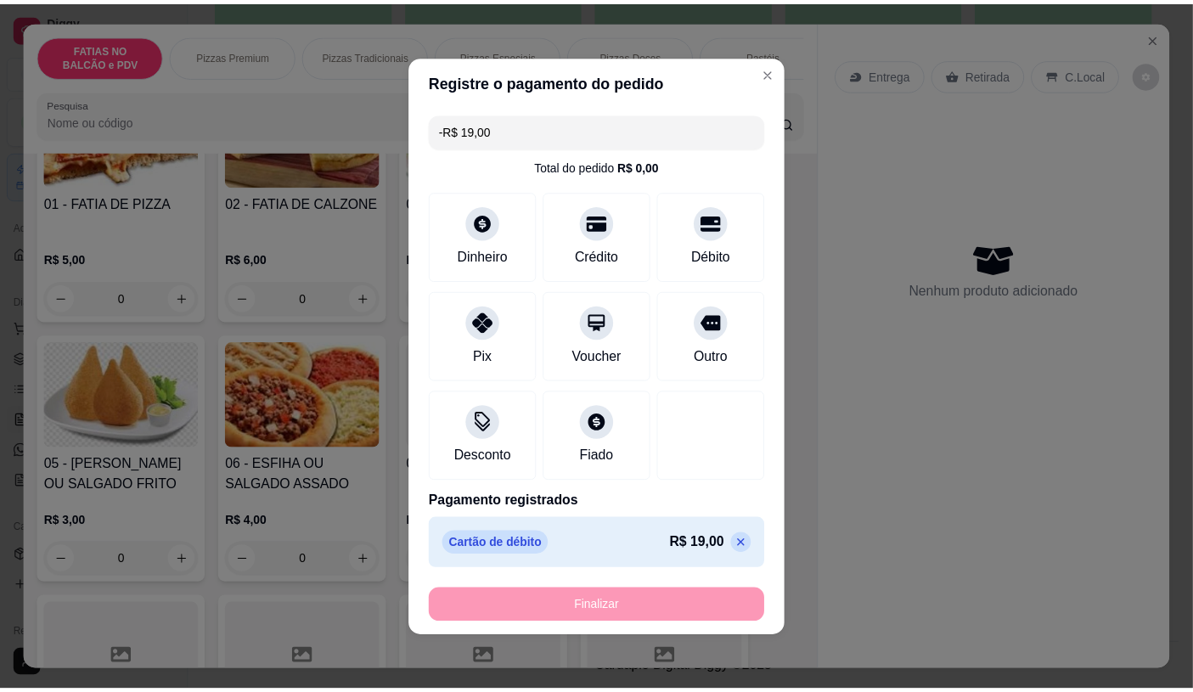
scroll to position [188, 0]
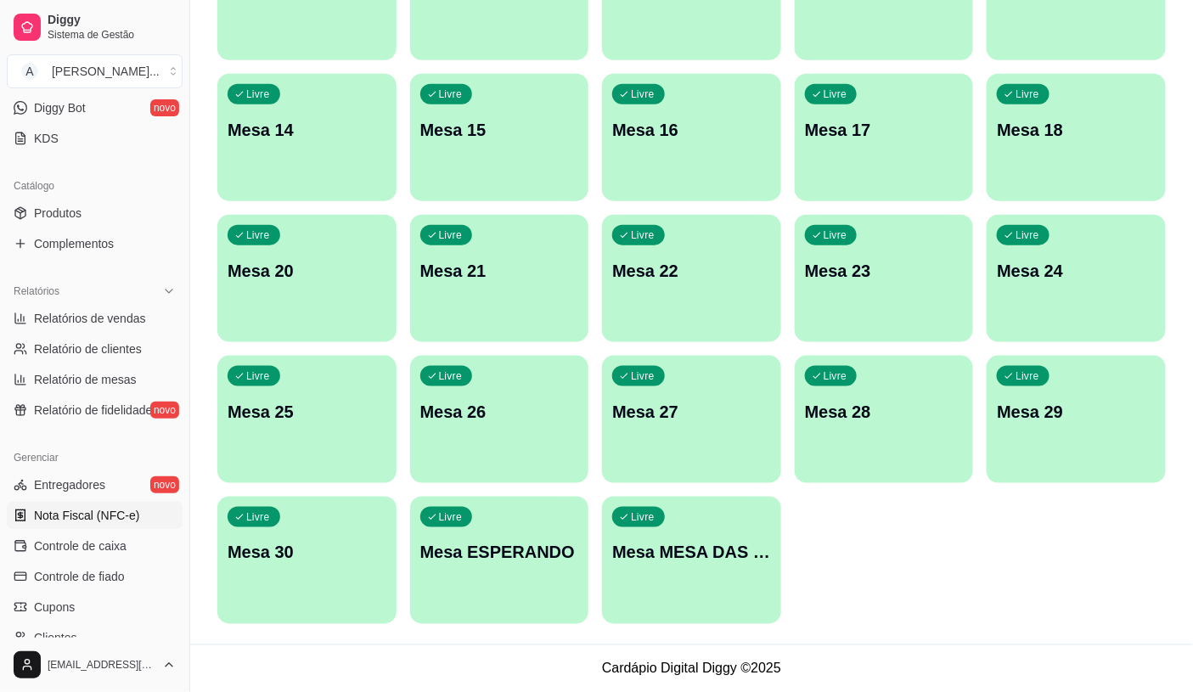
scroll to position [377, 0]
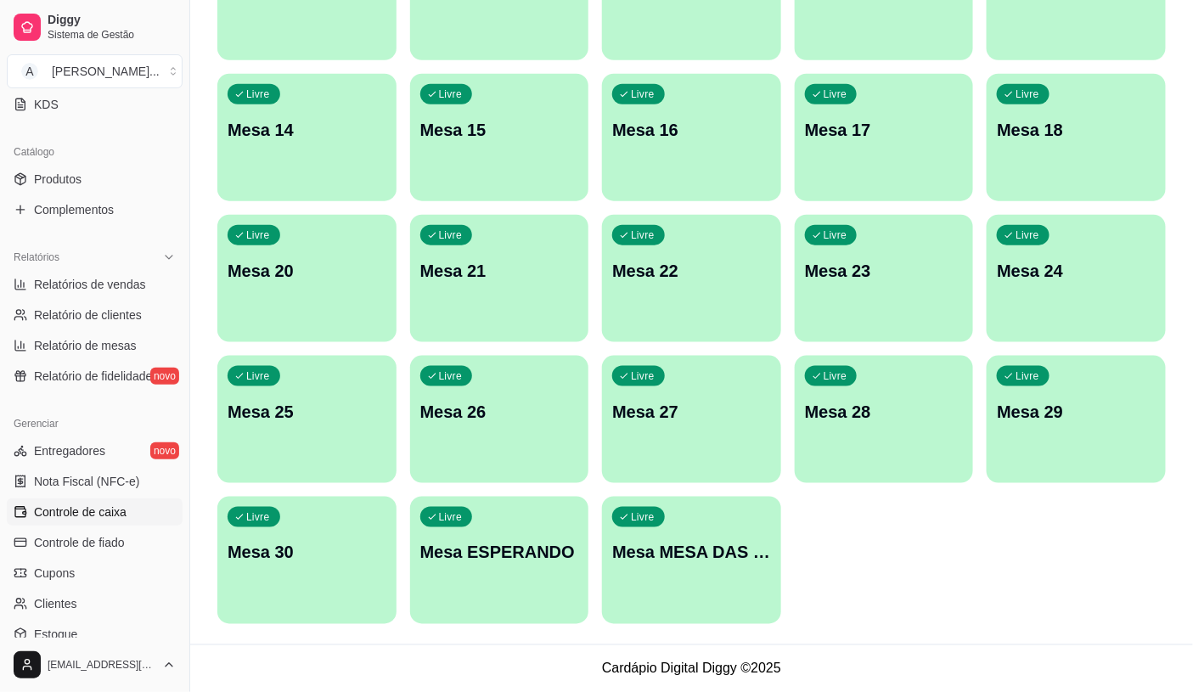
click at [115, 512] on span "Controle de caixa" at bounding box center [80, 512] width 93 height 17
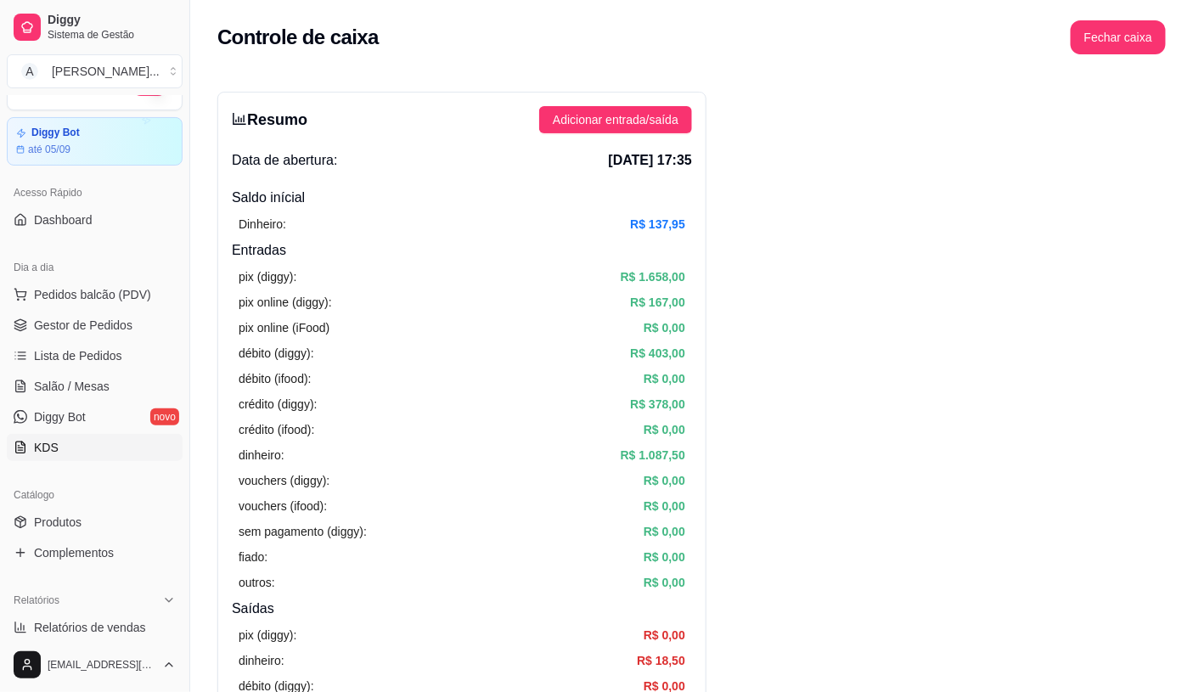
scroll to position [94, 0]
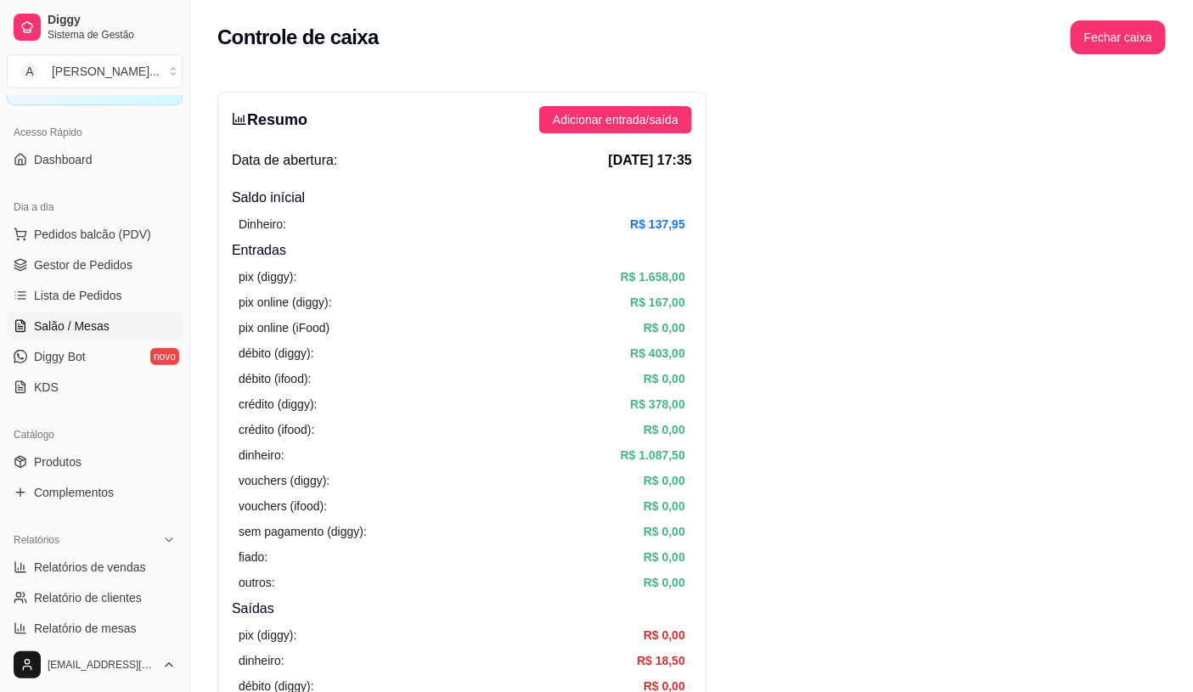
click at [107, 335] on link "Salão / Mesas" at bounding box center [95, 326] width 176 height 27
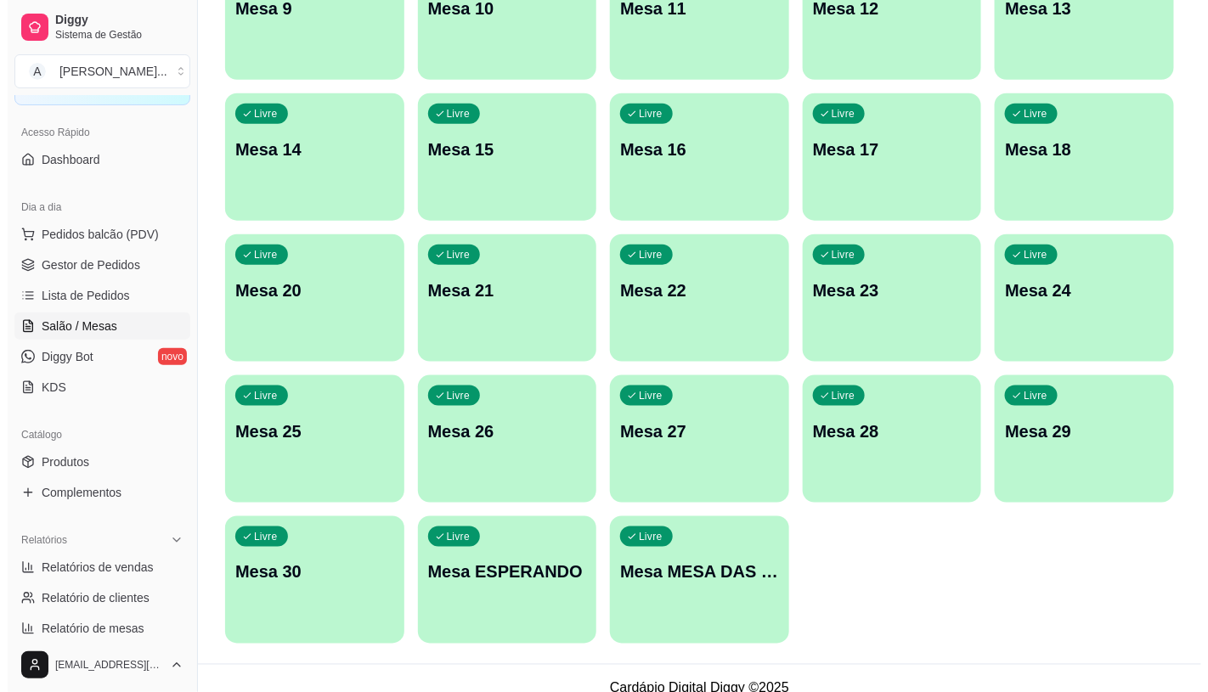
scroll to position [533, 0]
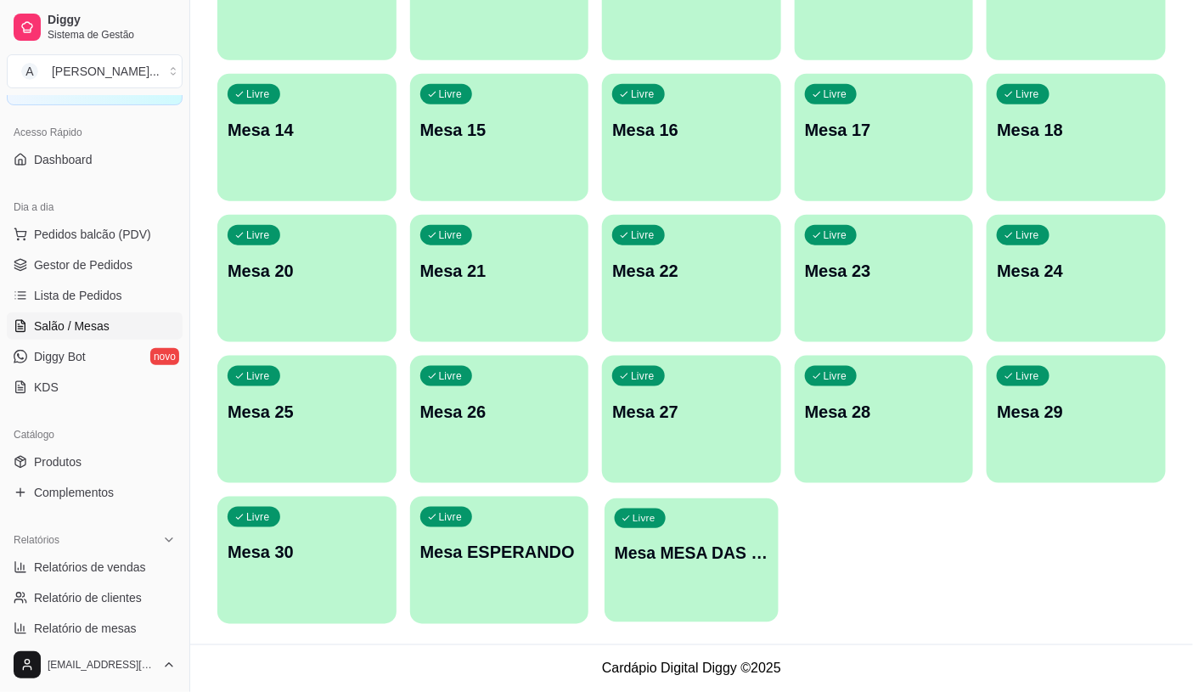
click at [702, 565] on div "Livre Mesa MESA DAS COMANDAS" at bounding box center [691, 551] width 173 height 104
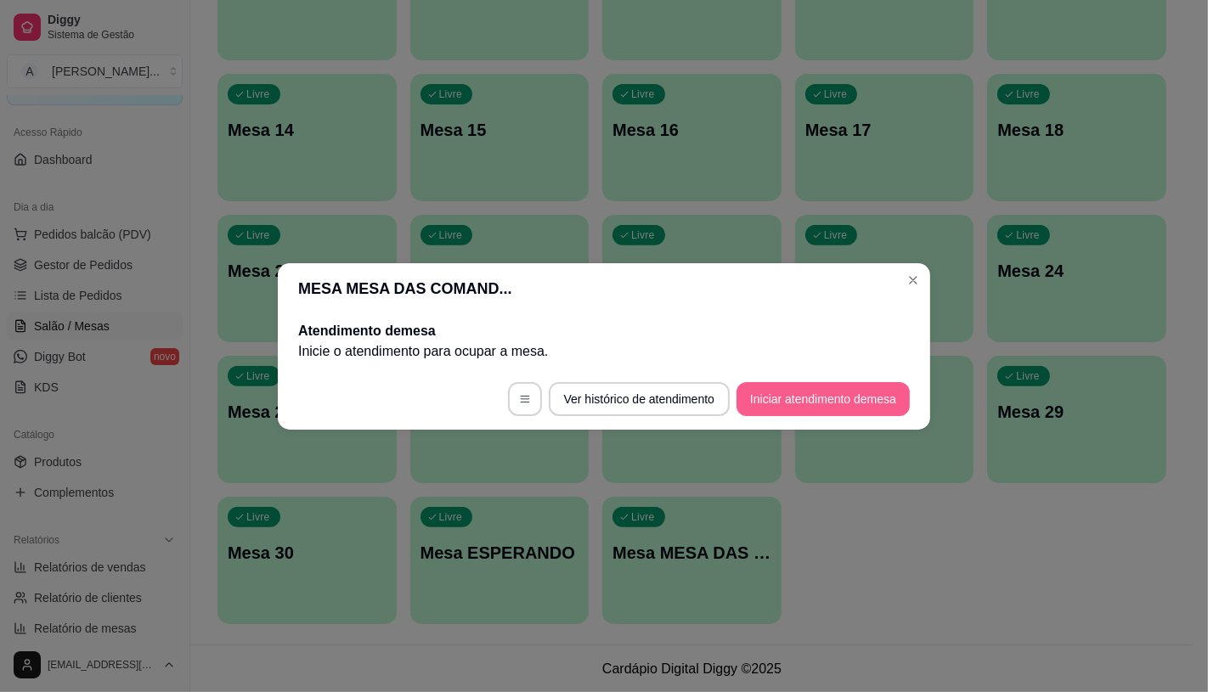
click at [791, 392] on button "Iniciar atendimento de mesa" at bounding box center [822, 399] width 173 height 34
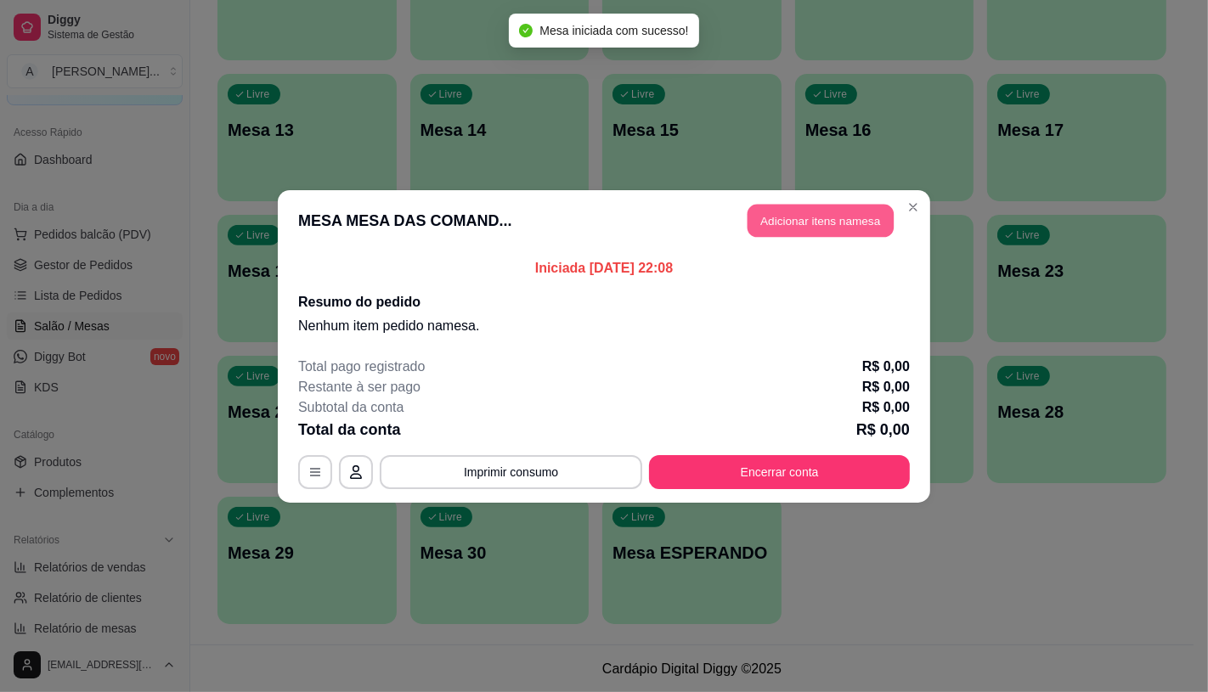
click at [844, 211] on button "Adicionar itens na mesa" at bounding box center [820, 220] width 146 height 33
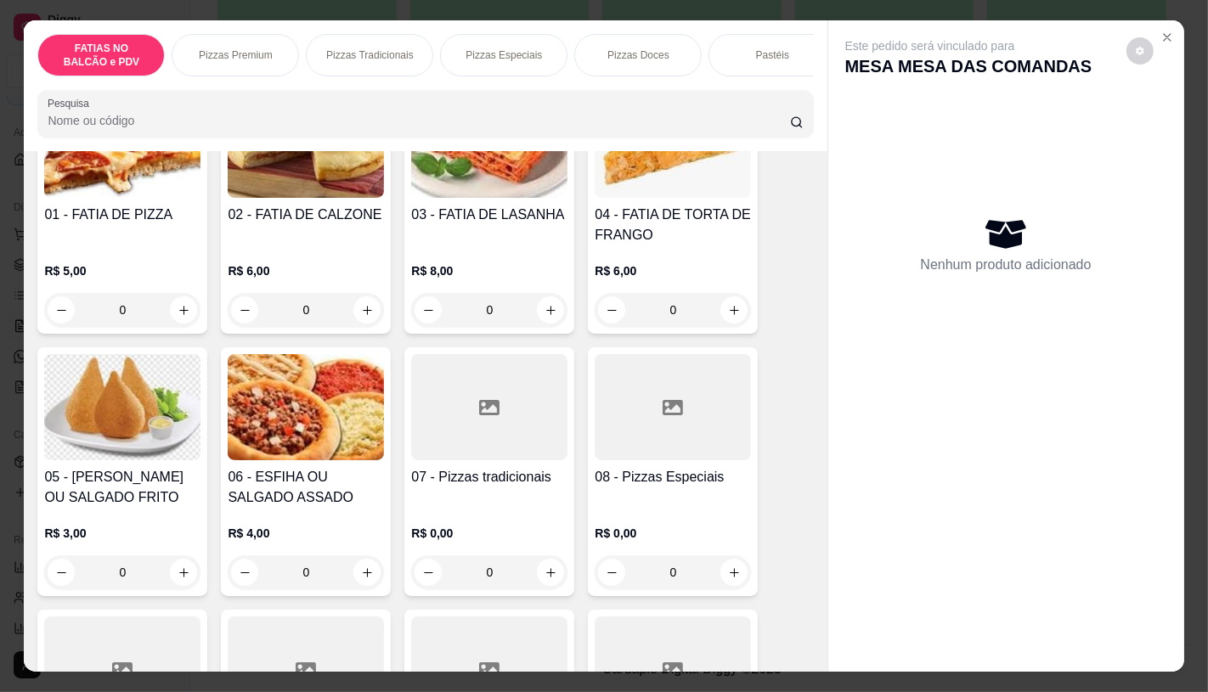
scroll to position [189, 0]
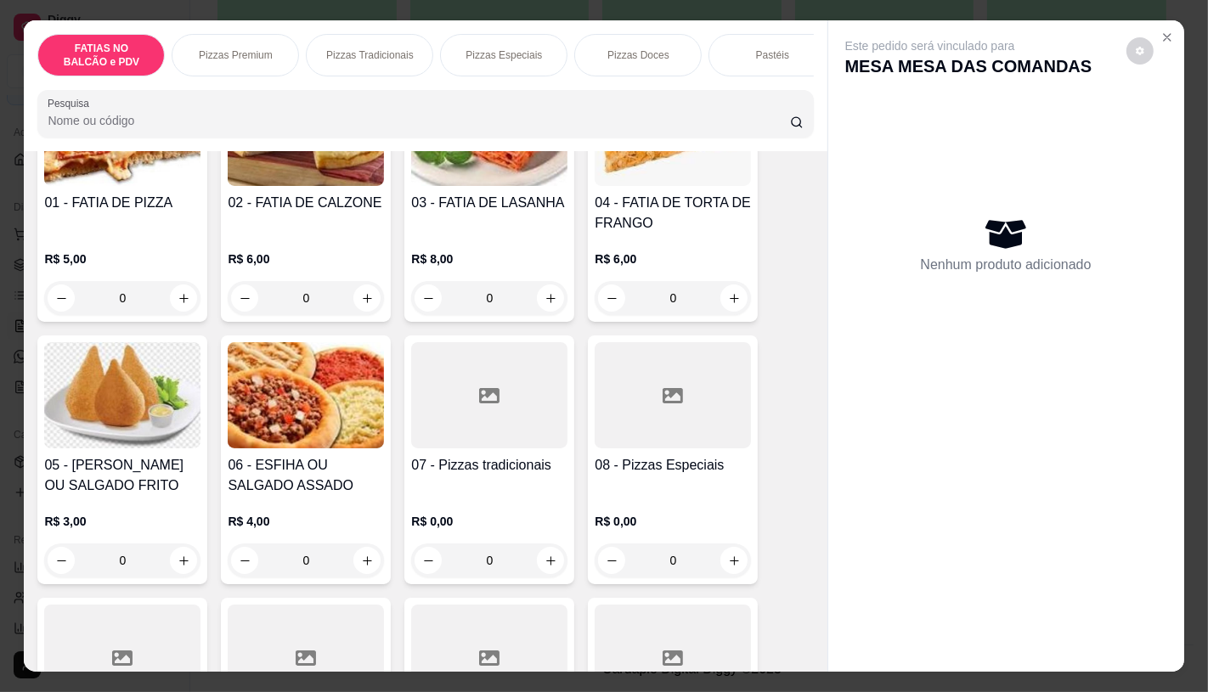
click at [494, 463] on h4 "07 - Pizzas tradicionais" at bounding box center [489, 465] width 156 height 20
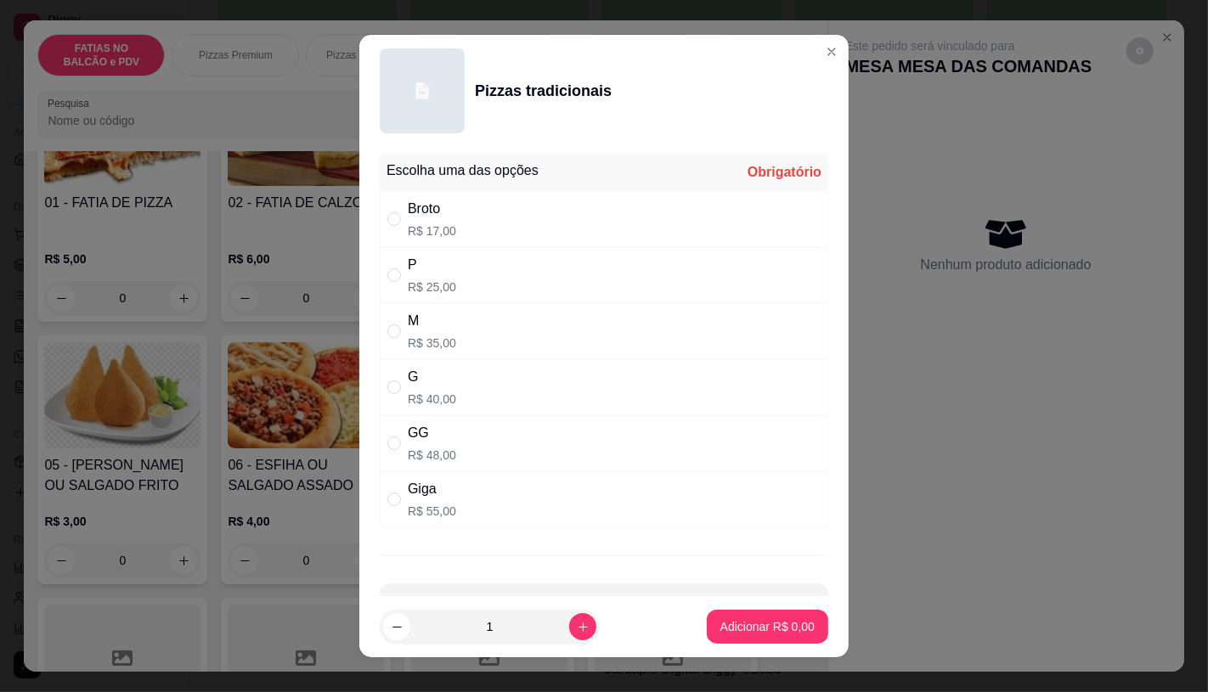
click at [434, 388] on div "G R$ 40,00" at bounding box center [432, 387] width 48 height 41
radio input "true"
click at [760, 627] on p "Adicionar R$ 40,00" at bounding box center [764, 626] width 101 height 17
type input "1"
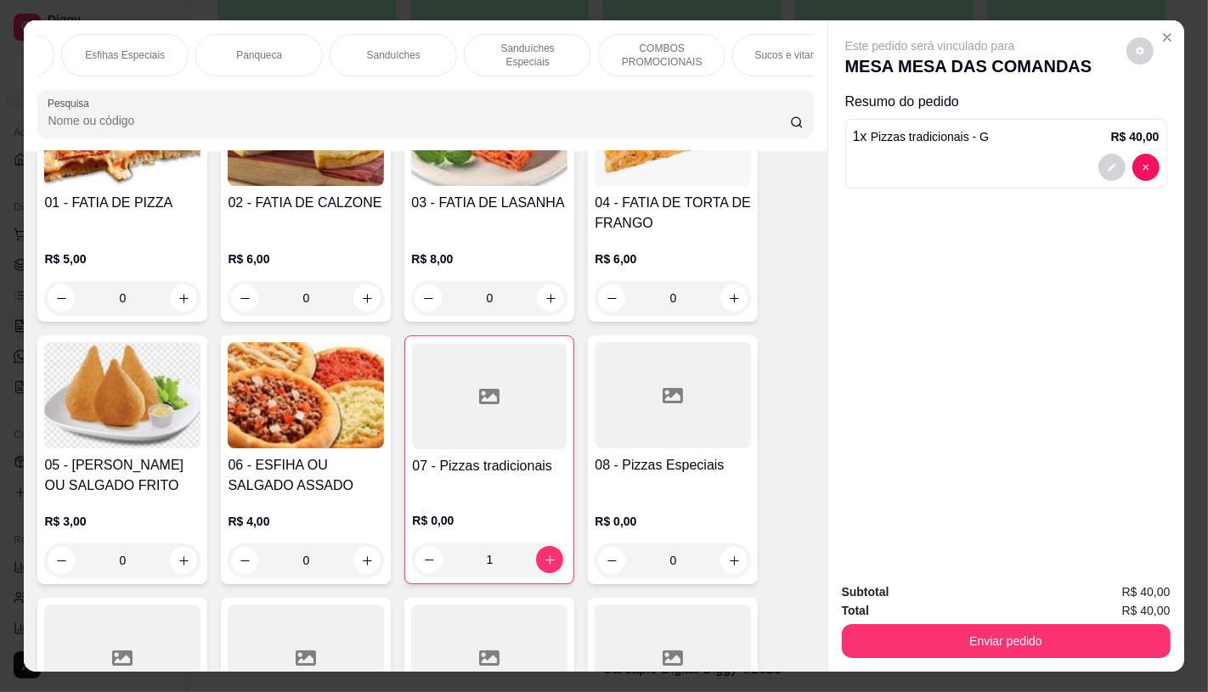
scroll to position [0, 1767]
click at [748, 37] on div "TAXAS DE ENTREGAS" at bounding box center [749, 55] width 127 height 42
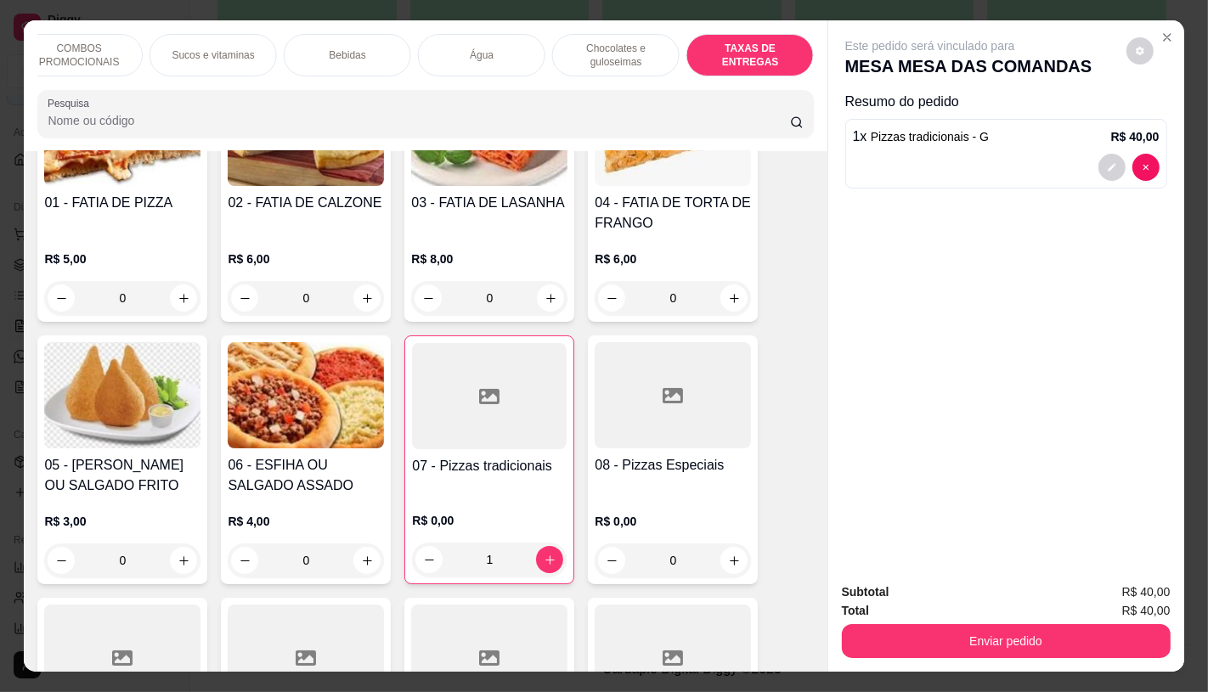
scroll to position [40, 0]
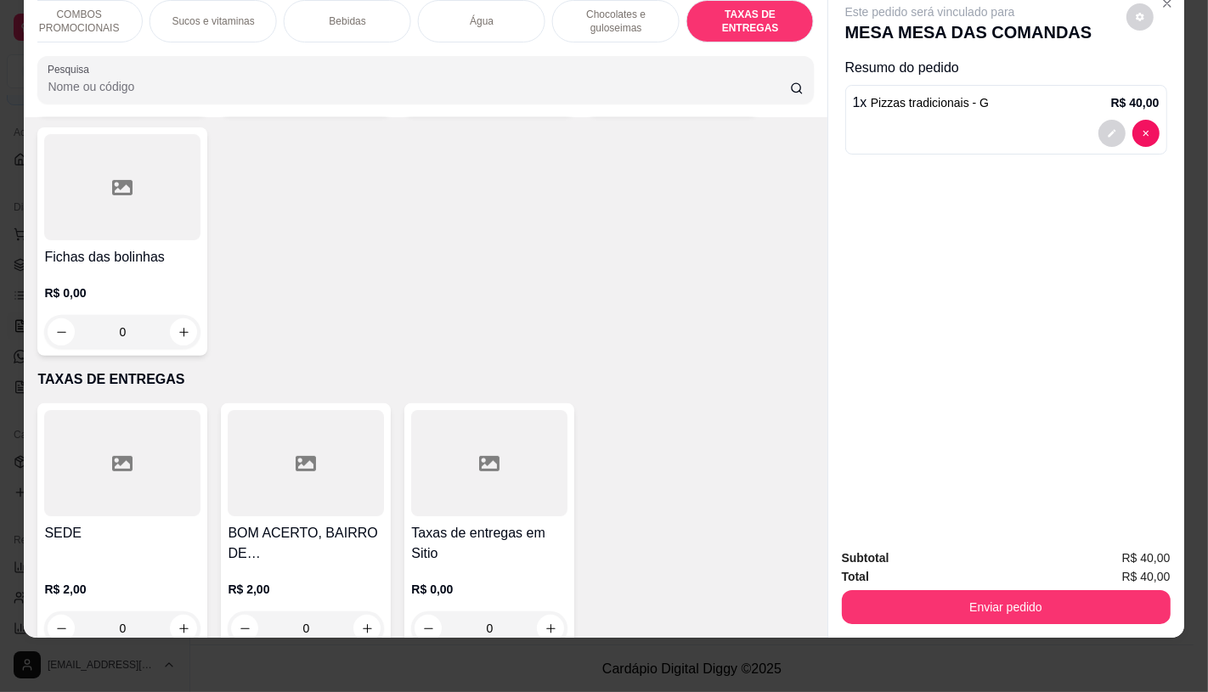
click at [112, 456] on icon at bounding box center [122, 463] width 20 height 15
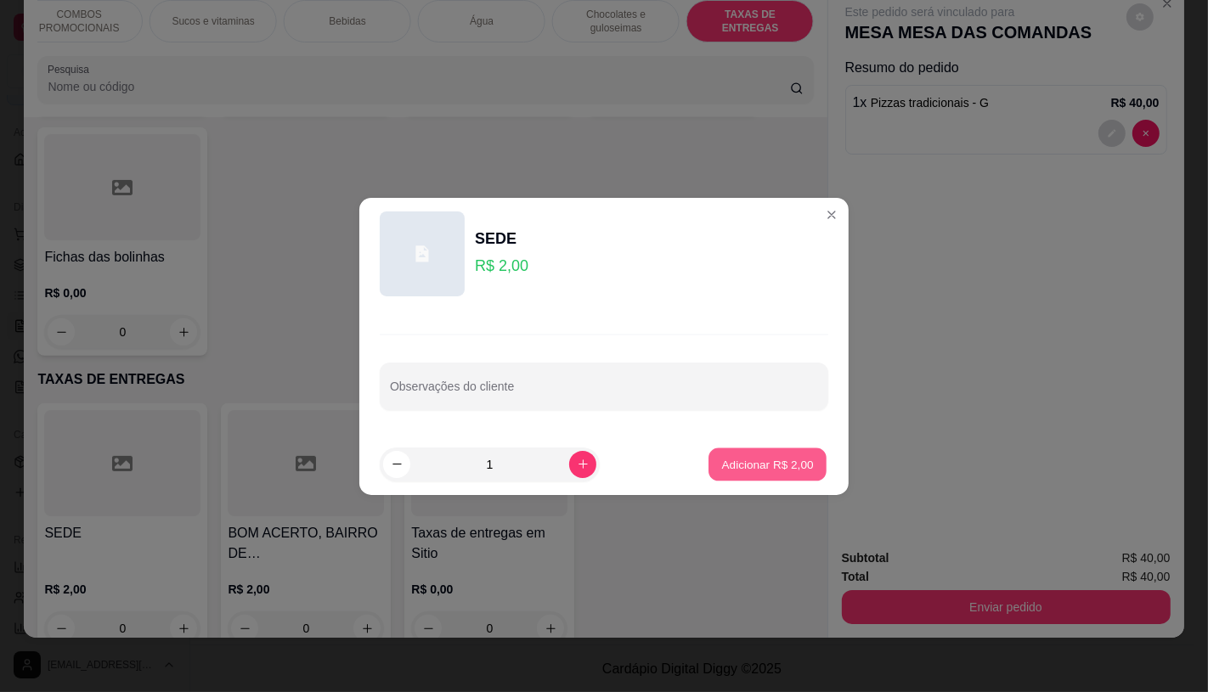
click at [770, 460] on button "Adicionar R$ 2,00" at bounding box center [767, 464] width 118 height 33
type input "1"
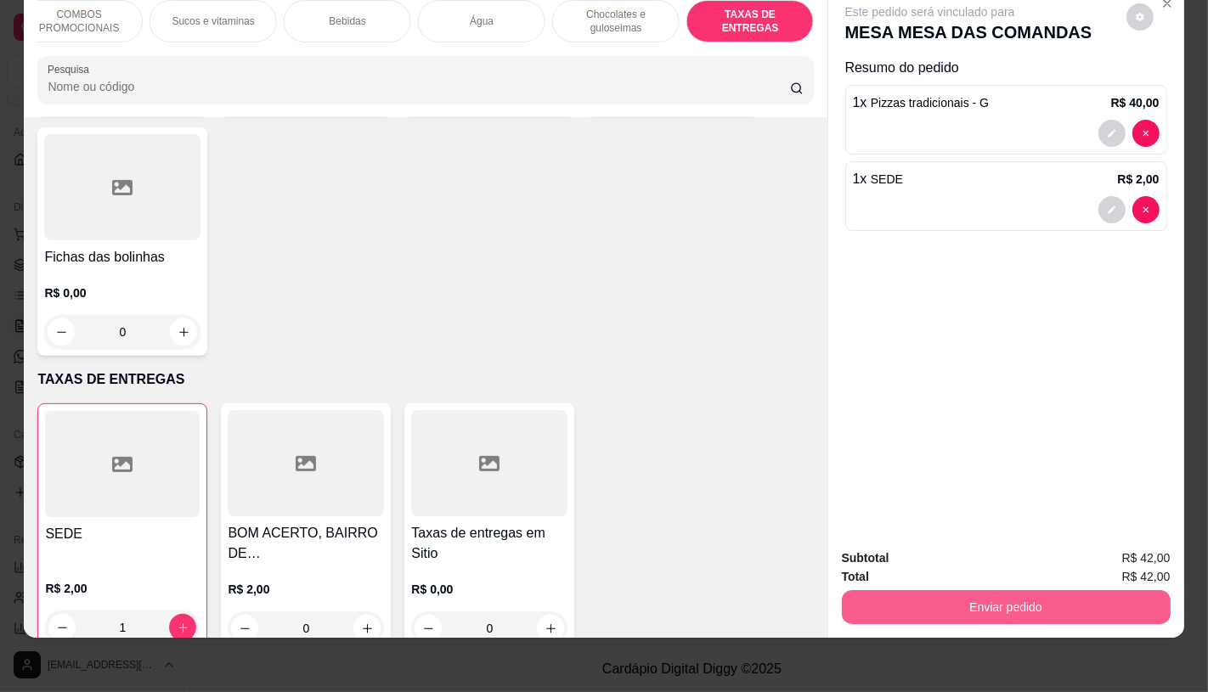
click at [995, 601] on button "Enviar pedido" at bounding box center [1006, 607] width 329 height 34
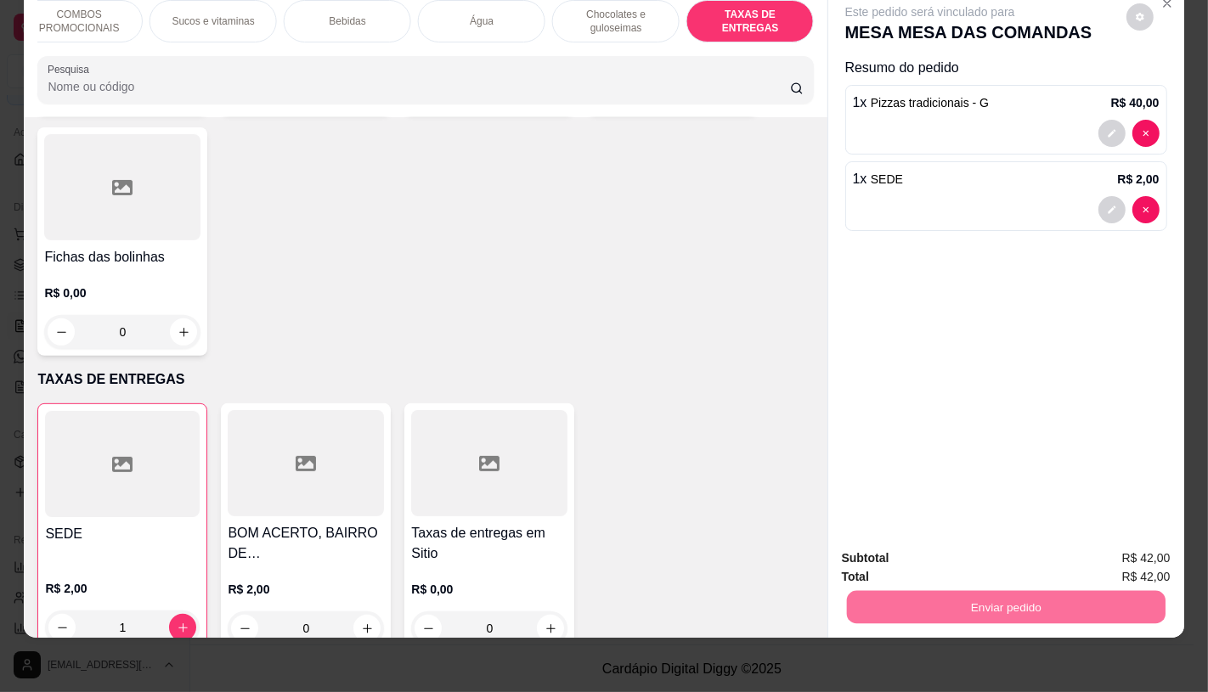
click at [963, 561] on button "Não registrar e enviar pedido" at bounding box center [948, 553] width 177 height 32
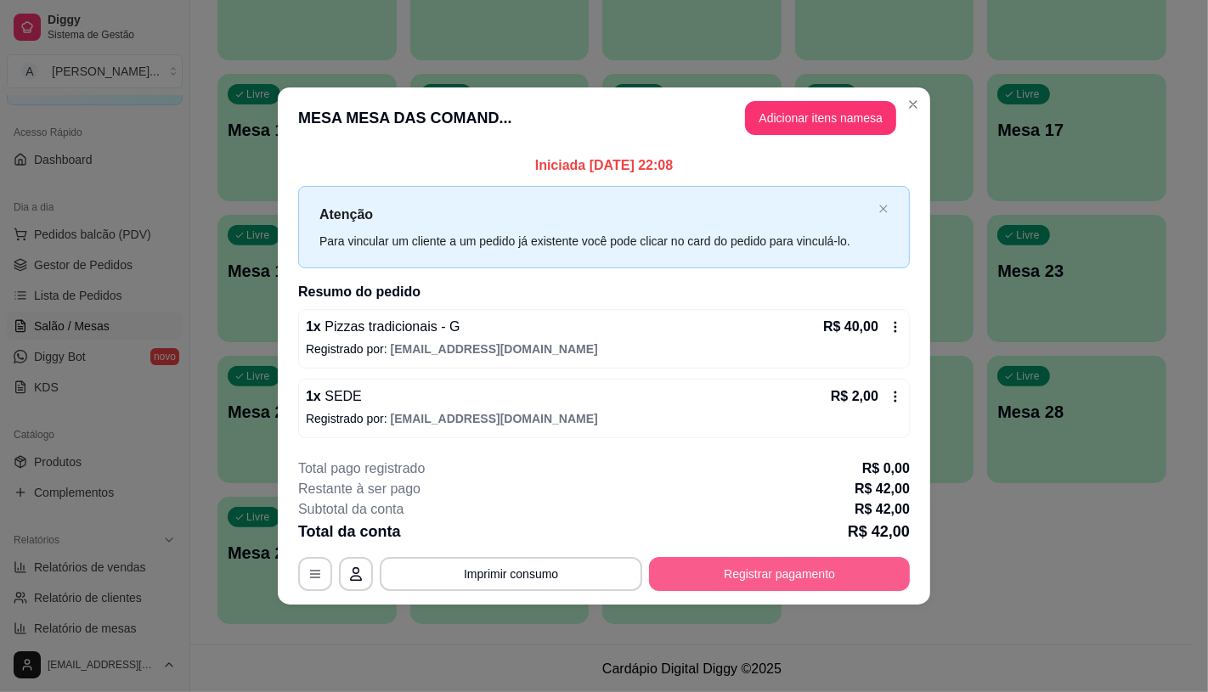
click at [707, 576] on button "Registrar pagamento" at bounding box center [779, 574] width 261 height 34
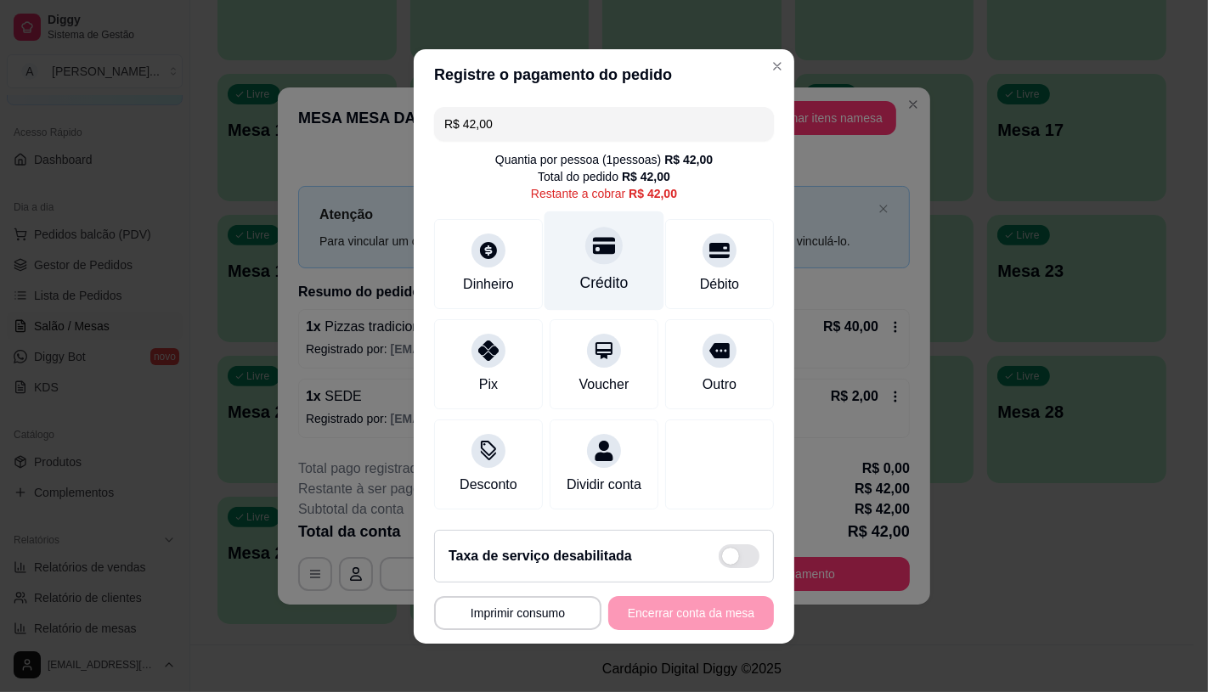
click at [634, 245] on div "Crédito" at bounding box center [604, 260] width 120 height 99
type input "R$ 0,00"
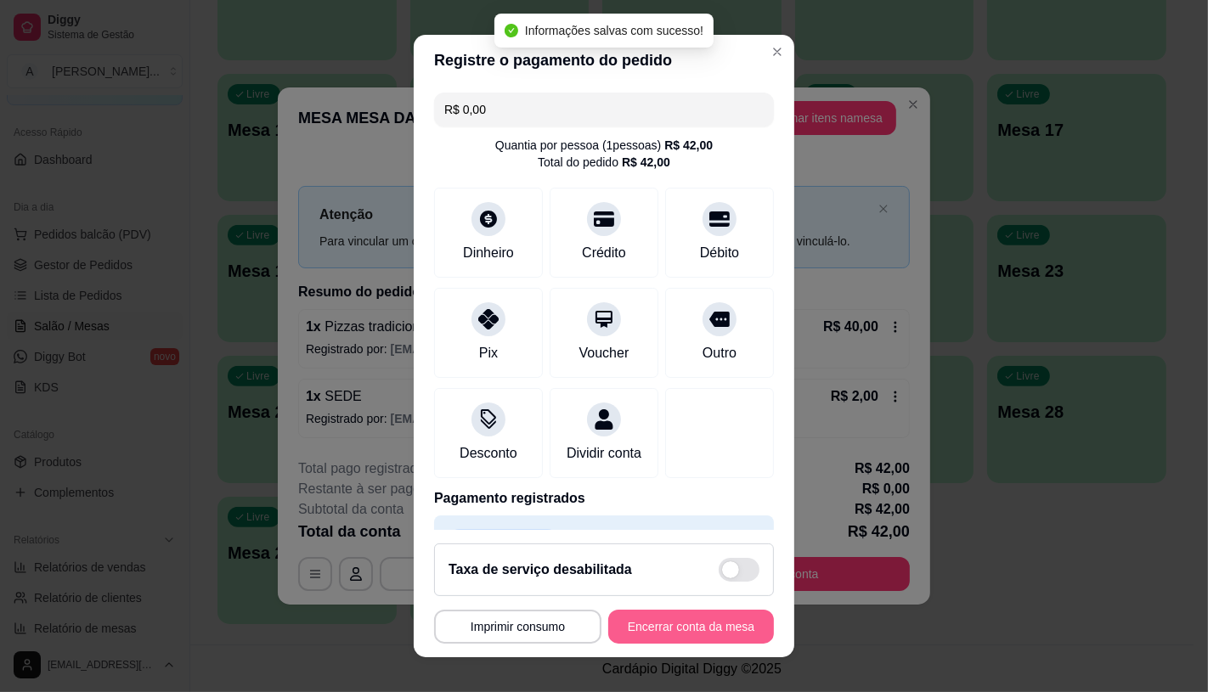
click at [693, 621] on button "Encerrar conta da mesa" at bounding box center [691, 627] width 166 height 34
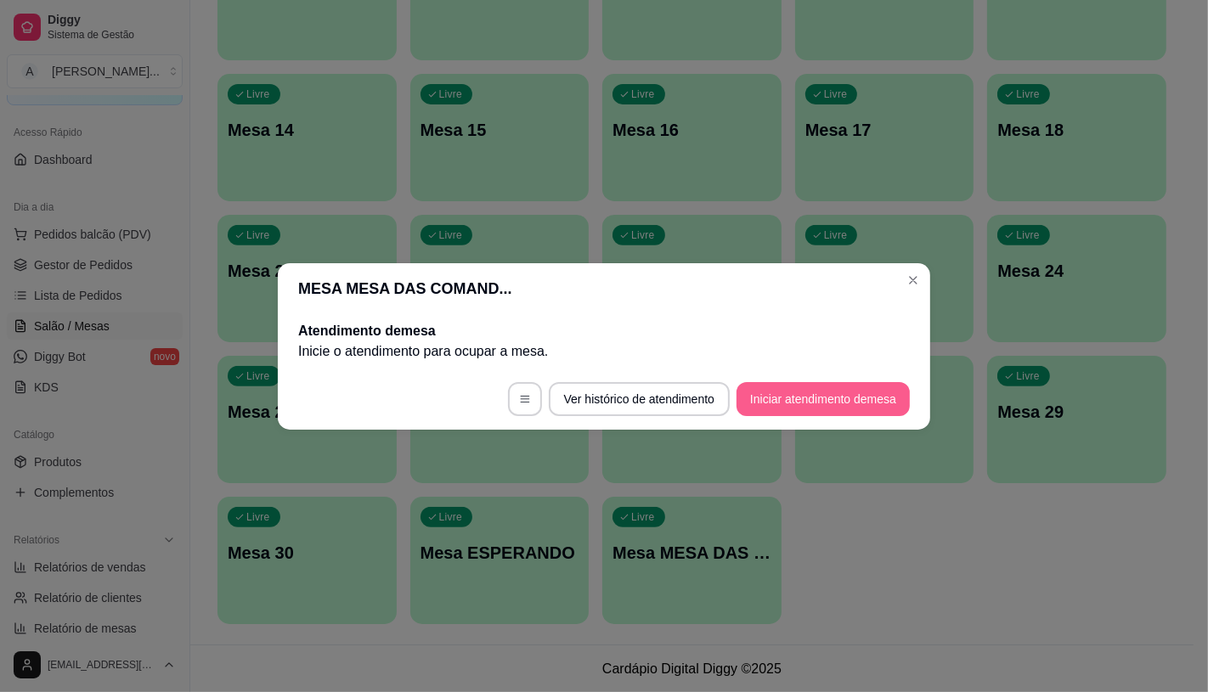
click at [821, 388] on button "Iniciar atendimento de mesa" at bounding box center [822, 399] width 173 height 34
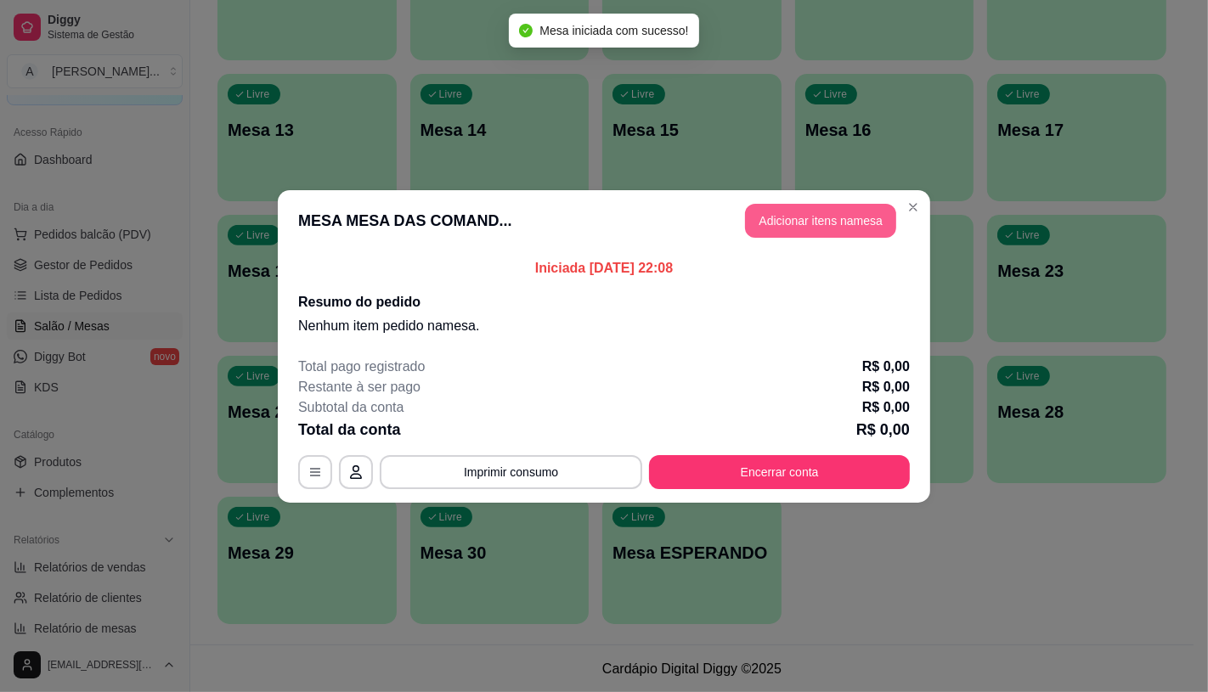
click at [838, 217] on button "Adicionar itens na mesa" at bounding box center [820, 221] width 151 height 34
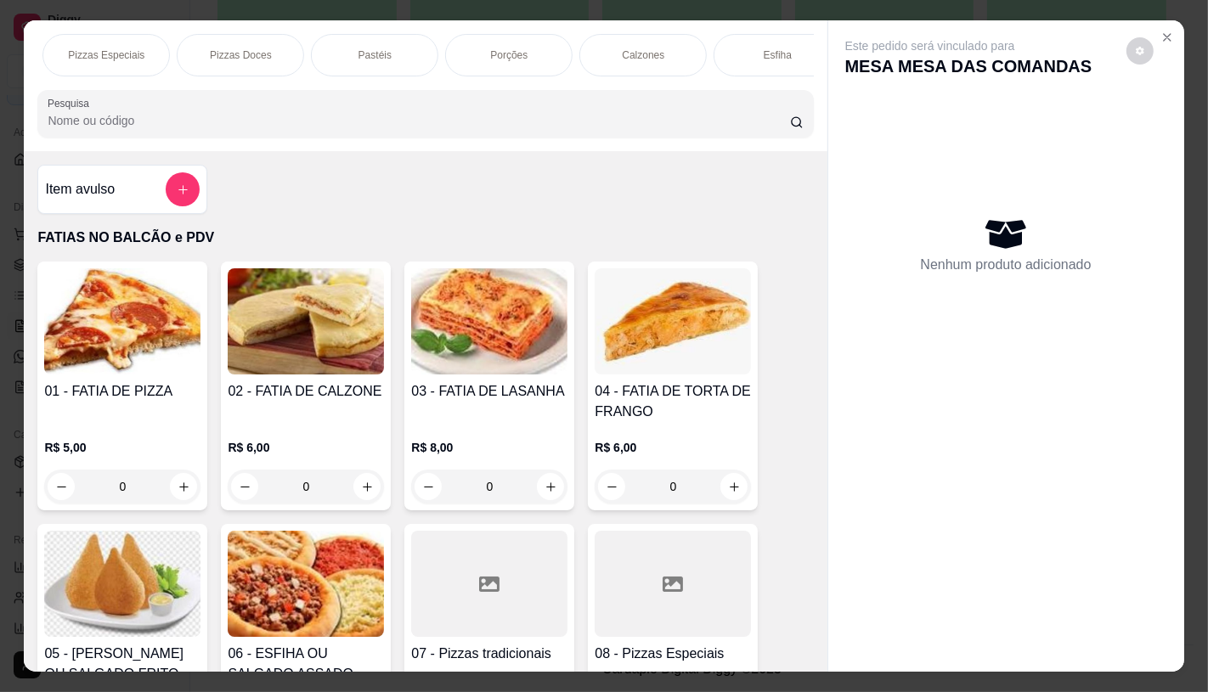
scroll to position [0, 465]
click at [334, 62] on div "Pastéis" at bounding box center [306, 55] width 127 height 42
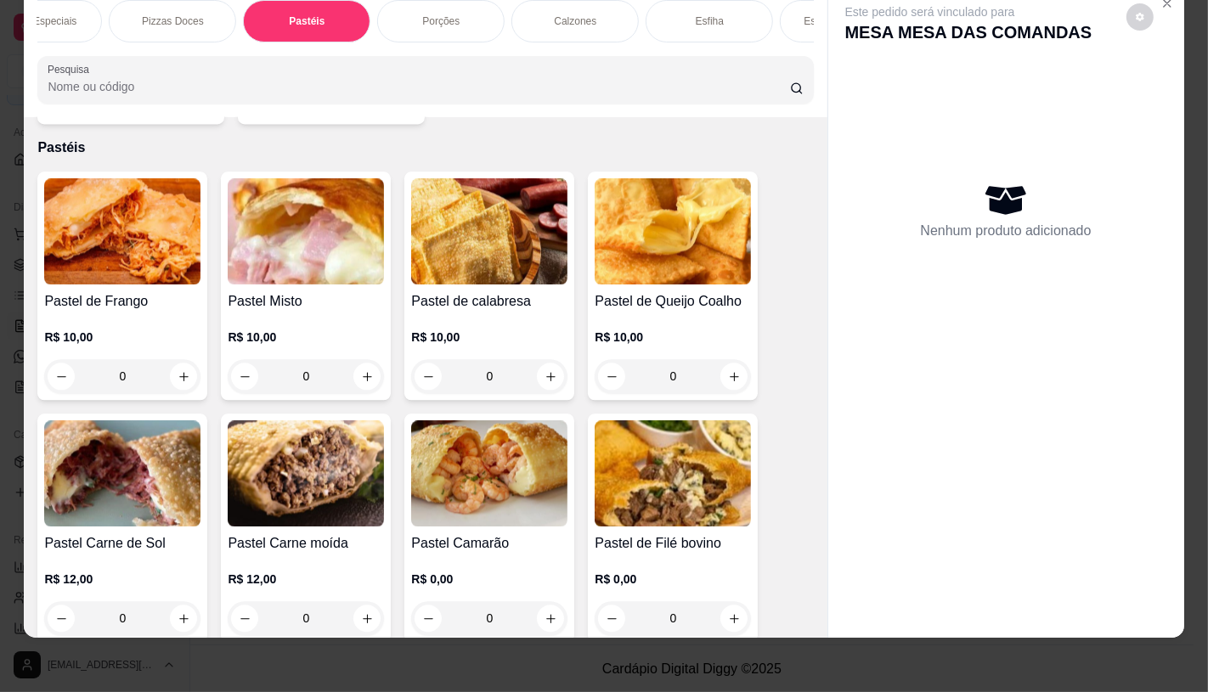
scroll to position [3467, 0]
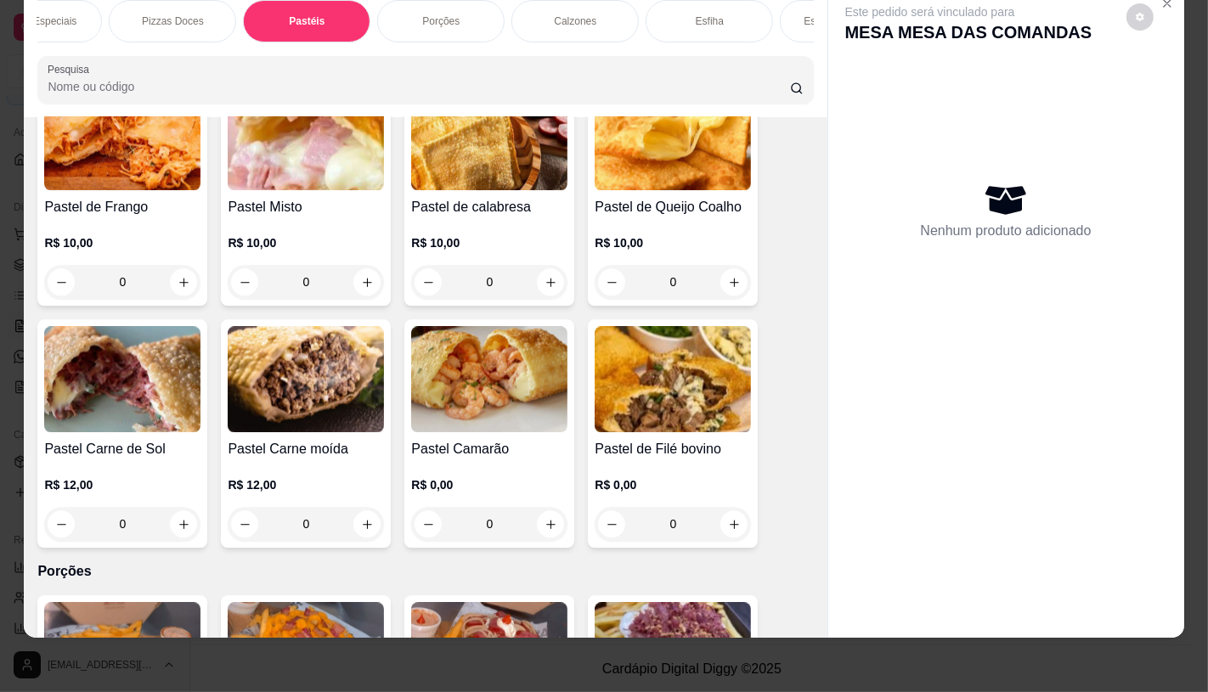
click at [639, 146] on img at bounding box center [673, 137] width 156 height 106
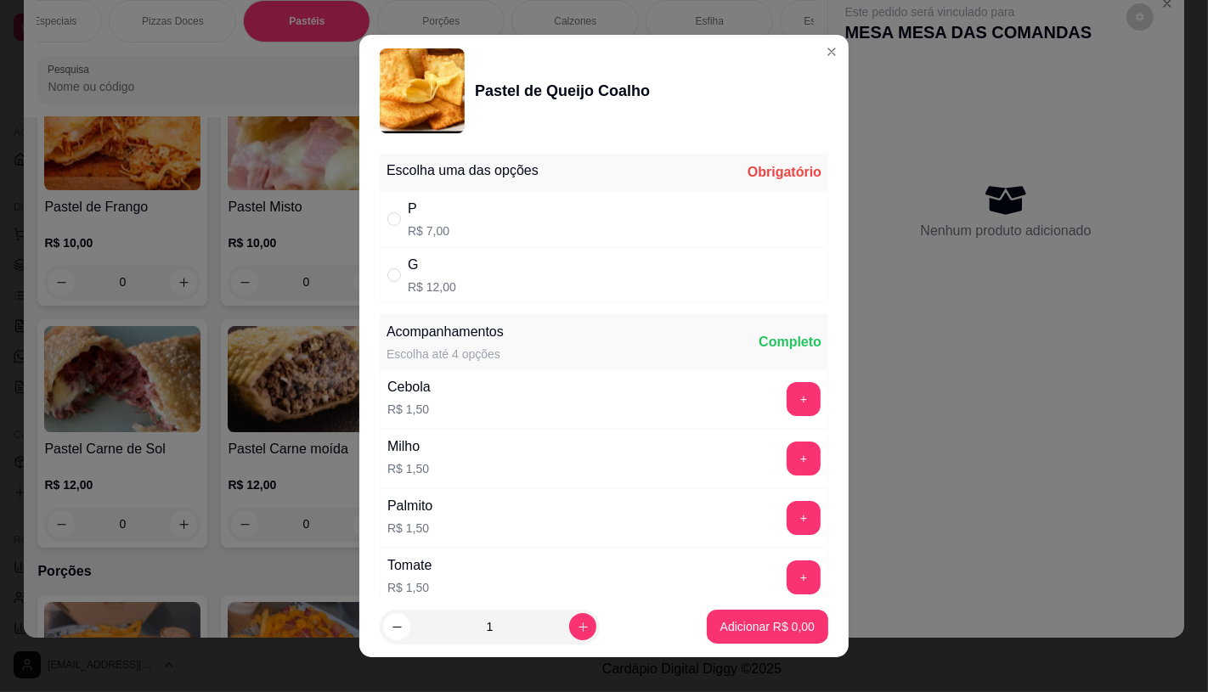
click at [380, 217] on div "P R$ 7,00" at bounding box center [604, 219] width 448 height 56
radio input "true"
click at [577, 623] on icon "increase-product-quantity" at bounding box center [583, 627] width 13 height 13
type input "2"
click at [742, 633] on p "Adicionar R$ 14,00" at bounding box center [764, 626] width 101 height 17
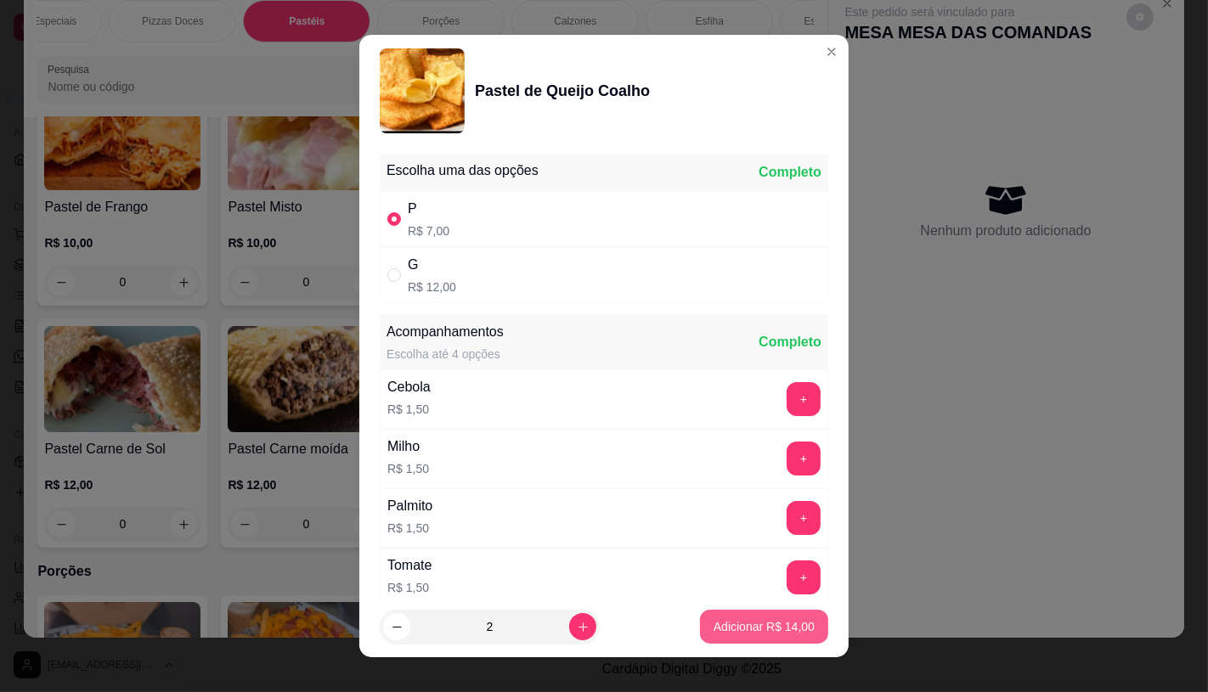
type input "2"
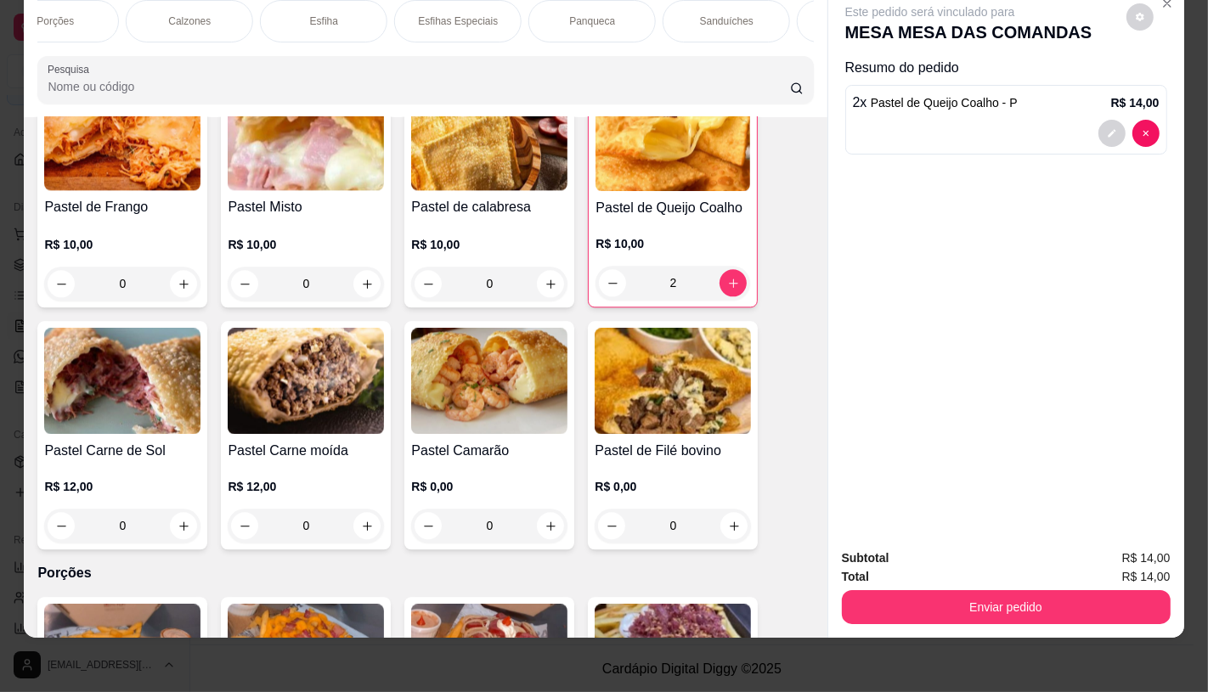
scroll to position [0, 1767]
click at [787, 8] on p "TAXAS DE ENTREGAS" at bounding box center [750, 21] width 99 height 27
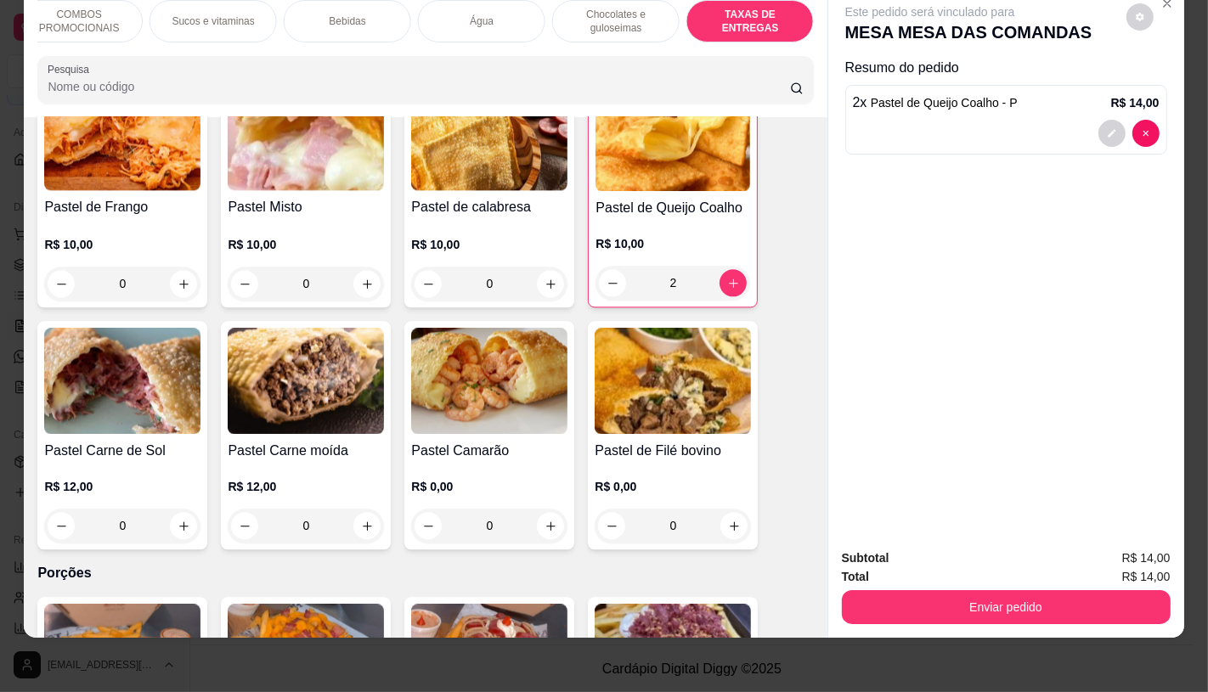
scroll to position [11361, 0]
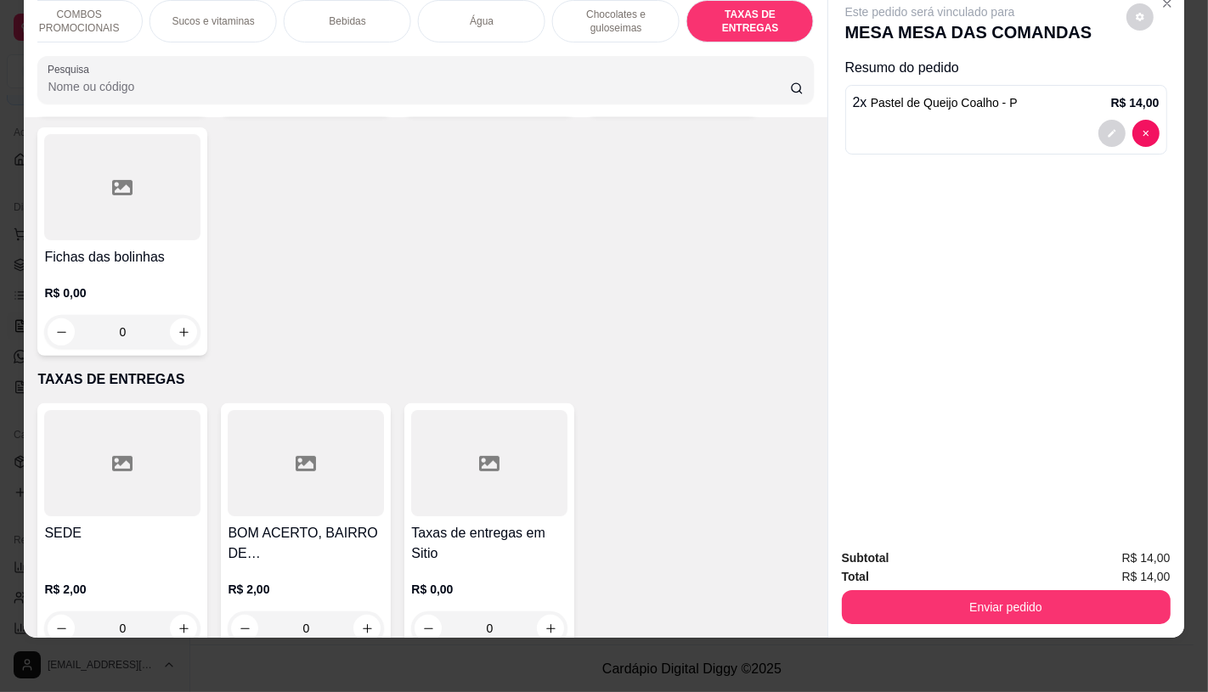
click at [463, 443] on div at bounding box center [489, 463] width 156 height 106
click at [174, 448] on div at bounding box center [122, 463] width 156 height 106
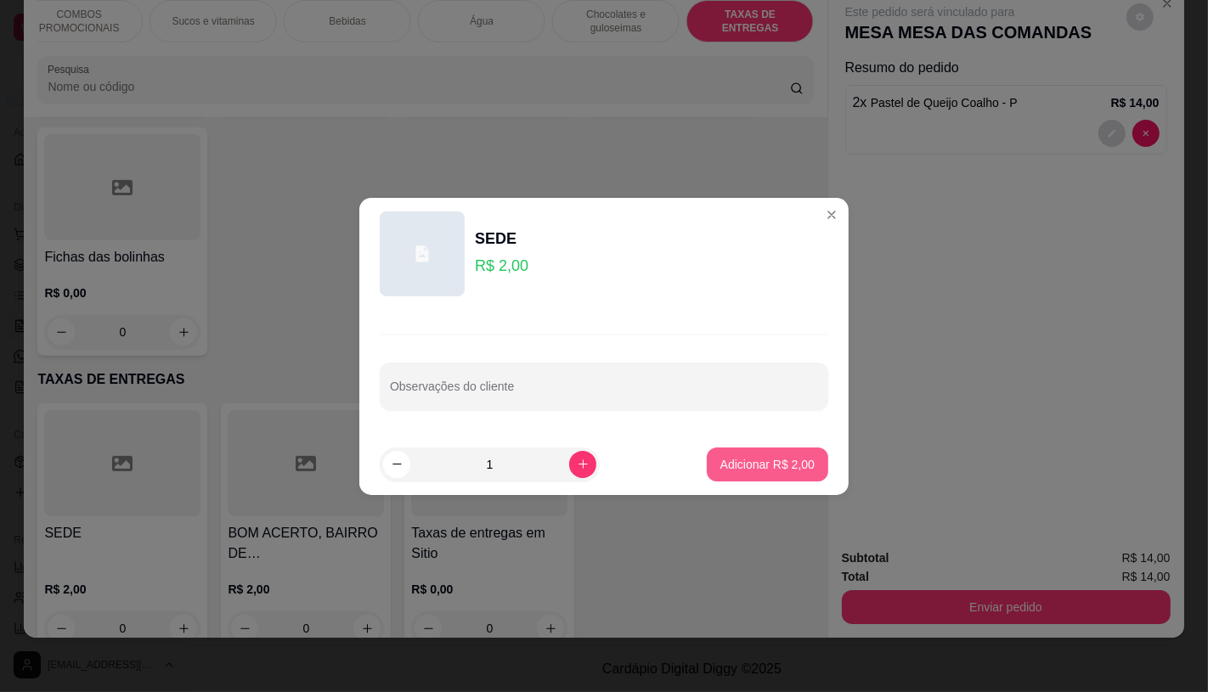
click at [722, 460] on p "Adicionar R$ 2,00" at bounding box center [767, 464] width 94 height 17
type input "1"
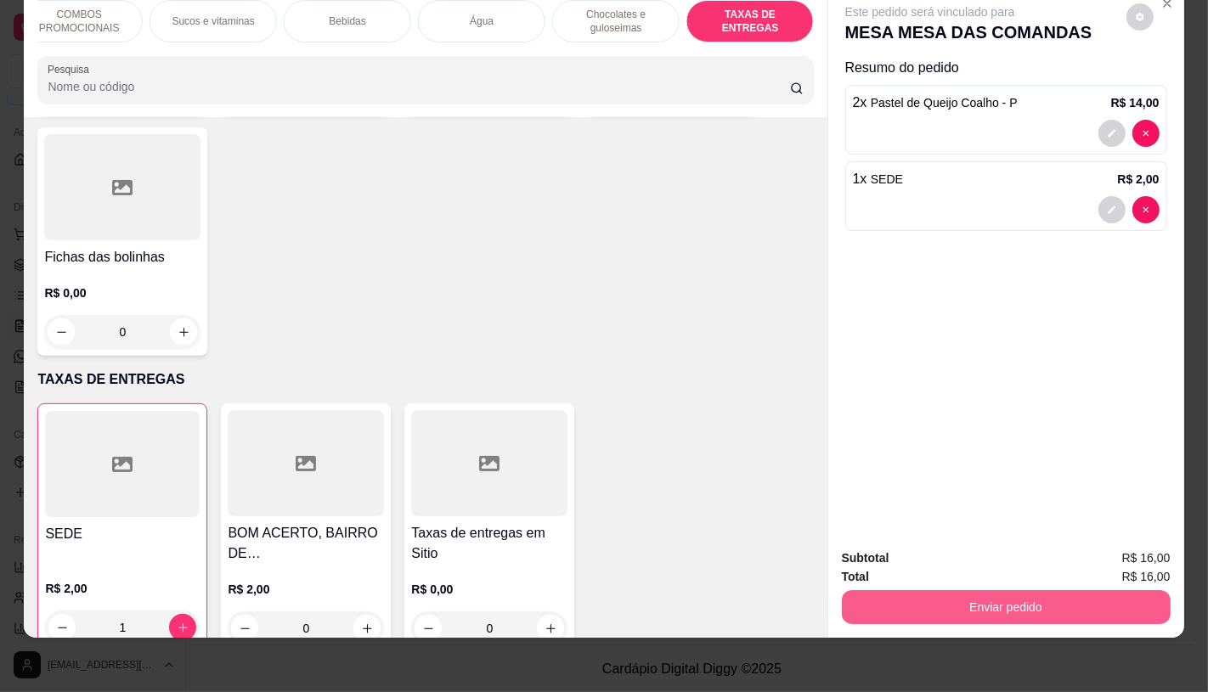
click at [1032, 590] on button "Enviar pedido" at bounding box center [1006, 607] width 329 height 34
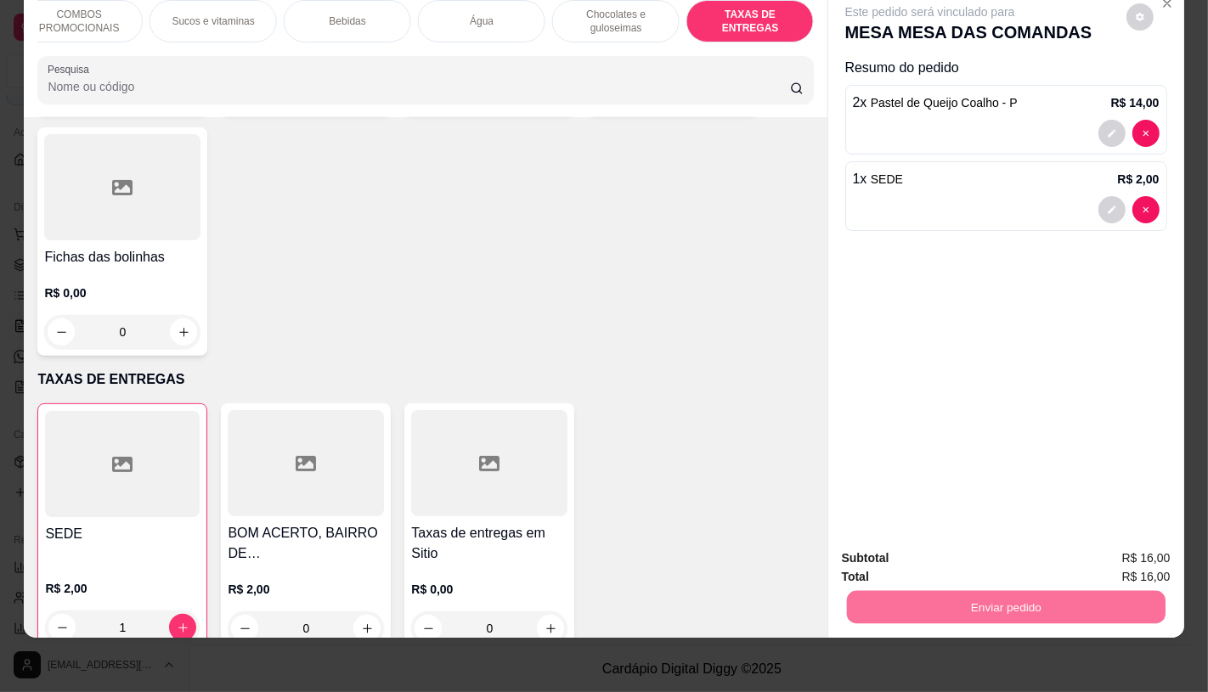
click at [932, 562] on button "Não registrar e enviar pedido" at bounding box center [948, 553] width 177 height 32
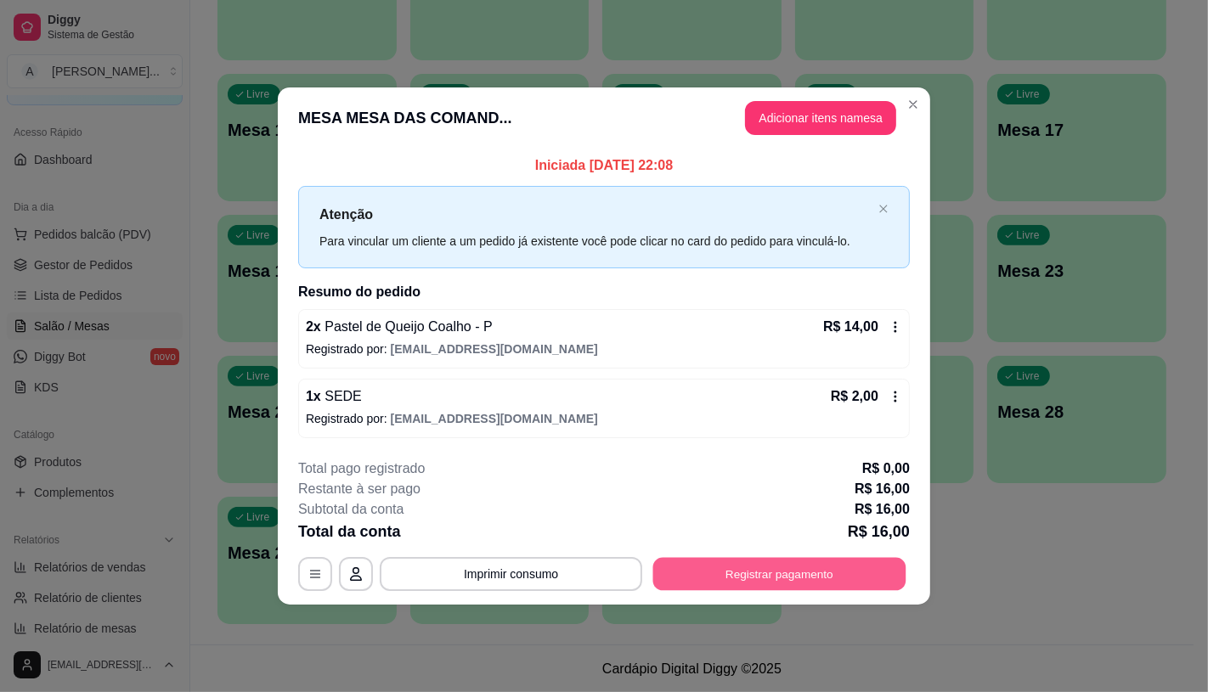
click at [839, 589] on button "Registrar pagamento" at bounding box center [779, 574] width 253 height 33
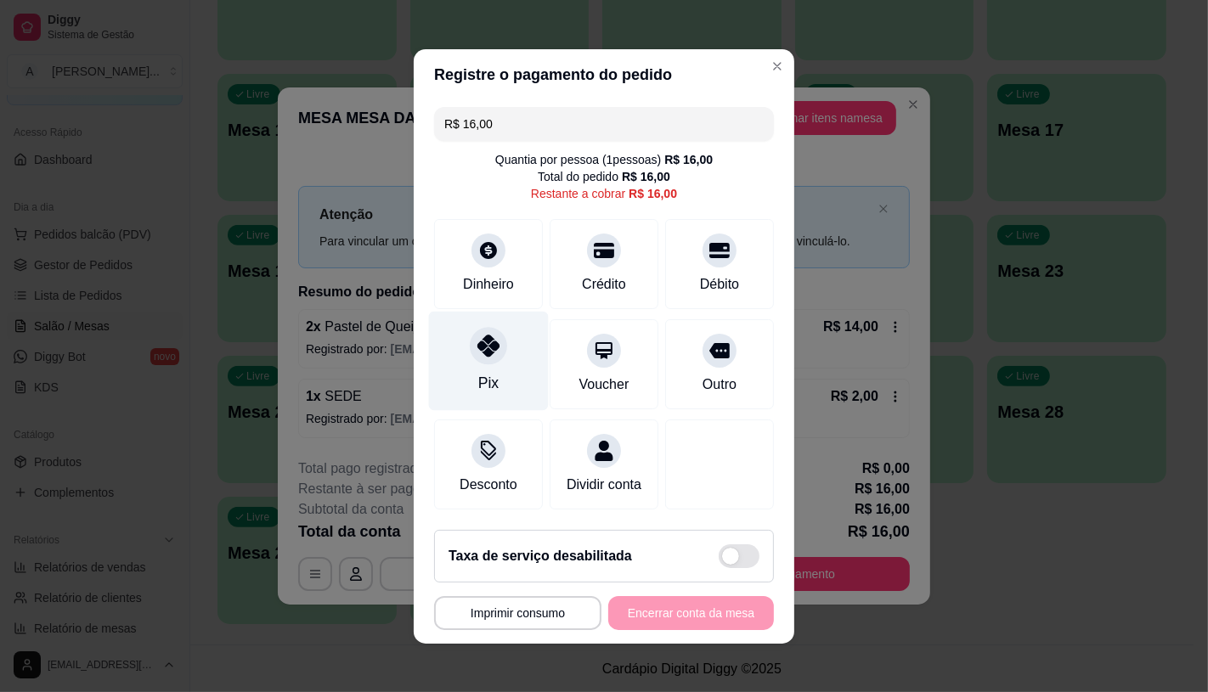
click at [470, 343] on div at bounding box center [488, 345] width 37 height 37
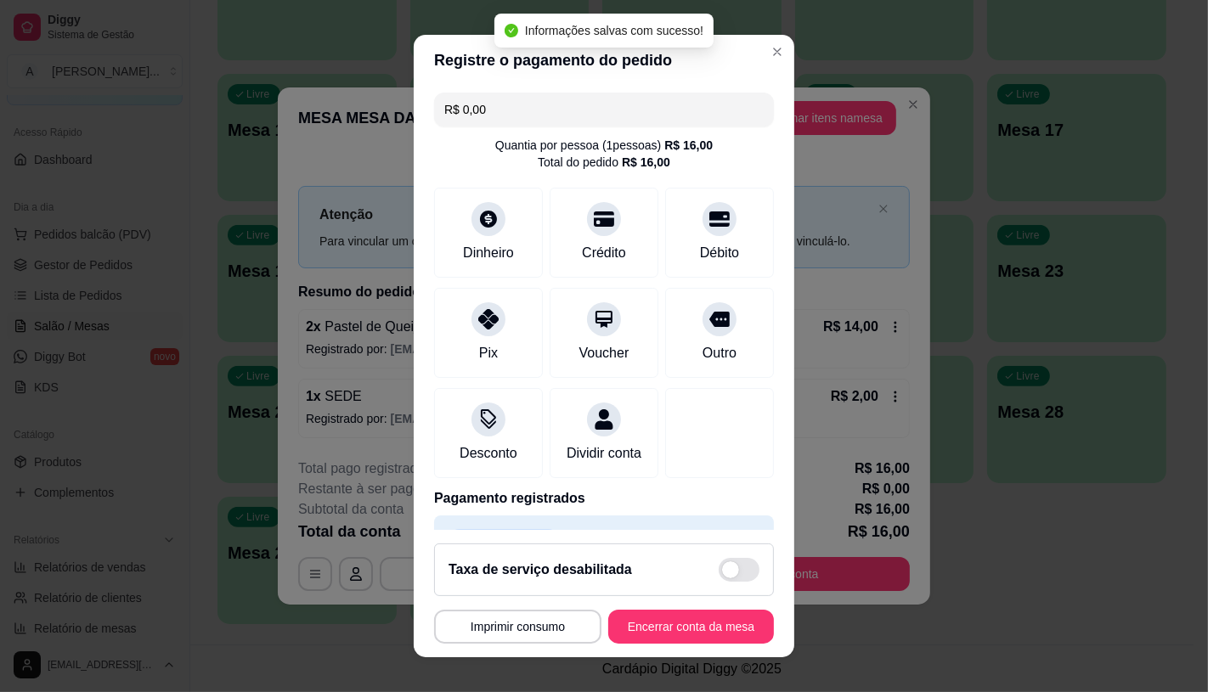
type input "R$ 0,00"
click at [661, 622] on button "Encerrar conta da mesa" at bounding box center [691, 627] width 166 height 34
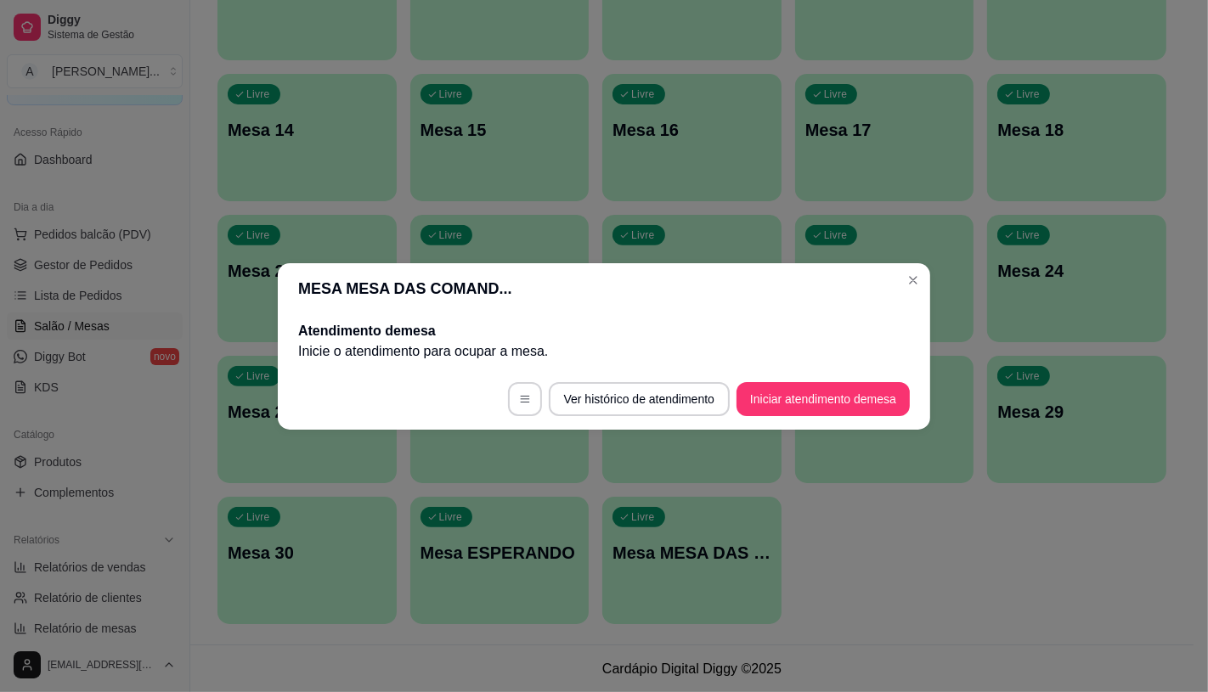
click at [793, 379] on section "MESA MESA DAS COMAND... Atendimento de mesa Inicie o atendimento para ocupar a …" at bounding box center [604, 346] width 652 height 166
click at [799, 406] on button "Iniciar atendimento de mesa" at bounding box center [822, 399] width 173 height 34
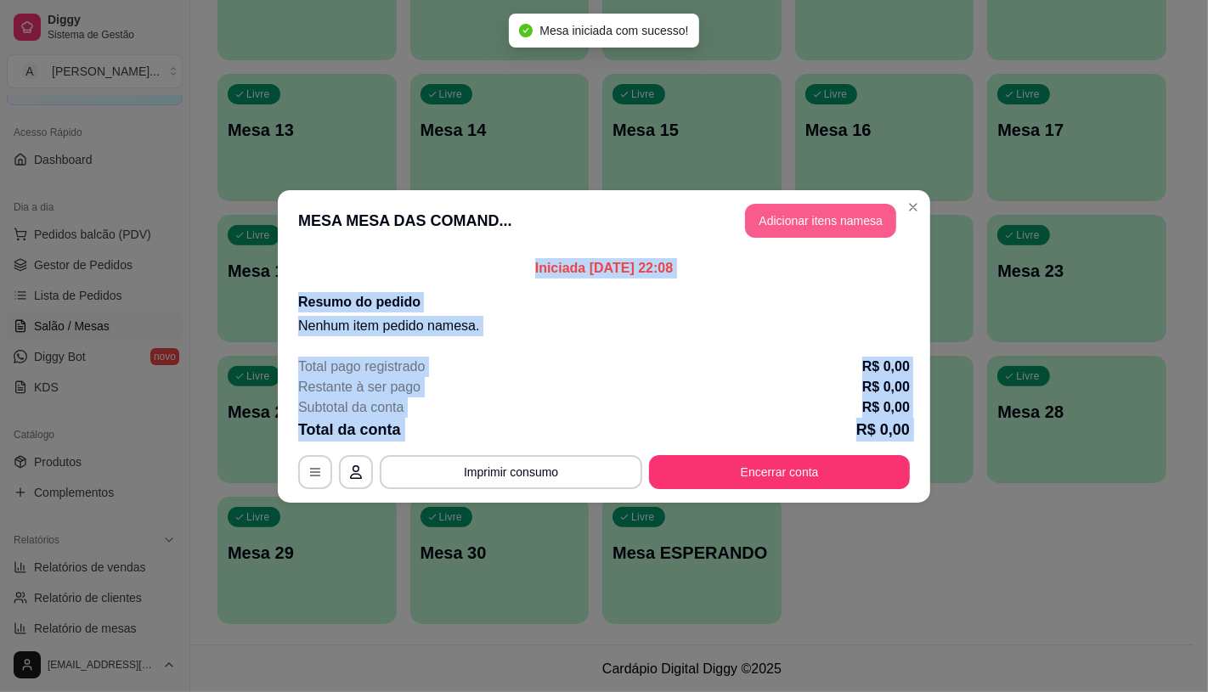
click at [817, 219] on button "Adicionar itens na mesa" at bounding box center [820, 221] width 151 height 34
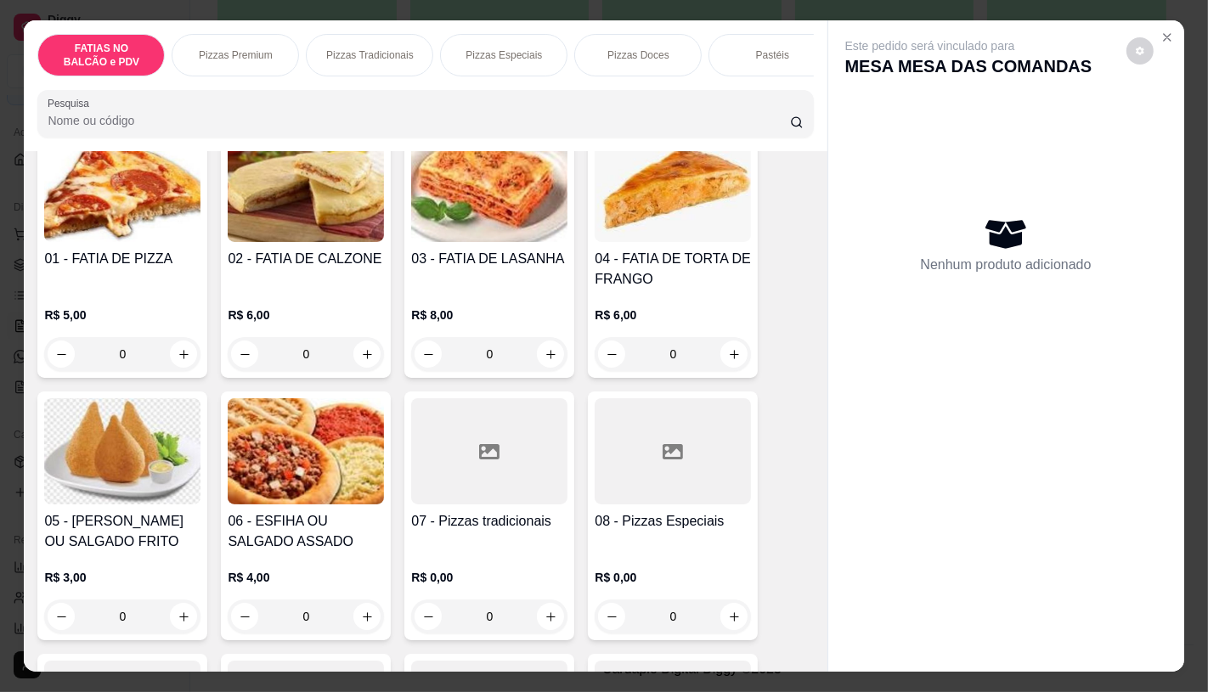
scroll to position [189, 0]
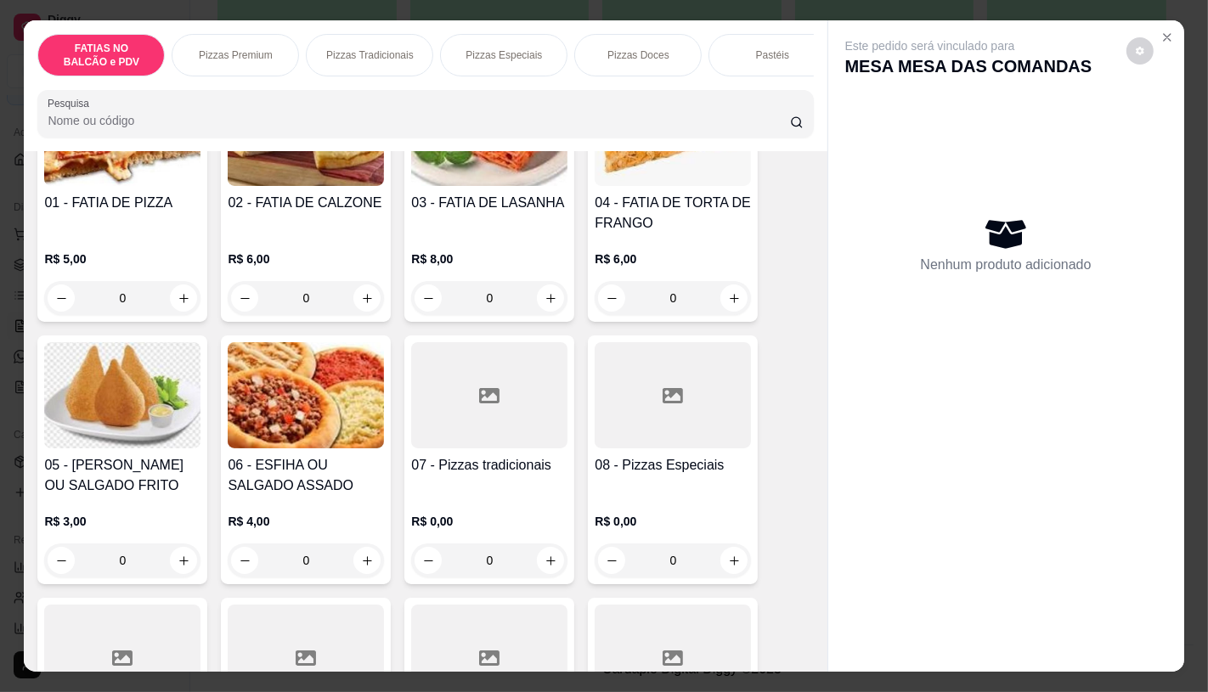
click at [712, 468] on h4 "08 - Pizzas Especiais" at bounding box center [673, 465] width 156 height 20
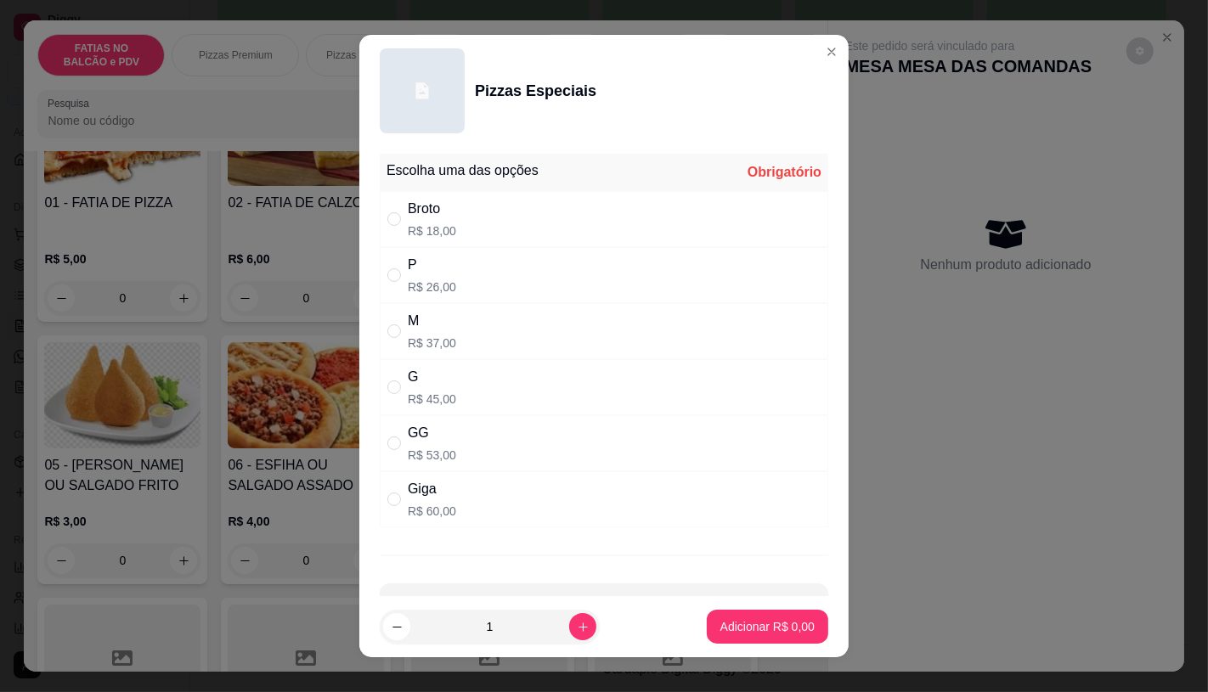
click at [477, 336] on div "M R$ 37,00" at bounding box center [604, 331] width 448 height 56
radio input "true"
click at [748, 634] on p "Adicionar R$ 37,00" at bounding box center [764, 627] width 99 height 16
type input "1"
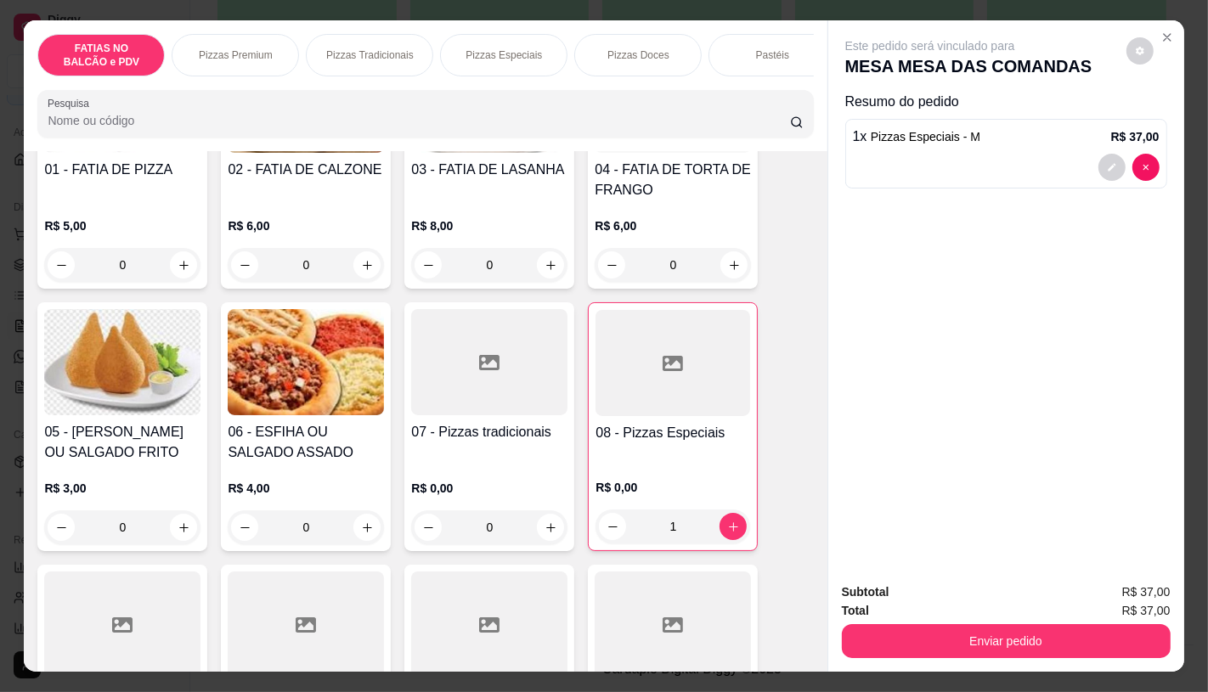
scroll to position [283, 0]
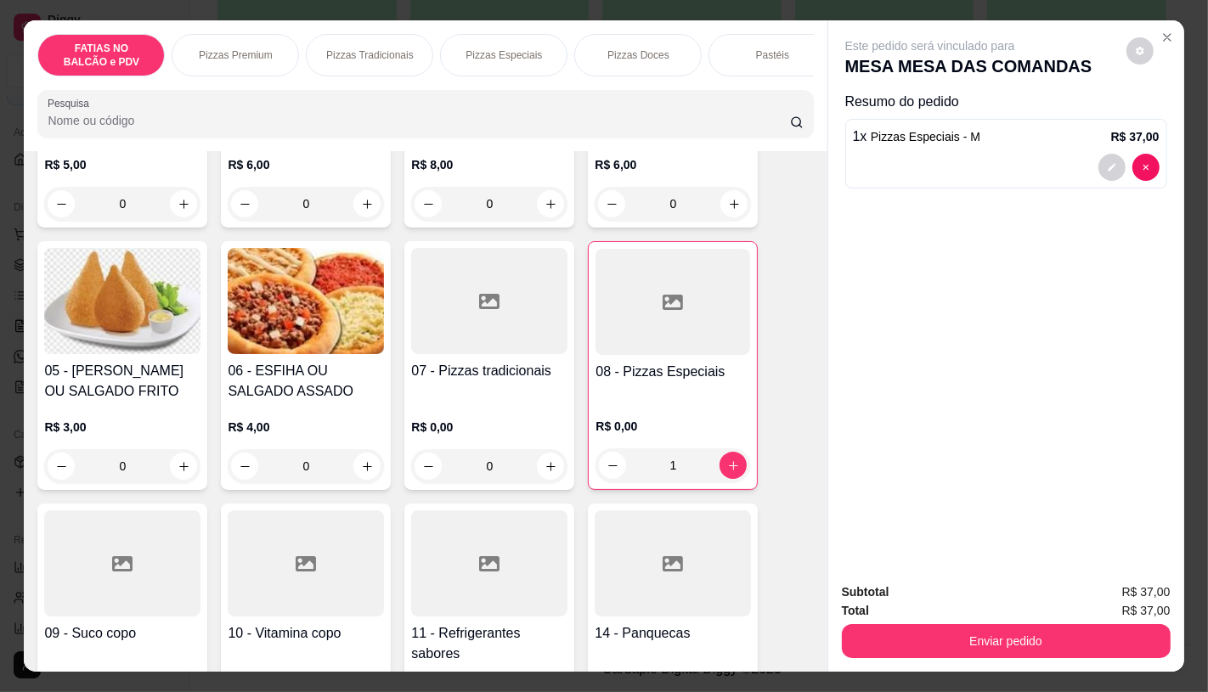
click at [471, 540] on div at bounding box center [489, 564] width 156 height 106
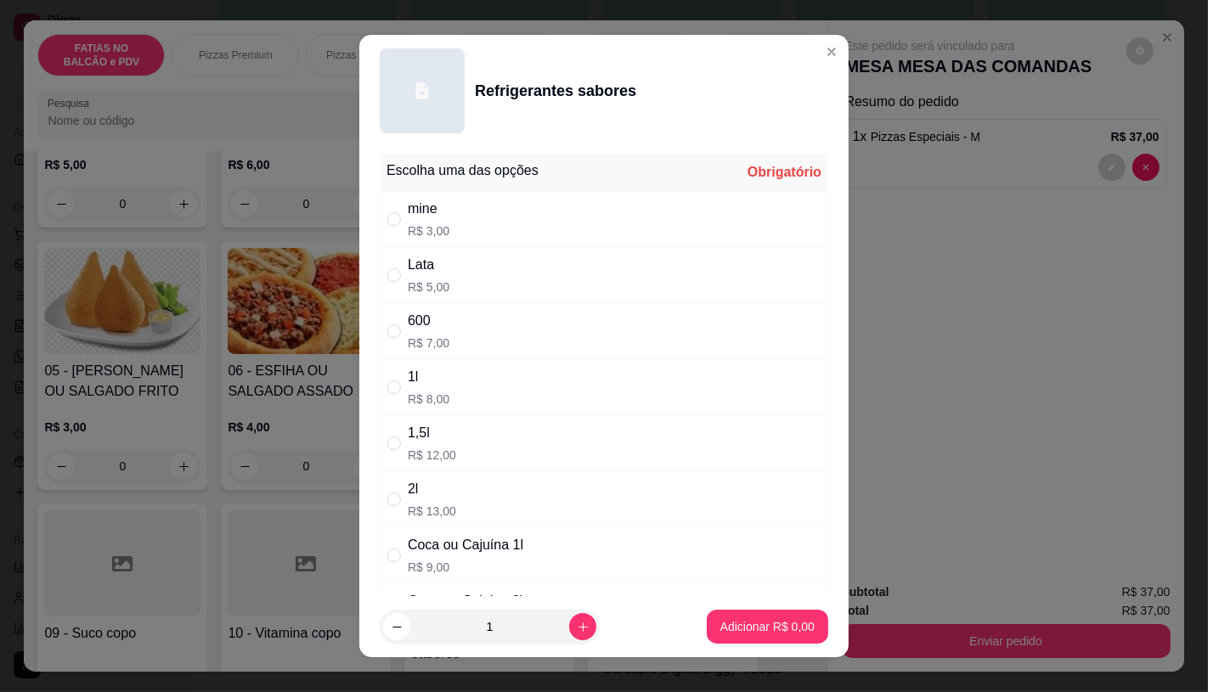
click at [439, 393] on p "R$ 8,00" at bounding box center [429, 399] width 42 height 17
radio input "true"
click at [740, 621] on p "Adicionar R$ 8,00" at bounding box center [767, 626] width 94 height 17
type input "1"
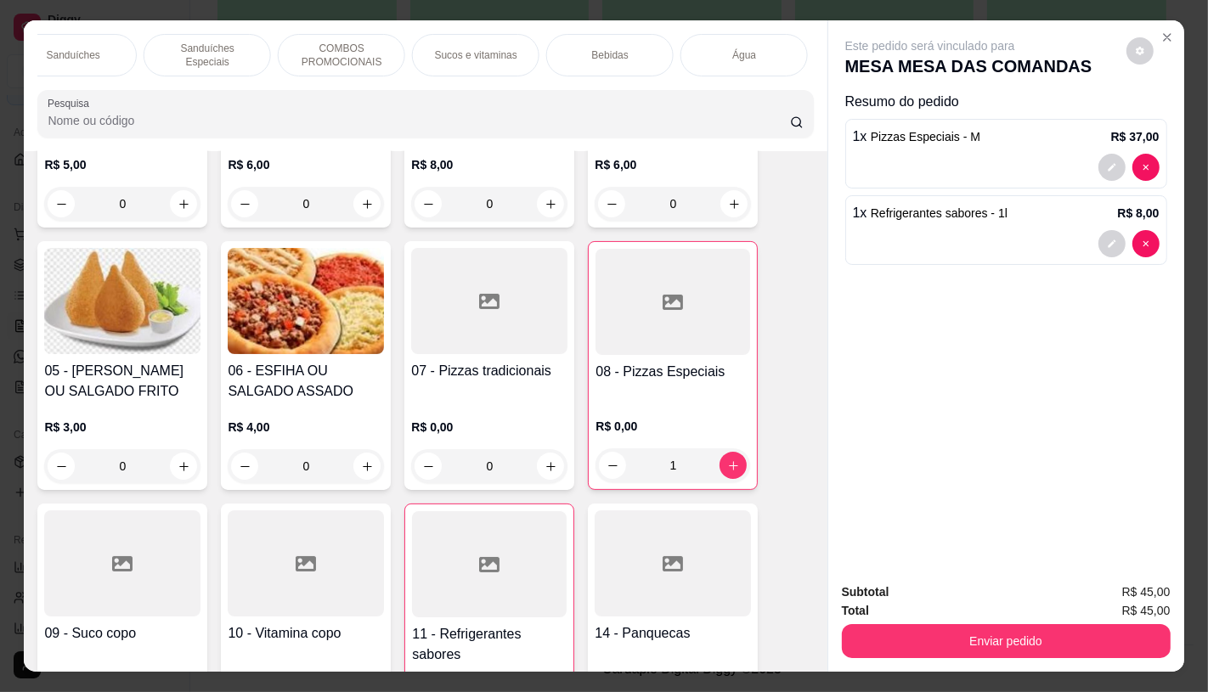
scroll to position [0, 1767]
click at [787, 58] on div "TAXAS DE ENTREGAS" at bounding box center [749, 55] width 127 height 42
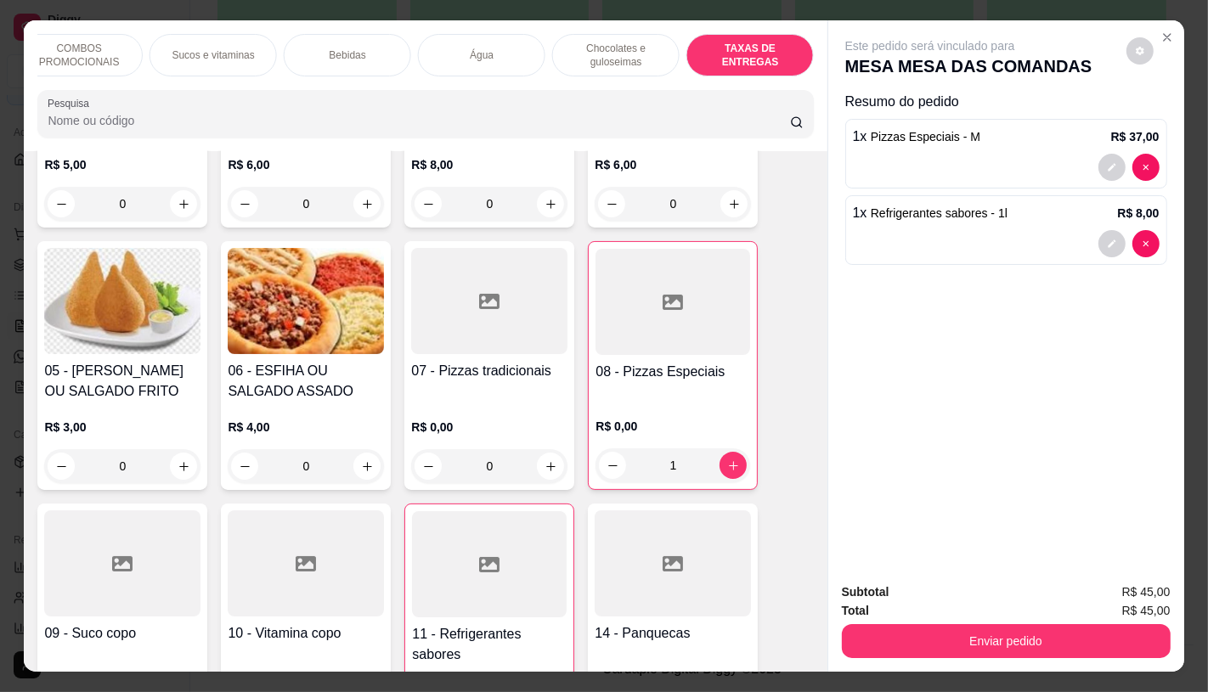
scroll to position [40, 0]
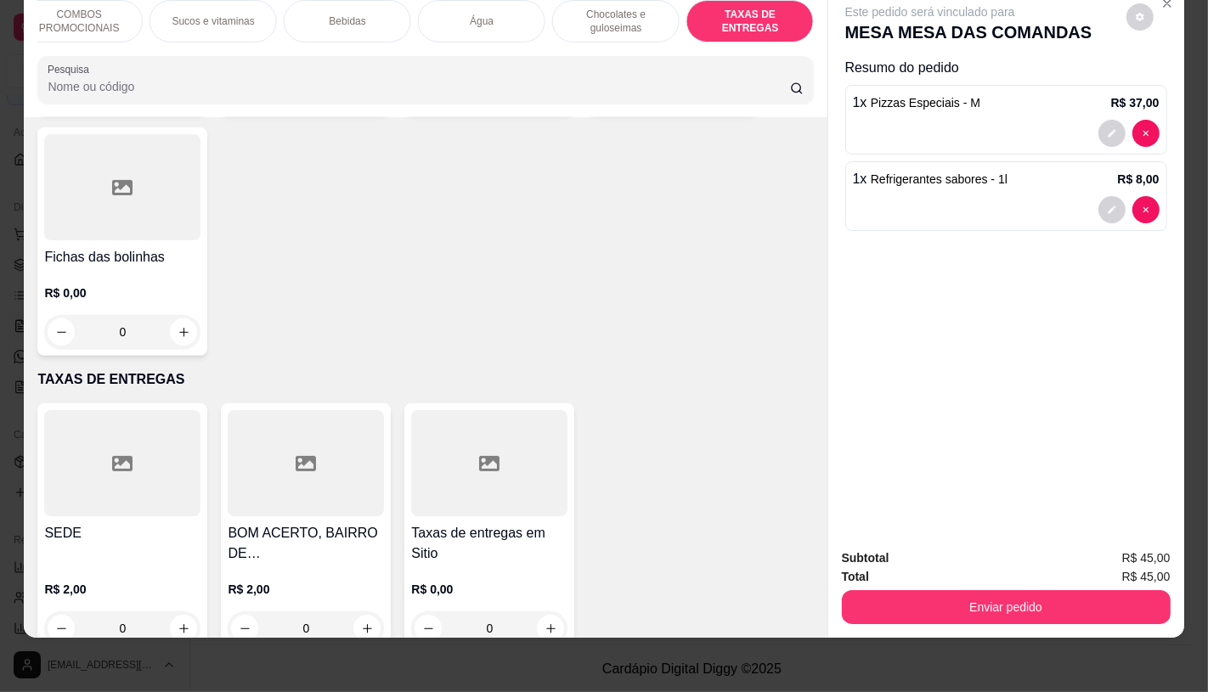
click at [175, 455] on div at bounding box center [122, 463] width 156 height 106
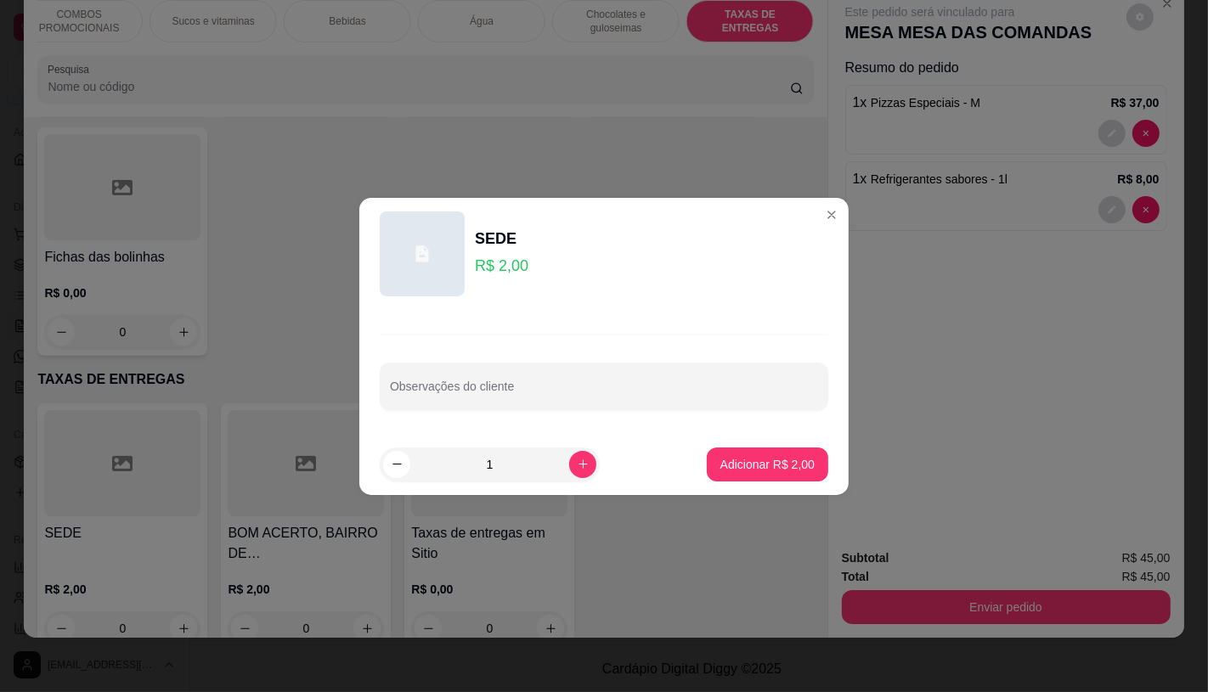
click at [792, 453] on button "Adicionar R$ 2,00" at bounding box center [767, 465] width 121 height 34
type input "1"
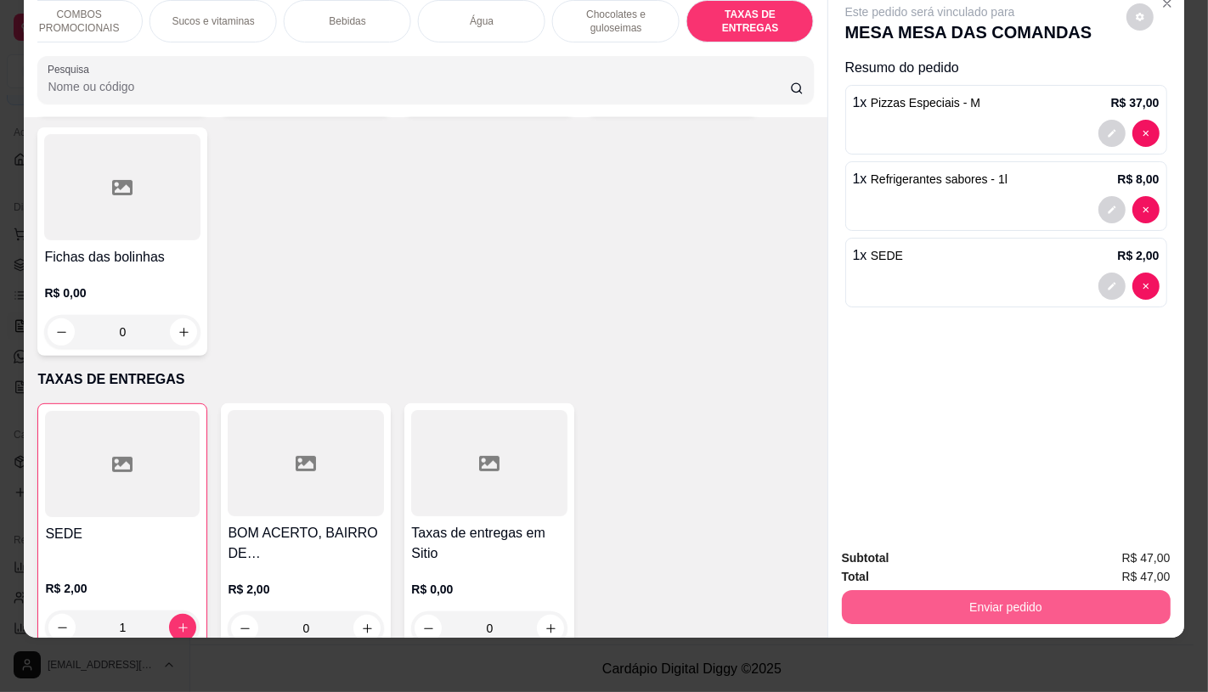
click at [913, 590] on button "Enviar pedido" at bounding box center [1006, 607] width 329 height 34
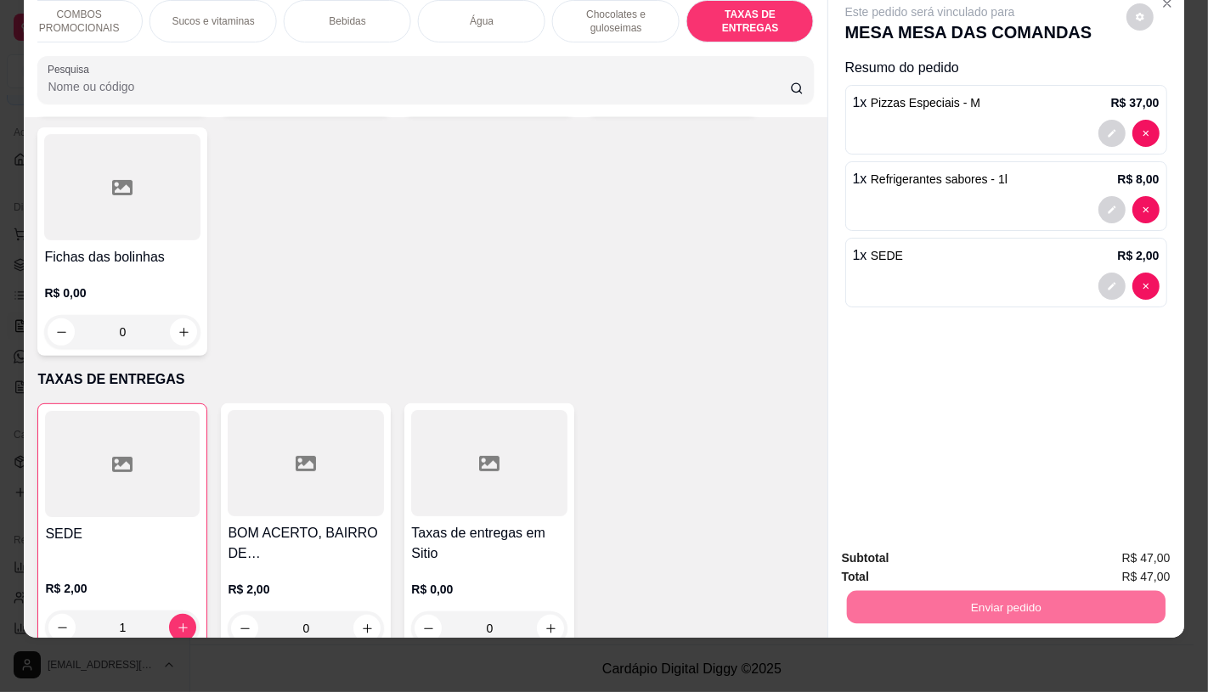
click at [887, 548] on button "Não registrar e enviar pedido" at bounding box center [949, 552] width 172 height 31
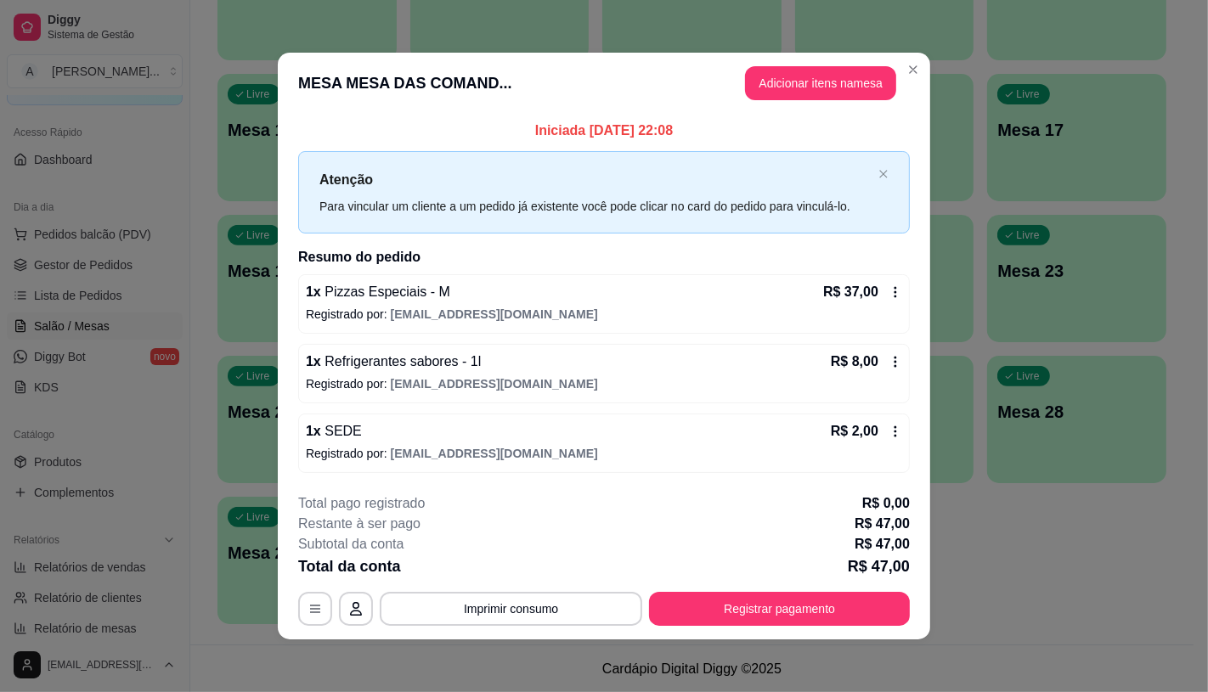
click at [862, 586] on div "**********" at bounding box center [604, 560] width 612 height 133
click at [858, 610] on button "Registrar pagamento" at bounding box center [779, 609] width 261 height 34
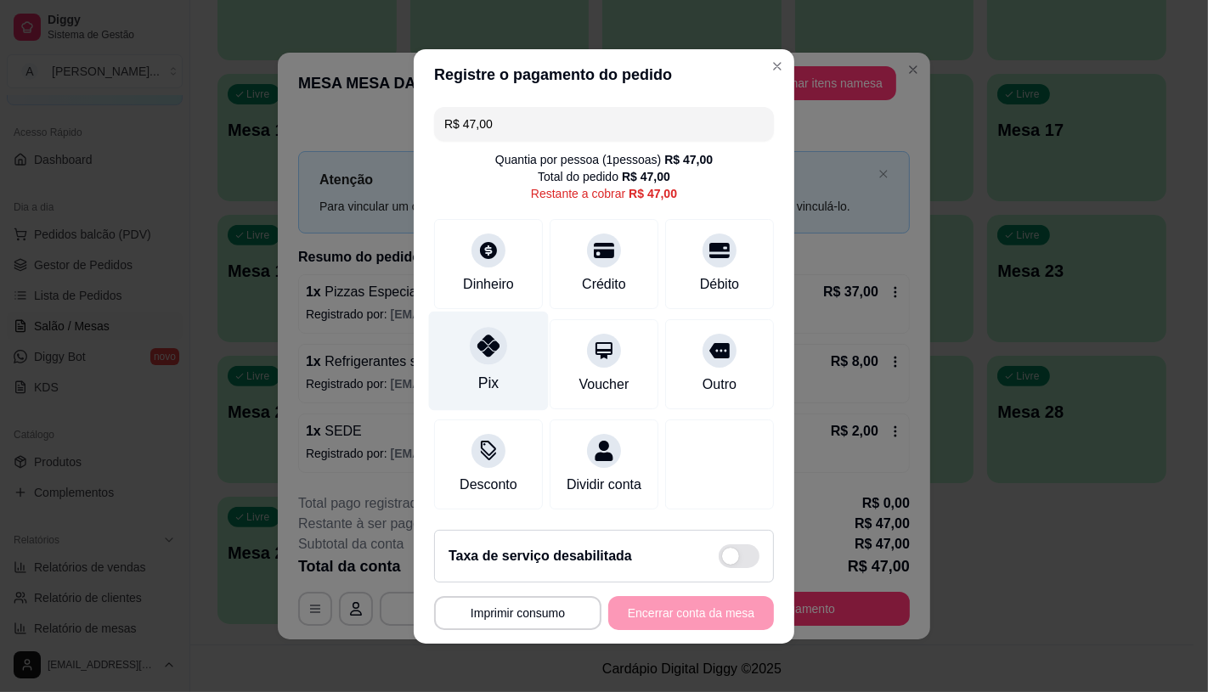
click at [511, 364] on div "Pix" at bounding box center [489, 360] width 120 height 99
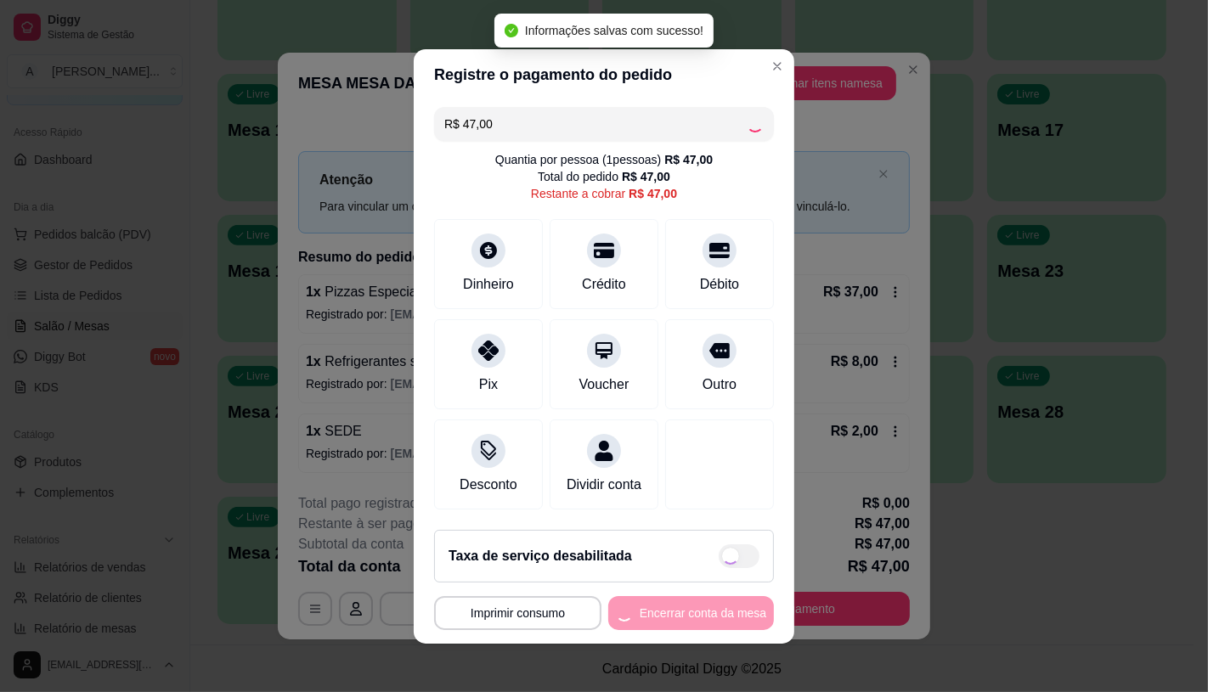
type input "R$ 0,00"
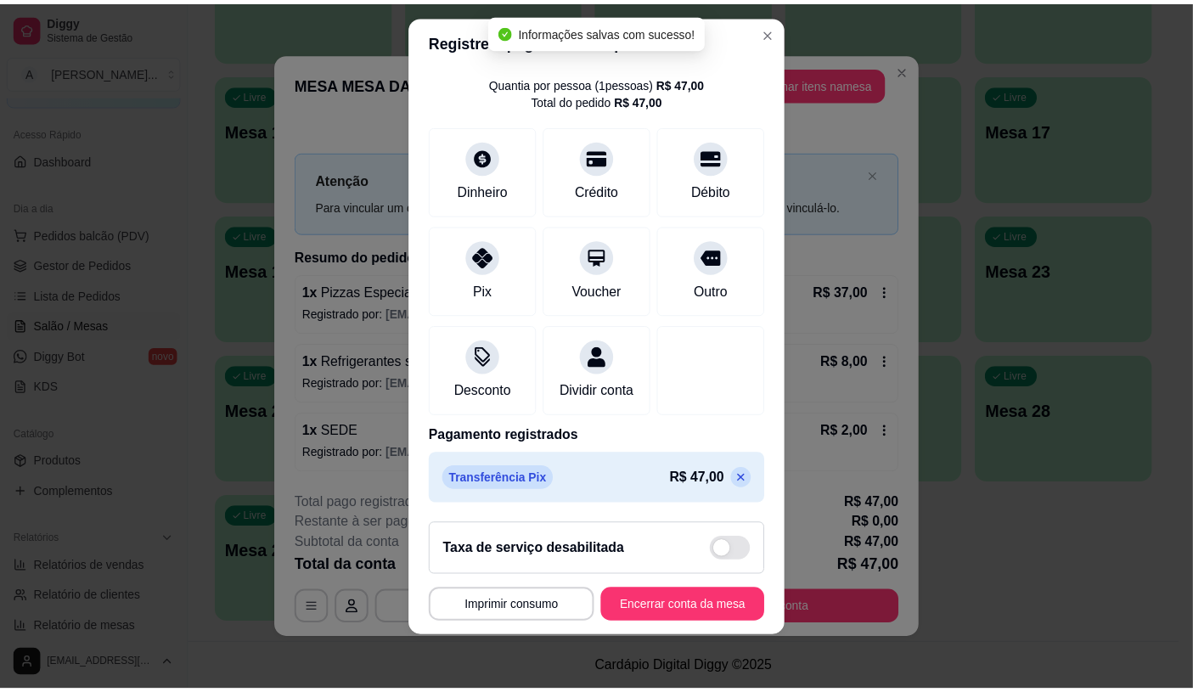
scroll to position [63, 0]
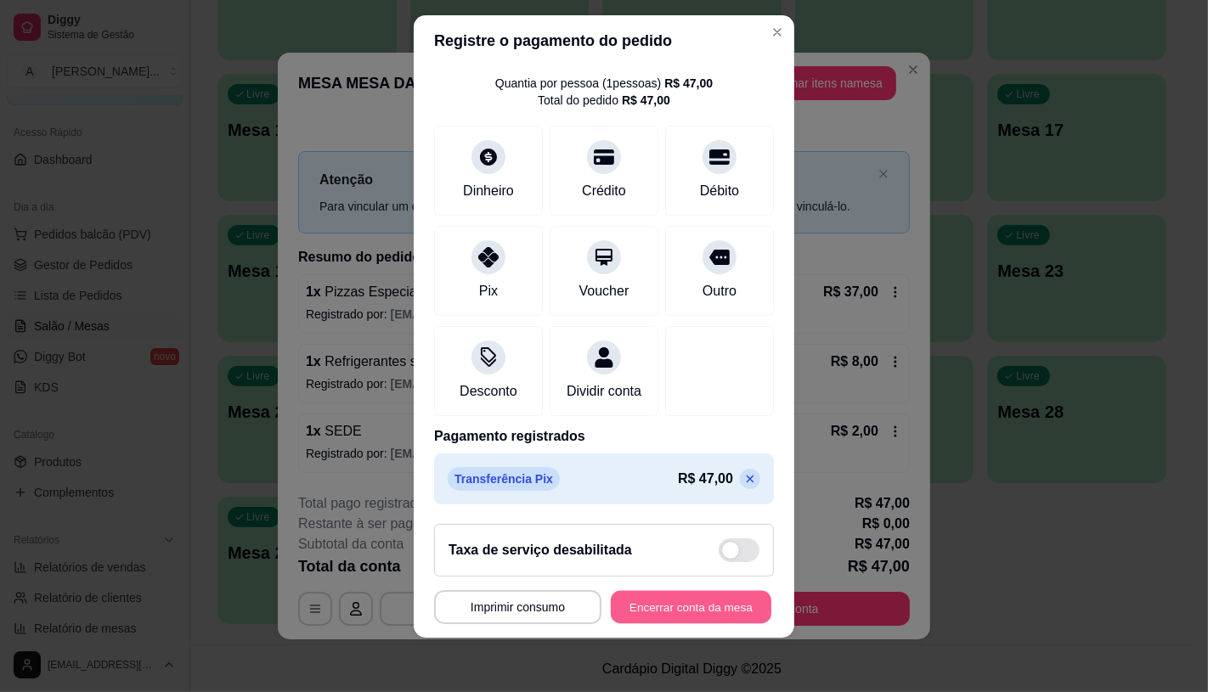
click at [686, 609] on button "Encerrar conta da mesa" at bounding box center [691, 607] width 161 height 33
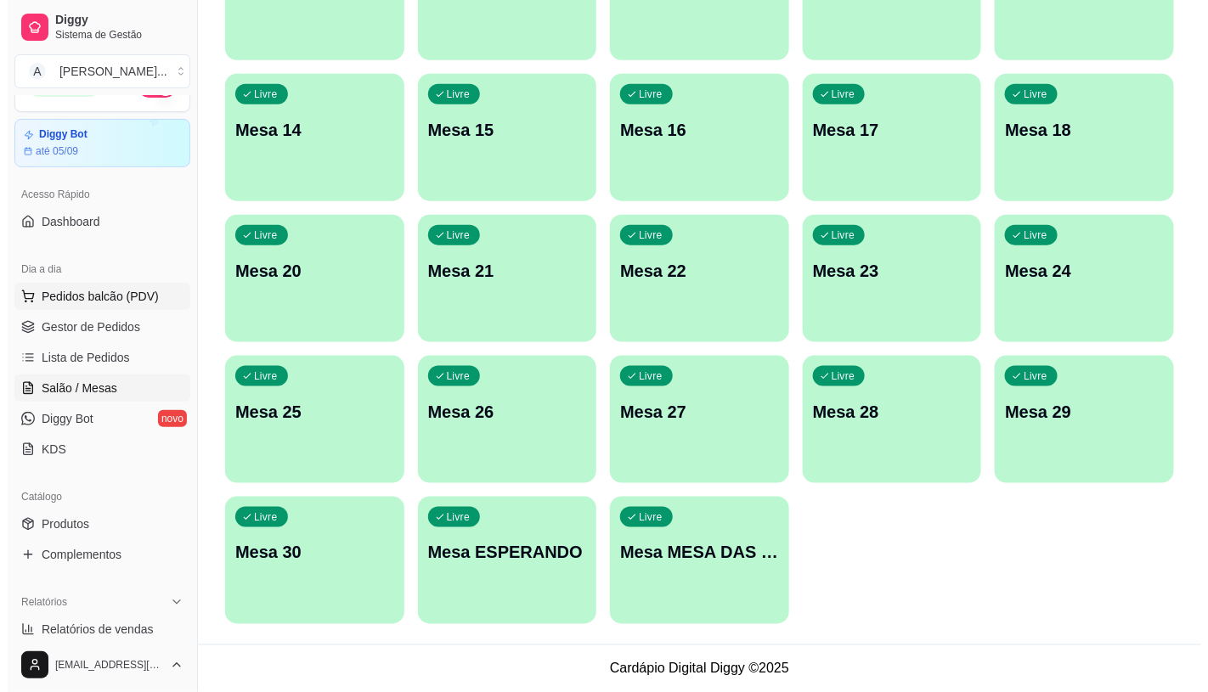
scroll to position [0, 0]
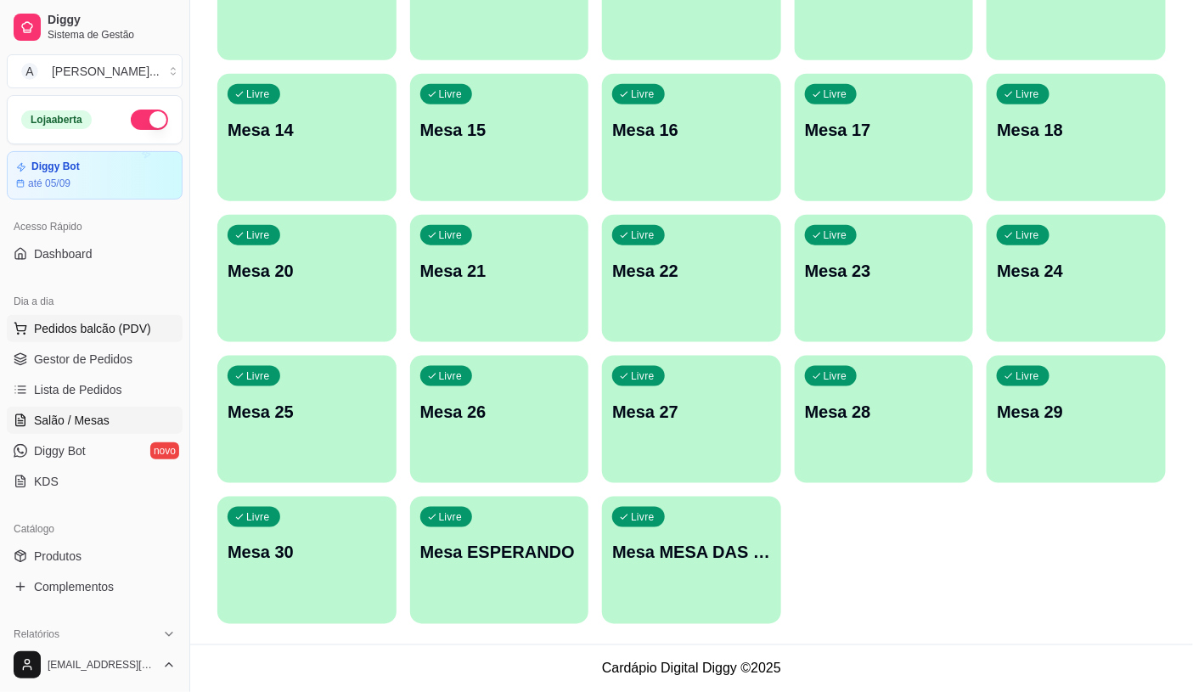
click at [92, 340] on button "Pedidos balcão (PDV)" at bounding box center [95, 328] width 176 height 27
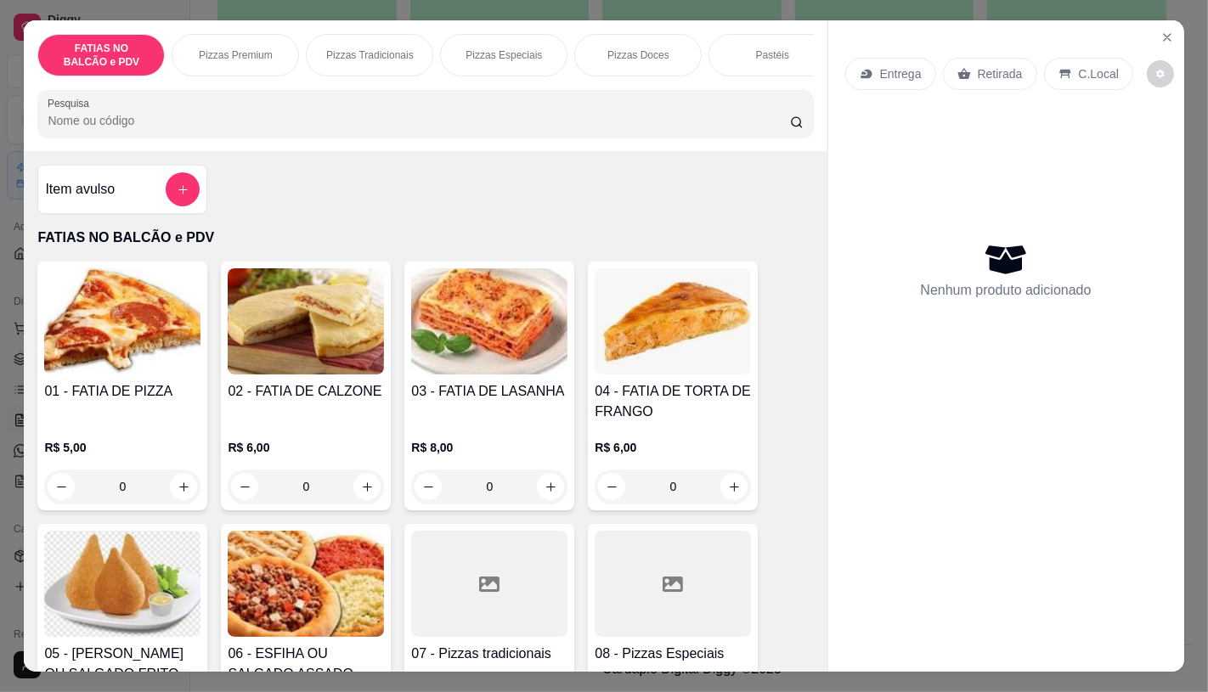
click at [138, 494] on input "0" at bounding box center [122, 487] width 95 height 34
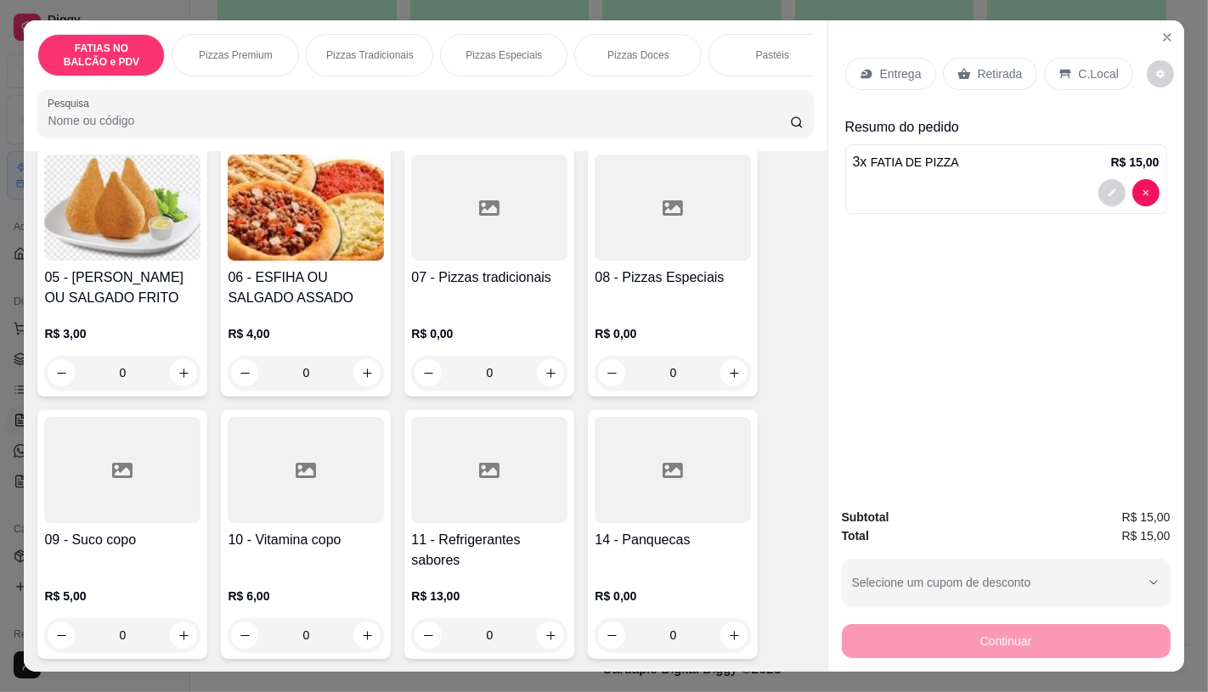
scroll to position [377, 0]
type input "3"
click at [494, 506] on div at bounding box center [489, 469] width 156 height 106
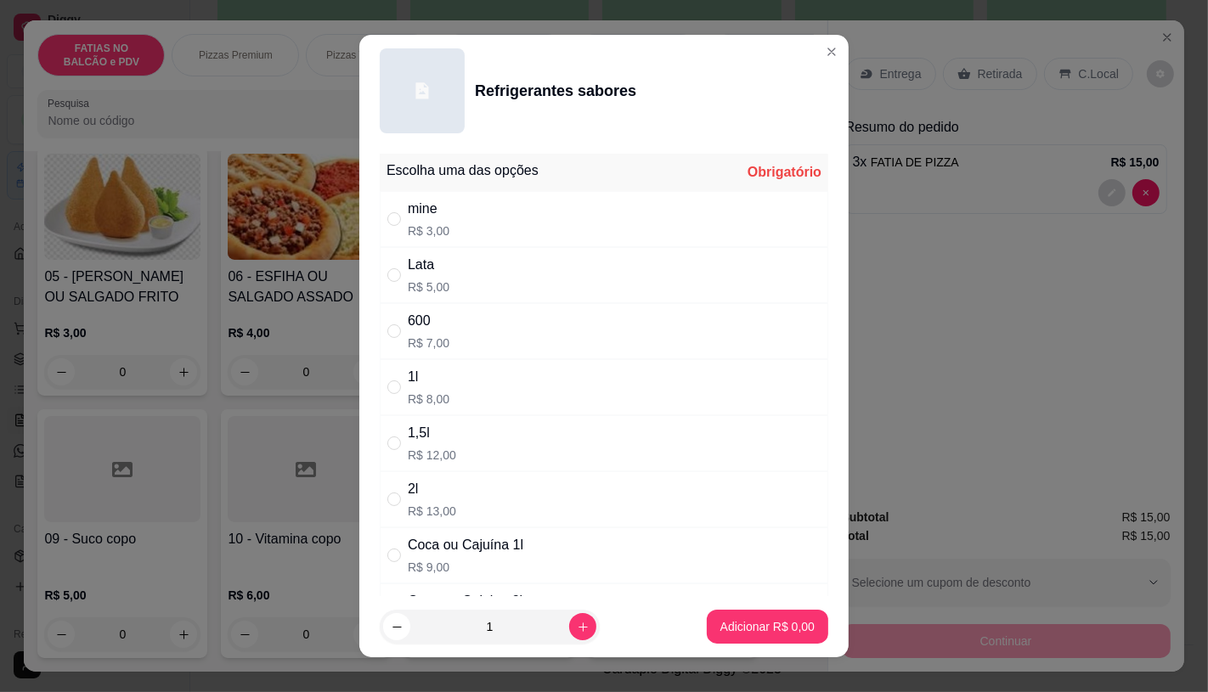
drag, startPoint x: 479, startPoint y: 549, endPoint x: 598, endPoint y: 547, distance: 118.9
click at [480, 549] on div "Coca ou Cajuína 1l" at bounding box center [466, 545] width 116 height 20
radio input "true"
click at [729, 626] on p "Adicionar R$ 9,00" at bounding box center [767, 627] width 92 height 16
type input "1"
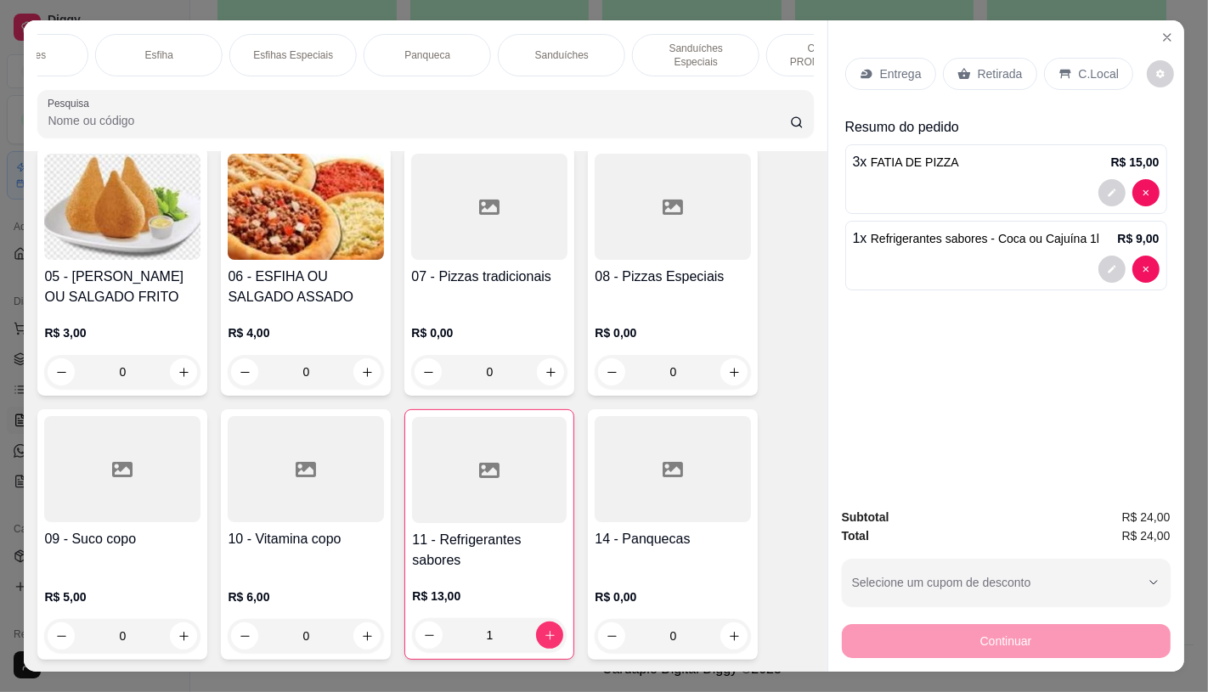
scroll to position [0, 1019]
click at [443, 52] on div "Panqueca" at bounding box center [423, 55] width 127 height 42
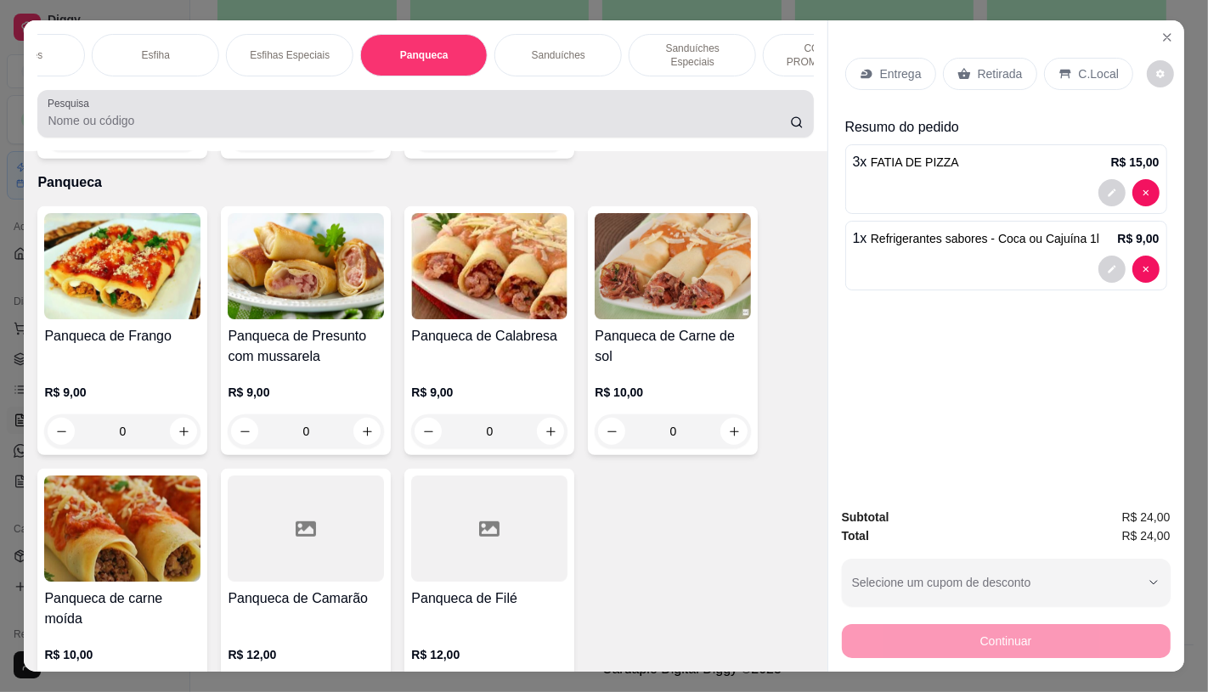
scroll to position [40, 0]
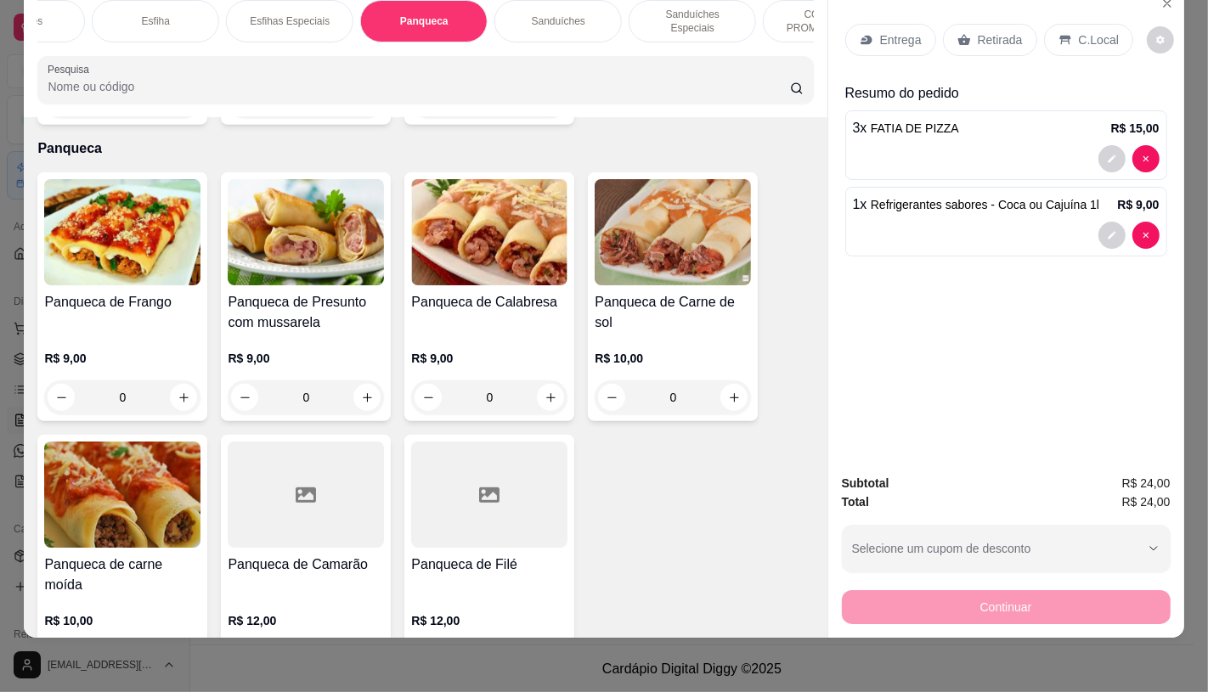
click at [140, 233] on img at bounding box center [122, 232] width 156 height 106
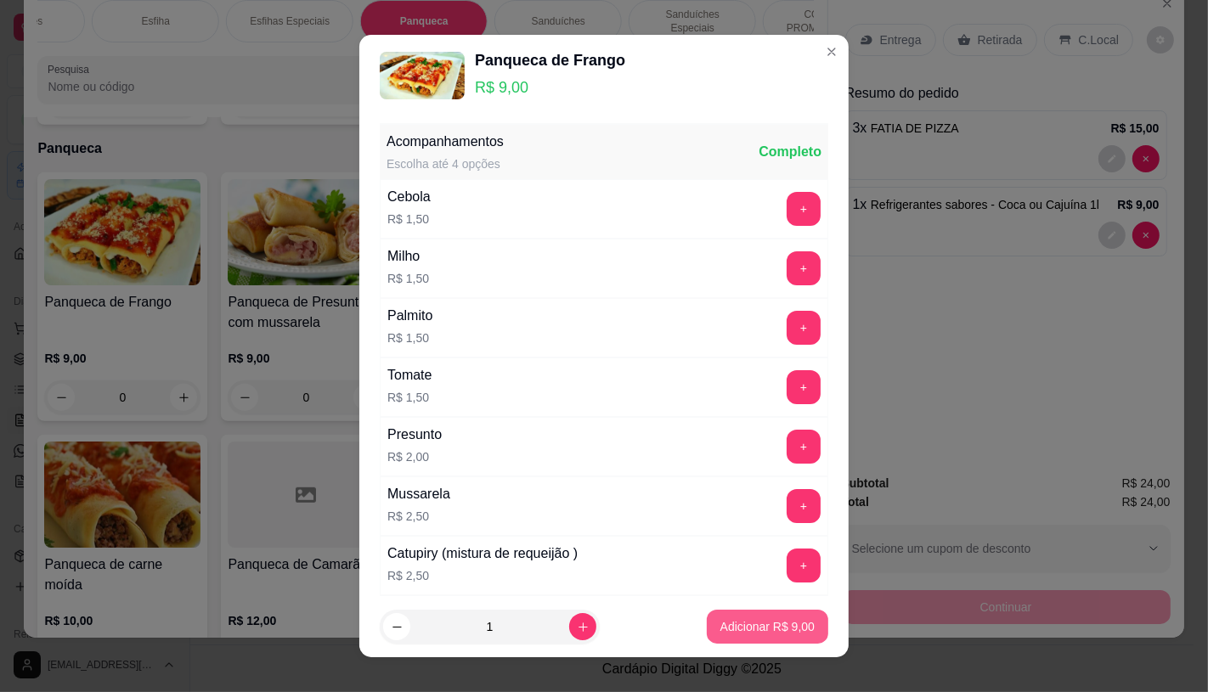
click at [791, 618] on button "Adicionar R$ 9,00" at bounding box center [767, 627] width 121 height 34
type input "1"
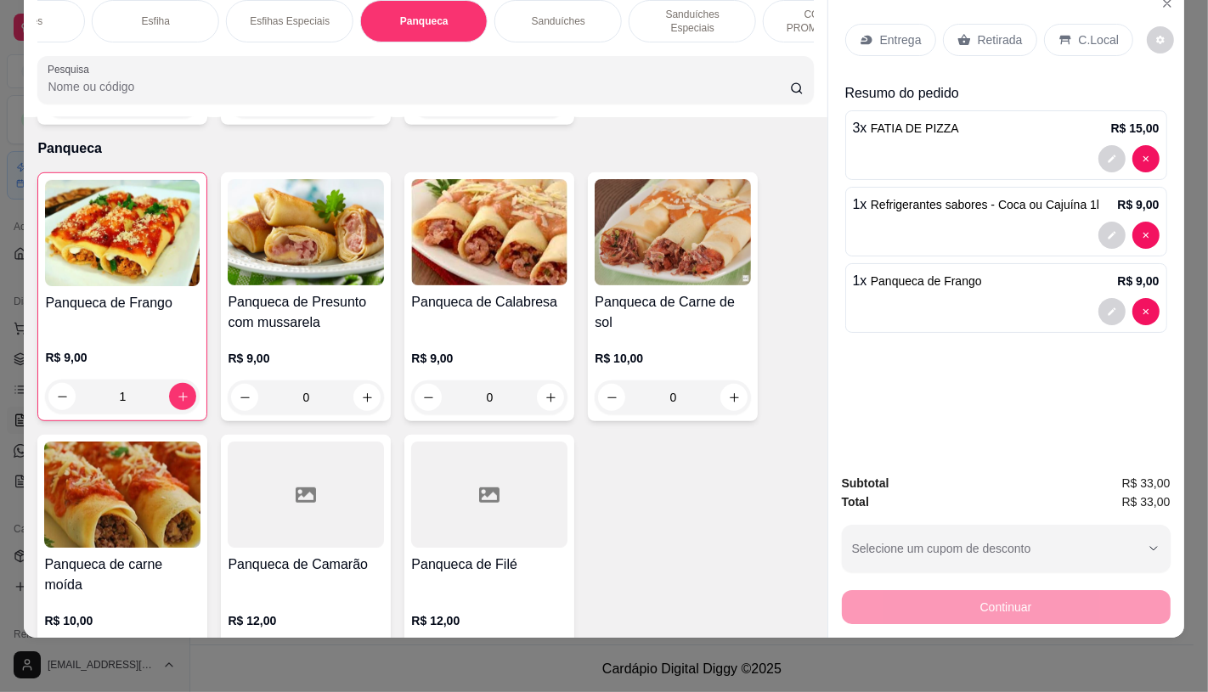
click at [978, 31] on p "Retirada" at bounding box center [1000, 39] width 45 height 17
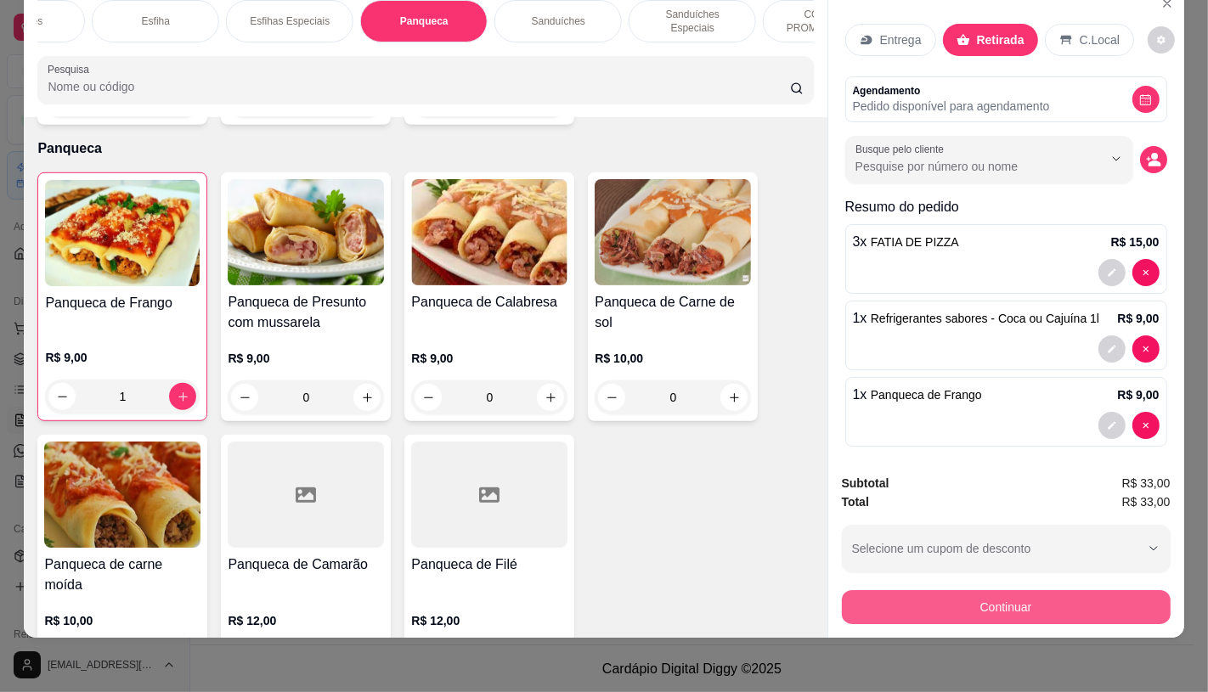
click at [947, 592] on button "Continuar" at bounding box center [1006, 607] width 329 height 34
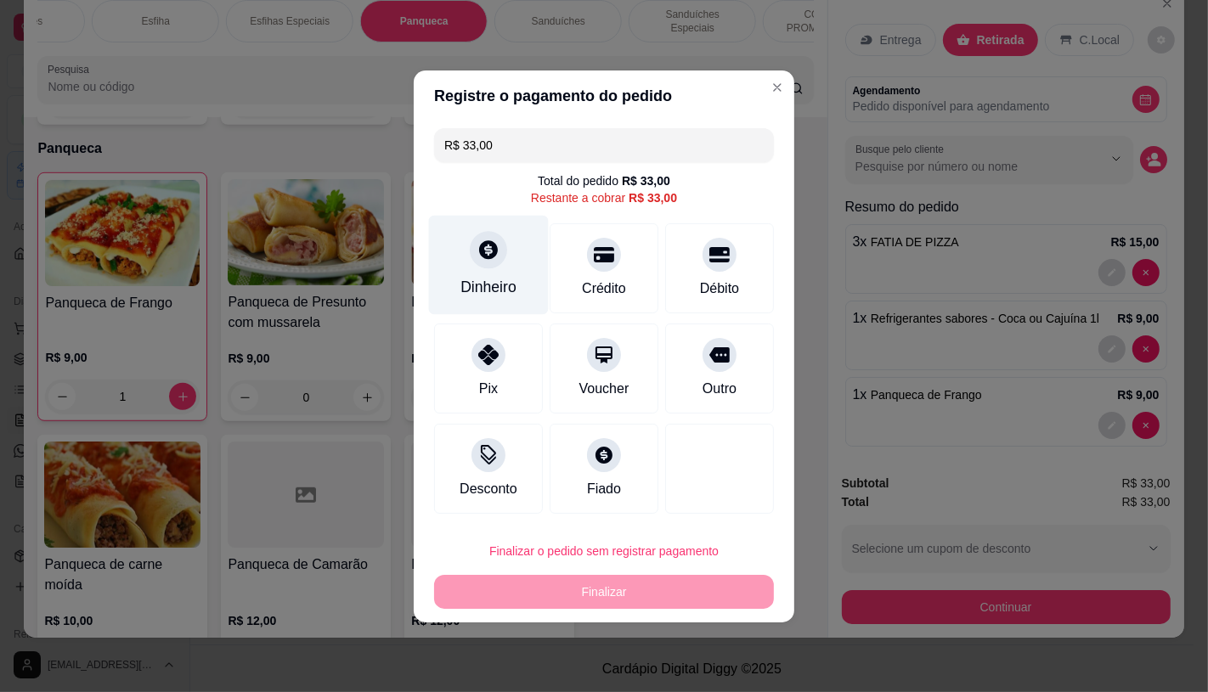
click at [461, 282] on div "Dinheiro" at bounding box center [488, 287] width 56 height 22
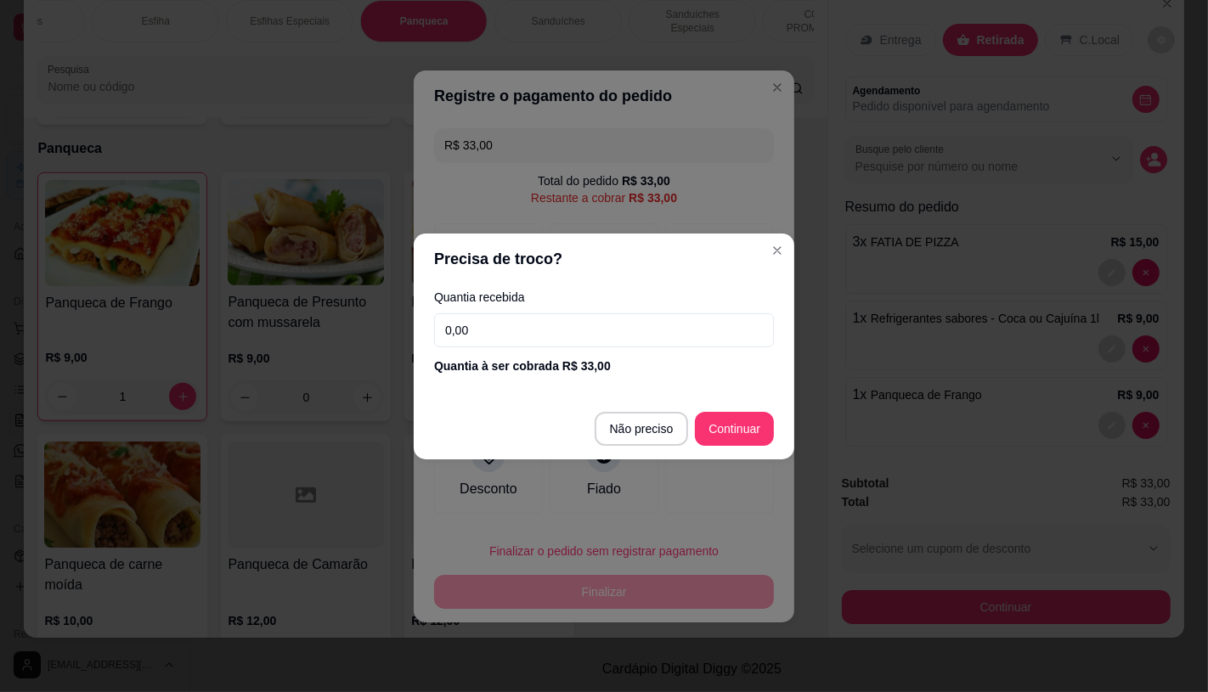
click at [567, 342] on input "0,00" at bounding box center [604, 330] width 340 height 34
type input "R$ 0,00"
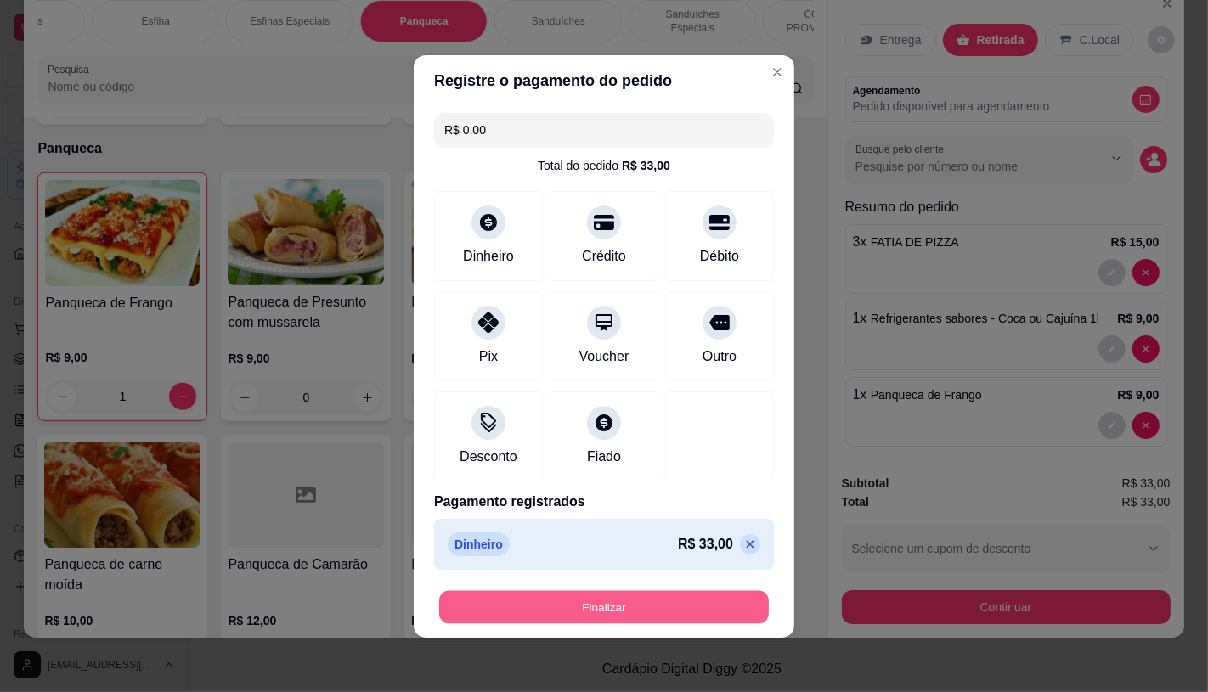
click at [590, 595] on button "Finalizar" at bounding box center [604, 606] width 330 height 33
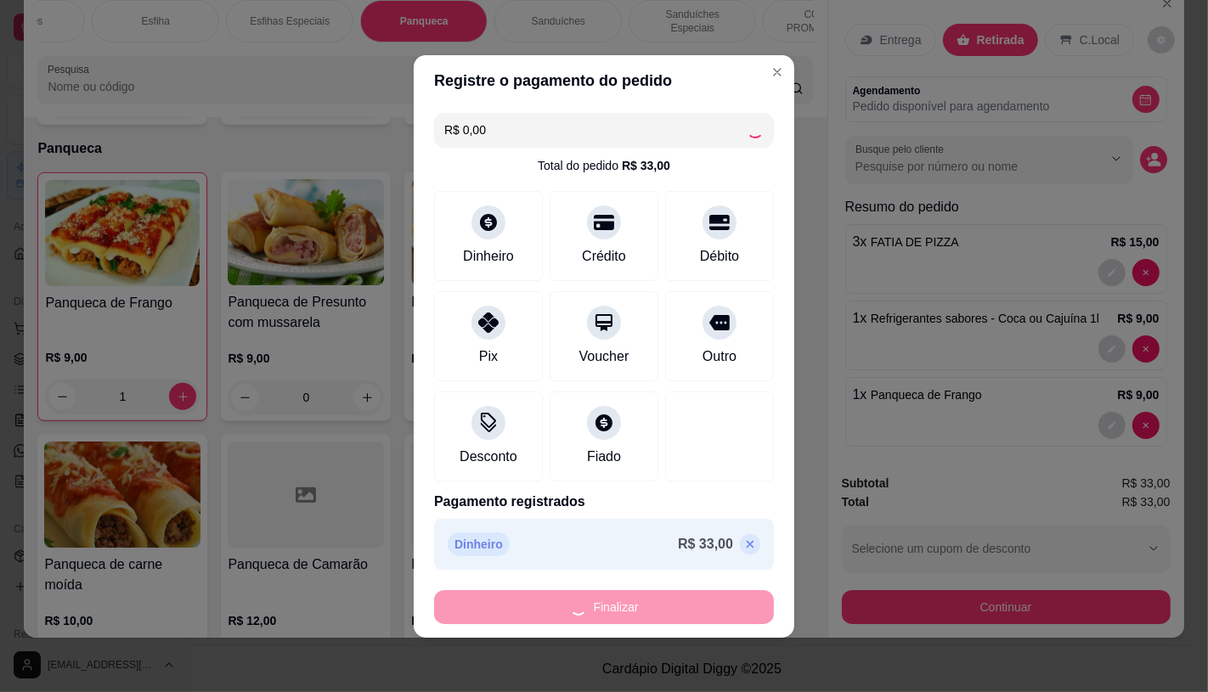
type input "0"
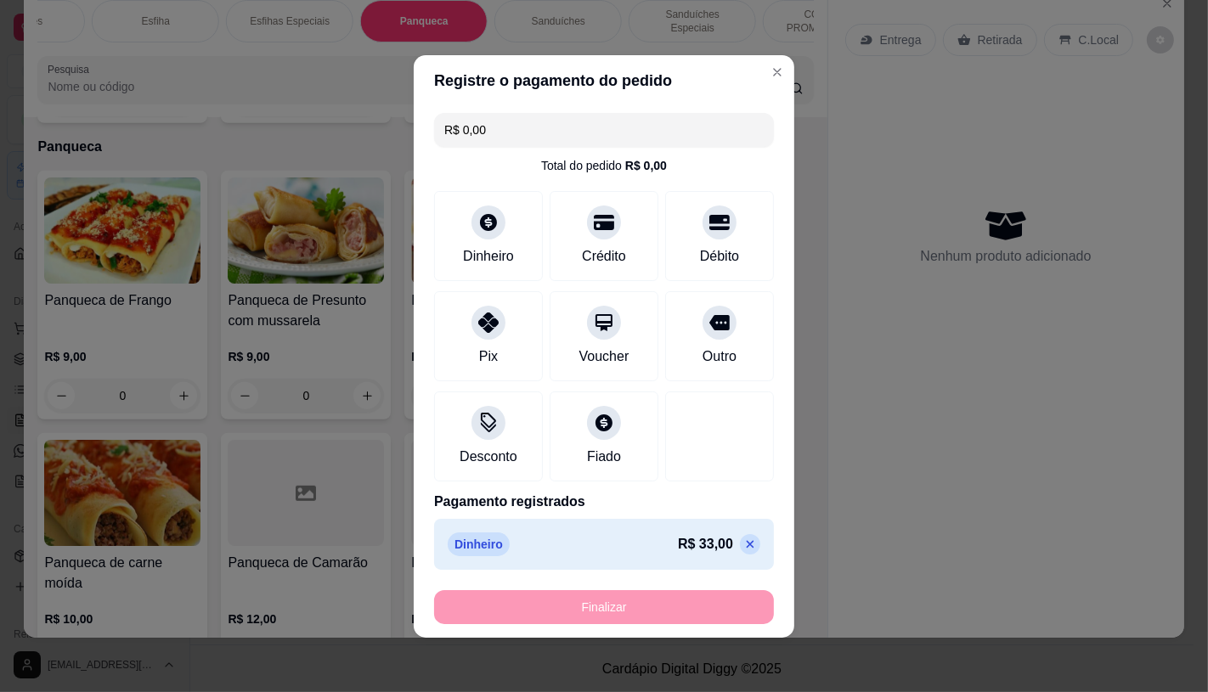
type input "-R$ 33,00"
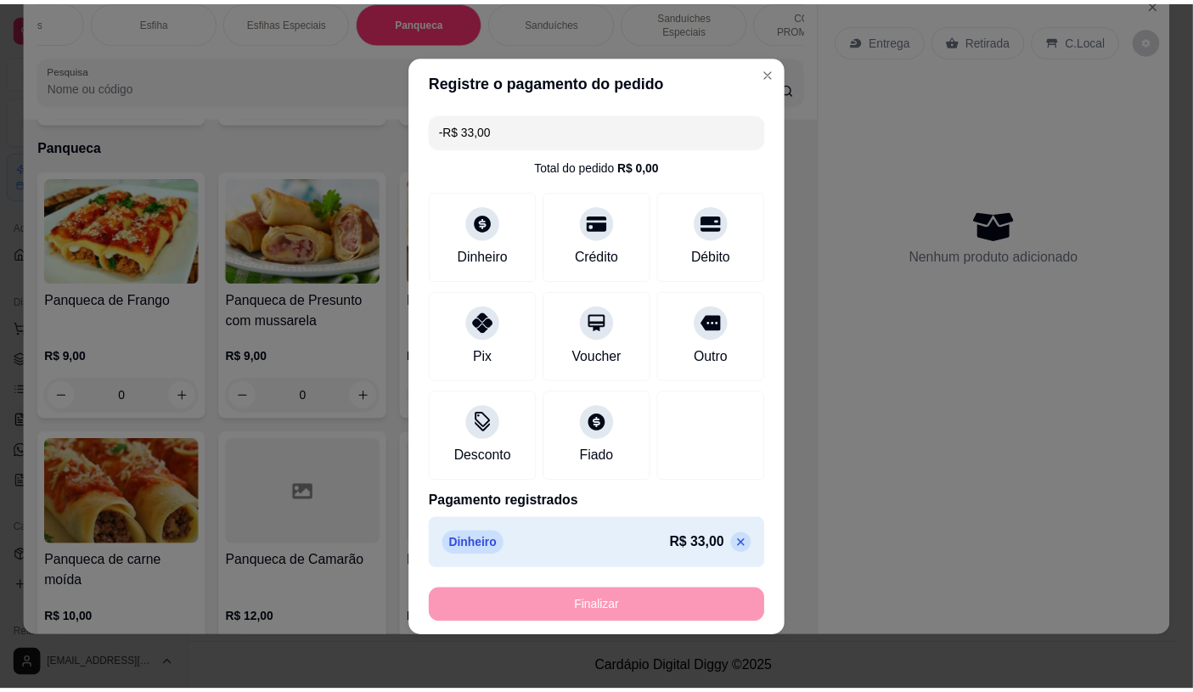
scroll to position [6327, 0]
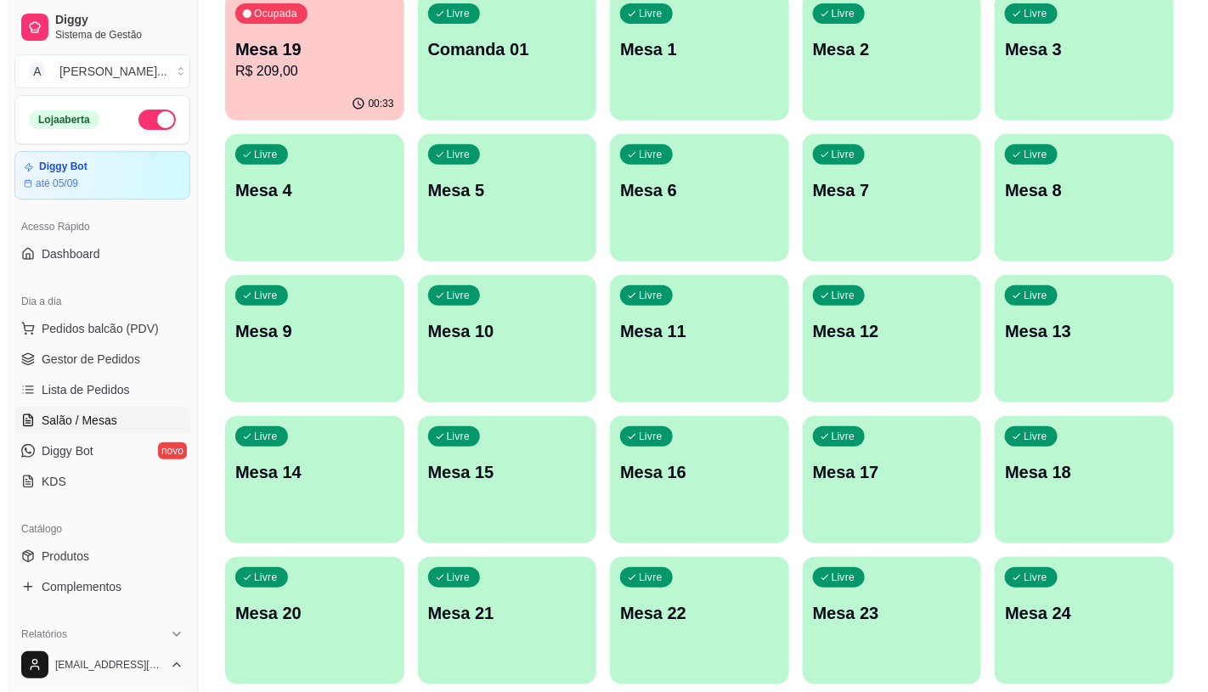
scroll to position [155, 0]
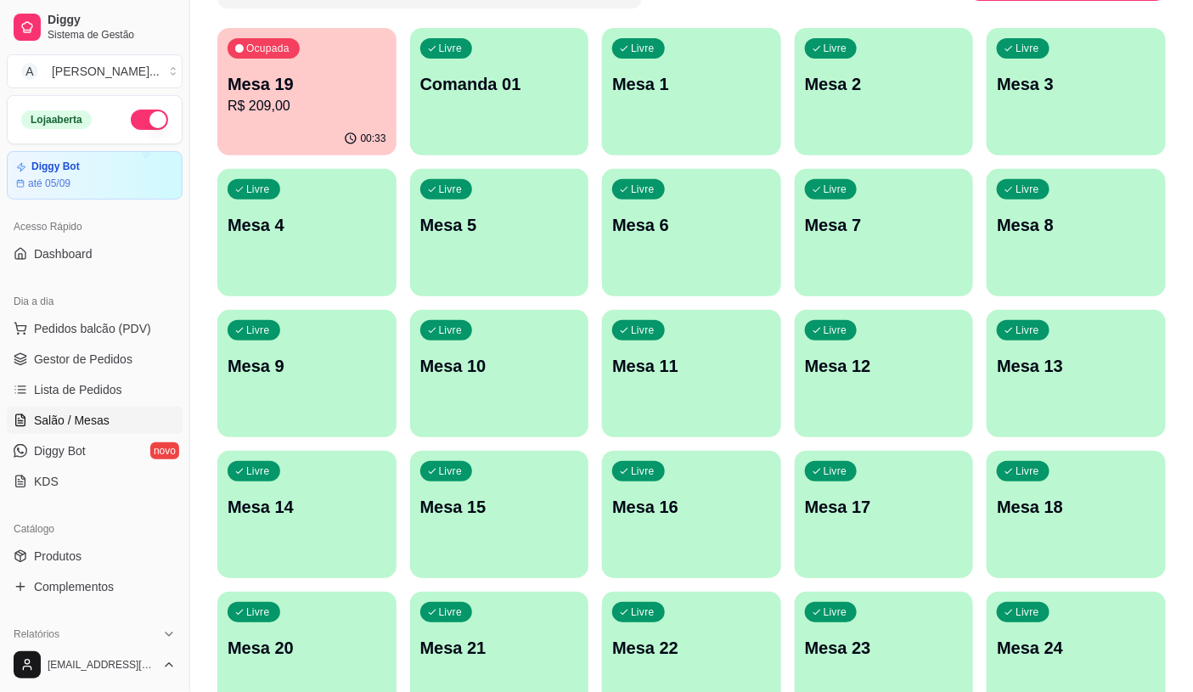
click at [434, 369] on p "Mesa 10" at bounding box center [499, 366] width 159 height 24
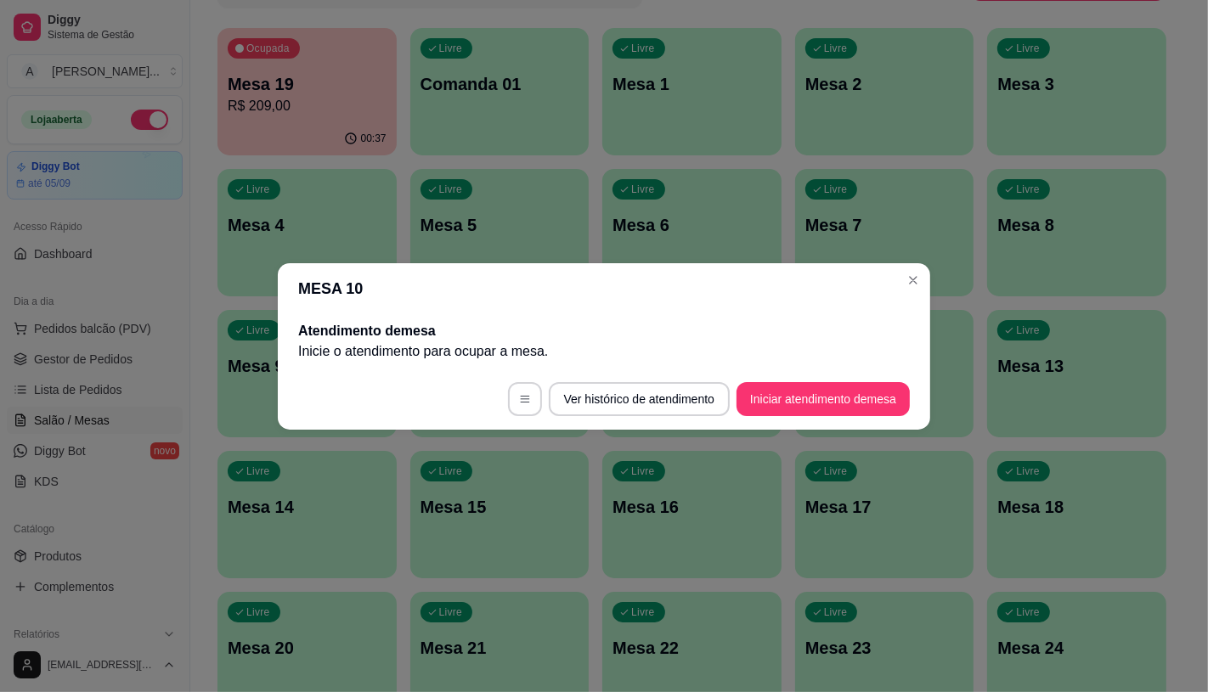
click at [798, 389] on footer "Ver histórico de atendimento Iniciar atendimento de mesa" at bounding box center [604, 399] width 652 height 61
click at [799, 393] on button "Iniciar atendimento de mesa" at bounding box center [822, 399] width 173 height 34
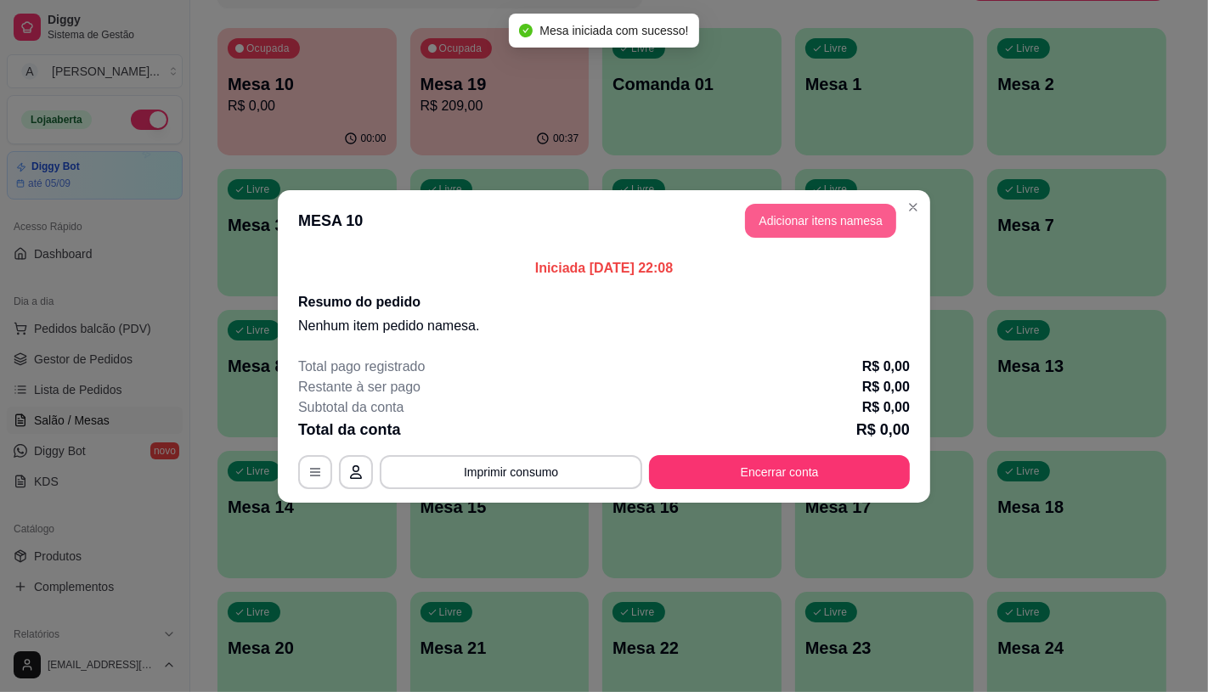
click at [816, 226] on button "Adicionar itens na mesa" at bounding box center [820, 221] width 151 height 34
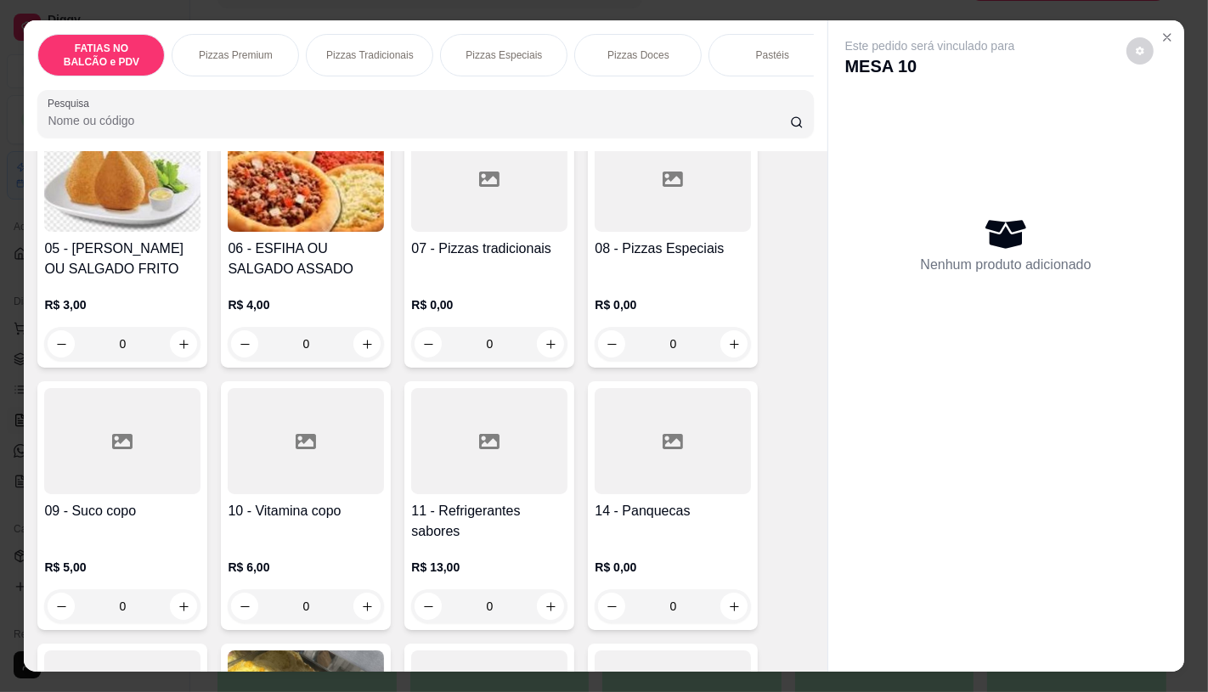
scroll to position [471, 0]
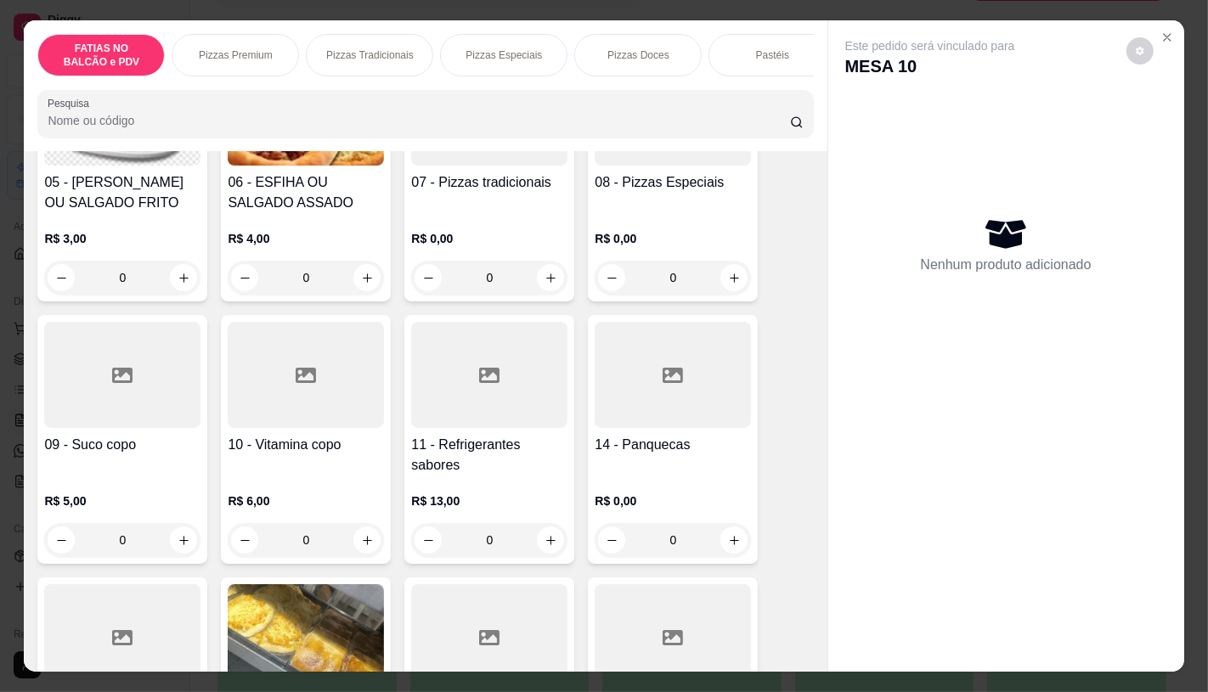
click at [465, 417] on div at bounding box center [489, 375] width 156 height 106
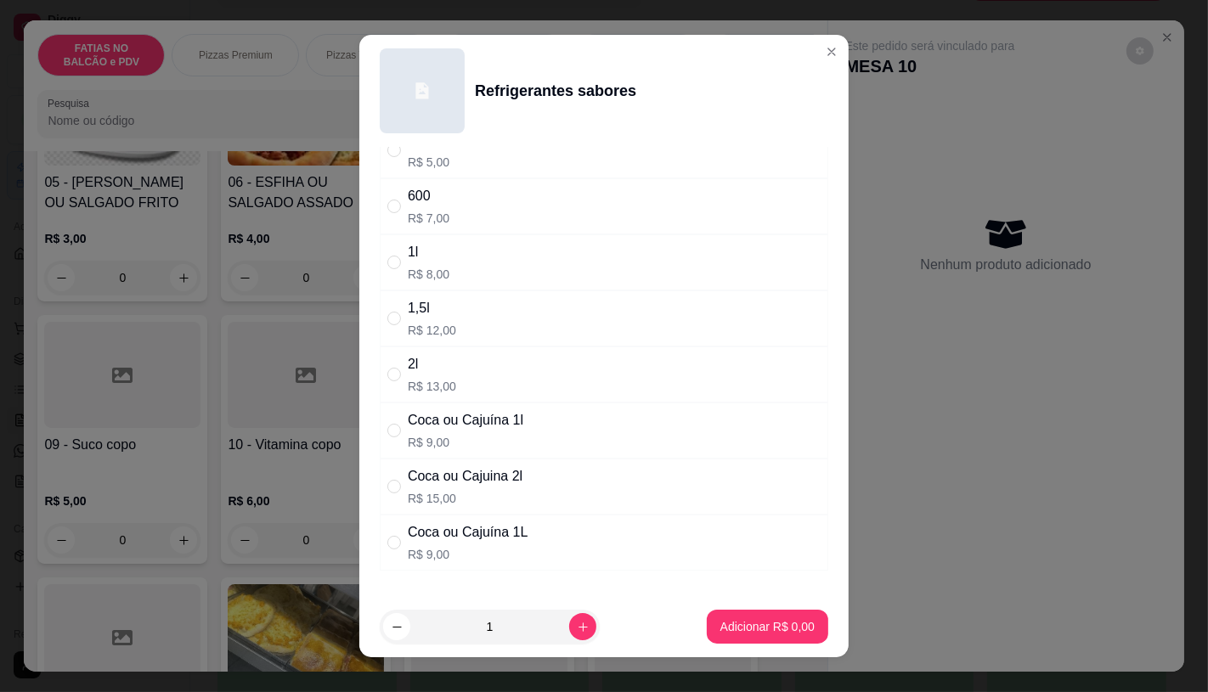
scroll to position [189, 0]
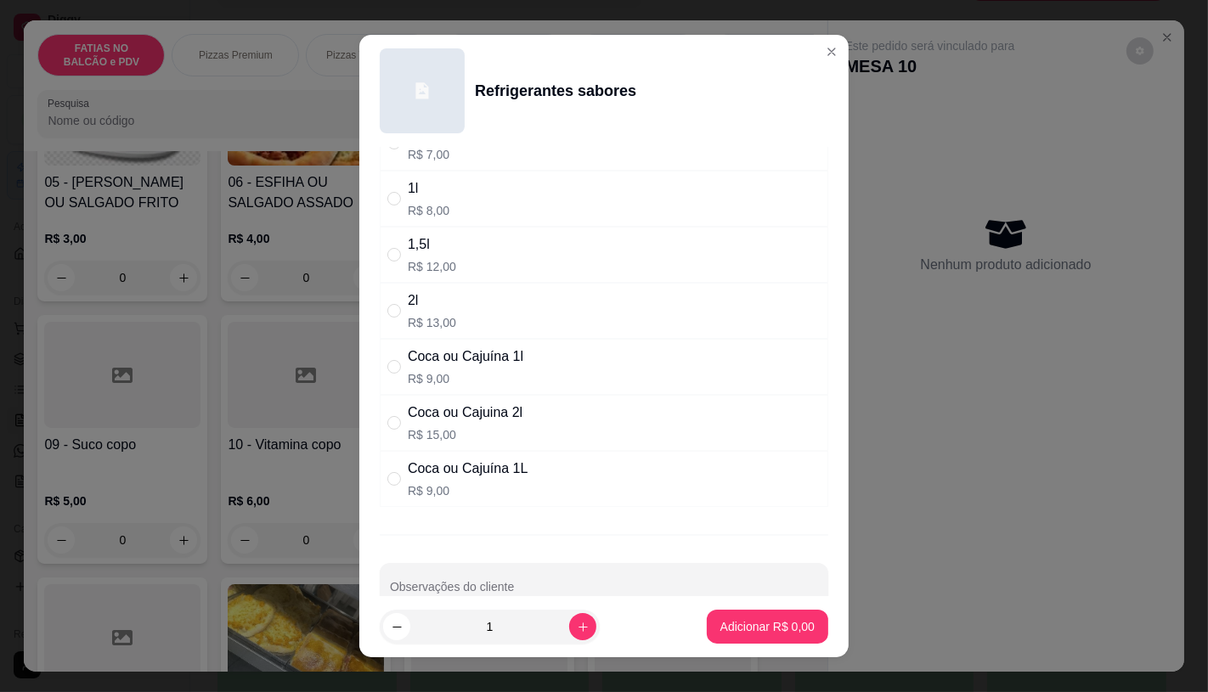
click at [456, 435] on p "R$ 15,00" at bounding box center [465, 434] width 115 height 17
radio input "true"
click at [759, 623] on p "Adicionar R$ 15,00" at bounding box center [764, 626] width 101 height 17
type input "1"
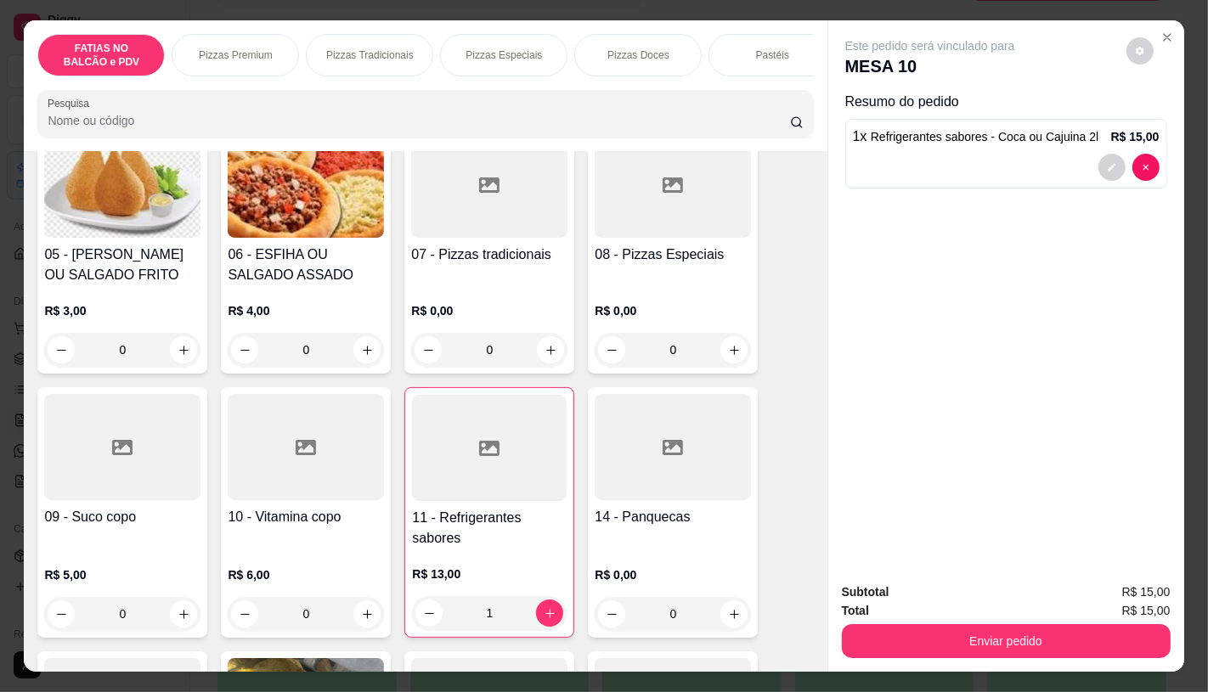
scroll to position [377, 0]
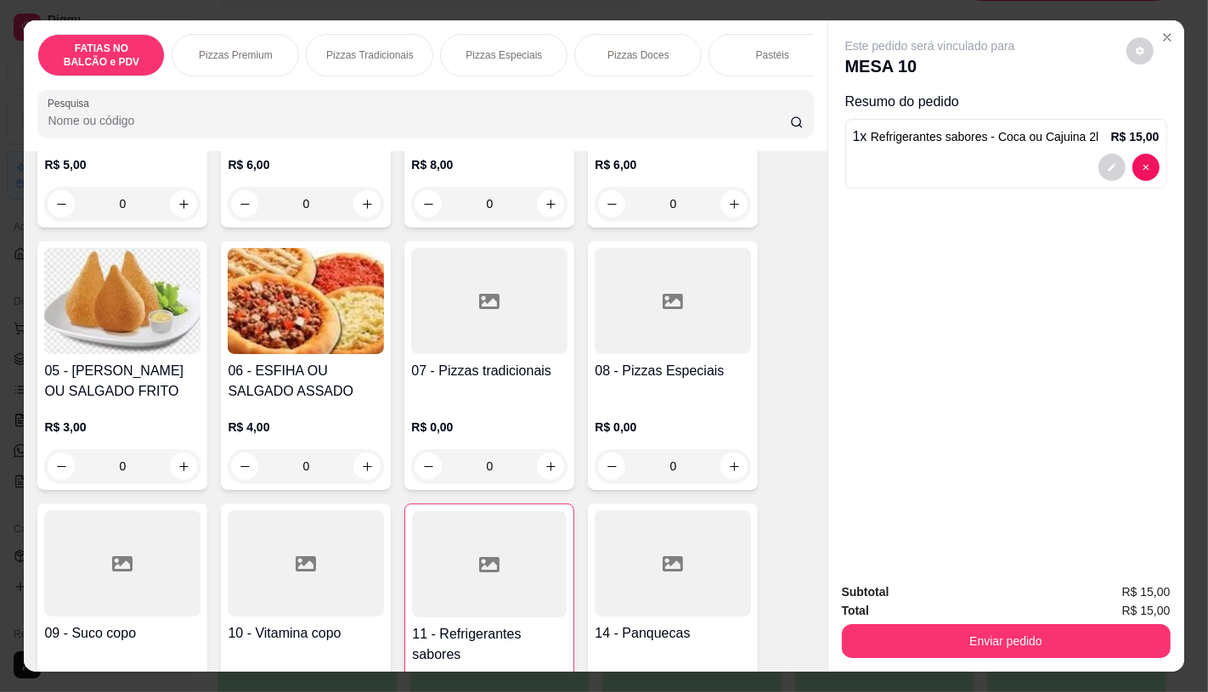
click at [249, 48] on p "Pizzas Premium" at bounding box center [236, 55] width 74 height 14
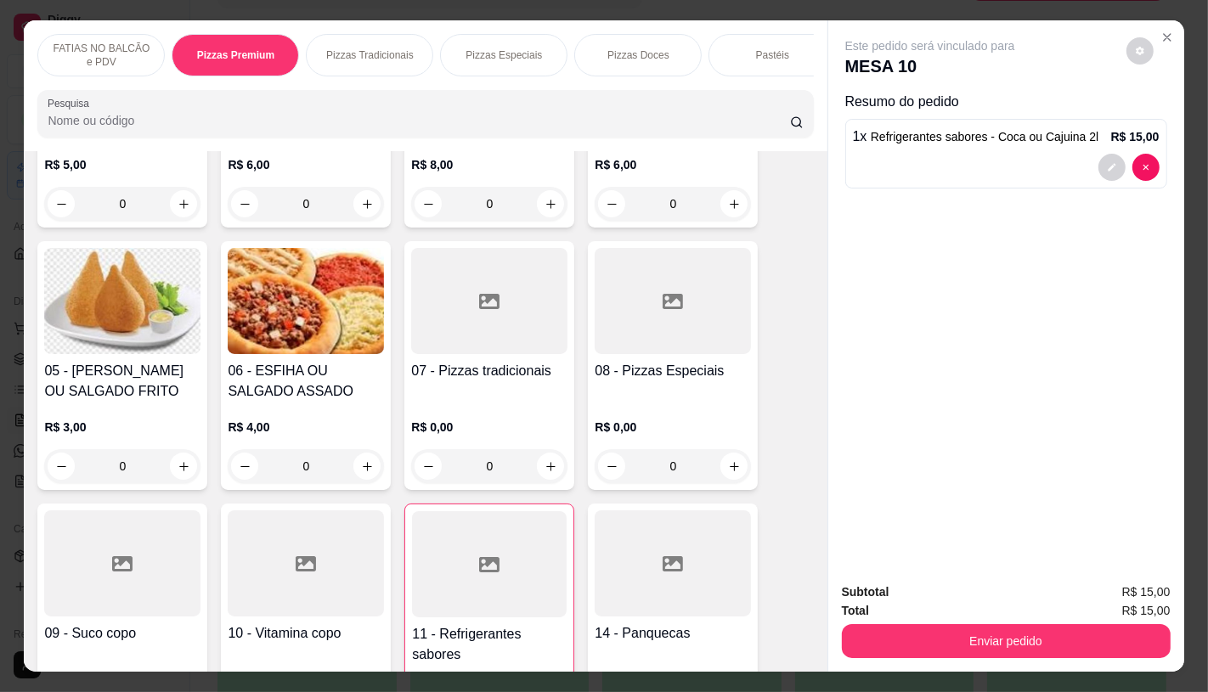
scroll to position [40, 0]
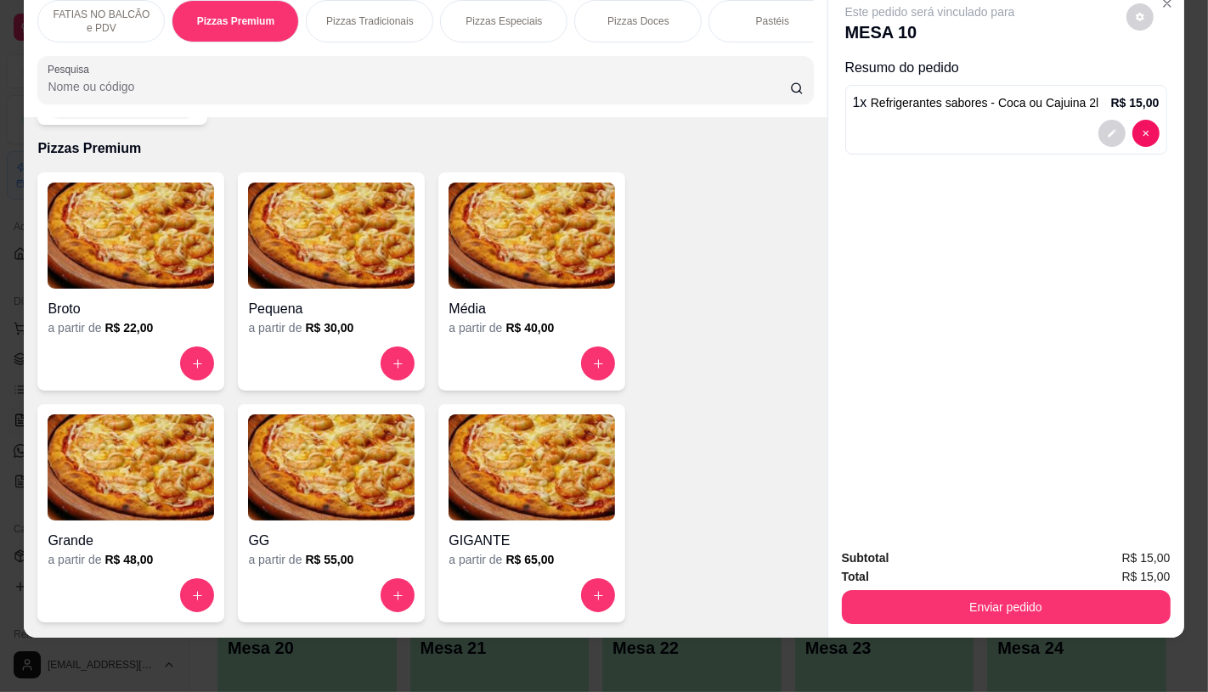
click at [460, 479] on img at bounding box center [531, 468] width 166 height 106
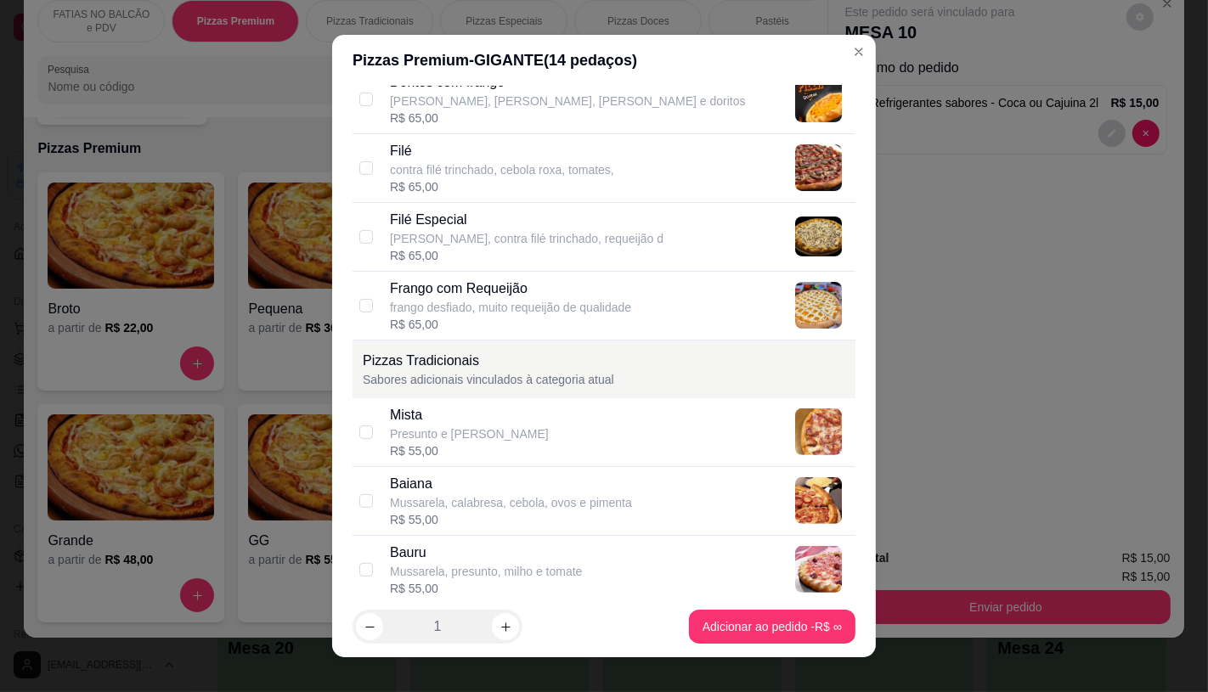
scroll to position [566, 0]
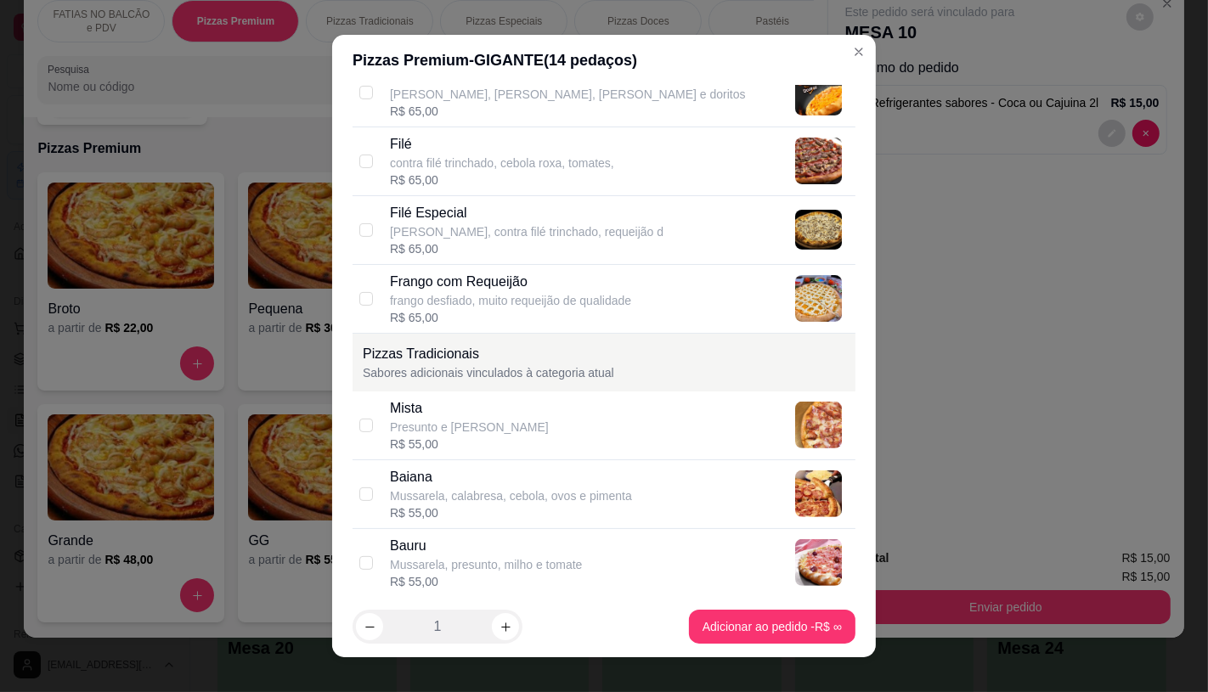
click at [420, 173] on div "R$ 65,00" at bounding box center [502, 180] width 224 height 17
checkbox input "true"
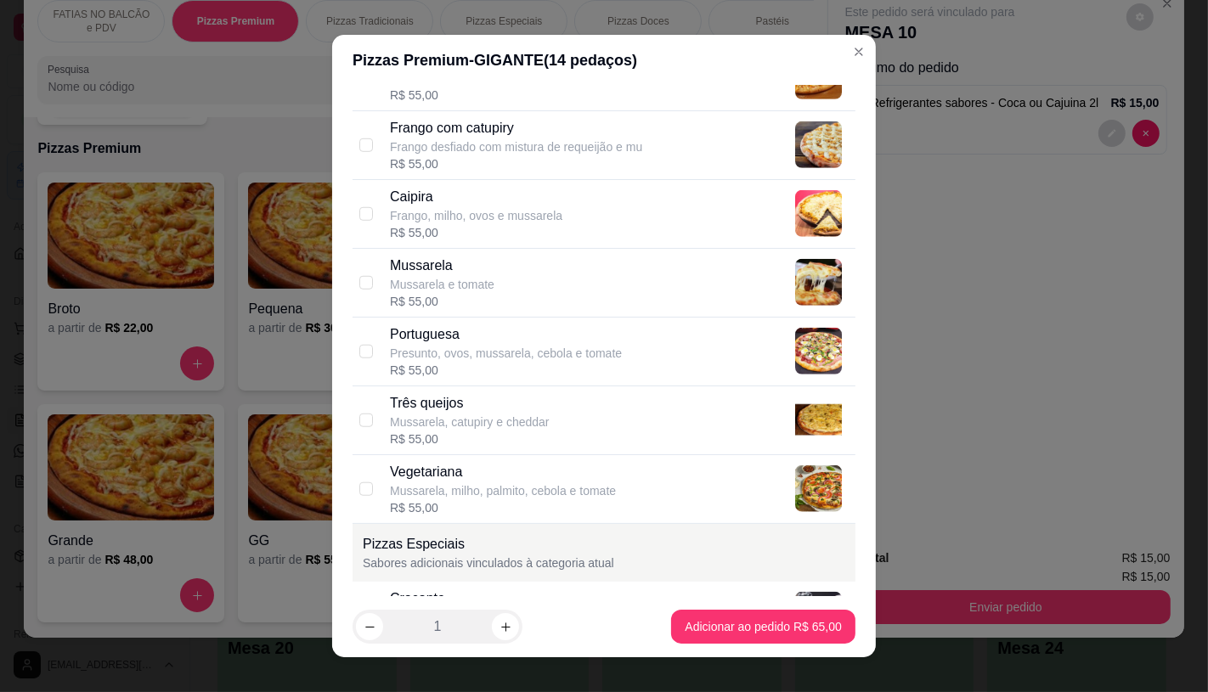
scroll to position [1227, 0]
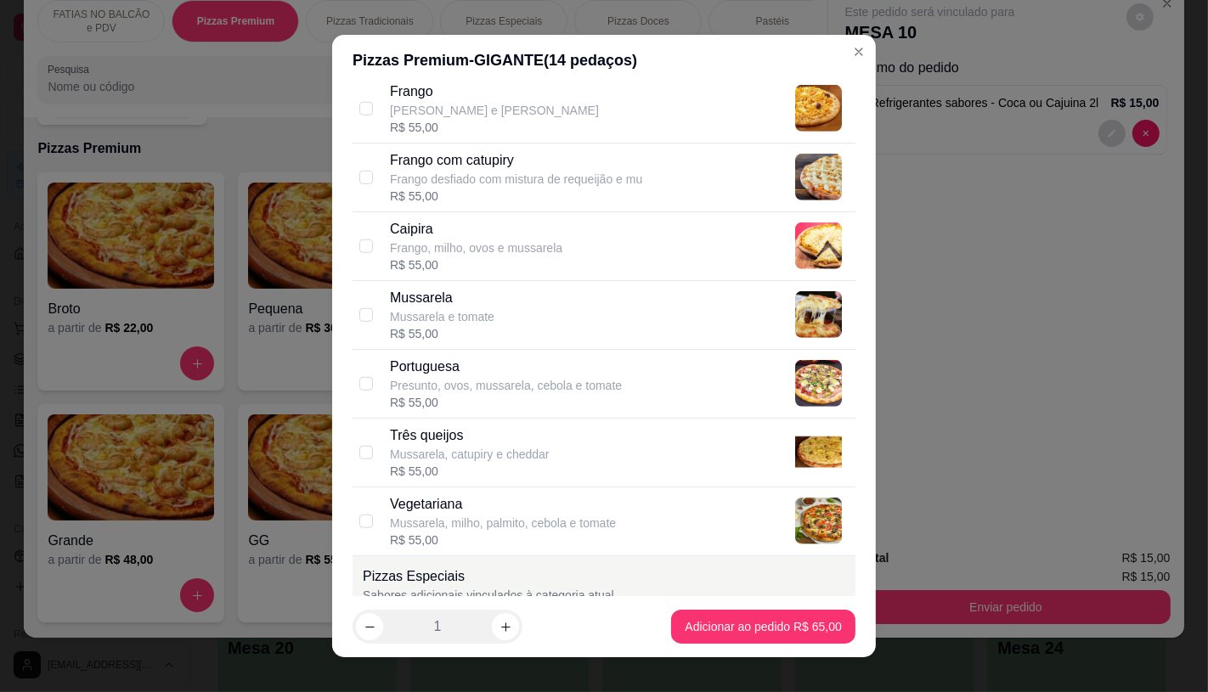
click at [431, 382] on div "Presunto, ovos, mussarela, cebola e tomate" at bounding box center [506, 385] width 232 height 17
checkbox input "true"
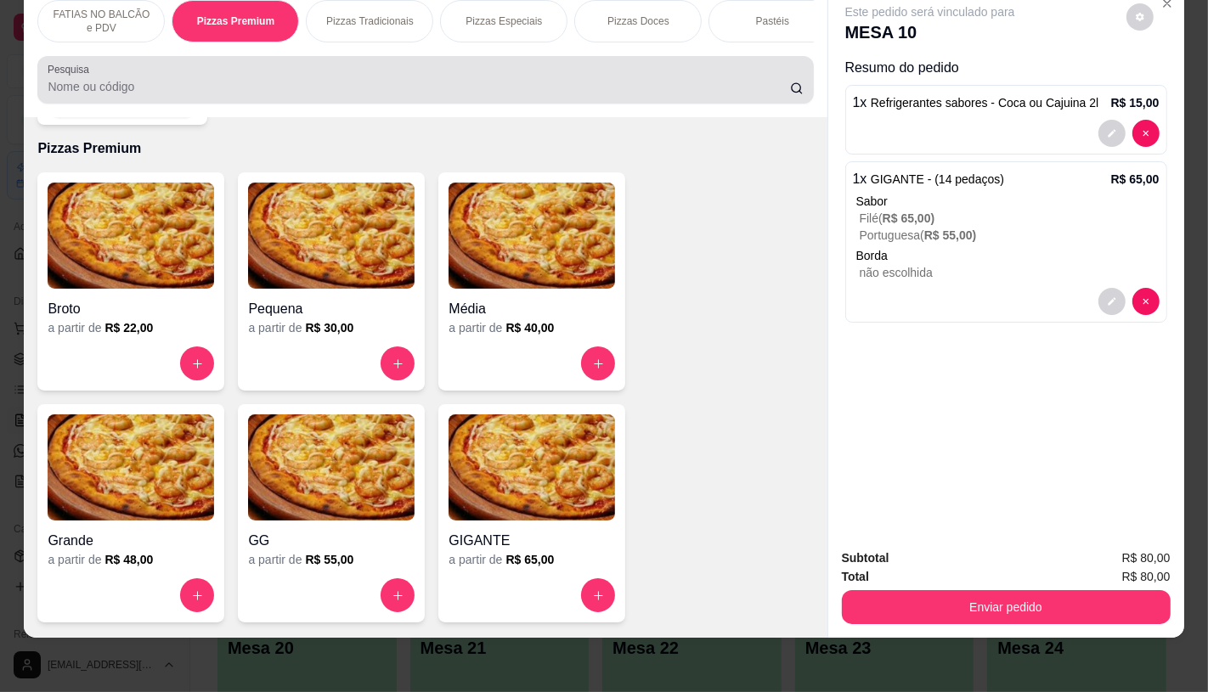
drag, startPoint x: 315, startPoint y: 64, endPoint x: 217, endPoint y: 78, distance: 99.6
click at [217, 78] on div at bounding box center [425, 80] width 755 height 34
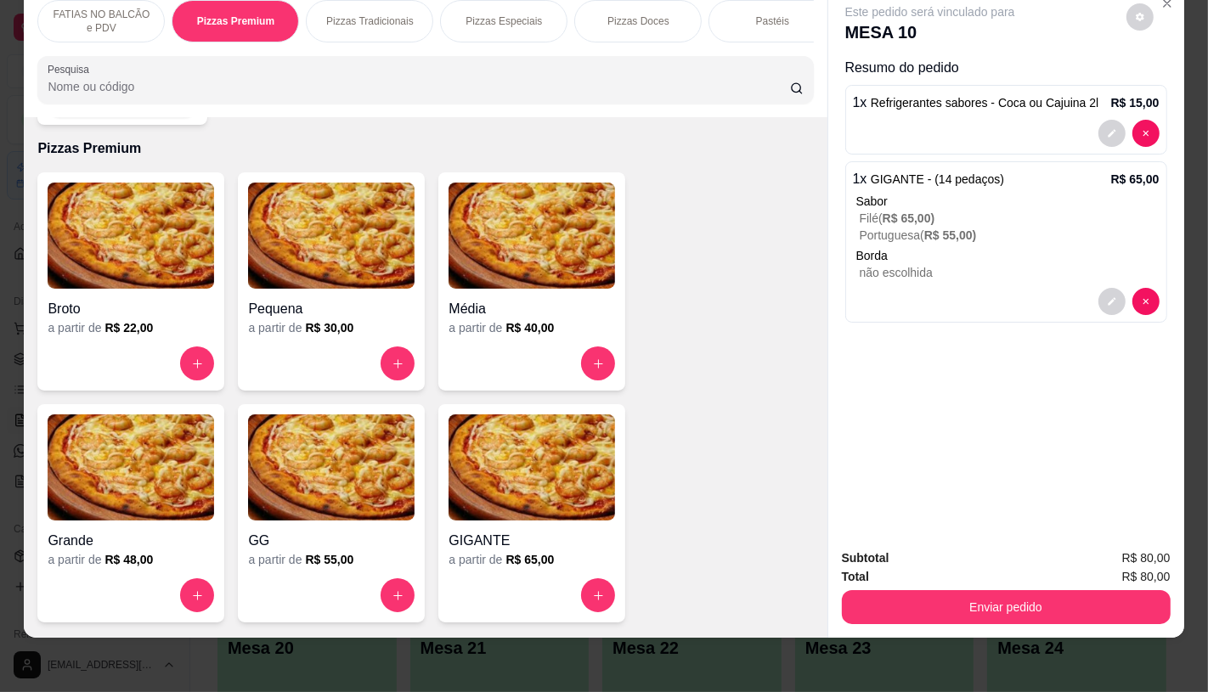
click at [129, 15] on p "FATIAS NO BALCÃO e PDV" at bounding box center [101, 21] width 99 height 27
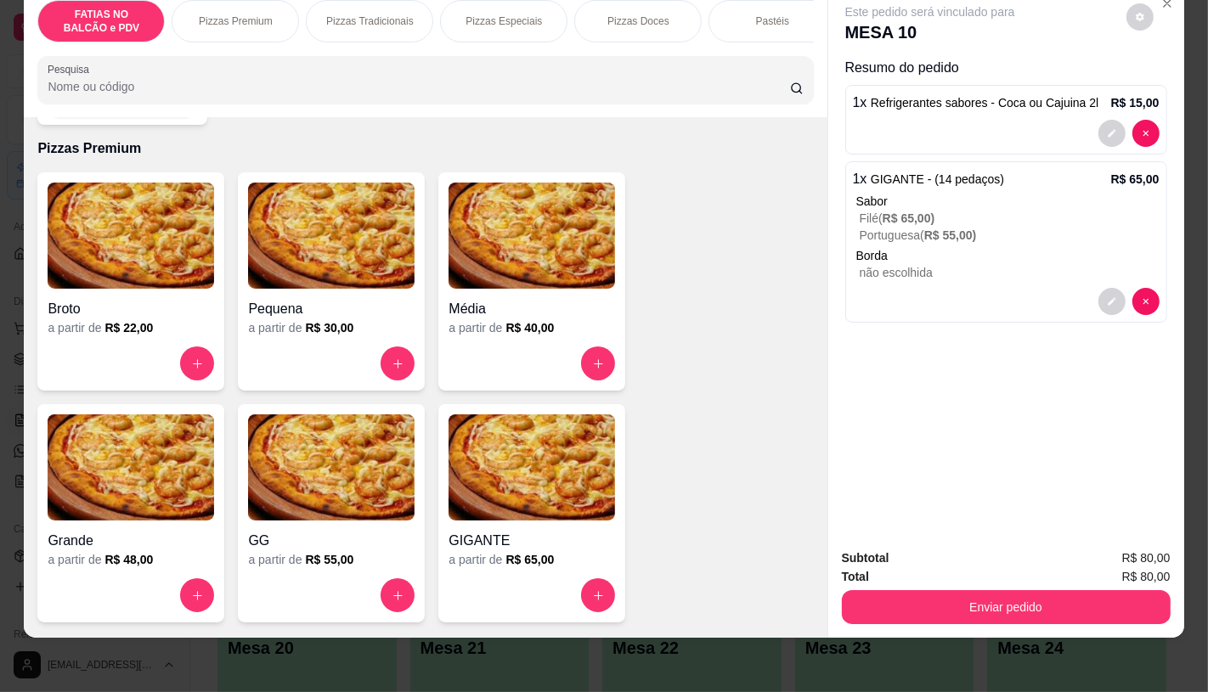
scroll to position [76, 0]
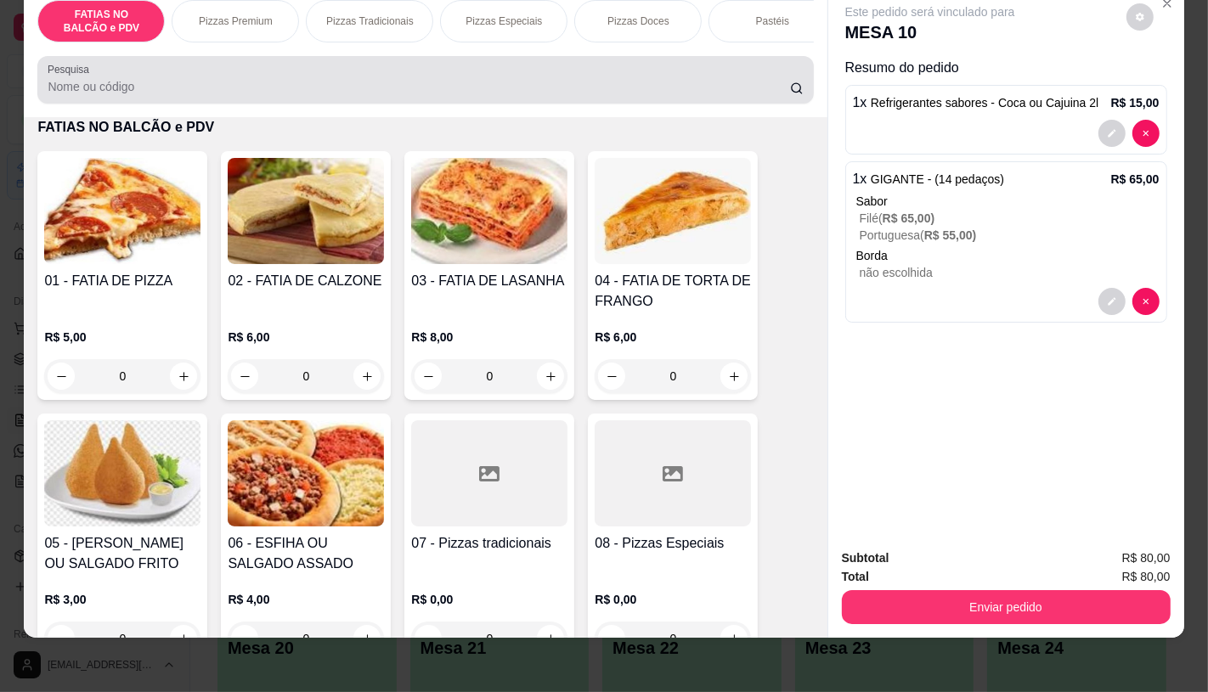
click at [142, 90] on input "Pesquisa" at bounding box center [419, 86] width 742 height 17
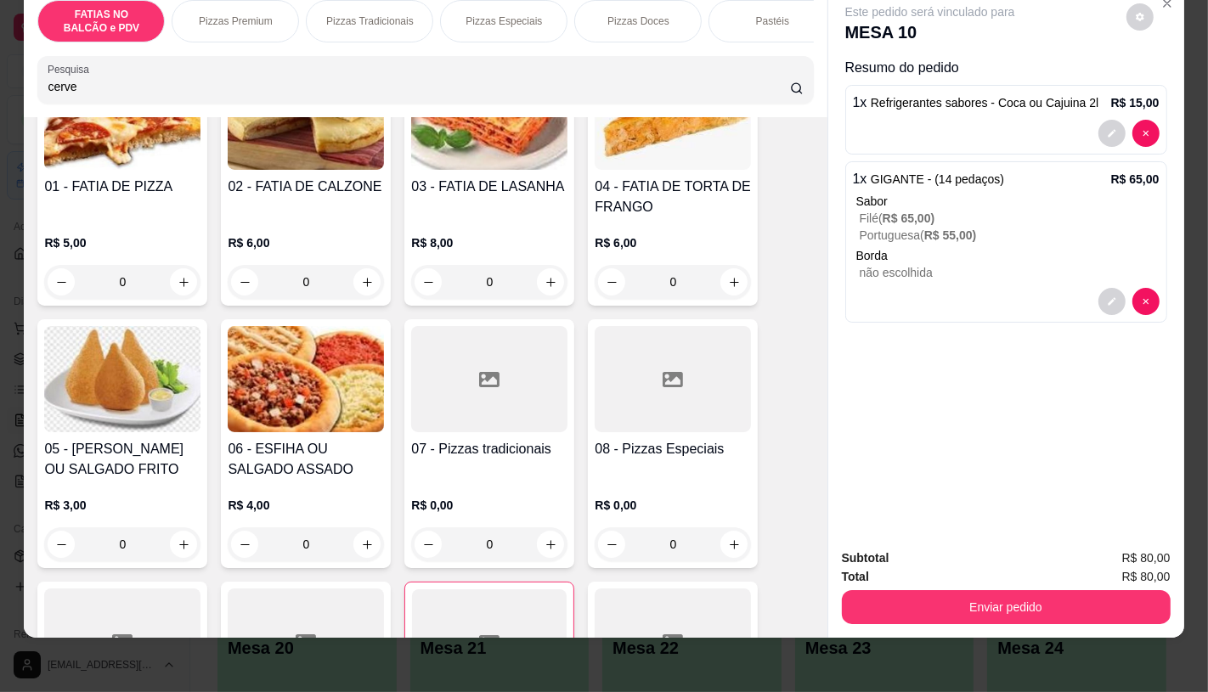
scroll to position [0, 0]
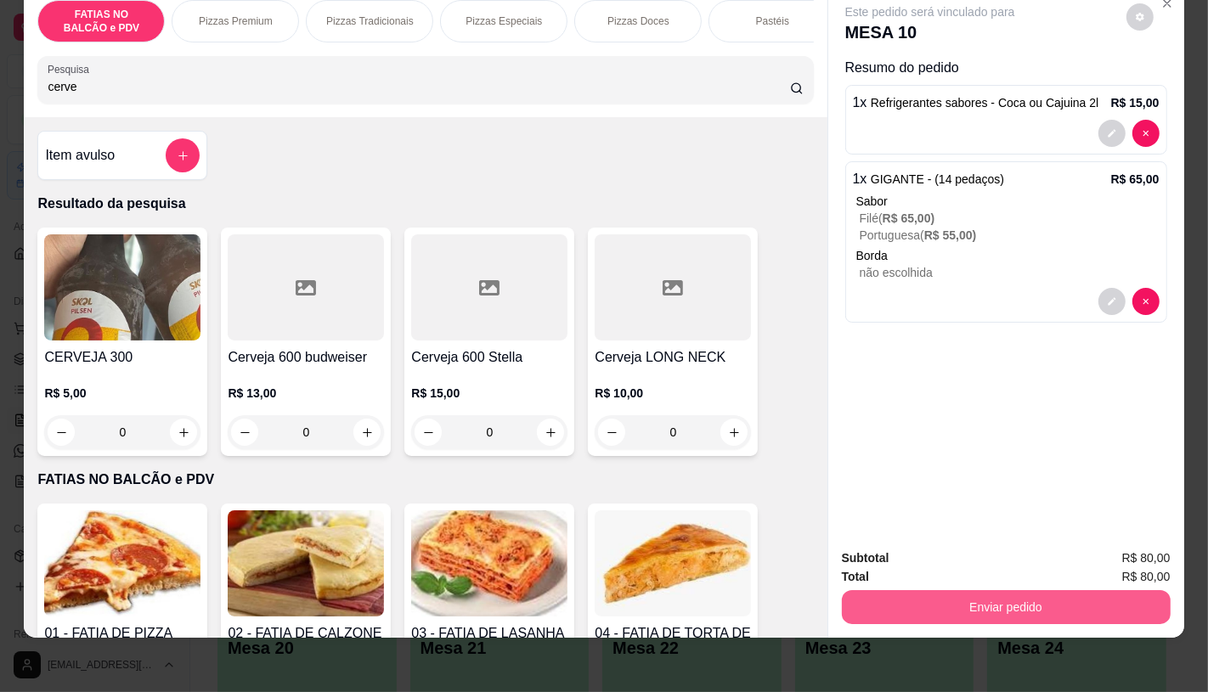
type input "cerve"
click at [851, 590] on button "Enviar pedido" at bounding box center [1006, 607] width 329 height 34
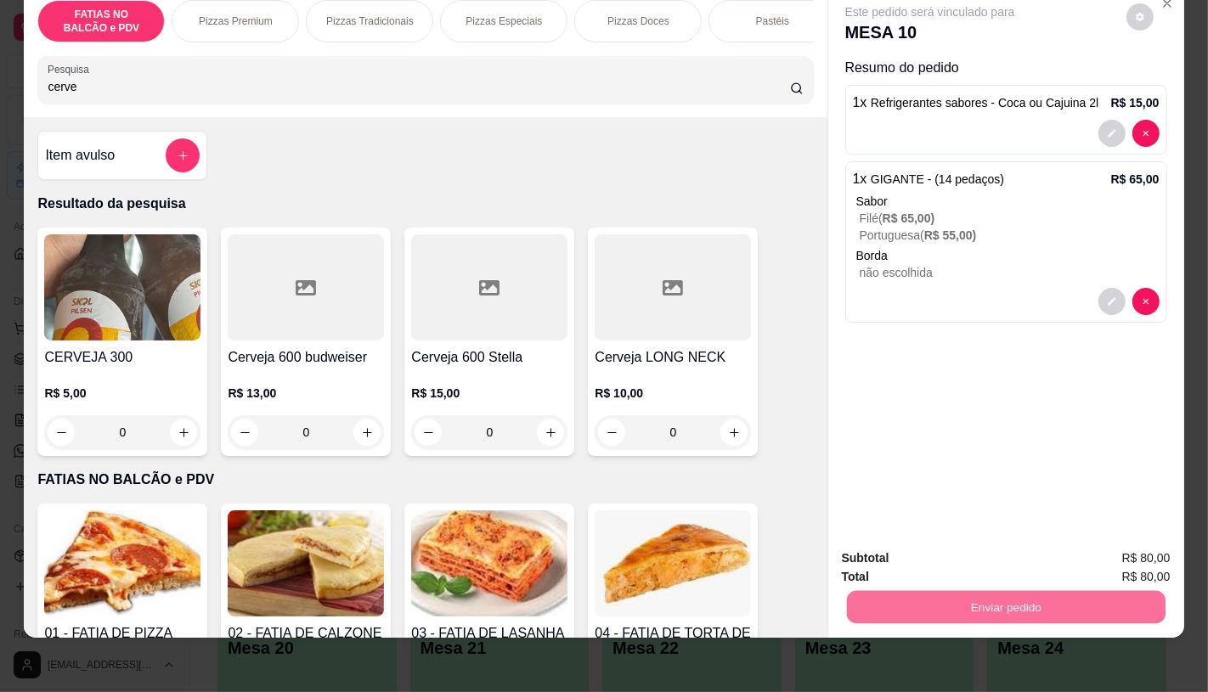
click at [965, 553] on button "Não registrar e enviar pedido" at bounding box center [948, 552] width 177 height 32
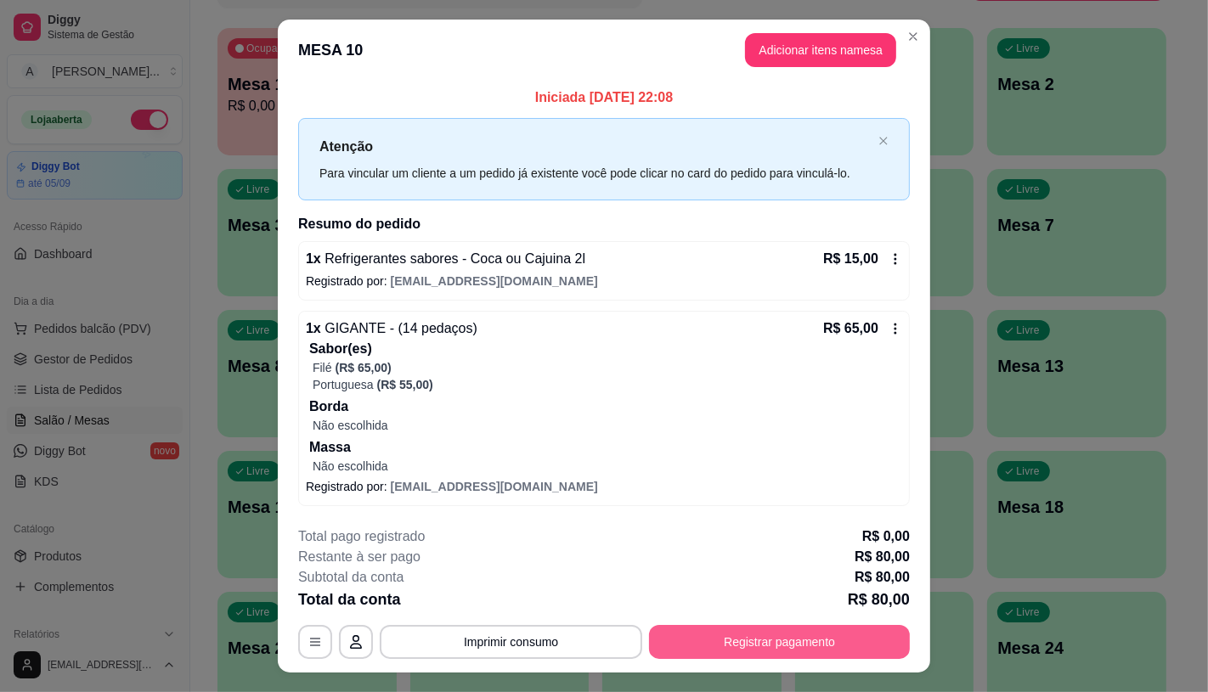
click at [785, 642] on button "Registrar pagamento" at bounding box center [779, 642] width 261 height 34
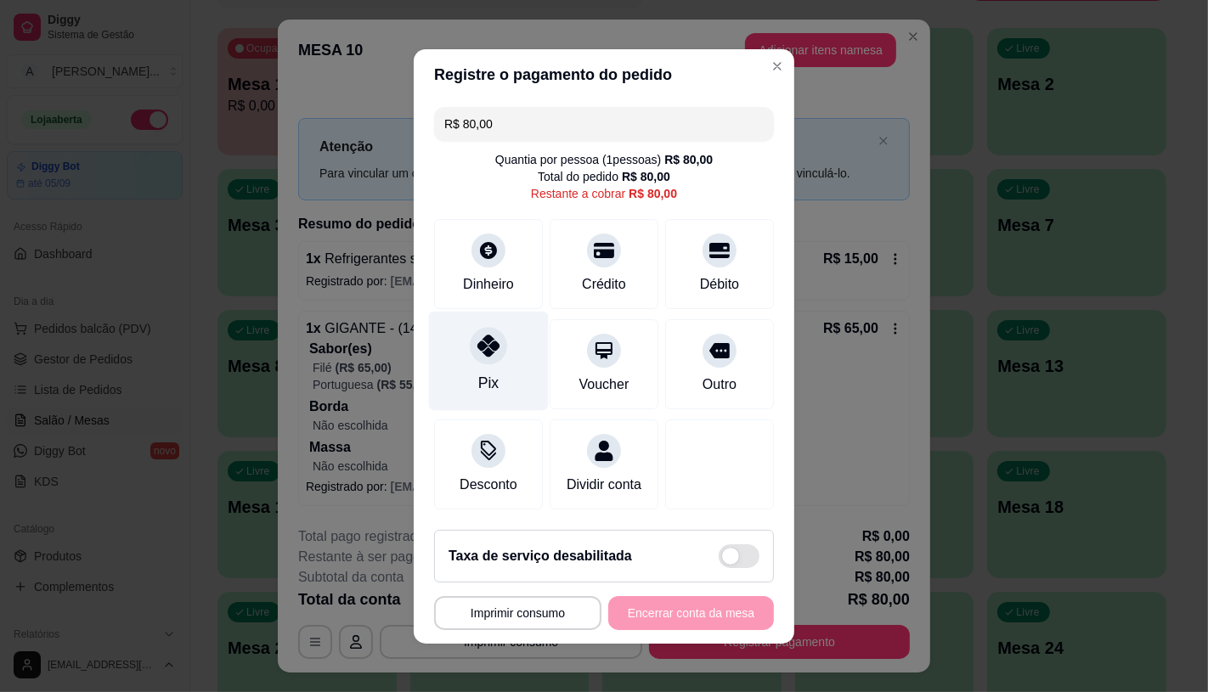
click at [452, 323] on div "Pix" at bounding box center [489, 360] width 120 height 99
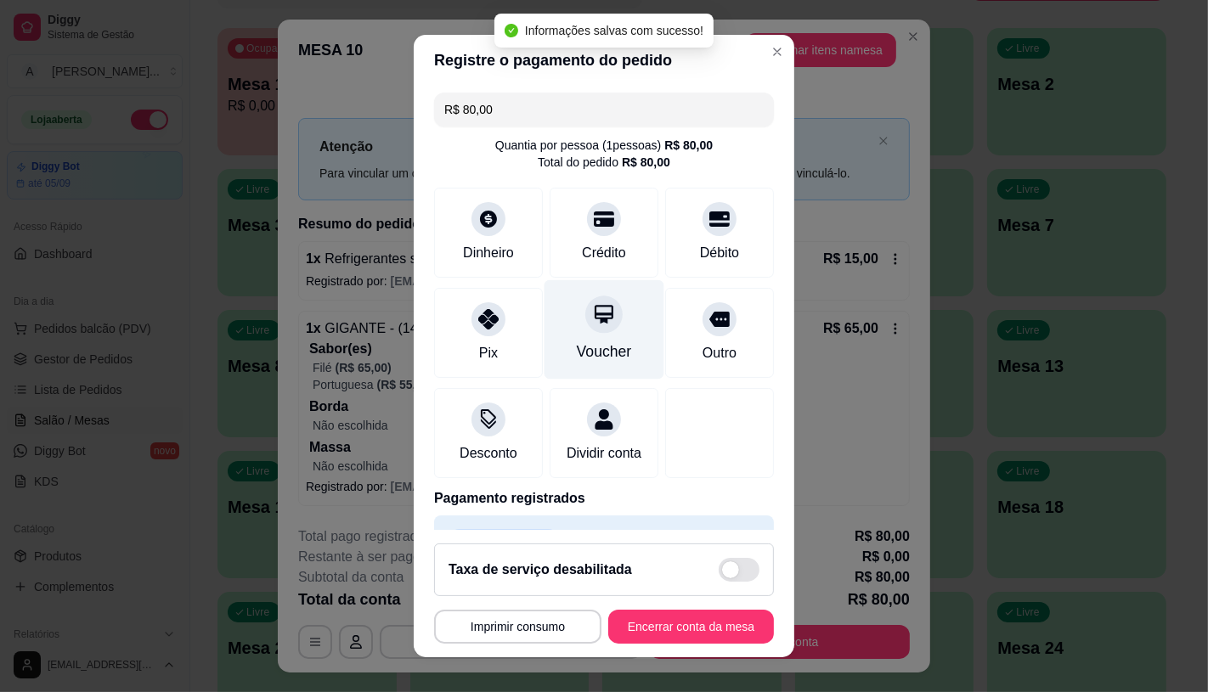
type input "R$ 0,00"
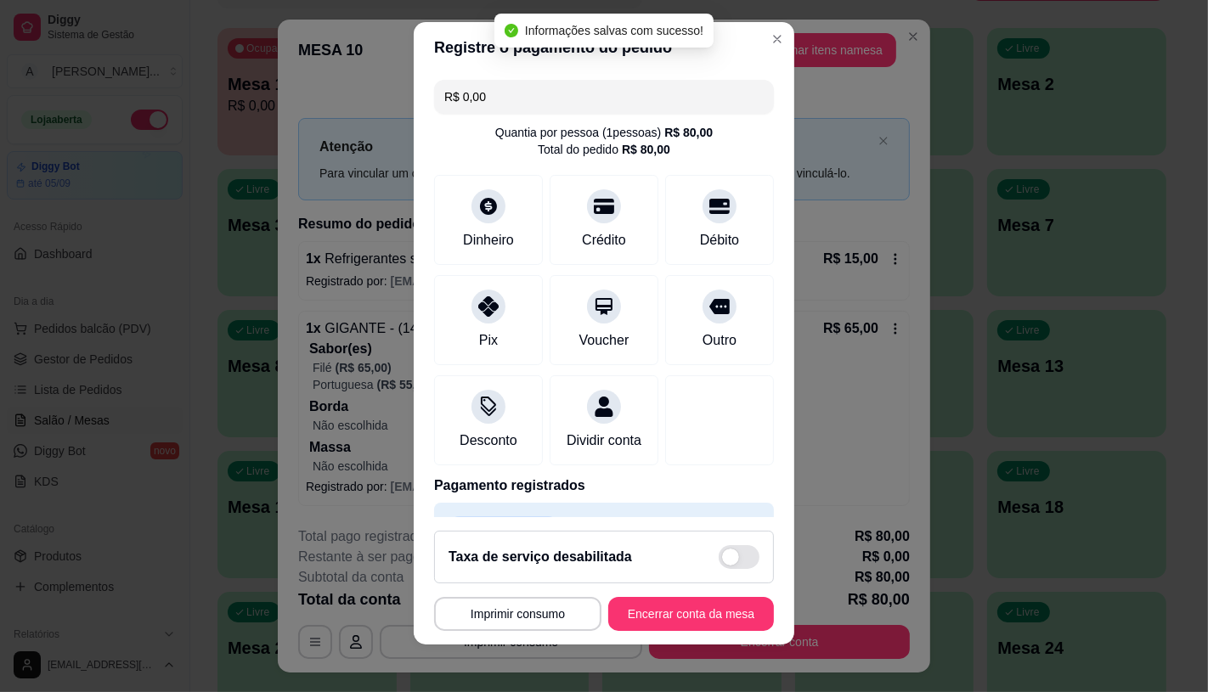
scroll to position [20, 0]
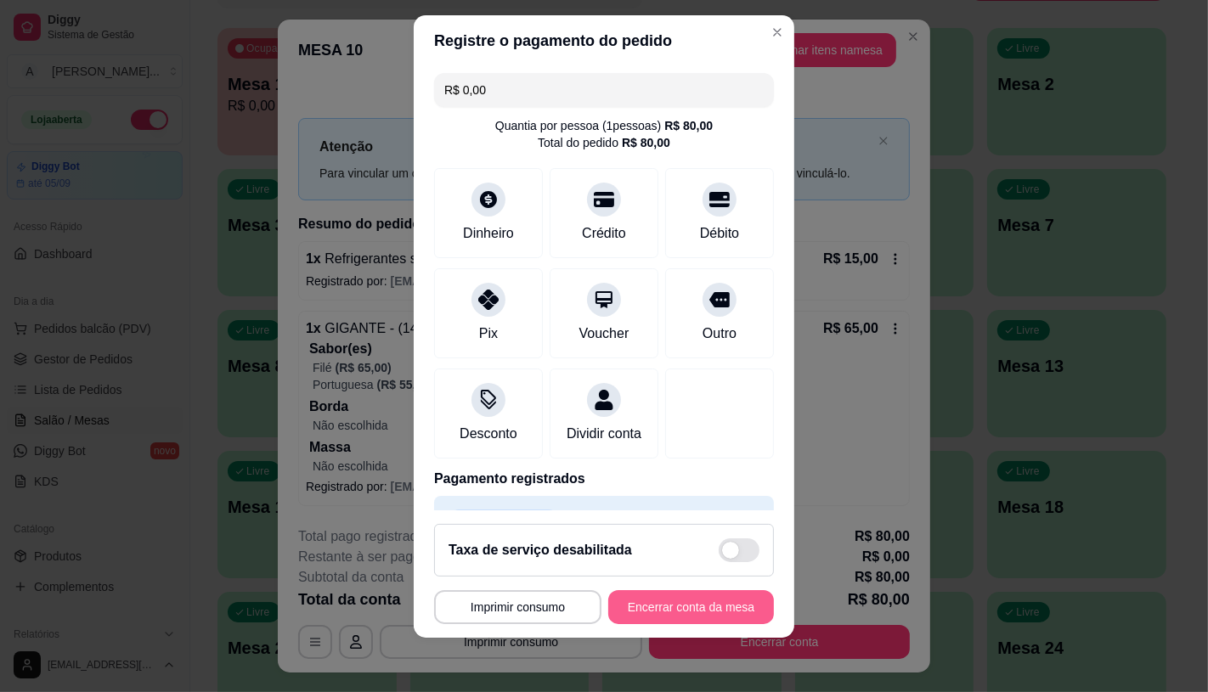
click at [621, 618] on button "Encerrar conta da mesa" at bounding box center [691, 607] width 166 height 34
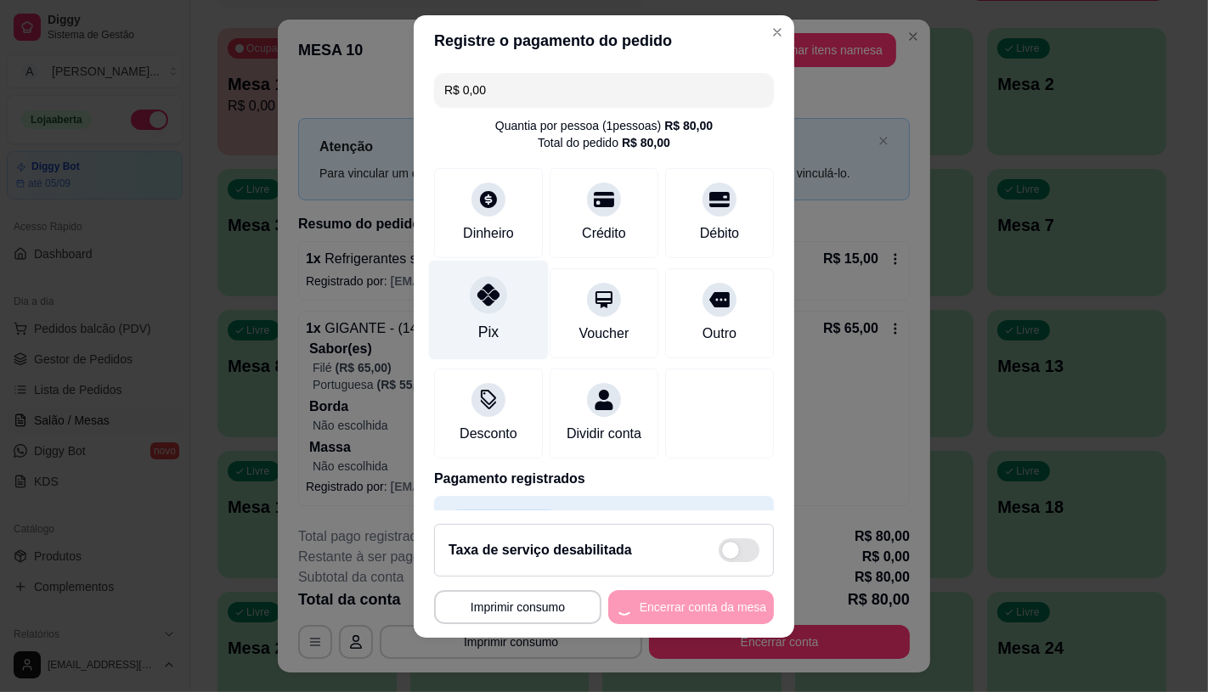
scroll to position [63, 0]
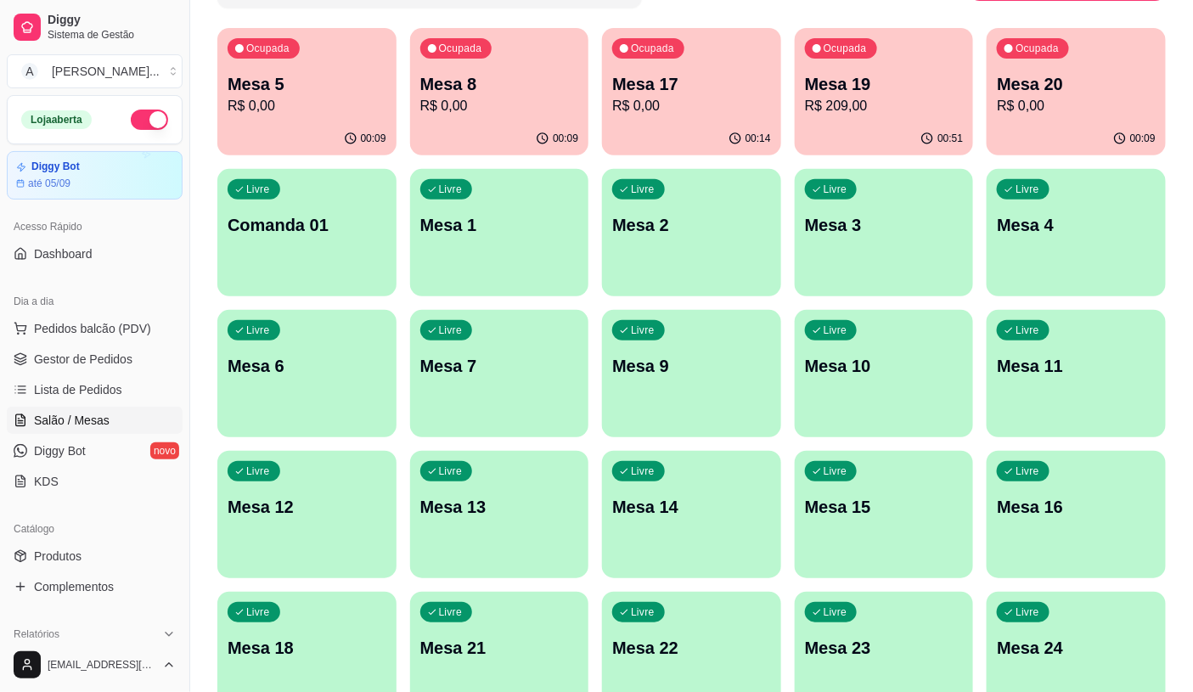
click at [875, 104] on p "R$ 209,00" at bounding box center [884, 106] width 159 height 20
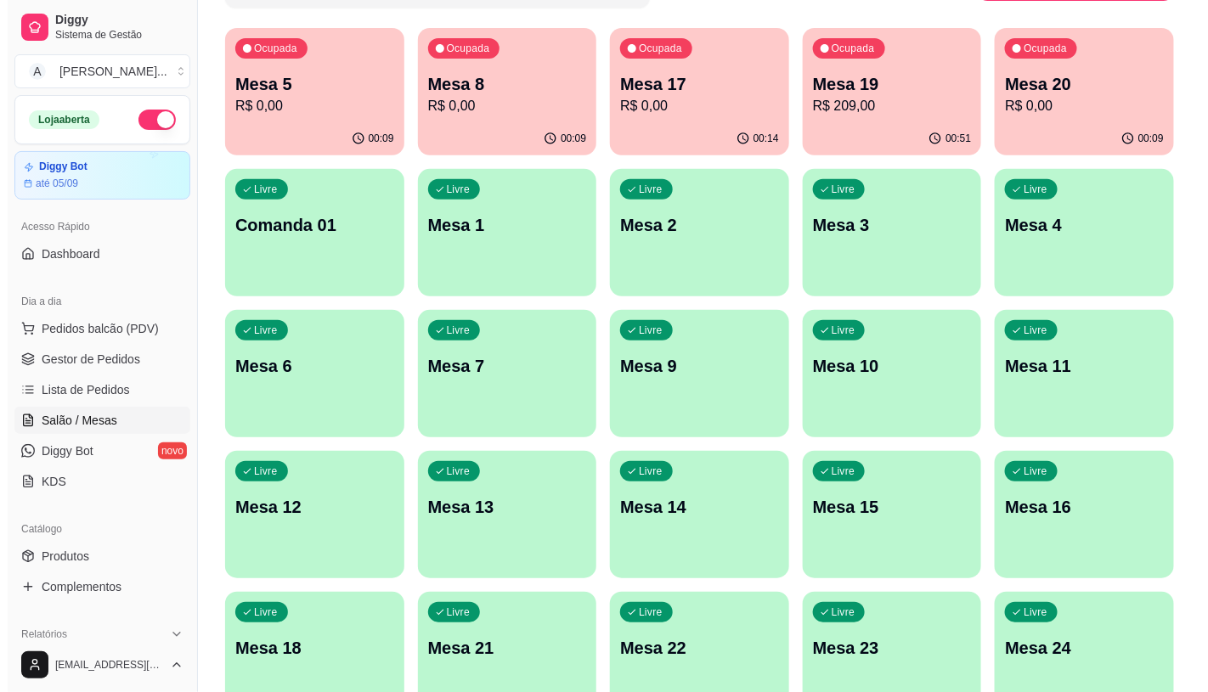
scroll to position [61, 0]
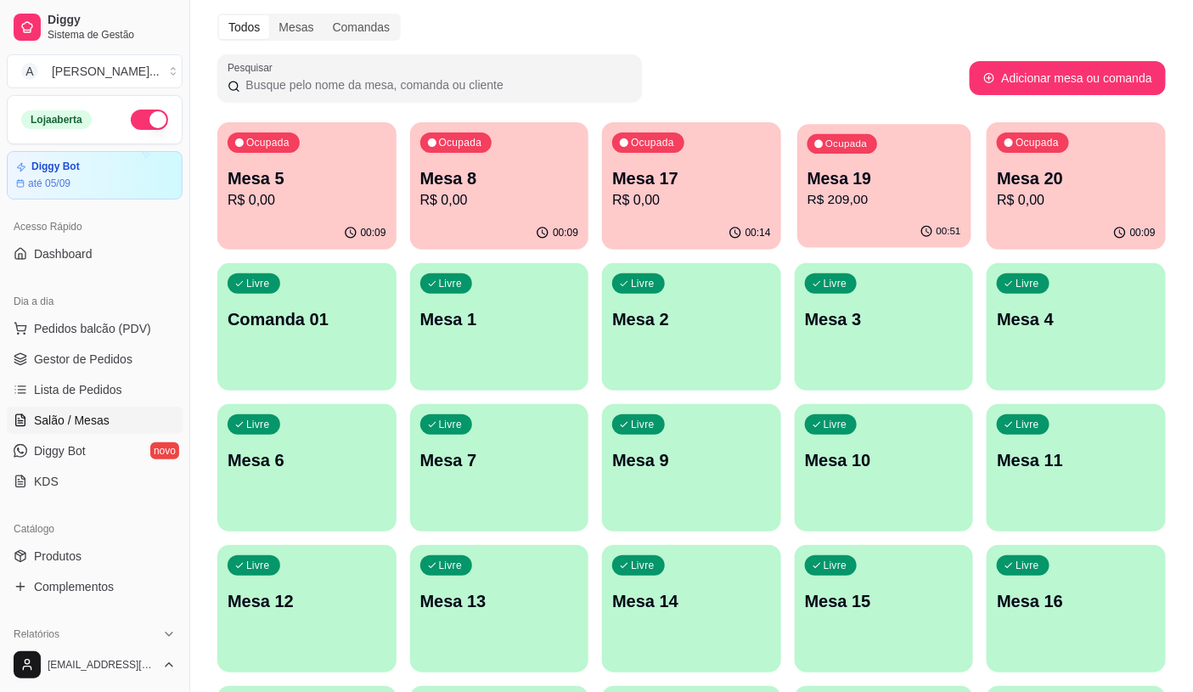
click at [887, 229] on div "00:51" at bounding box center [884, 232] width 173 height 32
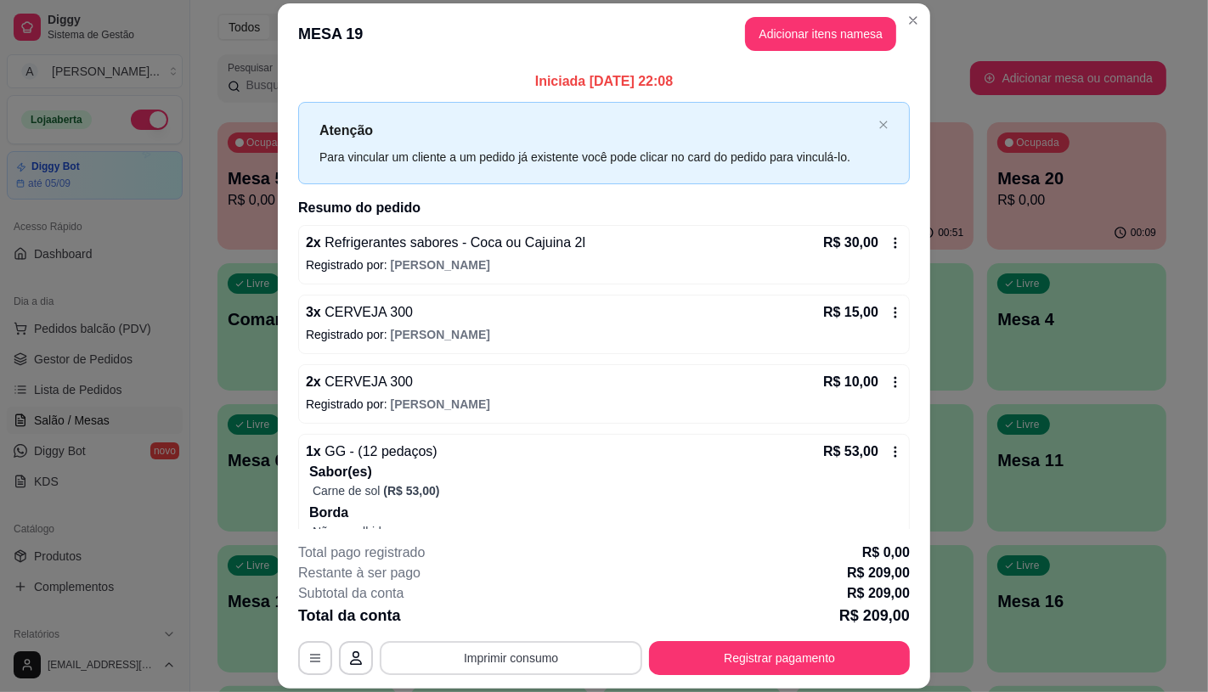
click at [498, 643] on button "Imprimir consumo" at bounding box center [511, 658] width 262 height 34
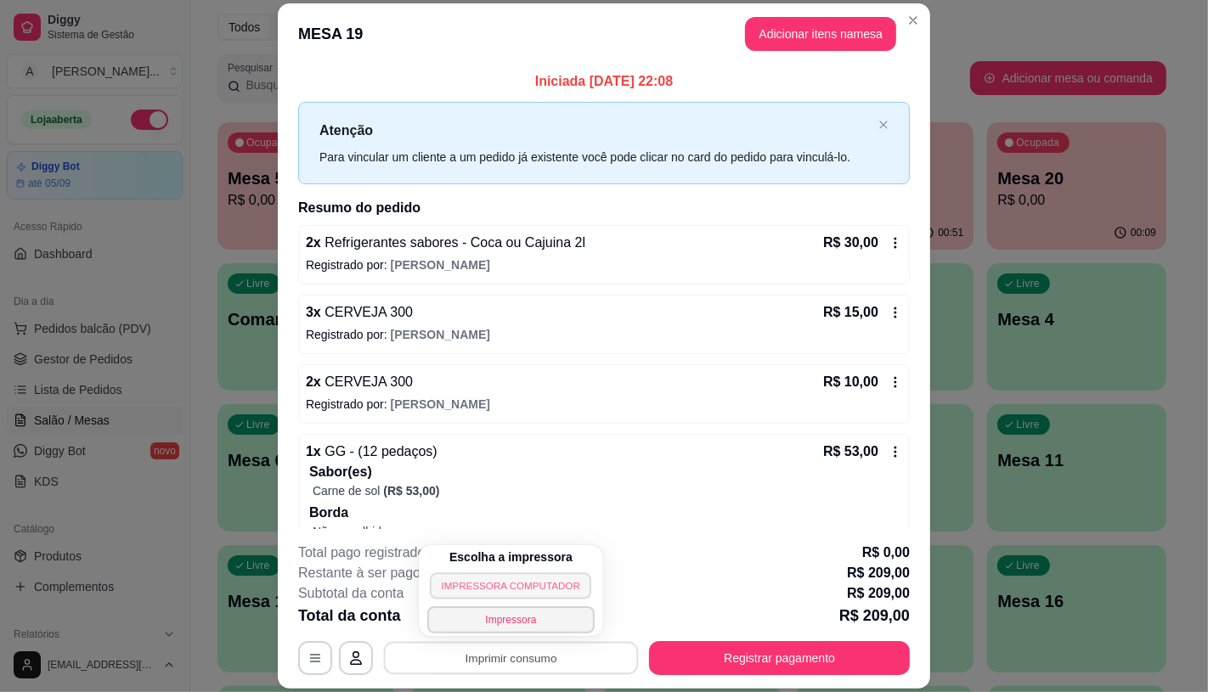
click at [478, 598] on button "IMPRESSORA COMPUTADOR" at bounding box center [511, 586] width 162 height 26
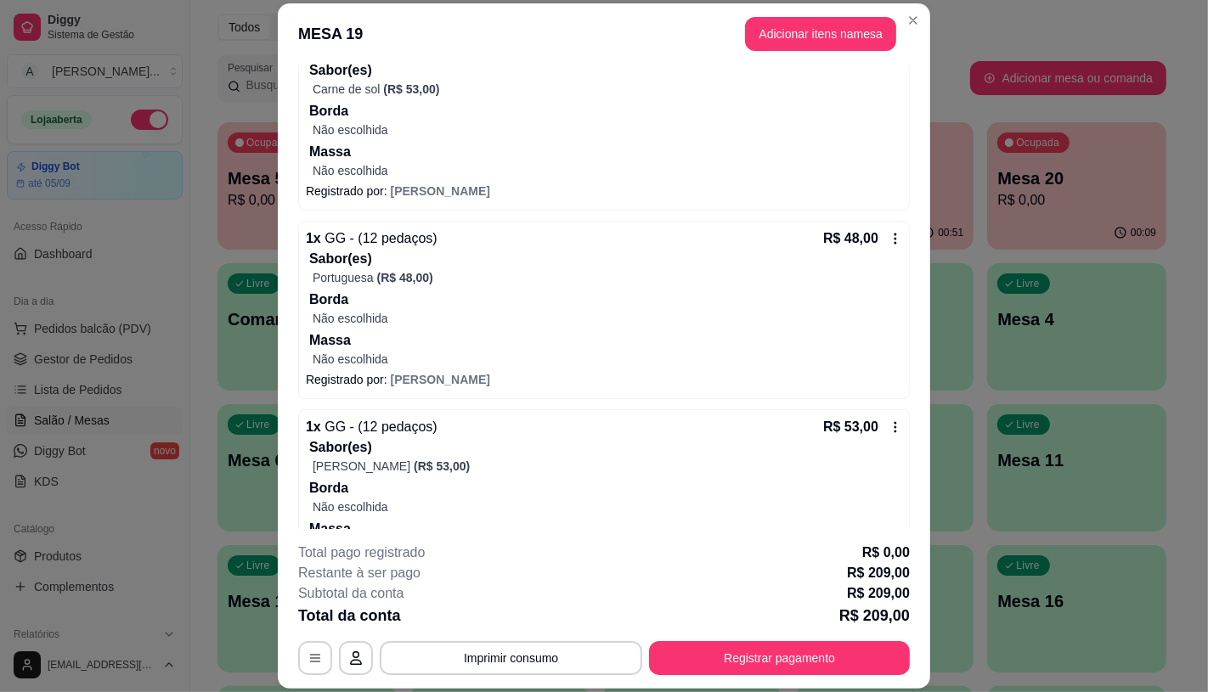
scroll to position [468, 0]
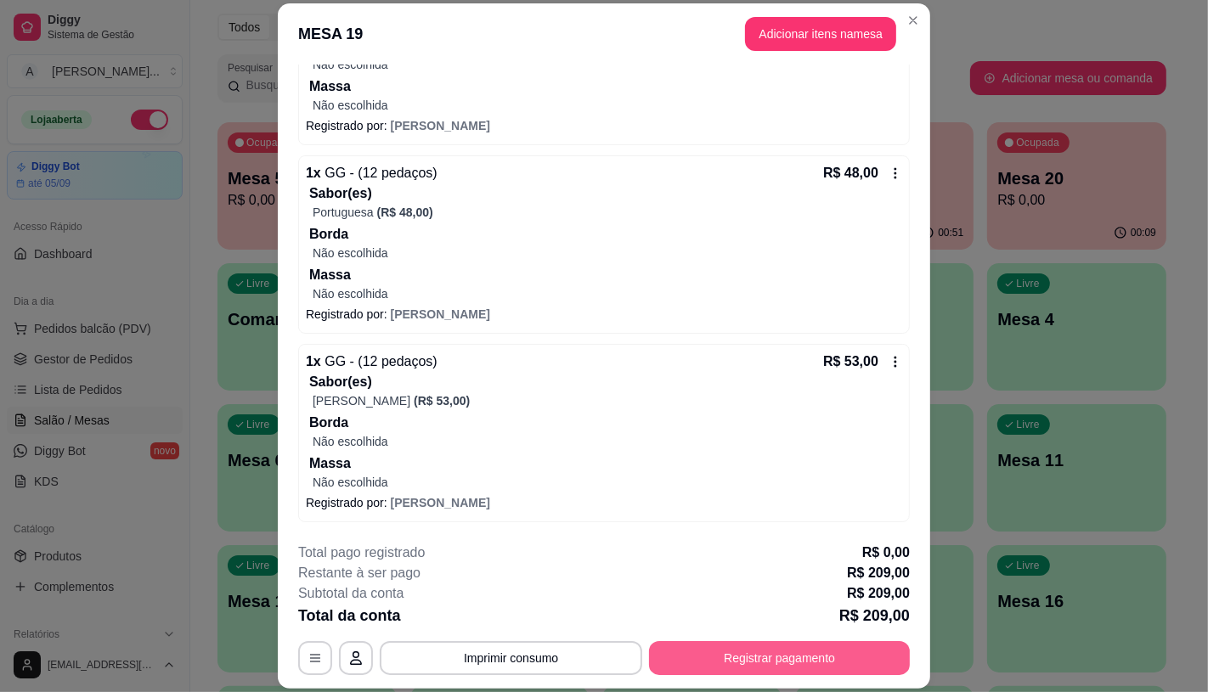
click at [766, 650] on button "Registrar pagamento" at bounding box center [779, 658] width 261 height 34
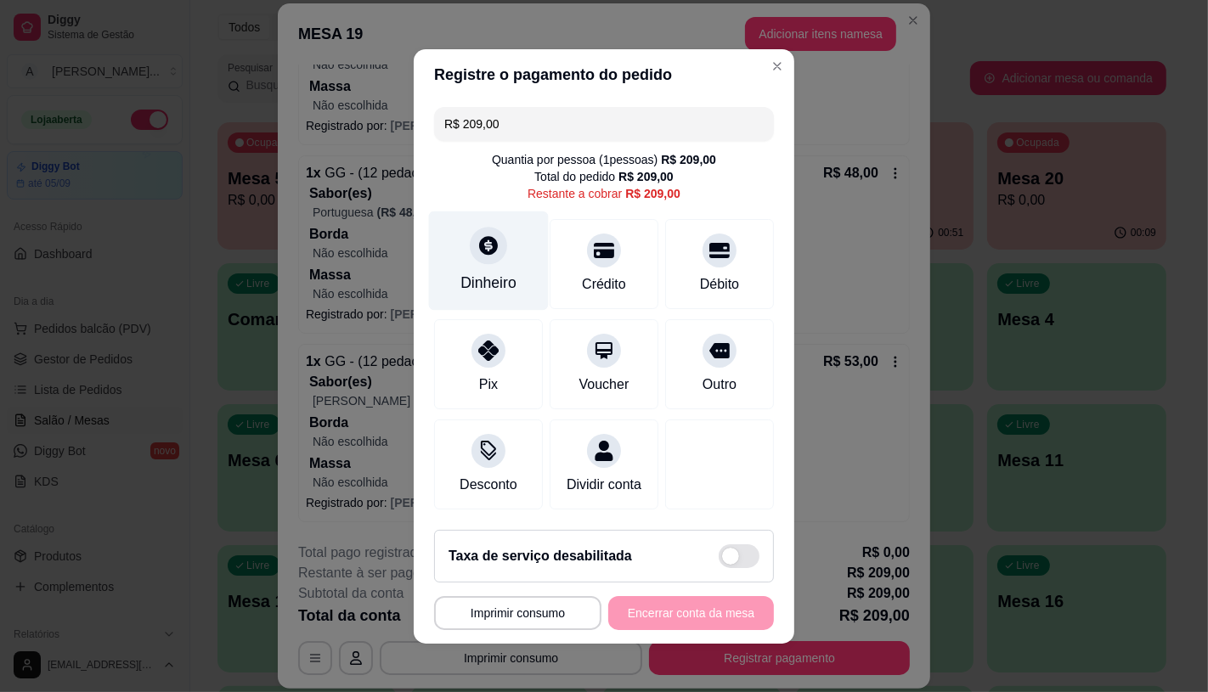
click at [477, 251] on div at bounding box center [488, 245] width 37 height 37
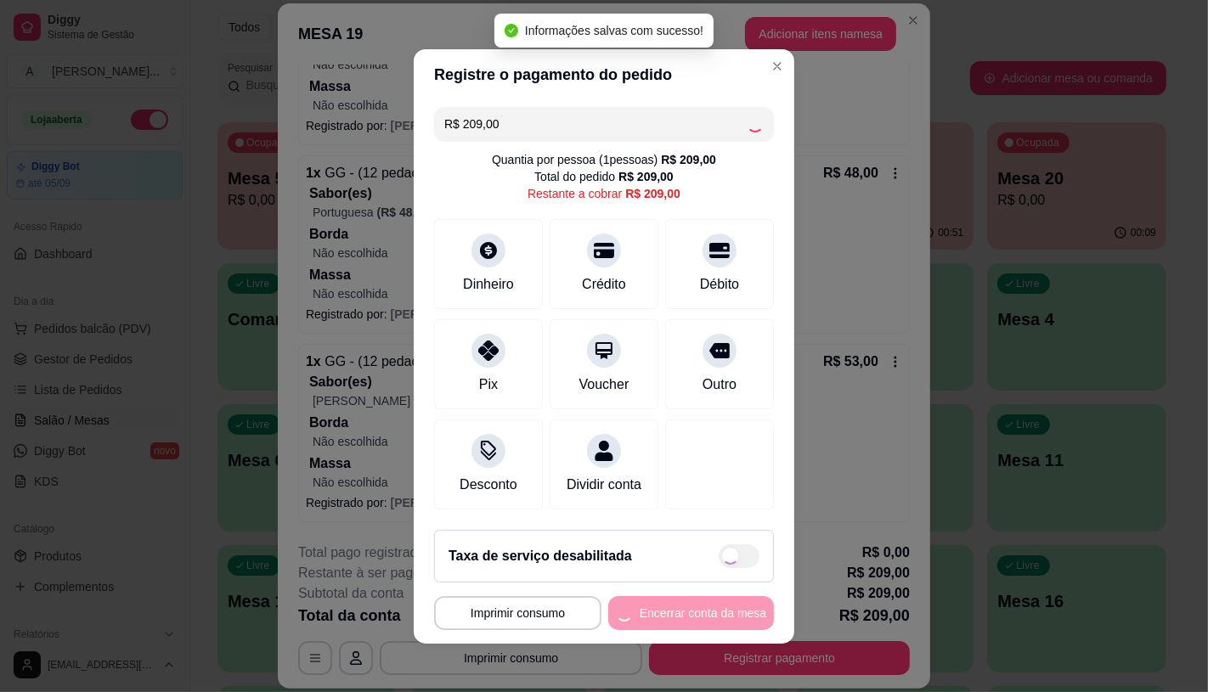
type input "R$ 0,00"
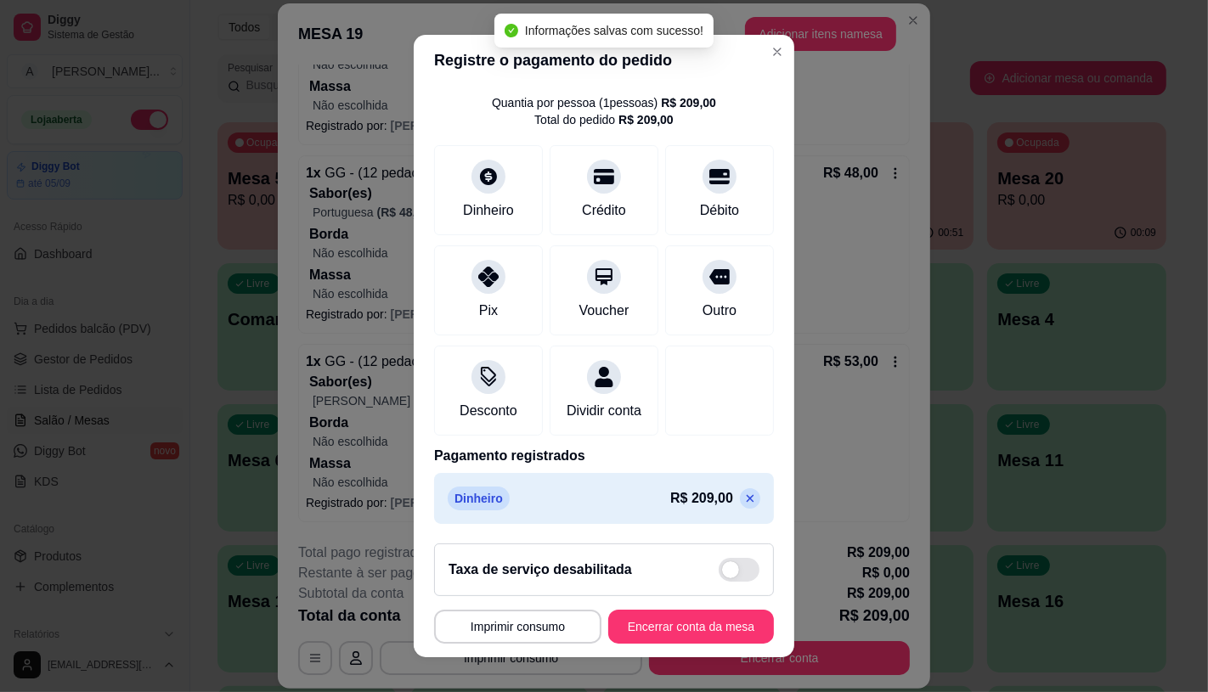
scroll to position [20, 0]
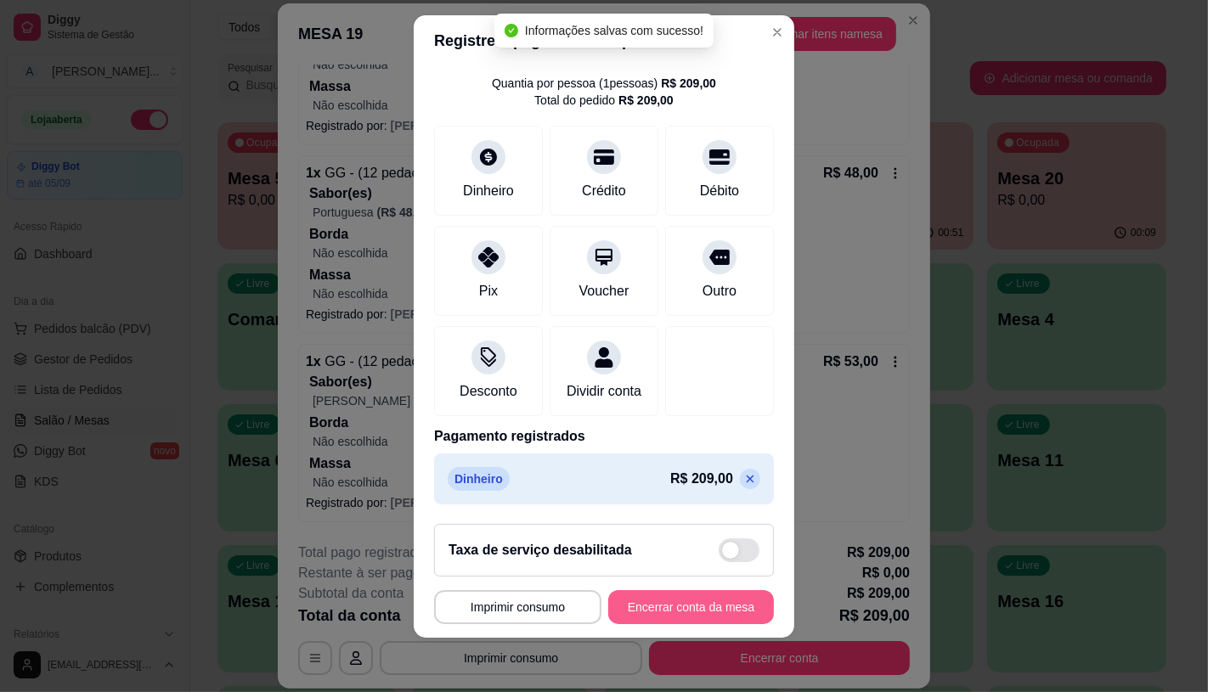
click at [681, 601] on button "Encerrar conta da mesa" at bounding box center [691, 607] width 166 height 34
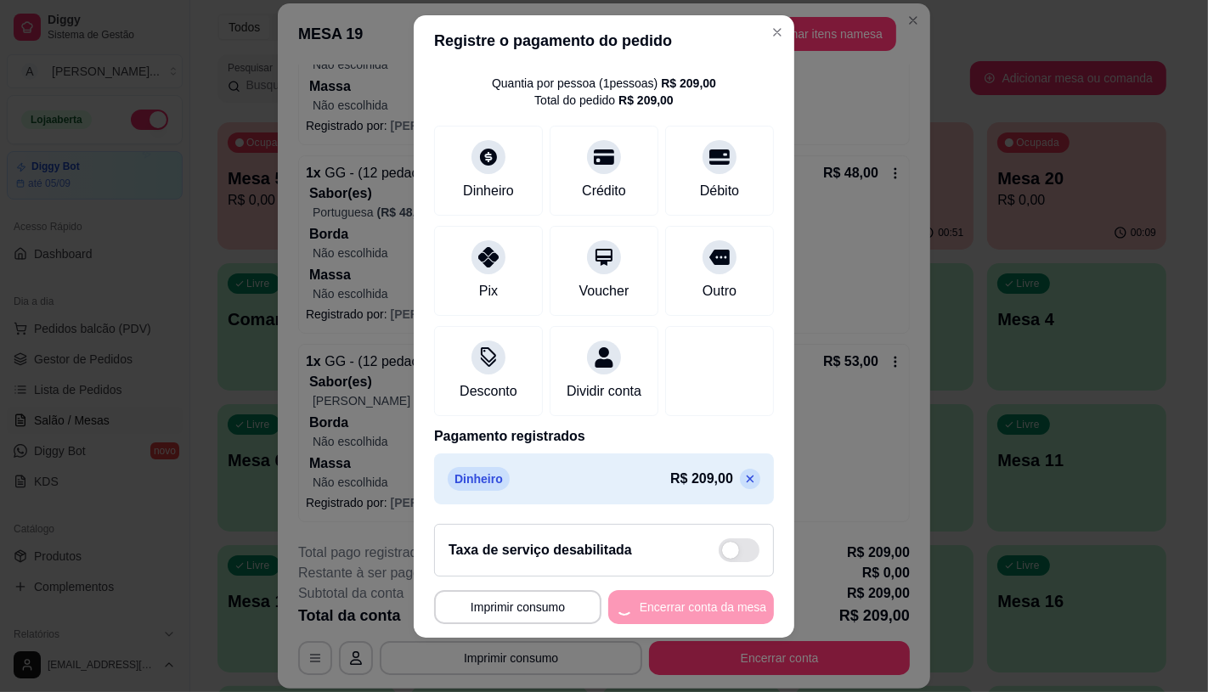
scroll to position [0, 0]
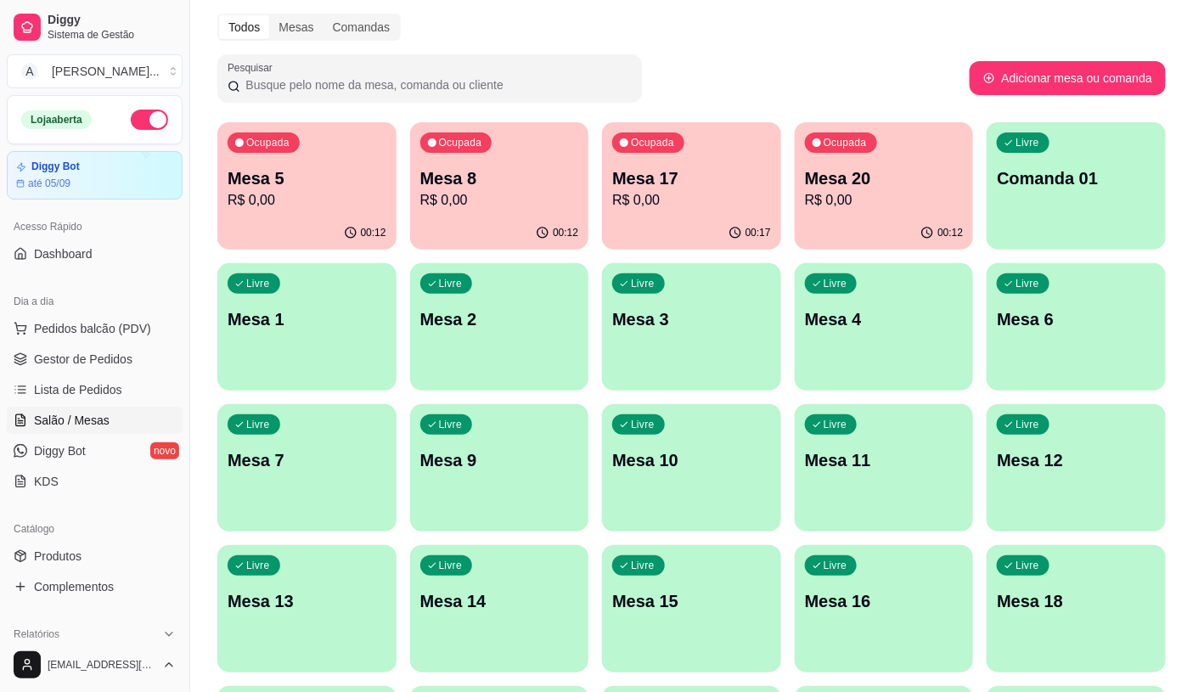
click at [870, 193] on p "R$ 0,00" at bounding box center [884, 200] width 159 height 20
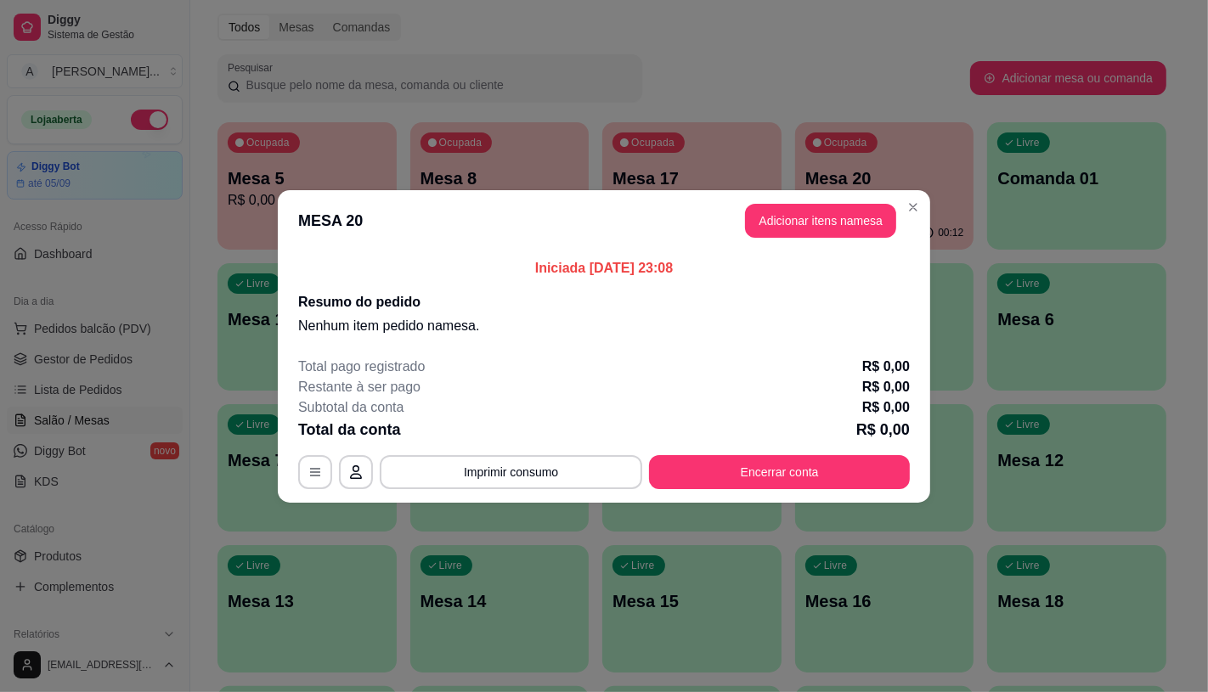
click at [835, 488] on button "Encerrar conta" at bounding box center [779, 472] width 261 height 34
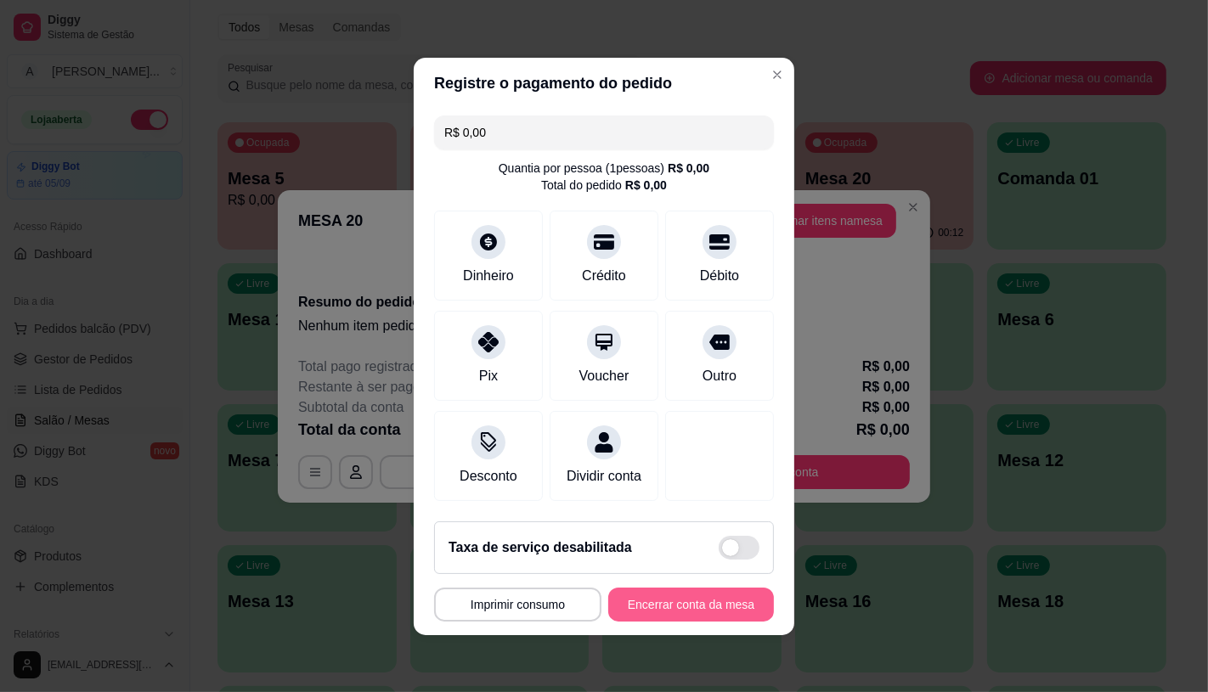
click at [632, 618] on button "Encerrar conta da mesa" at bounding box center [691, 605] width 166 height 34
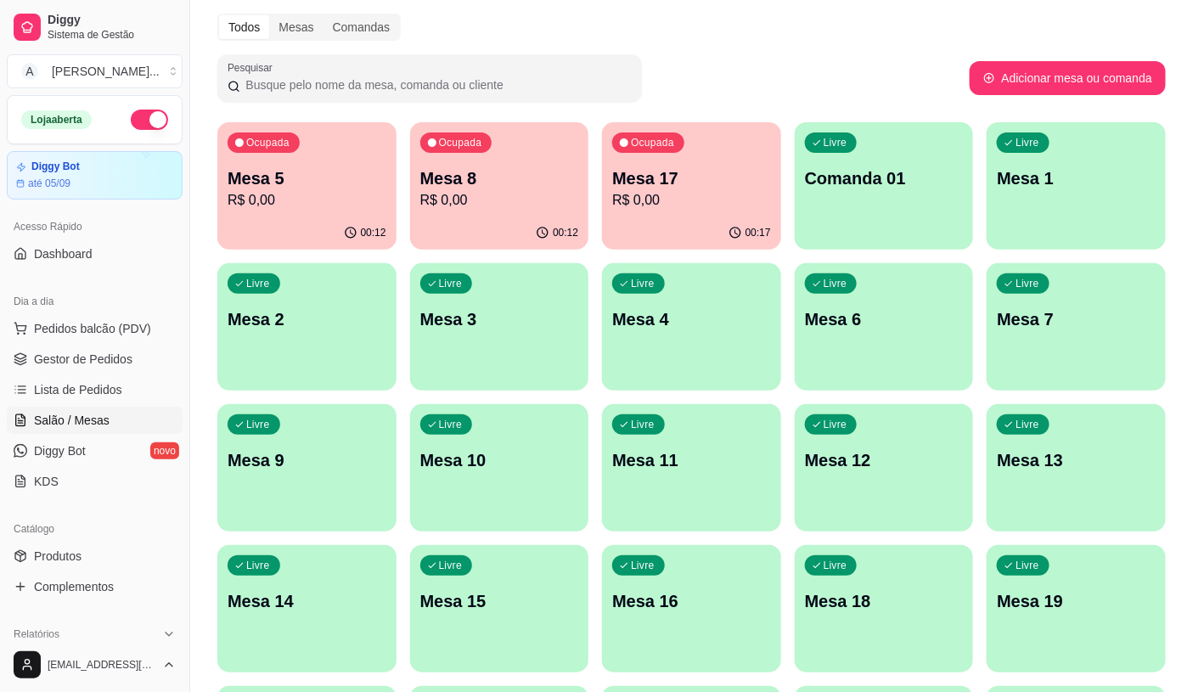
click at [652, 217] on div "00:17" at bounding box center [691, 233] width 179 height 33
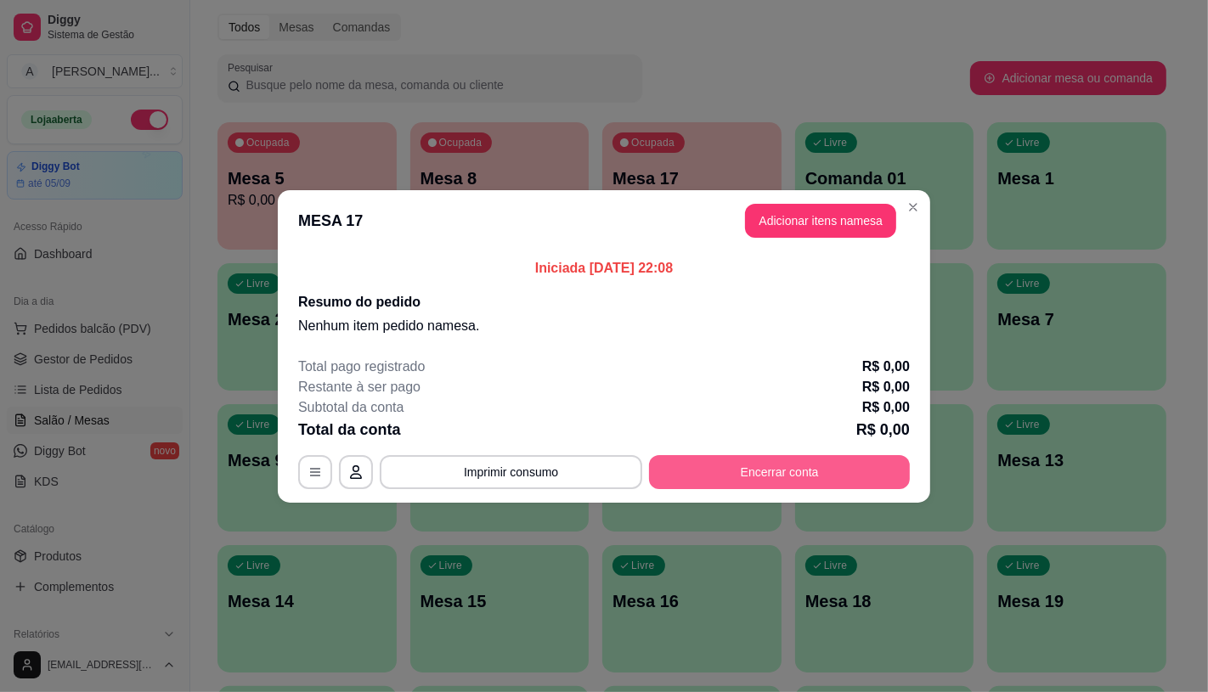
click at [777, 471] on button "Encerrar conta" at bounding box center [779, 472] width 261 height 34
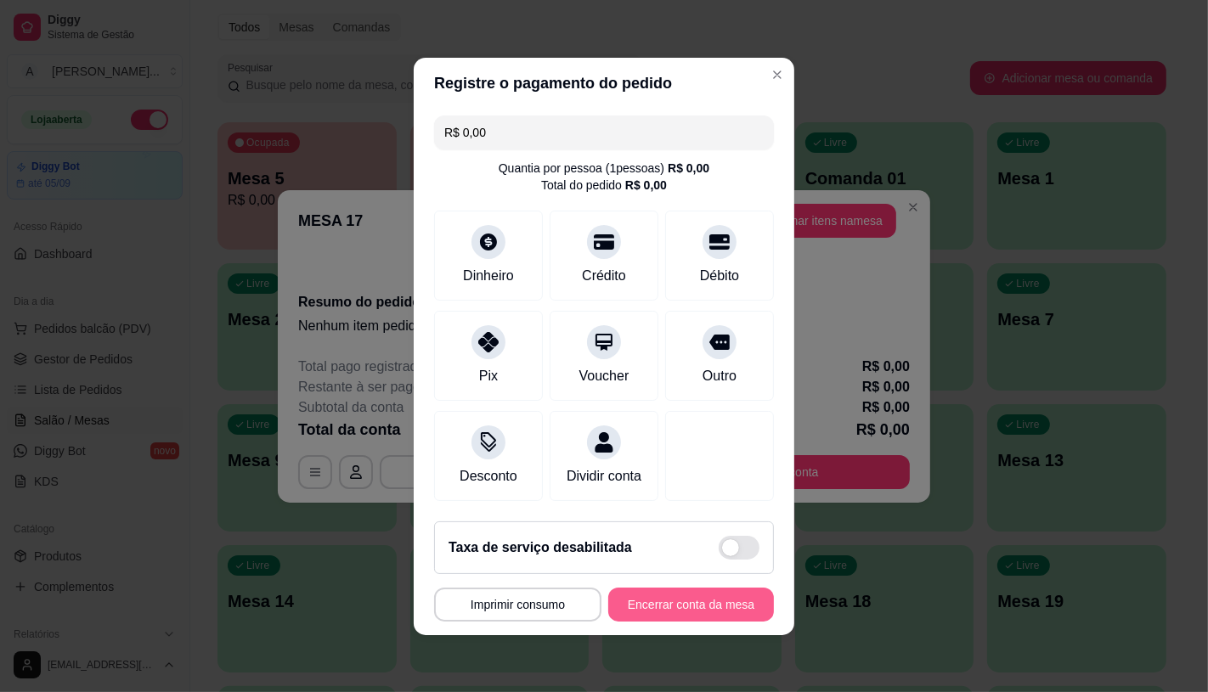
click at [699, 635] on footer "Taxa de serviço desabilitada MESA 17 Tempo de permanência: 17 minutos Cod. Segu…" at bounding box center [604, 571] width 381 height 127
click at [659, 615] on button "Encerrar conta da mesa" at bounding box center [691, 605] width 166 height 34
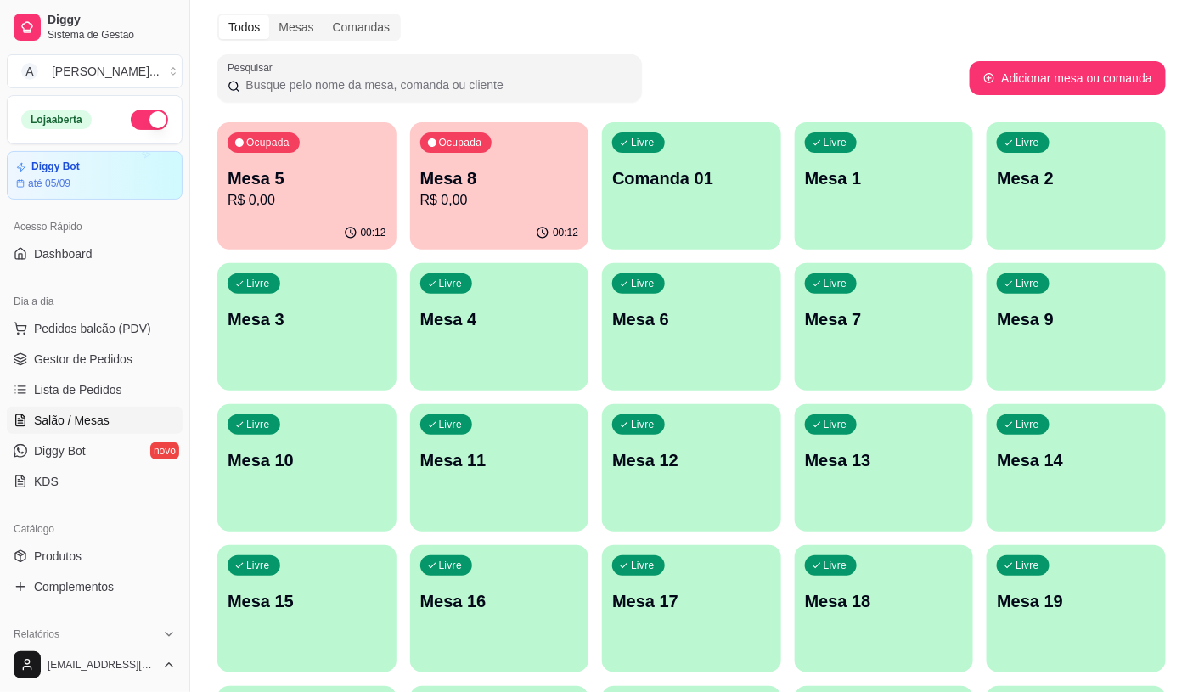
click at [497, 191] on p "R$ 0,00" at bounding box center [499, 200] width 159 height 20
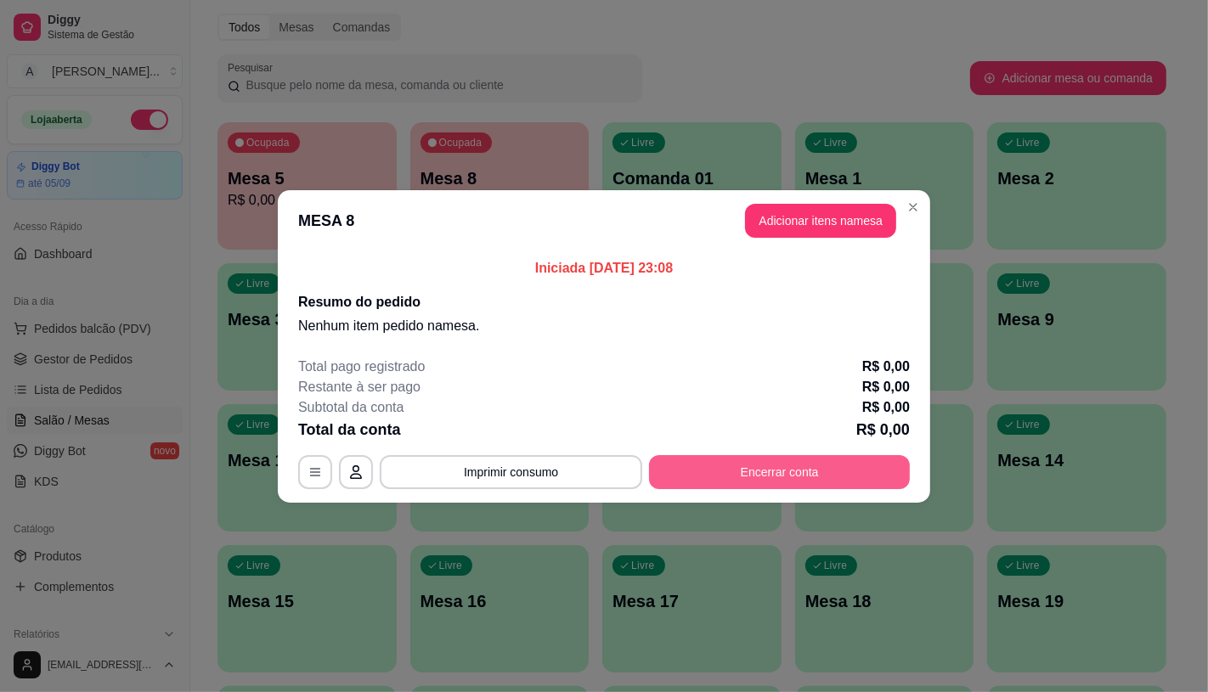
click at [697, 485] on button "Encerrar conta" at bounding box center [779, 472] width 261 height 34
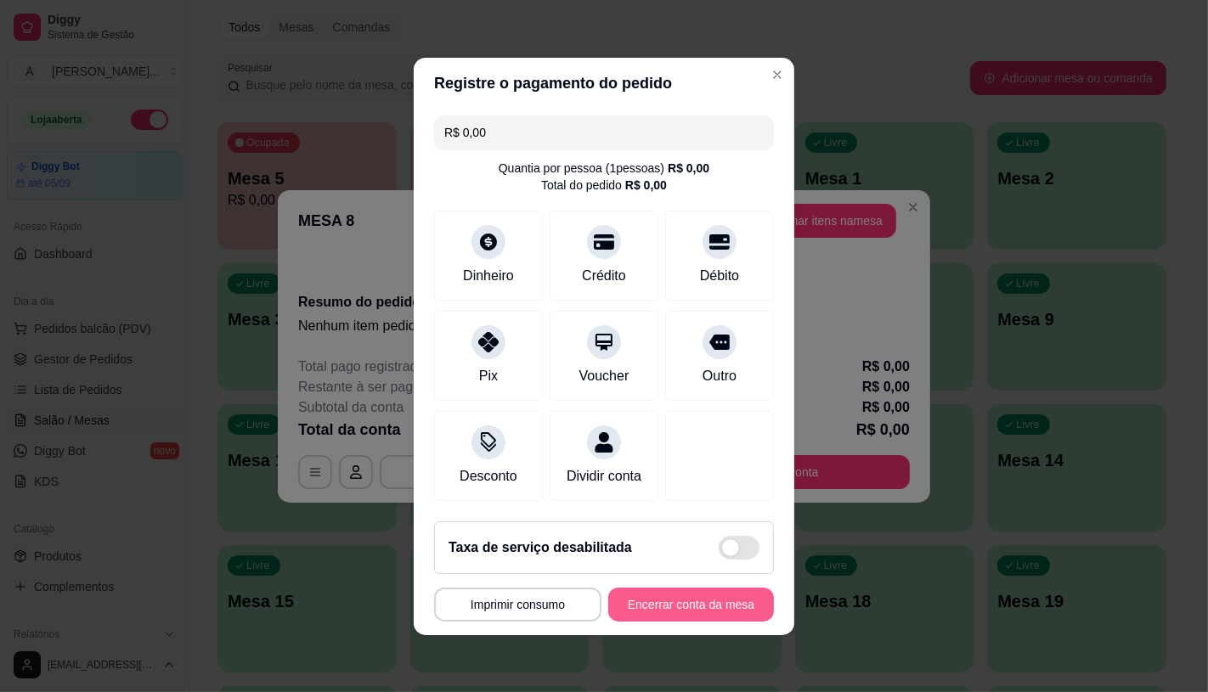
click at [697, 609] on button "Encerrar conta da mesa" at bounding box center [691, 605] width 166 height 34
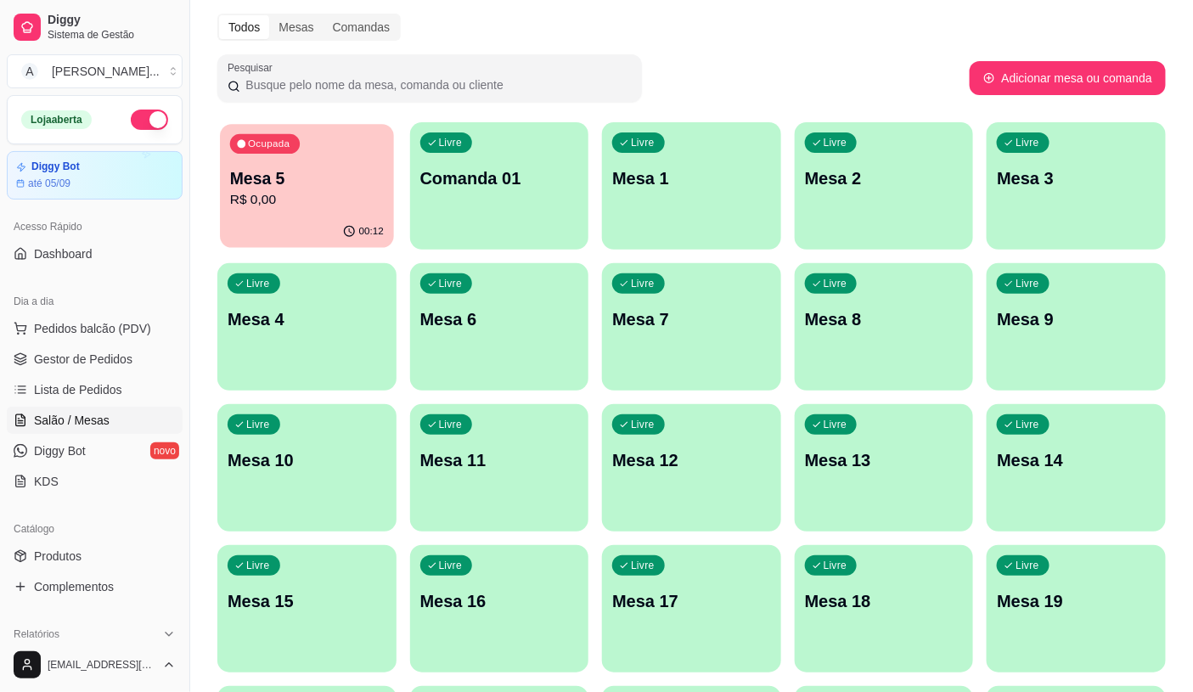
click at [321, 185] on p "Mesa 5" at bounding box center [307, 178] width 154 height 23
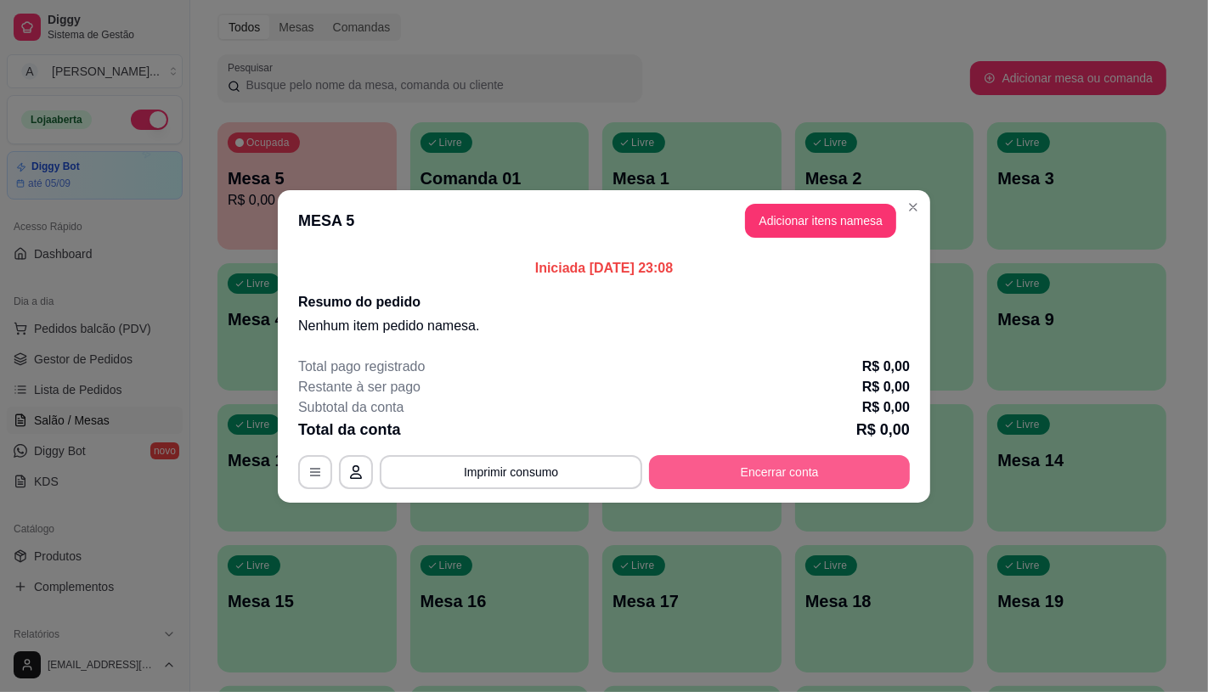
click at [729, 469] on button "Encerrar conta" at bounding box center [779, 472] width 261 height 34
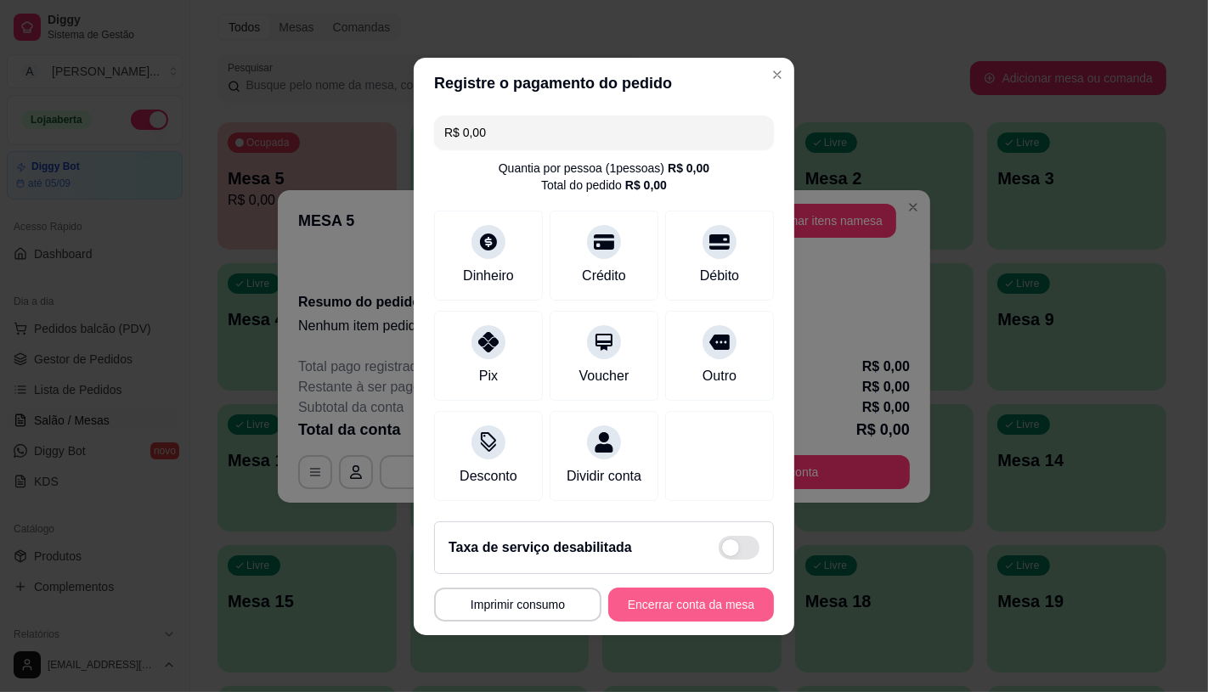
click at [647, 622] on button "Encerrar conta da mesa" at bounding box center [691, 605] width 166 height 34
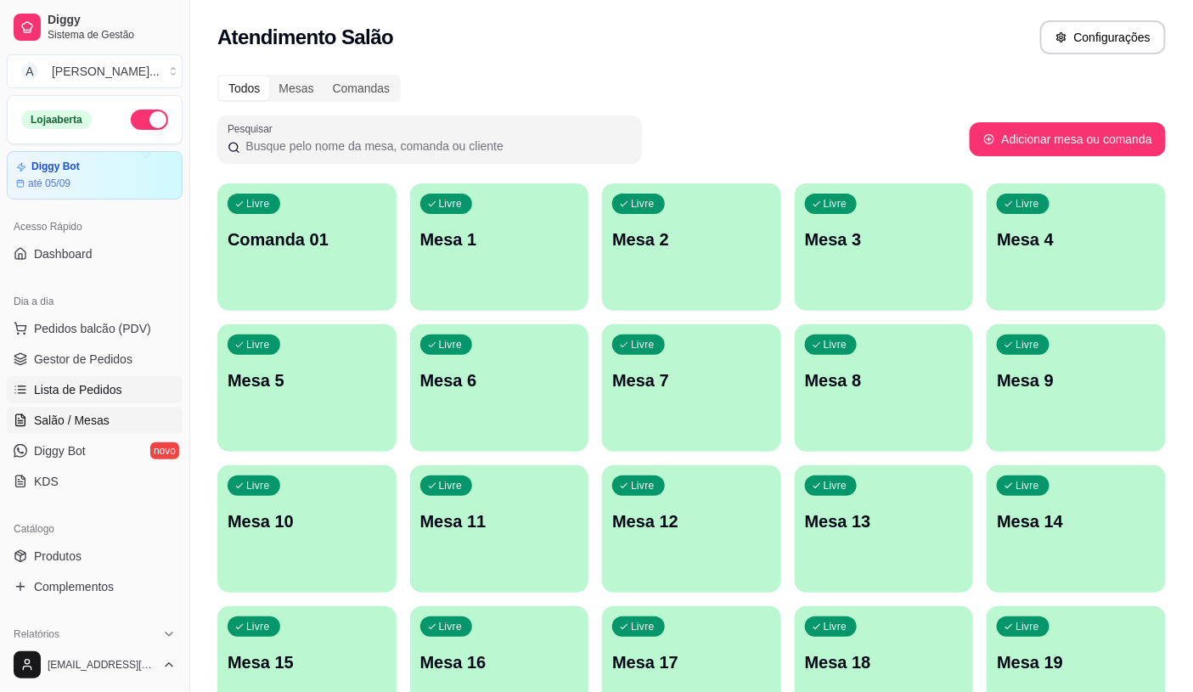
click at [82, 381] on span "Lista de Pedidos" at bounding box center [78, 389] width 88 height 17
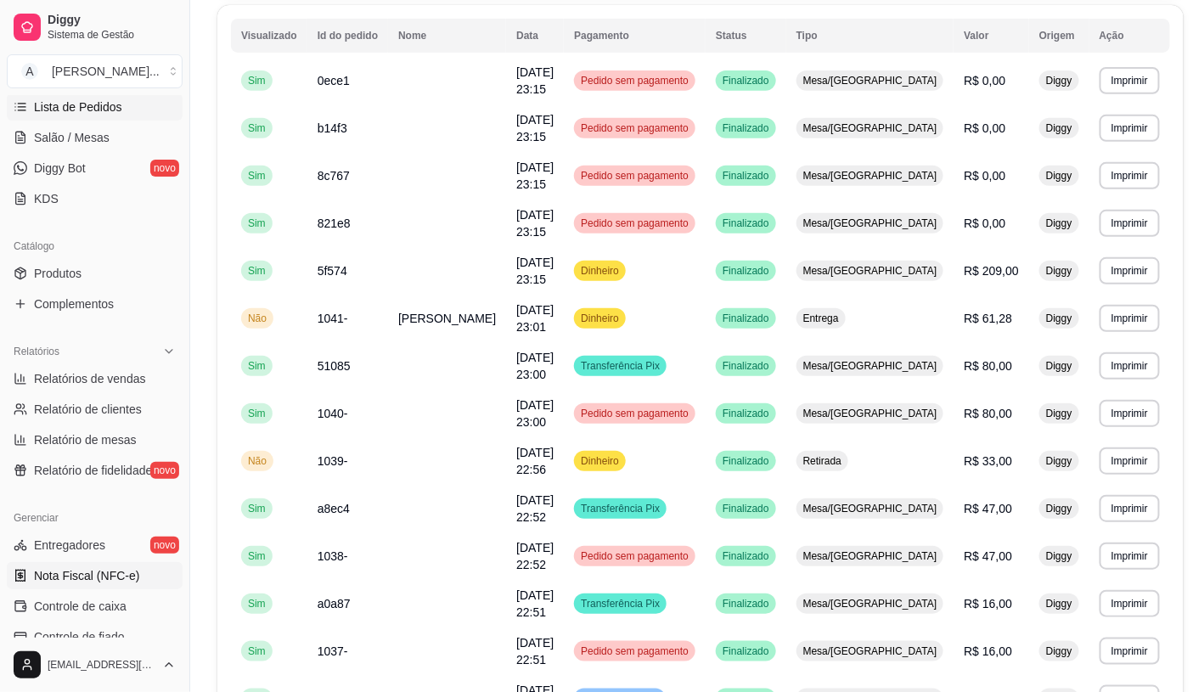
scroll to position [377, 0]
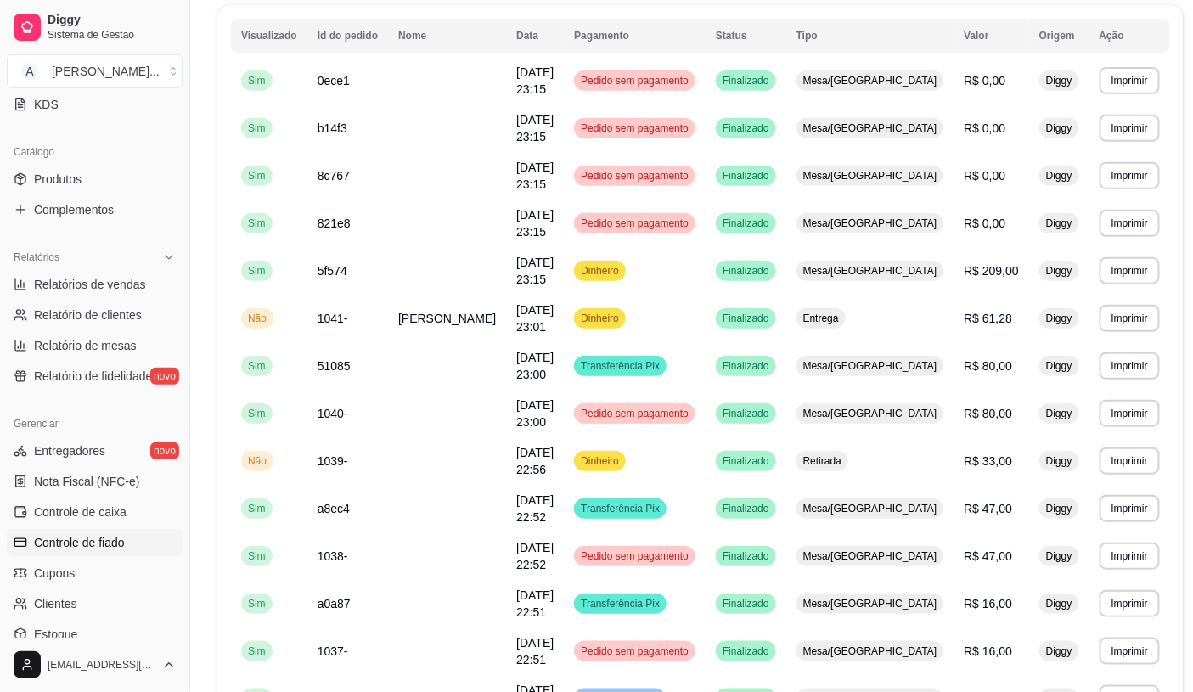
click at [108, 531] on link "Controle de fiado" at bounding box center [95, 542] width 176 height 27
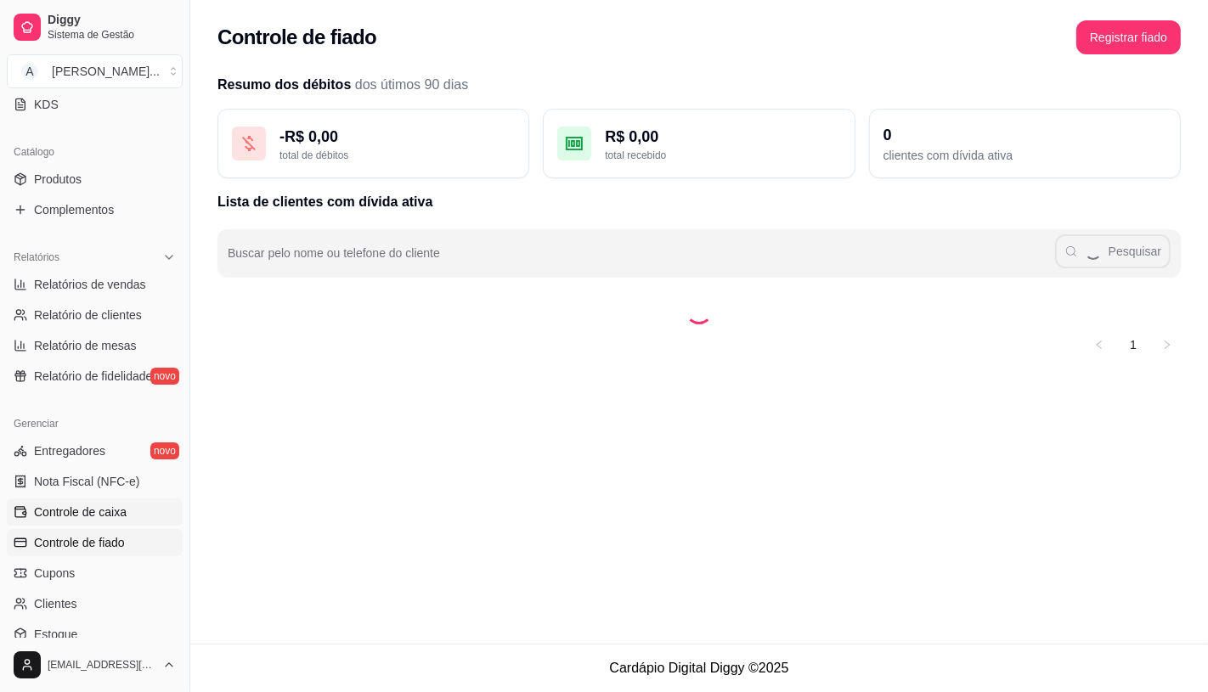
click at [114, 508] on span "Controle de caixa" at bounding box center [80, 512] width 93 height 17
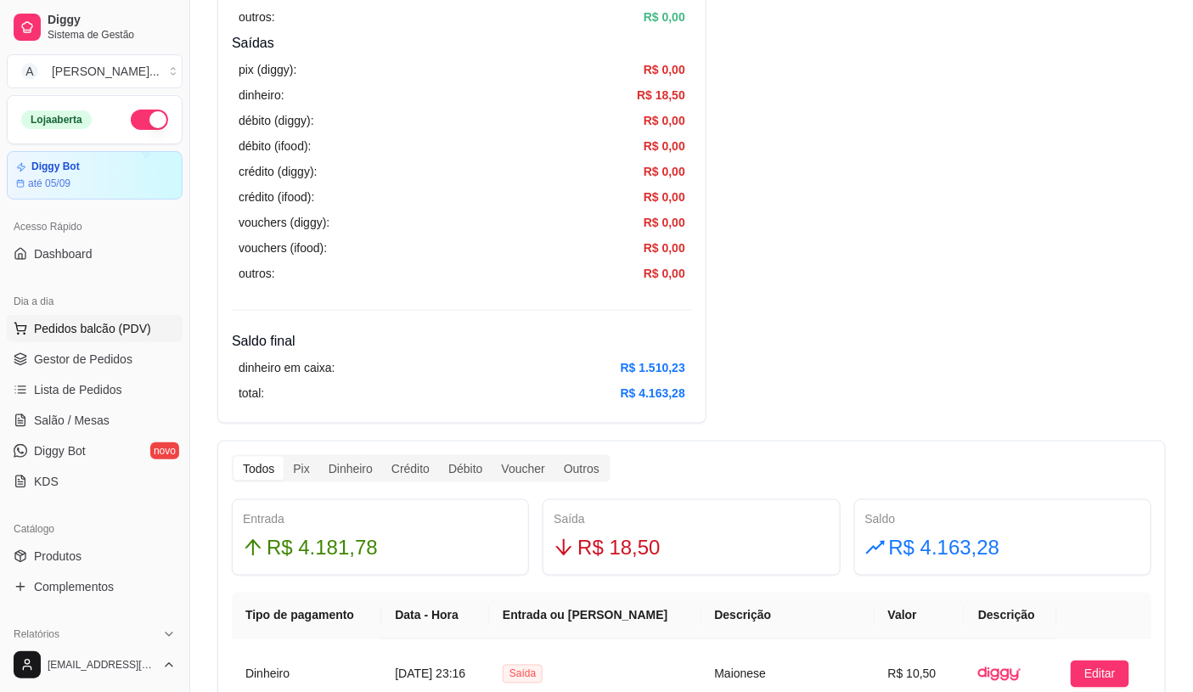
click at [93, 333] on span "Pedidos balcão (PDV)" at bounding box center [92, 328] width 117 height 17
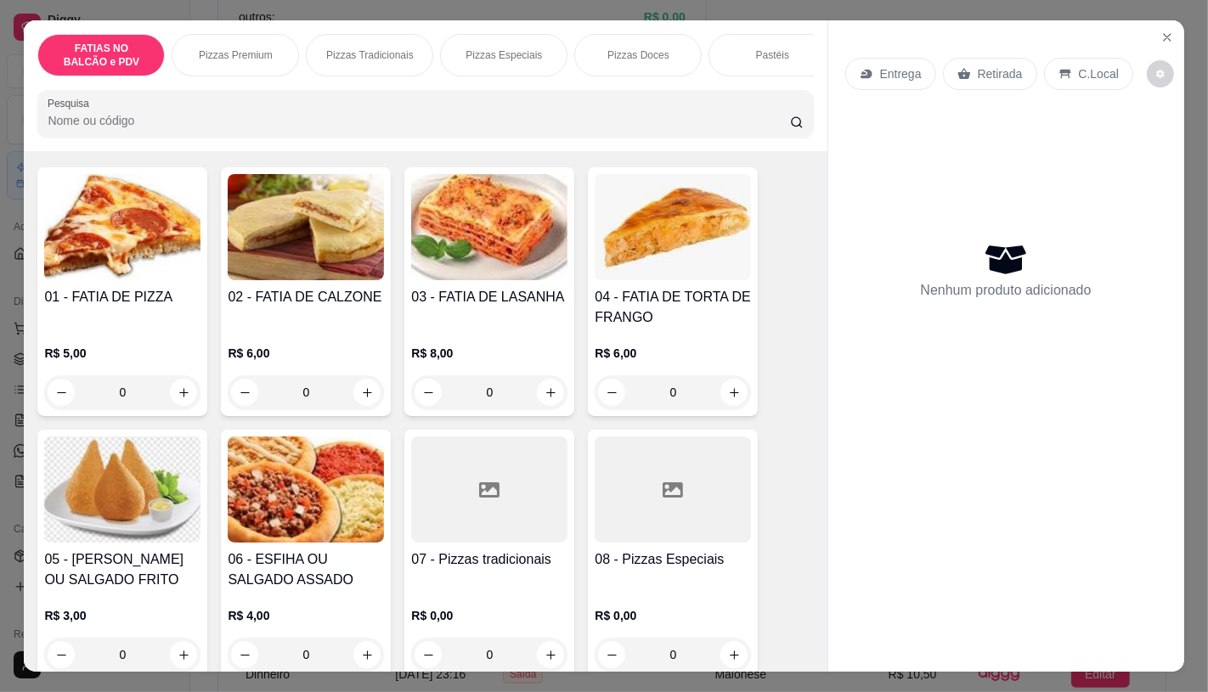
scroll to position [283, 0]
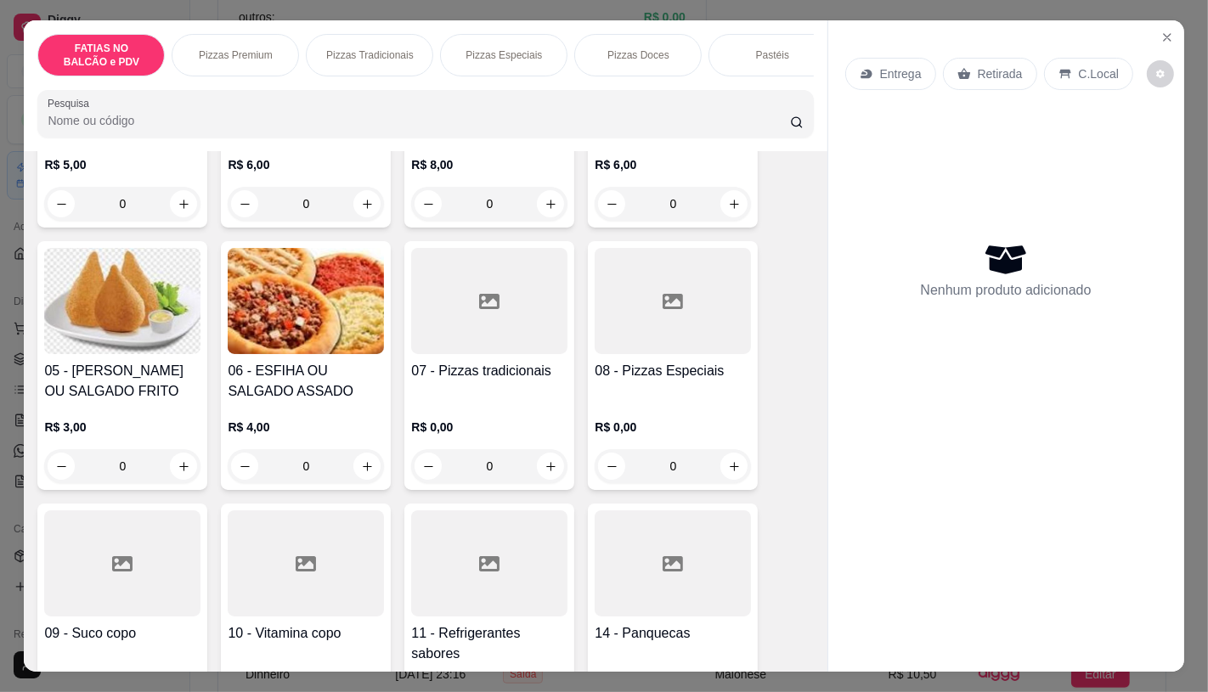
click at [658, 436] on p "R$ 0,00" at bounding box center [673, 427] width 156 height 17
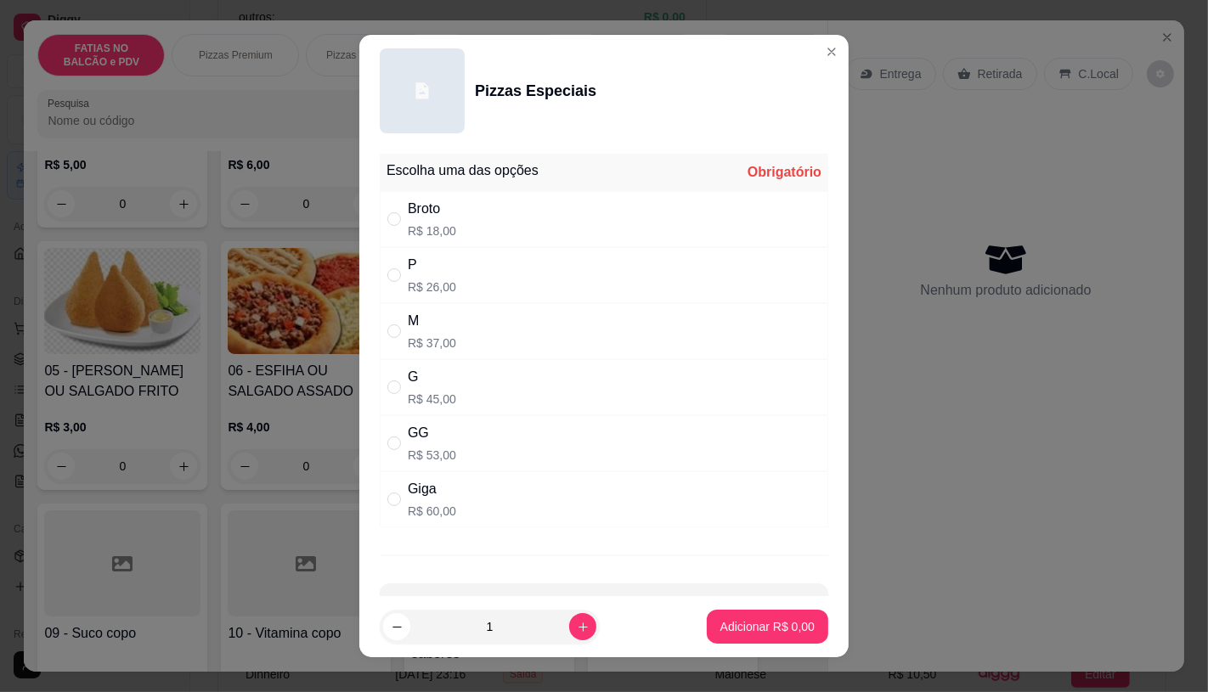
click at [448, 437] on div "GG R$ 53,00" at bounding box center [604, 443] width 448 height 56
radio input "true"
click at [742, 629] on p "Adicionar R$ 53,00" at bounding box center [764, 626] width 101 height 17
type input "1"
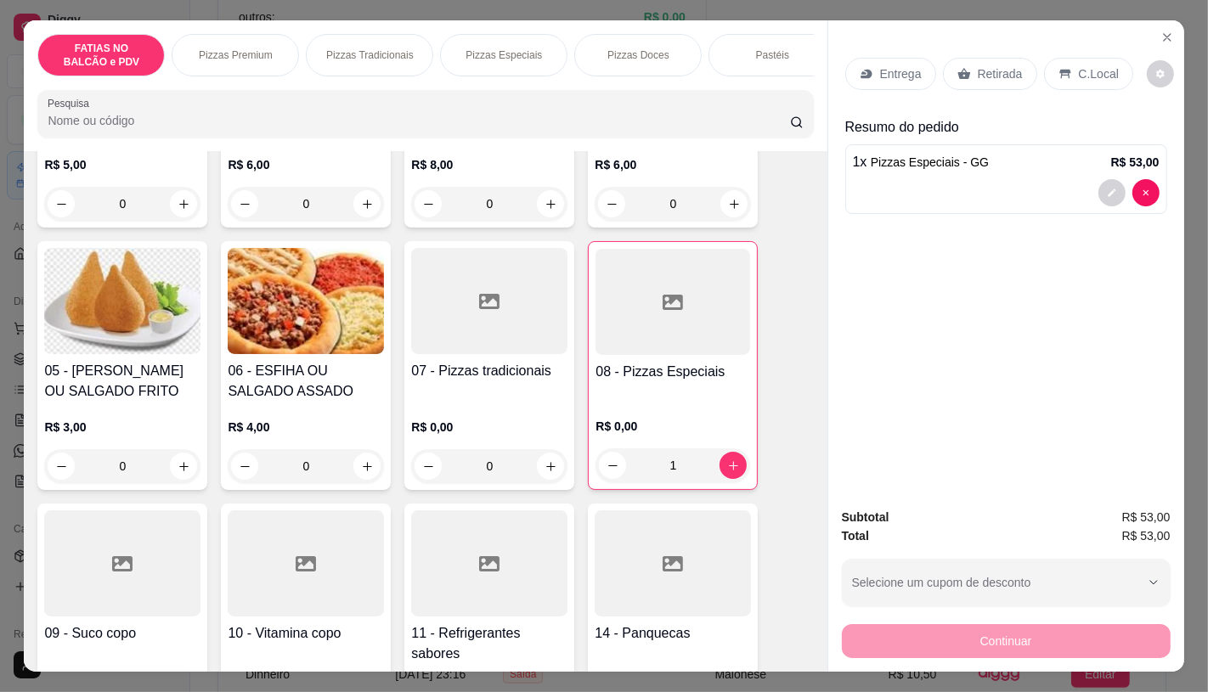
click at [477, 331] on div at bounding box center [489, 301] width 156 height 106
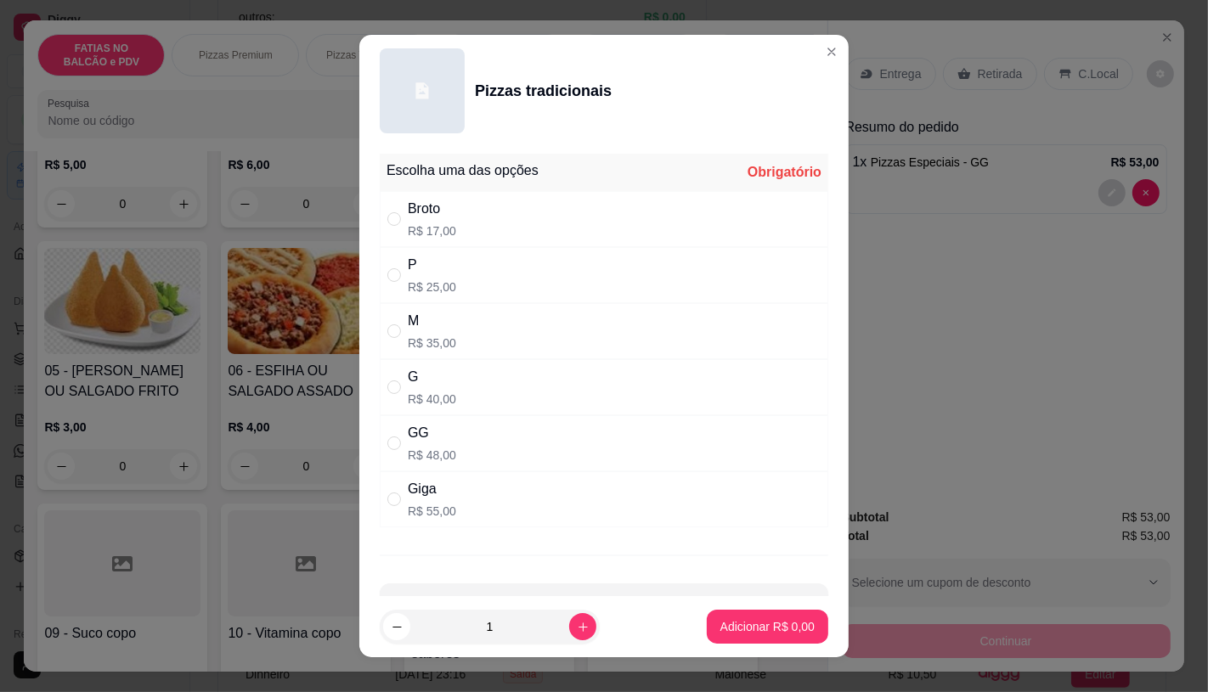
click at [423, 440] on div "GG" at bounding box center [432, 433] width 48 height 20
radio input "true"
click at [787, 633] on p "Adicionar R$ 48,00" at bounding box center [764, 627] width 99 height 16
type input "1"
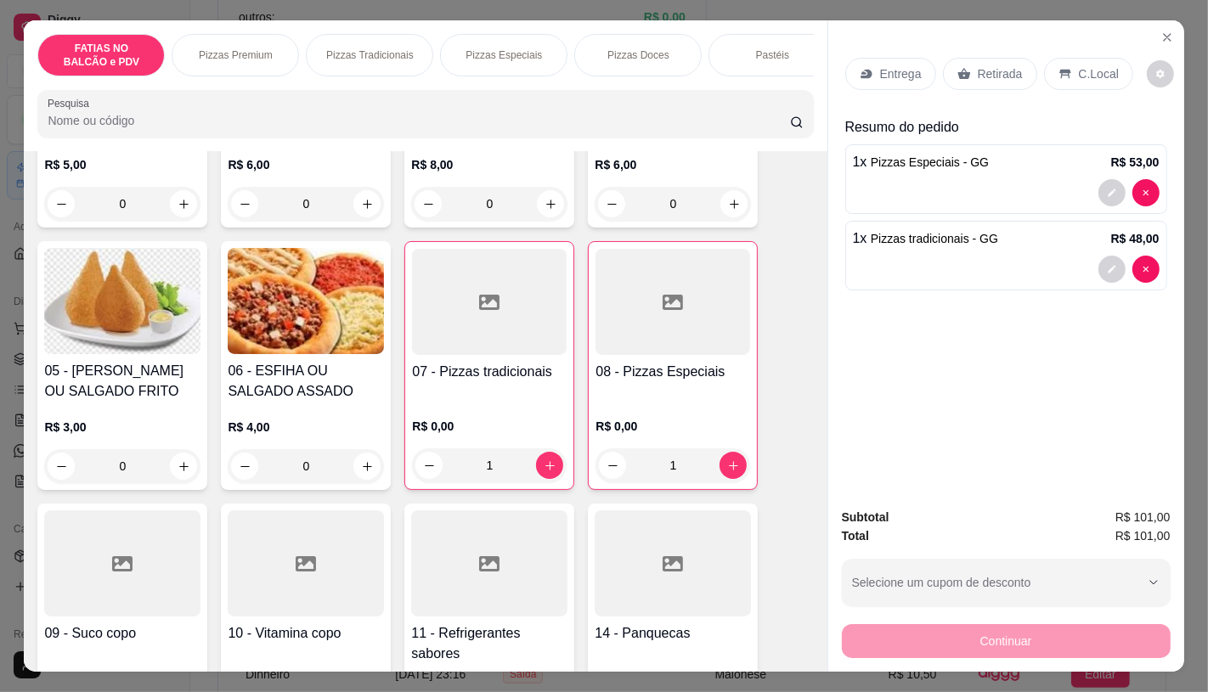
click at [674, 397] on div "08 - Pizzas Especiais" at bounding box center [672, 381] width 155 height 39
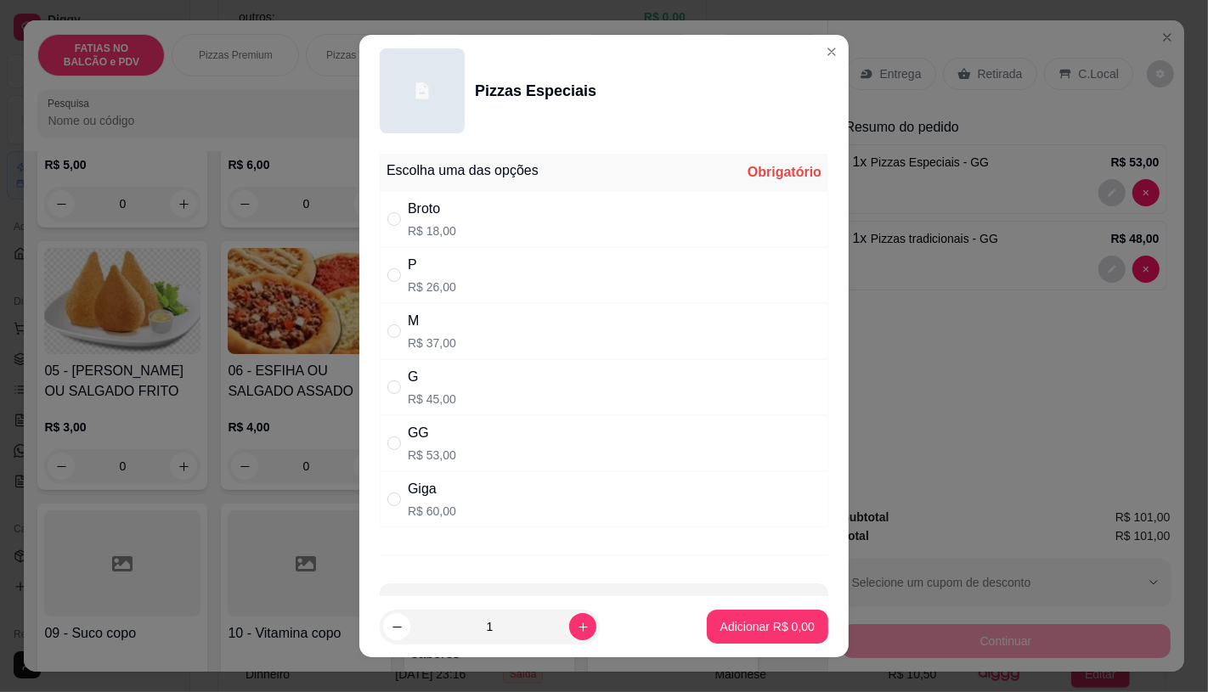
click at [444, 439] on div "GG" at bounding box center [432, 433] width 48 height 20
radio input "true"
click at [723, 623] on p "Adicionar R$ 53,00" at bounding box center [764, 627] width 99 height 16
type input "2"
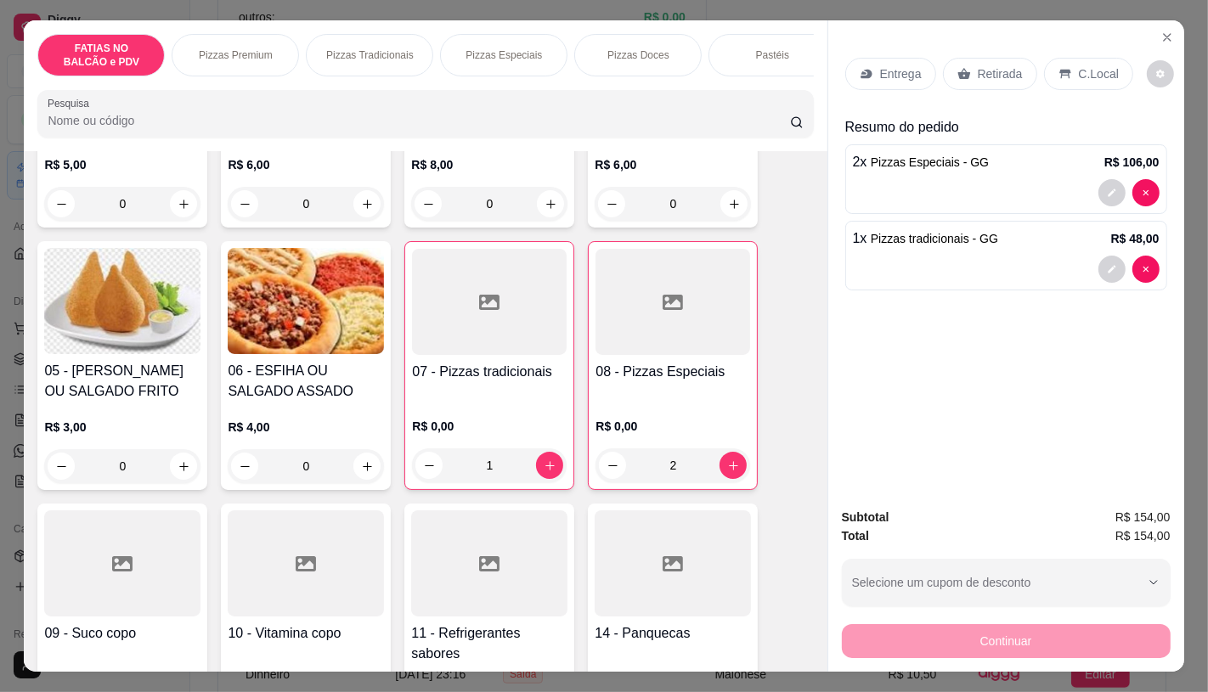
click at [477, 382] on h4 "07 - Pizzas tradicionais" at bounding box center [489, 372] width 155 height 20
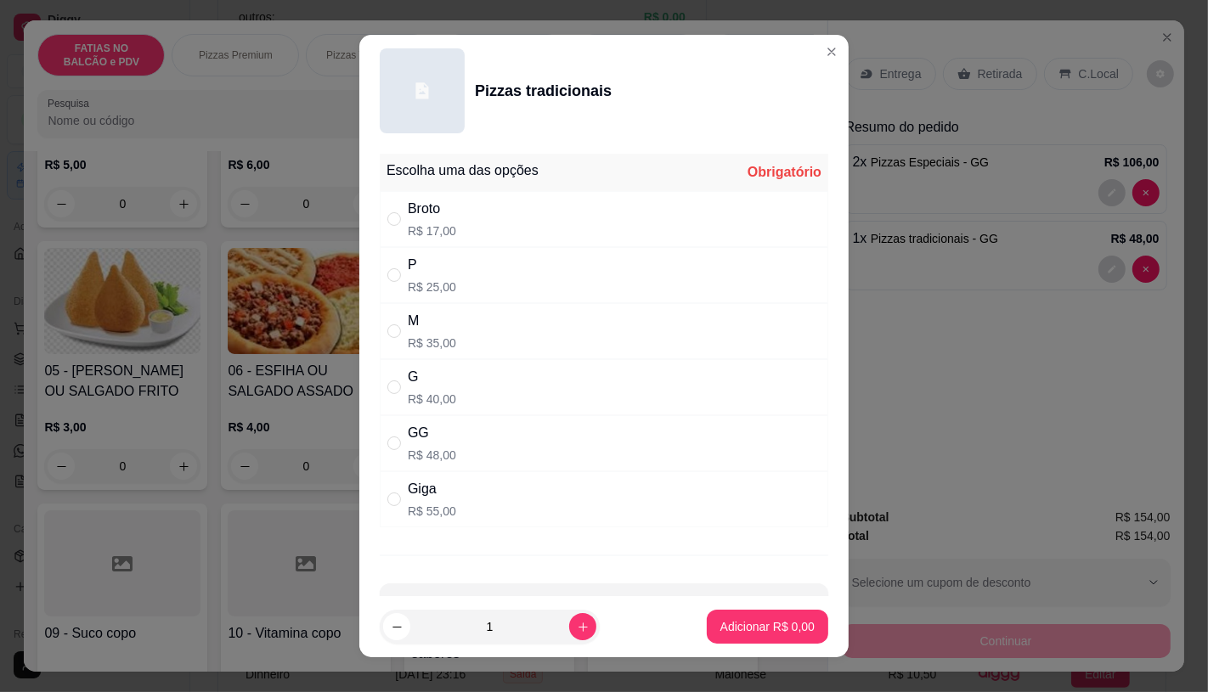
click at [446, 448] on p "R$ 48,00" at bounding box center [432, 455] width 48 height 17
radio input "true"
click at [745, 623] on p "Adicionar R$ 48,00" at bounding box center [764, 627] width 99 height 16
type input "2"
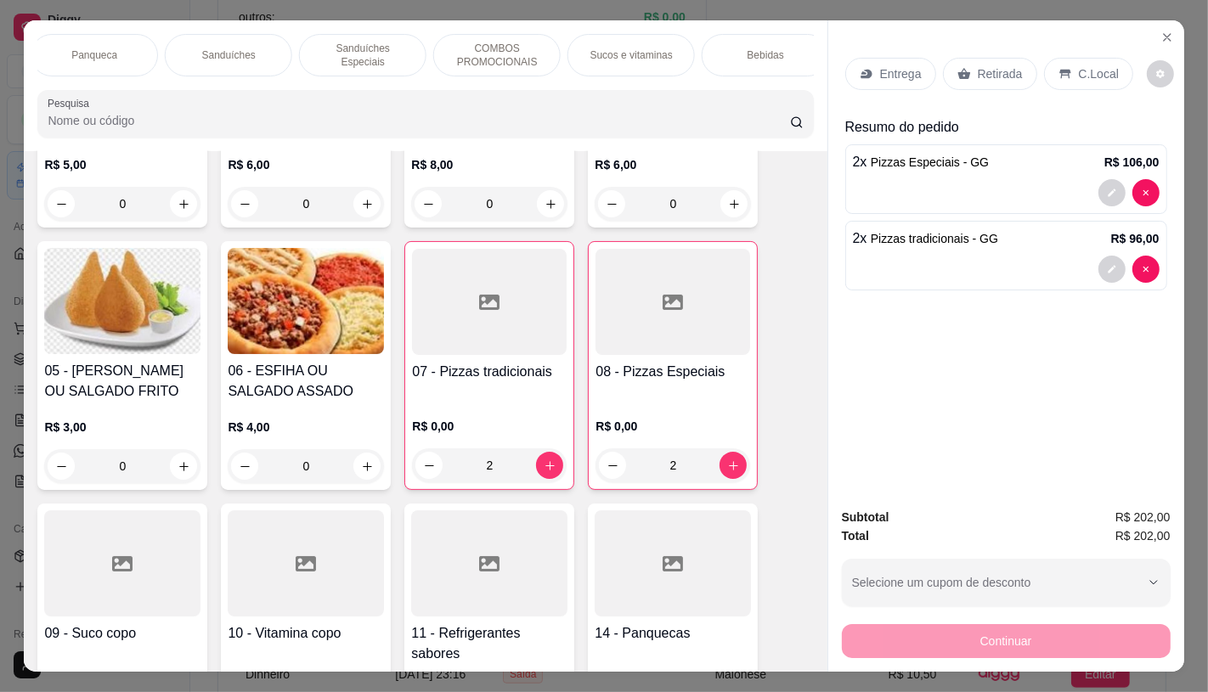
scroll to position [0, 1767]
click at [748, 57] on div "TAXAS DE ENTREGAS" at bounding box center [749, 55] width 127 height 42
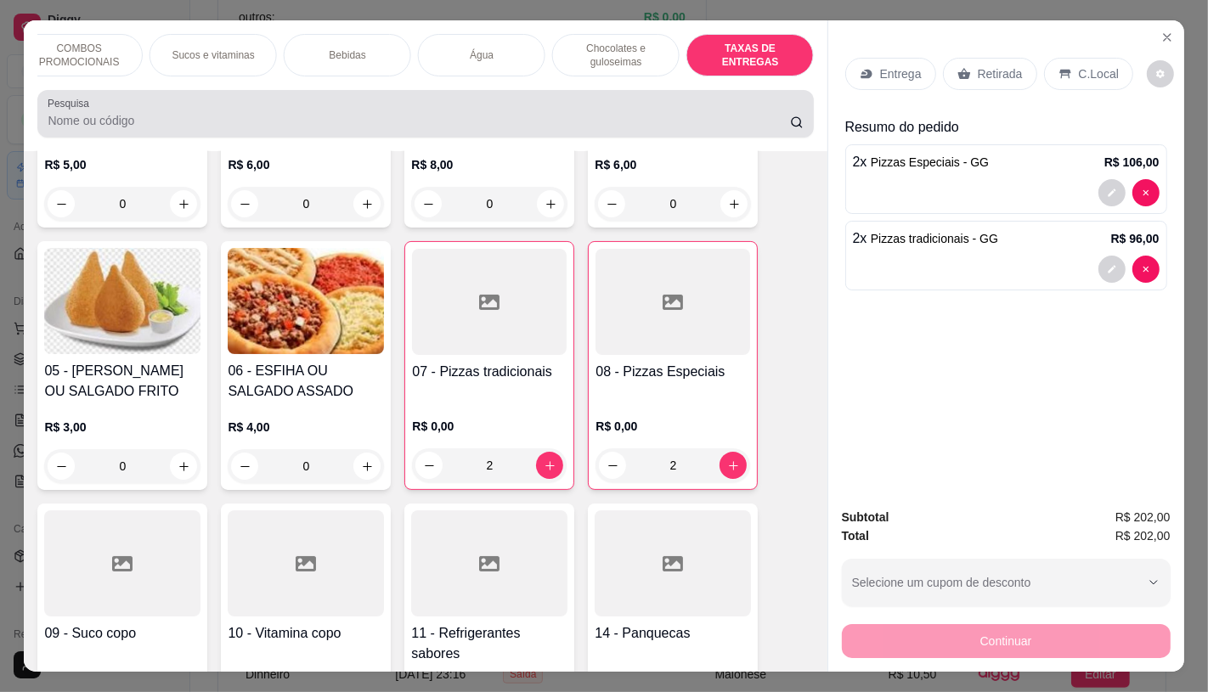
scroll to position [40, 0]
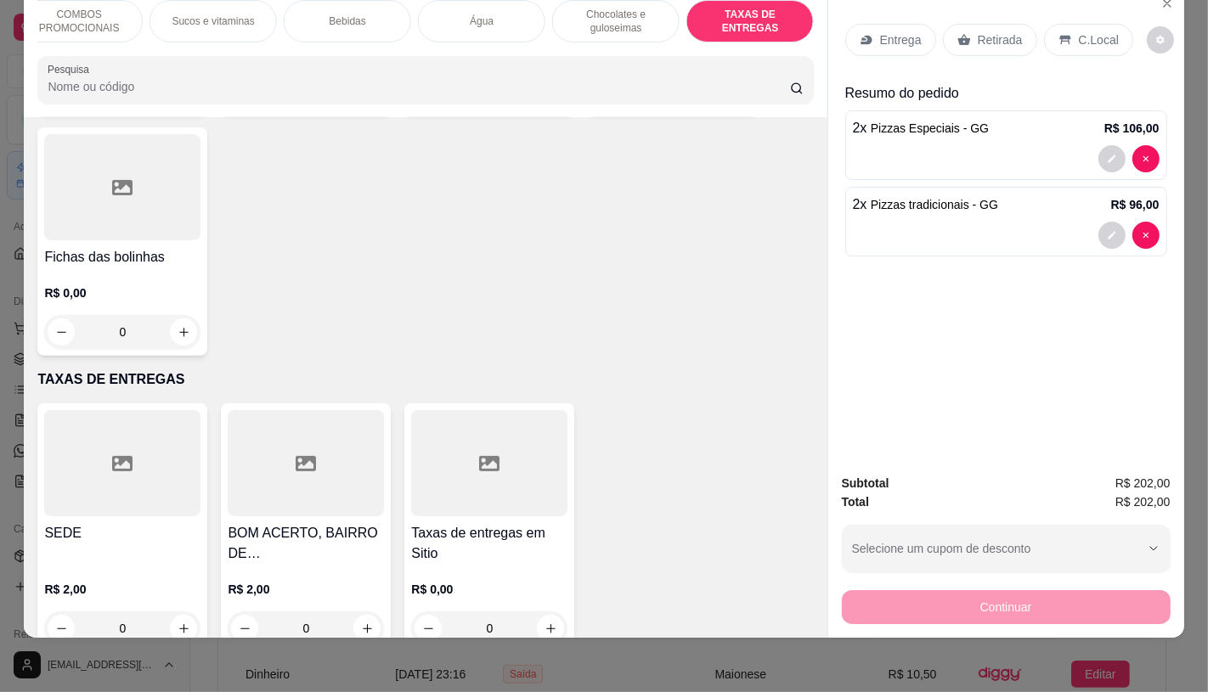
click at [182, 457] on div at bounding box center [122, 463] width 156 height 106
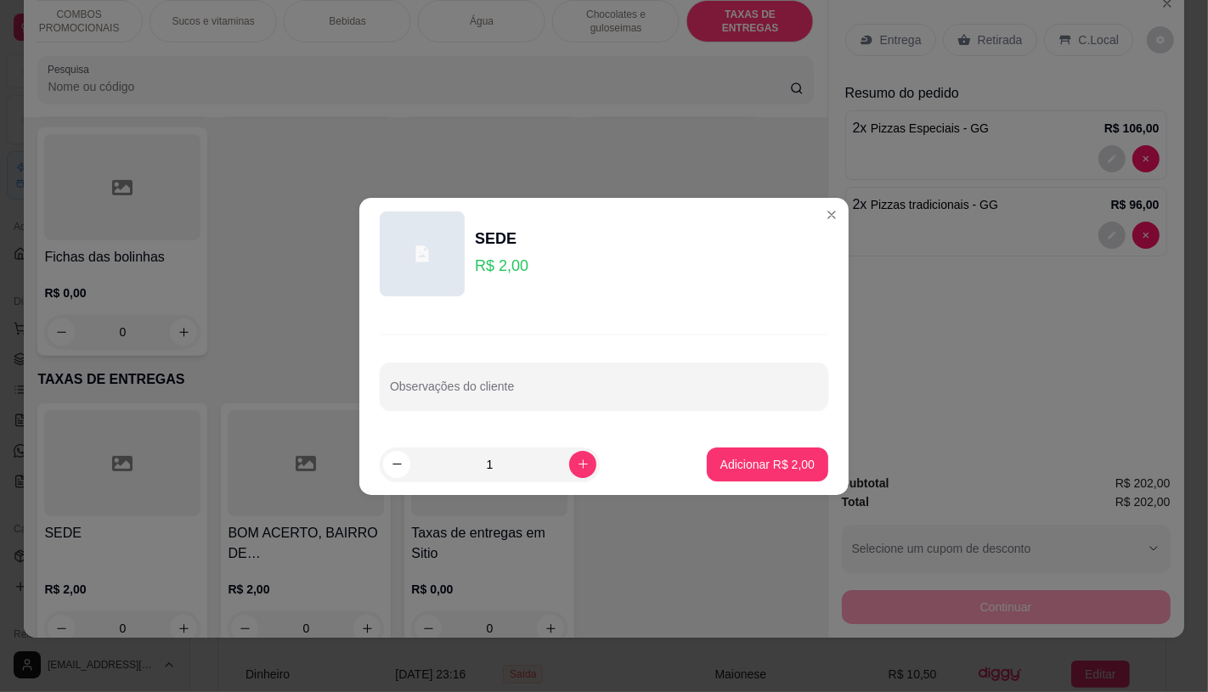
click at [693, 454] on footer "1 Adicionar R$ 2,00" at bounding box center [603, 464] width 489 height 61
click at [719, 460] on button "Adicionar R$ 2,00" at bounding box center [767, 464] width 118 height 33
type input "1"
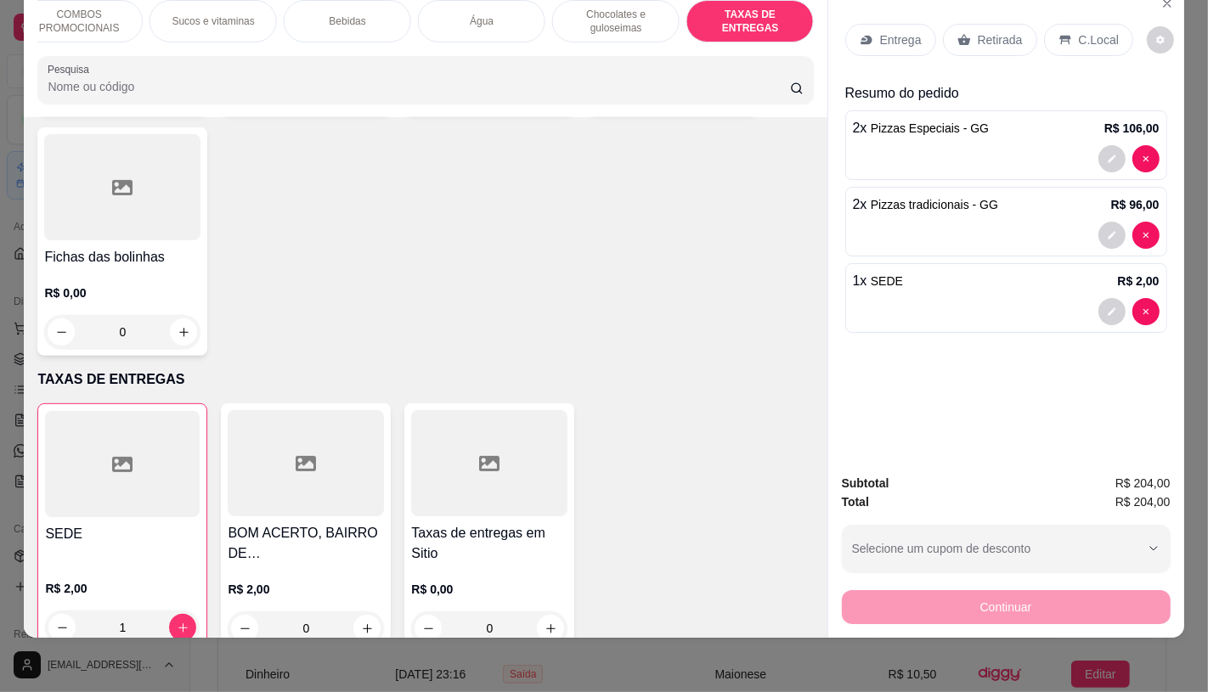
click at [1007, 586] on div "Continuar" at bounding box center [1006, 605] width 329 height 38
click at [957, 33] on icon at bounding box center [964, 40] width 14 height 14
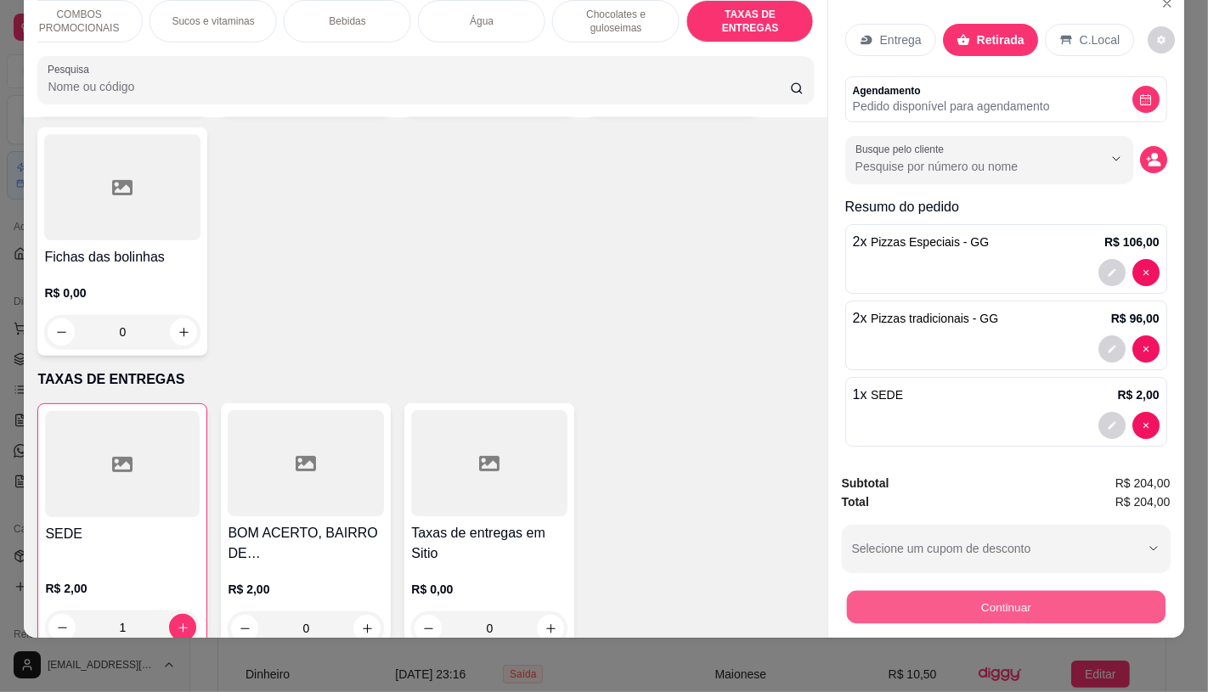
click at [947, 598] on button "Continuar" at bounding box center [1005, 606] width 319 height 33
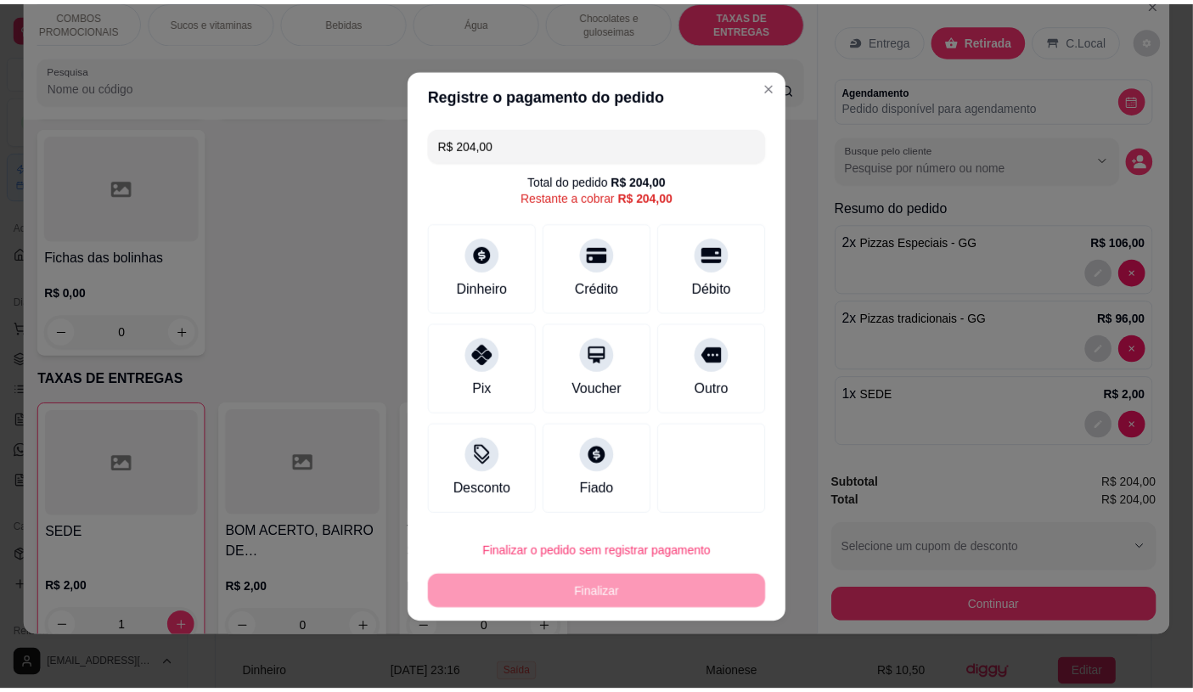
scroll to position [0, 0]
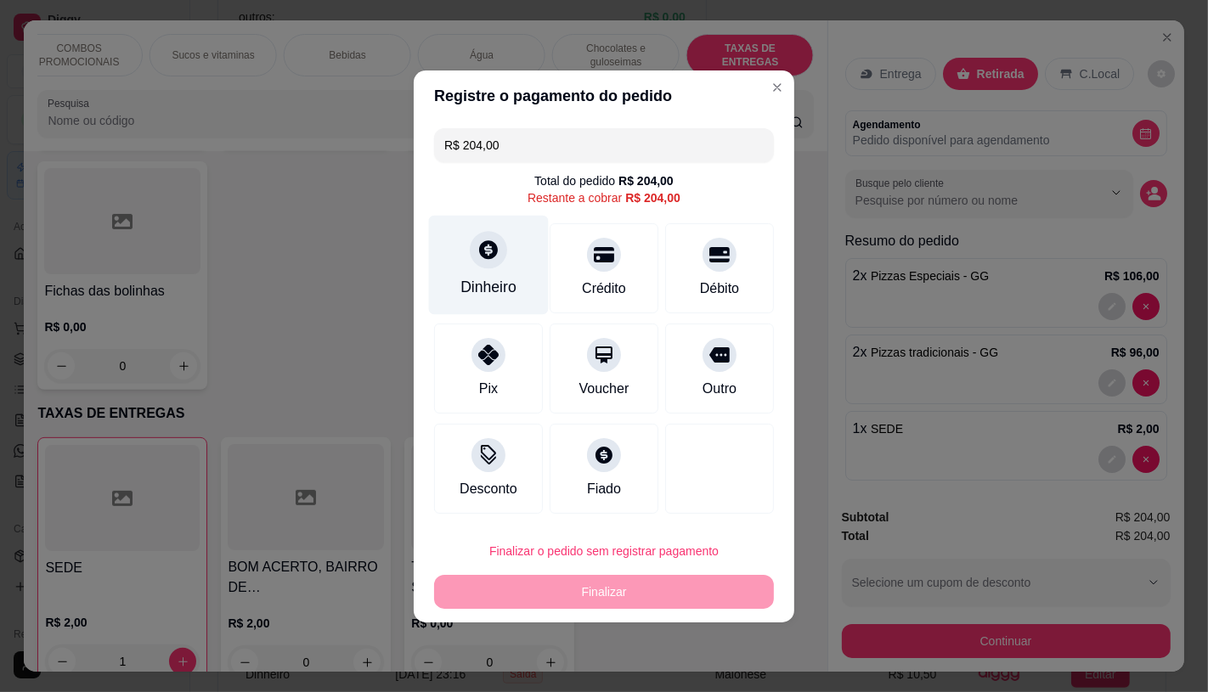
click at [507, 266] on div "Dinheiro" at bounding box center [489, 264] width 120 height 99
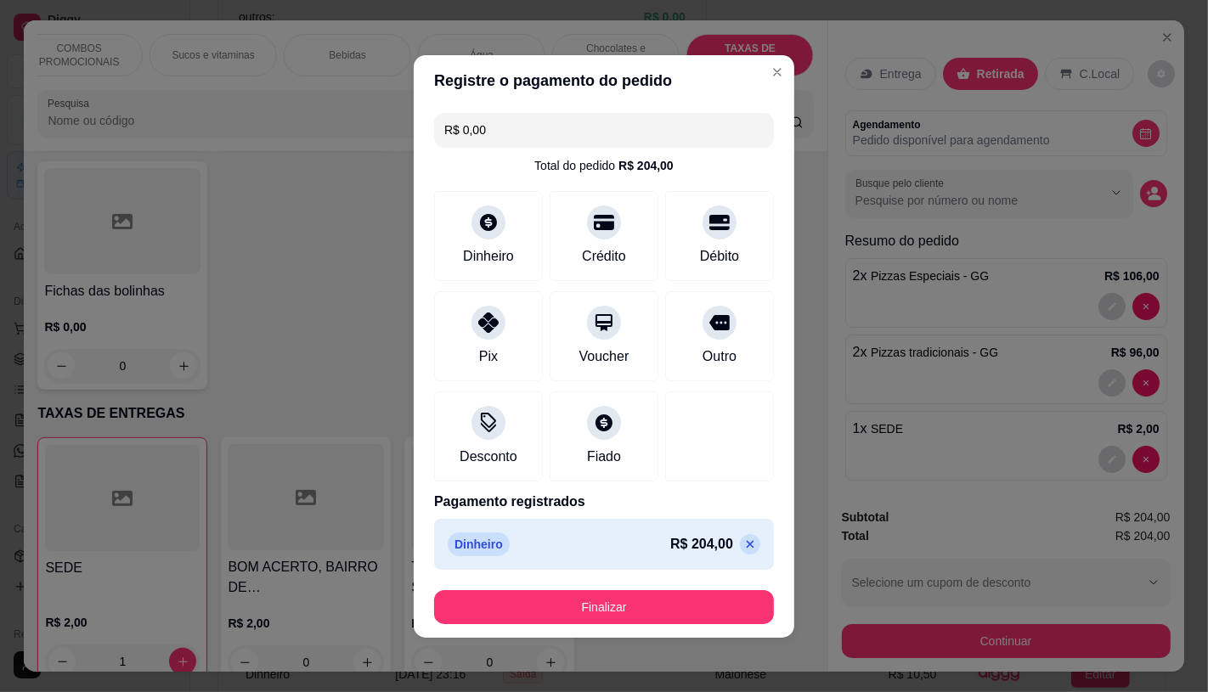
type input "R$ 0,00"
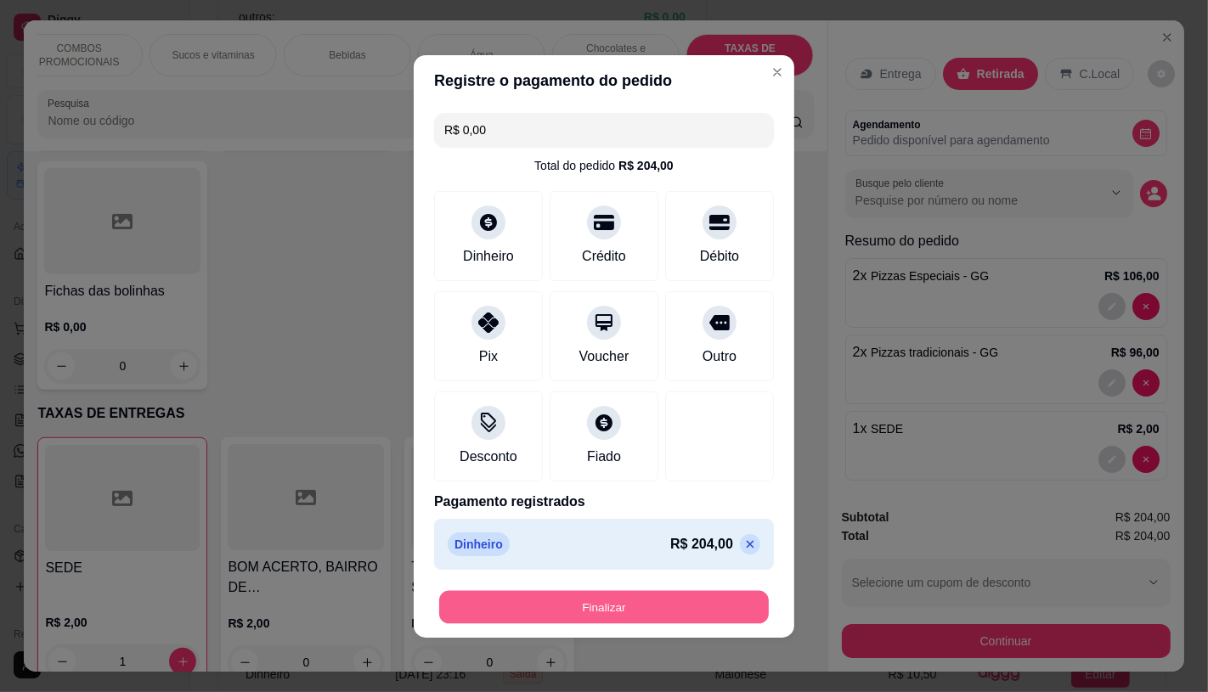
click at [685, 590] on button "Finalizar" at bounding box center [604, 606] width 330 height 33
click at [635, 597] on button "Finalizar" at bounding box center [604, 607] width 340 height 34
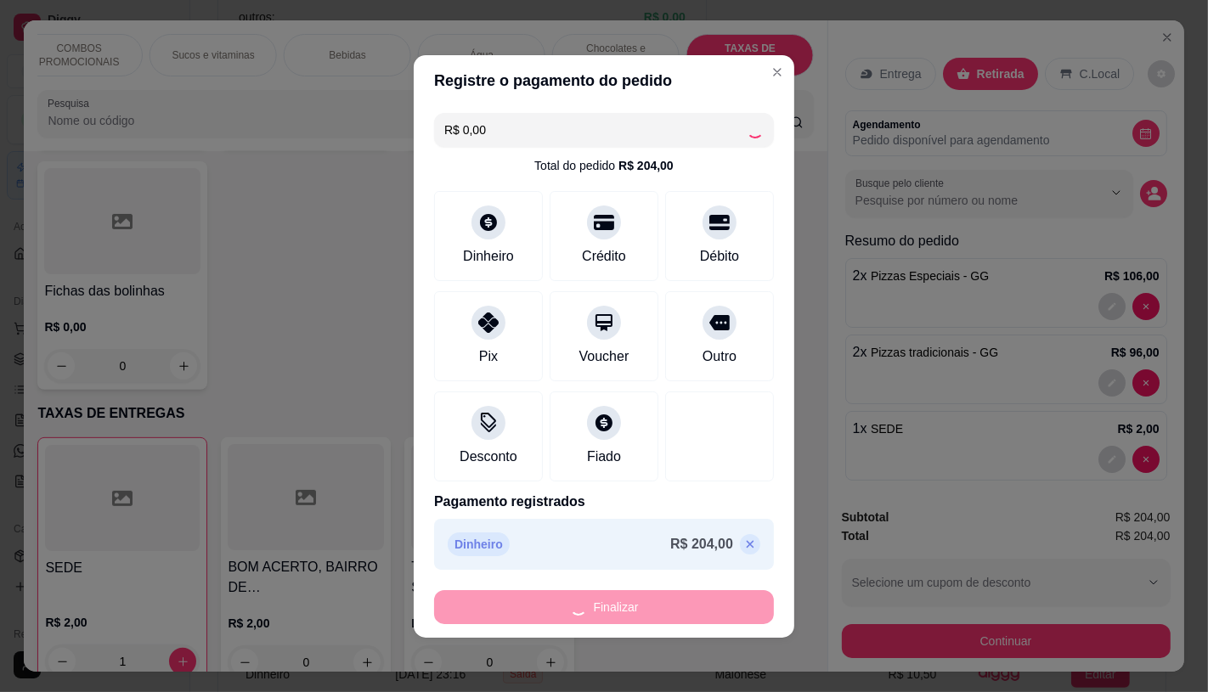
type input "0"
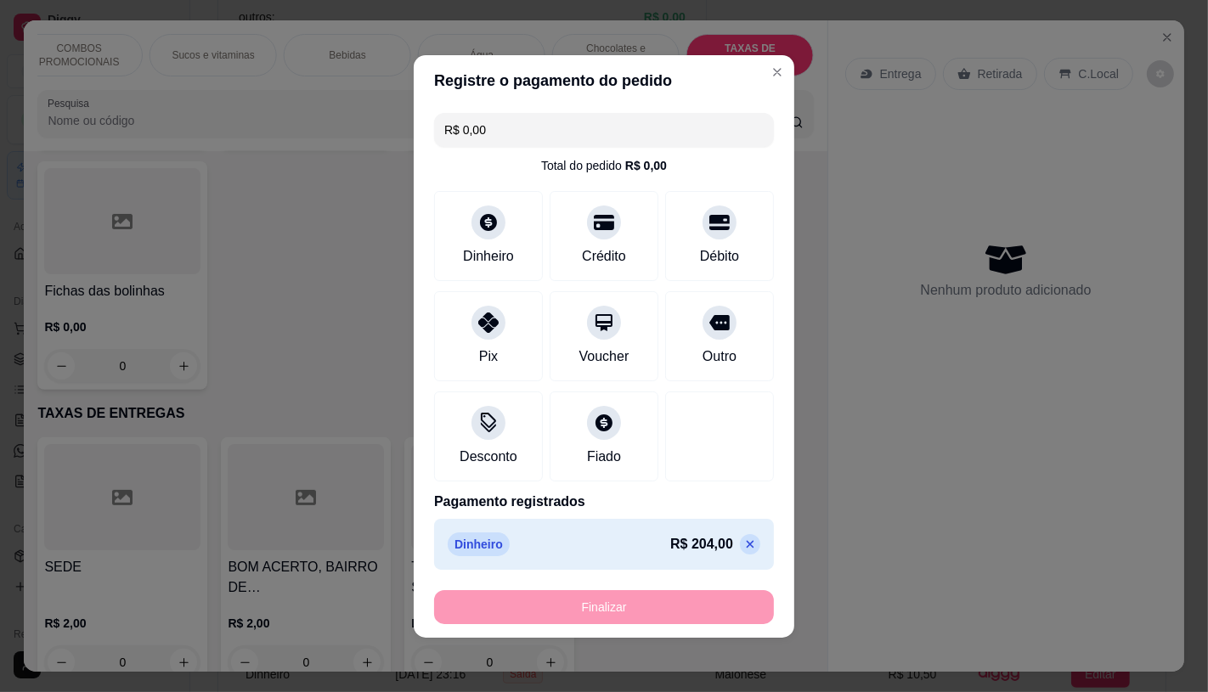
type input "-R$ 204,00"
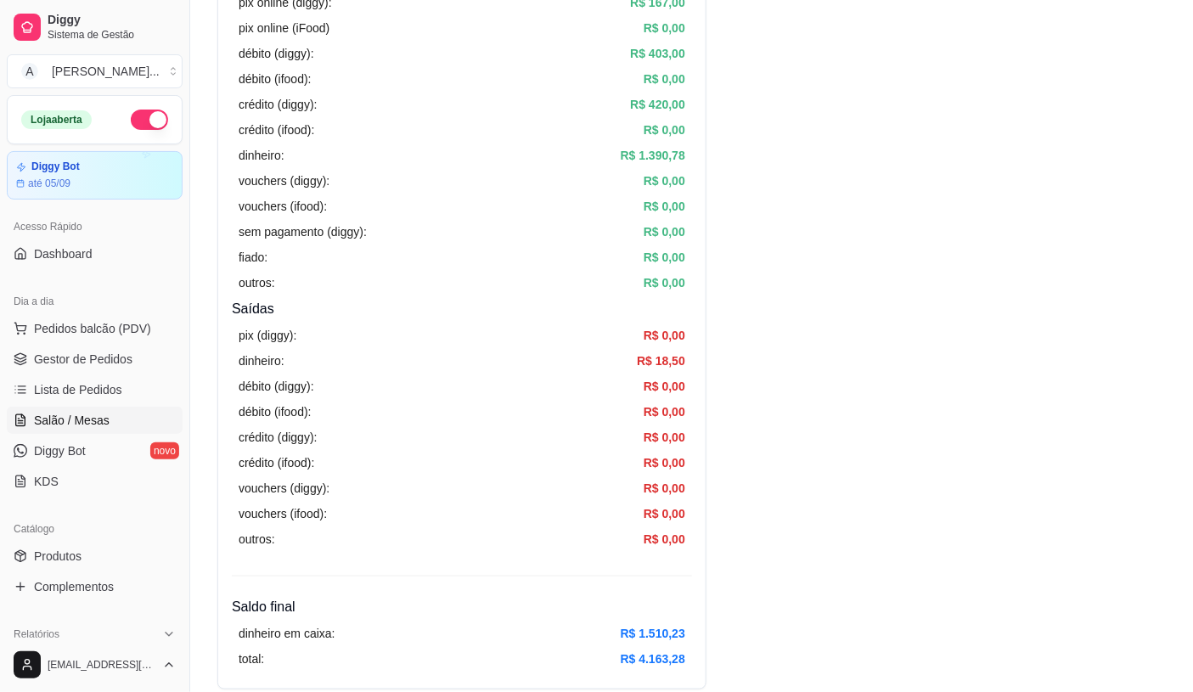
scroll to position [283, 0]
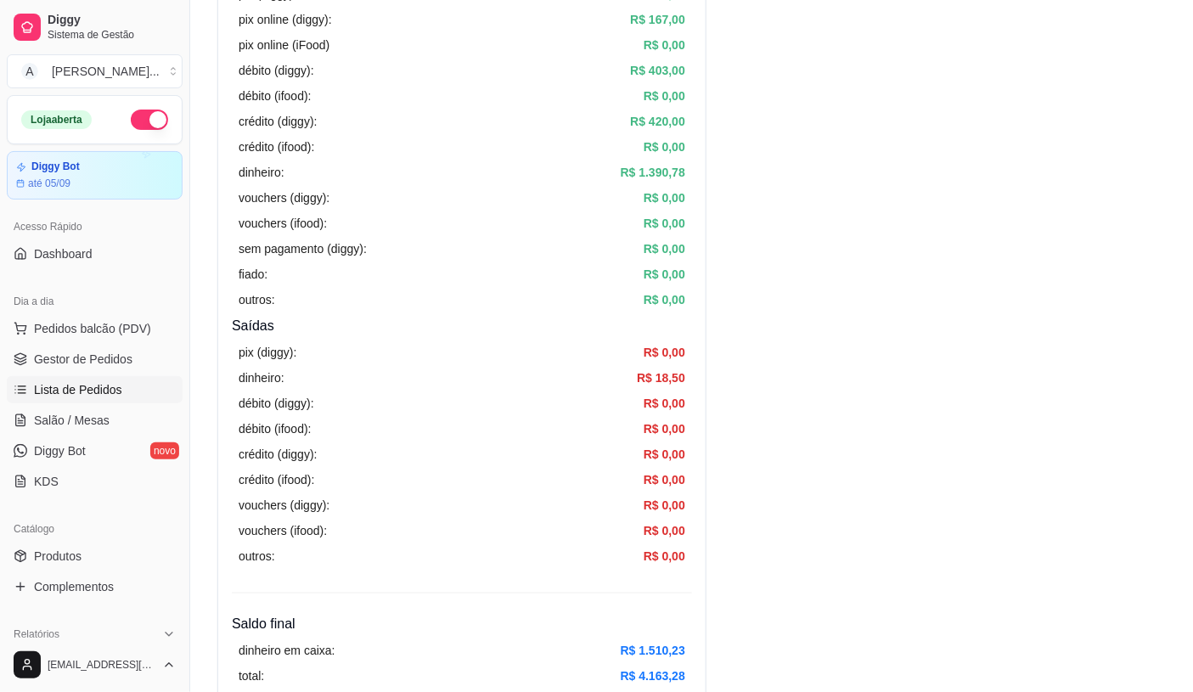
click at [86, 383] on span "Lista de Pedidos" at bounding box center [78, 389] width 88 height 17
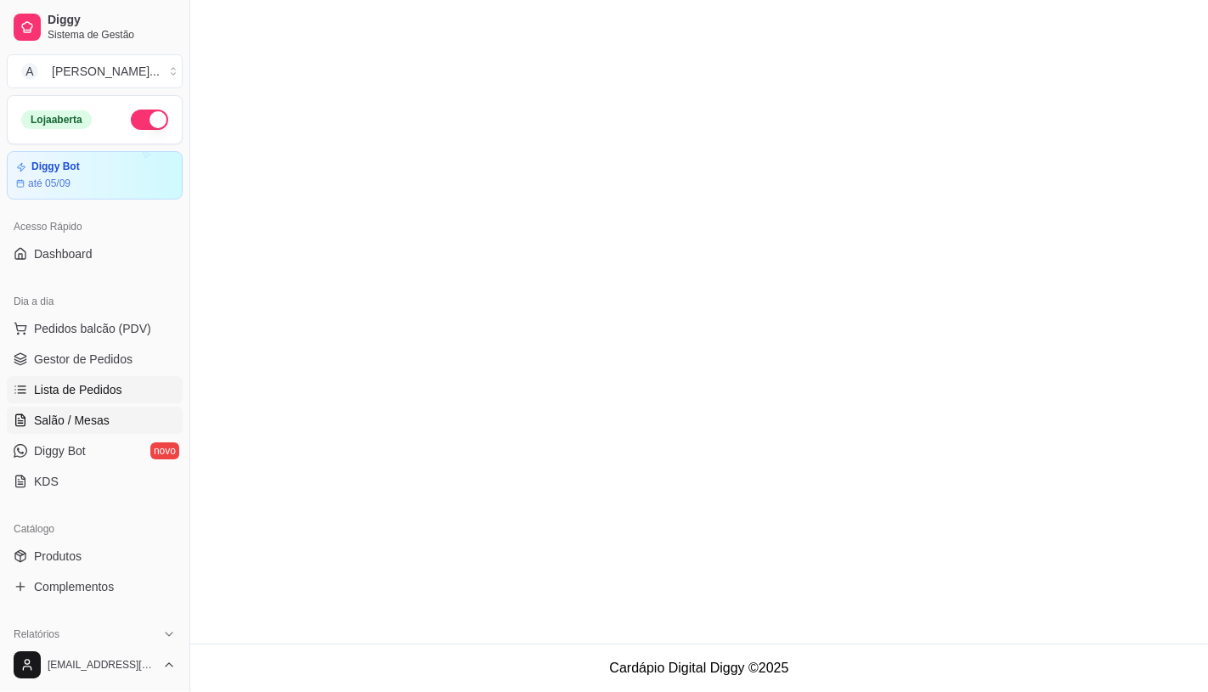
click at [97, 419] on span "Salão / Mesas" at bounding box center [72, 420] width 76 height 17
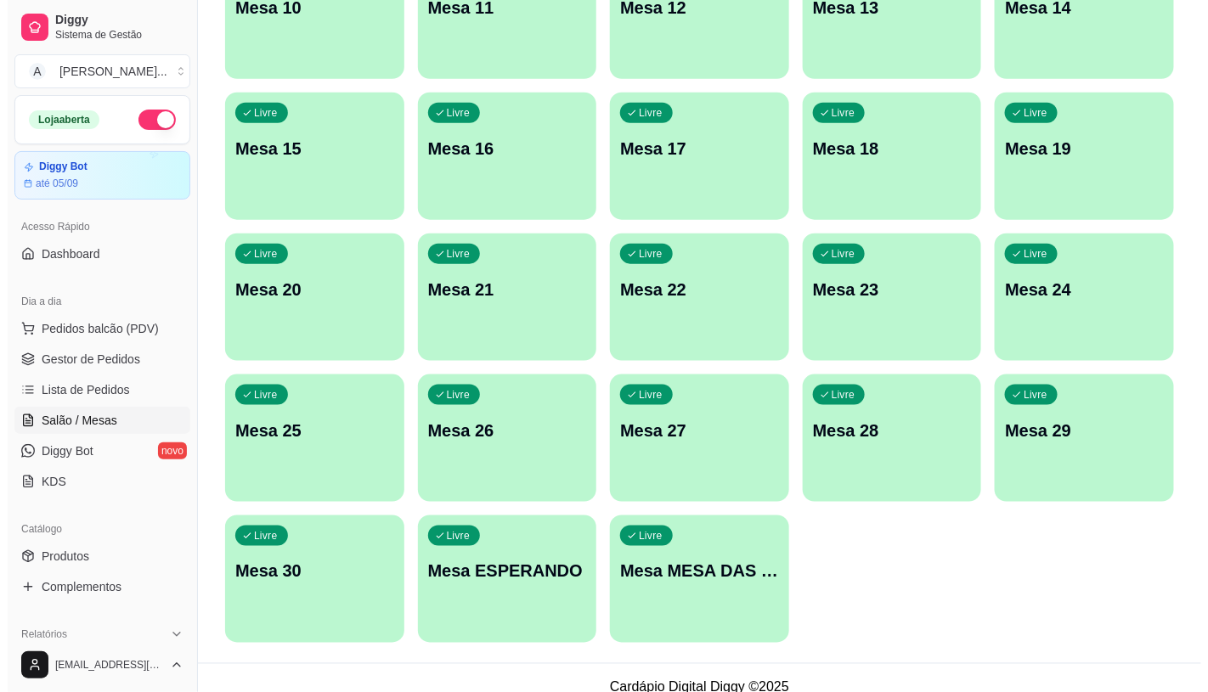
scroll to position [533, 0]
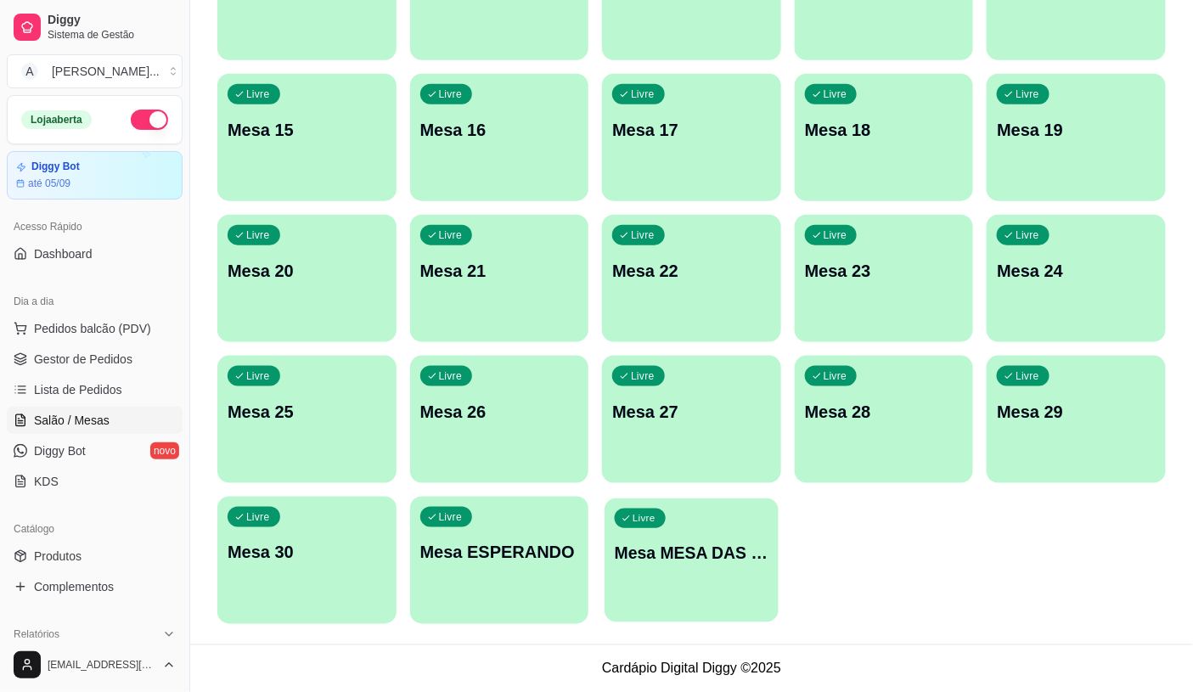
click at [644, 512] on p "Livre" at bounding box center [644, 519] width 23 height 14
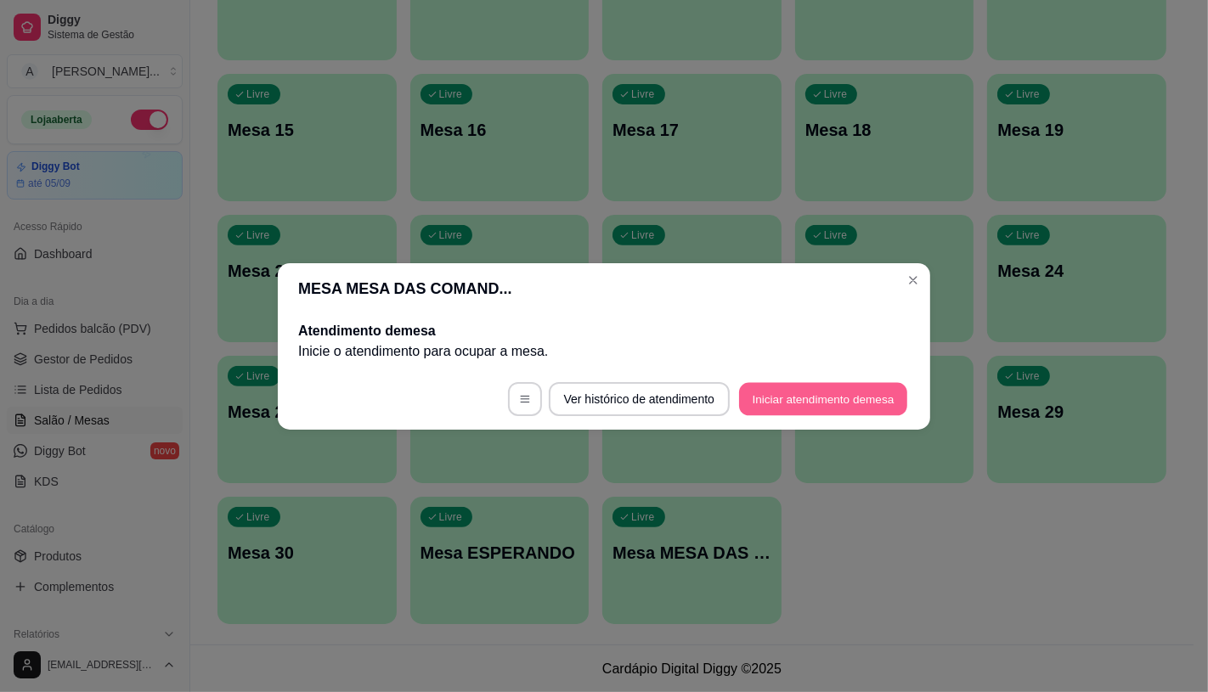
click at [776, 392] on button "Iniciar atendimento de mesa" at bounding box center [823, 398] width 168 height 33
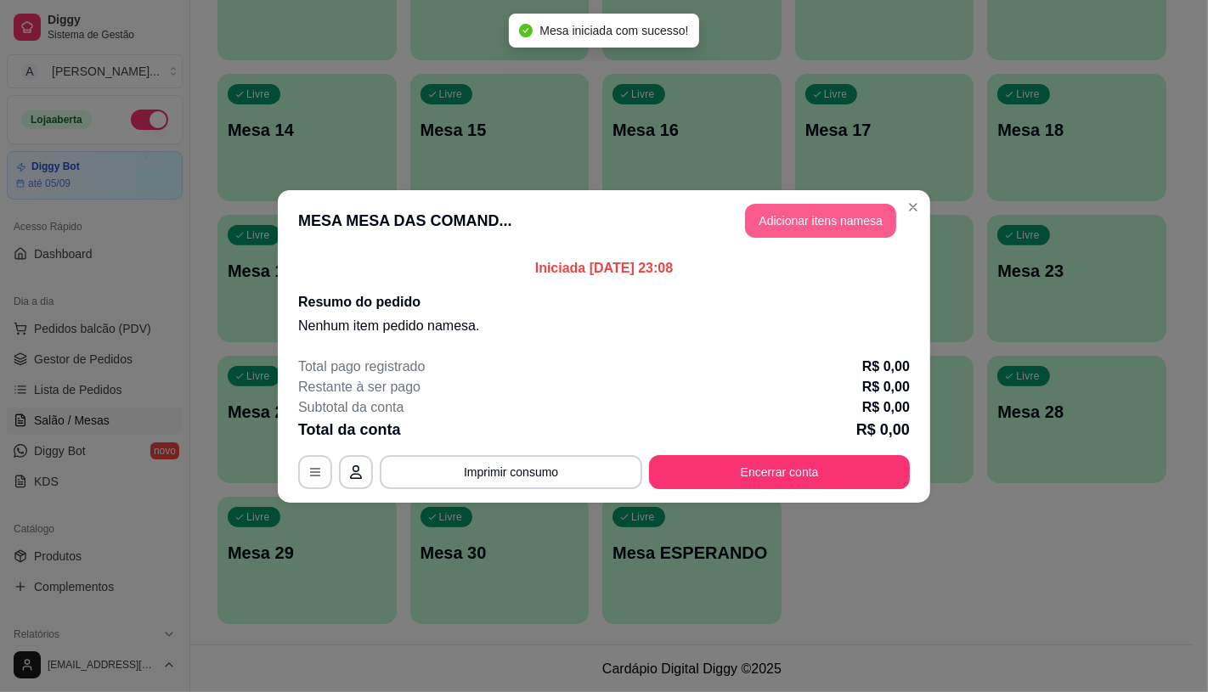
click at [826, 221] on button "Adicionar itens na mesa" at bounding box center [820, 221] width 151 height 34
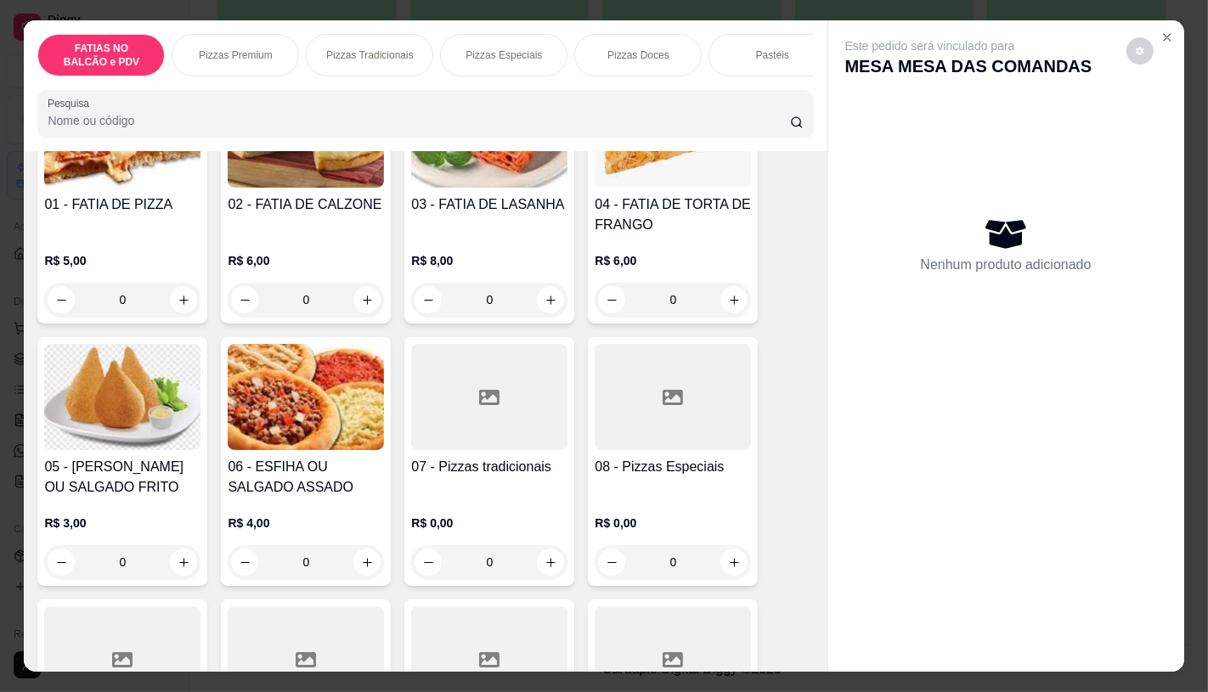
scroll to position [189, 0]
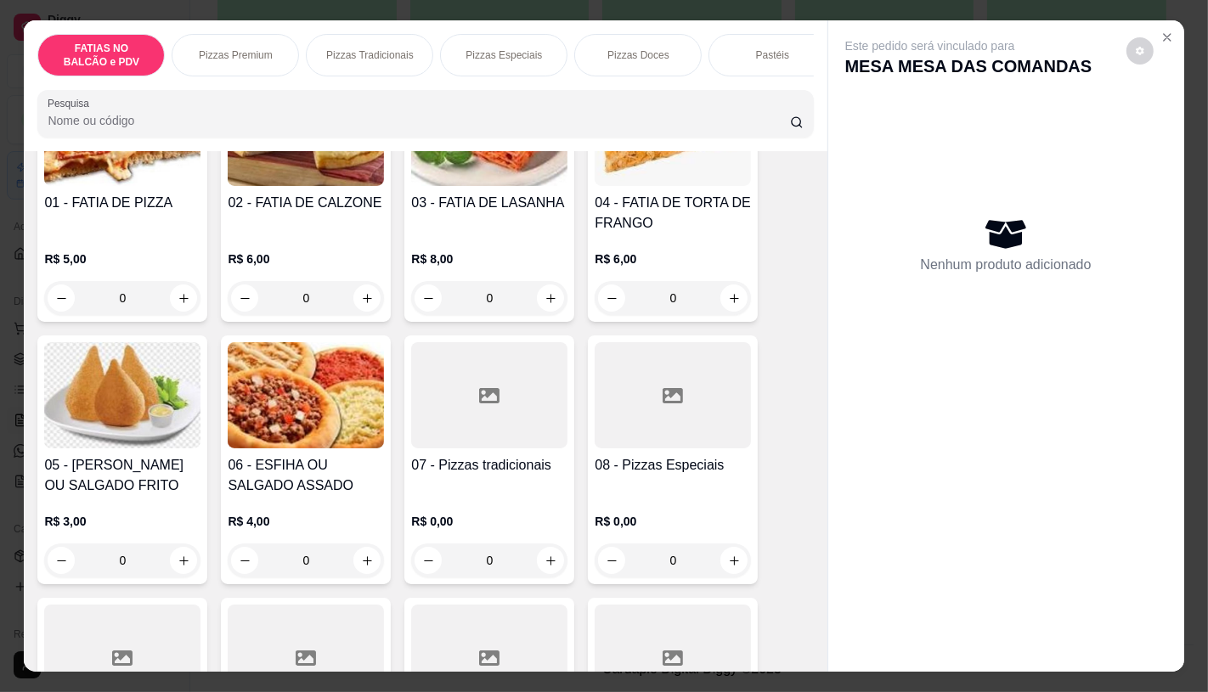
click at [499, 385] on div at bounding box center [489, 395] width 156 height 106
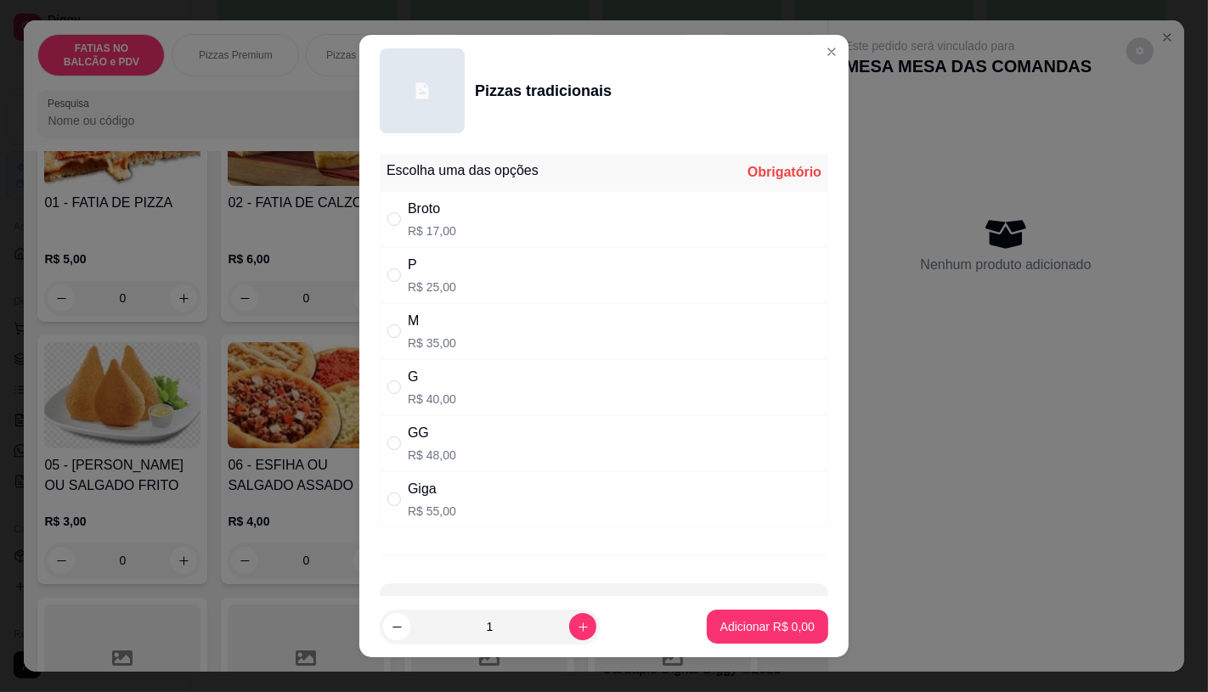
click at [471, 274] on div "P R$ 25,00" at bounding box center [604, 275] width 448 height 56
radio input "true"
click at [784, 629] on p "Adicionar R$ 25,00" at bounding box center [764, 626] width 101 height 17
type input "1"
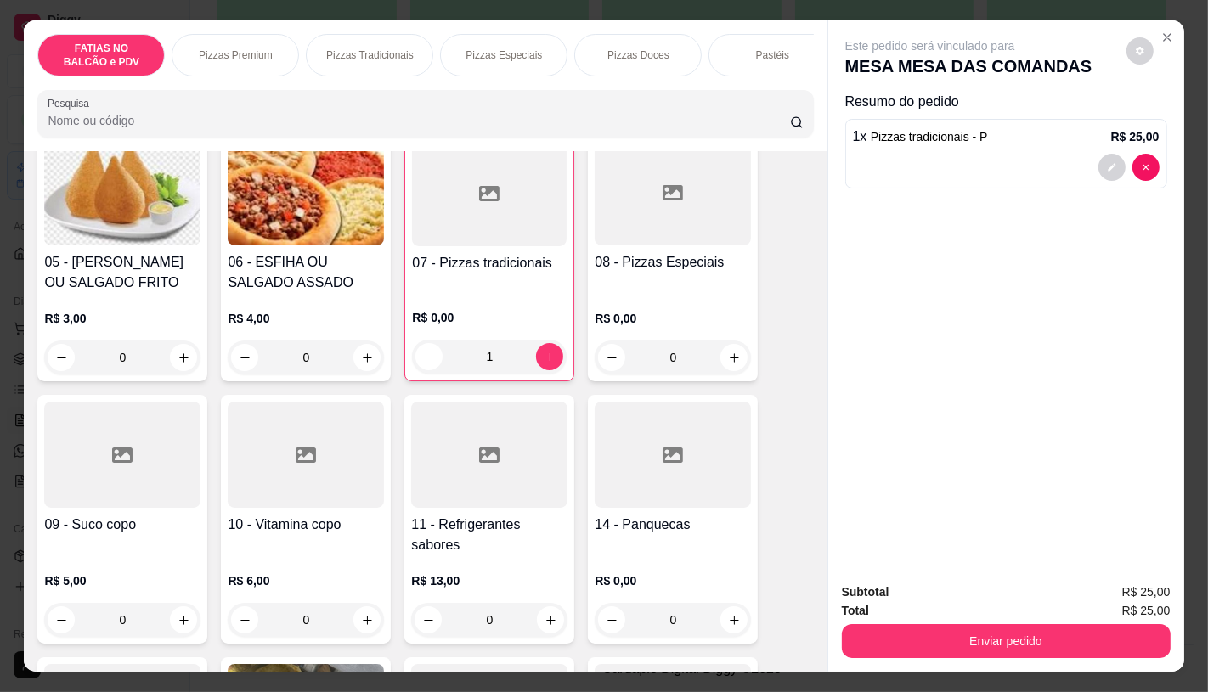
scroll to position [566, 0]
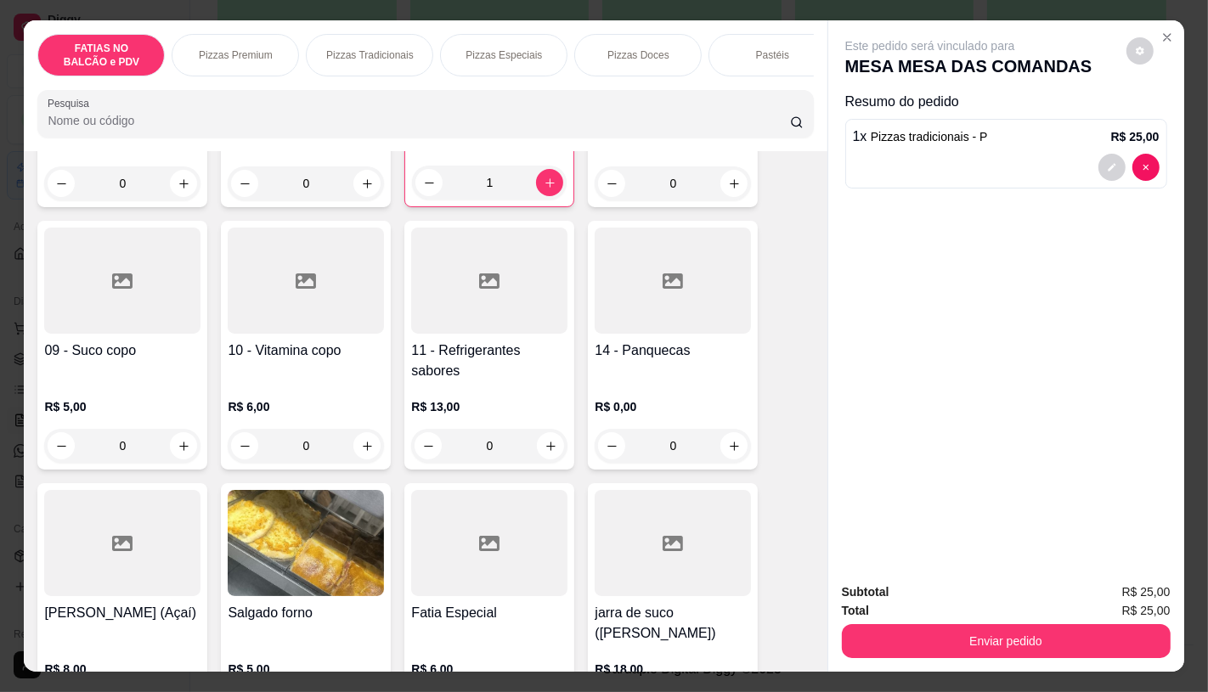
click at [523, 487] on div "01 - FATIA DE PIZZA R$ 5,00 0 02 - FATIA DE CALZONE R$ 6,00 0 03 - FATIA DE LAS…" at bounding box center [425, 335] width 776 height 1278
click at [494, 392] on div "R$ 13,00 0" at bounding box center [489, 422] width 156 height 82
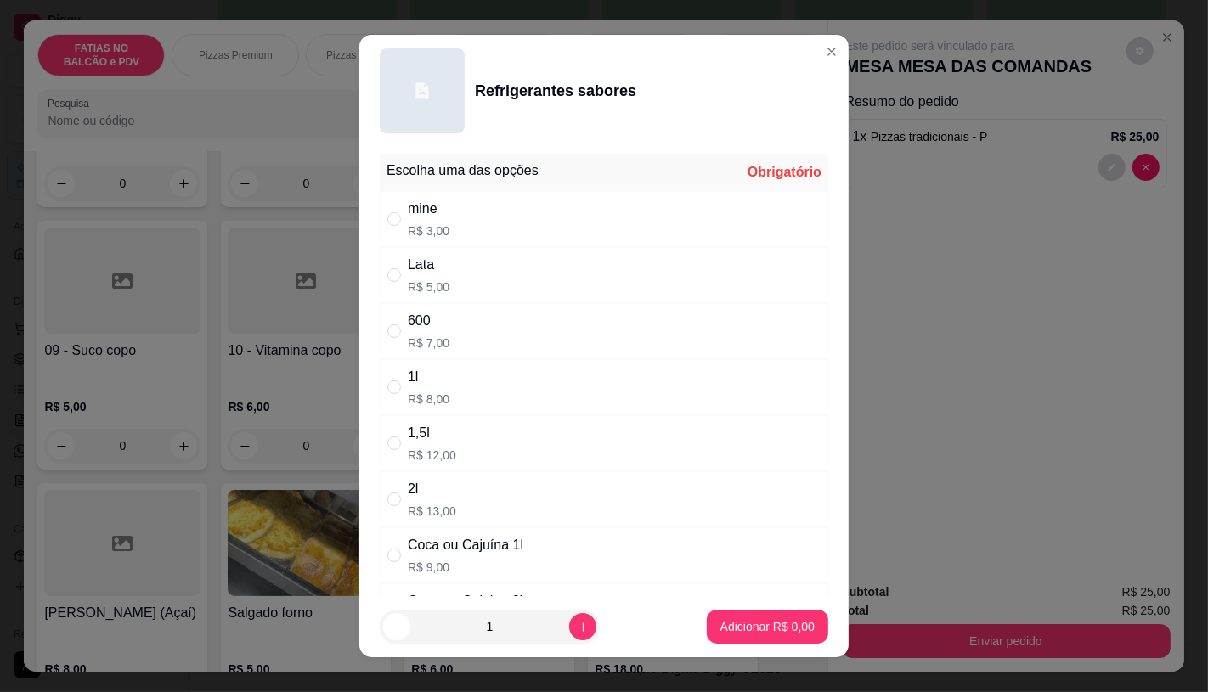
click at [494, 561] on p "R$ 9,00" at bounding box center [466, 567] width 116 height 17
radio input "true"
click at [752, 630] on p "Adicionar R$ 9,00" at bounding box center [767, 626] width 94 height 17
type input "1"
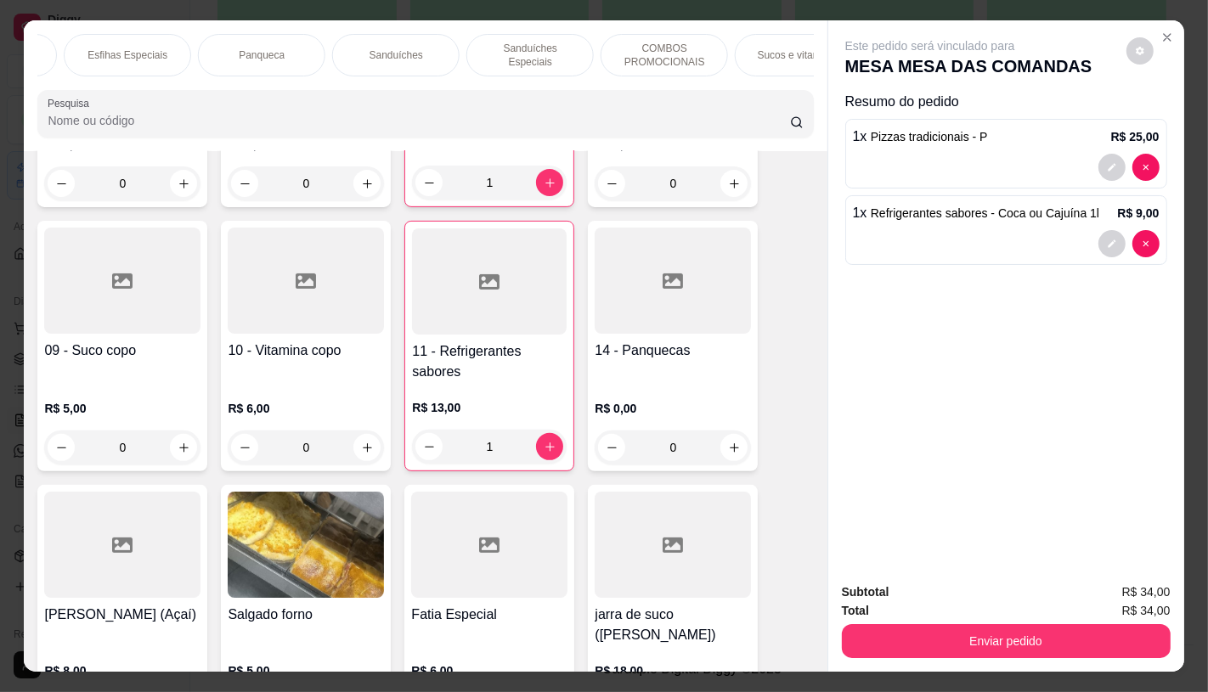
scroll to position [0, 1767]
click at [776, 63] on div "TAXAS DE ENTREGAS" at bounding box center [749, 55] width 127 height 42
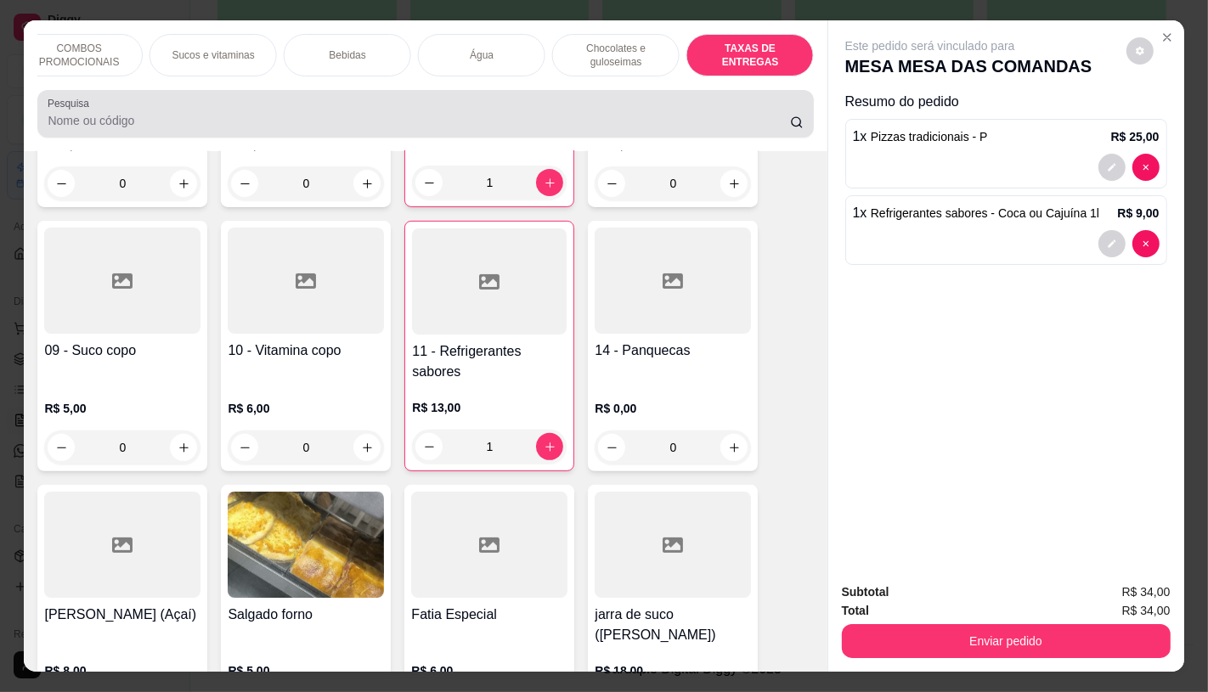
scroll to position [40, 0]
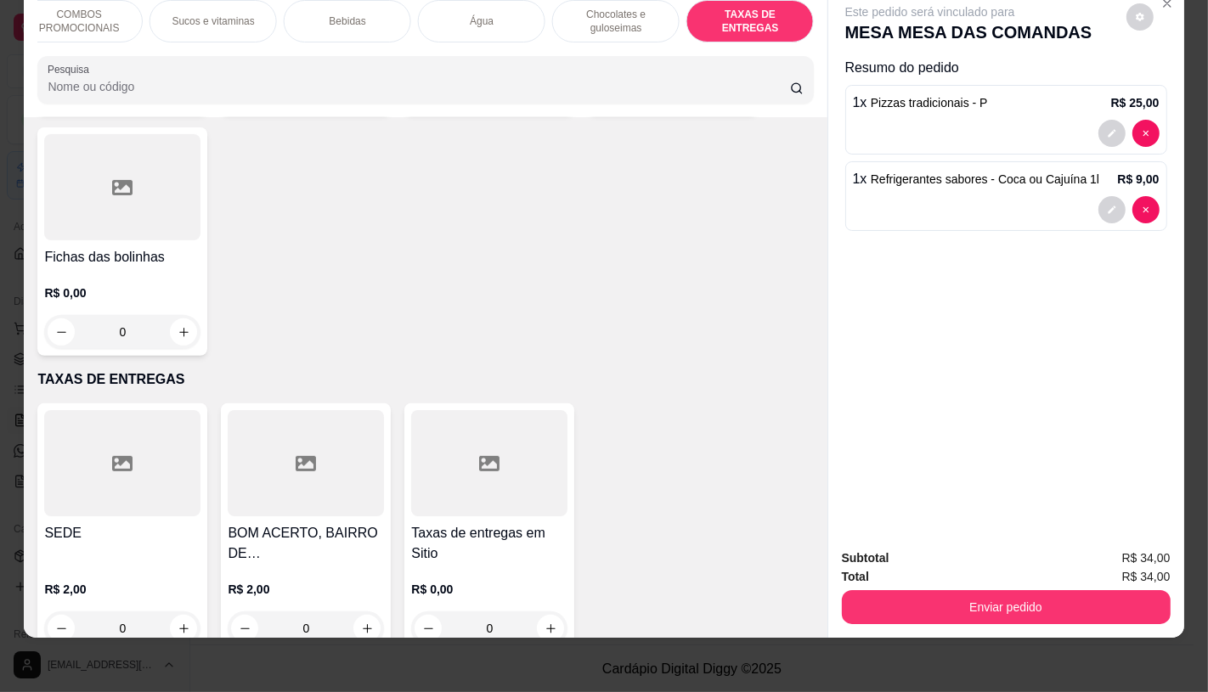
click at [189, 470] on div at bounding box center [122, 463] width 156 height 106
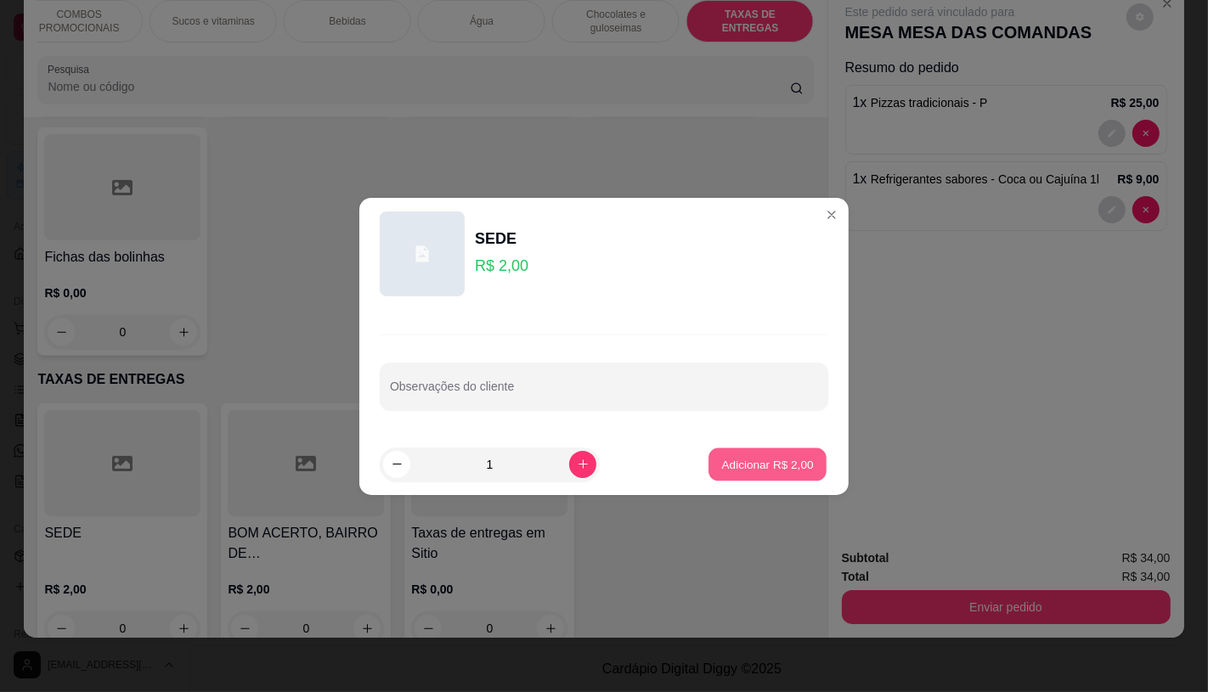
click at [776, 456] on p "Adicionar R$ 2,00" at bounding box center [767, 464] width 92 height 16
type input "1"
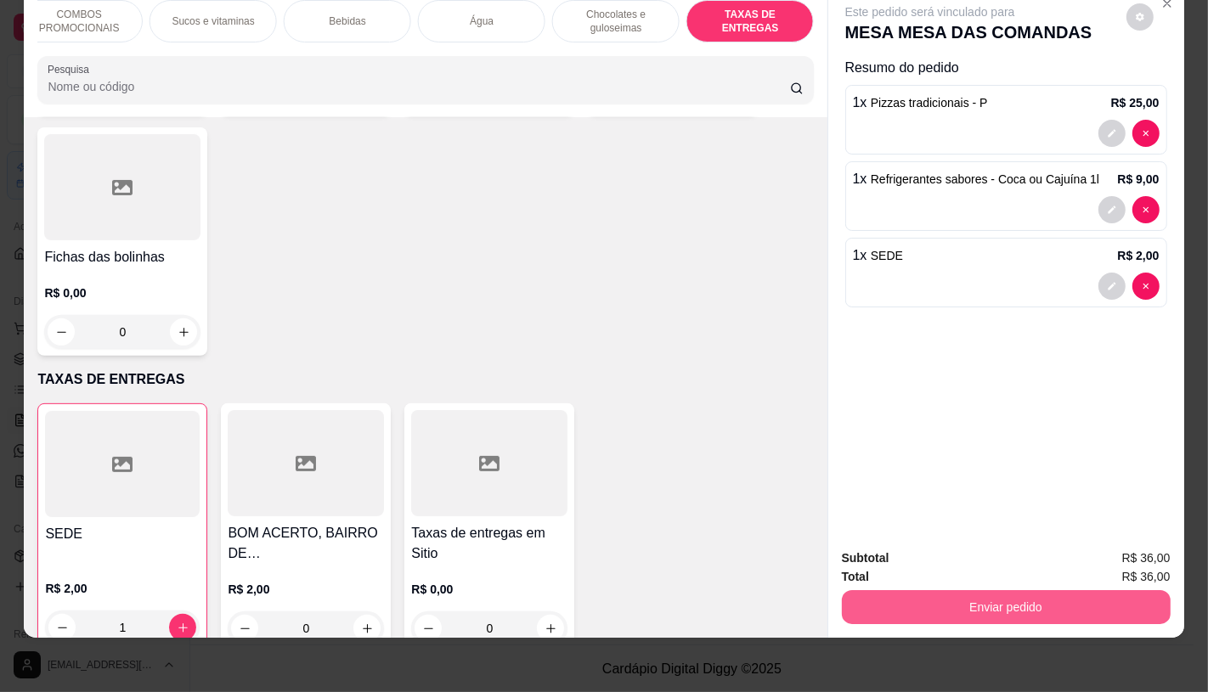
click at [939, 590] on button "Enviar pedido" at bounding box center [1006, 607] width 329 height 34
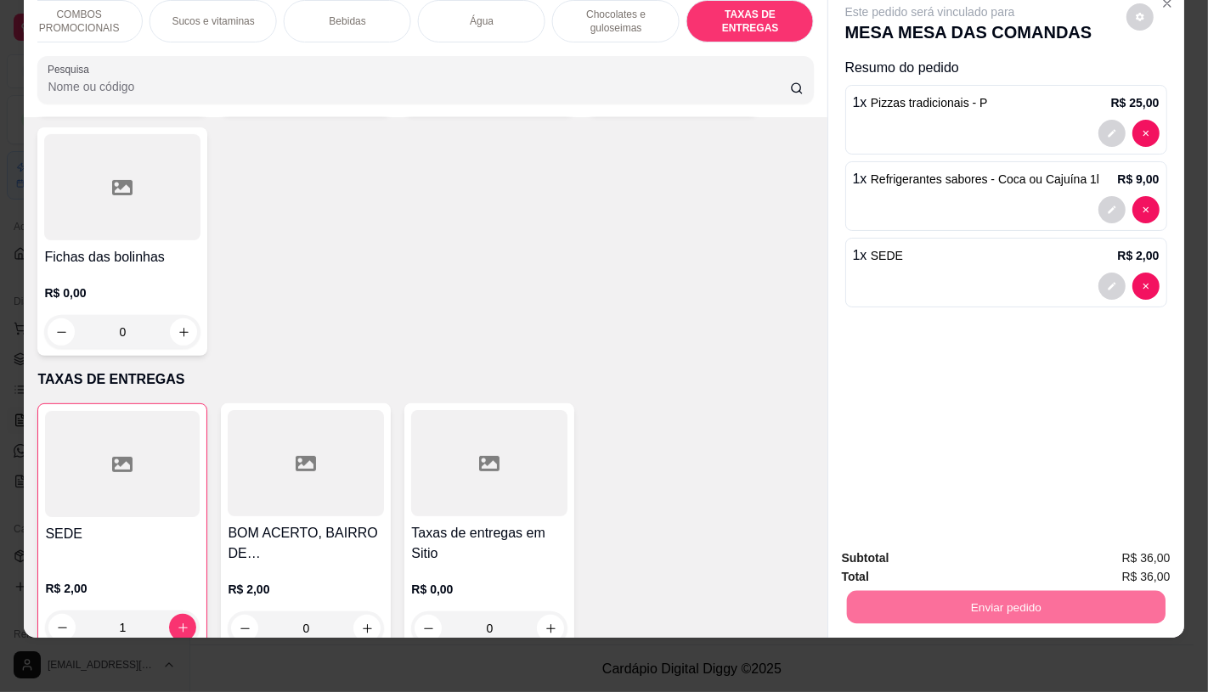
click at [919, 557] on button "Não registrar e enviar pedido" at bounding box center [948, 553] width 177 height 32
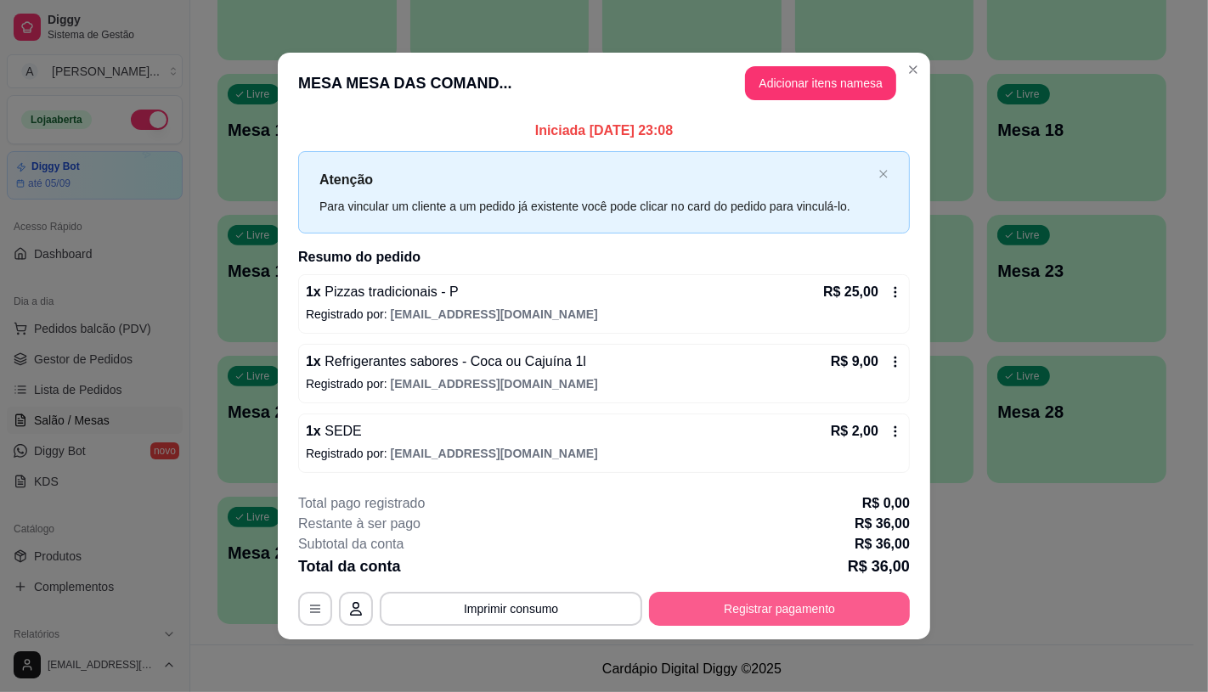
click at [846, 608] on button "Registrar pagamento" at bounding box center [779, 609] width 261 height 34
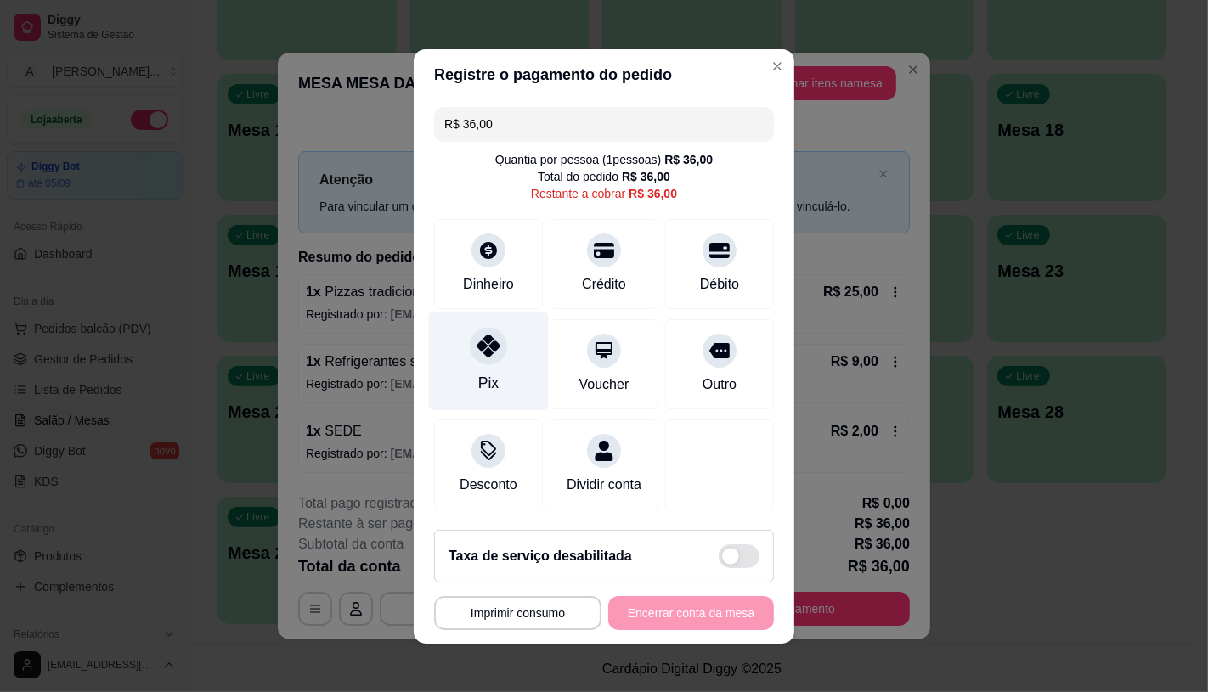
click at [478, 372] on div "Pix" at bounding box center [488, 383] width 20 height 22
type input "R$ 0,00"
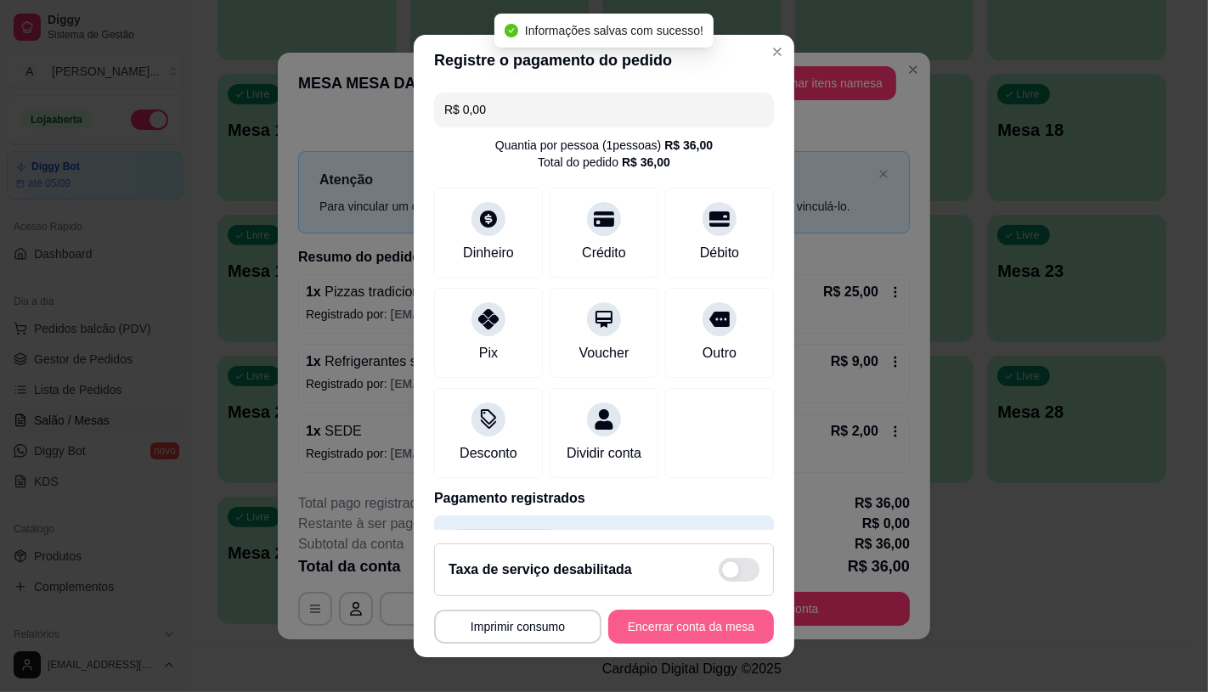
click at [657, 623] on button "Encerrar conta da mesa" at bounding box center [691, 627] width 166 height 34
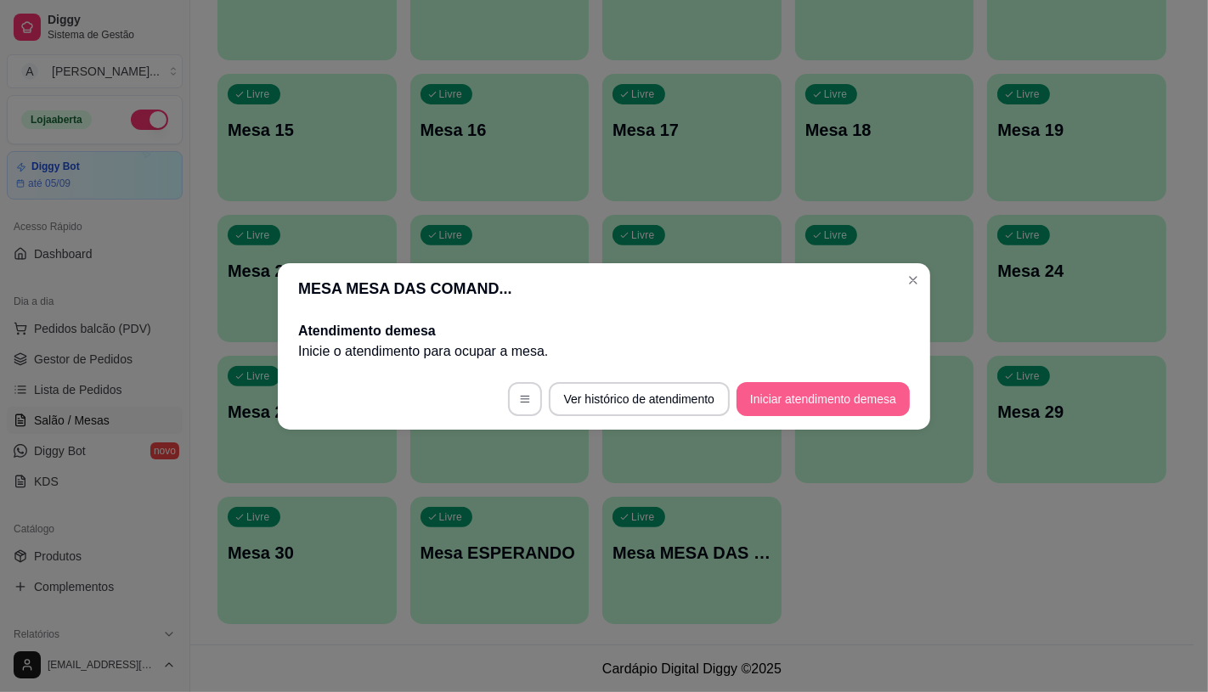
click at [785, 397] on button "Iniciar atendimento de mesa" at bounding box center [822, 399] width 173 height 34
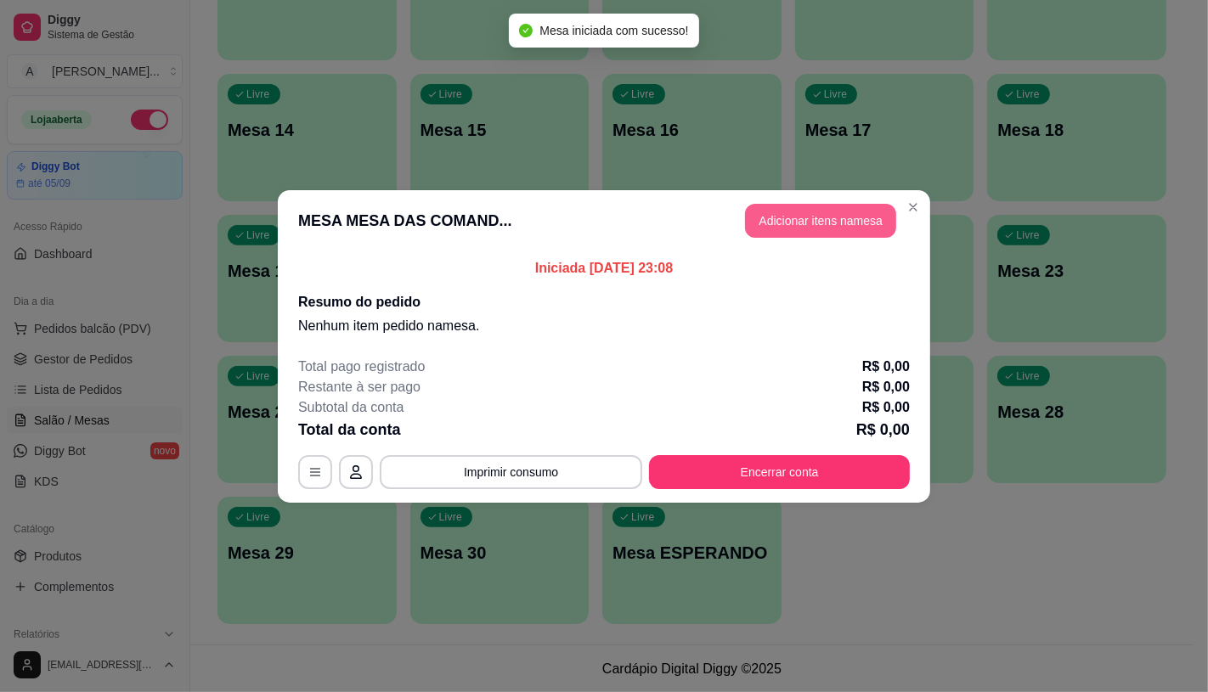
click at [795, 210] on button "Adicionar itens na mesa" at bounding box center [820, 221] width 151 height 34
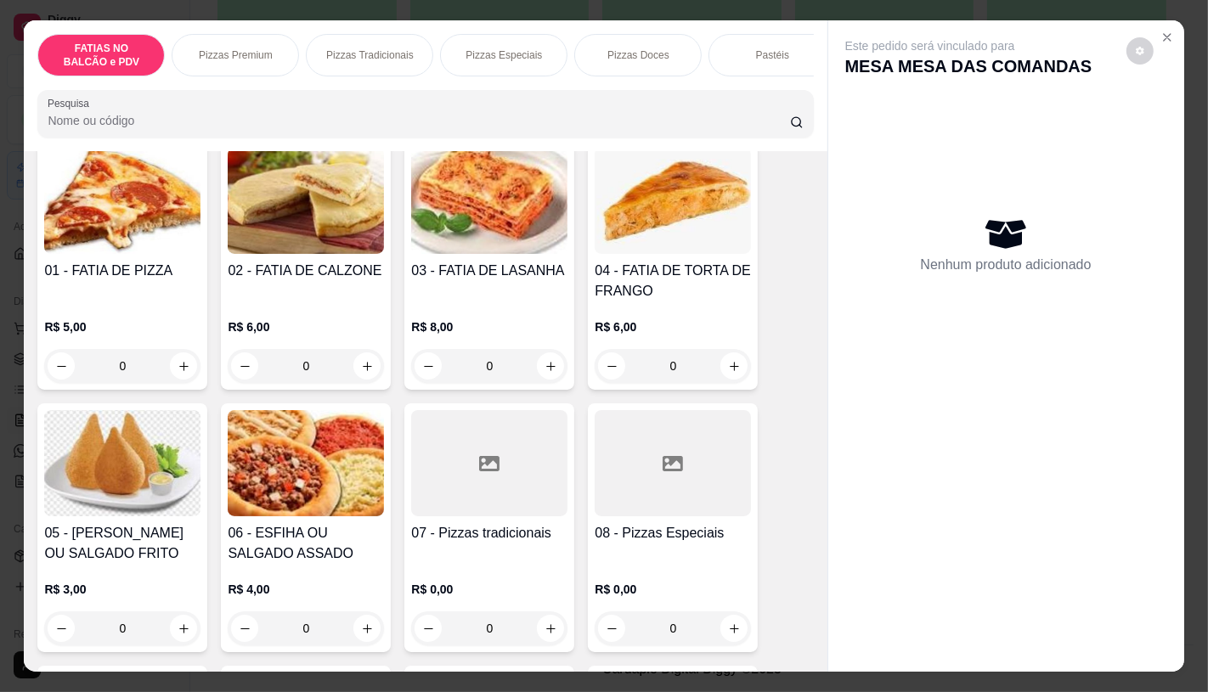
scroll to position [189, 0]
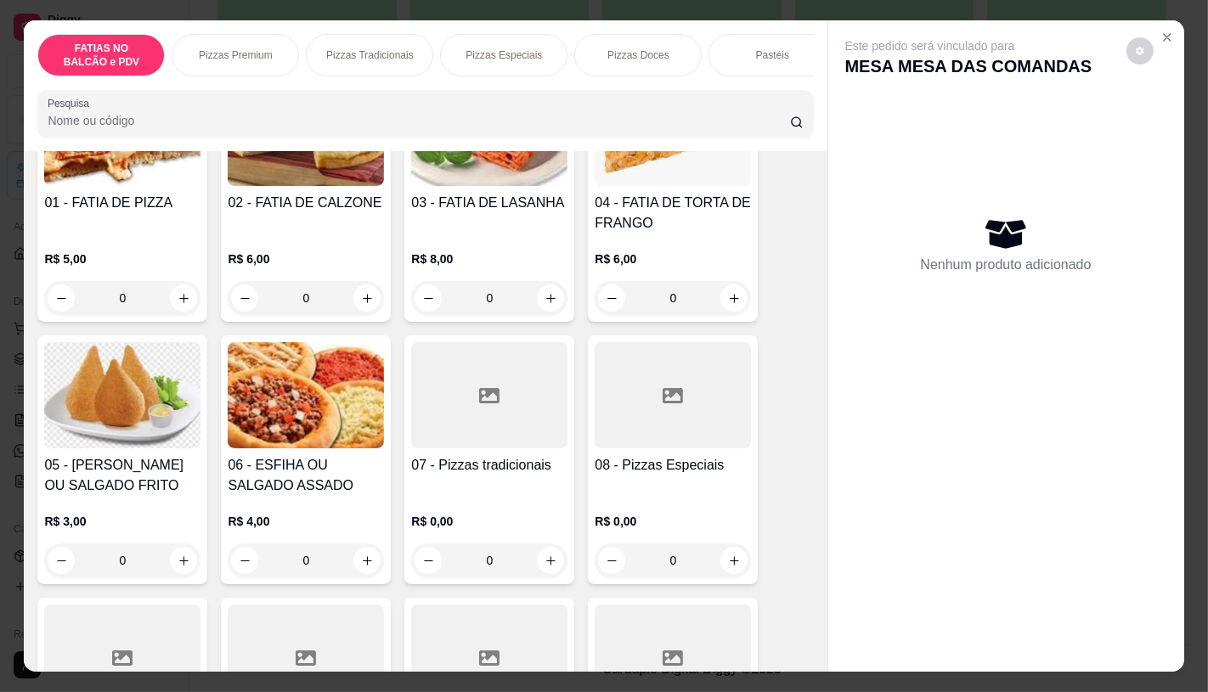
click at [660, 415] on div at bounding box center [673, 395] width 156 height 106
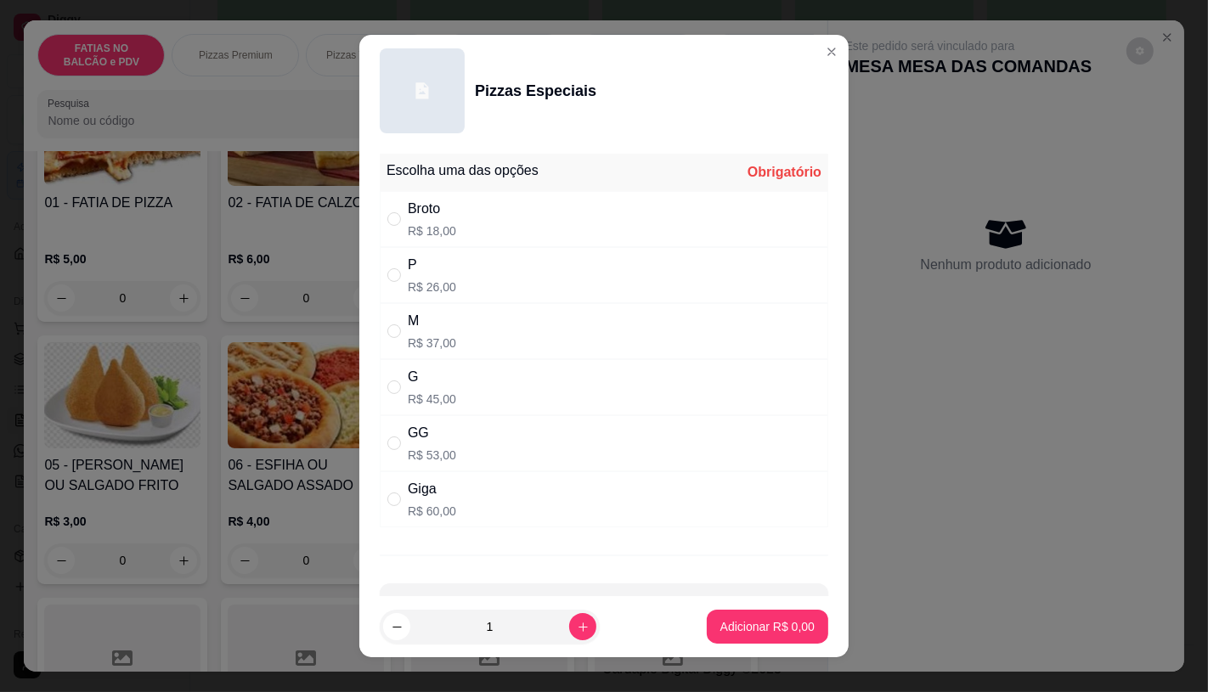
click at [469, 279] on div "P R$ 26,00" at bounding box center [604, 275] width 448 height 56
radio input "true"
click at [774, 637] on button "Adicionar R$ 26,00" at bounding box center [764, 627] width 125 height 33
type input "1"
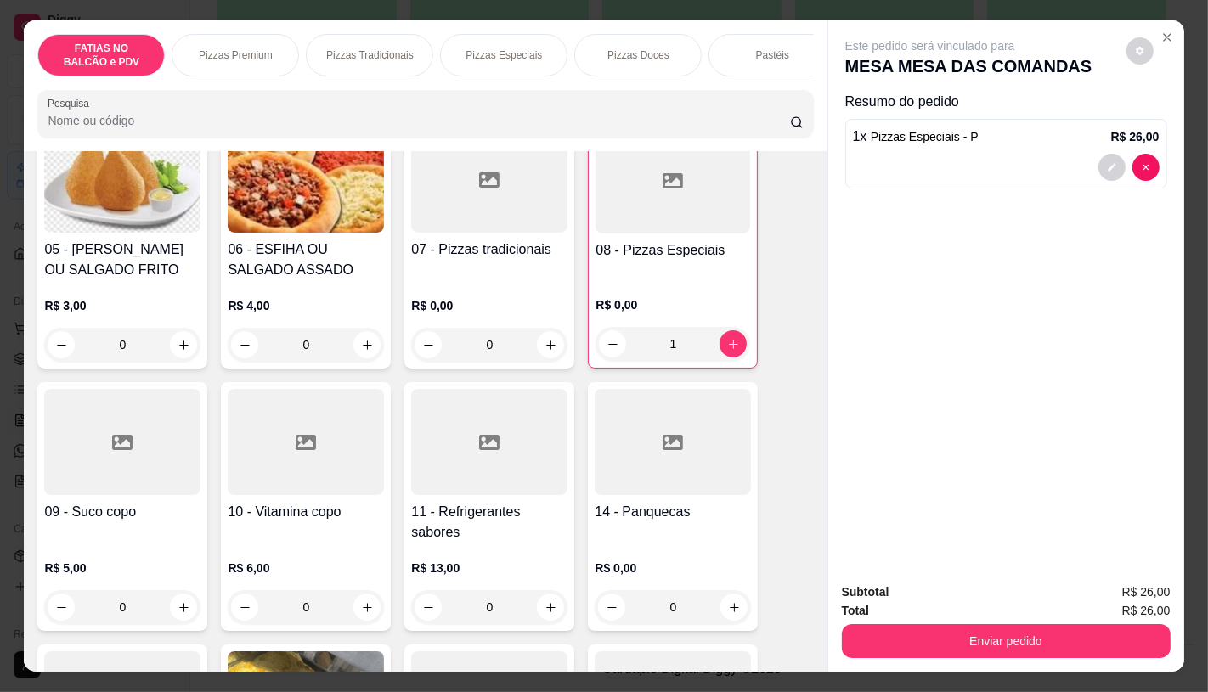
scroll to position [471, 0]
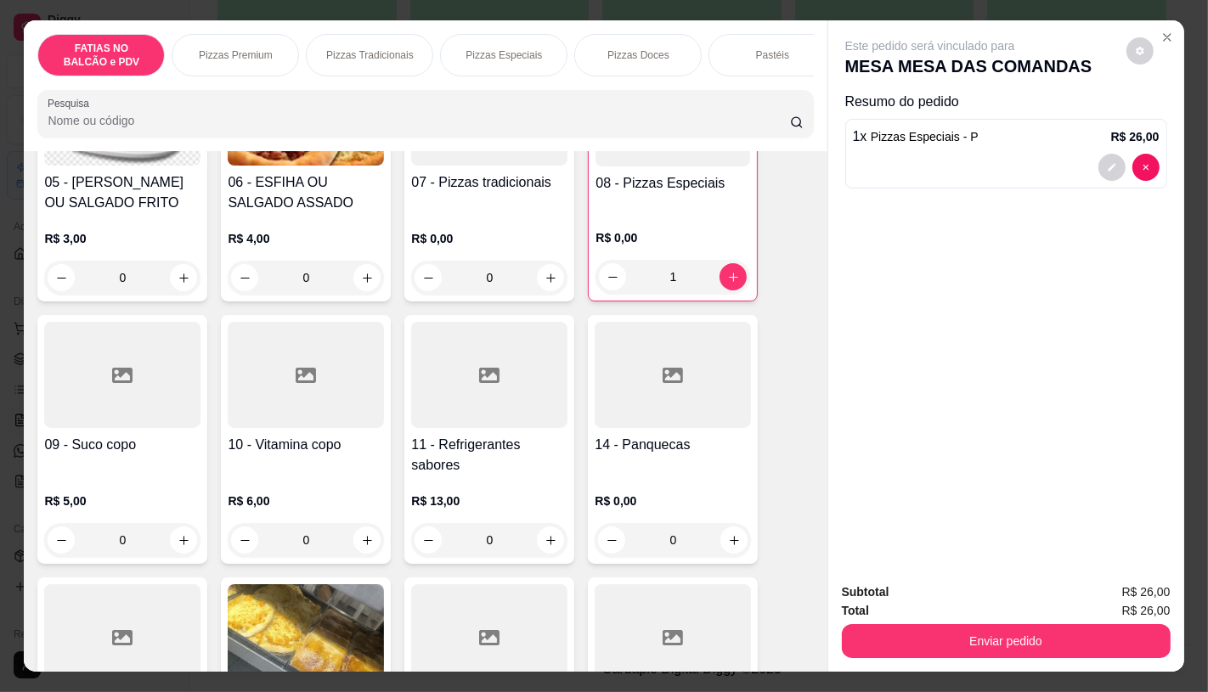
click at [491, 476] on h4 "11 - Refrigerantes sabores" at bounding box center [489, 455] width 156 height 41
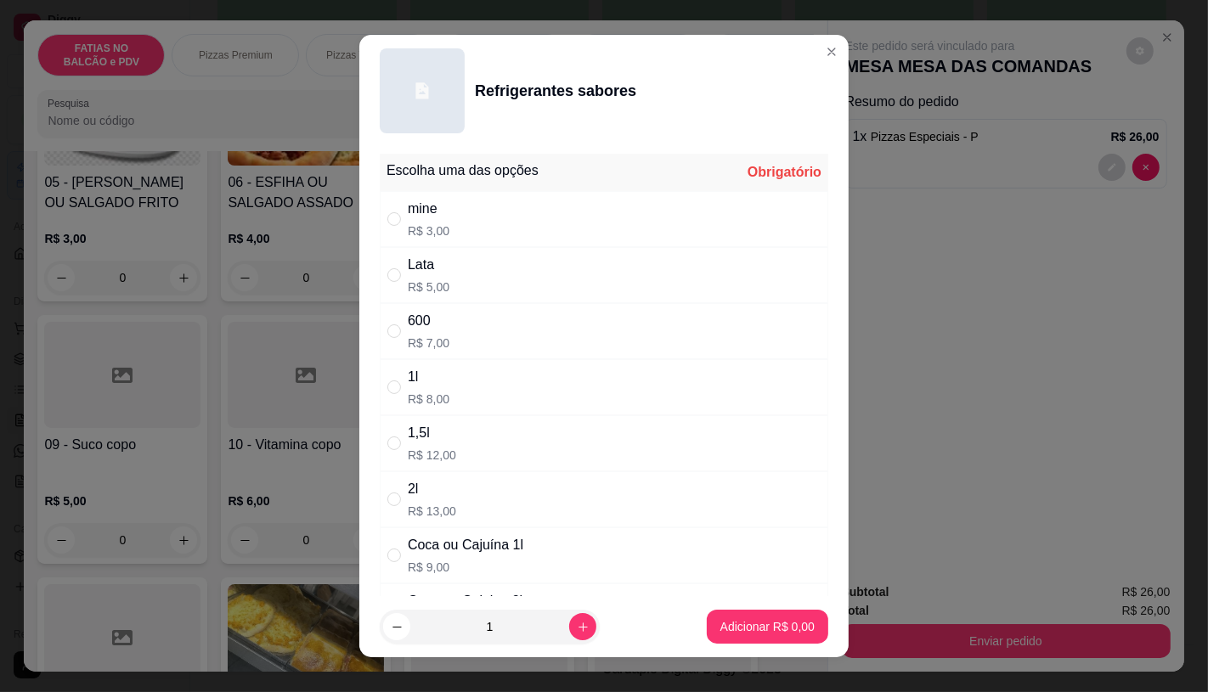
click at [488, 536] on div "Coca ou Cajuína 1l" at bounding box center [466, 545] width 116 height 20
radio input "true"
click at [743, 621] on p "Adicionar R$ 9,00" at bounding box center [767, 626] width 94 height 17
type input "1"
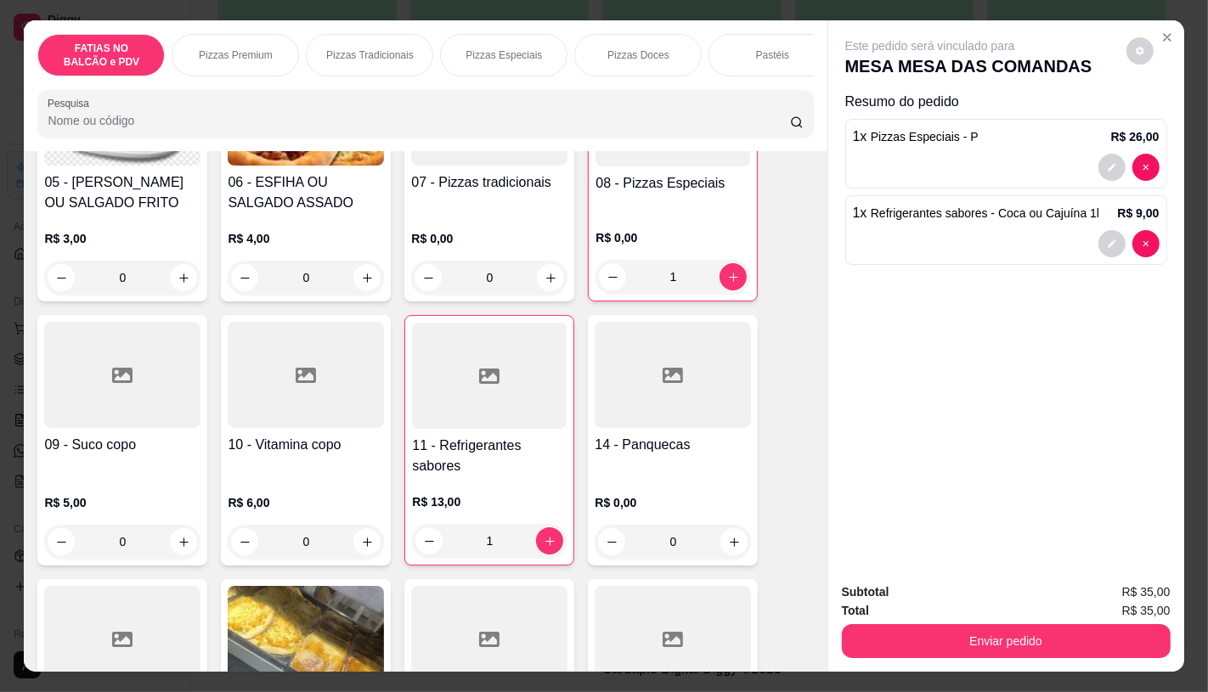
scroll to position [0, 1767]
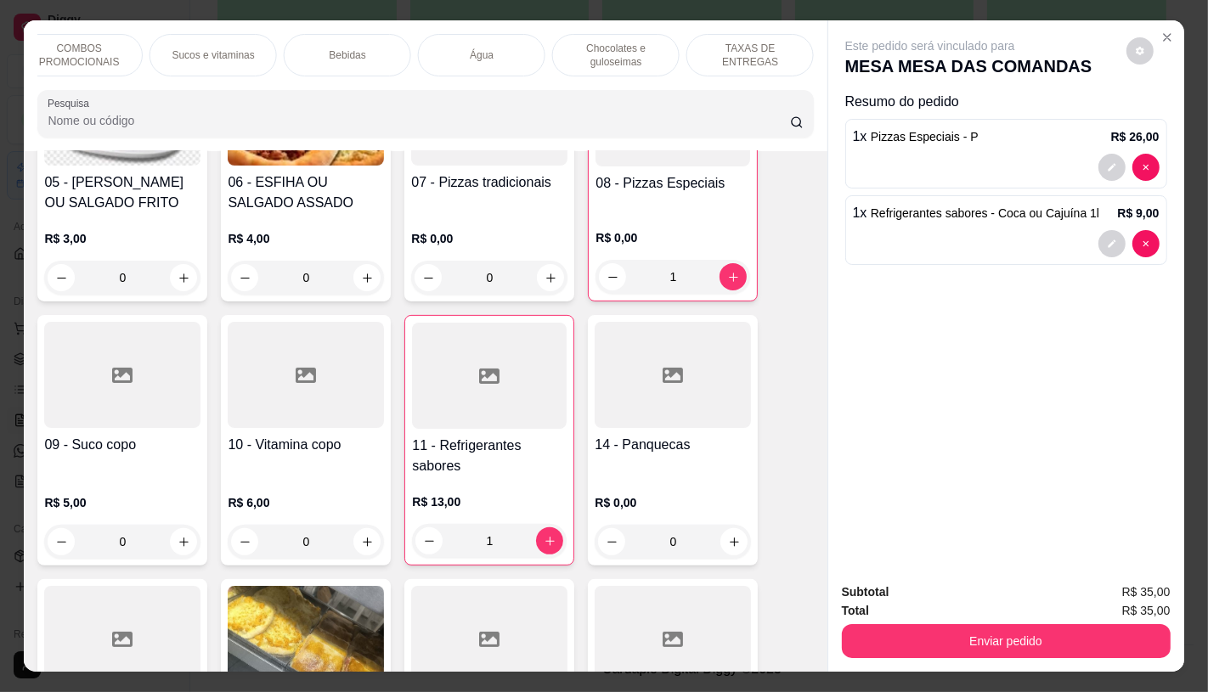
click at [754, 53] on p "TAXAS DE ENTREGAS" at bounding box center [750, 55] width 99 height 27
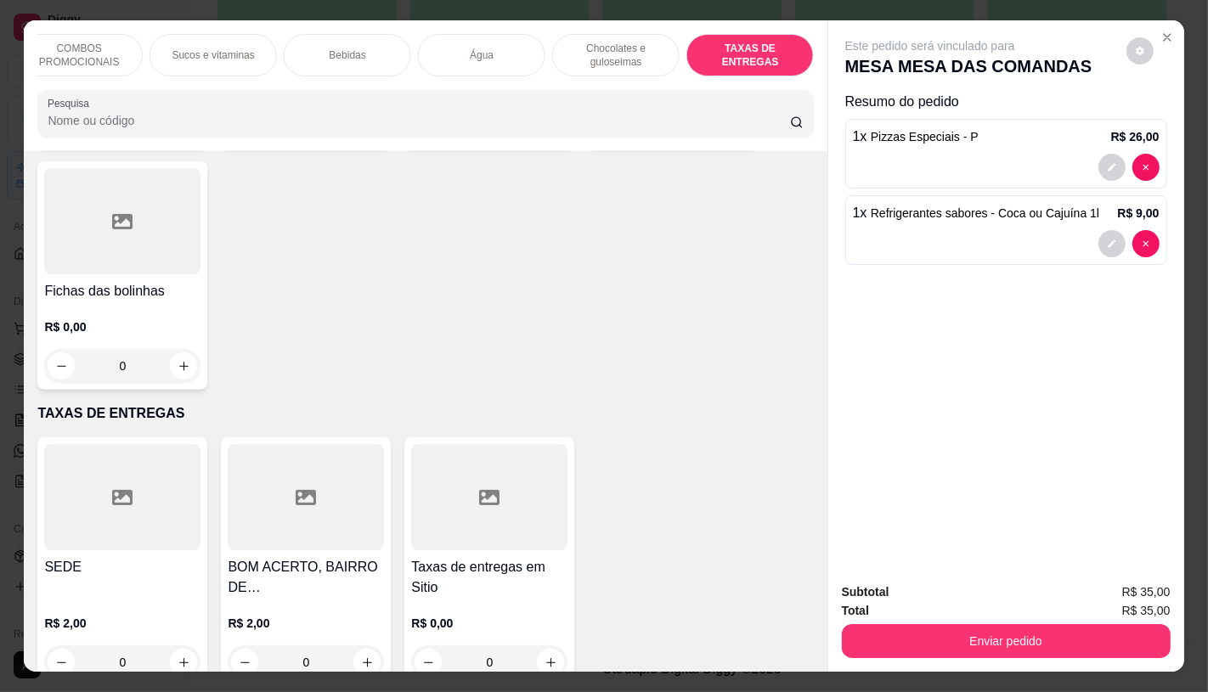
scroll to position [40, 0]
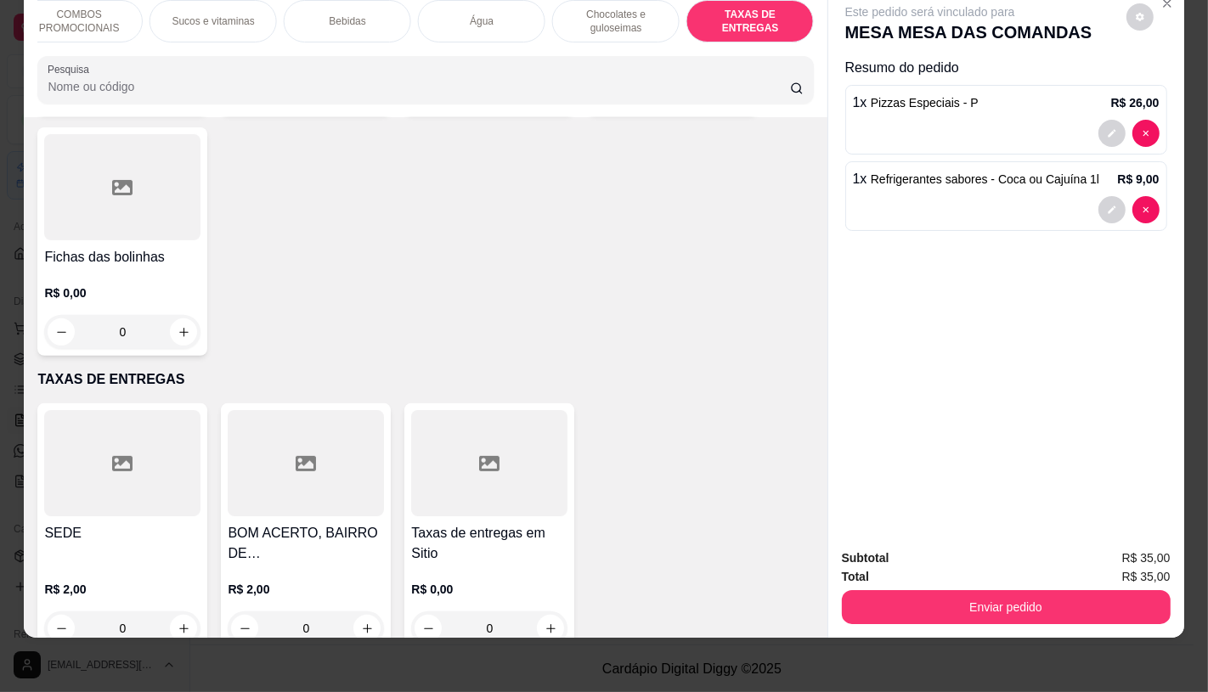
click at [499, 469] on div at bounding box center [489, 463] width 156 height 106
click at [91, 467] on div at bounding box center [122, 463] width 156 height 106
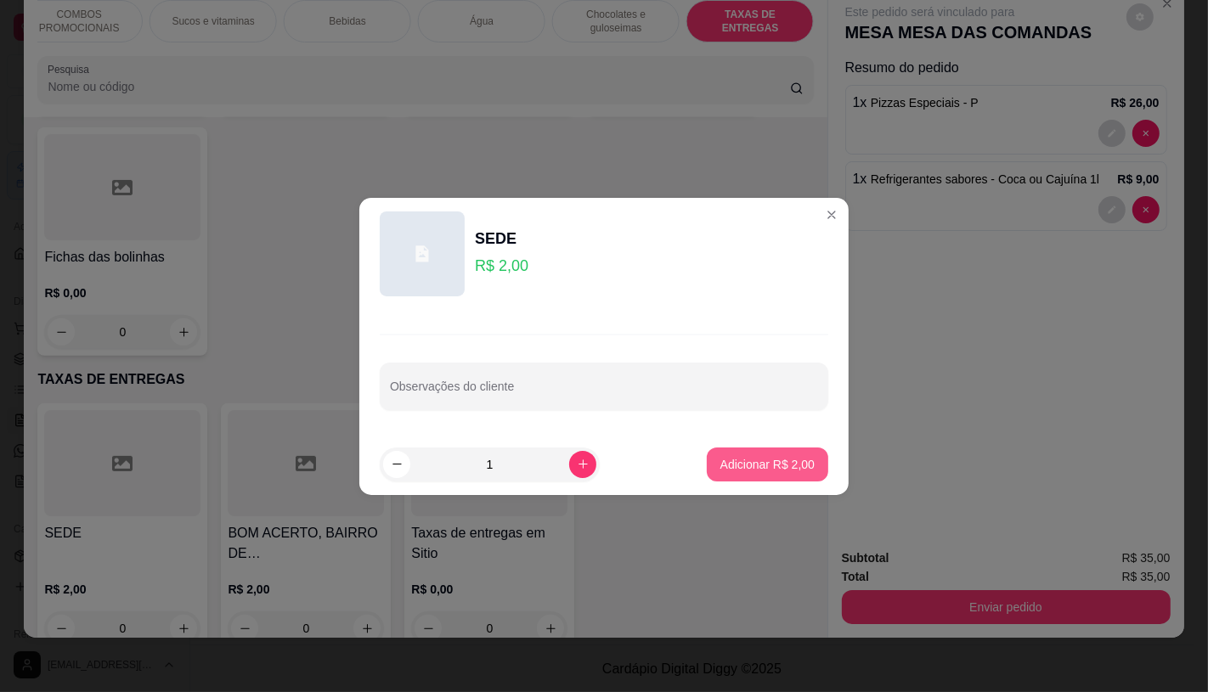
click at [736, 461] on p "Adicionar R$ 2,00" at bounding box center [767, 464] width 94 height 17
type input "1"
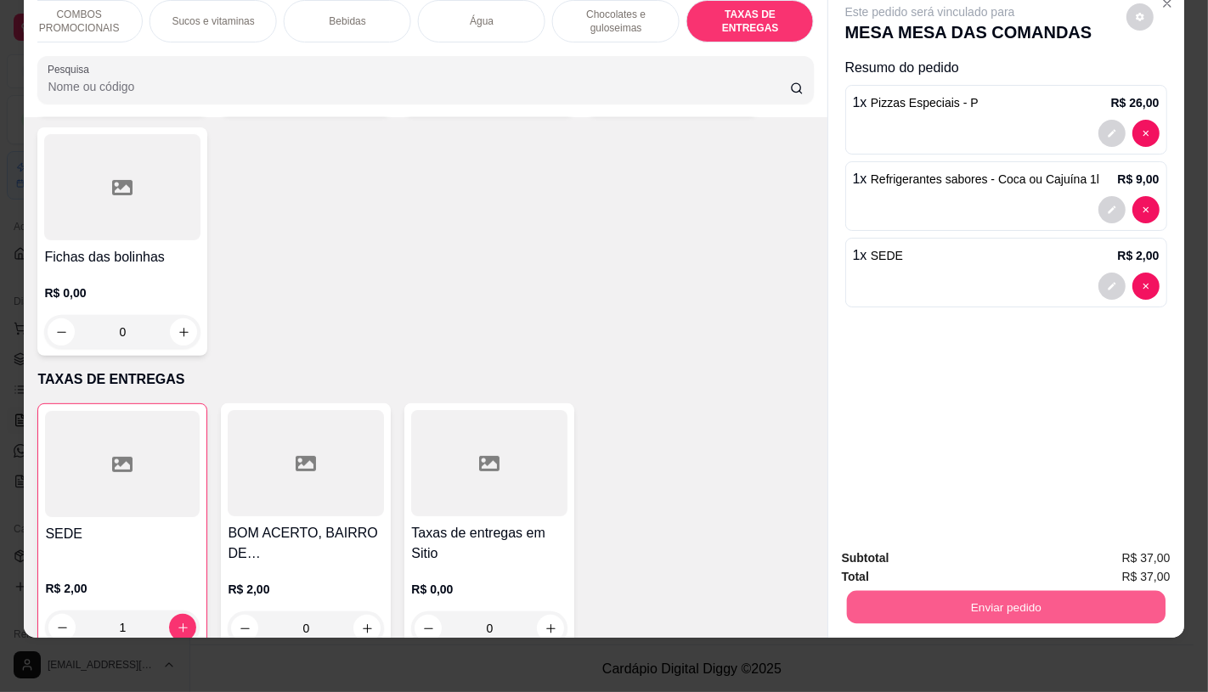
click at [902, 592] on button "Enviar pedido" at bounding box center [1005, 606] width 319 height 33
click at [878, 567] on button "Não registrar e enviar pedido" at bounding box center [948, 553] width 177 height 32
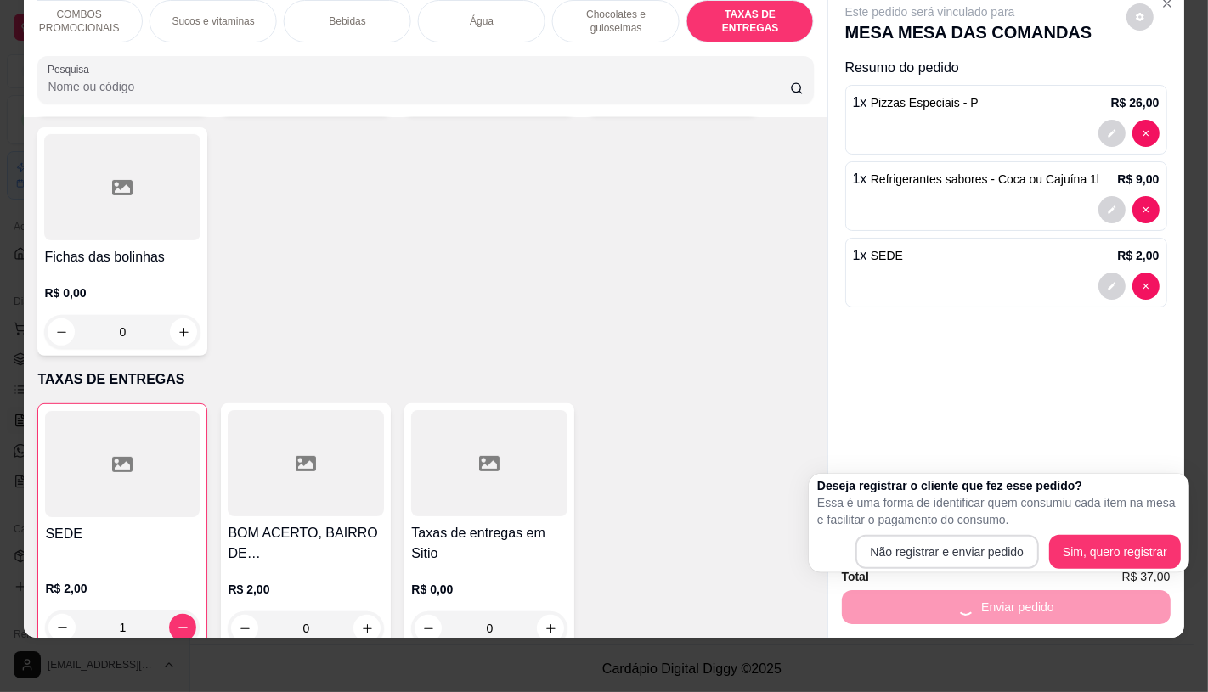
click at [878, 567] on div "Total R$ 37,00" at bounding box center [1006, 576] width 329 height 19
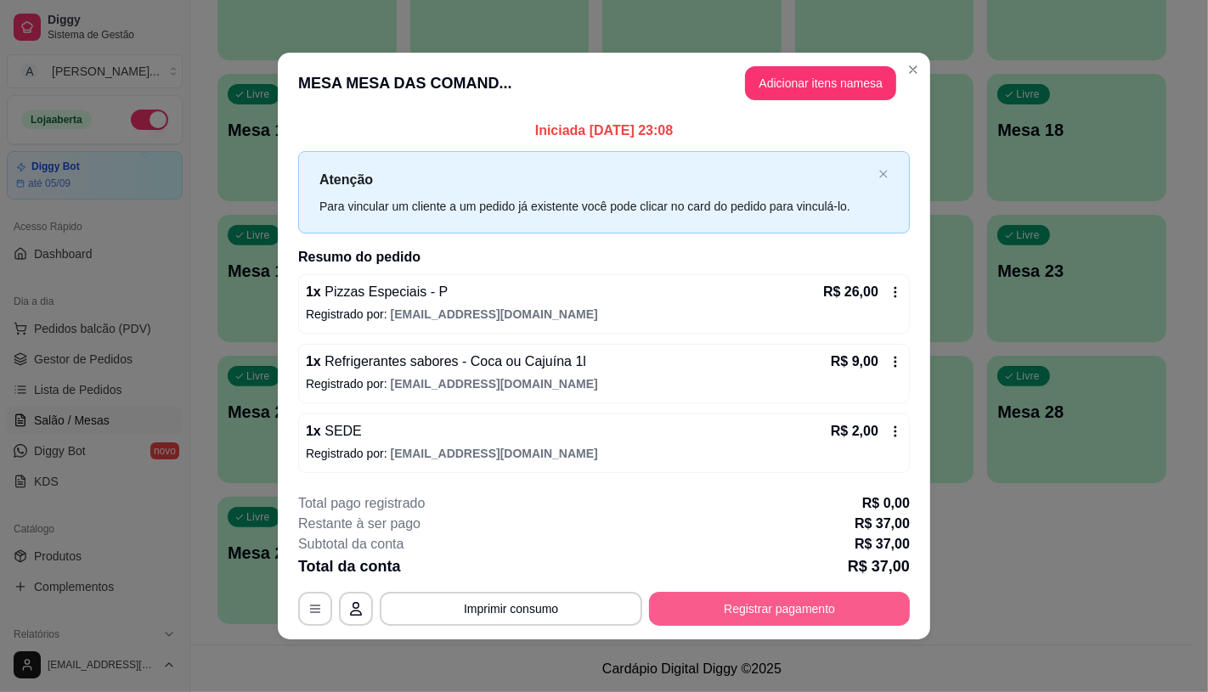
click at [787, 612] on button "Registrar pagamento" at bounding box center [779, 609] width 261 height 34
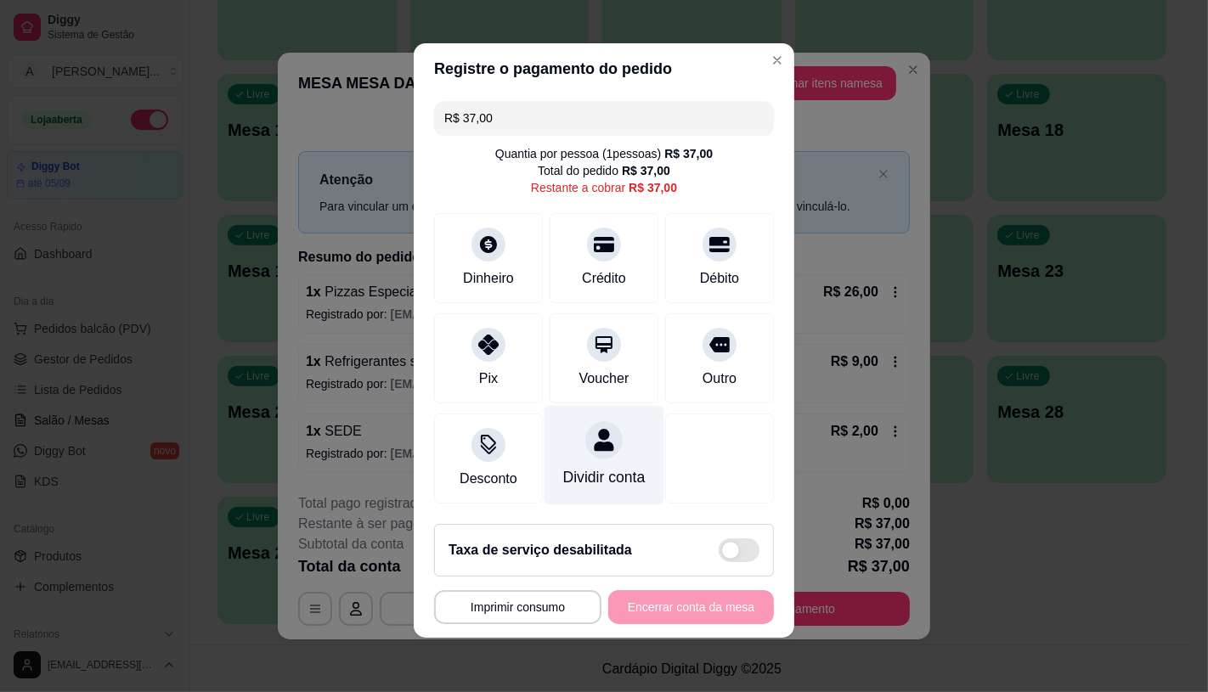
scroll to position [15, 0]
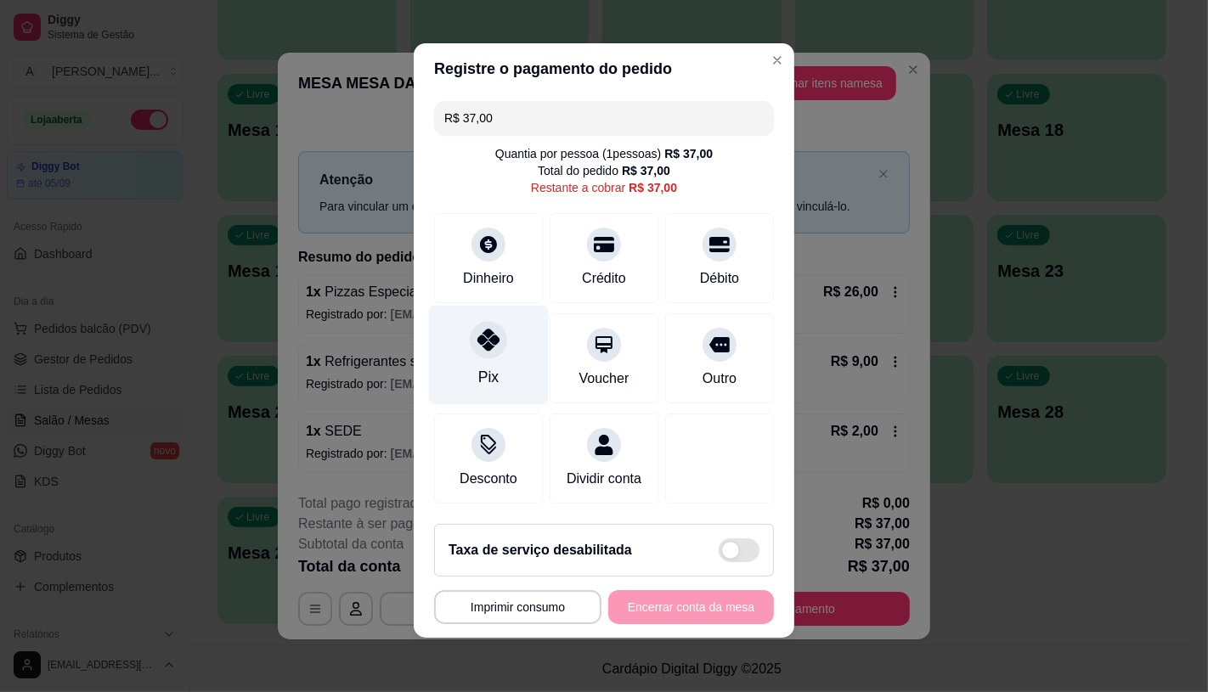
click at [482, 366] on div "Pix" at bounding box center [488, 377] width 20 height 22
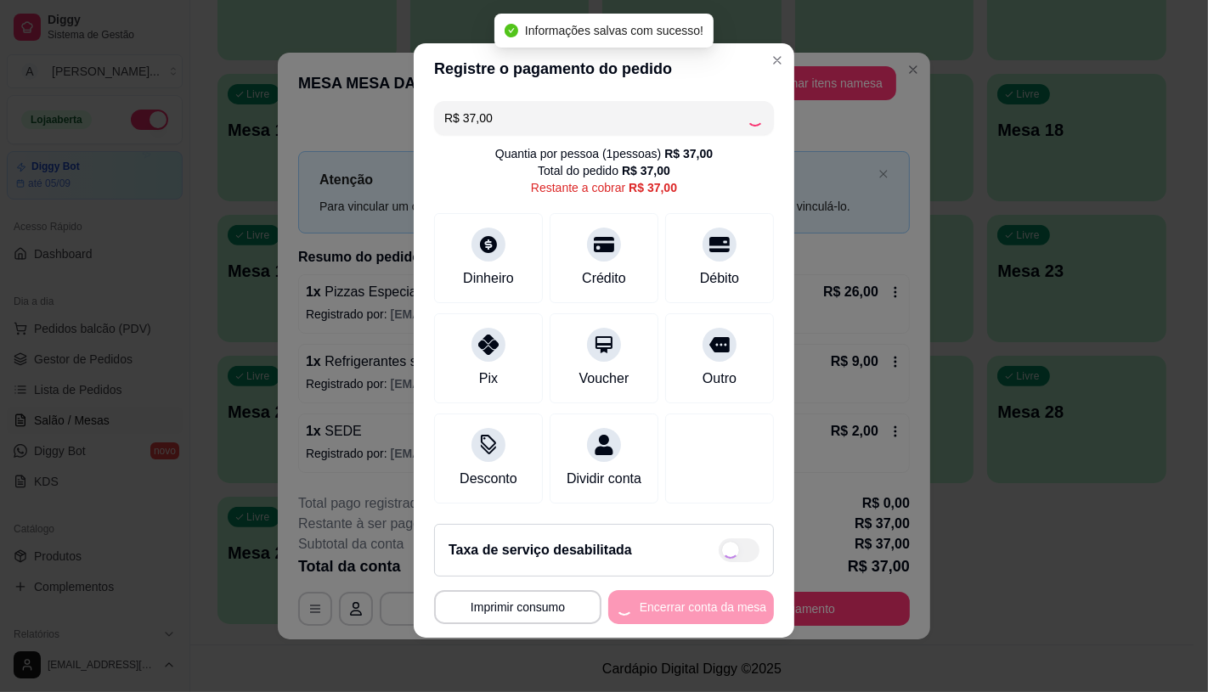
type input "R$ 0,00"
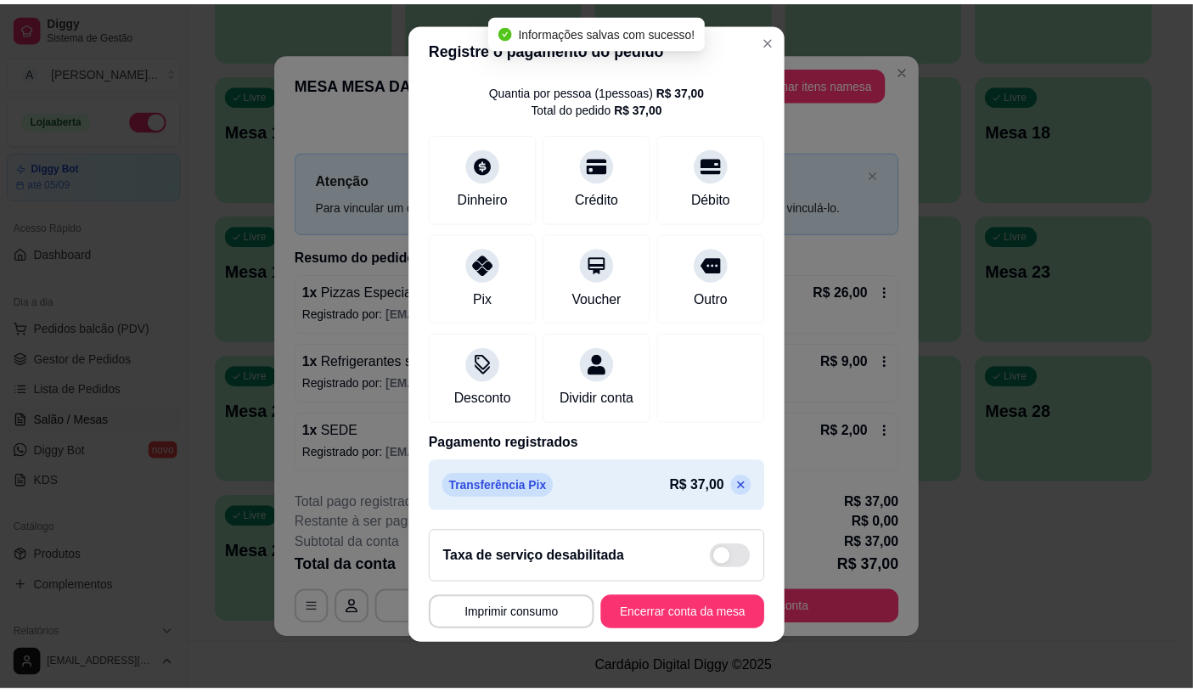
scroll to position [63, 0]
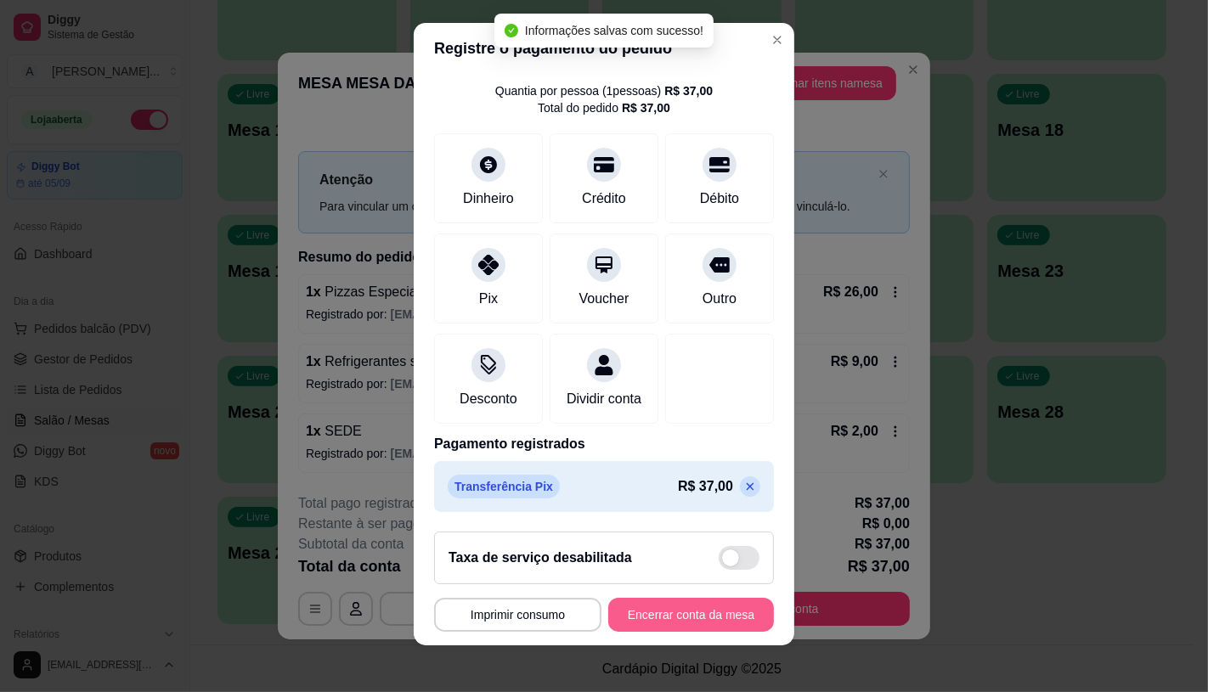
click at [663, 618] on button "Encerrar conta da mesa" at bounding box center [691, 615] width 166 height 34
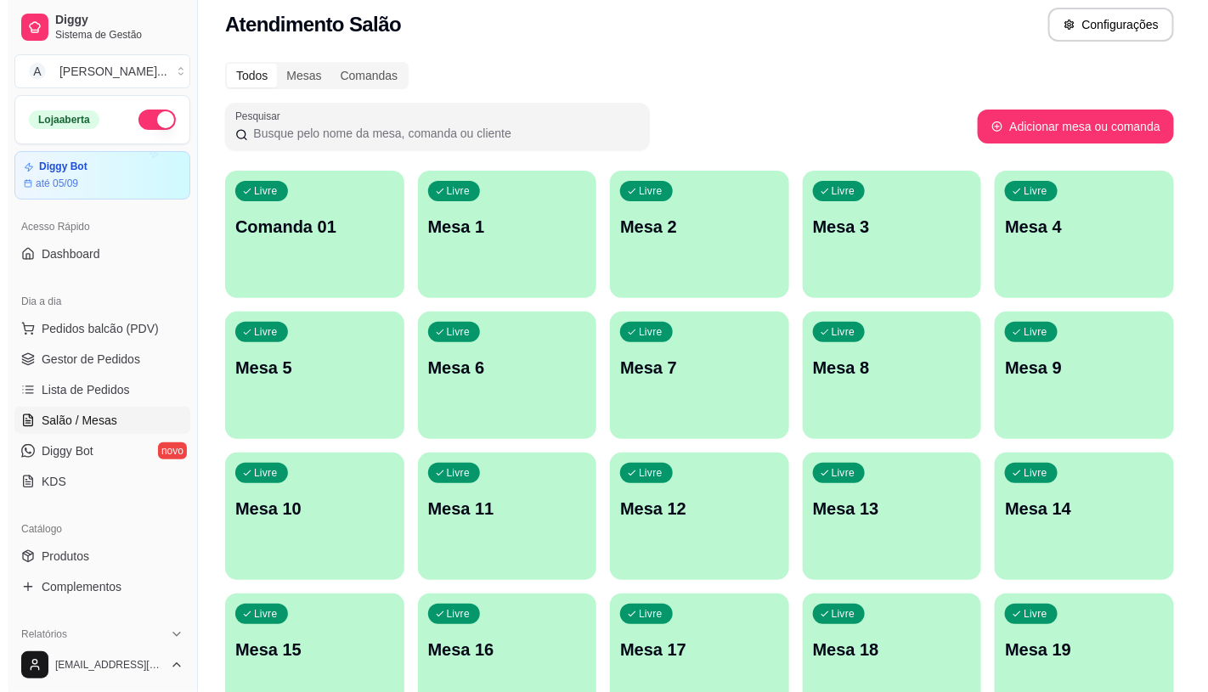
scroll to position [0, 0]
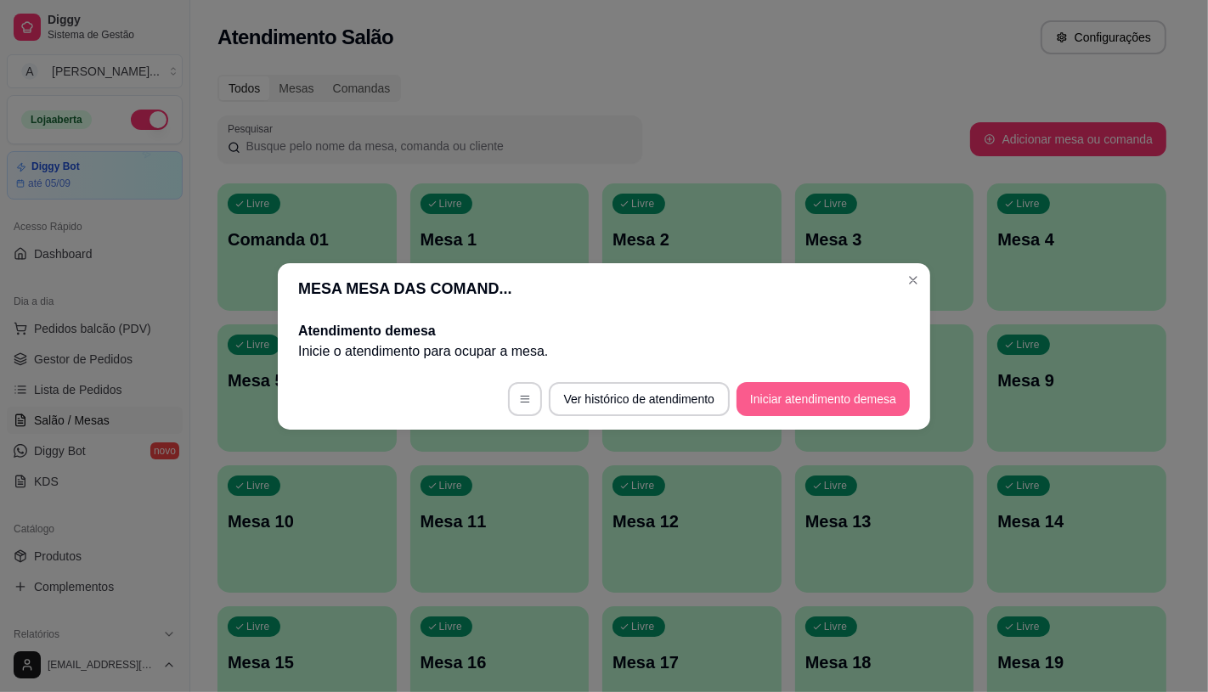
click at [844, 402] on button "Iniciar atendimento de mesa" at bounding box center [822, 399] width 173 height 34
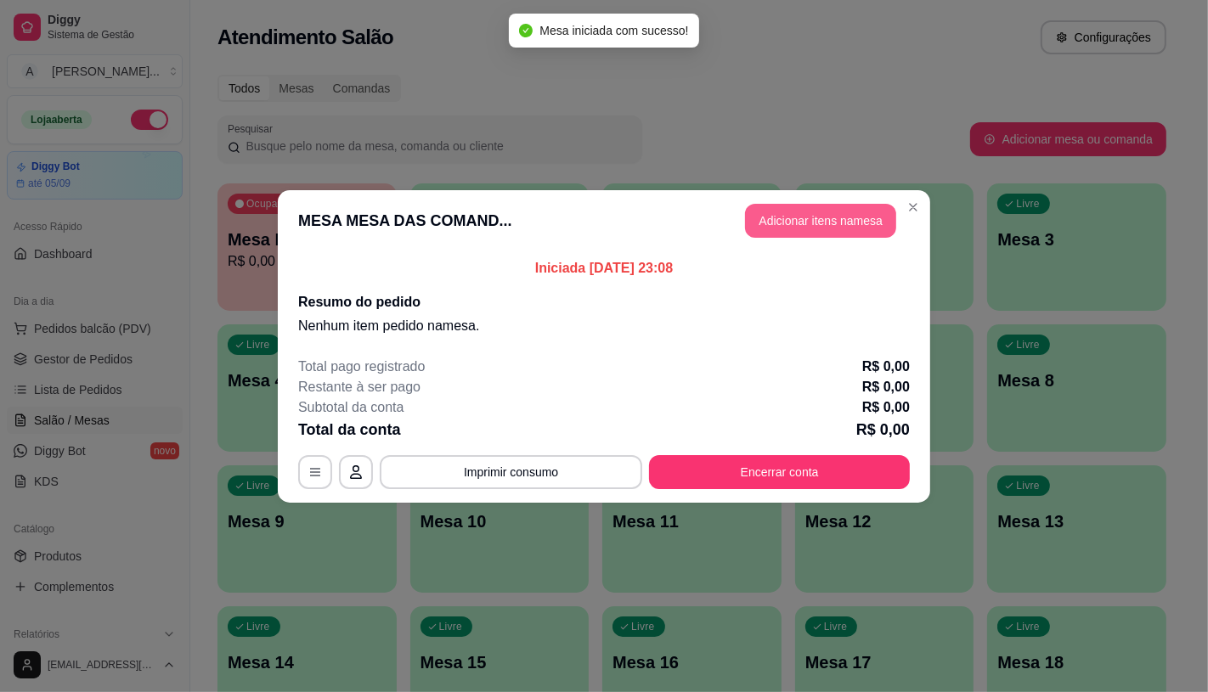
click at [860, 215] on button "Adicionar itens na mesa" at bounding box center [820, 221] width 151 height 34
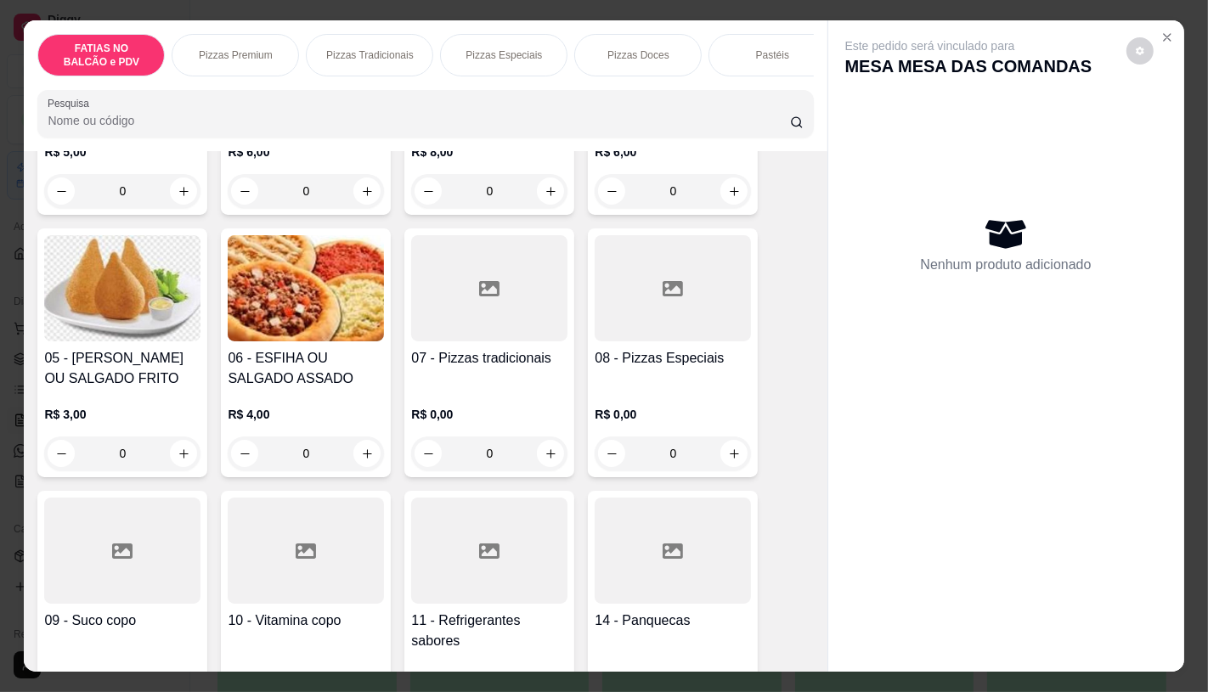
scroll to position [377, 0]
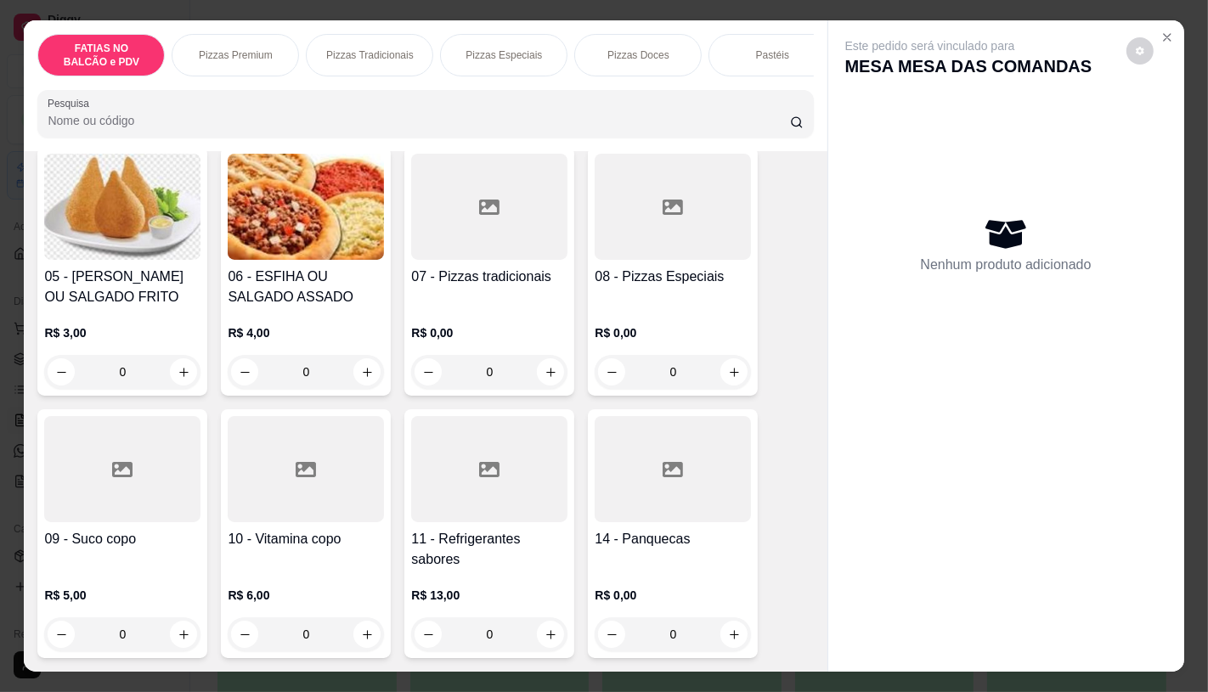
click at [178, 389] on div "0" at bounding box center [122, 372] width 149 height 34
click at [178, 386] on button "increase-product-quantity" at bounding box center [183, 371] width 27 height 27
type input "2"
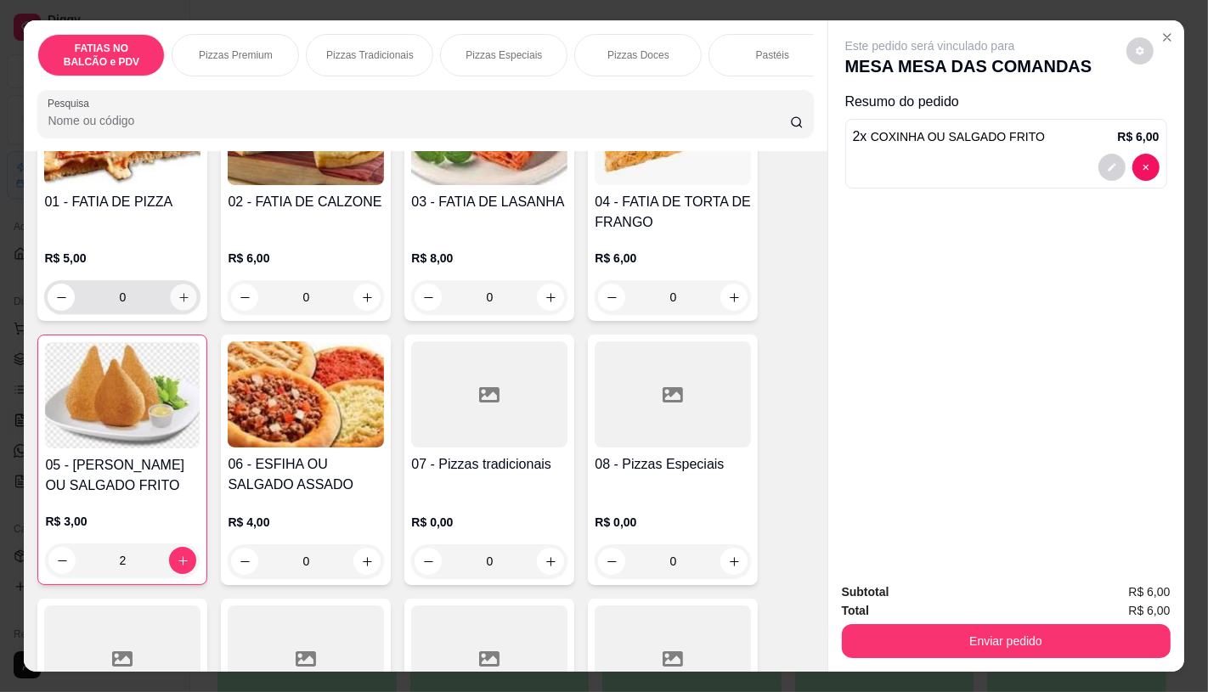
click at [178, 311] on button "increase-product-quantity" at bounding box center [184, 298] width 26 height 26
type input "2"
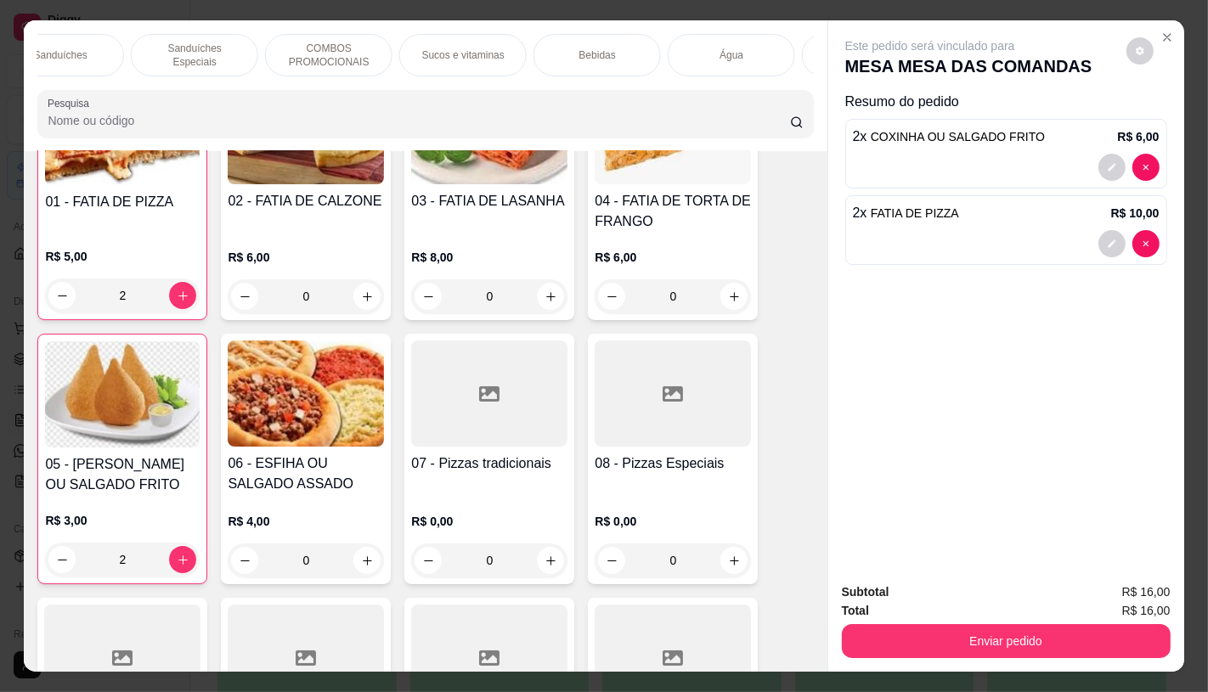
scroll to position [0, 1767]
drag, startPoint x: 769, startPoint y: 46, endPoint x: 712, endPoint y: 164, distance: 131.1
click at [768, 46] on p "TAXAS DE ENTREGAS" at bounding box center [750, 55] width 99 height 27
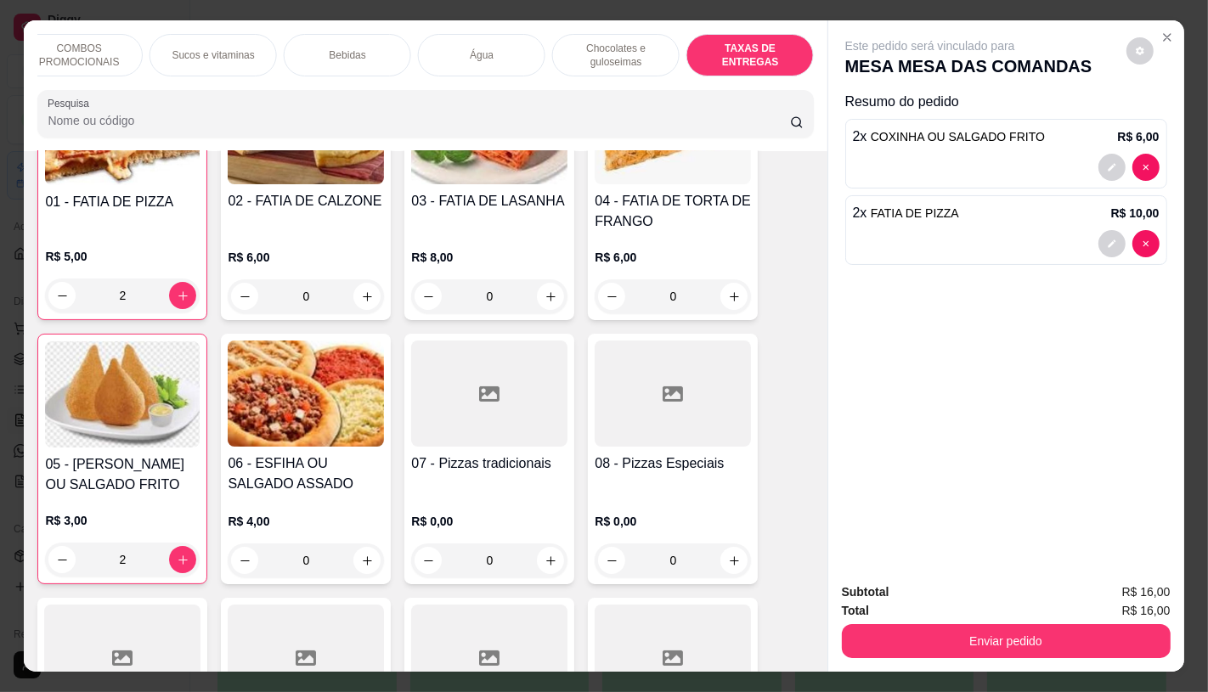
scroll to position [40, 0]
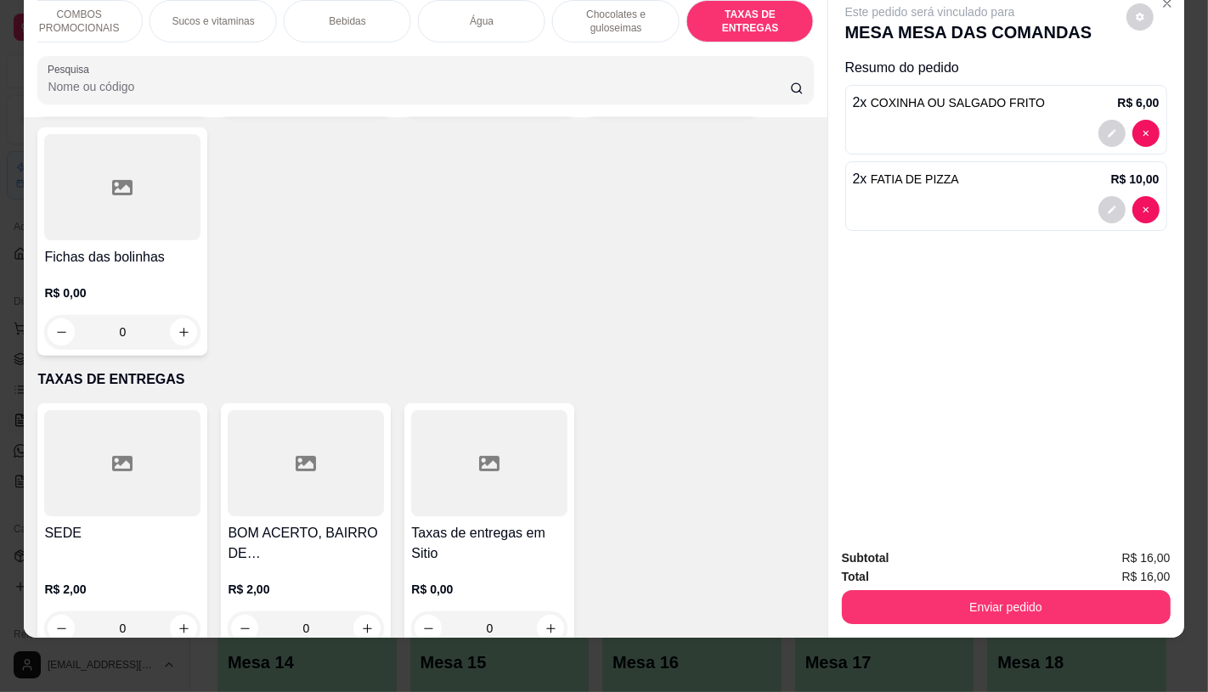
click at [168, 446] on div at bounding box center [122, 463] width 156 height 106
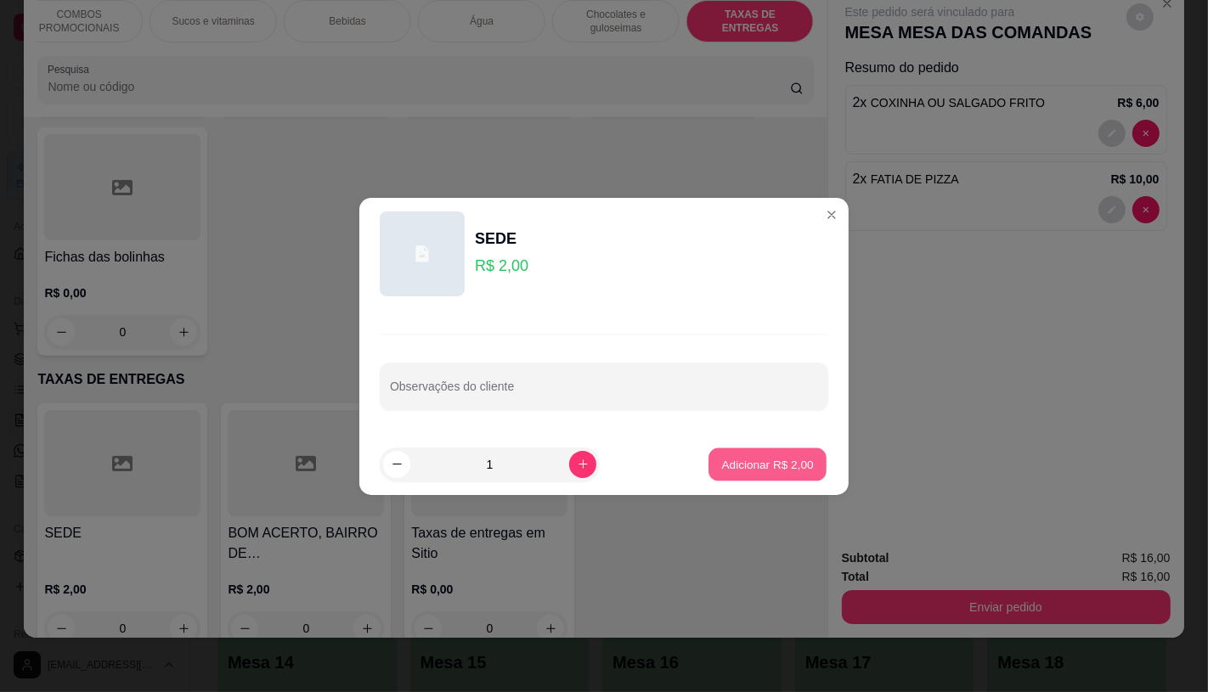
click at [768, 477] on button "Adicionar R$ 2,00" at bounding box center [767, 464] width 118 height 33
type input "1"
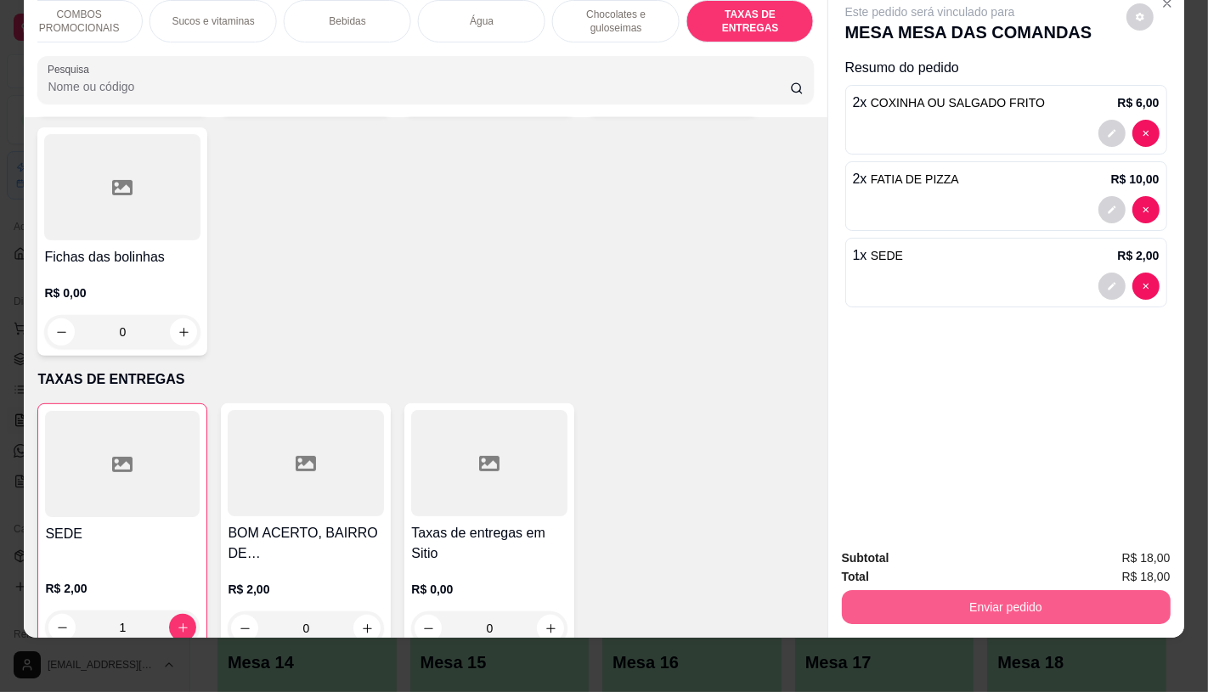
click at [961, 595] on button "Enviar pedido" at bounding box center [1006, 607] width 329 height 34
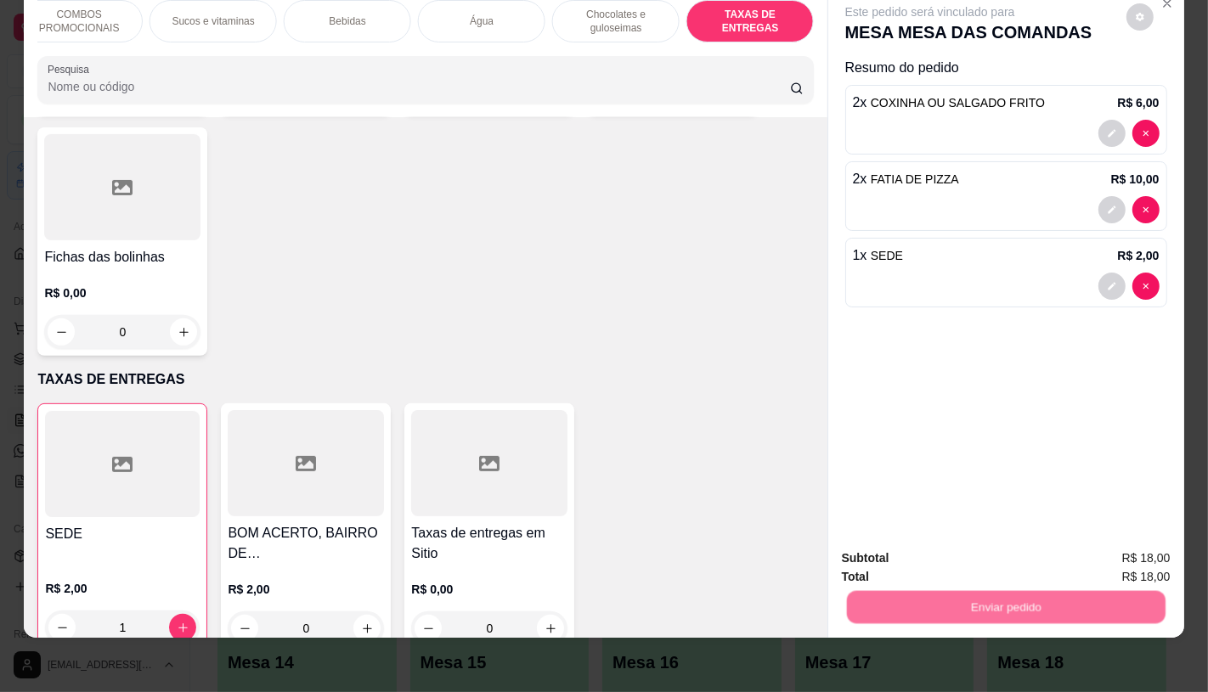
click at [923, 562] on button "Não registrar e enviar pedido" at bounding box center [948, 552] width 177 height 32
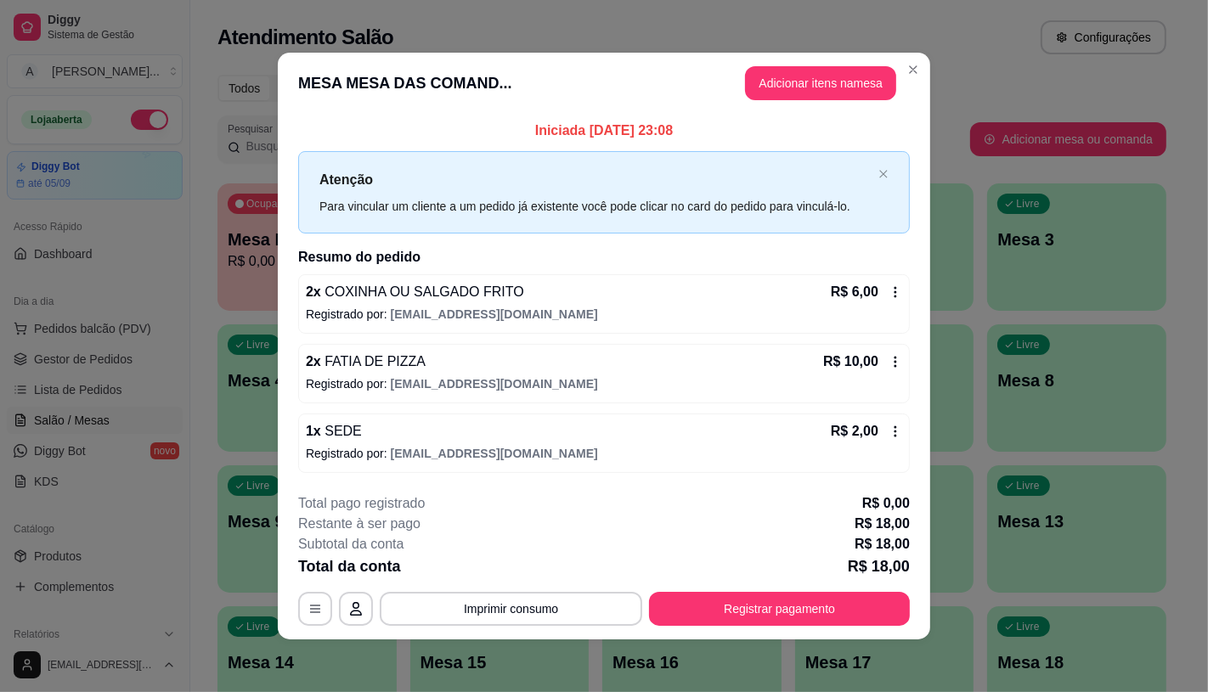
scroll to position [2, 0]
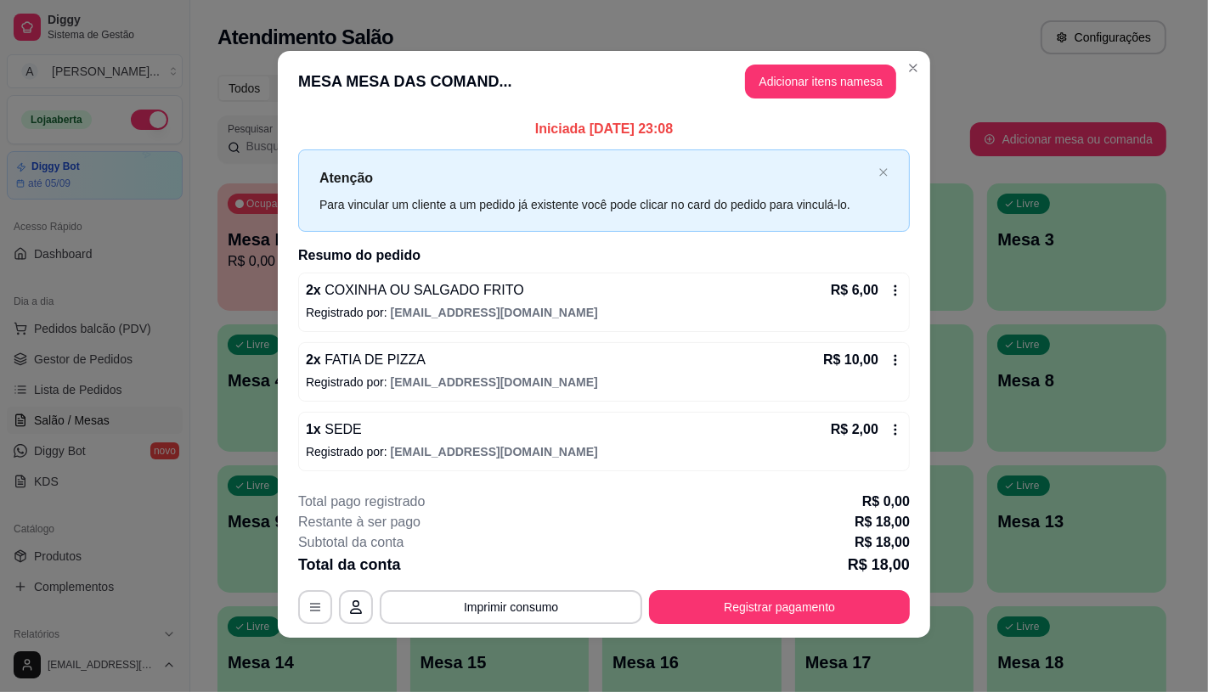
click at [894, 357] on icon at bounding box center [895, 360] width 3 height 11
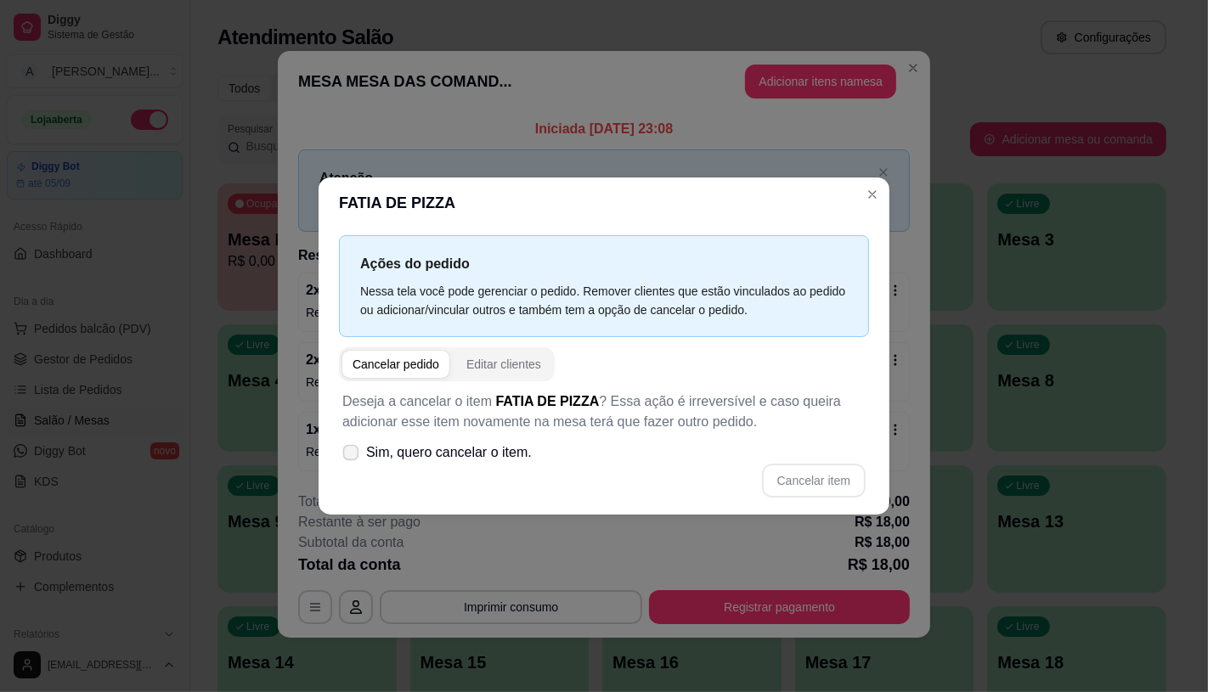
click at [400, 452] on span "Sim, quero cancelar o item." at bounding box center [449, 453] width 166 height 20
click at [353, 455] on input "Sim, quero cancelar o item." at bounding box center [346, 460] width 11 height 11
checkbox input "true"
click at [810, 485] on button "Cancelar item" at bounding box center [814, 481] width 104 height 34
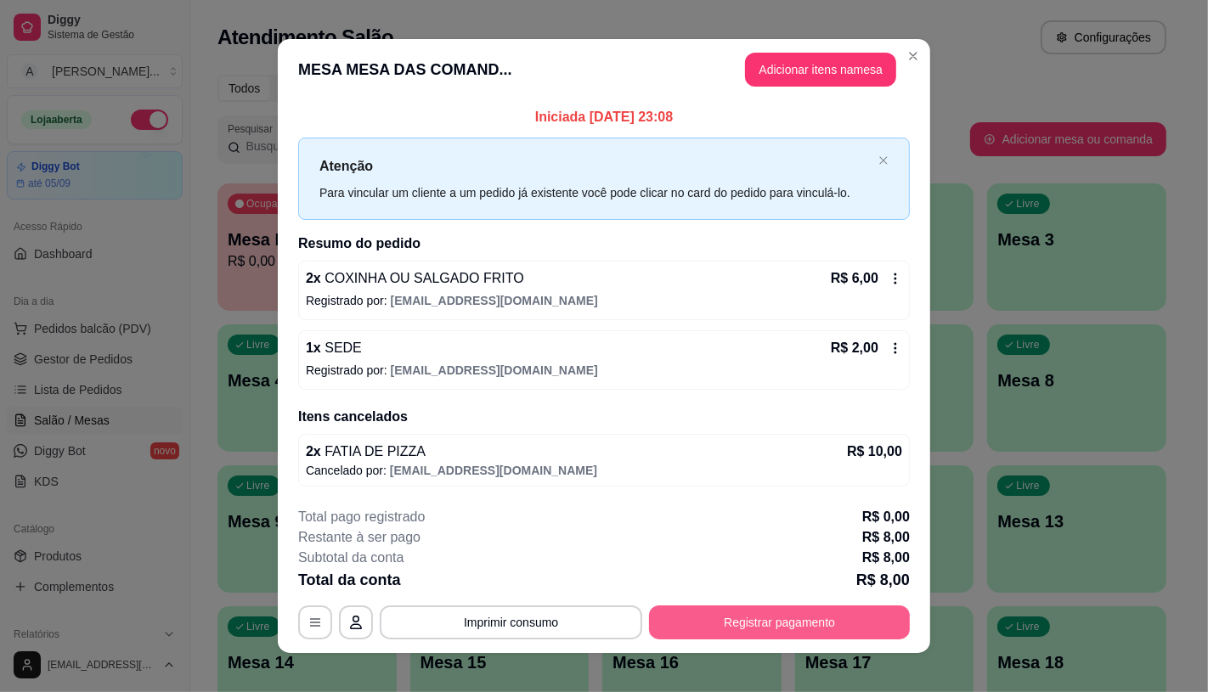
click at [773, 614] on button "Registrar pagamento" at bounding box center [779, 623] width 261 height 34
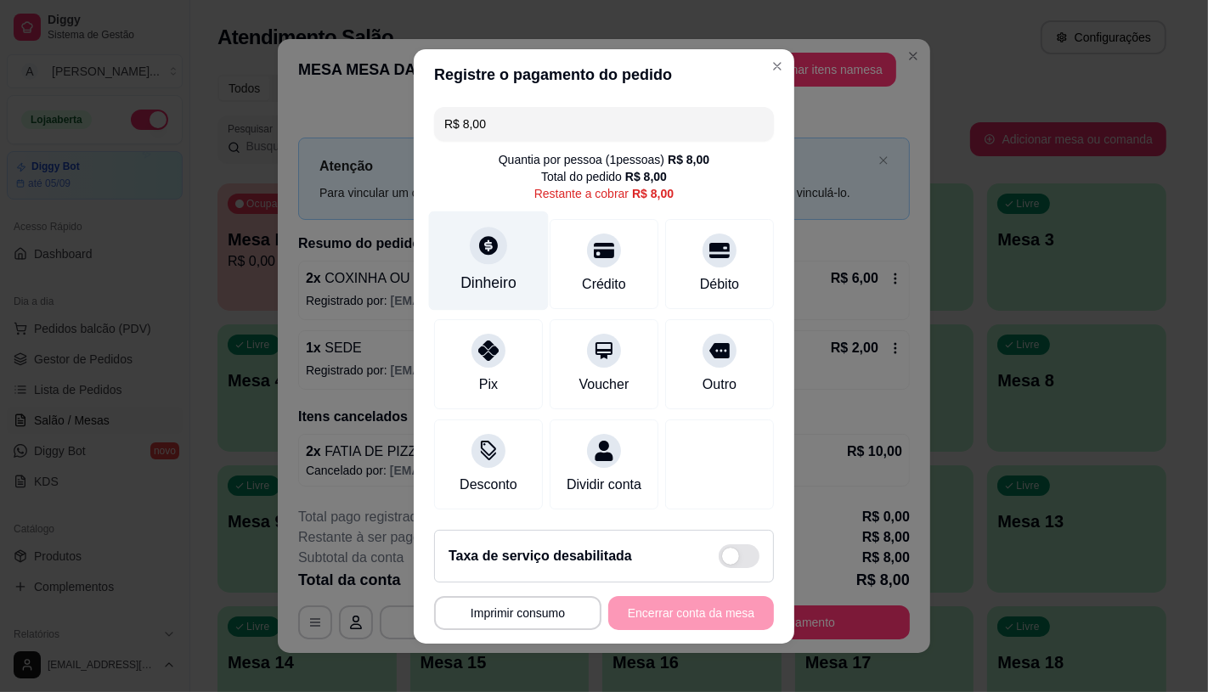
click at [515, 262] on div "Dinheiro" at bounding box center [489, 260] width 120 height 99
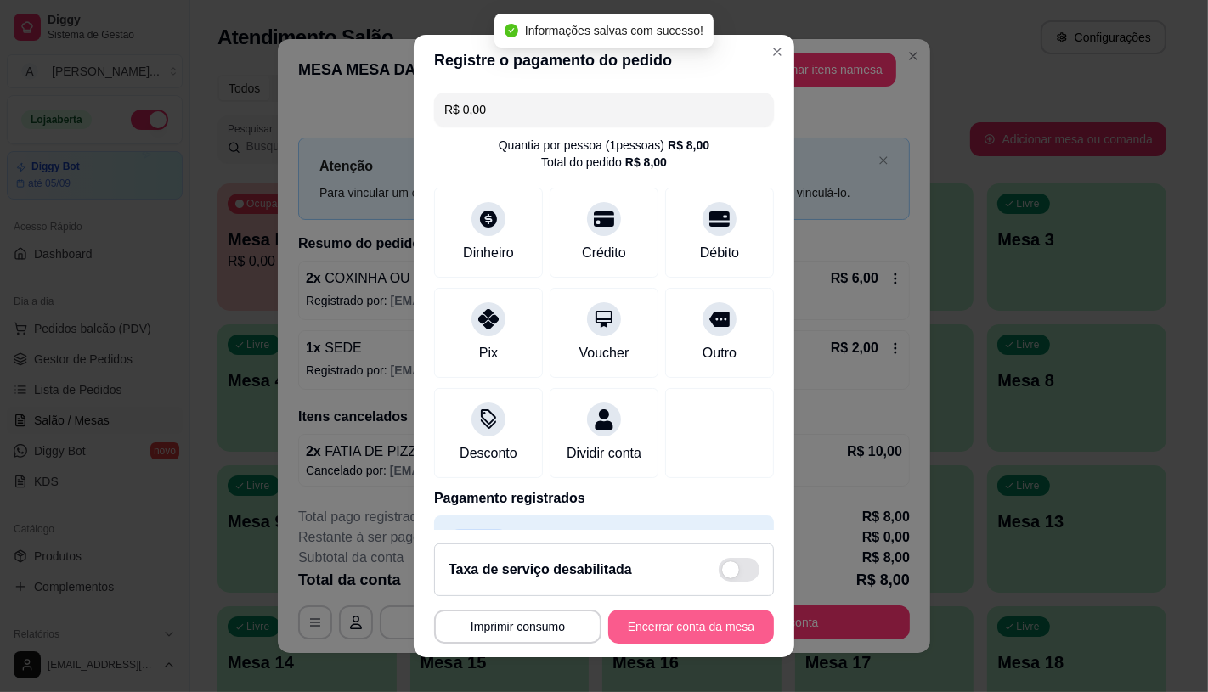
type input "R$ 0,00"
click at [700, 625] on button "Encerrar conta da mesa" at bounding box center [691, 627] width 161 height 33
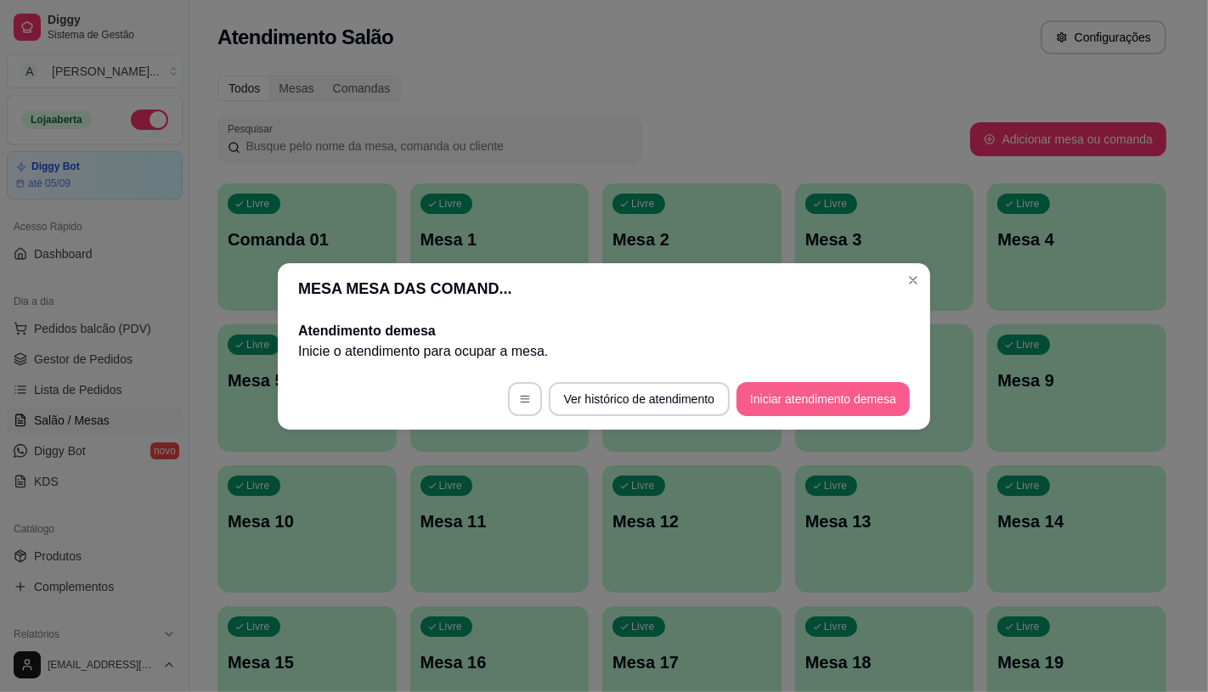
click at [807, 394] on button "Iniciar atendimento de mesa" at bounding box center [822, 399] width 173 height 34
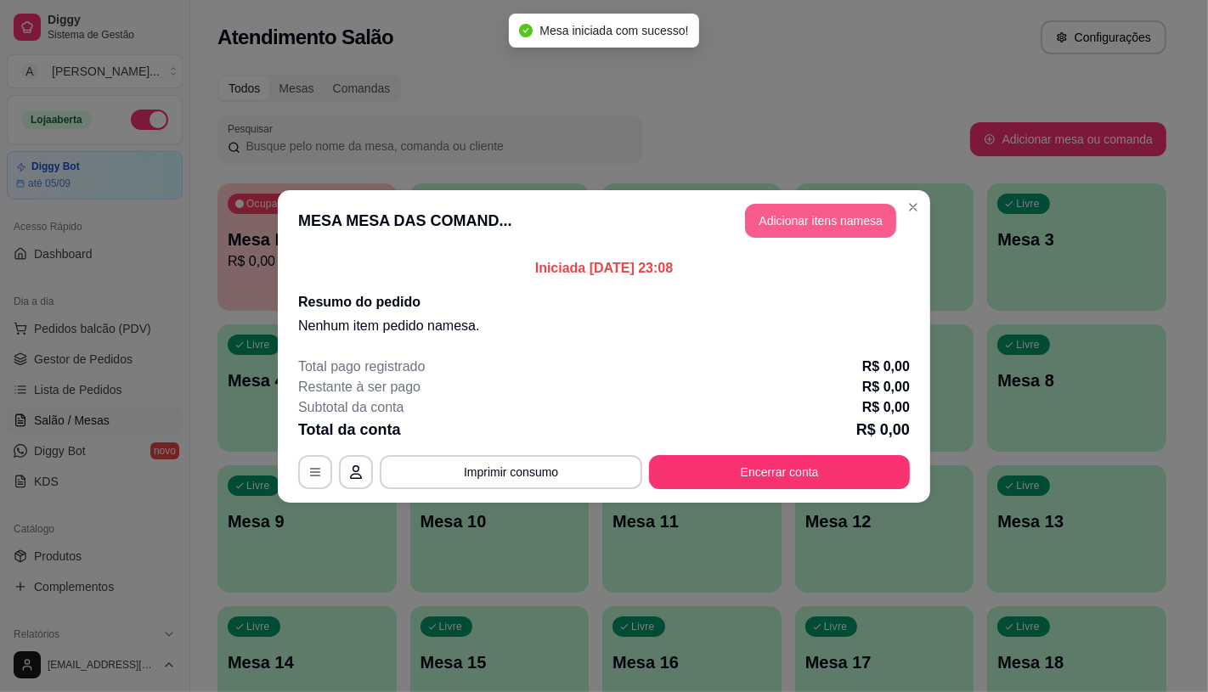
click at [784, 235] on button "Adicionar itens na mesa" at bounding box center [820, 221] width 151 height 34
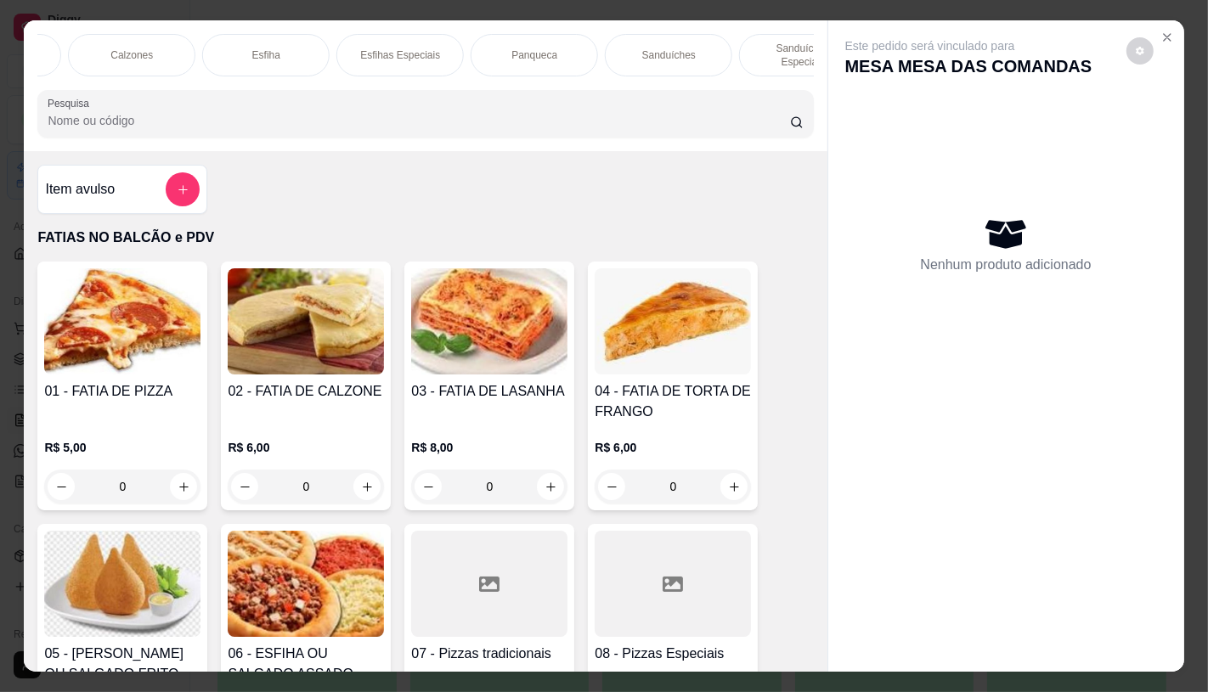
scroll to position [0, 912]
click at [649, 49] on p "Sanduíches" at bounding box center [666, 55] width 54 height 14
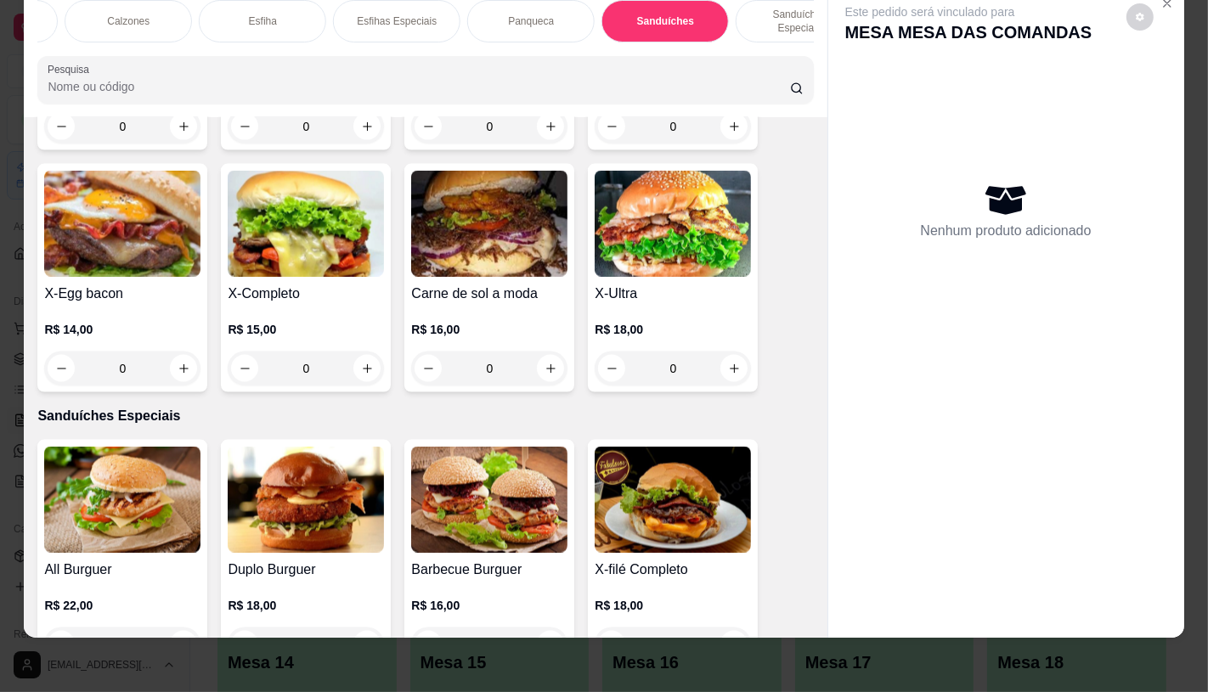
scroll to position [7715, 0]
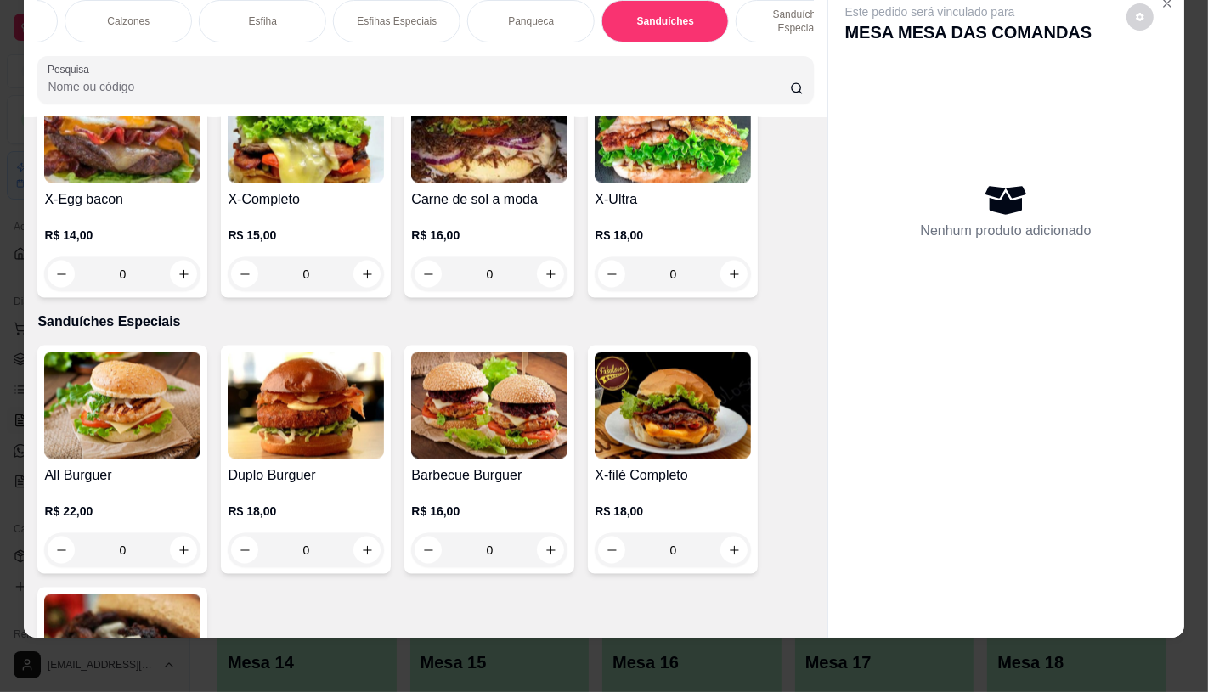
click at [352, 359] on img at bounding box center [306, 406] width 156 height 106
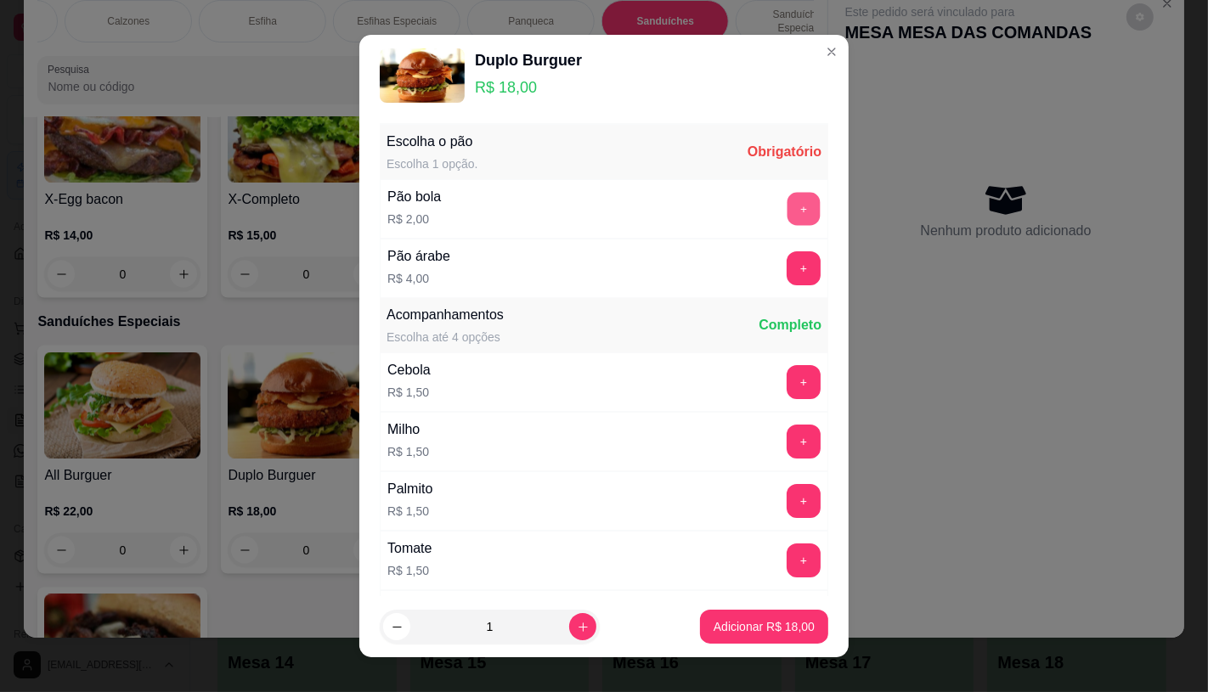
click at [787, 217] on button "+" at bounding box center [803, 209] width 33 height 33
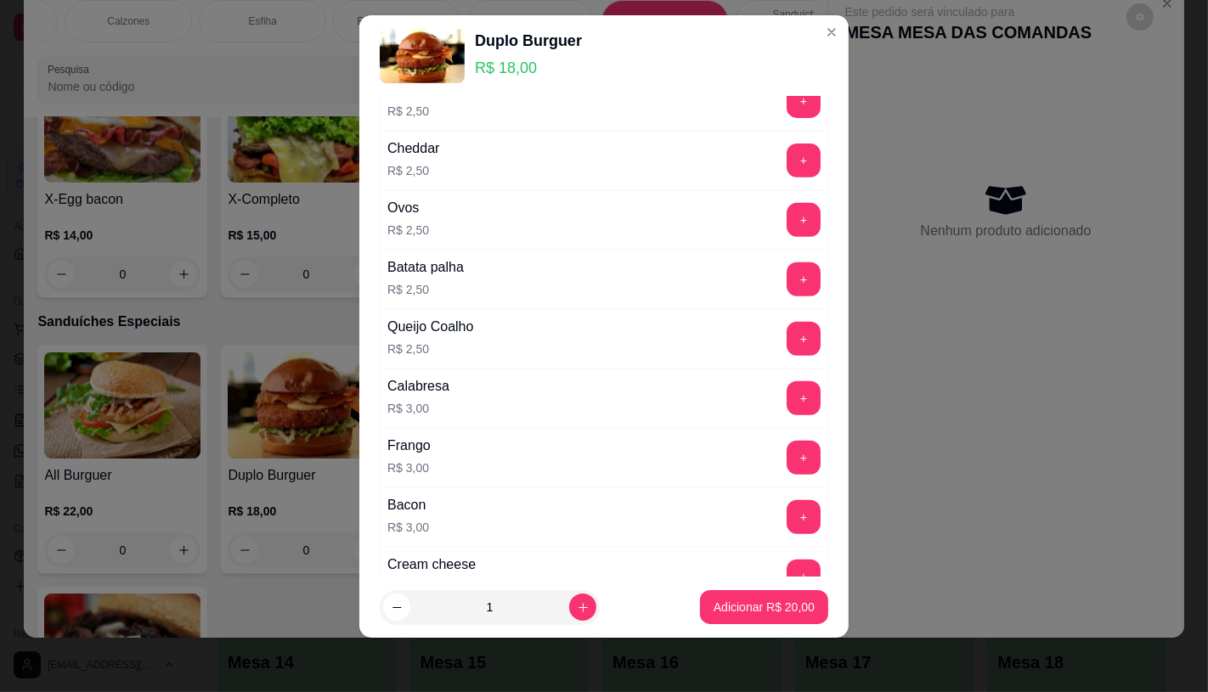
scroll to position [654, 0]
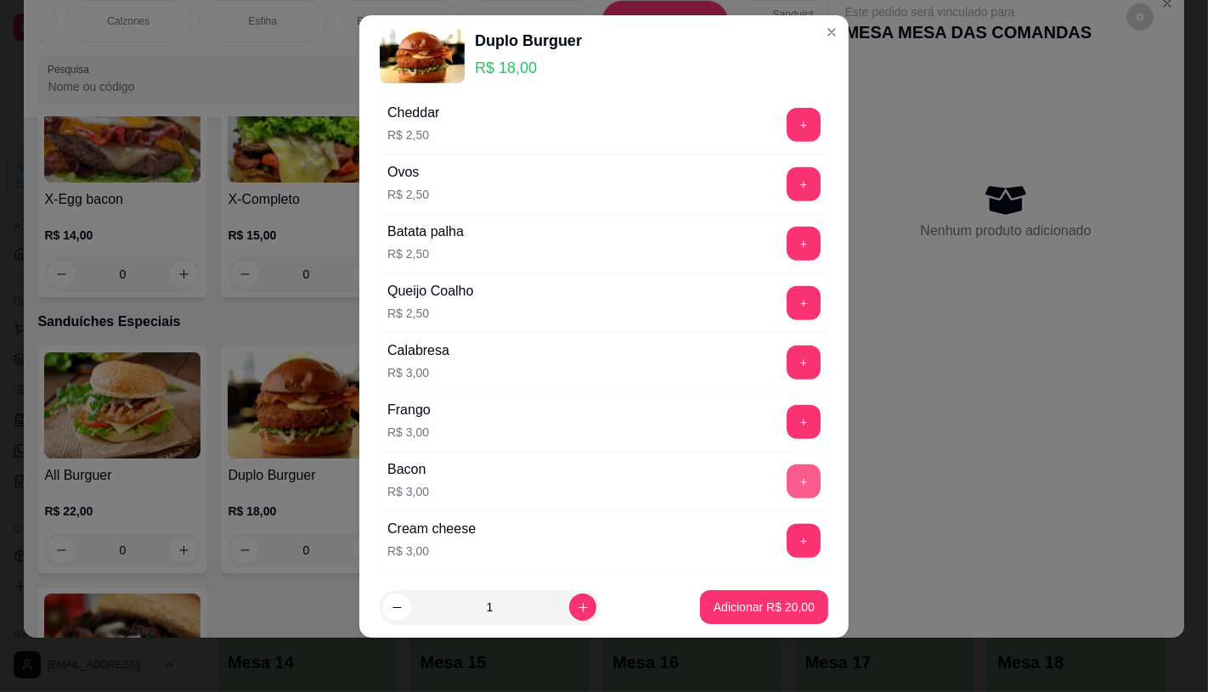
click at [787, 479] on button "+" at bounding box center [804, 482] width 34 height 34
click at [774, 601] on p "Adicionar R$ 23,00" at bounding box center [764, 608] width 99 height 16
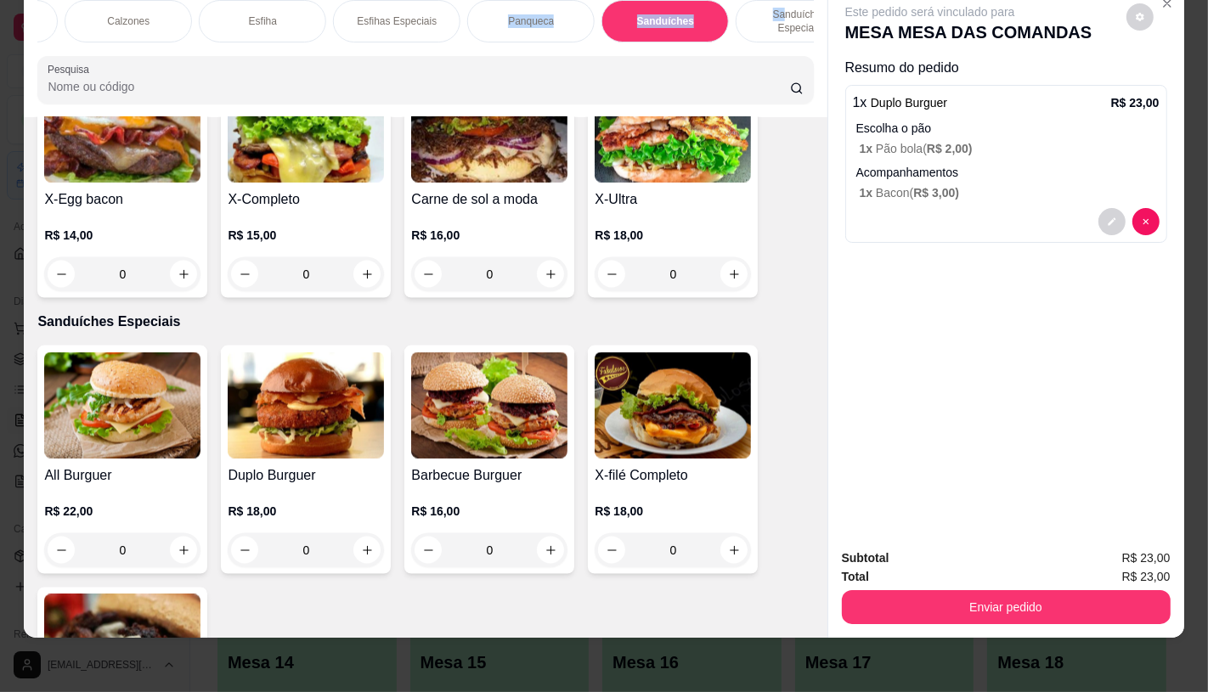
drag, startPoint x: 426, startPoint y: 27, endPoint x: 754, endPoint y: 22, distance: 327.9
click at [754, 22] on div "FATIAS NO BALCÃO e PDV Pizzas Premium Pizzas Tradicionais Pizzas Especiais Pizz…" at bounding box center [425, 21] width 776 height 42
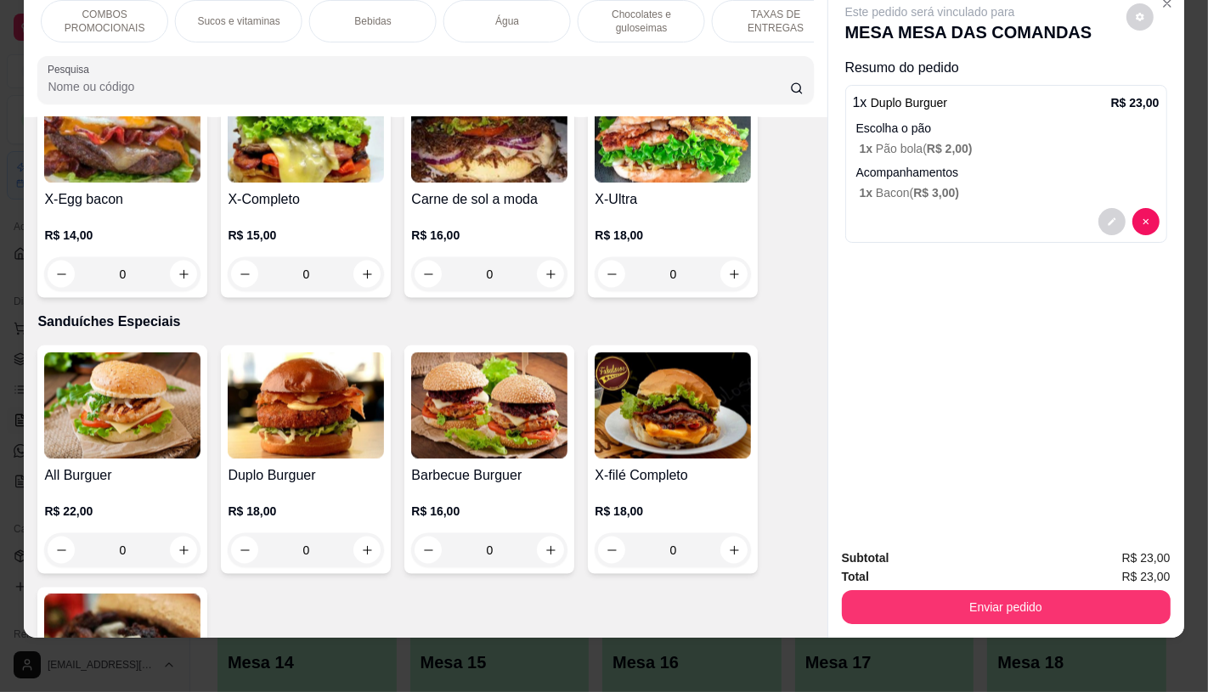
scroll to position [0, 1767]
click at [787, 14] on div "TAXAS DE ENTREGAS" at bounding box center [749, 21] width 127 height 42
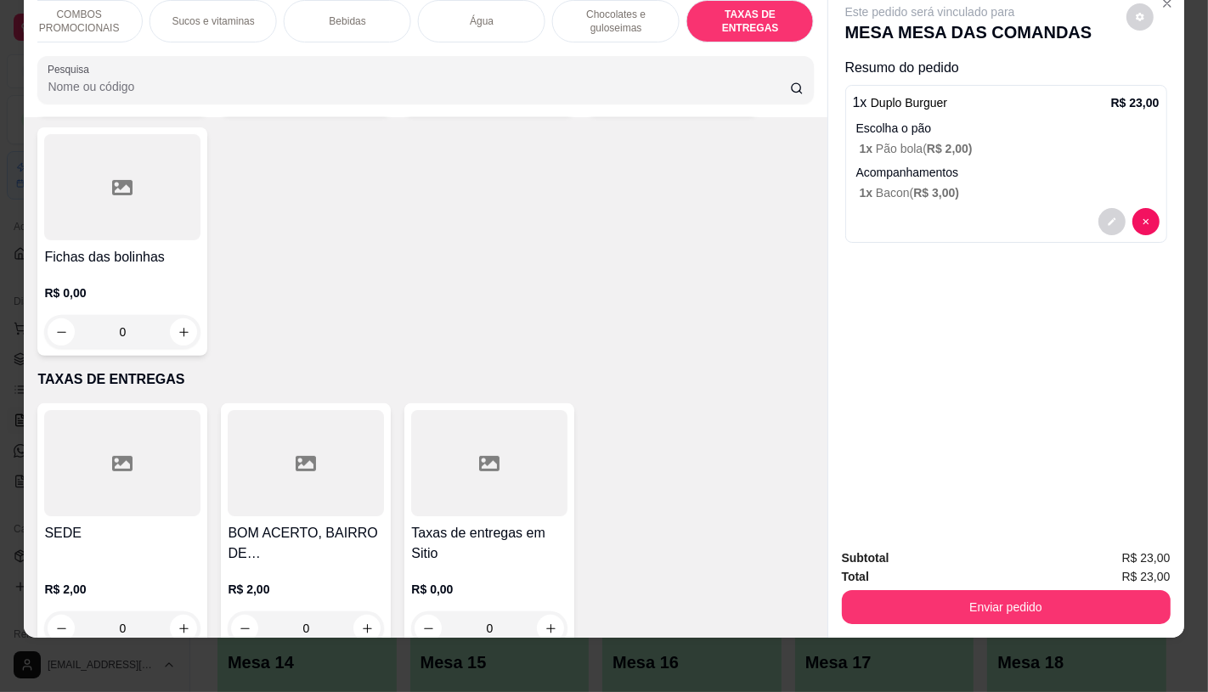
click at [122, 523] on h4 "SEDE" at bounding box center [122, 533] width 156 height 20
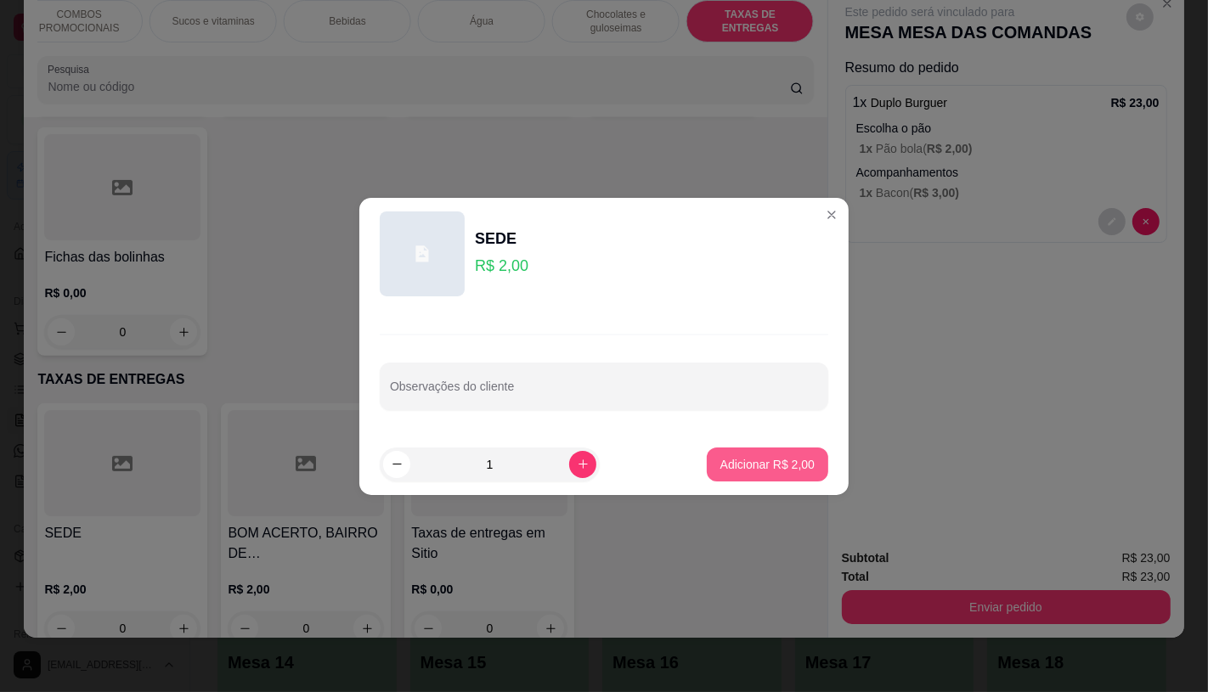
click at [714, 459] on button "Adicionar R$ 2,00" at bounding box center [767, 465] width 121 height 34
type input "1"
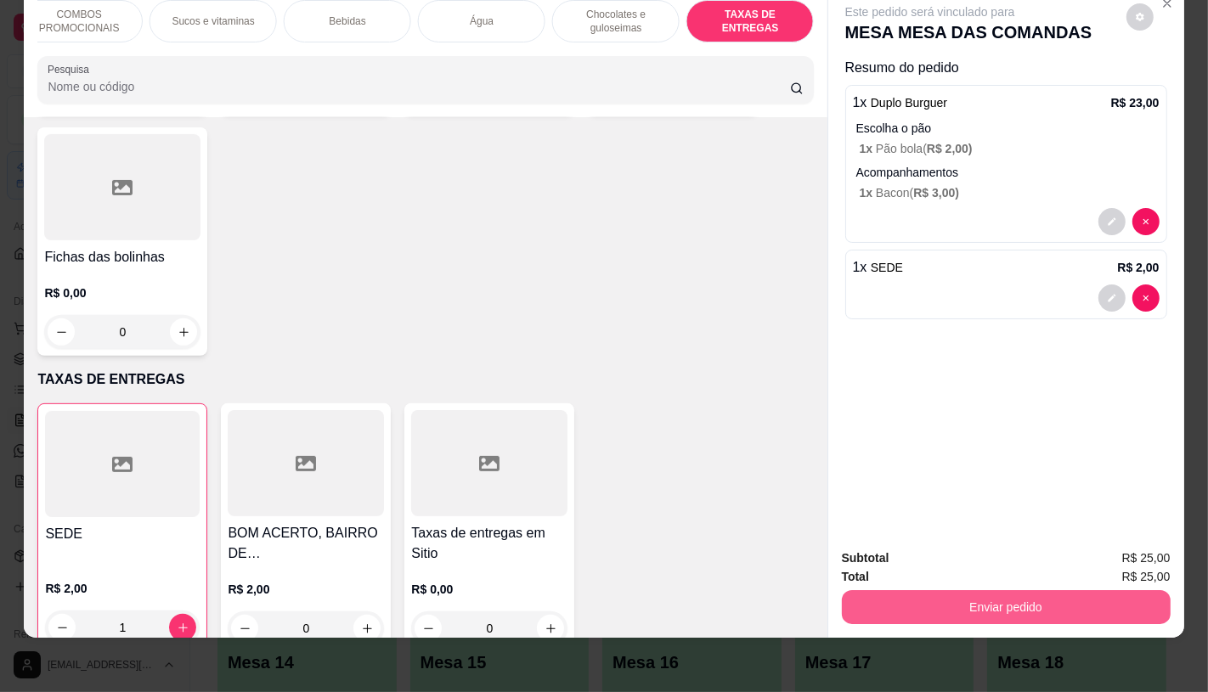
click at [962, 606] on button "Enviar pedido" at bounding box center [1006, 607] width 329 height 34
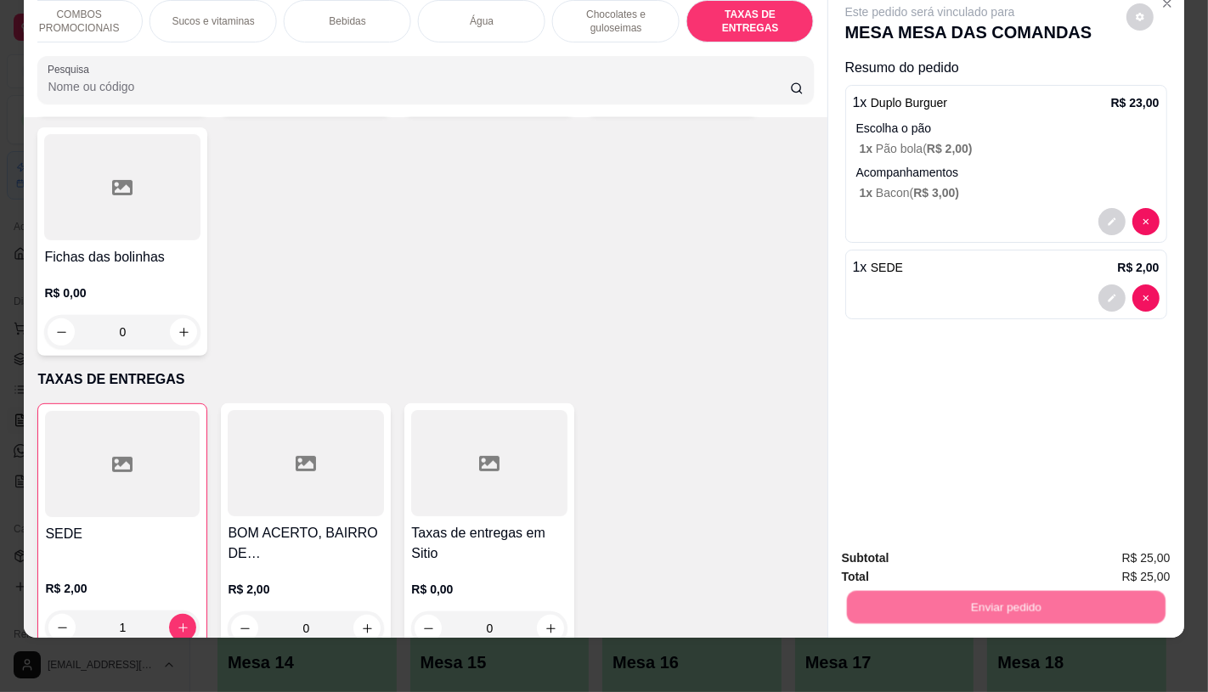
click at [937, 564] on button "Não registrar e enviar pedido" at bounding box center [948, 552] width 177 height 32
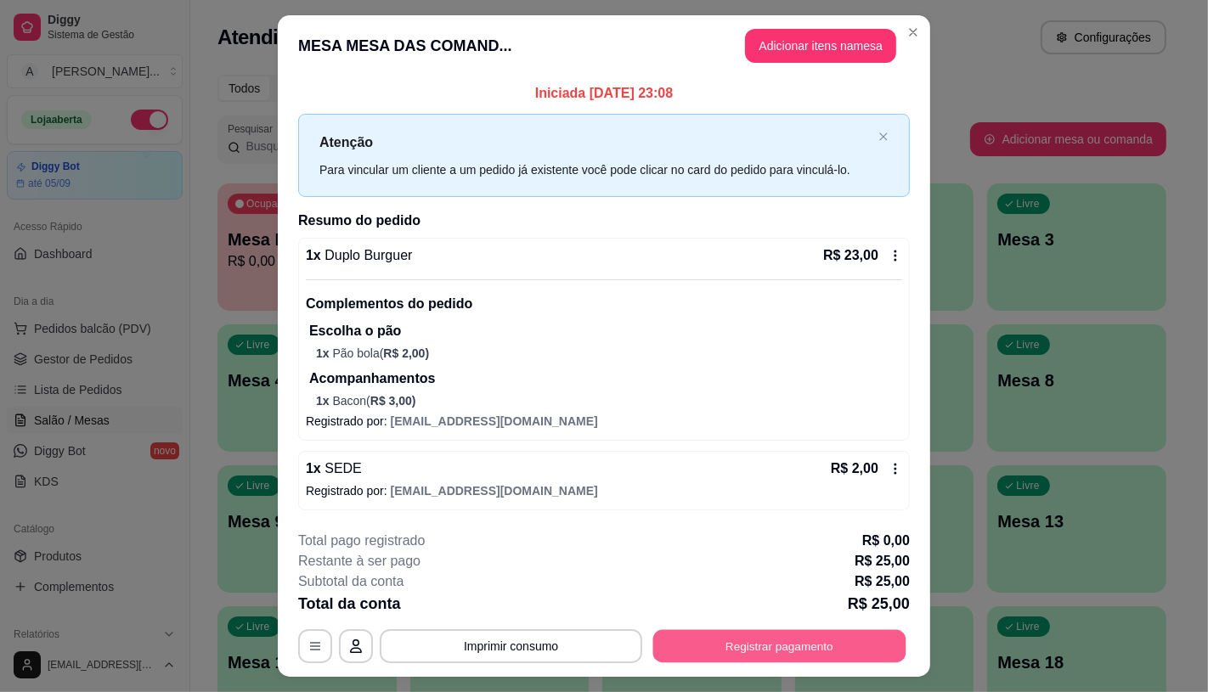
click at [740, 639] on button "Registrar pagamento" at bounding box center [779, 645] width 253 height 33
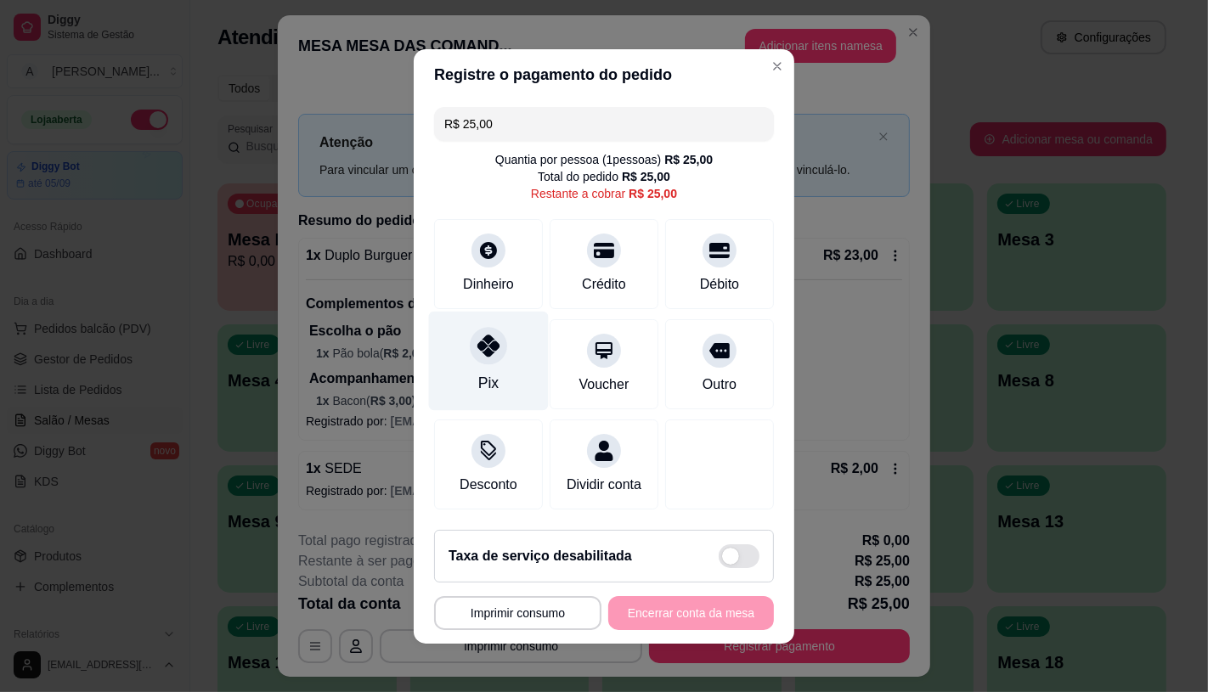
click at [436, 348] on div "Pix" at bounding box center [489, 360] width 120 height 99
type input "R$ 0,00"
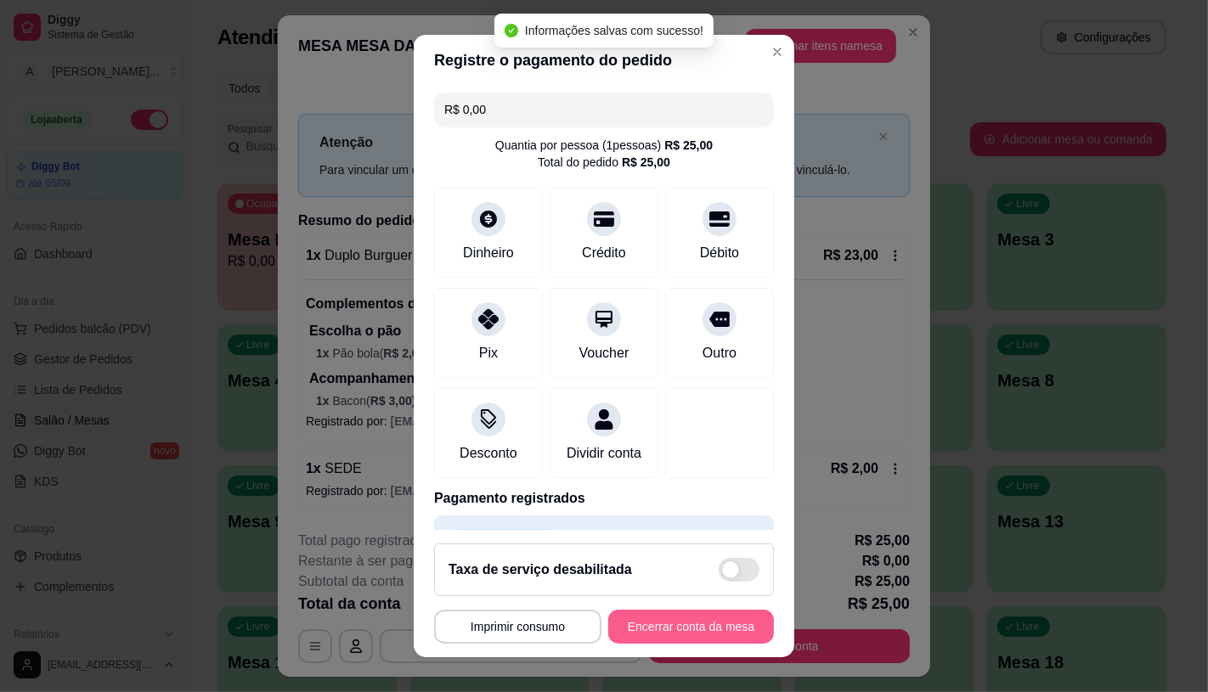
click at [649, 625] on button "Encerrar conta da mesa" at bounding box center [691, 627] width 166 height 34
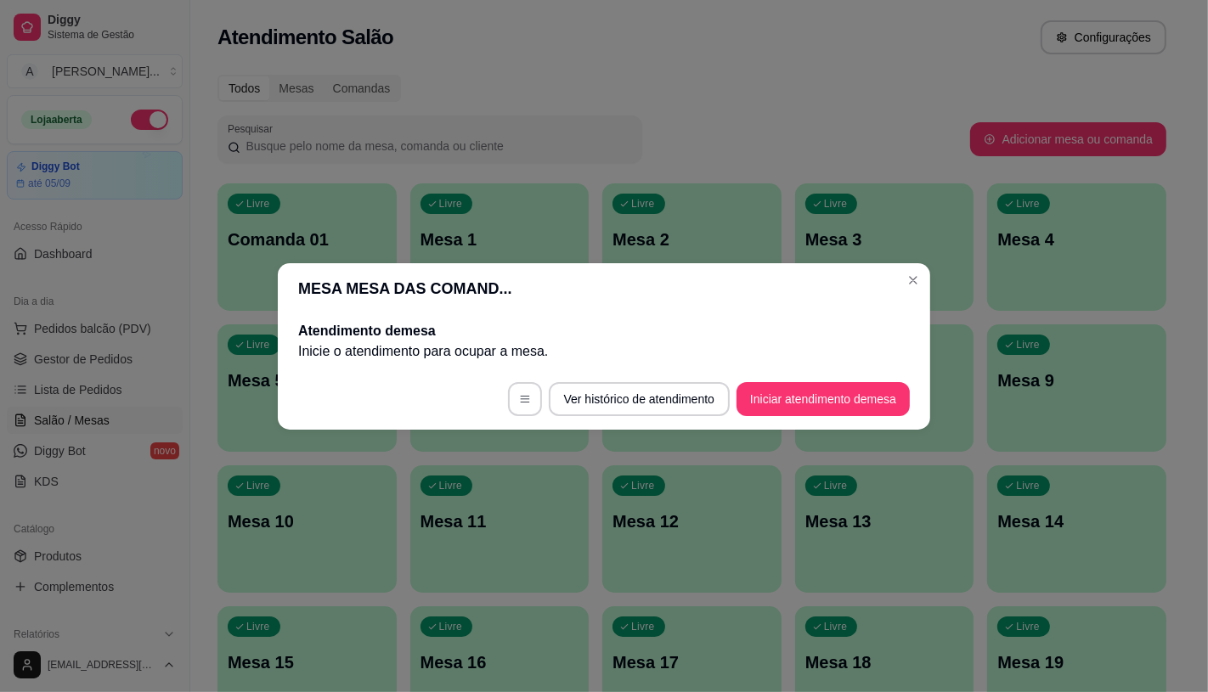
click at [853, 412] on button "Iniciar atendimento de mesa" at bounding box center [822, 399] width 173 height 34
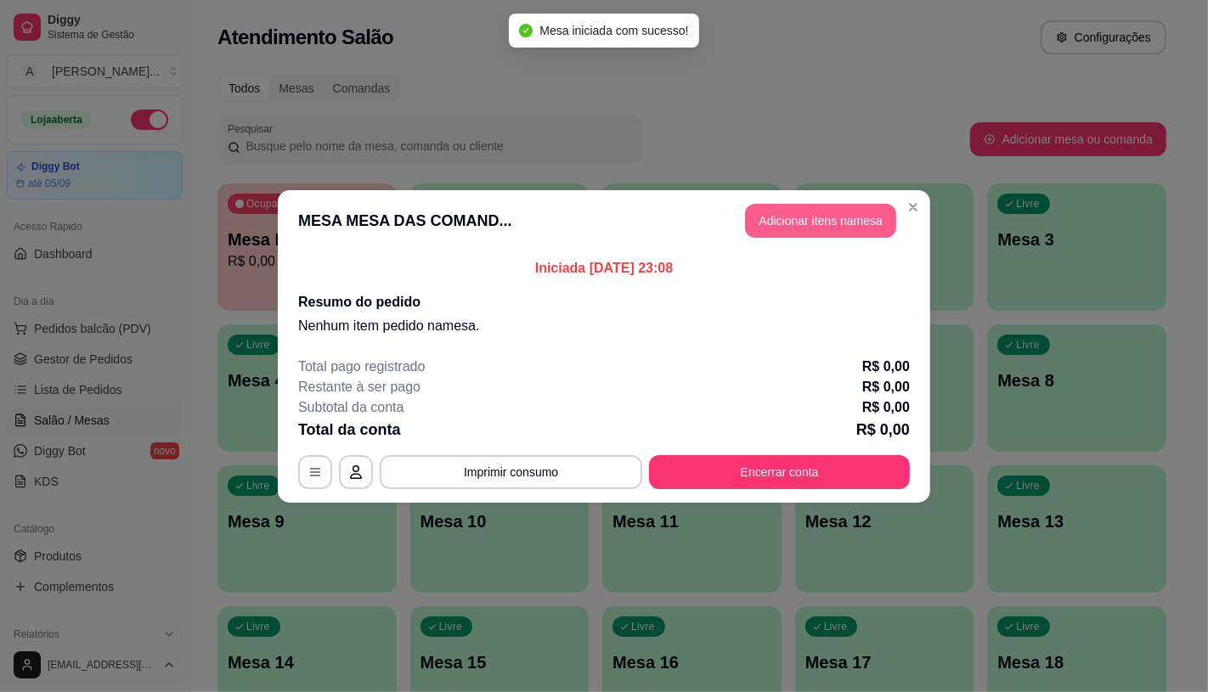
click at [813, 218] on button "Adicionar itens na mesa" at bounding box center [820, 221] width 151 height 34
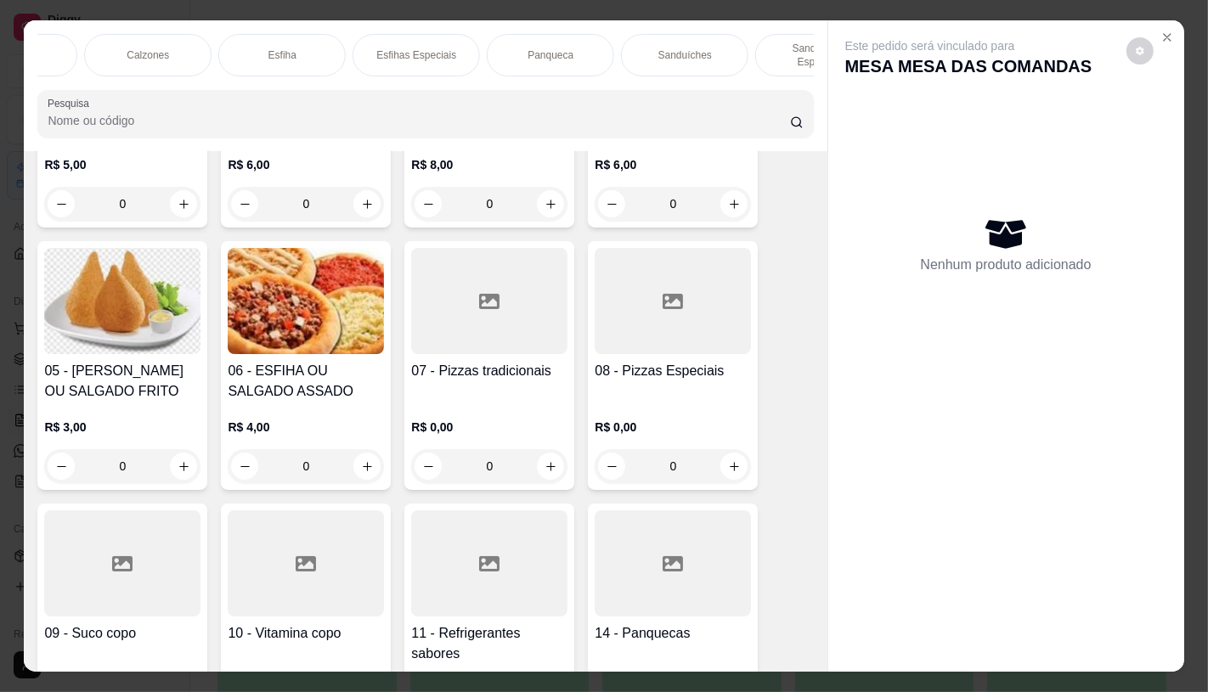
scroll to position [0, 899]
click at [631, 48] on div "Sanduíches" at bounding box center [678, 55] width 127 height 42
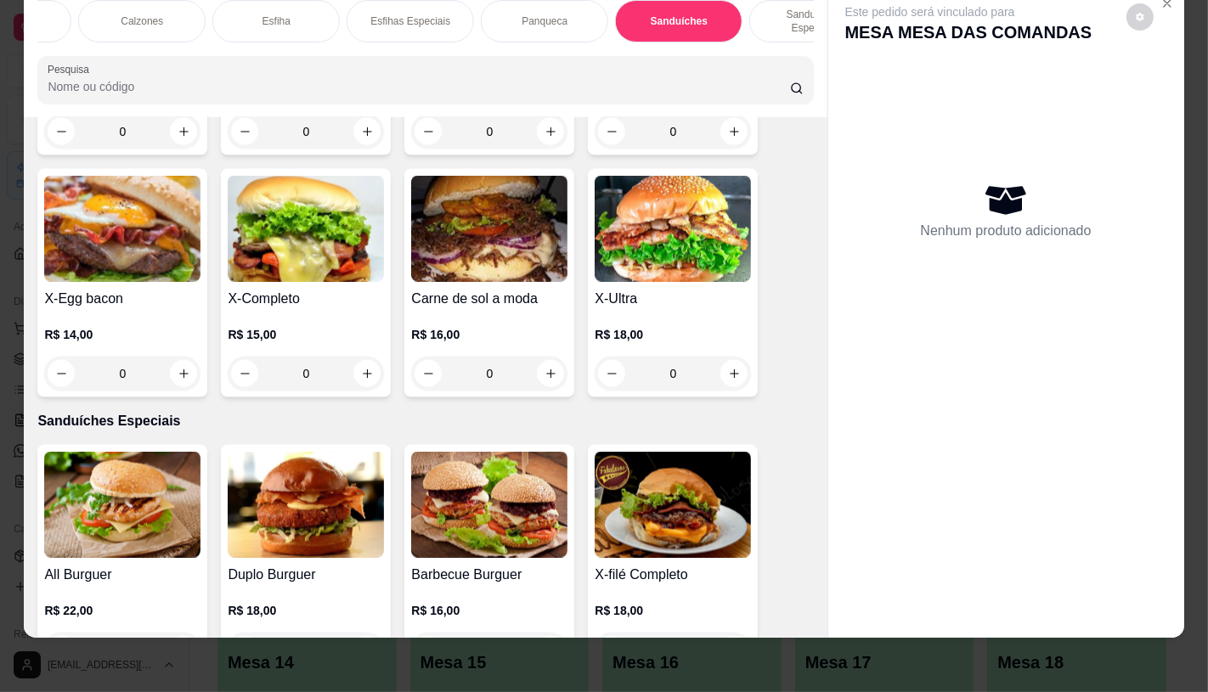
scroll to position [7621, 0]
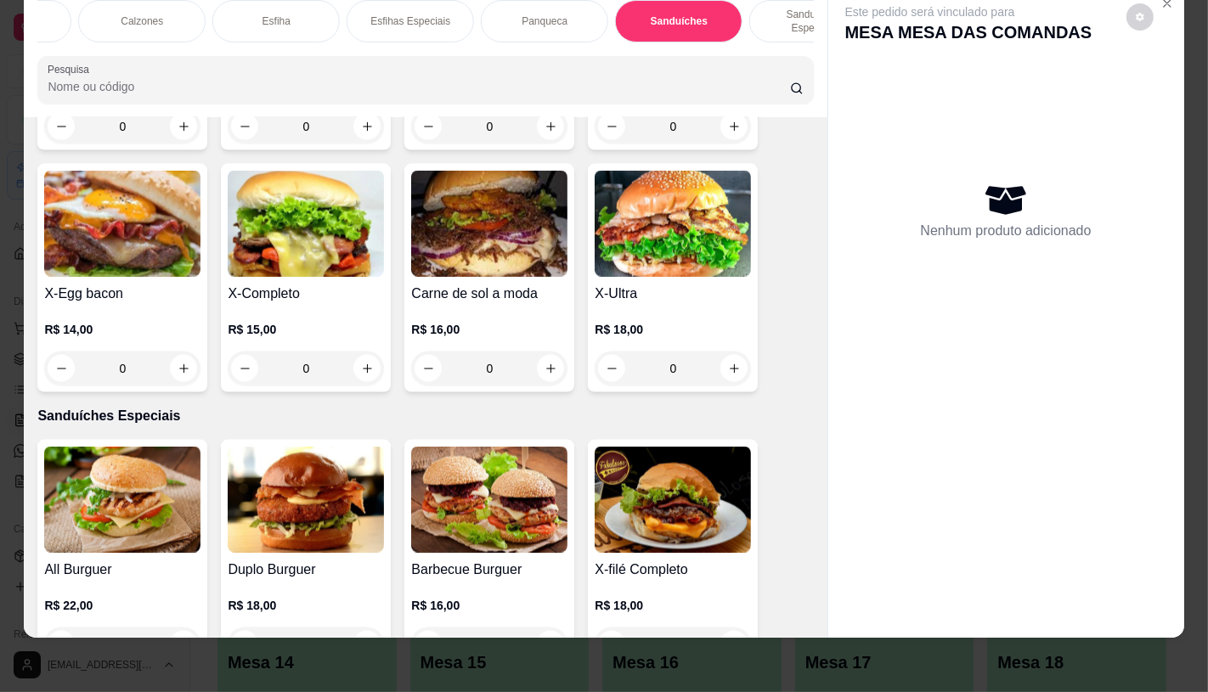
click at [629, 284] on h4 "X-Ultra" at bounding box center [673, 294] width 156 height 20
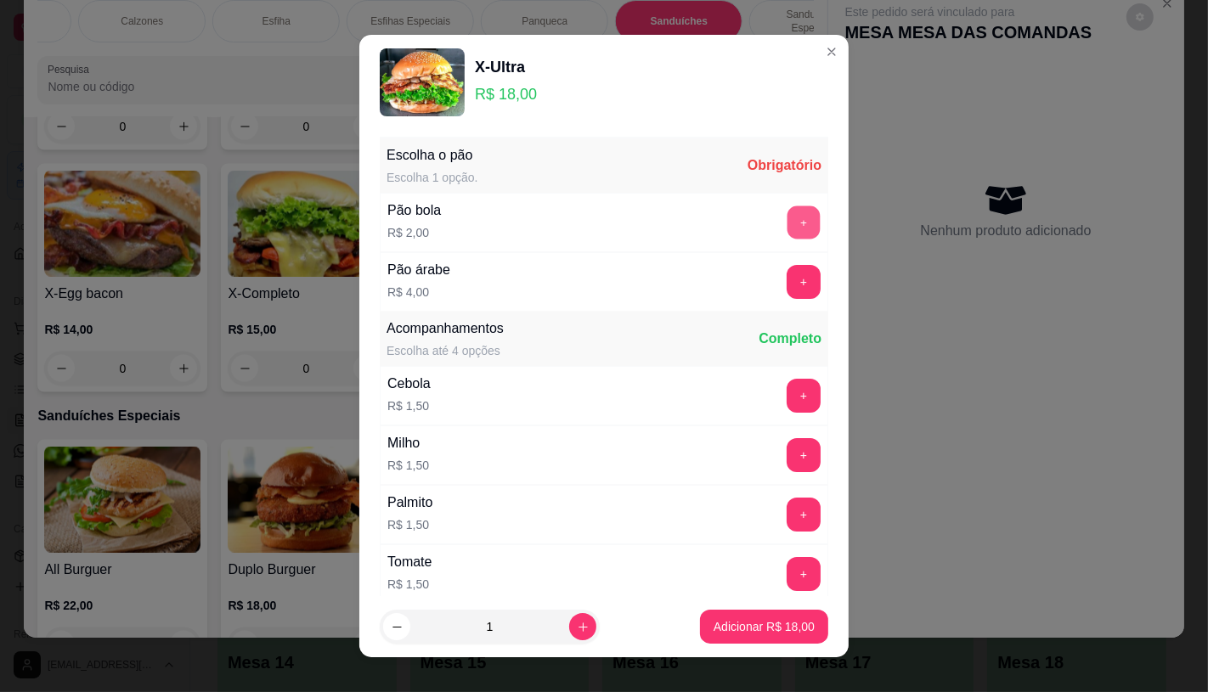
click at [787, 211] on button "+" at bounding box center [803, 222] width 33 height 33
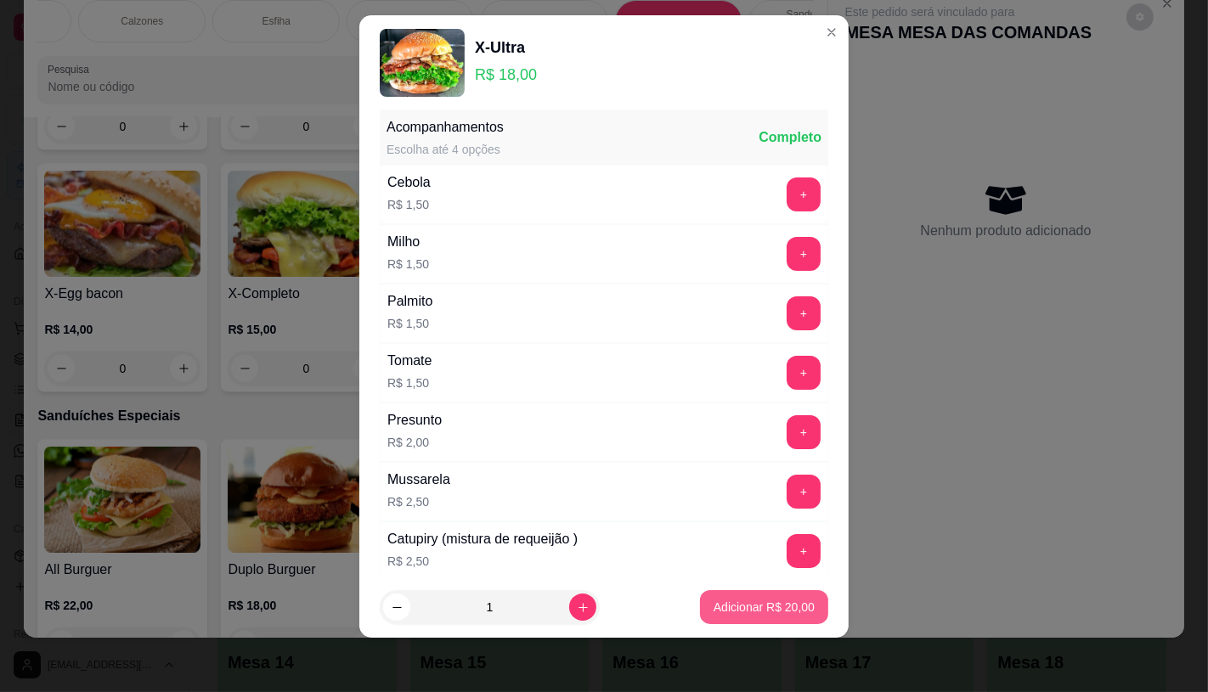
click at [771, 597] on button "Adicionar R$ 20,00" at bounding box center [764, 607] width 128 height 34
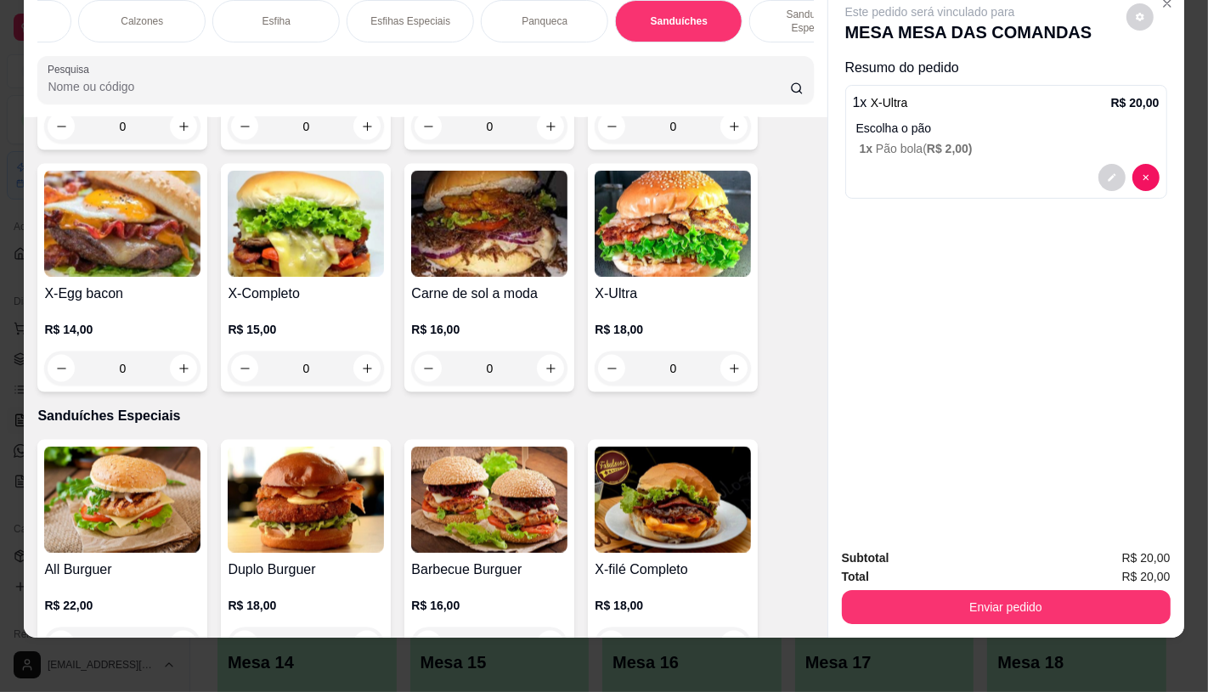
scroll to position [0, 1767]
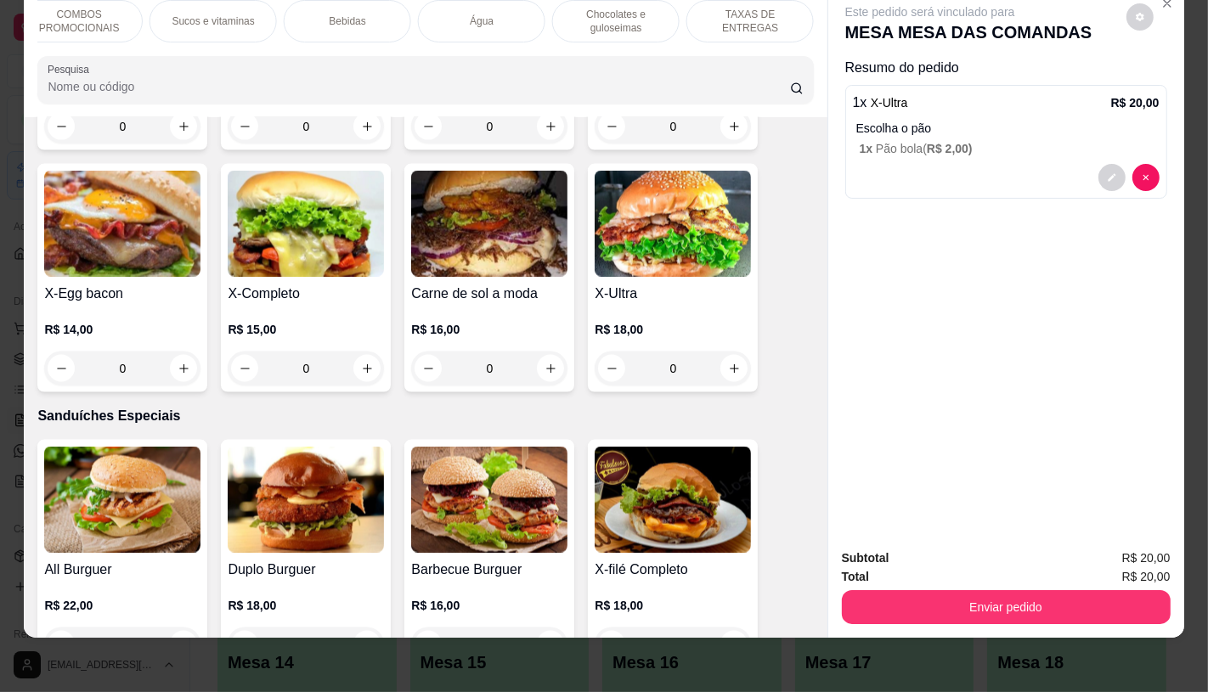
click at [719, 8] on p "TAXAS DE ENTREGAS" at bounding box center [750, 21] width 99 height 27
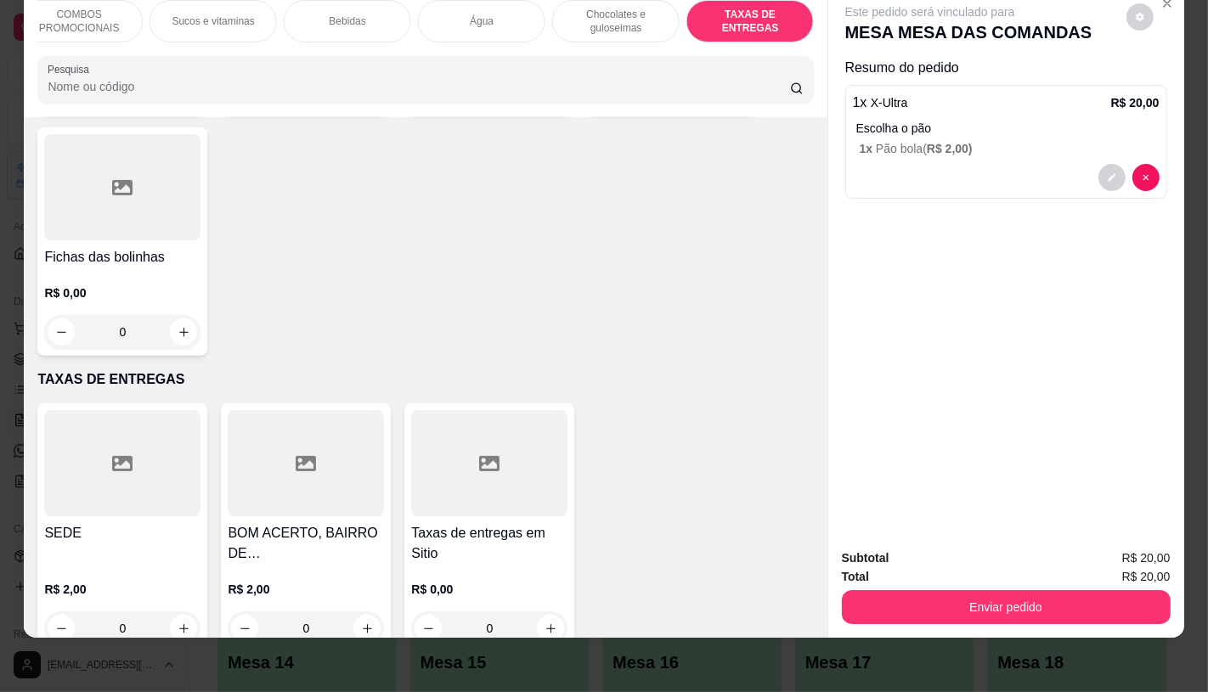
click at [0, 555] on div "FATIAS NO BALCÃO e PDV Pizzas Premium Pizzas Tradicionais Pizzas Especiais Pizz…" at bounding box center [604, 346] width 1208 height 692
click at [121, 470] on div at bounding box center [122, 463] width 156 height 106
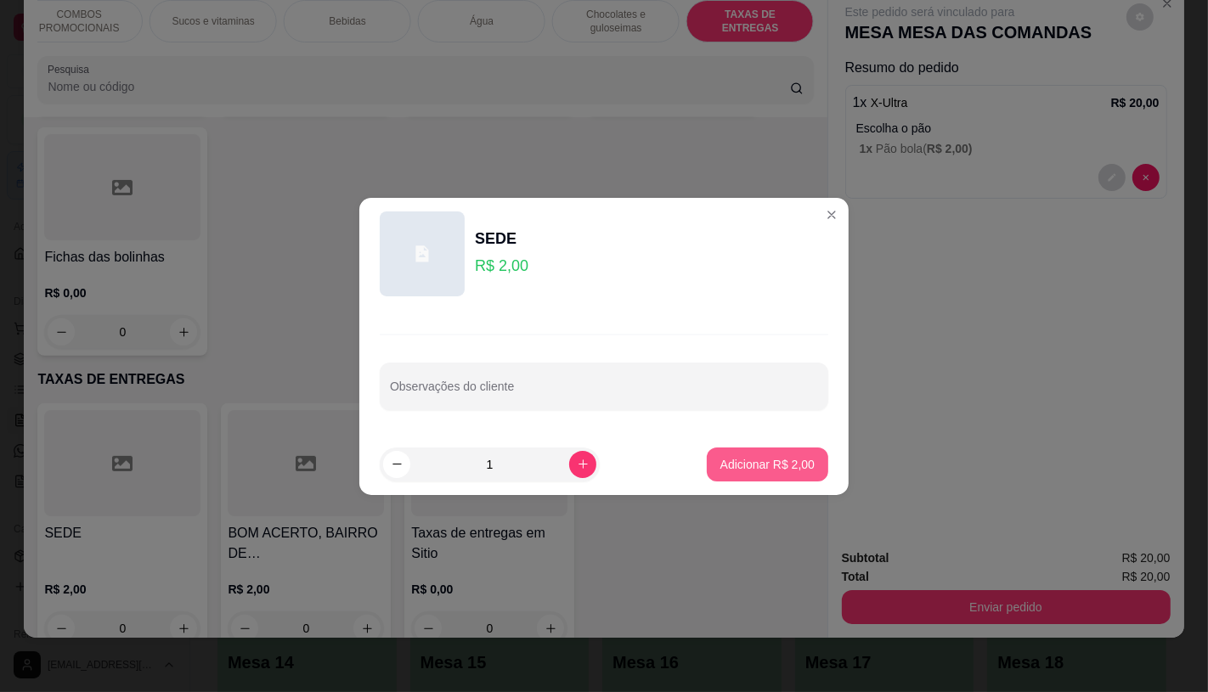
click at [725, 464] on p "Adicionar R$ 2,00" at bounding box center [767, 464] width 94 height 17
type input "1"
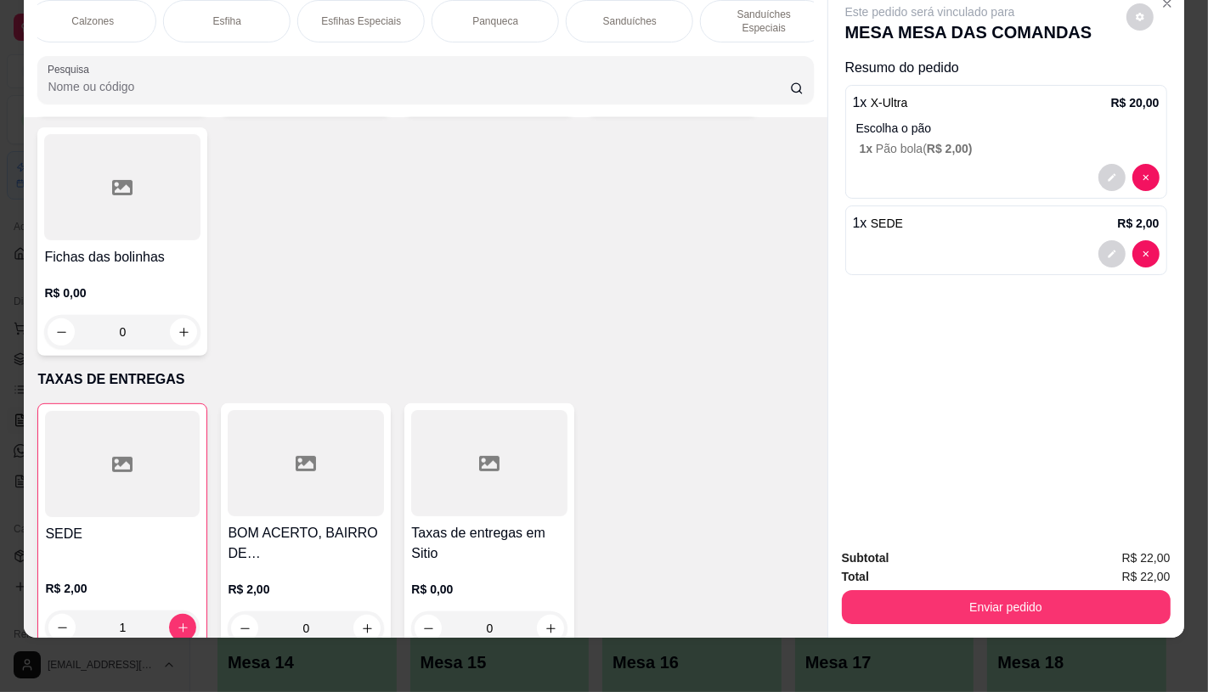
scroll to position [0, 54]
click at [71, 17] on p "FATIAS NO BALCÃO e PDV" at bounding box center [46, 21] width 99 height 27
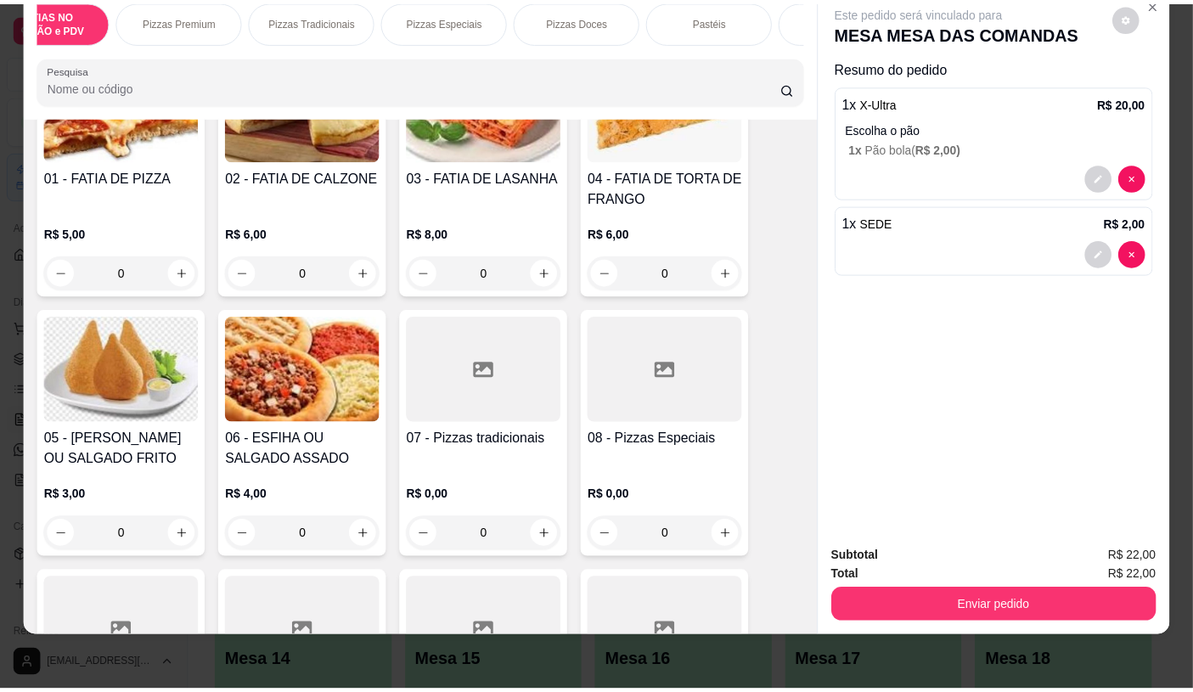
scroll to position [265, 0]
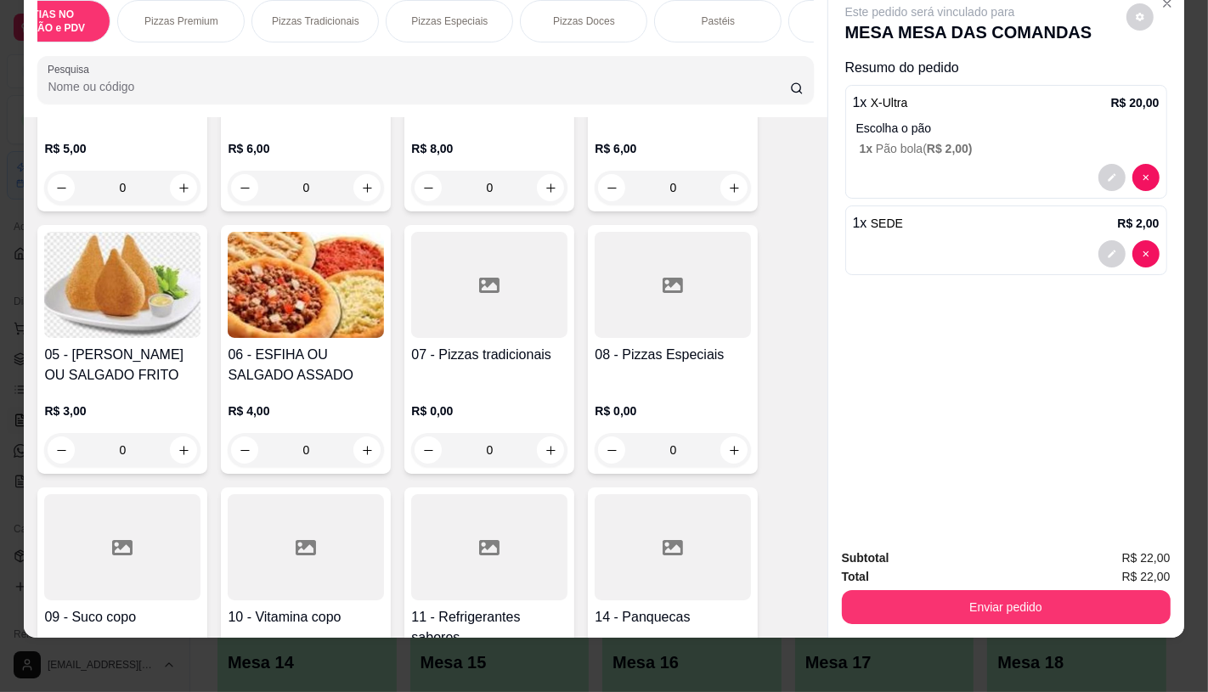
click at [487, 494] on div at bounding box center [489, 547] width 156 height 106
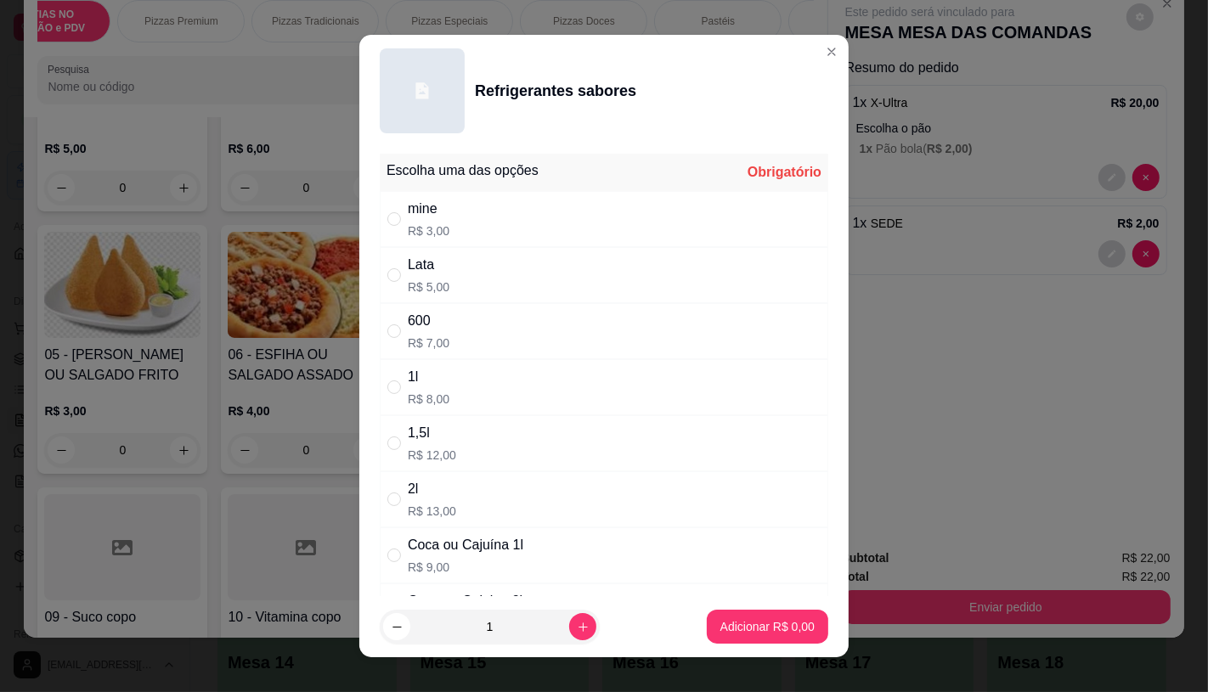
click at [452, 264] on div "Lata R$ 5,00" at bounding box center [604, 275] width 448 height 56
radio input "true"
click at [732, 627] on p "Adicionar R$ 5,00" at bounding box center [767, 626] width 94 height 17
type input "1"
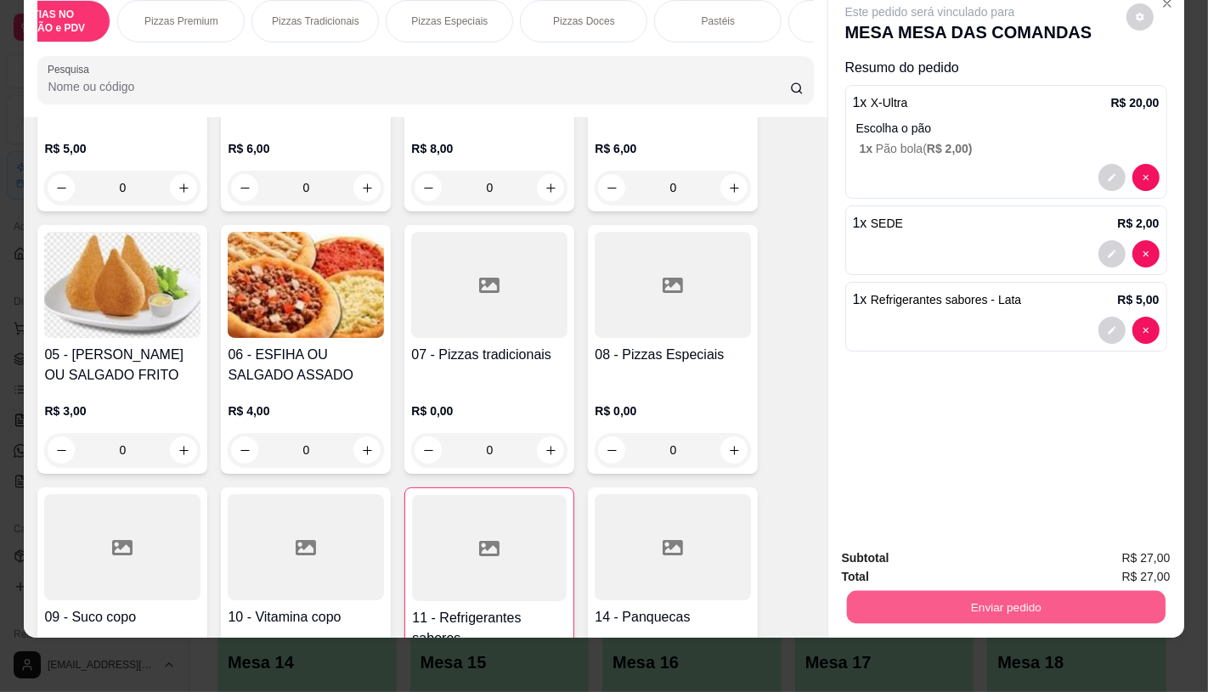
click at [962, 596] on button "Enviar pedido" at bounding box center [1005, 606] width 319 height 33
click at [933, 547] on button "Não registrar e enviar pedido" at bounding box center [948, 552] width 177 height 32
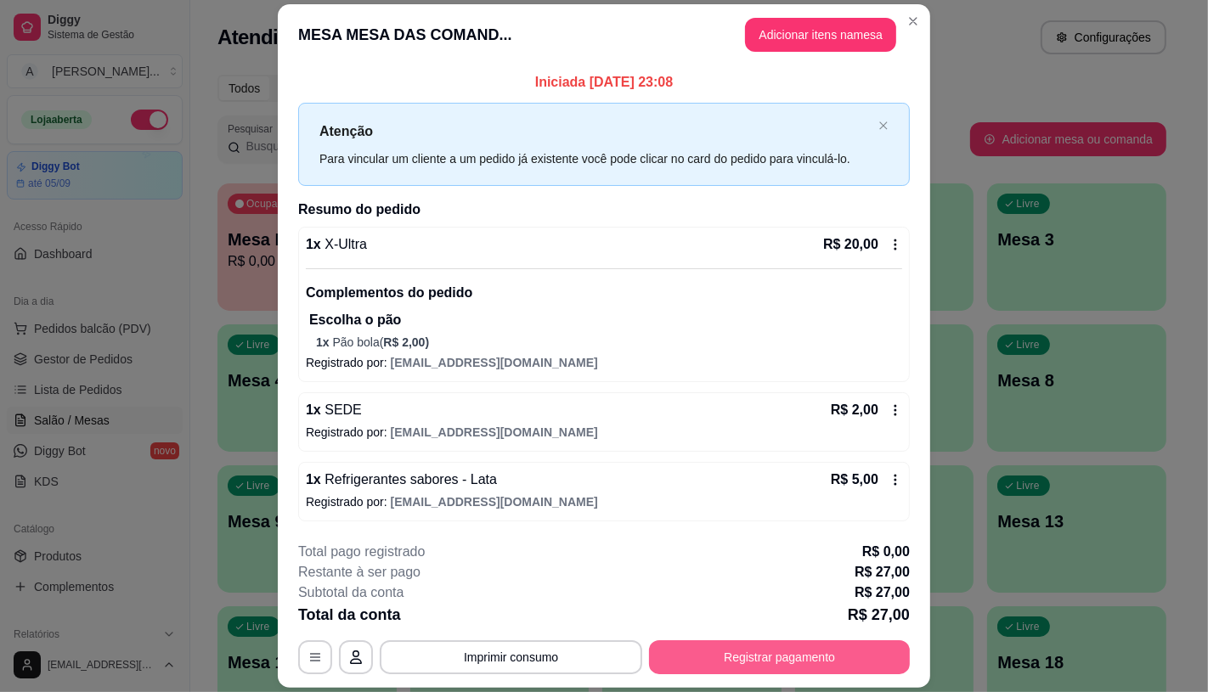
click at [837, 654] on button "Registrar pagamento" at bounding box center [779, 657] width 261 height 34
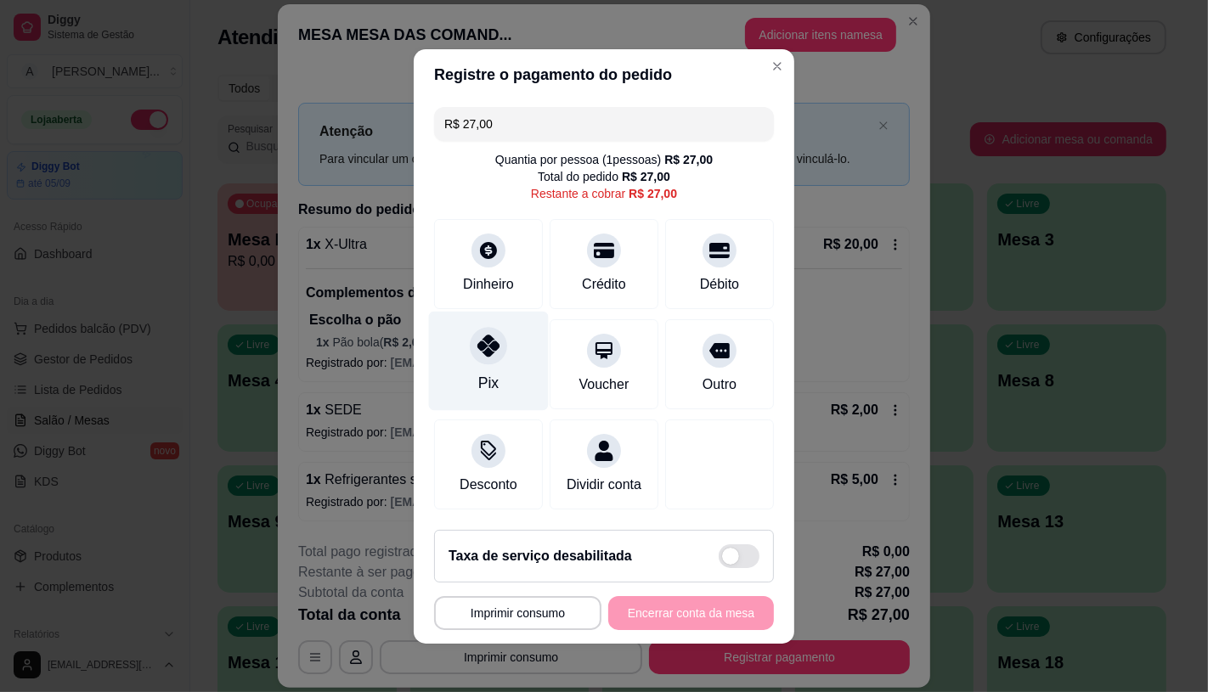
click at [478, 372] on div "Pix" at bounding box center [488, 383] width 20 height 22
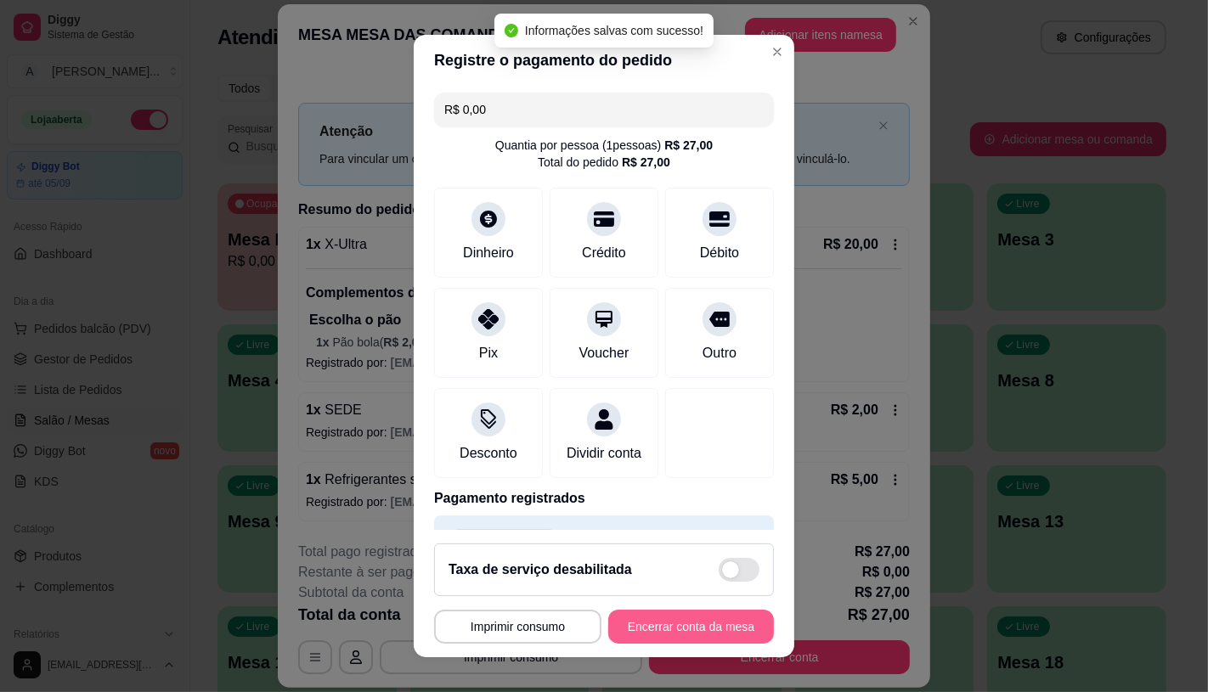
type input "R$ 0,00"
click at [646, 623] on button "Encerrar conta da mesa" at bounding box center [691, 627] width 166 height 34
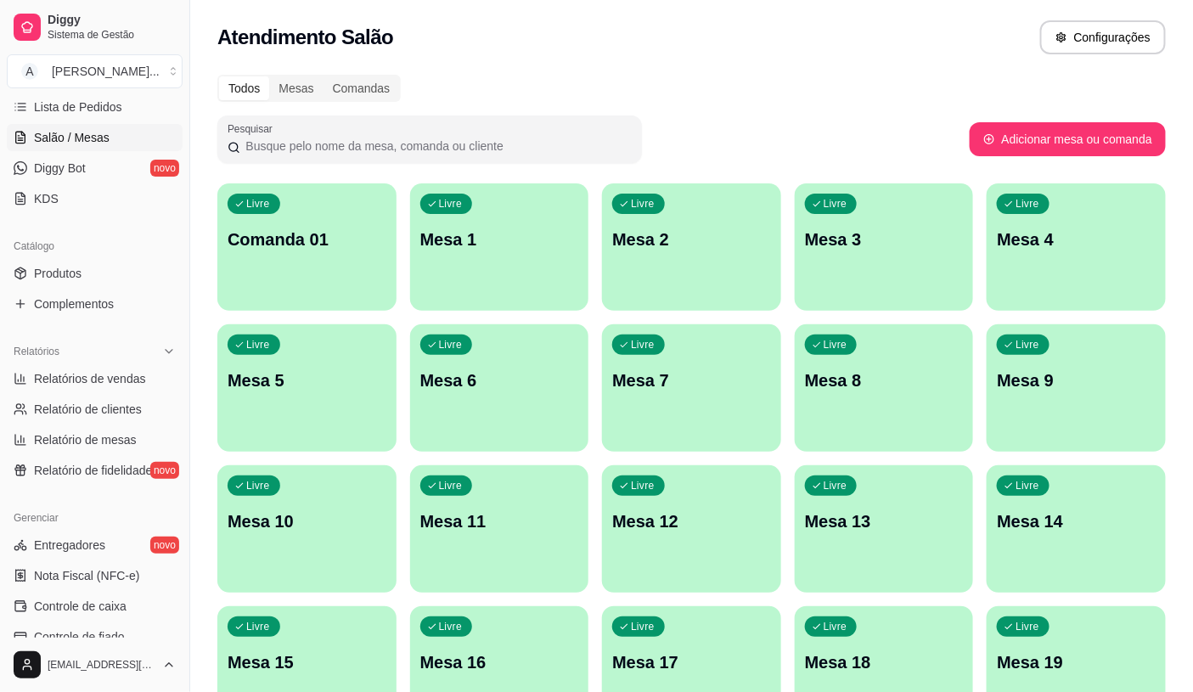
scroll to position [377, 0]
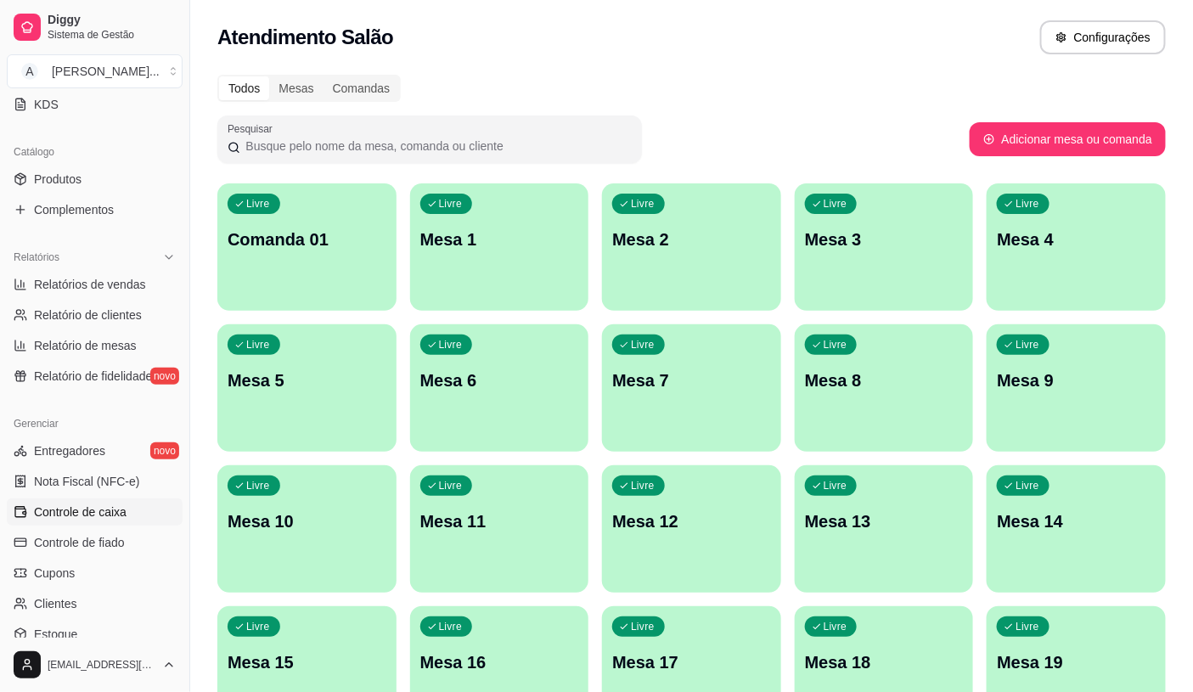
click at [85, 521] on link "Controle de caixa" at bounding box center [95, 512] width 176 height 27
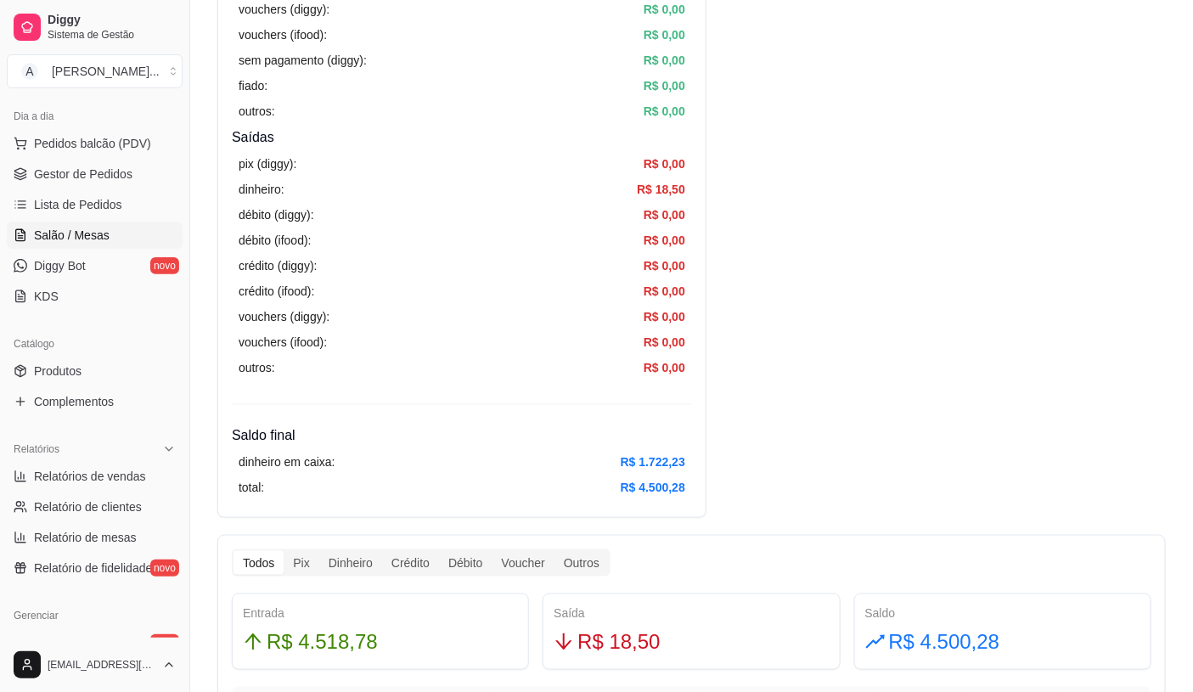
scroll to position [151, 0]
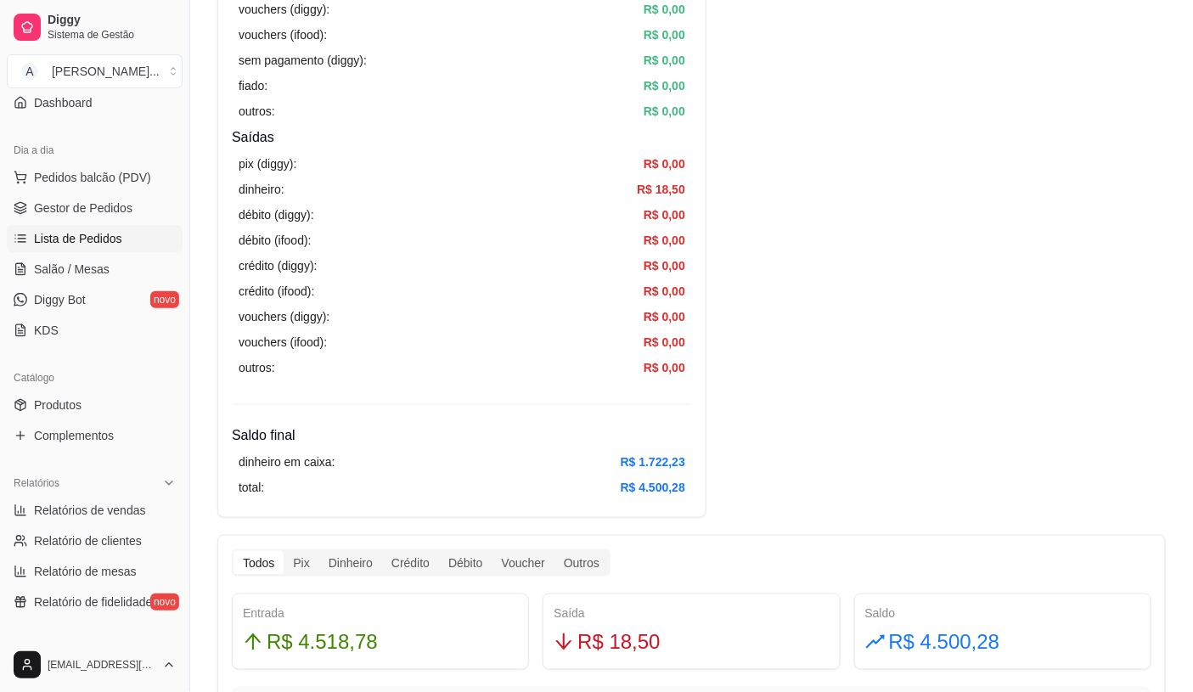
click at [117, 231] on span "Lista de Pedidos" at bounding box center [78, 238] width 88 height 17
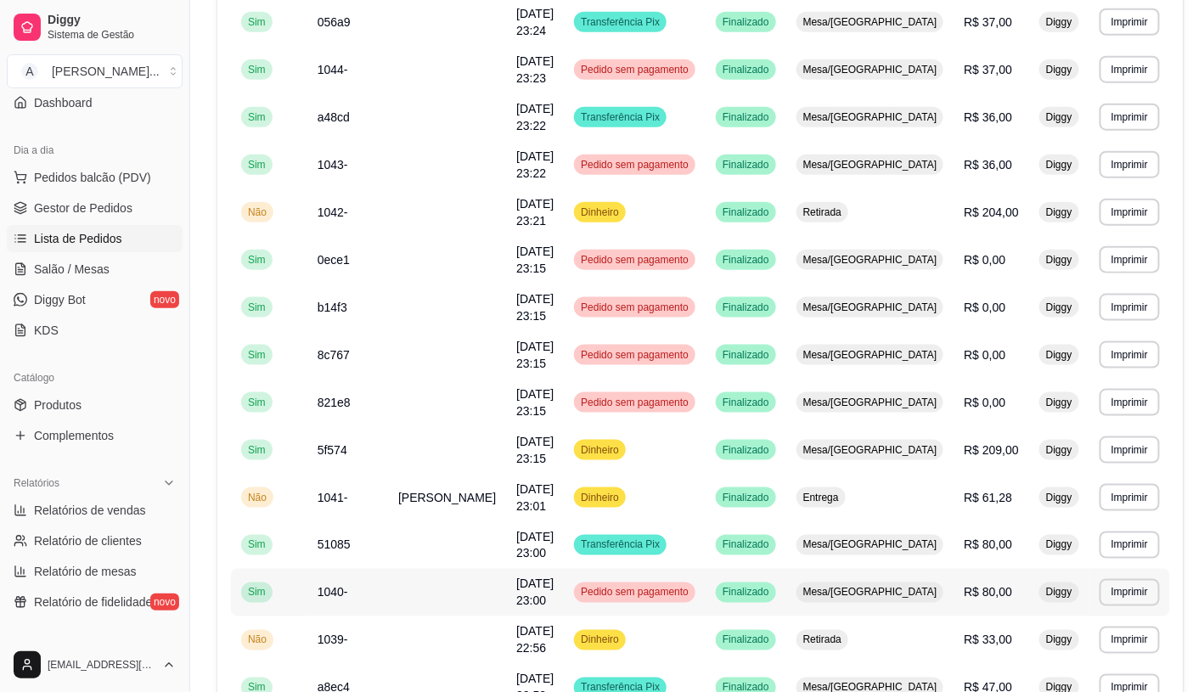
scroll to position [566, 0]
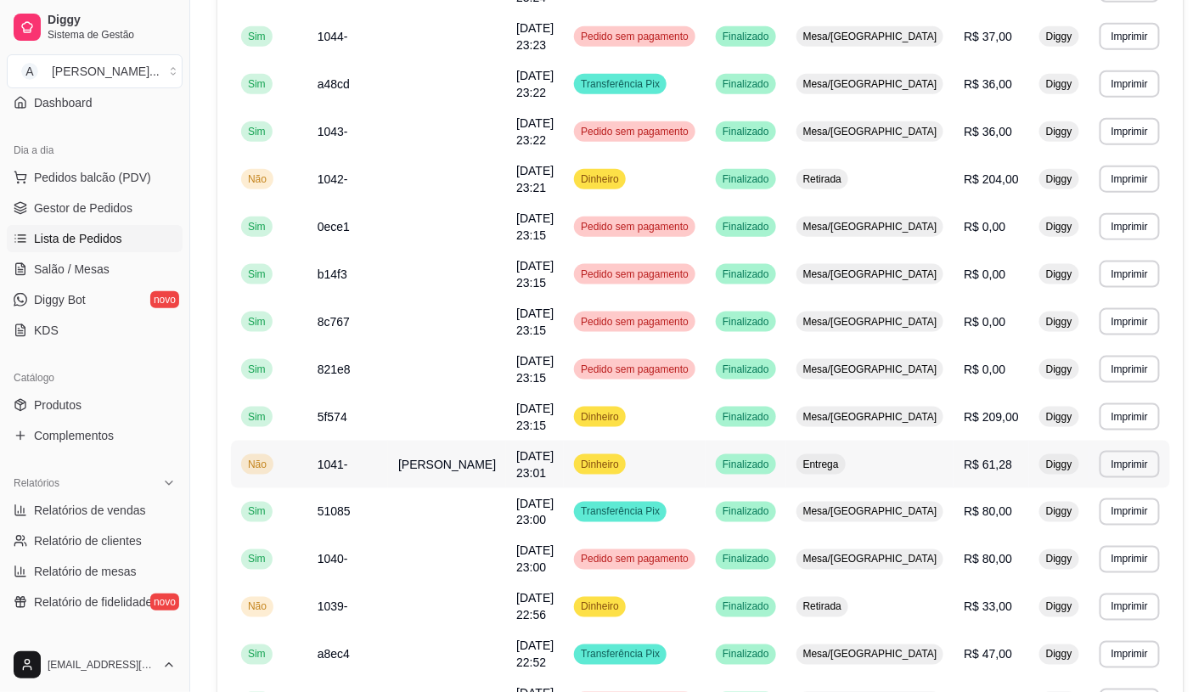
click at [680, 441] on td "Dinheiro" at bounding box center [635, 465] width 142 height 48
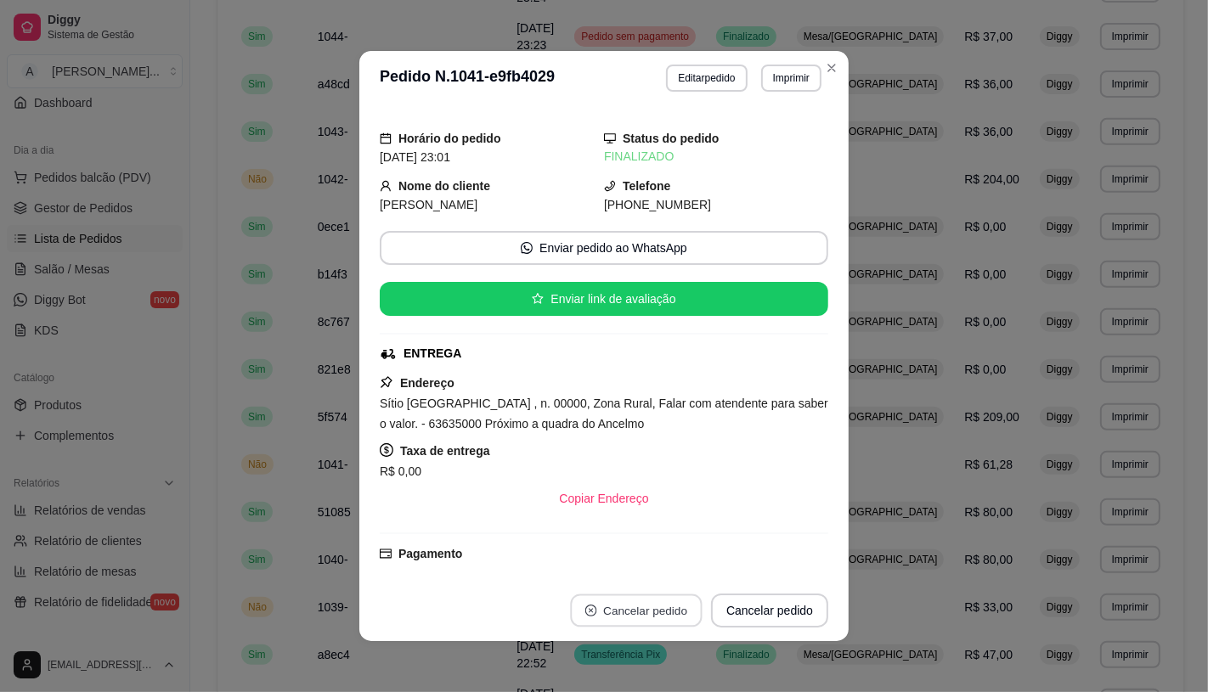
click at [659, 596] on button "Cancelar pedido" at bounding box center [636, 611] width 132 height 33
click at [659, 597] on button "Cancelar pedido" at bounding box center [636, 611] width 132 height 33
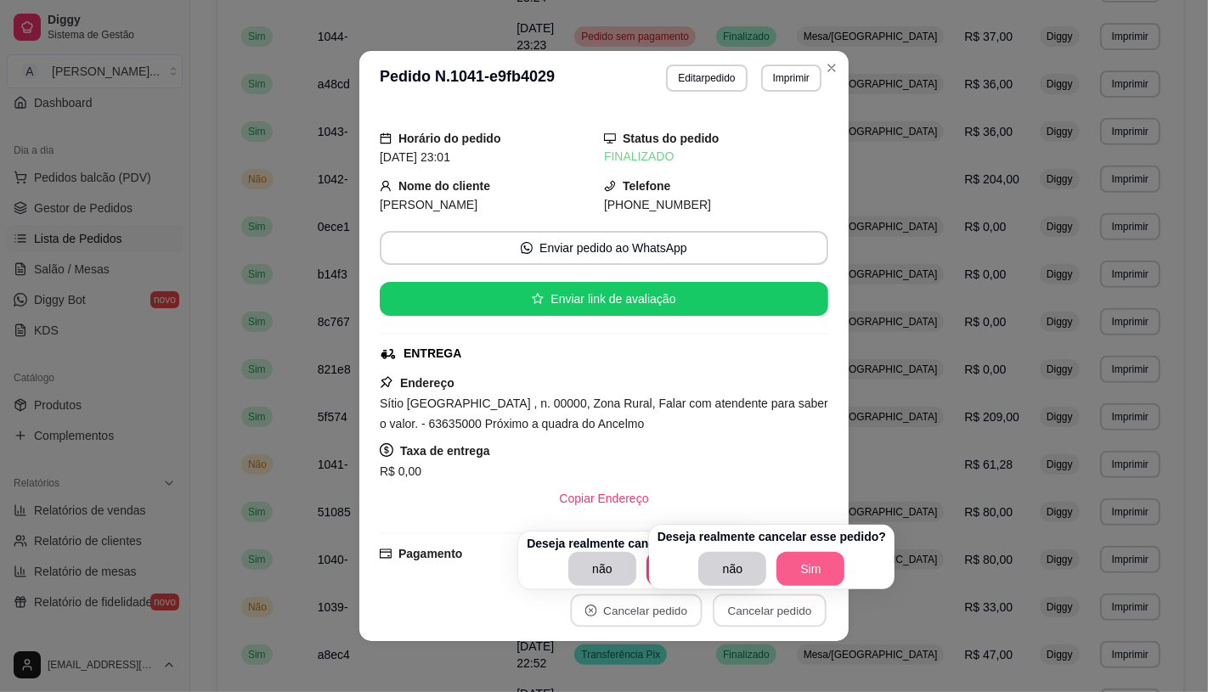
click at [796, 570] on button "Sim" at bounding box center [810, 569] width 68 height 34
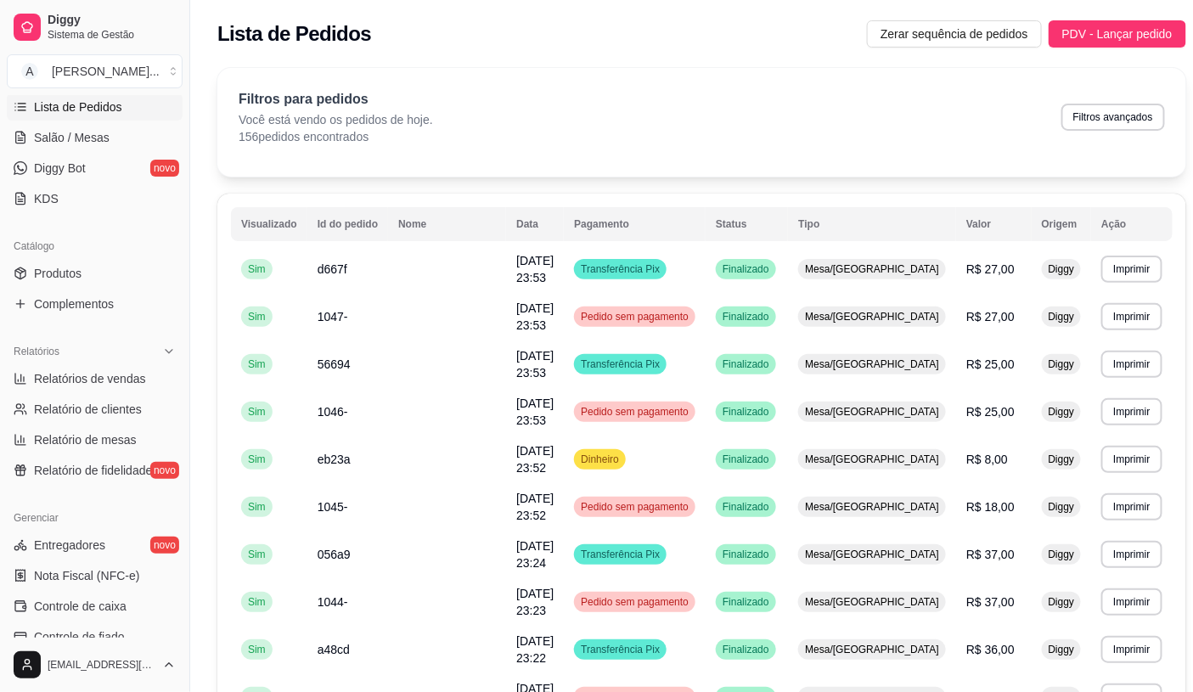
scroll to position [377, 0]
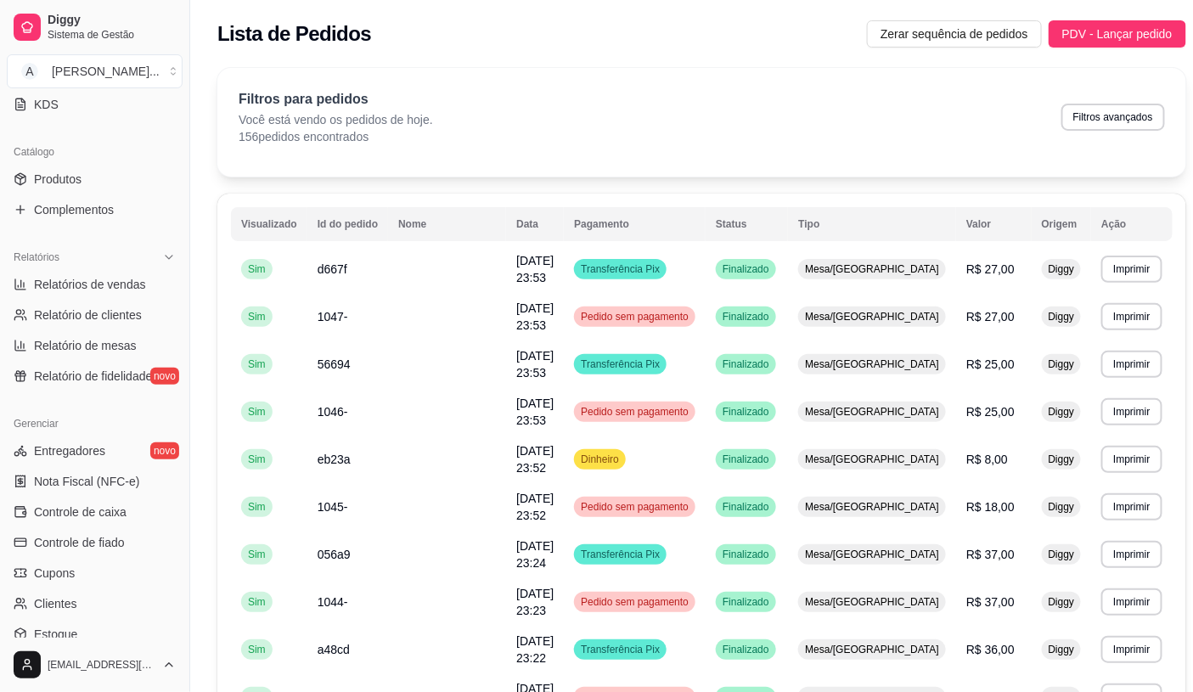
drag, startPoint x: 122, startPoint y: 522, endPoint x: 172, endPoint y: 516, distance: 50.4
click at [124, 522] on link "Controle de caixa" at bounding box center [95, 512] width 176 height 27
